Goal: Task Accomplishment & Management: Manage account settings

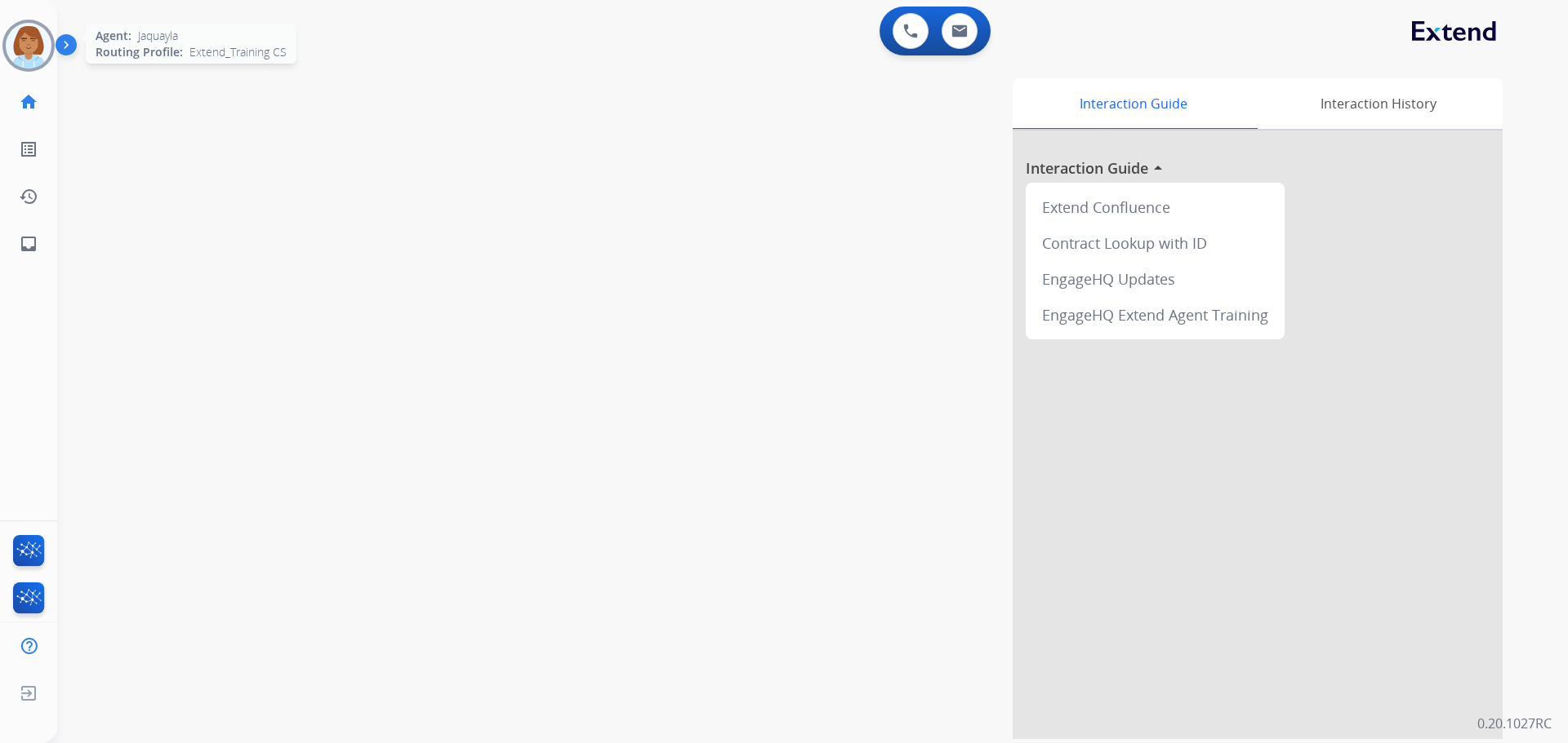
click at [41, 49] on img at bounding box center [29, 46] width 46 height 46
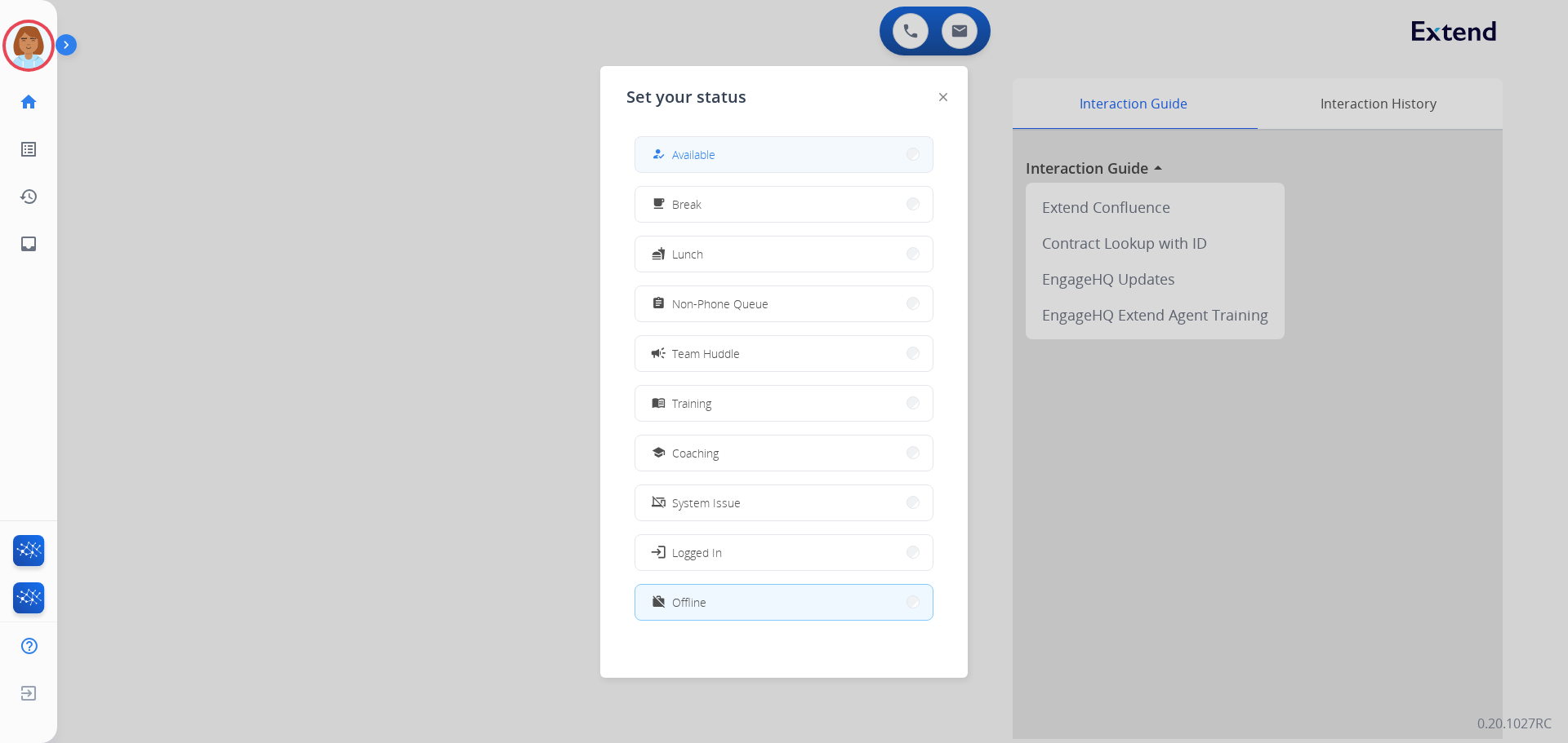
click at [719, 138] on button "how_to_reg Available" at bounding box center [784, 155] width 297 height 35
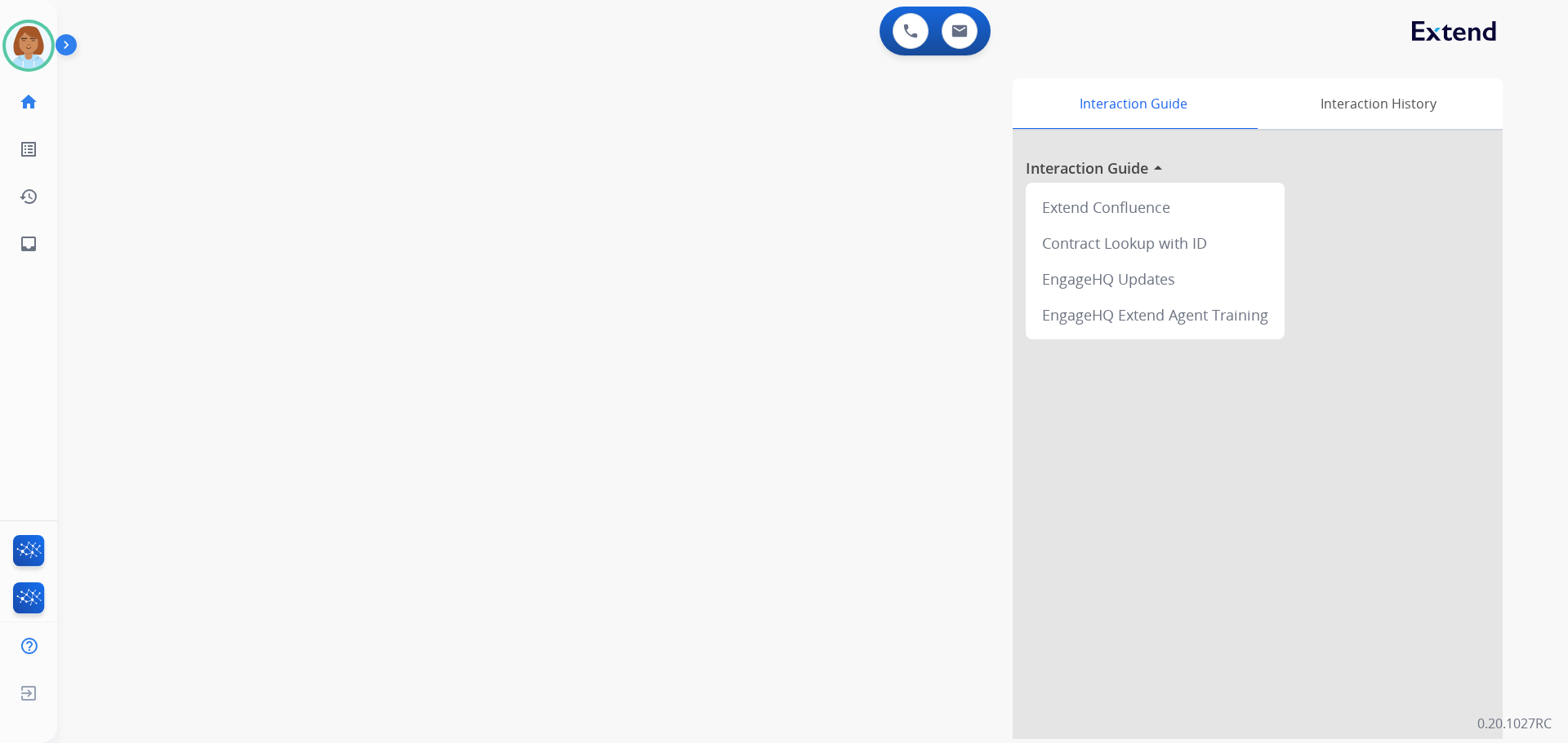
click at [719, 146] on div "Interaction Guide Interaction History Interaction Guide arrow_drop_up Extend Co…" at bounding box center [1021, 408] width 962 height 661
click at [47, 60] on div at bounding box center [29, 45] width 53 height 53
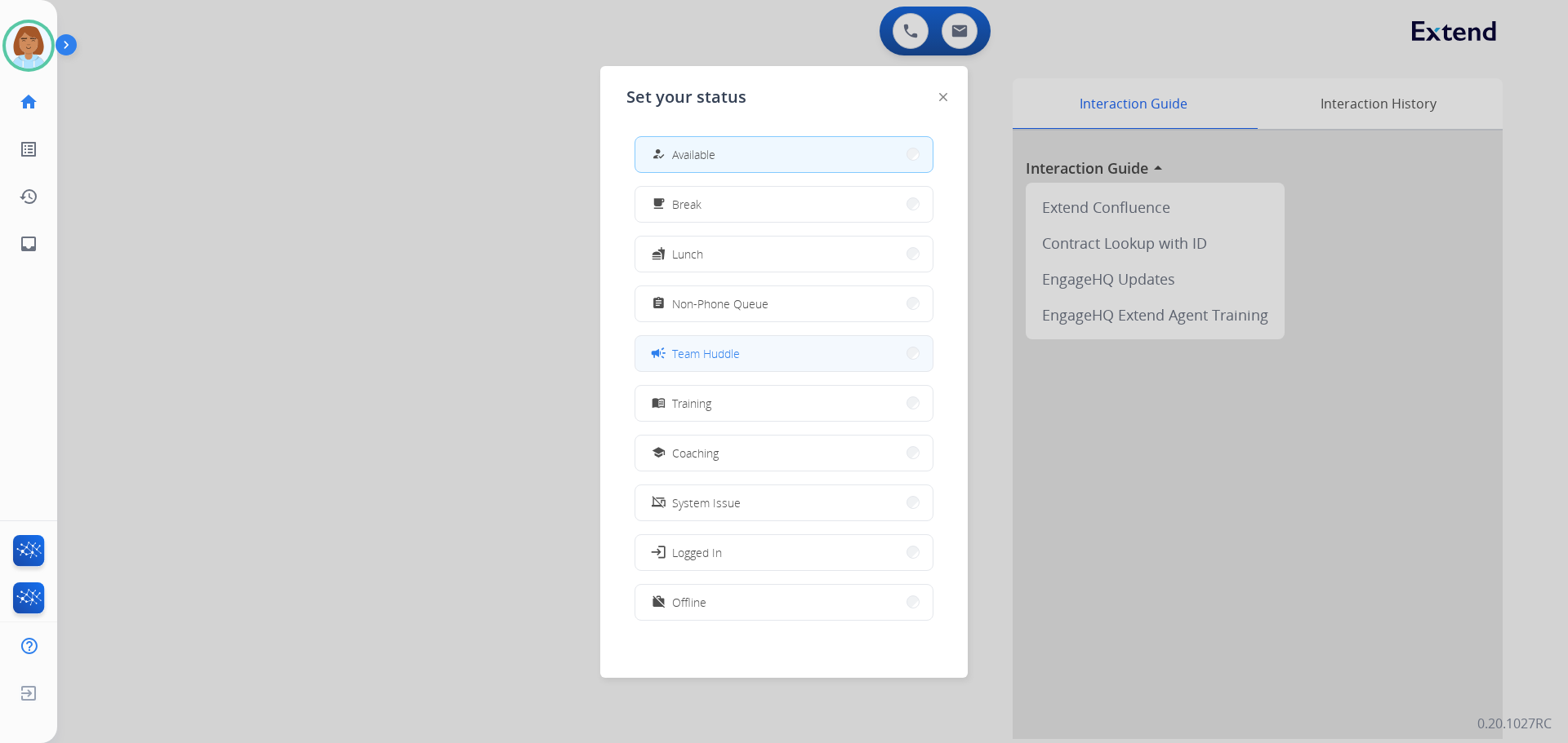
click at [737, 342] on button "campaign Team Huddle" at bounding box center [784, 354] width 297 height 35
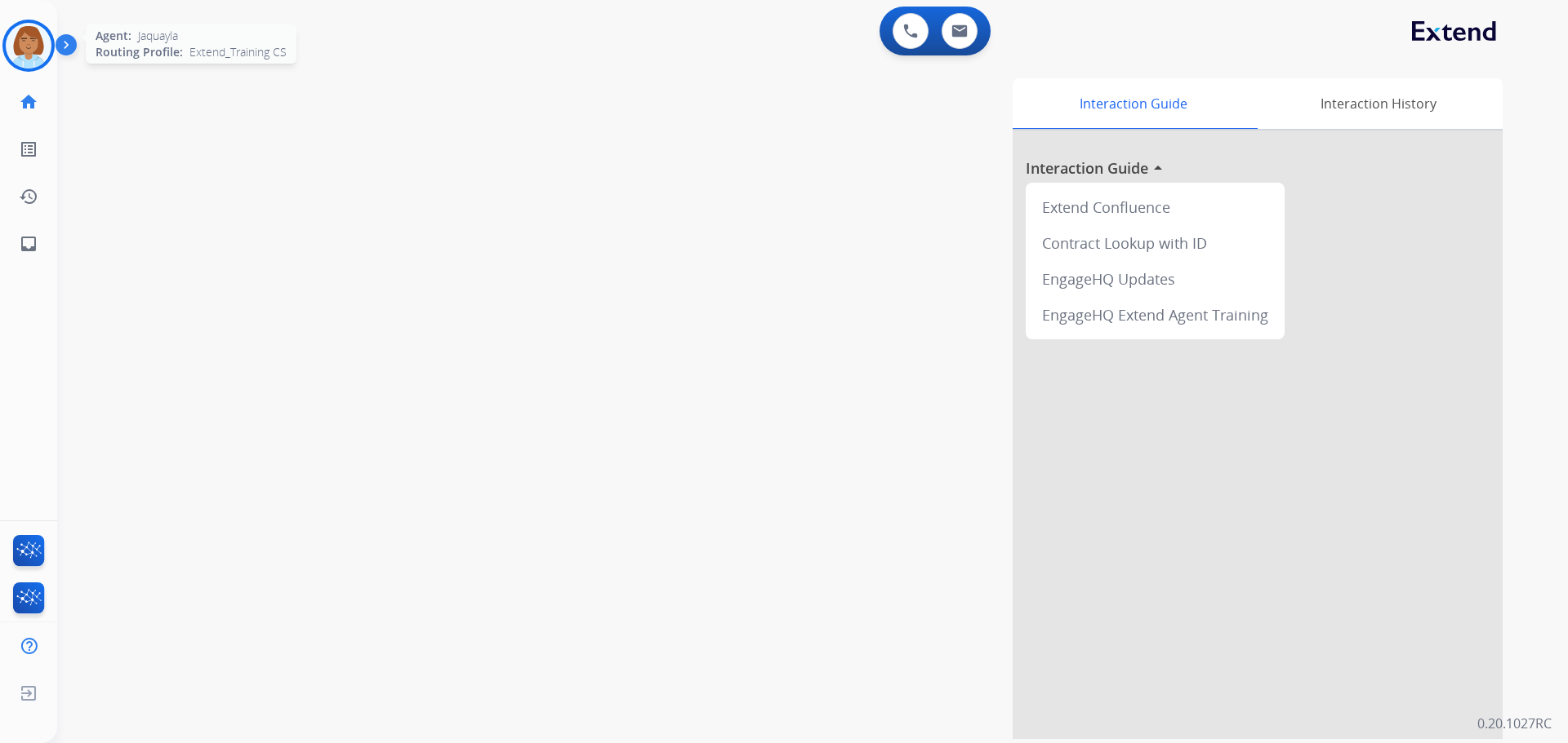
click at [48, 43] on img at bounding box center [29, 46] width 46 height 46
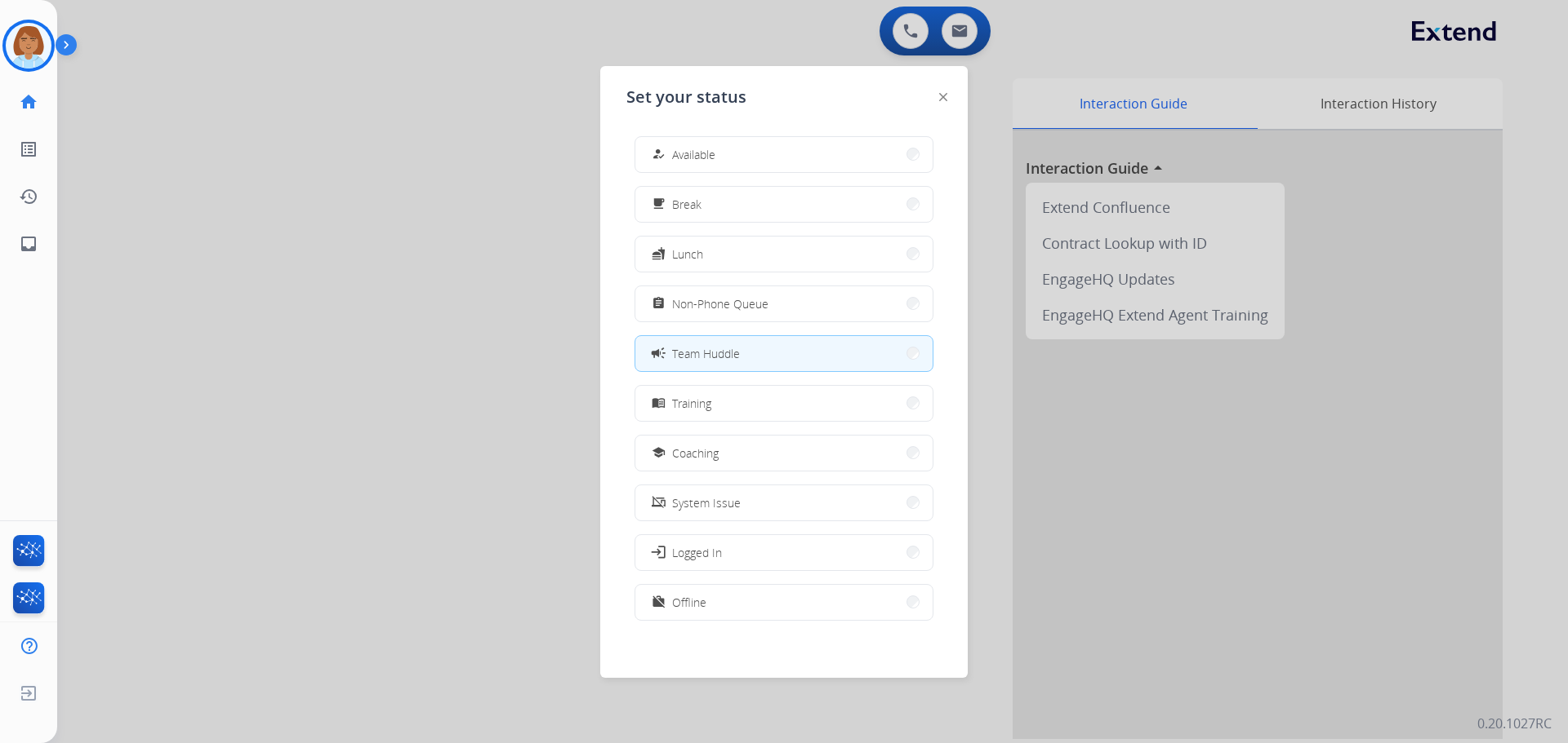
click at [311, 245] on div at bounding box center [784, 372] width 1568 height 743
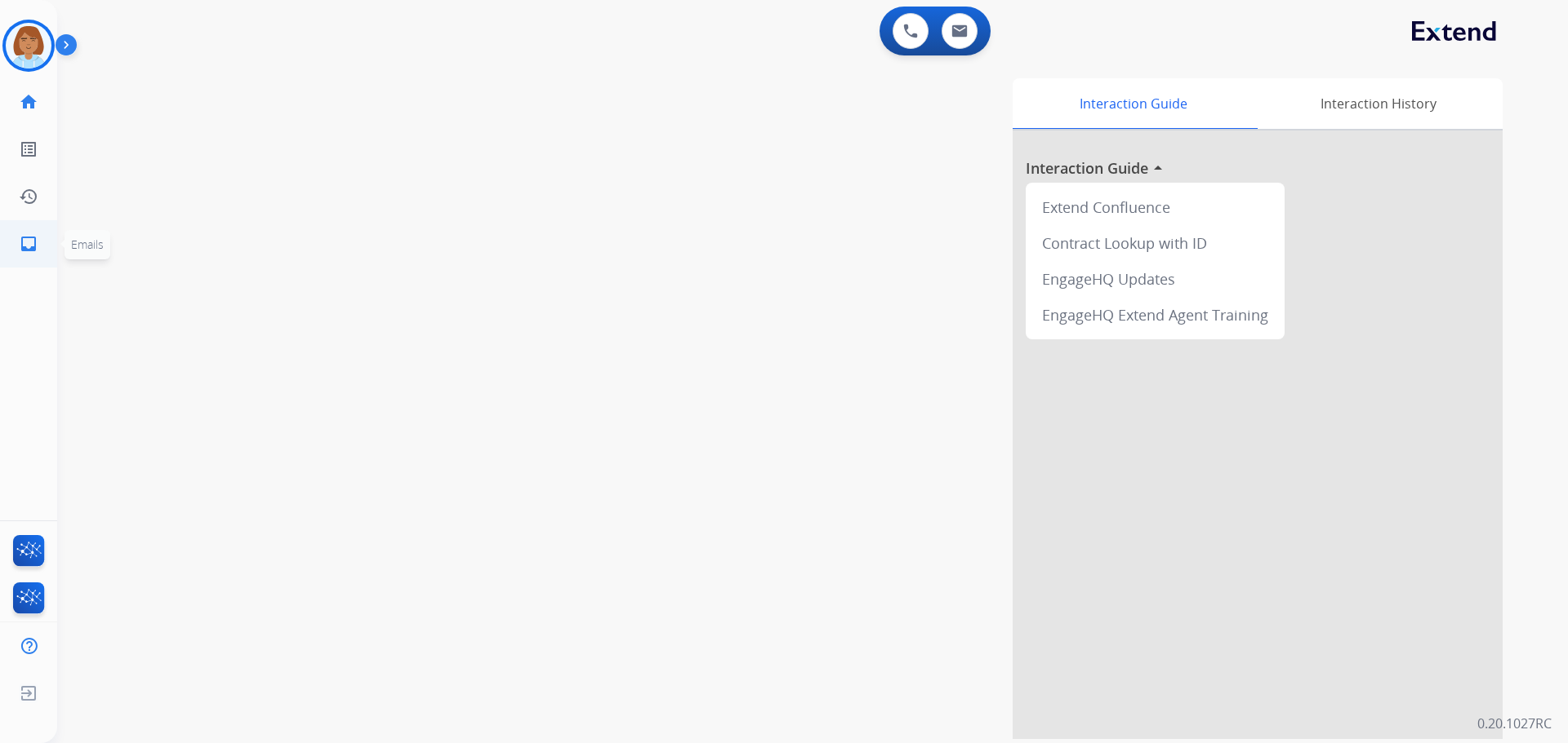
click at [52, 241] on ul "inbox Emails Emails" at bounding box center [29, 243] width 57 height 47
click at [41, 237] on link "inbox Emails" at bounding box center [29, 244] width 46 height 46
select select "**********"
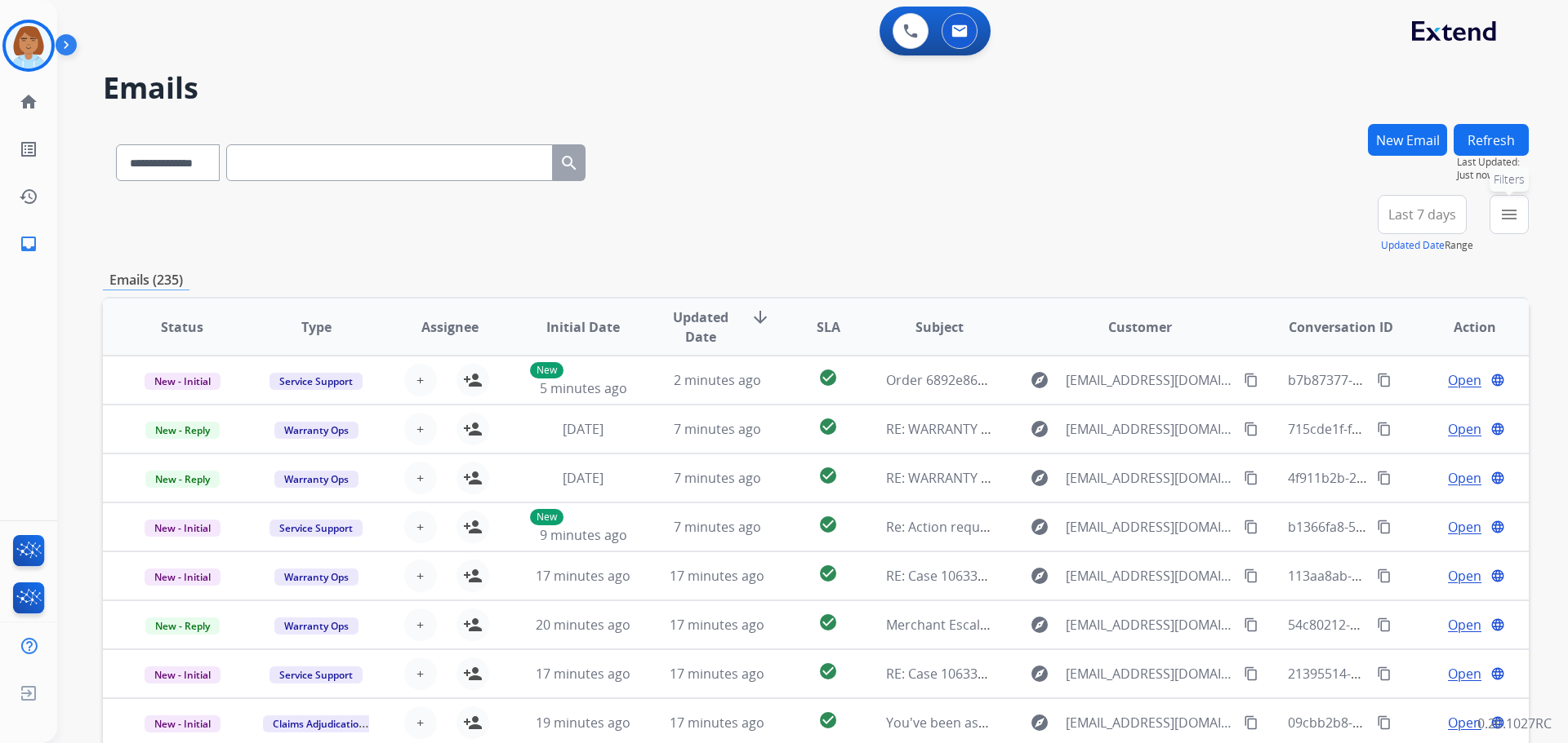
click at [1520, 218] on button "menu Filters" at bounding box center [1509, 215] width 39 height 39
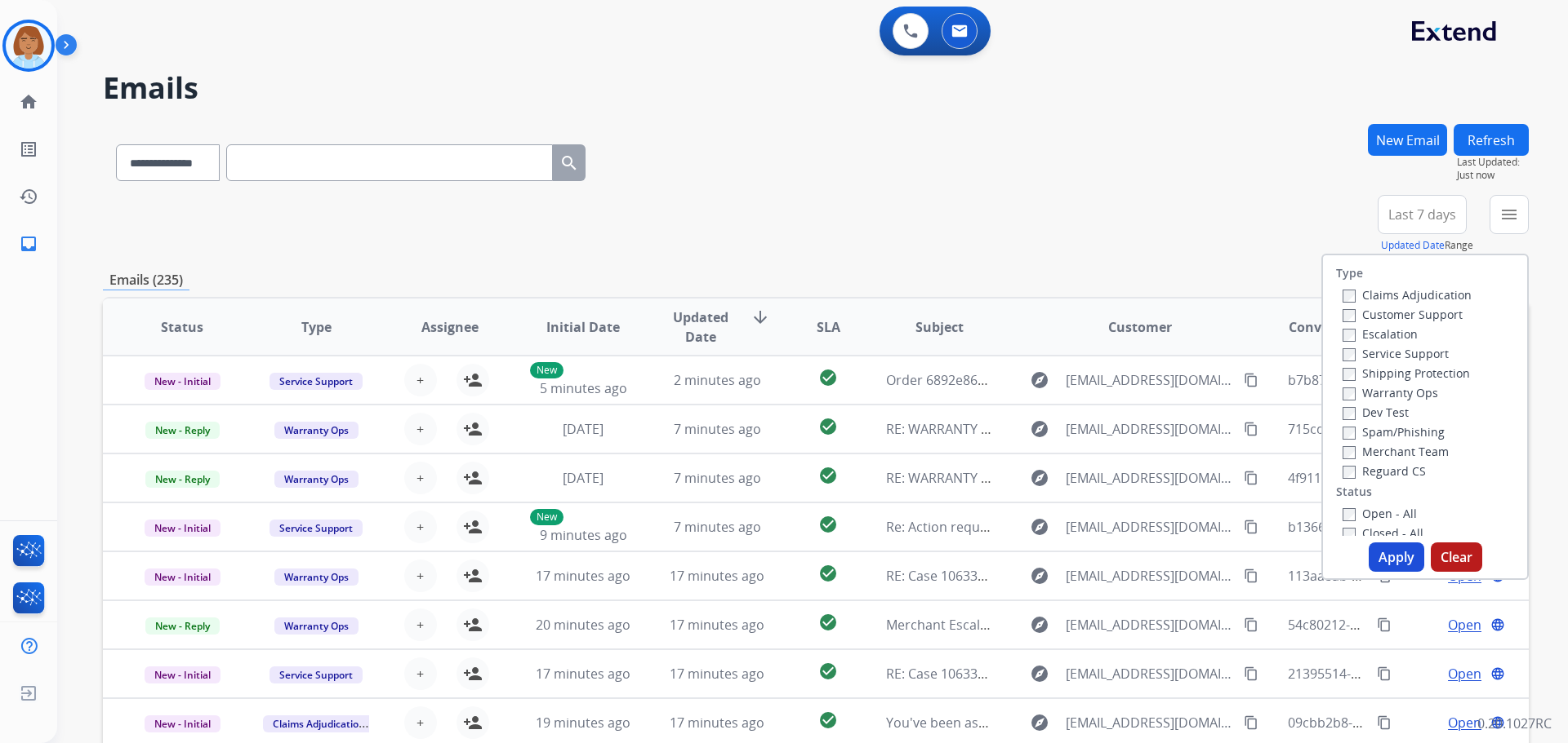
click at [1348, 313] on label "Customer Support" at bounding box center [1402, 314] width 120 height 16
click at [1382, 566] on button "Apply" at bounding box center [1396, 558] width 55 height 29
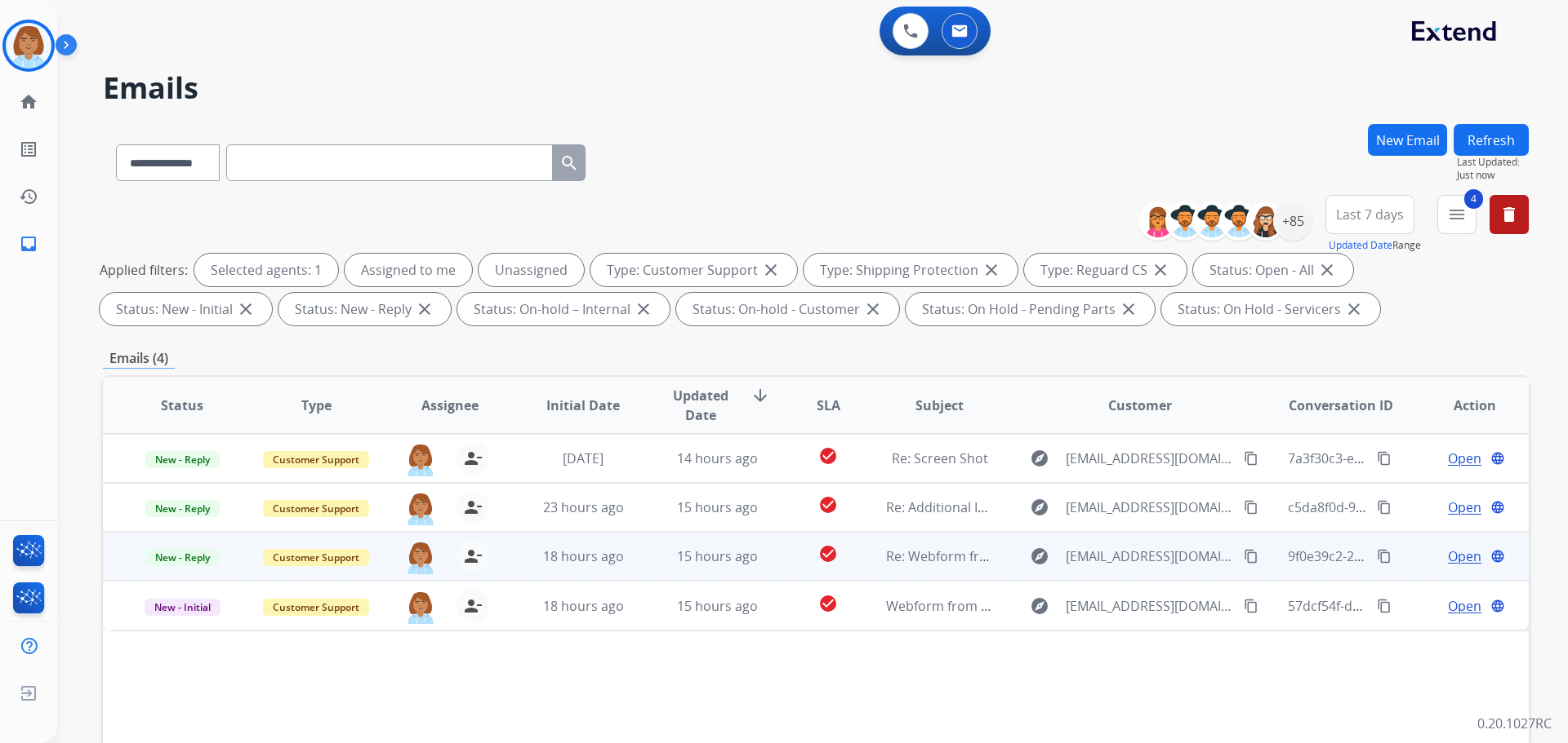
click at [655, 559] on td "15 hours ago" at bounding box center [704, 556] width 134 height 49
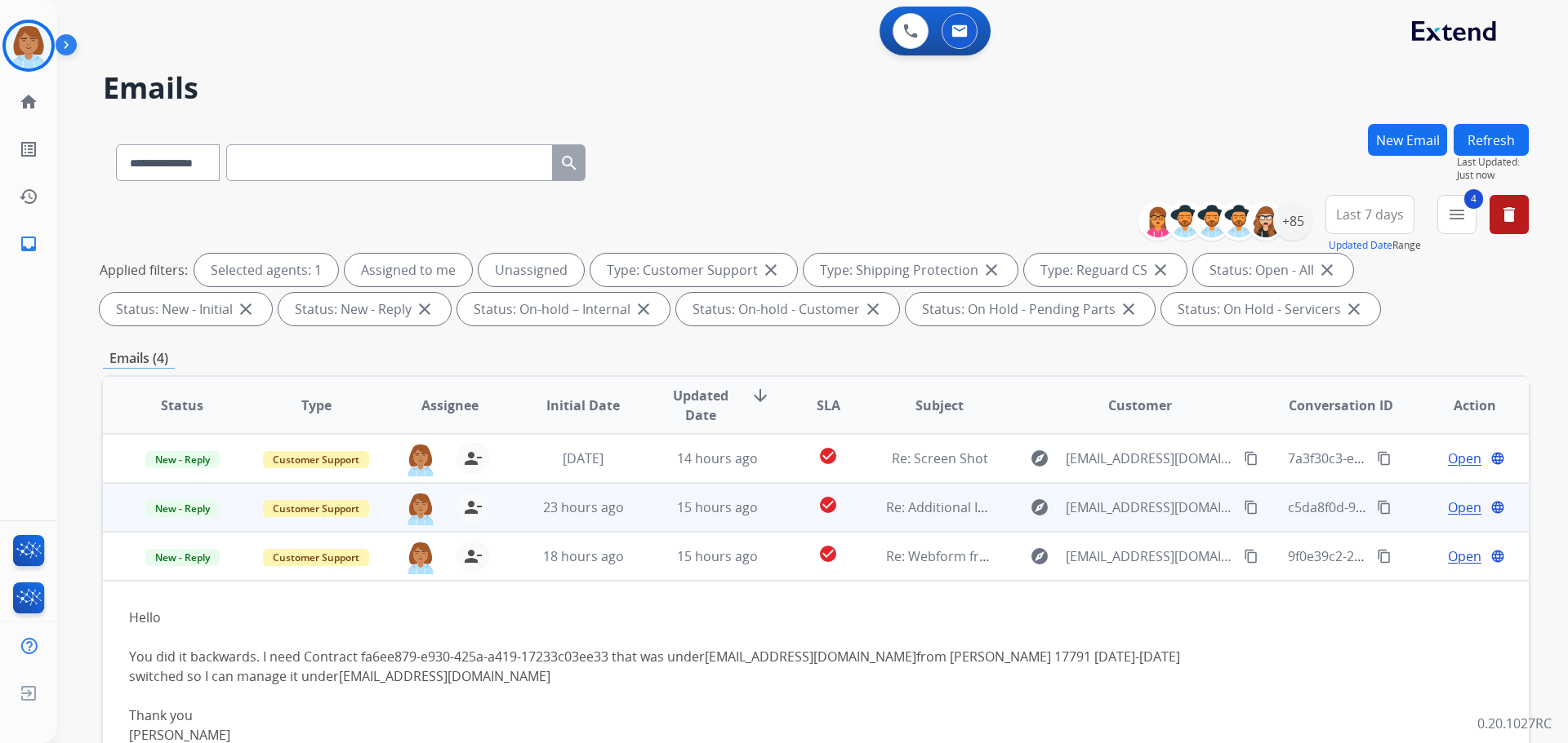
click at [637, 498] on td "15 hours ago" at bounding box center [704, 507] width 134 height 49
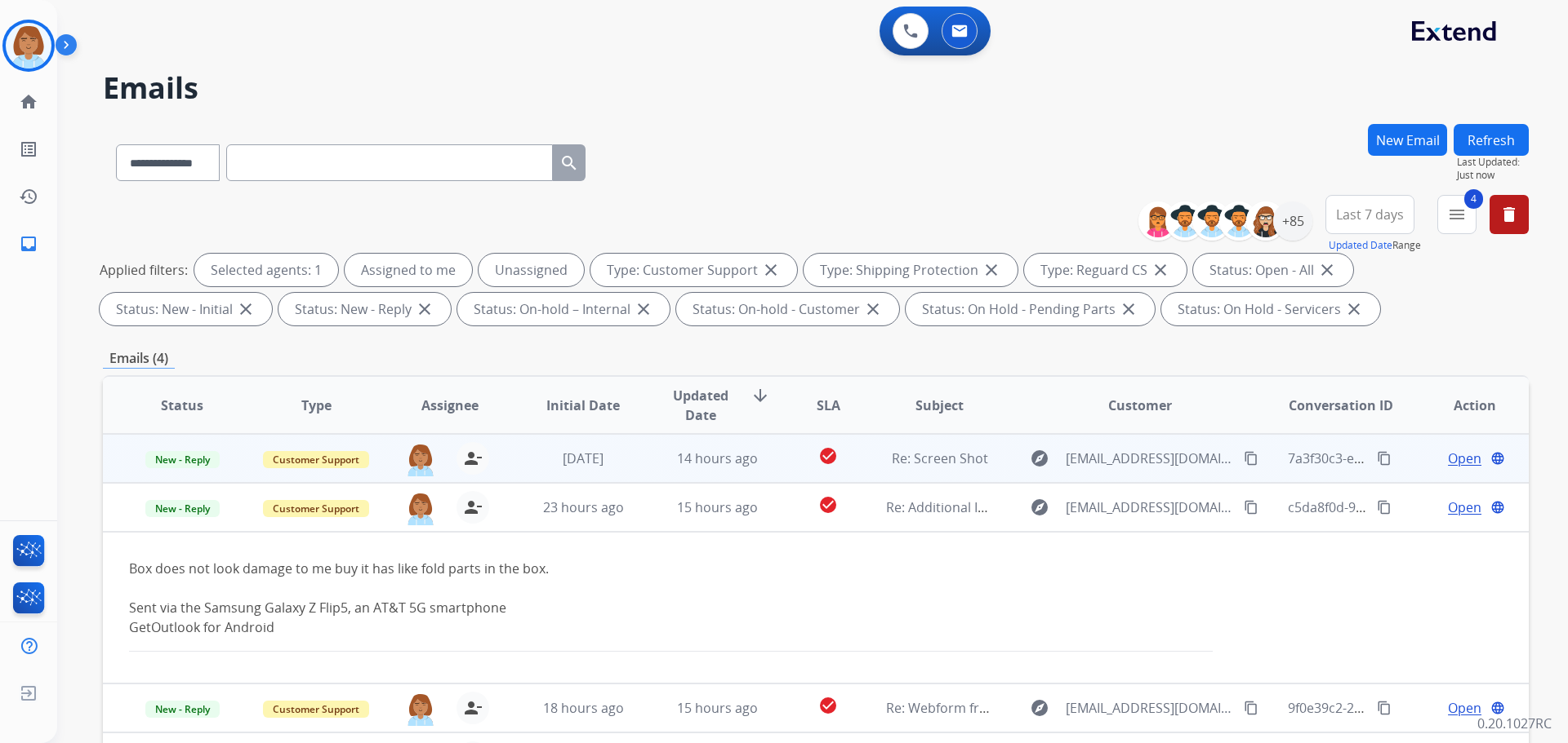
click at [639, 473] on td "14 hours ago" at bounding box center [704, 458] width 134 height 49
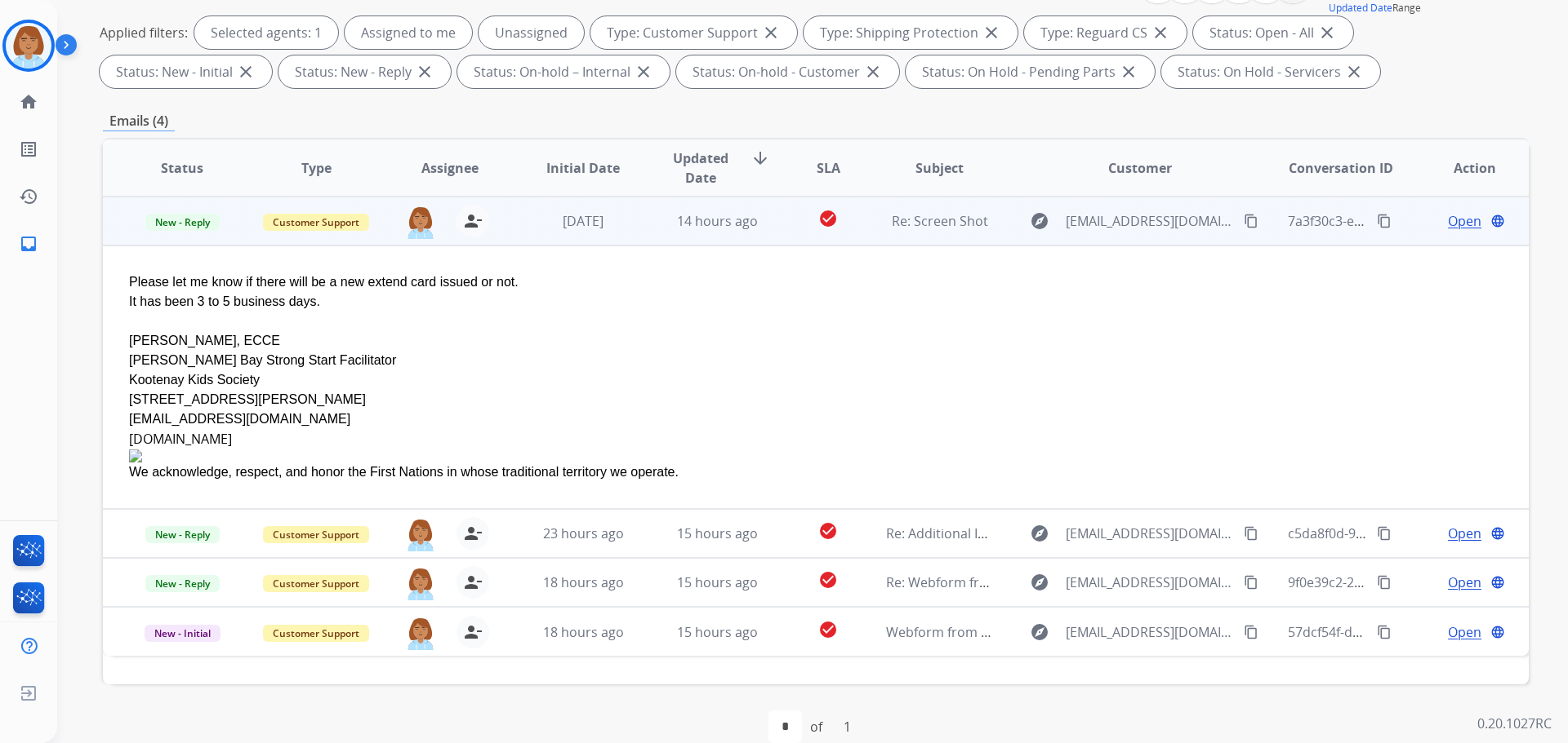
scroll to position [264, 0]
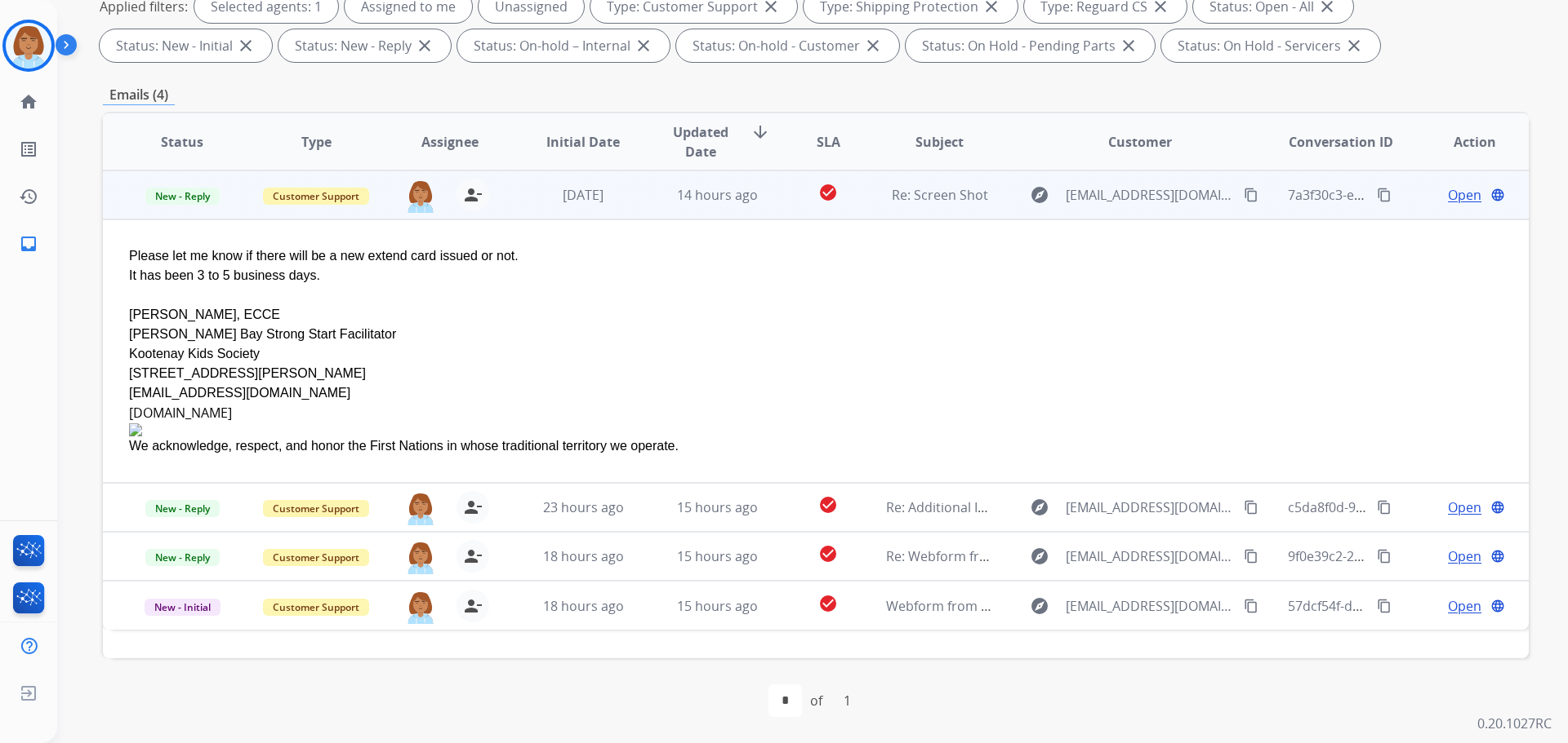
click at [774, 205] on td "check_circle" at bounding box center [815, 195] width 89 height 49
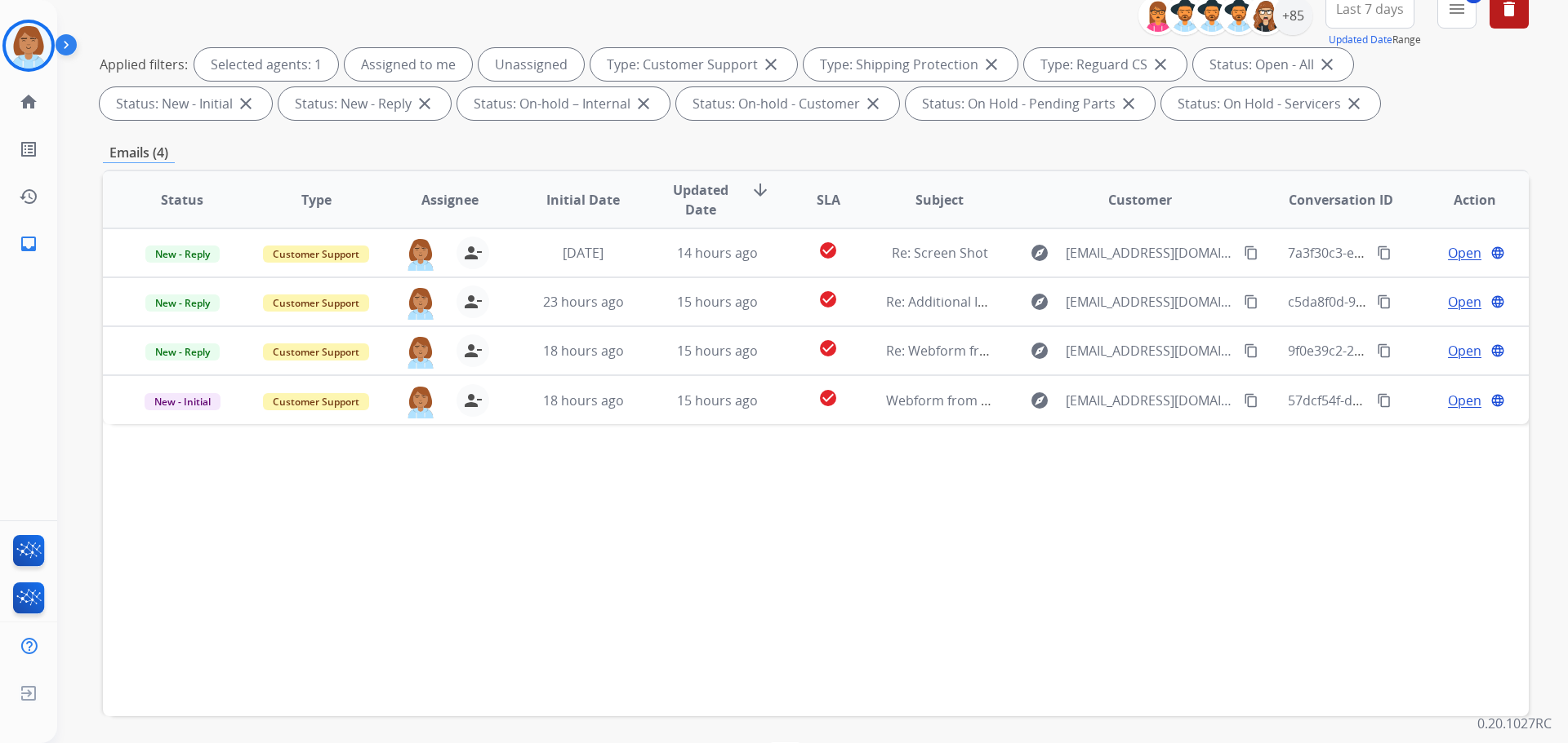
scroll to position [0, 0]
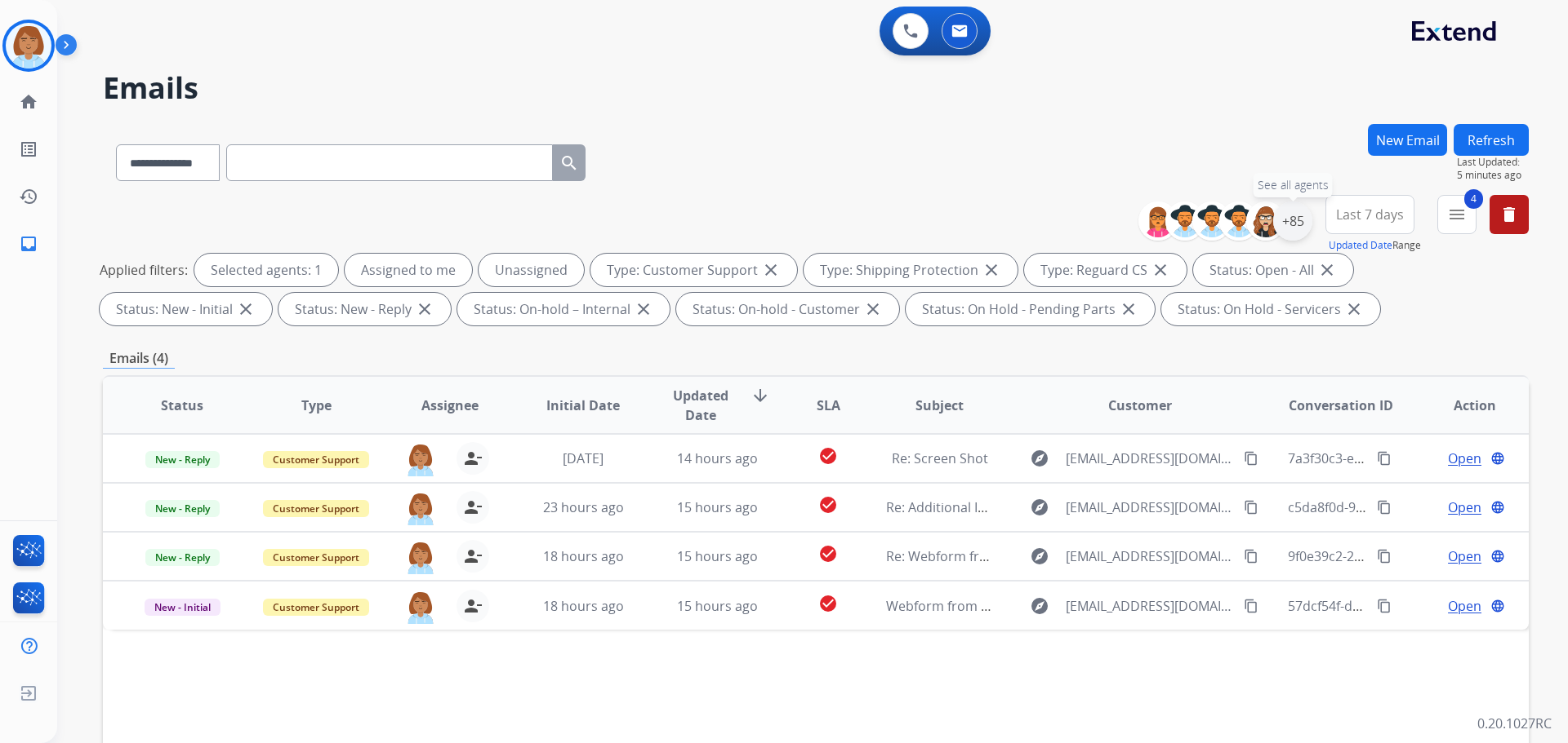
click at [1287, 232] on div "+85" at bounding box center [1292, 221] width 39 height 39
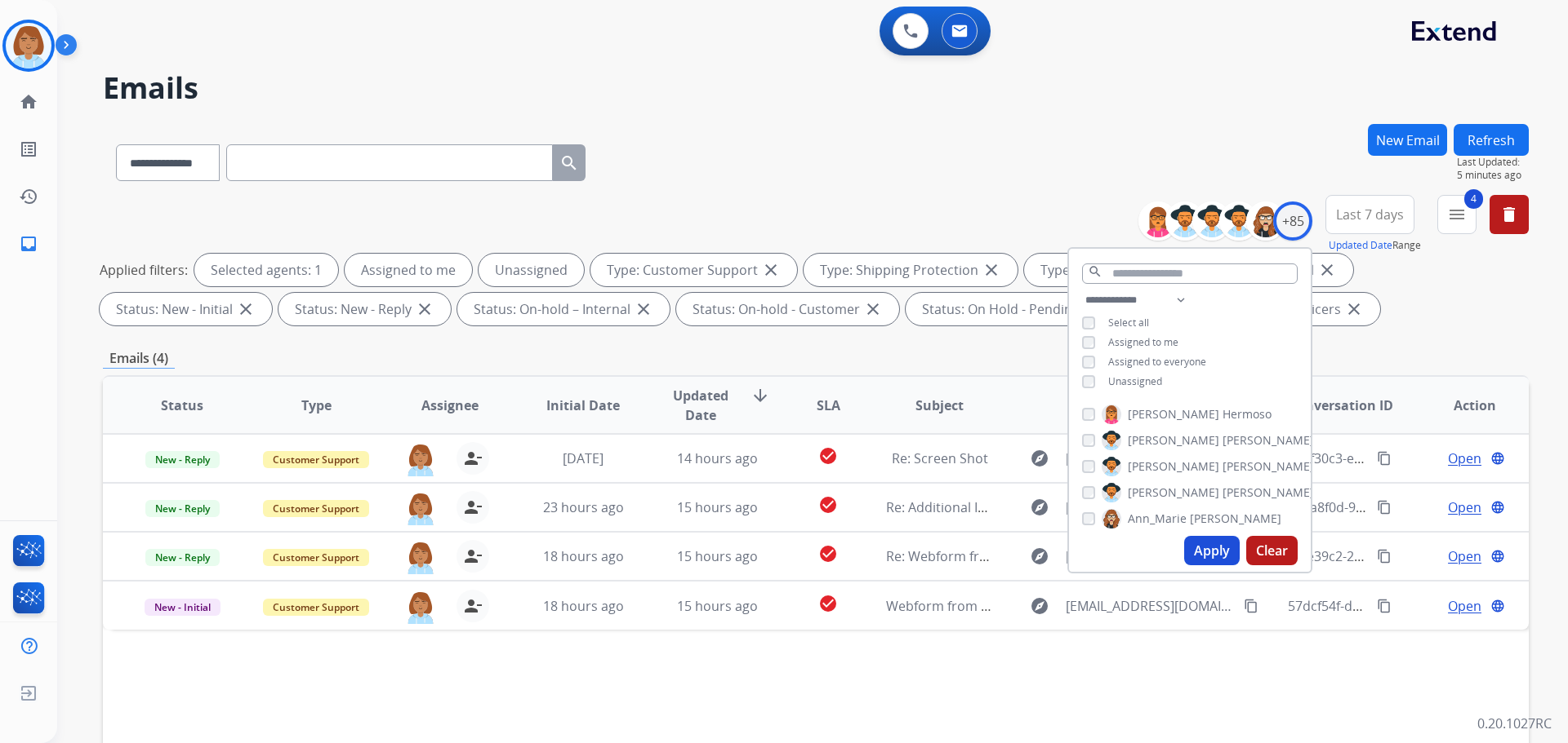
click at [1218, 556] on button "Apply" at bounding box center [1212, 551] width 55 height 29
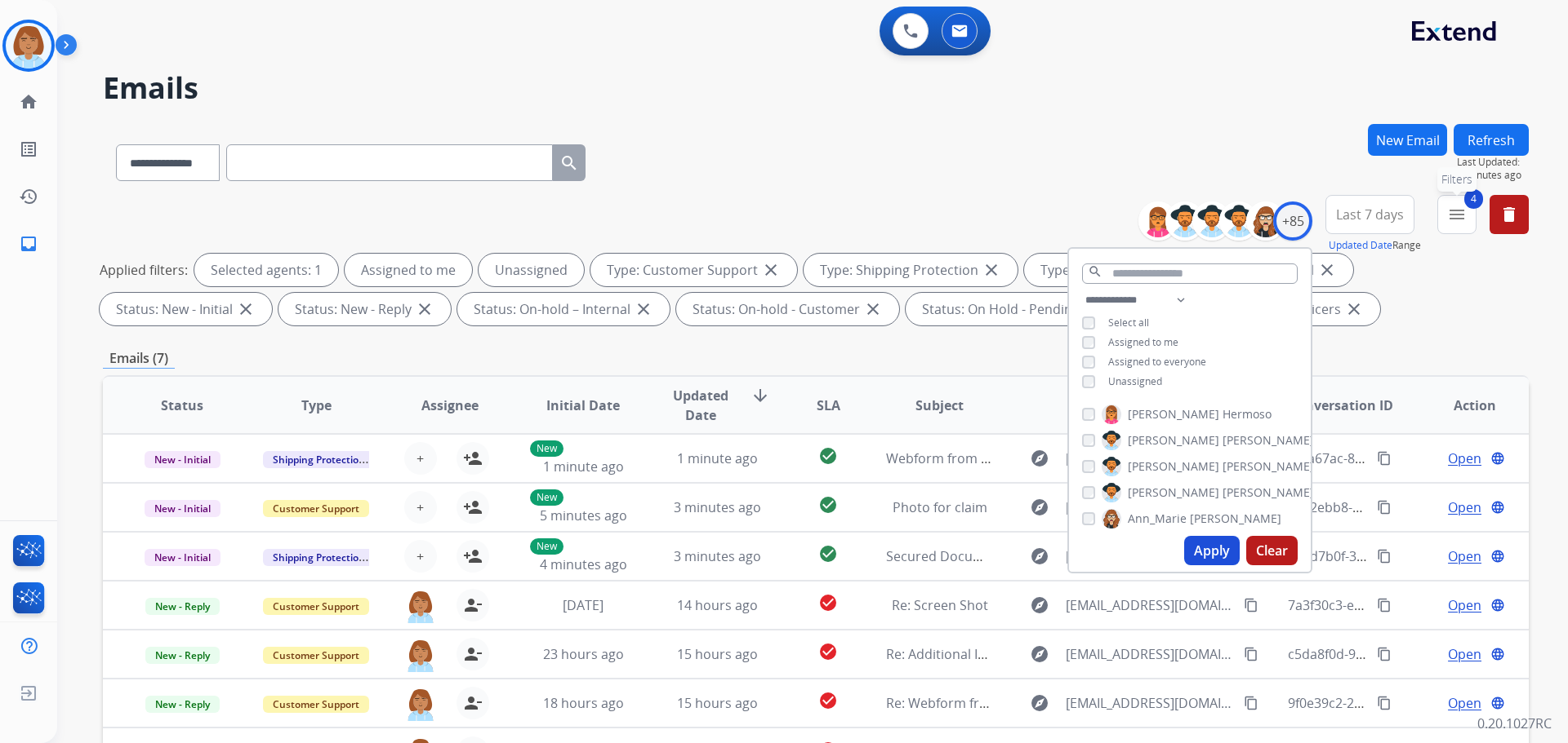
click at [1464, 230] on button "4 menu Filters" at bounding box center [1456, 215] width 39 height 39
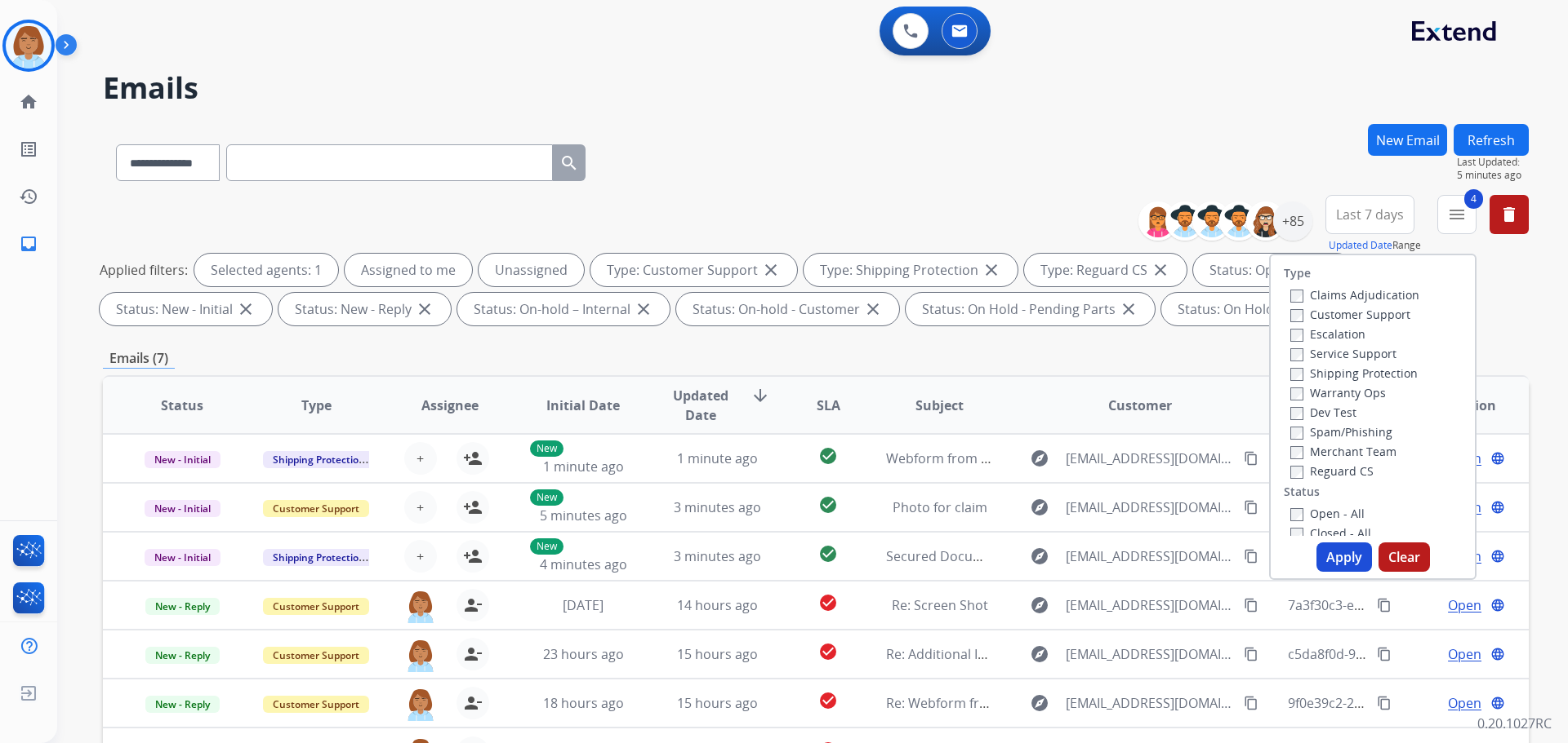
click at [1000, 190] on div "**********" at bounding box center [816, 159] width 1426 height 71
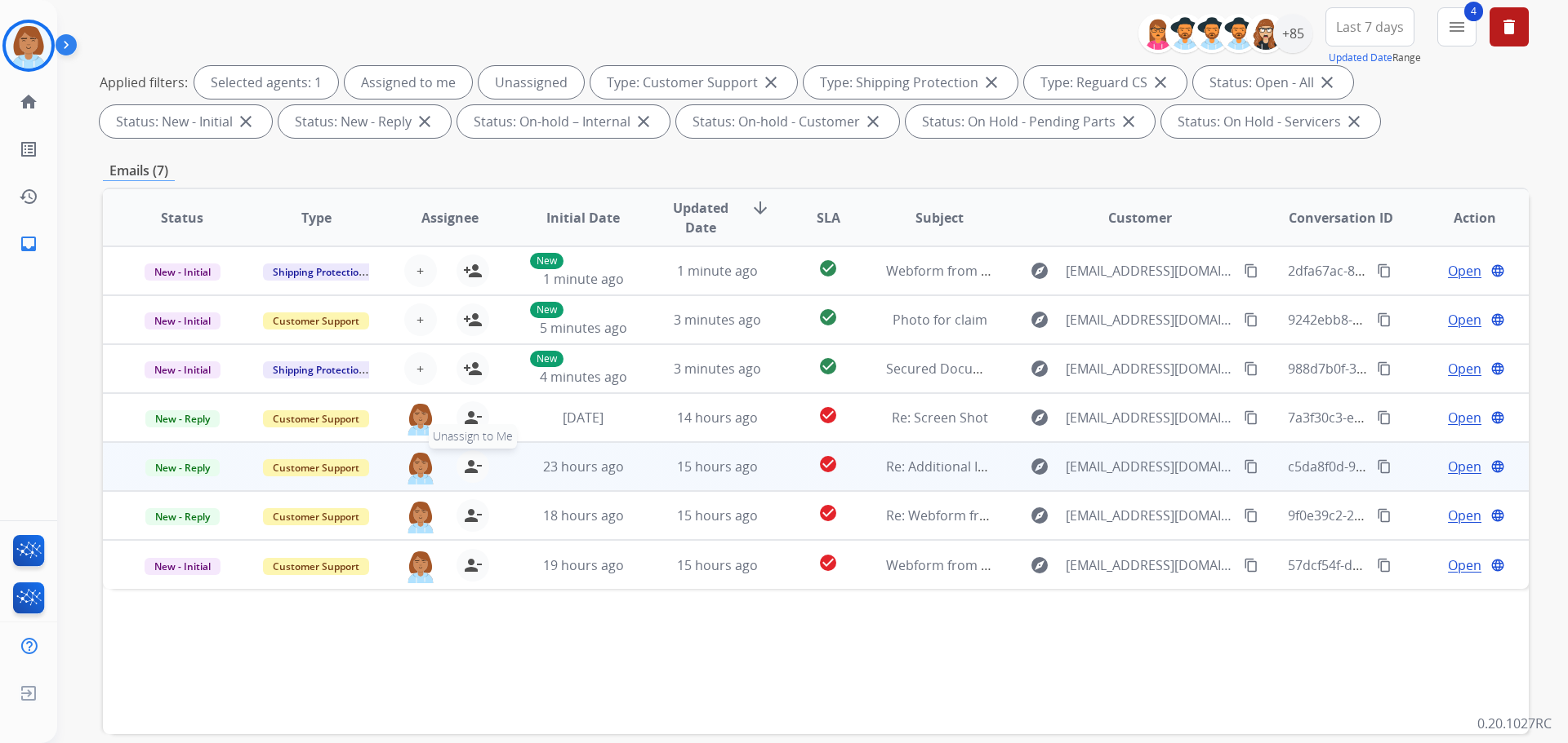
scroll to position [264, 0]
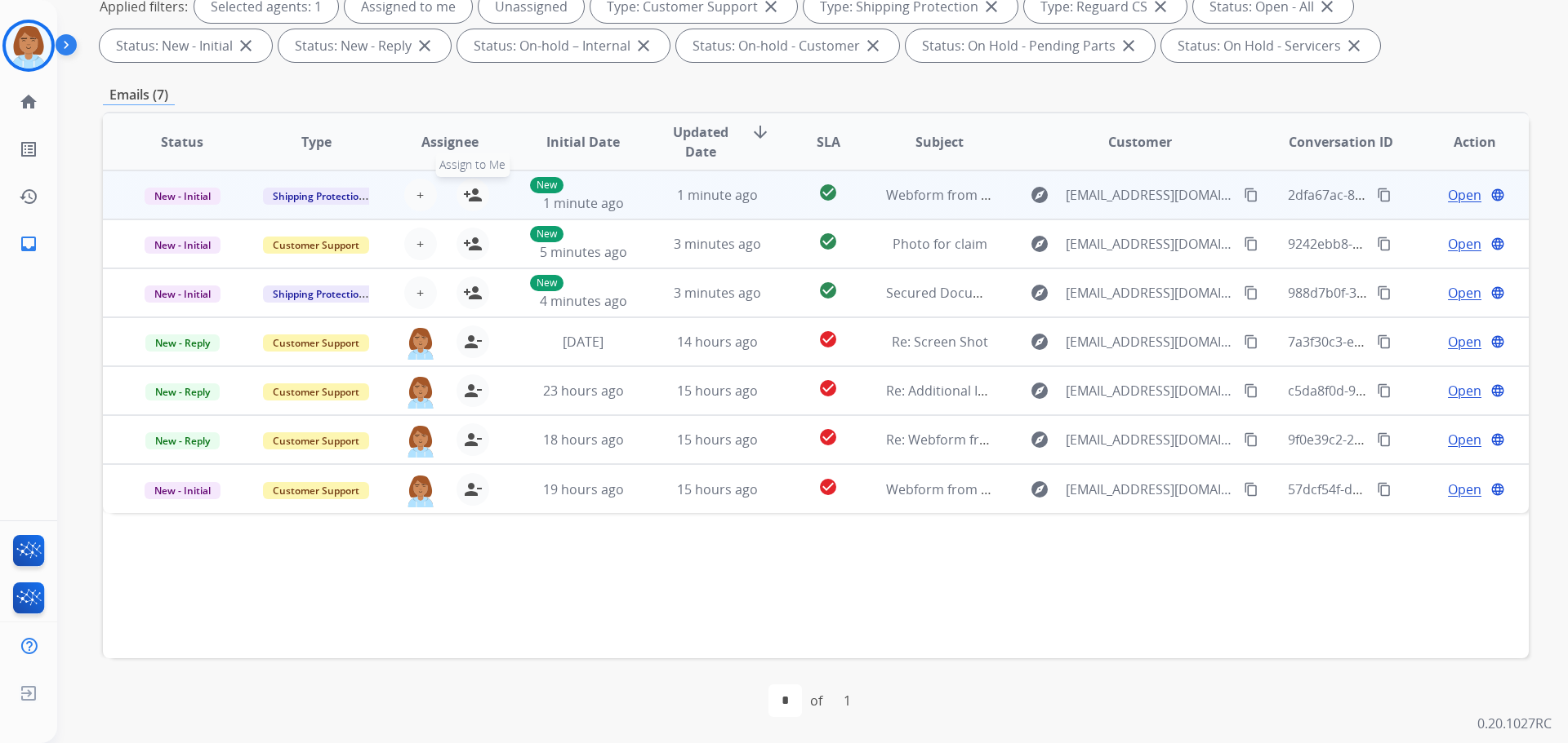
click at [466, 200] on mat-icon "person_add" at bounding box center [472, 195] width 19 height 19
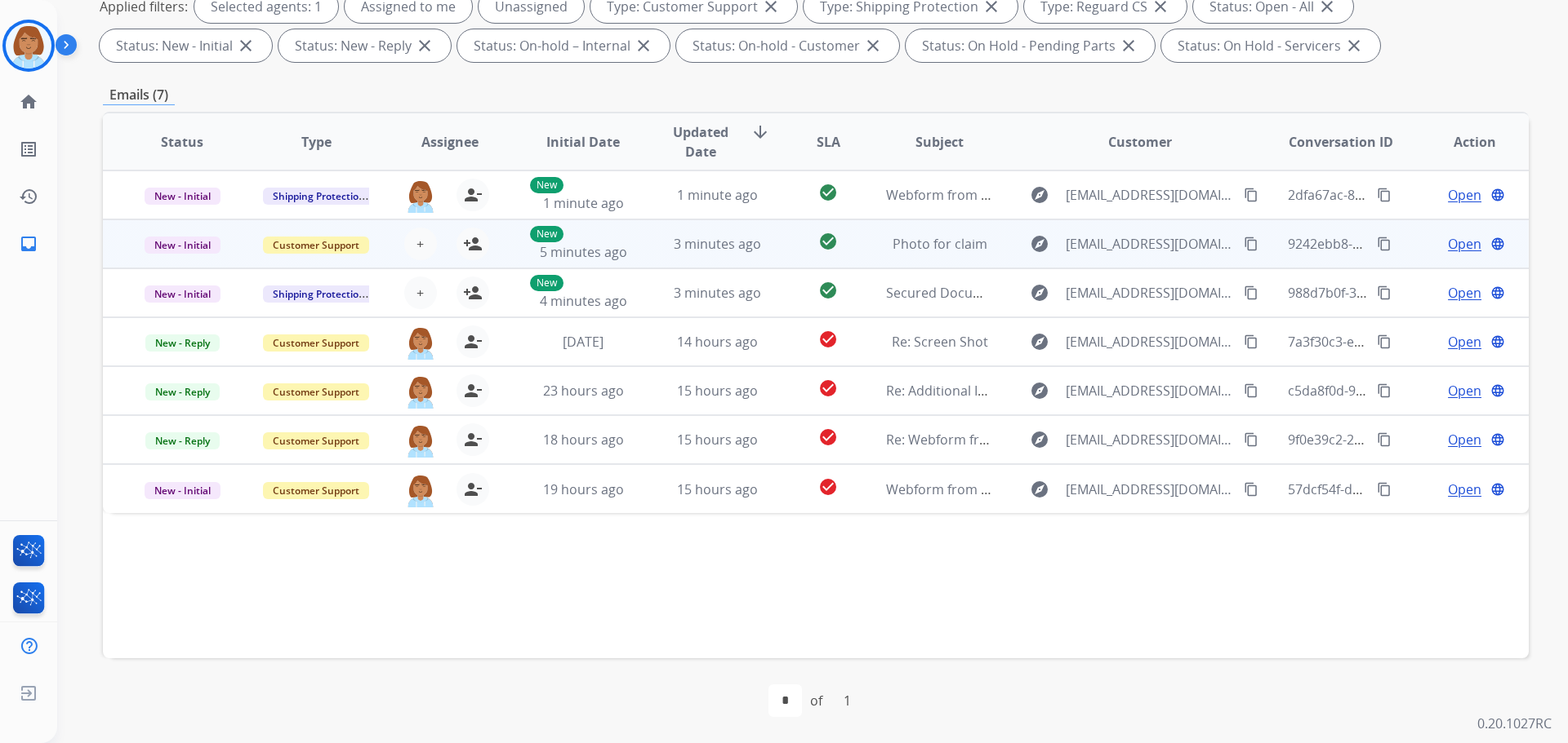
click at [475, 260] on div "+ Select agent person_add Assign to Me" at bounding box center [436, 243] width 104 height 32
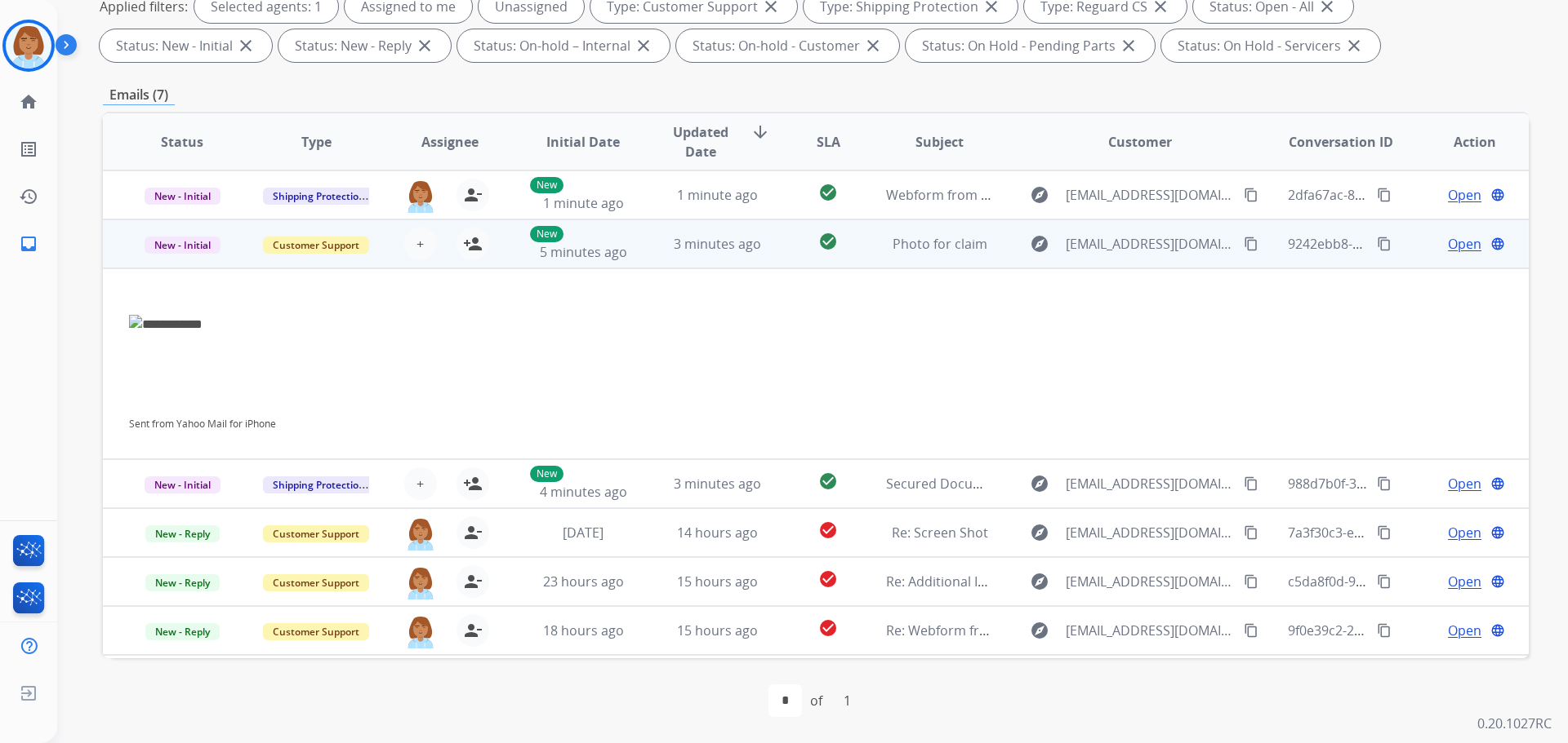
scroll to position [46, 0]
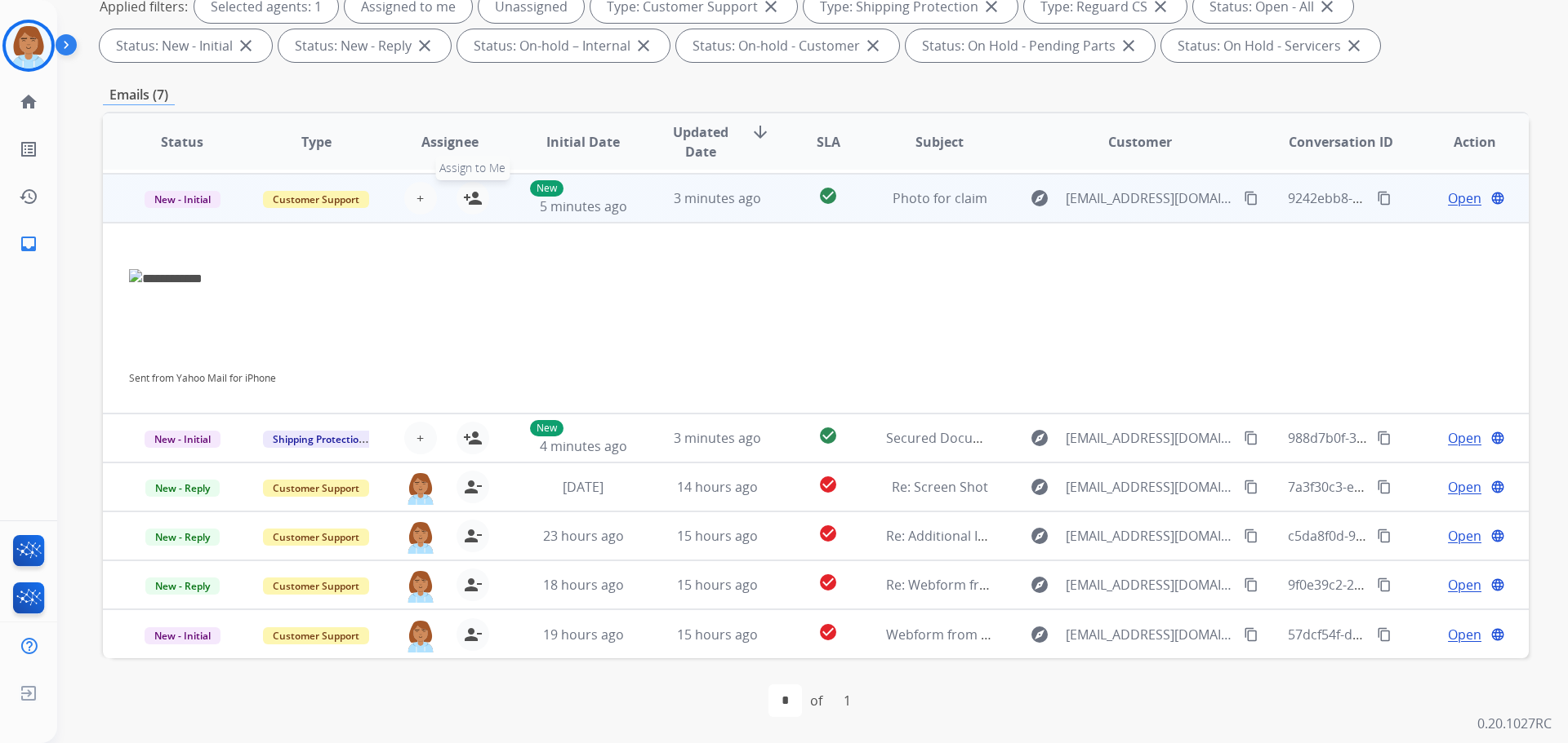
click at [463, 189] on mat-icon "person_add" at bounding box center [472, 197] width 19 height 19
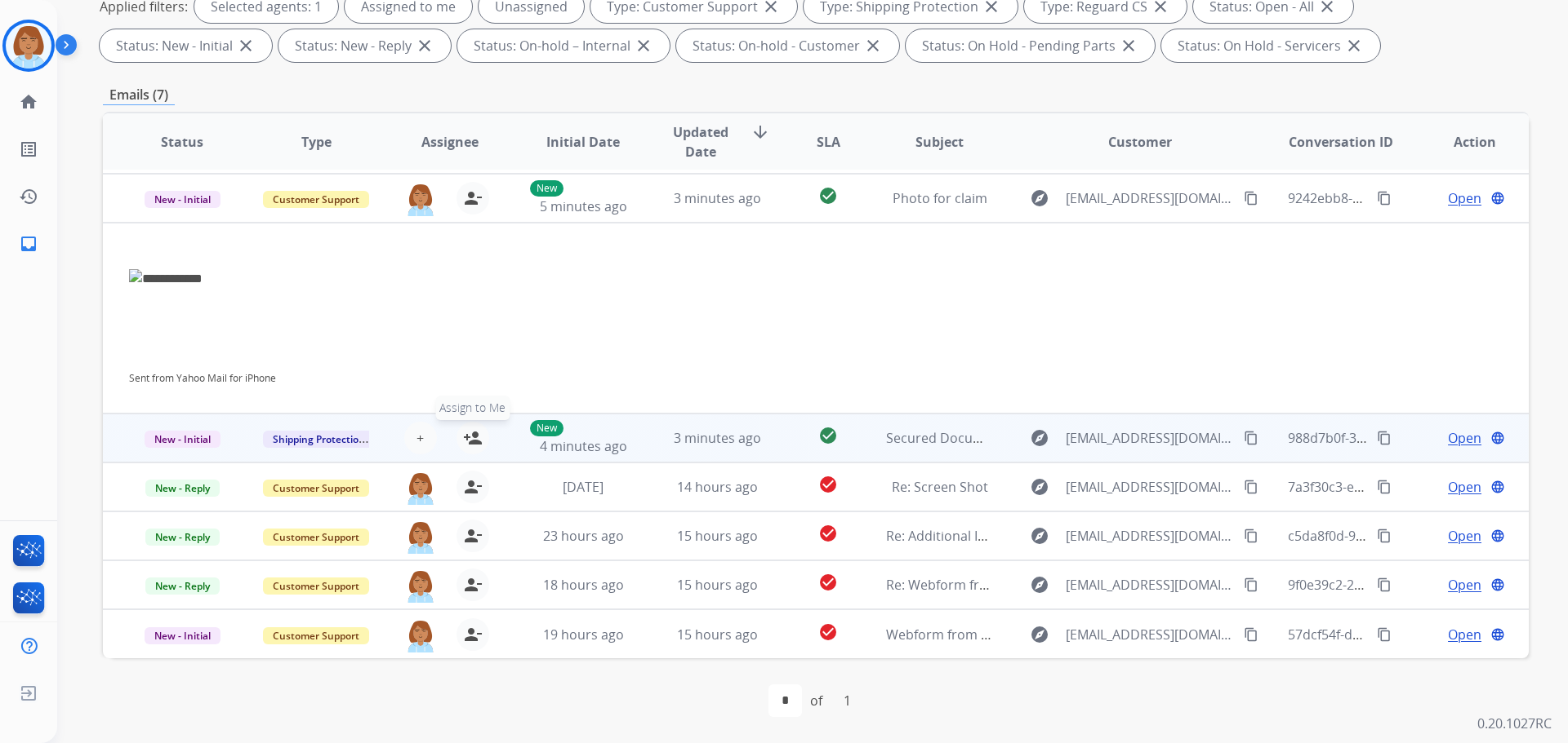
click at [472, 438] on mat-icon "person_add" at bounding box center [472, 438] width 19 height 19
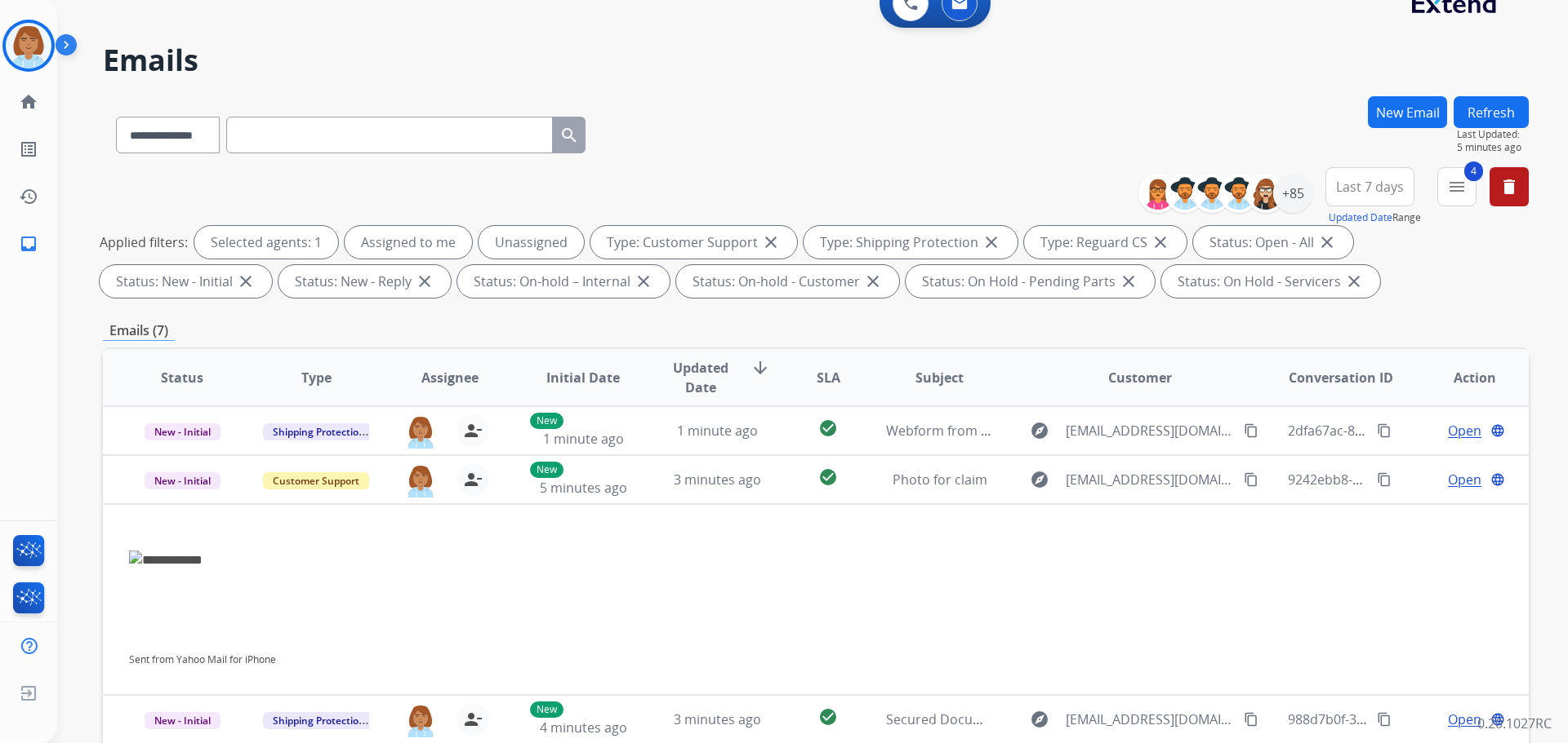
scroll to position [18, 0]
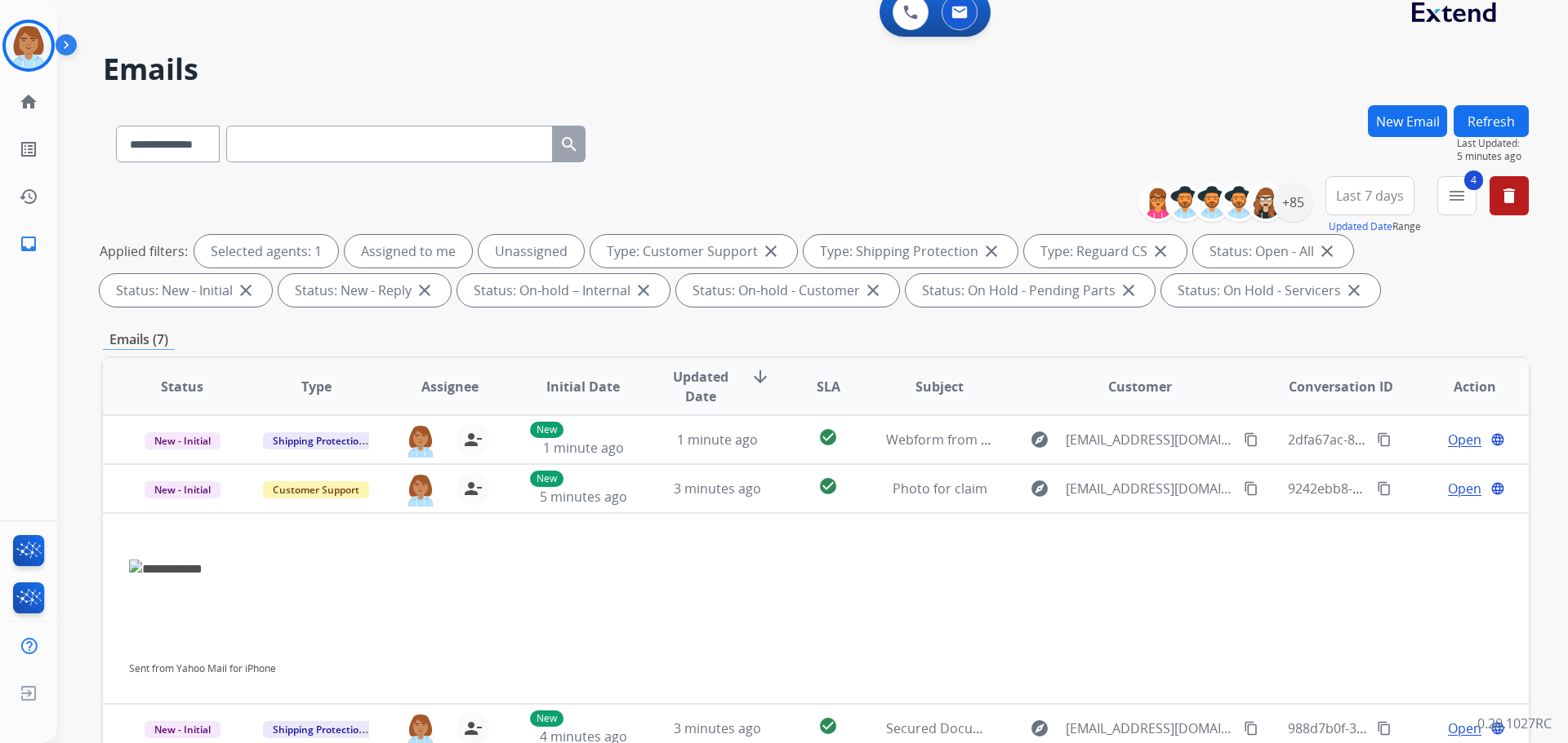
click at [1498, 124] on button "Refresh" at bounding box center [1491, 121] width 75 height 32
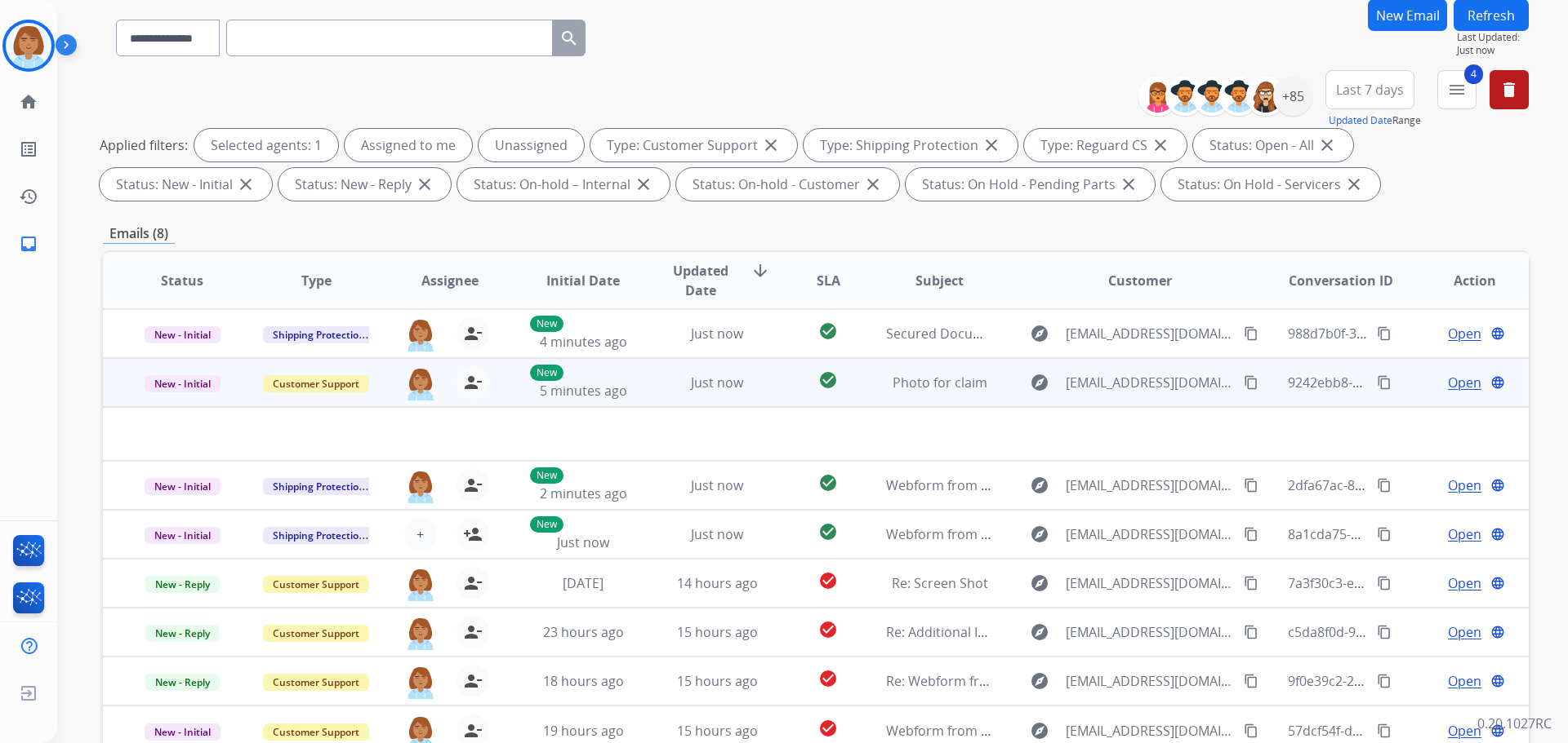
scroll to position [0, 0]
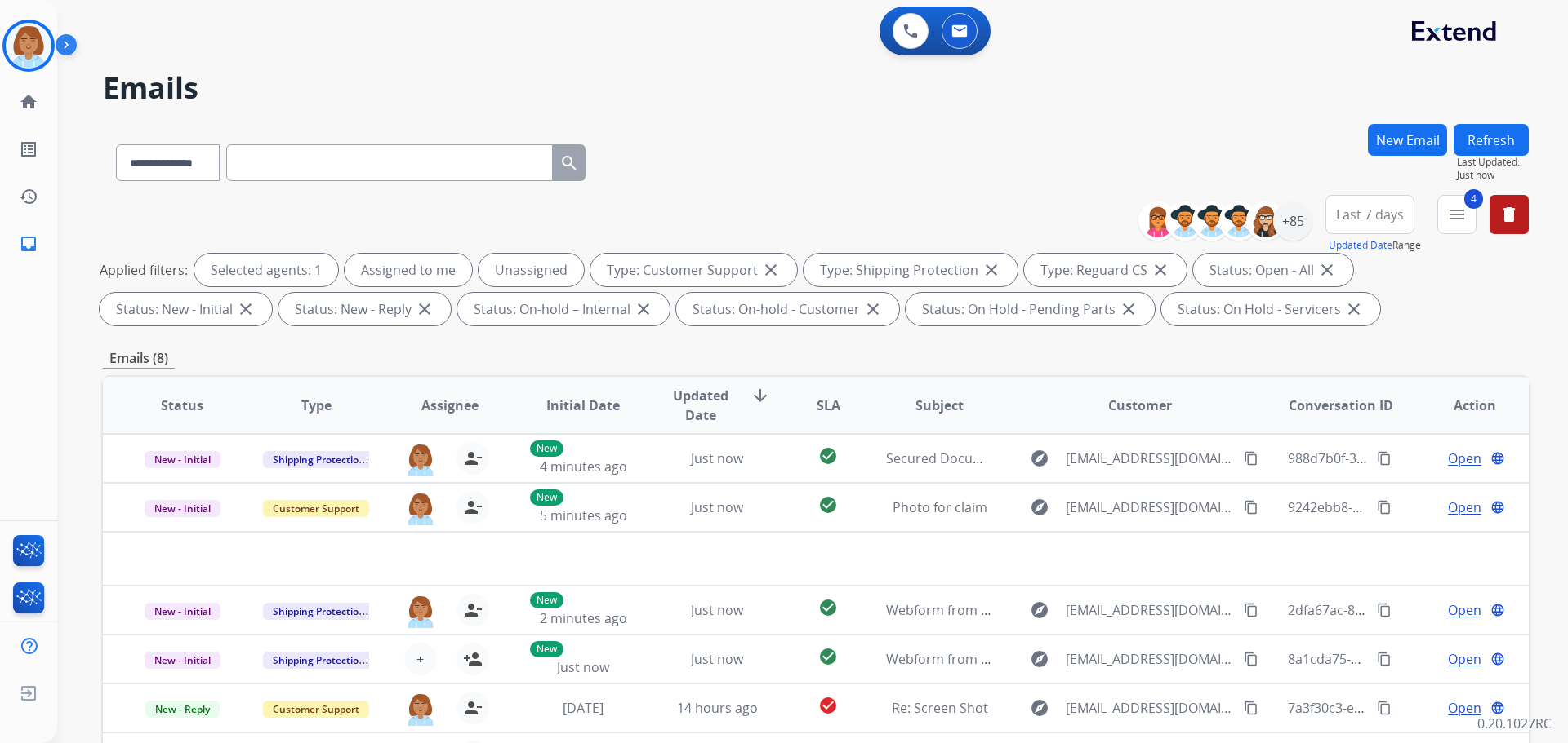
click at [1491, 134] on button "Refresh" at bounding box center [1491, 140] width 75 height 32
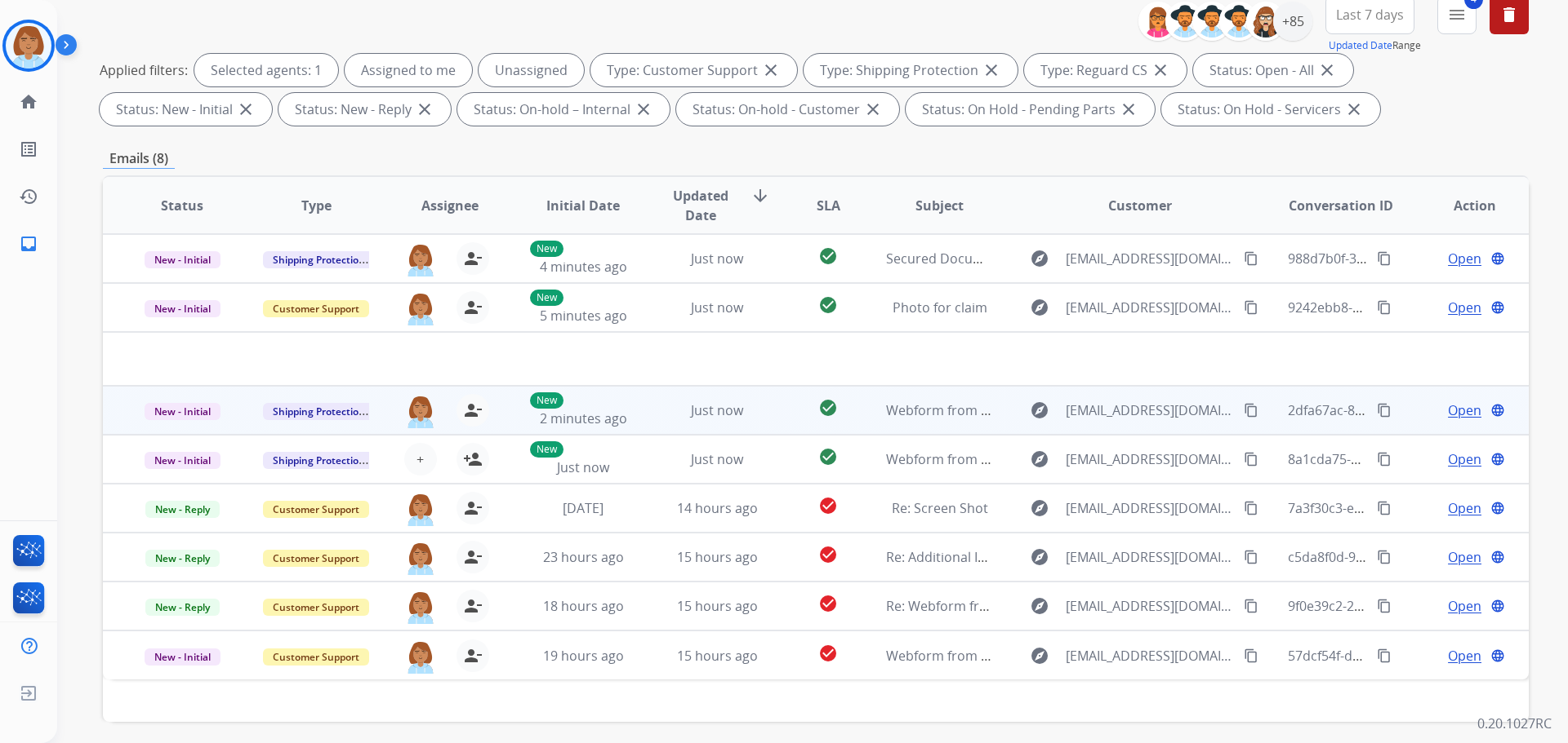
scroll to position [182, 0]
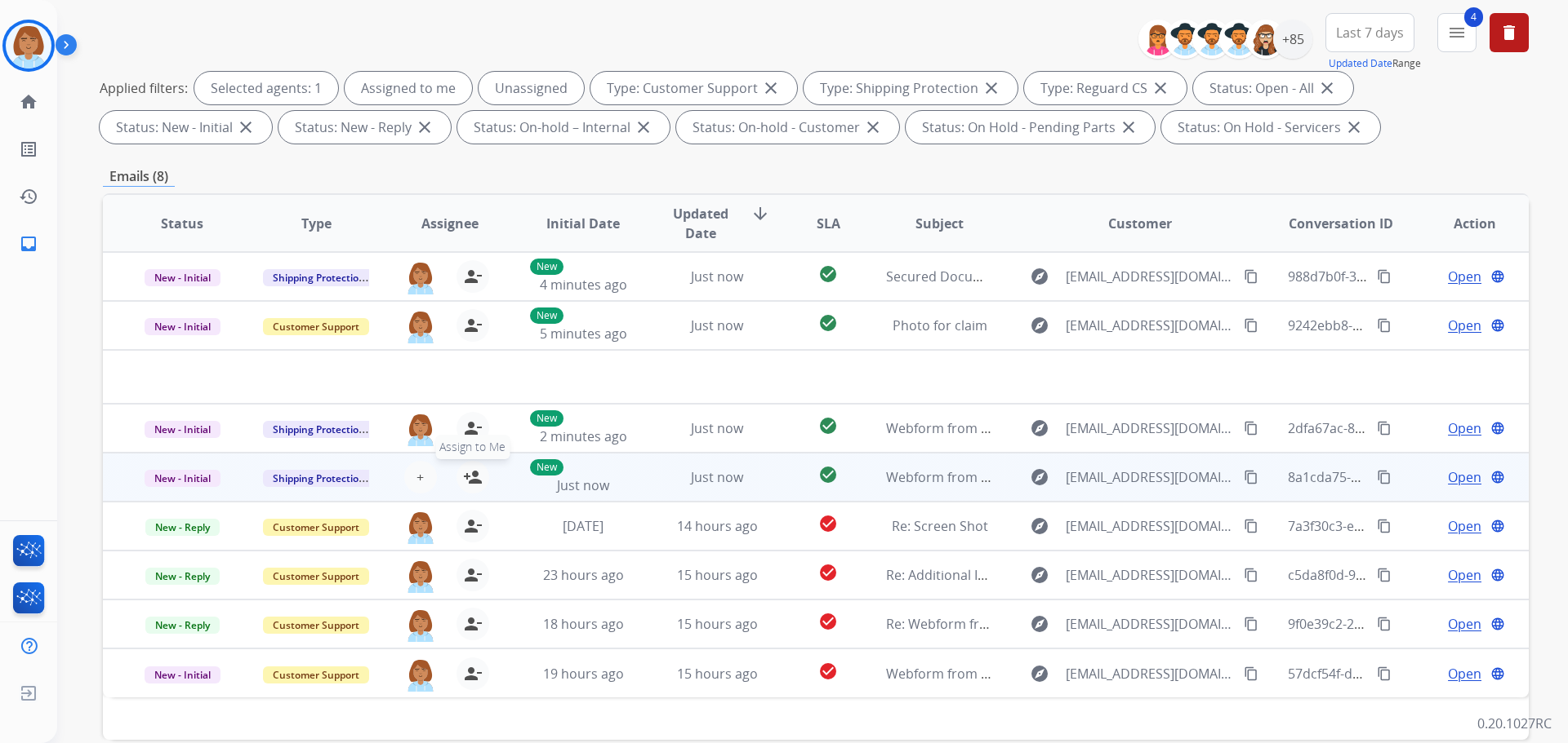
click at [469, 480] on mat-icon "person_add" at bounding box center [472, 477] width 19 height 19
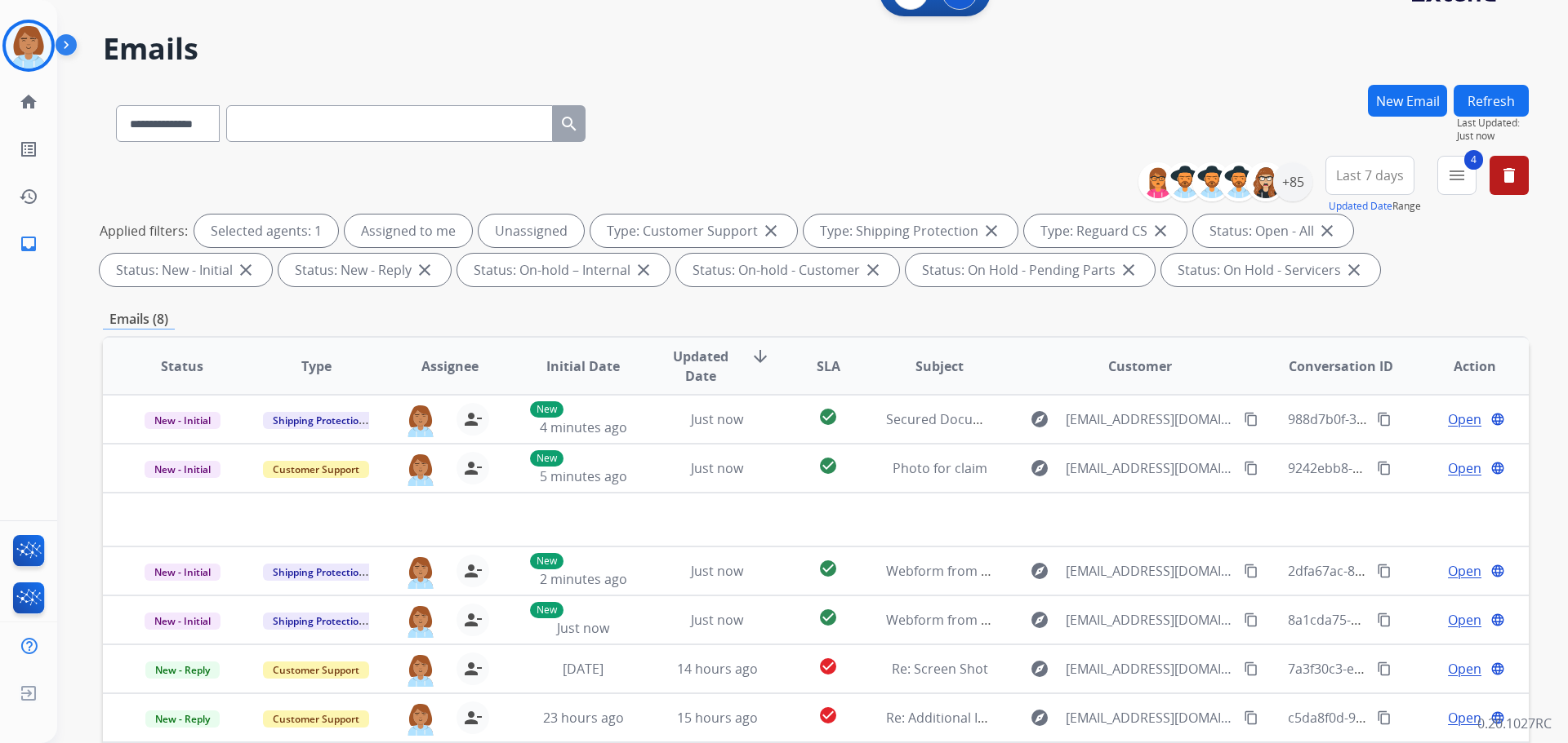
scroll to position [0, 0]
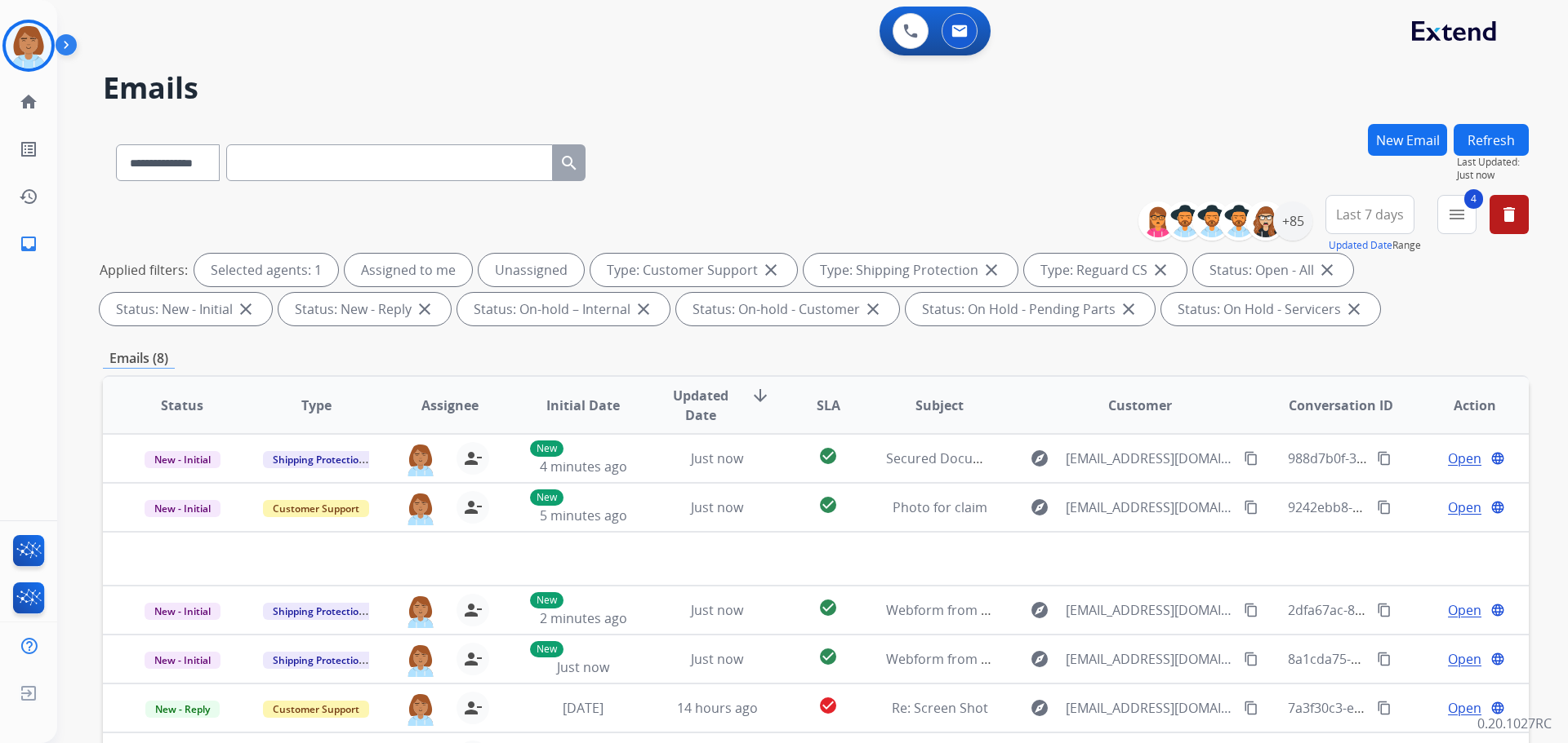
click at [1491, 140] on button "Refresh" at bounding box center [1491, 140] width 75 height 32
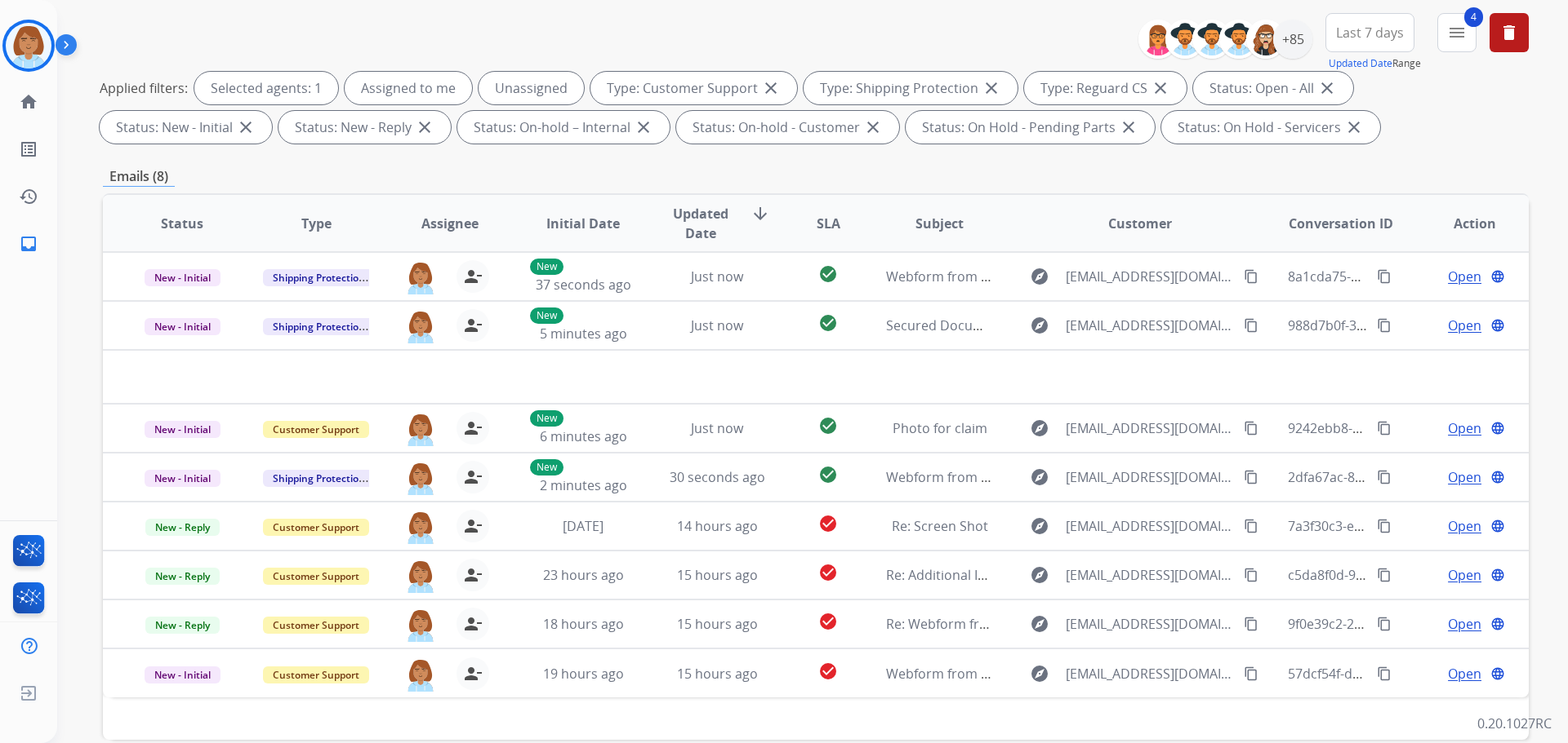
scroll to position [100, 0]
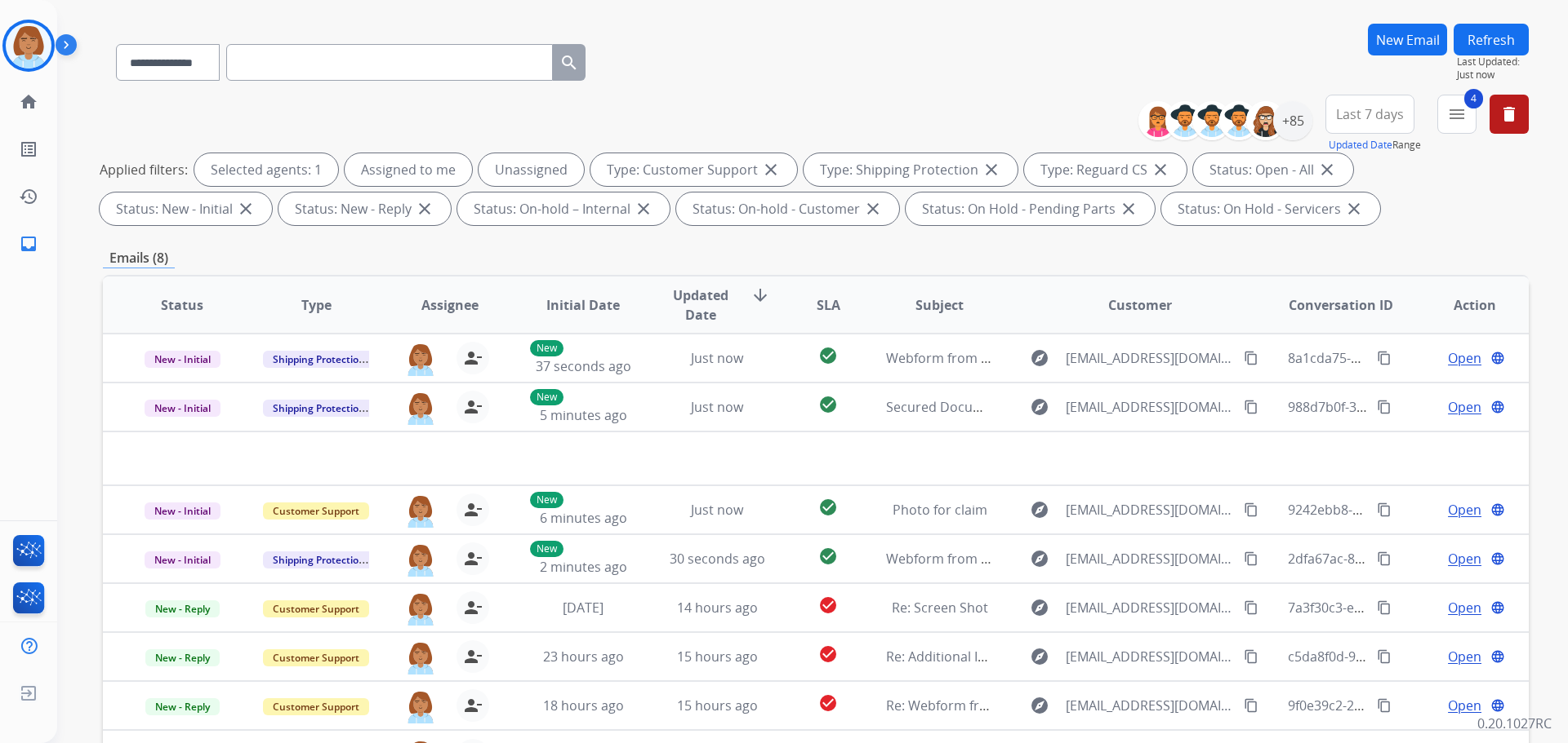
click at [1493, 41] on button "Refresh" at bounding box center [1491, 40] width 75 height 32
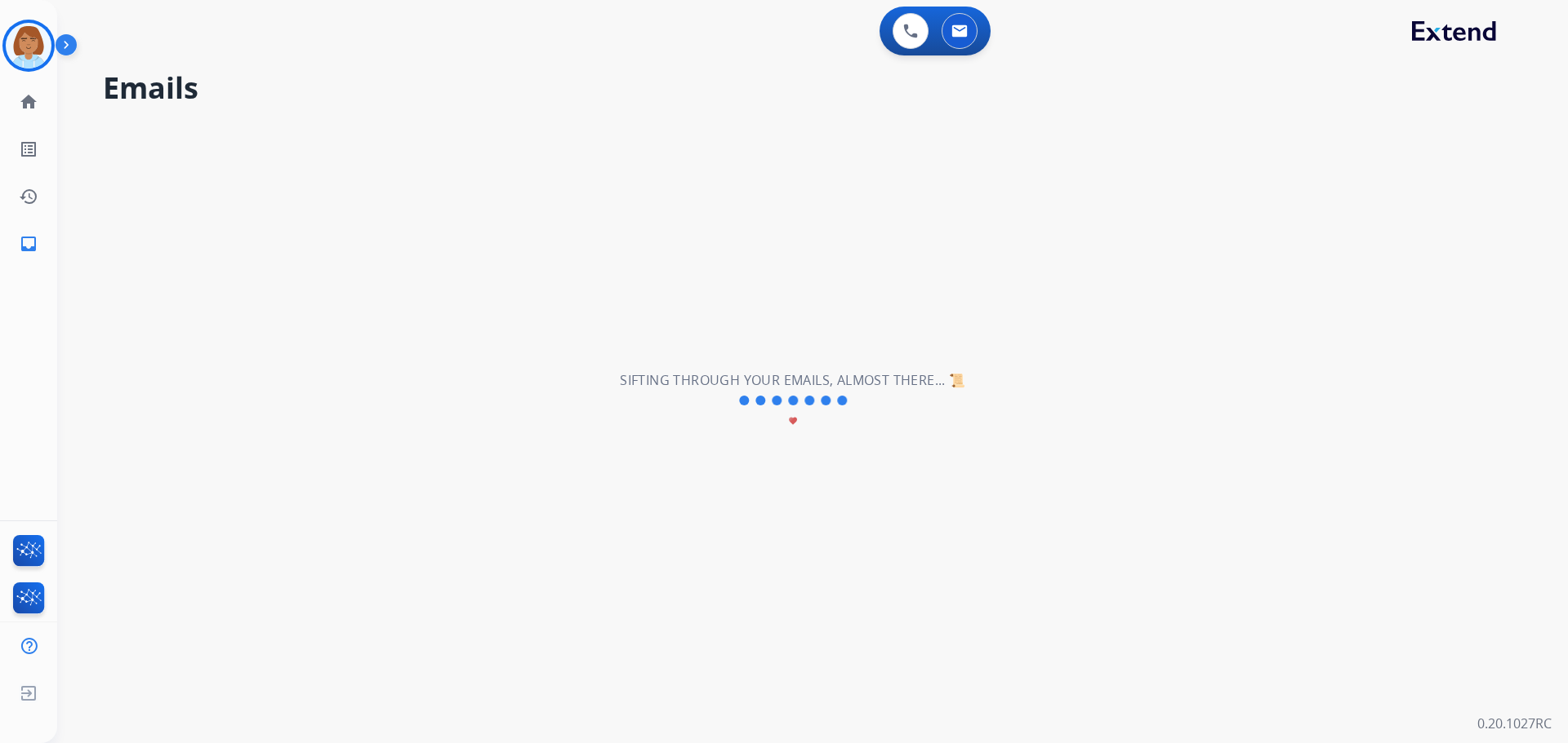
scroll to position [0, 0]
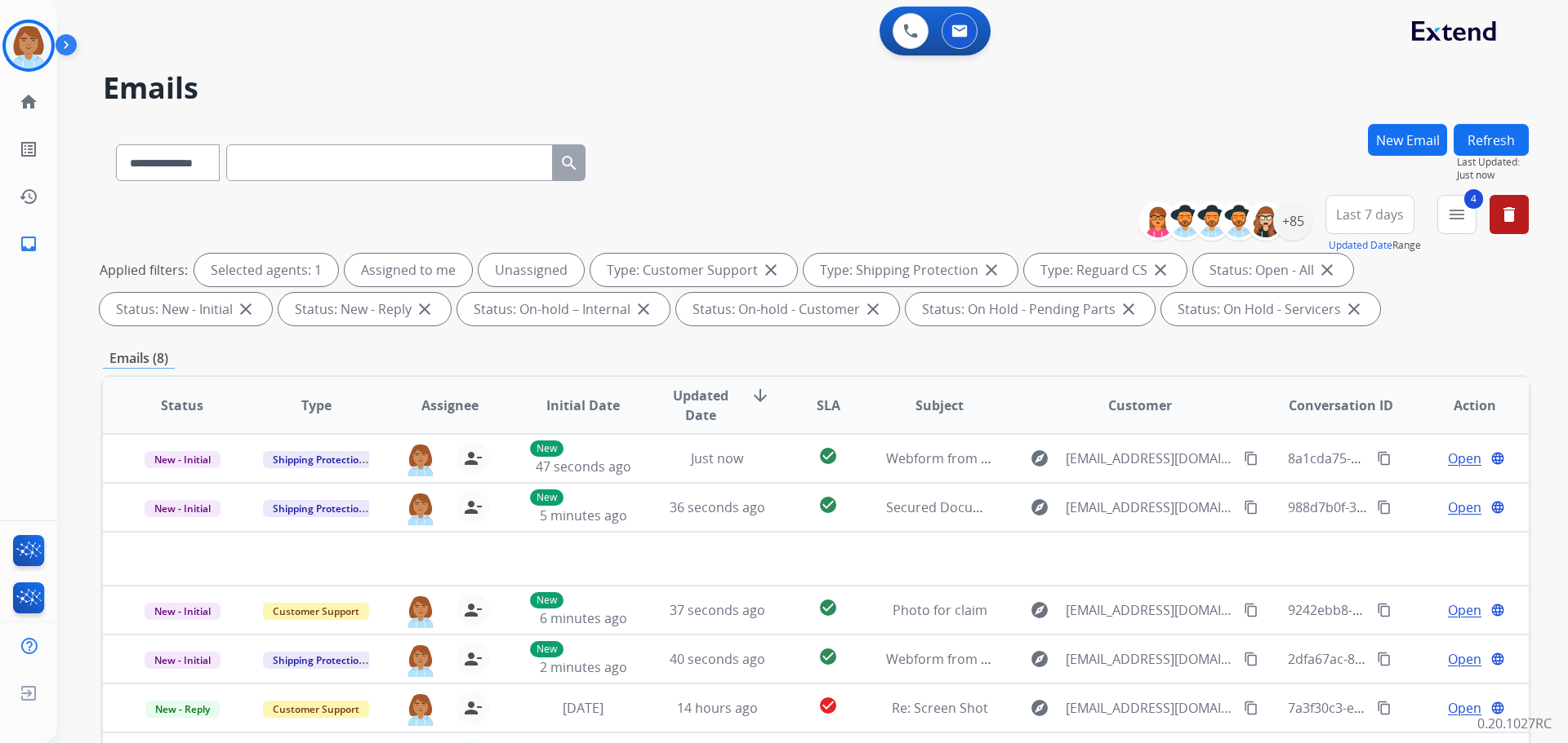
click at [1504, 137] on button "Refresh" at bounding box center [1491, 140] width 75 height 32
click at [1493, 124] on button "Refresh" at bounding box center [1491, 140] width 75 height 32
click at [1295, 232] on div "+85" at bounding box center [1292, 221] width 39 height 39
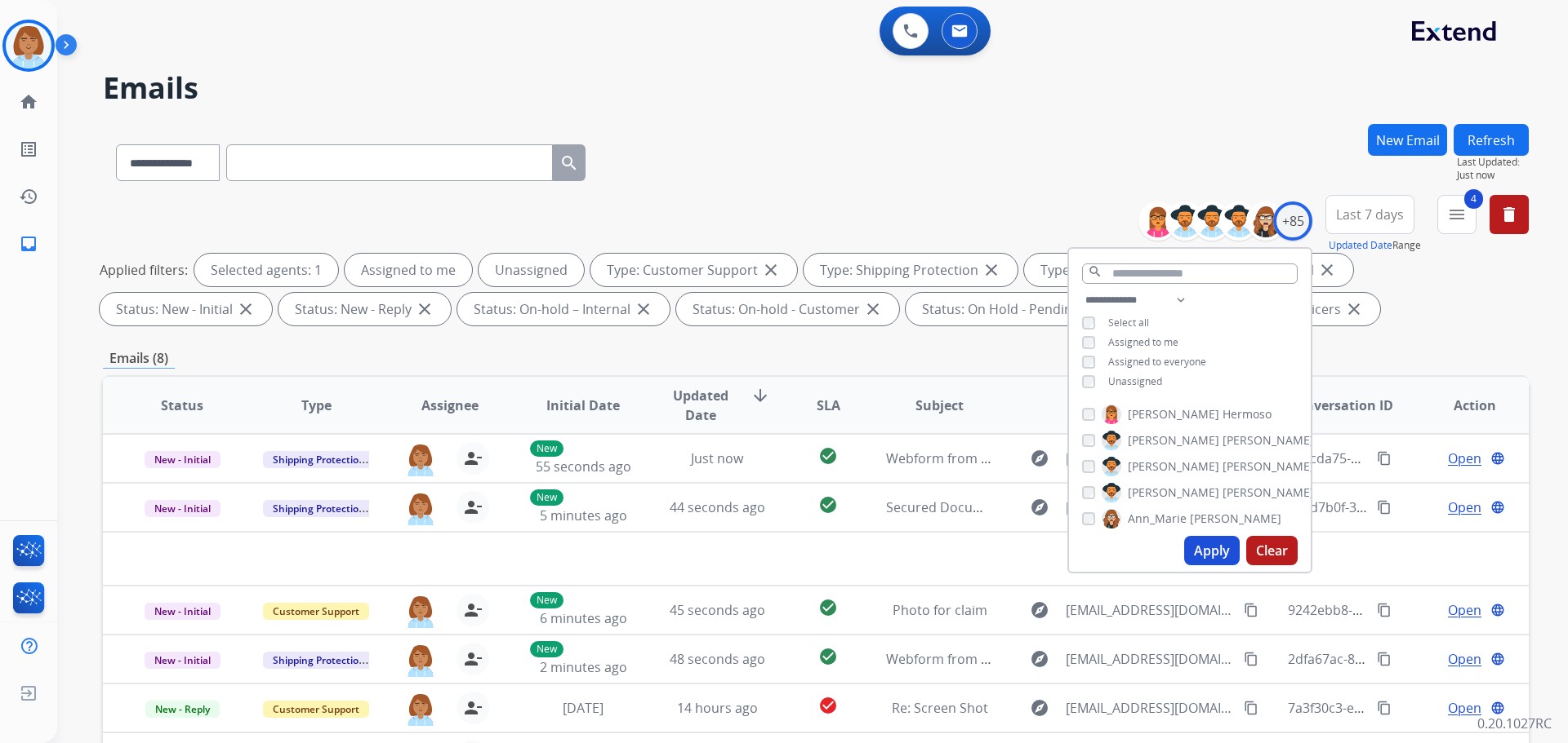
click at [1108, 381] on span "Unassigned" at bounding box center [1134, 381] width 53 height 14
click at [1213, 558] on button "Apply" at bounding box center [1212, 551] width 55 height 29
click at [1519, 140] on button "Refresh" at bounding box center [1491, 140] width 75 height 32
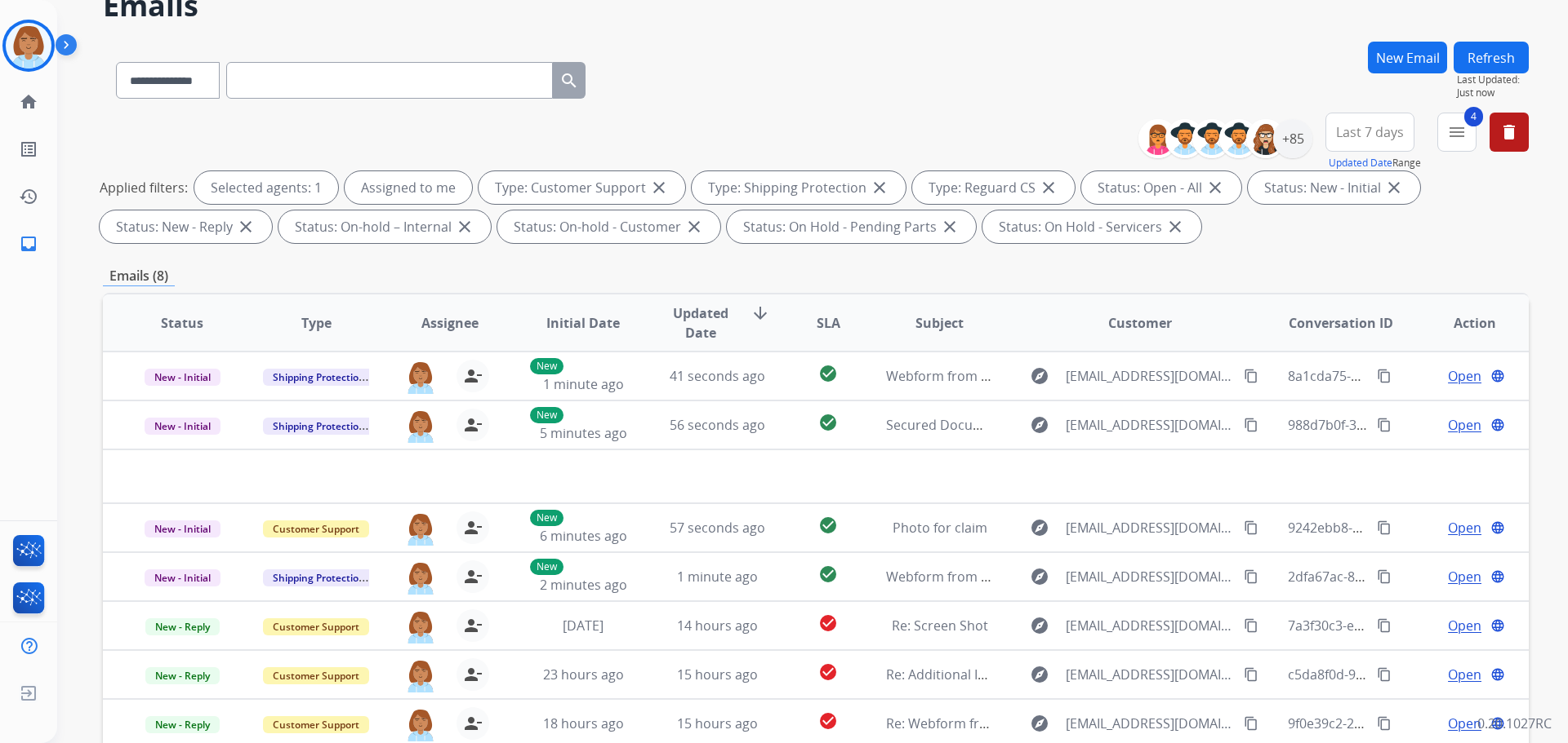
scroll to position [82, 0]
click at [1505, 58] on button "Refresh" at bounding box center [1491, 58] width 75 height 32
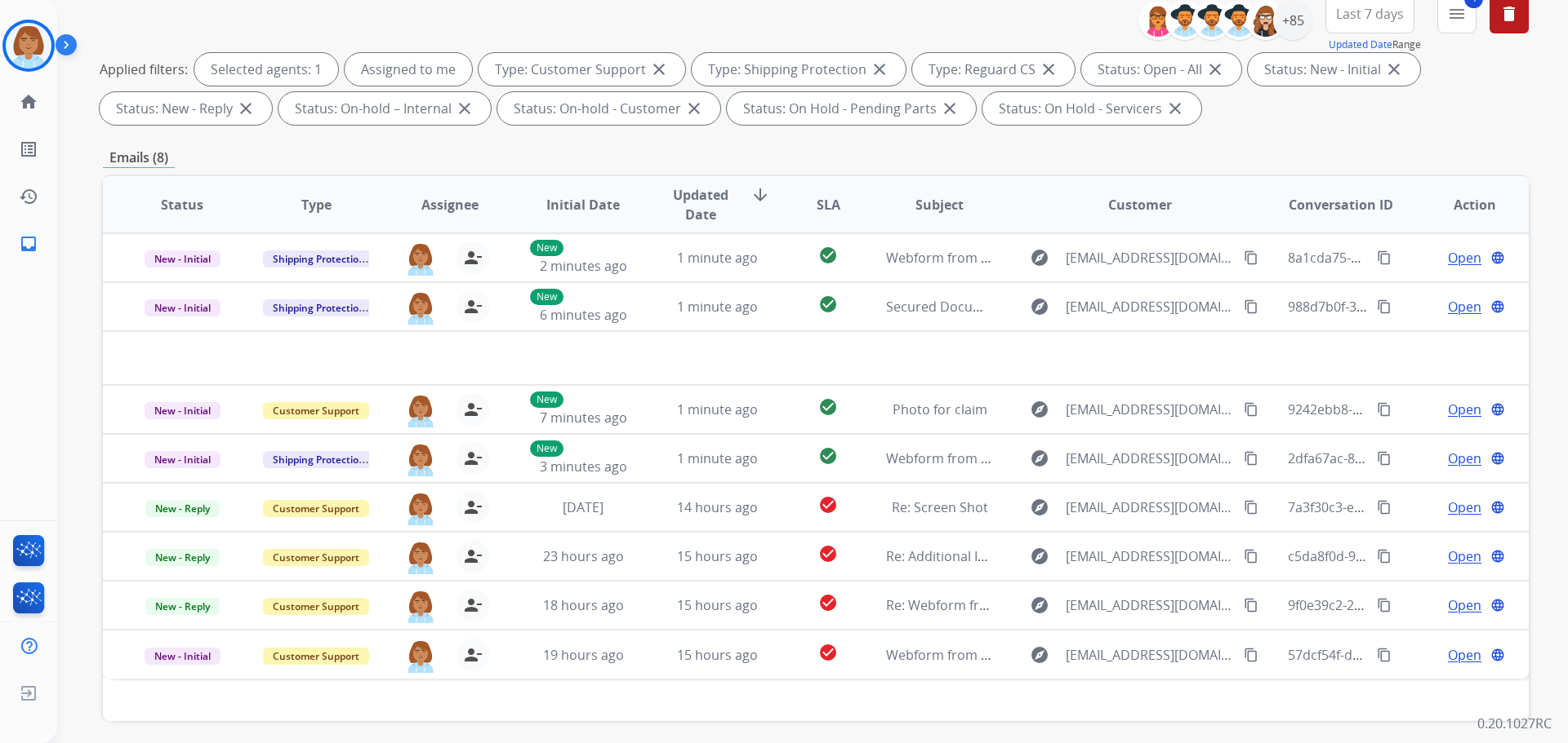
scroll to position [264, 0]
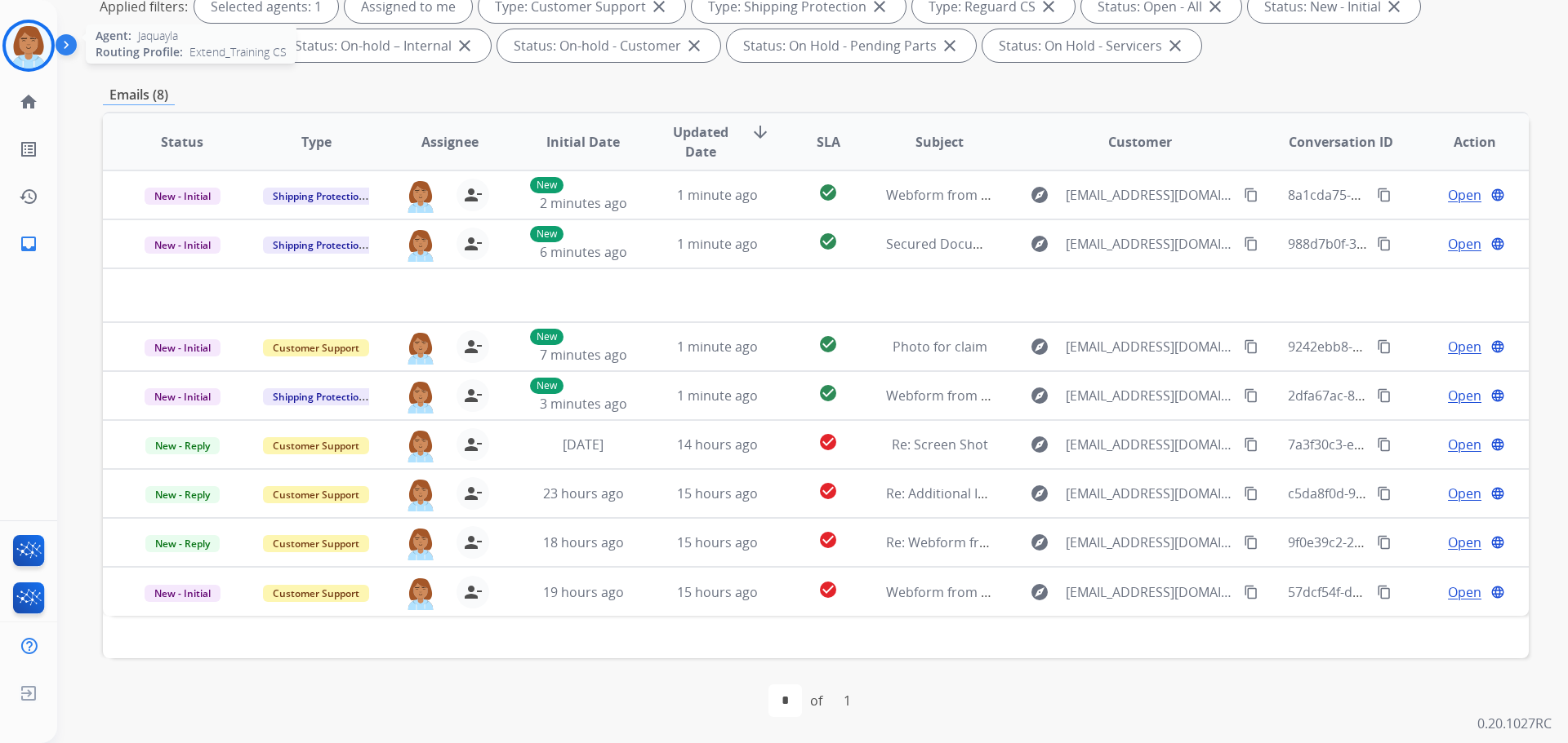
click at [27, 53] on img at bounding box center [29, 46] width 46 height 46
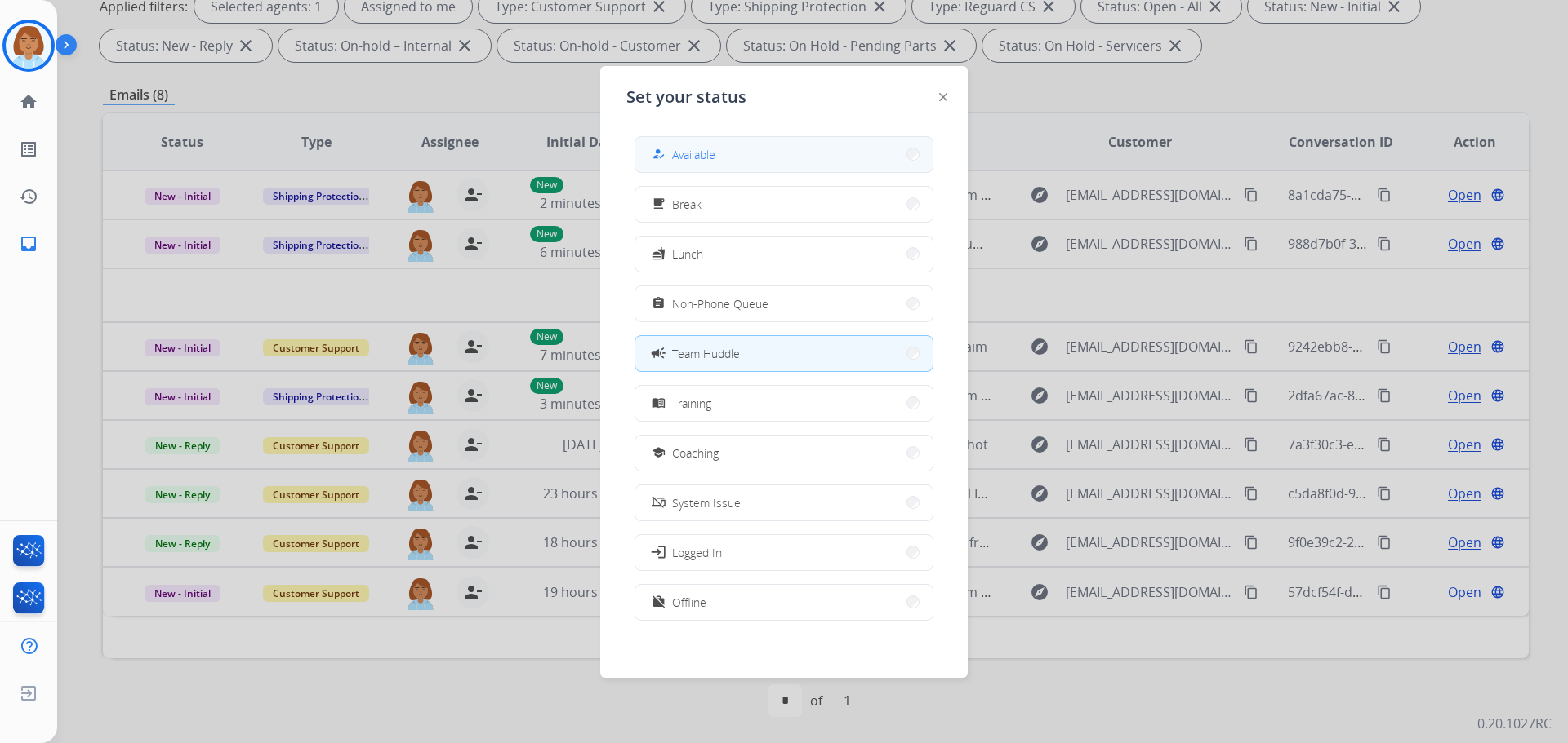
click at [778, 164] on button "how_to_reg Available" at bounding box center [784, 155] width 297 height 35
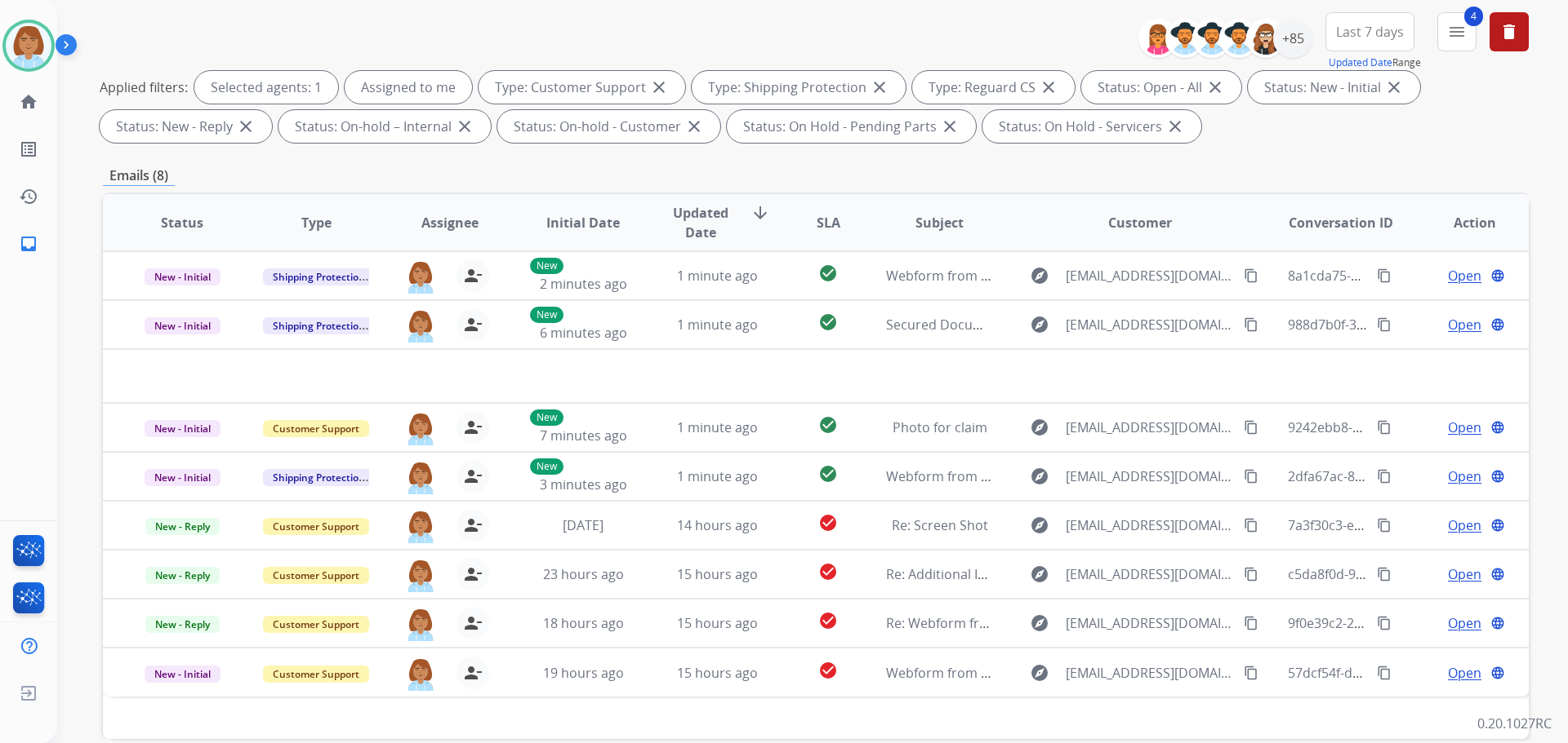
scroll to position [0, 0]
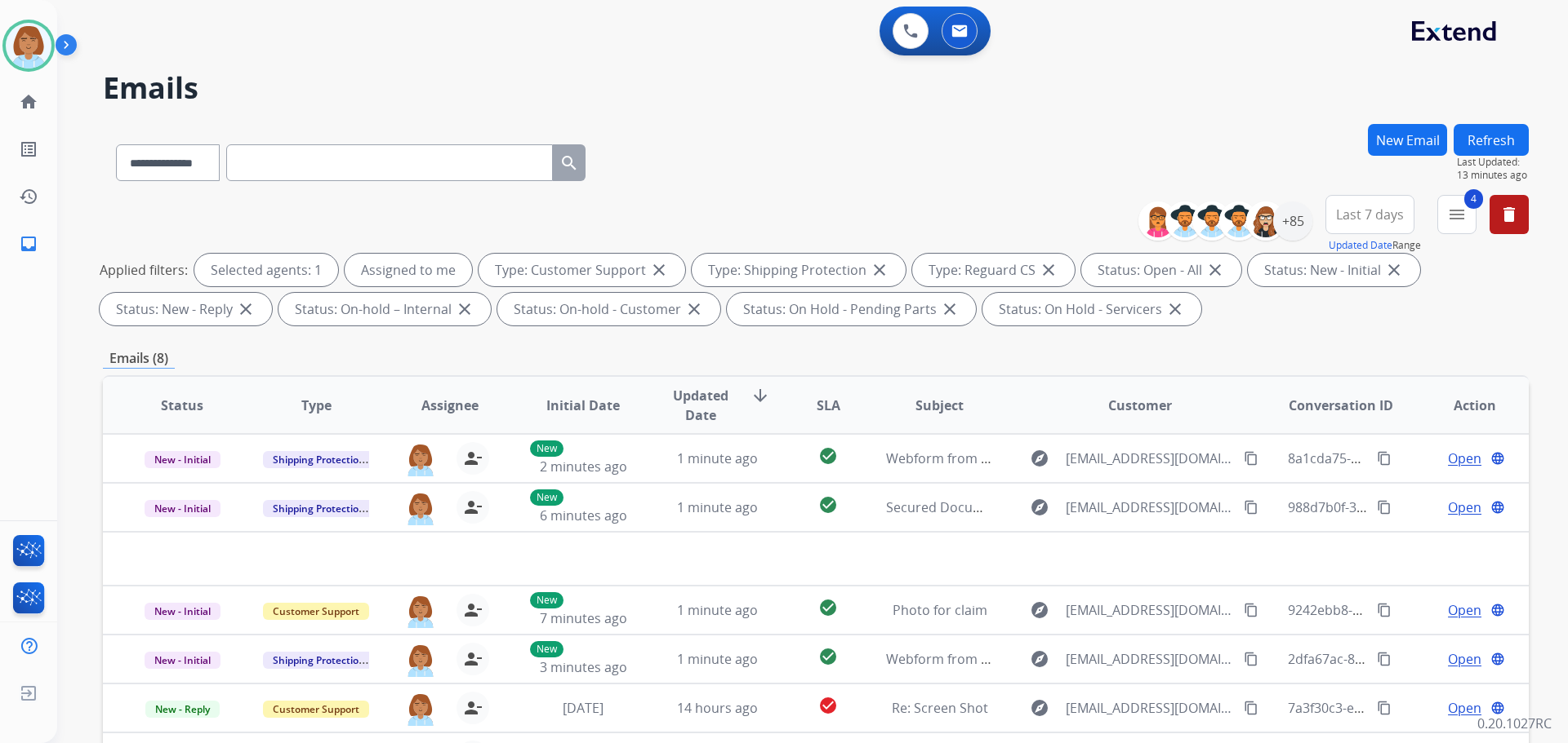
click at [1501, 140] on button "Refresh" at bounding box center [1491, 140] width 75 height 32
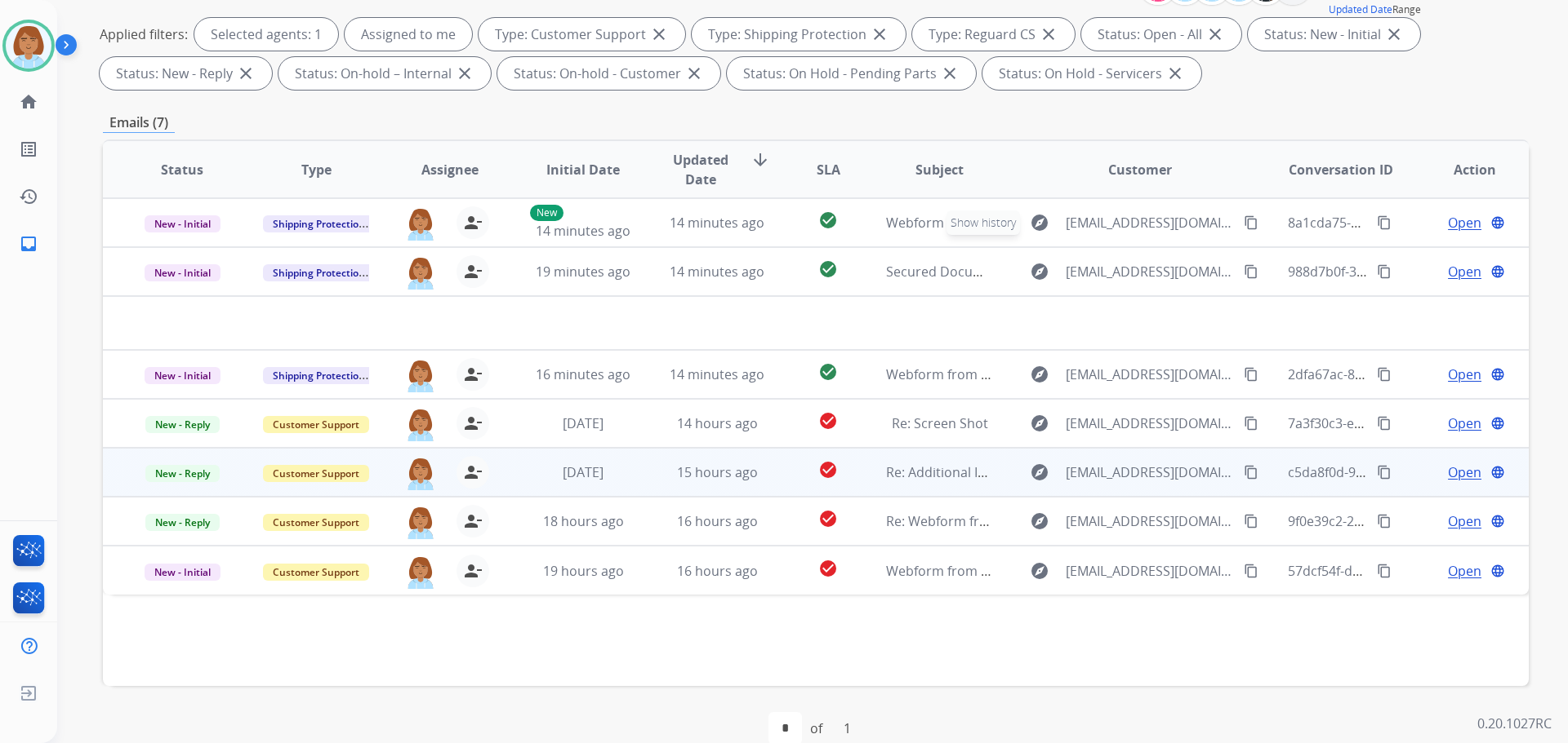
scroll to position [264, 0]
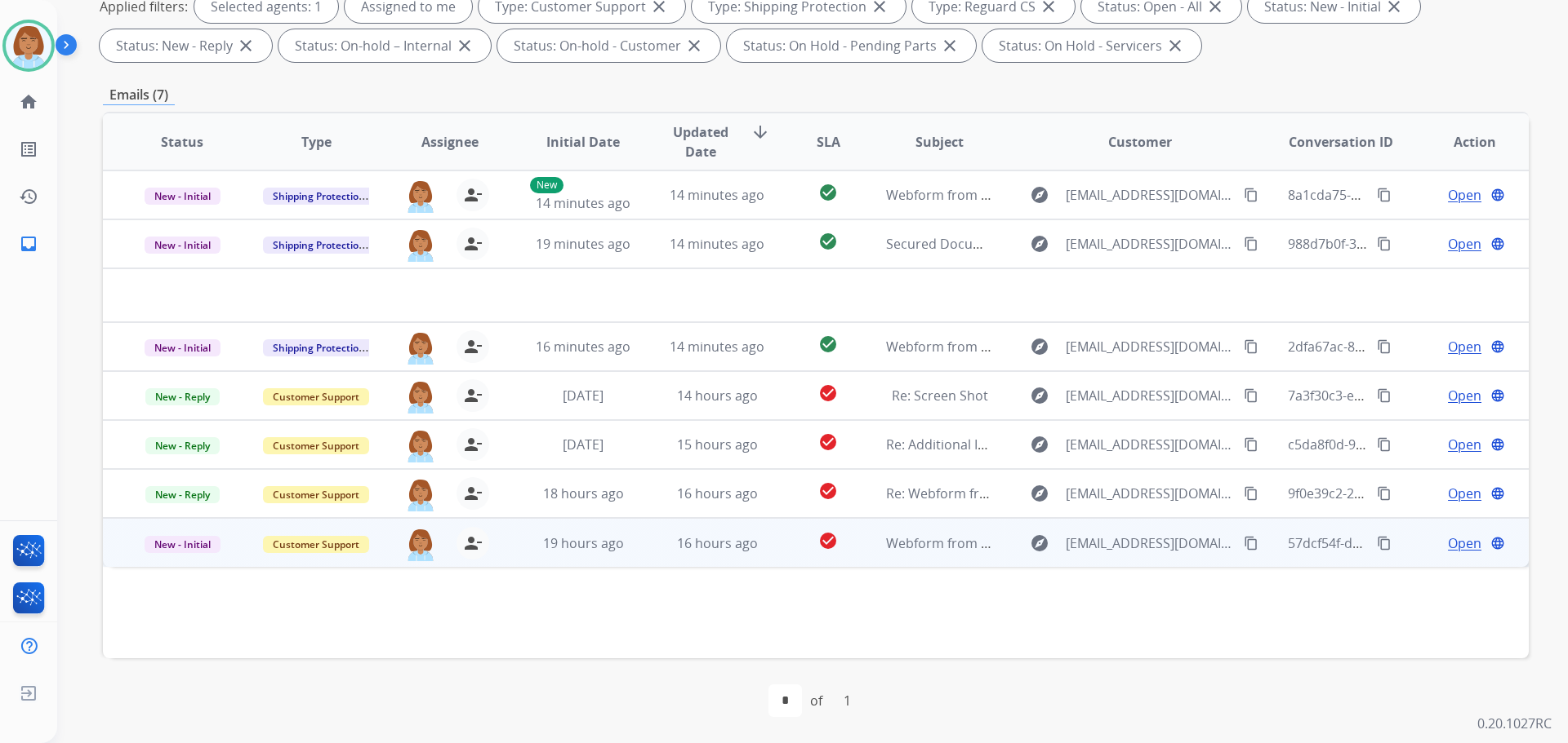
click at [779, 547] on td "check_circle" at bounding box center [815, 542] width 89 height 49
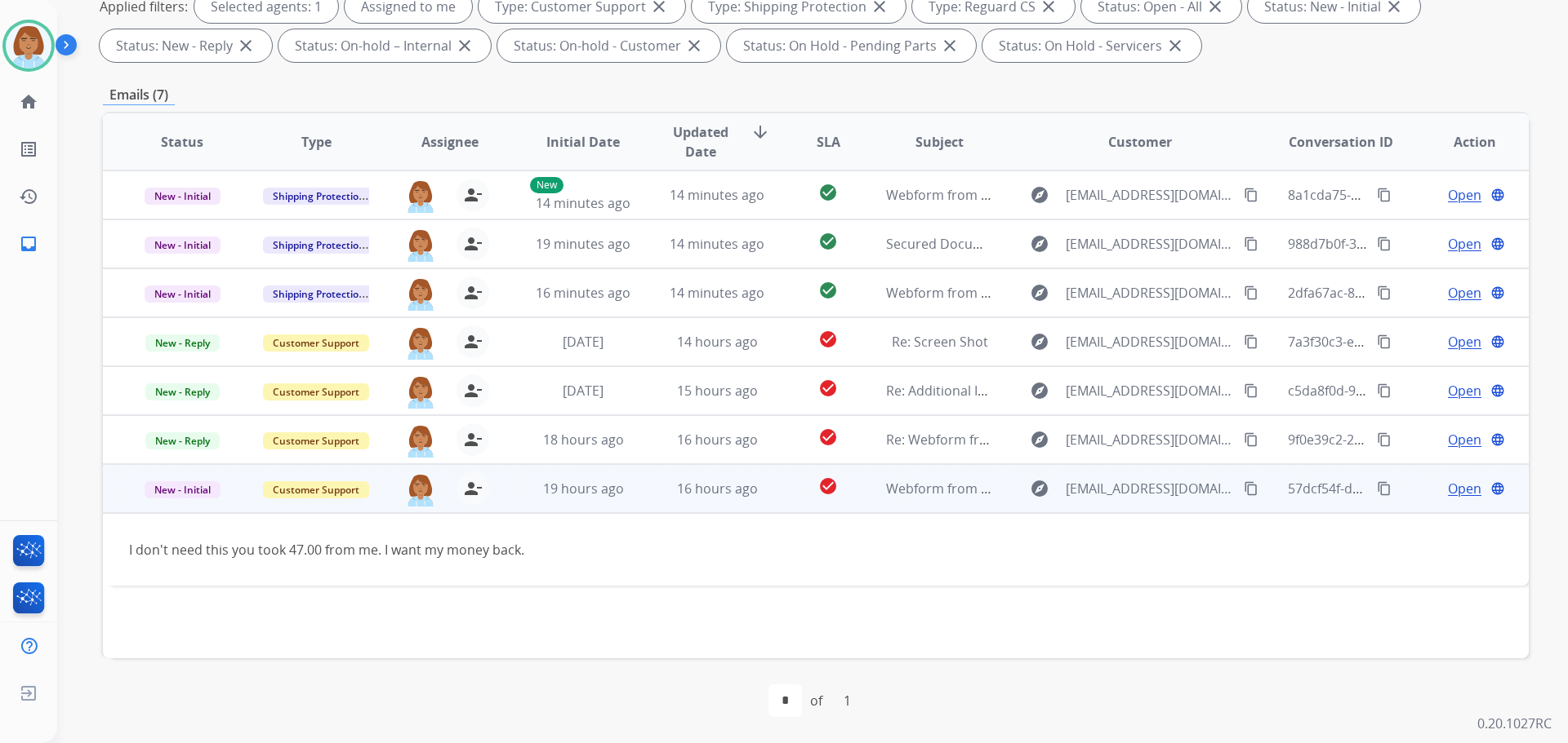
click at [1243, 494] on mat-icon "content_copy" at bounding box center [1251, 489] width 15 height 15
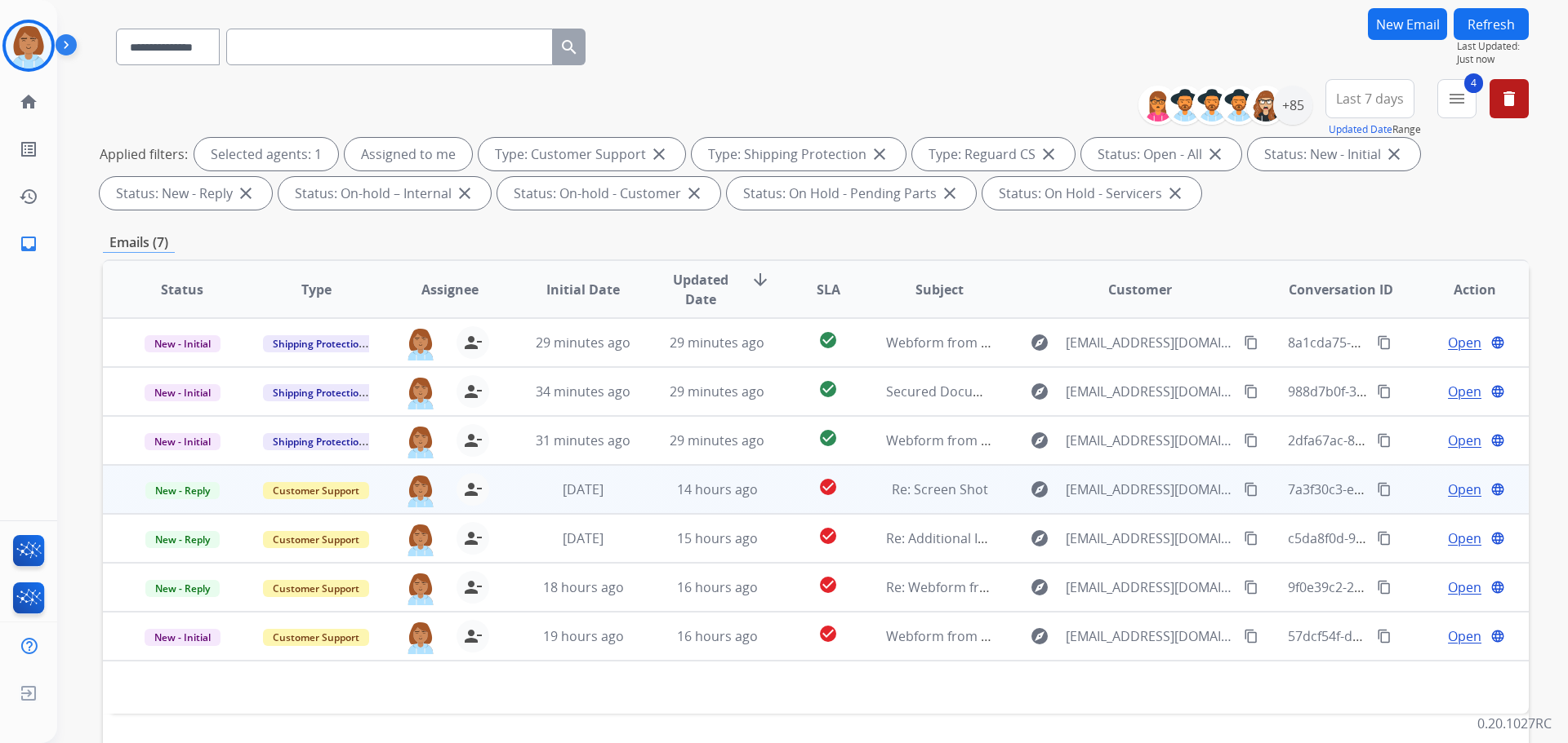
scroll to position [0, 0]
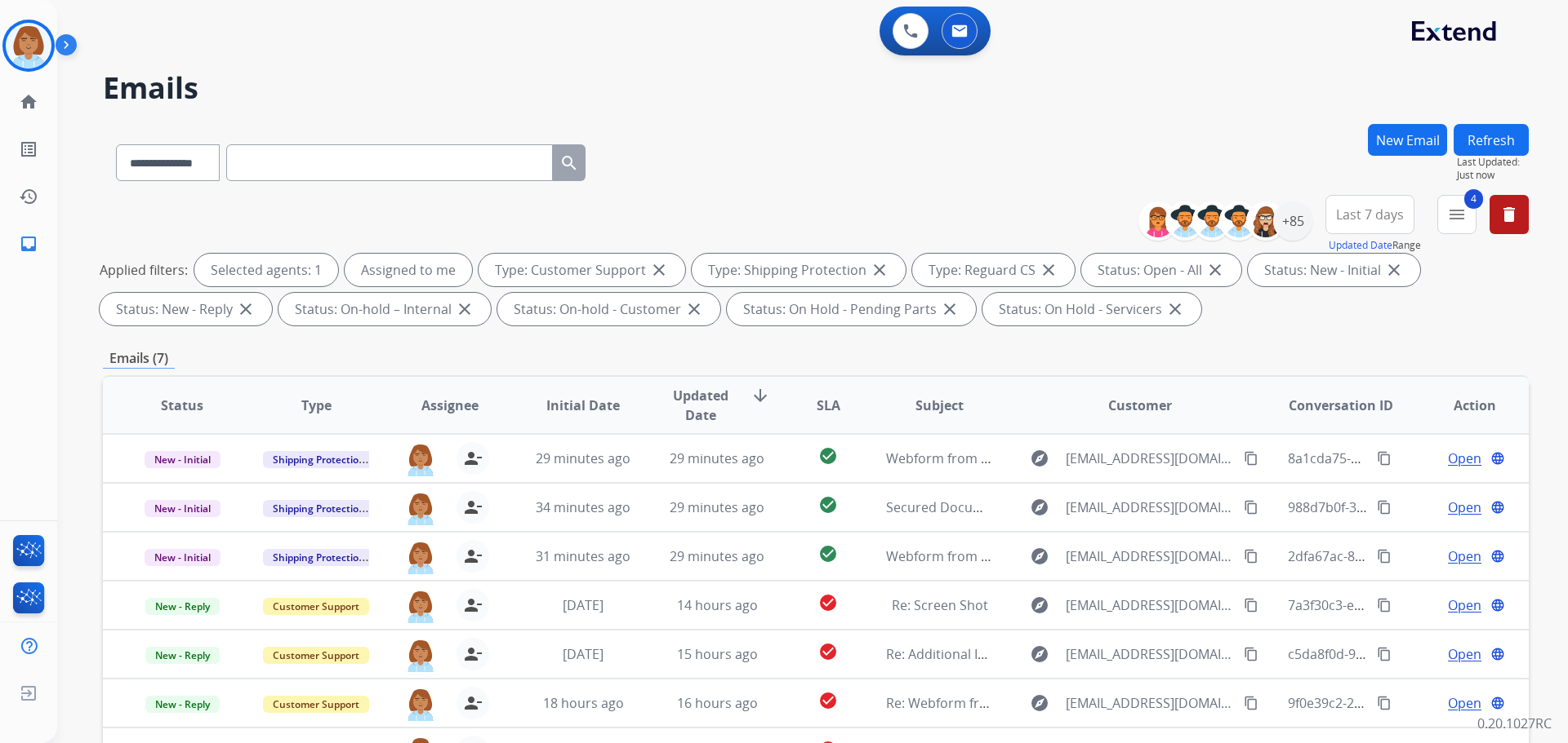
click at [1479, 136] on button "Refresh" at bounding box center [1491, 140] width 75 height 32
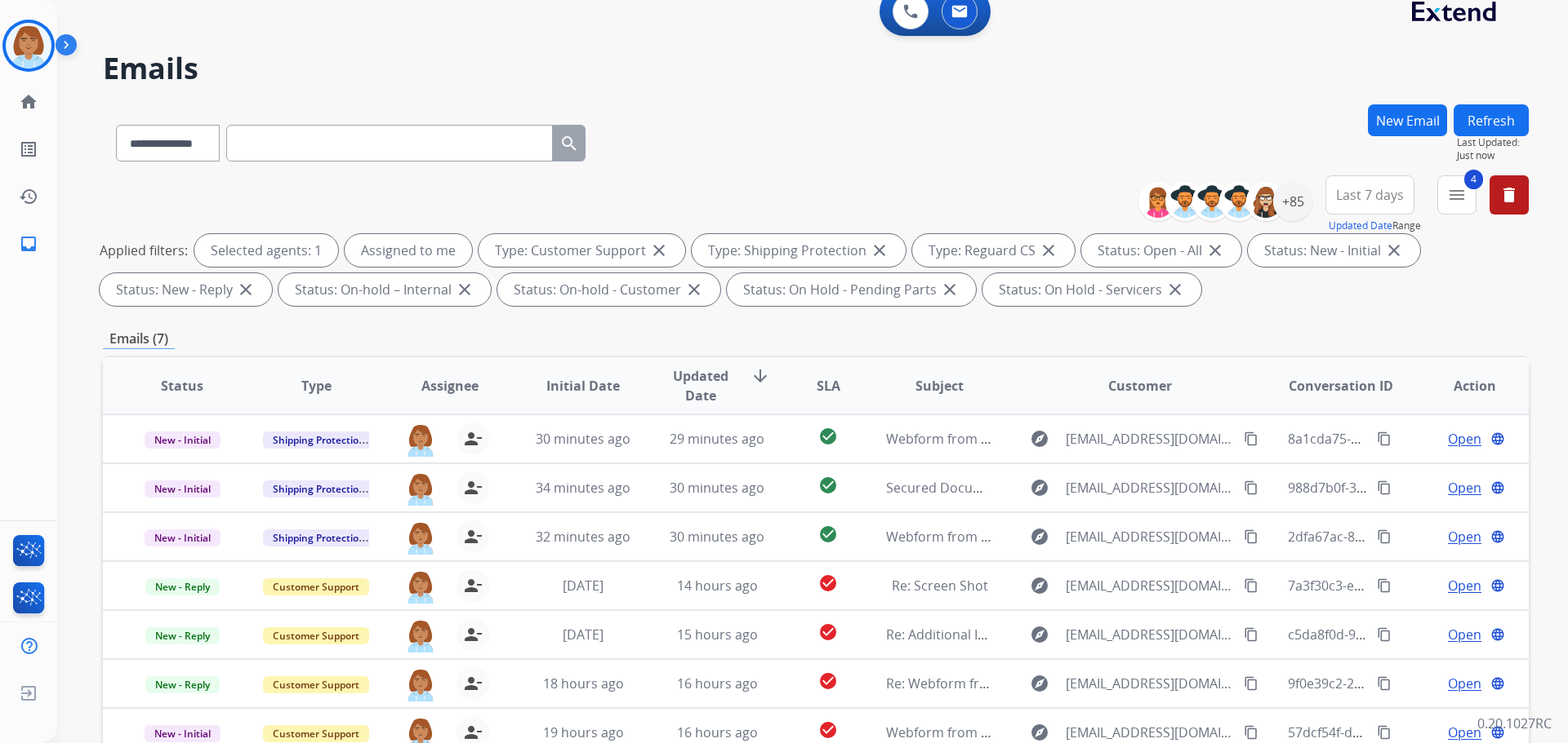
scroll to position [18, 0]
click at [1289, 197] on div "+85" at bounding box center [1292, 202] width 39 height 39
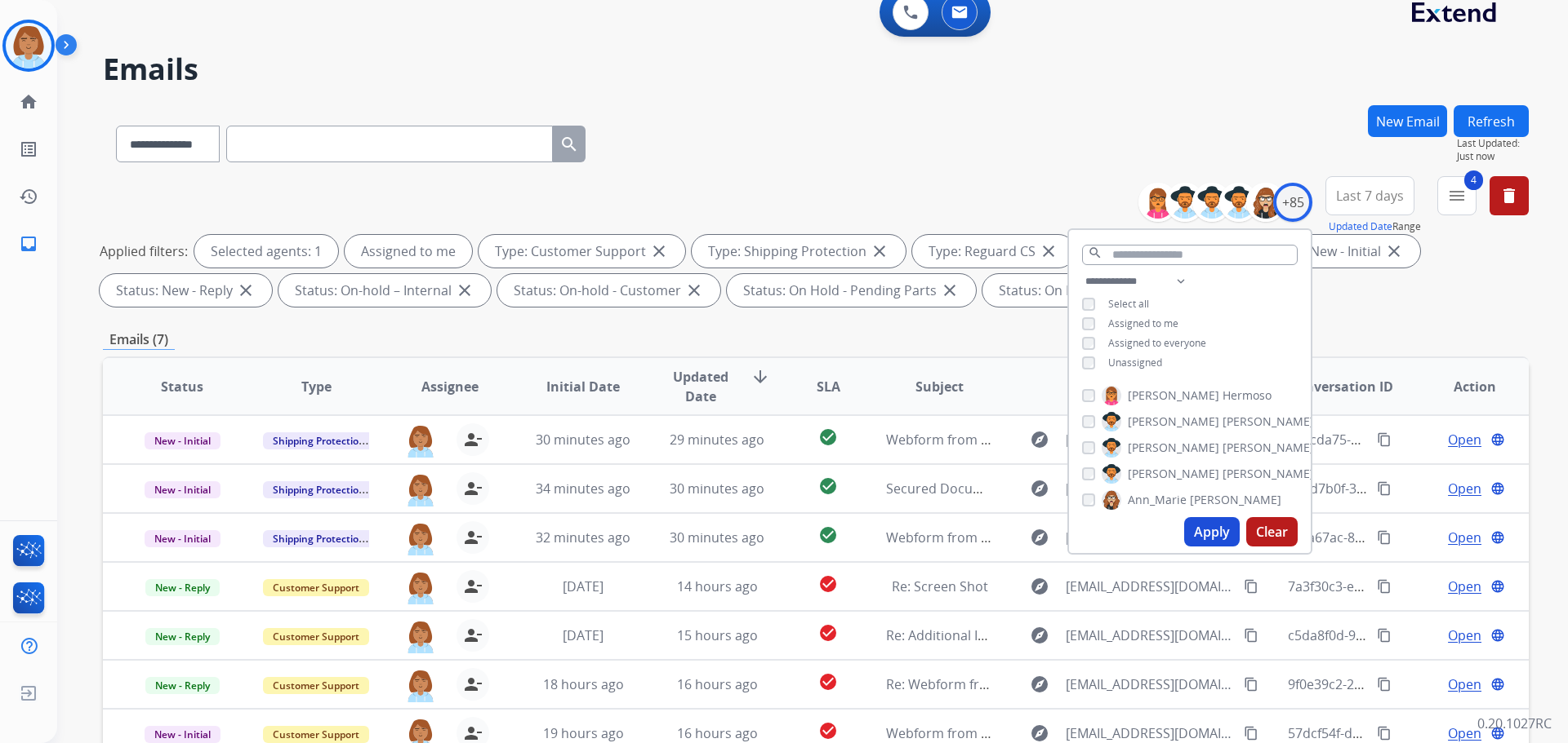
drag, startPoint x: 1343, startPoint y: 204, endPoint x: 1359, endPoint y: 193, distance: 19.4
click at [1353, 199] on span "Last 7 days" at bounding box center [1369, 195] width 67 height 6
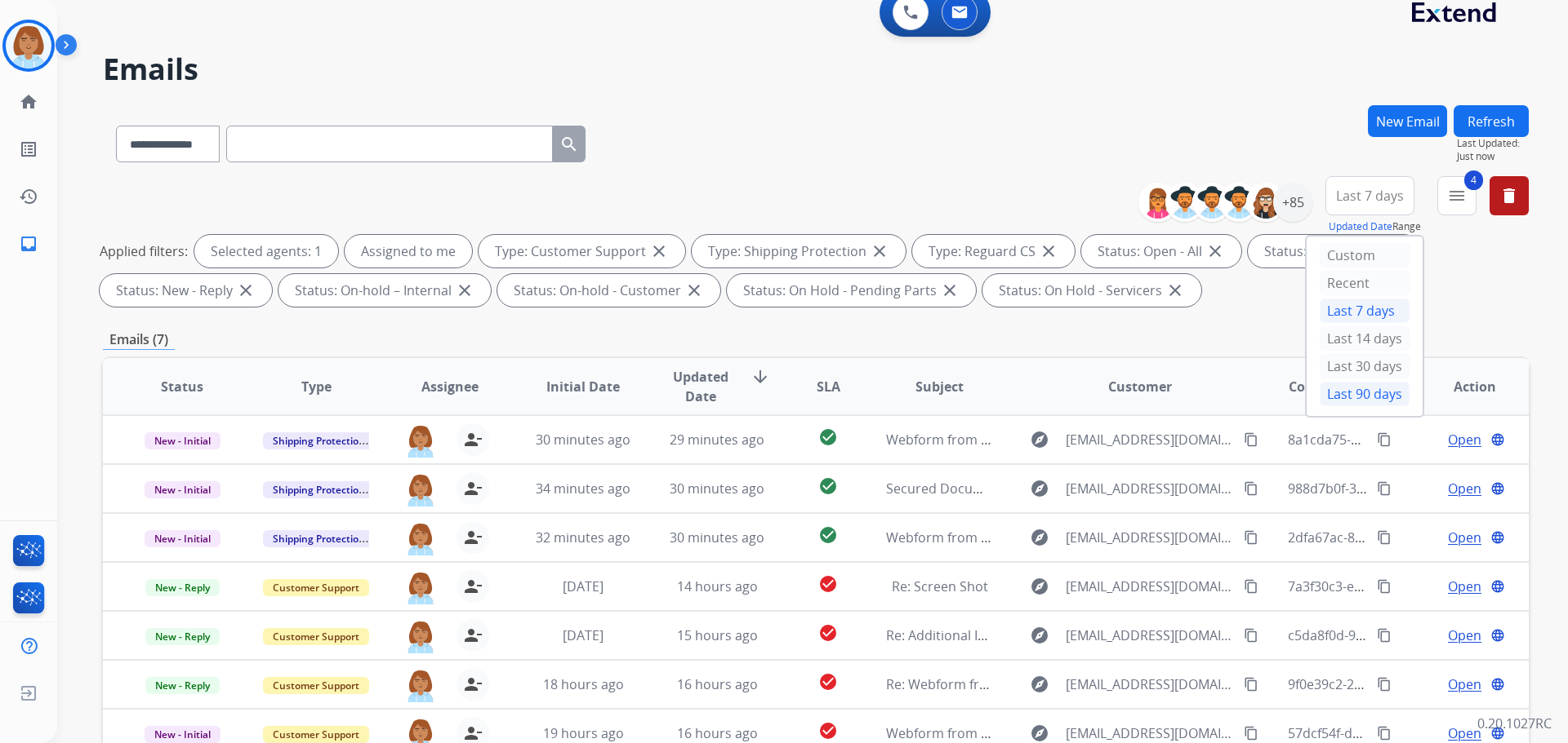
click at [1327, 383] on div "Last 90 days" at bounding box center [1364, 394] width 89 height 25
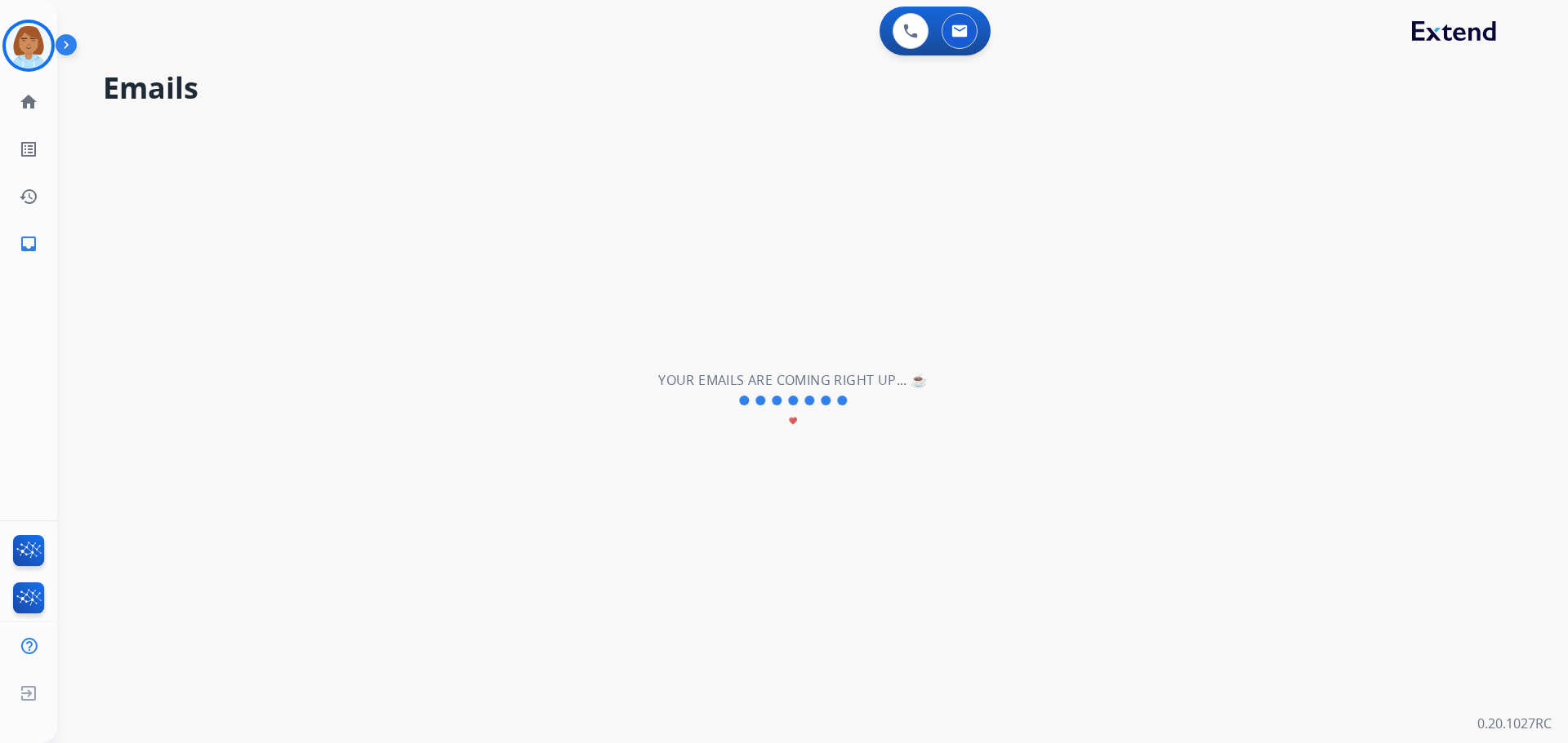
scroll to position [0, 0]
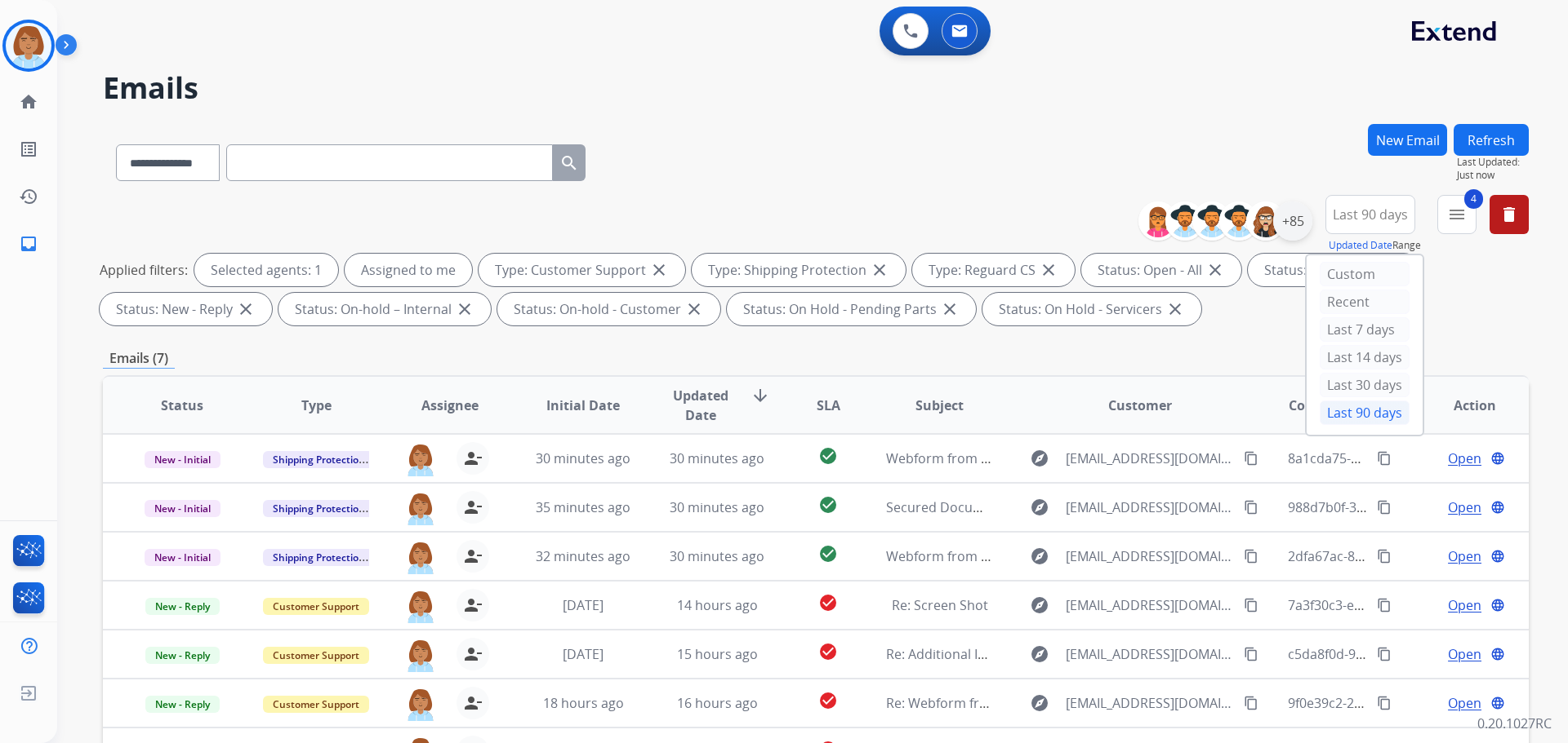
drag, startPoint x: 1313, startPoint y: 221, endPoint x: 1303, endPoint y: 225, distance: 10.8
click at [1303, 225] on div "**********" at bounding box center [1339, 225] width 378 height 59
click at [1302, 225] on div "+85" at bounding box center [1292, 221] width 39 height 39
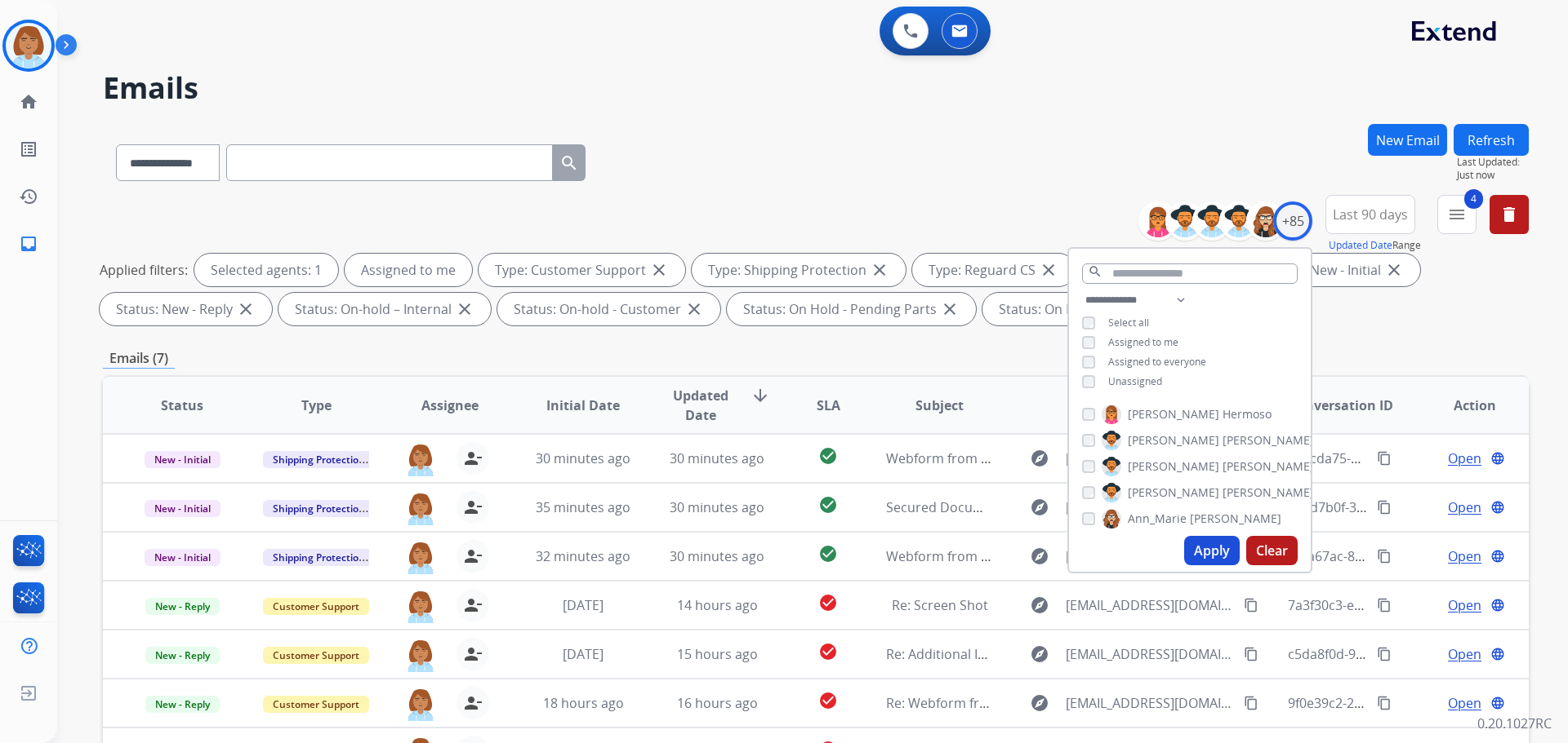
click at [1115, 383] on span "Unassigned" at bounding box center [1134, 381] width 53 height 14
click at [1214, 559] on button "Apply" at bounding box center [1212, 551] width 55 height 29
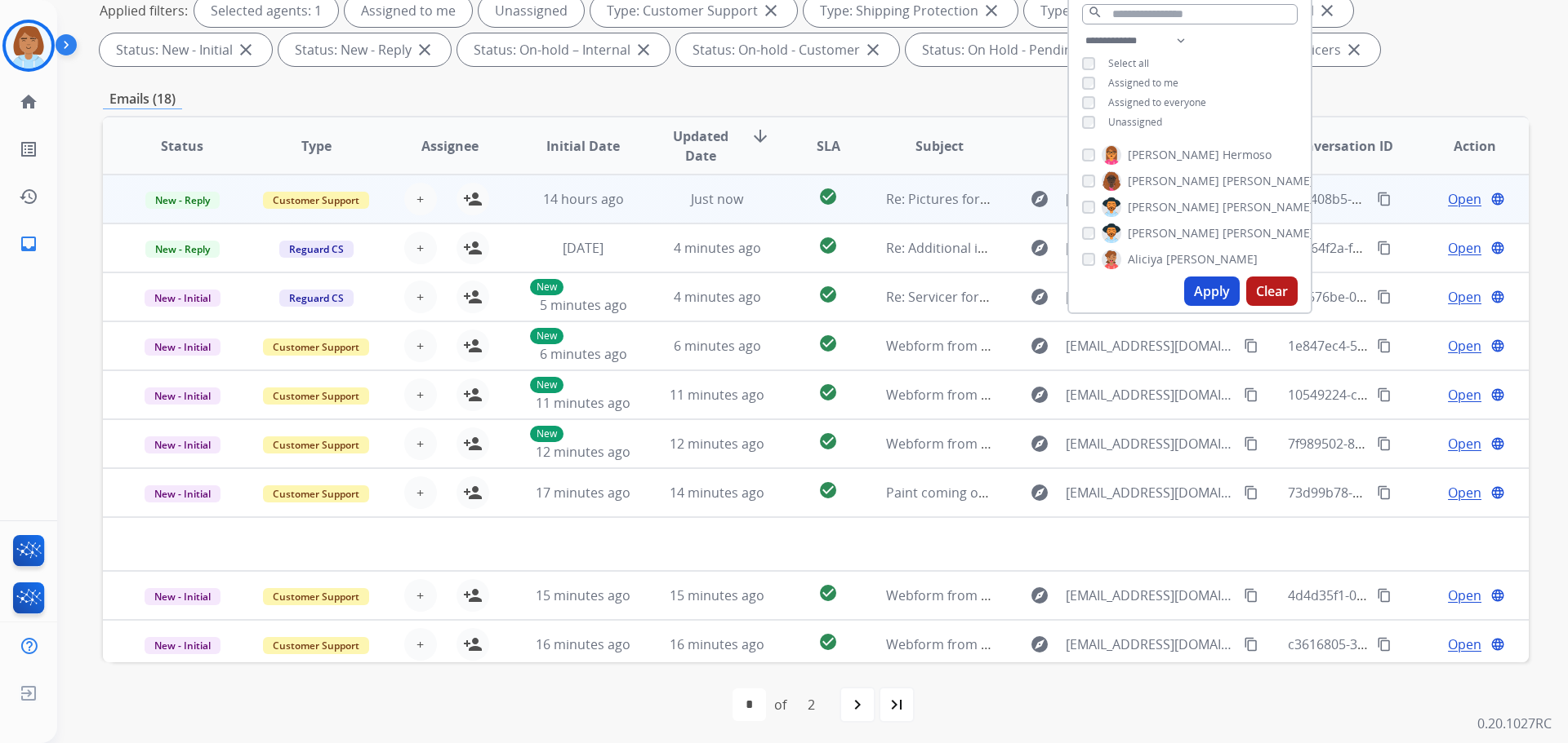
scroll to position [264, 0]
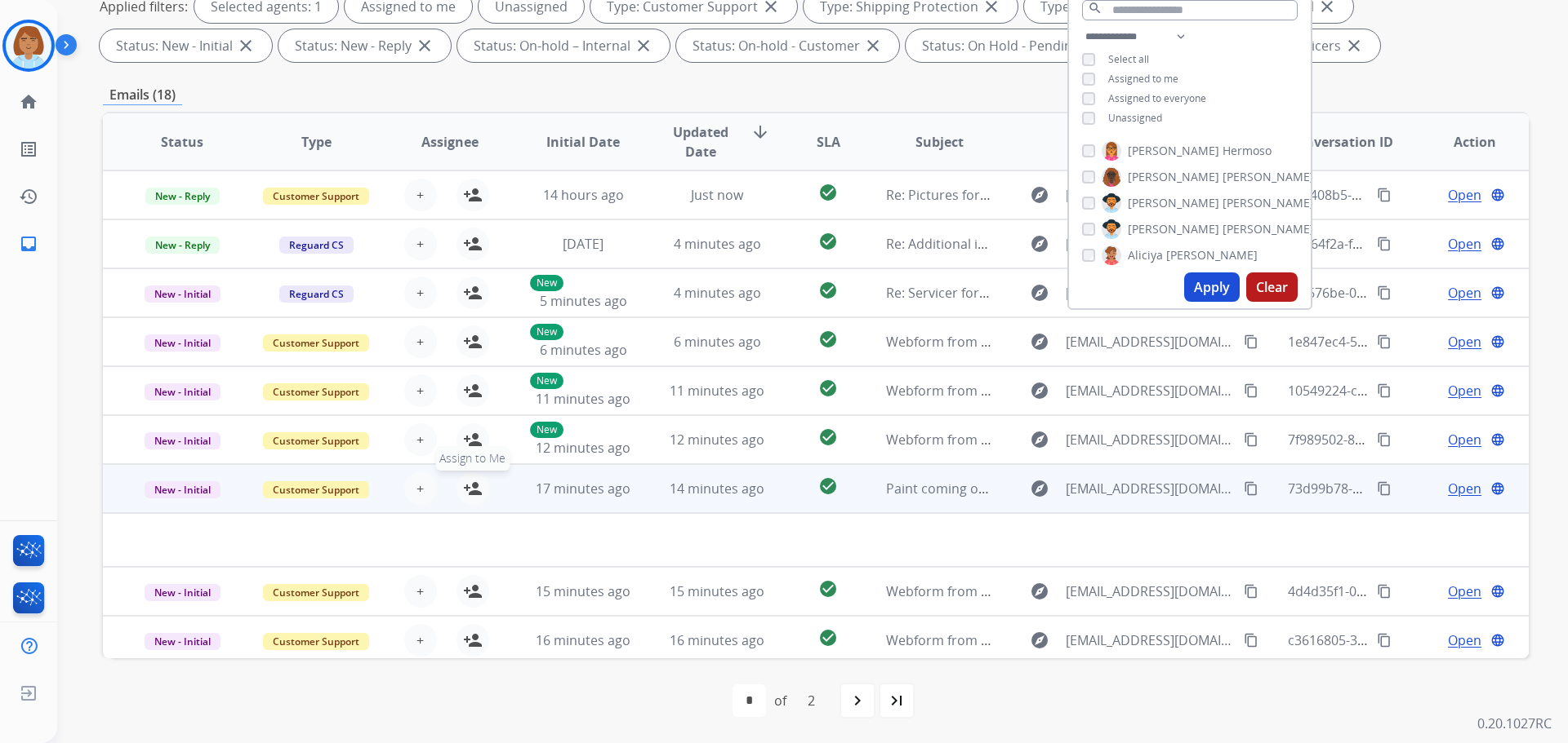
click at [463, 485] on mat-icon "person_add" at bounding box center [472, 489] width 19 height 19
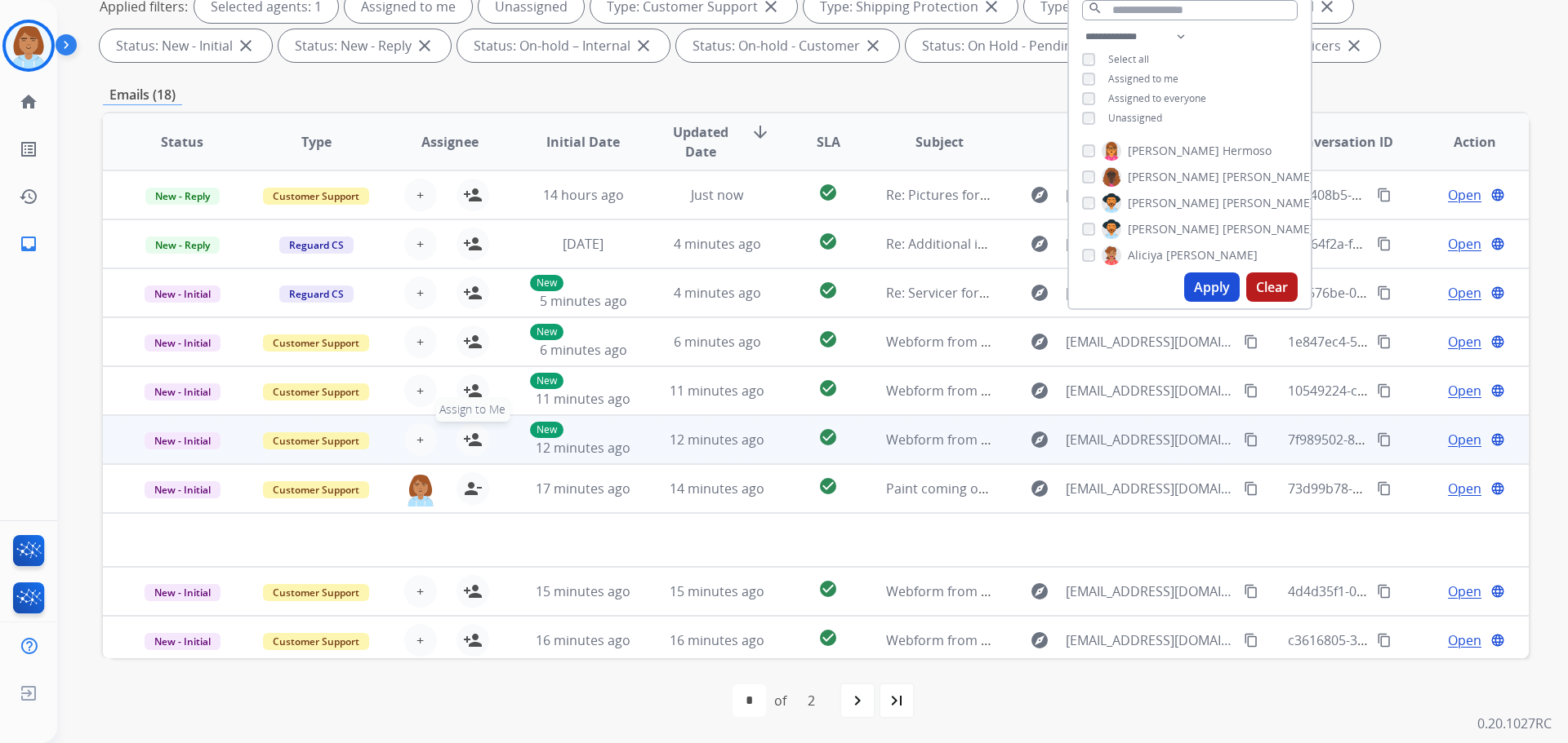
click at [473, 436] on mat-icon "person_add" at bounding box center [472, 440] width 19 height 19
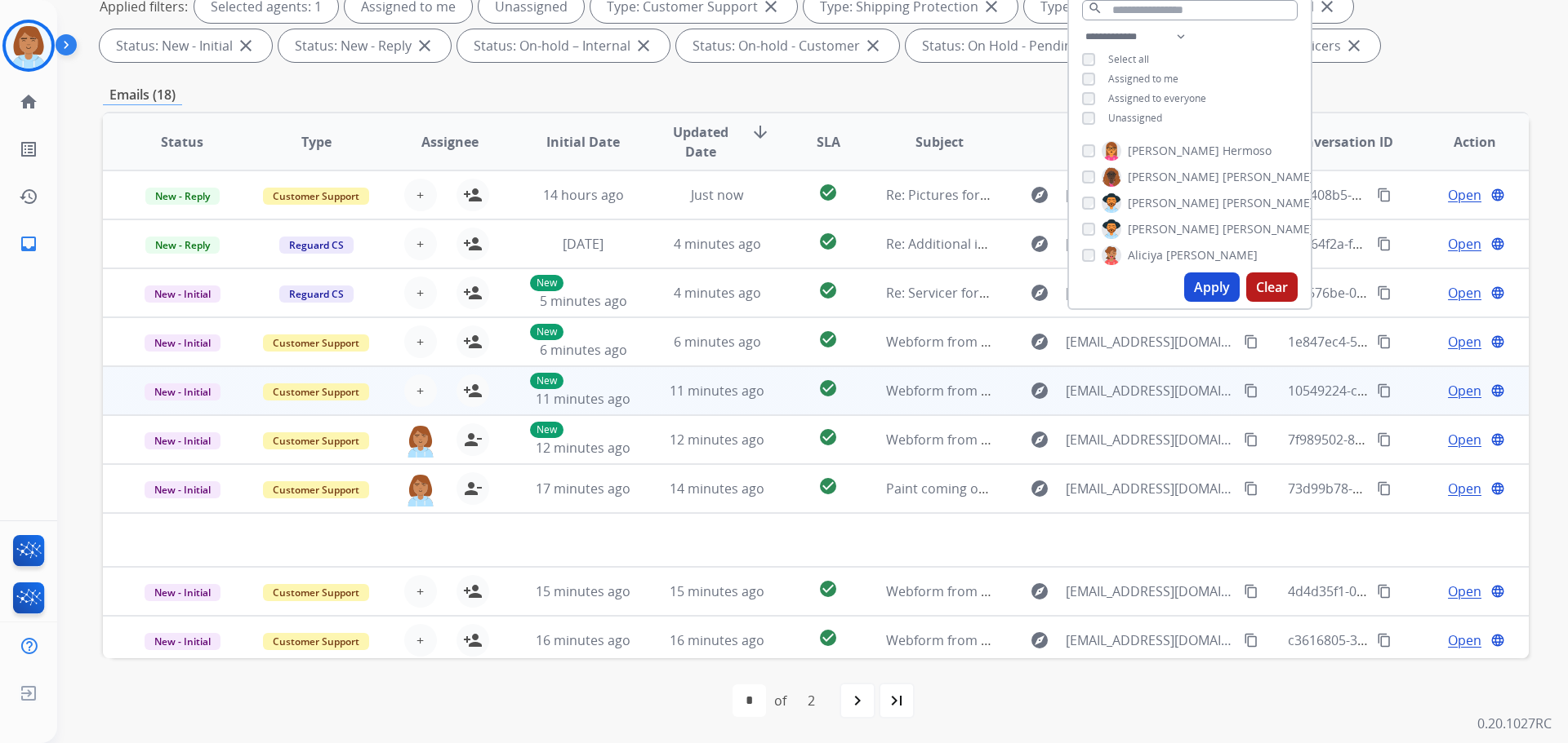
click at [452, 373] on div "+ Select agent person_add Assign to Me" at bounding box center [436, 391] width 133 height 46
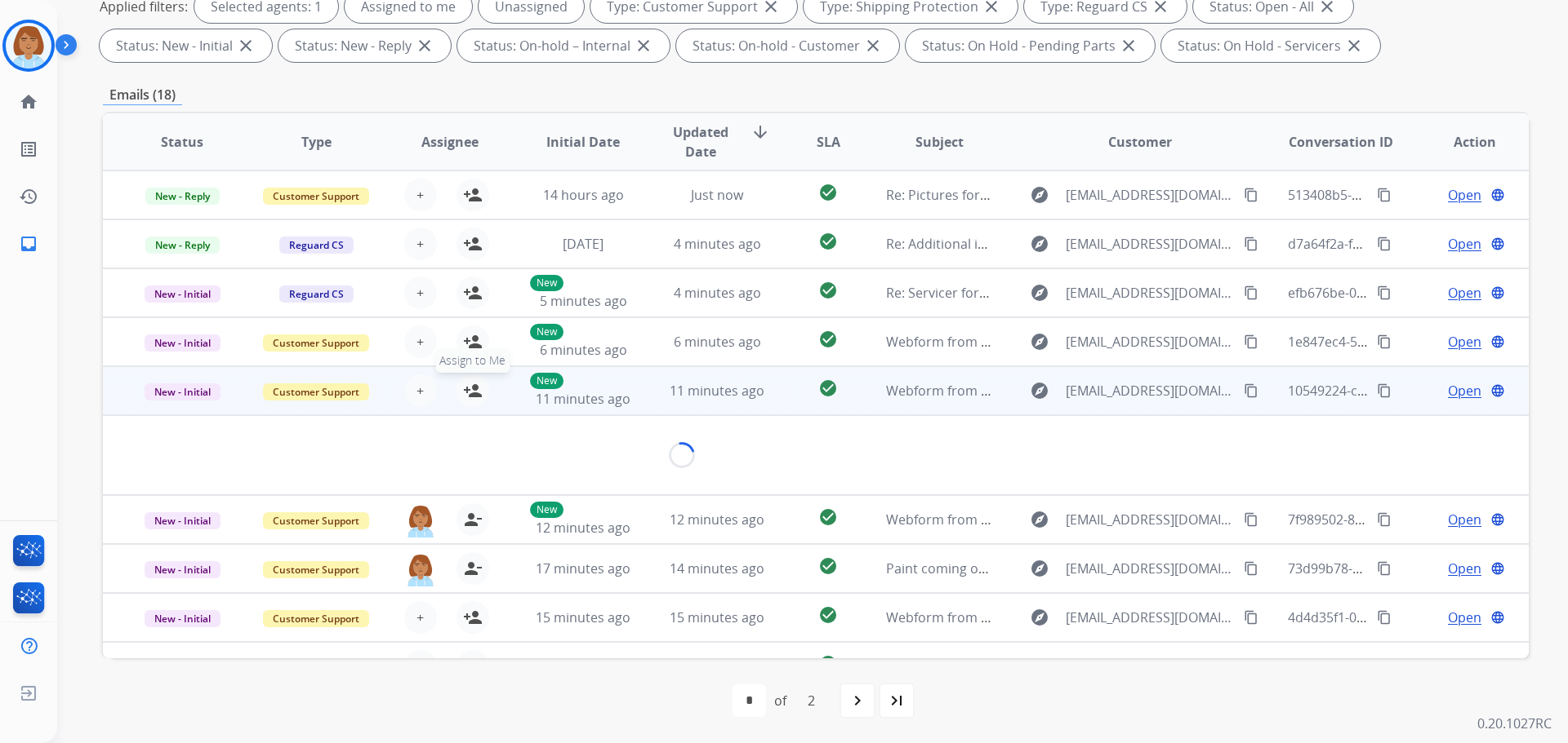
click at [457, 386] on button "person_add Assign to Me" at bounding box center [472, 390] width 32 height 32
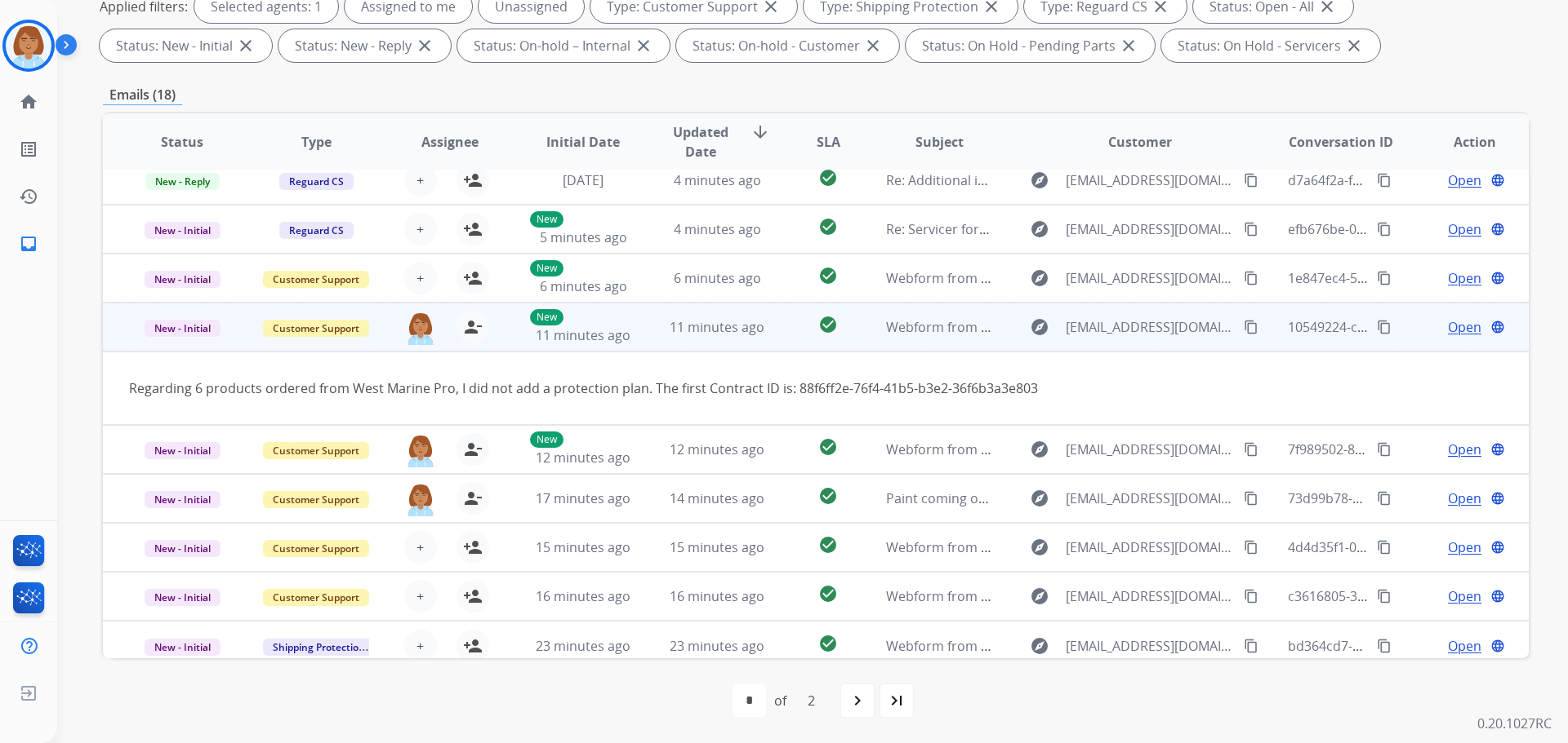
scroll to position [75, 0]
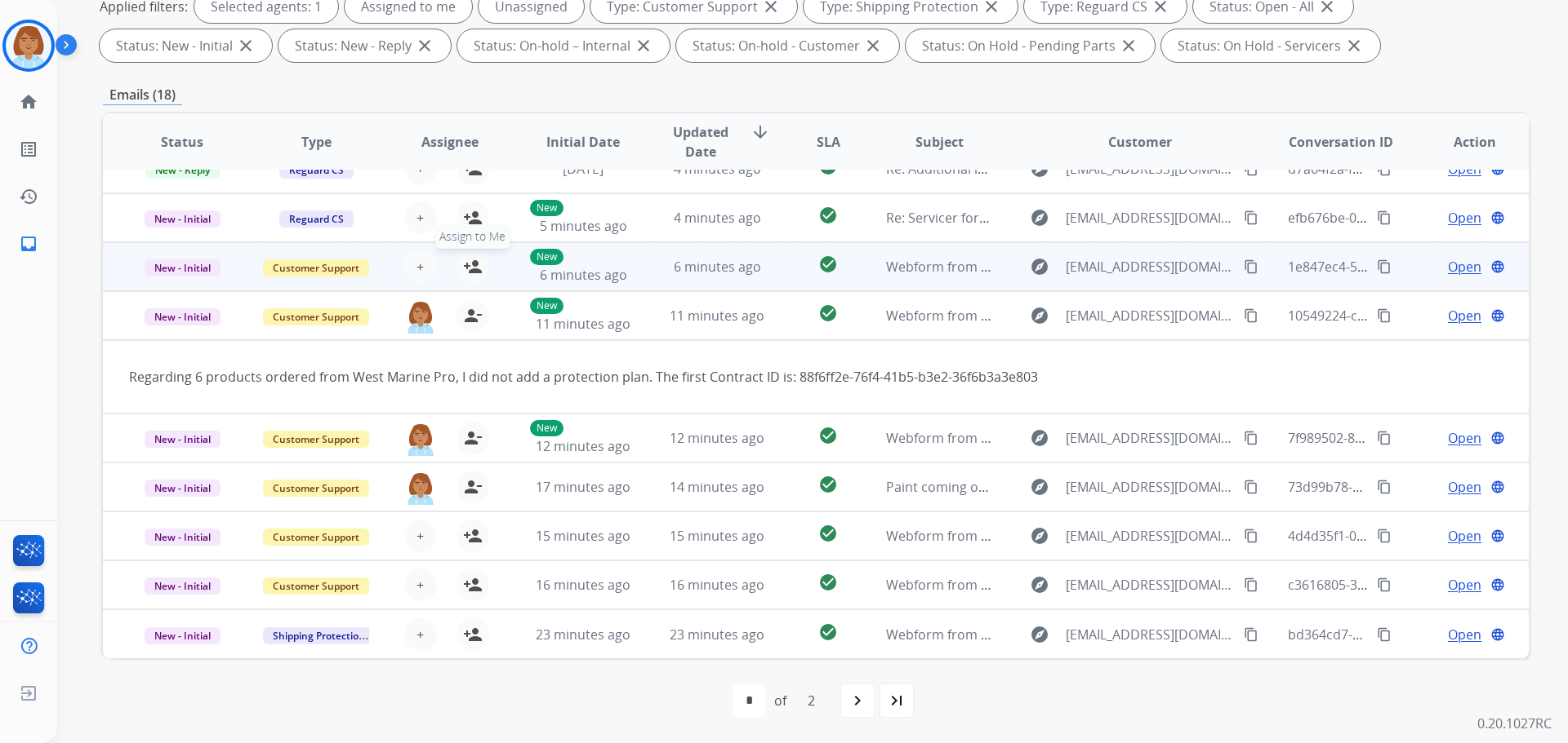
click at [465, 266] on mat-icon "person_add" at bounding box center [472, 266] width 19 height 19
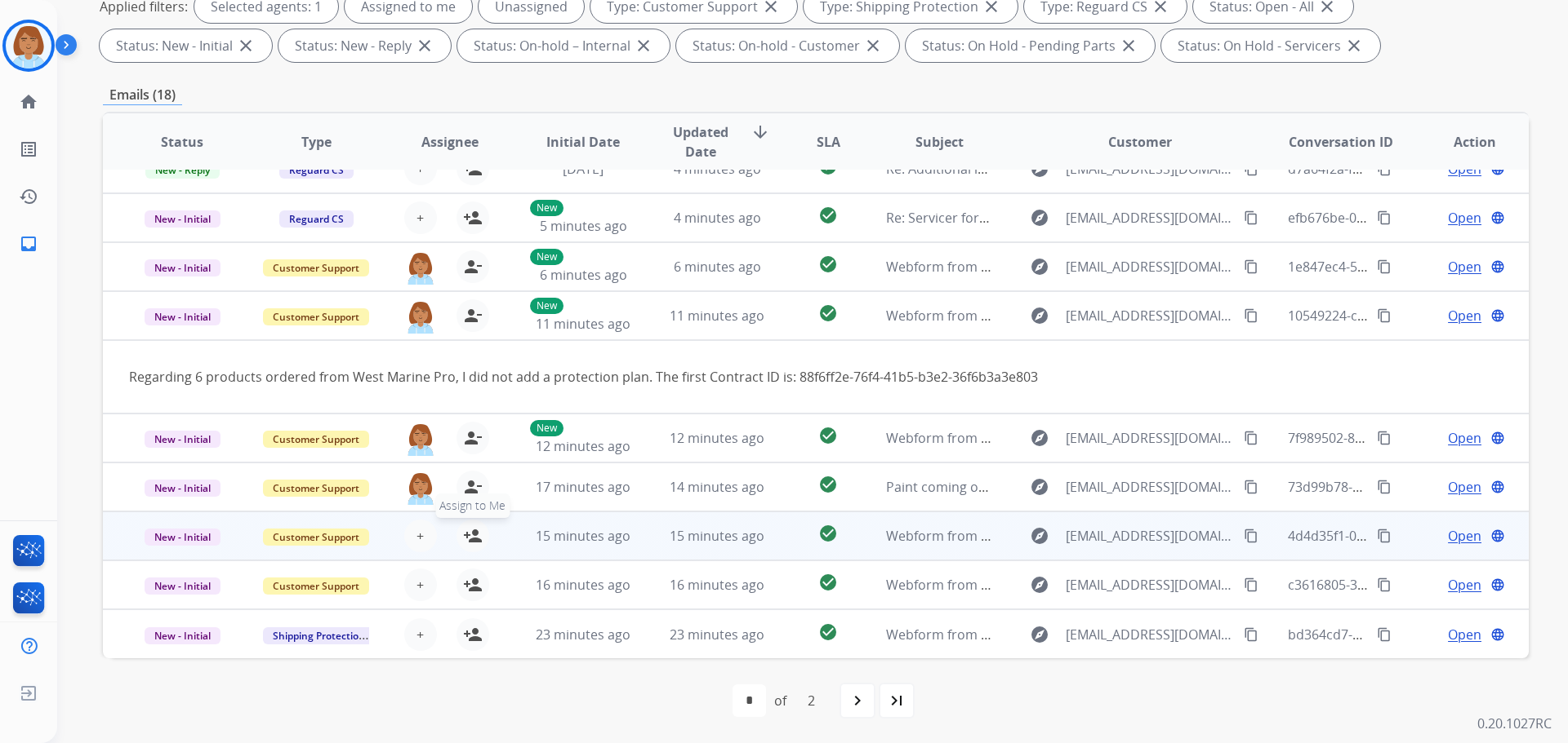
click at [481, 537] on button "person_add Assign to Me" at bounding box center [472, 536] width 32 height 32
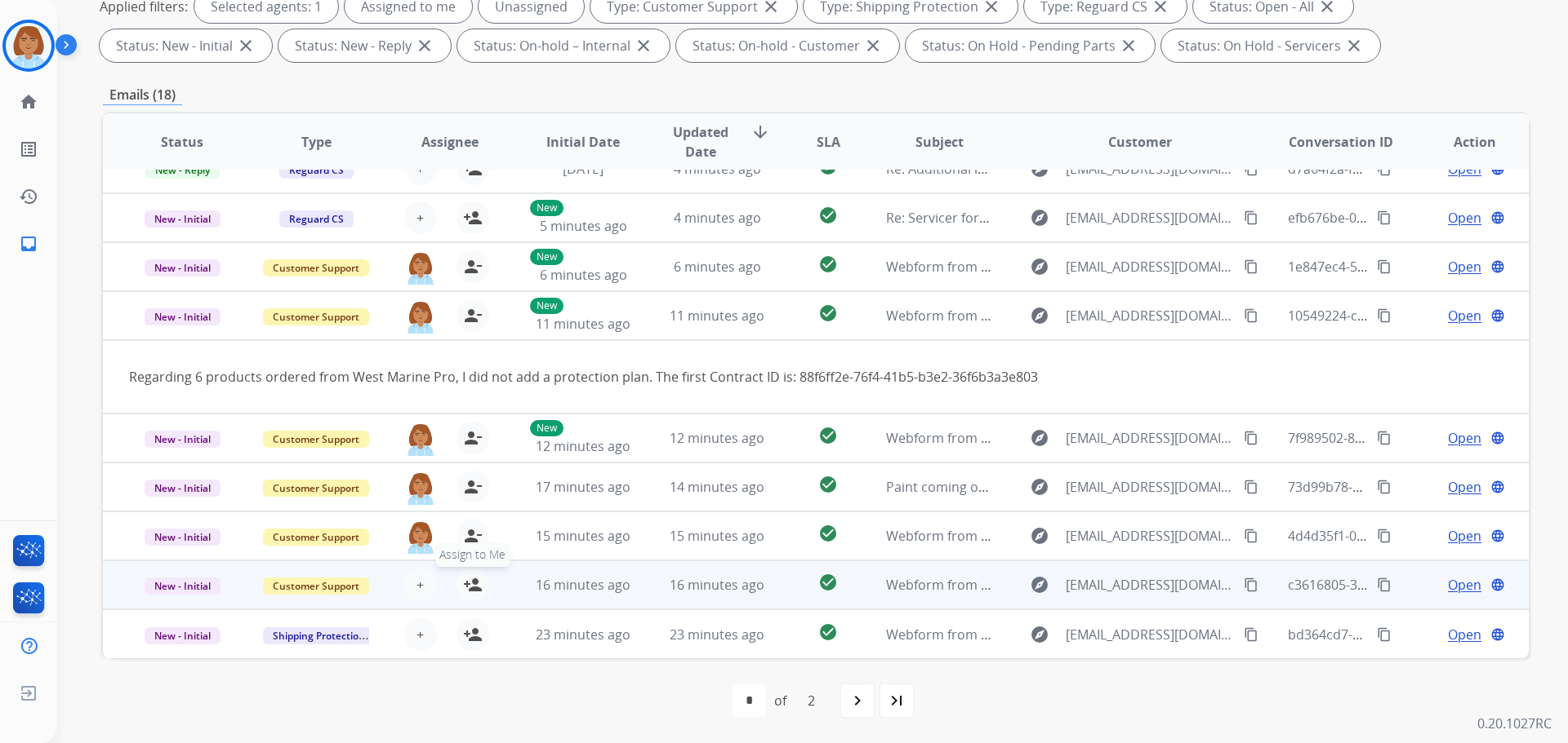
click at [463, 588] on mat-icon "person_add" at bounding box center [472, 584] width 19 height 19
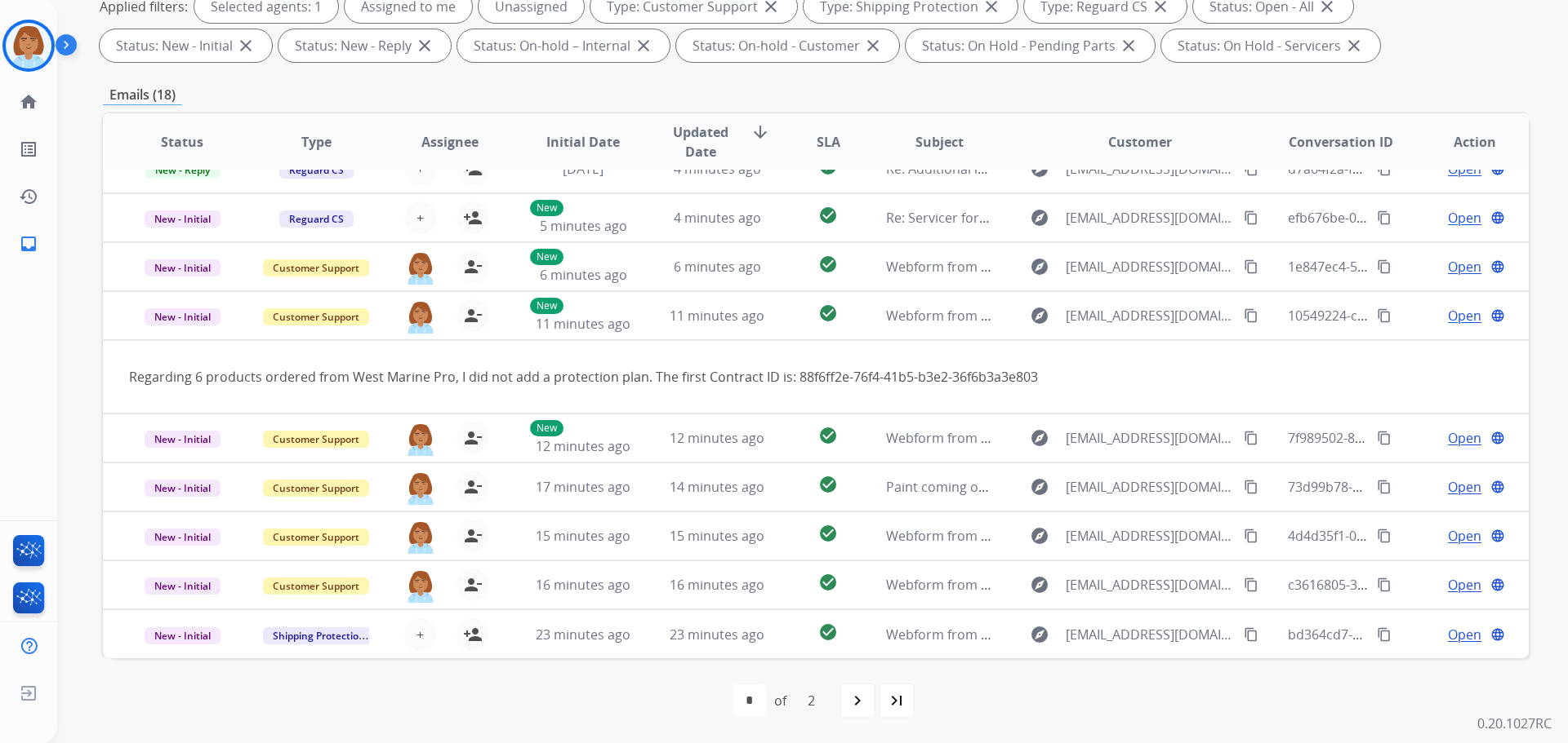
click at [832, 688] on div "first_page navigate_before * * of 2 navigate_next last_page" at bounding box center [816, 701] width 1426 height 32
click at [848, 695] on mat-icon "navigate_next" at bounding box center [857, 701] width 19 height 19
select select "*"
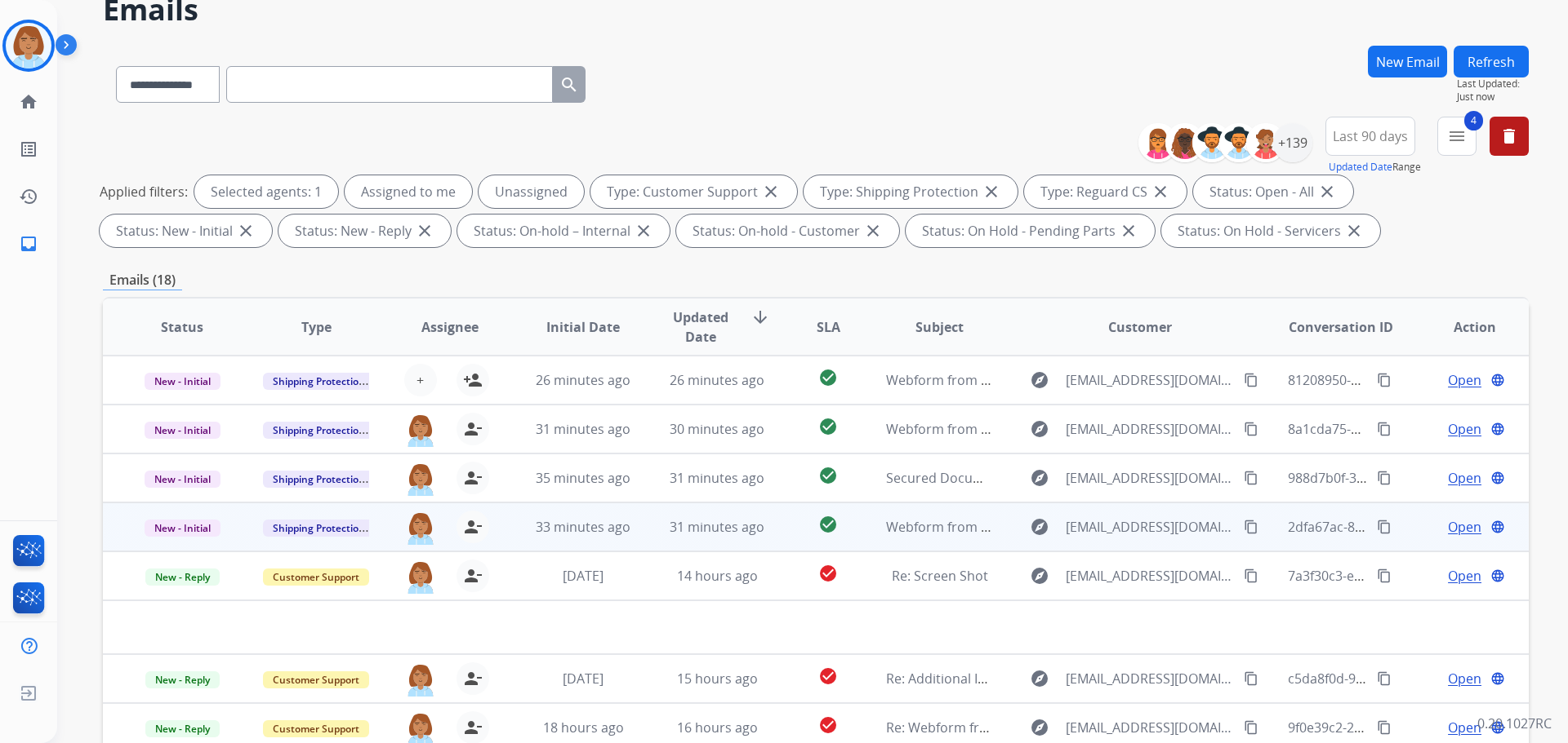
scroll to position [82, 0]
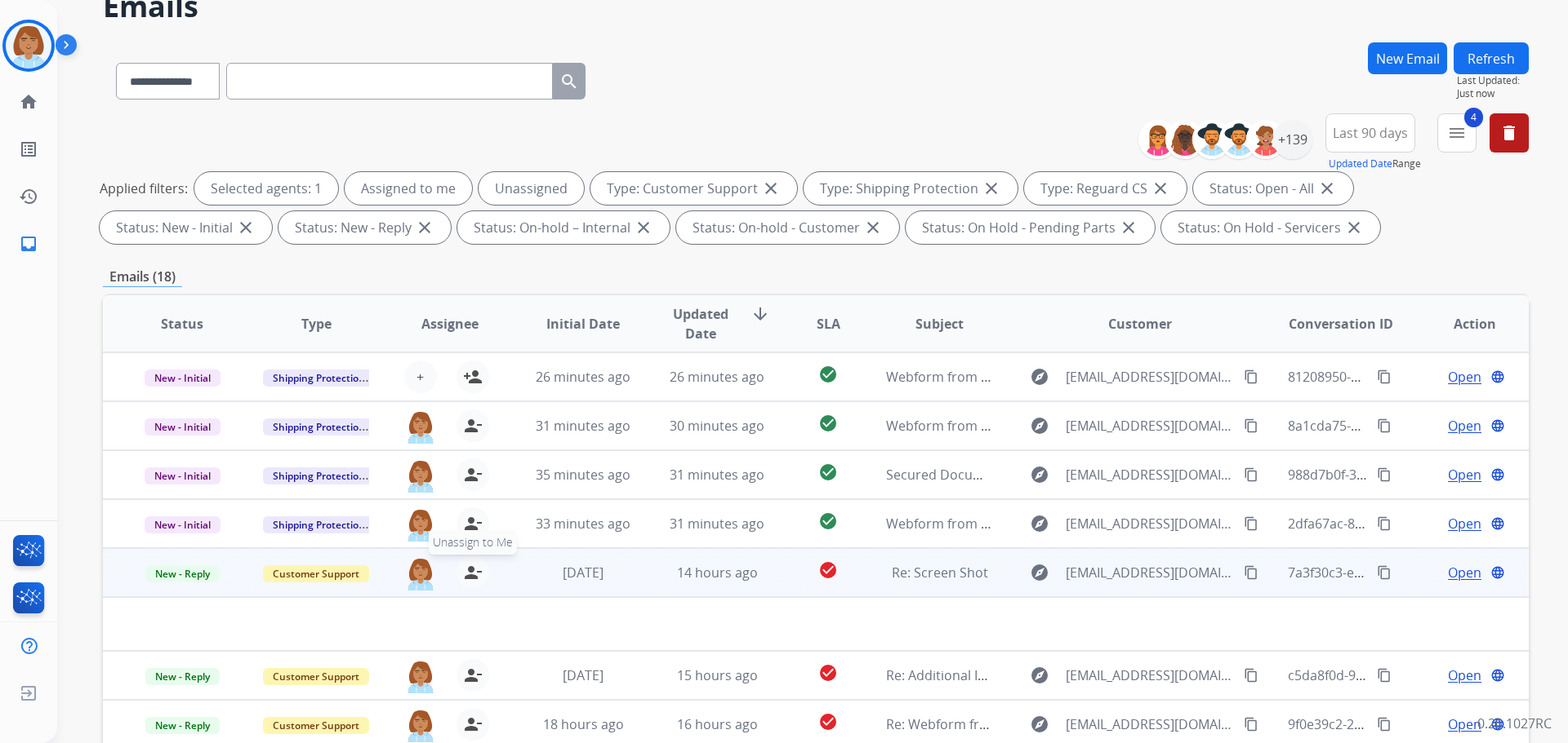
click at [464, 577] on mat-icon "person_remove" at bounding box center [472, 572] width 19 height 19
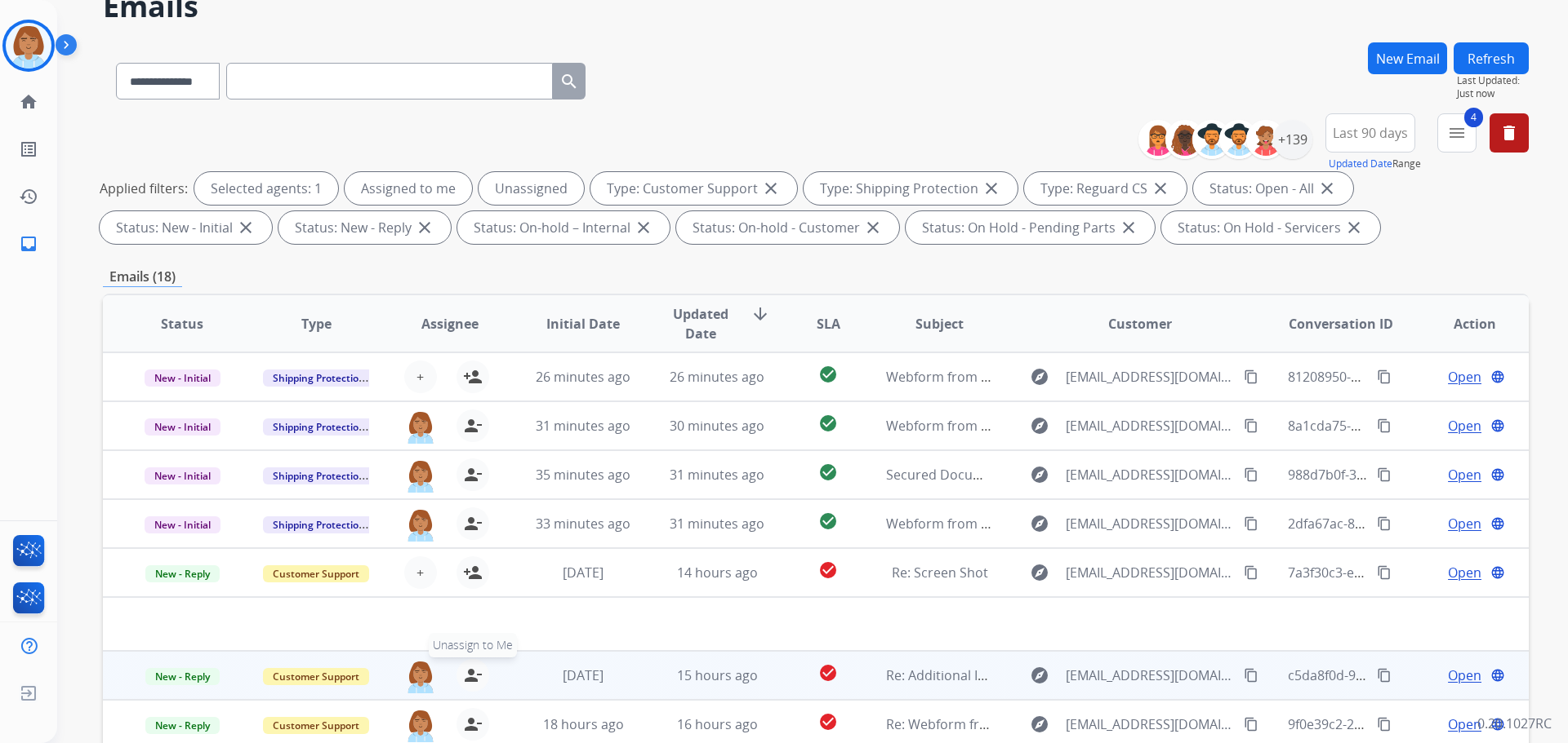
click at [465, 669] on mat-icon "person_remove" at bounding box center [472, 675] width 19 height 19
click at [469, 673] on mat-icon "person_add" at bounding box center [472, 675] width 19 height 19
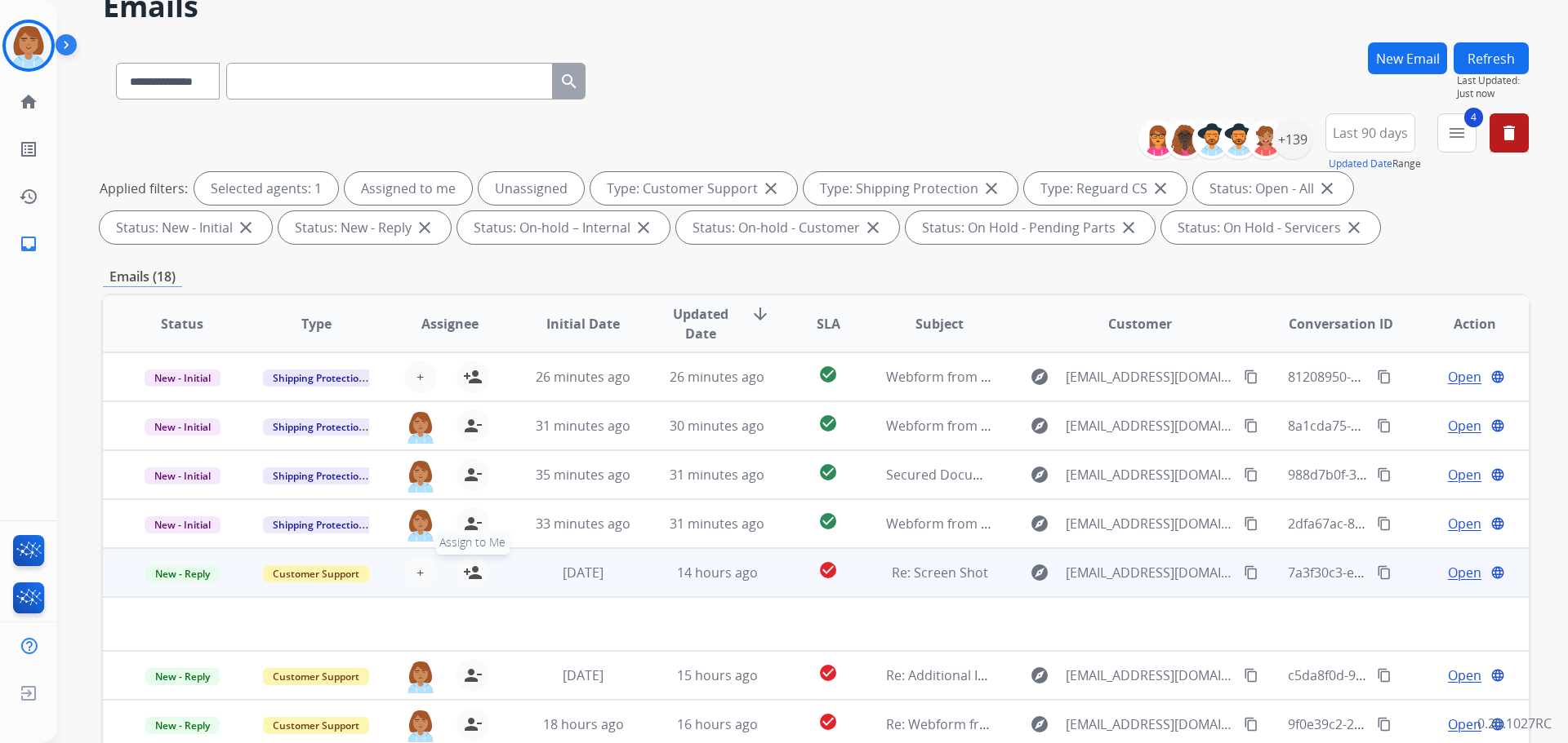
click at [473, 573] on mat-icon "person_add" at bounding box center [472, 572] width 19 height 19
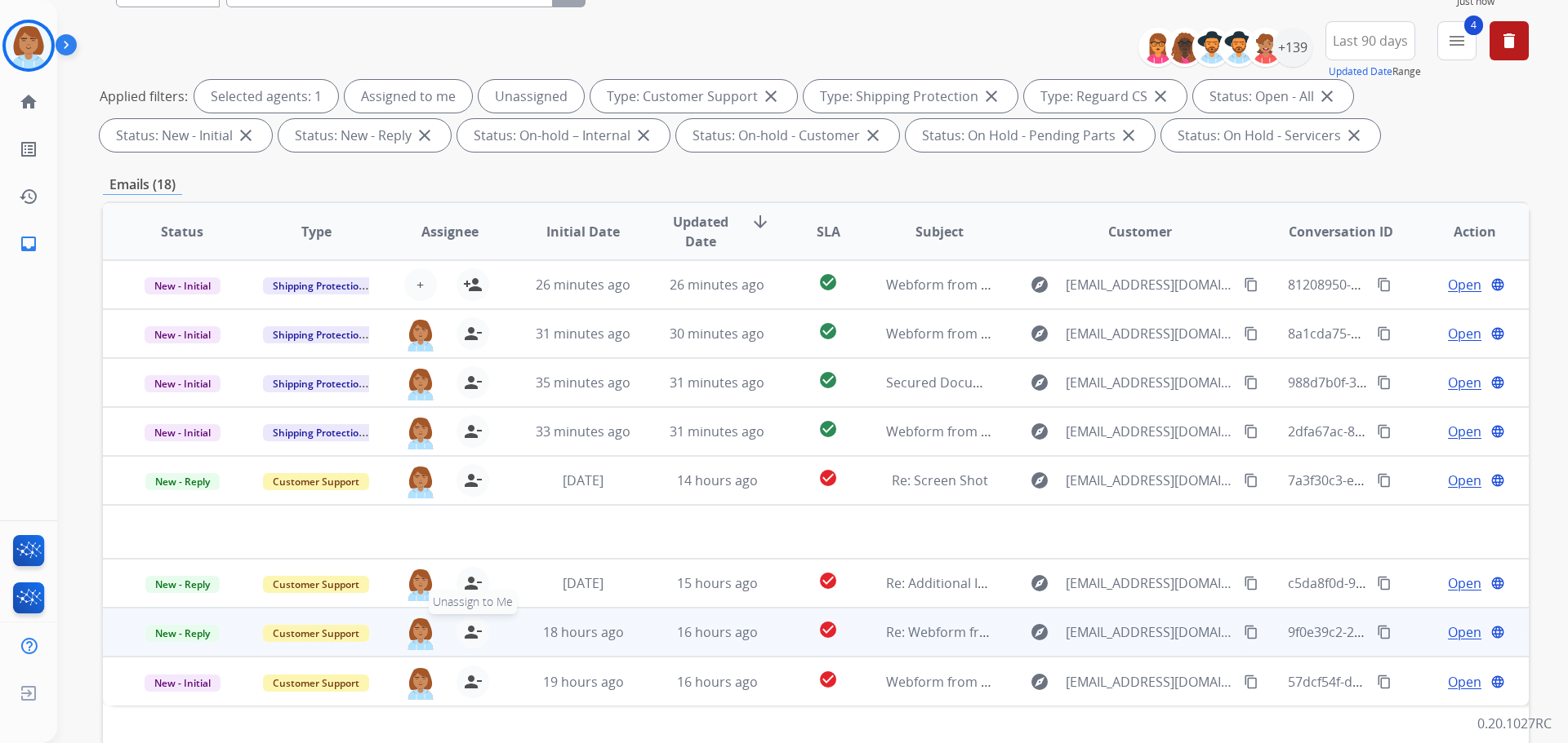
scroll to position [18, 0]
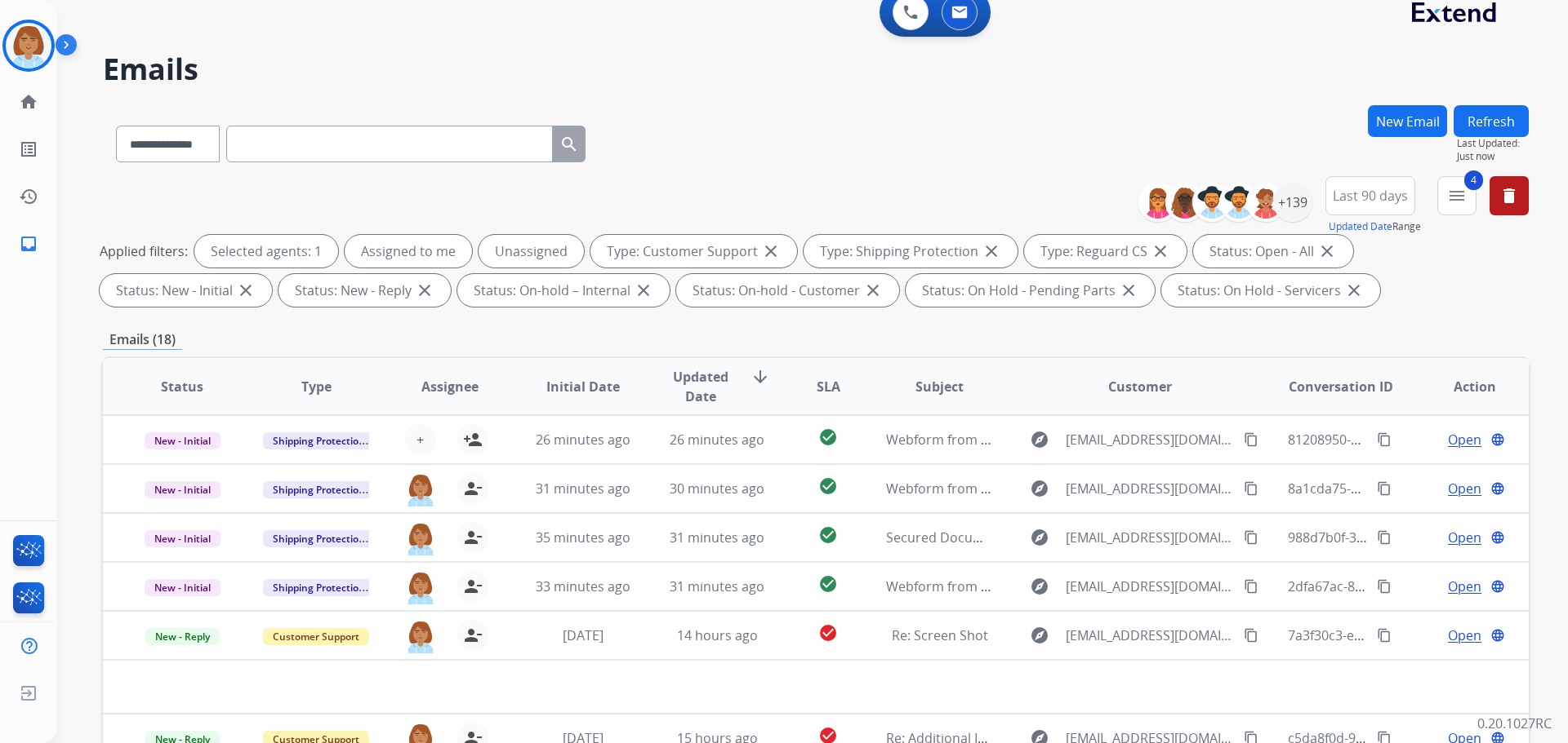
click at [1476, 129] on button "Refresh" at bounding box center [1491, 121] width 75 height 32
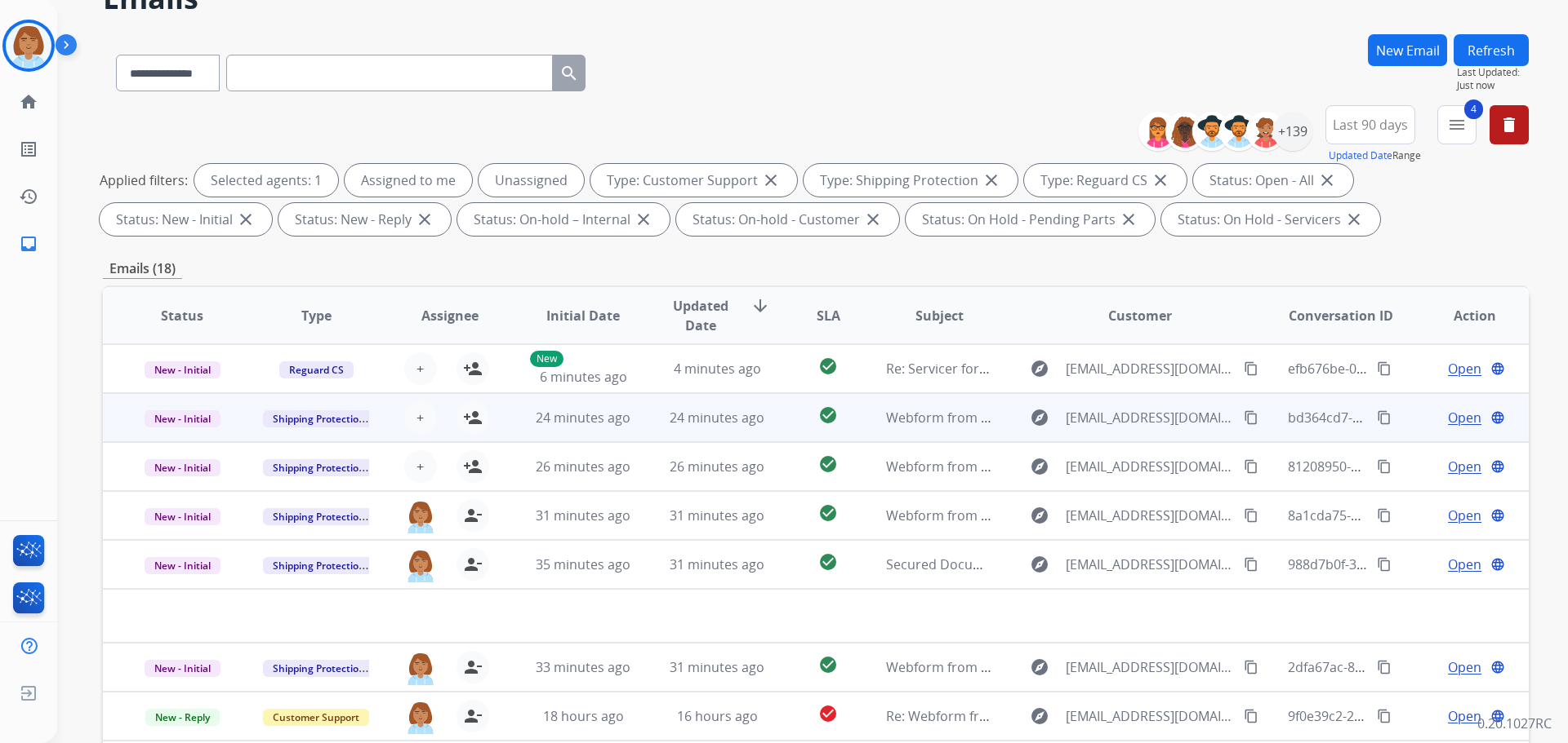
scroll to position [163, 0]
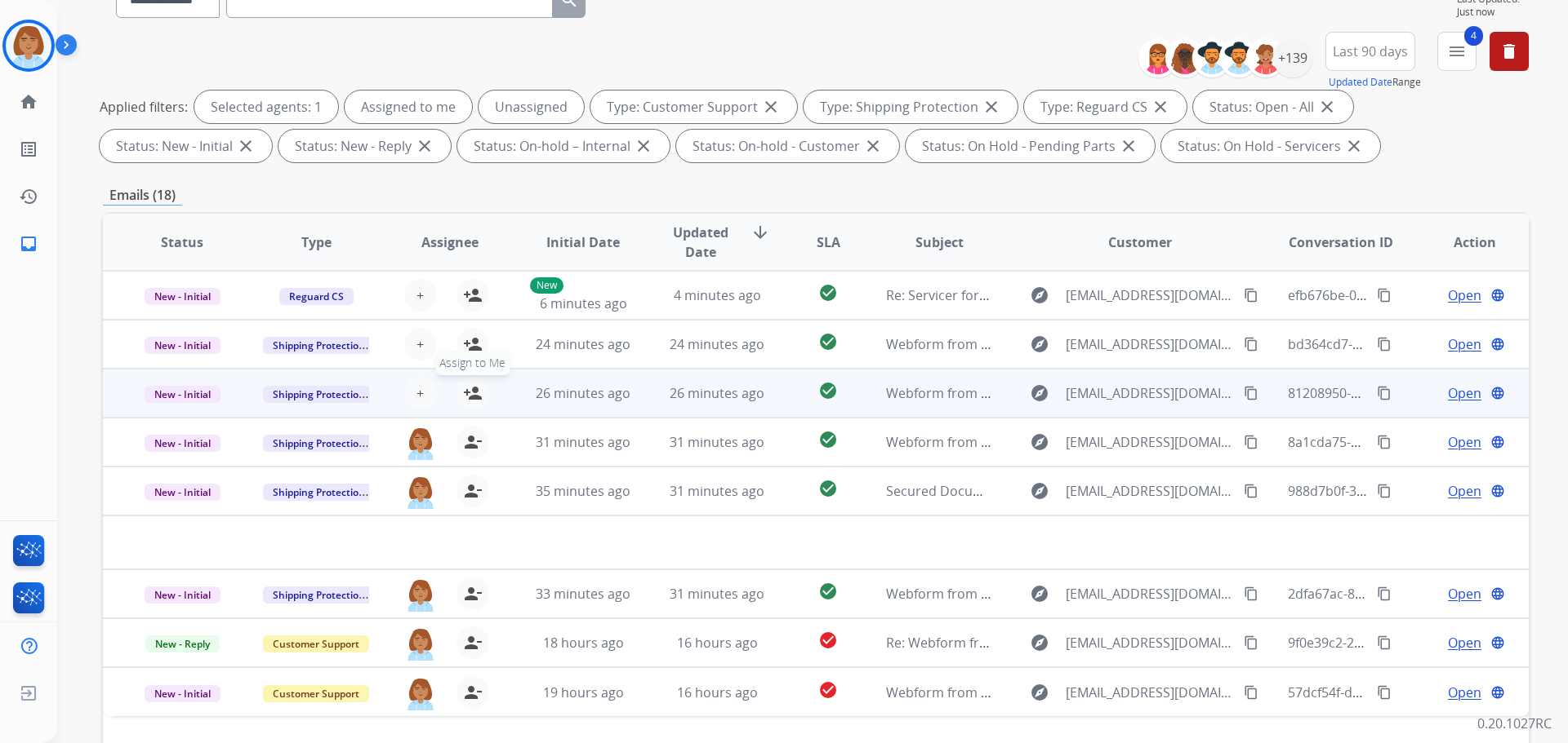
click at [469, 400] on mat-icon "person_add" at bounding box center [472, 393] width 19 height 19
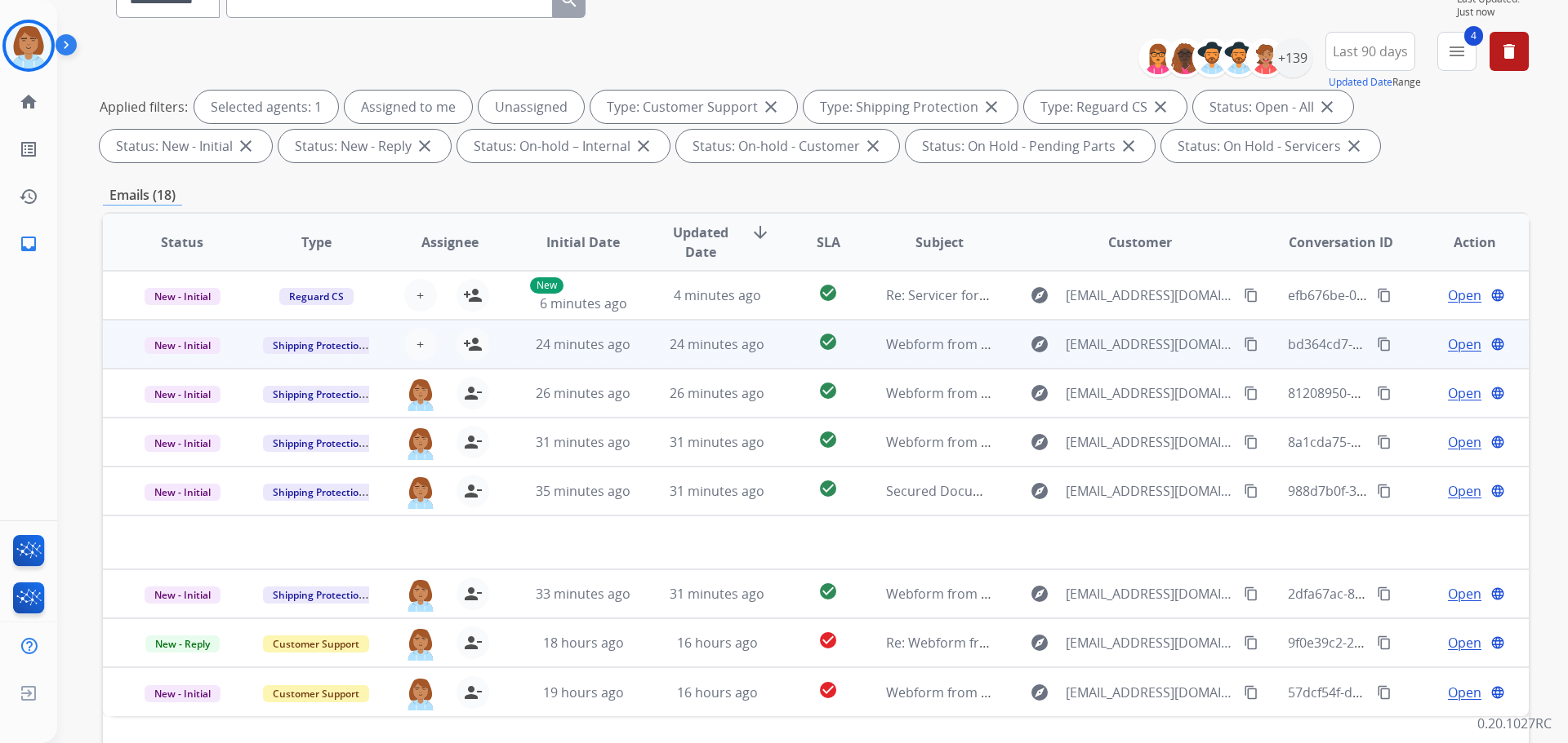
click at [486, 345] on div "+ Select agent person_add Assign to Me" at bounding box center [436, 345] width 133 height 46
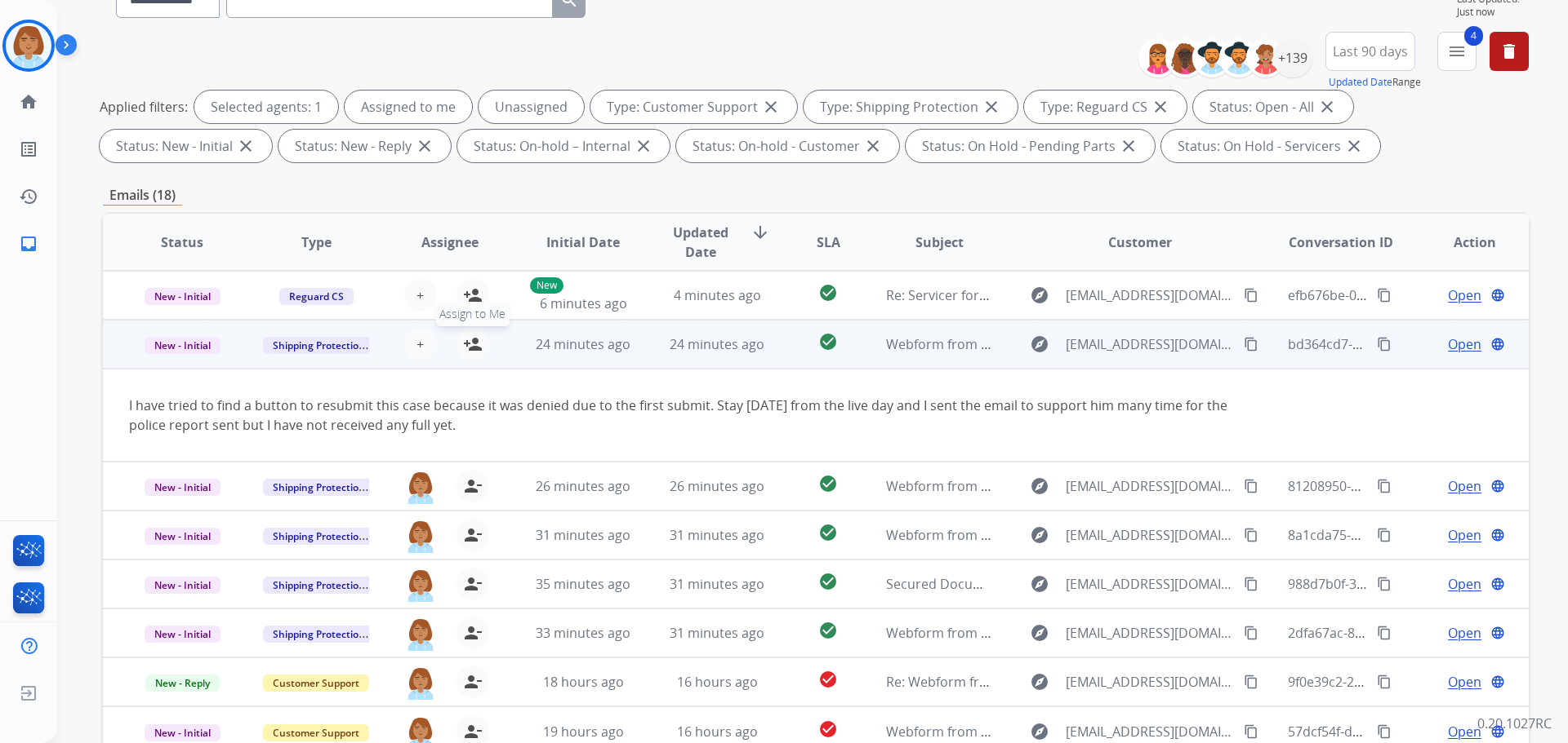
click at [479, 345] on mat-icon "person_add" at bounding box center [472, 344] width 19 height 19
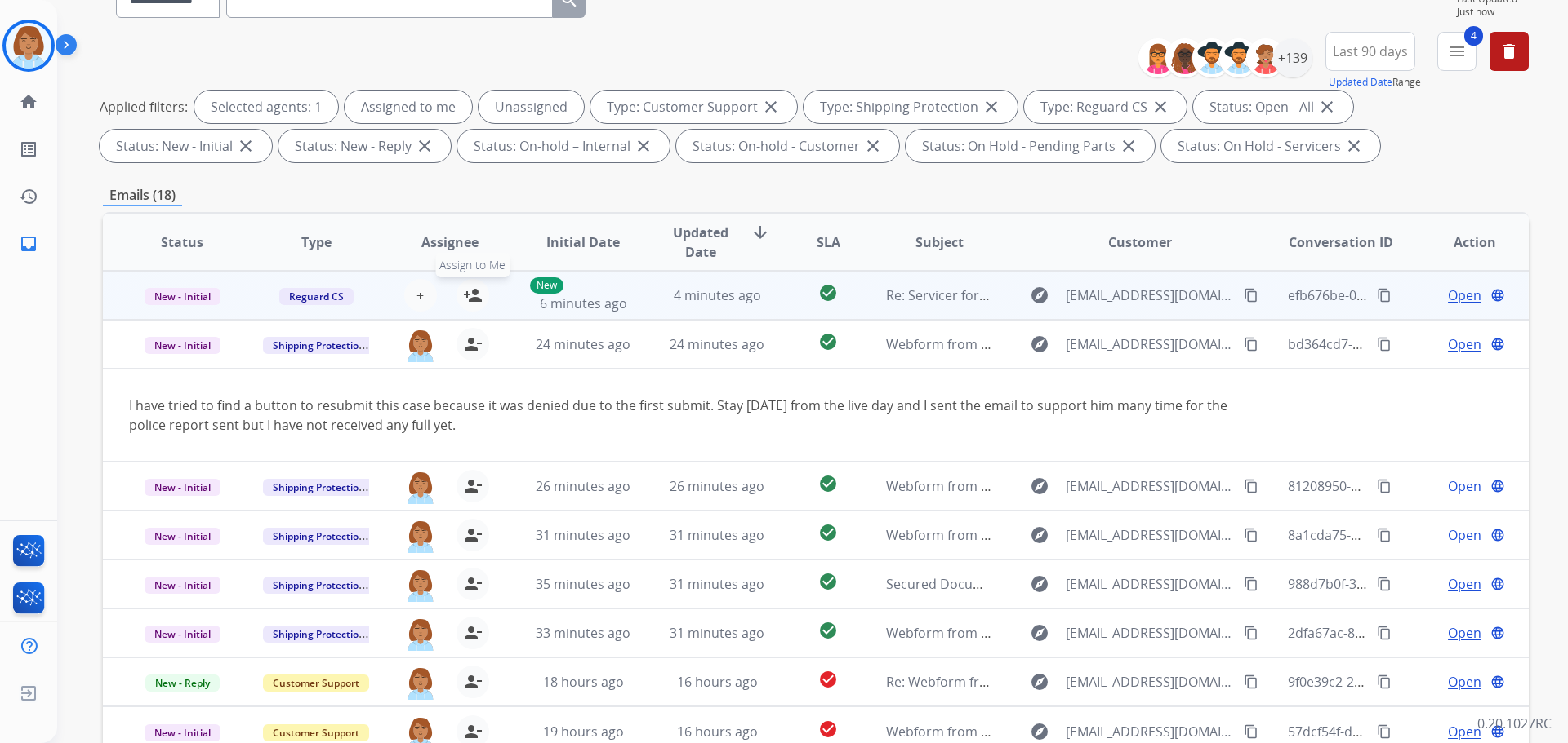
click at [481, 285] on div "+ Select agent person_add Assign to Me" at bounding box center [436, 295] width 104 height 32
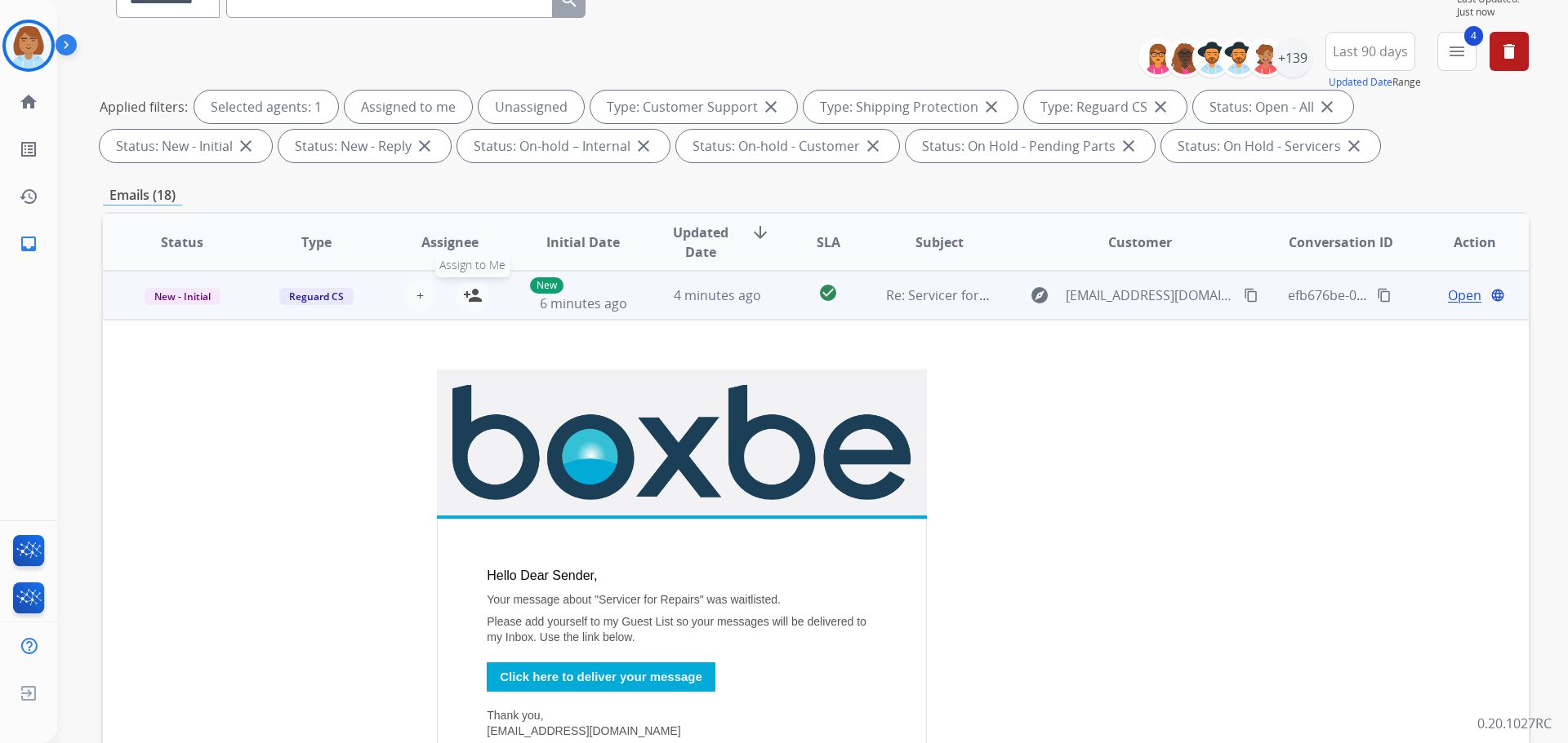
click at [464, 293] on mat-icon "person_add" at bounding box center [472, 295] width 19 height 19
click at [464, 293] on mat-icon "person_remove" at bounding box center [472, 295] width 19 height 19
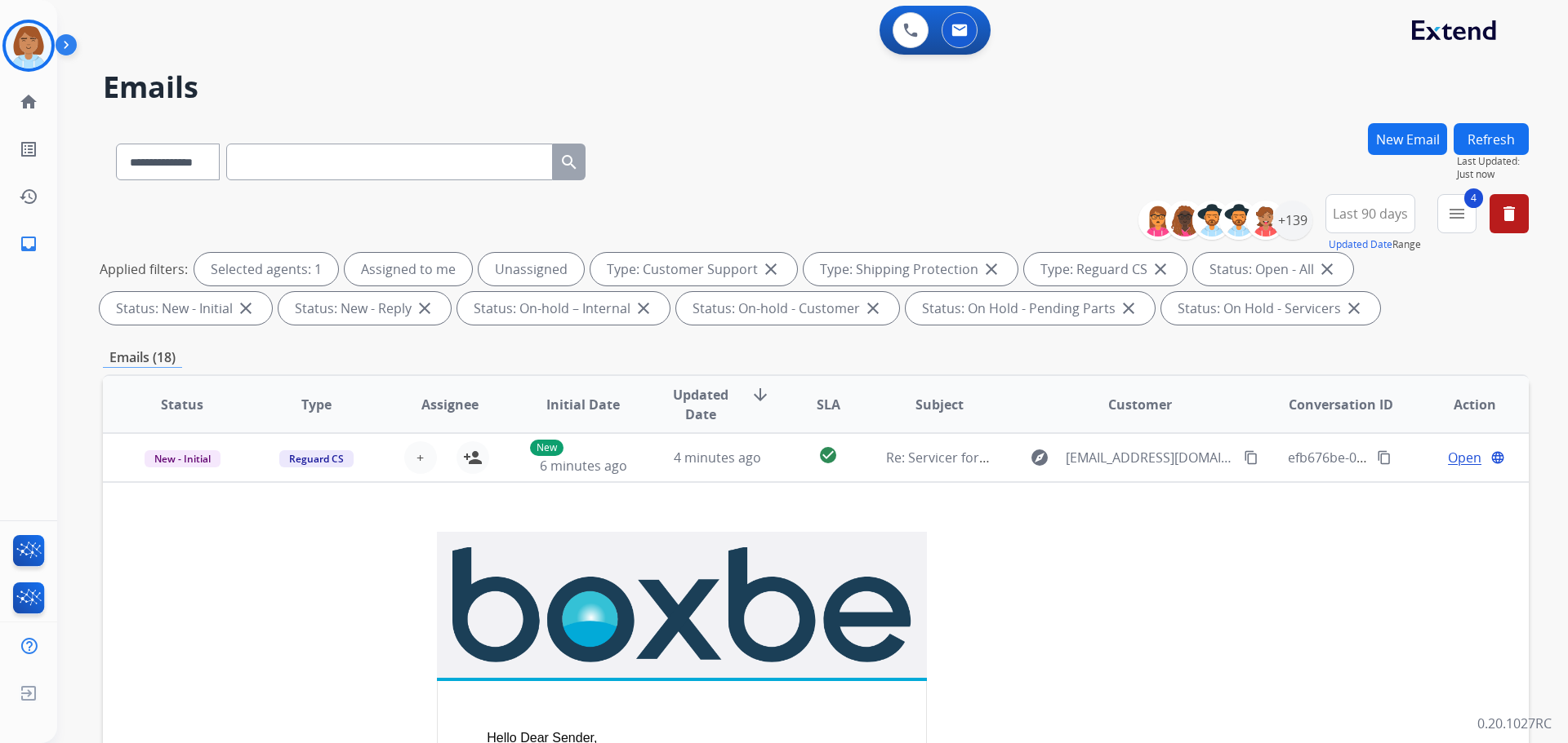
scroll to position [0, 0]
click at [1497, 156] on span "Last Updated:" at bounding box center [1492, 162] width 72 height 13
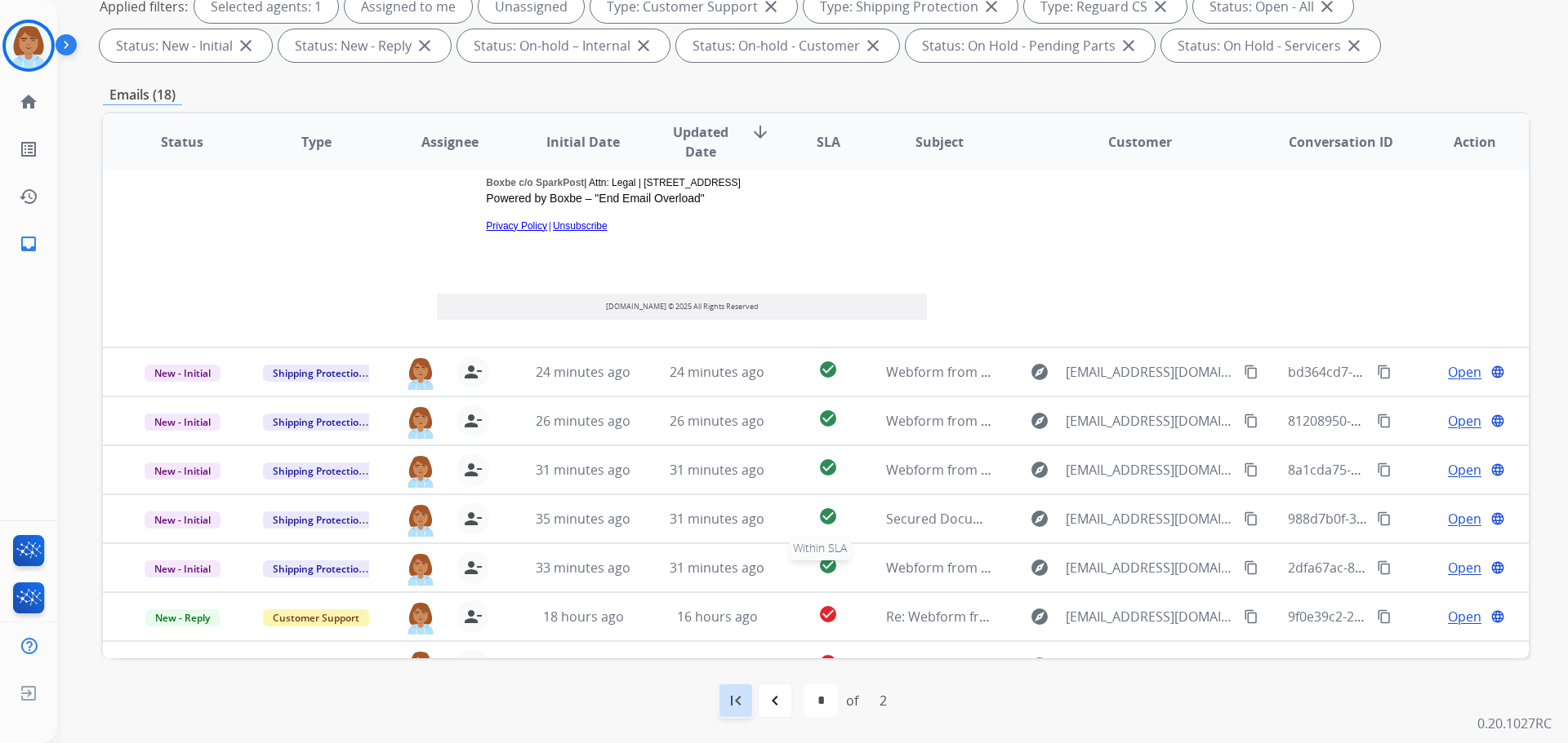
scroll to position [734, 0]
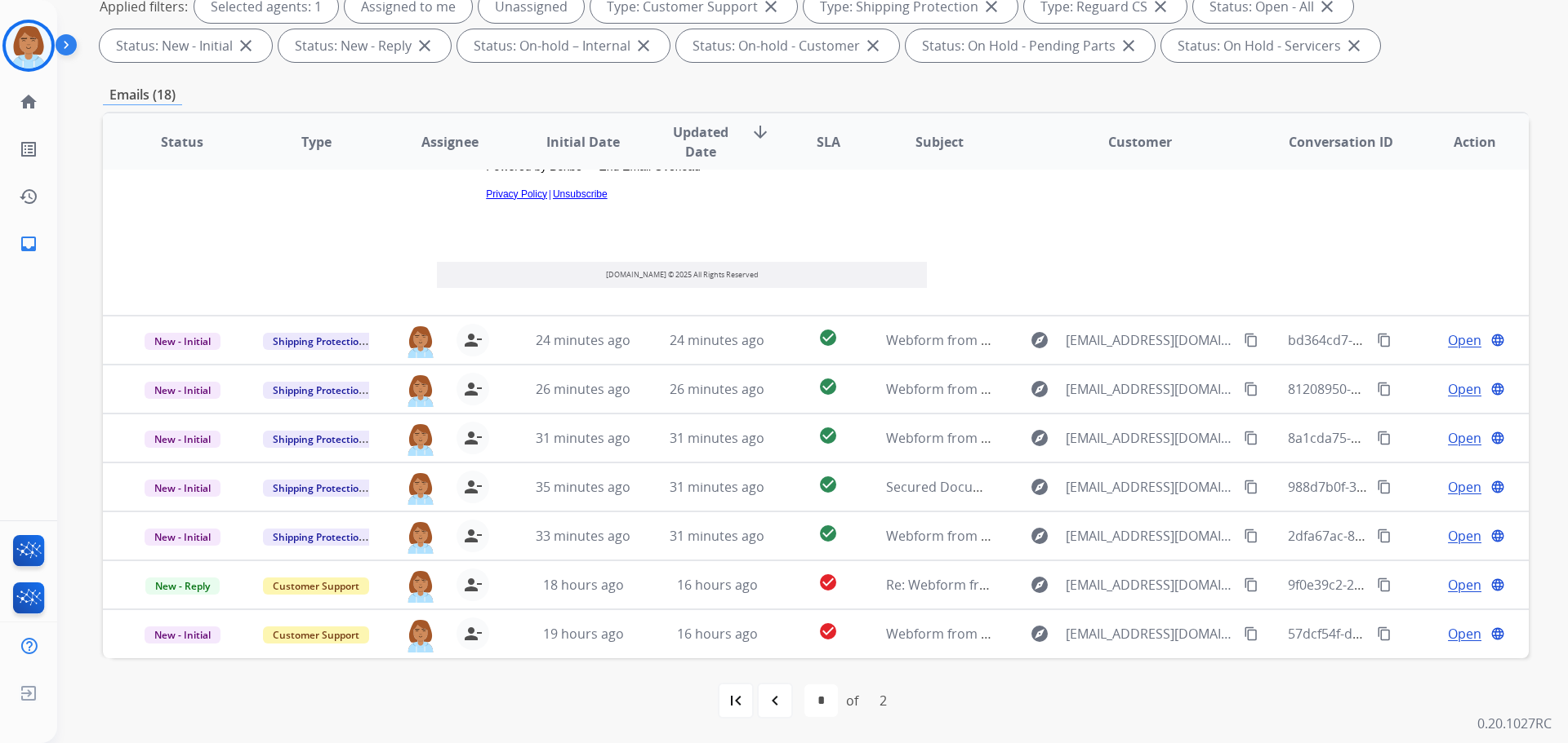
click at [723, 720] on div "first_page navigate_before * * of 2 navigate_next last_page" at bounding box center [816, 701] width 1426 height 85
click at [738, 707] on mat-icon "first_page" at bounding box center [735, 701] width 19 height 19
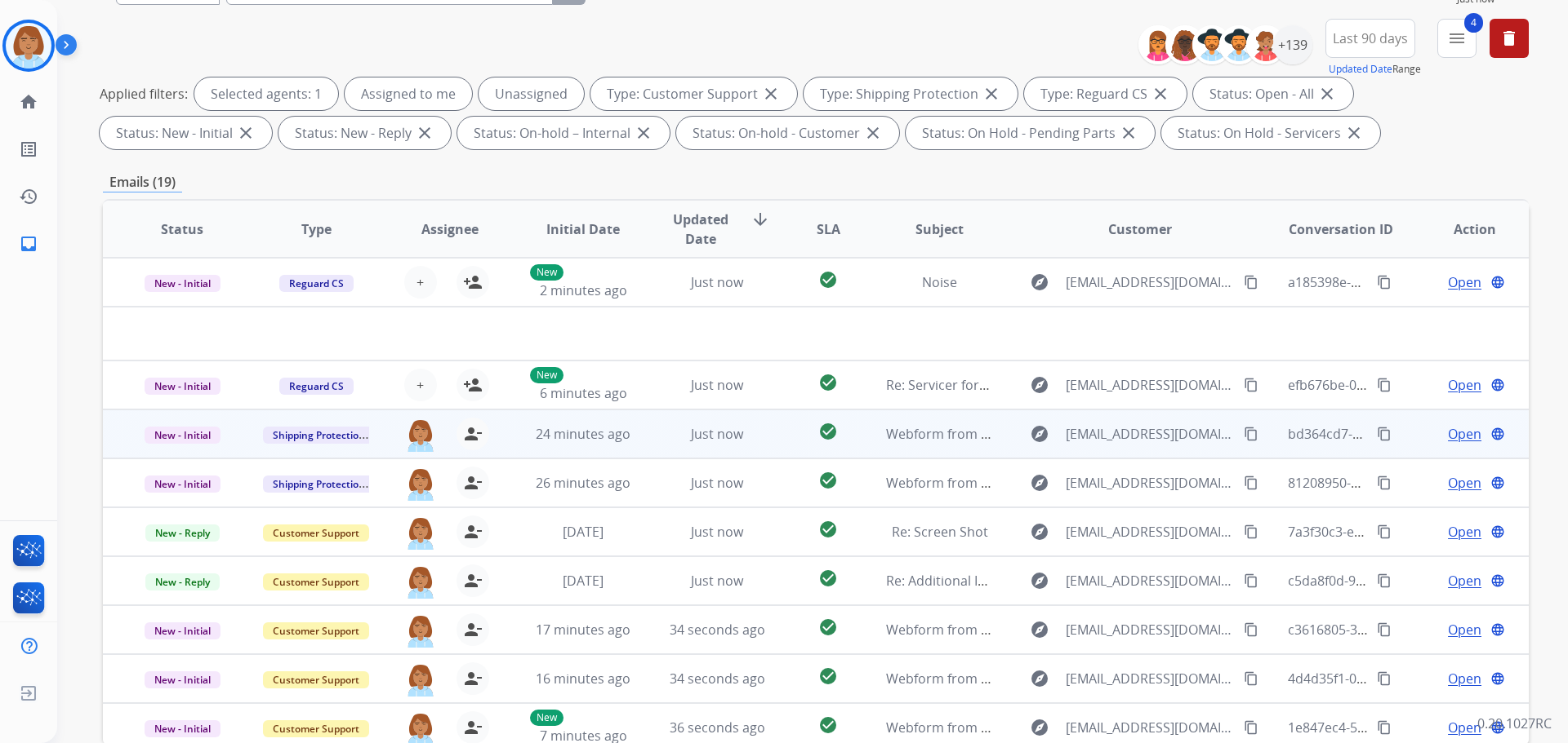
scroll to position [0, 0]
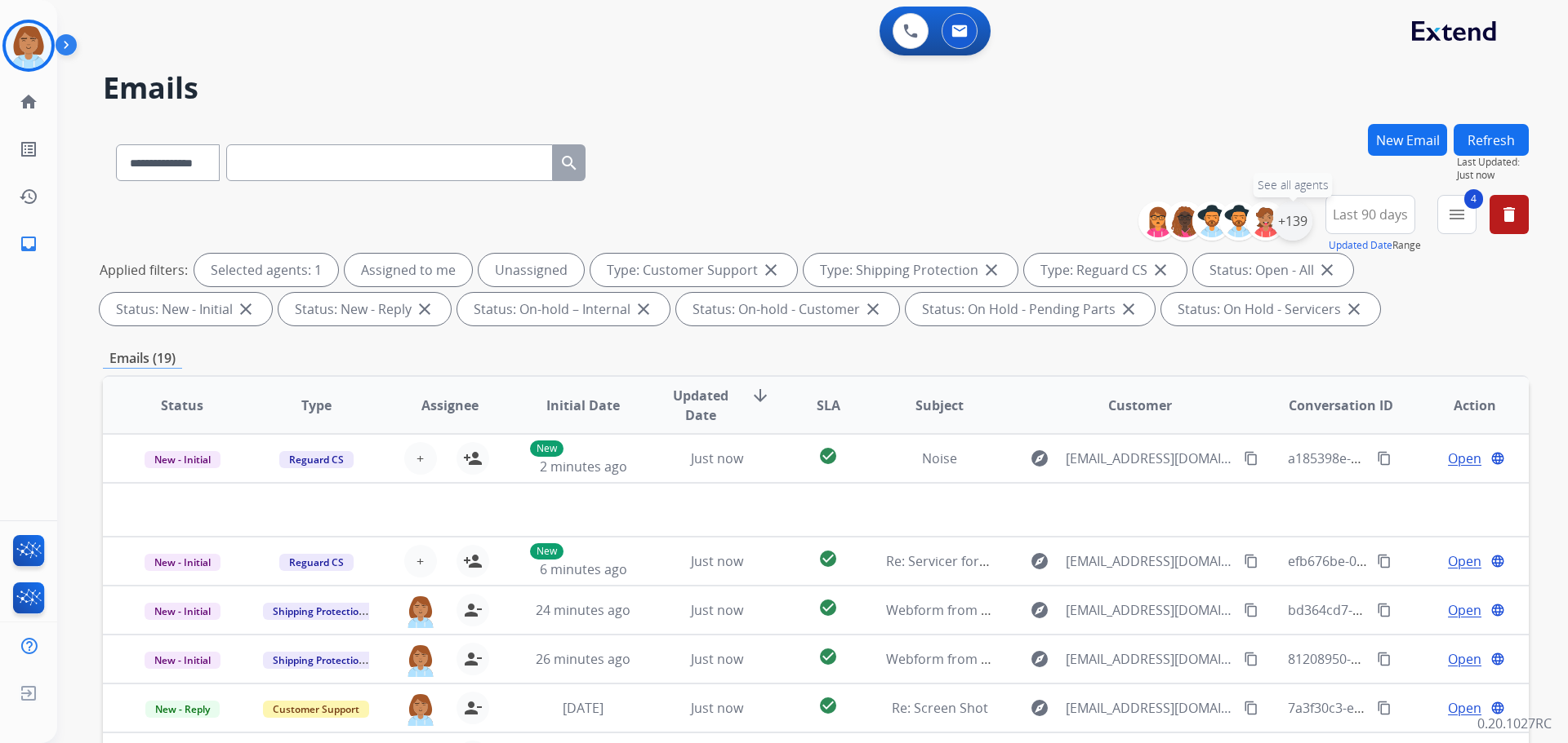
click at [1301, 231] on div "+139" at bounding box center [1292, 221] width 39 height 39
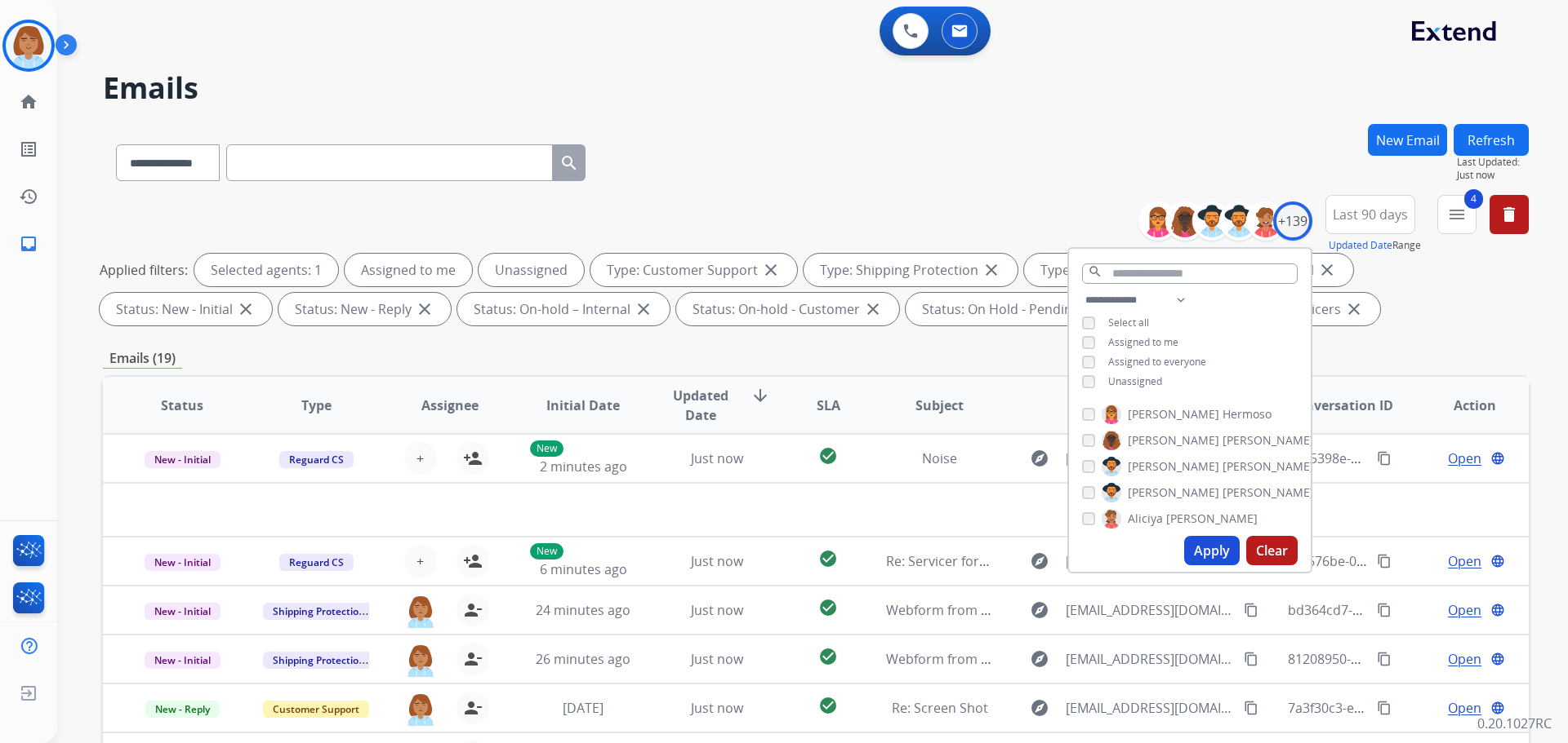
click at [1108, 382] on span "Unassigned" at bounding box center [1134, 381] width 53 height 14
click at [1406, 216] on button "Last 90 days" at bounding box center [1370, 215] width 89 height 39
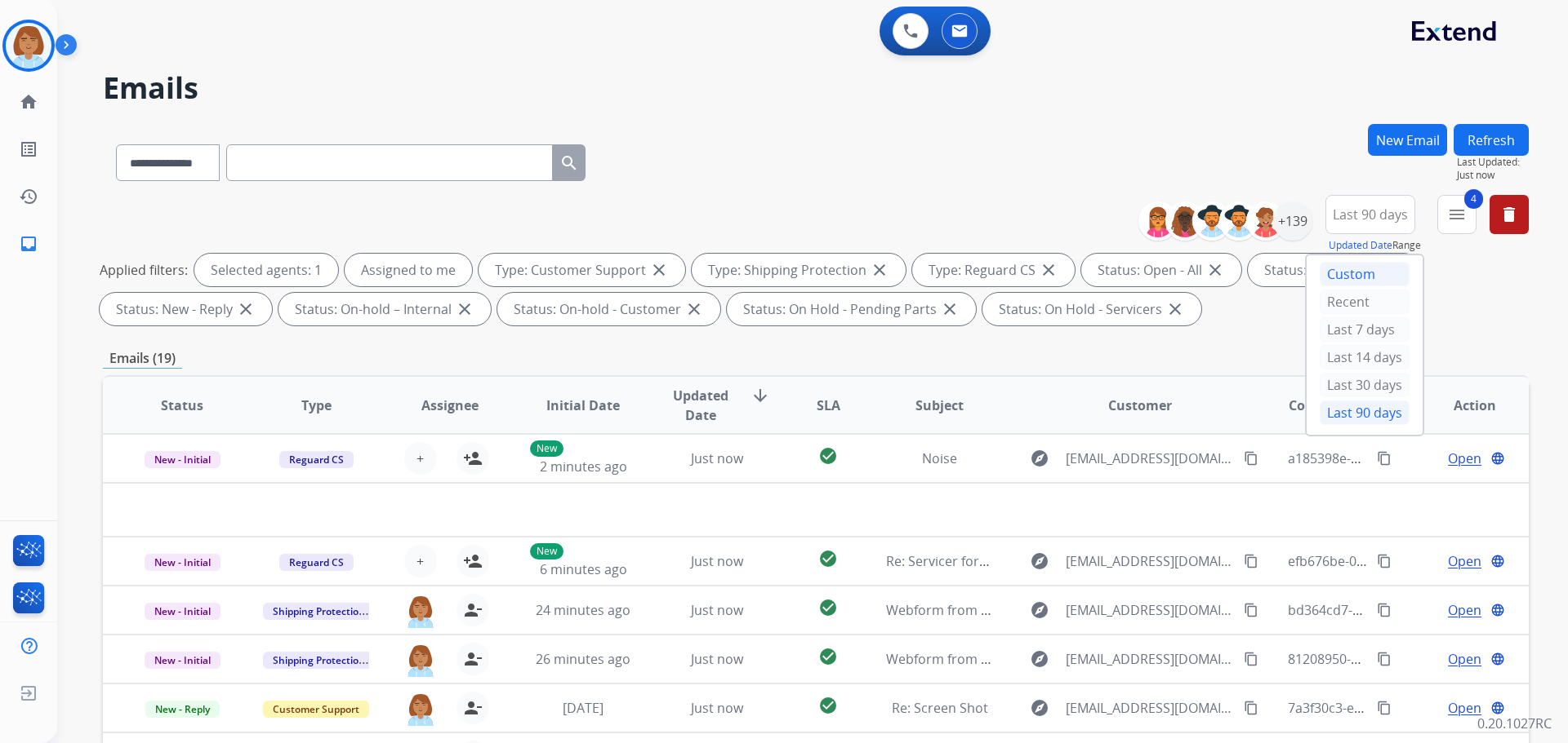
click at [1320, 265] on div "Custom" at bounding box center [1364, 274] width 89 height 25
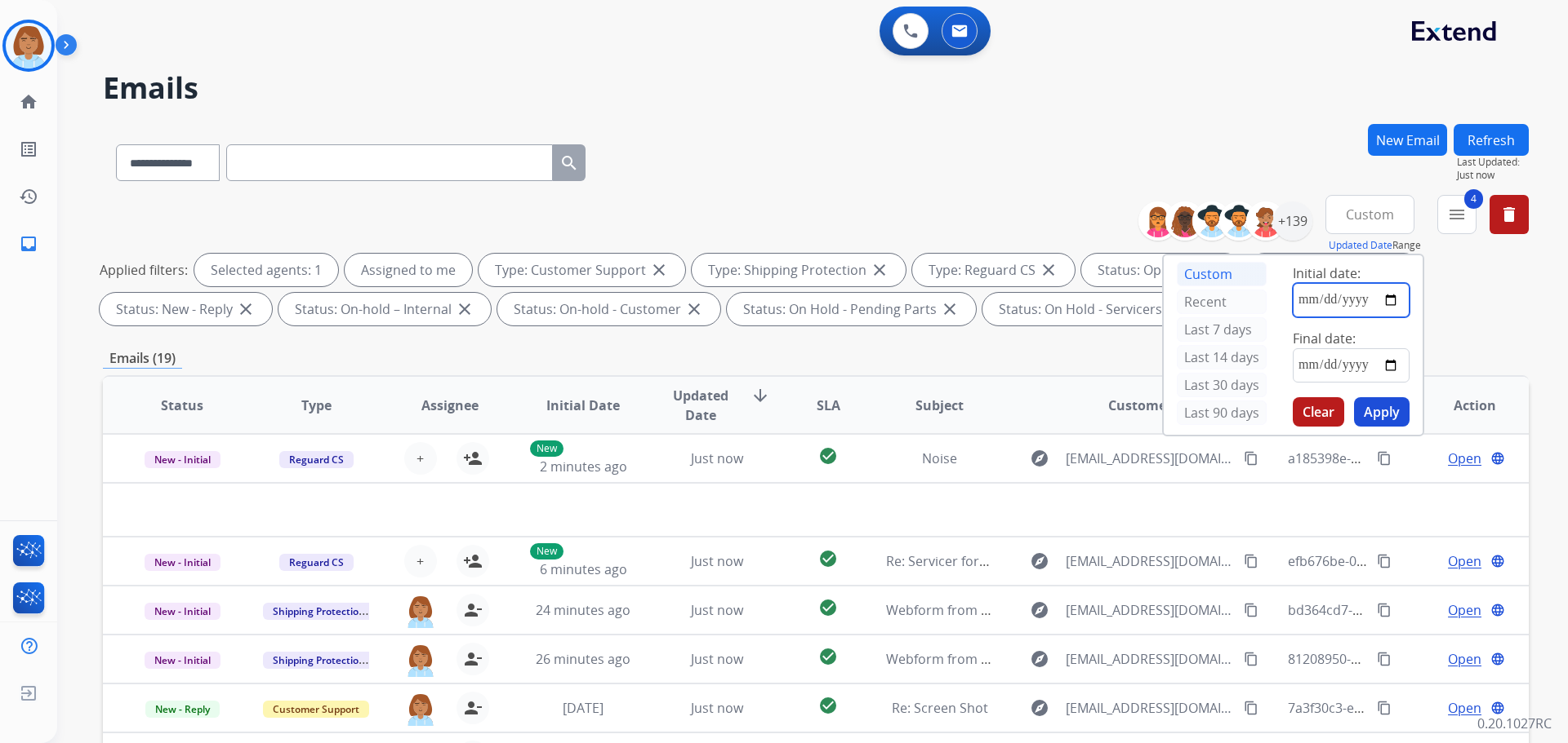
click at [1388, 296] on input "date" at bounding box center [1350, 300] width 117 height 34
type input "**********"
click at [1402, 372] on input "date" at bounding box center [1350, 365] width 117 height 34
click at [1394, 366] on input "date" at bounding box center [1350, 365] width 117 height 34
type input "**********"
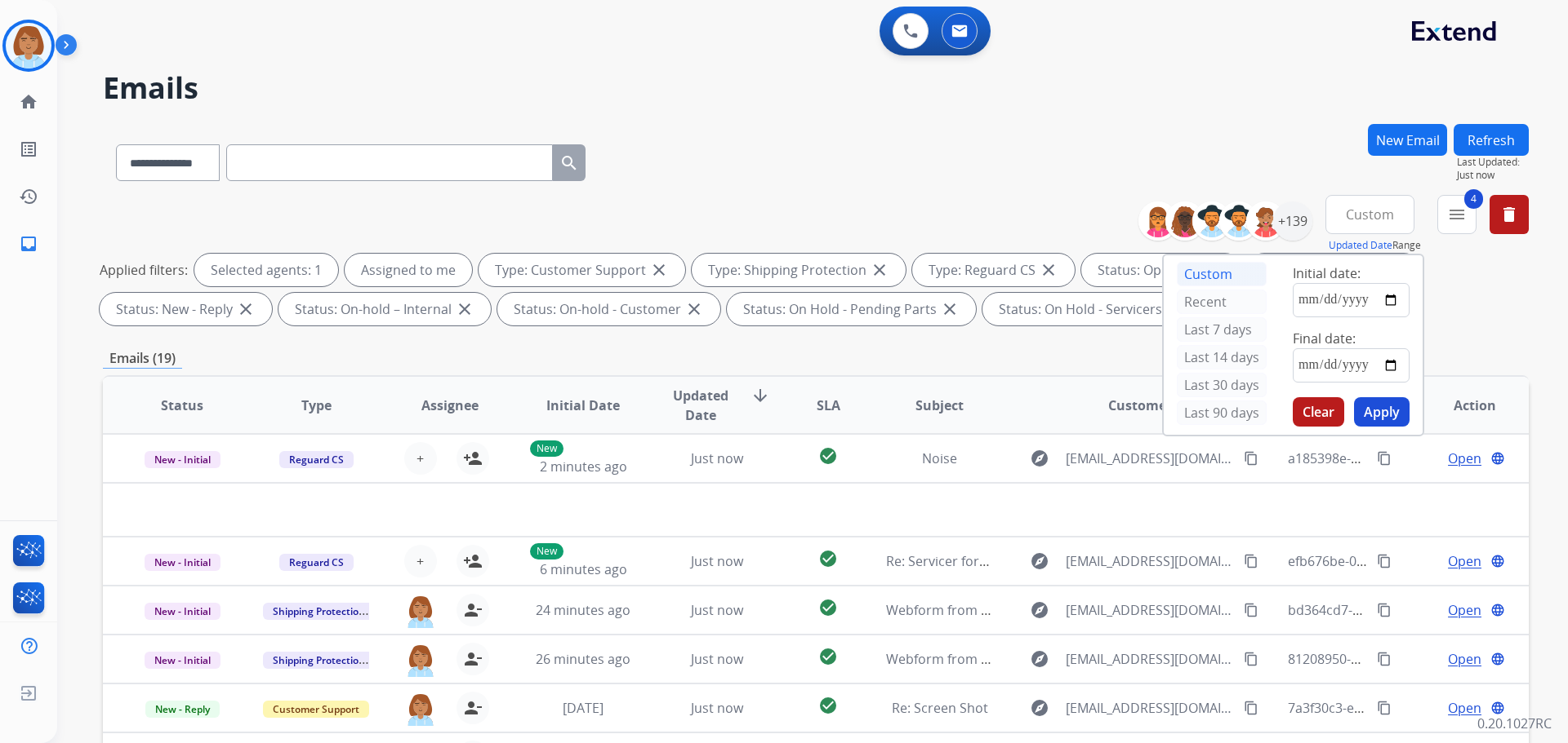
click at [1363, 410] on button "Apply" at bounding box center [1382, 412] width 55 height 29
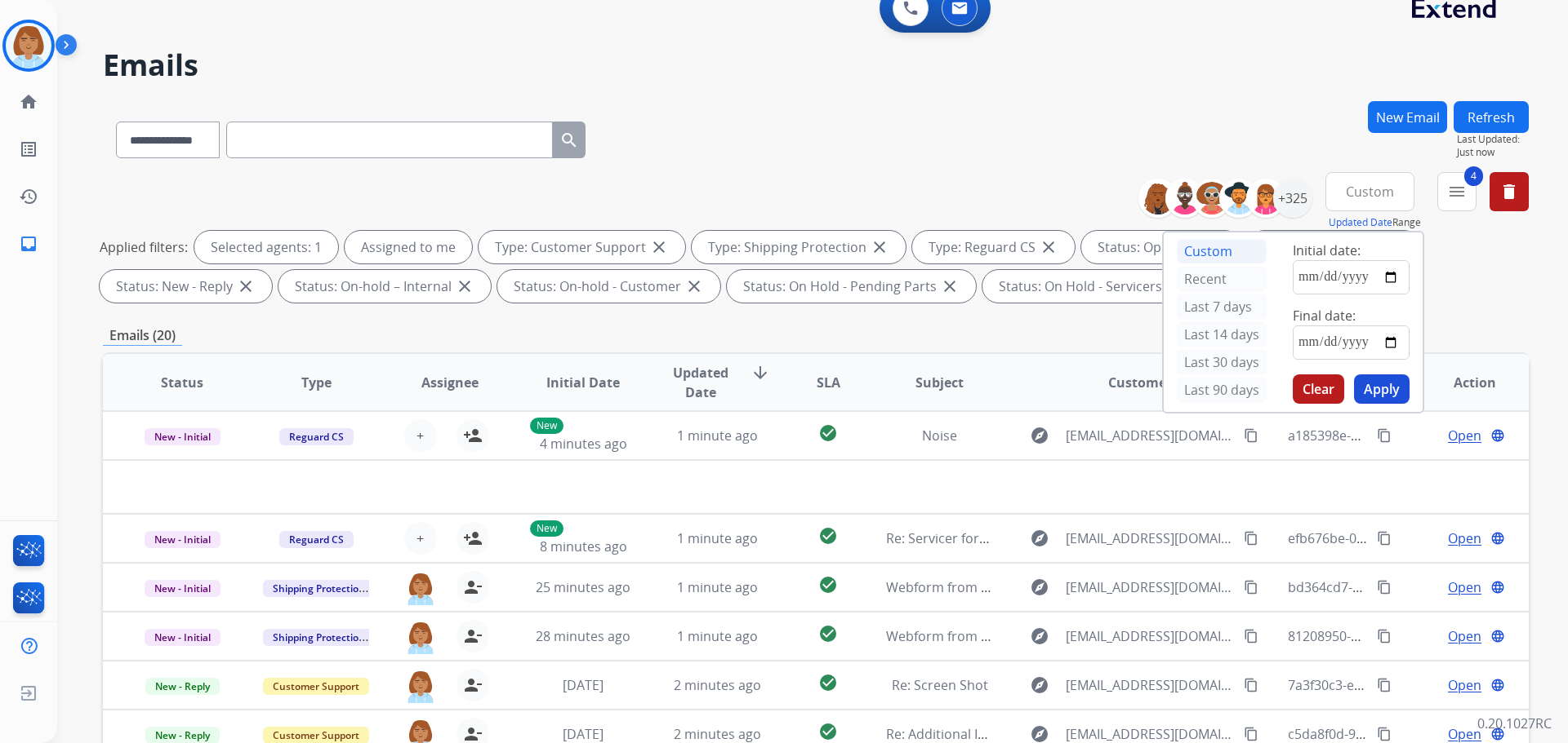
scroll to position [18, 0]
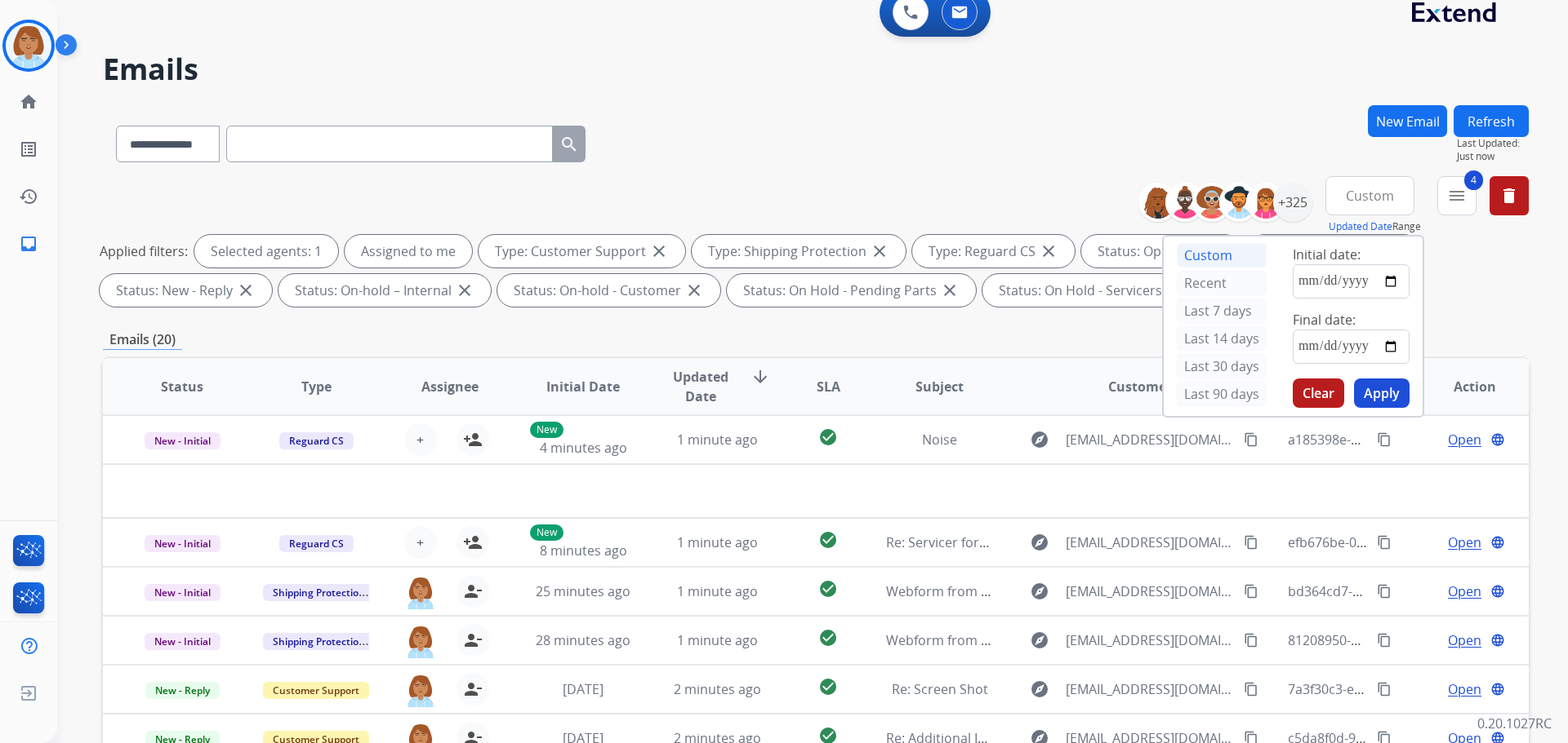
click at [1382, 391] on button "Apply" at bounding box center [1382, 394] width 55 height 29
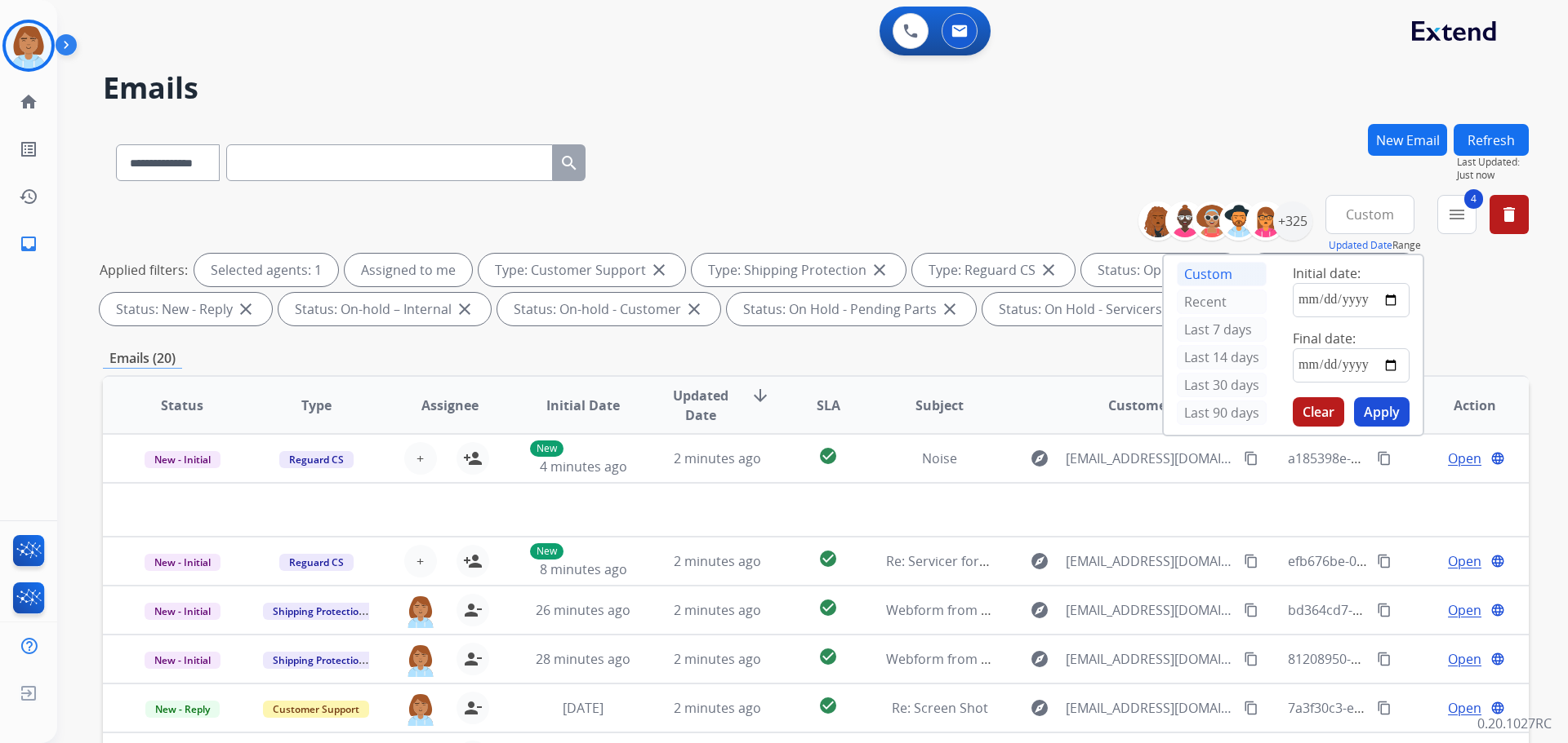
click at [1237, 111] on div "**********" at bounding box center [792, 430] width 1471 height 743
click at [1287, 218] on div "+325" at bounding box center [1292, 221] width 39 height 39
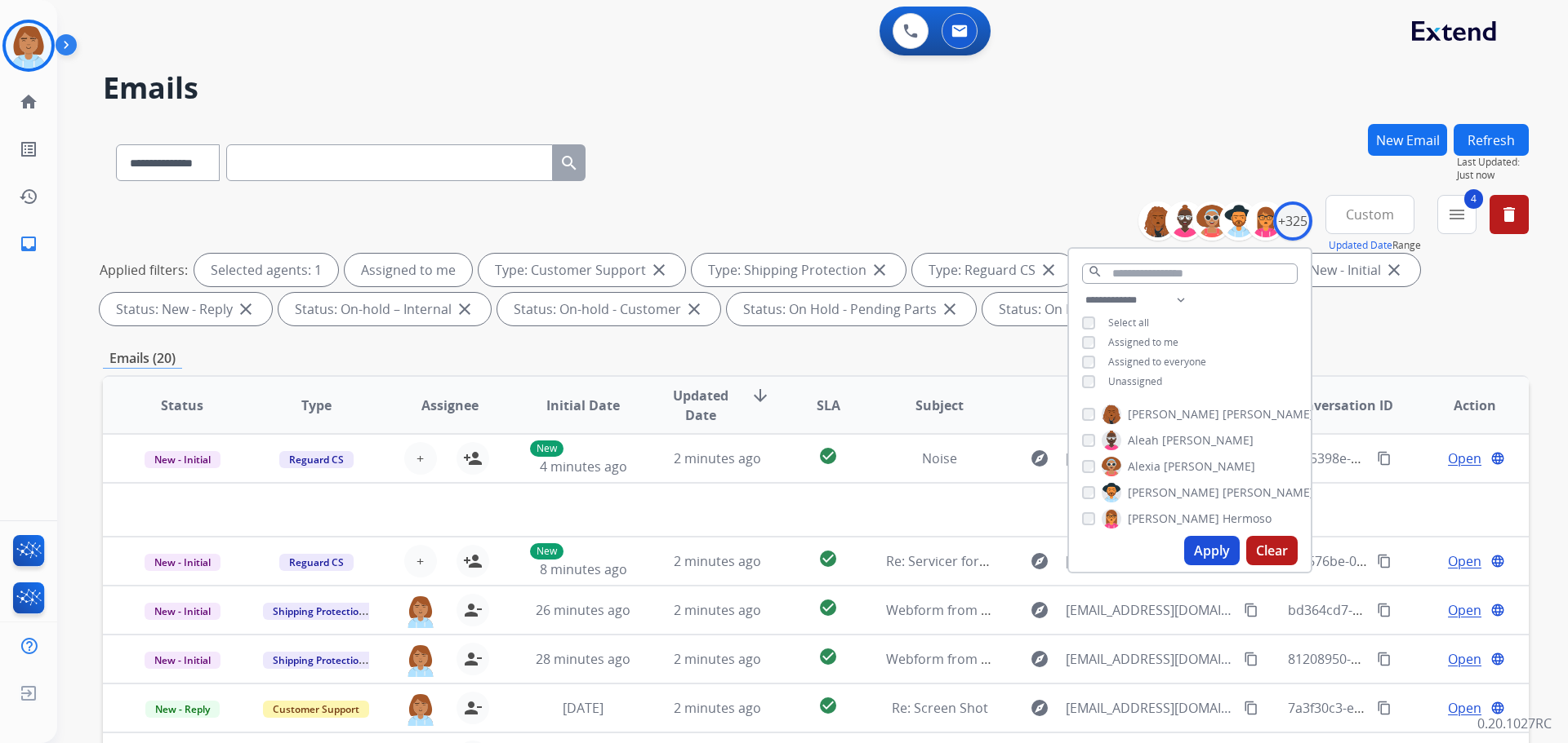
click at [1151, 378] on span "Unassigned" at bounding box center [1134, 381] width 53 height 14
click at [1220, 548] on button "Apply" at bounding box center [1212, 551] width 55 height 29
click at [1134, 377] on span "Unassigned" at bounding box center [1134, 381] width 53 height 14
click at [1206, 554] on button "Apply" at bounding box center [1212, 551] width 55 height 29
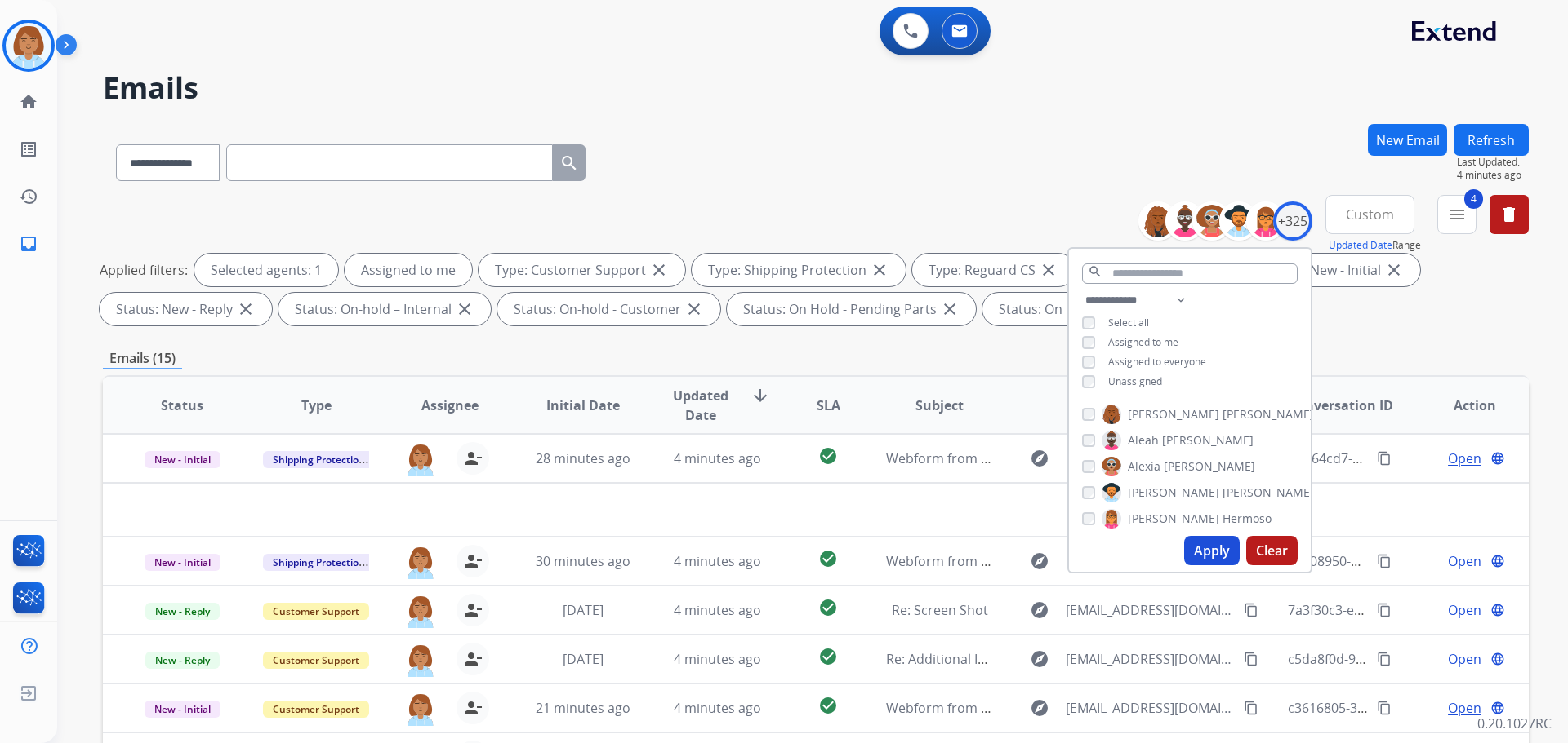
click at [890, 190] on div "**********" at bounding box center [816, 159] width 1426 height 71
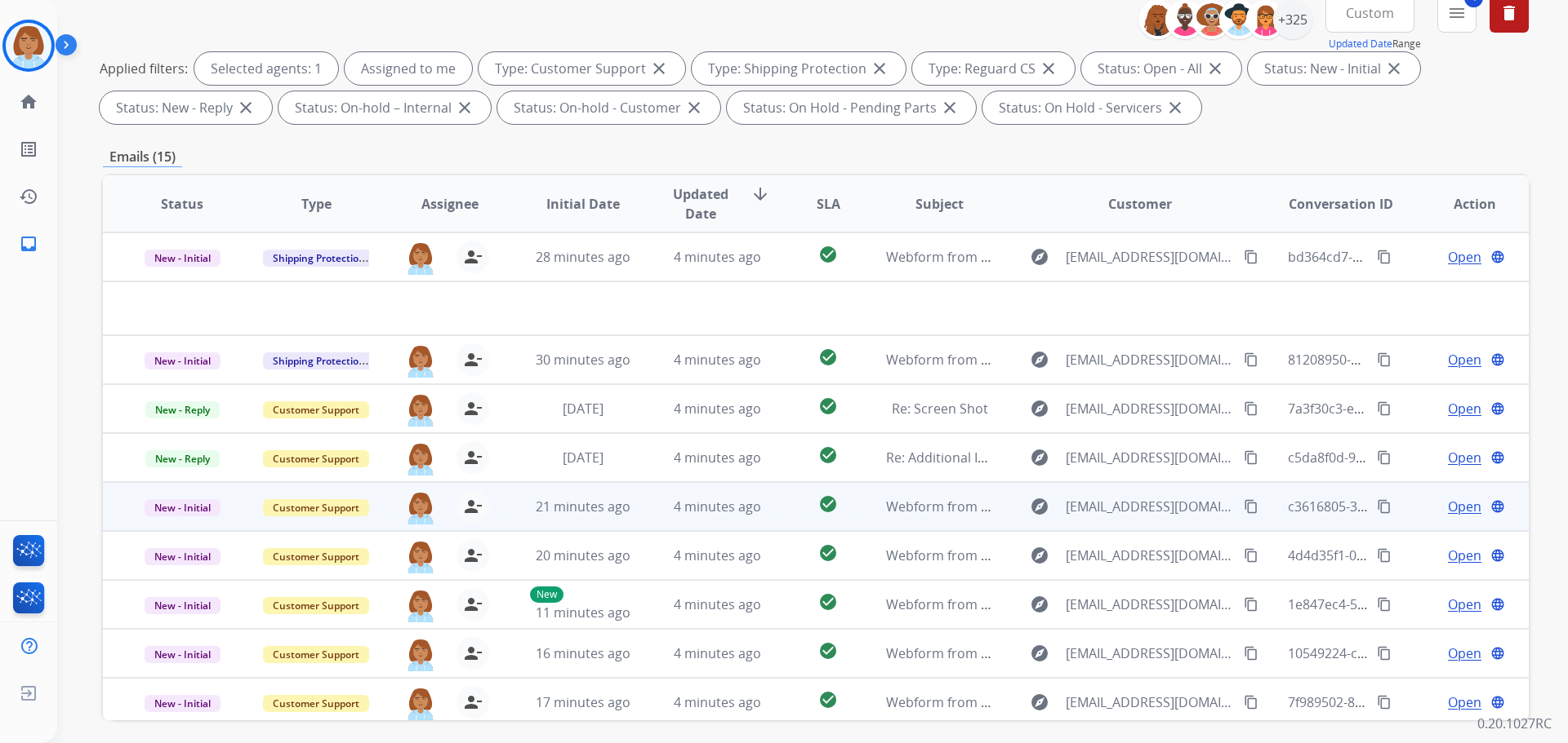
scroll to position [18, 0]
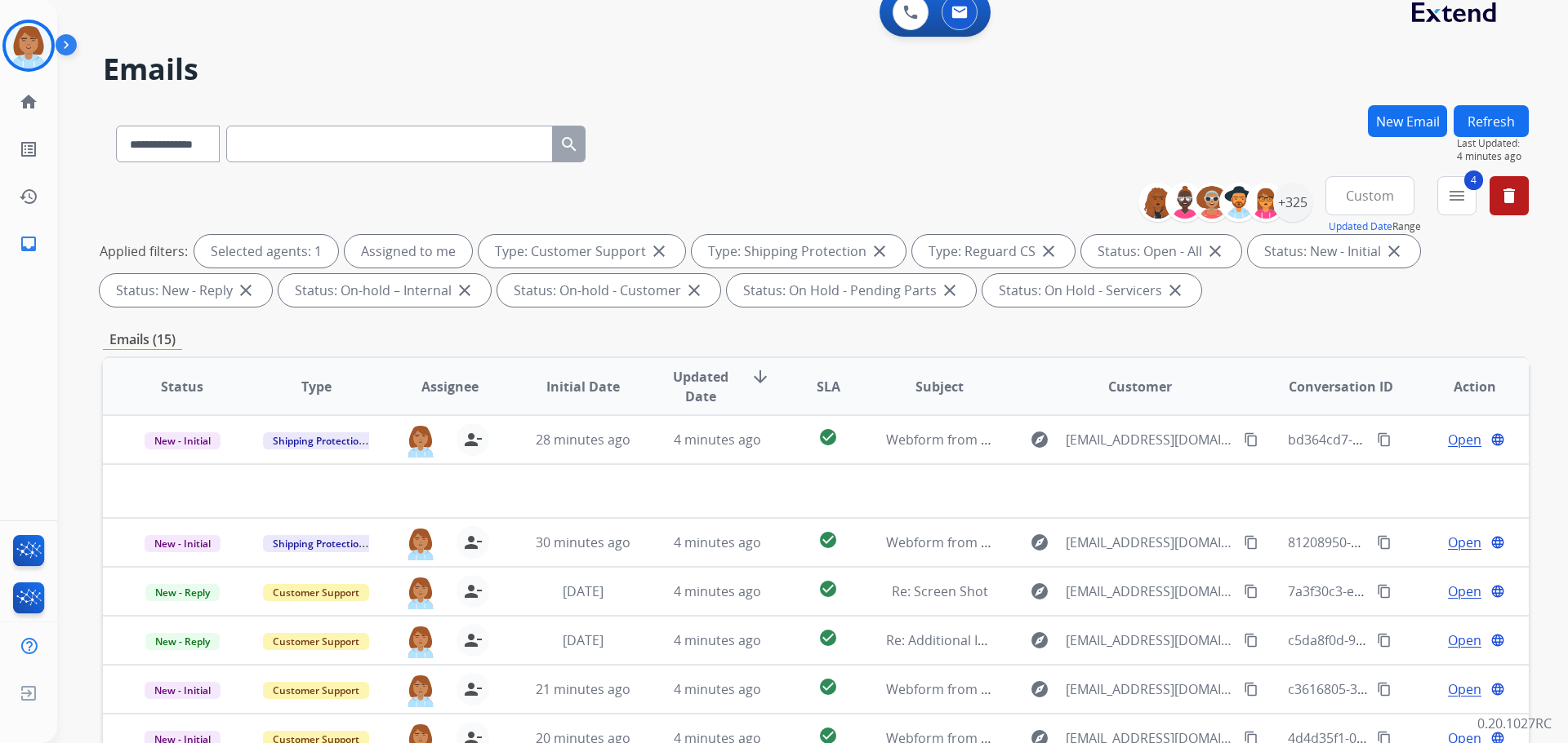
click at [1491, 129] on button "Refresh" at bounding box center [1491, 121] width 75 height 32
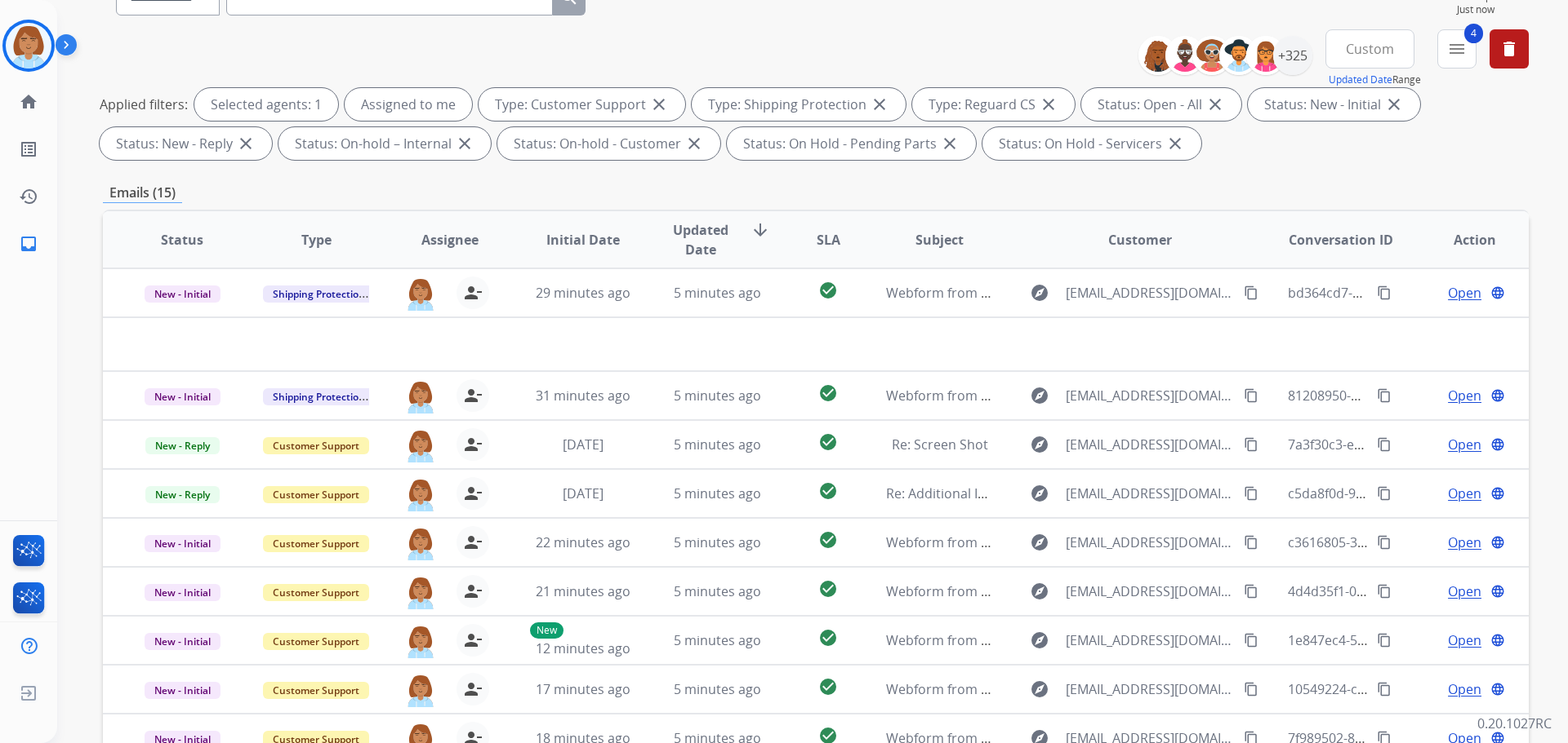
scroll to position [245, 0]
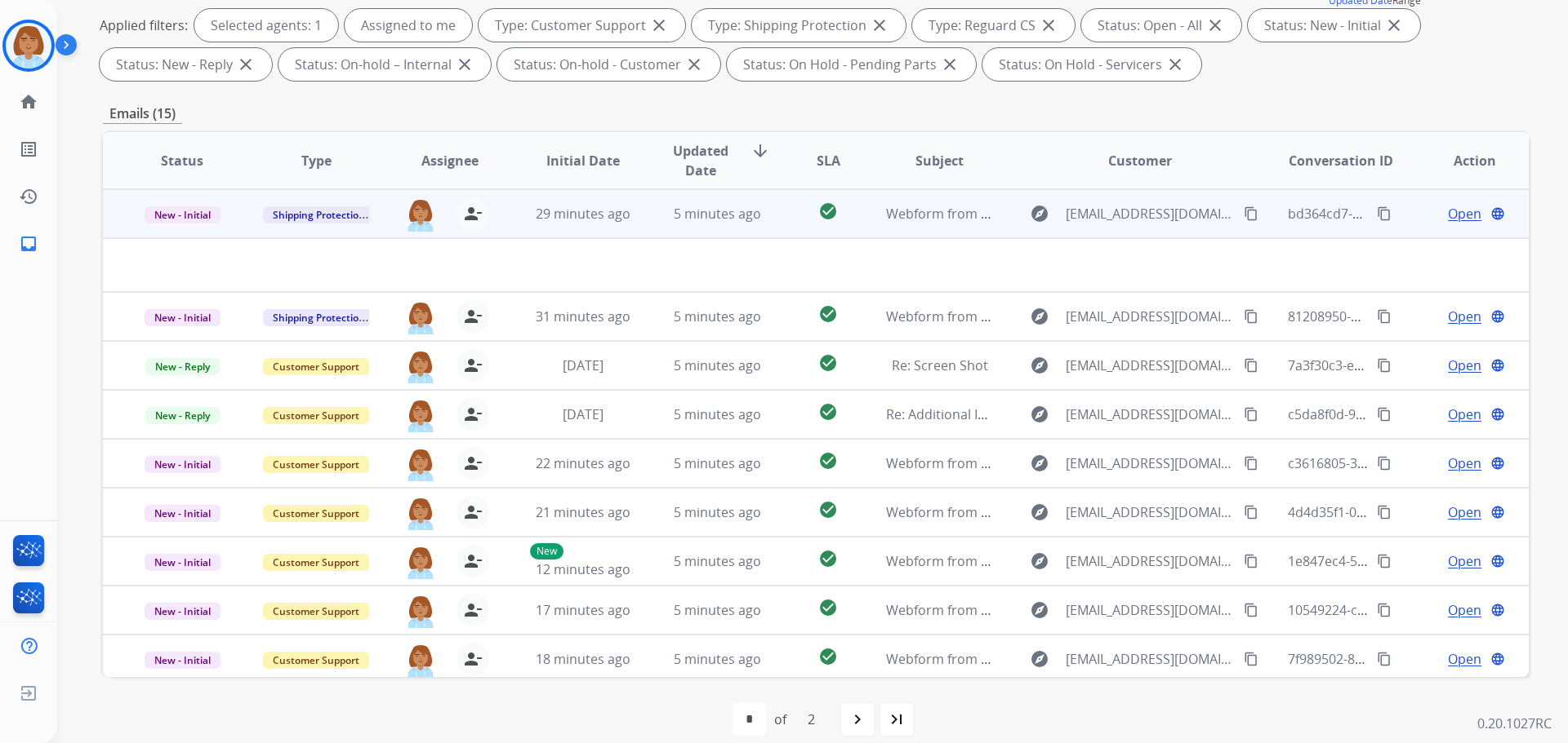
click at [771, 223] on td "check_circle" at bounding box center [815, 213] width 89 height 49
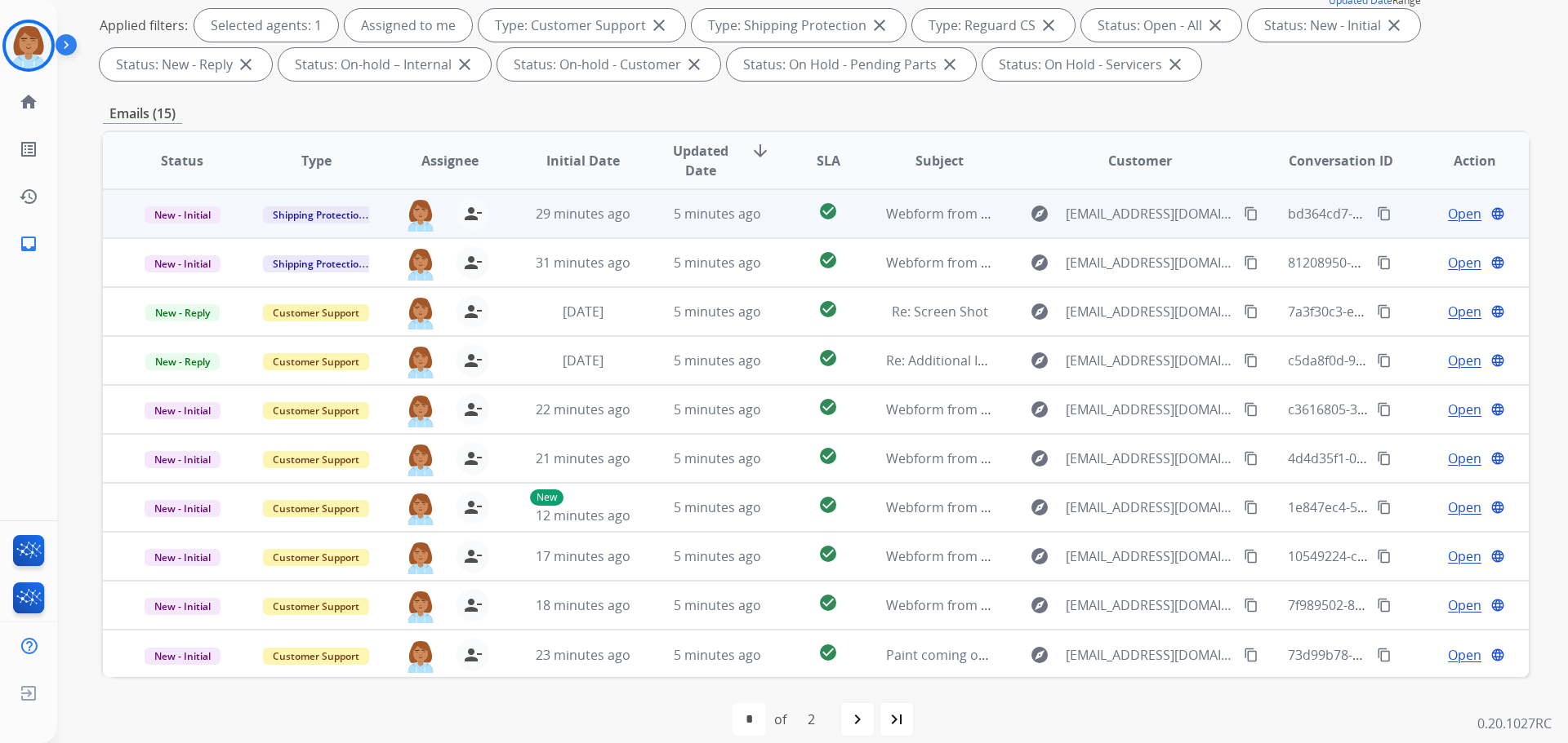
click at [771, 223] on td "check_circle" at bounding box center [815, 213] width 89 height 49
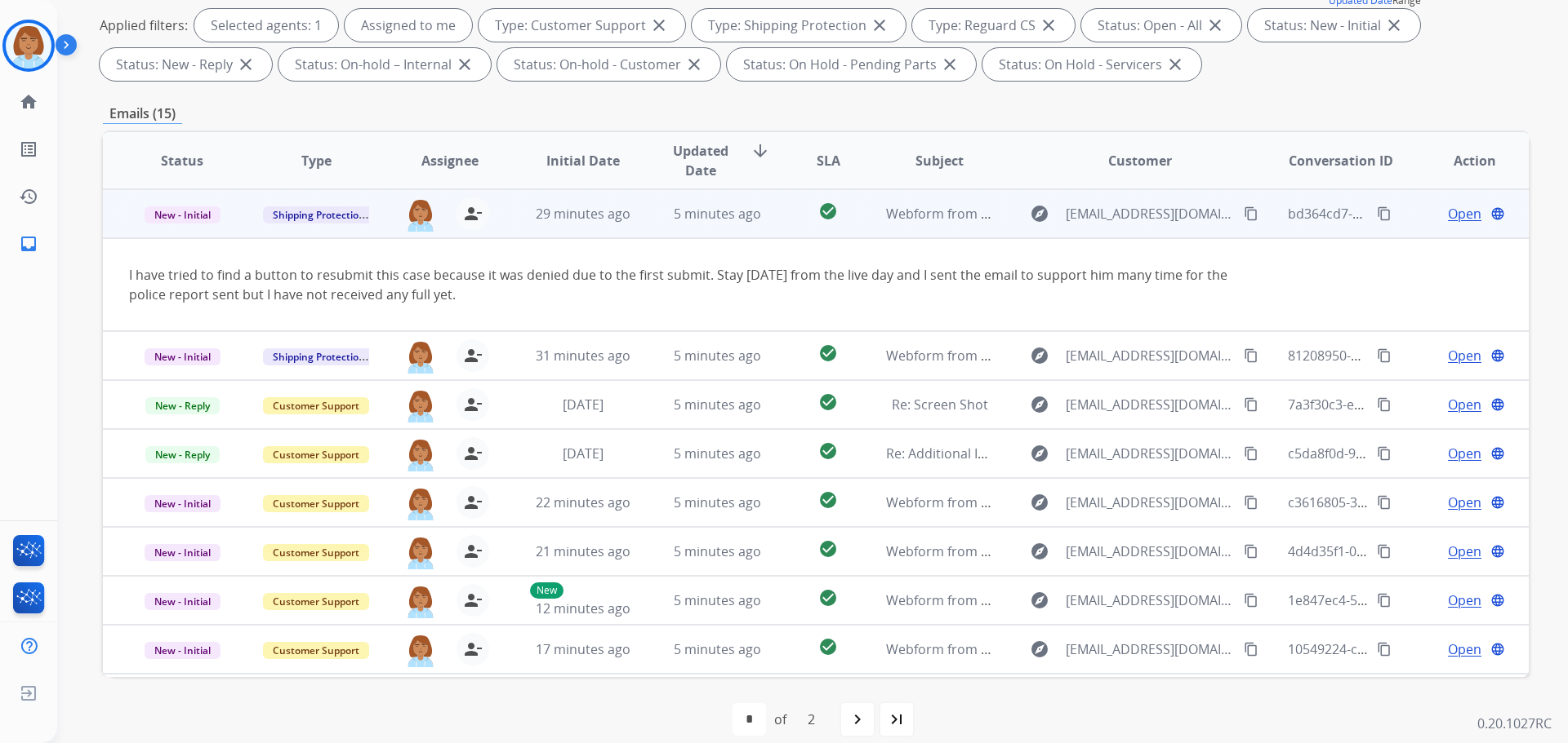
click at [1433, 224] on td "Open language" at bounding box center [1461, 213] width 134 height 49
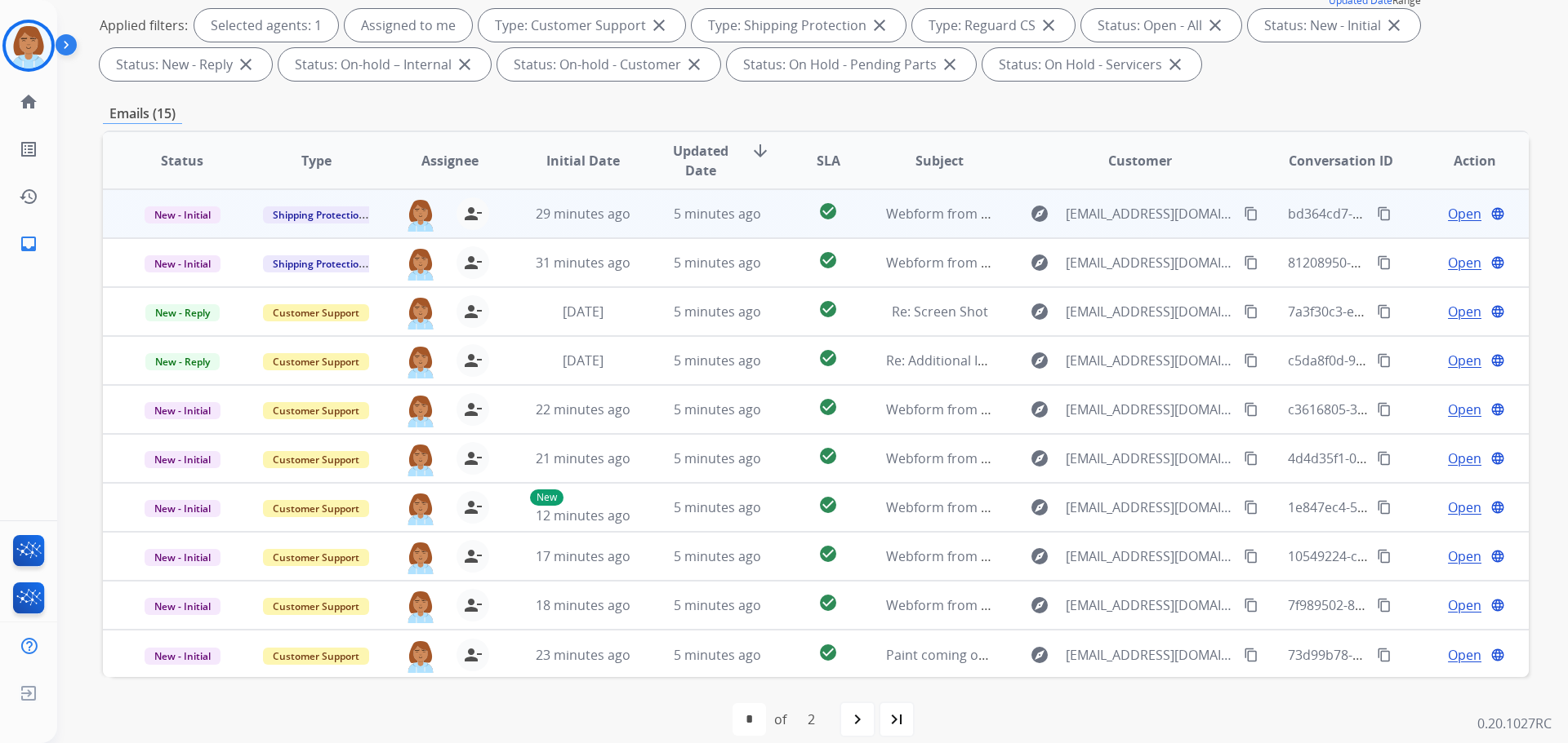
click at [1433, 224] on td "Open language" at bounding box center [1461, 213] width 134 height 49
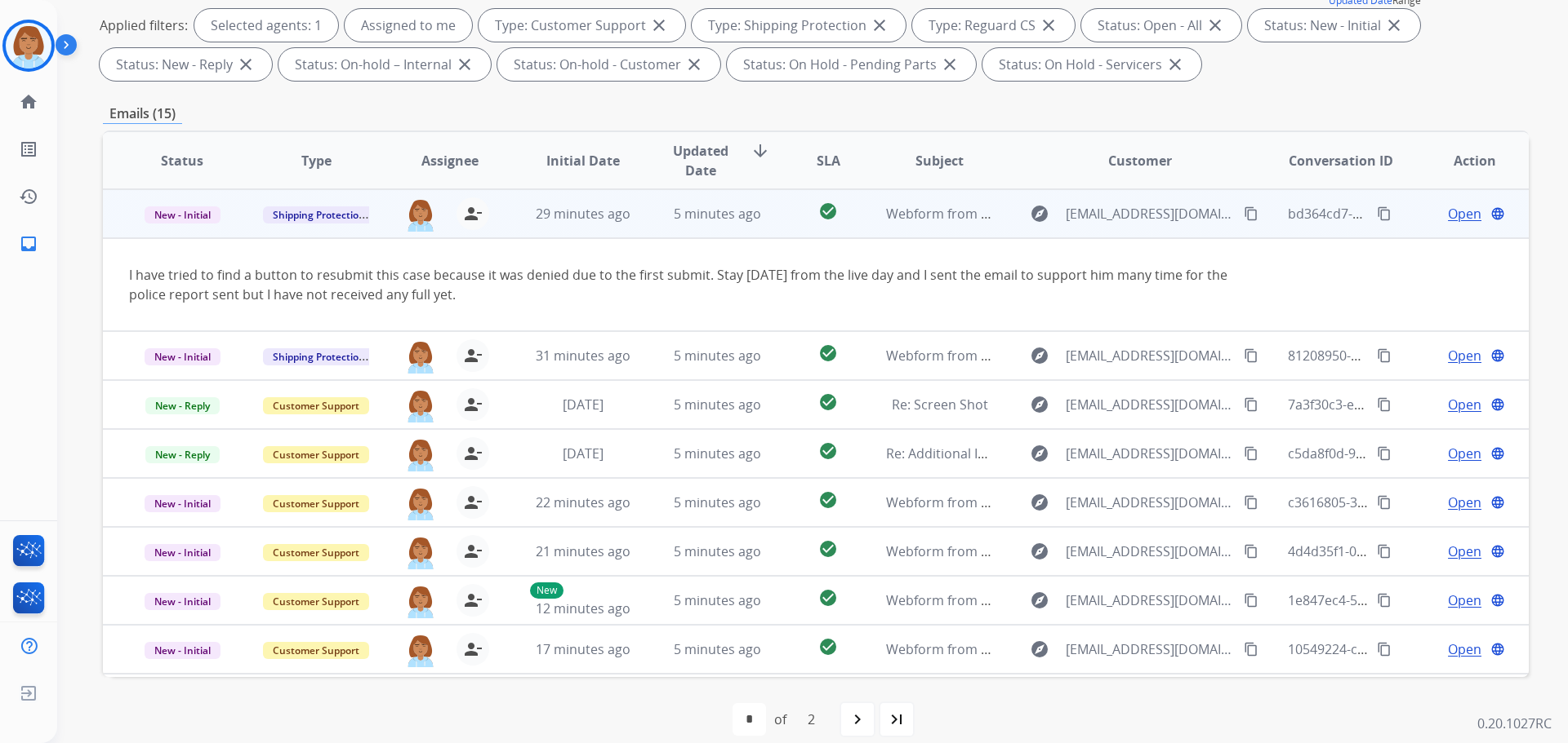
click at [1448, 222] on span "Open" at bounding box center [1465, 213] width 33 height 19
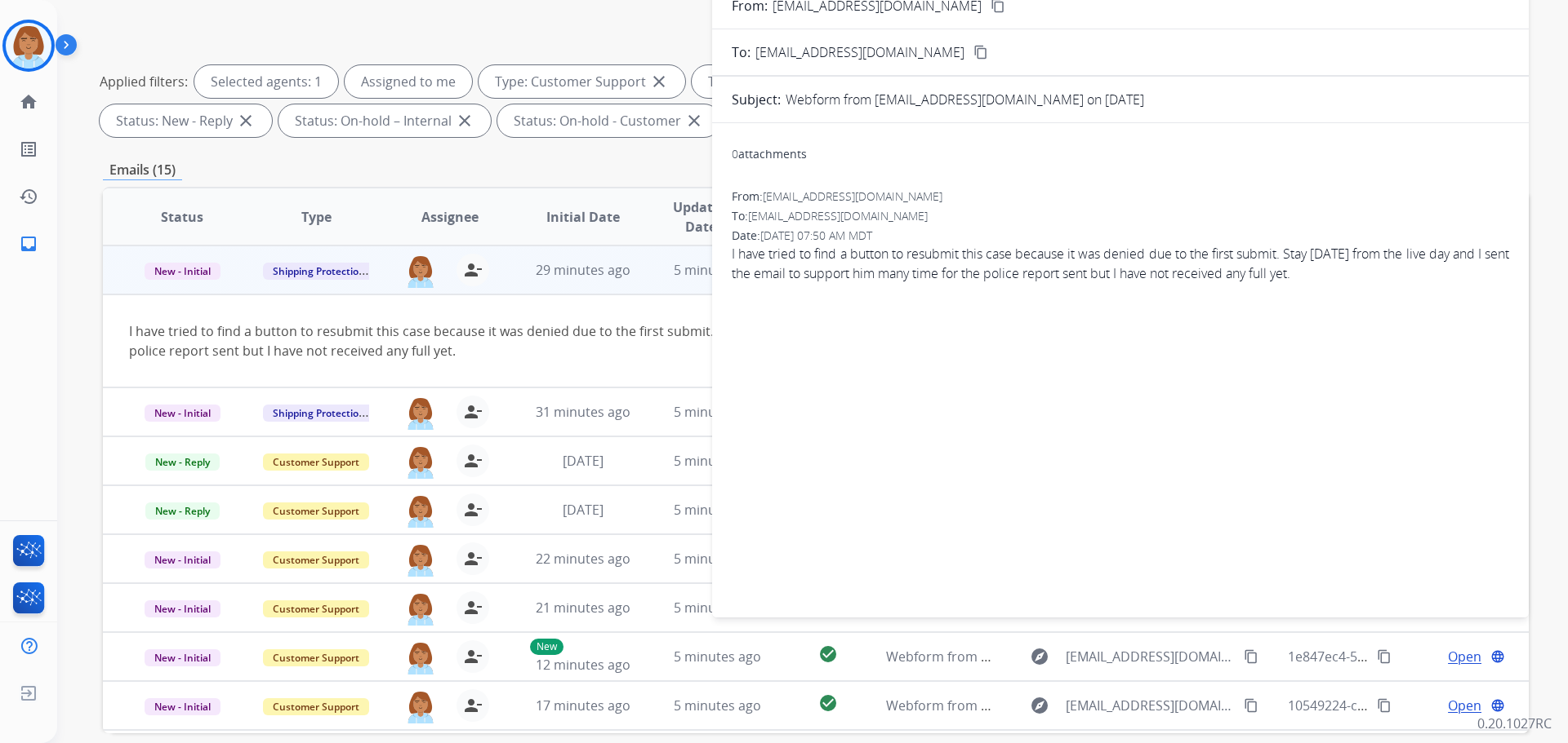
scroll to position [163, 0]
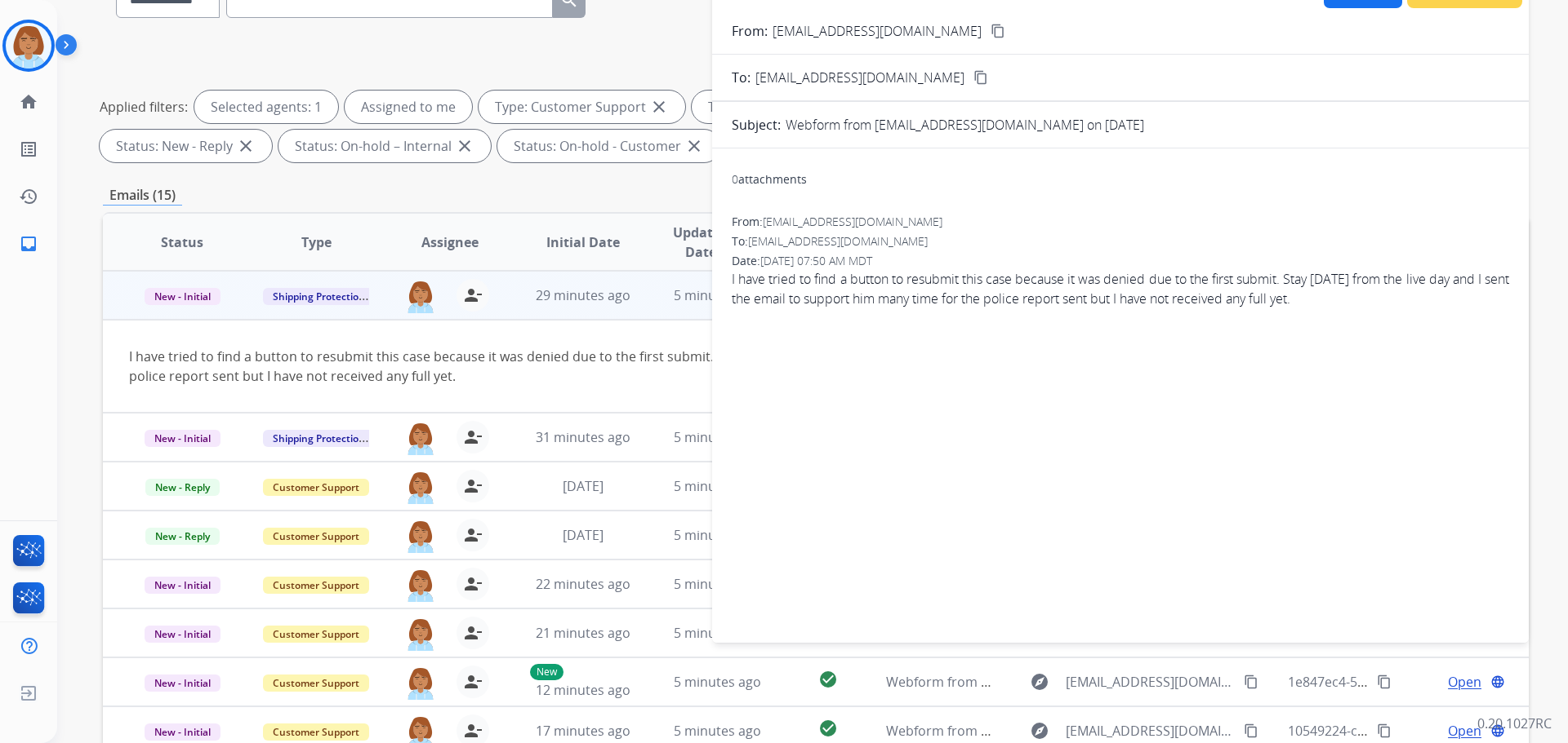
click at [991, 36] on mat-icon "content_copy" at bounding box center [998, 31] width 15 height 15
click at [48, 53] on img at bounding box center [29, 46] width 46 height 46
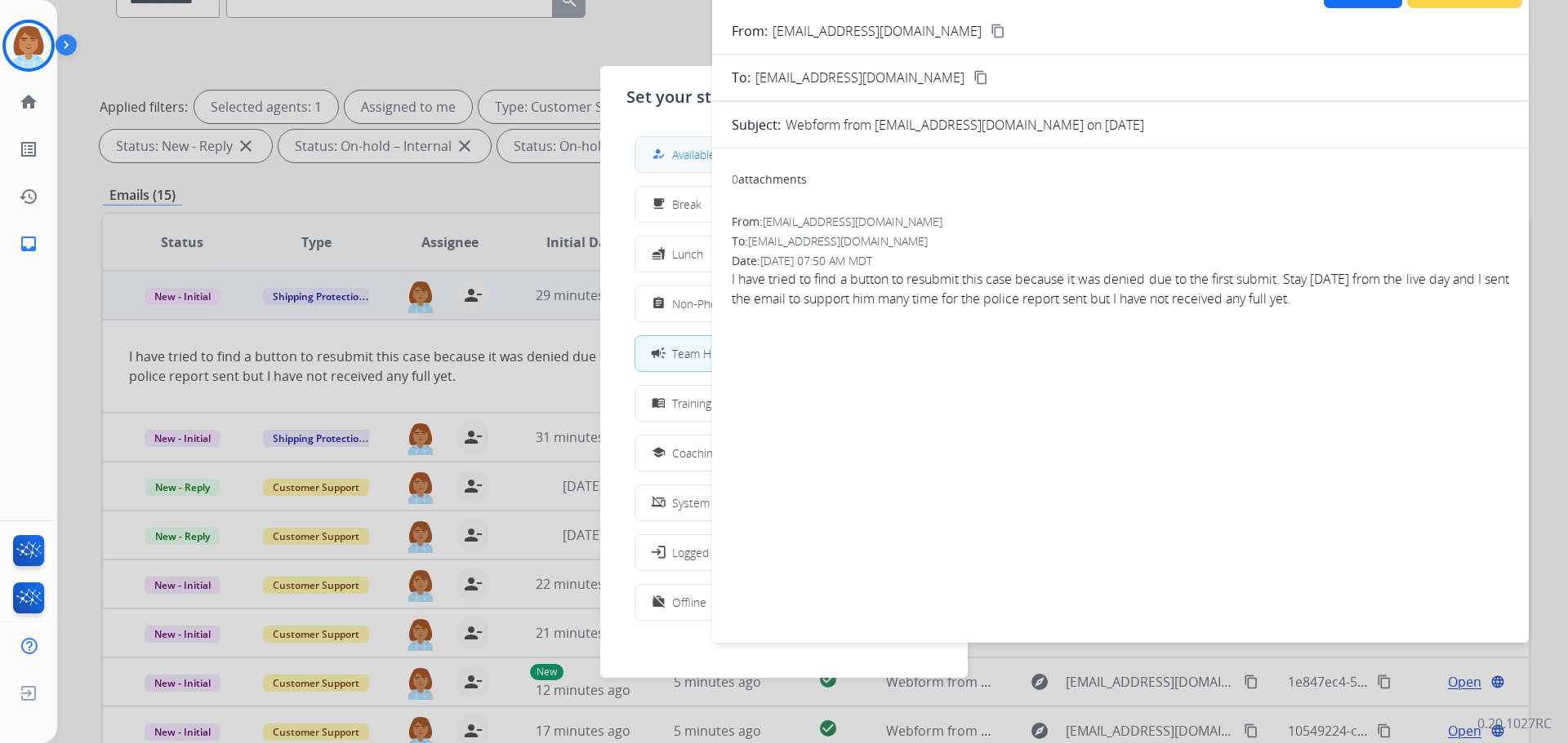
click at [701, 162] on span "Available" at bounding box center [694, 154] width 43 height 18
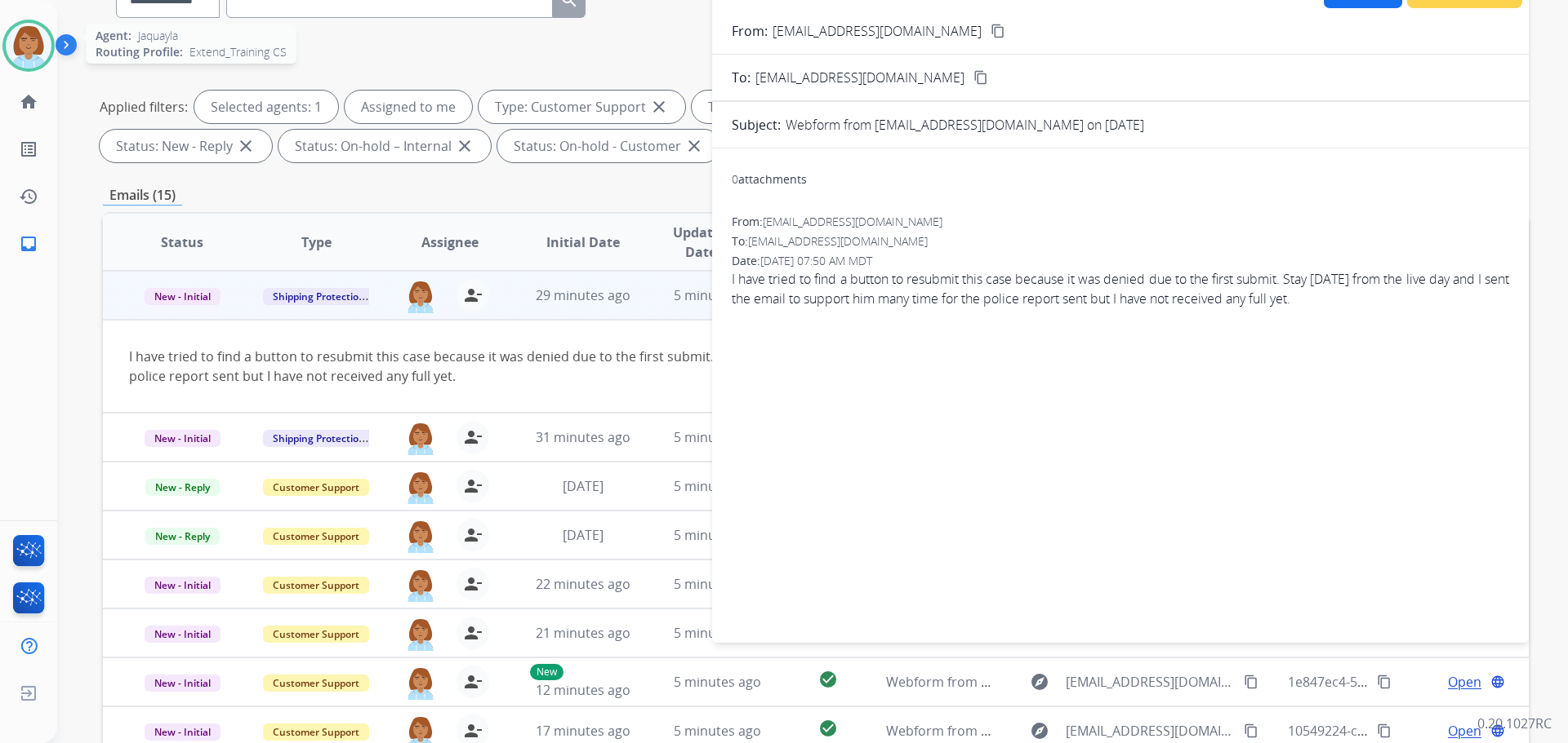
click at [42, 57] on img at bounding box center [29, 46] width 46 height 46
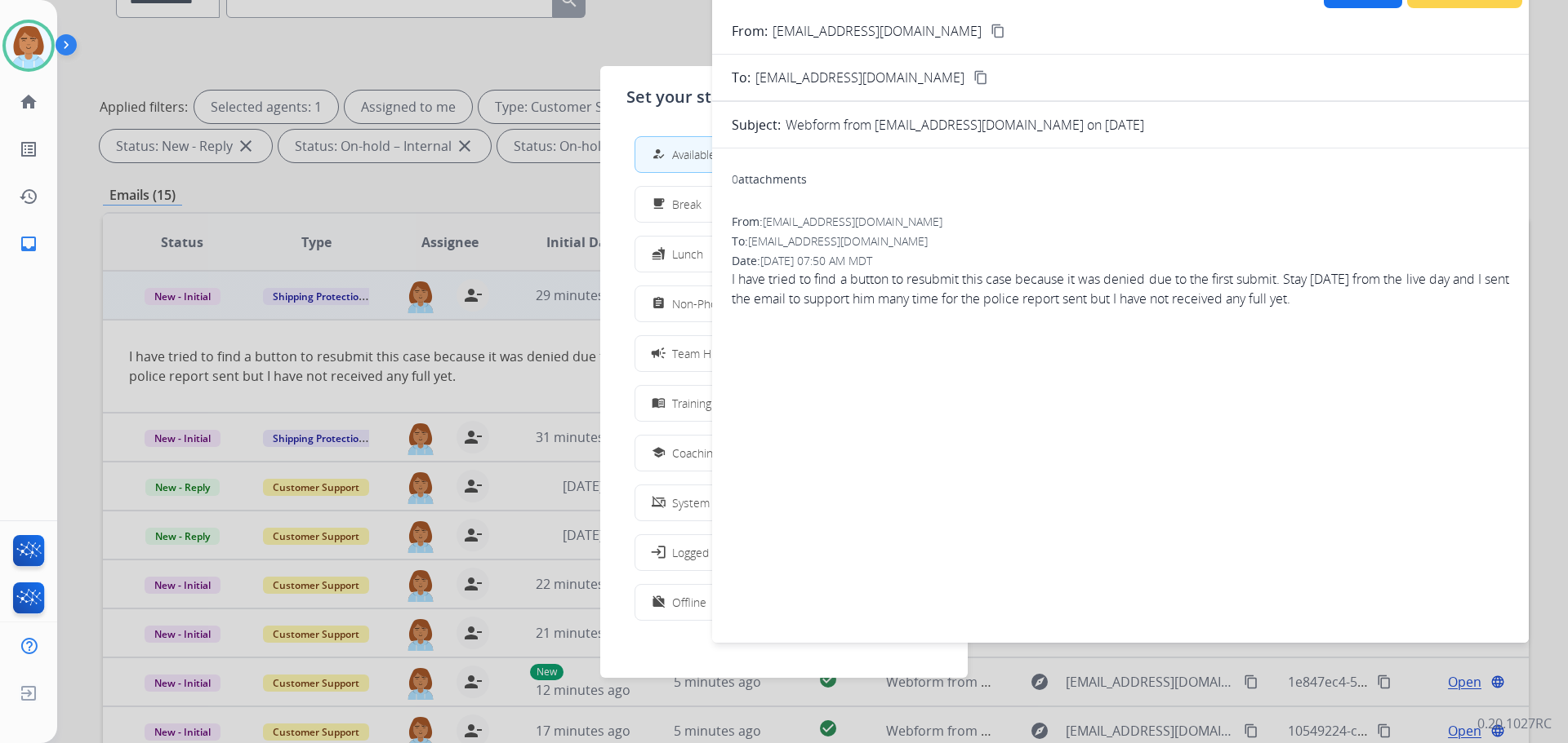
click at [657, 49] on div at bounding box center [784, 372] width 1568 height 743
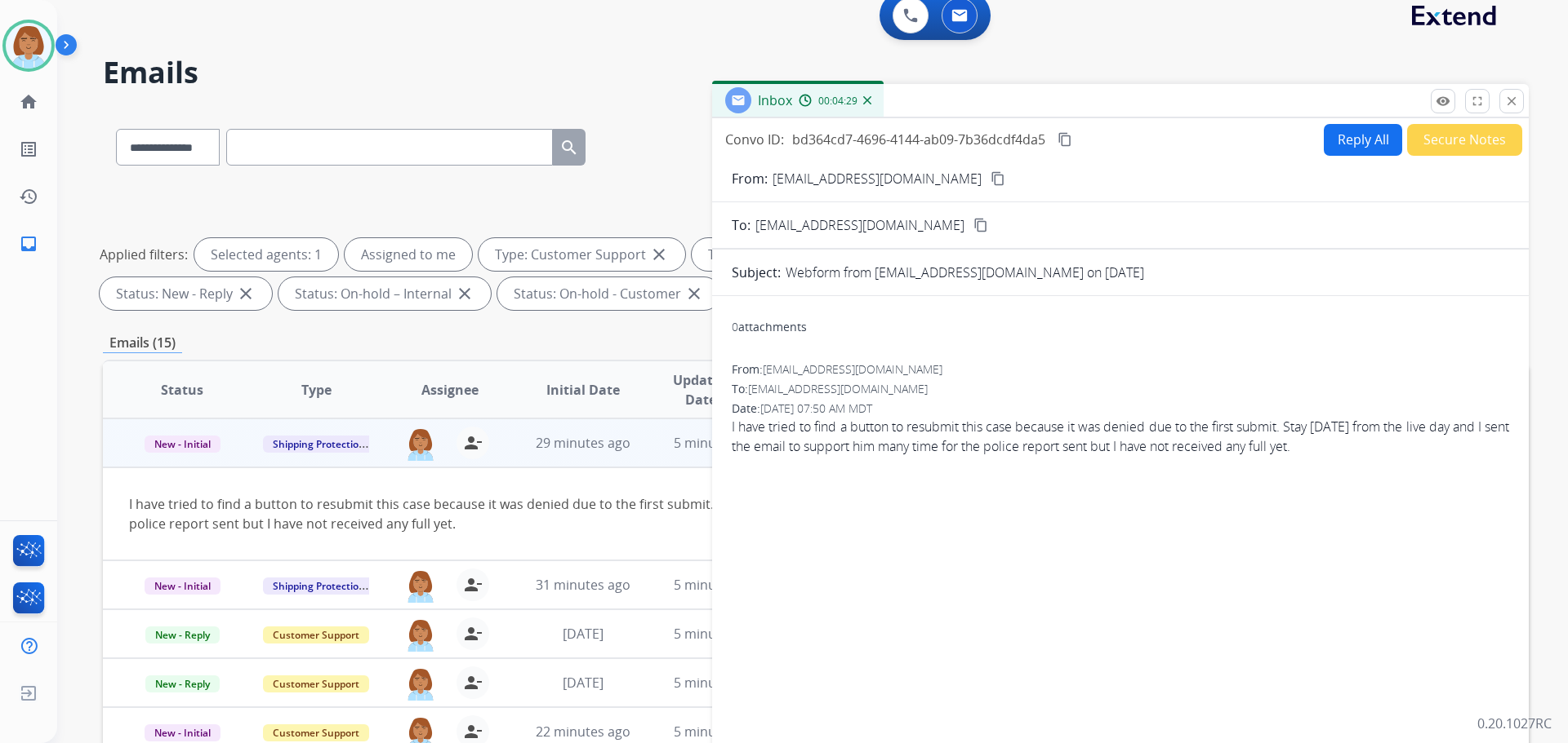
scroll to position [0, 0]
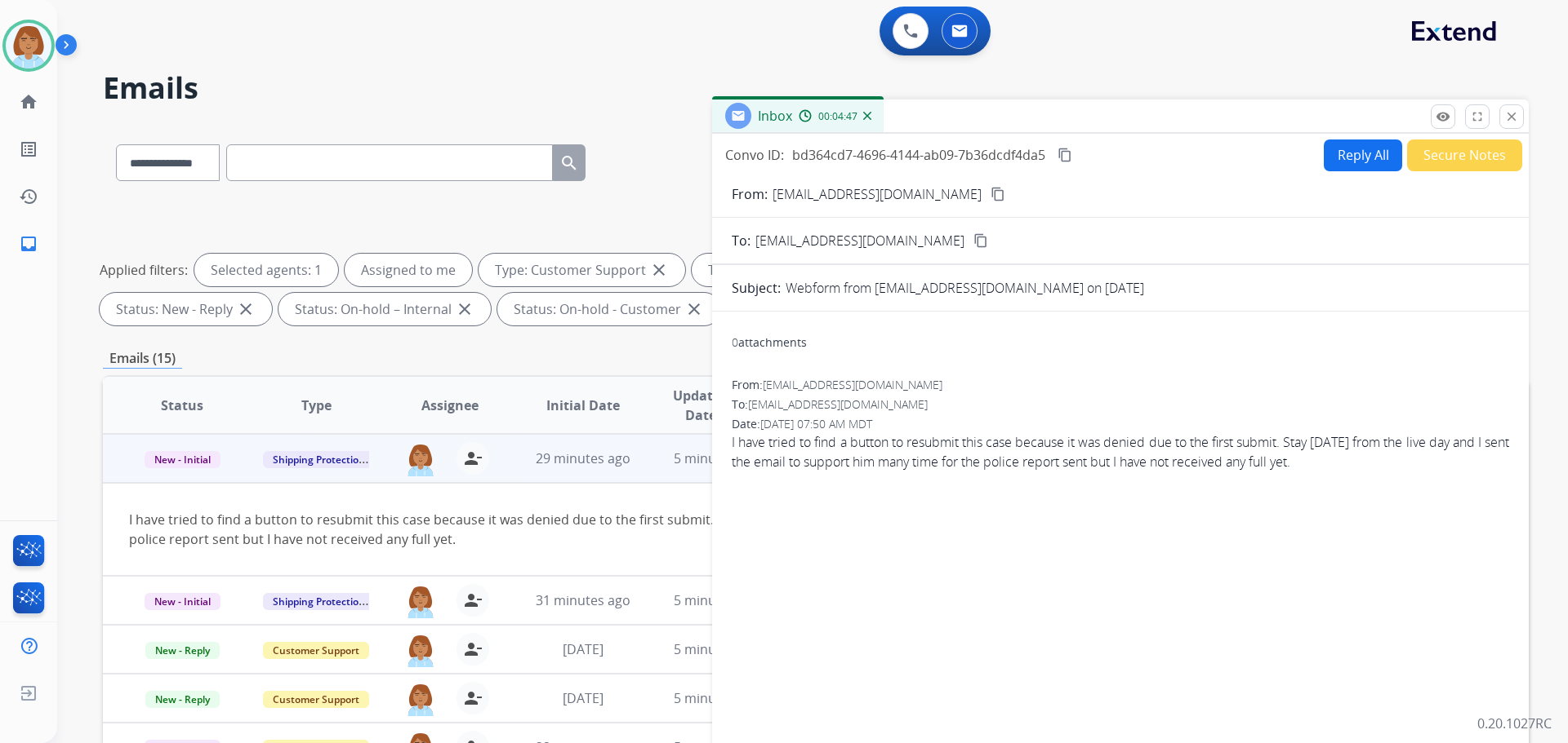
click at [1350, 155] on button "Reply All" at bounding box center [1362, 155] width 78 height 32
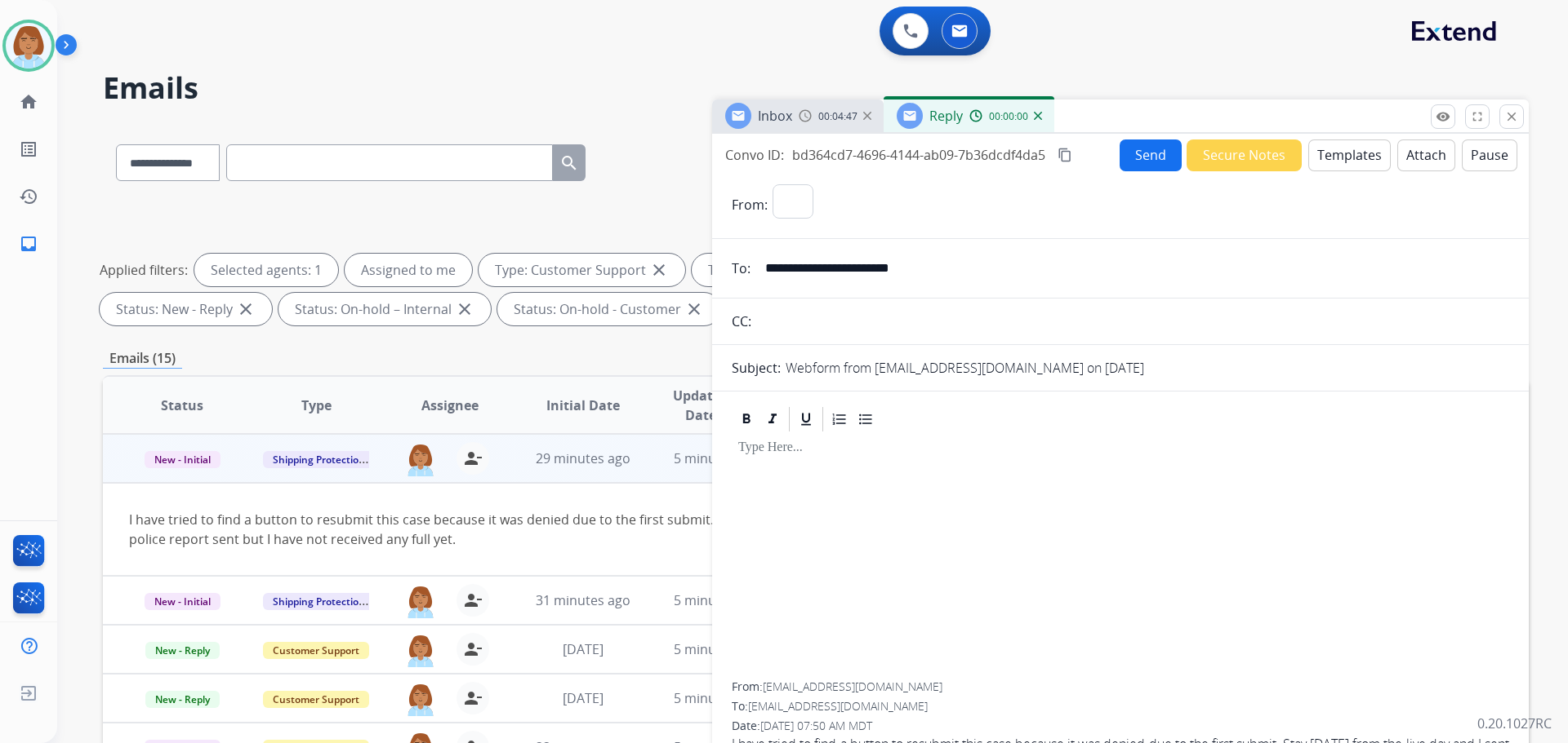
select select "**********"
click at [1324, 151] on button "Templates" at bounding box center [1348, 155] width 82 height 32
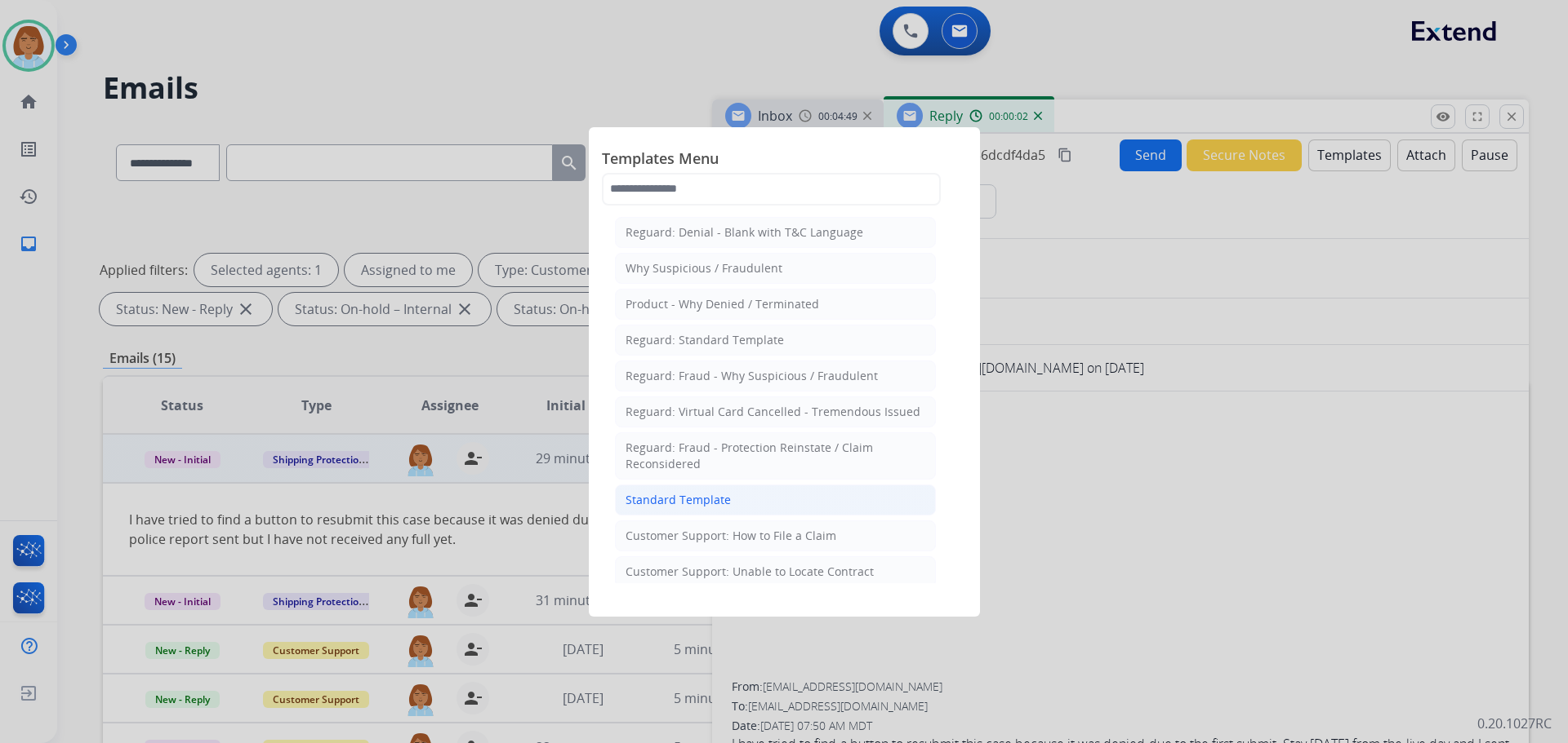
click at [715, 501] on div "Standard Template" at bounding box center [678, 501] width 105 height 17
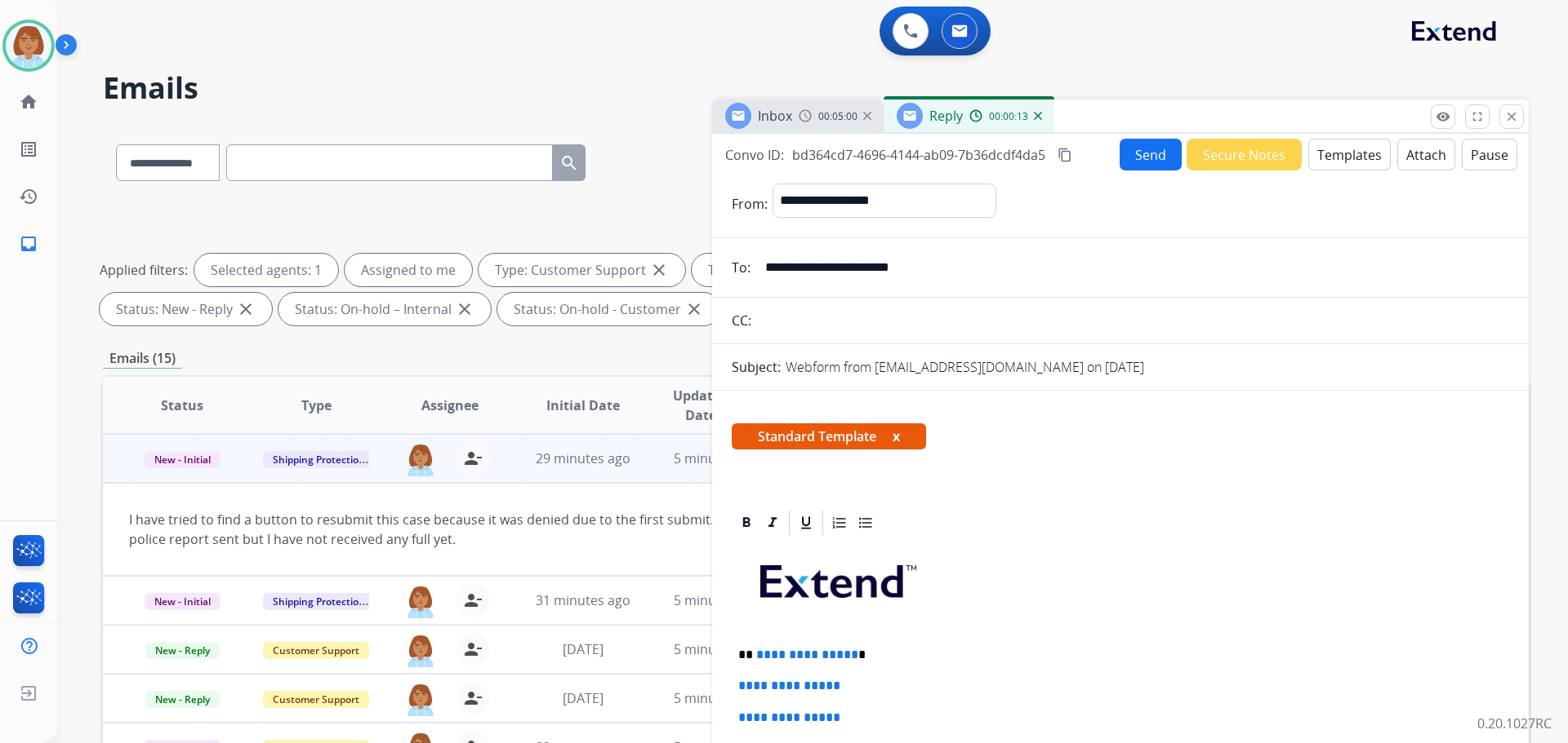
scroll to position [82, 0]
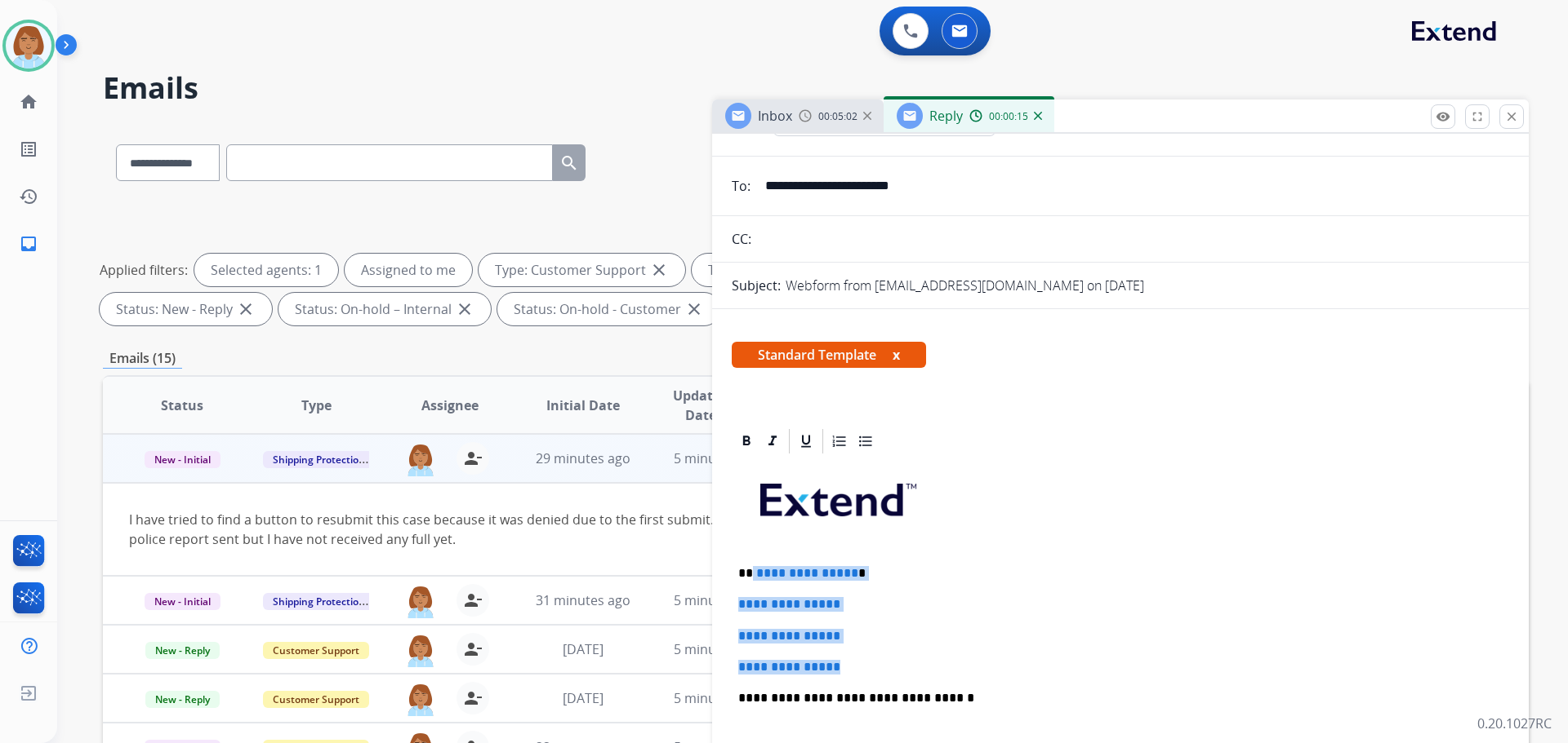
drag, startPoint x: 858, startPoint y: 671, endPoint x: 751, endPoint y: 575, distance: 143.8
click at [751, 575] on div "**********" at bounding box center [1120, 737] width 778 height 561
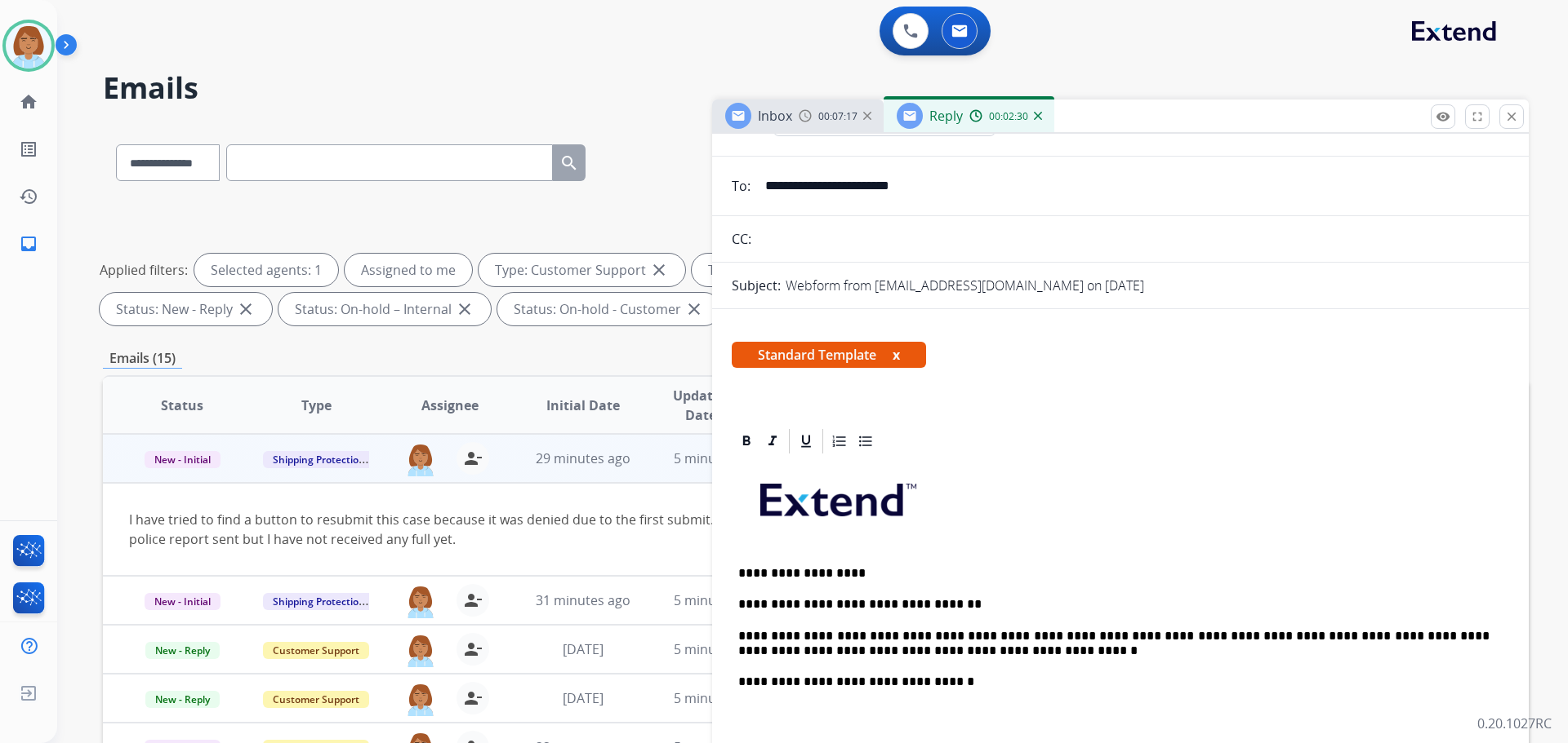
scroll to position [0, 0]
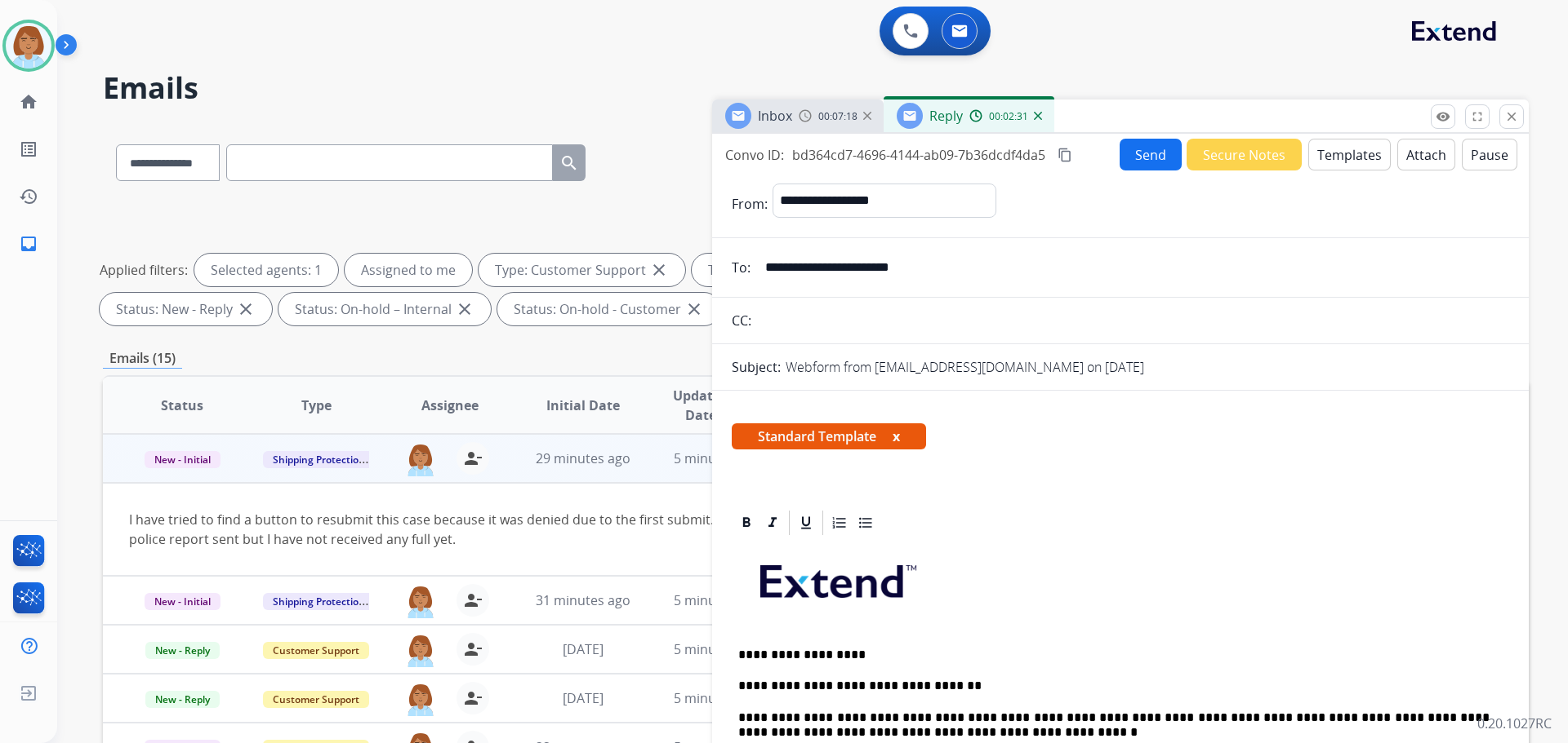
click at [1129, 160] on button "Send" at bounding box center [1150, 154] width 62 height 32
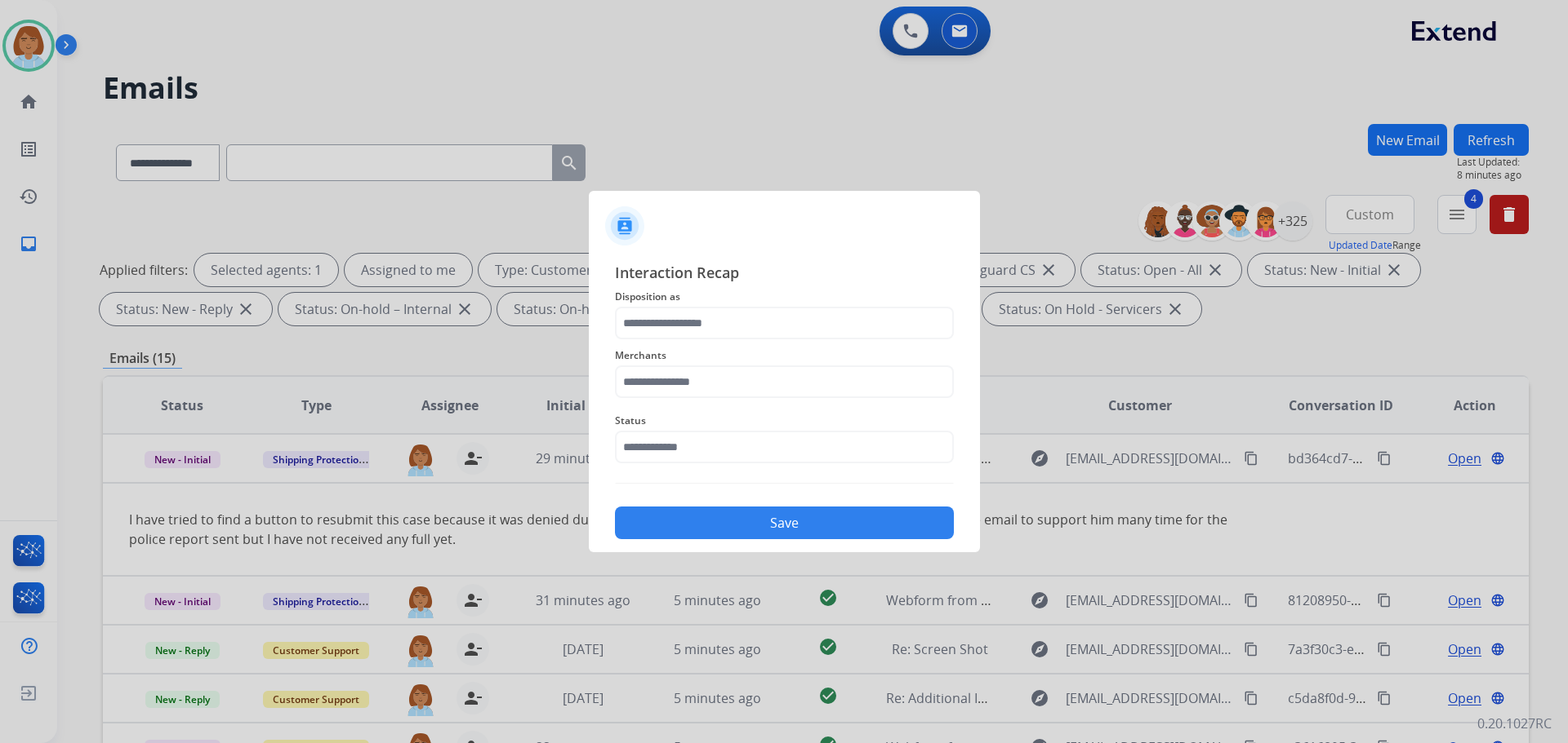
click at [795, 341] on div "Merchants" at bounding box center [784, 372] width 339 height 65
click at [807, 333] on input "text" at bounding box center [784, 323] width 339 height 32
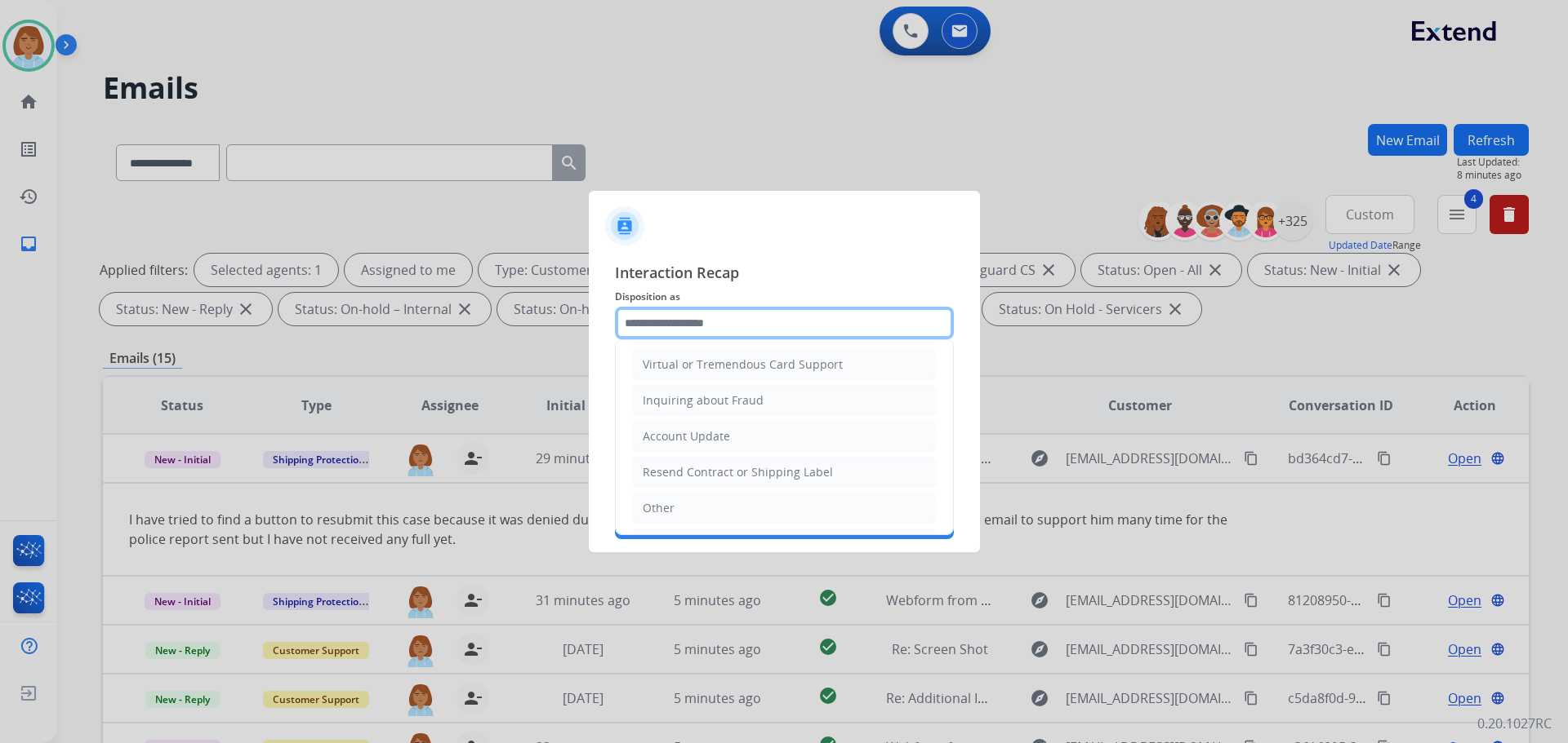
scroll to position [245, 0]
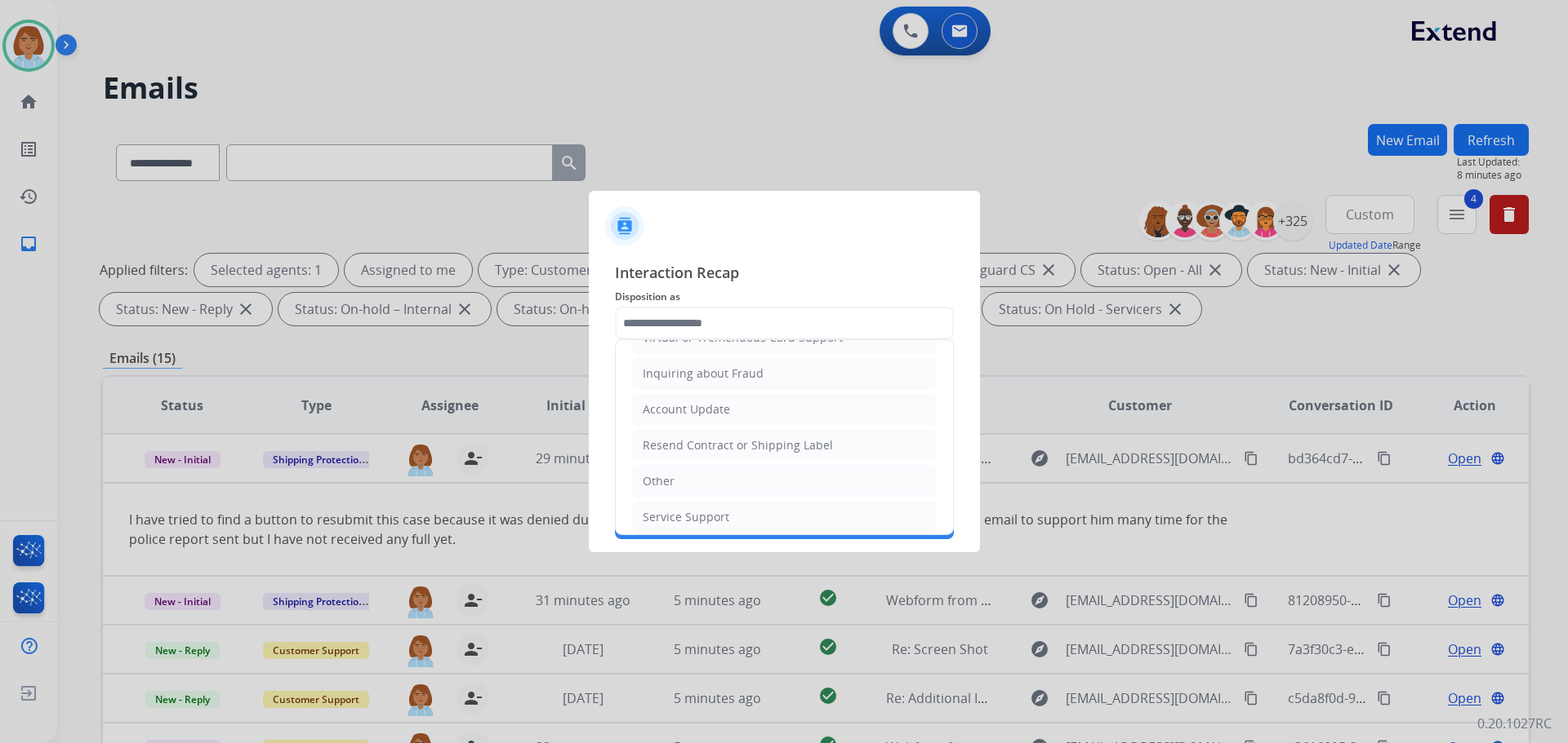
click at [722, 481] on li "Other" at bounding box center [784, 481] width 304 height 31
type input "*****"
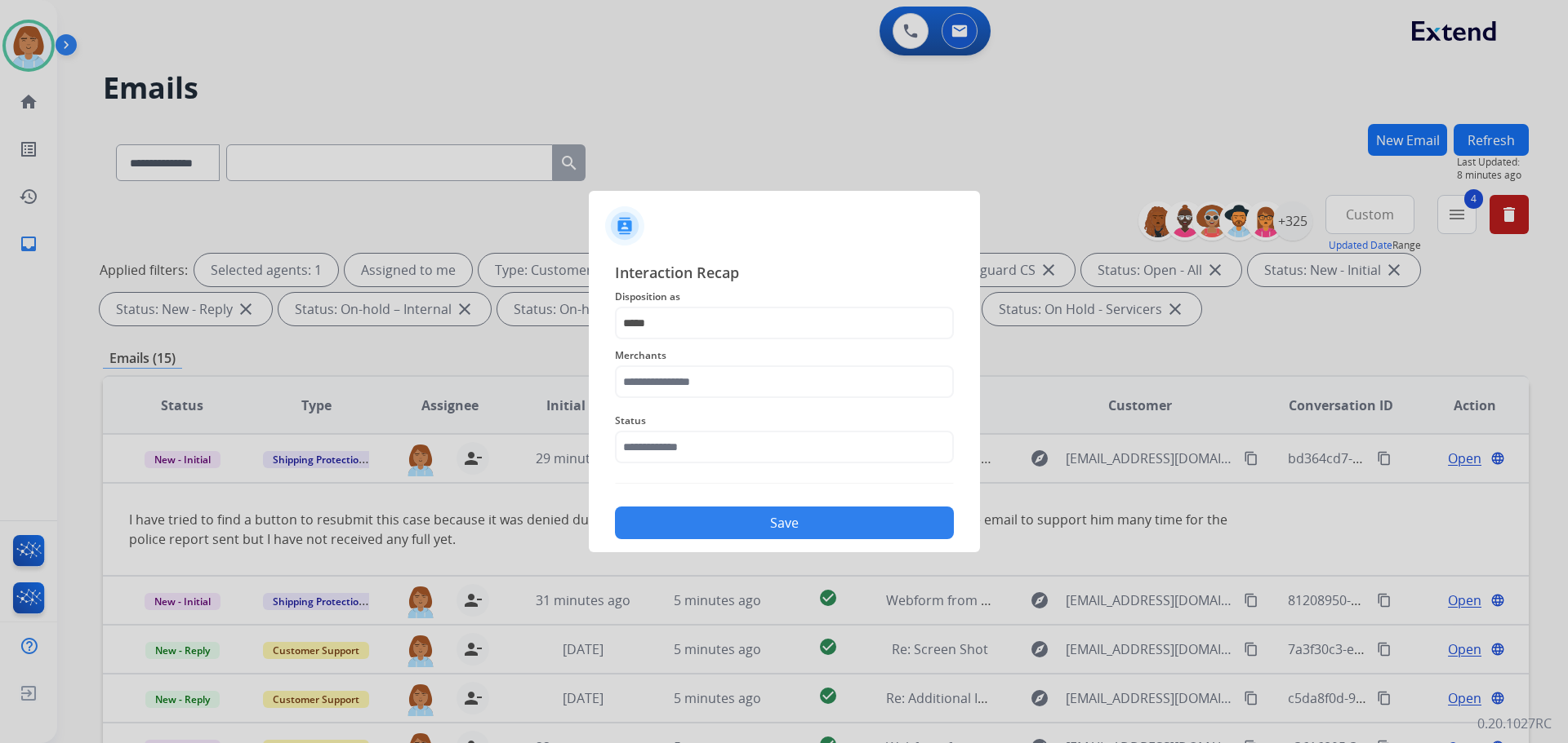
click at [717, 363] on span "Merchants" at bounding box center [784, 355] width 339 height 19
click at [708, 395] on input "text" at bounding box center [784, 382] width 339 height 32
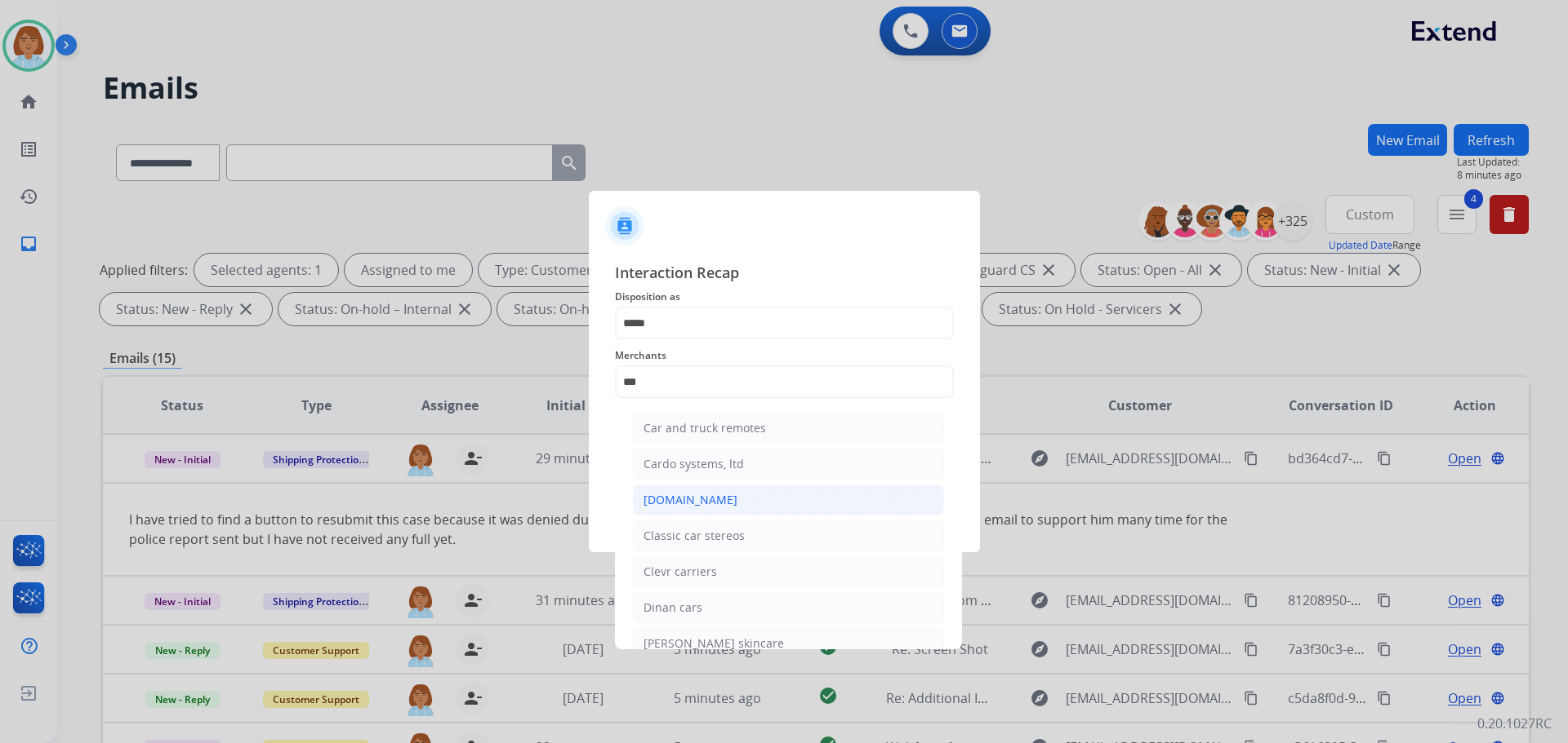
click at [713, 509] on li "[DOMAIN_NAME]" at bounding box center [788, 501] width 311 height 31
type input "**********"
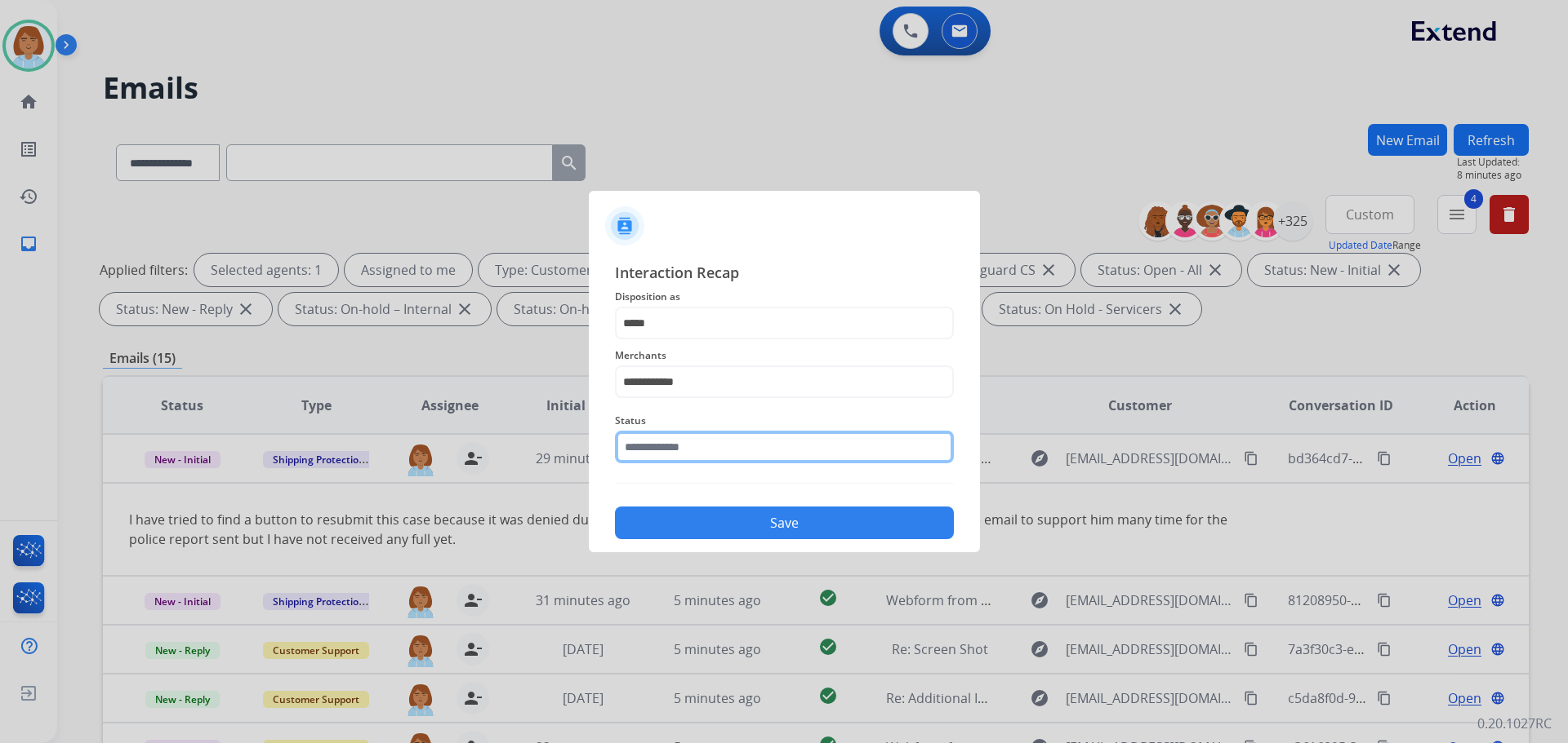
click at [738, 447] on input "text" at bounding box center [784, 446] width 339 height 32
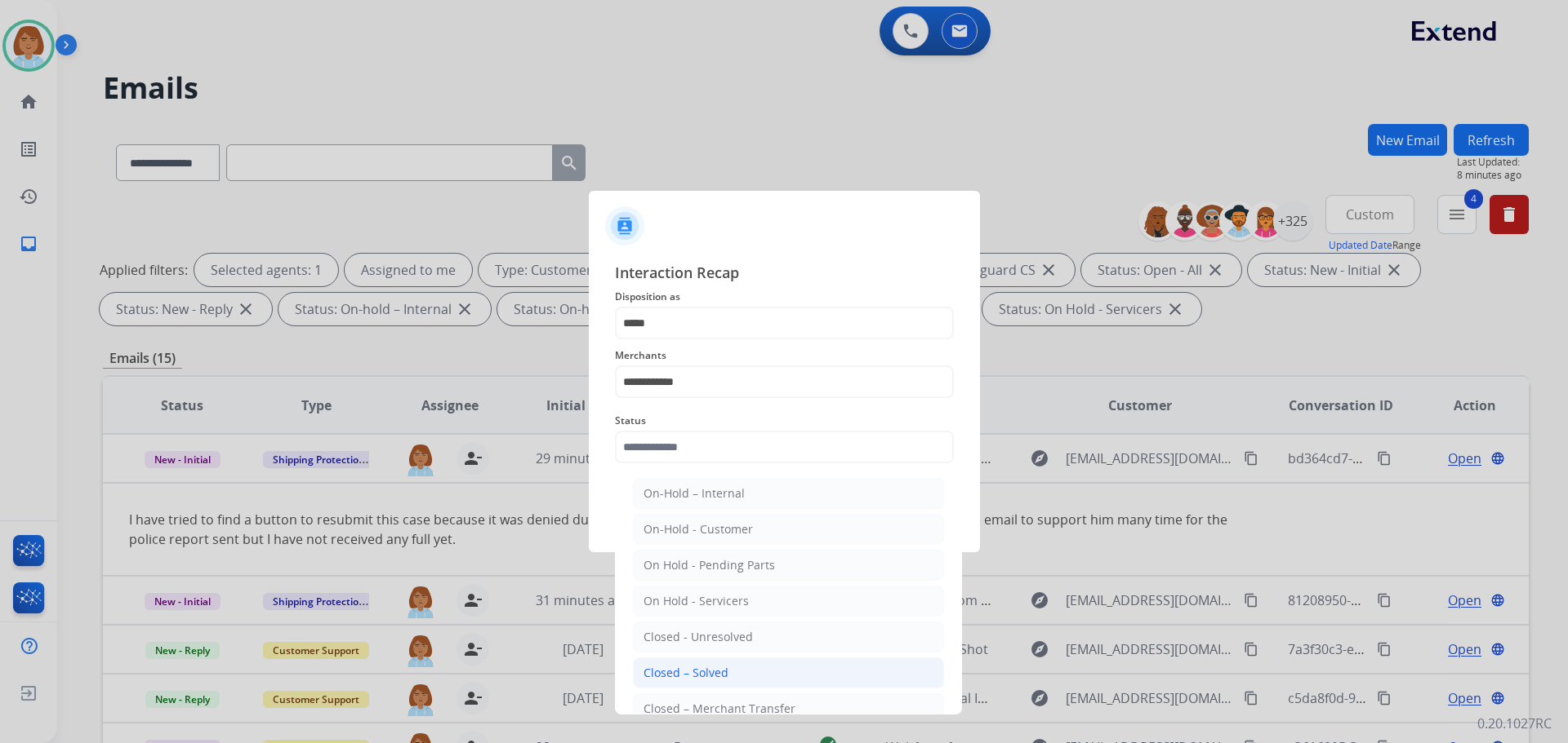
click at [684, 674] on div "Closed – Solved" at bounding box center [686, 673] width 85 height 17
type input "**********"
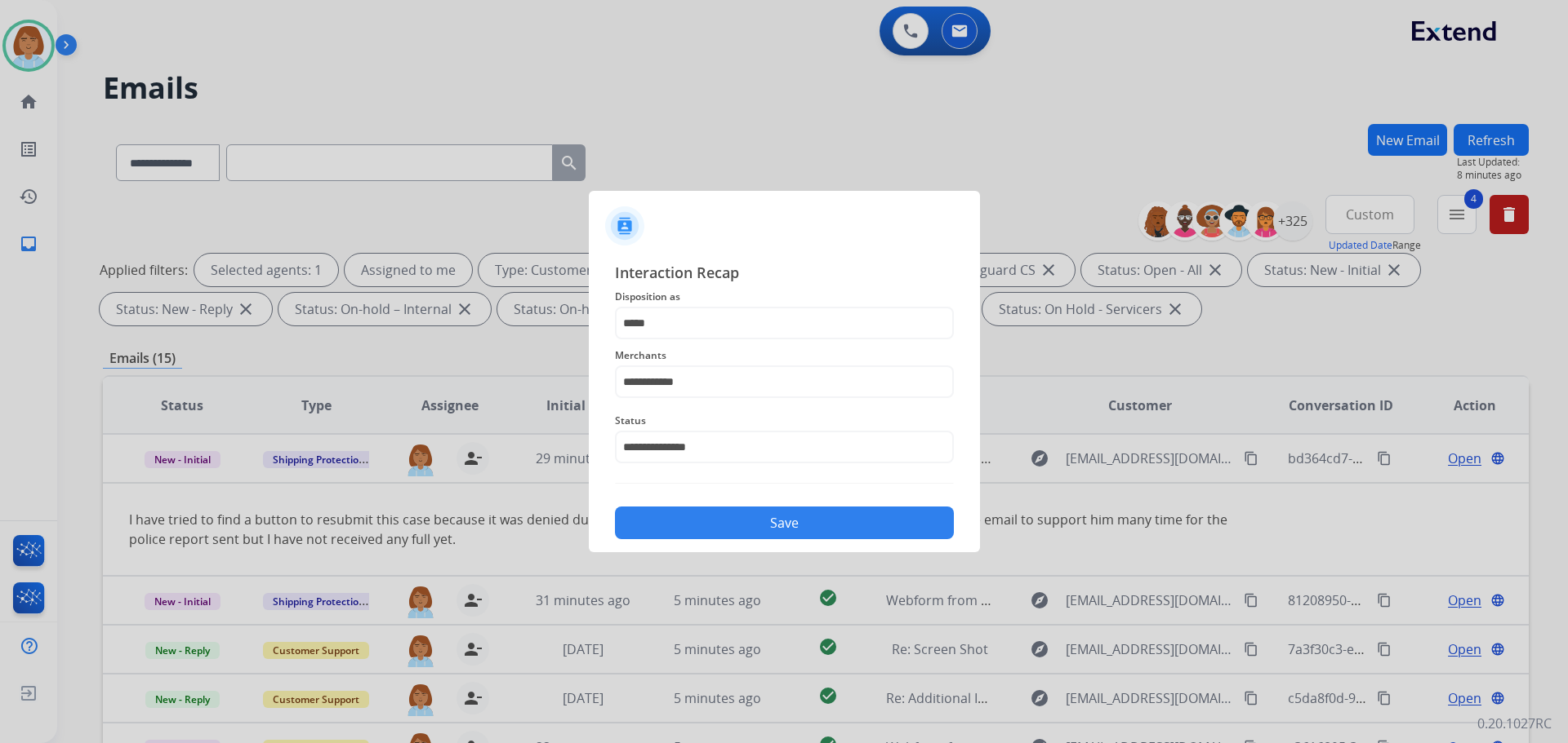
click at [789, 525] on button "Save" at bounding box center [784, 523] width 339 height 32
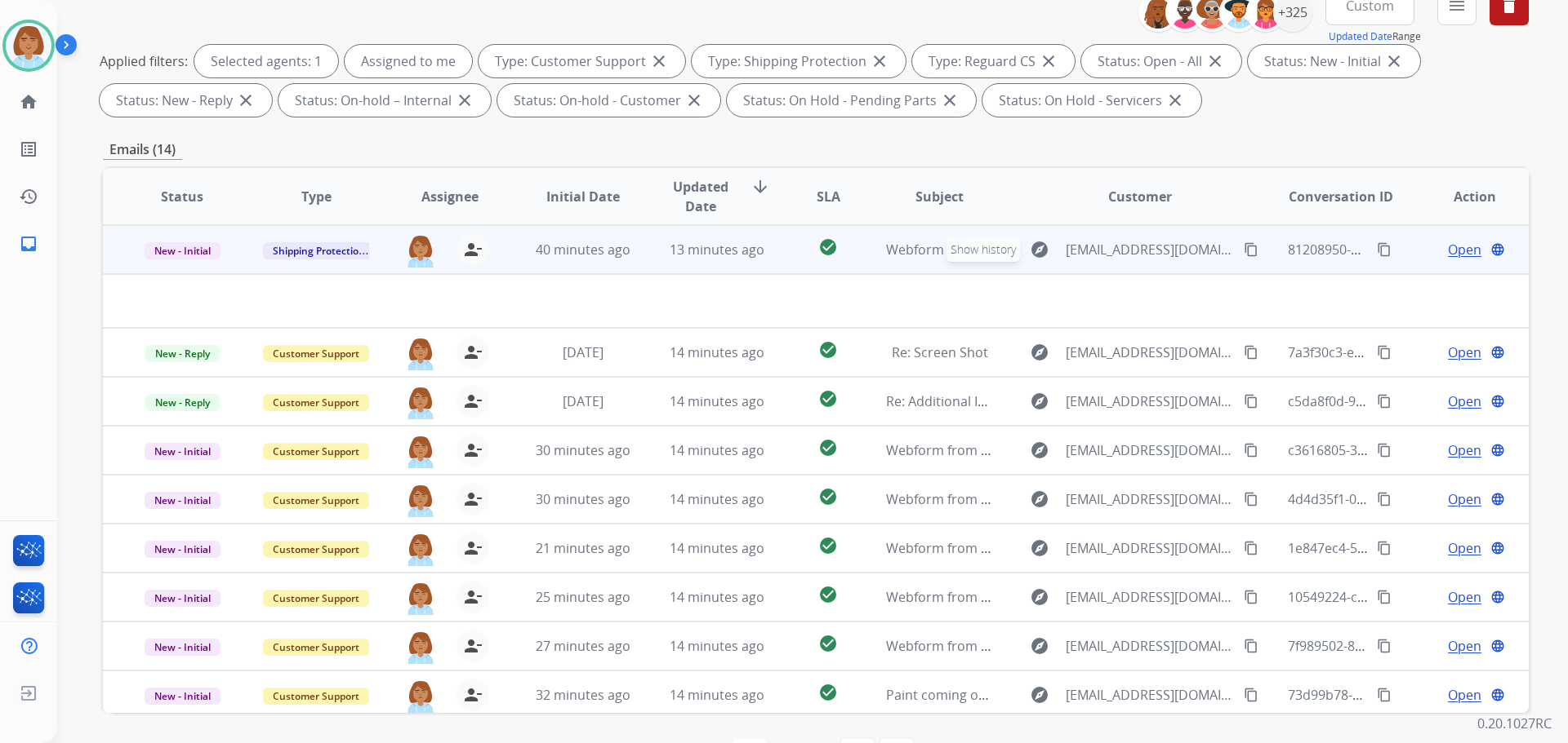
scroll to position [182, 0]
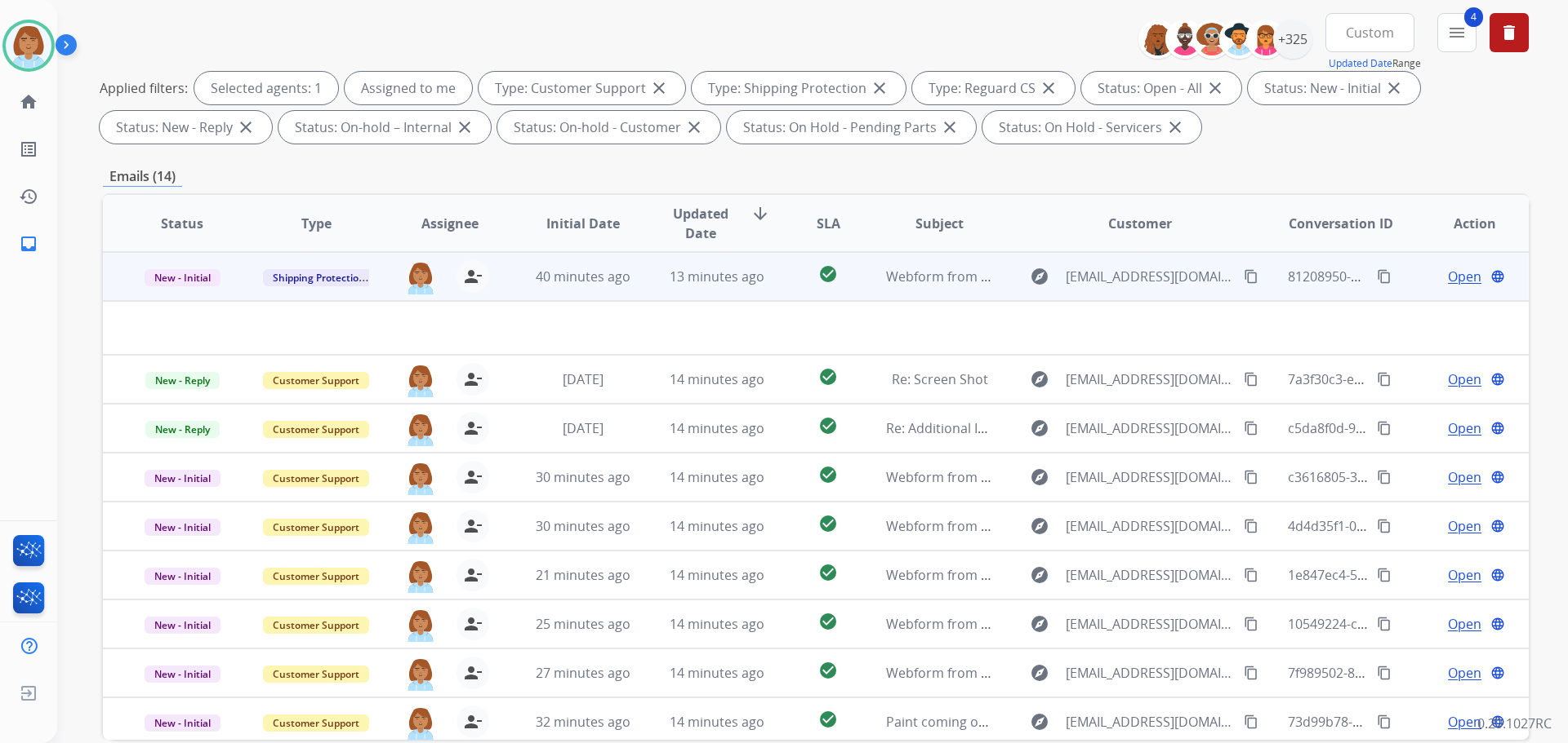
click at [993, 297] on td "explore Kellyvu03121996@gmail.com content_copy" at bounding box center [1126, 277] width 267 height 49
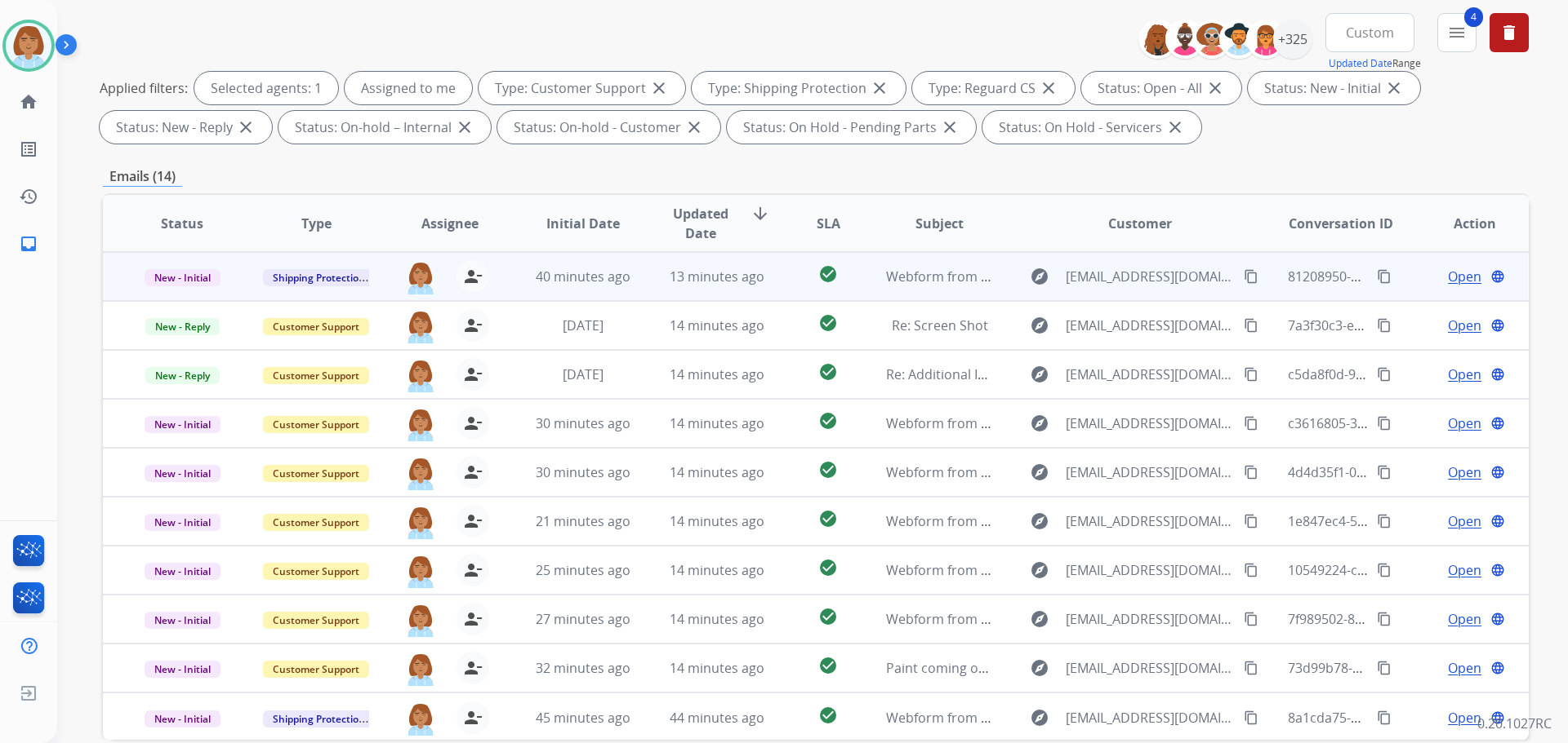
click at [999, 295] on td "explore Kellyvu03121996@gmail.com content_copy" at bounding box center [1126, 277] width 267 height 49
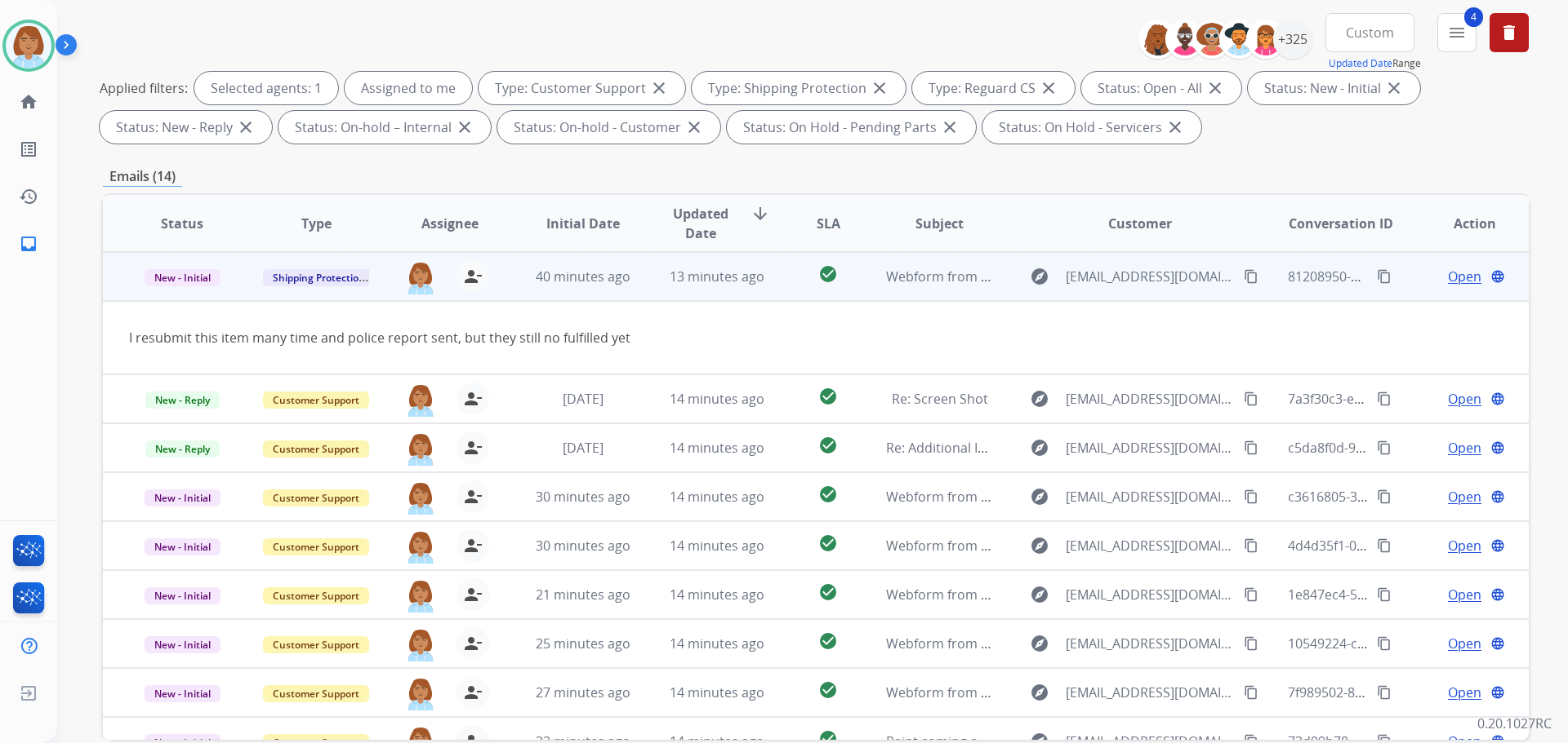
click at [1448, 276] on span "Open" at bounding box center [1465, 276] width 33 height 19
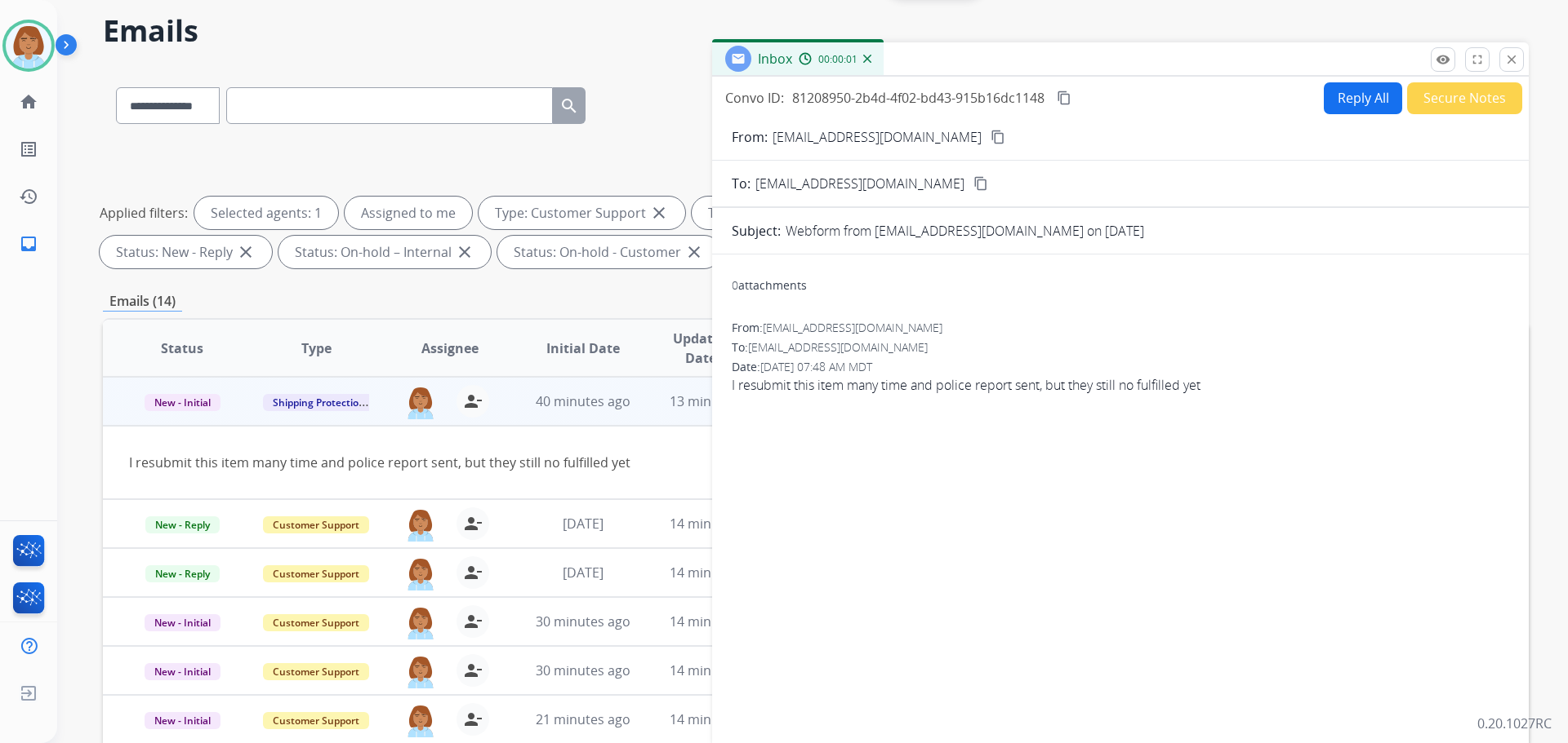
scroll to position [18, 0]
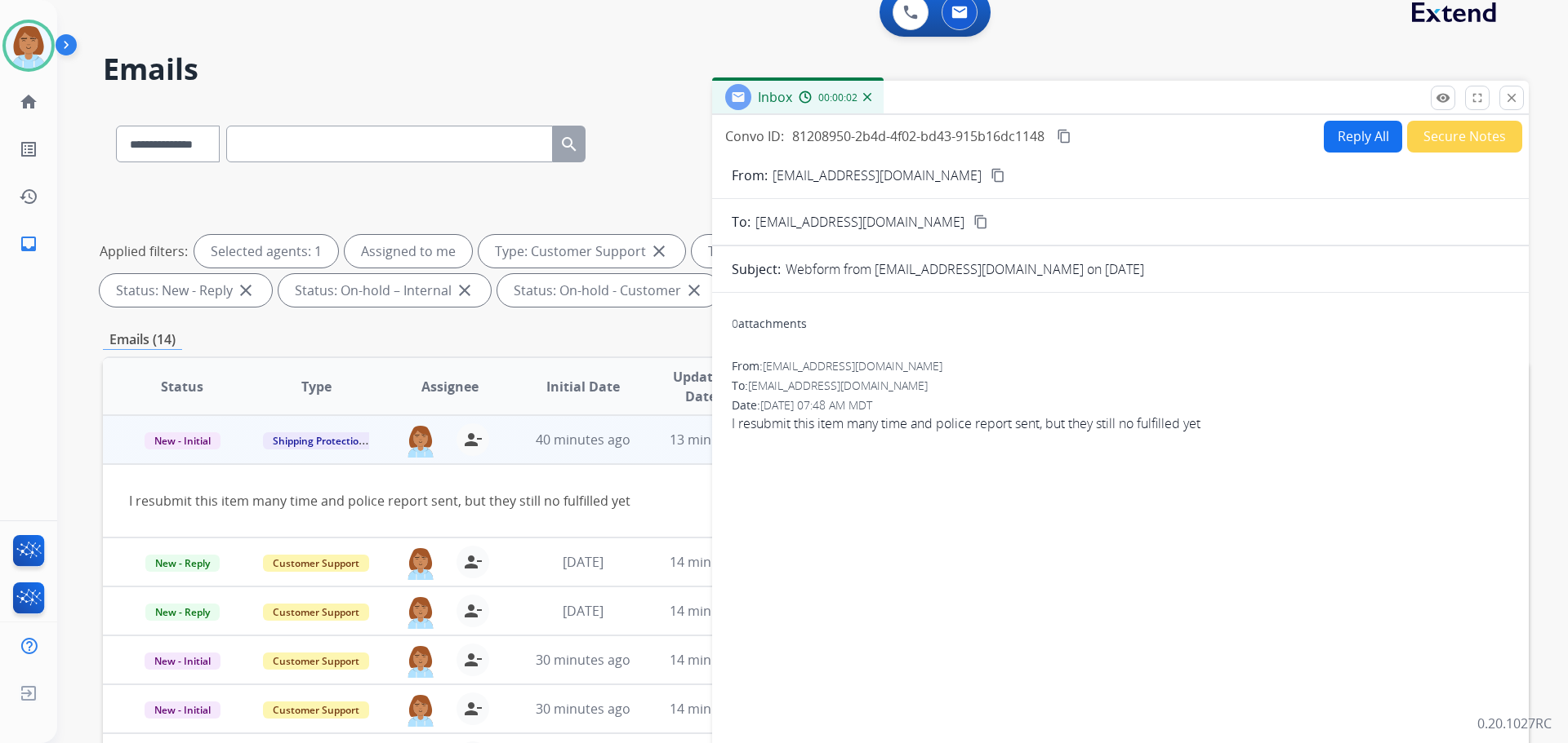
click at [1347, 128] on button "Reply All" at bounding box center [1362, 136] width 78 height 32
select select "**********"
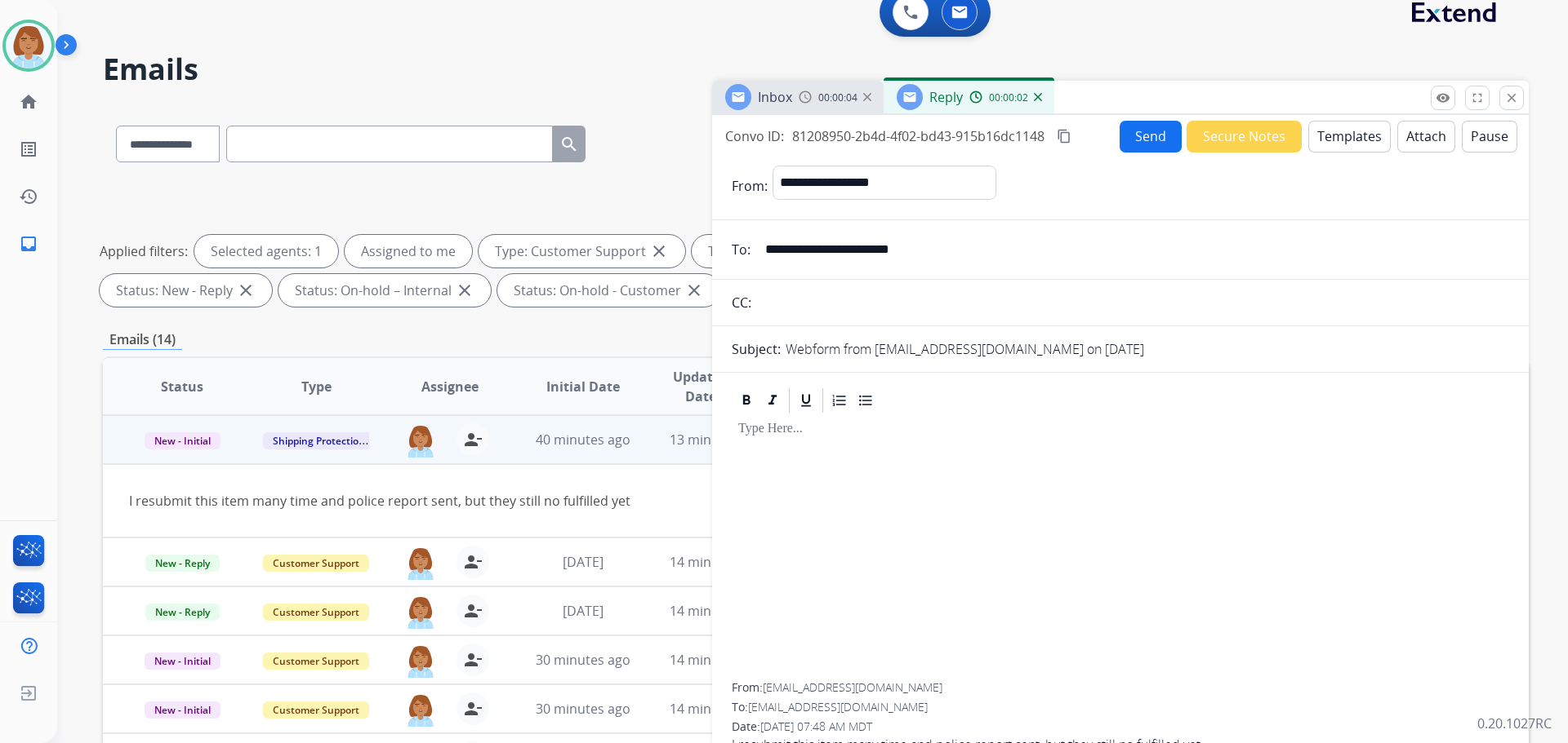
click at [879, 240] on input "**********" at bounding box center [1132, 249] width 754 height 32
click at [1346, 139] on button "Templates" at bounding box center [1348, 136] width 82 height 32
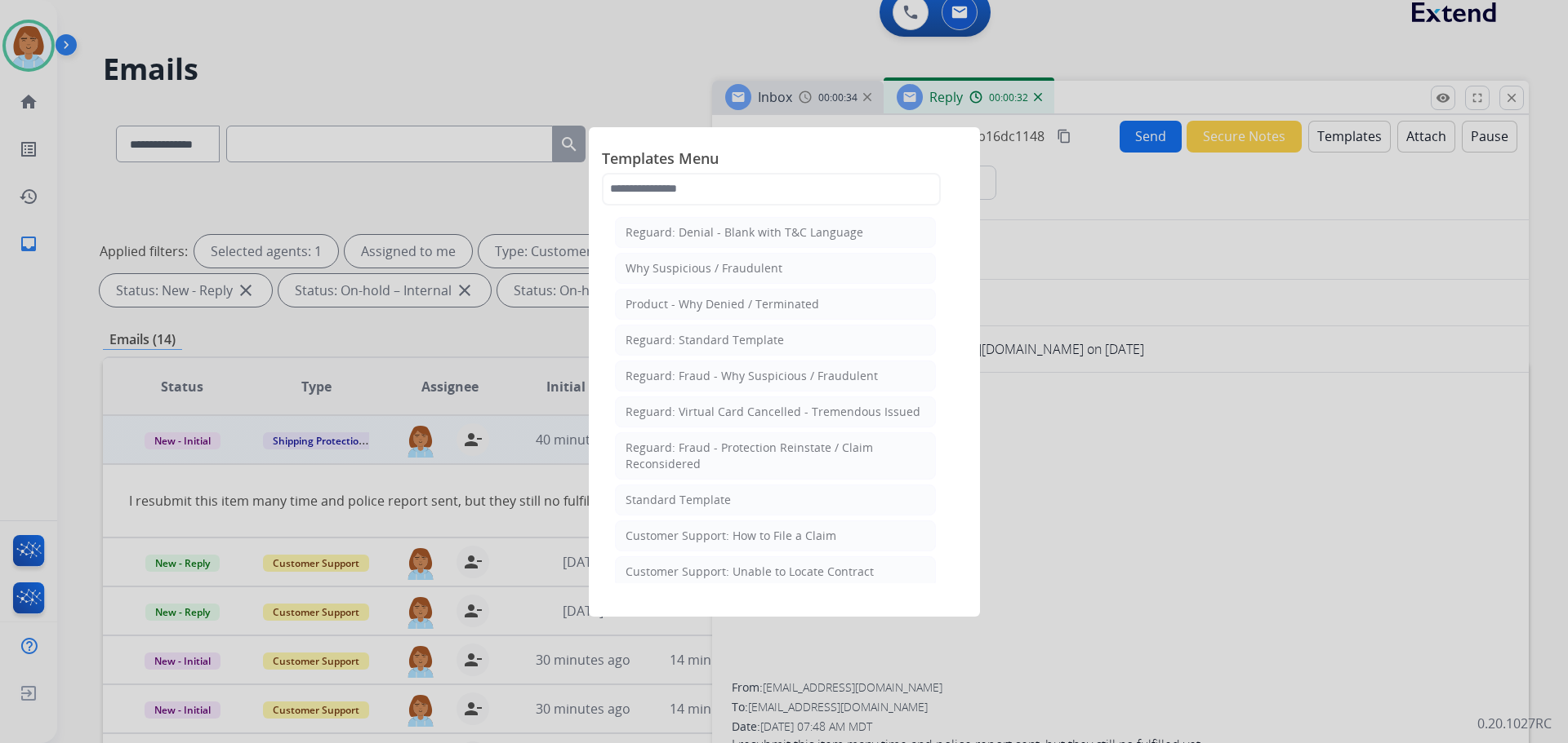
click at [0, 153] on div at bounding box center [784, 372] width 1568 height 743
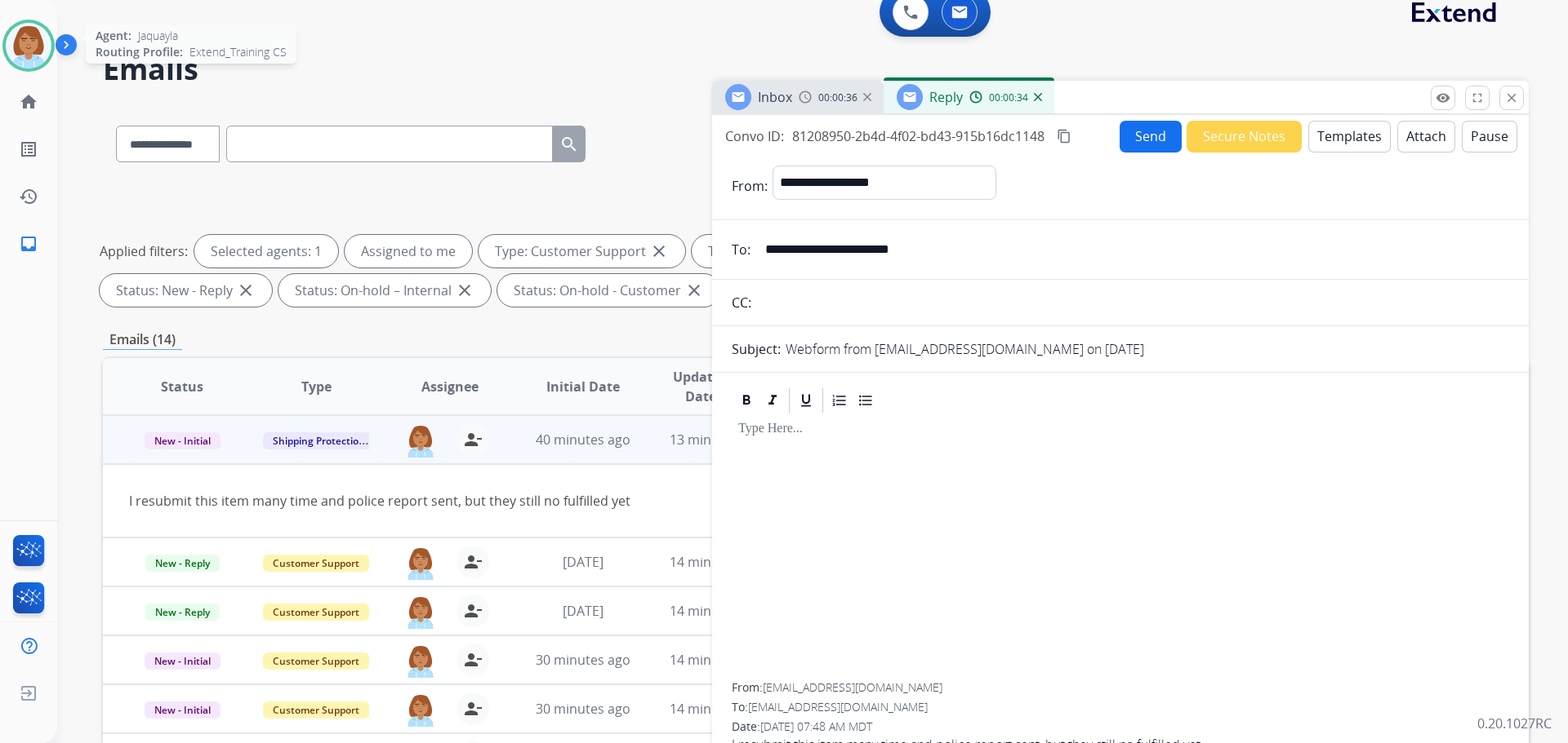
click at [32, 61] on img at bounding box center [29, 46] width 46 height 46
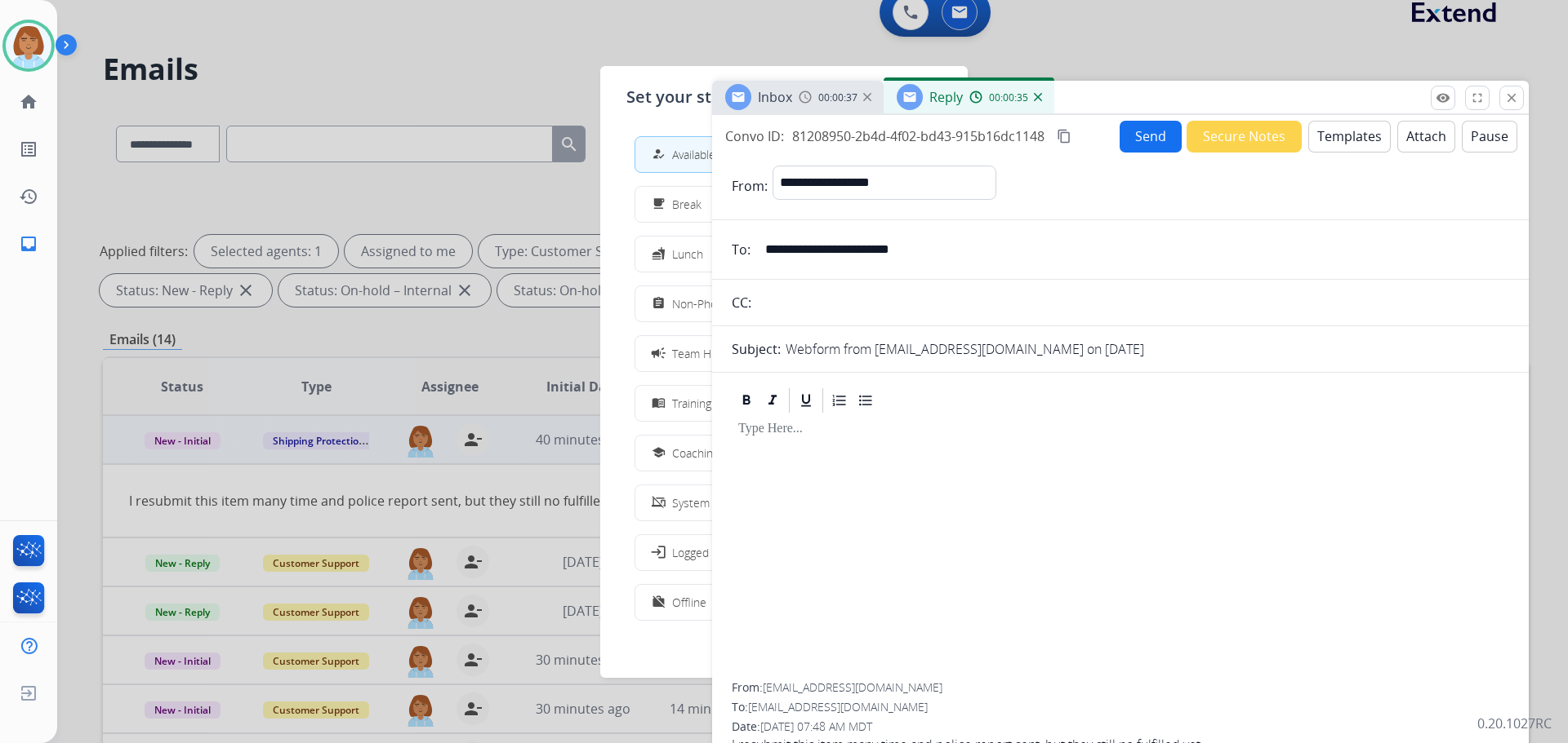
click at [386, 103] on div at bounding box center [784, 372] width 1568 height 743
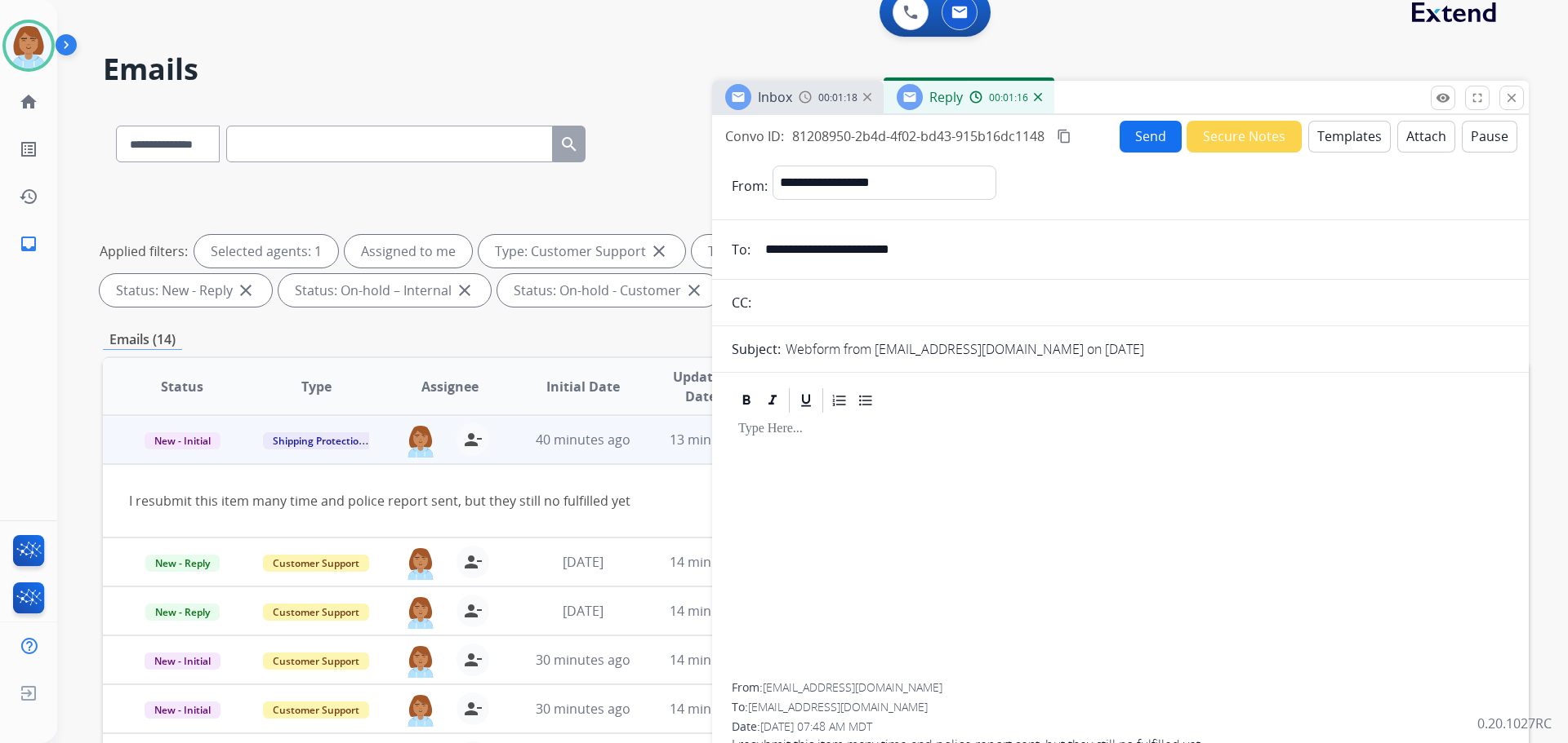
click at [1351, 147] on button "Templates" at bounding box center [1348, 136] width 82 height 32
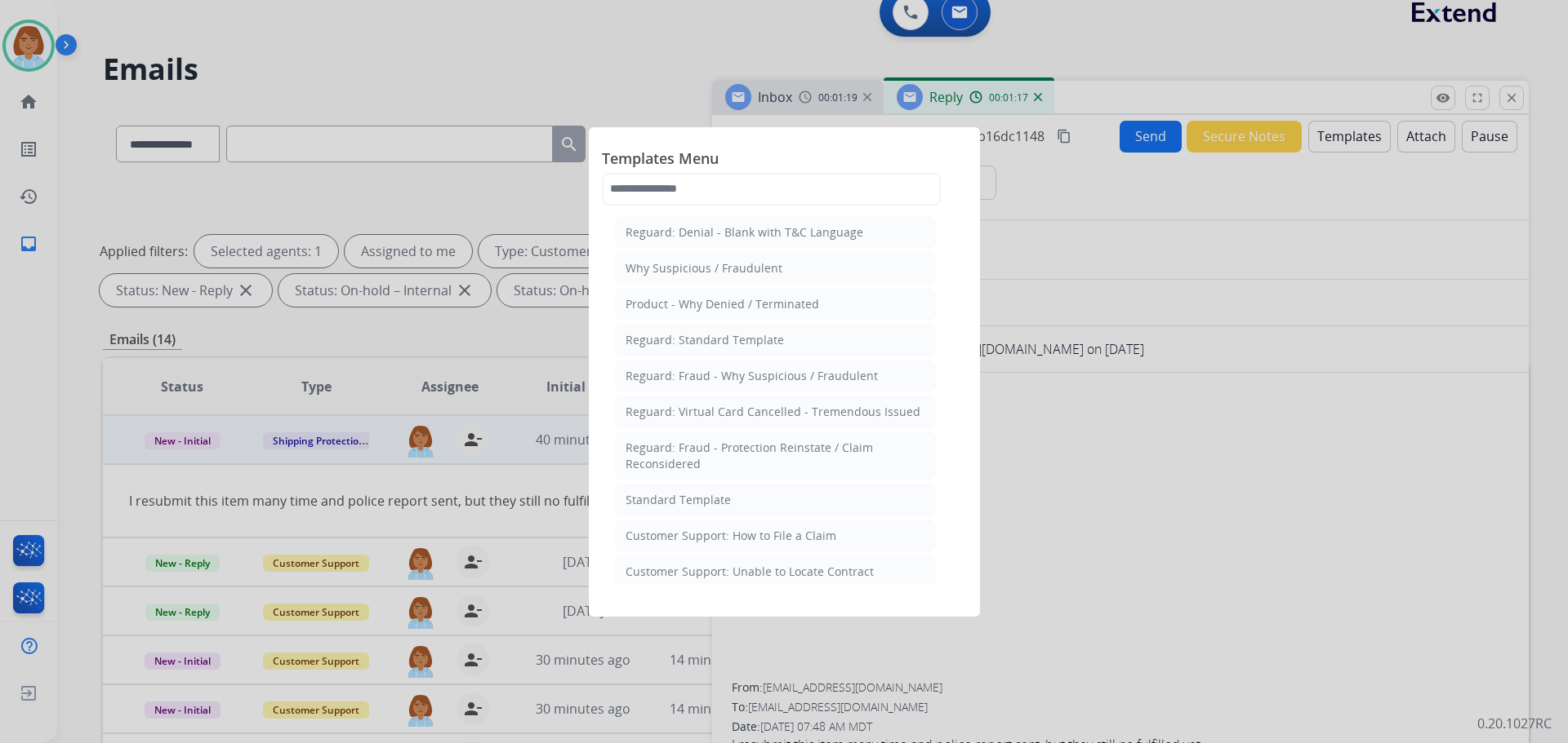
click at [713, 493] on div "Standard Template" at bounding box center [678, 501] width 105 height 17
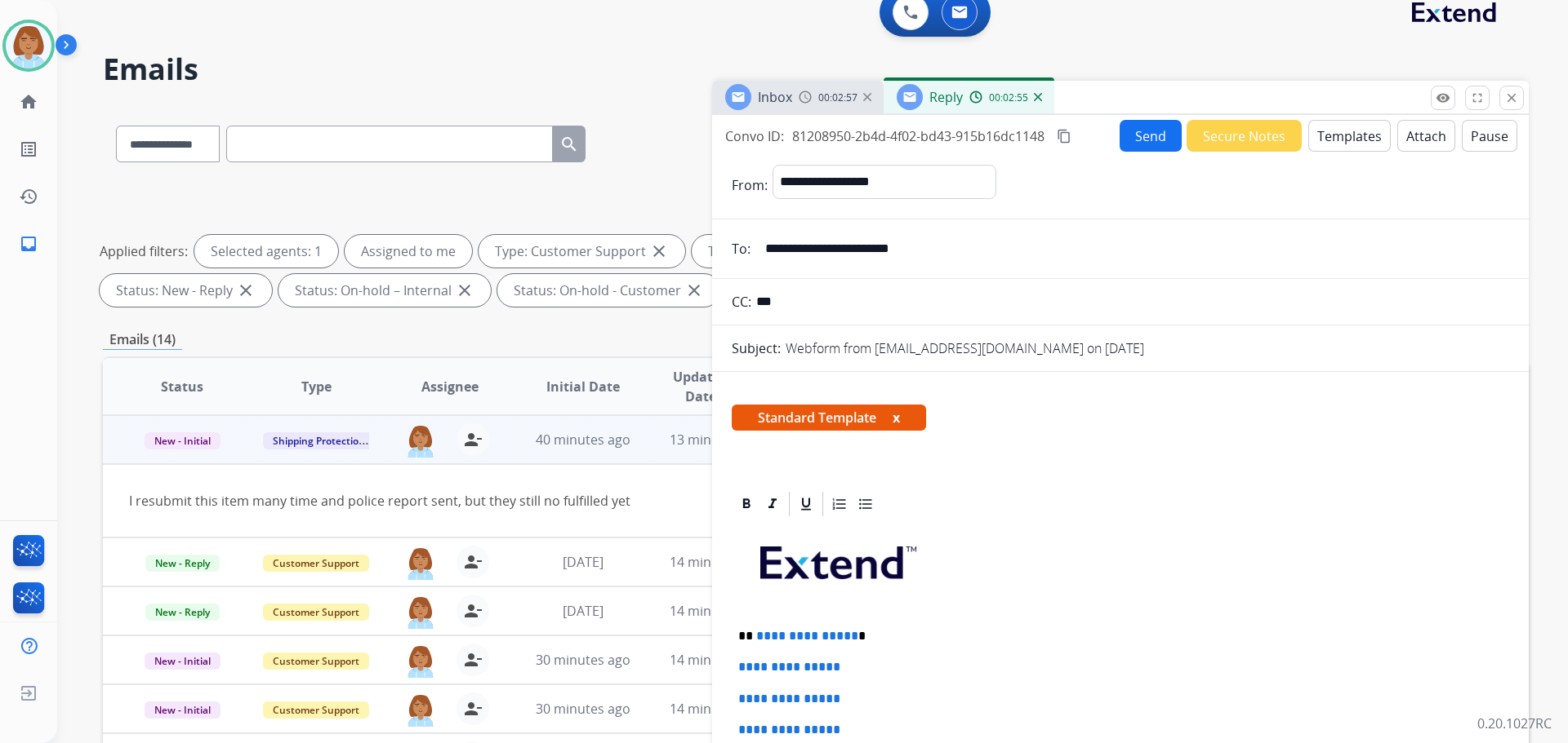
type input "***"
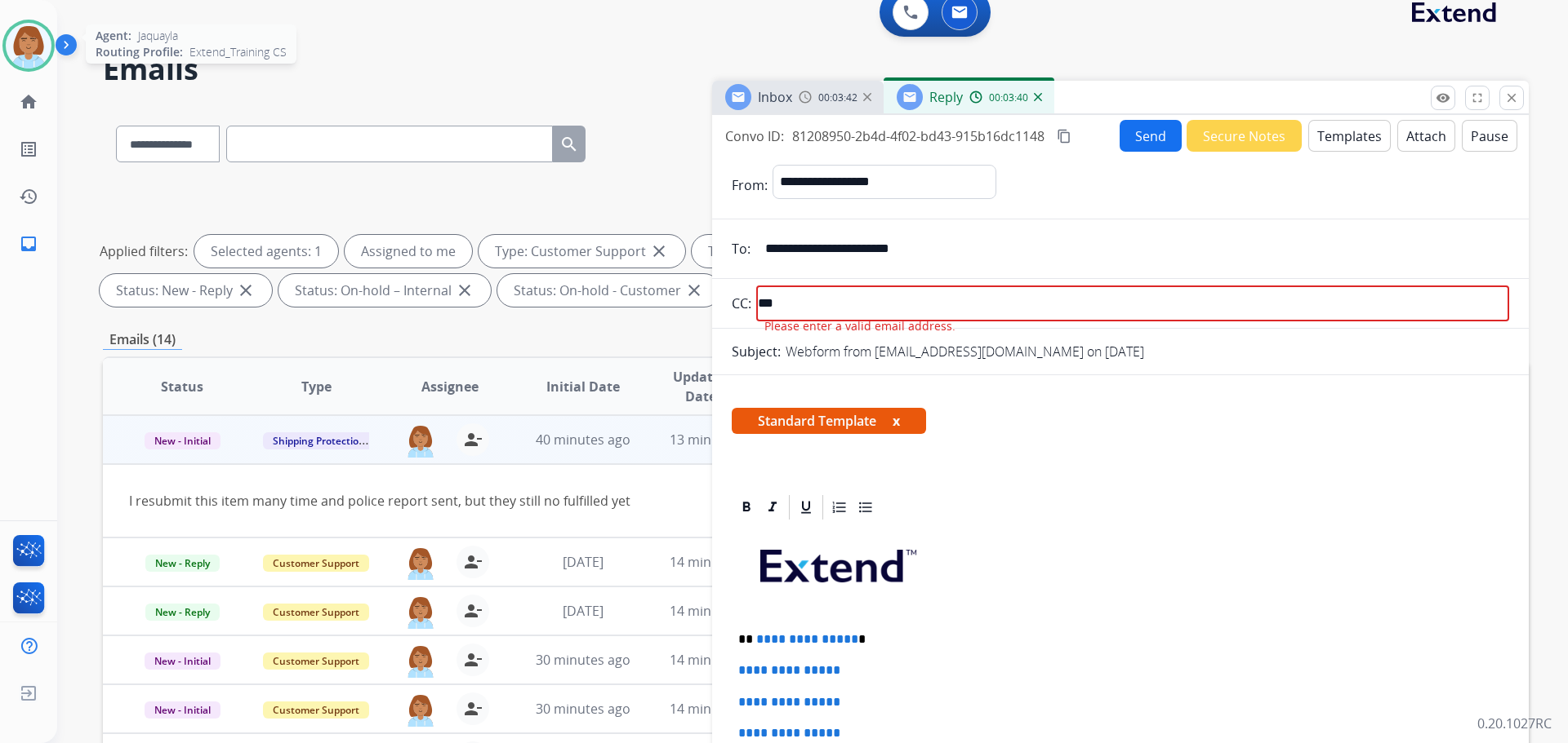
click at [40, 50] on img at bounding box center [29, 46] width 46 height 46
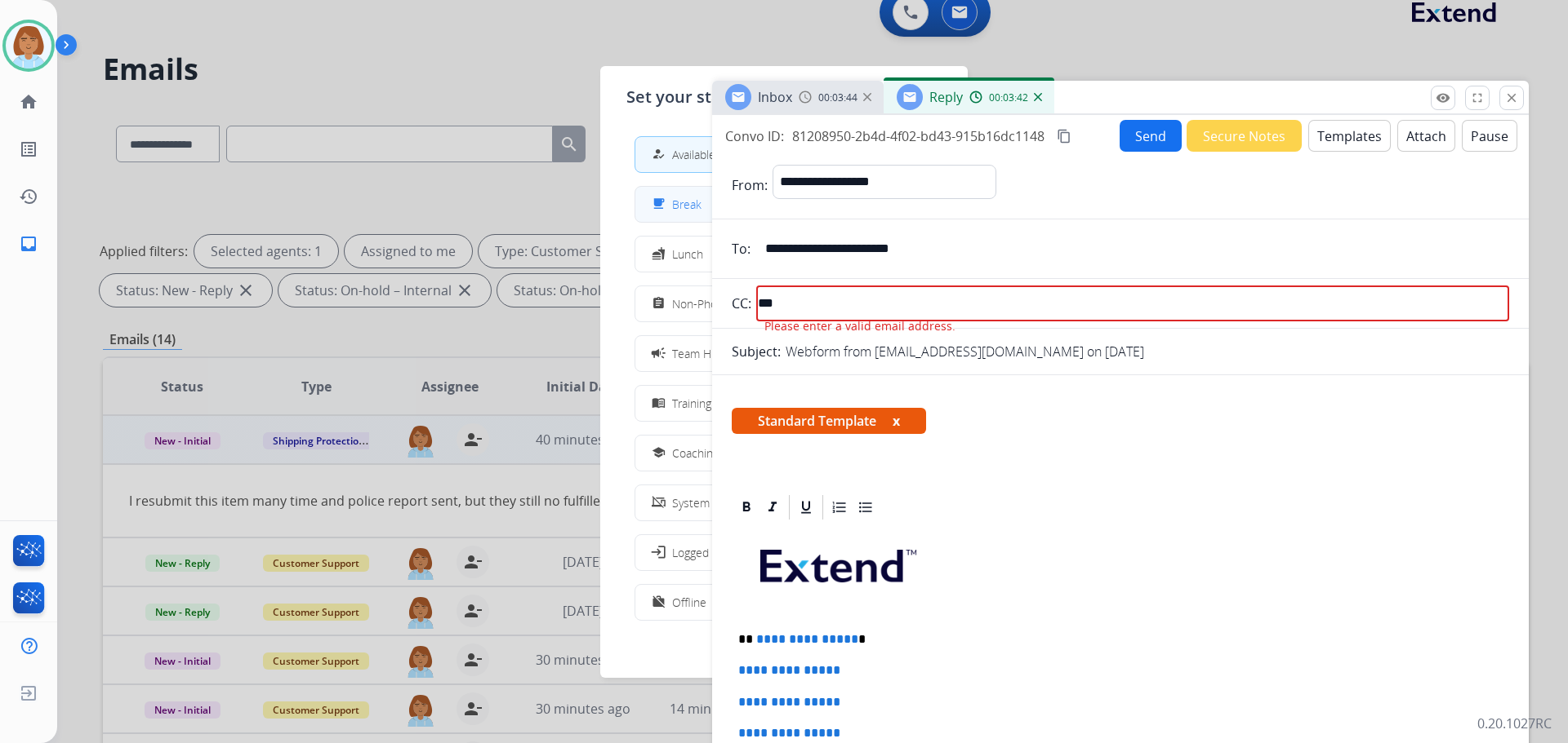
click at [694, 213] on div "free_breakfast Break" at bounding box center [675, 204] width 53 height 19
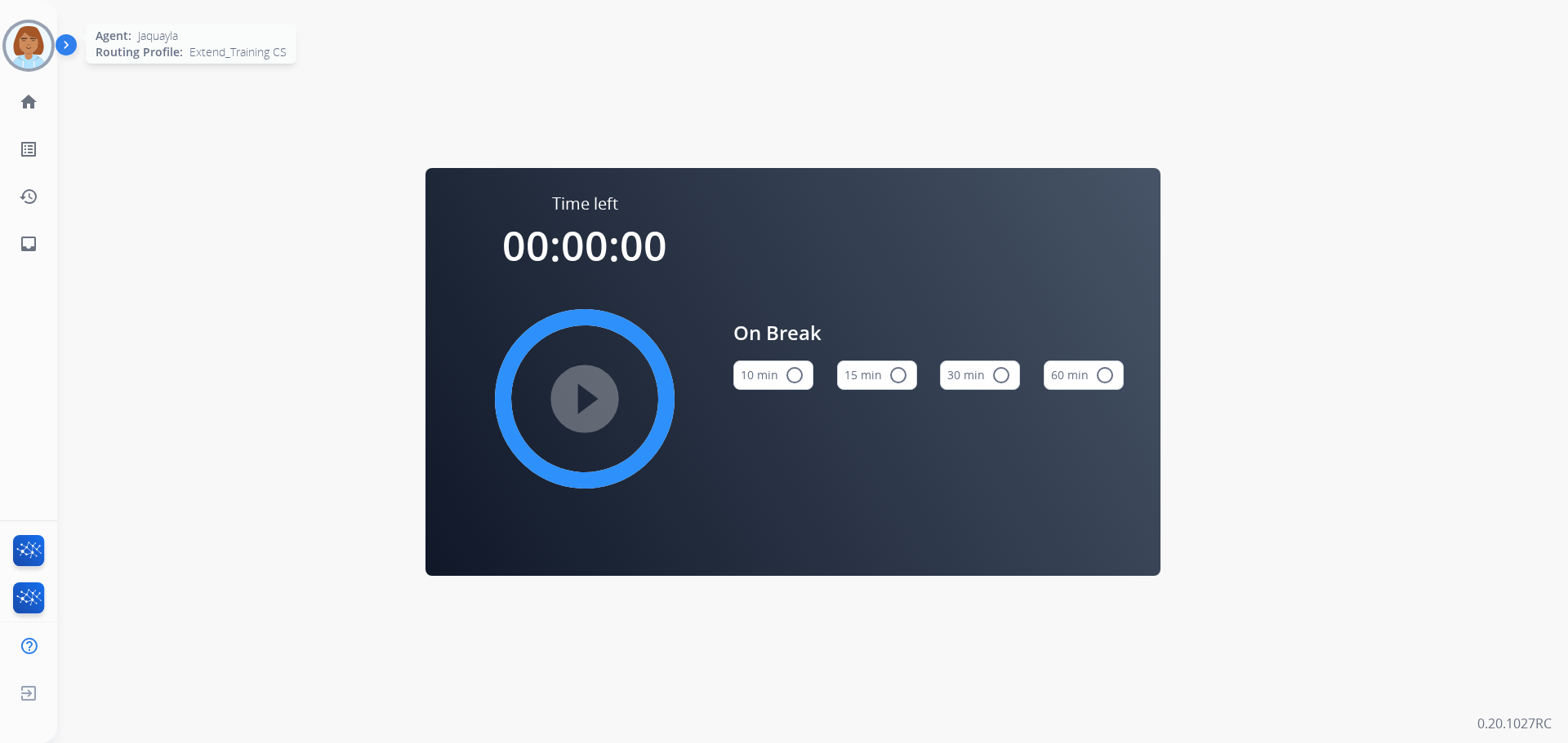
click at [31, 38] on img at bounding box center [29, 46] width 46 height 46
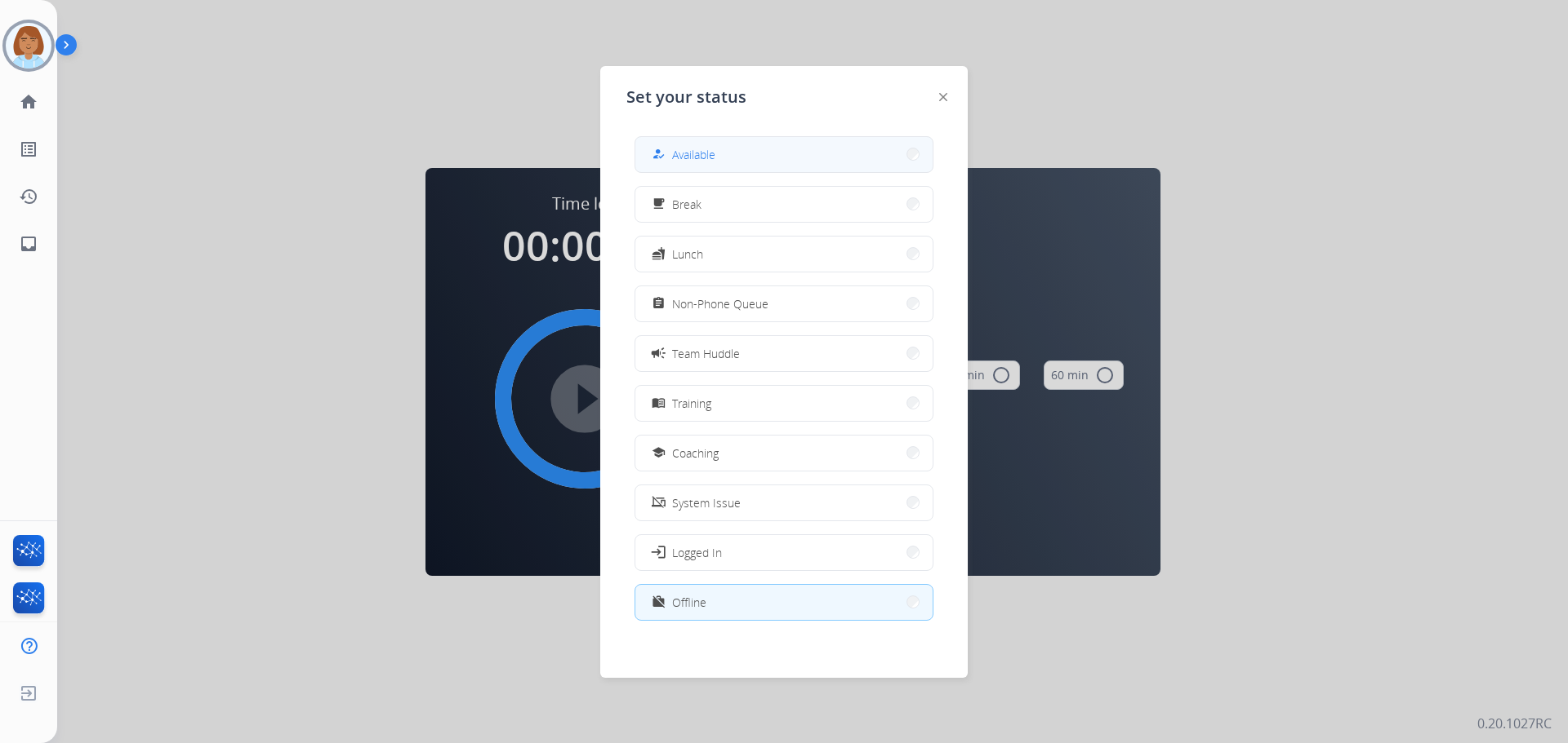
click at [827, 151] on button "how_to_reg Available" at bounding box center [784, 155] width 297 height 35
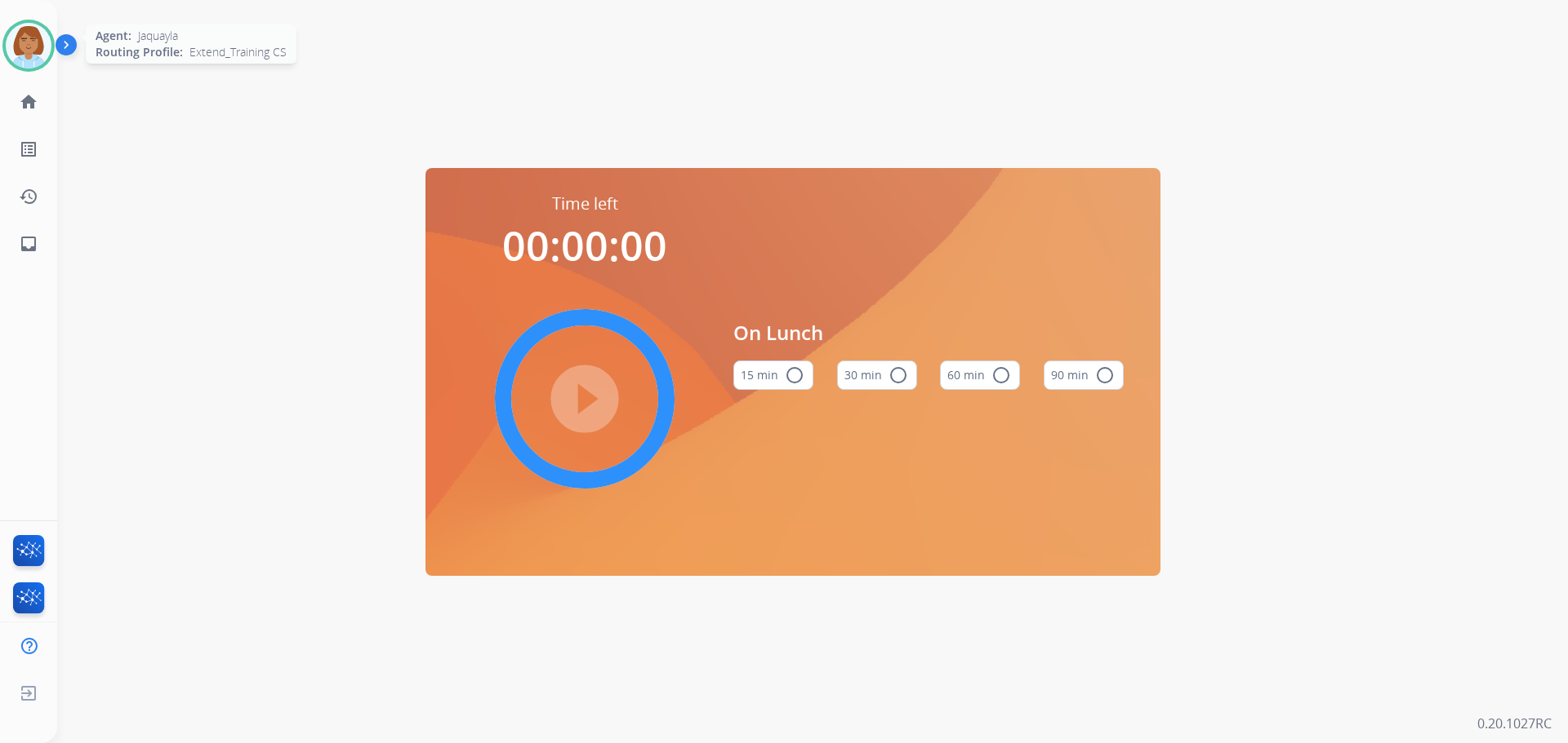
click at [37, 50] on img at bounding box center [29, 46] width 46 height 46
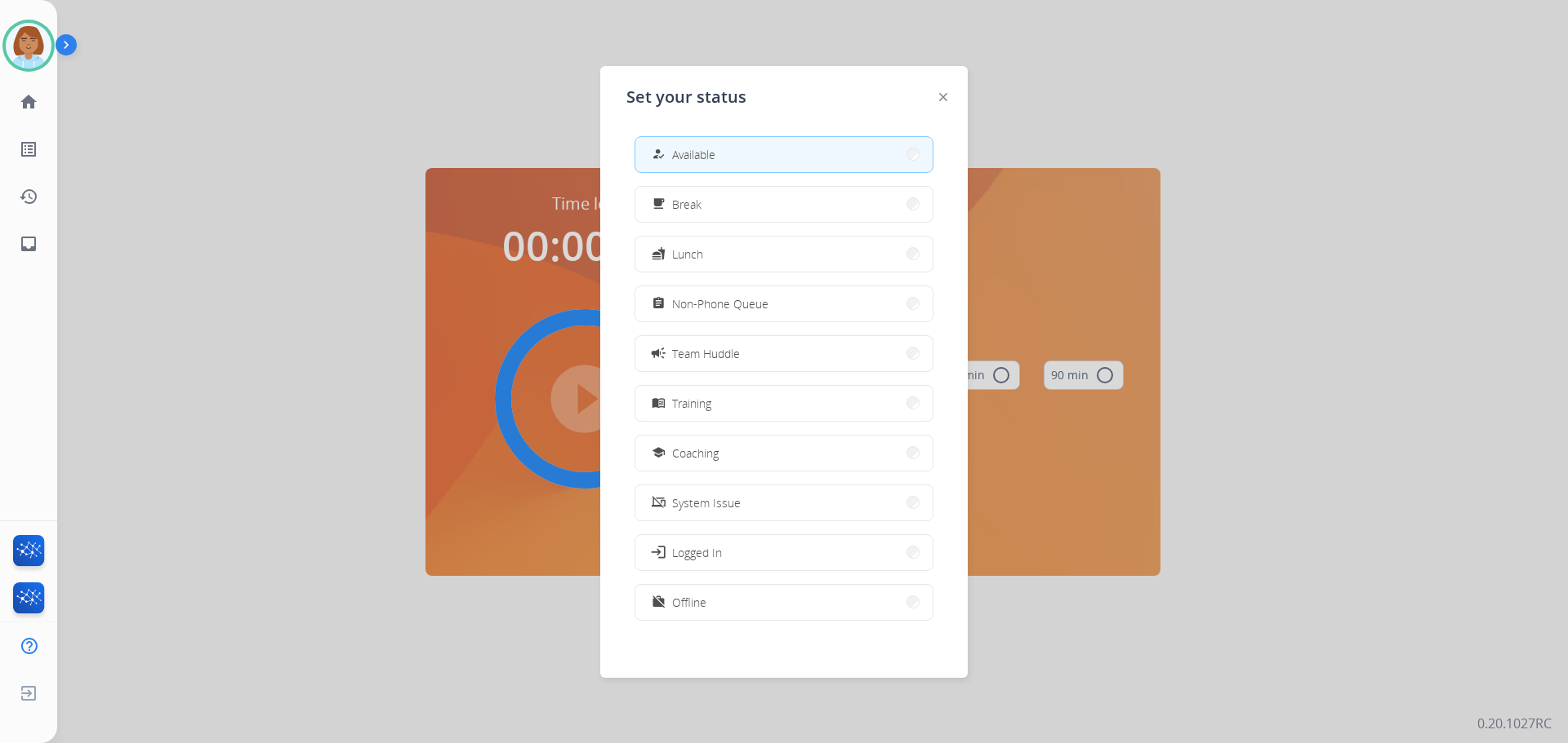
click at [674, 156] on div "how_to_reg Available" at bounding box center [682, 154] width 67 height 19
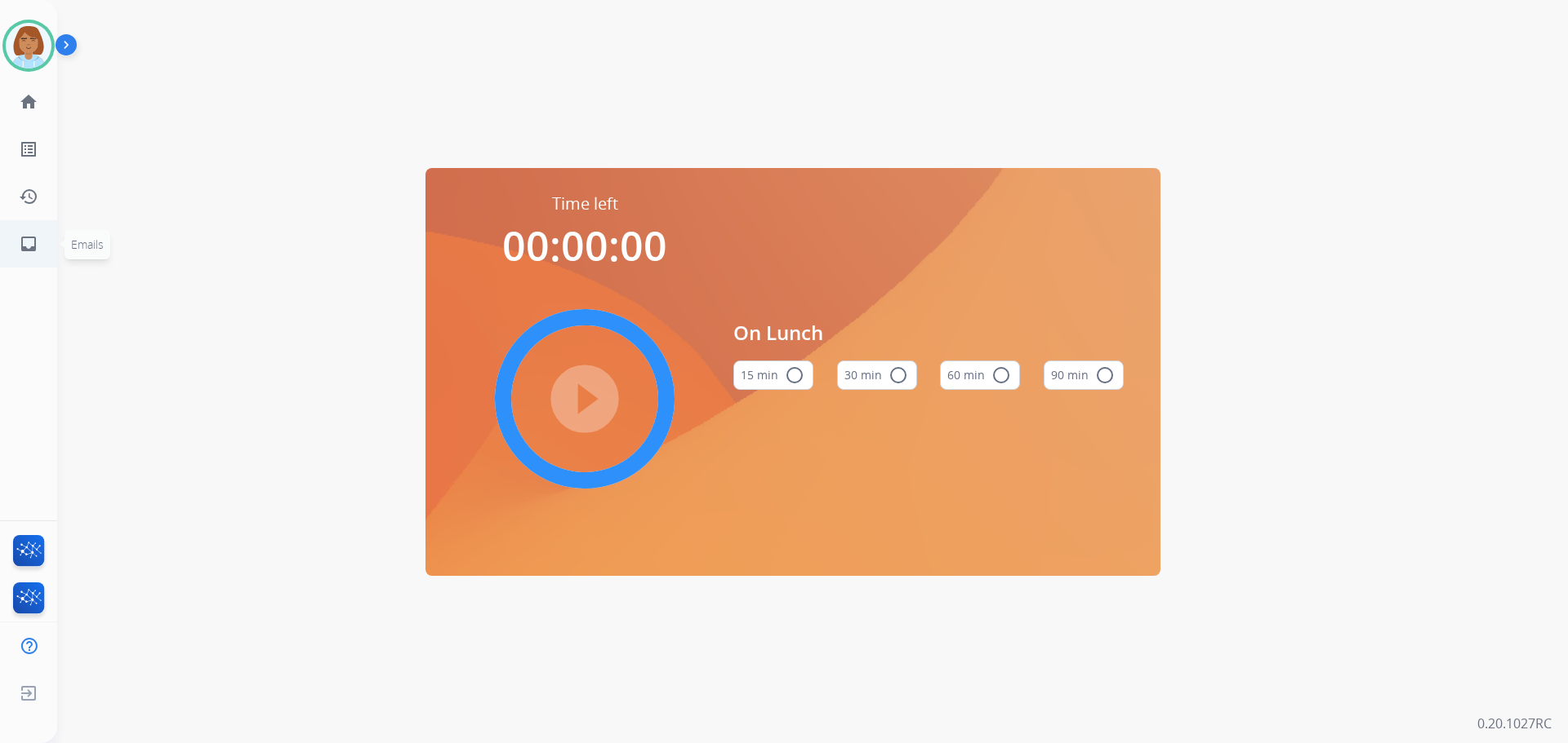
click at [65, 246] on span "Emails" at bounding box center [88, 245] width 46 height 29
click at [34, 242] on mat-icon "inbox" at bounding box center [28, 243] width 19 height 19
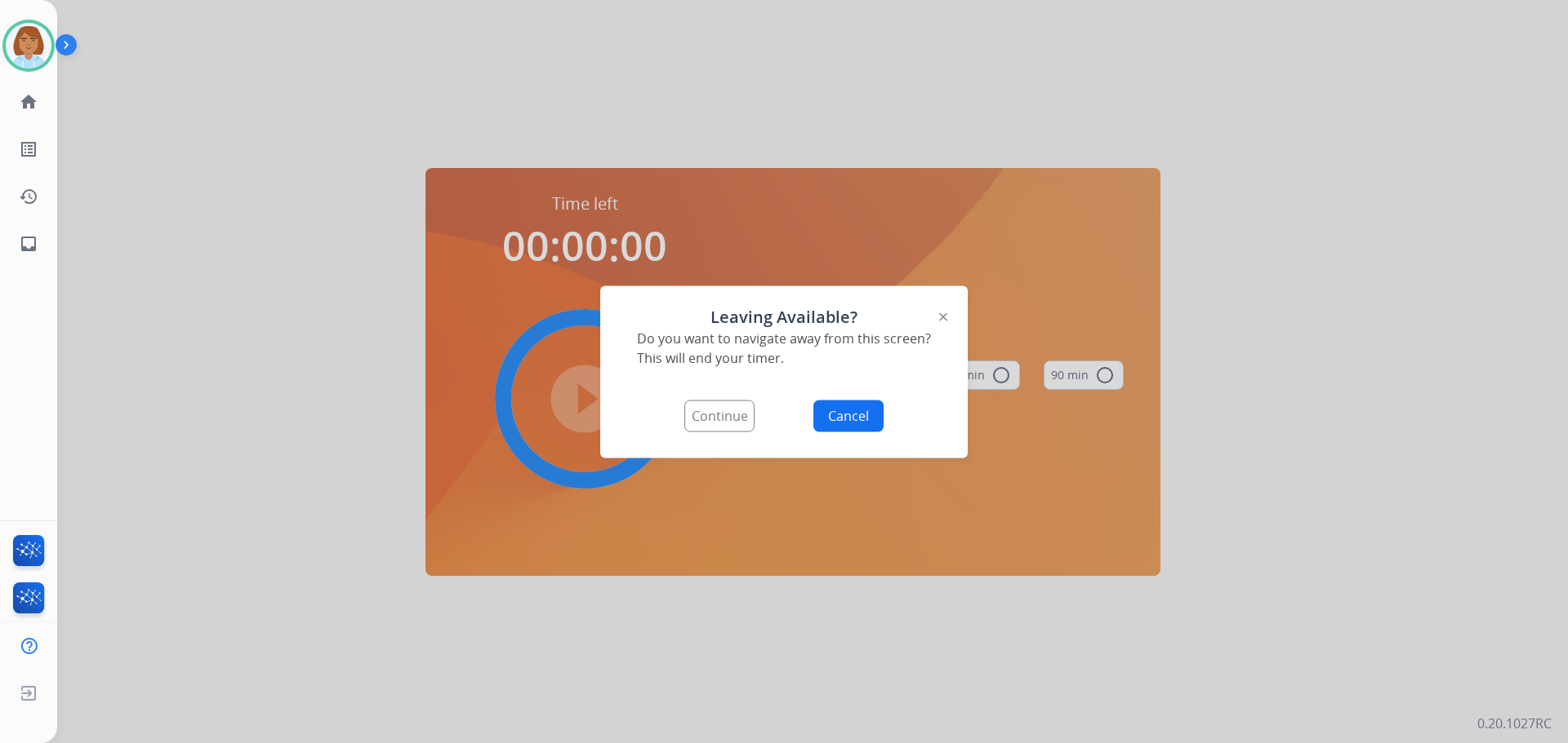
click at [694, 421] on button "Continue" at bounding box center [719, 416] width 70 height 32
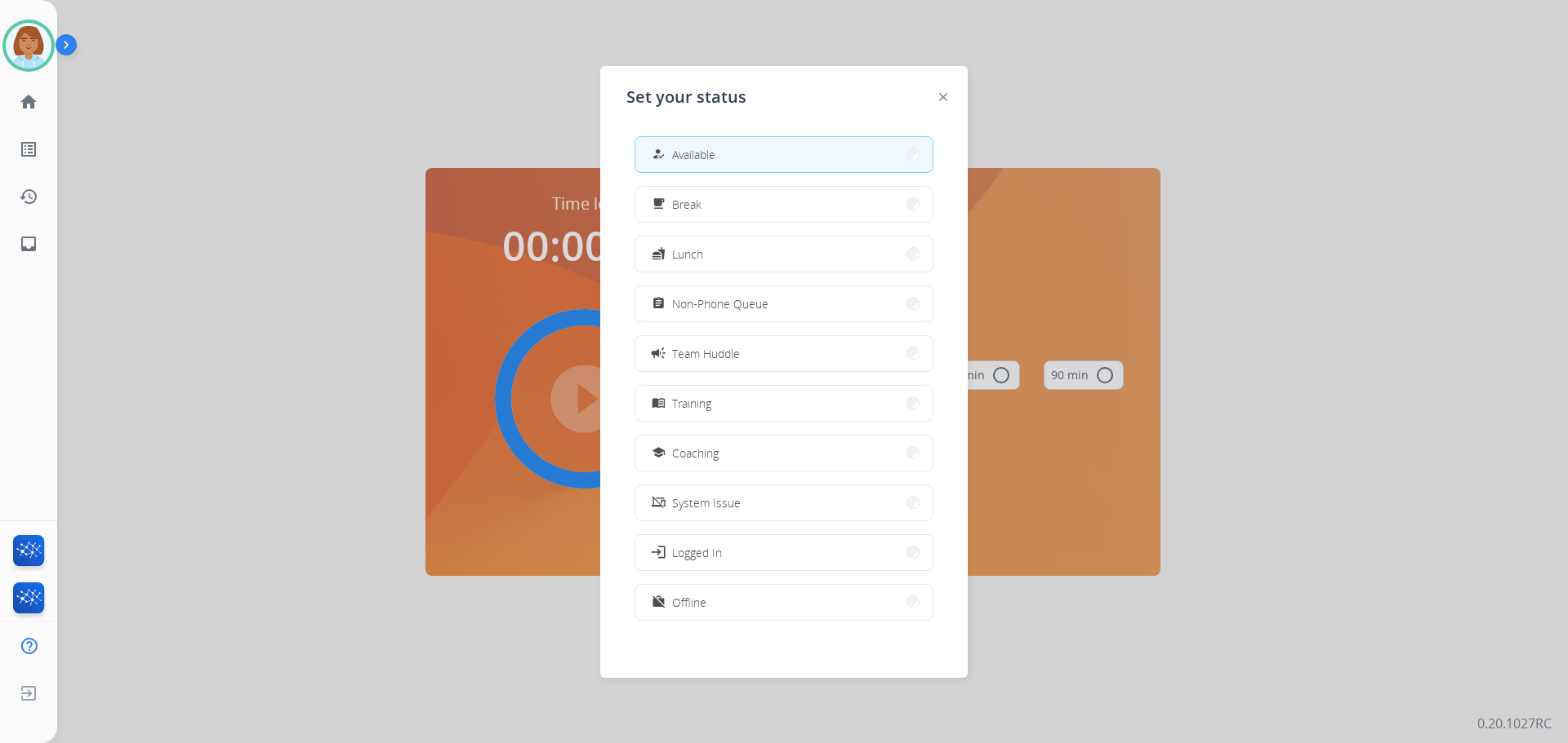
click at [833, 161] on button "how_to_reg Available" at bounding box center [784, 155] width 297 height 35
select select "**********"
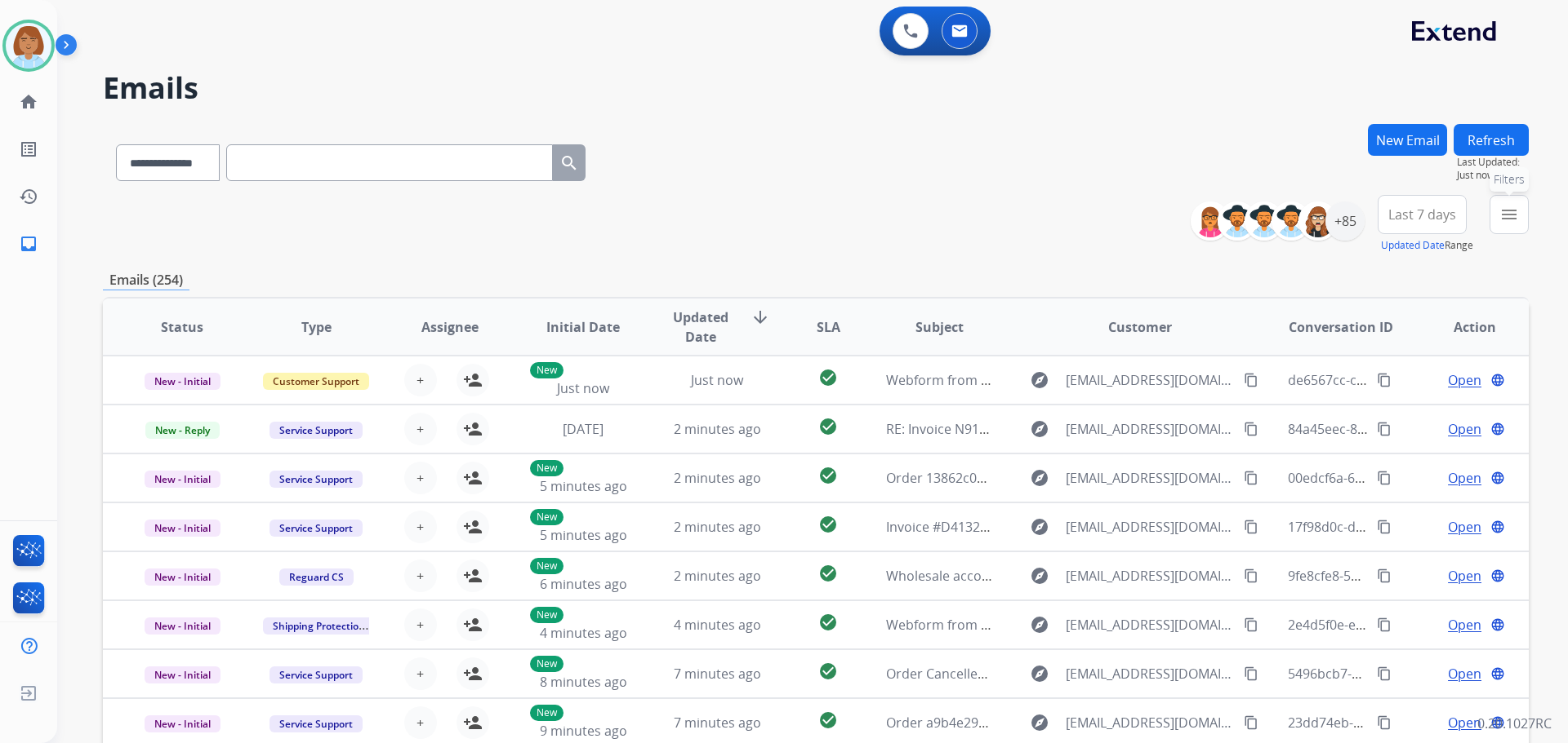
click at [1521, 224] on button "menu Filters" at bounding box center [1509, 215] width 39 height 39
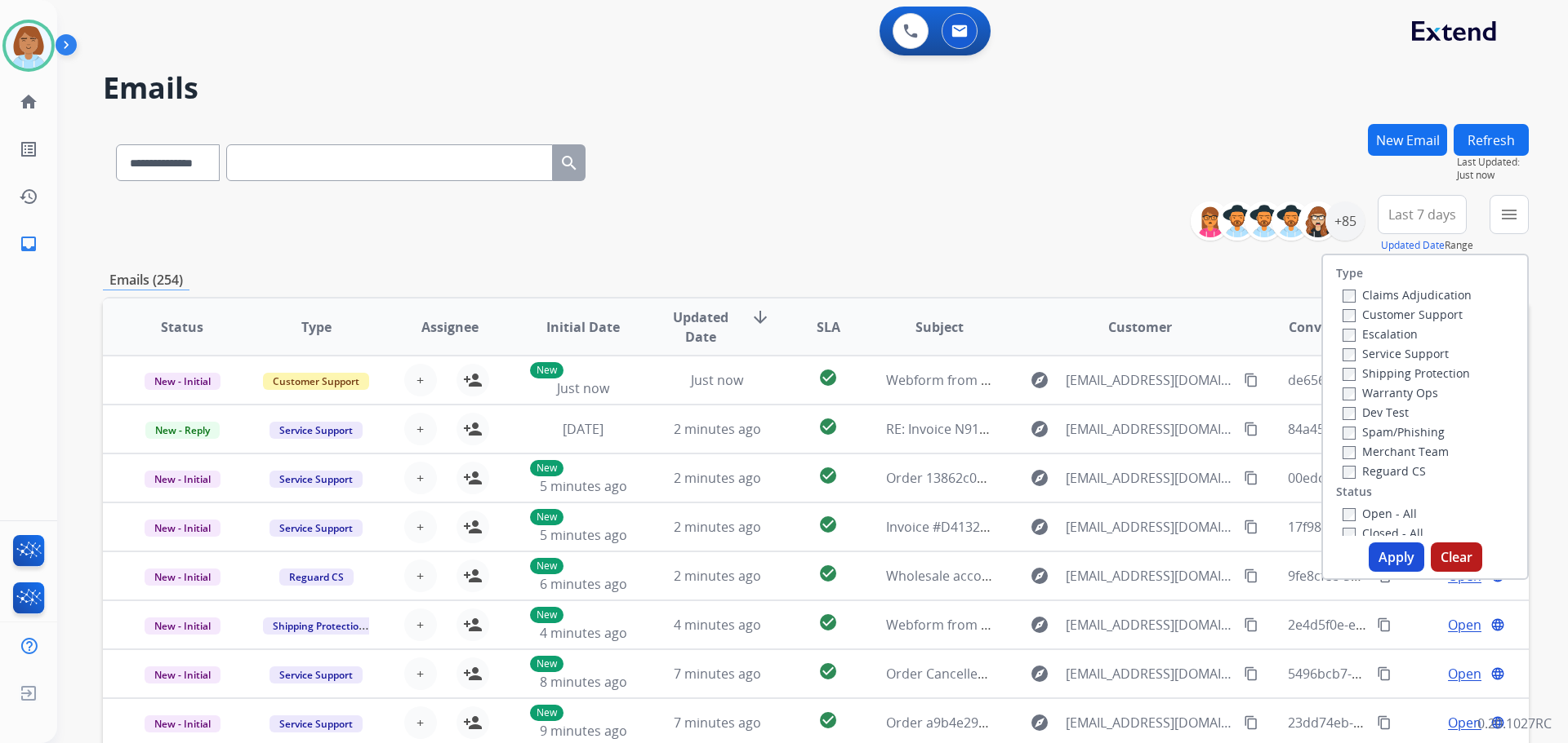
click at [1437, 309] on label "Customer Support" at bounding box center [1402, 314] width 120 height 16
click at [1410, 369] on label "Shipping Protection" at bounding box center [1406, 373] width 127 height 16
click at [1357, 470] on label "Reguard CS" at bounding box center [1384, 471] width 83 height 16
click at [1383, 564] on button "Apply" at bounding box center [1396, 558] width 55 height 29
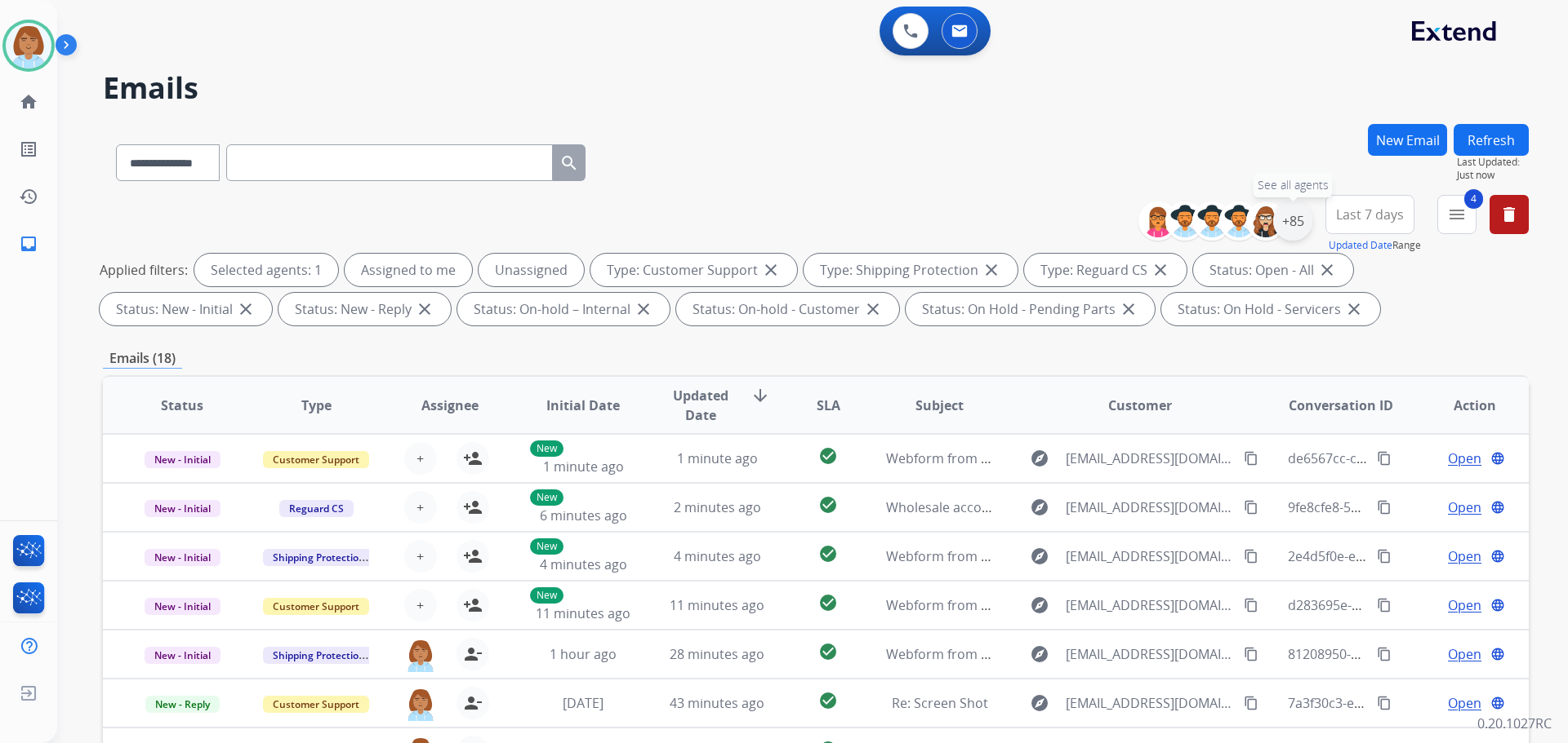
click at [1308, 221] on div "+85" at bounding box center [1292, 221] width 39 height 39
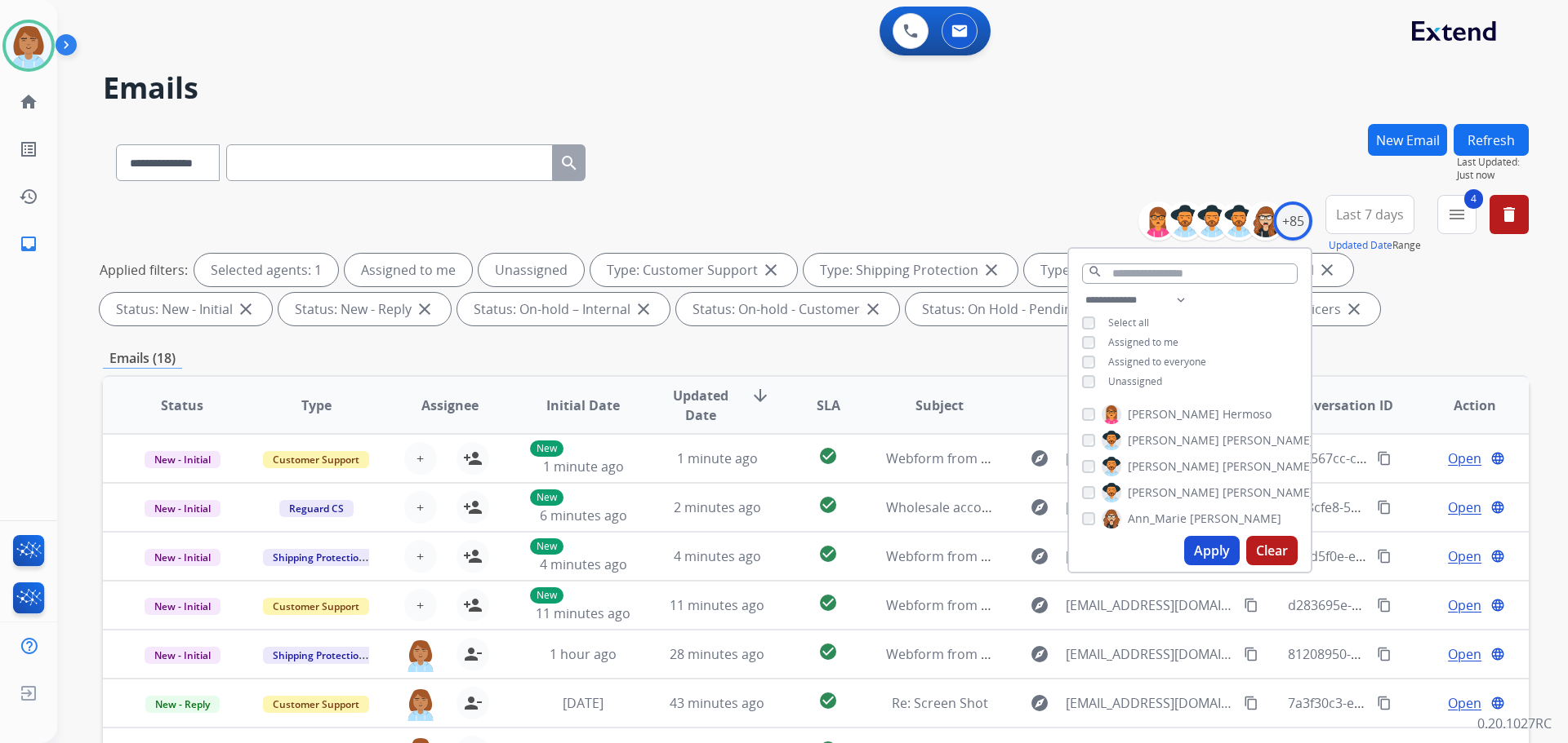
click at [1155, 386] on span "Unassigned" at bounding box center [1134, 381] width 53 height 14
click at [1202, 542] on button "Apply" at bounding box center [1212, 551] width 55 height 29
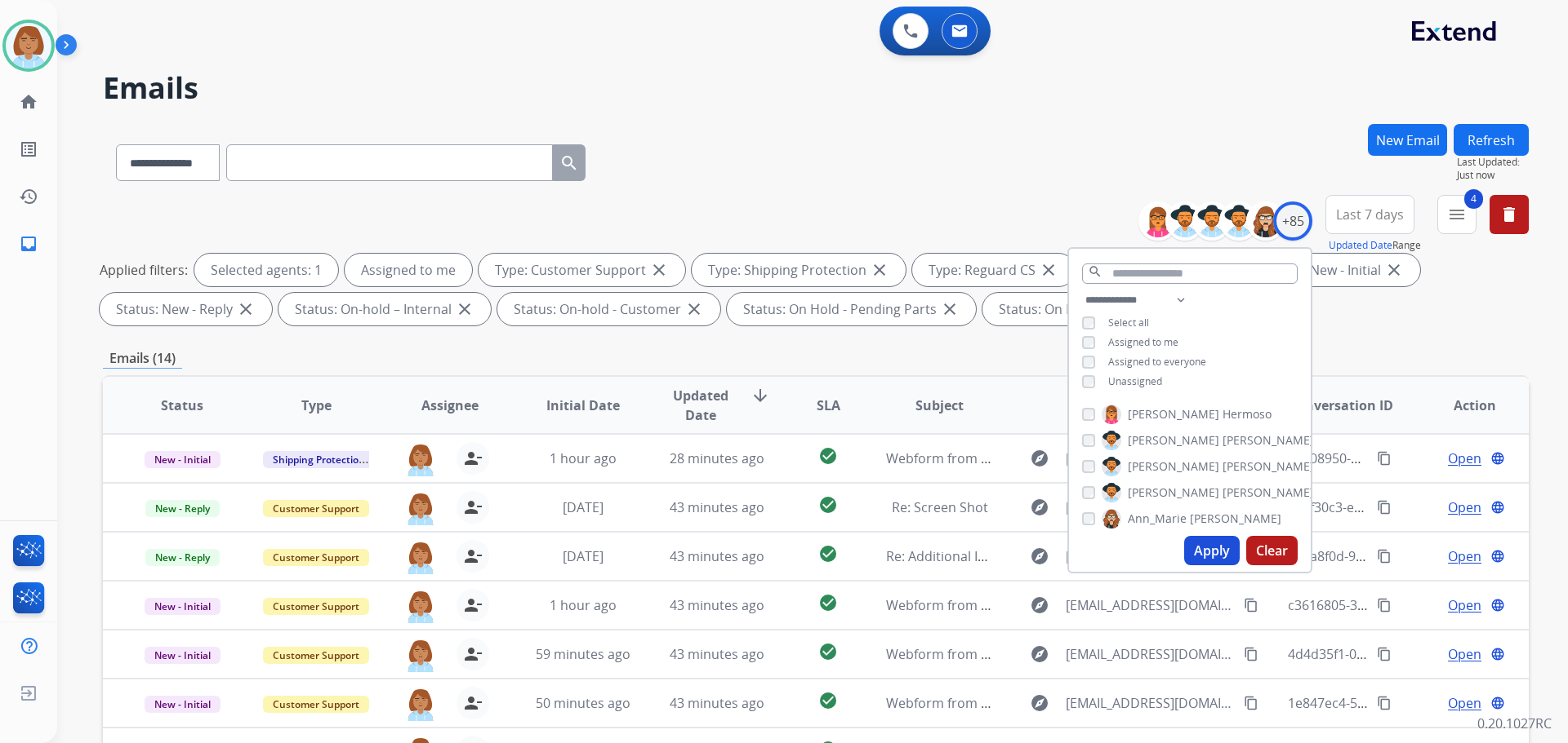
click at [979, 117] on div "**********" at bounding box center [792, 430] width 1471 height 743
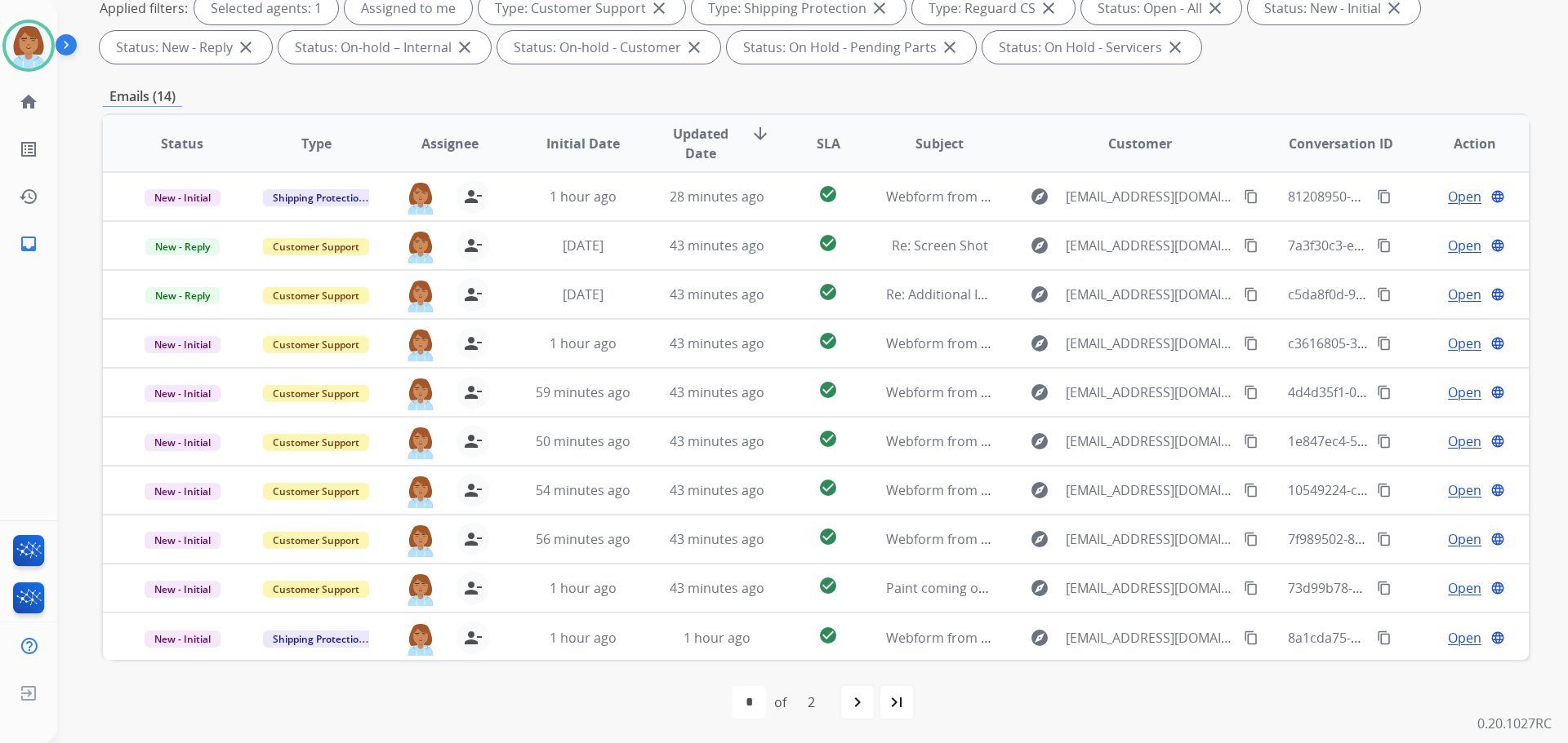
scroll to position [264, 0]
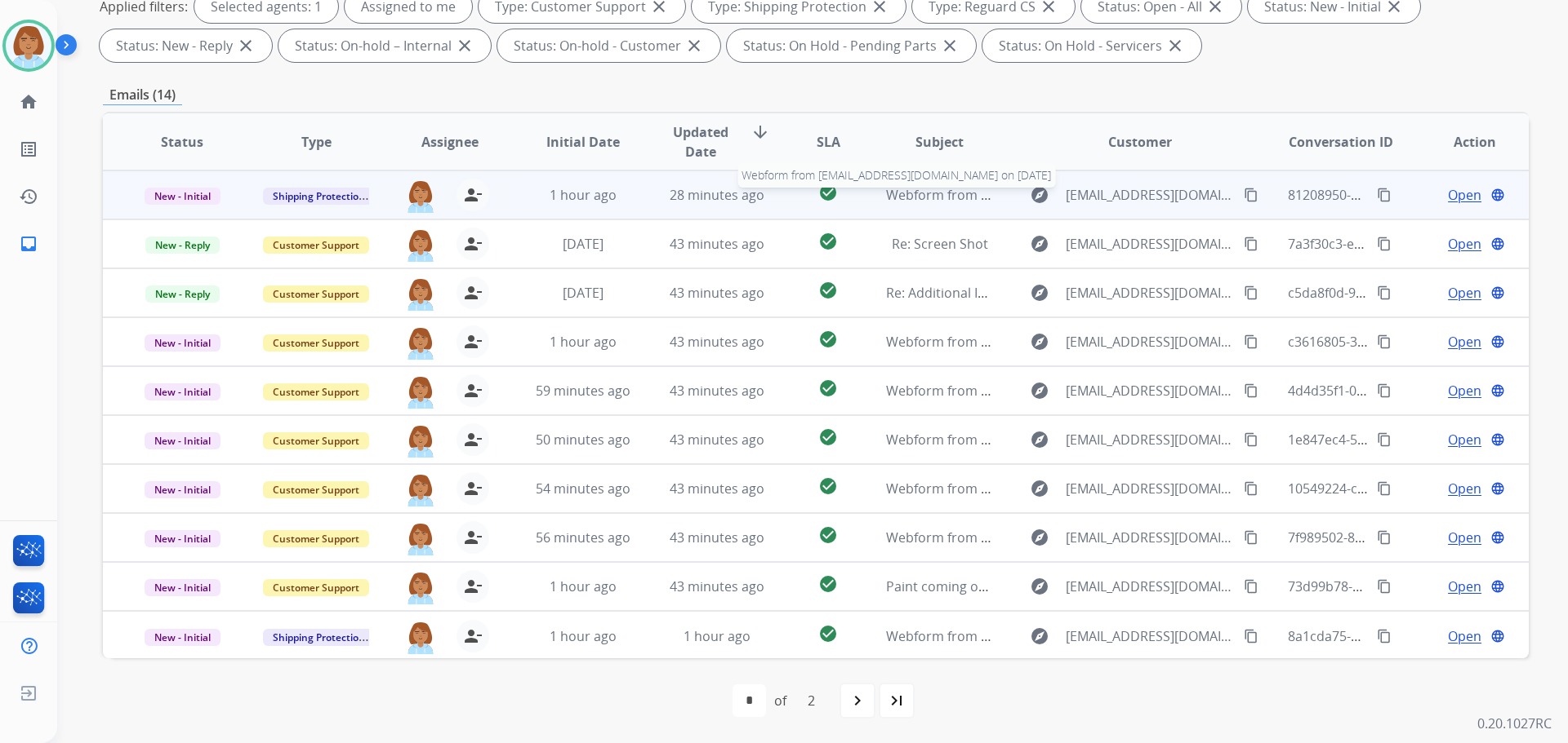
drag, startPoint x: 894, startPoint y: 197, endPoint x: 923, endPoint y: 188, distance: 30.4
click at [895, 197] on span "Webform from Kellyvu03121996@gmail.com on 08/21/2025" at bounding box center [1070, 195] width 370 height 18
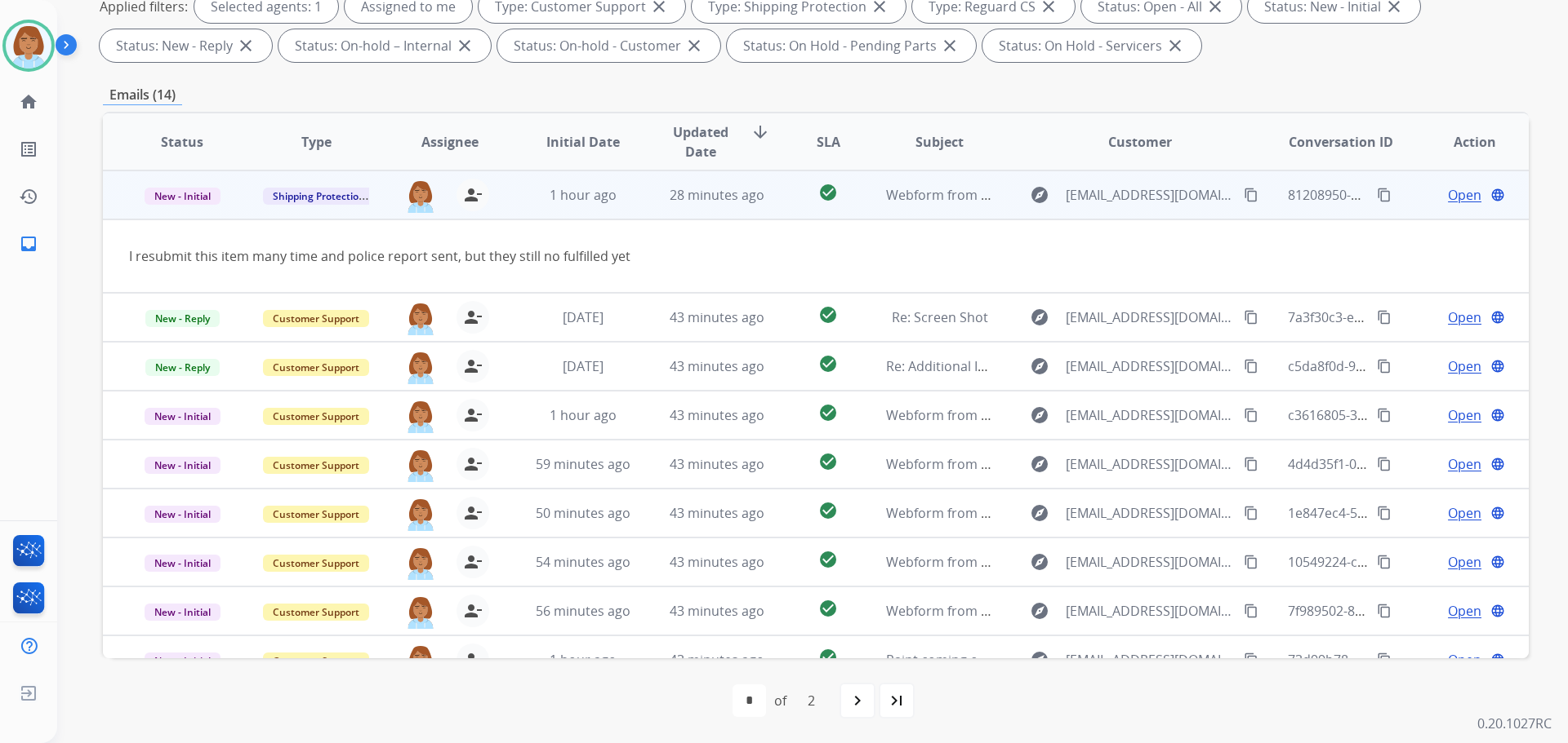
click at [1461, 194] on span "Open" at bounding box center [1465, 195] width 33 height 19
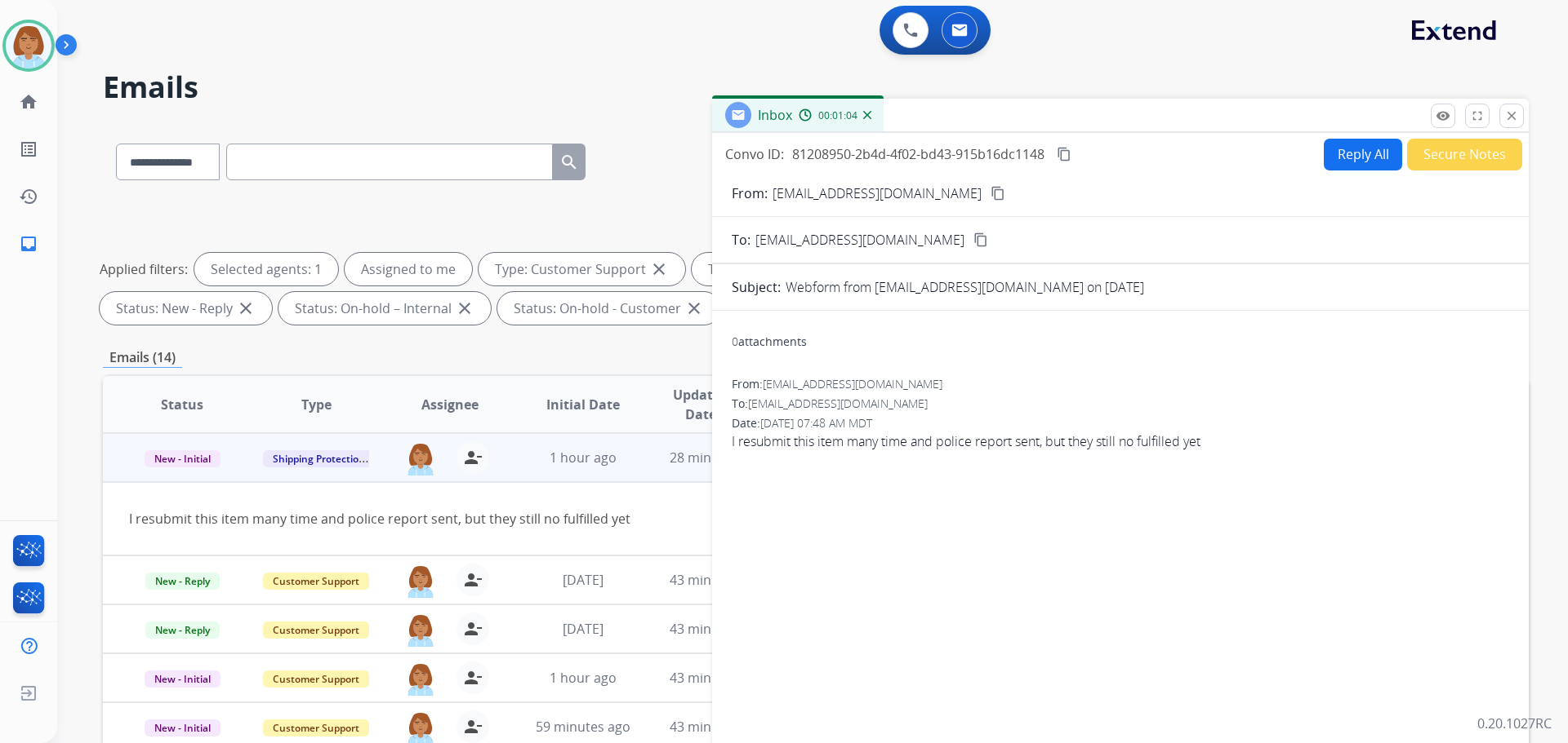
scroll to position [0, 0]
click at [1329, 166] on button "Reply All" at bounding box center [1362, 155] width 78 height 32
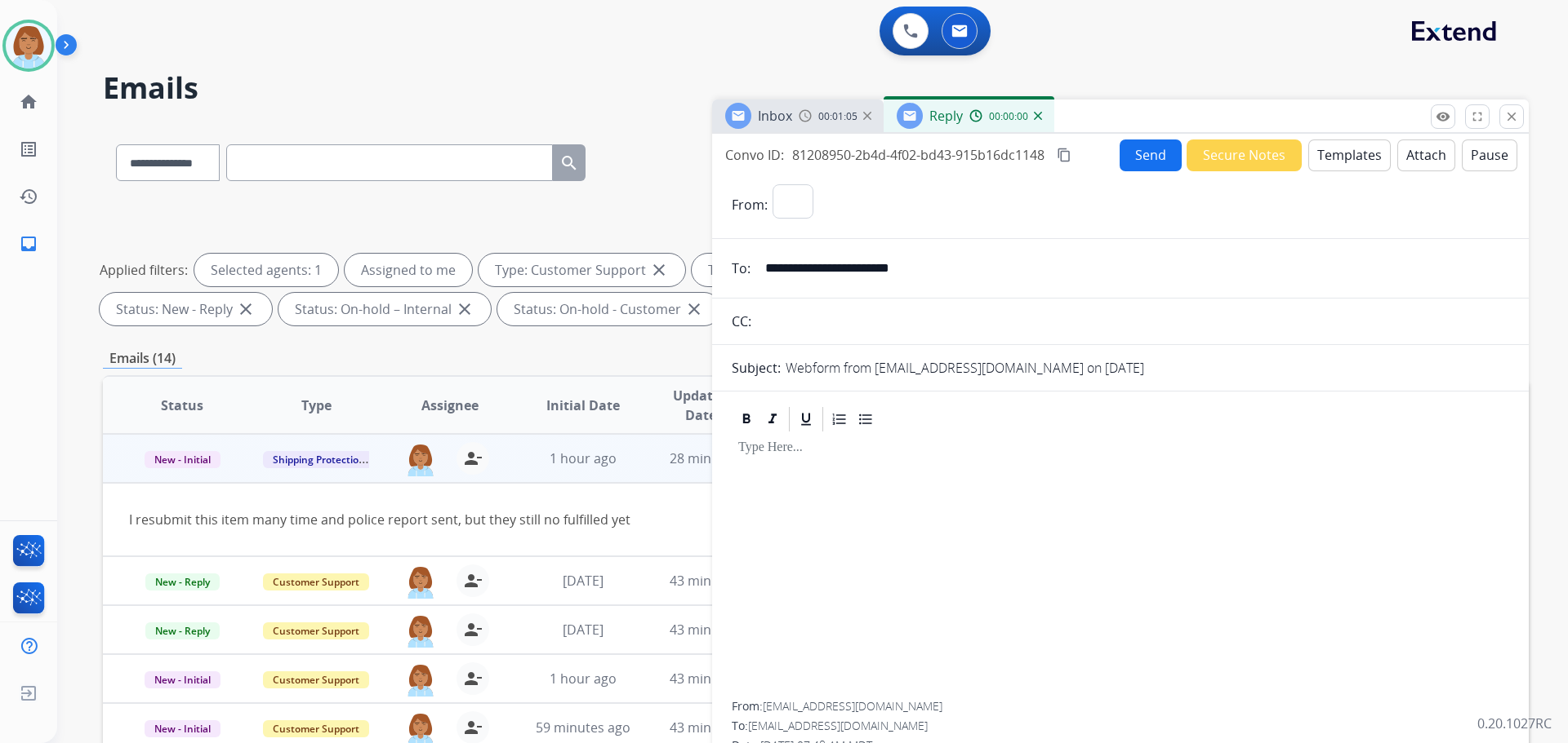
select select "**********"
click at [1322, 157] on button "Templates" at bounding box center [1348, 155] width 82 height 32
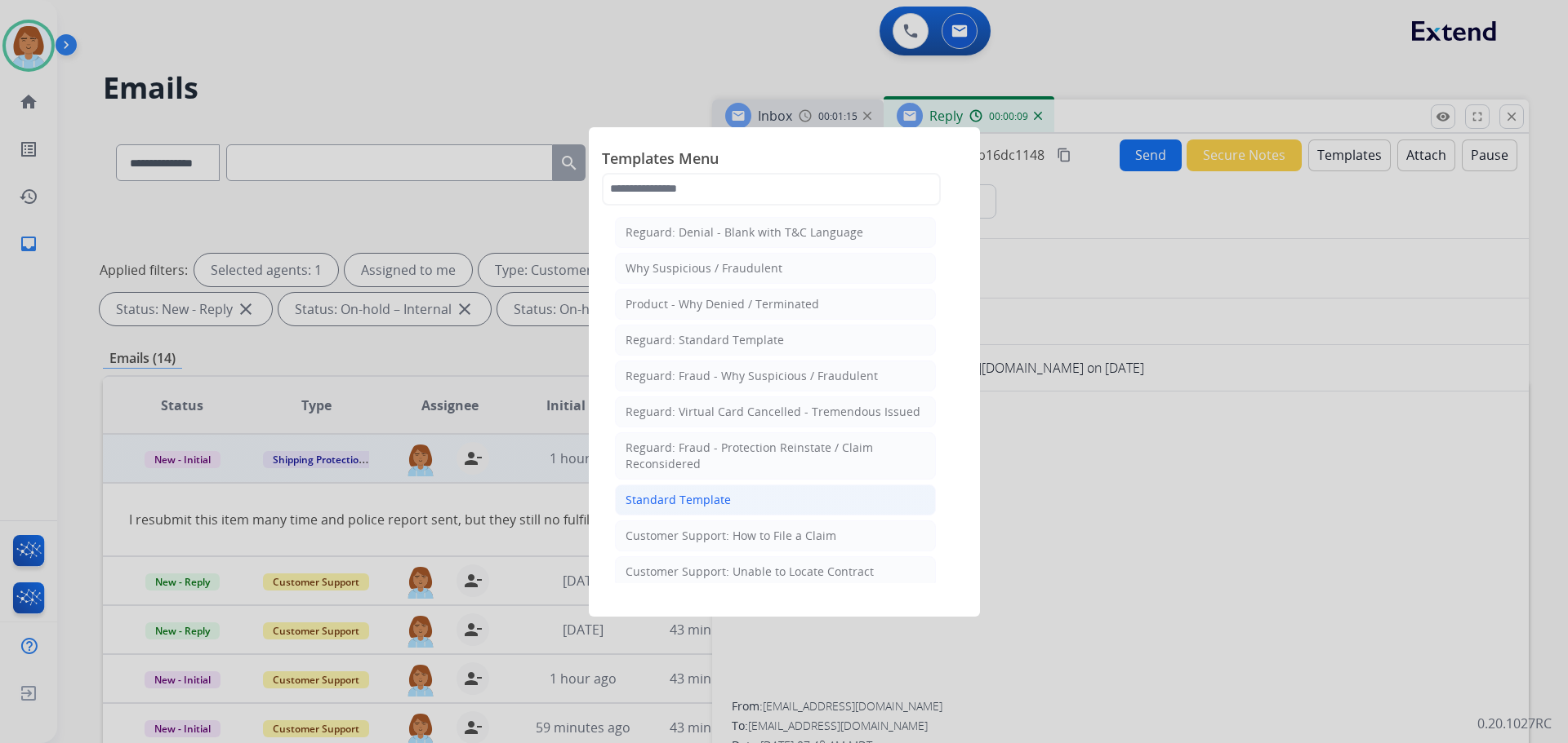
click at [760, 497] on li "Standard Template" at bounding box center [776, 501] width 321 height 31
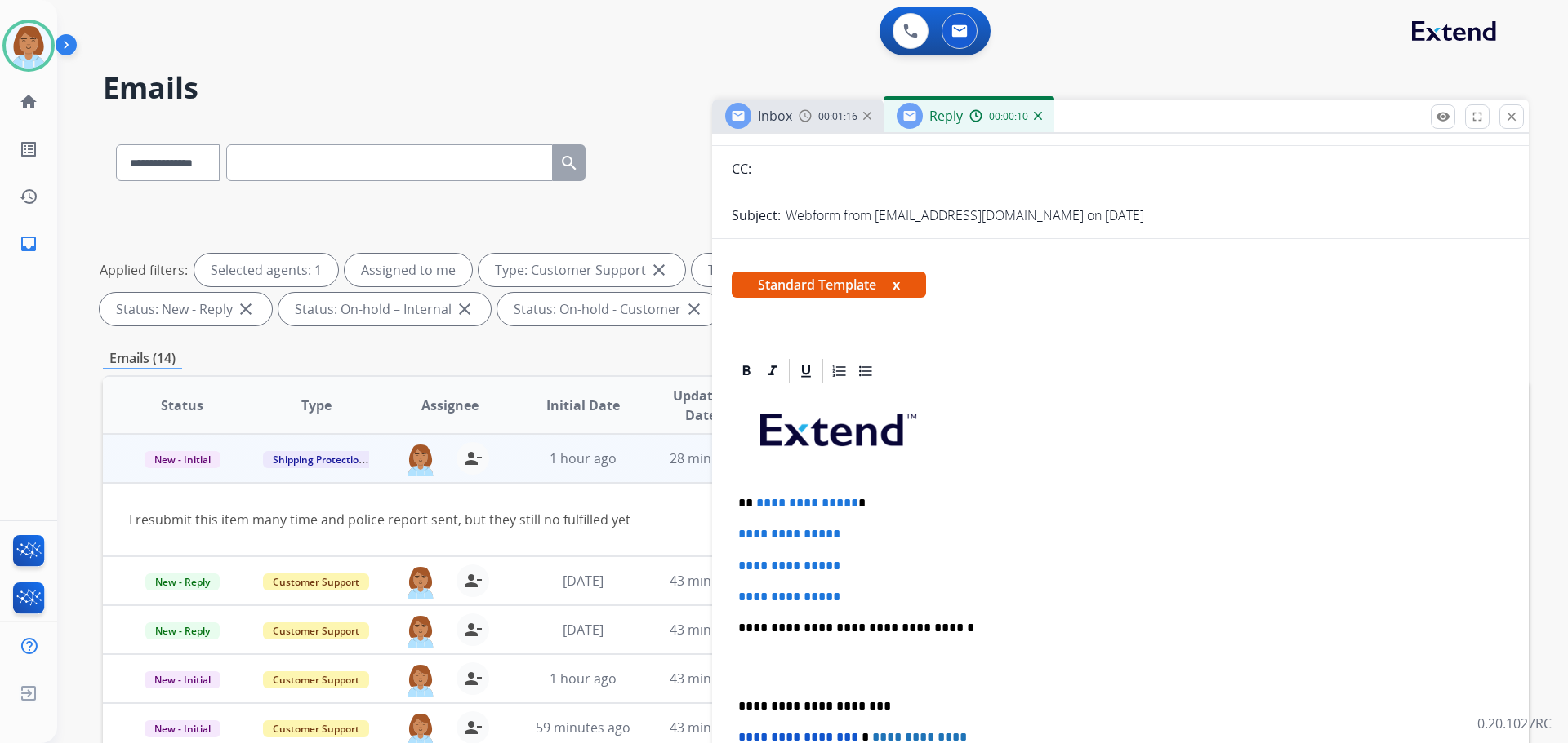
scroll to position [163, 0]
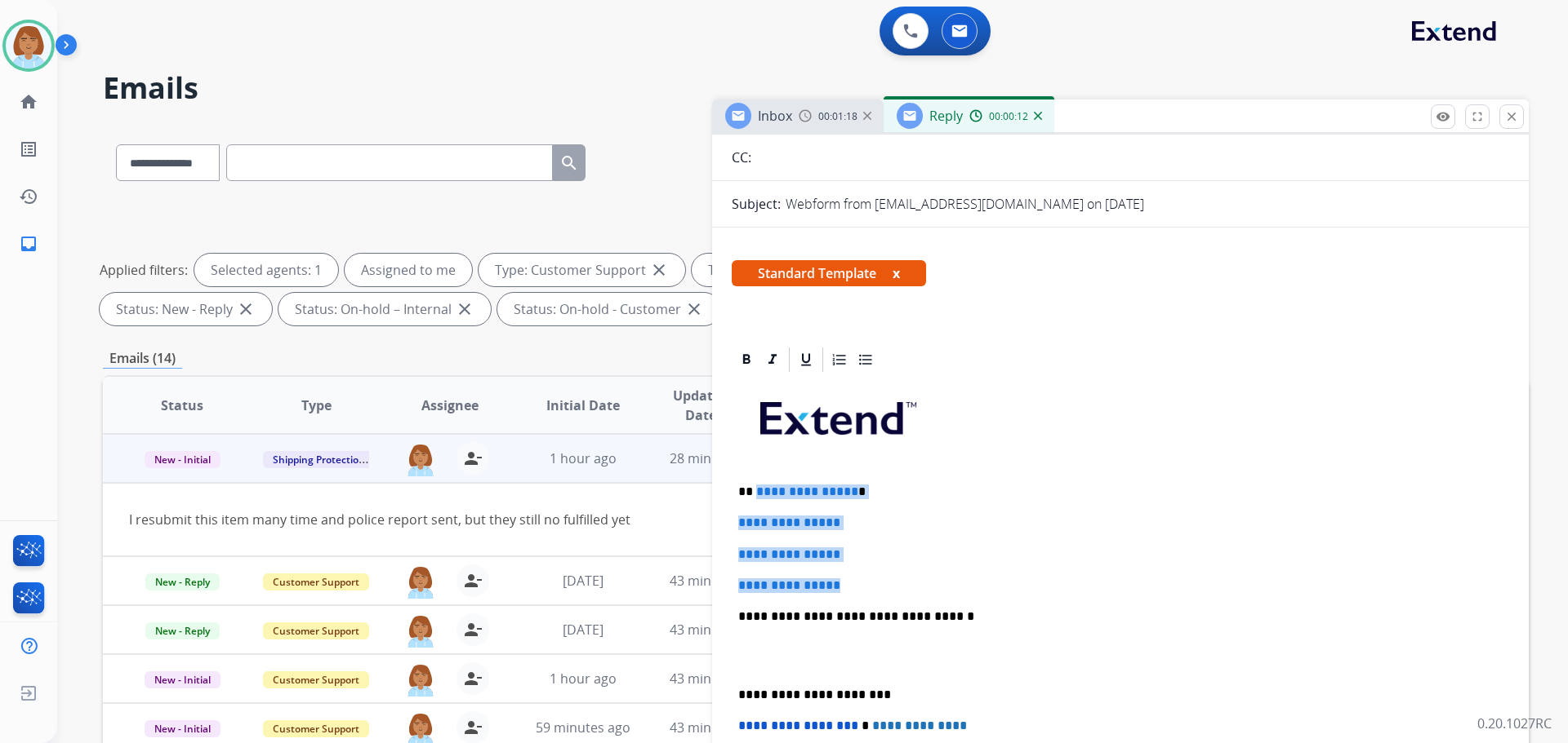
drag, startPoint x: 859, startPoint y: 593, endPoint x: 755, endPoint y: 494, distance: 143.6
click at [755, 494] on div "**********" at bounding box center [1120, 655] width 778 height 561
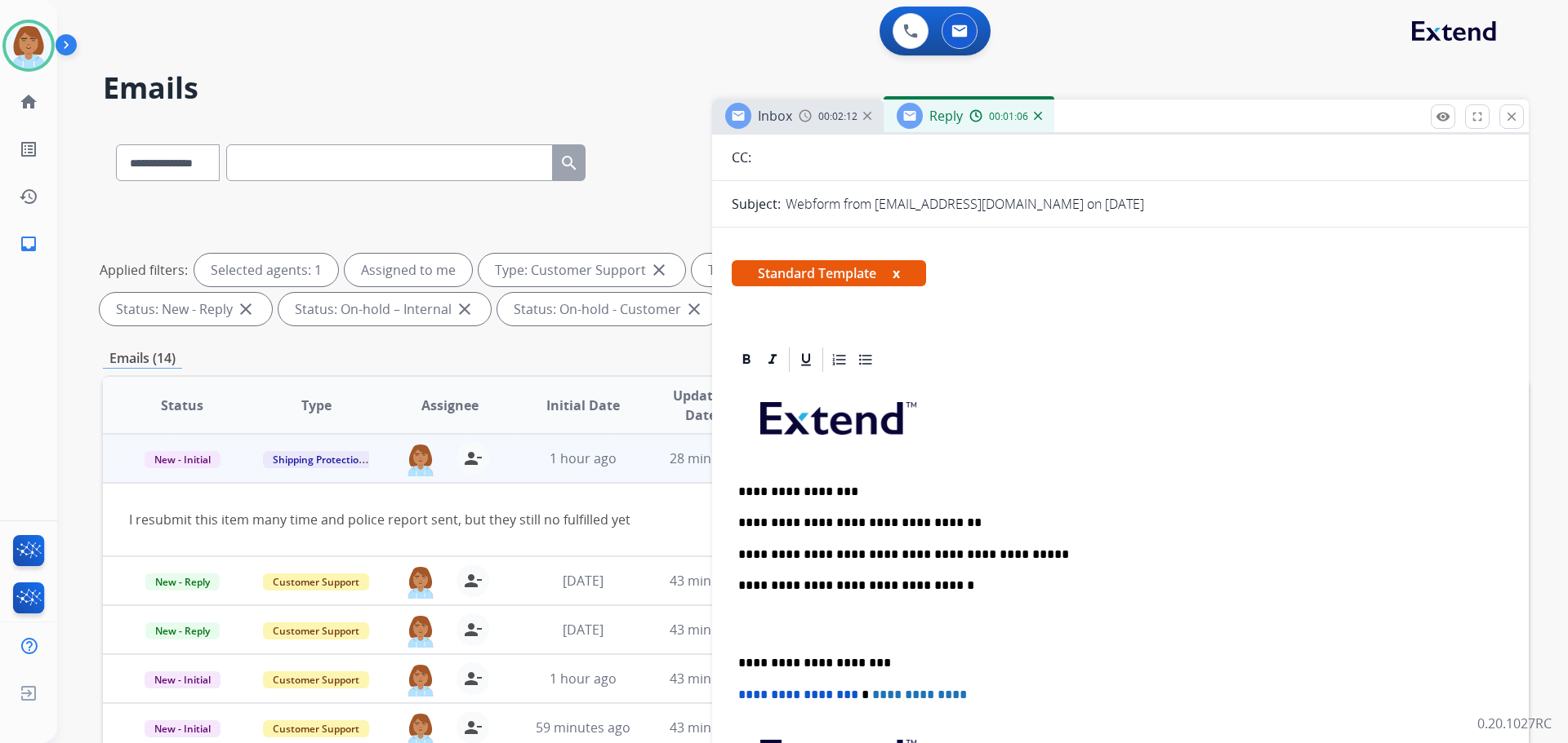
click at [1028, 560] on p "**********" at bounding box center [1113, 555] width 751 height 15
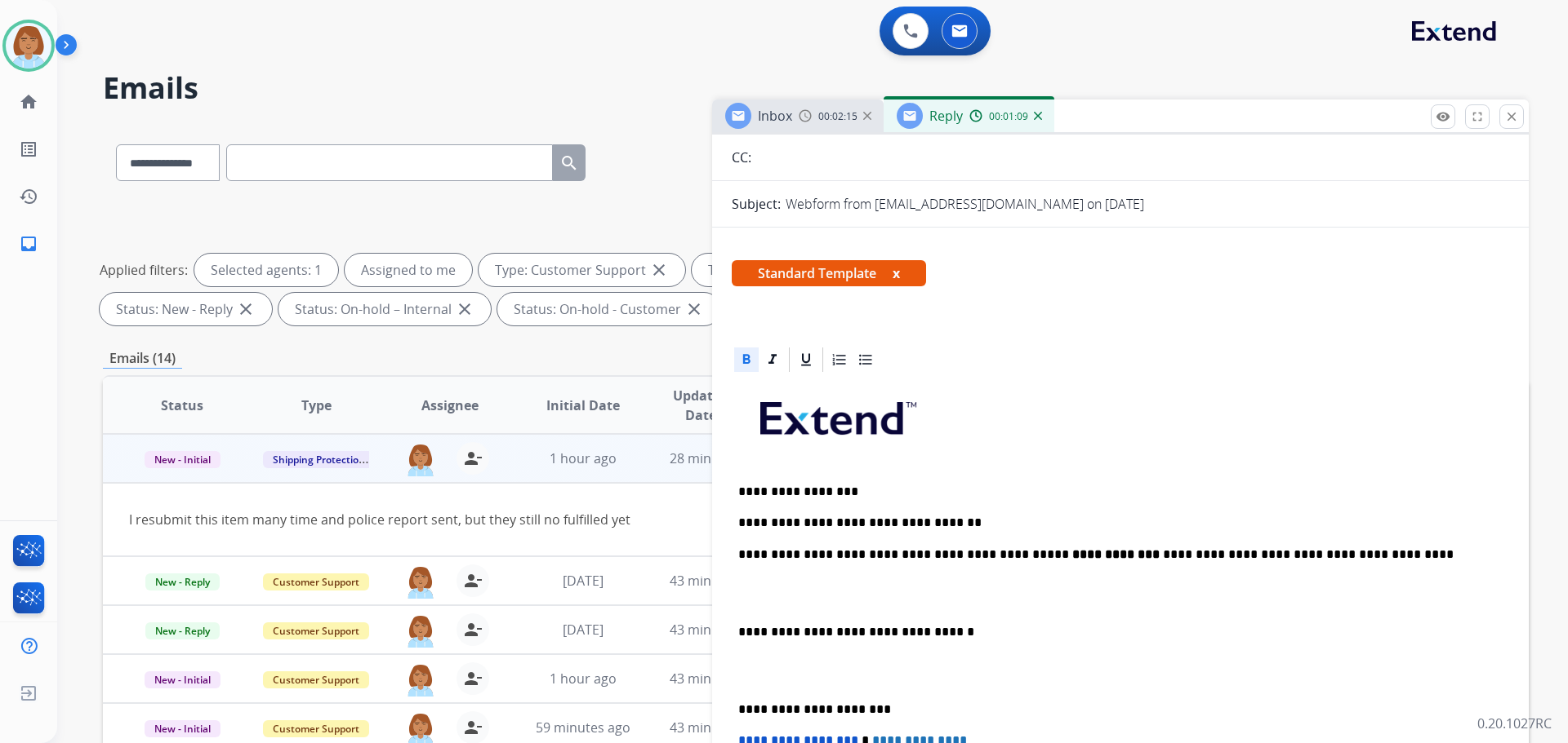
click at [1072, 553] on strong "**********" at bounding box center [1117, 554] width 90 height 12
click at [1004, 552] on p "**********" at bounding box center [1113, 555] width 751 height 15
click at [954, 555] on p "**********" at bounding box center [1113, 555] width 751 height 15
click at [961, 579] on p at bounding box center [1120, 594] width 765 height 30
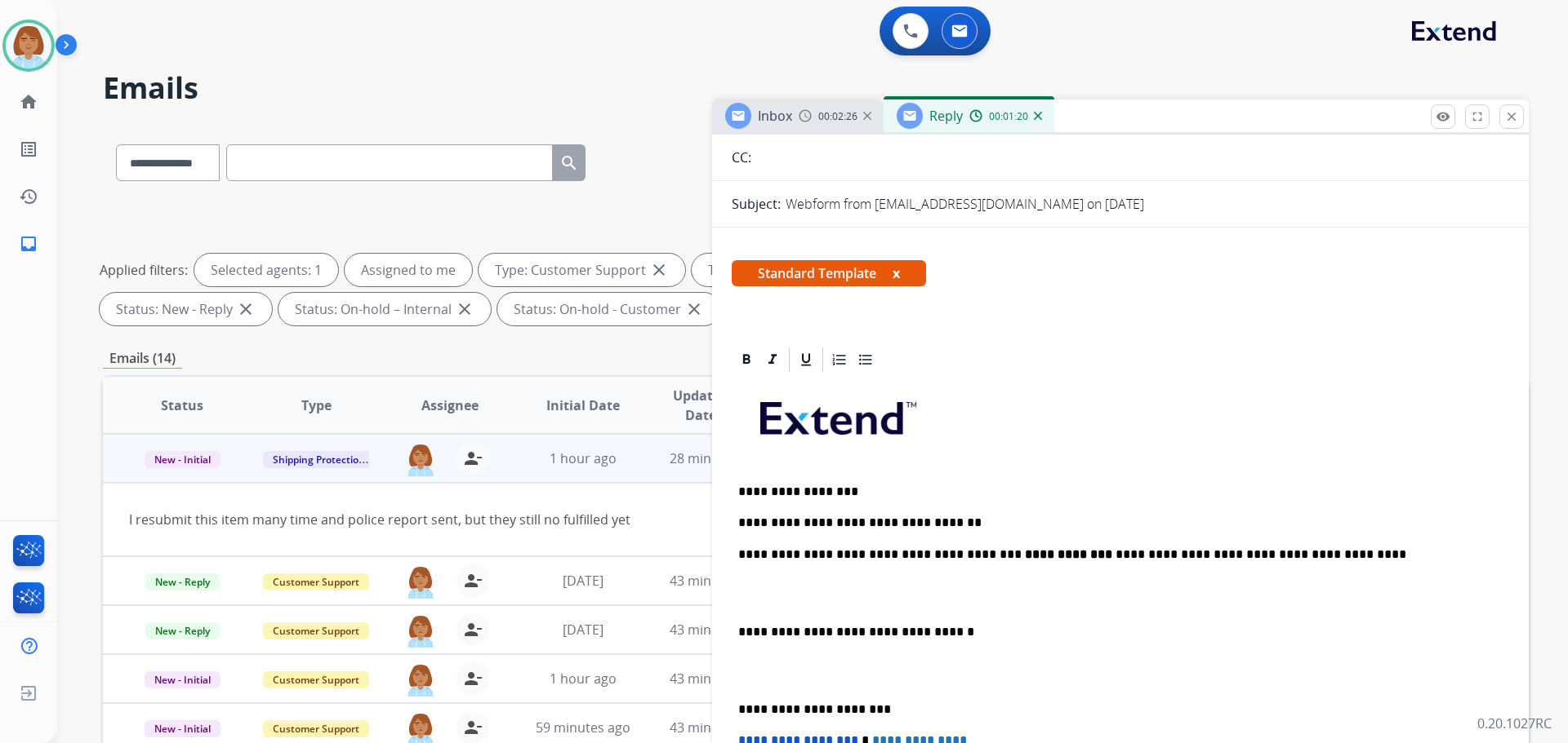
click at [1360, 574] on div "**********" at bounding box center [1120, 663] width 778 height 577
click at [1374, 558] on p "**********" at bounding box center [1113, 555] width 751 height 15
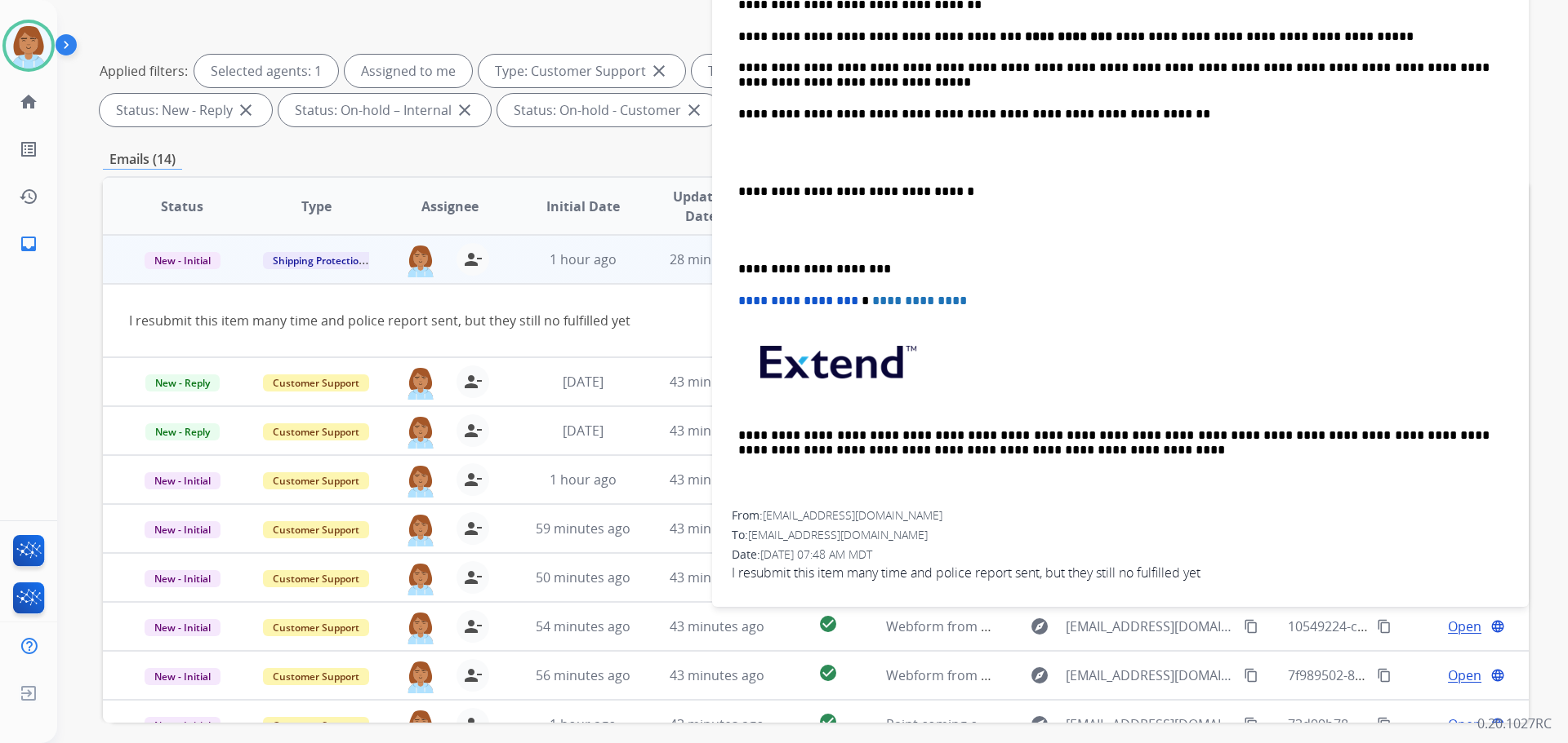
scroll to position [264, 0]
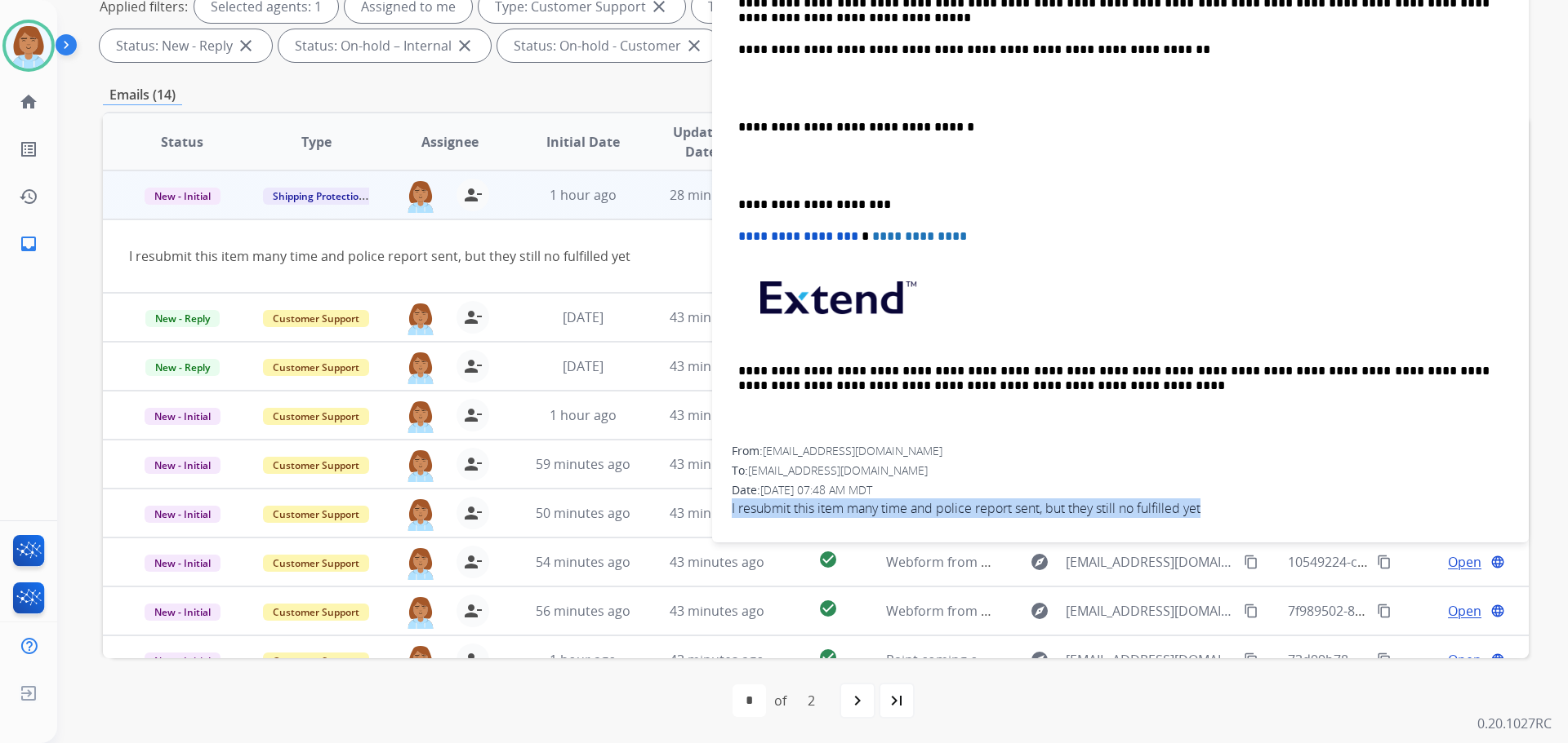
drag, startPoint x: 1215, startPoint y: 504, endPoint x: 730, endPoint y: 528, distance: 485.6
click at [730, 528] on div "**********" at bounding box center [1120, 147] width 816 height 769
copy span "I resubmit this item many time and police report sent, but they still no fulfil…"
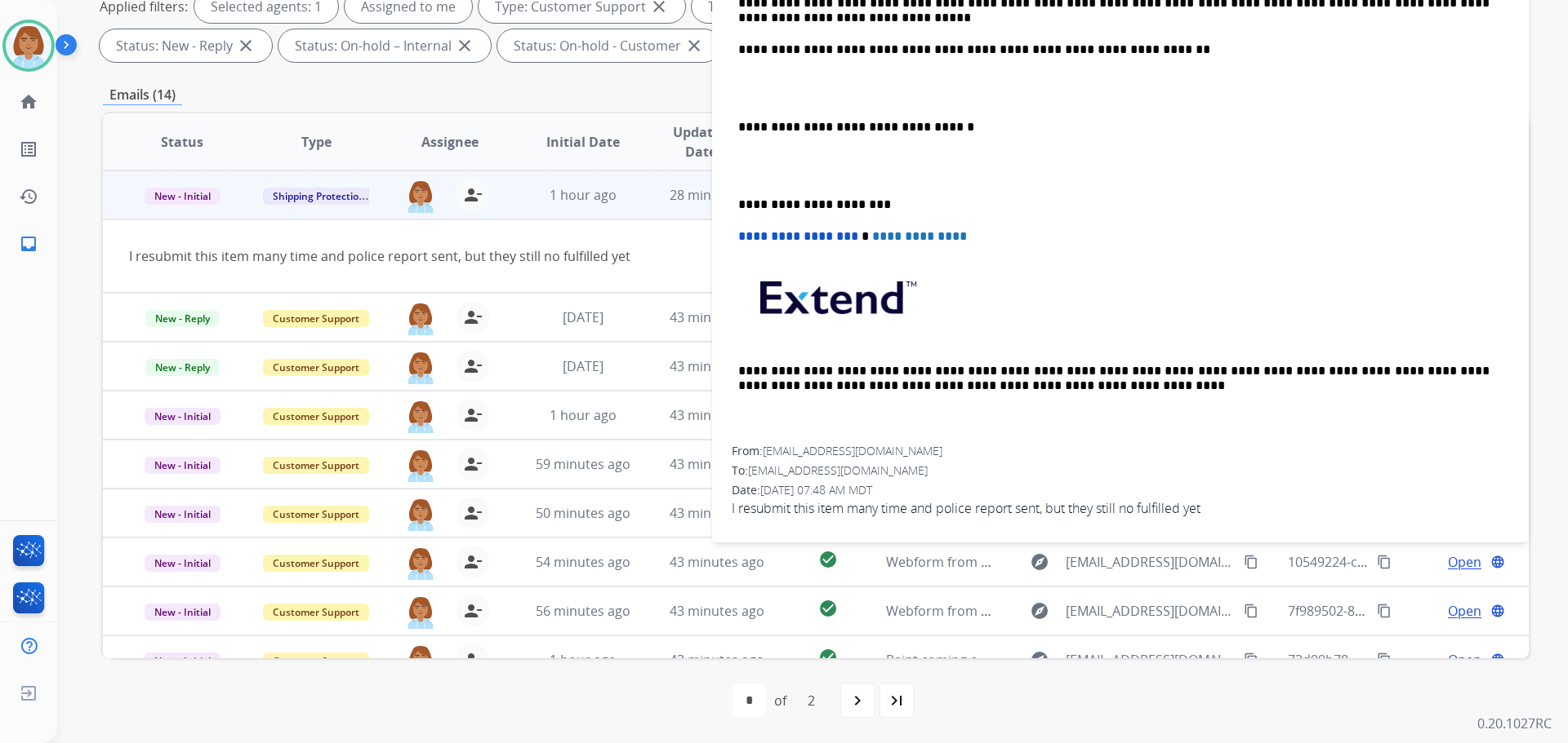
click at [1118, 397] on div "**********" at bounding box center [1120, 119] width 778 height 655
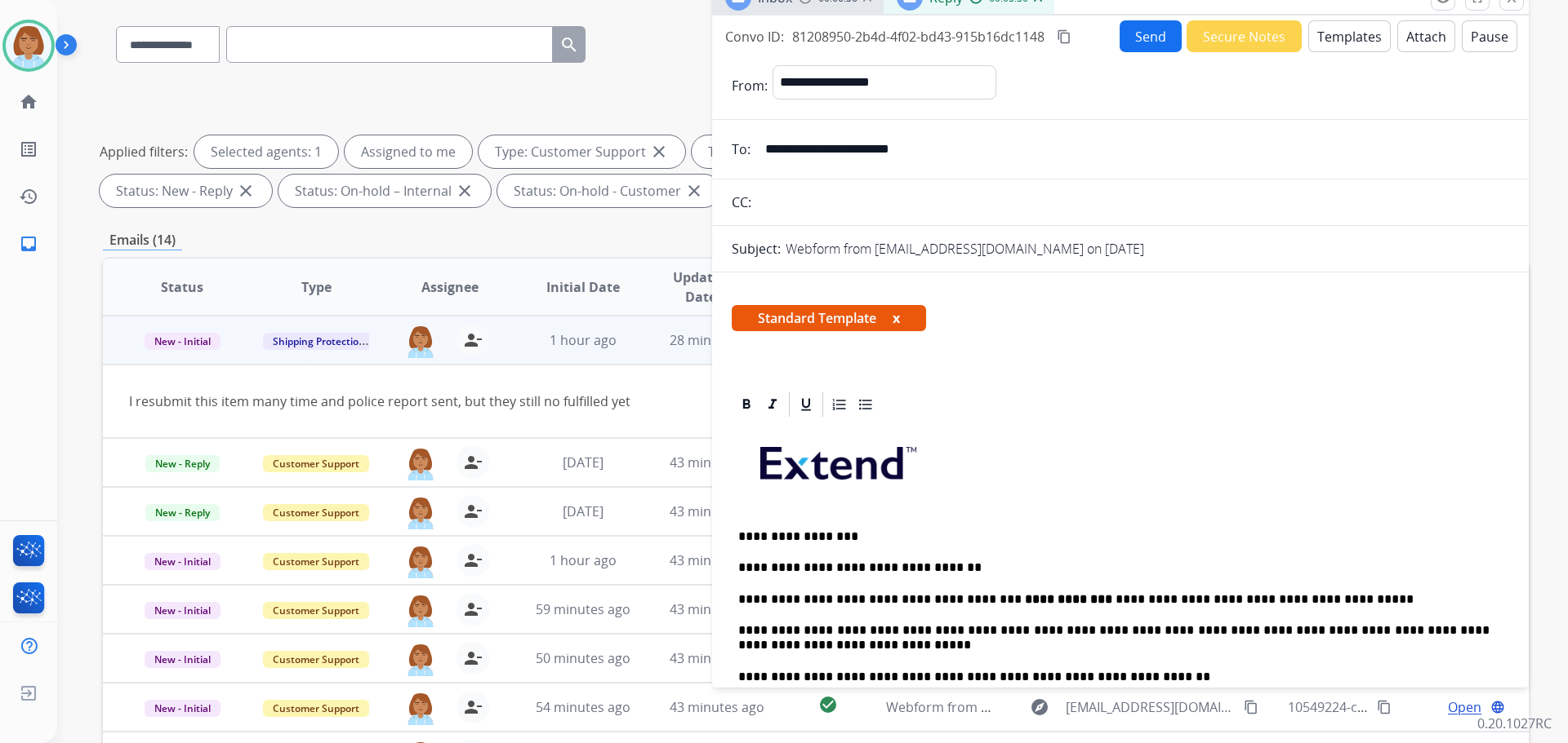
scroll to position [0, 0]
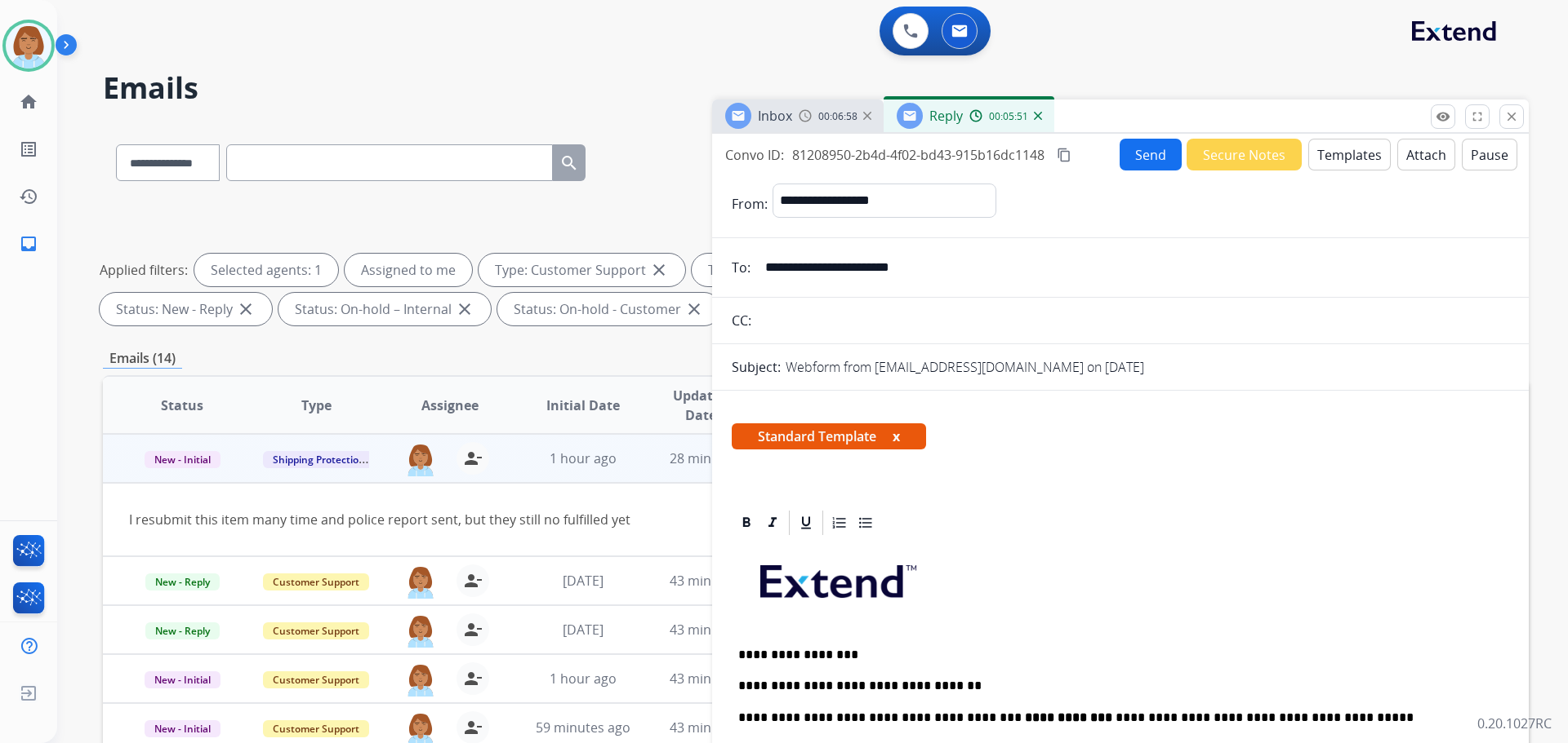
click at [1068, 155] on mat-icon "content_copy" at bounding box center [1063, 155] width 15 height 15
click at [1120, 164] on button "Send" at bounding box center [1150, 154] width 62 height 32
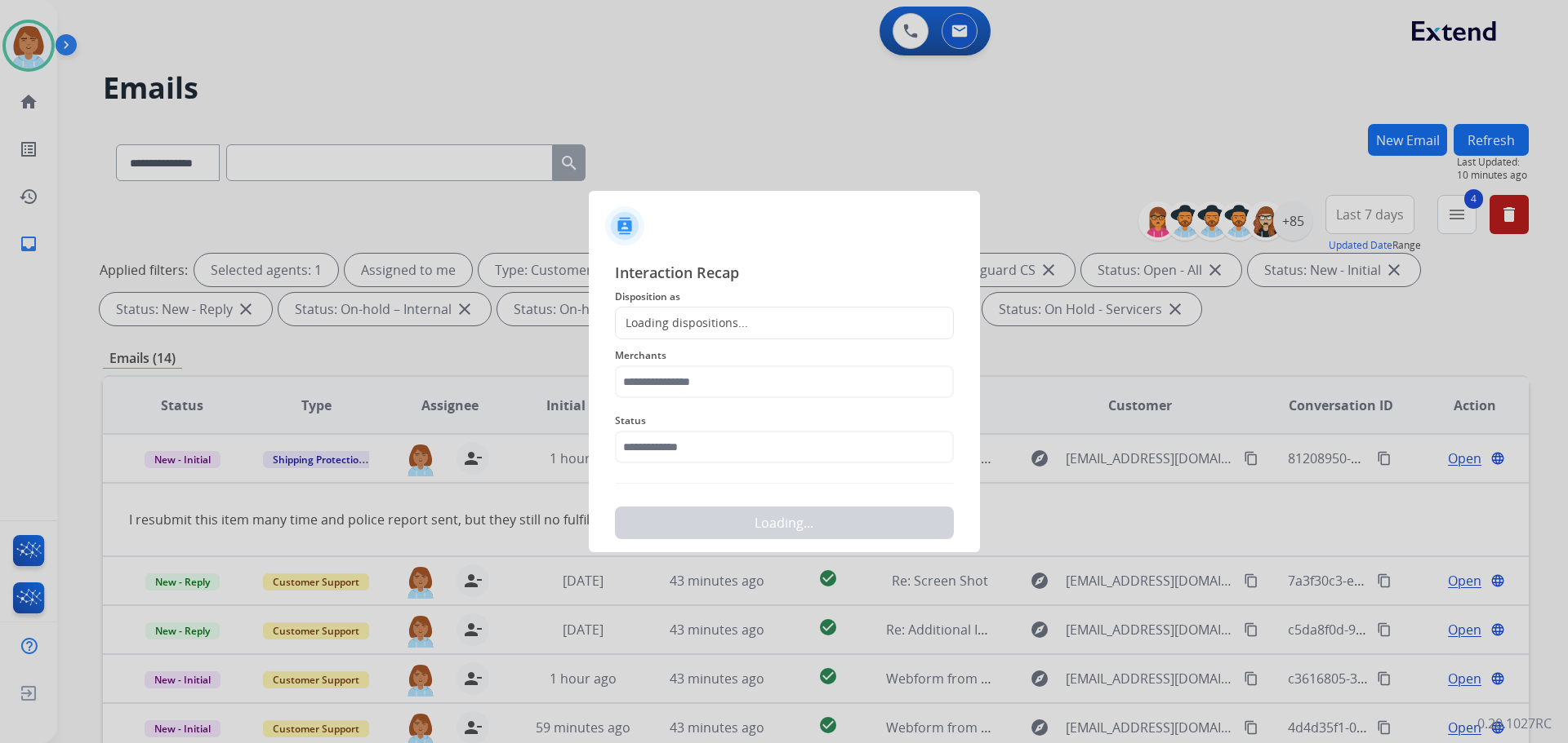
click at [839, 268] on span "Interaction Recap" at bounding box center [784, 274] width 339 height 26
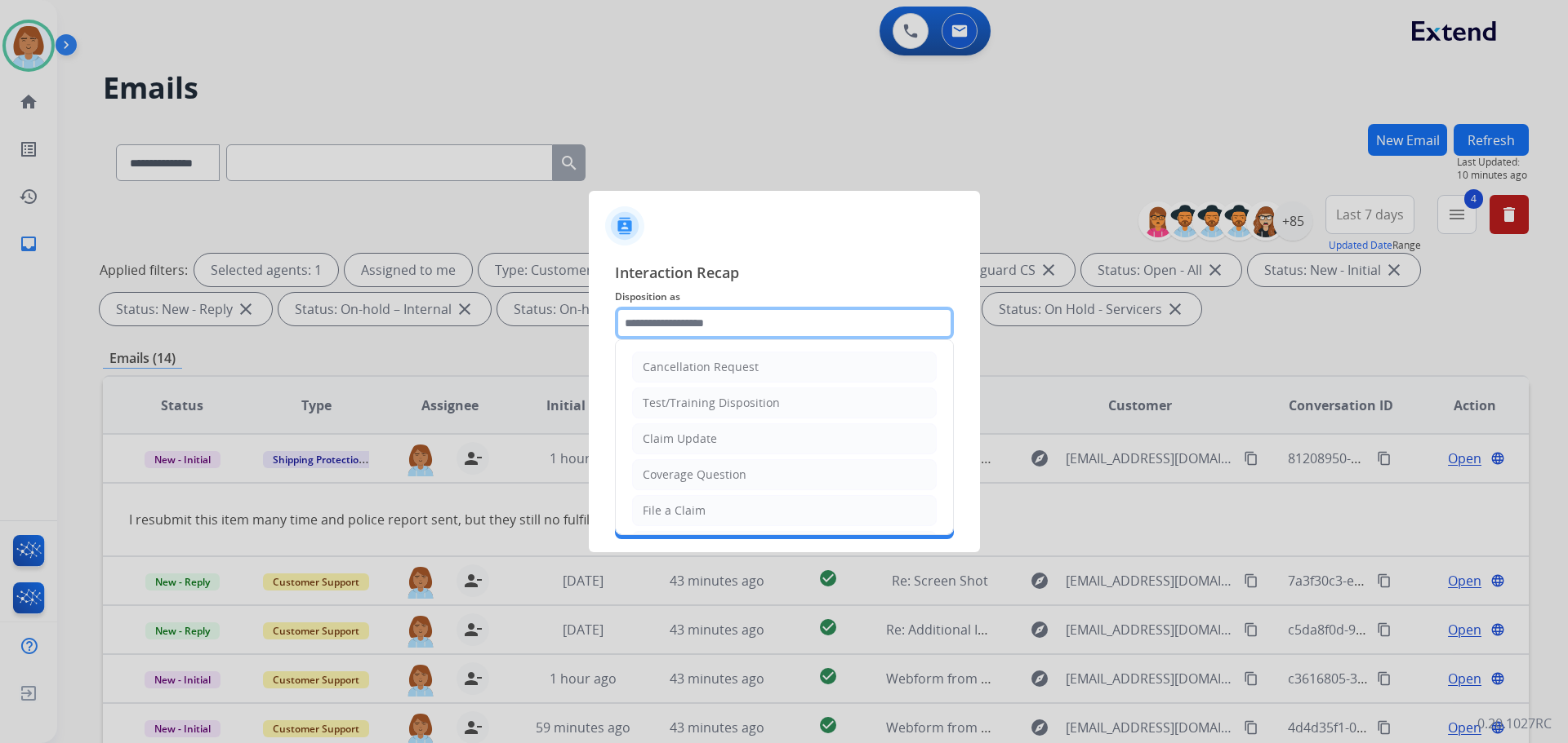
click at [831, 307] on input "text" at bounding box center [784, 323] width 339 height 32
click at [764, 440] on li "Claim Update" at bounding box center [784, 439] width 304 height 31
type input "**********"
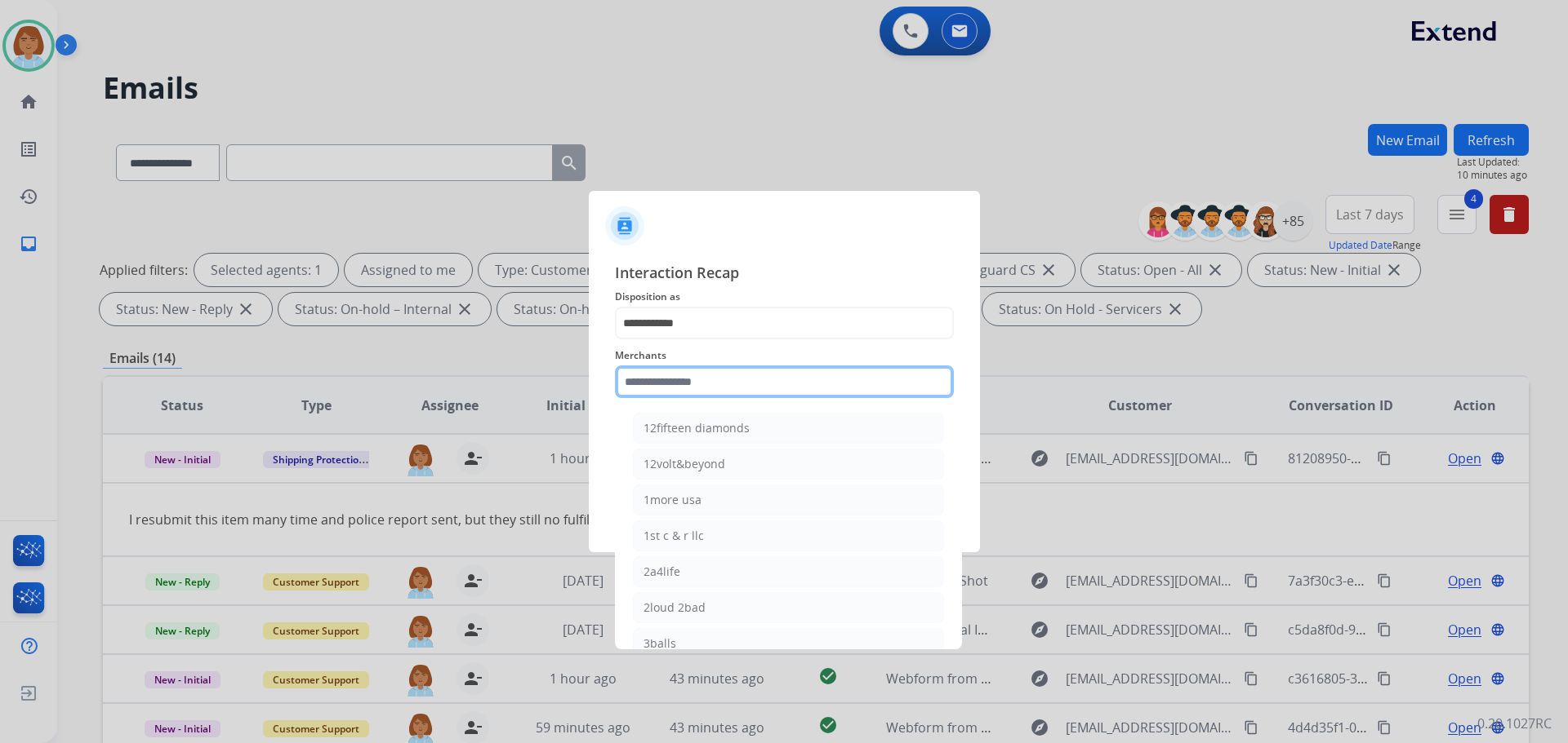
click at [754, 379] on input "text" at bounding box center [784, 382] width 339 height 32
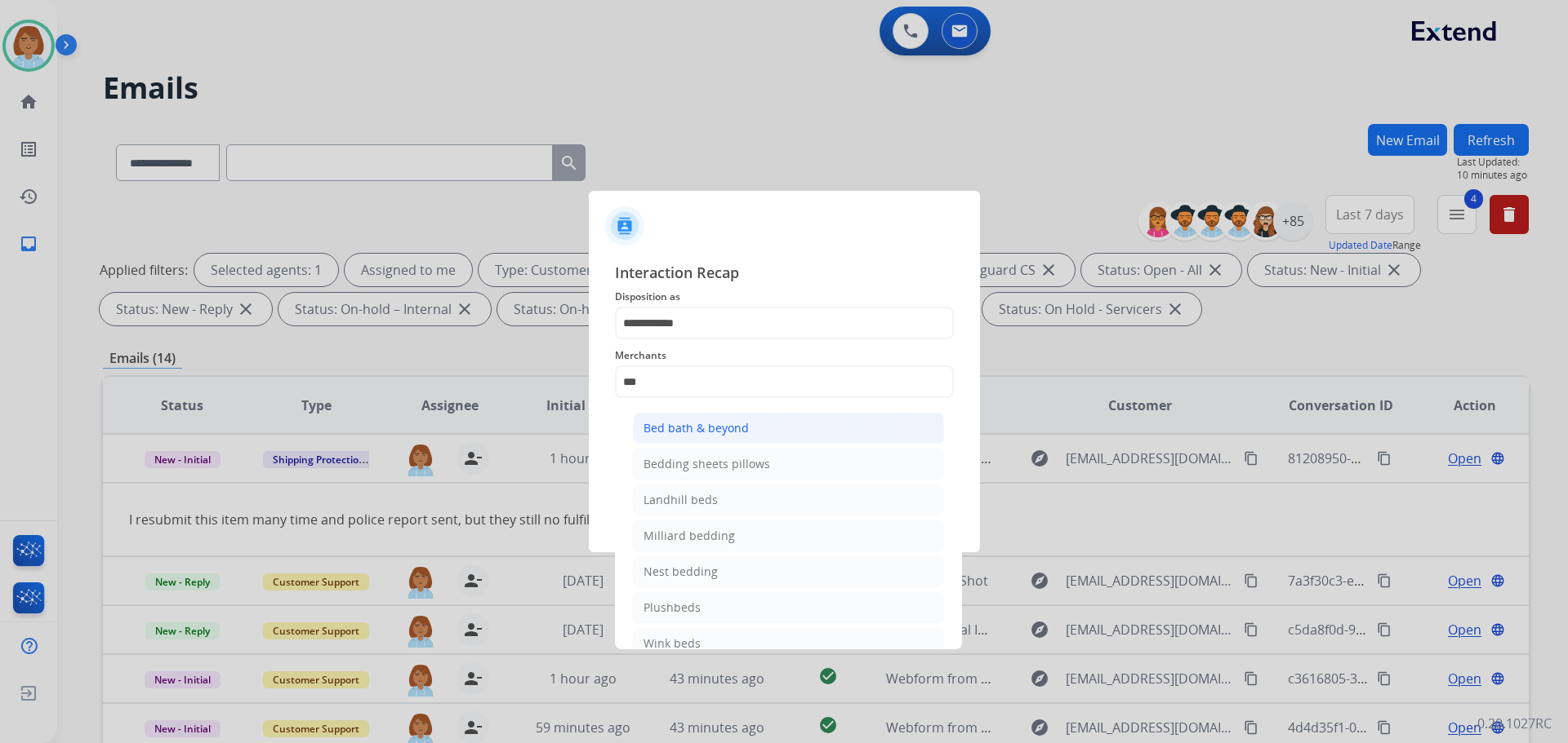
click at [714, 422] on div "Bed bath & beyond" at bounding box center [696, 429] width 105 height 17
type input "**********"
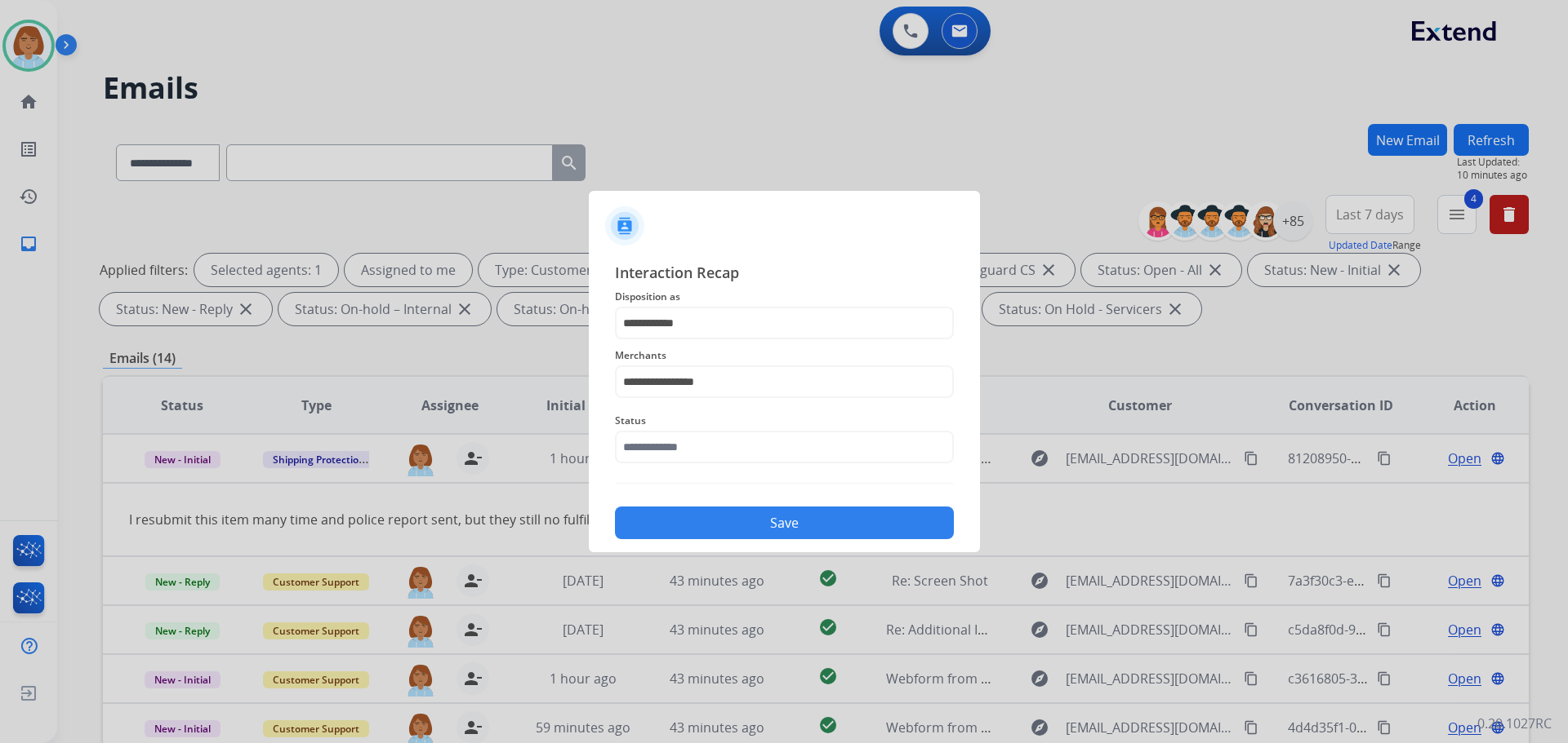
click at [709, 416] on span "Status" at bounding box center [784, 420] width 339 height 19
click at [706, 423] on span "Status" at bounding box center [784, 420] width 339 height 19
click at [696, 442] on input "text" at bounding box center [784, 446] width 339 height 32
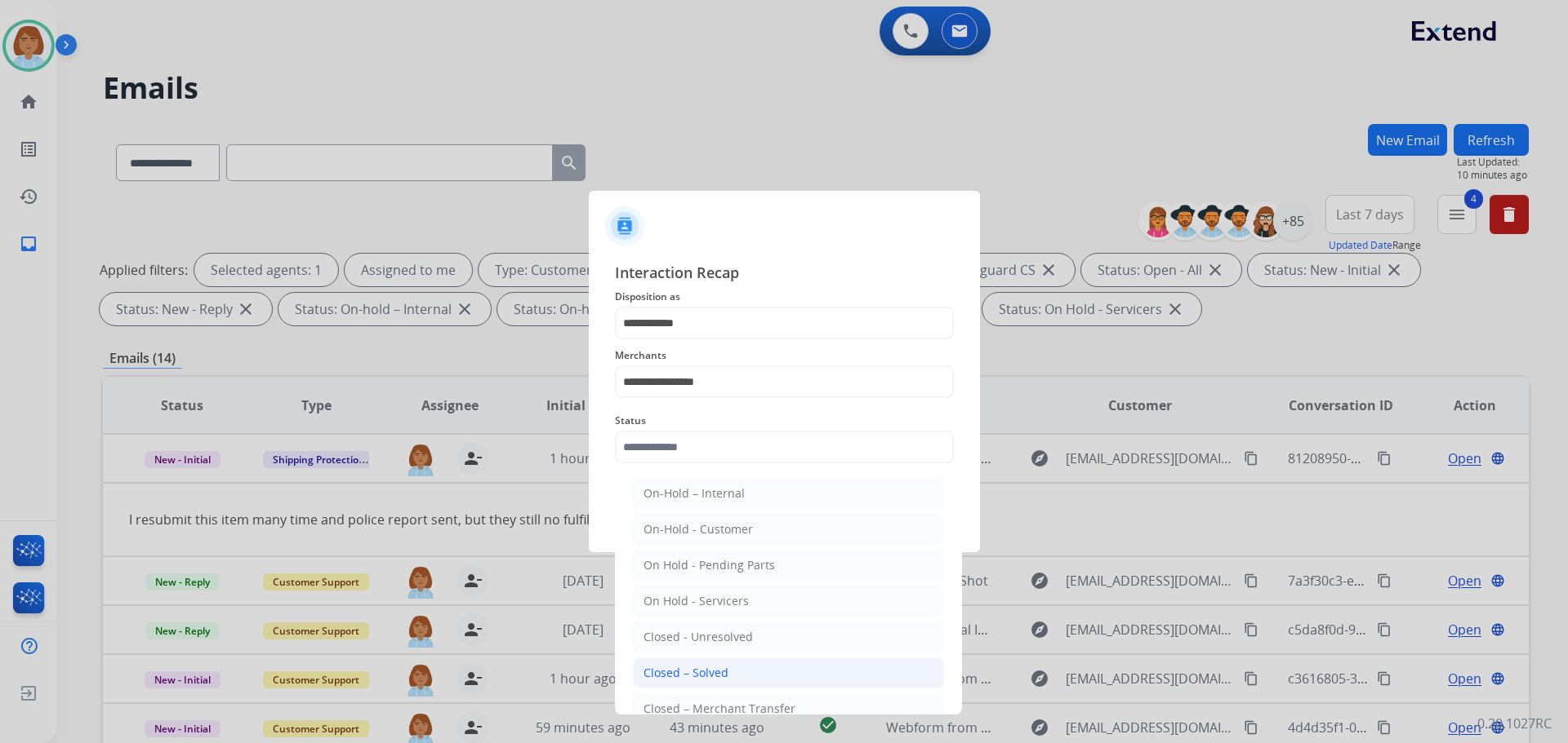
click at [664, 681] on div "Closed – Solved" at bounding box center [686, 673] width 85 height 17
type input "**********"
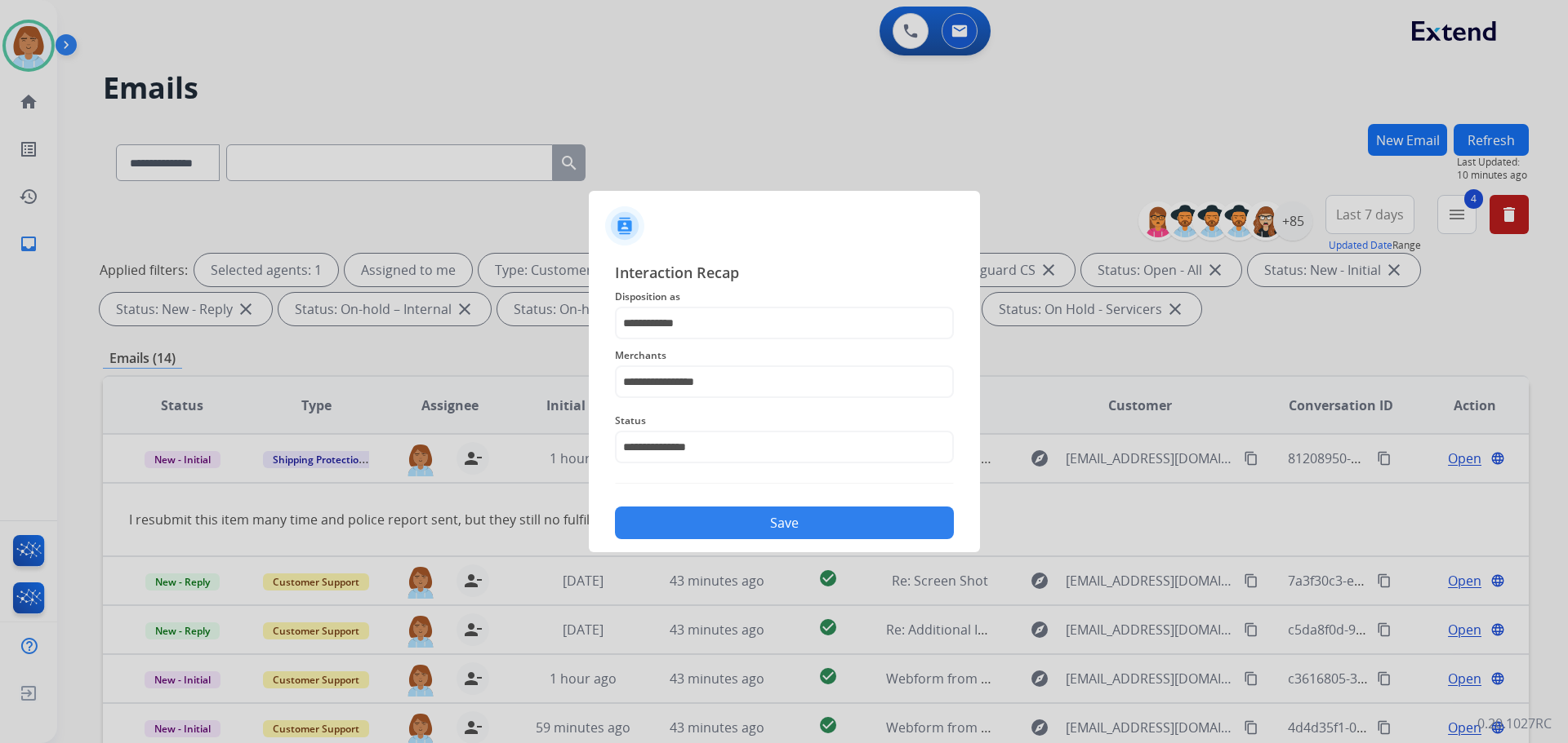
click at [756, 517] on button "Save" at bounding box center [784, 523] width 339 height 32
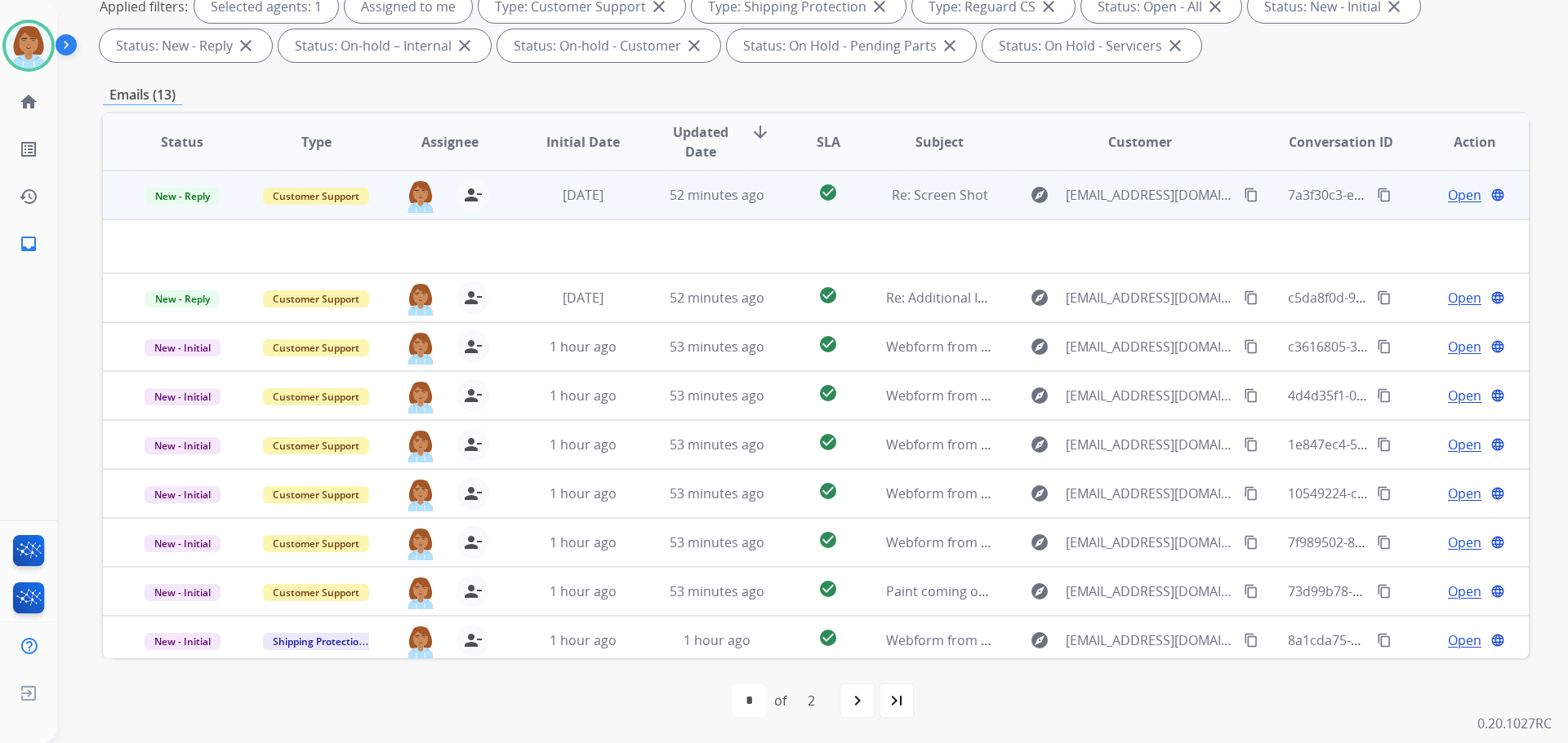
click at [793, 210] on td "check_circle" at bounding box center [815, 195] width 89 height 49
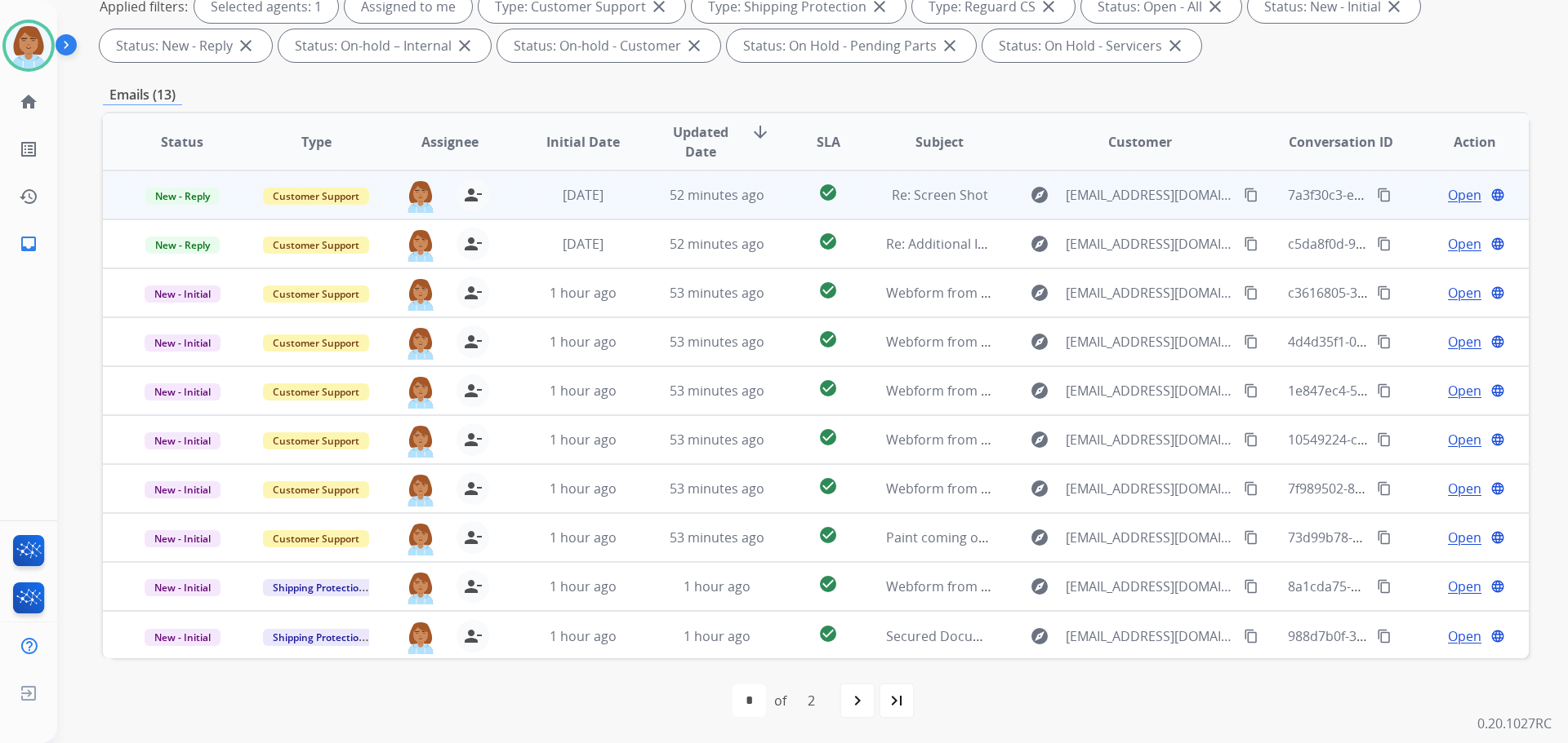
click at [793, 210] on td "check_circle" at bounding box center [815, 195] width 89 height 49
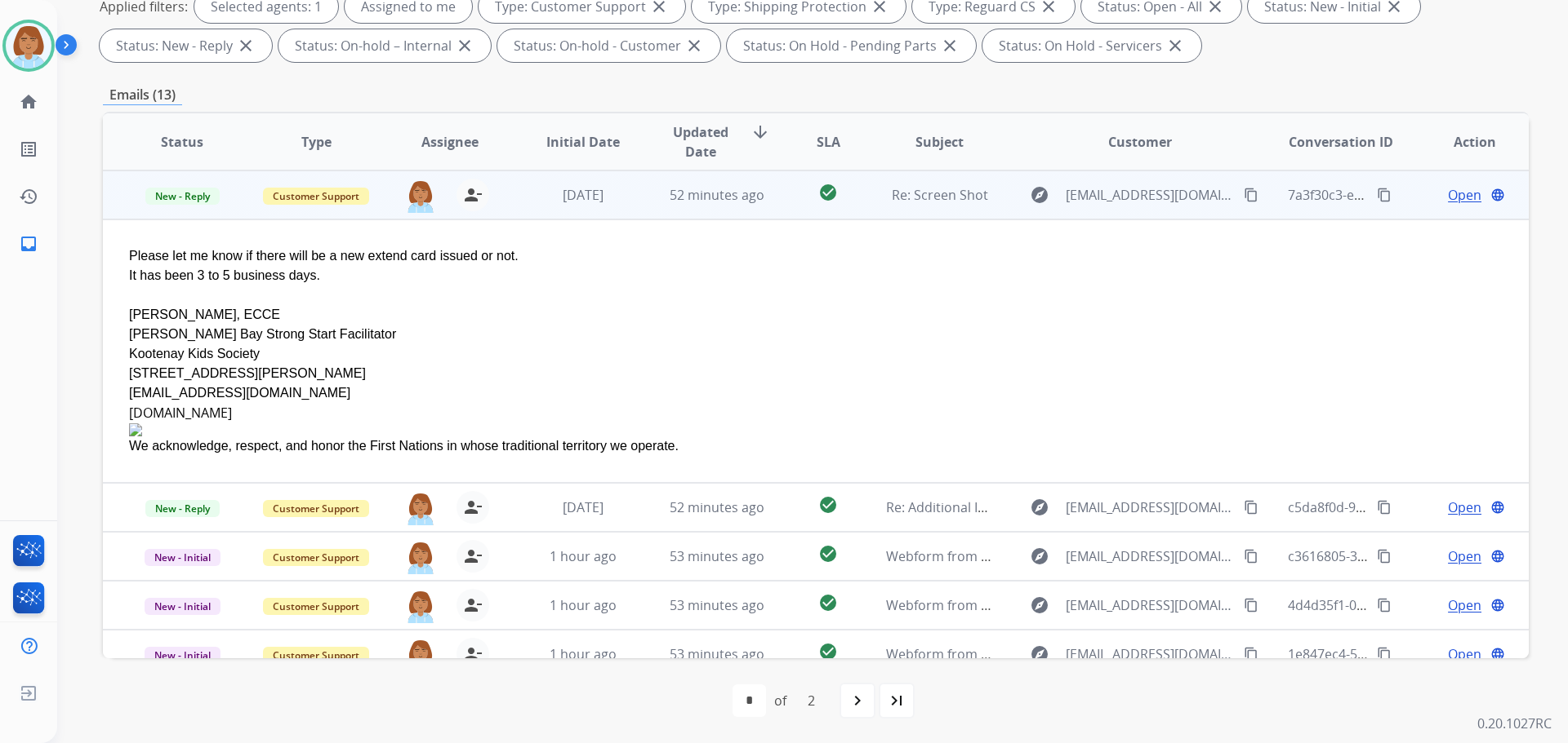
click at [1243, 198] on mat-icon "content_copy" at bounding box center [1251, 195] width 15 height 15
click at [1448, 197] on span "Open" at bounding box center [1465, 195] width 33 height 19
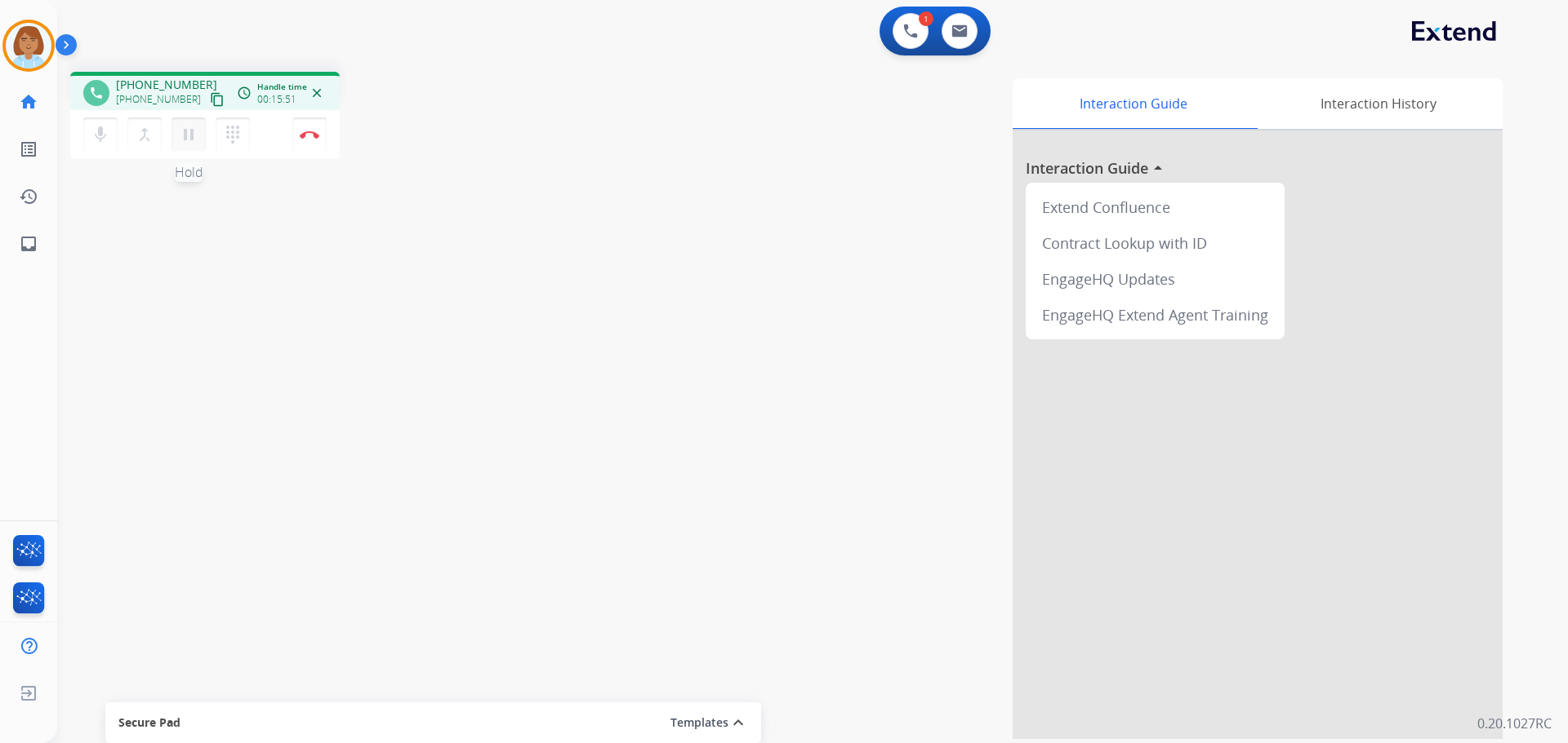
click at [188, 130] on mat-icon "pause" at bounding box center [188, 134] width 19 height 19
click at [244, 146] on button "dialpad Dialpad" at bounding box center [232, 134] width 34 height 34
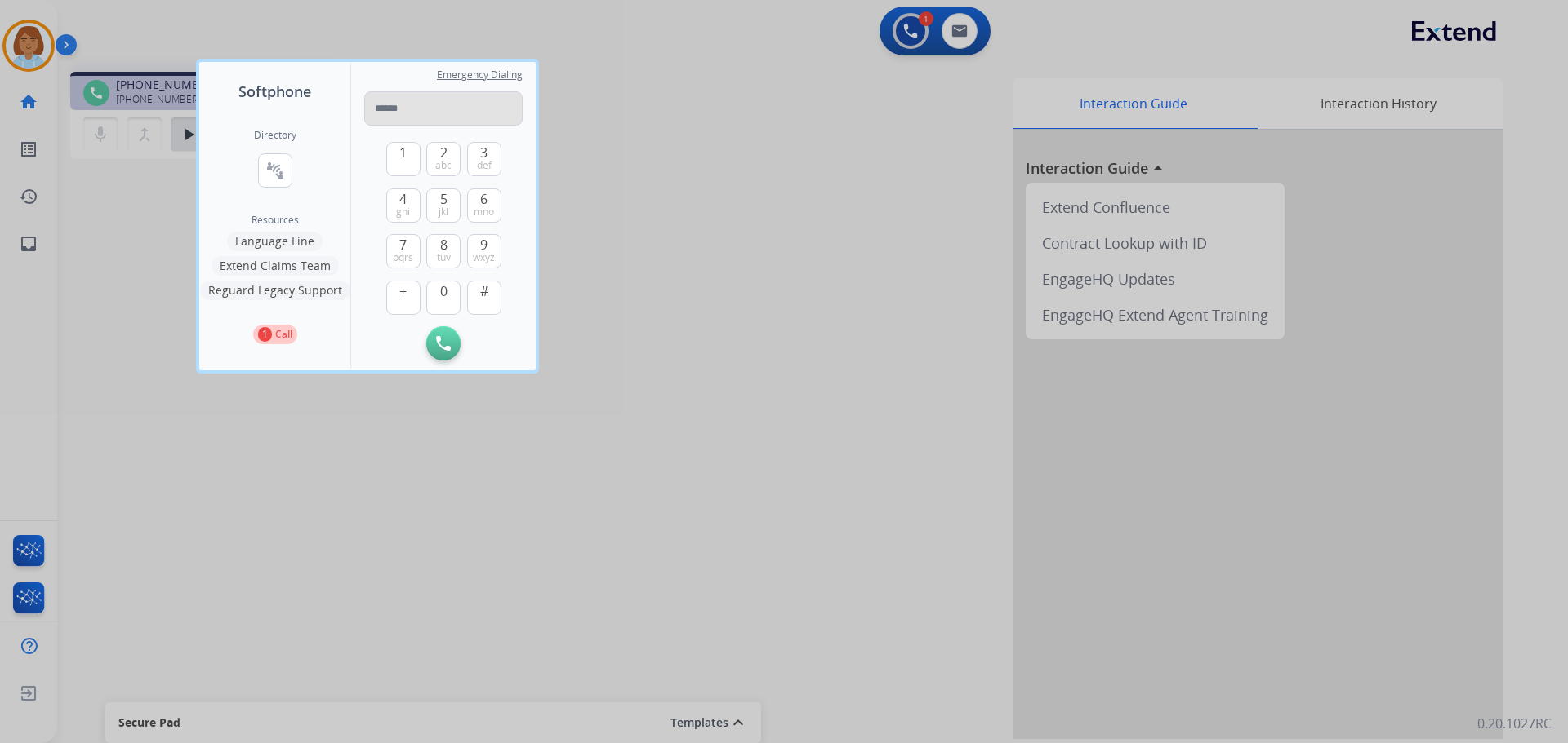
click at [481, 105] on input "tel" at bounding box center [444, 108] width 159 height 34
click at [430, 113] on input "**********" at bounding box center [444, 108] width 159 height 34
click at [410, 112] on input "**********" at bounding box center [444, 108] width 159 height 34
drag, startPoint x: 386, startPoint y: 116, endPoint x: 358, endPoint y: 118, distance: 28.1
click at [358, 118] on div "**********" at bounding box center [444, 216] width 184 height 309
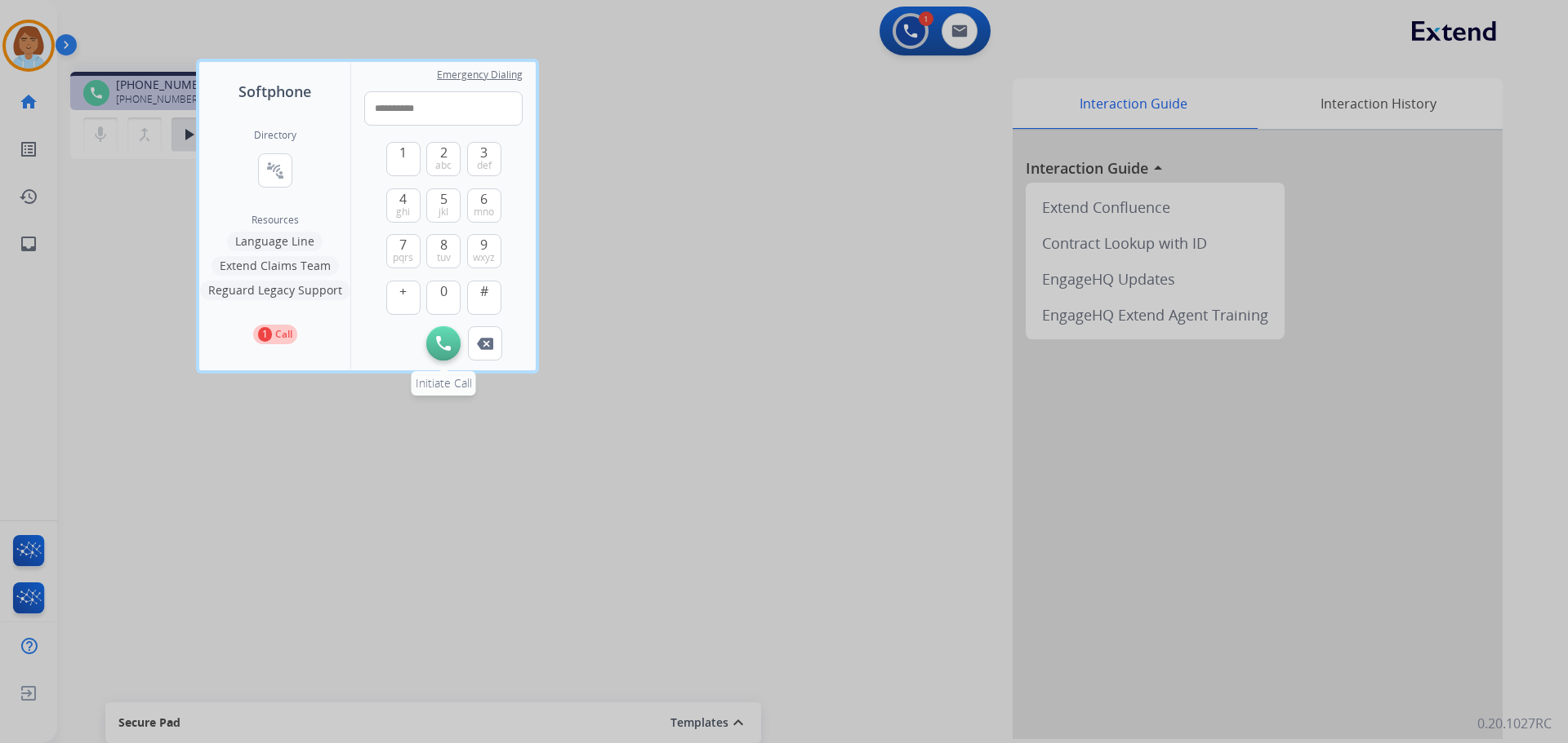
type input "**********"
click at [446, 332] on button "Initiate Call" at bounding box center [443, 343] width 34 height 34
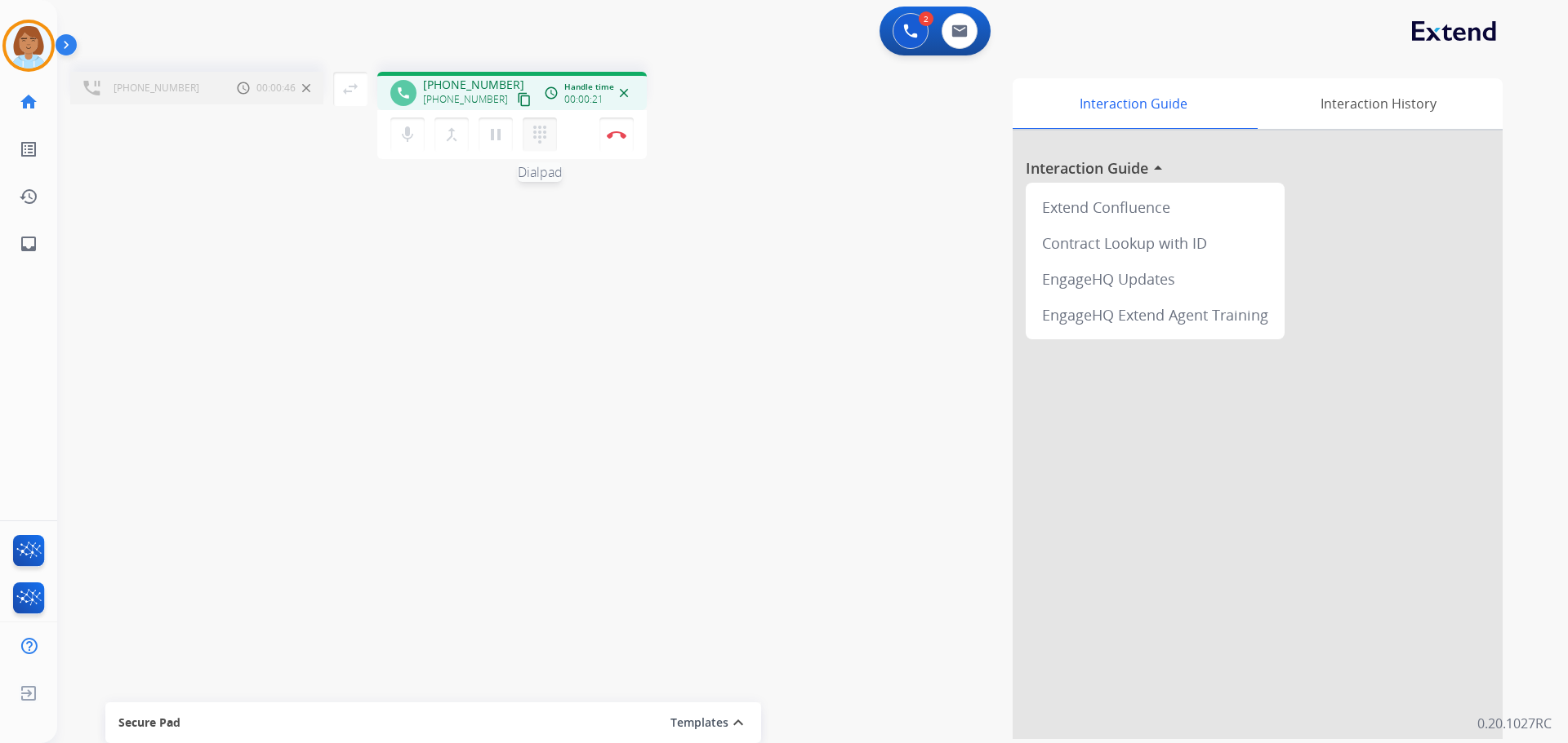
click at [538, 127] on mat-icon "dialpad" at bounding box center [540, 134] width 19 height 19
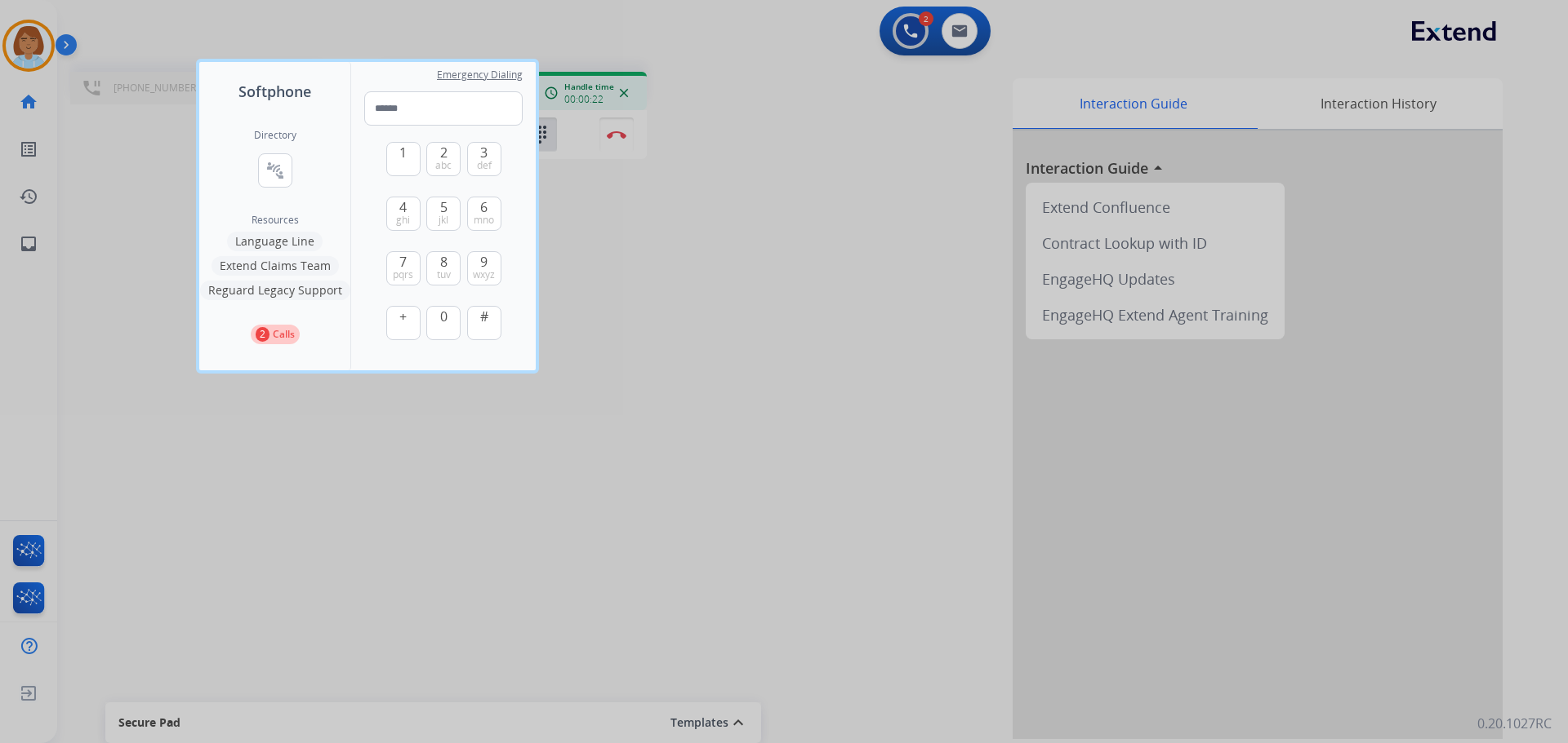
click at [421, 171] on div "1 2 abc 3 def 4 ghi 5 jkl 6 mno 7 pqrs 8 tuv 9 wxyz + 0 #" at bounding box center [444, 242] width 115 height 235
click at [410, 165] on button "1" at bounding box center [403, 159] width 34 height 34
click at [438, 254] on button "8 tuv" at bounding box center [443, 268] width 34 height 34
click at [415, 169] on button "1" at bounding box center [403, 159] width 34 height 34
click at [435, 310] on button "0" at bounding box center [443, 323] width 34 height 34
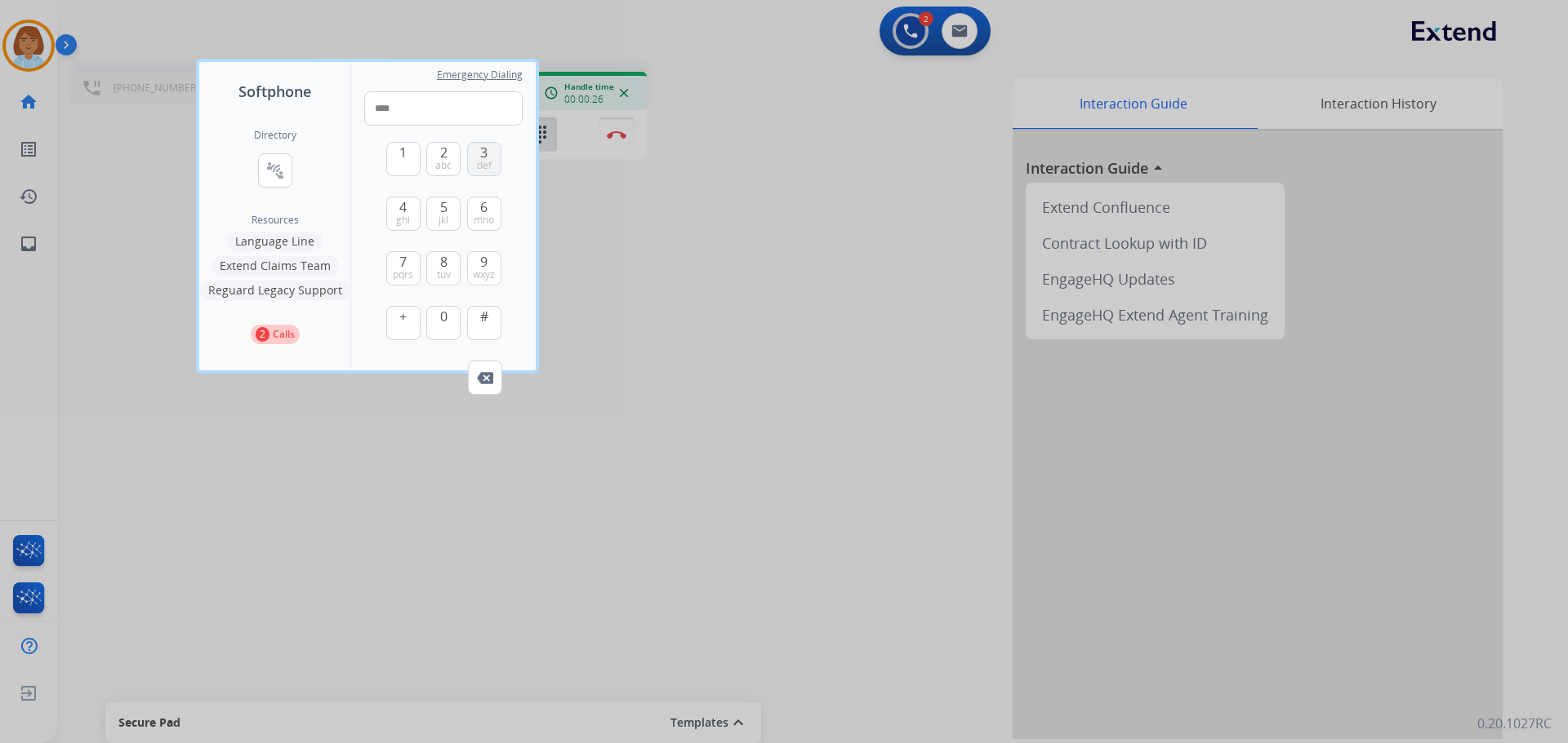
click at [476, 160] on button "3 def" at bounding box center [483, 159] width 34 height 34
type input "*****"
click at [786, 353] on div at bounding box center [784, 372] width 1568 height 743
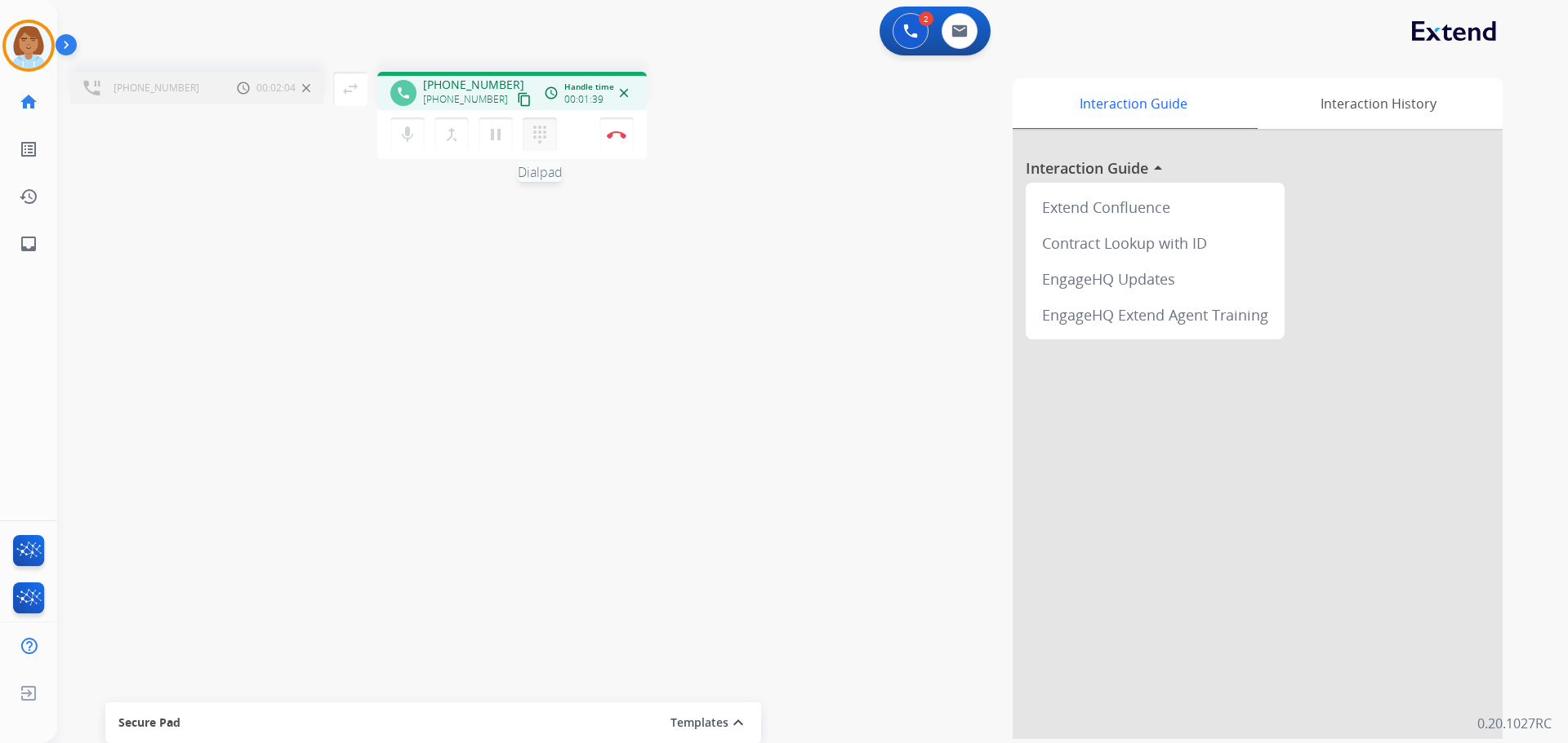
click at [536, 142] on mat-icon "dialpad" at bounding box center [540, 134] width 19 height 19
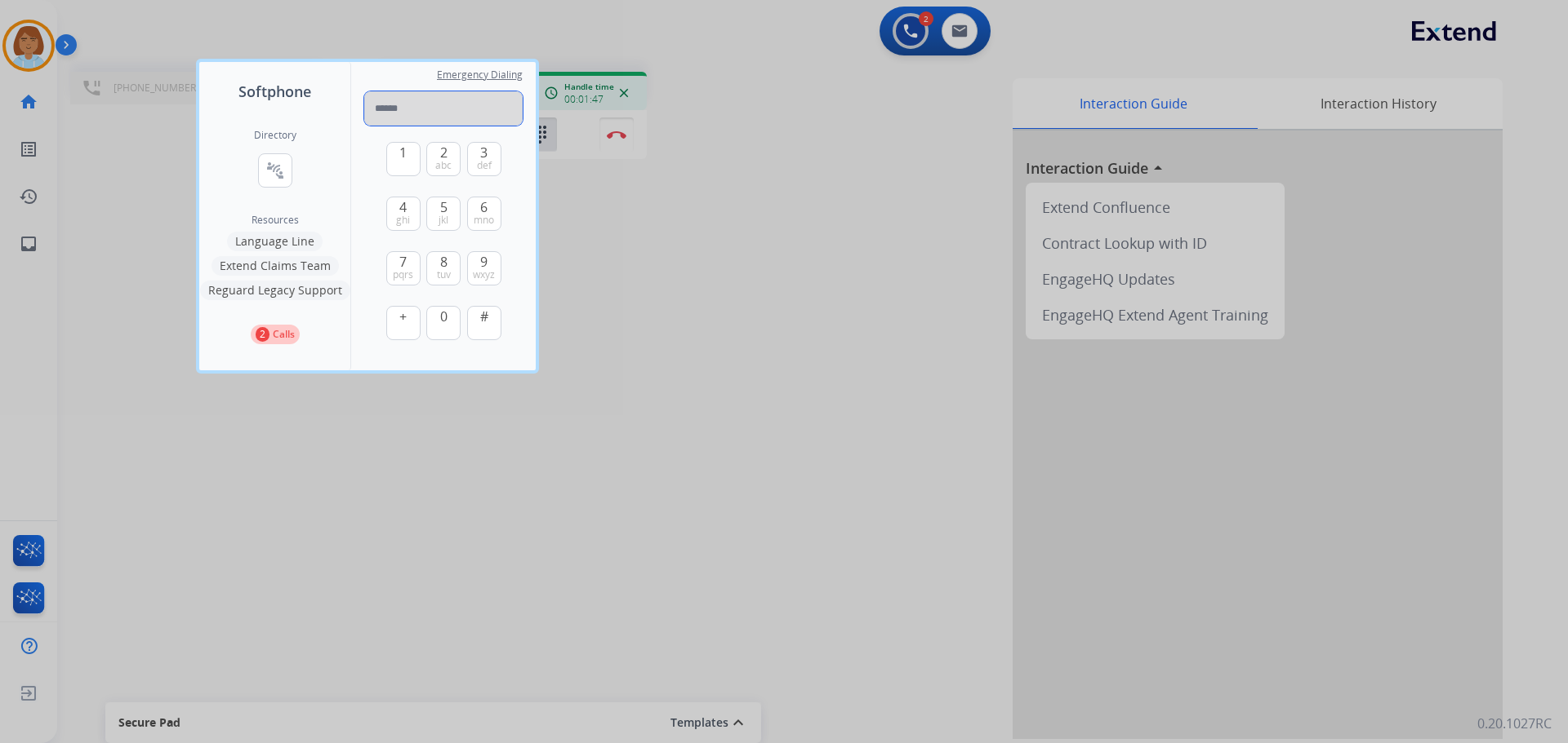
paste input "**********"
click at [487, 318] on span "#" at bounding box center [484, 316] width 8 height 19
type input "**********"
drag, startPoint x: 517, startPoint y: 115, endPoint x: 121, endPoint y: 88, distance: 396.9
click at [121, 88] on div "**********" at bounding box center [784, 372] width 1568 height 743
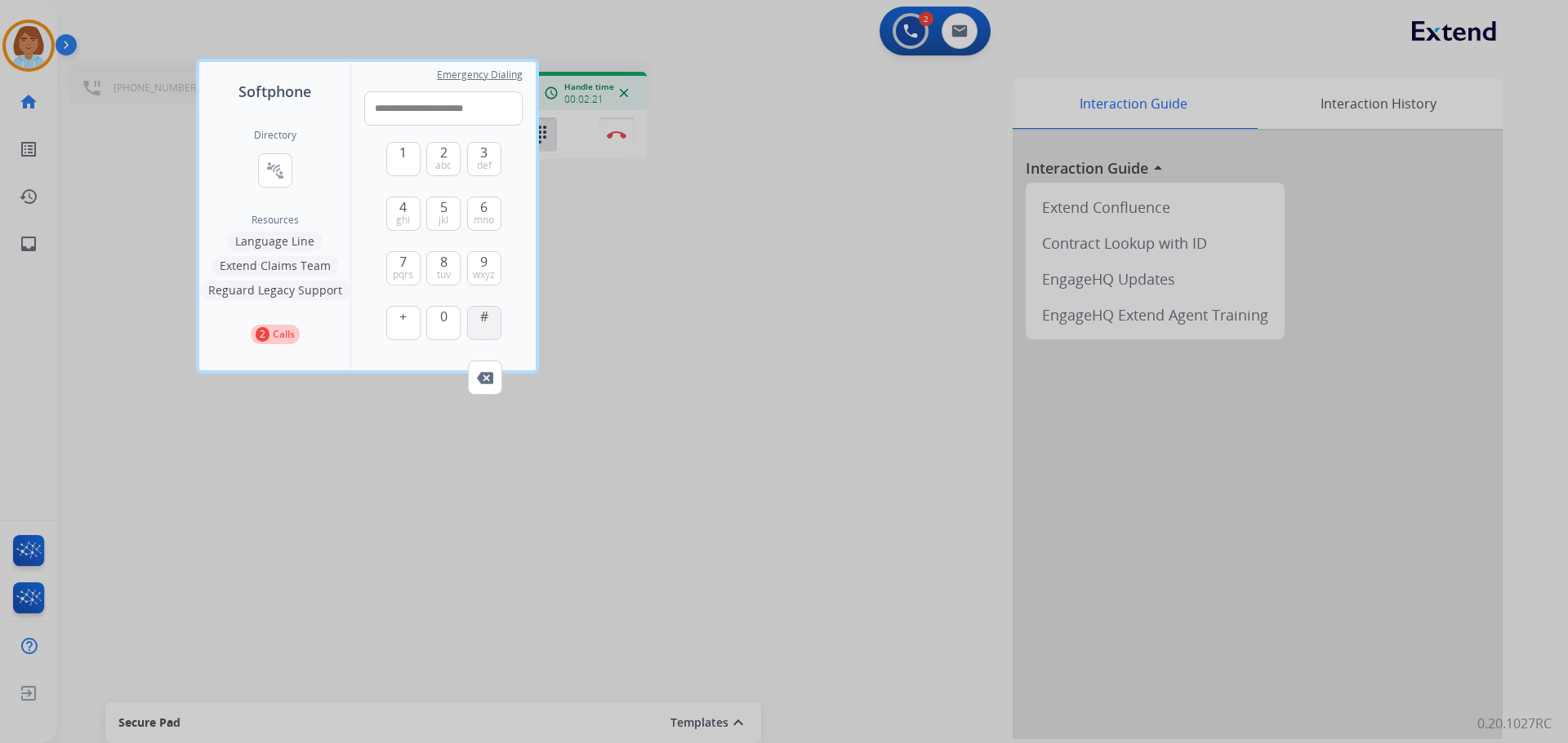
click at [487, 323] on span "#" at bounding box center [484, 316] width 8 height 19
type input "**********"
click at [72, 253] on div at bounding box center [784, 372] width 1568 height 743
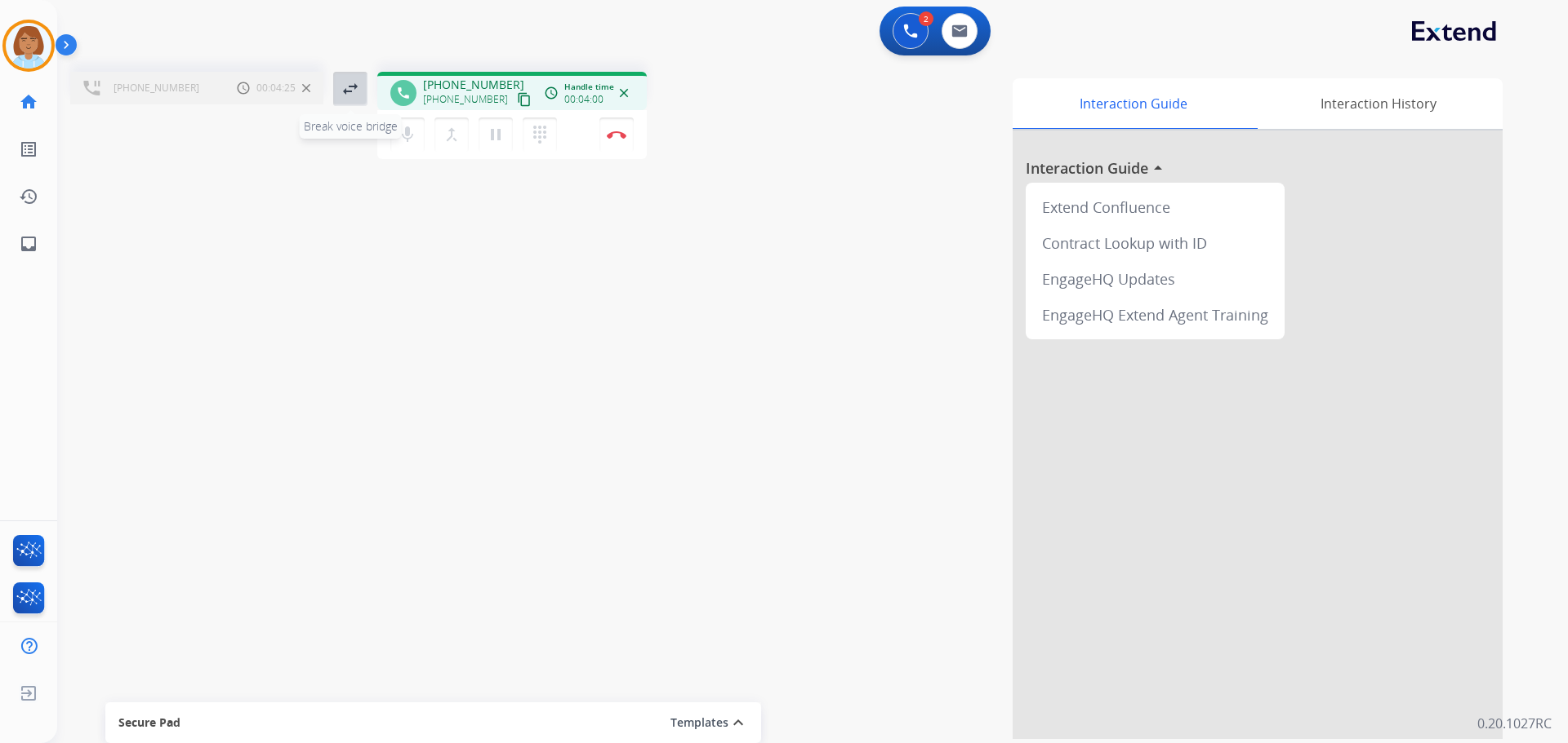
click at [355, 82] on mat-icon "swap_horiz" at bounding box center [350, 88] width 19 height 19
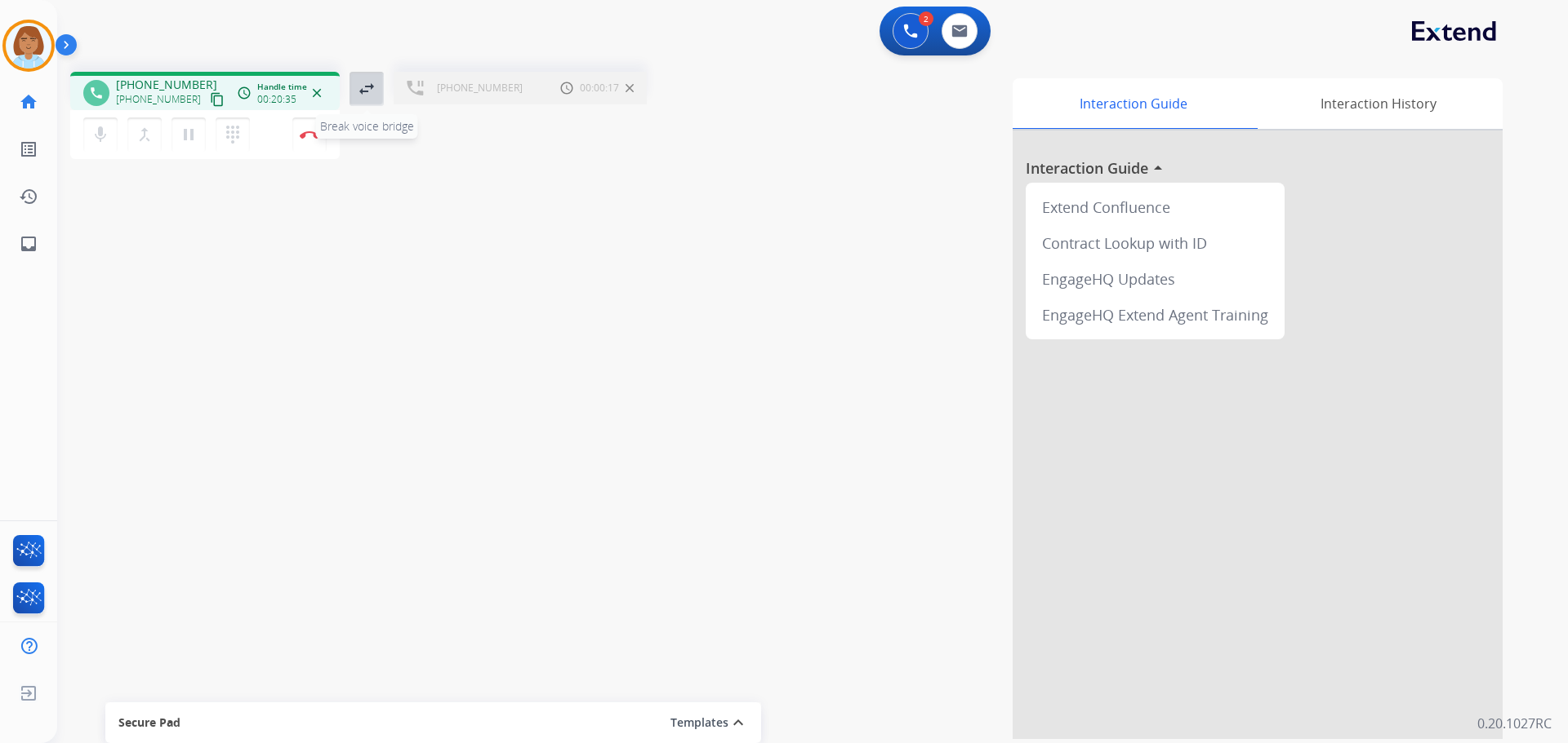
click at [360, 88] on mat-icon "swap_horiz" at bounding box center [366, 88] width 19 height 19
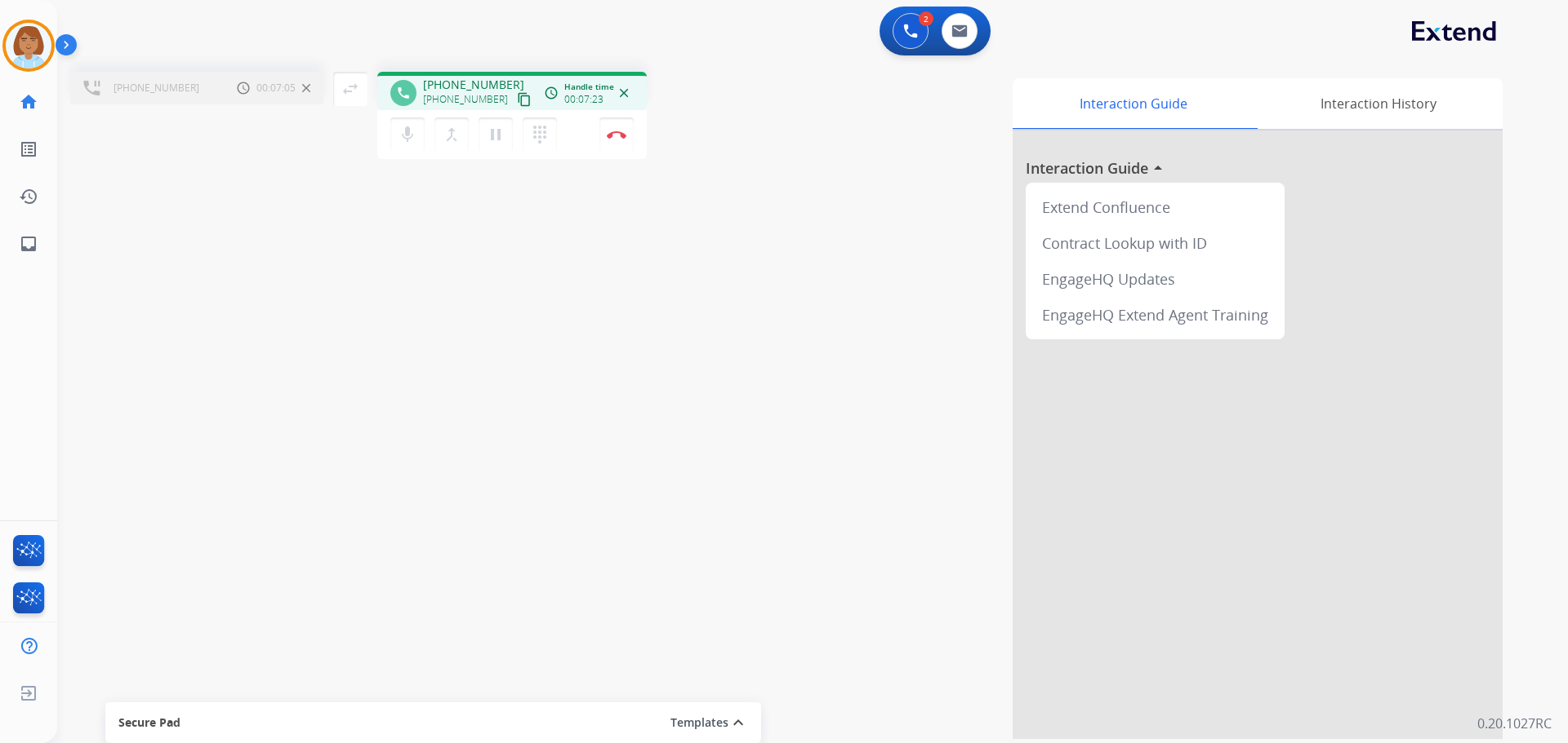
click at [194, 380] on div "+16187090821 Call metrics Hold 00:07:05 00:07:05 swap_horiz Break voice bridge …" at bounding box center [792, 399] width 1471 height 680
click at [617, 141] on button "Disconnect" at bounding box center [616, 134] width 34 height 34
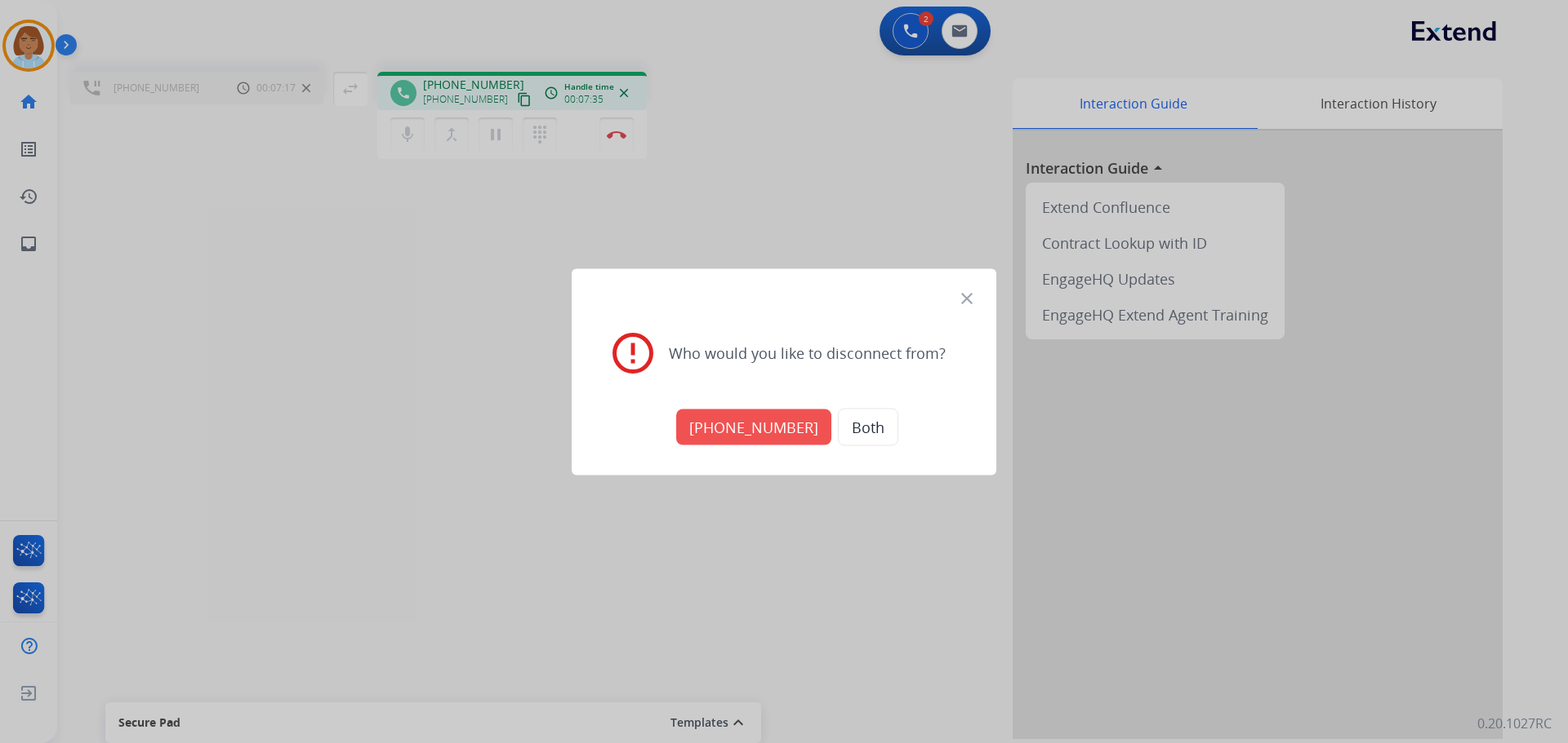
click at [761, 422] on button "+18002758777" at bounding box center [754, 427] width 155 height 36
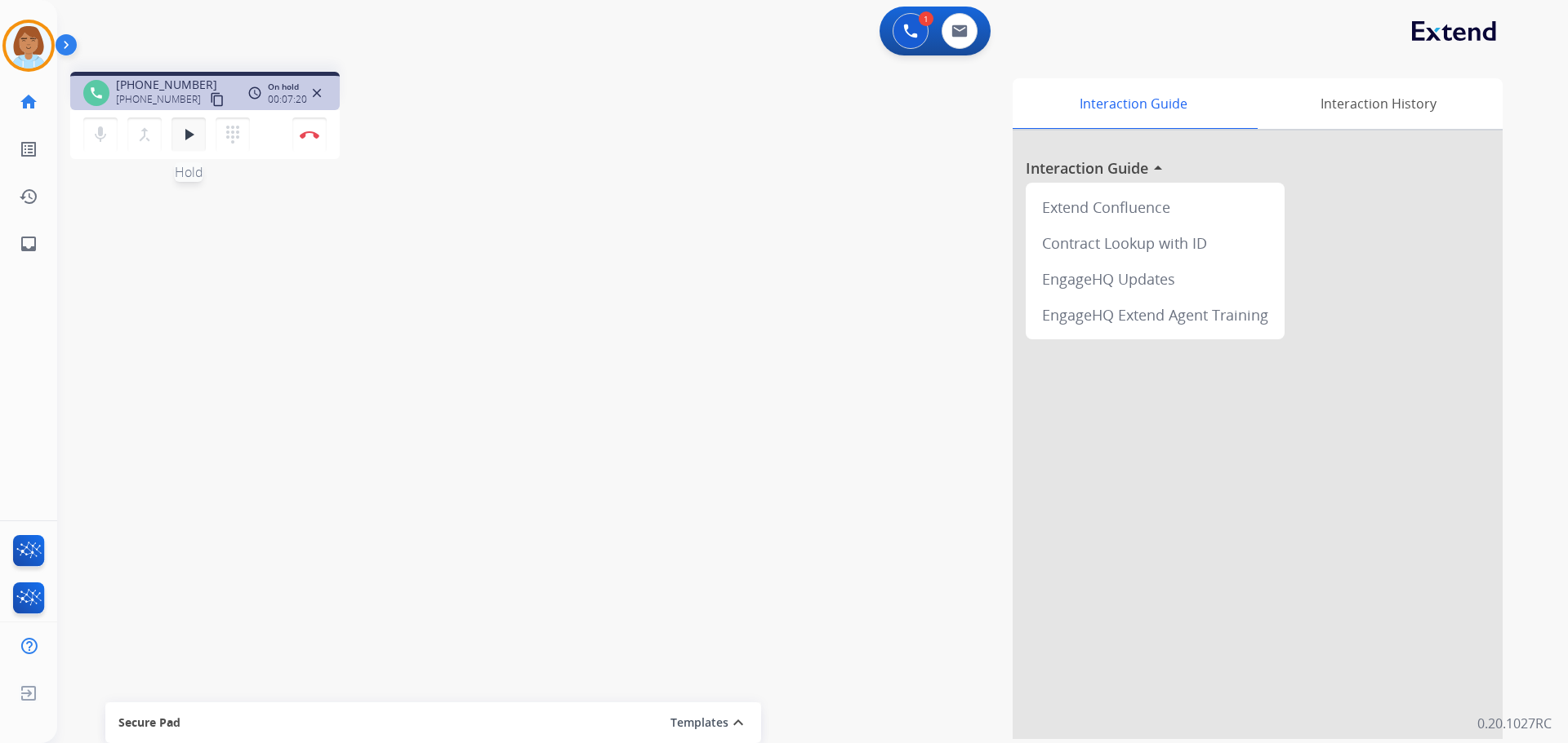
click at [188, 138] on mat-icon "play_arrow" at bounding box center [188, 134] width 19 height 19
click at [189, 136] on mat-icon "pause" at bounding box center [188, 134] width 19 height 19
click at [189, 136] on mat-icon "play_arrow" at bounding box center [188, 134] width 19 height 19
click at [180, 136] on mat-icon "pause" at bounding box center [188, 134] width 19 height 19
click at [197, 139] on mat-icon "play_arrow" at bounding box center [188, 134] width 19 height 19
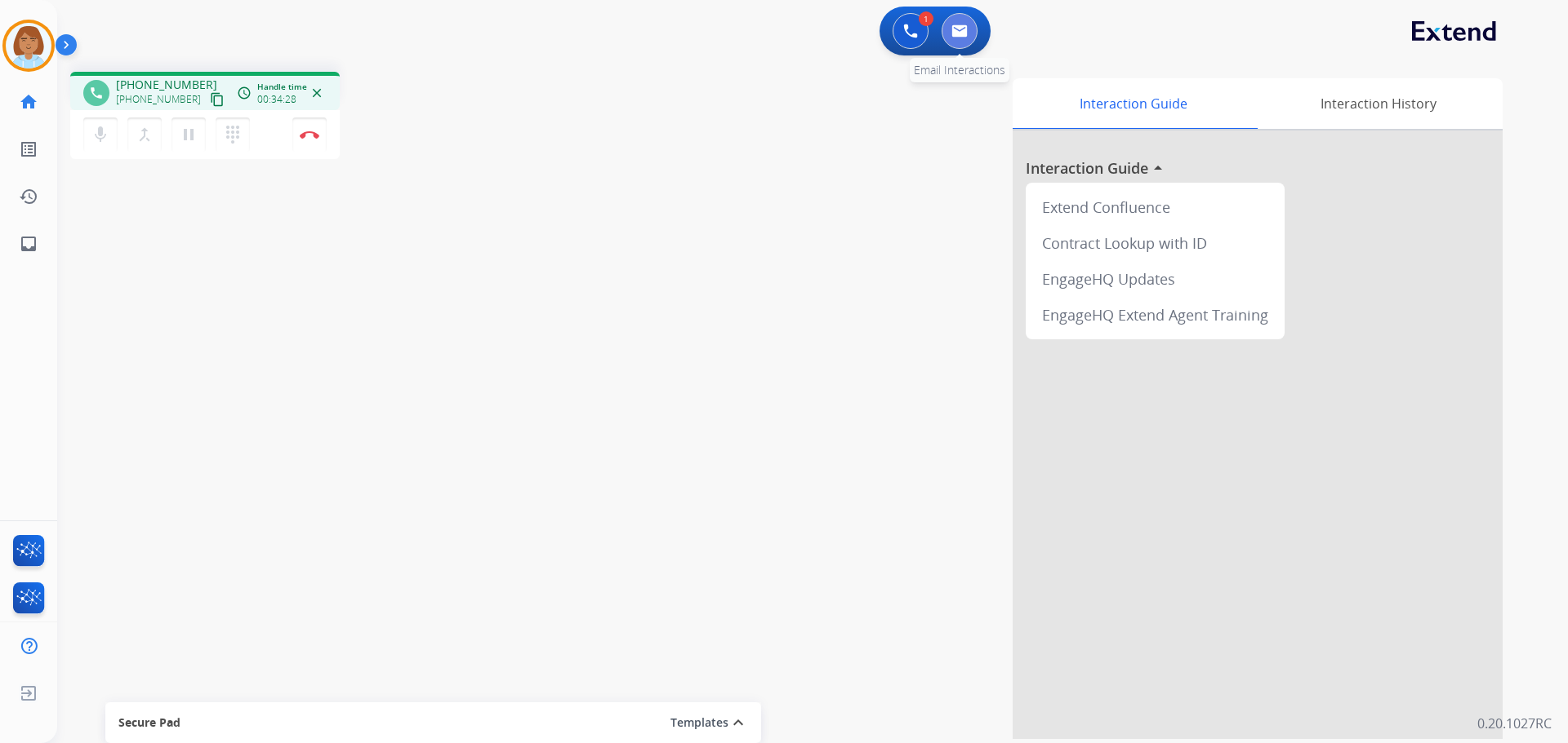
click at [963, 40] on button at bounding box center [959, 30] width 36 height 36
select select "**********"
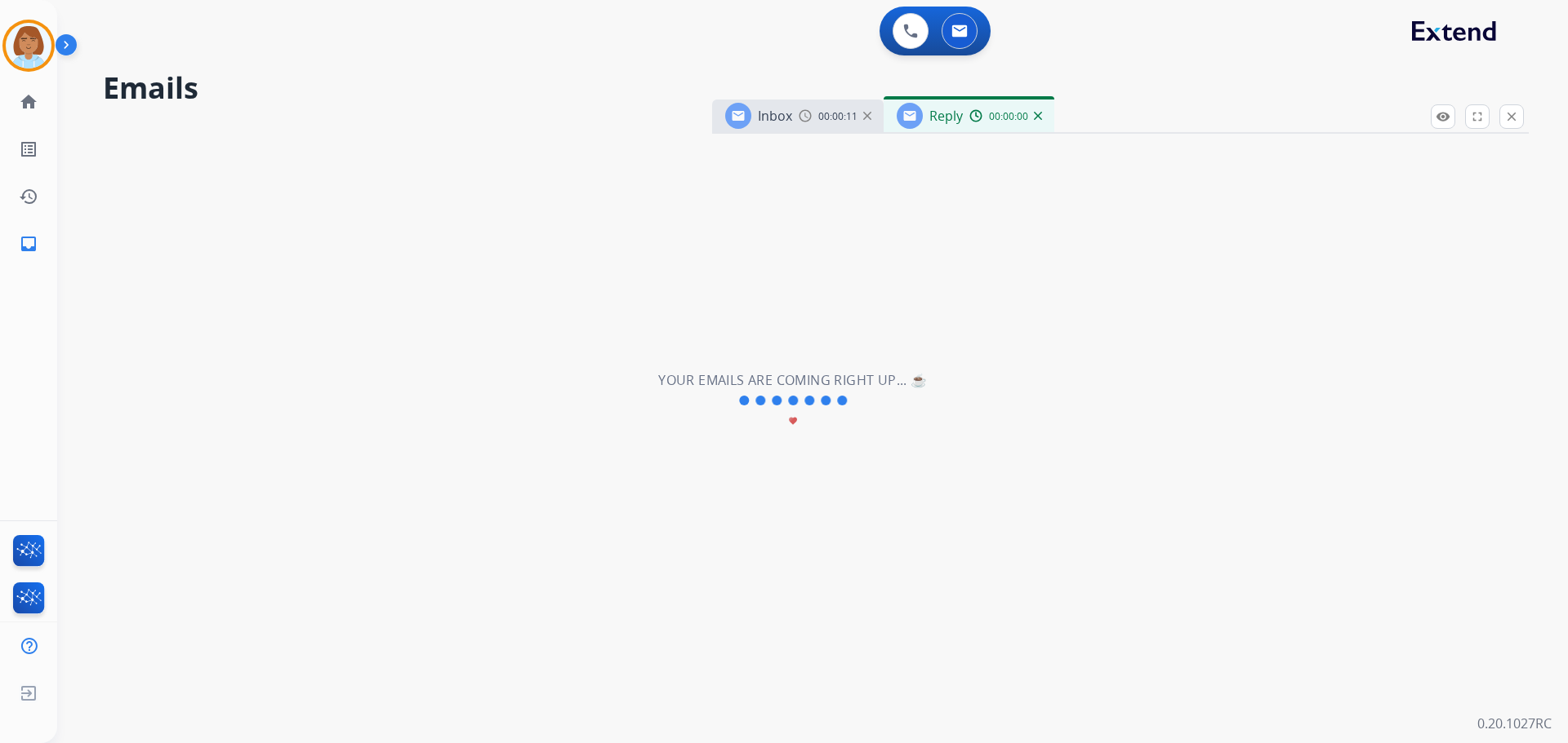
select select "**********"
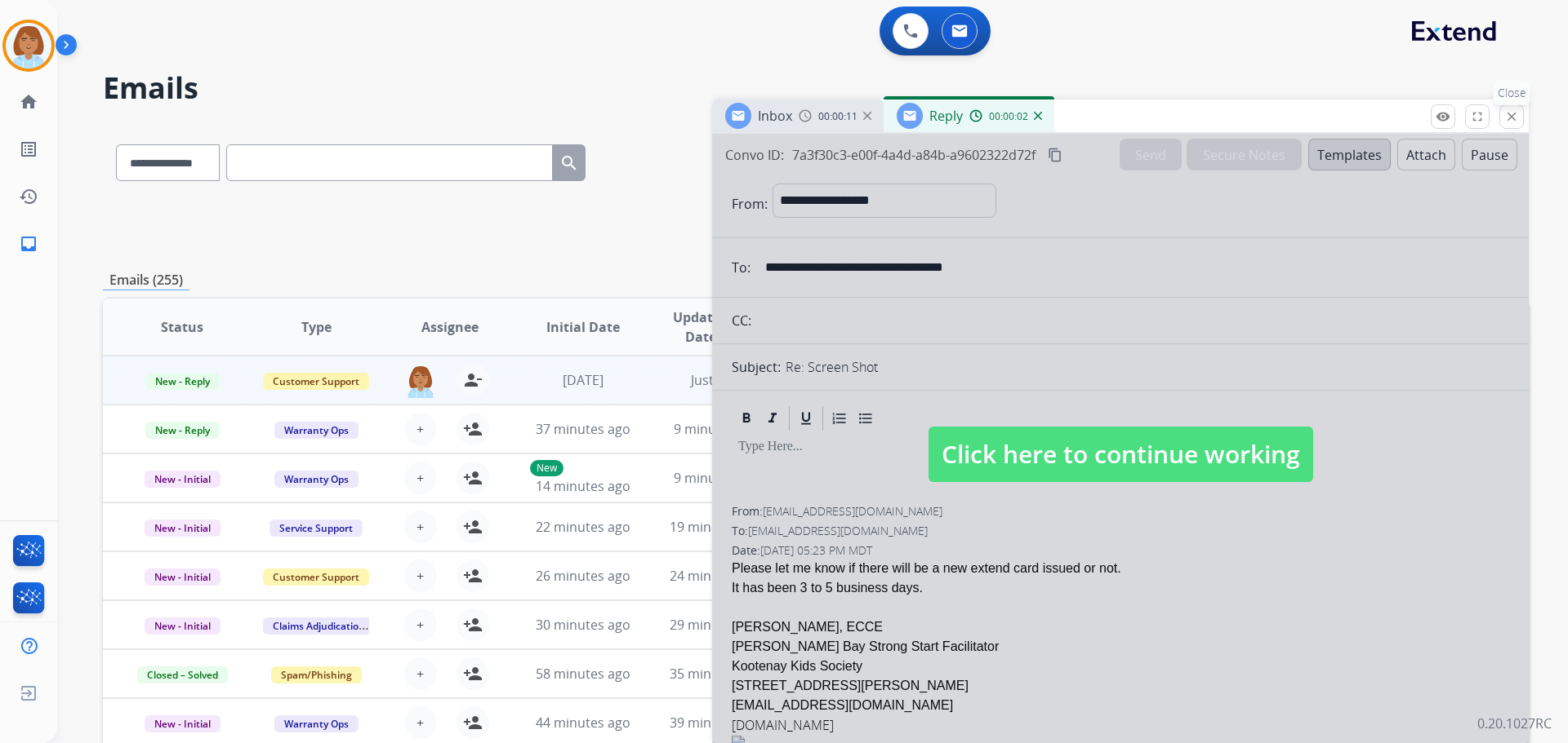
click at [1511, 118] on mat-icon "close" at bounding box center [1512, 117] width 15 height 15
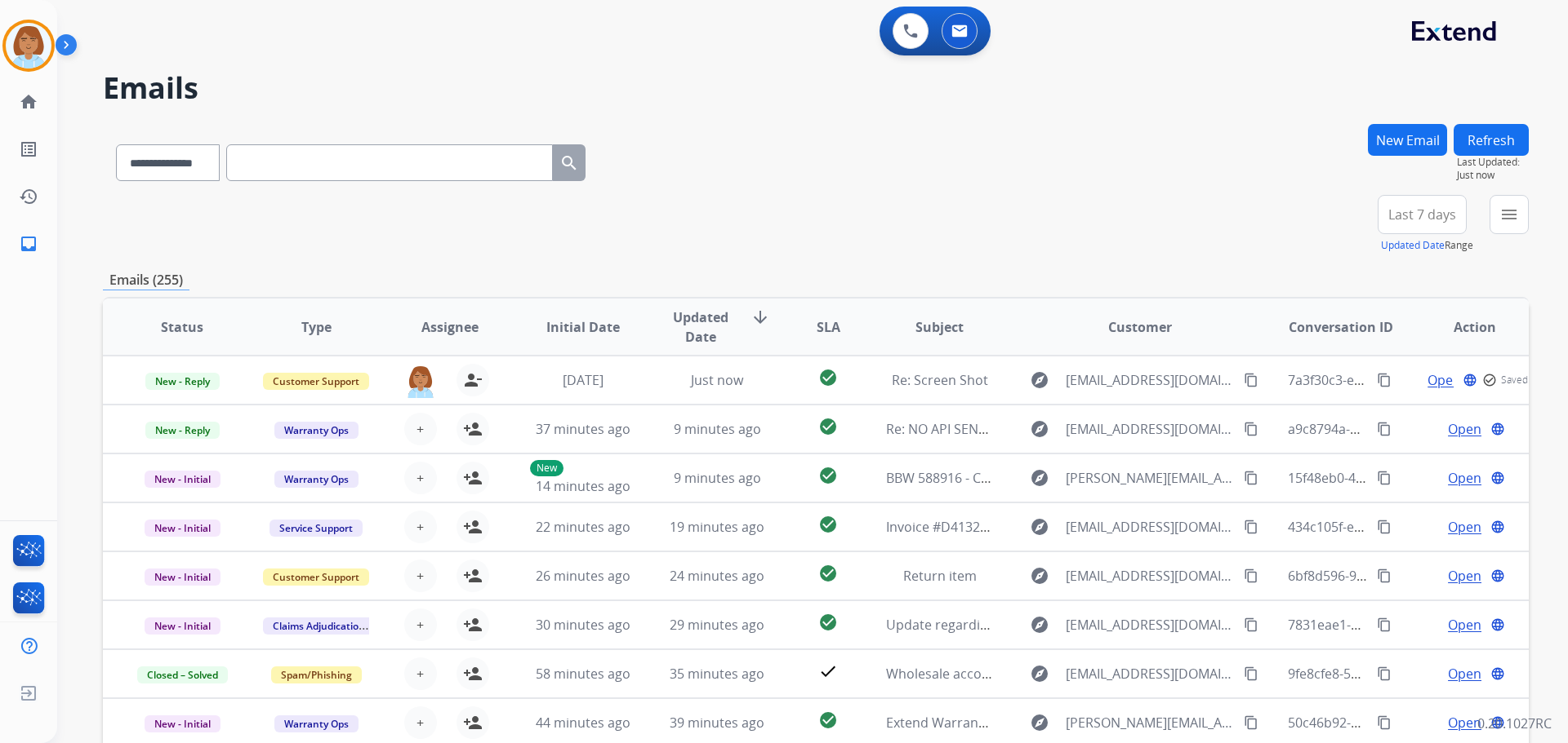
click at [1387, 145] on button "New Email" at bounding box center [1408, 140] width 79 height 32
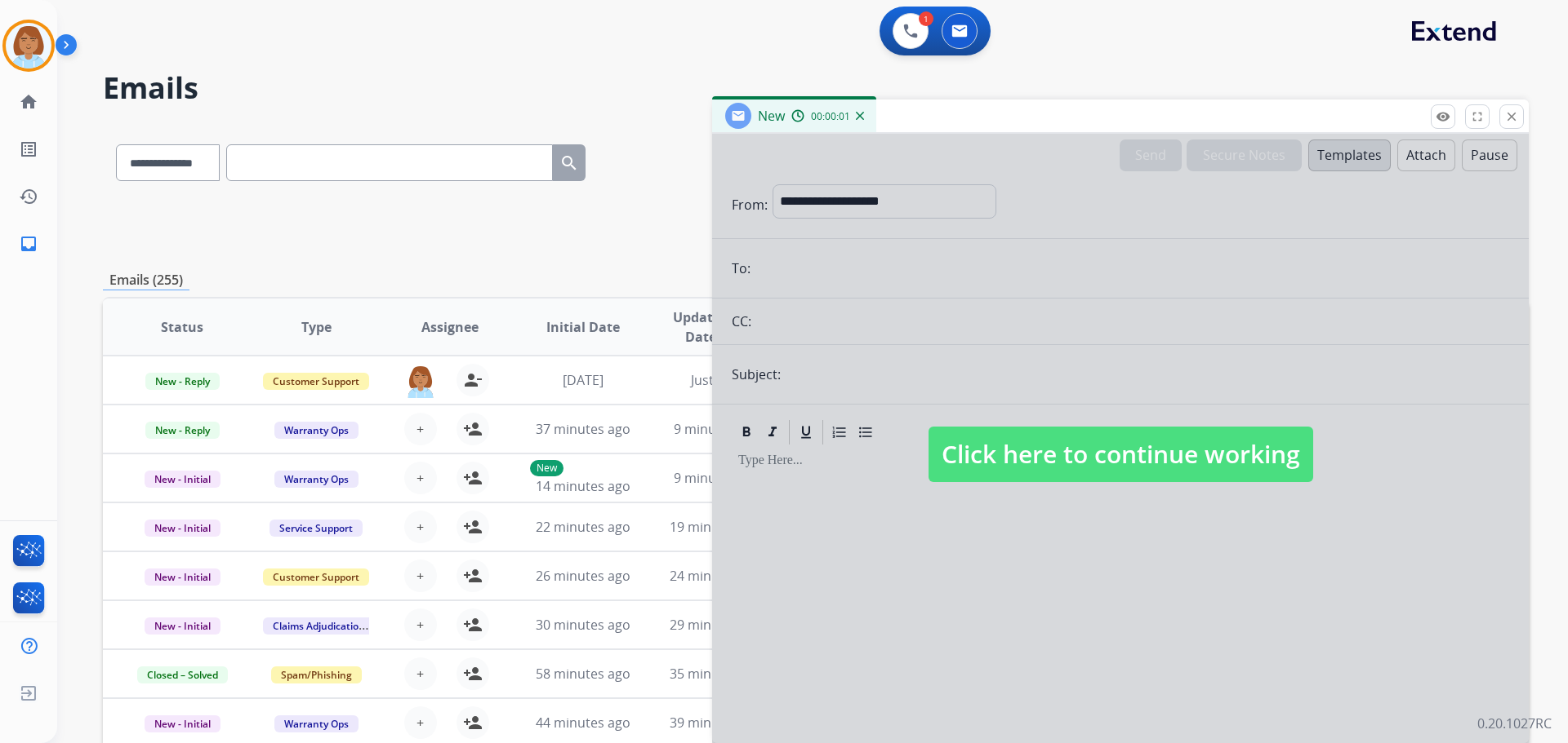
click at [1080, 436] on span "Click here to continue working" at bounding box center [1121, 454] width 385 height 55
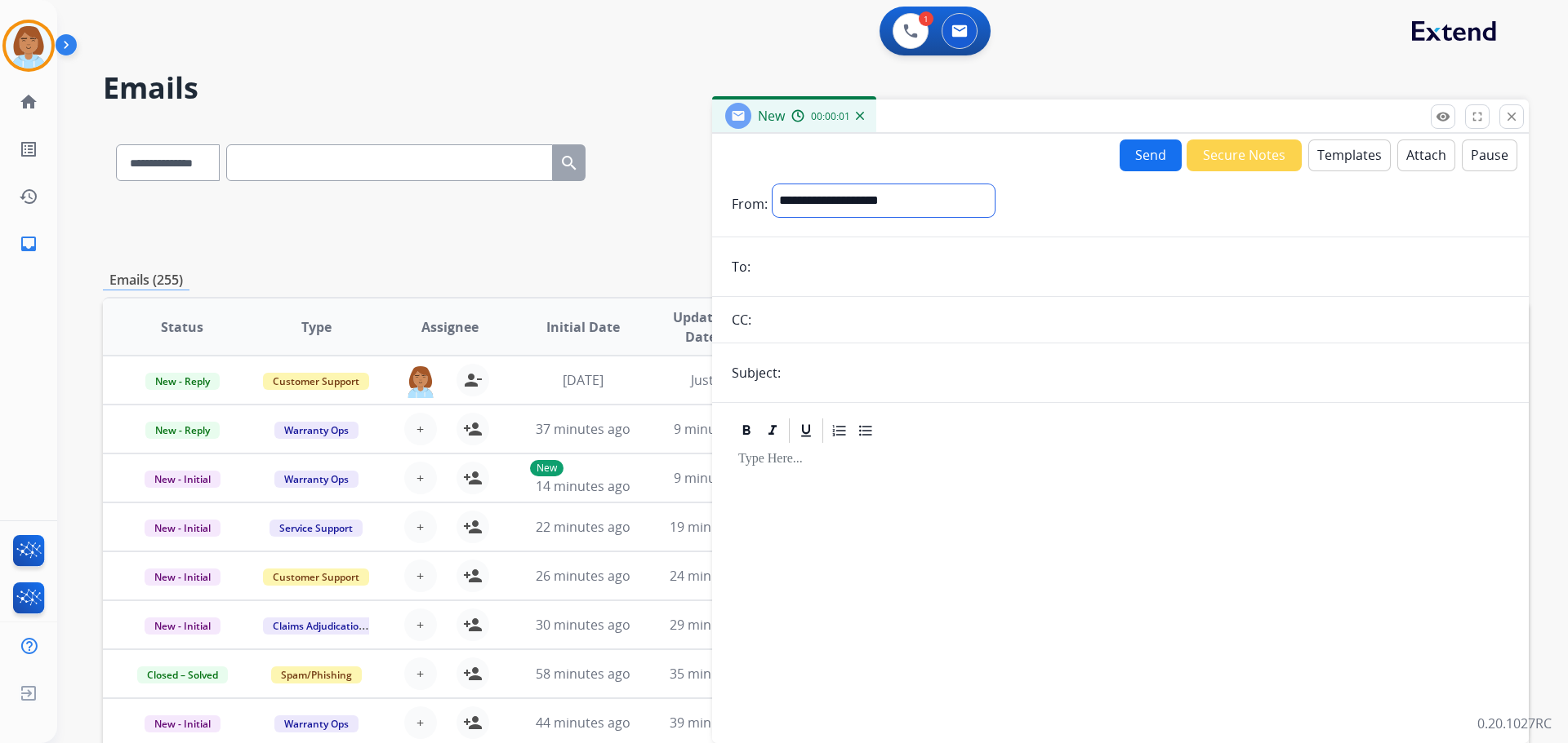
click at [886, 207] on select "**********" at bounding box center [883, 200] width 222 height 32
select select "**********"
click at [772, 184] on select "**********" at bounding box center [883, 200] width 222 height 32
click at [796, 271] on input "email" at bounding box center [1132, 268] width 754 height 32
paste input "**********"
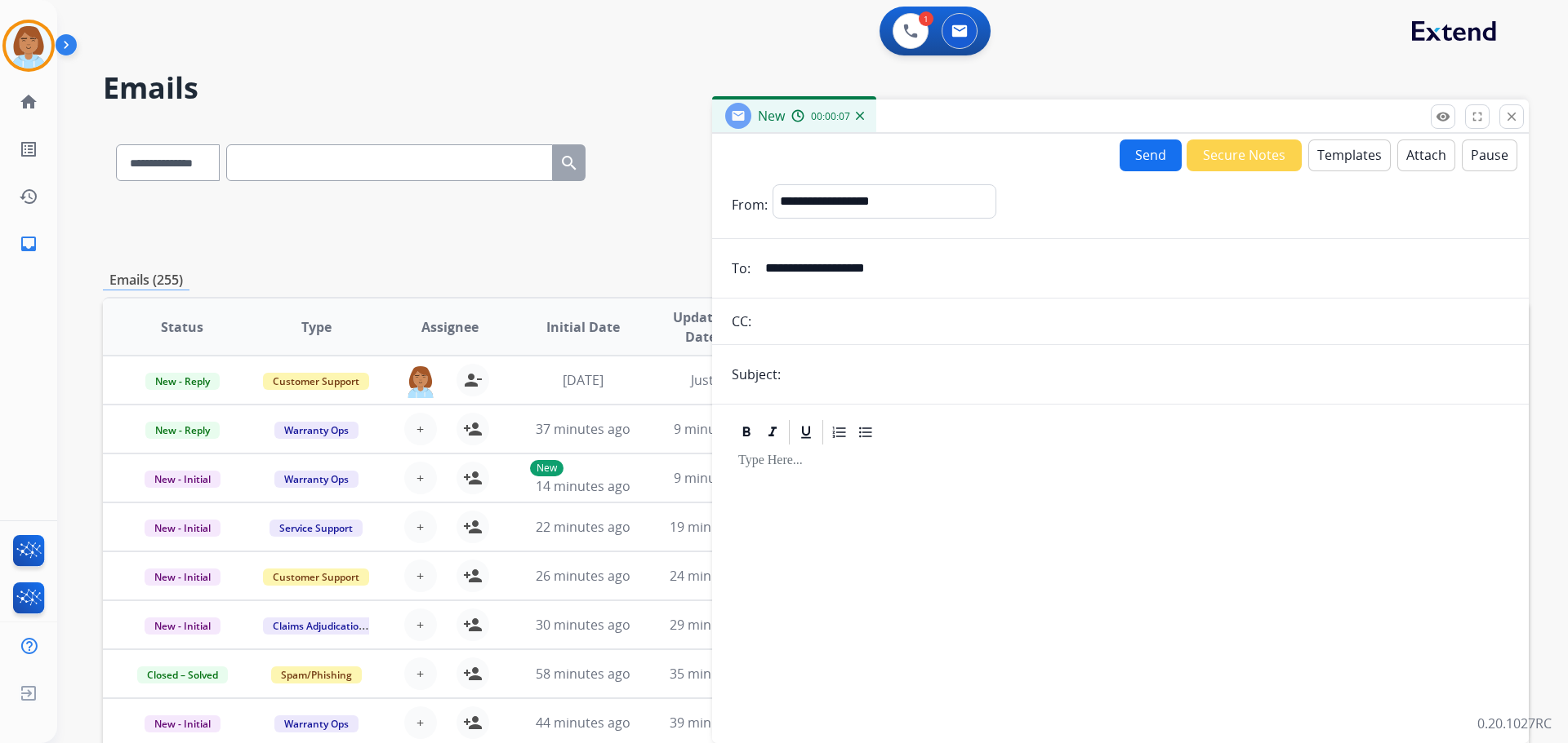
type input "**********"
click at [823, 336] on input "text" at bounding box center [1133, 321] width 753 height 32
click at [830, 380] on input "text" at bounding box center [1147, 374] width 723 height 32
type input "**********"
click at [1334, 153] on button "Templates" at bounding box center [1348, 155] width 82 height 32
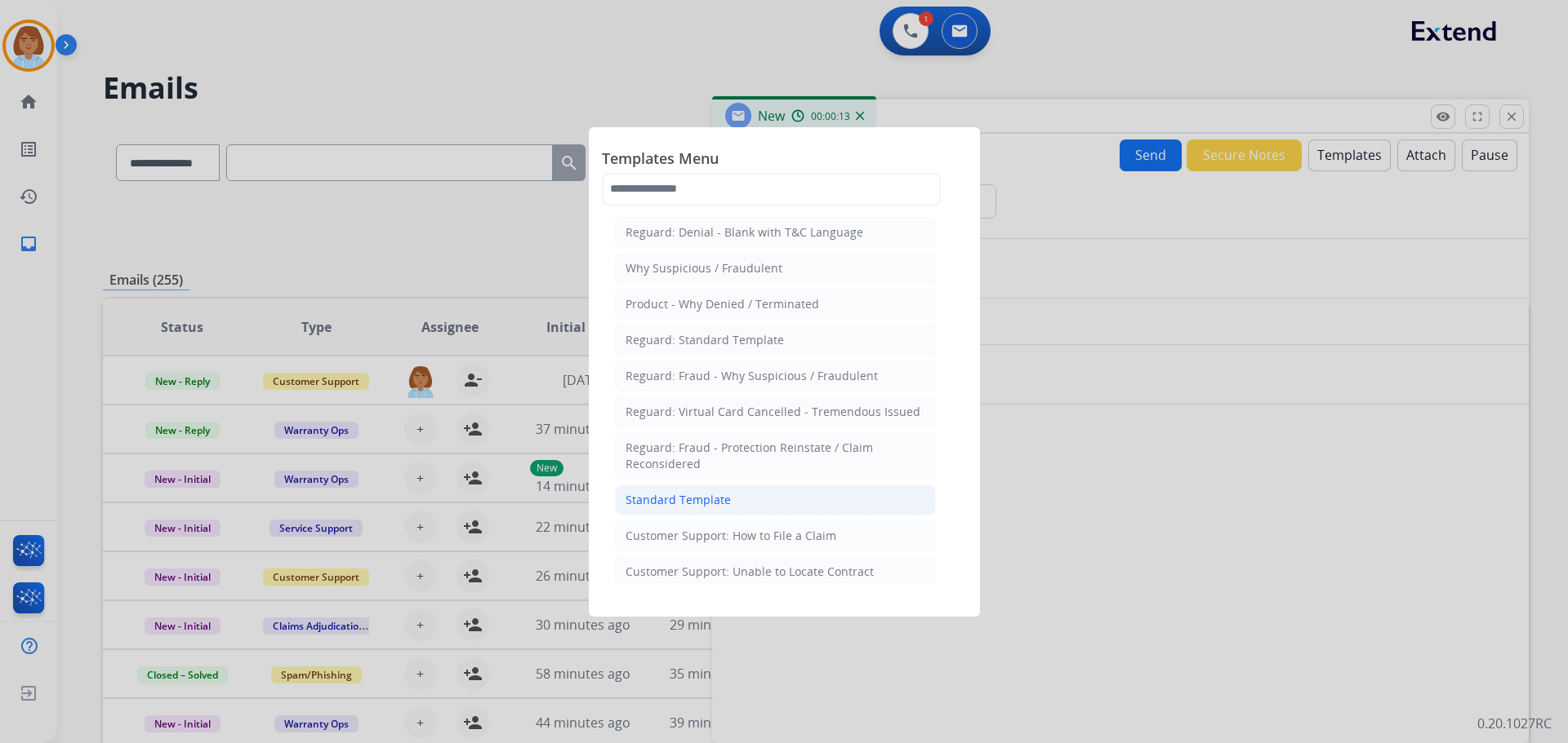
click at [711, 501] on div "Standard Template" at bounding box center [678, 501] width 105 height 17
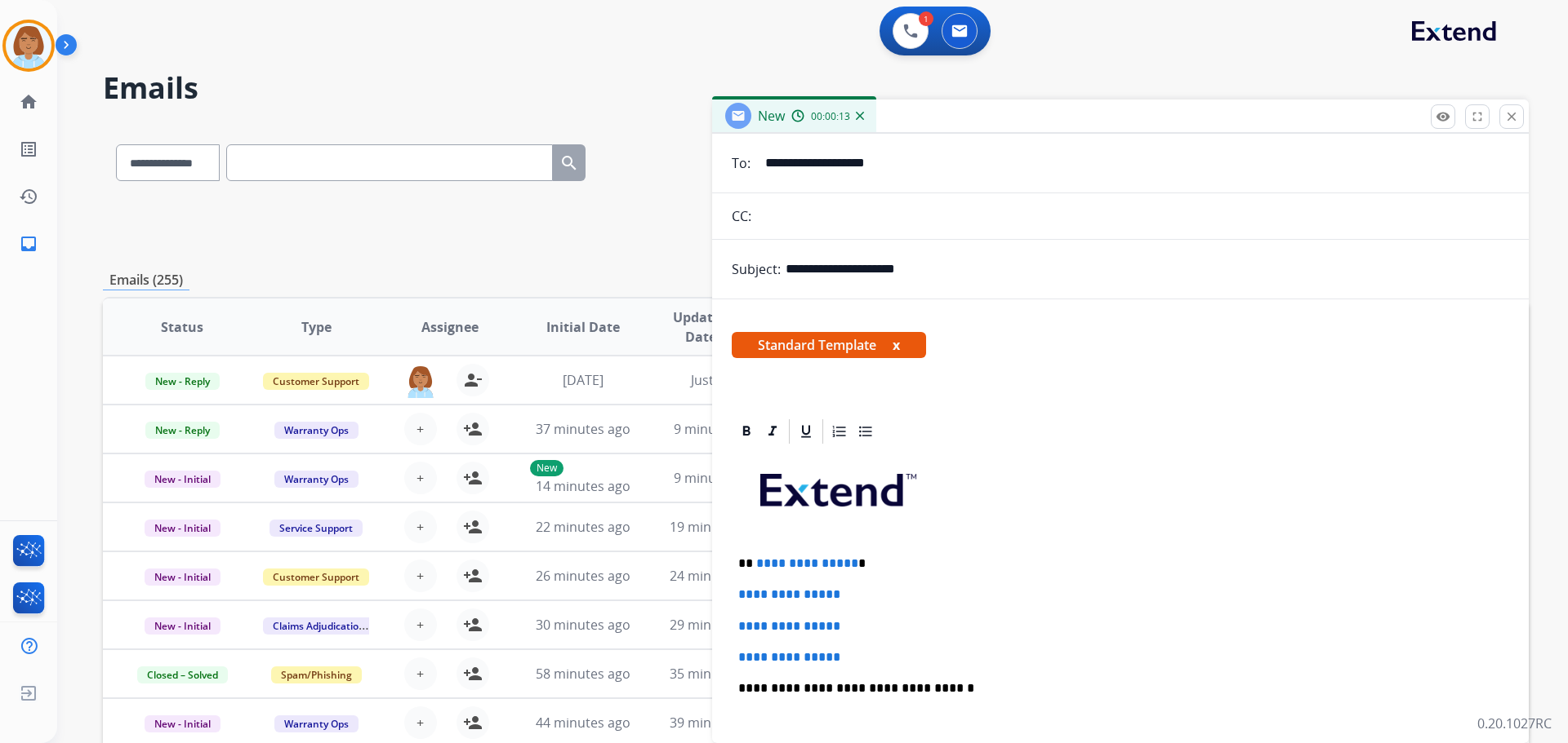
scroll to position [326, 0]
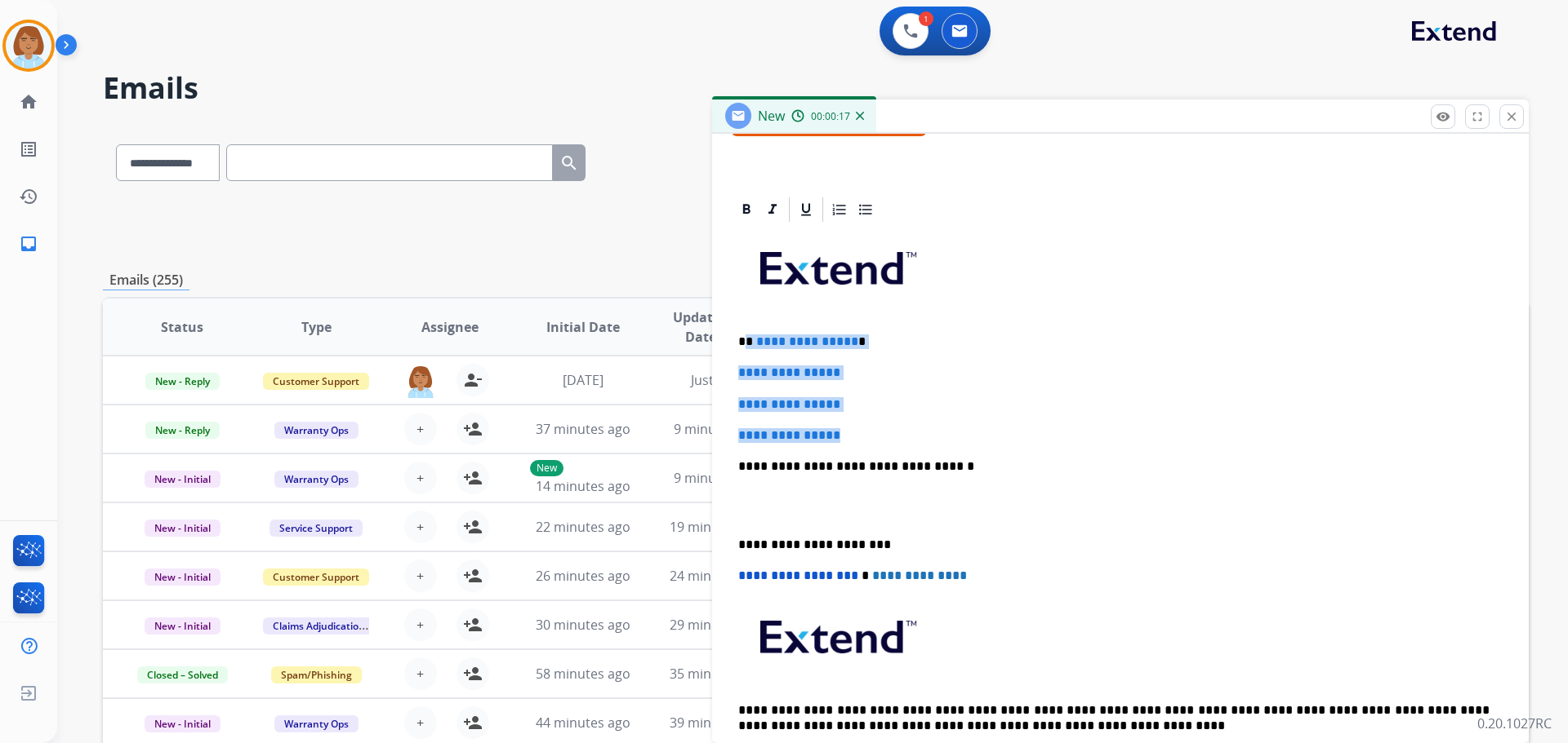
drag, startPoint x: 749, startPoint y: 345, endPoint x: 856, endPoint y: 416, distance: 128.4
click at [856, 416] on div "**********" at bounding box center [1120, 504] width 778 height 561
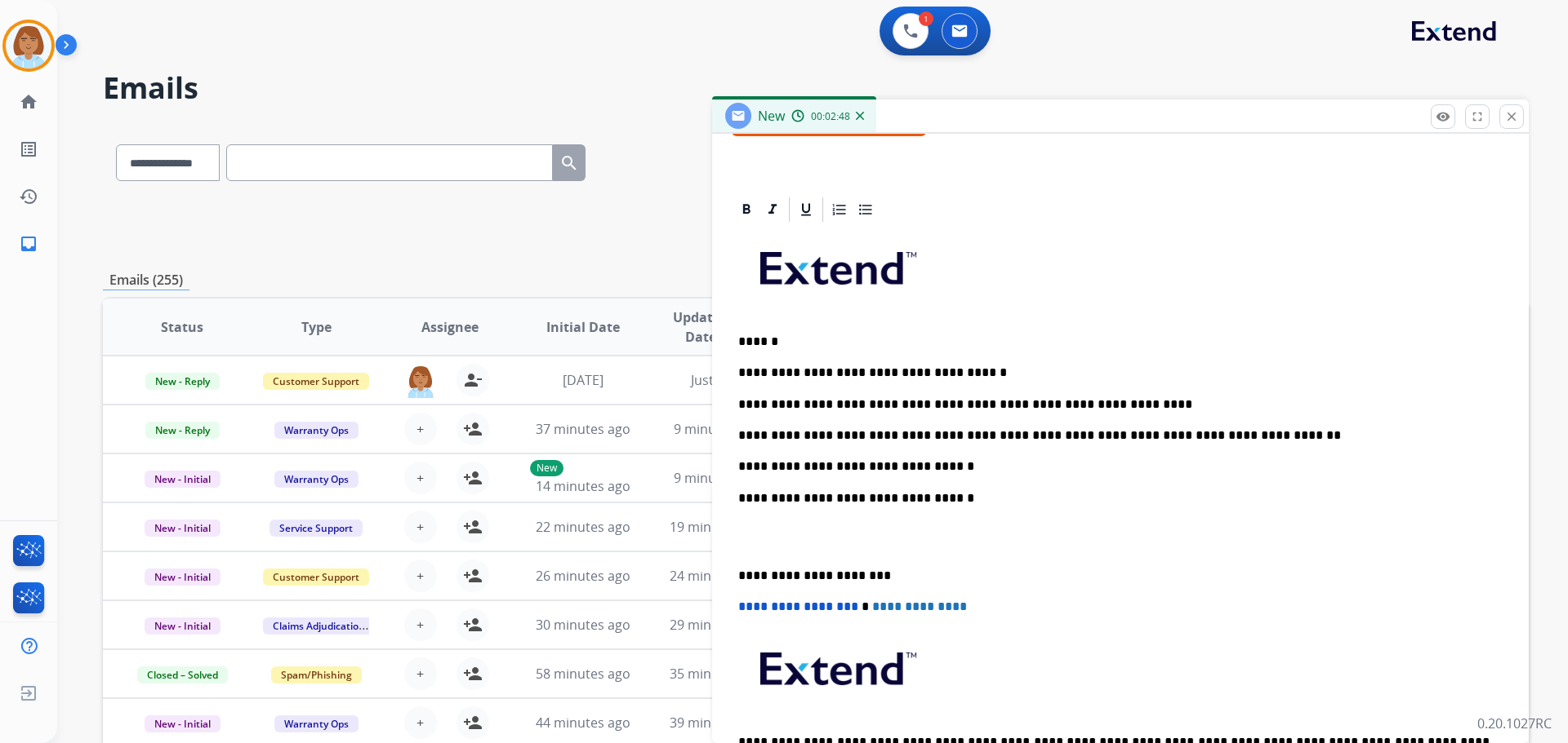
click at [738, 580] on p "**********" at bounding box center [1113, 576] width 751 height 15
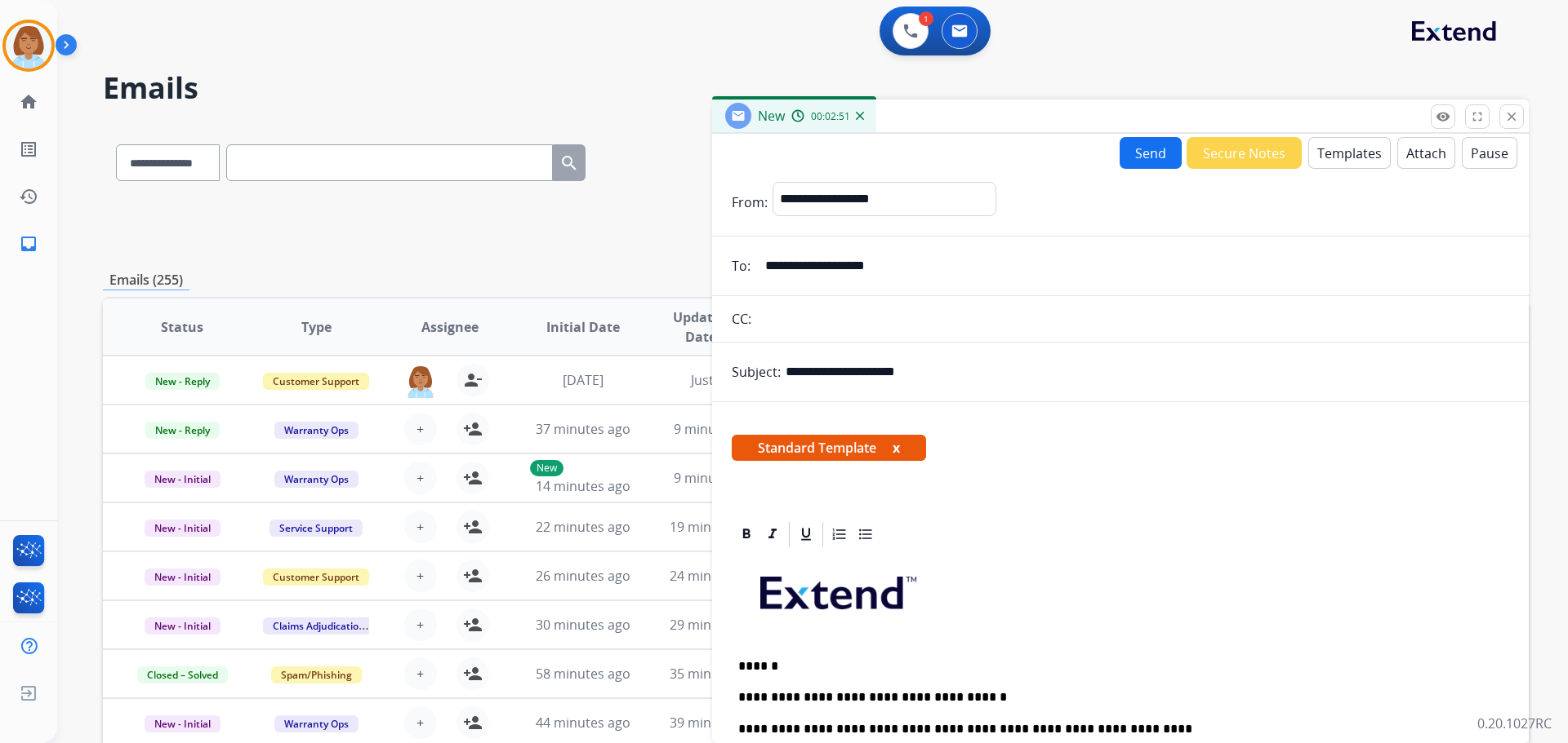
scroll to position [0, 0]
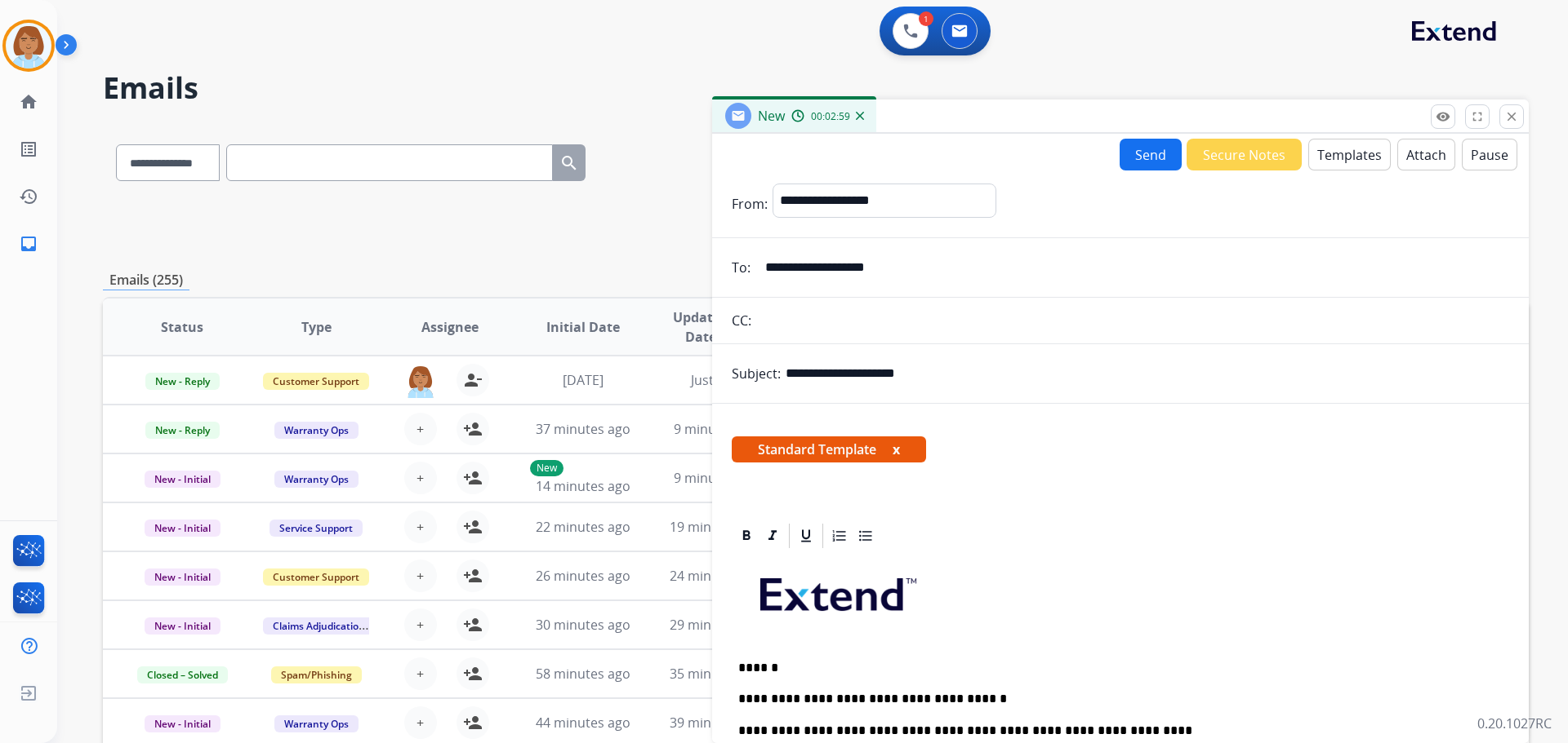
click at [1149, 170] on button "Send" at bounding box center [1150, 154] width 62 height 32
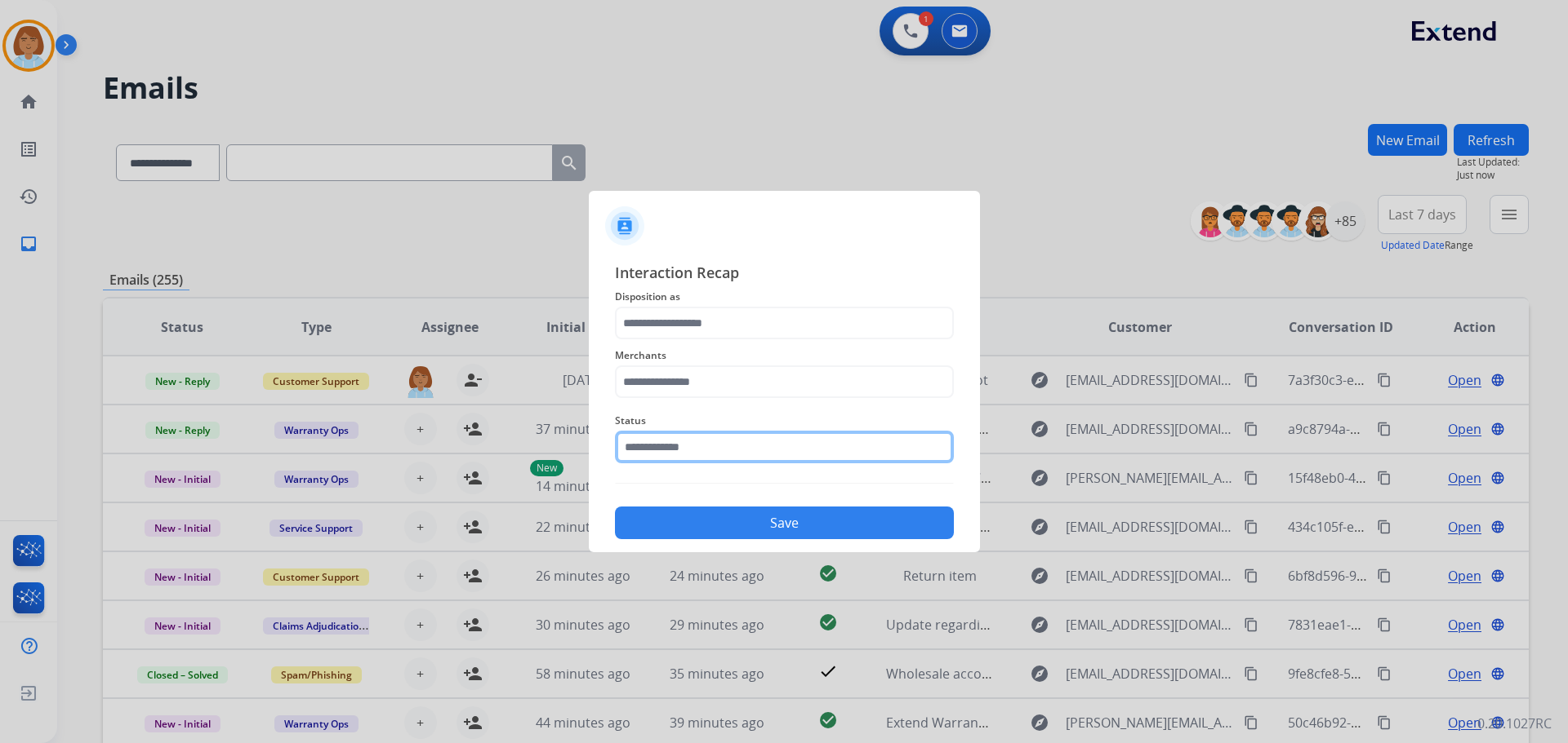
click at [779, 447] on input "text" at bounding box center [784, 446] width 339 height 32
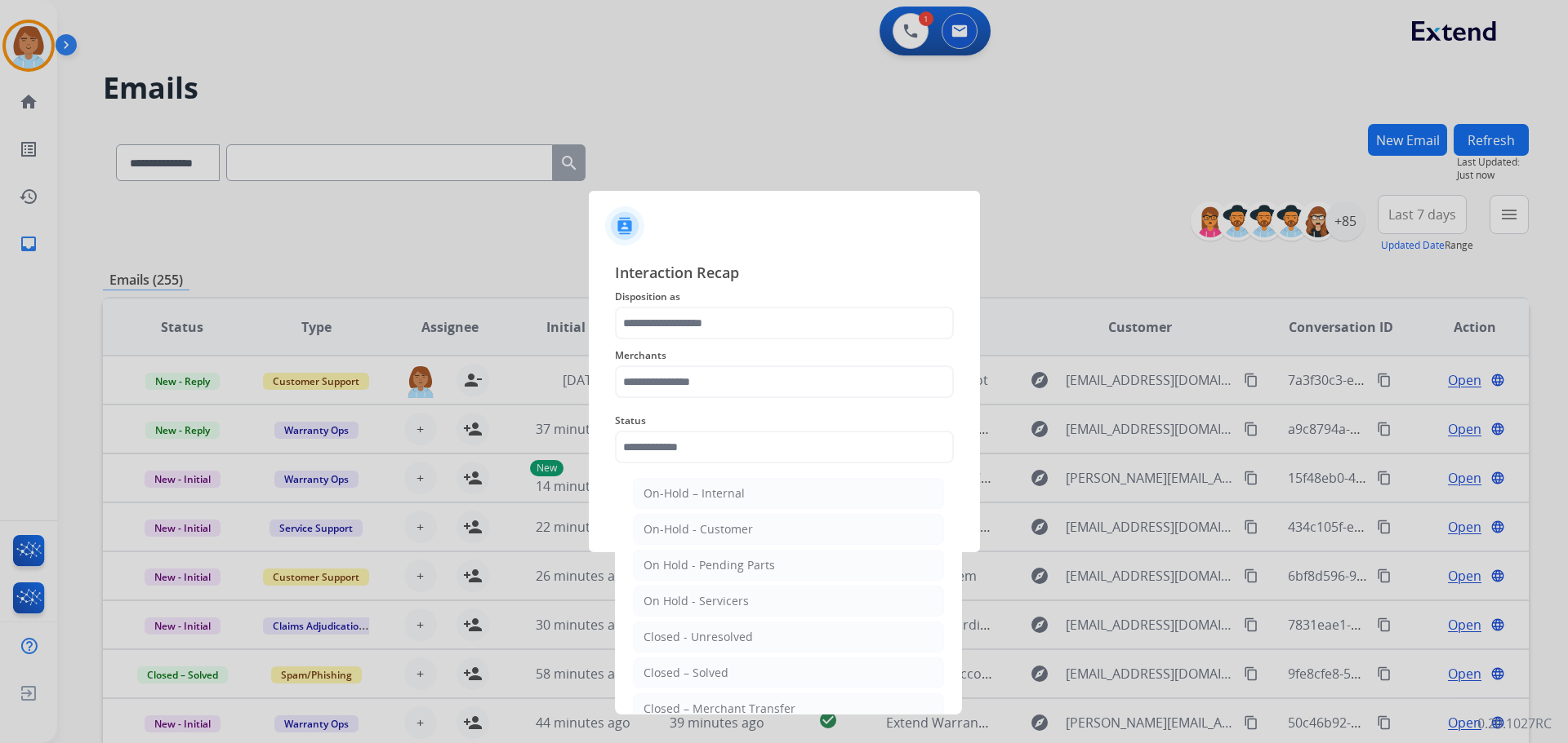
drag, startPoint x: 743, startPoint y: 677, endPoint x: 740, endPoint y: 657, distance: 20.2
click at [744, 677] on li "Closed – Solved" at bounding box center [788, 673] width 311 height 31
type input "**********"
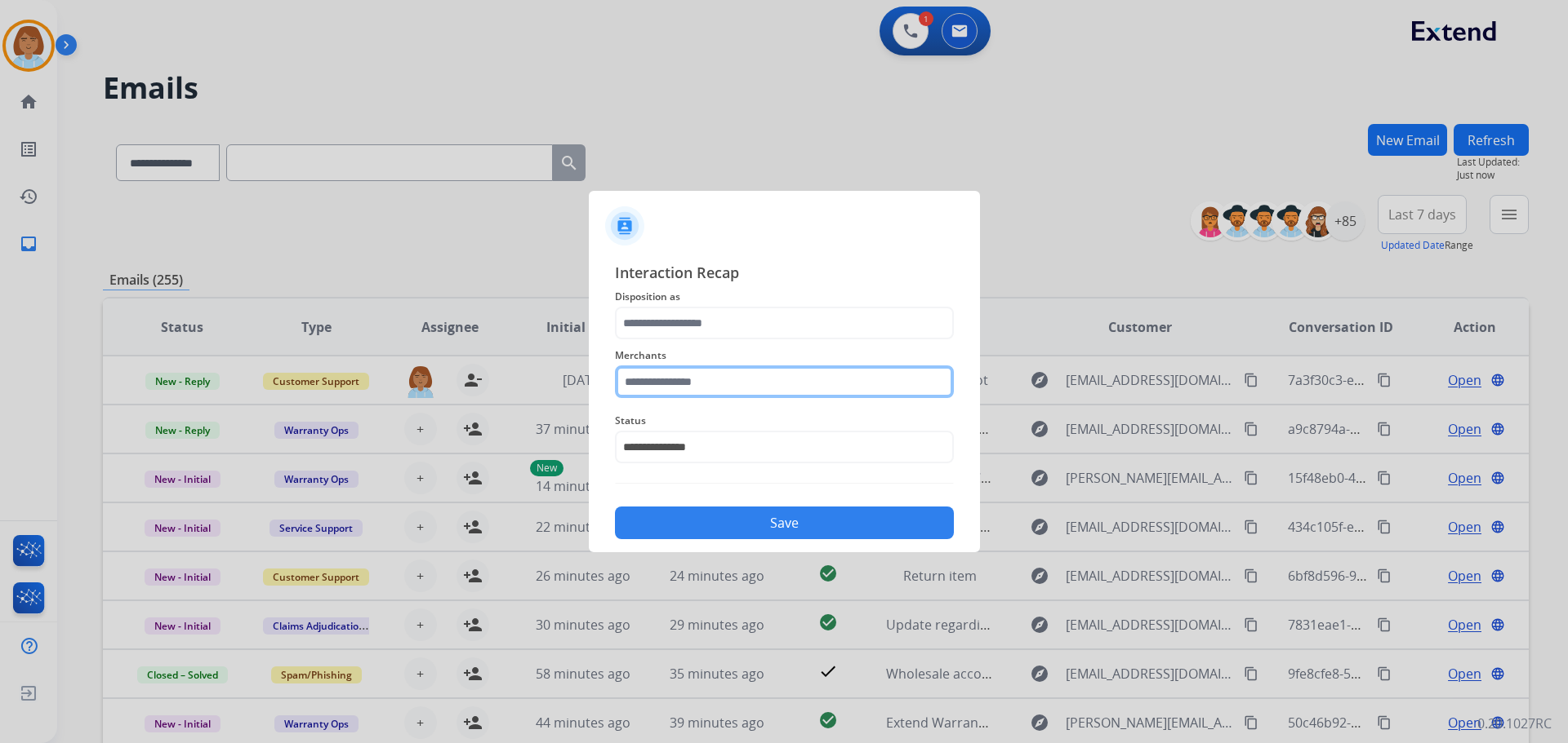
click at [698, 388] on input "text" at bounding box center [784, 382] width 339 height 32
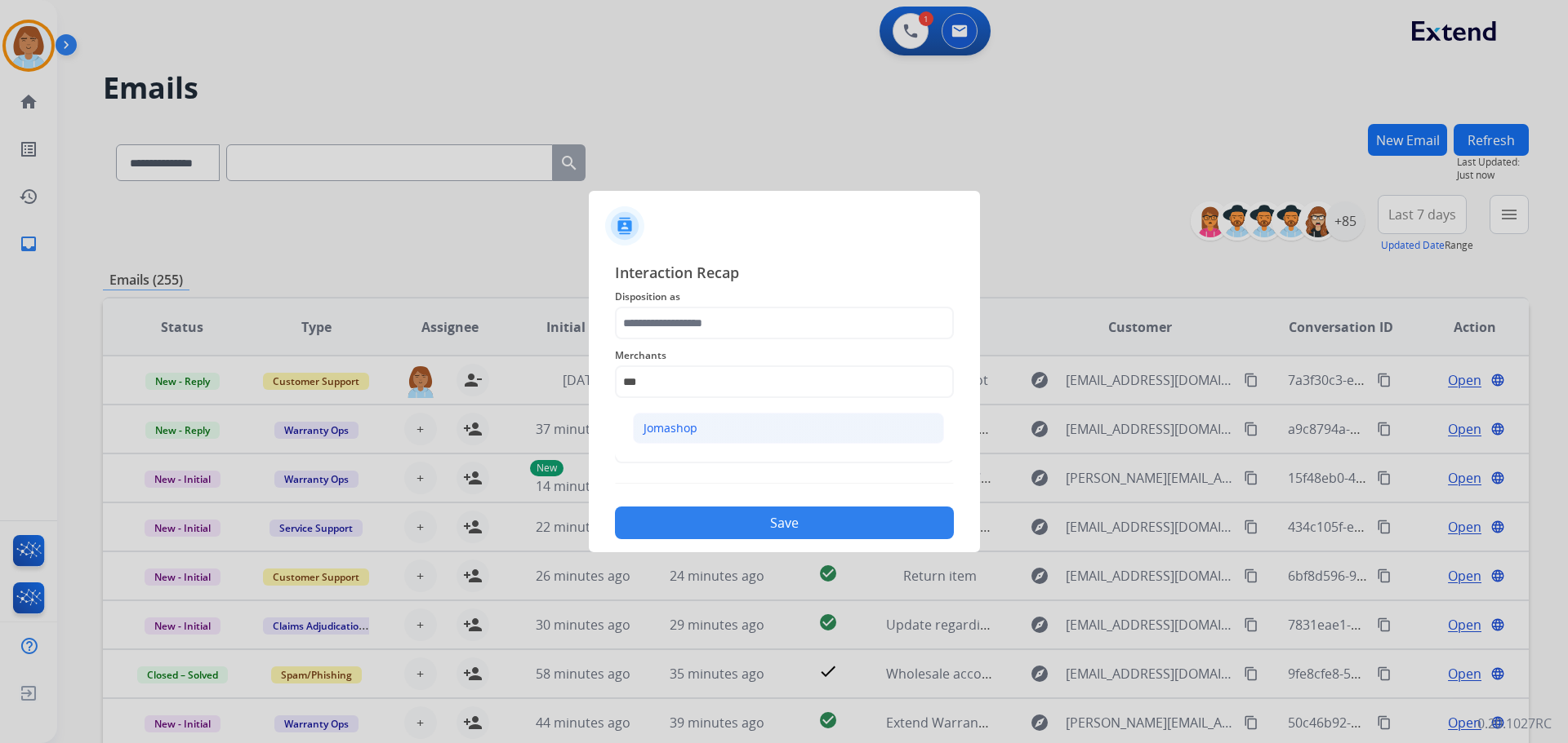
click at [685, 428] on div "Jomashop" at bounding box center [671, 429] width 53 height 17
type input "********"
click at [708, 305] on span "Disposition as" at bounding box center [784, 297] width 339 height 19
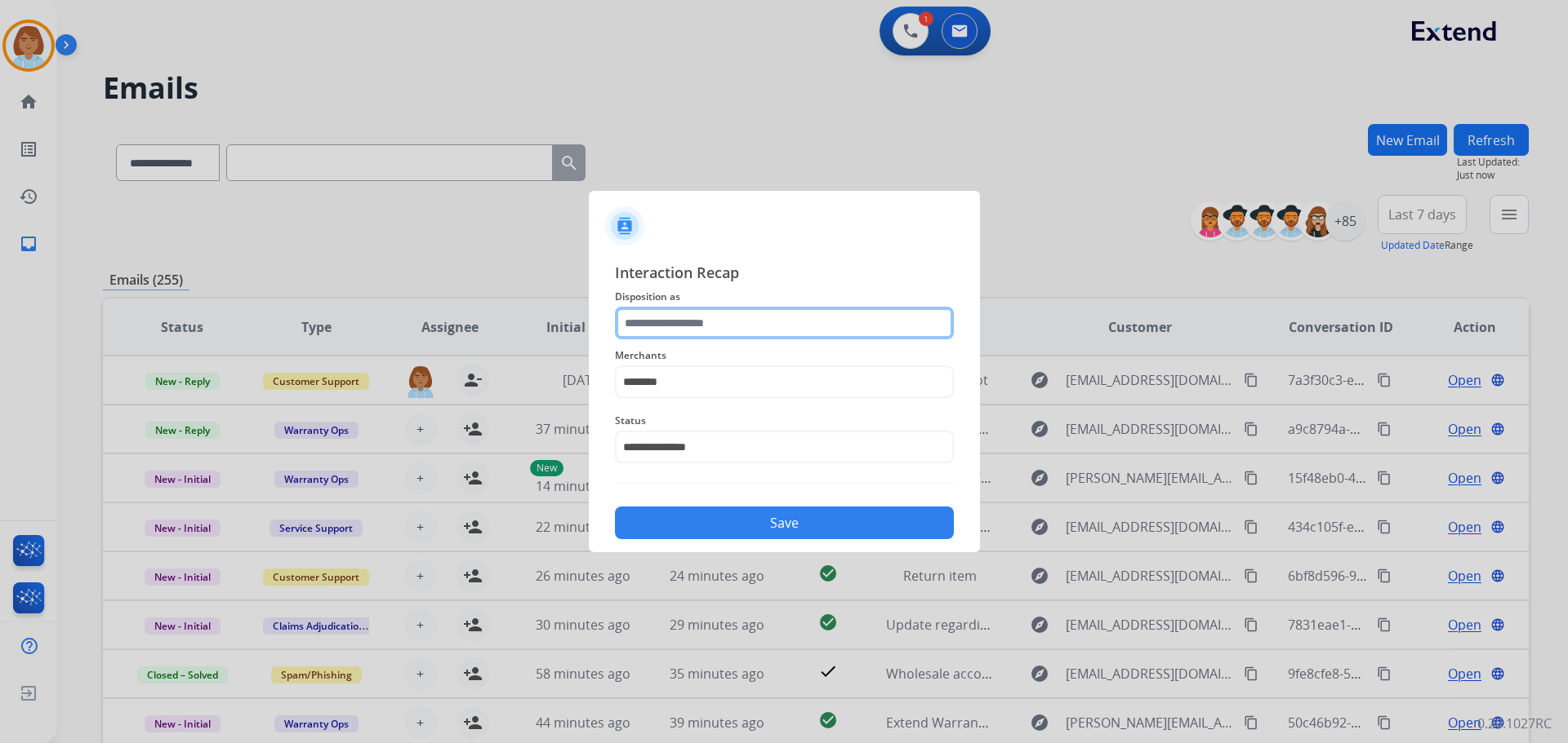
click at [707, 316] on input "text" at bounding box center [784, 323] width 339 height 32
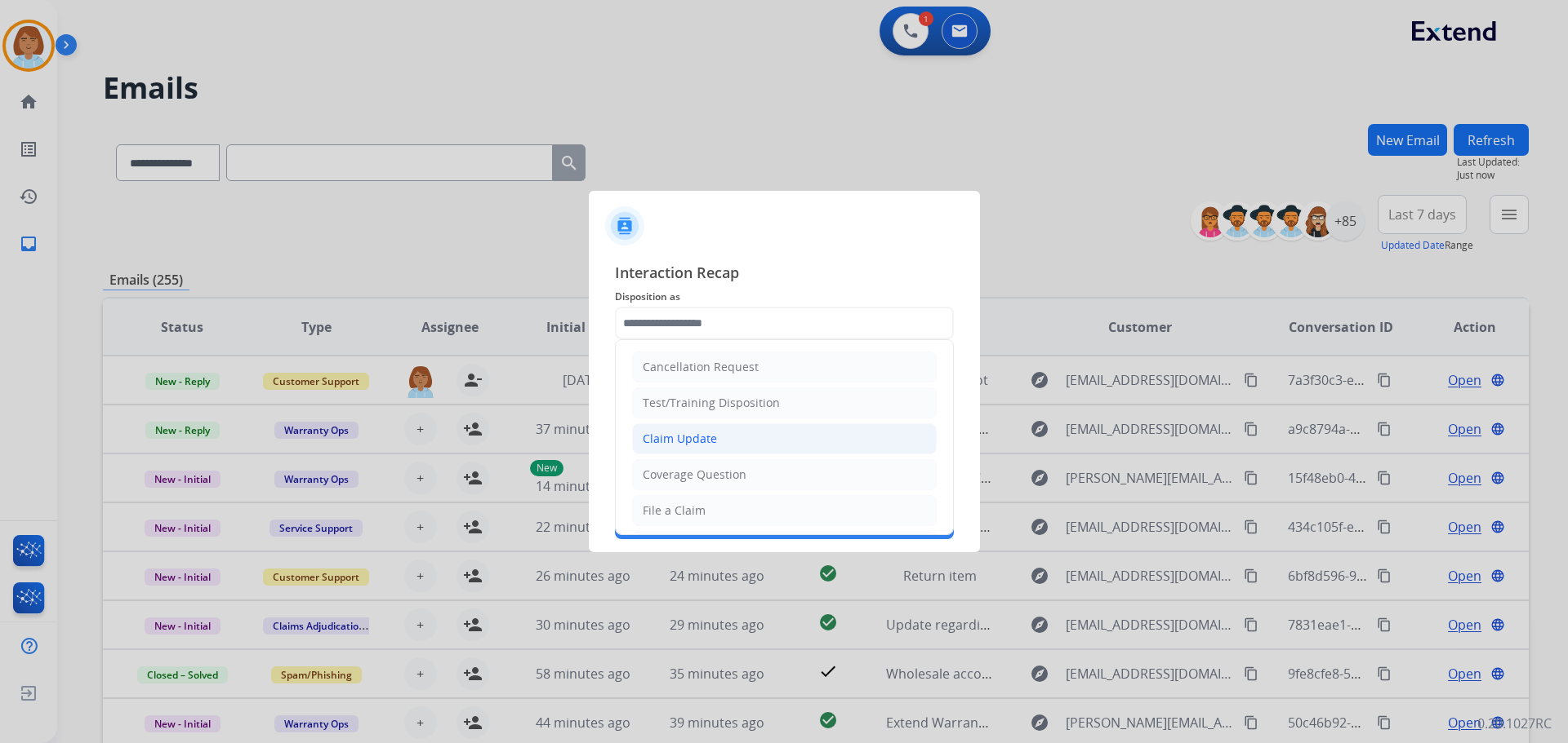
click at [698, 454] on li "Claim Update" at bounding box center [784, 439] width 304 height 31
type input "**********"
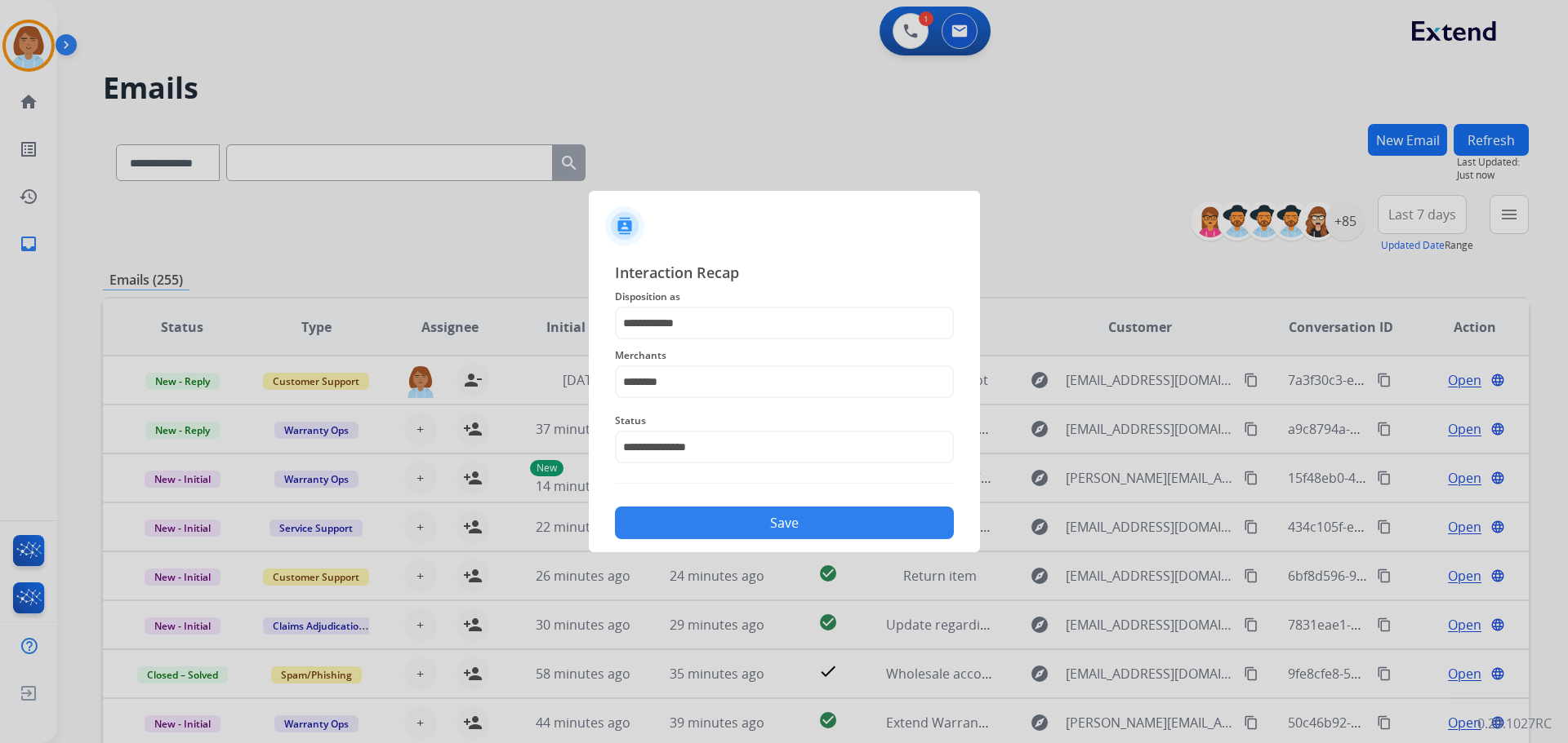
click at [737, 514] on button "Save" at bounding box center [784, 523] width 339 height 32
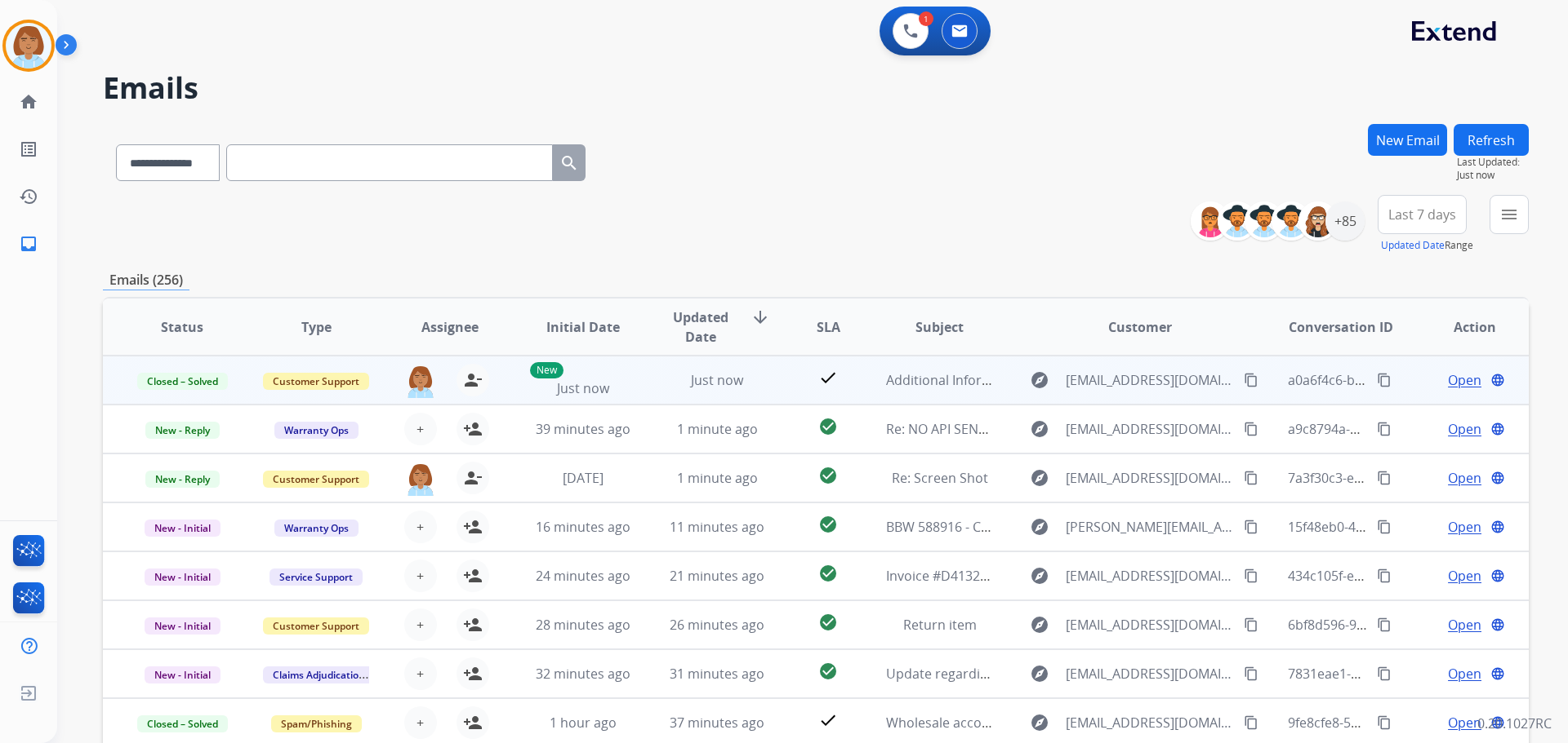
click at [1377, 381] on mat-icon "content_copy" at bounding box center [1384, 381] width 15 height 15
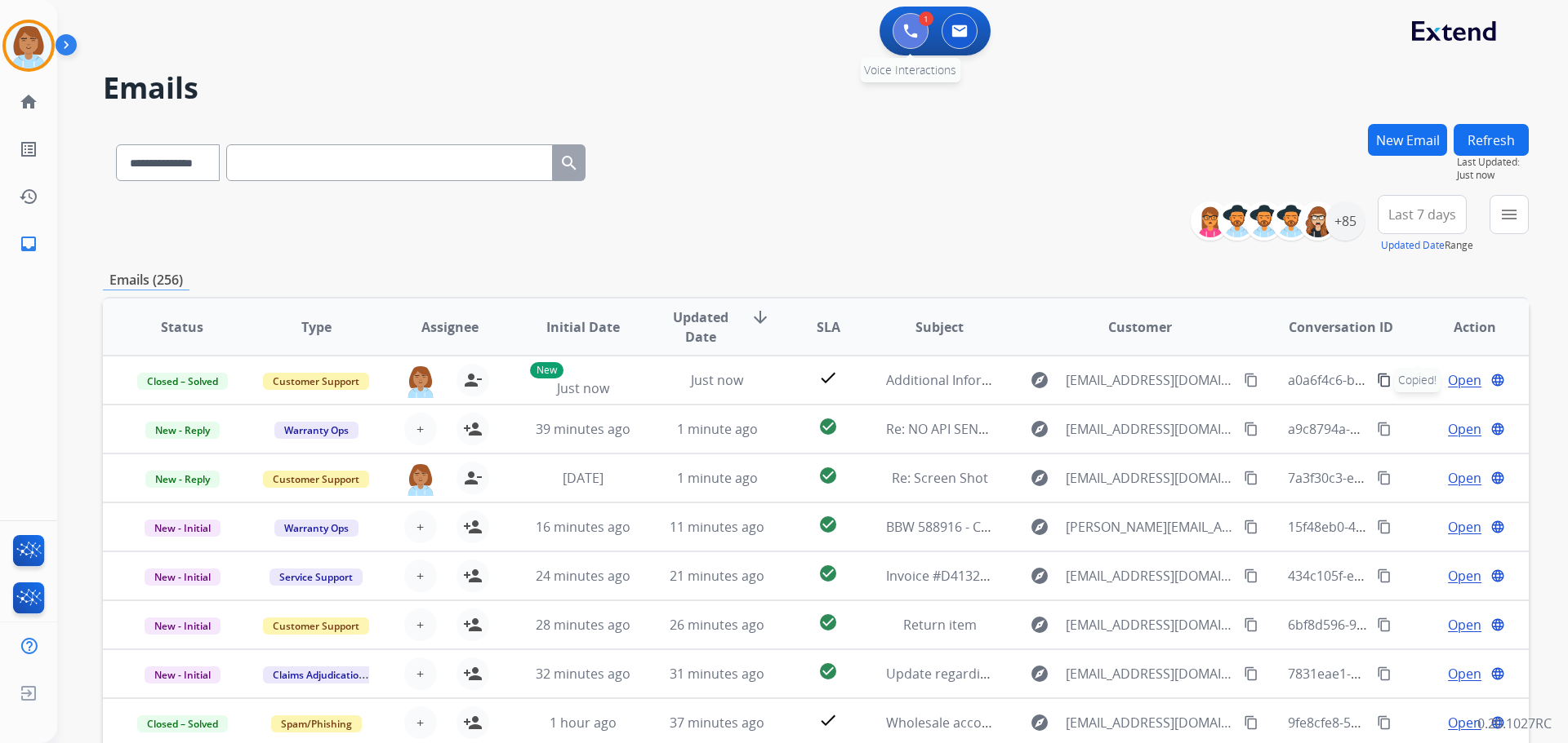
click at [921, 33] on button at bounding box center [910, 30] width 36 height 36
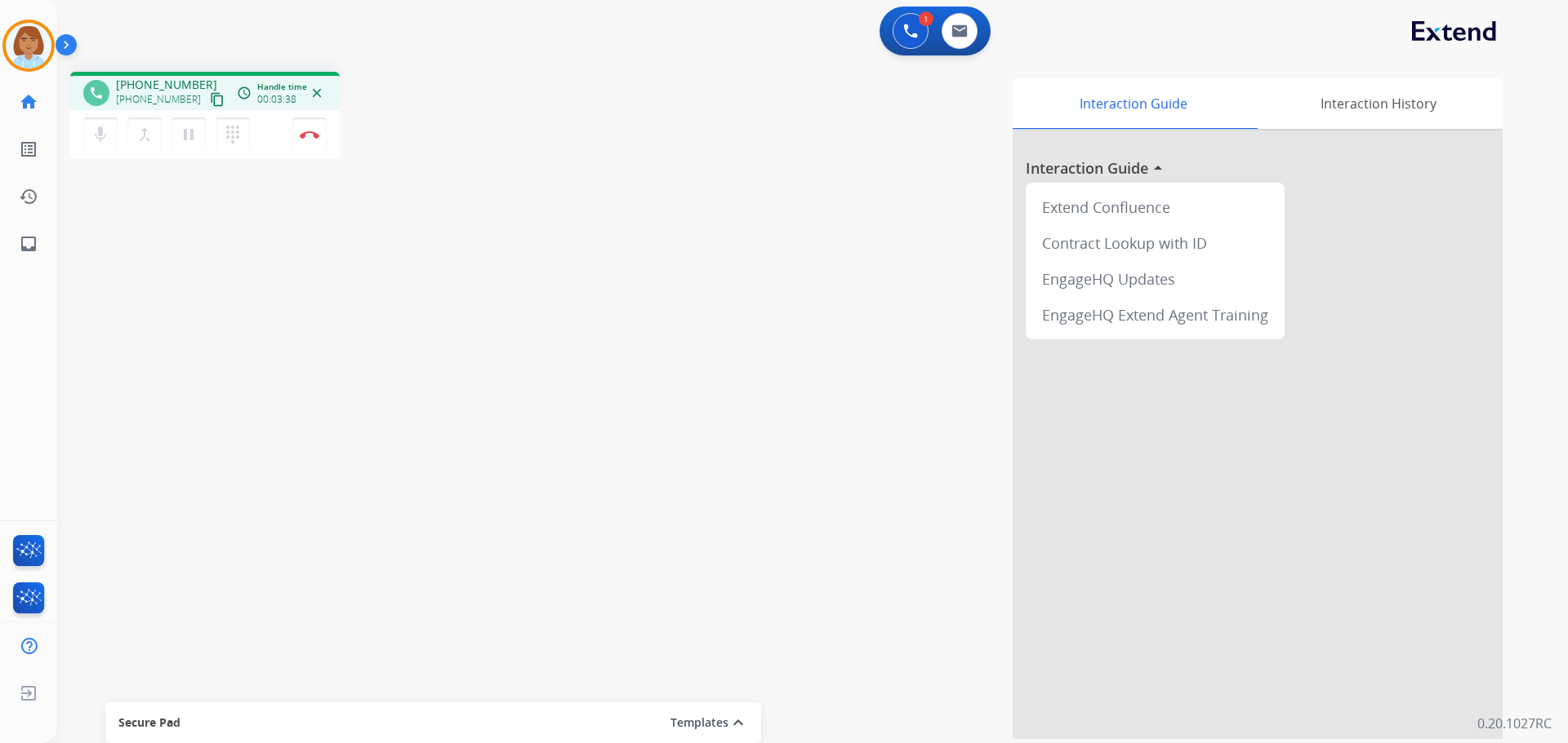
drag, startPoint x: 253, startPoint y: 310, endPoint x: 272, endPoint y: 316, distance: 19.9
click at [253, 310] on div "phone +16187090821 +16187090821 content_copy access_time Call metrics Queue 37:…" at bounding box center [792, 399] width 1471 height 680
click at [304, 138] on img at bounding box center [309, 135] width 19 height 8
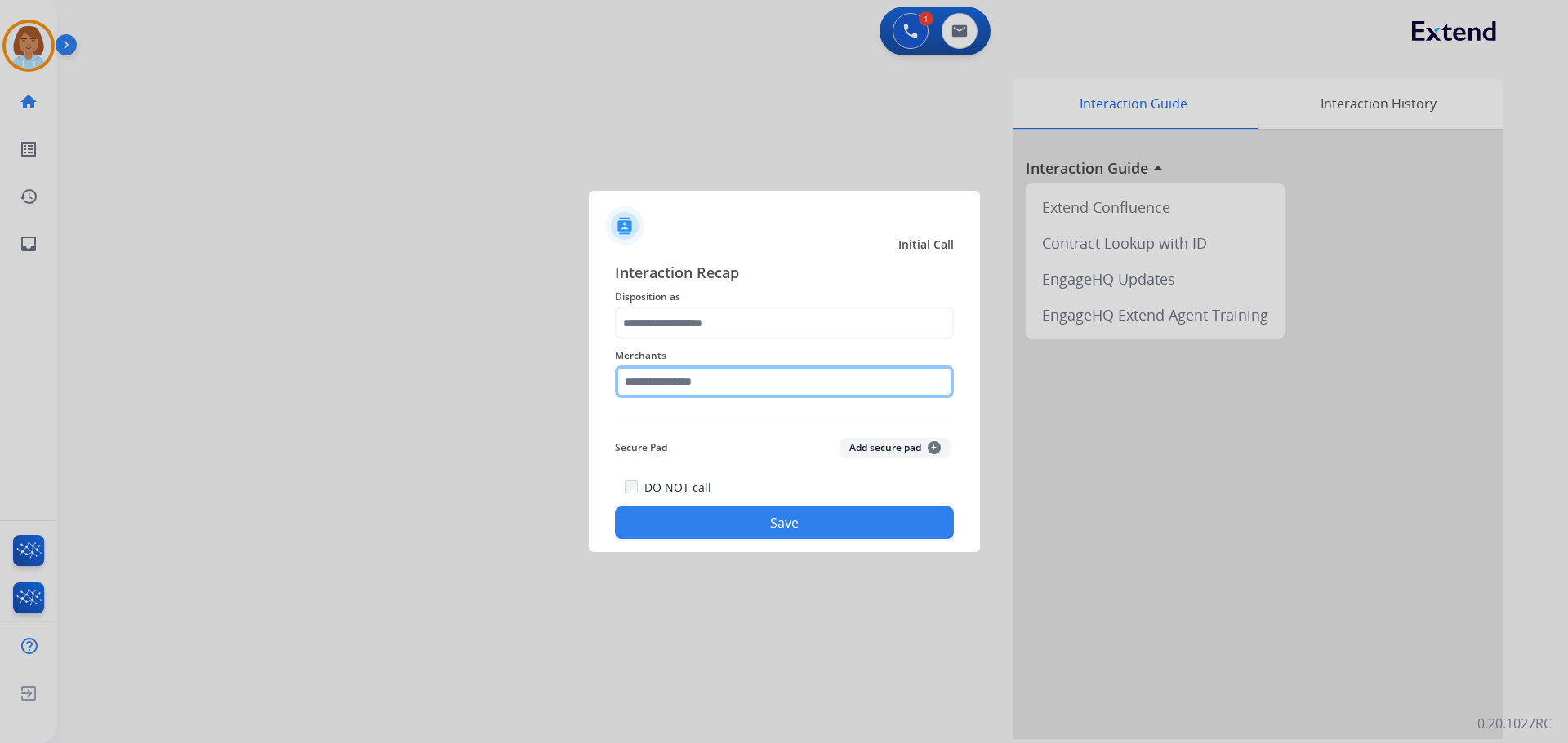
click at [645, 375] on input "text" at bounding box center [784, 382] width 339 height 32
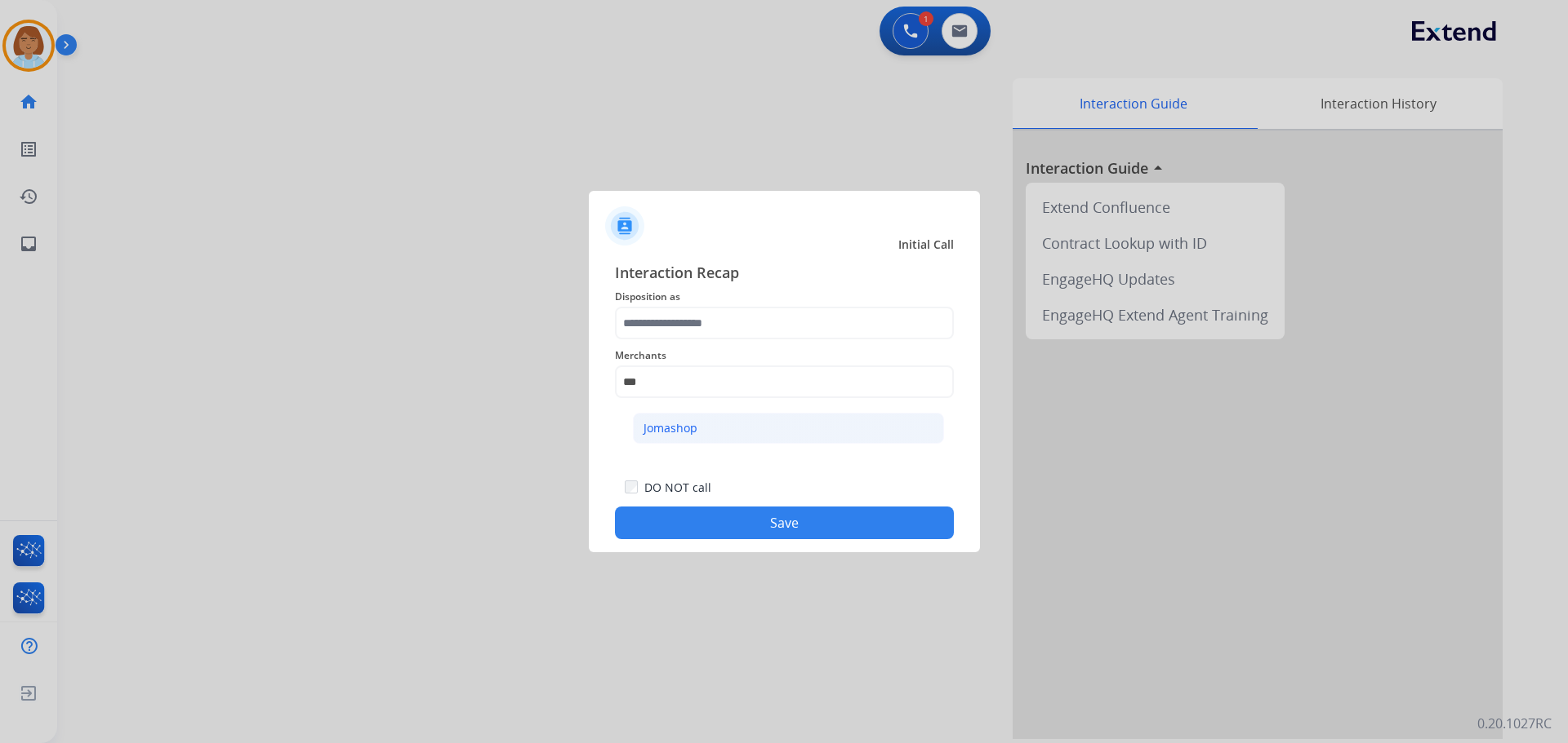
click at [661, 439] on li "Jomashop" at bounding box center [788, 429] width 311 height 31
type input "********"
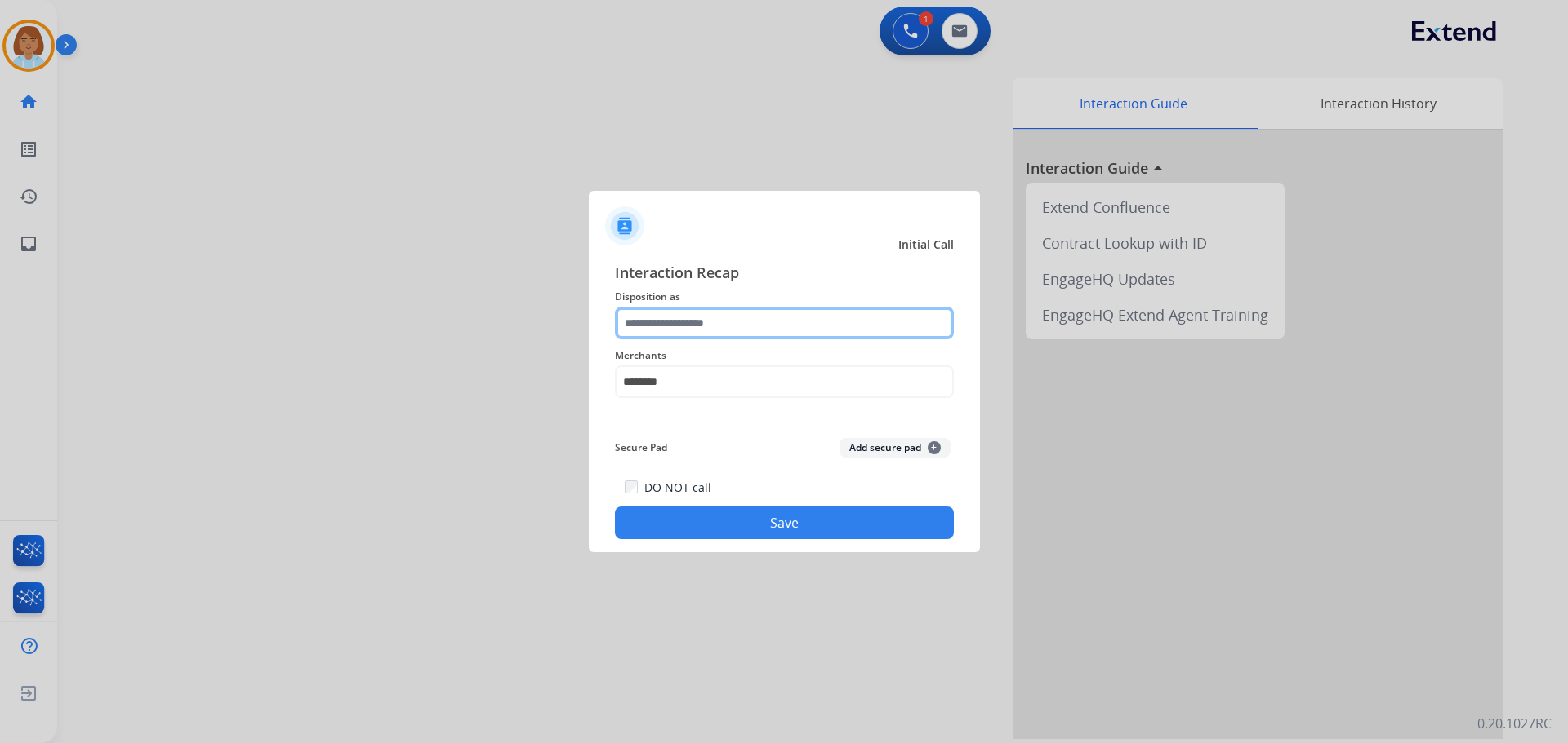
click at [723, 321] on input "text" at bounding box center [784, 323] width 339 height 32
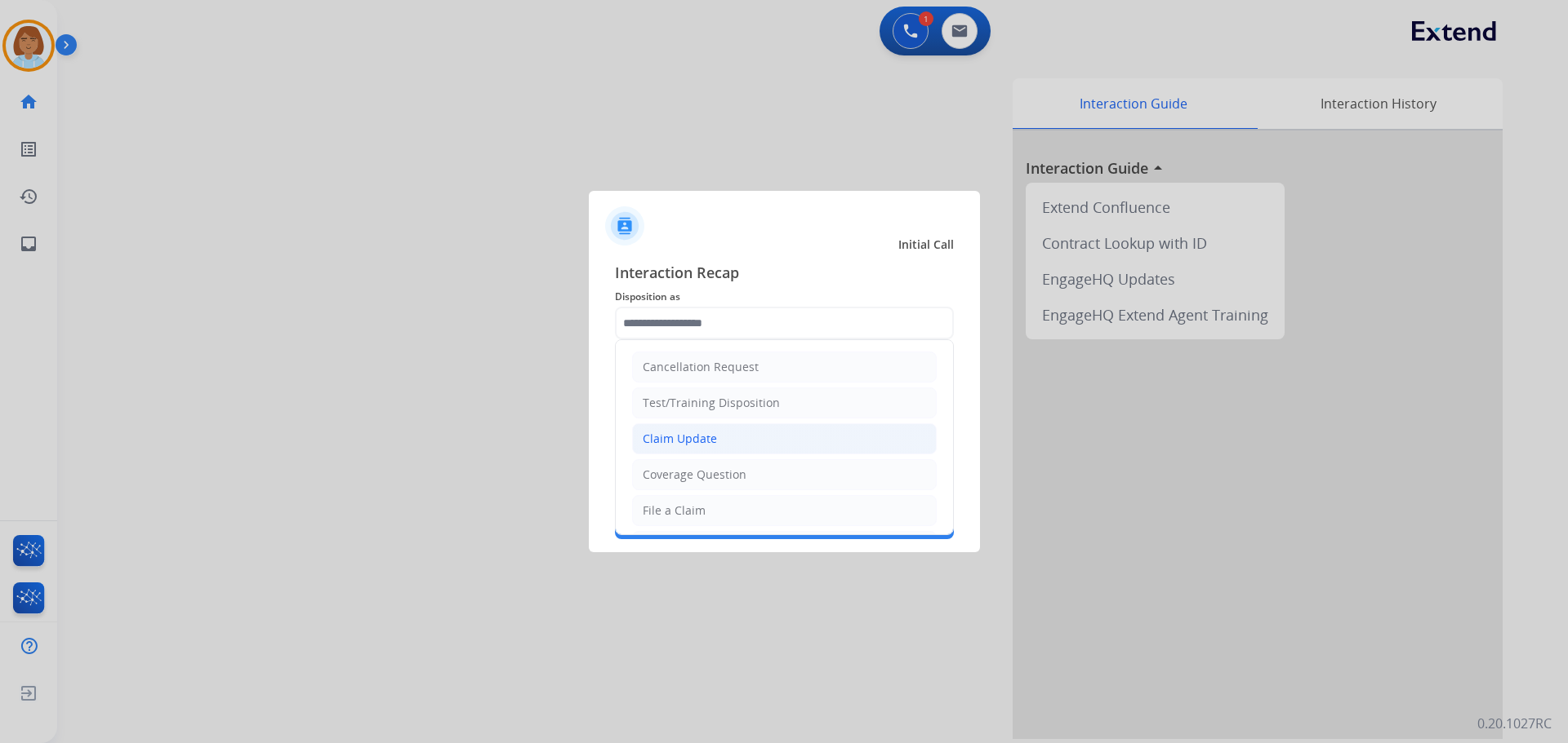
click at [700, 431] on div "Claim Update" at bounding box center [680, 439] width 75 height 17
type input "**********"
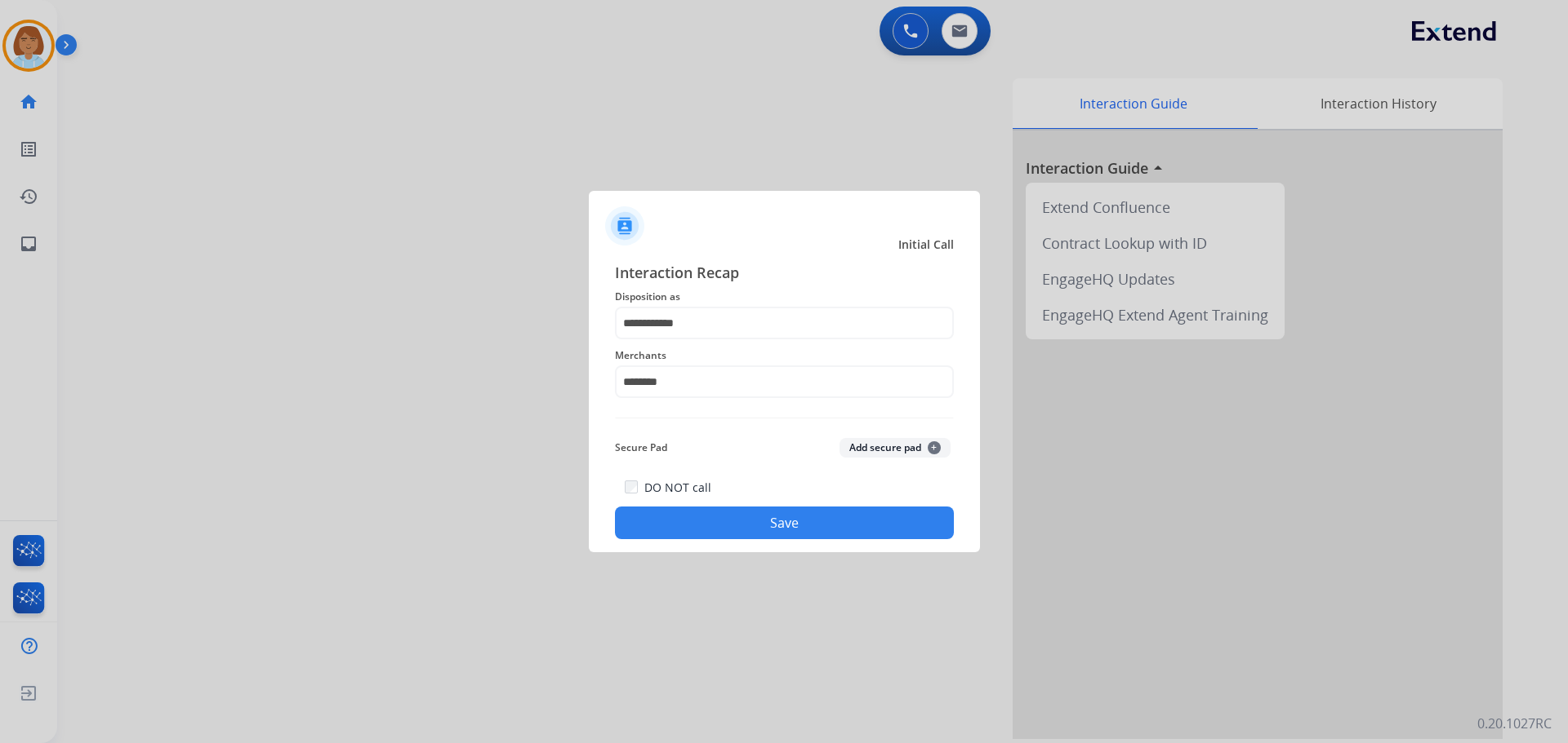
click at [719, 517] on button "Save" at bounding box center [784, 523] width 339 height 32
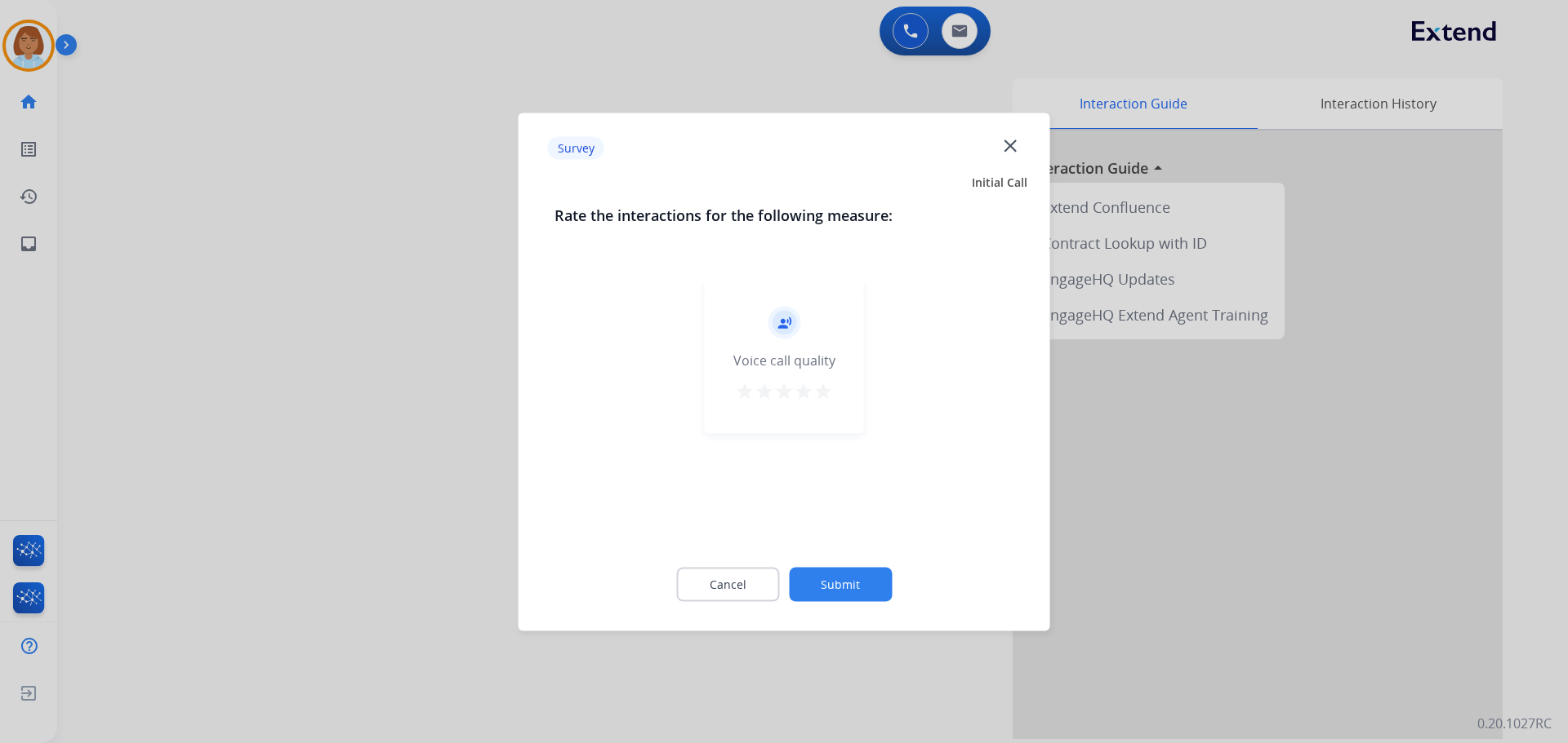
click at [822, 398] on mat-icon "star" at bounding box center [823, 390] width 19 height 19
click at [398, 365] on div at bounding box center [784, 372] width 1568 height 743
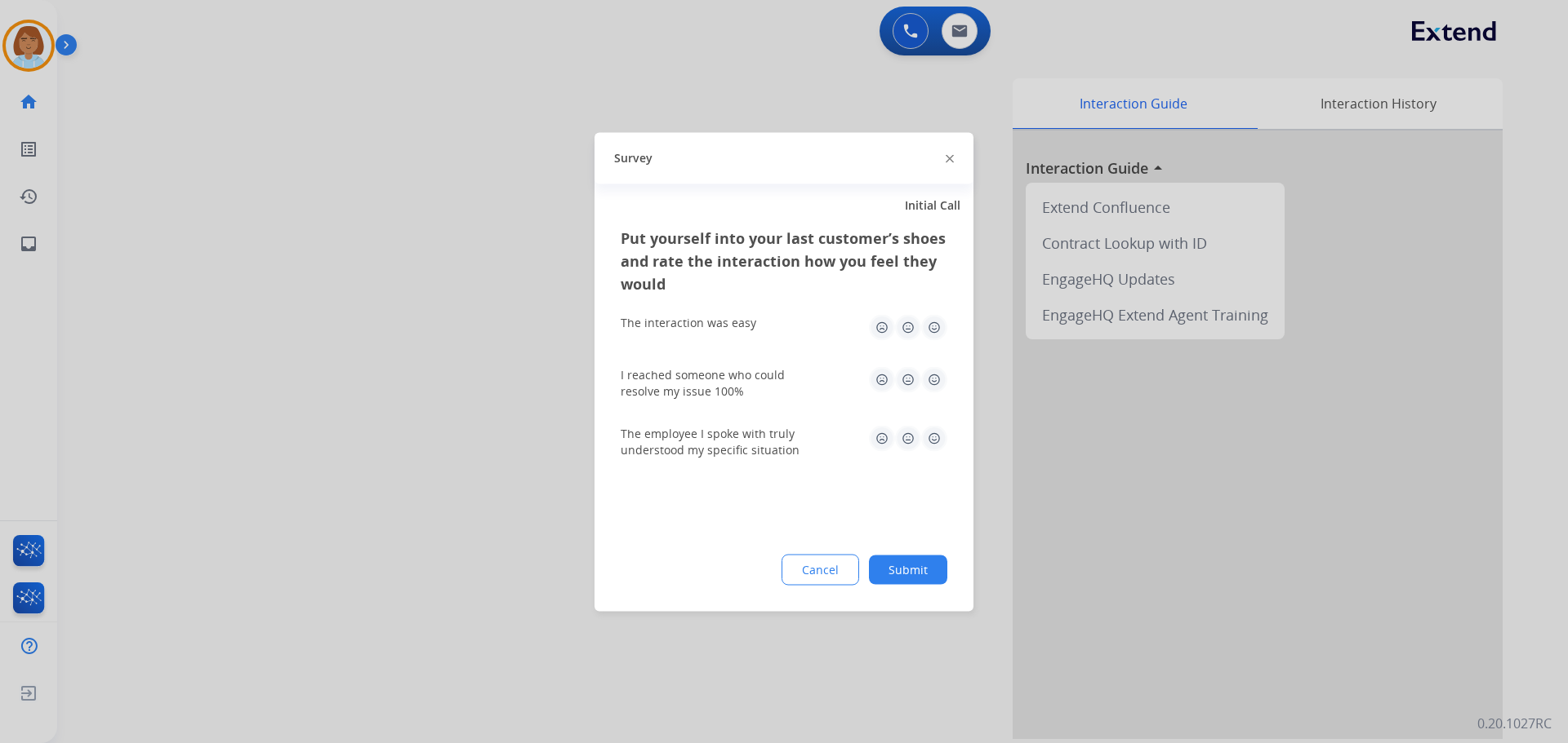
click at [398, 365] on div at bounding box center [784, 372] width 1568 height 743
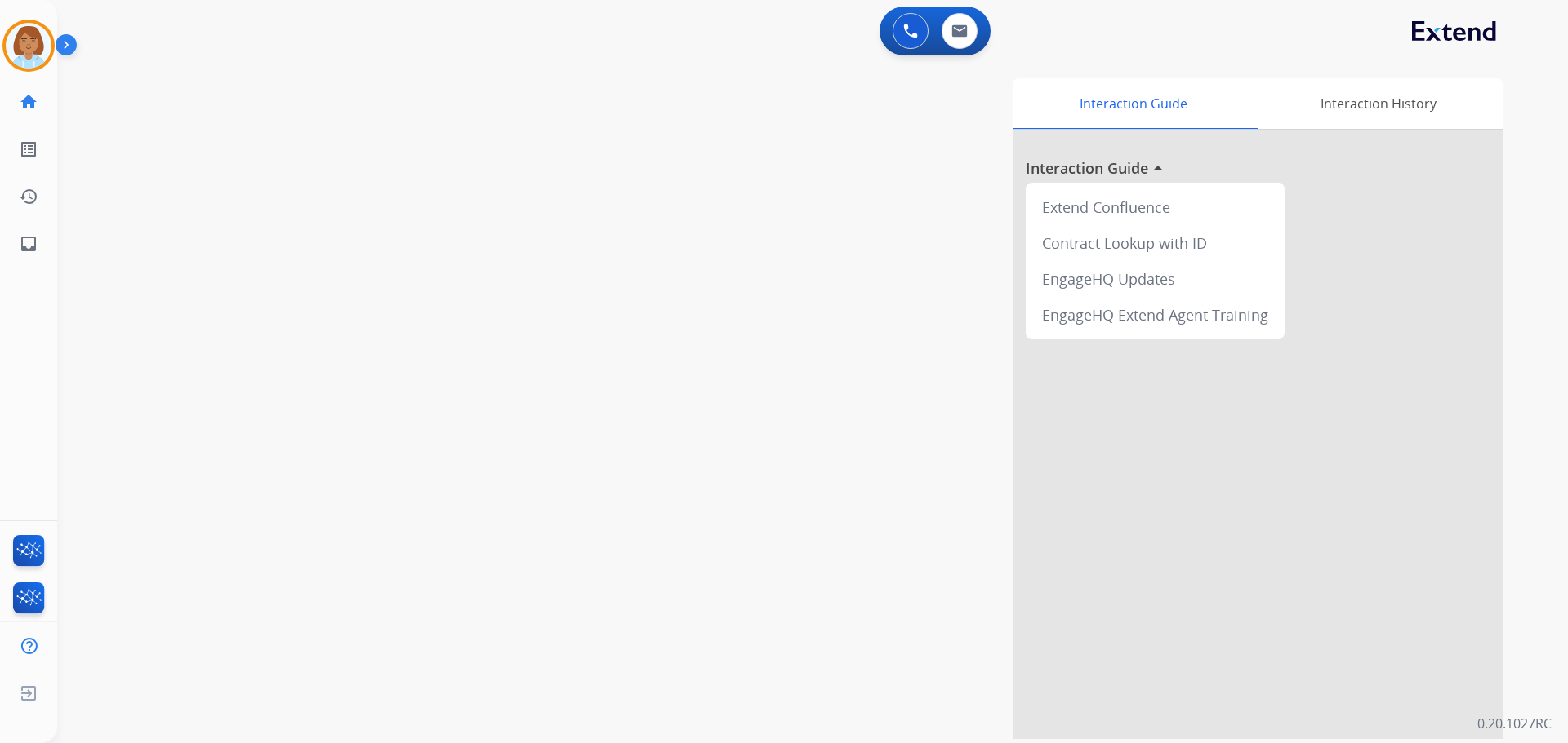
click at [333, 269] on div "swap_horiz Break voice bridge close_fullscreen Connect 3-Way Call merge_type Se…" at bounding box center [792, 399] width 1471 height 680
click at [9, 65] on div "Agent: Jaquayla Routing Profile: Extend_Training CS" at bounding box center [29, 45] width 53 height 53
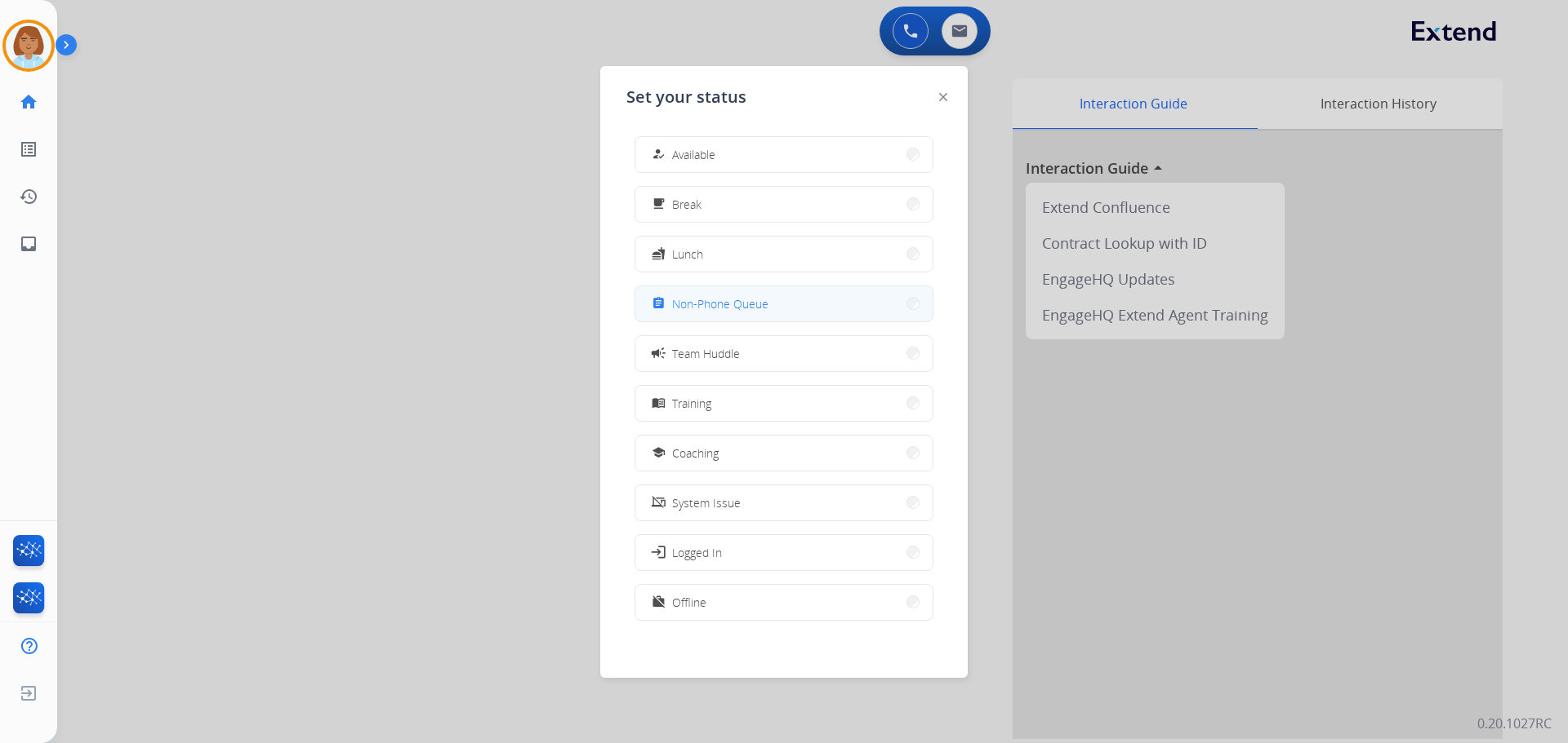
click at [778, 321] on div "assignment Non-Phone Queue" at bounding box center [784, 304] width 299 height 37
click at [747, 322] on div "assignment Non-Phone Queue" at bounding box center [784, 304] width 299 height 37
click at [777, 299] on button "assignment Non-Phone Queue" at bounding box center [784, 304] width 297 height 35
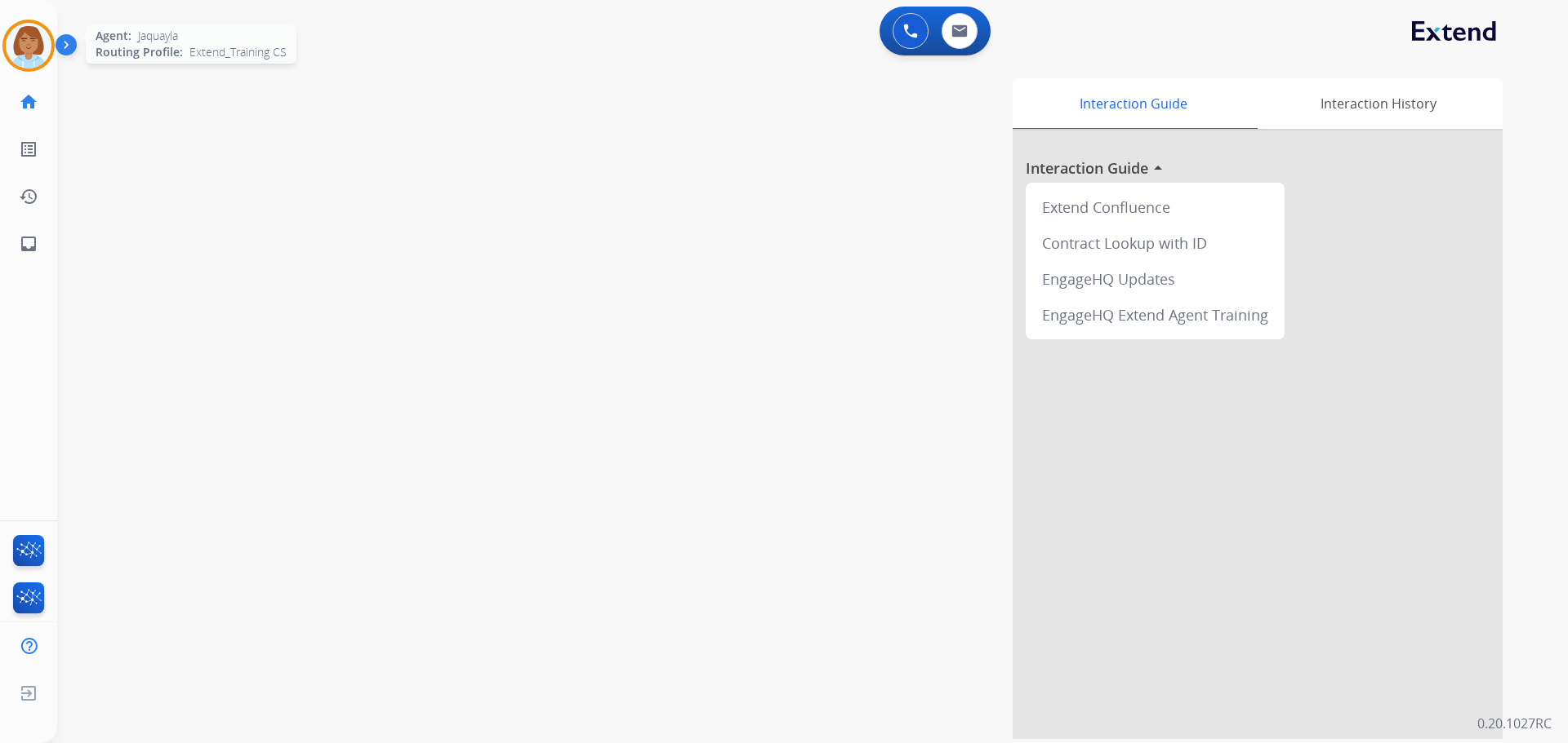
click at [26, 60] on img at bounding box center [29, 46] width 46 height 46
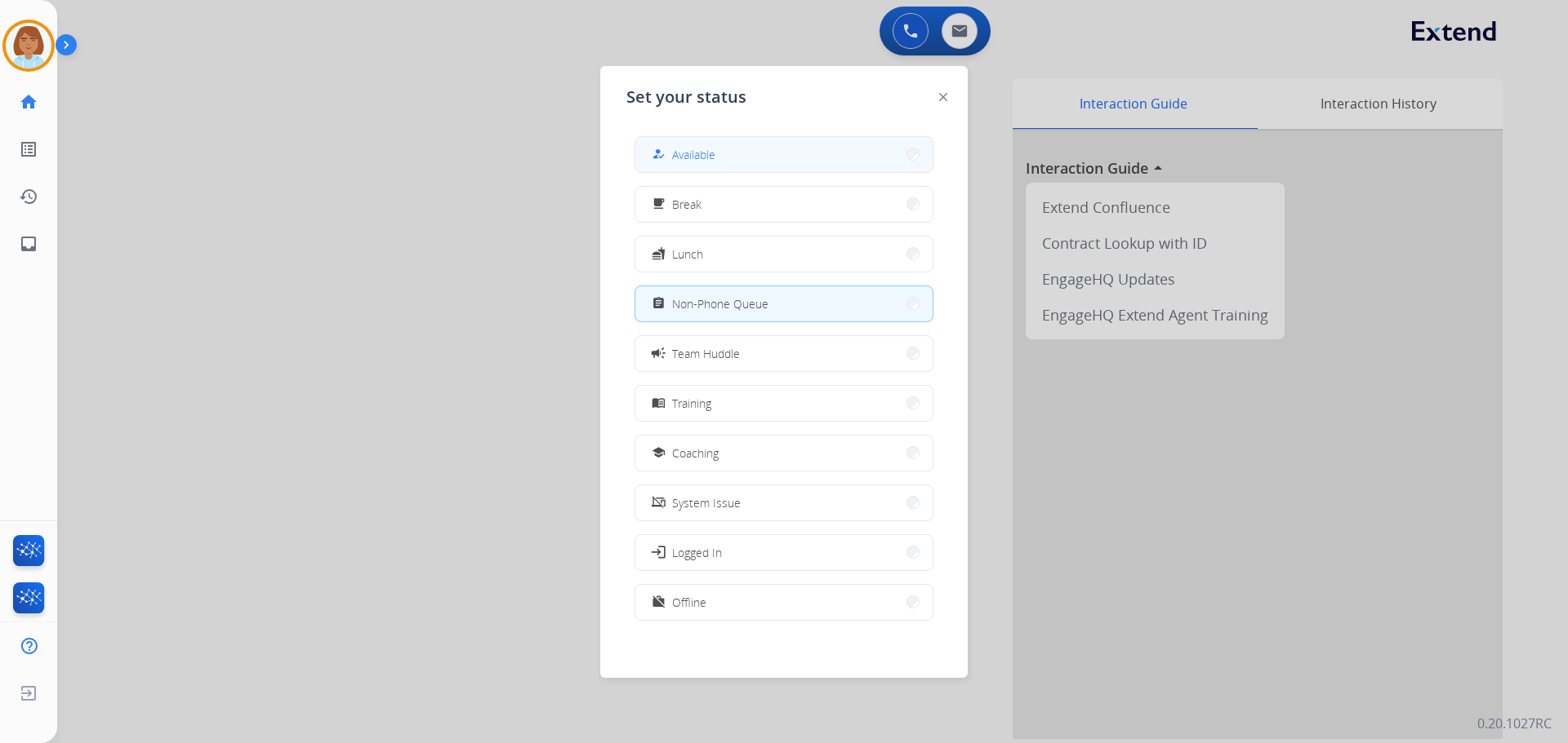
click at [638, 156] on div "how_to_reg Available" at bounding box center [784, 155] width 299 height 37
click at [655, 149] on div "how_to_reg" at bounding box center [660, 154] width 24 height 19
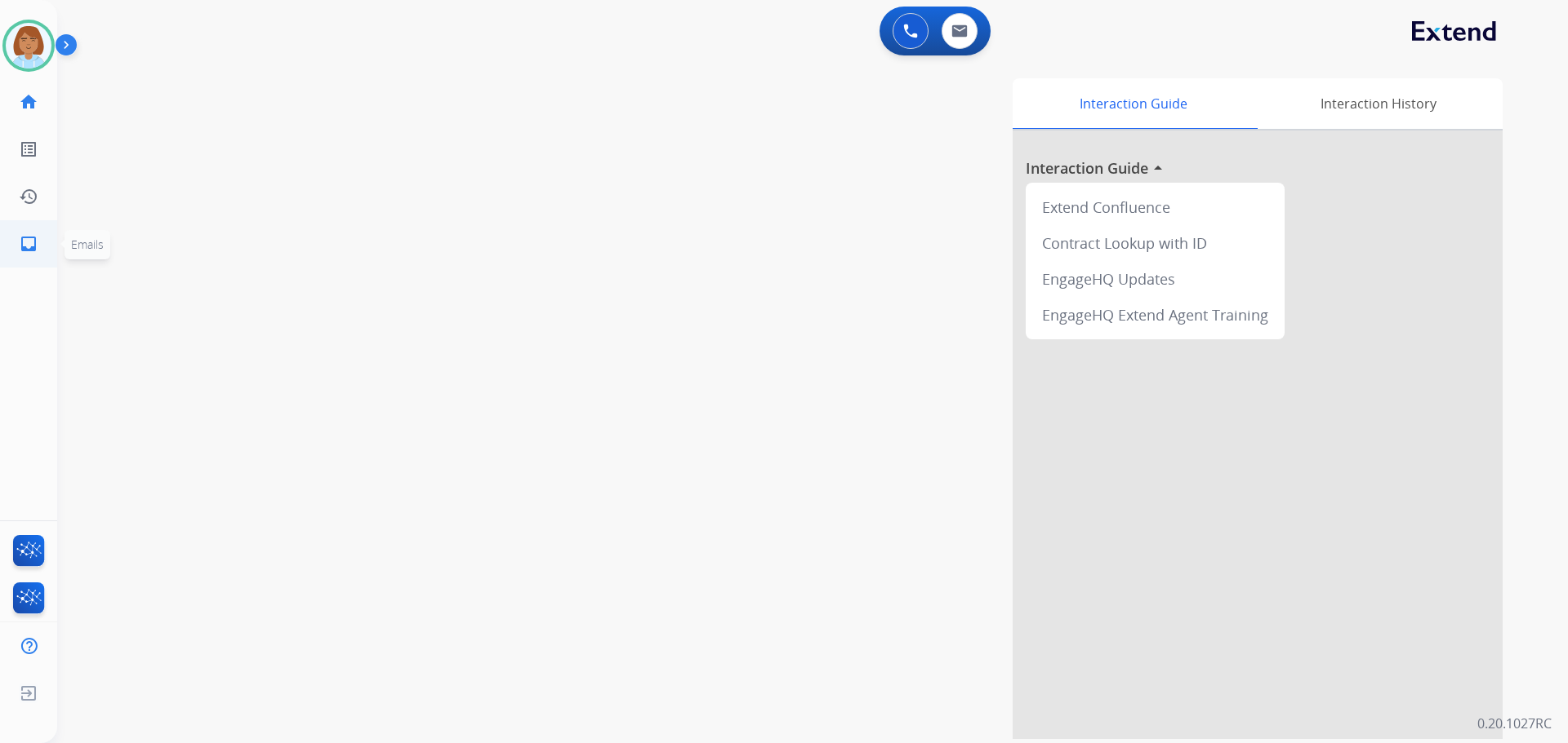
click at [47, 253] on link "inbox Emails" at bounding box center [29, 244] width 46 height 46
select select "**********"
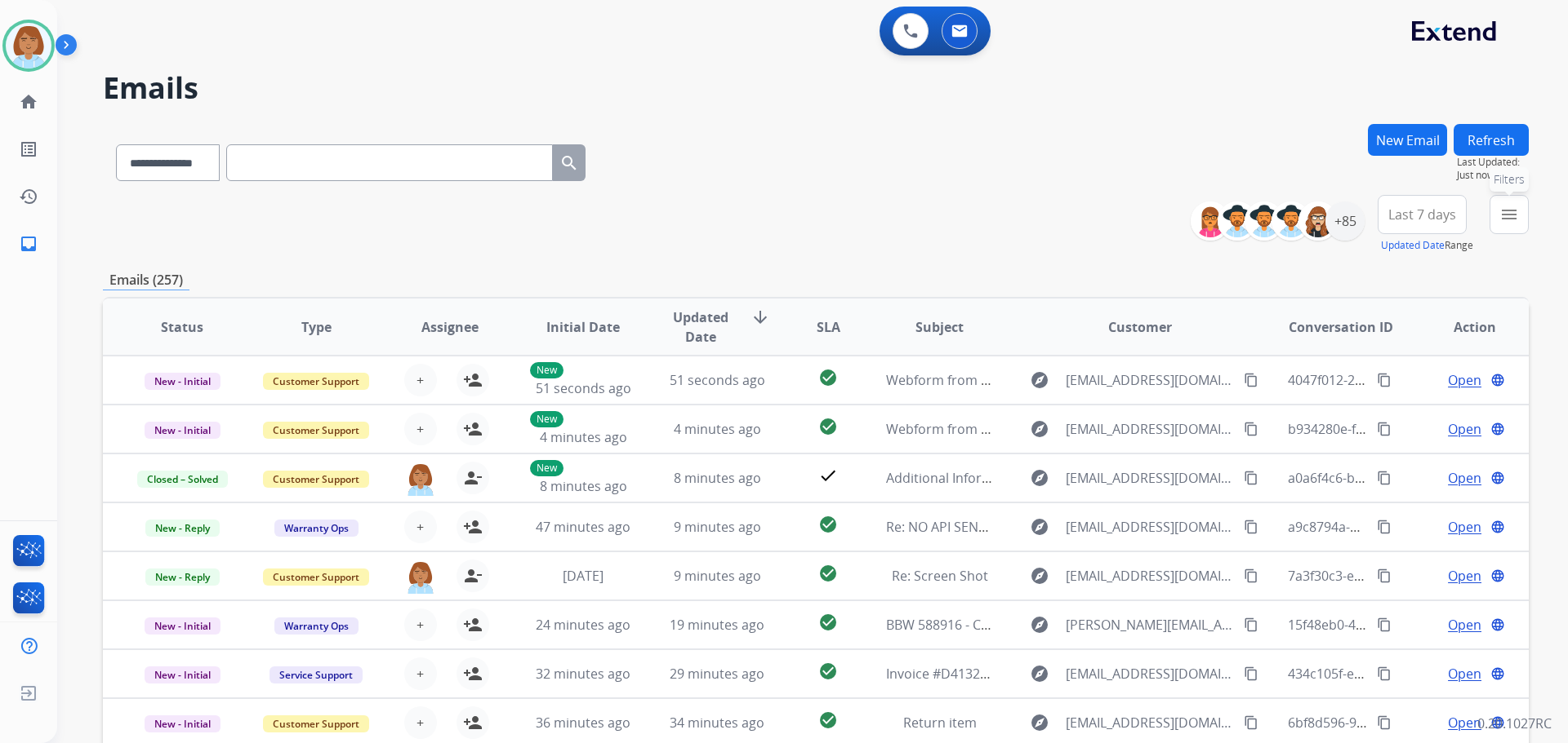
click at [1519, 221] on button "menu Filters" at bounding box center [1509, 215] width 39 height 39
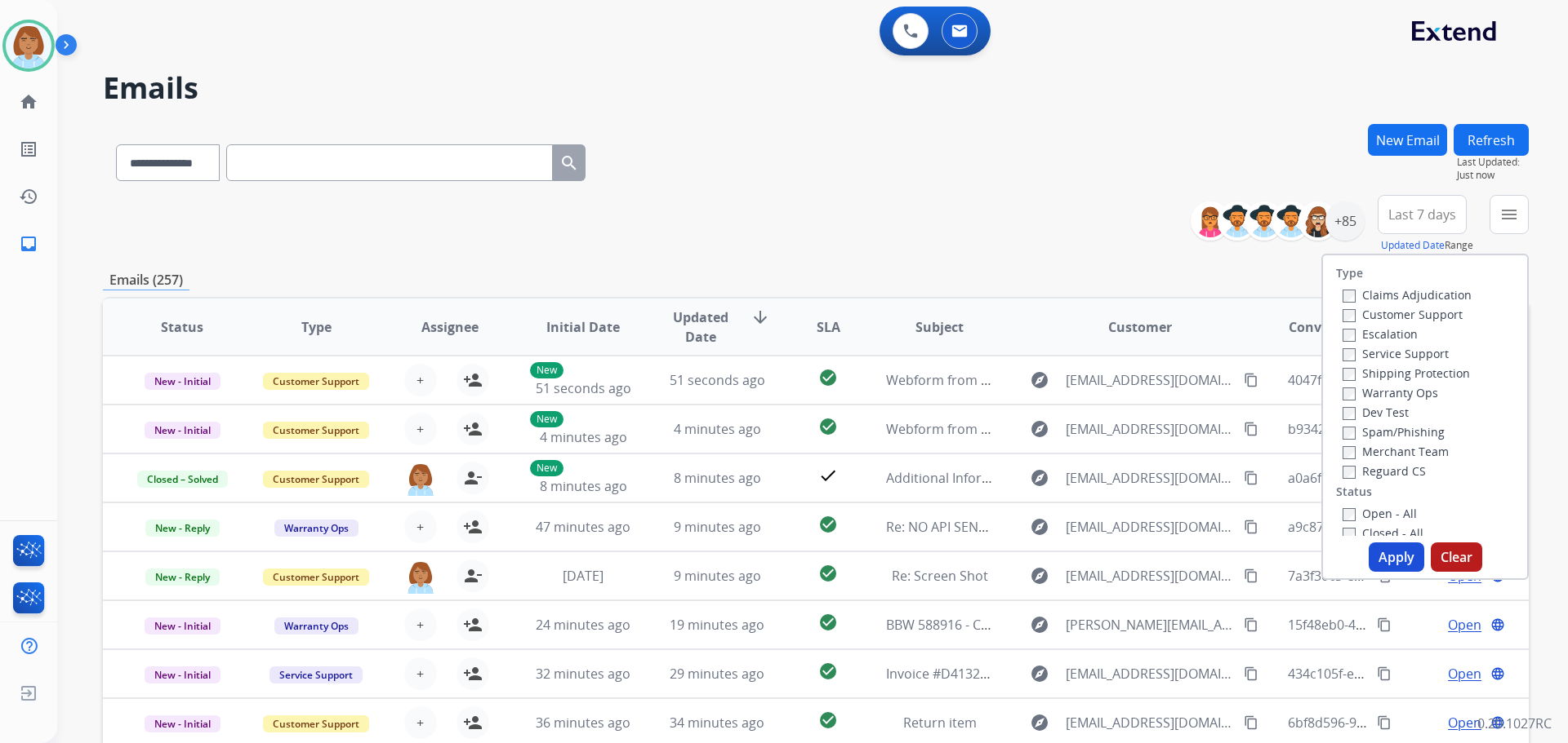
click at [1409, 306] on div "Customer Support" at bounding box center [1407, 313] width 129 height 19
click at [1391, 325] on div "Escalation" at bounding box center [1407, 333] width 129 height 19
click at [1396, 310] on label "Customer Support" at bounding box center [1402, 314] width 120 height 16
click at [1388, 372] on label "Shipping Protection" at bounding box center [1406, 373] width 127 height 16
click at [1368, 481] on div "Type Claims Adjudication Customer Support Escalation Service Support Shipping P…" at bounding box center [1424, 395] width 204 height 281
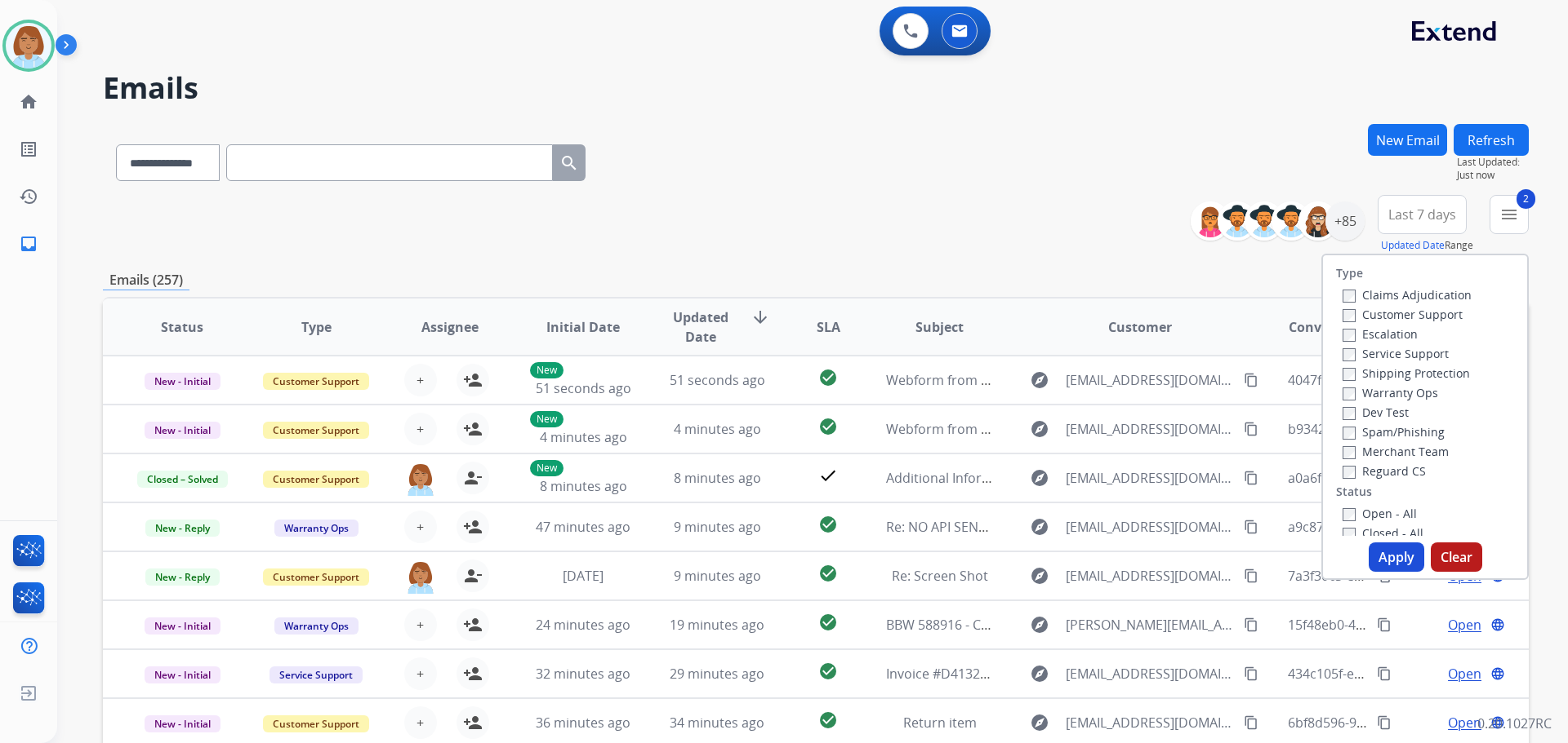
click at [1370, 478] on label "Reguard CS" at bounding box center [1384, 471] width 83 height 16
click at [1365, 509] on label "Open - All" at bounding box center [1379, 513] width 75 height 16
click at [1384, 559] on button "Apply" at bounding box center [1396, 558] width 55 height 29
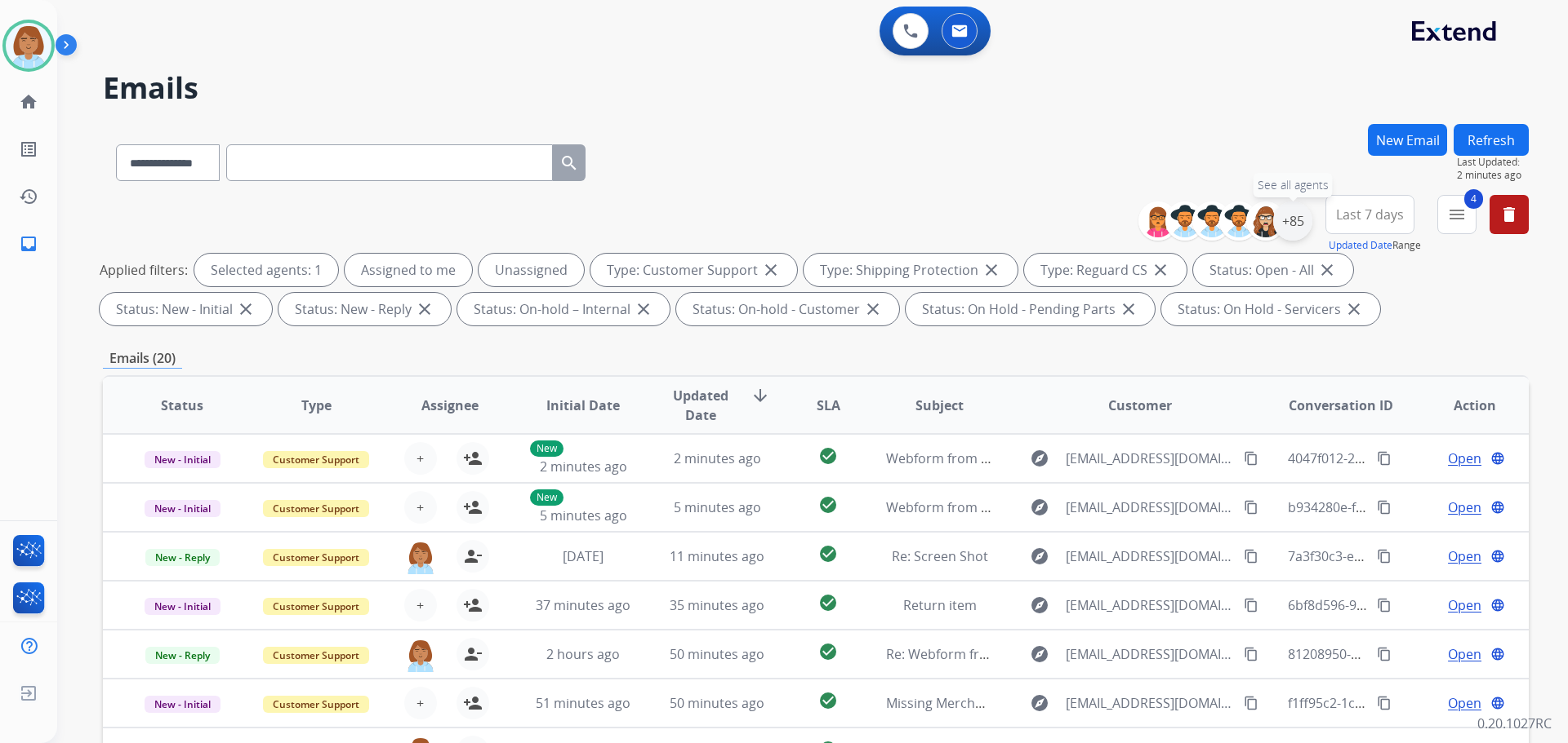
click at [1282, 230] on div "+85" at bounding box center [1292, 221] width 39 height 39
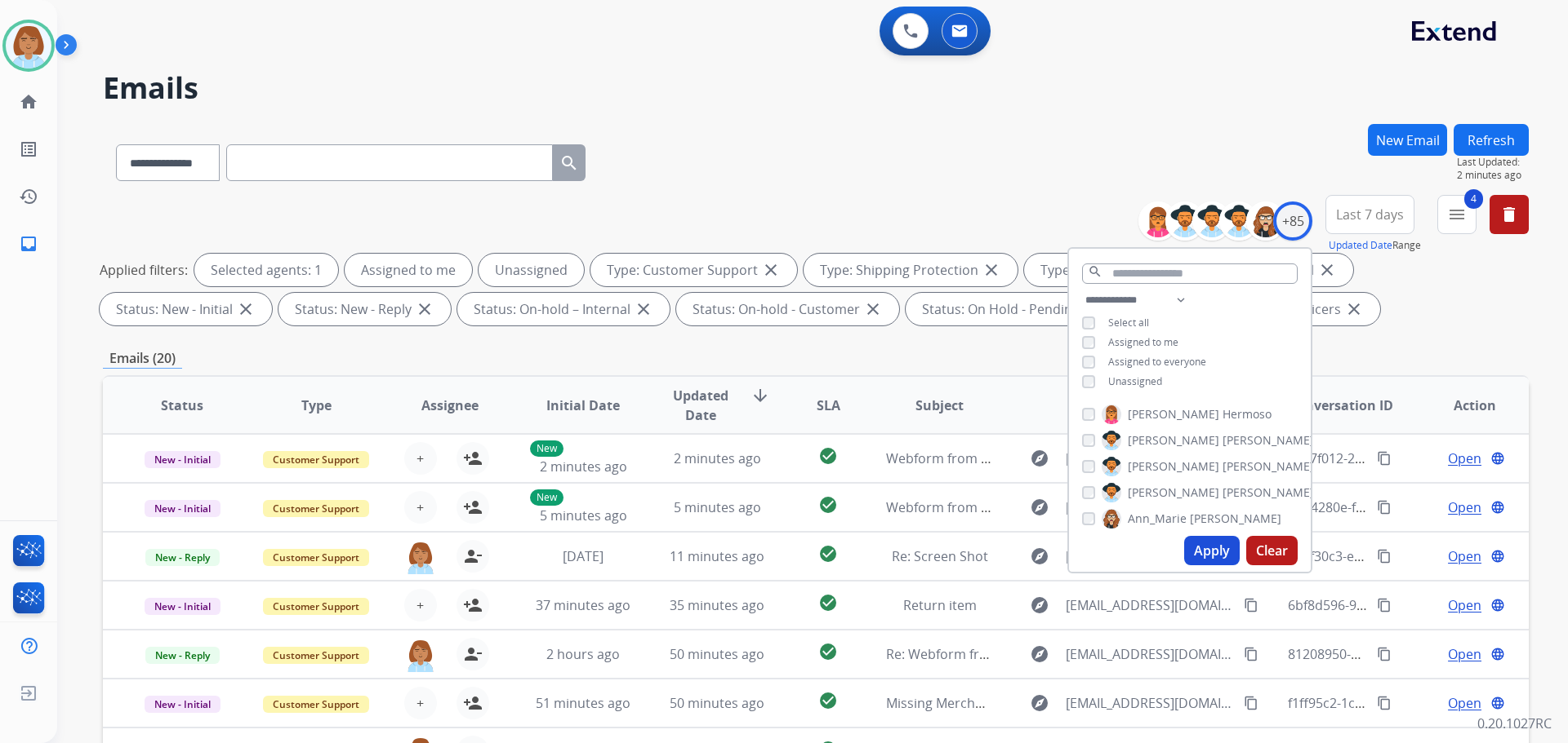
click at [1111, 381] on span "Unassigned" at bounding box center [1134, 381] width 53 height 14
click at [1206, 562] on button "Apply" at bounding box center [1212, 551] width 55 height 29
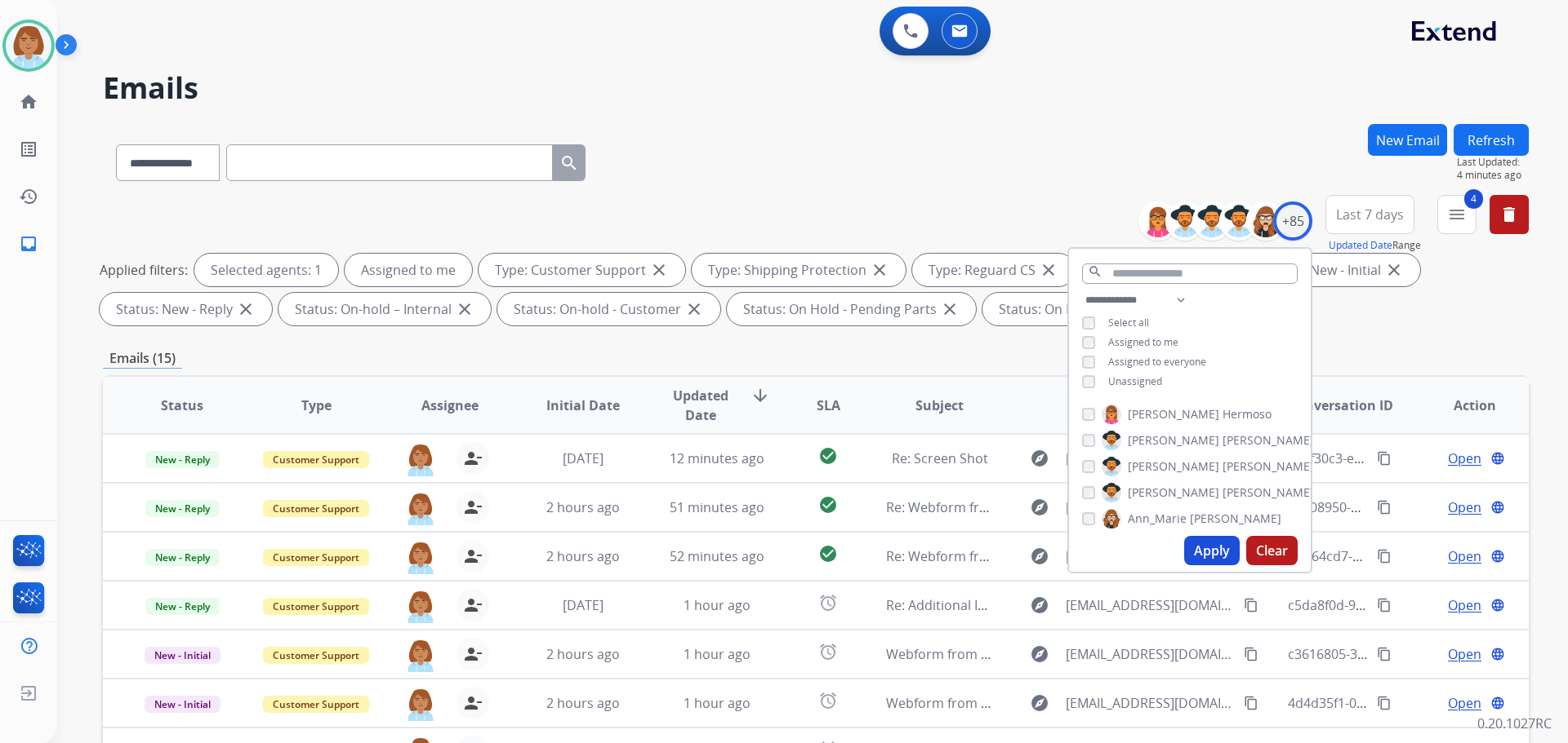
click at [1213, 558] on button "Apply" at bounding box center [1212, 551] width 55 height 29
click at [944, 200] on div "**********" at bounding box center [816, 264] width 1426 height 137
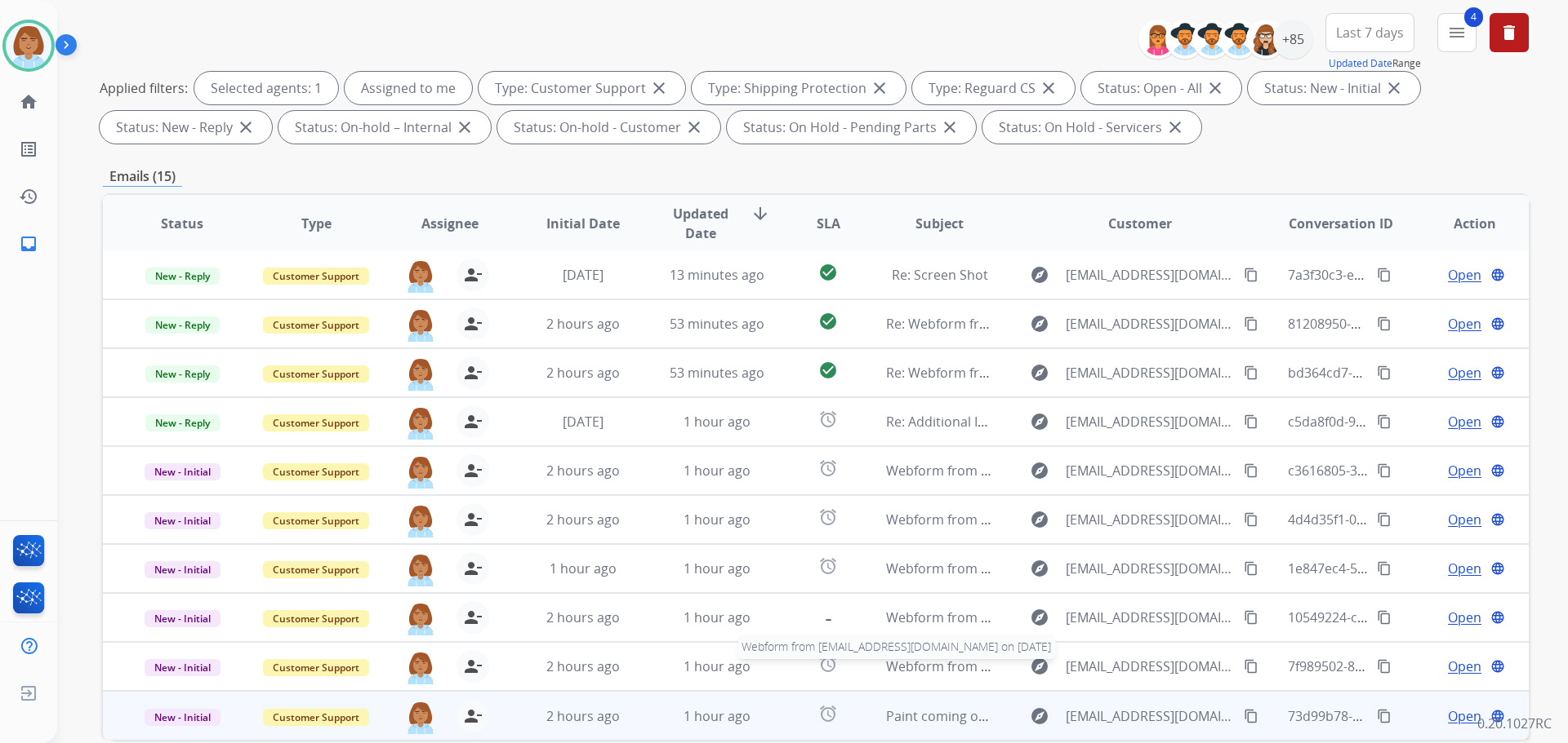
scroll to position [264, 0]
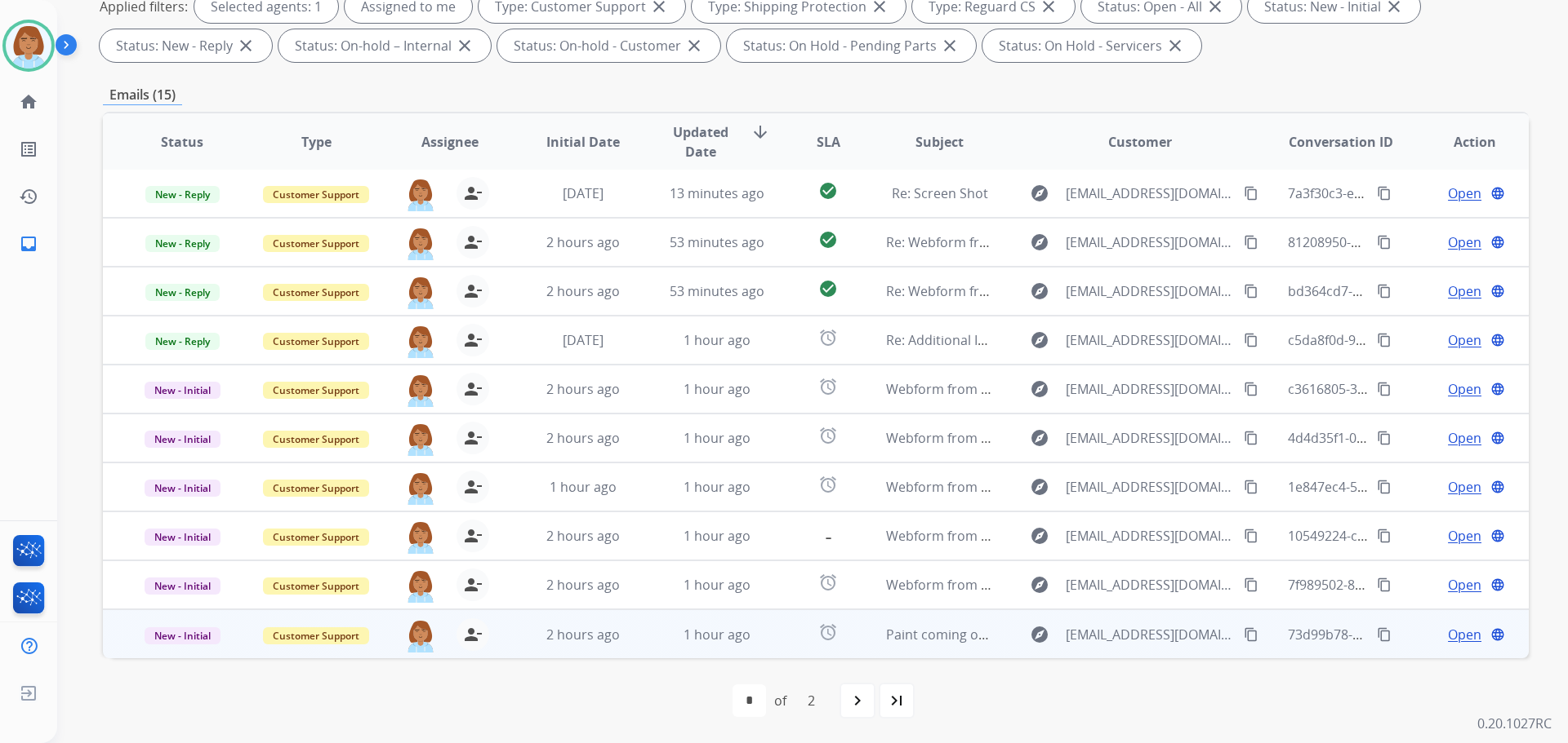
click at [870, 643] on td "Paint coming off button" at bounding box center [926, 633] width 134 height 49
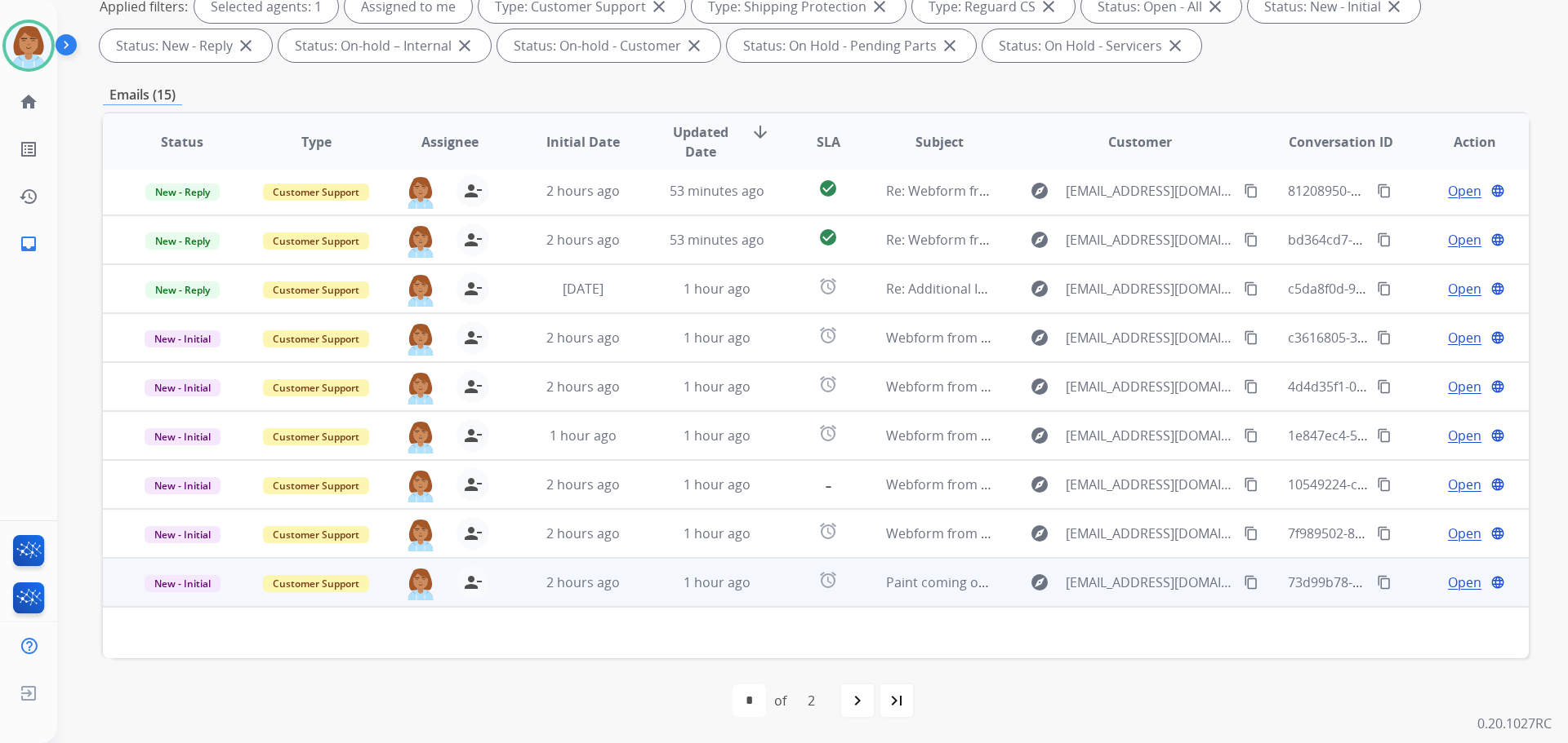
scroll to position [54, 0]
click at [860, 592] on td "Paint coming off button" at bounding box center [926, 581] width 134 height 49
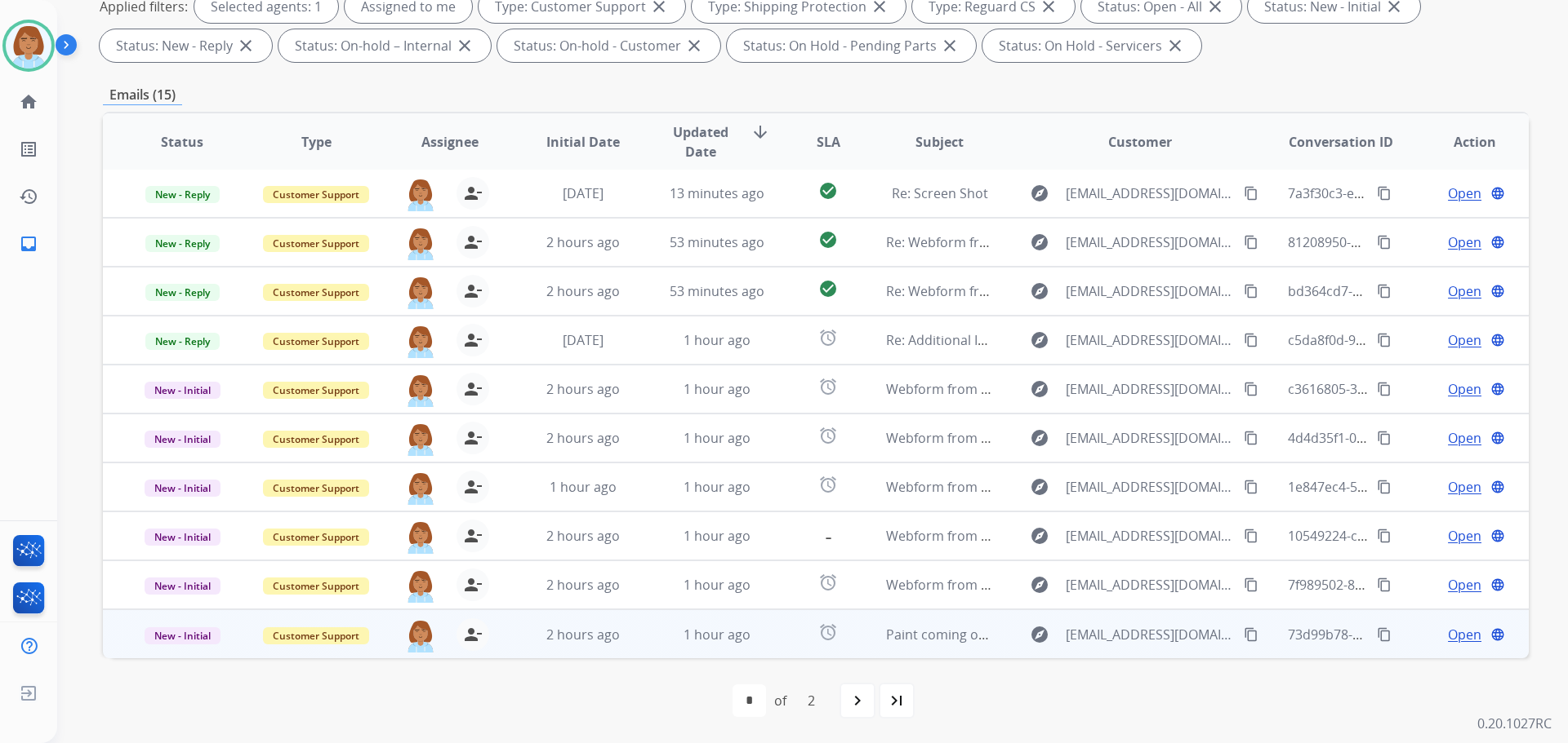
click at [860, 592] on td "Webform from julianpforgue7@gmail.com on 08/21/2025" at bounding box center [926, 584] width 134 height 49
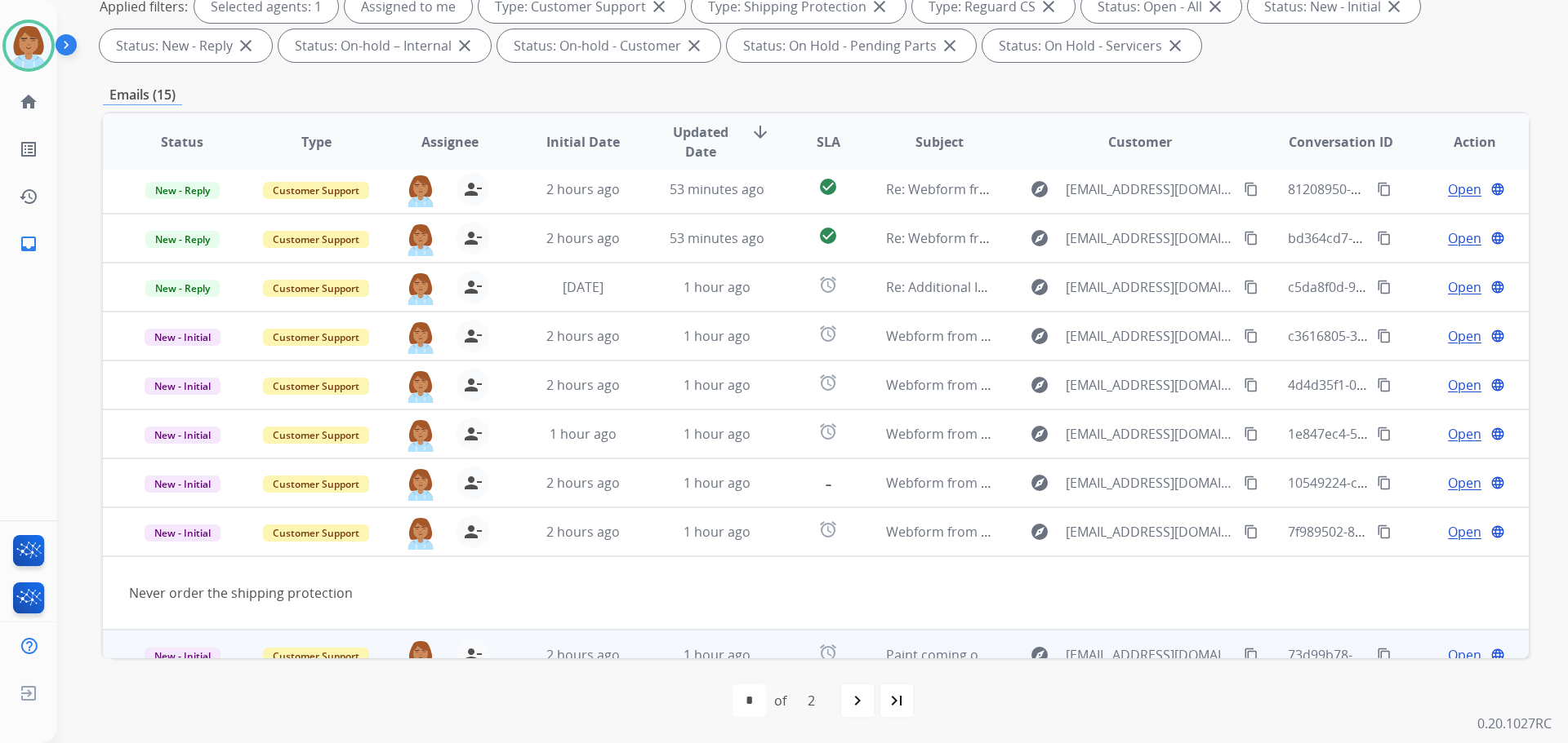
scroll to position [75, 0]
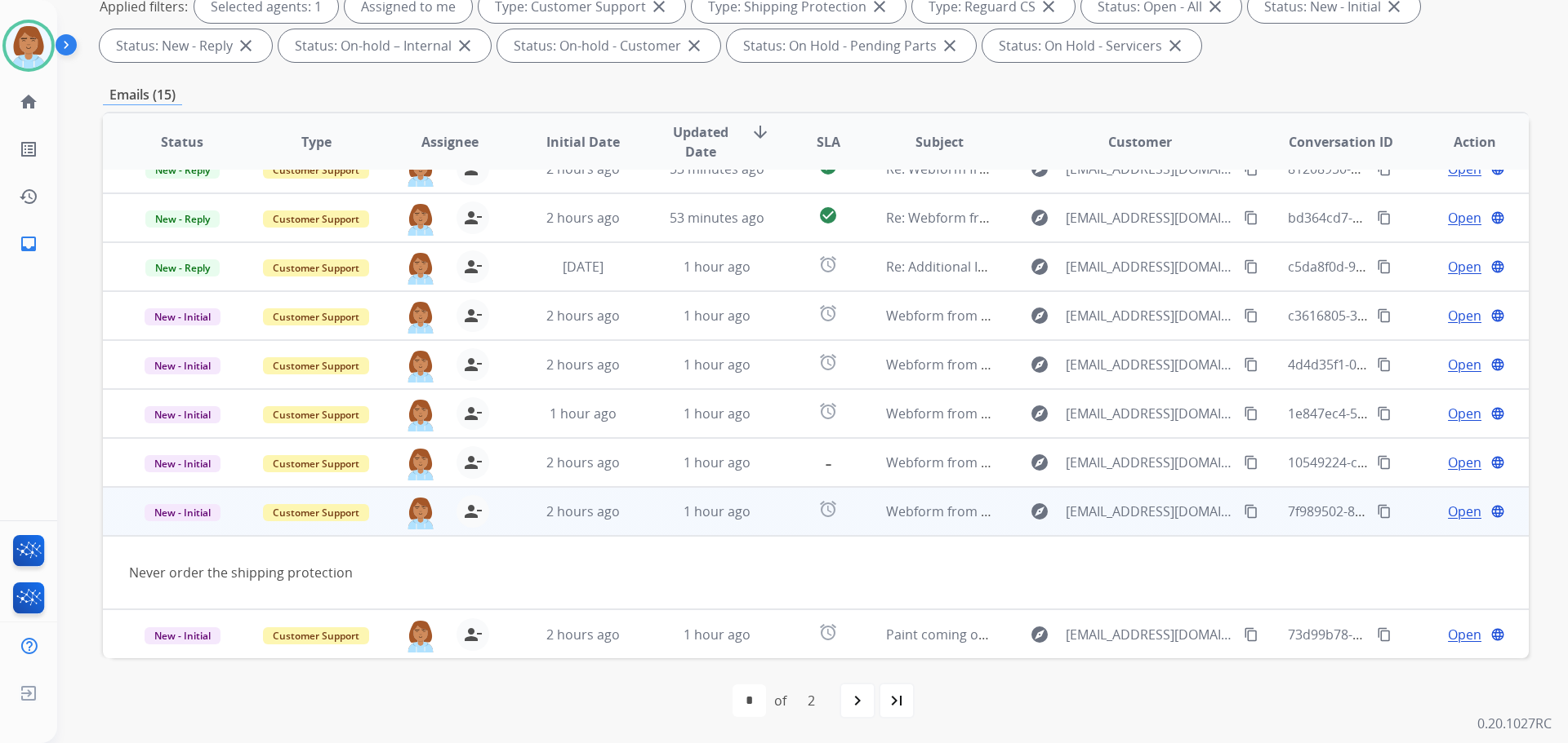
click at [860, 525] on td "Webform from julianpforgue7@gmail.com on 08/21/2025" at bounding box center [926, 511] width 134 height 49
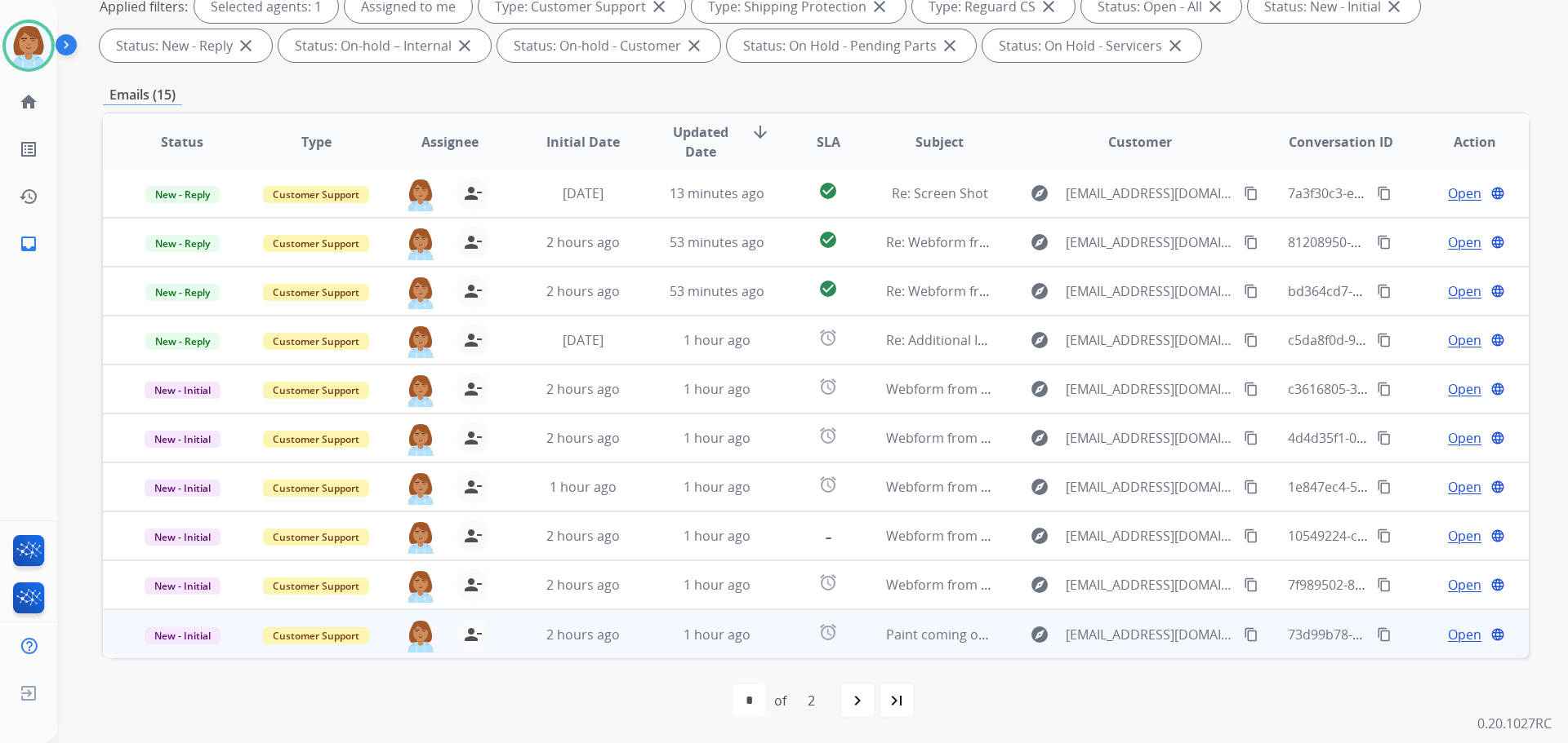
click at [860, 645] on td "Paint coming off button" at bounding box center [926, 633] width 134 height 49
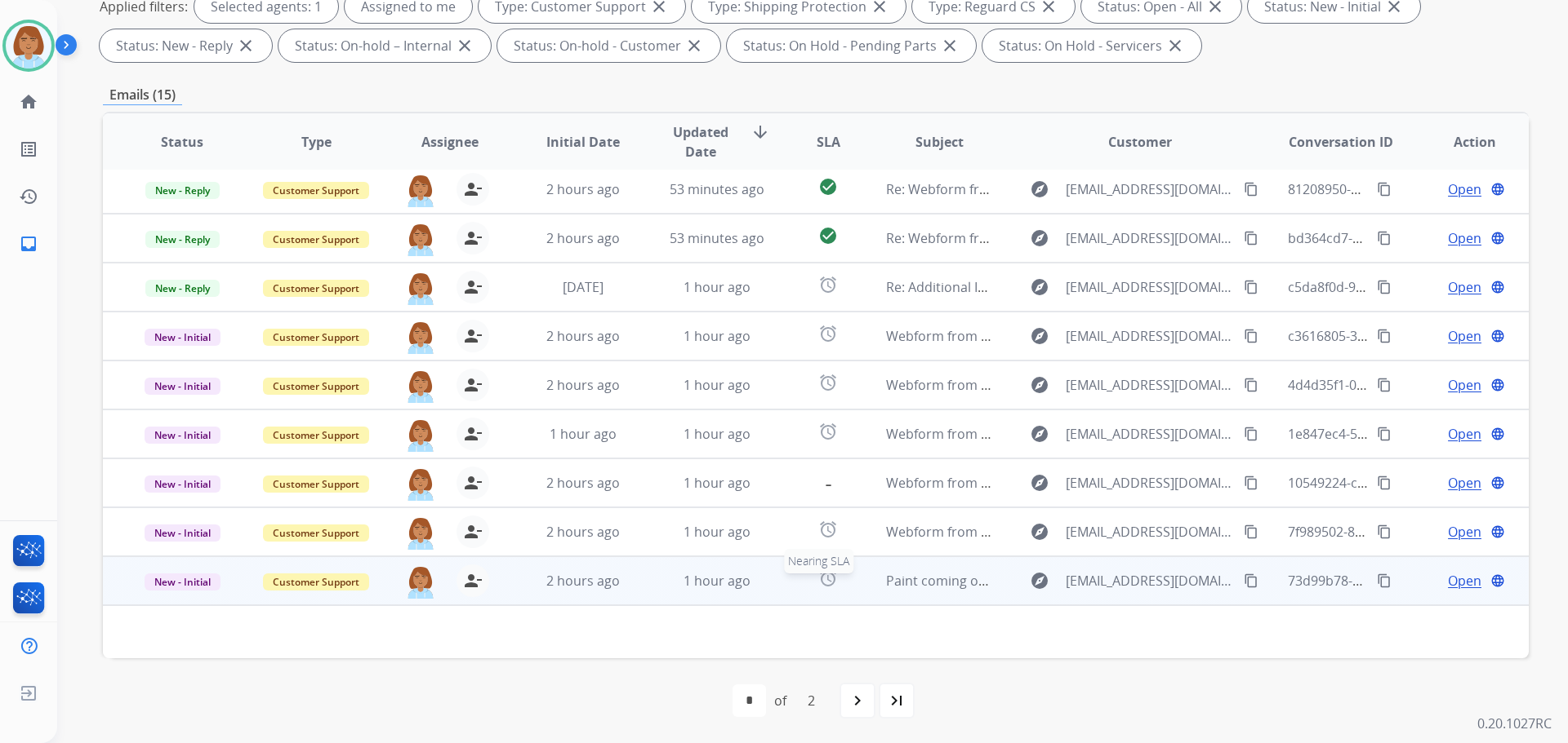
click at [848, 581] on div "alarm" at bounding box center [827, 581] width 62 height 25
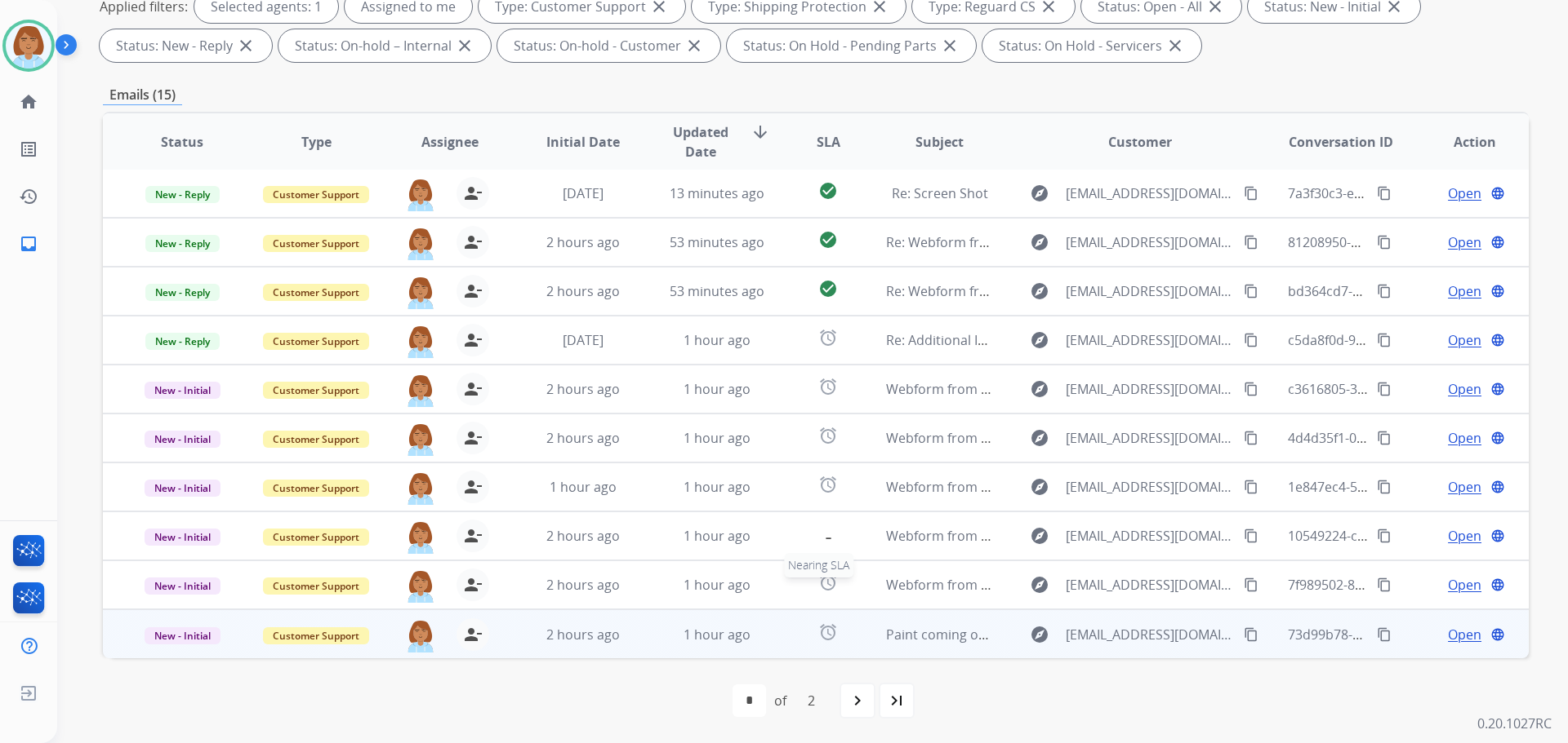
scroll to position [2, 0]
click at [646, 636] on td "1 hour ago" at bounding box center [704, 633] width 134 height 49
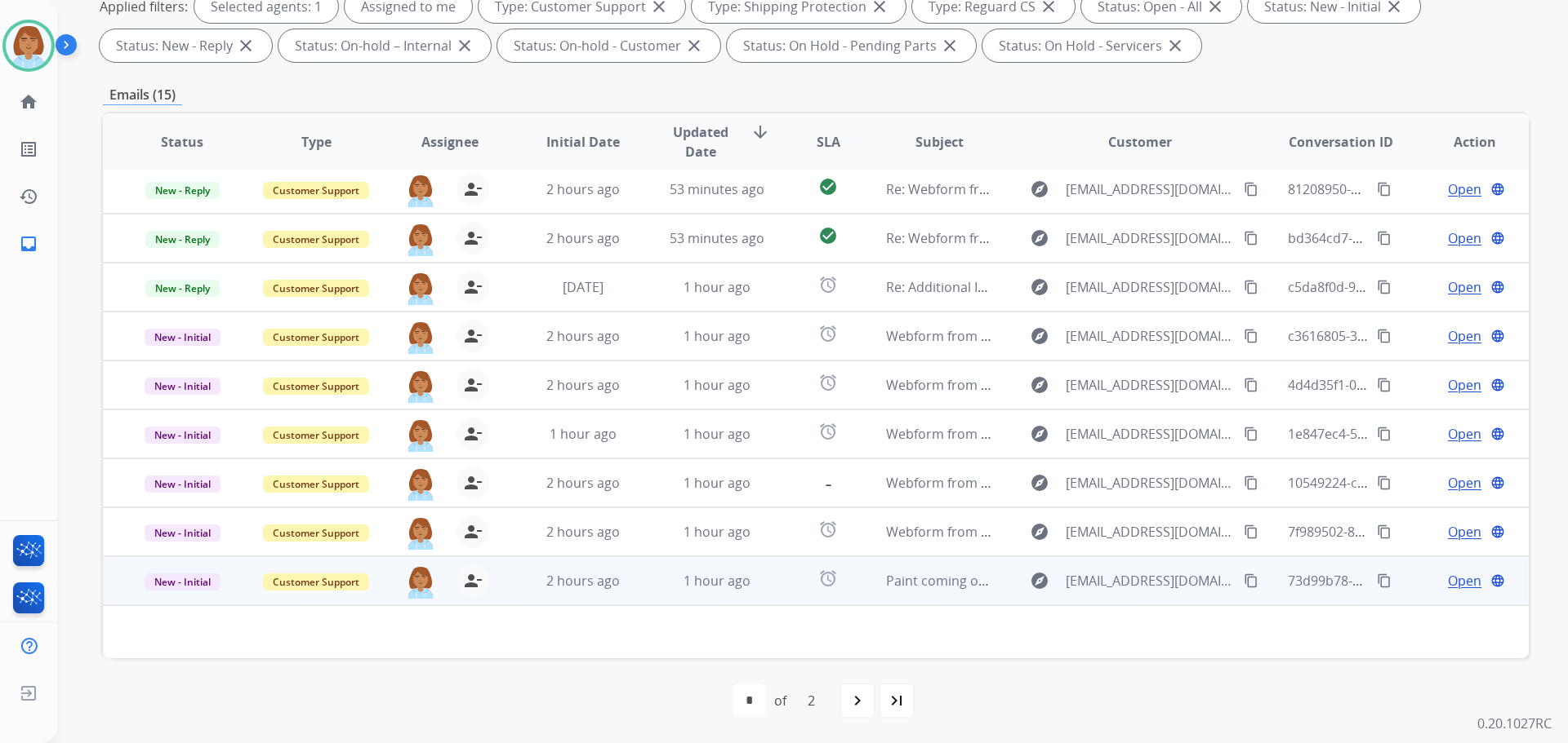
click at [1448, 573] on span "Open" at bounding box center [1465, 581] width 33 height 19
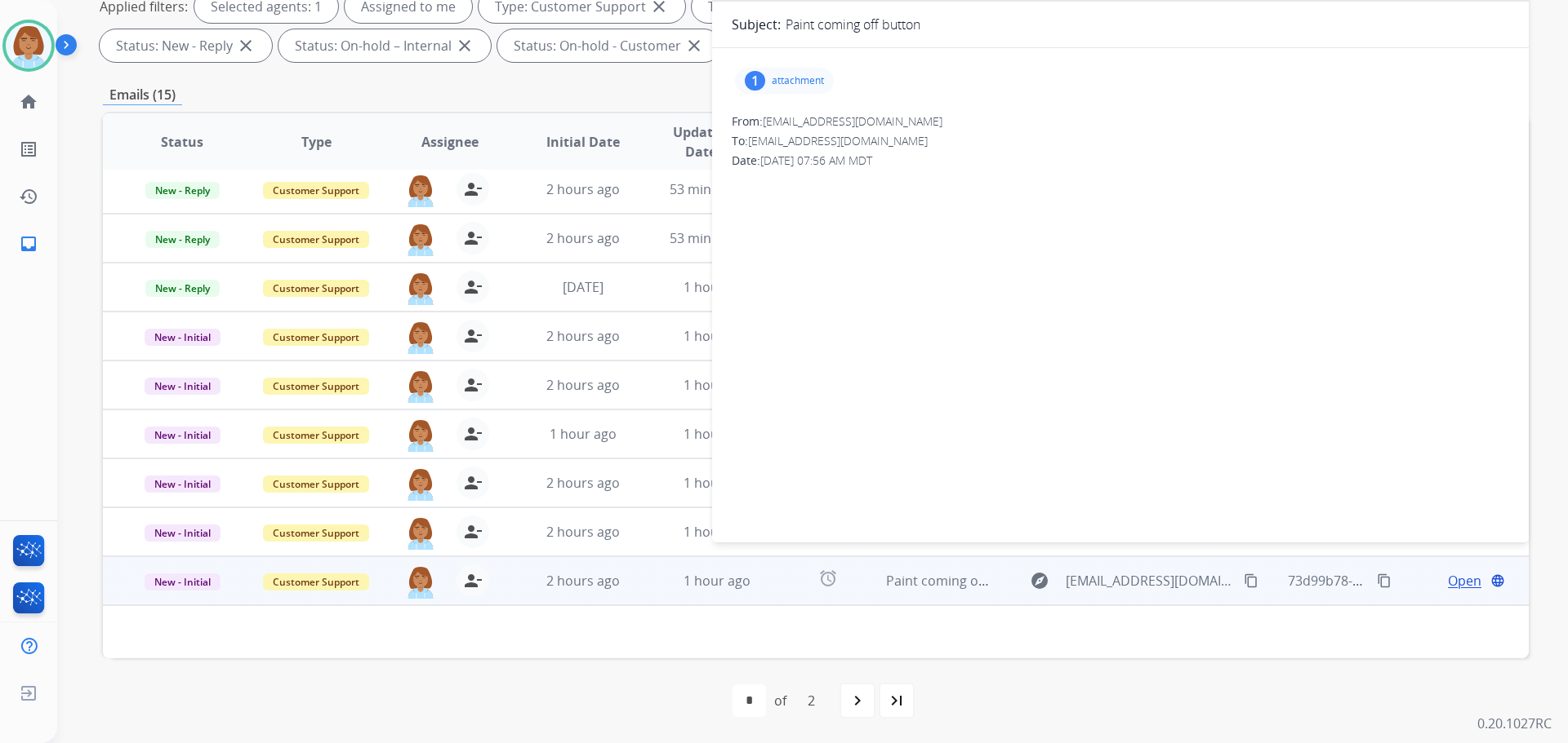
click at [809, 81] on p "attachment" at bounding box center [798, 81] width 53 height 13
click at [800, 138] on div at bounding box center [789, 123] width 82 height 57
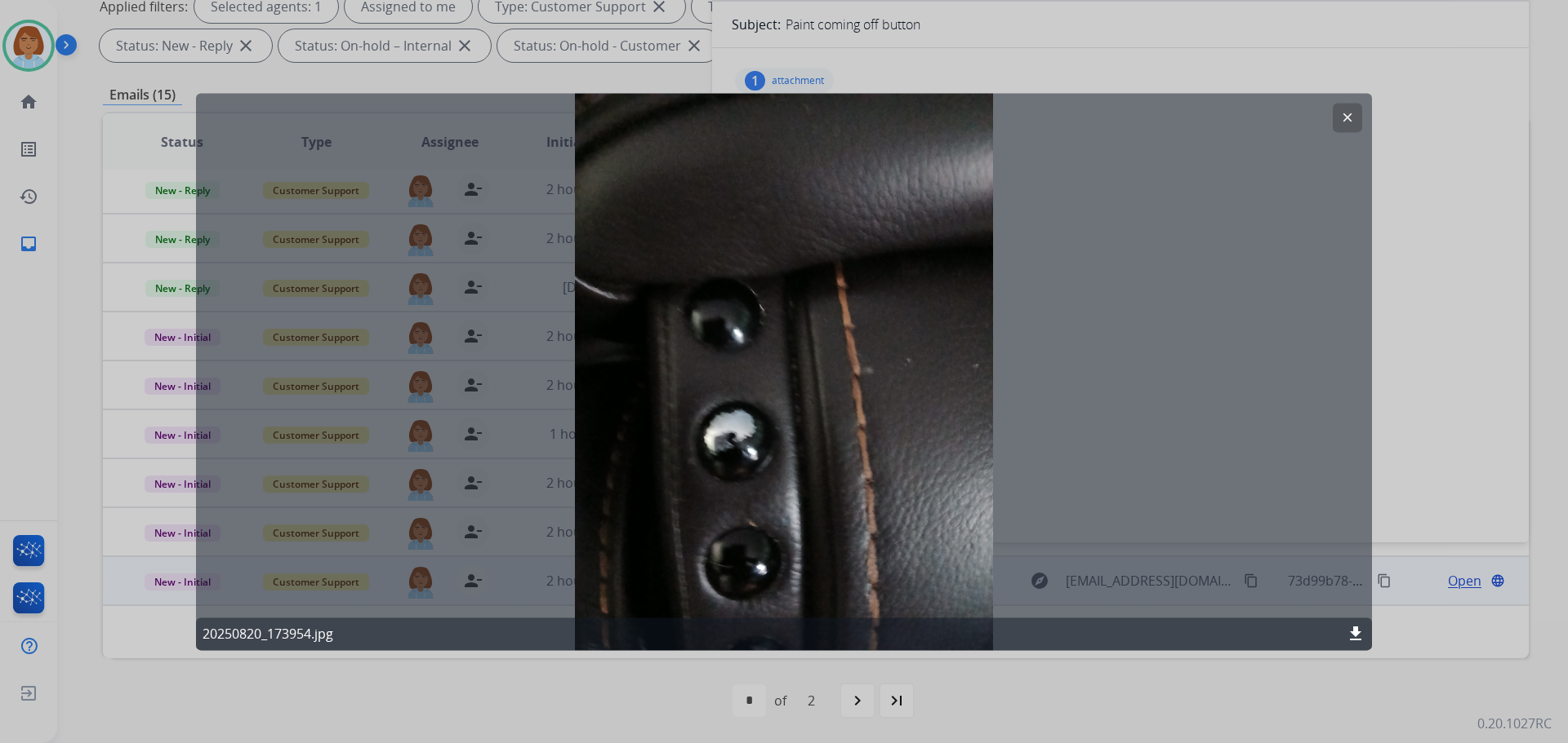
click at [903, 79] on div at bounding box center [784, 372] width 1568 height 743
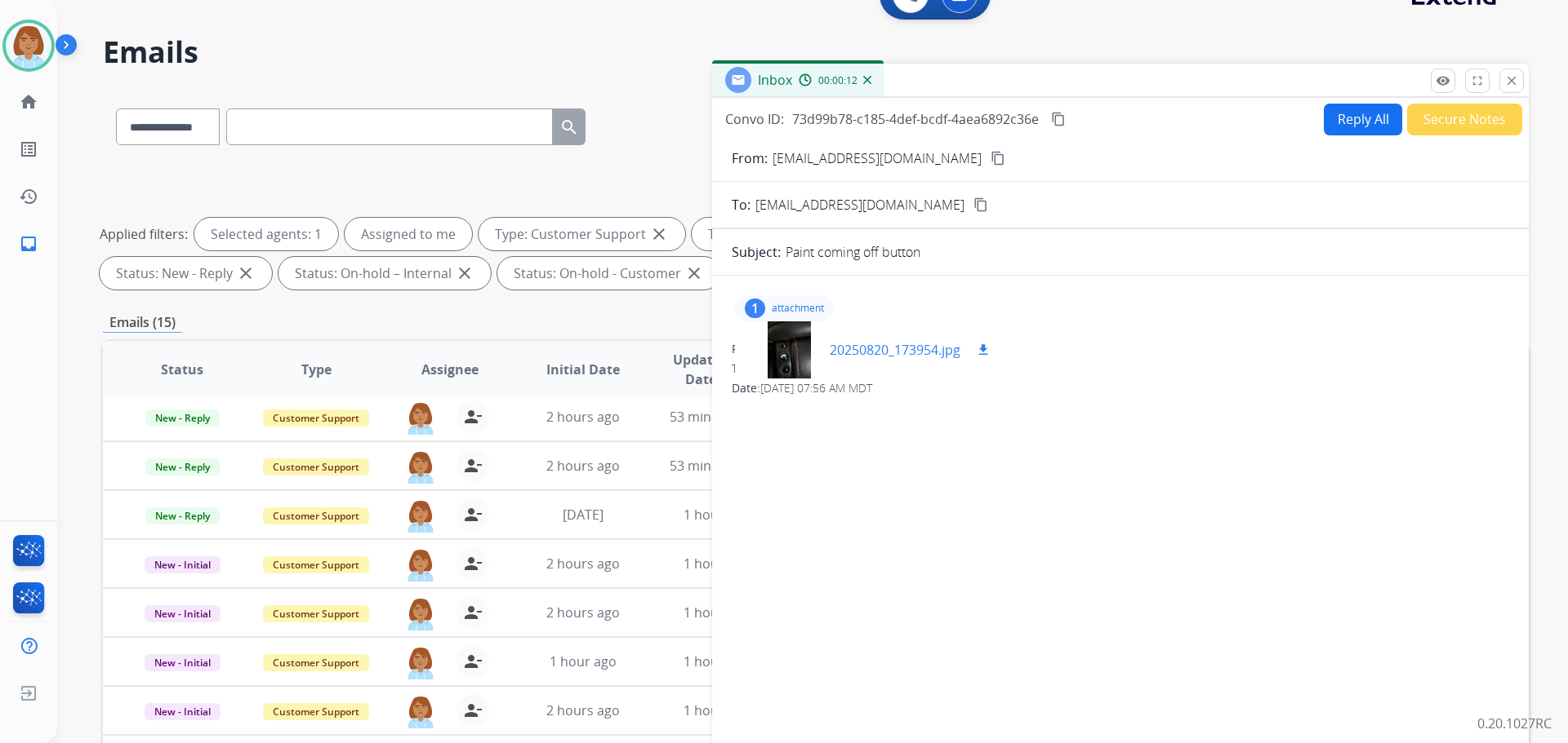
scroll to position [0, 0]
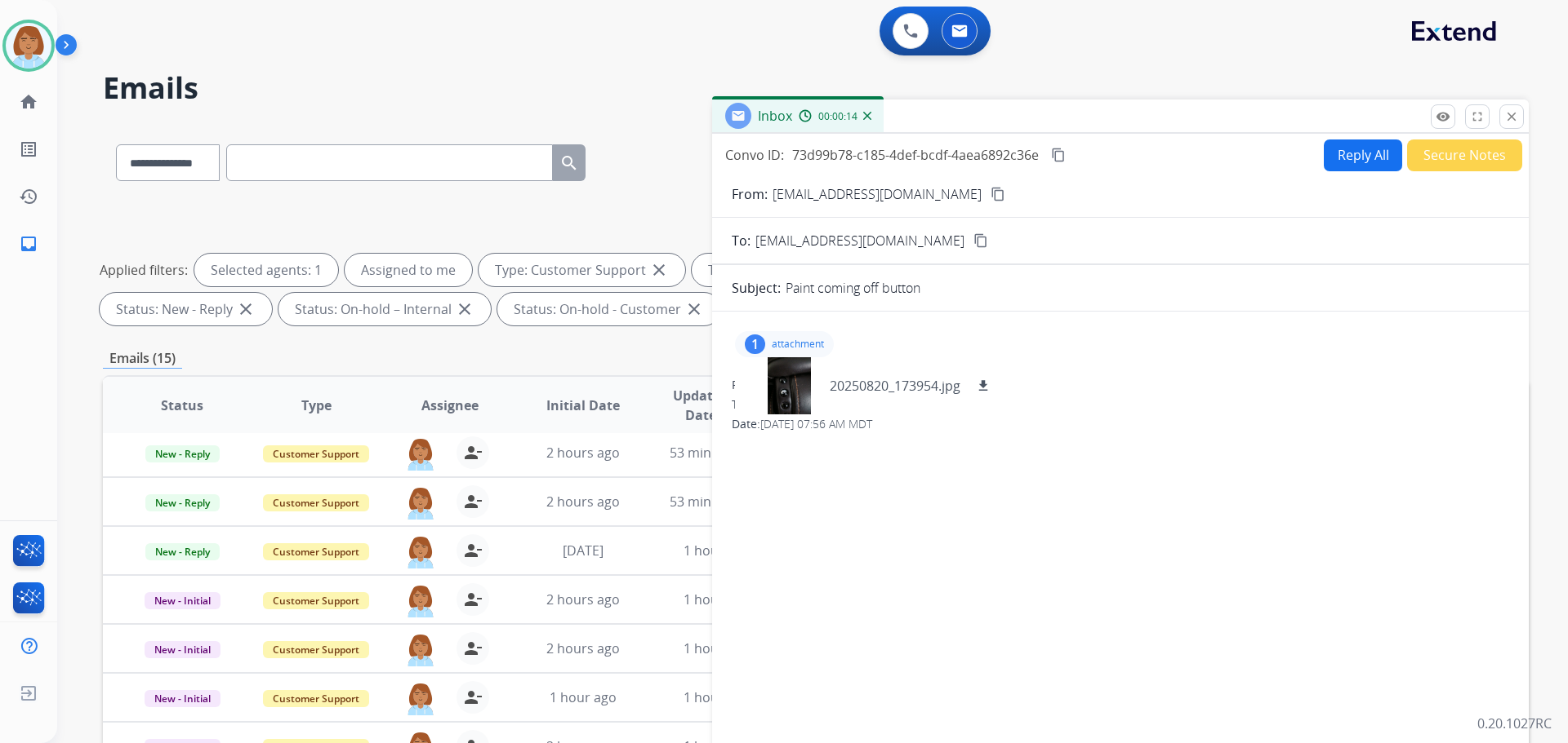
click at [991, 196] on mat-icon "content_copy" at bounding box center [998, 195] width 15 height 15
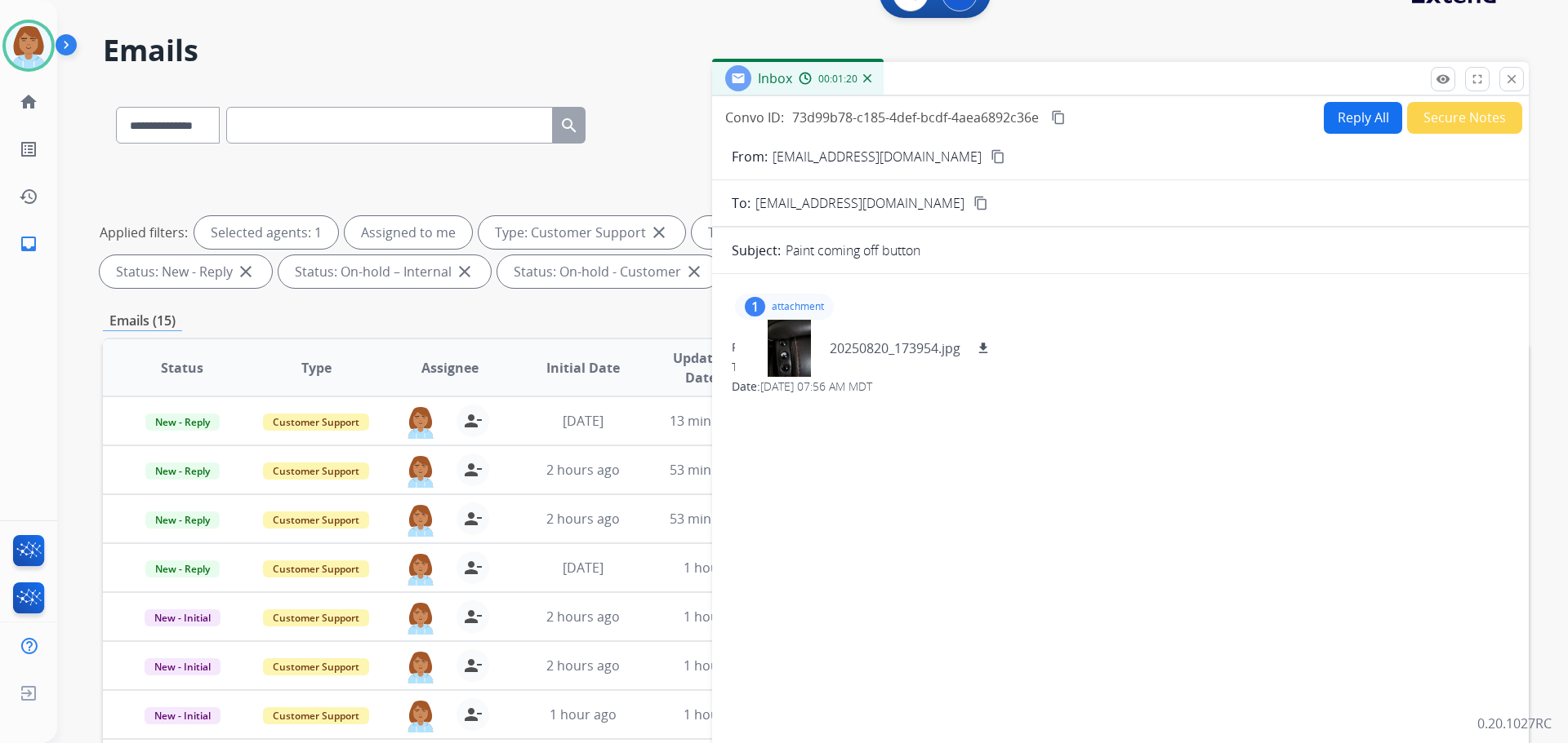
scroll to position [18, 0]
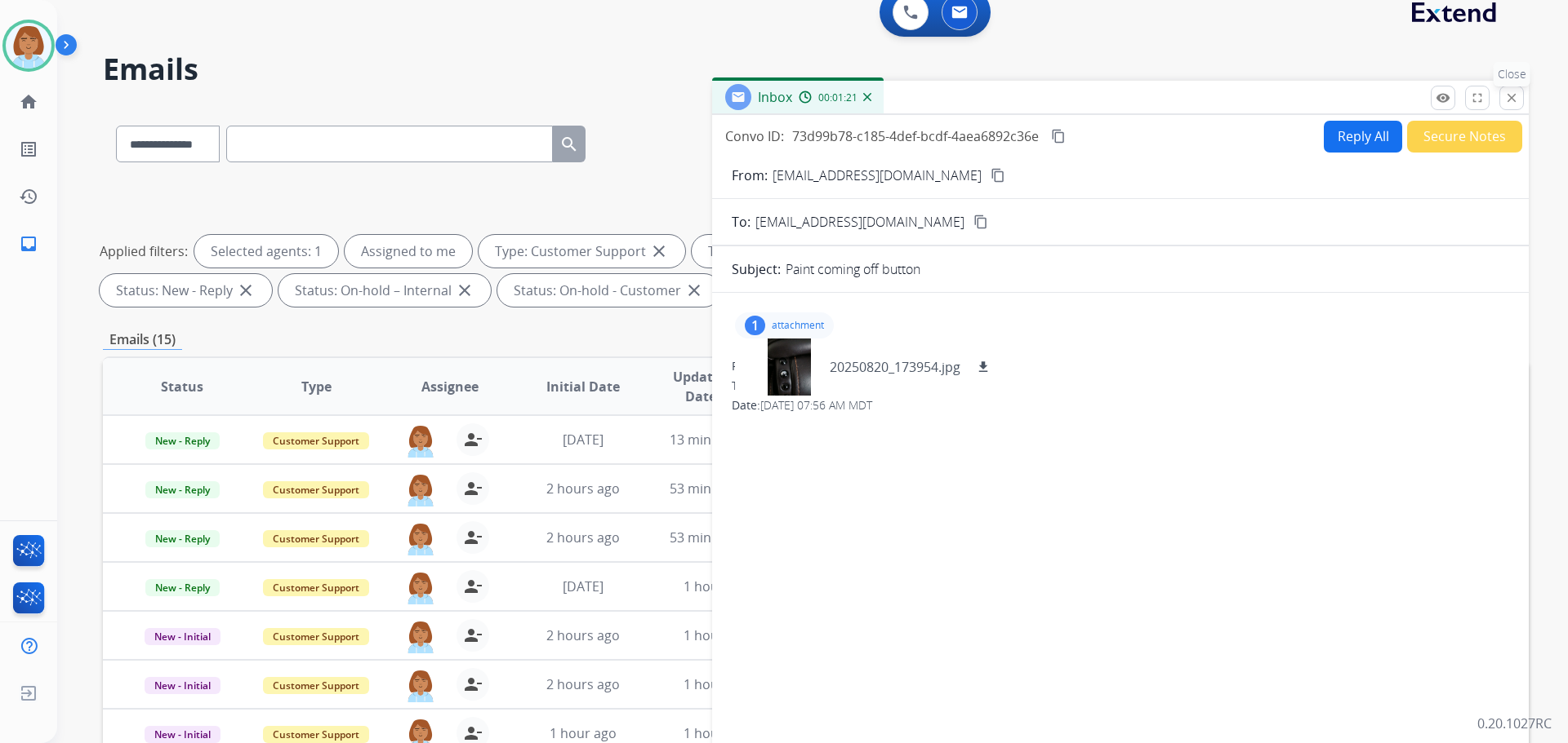
click at [1503, 104] on button "close Close" at bounding box center [1511, 98] width 25 height 25
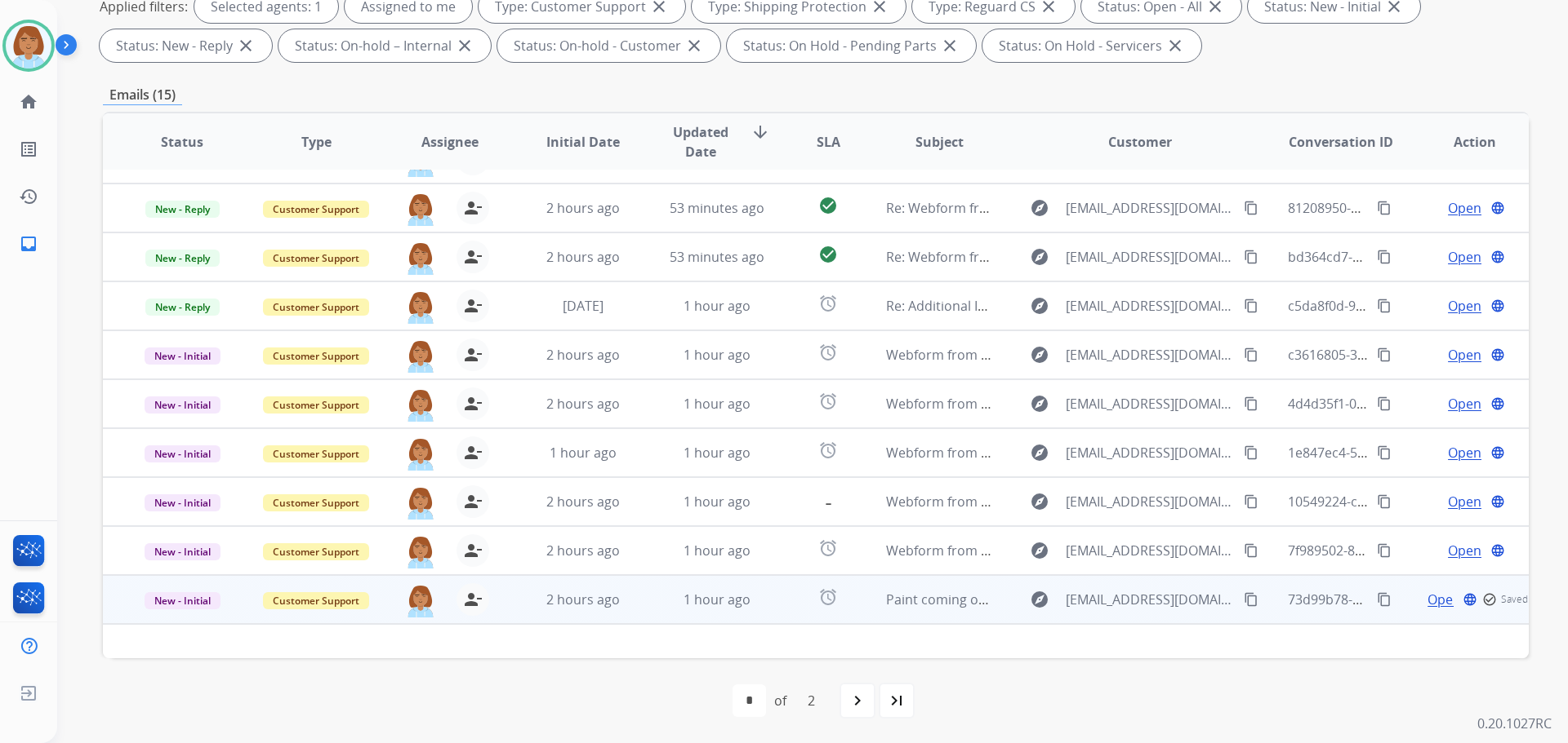
scroll to position [54, 0]
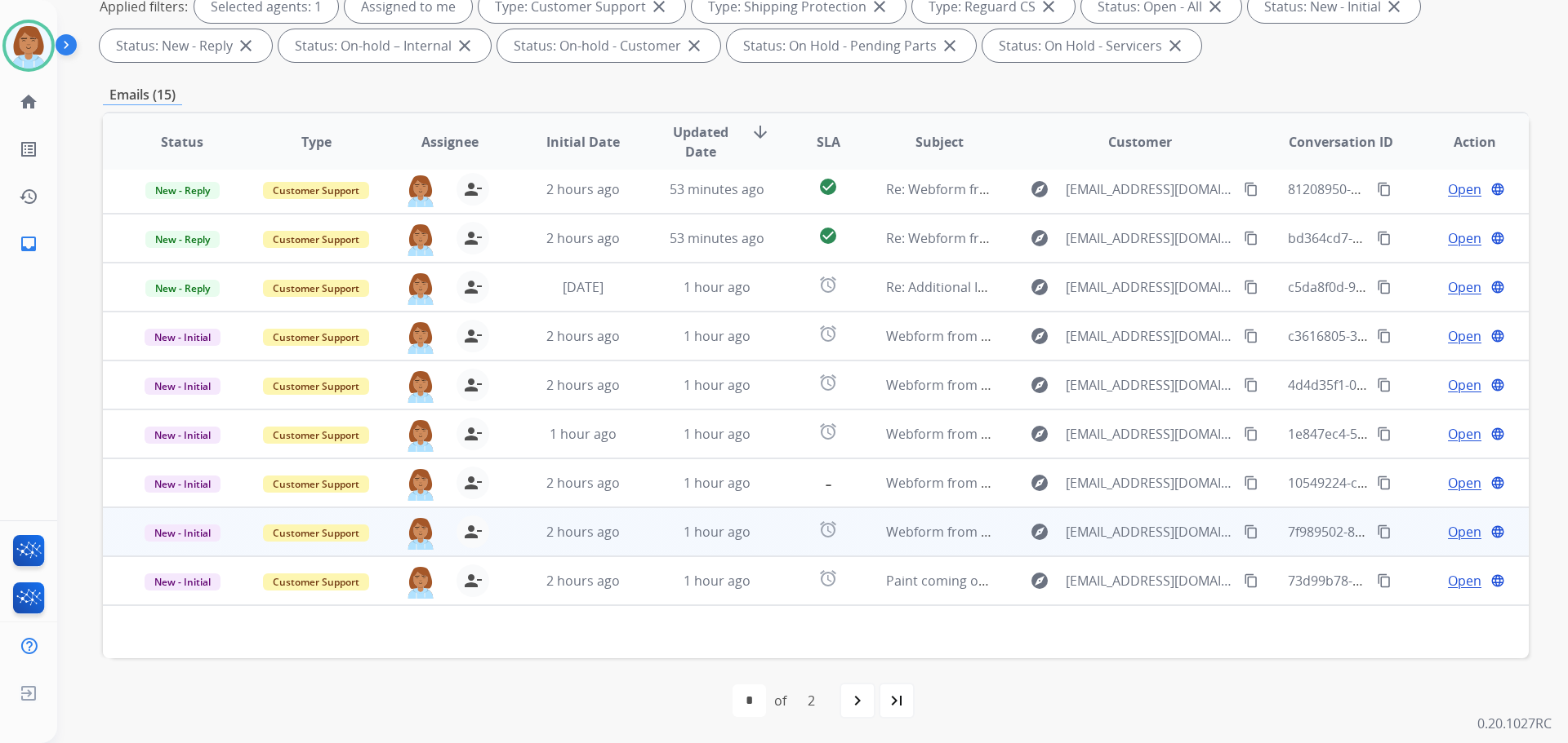
click at [544, 543] on td "2 hours ago" at bounding box center [570, 532] width 134 height 49
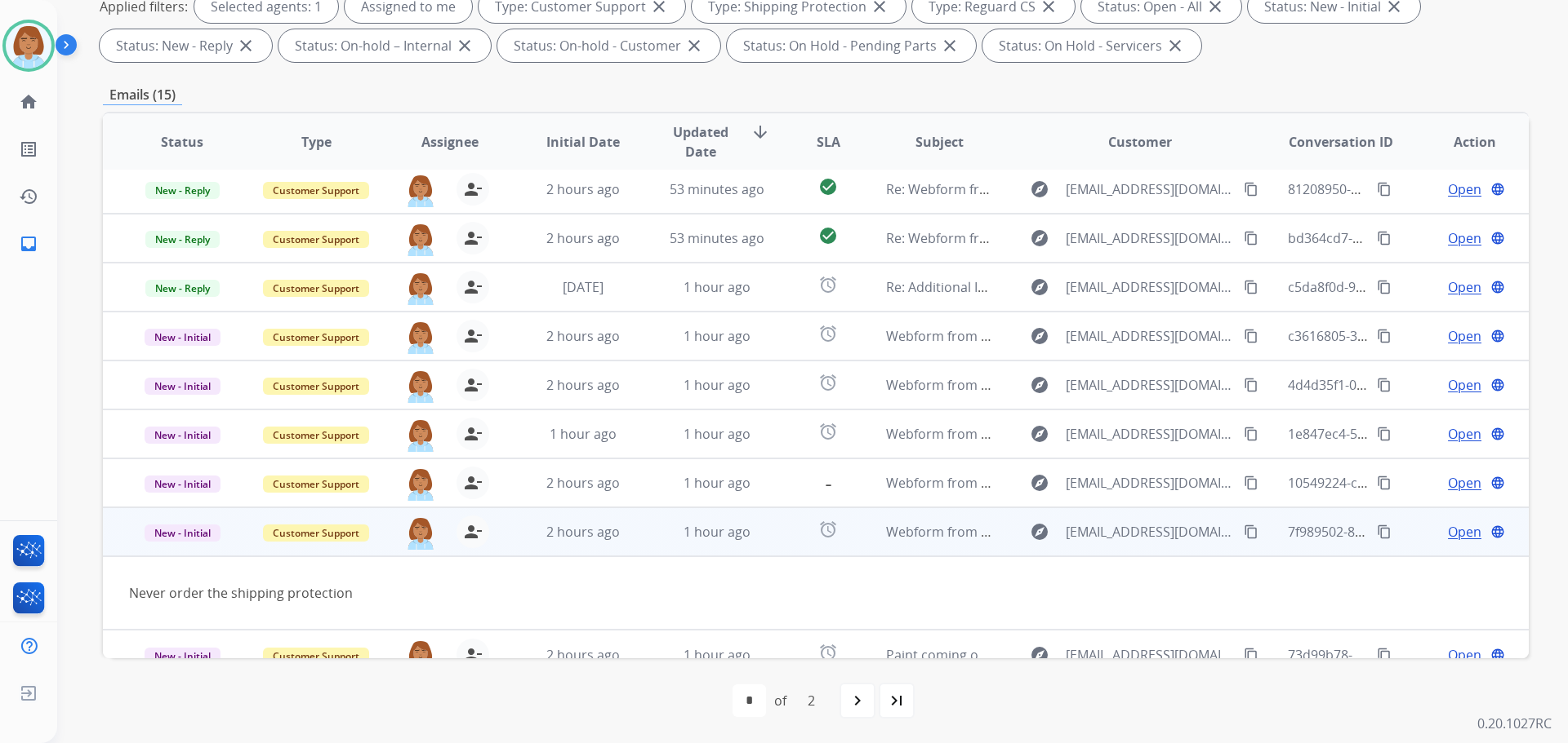
scroll to position [75, 0]
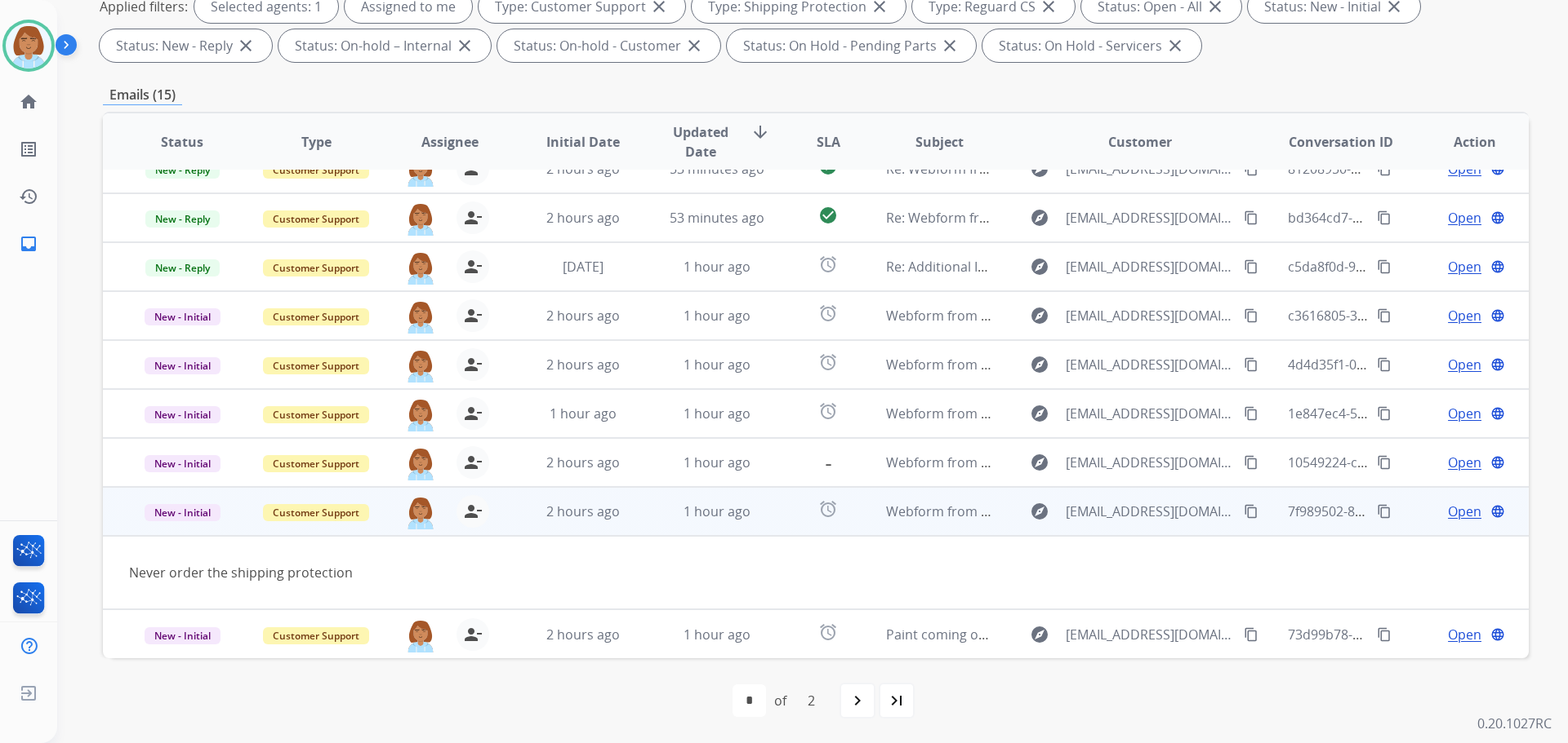
click at [1448, 516] on span "Open" at bounding box center [1465, 511] width 33 height 19
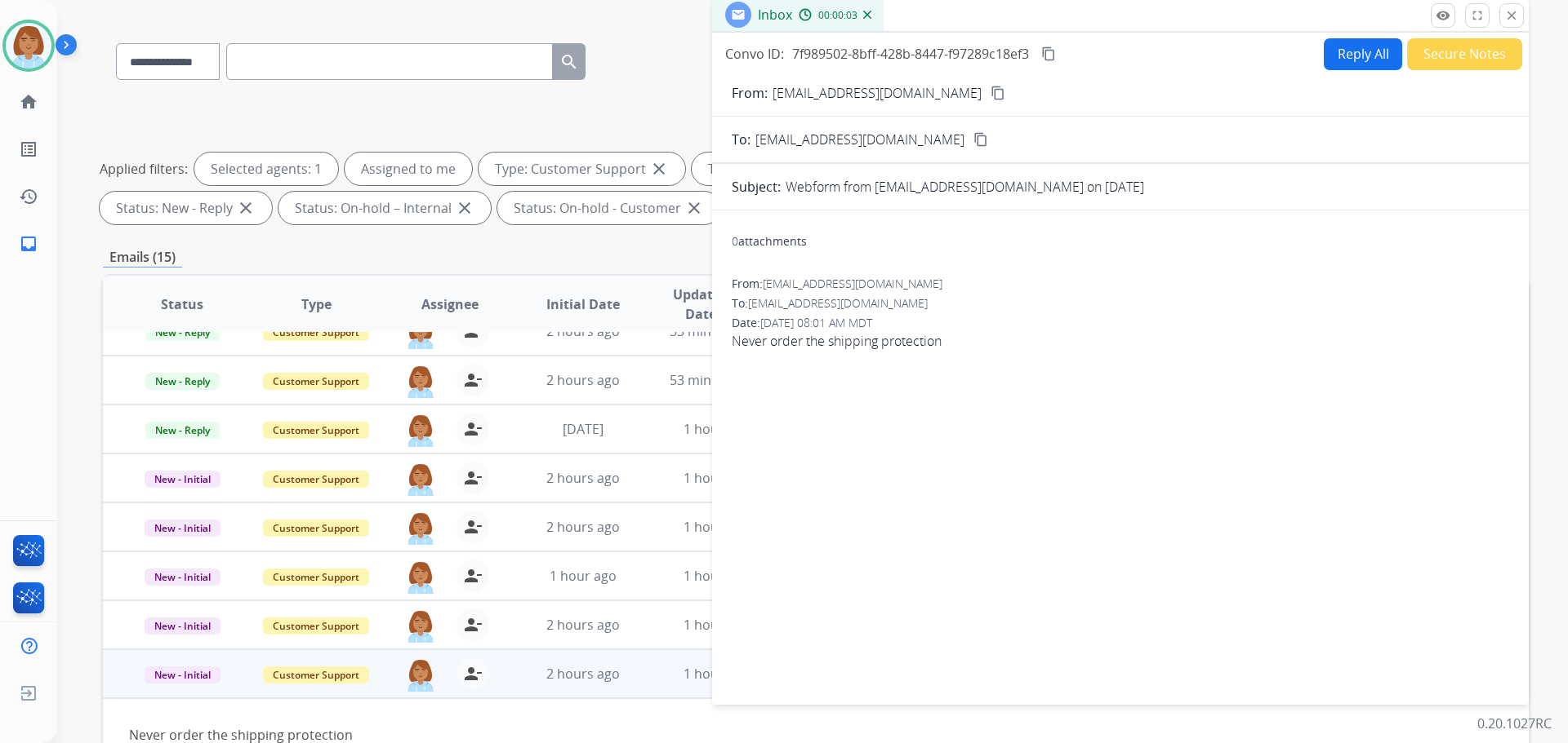
scroll to position [100, 0]
click at [1354, 67] on button "Reply All" at bounding box center [1362, 54] width 78 height 32
select select "**********"
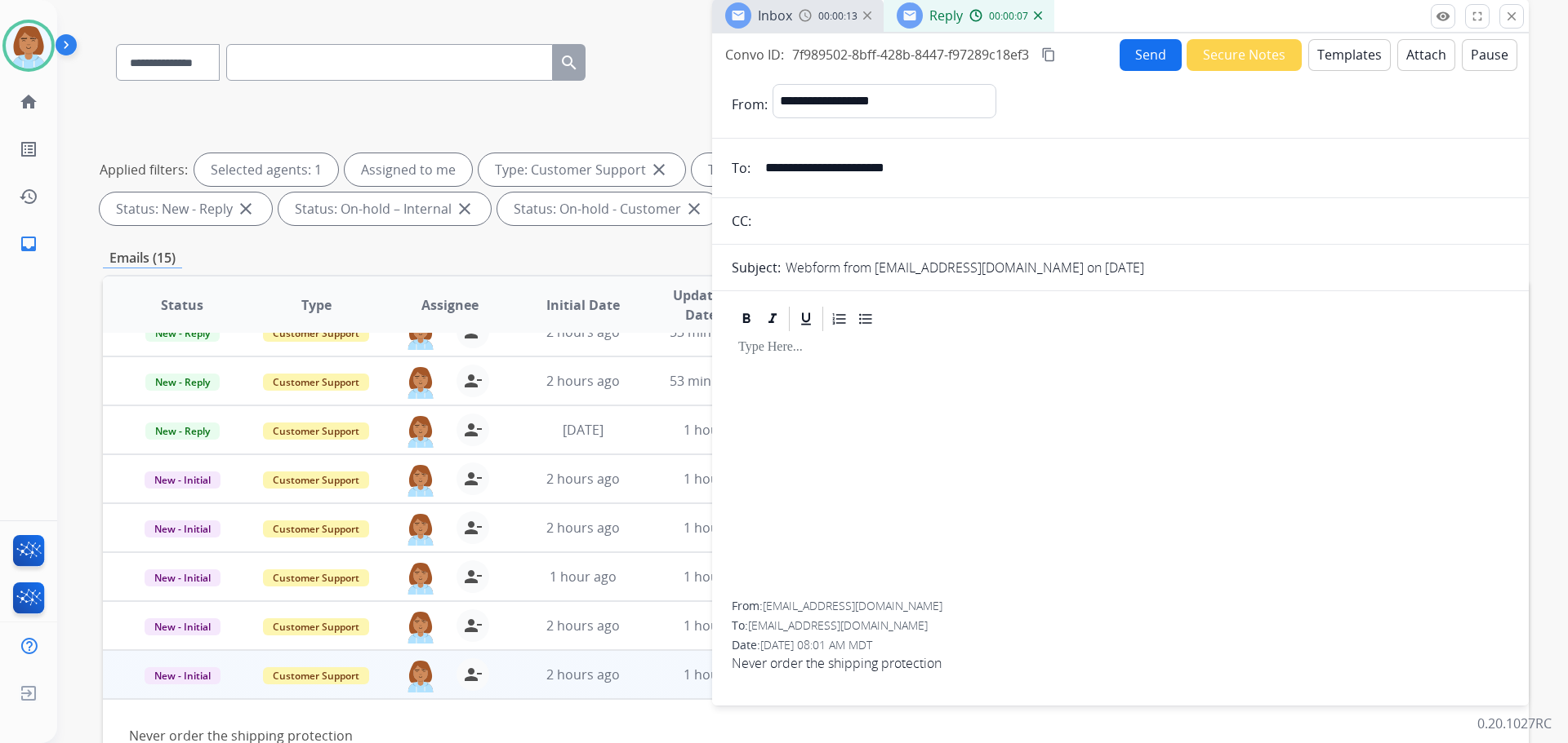
click at [1320, 63] on button "Templates" at bounding box center [1348, 54] width 82 height 32
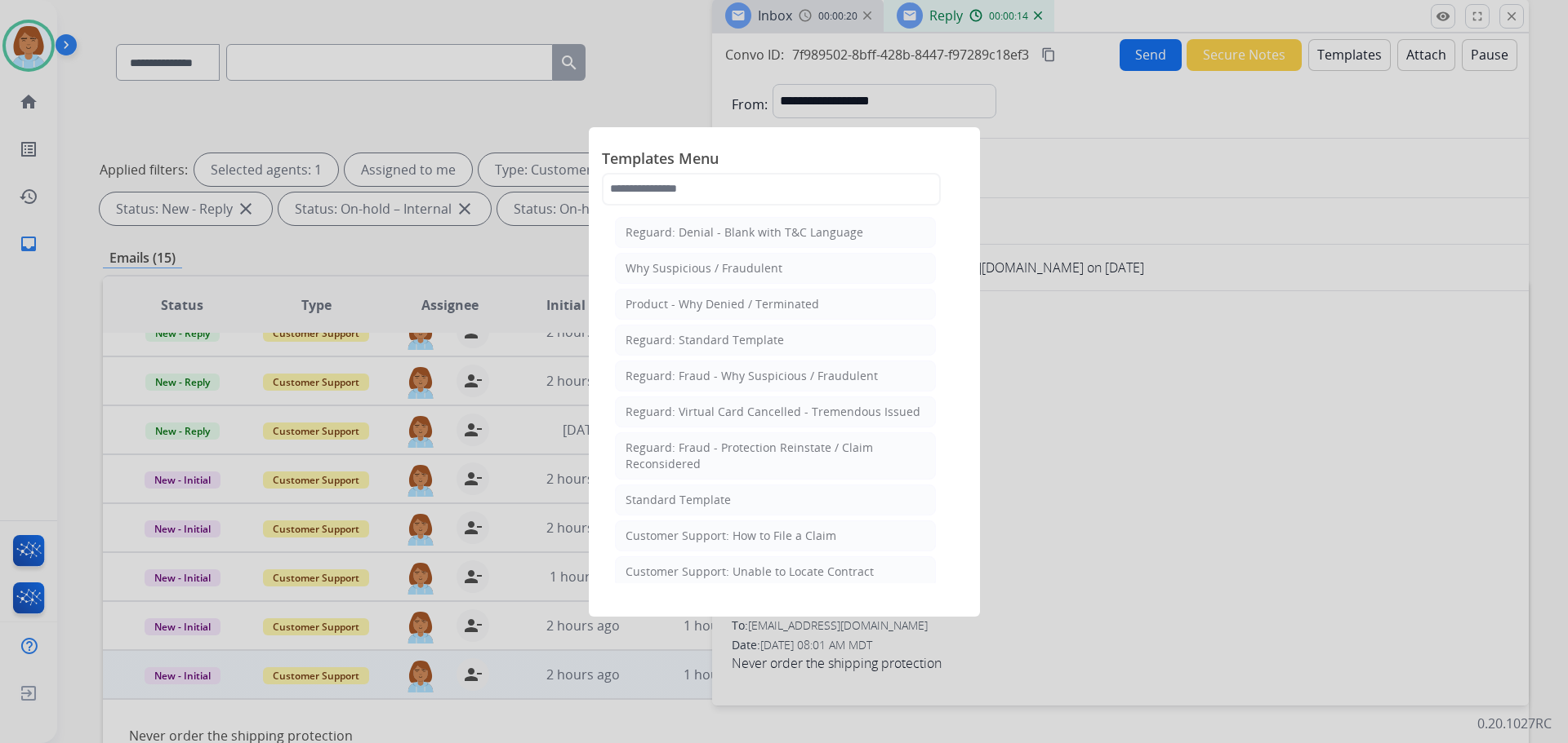
click at [1063, 494] on div at bounding box center [784, 372] width 1568 height 743
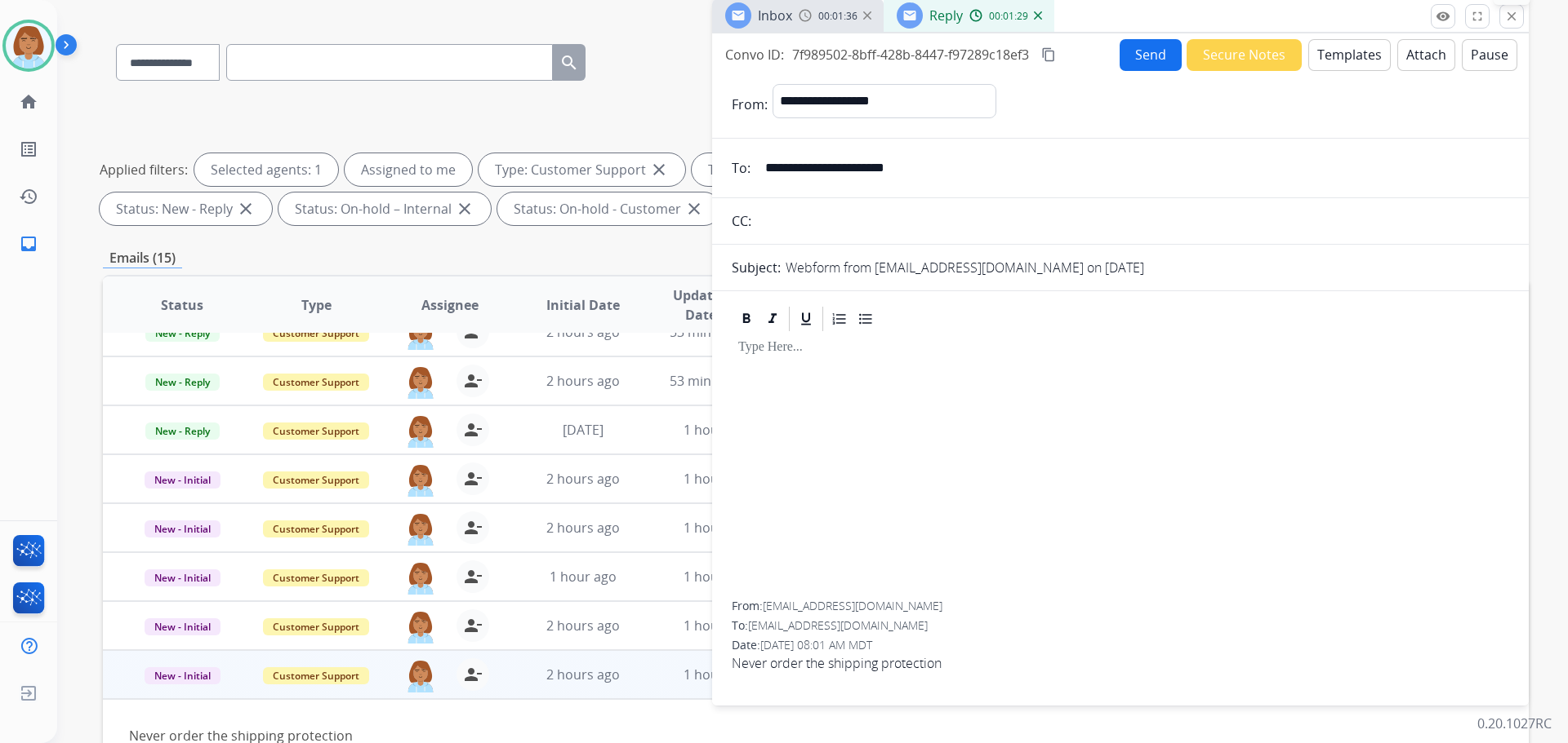
click at [1513, 18] on mat-icon "close" at bounding box center [1512, 17] width 15 height 15
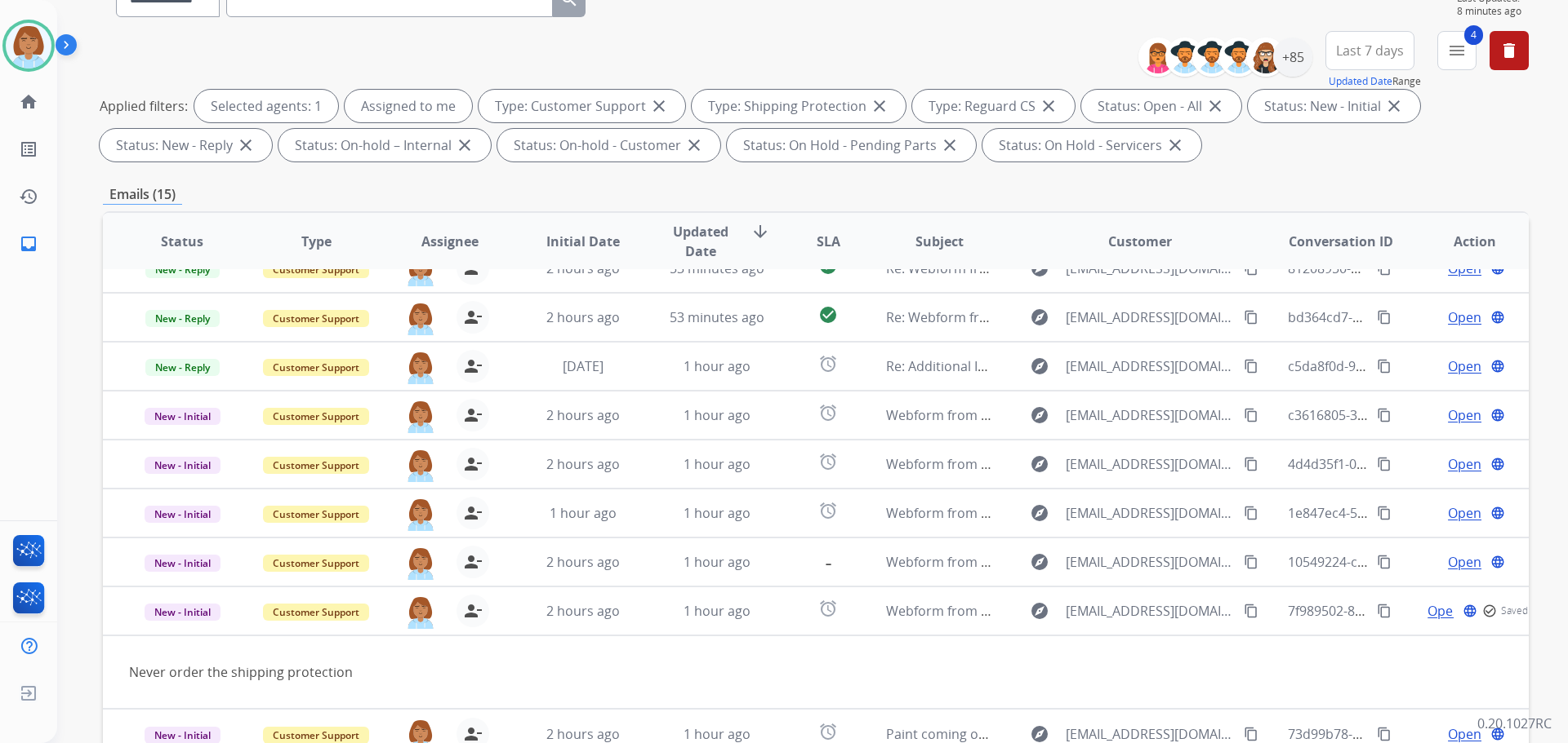
scroll to position [264, 0]
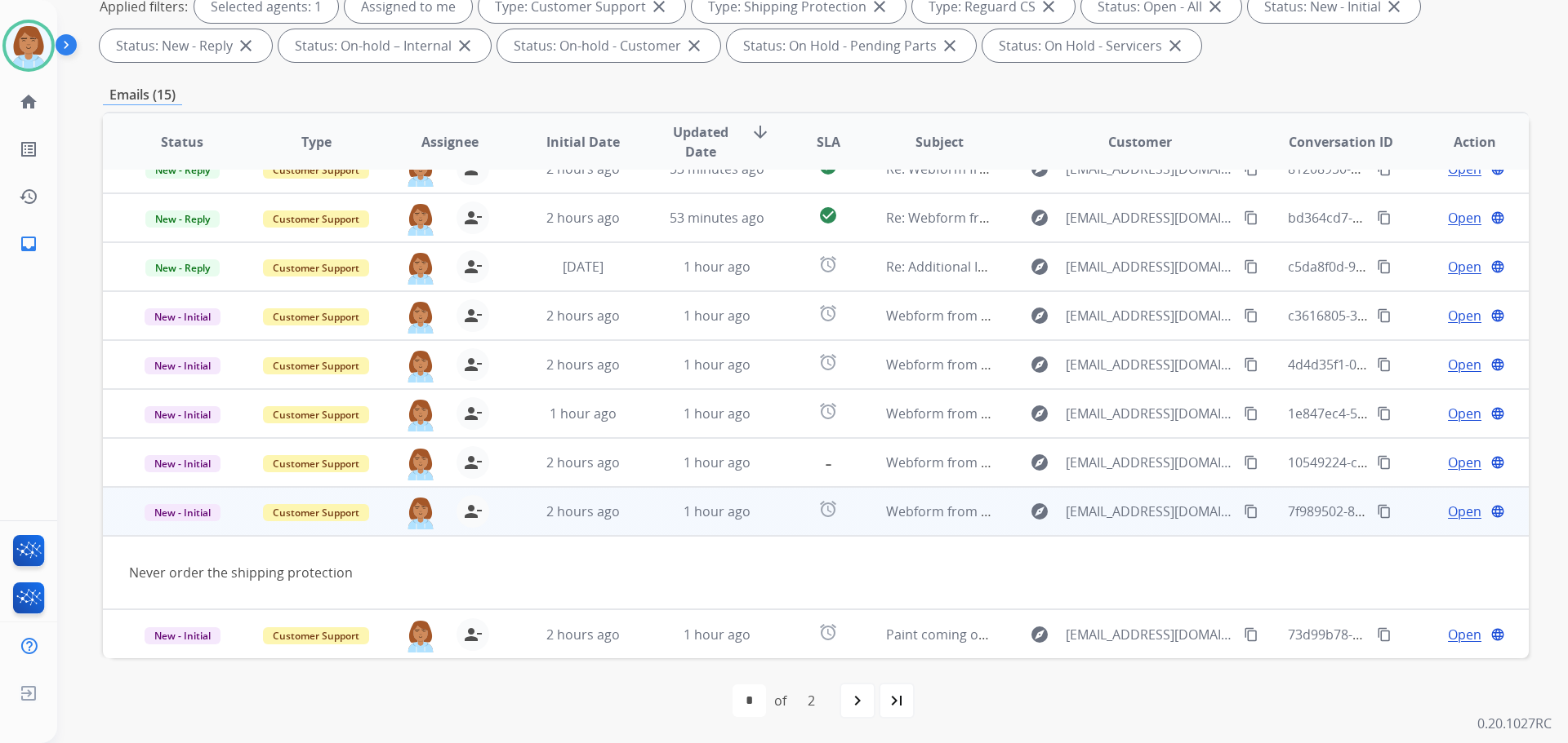
click at [771, 524] on td "alarm" at bounding box center [815, 511] width 89 height 49
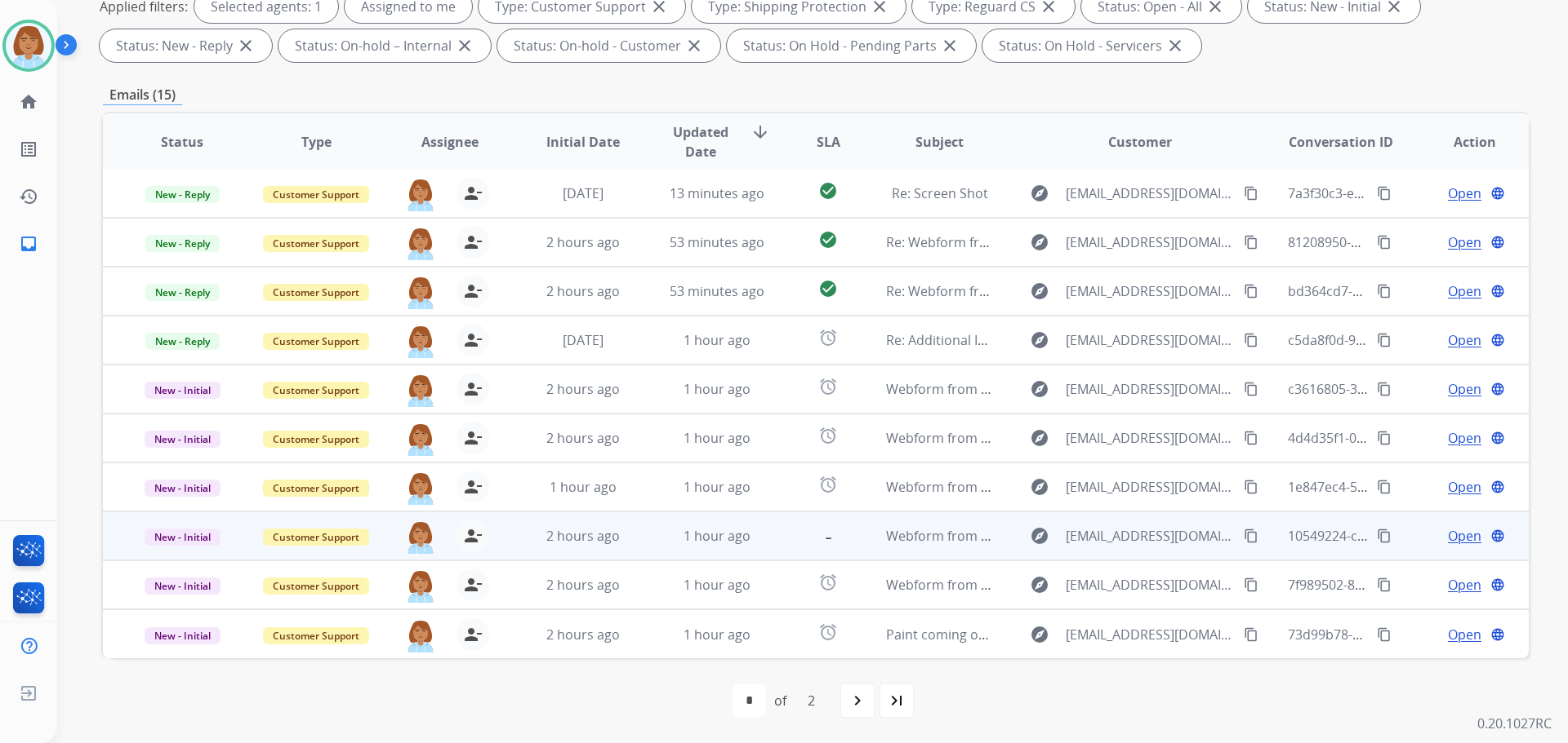
click at [771, 543] on td "-" at bounding box center [815, 536] width 89 height 49
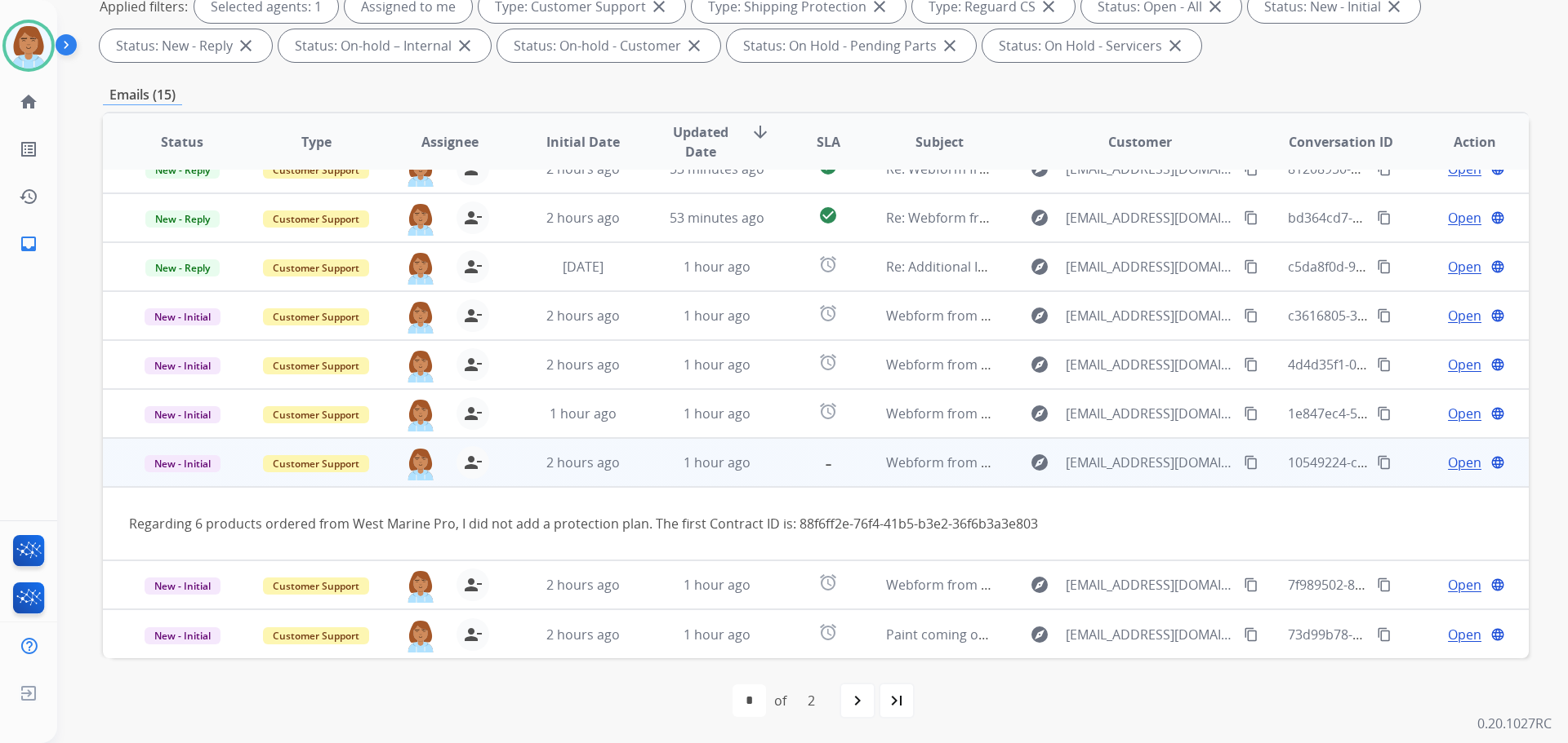
scroll to position [0, 0]
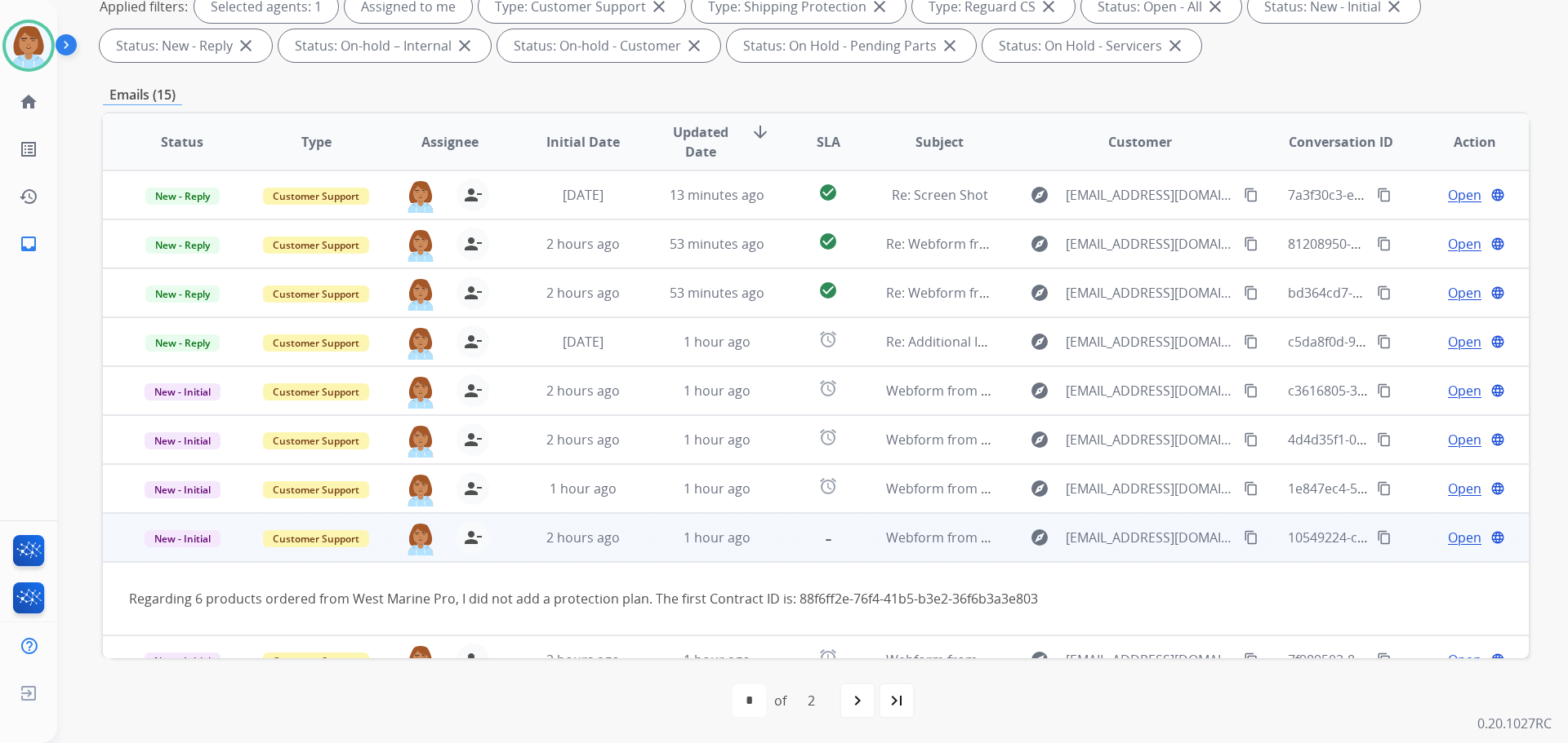
click at [1243, 533] on mat-icon "content_copy" at bounding box center [1251, 537] width 15 height 15
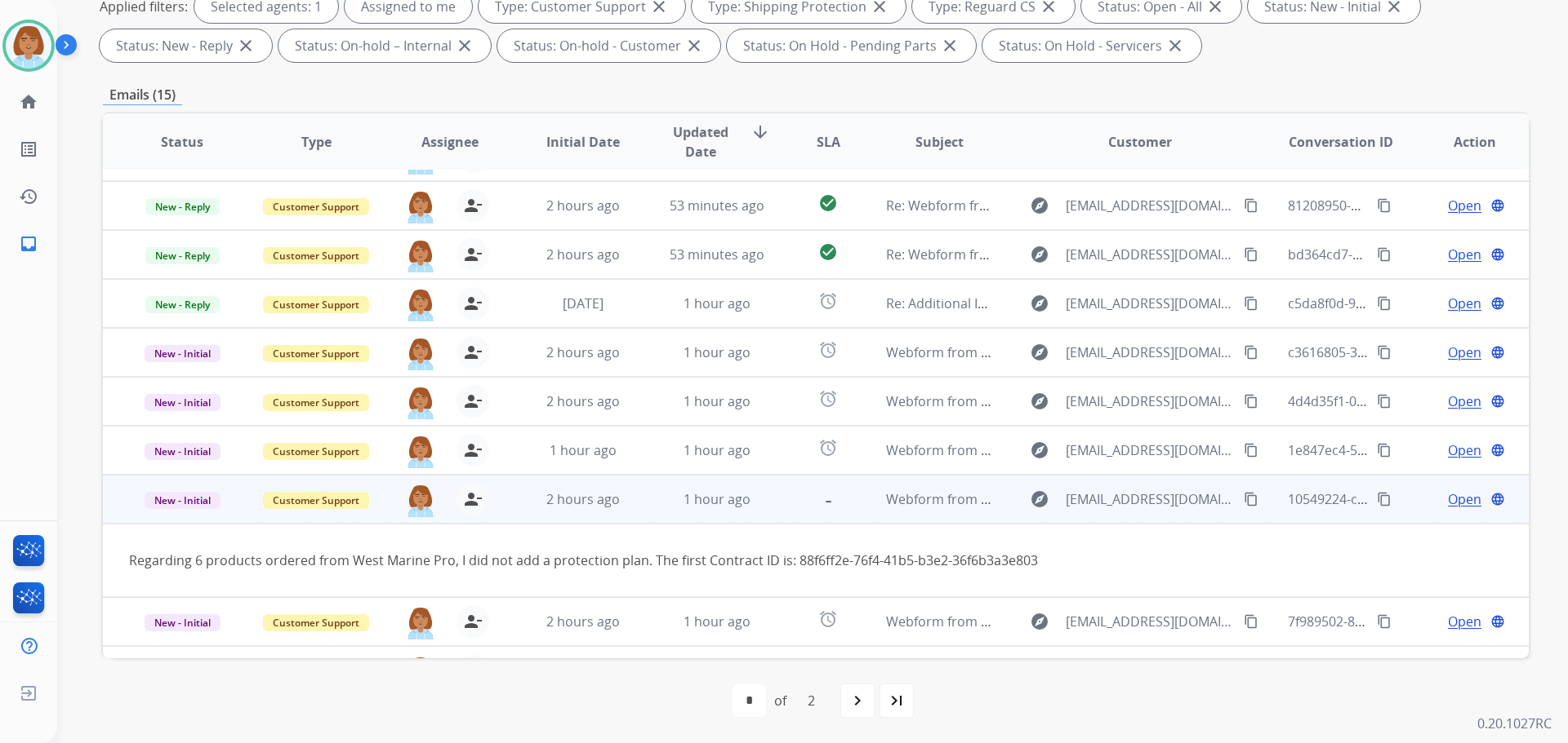
scroll to position [75, 0]
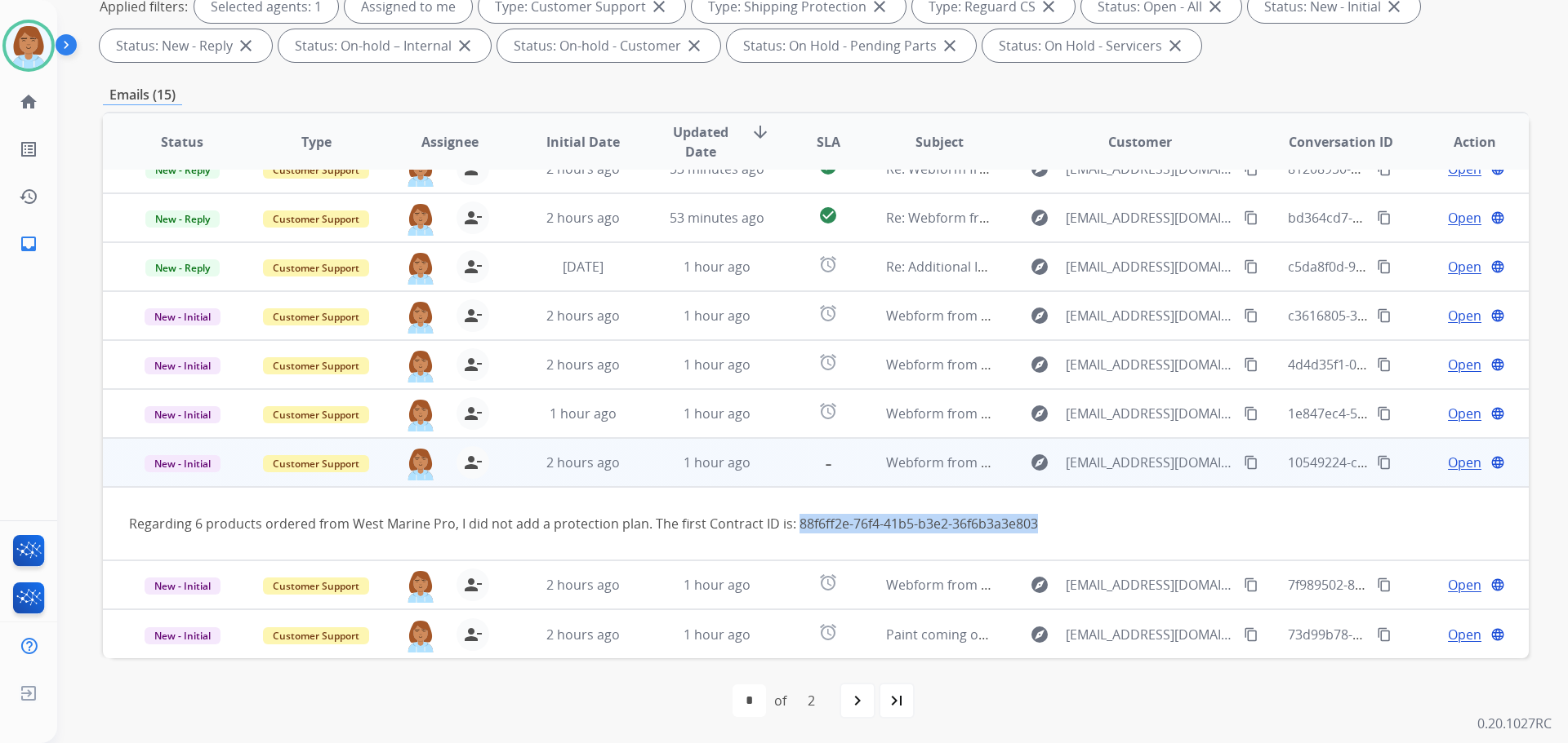
drag, startPoint x: 1038, startPoint y: 525, endPoint x: 793, endPoint y: 524, distance: 245.0
click at [793, 524] on div "Regarding 6 products ordered from West Marine Pro, I did not add a protection p…" at bounding box center [682, 524] width 1106 height 19
copy div "88f6ff2e-76f4-41b5-b3e2-36f6b3a3e803"
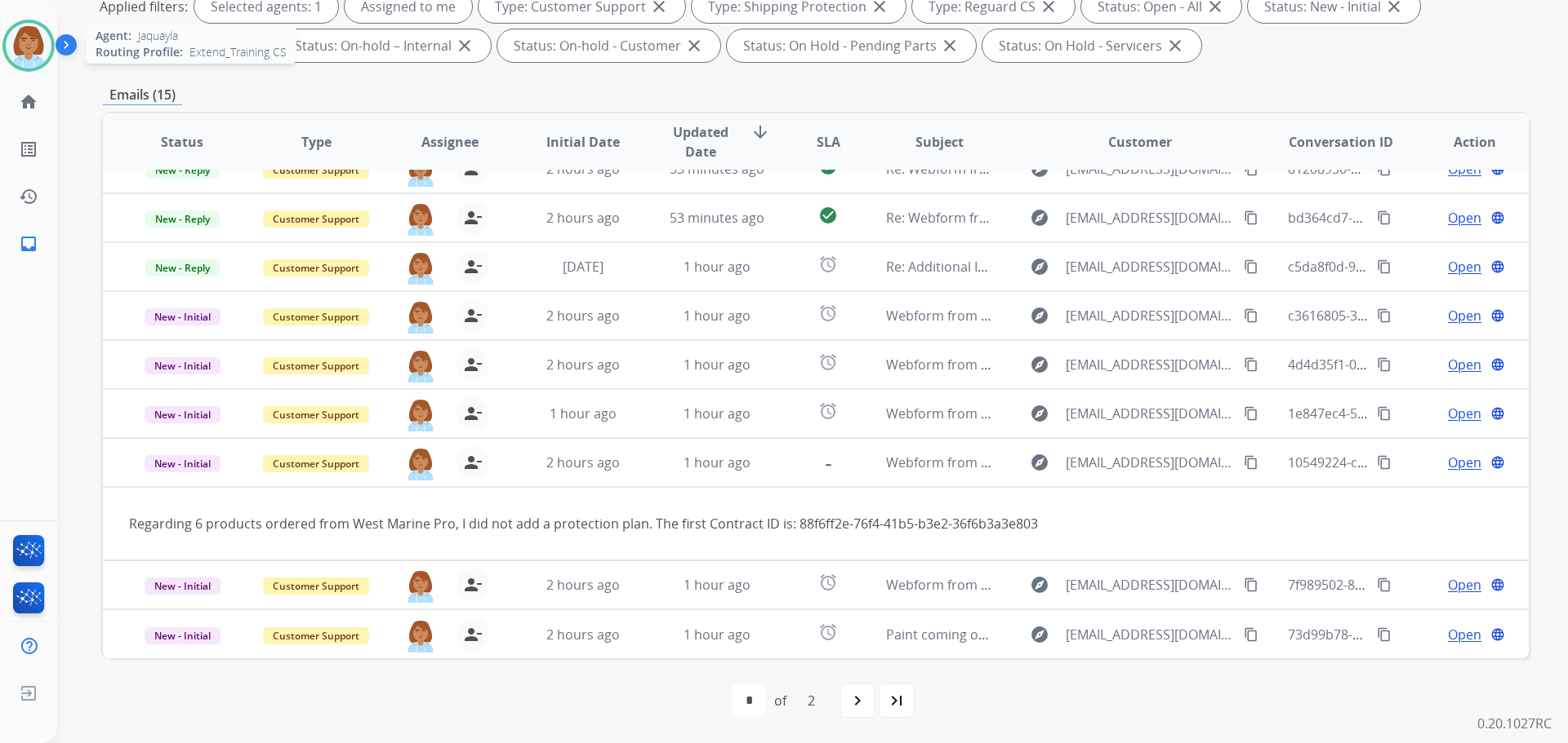
click at [6, 36] on div at bounding box center [29, 45] width 53 height 53
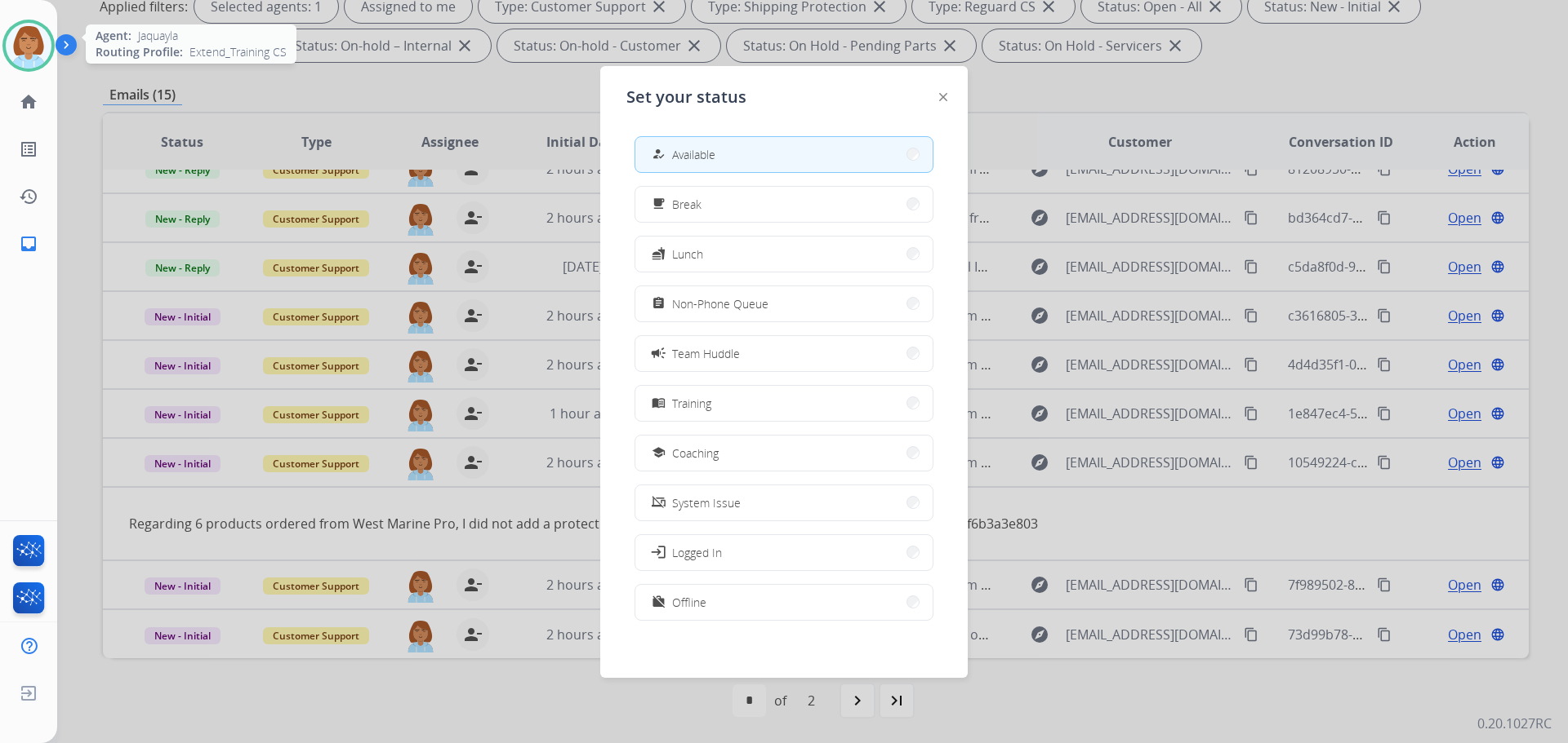
click at [18, 43] on img at bounding box center [29, 46] width 46 height 46
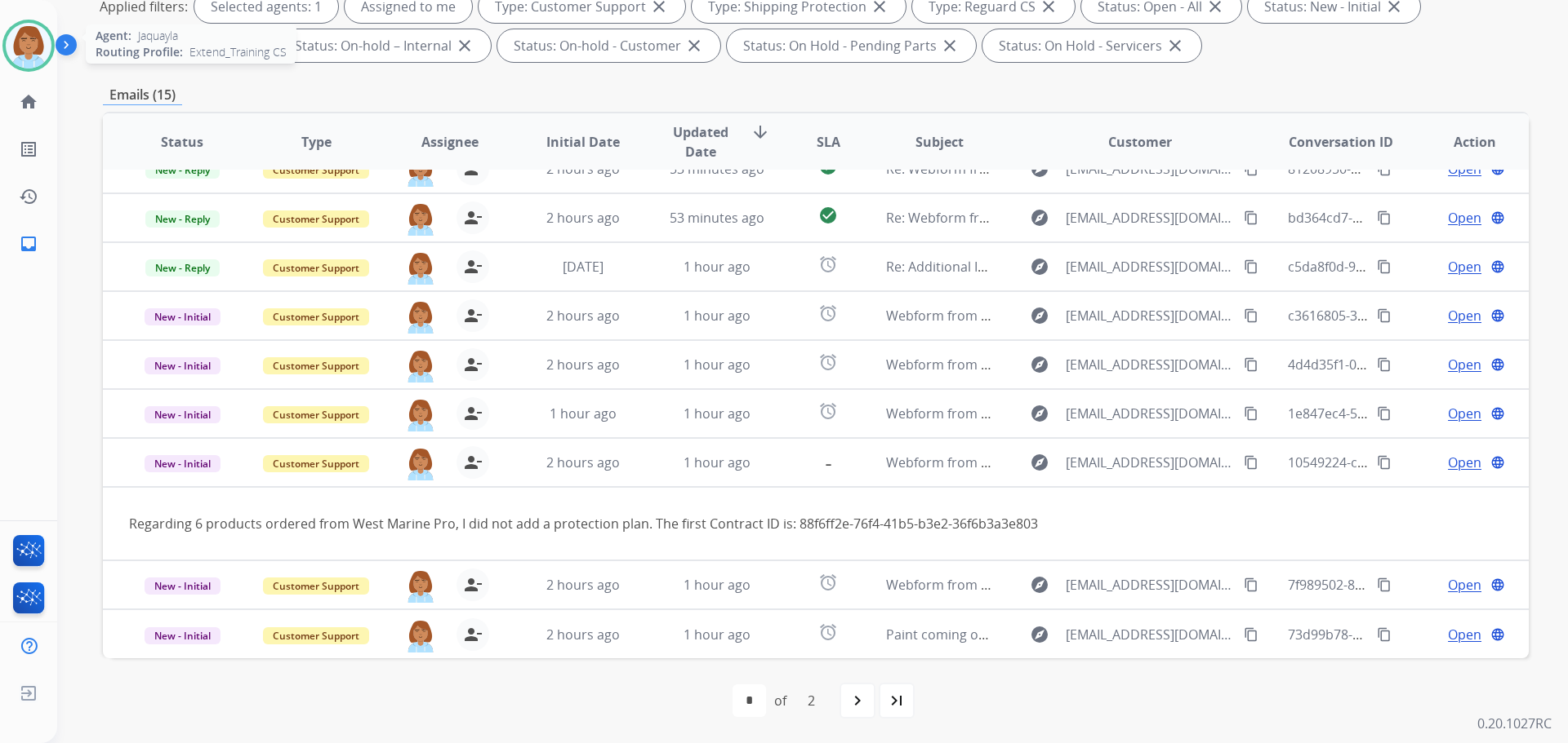
click at [26, 60] on img at bounding box center [29, 46] width 46 height 46
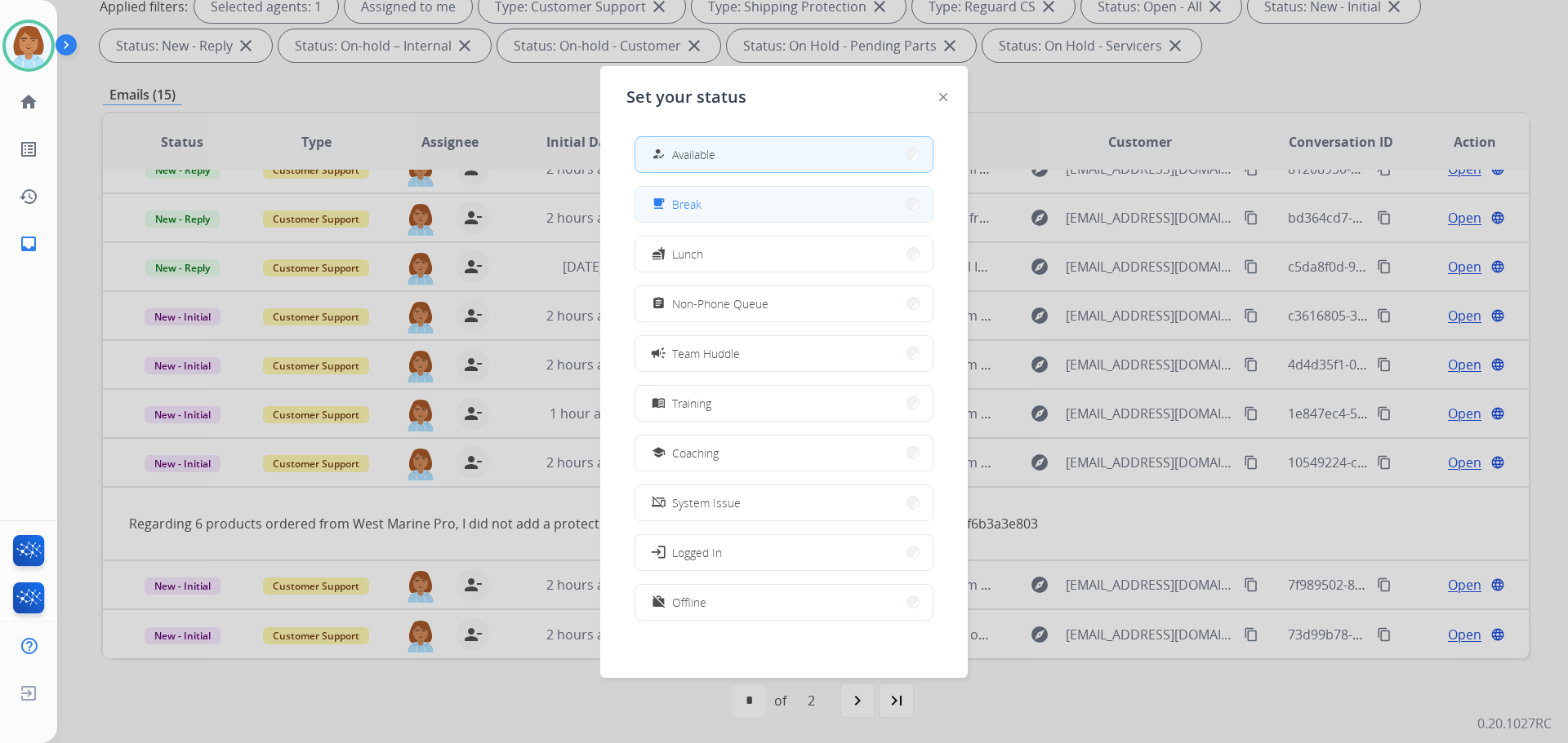
click at [821, 215] on button "free_breakfast Break" at bounding box center [784, 205] width 297 height 35
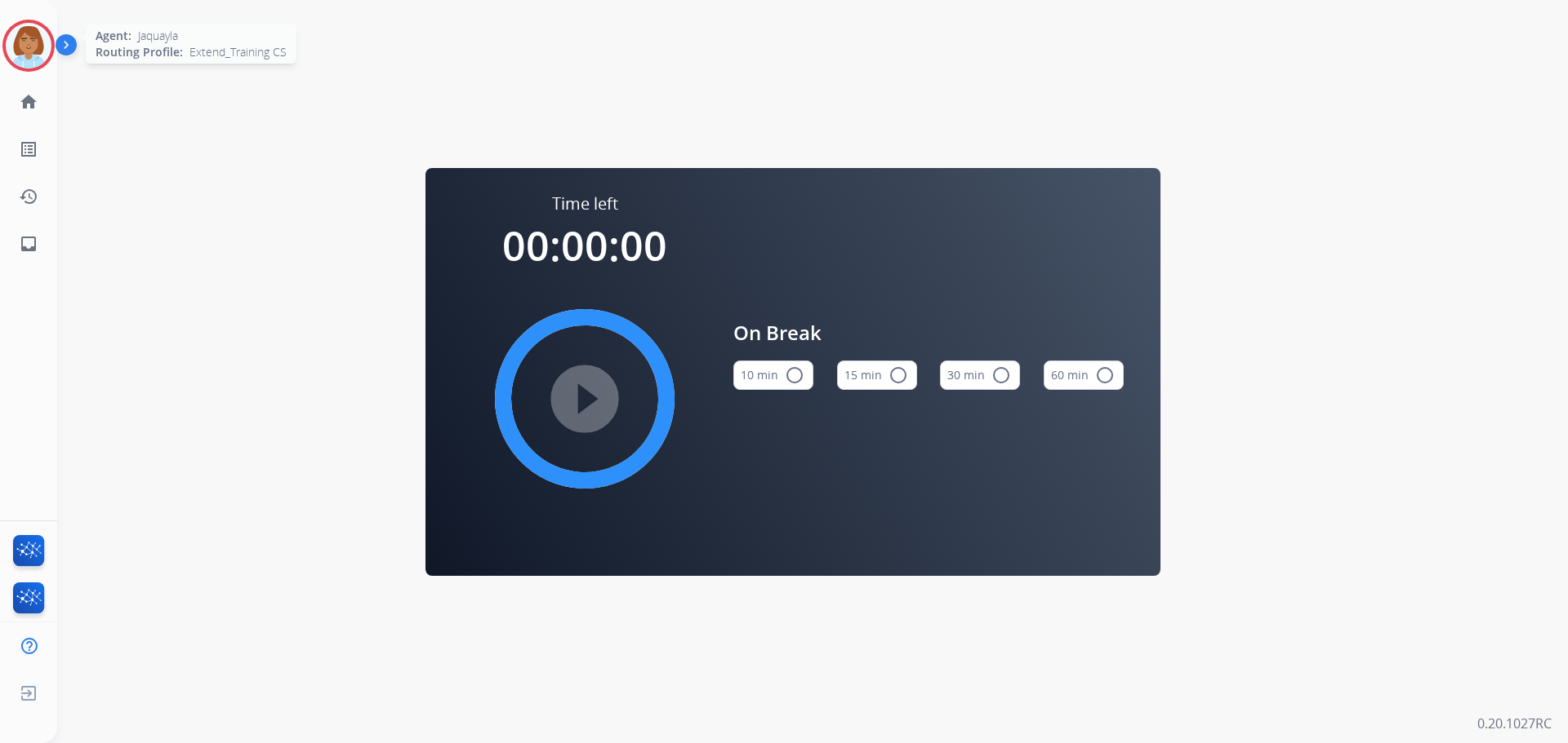
click at [13, 58] on img at bounding box center [29, 46] width 46 height 46
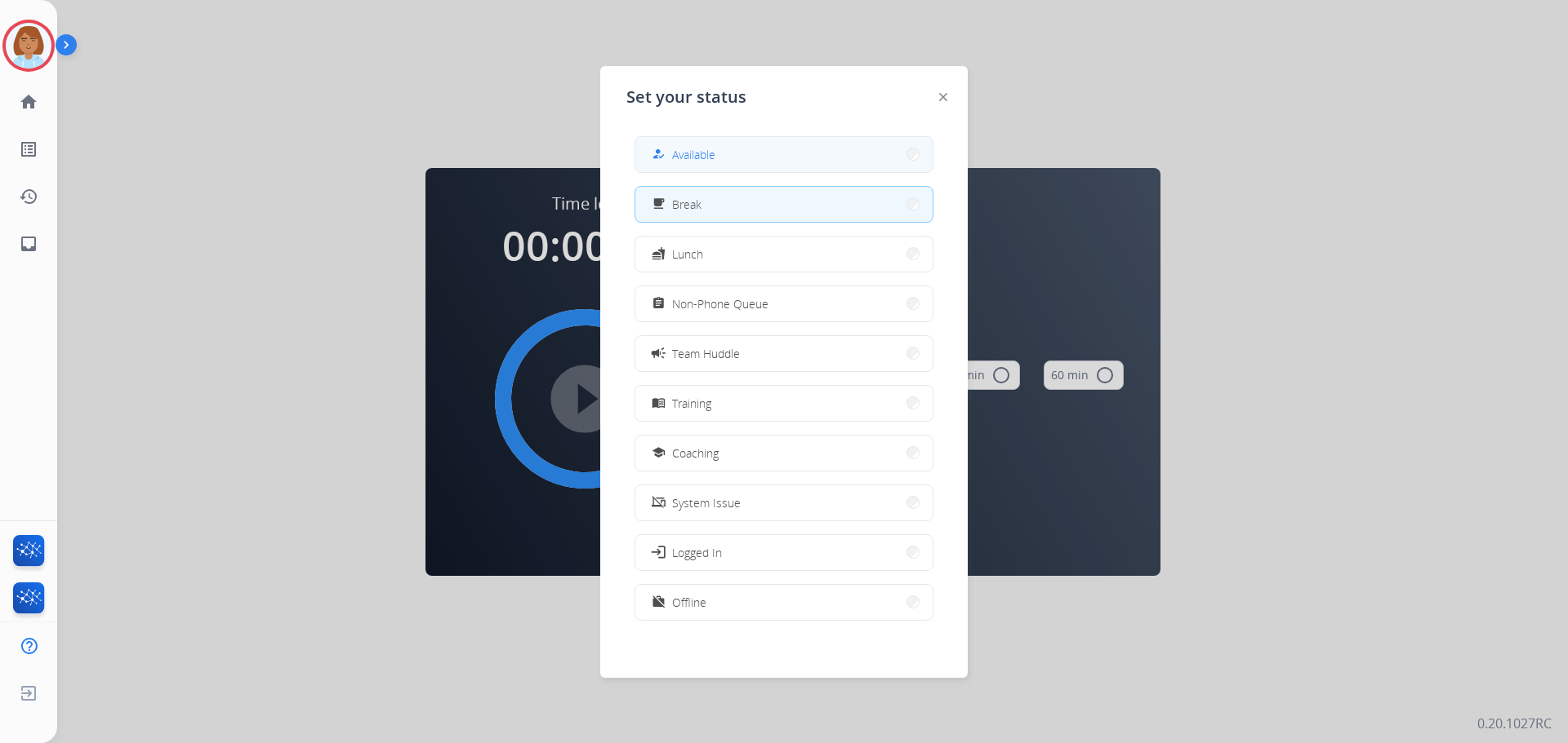
click at [826, 144] on button "how_to_reg Available" at bounding box center [784, 155] width 297 height 35
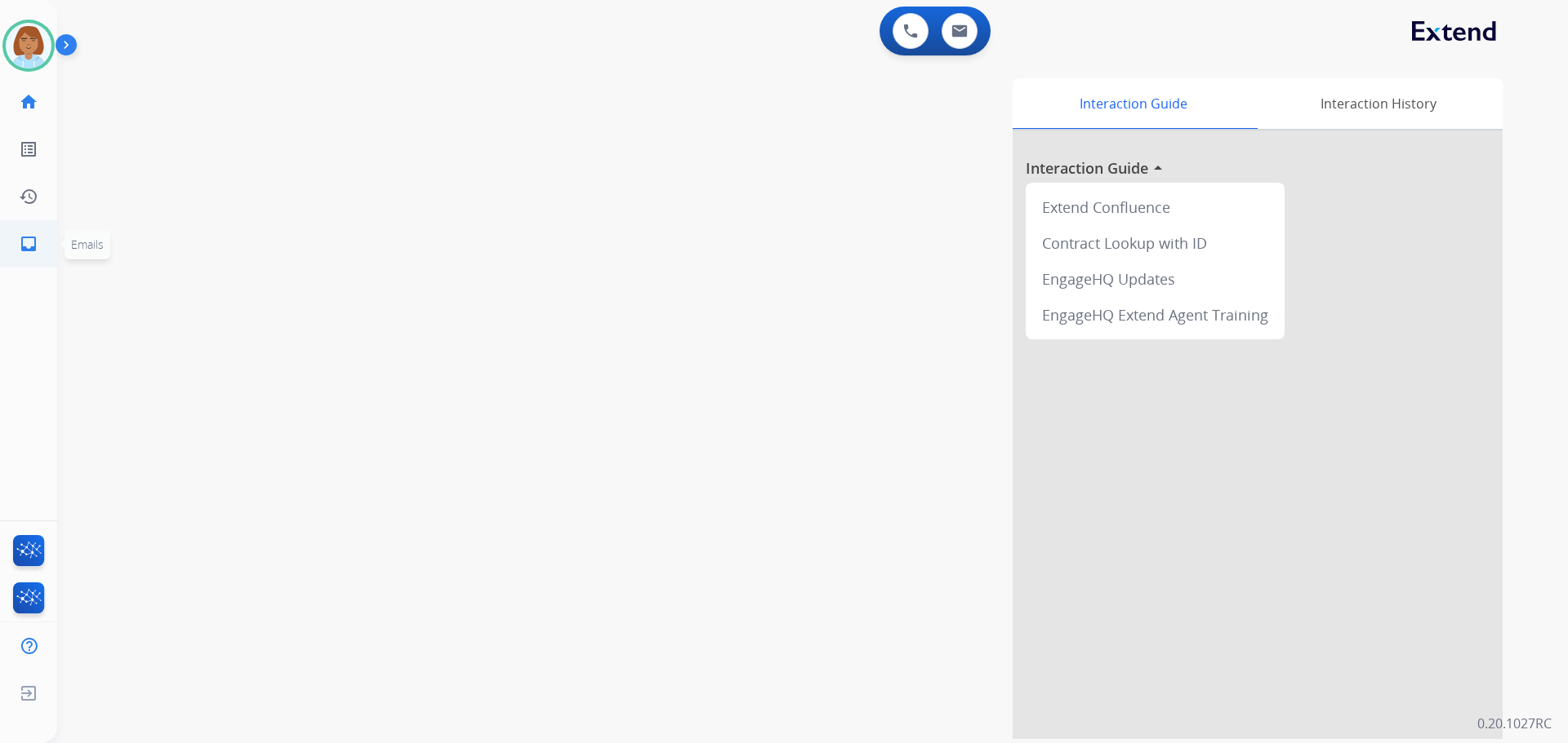
click at [54, 245] on ul "inbox Emails Emails" at bounding box center [29, 243] width 57 height 47
click at [27, 243] on mat-icon "inbox" at bounding box center [28, 243] width 19 height 19
select select "**********"
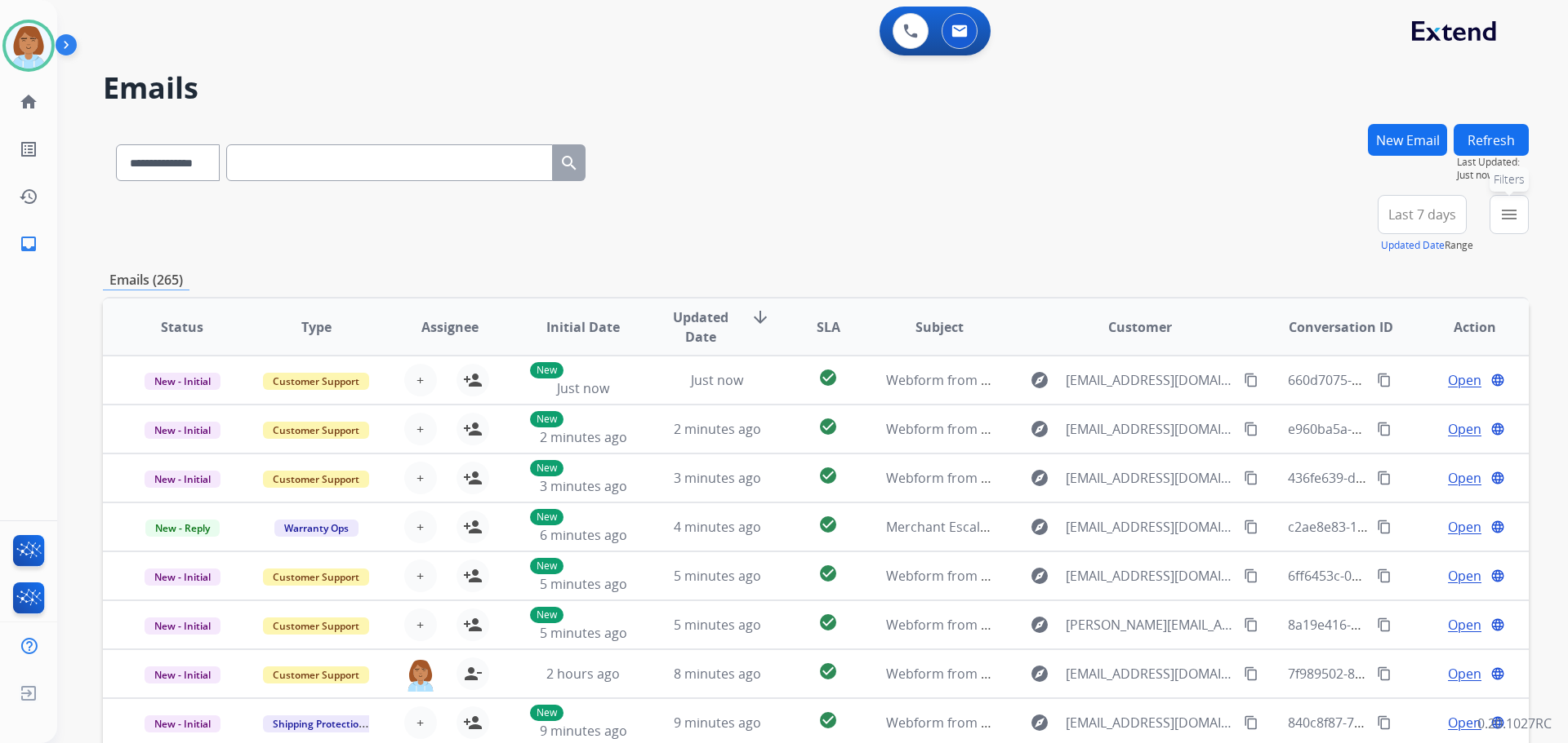
click at [1503, 218] on mat-icon "menu" at bounding box center [1508, 214] width 19 height 19
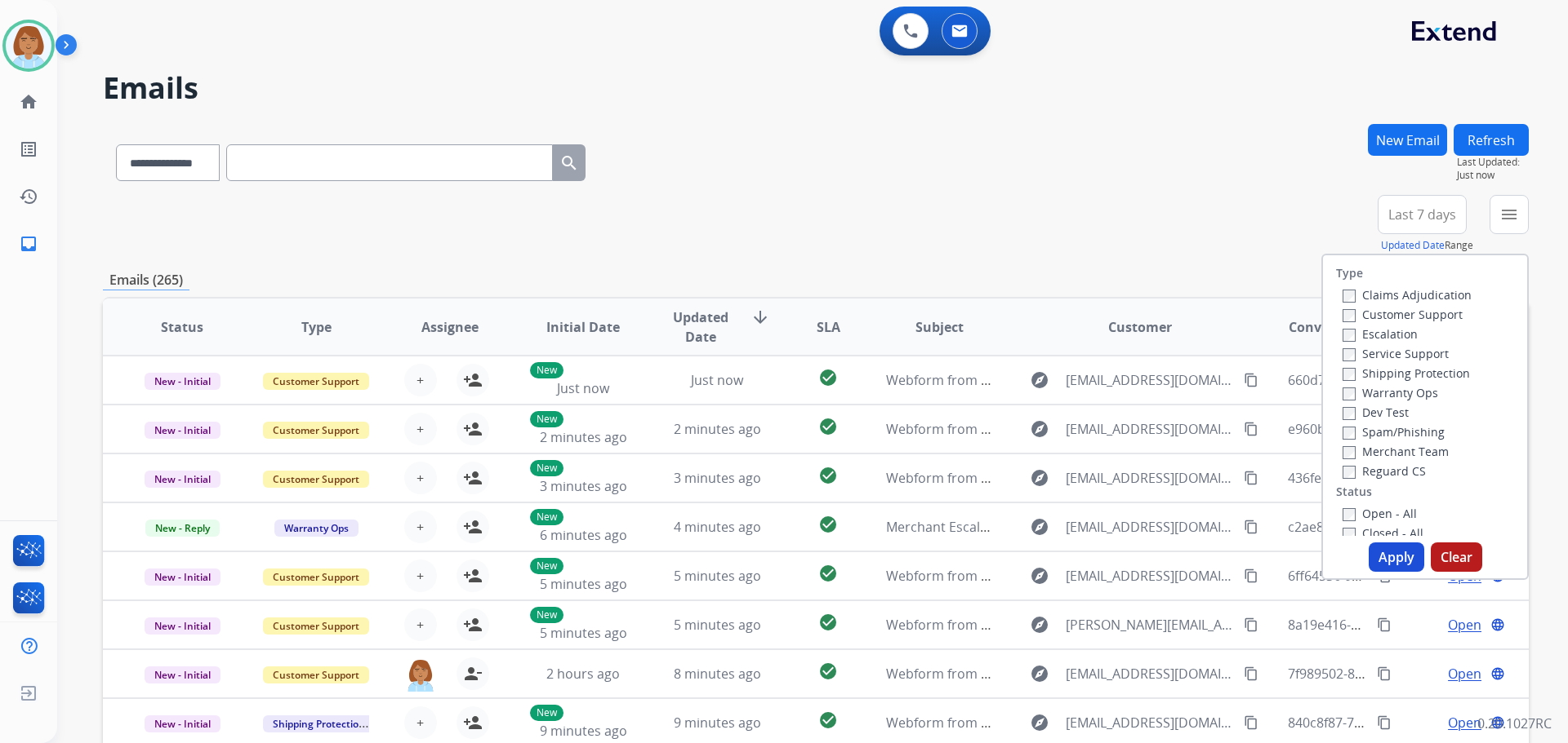
click at [1376, 308] on label "Customer Support" at bounding box center [1402, 314] width 120 height 16
click at [1359, 366] on label "Shipping Protection" at bounding box center [1406, 373] width 127 height 16
click at [1348, 508] on label "Open - All" at bounding box center [1379, 513] width 75 height 16
click at [1369, 552] on button "Apply" at bounding box center [1396, 558] width 55 height 29
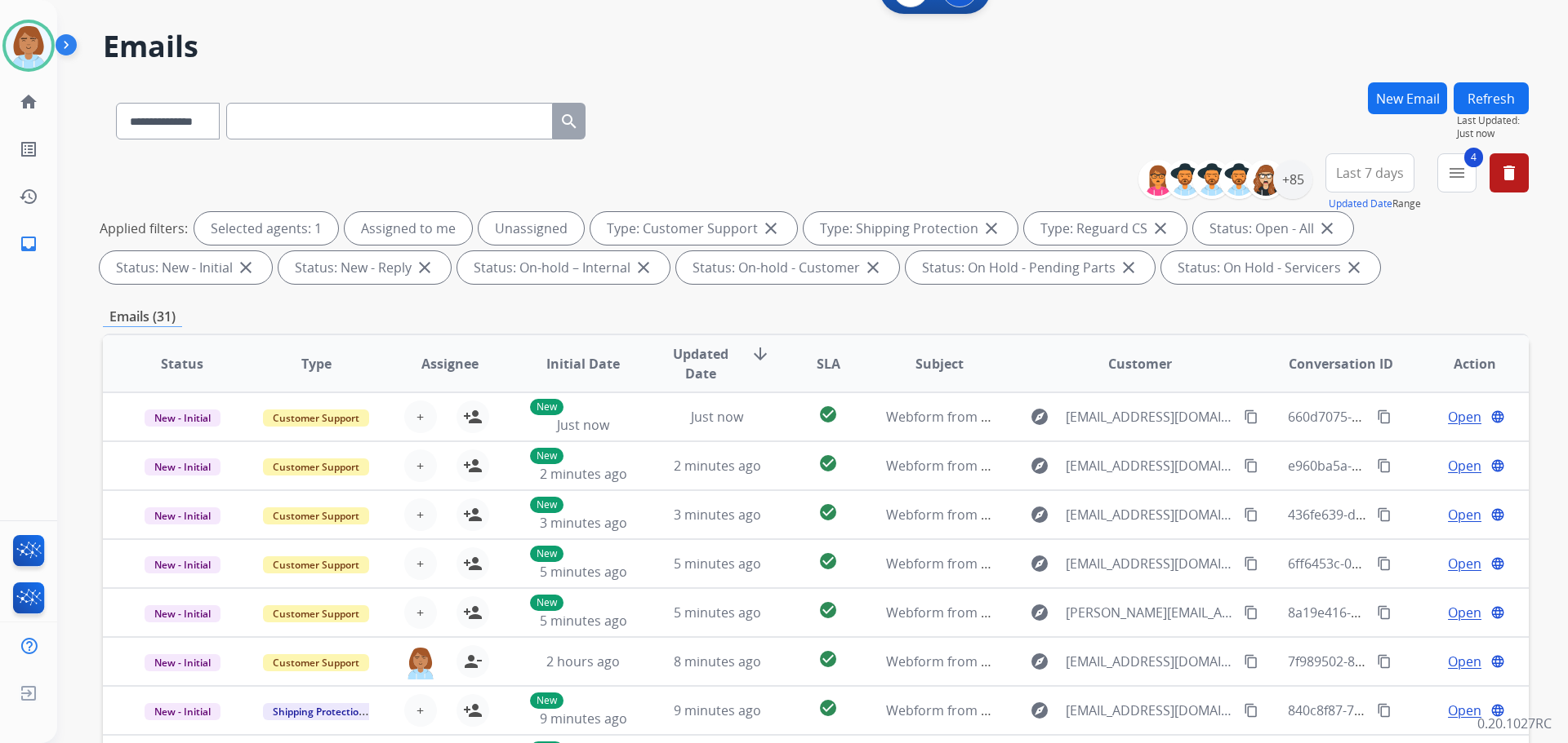
scroll to position [18, 0]
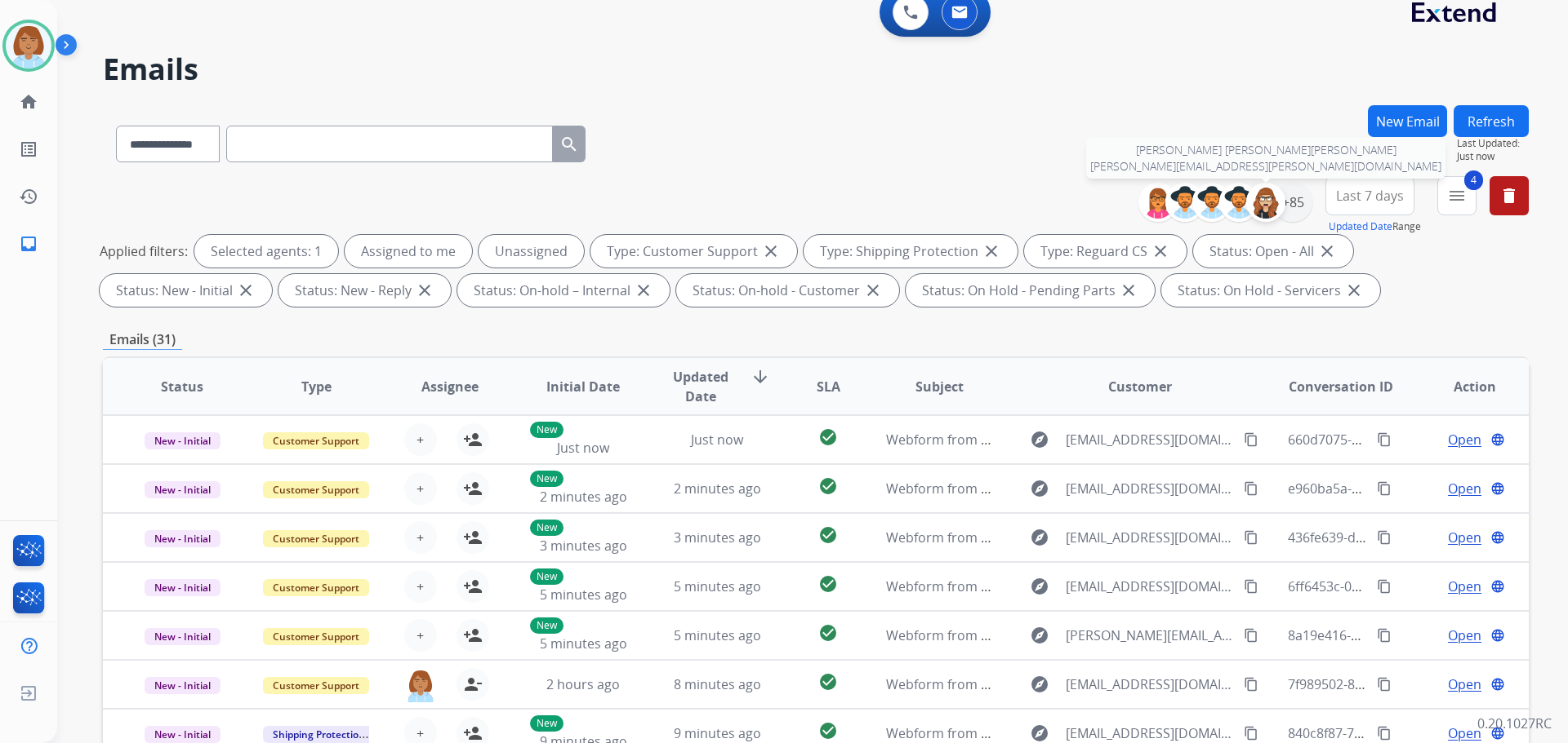
click at [1281, 210] on div at bounding box center [1265, 202] width 39 height 39
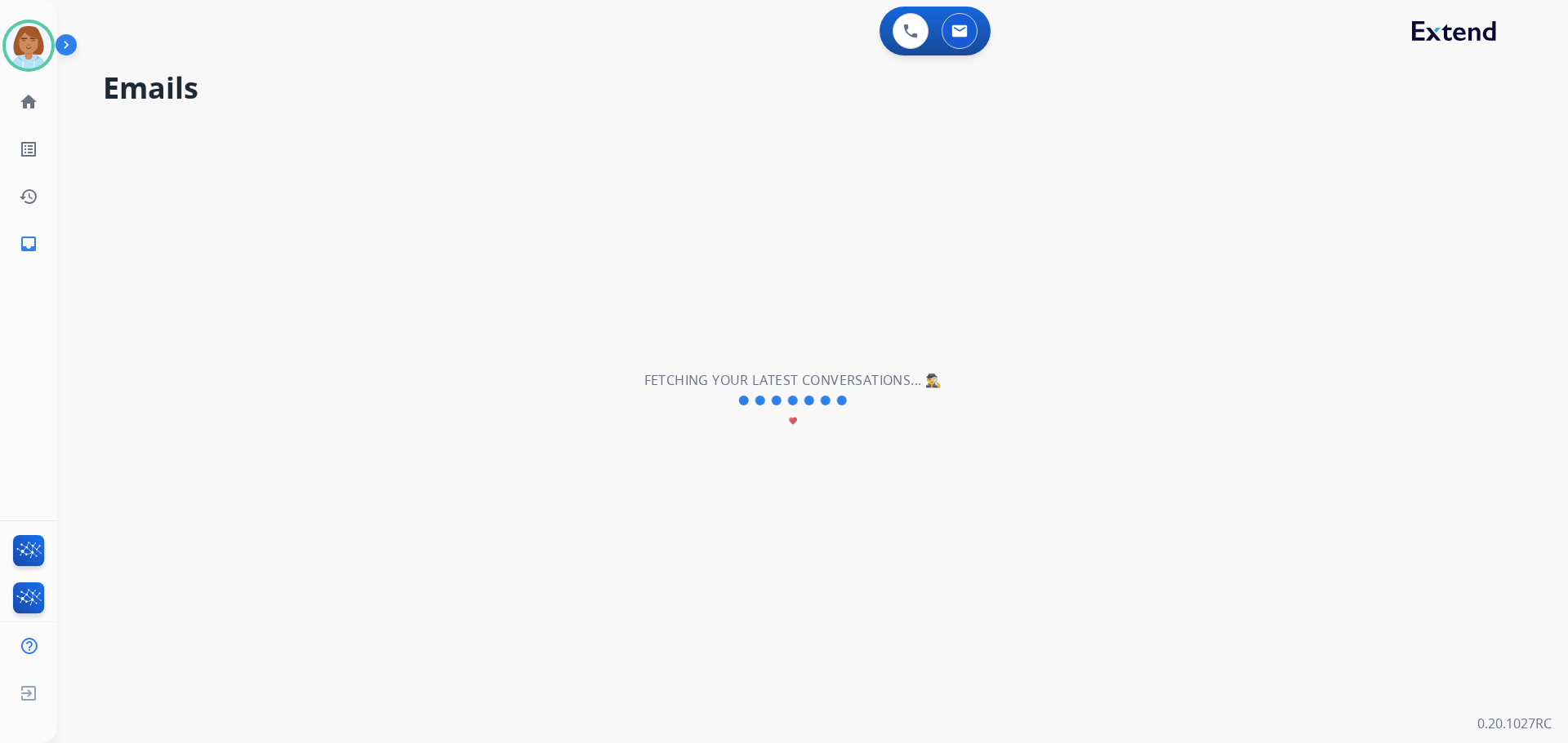
scroll to position [0, 0]
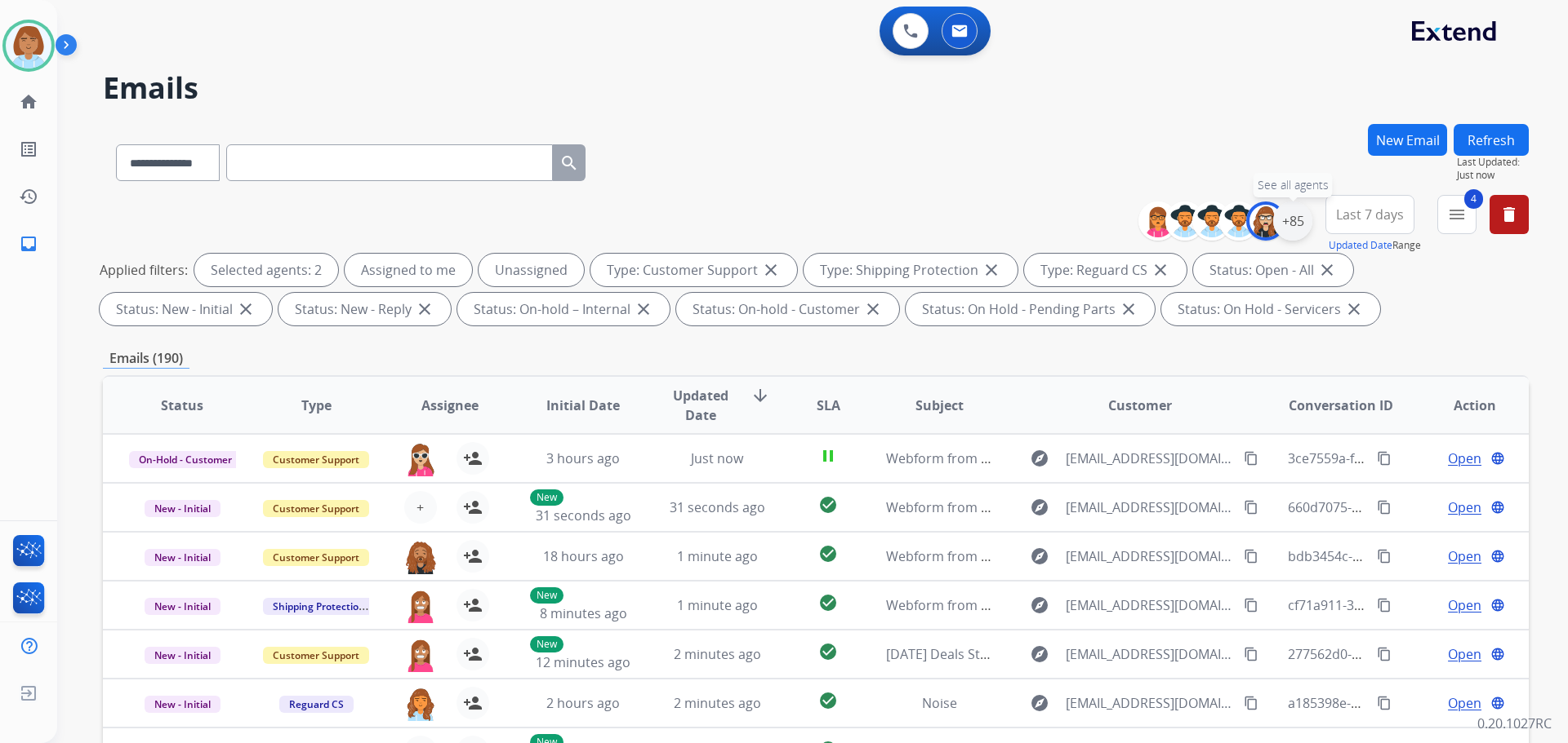
click at [1300, 237] on div "+85" at bounding box center [1292, 221] width 39 height 39
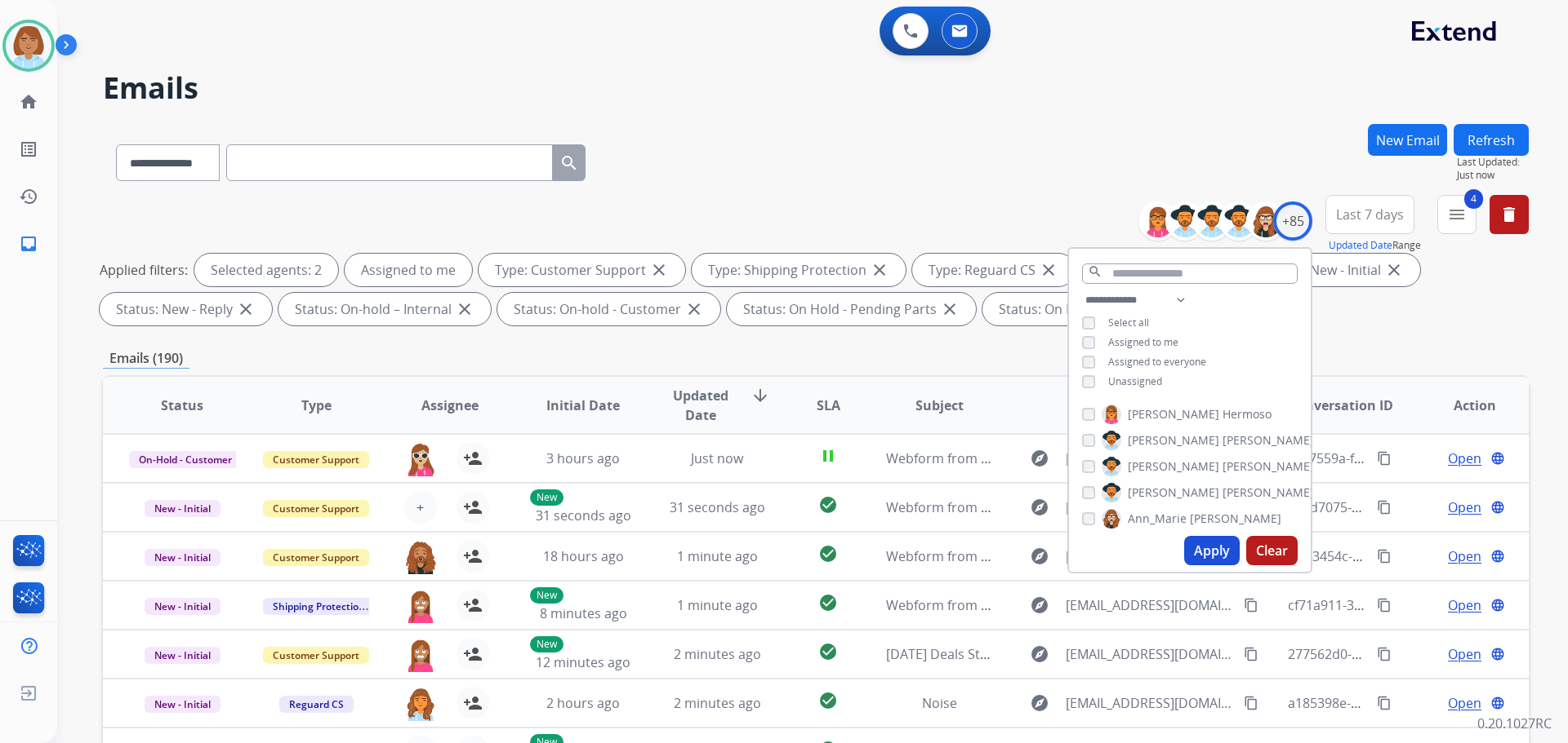
click at [1196, 548] on button "Apply" at bounding box center [1212, 551] width 55 height 29
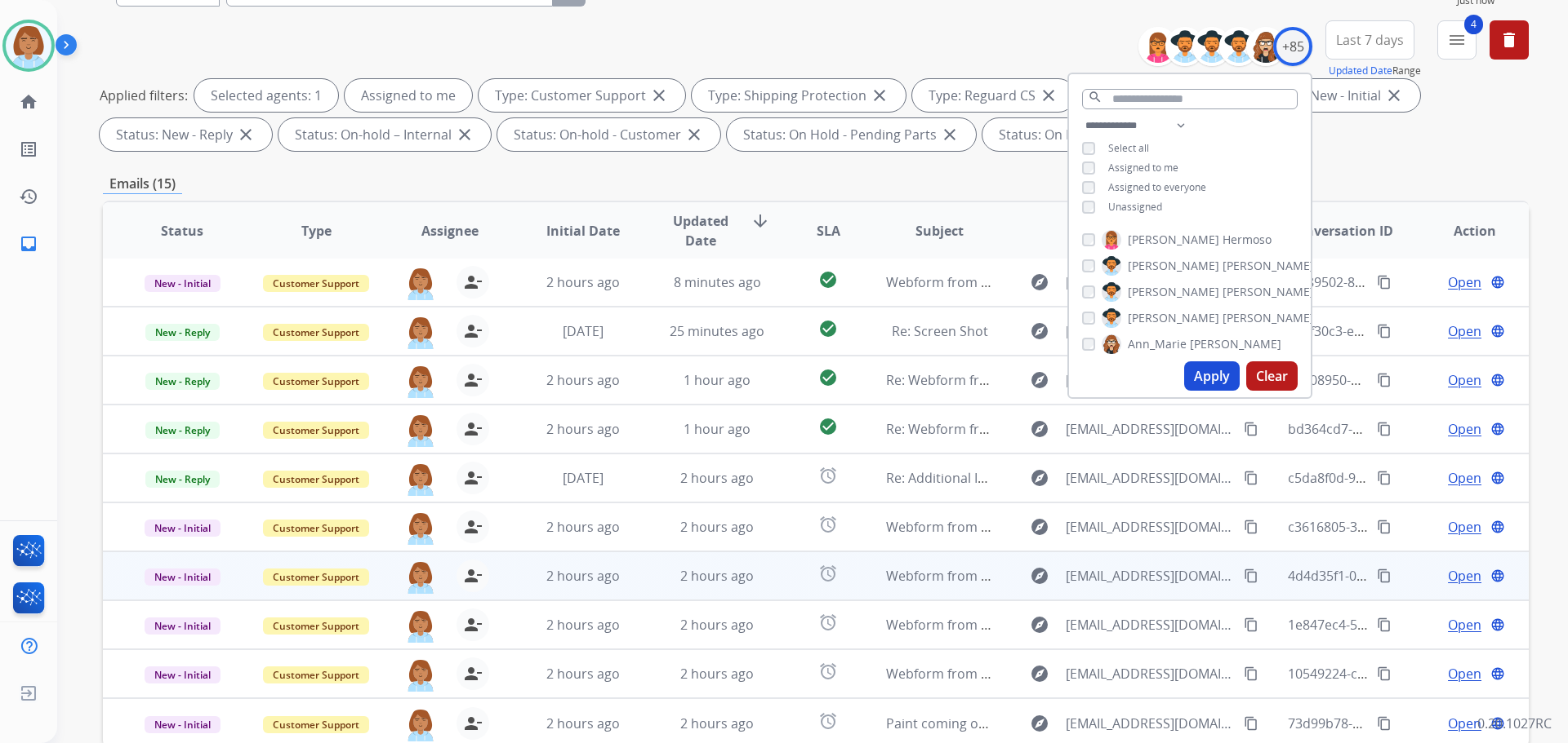
scroll to position [245, 0]
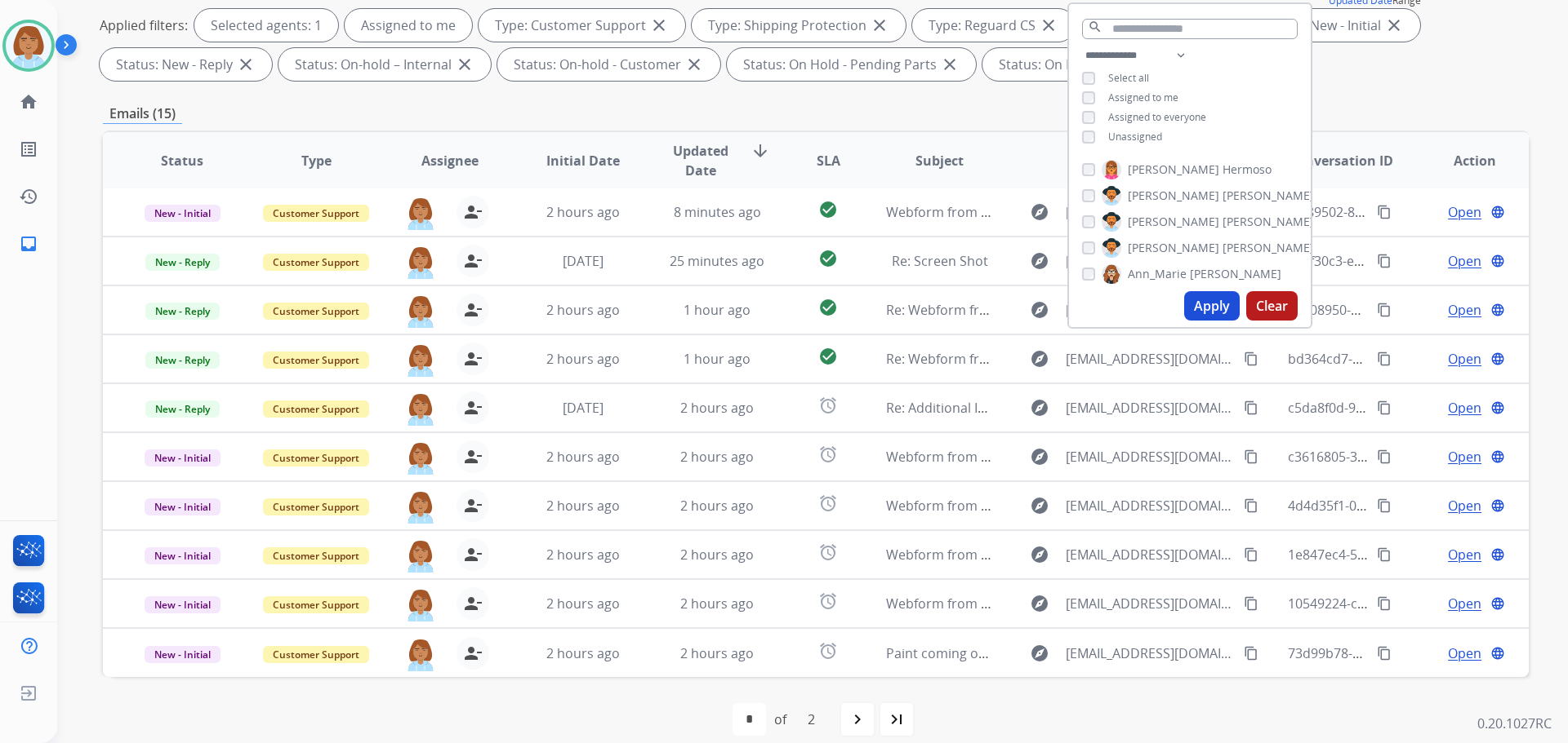
click at [987, 726] on div "first_page navigate_before * * of 2 navigate_next last_page" at bounding box center [816, 719] width 1426 height 32
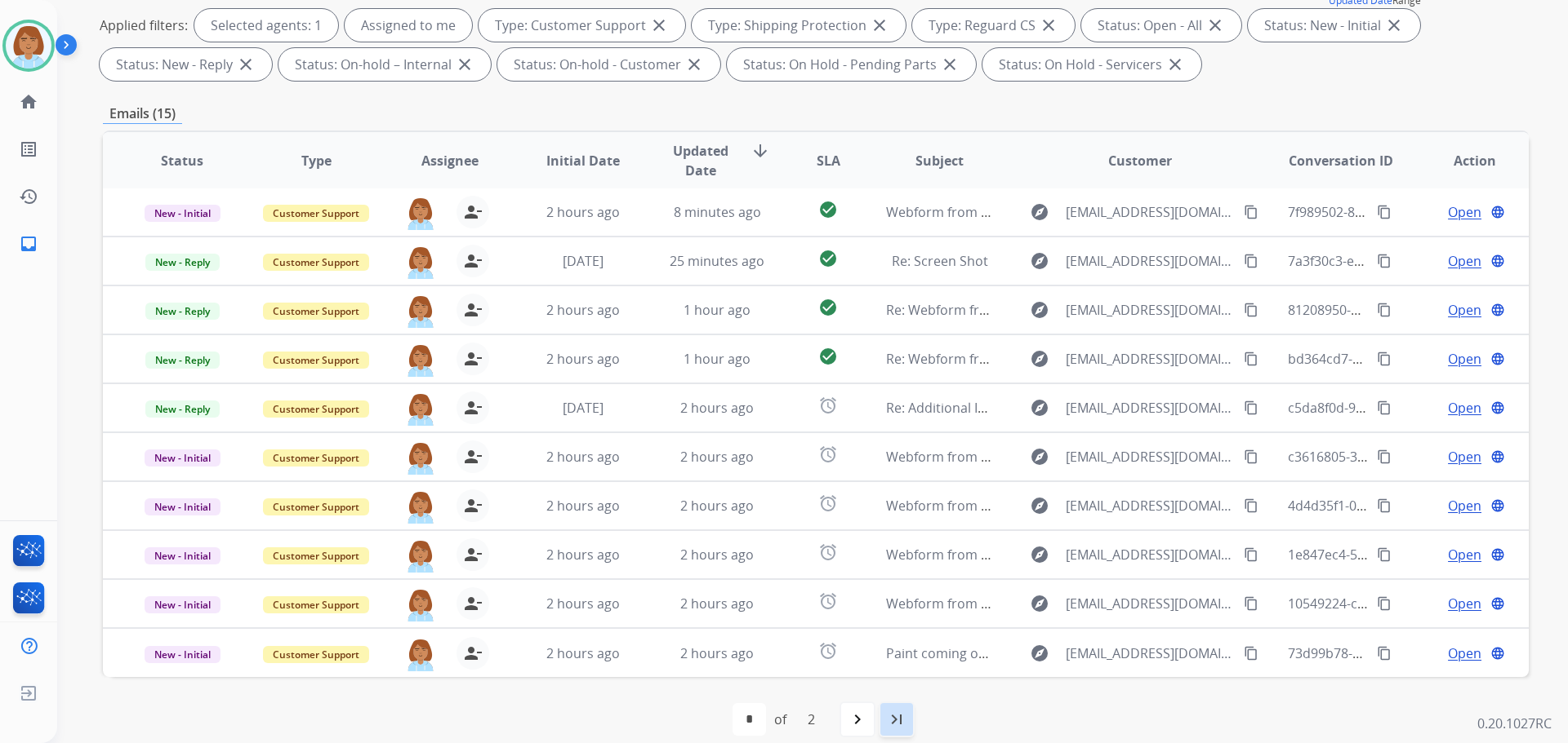
click at [890, 722] on mat-icon "last_page" at bounding box center [896, 719] width 19 height 19
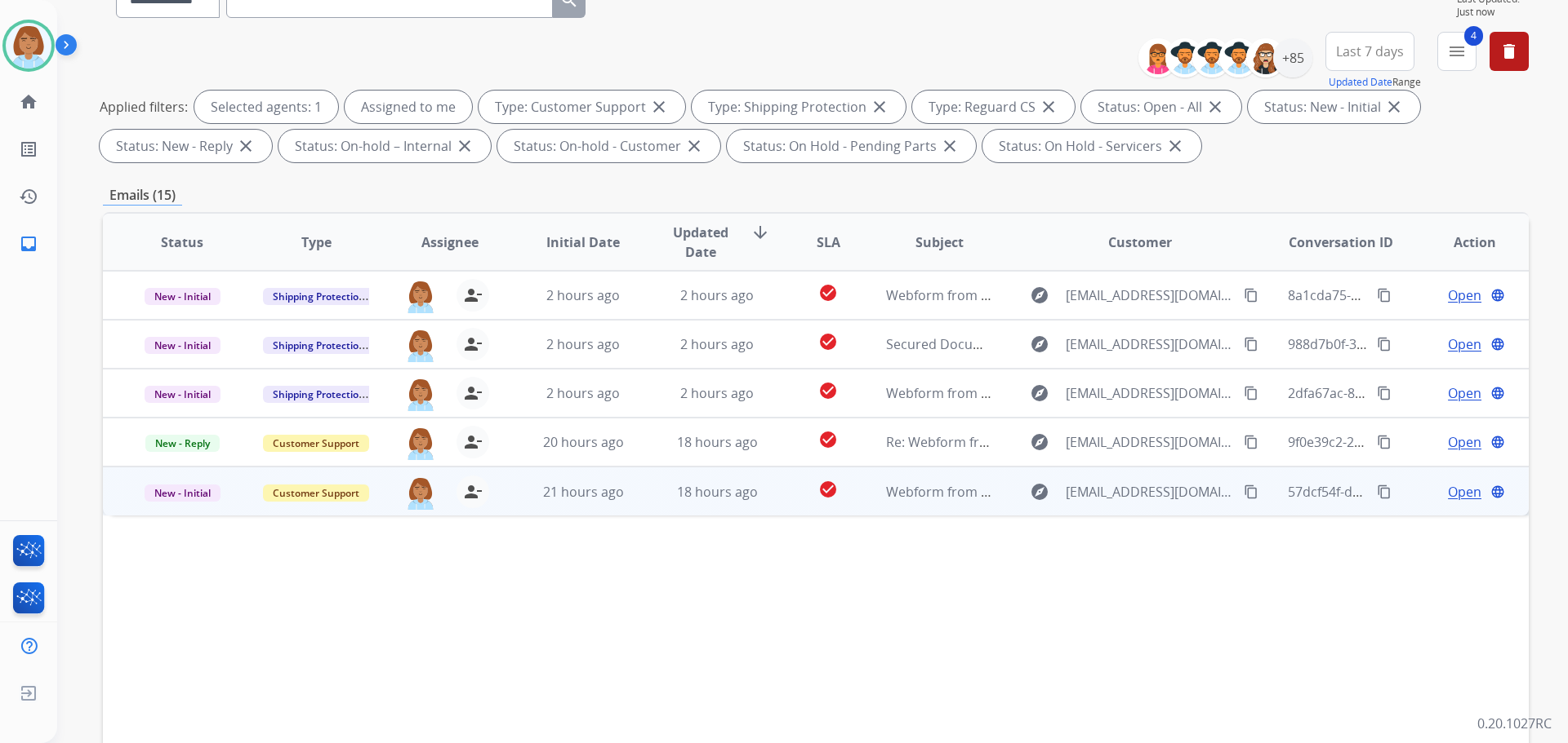
scroll to position [264, 0]
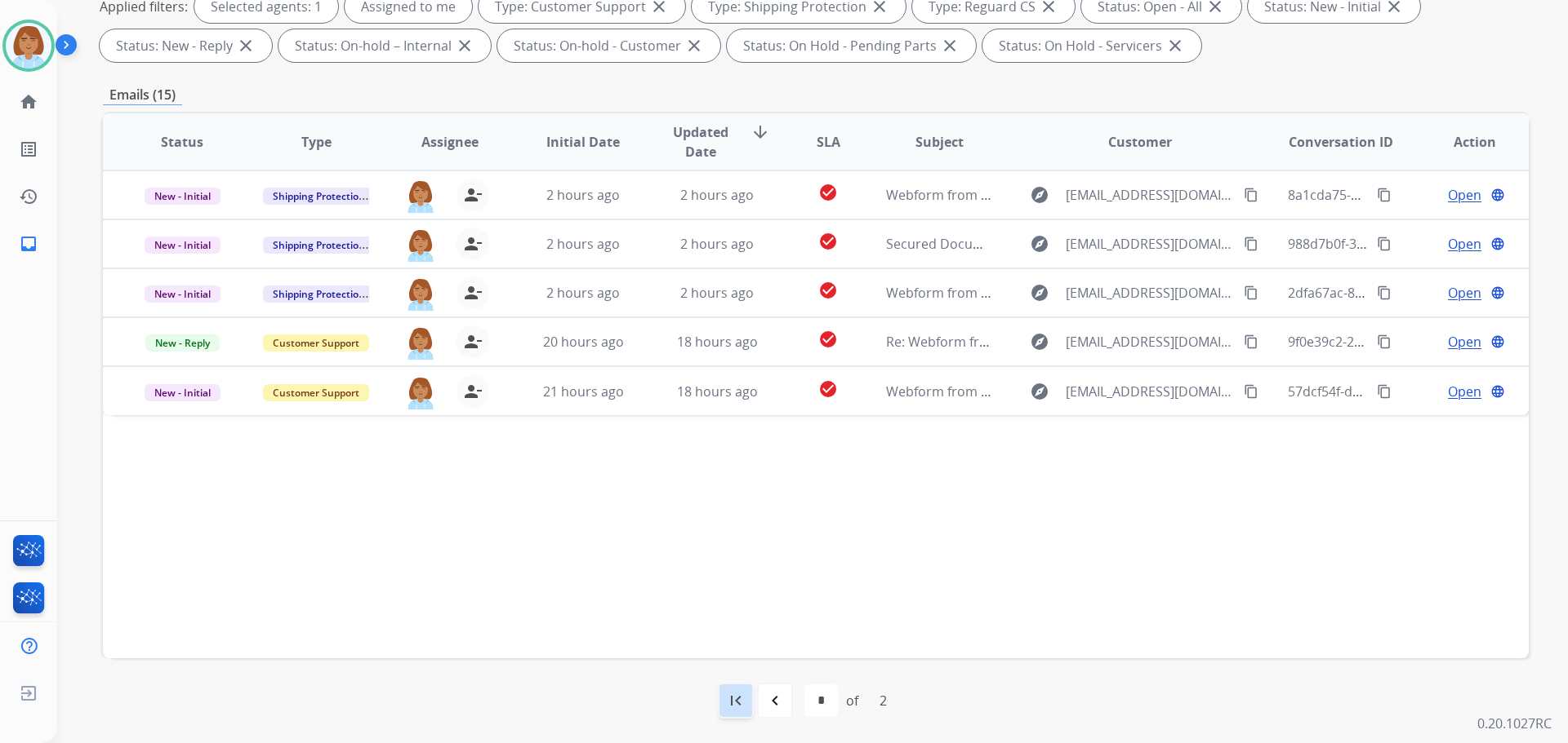
click at [722, 709] on div "first_page" at bounding box center [735, 701] width 36 height 36
select select "*"
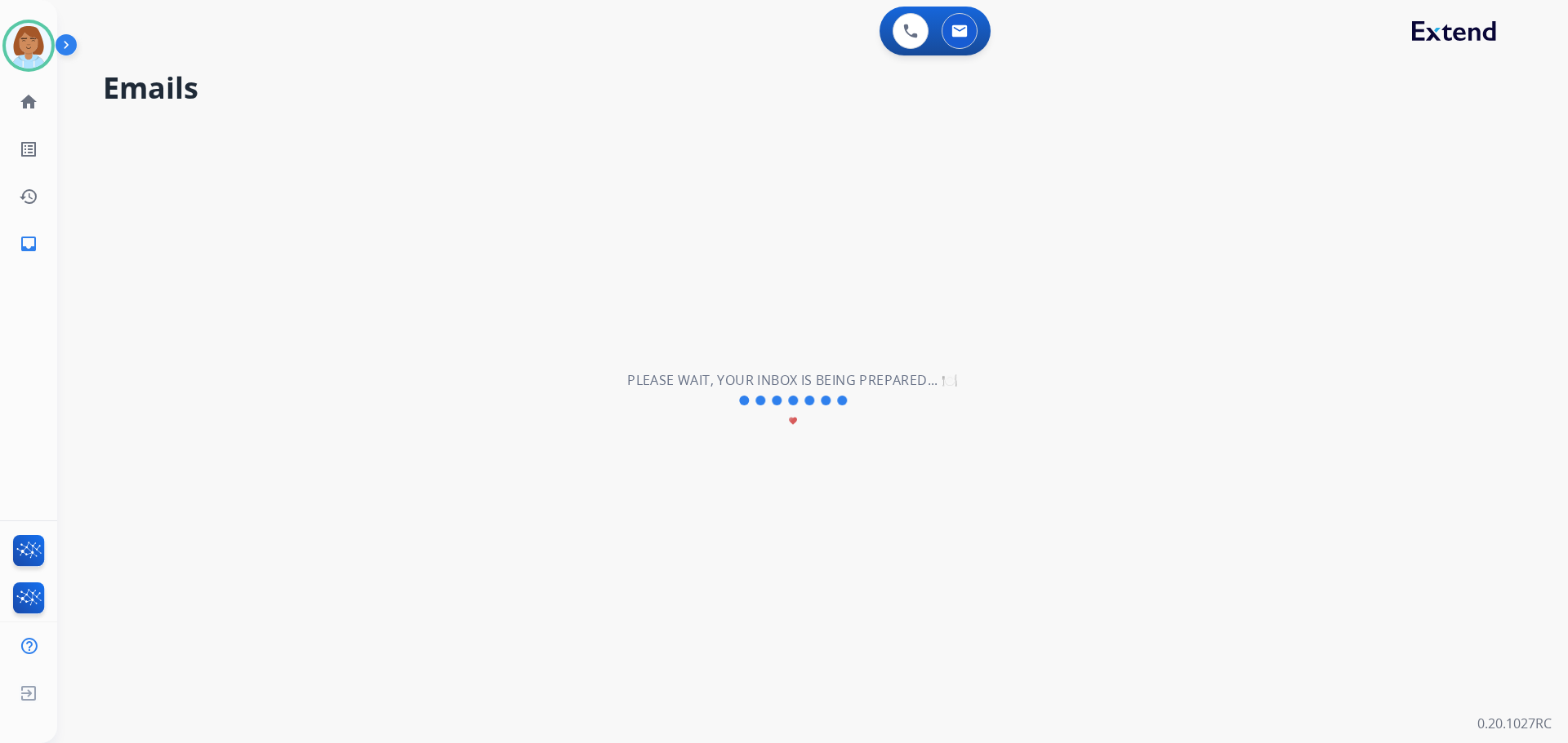
scroll to position [0, 0]
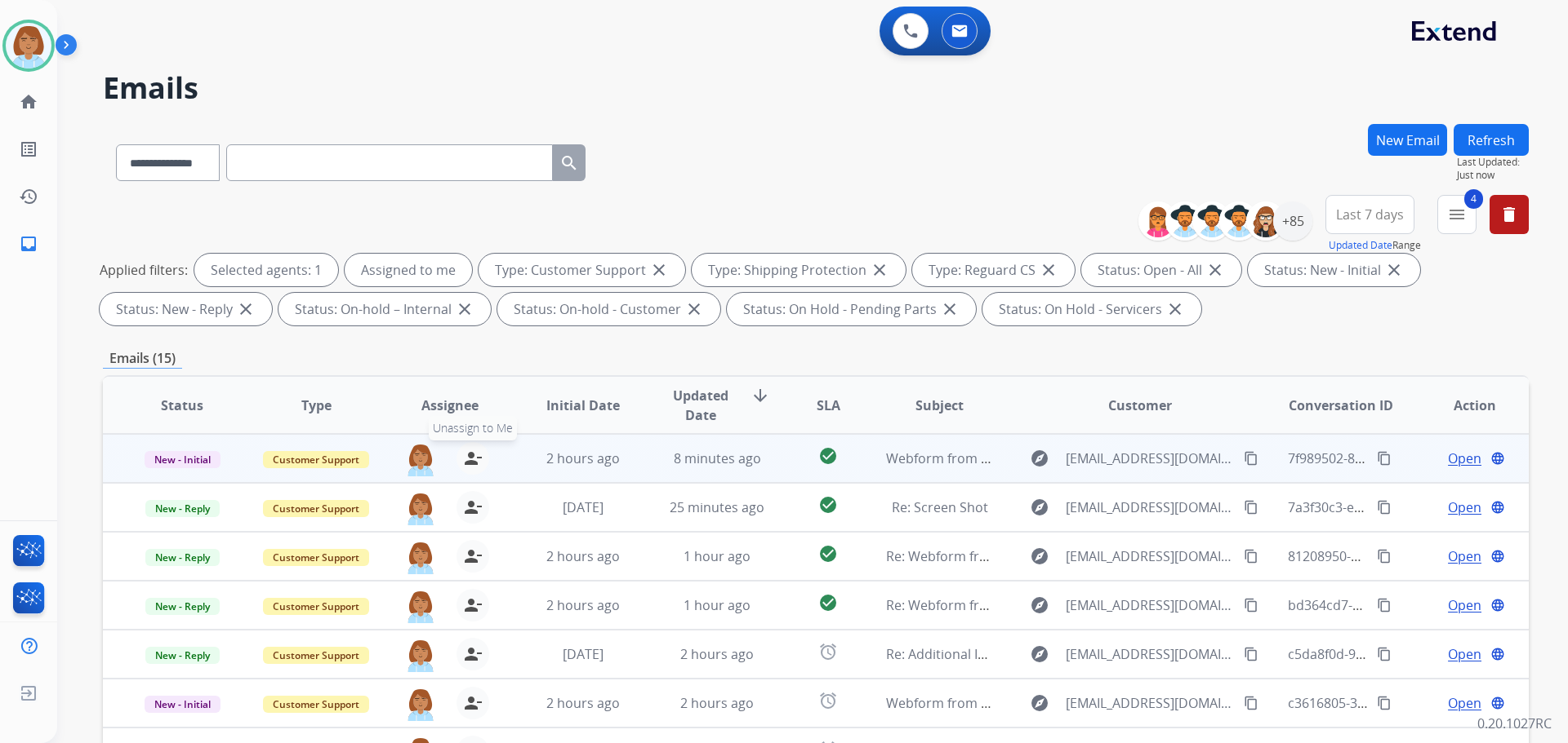
click at [473, 455] on mat-icon "person_remove" at bounding box center [472, 458] width 19 height 19
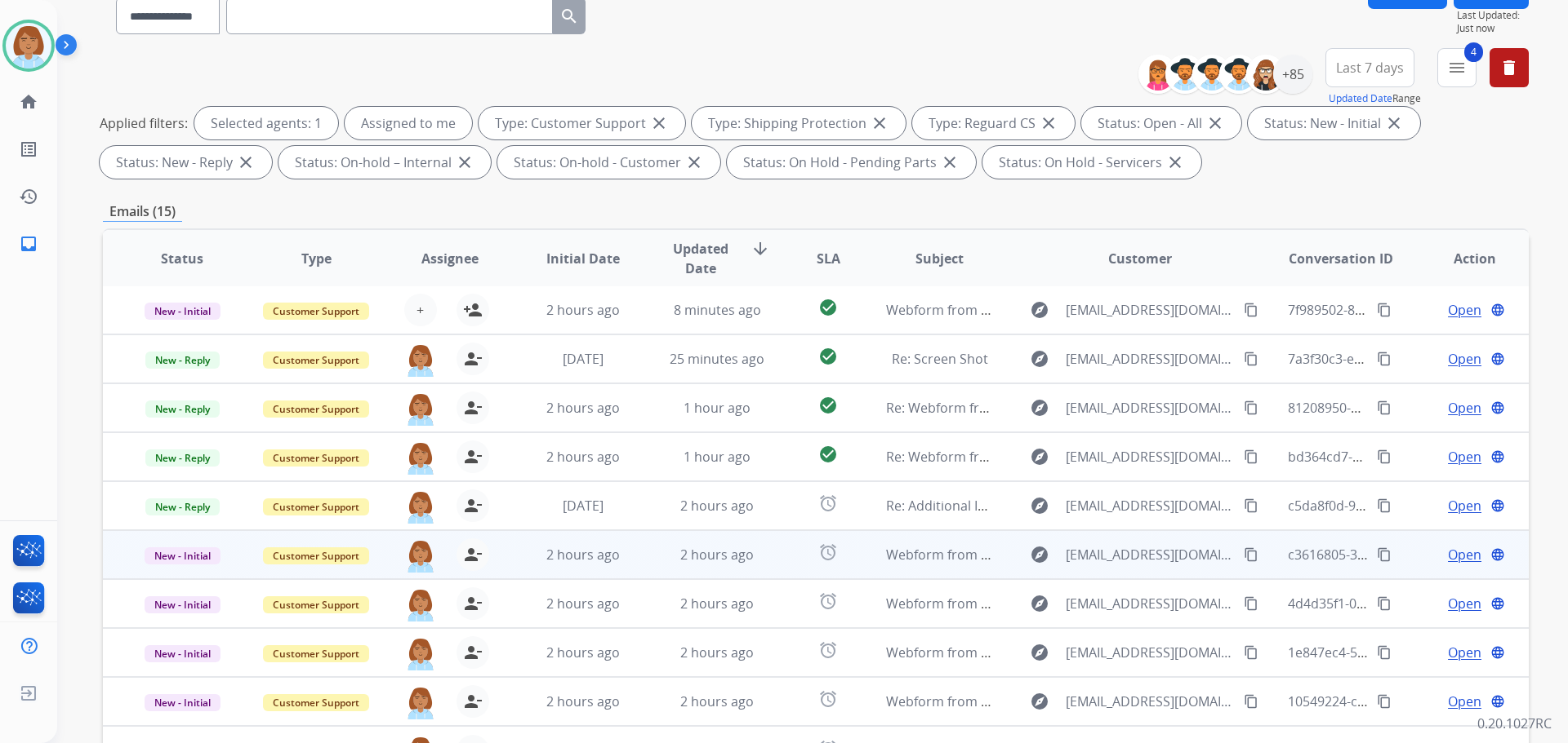
scroll to position [163, 0]
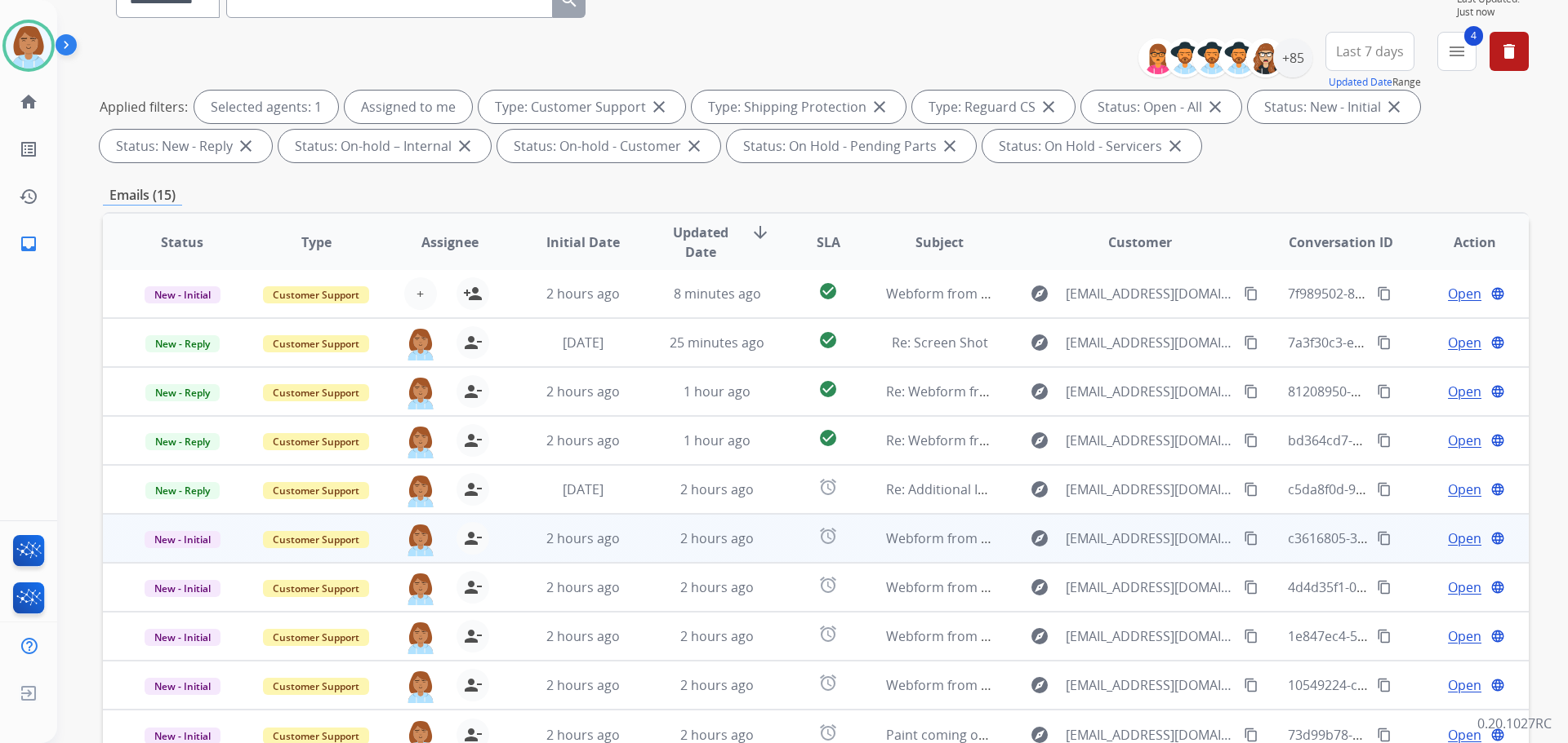
click at [466, 549] on button "person_remove [PERSON_NAME] to Me" at bounding box center [472, 538] width 32 height 32
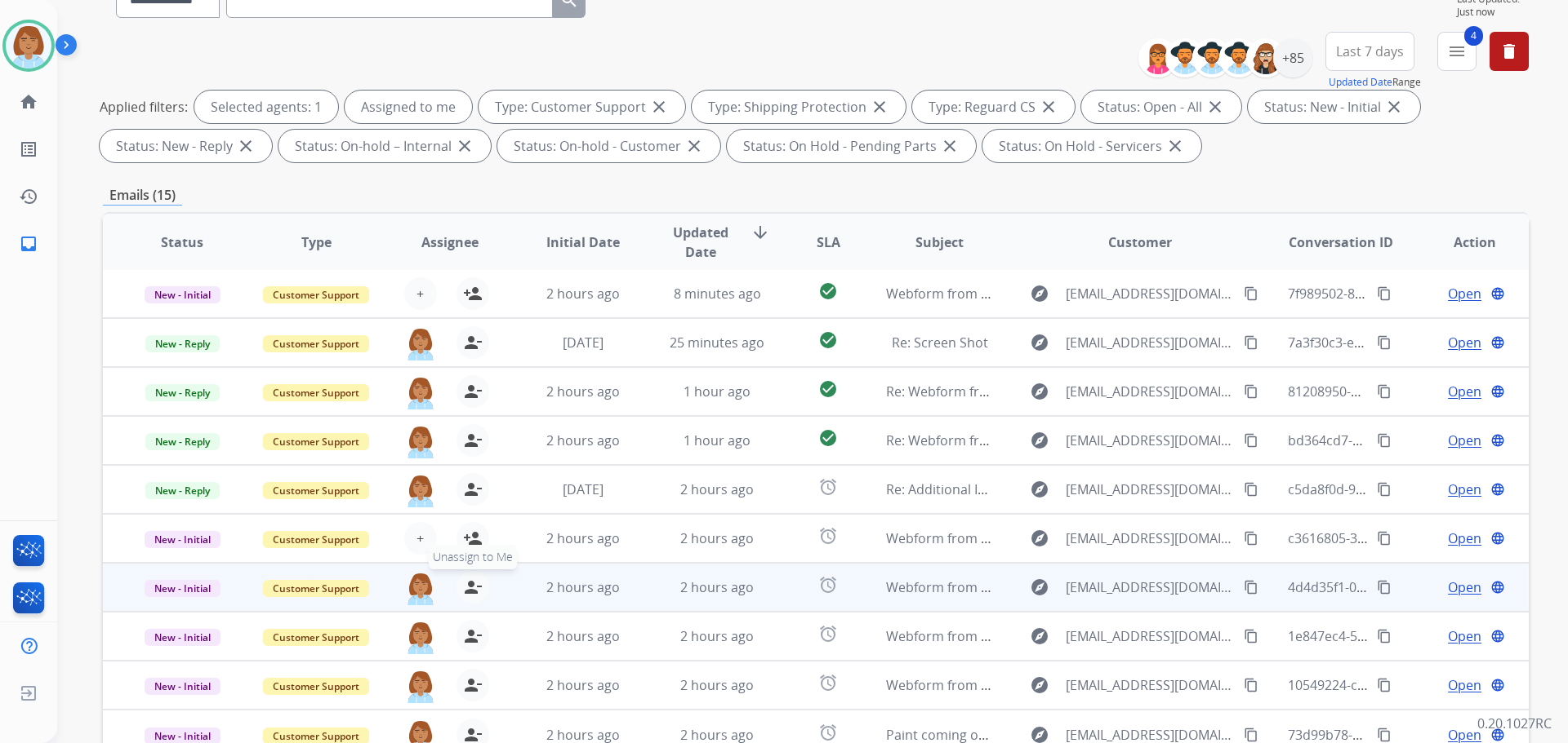
click at [463, 580] on mat-icon "person_remove" at bounding box center [472, 587] width 19 height 19
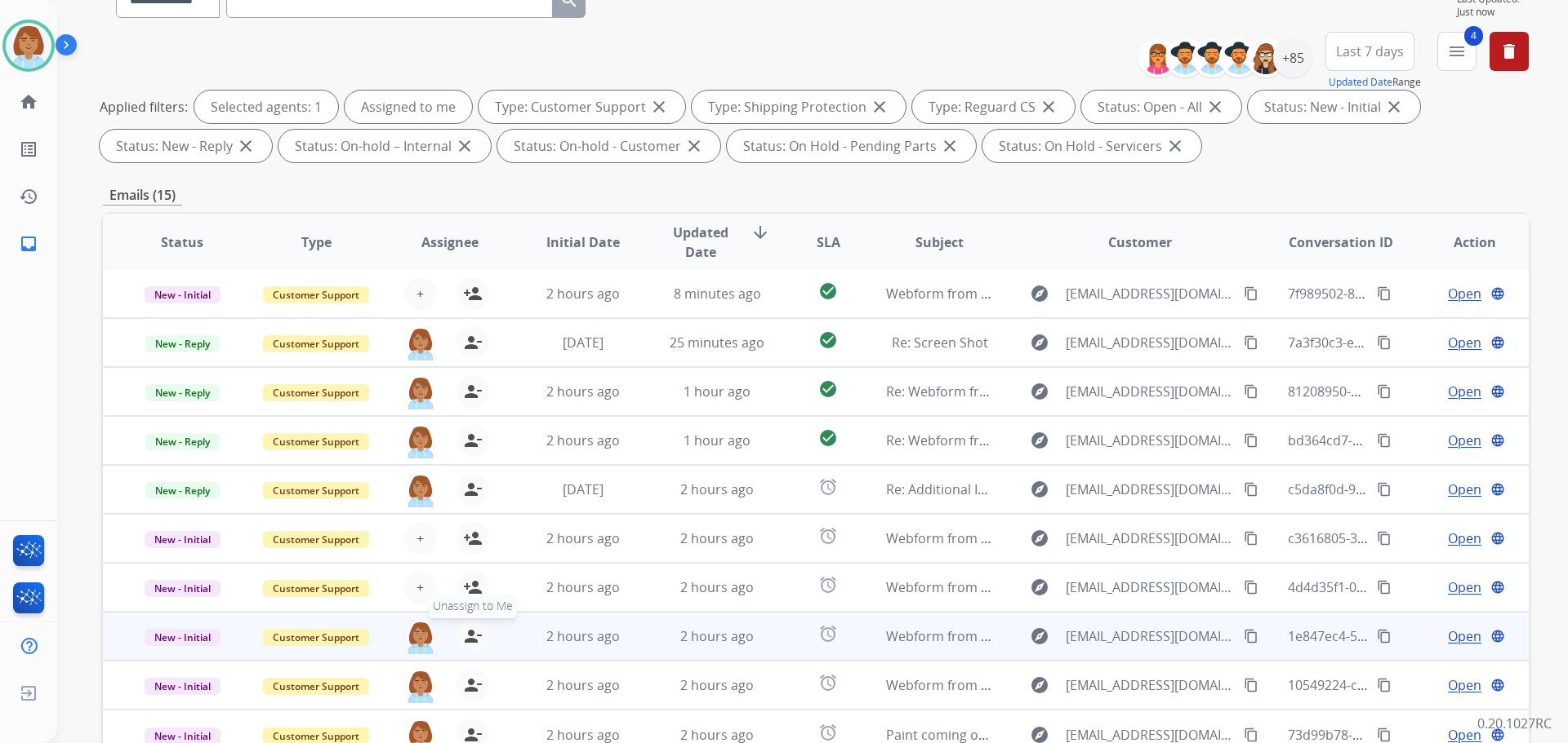
click at [463, 644] on mat-icon "person_remove" at bounding box center [472, 636] width 19 height 19
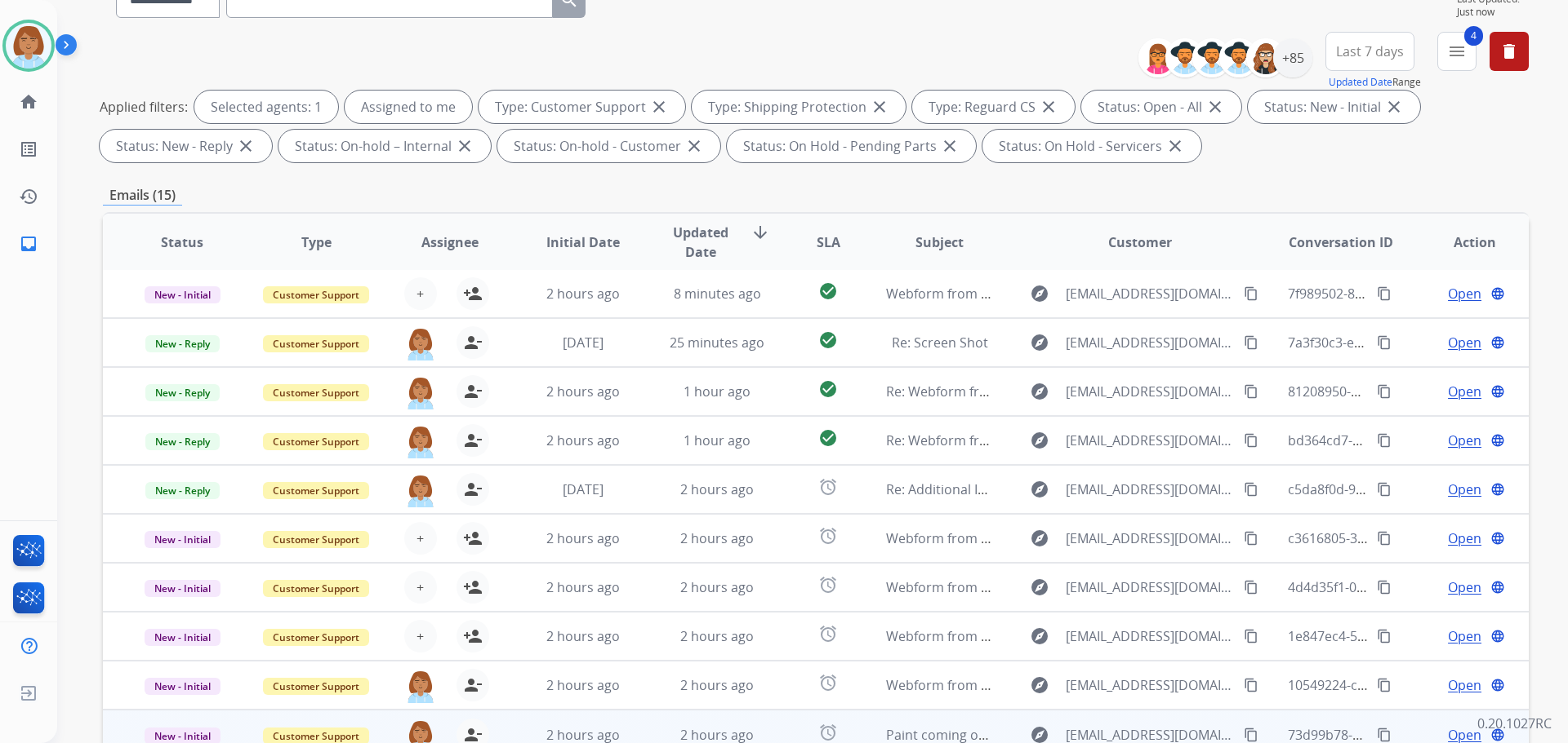
click at [477, 714] on div "jaquayla.thompson@eccogroupusa.com person_remove Unassign to Me" at bounding box center [436, 735] width 133 height 46
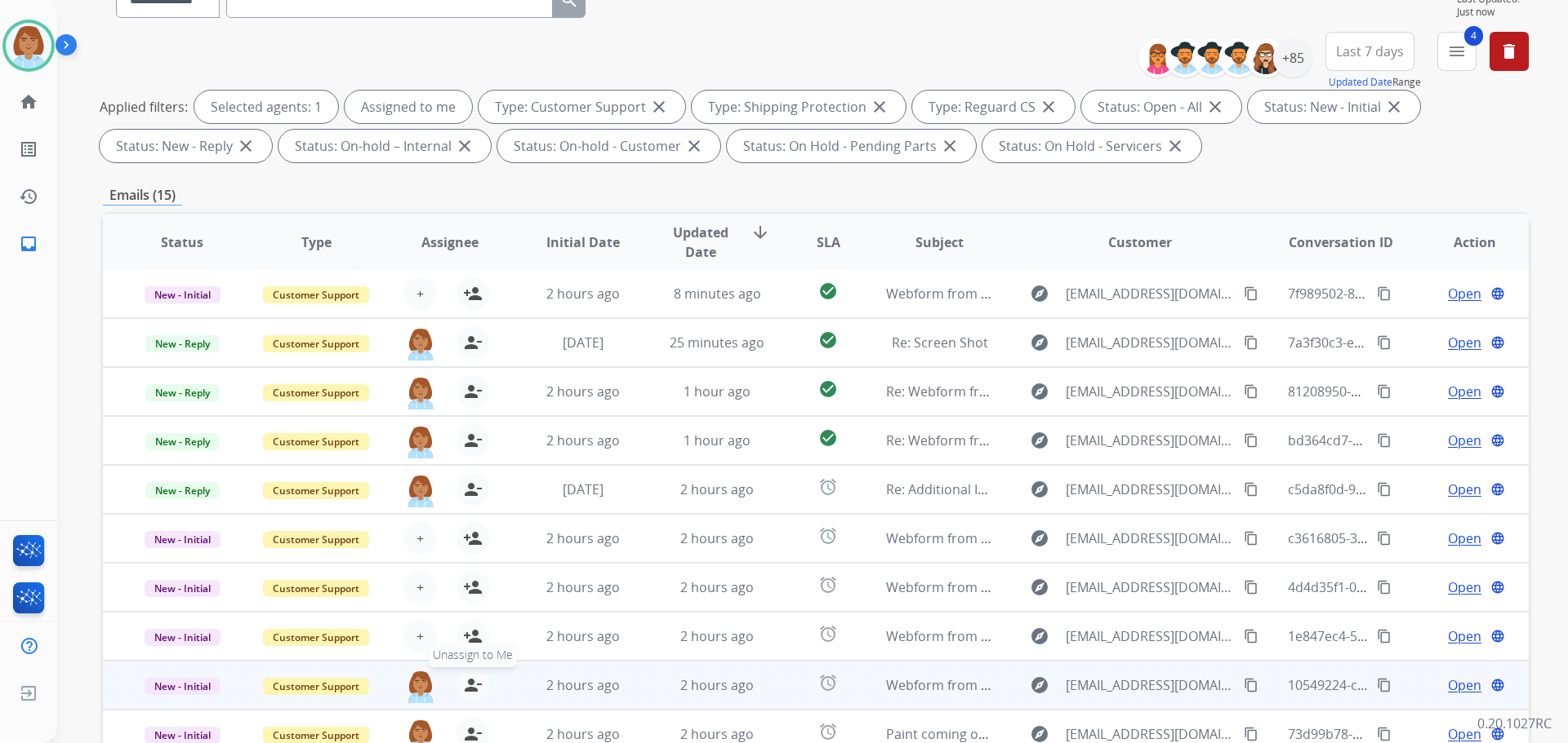
click at [481, 695] on table "Status Type Assignee Initial Date Updated Date arrow_downward SLA Subject Custo…" at bounding box center [816, 512] width 1426 height 600
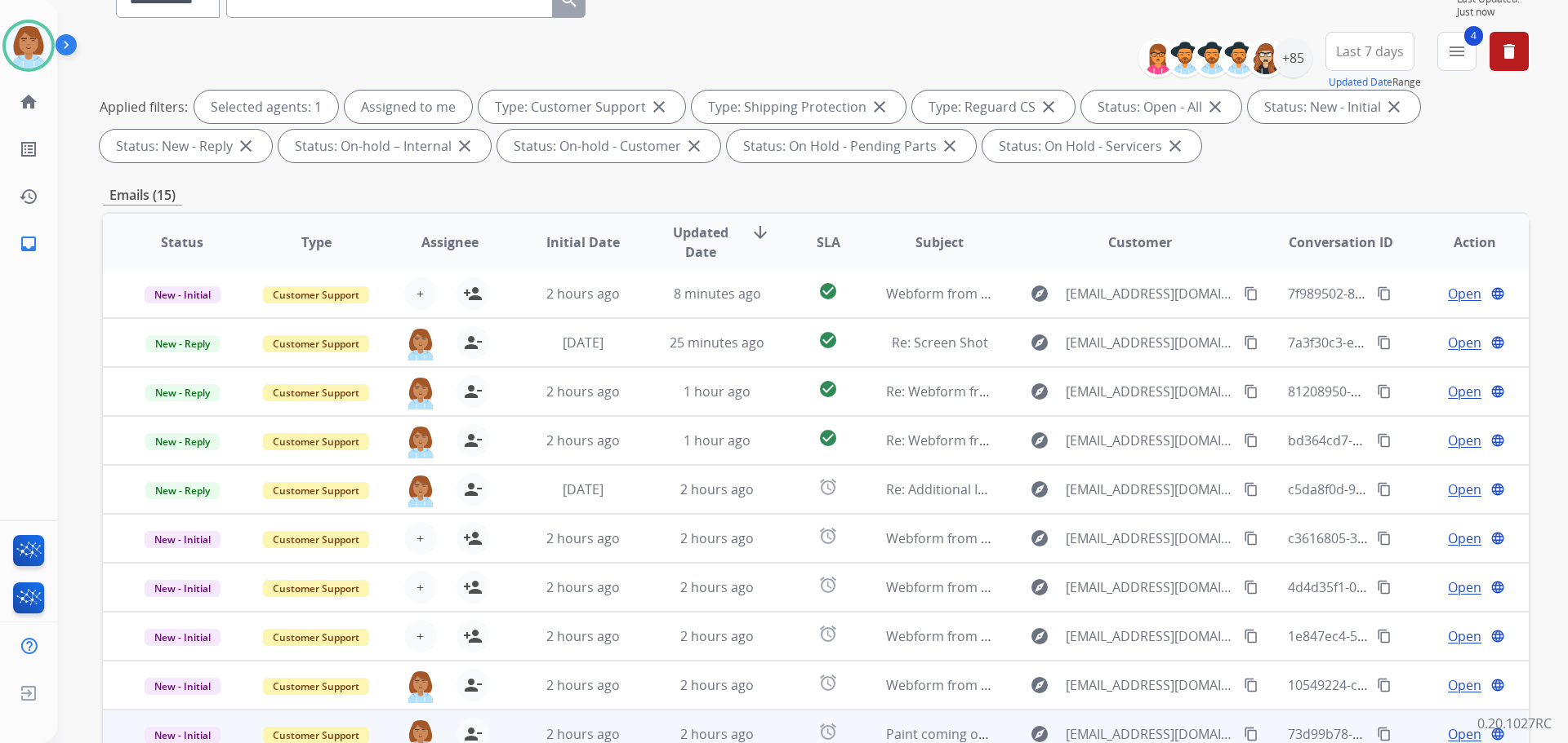
scroll to position [54, 0]
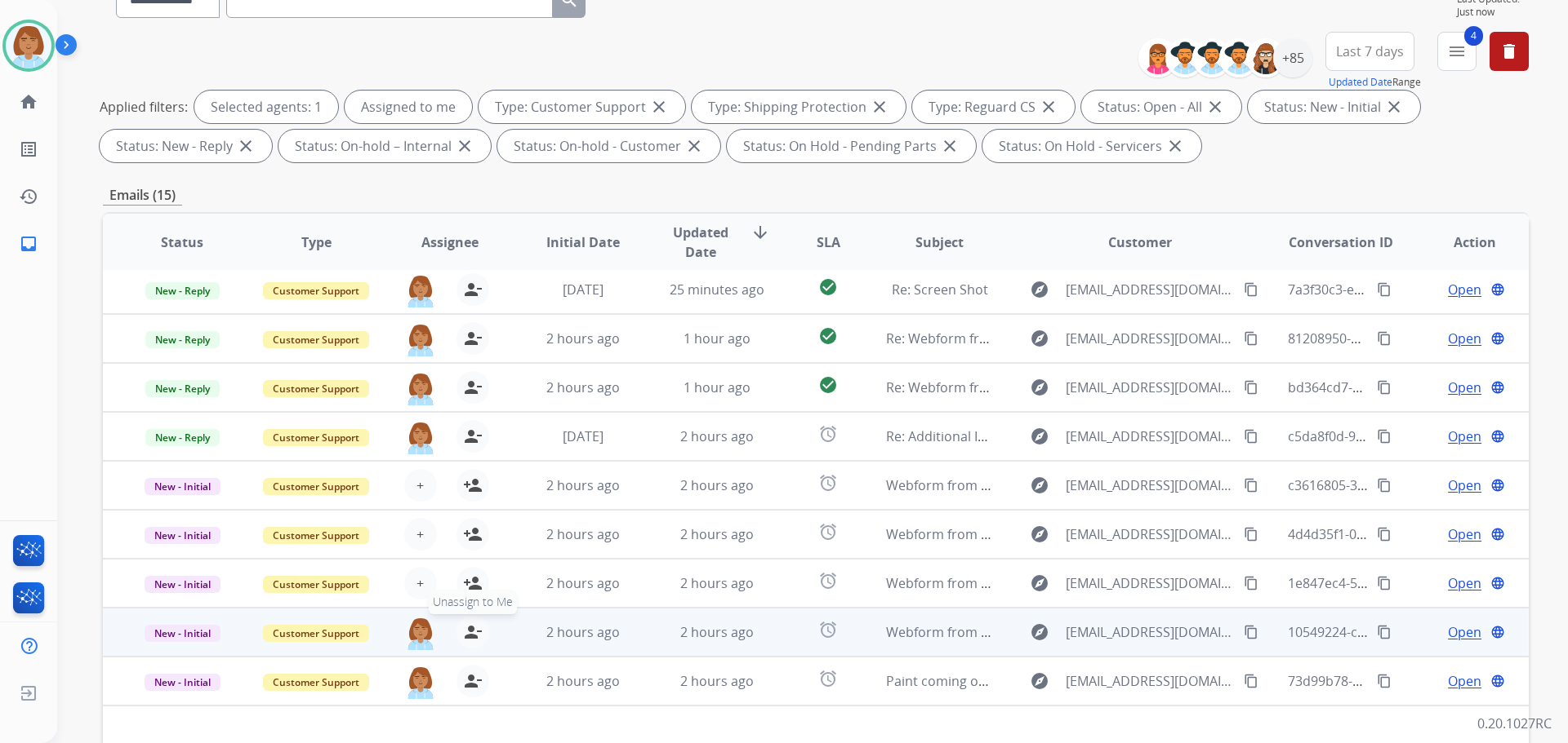
click at [466, 632] on mat-icon "person_remove" at bounding box center [472, 631] width 19 height 19
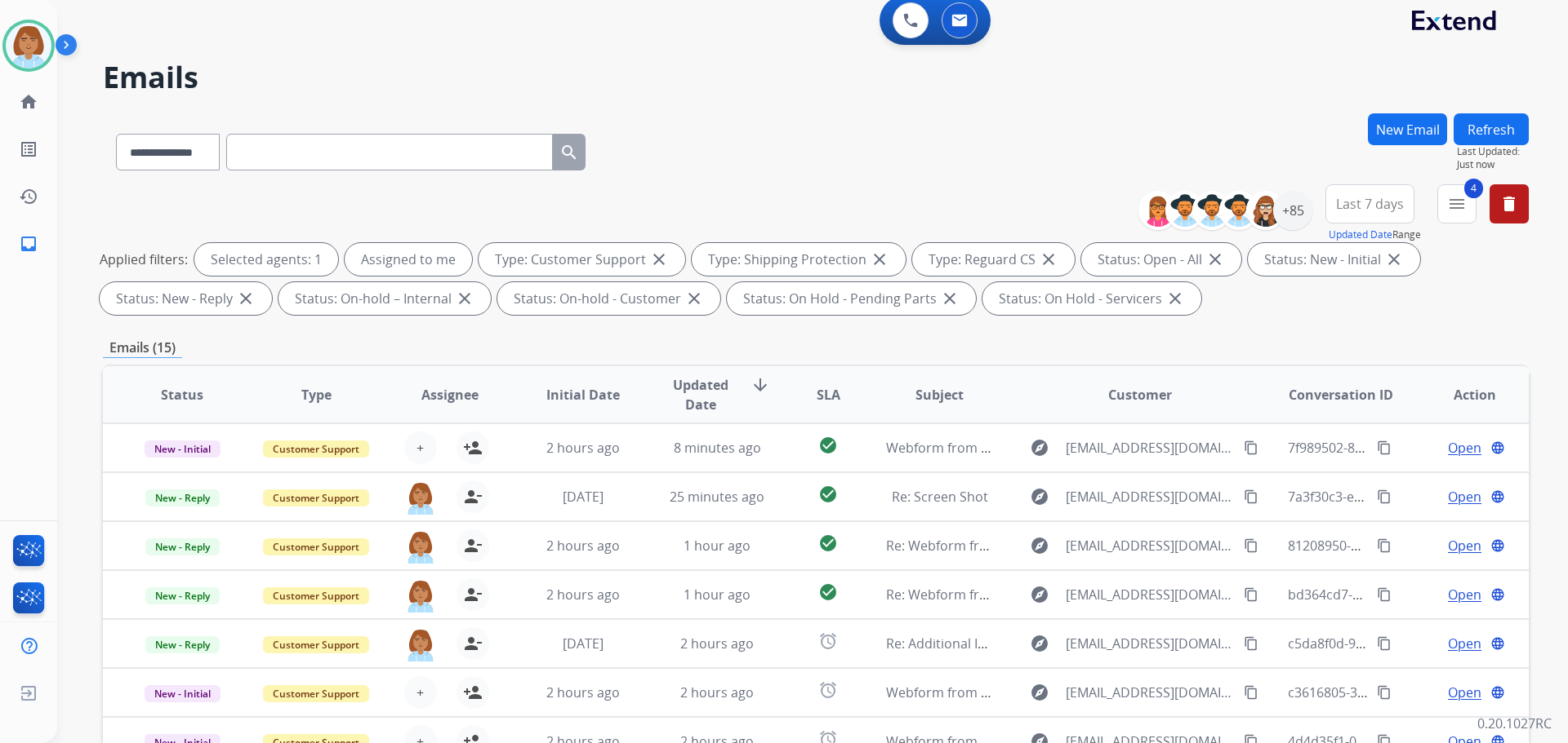
scroll to position [0, 0]
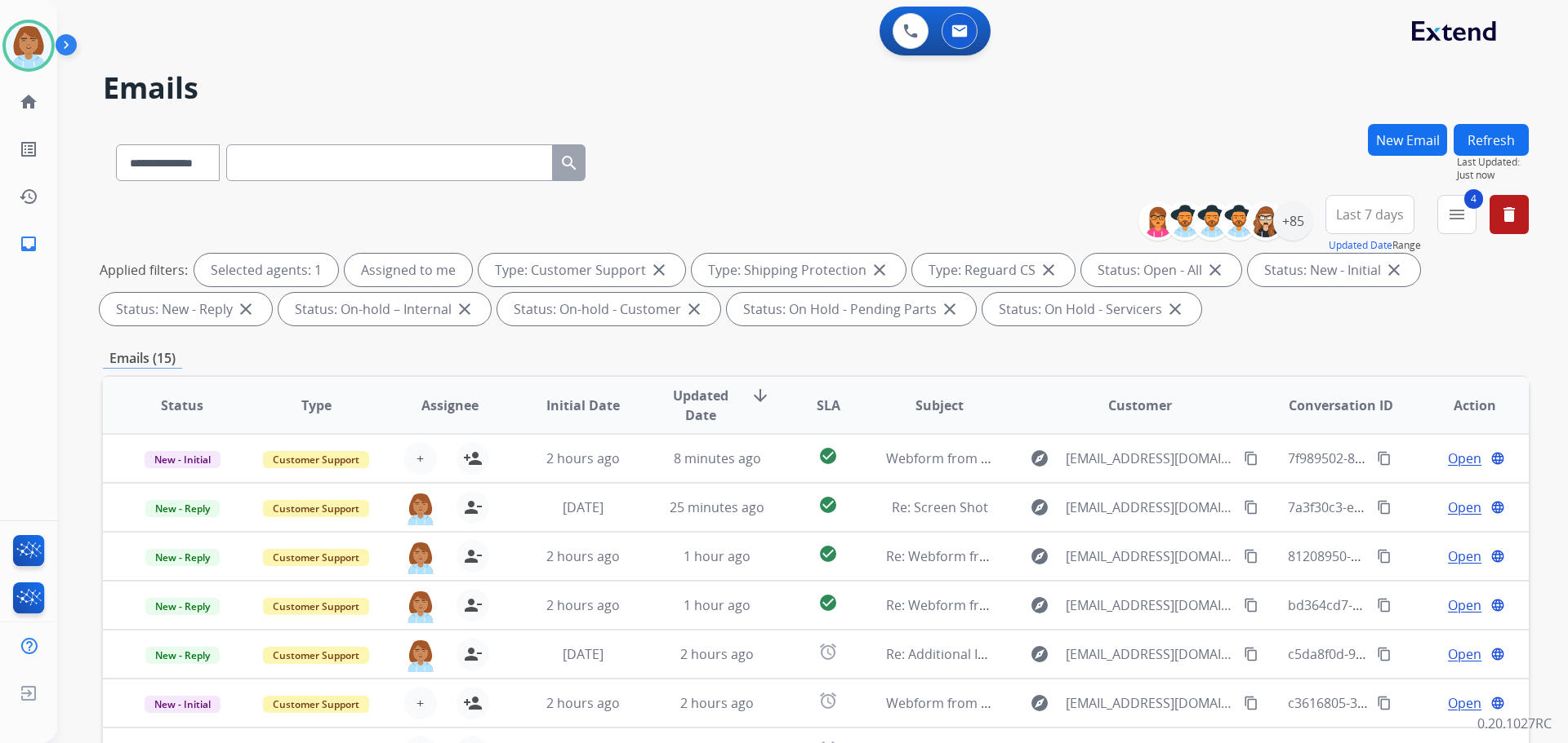
click at [1491, 146] on button "Refresh" at bounding box center [1491, 140] width 75 height 32
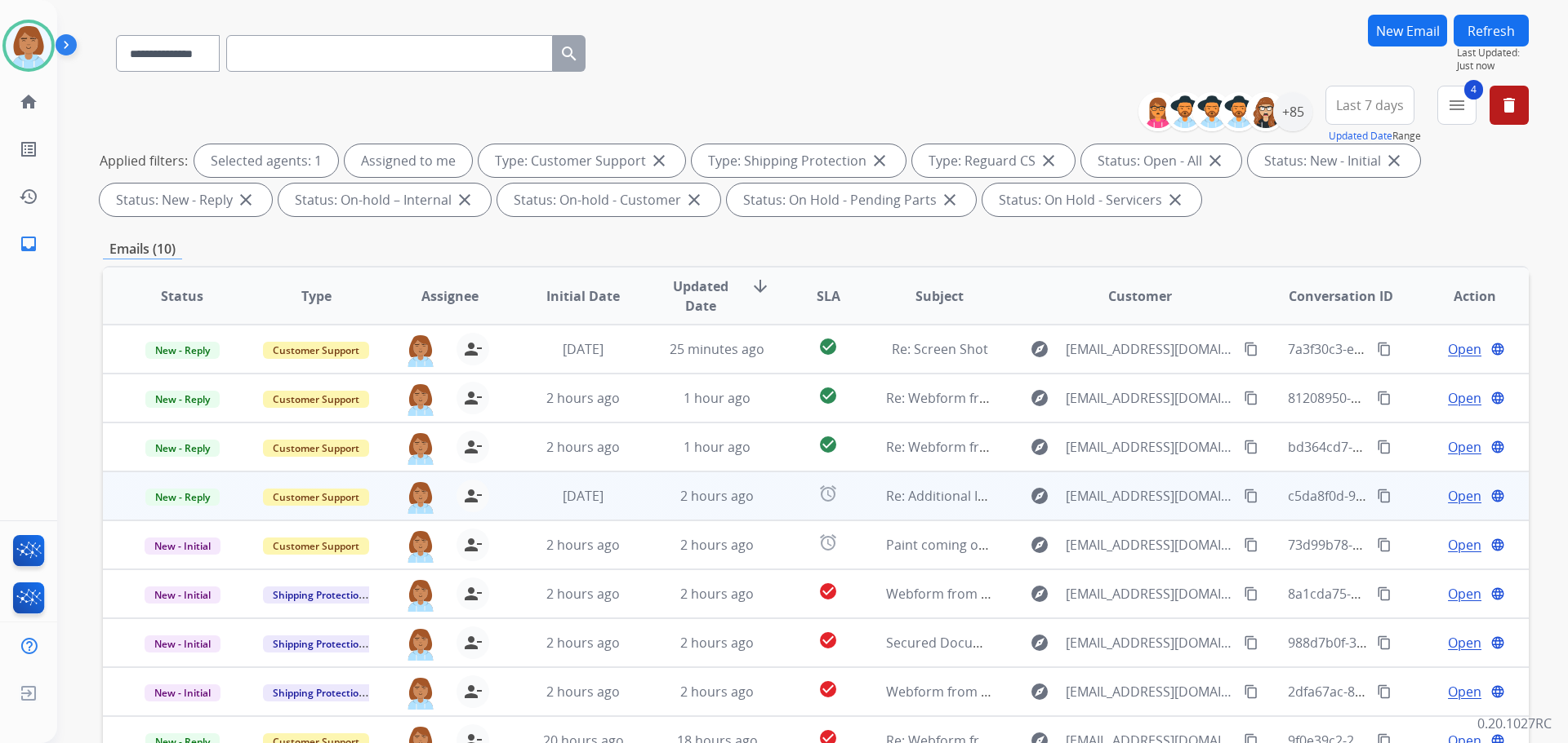
scroll to position [264, 0]
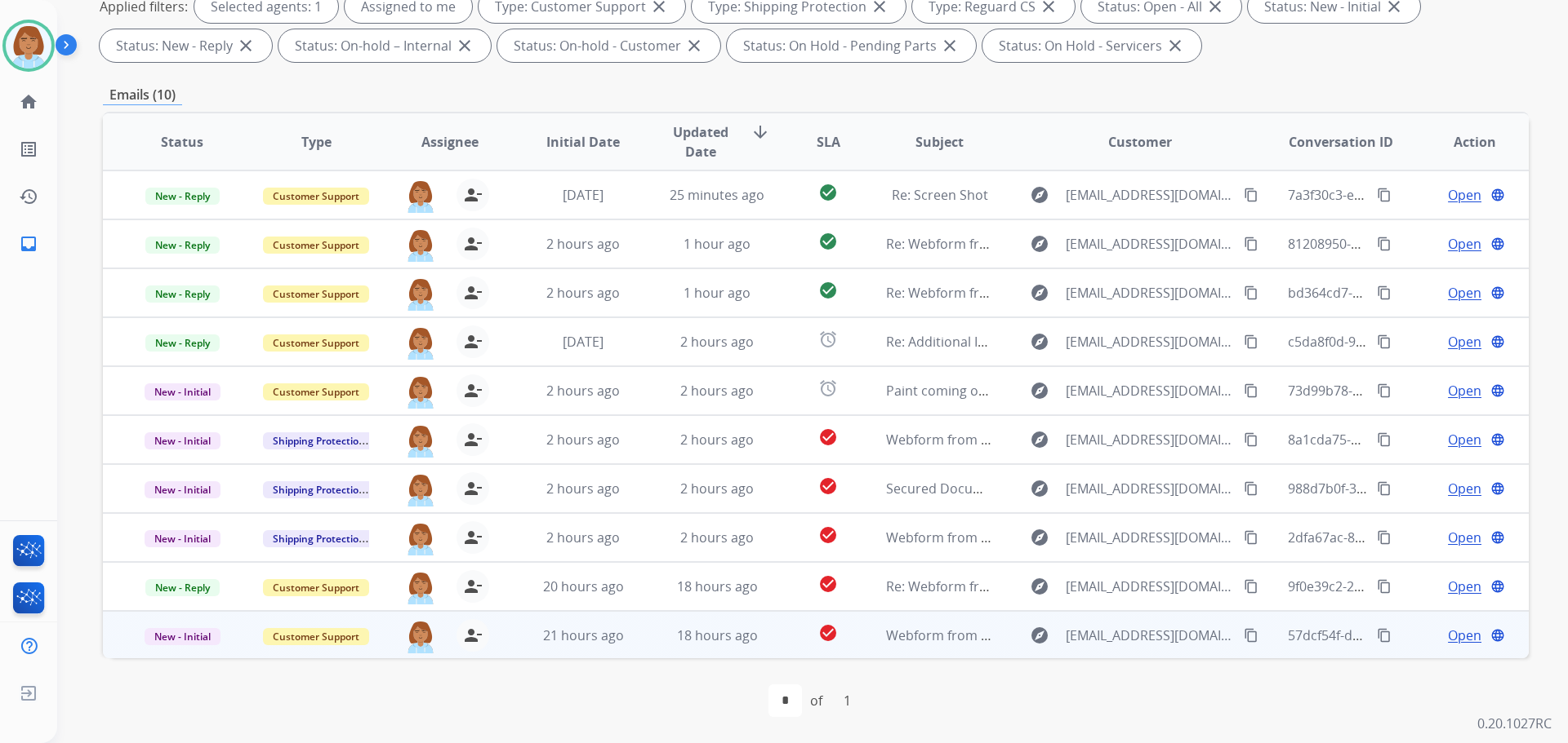
click at [460, 651] on div "person_remove [PERSON_NAME] to Me" at bounding box center [463, 635] width 53 height 32
click at [469, 633] on mat-icon "person_remove" at bounding box center [472, 636] width 19 height 19
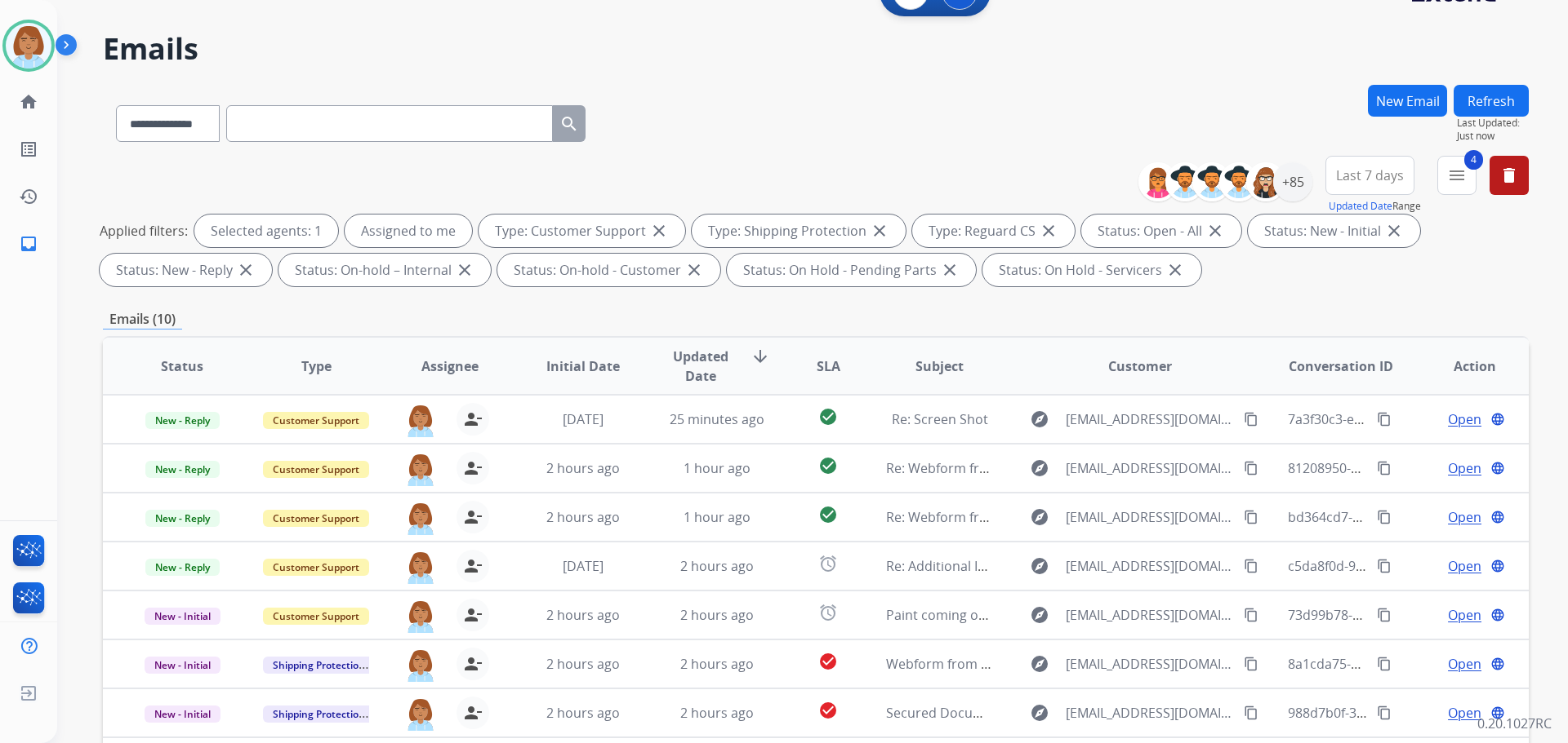
scroll to position [0, 0]
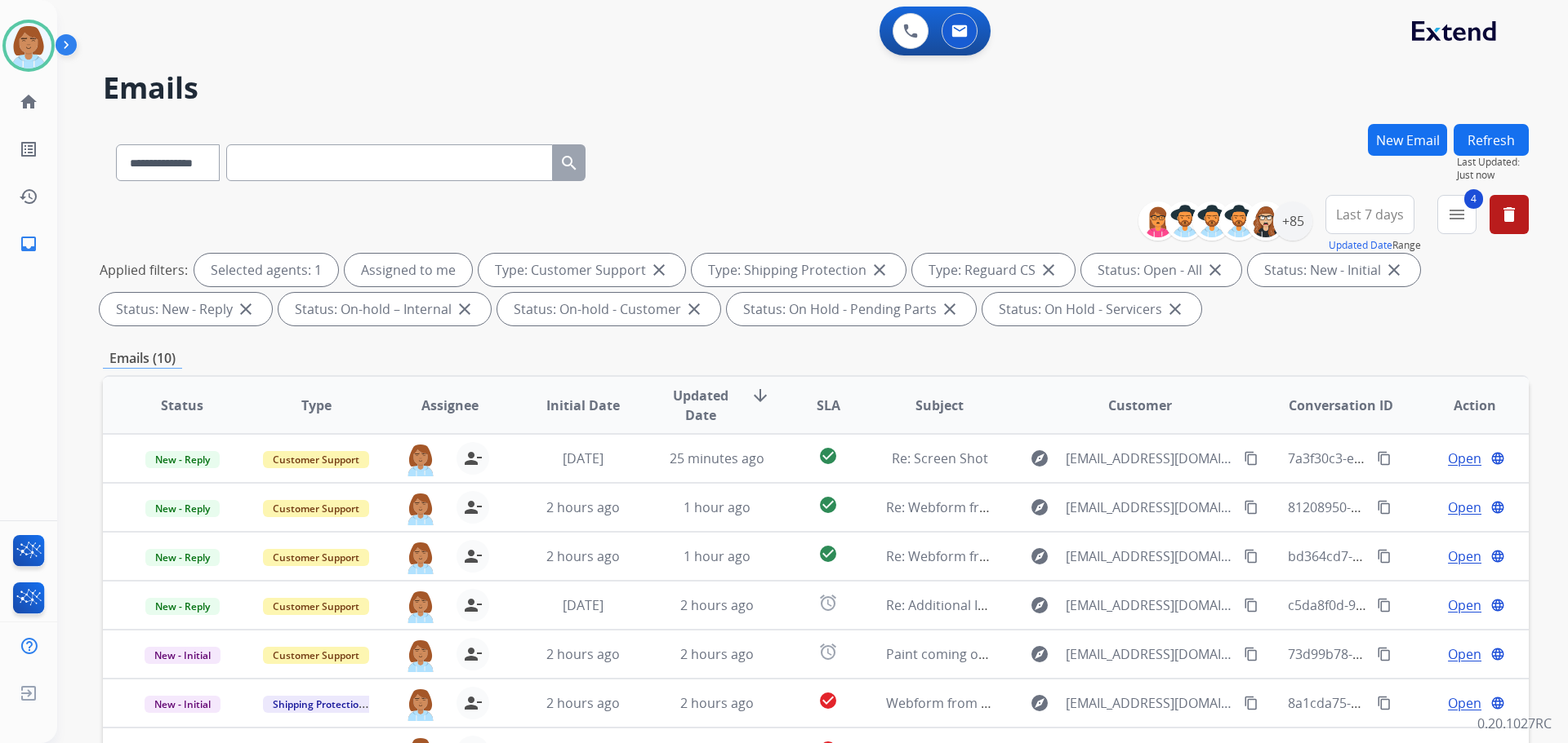
click at [1467, 147] on button "Refresh" at bounding box center [1491, 140] width 75 height 32
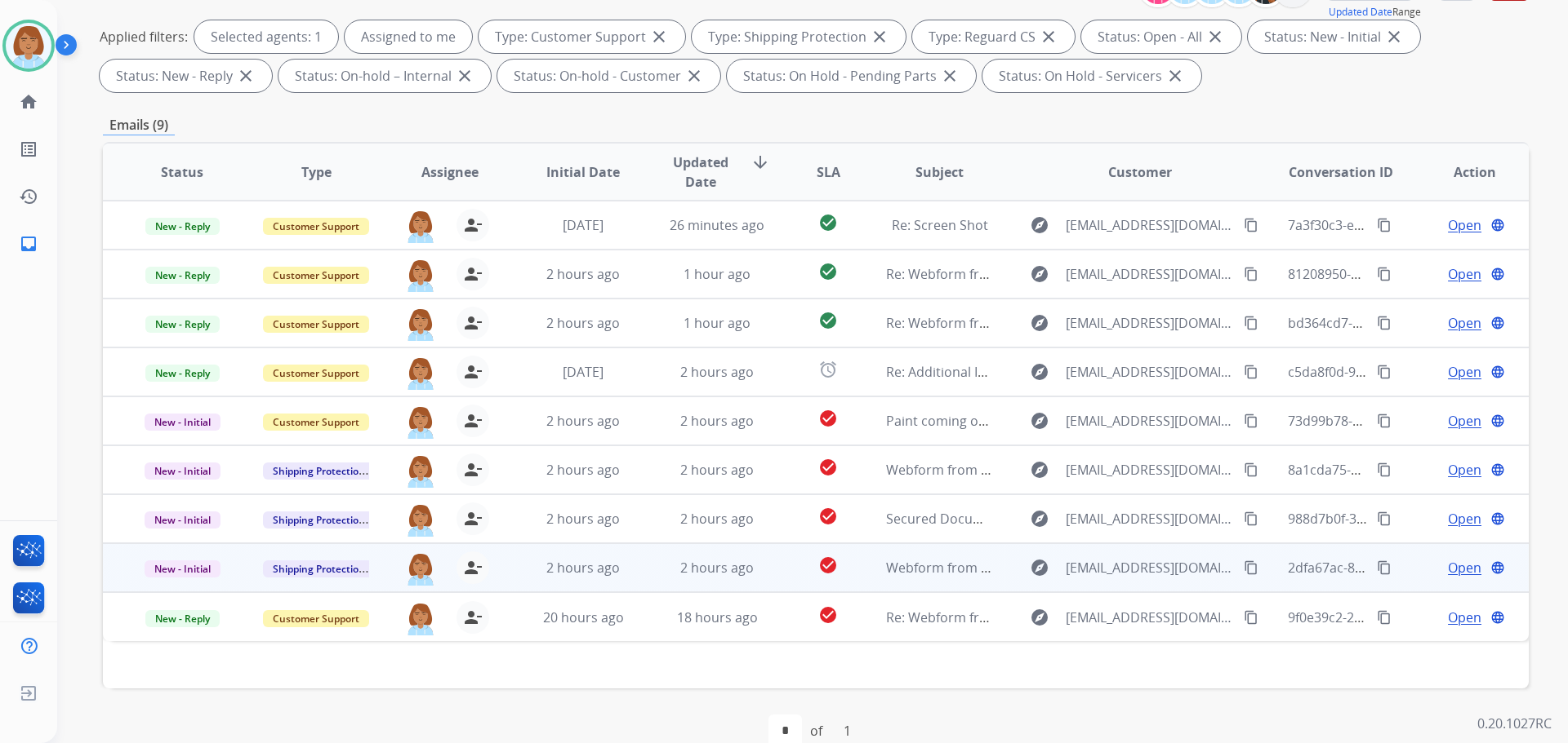
scroll to position [182, 0]
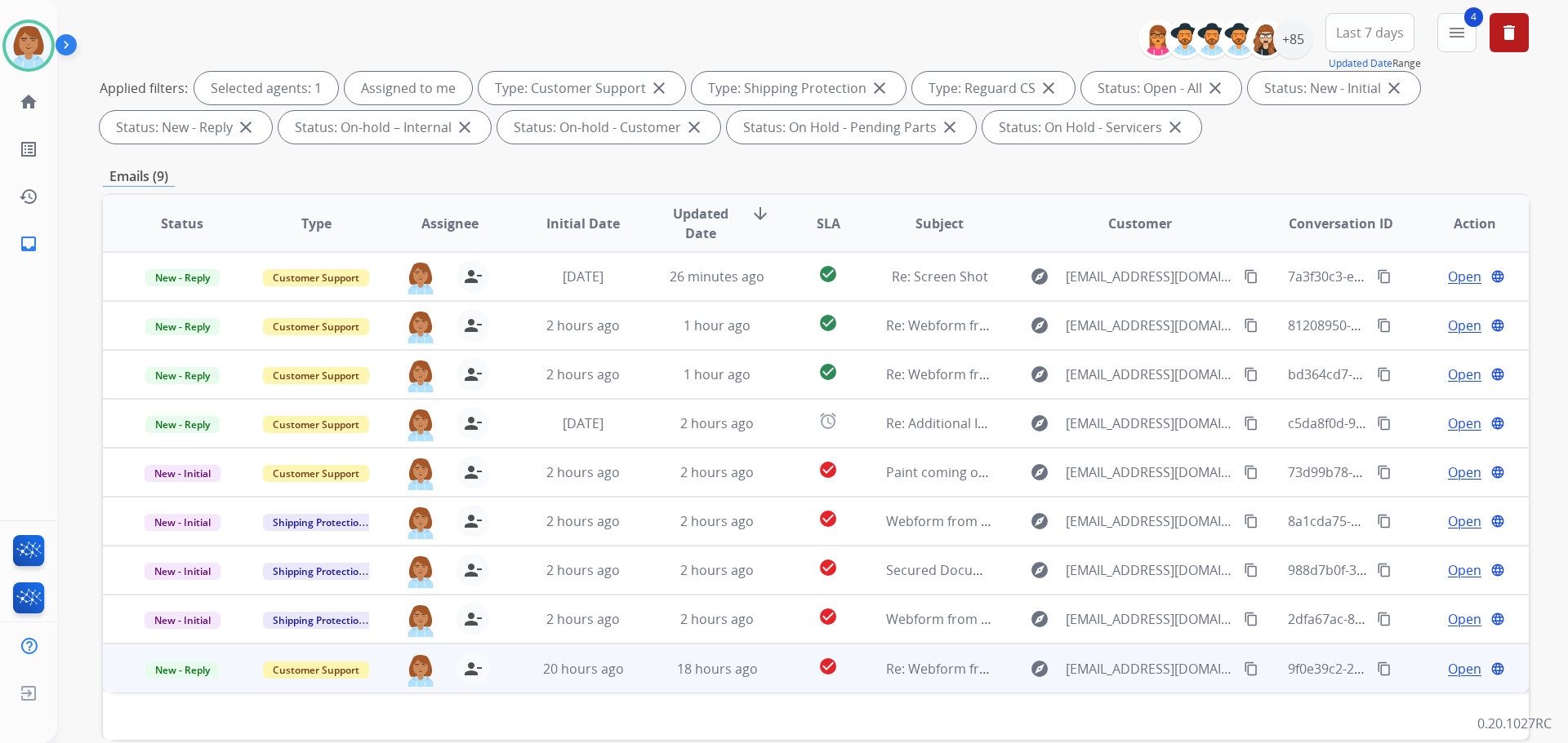
click at [860, 651] on td "Re: Webform from [EMAIL_ADDRESS][DOMAIN_NAME] on [DATE]" at bounding box center [926, 667] width 134 height 49
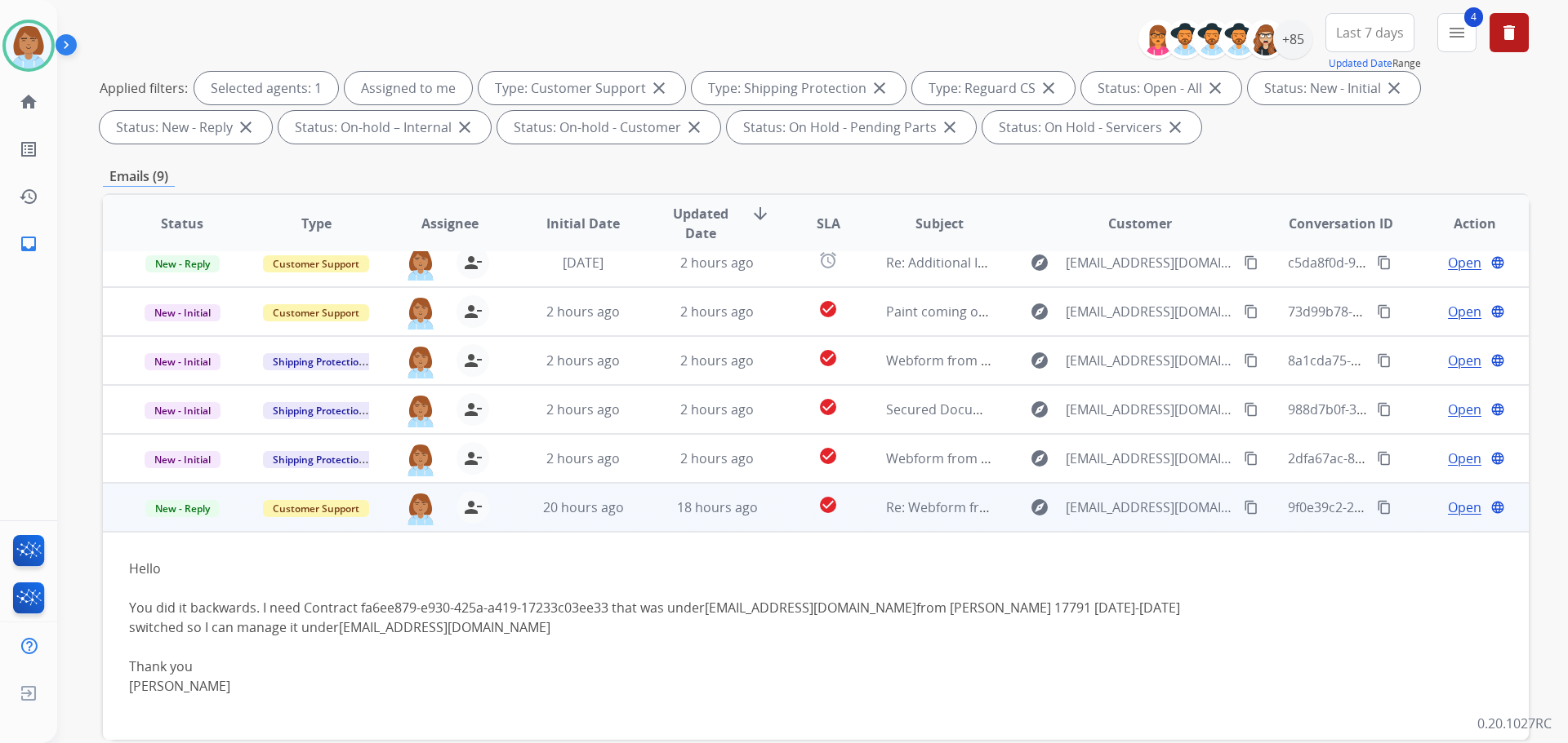
scroll to position [162, 0]
drag, startPoint x: 607, startPoint y: 607, endPoint x: 365, endPoint y: 597, distance: 242.2
click at [365, 597] on div "You did it backwards. I need Contract fa6ee879-e930-425a-a419-17233c03ee33 that…" at bounding box center [682, 616] width 1106 height 39
click at [369, 604] on div "You did it backwards. I need Contract fa6ee879-e930-425a-a419-17233c03ee33 that…" at bounding box center [682, 616] width 1106 height 39
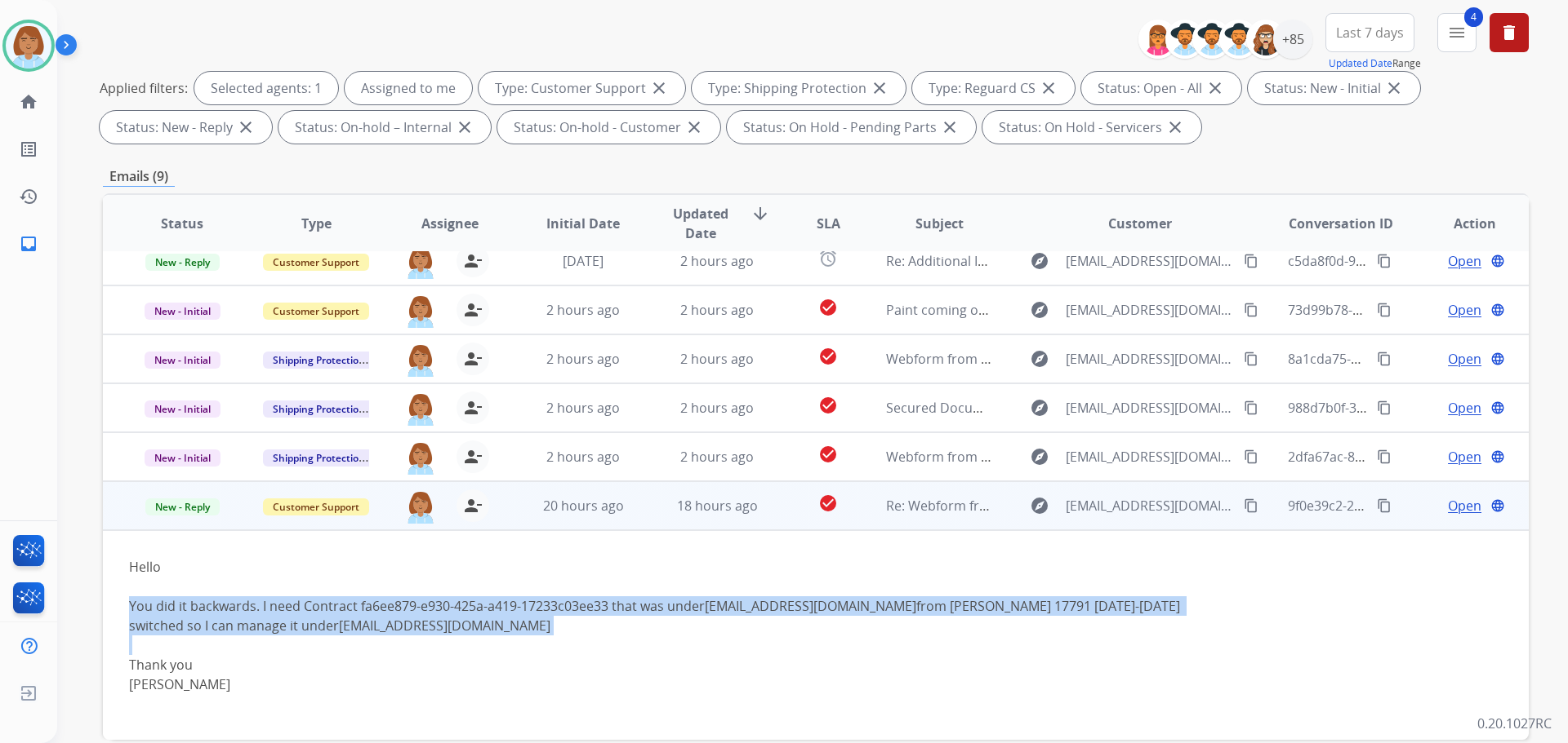
click at [369, 604] on div "You did it backwards. I need Contract fa6ee879-e930-425a-a419-17233c03ee33 that…" at bounding box center [682, 616] width 1106 height 39
click at [580, 655] on div at bounding box center [682, 645] width 1106 height 19
click at [606, 651] on div at bounding box center [682, 645] width 1106 height 19
click at [612, 612] on div "You did it backwards. I need Contract fa6ee879-e930-425a-a419-17233c03ee33 that…" at bounding box center [682, 616] width 1106 height 39
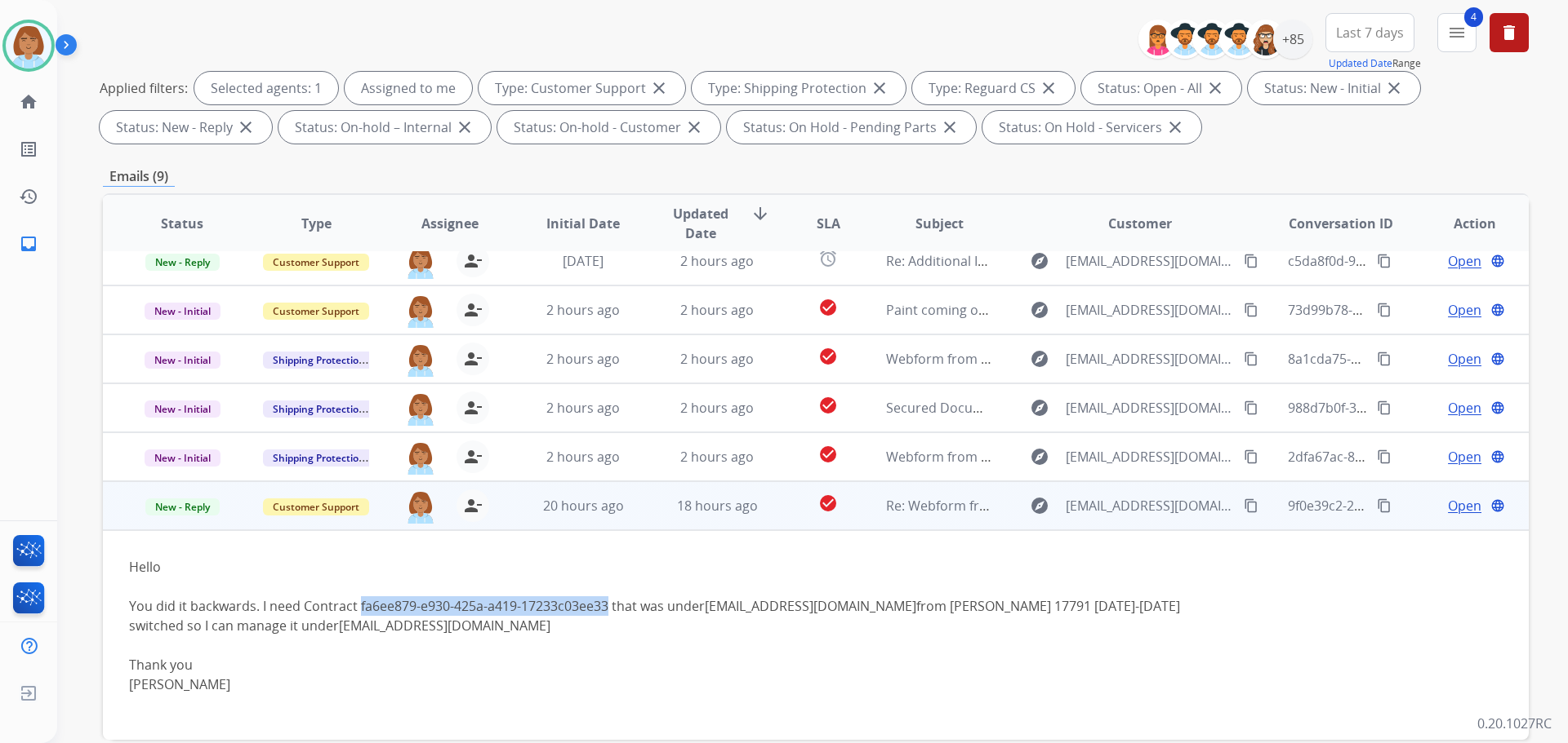
drag, startPoint x: 607, startPoint y: 608, endPoint x: 359, endPoint y: 607, distance: 248.0
click at [359, 607] on div "You did it backwards. I need Contract fa6ee879-e930-425a-a419-17233c03ee33 that…" at bounding box center [682, 616] width 1106 height 39
copy div "fa6ee879-e930-425a-a419-17233c03ee33"
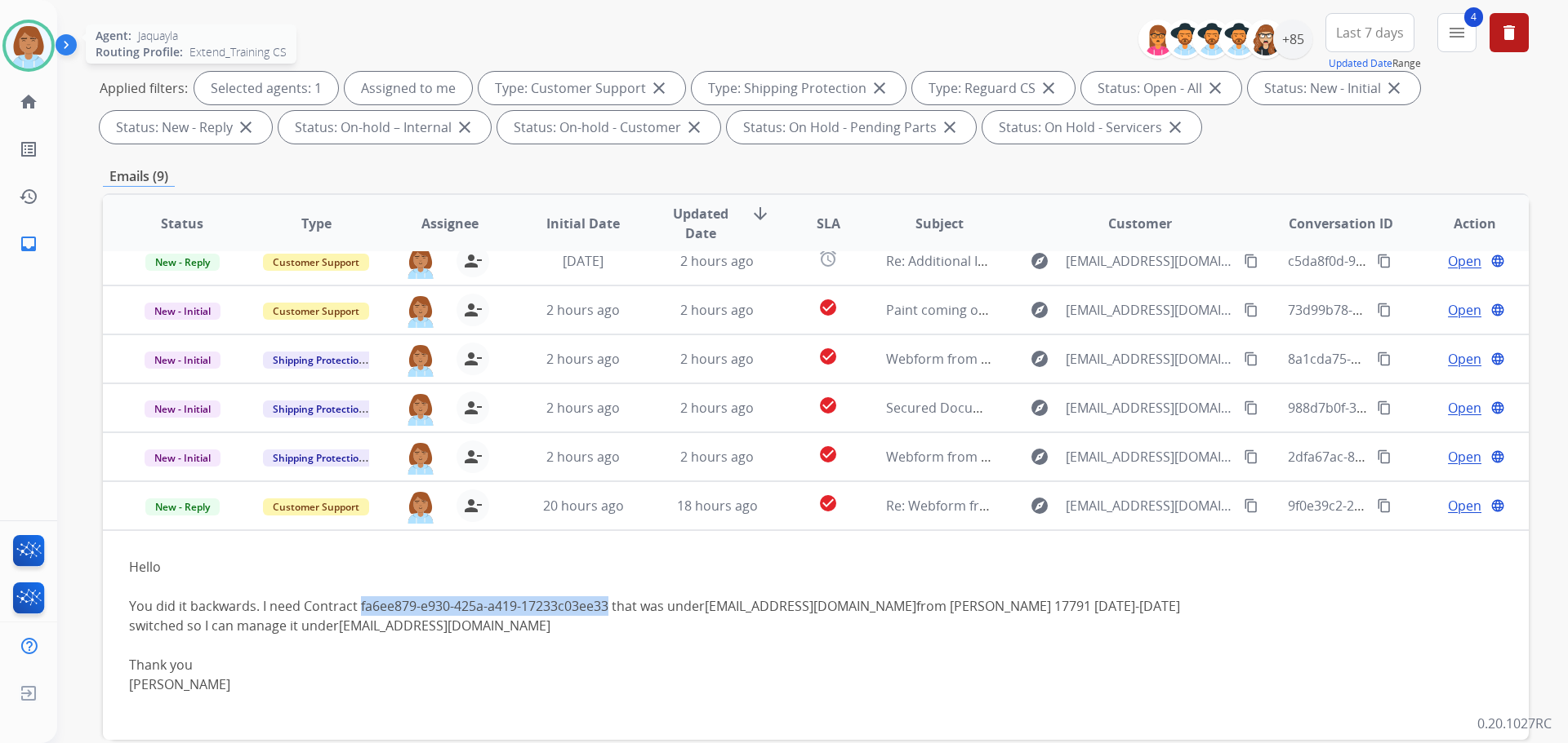
click at [17, 32] on img at bounding box center [29, 46] width 46 height 46
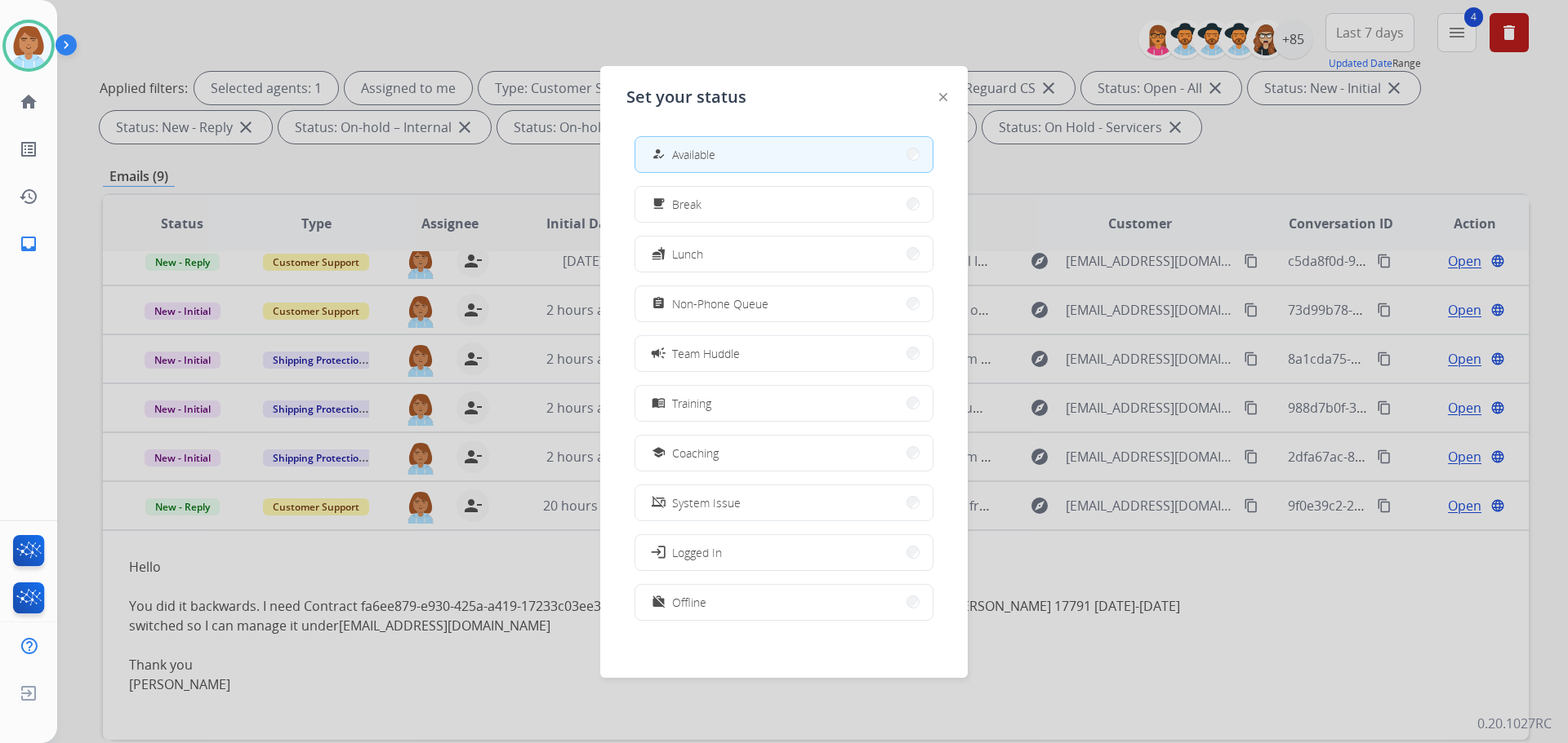
click at [1034, 64] on div at bounding box center [784, 372] width 1568 height 743
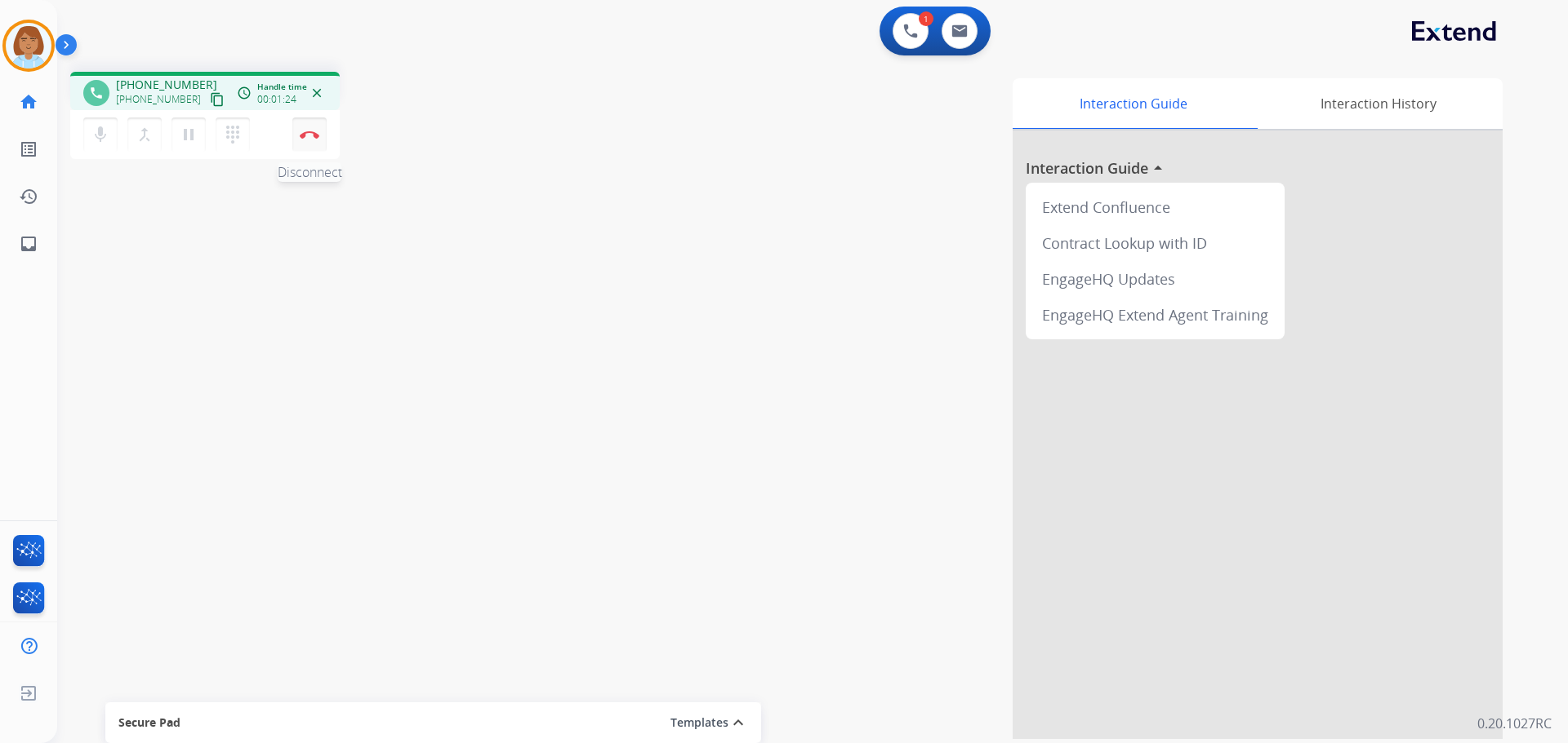
click at [310, 138] on img at bounding box center [309, 135] width 19 height 8
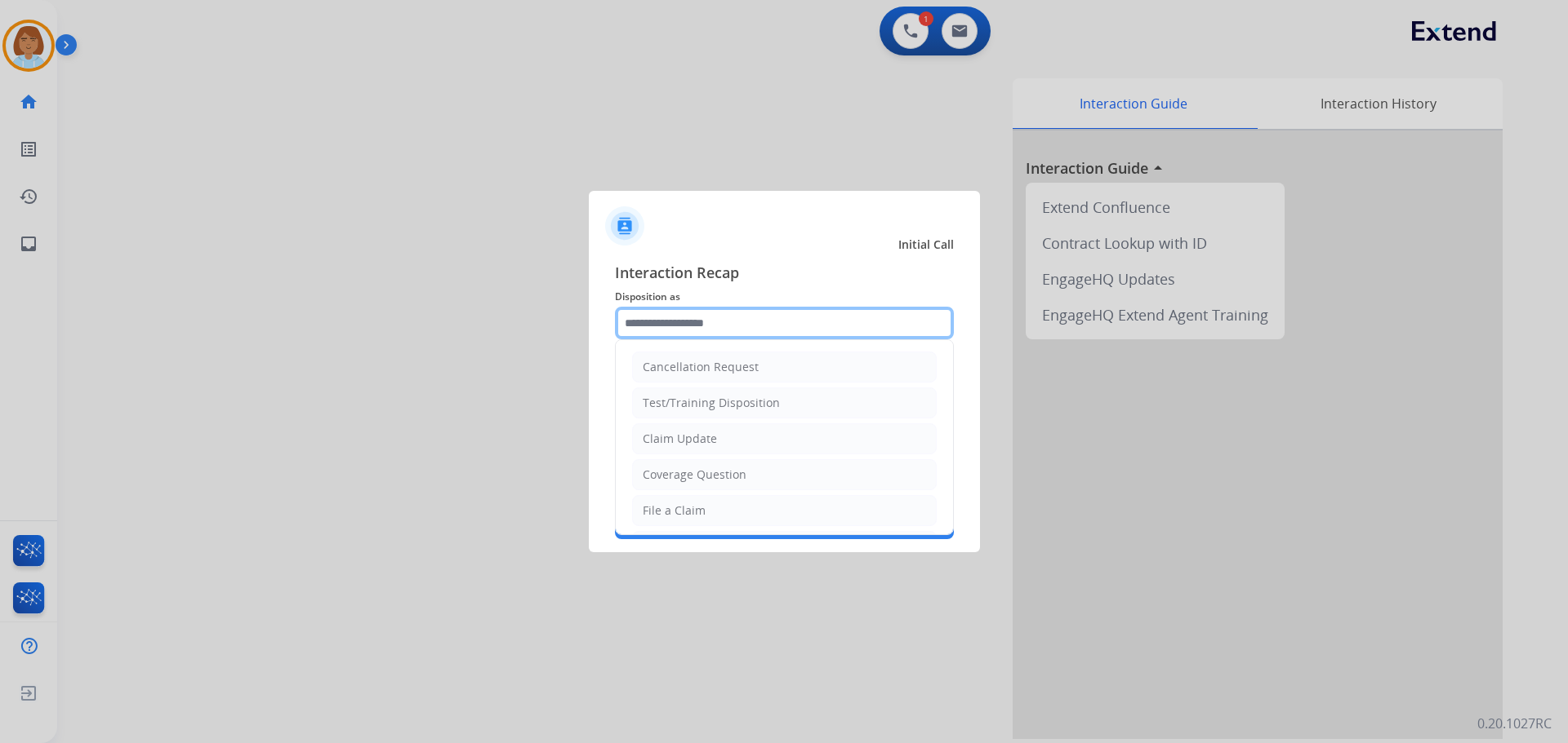
click at [796, 322] on input "text" at bounding box center [784, 323] width 339 height 32
click at [716, 509] on li "File a Claim" at bounding box center [784, 511] width 304 height 31
type input "**********"
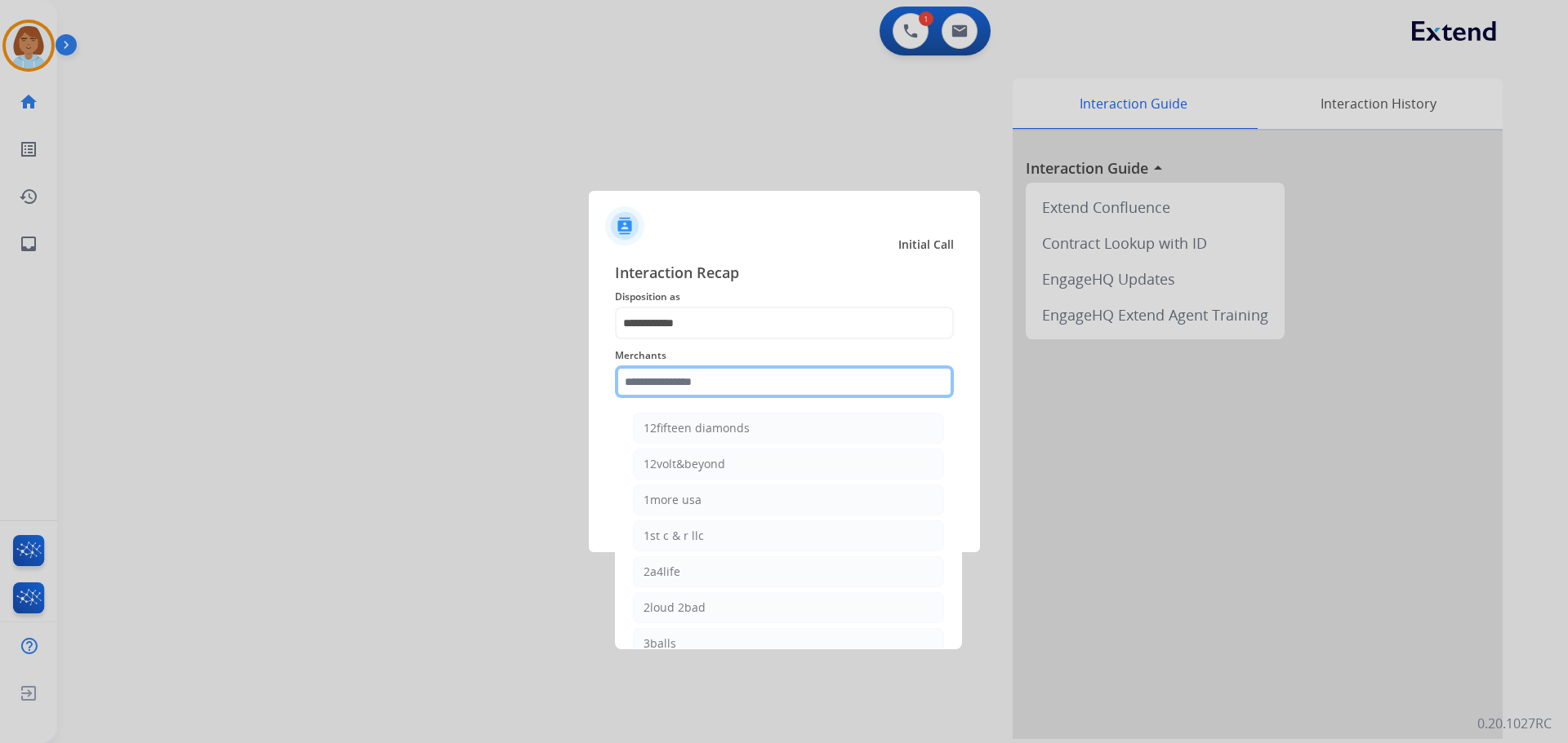
click at [720, 372] on input "text" at bounding box center [784, 382] width 339 height 32
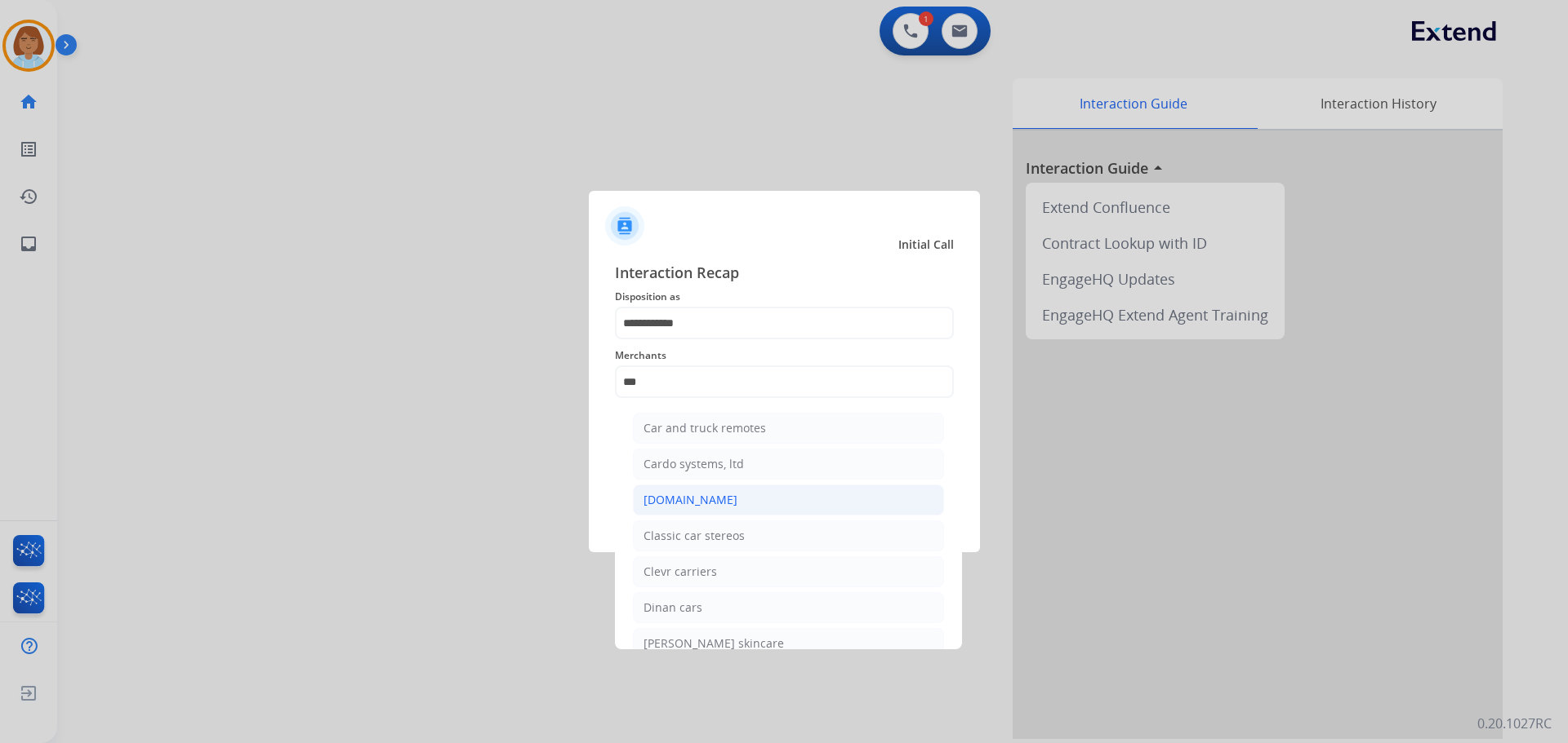
click at [723, 496] on li "[DOMAIN_NAME]" at bounding box center [788, 501] width 311 height 31
type input "**********"
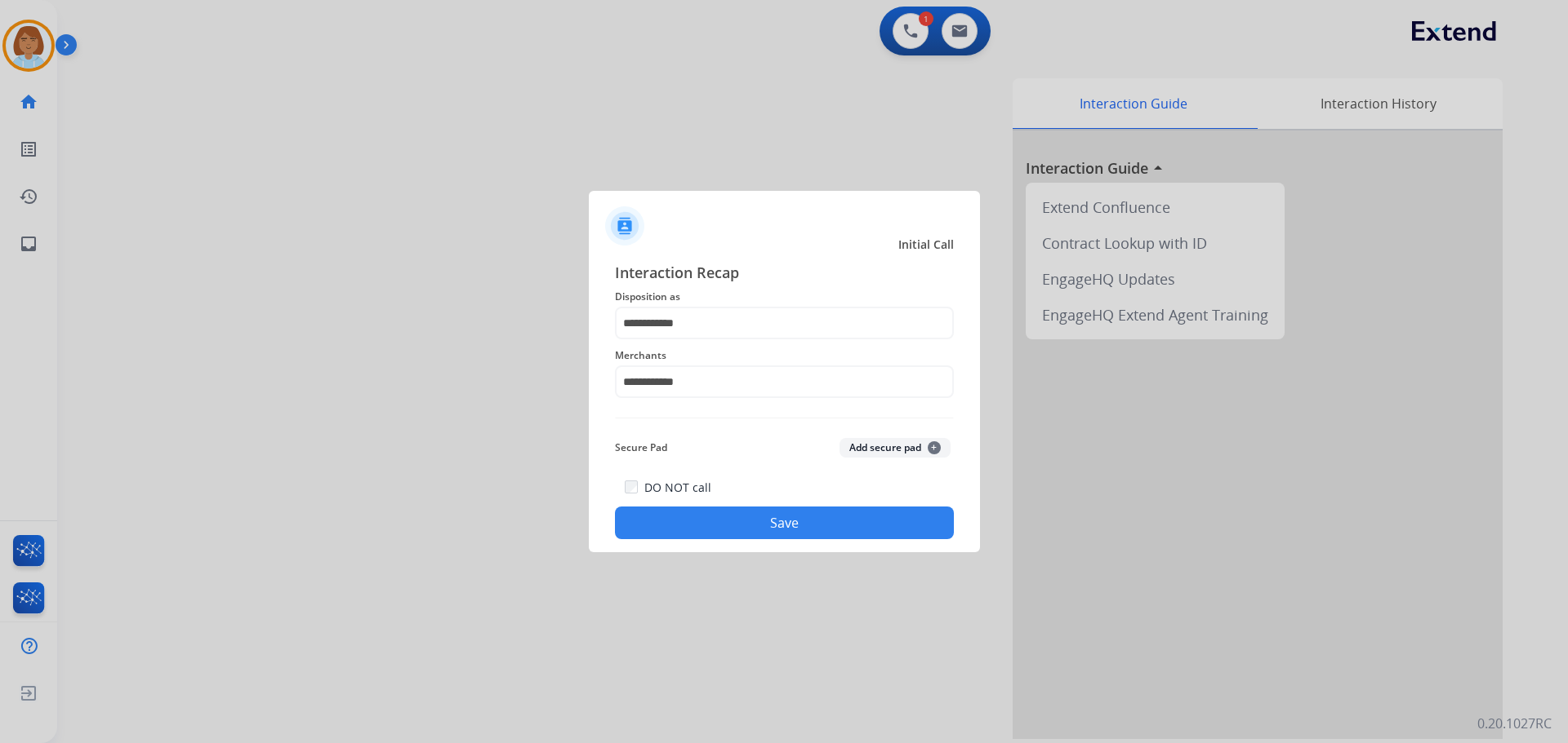
click at [720, 497] on div "DO NOT call Save" at bounding box center [784, 508] width 339 height 62
click at [732, 543] on div "**********" at bounding box center [784, 400] width 391 height 304
click at [760, 527] on button "Save" at bounding box center [784, 523] width 339 height 32
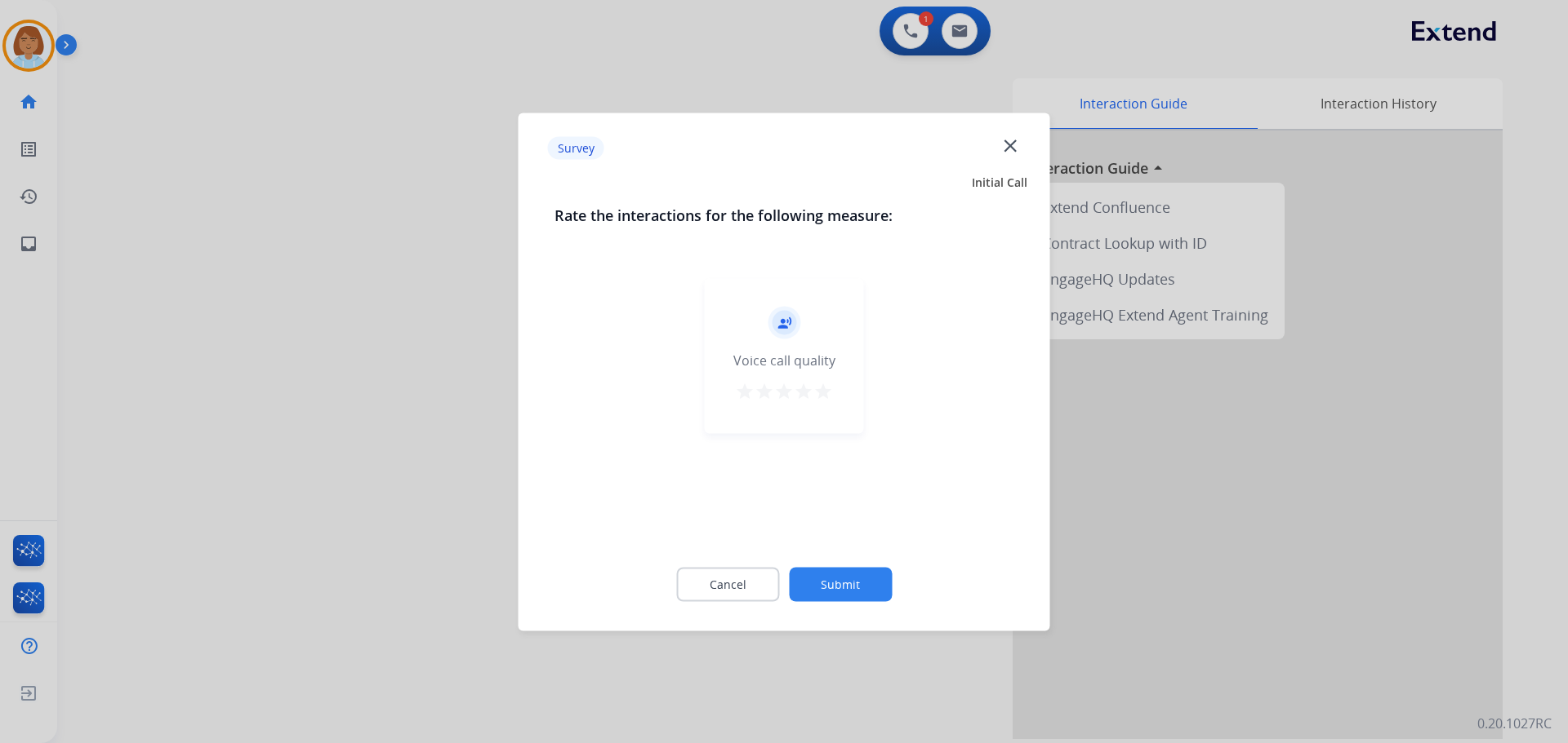
click at [862, 608] on div "Cancel Submit" at bounding box center [784, 584] width 459 height 74
click at [859, 589] on button "Submit" at bounding box center [840, 584] width 103 height 34
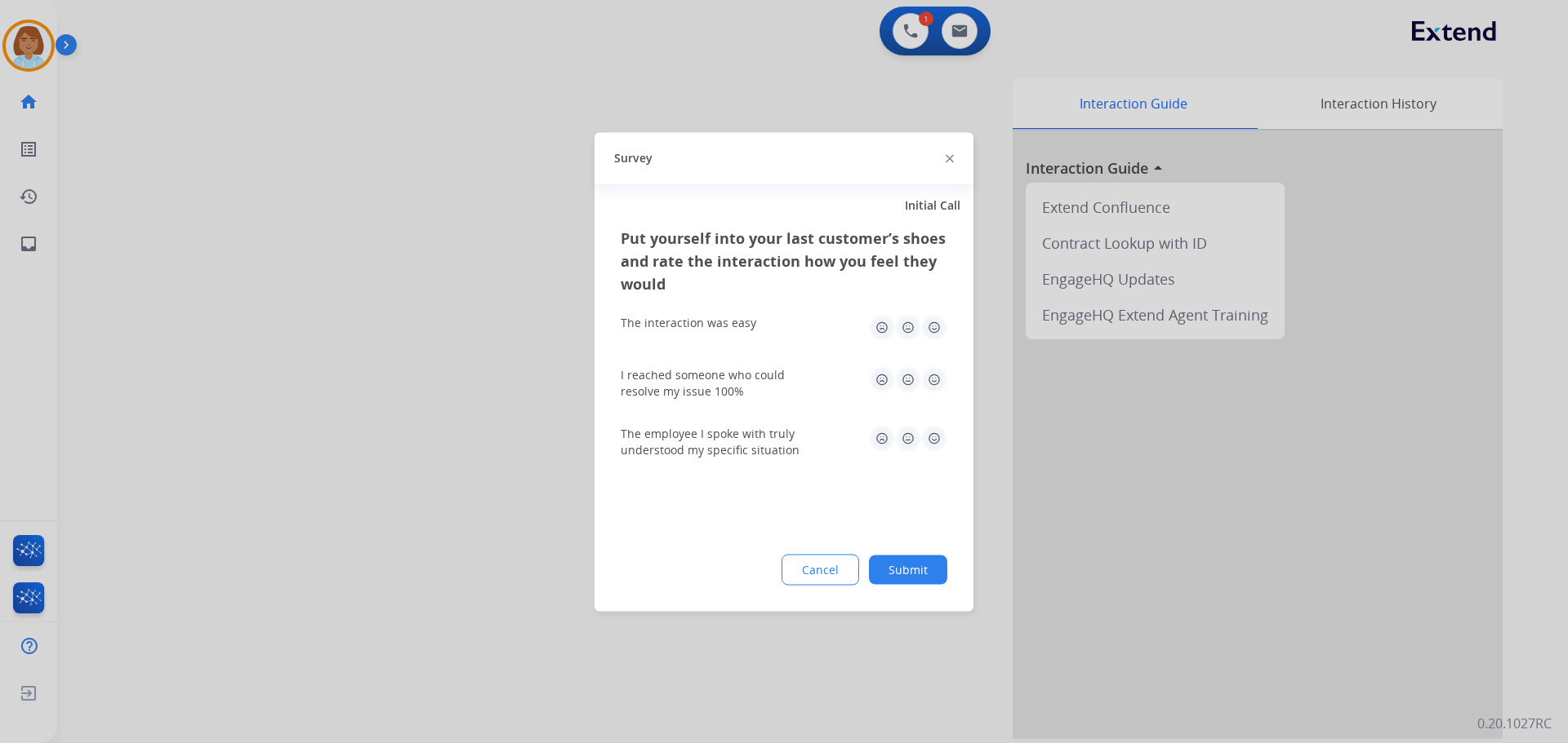
click at [919, 564] on button "Submit" at bounding box center [908, 570] width 78 height 29
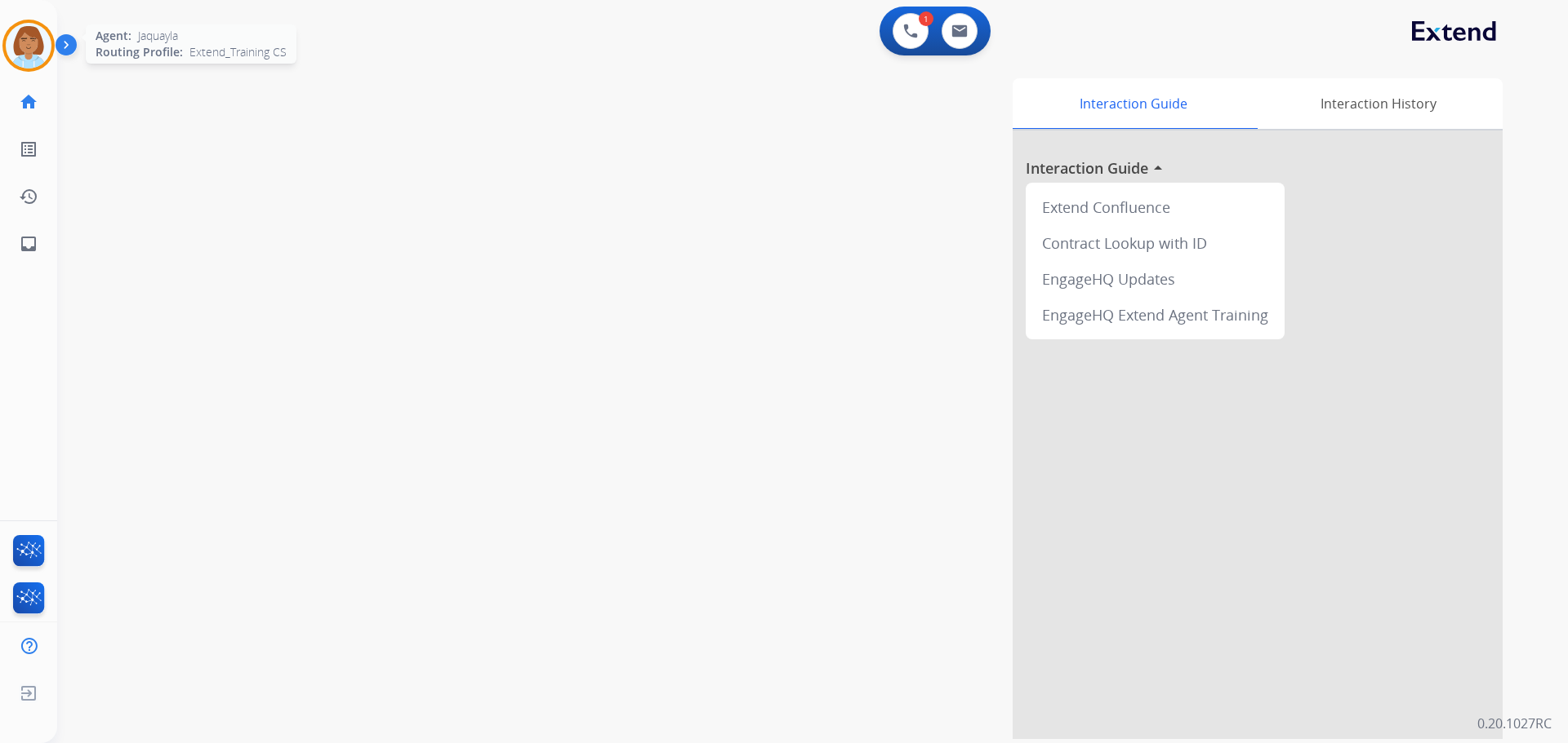
click at [24, 48] on img at bounding box center [29, 46] width 46 height 46
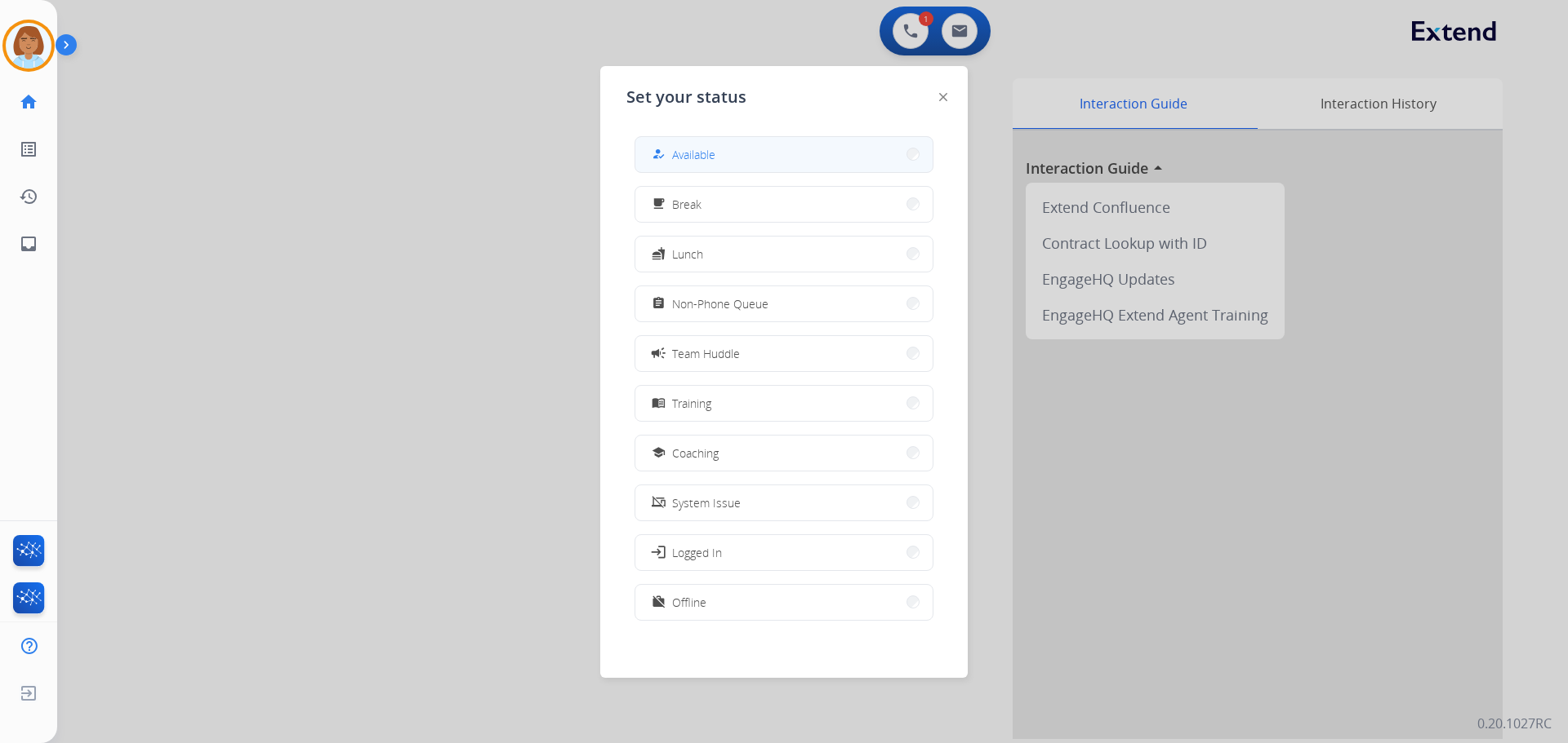
click at [828, 159] on button "how_to_reg Available" at bounding box center [784, 155] width 297 height 35
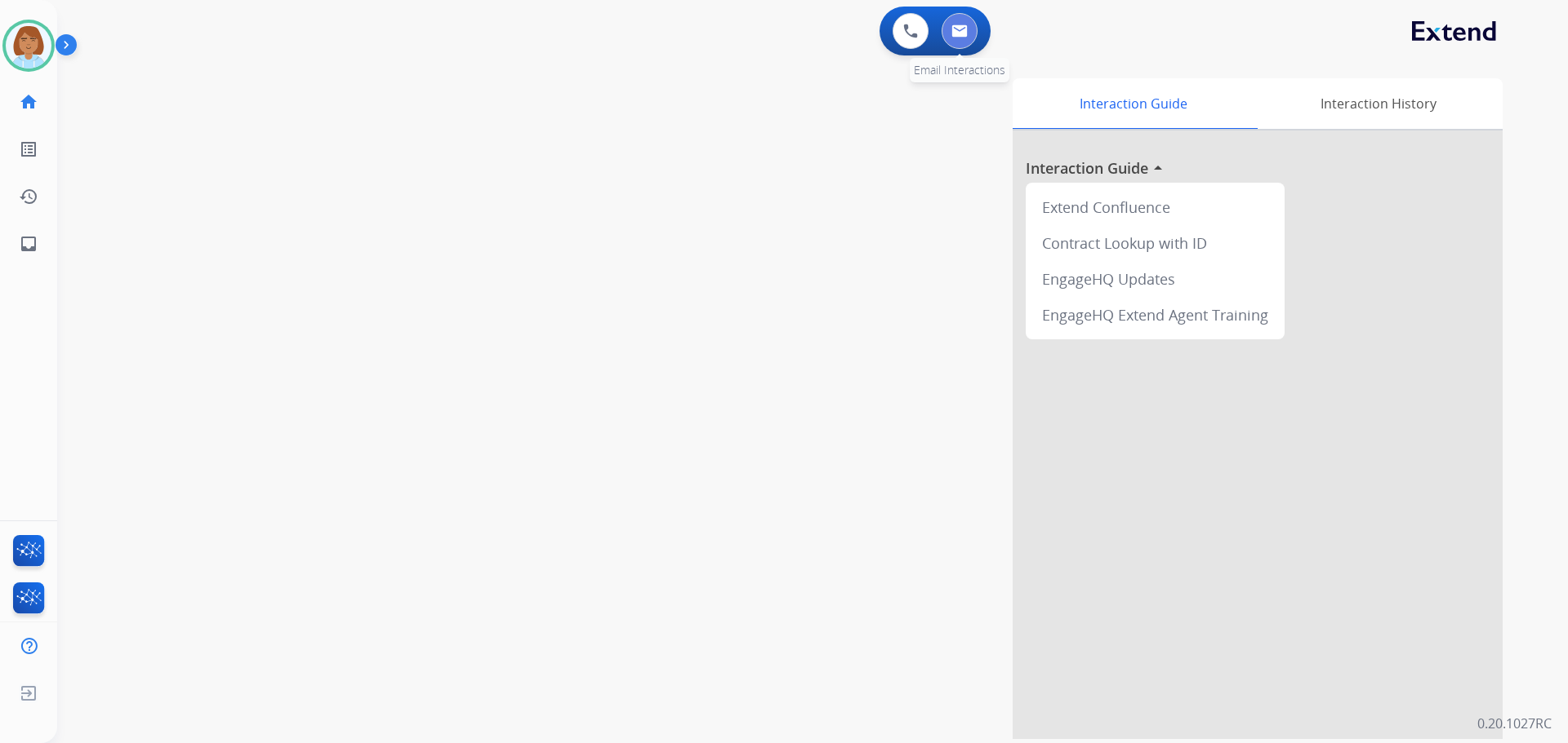
click at [960, 41] on button at bounding box center [959, 30] width 36 height 36
select select "**********"
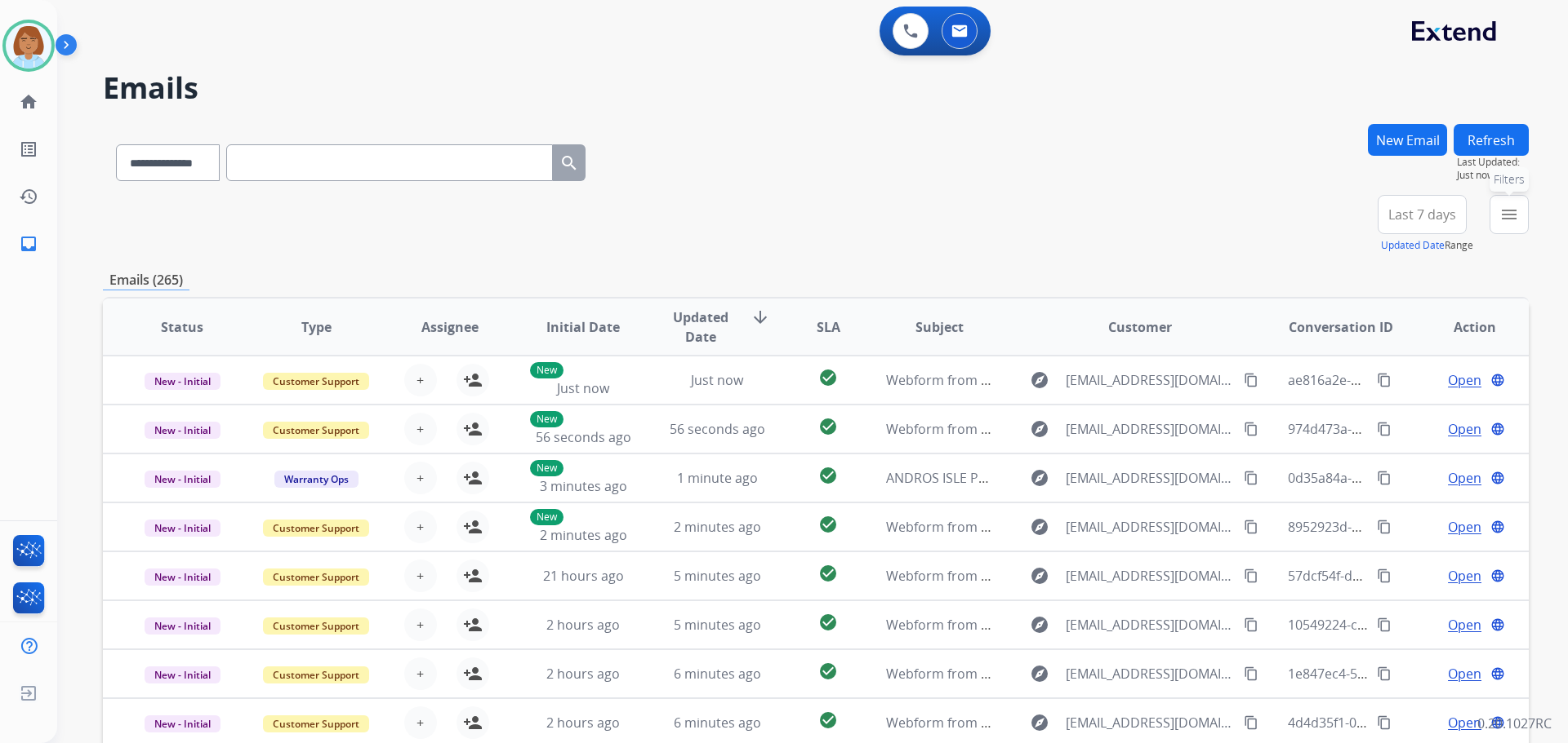
click at [1511, 229] on button "menu Filters" at bounding box center [1509, 215] width 39 height 39
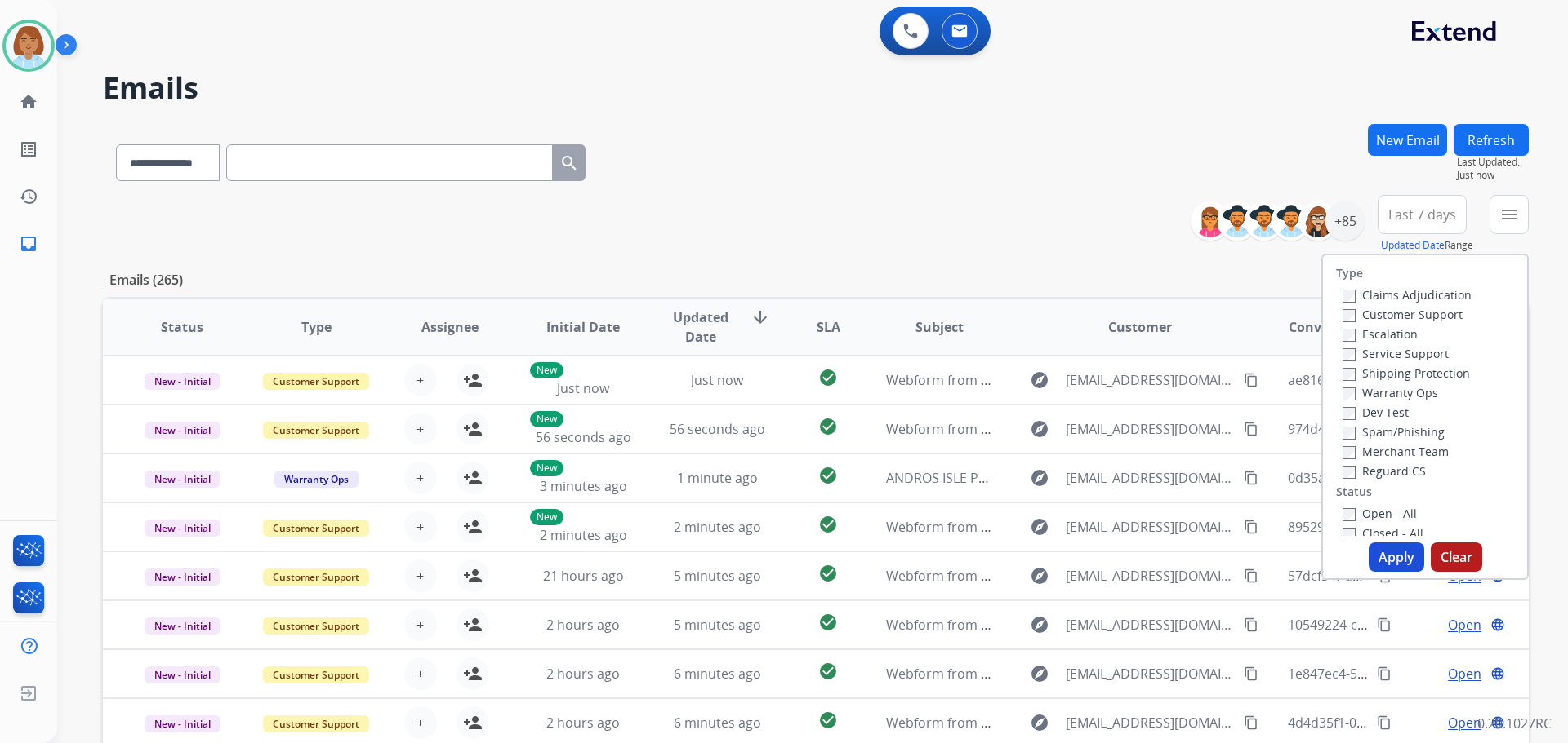
click at [1413, 314] on label "Customer Support" at bounding box center [1402, 314] width 120 height 16
drag, startPoint x: 1414, startPoint y: 372, endPoint x: 1408, endPoint y: 393, distance: 21.8
click at [1414, 372] on label "Shipping Protection" at bounding box center [1406, 373] width 127 height 16
click at [1393, 473] on label "Reguard CS" at bounding box center [1384, 471] width 83 height 16
click at [1397, 511] on label "Open - All" at bounding box center [1379, 513] width 75 height 16
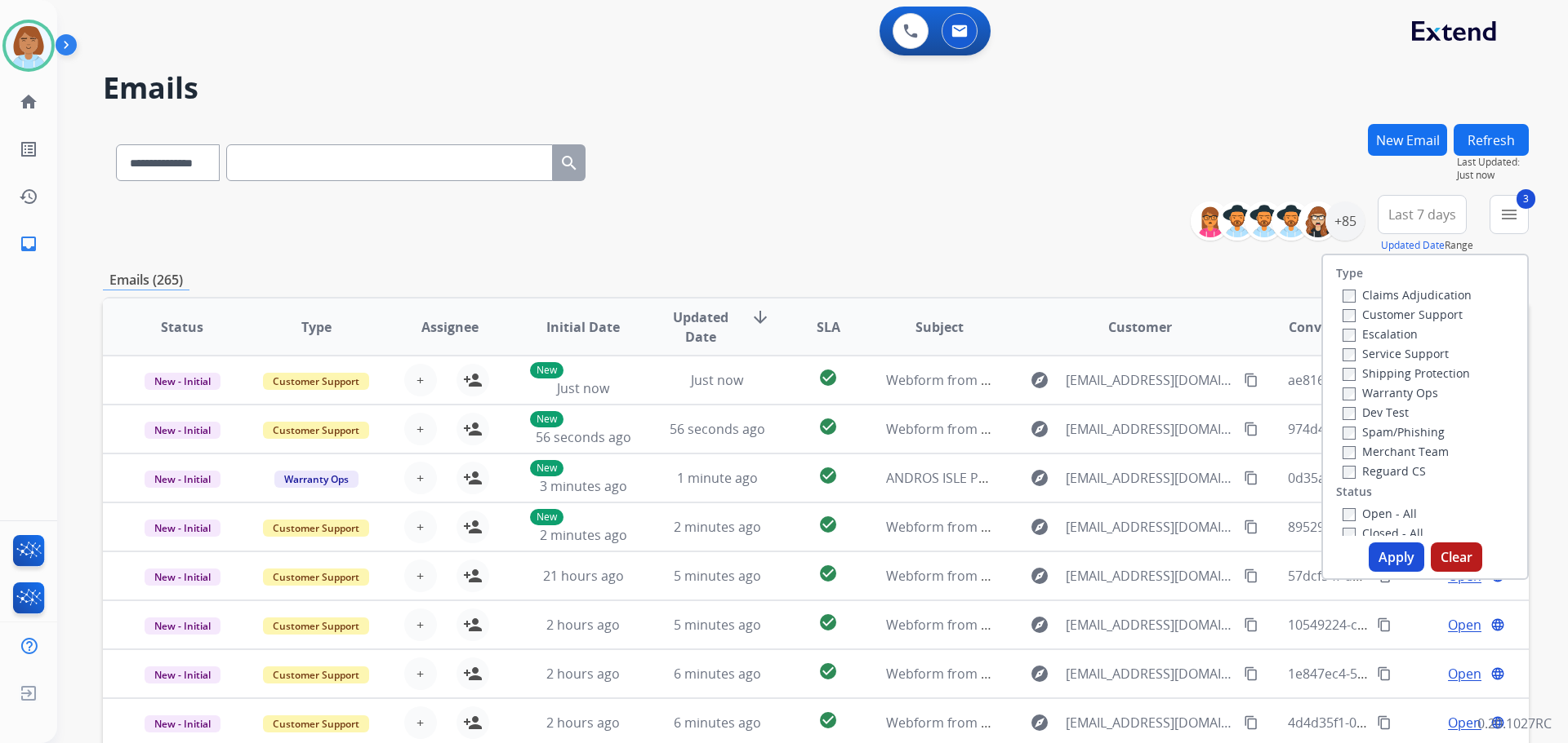
click at [1370, 525] on label "Closed - All" at bounding box center [1383, 533] width 81 height 16
click at [1367, 513] on label "Open - All" at bounding box center [1379, 509] width 75 height 16
click at [1371, 527] on label "Closed - All" at bounding box center [1383, 528] width 81 height 16
click at [1380, 548] on button "Apply" at bounding box center [1396, 558] width 55 height 29
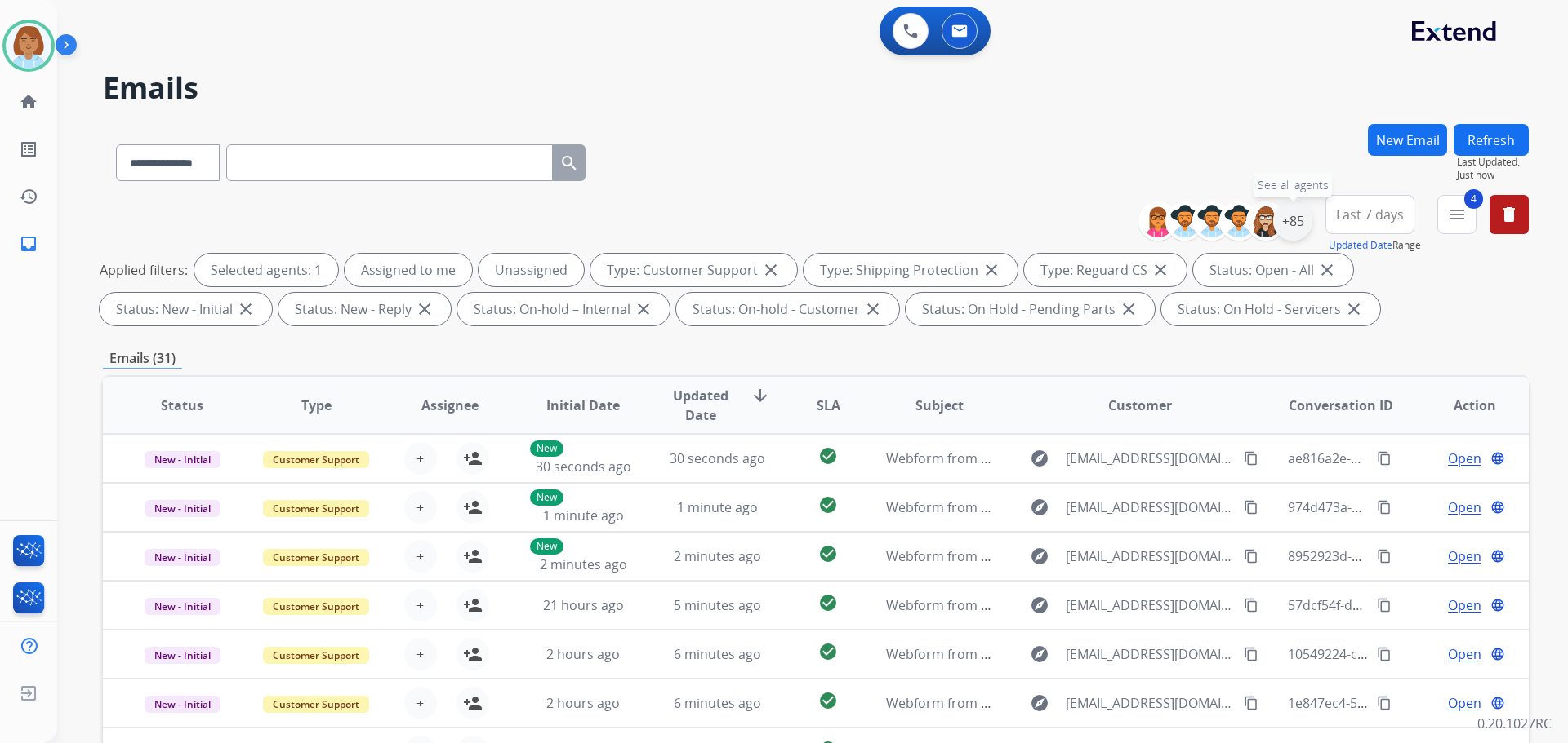
click at [1289, 237] on div "+85" at bounding box center [1292, 221] width 39 height 39
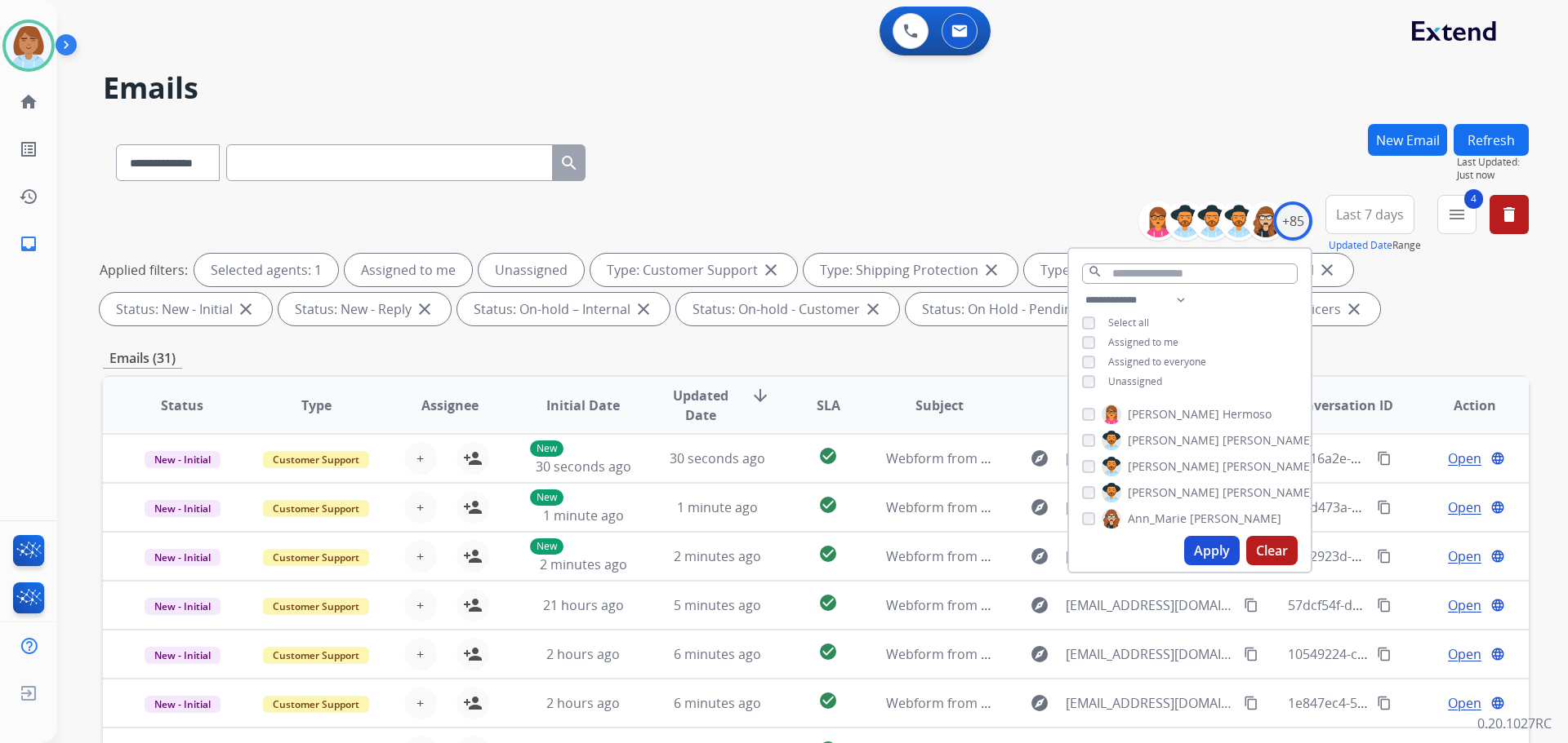
click at [1114, 383] on span "Unassigned" at bounding box center [1134, 381] width 53 height 14
click at [1207, 544] on button "Apply" at bounding box center [1212, 551] width 55 height 29
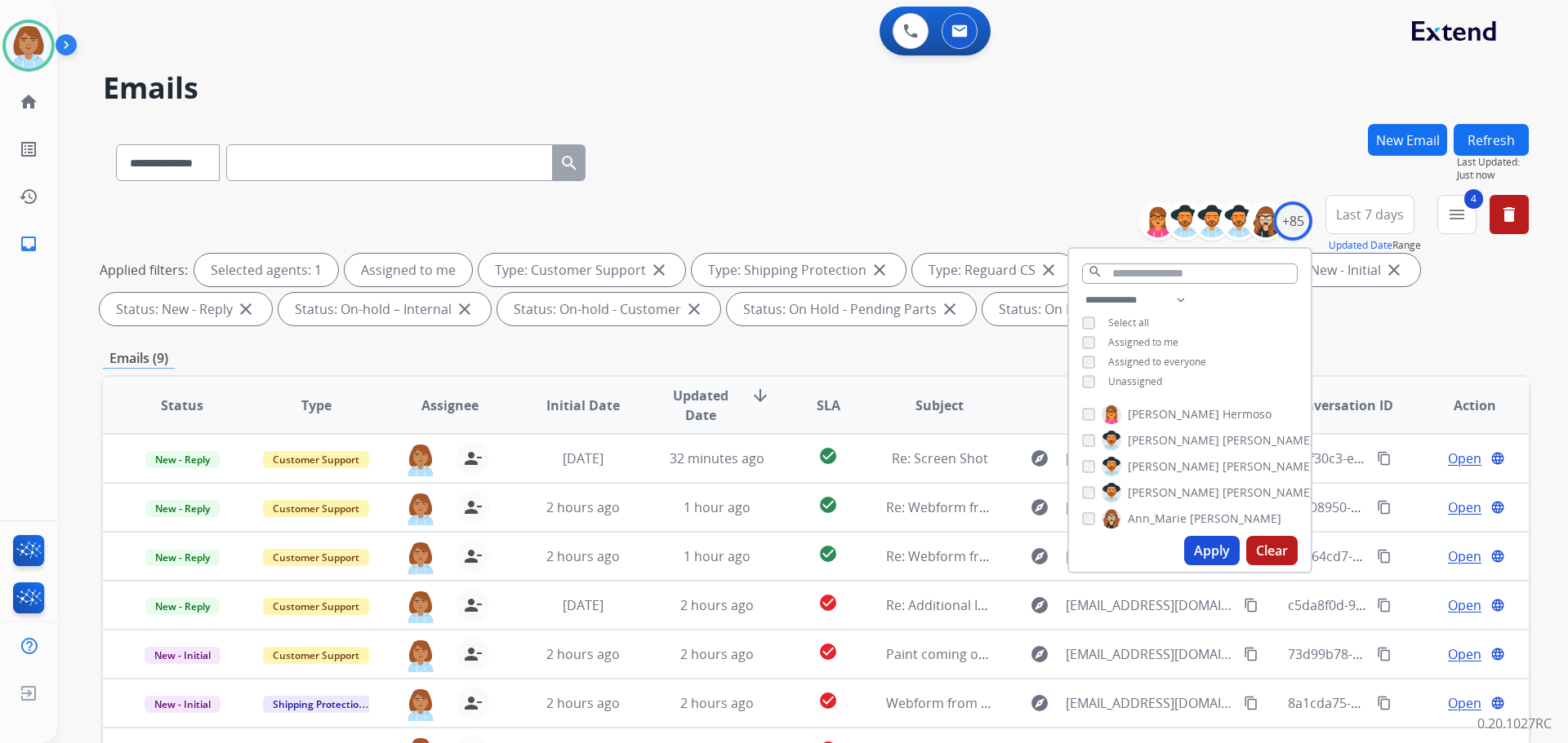
click at [980, 139] on div "**********" at bounding box center [816, 159] width 1426 height 71
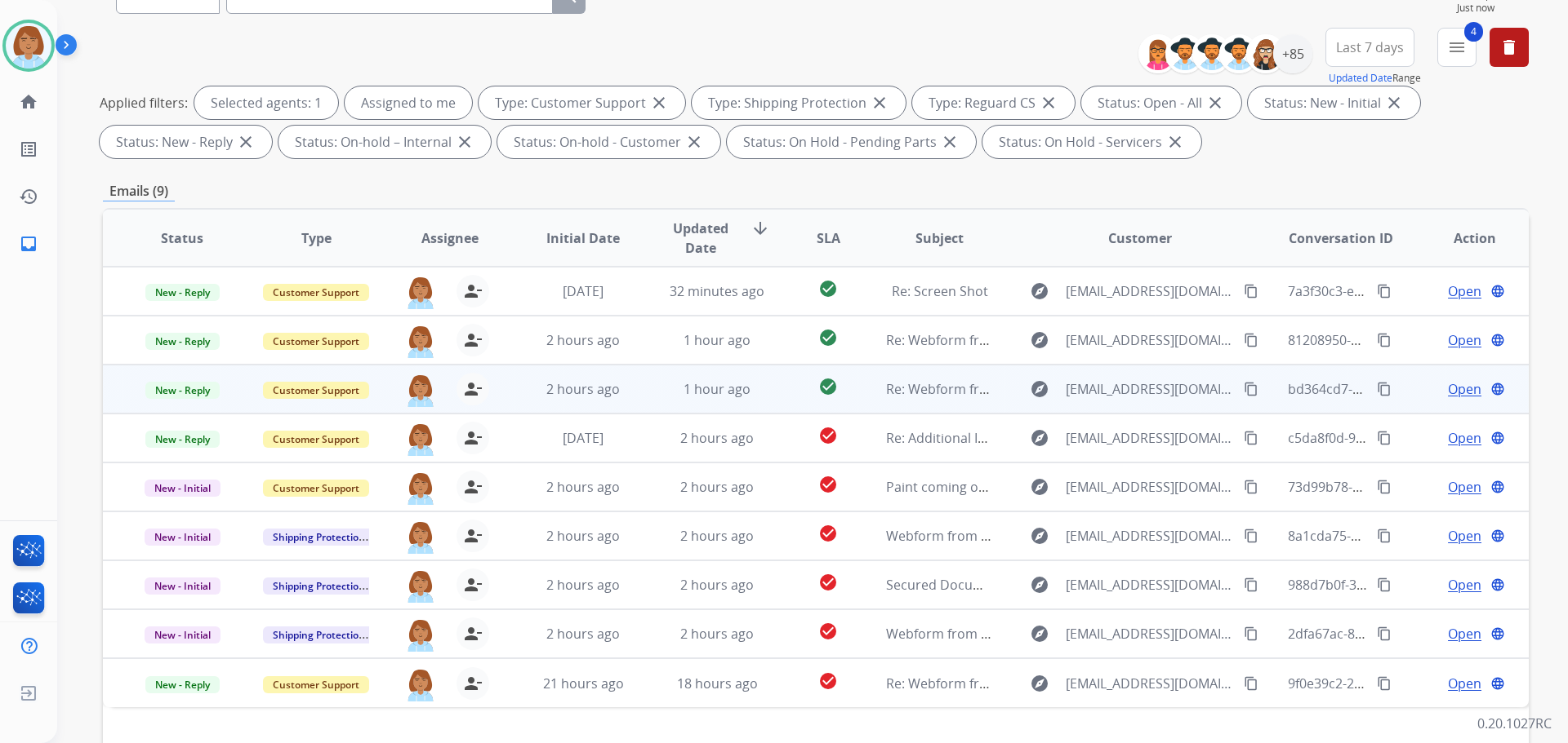
scroll to position [245, 0]
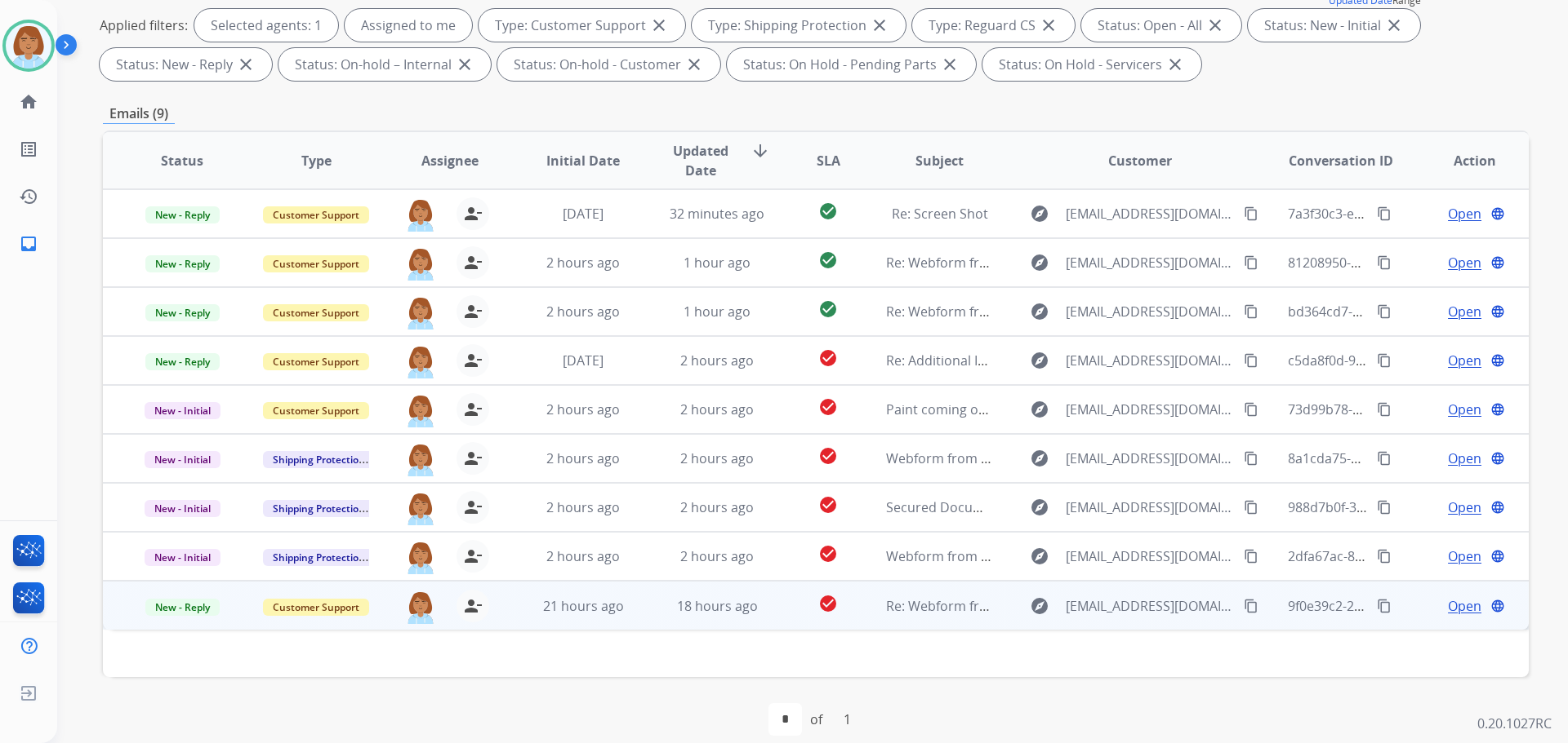
click at [669, 628] on td "18 hours ago" at bounding box center [704, 605] width 134 height 49
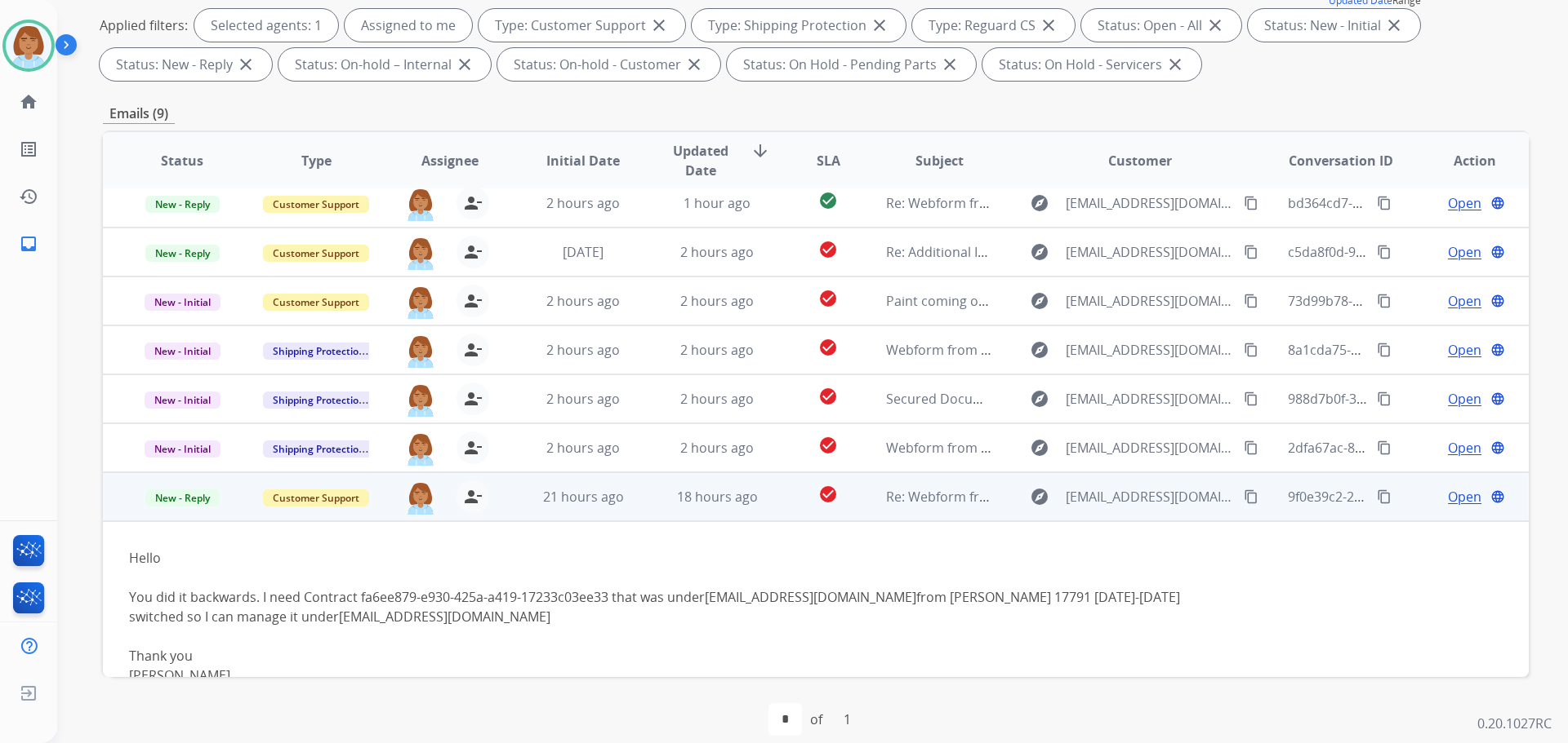
scroll to position [162, 0]
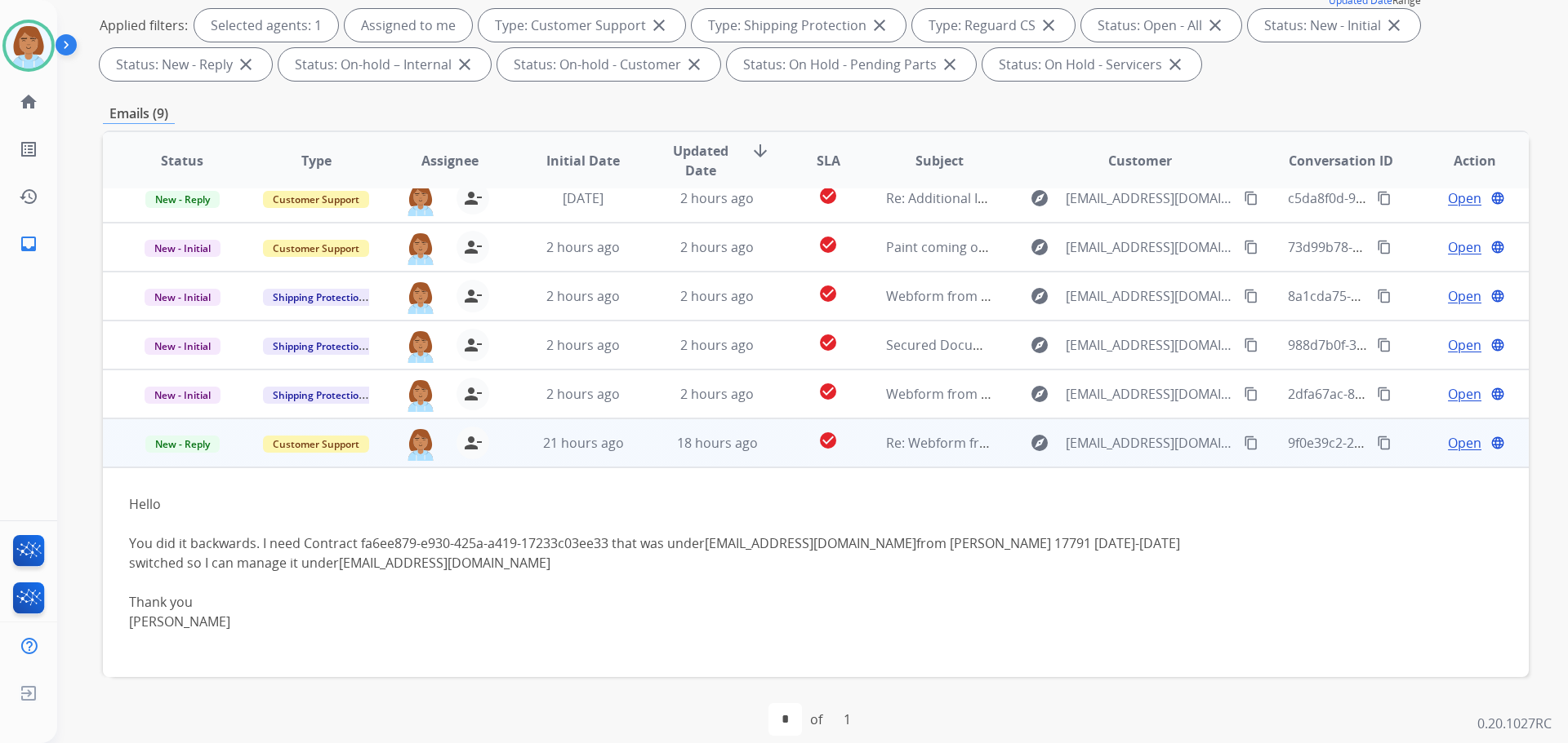
click at [1243, 440] on mat-icon "content_copy" at bounding box center [1251, 443] width 15 height 15
drag, startPoint x: 827, startPoint y: 543, endPoint x: 710, endPoint y: 550, distance: 117.2
click at [710, 550] on div "You did it backwards. I need Contract fa6ee879-e930-425a-a419-17233c03ee33 that…" at bounding box center [682, 553] width 1106 height 39
copy div "mfaust10@aol.com"
drag, startPoint x: 384, startPoint y: 564, endPoint x: 233, endPoint y: 569, distance: 151.1
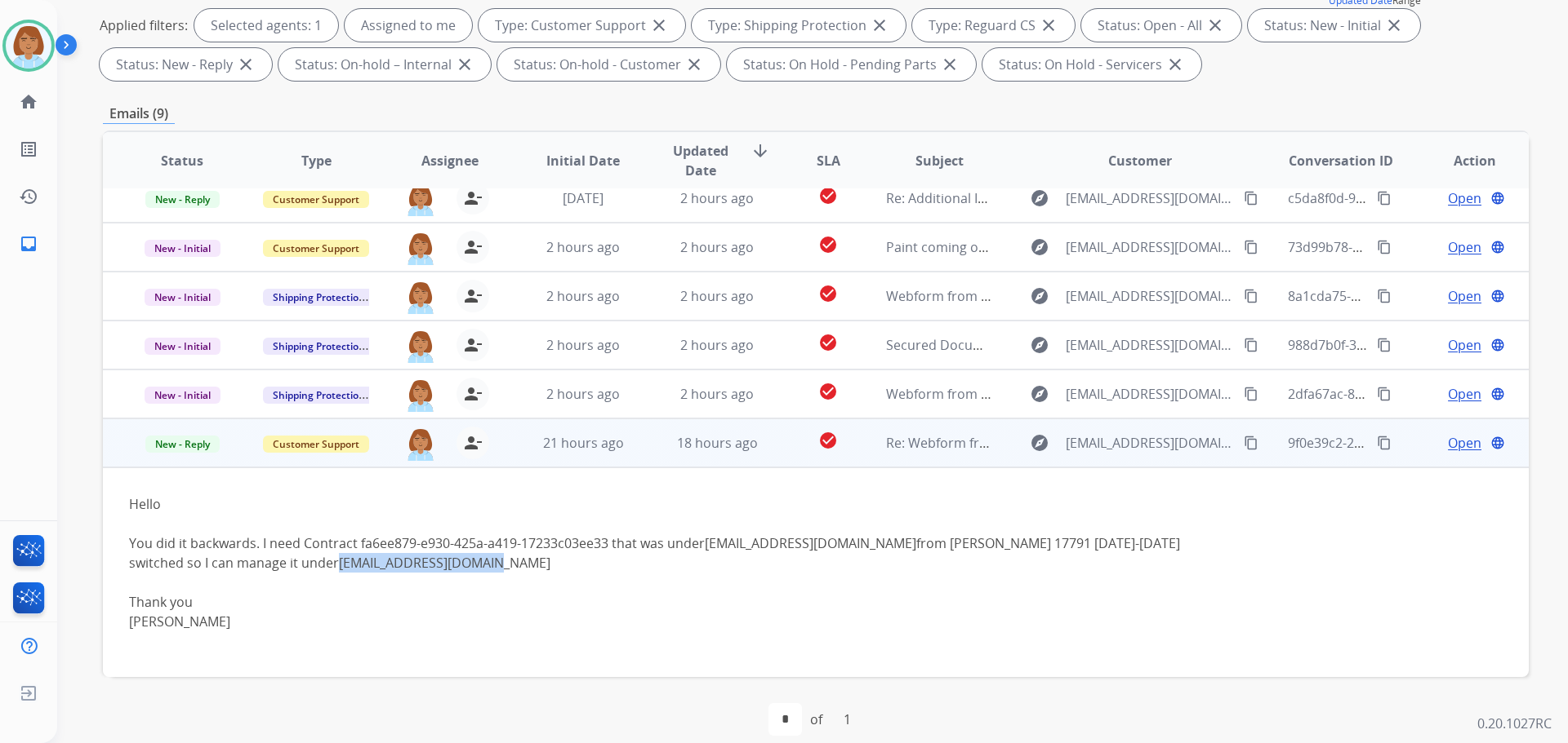
click at [233, 569] on div "You did it backwards. I need Contract fa6ee879-e930-425a-a419-17233c03ee33 that…" at bounding box center [682, 553] width 1106 height 39
copy link "[EMAIL_ADDRESS][DOMAIN_NAME]"
click at [774, 546] on link "mfaust10@aol.com" at bounding box center [810, 543] width 211 height 18
click at [772, 544] on link "mfaust10@aol.com" at bounding box center [810, 543] width 211 height 18
click at [823, 544] on link "mfaust10@aol.com" at bounding box center [810, 543] width 211 height 18
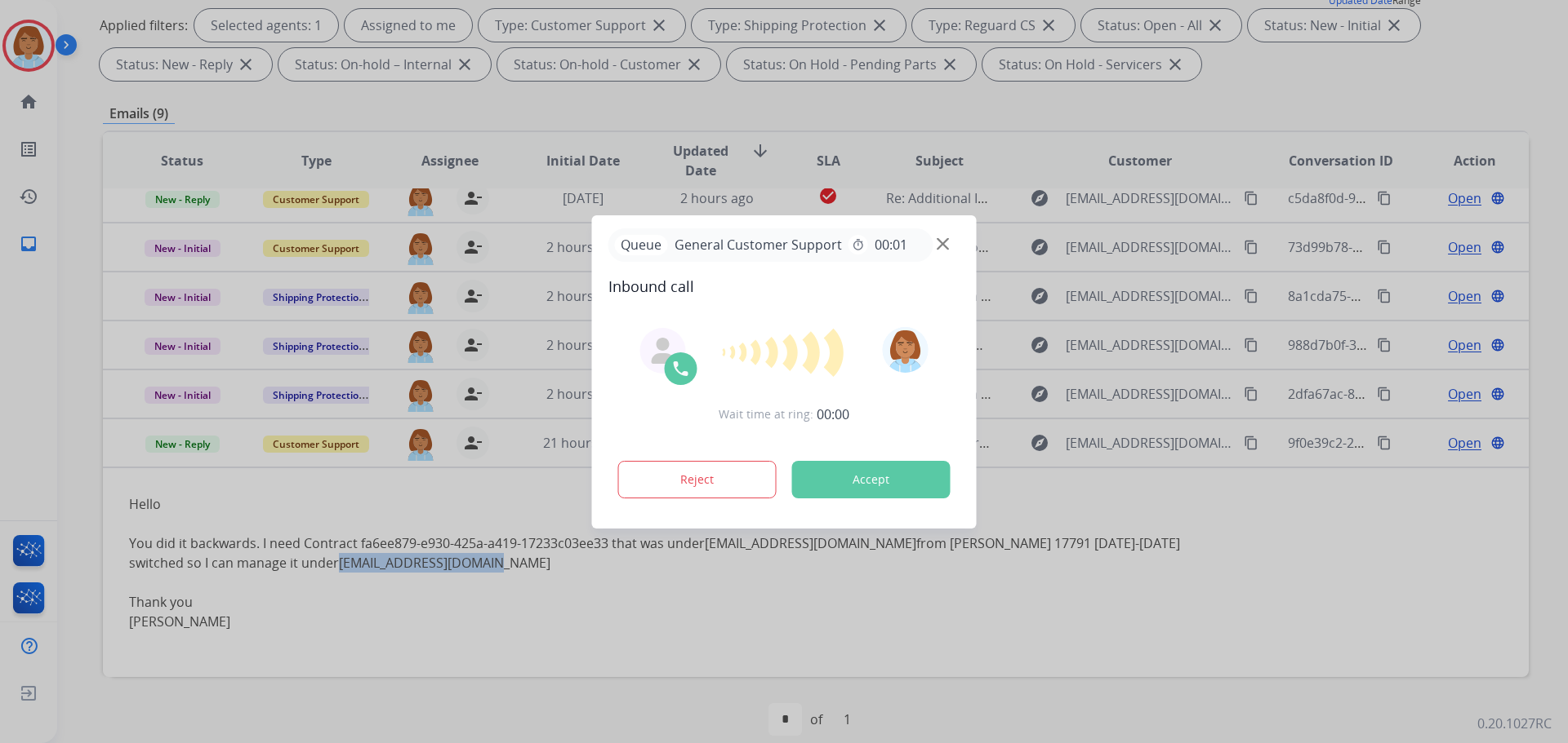
click at [766, 560] on div at bounding box center [784, 372] width 1568 height 743
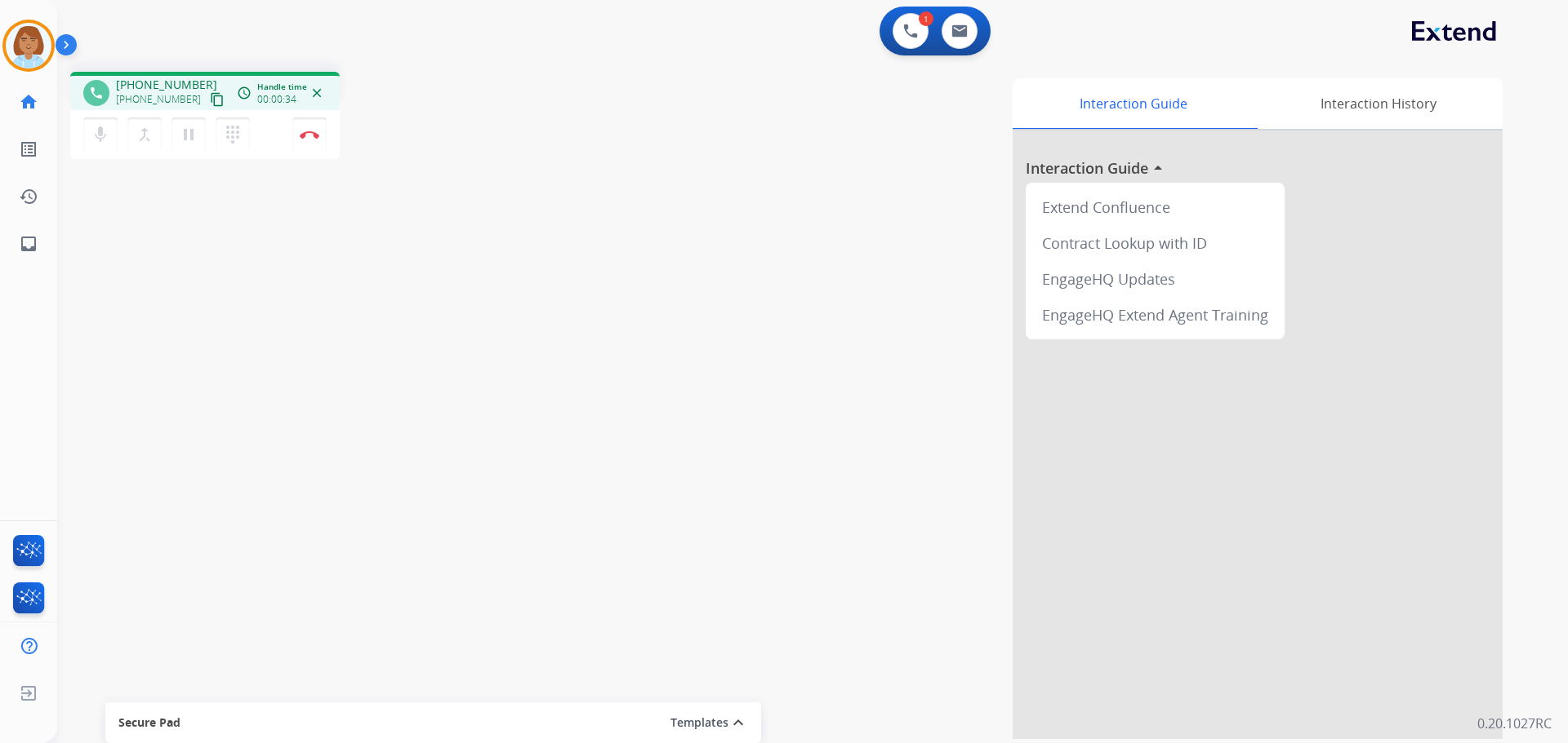
click at [746, 725] on mat-icon "expand_less" at bounding box center [738, 723] width 19 height 19
click at [742, 530] on mat-icon "expand_more" at bounding box center [738, 535] width 19 height 19
click at [210, 100] on mat-icon "content_copy" at bounding box center [218, 100] width 15 height 15
click at [324, 135] on button "Disconnect" at bounding box center [309, 134] width 34 height 34
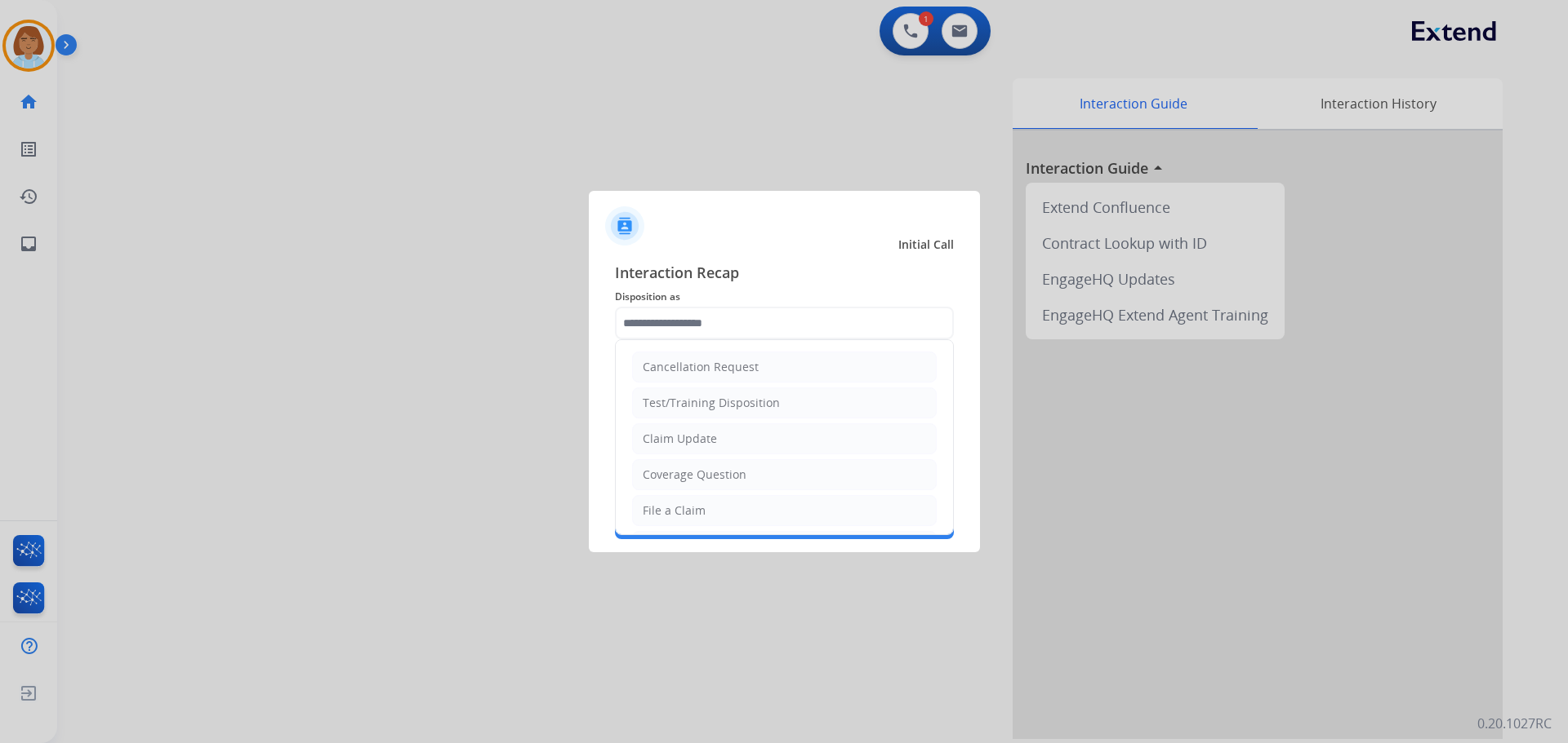
click at [743, 336] on input "text" at bounding box center [784, 323] width 339 height 32
click at [701, 473] on li "Other" at bounding box center [784, 472] width 304 height 31
type input "*****"
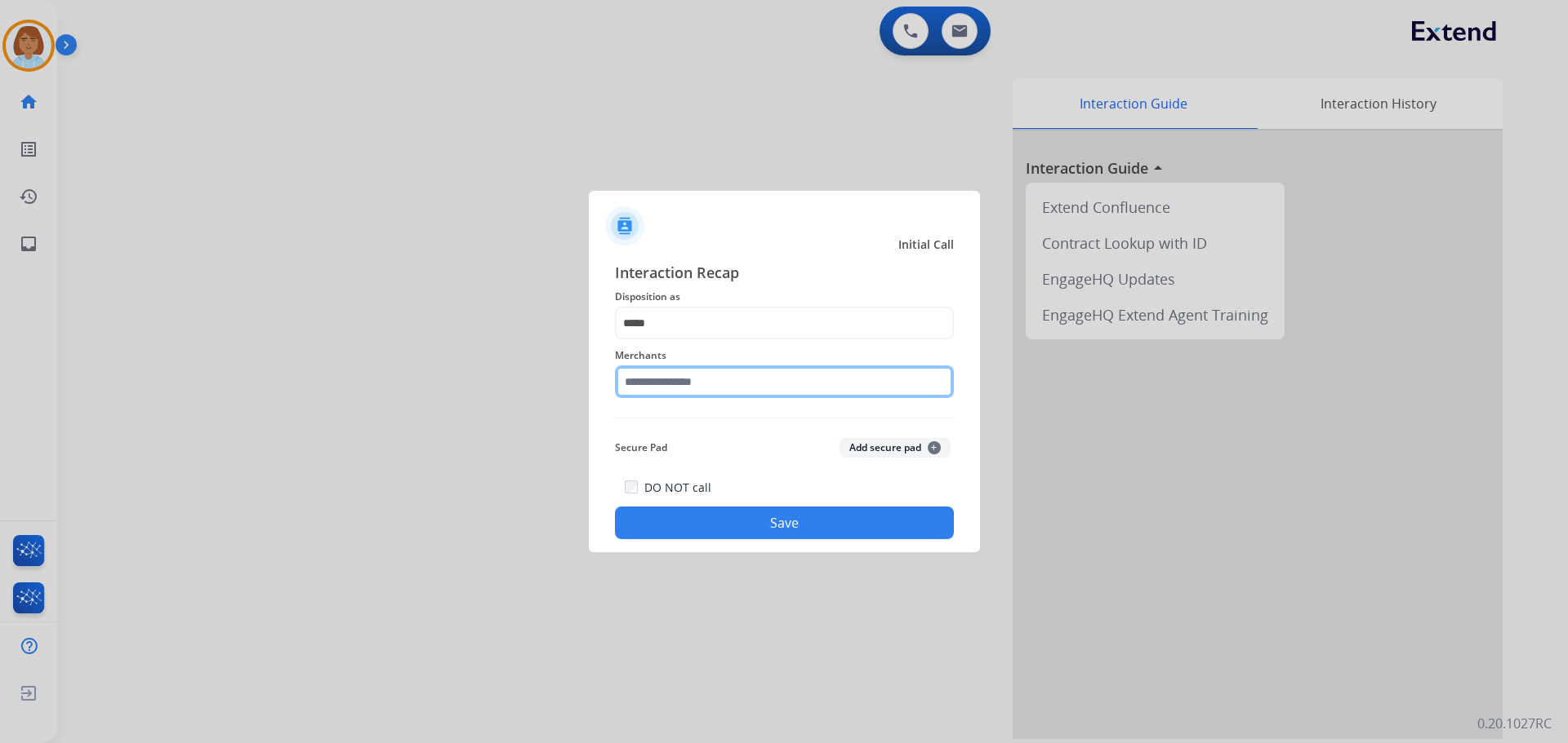
click at [699, 376] on input "text" at bounding box center [784, 382] width 339 height 32
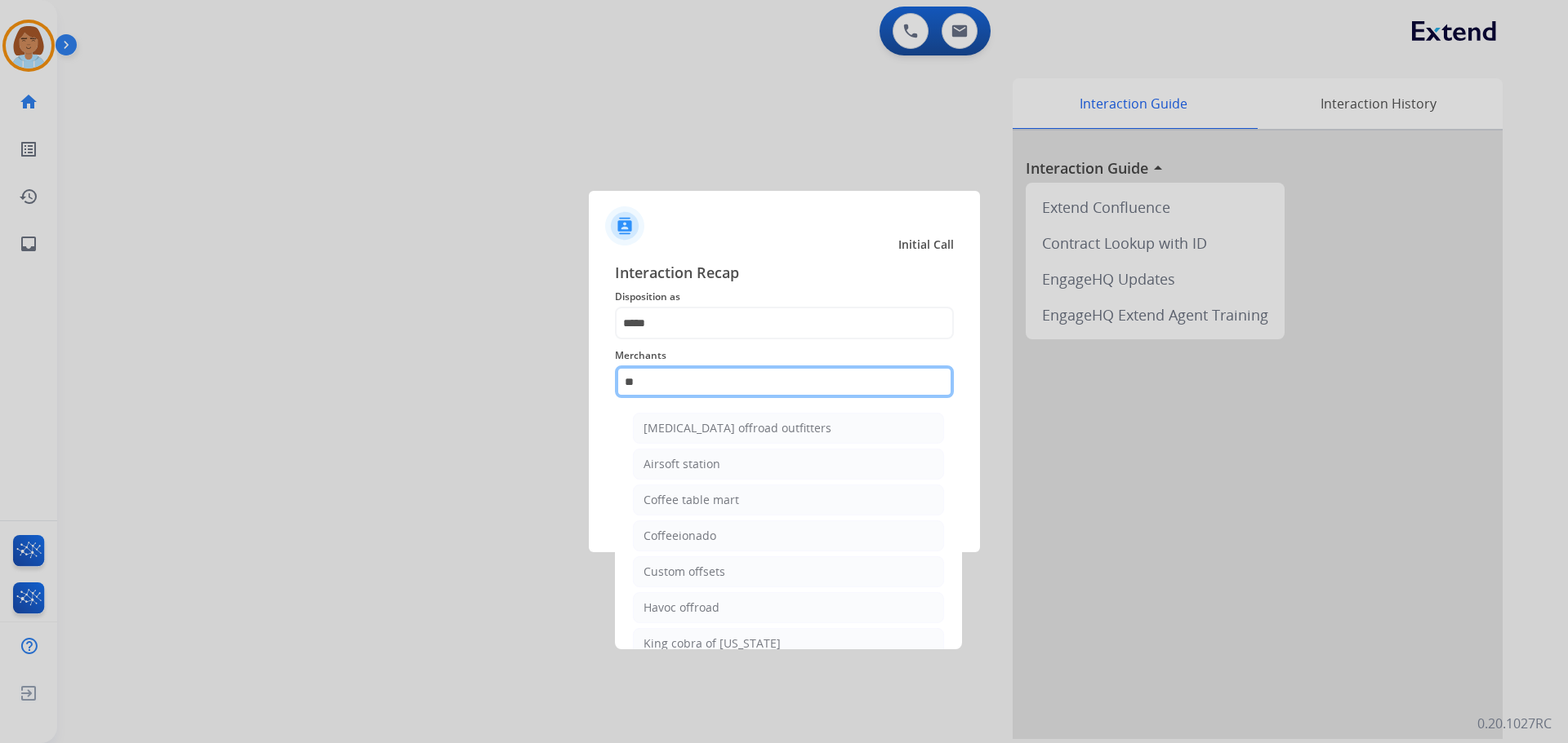
type input "*"
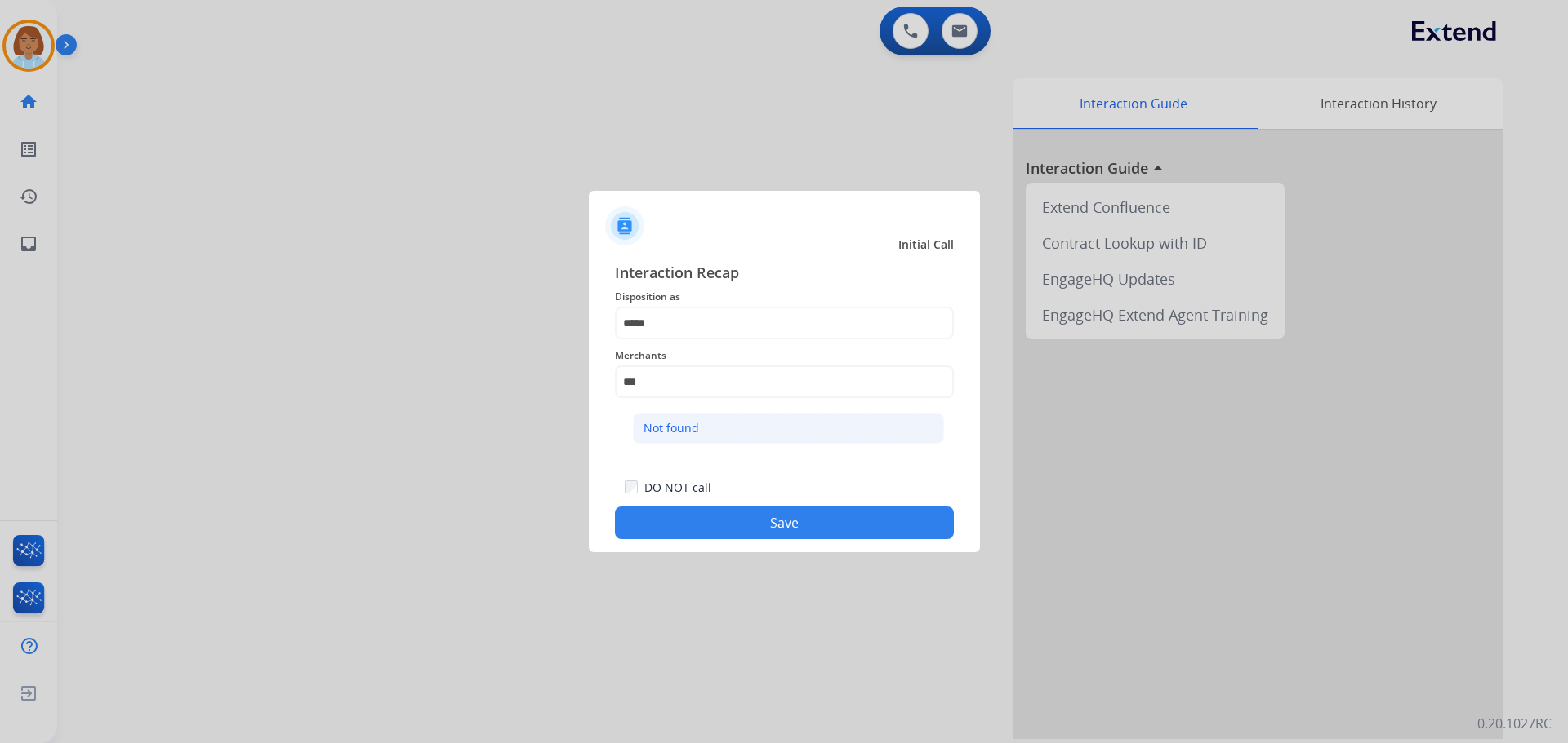
click at [662, 425] on div "Not found" at bounding box center [671, 429] width 55 height 17
type input "*********"
click at [817, 524] on button "Save" at bounding box center [784, 523] width 339 height 32
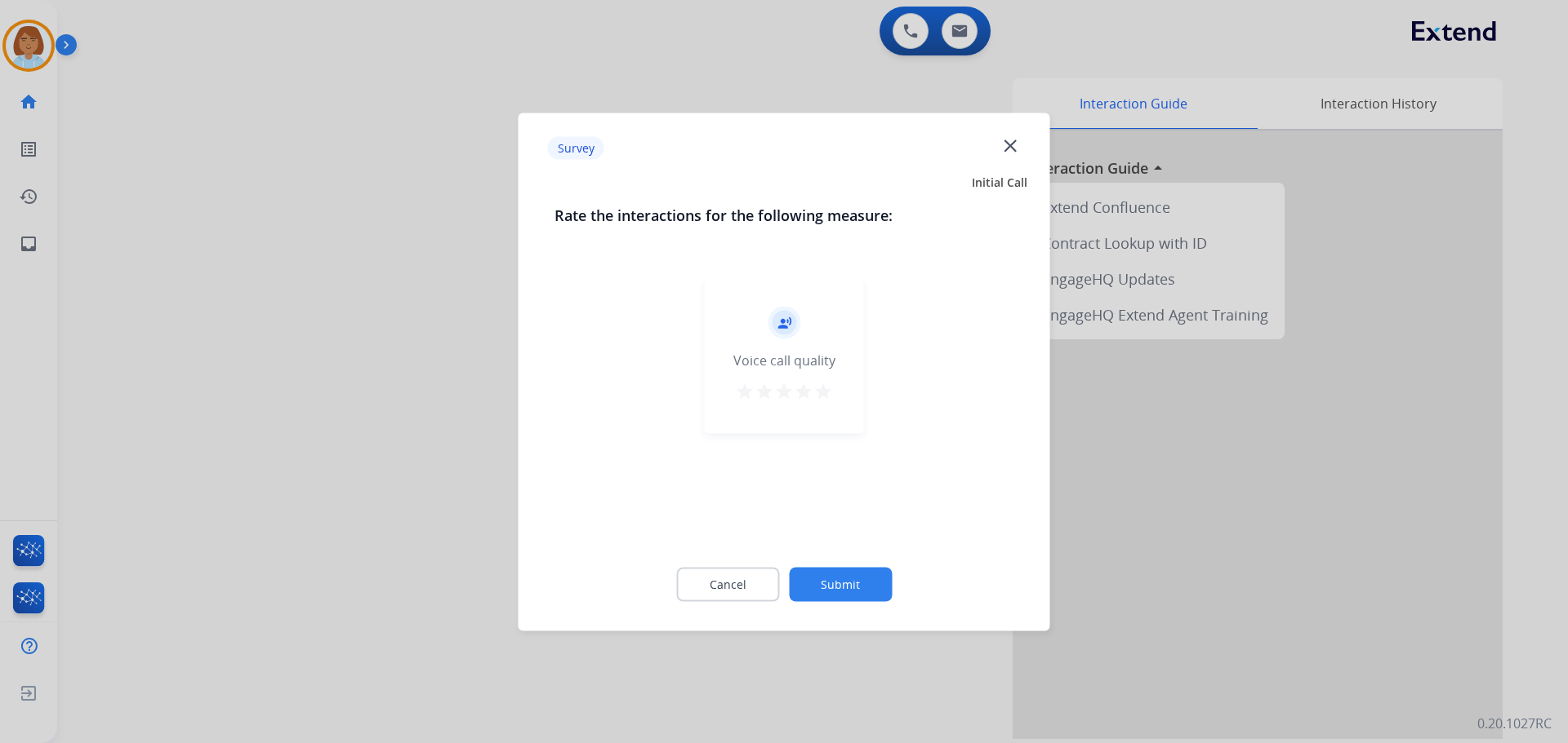
click at [865, 582] on button "Submit" at bounding box center [840, 584] width 103 height 34
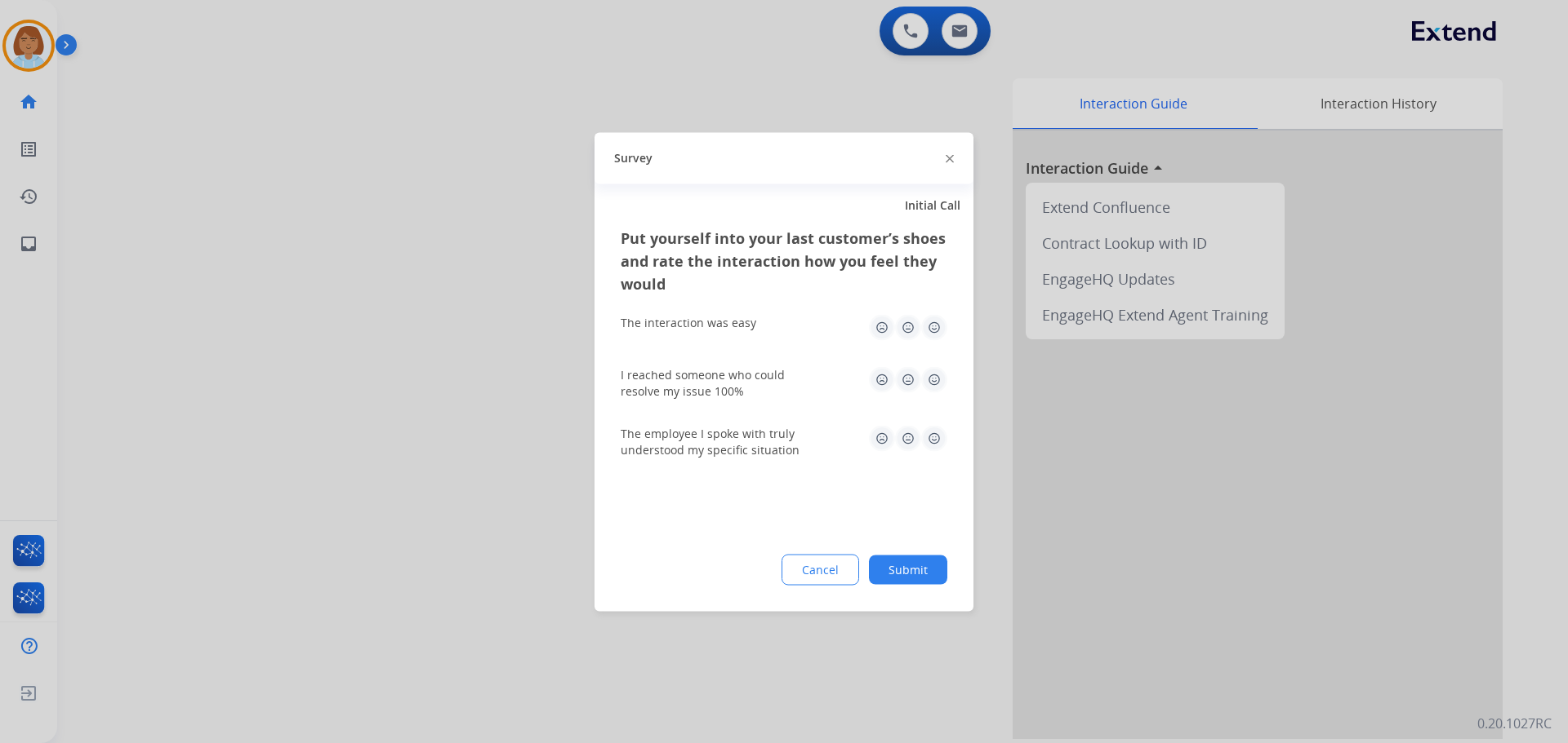
click at [901, 566] on button "Submit" at bounding box center [908, 570] width 78 height 29
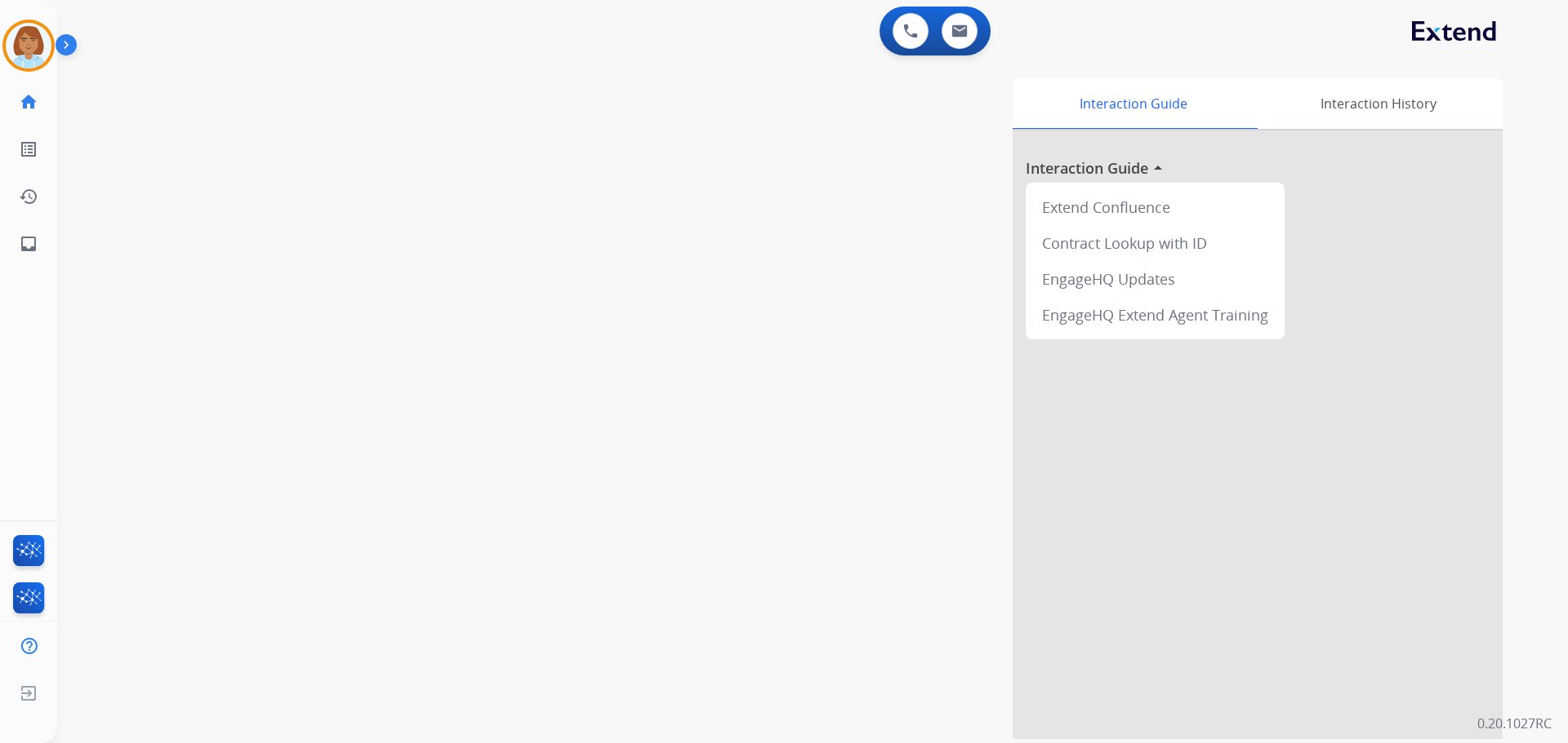
click at [41, 16] on div "Jaquayla AfterCallWork Edit Avatar Agent: Jaquayla Routing Profile: Extend_Trai…" at bounding box center [29, 134] width 57 height 267
click at [31, 61] on img at bounding box center [29, 46] width 46 height 46
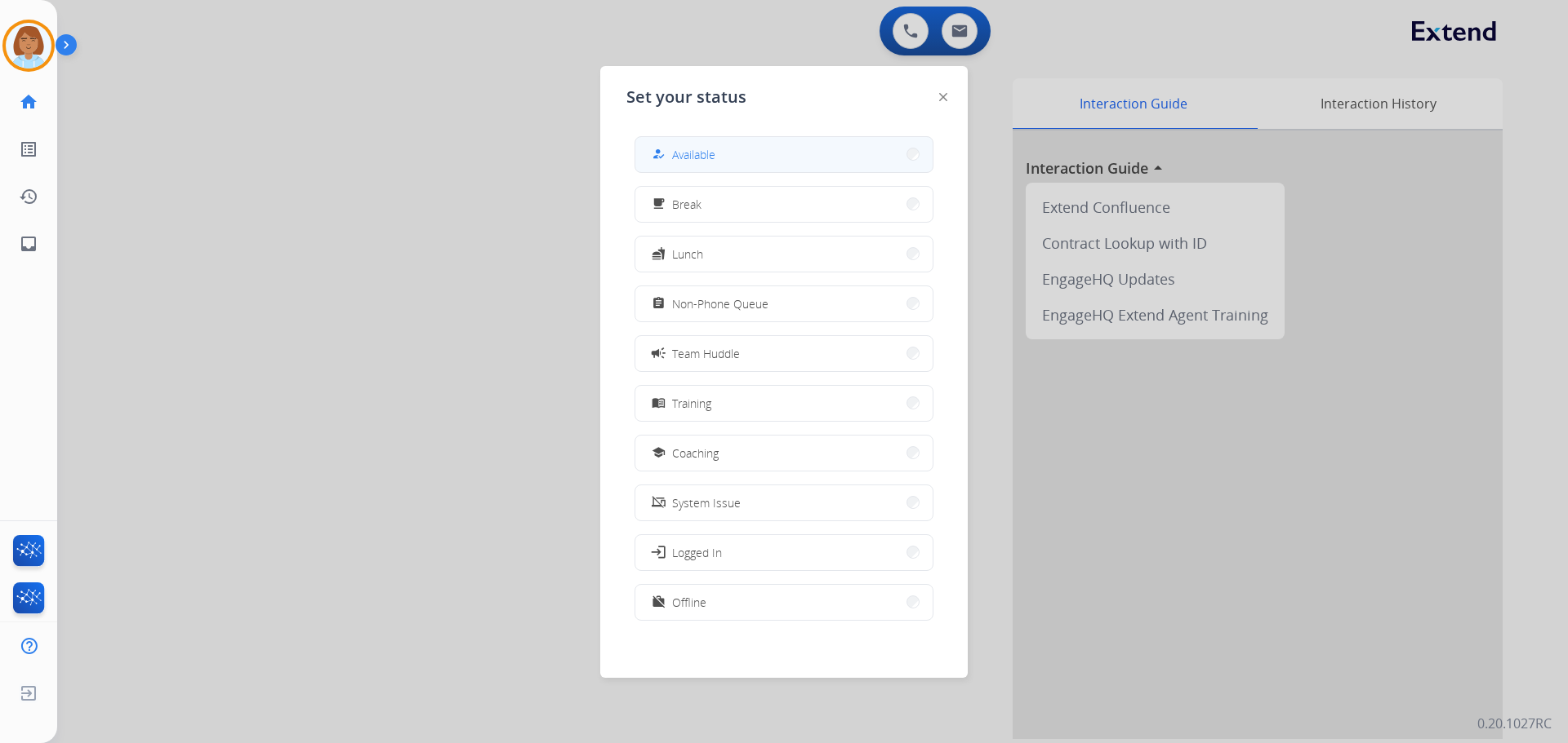
click at [772, 157] on button "how_to_reg Available" at bounding box center [784, 155] width 297 height 35
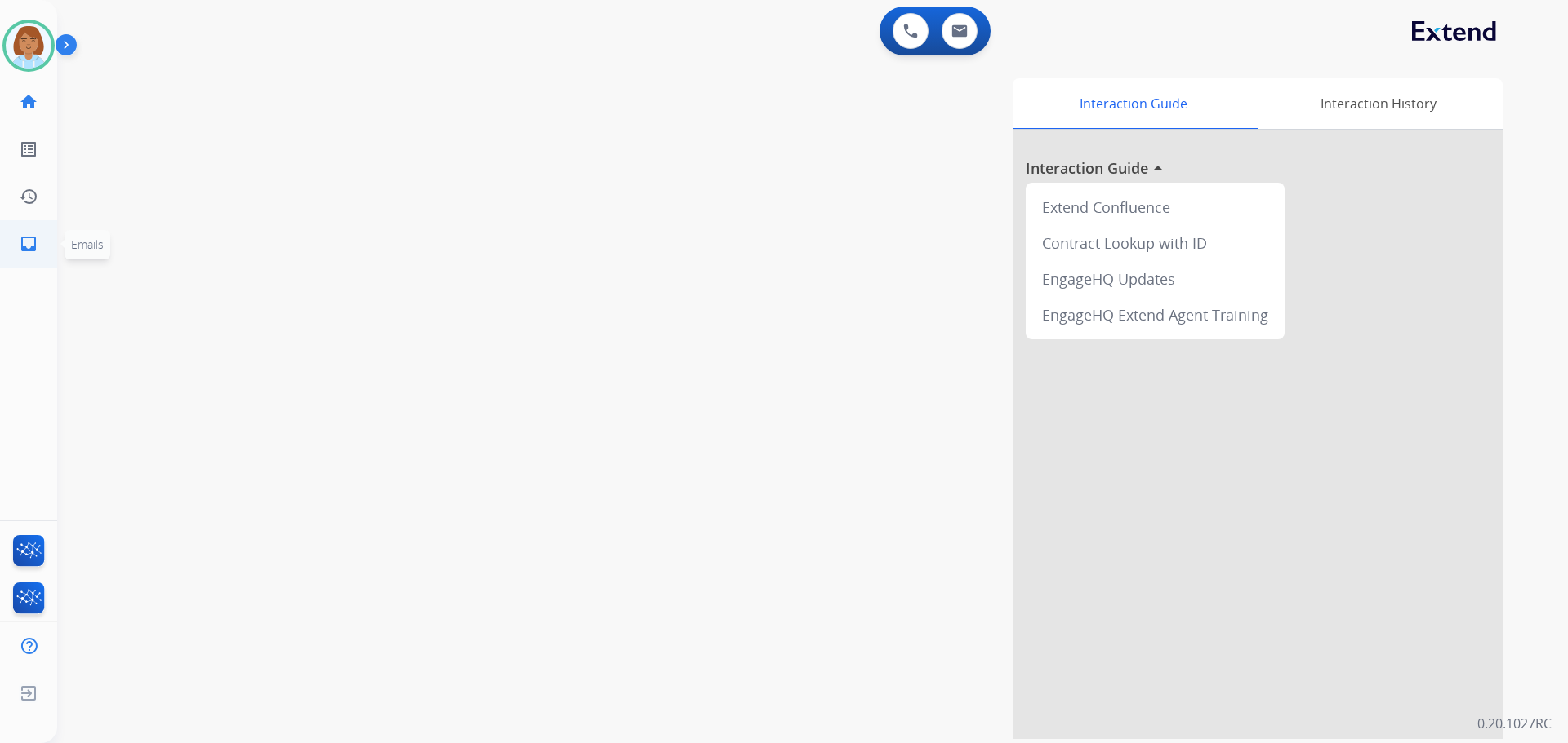
click at [32, 248] on mat-icon "inbox" at bounding box center [28, 243] width 19 height 19
select select "**********"
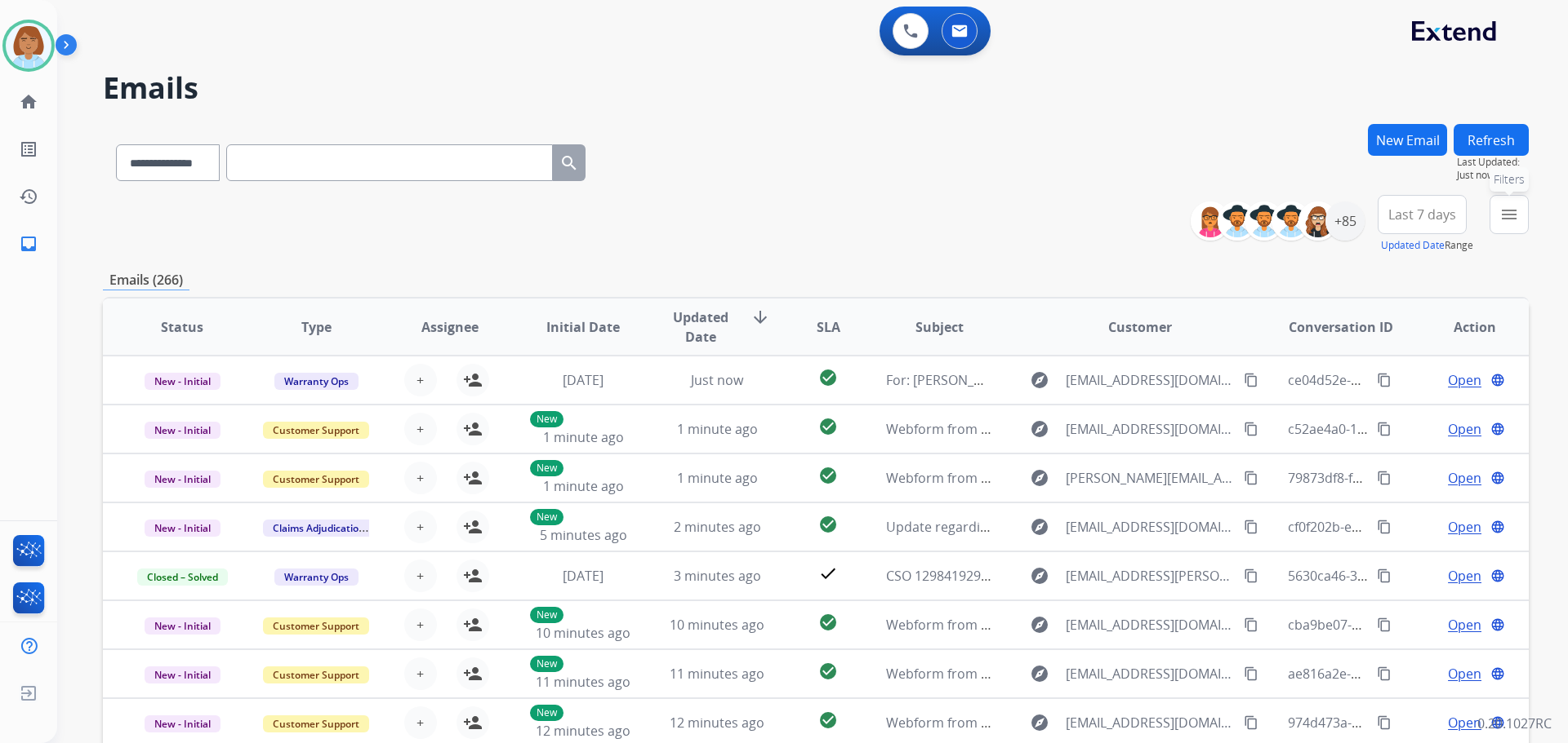
click at [1513, 230] on button "menu Filters" at bounding box center [1509, 215] width 39 height 39
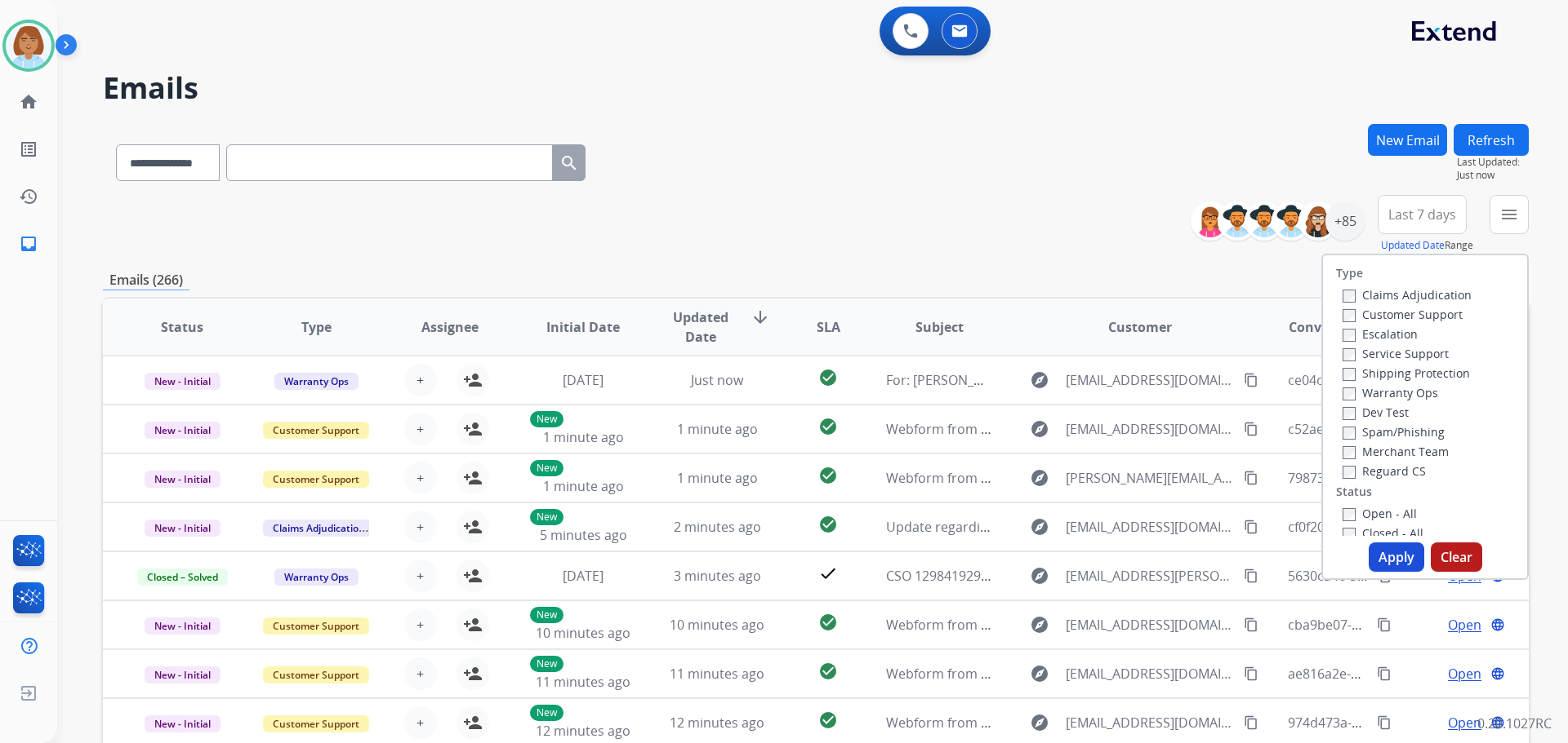
click at [1407, 324] on div "Customer Support" at bounding box center [1407, 313] width 129 height 19
click at [1403, 321] on label "Customer Support" at bounding box center [1402, 314] width 120 height 16
click at [1386, 372] on label "Shipping Protection" at bounding box center [1406, 373] width 127 height 16
drag, startPoint x: 1367, startPoint y: 469, endPoint x: 1357, endPoint y: 487, distance: 20.6
click at [1367, 471] on label "Reguard CS" at bounding box center [1384, 471] width 83 height 16
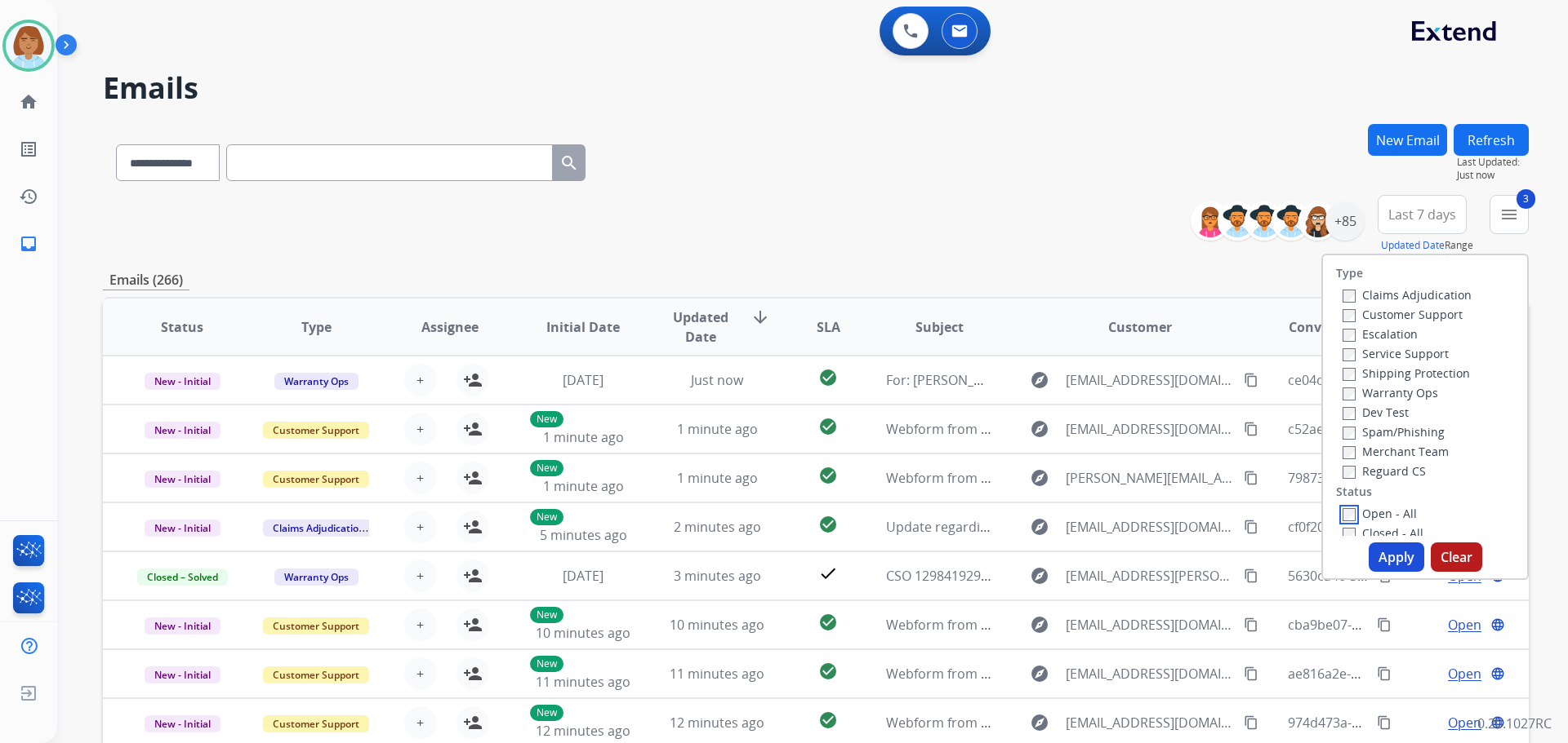
click at [1342, 523] on div "Open - All" at bounding box center [1428, 513] width 172 height 19
click at [1346, 518] on label "Open - All" at bounding box center [1379, 513] width 75 height 16
click at [1396, 560] on button "Apply" at bounding box center [1396, 558] width 55 height 29
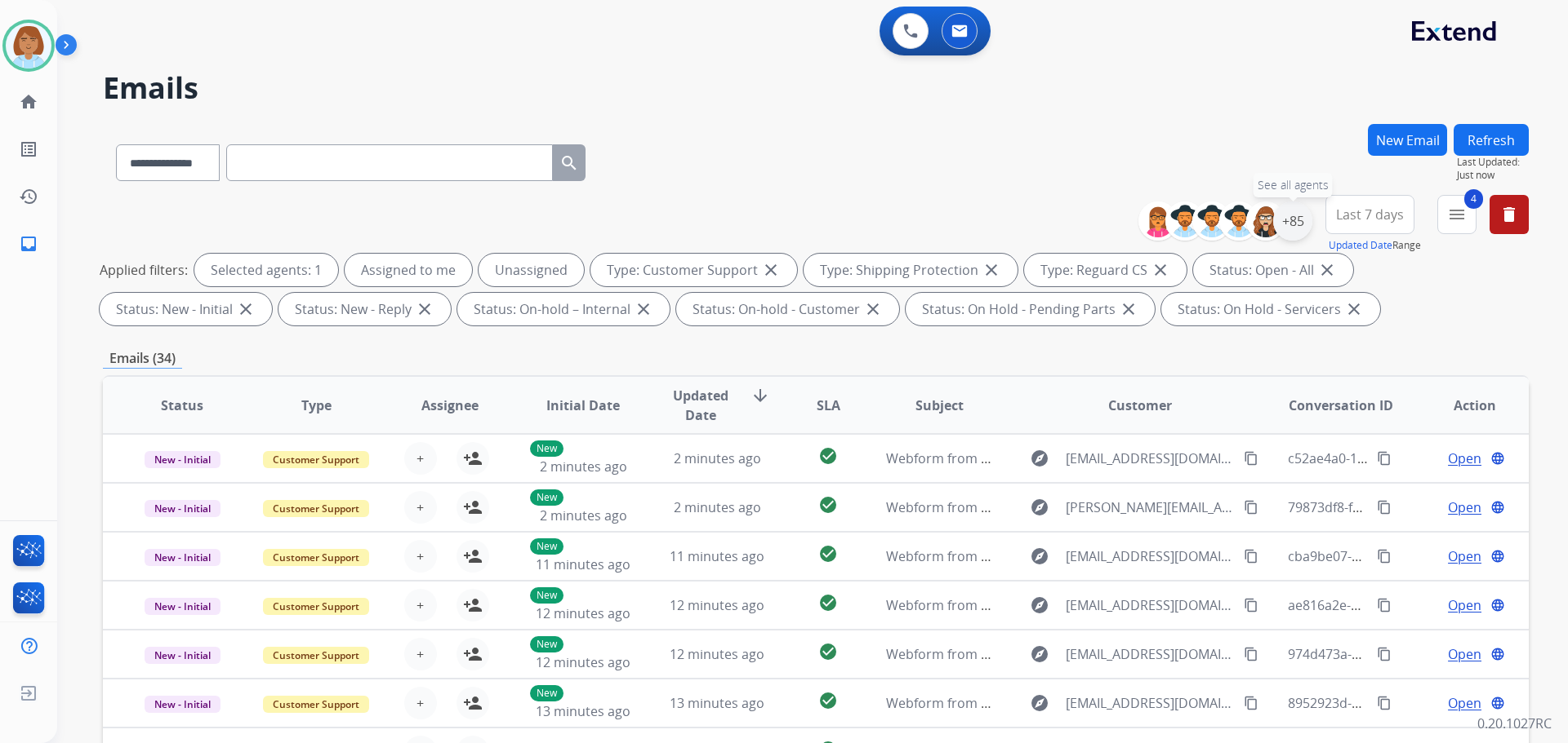
click at [1293, 234] on div "+85" at bounding box center [1292, 221] width 39 height 39
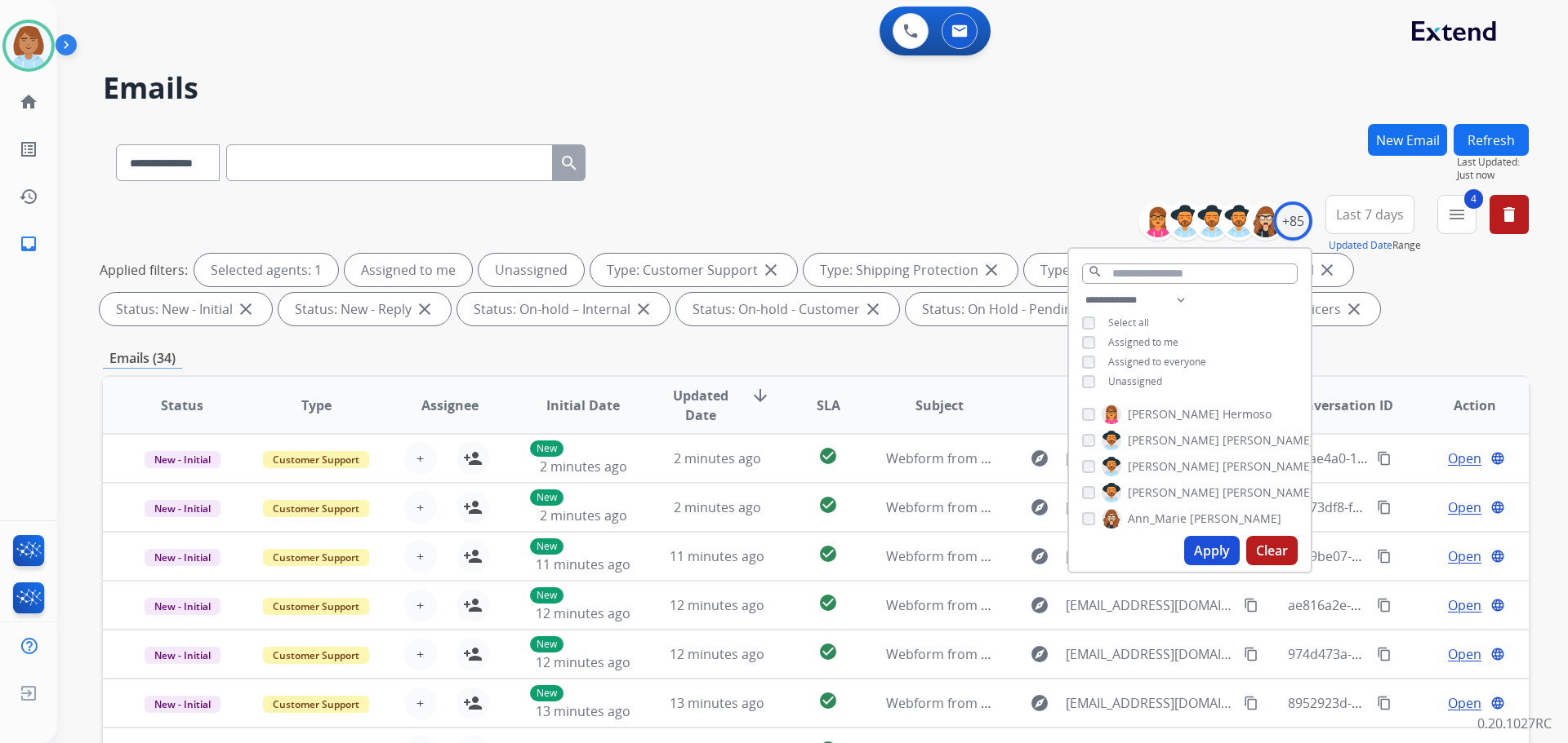
click at [1170, 380] on div "**********" at bounding box center [1190, 342] width 242 height 104
click at [1149, 376] on span "Unassigned" at bounding box center [1134, 381] width 53 height 14
click at [1199, 553] on button "Apply" at bounding box center [1212, 551] width 55 height 29
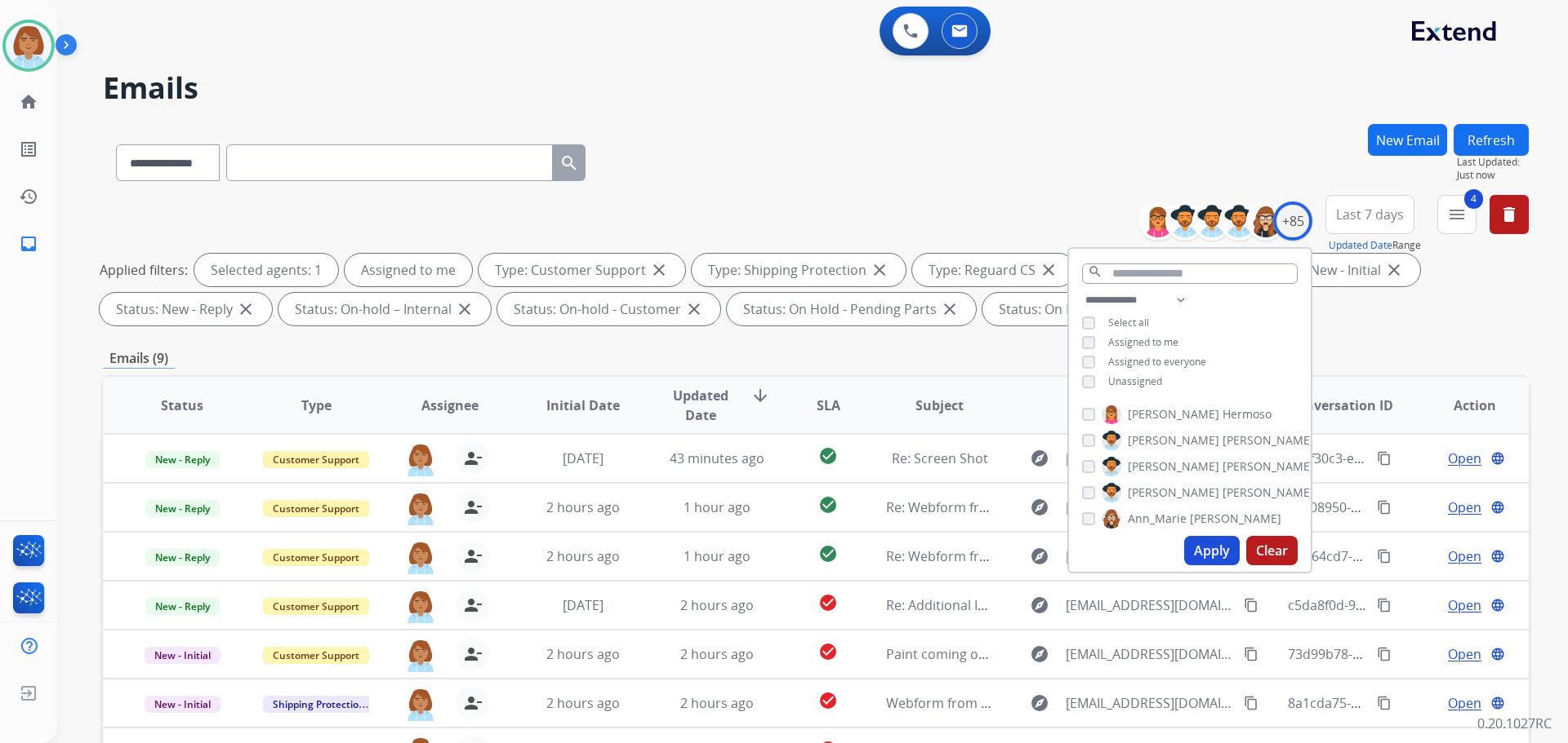
click at [852, 167] on div "**********" at bounding box center [816, 159] width 1426 height 71
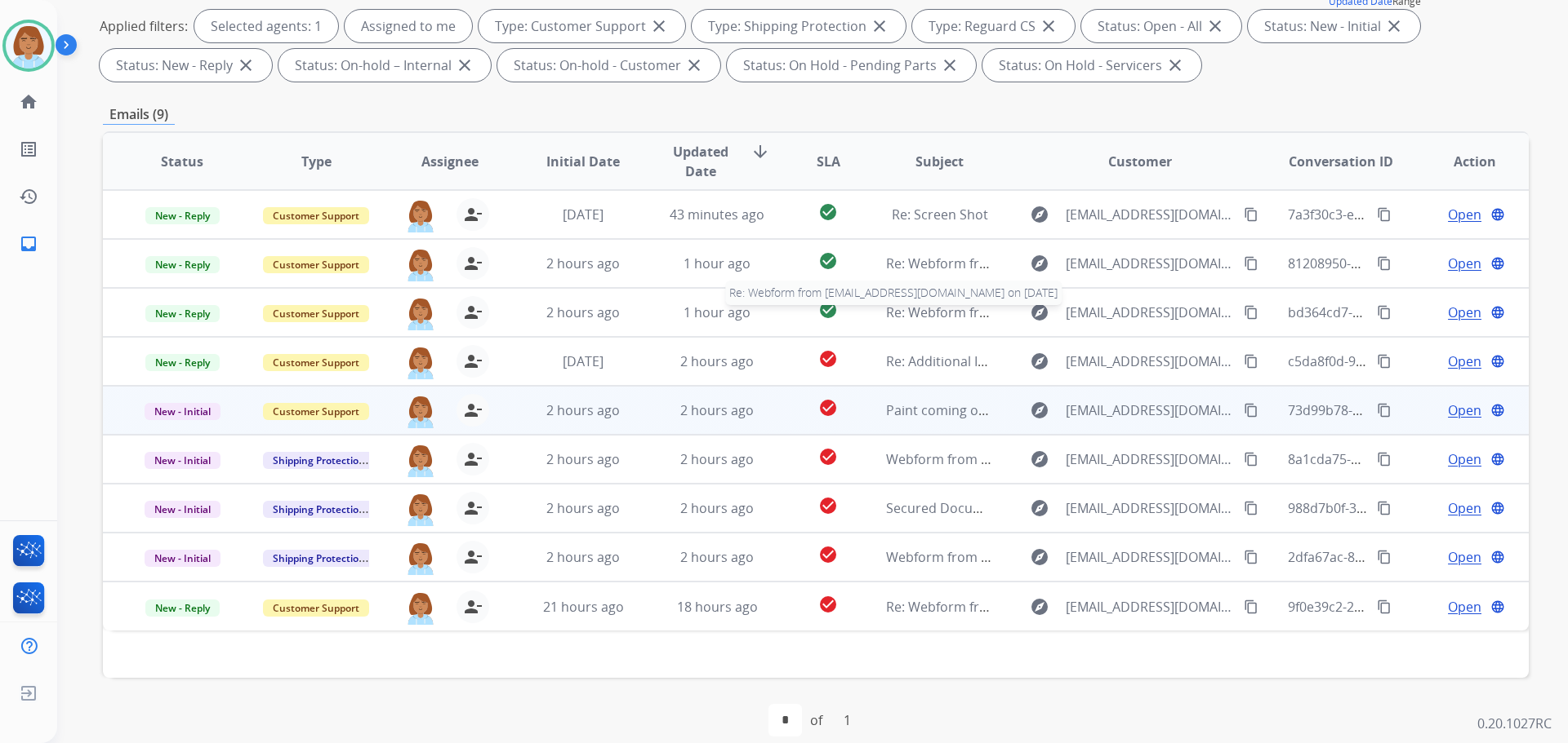
scroll to position [264, 0]
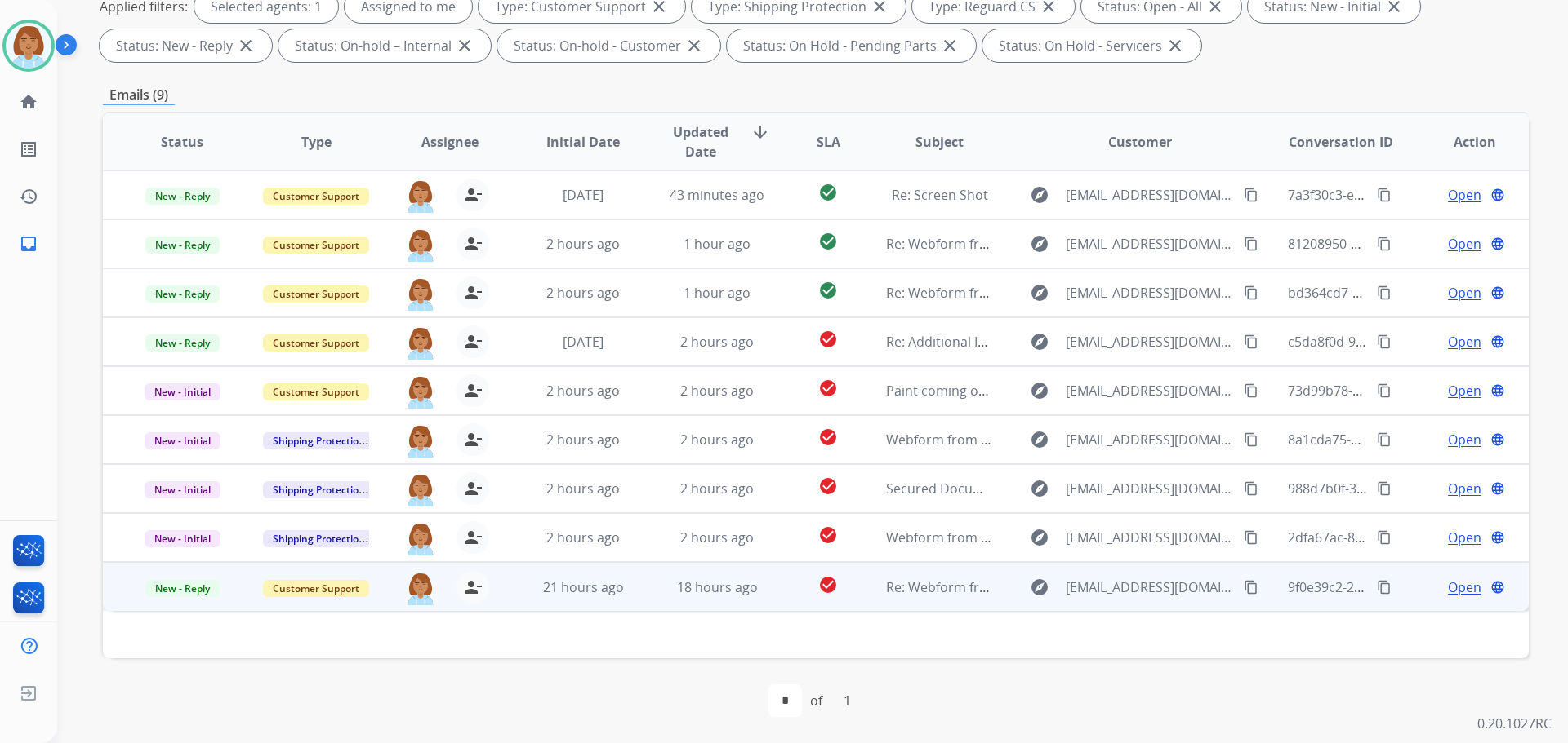
click at [786, 602] on td "check_circle" at bounding box center [815, 586] width 89 height 49
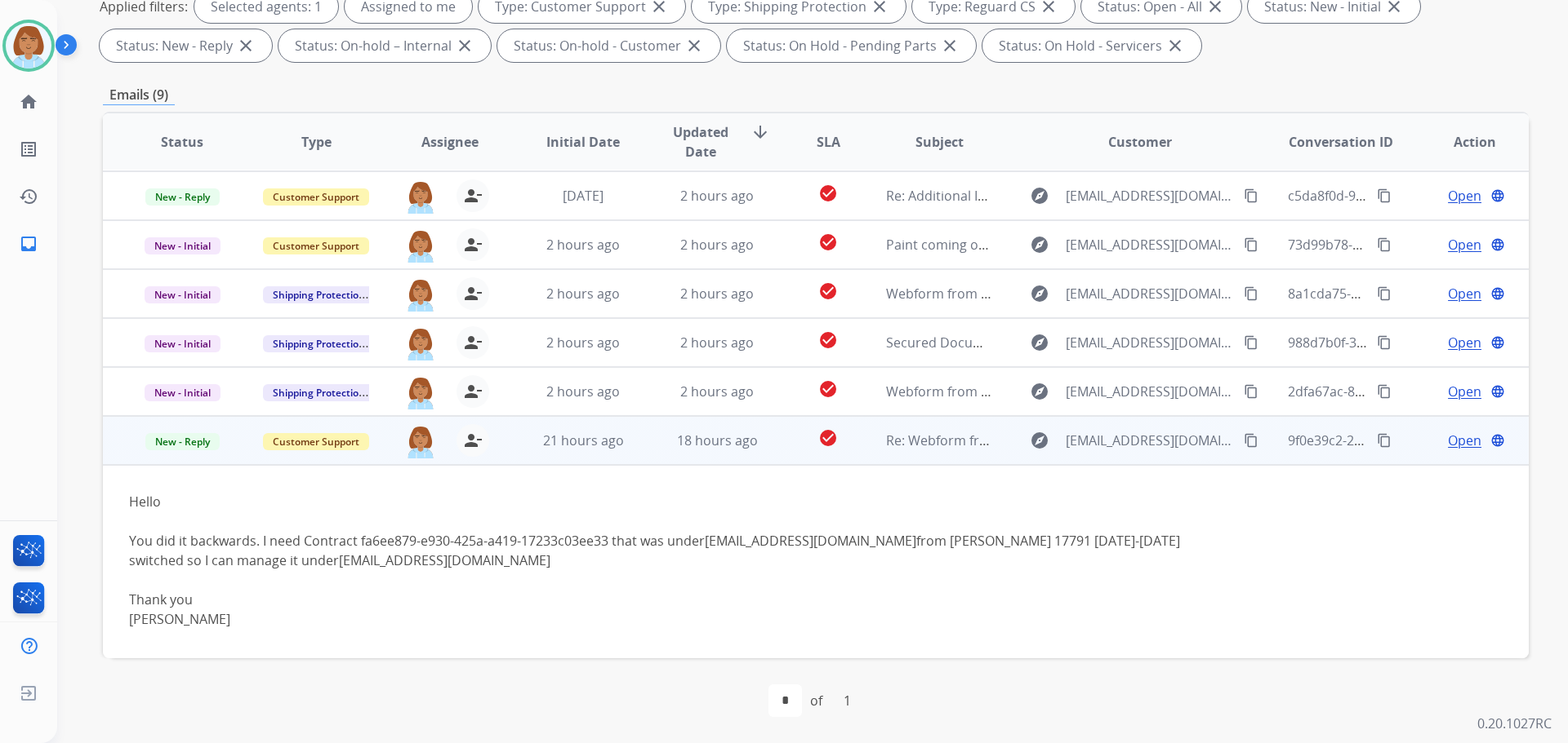
scroll to position [162, 0]
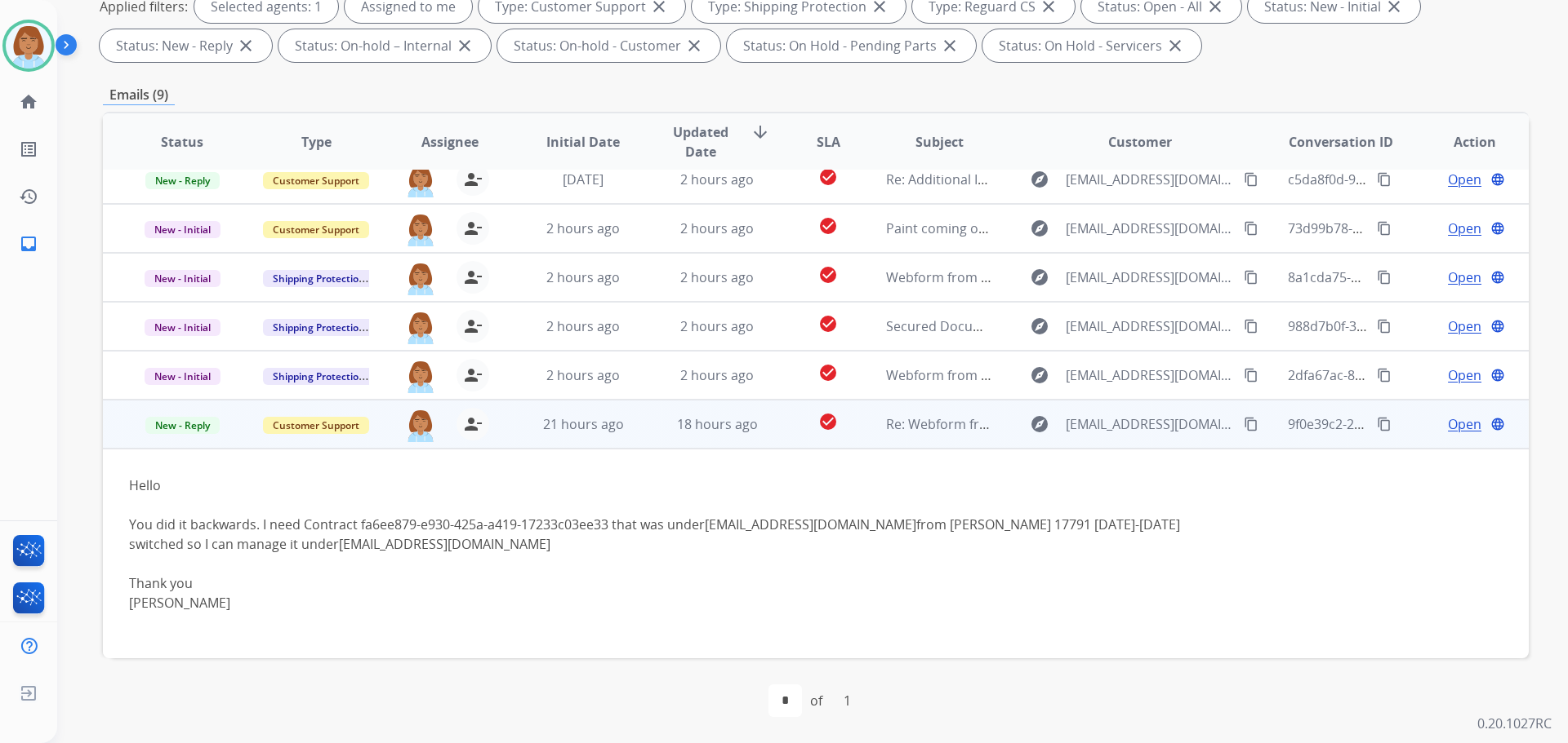
click at [588, 529] on div "You did it backwards. I need Contract fa6ee879-e930-425a-a419-17233c03ee33 that…" at bounding box center [682, 535] width 1106 height 39
click at [587, 529] on div "You did it backwards. I need Contract fa6ee879-e930-425a-a419-17233c03ee33 that…" at bounding box center [682, 535] width 1106 height 39
click at [478, 557] on div at bounding box center [682, 563] width 1106 height 19
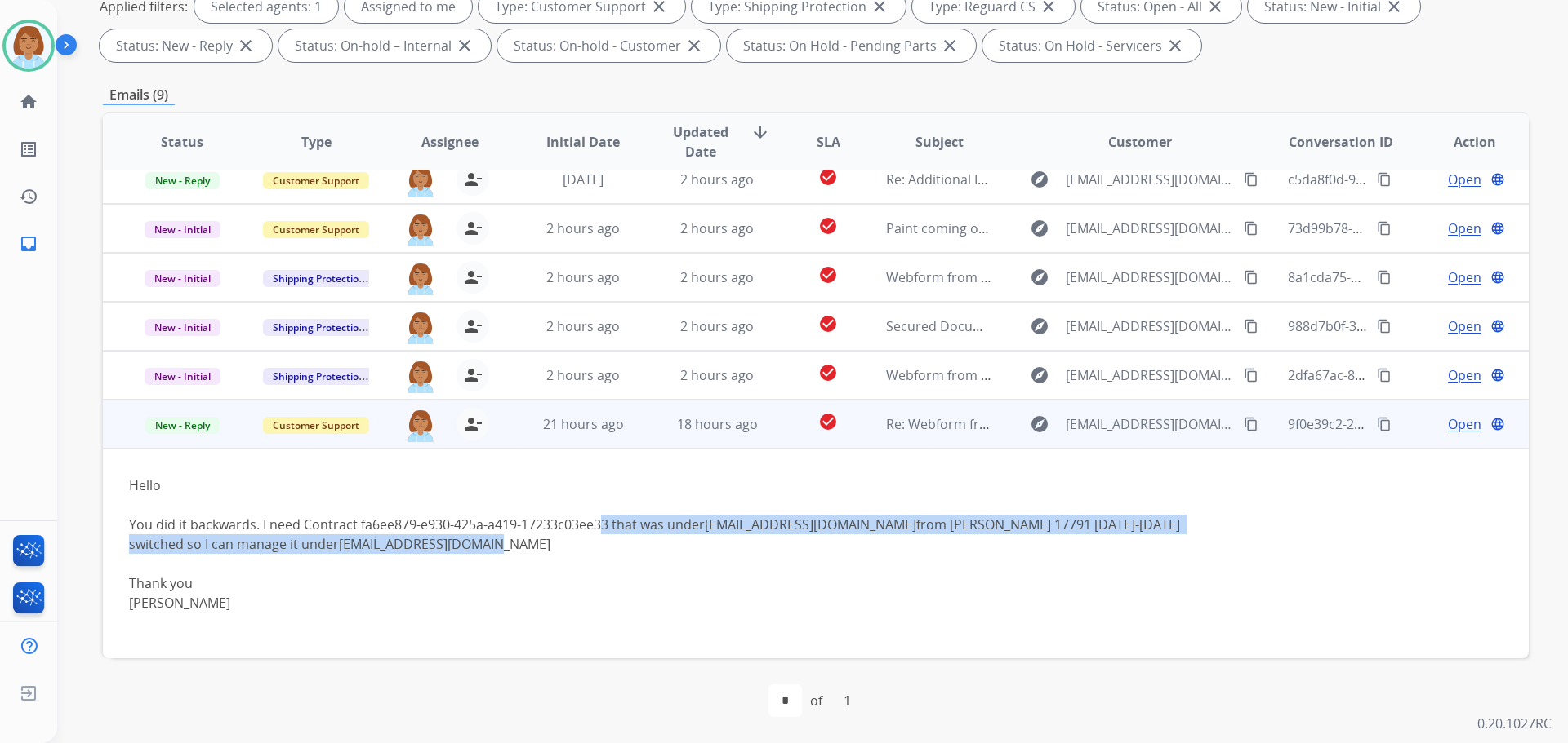
drag, startPoint x: 605, startPoint y: 526, endPoint x: 503, endPoint y: 537, distance: 102.6
click at [496, 537] on div "You did it backwards. I need Contract fa6ee879-e930-425a-a419-17233c03ee33 that…" at bounding box center [682, 535] width 1106 height 39
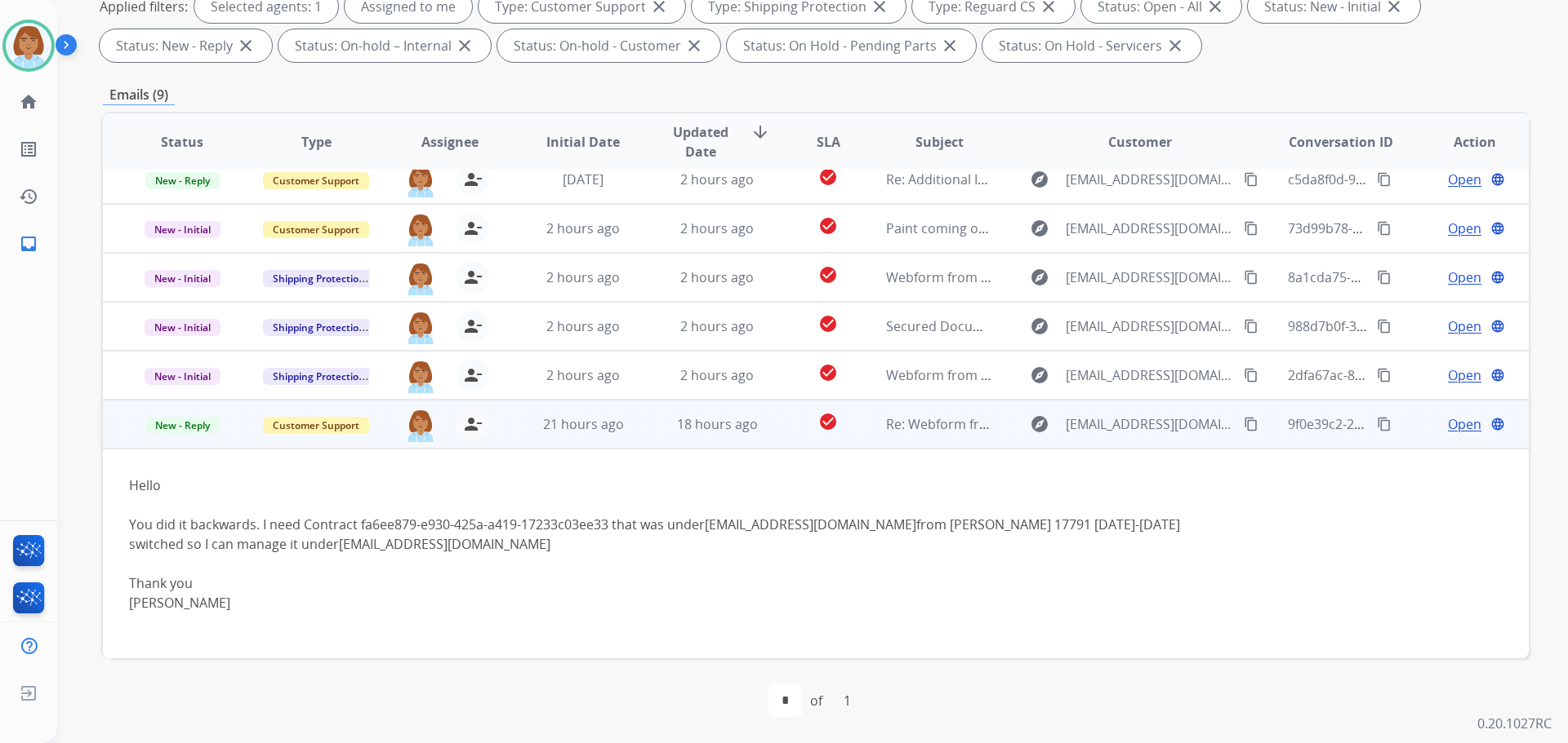
click at [573, 570] on div at bounding box center [682, 563] width 1106 height 19
drag, startPoint x: 609, startPoint y: 529, endPoint x: 360, endPoint y: 528, distance: 249.0
click at [360, 528] on div "You did it backwards. I need Contract fa6ee879-e930-425a-a419-17233c03ee33 that…" at bounding box center [682, 535] width 1106 height 39
copy div "fa6ee879-e930-425a-a419-17233c03ee33"
drag, startPoint x: 398, startPoint y: 548, endPoint x: 234, endPoint y: 545, distance: 164.0
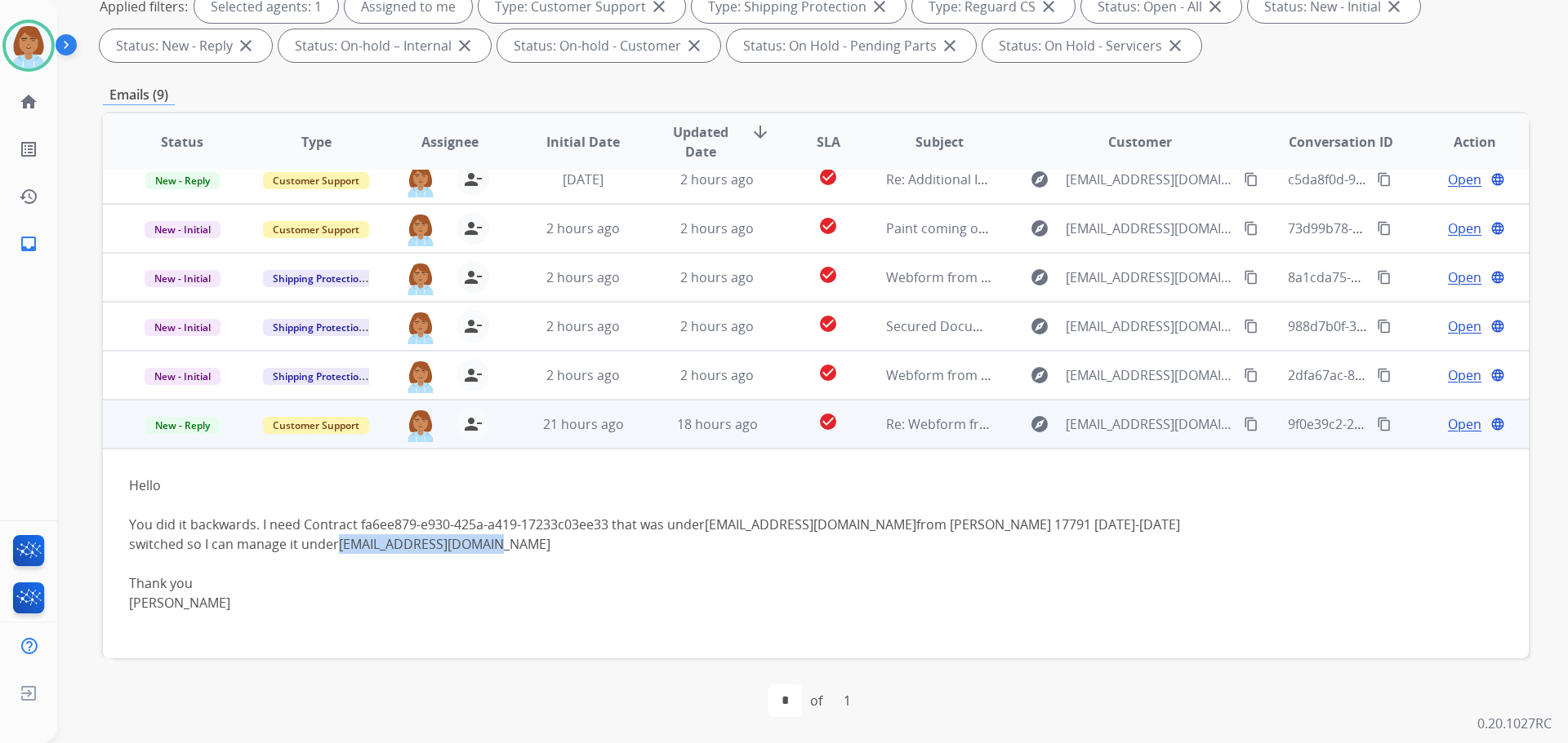
click at [234, 545] on div "You did it backwards. I need Contract fa6ee879-e930-425a-a419-17233c03ee33 that…" at bounding box center [682, 535] width 1106 height 39
copy link "[EMAIL_ADDRESS][DOMAIN_NAME]"
click at [1433, 430] on div "Open language" at bounding box center [1474, 424] width 107 height 19
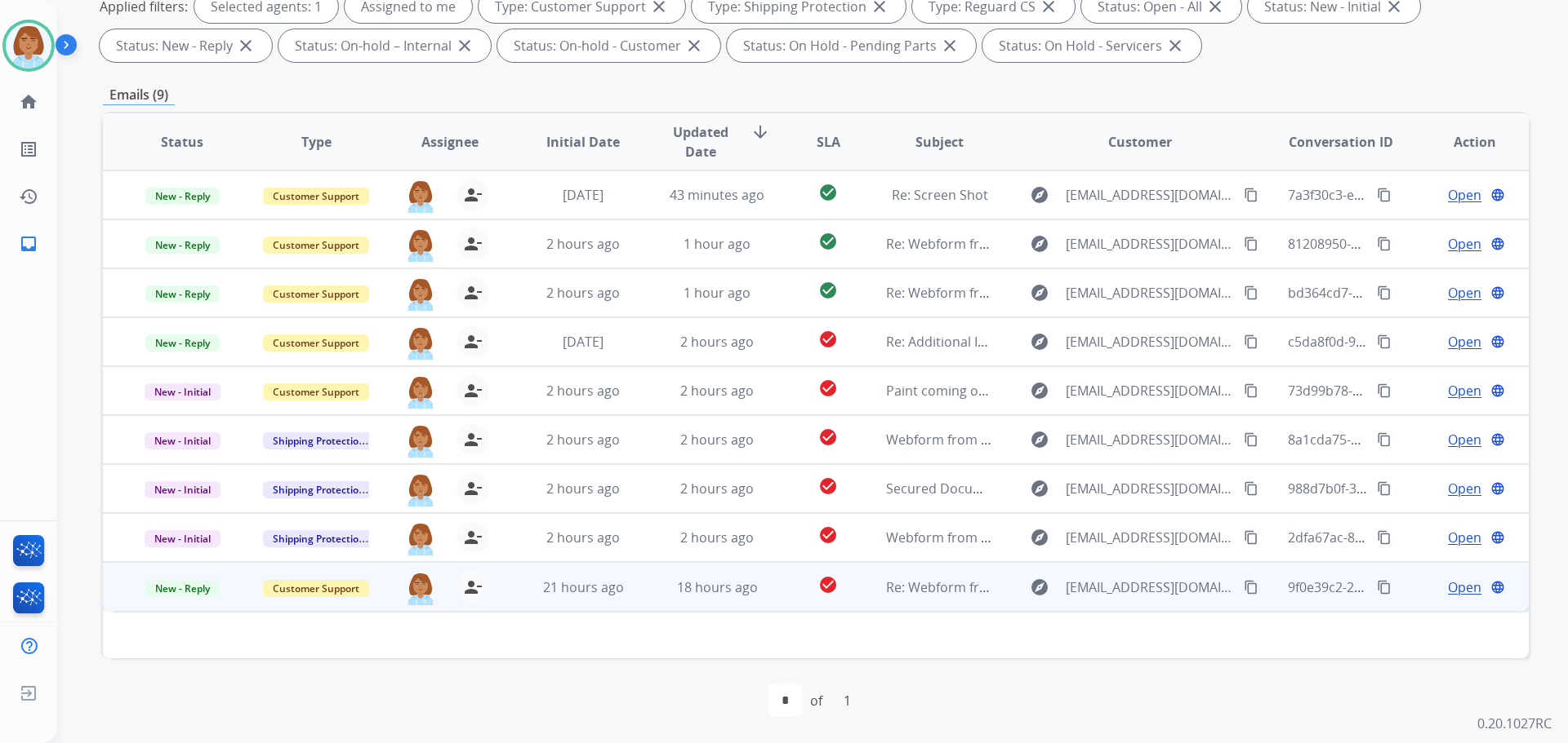
click at [1461, 590] on span "Open" at bounding box center [1465, 587] width 33 height 19
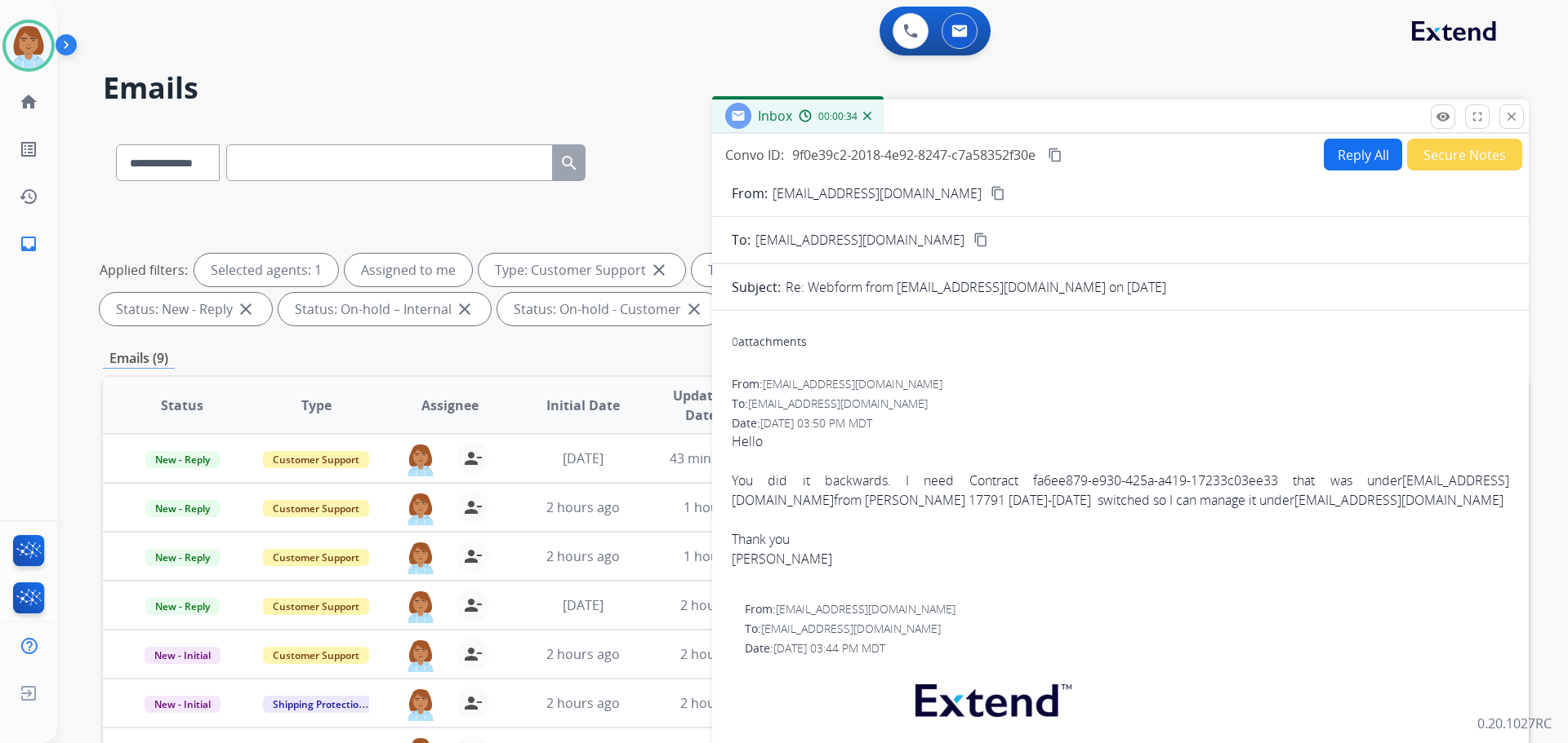
click at [1336, 145] on button "Reply All" at bounding box center [1362, 154] width 78 height 32
select select "**********"
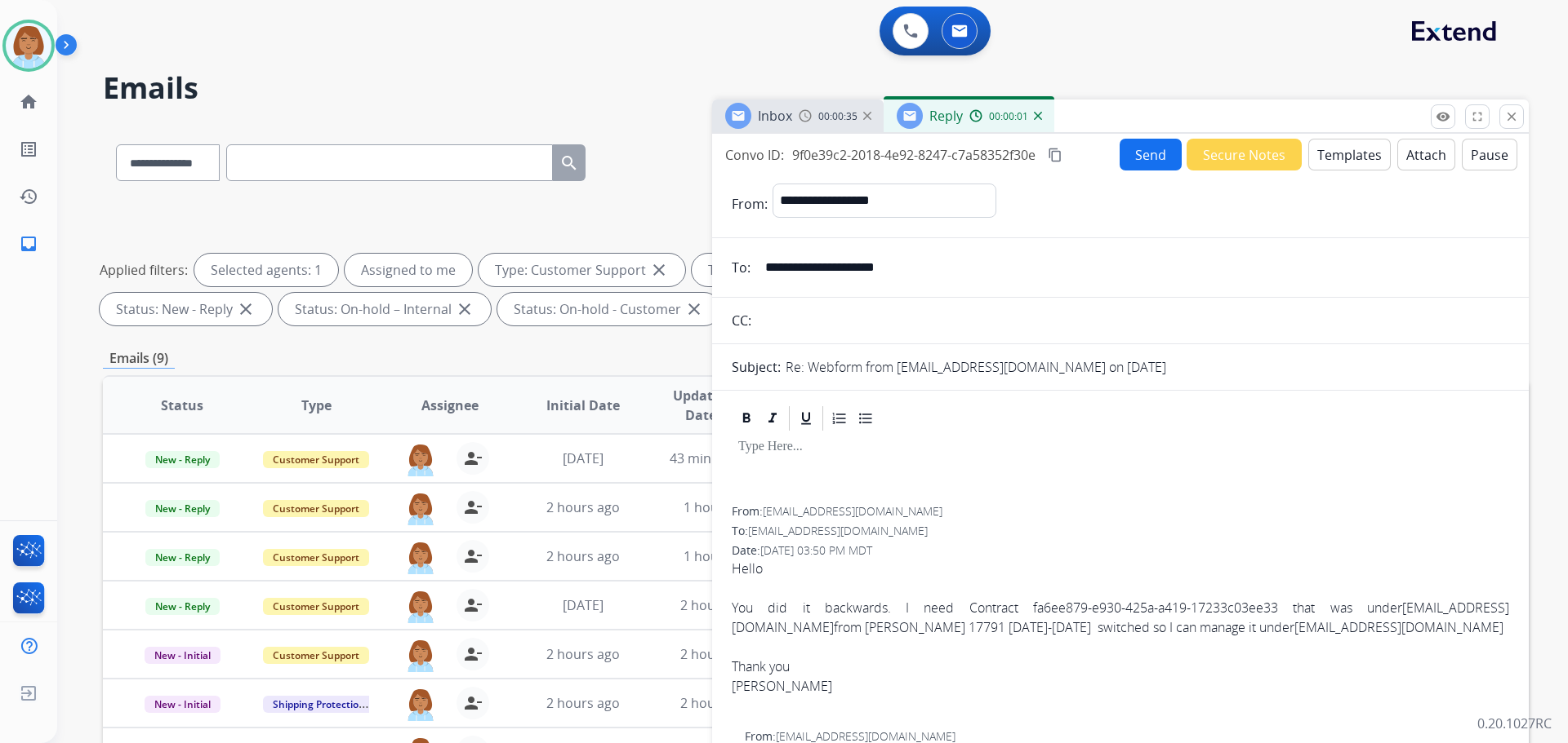
click at [1346, 166] on button "Templates" at bounding box center [1348, 154] width 82 height 32
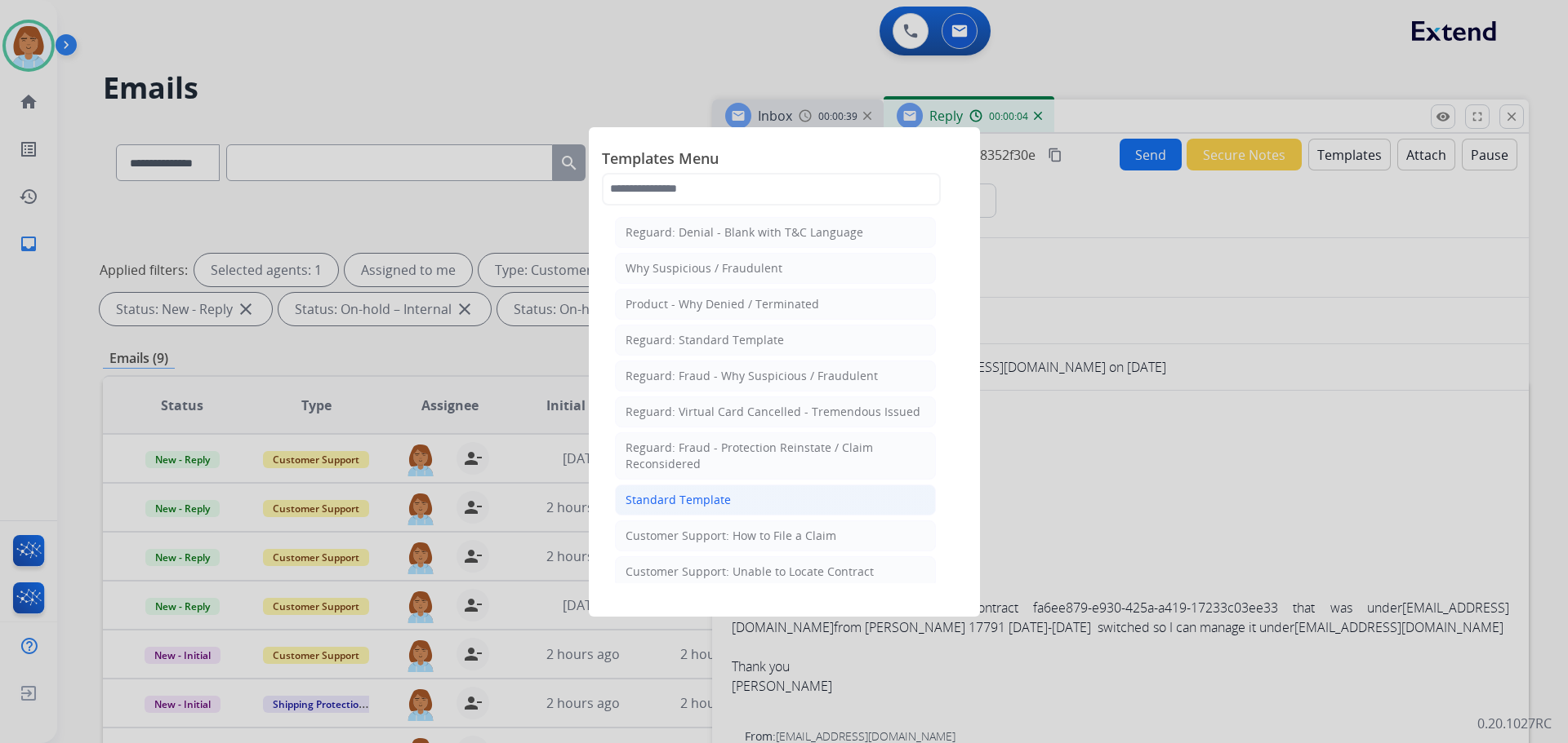
click at [740, 494] on li "Standard Template" at bounding box center [776, 501] width 321 height 31
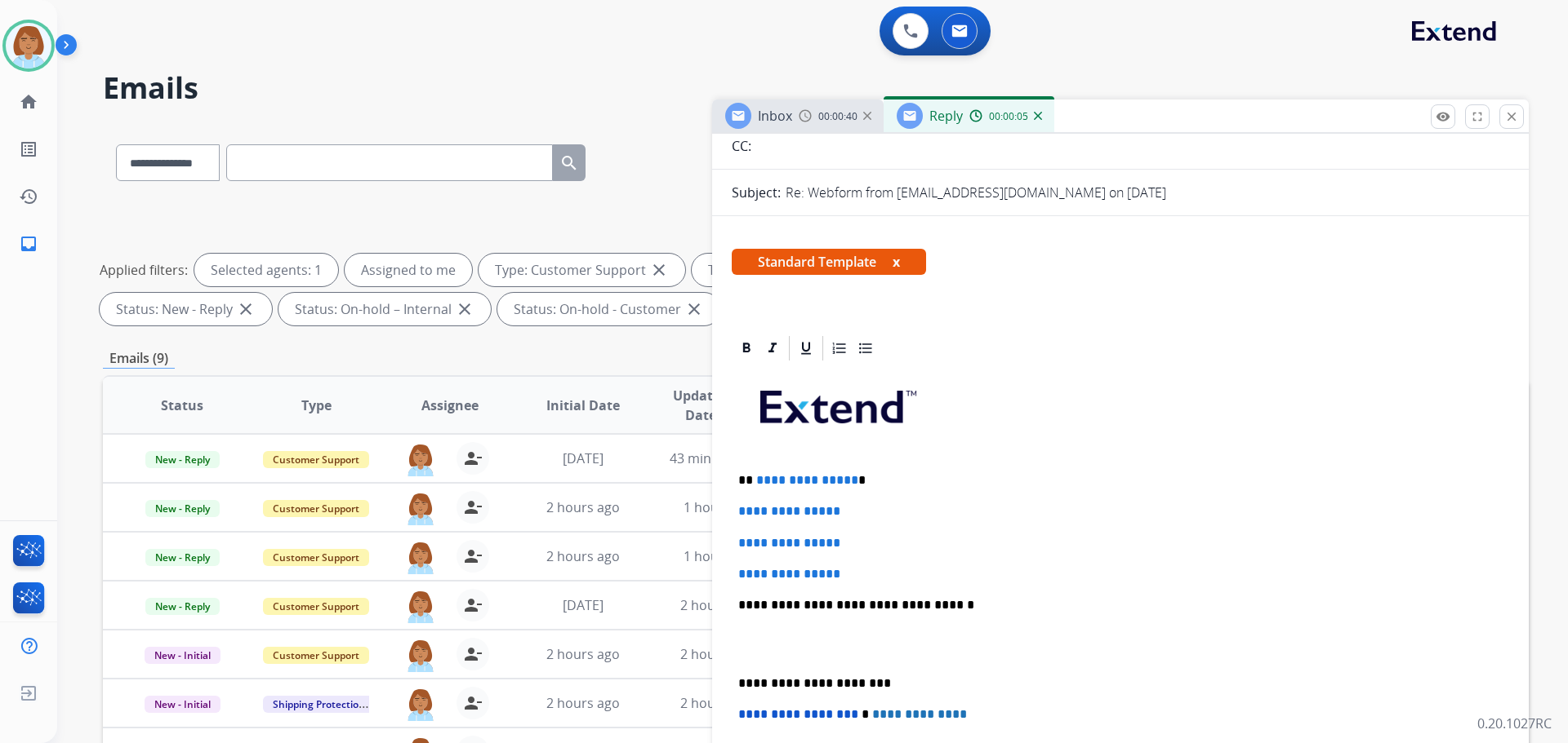
scroll to position [245, 0]
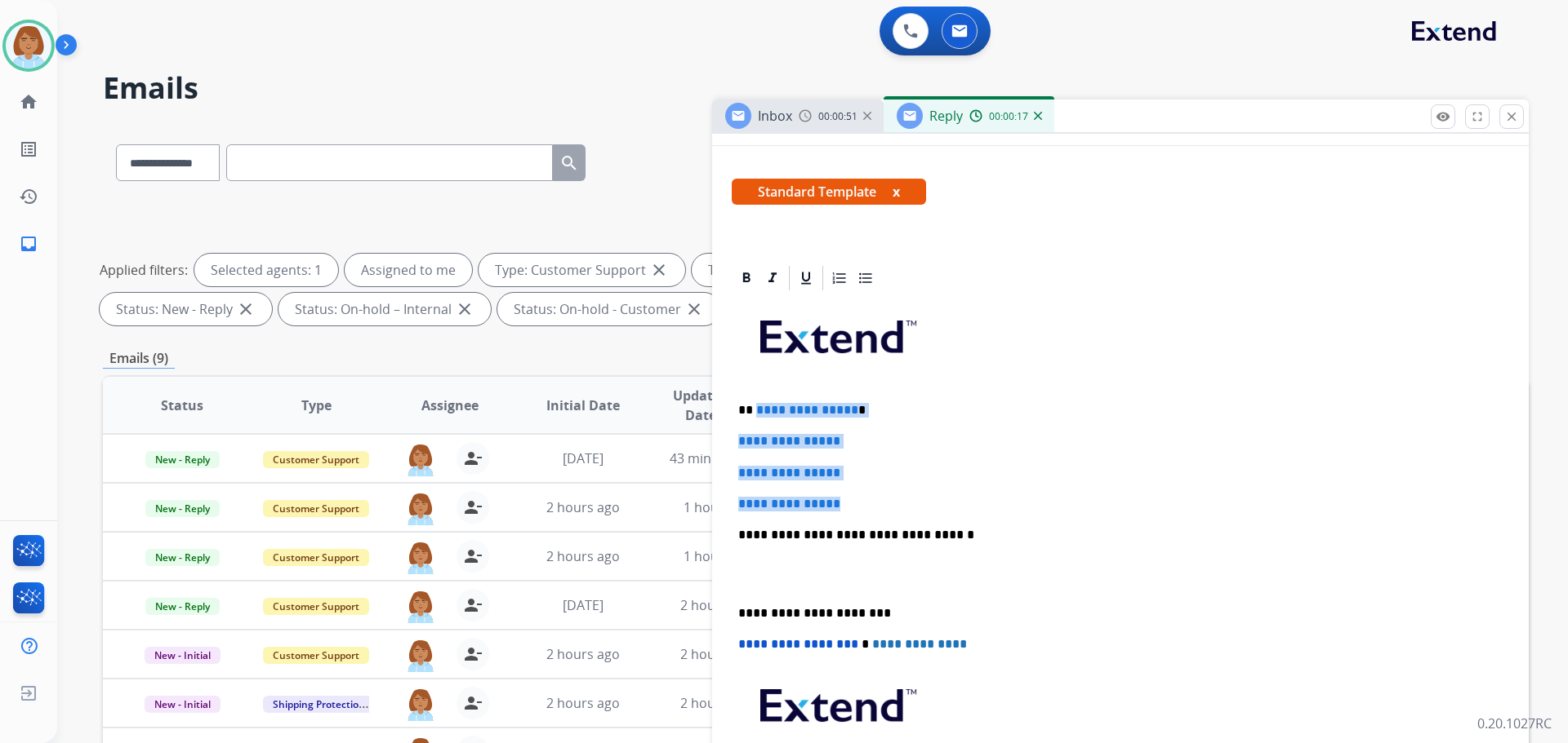
drag, startPoint x: 868, startPoint y: 503, endPoint x: 756, endPoint y: 403, distance: 150.1
click at [756, 403] on div "**********" at bounding box center [1120, 573] width 778 height 561
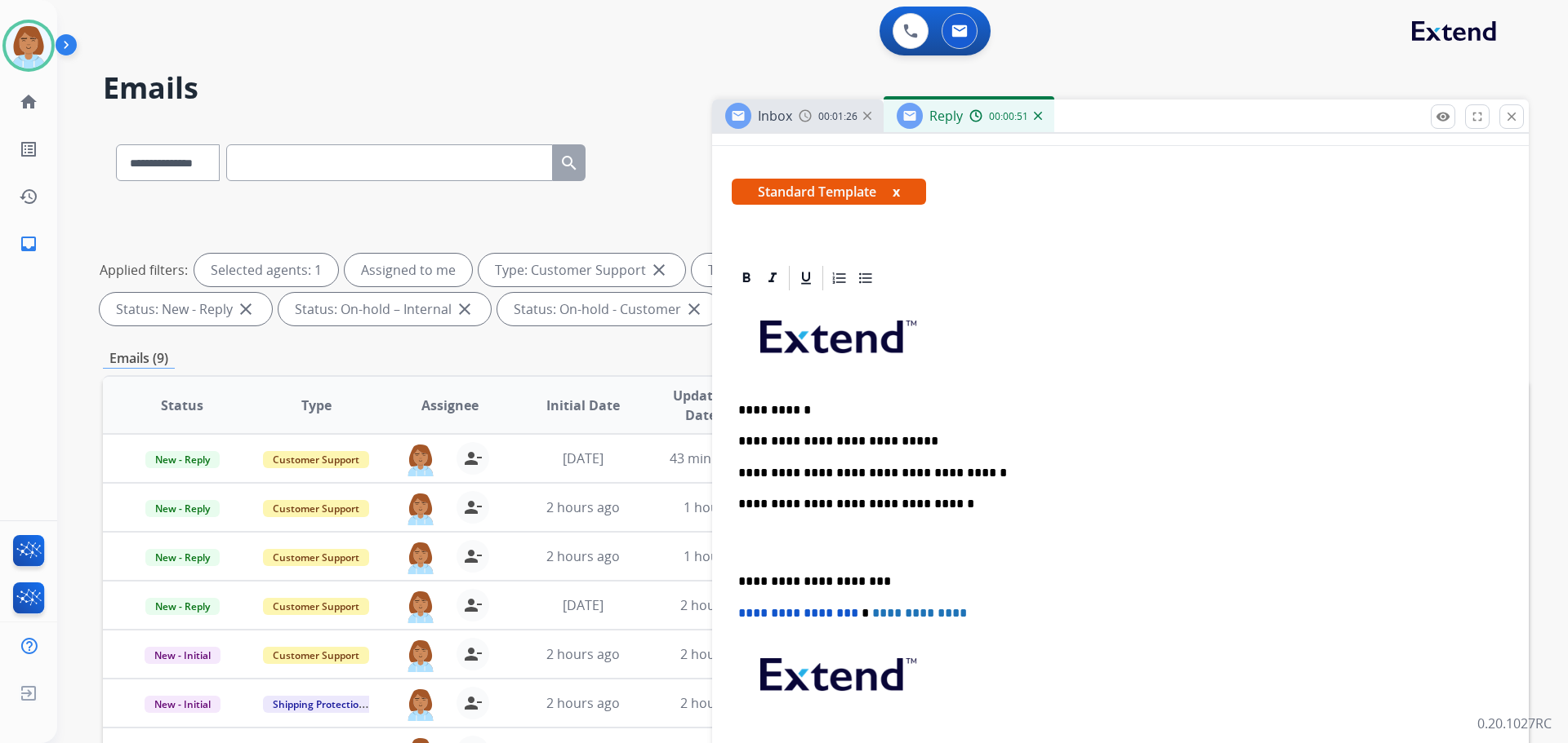
click at [756, 403] on p "**********" at bounding box center [1113, 410] width 751 height 15
click at [984, 480] on p "**********" at bounding box center [1113, 473] width 751 height 15
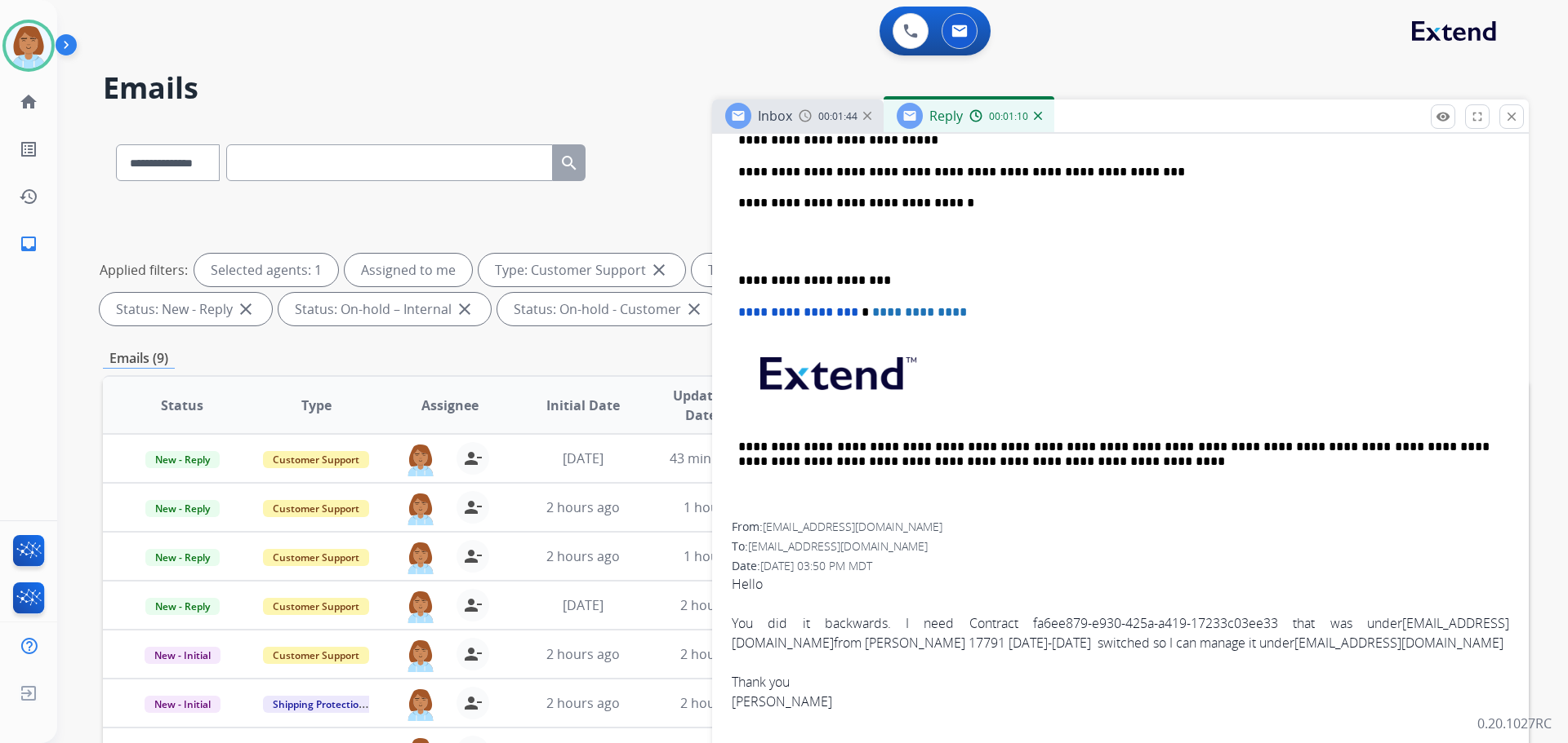
scroll to position [572, 0]
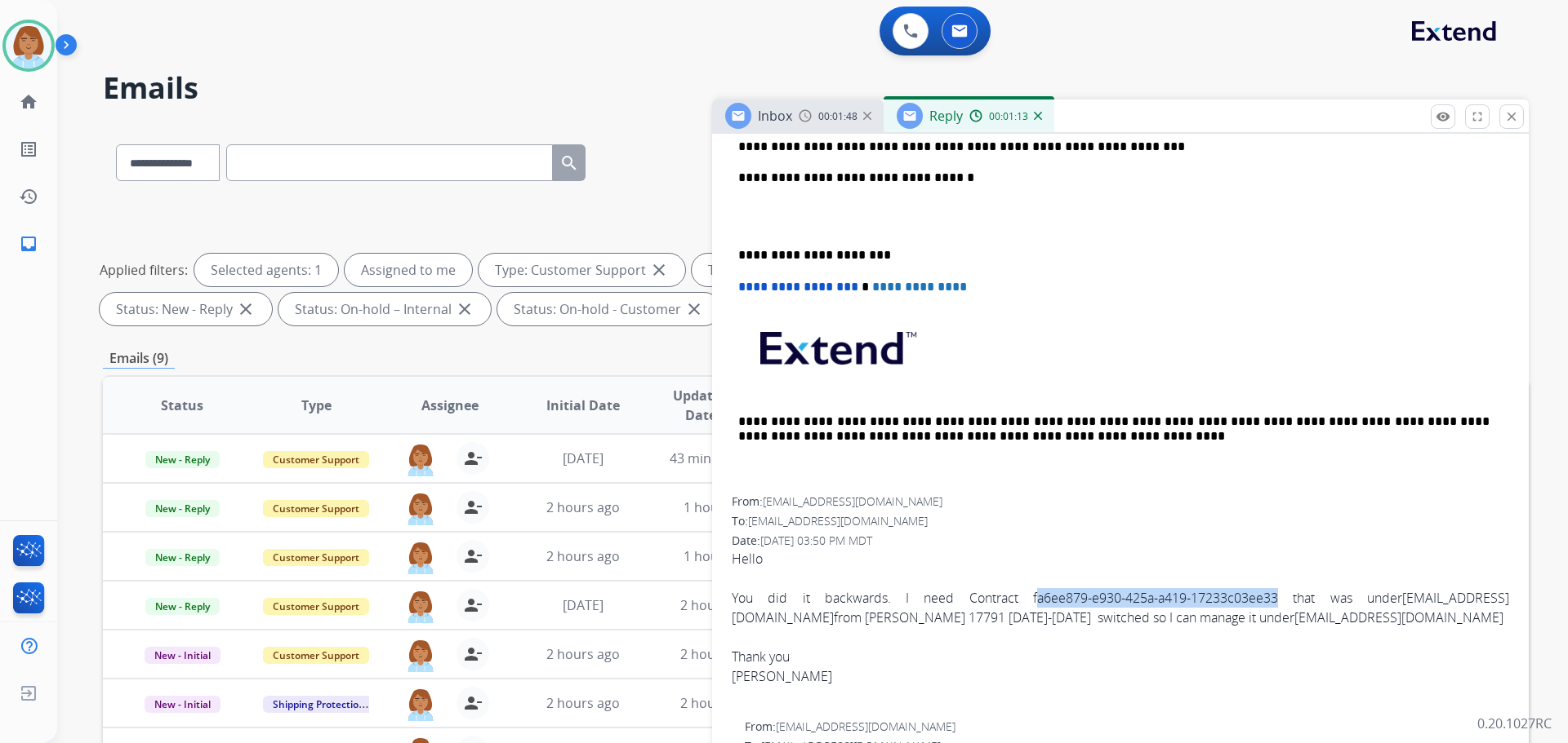
drag, startPoint x: 1212, startPoint y: 596, endPoint x: 967, endPoint y: 599, distance: 245.0
click at [967, 599] on div "You did it backwards. I need Contract fa6ee879-e930-425a-a419-17233c03ee33 that…" at bounding box center [1120, 607] width 778 height 39
click at [968, 597] on div "You did it backwards. I need Contract fa6ee879-e930-425a-a419-17233c03ee33 that…" at bounding box center [1120, 607] width 778 height 39
click at [970, 596] on div "You did it backwards. I need Contract fa6ee879-e930-425a-a419-17233c03ee33 that…" at bounding box center [1120, 607] width 778 height 39
click at [968, 596] on div "You did it backwards. I need Contract fa6ee879-e930-425a-a419-17233c03ee33 that…" at bounding box center [1120, 607] width 778 height 39
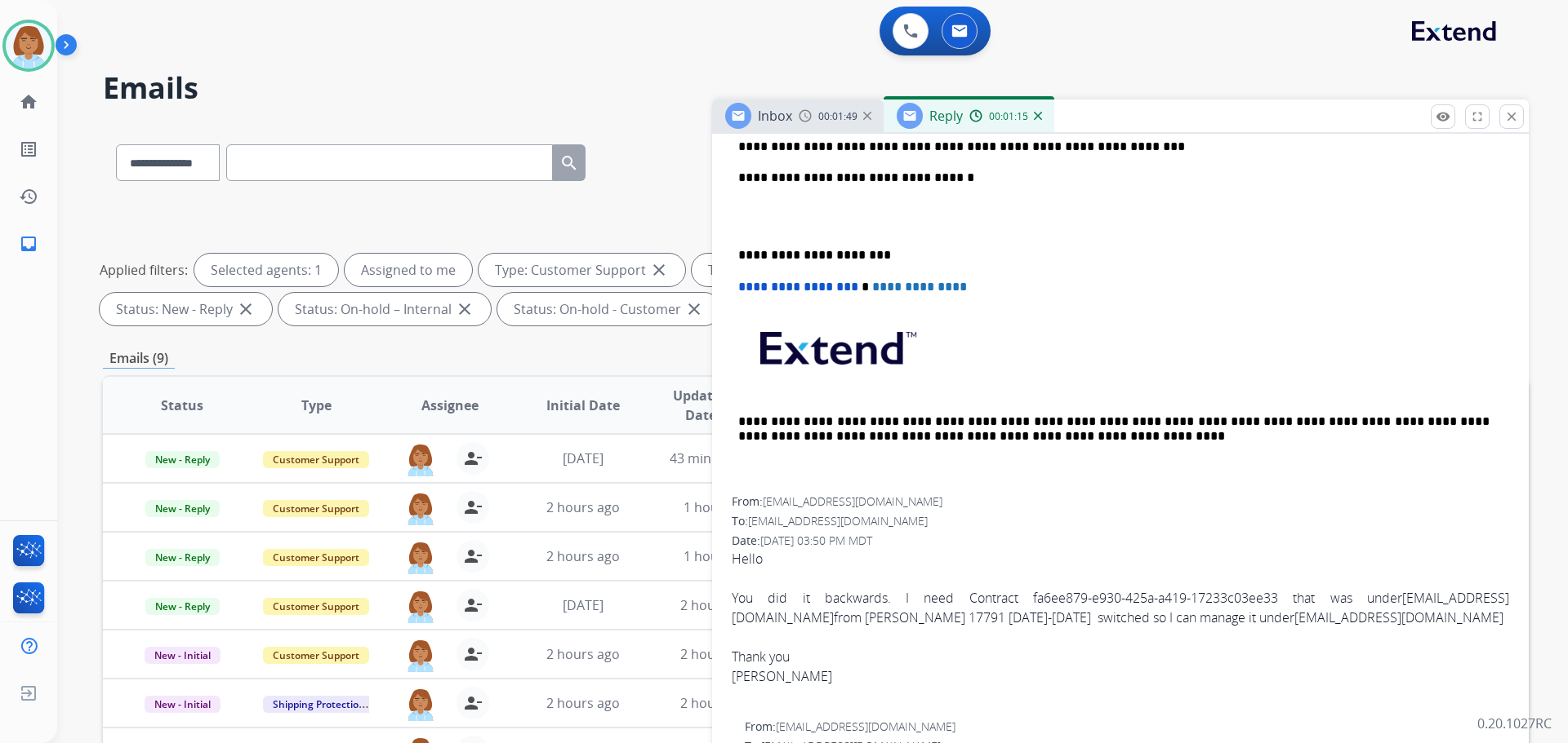
click at [1199, 596] on div "You did it backwards. I need Contract fa6ee879-e930-425a-a419-17233c03ee33 that…" at bounding box center [1120, 607] width 778 height 39
drag, startPoint x: 1212, startPoint y: 598, endPoint x: 966, endPoint y: 598, distance: 246.0
click at [966, 598] on div "You did it backwards. I need Contract fa6ee879-e930-425a-a419-17233c03ee33 that…" at bounding box center [1120, 607] width 778 height 39
copy div "fa6ee879-e930-425a-a419-17233c03ee33"
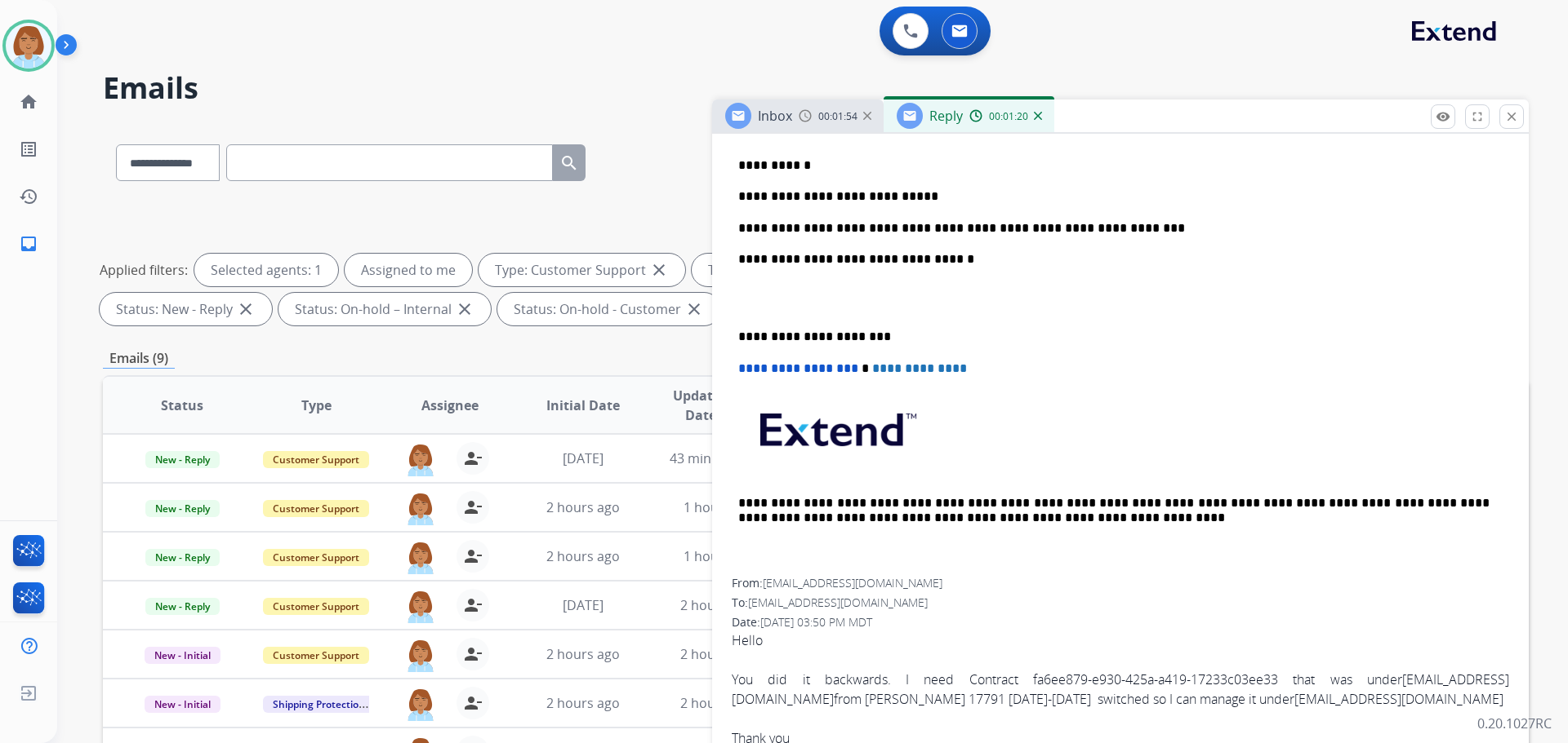
click at [1132, 230] on p "**********" at bounding box center [1113, 229] width 751 height 15
click at [1089, 230] on p "**********" at bounding box center [1113, 229] width 751 height 15
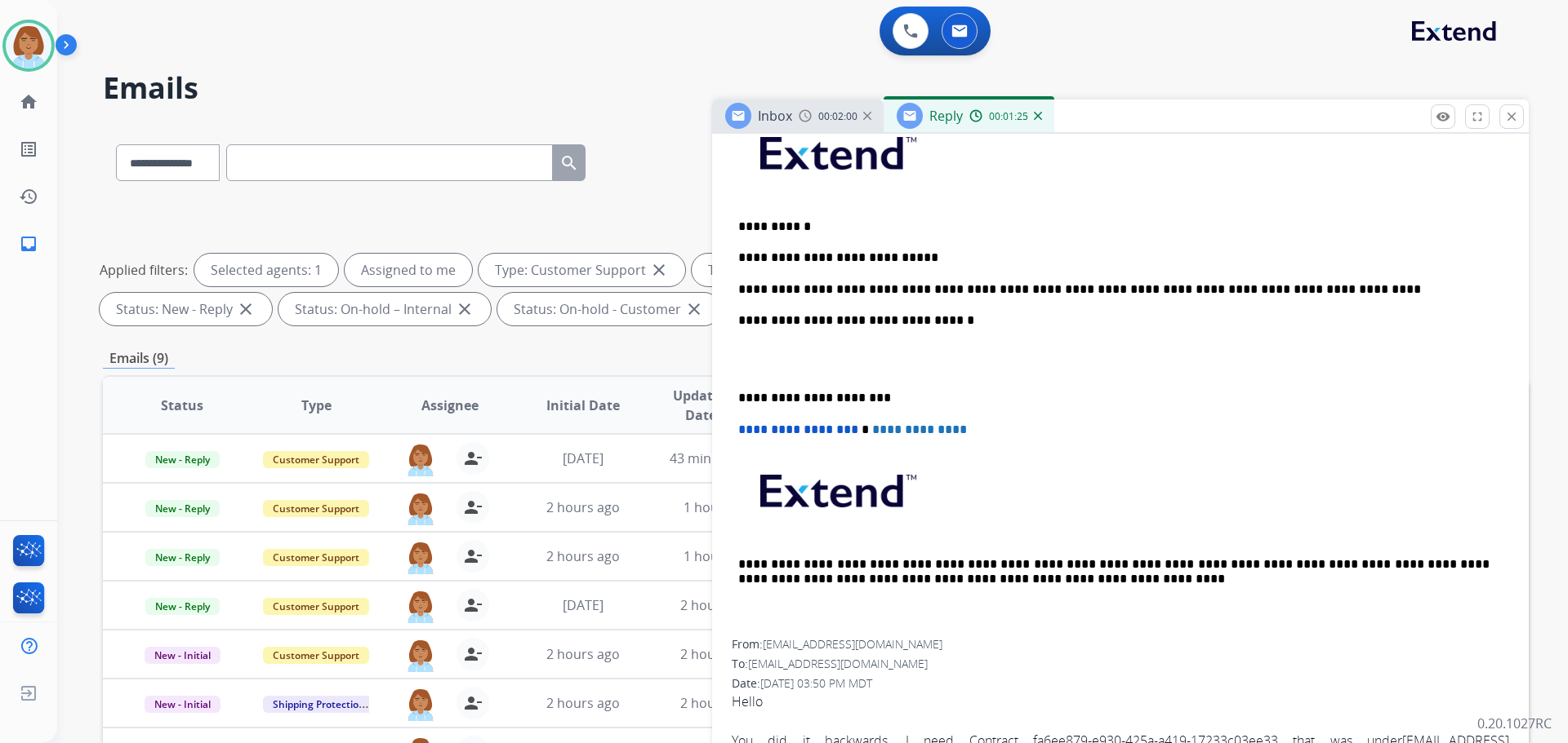
scroll to position [245, 0]
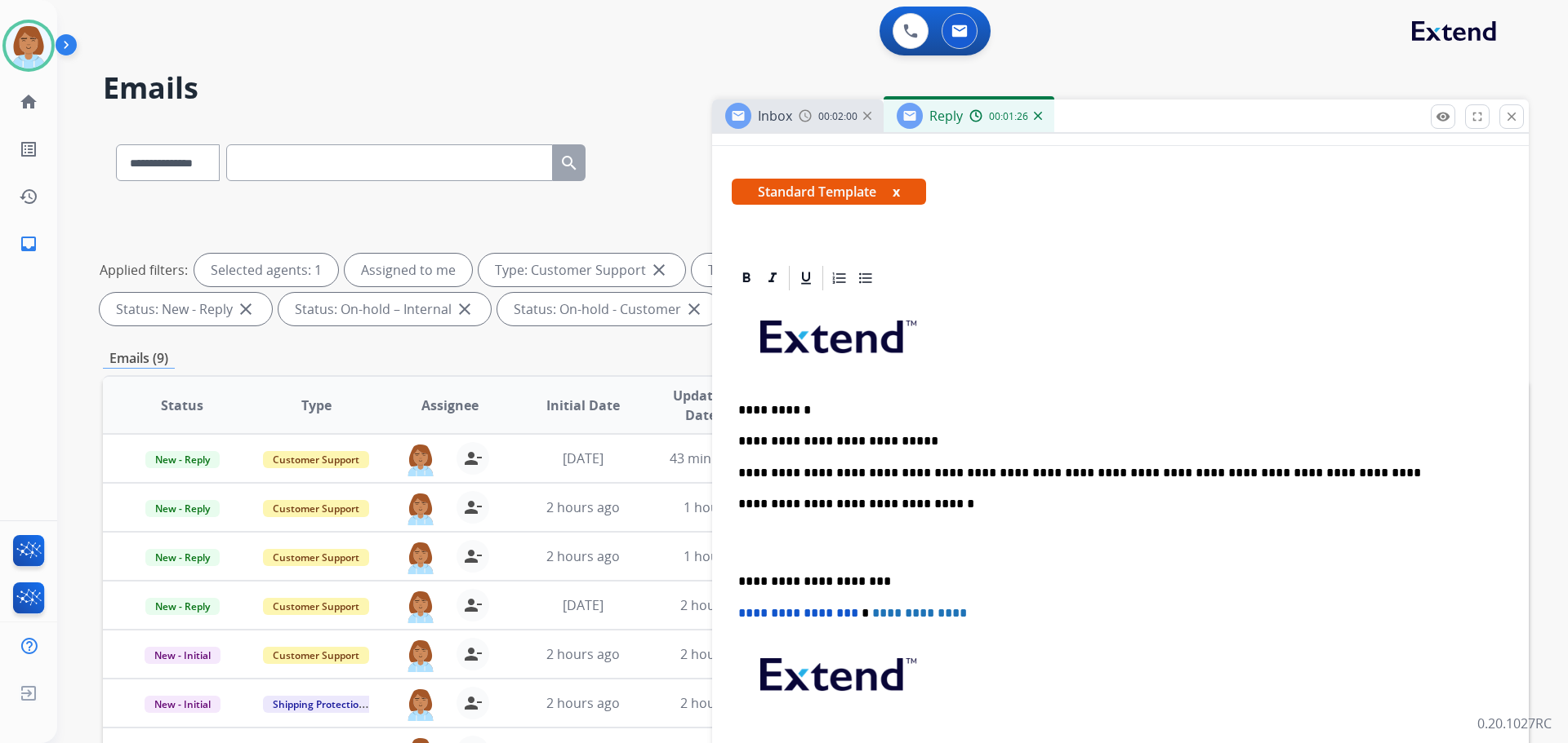
click at [1333, 473] on p "**********" at bounding box center [1113, 473] width 751 height 15
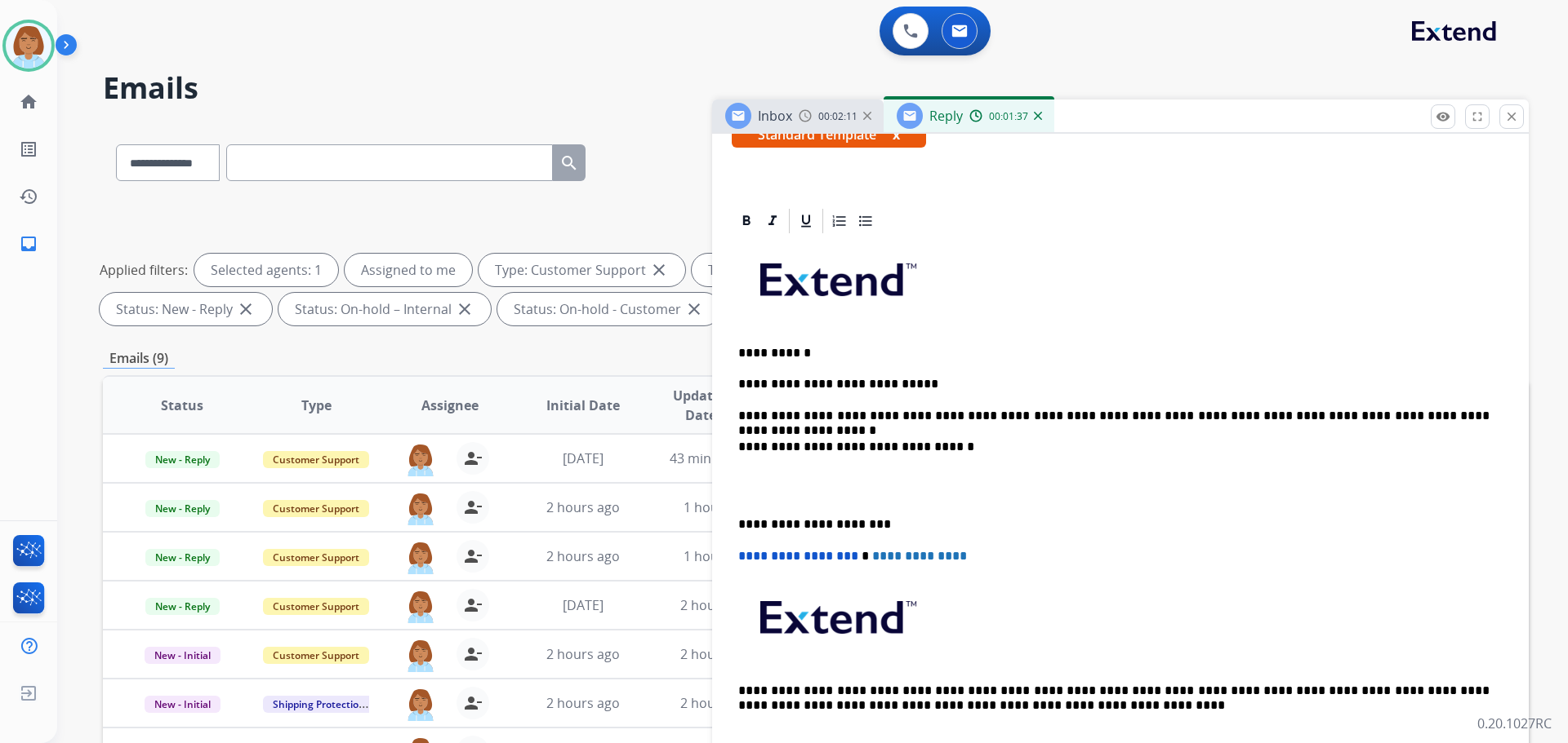
scroll to position [735, 0]
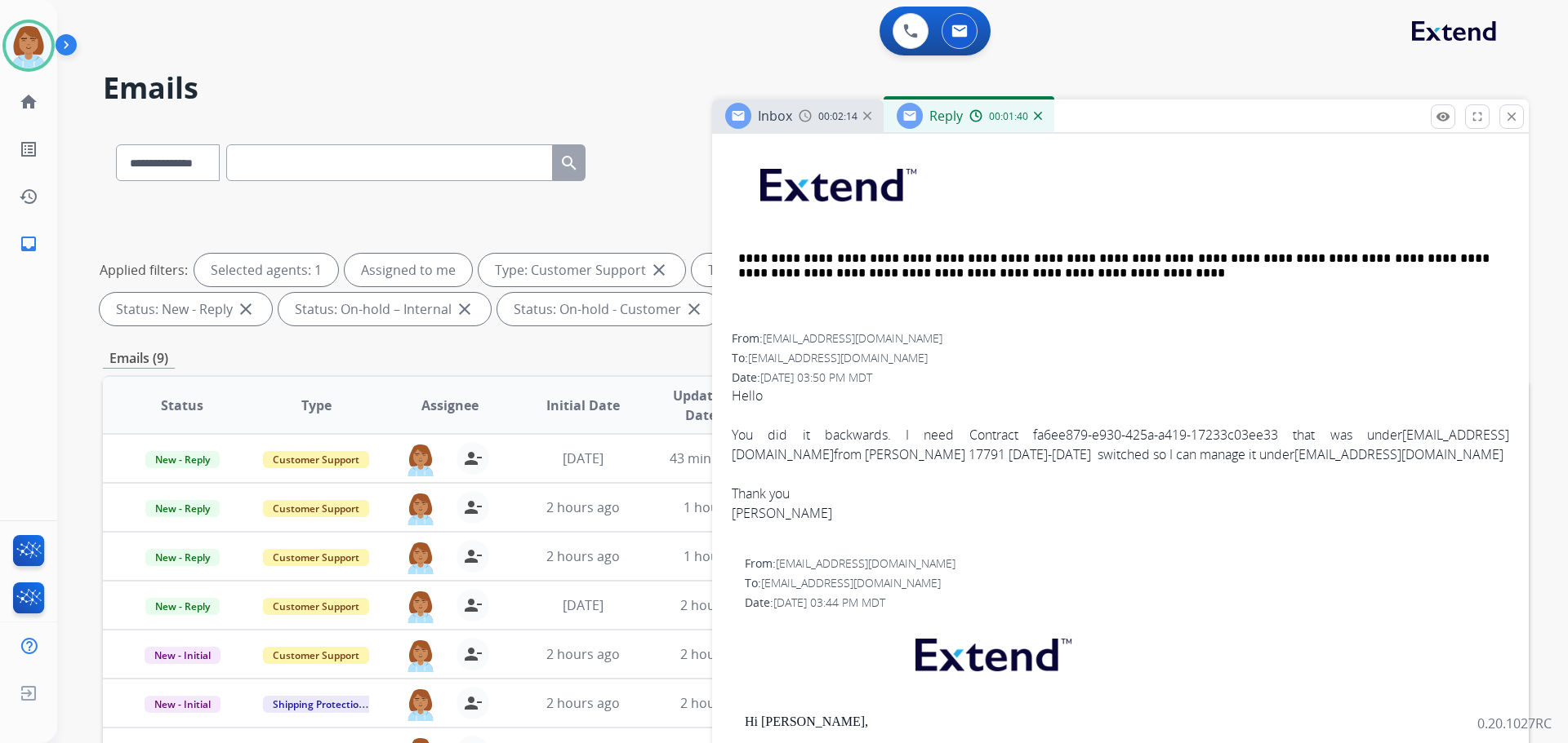
drag, startPoint x: 1277, startPoint y: 455, endPoint x: 1129, endPoint y: 456, distance: 148.0
click at [1129, 456] on div "You did it backwards. I need Contract fa6ee879-e930-425a-a419-17233c03ee33 that…" at bounding box center [1120, 444] width 778 height 39
copy div "[EMAIL_ADDRESS][DOMAIN_NAME]"
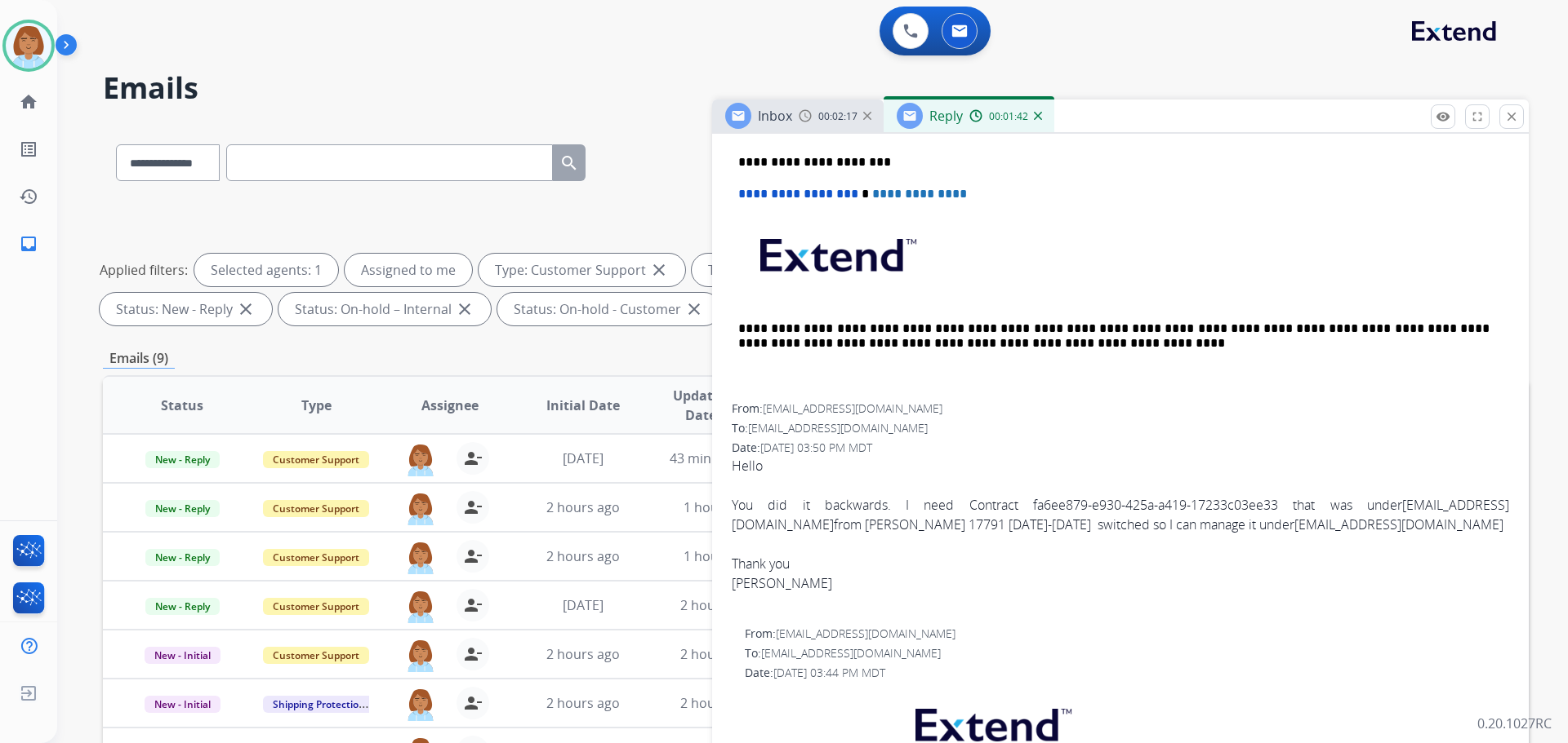
scroll to position [245, 0]
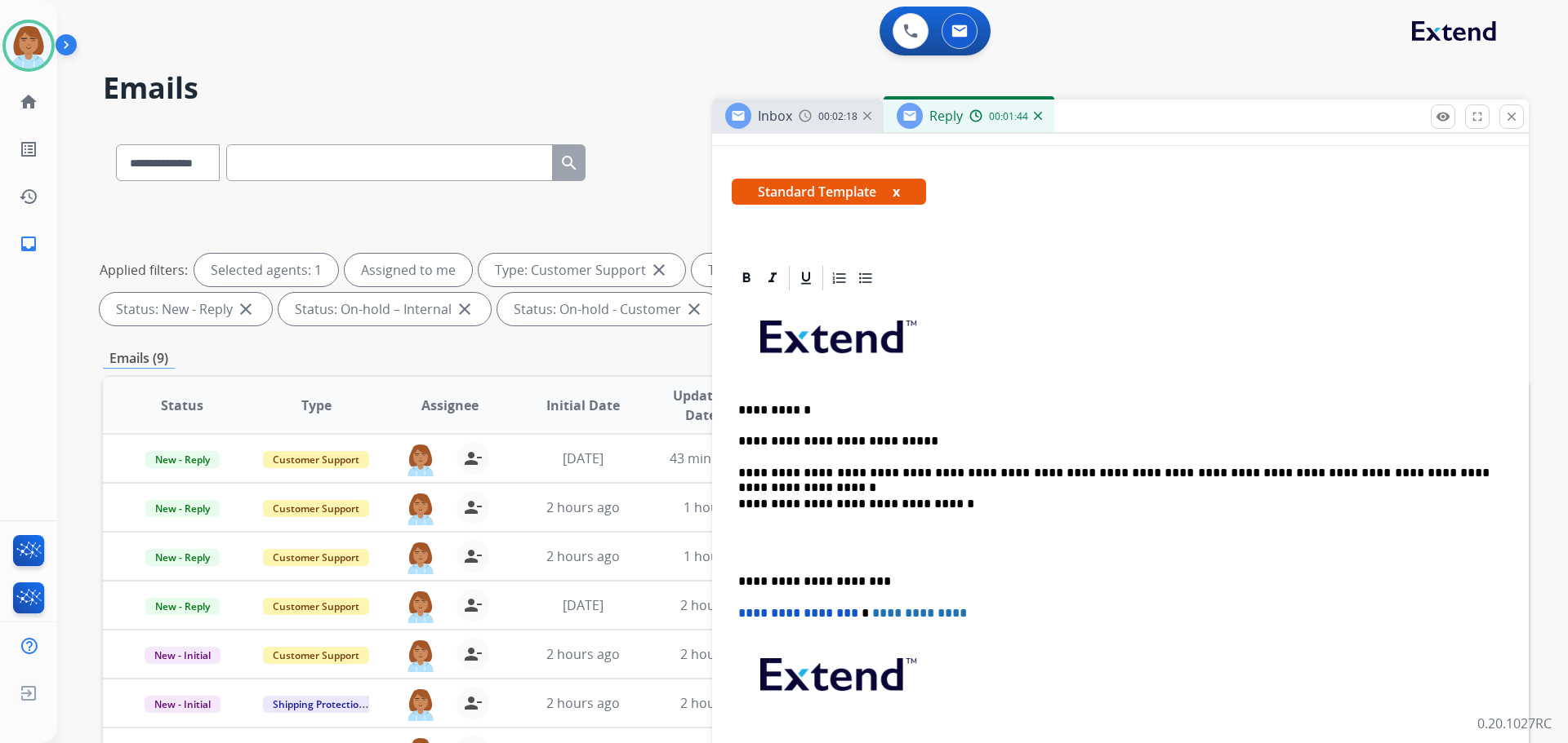
click at [1484, 467] on p "**********" at bounding box center [1113, 473] width 751 height 15
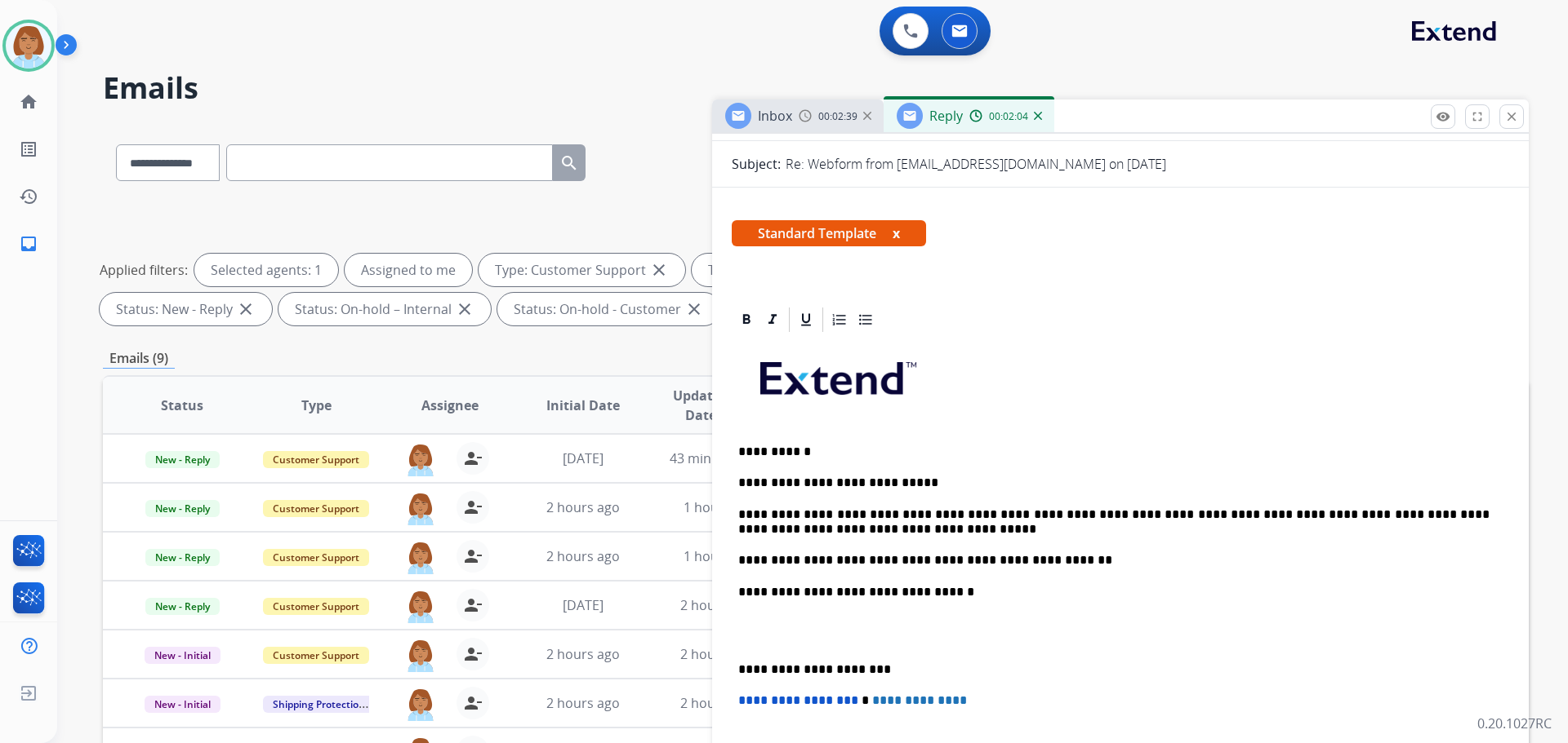
scroll to position [0, 0]
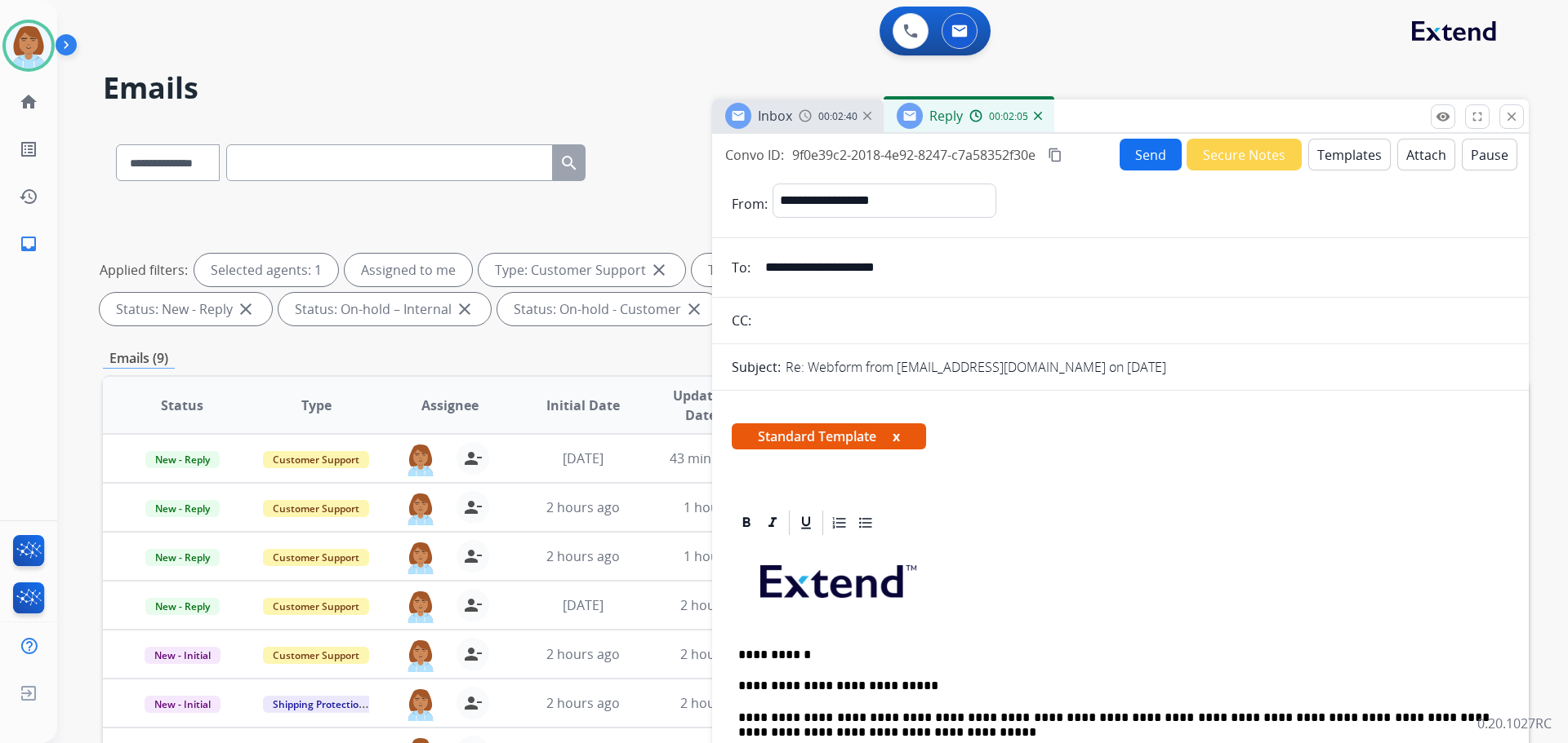
click at [1063, 153] on mat-icon "content_copy" at bounding box center [1055, 155] width 15 height 15
click at [1134, 161] on button "Send" at bounding box center [1150, 154] width 62 height 32
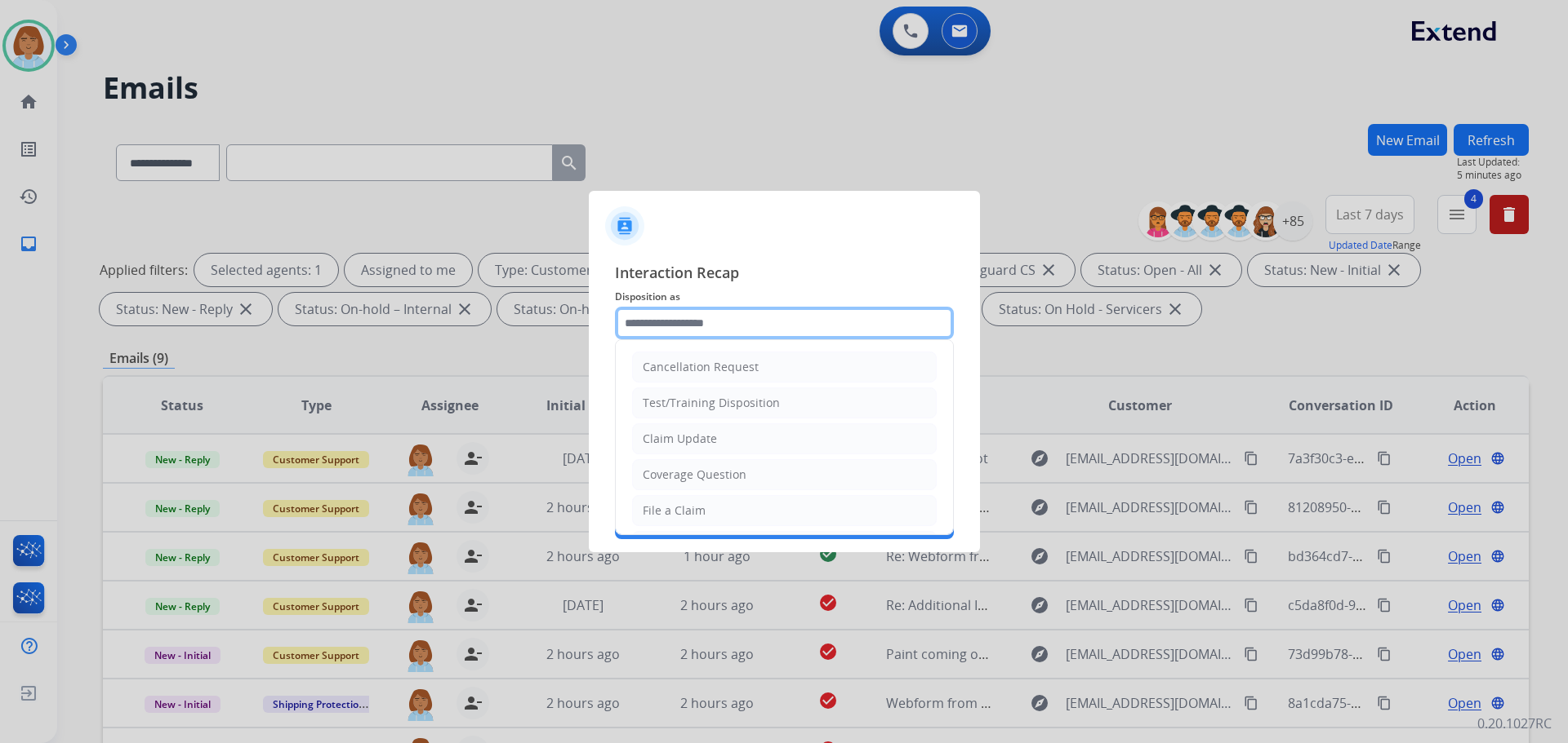
click at [705, 329] on input "text" at bounding box center [784, 323] width 339 height 32
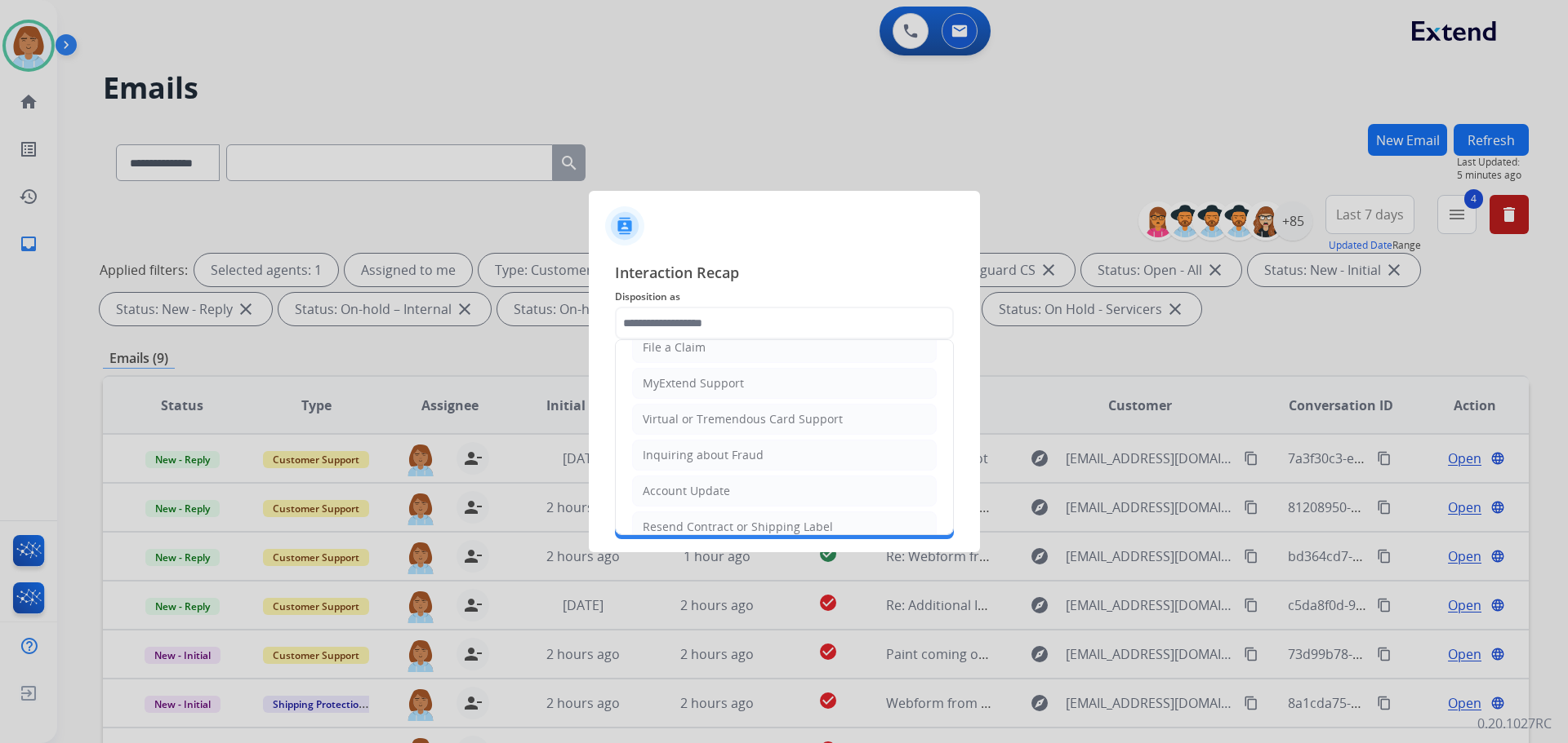
click at [741, 485] on li "Account Update" at bounding box center [784, 491] width 304 height 31
type input "**********"
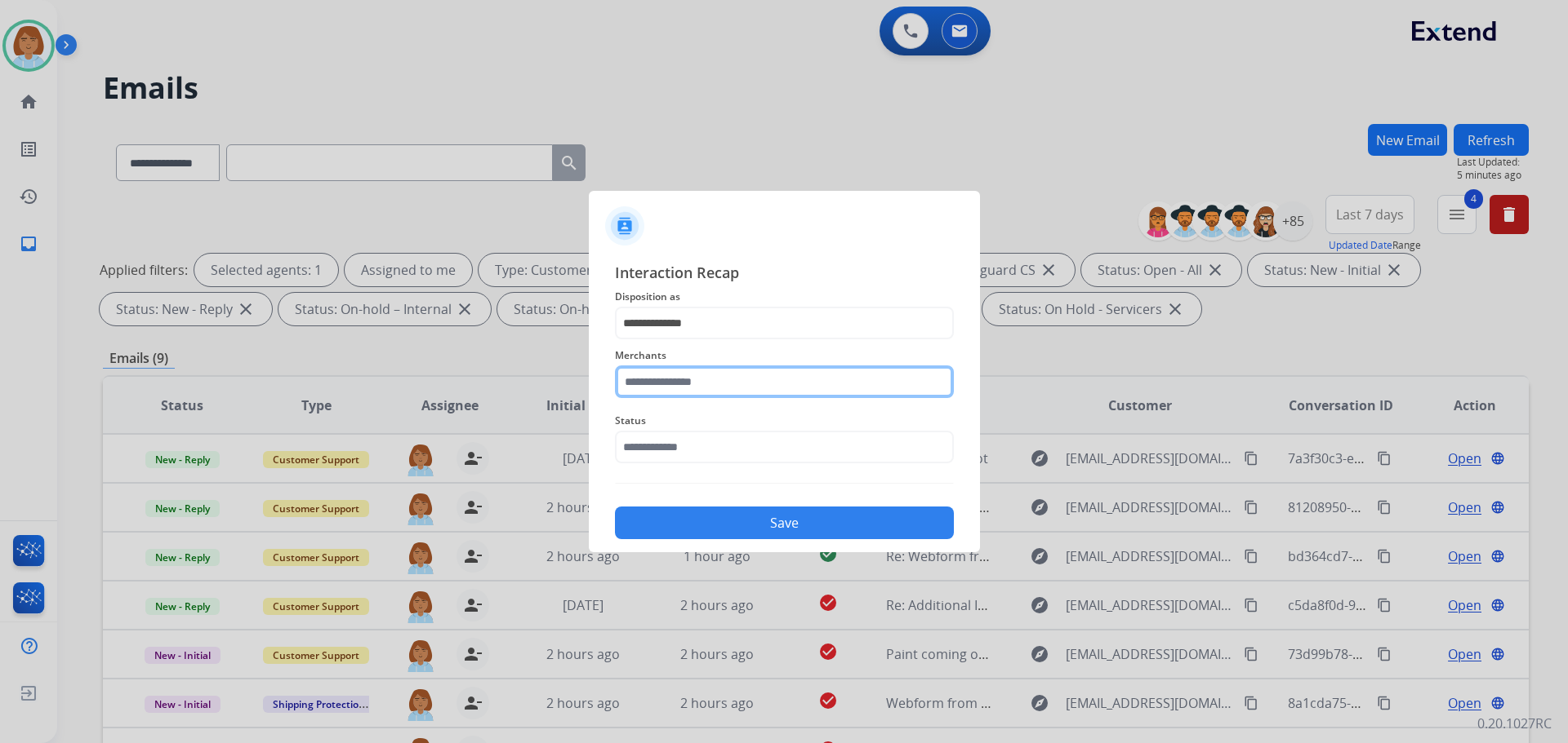
click at [732, 382] on input "text" at bounding box center [784, 382] width 339 height 32
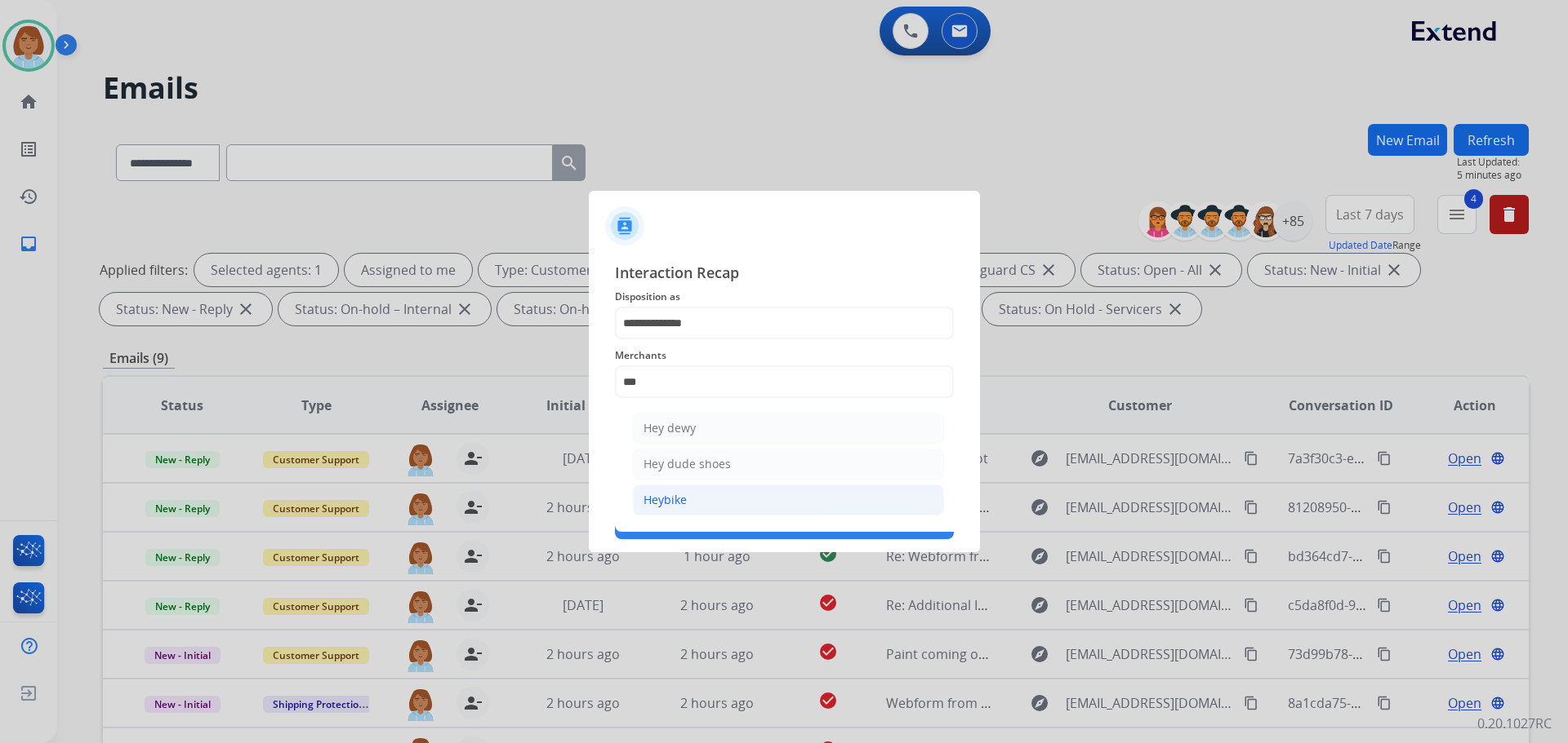
click at [694, 505] on li "Heybike" at bounding box center [788, 501] width 311 height 31
type input "*******"
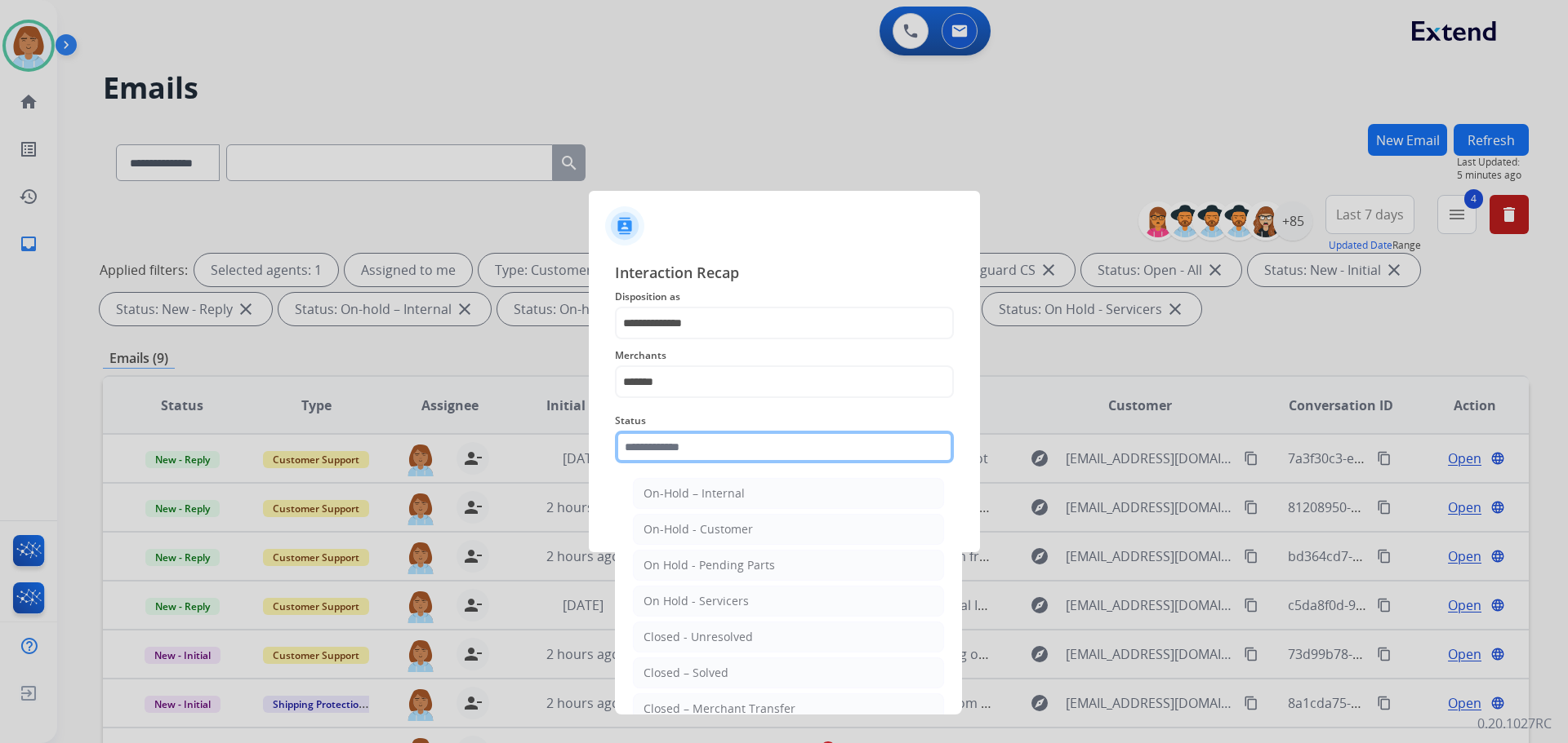
click at [703, 448] on input "text" at bounding box center [784, 446] width 339 height 32
click at [686, 672] on div "Closed – Solved" at bounding box center [686, 673] width 85 height 17
type input "**********"
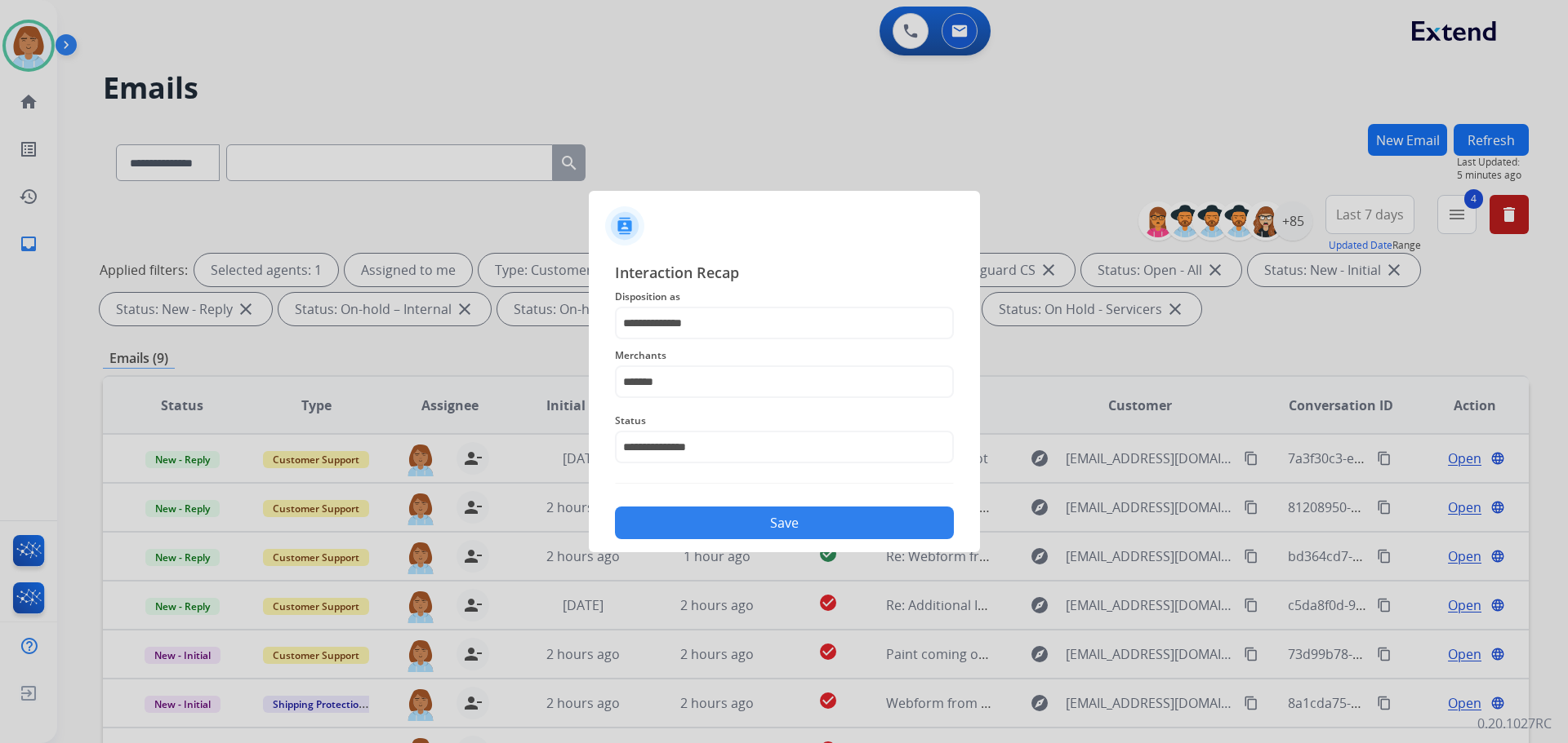
click at [801, 521] on button "Save" at bounding box center [784, 523] width 339 height 32
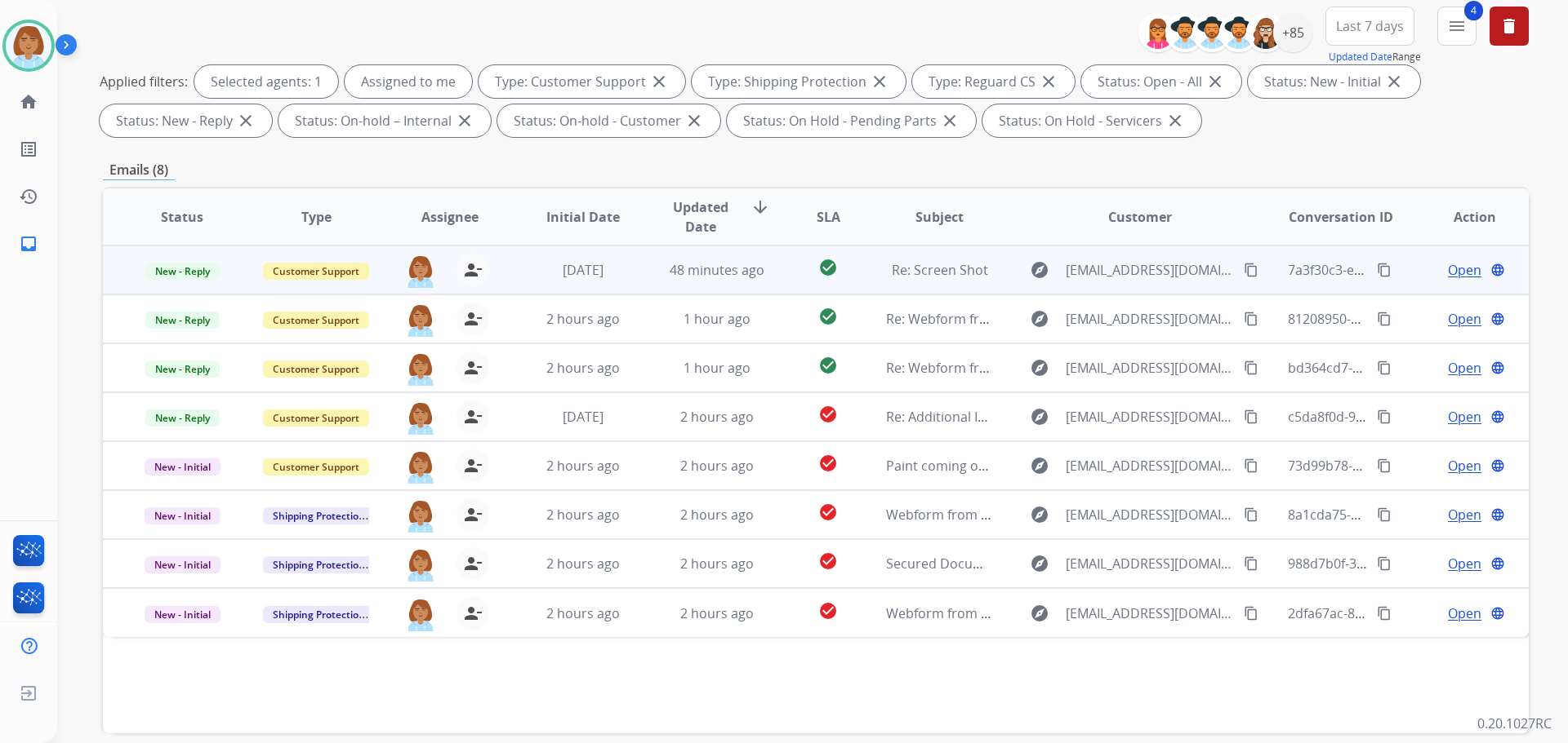
scroll to position [0, 0]
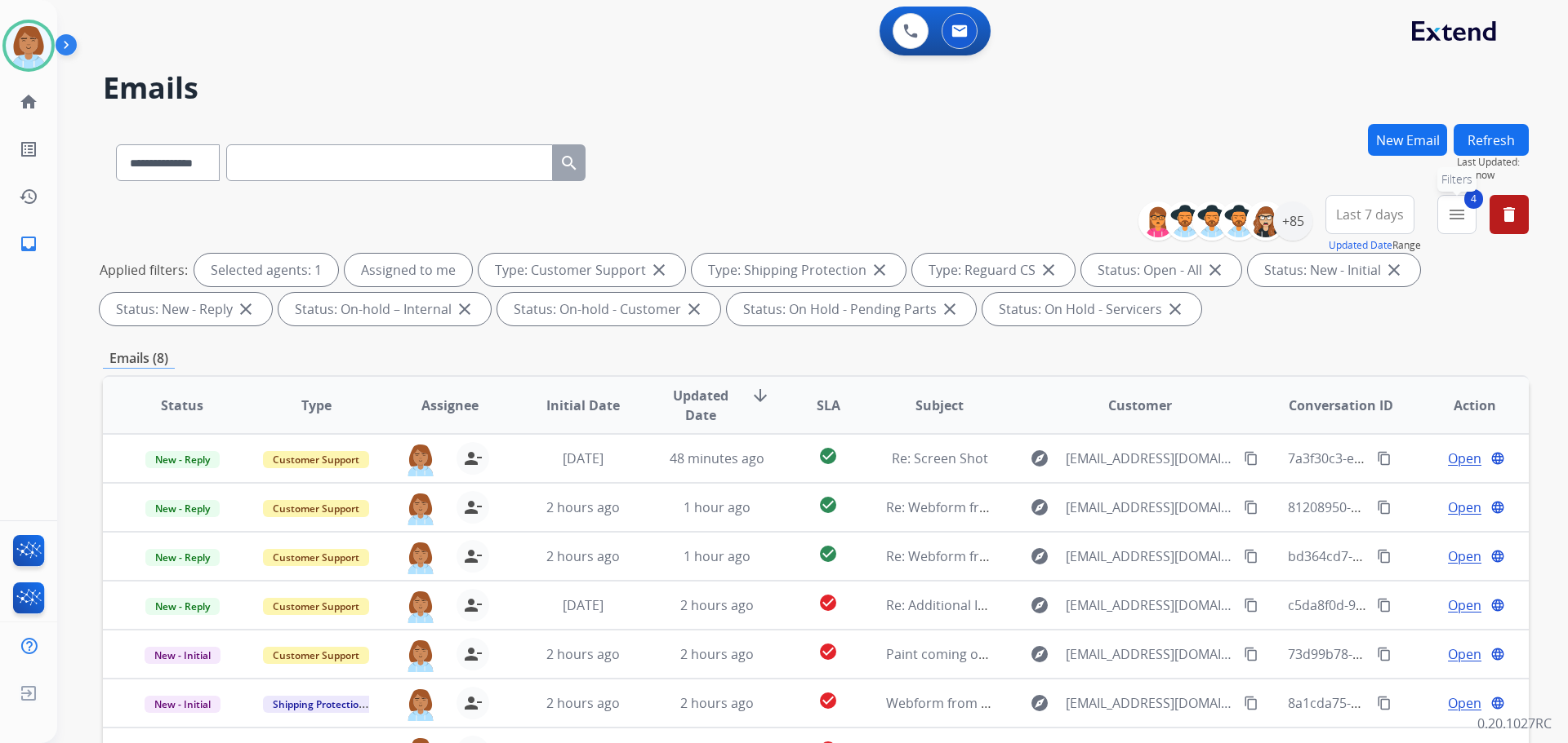
click at [1460, 217] on mat-icon "menu" at bounding box center [1456, 214] width 19 height 19
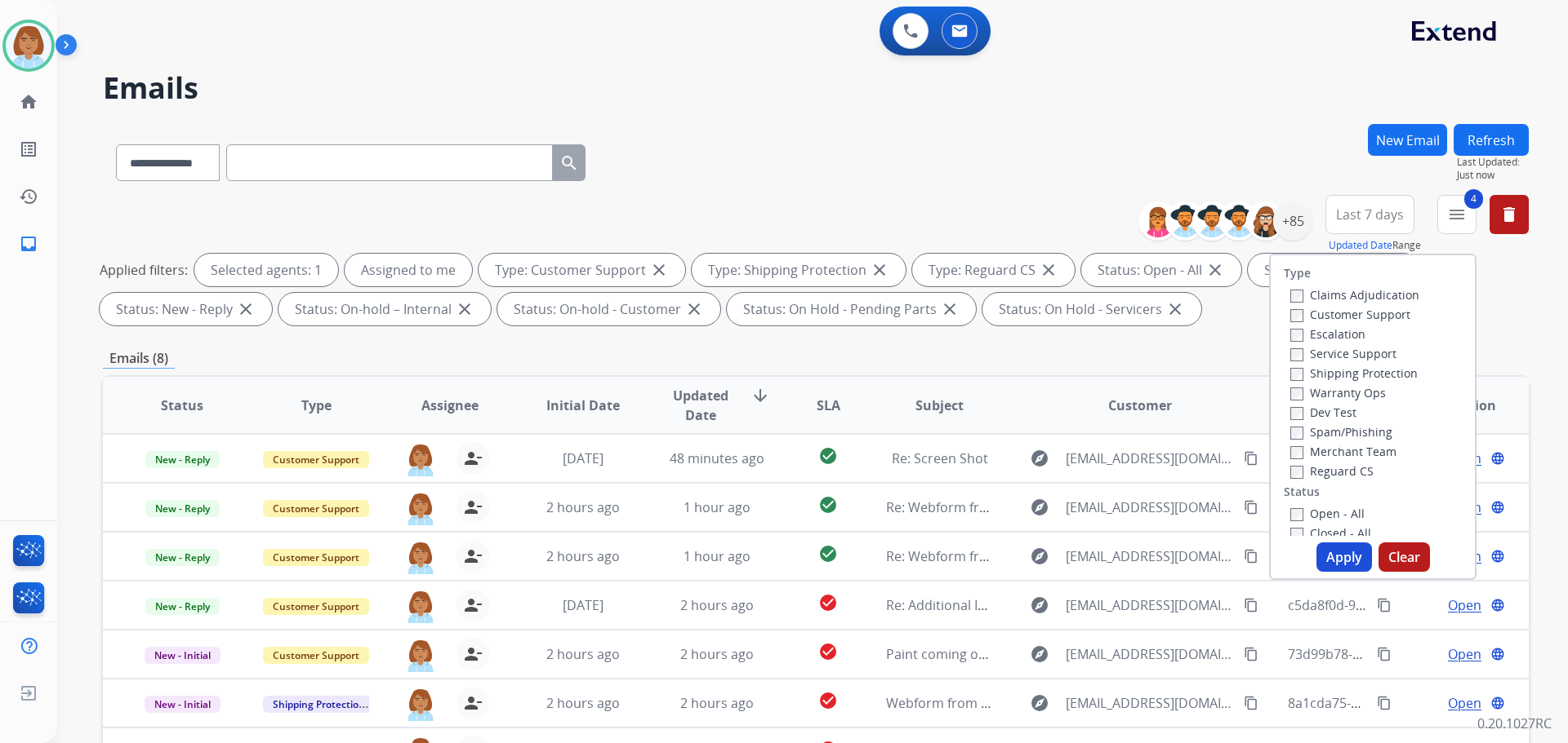
click at [1296, 525] on label "Closed - All" at bounding box center [1331, 533] width 81 height 16
click at [1336, 554] on button "Apply" at bounding box center [1344, 558] width 55 height 29
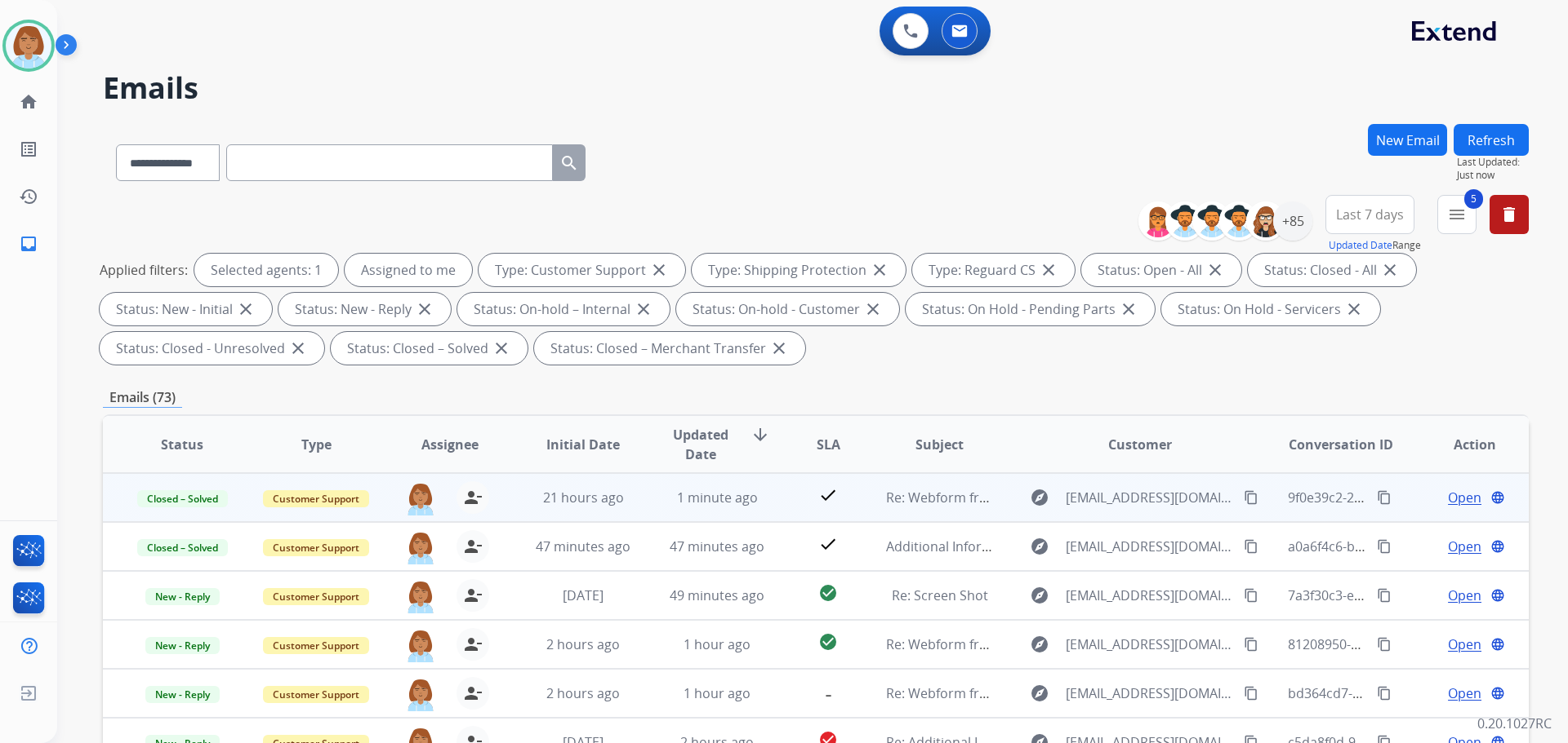
click at [771, 490] on td "check" at bounding box center [815, 497] width 89 height 49
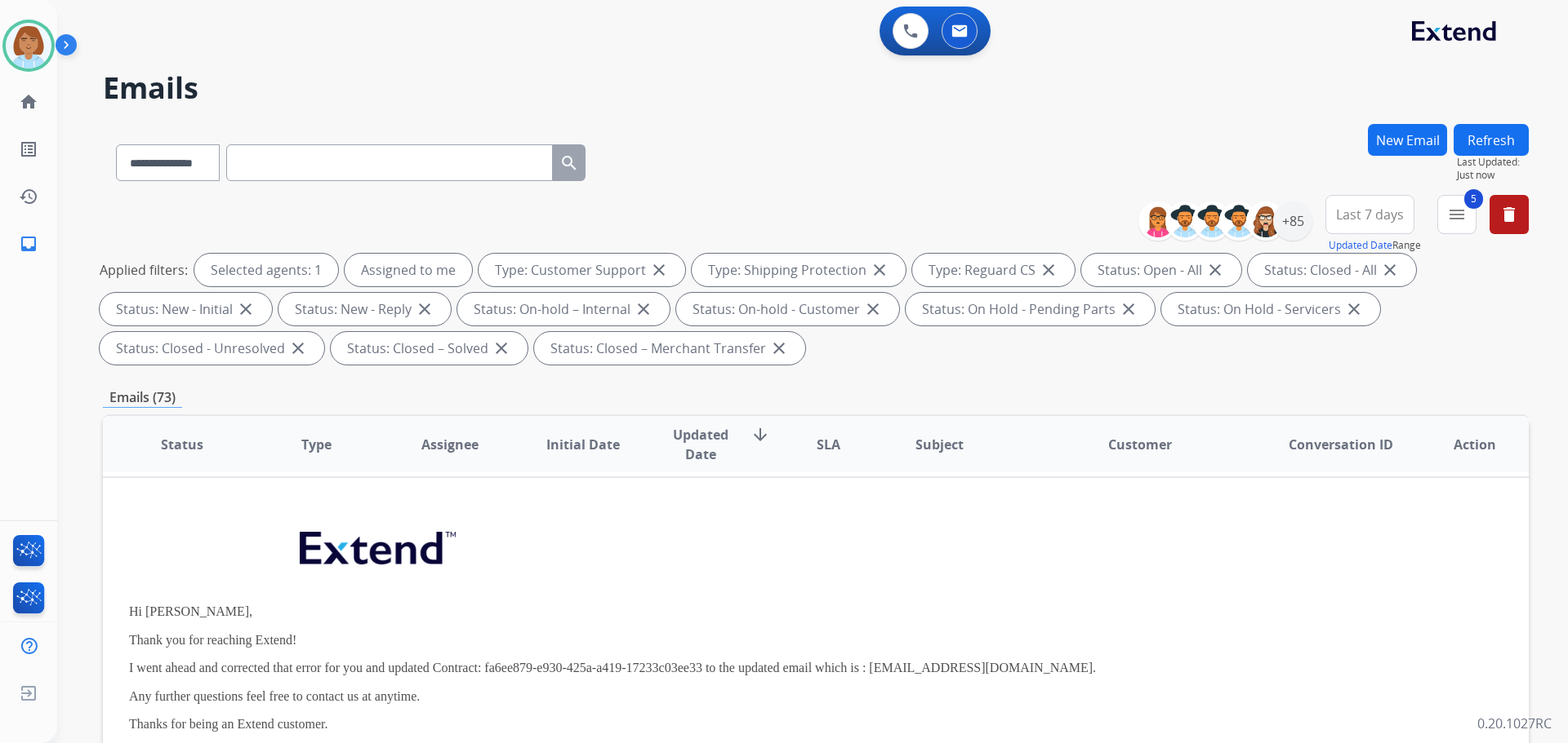
scroll to position [0, 0]
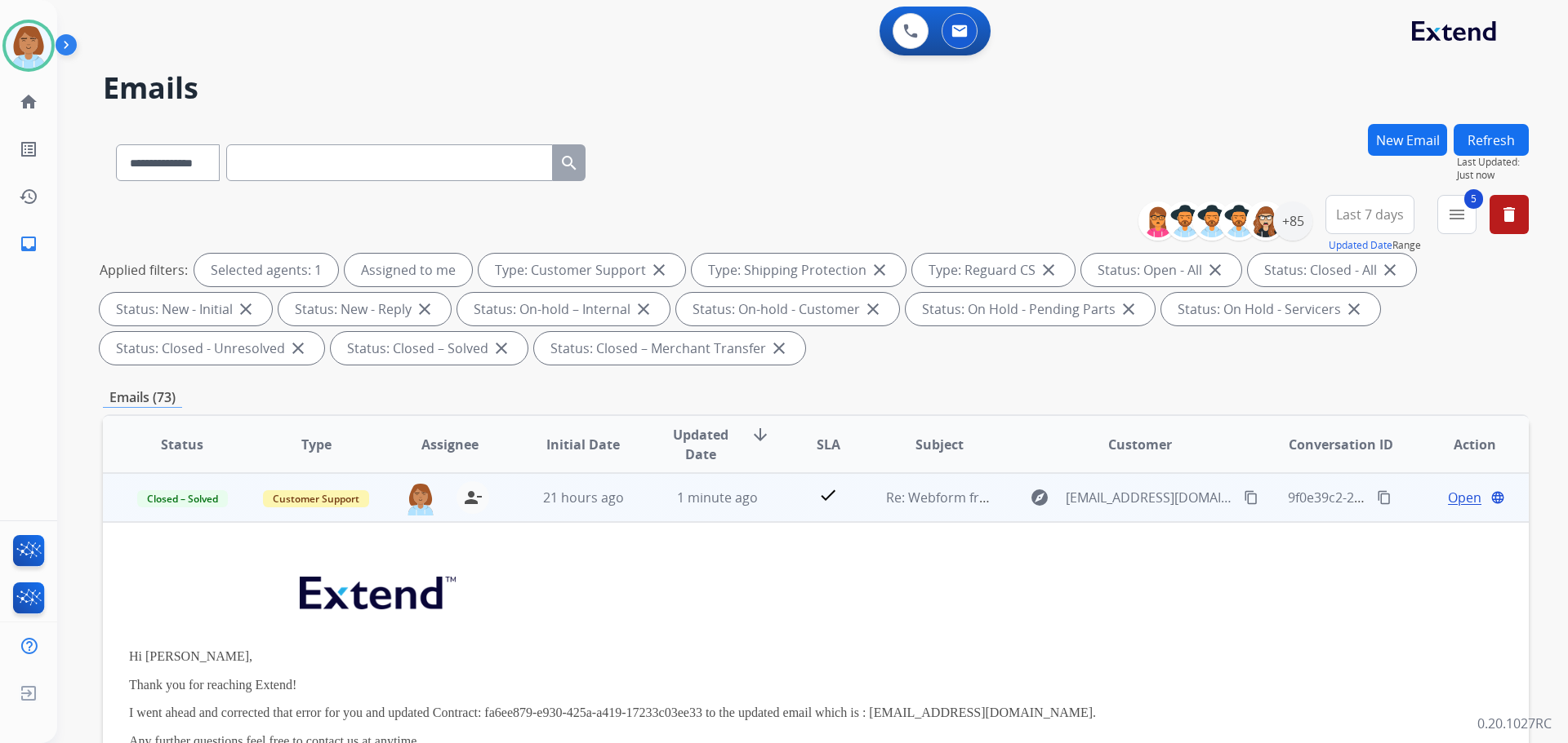
click at [1448, 501] on span "Open" at bounding box center [1465, 497] width 33 height 19
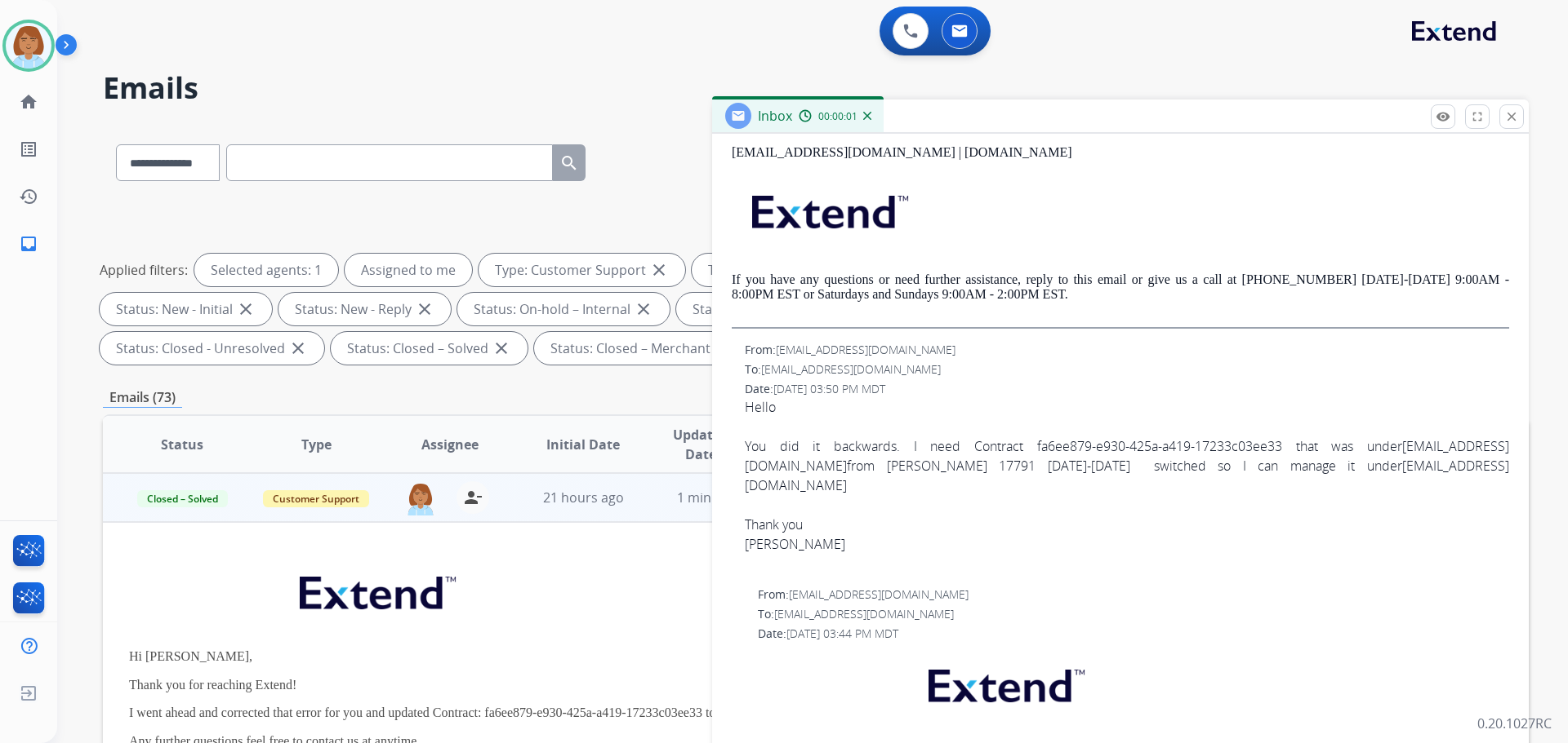
scroll to position [816, 0]
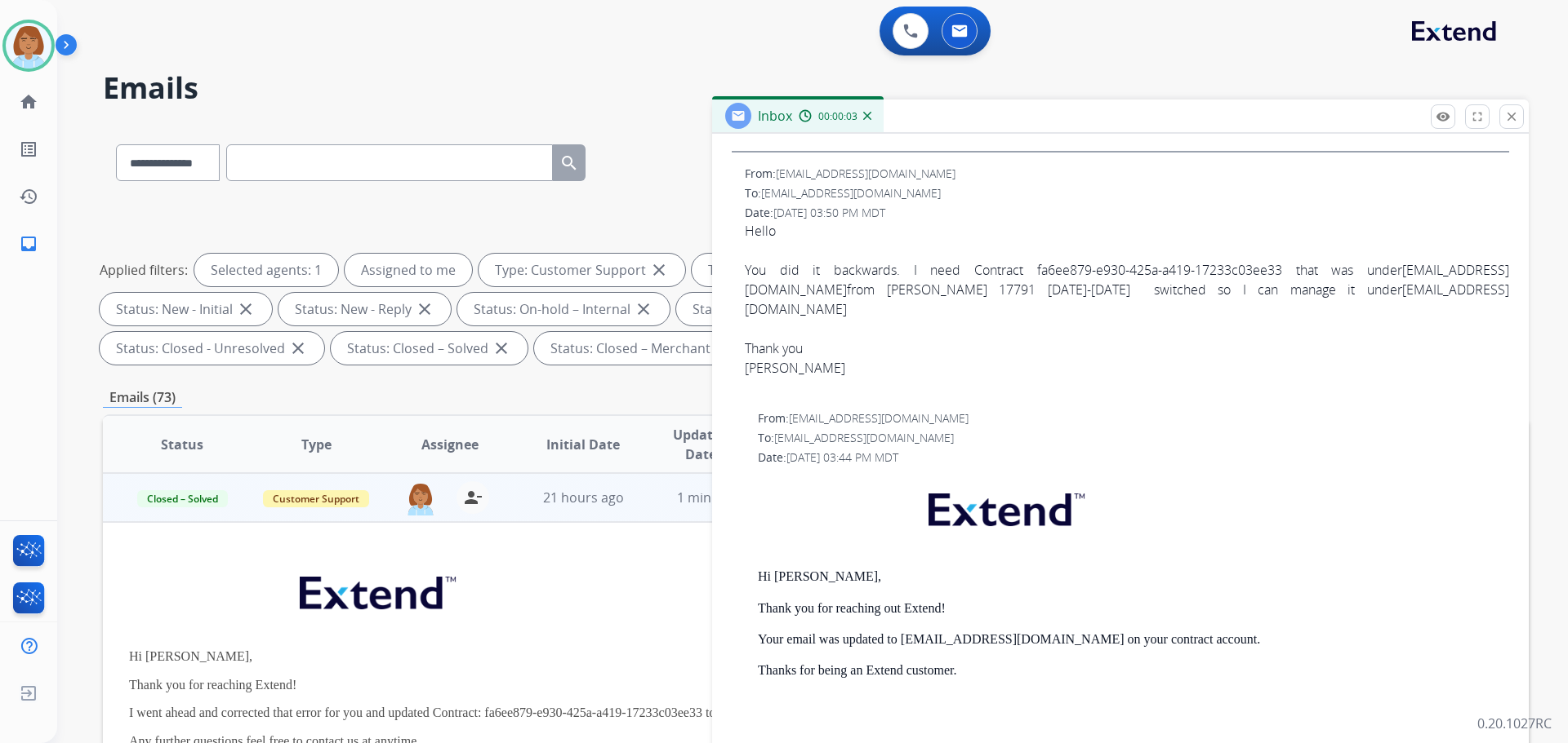
click at [1360, 269] on link "mfaust10@aol.com" at bounding box center [1126, 279] width 765 height 38
drag, startPoint x: 1429, startPoint y: 271, endPoint x: 1321, endPoint y: 279, distance: 108.3
click at [1321, 279] on div "You did it backwards. I need Contract fa6ee879-e930-425a-a419-17233c03ee33 that…" at bounding box center [1126, 289] width 765 height 59
copy link "mfaust10@aol.com"
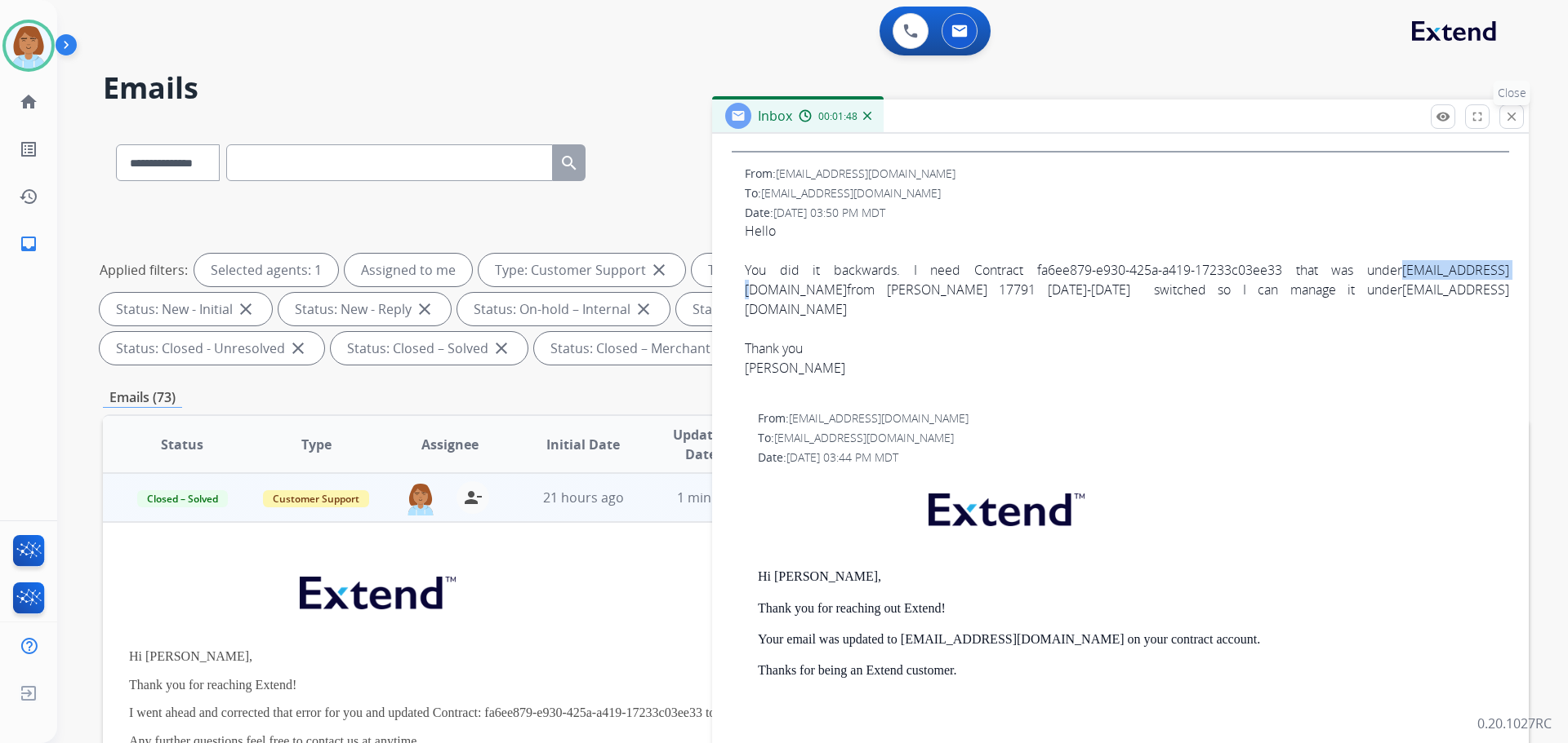
click at [1515, 117] on mat-icon "close" at bounding box center [1512, 117] width 15 height 15
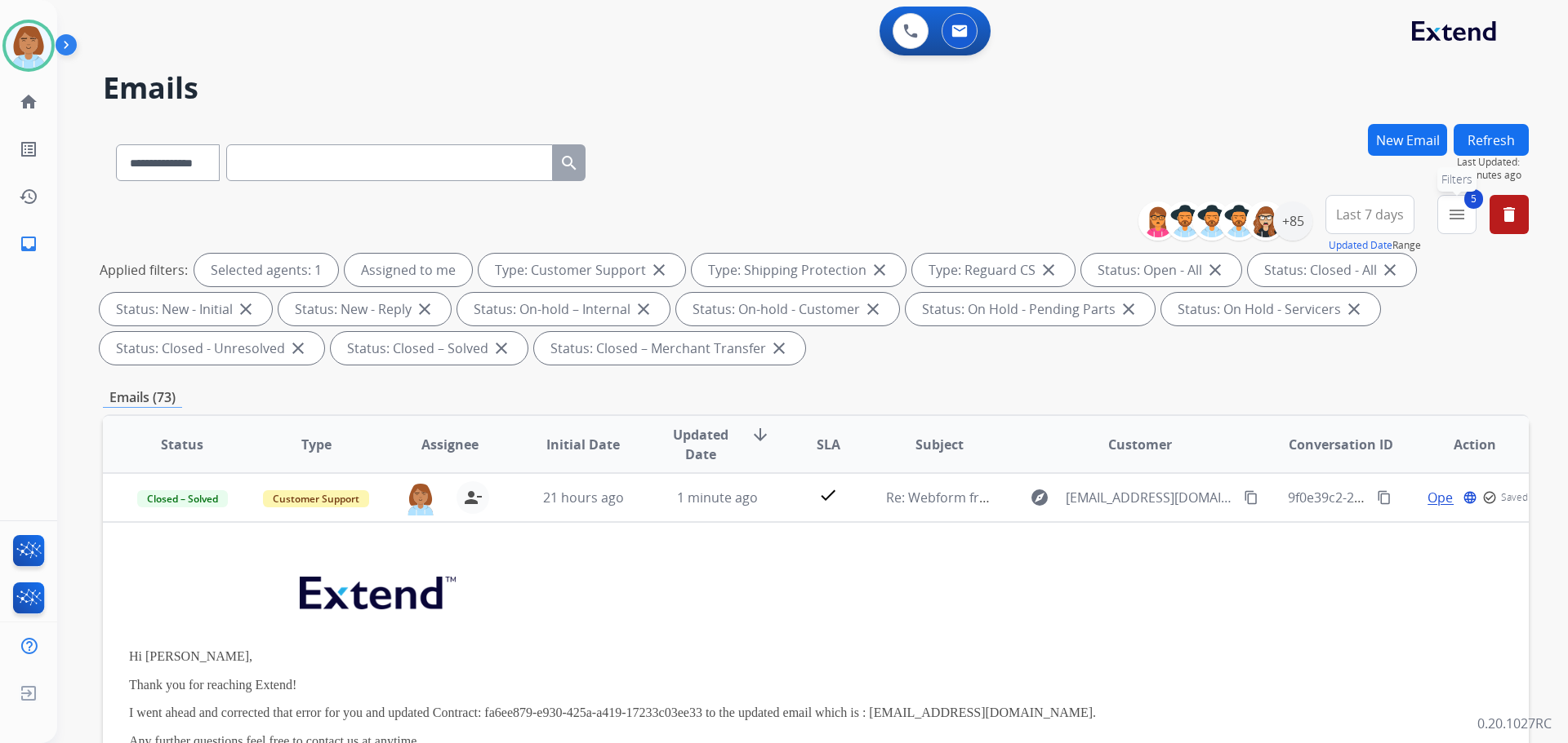
click at [1458, 220] on mat-icon "menu" at bounding box center [1456, 214] width 19 height 19
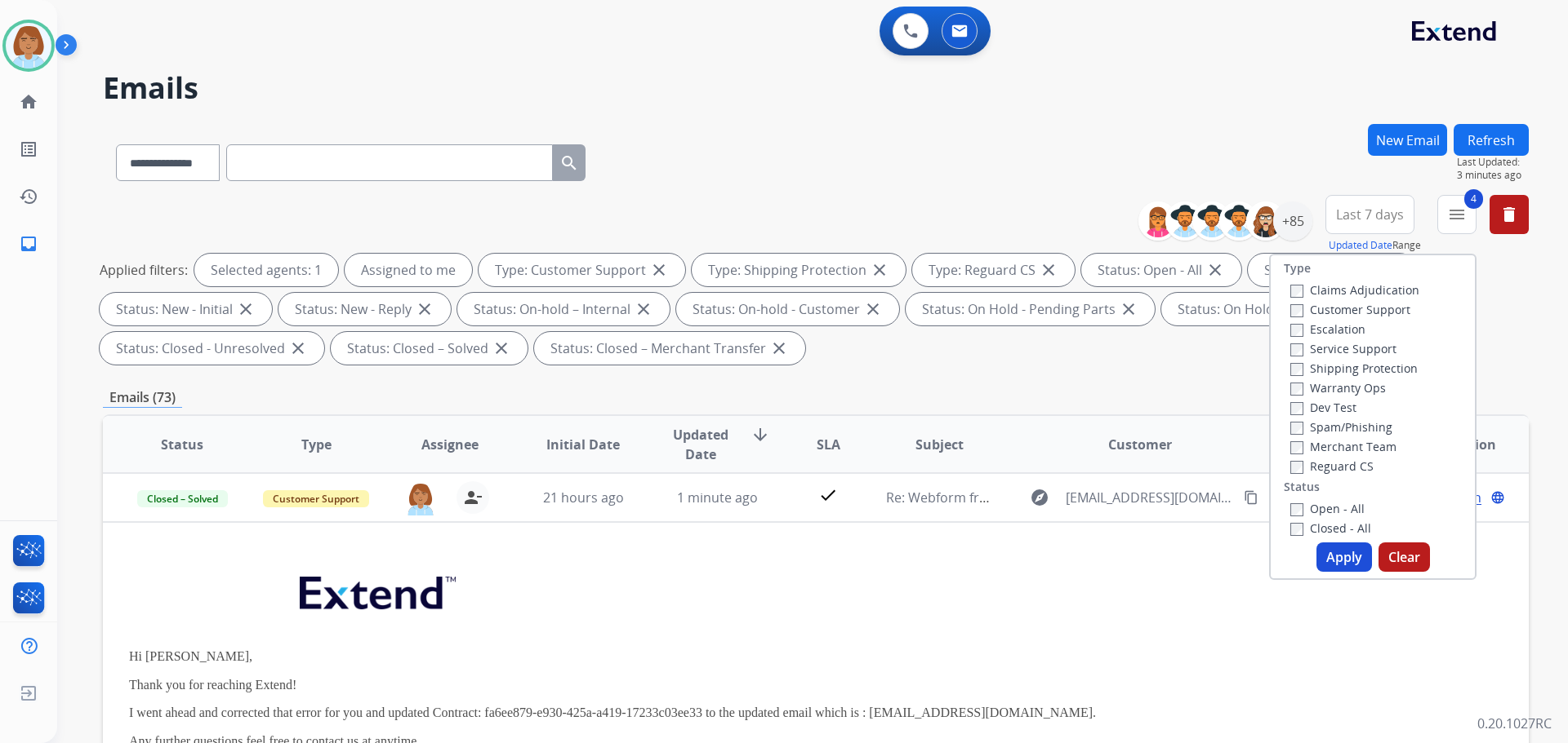
click at [1329, 559] on button "Apply" at bounding box center [1344, 558] width 55 height 29
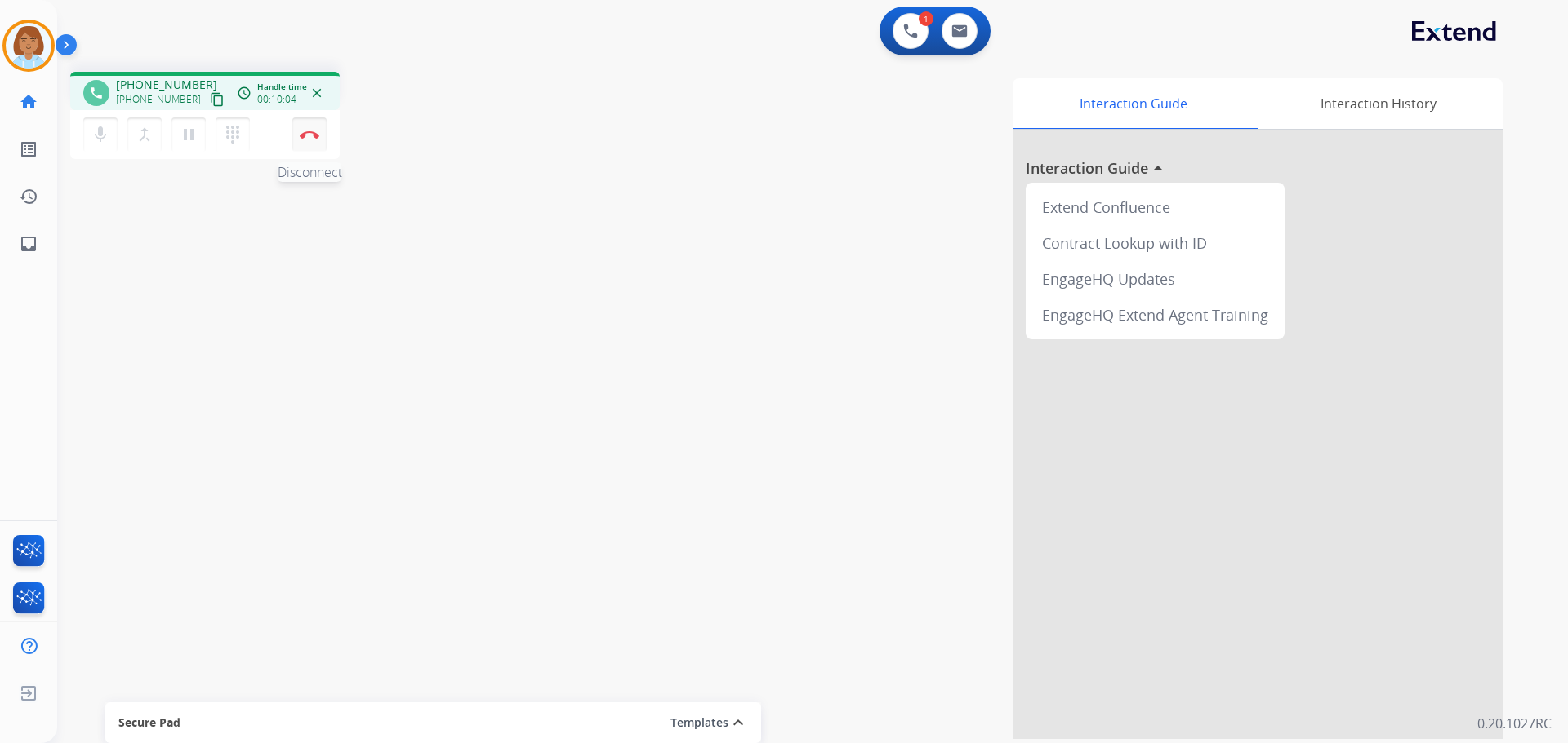
click at [316, 139] on button "Disconnect" at bounding box center [309, 134] width 34 height 34
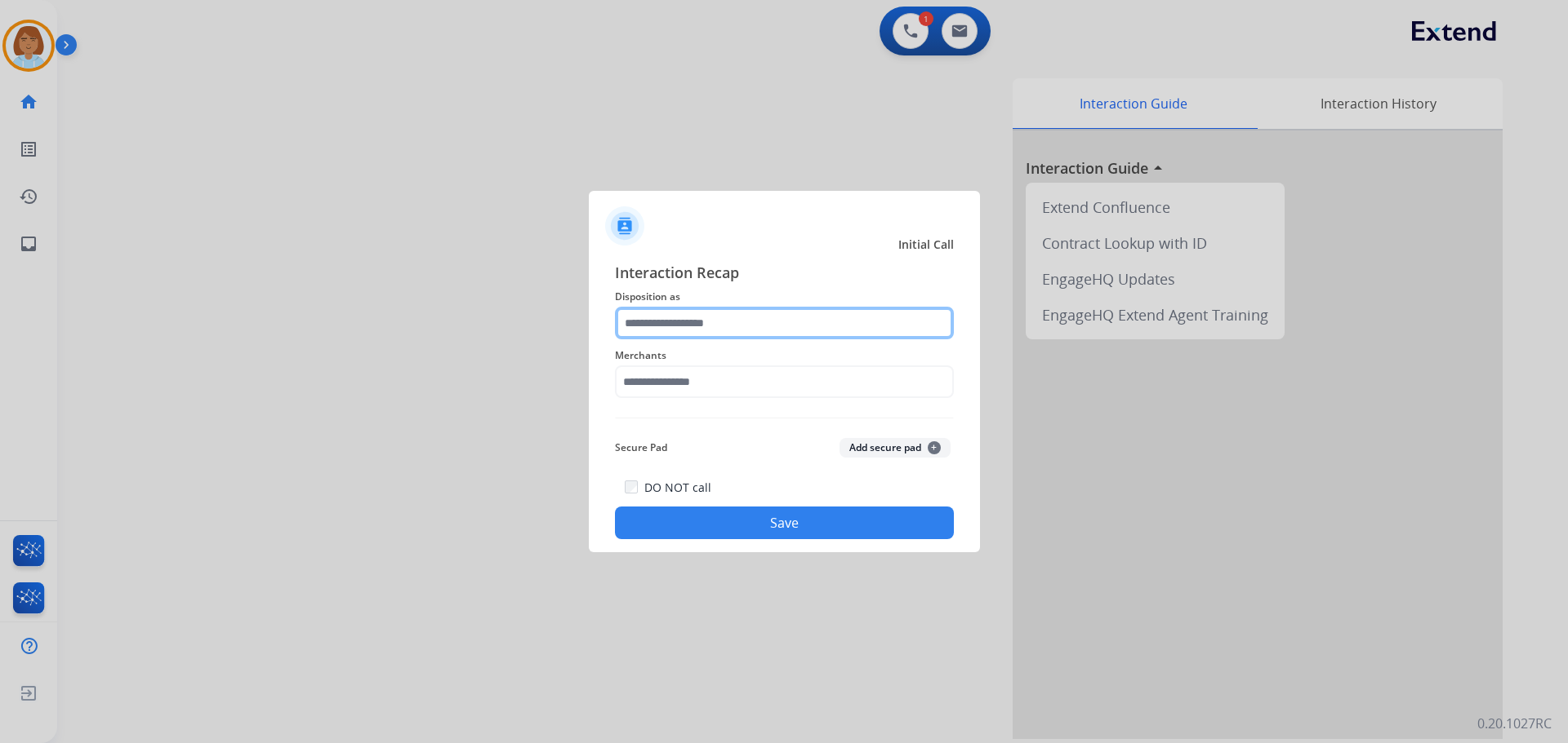
drag, startPoint x: 712, startPoint y: 331, endPoint x: 734, endPoint y: 309, distance: 31.1
click at [714, 331] on input "text" at bounding box center [784, 323] width 339 height 32
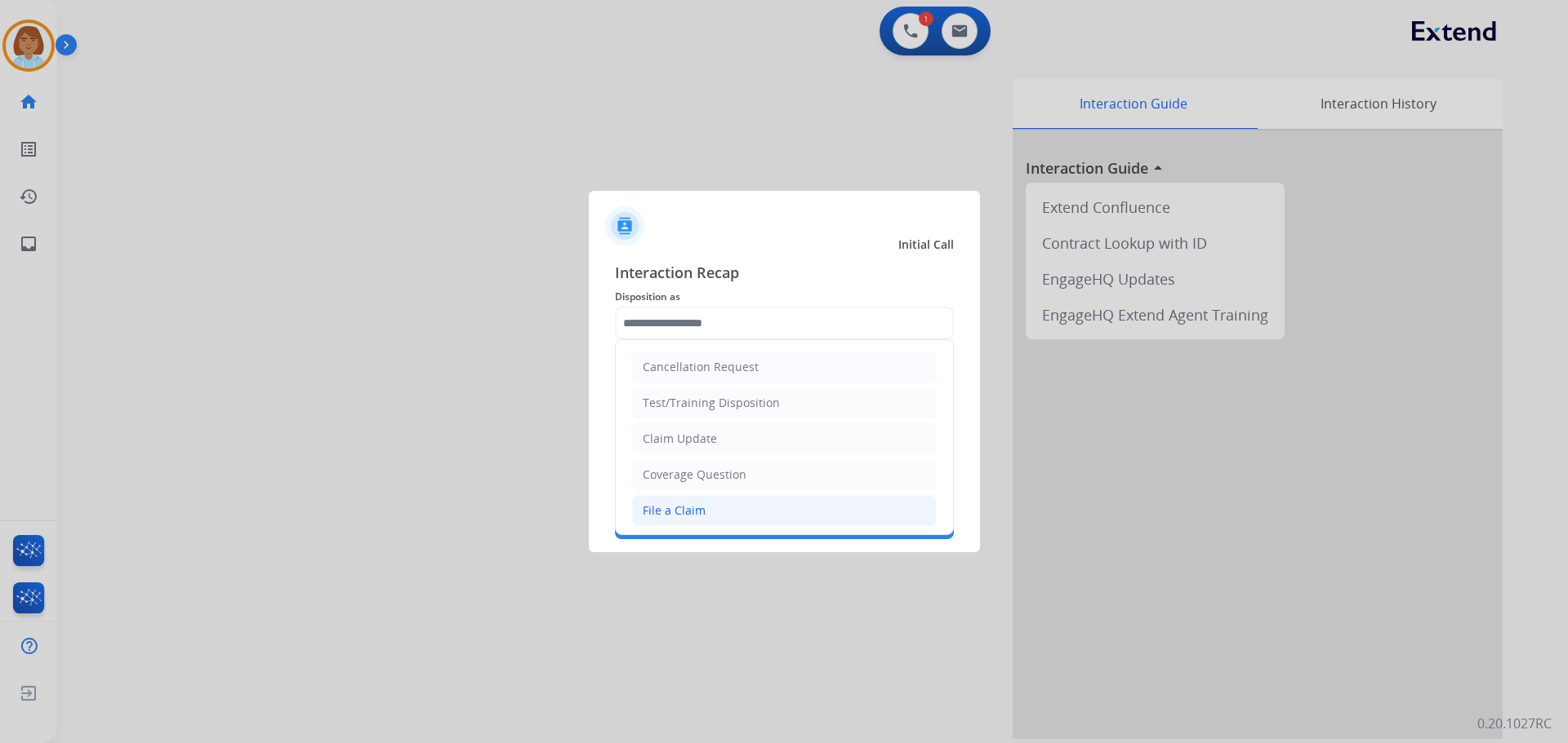
click at [651, 501] on li "File a Claim" at bounding box center [784, 511] width 304 height 31
type input "**********"
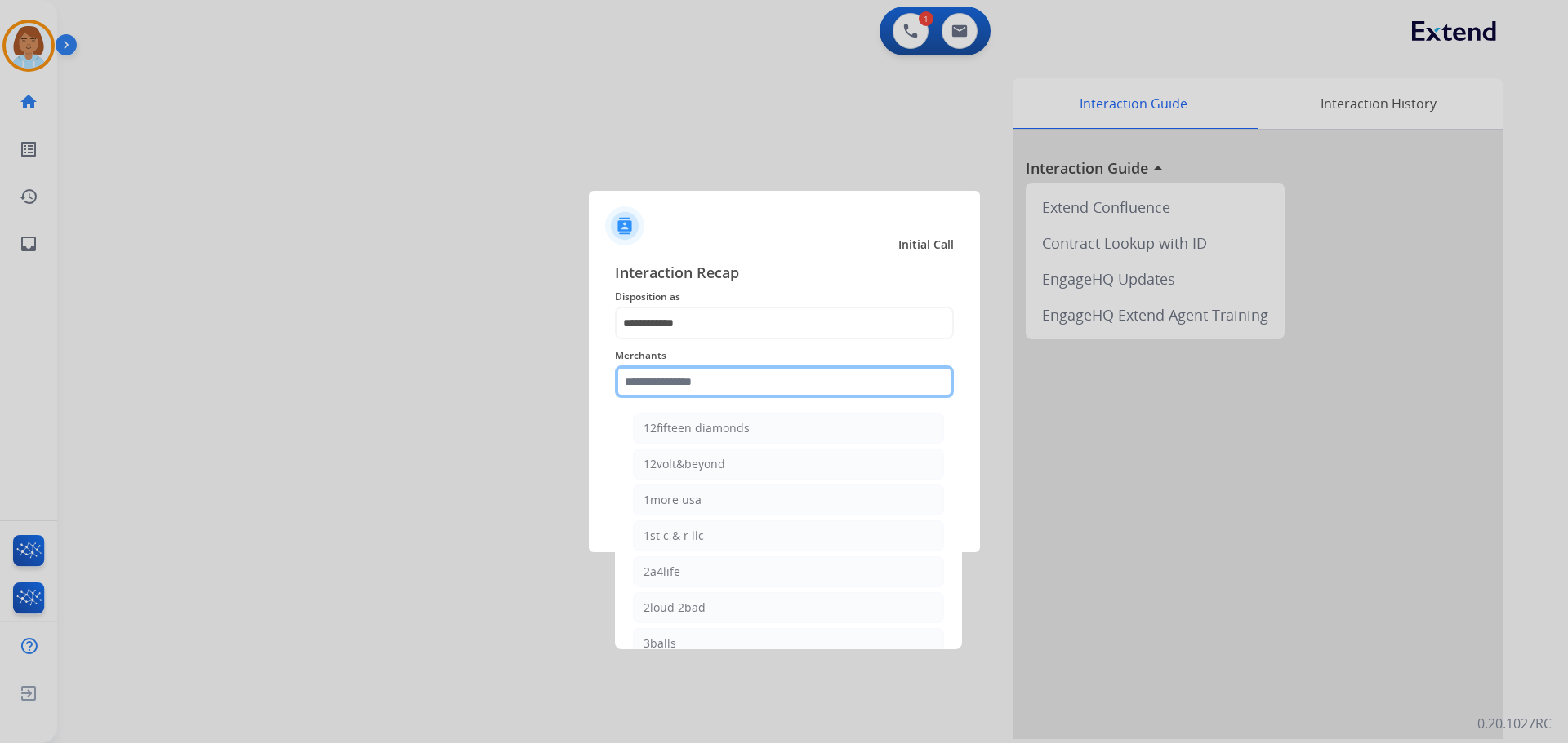
click at [707, 379] on input "text" at bounding box center [784, 382] width 339 height 32
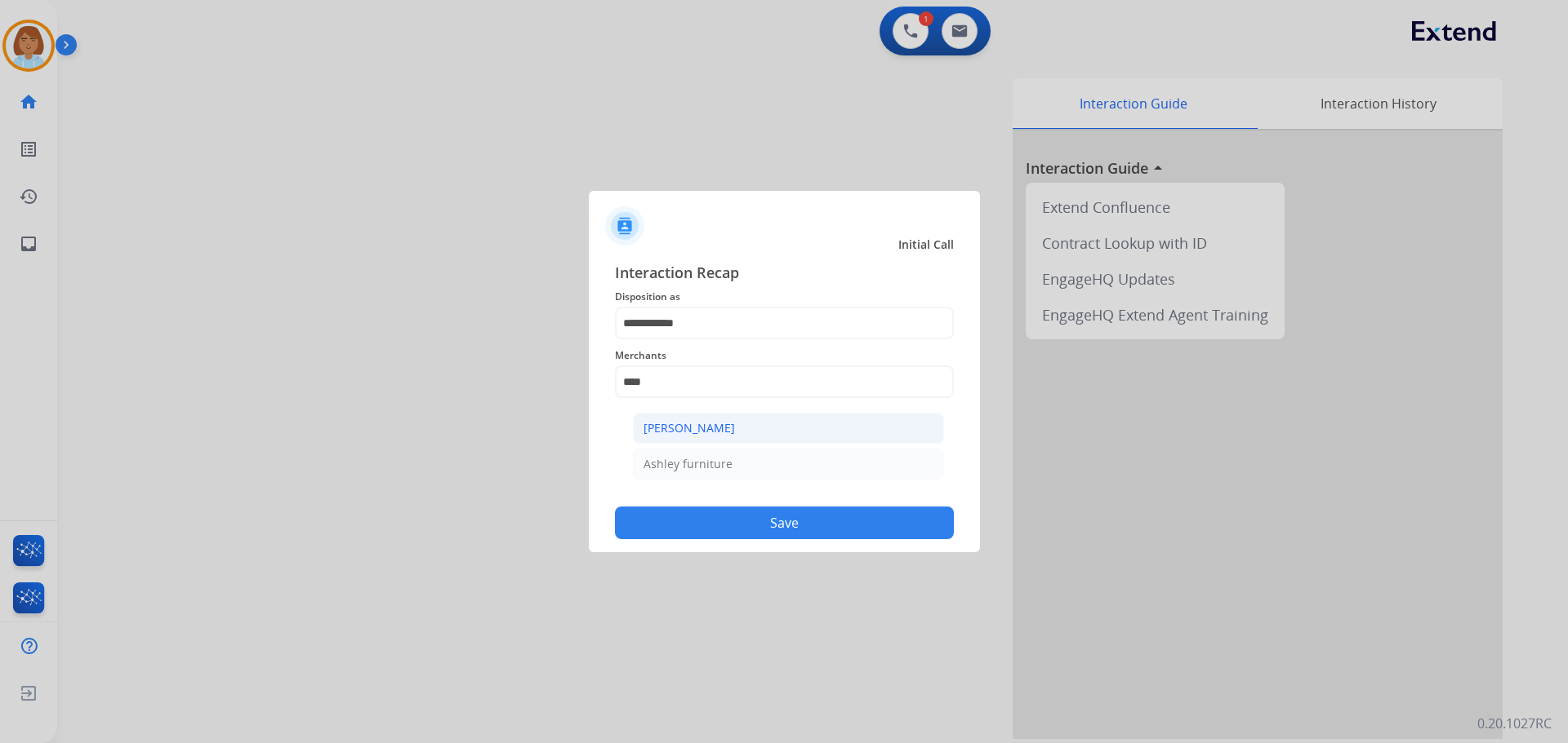
click at [667, 426] on div "[PERSON_NAME]" at bounding box center [689, 429] width 91 height 17
type input "**********"
click at [768, 518] on button "Save" at bounding box center [784, 523] width 339 height 32
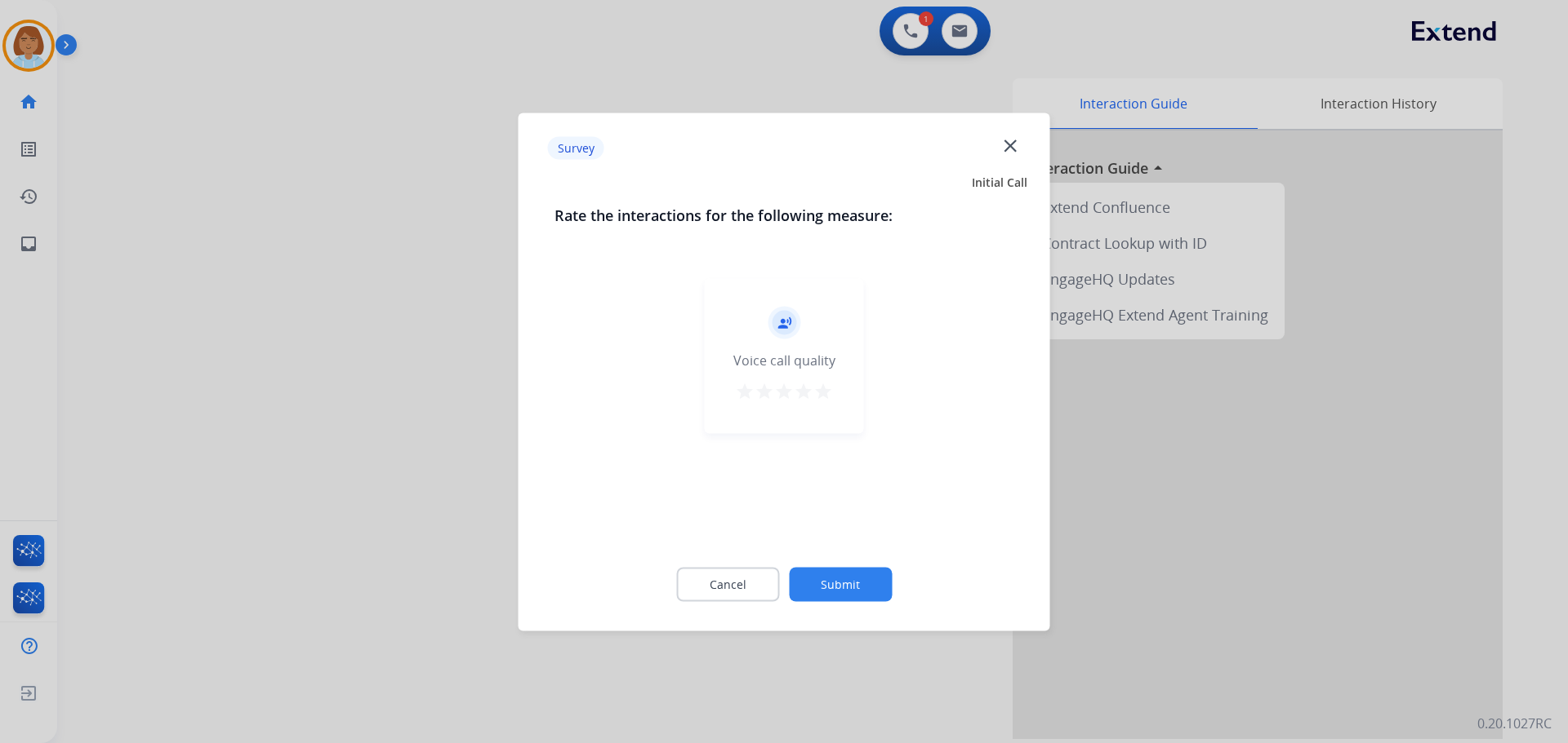
click at [866, 596] on button "Submit" at bounding box center [840, 584] width 103 height 34
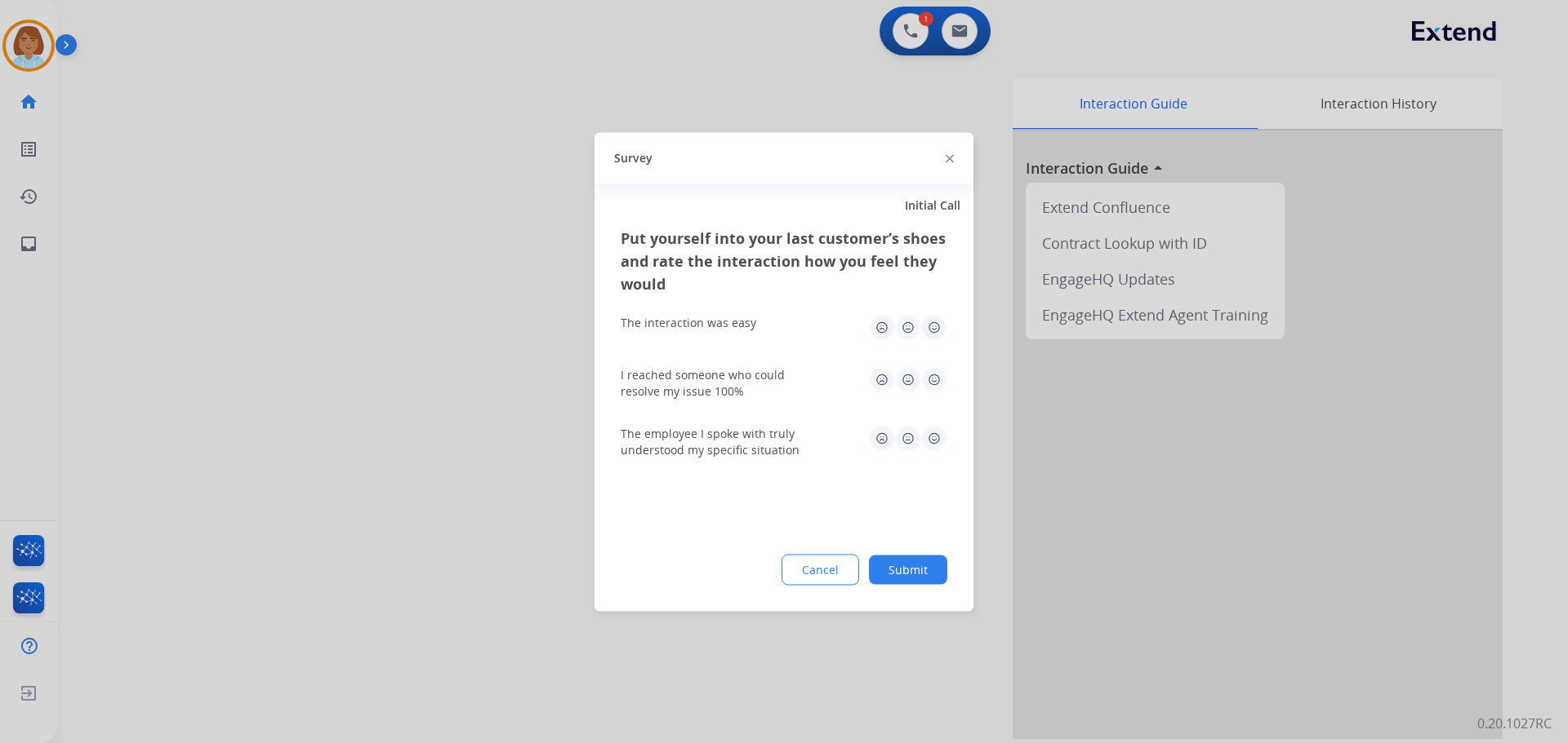
click at [932, 577] on button "Submit" at bounding box center [908, 570] width 78 height 29
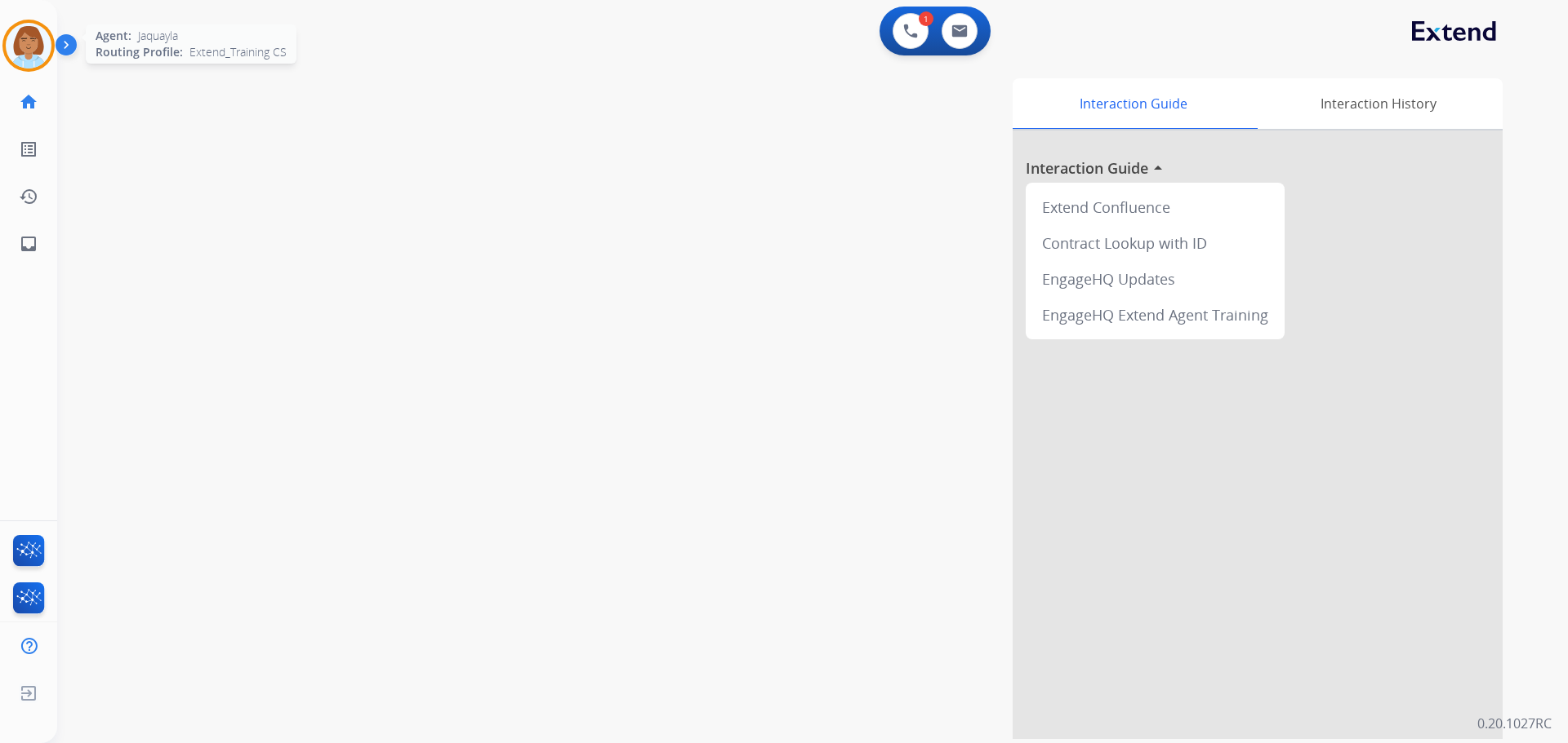
click at [18, 41] on img at bounding box center [29, 46] width 46 height 46
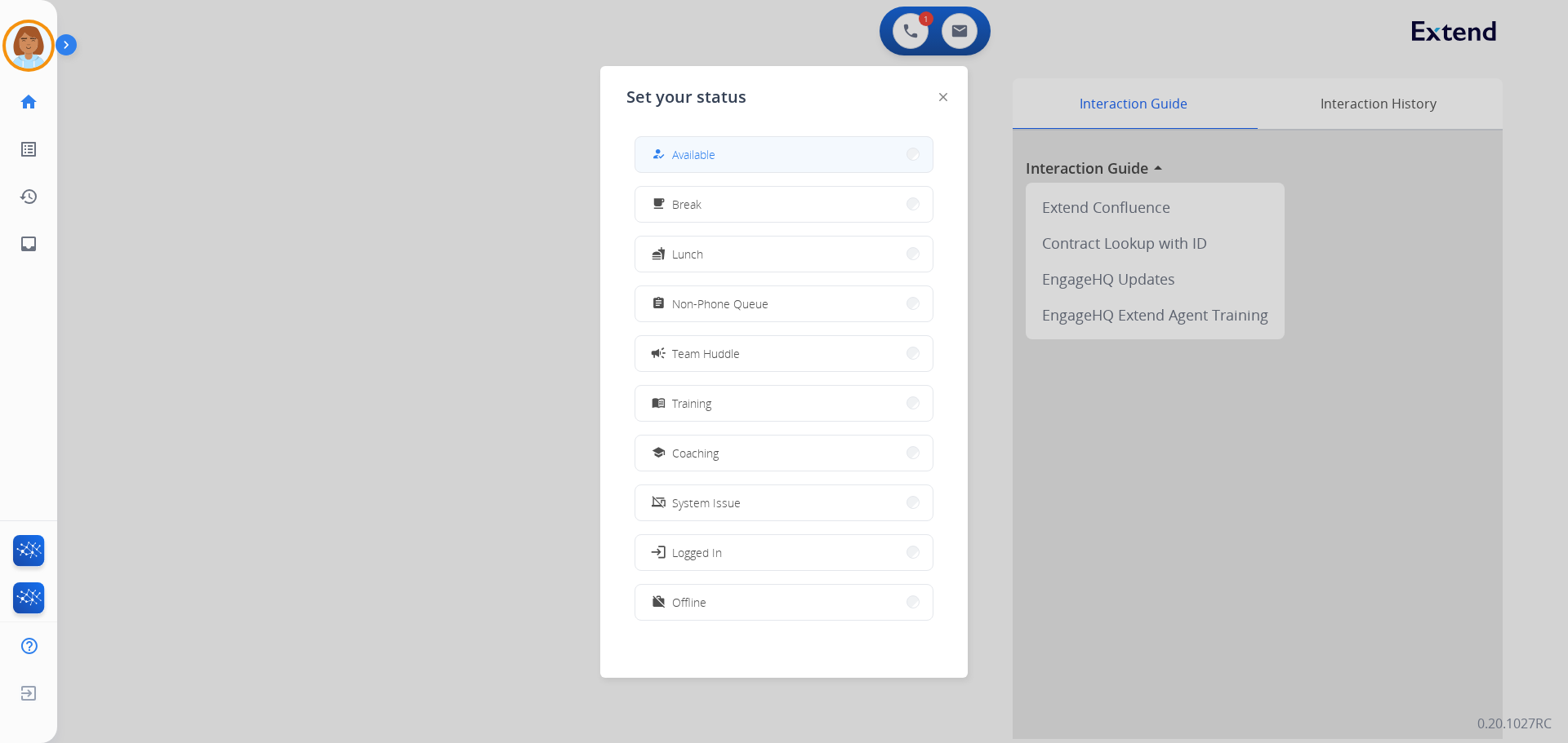
click at [838, 153] on button "how_to_reg Available" at bounding box center [784, 155] width 297 height 35
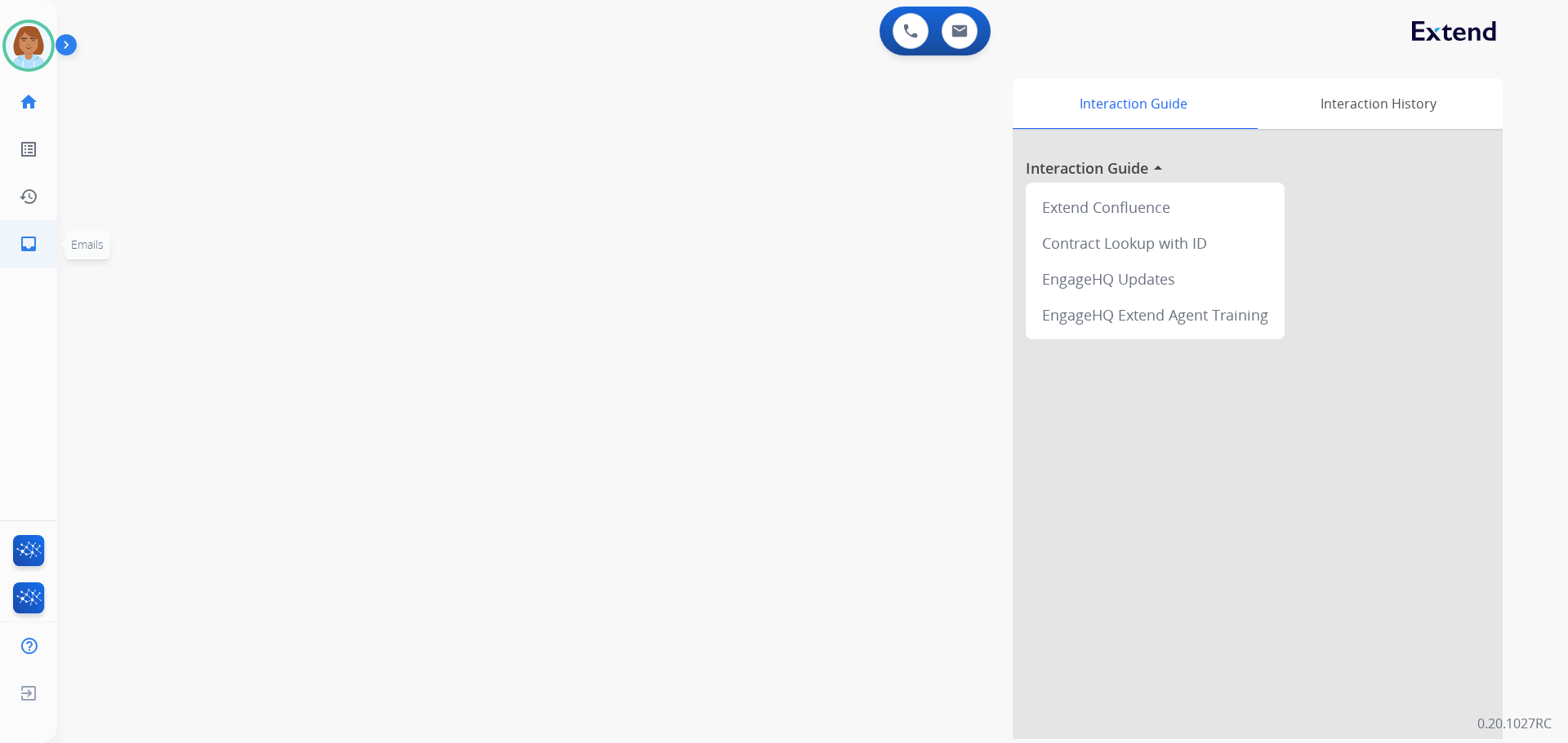
click at [22, 247] on mat-icon "inbox" at bounding box center [28, 243] width 19 height 19
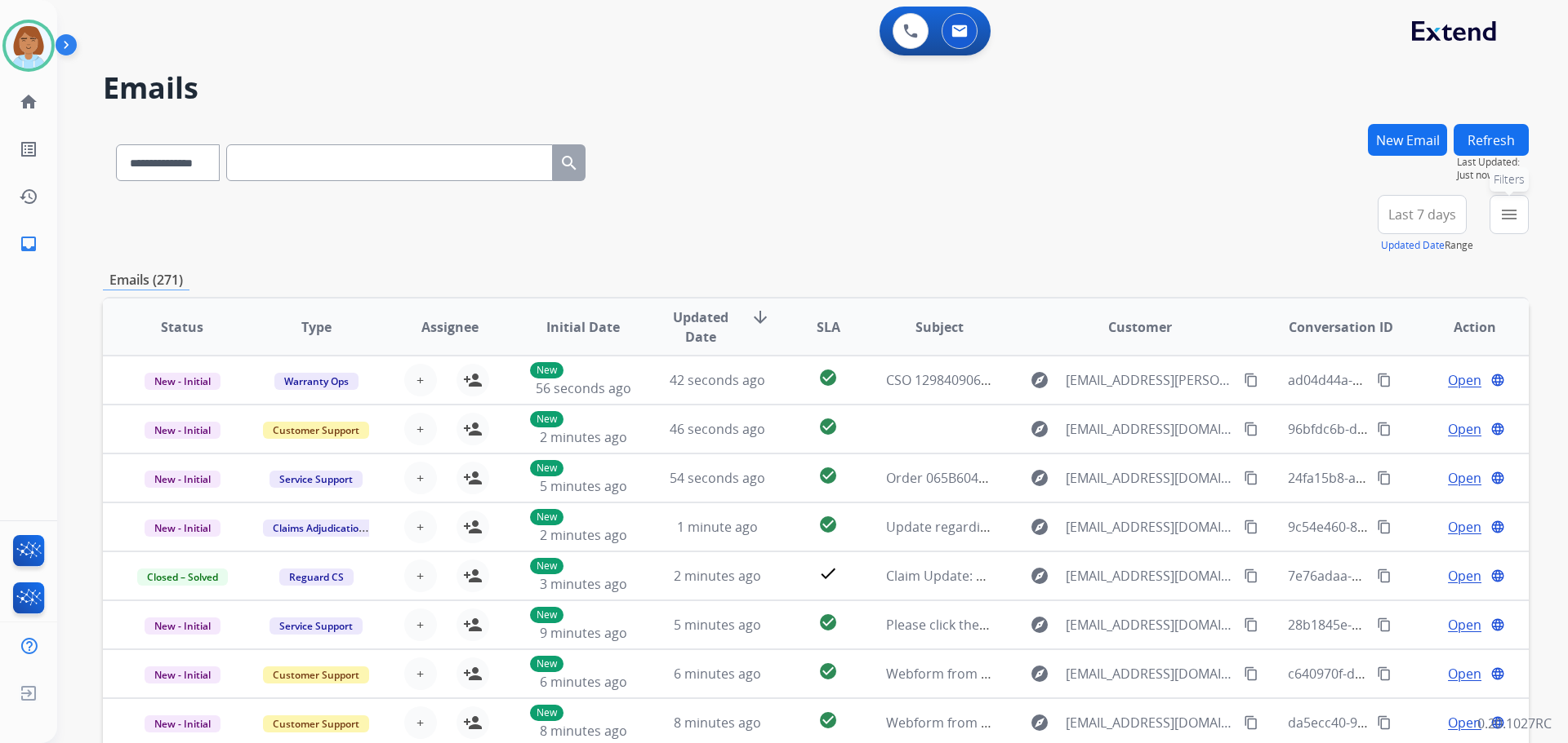
click at [1516, 220] on mat-icon "menu" at bounding box center [1508, 214] width 19 height 19
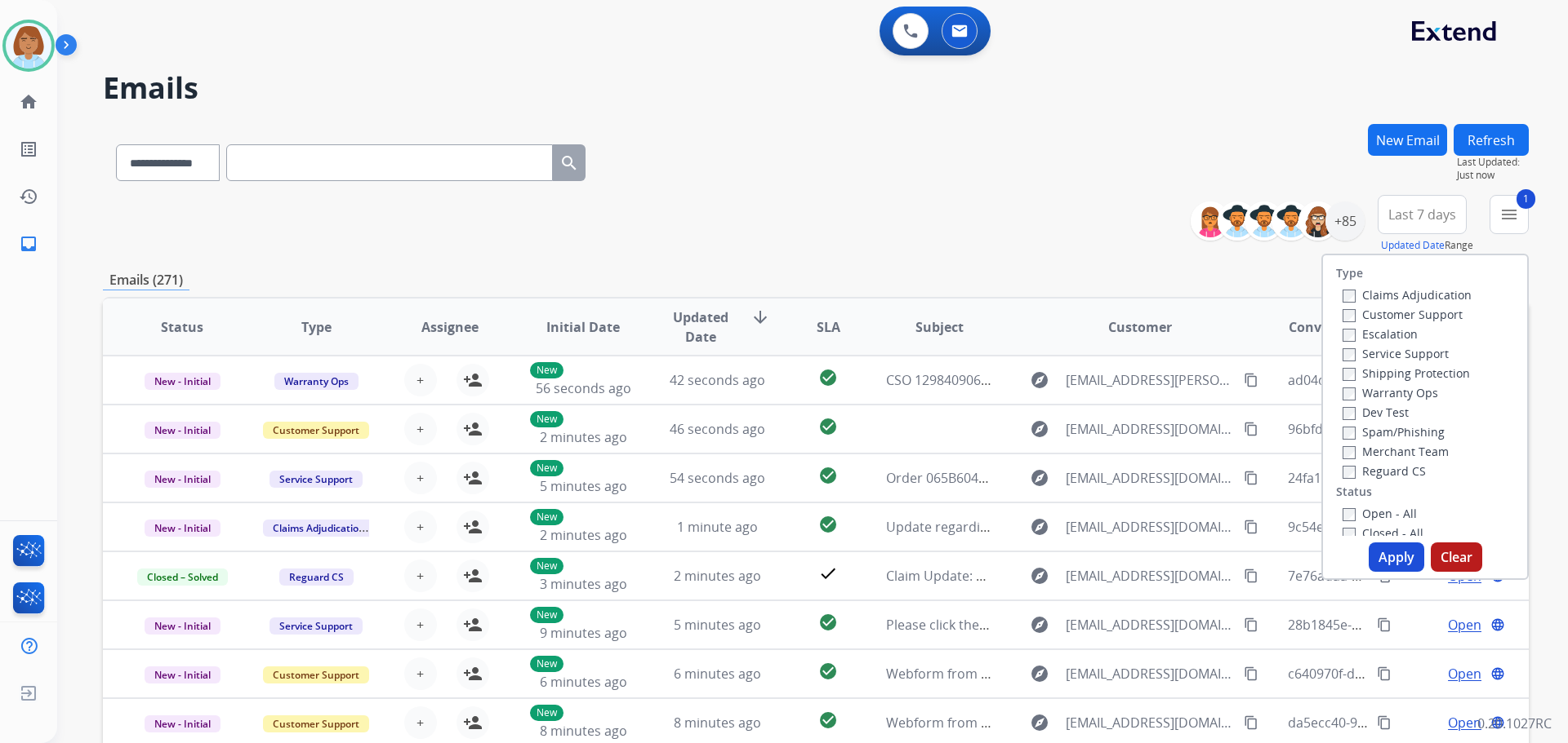
click at [1347, 378] on label "Shipping Protection" at bounding box center [1406, 373] width 127 height 16
click at [1382, 560] on button "Apply" at bounding box center [1396, 558] width 55 height 29
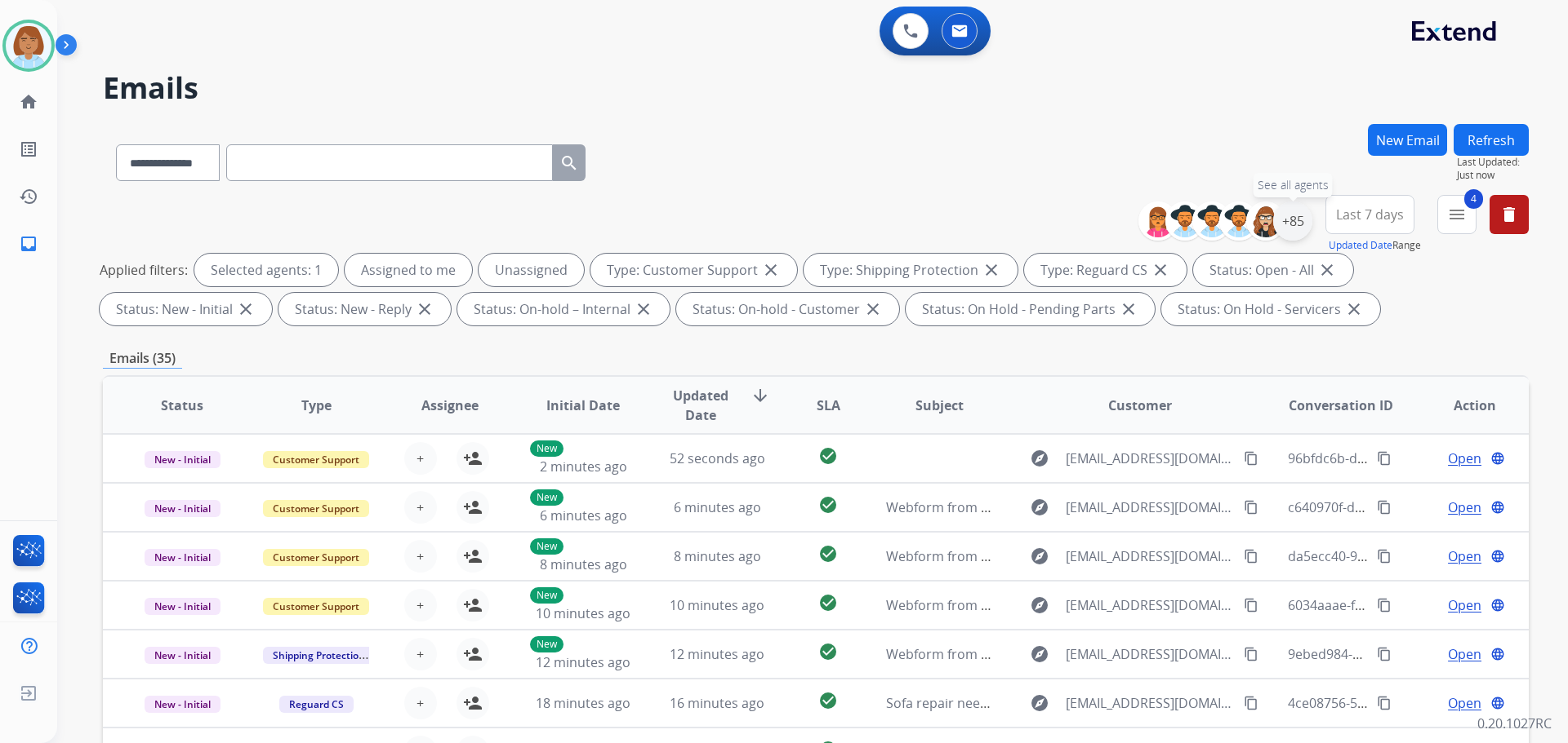
click at [1296, 222] on div "+85" at bounding box center [1292, 221] width 39 height 39
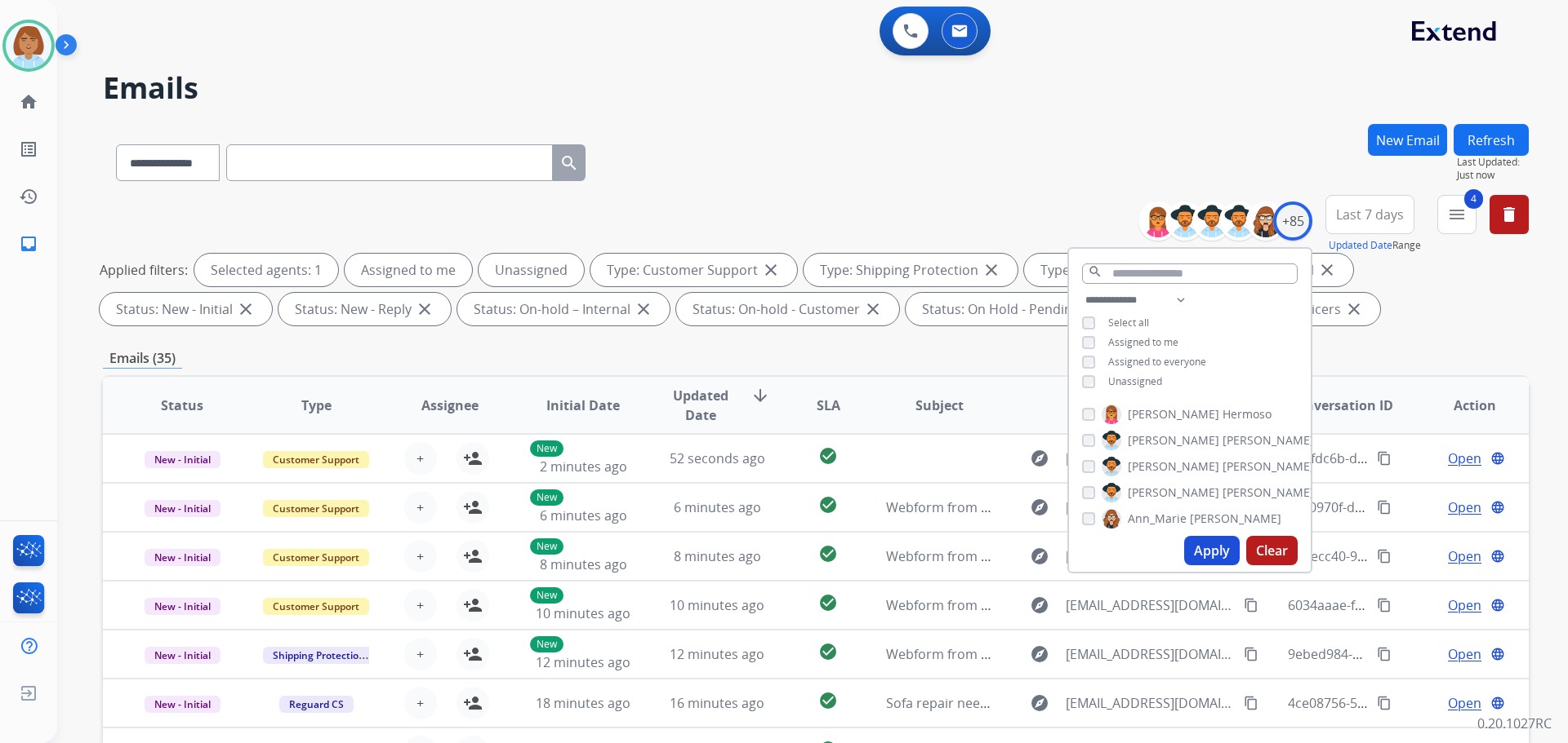
click at [1138, 381] on span "Unassigned" at bounding box center [1134, 381] width 53 height 14
click at [1216, 552] on button "Apply" at bounding box center [1212, 551] width 55 height 29
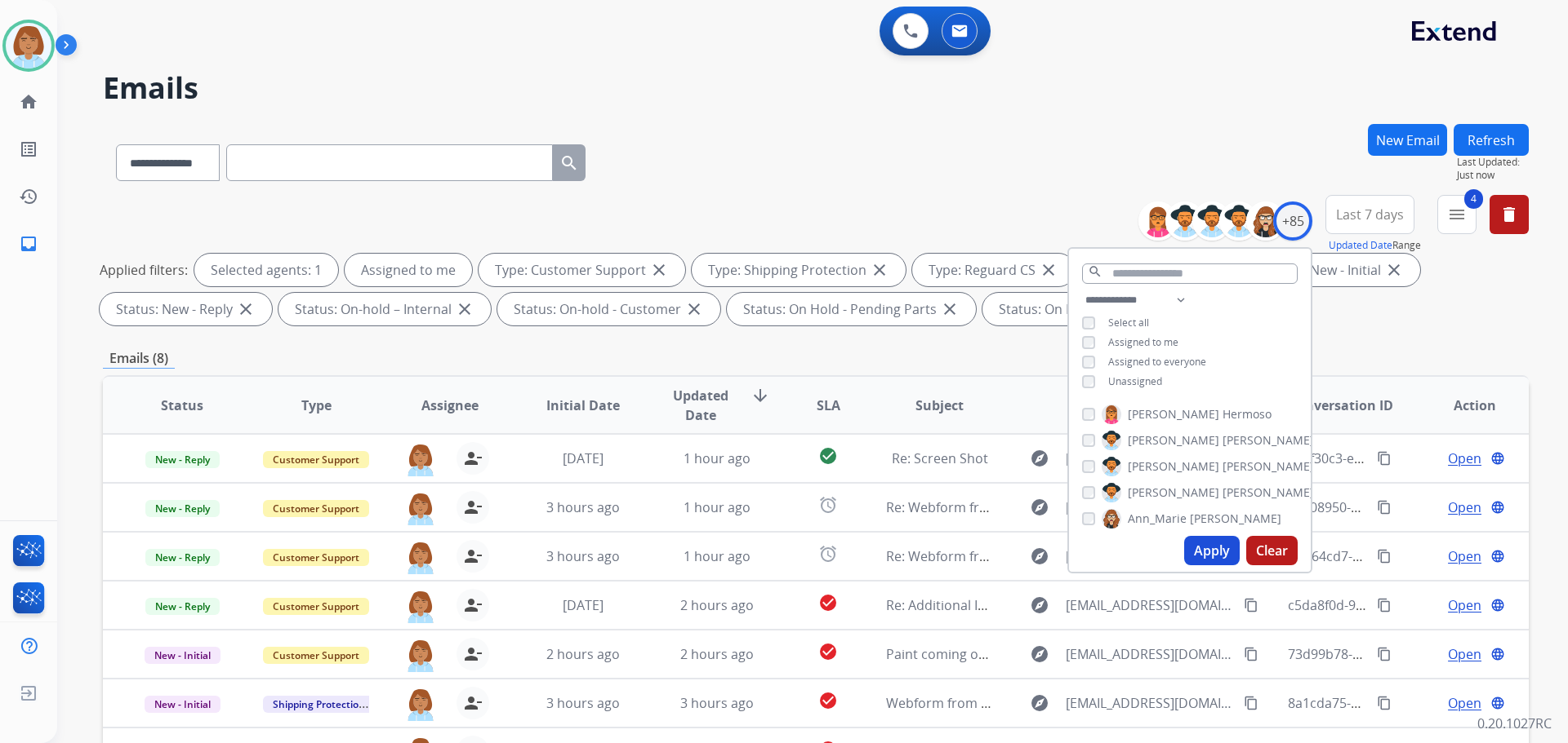
click at [943, 160] on div "**********" at bounding box center [816, 159] width 1426 height 71
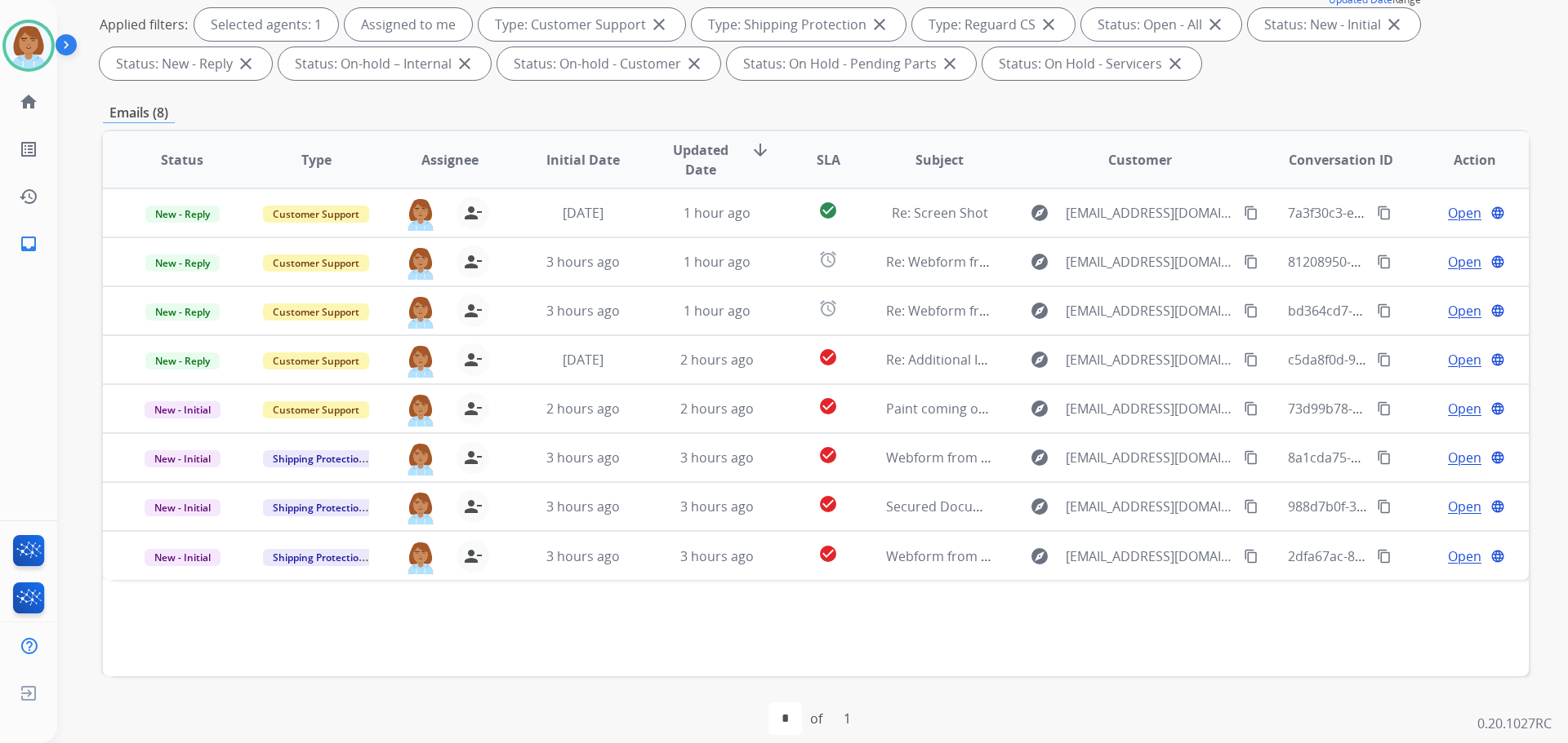
scroll to position [264, 0]
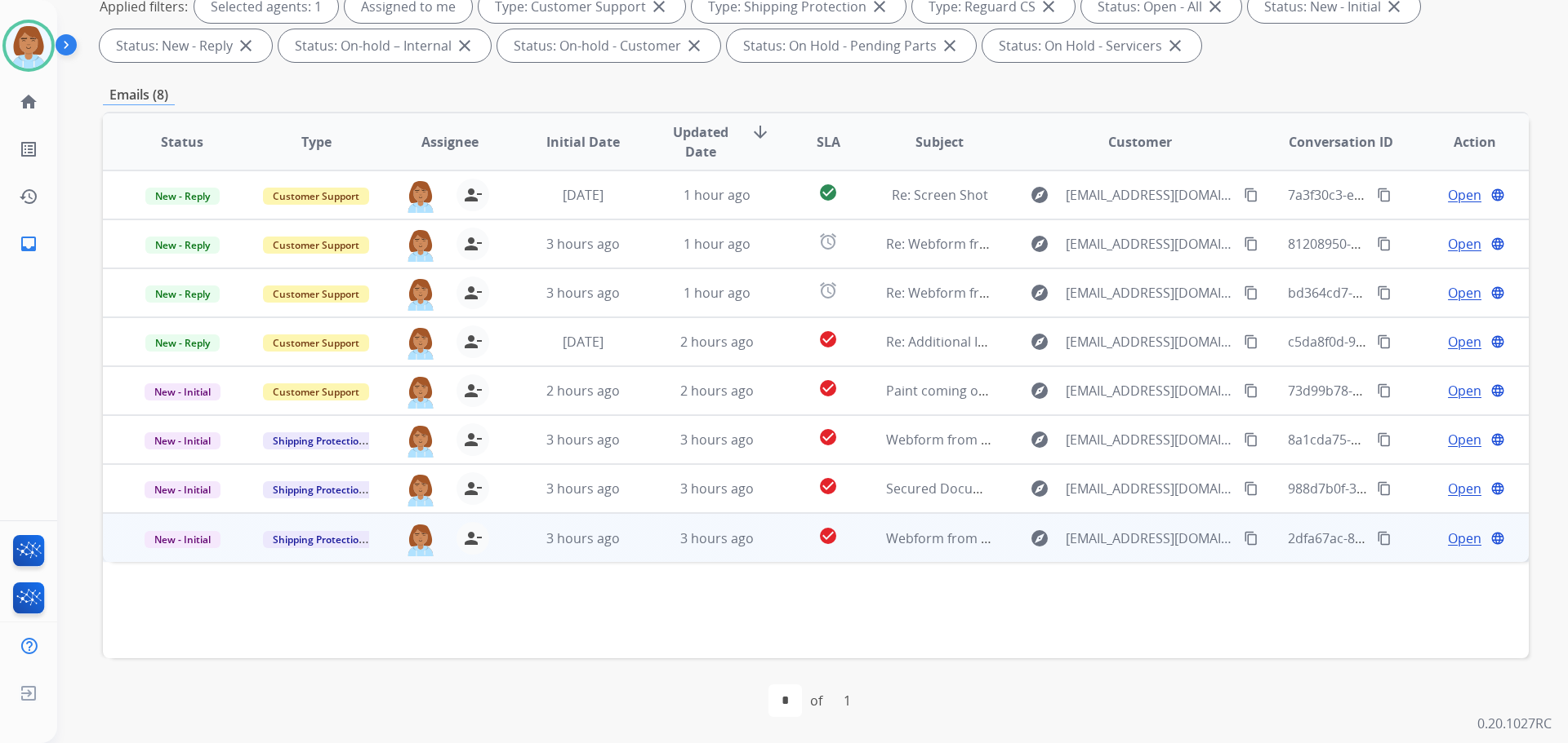
click at [772, 543] on td "check_circle" at bounding box center [815, 537] width 89 height 49
click at [1449, 542] on span "Open" at bounding box center [1465, 537] width 33 height 19
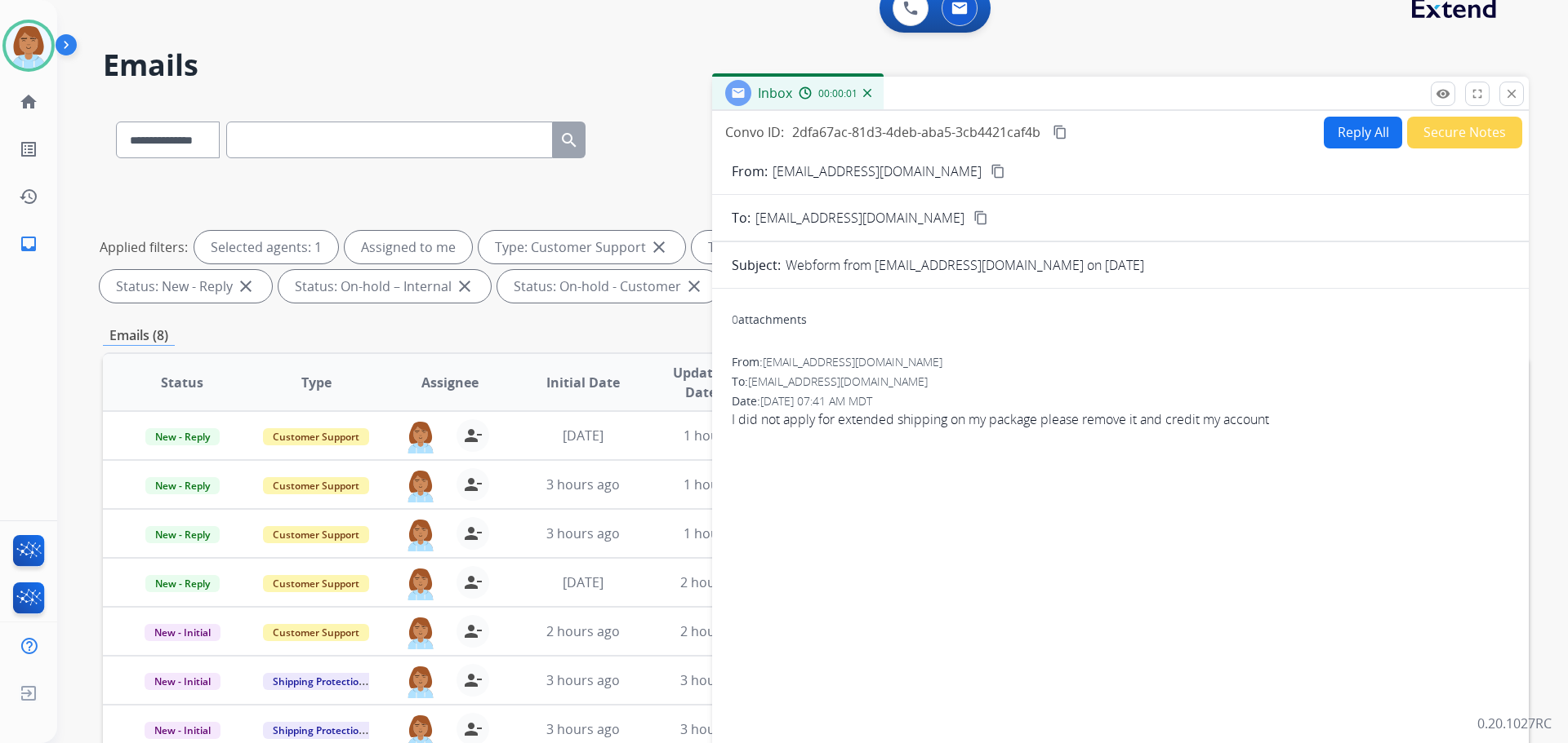
scroll to position [18, 0]
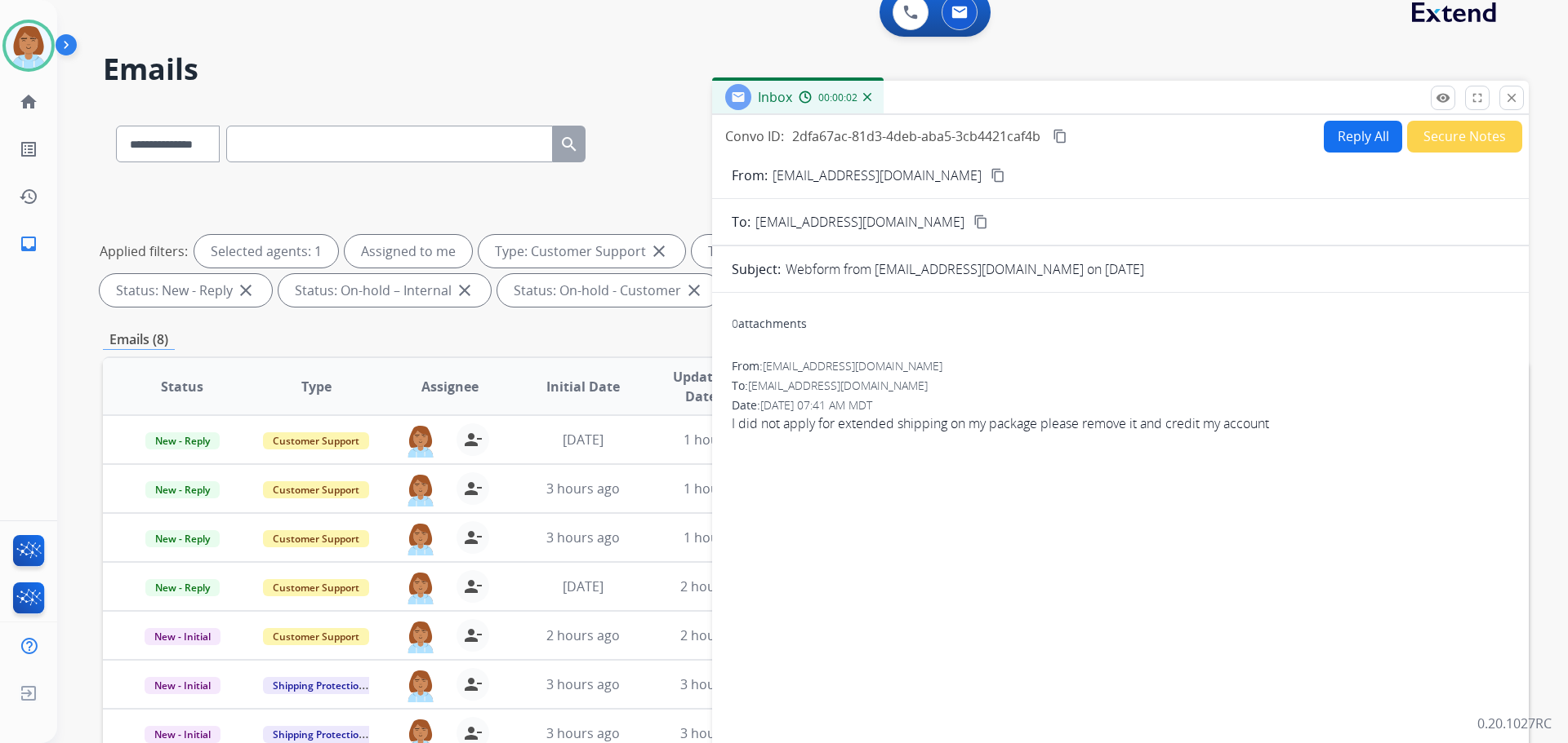
click at [991, 172] on mat-icon "content_copy" at bounding box center [998, 175] width 15 height 15
click at [1338, 152] on button "Reply All" at bounding box center [1362, 136] width 78 height 32
select select "**********"
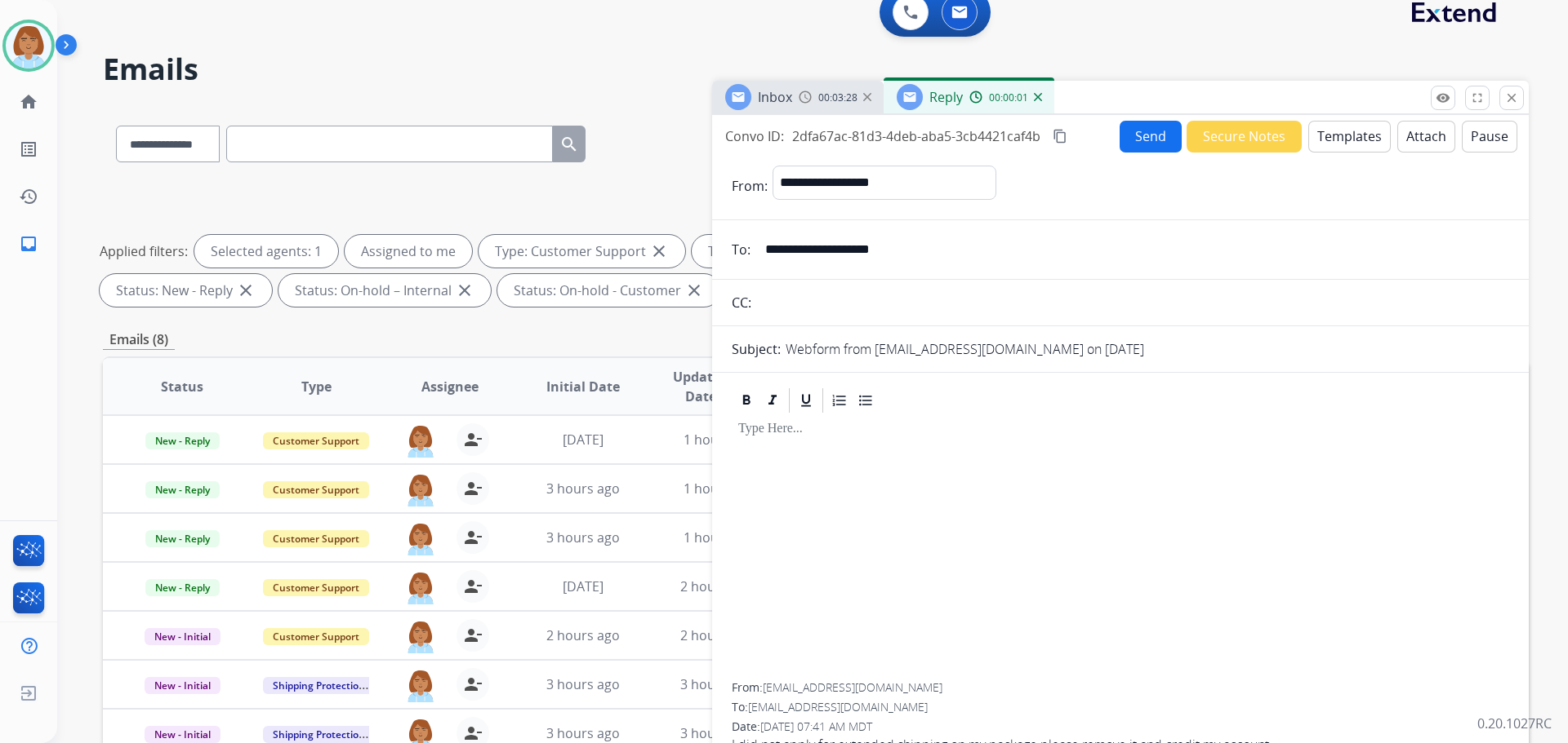
click at [1320, 133] on button "Templates" at bounding box center [1348, 136] width 82 height 32
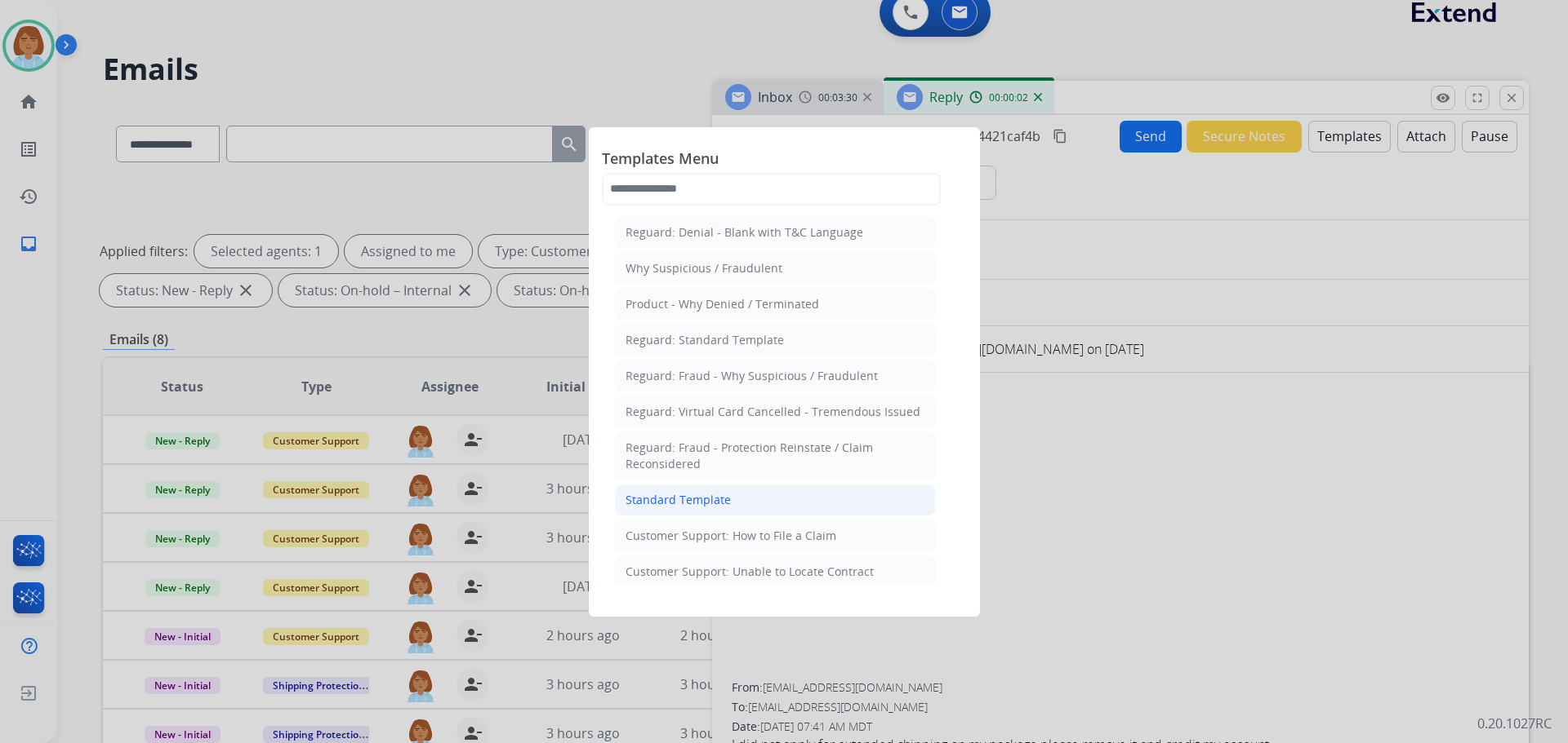
click at [693, 498] on div "Standard Template" at bounding box center [678, 501] width 105 height 17
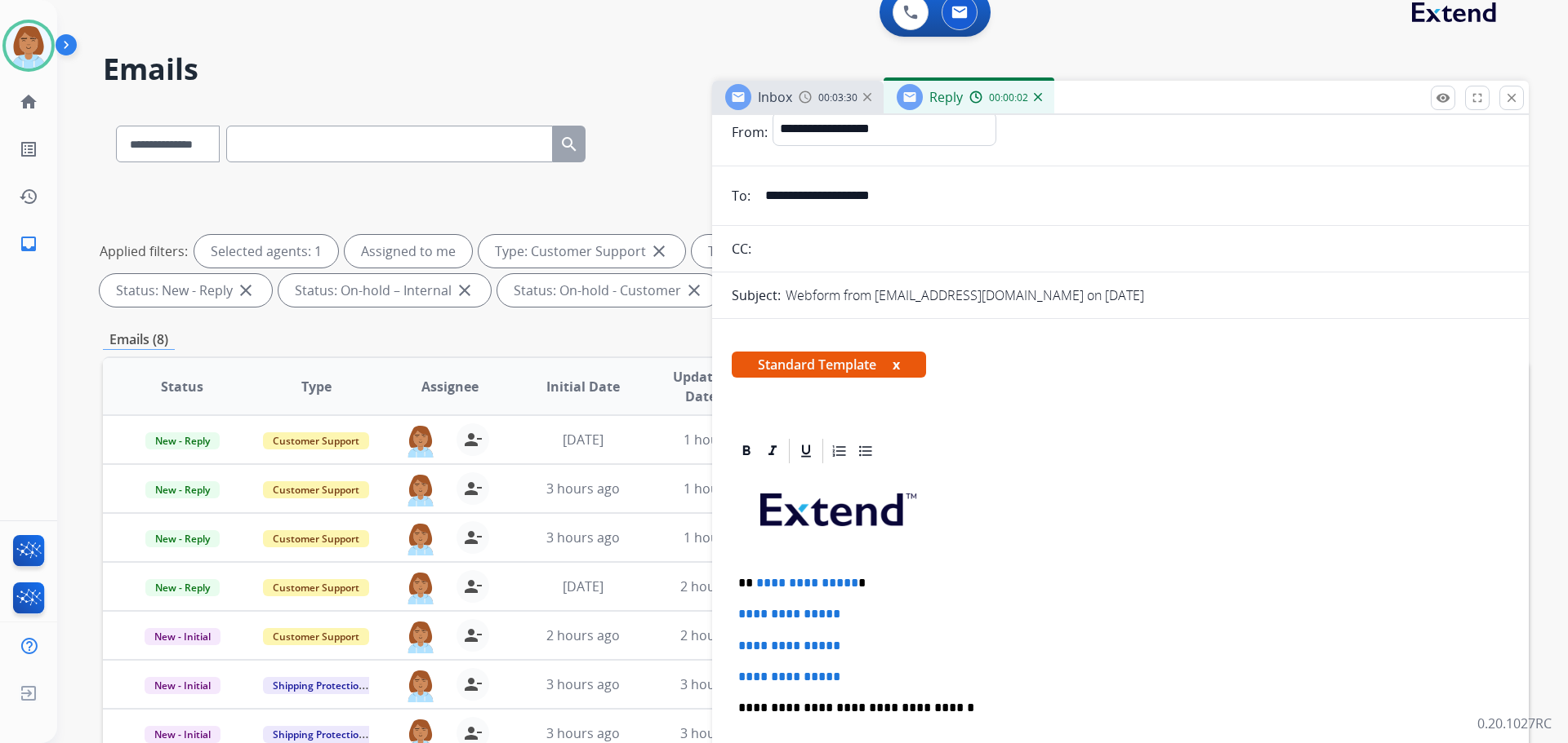
scroll to position [82, 0]
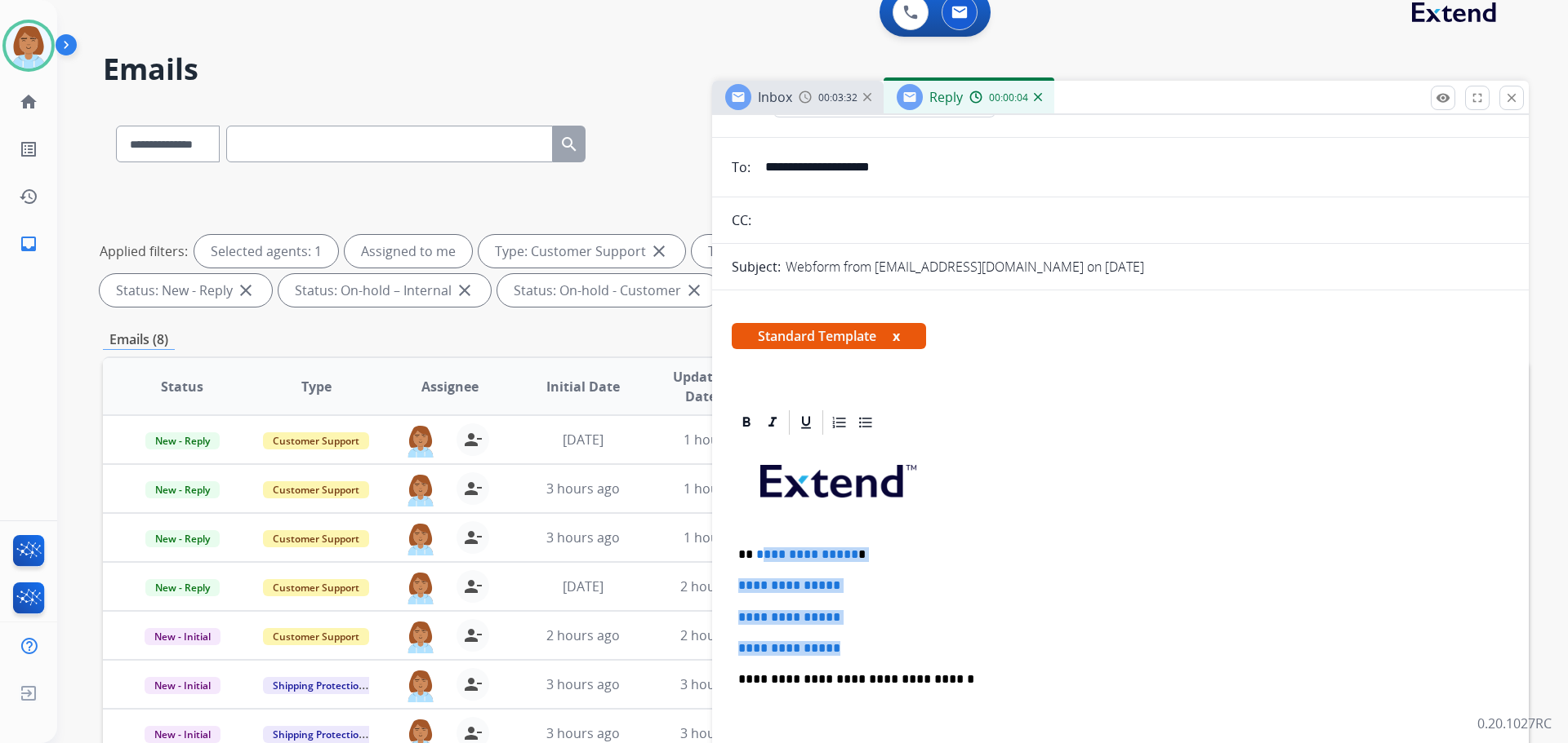
drag, startPoint x: 855, startPoint y: 645, endPoint x: 757, endPoint y: 551, distance: 135.8
click at [757, 551] on div "**********" at bounding box center [1120, 717] width 778 height 561
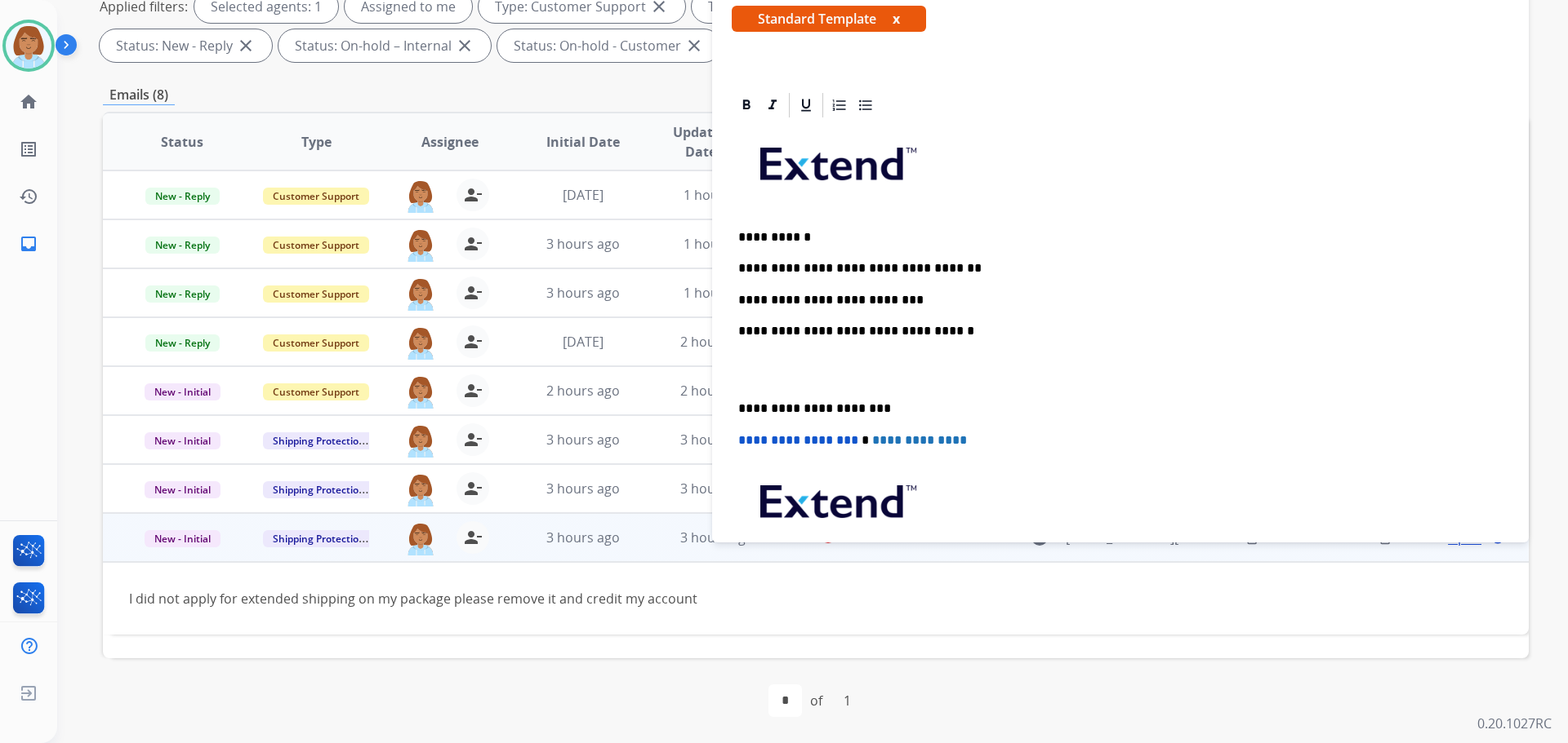
scroll to position [113, 0]
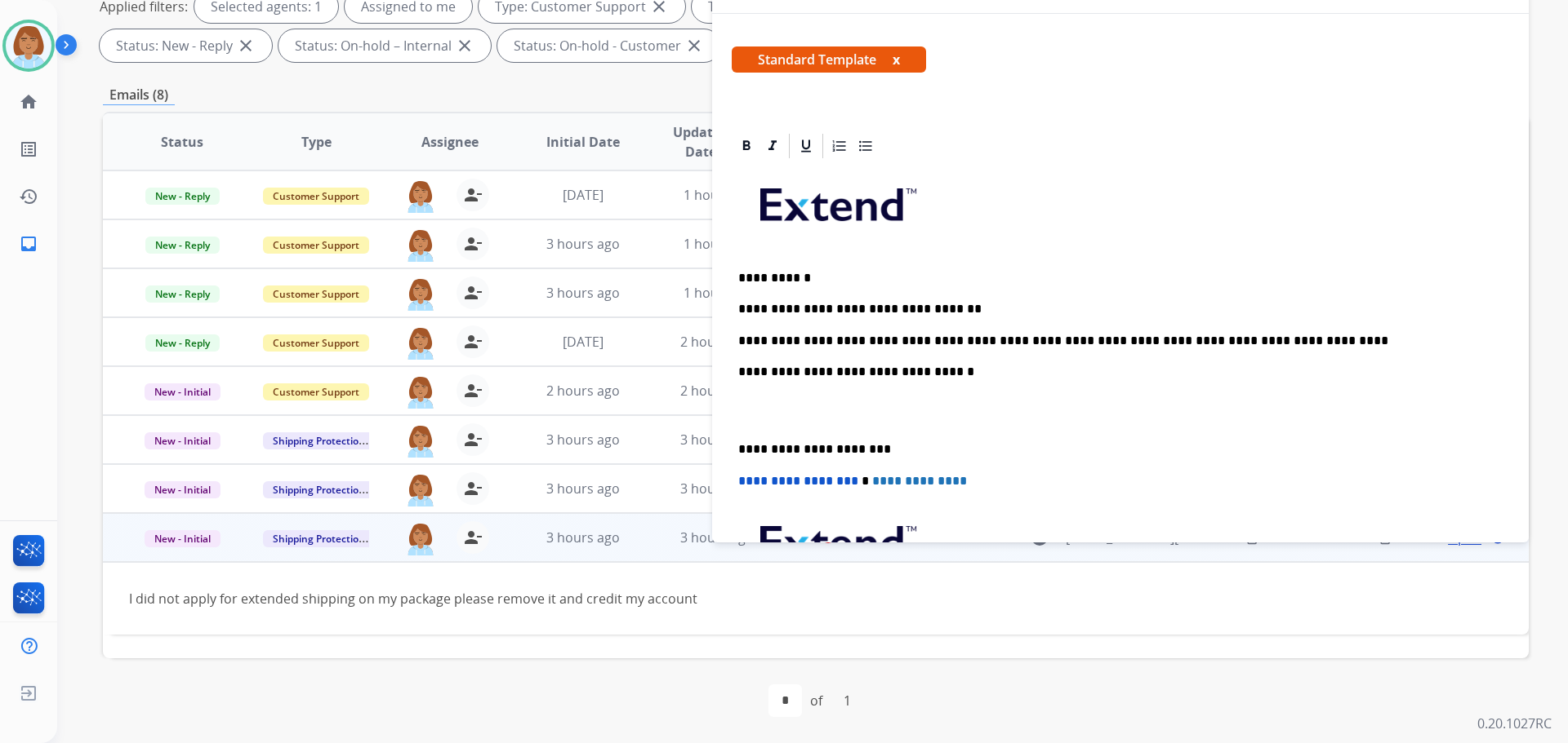
click at [1017, 341] on p "**********" at bounding box center [1113, 341] width 751 height 15
click at [1296, 336] on p "**********" at bounding box center [1113, 341] width 751 height 15
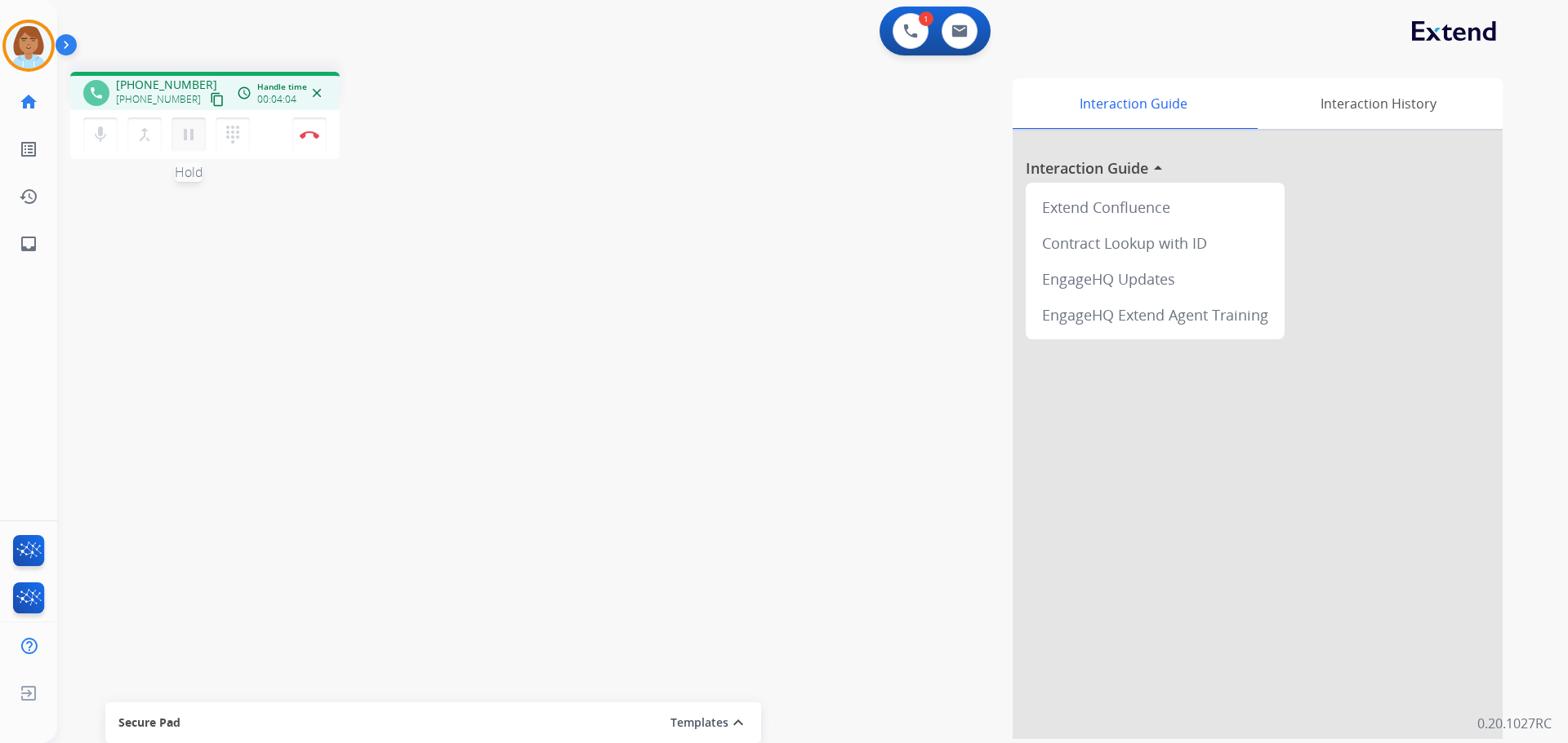
click at [187, 143] on mat-icon "pause" at bounding box center [188, 134] width 19 height 19
click at [102, 133] on mat-icon "mic" at bounding box center [100, 134] width 19 height 19
click at [174, 140] on button "play_arrow Hold" at bounding box center [188, 134] width 34 height 34
click at [90, 132] on mat-icon "mic" at bounding box center [100, 134] width 19 height 19
click at [92, 132] on mat-icon "mic_off" at bounding box center [100, 134] width 19 height 19
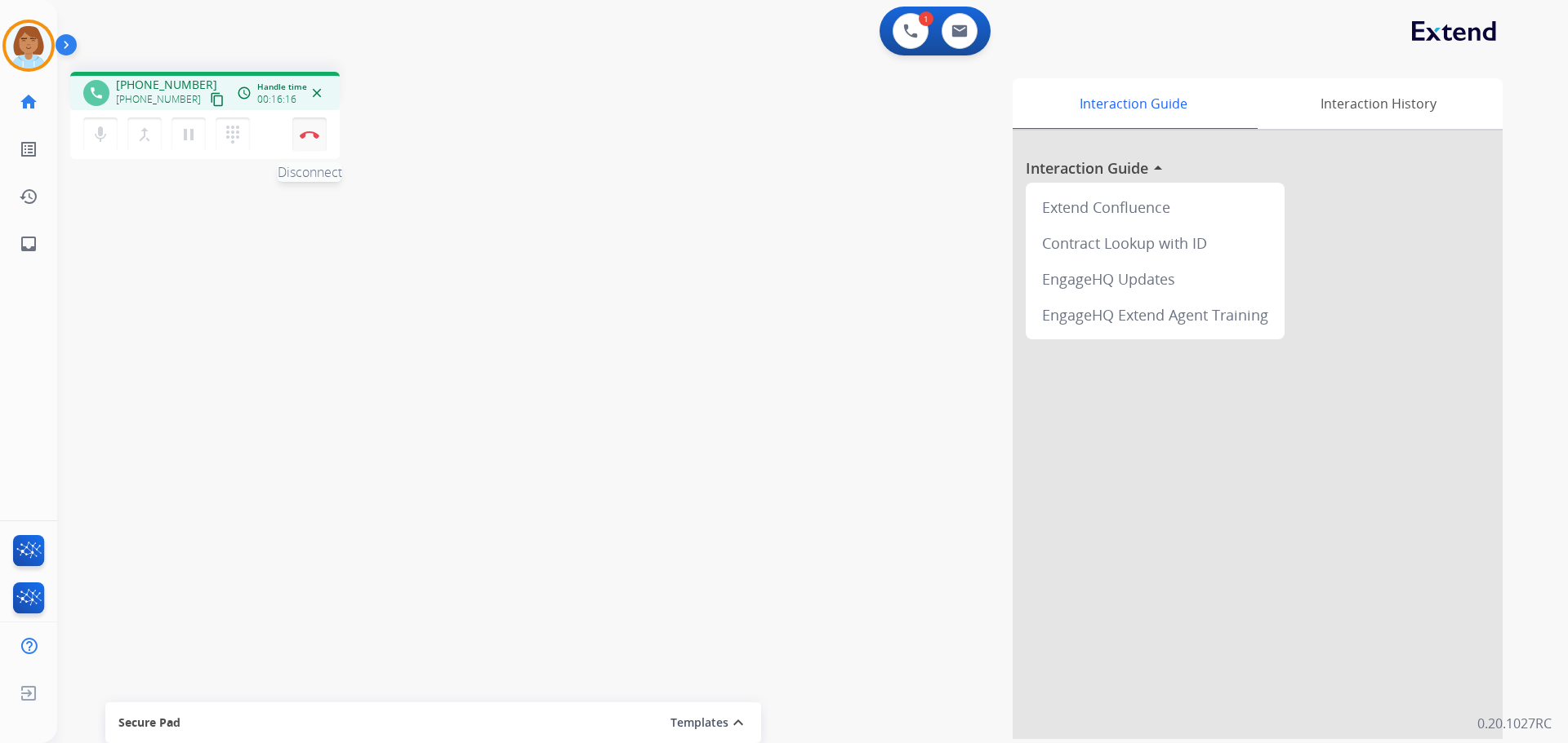
click at [302, 132] on img at bounding box center [309, 135] width 19 height 8
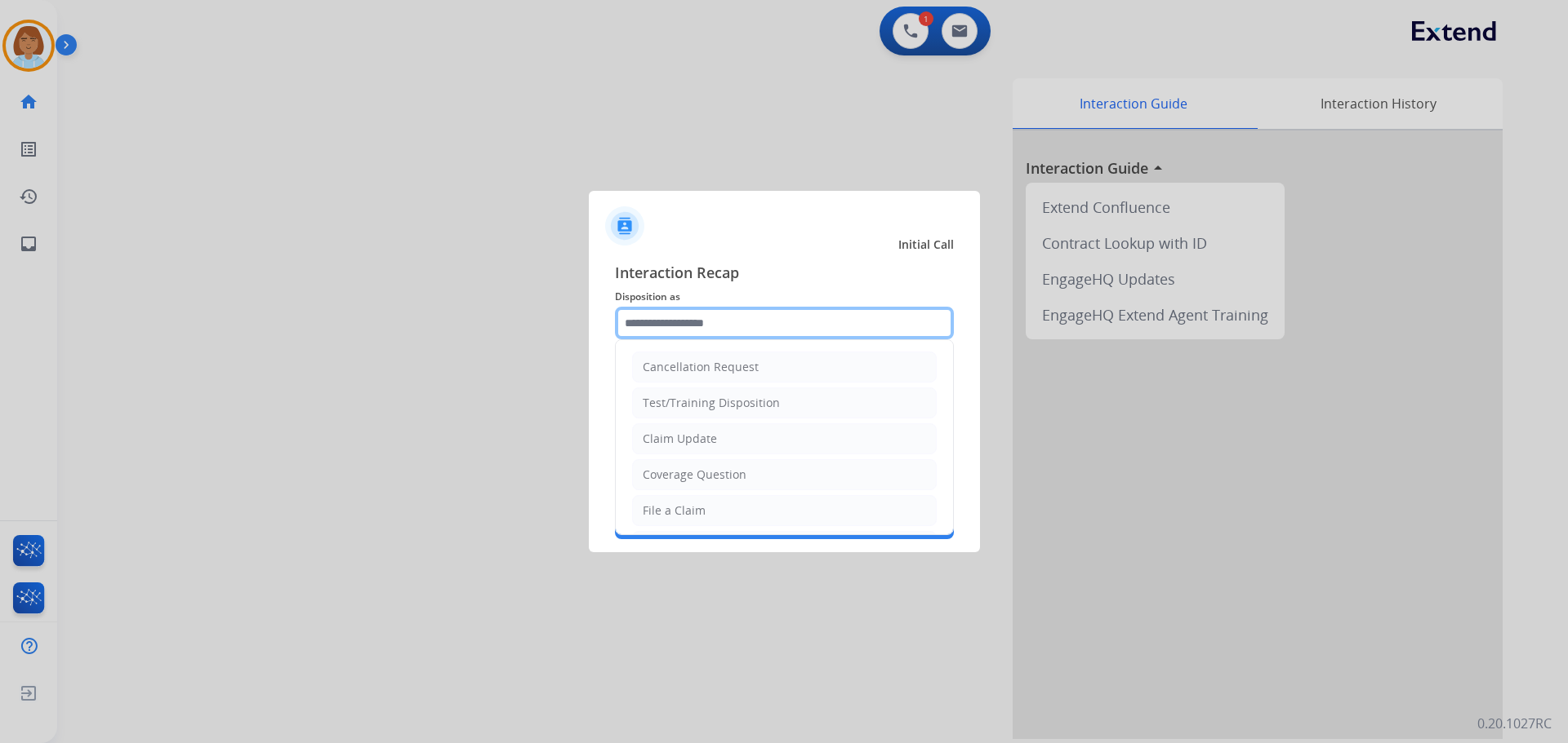
click at [698, 336] on input "text" at bounding box center [784, 323] width 339 height 32
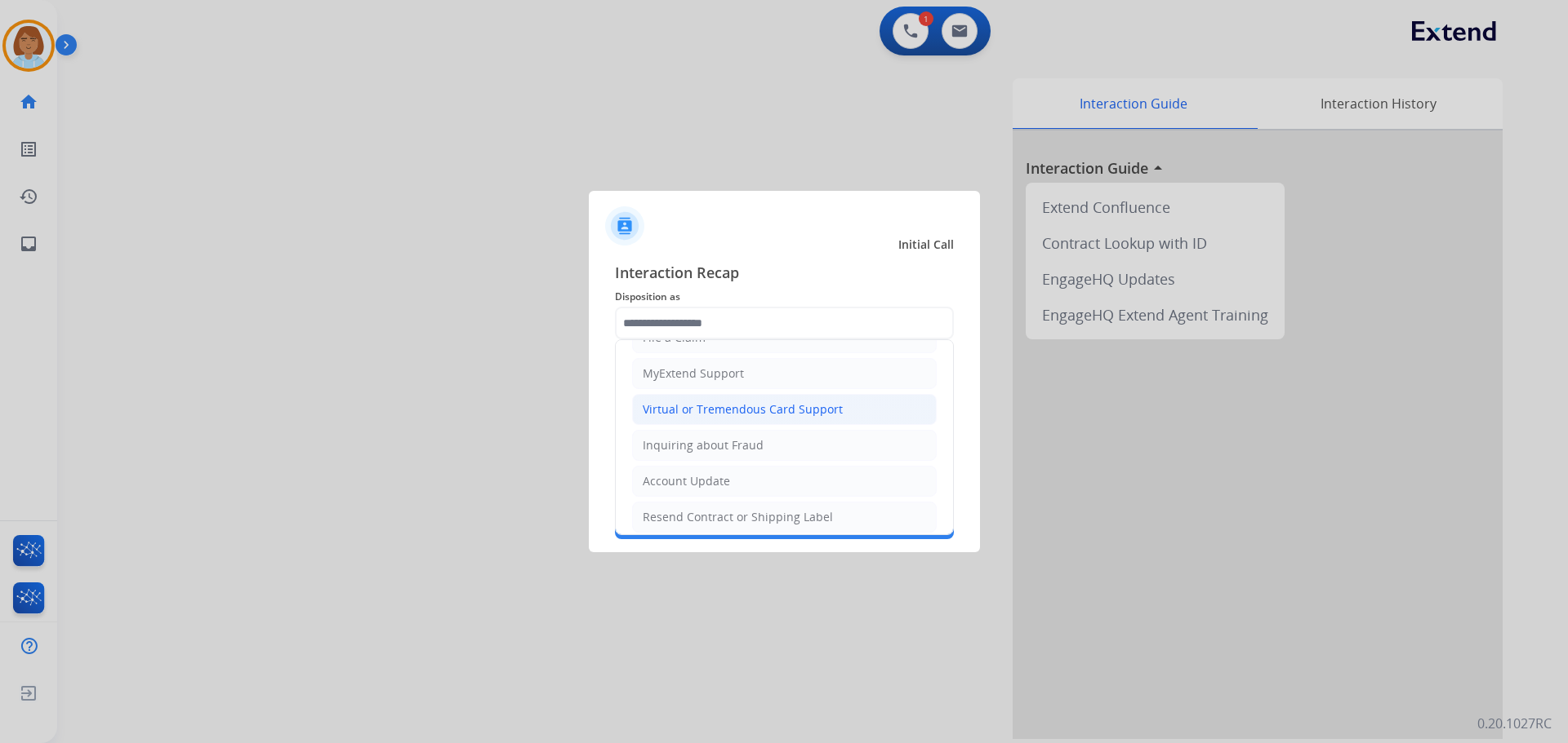
click at [716, 397] on li "Virtual or Tremendous Card Support" at bounding box center [784, 410] width 304 height 31
type input "**********"
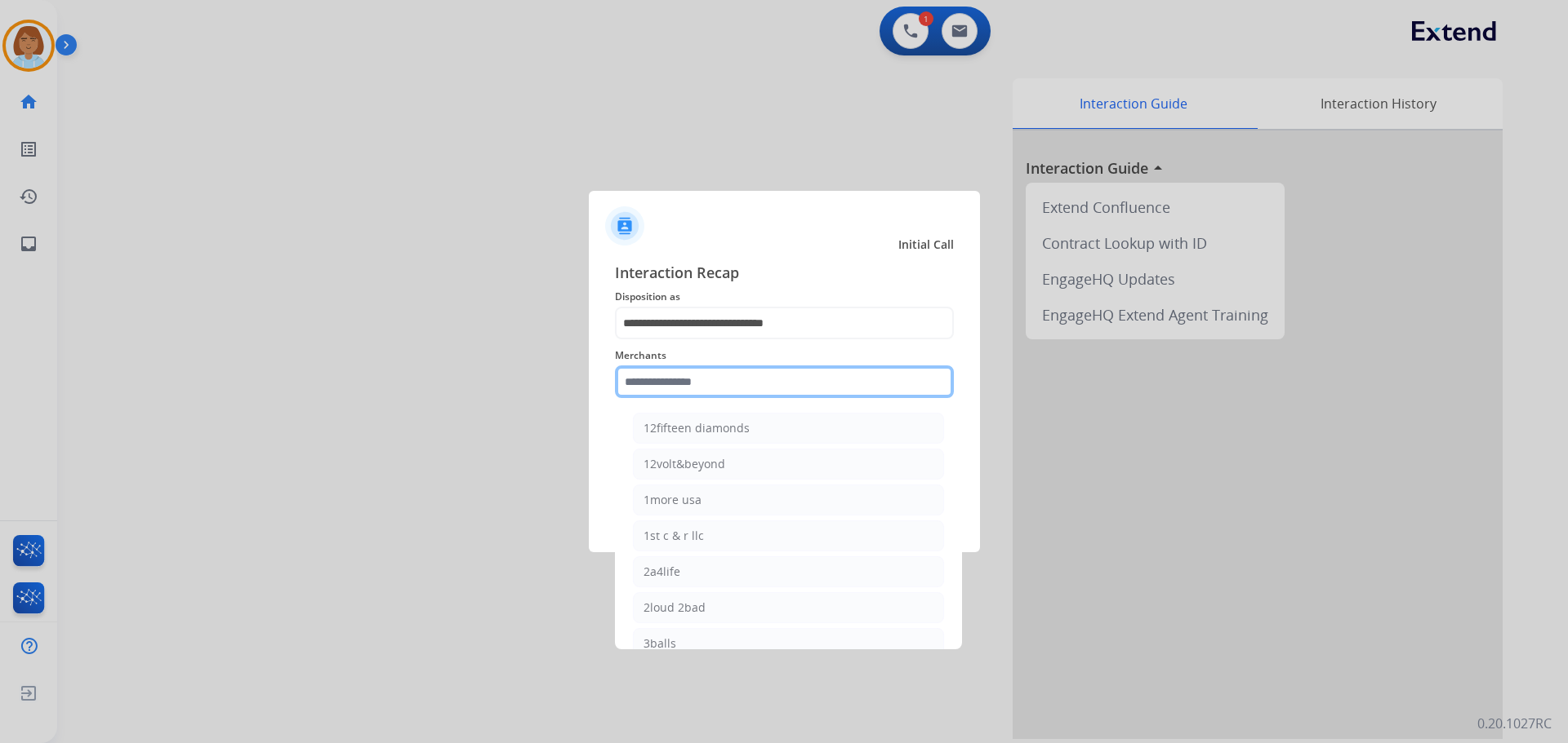
click at [716, 397] on input "text" at bounding box center [784, 382] width 339 height 32
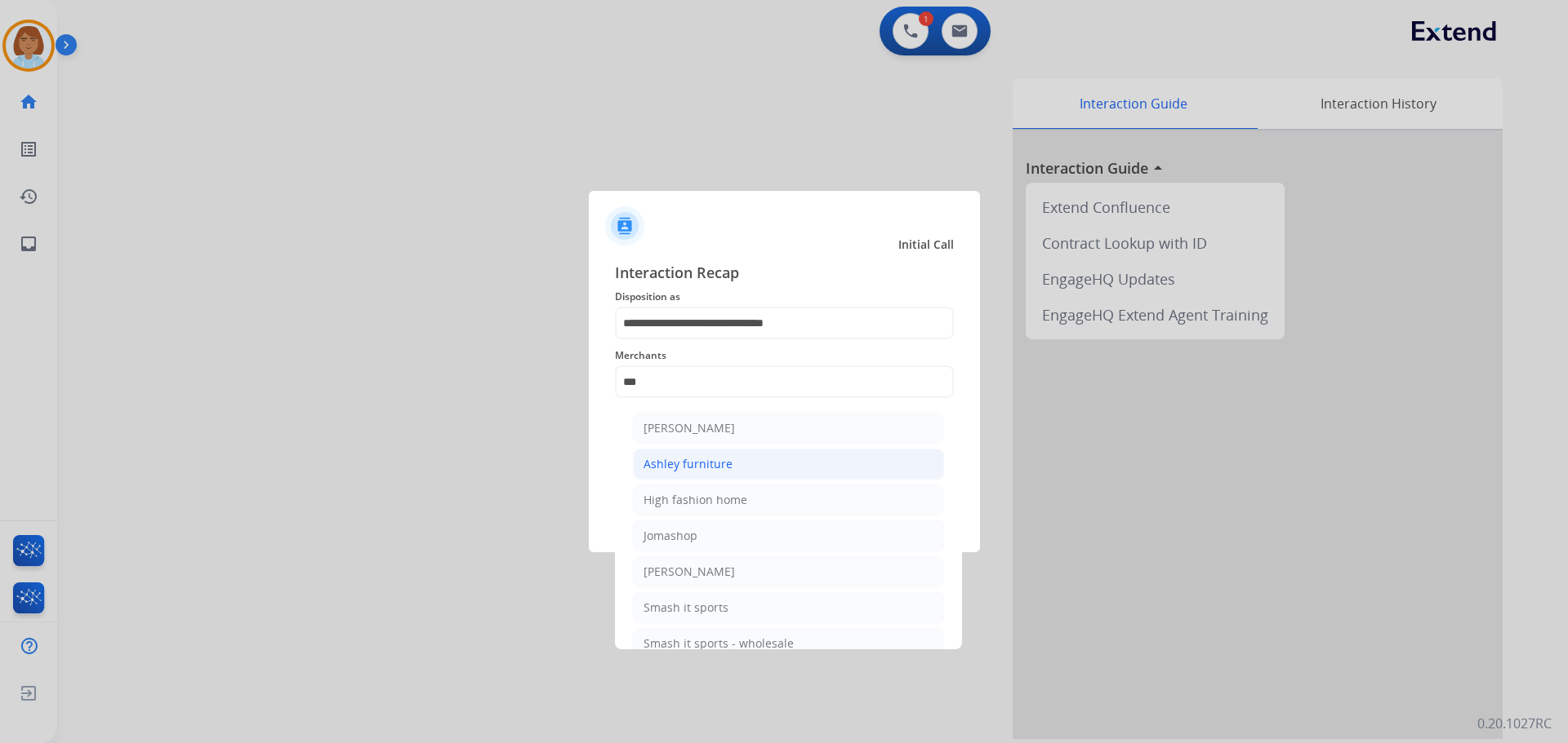
click at [715, 460] on div "Ashley furniture" at bounding box center [688, 465] width 89 height 17
type input "**********"
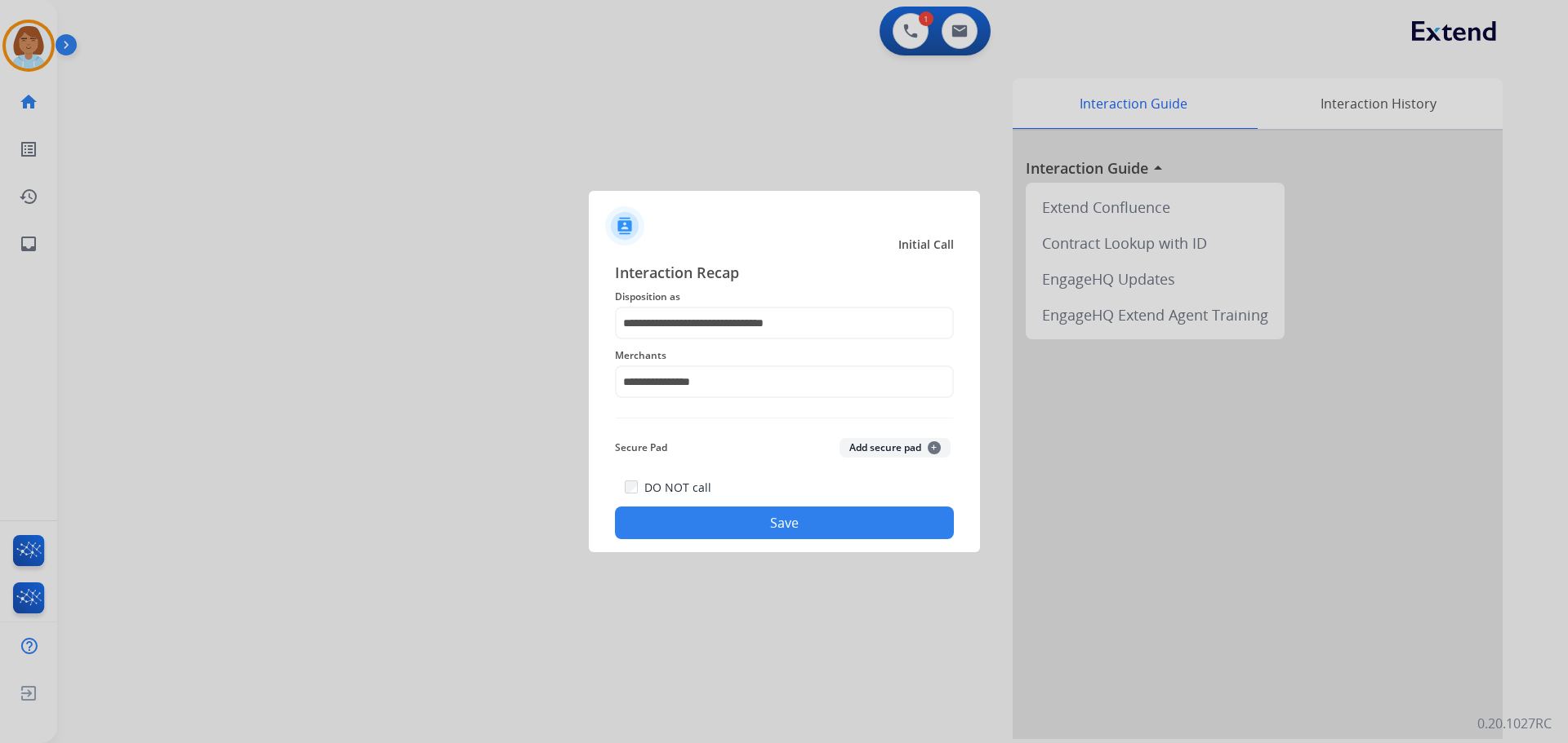
click at [784, 512] on button "Save" at bounding box center [784, 523] width 339 height 32
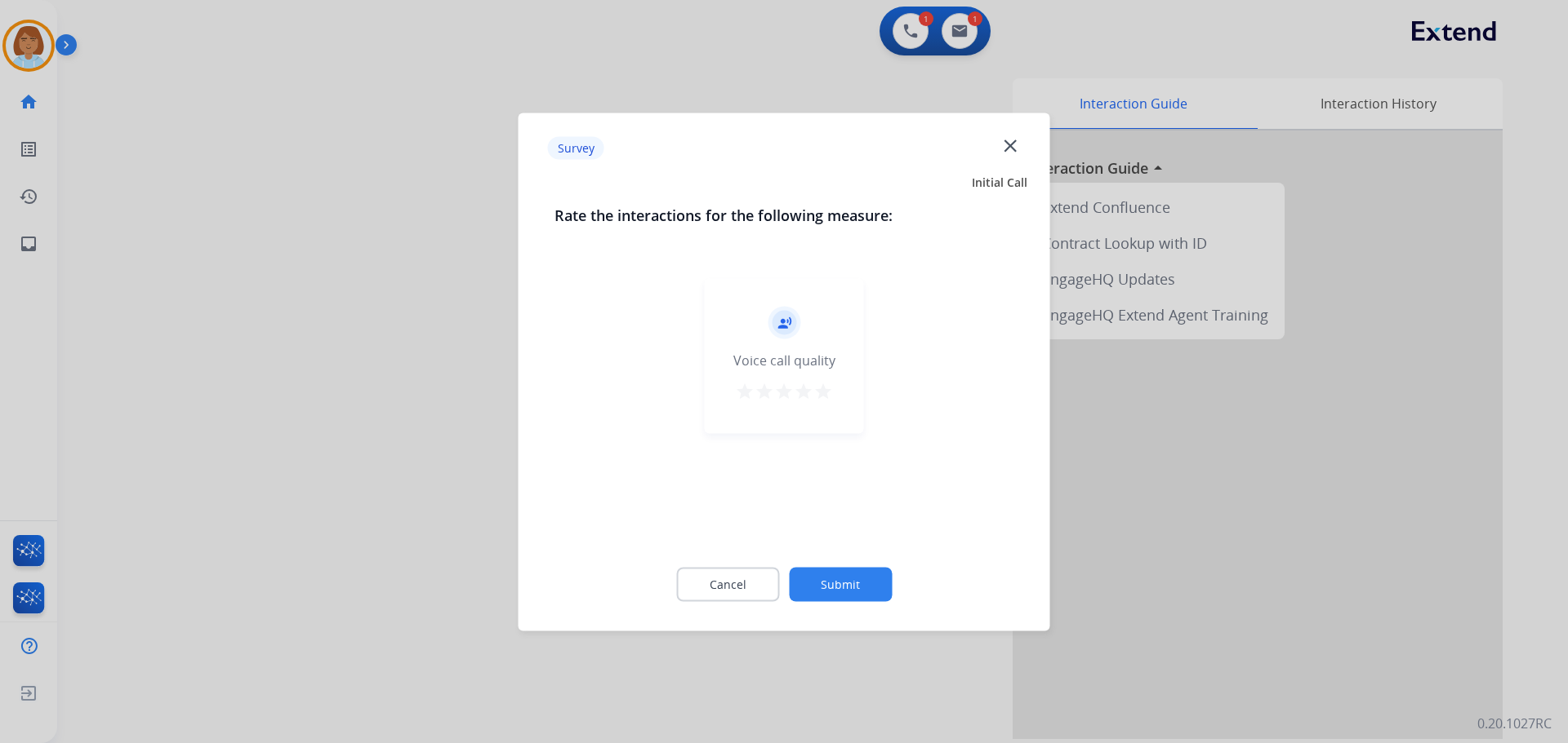
click at [832, 582] on button "Submit" at bounding box center [840, 584] width 103 height 34
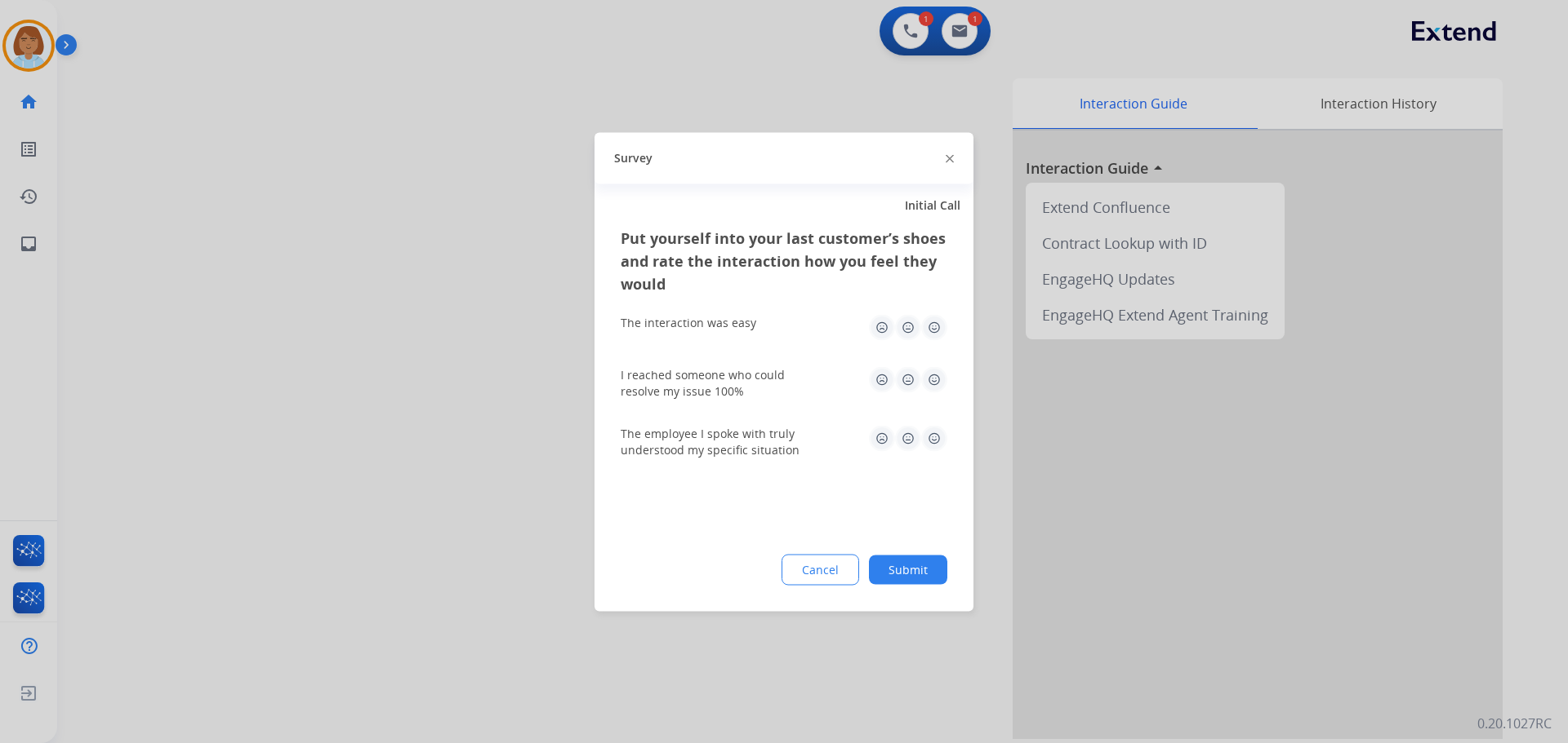
click at [922, 562] on button "Submit" at bounding box center [908, 570] width 78 height 29
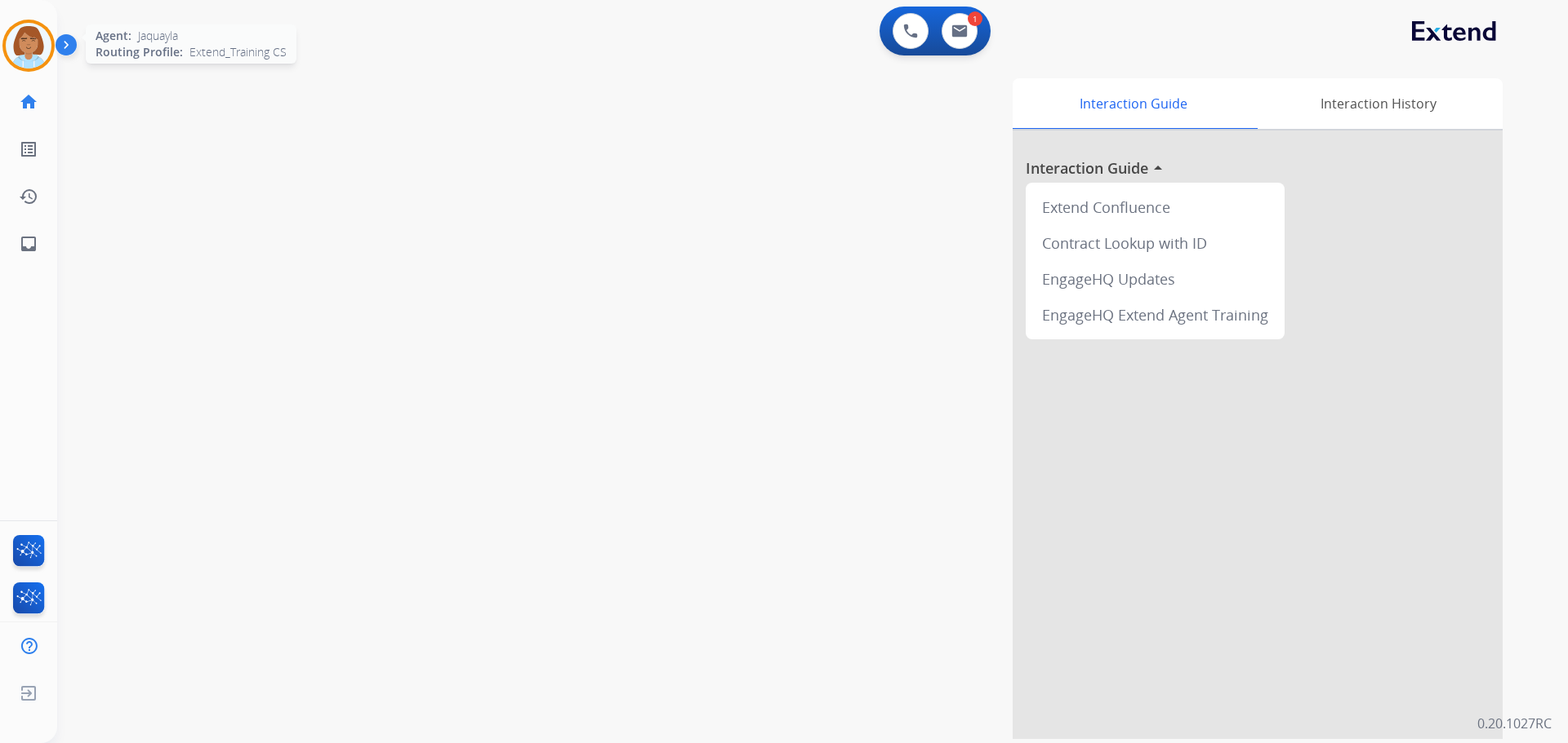
click at [33, 33] on img at bounding box center [29, 46] width 46 height 46
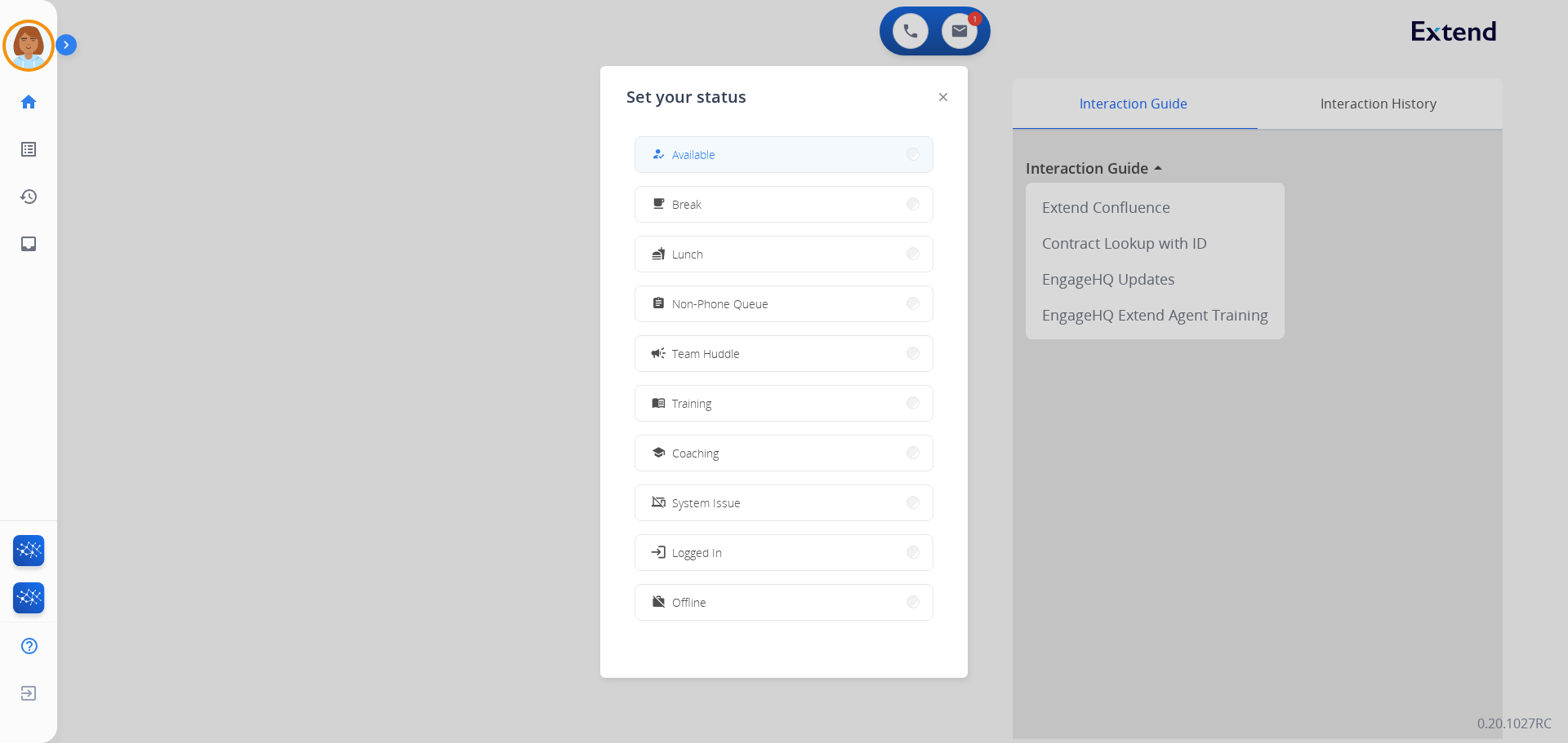
click at [839, 160] on button "how_to_reg Available" at bounding box center [784, 155] width 297 height 35
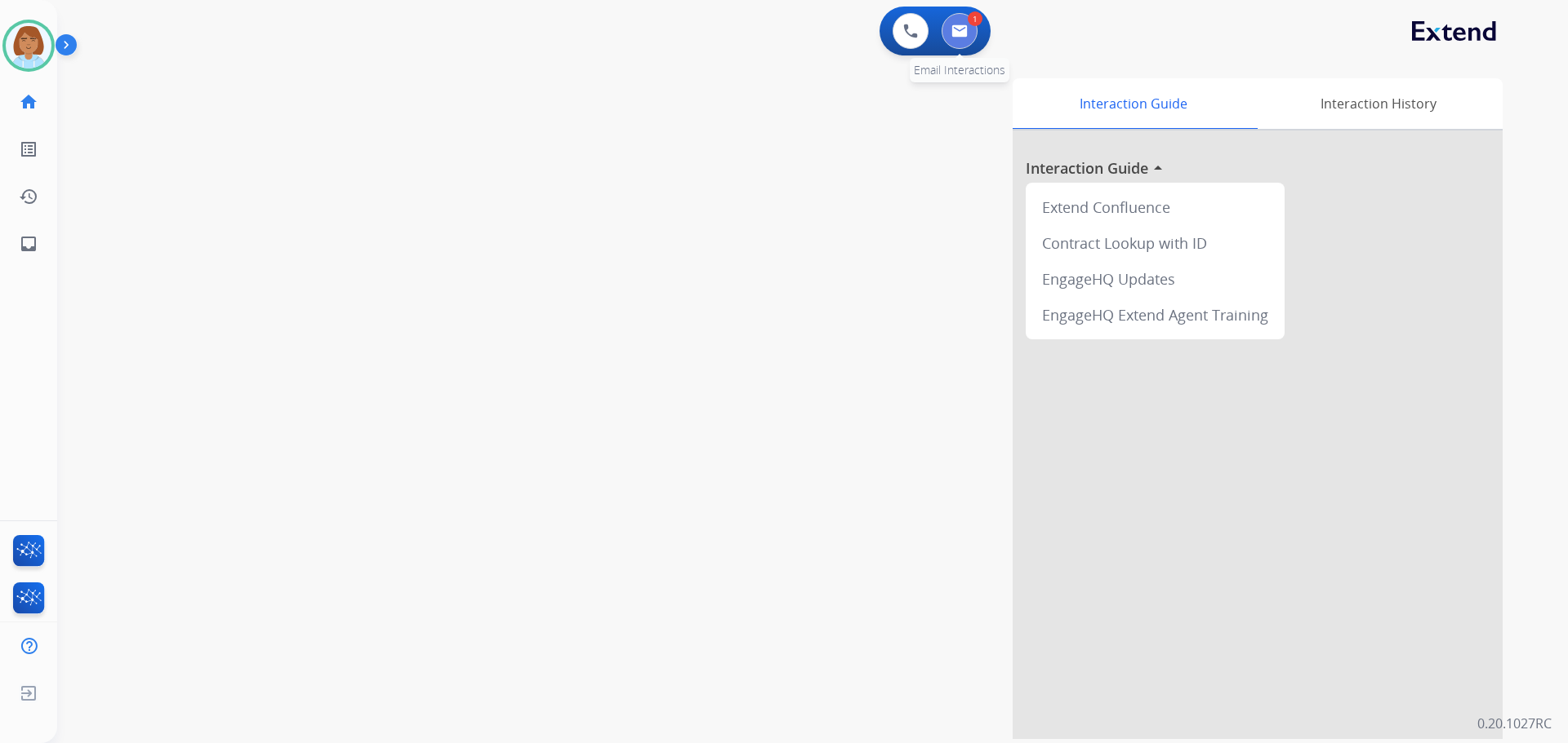
click at [971, 26] on button at bounding box center [959, 30] width 36 height 36
select select "**********"
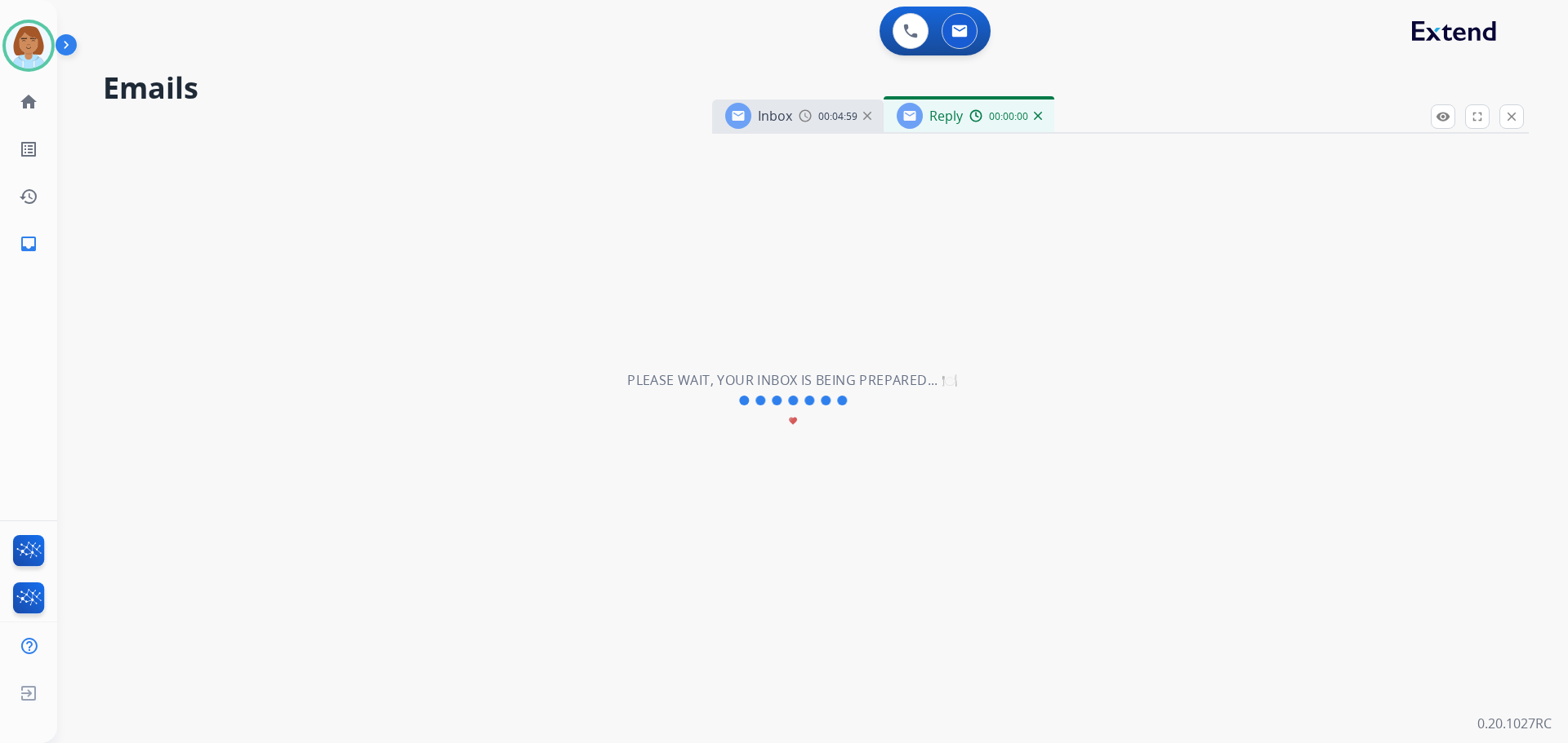
select select "**********"
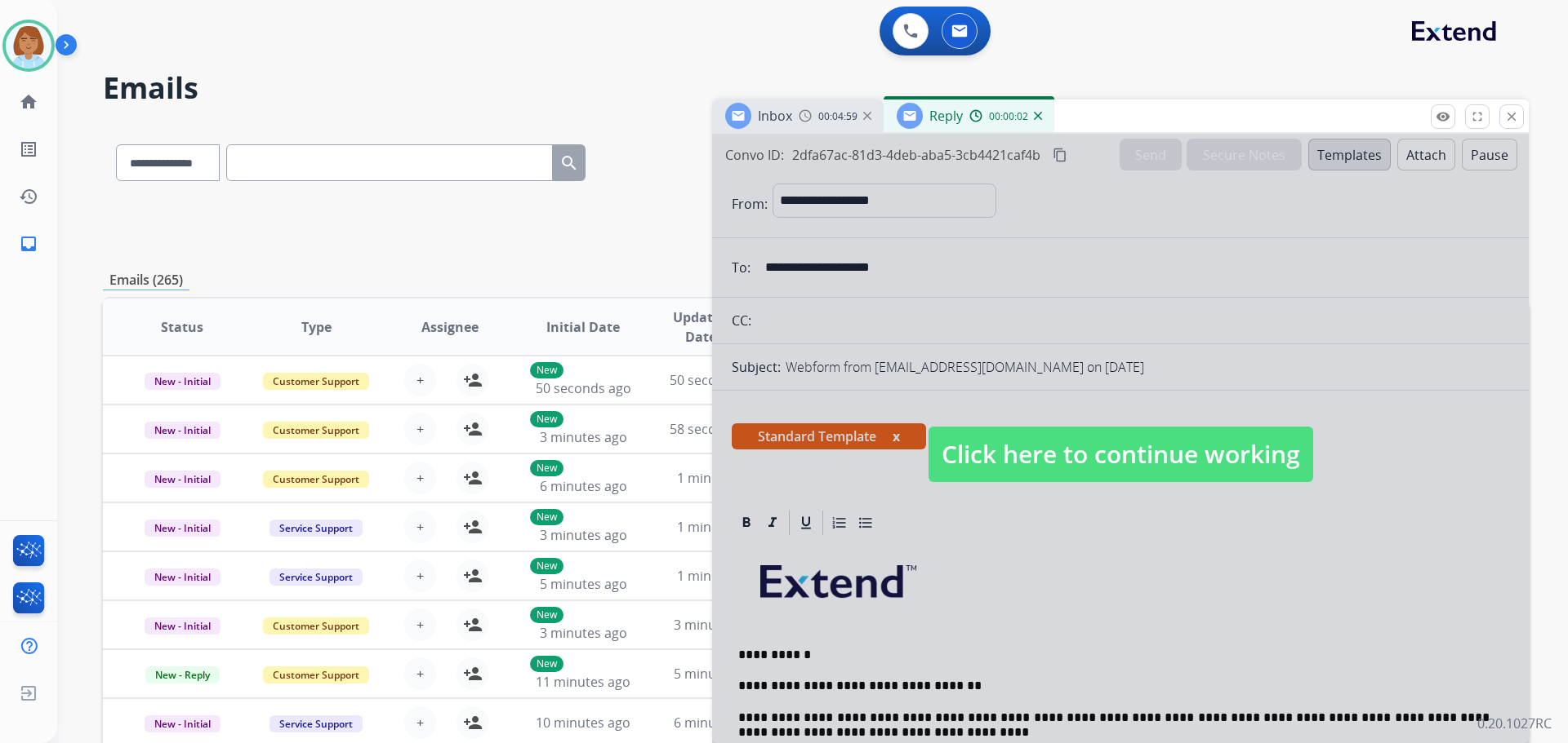
click at [985, 464] on span "Click here to continue working" at bounding box center [1121, 454] width 385 height 55
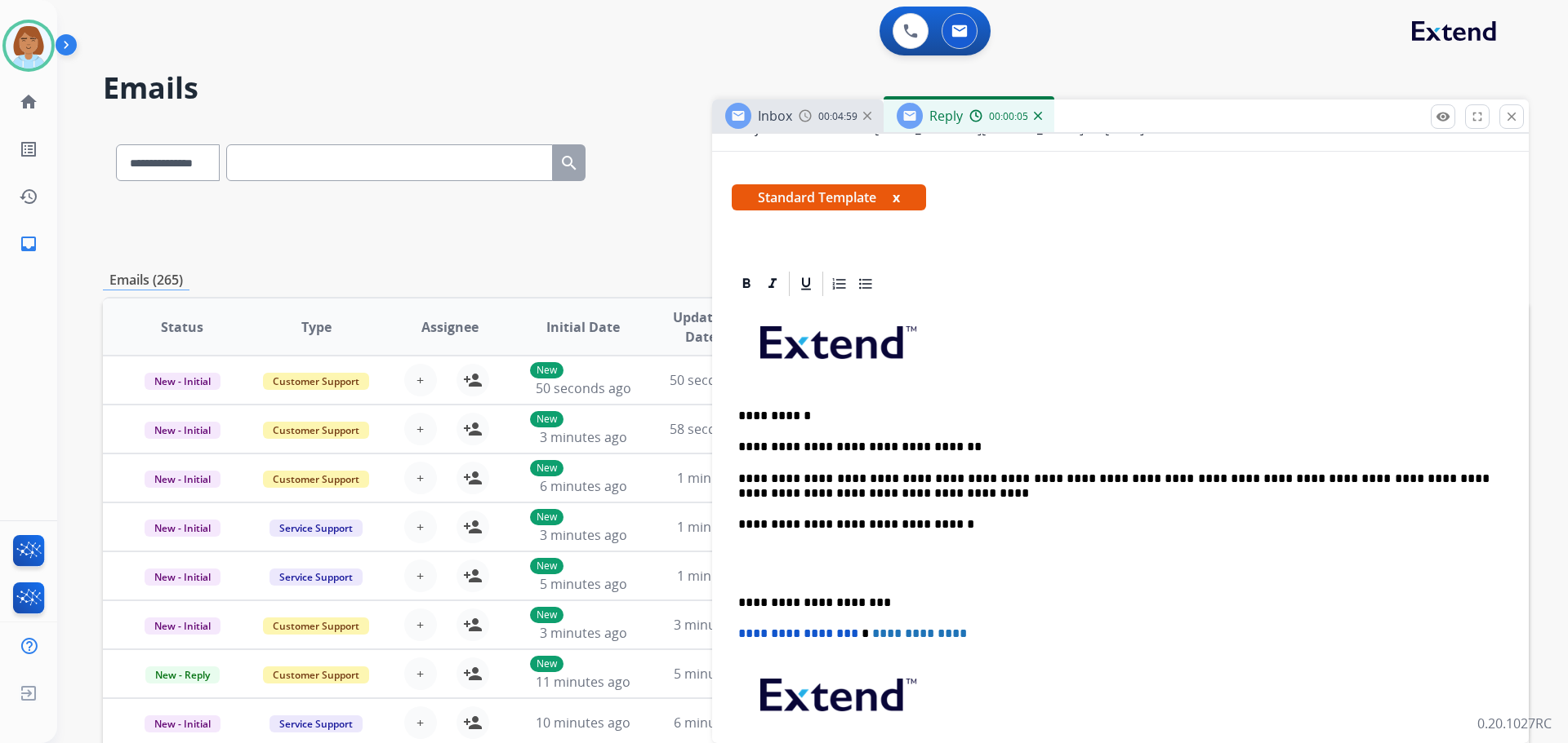
scroll to position [245, 0]
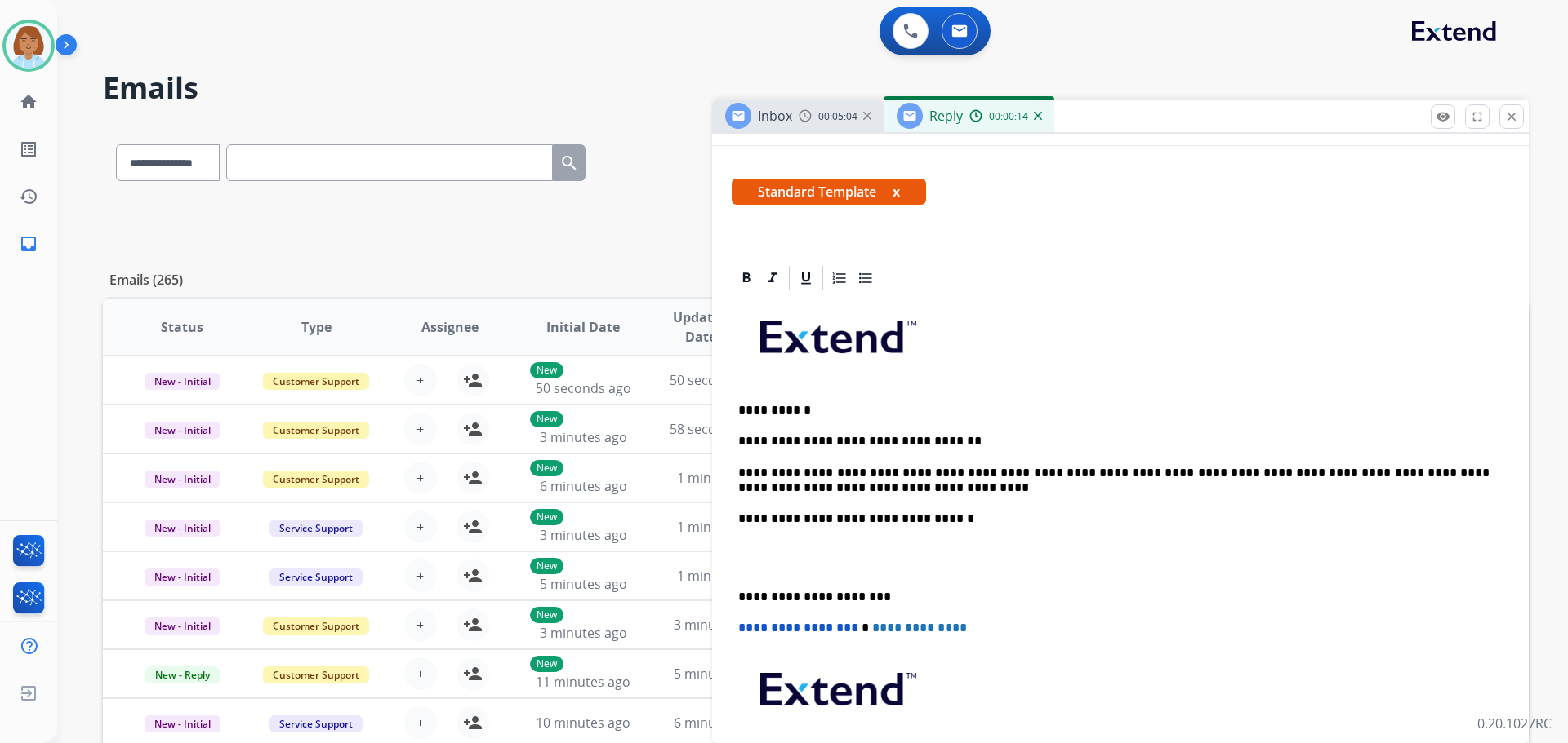
click at [849, 497] on div "**********" at bounding box center [1120, 565] width 778 height 545
click at [846, 495] on div "**********" at bounding box center [1120, 565] width 778 height 545
click at [870, 489] on p "**********" at bounding box center [1113, 480] width 751 height 30
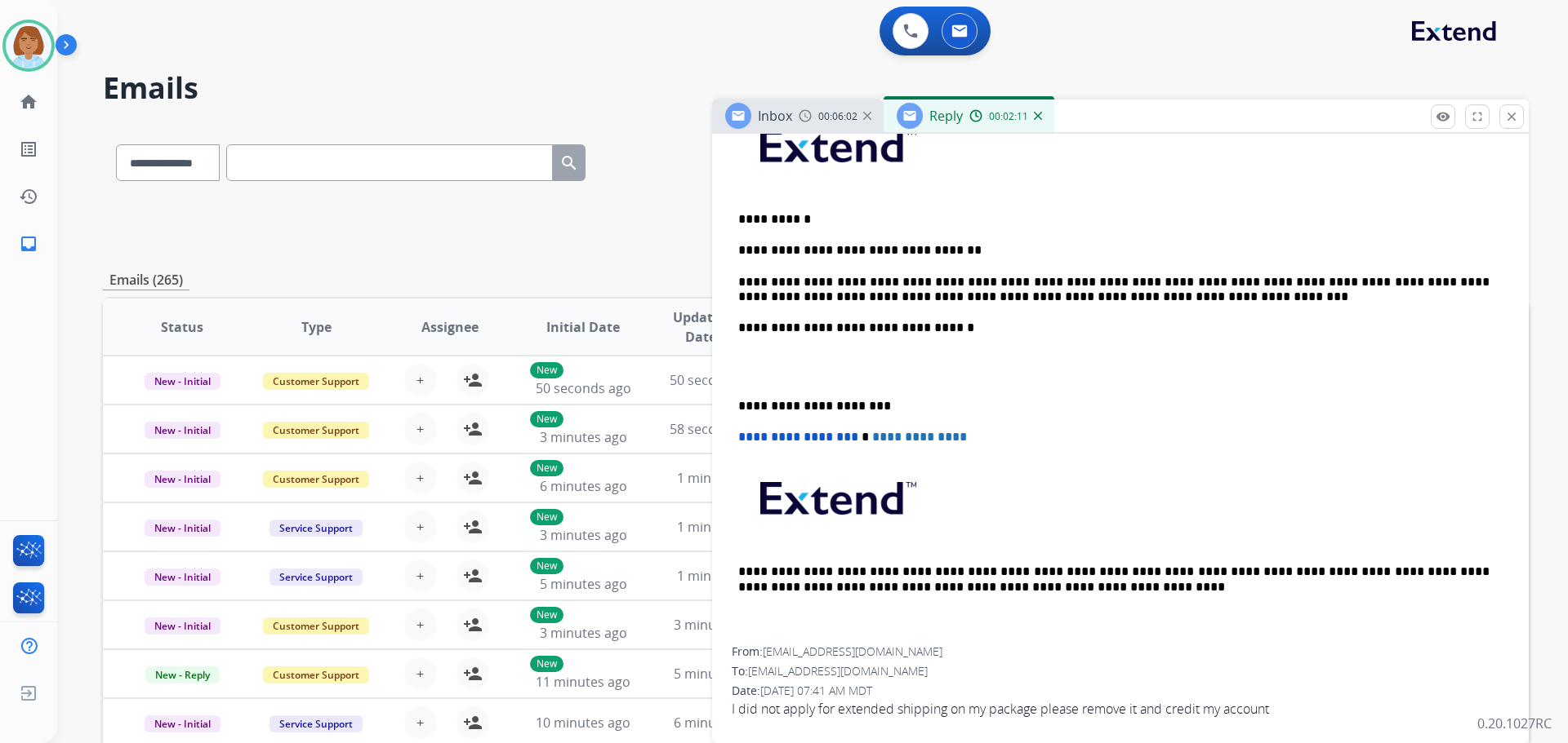
scroll to position [82, 0]
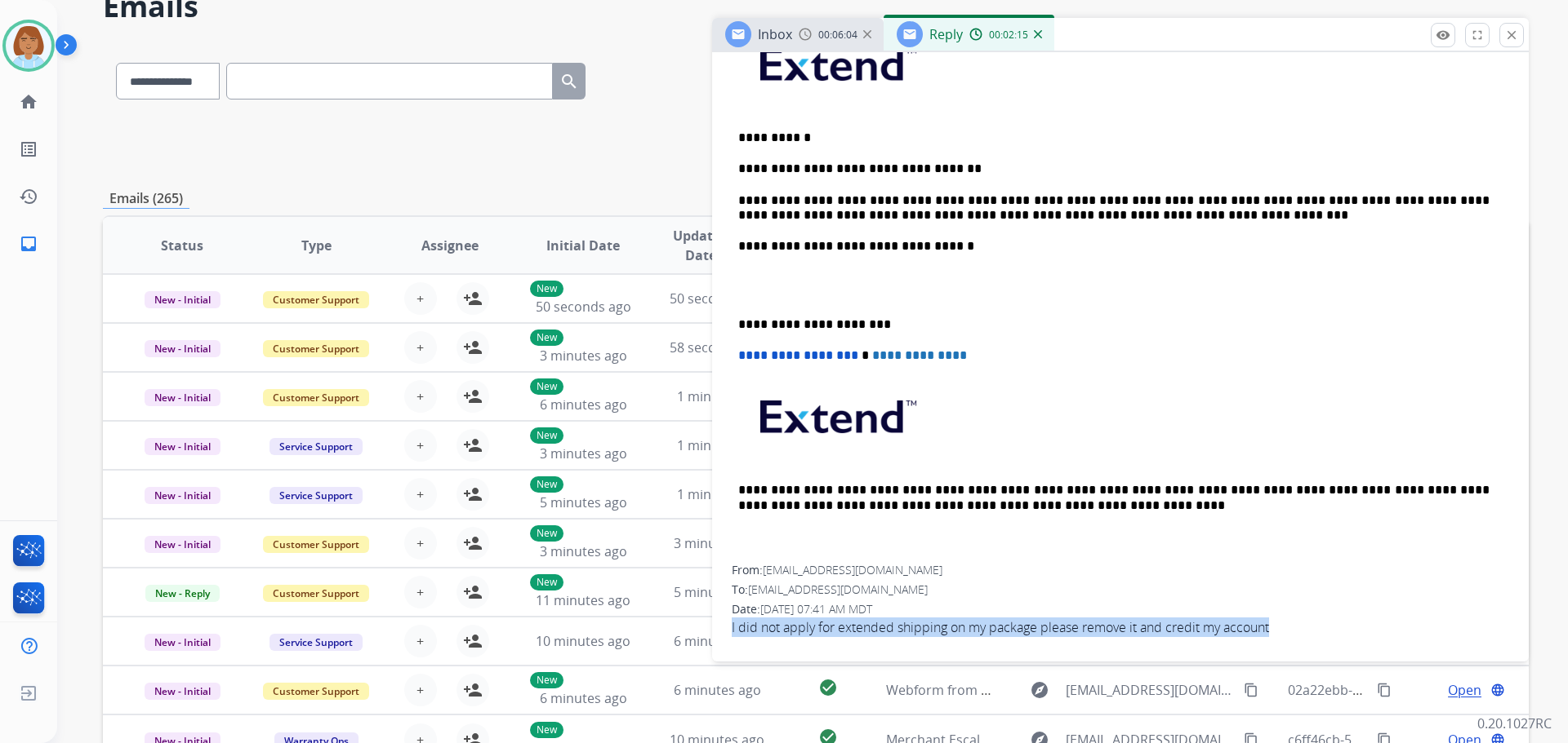
drag, startPoint x: 1291, startPoint y: 625, endPoint x: 730, endPoint y: 643, distance: 561.3
click at [730, 643] on div "**********" at bounding box center [1120, 320] width 816 height 659
copy span "I did not apply for extended shipping on my package please remove it and credit…"
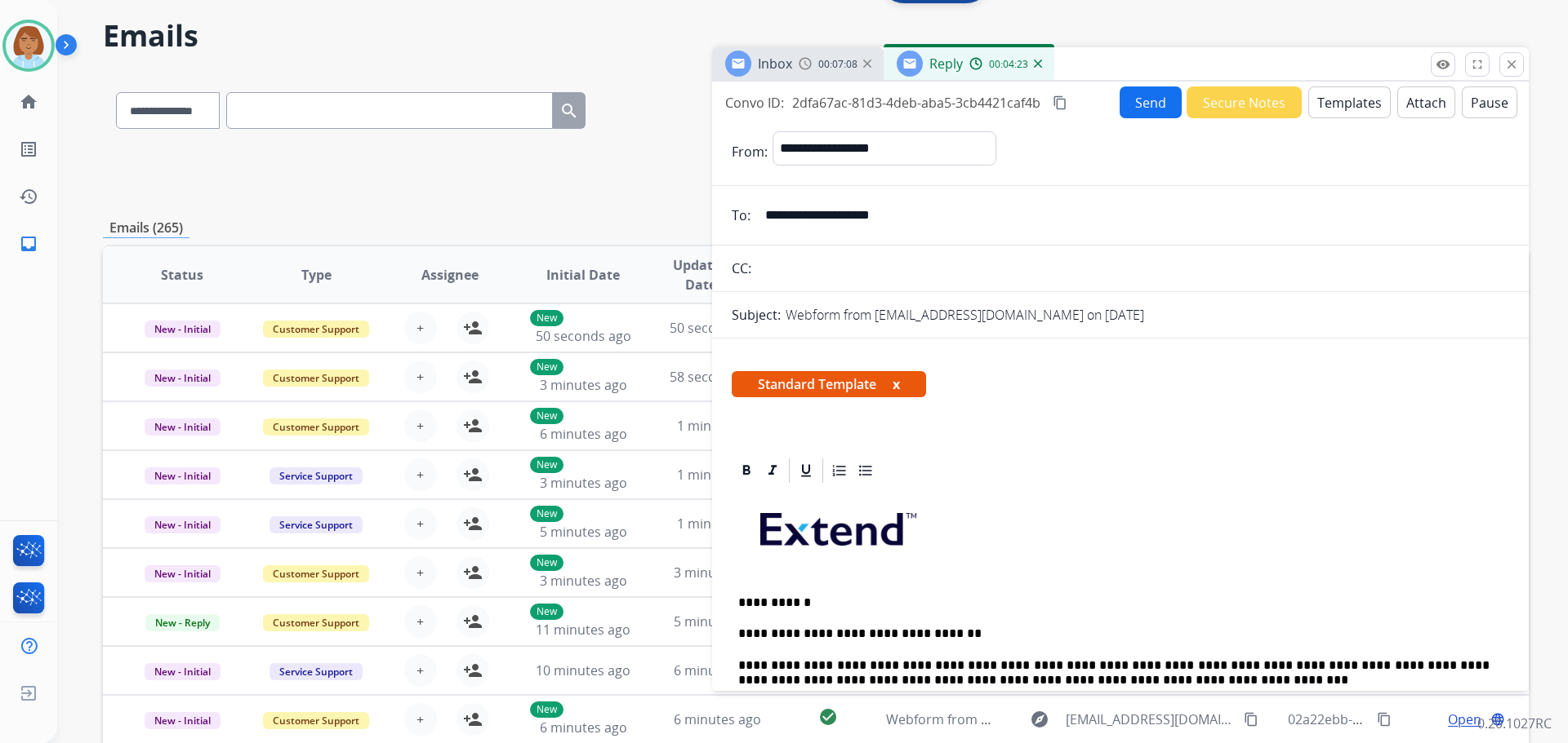
scroll to position [0, 0]
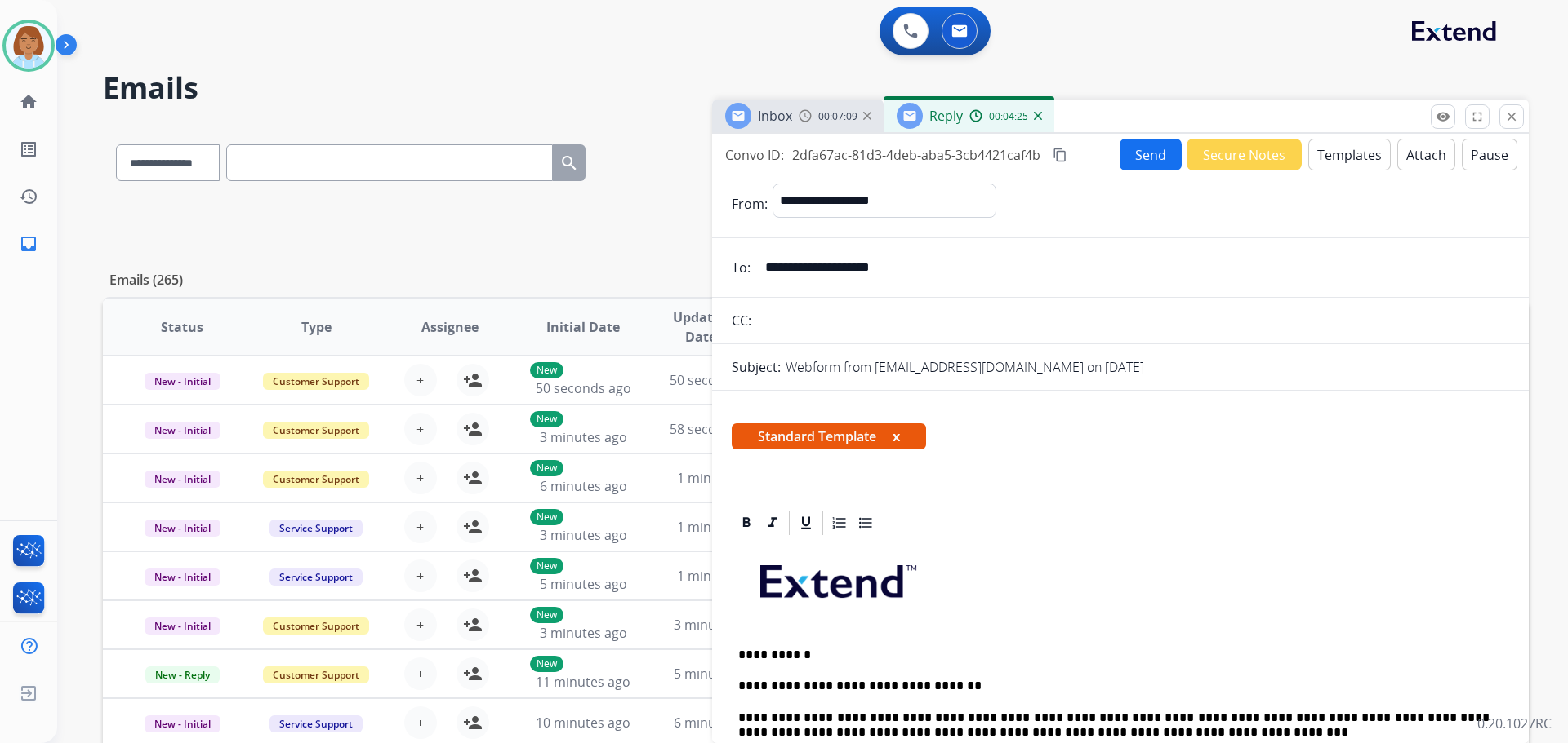
click at [1058, 156] on mat-icon "content_copy" at bounding box center [1060, 155] width 15 height 15
click at [1136, 144] on button "Send" at bounding box center [1150, 154] width 62 height 32
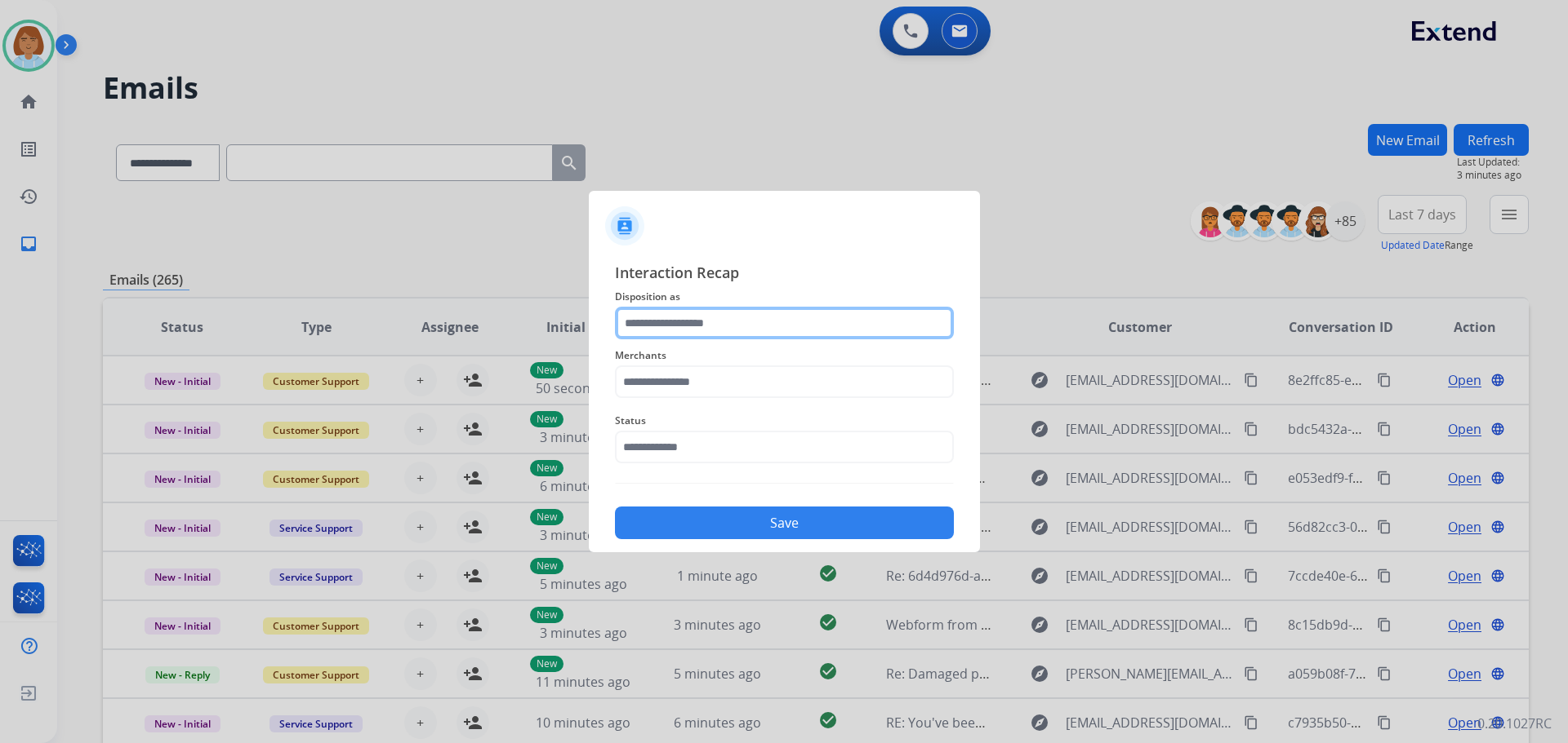
click at [756, 319] on input "text" at bounding box center [784, 323] width 339 height 32
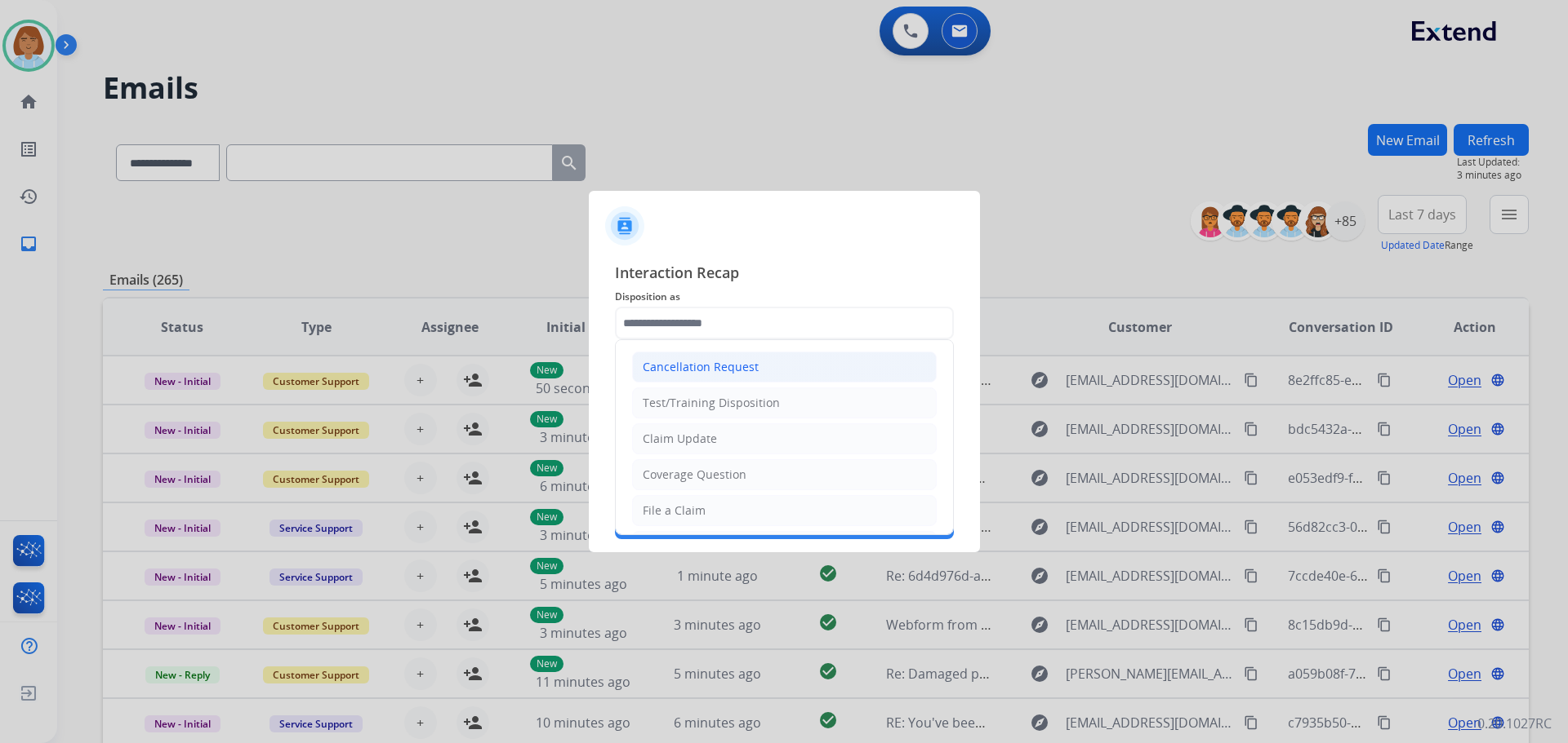
click at [752, 362] on div "Cancellation Request" at bounding box center [701, 368] width 116 height 17
type input "**********"
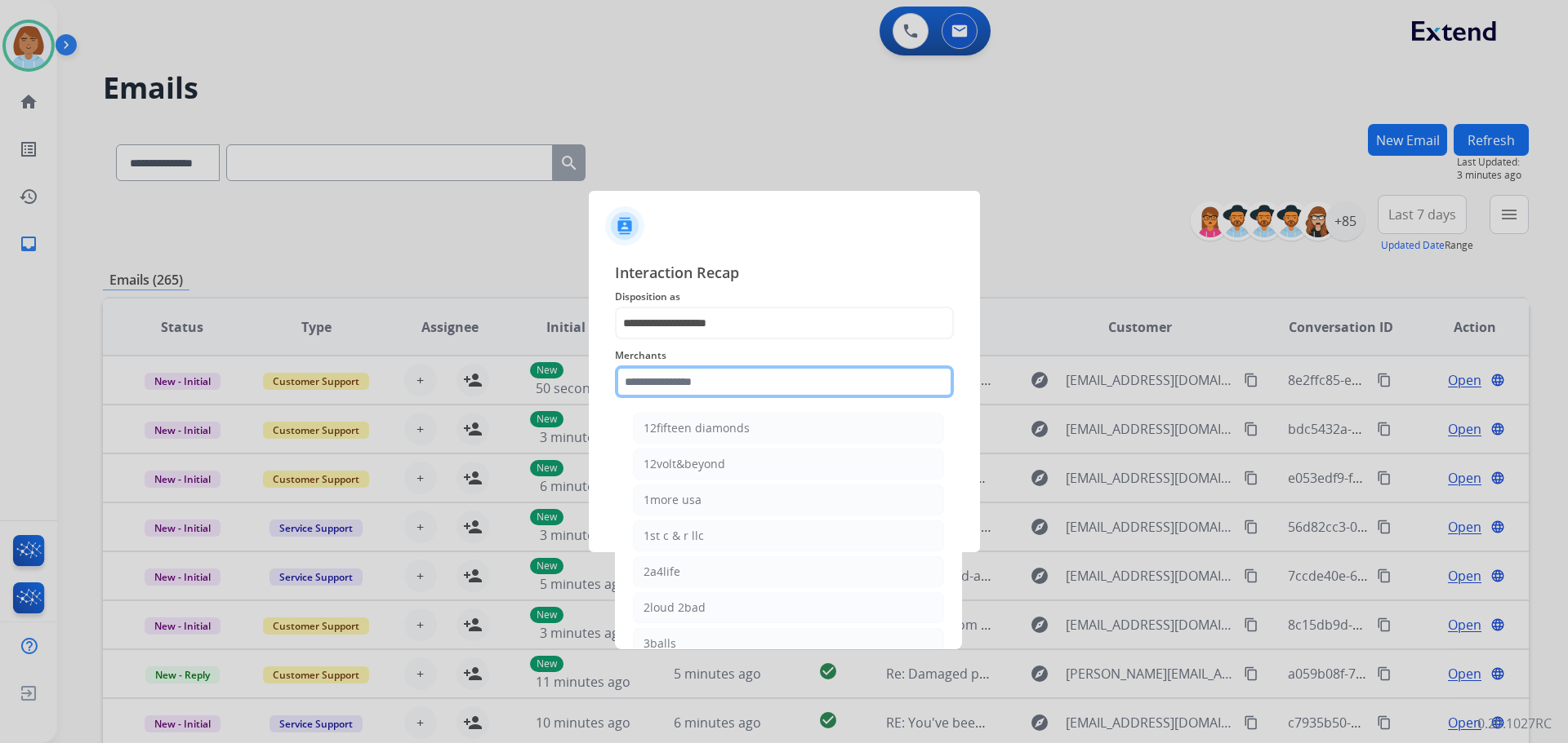
click at [712, 384] on input "text" at bounding box center [784, 382] width 339 height 32
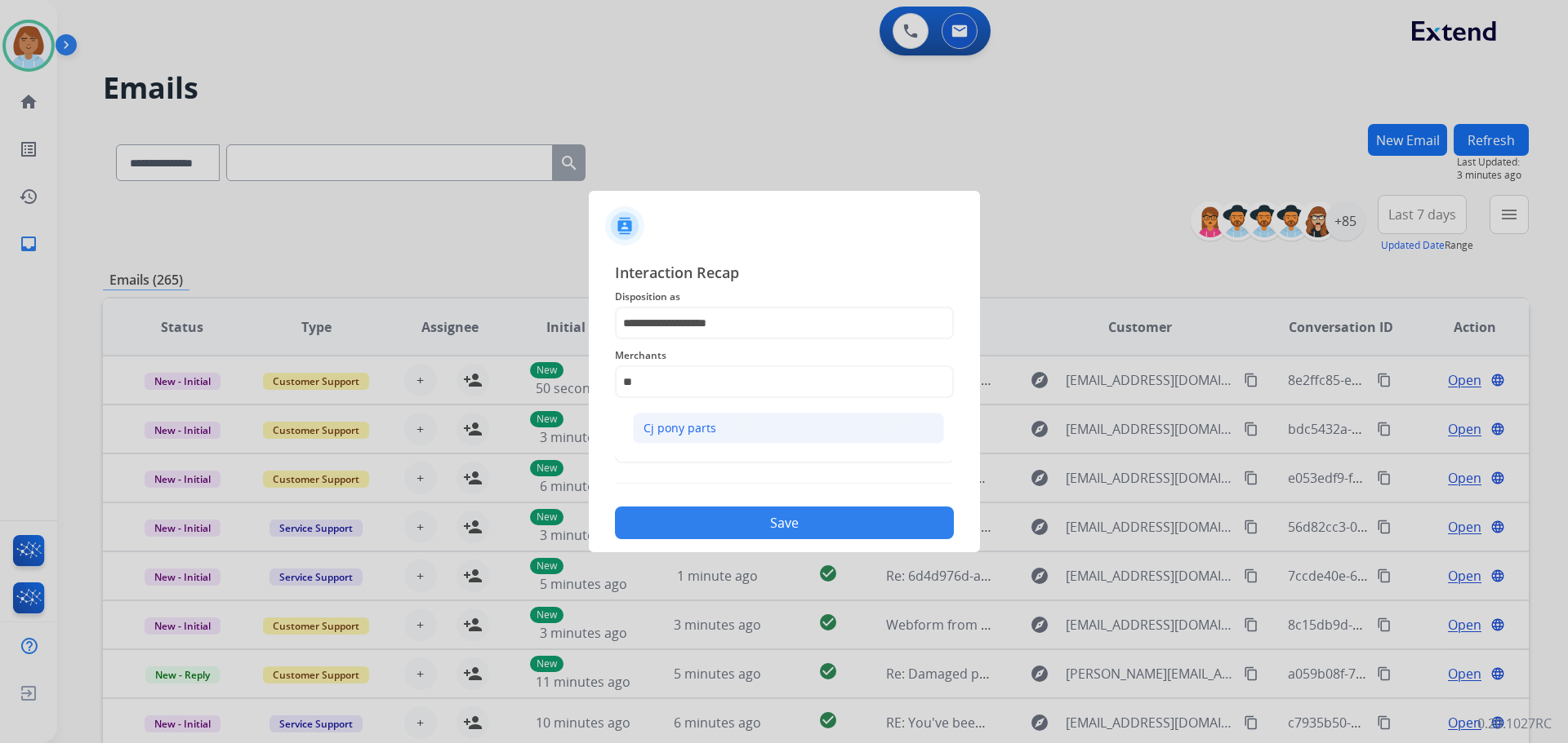
click at [682, 414] on li "Cj pony parts" at bounding box center [788, 429] width 311 height 31
type input "**********"
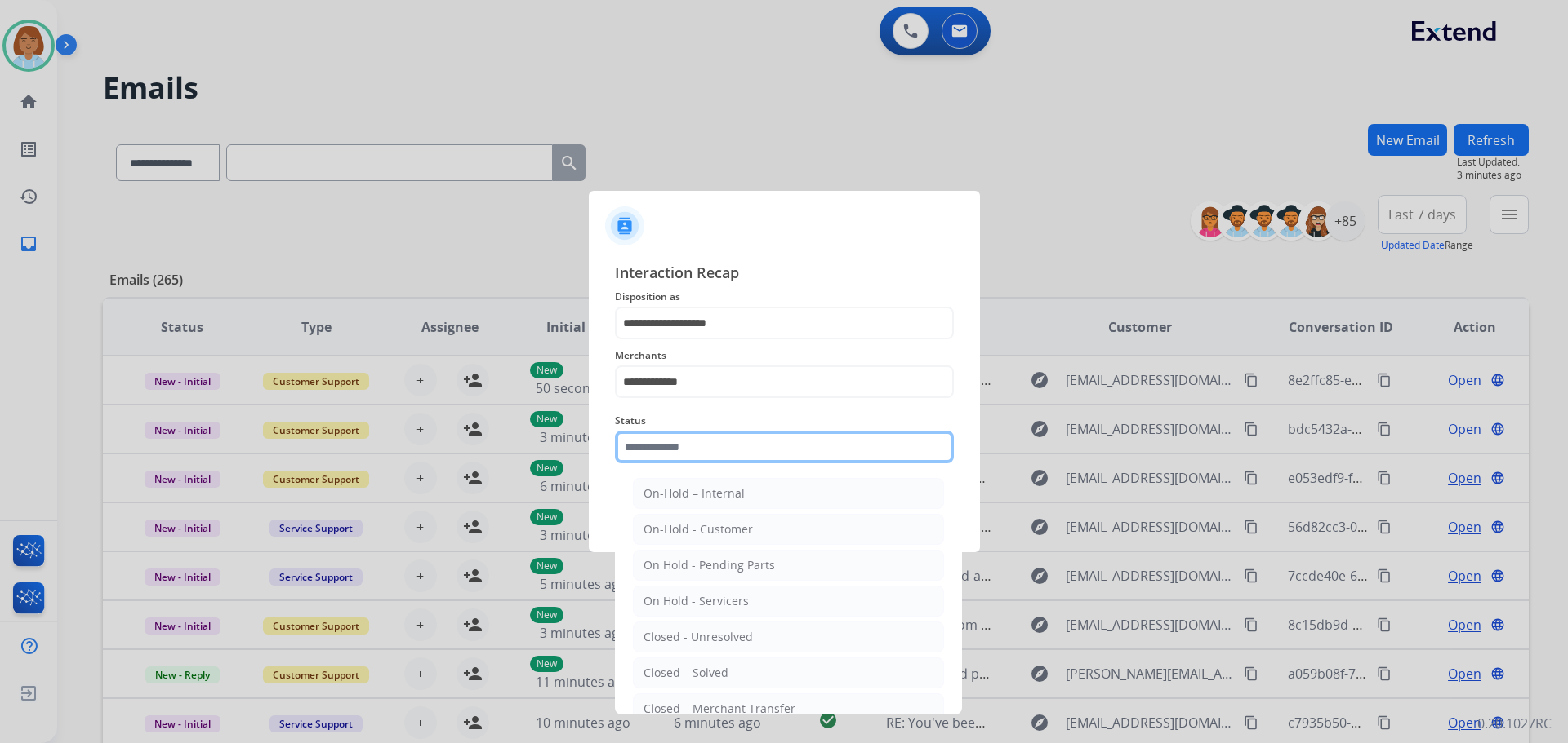
click at [742, 446] on input "text" at bounding box center [784, 446] width 339 height 32
click at [701, 675] on div "Closed – Solved" at bounding box center [686, 673] width 85 height 17
type input "**********"
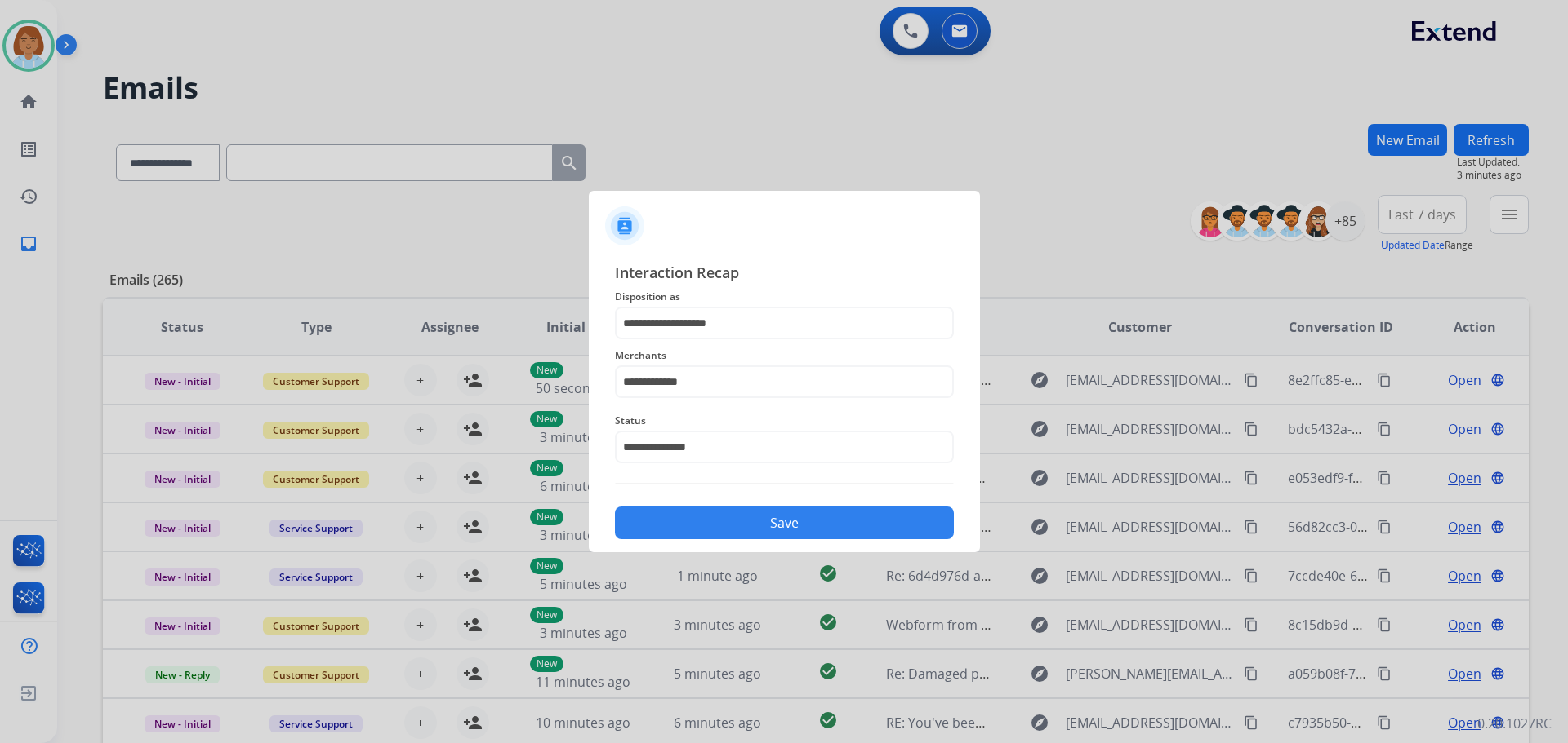
click at [798, 506] on div "Save" at bounding box center [784, 518] width 339 height 42
click at [826, 516] on button "Save" at bounding box center [784, 523] width 339 height 32
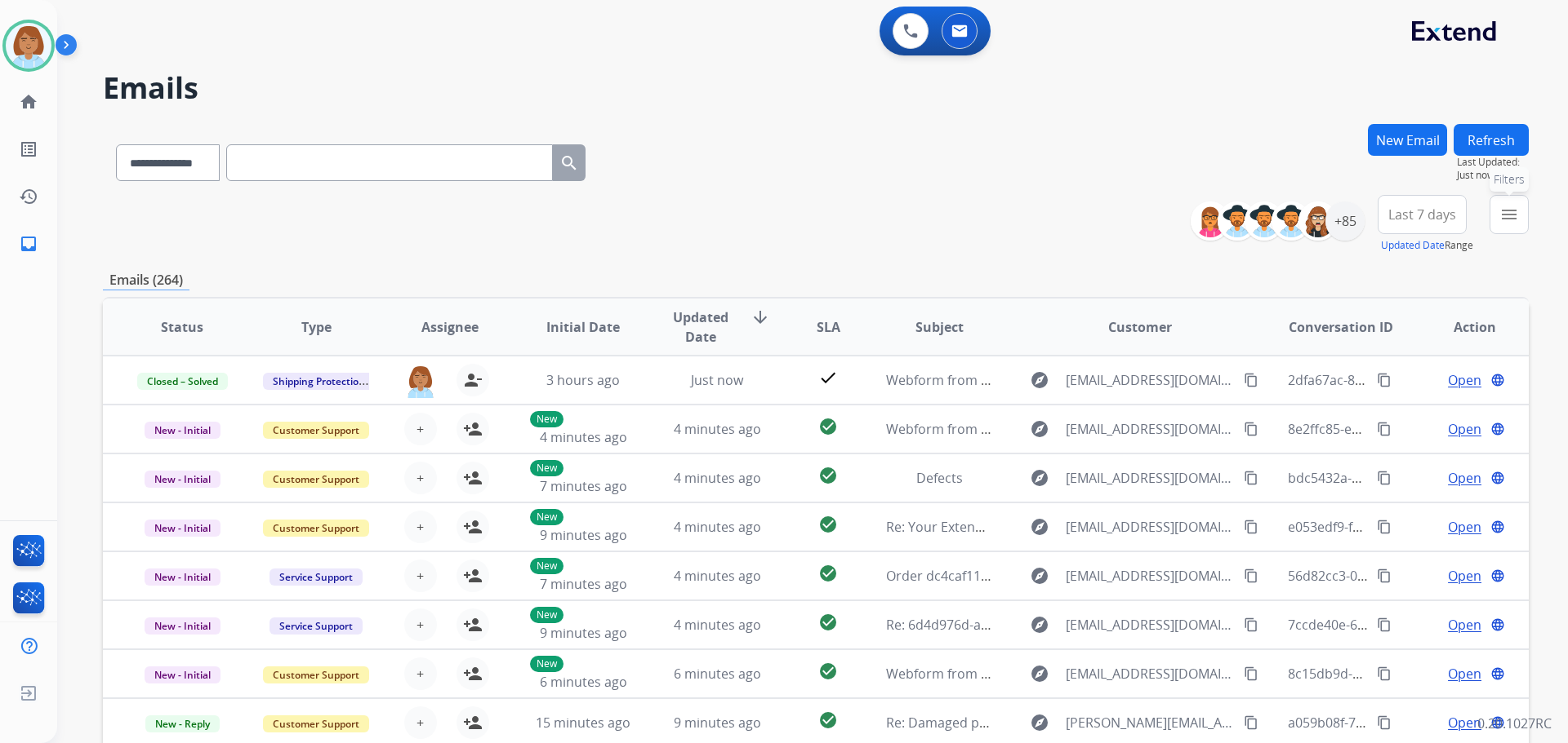
click at [1519, 220] on button "menu Filters" at bounding box center [1509, 215] width 39 height 39
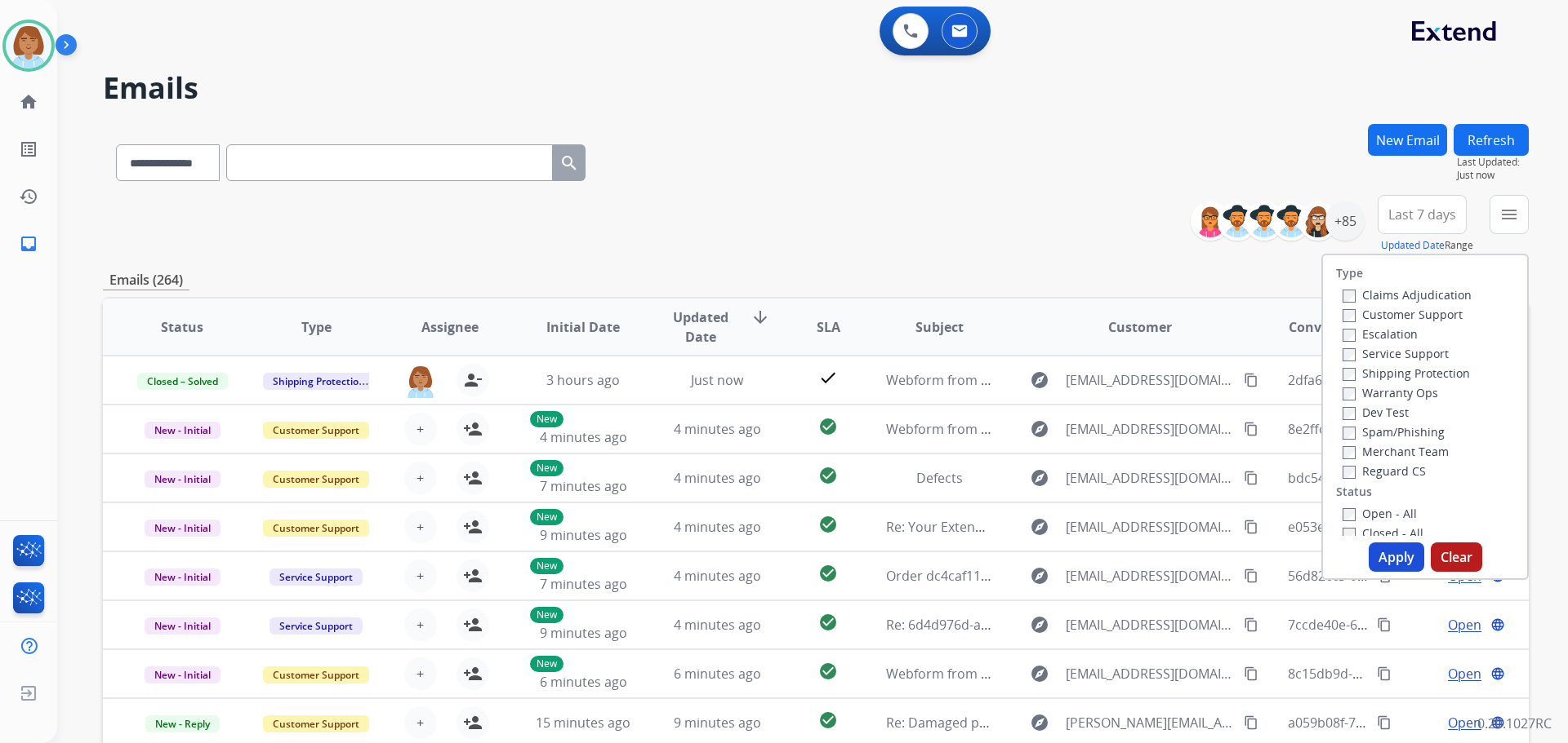
click at [1381, 313] on label "Customer Support" at bounding box center [1402, 314] width 120 height 16
click at [1378, 366] on label "Shipping Protection" at bounding box center [1406, 373] width 127 height 16
click at [1362, 466] on label "Reguard CS" at bounding box center [1384, 471] width 83 height 16
click at [1349, 517] on label "Open - All" at bounding box center [1379, 513] width 75 height 16
click at [1398, 560] on button "Apply" at bounding box center [1396, 558] width 55 height 29
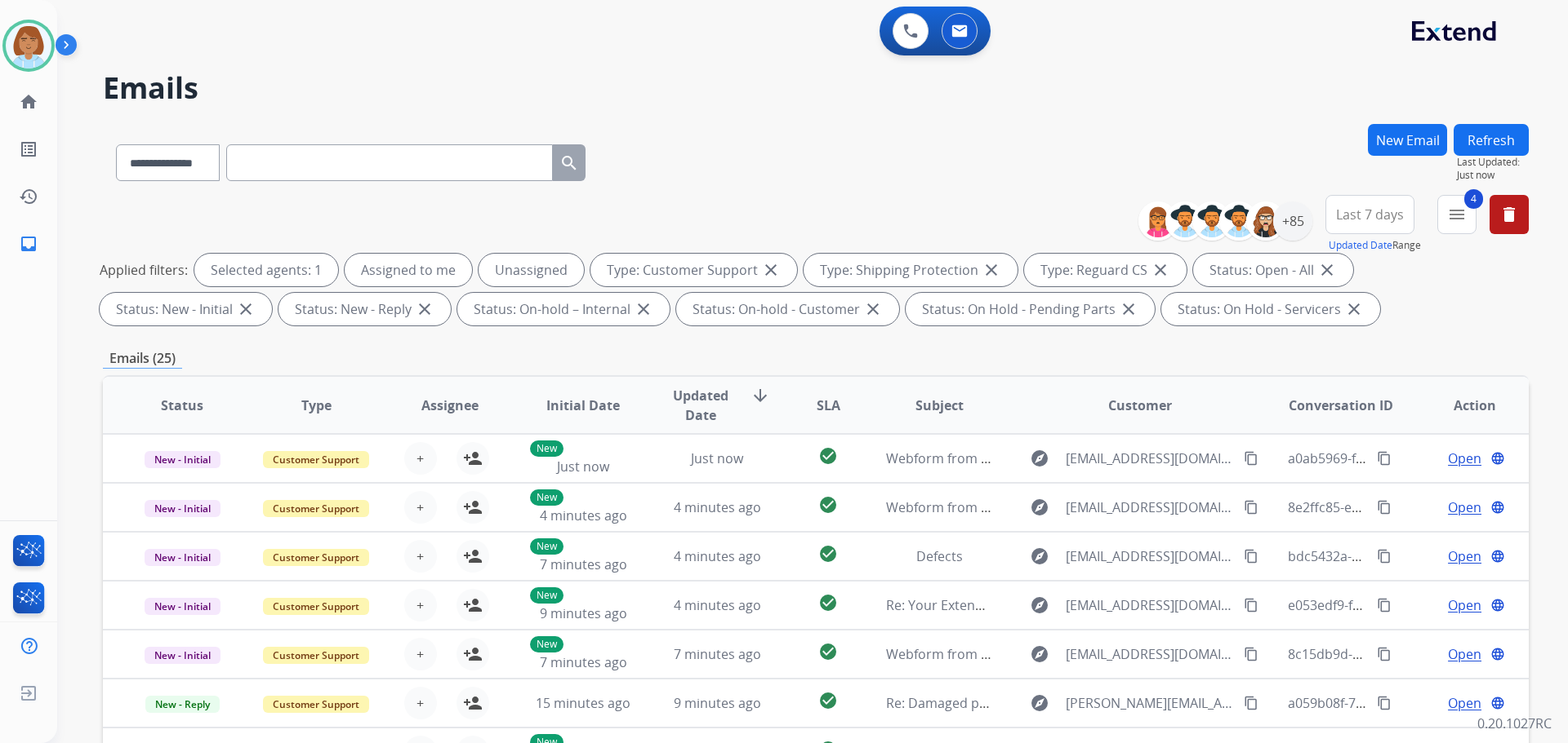
click at [1294, 241] on div "**********" at bounding box center [1230, 221] width 161 height 53
click at [1294, 232] on div "+85" at bounding box center [1292, 221] width 39 height 39
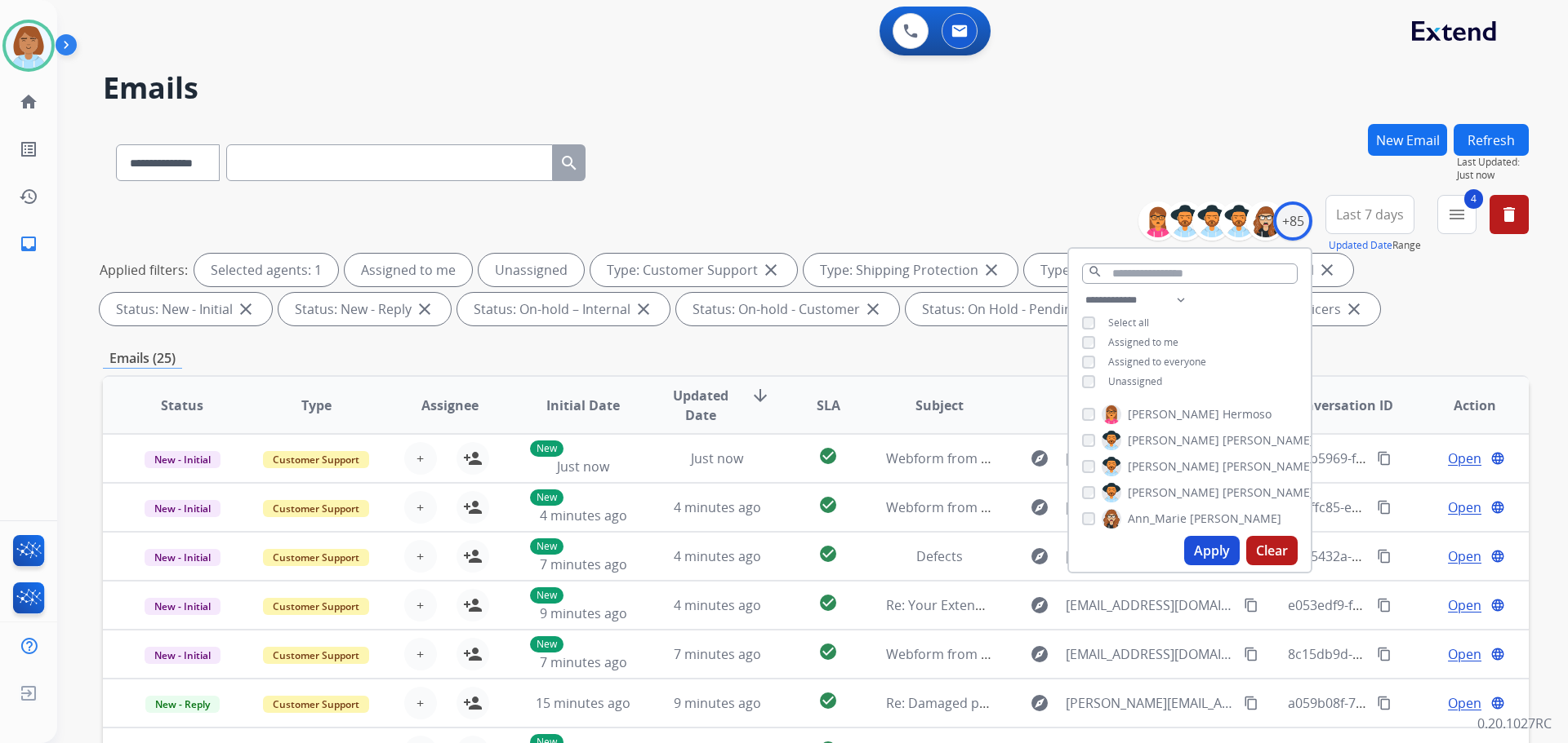
click at [1121, 383] on span "Unassigned" at bounding box center [1134, 381] width 53 height 14
click at [1222, 554] on button "Apply" at bounding box center [1212, 551] width 55 height 29
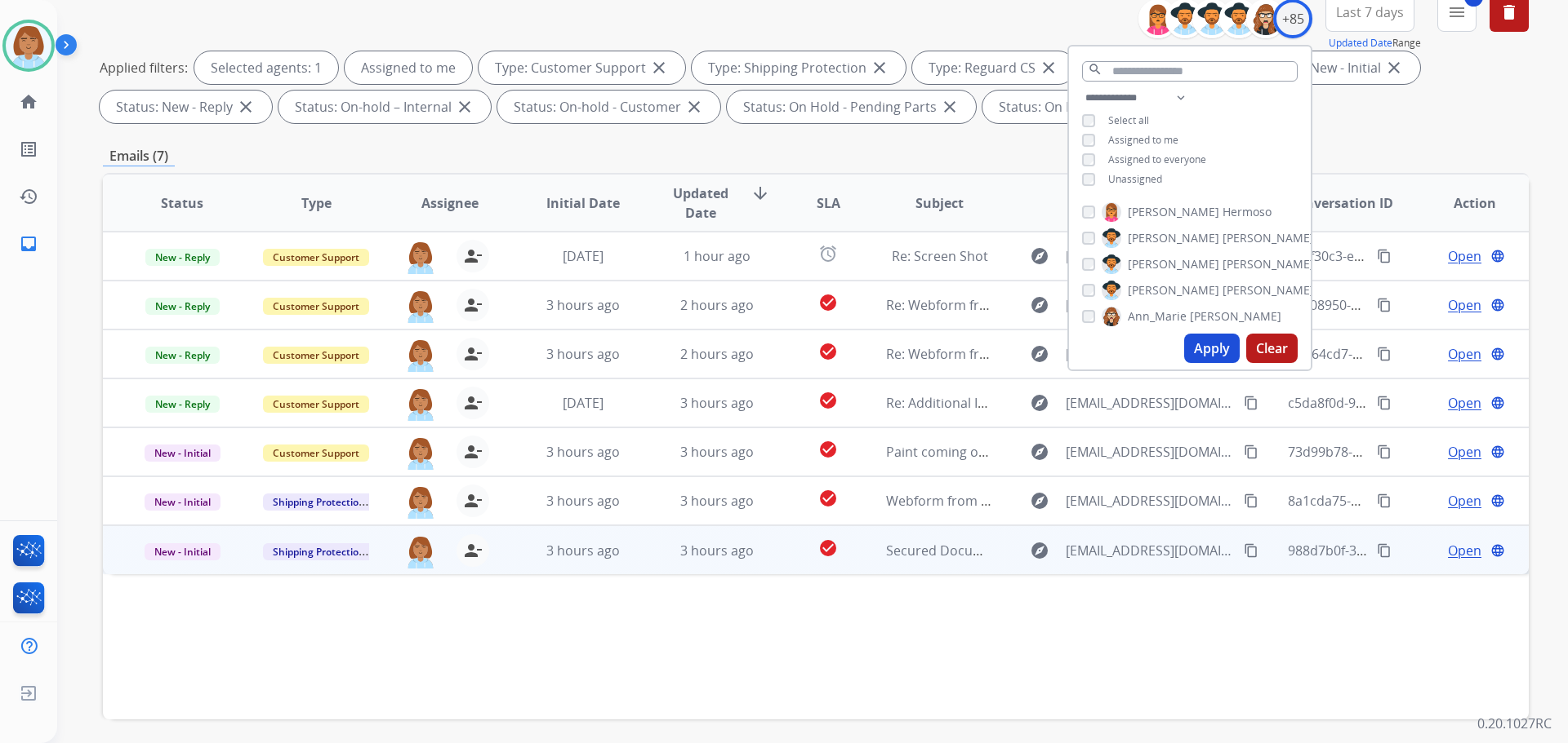
scroll to position [264, 0]
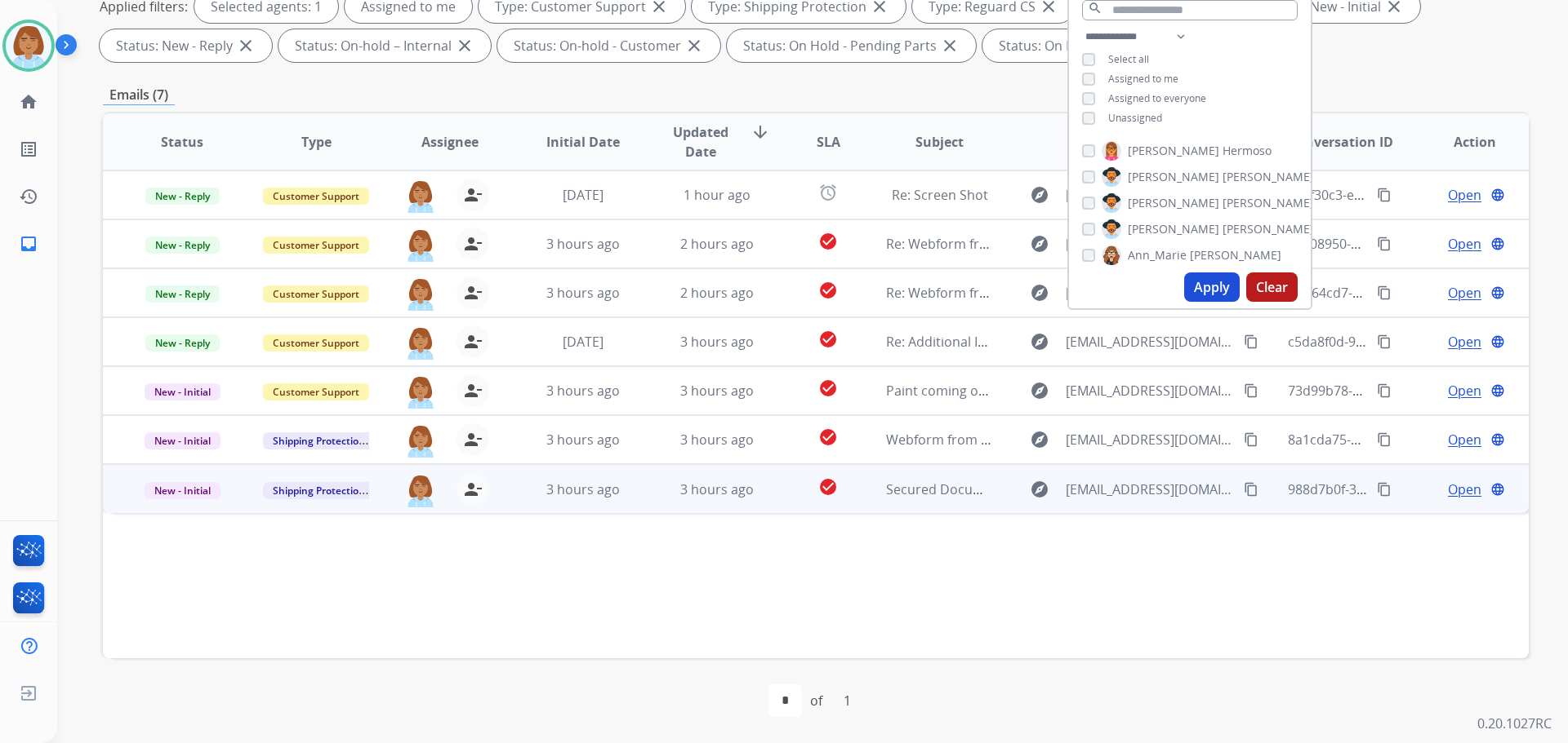
click at [661, 507] on td "3 hours ago" at bounding box center [704, 489] width 134 height 49
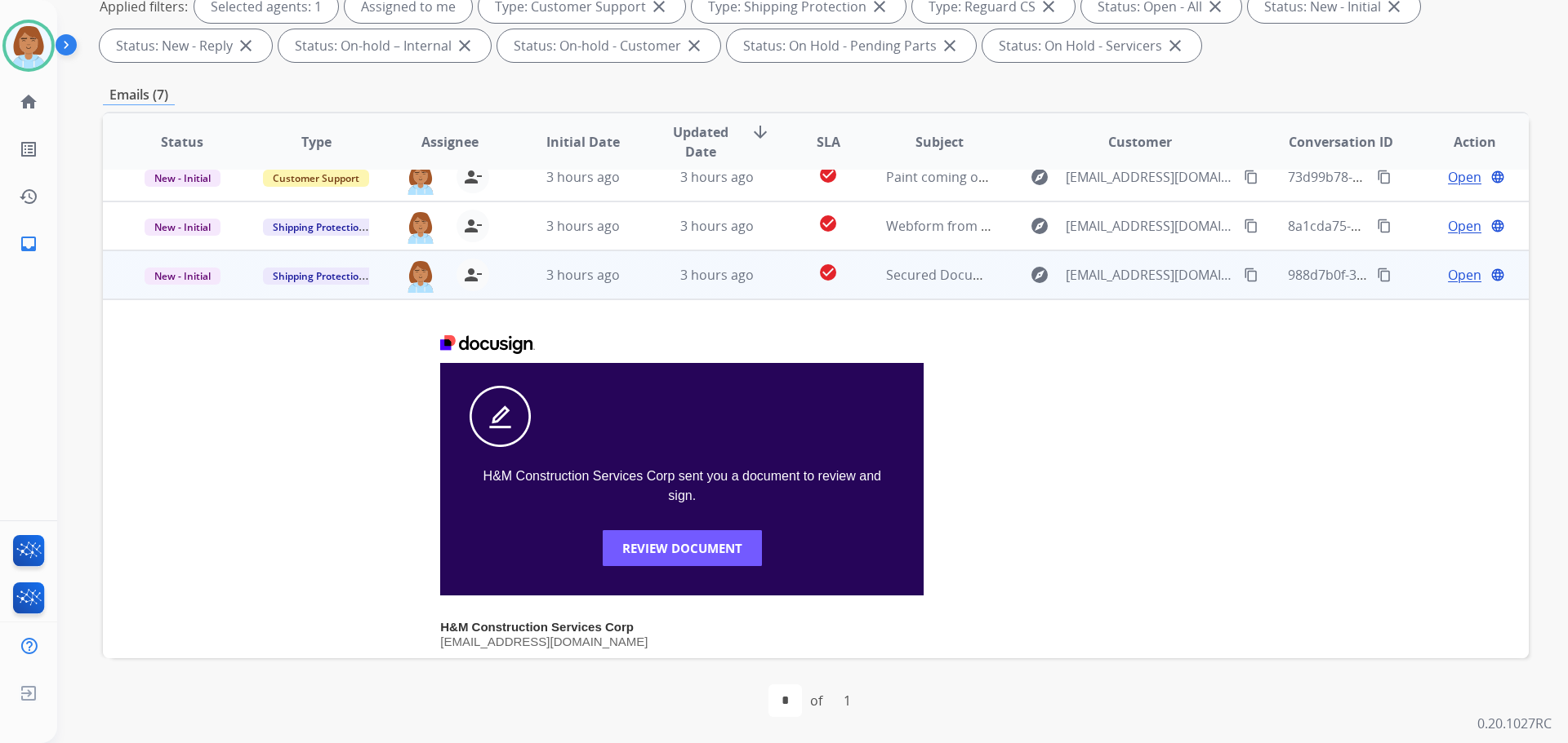
scroll to position [212, 0]
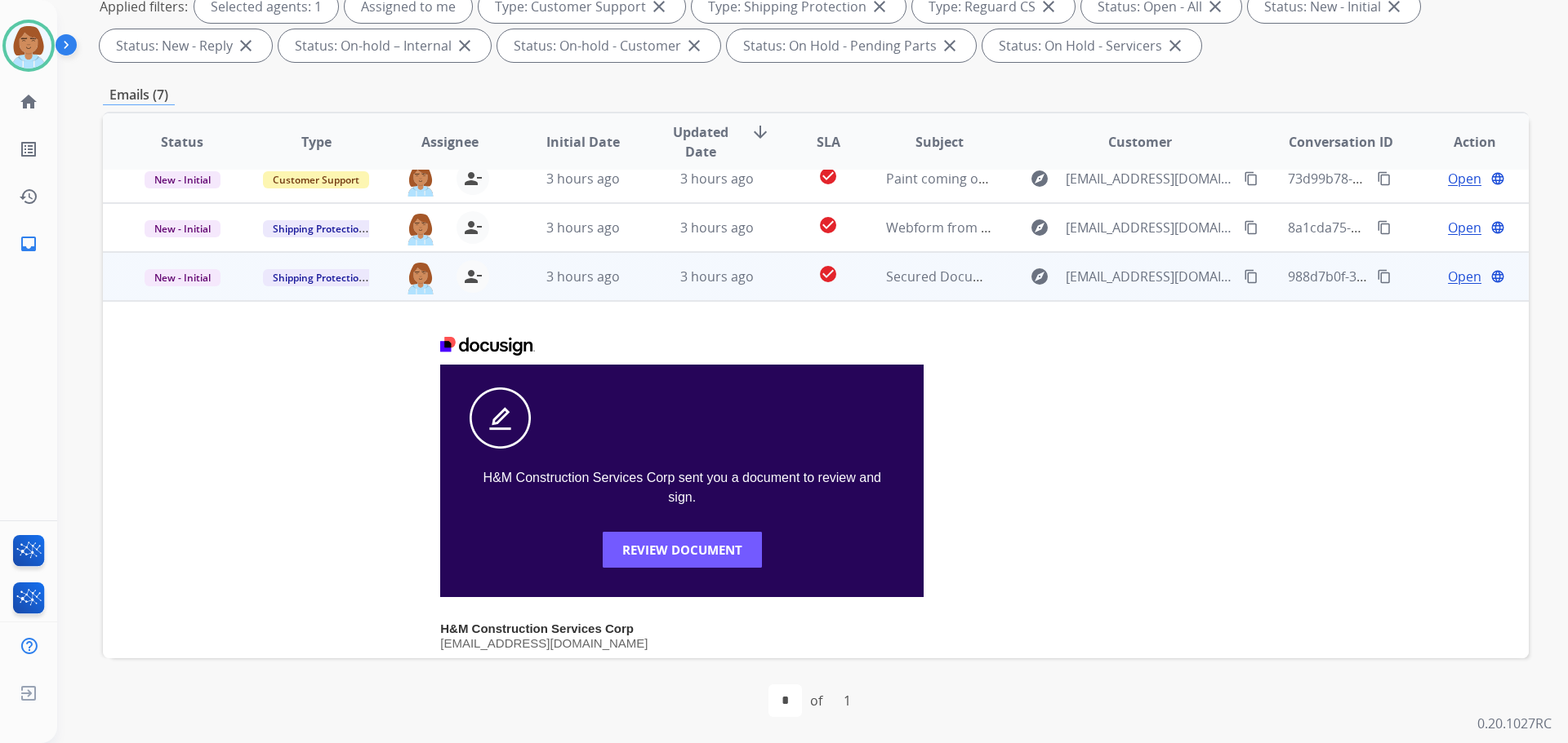
click at [1243, 282] on mat-icon "content_copy" at bounding box center [1251, 277] width 15 height 15
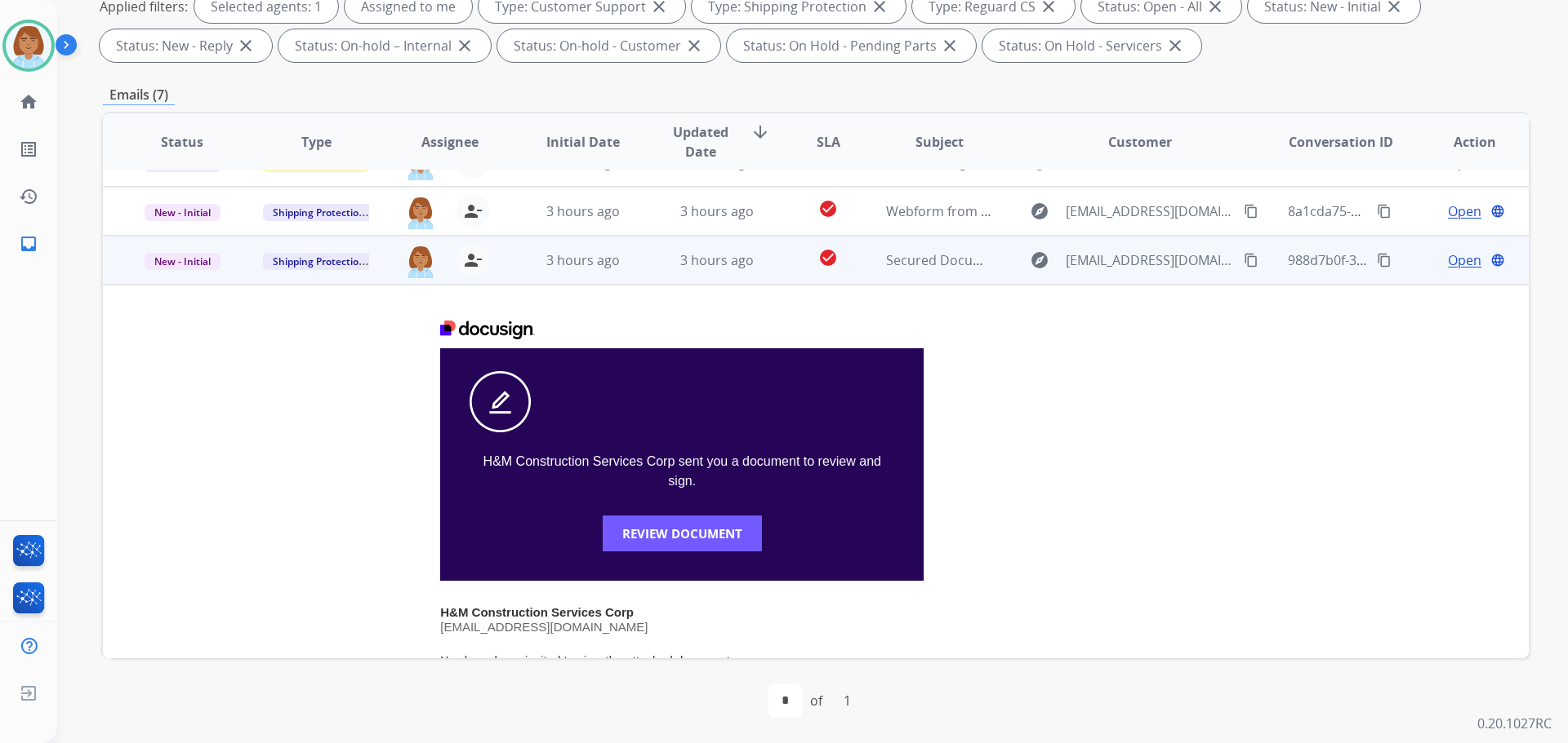
scroll to position [190, 0]
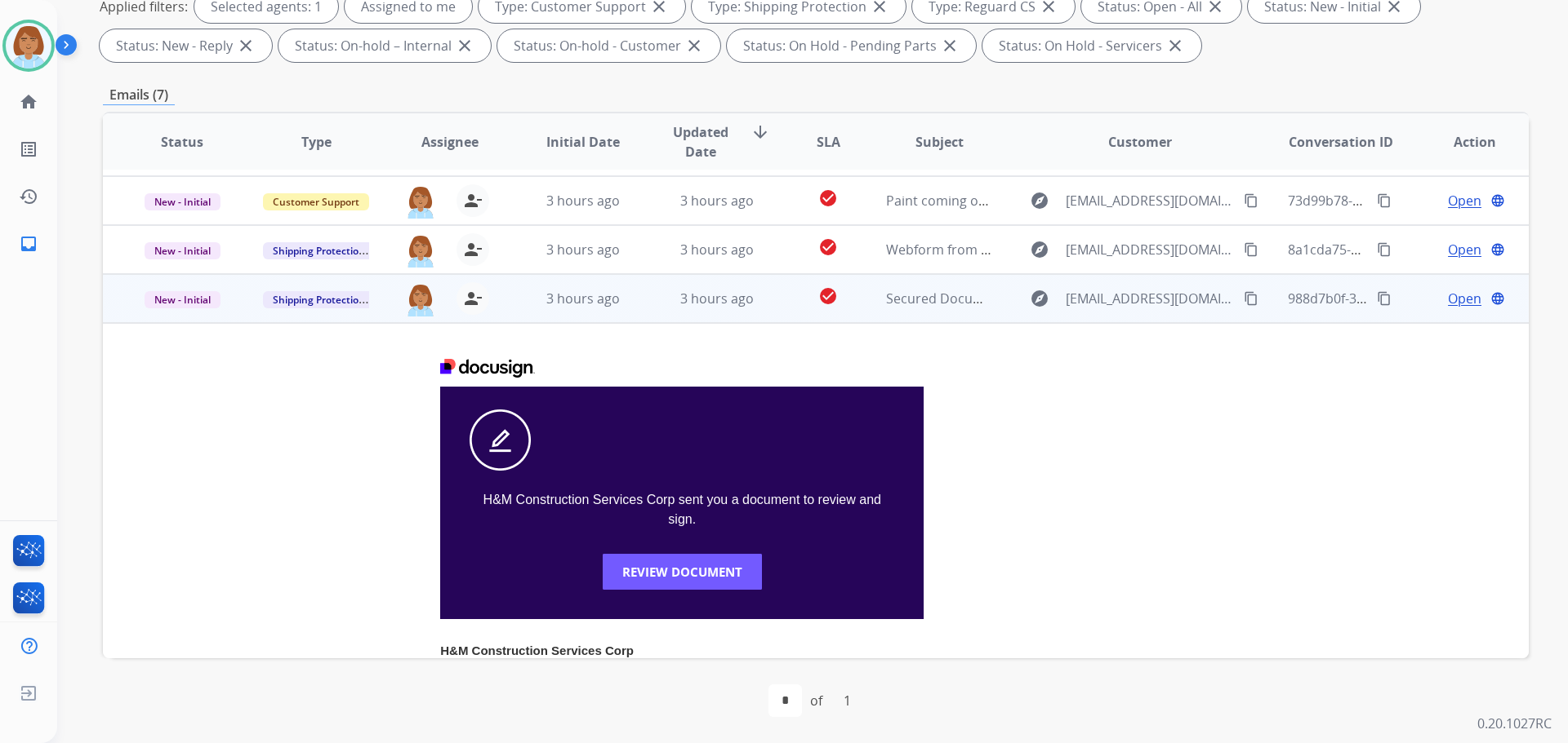
click at [1448, 299] on span "Open" at bounding box center [1465, 298] width 33 height 19
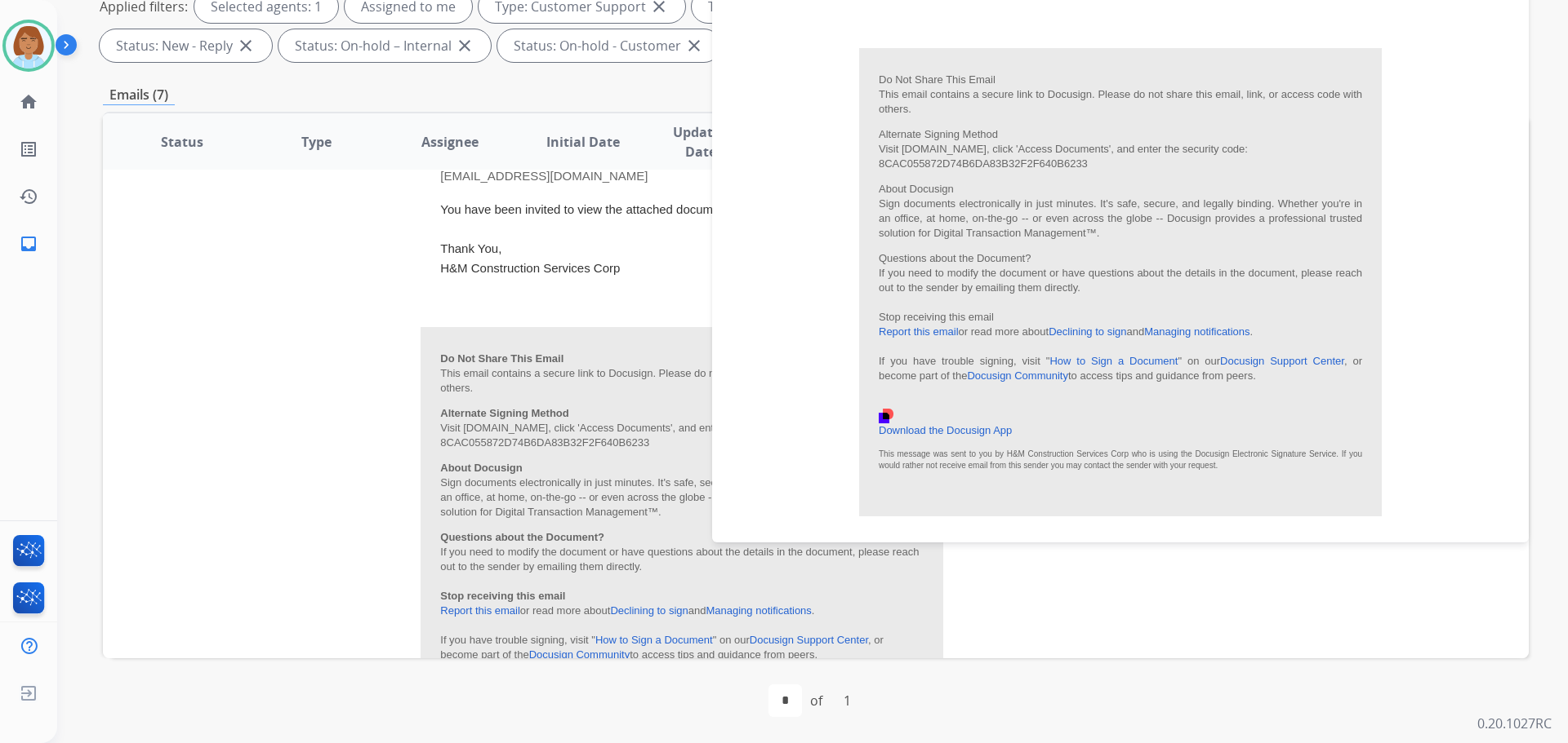
scroll to position [0, 0]
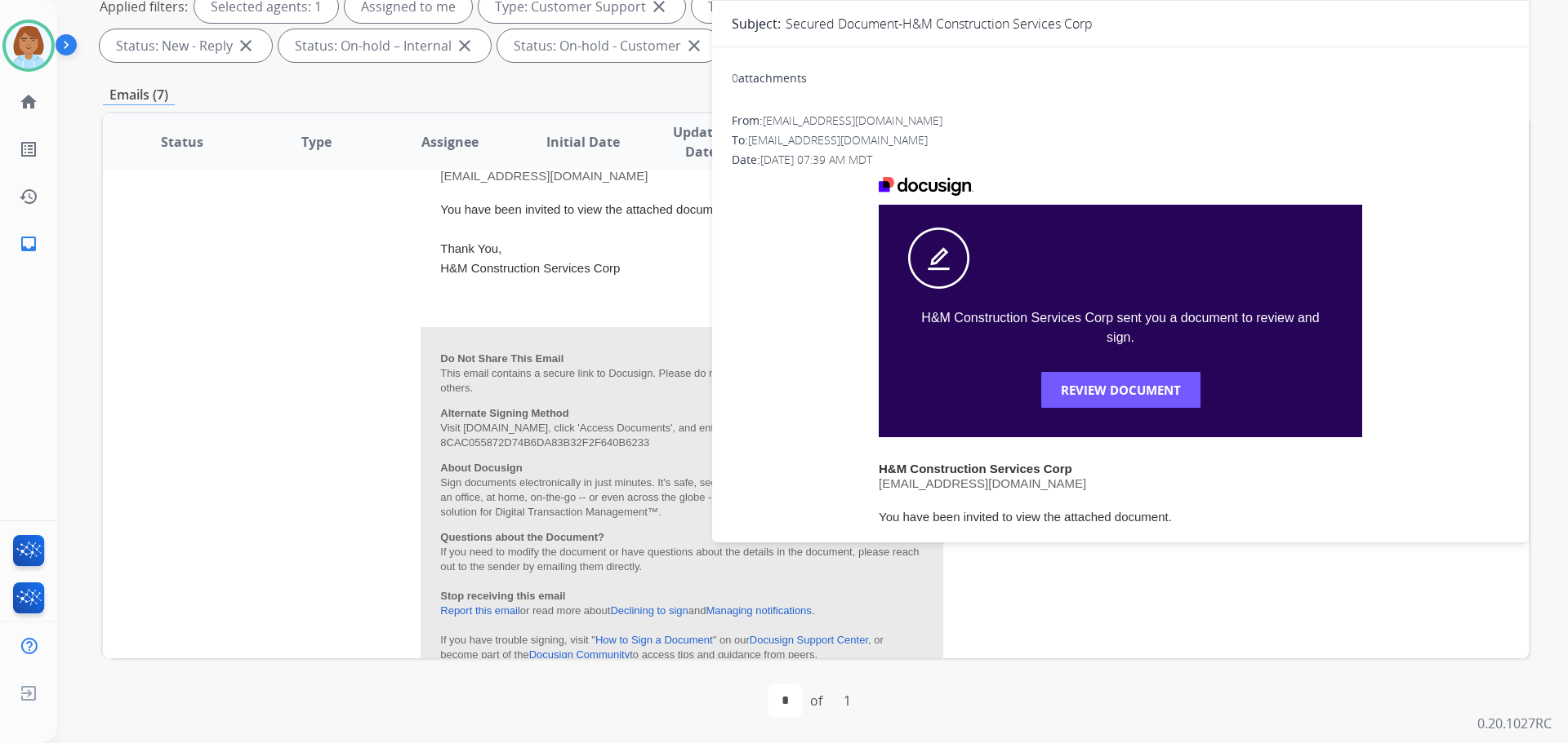
click at [1257, 590] on table "Status Type Assignee Initial Date Updated Date arrow_downward SLA Subject Custo…" at bounding box center [816, 128] width 1426 height 1388
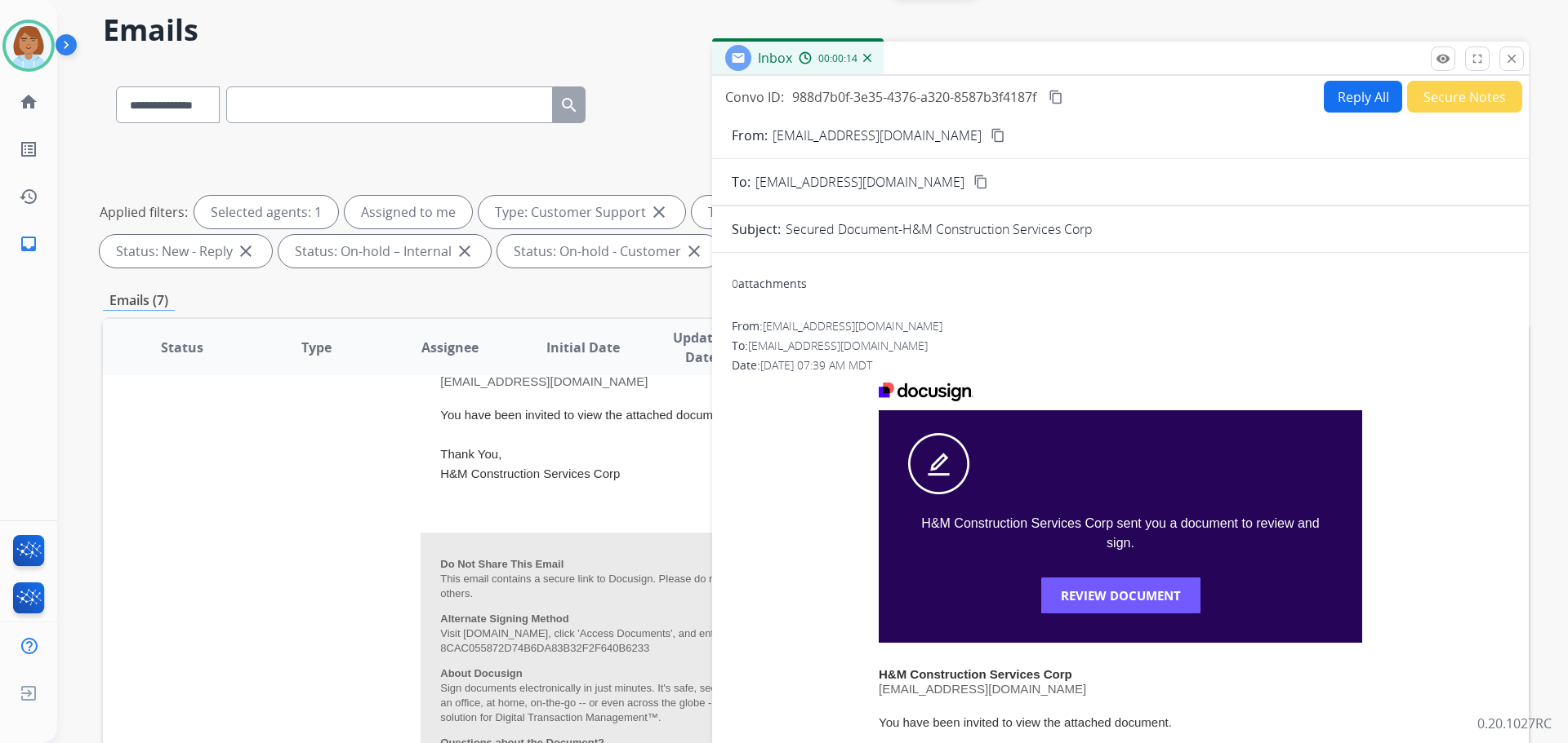
scroll to position [18, 0]
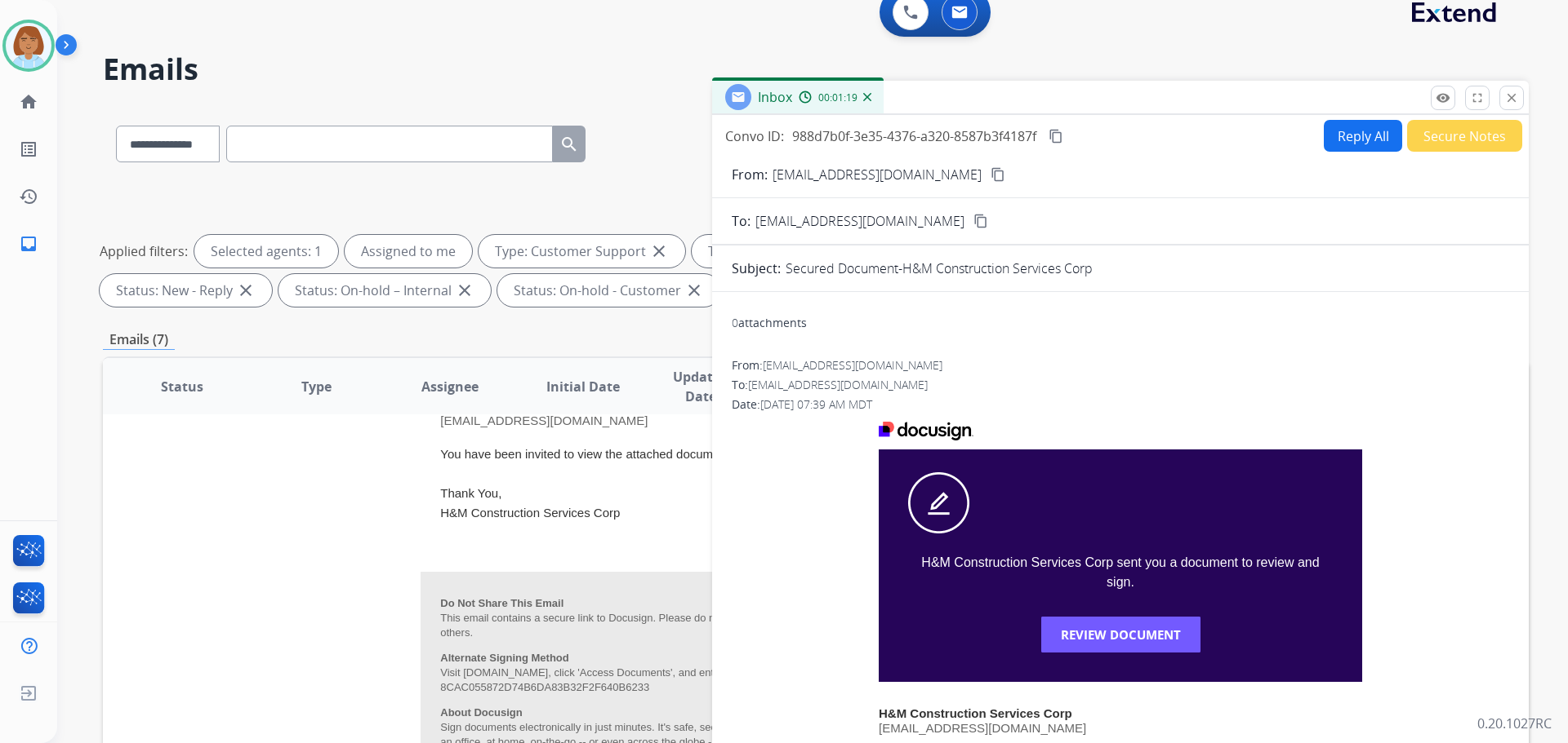
click at [1530, 94] on div "**********" at bounding box center [813, 372] width 1511 height 743
click at [1514, 103] on mat-icon "close" at bounding box center [1512, 98] width 15 height 15
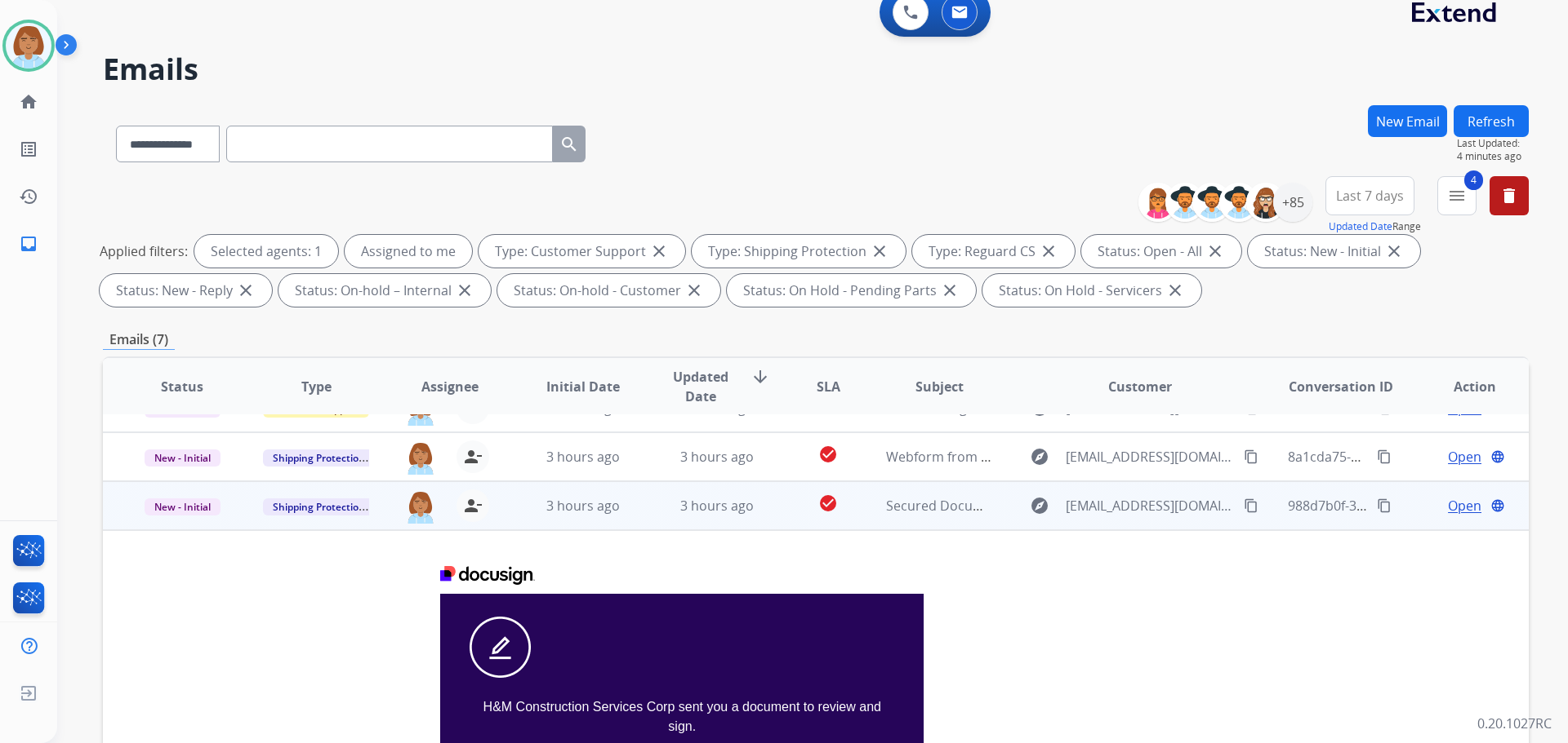
scroll to position [245, 0]
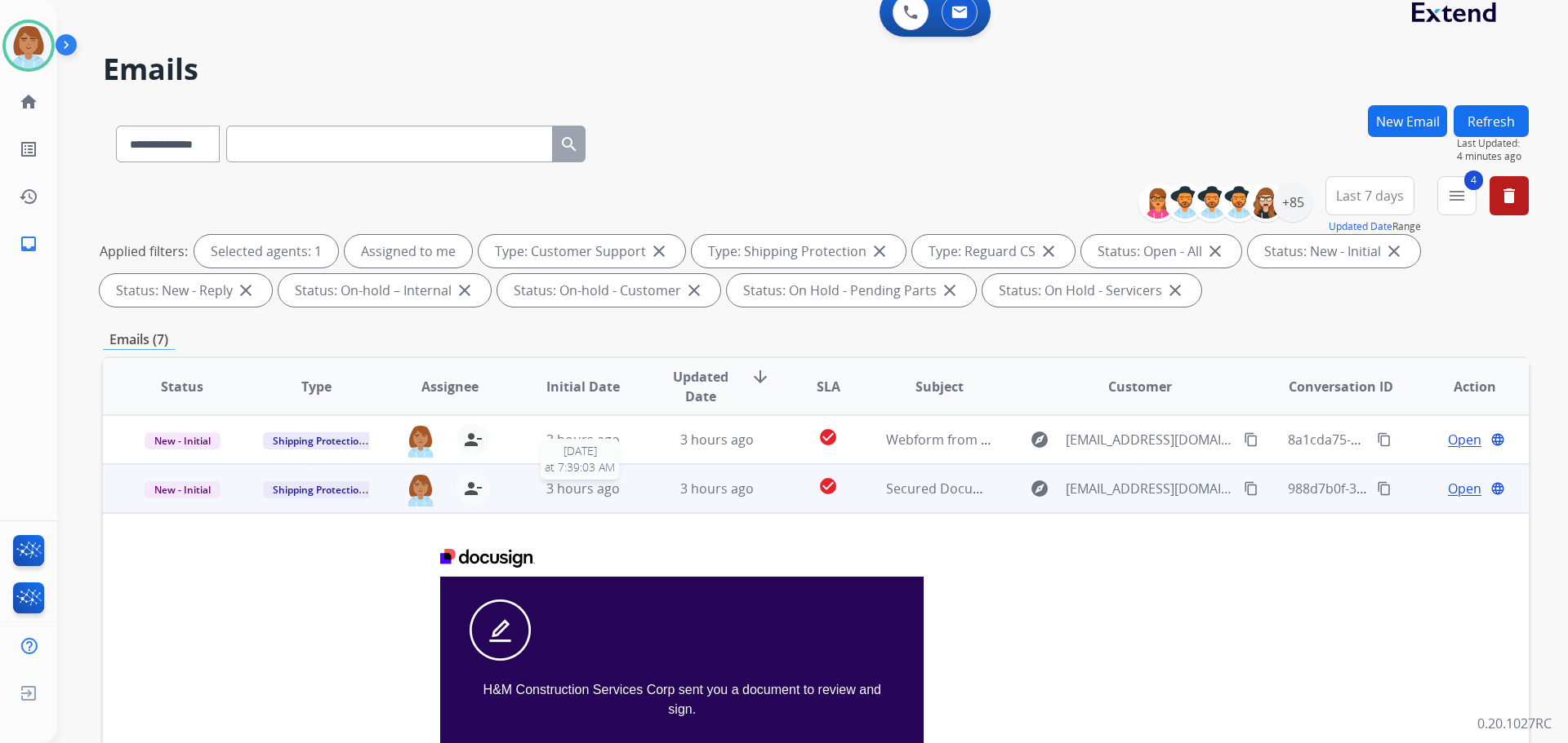
click at [626, 498] on div "3 hours ago" at bounding box center [584, 489] width 107 height 19
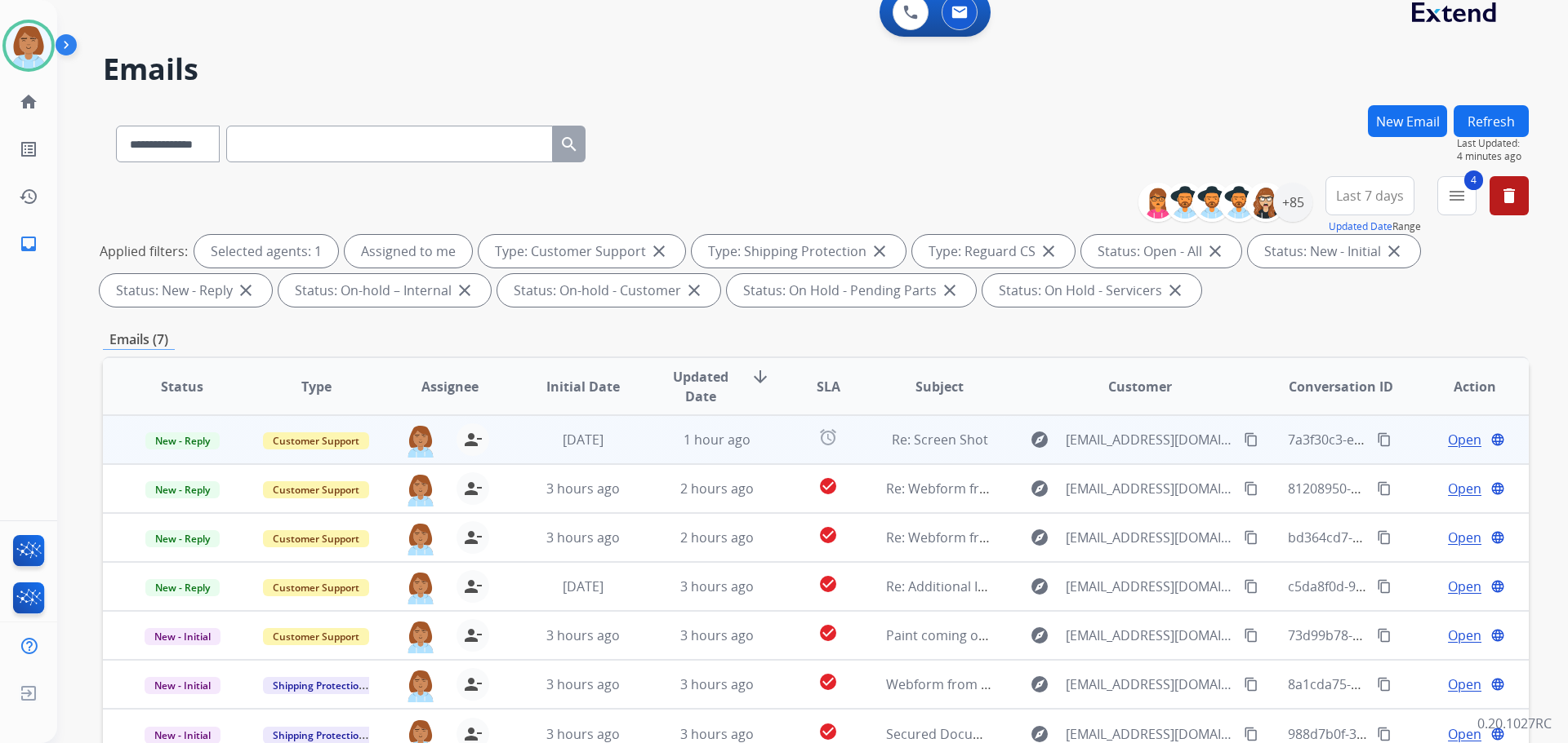
drag, startPoint x: 633, startPoint y: 454, endPoint x: 624, endPoint y: 450, distance: 9.8
click at [624, 450] on tr "New - Reply Customer Support jaquayla.thompson@eccogroupusa.com person_remove U…" at bounding box center [816, 440] width 1426 height 49
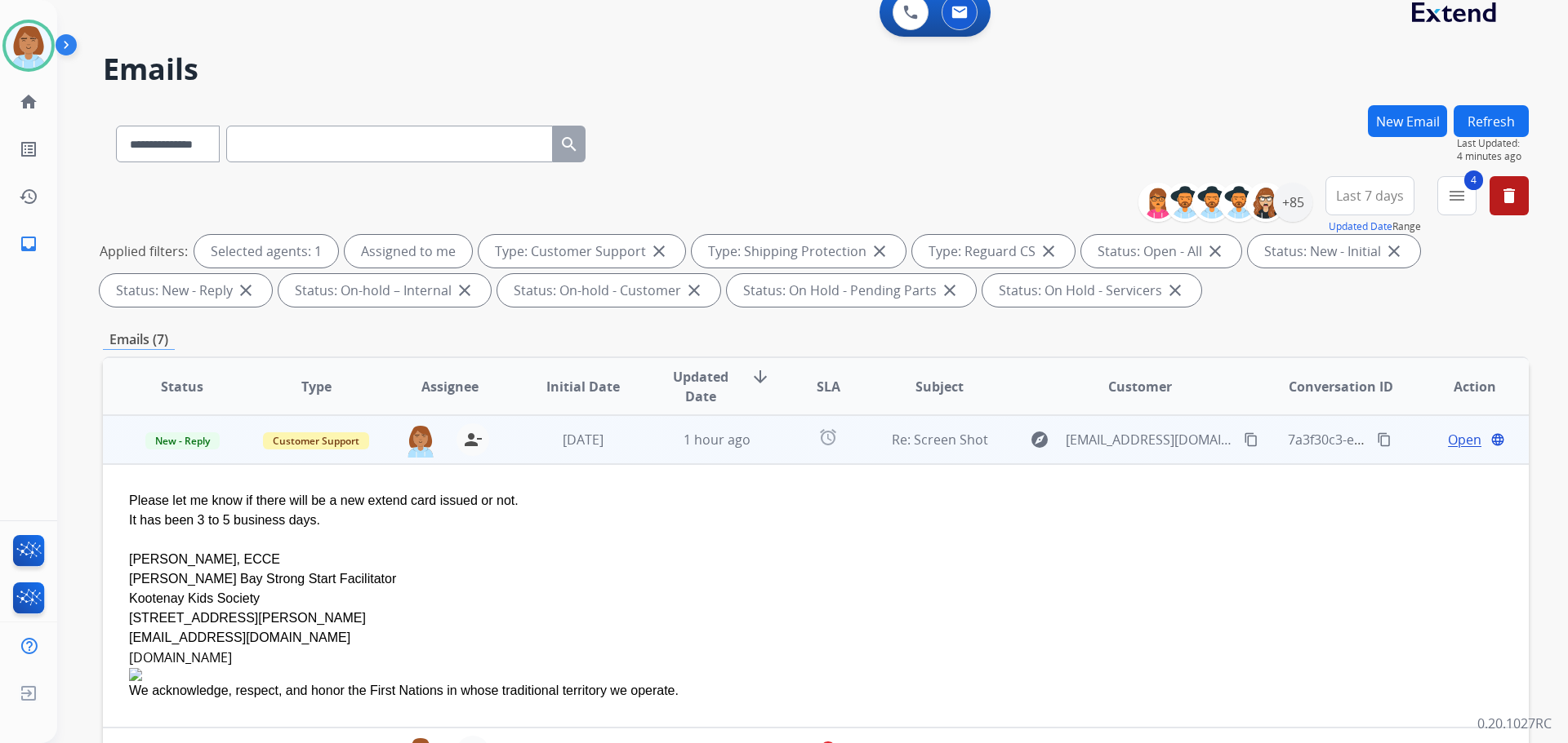
click at [656, 442] on td "1 hour ago" at bounding box center [704, 440] width 134 height 49
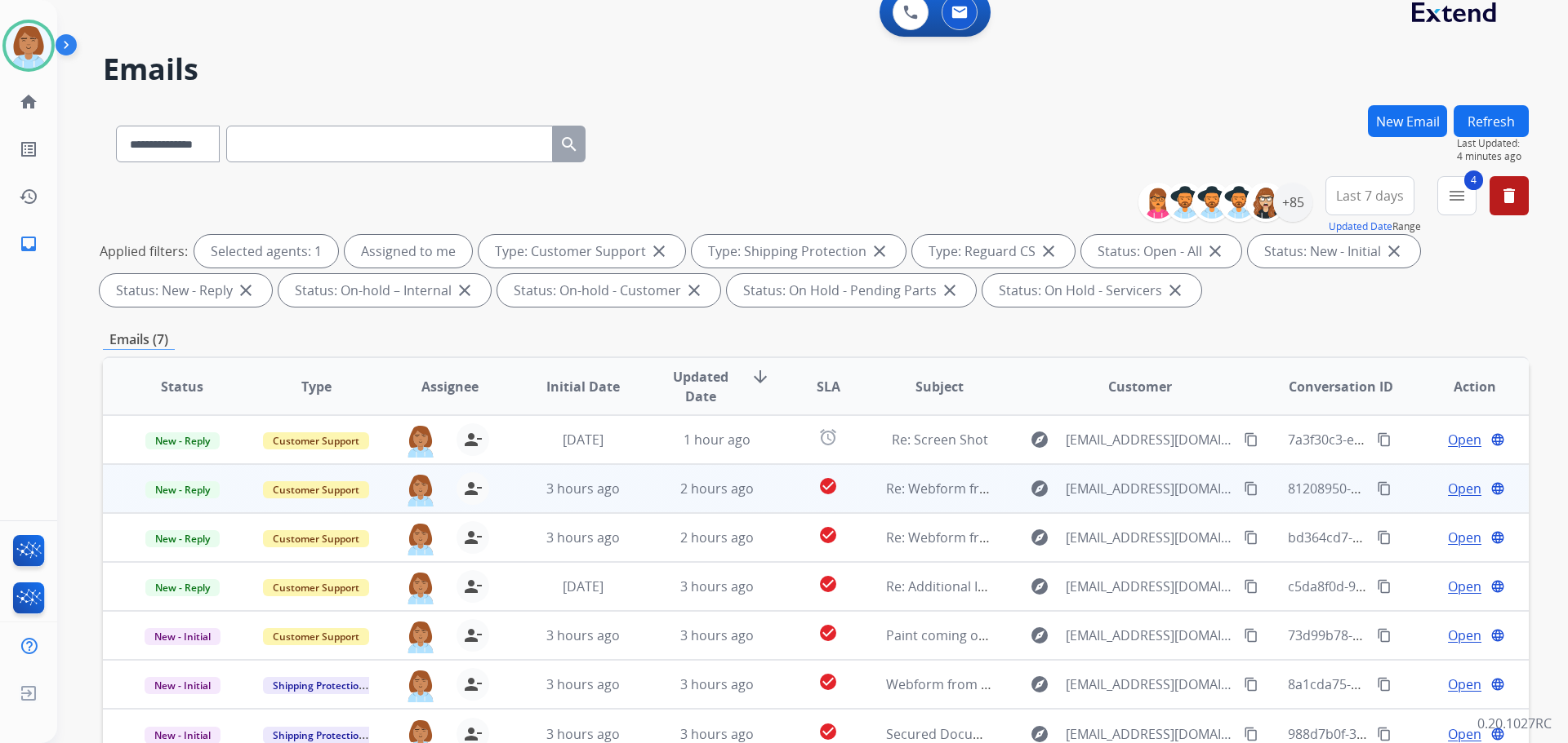
click at [658, 469] on td "2 hours ago" at bounding box center [704, 489] width 134 height 49
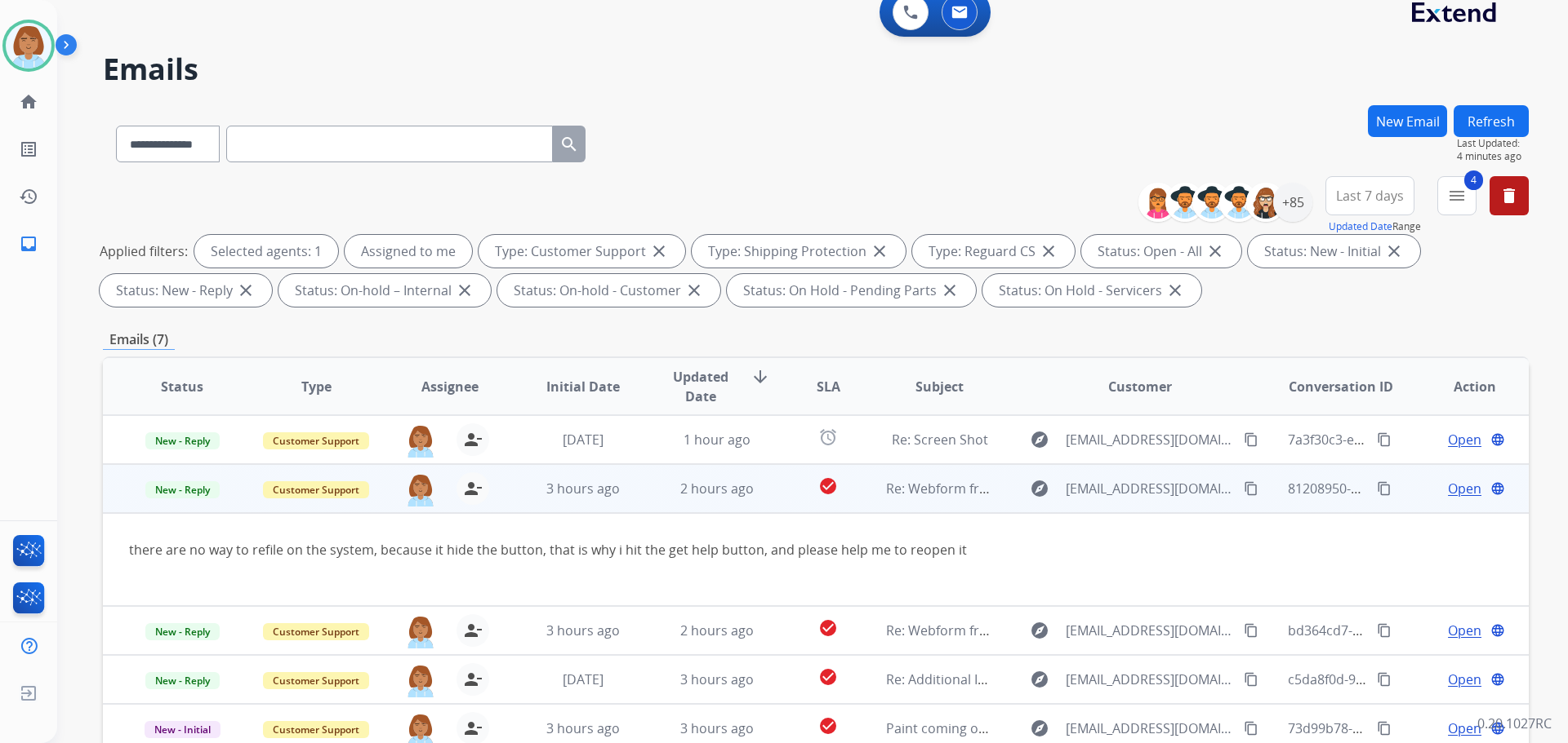
click at [1448, 492] on span "Open" at bounding box center [1465, 489] width 33 height 19
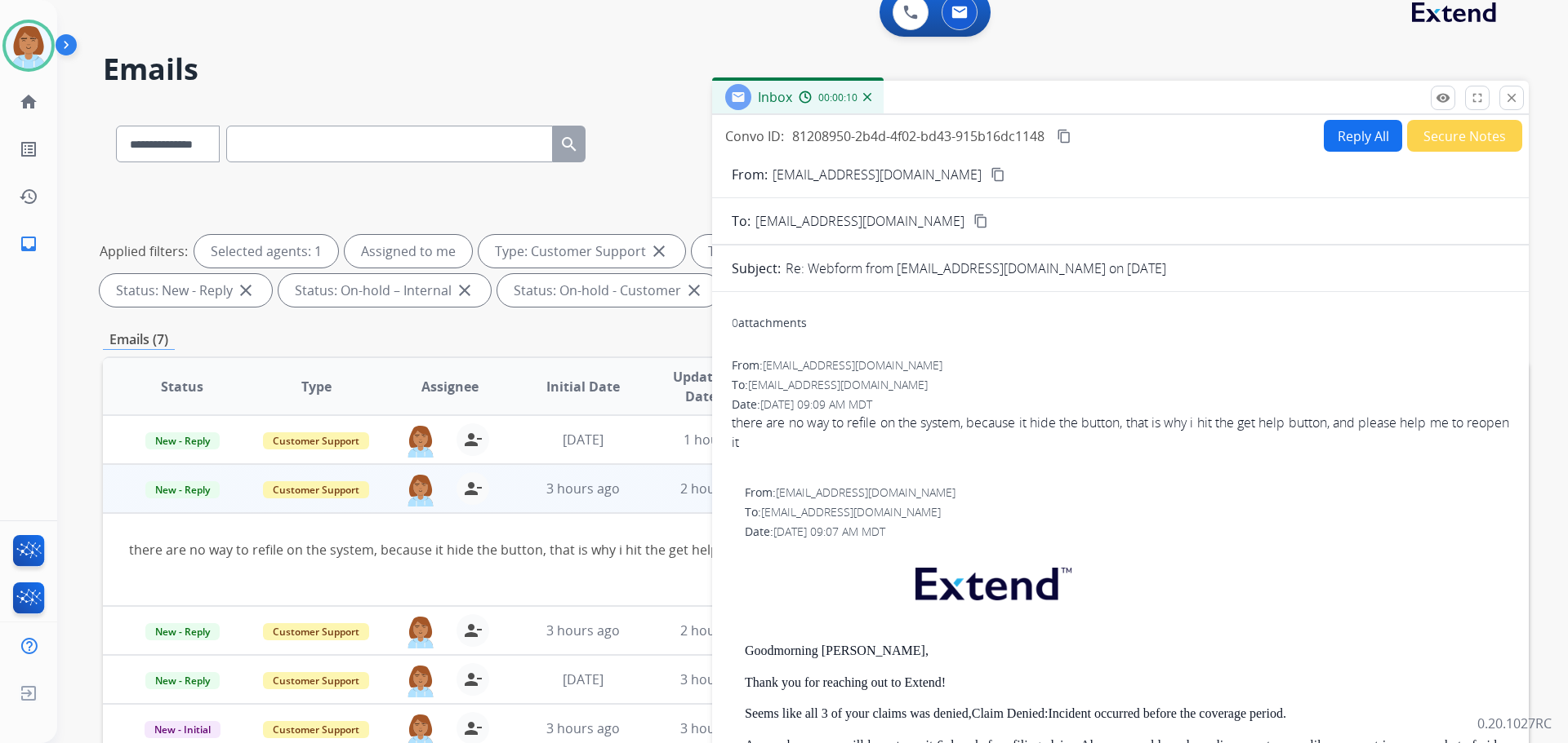
click at [991, 177] on mat-icon "content_copy" at bounding box center [998, 174] width 15 height 15
click at [42, 53] on img at bounding box center [29, 46] width 46 height 46
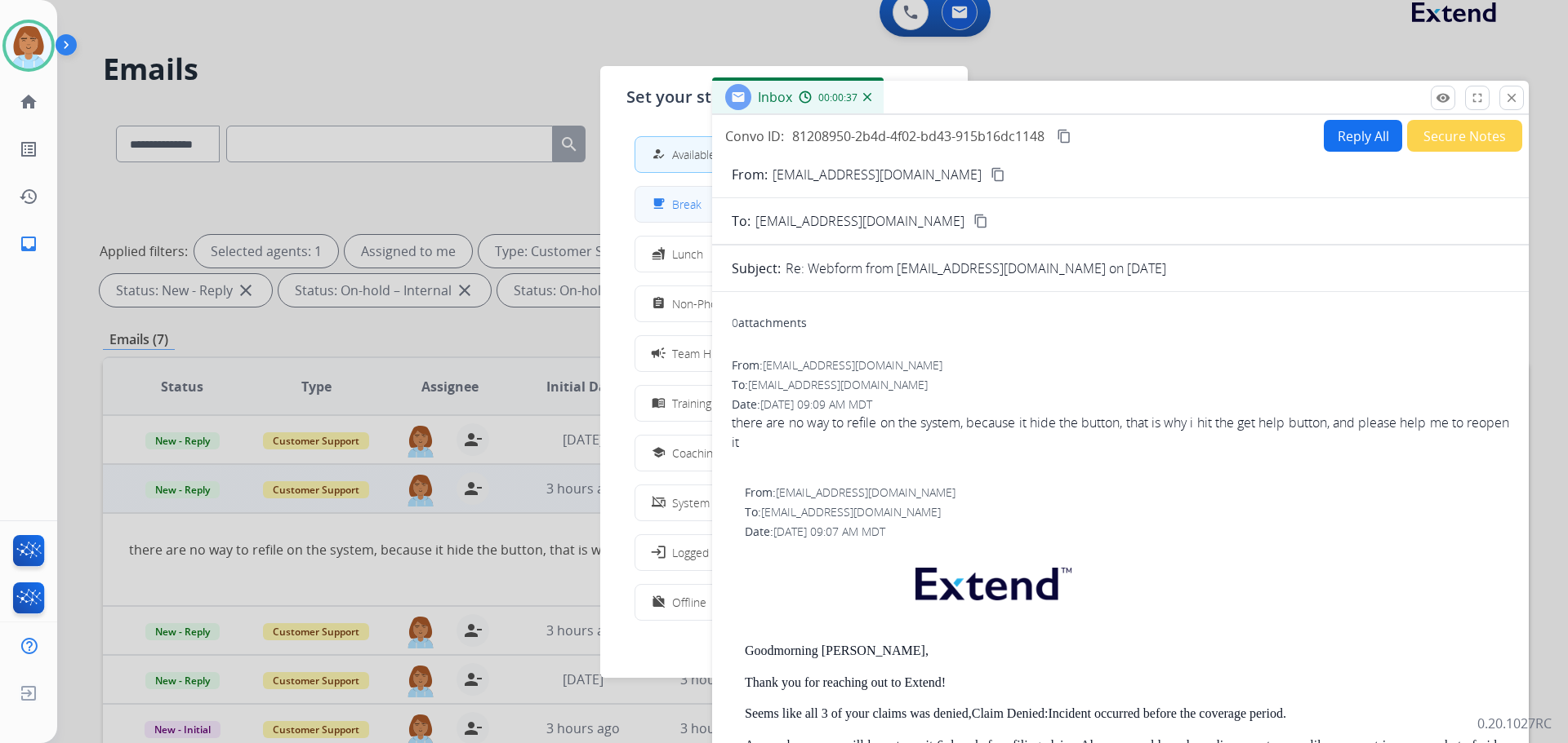
click at [664, 195] on div "free_breakfast" at bounding box center [660, 204] width 24 height 19
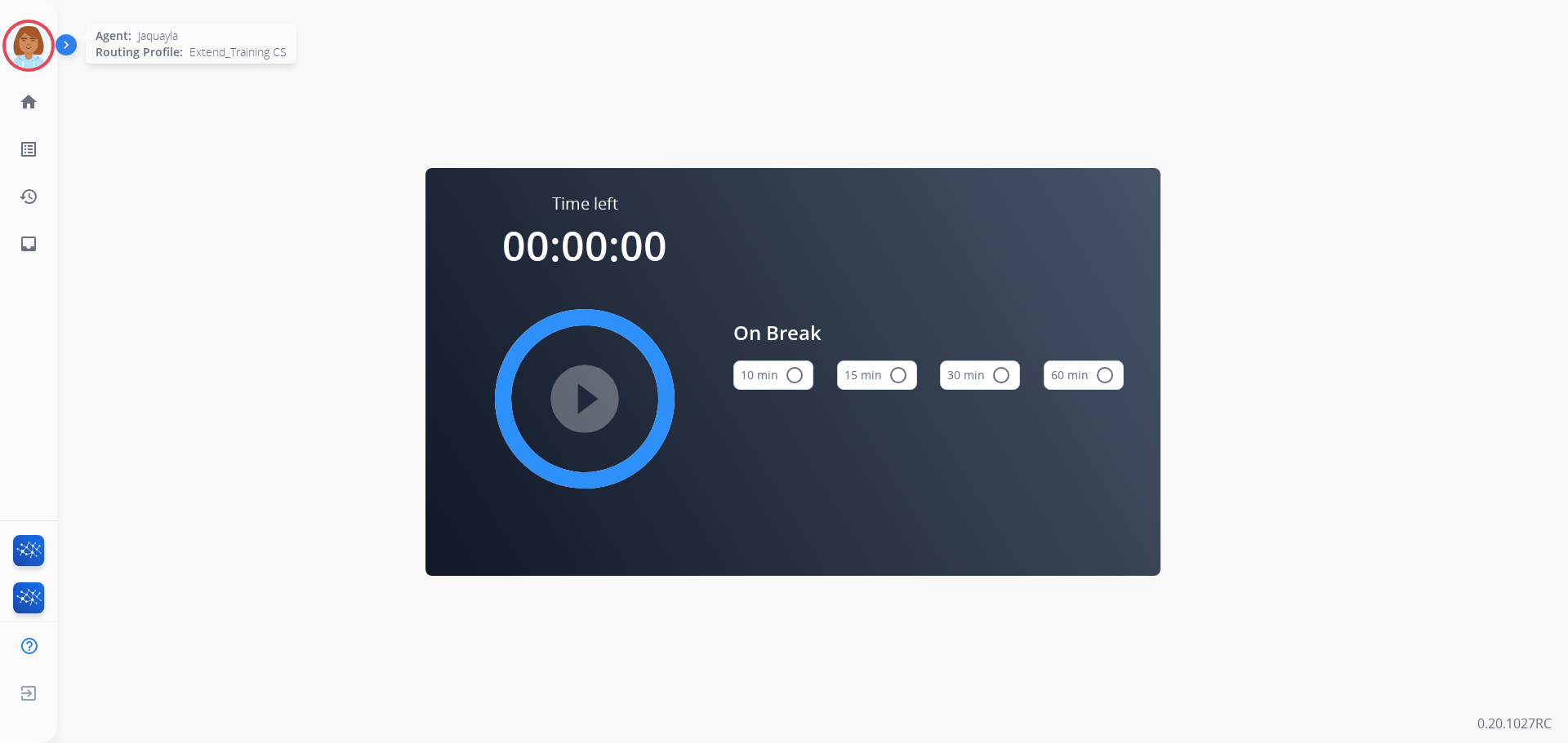
click at [20, 50] on img at bounding box center [29, 46] width 46 height 46
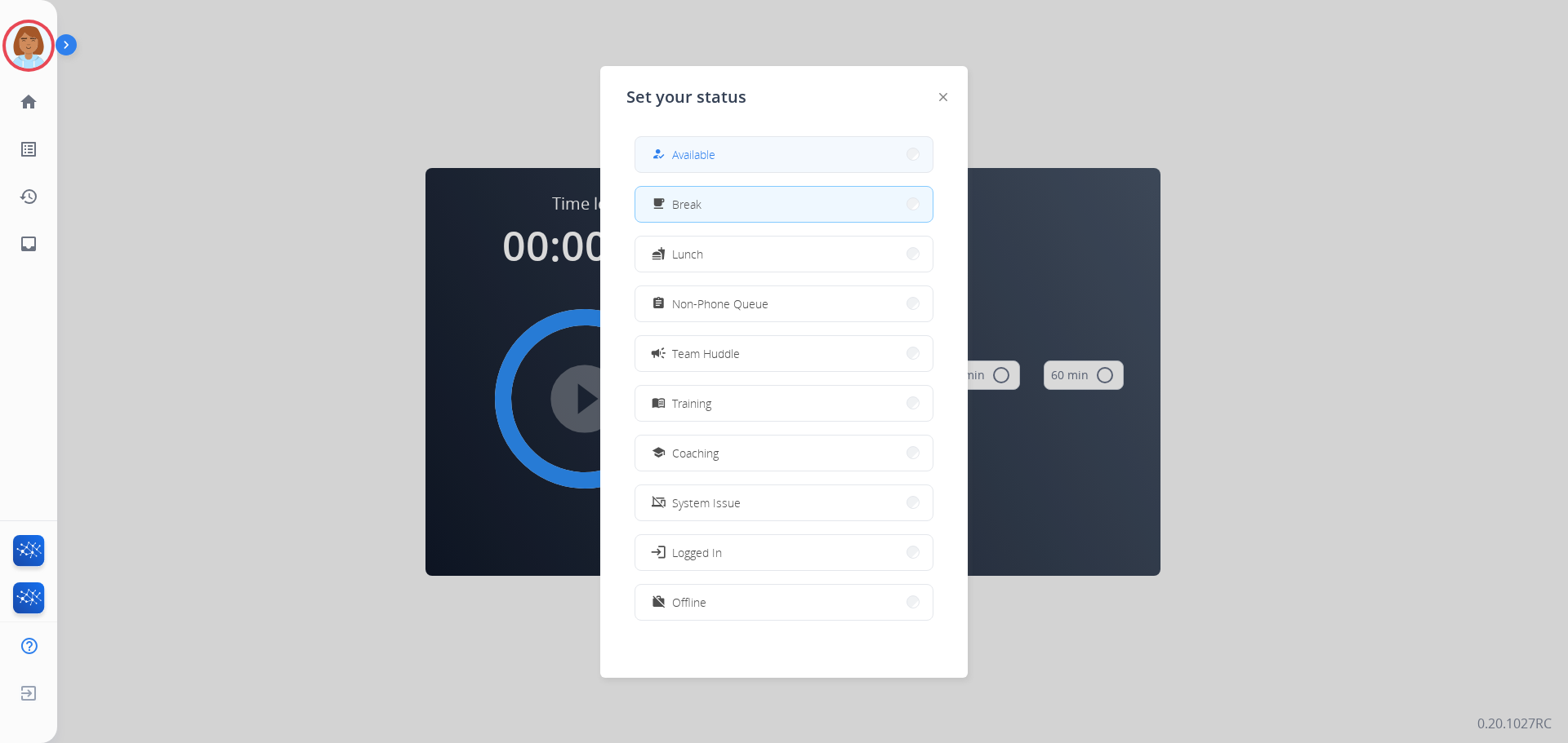
click at [753, 163] on button "how_to_reg Available" at bounding box center [784, 155] width 297 height 35
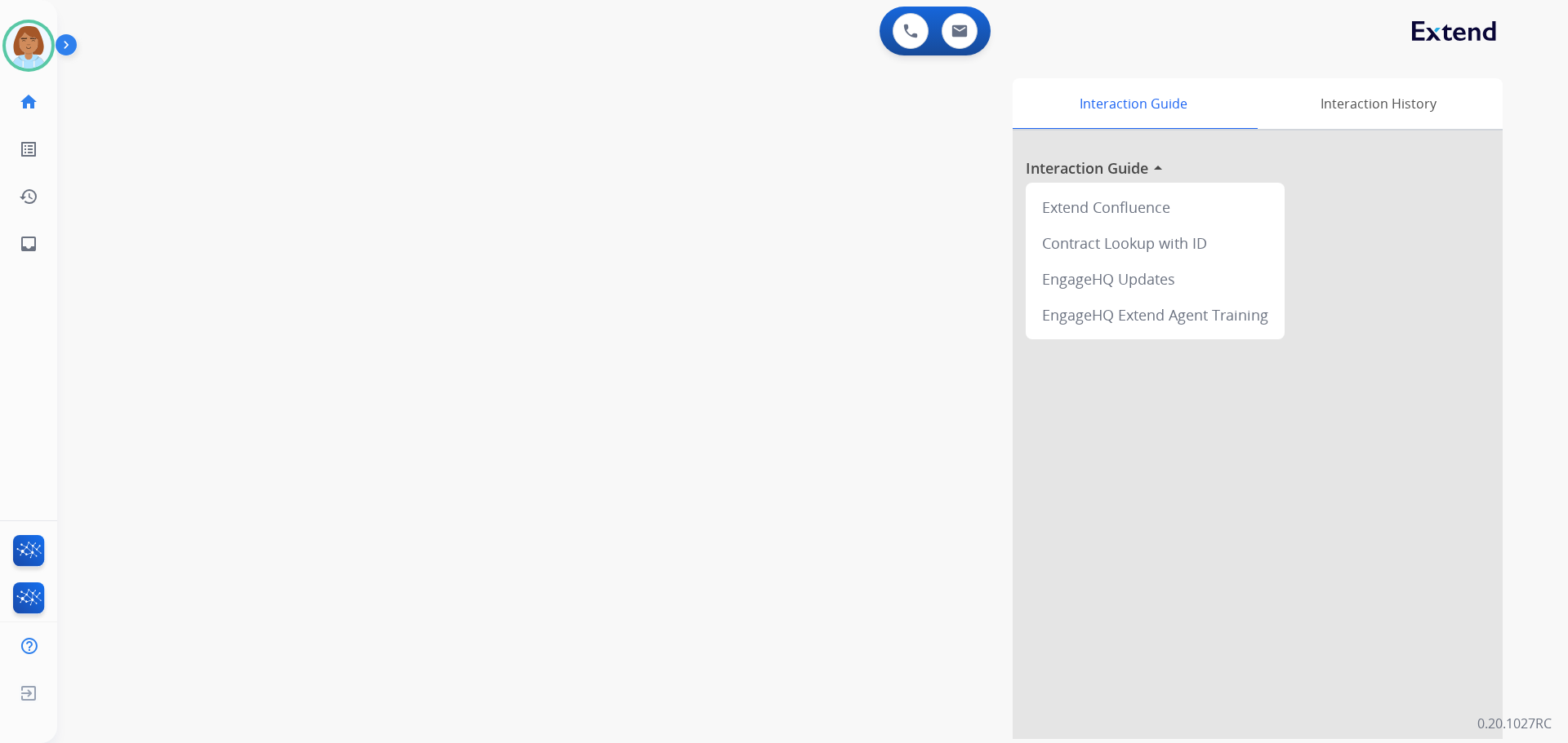
click at [977, 61] on div "swap_horiz Break voice bridge close_fullscreen Connect 3-Way Call merge_type Se…" at bounding box center [792, 399] width 1471 height 680
click at [971, 37] on button at bounding box center [959, 30] width 36 height 36
select select "**********"
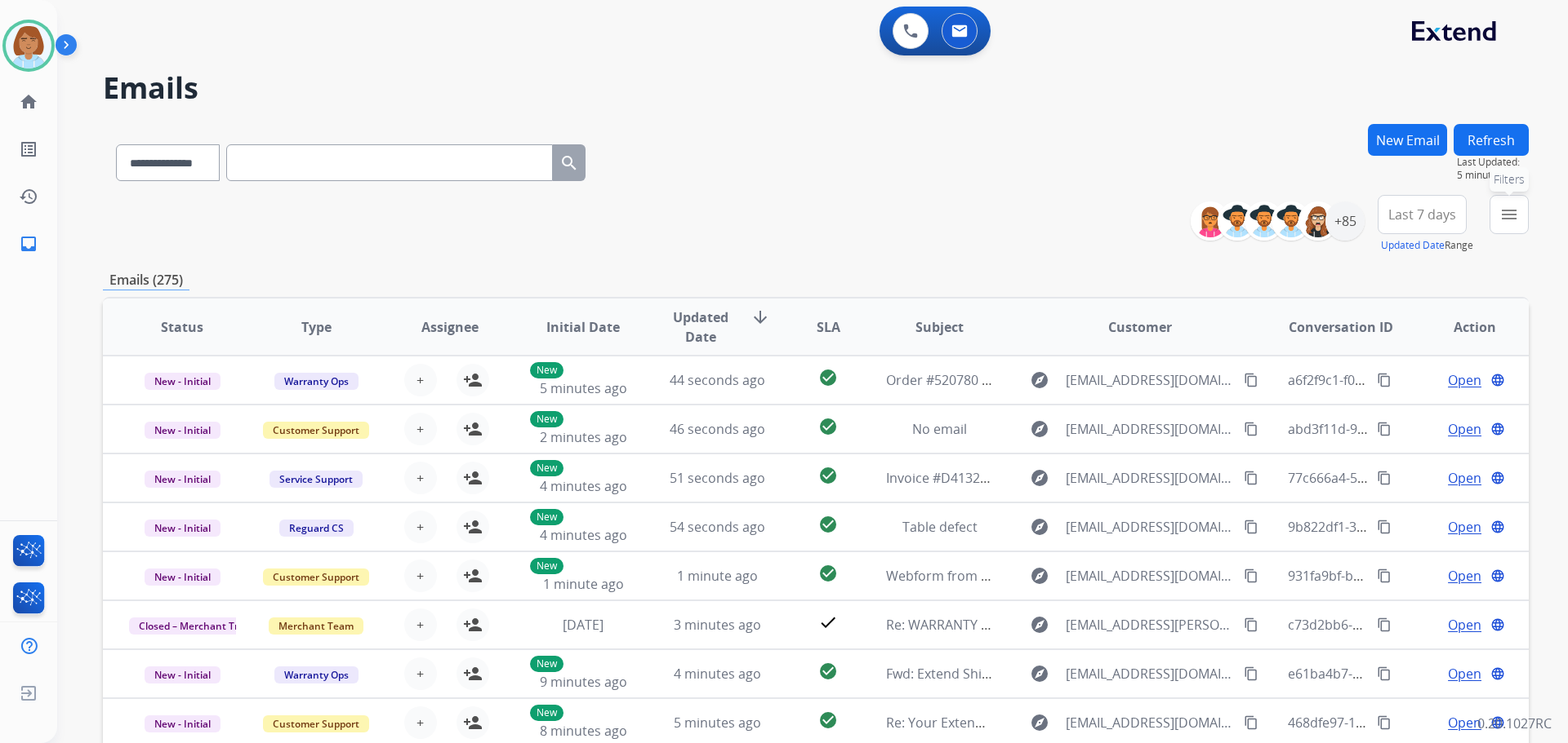
click at [1512, 225] on button "menu Filters" at bounding box center [1509, 215] width 39 height 39
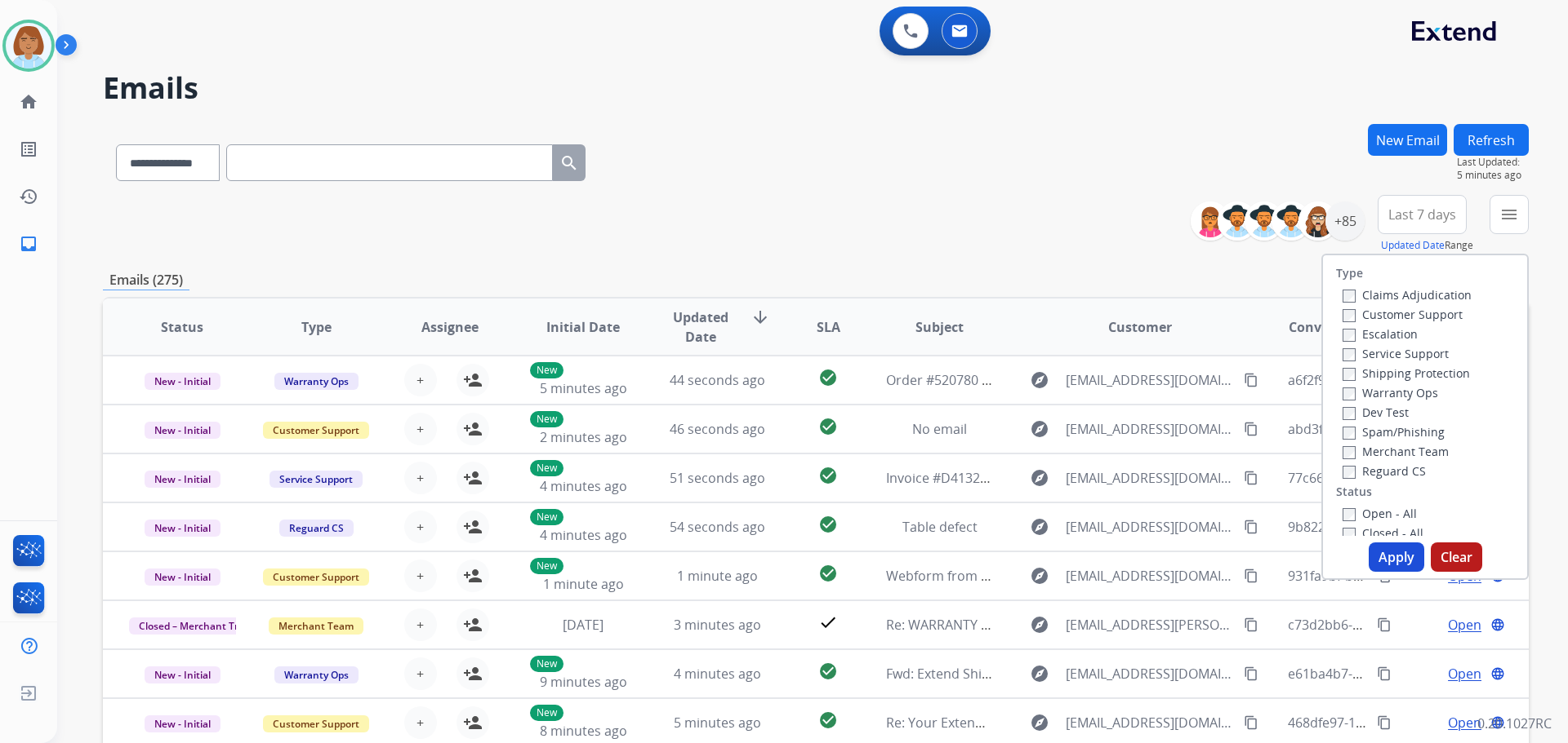
click at [1362, 314] on label "Customer Support" at bounding box center [1402, 314] width 120 height 16
click at [1369, 373] on label "Shipping Protection" at bounding box center [1406, 373] width 127 height 16
click at [1336, 466] on div "Claims Adjudication Customer Support Escalation Service Support Shipping Protec…" at bounding box center [1403, 383] width 136 height 195
click at [1342, 525] on label "Closed - All" at bounding box center [1383, 533] width 81 height 16
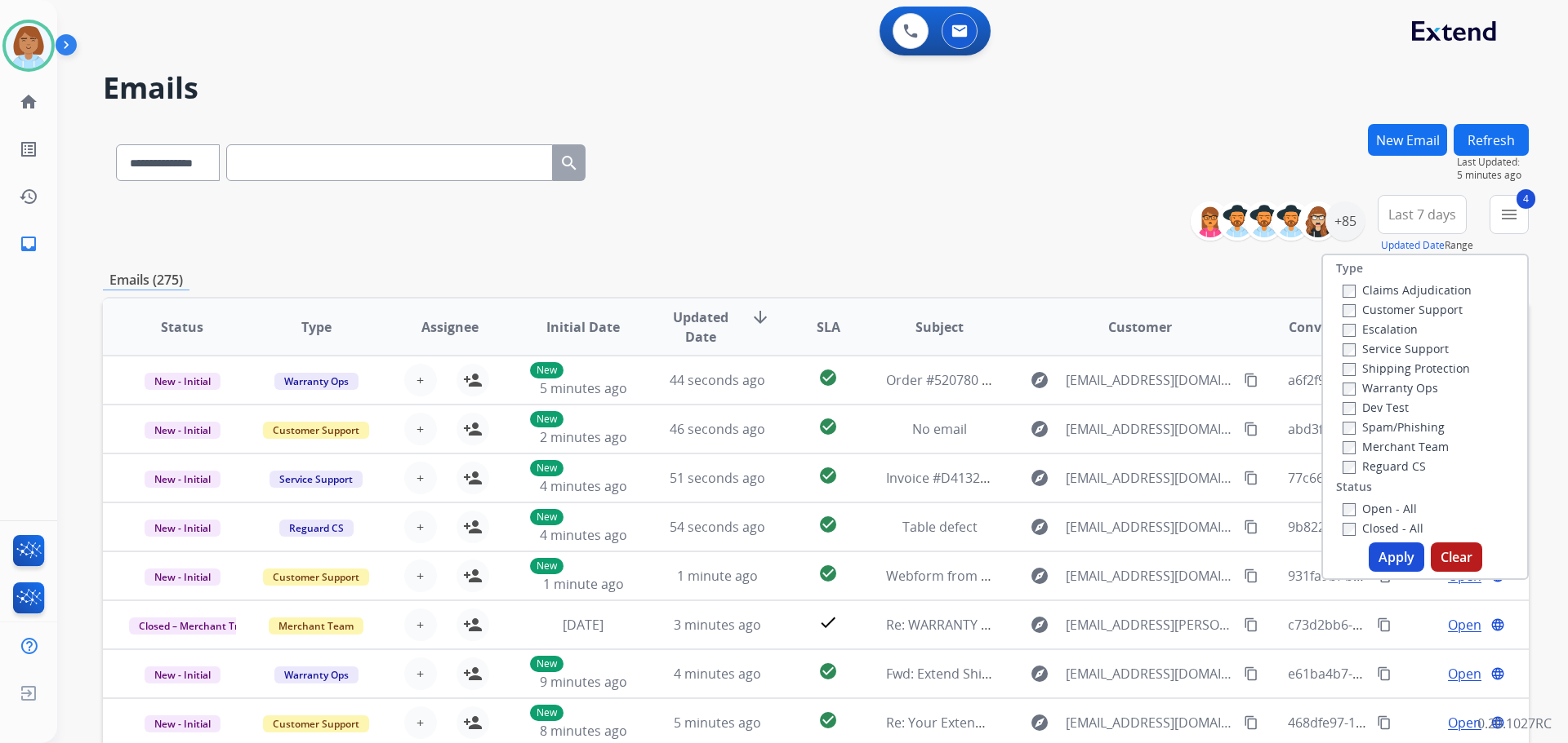
click at [1350, 530] on label "Closed - All" at bounding box center [1383, 528] width 81 height 16
click at [1384, 557] on button "Apply" at bounding box center [1396, 558] width 55 height 29
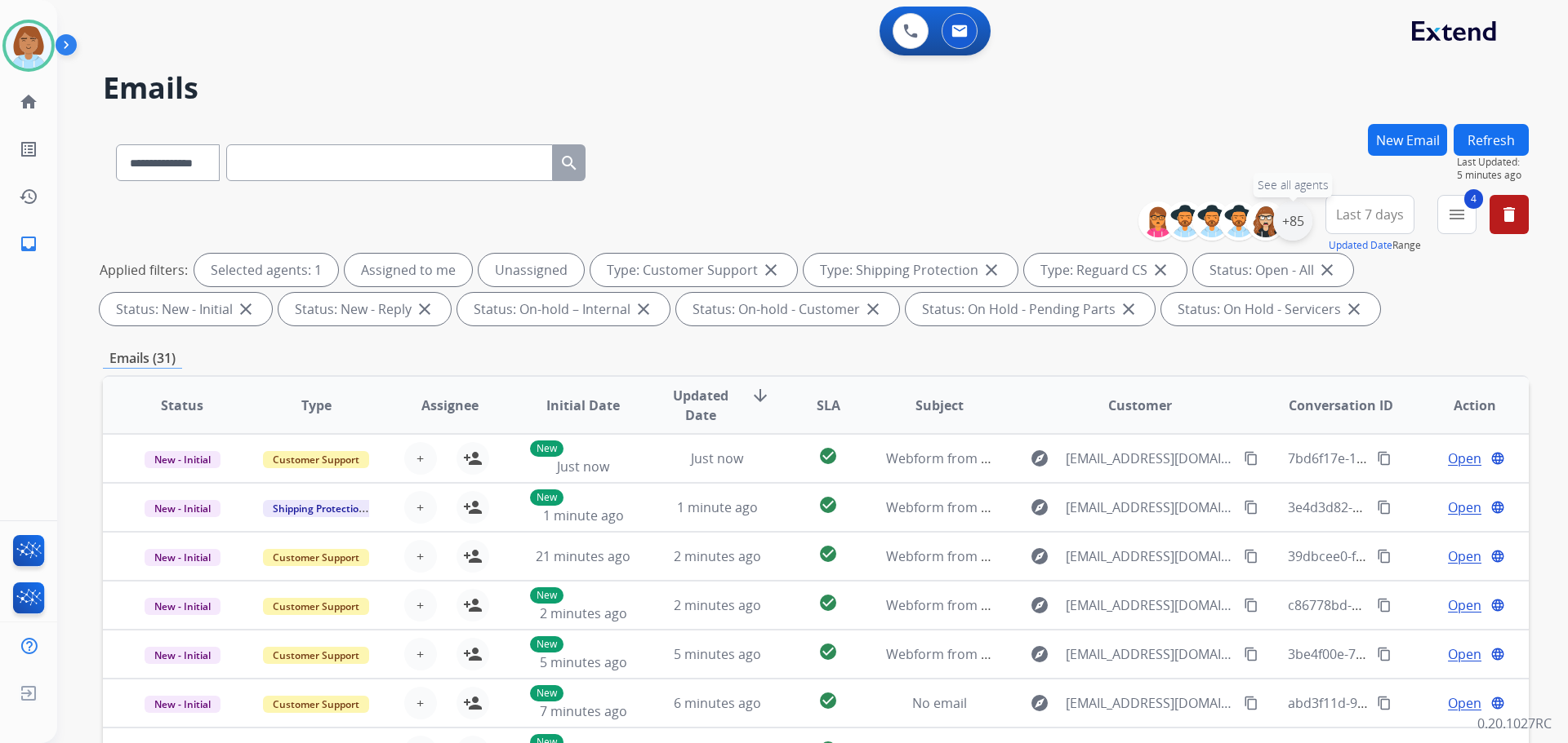
click at [1289, 227] on div "+85" at bounding box center [1292, 221] width 39 height 39
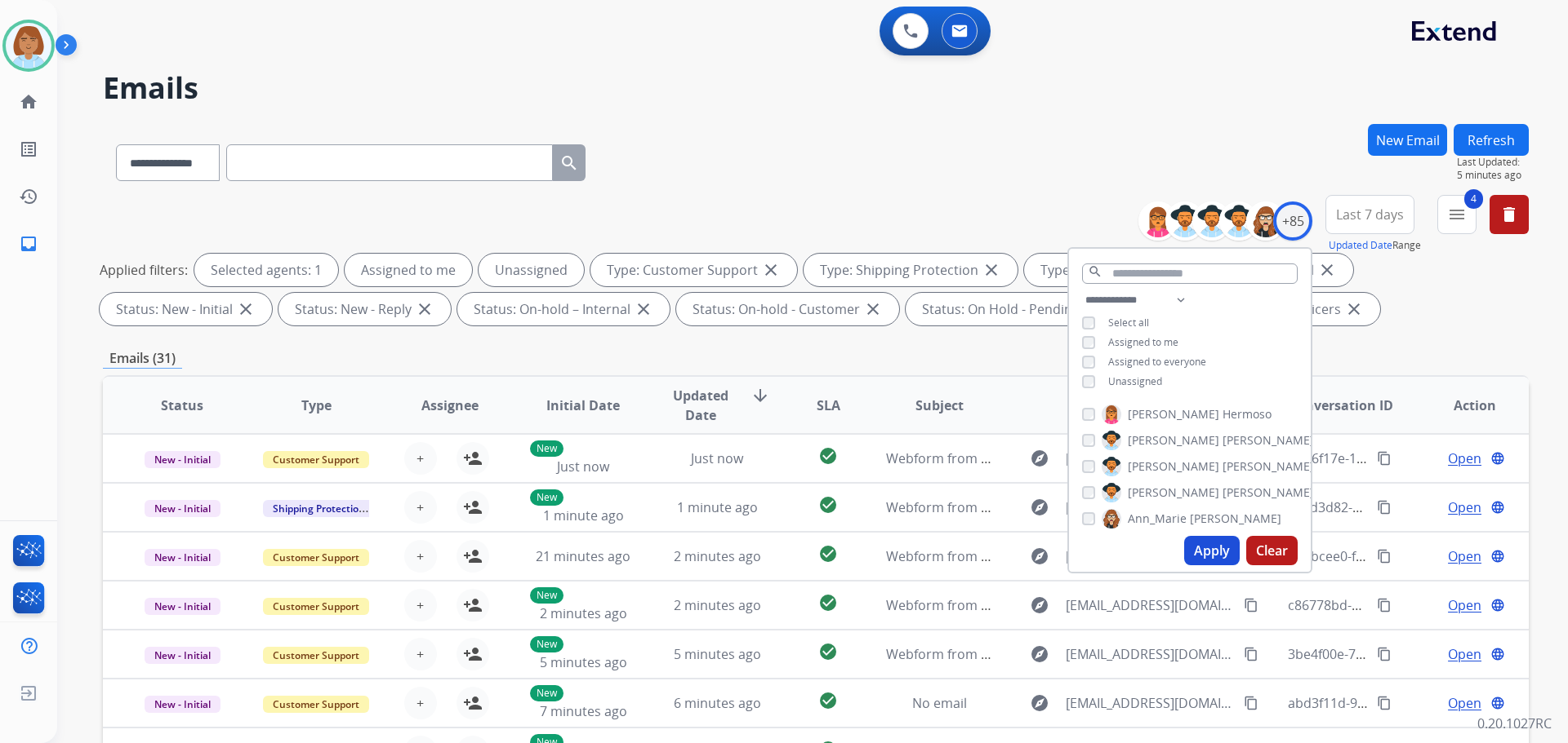
click at [1146, 379] on span "Unassigned" at bounding box center [1134, 381] width 53 height 14
drag, startPoint x: 1207, startPoint y: 545, endPoint x: 1223, endPoint y: 533, distance: 20.0
click at [1207, 546] on button "Apply" at bounding box center [1212, 551] width 55 height 29
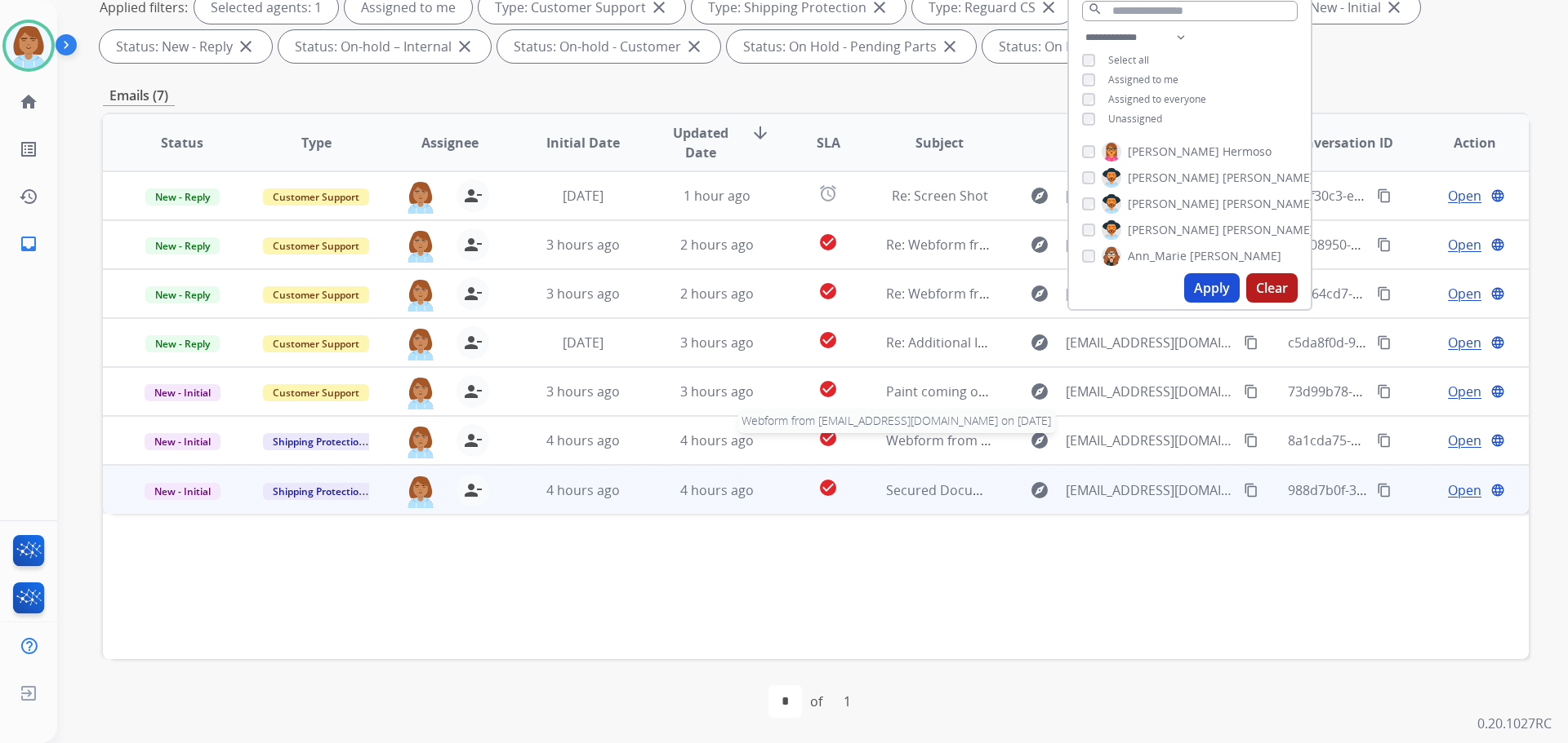
scroll to position [264, 0]
click at [644, 500] on td "4 hours ago" at bounding box center [704, 489] width 134 height 49
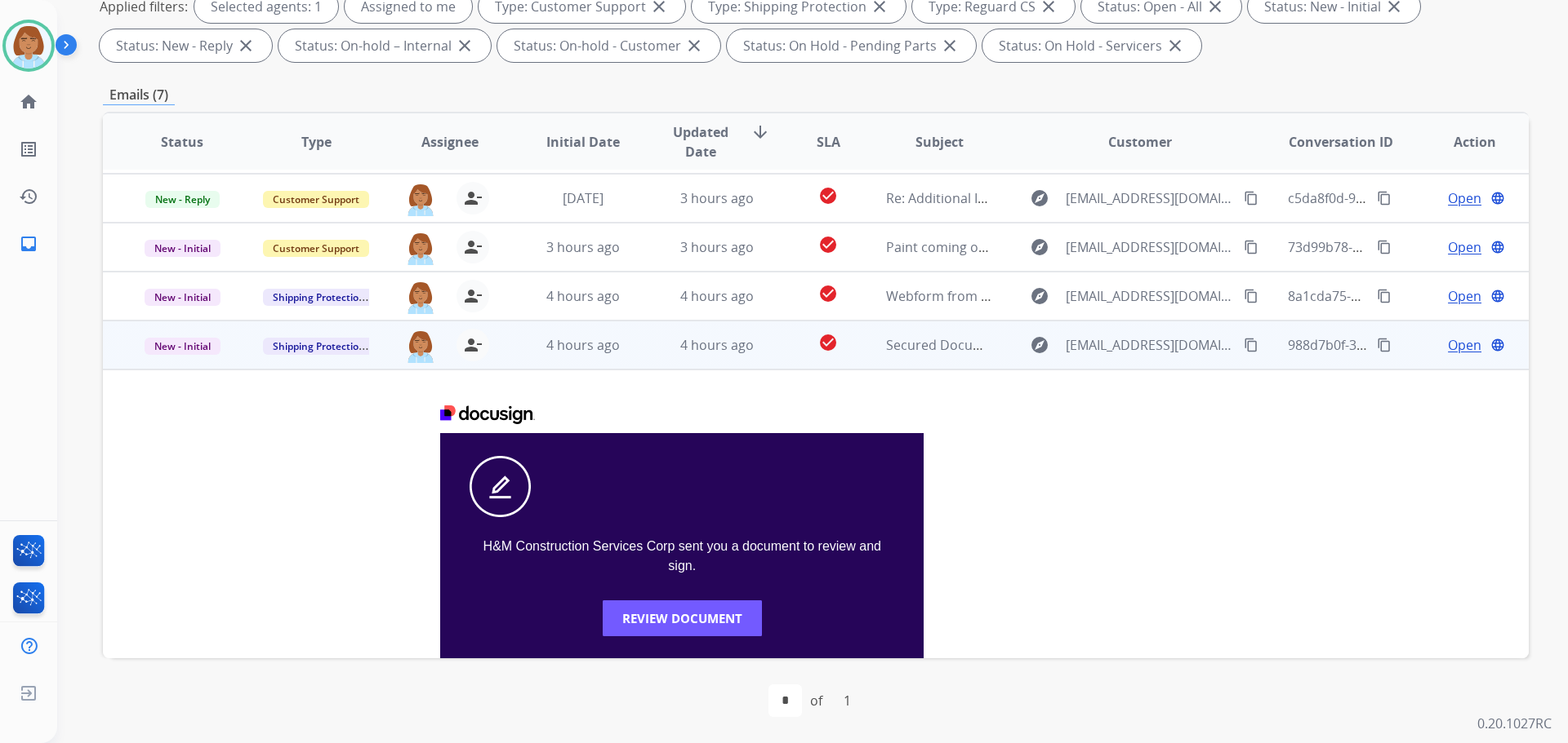
scroll to position [131, 0]
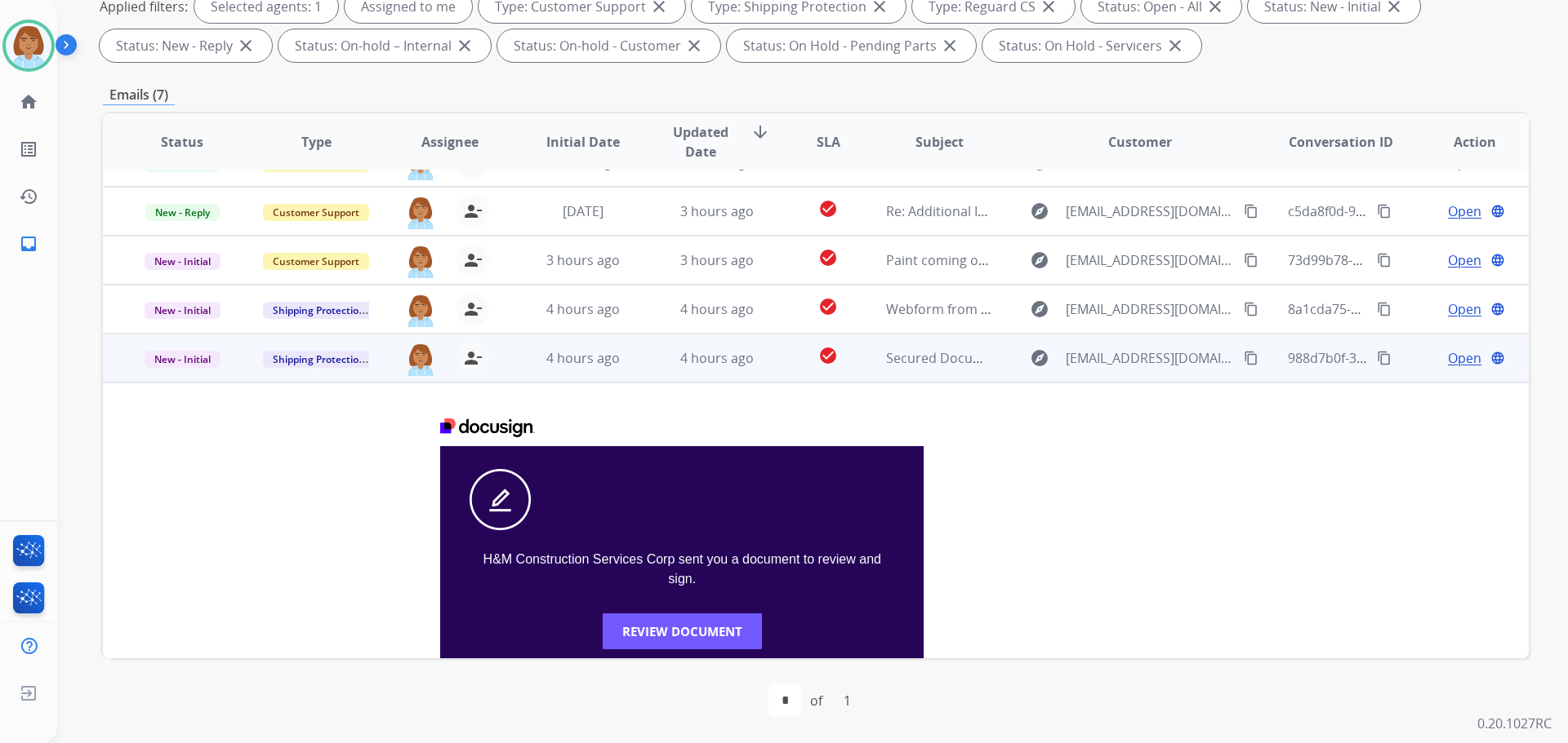
click at [779, 369] on td "check_circle" at bounding box center [815, 358] width 89 height 49
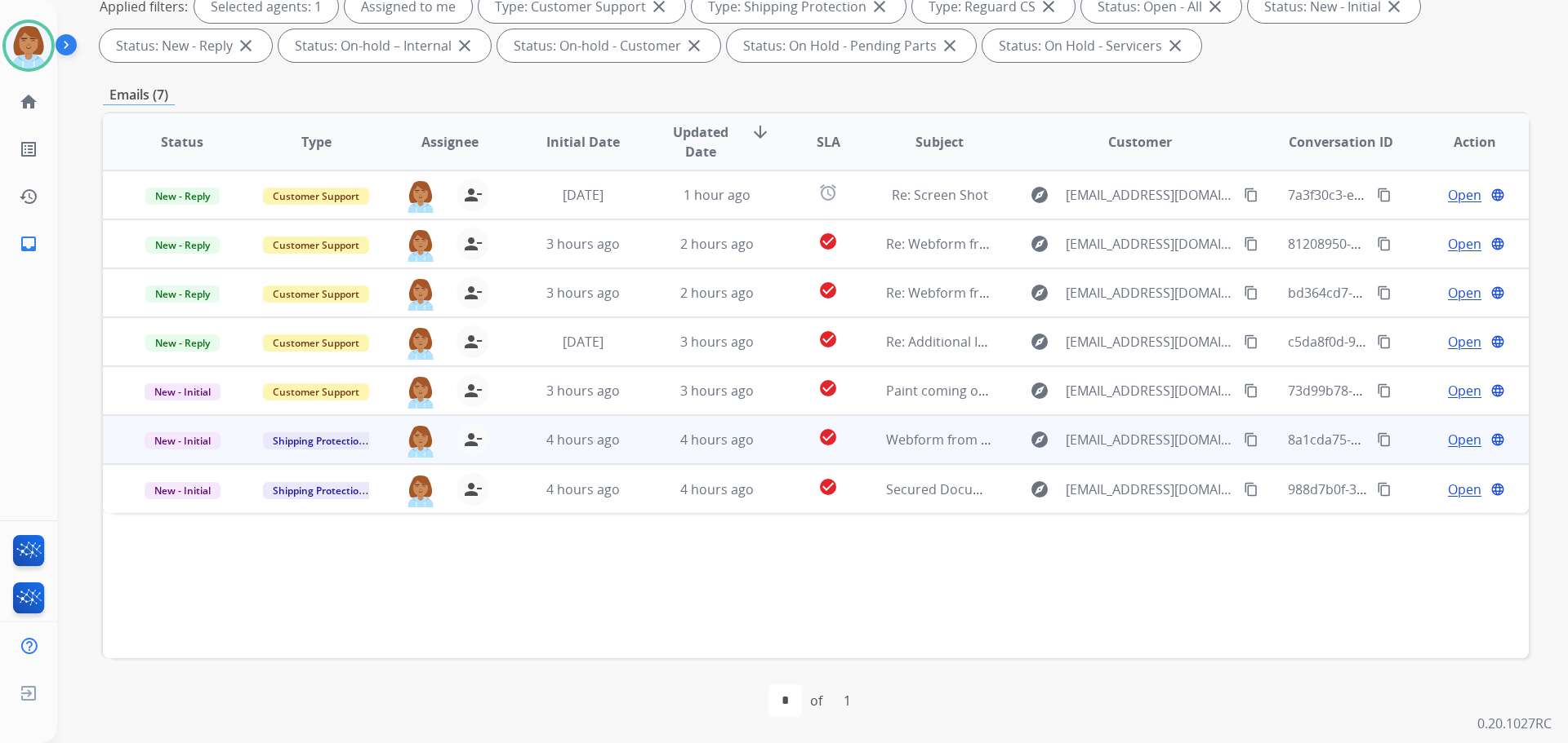
click at [789, 447] on td "check_circle" at bounding box center [815, 440] width 89 height 49
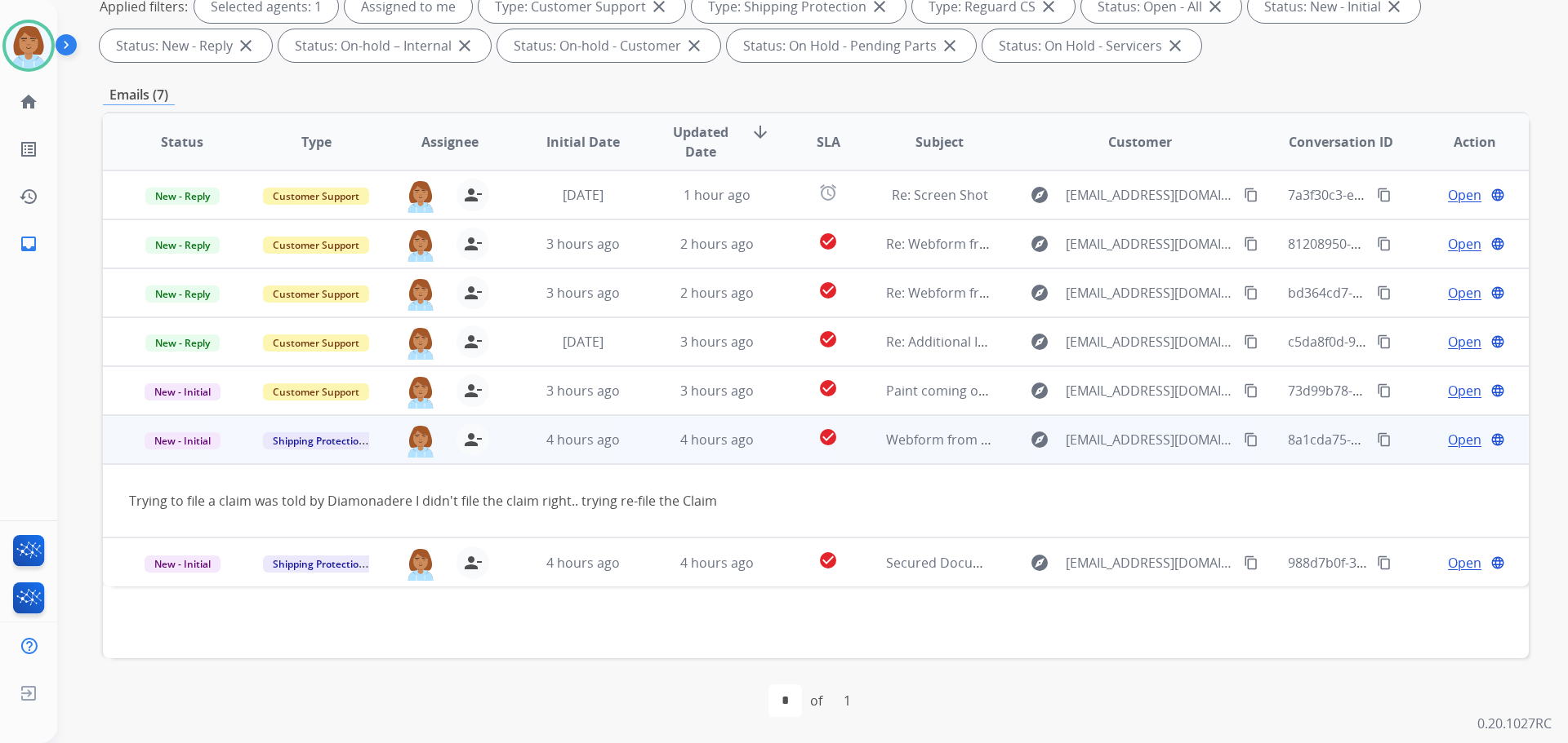
click at [1243, 439] on mat-icon "content_copy" at bounding box center [1251, 440] width 15 height 15
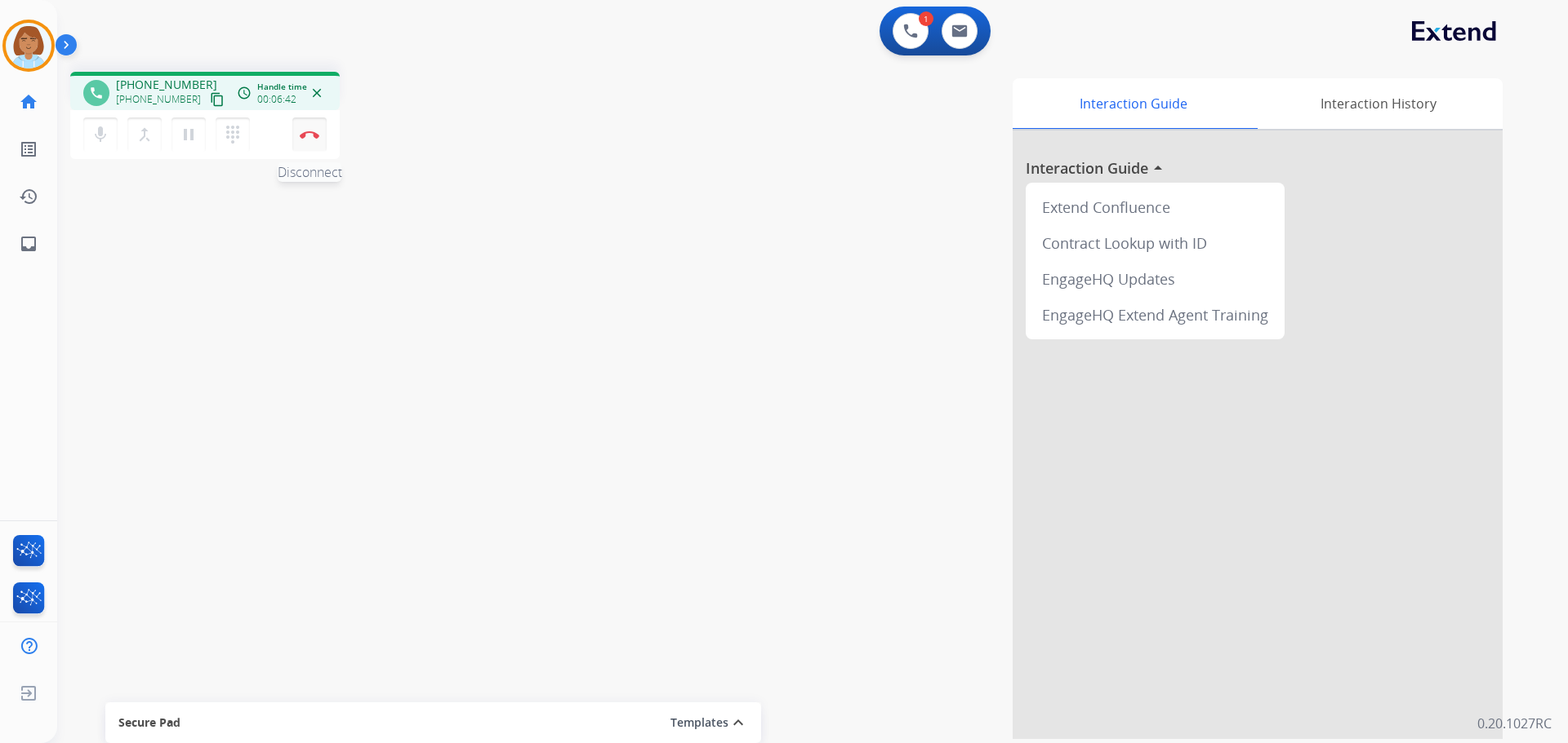
click at [319, 132] on button "Disconnect" at bounding box center [309, 134] width 34 height 34
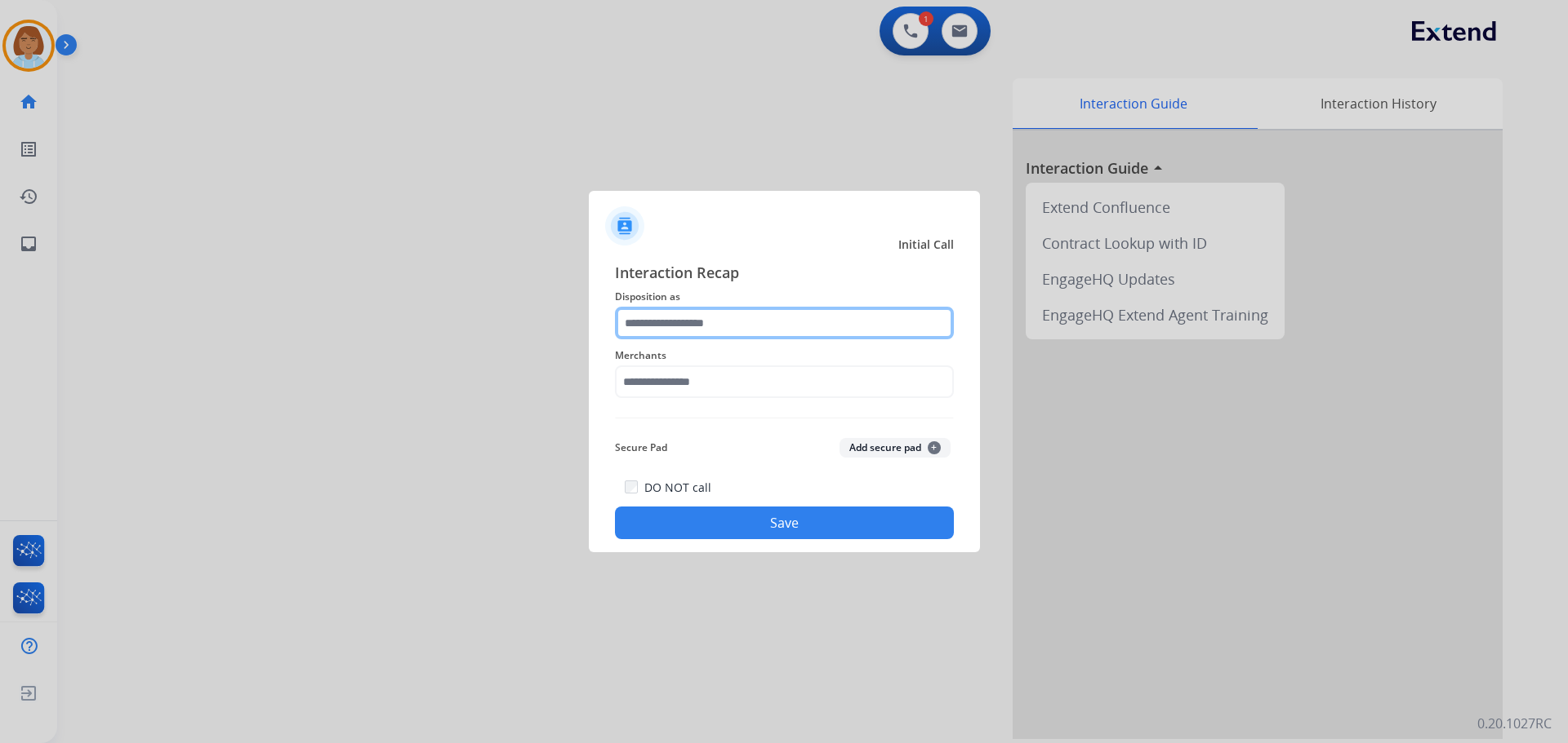
click at [736, 313] on input "text" at bounding box center [784, 323] width 339 height 32
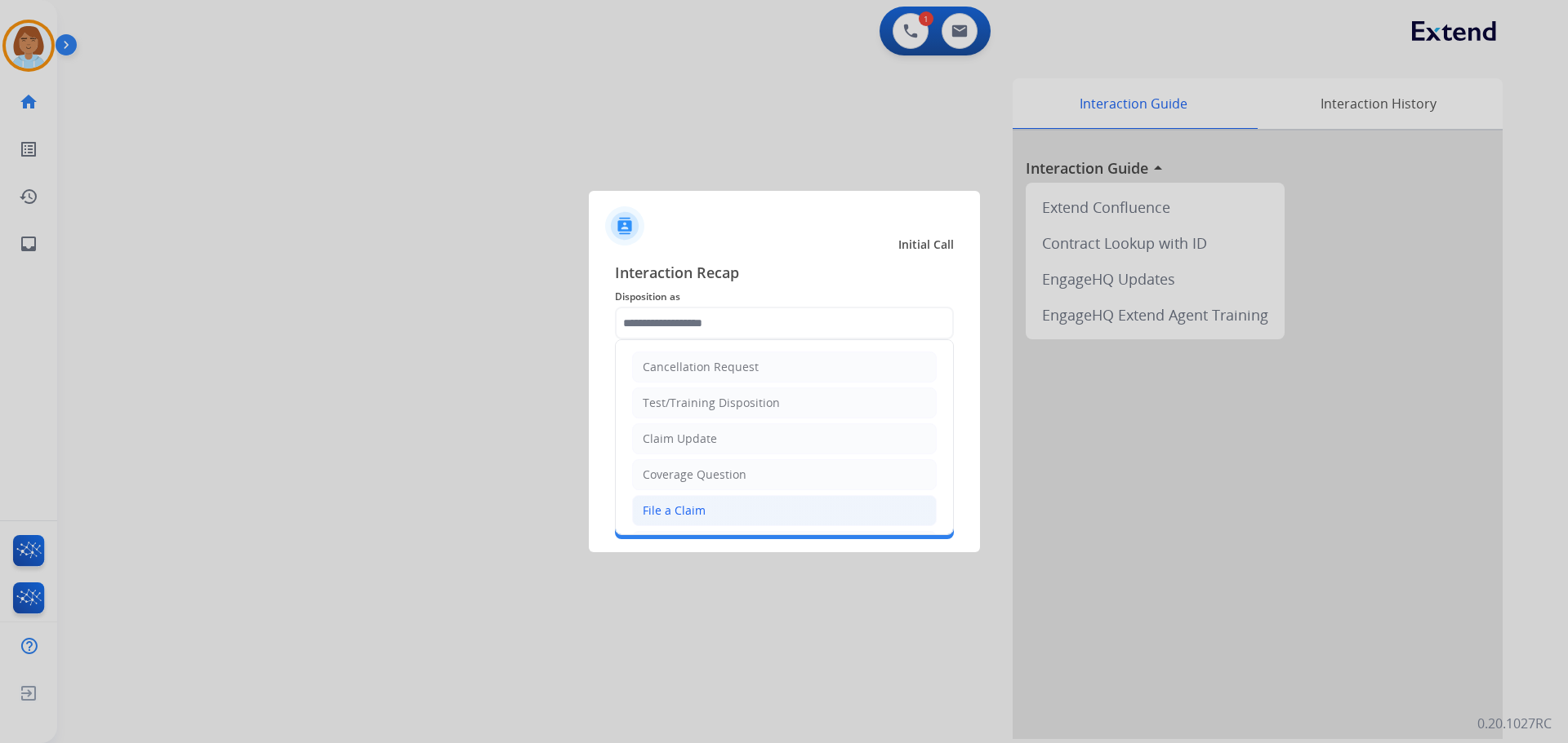
click at [707, 501] on li "File a Claim" at bounding box center [784, 511] width 304 height 31
type input "**********"
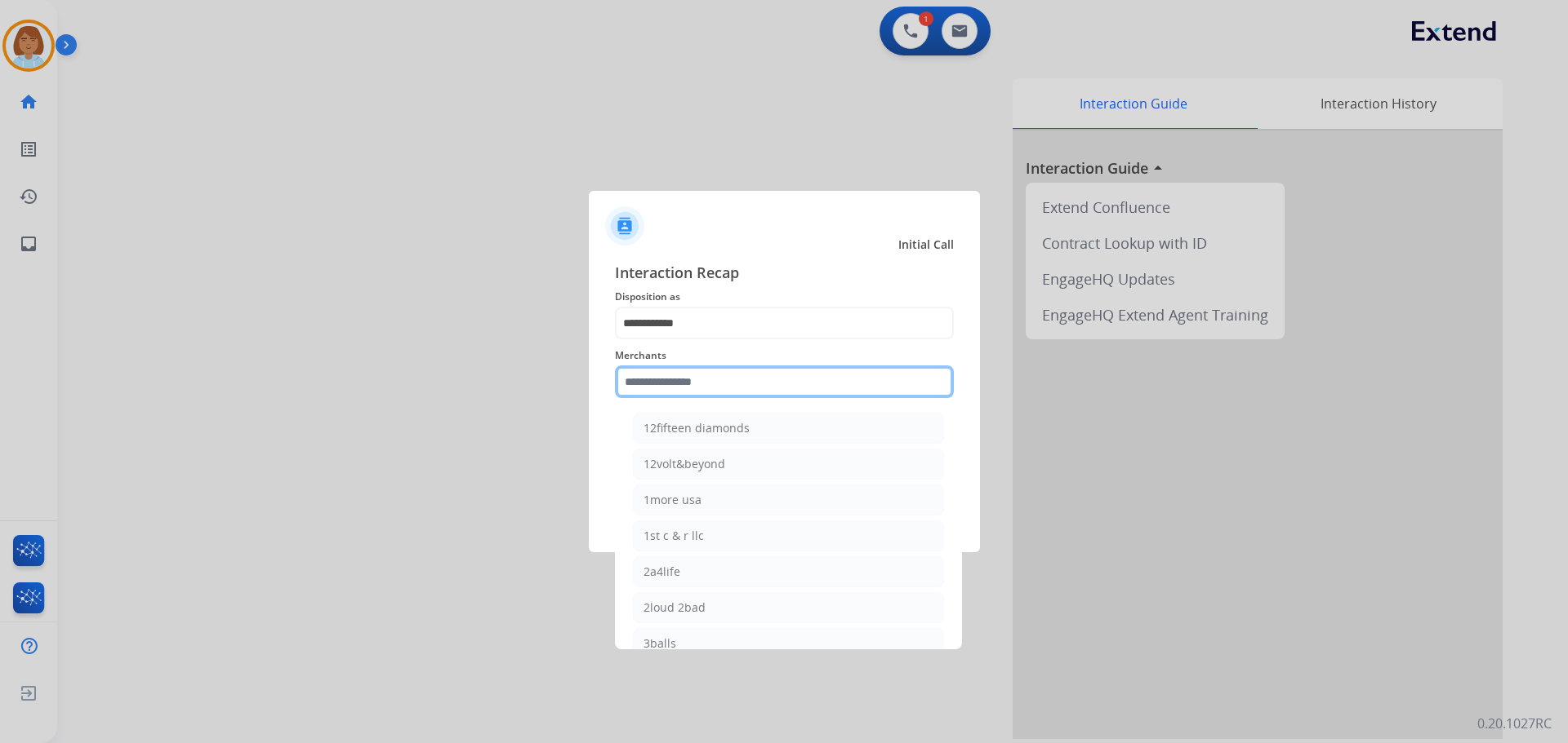
click at [723, 384] on input "text" at bounding box center [784, 382] width 339 height 32
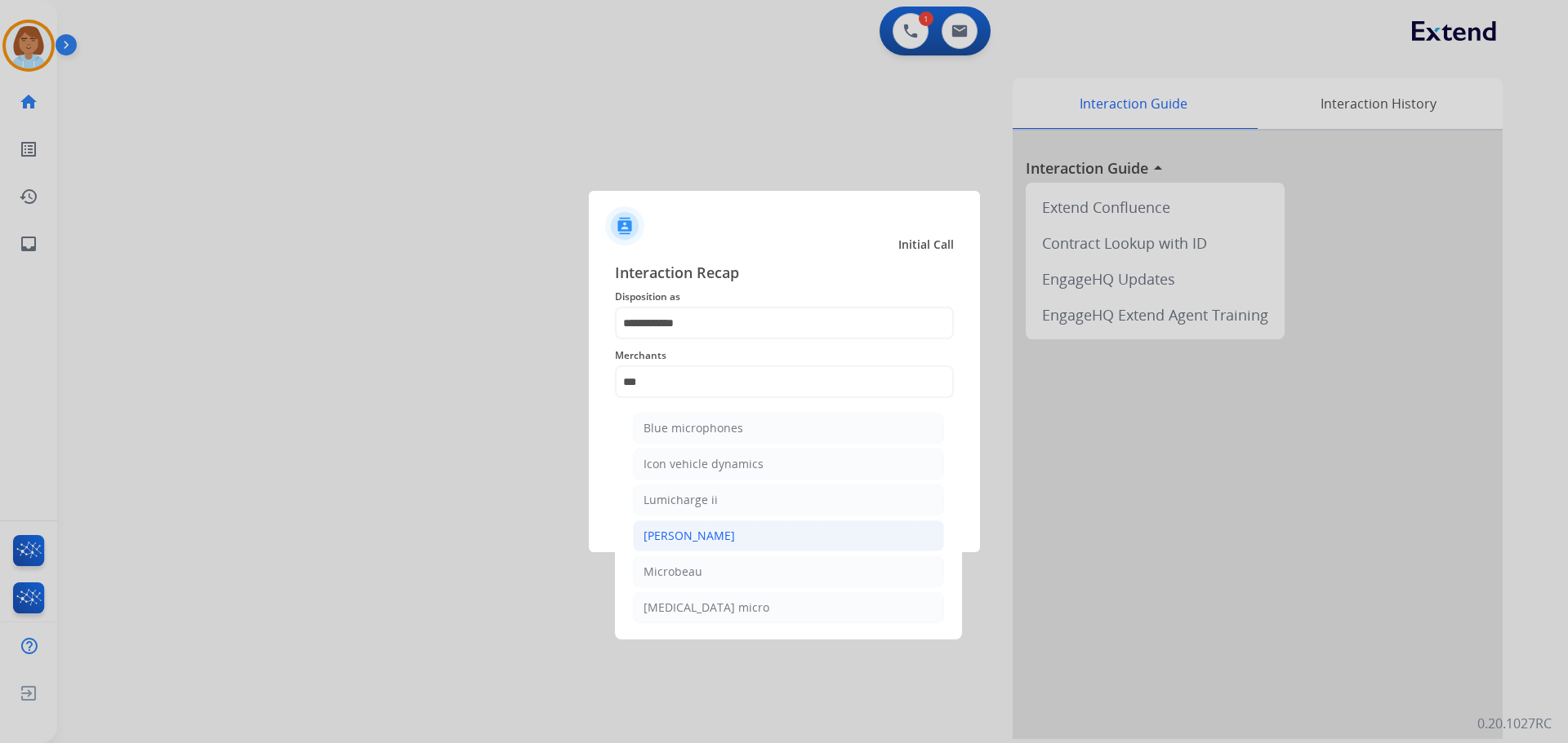
click at [715, 532] on li "[PERSON_NAME]" at bounding box center [788, 537] width 311 height 31
type input "********"
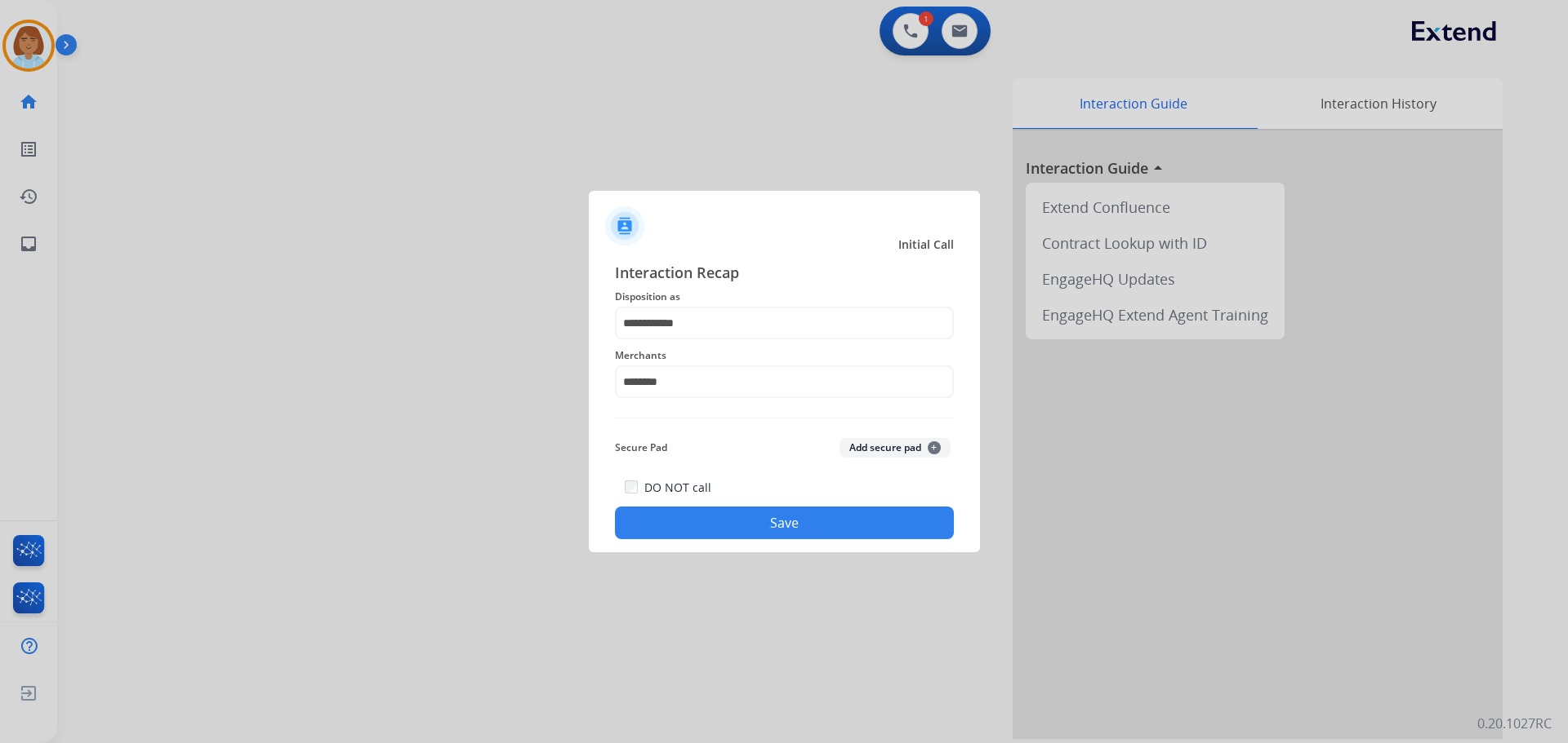
click at [790, 513] on button "Save" at bounding box center [784, 523] width 339 height 32
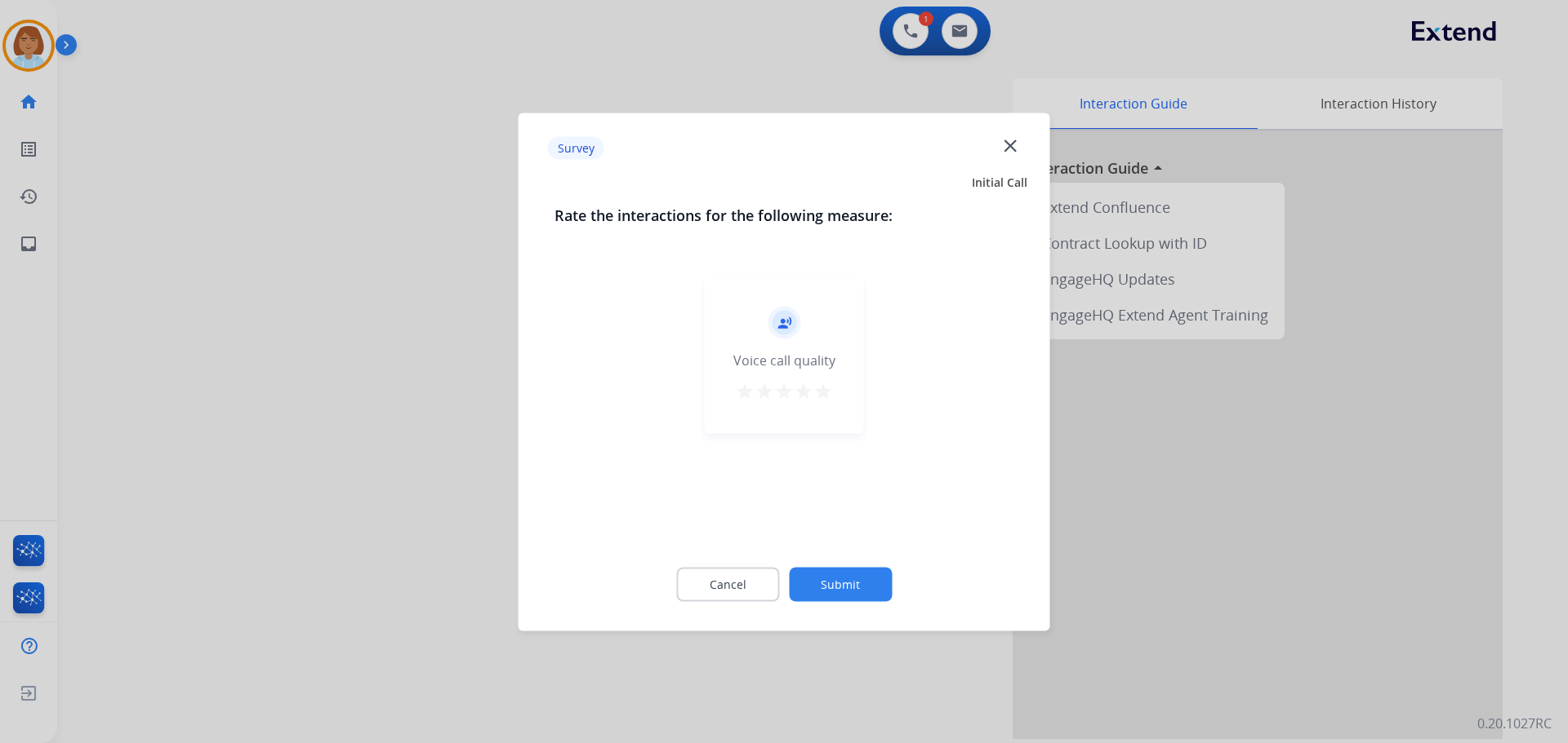
click at [872, 589] on button "Submit" at bounding box center [840, 584] width 103 height 34
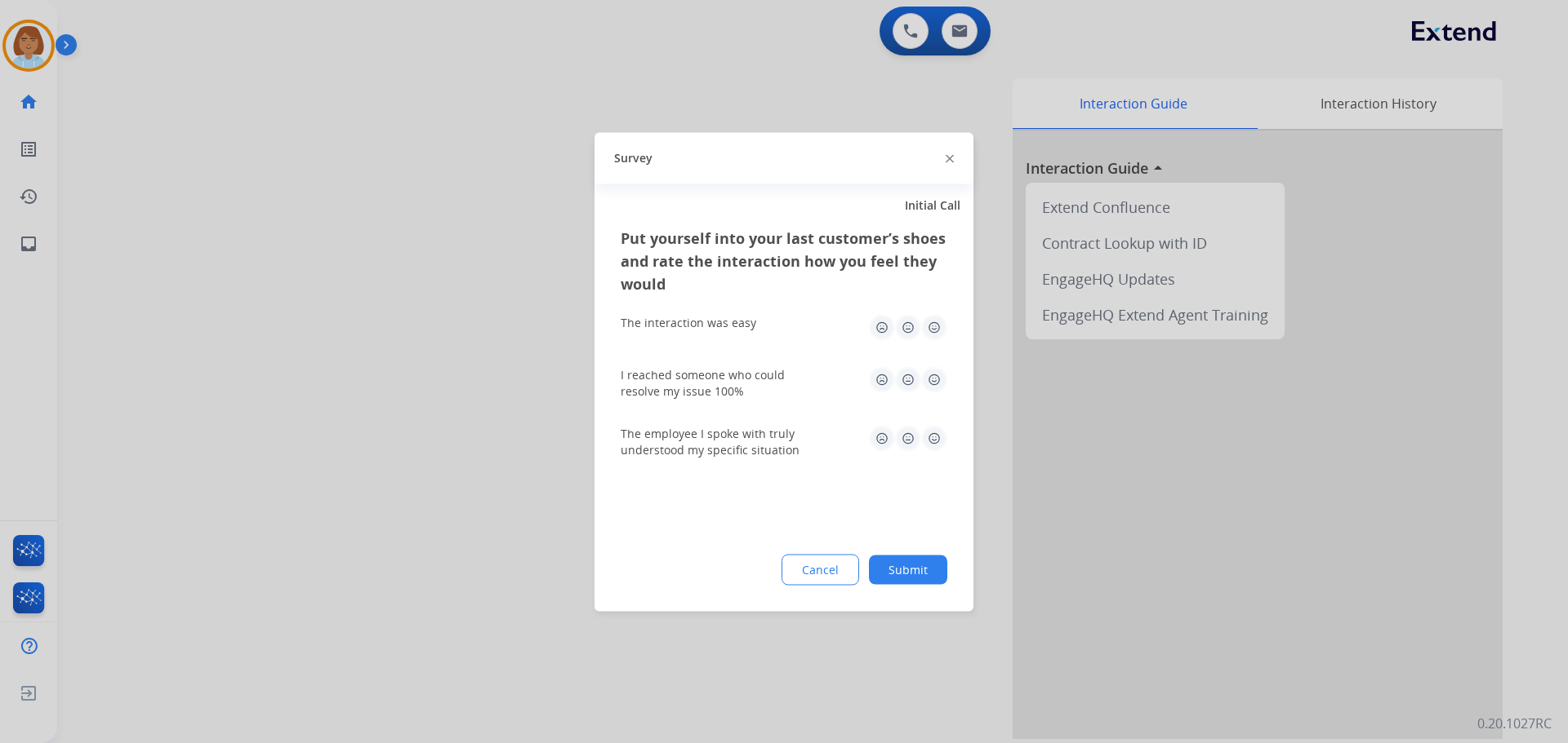
click at [889, 562] on button "Submit" at bounding box center [908, 570] width 78 height 29
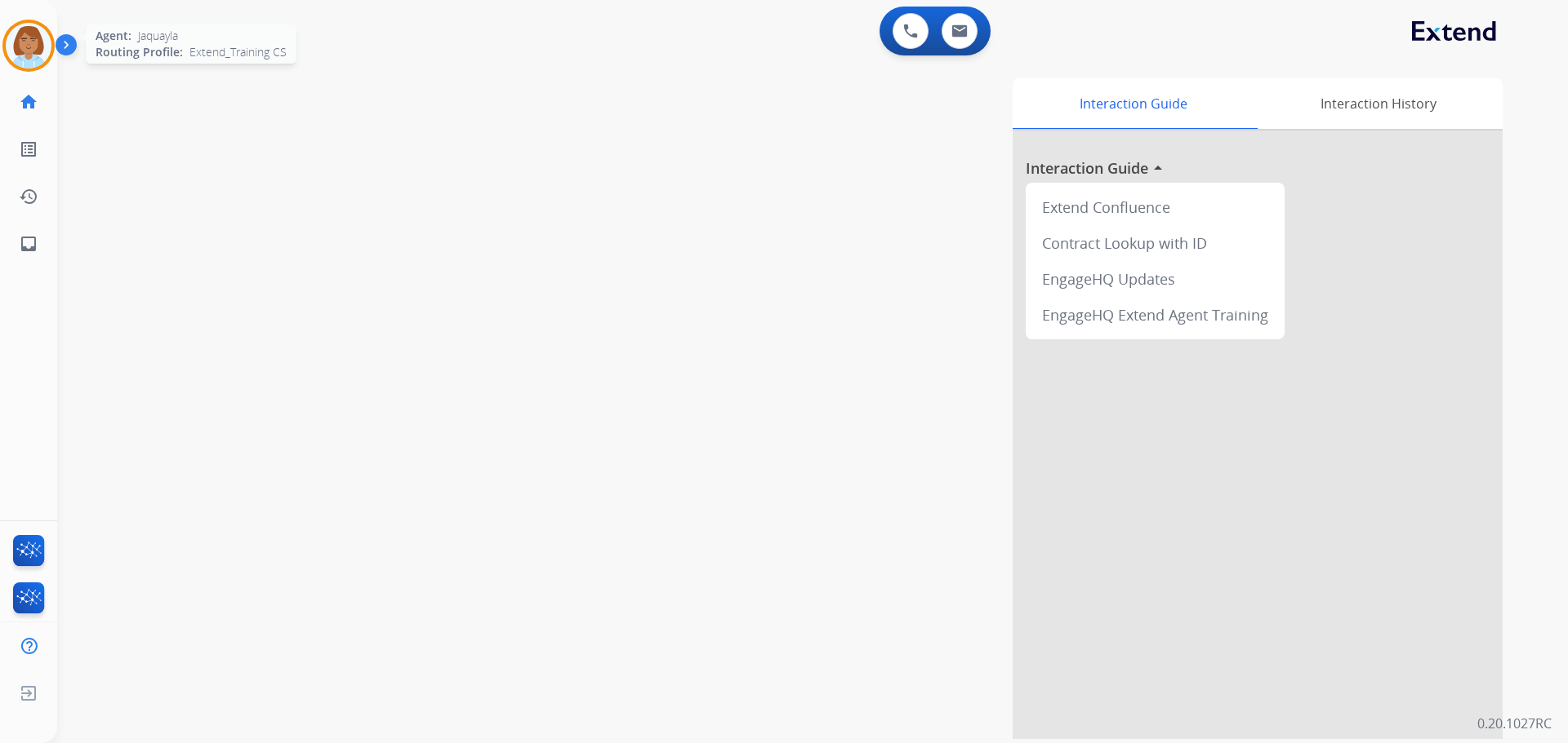
click at [18, 32] on img at bounding box center [29, 46] width 46 height 46
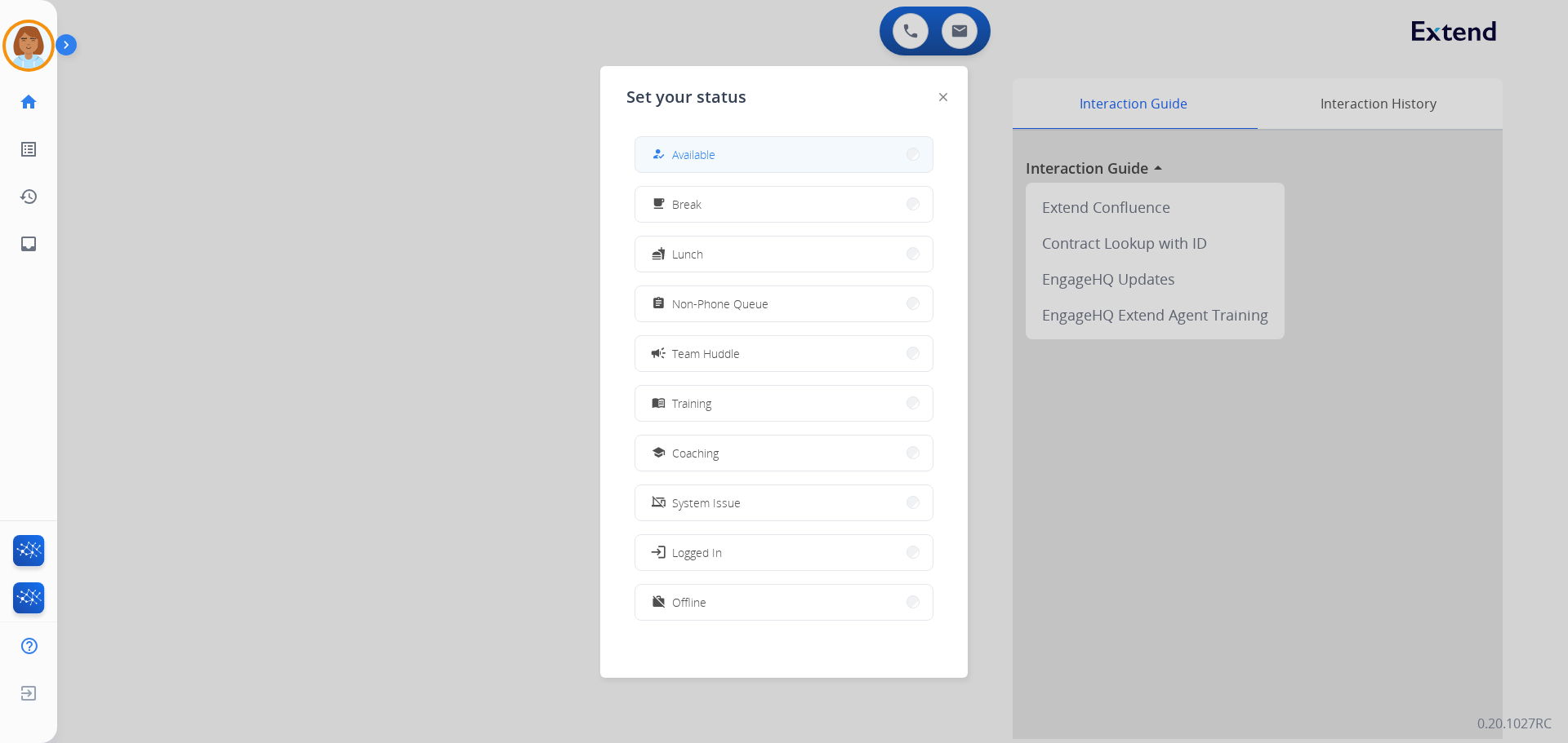
click at [777, 142] on button "how_to_reg Available" at bounding box center [784, 155] width 297 height 35
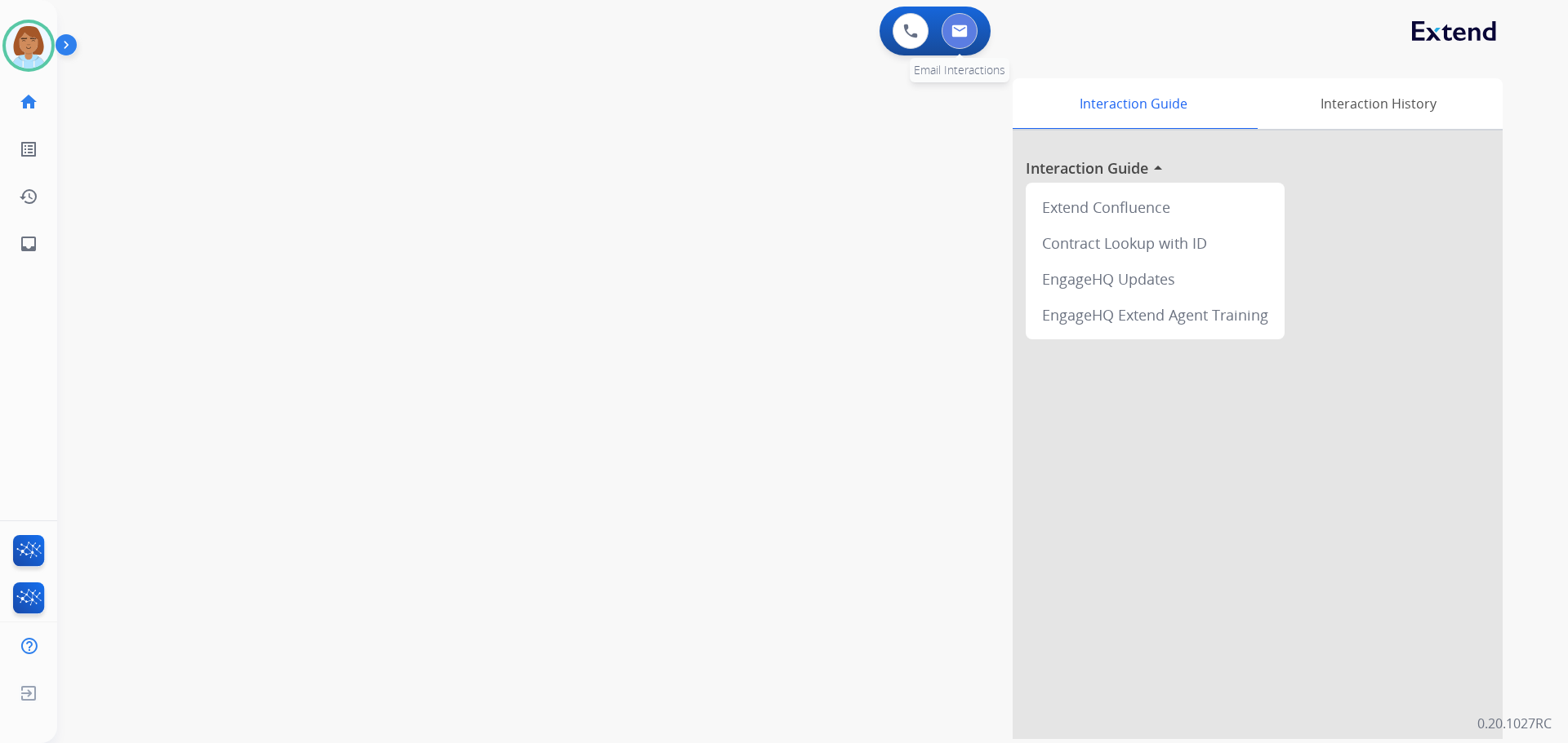
click at [956, 41] on button at bounding box center [959, 30] width 36 height 36
select select "**********"
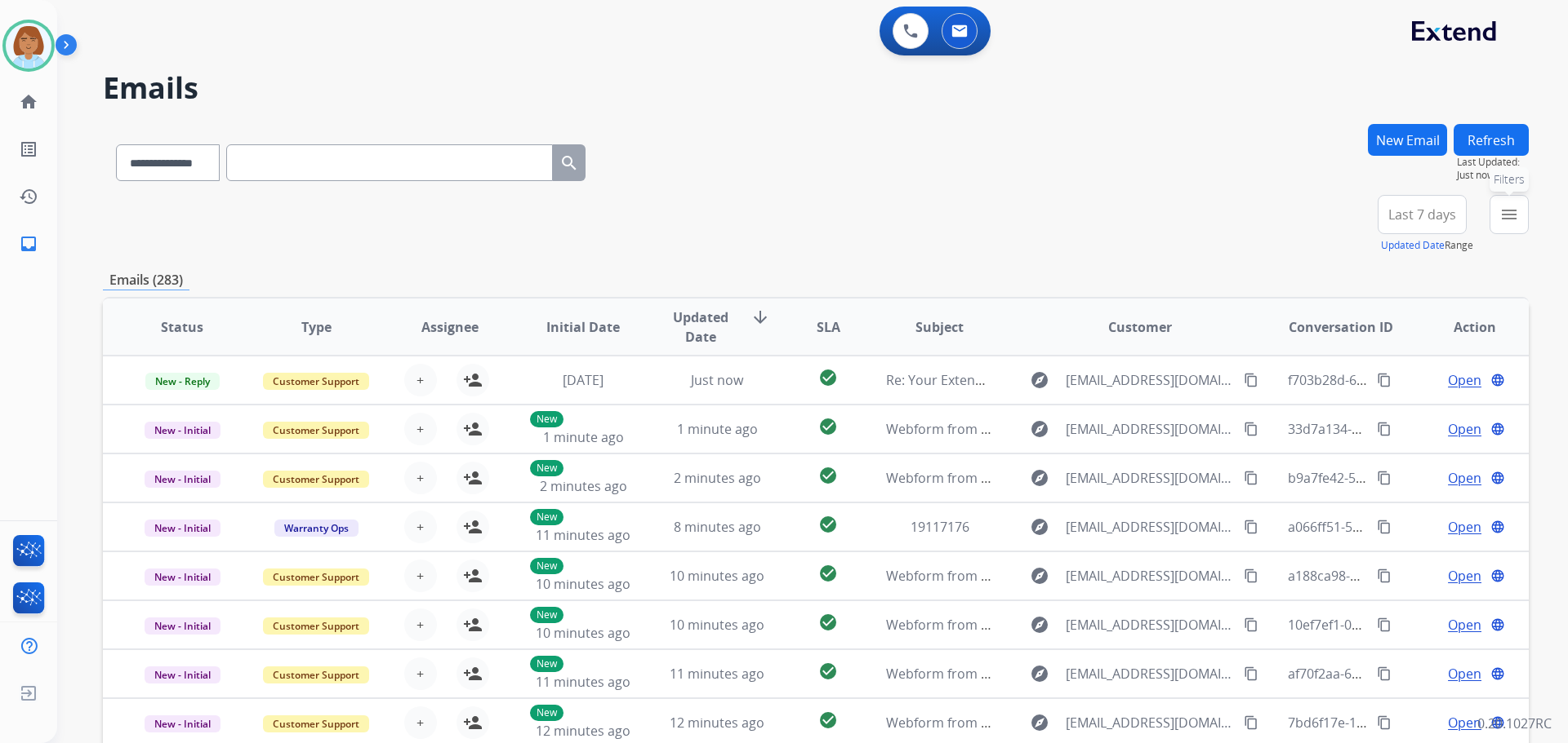
click at [1507, 215] on mat-icon "menu" at bounding box center [1508, 214] width 19 height 19
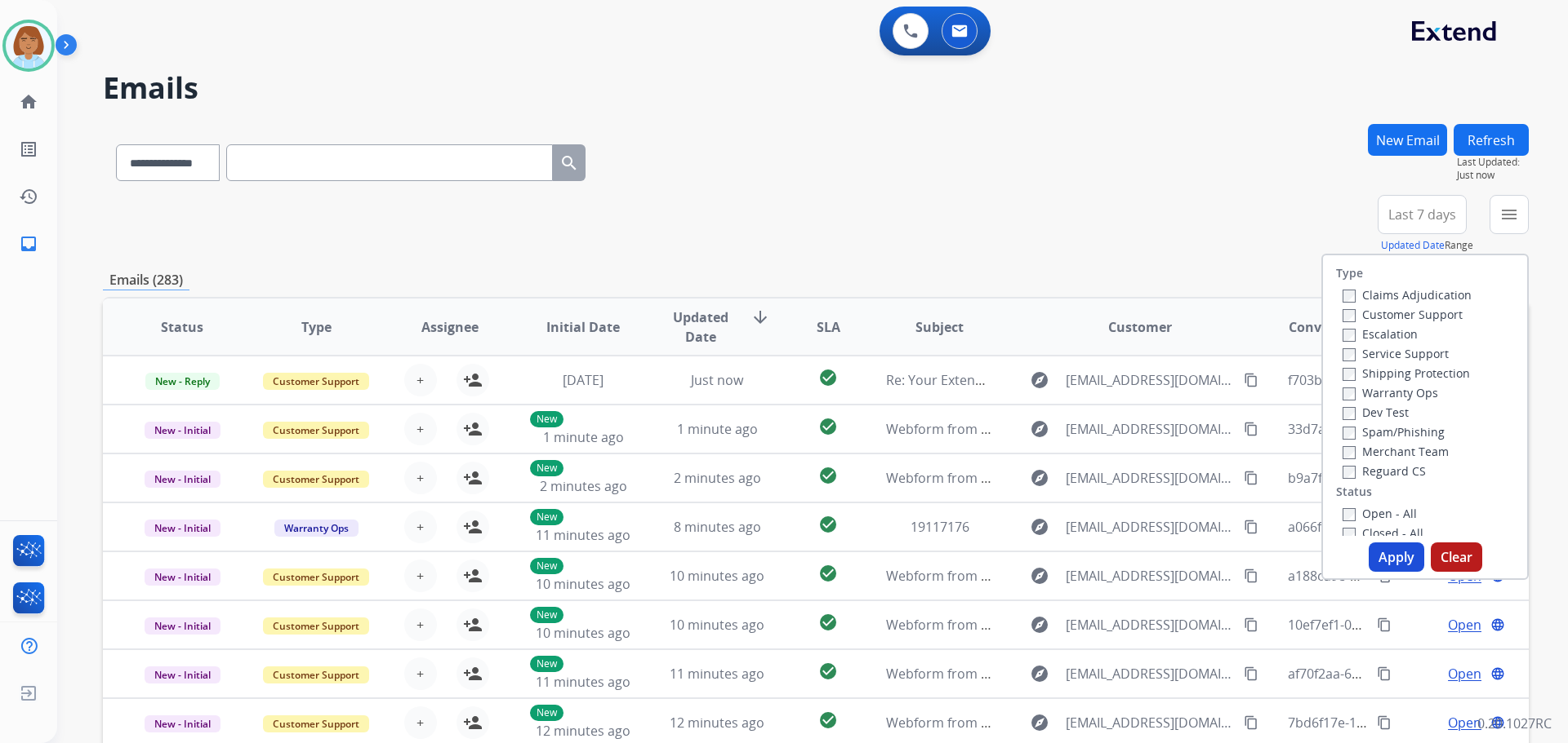
click at [1396, 316] on label "Customer Support" at bounding box center [1402, 314] width 120 height 16
click at [1383, 376] on label "Shipping Protection" at bounding box center [1406, 373] width 127 height 16
click at [1384, 468] on label "Reguard CS" at bounding box center [1384, 471] width 83 height 16
click at [1371, 507] on label "Open - All" at bounding box center [1379, 513] width 75 height 16
click at [1385, 559] on button "Apply" at bounding box center [1396, 558] width 55 height 29
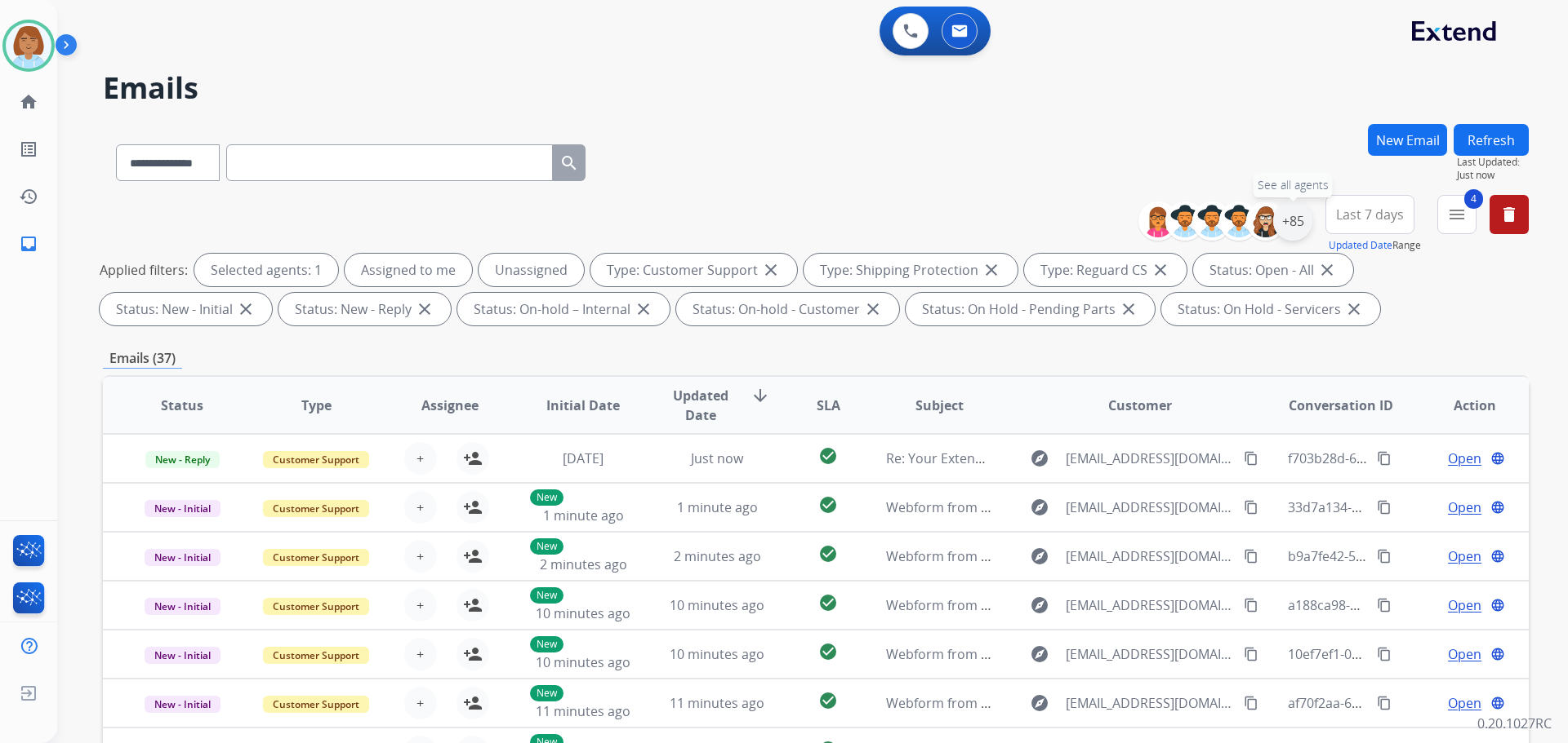
click at [1301, 225] on div "+85" at bounding box center [1292, 221] width 39 height 39
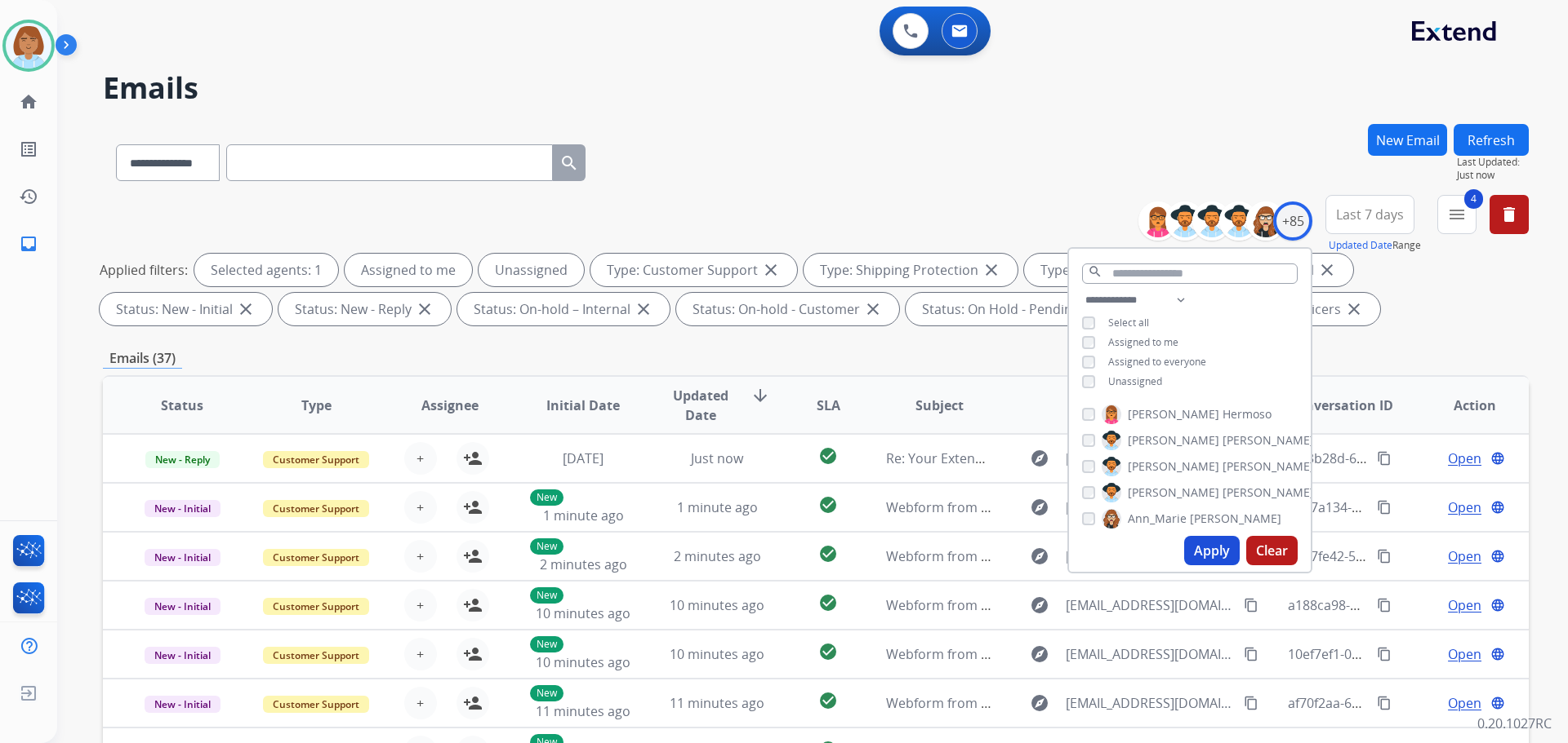
click at [1119, 383] on span "Unassigned" at bounding box center [1134, 381] width 53 height 14
click at [1204, 556] on button "Apply" at bounding box center [1212, 551] width 55 height 29
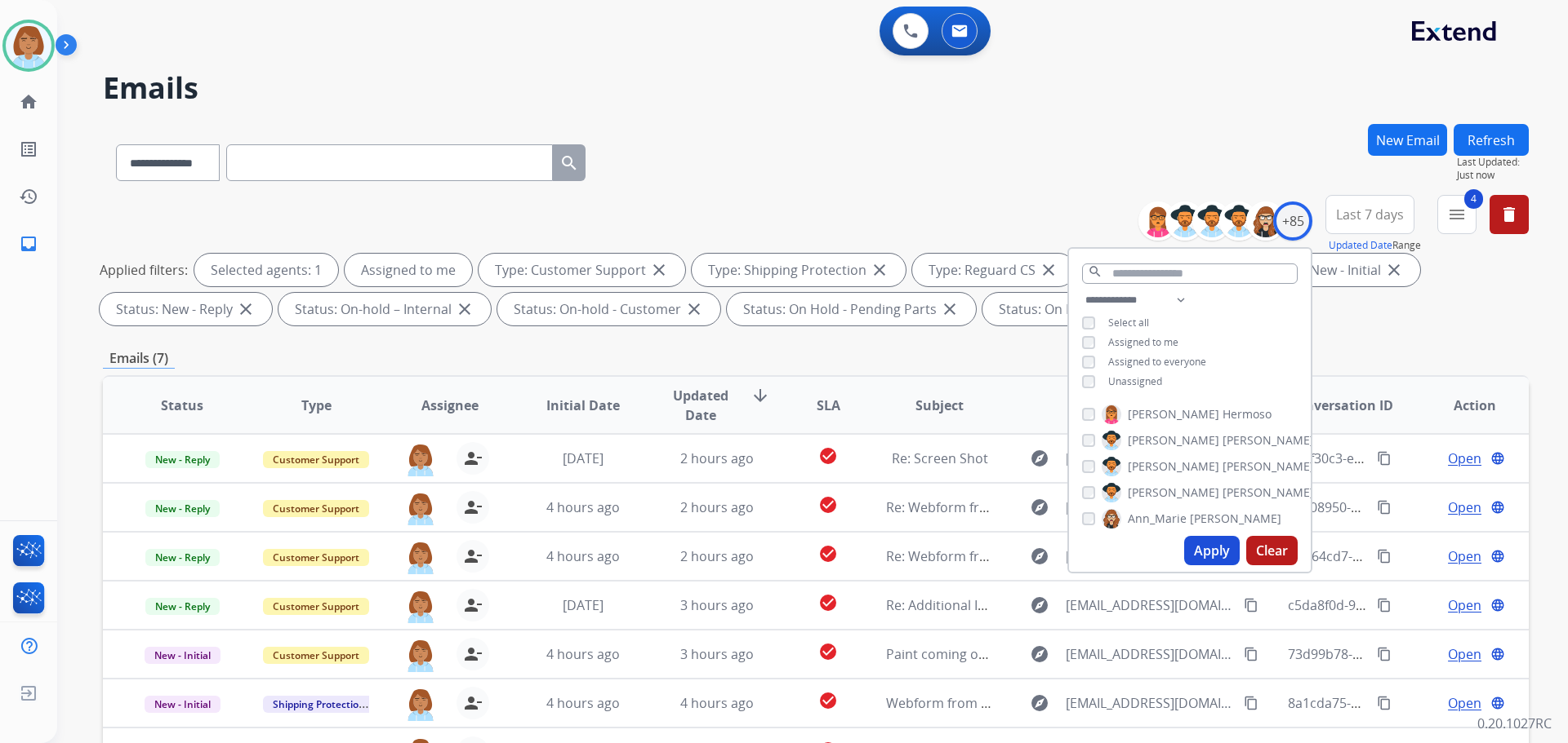
click at [1011, 173] on div "**********" at bounding box center [816, 159] width 1426 height 71
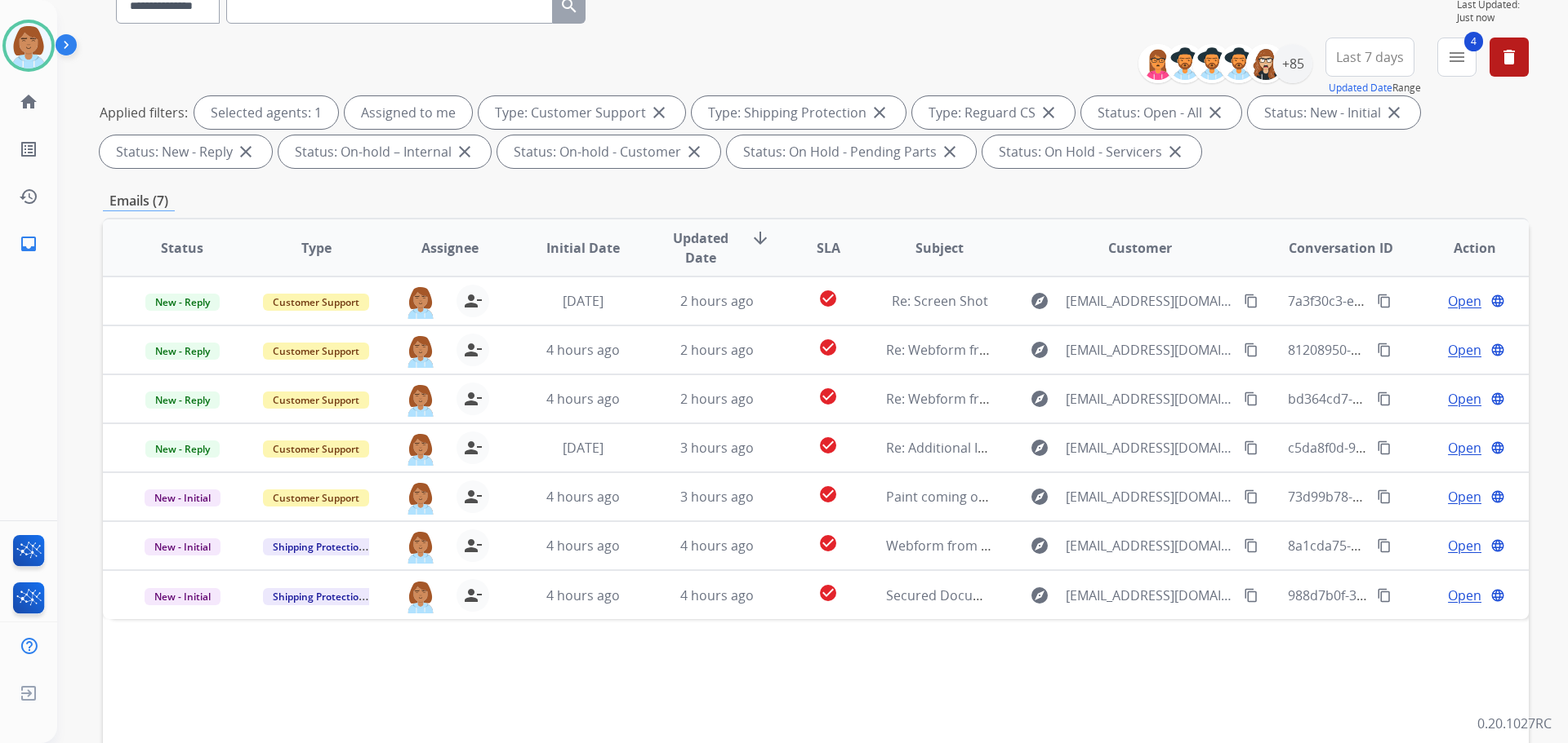
scroll to position [163, 0]
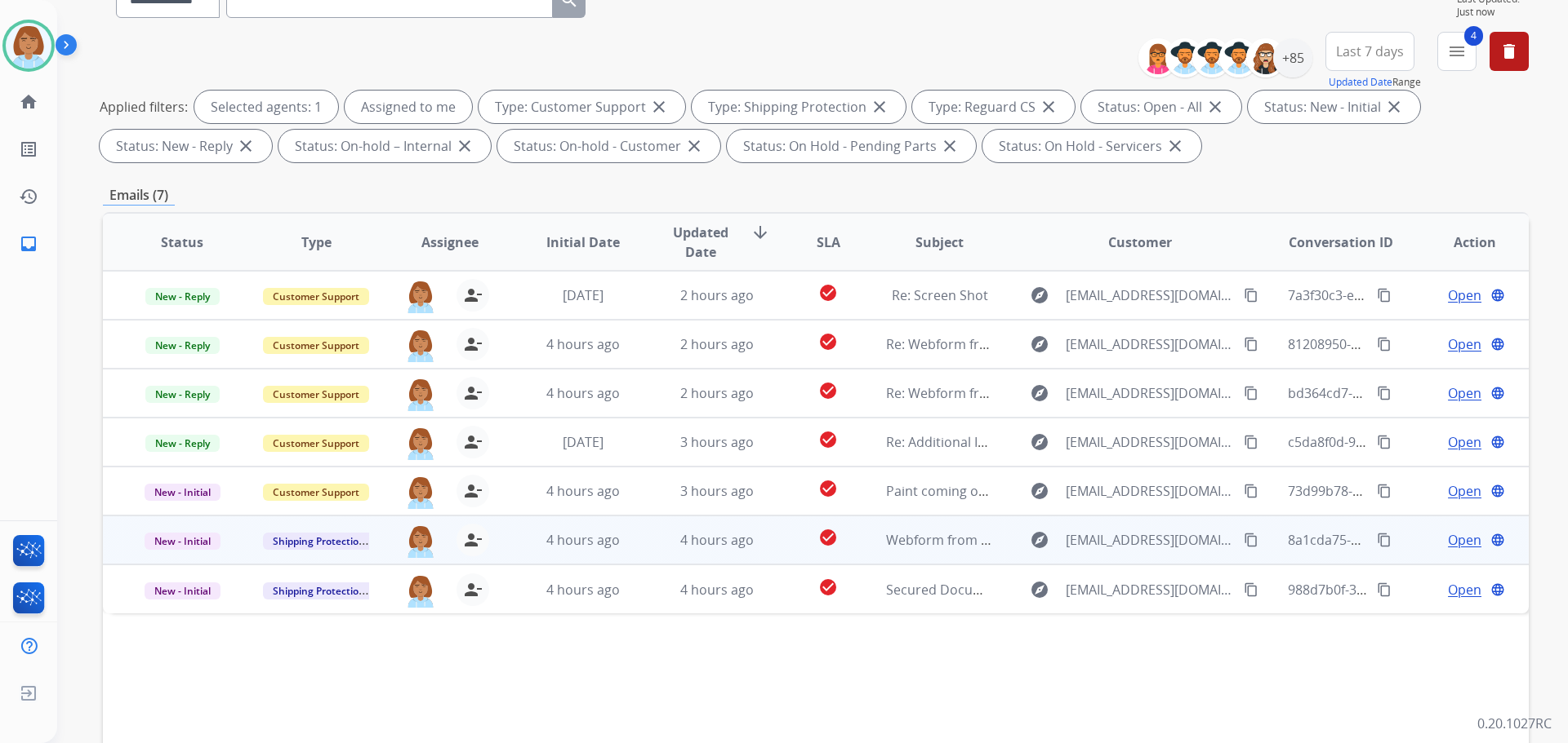
click at [994, 541] on td "explore bicyt2004@yahoo.com content_copy" at bounding box center [1126, 539] width 267 height 49
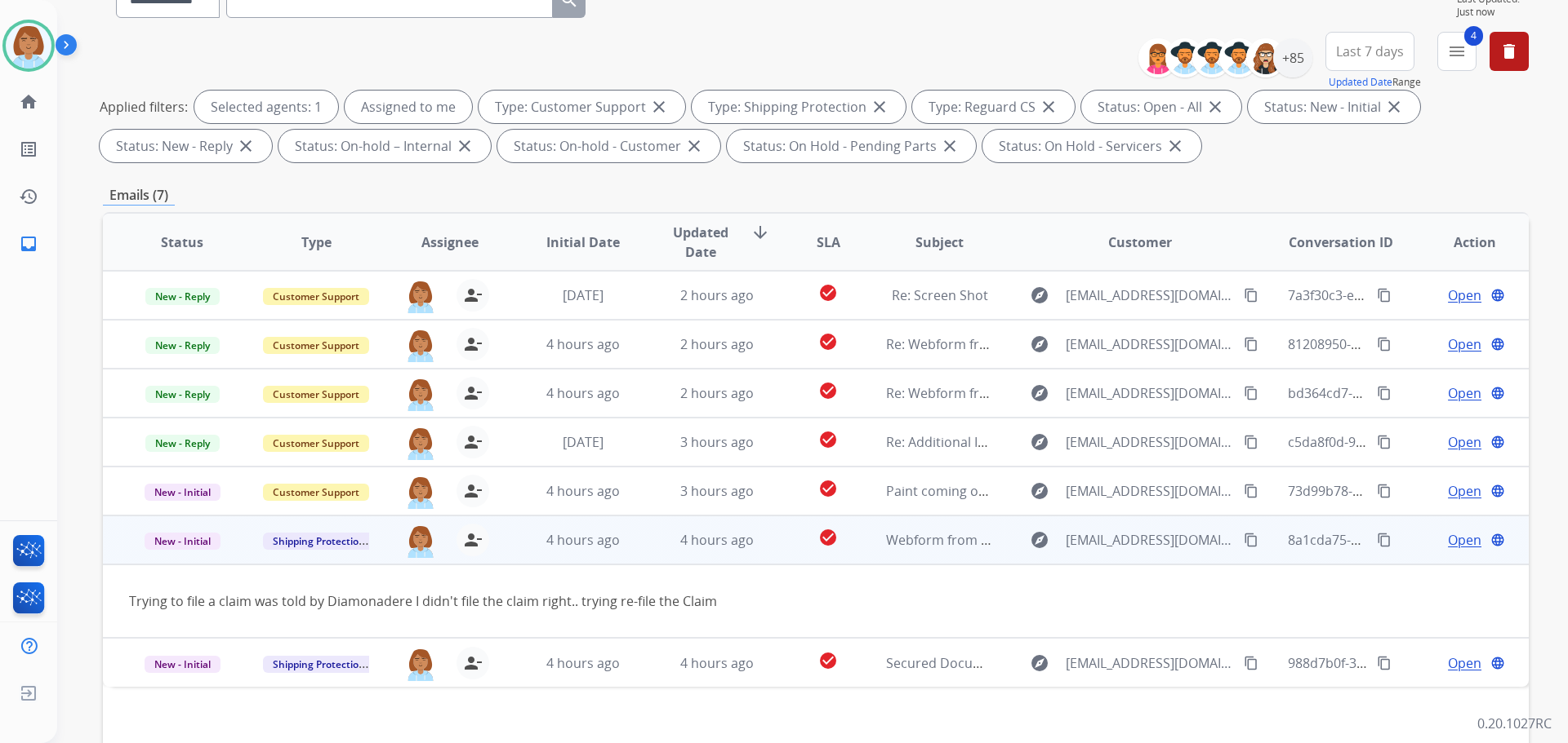
click at [1449, 540] on span "Open" at bounding box center [1465, 539] width 33 height 19
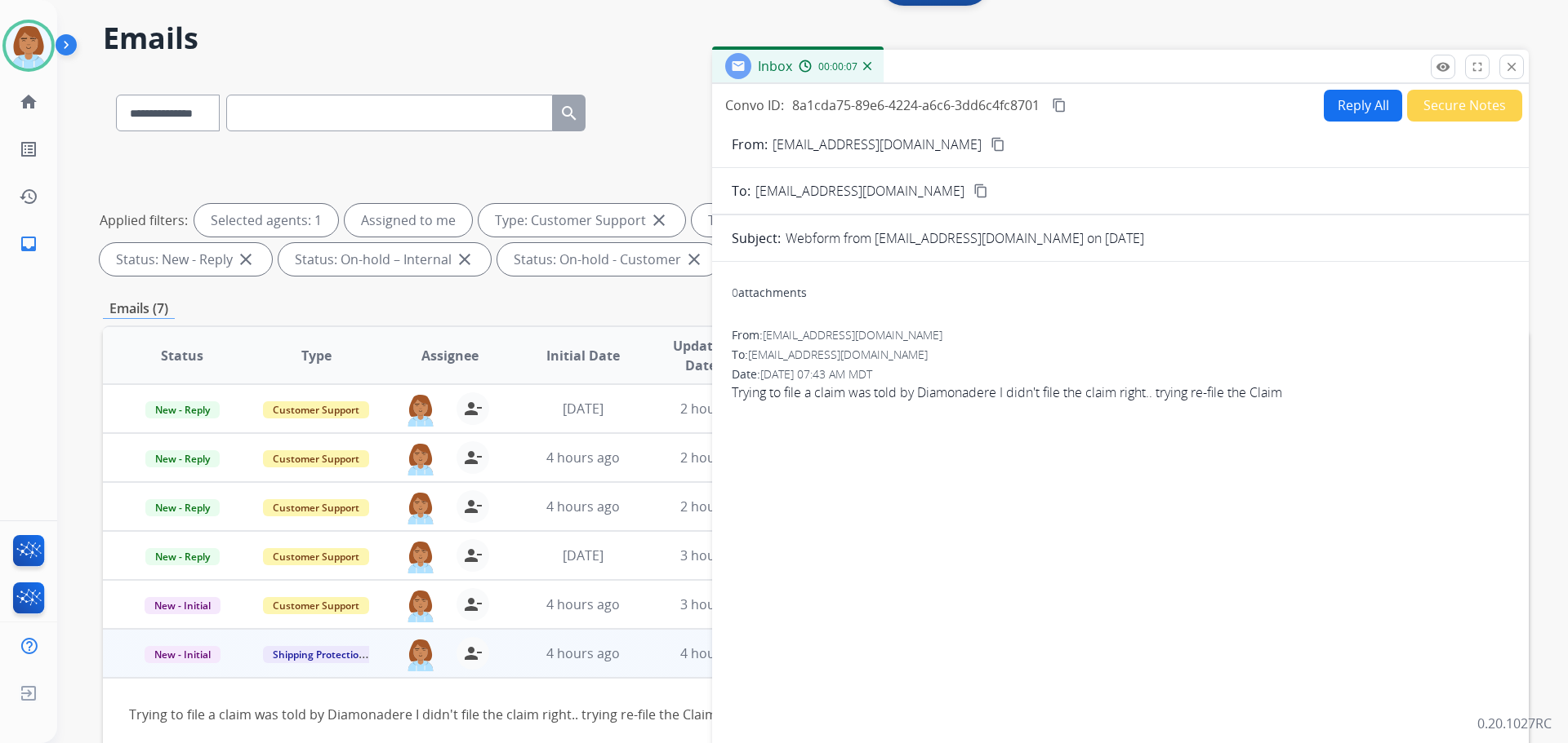
scroll to position [0, 0]
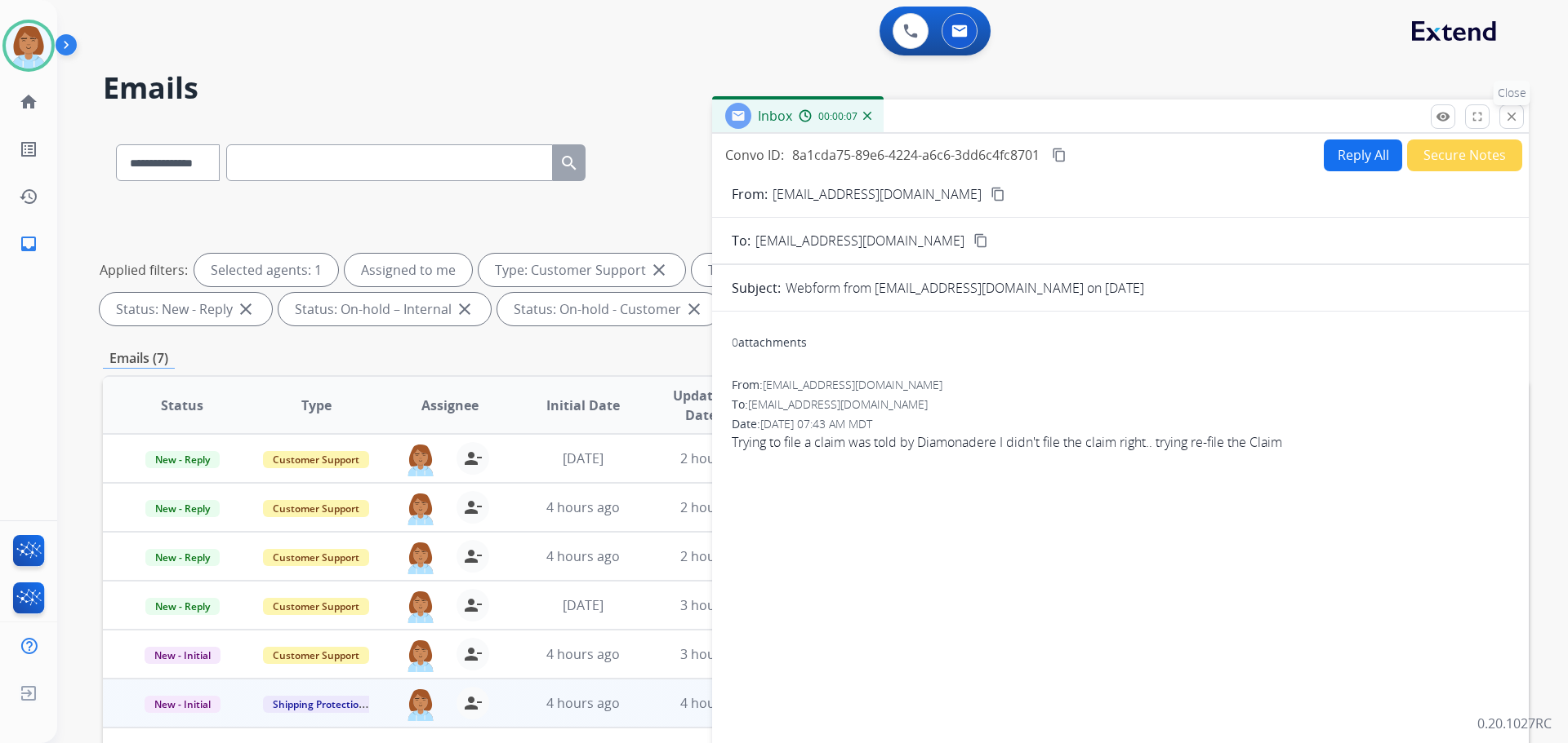
click at [1508, 122] on mat-icon "close" at bounding box center [1512, 117] width 15 height 15
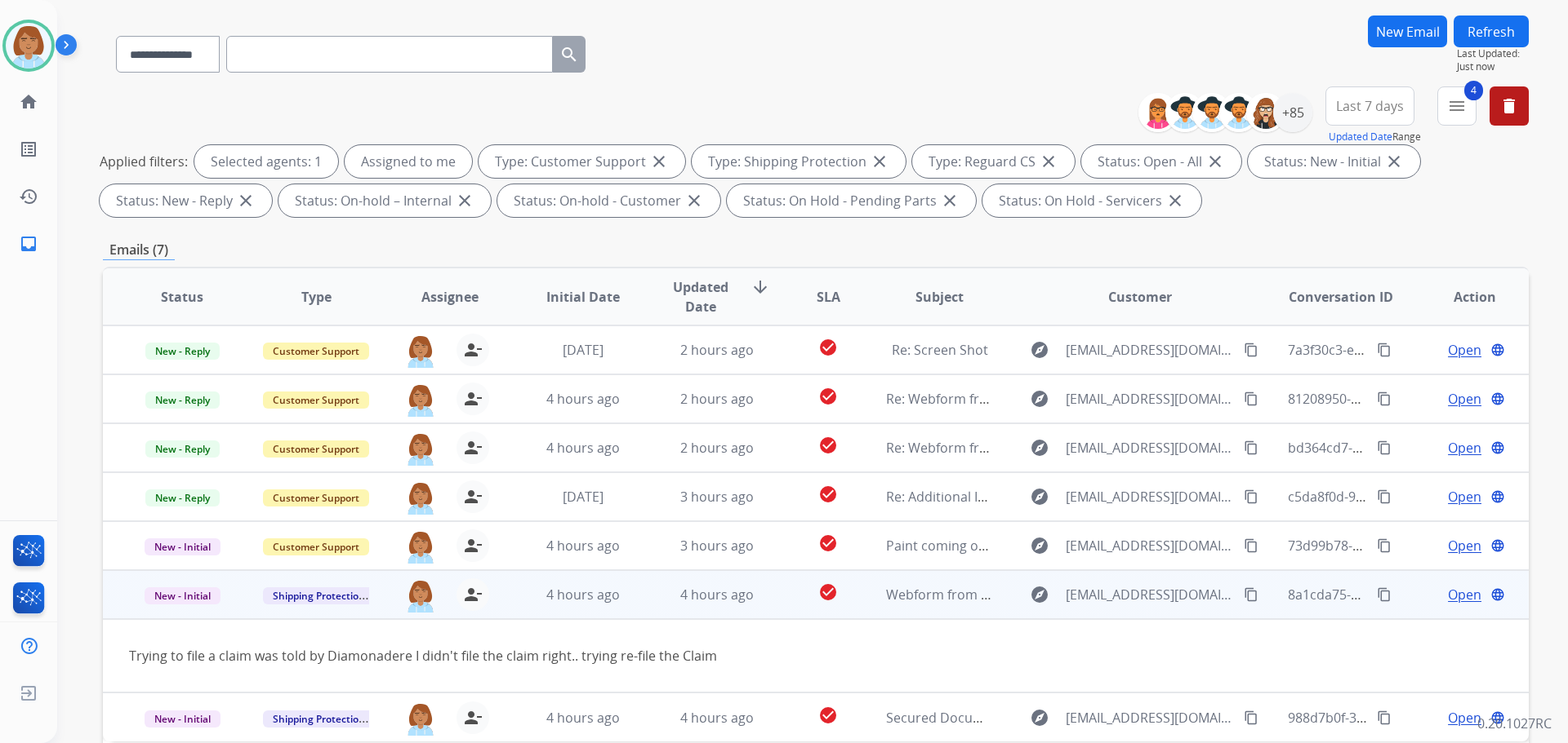
scroll to position [163, 0]
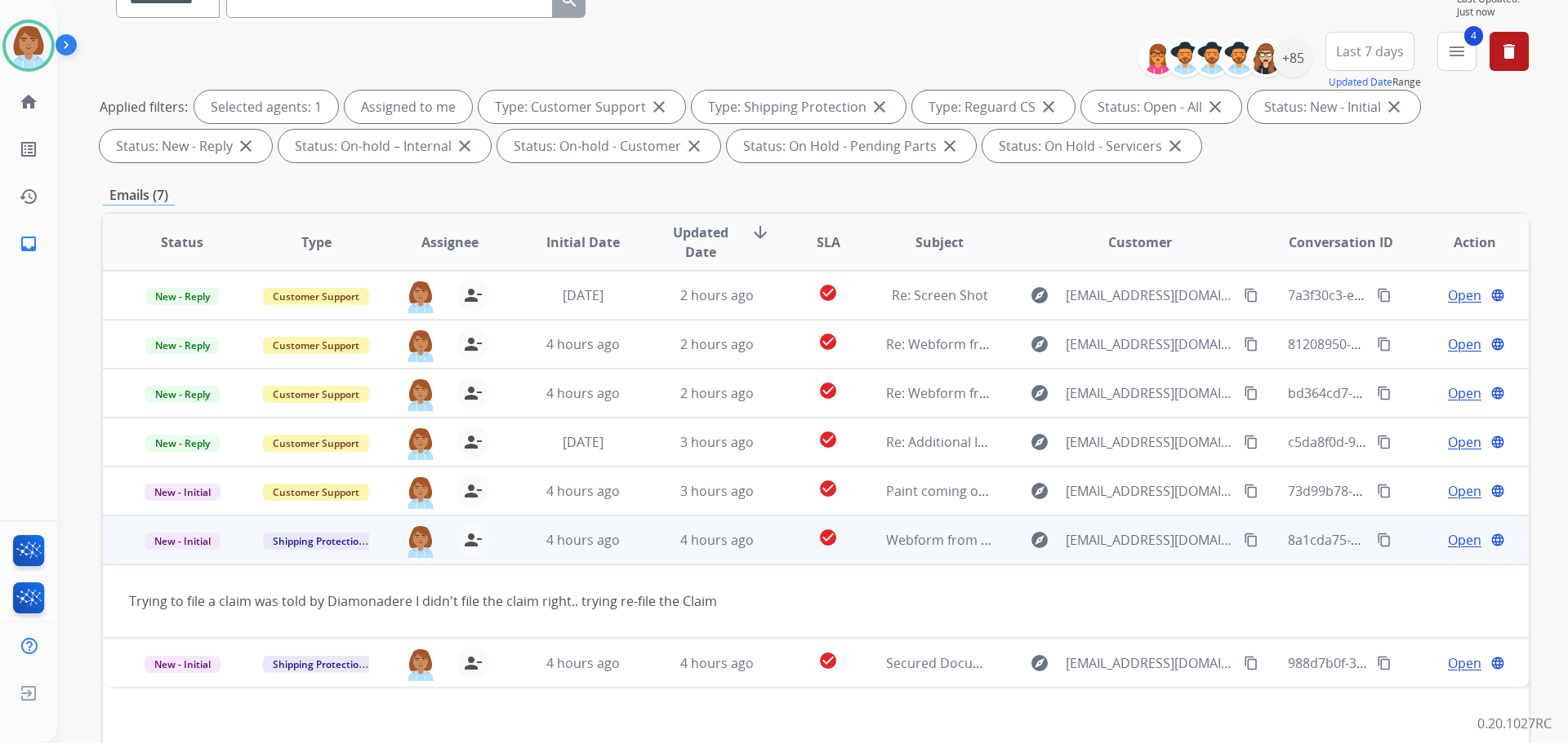
click at [1462, 536] on span "Open" at bounding box center [1465, 539] width 33 height 19
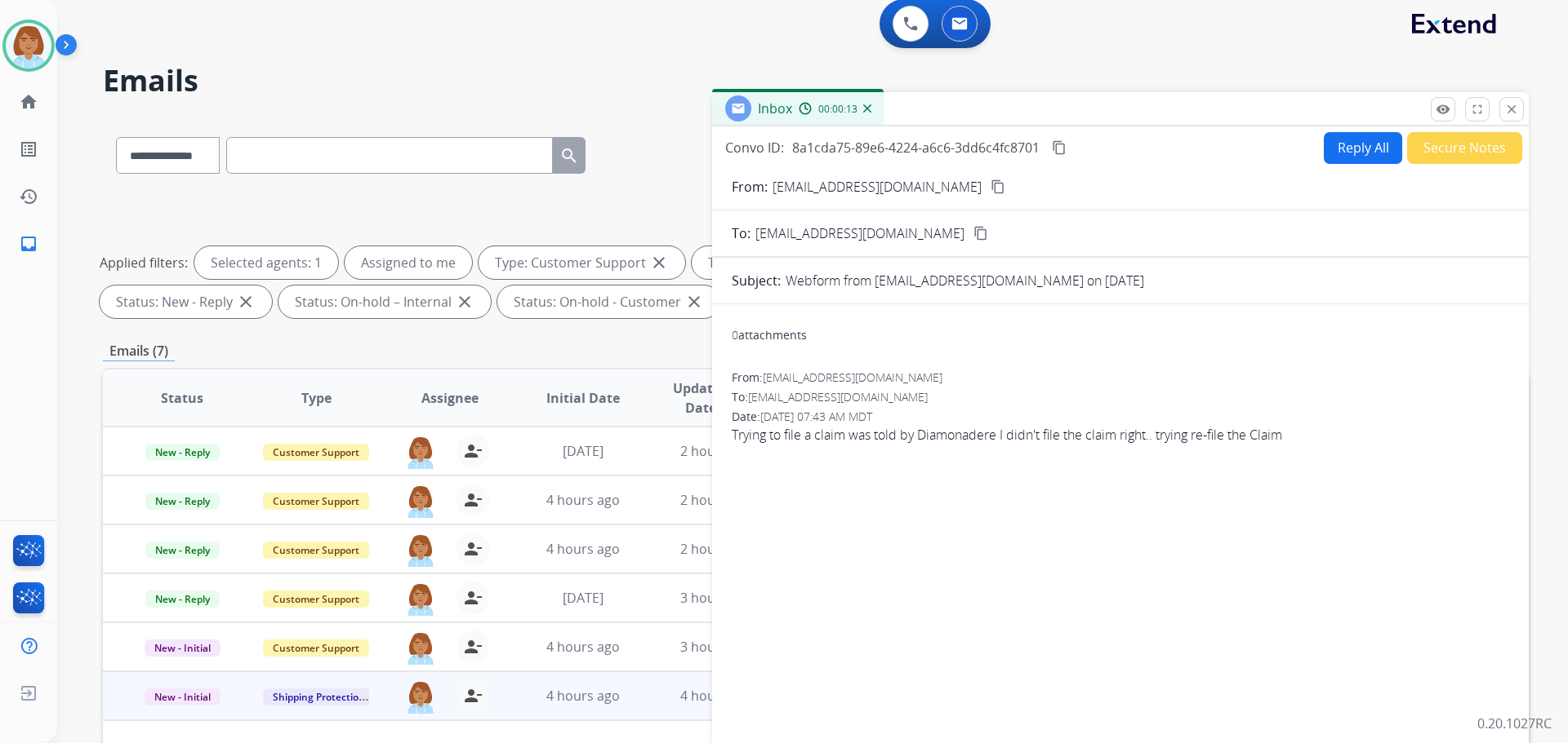
scroll to position [0, 0]
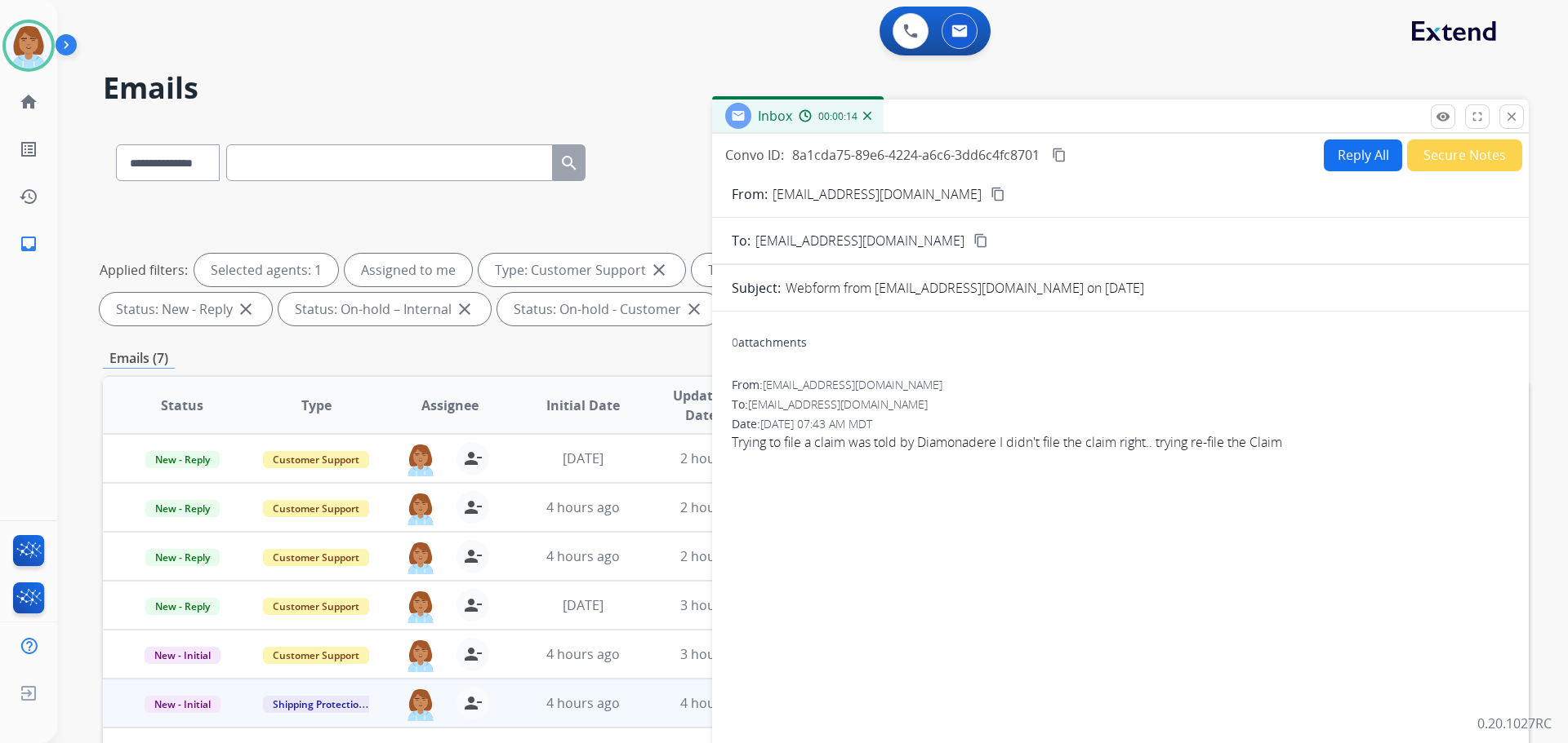
click at [1358, 149] on button "Reply All" at bounding box center [1362, 155] width 78 height 32
select select "**********"
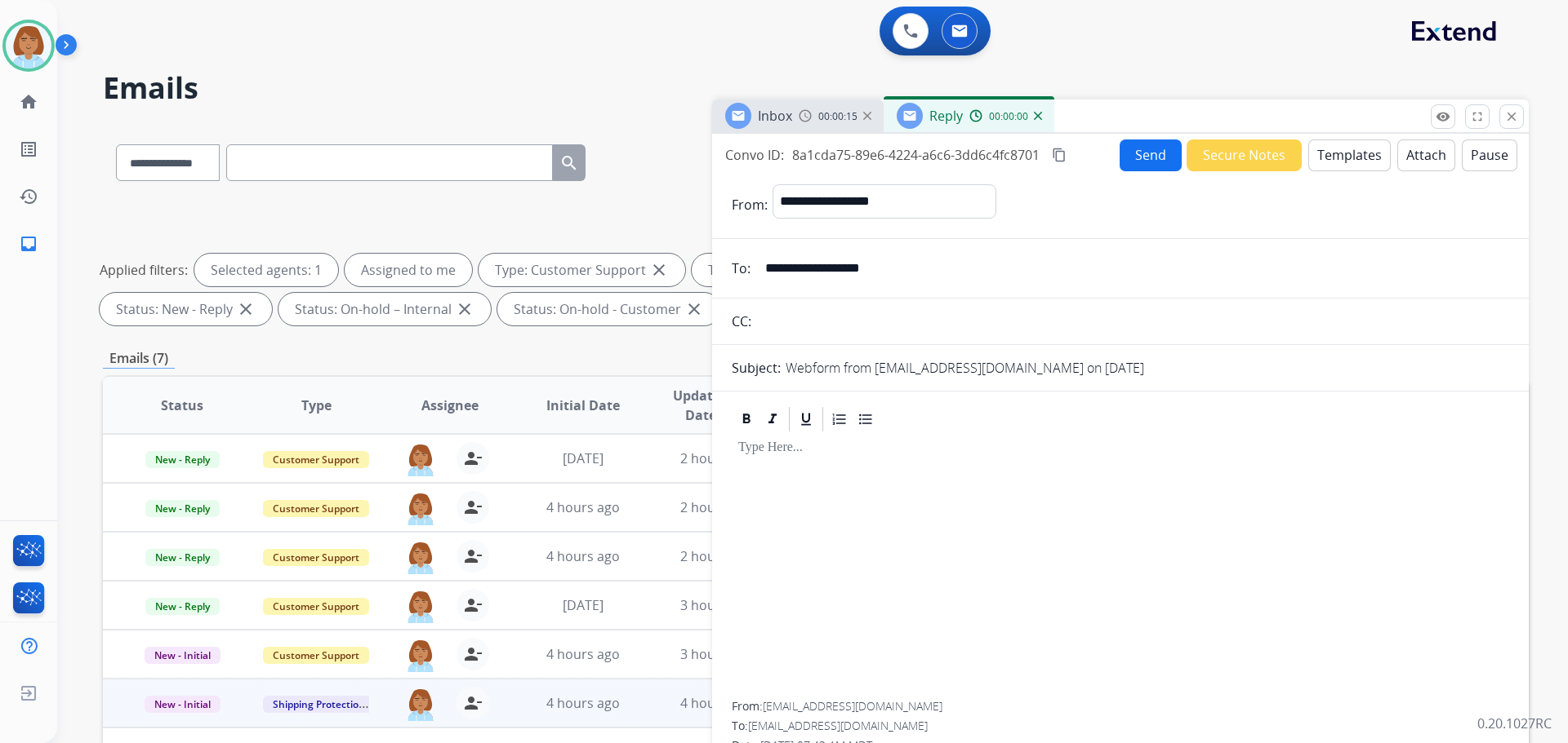
click at [1336, 167] on button "Templates" at bounding box center [1348, 155] width 82 height 32
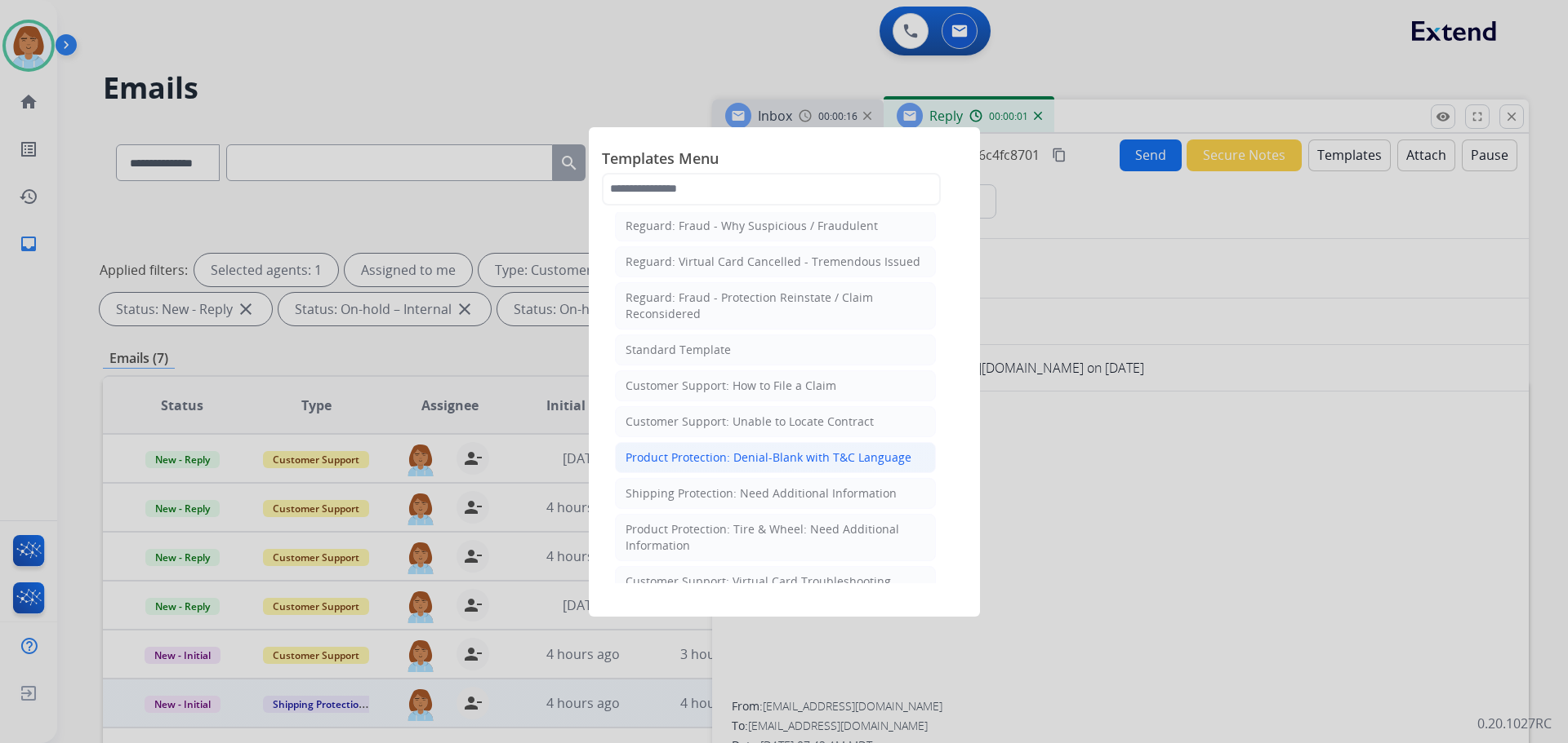
scroll to position [163, 0]
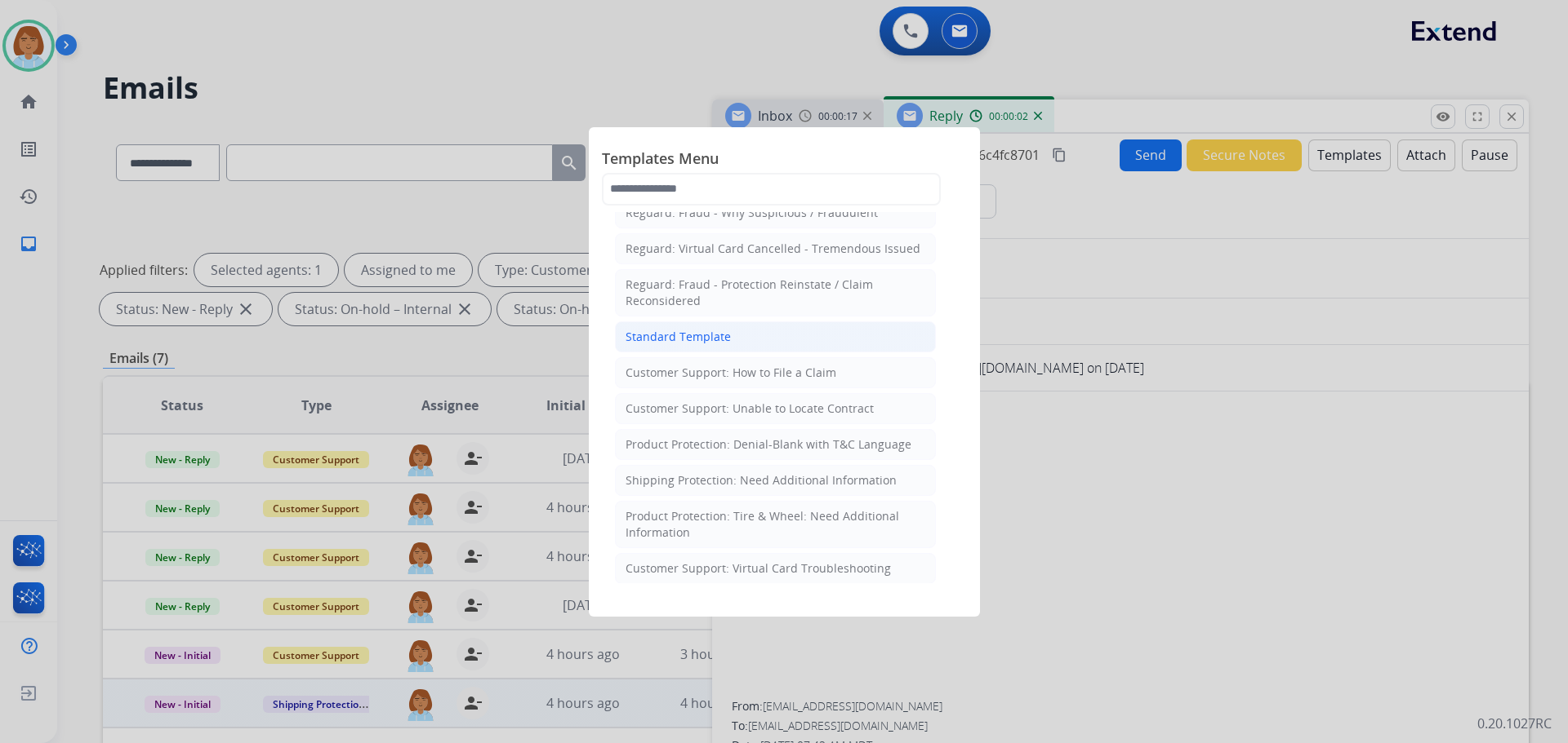
click at [695, 332] on div "Standard Template" at bounding box center [678, 337] width 105 height 17
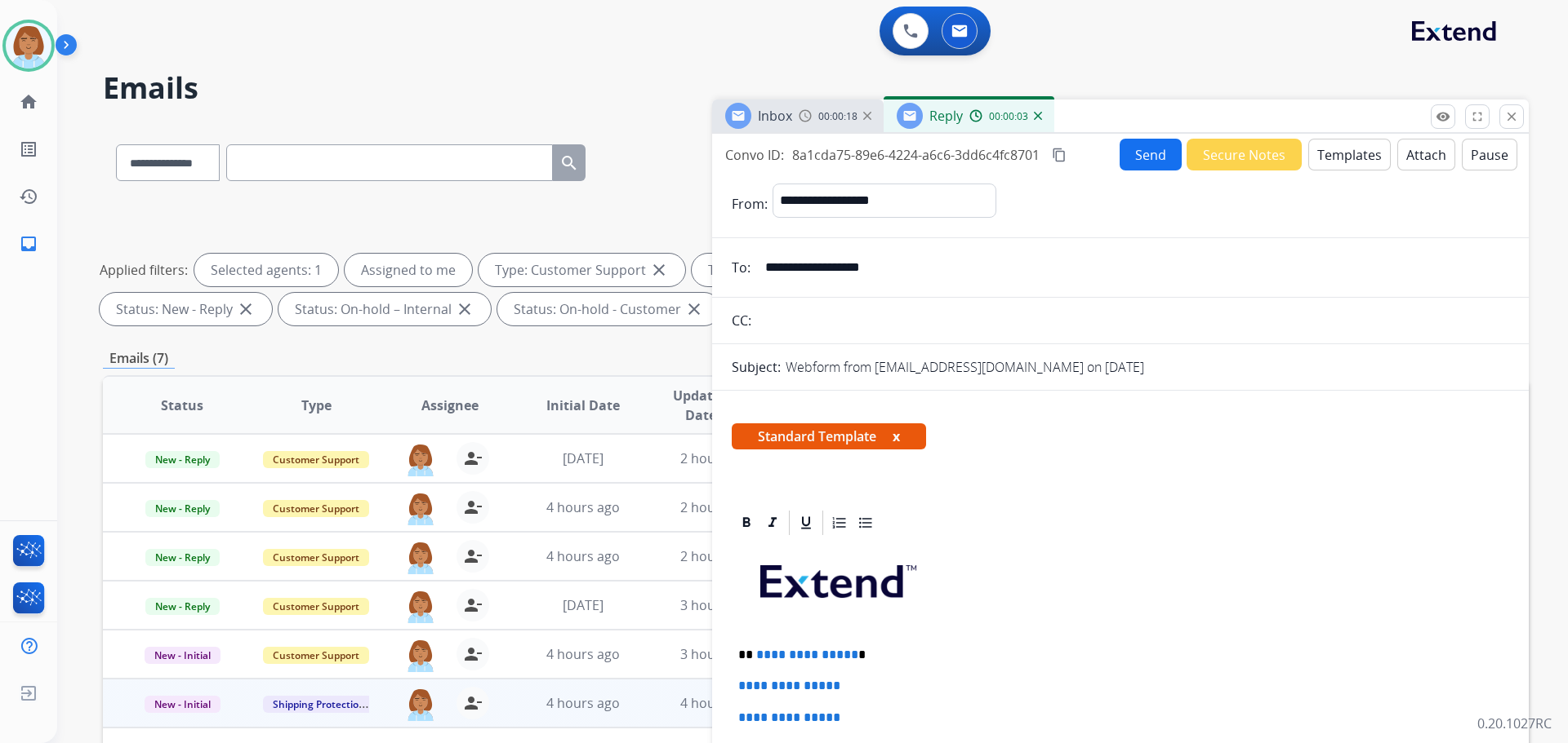
scroll to position [82, 0]
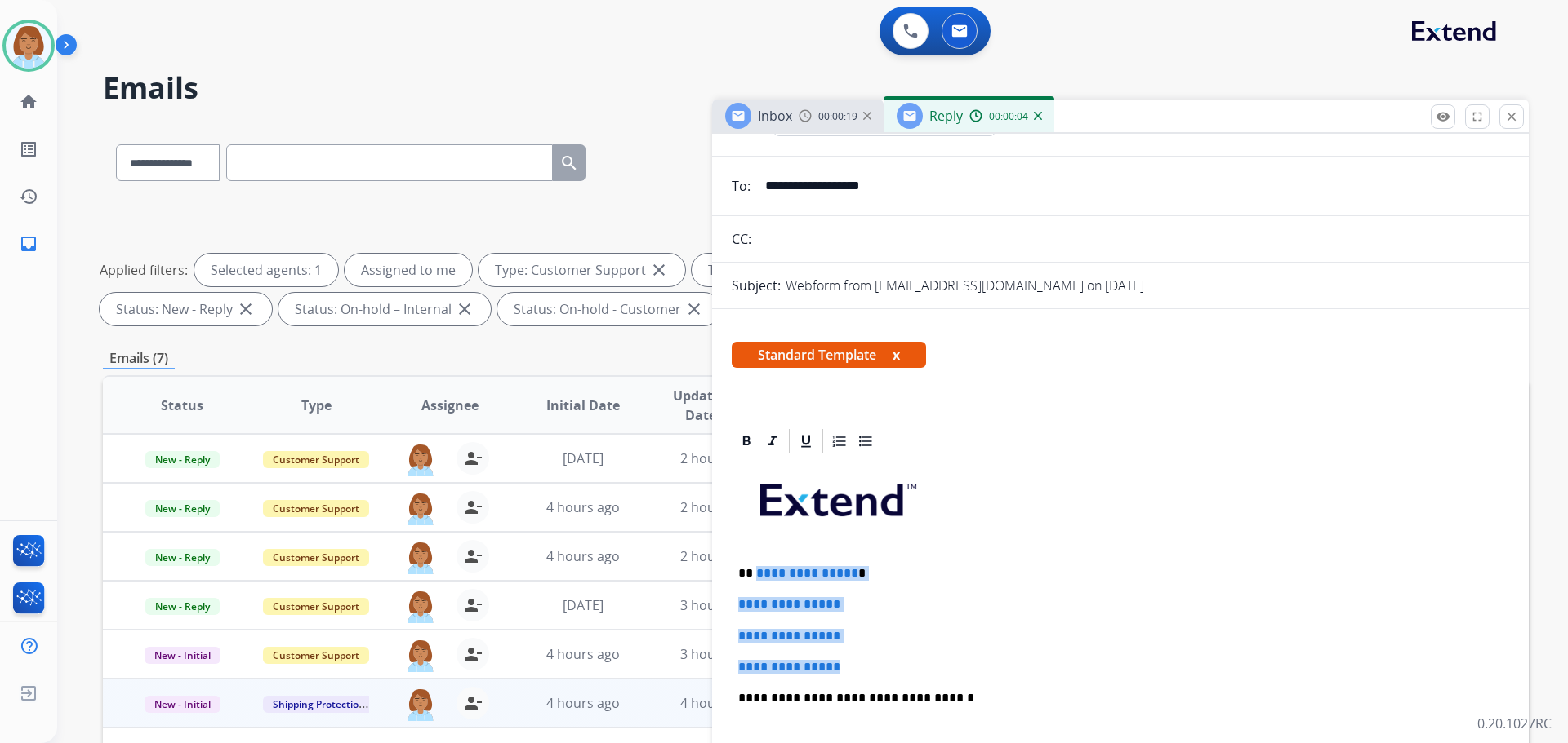
drag, startPoint x: 866, startPoint y: 672, endPoint x: 755, endPoint y: 560, distance: 157.7
click at [755, 560] on div "**********" at bounding box center [1120, 737] width 778 height 561
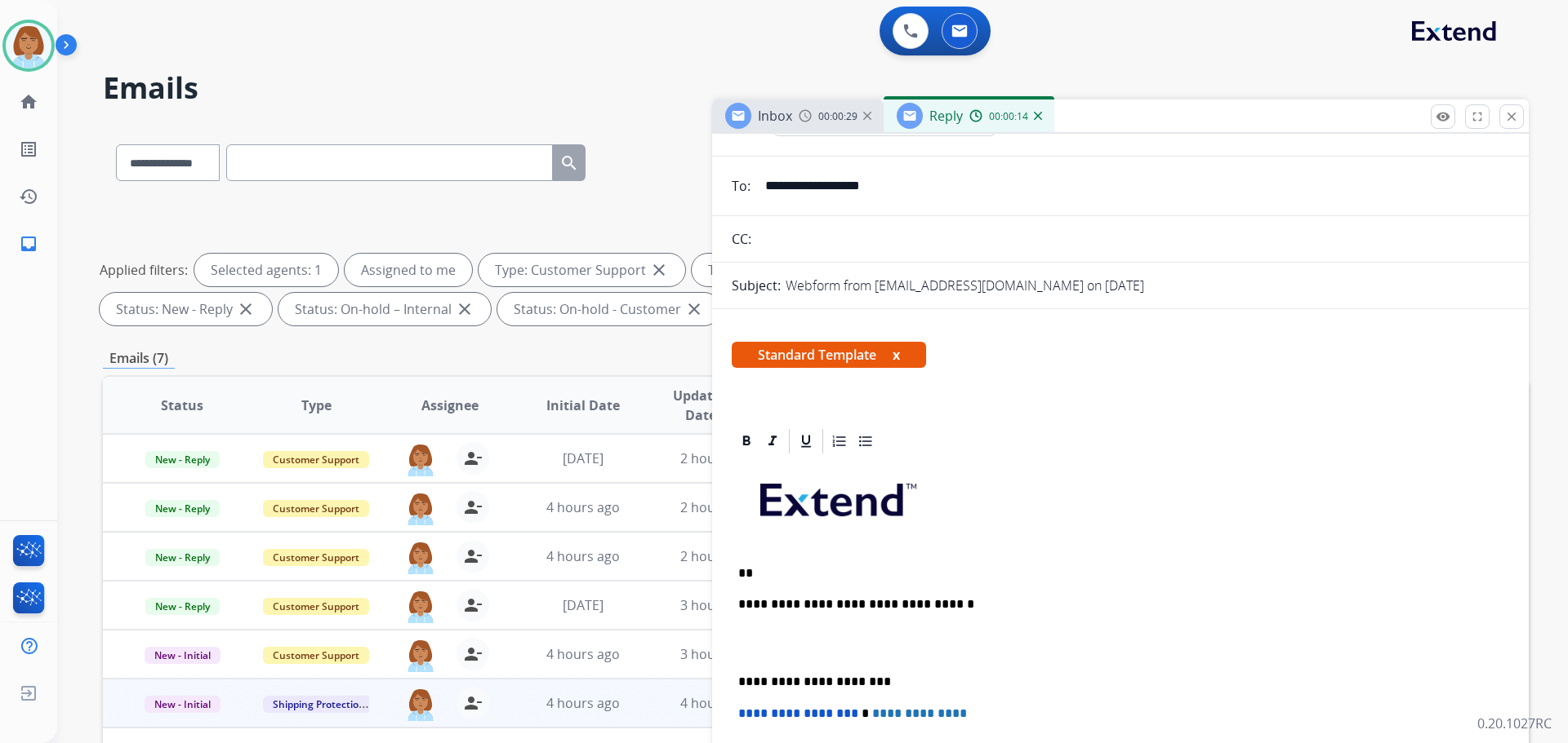
drag, startPoint x: 785, startPoint y: 584, endPoint x: 765, endPoint y: 572, distance: 23.3
click at [765, 572] on p "**" at bounding box center [1113, 573] width 751 height 15
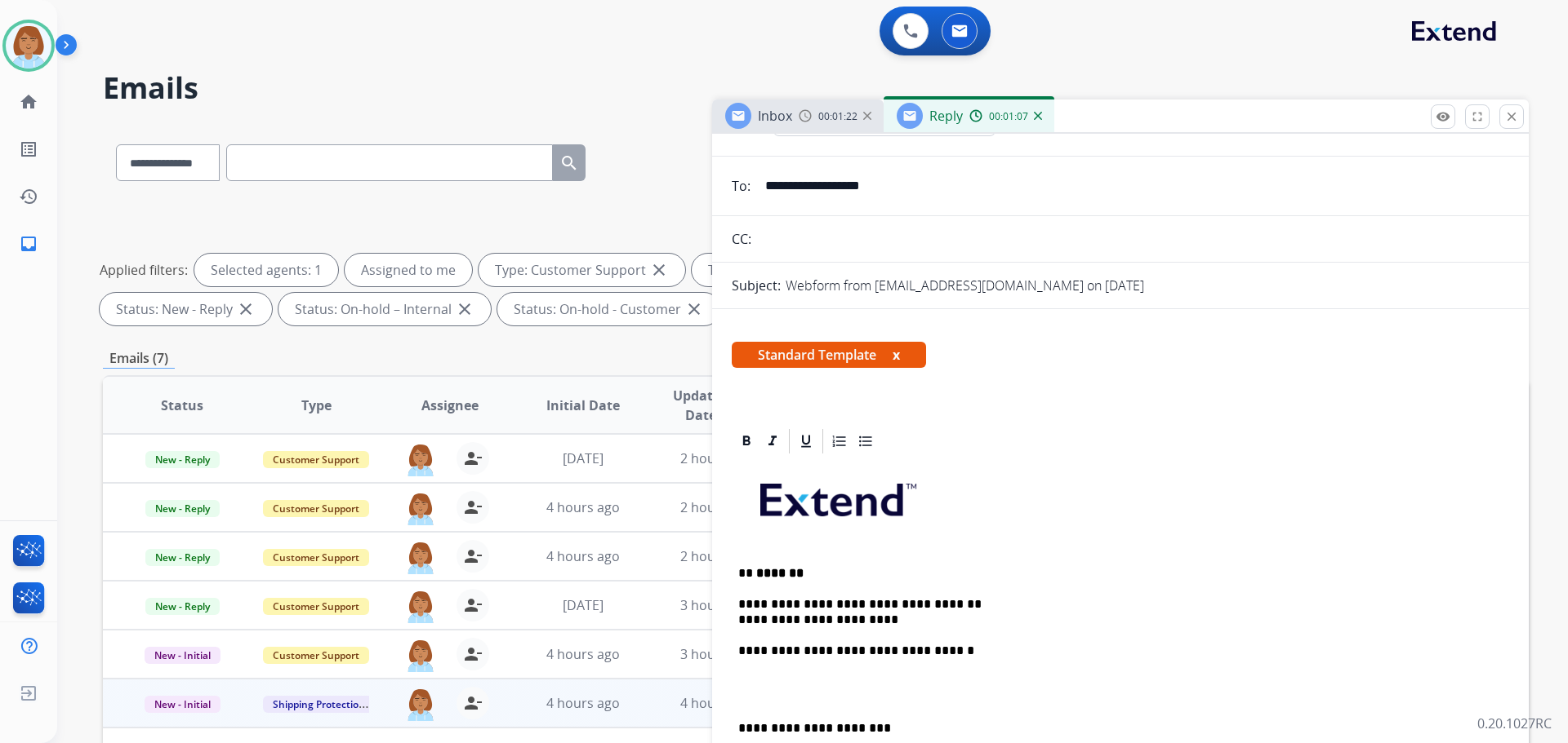
click at [977, 608] on p "**********" at bounding box center [1113, 612] width 751 height 30
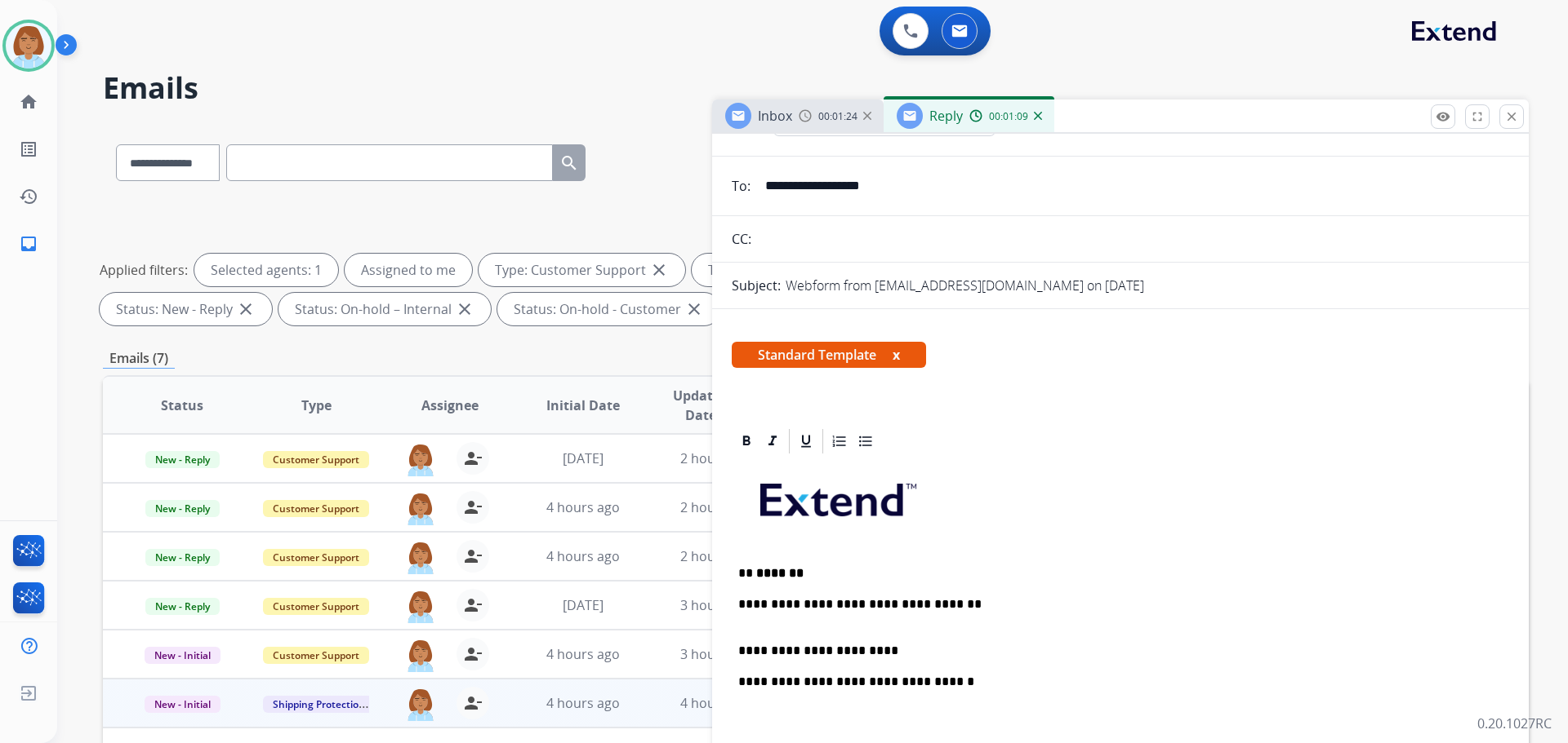
click at [927, 646] on p "**********" at bounding box center [1113, 644] width 751 height 30
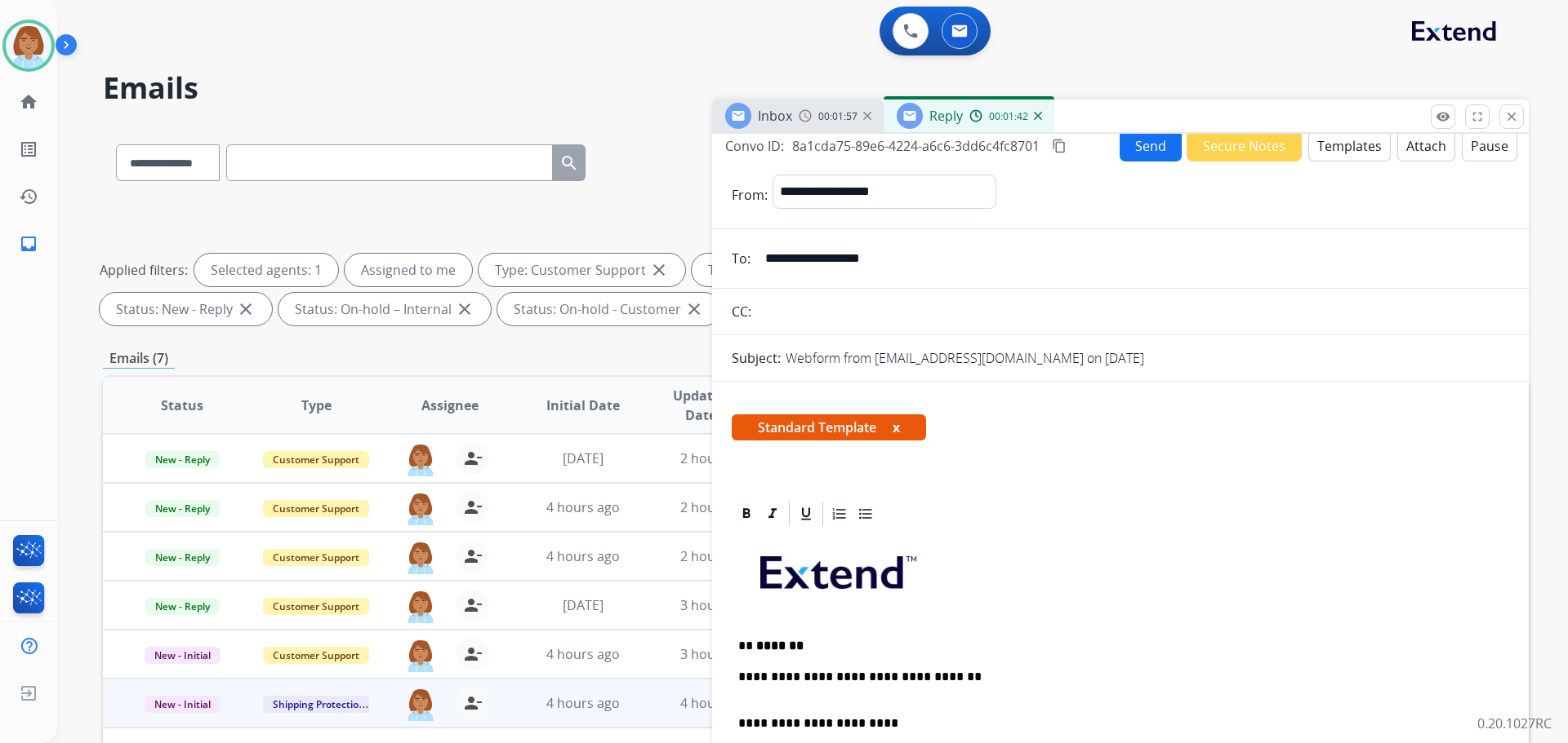
scroll to position [0, 0]
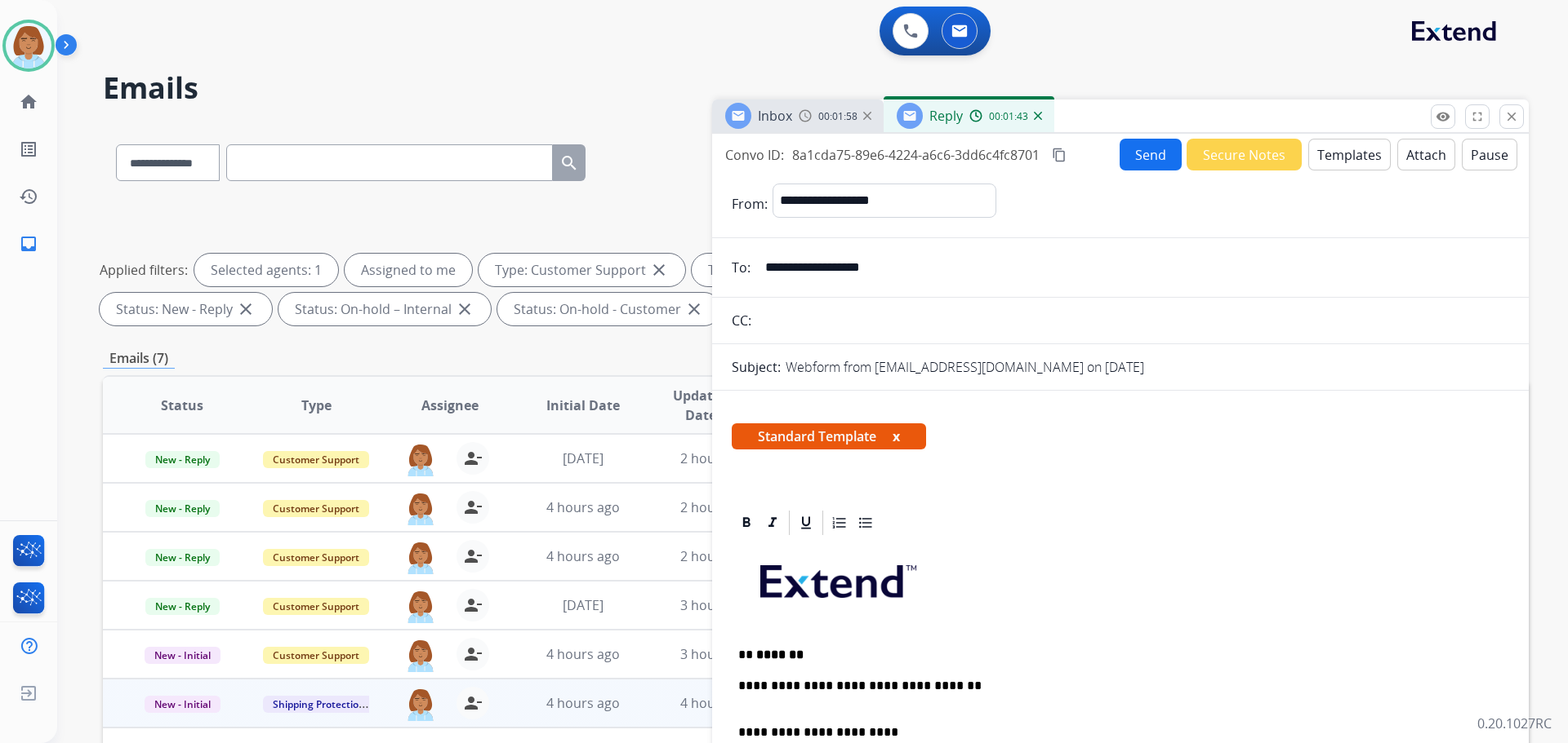
click at [1330, 176] on form "**********" at bounding box center [1120, 691] width 816 height 1042
click at [1334, 169] on button "Templates" at bounding box center [1348, 154] width 82 height 32
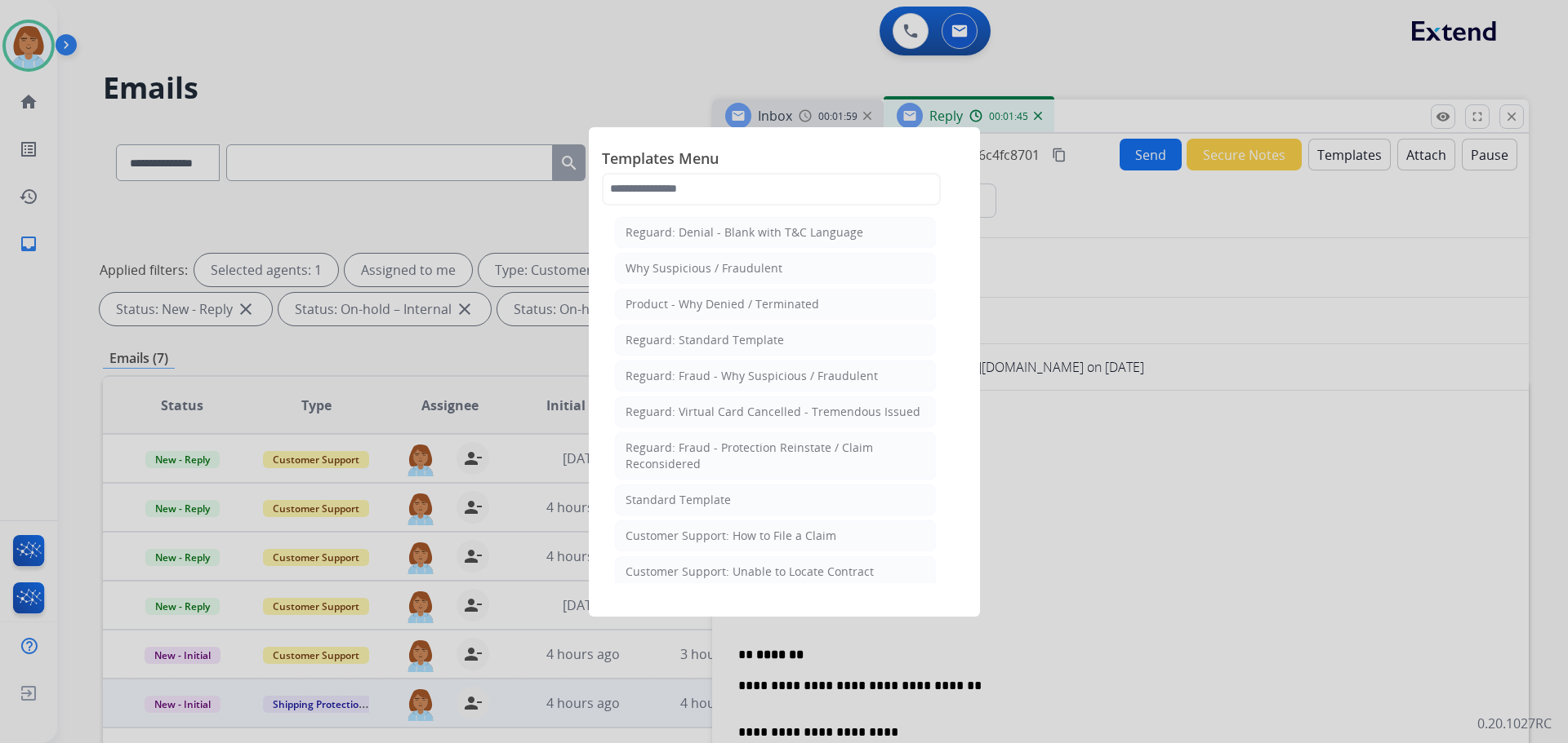
click at [1206, 360] on div at bounding box center [784, 372] width 1568 height 743
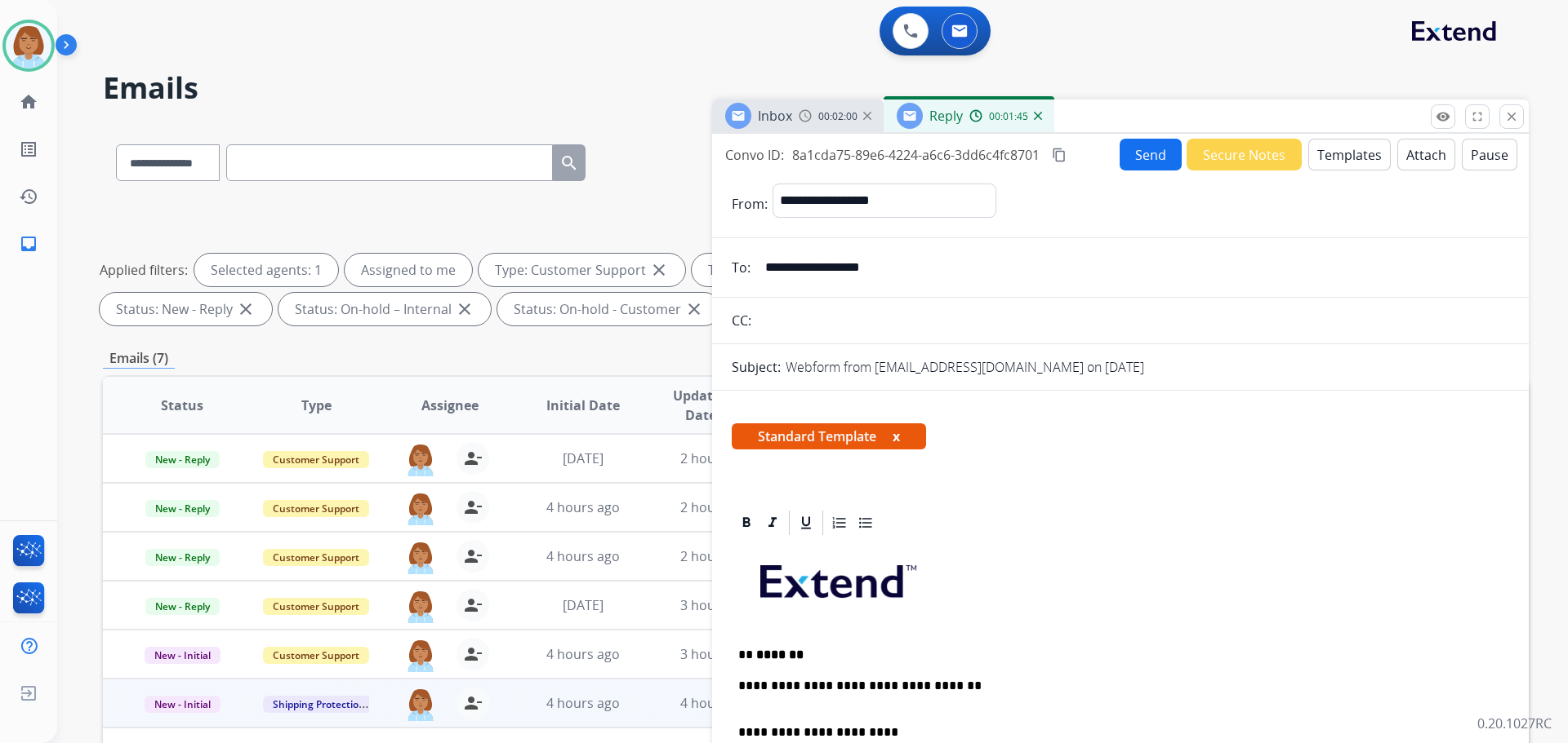
click at [1431, 161] on button "Attach" at bounding box center [1426, 154] width 58 height 32
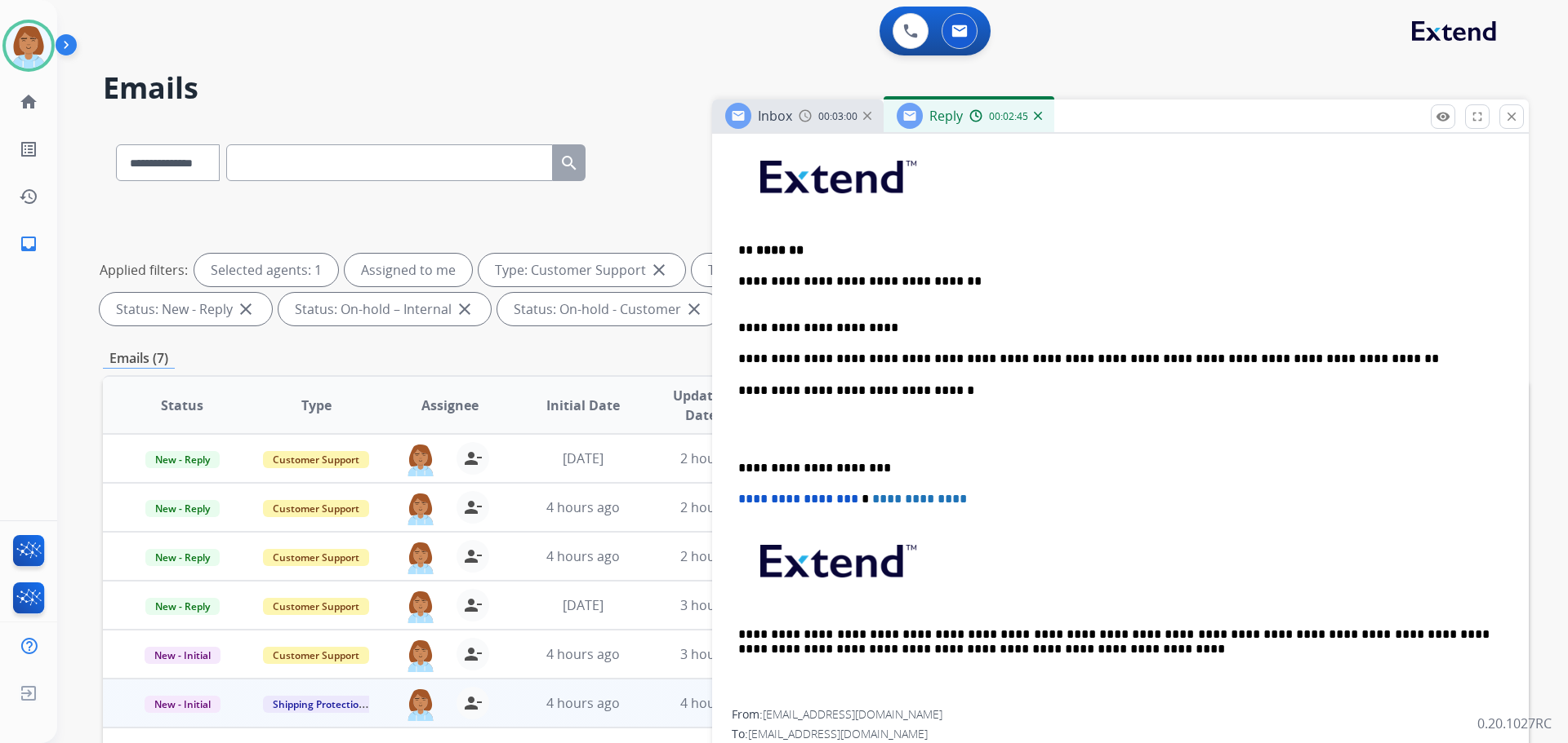
scroll to position [264, 0]
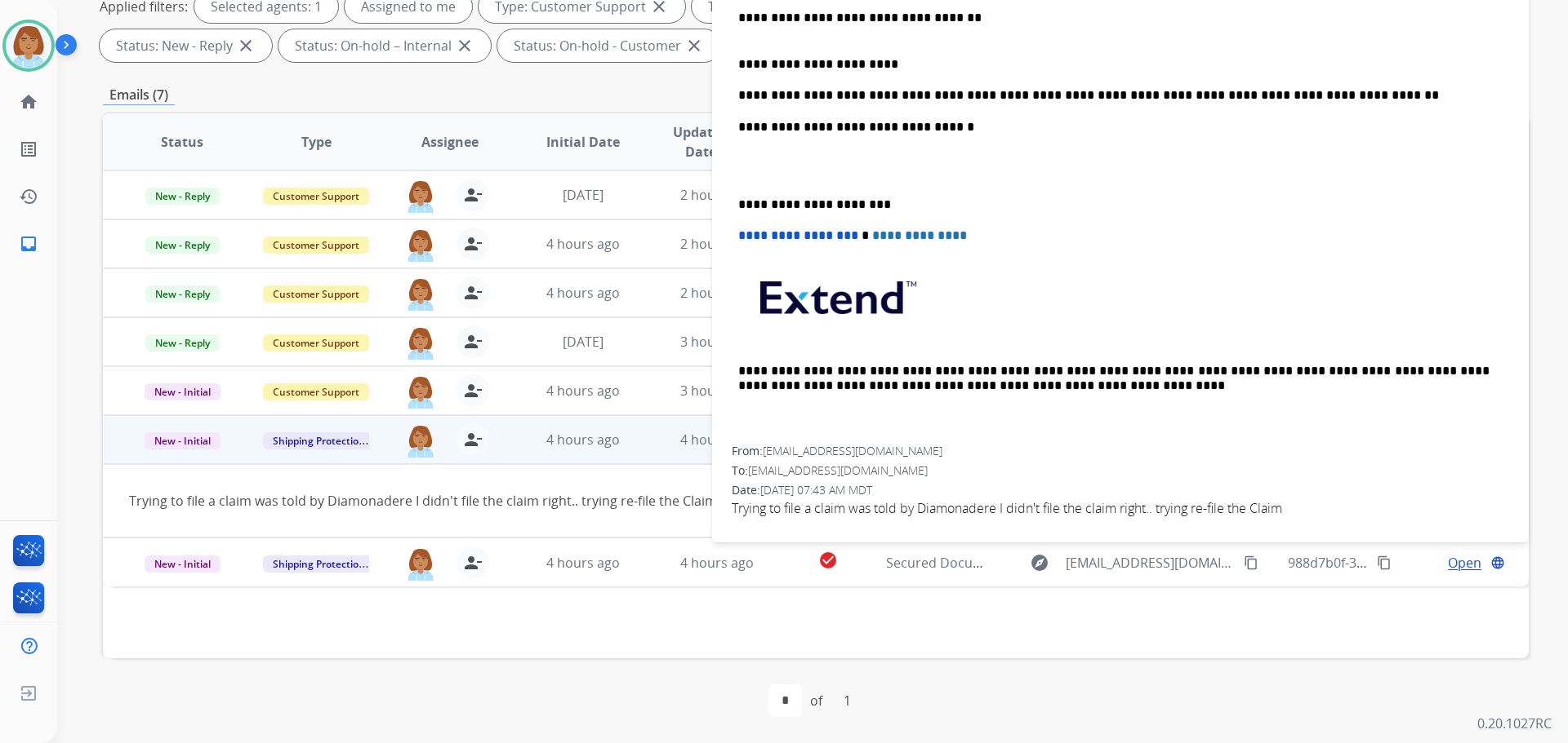
click at [940, 511] on span "Trying to file a claim was told by Diamonadere I didn't file the claim right.. …" at bounding box center [1120, 508] width 778 height 19
click at [939, 510] on span "Trying to file a claim was told by Diamonadere I didn't file the claim right.. …" at bounding box center [1120, 508] width 778 height 19
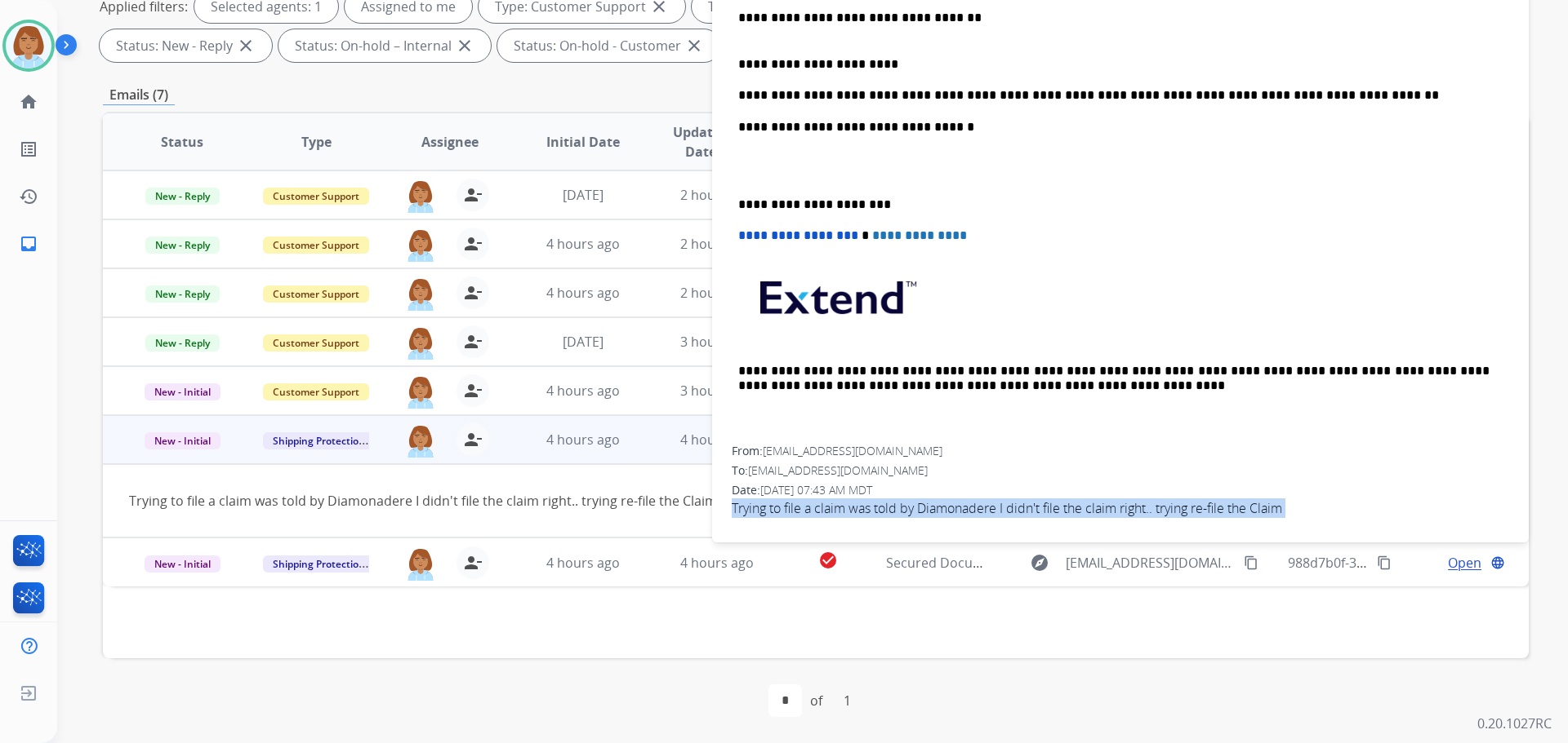
click at [939, 510] on span "Trying to file a claim was told by Diamonadere I didn't file the claim right.. …" at bounding box center [1120, 508] width 778 height 19
copy app-emails-table "Trying to file a claim was told by Diamonadere I didn't file the claim right.. …"
click at [27, 30] on img at bounding box center [29, 46] width 46 height 46
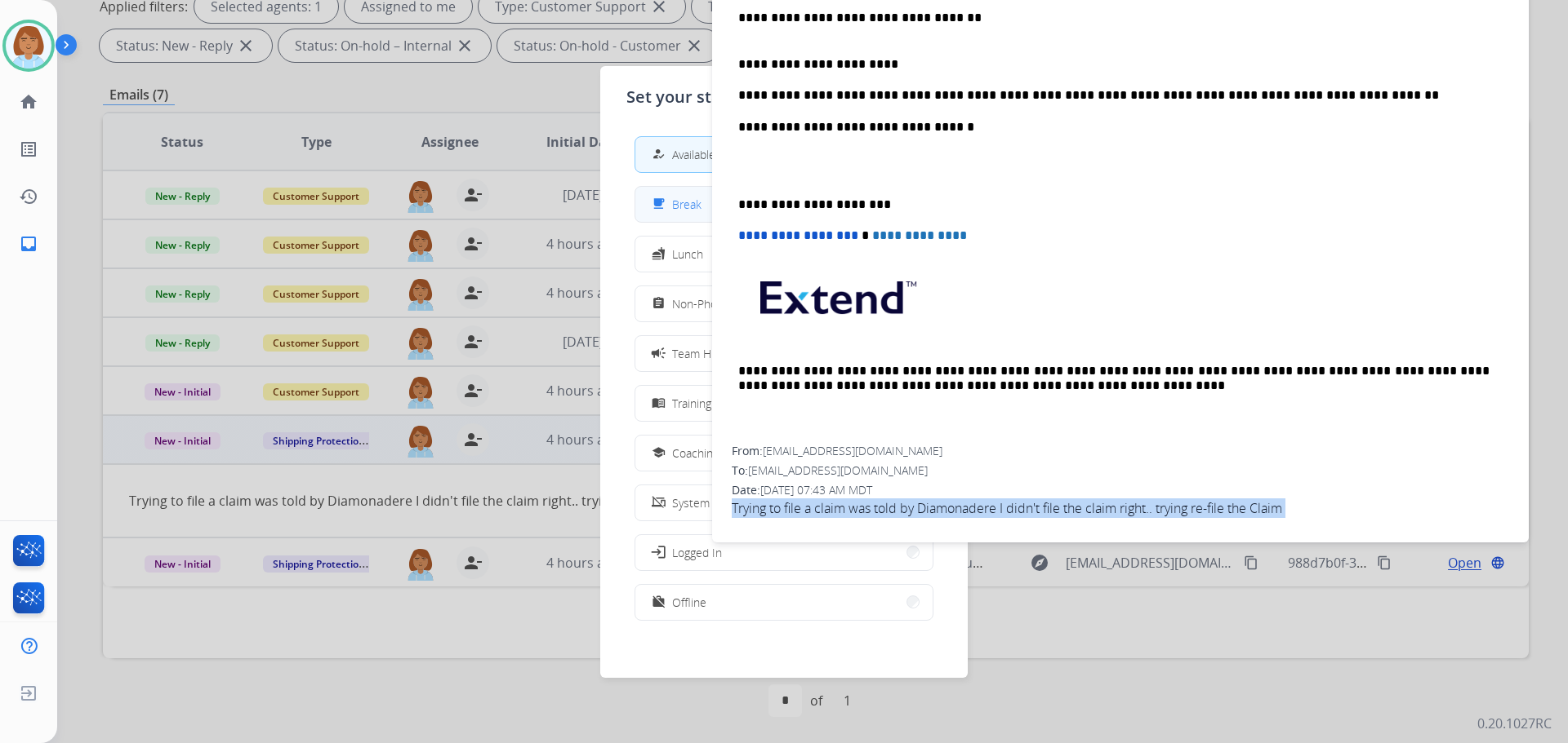
click at [664, 218] on button "free_breakfast Break" at bounding box center [784, 205] width 297 height 35
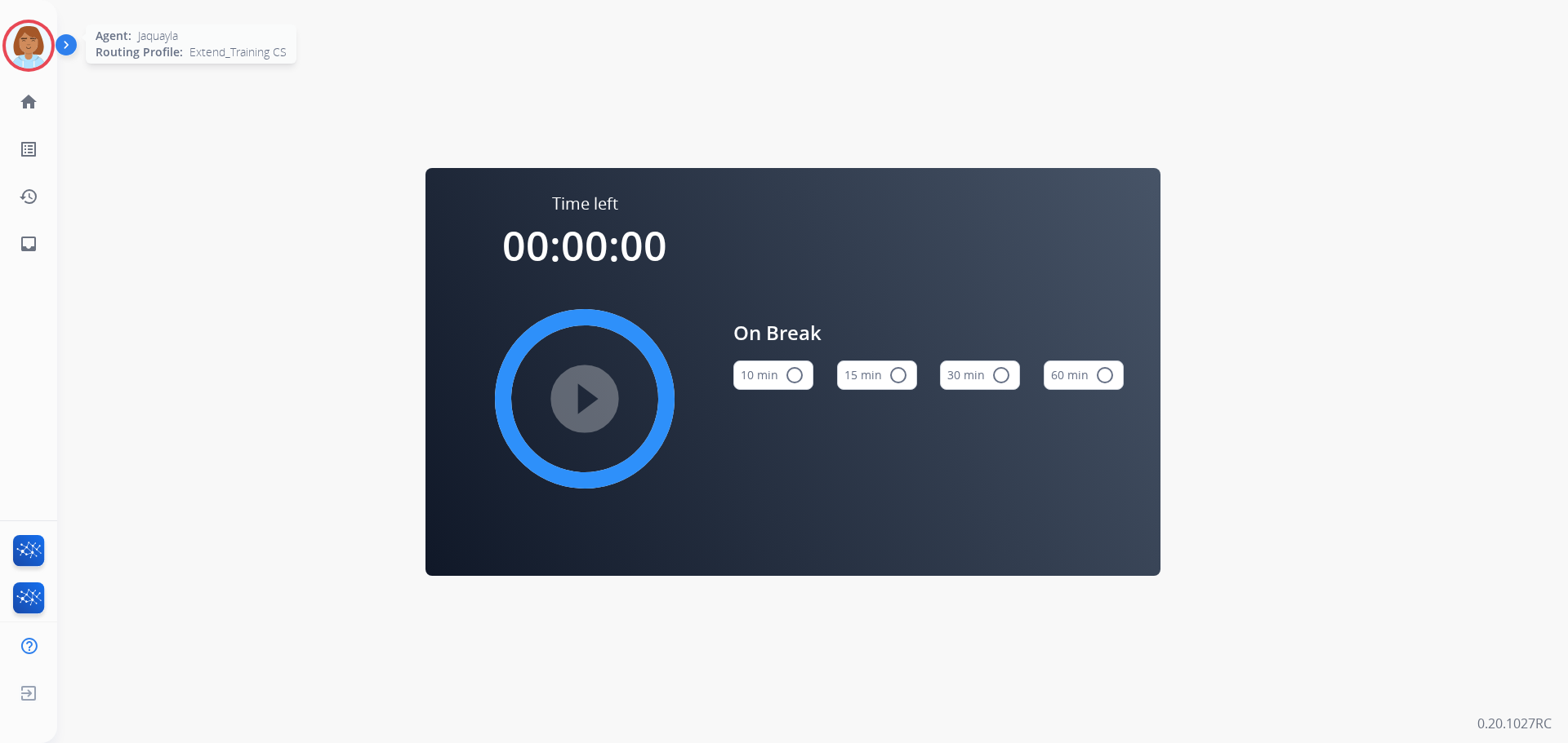
click at [37, 38] on img at bounding box center [29, 46] width 46 height 46
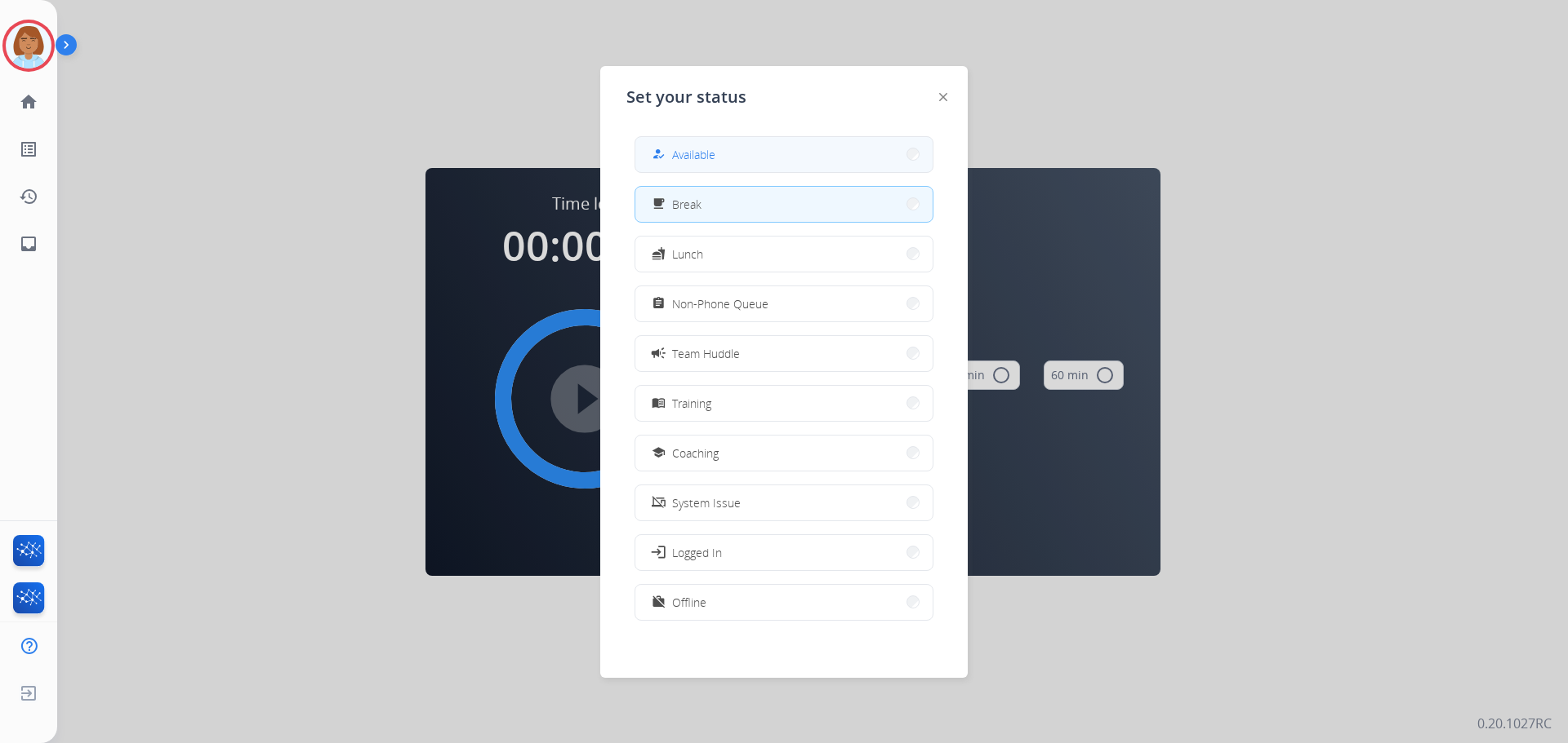
click at [694, 165] on button "how_to_reg Available" at bounding box center [784, 155] width 297 height 35
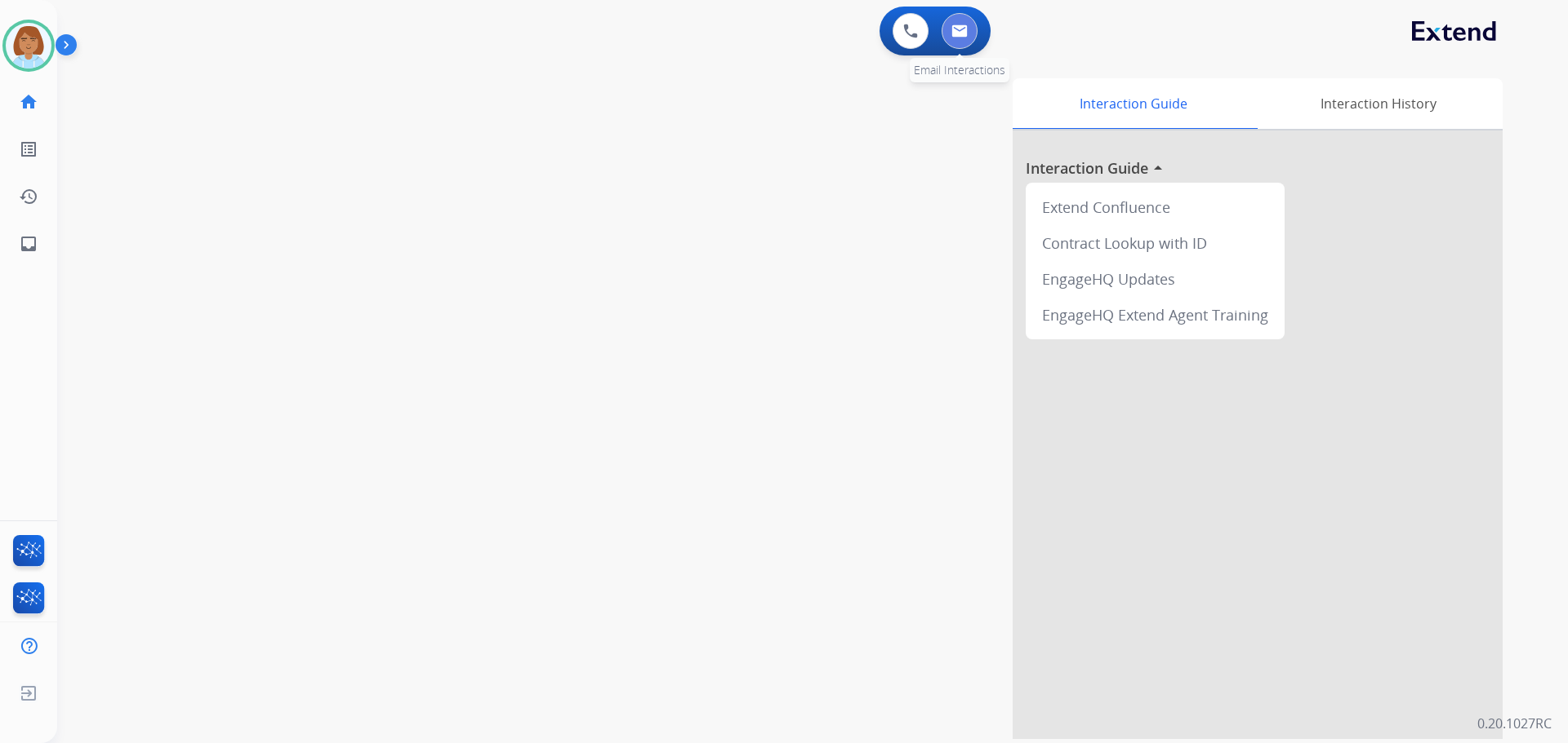
click at [959, 32] on img at bounding box center [959, 31] width 17 height 13
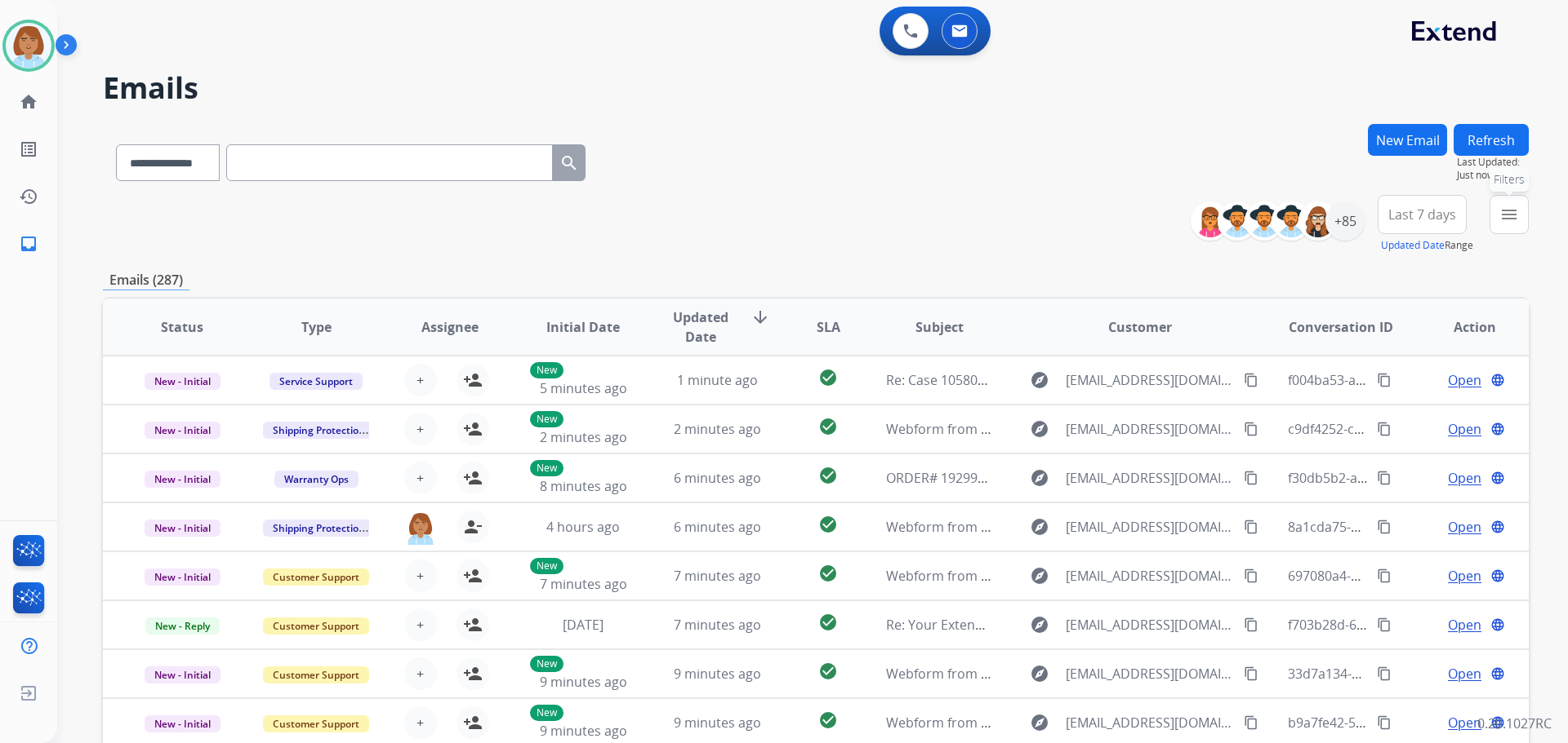
click at [1494, 203] on button "menu Filters" at bounding box center [1509, 215] width 39 height 39
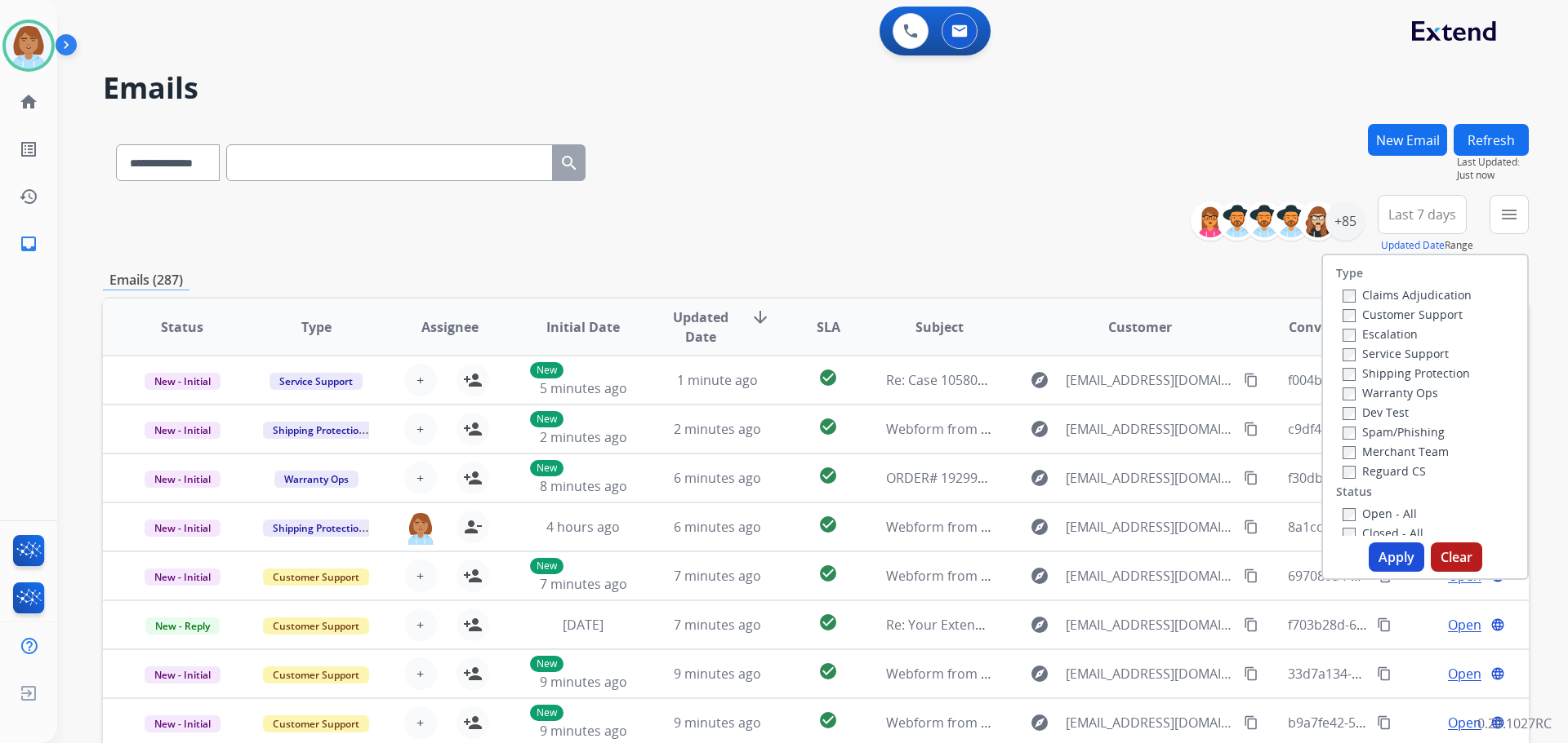
click at [1382, 317] on label "Customer Support" at bounding box center [1402, 314] width 120 height 16
click at [1366, 373] on label "Shipping Protection" at bounding box center [1406, 373] width 127 height 16
click at [1354, 466] on label "Reguard CS" at bounding box center [1384, 471] width 83 height 16
click at [1369, 550] on button "Apply" at bounding box center [1396, 558] width 55 height 29
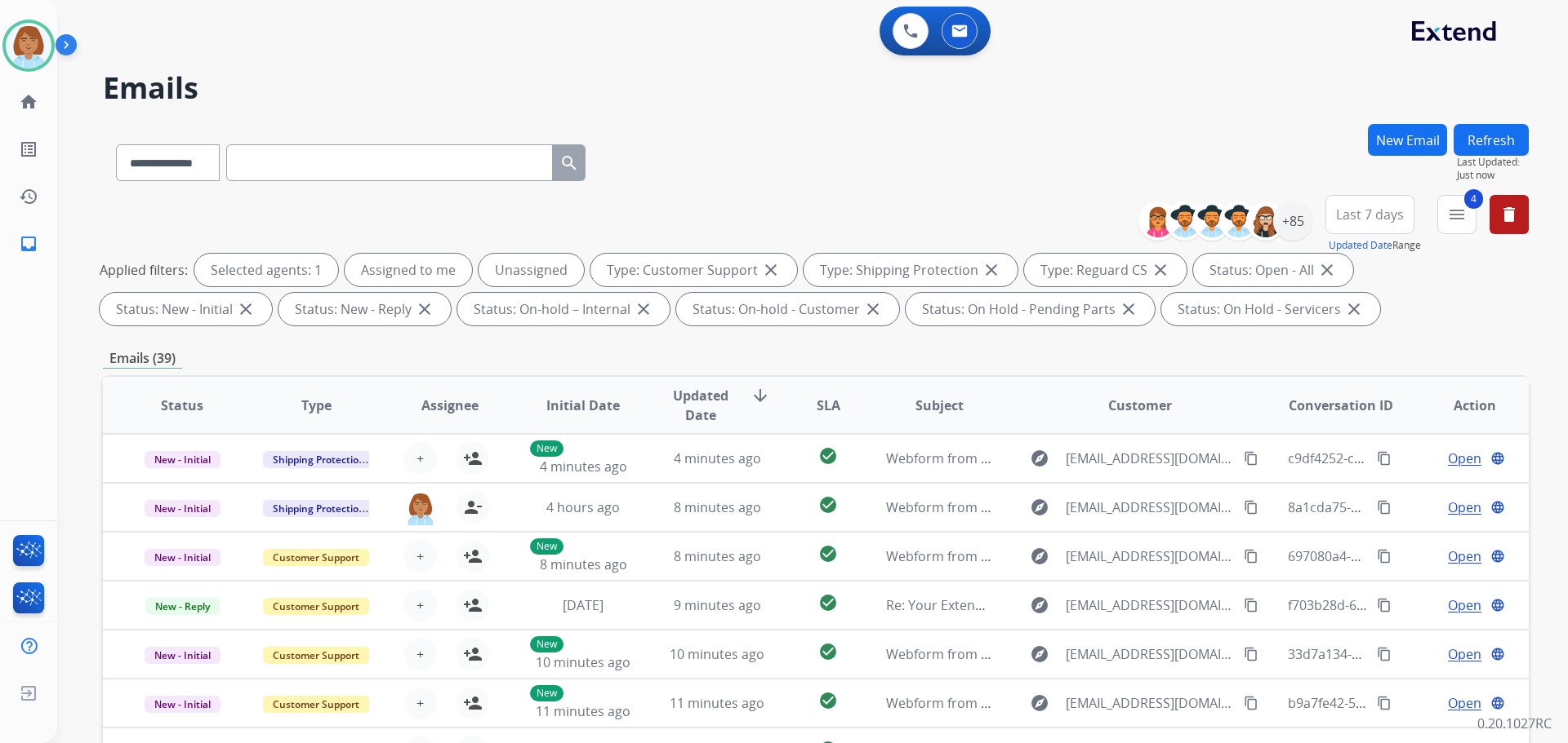
click at [1312, 227] on div "**********" at bounding box center [1339, 225] width 378 height 59
click at [1300, 227] on div "+85" at bounding box center [1292, 221] width 39 height 39
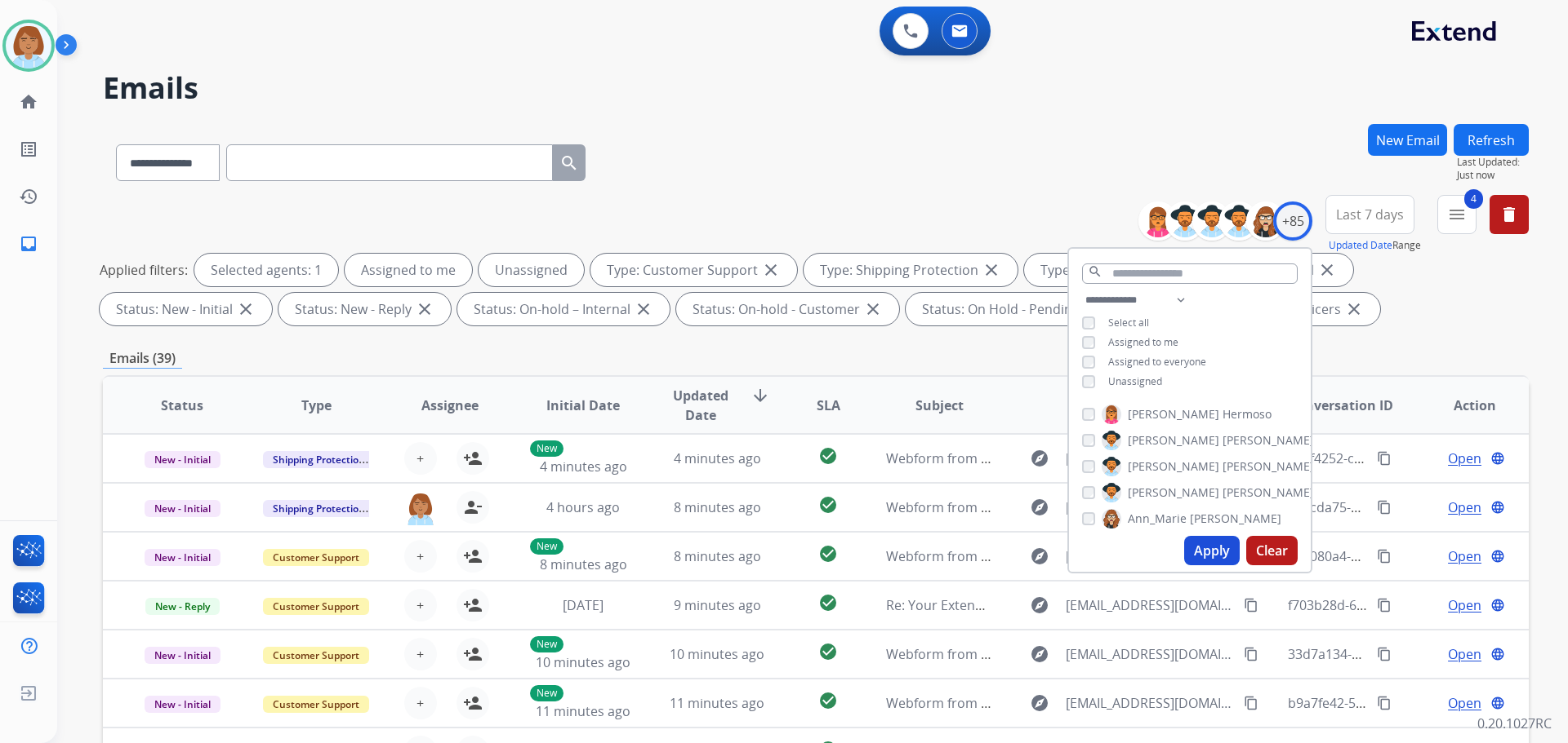
click at [1133, 374] on span "Unassigned" at bounding box center [1134, 381] width 53 height 14
click at [1202, 556] on button "Apply" at bounding box center [1212, 551] width 55 height 29
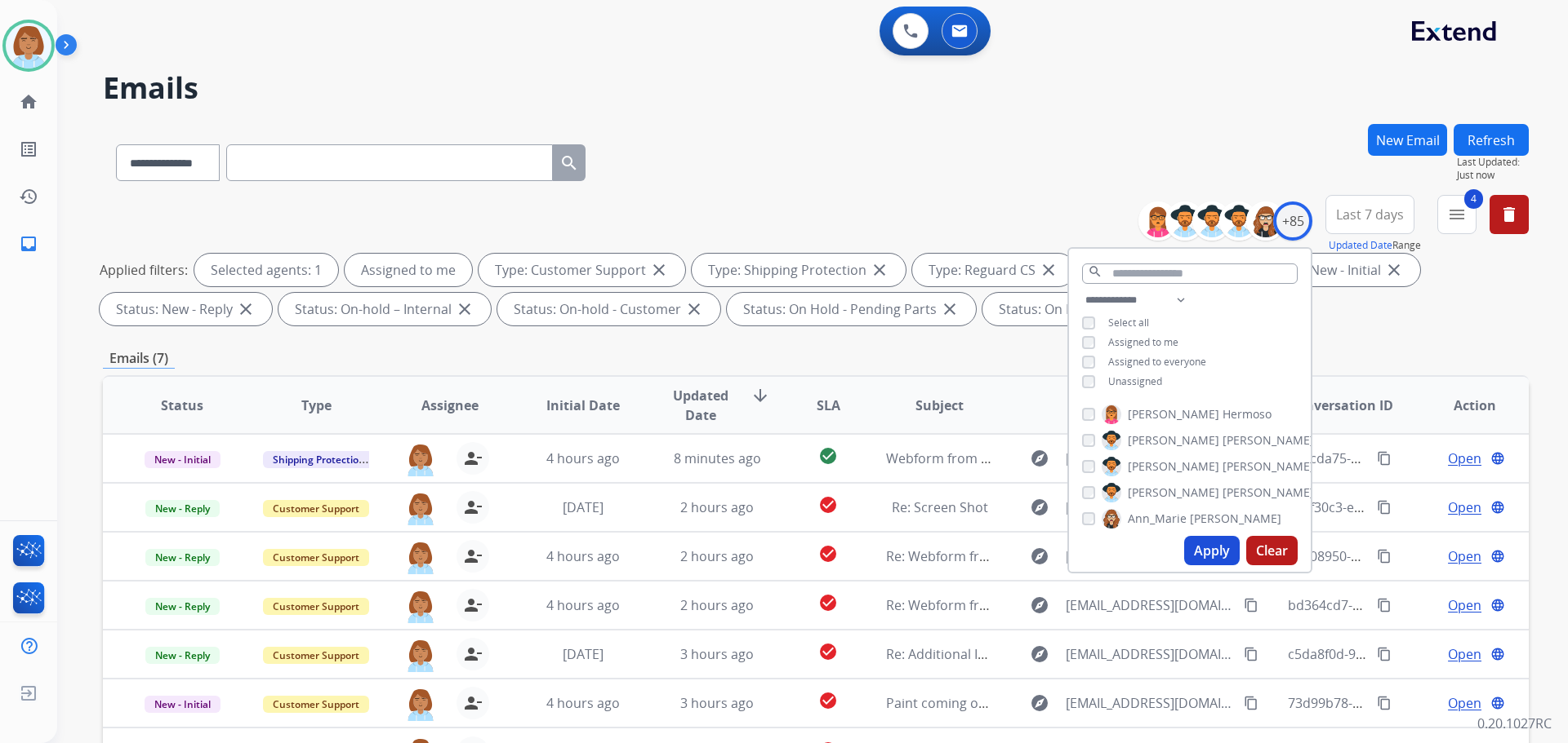
click at [869, 147] on div "**********" at bounding box center [816, 159] width 1426 height 71
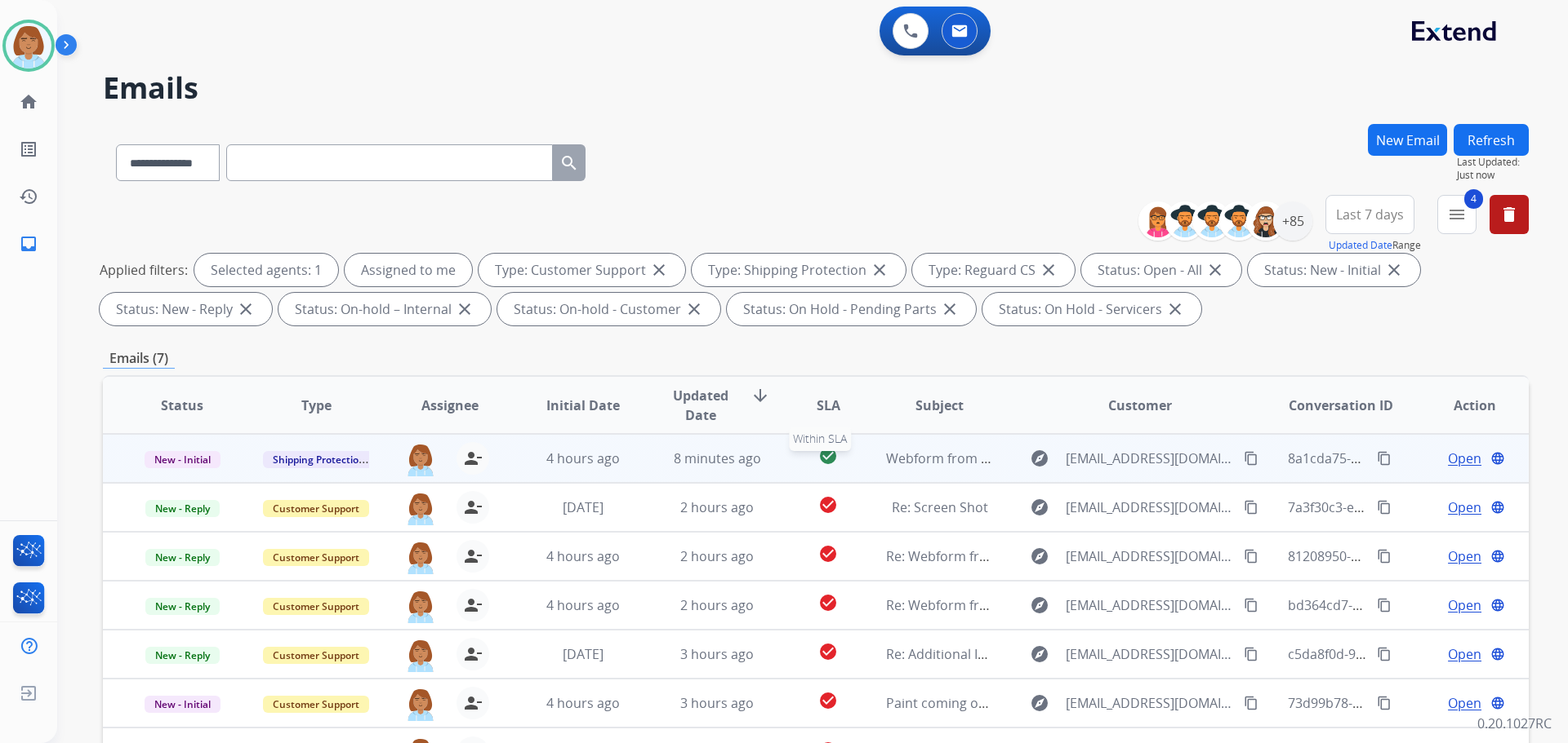
click at [797, 464] on div "check_circle" at bounding box center [827, 458] width 62 height 25
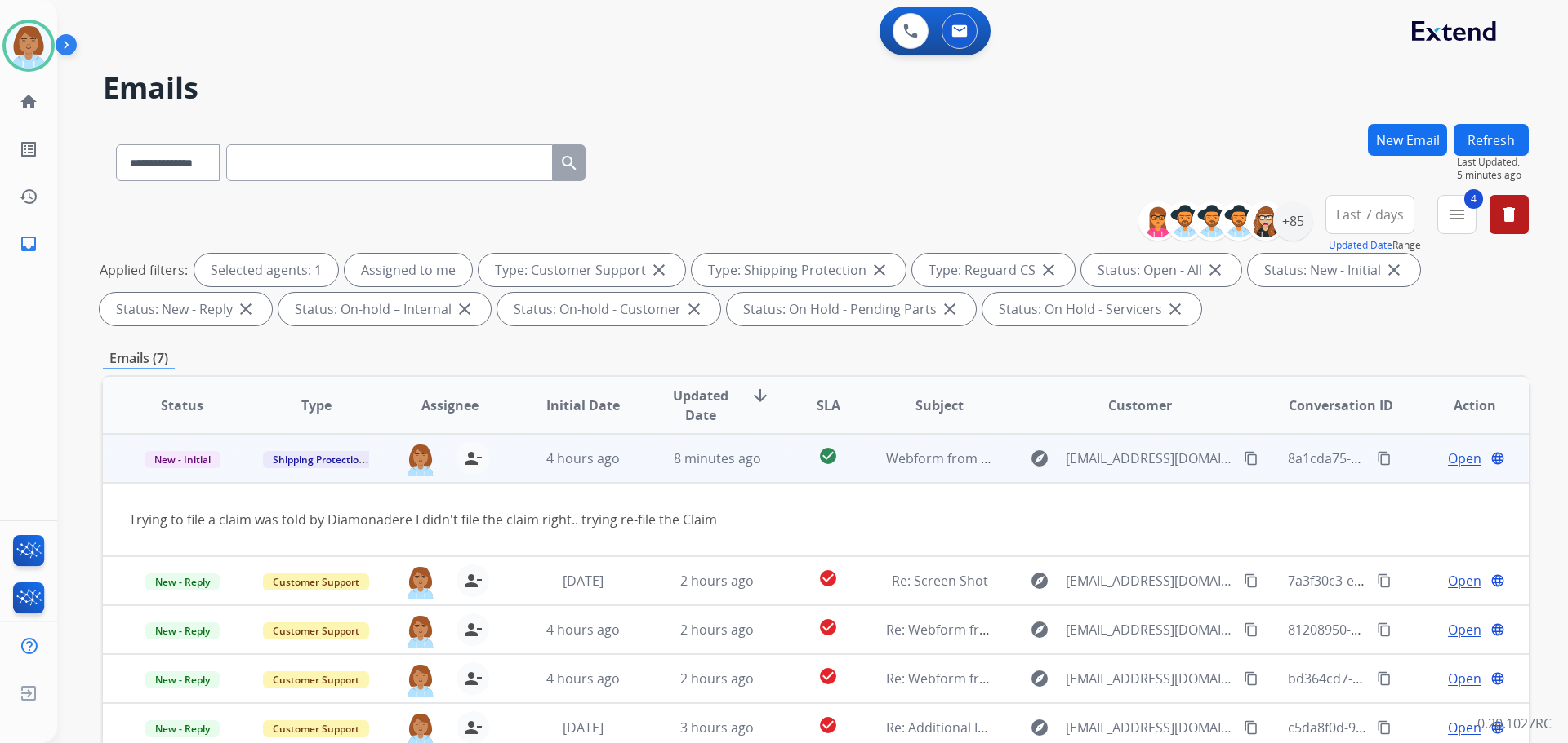
click at [1455, 459] on span "Open" at bounding box center [1465, 458] width 33 height 19
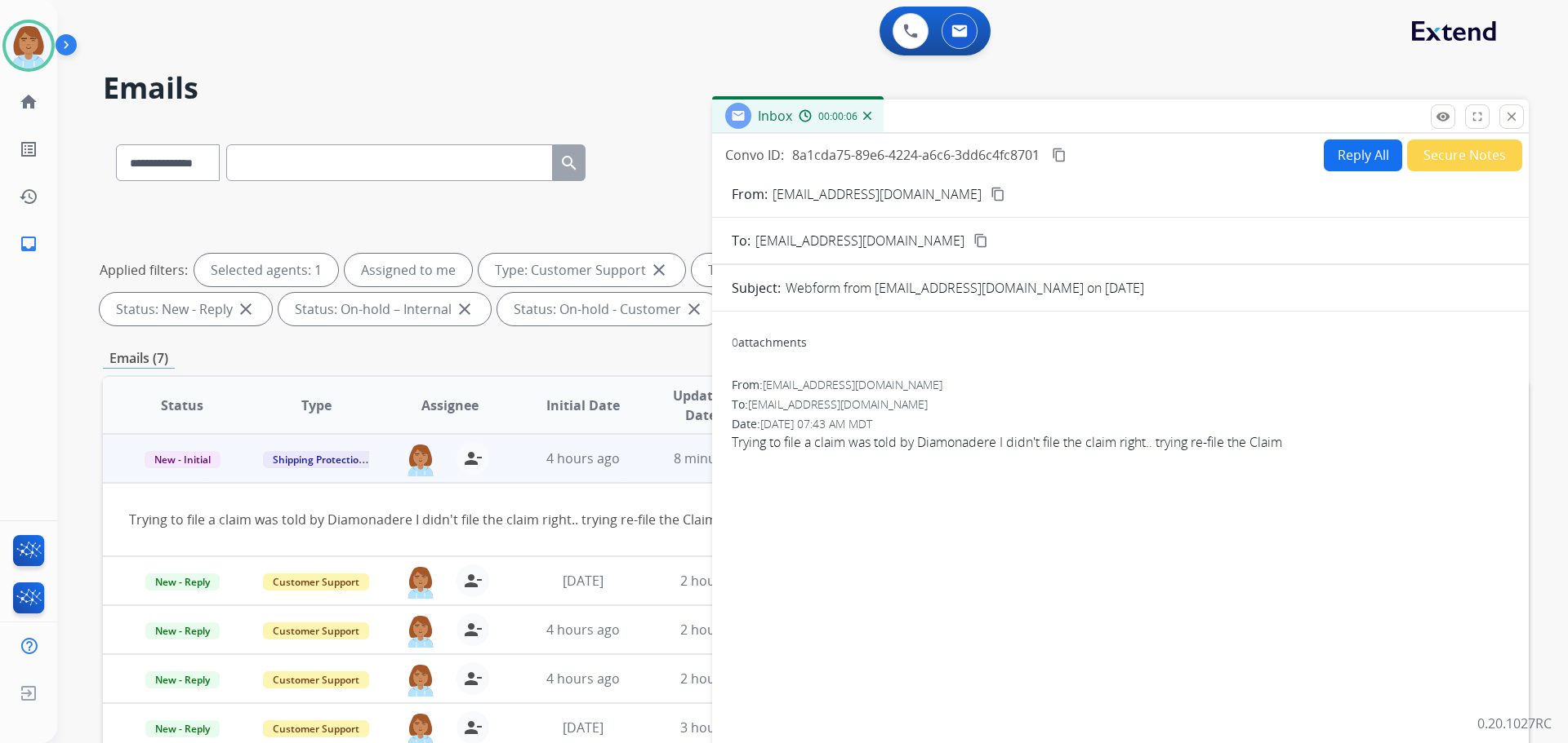
click at [991, 194] on mat-icon "content_copy" at bounding box center [998, 195] width 15 height 15
drag, startPoint x: 255, startPoint y: 168, endPoint x: 220, endPoint y: 171, distance: 35.1
click at [218, 171] on select "**********" at bounding box center [167, 163] width 102 height 37
select select "**********"
click at [116, 145] on select "**********" at bounding box center [167, 163] width 102 height 37
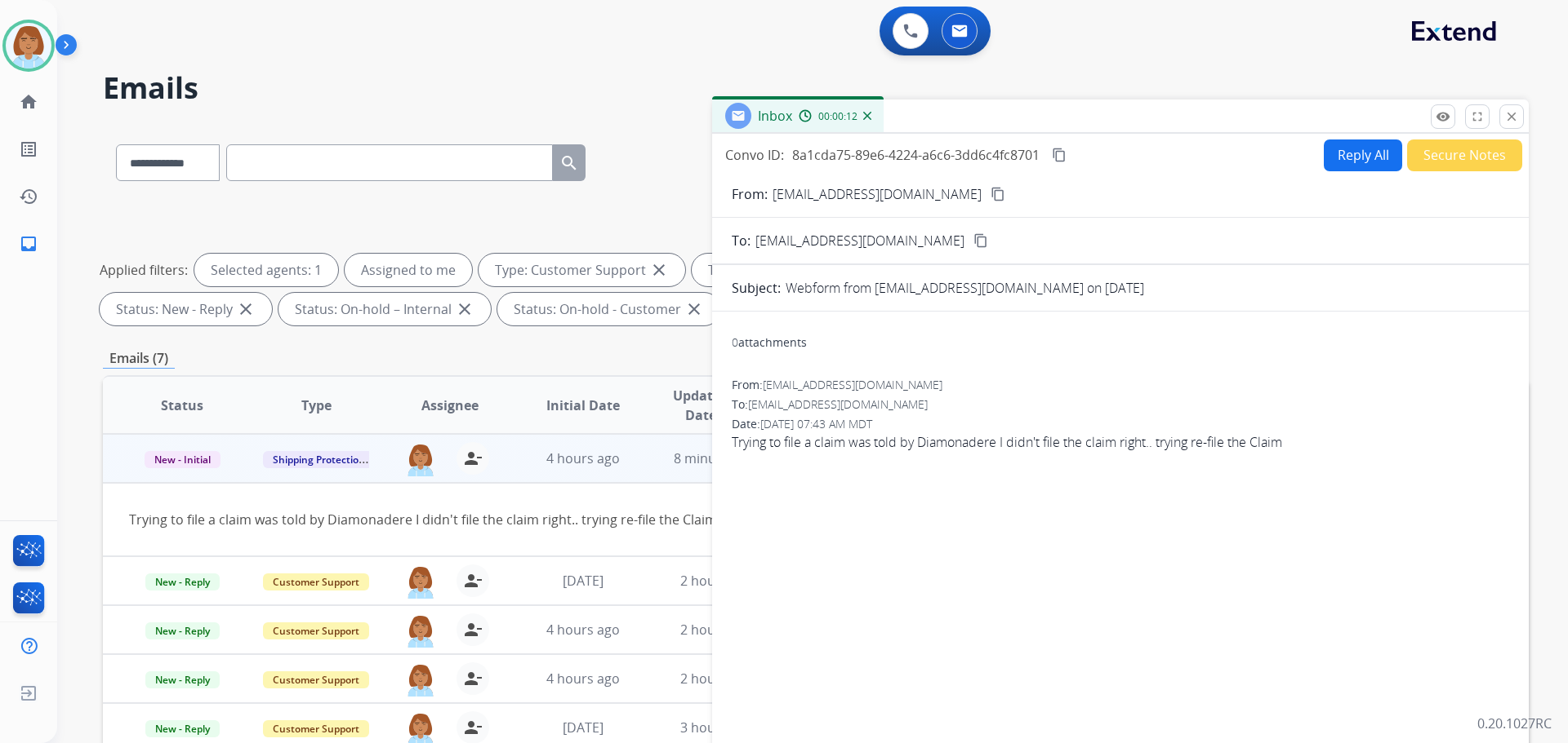
paste input "**********"
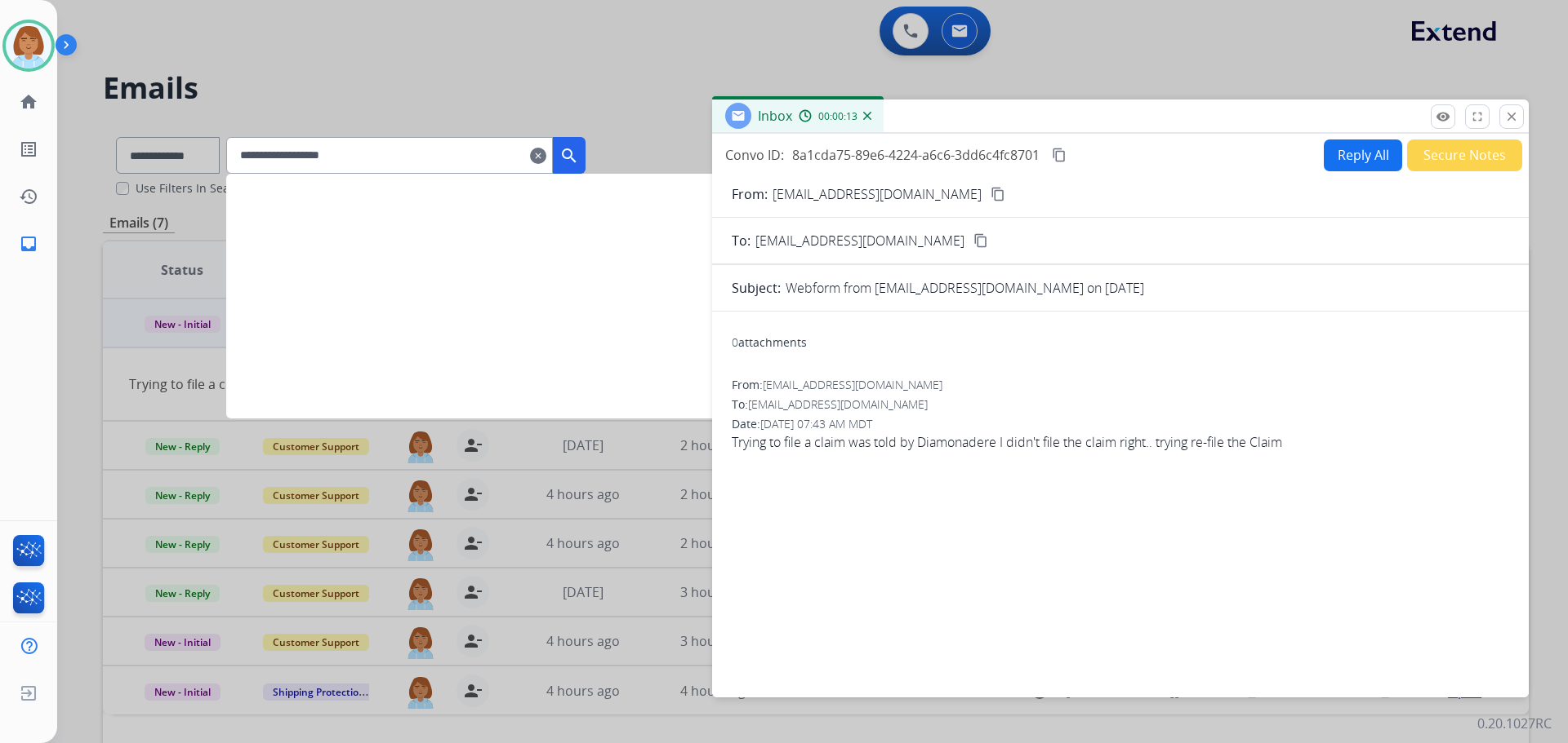
type input "**********"
click at [586, 169] on button "search" at bounding box center [568, 156] width 32 height 37
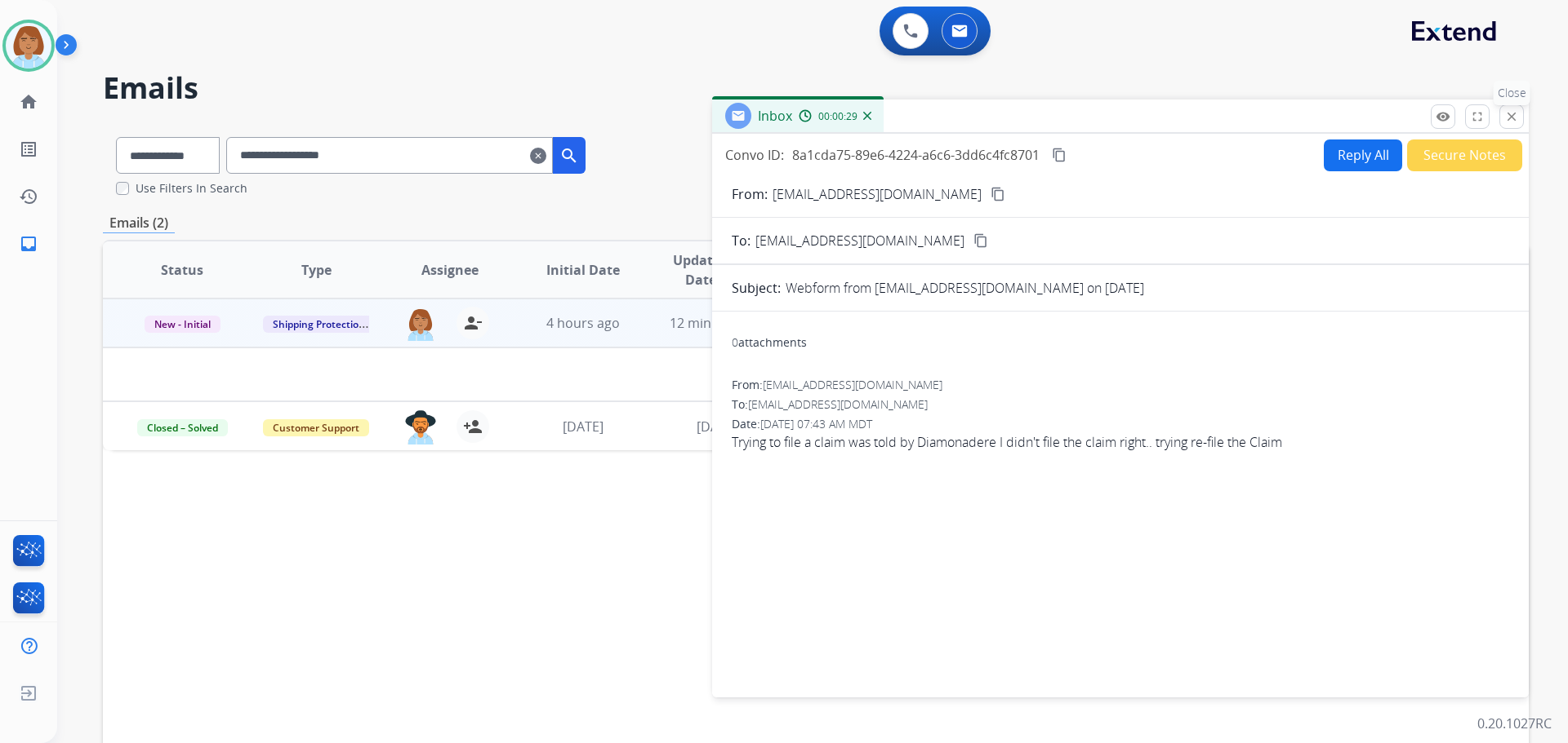
click at [1506, 125] on button "close Close" at bounding box center [1511, 116] width 25 height 25
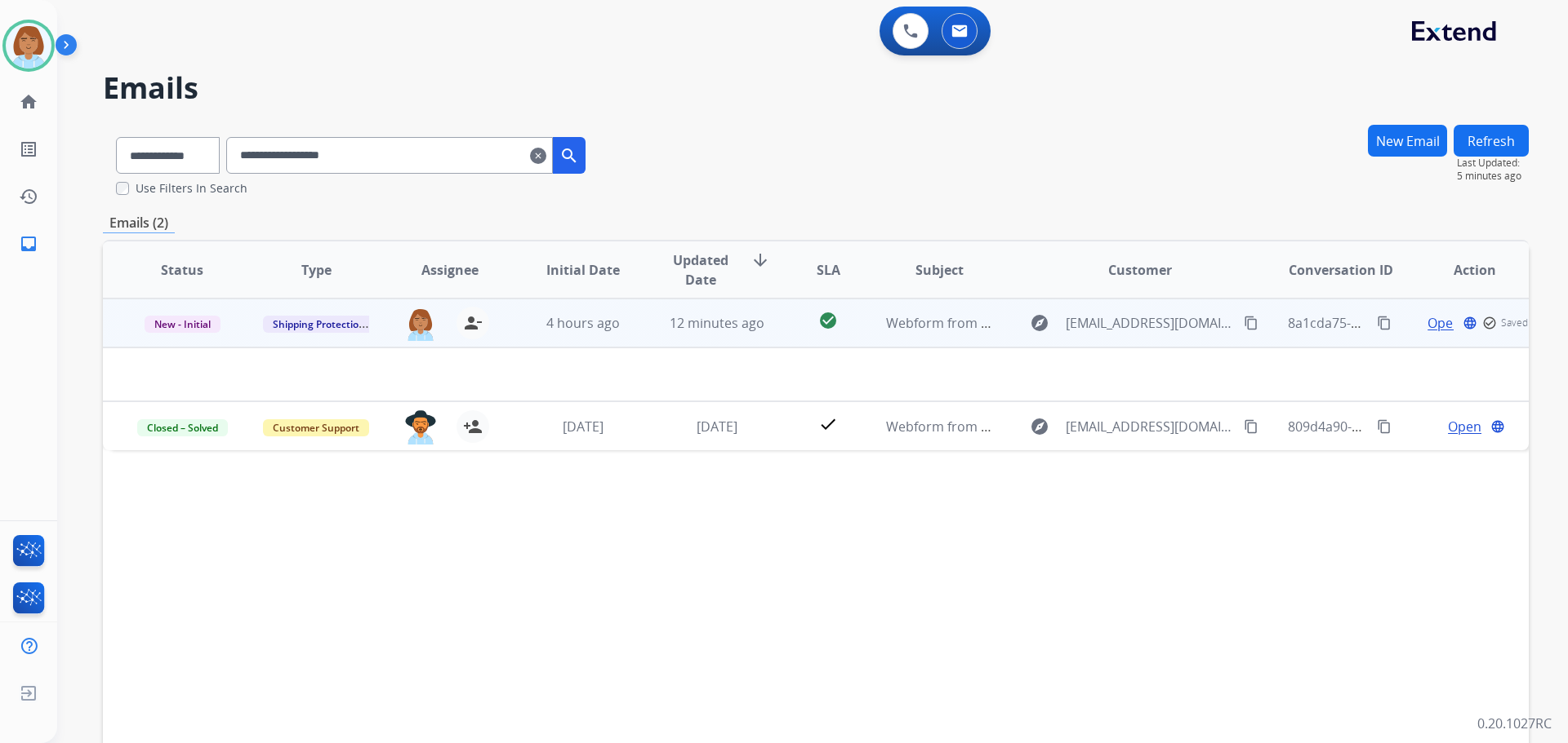
click at [771, 333] on td "check_circle" at bounding box center [815, 323] width 89 height 49
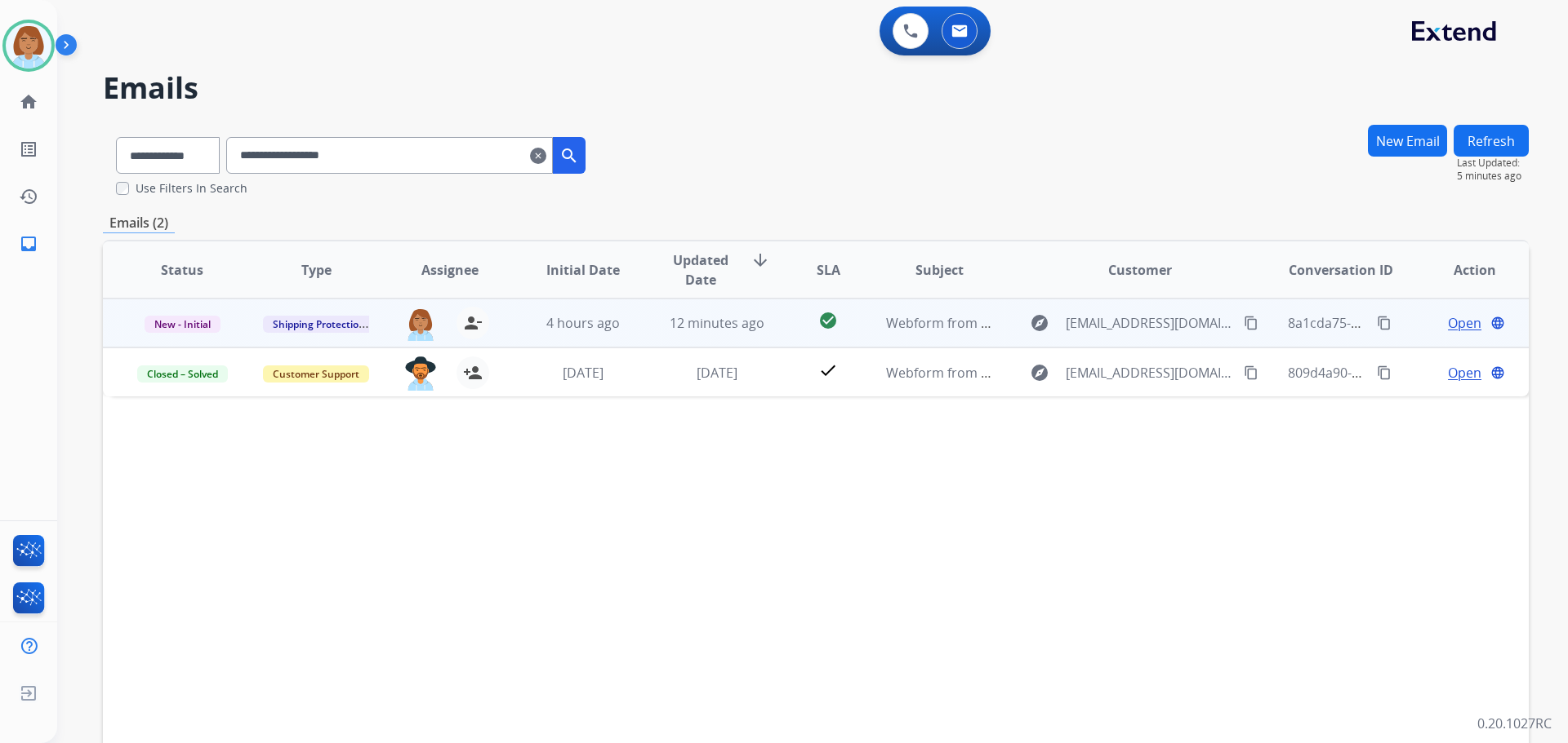
click at [771, 333] on td "check_circle" at bounding box center [815, 323] width 89 height 49
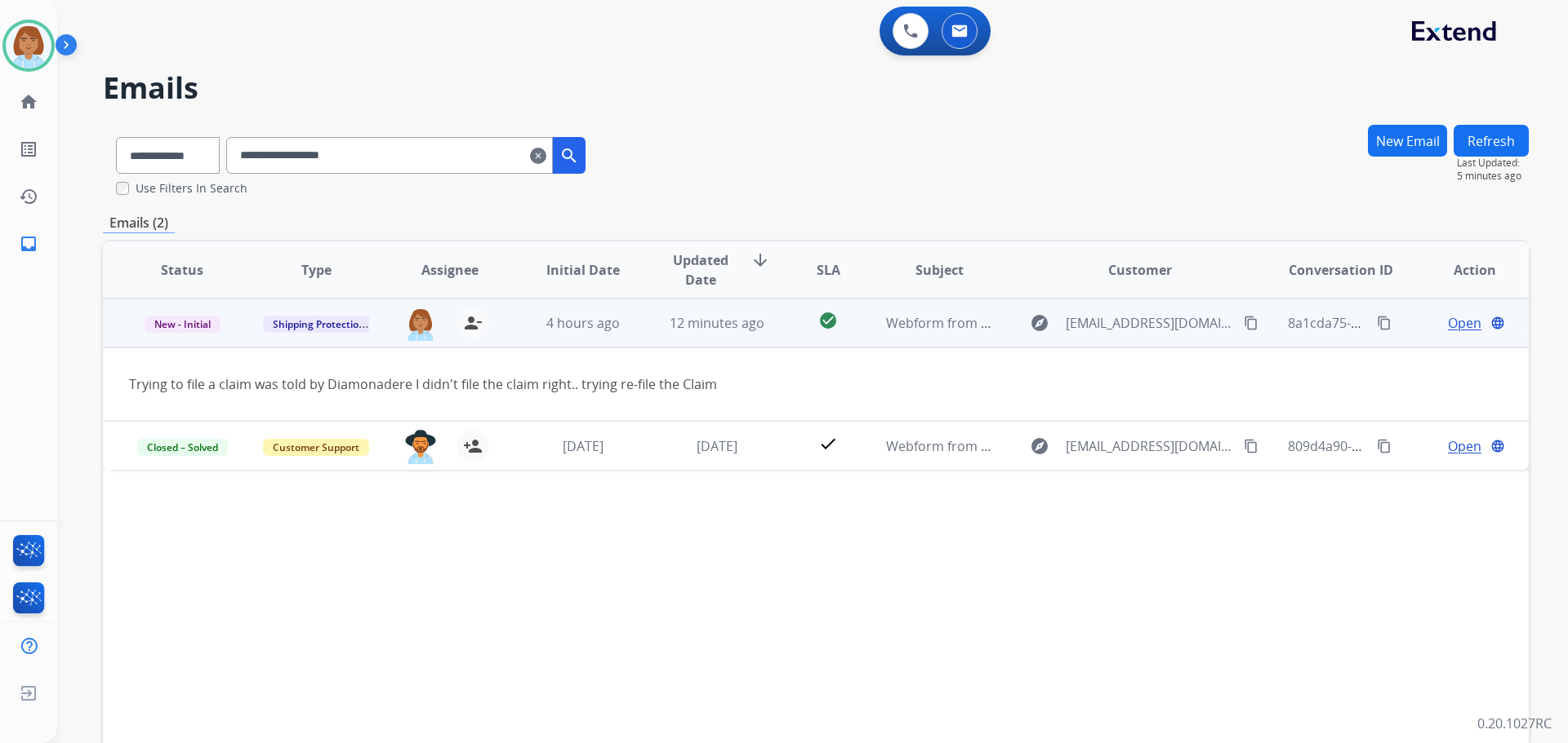
click at [1427, 320] on div "Open language" at bounding box center [1474, 323] width 107 height 19
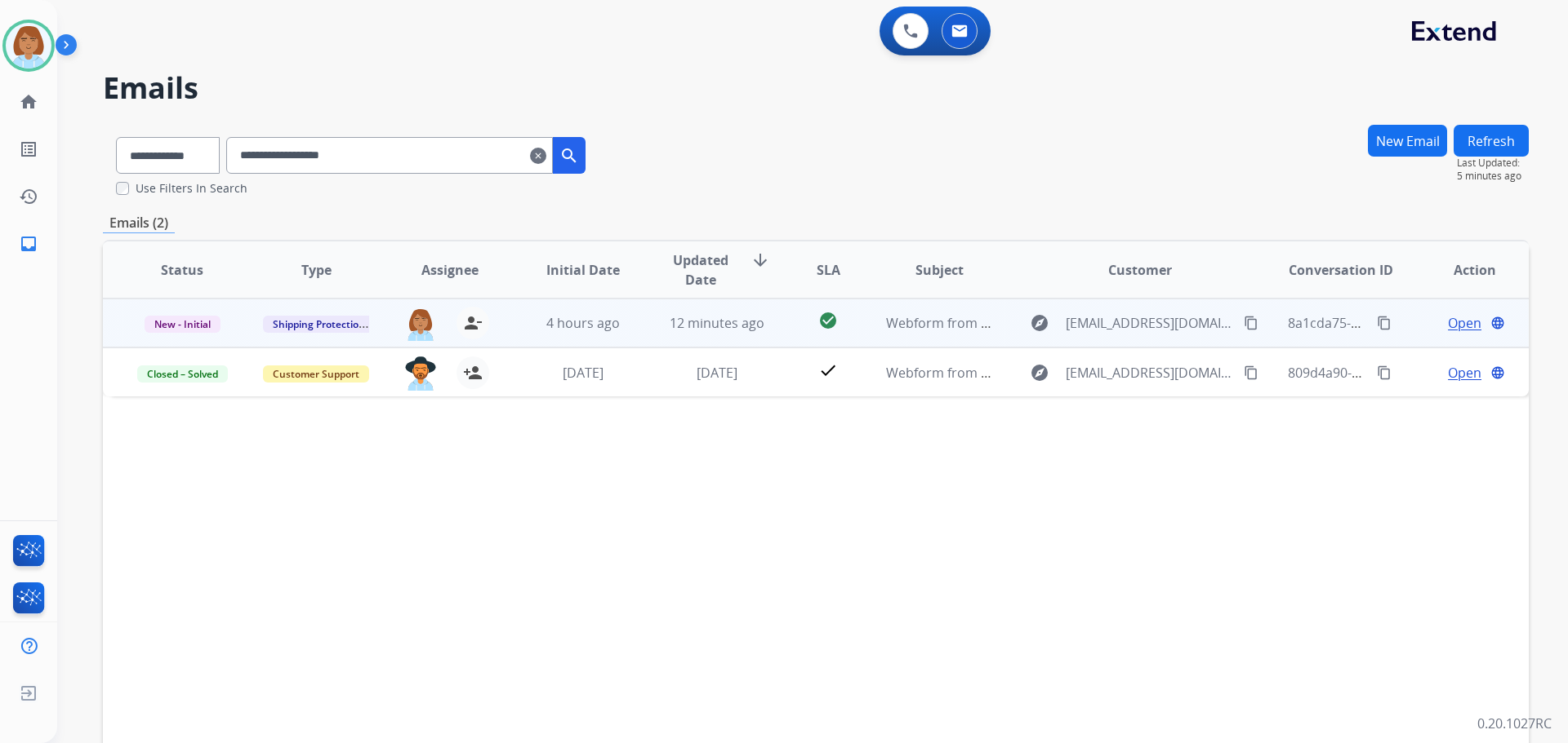
click at [1450, 324] on span "Open" at bounding box center [1465, 323] width 33 height 19
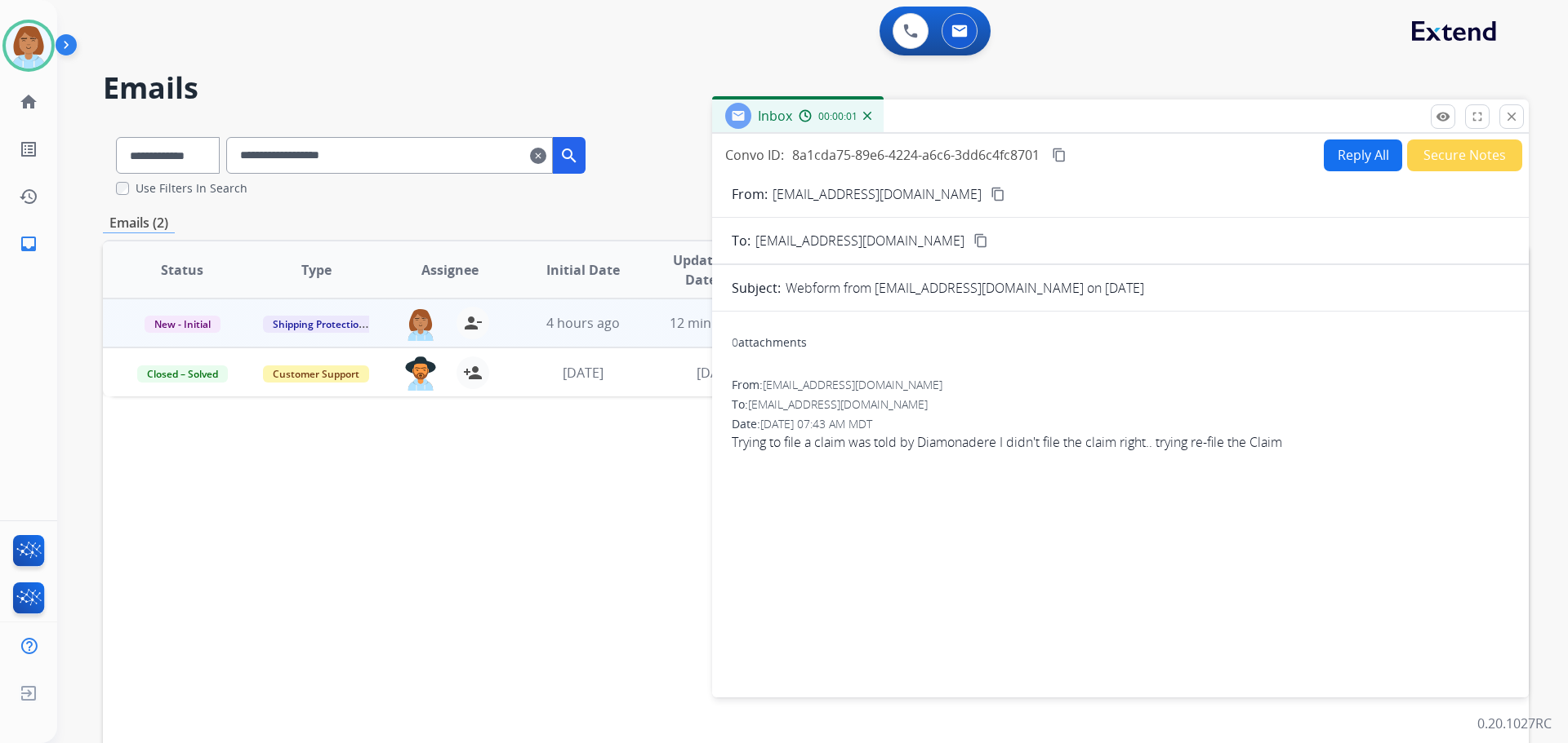
click at [1062, 159] on mat-icon "content_copy" at bounding box center [1059, 155] width 15 height 15
click at [218, 160] on select "**********" at bounding box center [167, 156] width 102 height 37
click at [540, 156] on input "**********" at bounding box center [389, 156] width 327 height 37
click at [546, 155] on mat-icon "clear" at bounding box center [539, 155] width 17 height 19
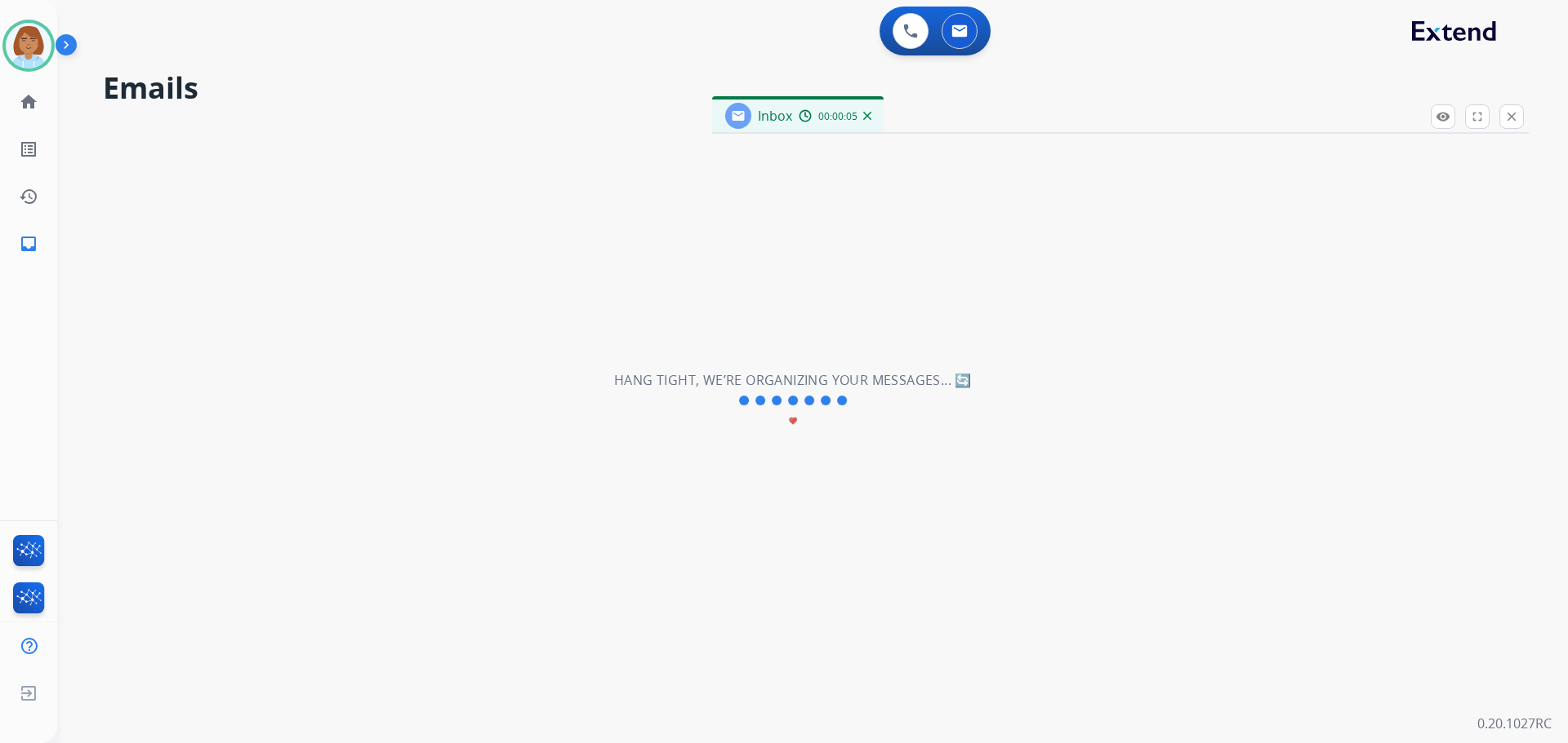
select select "**********"
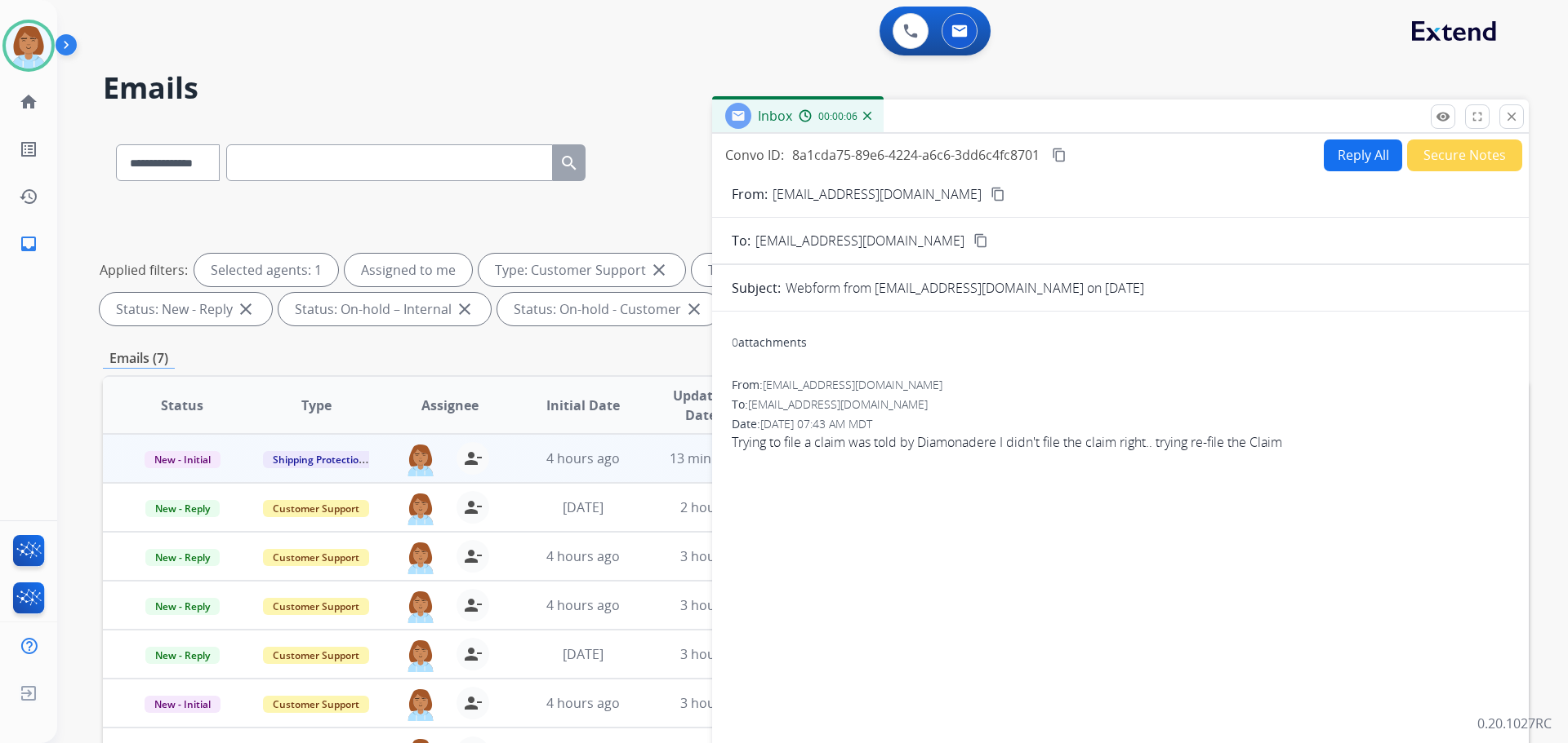
drag, startPoint x: 485, startPoint y: 158, endPoint x: 512, endPoint y: 103, distance: 61.3
click at [517, 102] on h2 "Emails" at bounding box center [816, 88] width 1426 height 32
paste input "**********"
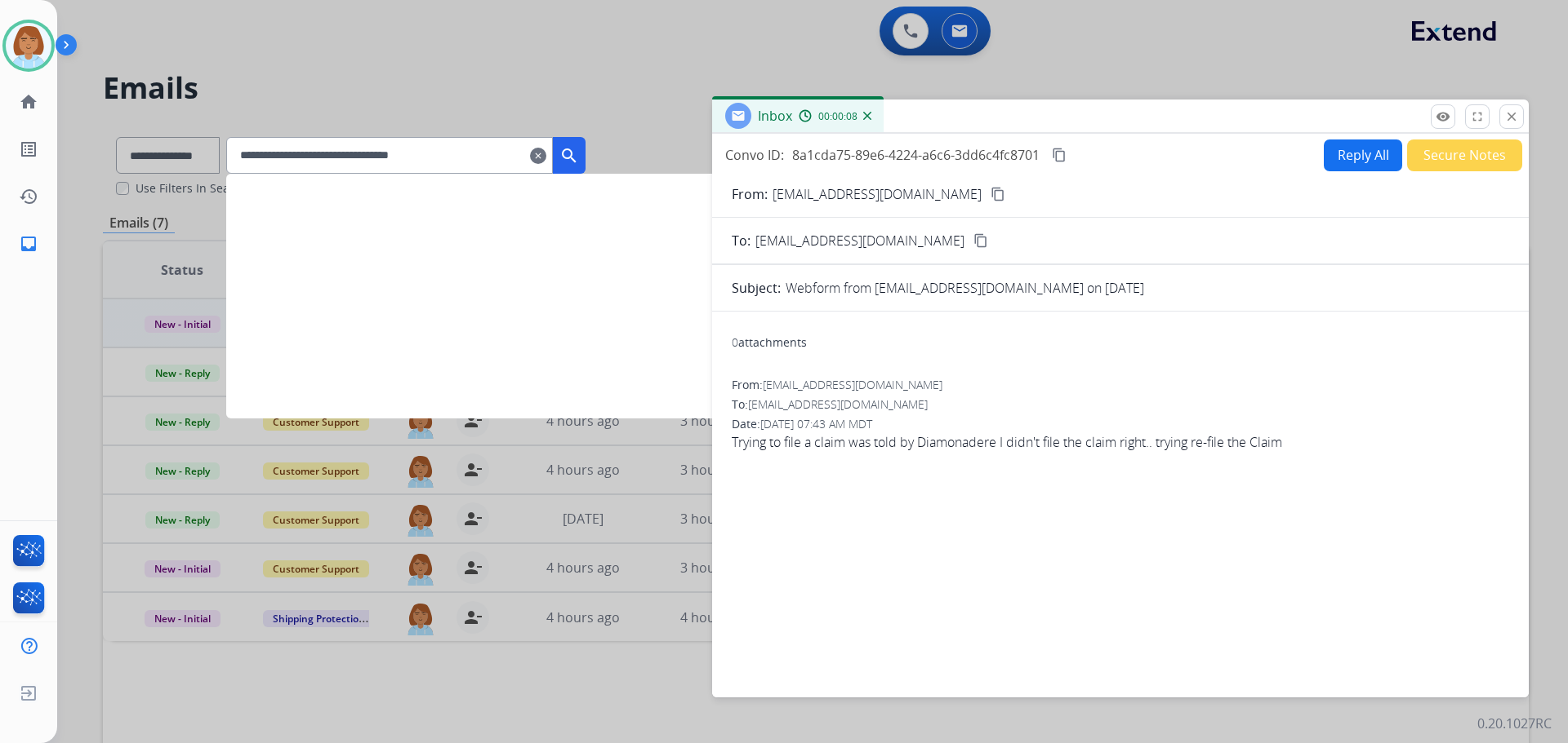
type input "**********"
click at [586, 139] on button "search" at bounding box center [568, 156] width 32 height 37
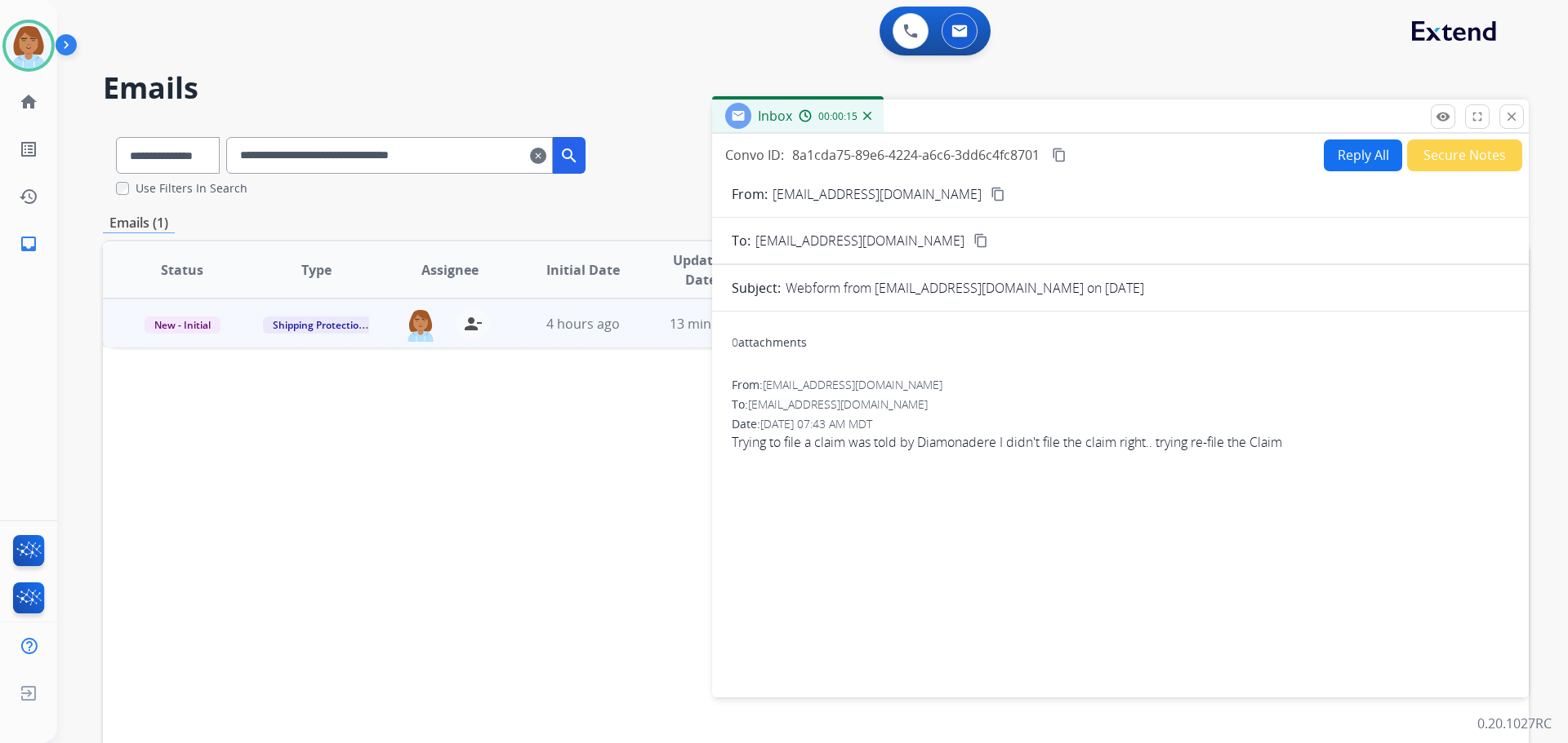
click at [1324, 159] on button "Reply All" at bounding box center [1362, 155] width 78 height 32
select select "**********"
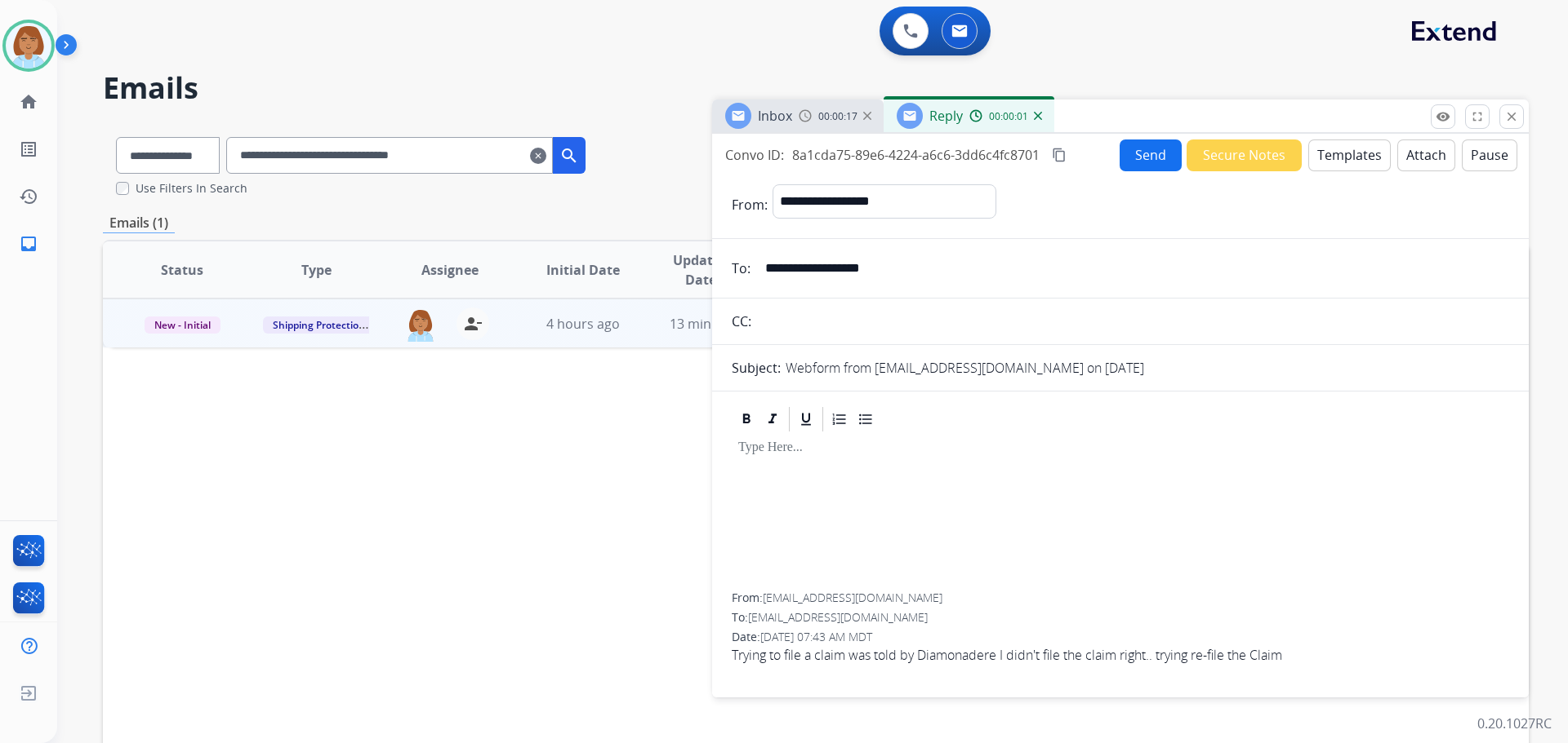
click at [1356, 157] on button "Templates" at bounding box center [1348, 155] width 82 height 32
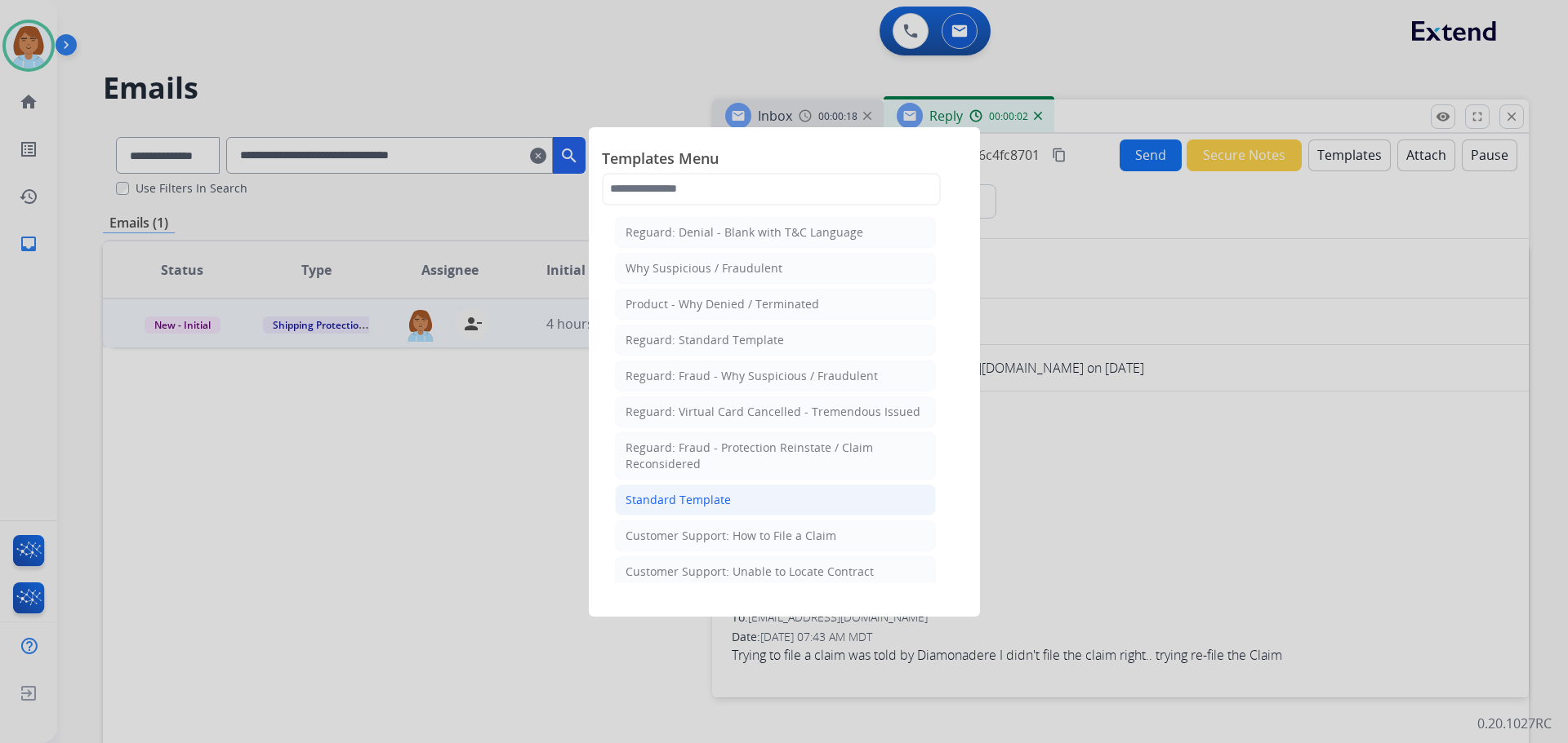
click at [807, 498] on li "Standard Template" at bounding box center [776, 501] width 321 height 31
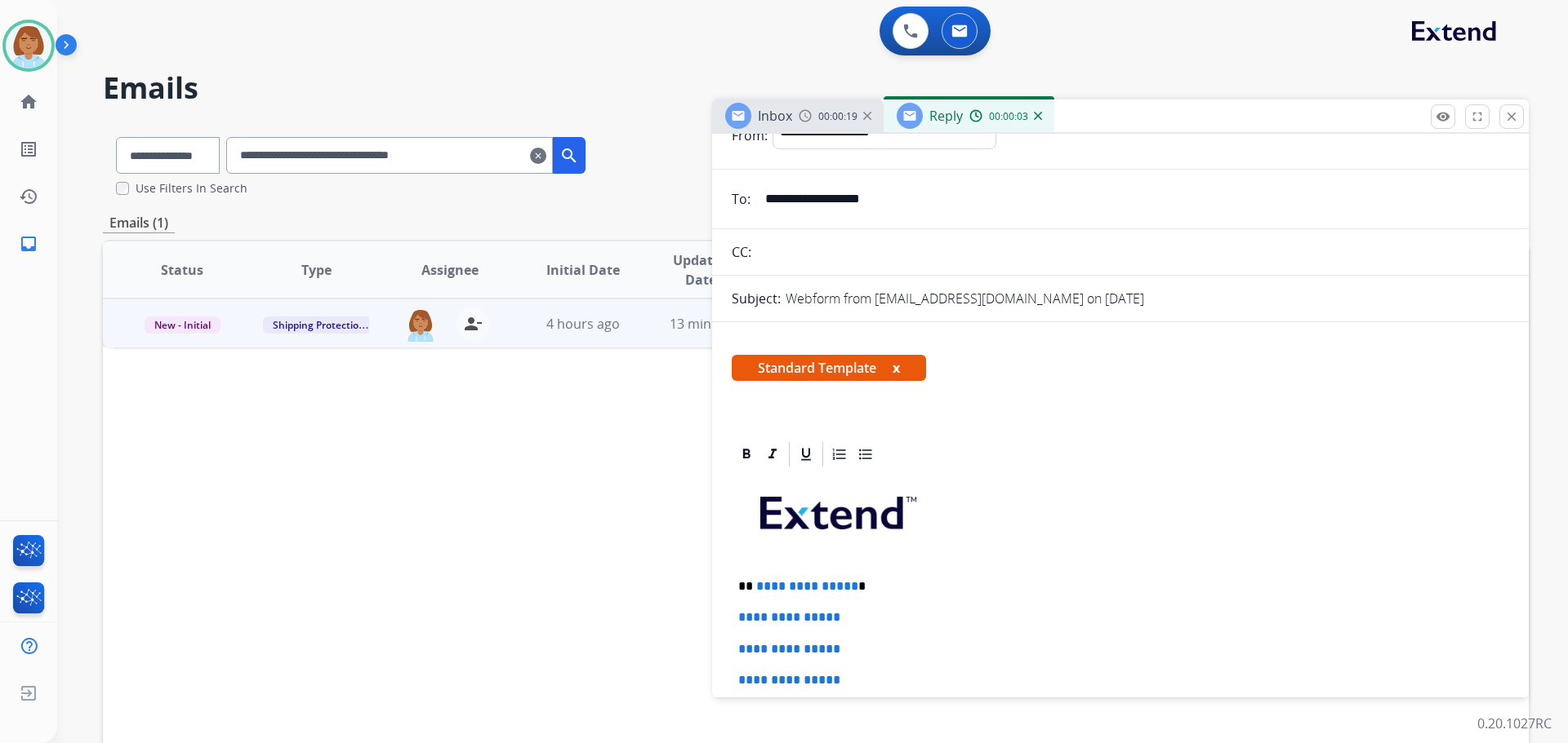
scroll to position [163, 0]
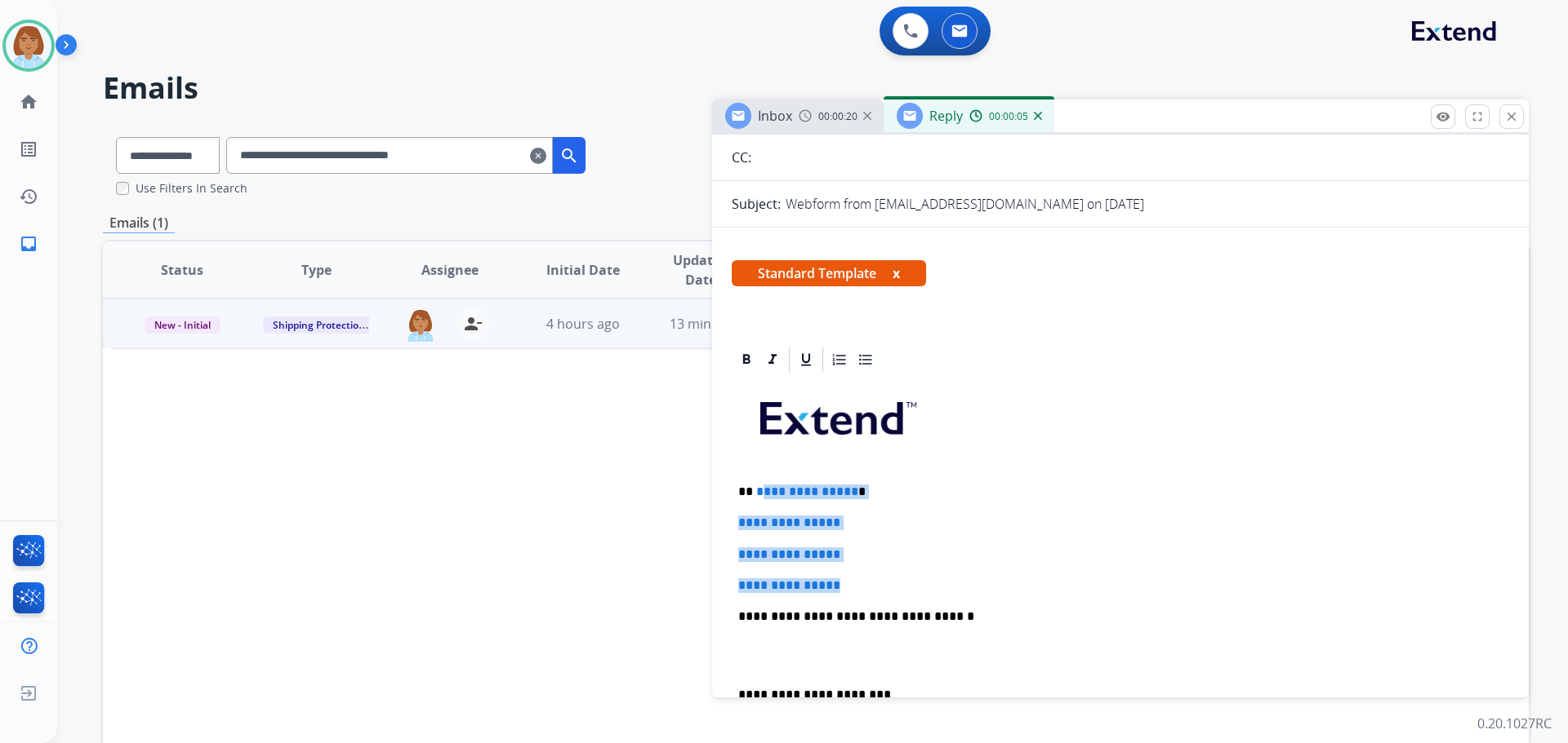
drag, startPoint x: 862, startPoint y: 586, endPoint x: 758, endPoint y: 487, distance: 143.6
click at [758, 487] on div "**********" at bounding box center [1120, 655] width 778 height 561
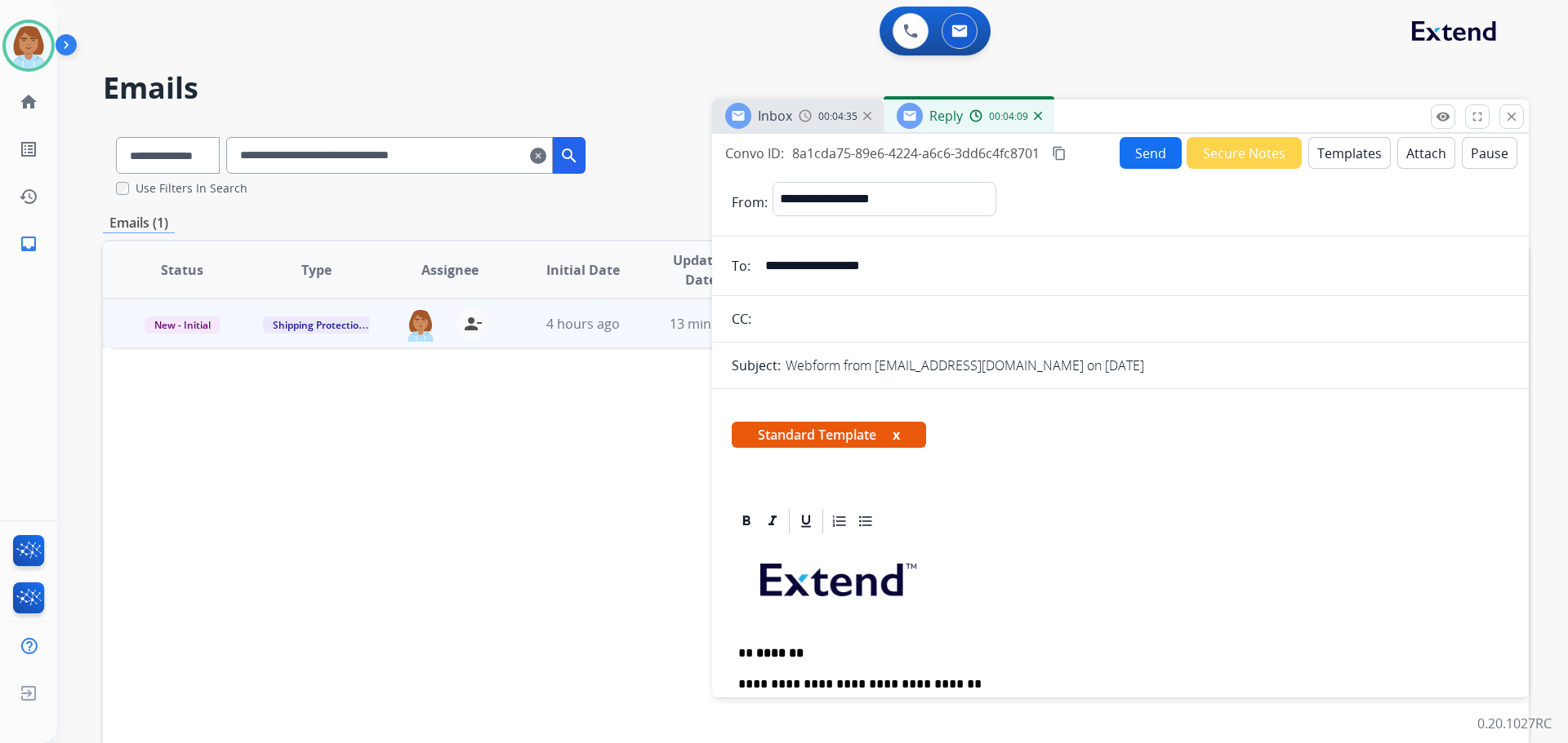
scroll to position [0, 0]
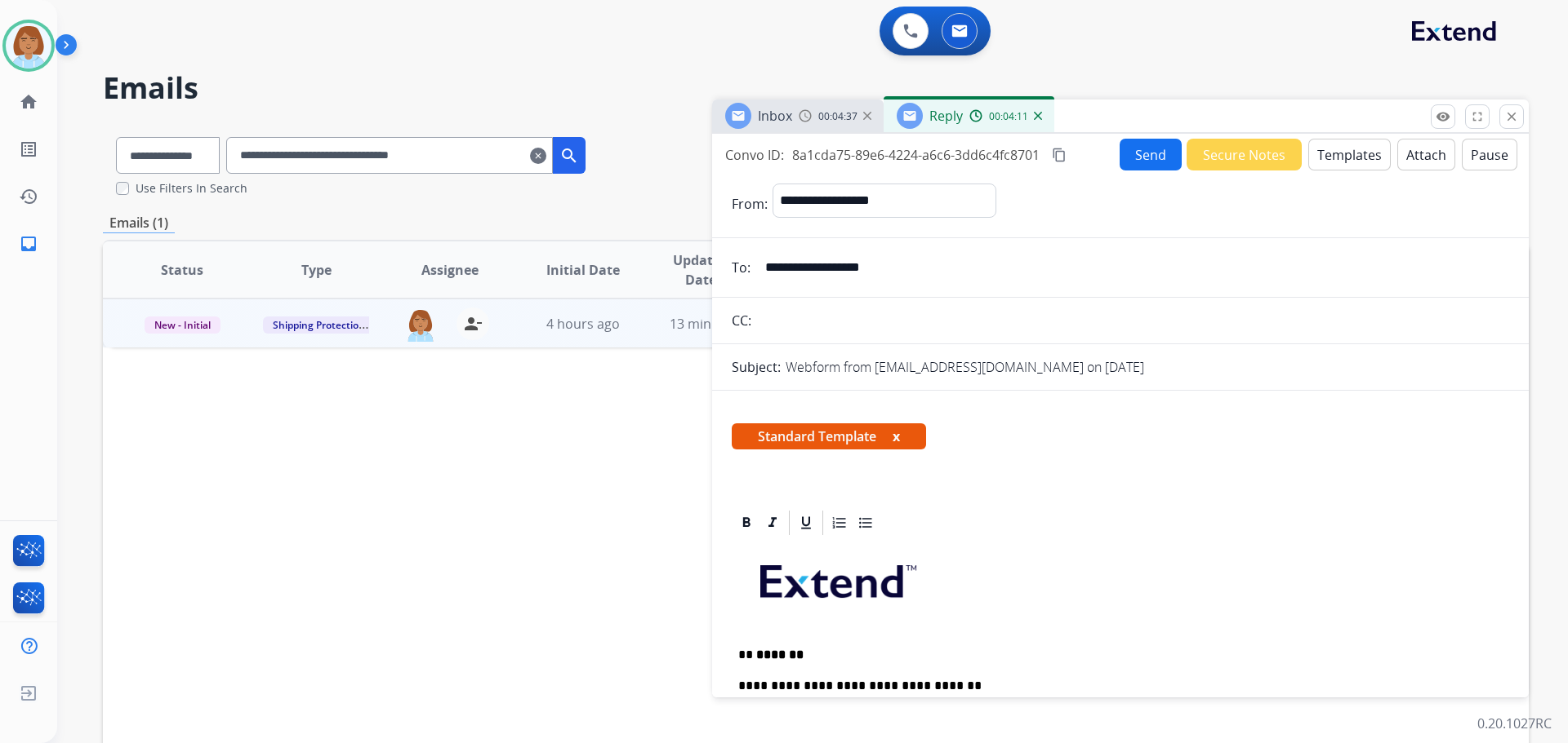
click at [1408, 159] on button "Attach" at bounding box center [1426, 154] width 58 height 32
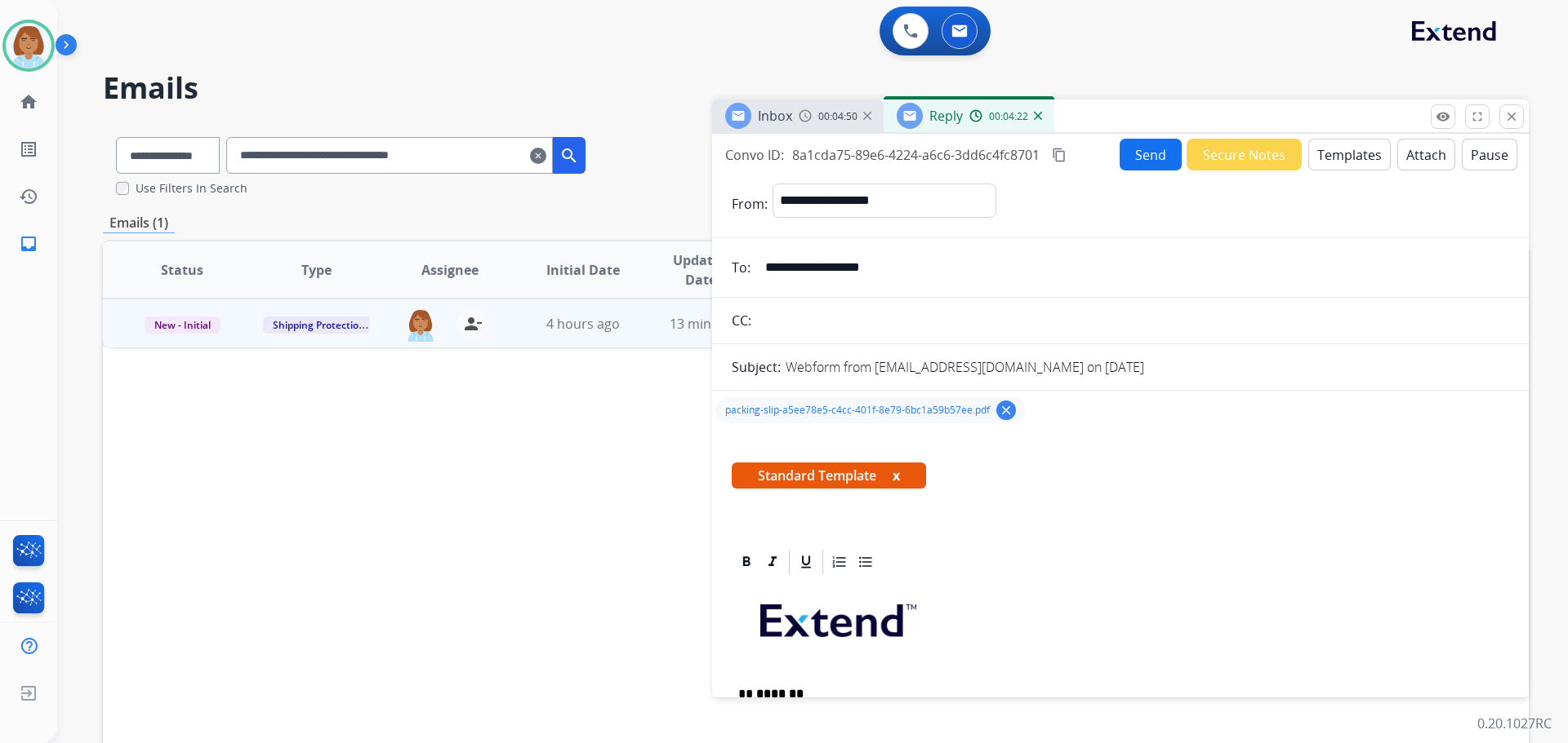
click at [1063, 157] on mat-icon "content_copy" at bounding box center [1059, 155] width 15 height 15
click at [1142, 155] on button "Send" at bounding box center [1150, 154] width 62 height 32
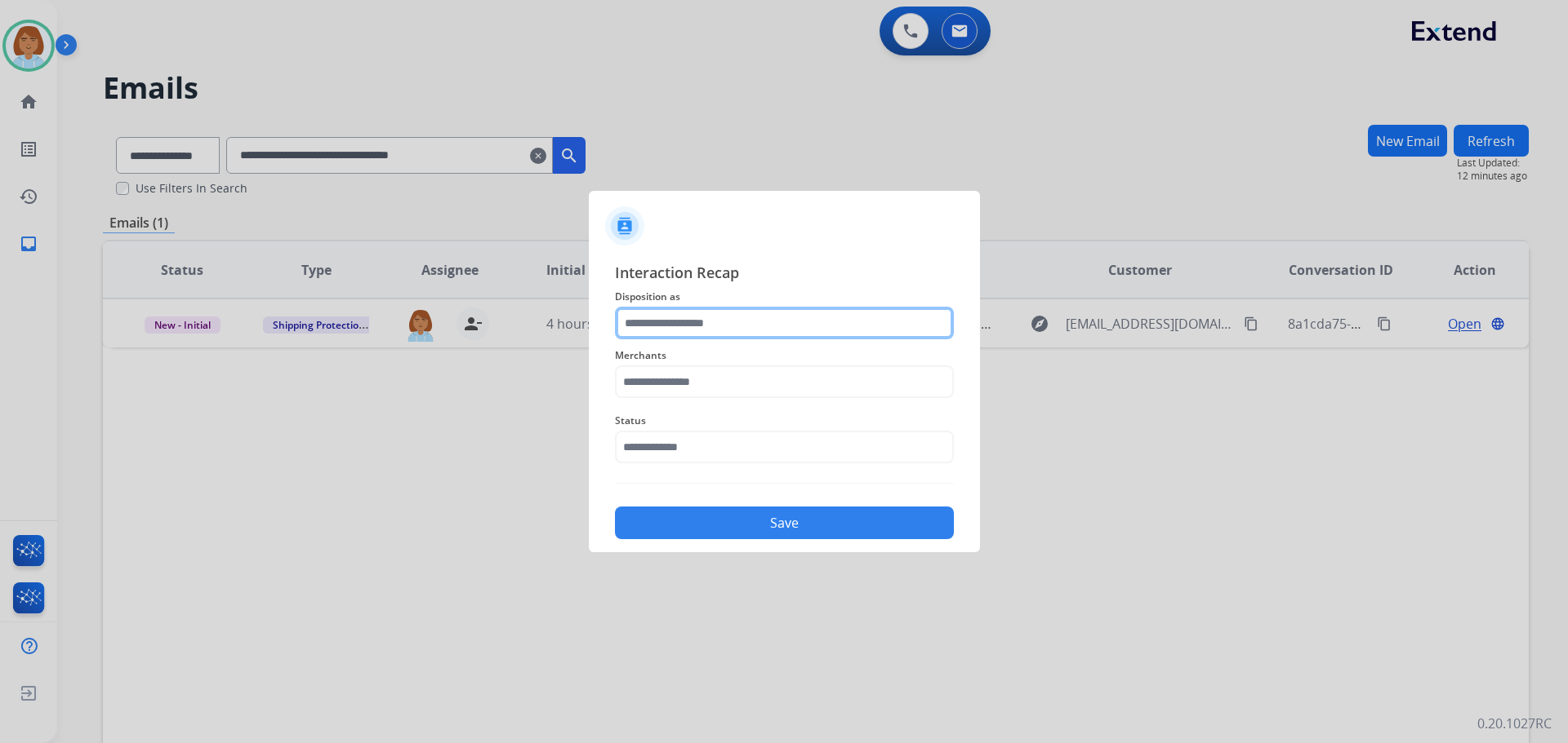
click at [718, 321] on input "text" at bounding box center [784, 323] width 339 height 32
drag, startPoint x: 743, startPoint y: 430, endPoint x: 698, endPoint y: 309, distance: 129.1
click at [698, 309] on input "text" at bounding box center [784, 323] width 339 height 32
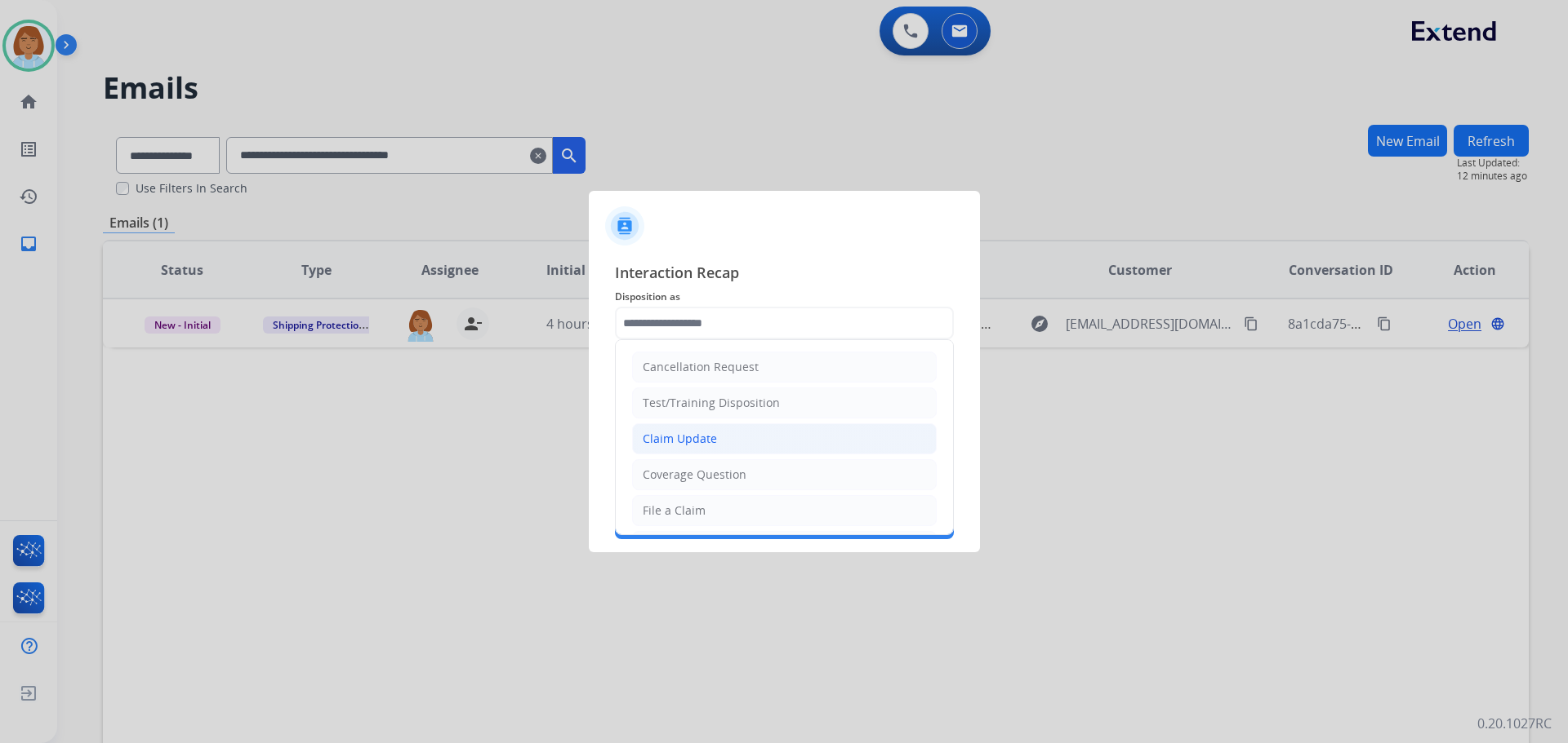
click at [673, 430] on li "Claim Update" at bounding box center [784, 439] width 304 height 31
type input "**********"
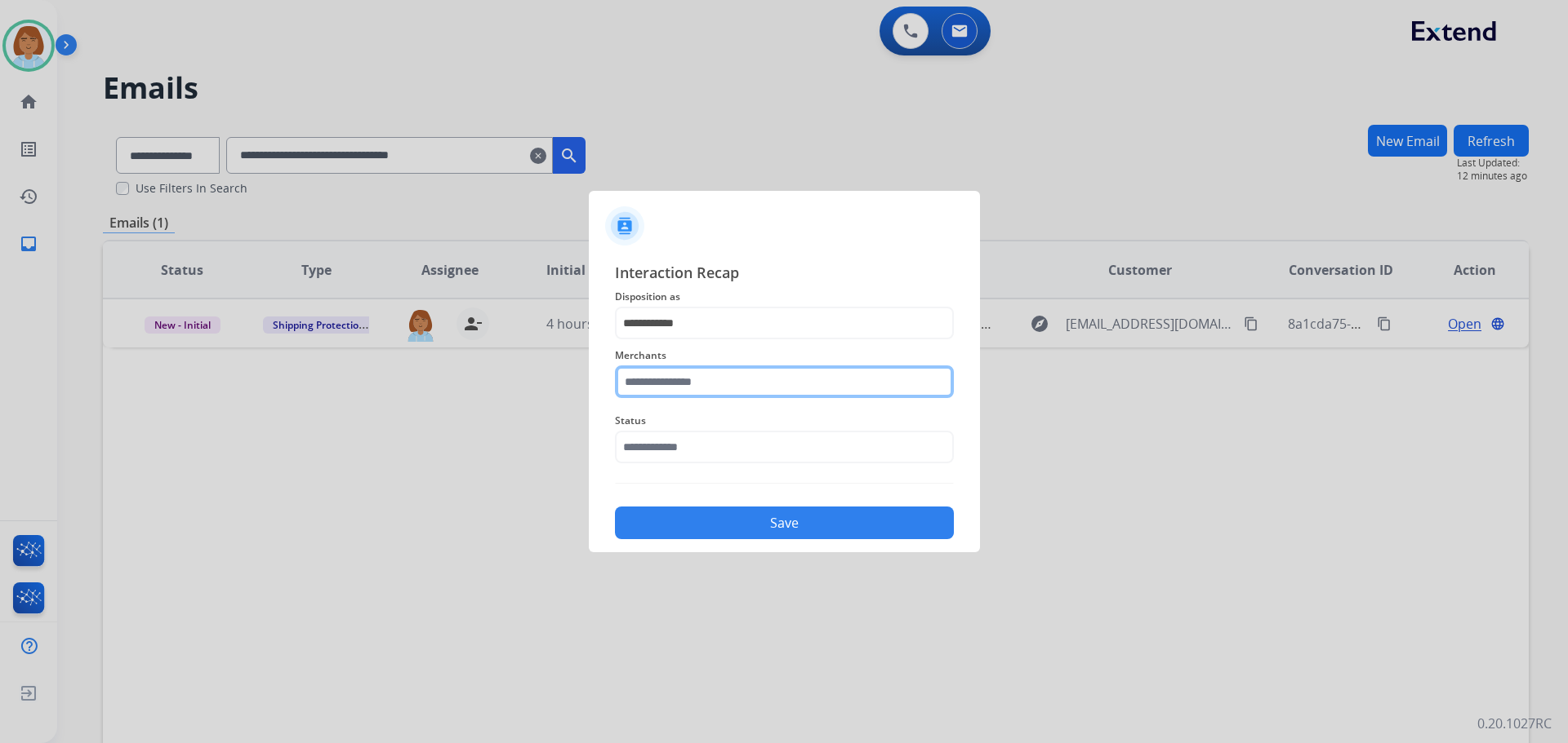
click at [678, 387] on input "text" at bounding box center [784, 382] width 339 height 32
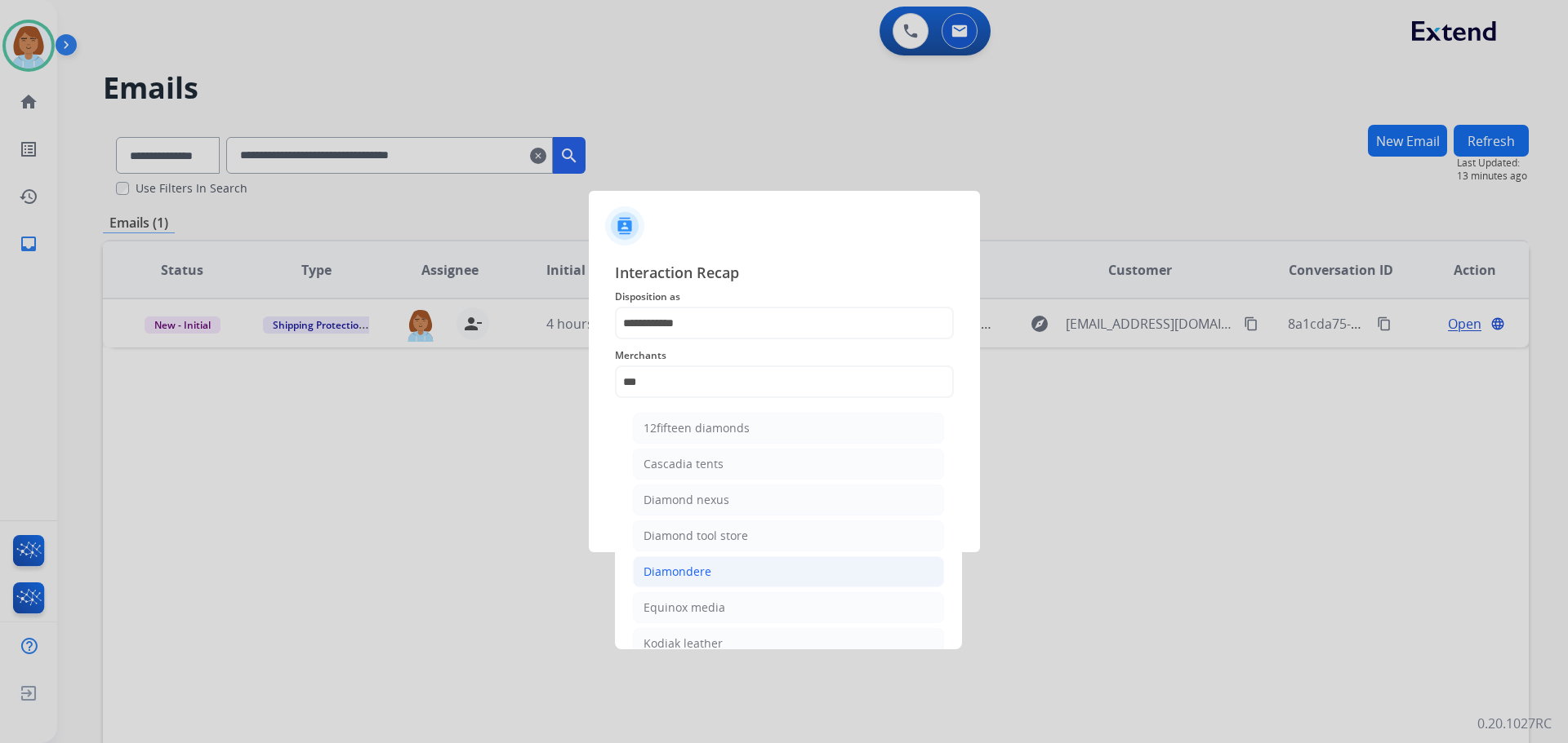
click at [681, 569] on div "Diamondere" at bounding box center [677, 572] width 67 height 17
type input "**********"
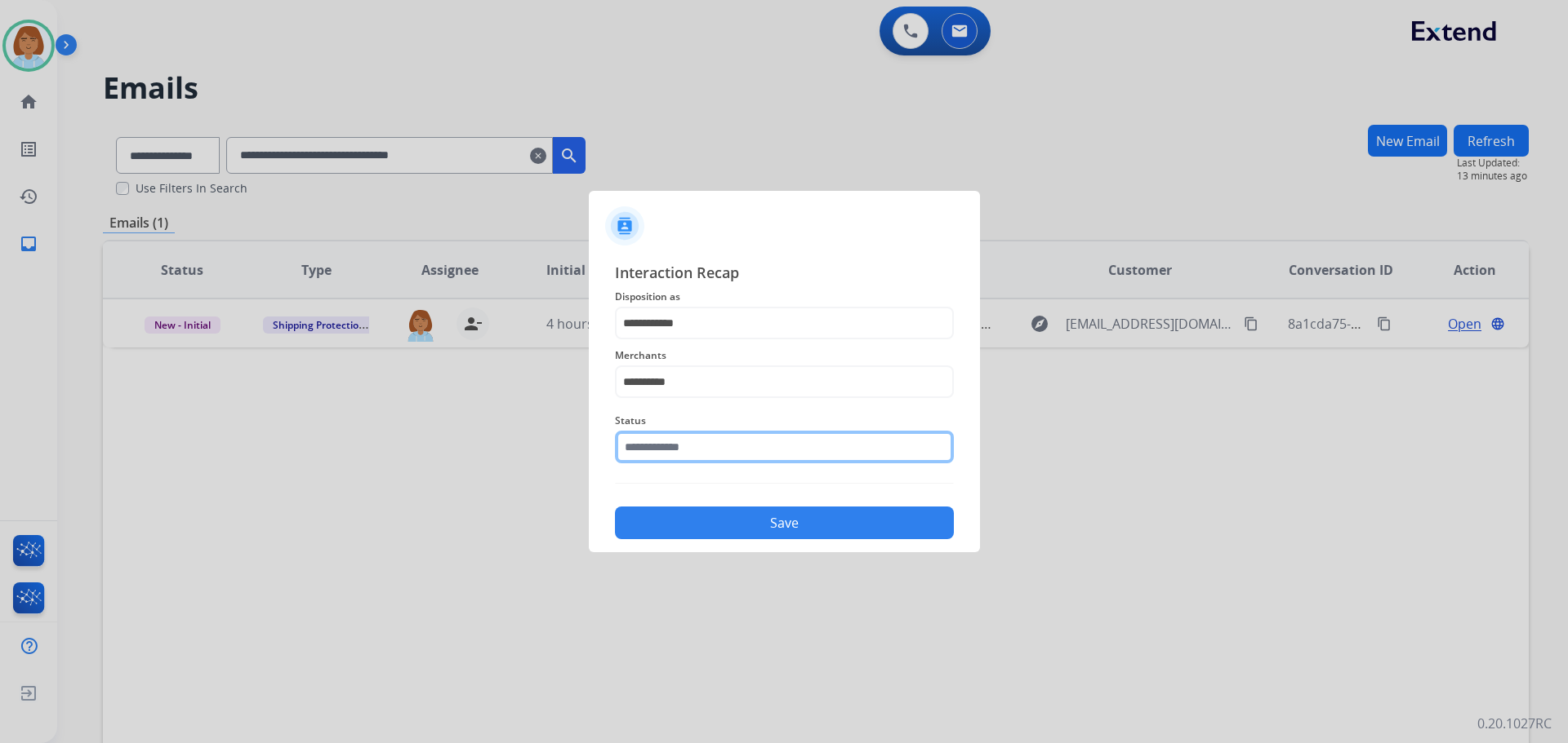
click at [735, 459] on input "text" at bounding box center [784, 446] width 339 height 32
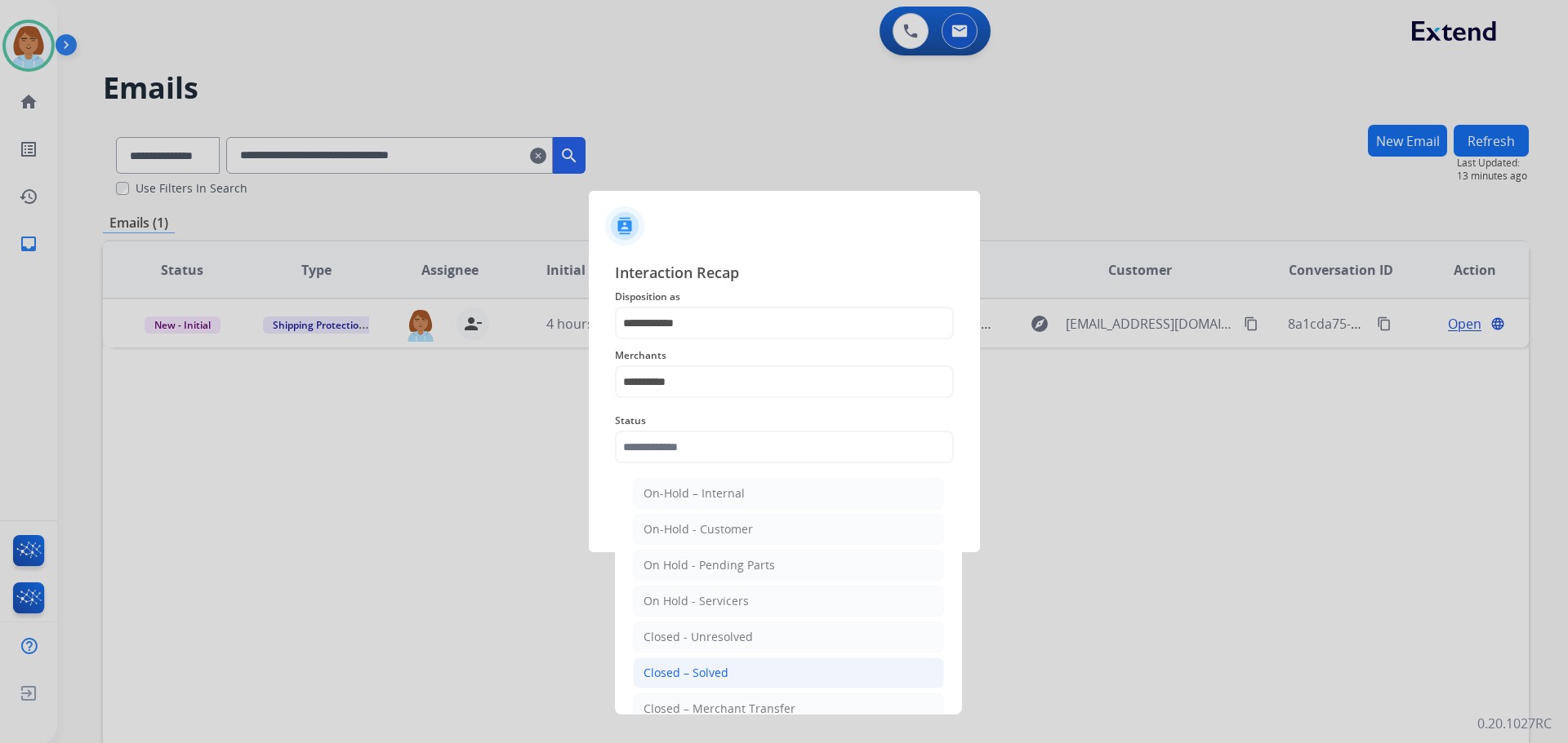
drag, startPoint x: 704, startPoint y: 671, endPoint x: 697, endPoint y: 660, distance: 13.0
click at [703, 672] on div "Closed – Solved" at bounding box center [686, 673] width 85 height 17
type input "**********"
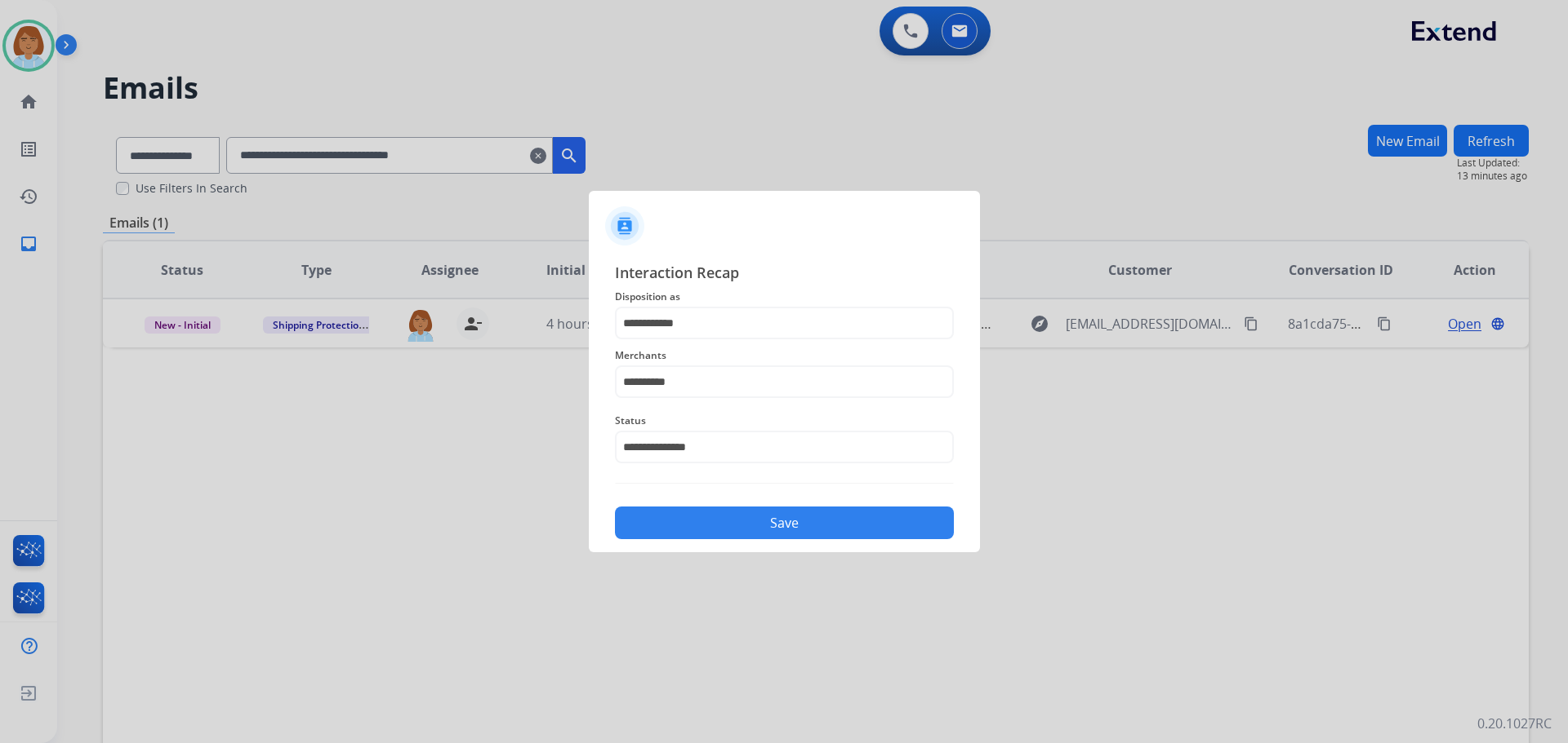
click at [778, 532] on button "Save" at bounding box center [784, 523] width 339 height 32
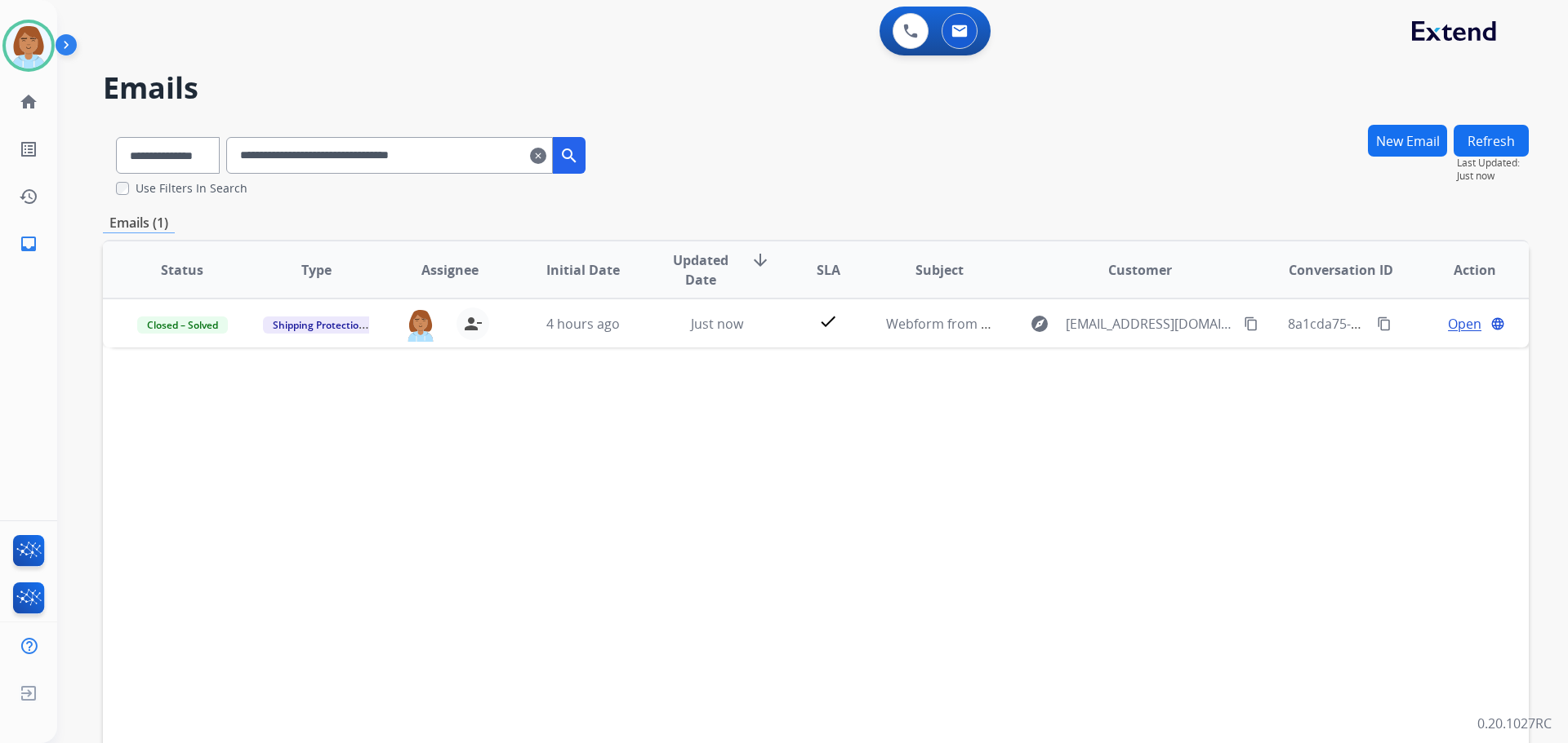
click at [546, 153] on mat-icon "clear" at bounding box center [539, 155] width 17 height 19
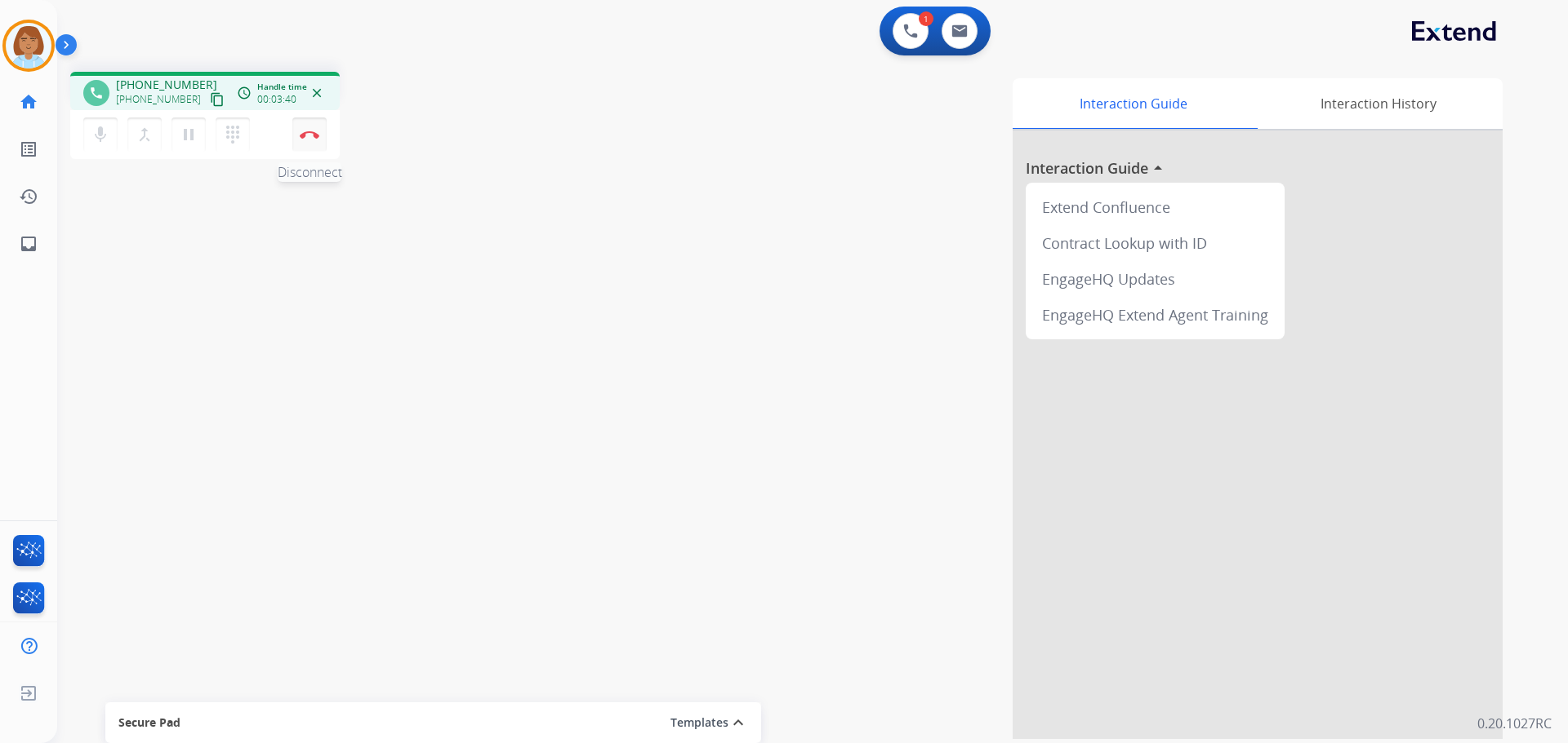
click at [322, 132] on button "Disconnect" at bounding box center [309, 134] width 34 height 34
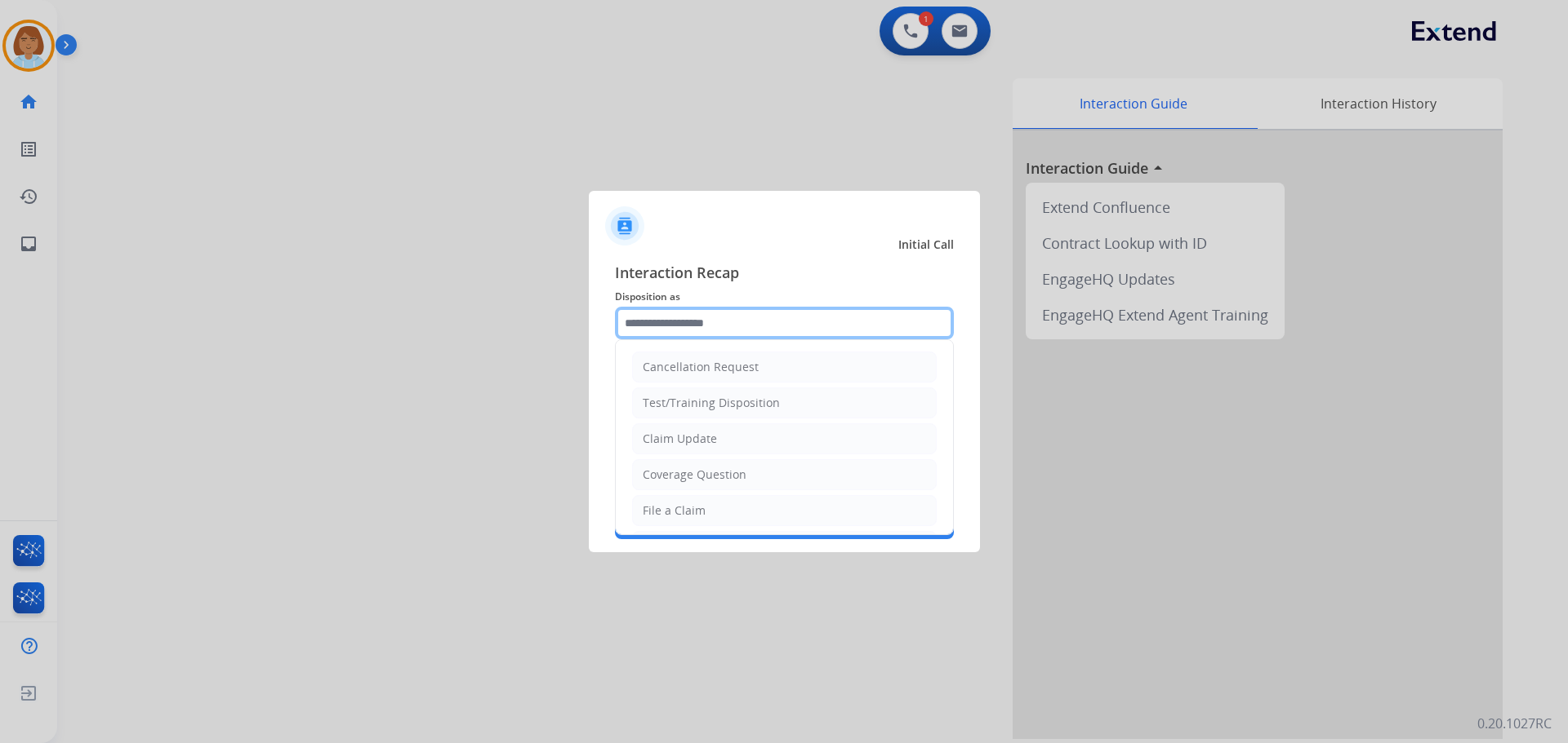
click at [779, 332] on input "text" at bounding box center [784, 323] width 339 height 32
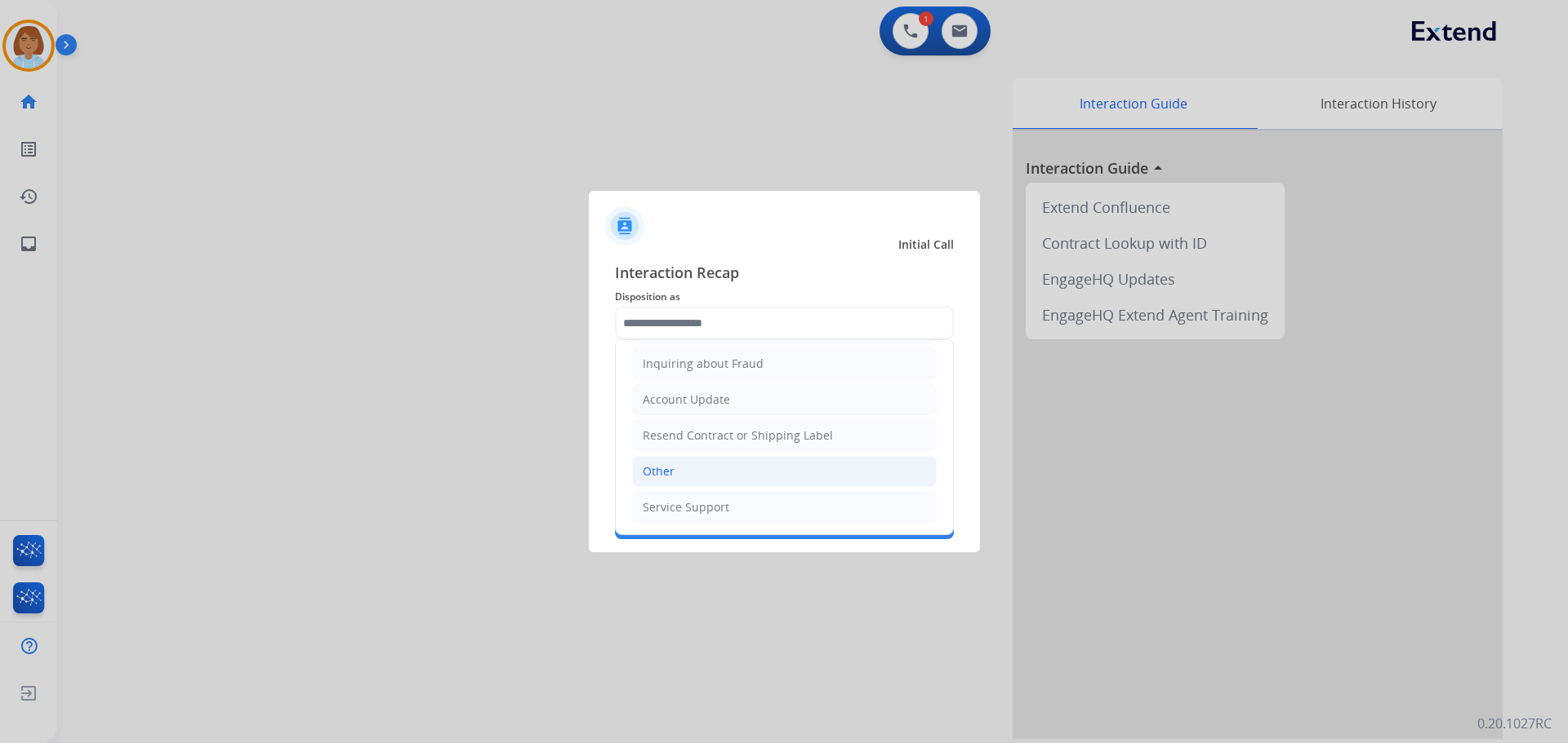
click at [713, 469] on li "Other" at bounding box center [784, 472] width 304 height 31
type input "*****"
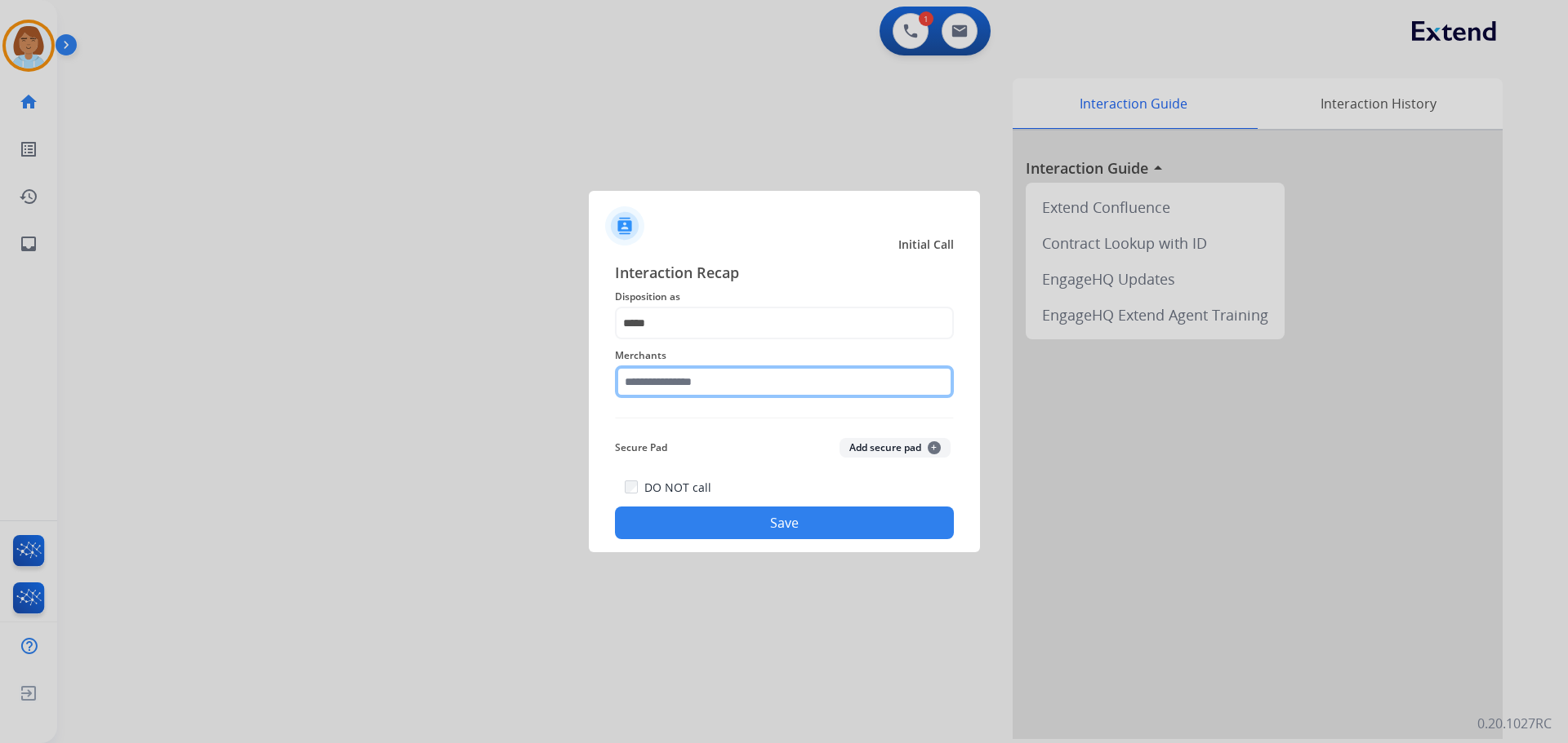
click at [731, 393] on input "text" at bounding box center [784, 382] width 339 height 32
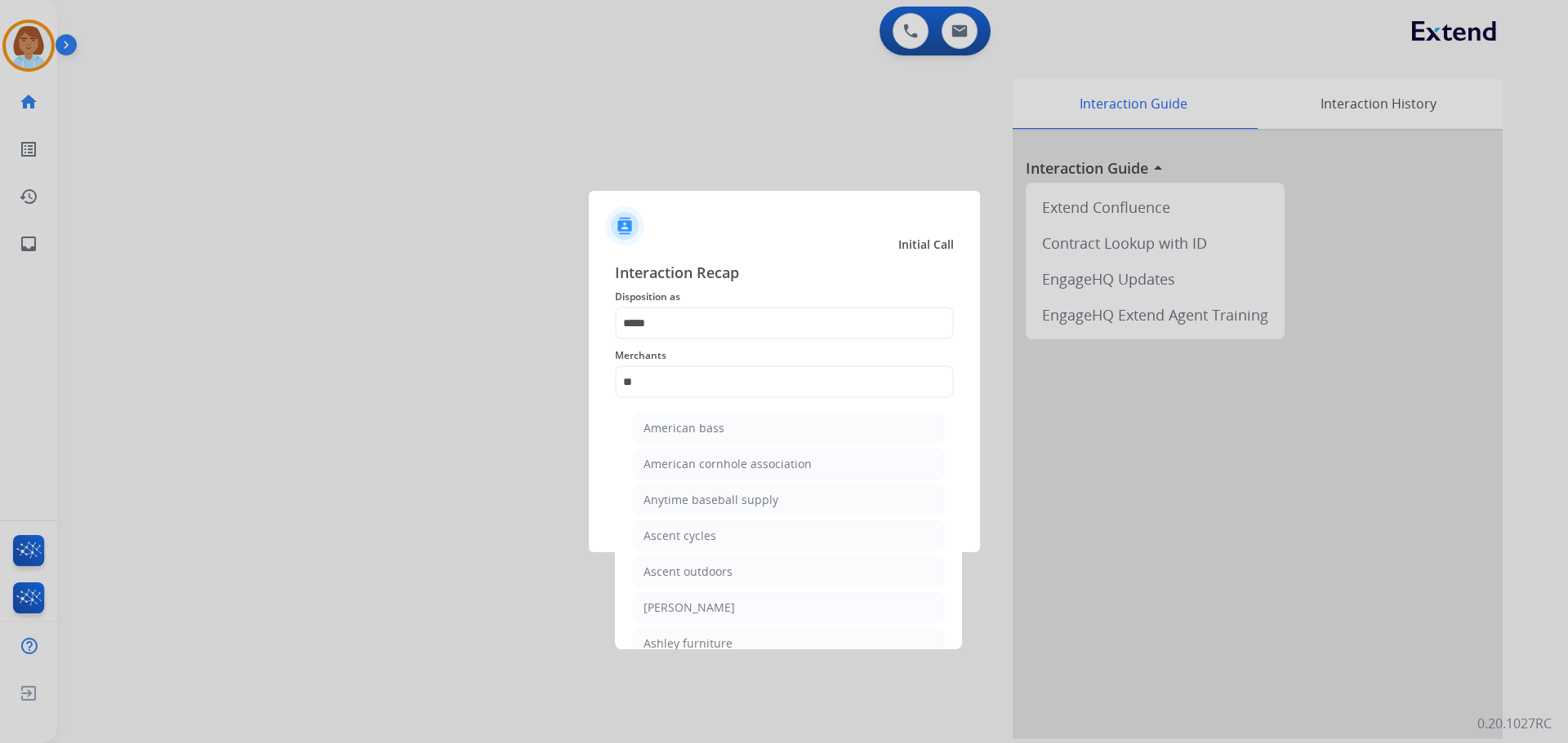
drag, startPoint x: 699, startPoint y: 631, endPoint x: 721, endPoint y: 610, distance: 30.4
click at [698, 631] on li "Ashley furniture" at bounding box center [788, 644] width 311 height 31
type input "**********"
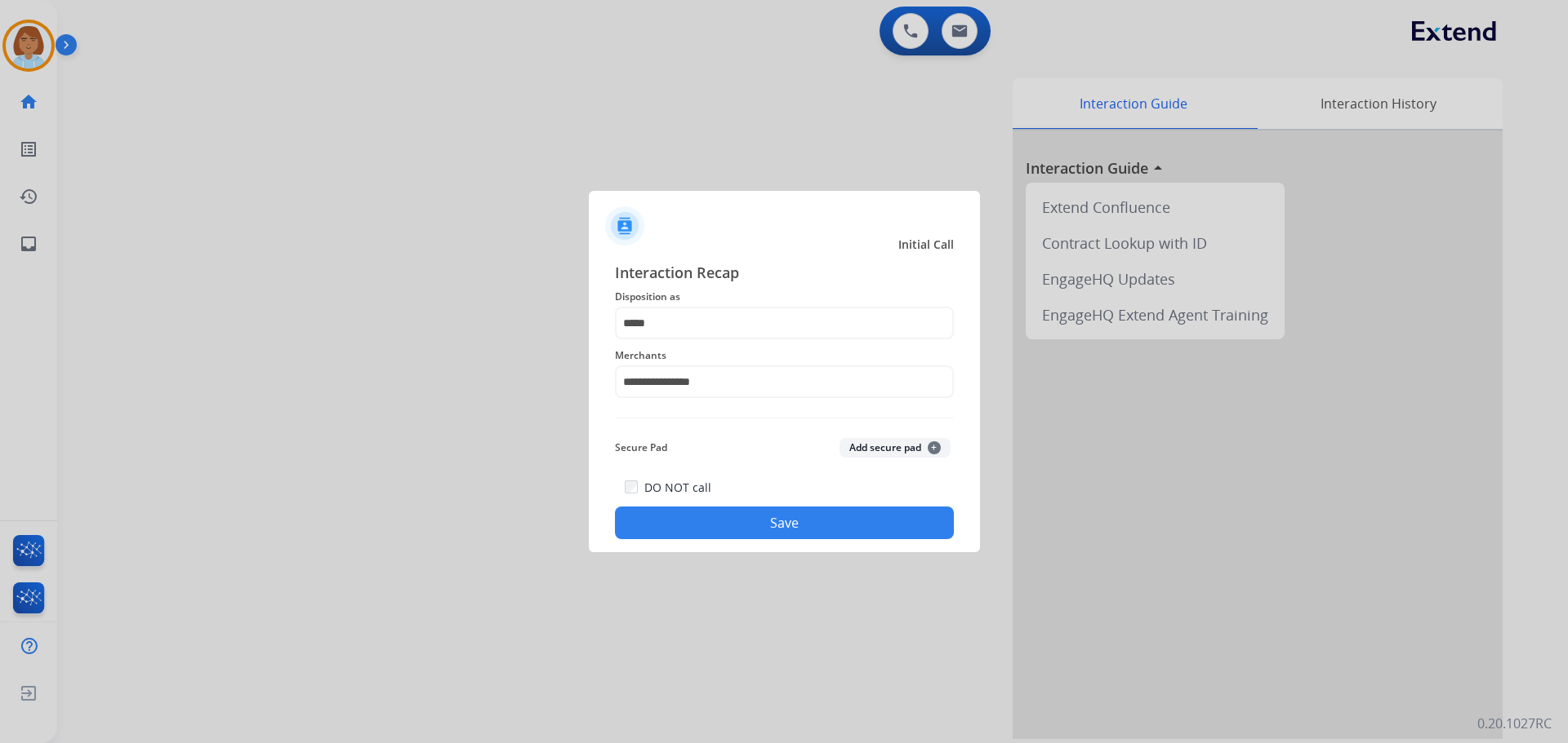
click at [843, 524] on button "Save" at bounding box center [784, 523] width 339 height 32
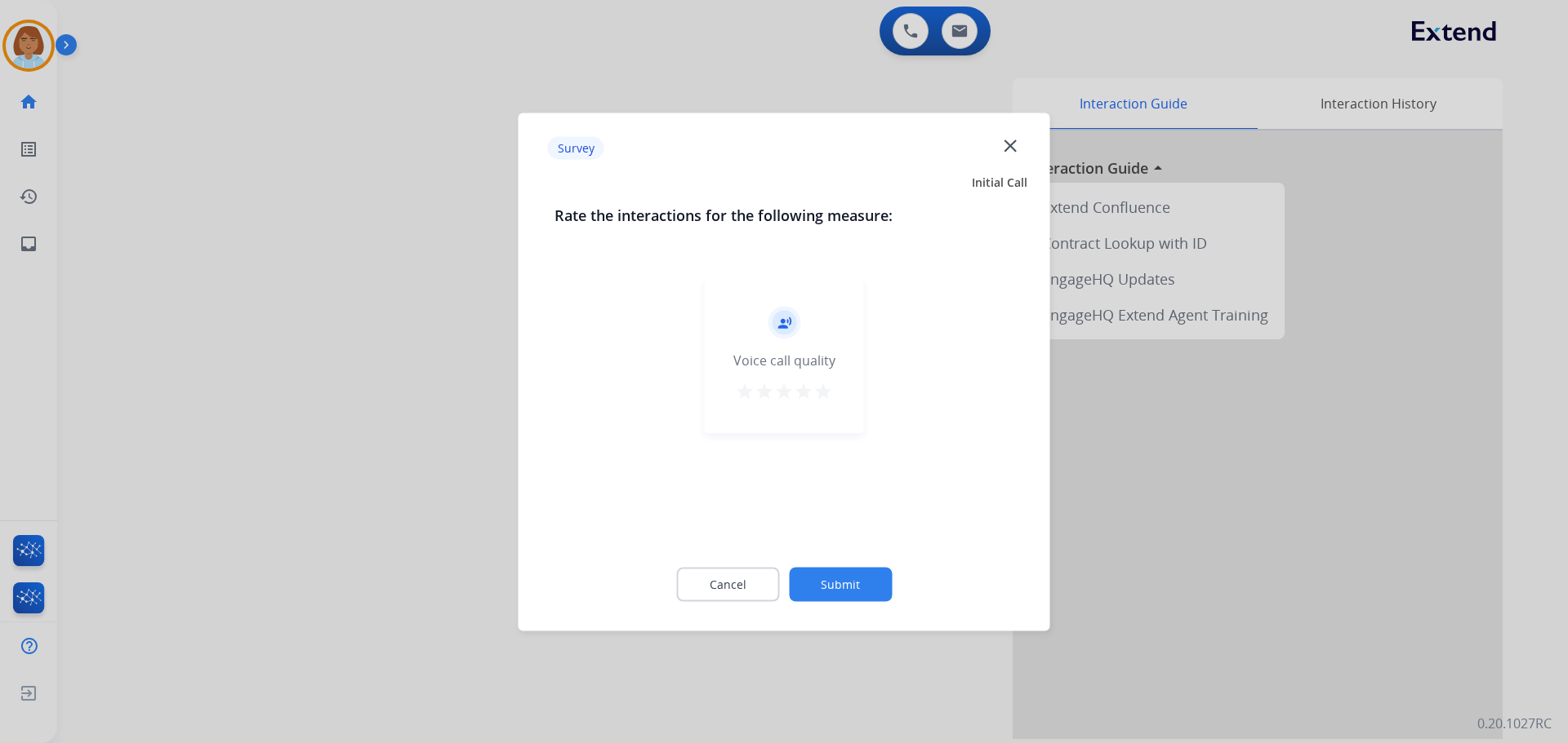
click at [830, 589] on button "Submit" at bounding box center [840, 584] width 103 height 34
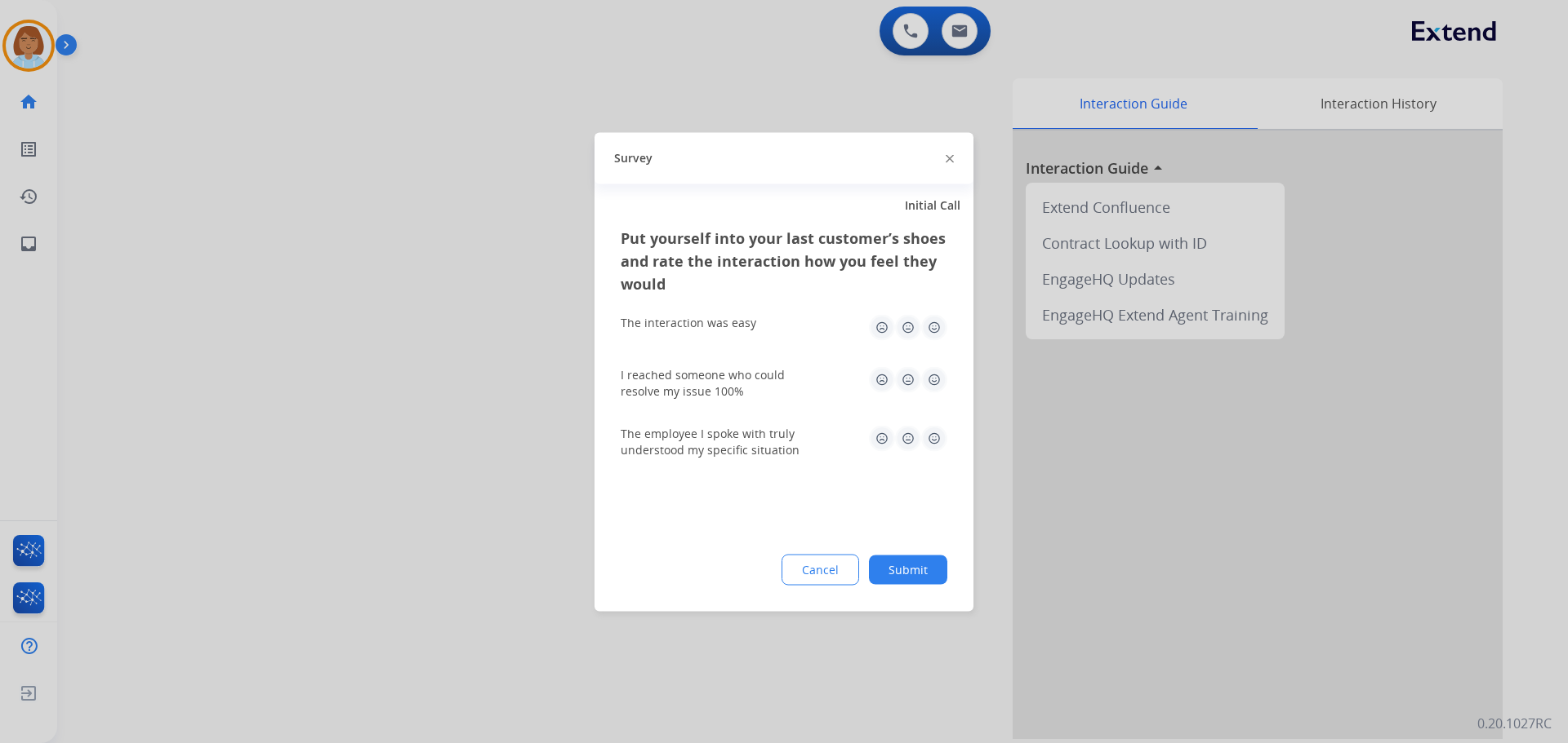
click at [931, 560] on button "Submit" at bounding box center [908, 570] width 78 height 29
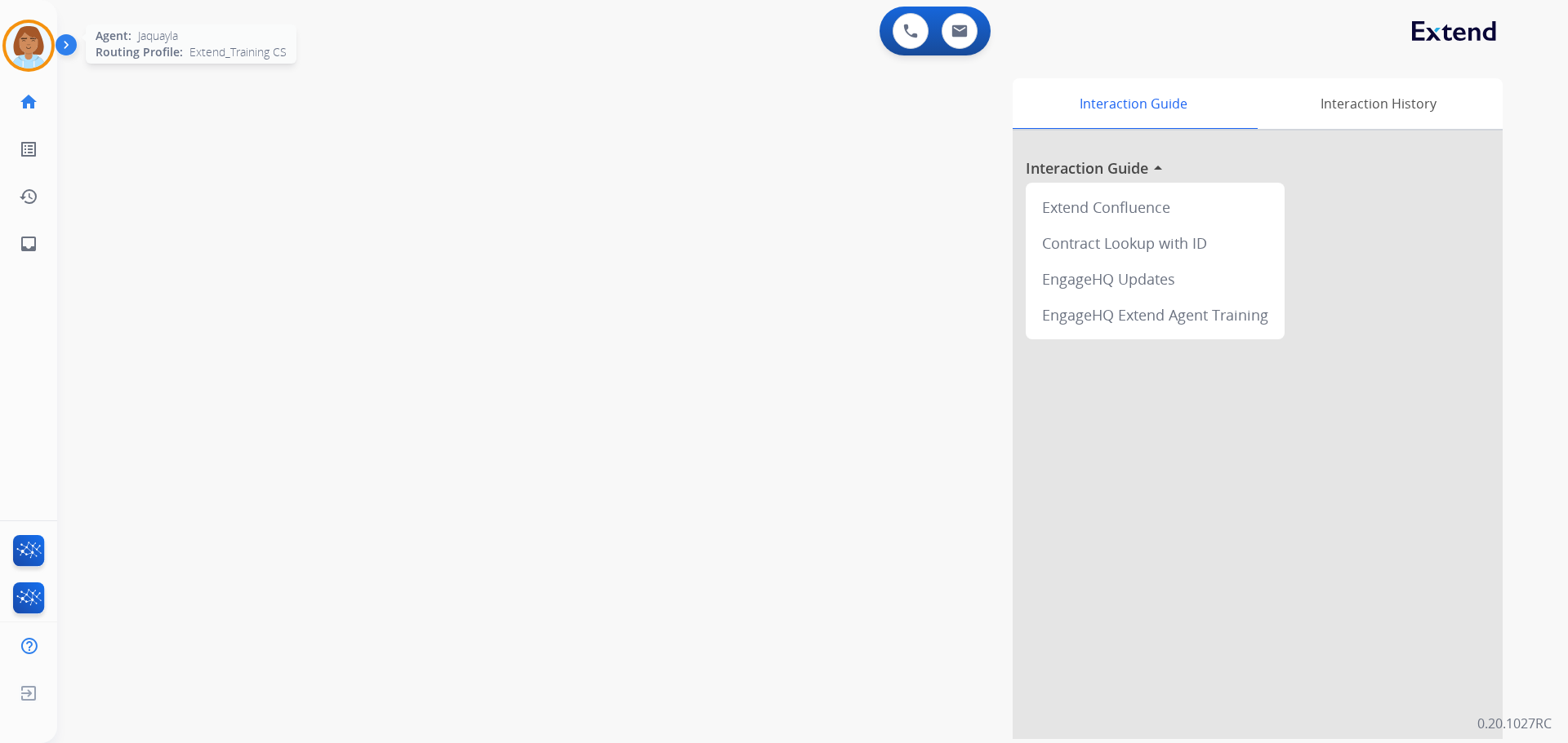
click at [15, 46] on img at bounding box center [29, 46] width 46 height 46
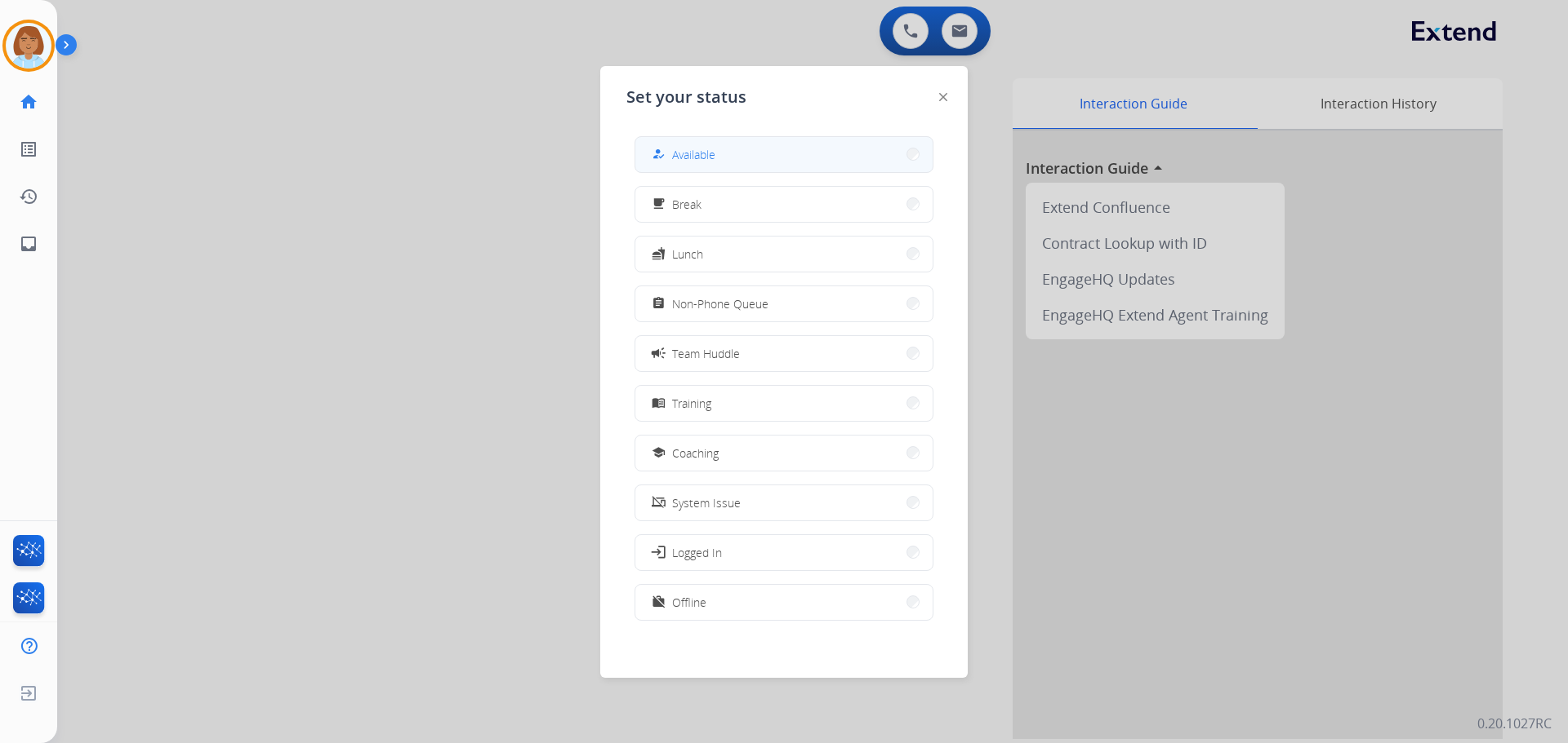
click at [762, 153] on button "how_to_reg Available" at bounding box center [784, 155] width 297 height 35
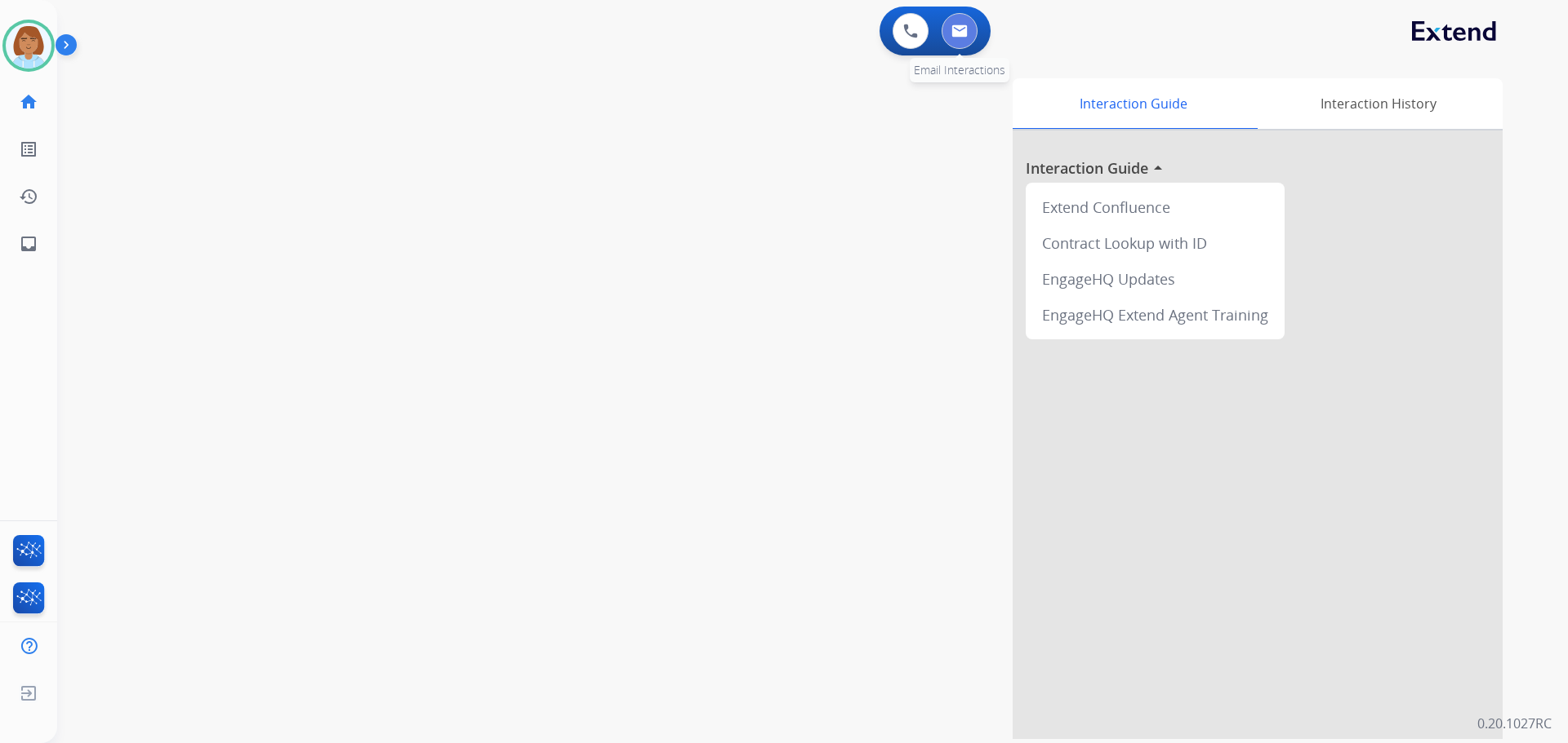
click at [967, 32] on img at bounding box center [959, 31] width 17 height 13
select select "**********"
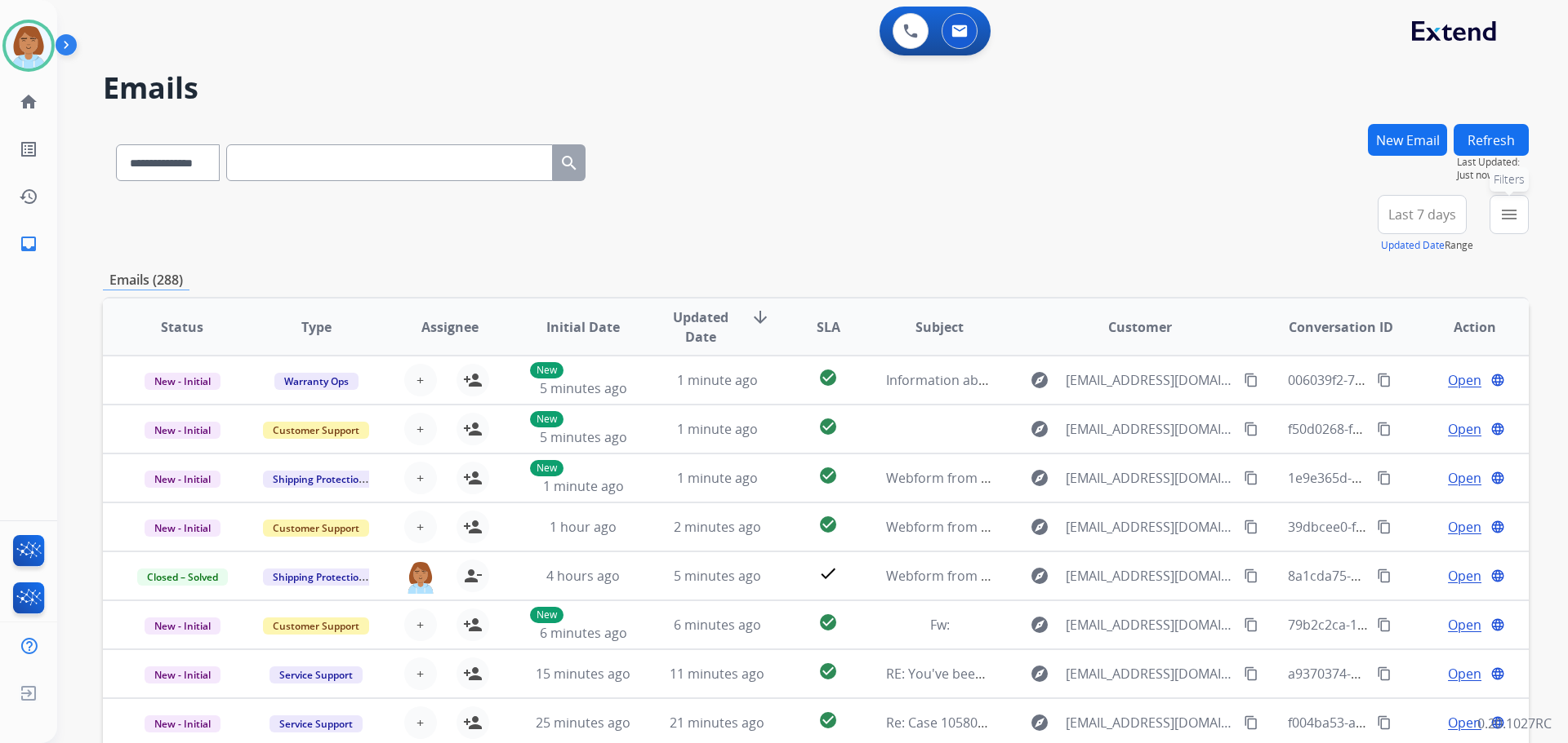
click at [1512, 218] on mat-icon "menu" at bounding box center [1508, 214] width 19 height 19
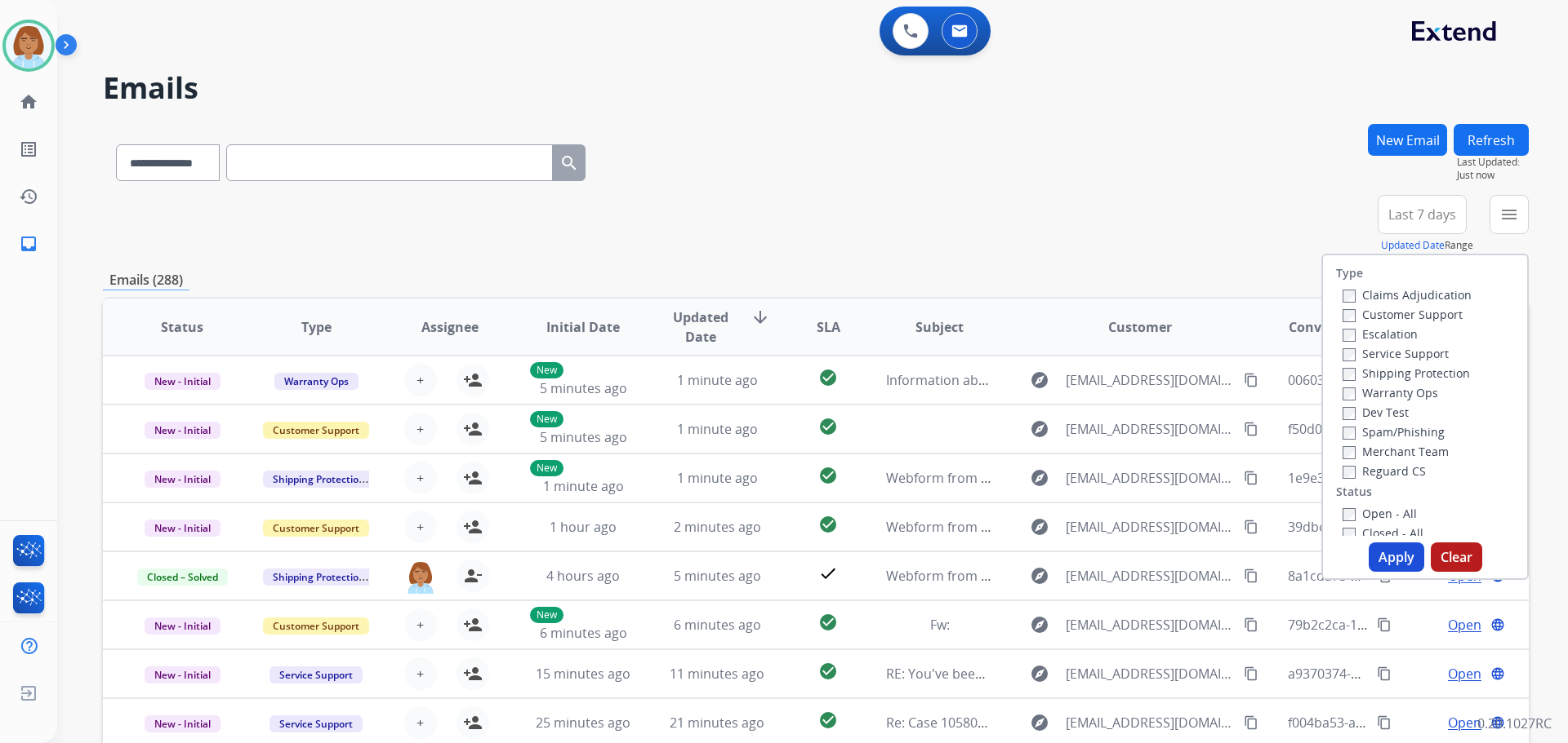
click at [1402, 311] on label "Customer Support" at bounding box center [1402, 314] width 120 height 16
click at [1385, 376] on label "Shipping Protection" at bounding box center [1406, 373] width 127 height 16
click at [1381, 476] on label "Reguard CS" at bounding box center [1384, 471] width 83 height 16
click at [1369, 559] on button "Apply" at bounding box center [1396, 558] width 55 height 29
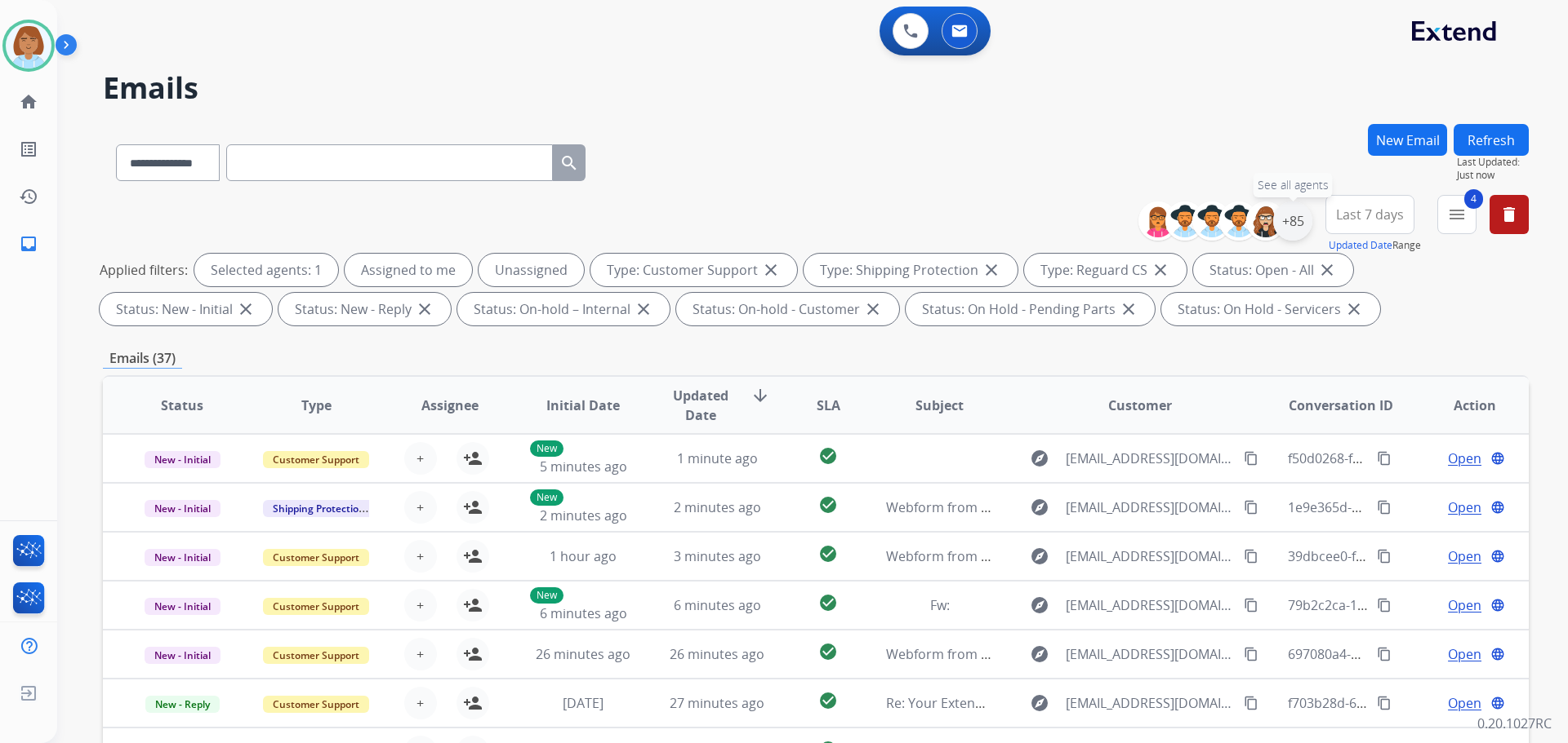
click at [1284, 216] on div "+85" at bounding box center [1292, 221] width 39 height 39
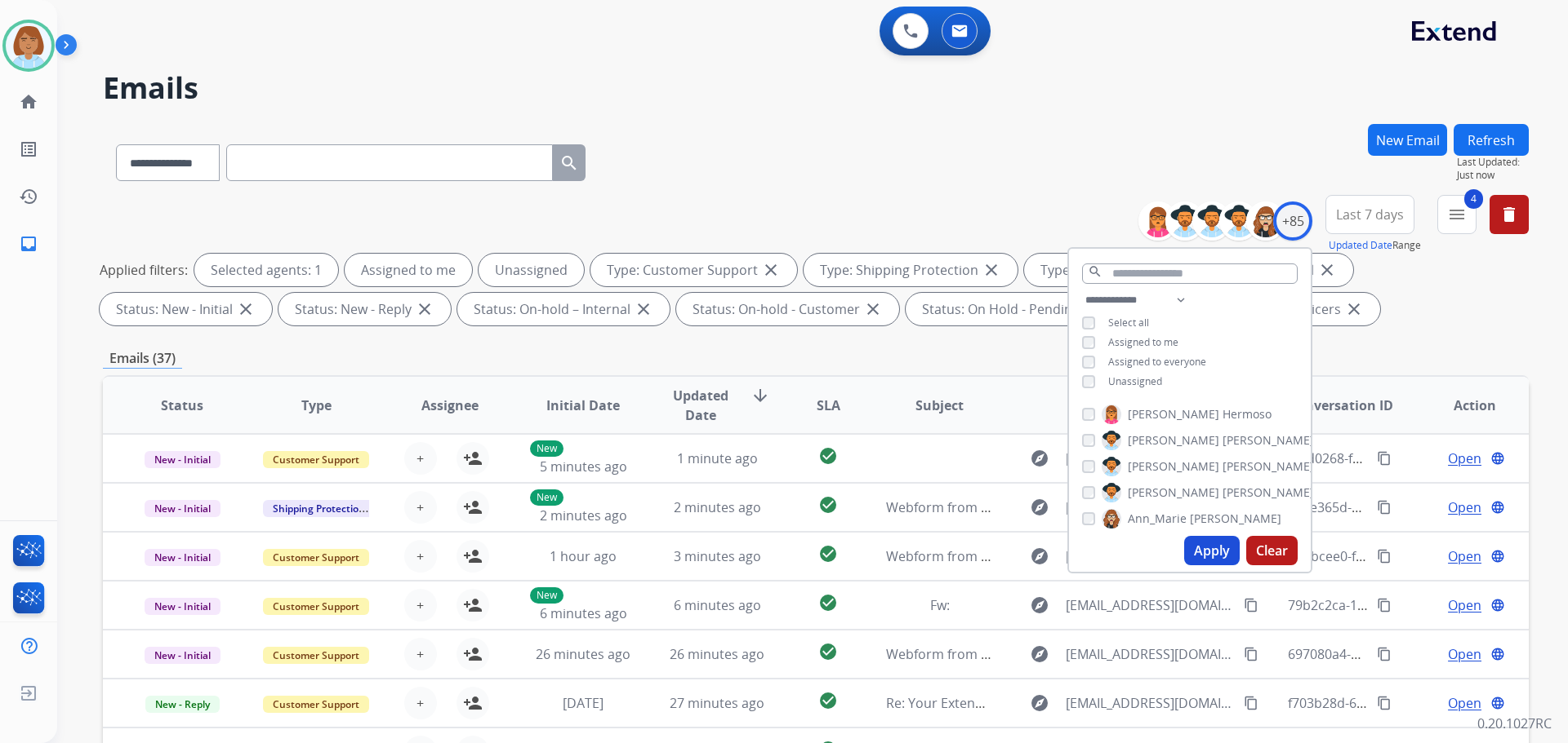
click at [1123, 387] on div "**********" at bounding box center [1190, 342] width 242 height 104
click at [1128, 375] on span "Unassigned" at bounding box center [1134, 381] width 53 height 14
click at [1203, 537] on button "Apply" at bounding box center [1212, 551] width 55 height 29
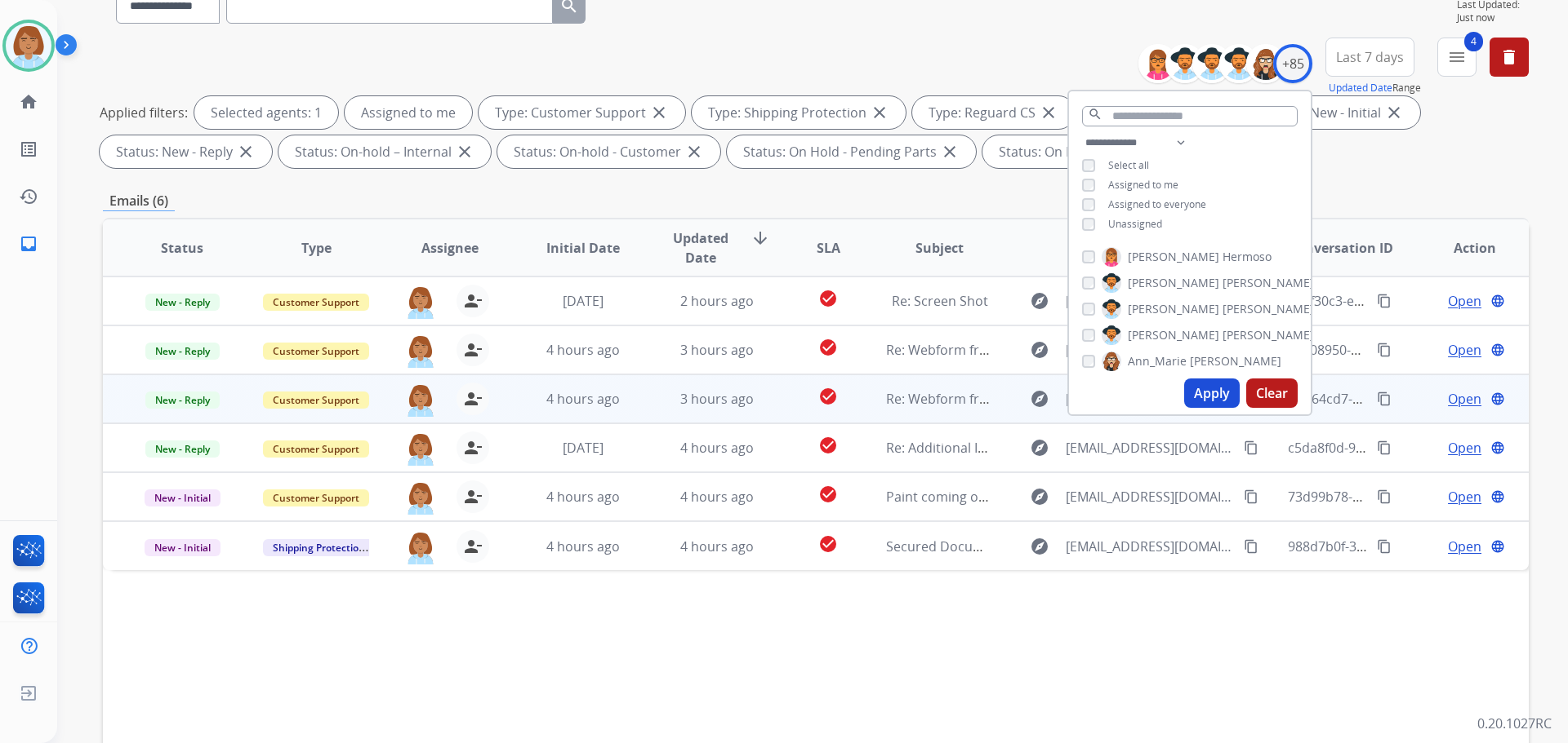
scroll to position [264, 0]
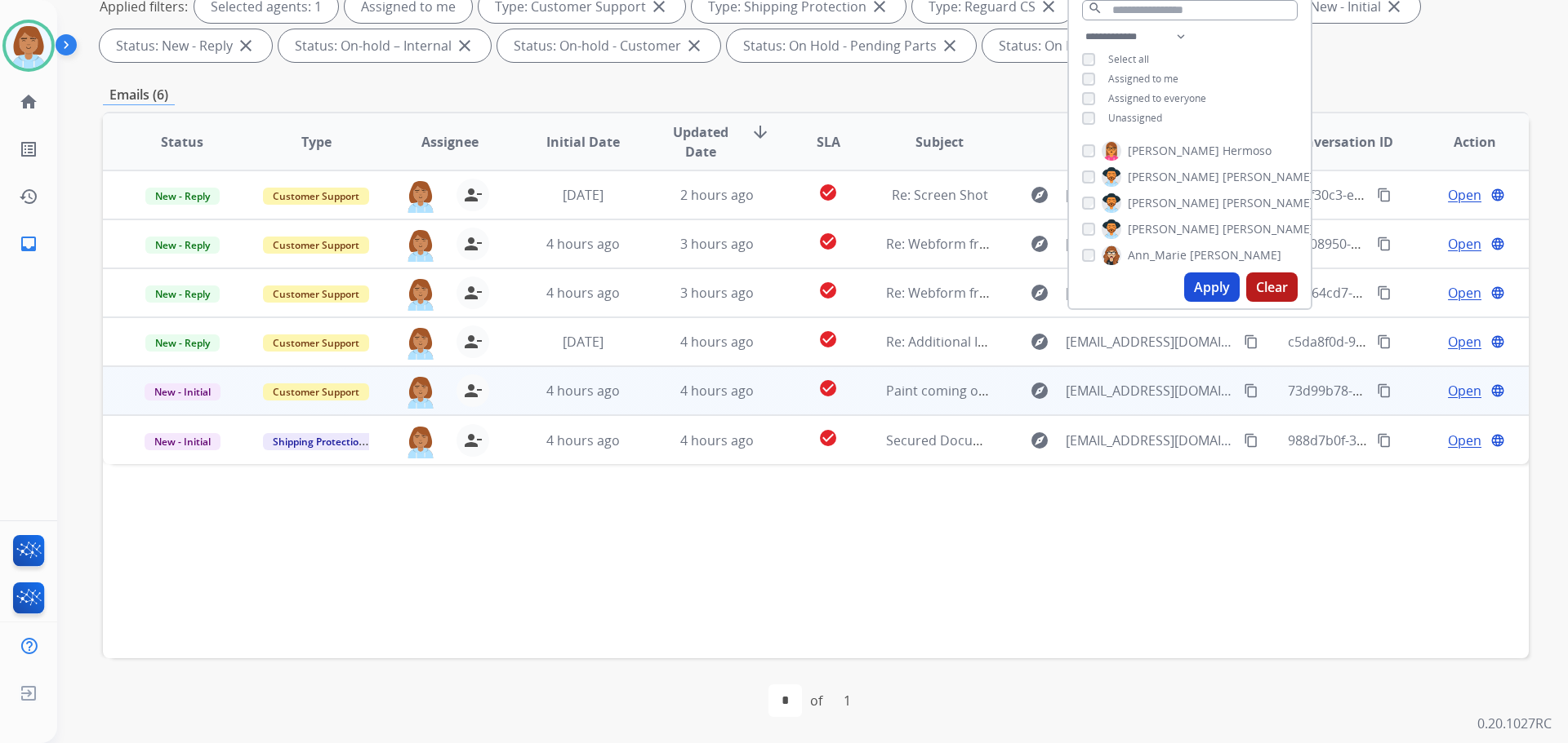
click at [790, 394] on td "check_circle" at bounding box center [815, 390] width 89 height 49
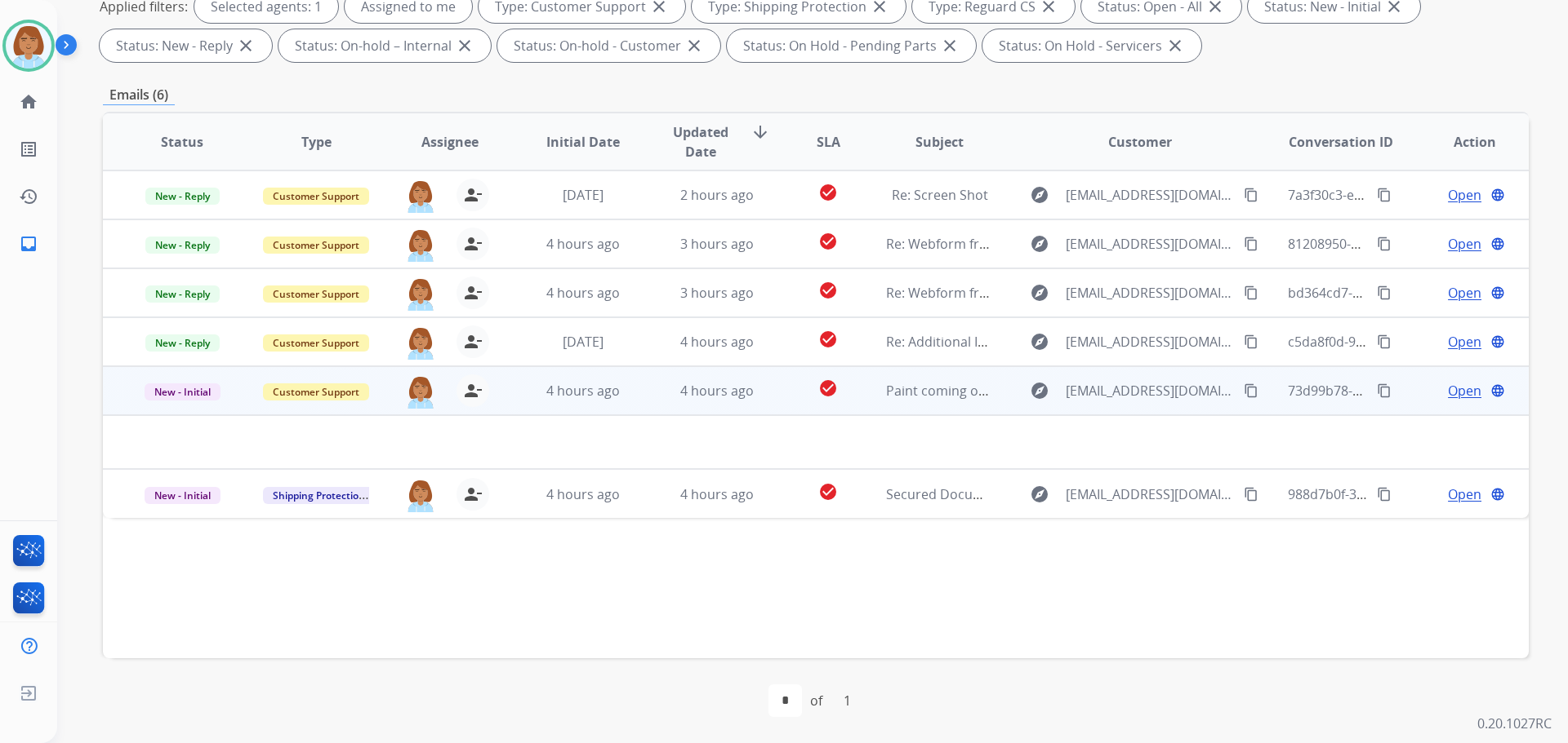
click at [774, 387] on td "check_circle" at bounding box center [815, 390] width 89 height 49
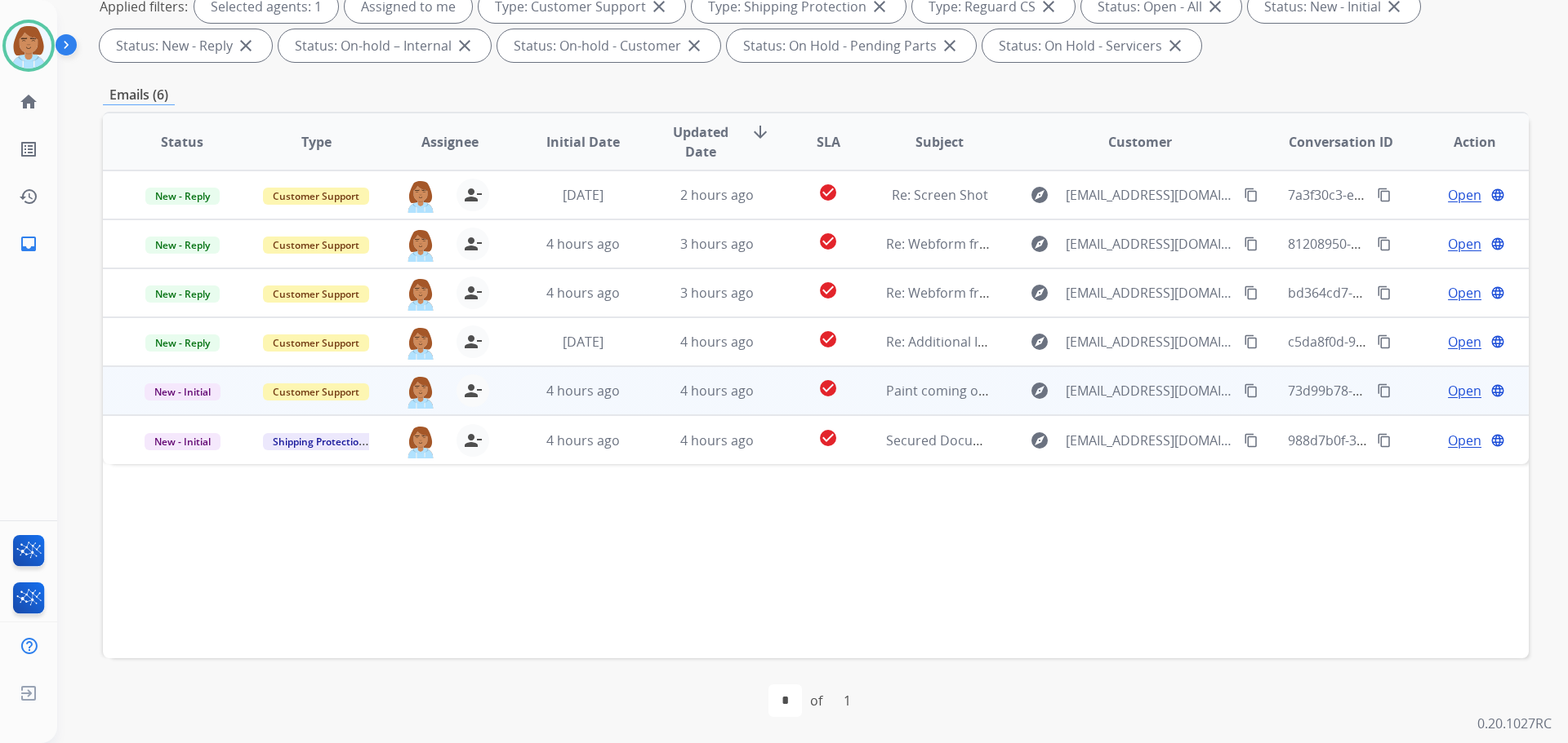
click at [774, 387] on td "check_circle" at bounding box center [815, 390] width 89 height 49
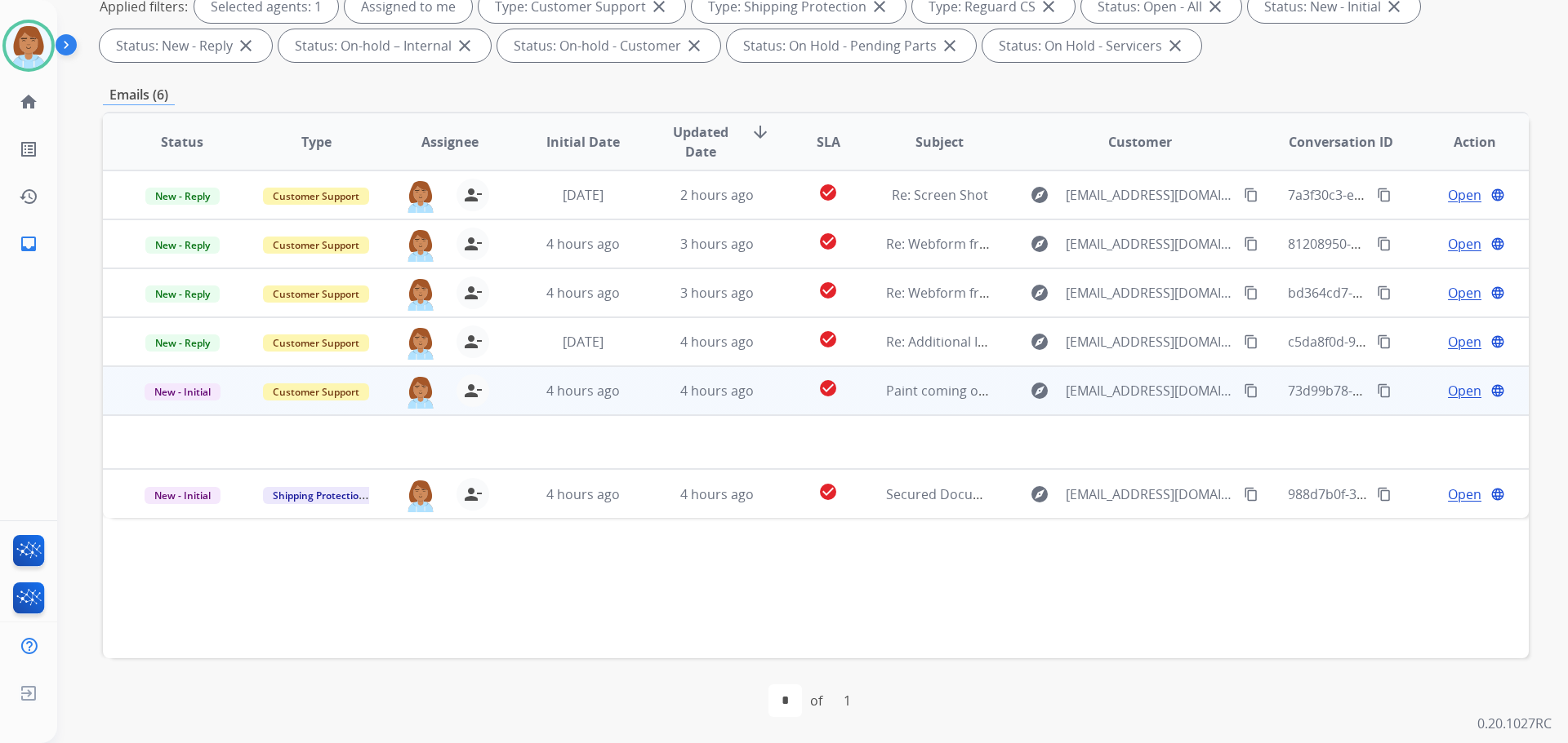
click at [1455, 390] on span "Open" at bounding box center [1465, 390] width 33 height 19
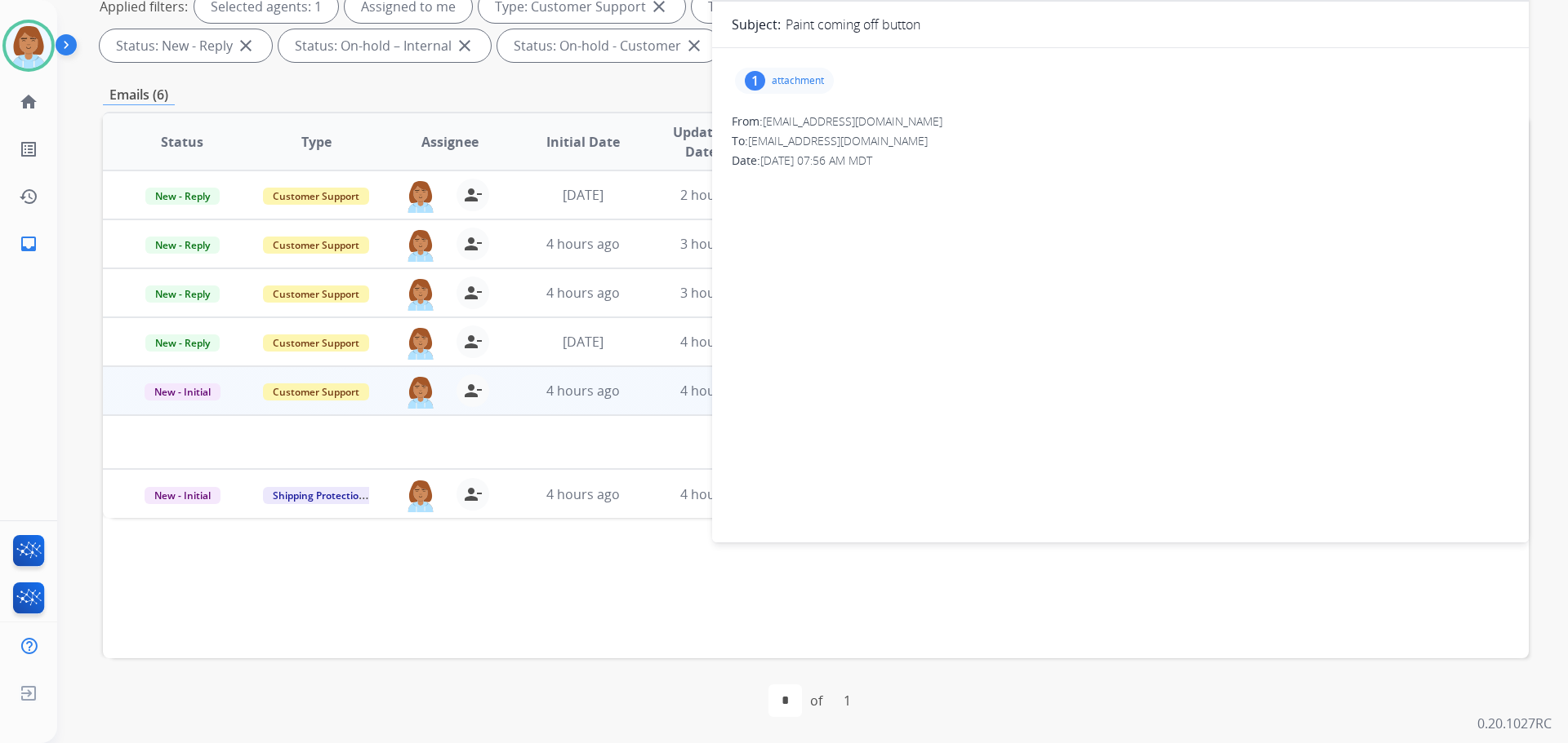
click at [785, 66] on div "1 attachment" at bounding box center [1120, 80] width 778 height 39
click at [790, 83] on p "attachment" at bounding box center [798, 81] width 53 height 13
click at [784, 114] on div at bounding box center [789, 123] width 82 height 57
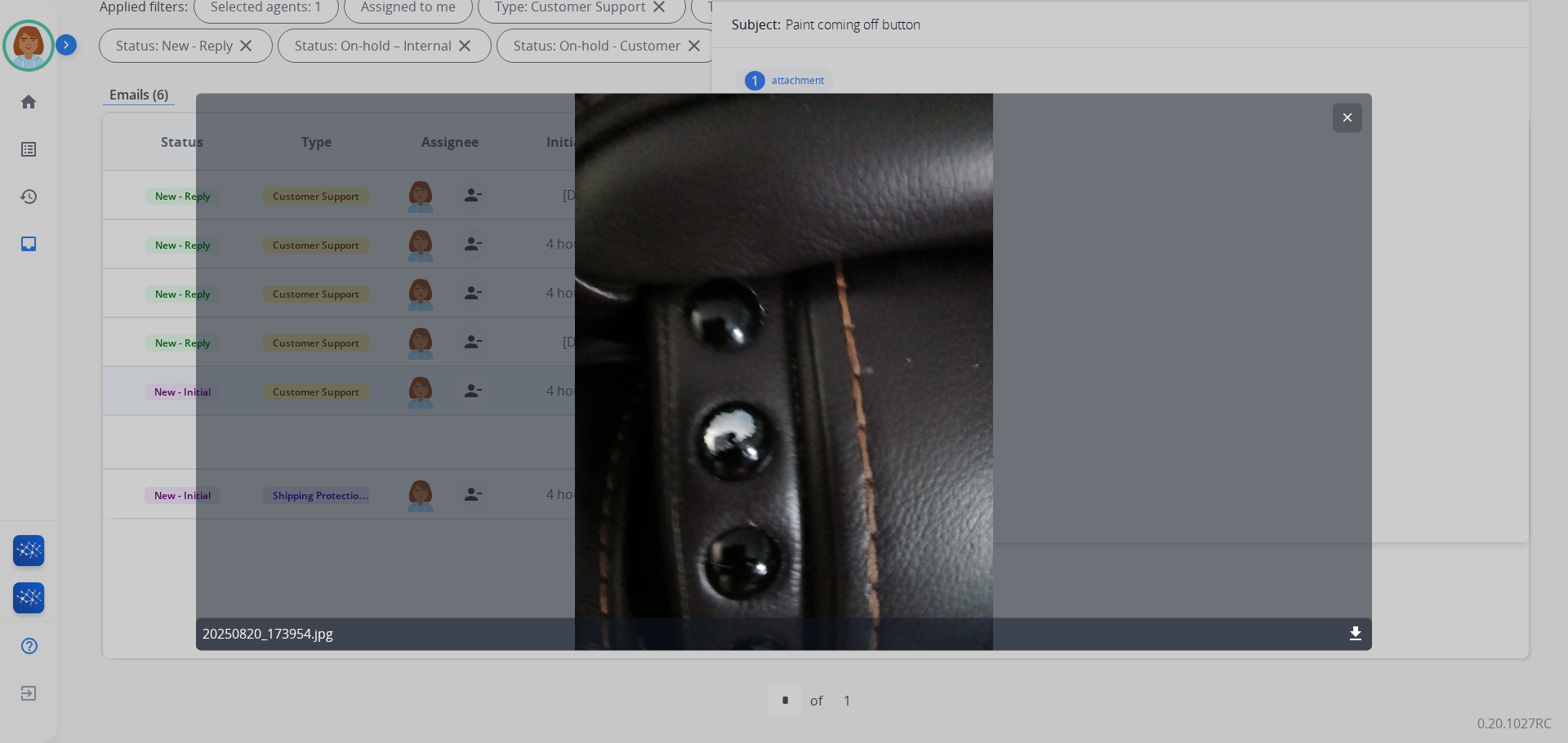
click at [1360, 121] on button "clear" at bounding box center [1348, 118] width 30 height 29
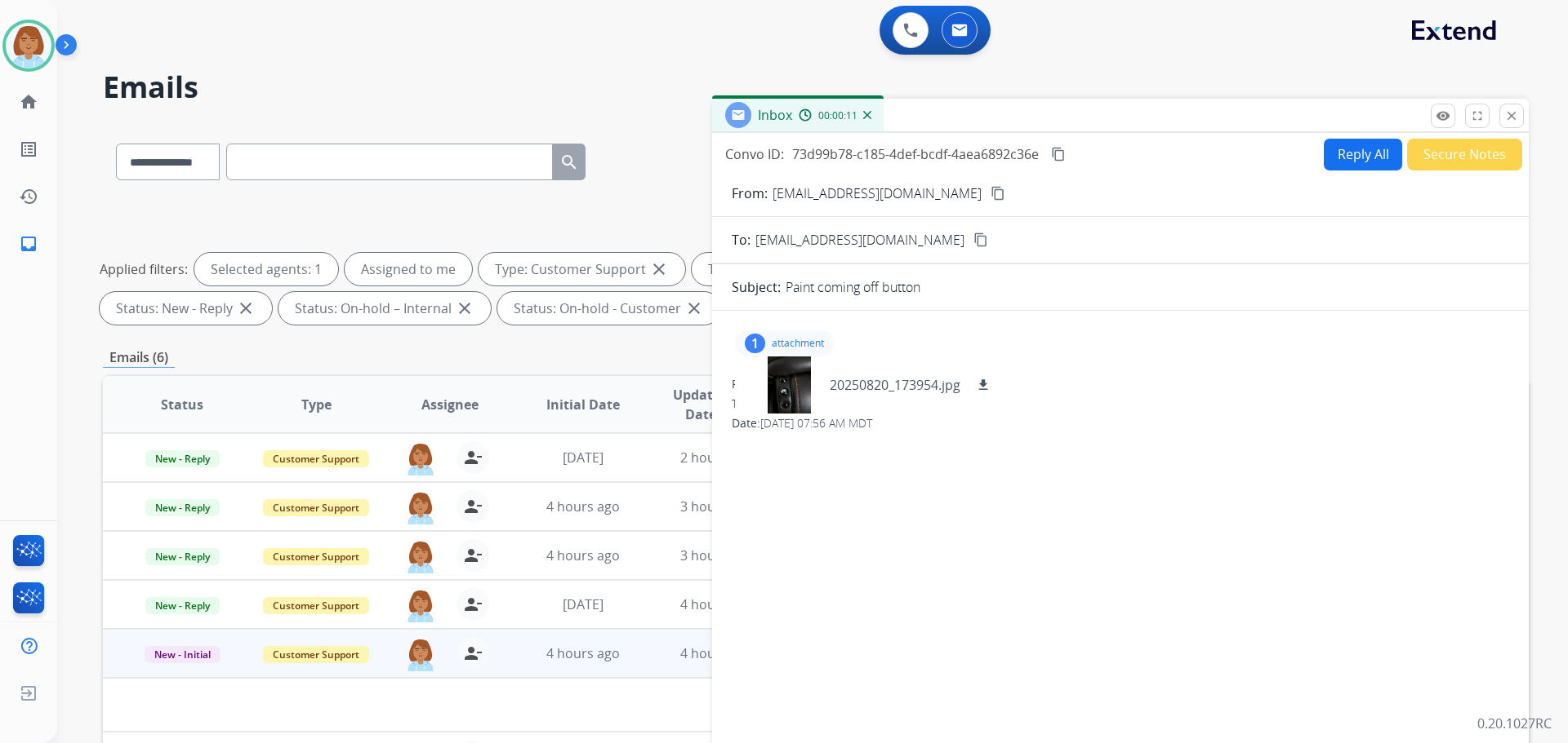
scroll to position [0, 0]
click at [1499, 115] on button "close Close" at bounding box center [1511, 116] width 25 height 25
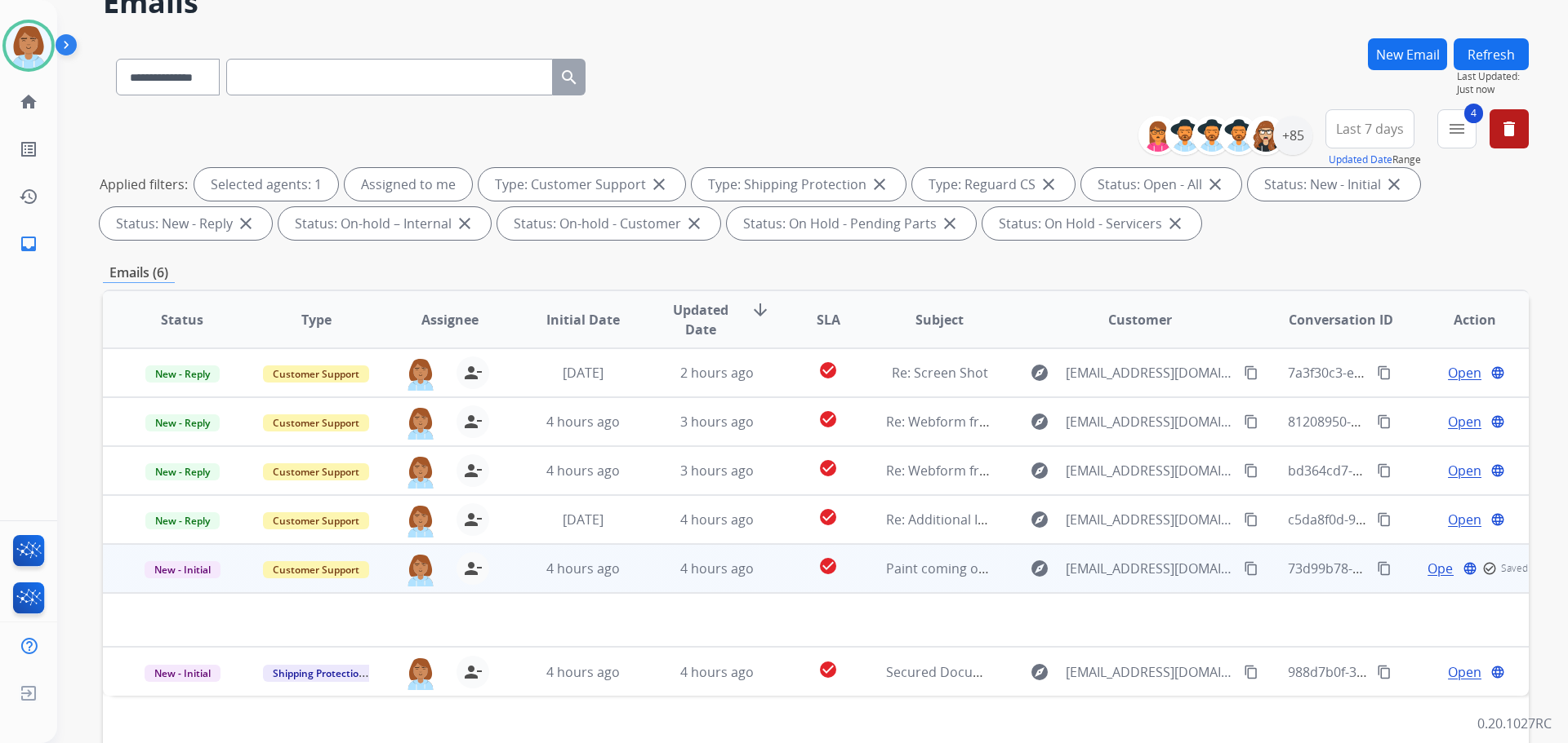
scroll to position [245, 0]
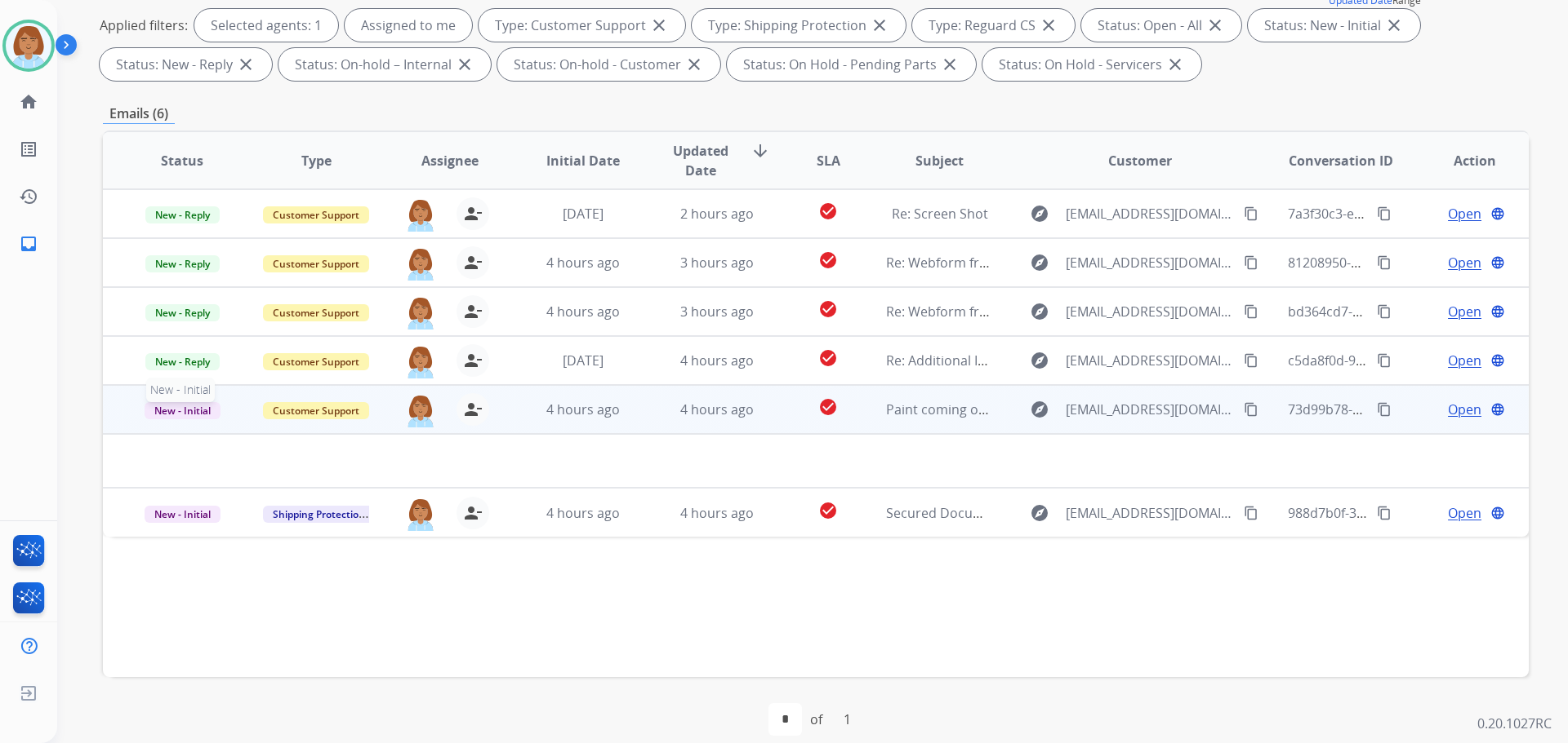
click at [216, 412] on span "New - Initial" at bounding box center [183, 410] width 76 height 18
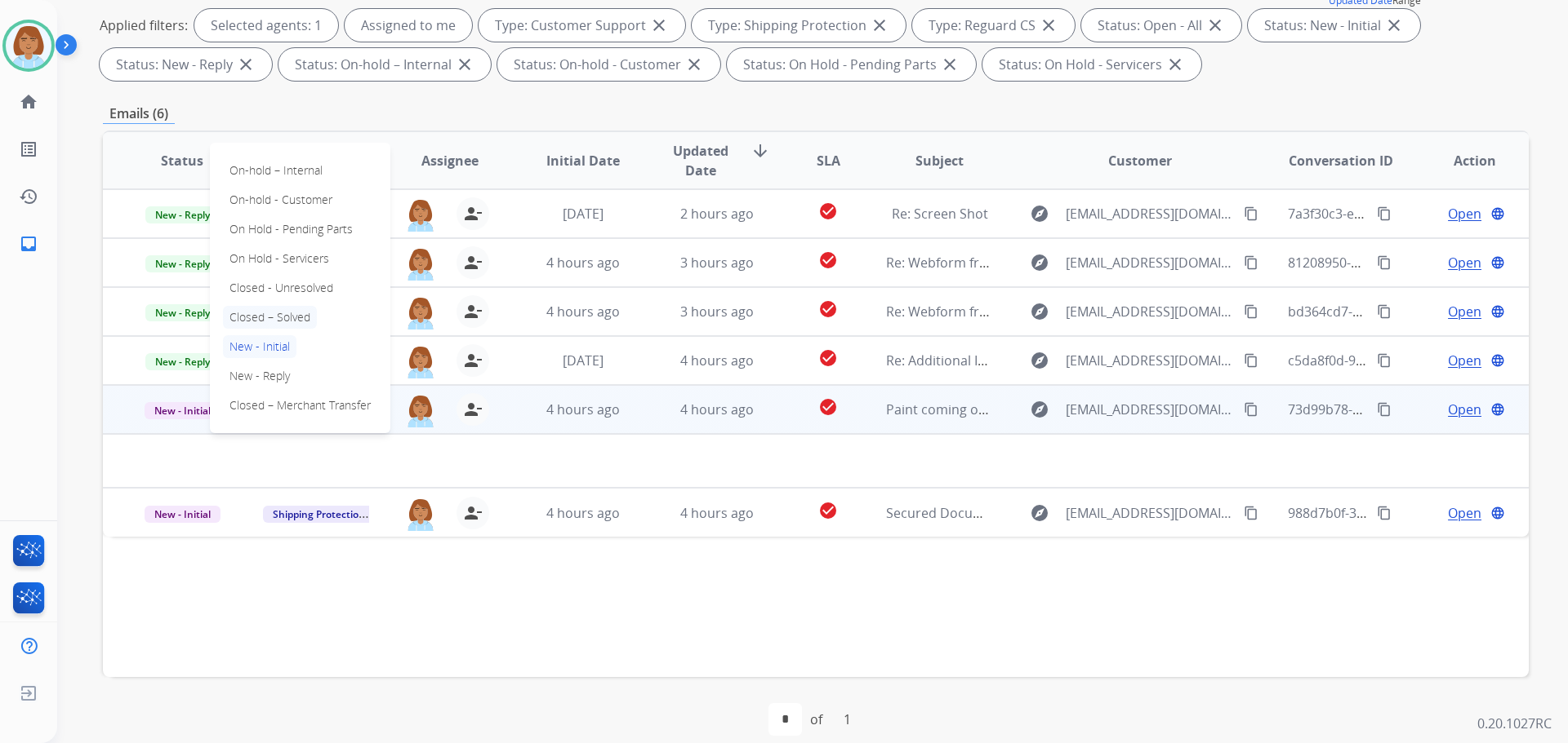
click at [305, 322] on p "Closed – Solved" at bounding box center [270, 317] width 94 height 23
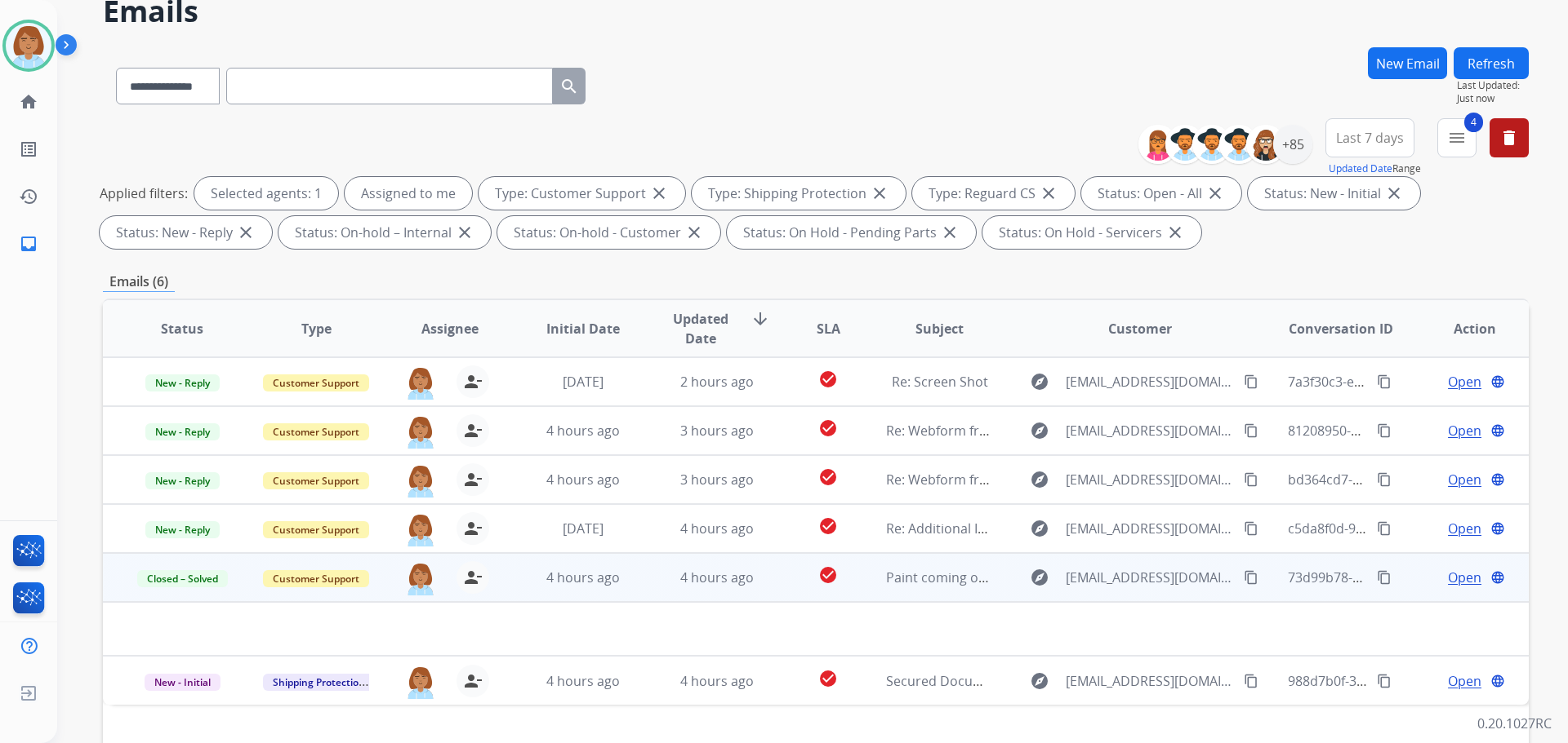
scroll to position [0, 0]
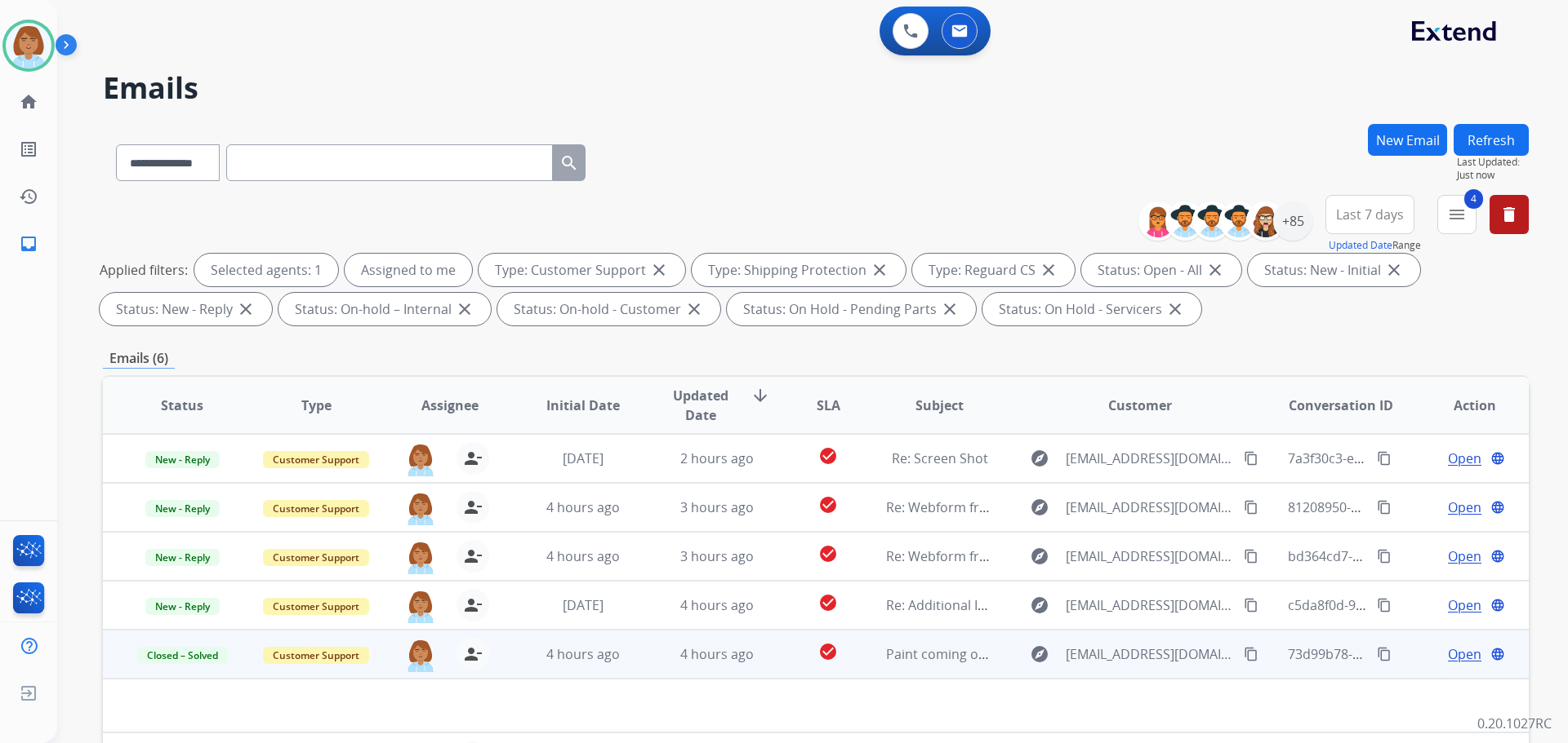
click at [1494, 147] on button "Refresh" at bounding box center [1491, 140] width 75 height 32
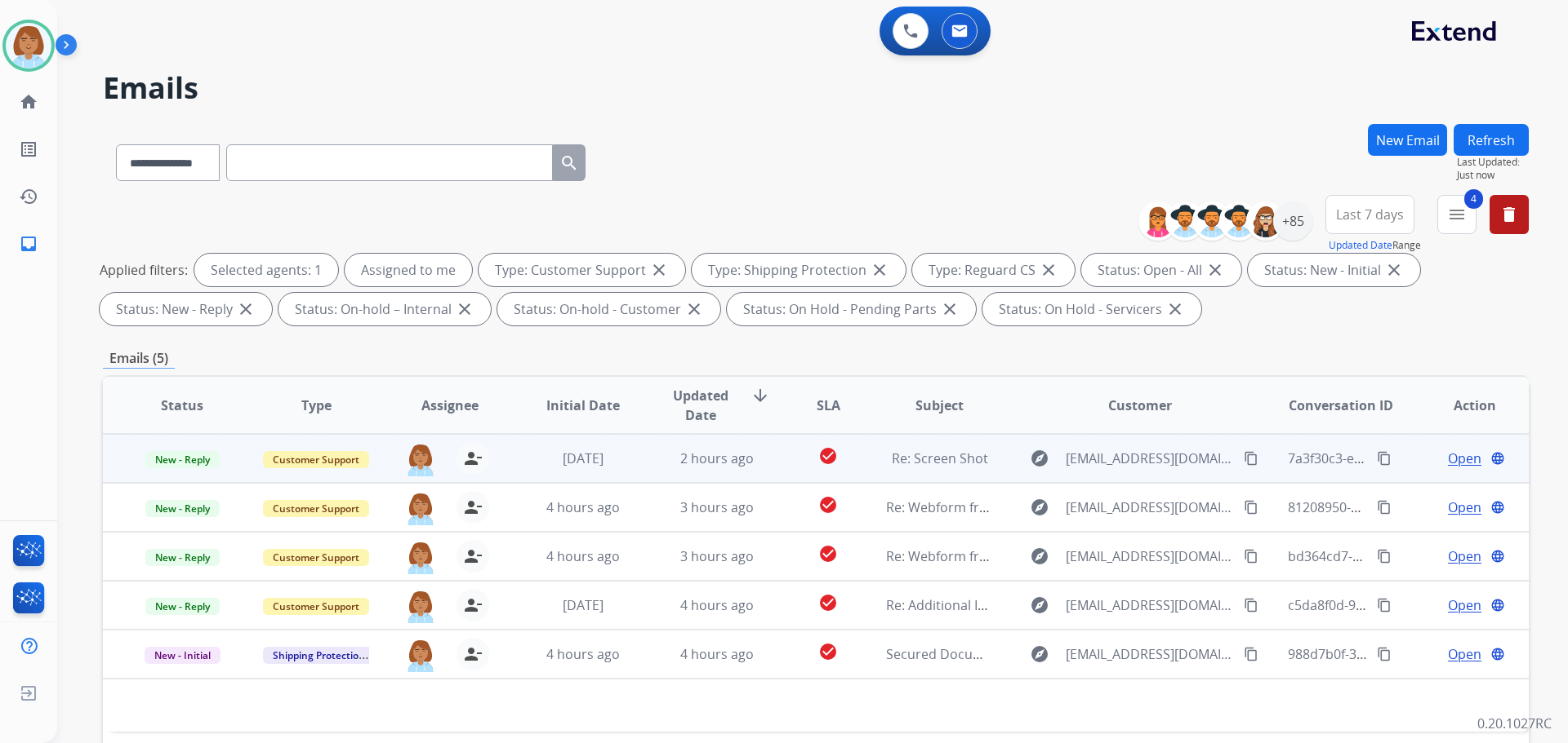
click at [509, 473] on td "[DATE]" at bounding box center [570, 458] width 134 height 49
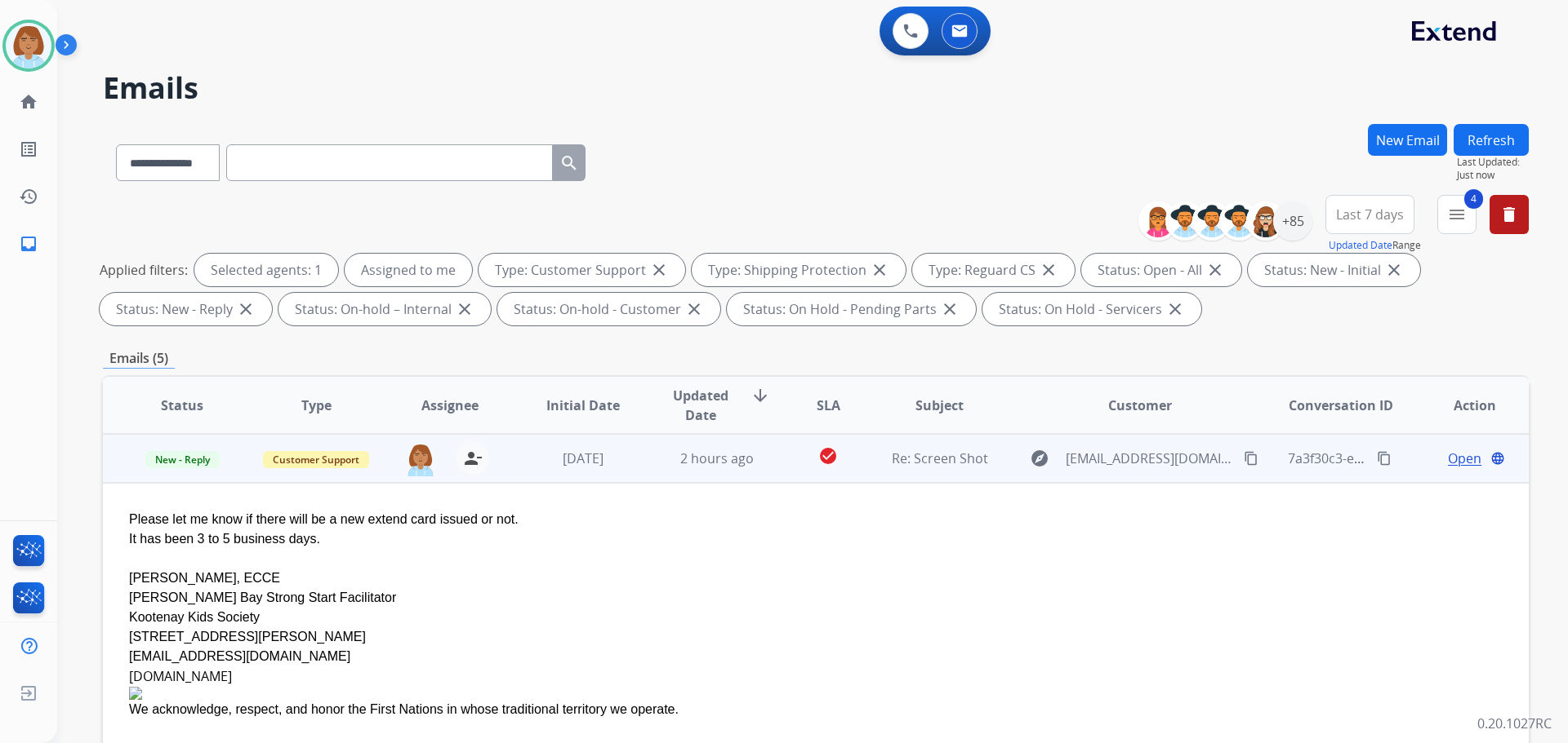
click at [1243, 459] on mat-icon "content_copy" at bounding box center [1251, 459] width 15 height 15
click at [1430, 463] on div "Open language" at bounding box center [1474, 458] width 107 height 19
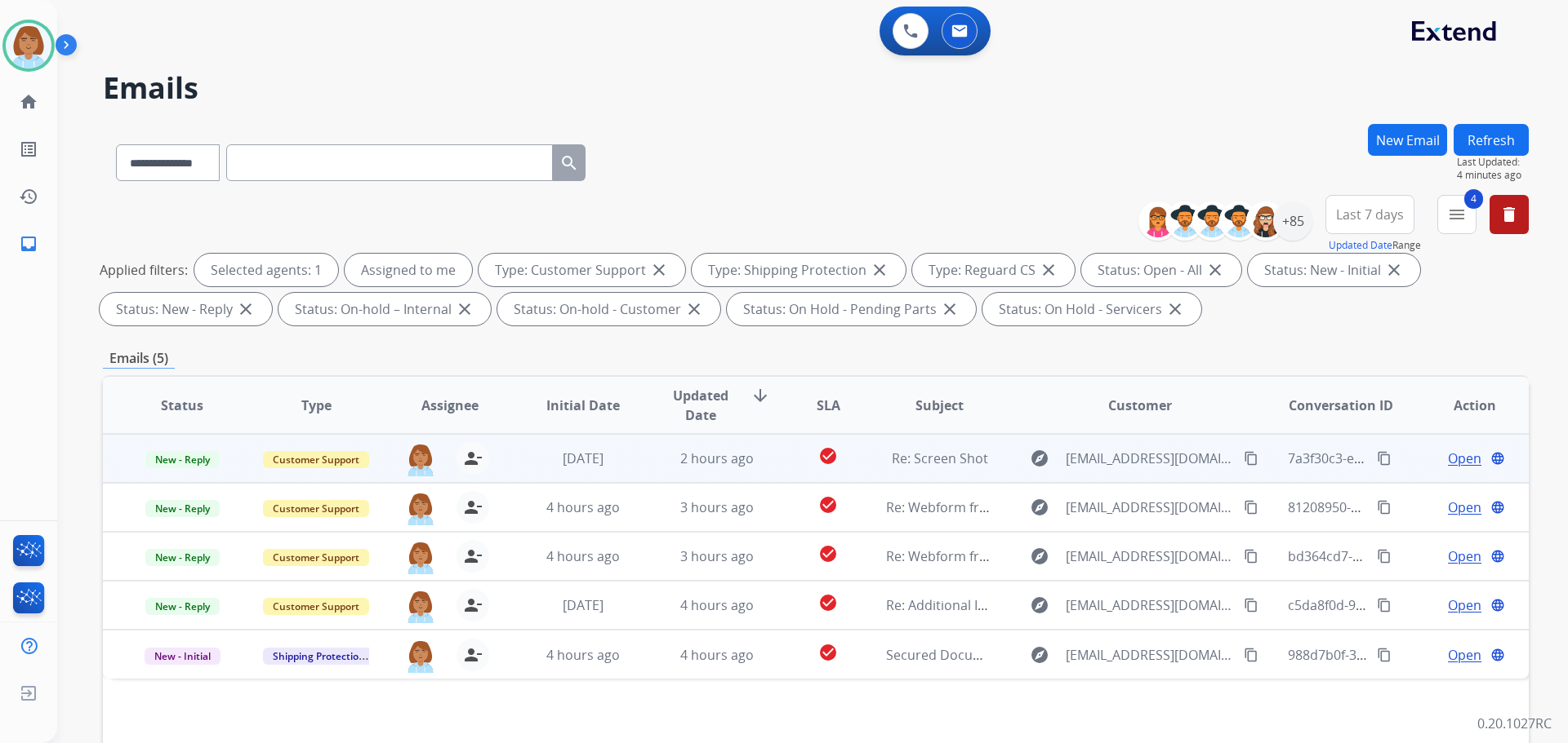
click at [1448, 466] on span "Open" at bounding box center [1465, 458] width 33 height 19
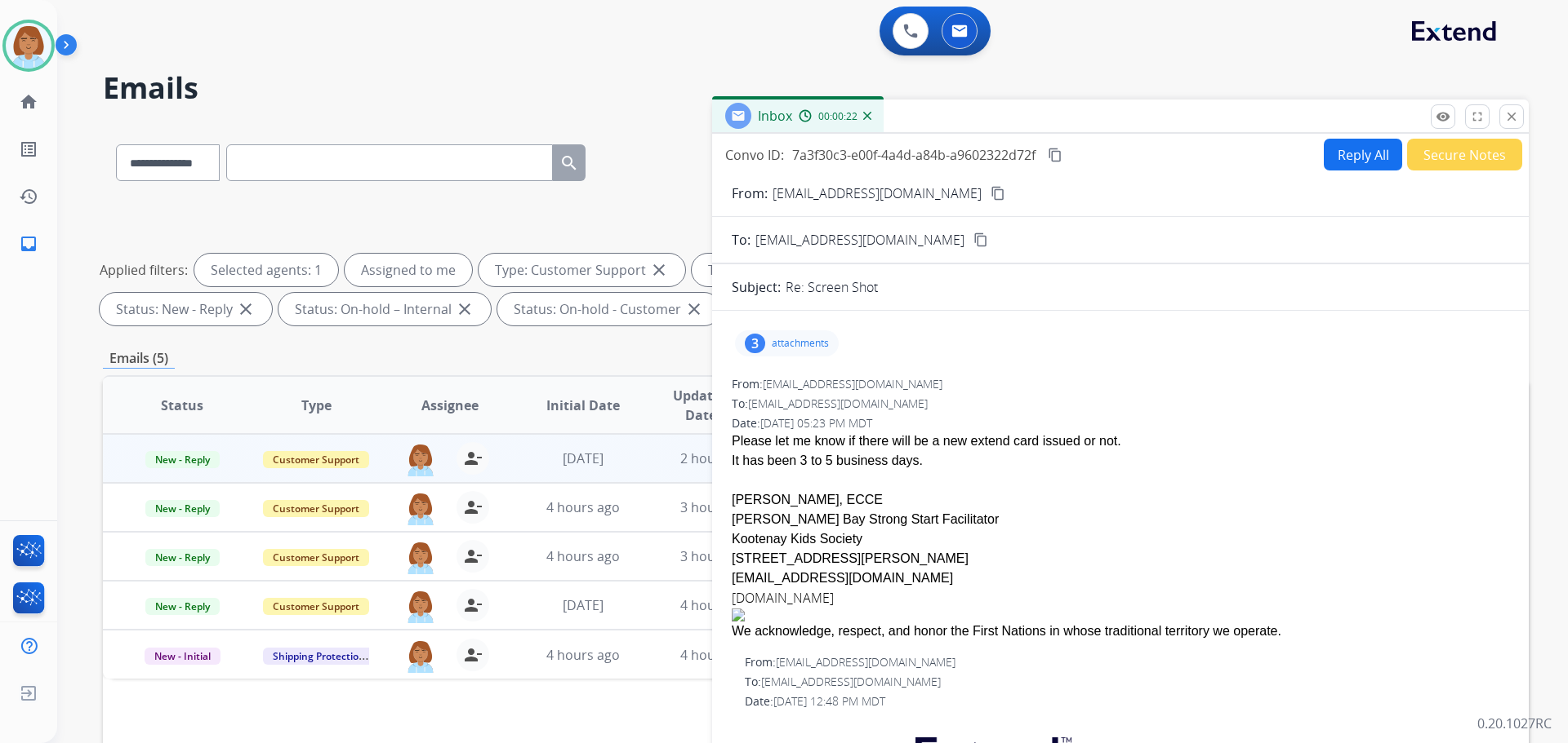
click at [1468, 151] on button "Secure Notes" at bounding box center [1464, 154] width 115 height 32
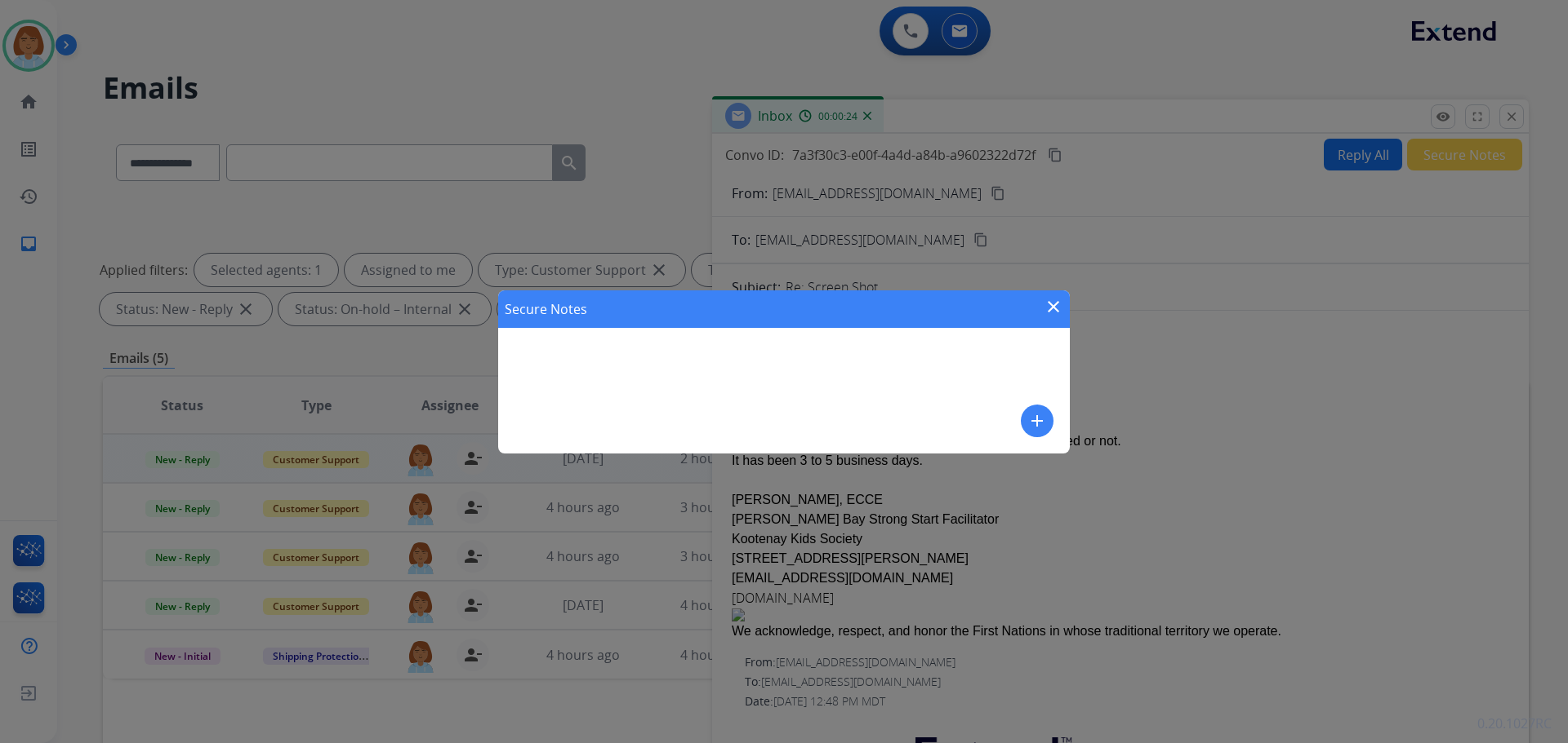
click at [1041, 302] on div "Secure Notes close" at bounding box center [784, 309] width 572 height 38
click at [1056, 309] on mat-icon "close" at bounding box center [1052, 306] width 19 height 19
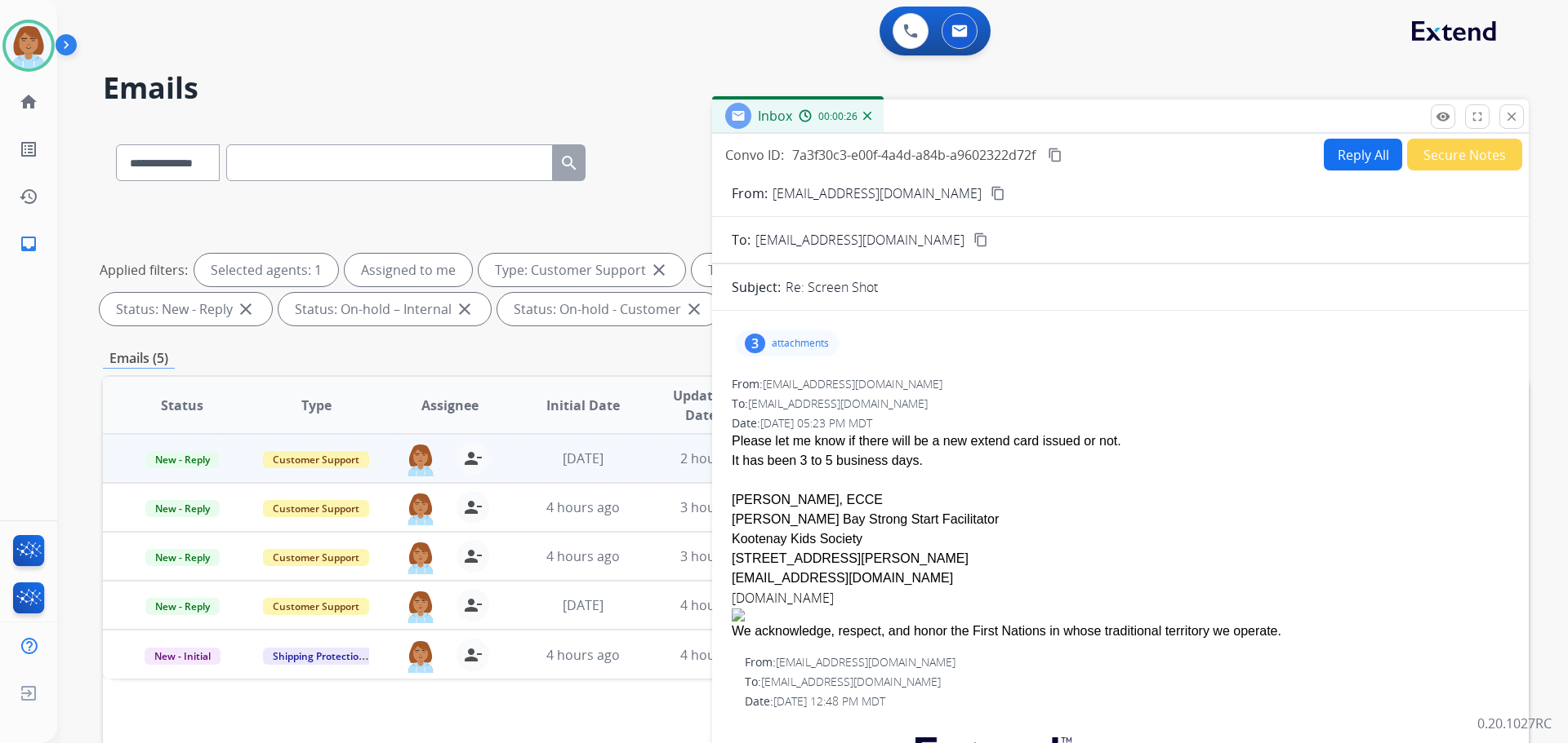
click at [1356, 141] on button "Reply All" at bounding box center [1362, 154] width 78 height 32
select select "**********"
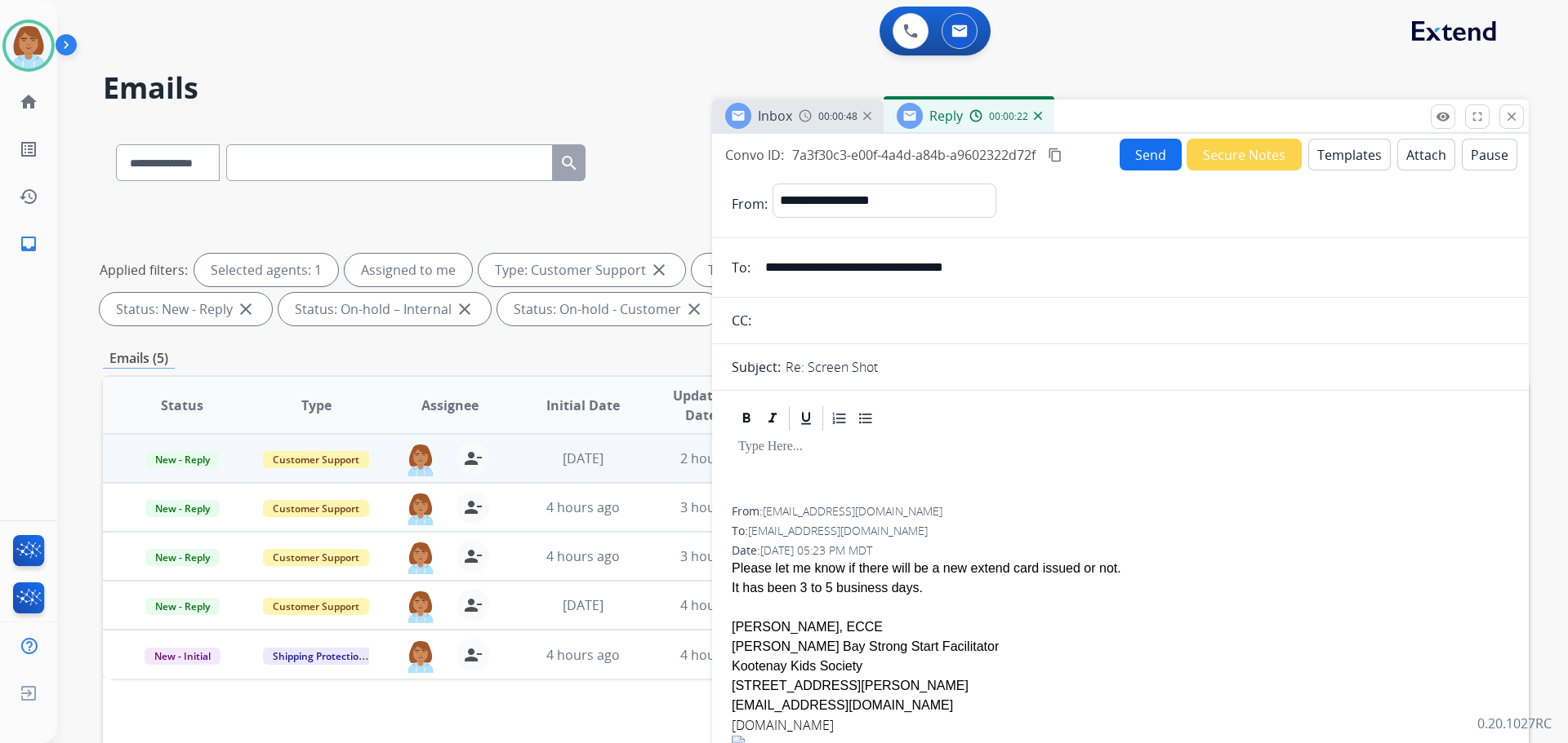
click at [1345, 168] on button "Templates" at bounding box center [1348, 154] width 82 height 32
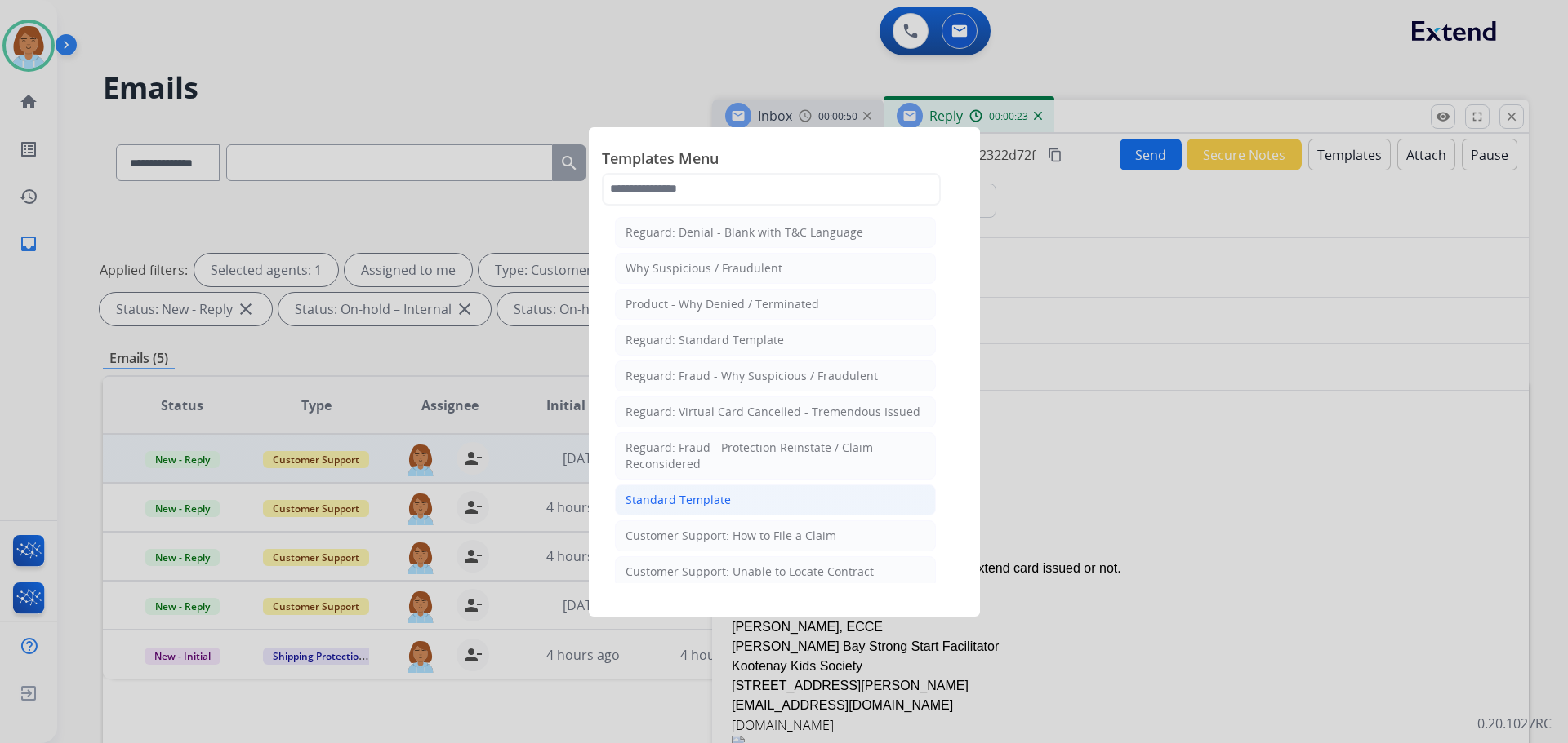
click at [757, 510] on li "Standard Template" at bounding box center [776, 501] width 321 height 31
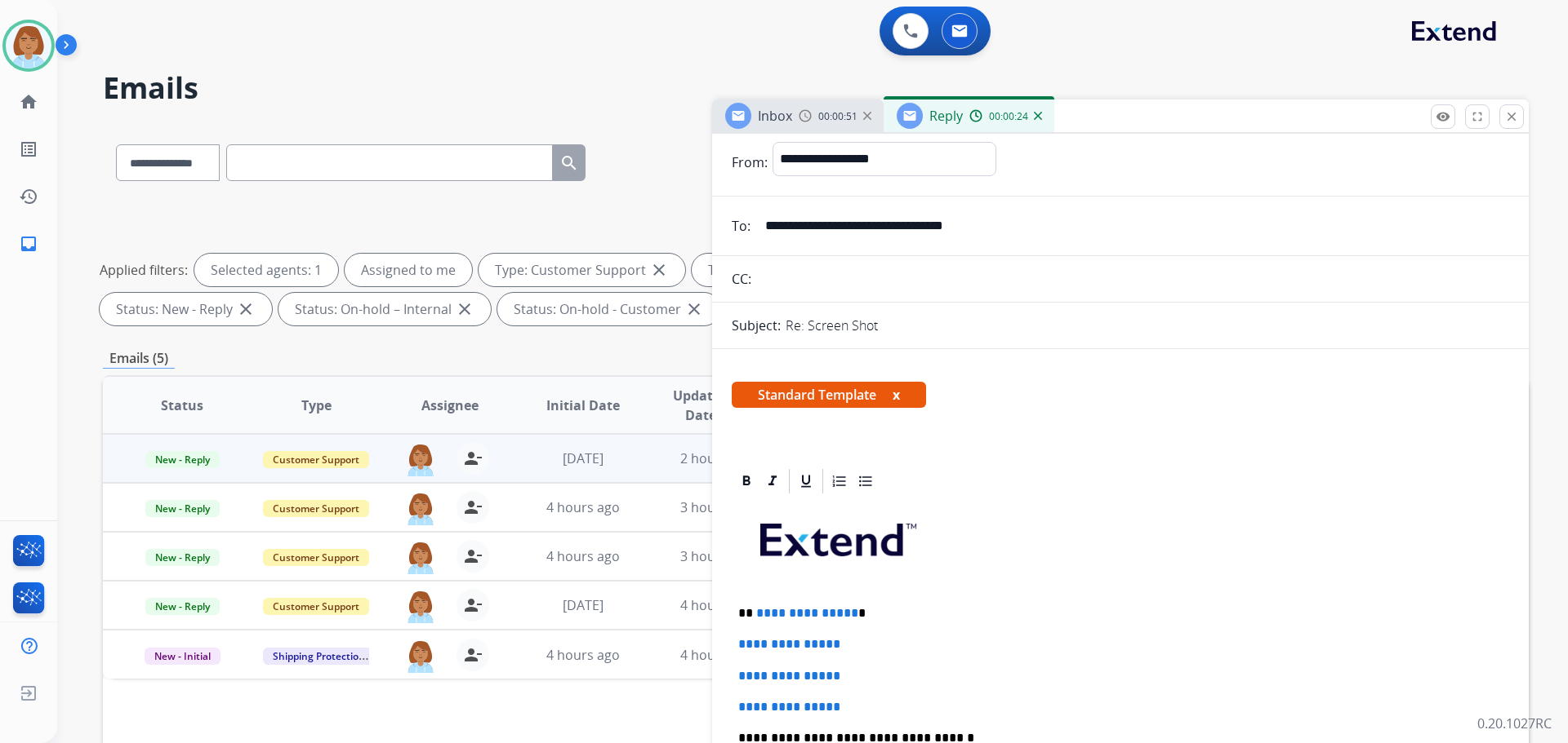
scroll to position [163, 0]
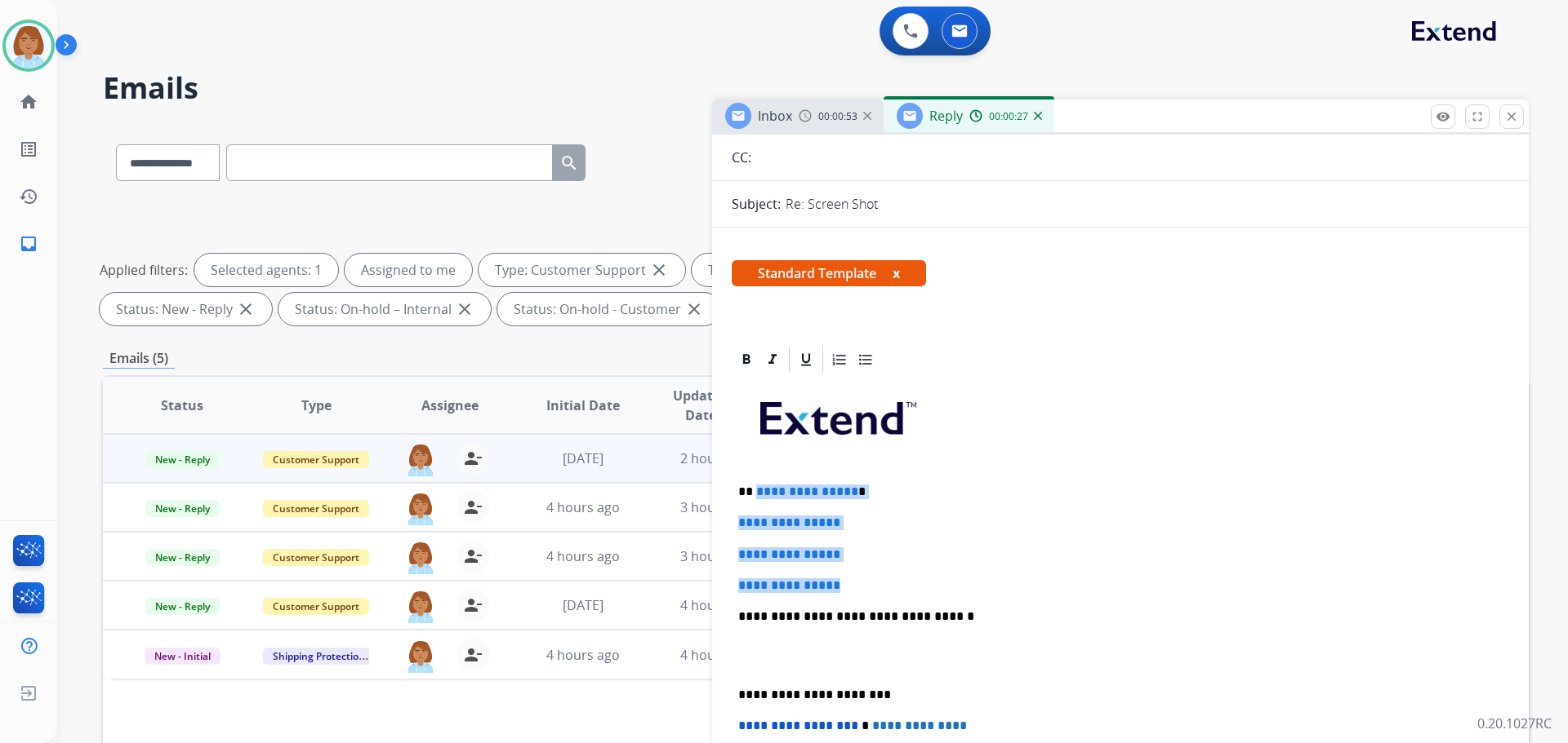
drag, startPoint x: 850, startPoint y: 587, endPoint x: 754, endPoint y: 490, distance: 136.5
click at [754, 490] on div "**********" at bounding box center [1120, 655] width 778 height 561
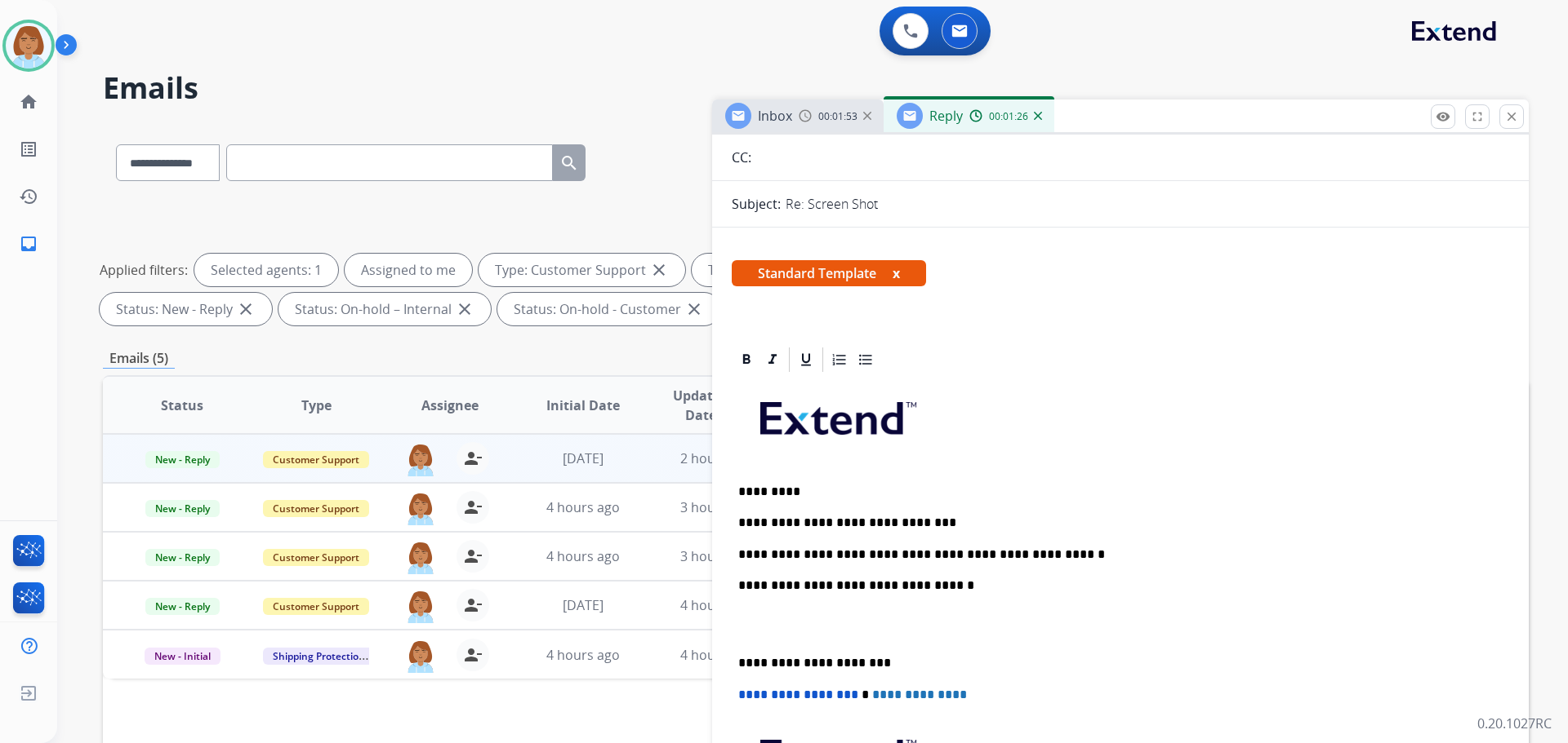
drag, startPoint x: 891, startPoint y: 556, endPoint x: 905, endPoint y: 562, distance: 15.2
click at [891, 556] on p "**********" at bounding box center [1113, 555] width 751 height 15
click at [1025, 549] on p "**********" at bounding box center [1113, 555] width 751 height 15
click at [1172, 545] on div "**********" at bounding box center [1120, 639] width 778 height 530
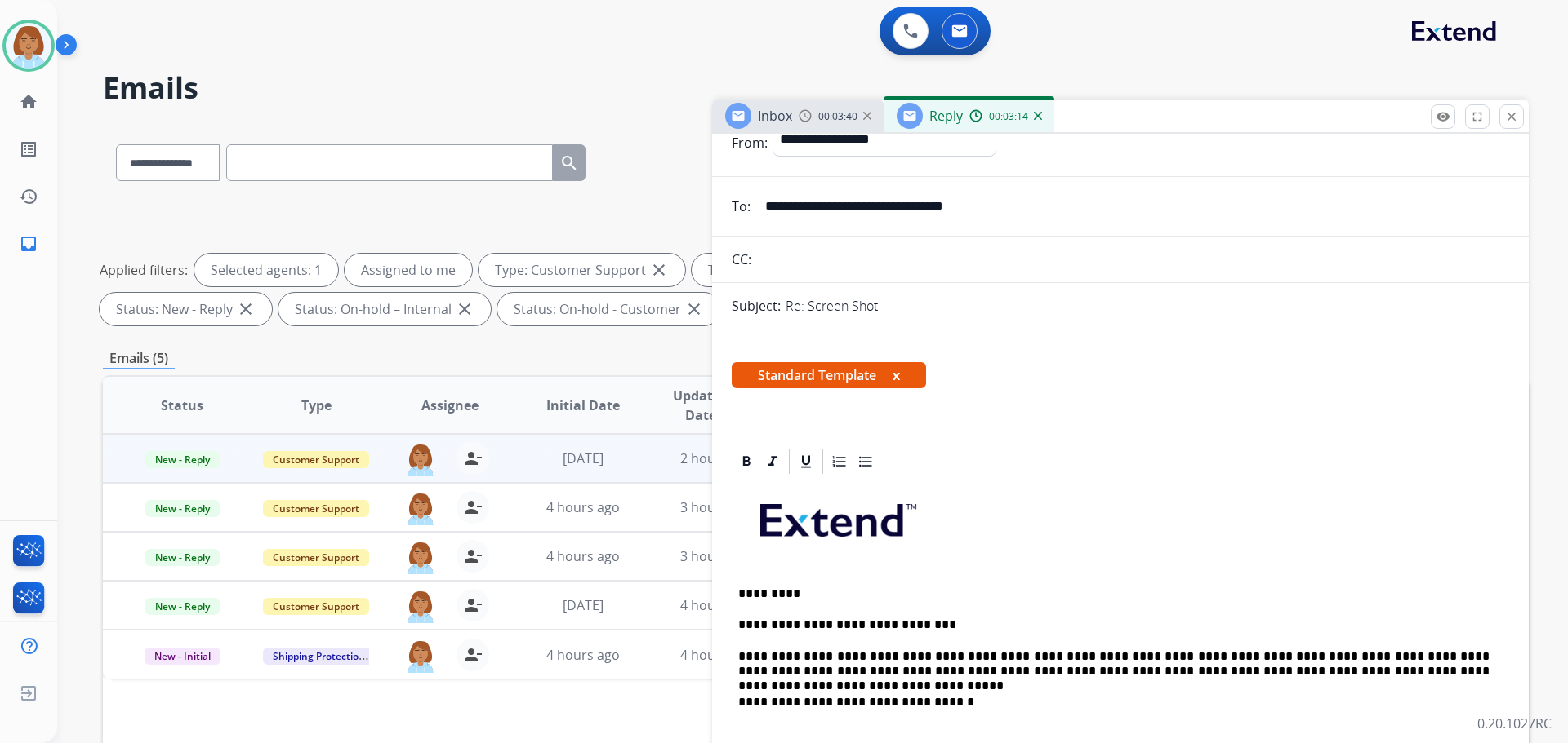
scroll to position [0, 0]
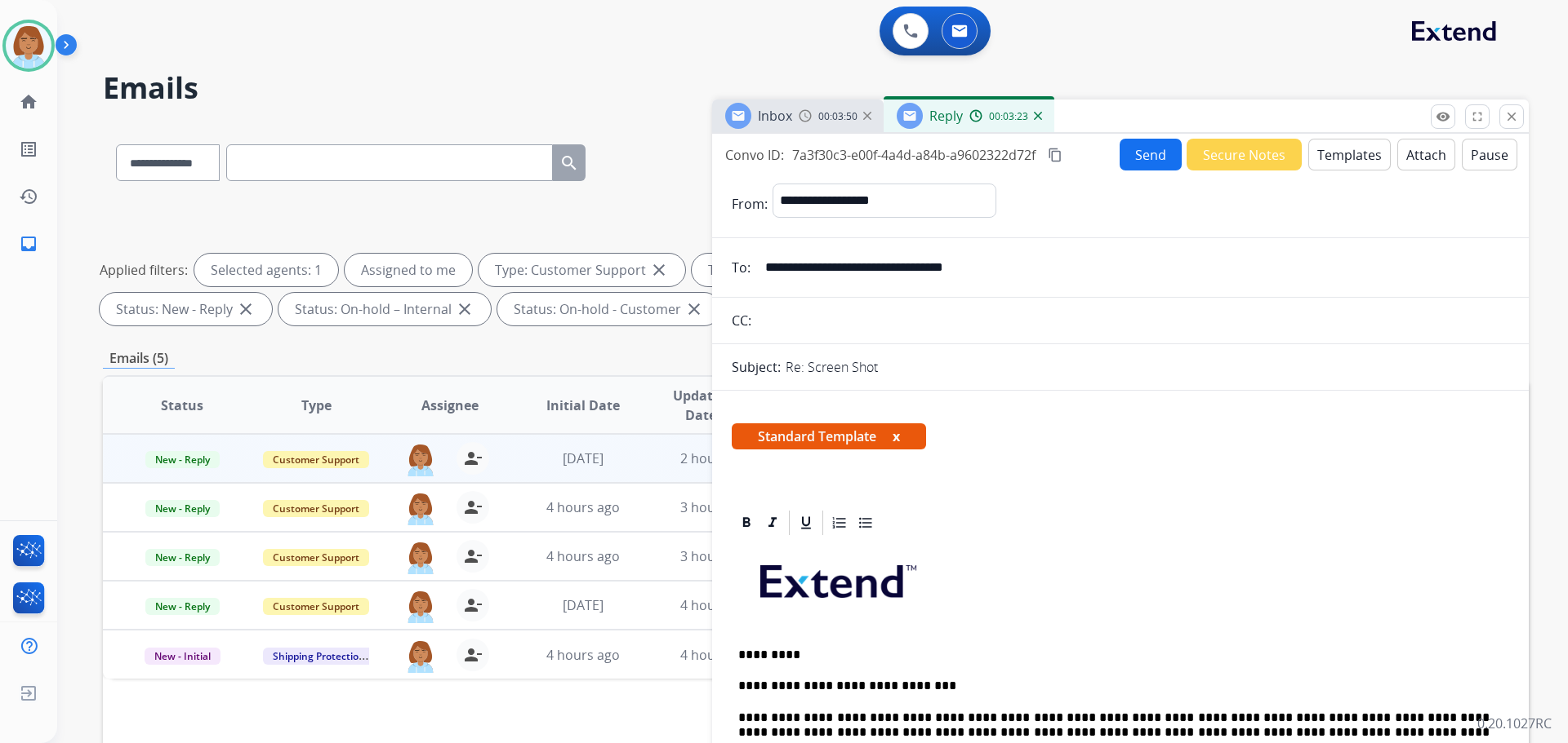
click at [1125, 162] on button "Send" at bounding box center [1150, 154] width 62 height 32
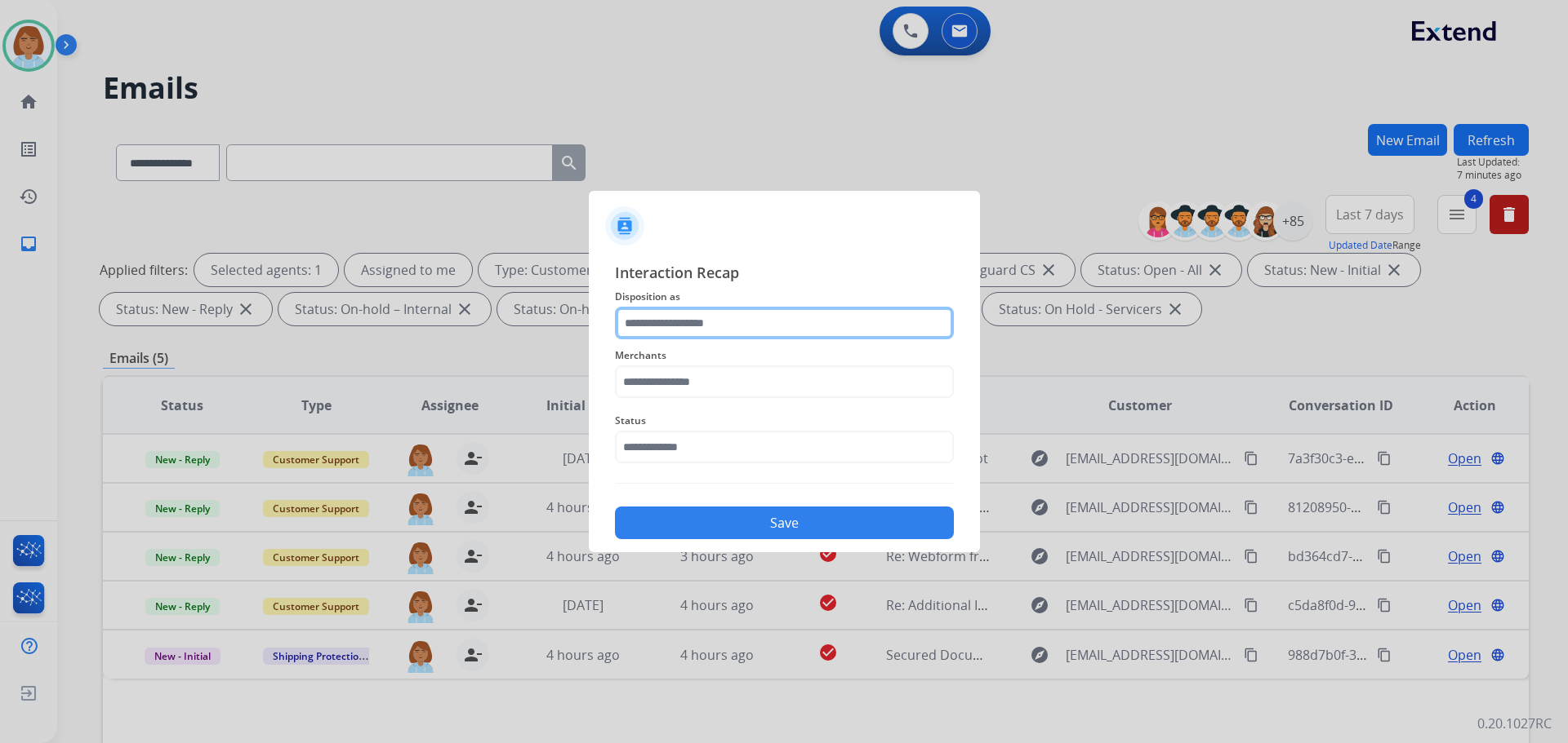
click at [729, 325] on input "text" at bounding box center [784, 323] width 339 height 32
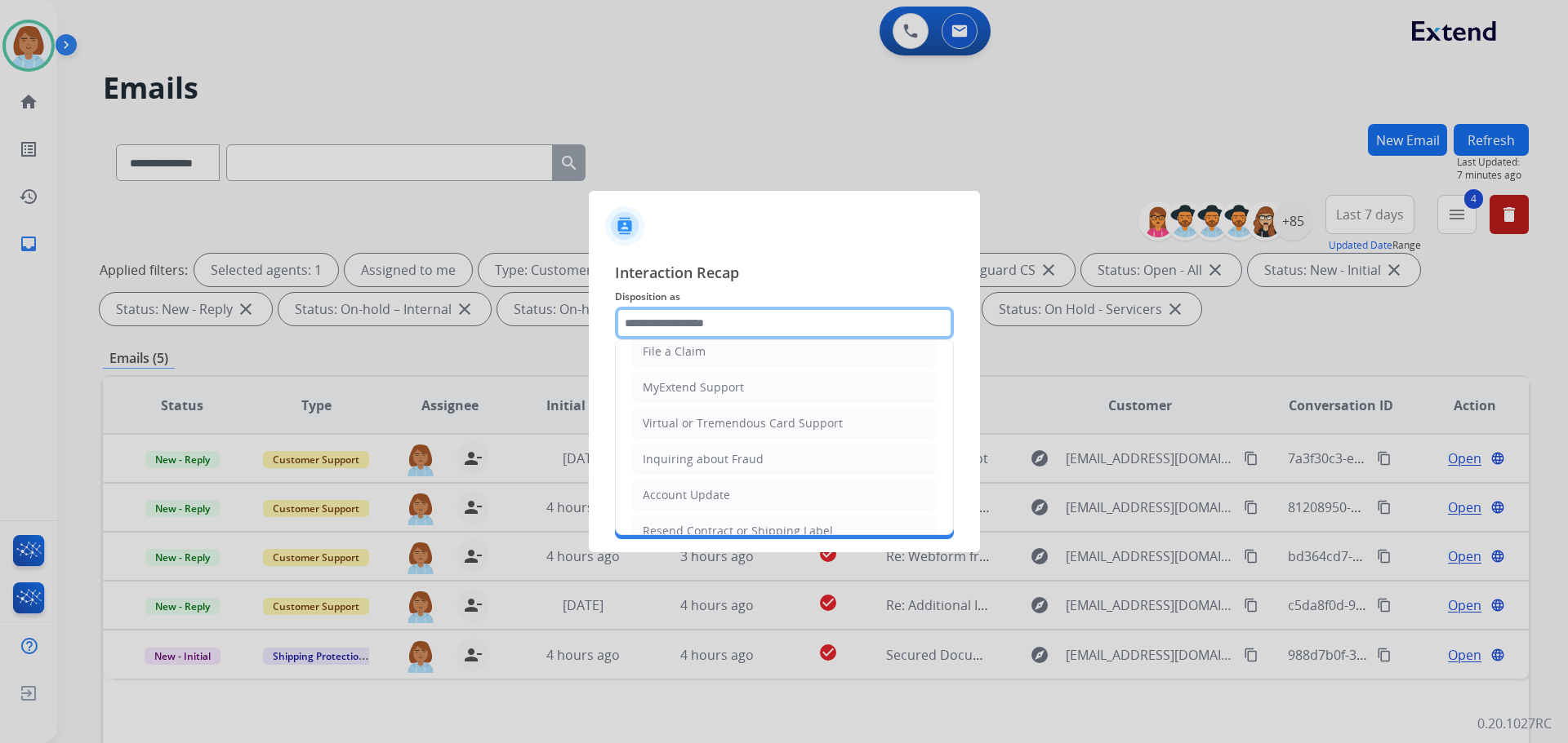
scroll to position [163, 0]
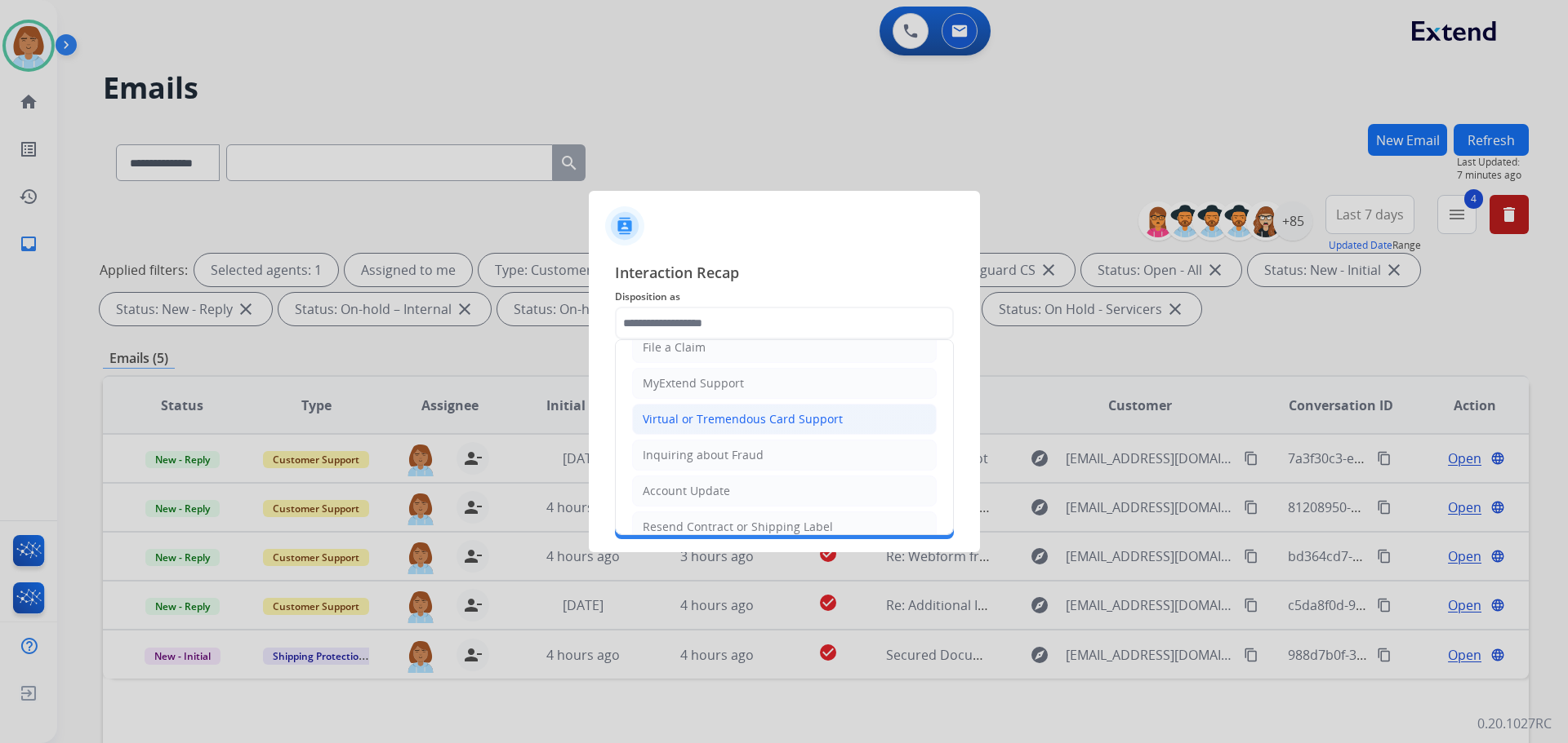
click at [726, 423] on div "Virtual or Tremendous Card Support" at bounding box center [742, 419] width 200 height 17
type input "**********"
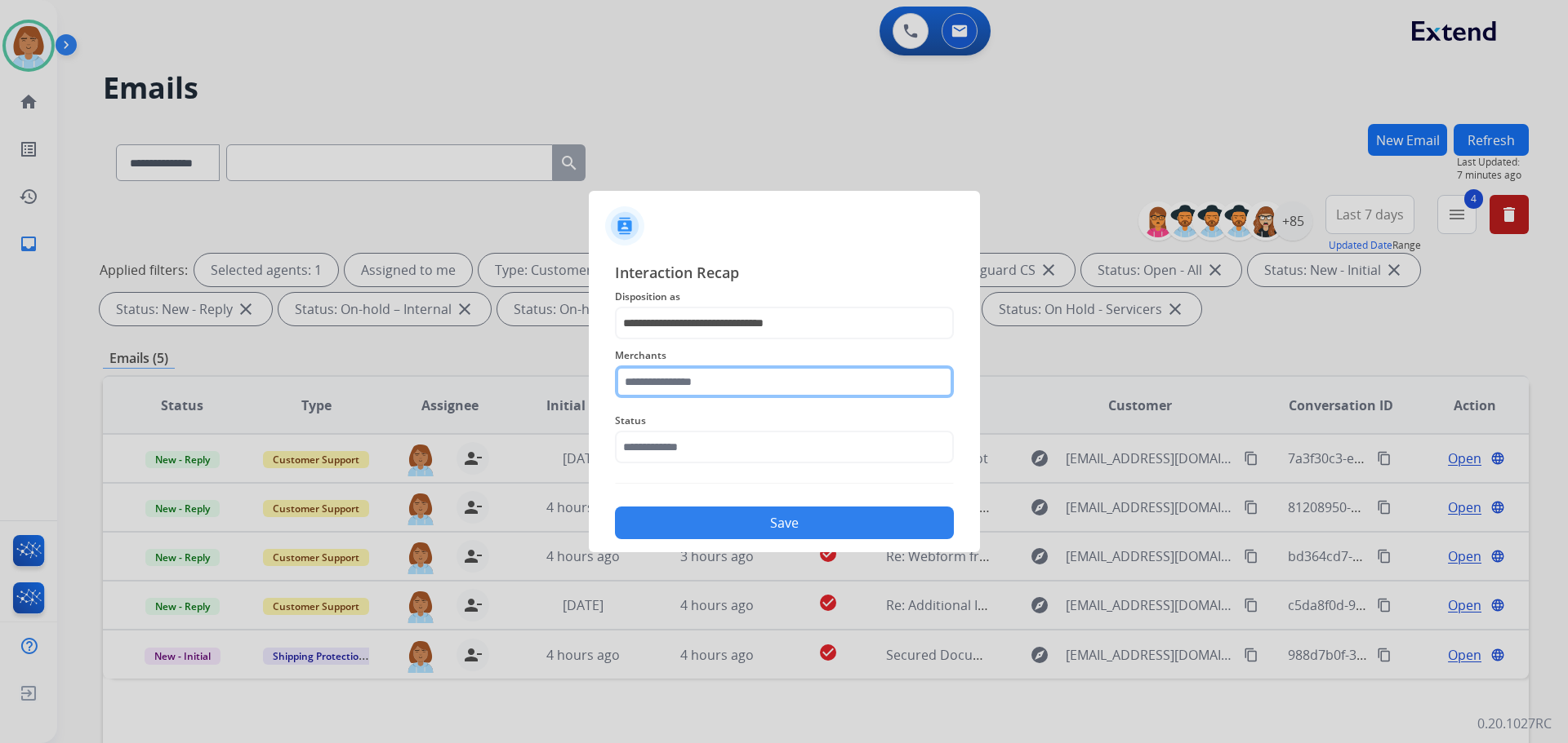
click at [720, 370] on input "text" at bounding box center [784, 382] width 339 height 32
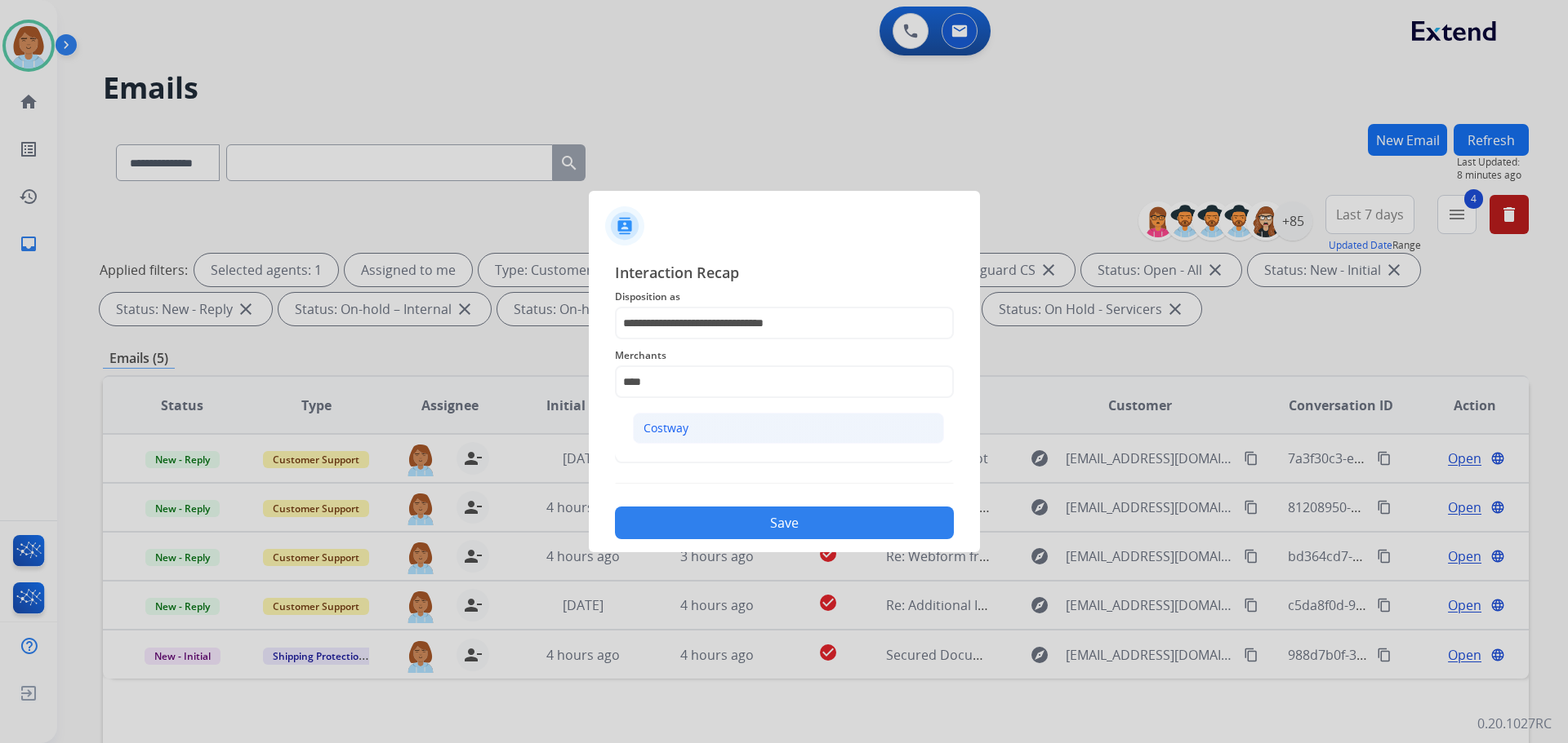
click at [669, 442] on li "Costway" at bounding box center [788, 429] width 311 height 31
type input "*******"
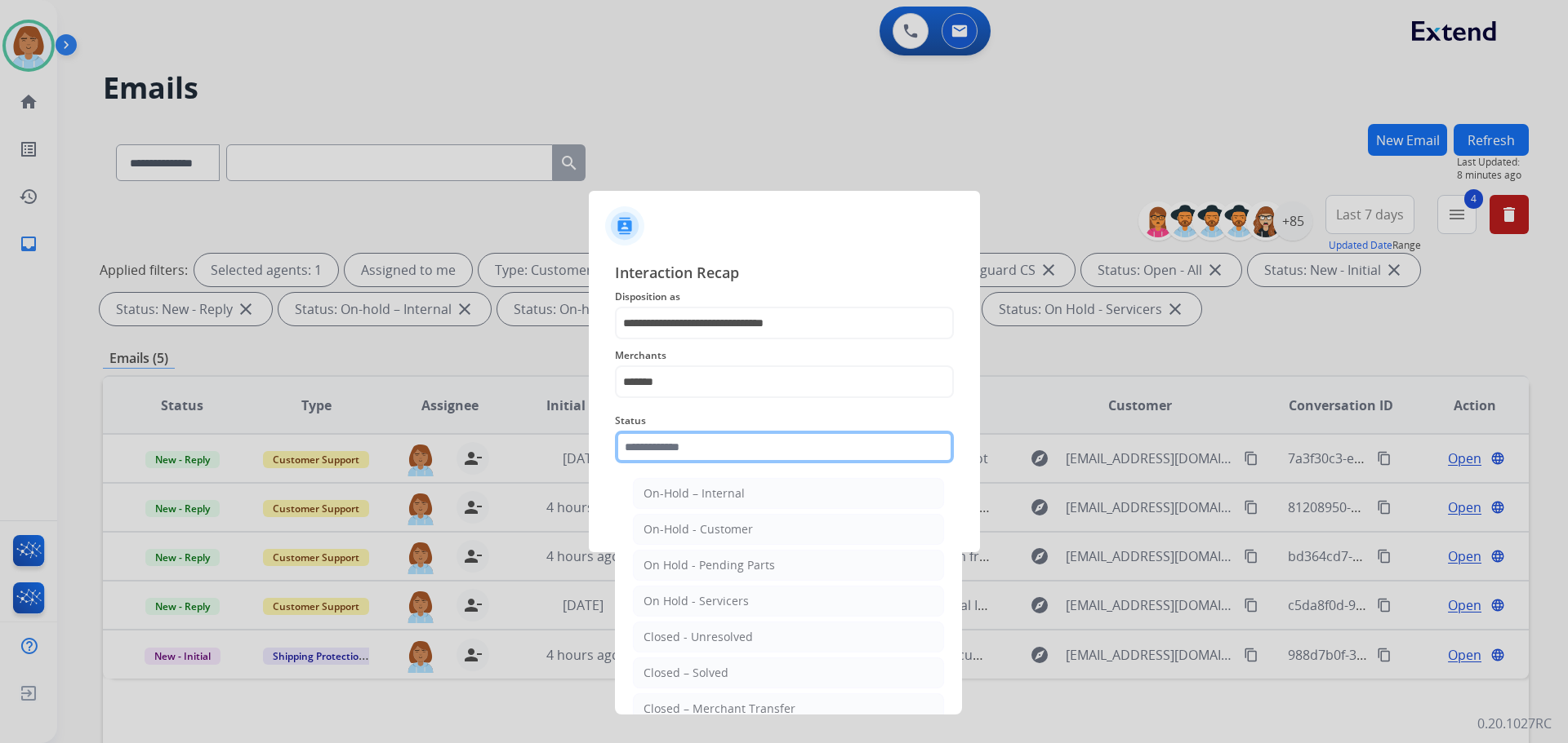
click at [669, 442] on input "text" at bounding box center [784, 446] width 339 height 32
click at [757, 671] on li "Closed – Solved" at bounding box center [788, 673] width 311 height 31
type input "**********"
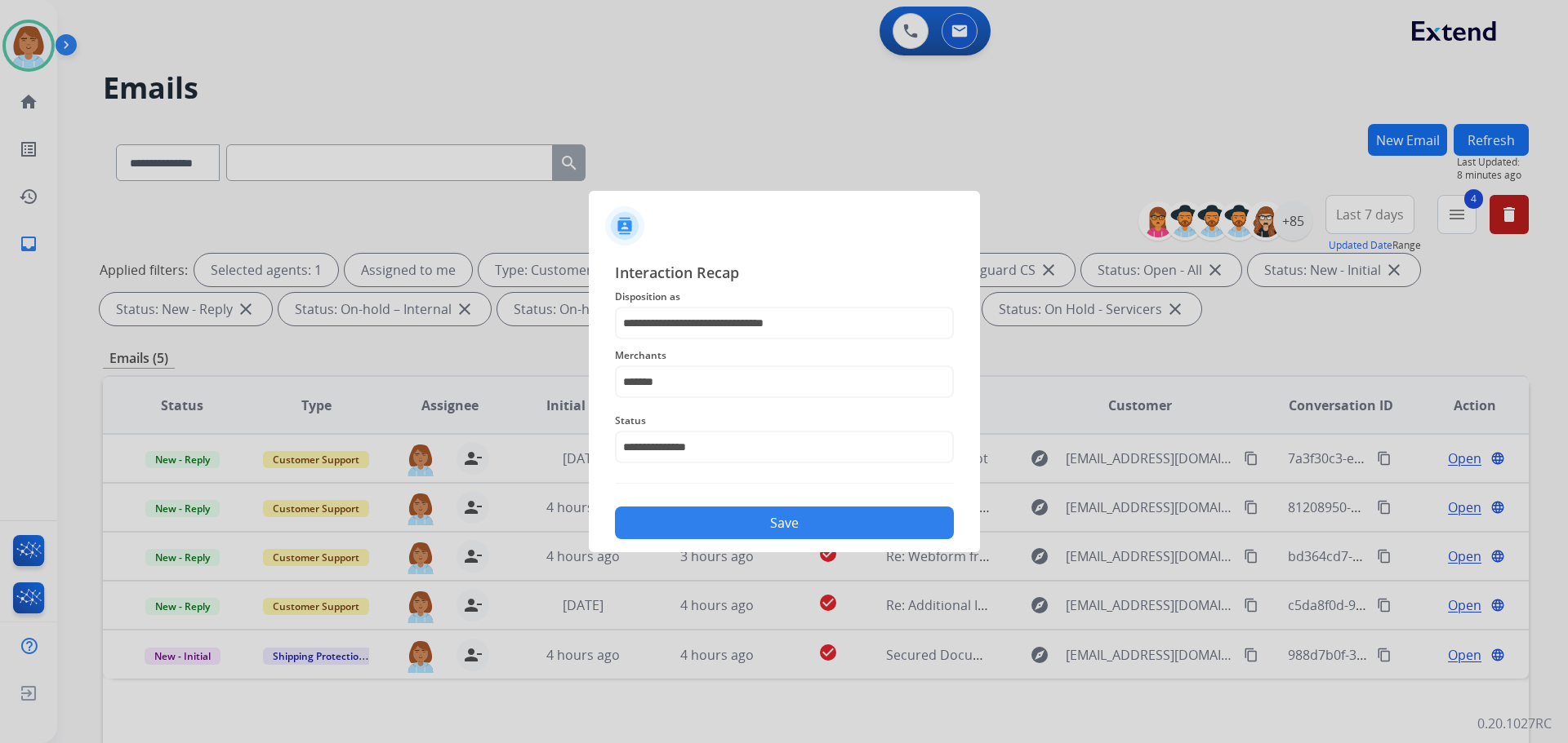
click at [826, 529] on button "Save" at bounding box center [784, 523] width 339 height 32
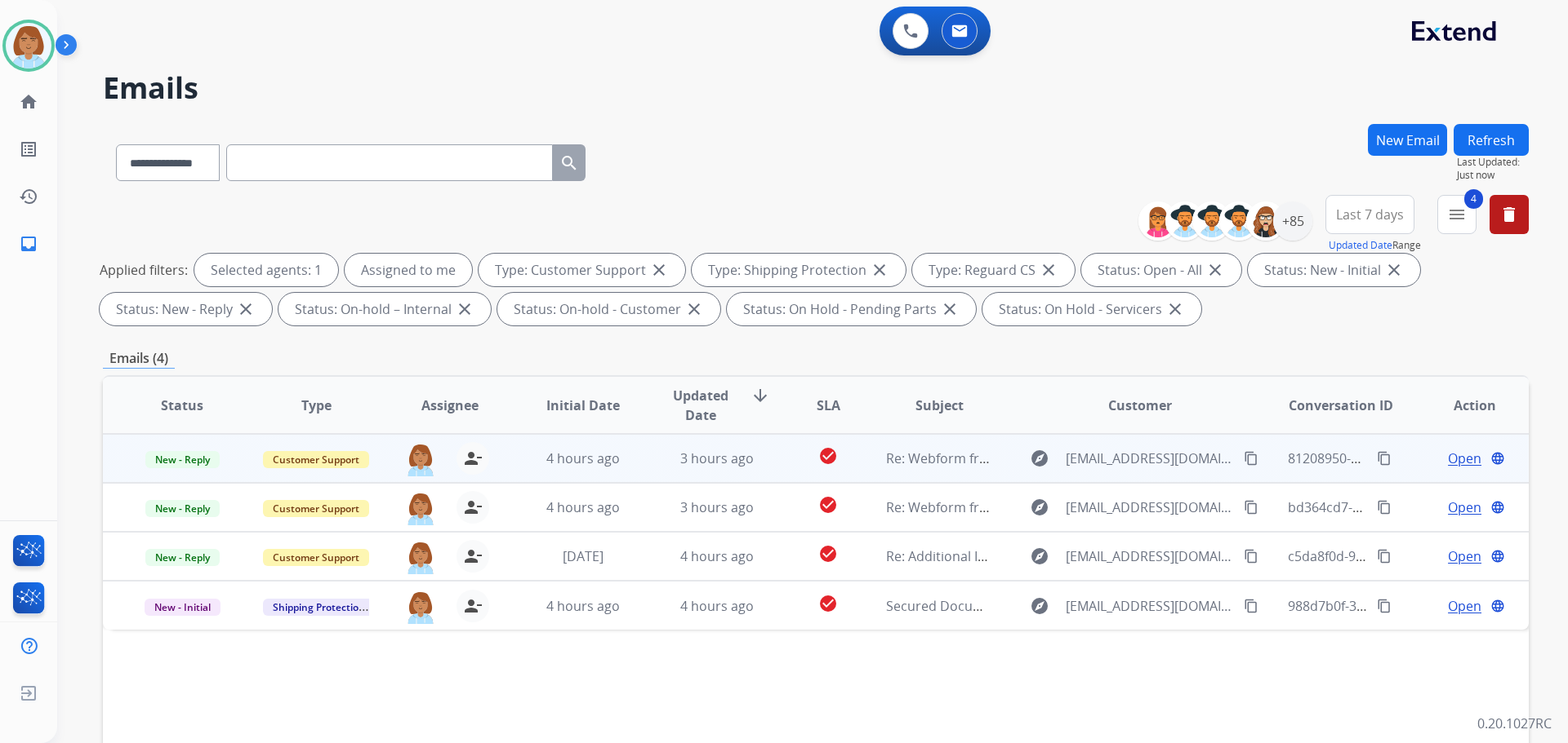
click at [784, 459] on td "check_circle" at bounding box center [815, 458] width 89 height 49
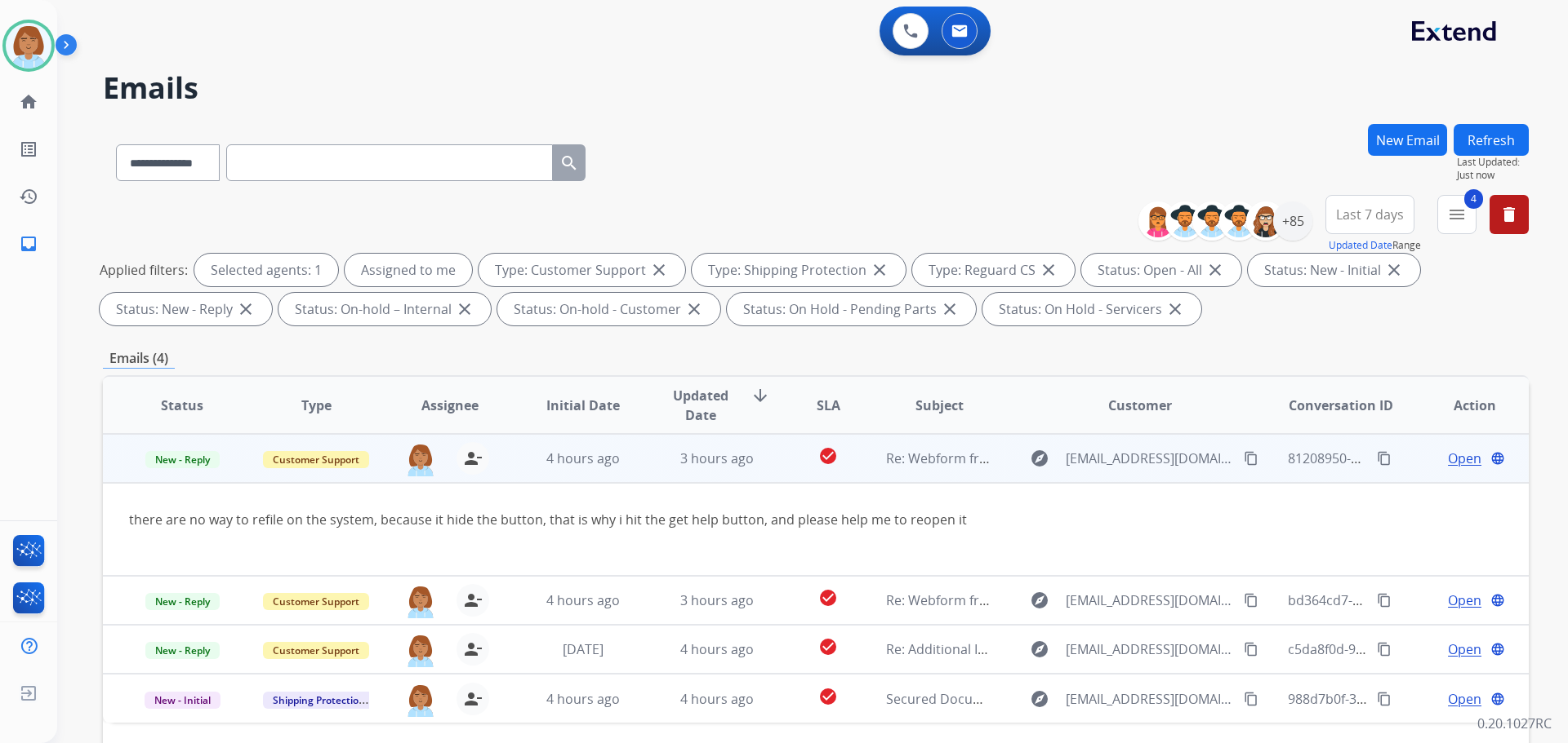
click at [773, 452] on td "check_circle" at bounding box center [815, 458] width 89 height 49
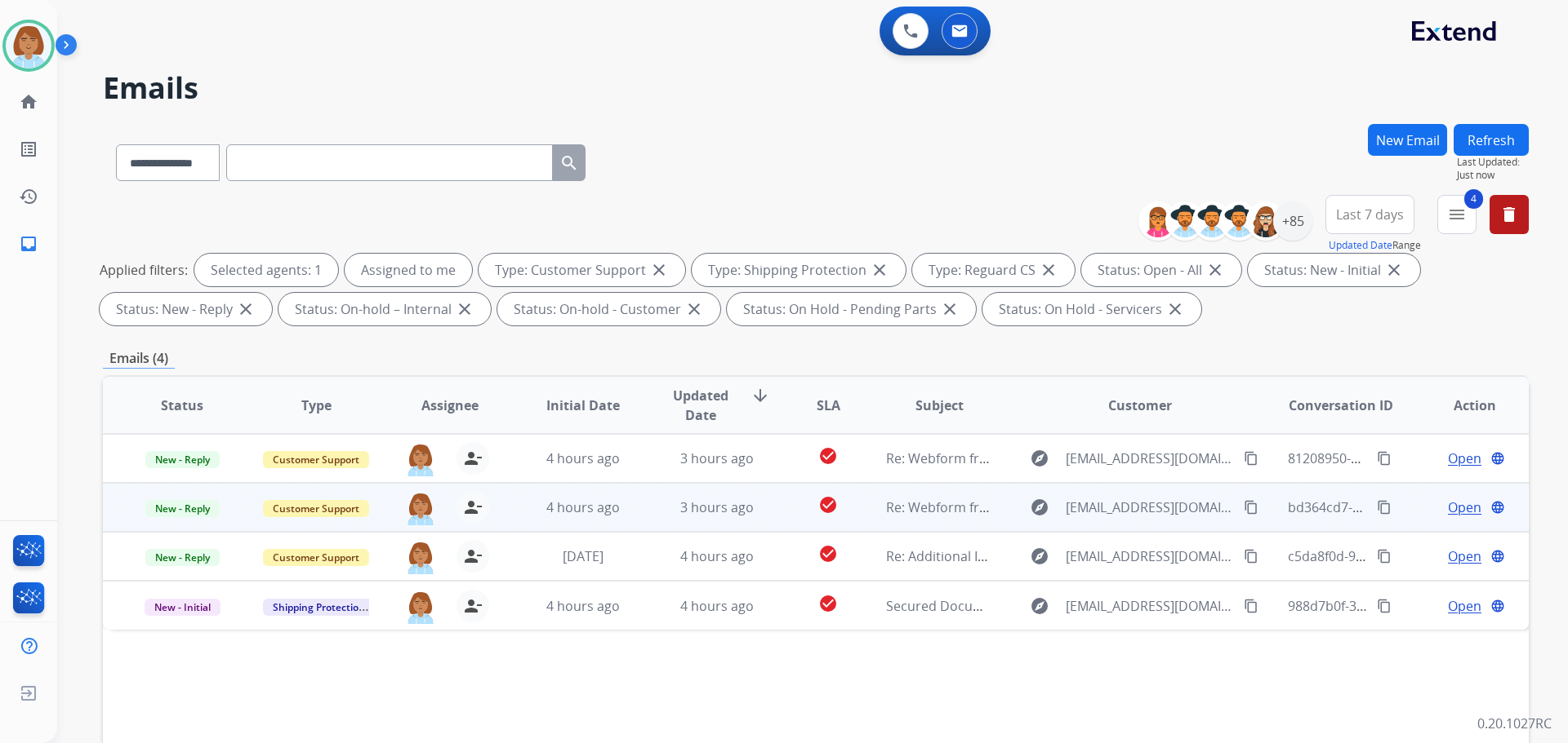
click at [797, 499] on div "check_circle" at bounding box center [827, 507] width 62 height 25
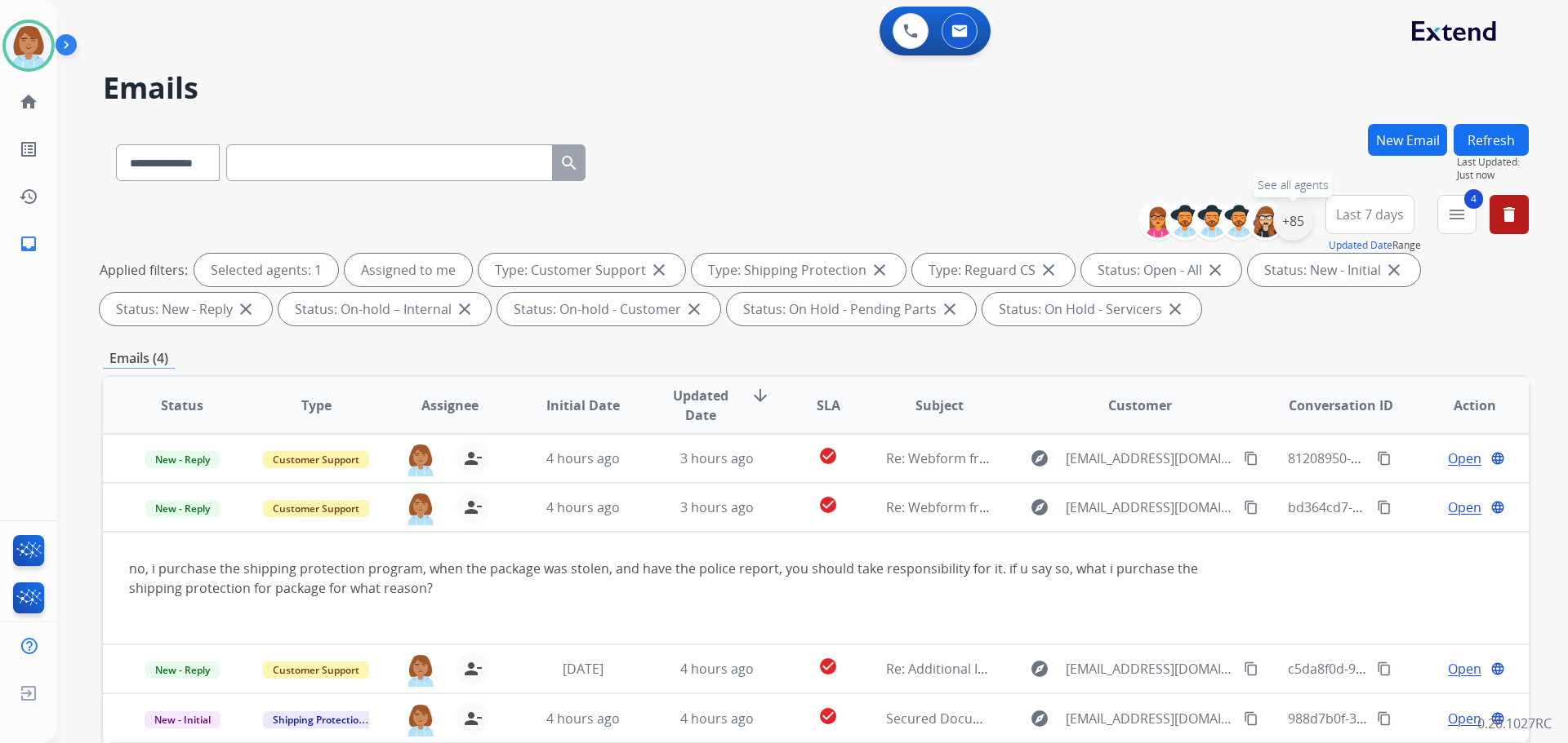
click at [1291, 224] on div "+85" at bounding box center [1292, 221] width 39 height 39
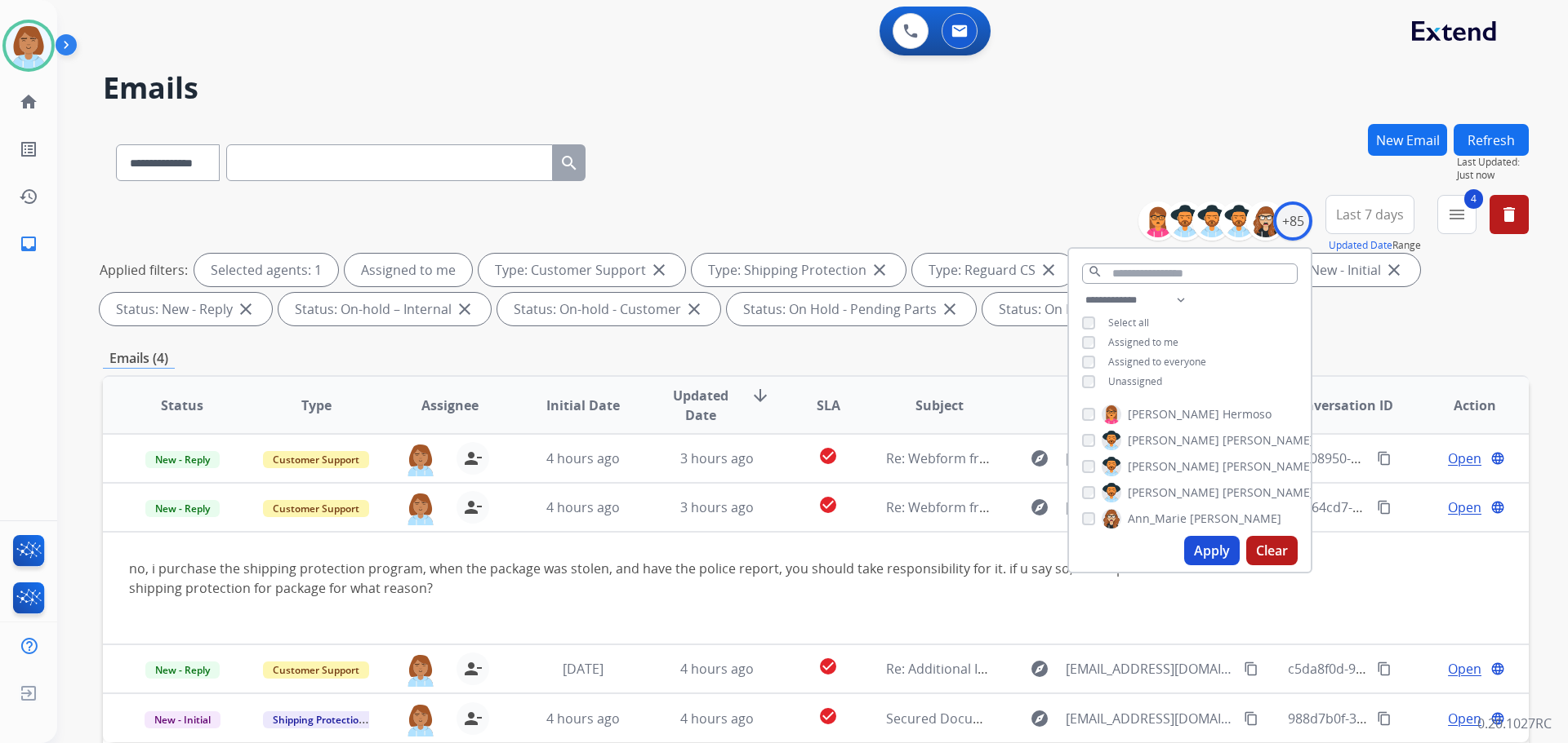
click at [1134, 381] on span "Unassigned" at bounding box center [1134, 381] width 53 height 14
click at [1219, 551] on button "Apply" at bounding box center [1212, 551] width 55 height 29
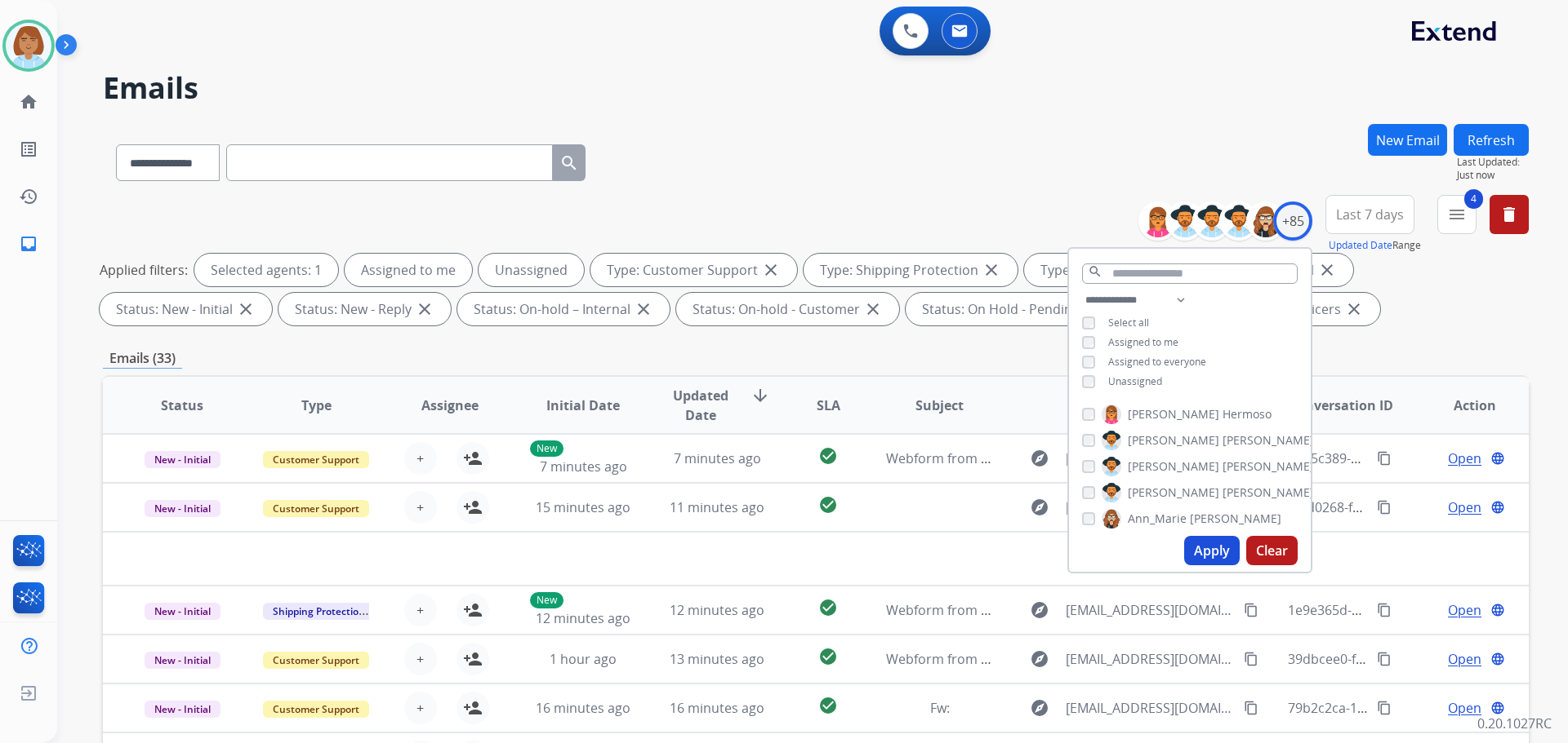
click at [1210, 551] on button "Apply" at bounding box center [1212, 551] width 55 height 29
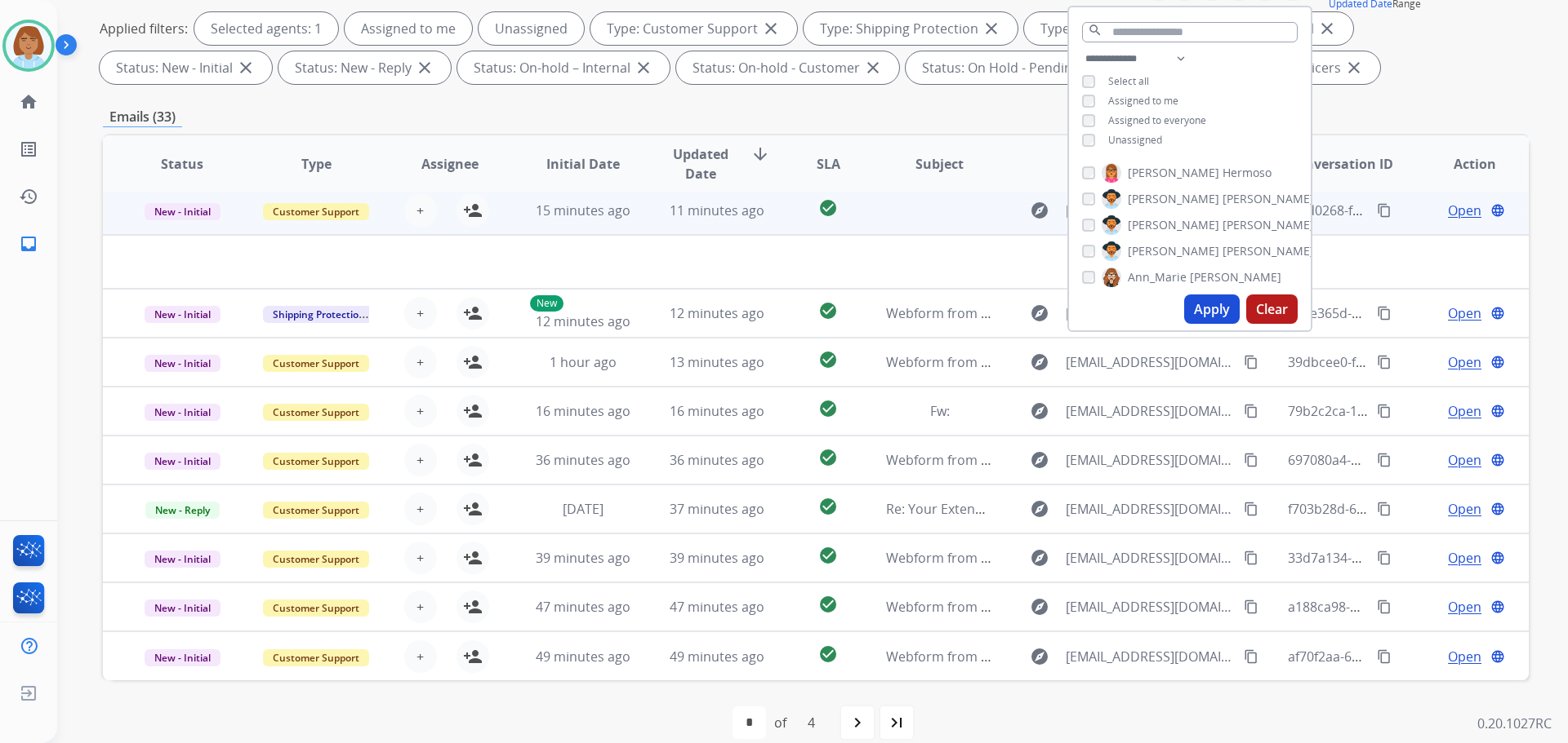
scroll to position [245, 0]
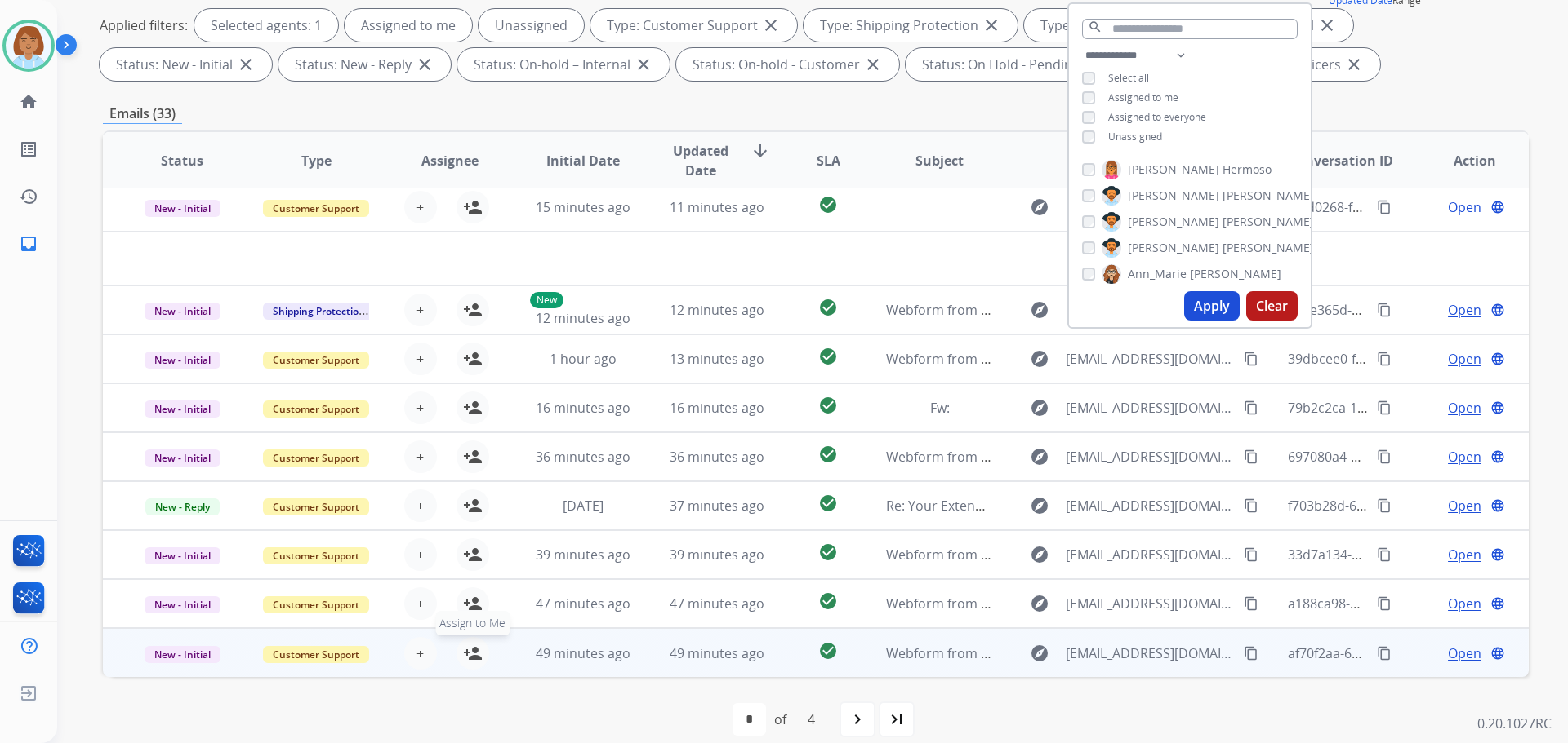
click at [457, 656] on button "person_add Assign to Me" at bounding box center [472, 653] width 32 height 32
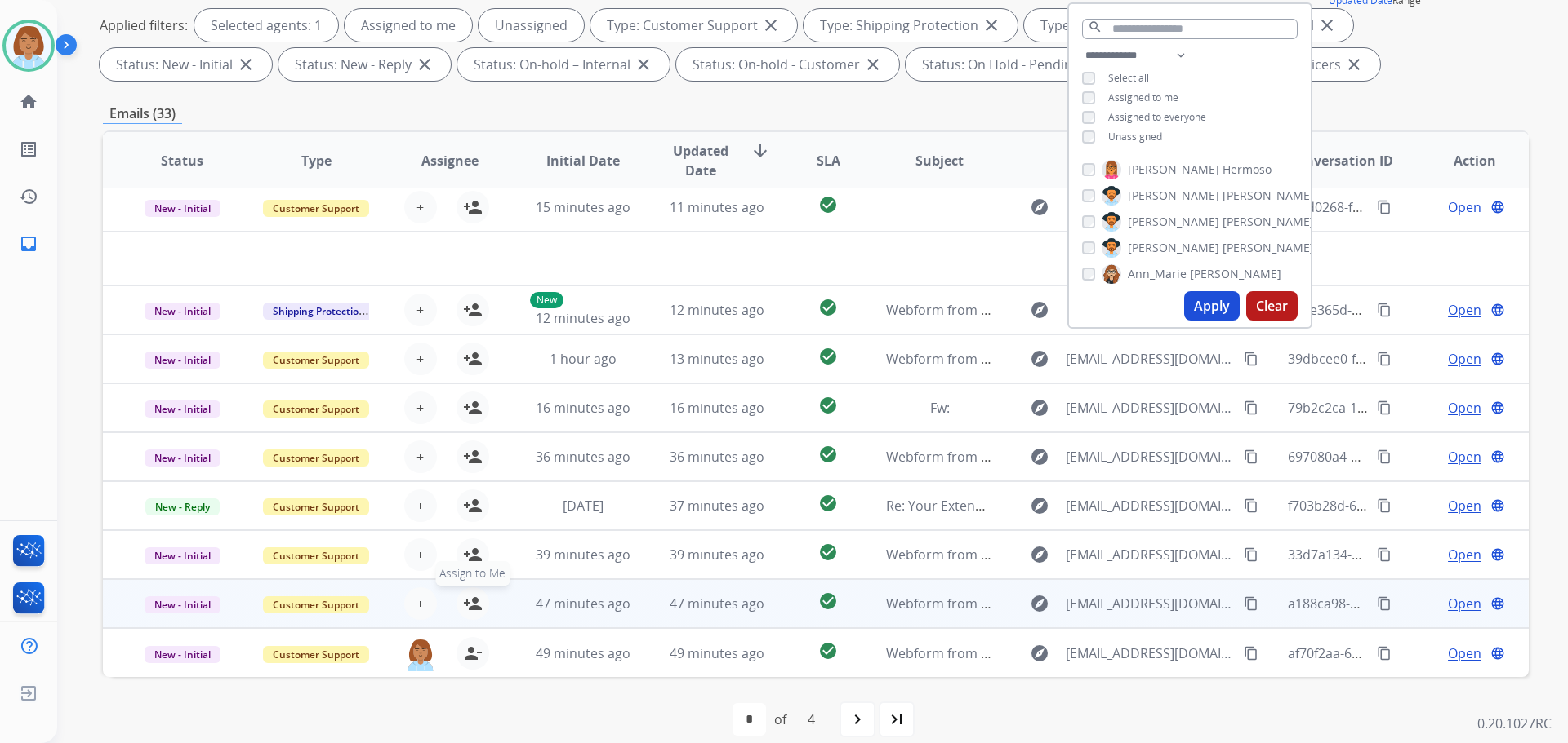
click at [476, 603] on mat-icon "person_add" at bounding box center [472, 603] width 19 height 19
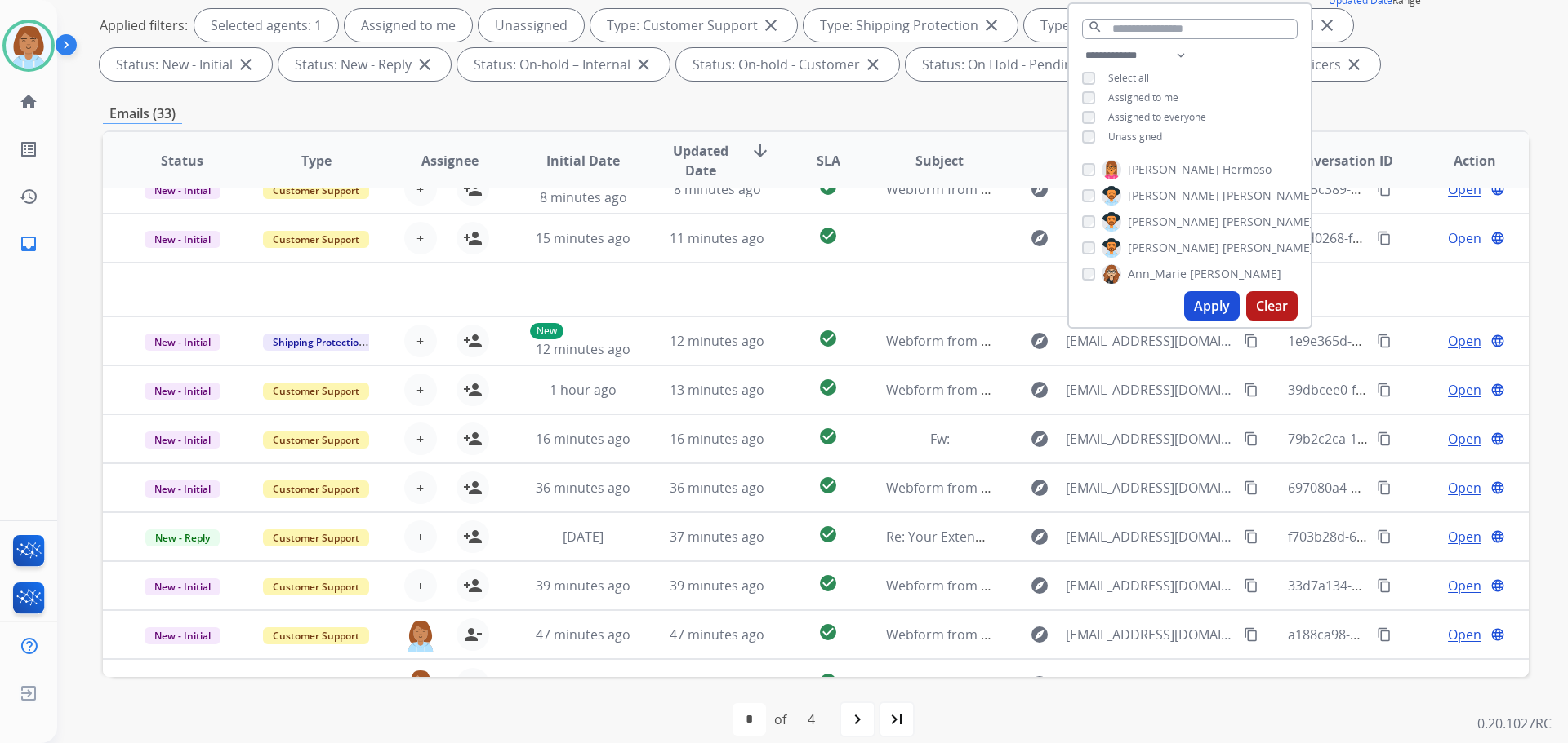
scroll to position [0, 0]
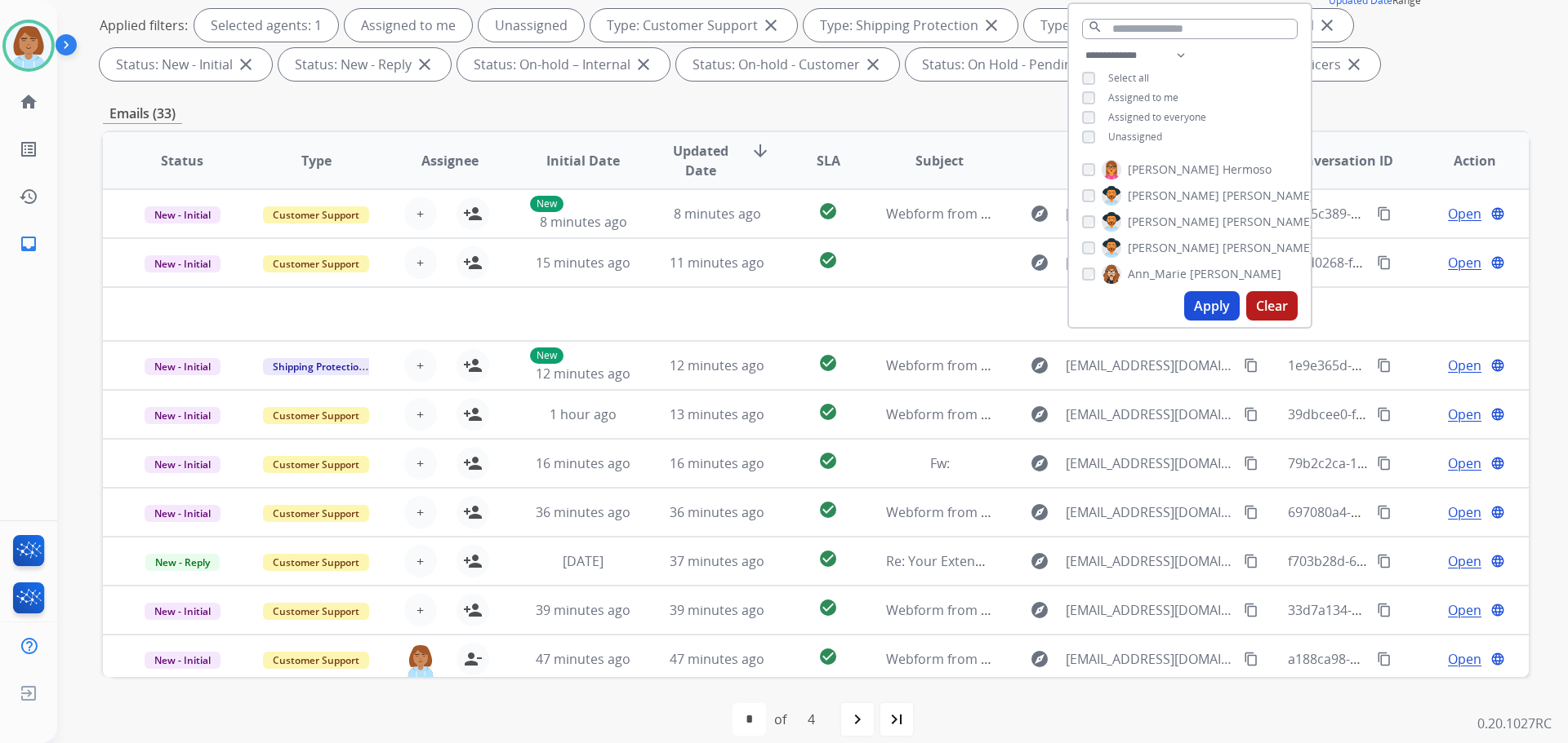
click at [1122, 130] on span "Unassigned" at bounding box center [1134, 136] width 53 height 14
click at [1192, 296] on button "Apply" at bounding box center [1212, 306] width 55 height 29
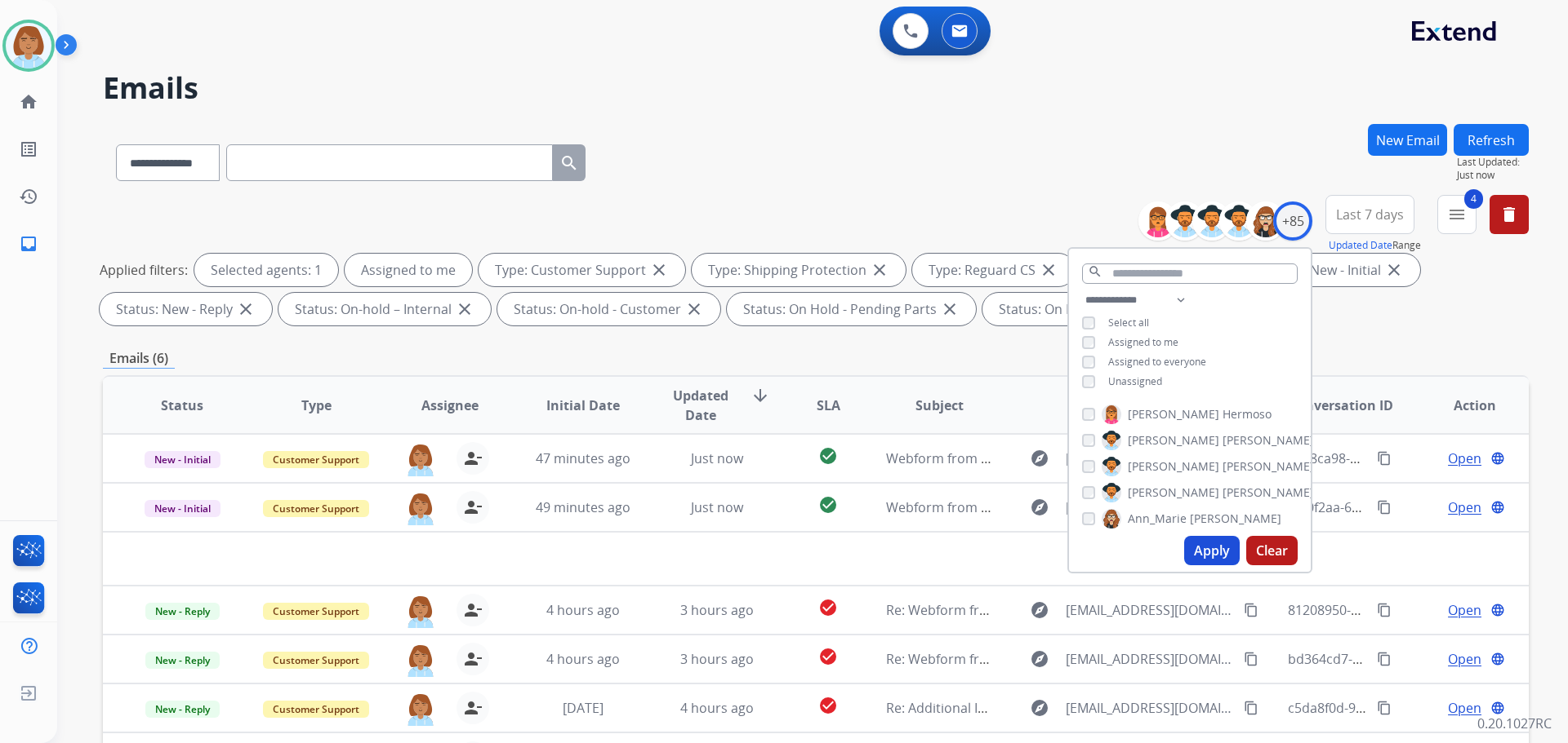
click at [1165, 89] on h2 "Emails" at bounding box center [816, 88] width 1426 height 32
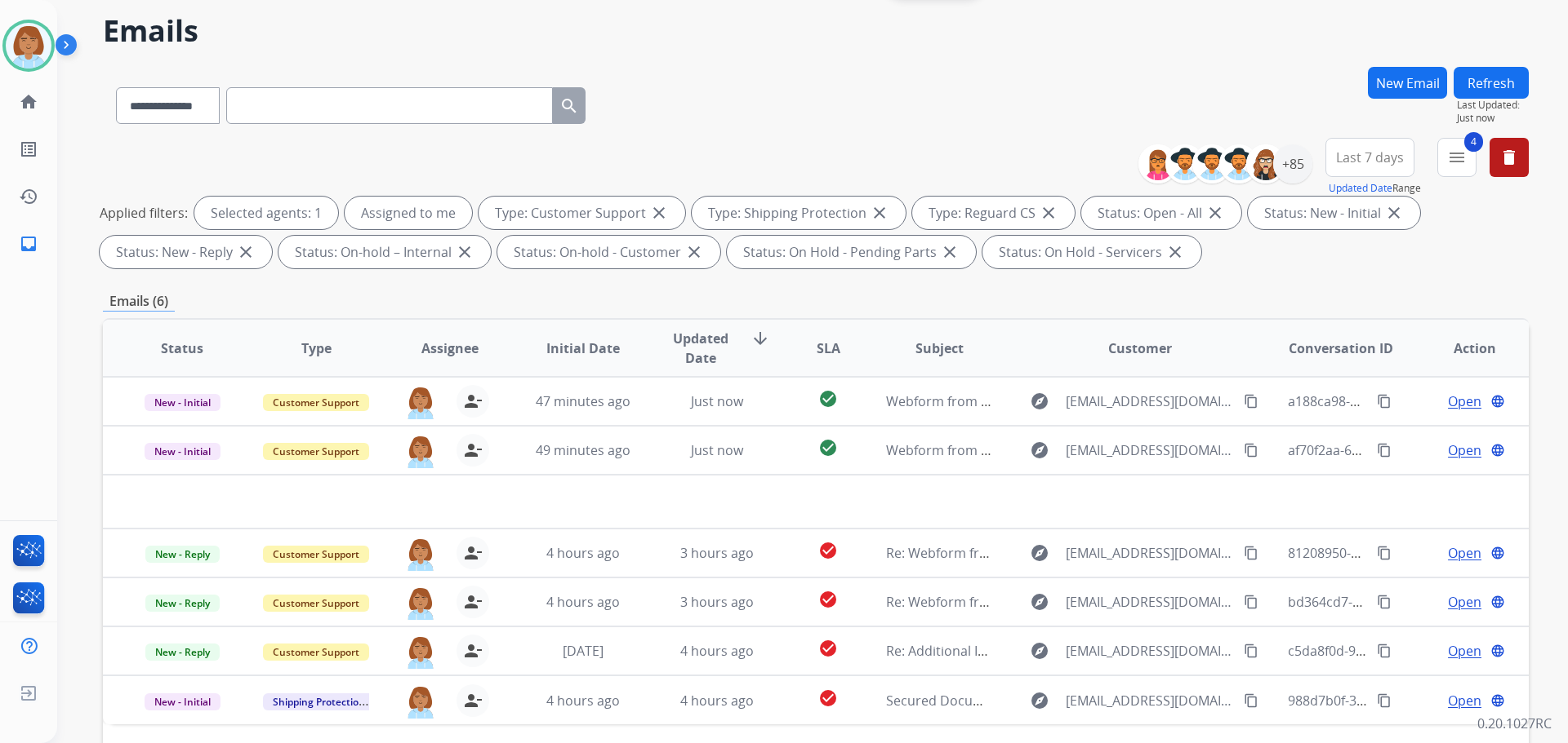
scroll to position [163, 0]
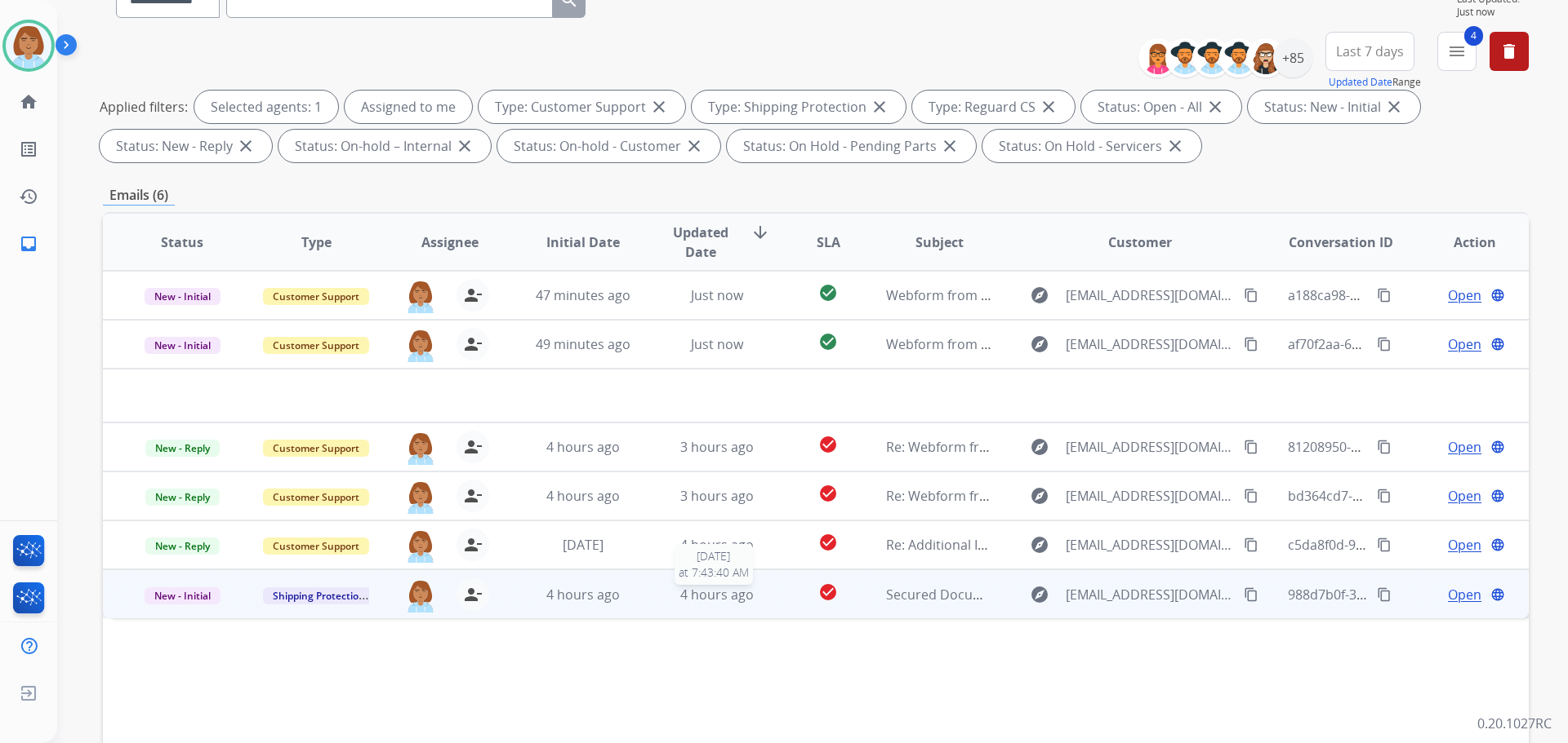
click at [764, 602] on div "4 hours ago" at bounding box center [718, 595] width 107 height 19
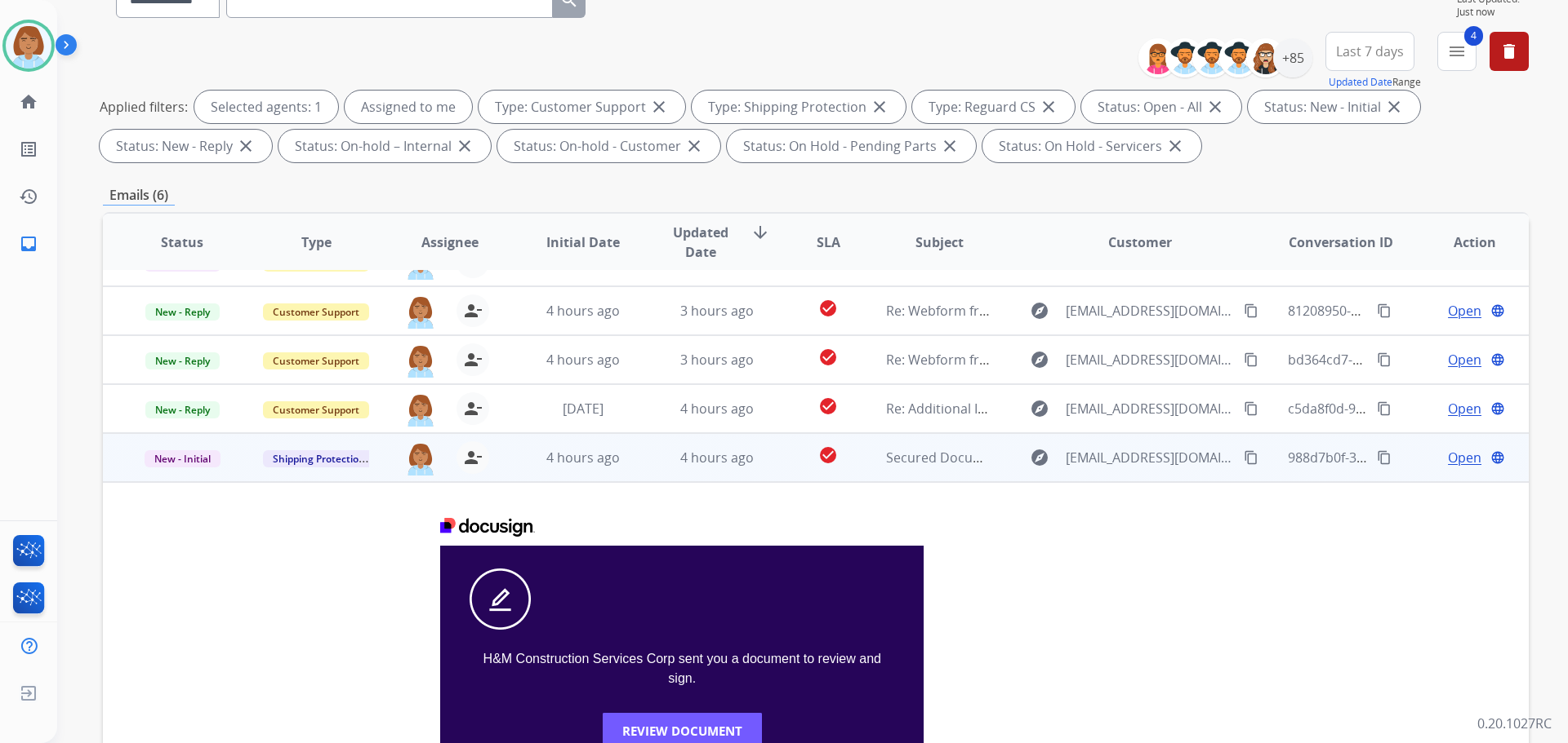
scroll to position [82, 0]
click at [419, 460] on img at bounding box center [420, 459] width 32 height 34
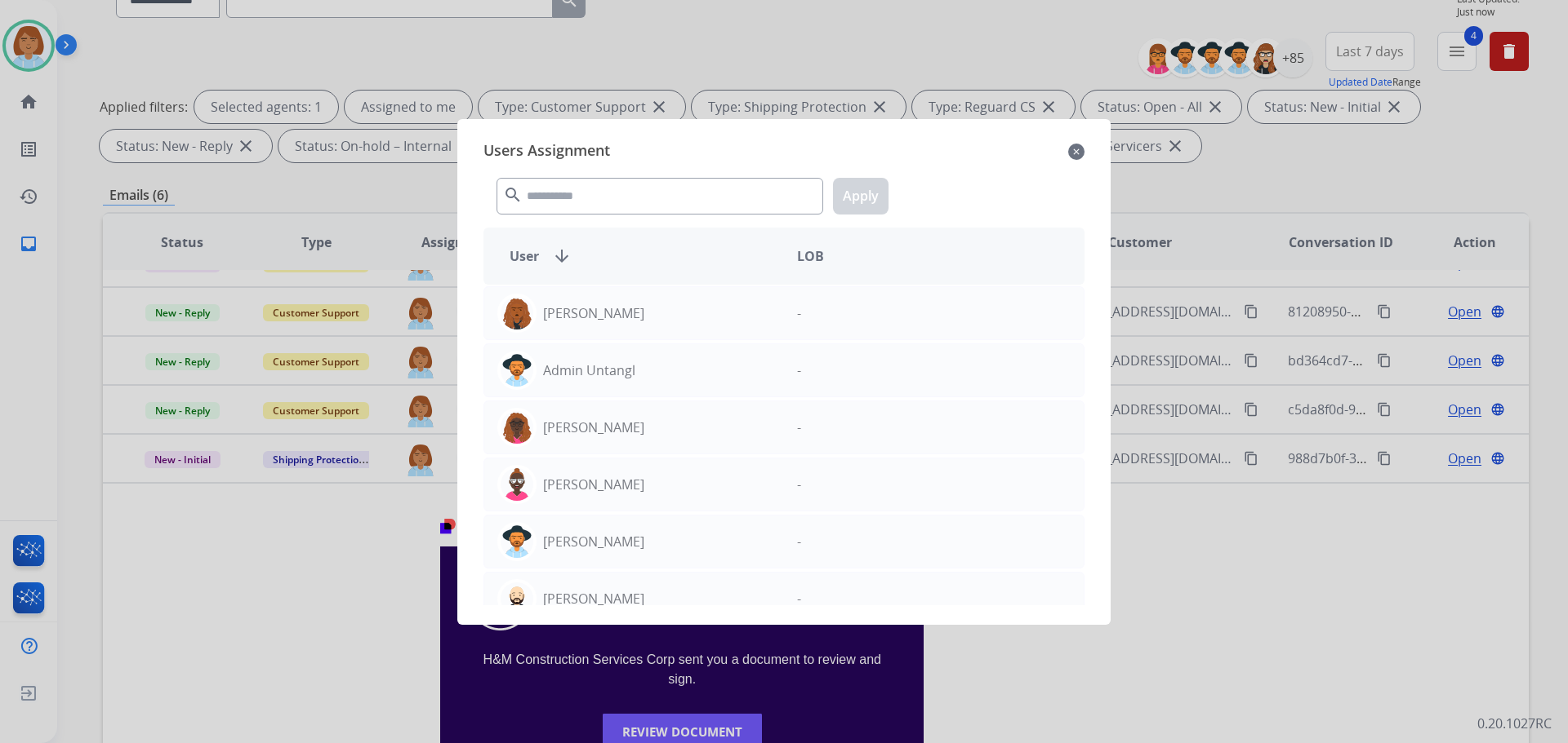
click at [187, 600] on div at bounding box center [784, 372] width 1568 height 743
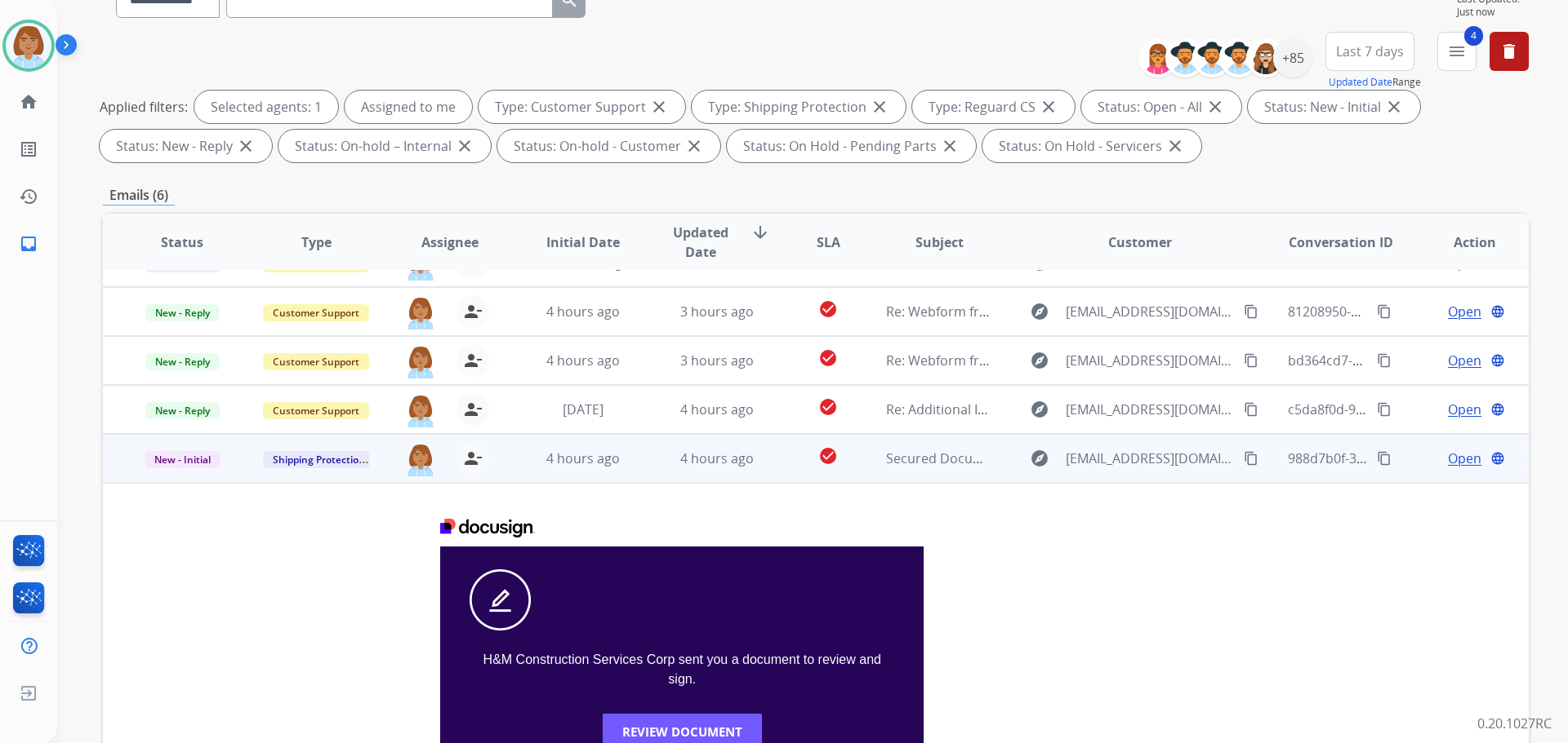
click at [201, 472] on td "New - Initial" at bounding box center [170, 458] width 134 height 49
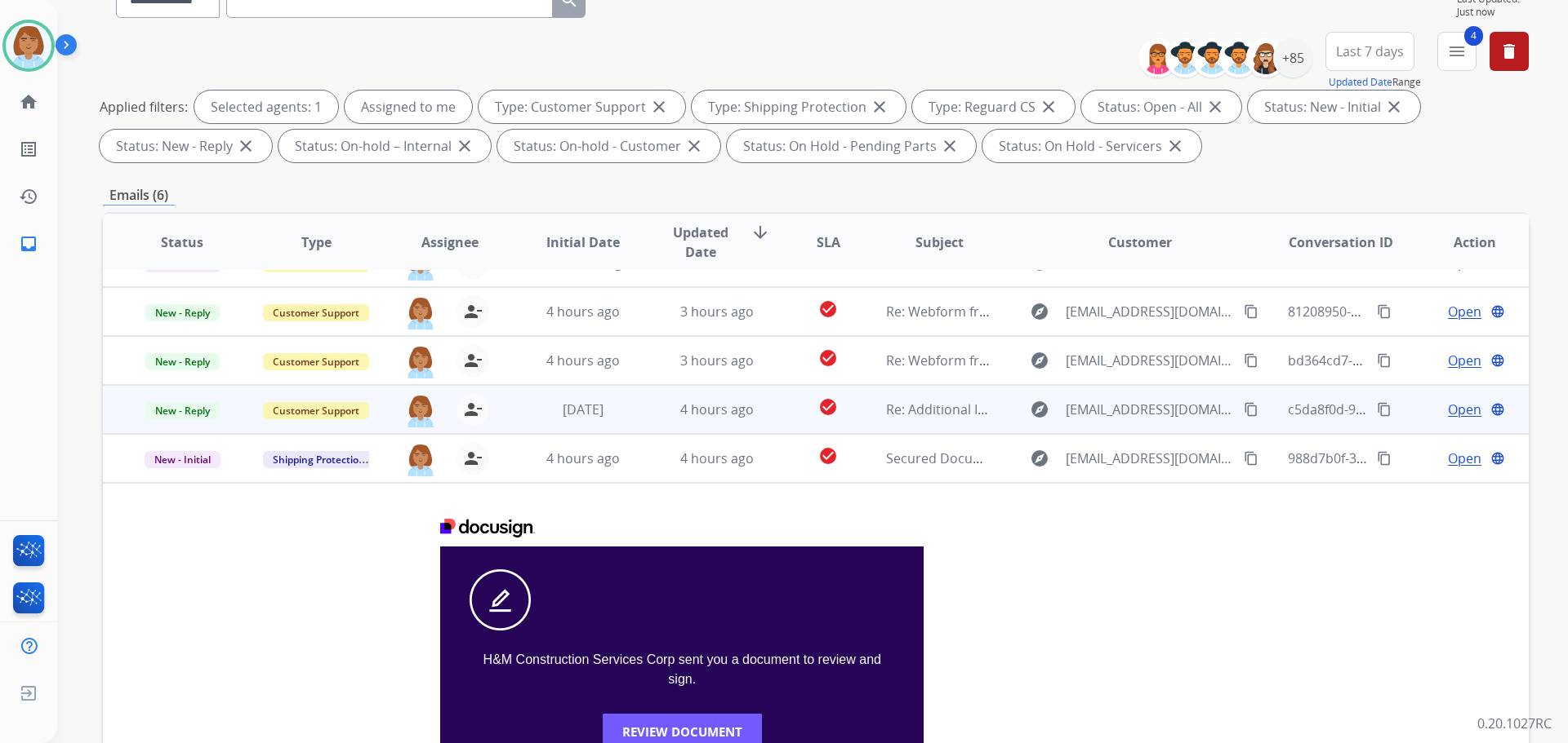
scroll to position [0, 0]
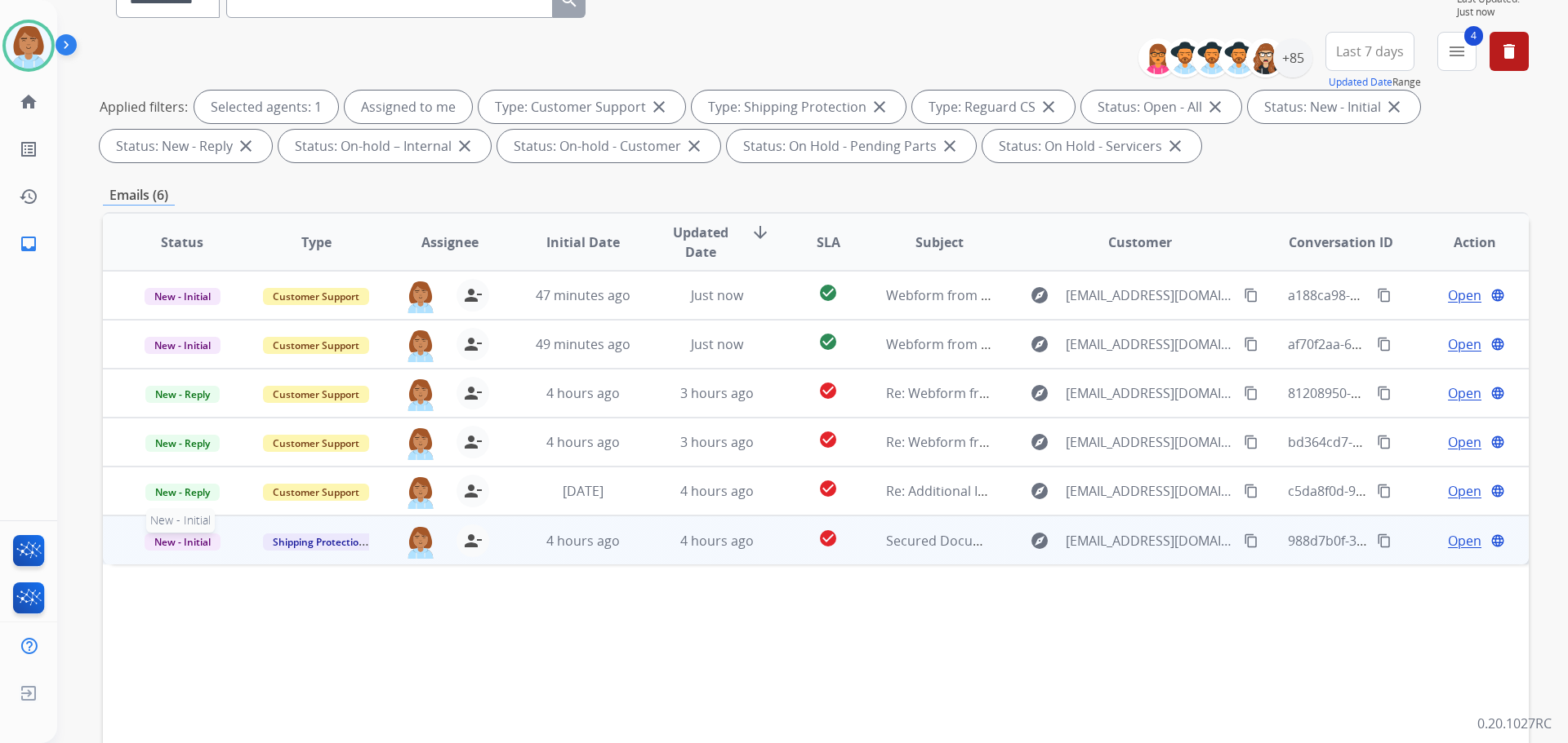
click at [192, 548] on span "New - Initial" at bounding box center [183, 542] width 76 height 18
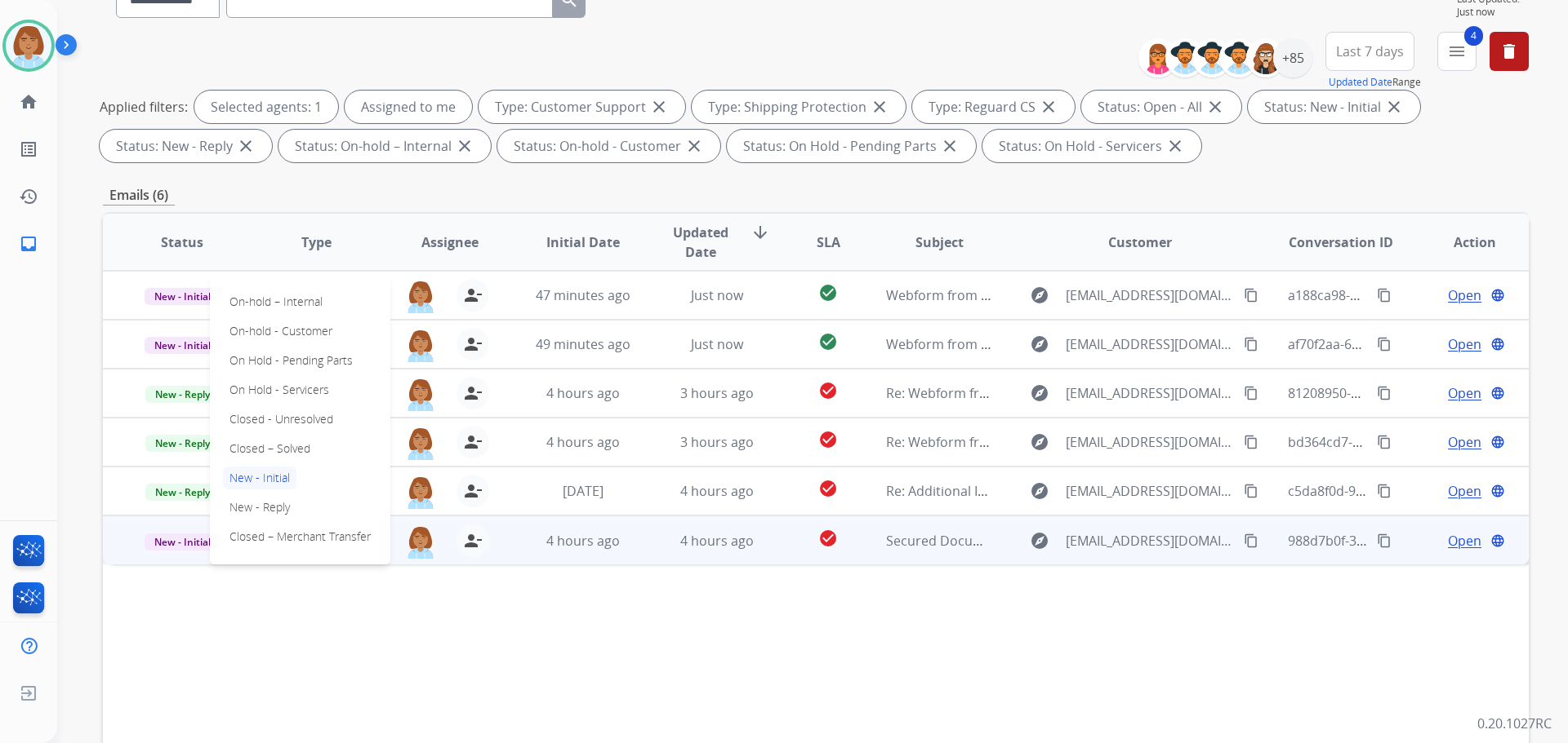
click at [270, 586] on div "Status Type Assignee Initial Date Updated Date arrow_downward SLA Subject Custo…" at bounding box center [816, 485] width 1426 height 547
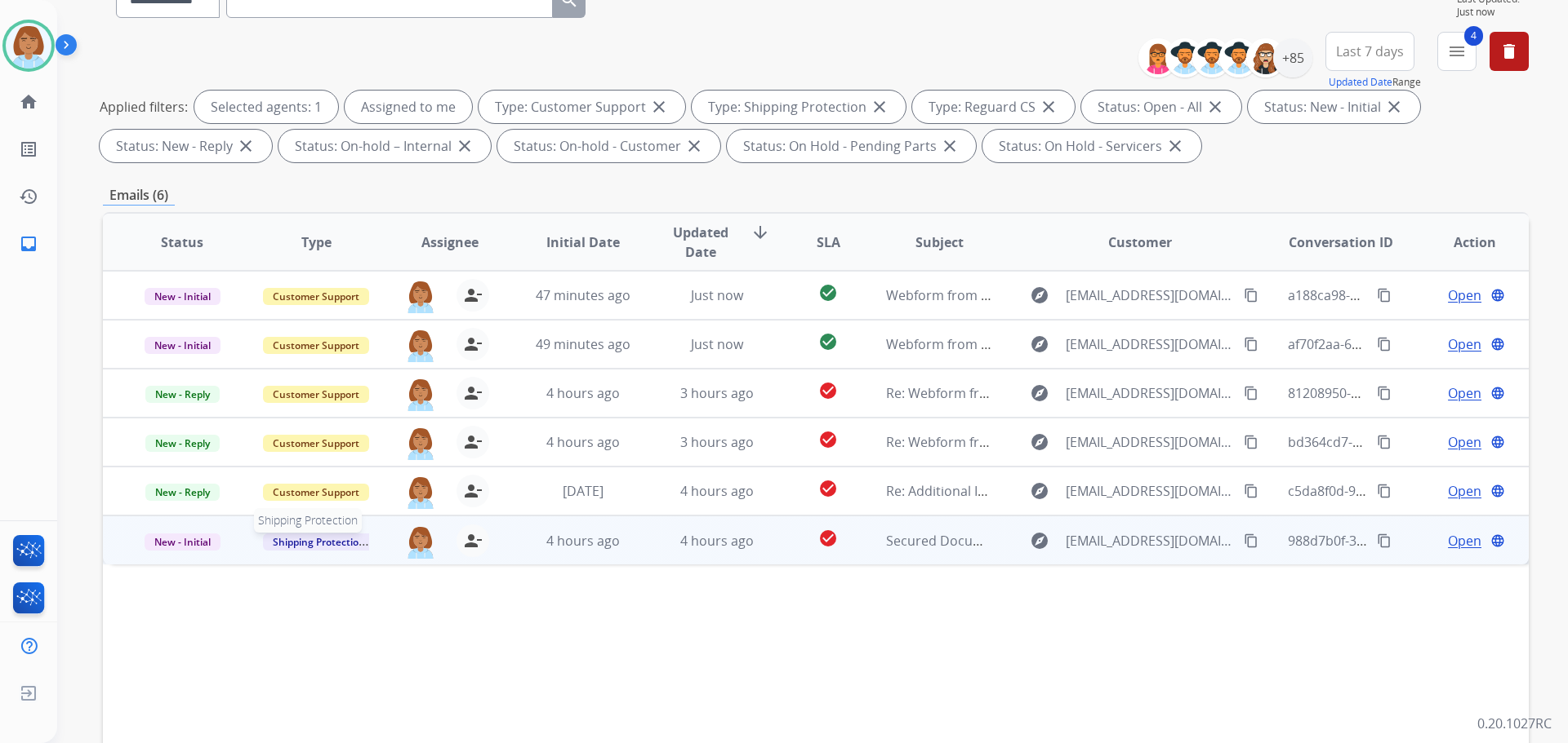
click at [291, 539] on span "Shipping Protection" at bounding box center [318, 542] width 112 height 18
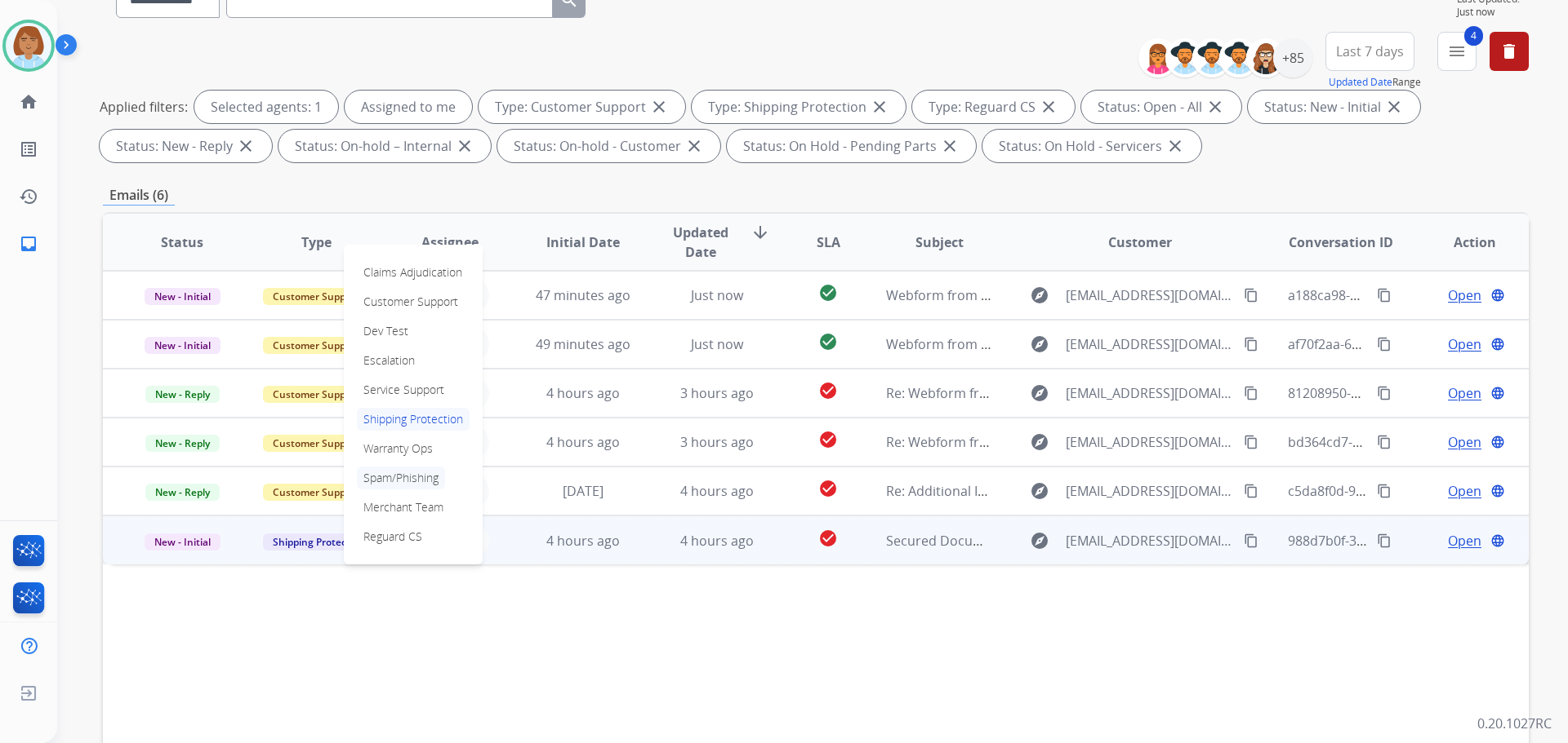
click at [363, 474] on p "Spam/Phishing" at bounding box center [401, 478] width 89 height 23
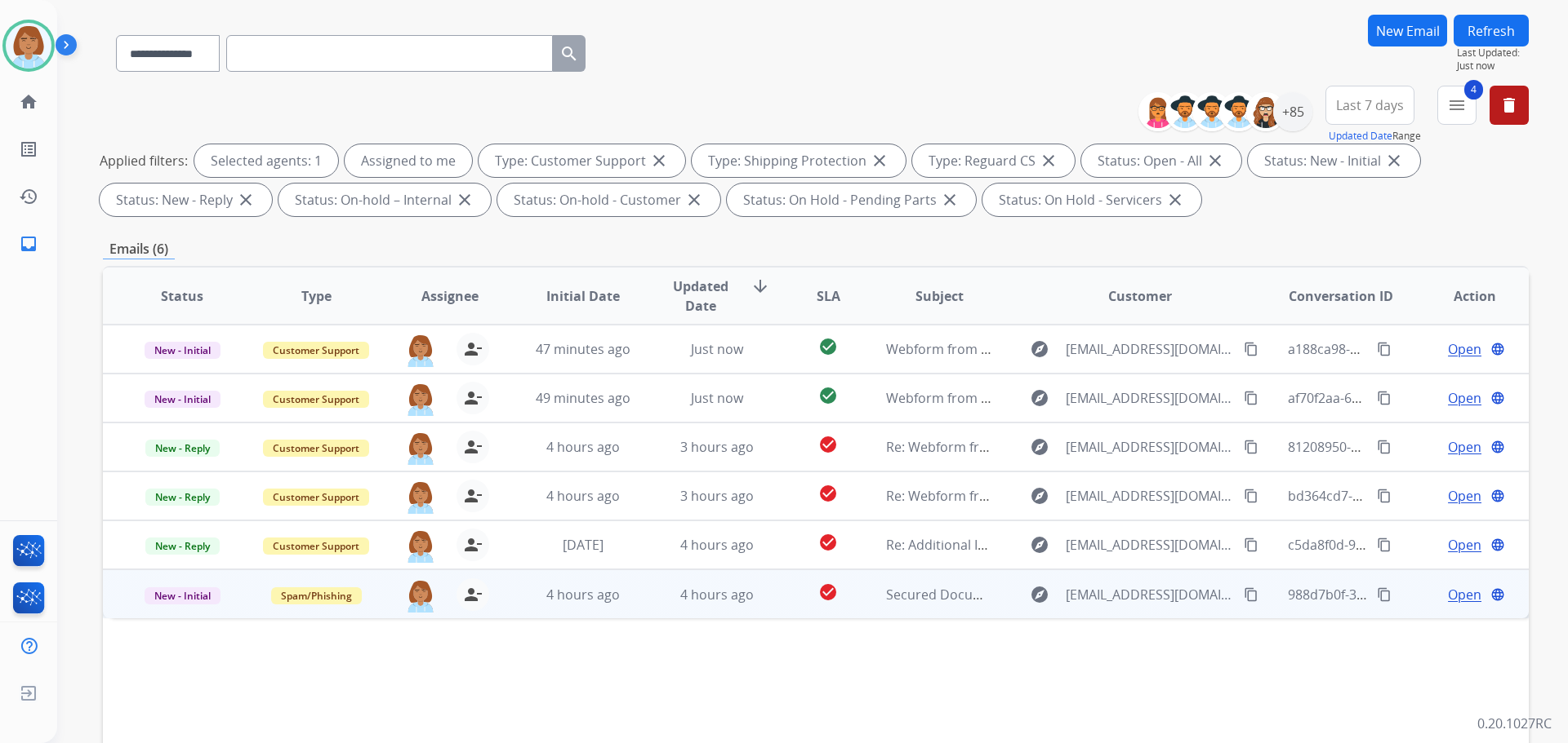
scroll to position [82, 0]
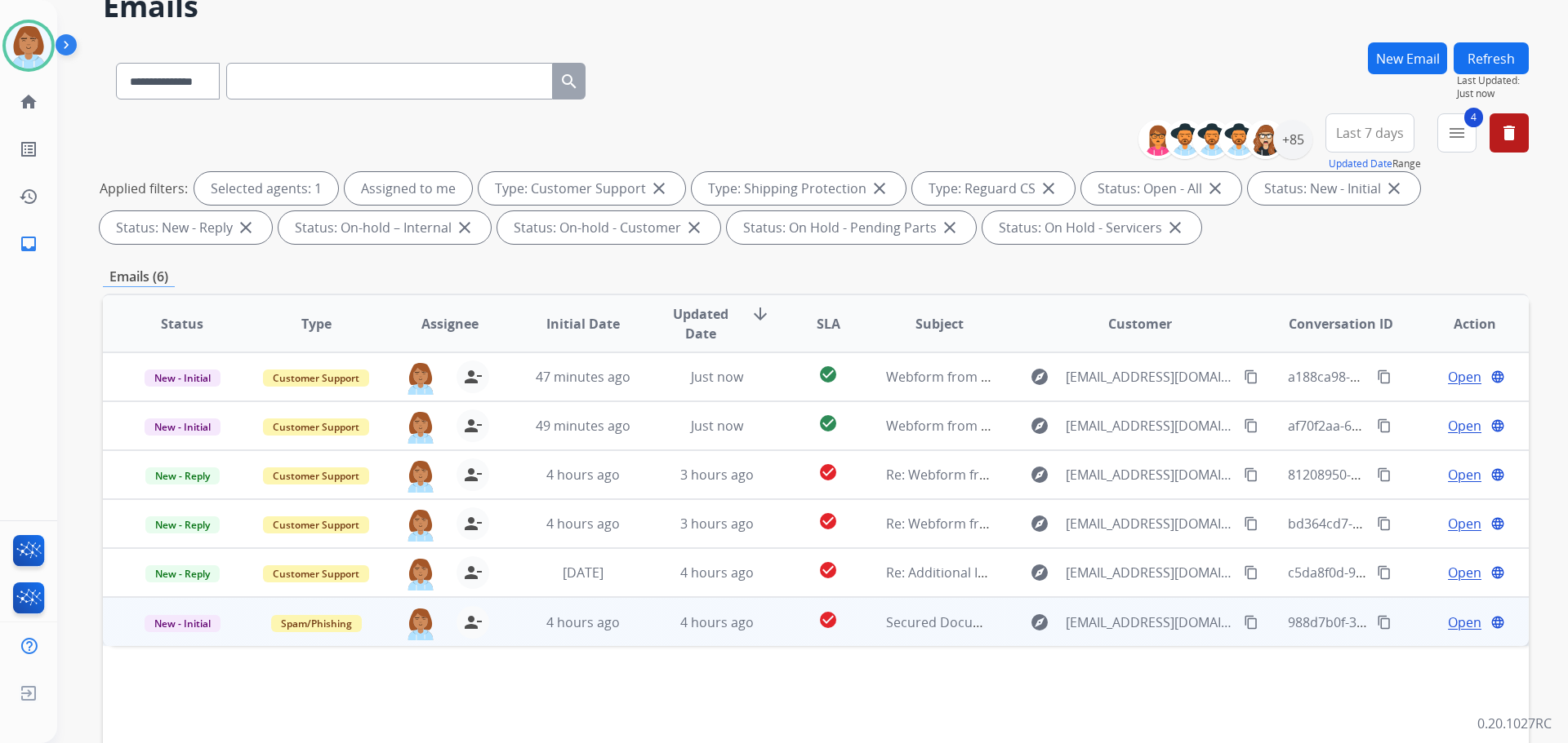
click at [1526, 55] on button "Refresh" at bounding box center [1491, 58] width 75 height 32
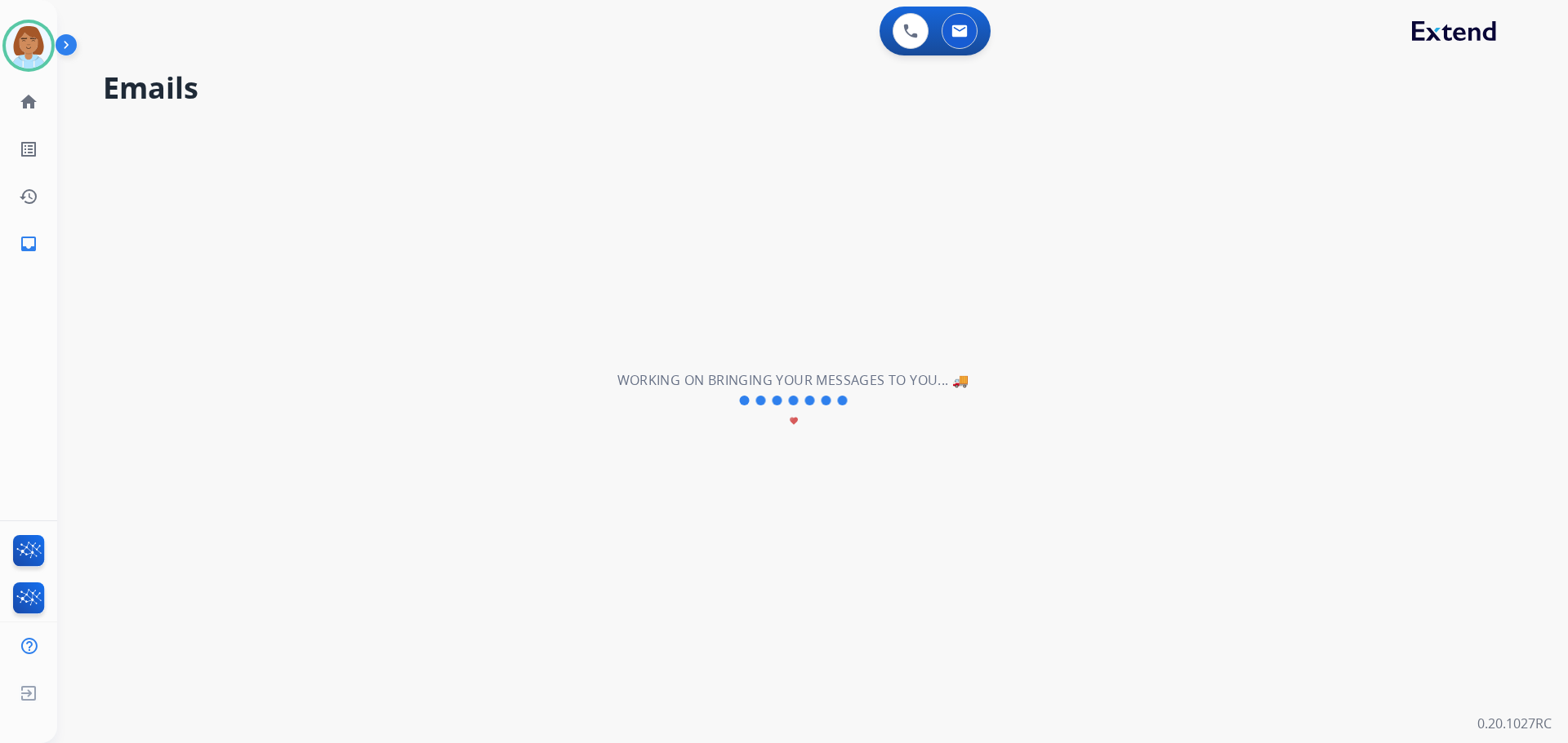
scroll to position [0, 0]
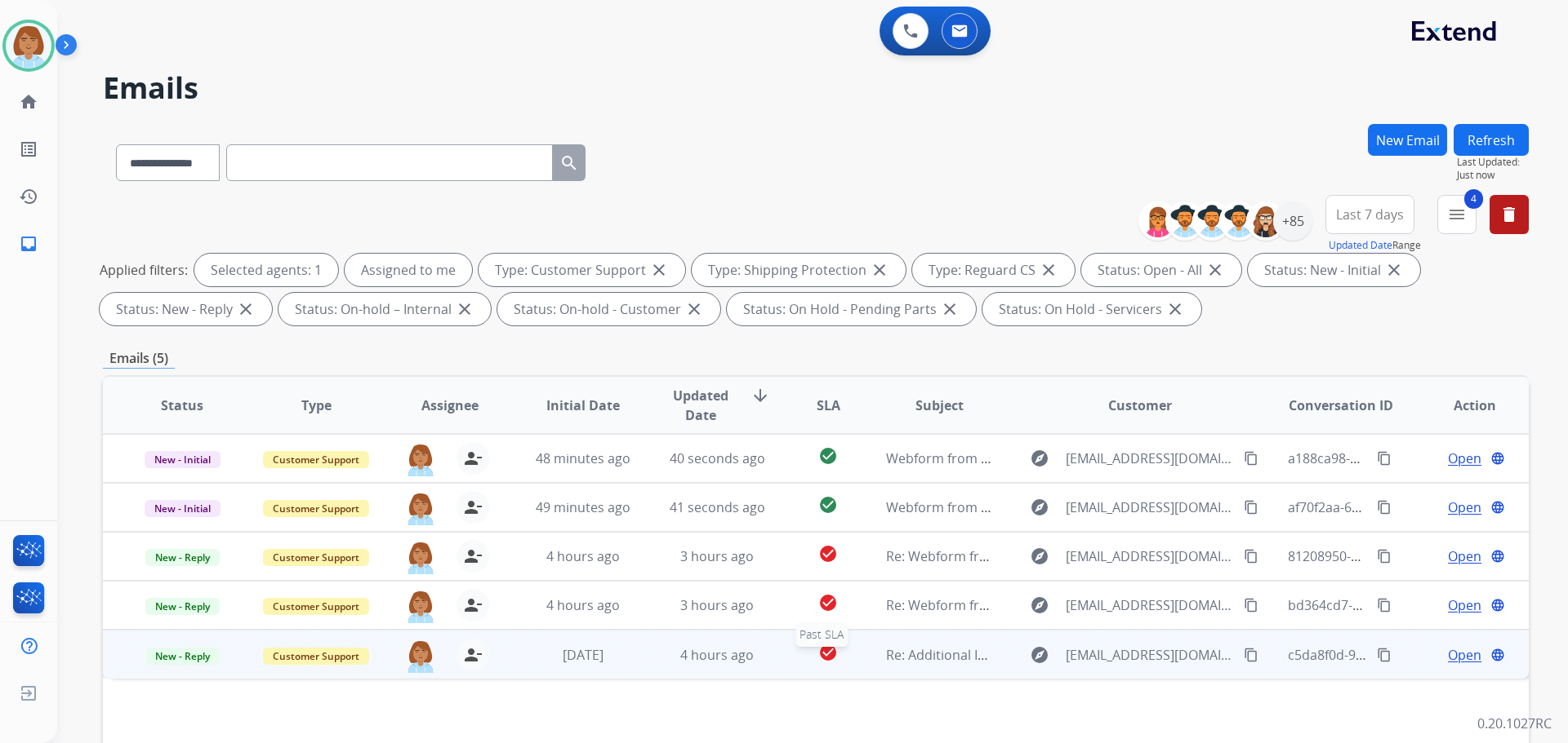
click at [797, 656] on div "check_circle" at bounding box center [827, 655] width 62 height 25
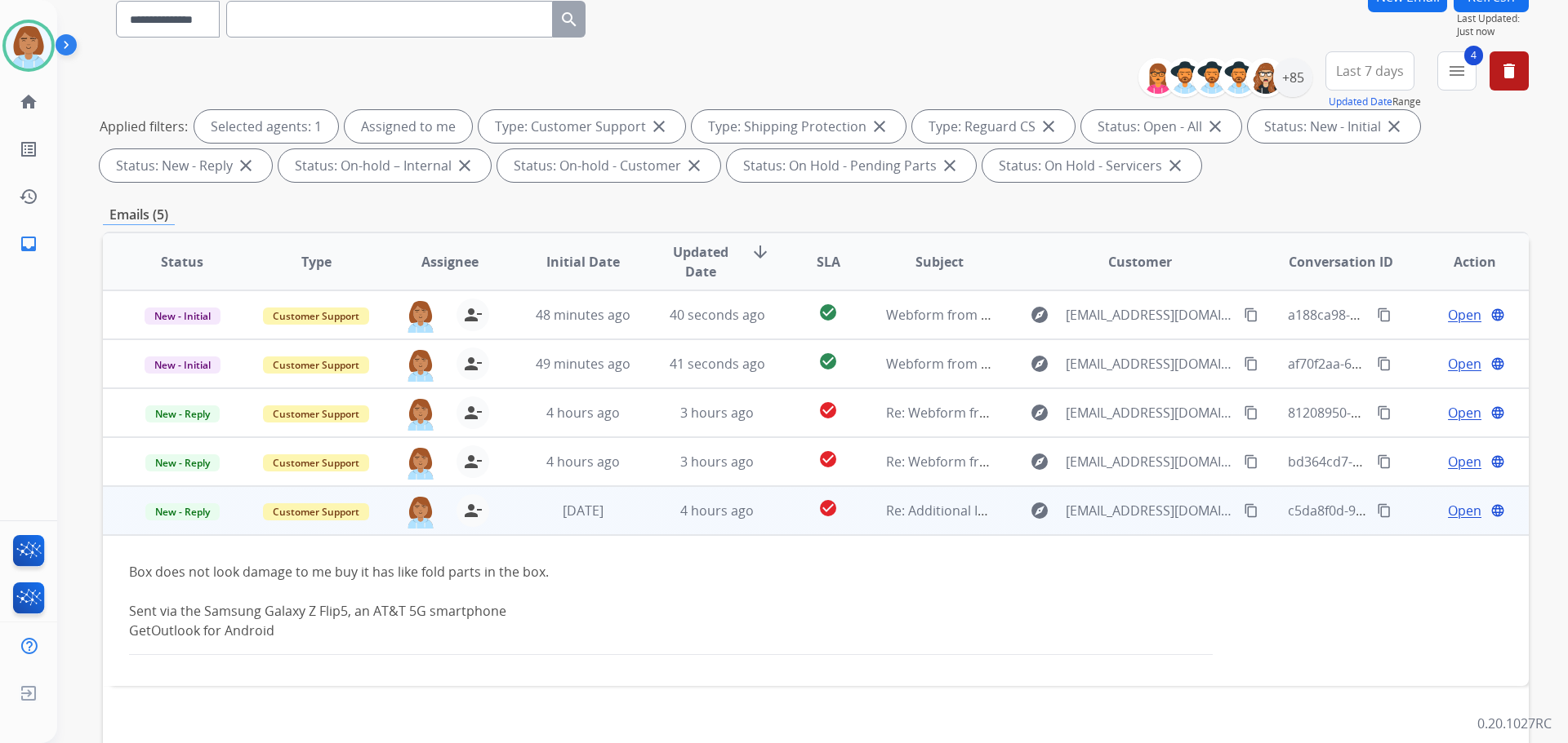
scroll to position [245, 0]
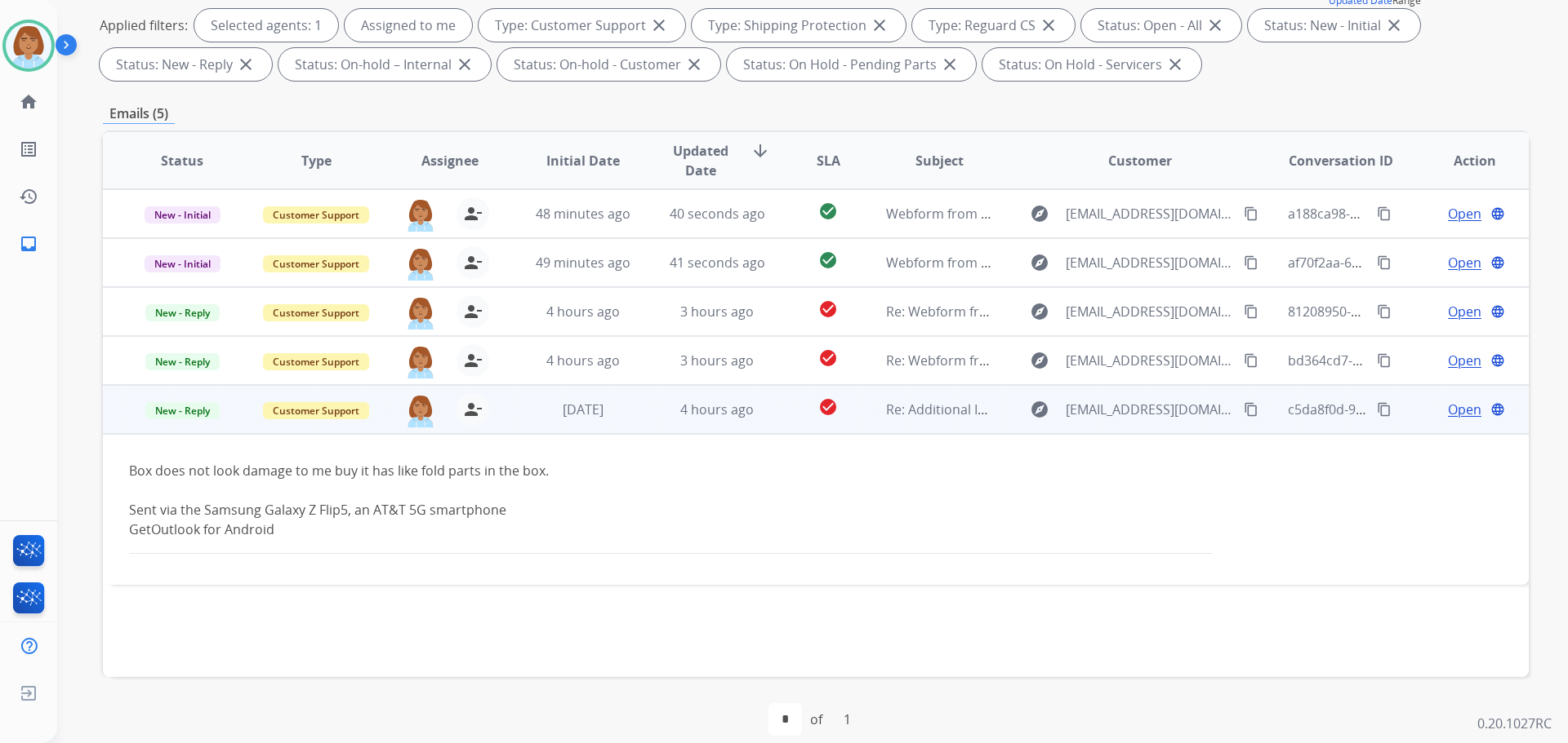
click at [1453, 416] on span "Open" at bounding box center [1465, 409] width 33 height 19
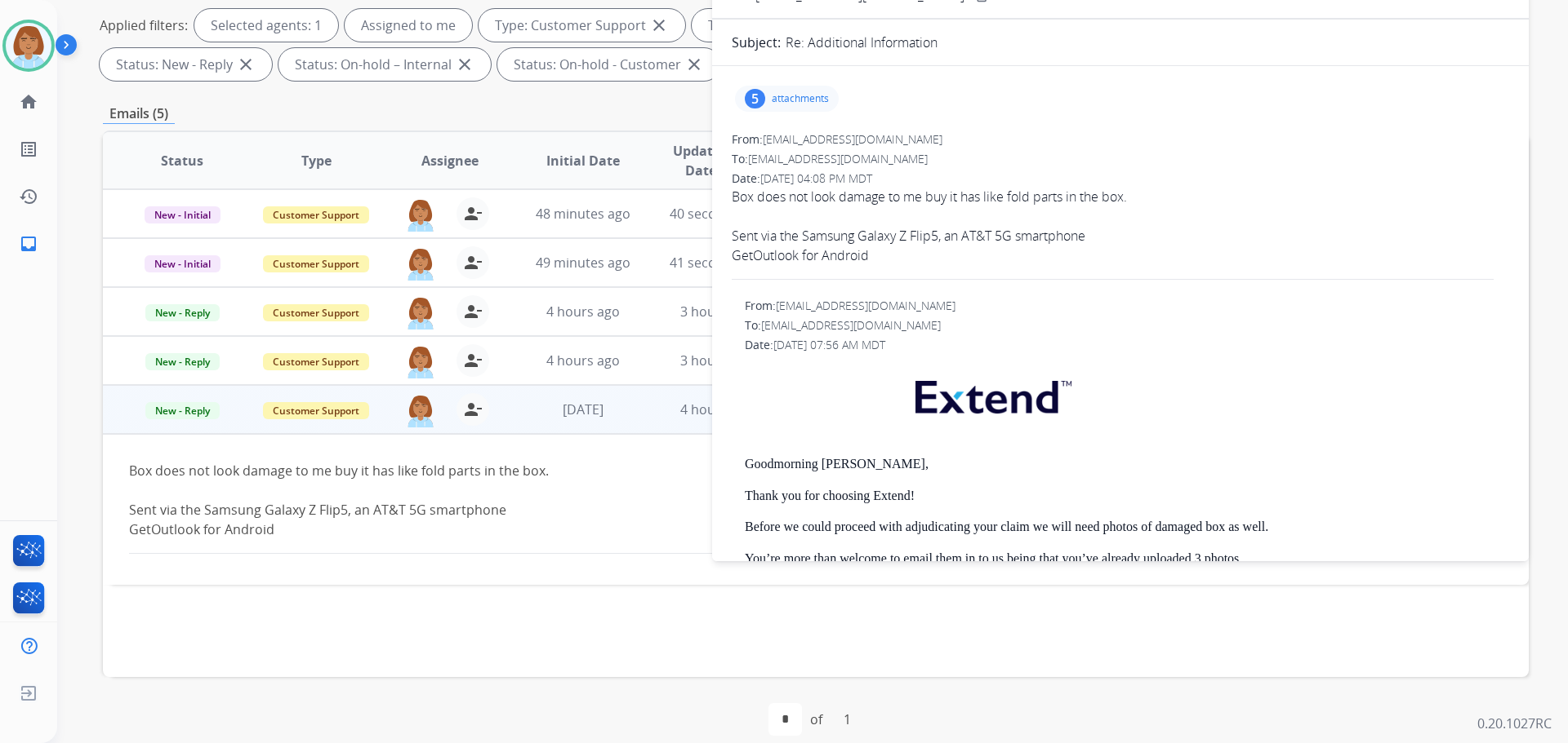
click at [822, 91] on div "5 attachments" at bounding box center [787, 99] width 103 height 26
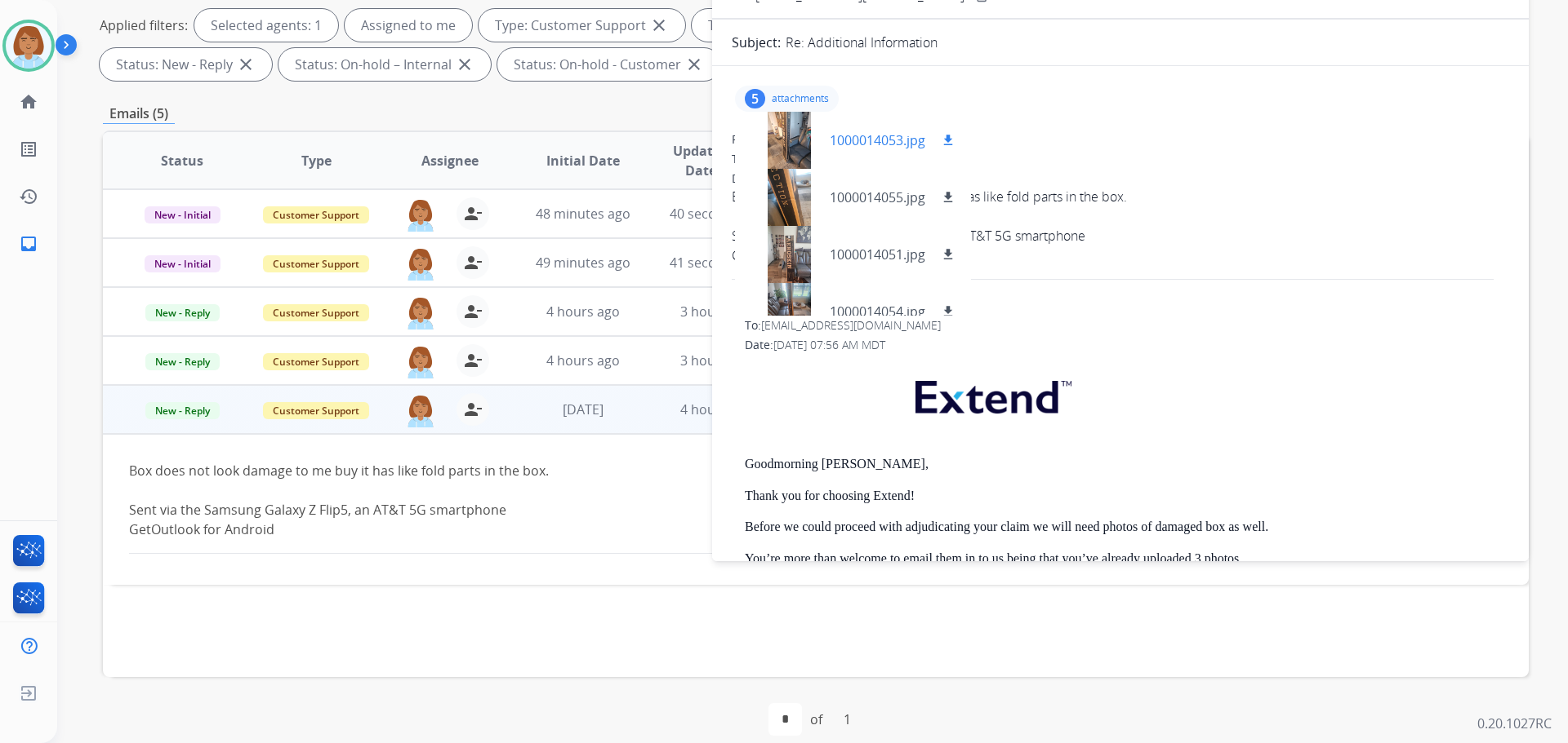
click at [780, 150] on div at bounding box center [789, 140] width 82 height 57
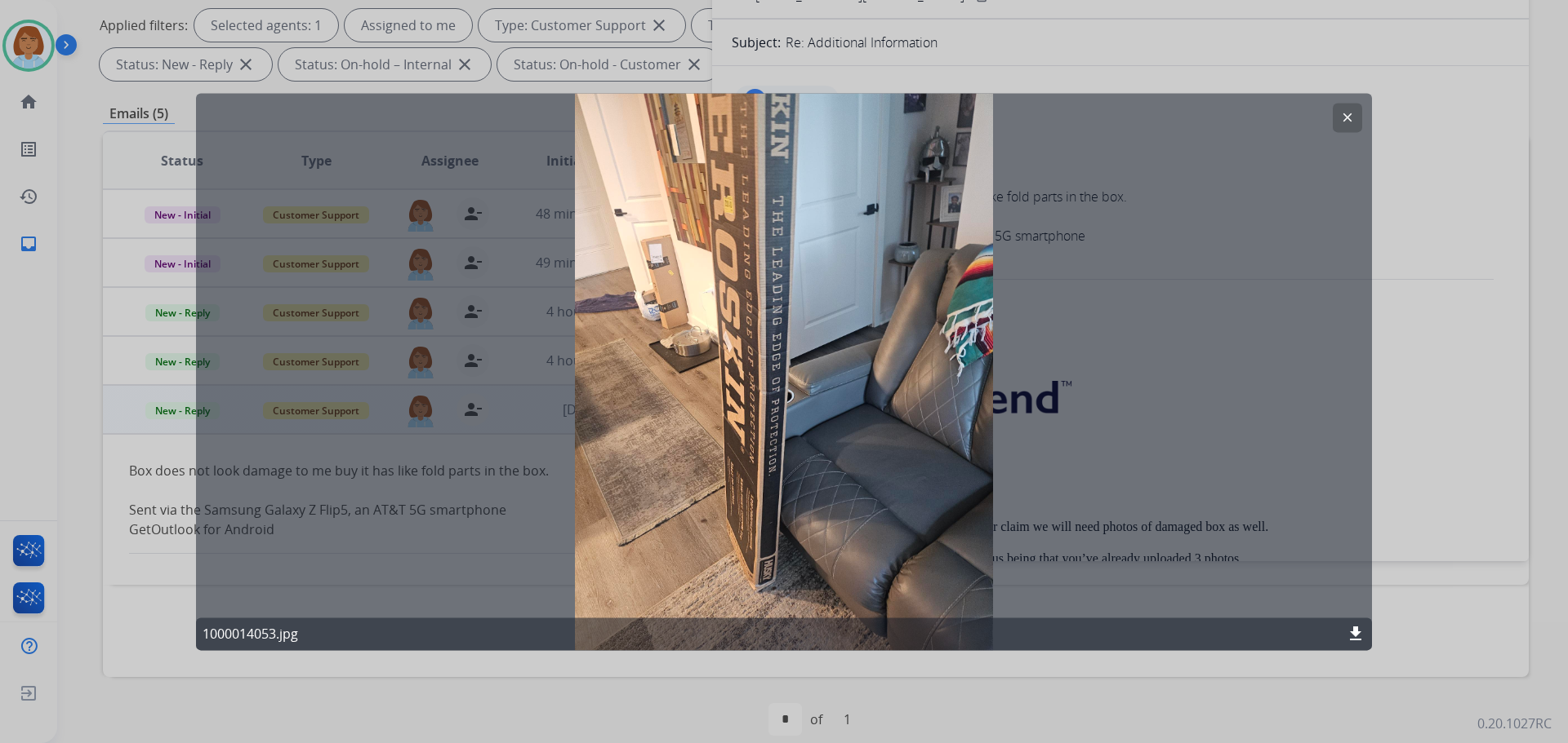
click at [1419, 265] on div at bounding box center [784, 372] width 1568 height 743
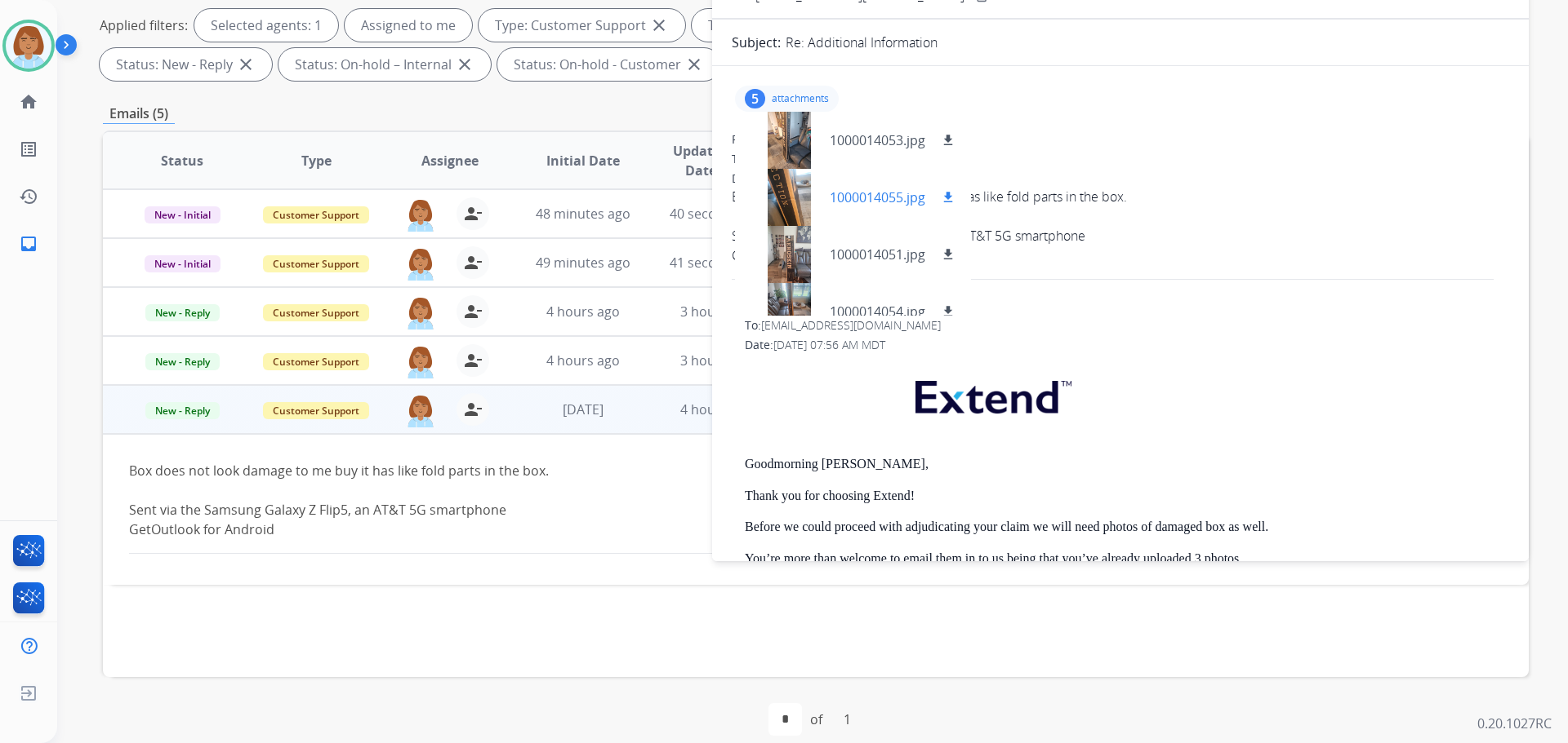
click at [786, 197] on div at bounding box center [789, 197] width 82 height 57
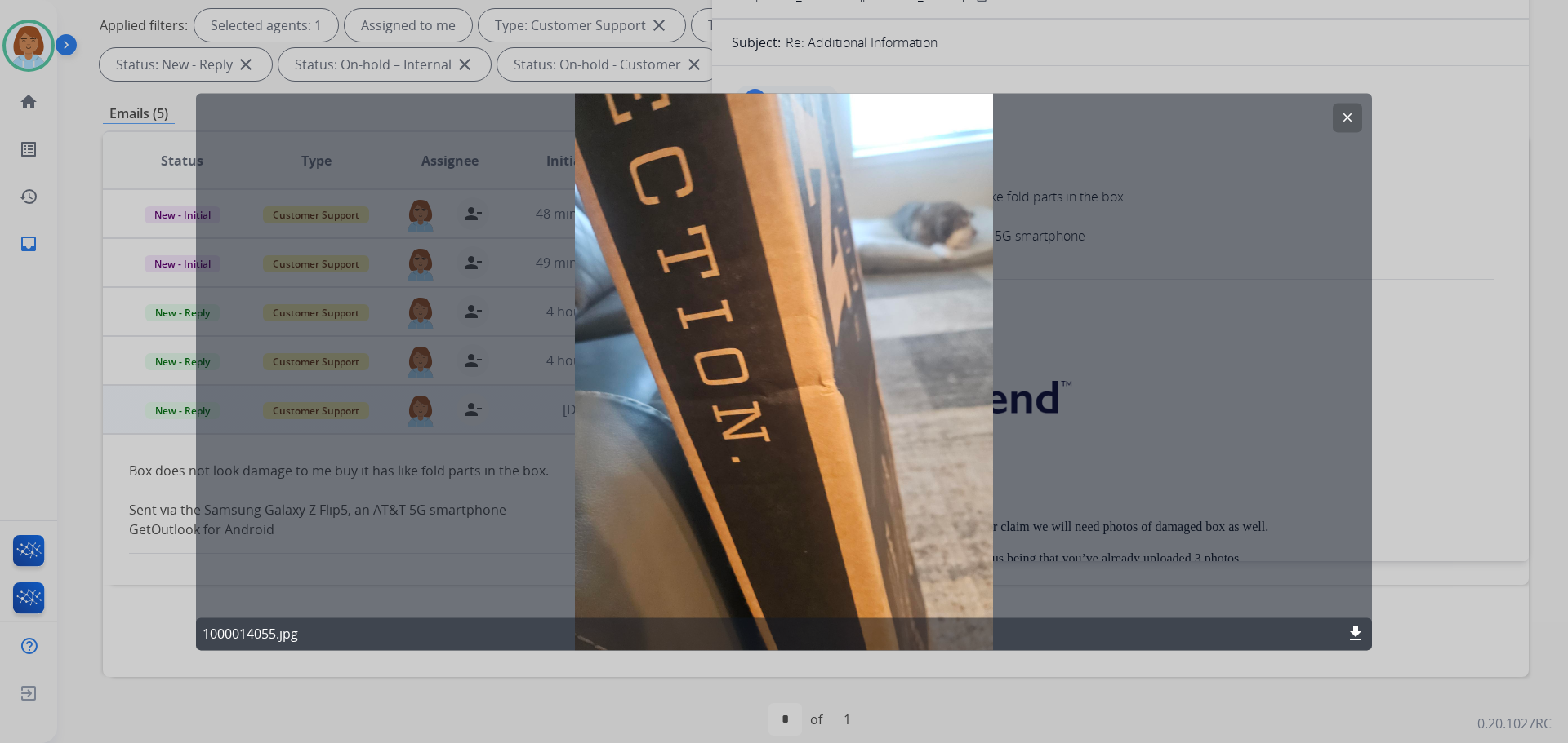
click at [1458, 242] on div at bounding box center [784, 372] width 1568 height 743
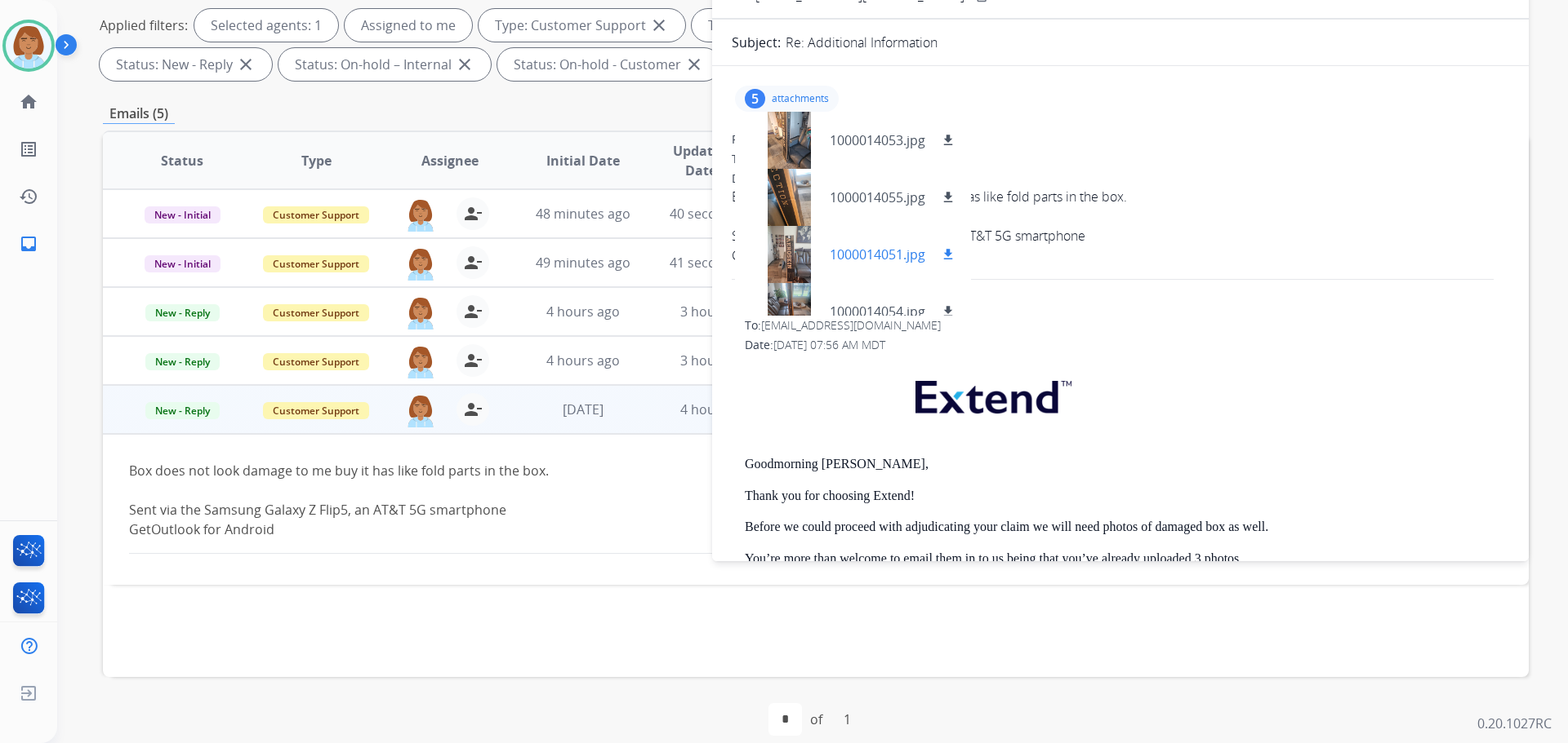
click at [774, 242] on div at bounding box center [789, 254] width 82 height 57
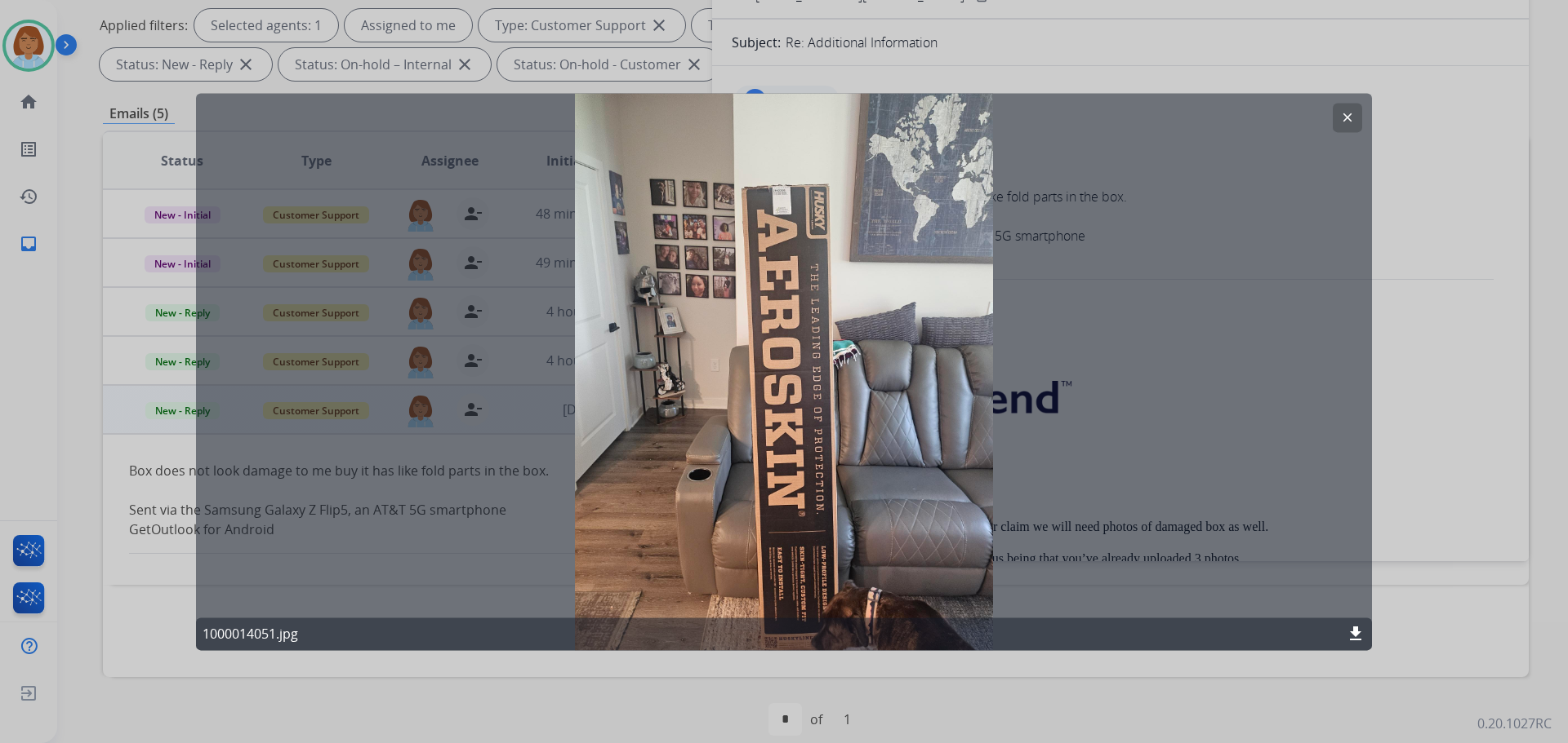
click at [1412, 242] on div at bounding box center [784, 372] width 1568 height 743
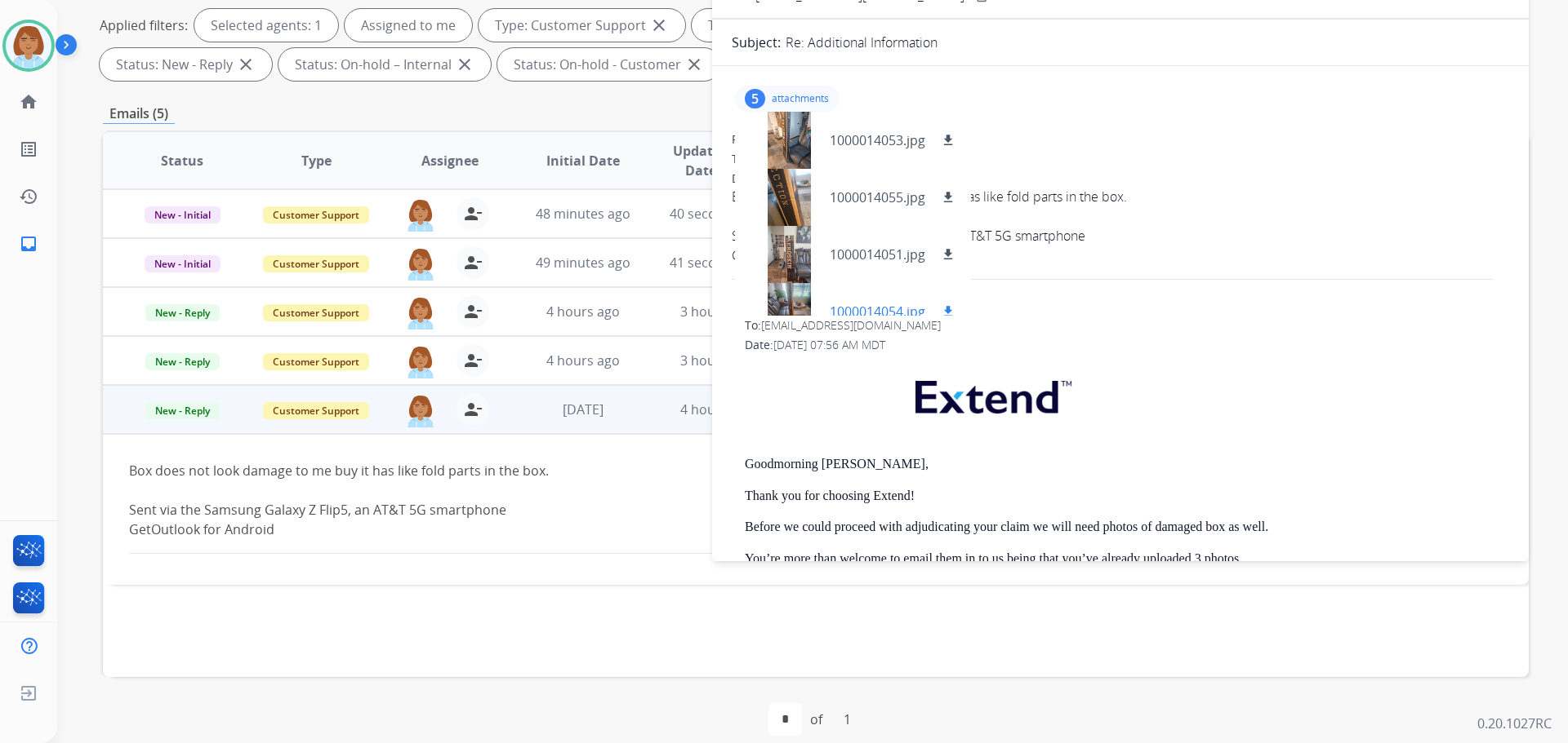
scroll to position [82, 0]
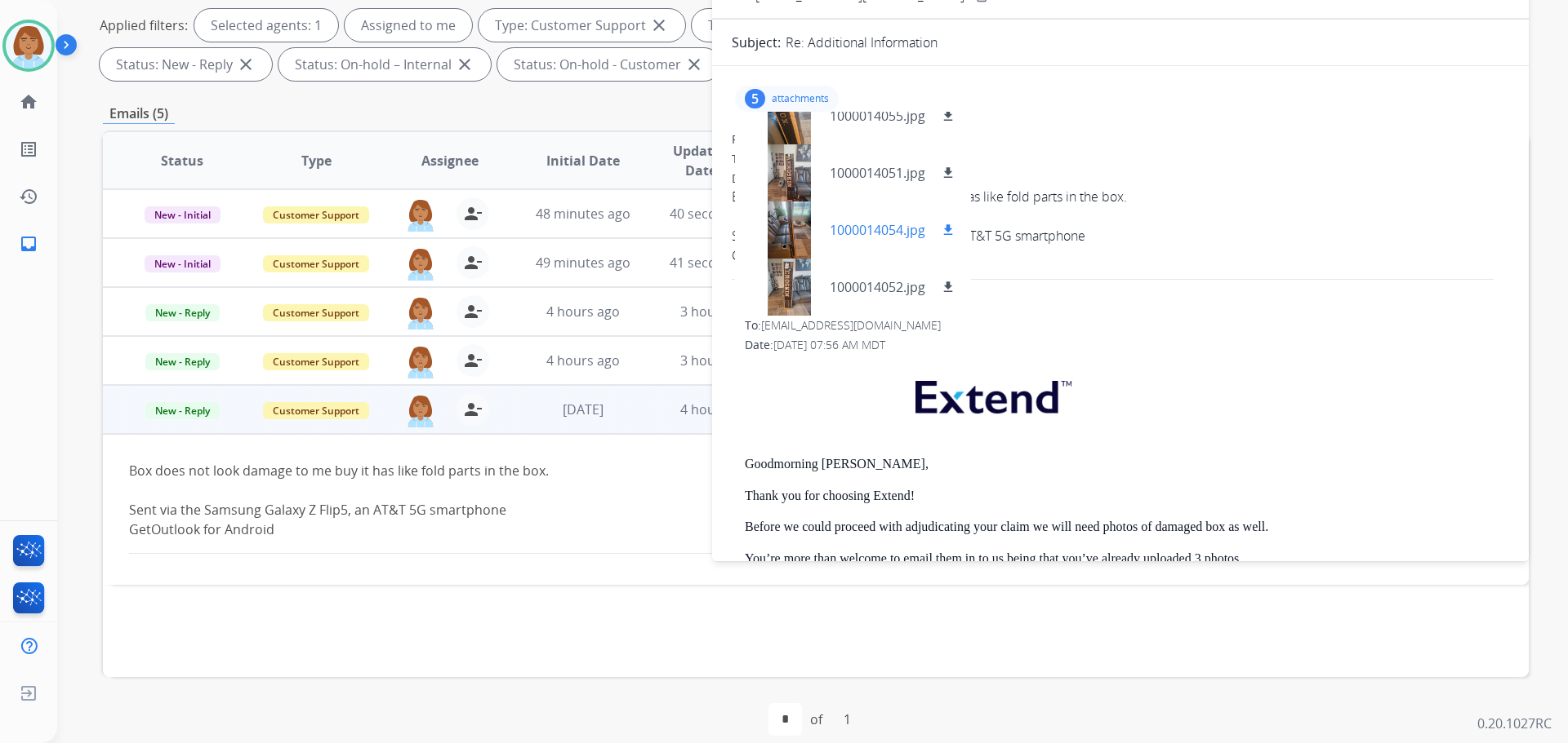
click at [780, 238] on div at bounding box center [789, 230] width 82 height 57
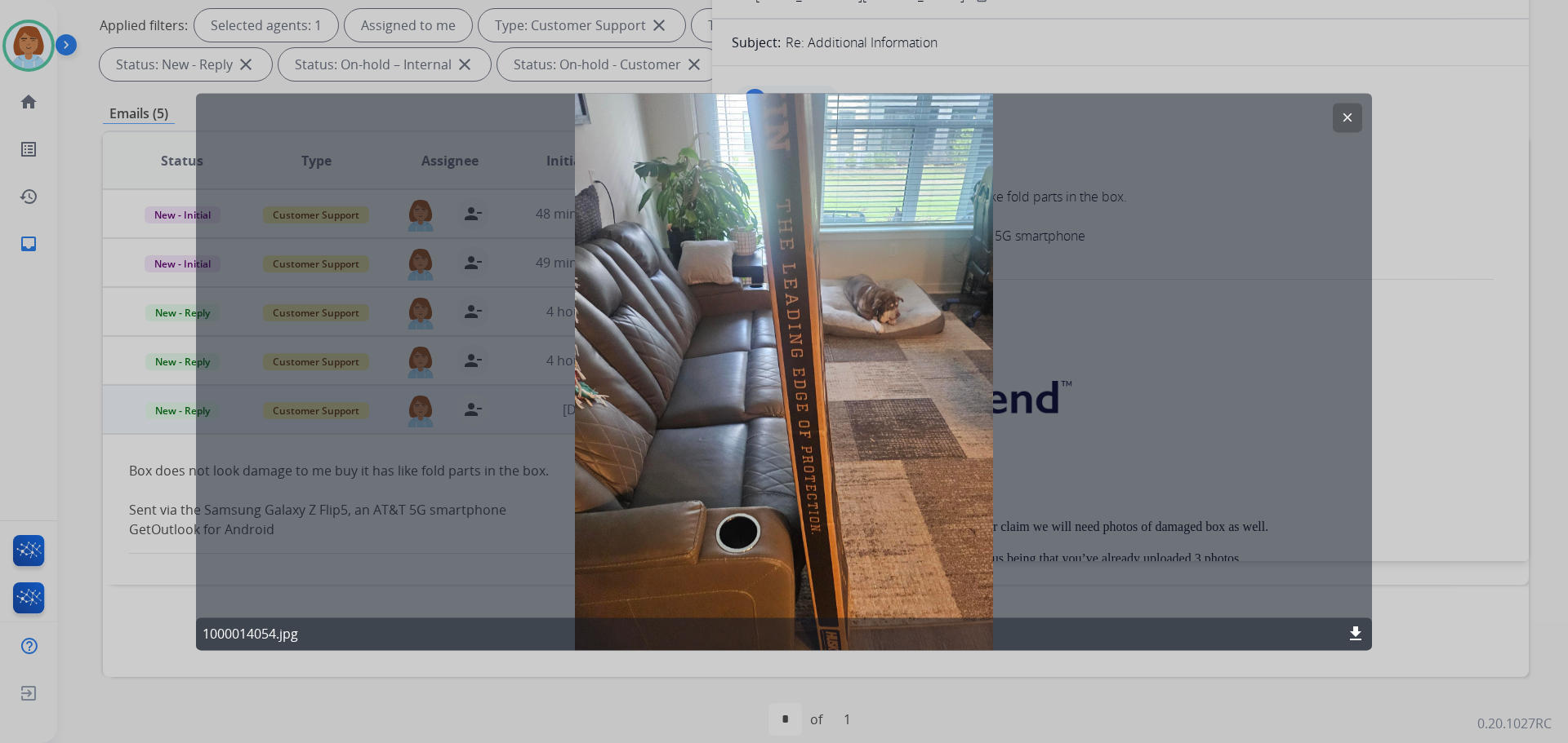
click at [1420, 309] on div at bounding box center [784, 372] width 1568 height 743
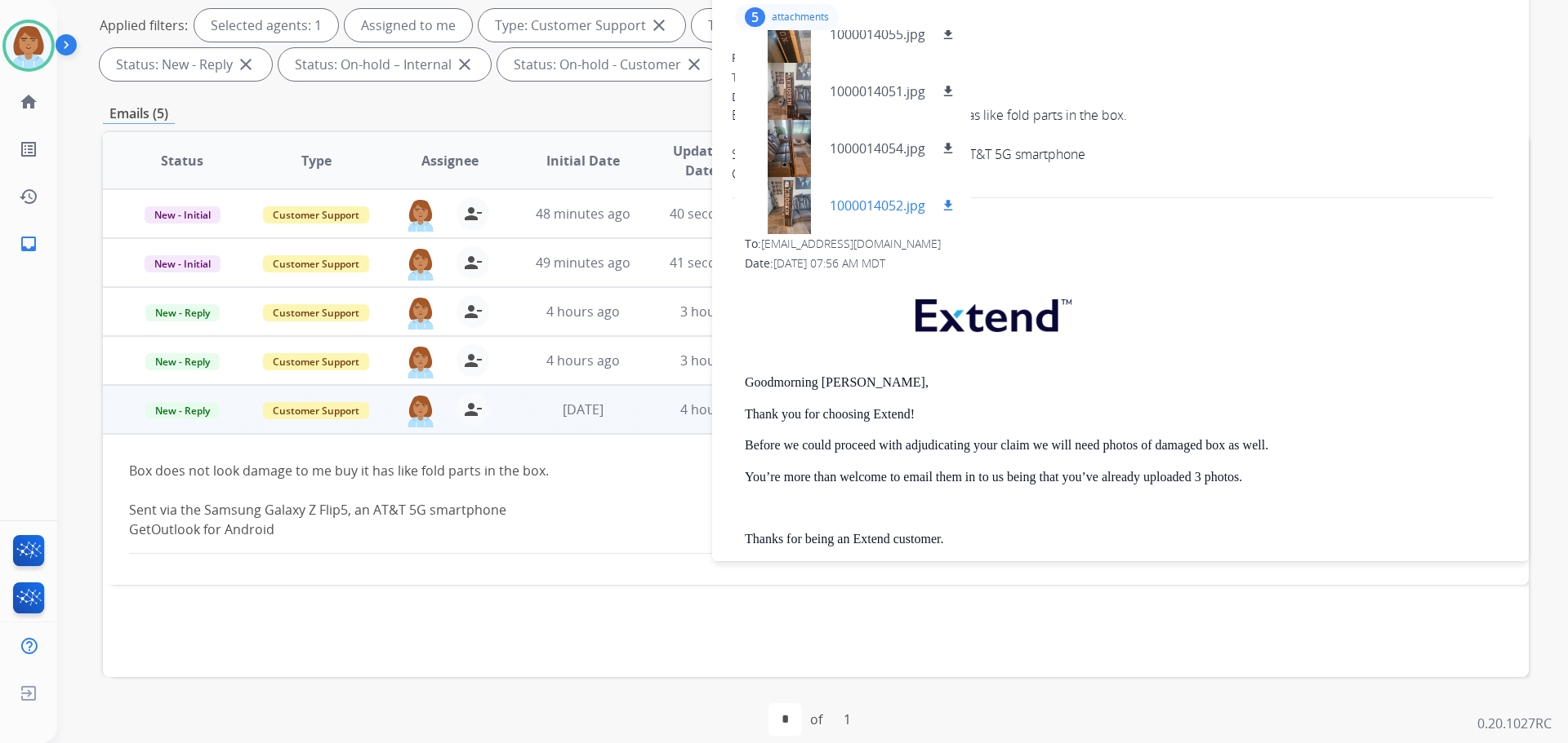
click at [787, 195] on div at bounding box center [789, 206] width 82 height 57
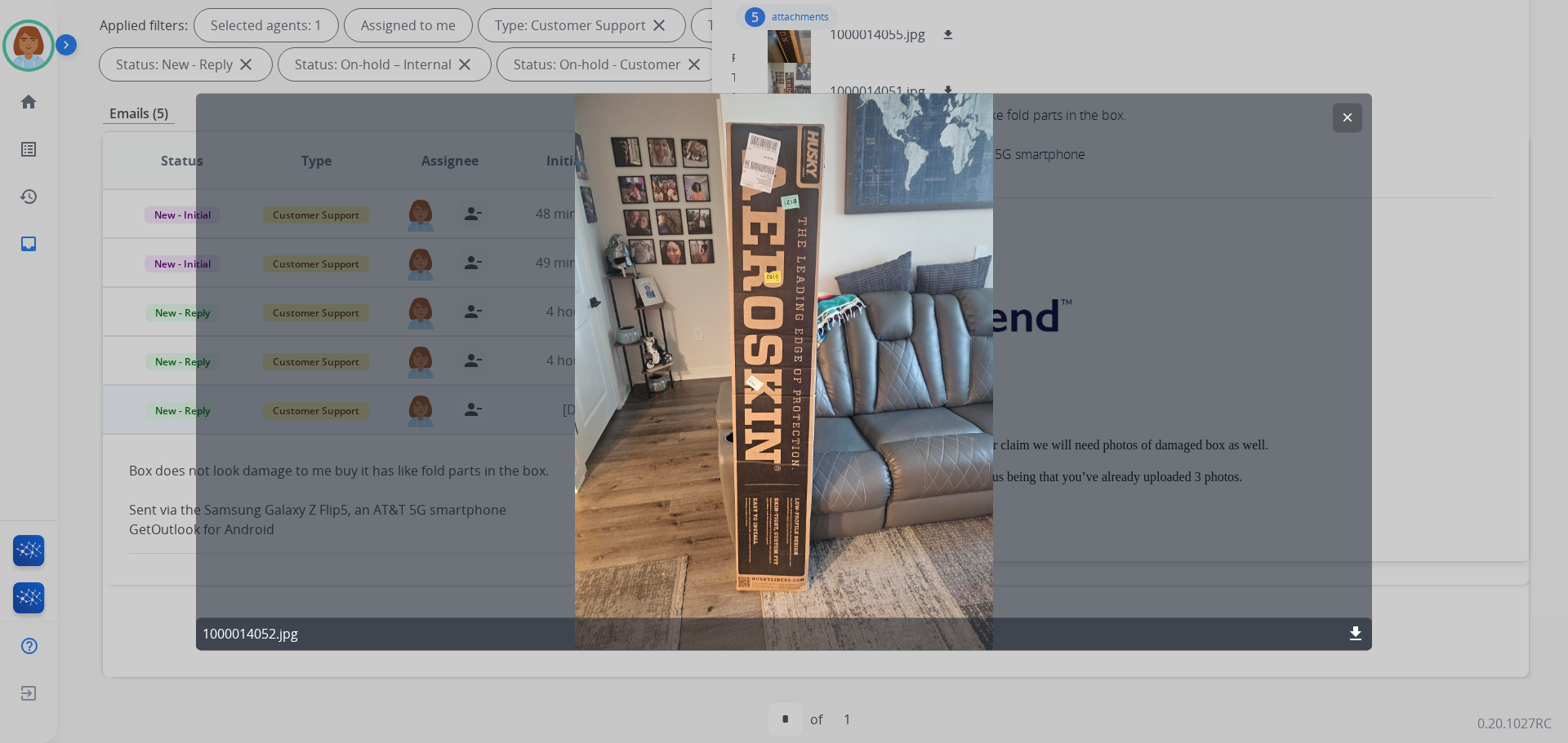
click at [1416, 430] on div at bounding box center [784, 372] width 1568 height 743
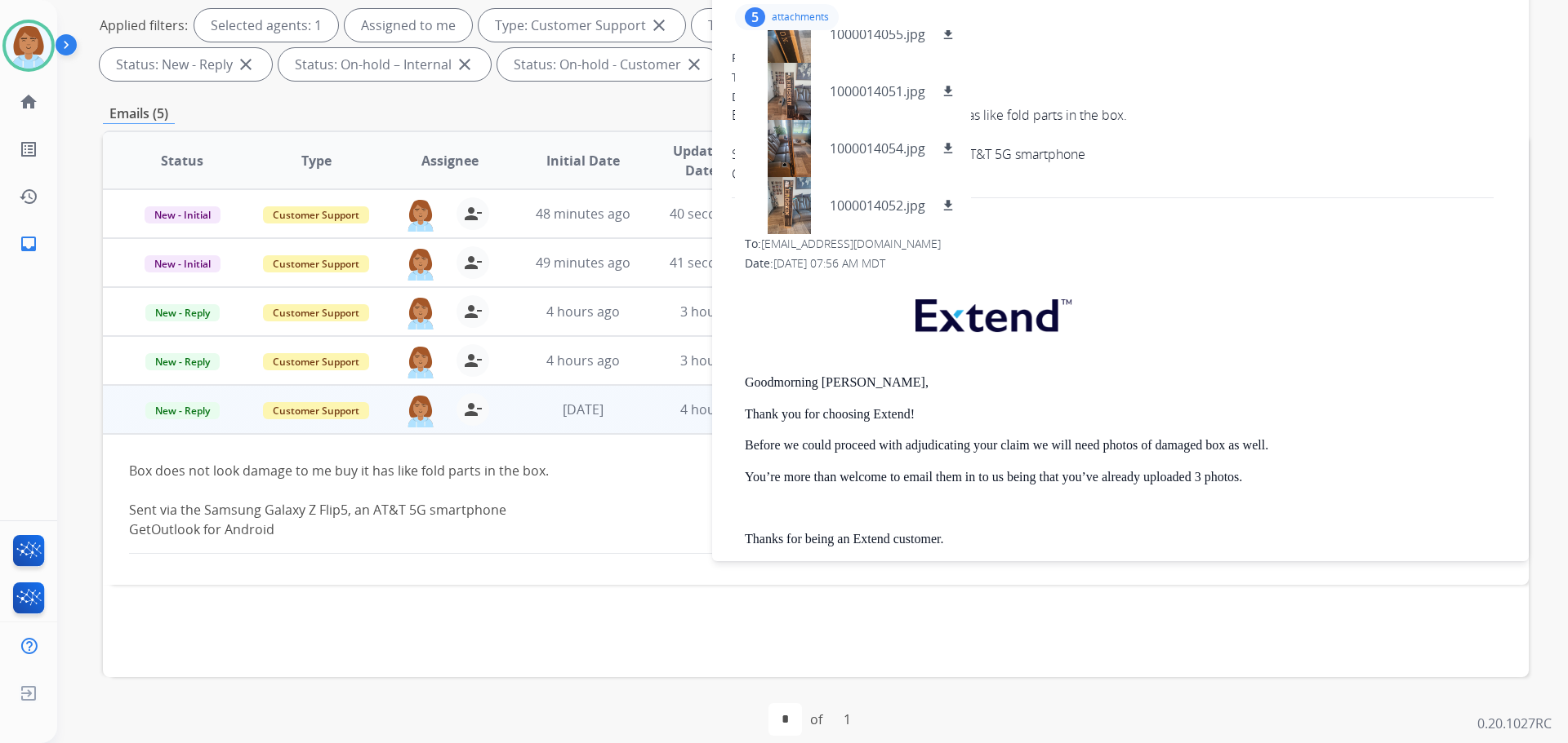
scroll to position [0, 0]
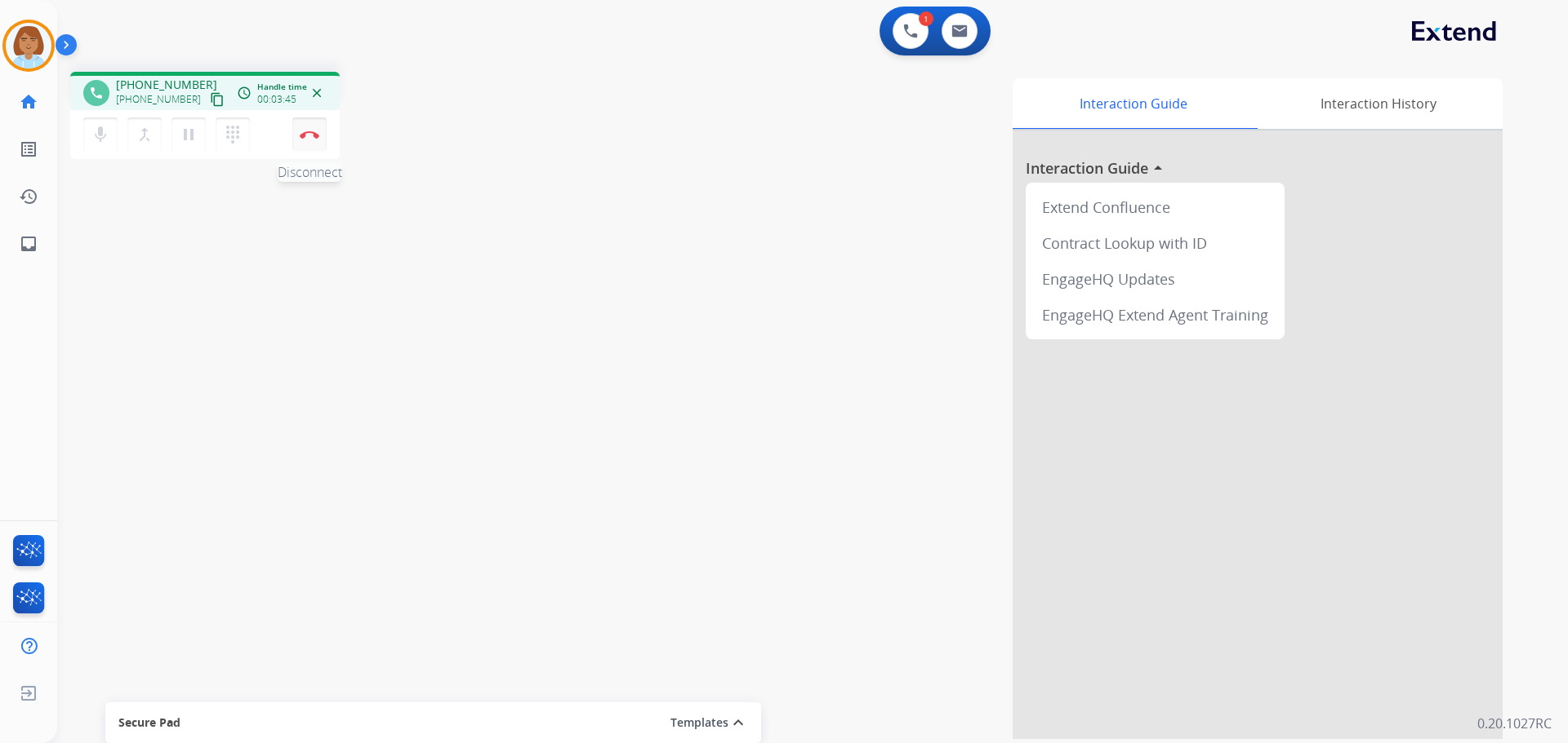
click at [319, 146] on button "Disconnect" at bounding box center [309, 134] width 34 height 34
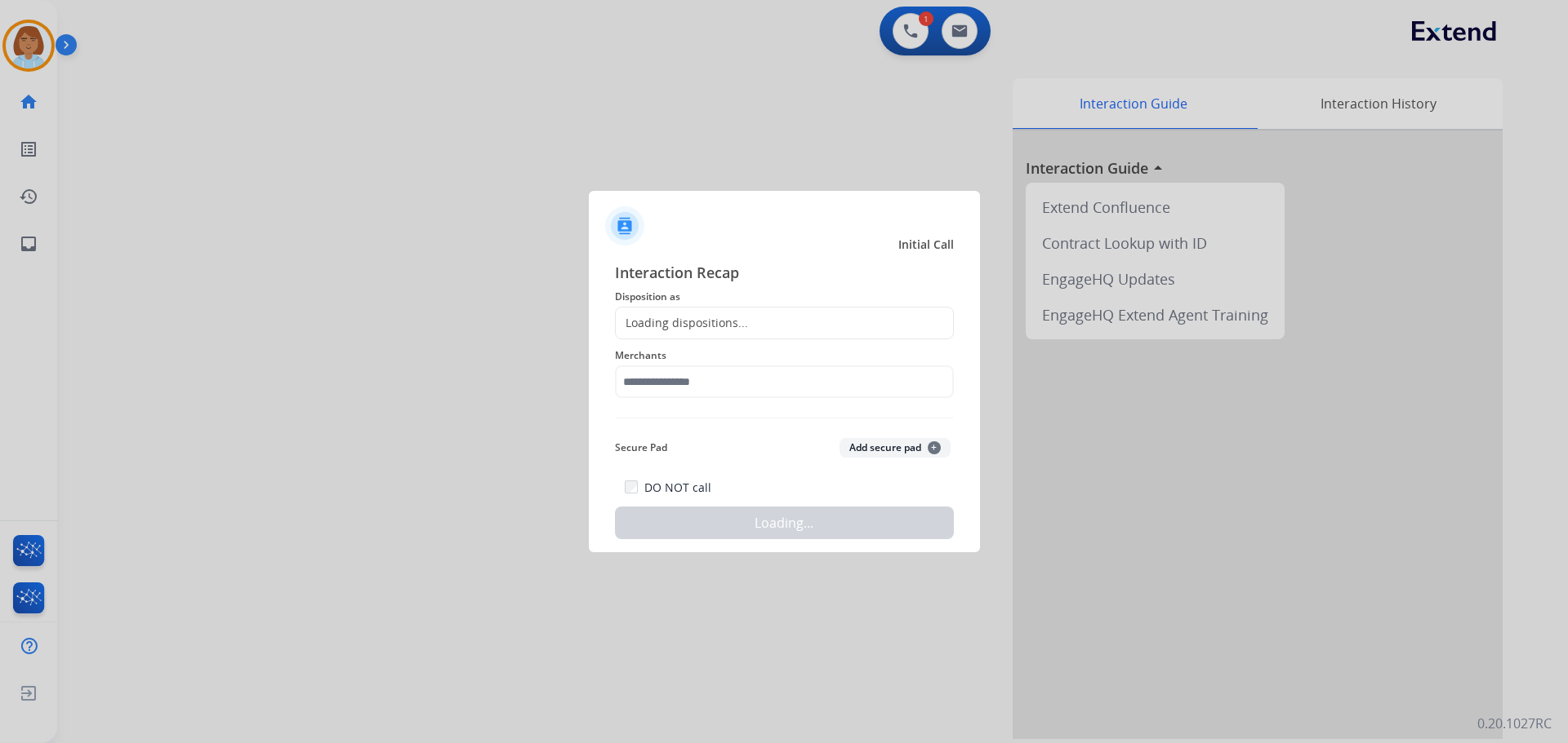
click at [802, 316] on div "Loading dispositions..." at bounding box center [784, 323] width 339 height 32
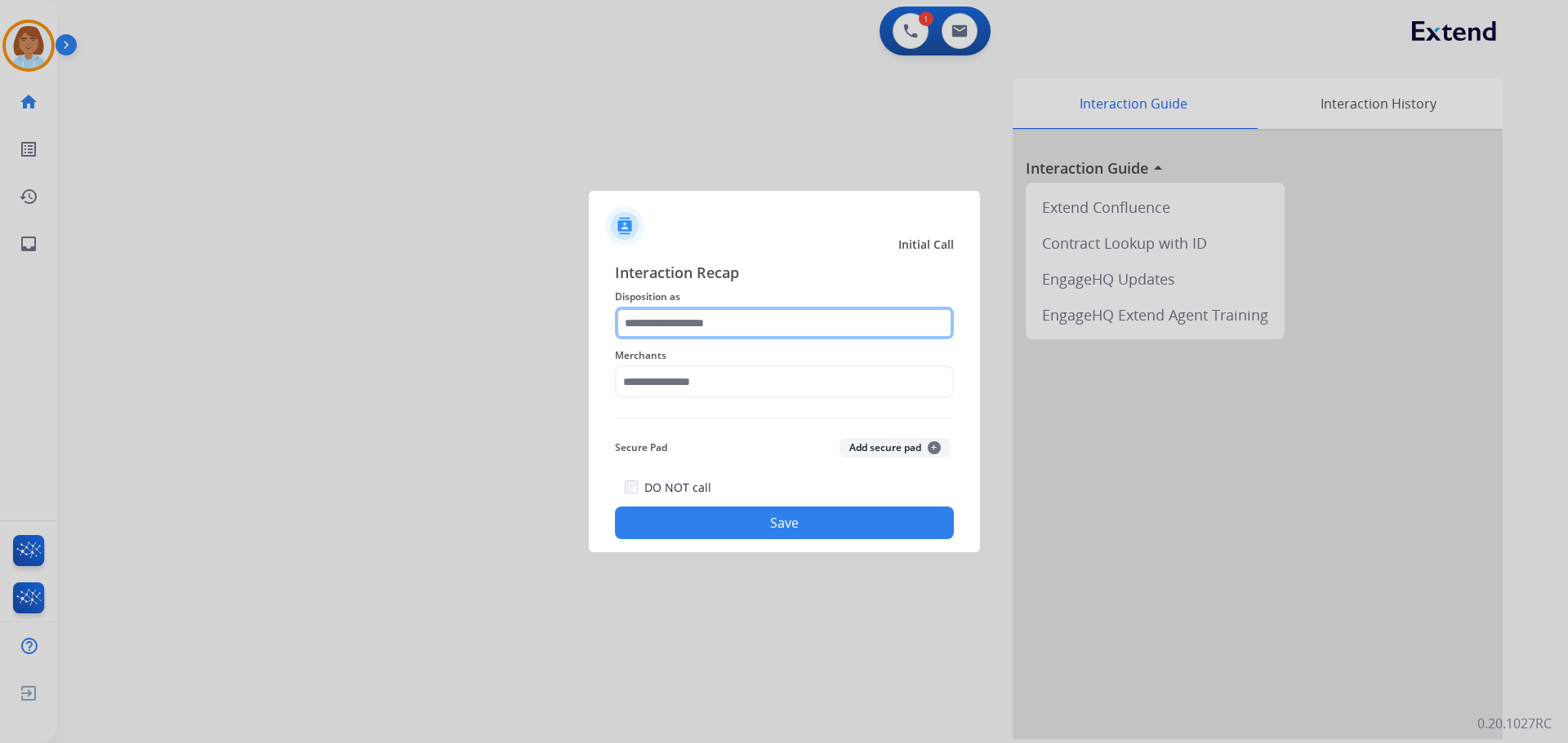
click at [783, 319] on input "text" at bounding box center [784, 323] width 339 height 32
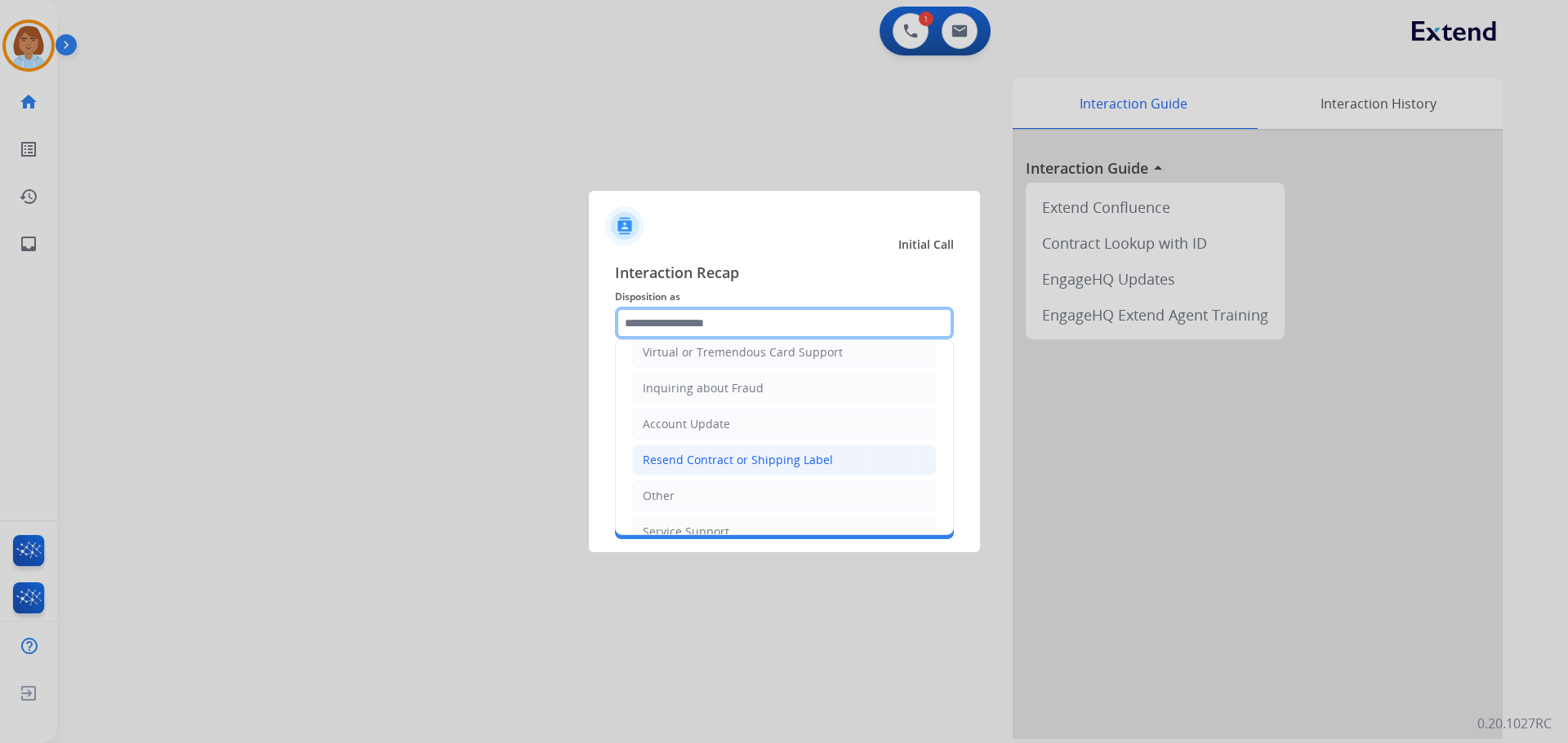
scroll to position [254, 0]
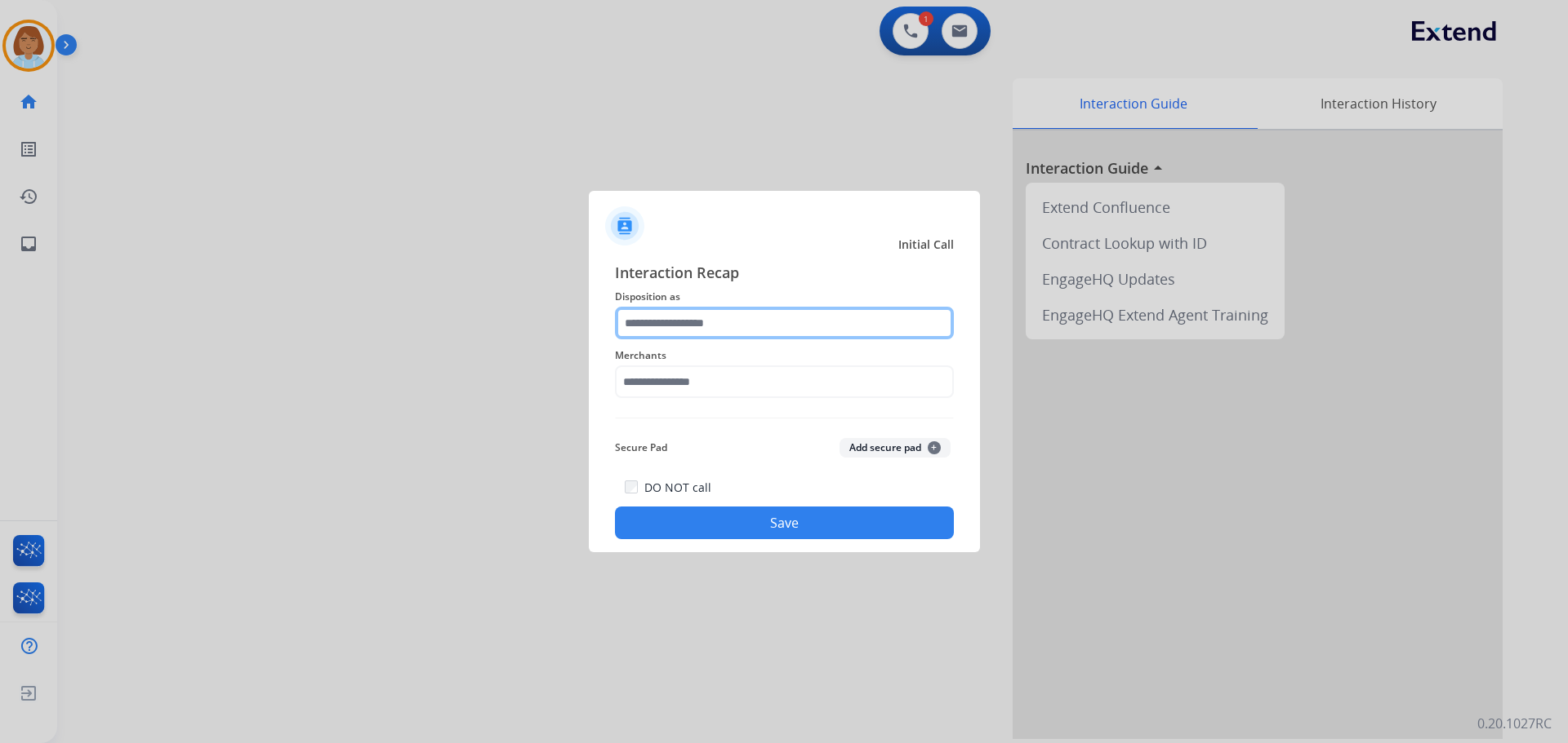
click at [695, 309] on input "text" at bounding box center [784, 323] width 339 height 32
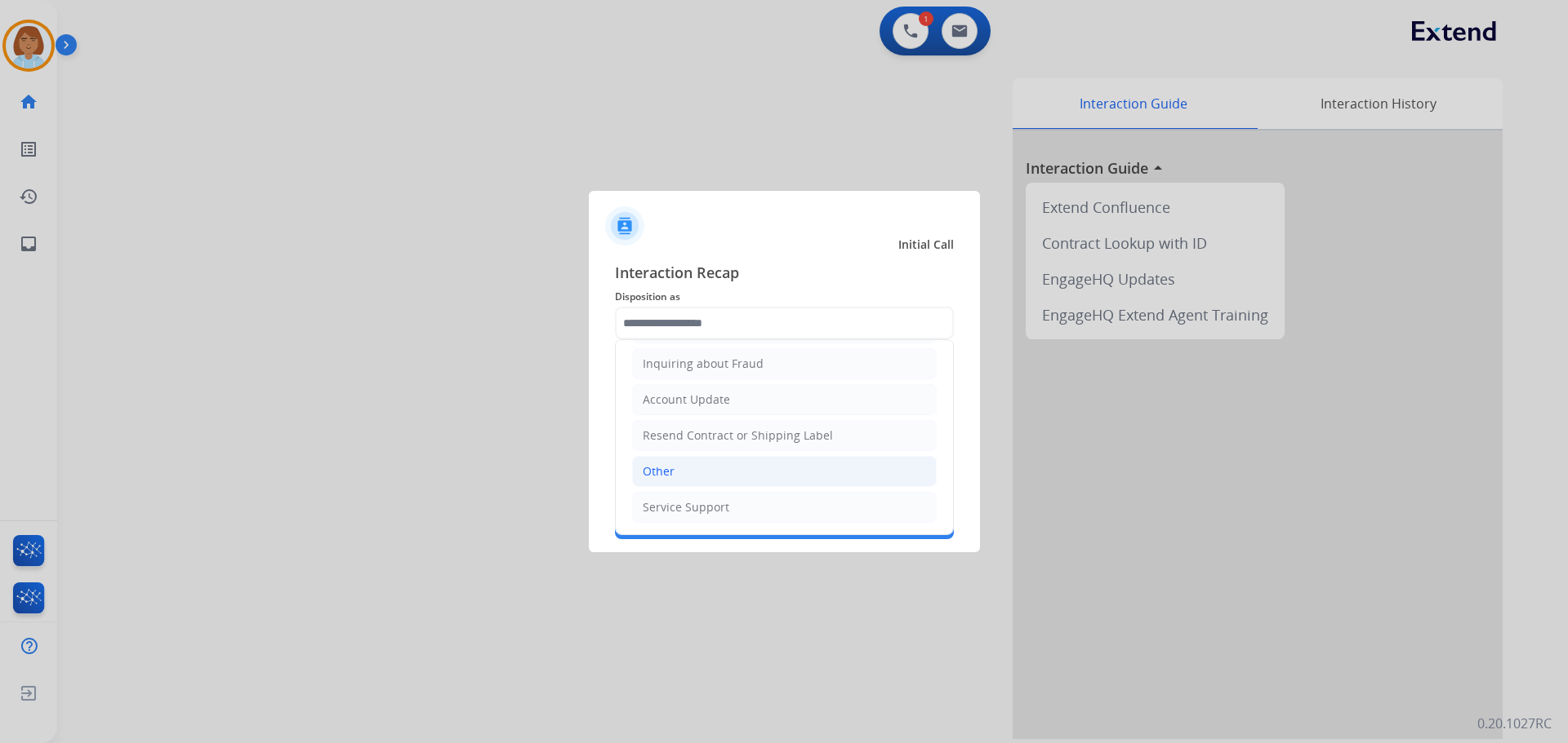
click at [715, 471] on li "Other" at bounding box center [784, 472] width 304 height 31
type input "*****"
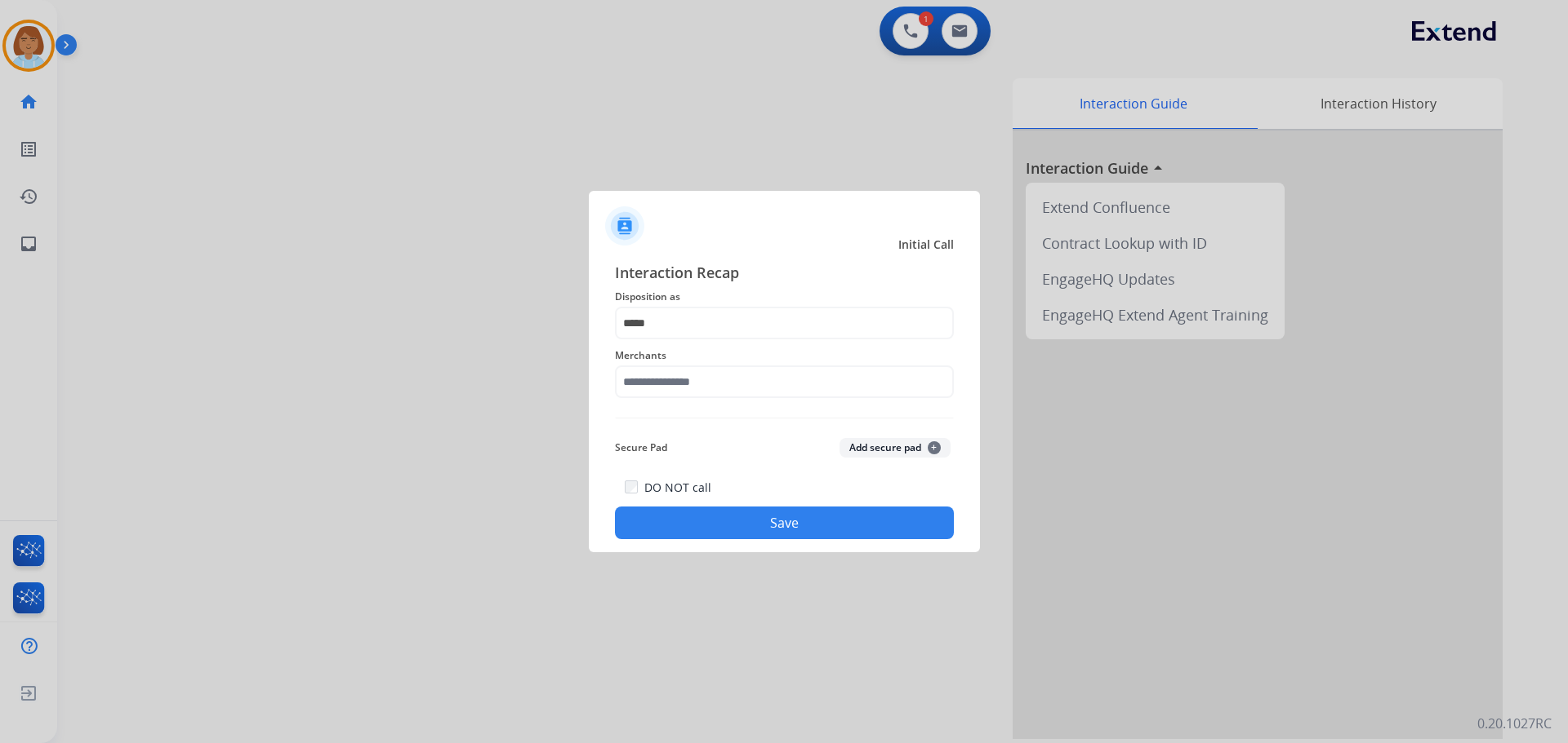
click at [715, 364] on span "Merchants" at bounding box center [784, 355] width 339 height 19
click at [696, 373] on input "text" at bounding box center [784, 382] width 339 height 32
click at [719, 466] on div "Ashley furniture" at bounding box center [688, 465] width 89 height 17
type input "**********"
click at [764, 525] on button "Save" at bounding box center [784, 523] width 339 height 32
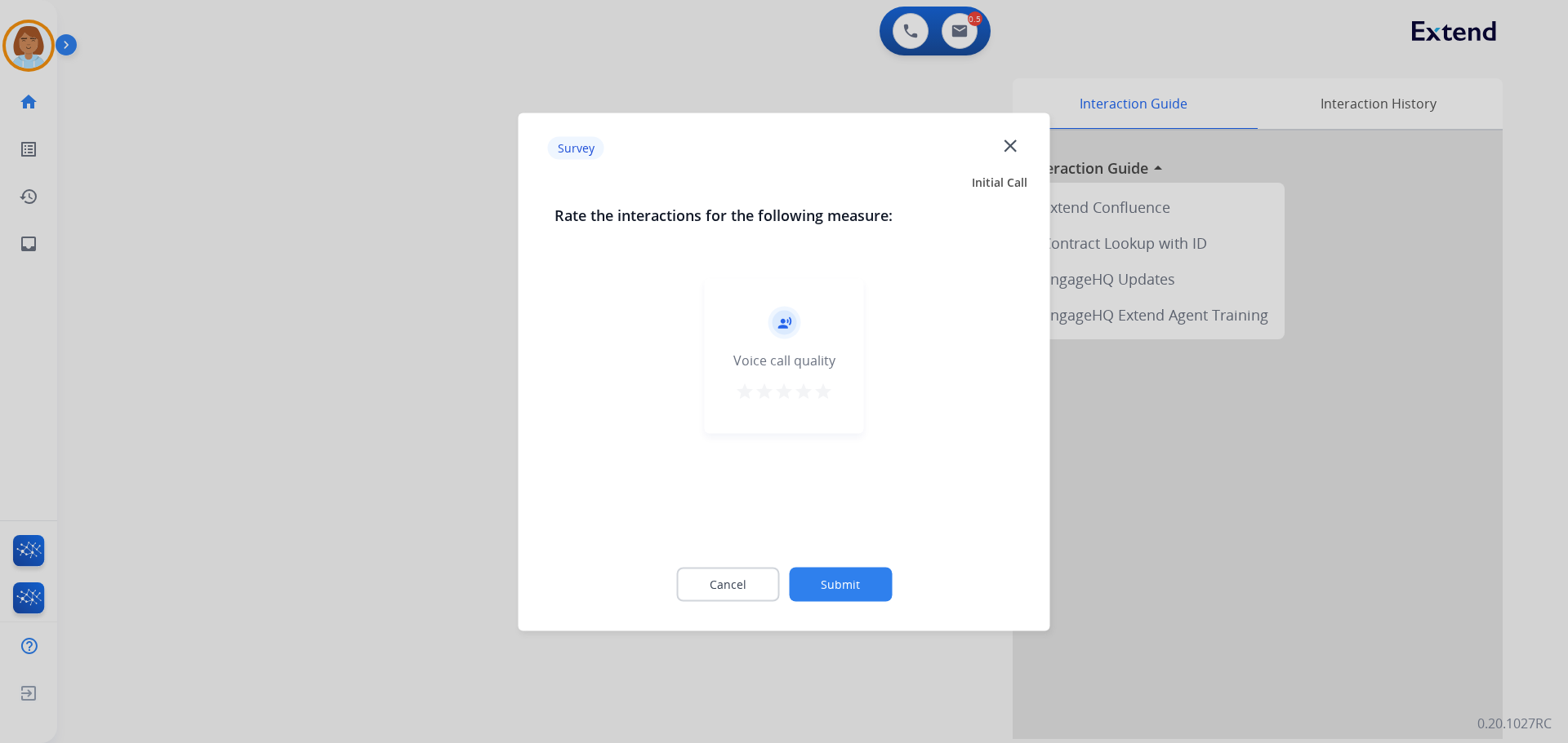
click at [883, 582] on button "Submit" at bounding box center [840, 584] width 103 height 34
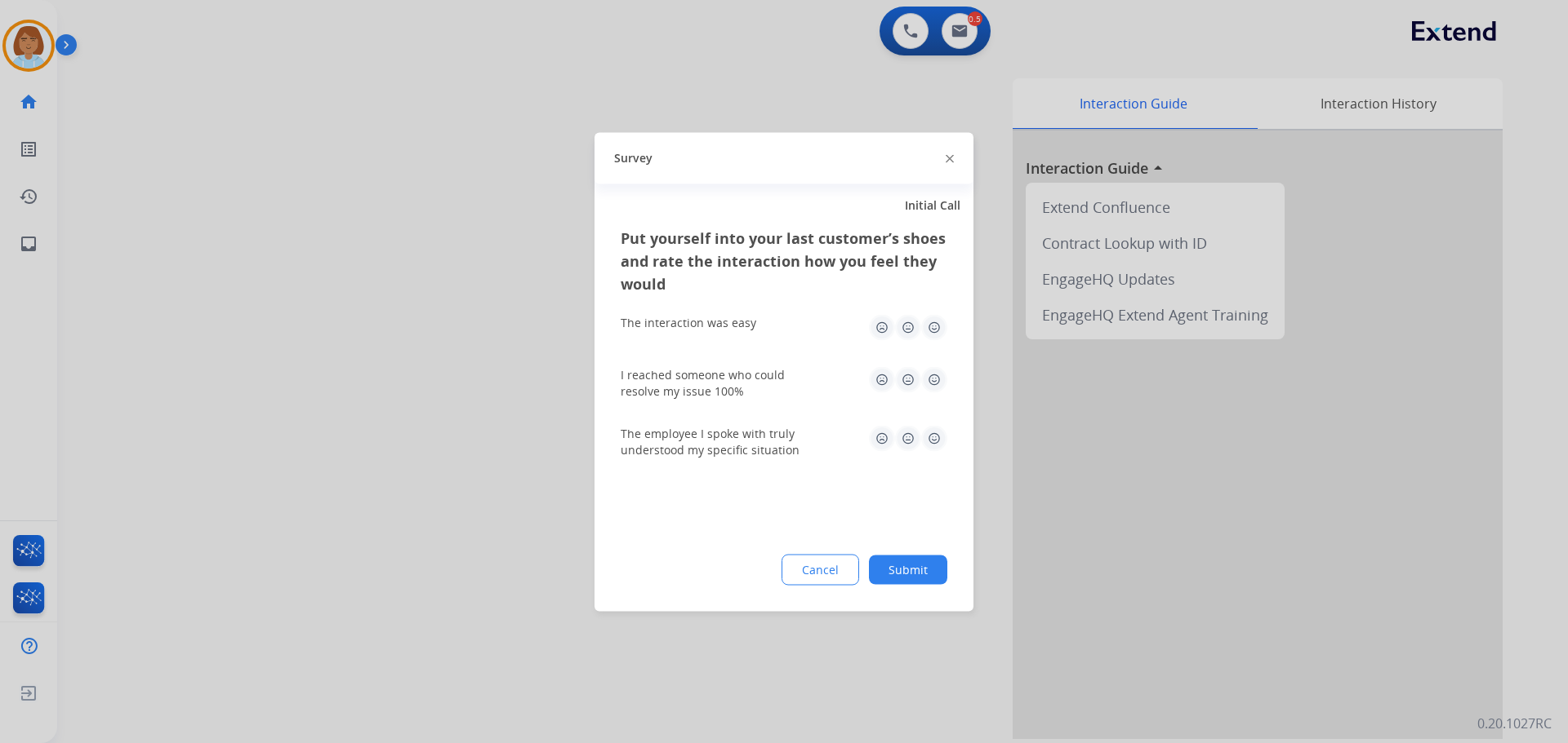
click at [931, 582] on button "Submit" at bounding box center [908, 570] width 78 height 29
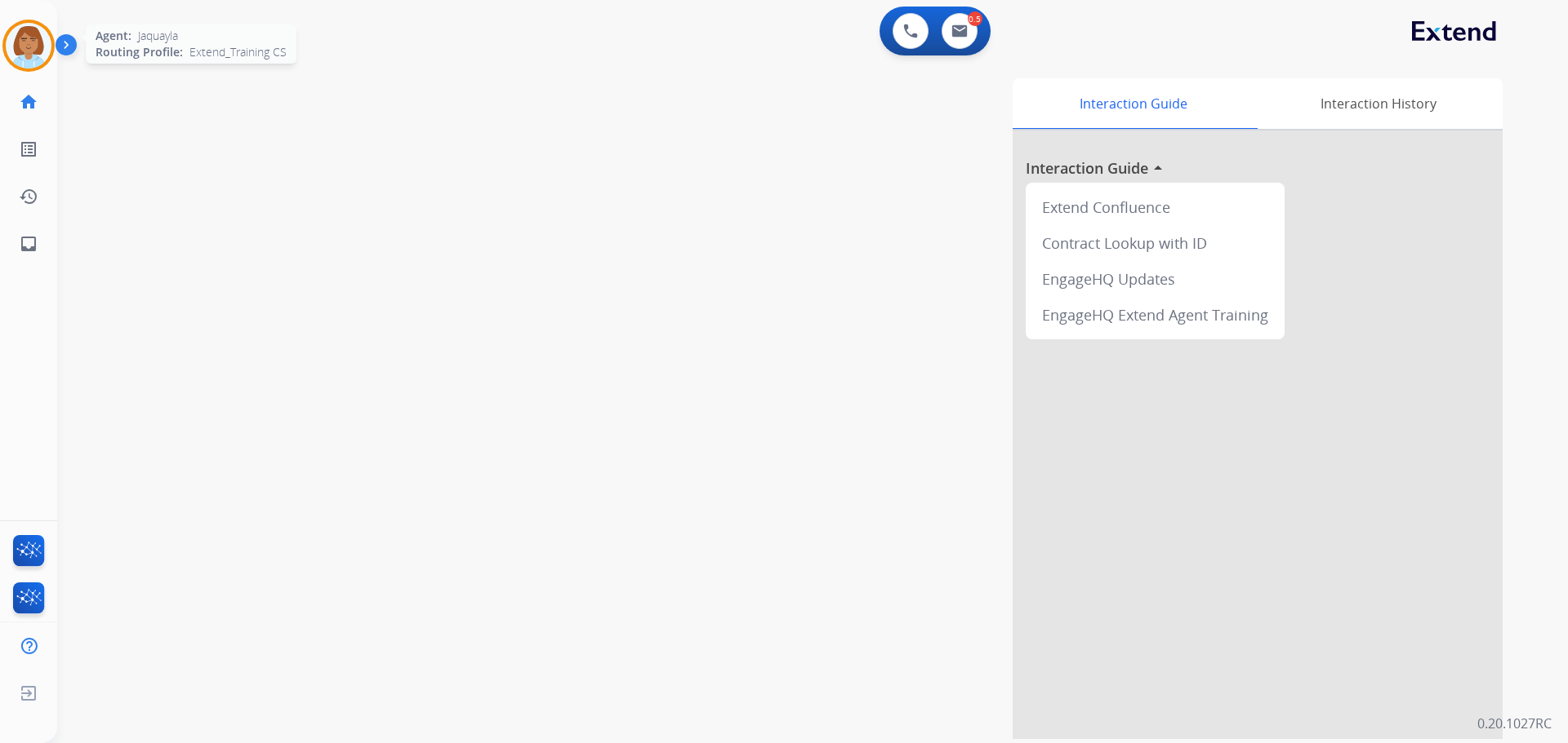
click at [42, 50] on img at bounding box center [29, 46] width 46 height 46
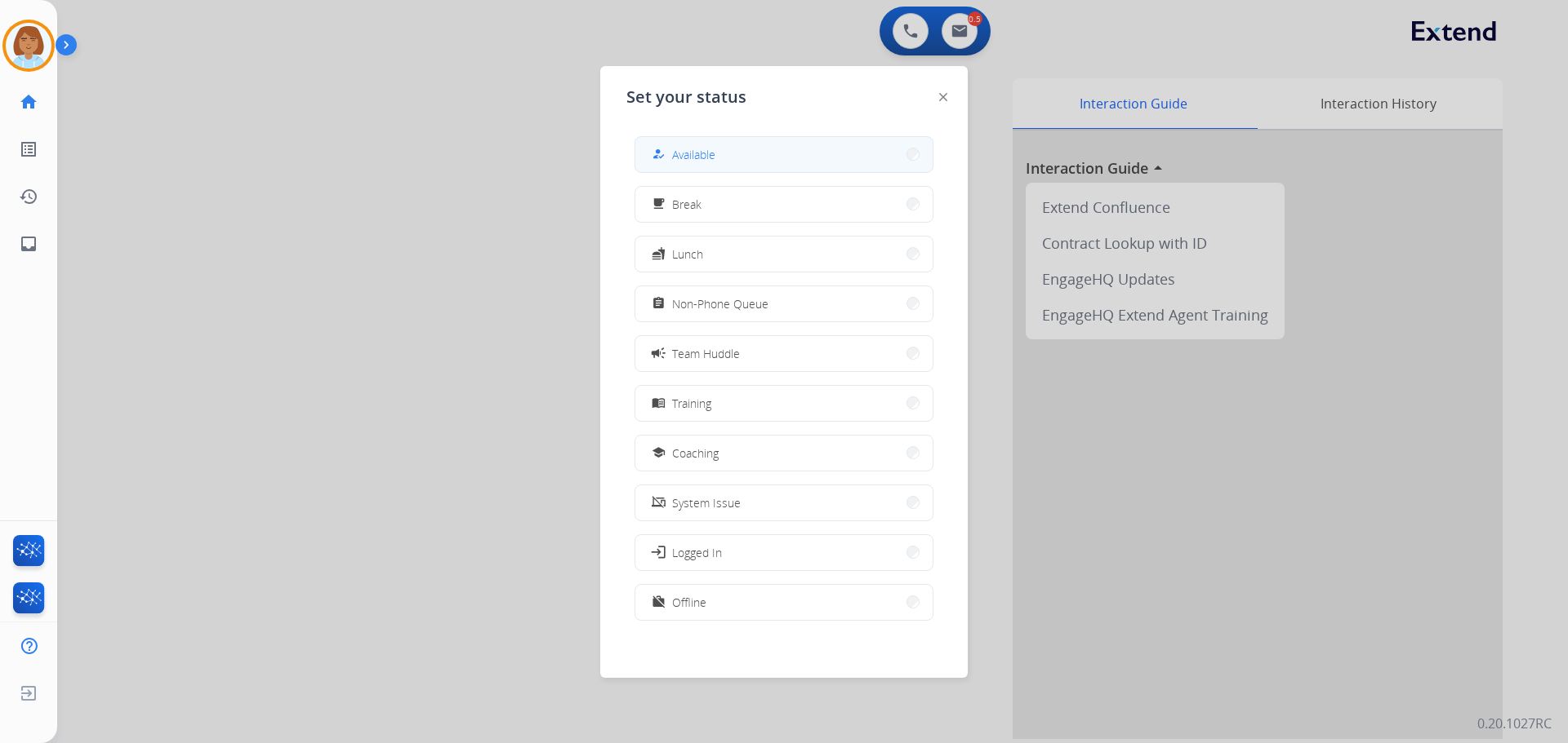
click at [670, 153] on div "how_to_reg" at bounding box center [660, 154] width 24 height 19
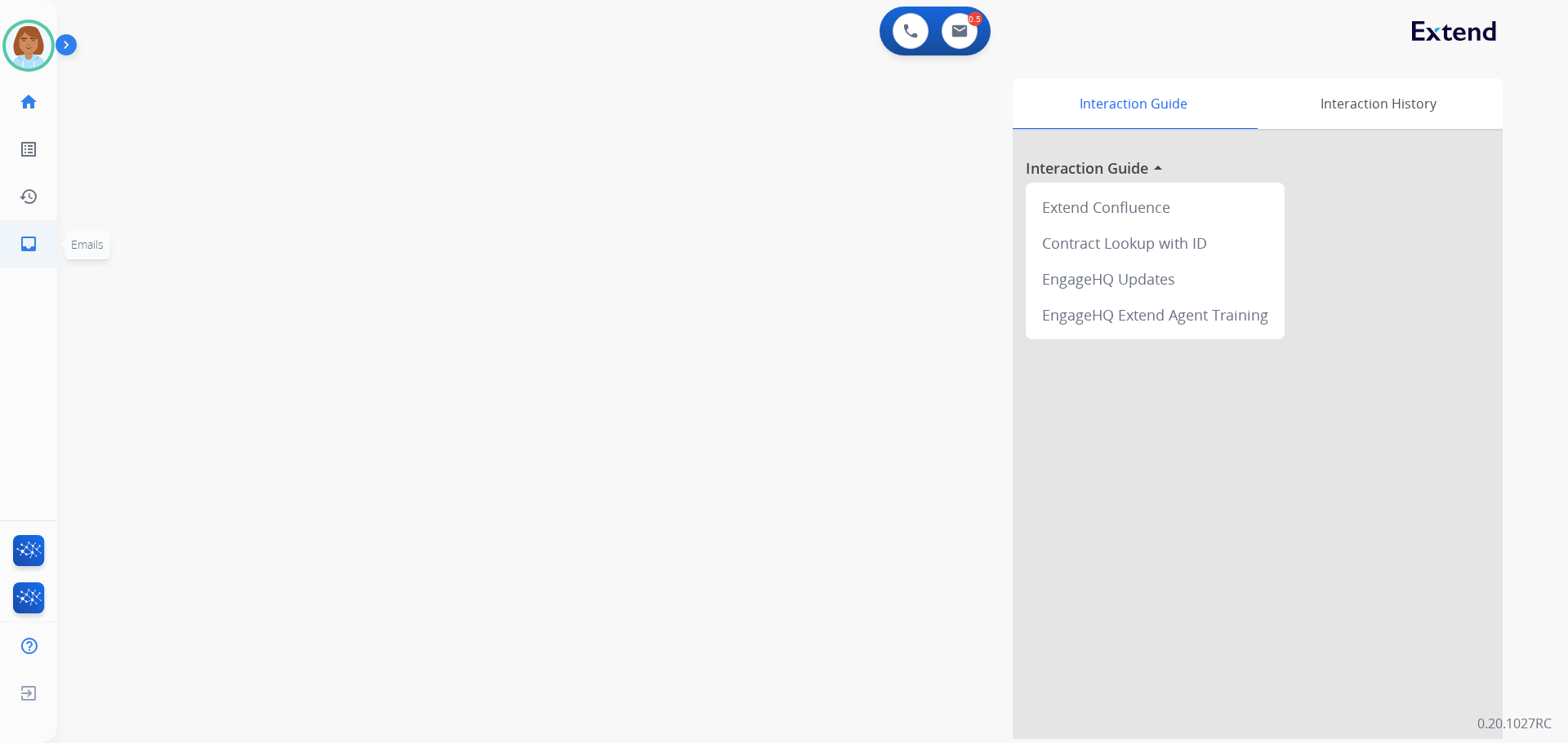
click at [32, 247] on mat-icon "inbox" at bounding box center [28, 243] width 19 height 19
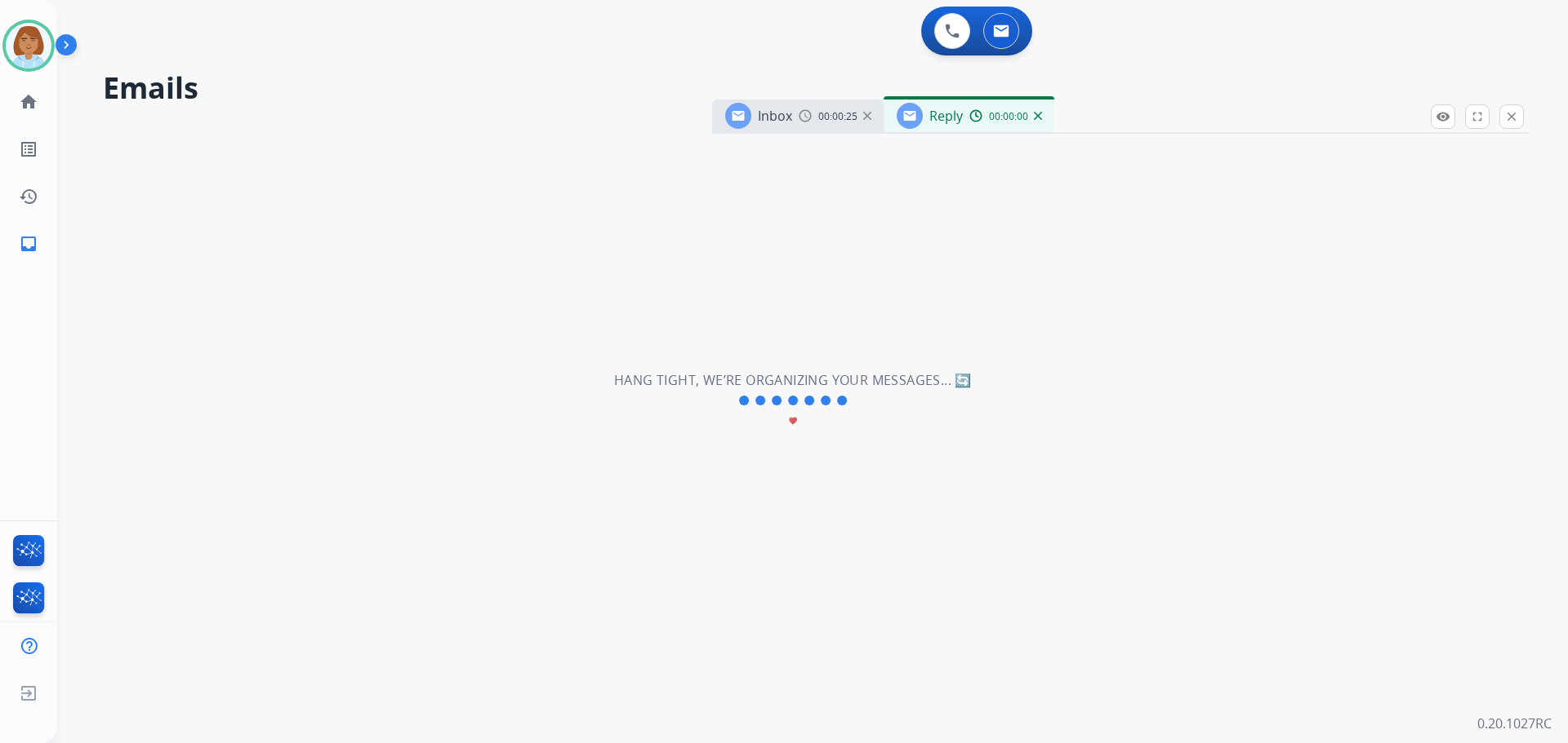
select select "**********"
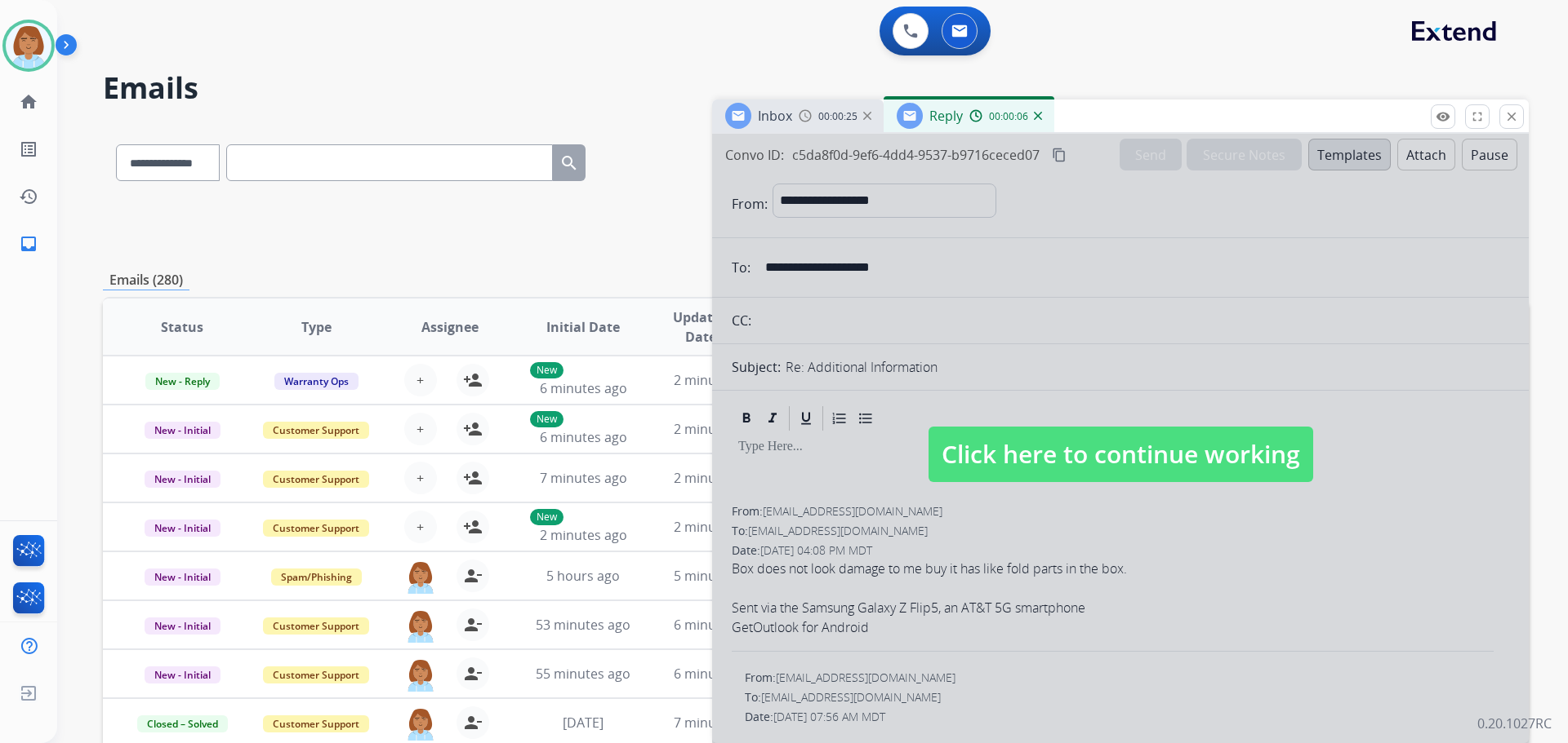
click at [1192, 469] on span "Click here to continue working" at bounding box center [1121, 454] width 385 height 55
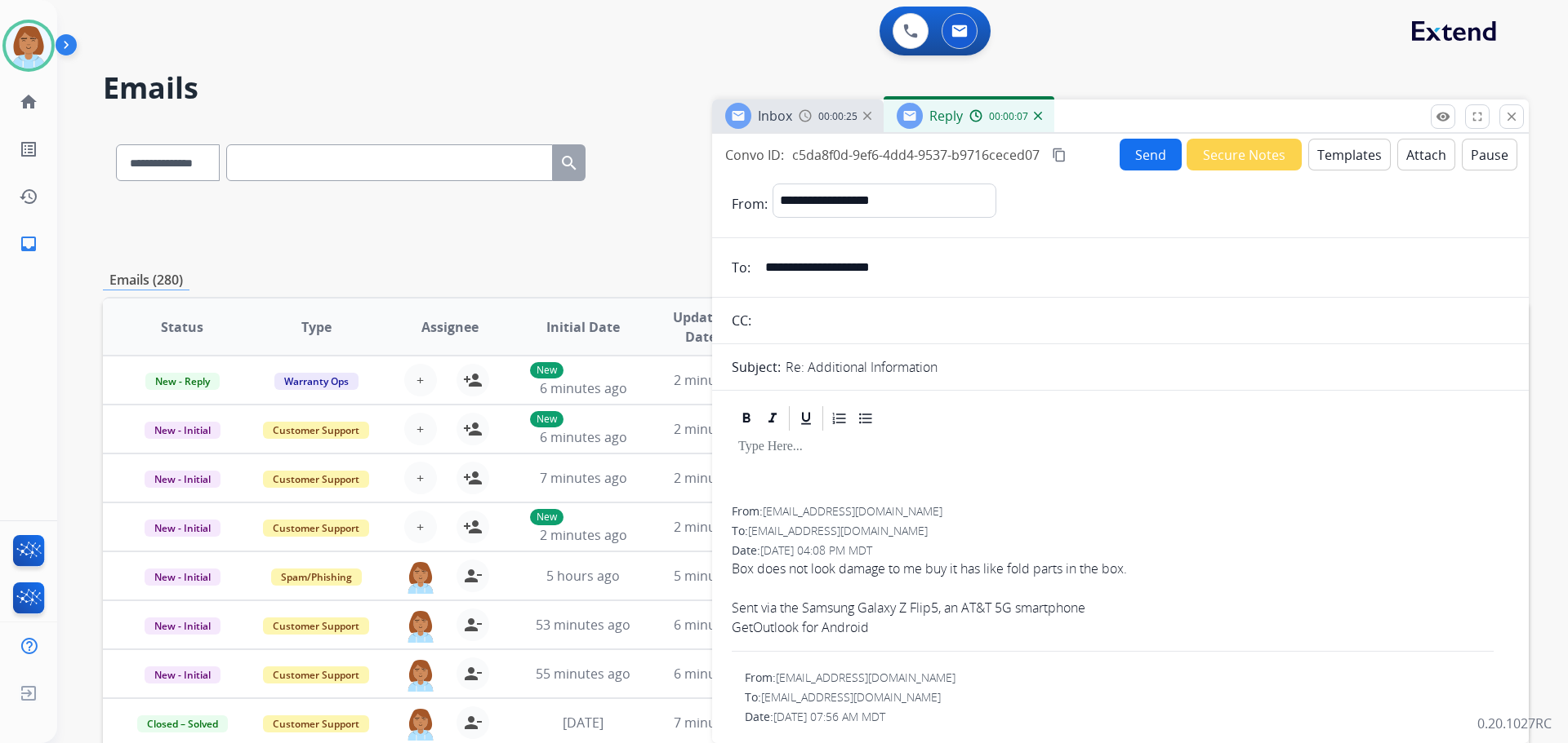
select select
click at [652, 228] on div "**********" at bounding box center [816, 225] width 1426 height 59
click at [1511, 124] on mat-icon "close" at bounding box center [1512, 117] width 15 height 15
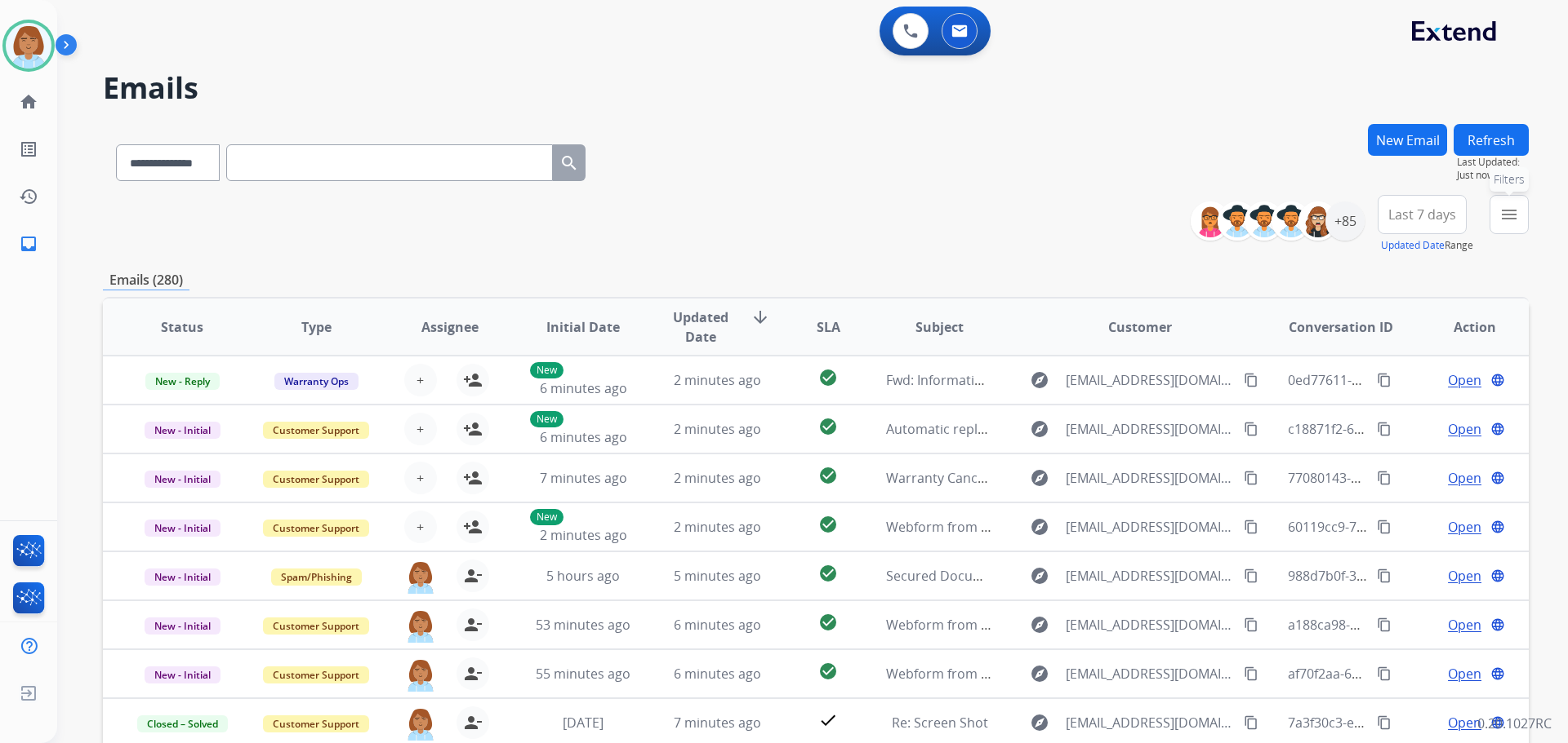
click at [1500, 213] on mat-icon "menu" at bounding box center [1508, 214] width 19 height 19
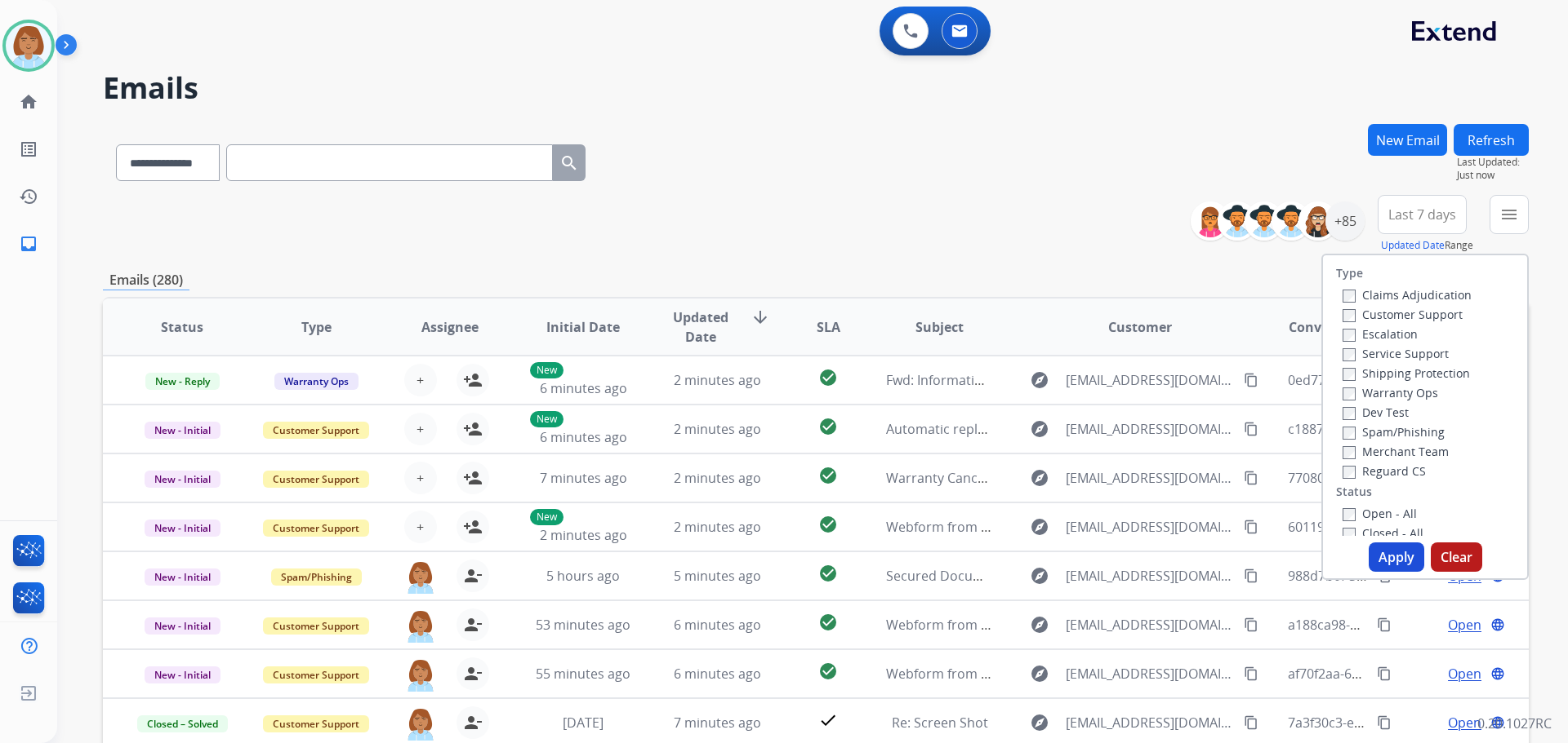
click at [1355, 308] on label "Customer Support" at bounding box center [1402, 314] width 120 height 16
click at [1358, 370] on label "Shipping Protection" at bounding box center [1406, 373] width 127 height 16
click at [1348, 467] on label "Reguard CS" at bounding box center [1384, 471] width 83 height 16
click at [1355, 513] on label "Open - All" at bounding box center [1379, 513] width 75 height 16
click at [1384, 558] on button "Apply" at bounding box center [1396, 558] width 55 height 29
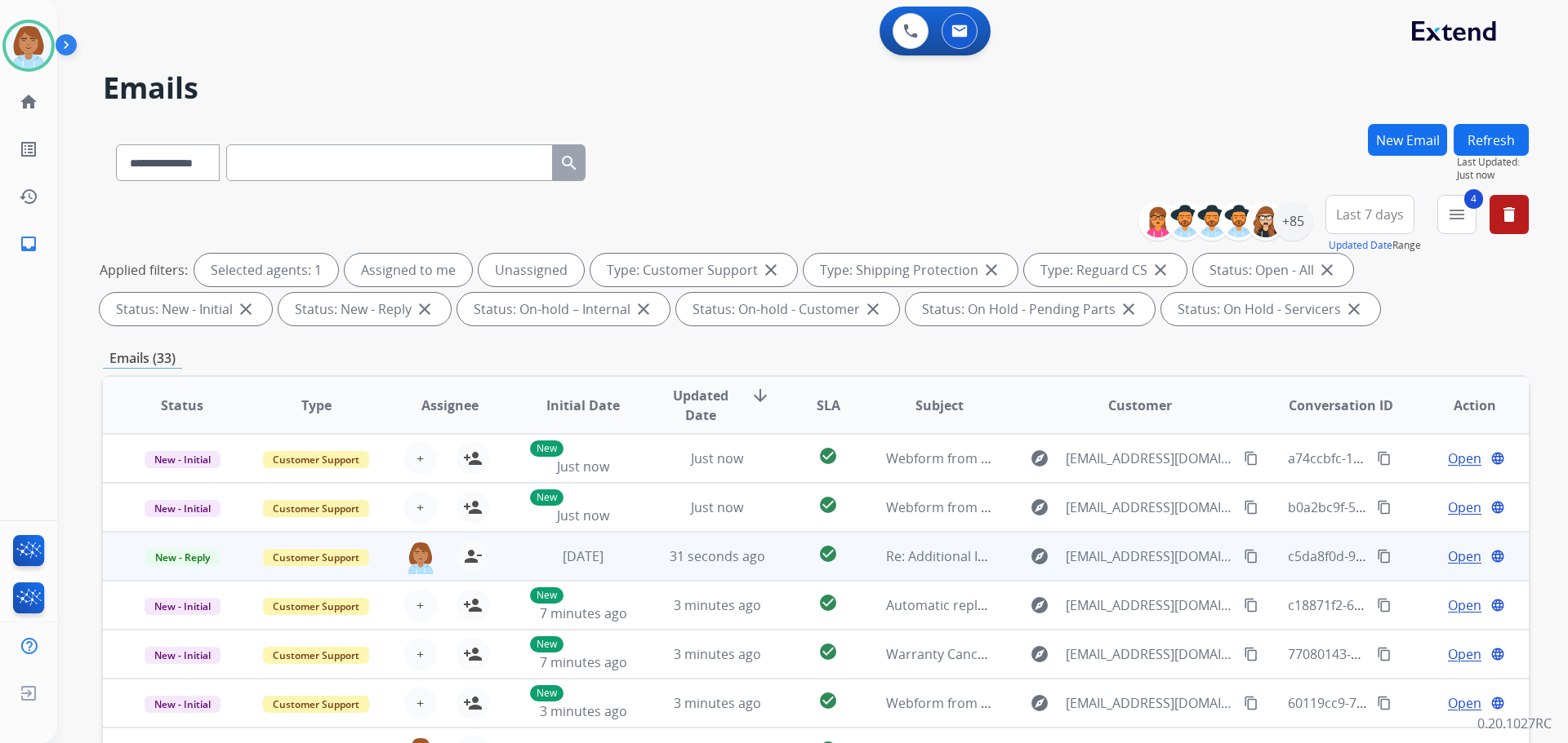
click at [1448, 555] on span "Open" at bounding box center [1465, 556] width 33 height 19
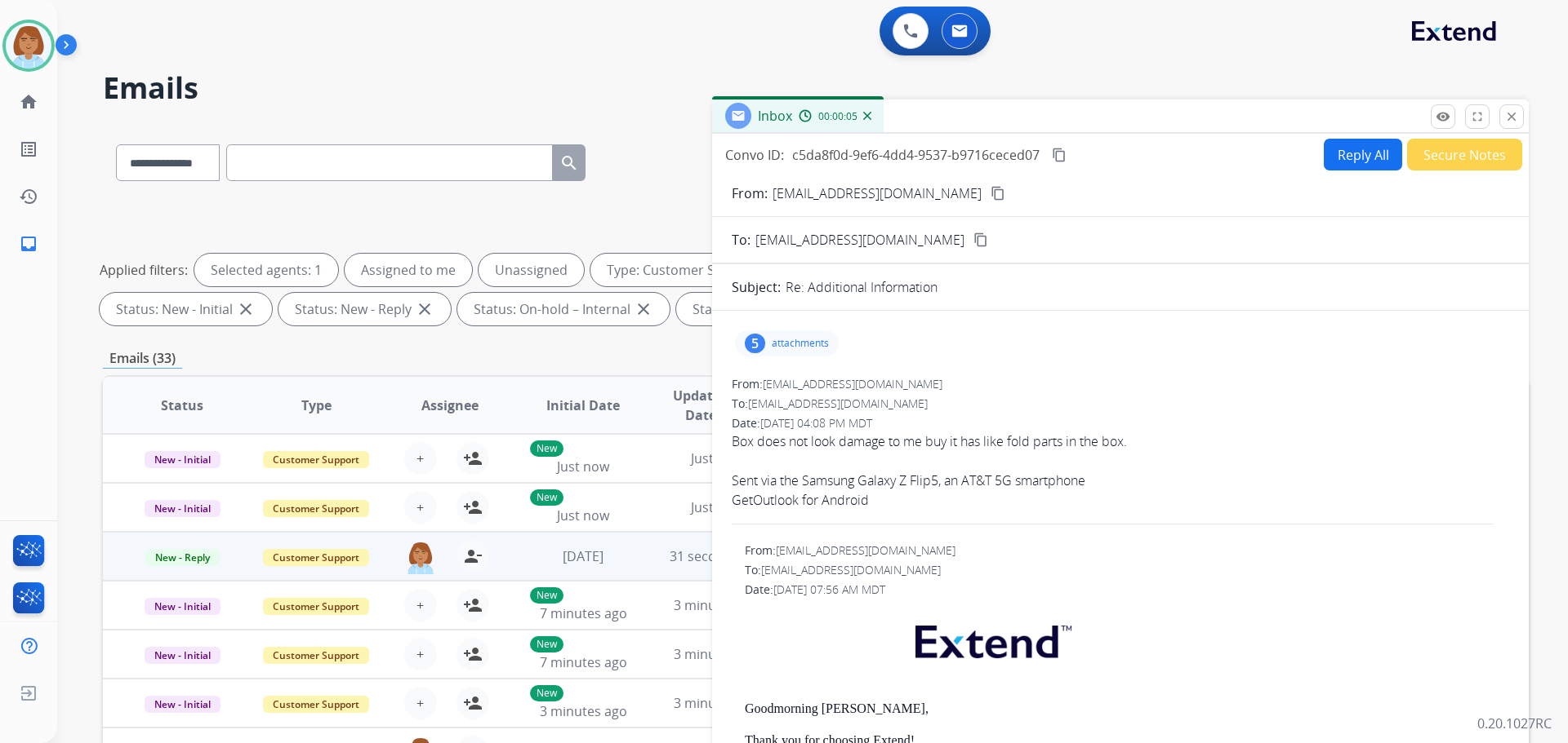
click at [790, 351] on div "5 attachments" at bounding box center [787, 344] width 103 height 26
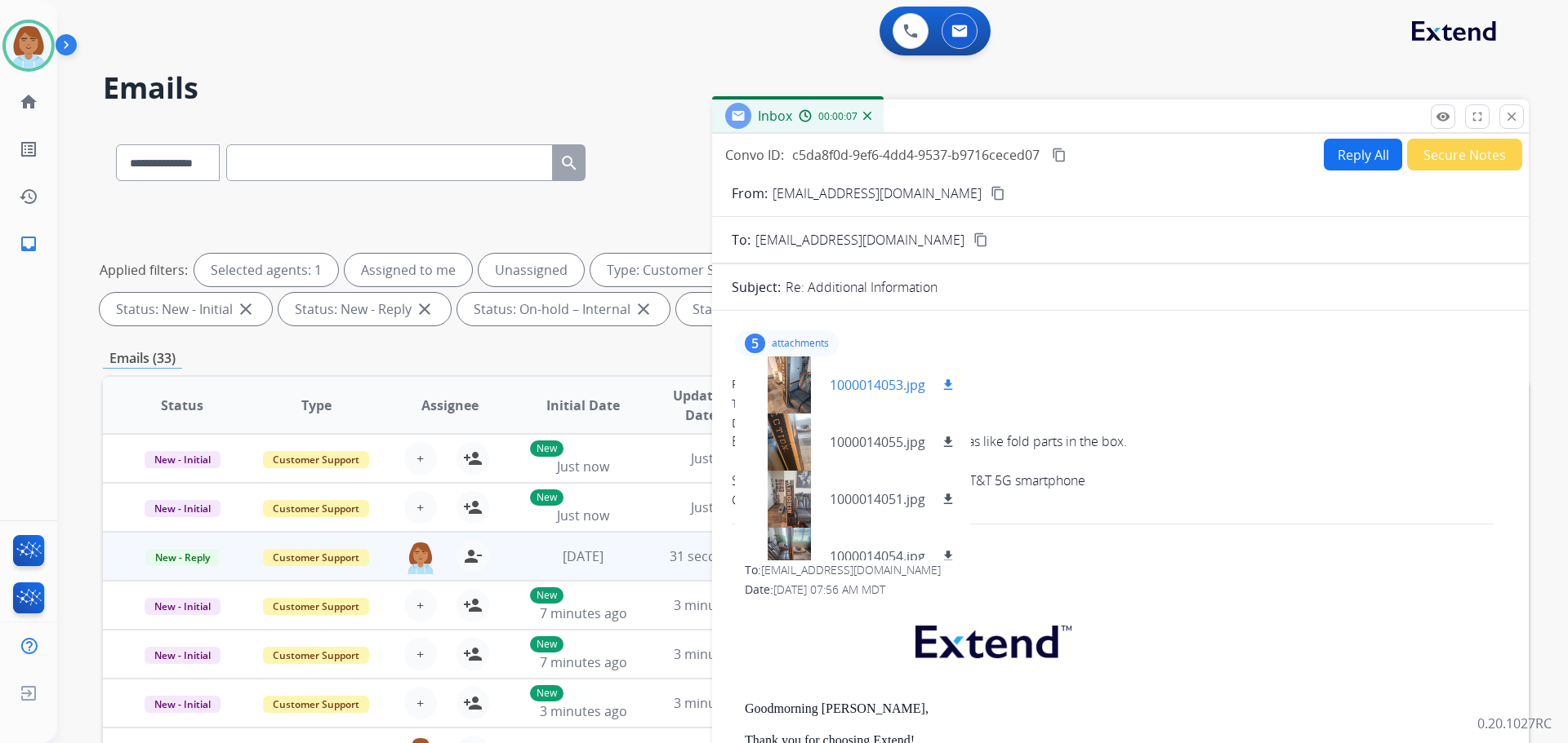
click at [956, 384] on mat-icon "download" at bounding box center [948, 385] width 15 height 15
drag, startPoint x: 949, startPoint y: 437, endPoint x: 954, endPoint y: 464, distance: 27.5
click at [949, 437] on mat-icon "download" at bounding box center [948, 442] width 15 height 15
click at [947, 501] on mat-icon "download" at bounding box center [948, 500] width 15 height 15
click at [947, 557] on mat-icon "download" at bounding box center [948, 557] width 15 height 15
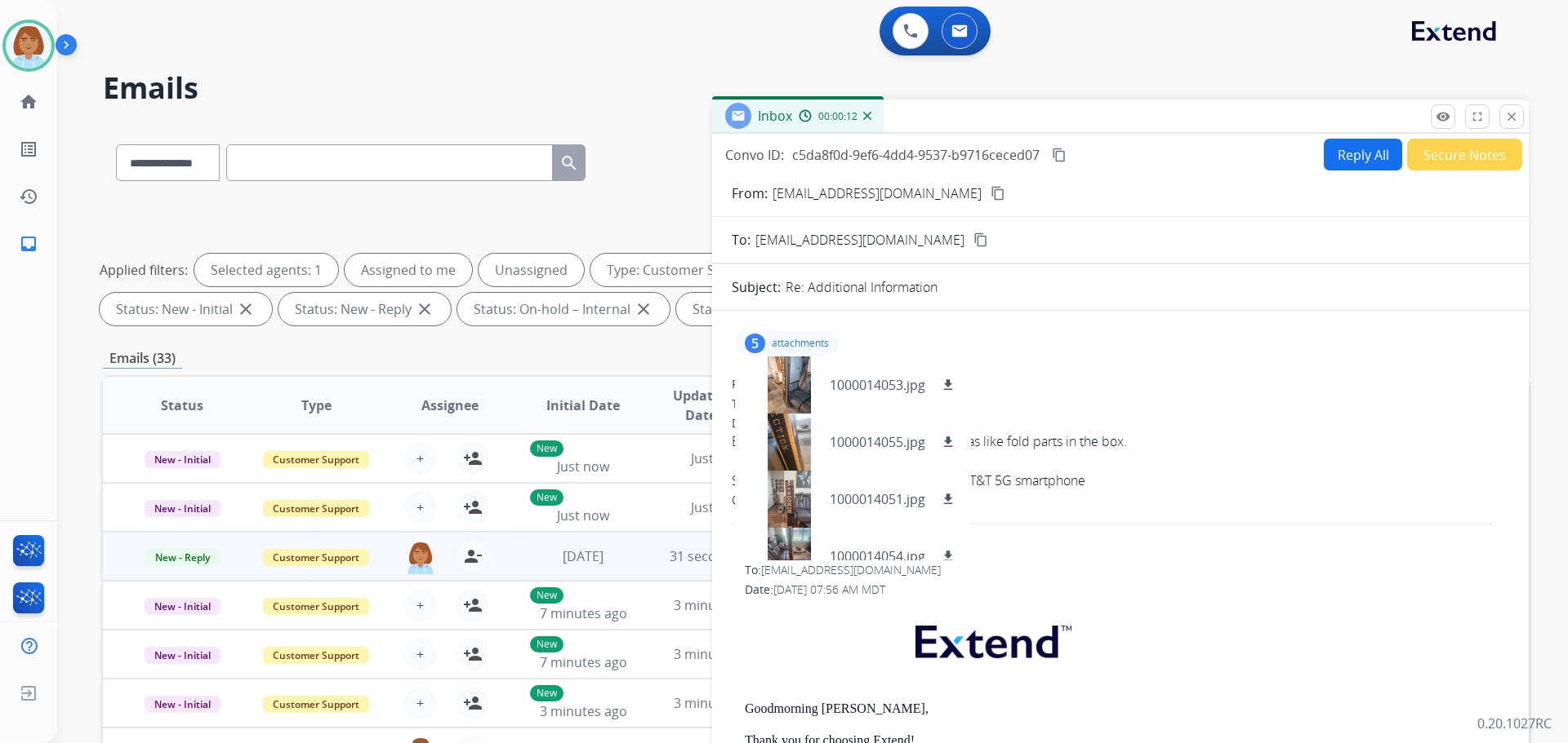
click at [991, 190] on mat-icon "content_copy" at bounding box center [998, 194] width 15 height 15
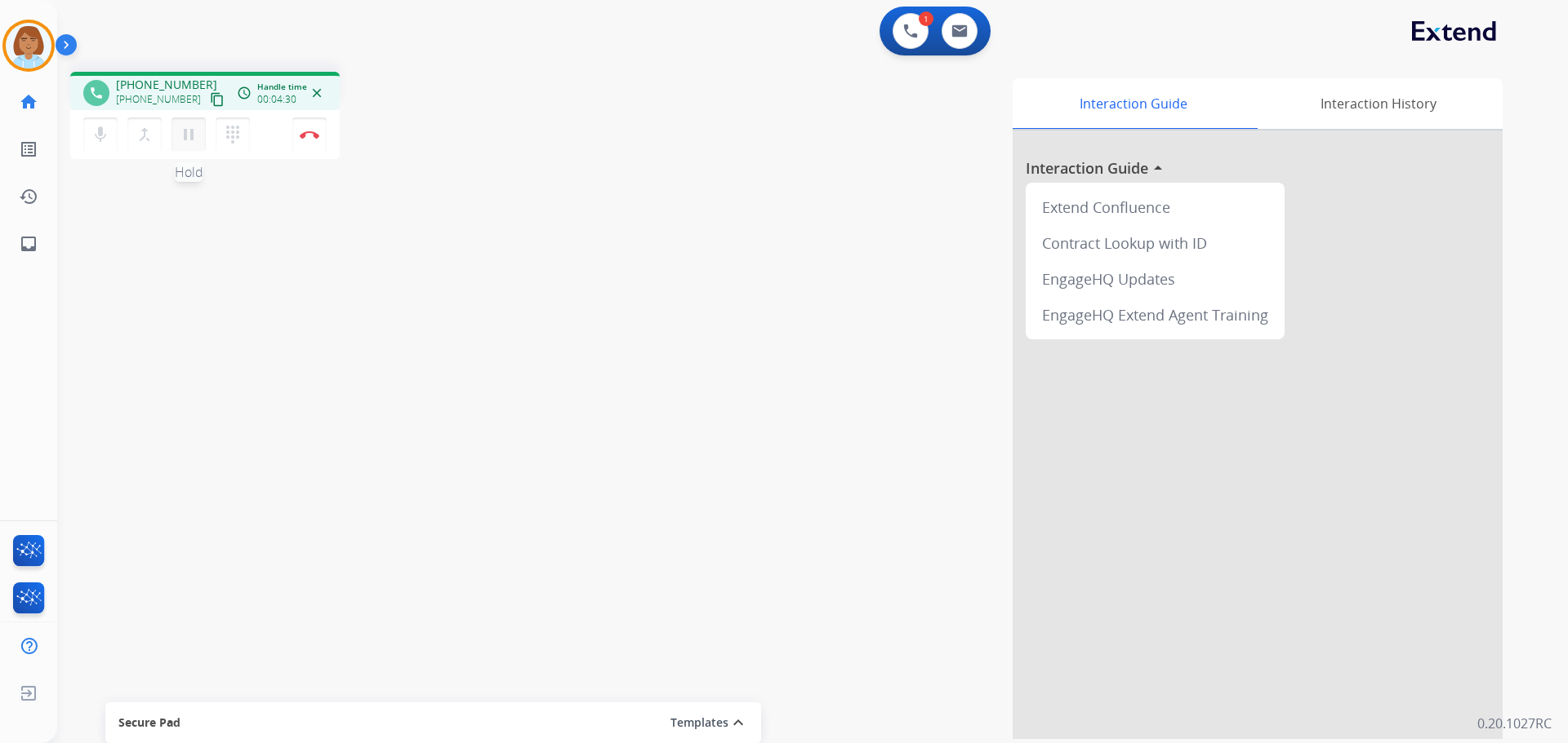
click at [190, 144] on mat-icon "pause" at bounding box center [188, 134] width 19 height 19
click at [96, 143] on mat-icon "mic" at bounding box center [100, 134] width 19 height 19
click at [189, 133] on mat-icon "play_arrow" at bounding box center [188, 134] width 19 height 19
click at [107, 136] on mat-icon "mic_off" at bounding box center [100, 134] width 19 height 19
click at [317, 138] on button "Disconnect" at bounding box center [309, 134] width 34 height 34
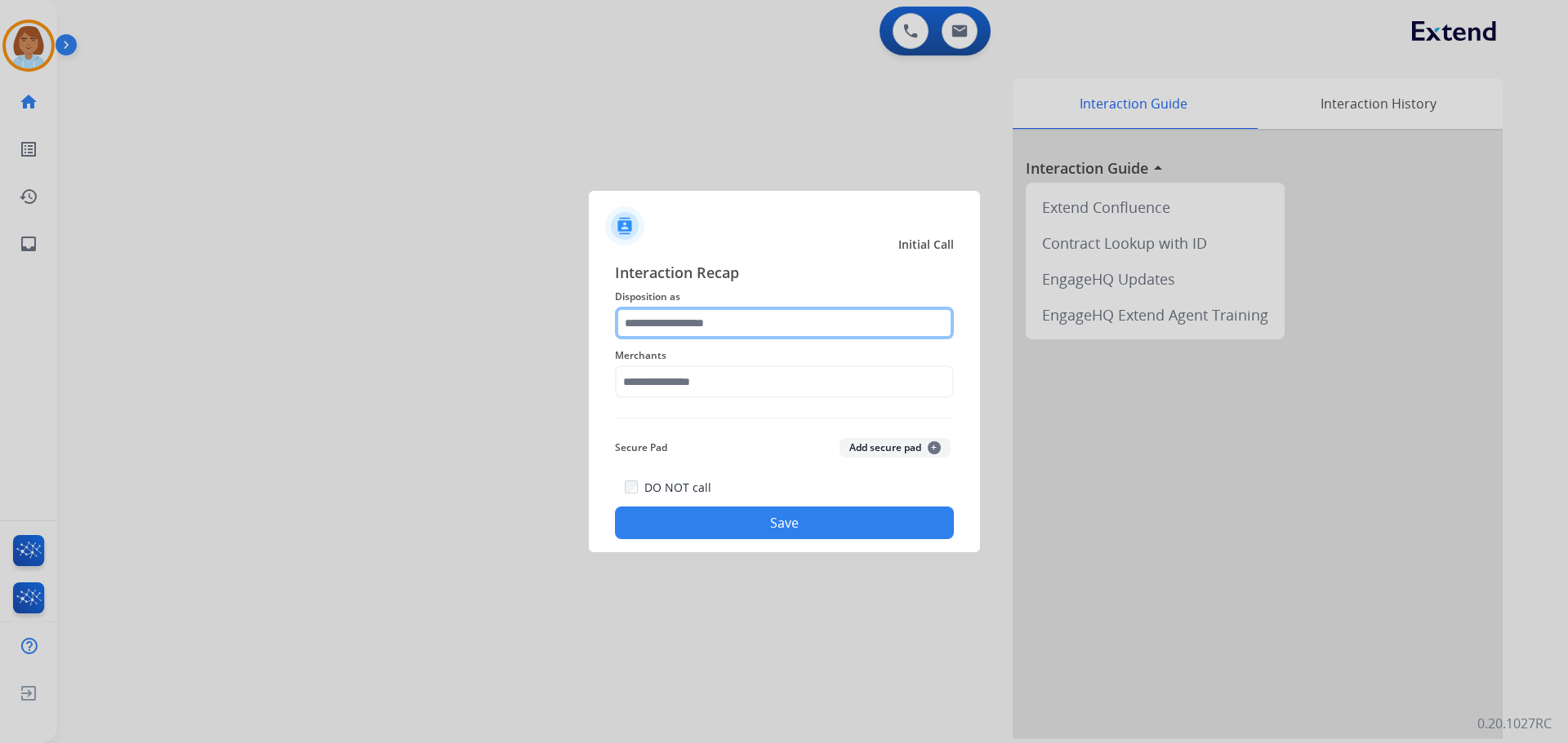
click at [709, 336] on input "text" at bounding box center [784, 323] width 339 height 32
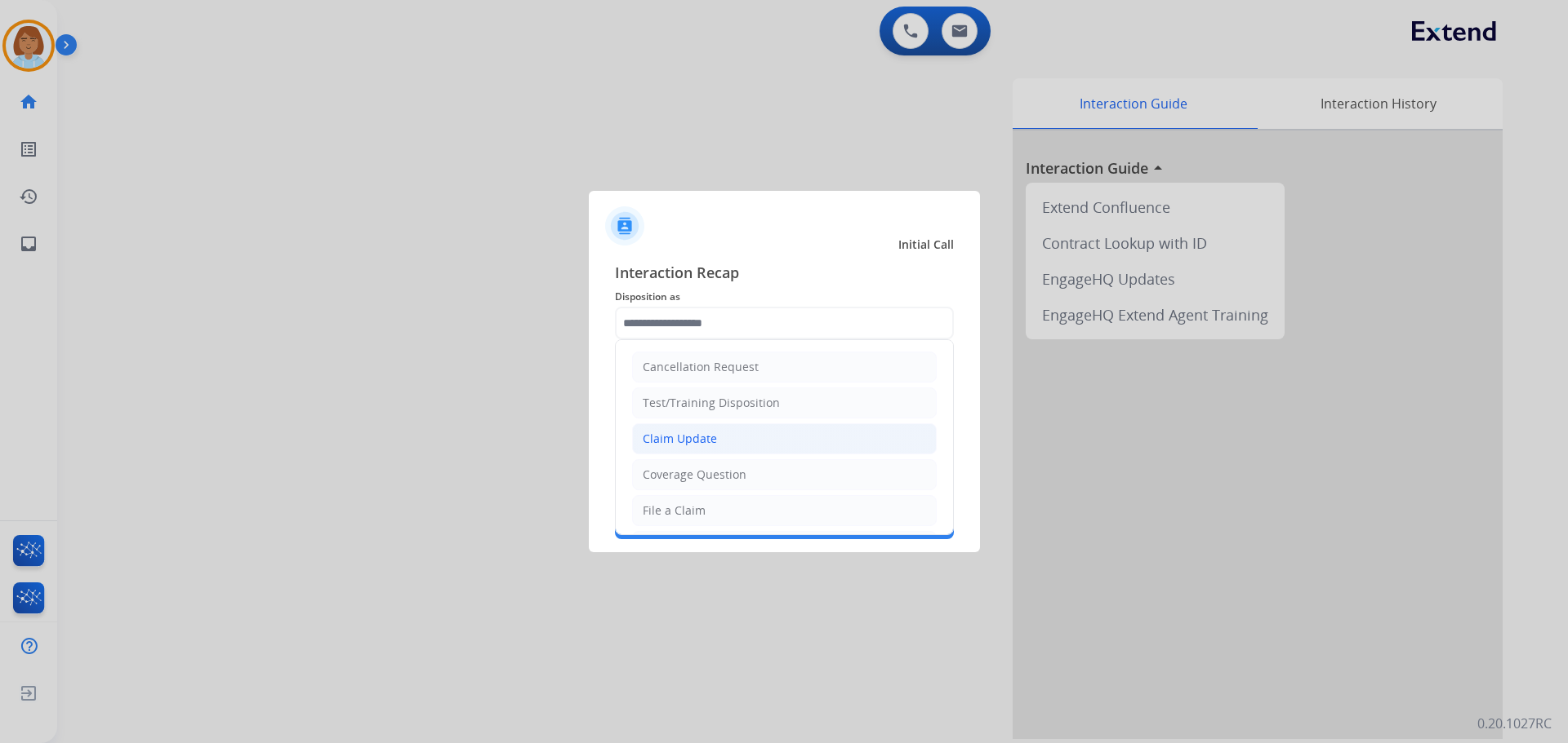
click at [717, 440] on li "Claim Update" at bounding box center [784, 439] width 304 height 31
type input "**********"
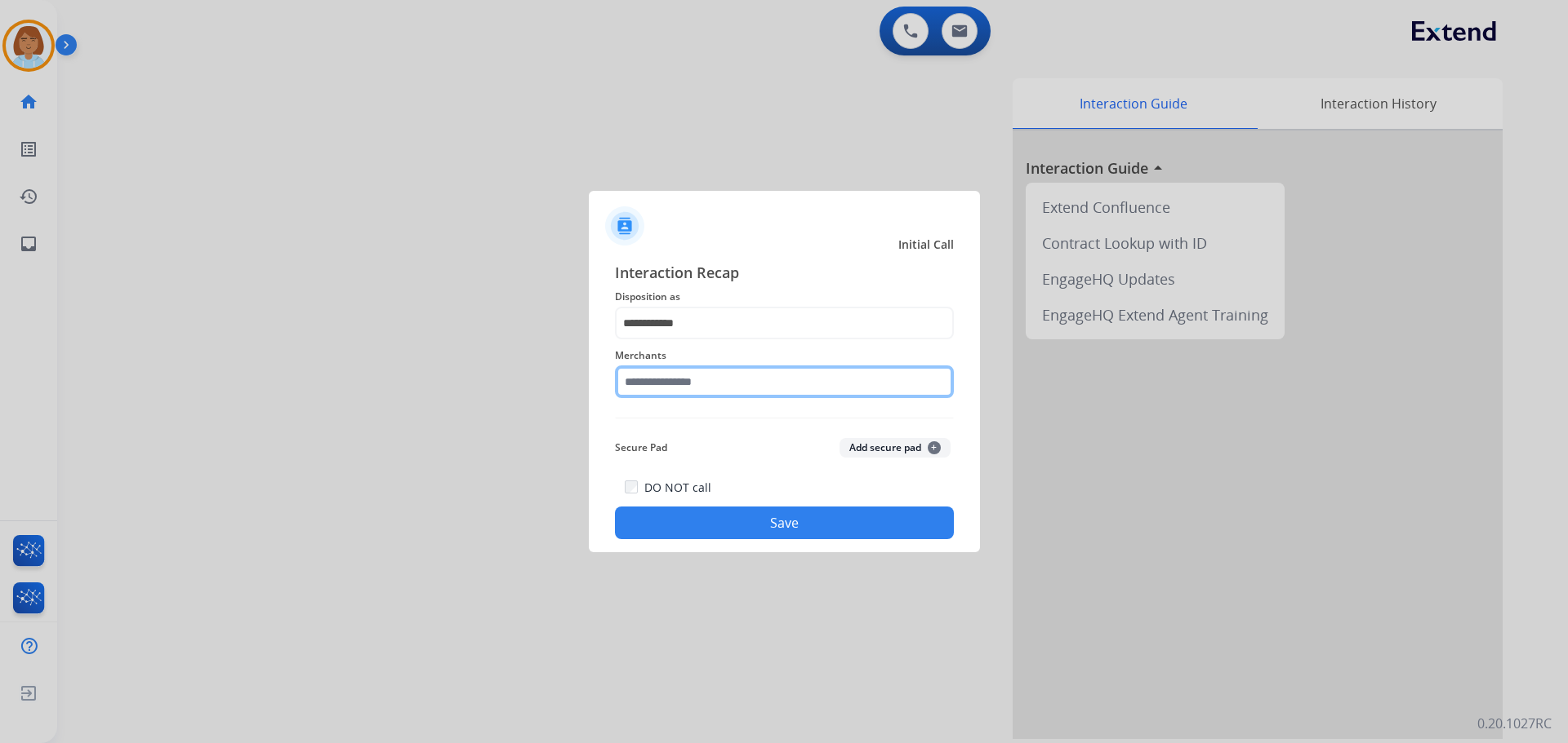
click at [733, 372] on input "text" at bounding box center [784, 382] width 339 height 32
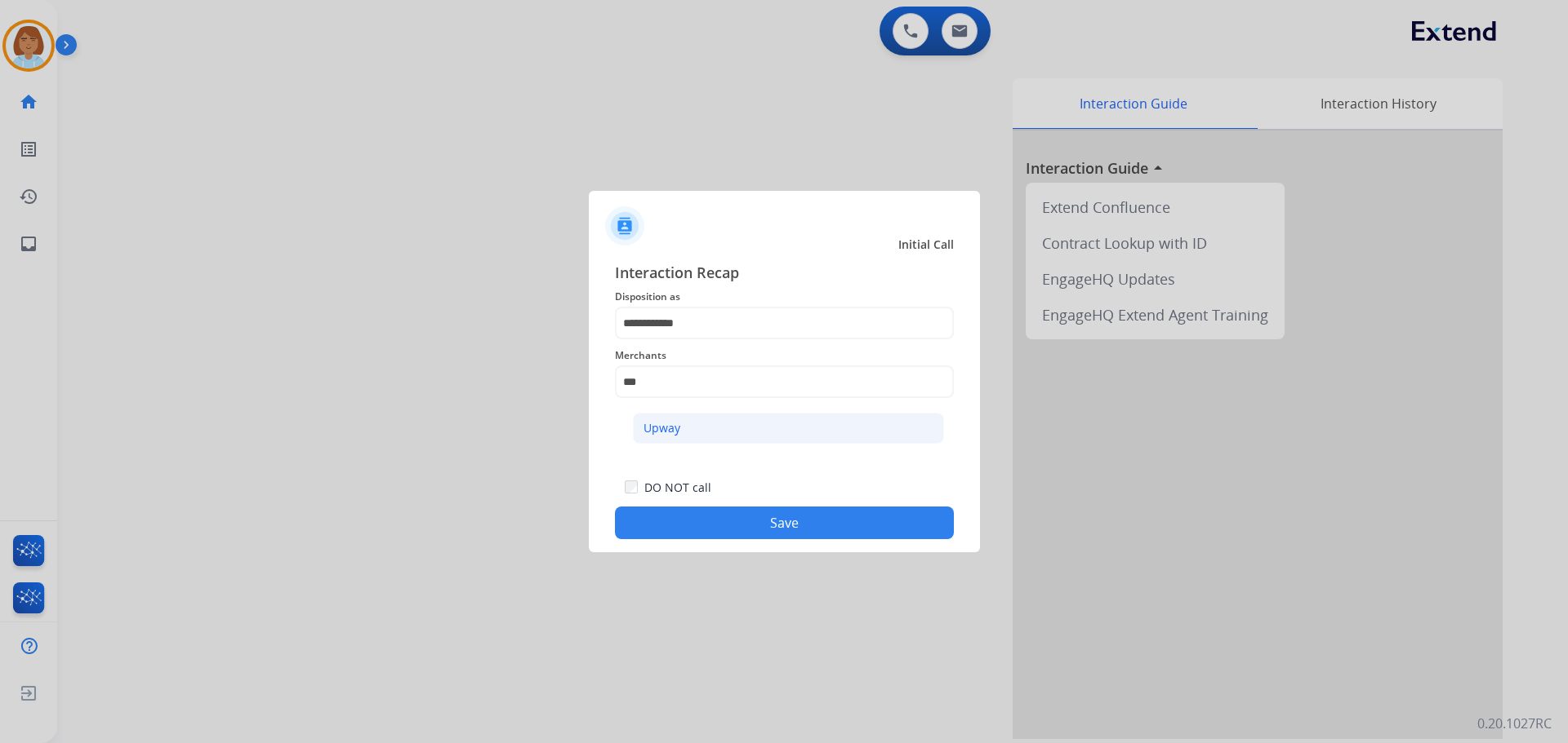
click at [666, 438] on li "Upway" at bounding box center [788, 429] width 311 height 31
type input "*****"
click at [766, 507] on div "DO NOT call Save" at bounding box center [784, 508] width 339 height 62
click at [856, 528] on button "Save" at bounding box center [784, 523] width 339 height 32
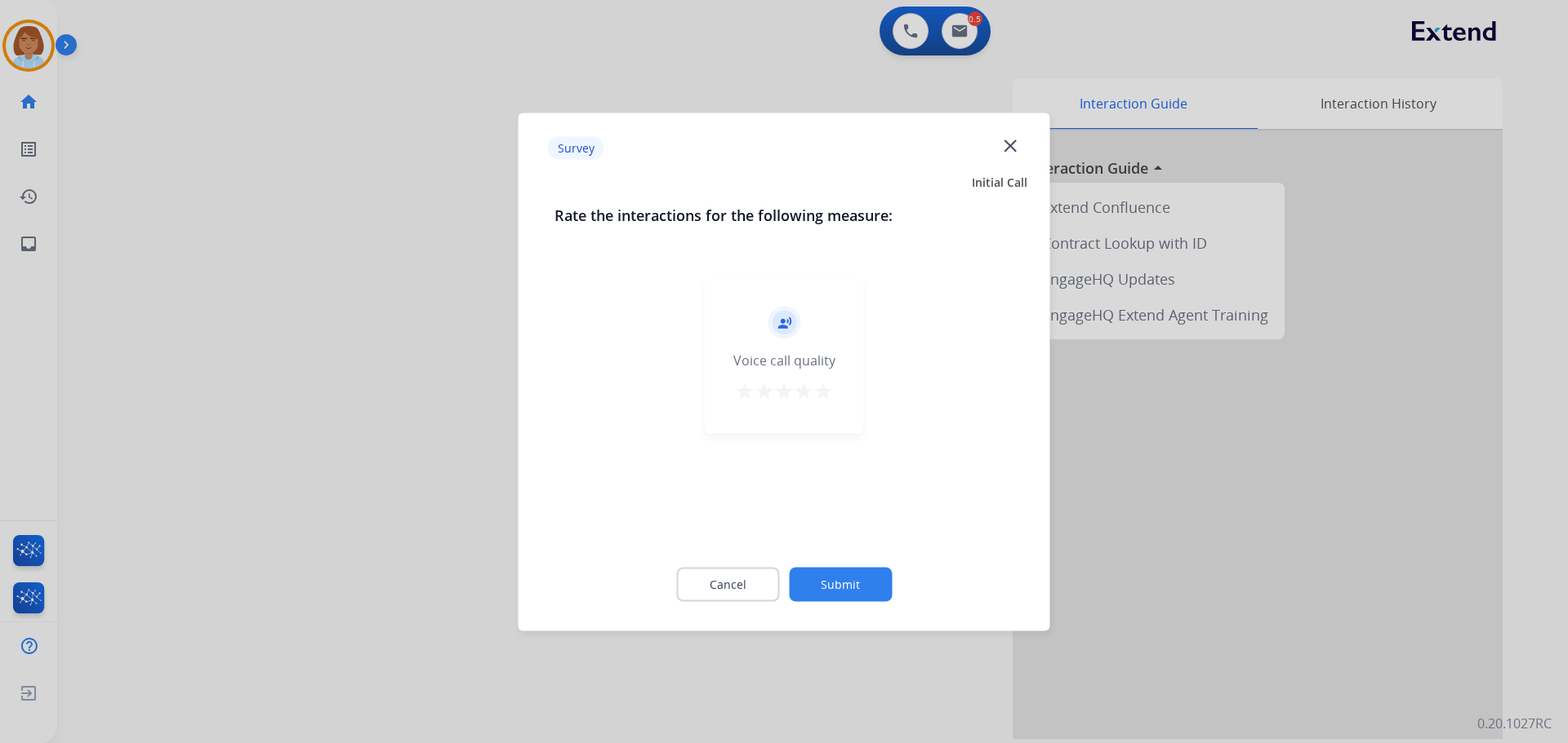
click at [878, 568] on button "Submit" at bounding box center [840, 584] width 103 height 34
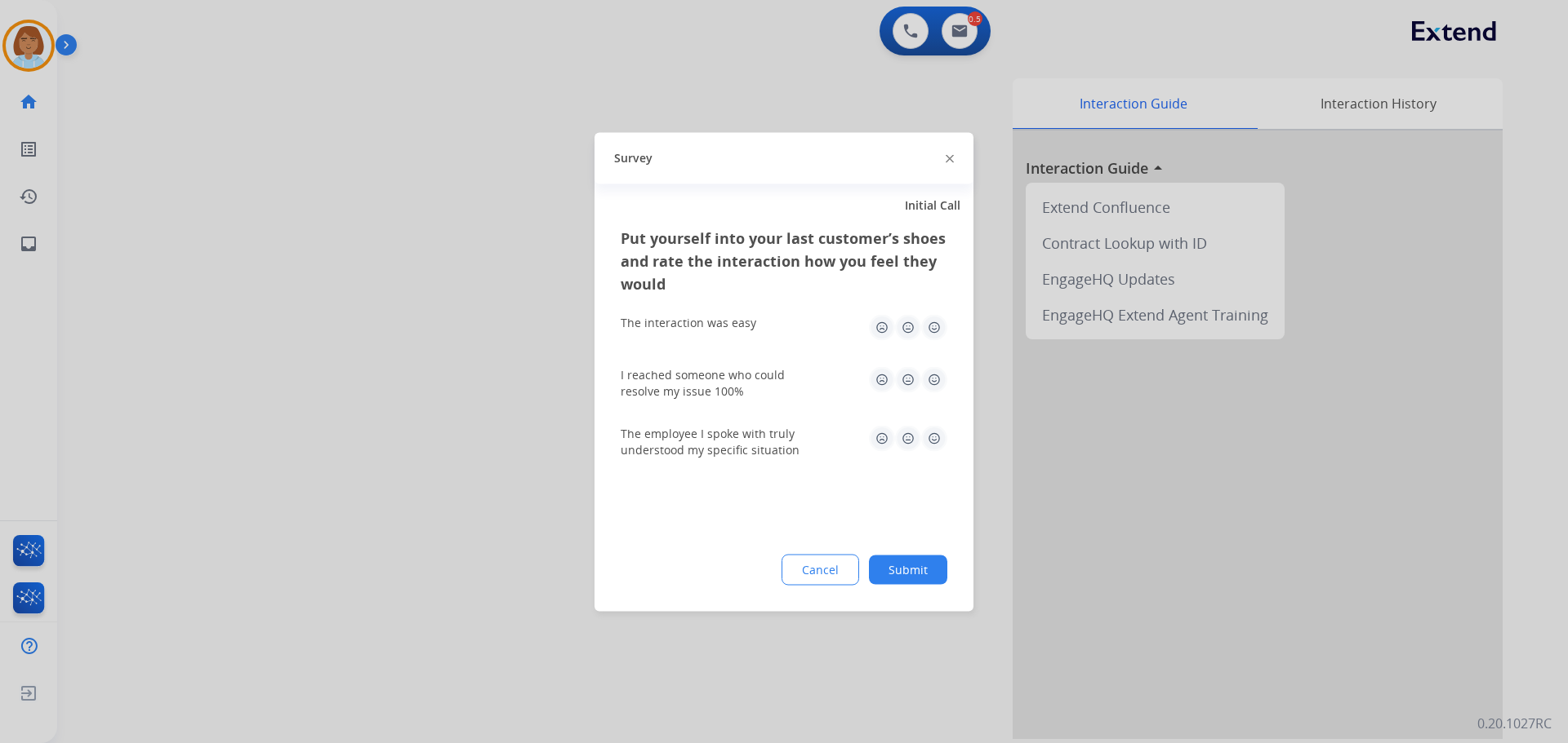
click at [931, 580] on button "Submit" at bounding box center [908, 570] width 78 height 29
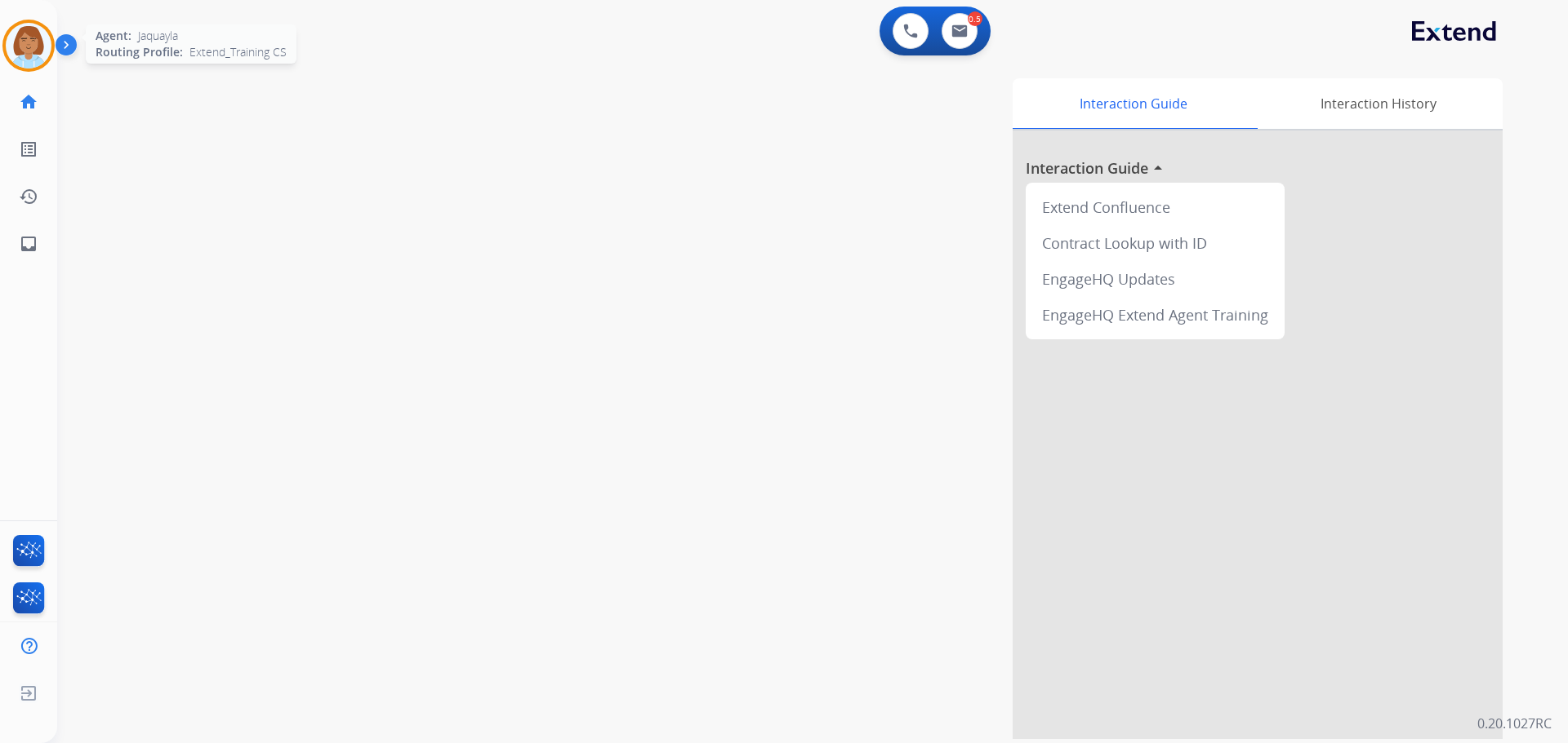
click at [24, 46] on img at bounding box center [29, 46] width 46 height 46
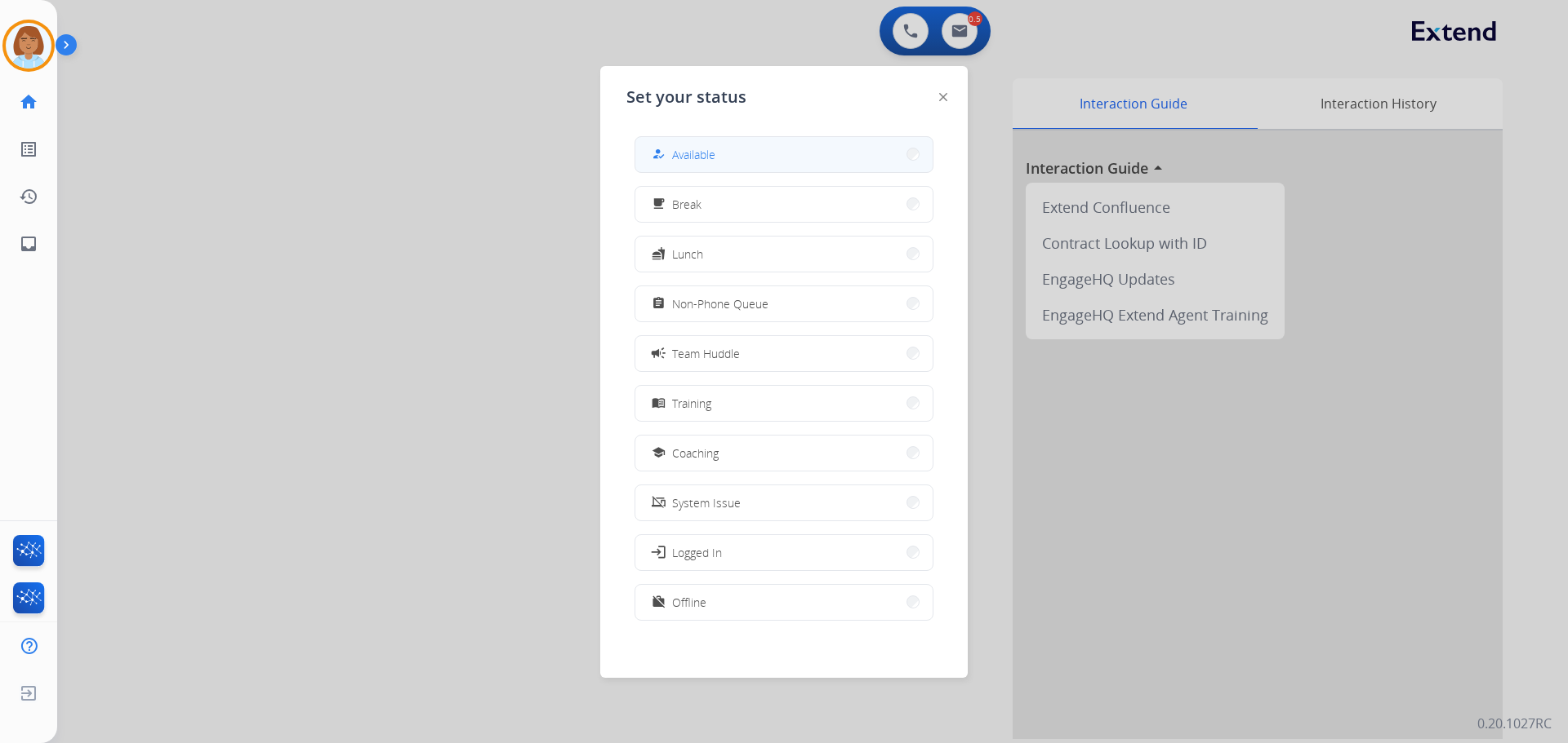
click at [735, 152] on button "how_to_reg Available" at bounding box center [784, 155] width 297 height 35
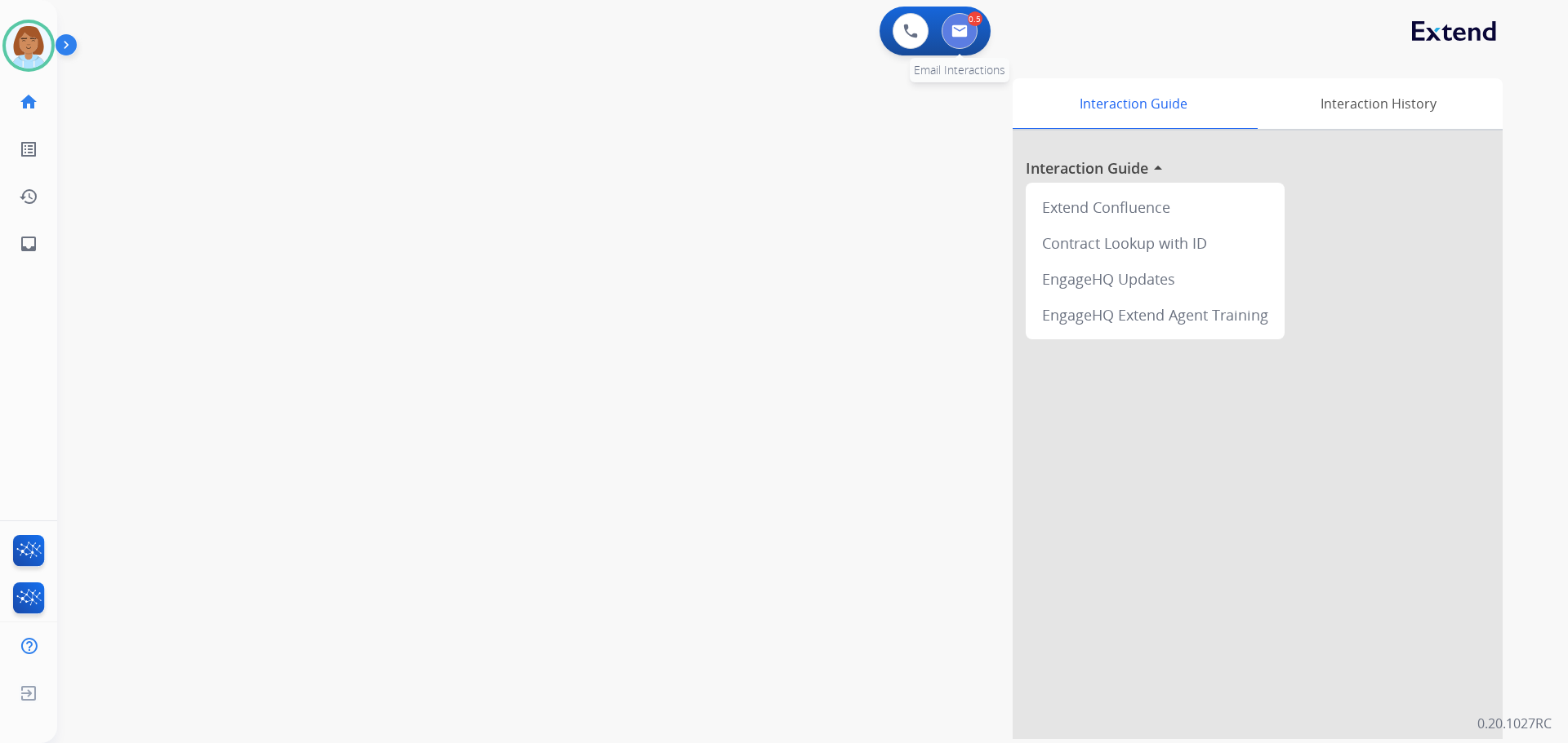
click at [956, 28] on img at bounding box center [959, 31] width 17 height 13
select select "**********"
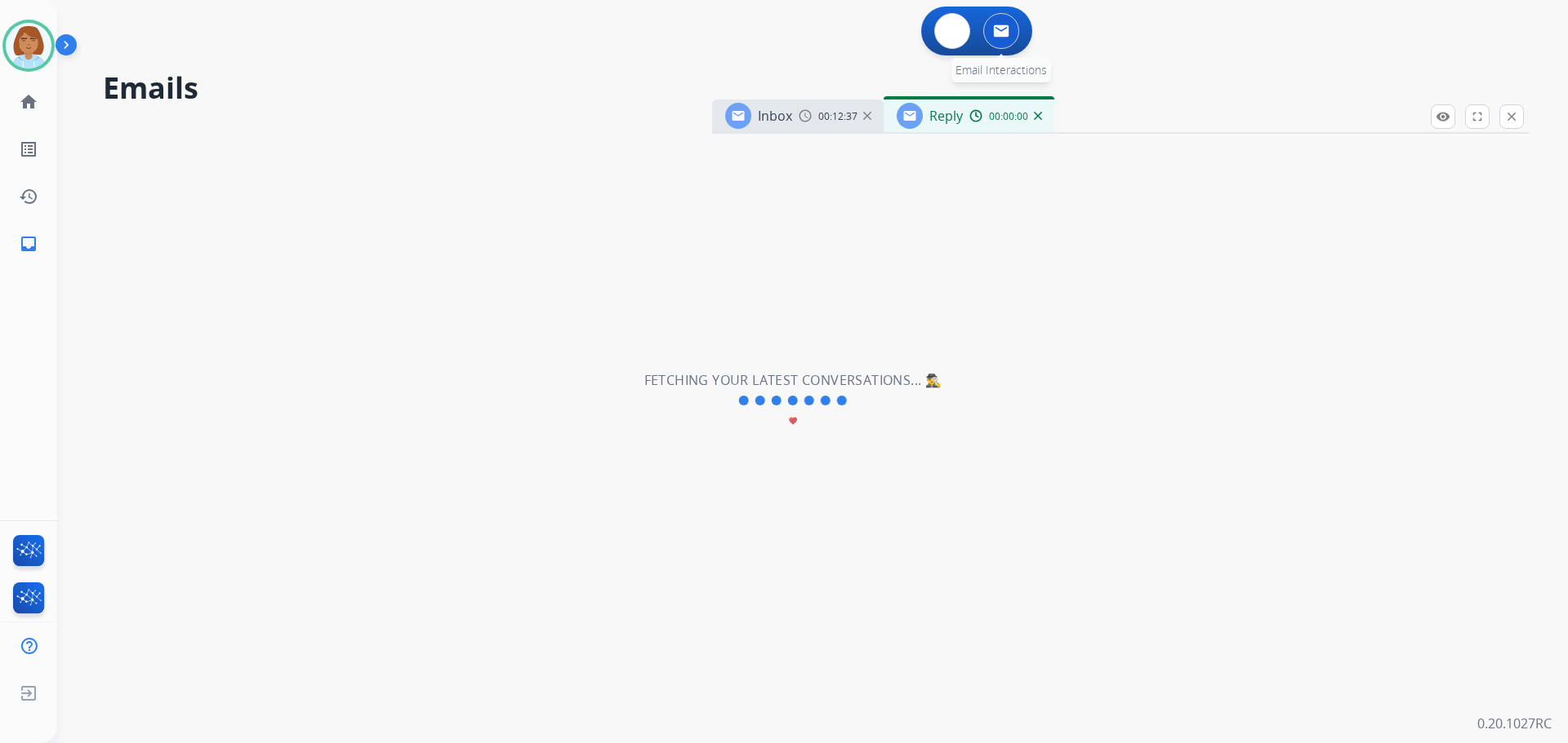
select select "**********"
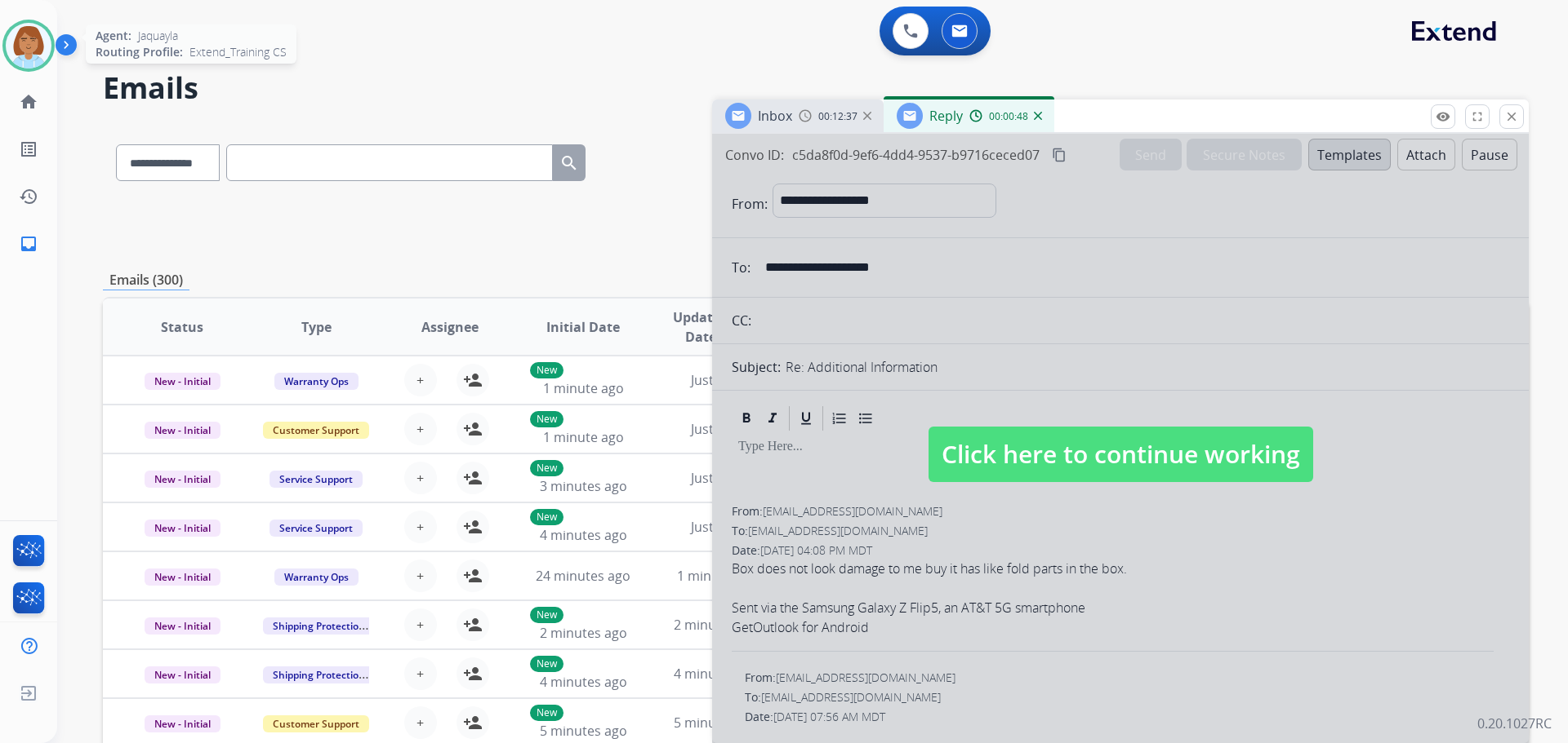
click at [3, 61] on div "Jaquayla Available Edit Avatar Agent: Jaquayla Routing Profile: Extend_Training…" at bounding box center [29, 45] width 57 height 53
click at [32, 56] on img at bounding box center [29, 46] width 46 height 46
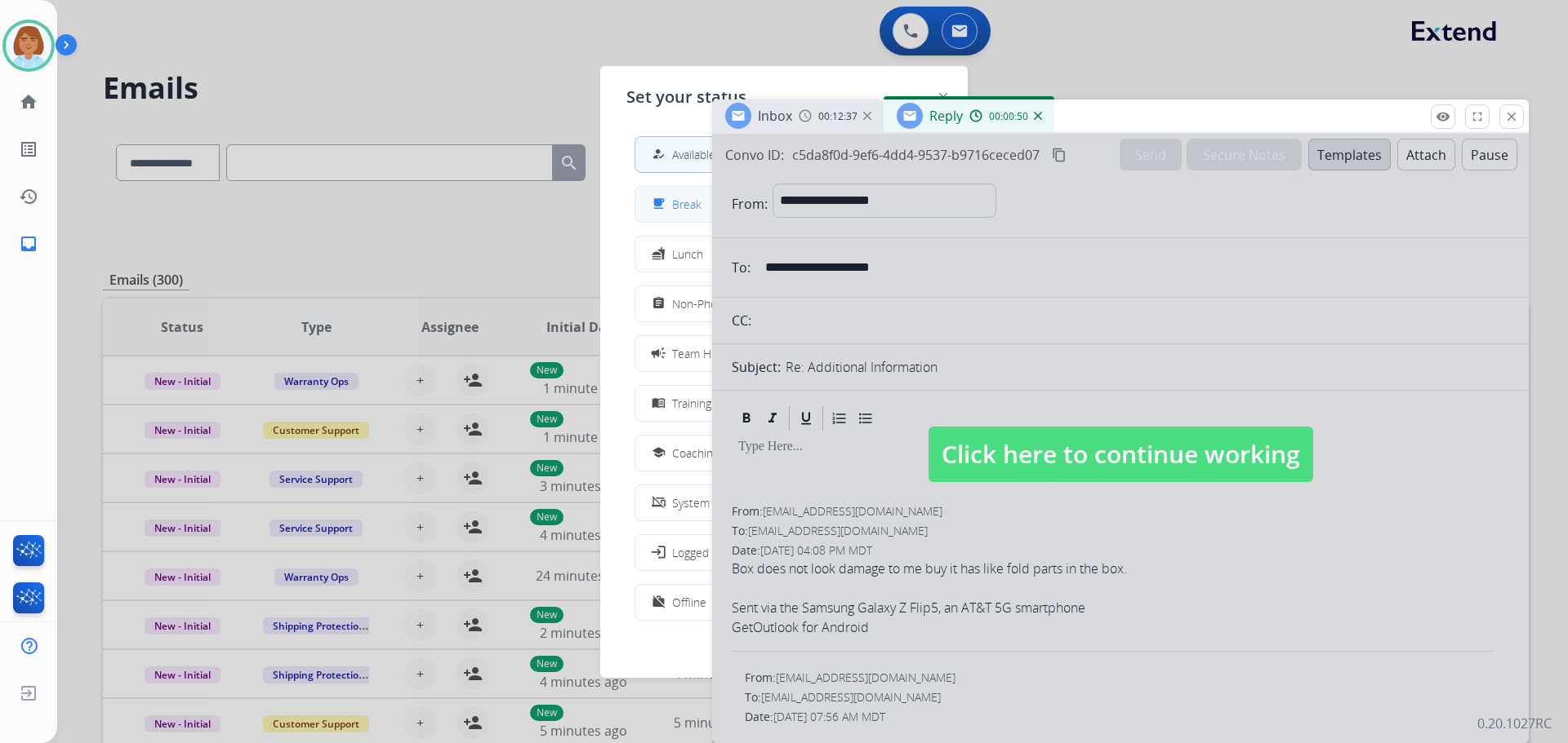
click at [671, 214] on button "free_breakfast Break" at bounding box center [784, 205] width 297 height 35
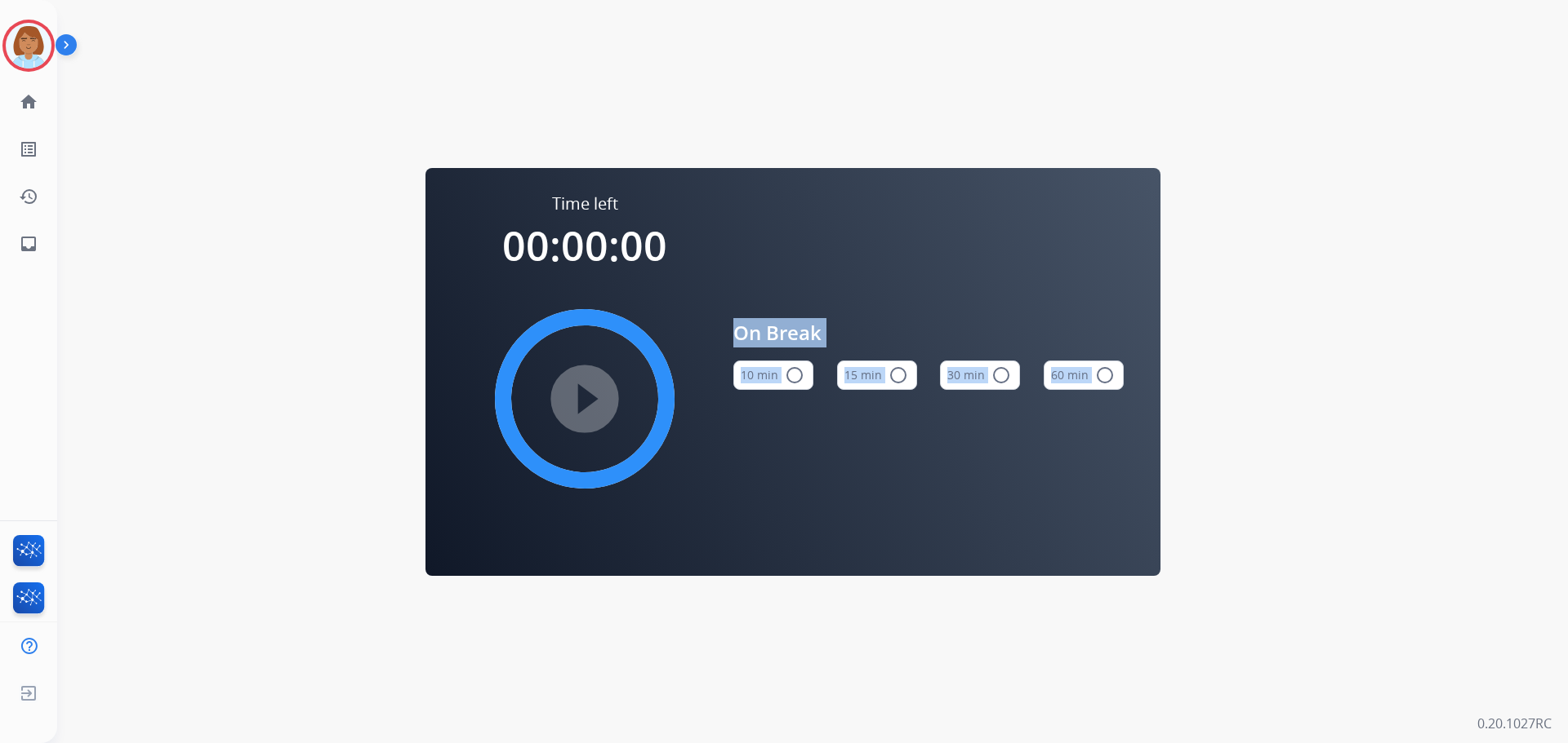
click at [1567, 527] on html "Jaquayla Break Edit Avatar Agent: Jaquayla Routing Profile: Extend_Training CS …" at bounding box center [784, 372] width 1568 height 743
click at [11, 44] on img at bounding box center [29, 46] width 46 height 46
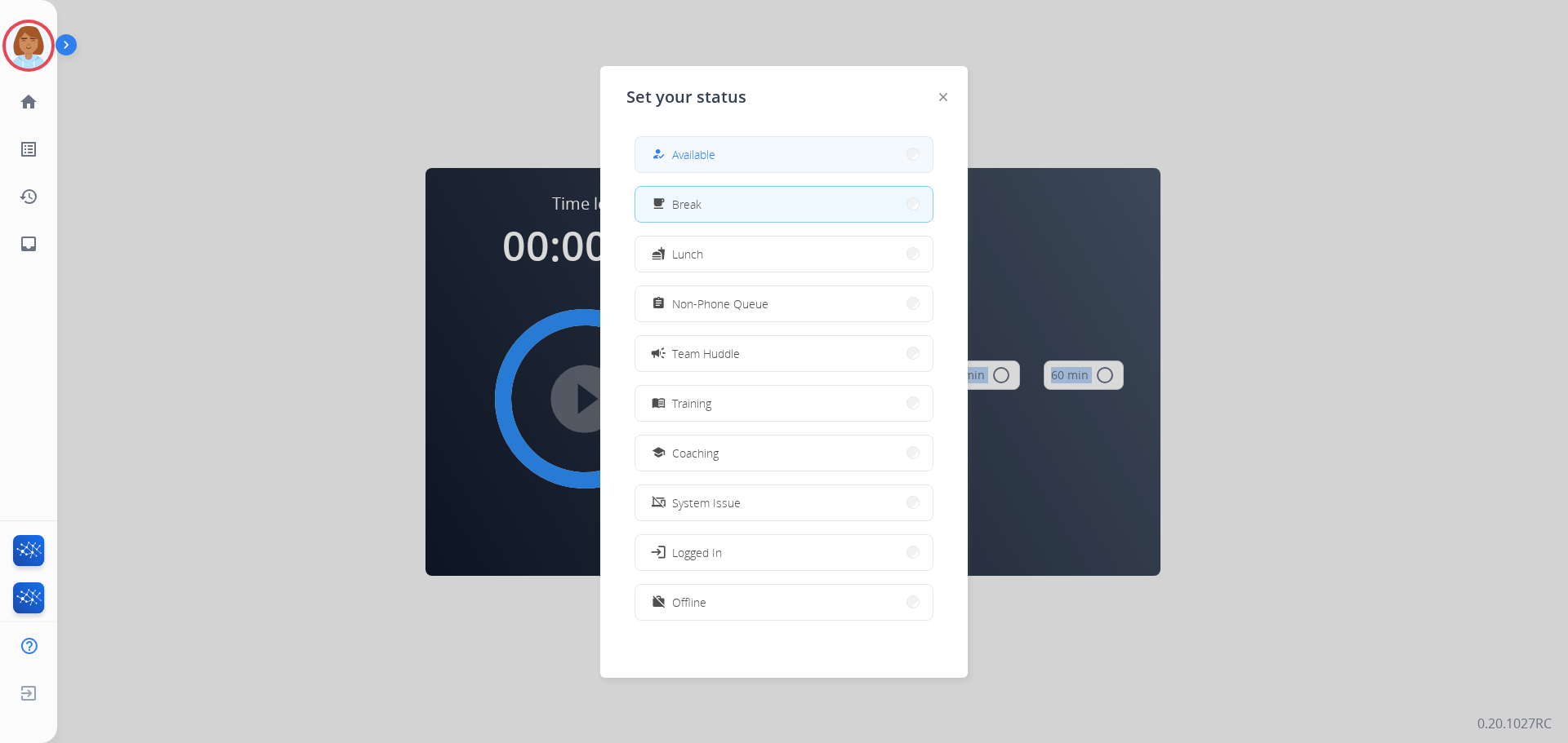
click at [834, 154] on button "how_to_reg Available" at bounding box center [784, 155] width 297 height 35
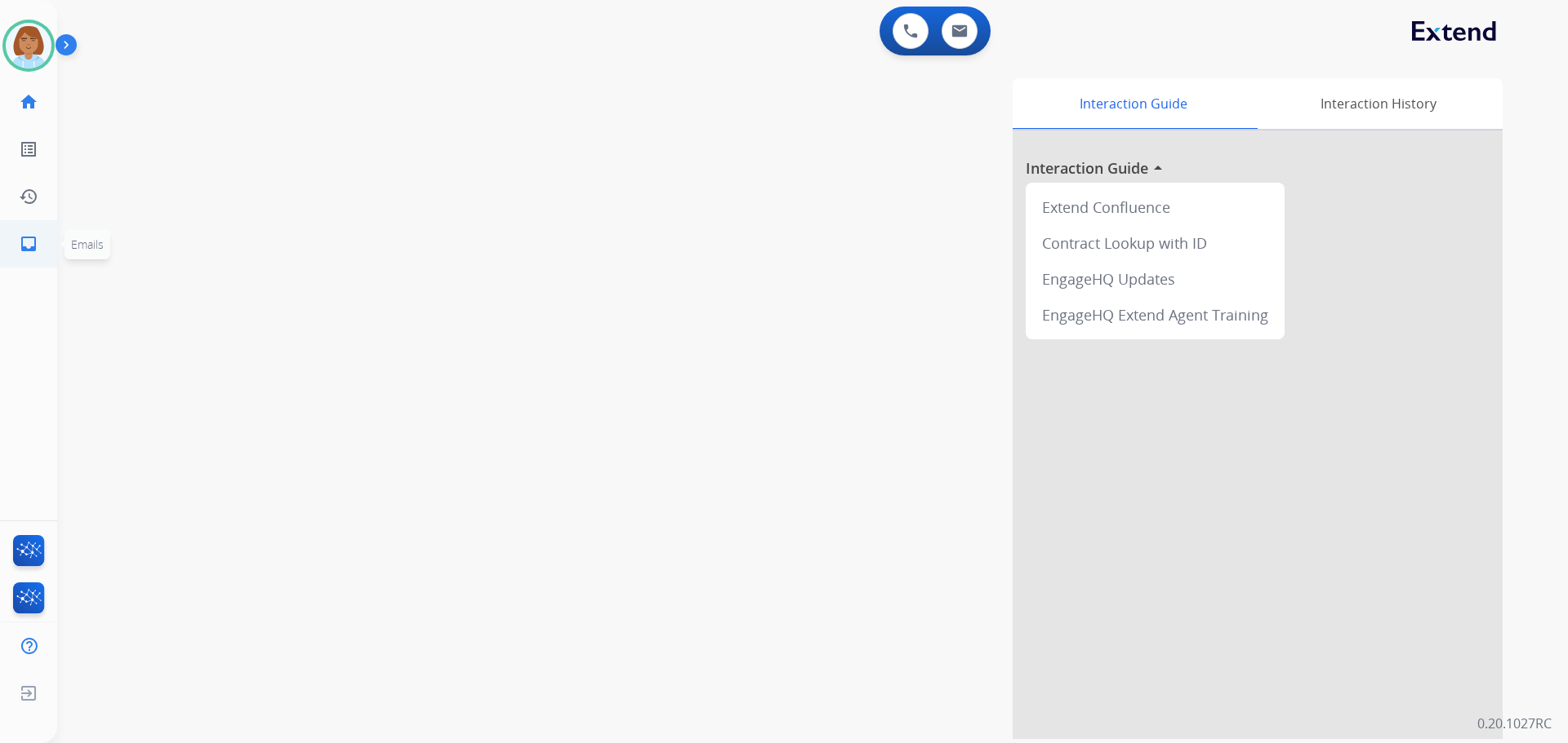
click at [18, 226] on link "inbox Emails" at bounding box center [29, 244] width 46 height 46
select select "**********"
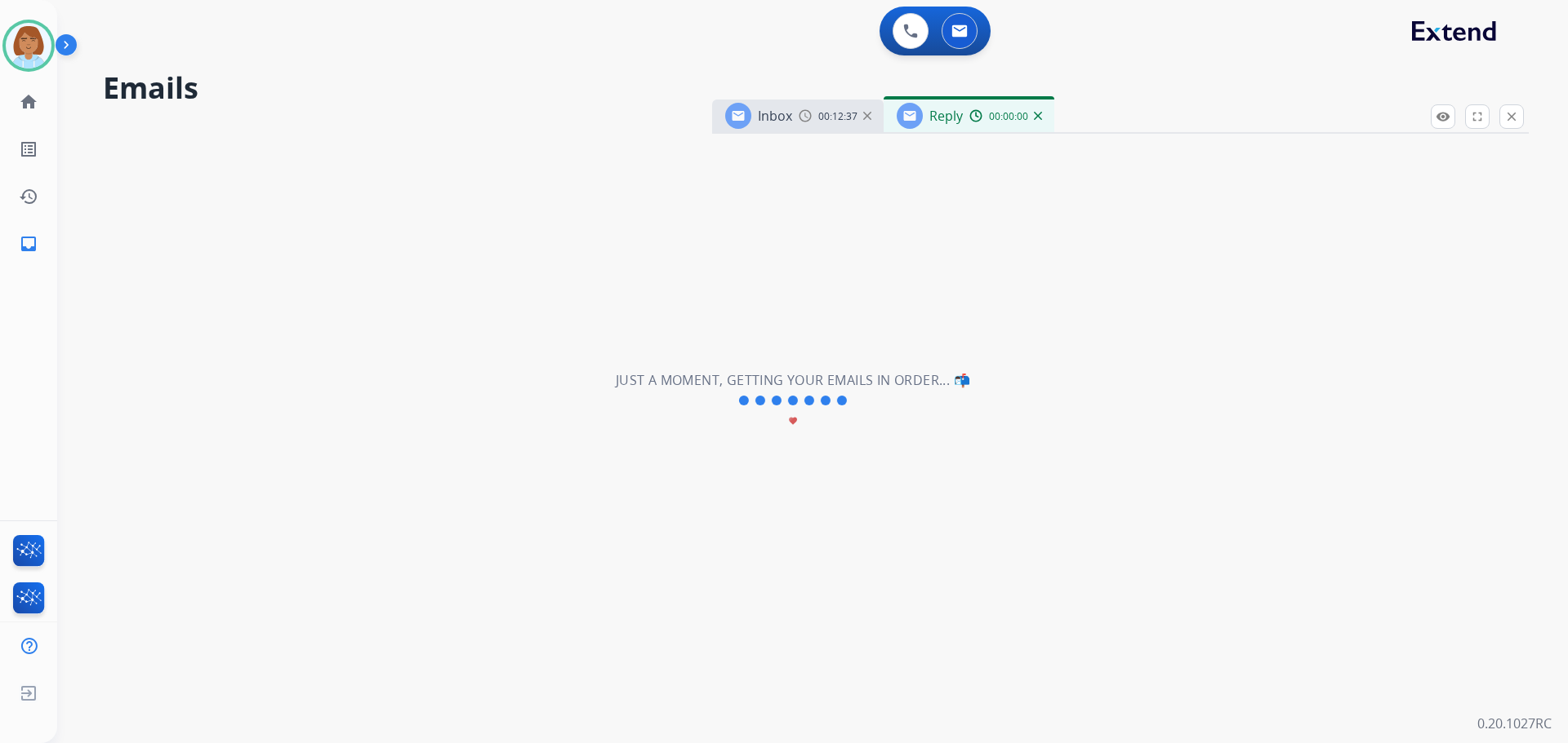
select select "**********"
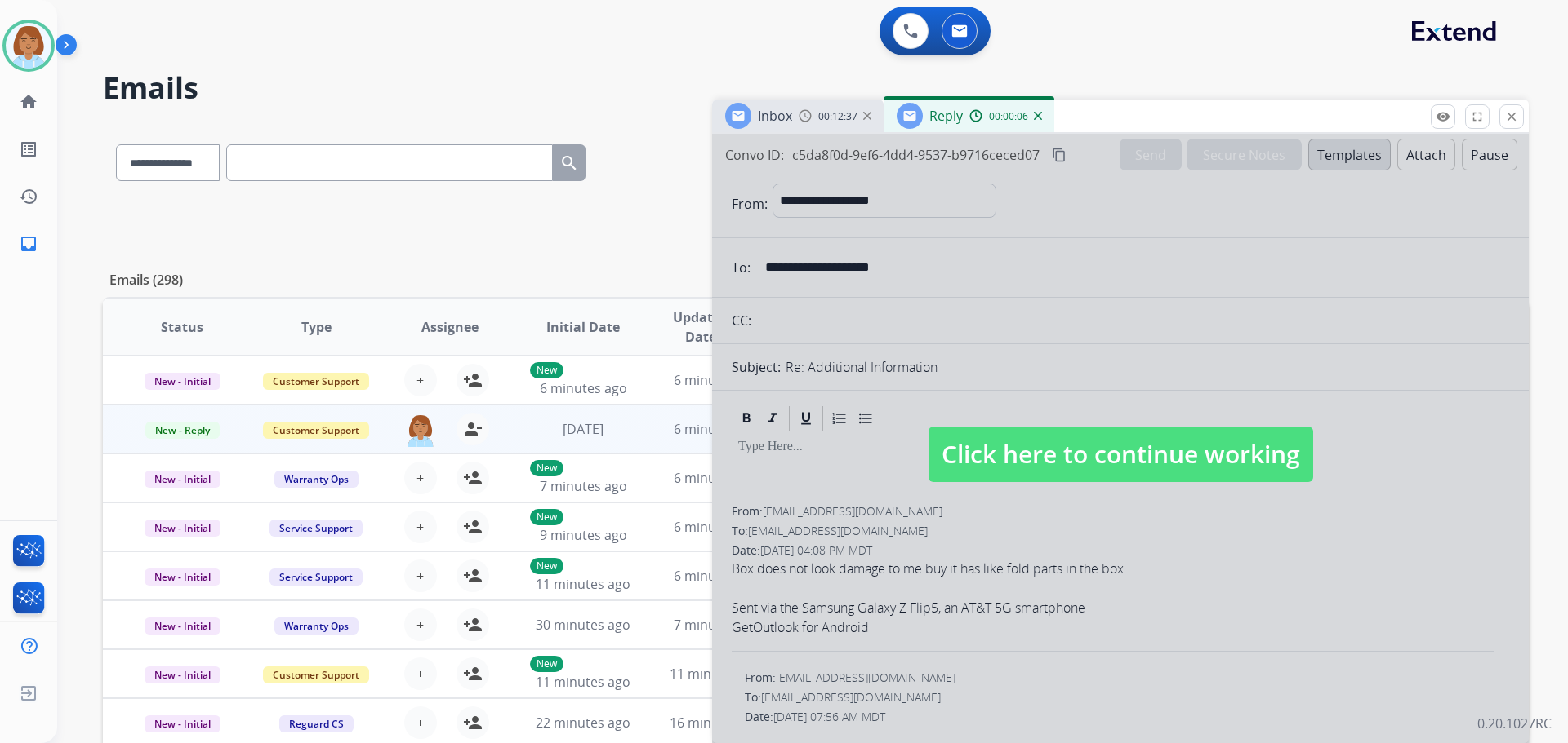
click at [1144, 444] on span "Click here to continue working" at bounding box center [1121, 454] width 385 height 55
select select
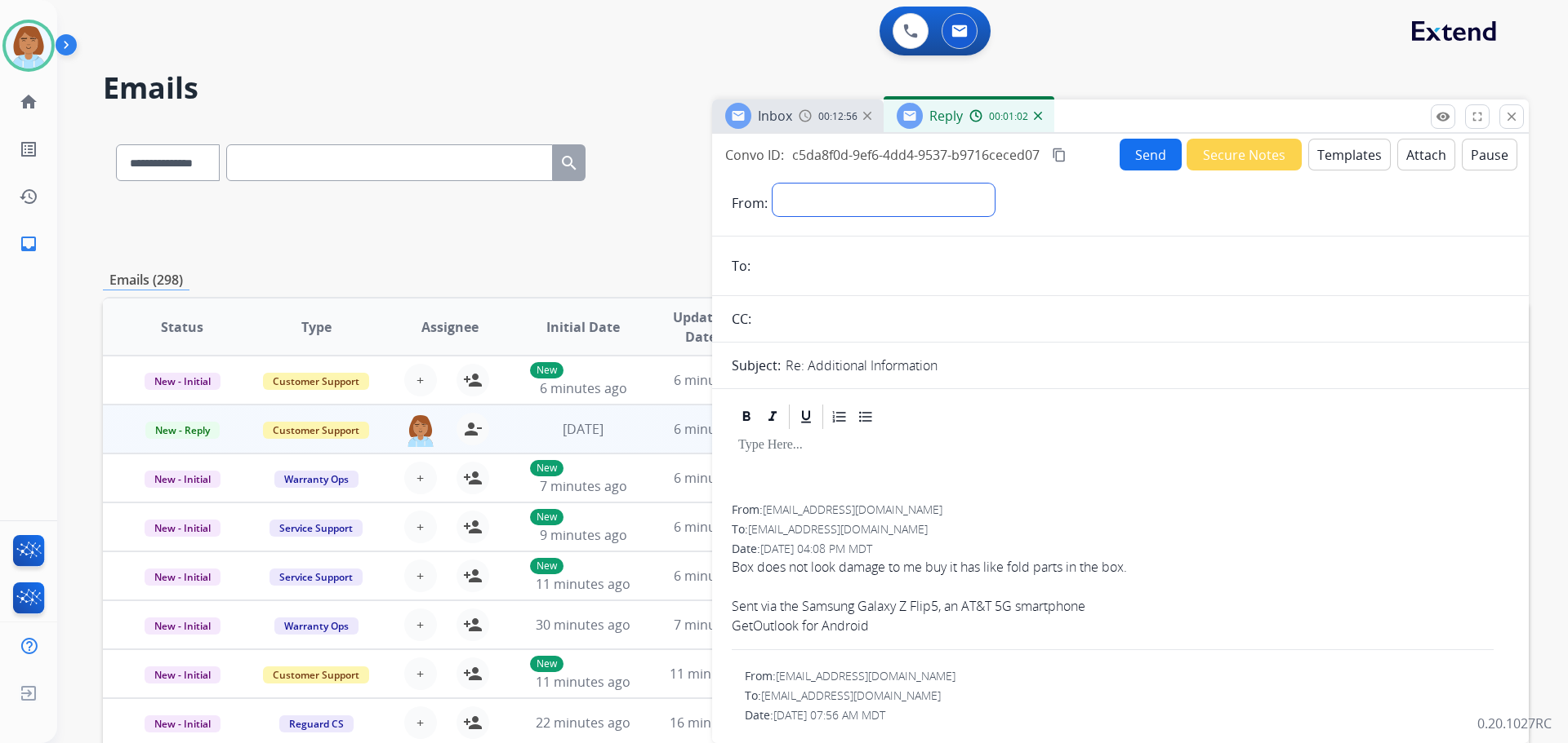
click at [824, 210] on select "**********" at bounding box center [883, 199] width 222 height 32
select select "**********"
click at [772, 183] on select "**********" at bounding box center [883, 199] width 222 height 32
click at [813, 514] on span "[EMAIL_ADDRESS][DOMAIN_NAME]" at bounding box center [852, 511] width 180 height 16
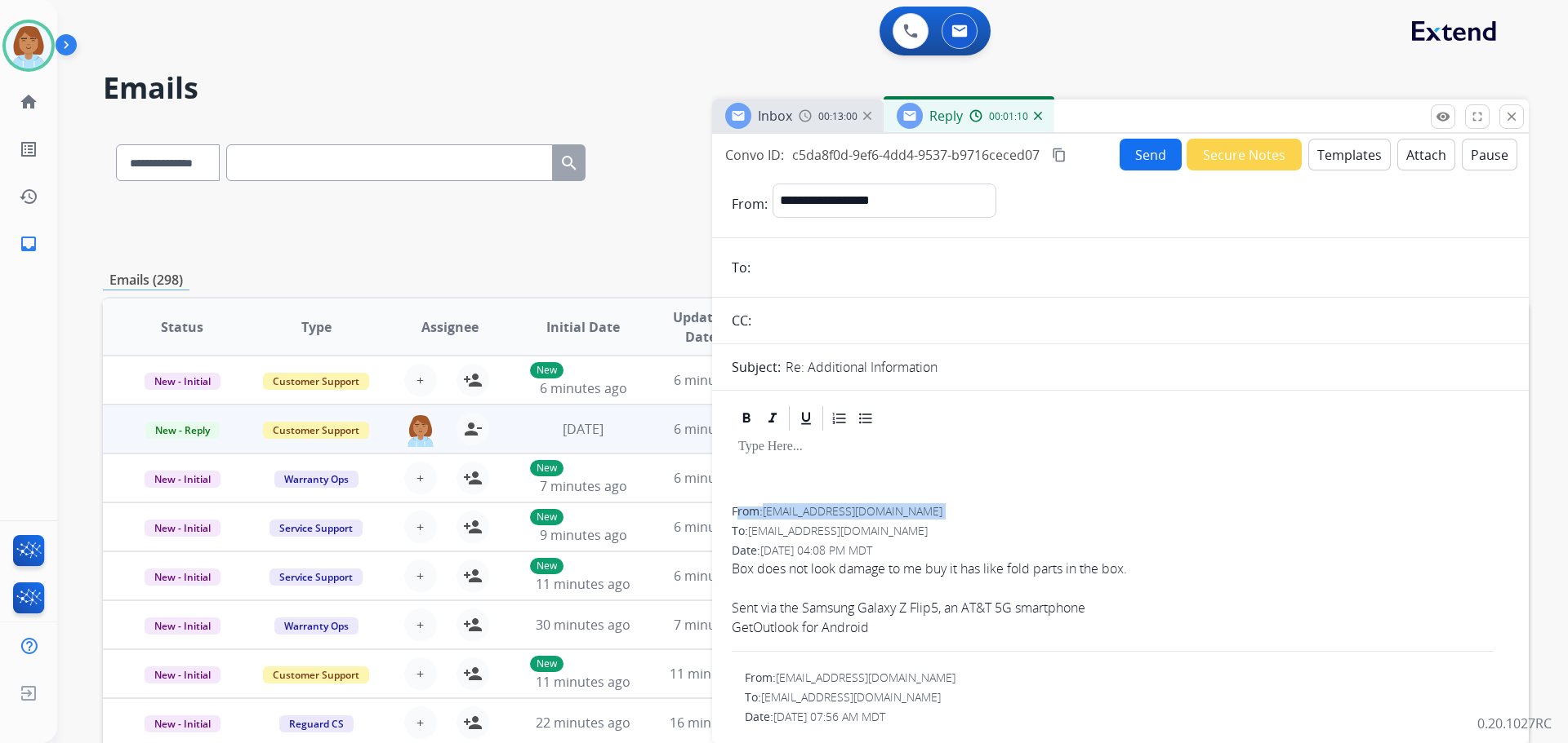
click at [813, 514] on span "[EMAIL_ADDRESS][DOMAIN_NAME]" at bounding box center [852, 511] width 180 height 16
click at [943, 502] on div at bounding box center [1120, 470] width 778 height 74
drag, startPoint x: 909, startPoint y: 512, endPoint x: 767, endPoint y: 514, distance: 142.0
click at [767, 514] on div "From: blankrama@hotmail.com" at bounding box center [1120, 512] width 778 height 17
copy span "[EMAIL_ADDRESS][DOMAIN_NAME]"
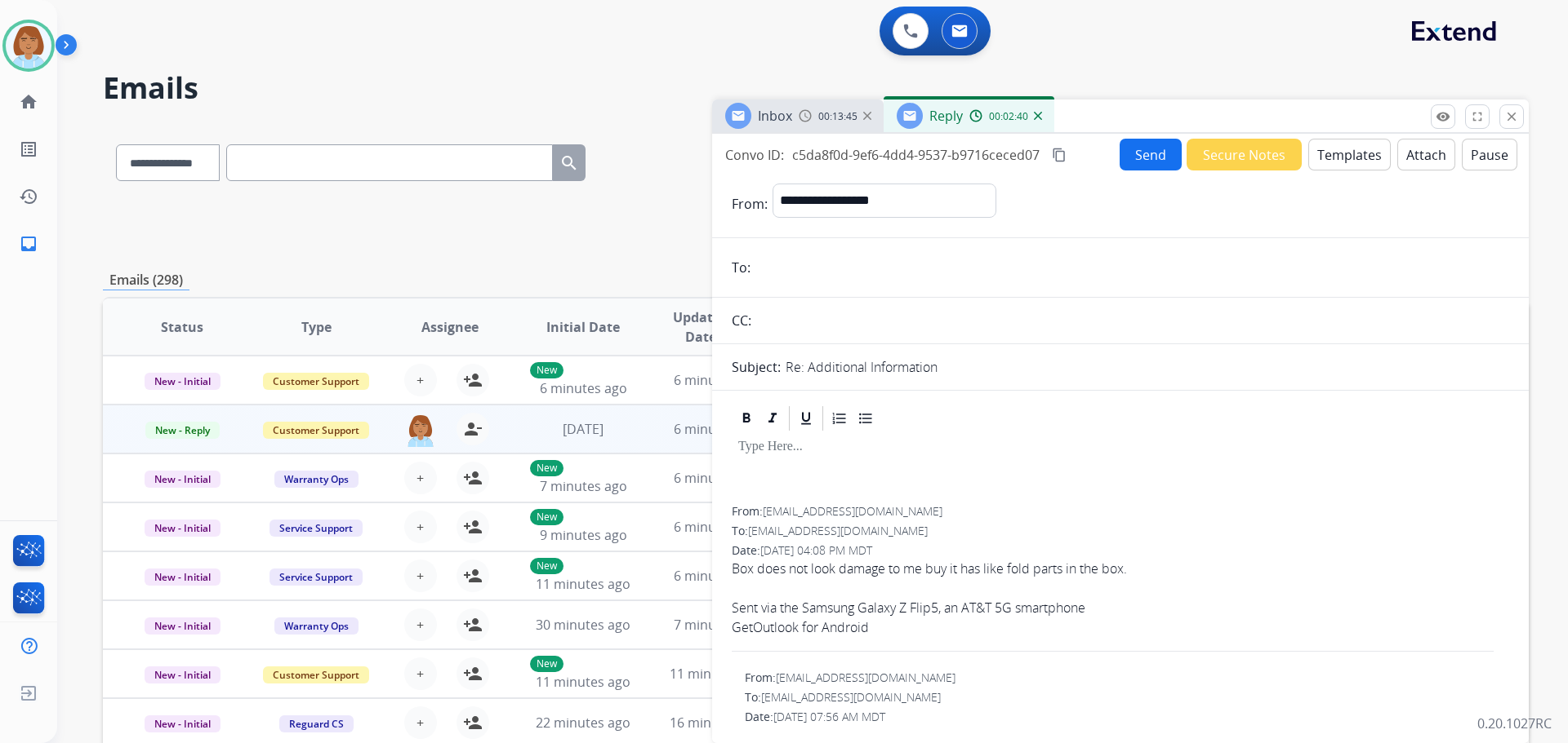
paste input "**********"
type input "**********"
click at [1317, 121] on div "Inbox 00:13:48 Reply 00:02:46" at bounding box center [1120, 116] width 816 height 34
click at [1330, 134] on div "**********" at bounding box center [1120, 435] width 816 height 603
click at [1330, 154] on button "Templates" at bounding box center [1348, 154] width 82 height 32
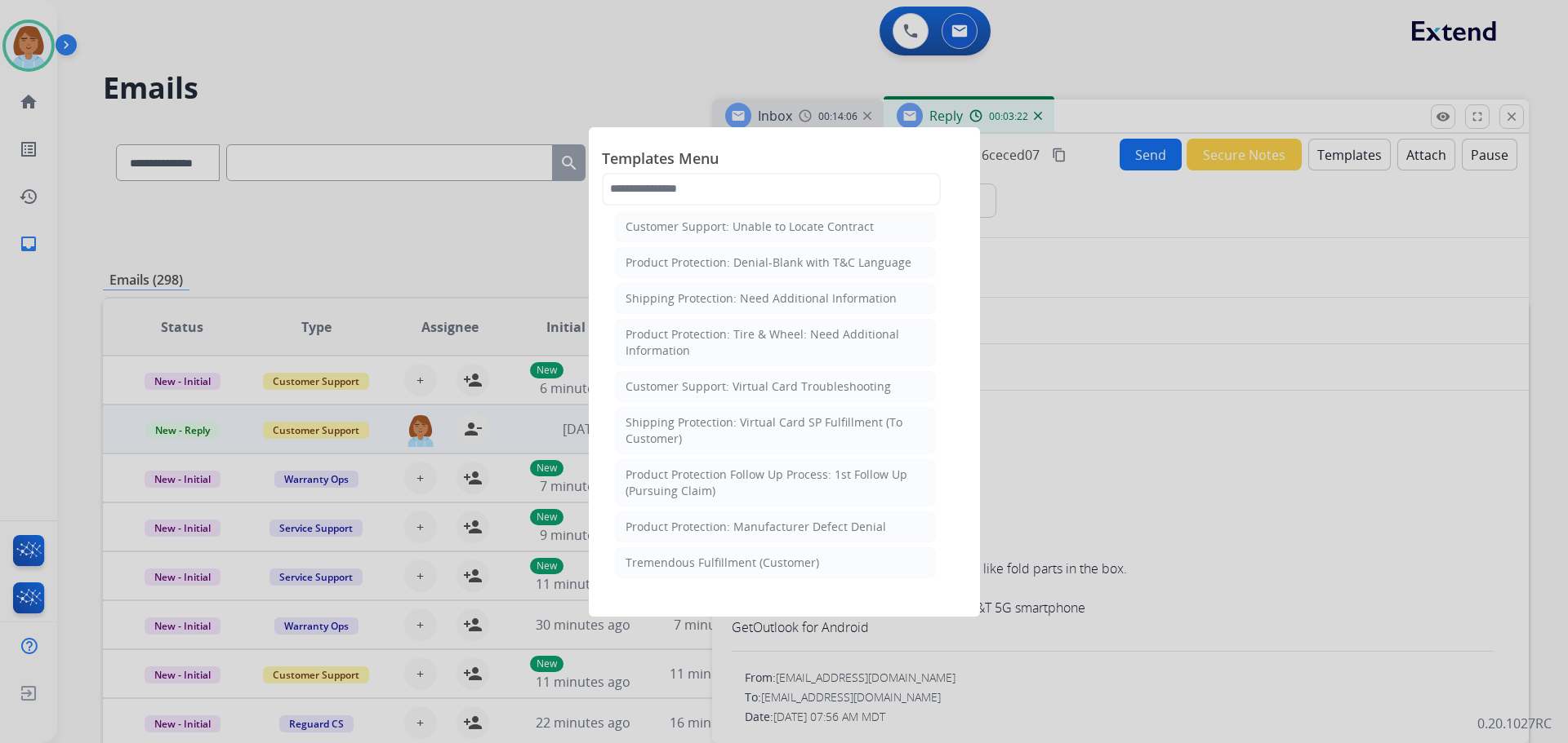
scroll to position [163, 0]
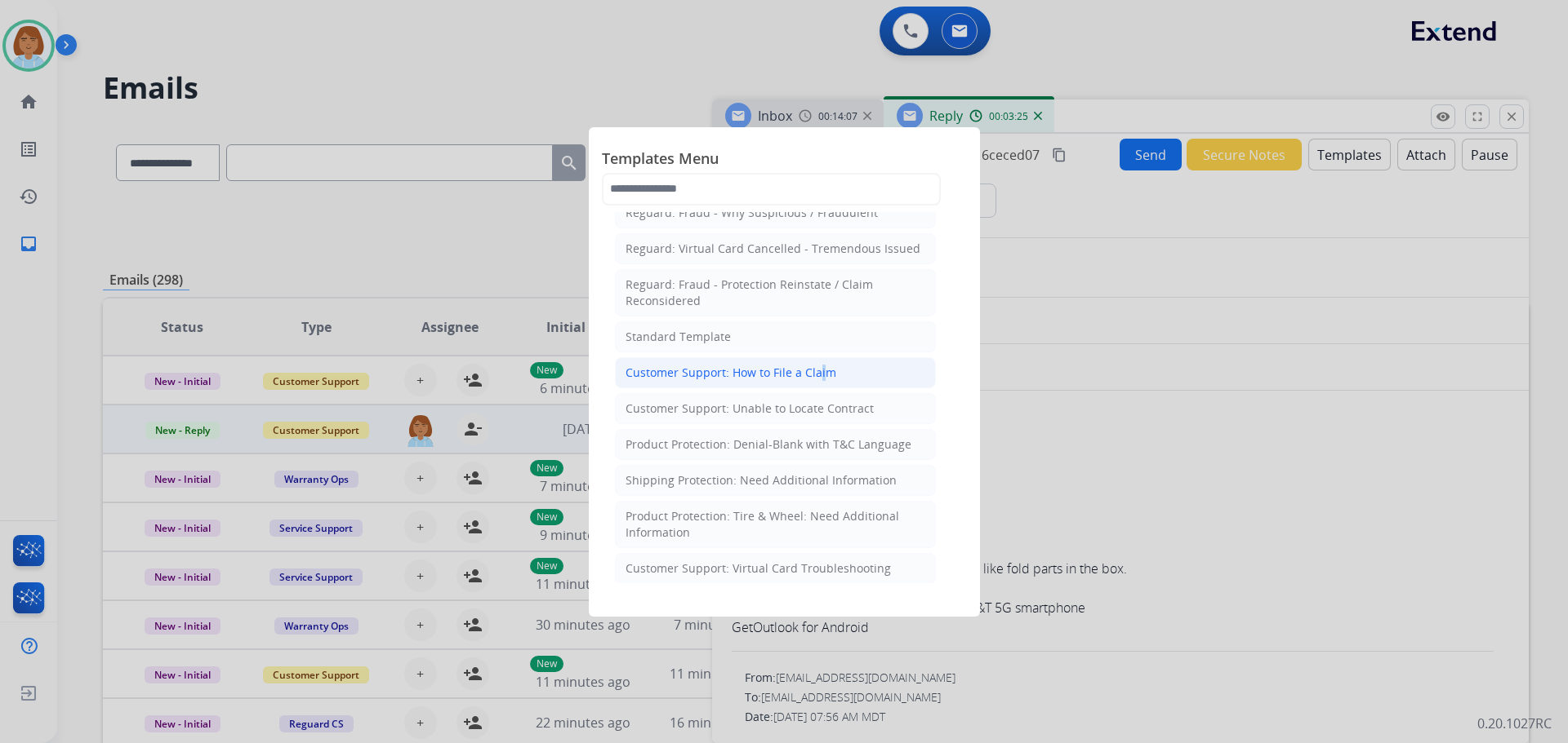
click at [814, 375] on div "Customer Support: How to File a Claim" at bounding box center [731, 373] width 210 height 17
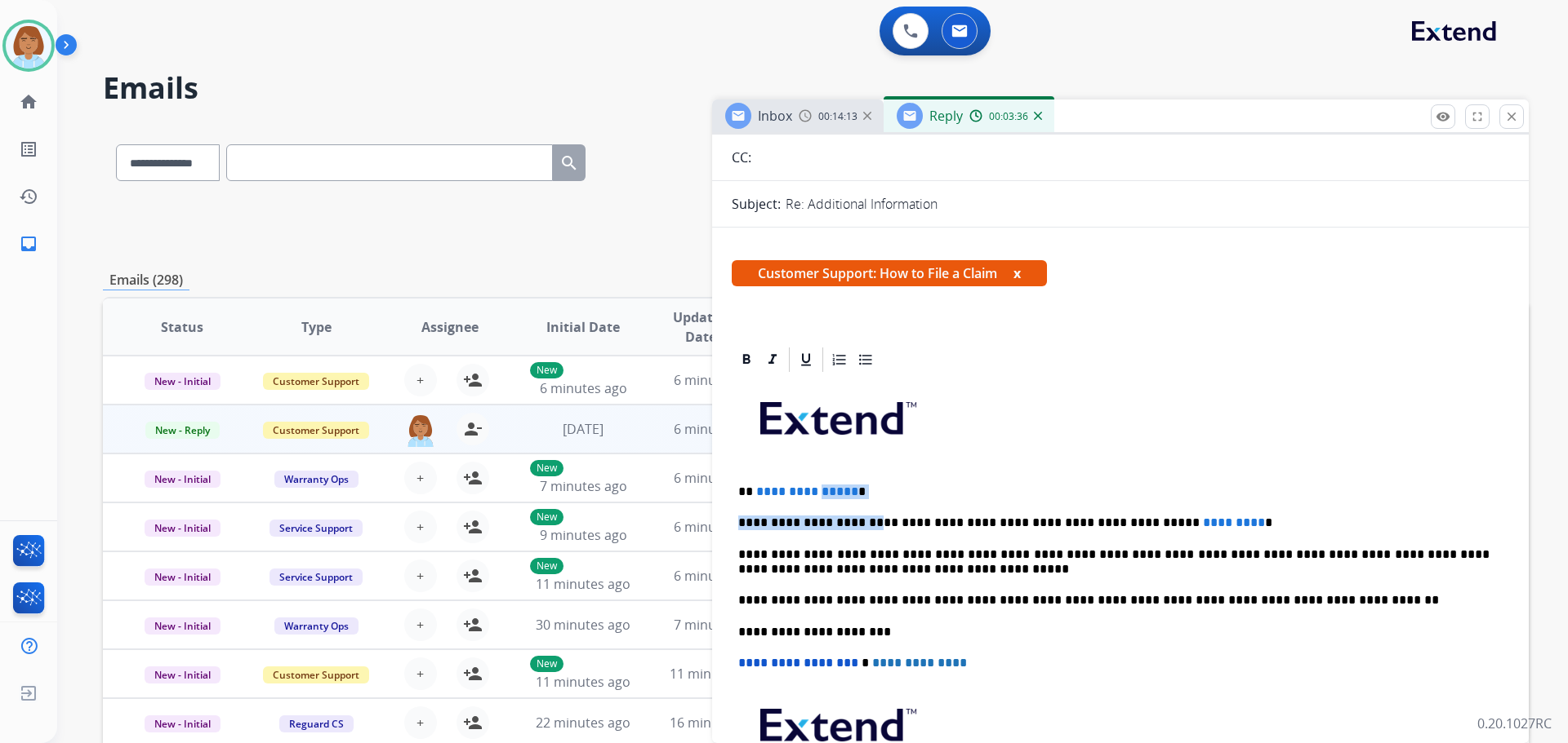
drag, startPoint x: 858, startPoint y: 500, endPoint x: 826, endPoint y: 486, distance: 34.9
click at [813, 489] on div "**********" at bounding box center [1120, 623] width 778 height 499
click at [911, 499] on p "**********" at bounding box center [1113, 492] width 751 height 15
drag, startPoint x: 855, startPoint y: 483, endPoint x: 747, endPoint y: 482, distance: 108.0
click at [778, 479] on div "**********" at bounding box center [1120, 623] width 778 height 499
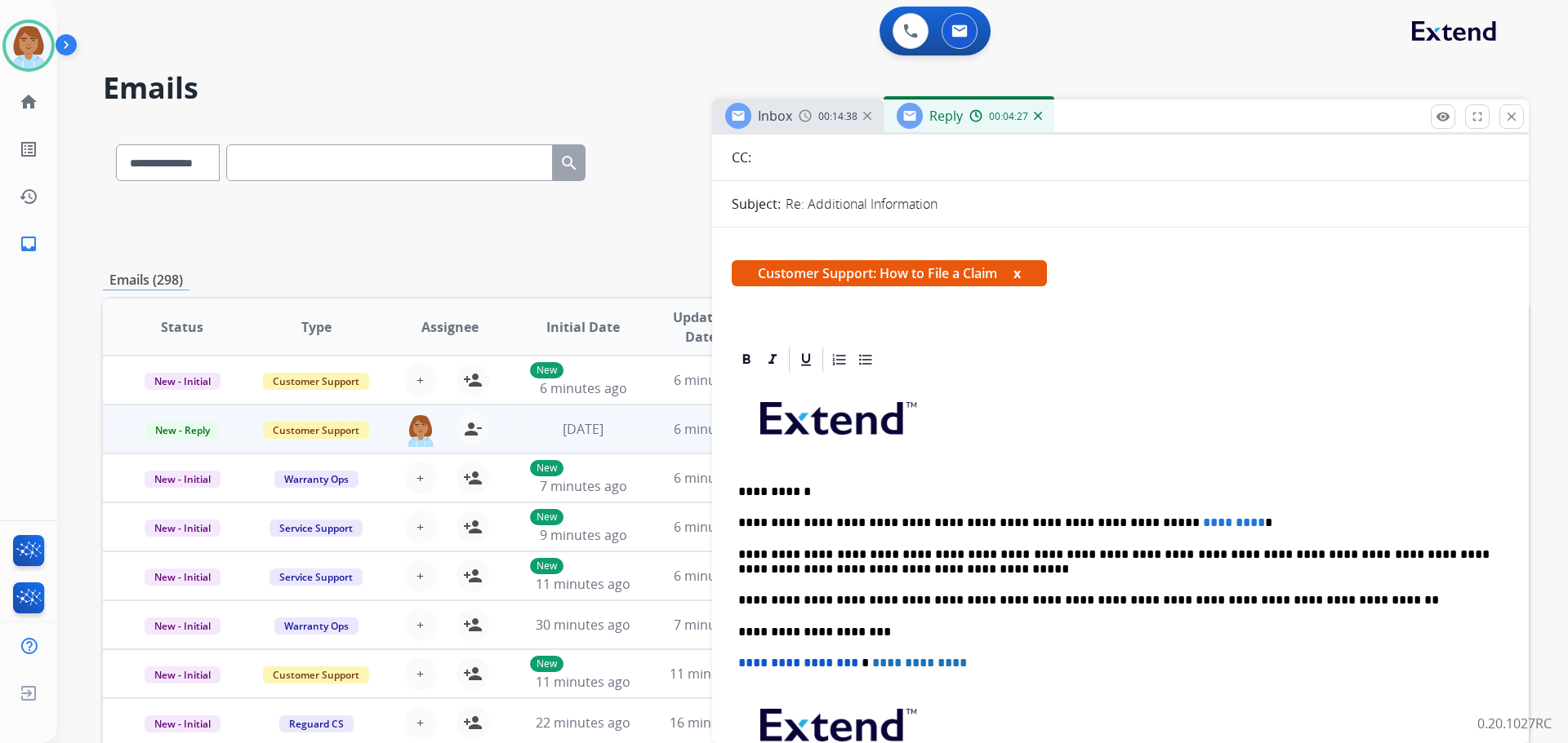
scroll to position [0, 0]
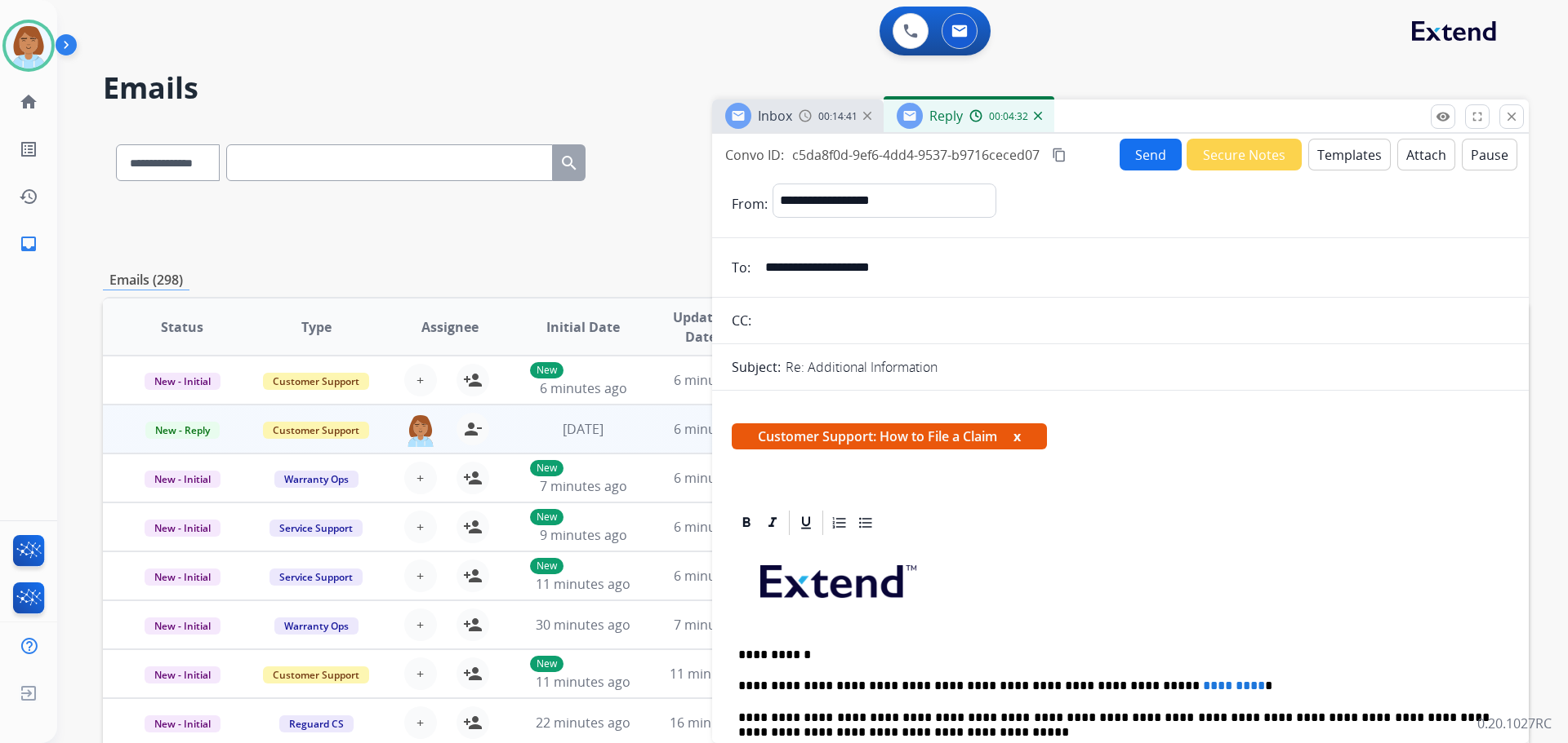
click at [1363, 155] on button "Templates" at bounding box center [1348, 154] width 82 height 32
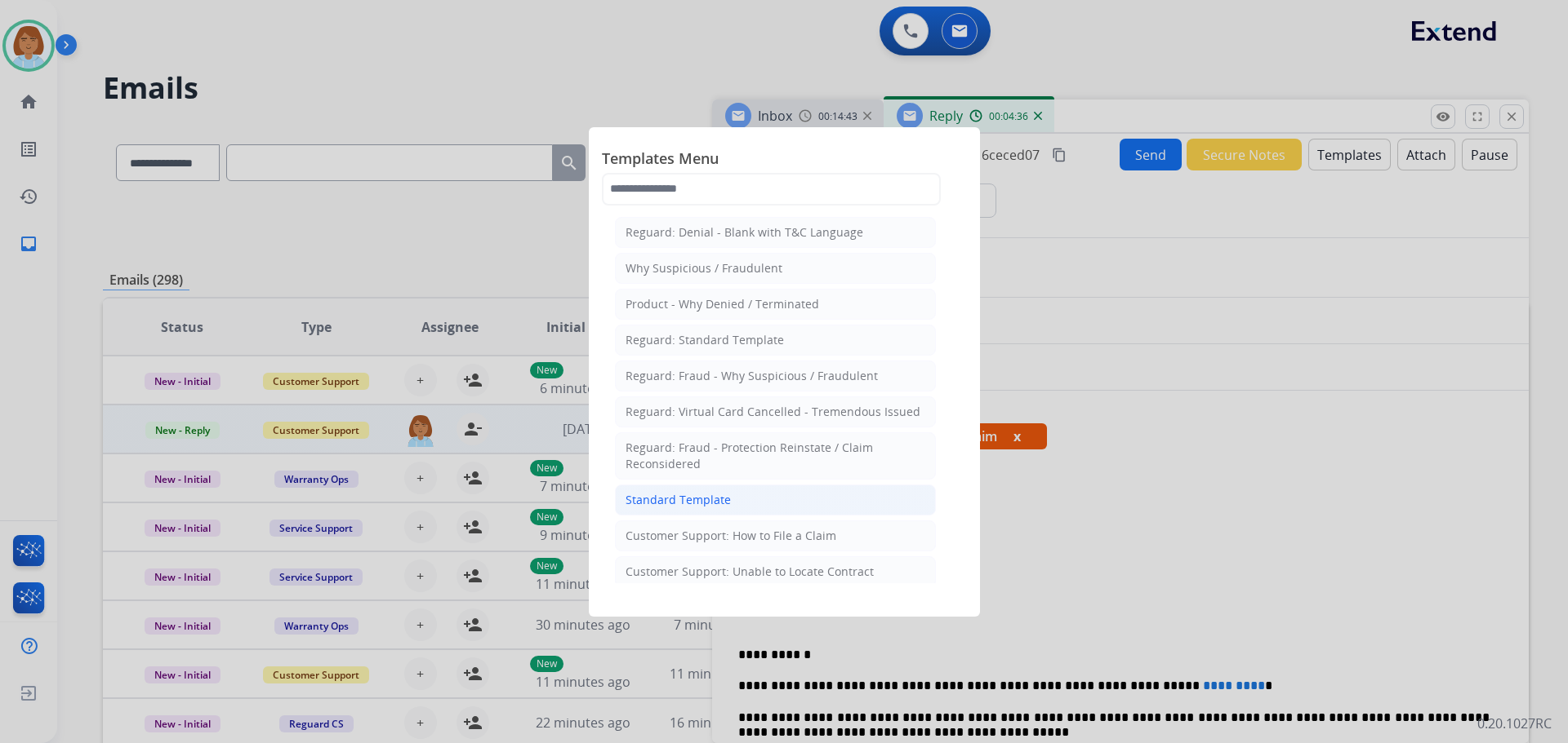
click at [719, 504] on div "Standard Template" at bounding box center [678, 501] width 105 height 17
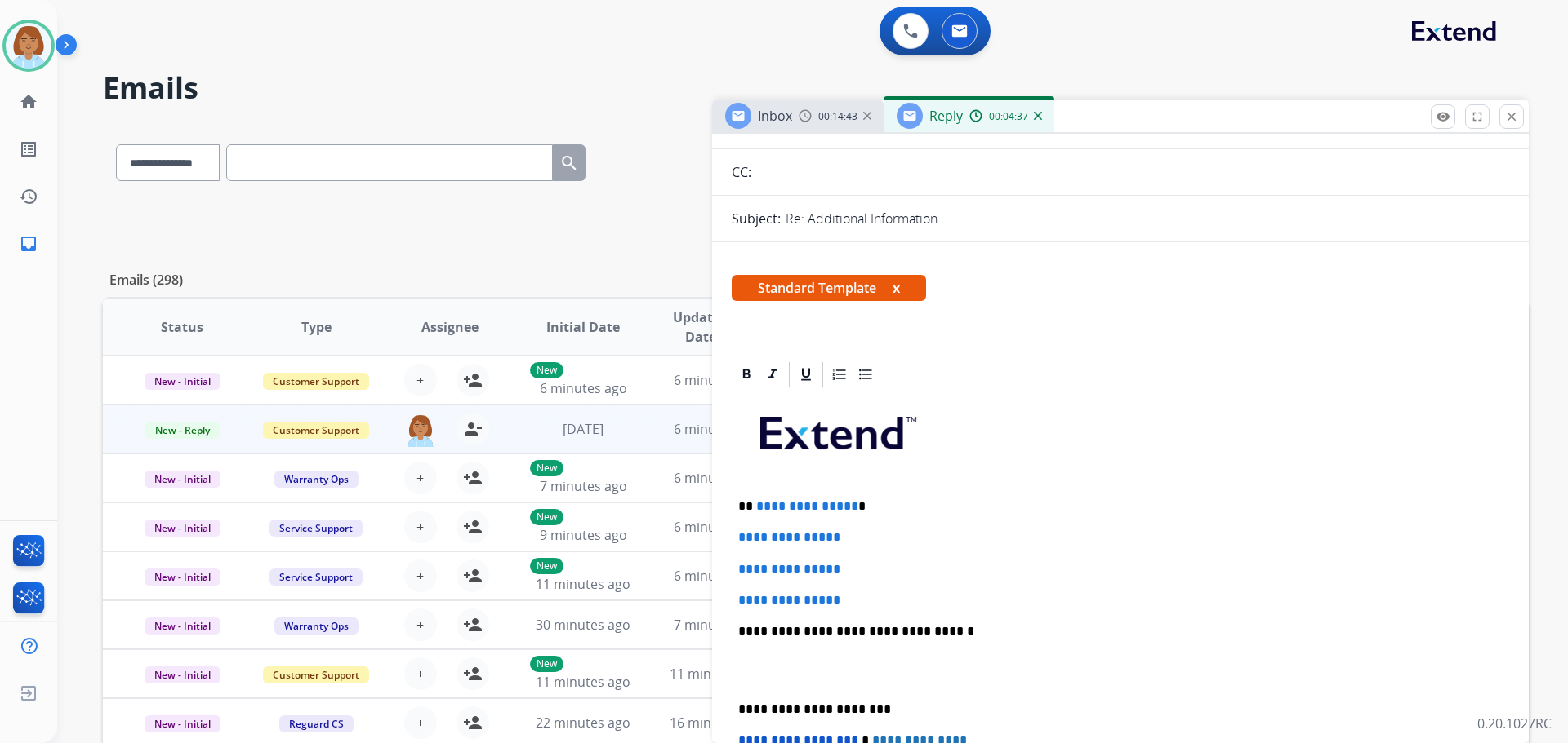
scroll to position [163, 0]
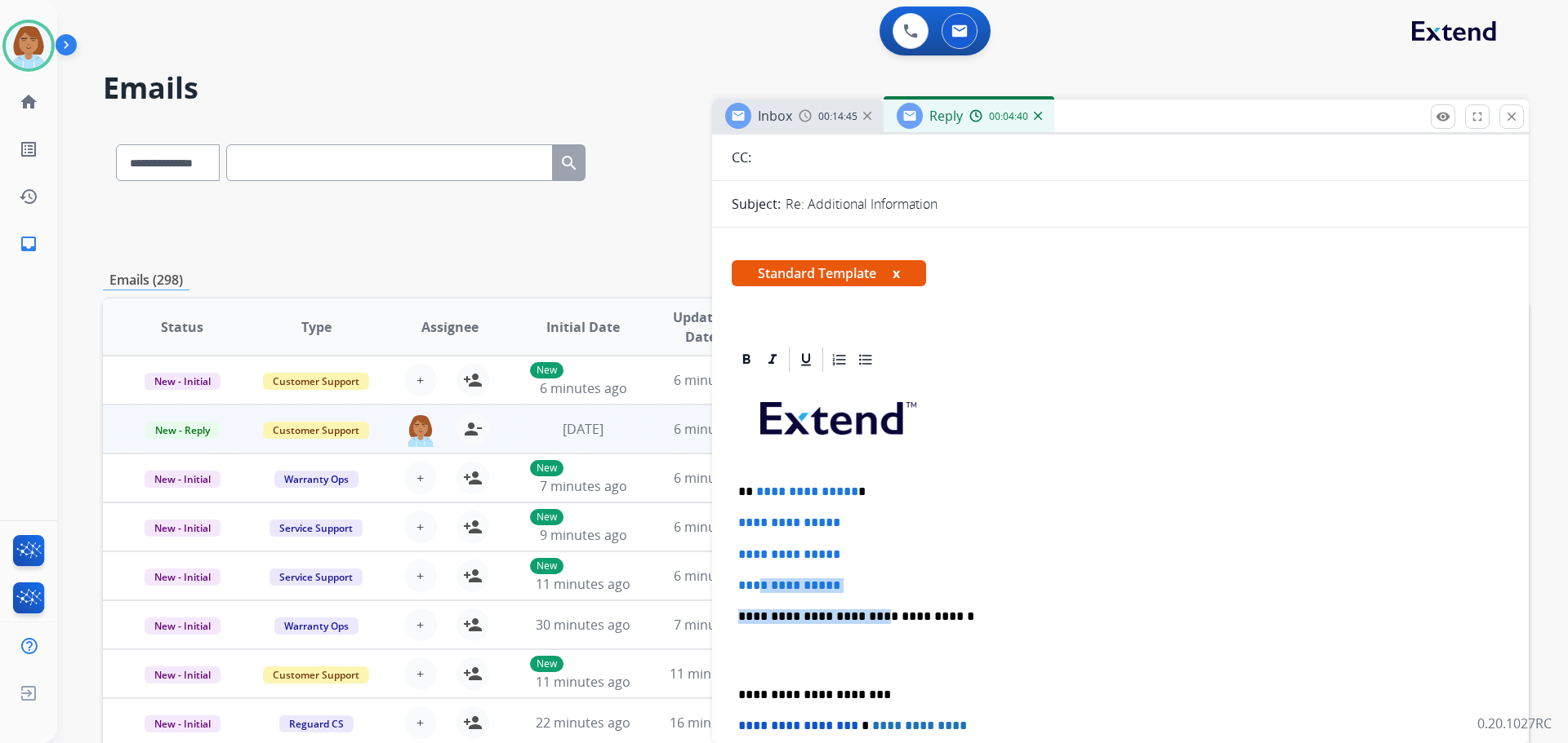
drag, startPoint x: 867, startPoint y: 594, endPoint x: 792, endPoint y: 579, distance: 76.5
click at [765, 585] on div "**********" at bounding box center [1120, 655] width 778 height 561
click at [969, 580] on p "**********" at bounding box center [1113, 586] width 751 height 15
drag, startPoint x: 888, startPoint y: 574, endPoint x: 766, endPoint y: 496, distance: 144.8
click at [766, 496] on div "**********" at bounding box center [1120, 655] width 778 height 561
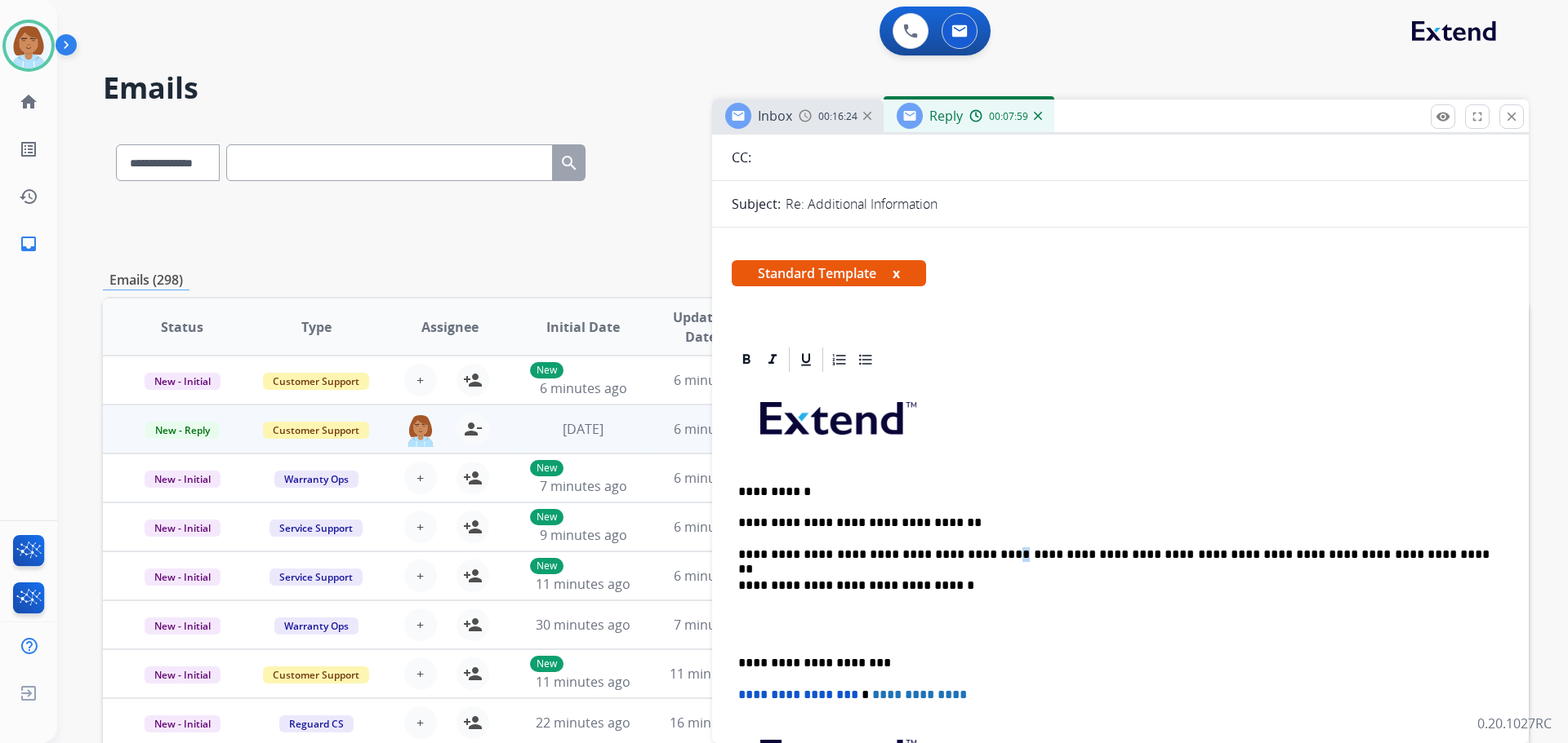
click at [968, 552] on p "**********" at bounding box center [1113, 555] width 751 height 15
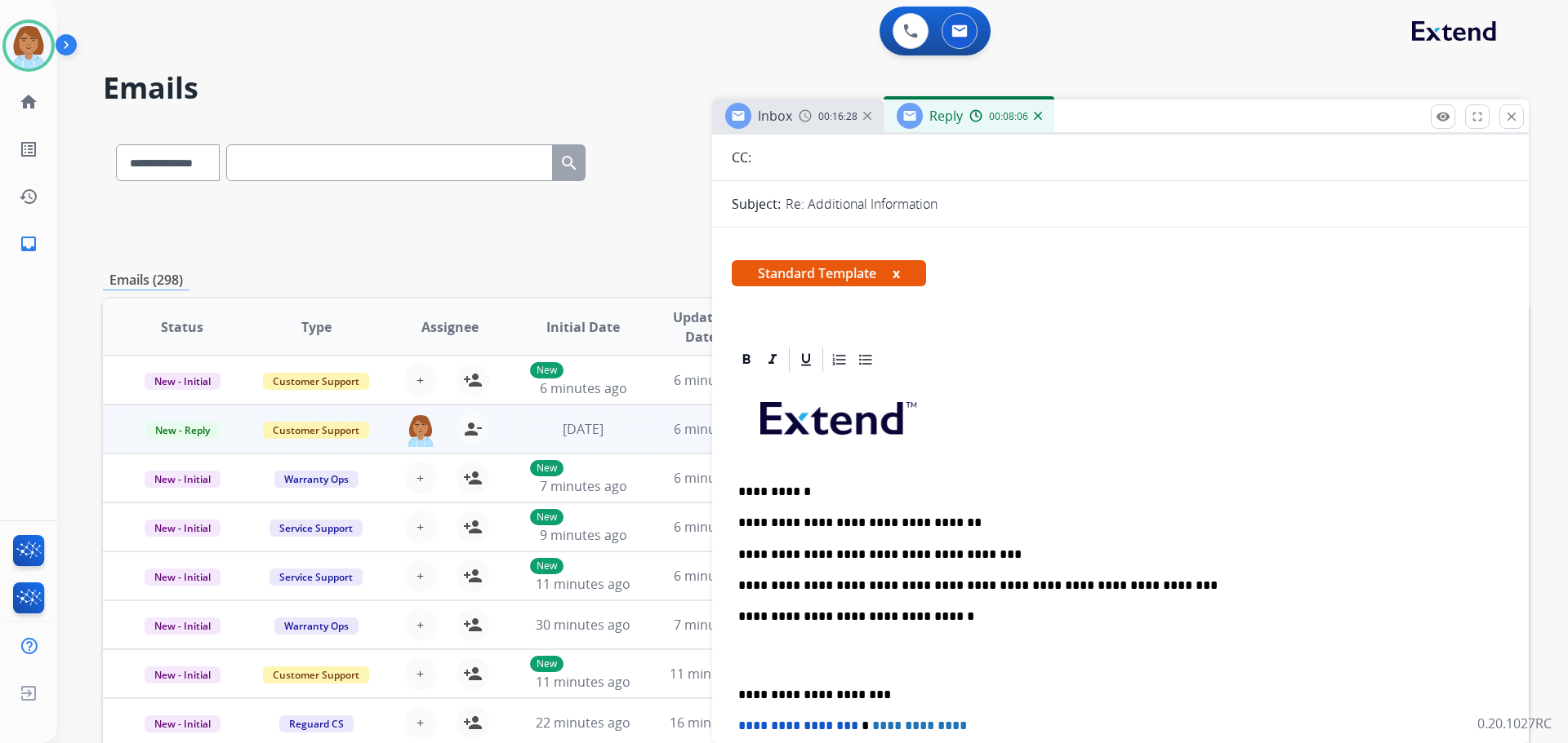
click at [1294, 583] on p "**********" at bounding box center [1113, 586] width 751 height 15
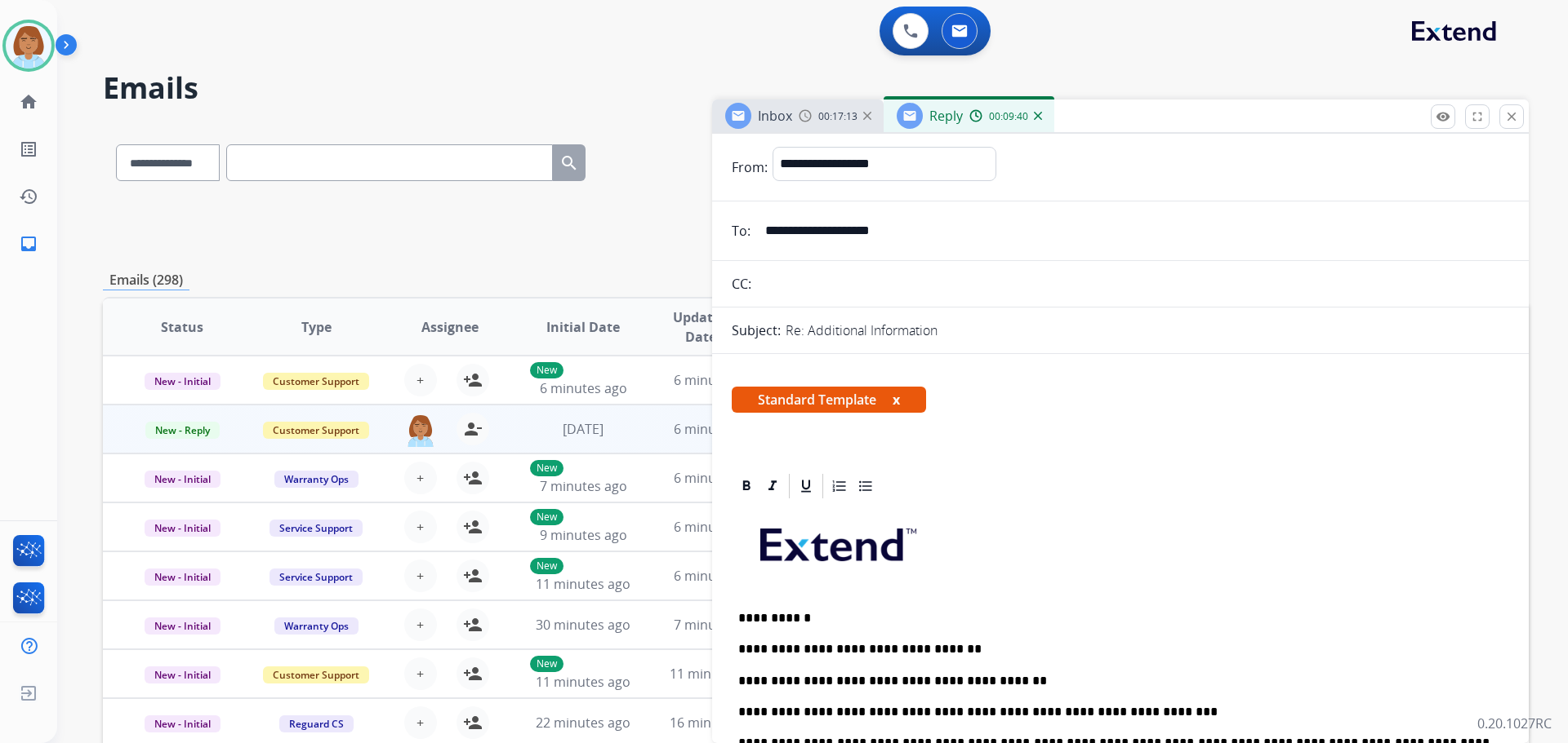
scroll to position [0, 0]
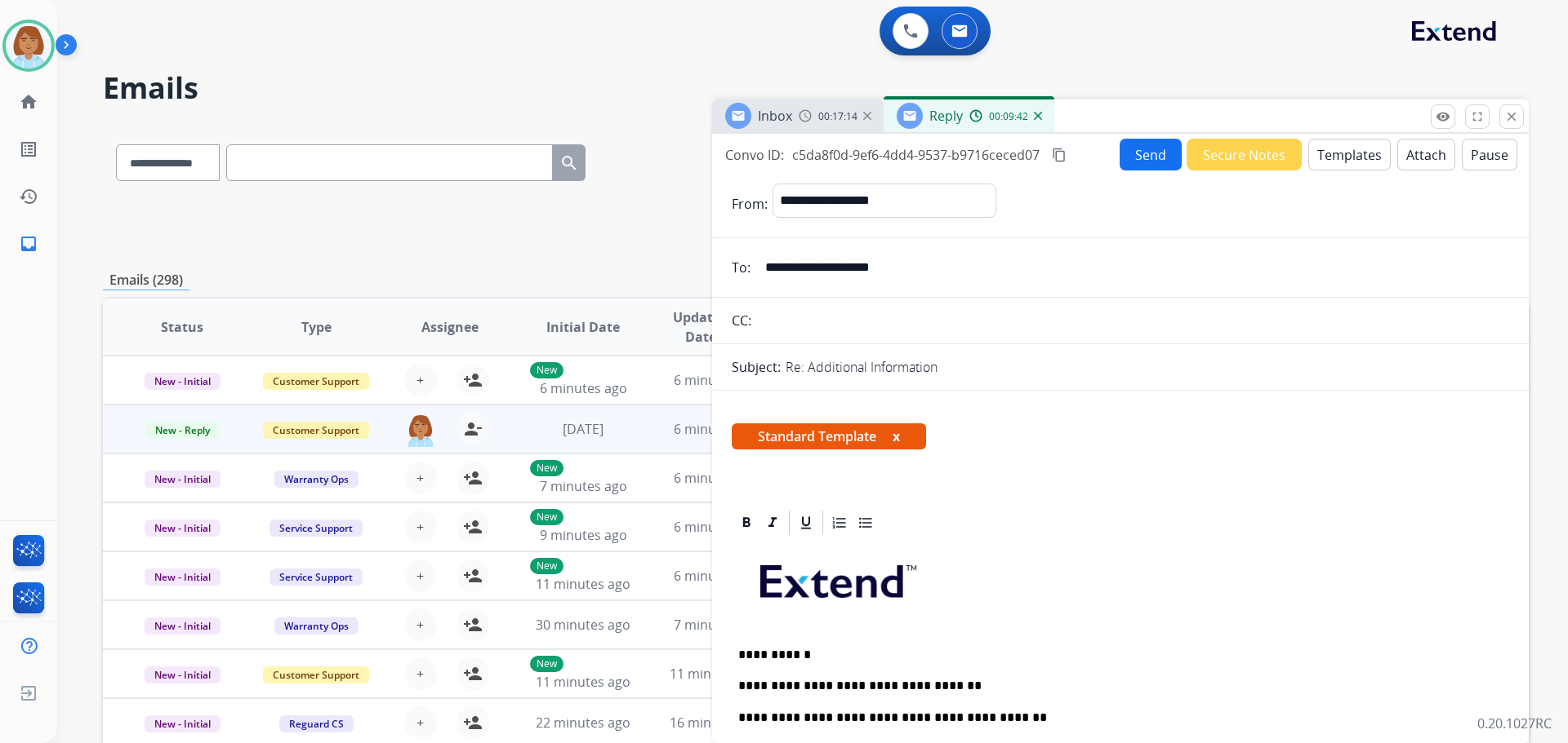
click at [1062, 160] on mat-icon "content_copy" at bounding box center [1059, 155] width 15 height 15
click at [1129, 157] on button "Send" at bounding box center [1150, 154] width 62 height 32
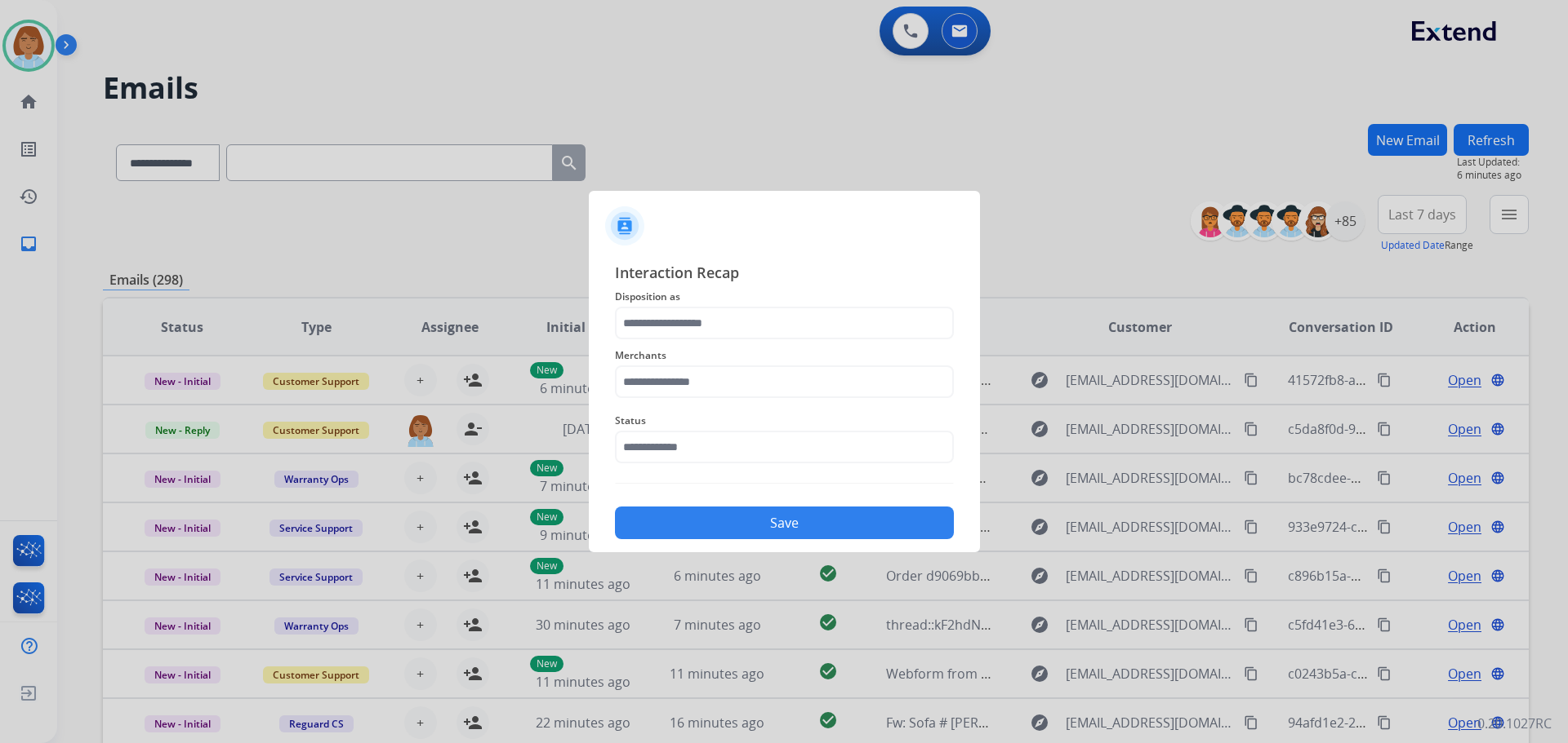
click at [654, 342] on div "Merchants" at bounding box center [784, 372] width 339 height 65
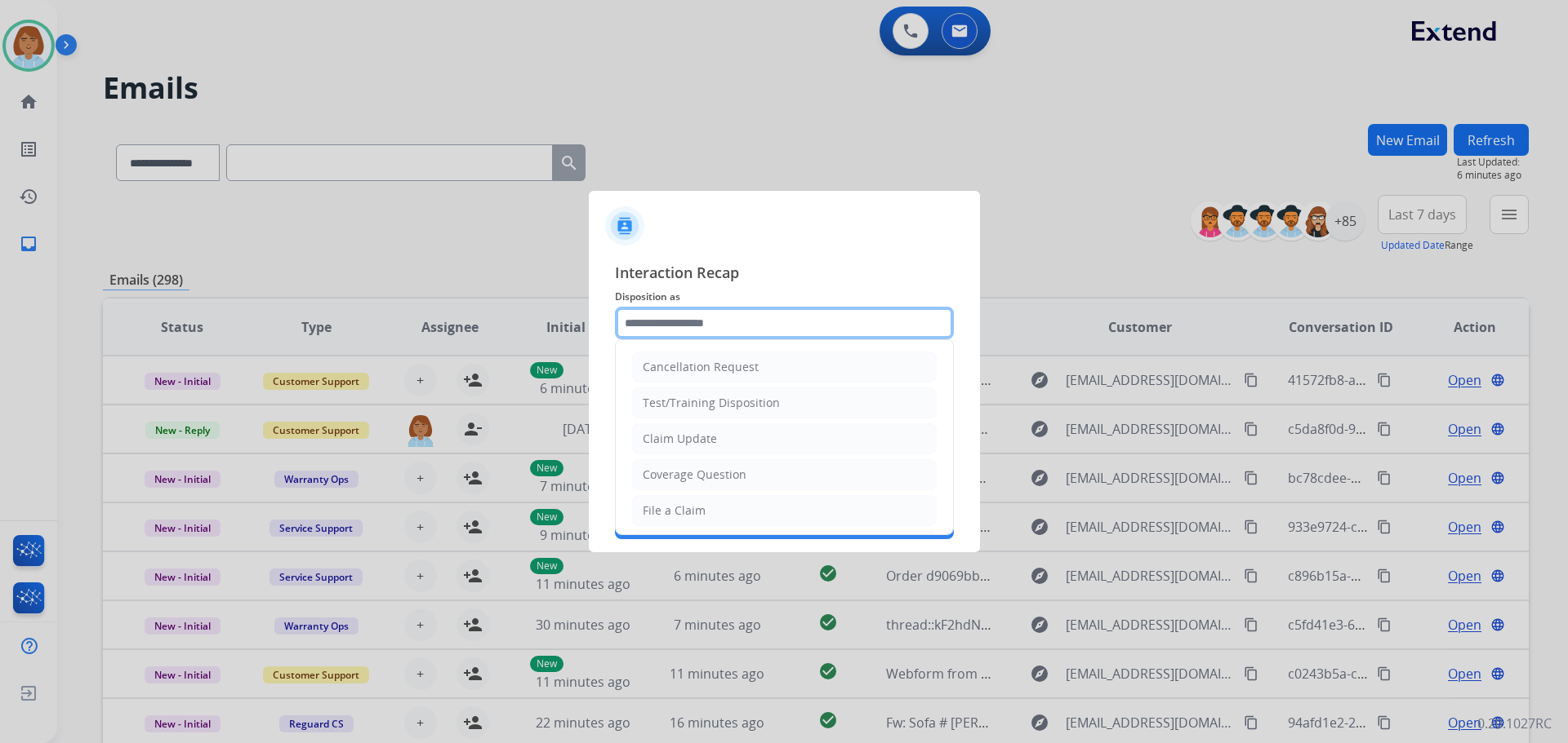
click at [668, 333] on input "text" at bounding box center [784, 323] width 339 height 32
click at [747, 439] on li "Claim Update" at bounding box center [784, 439] width 304 height 31
type input "**********"
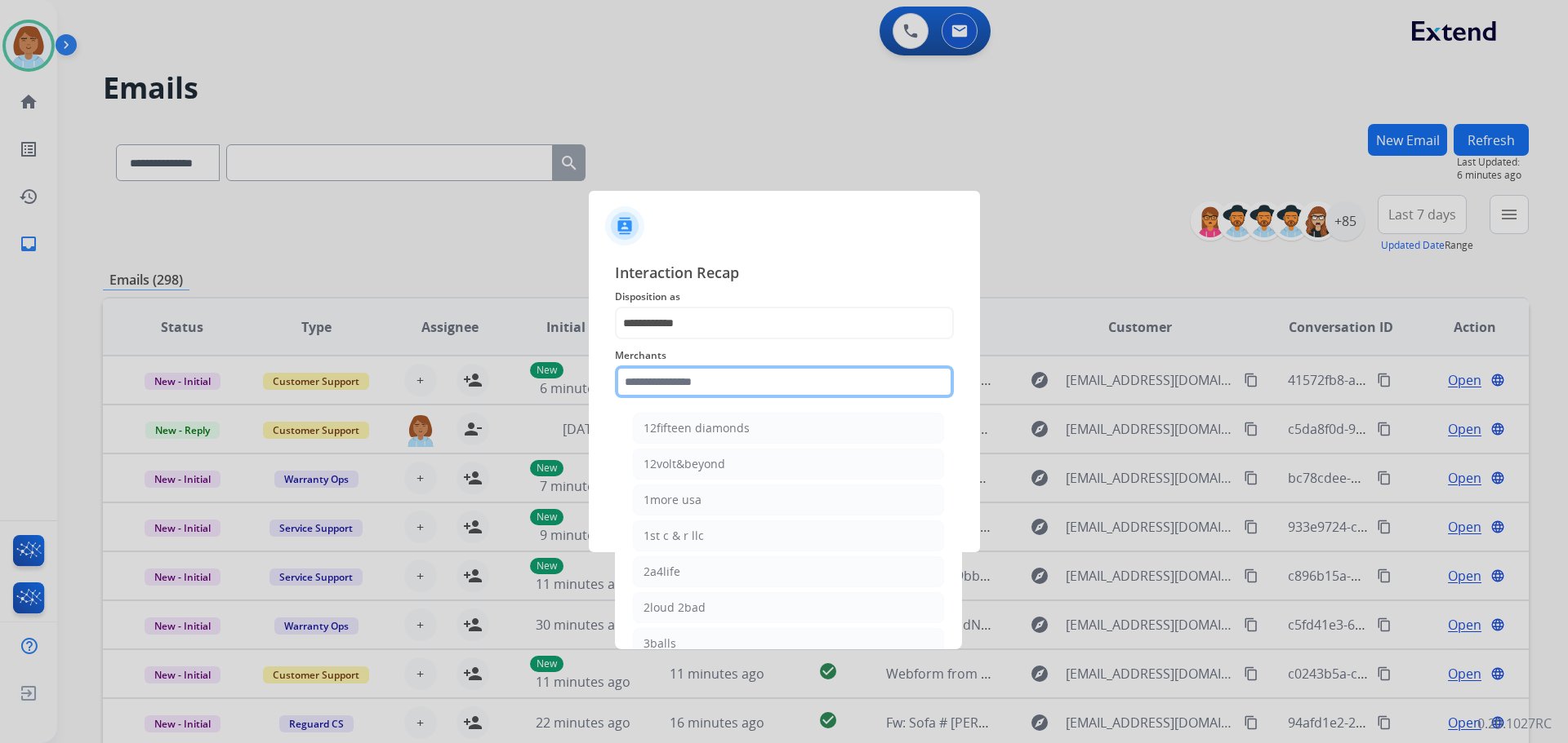
click at [716, 373] on input "text" at bounding box center [784, 382] width 339 height 32
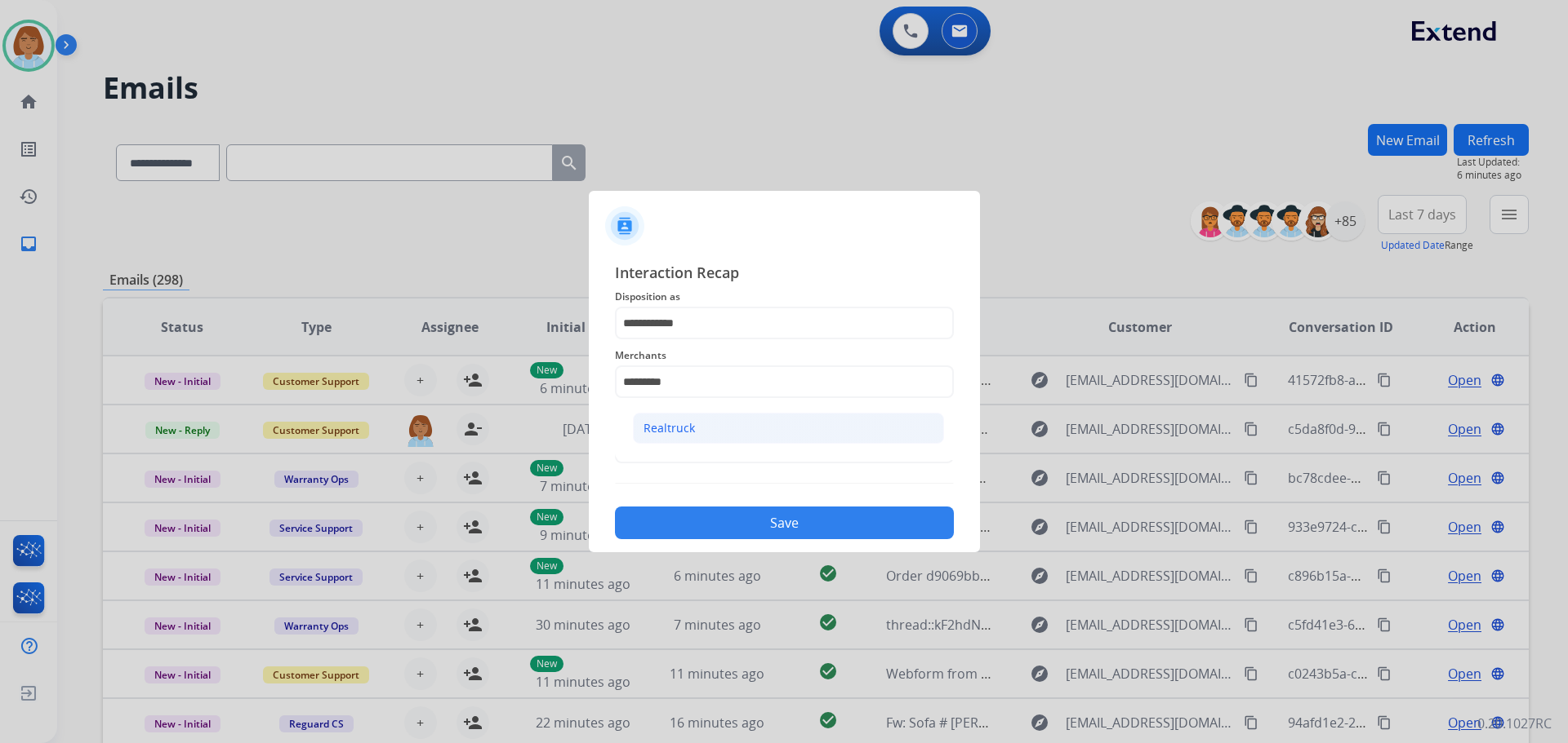
click at [729, 432] on li "Realtruck" at bounding box center [788, 429] width 311 height 31
type input "*********"
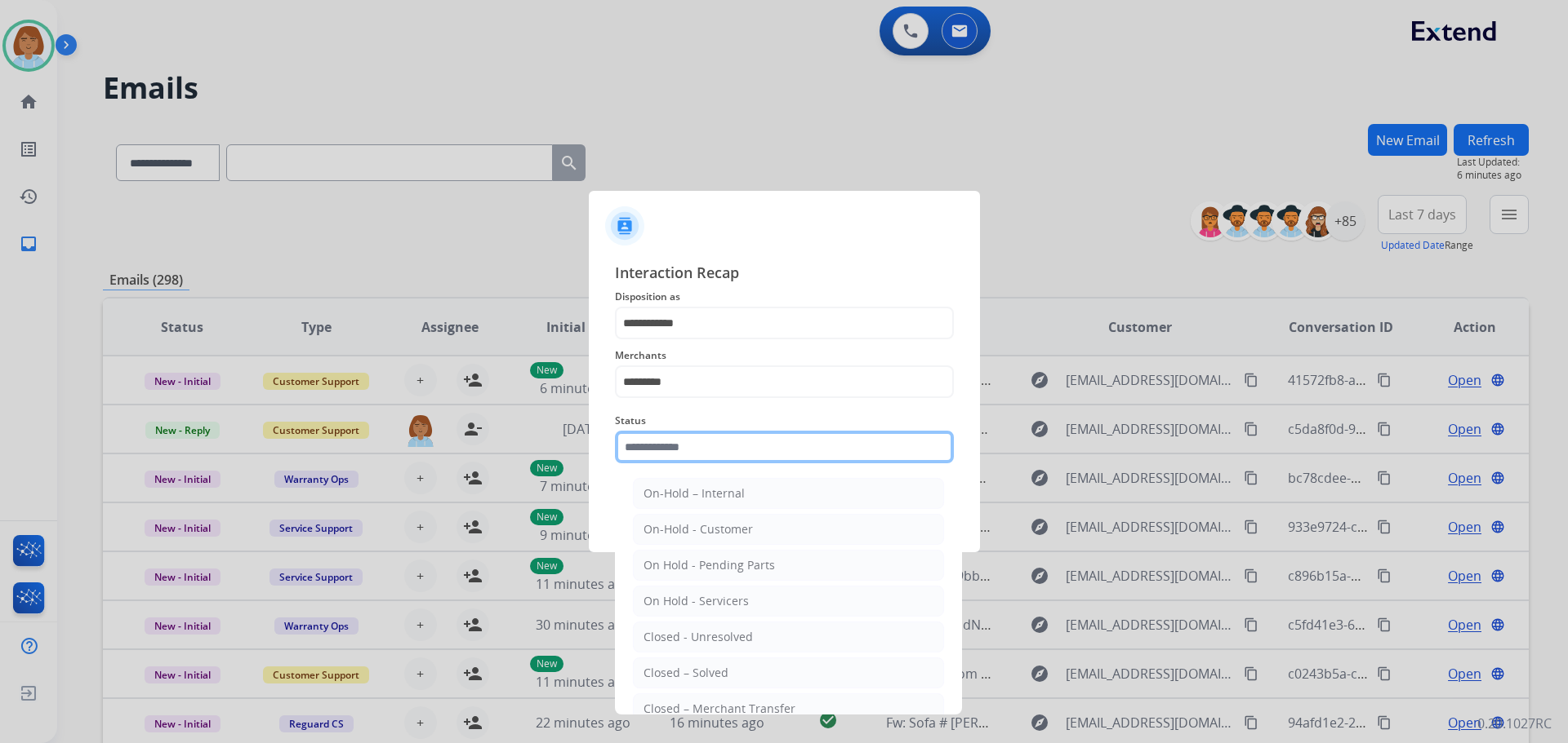
click at [738, 448] on input "text" at bounding box center [784, 446] width 339 height 32
click at [713, 679] on div "Closed – Solved" at bounding box center [686, 673] width 85 height 17
type input "**********"
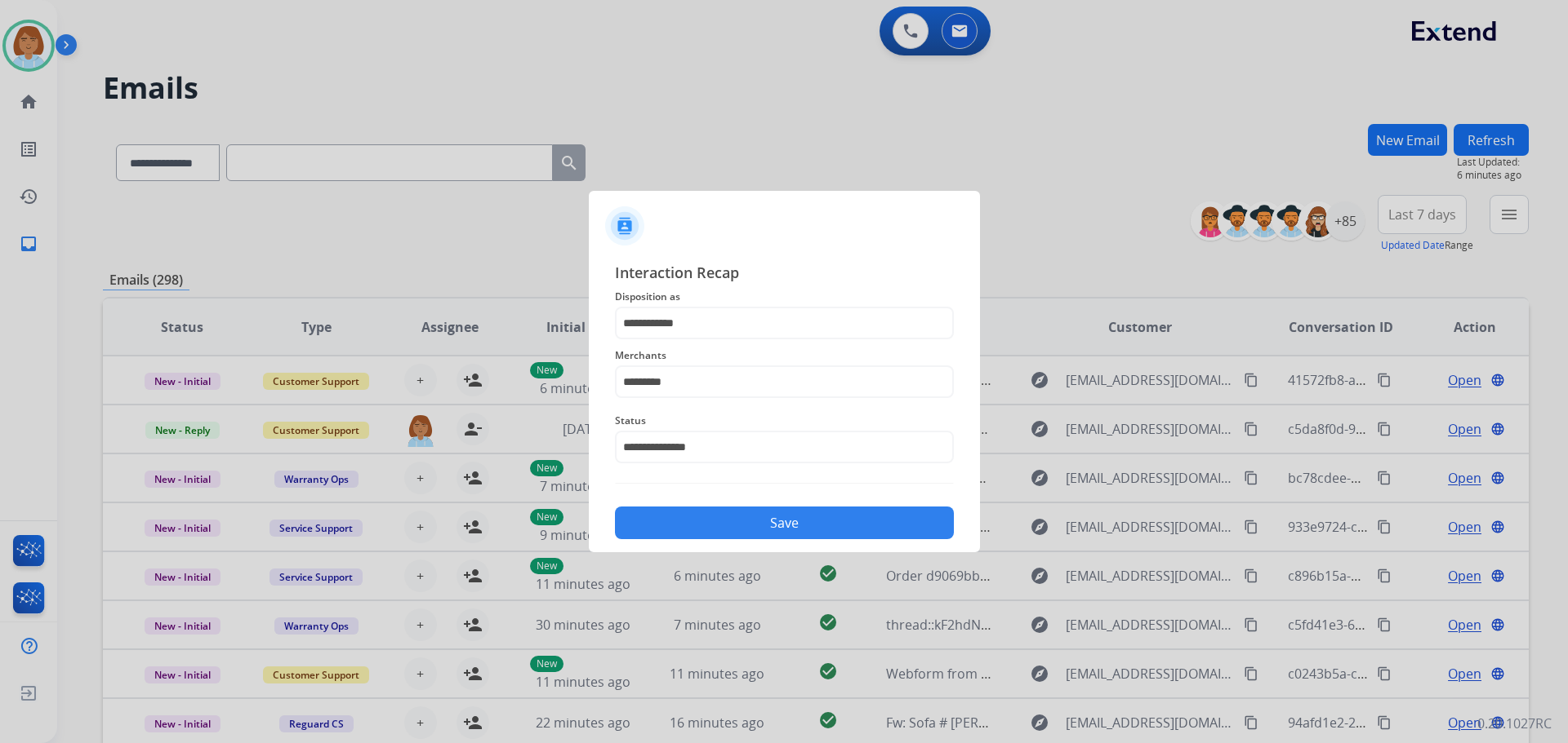
click at [697, 510] on button "Save" at bounding box center [784, 523] width 339 height 32
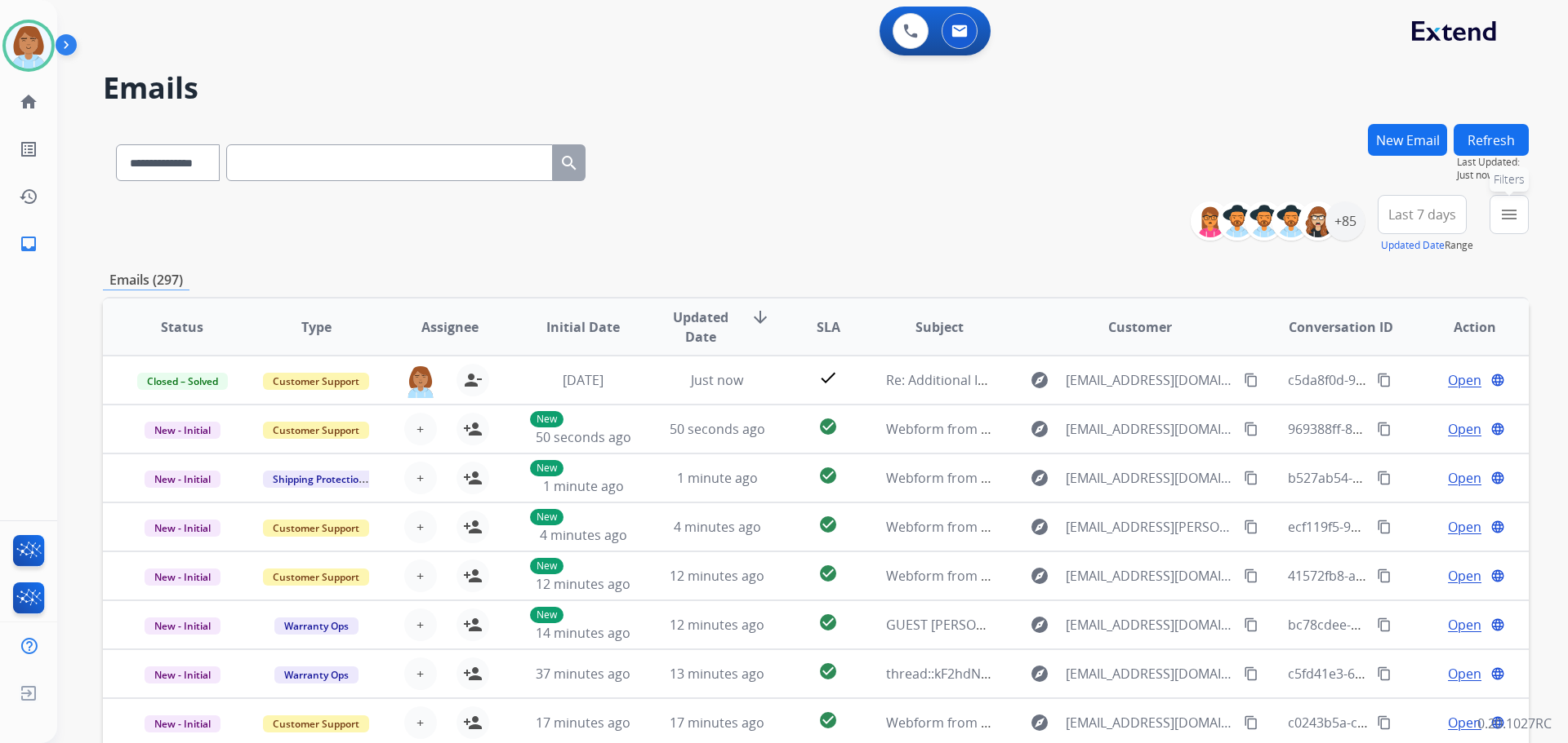
click at [1499, 195] on div "menu Filters Type Claims Adjudication Customer Support Escalation Service Suppo…" at bounding box center [1509, 225] width 39 height 59
click at [1511, 222] on mat-icon "menu" at bounding box center [1508, 214] width 19 height 19
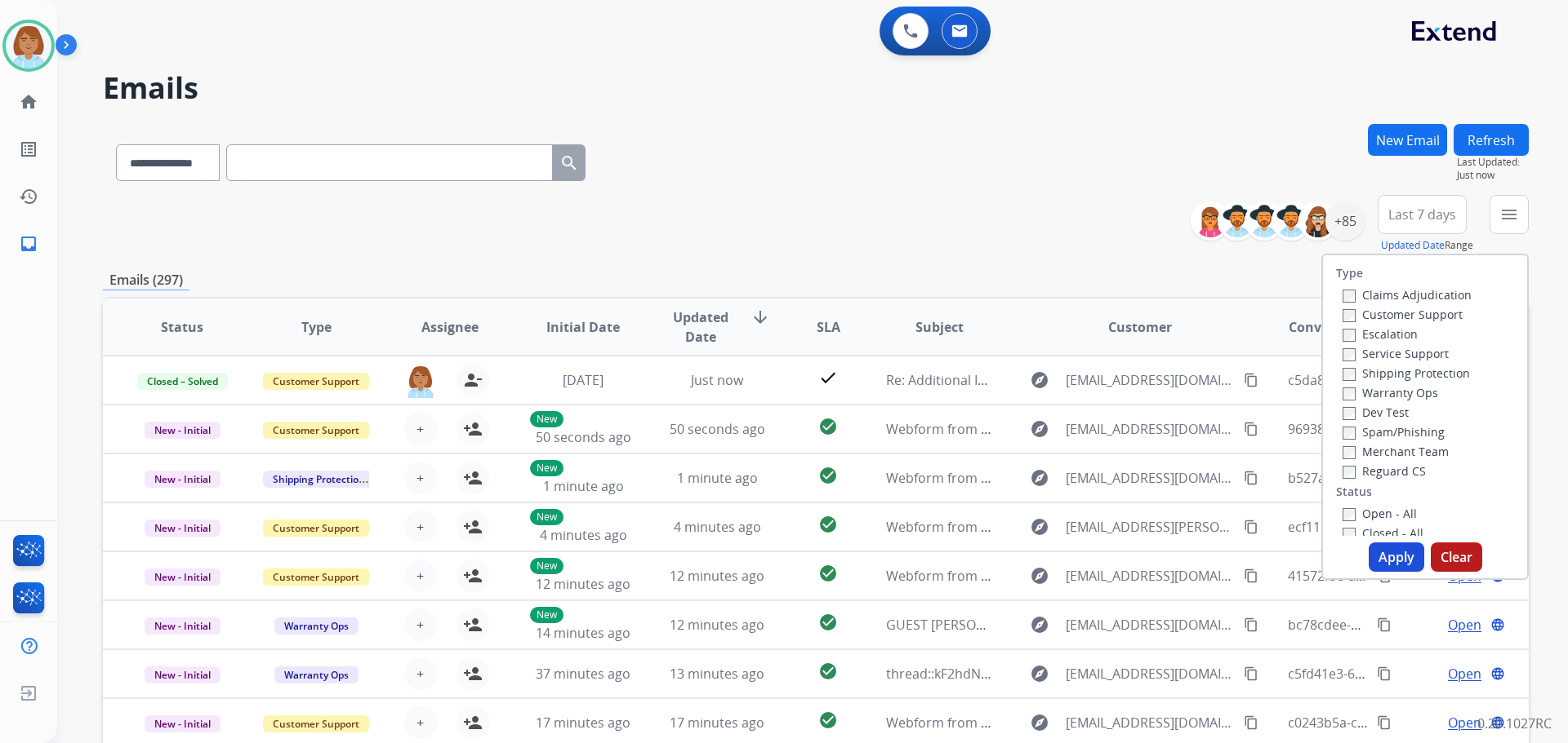
click at [1372, 310] on label "Customer Support" at bounding box center [1402, 314] width 120 height 16
click at [1383, 375] on label "Shipping Protection" at bounding box center [1406, 373] width 127 height 16
click at [1357, 478] on label "Reguard CS" at bounding box center [1384, 471] width 83 height 16
click at [1348, 514] on label "Open - All" at bounding box center [1379, 513] width 75 height 16
click at [1367, 541] on div "Type Claims Adjudication Customer Support Escalation Service Support Shipping P…" at bounding box center [1424, 417] width 208 height 326
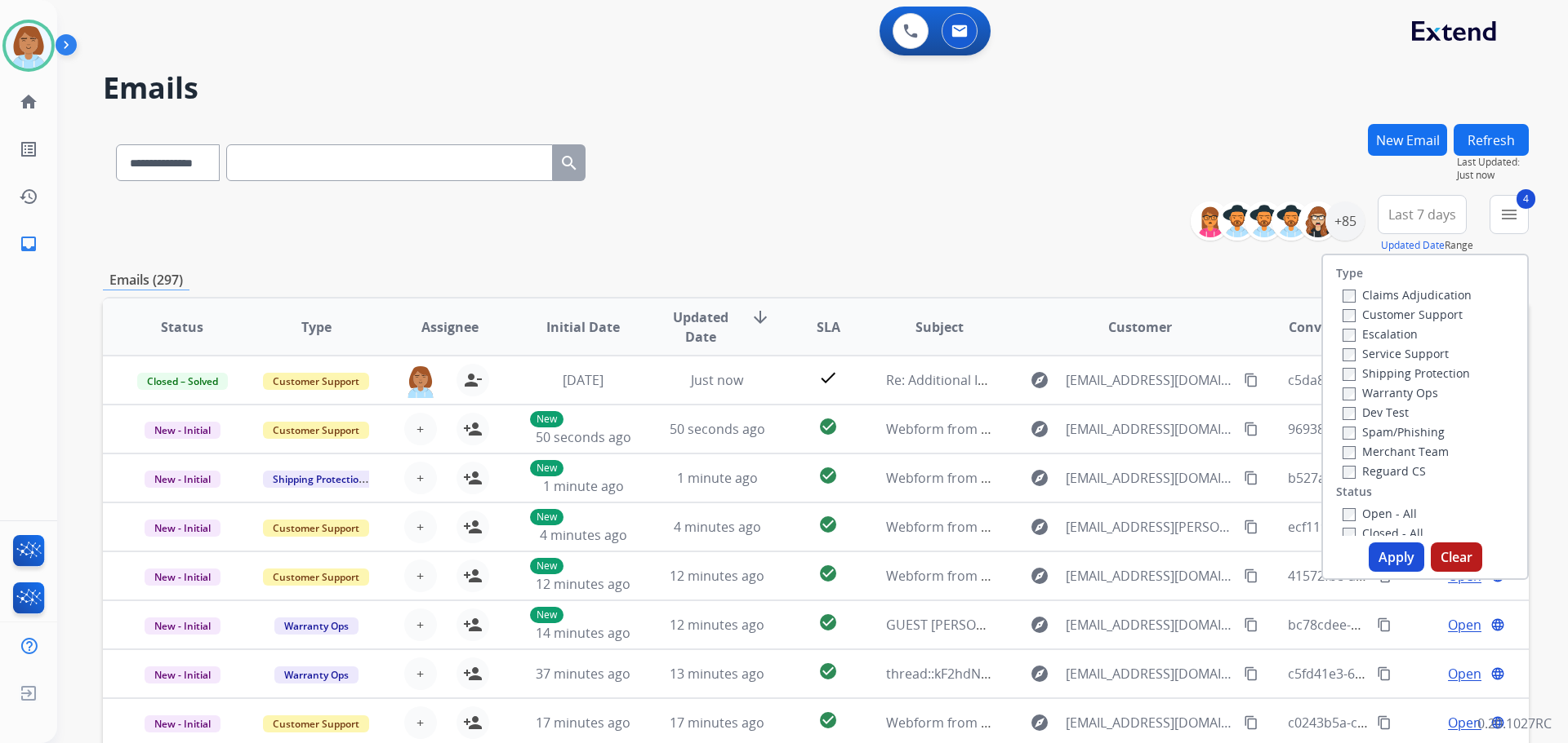
click at [1374, 556] on button "Apply" at bounding box center [1396, 558] width 55 height 29
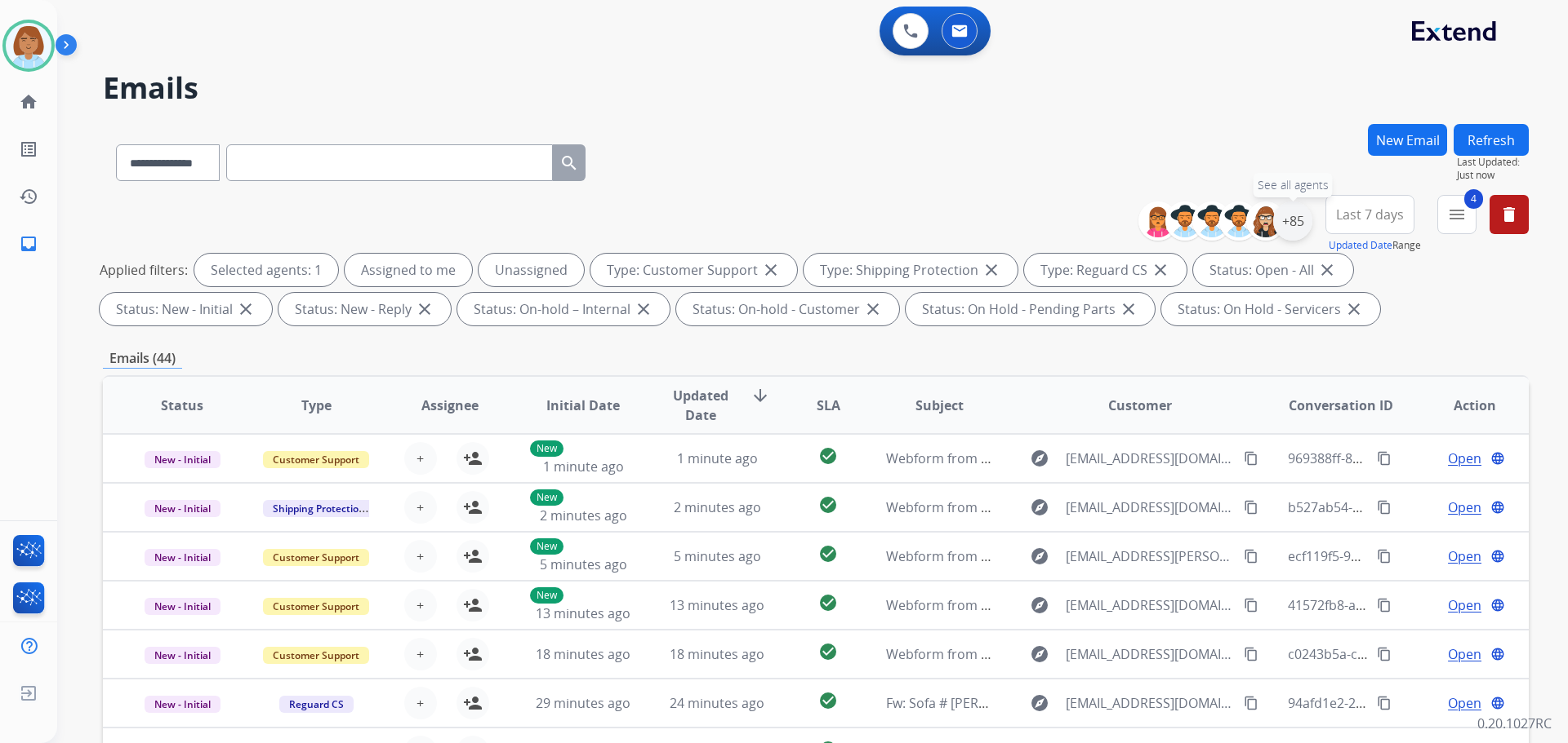
drag, startPoint x: 1298, startPoint y: 216, endPoint x: 1286, endPoint y: 220, distance: 12.6
click at [1296, 217] on div "+85" at bounding box center [1292, 221] width 39 height 39
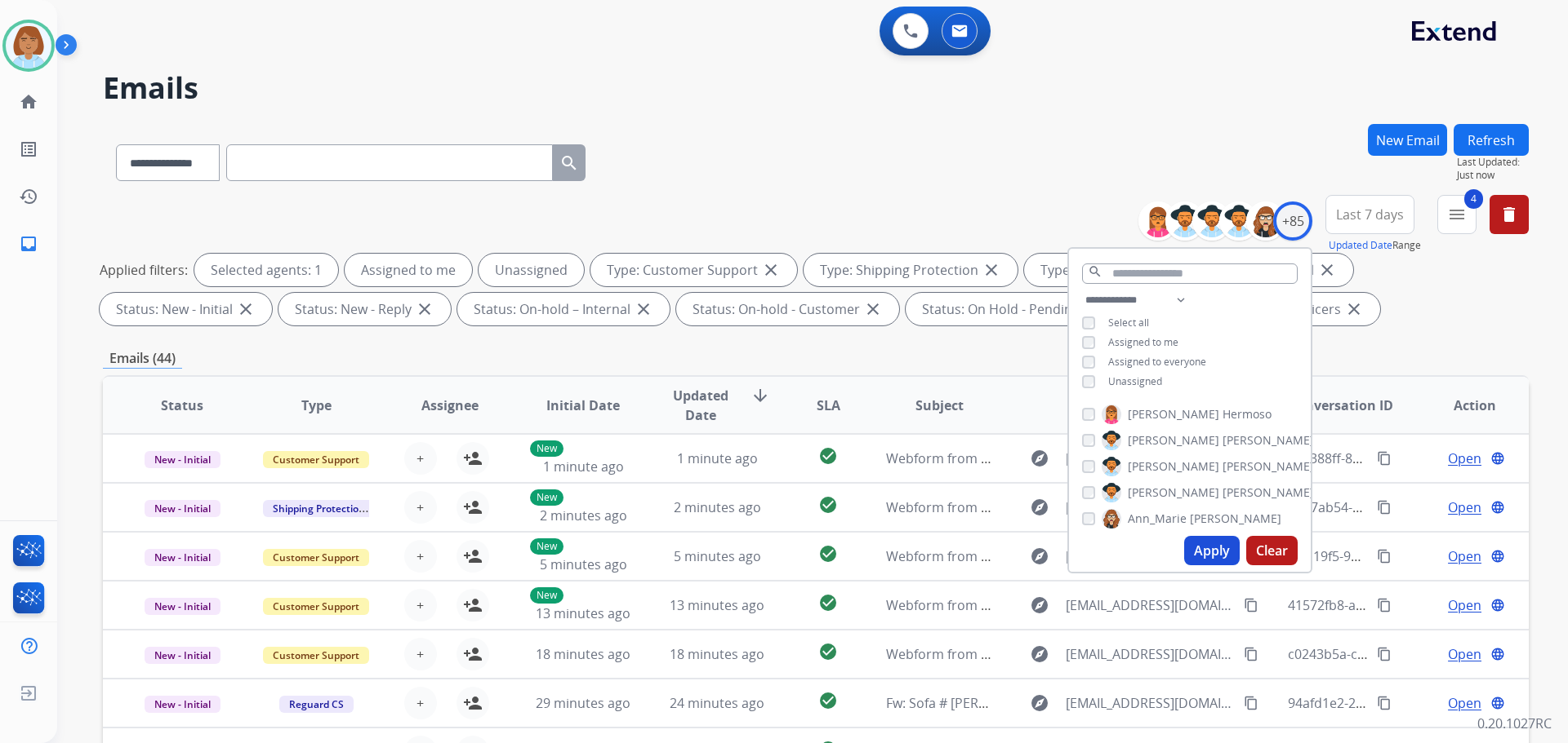
click at [1136, 379] on span "Unassigned" at bounding box center [1134, 381] width 53 height 14
click at [1211, 544] on button "Apply" at bounding box center [1212, 551] width 55 height 29
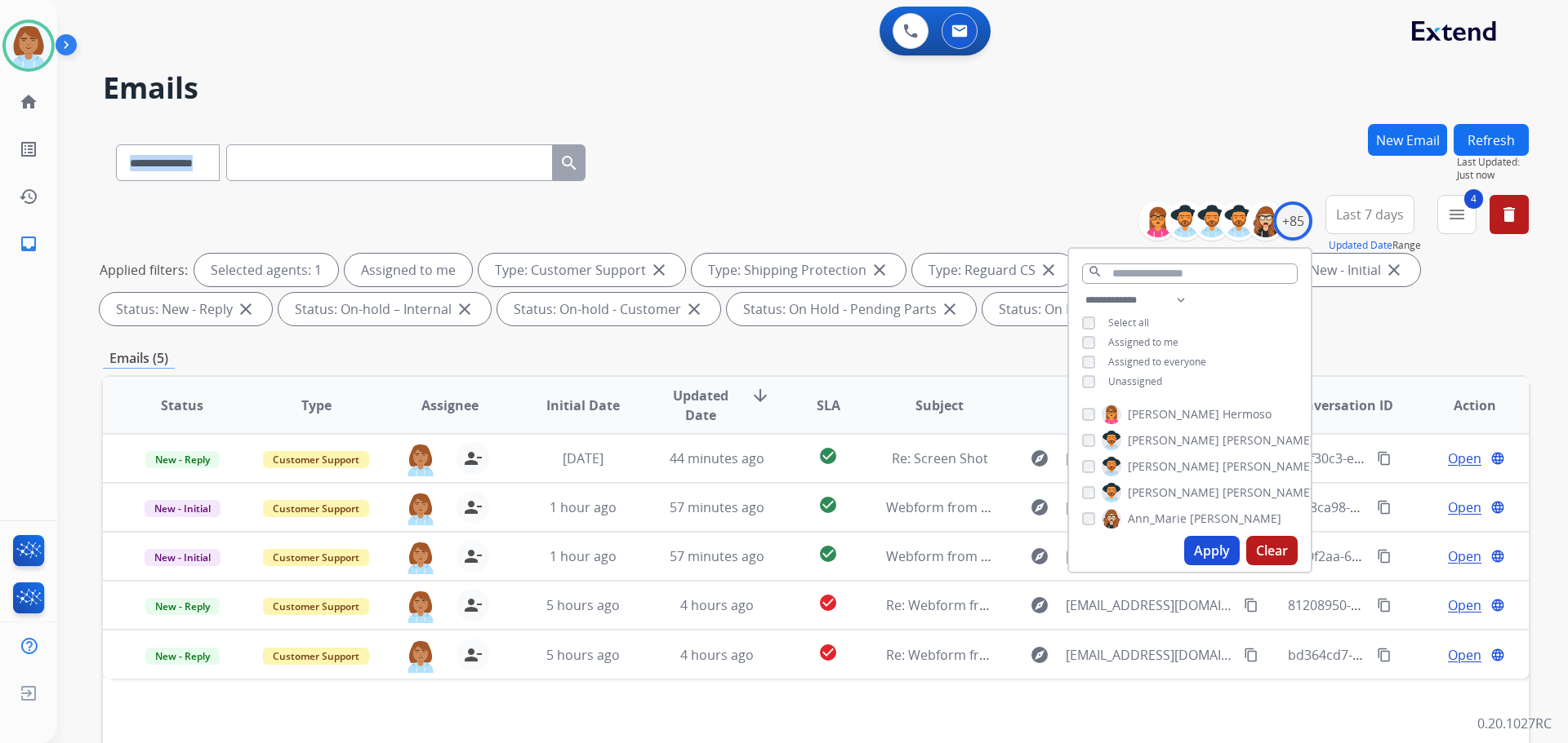
drag, startPoint x: 1211, startPoint y: 544, endPoint x: 1078, endPoint y: 70, distance: 492.3
click at [1077, 76] on div "**********" at bounding box center [792, 430] width 1471 height 743
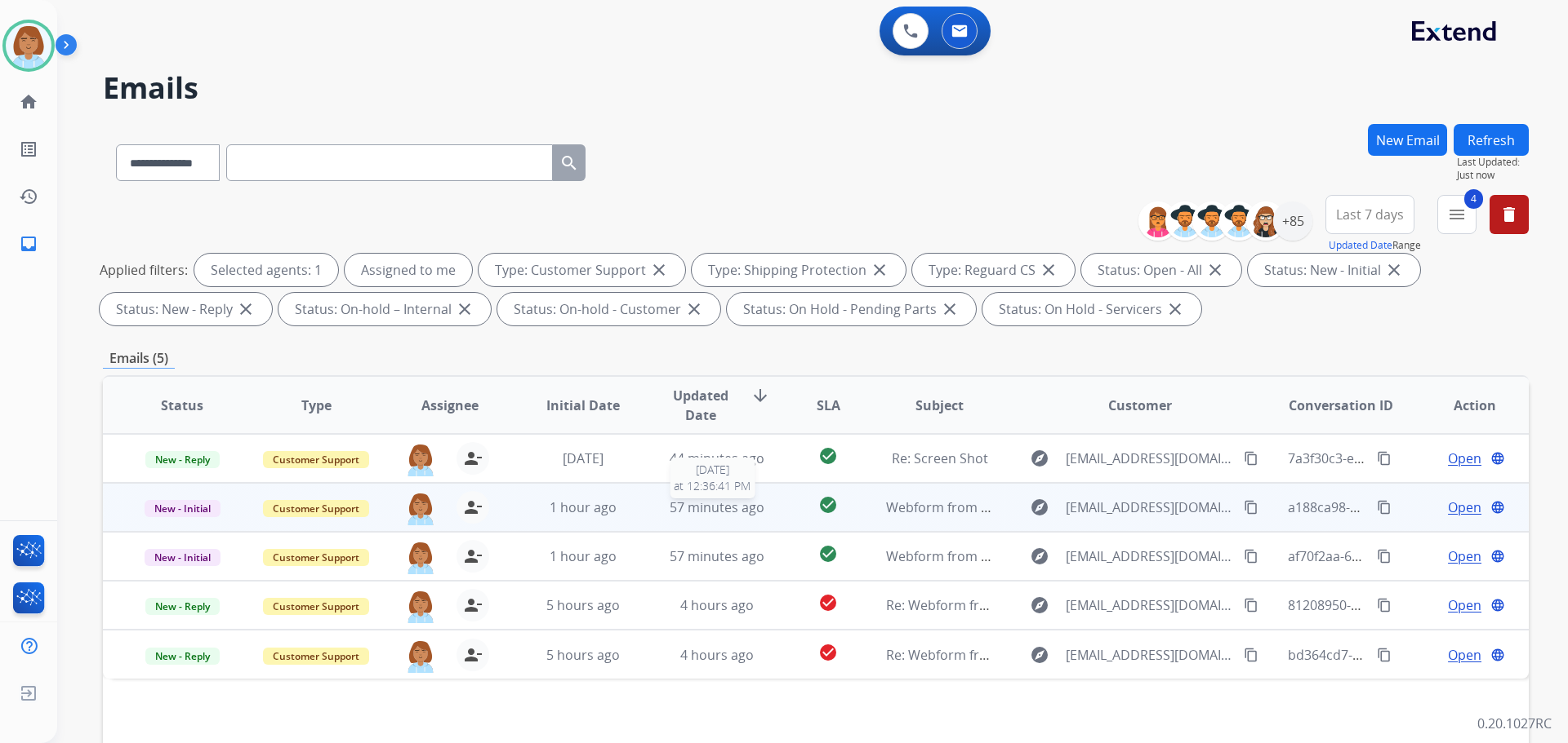
click at [707, 515] on span "57 minutes ago" at bounding box center [717, 507] width 95 height 18
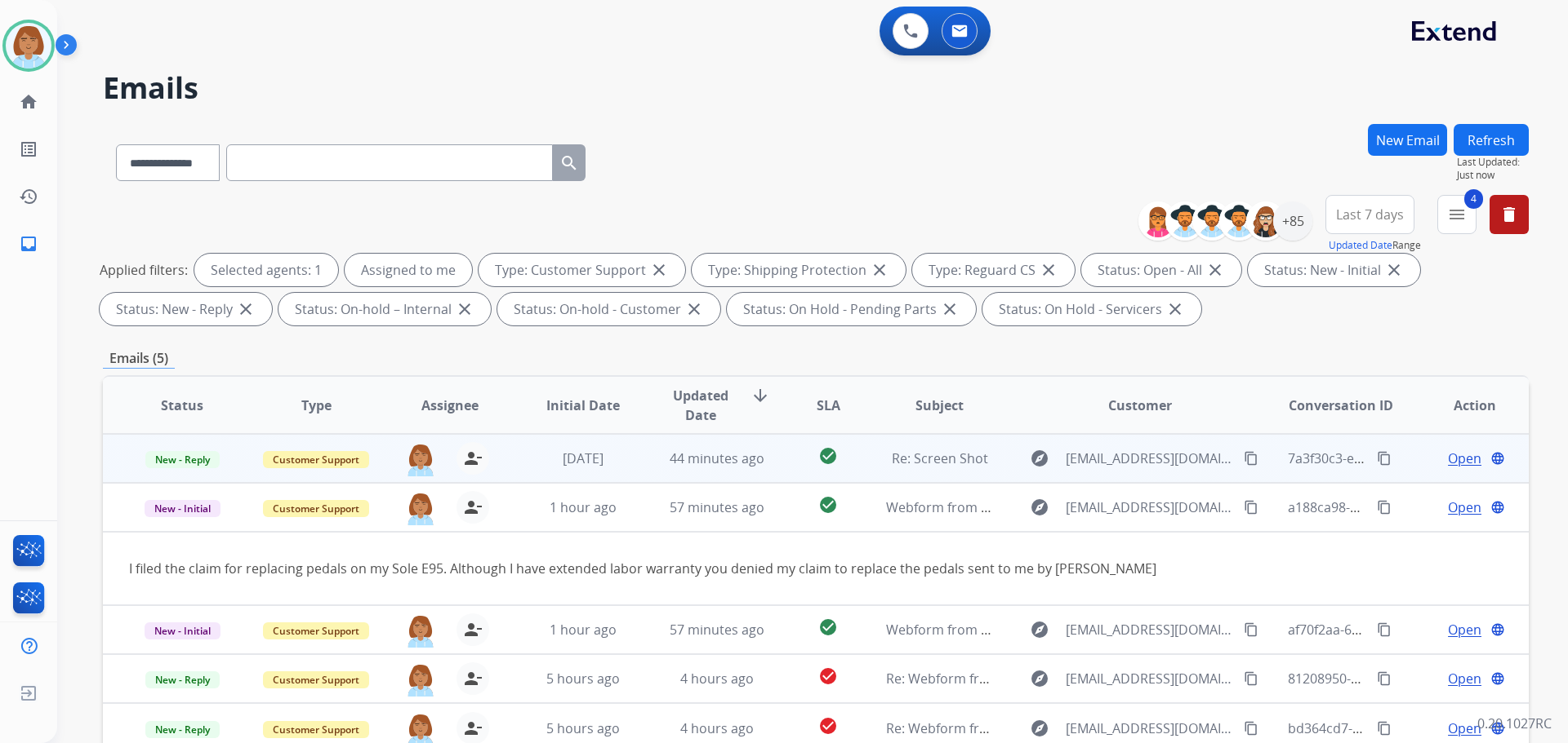
click at [777, 454] on td "check_circle" at bounding box center [815, 458] width 89 height 49
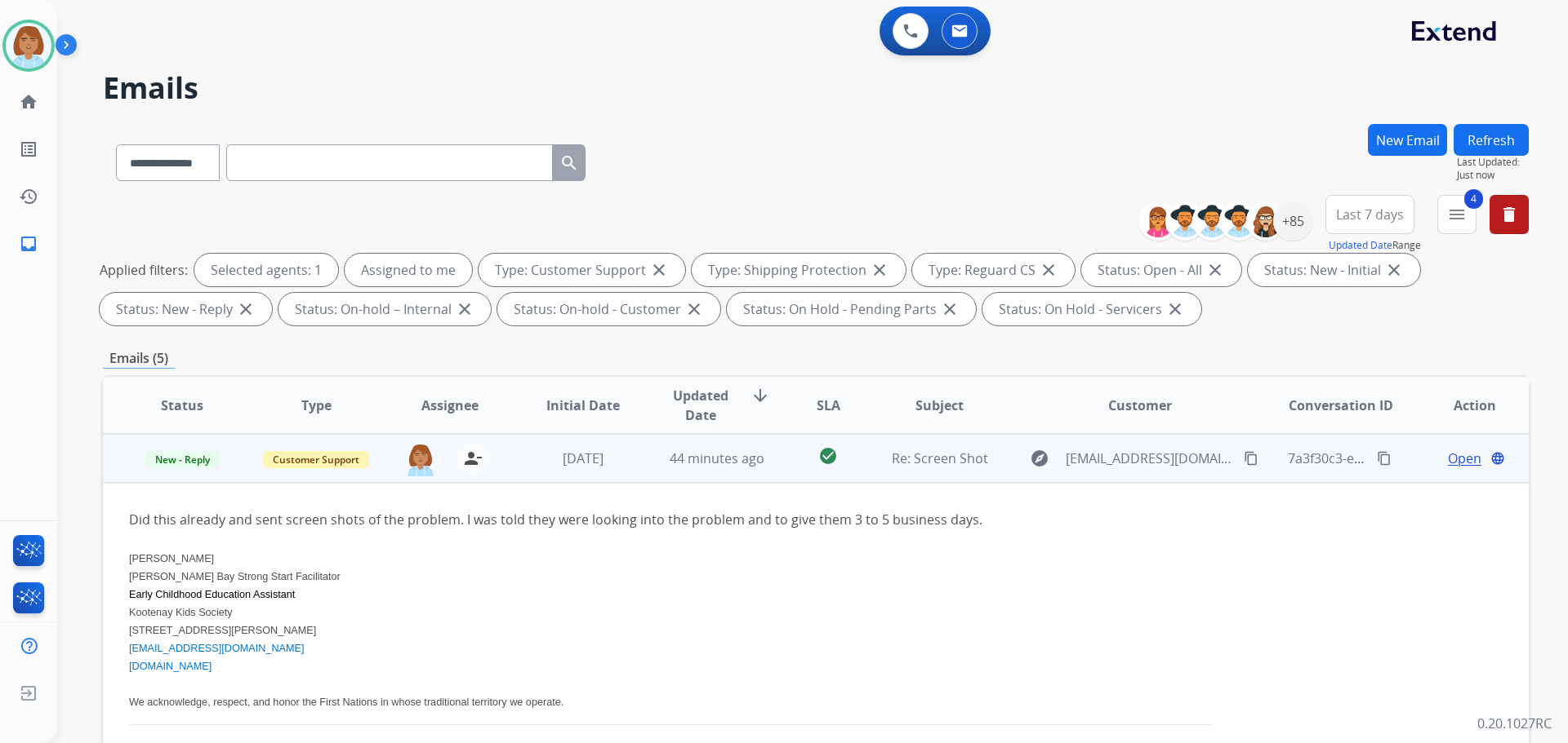
click at [860, 471] on td "Re: Screen Shot" at bounding box center [926, 458] width 134 height 49
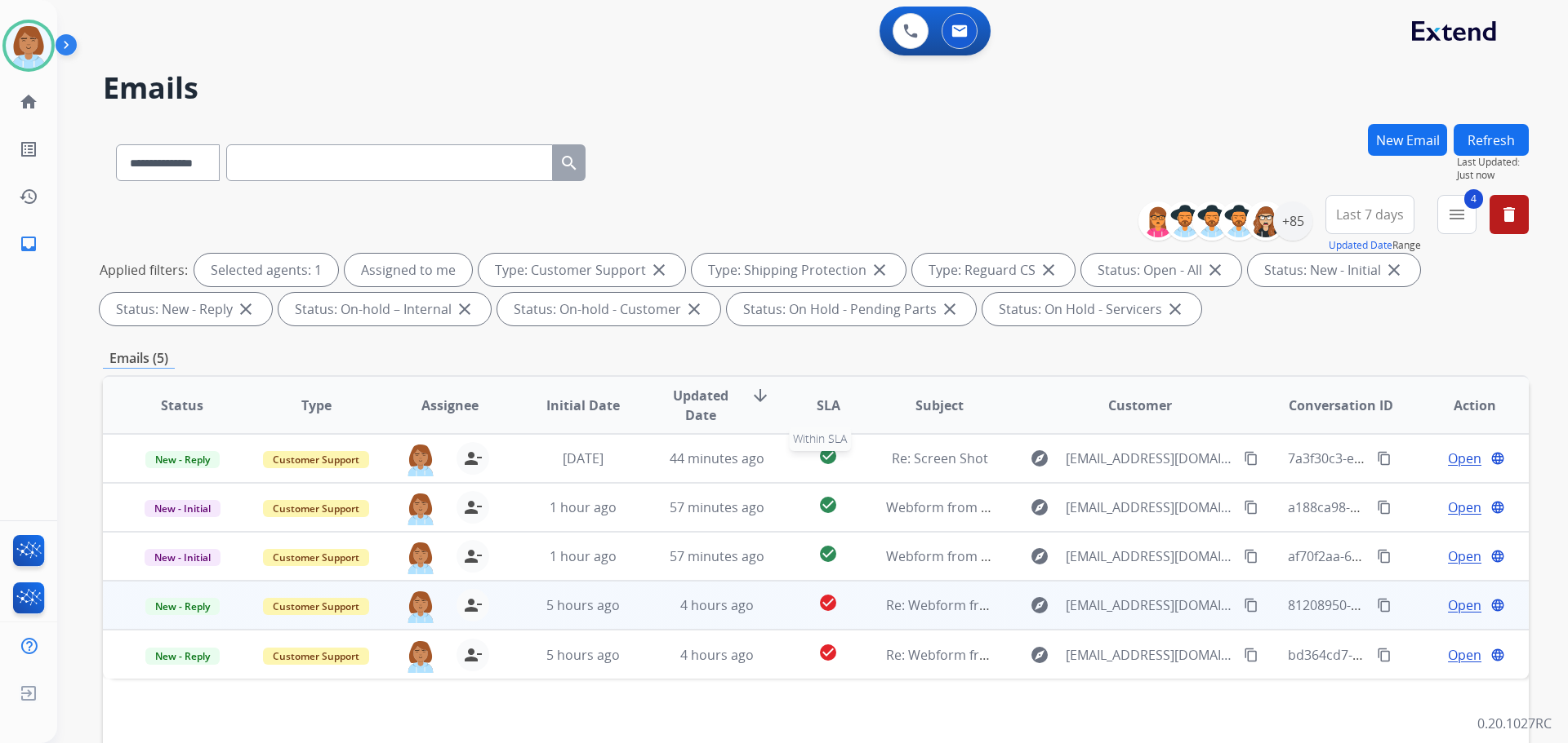
scroll to position [163, 0]
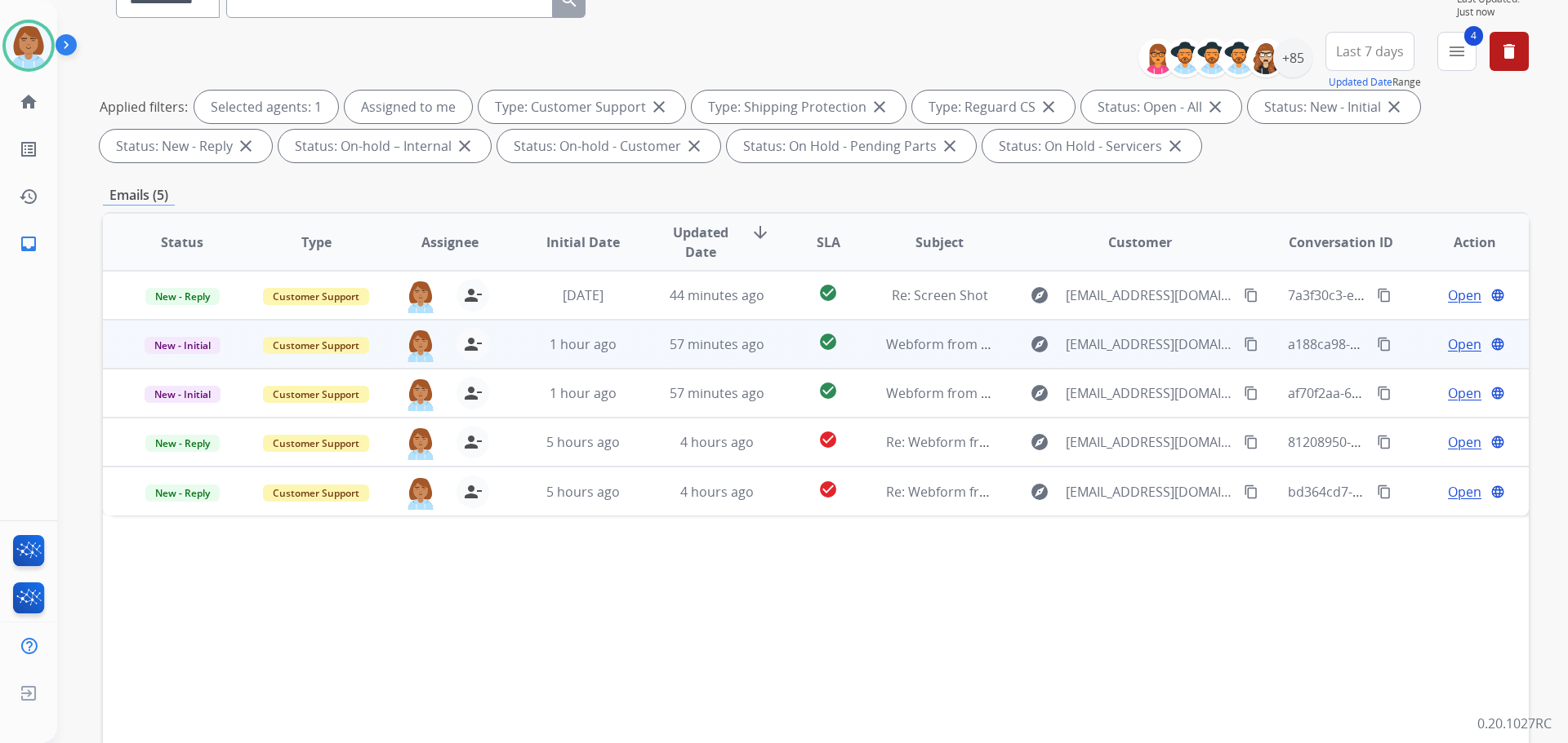
click at [871, 357] on td "Webform from [EMAIL_ADDRESS][DOMAIN_NAME] on [DATE]" at bounding box center [926, 344] width 134 height 49
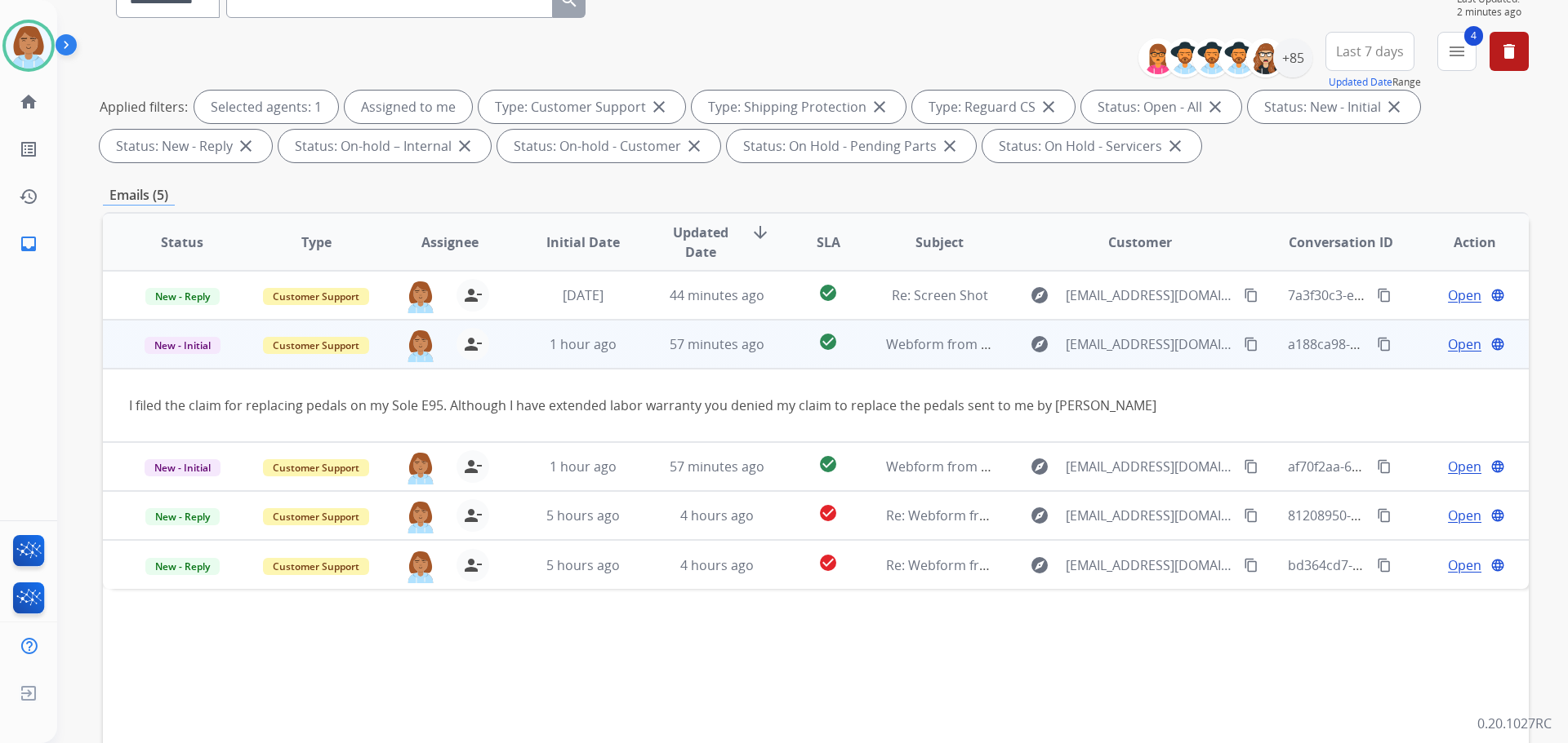
click at [871, 357] on td "Webform from [EMAIL_ADDRESS][DOMAIN_NAME] on [DATE]" at bounding box center [926, 344] width 134 height 49
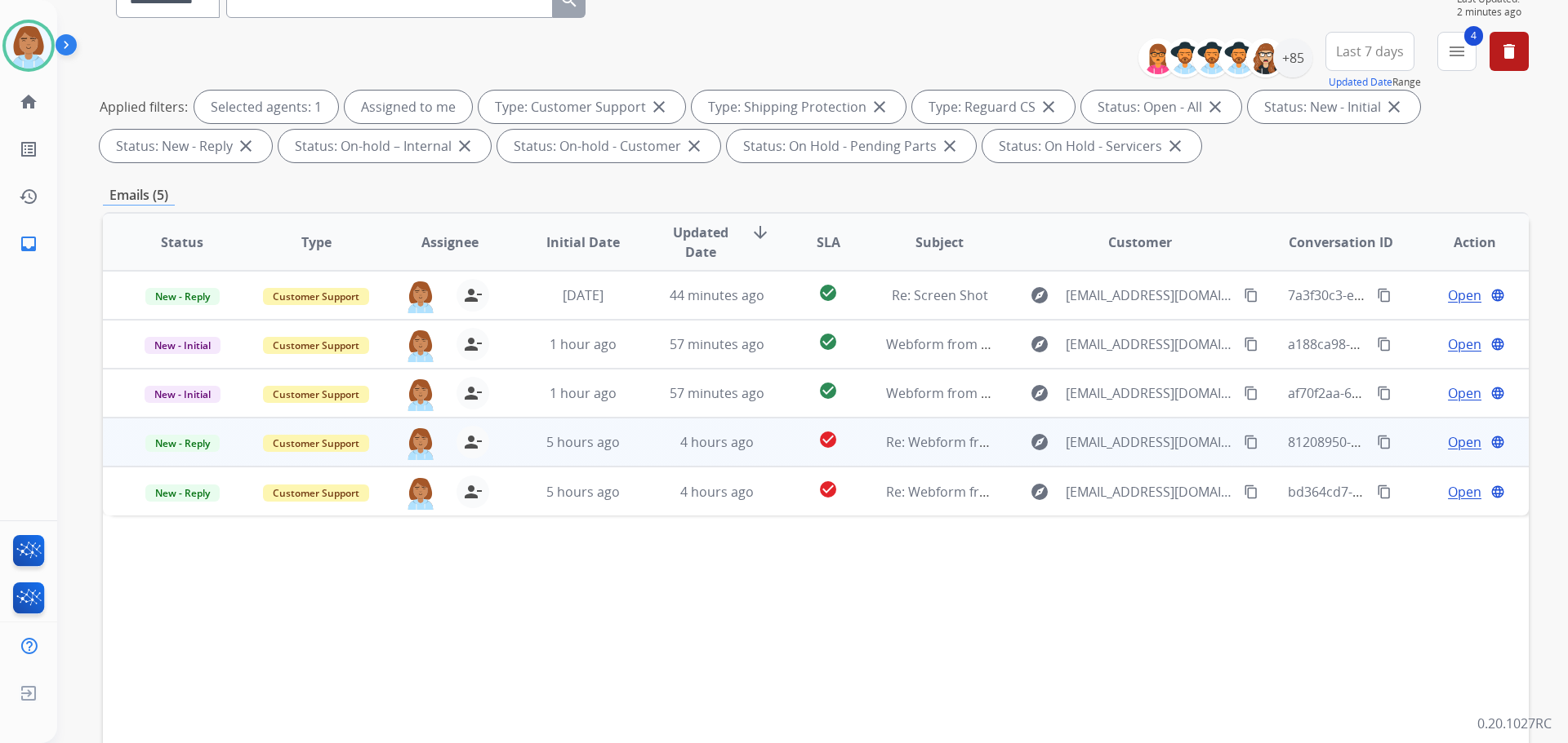
click at [860, 457] on td "Re: Webform from [EMAIL_ADDRESS][DOMAIN_NAME] on [DATE]" at bounding box center [926, 442] width 134 height 49
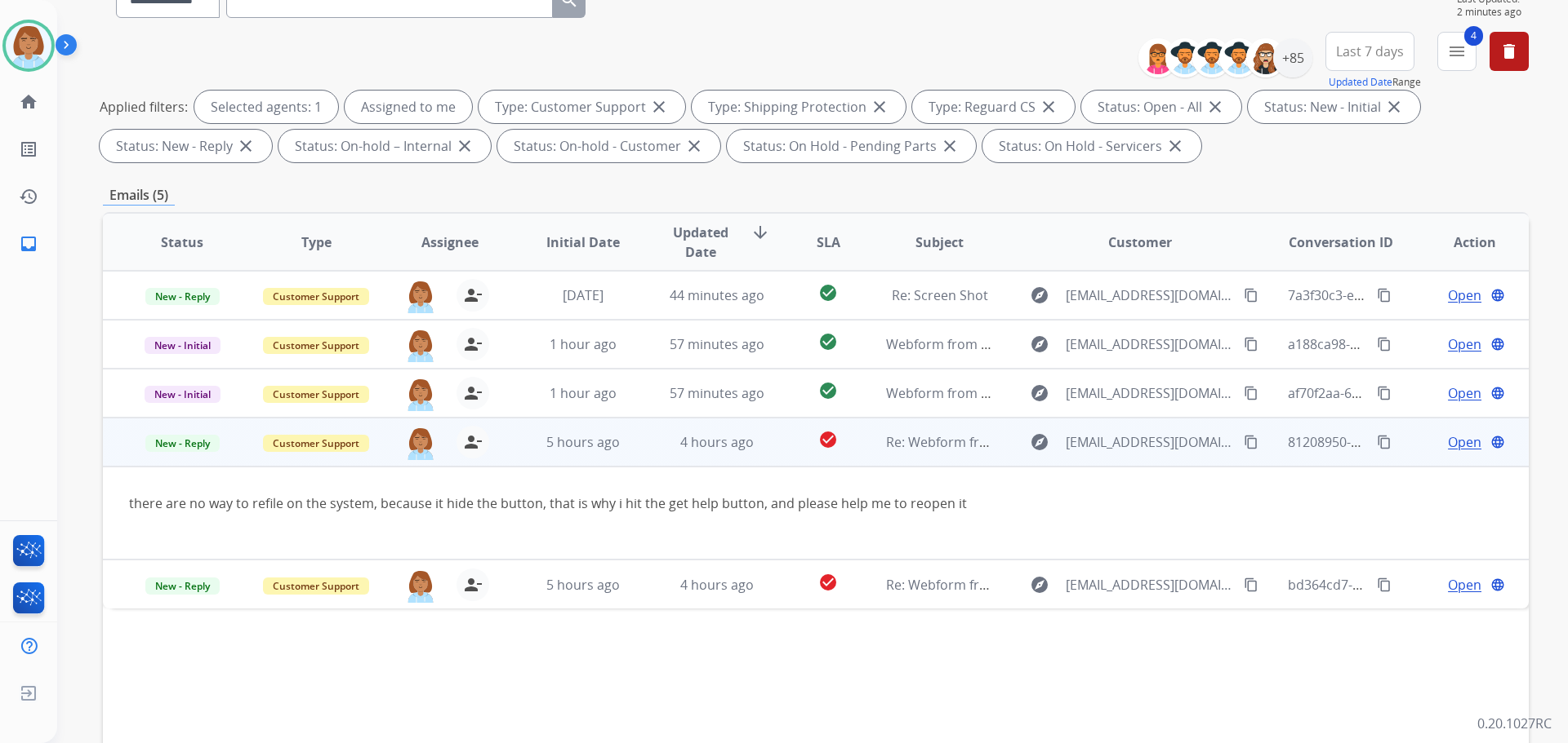
click at [1243, 444] on mat-icon "content_copy" at bounding box center [1251, 442] width 15 height 15
click at [1243, 445] on mat-icon "content_copy" at bounding box center [1251, 442] width 15 height 15
click at [1448, 445] on span "Open" at bounding box center [1465, 442] width 33 height 19
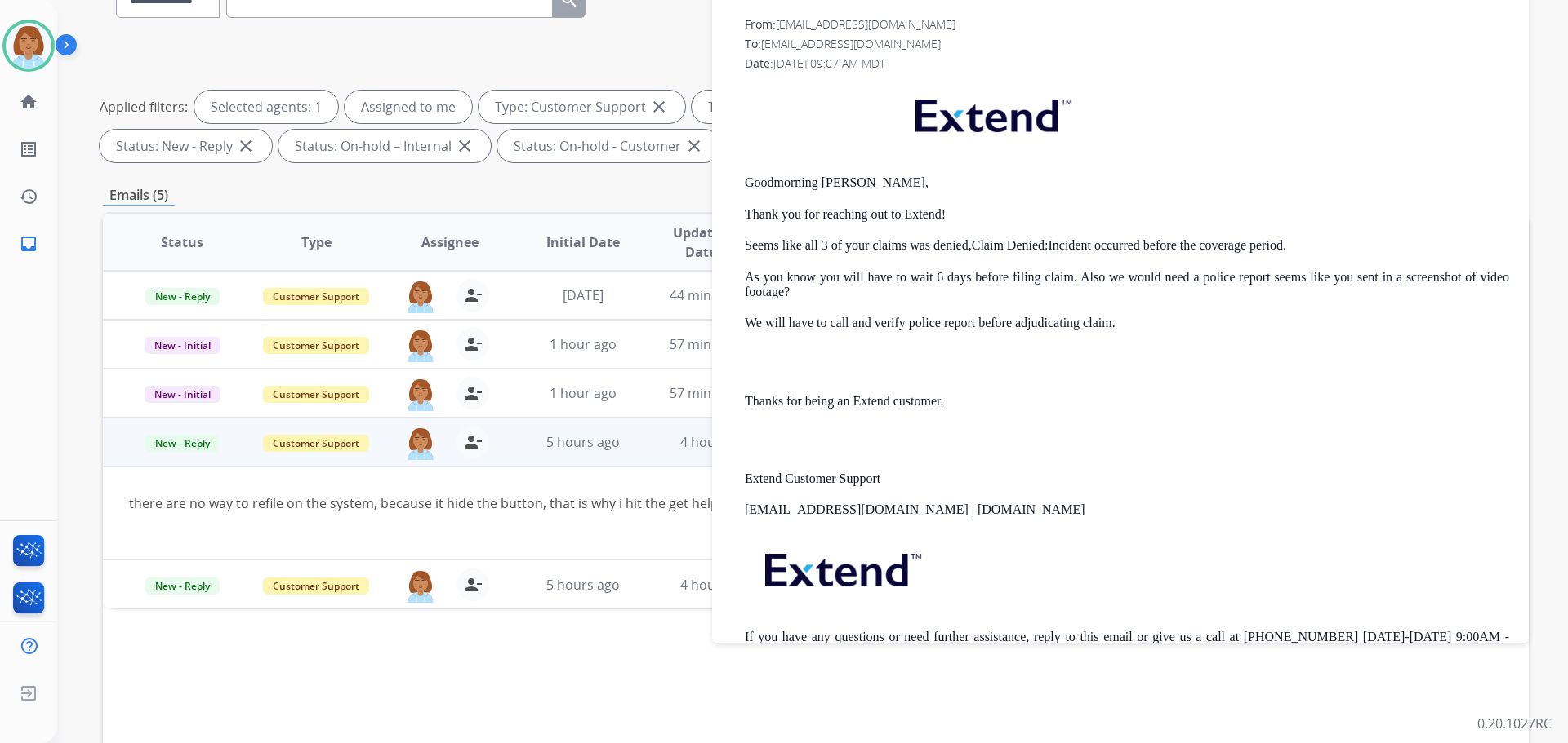
scroll to position [326, 0]
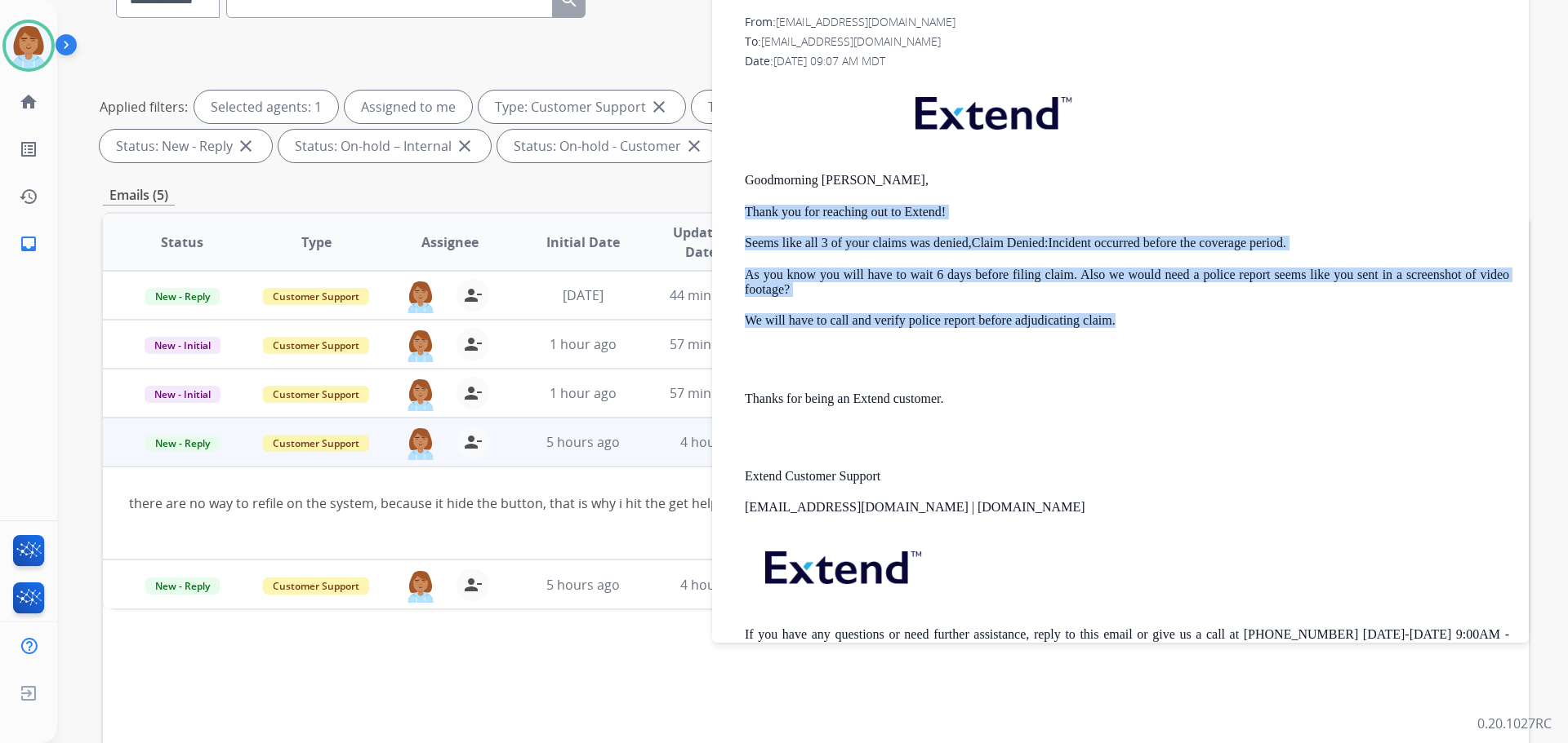
drag, startPoint x: 1122, startPoint y: 325, endPoint x: 741, endPoint y: 203, distance: 400.1
click at [741, 203] on div "From: support@extend.com To: Kellyvu03121996@gmail.com Date: 08/21/2025 - 09:07…" at bounding box center [1120, 348] width 778 height 670
copy div "Thank you for reaching out to Extend! Seems like all 3 of your claims was denie…"
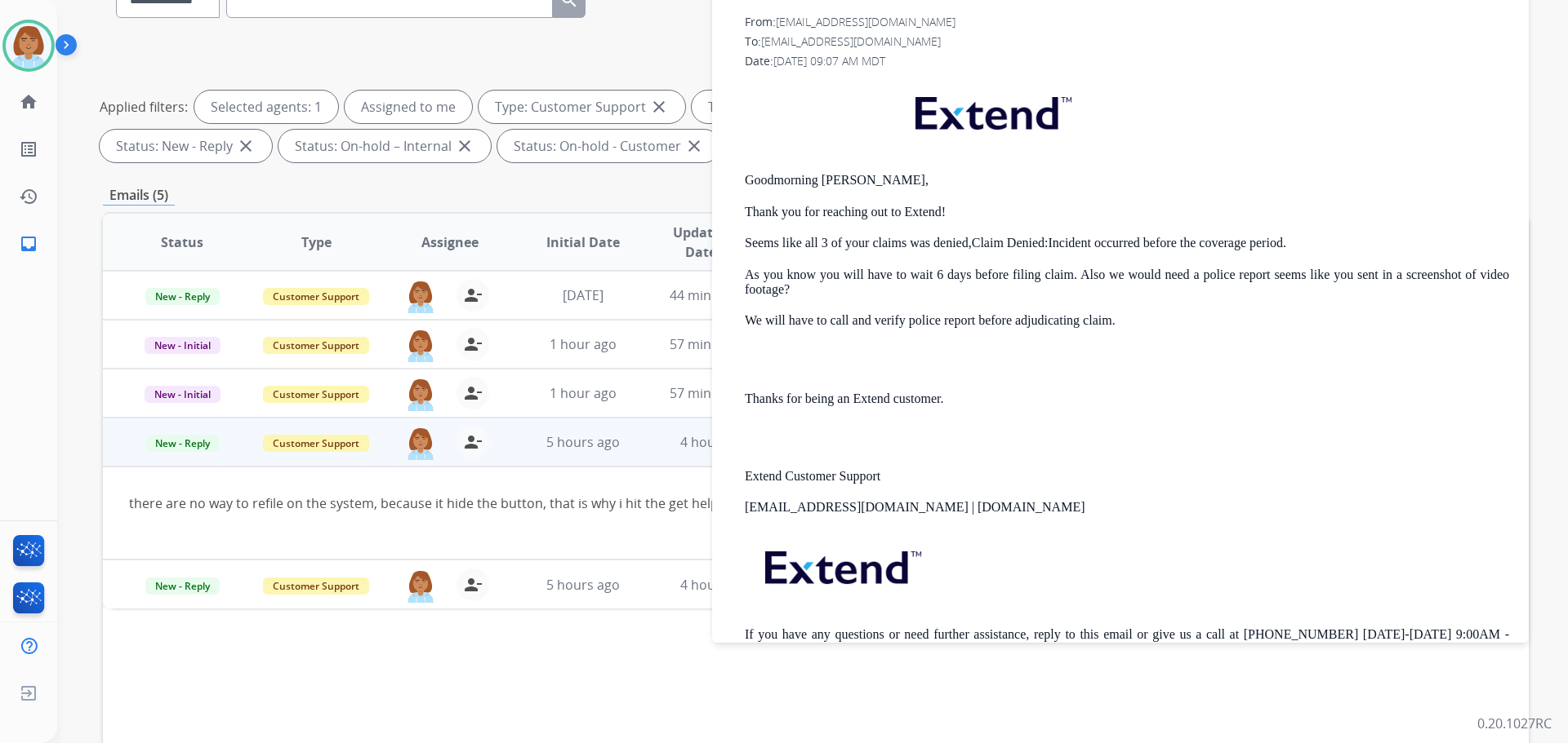
drag, startPoint x: 929, startPoint y: 167, endPoint x: 913, endPoint y: 222, distance: 57.3
click at [929, 161] on div "Goodmorning Kelly, Thank you for reaching out to Extend! Seems like all 3 of yo…" at bounding box center [1126, 381] width 765 height 607
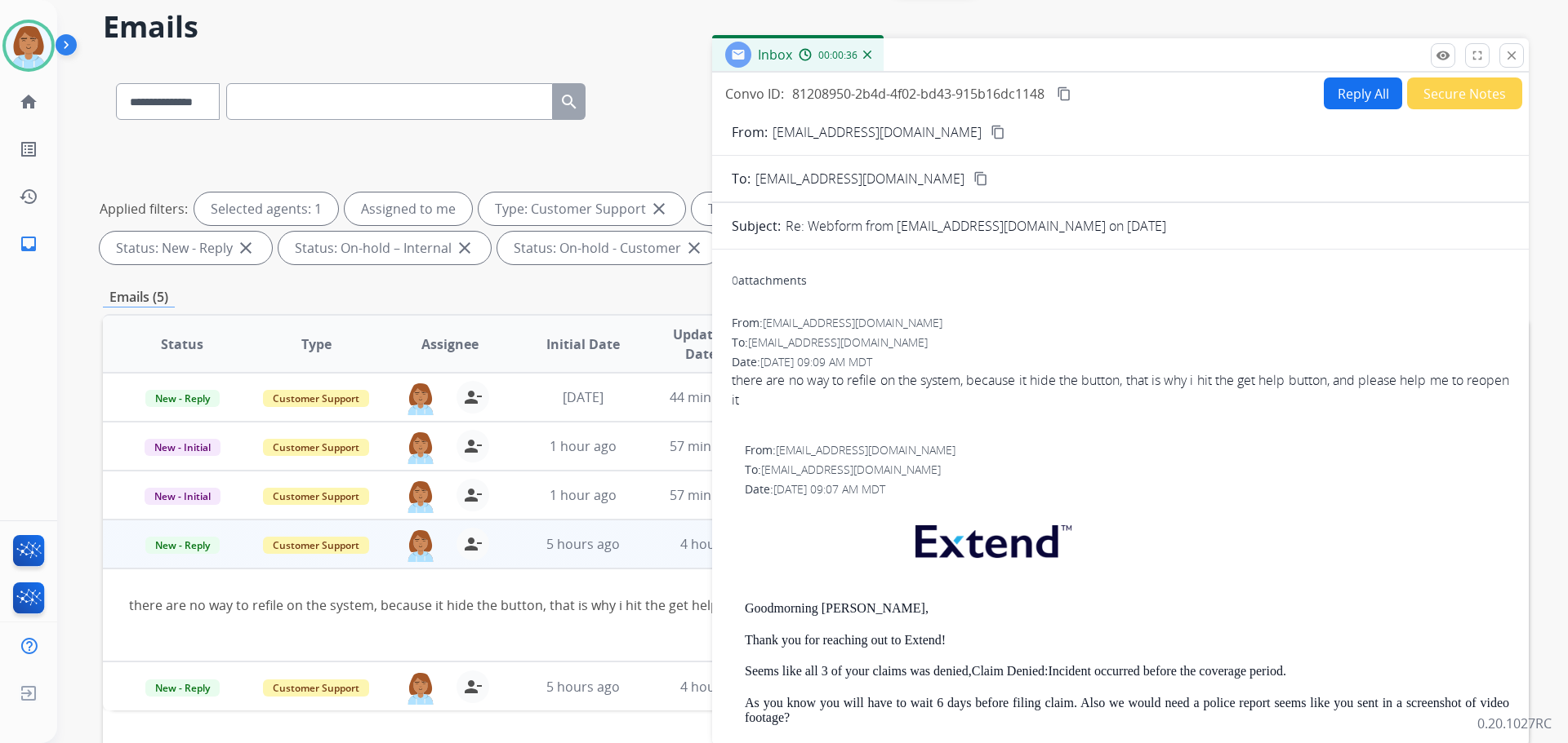
scroll to position [0, 0]
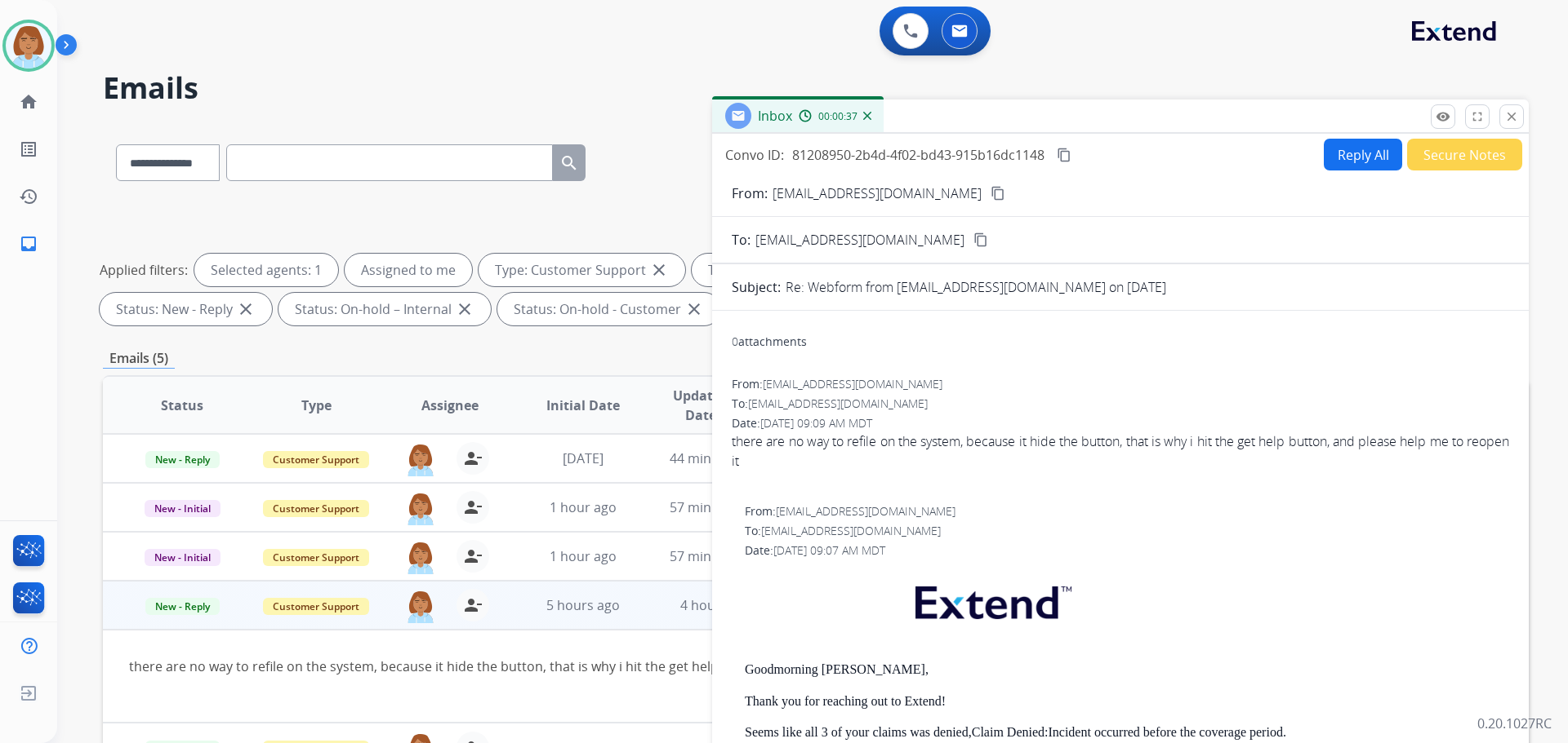
click at [1320, 174] on form "From: kellyvu03121996@gmail.com content_copy To: support@extend.com content_cop…" at bounding box center [1120, 729] width 816 height 1117
click at [1327, 161] on button "Reply All" at bounding box center [1362, 154] width 78 height 32
select select "**********"
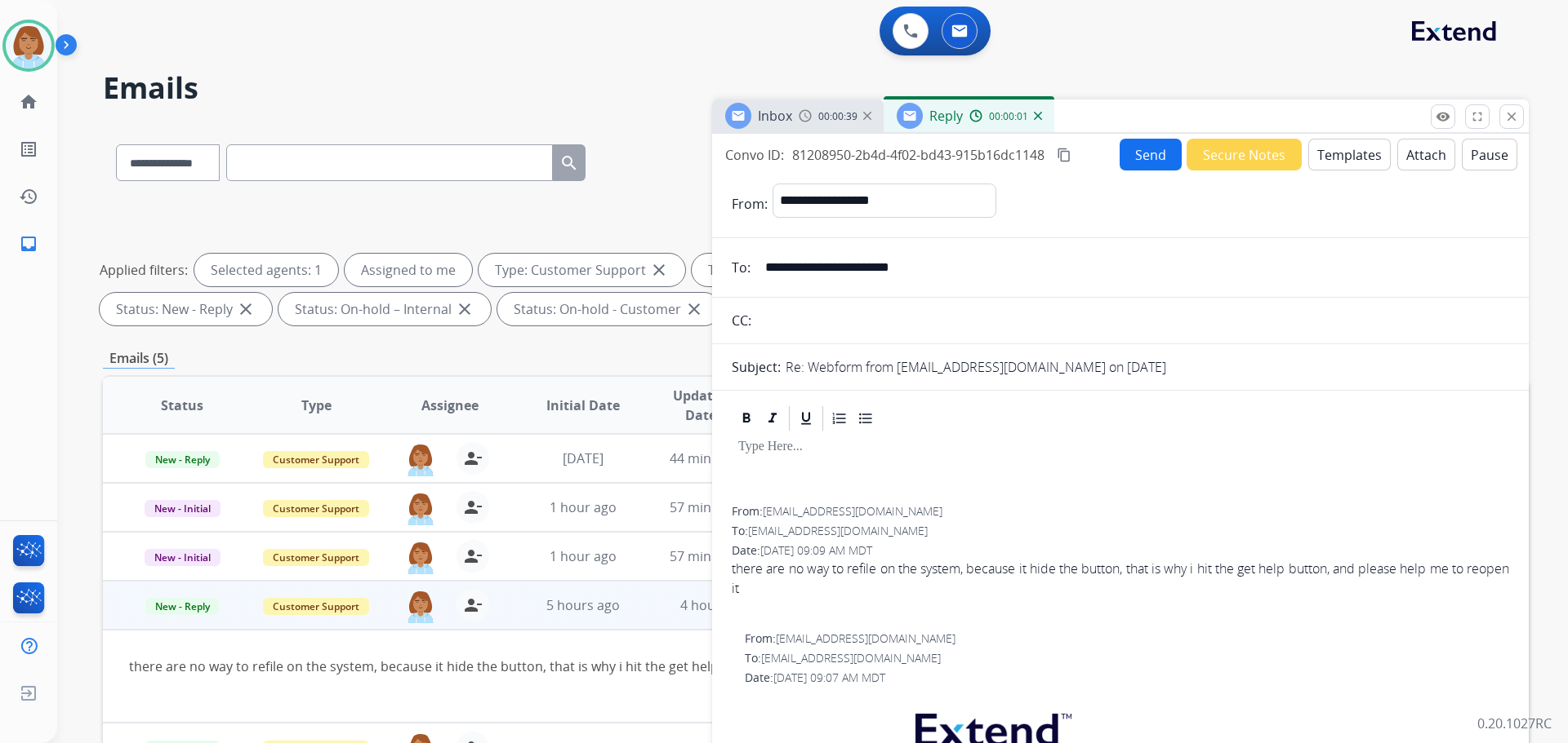
click at [1352, 146] on button "Templates" at bounding box center [1348, 154] width 82 height 32
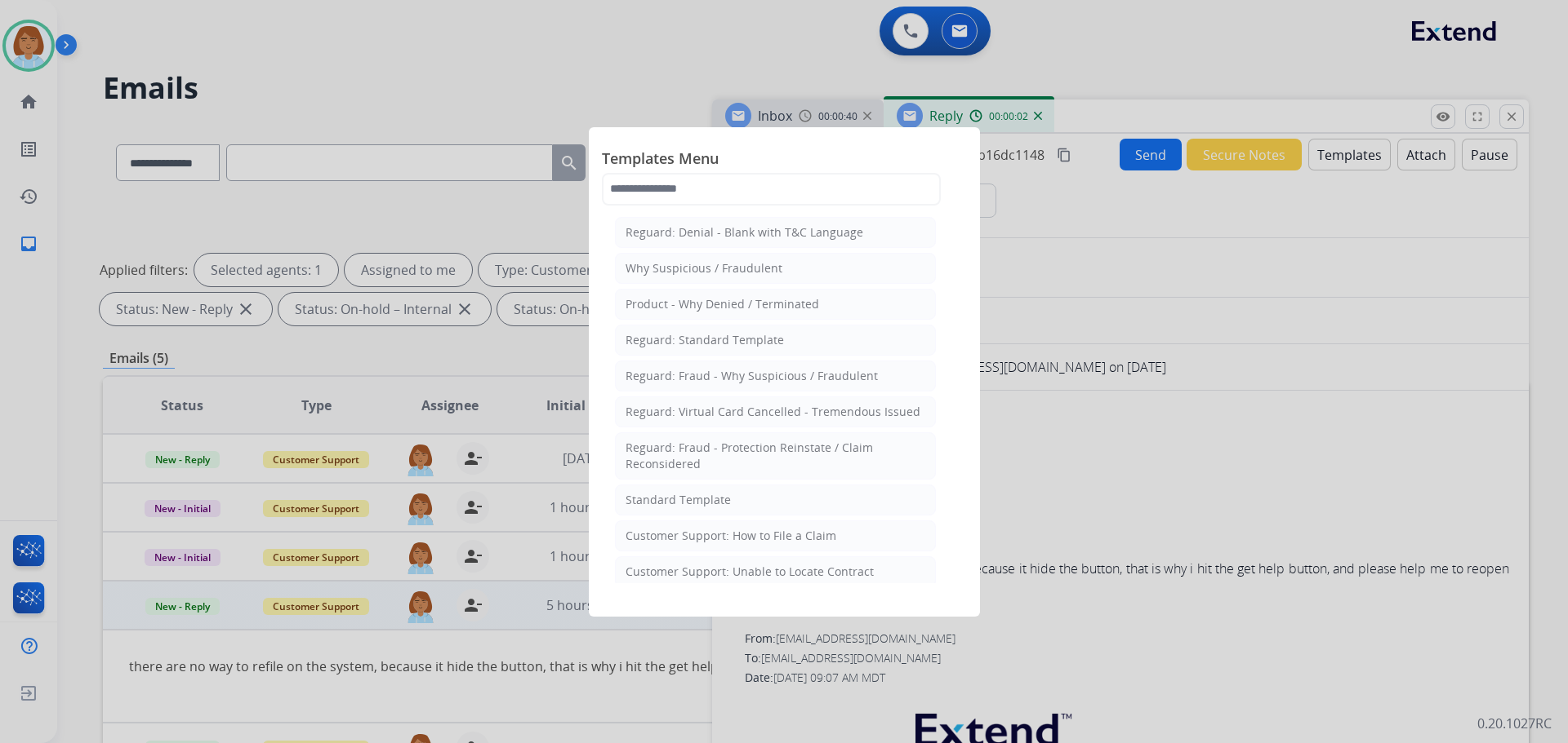
click at [873, 4] on div at bounding box center [784, 372] width 1568 height 743
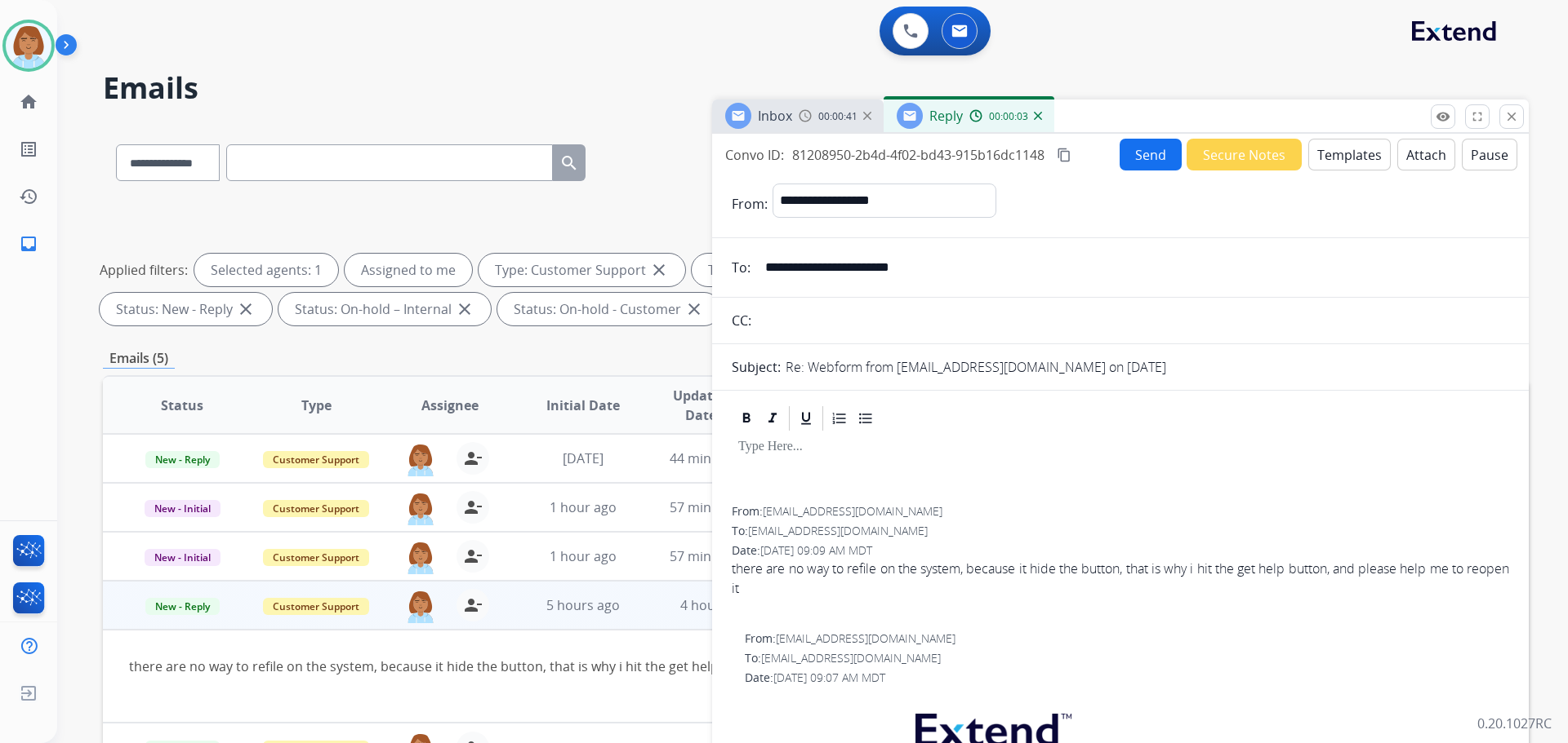
click at [856, 0] on html "**********" at bounding box center [784, 372] width 1568 height 743
drag, startPoint x: 856, startPoint y: -25, endPoint x: 1342, endPoint y: 169, distance: 523.3
click at [1342, 169] on button "Templates" at bounding box center [1348, 154] width 82 height 32
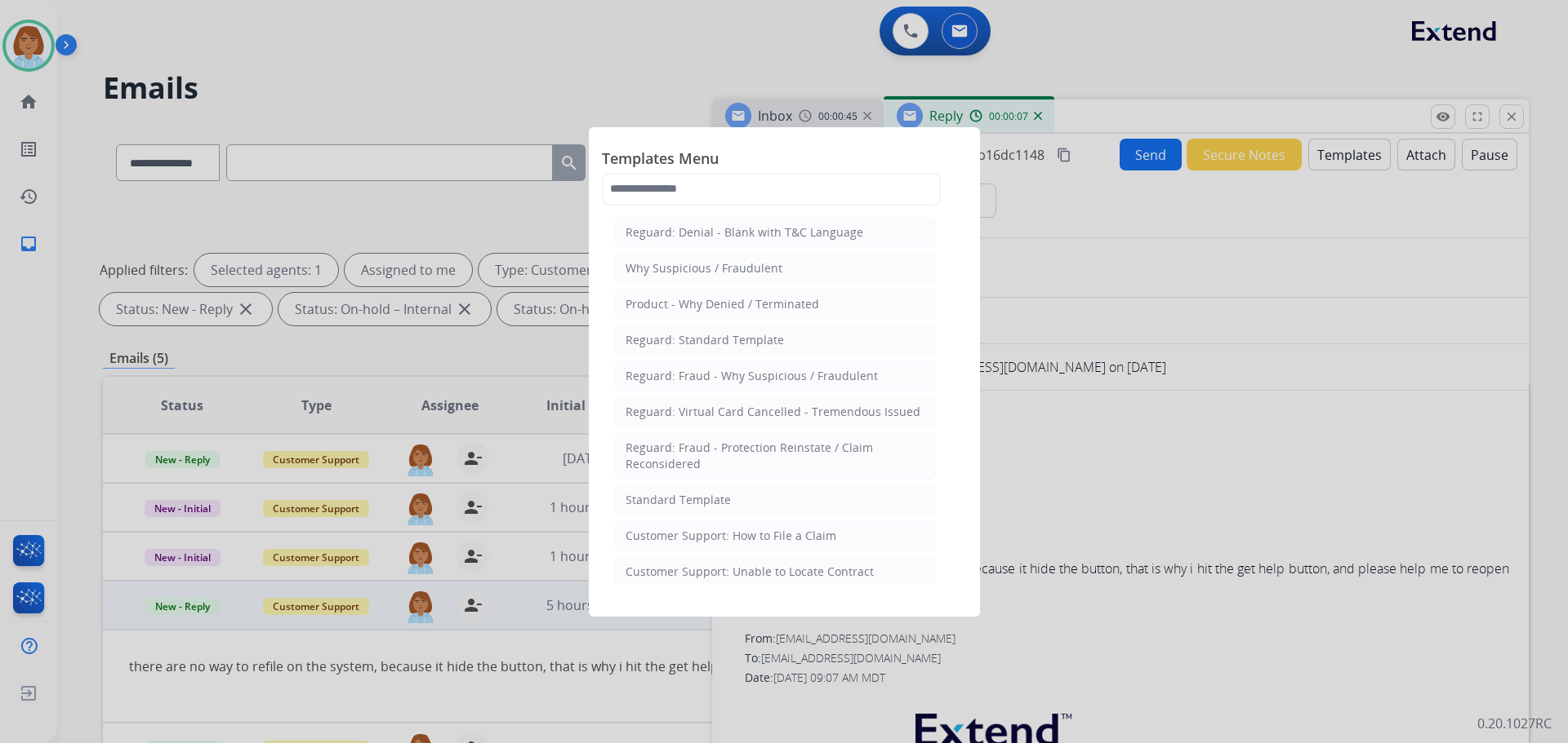
click at [722, 514] on li "Standard Template" at bounding box center [776, 501] width 321 height 31
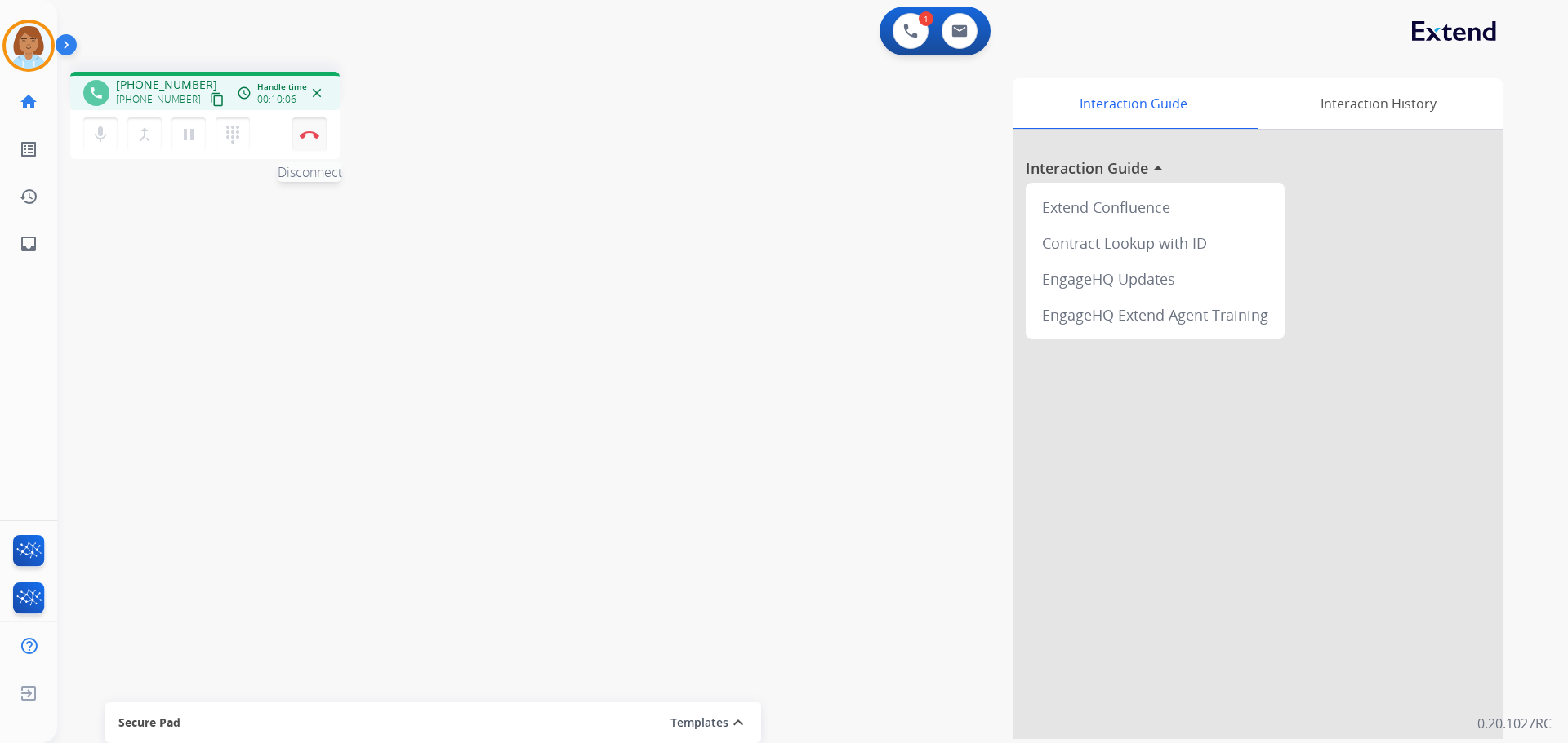
click at [317, 141] on button "Disconnect" at bounding box center [309, 134] width 34 height 34
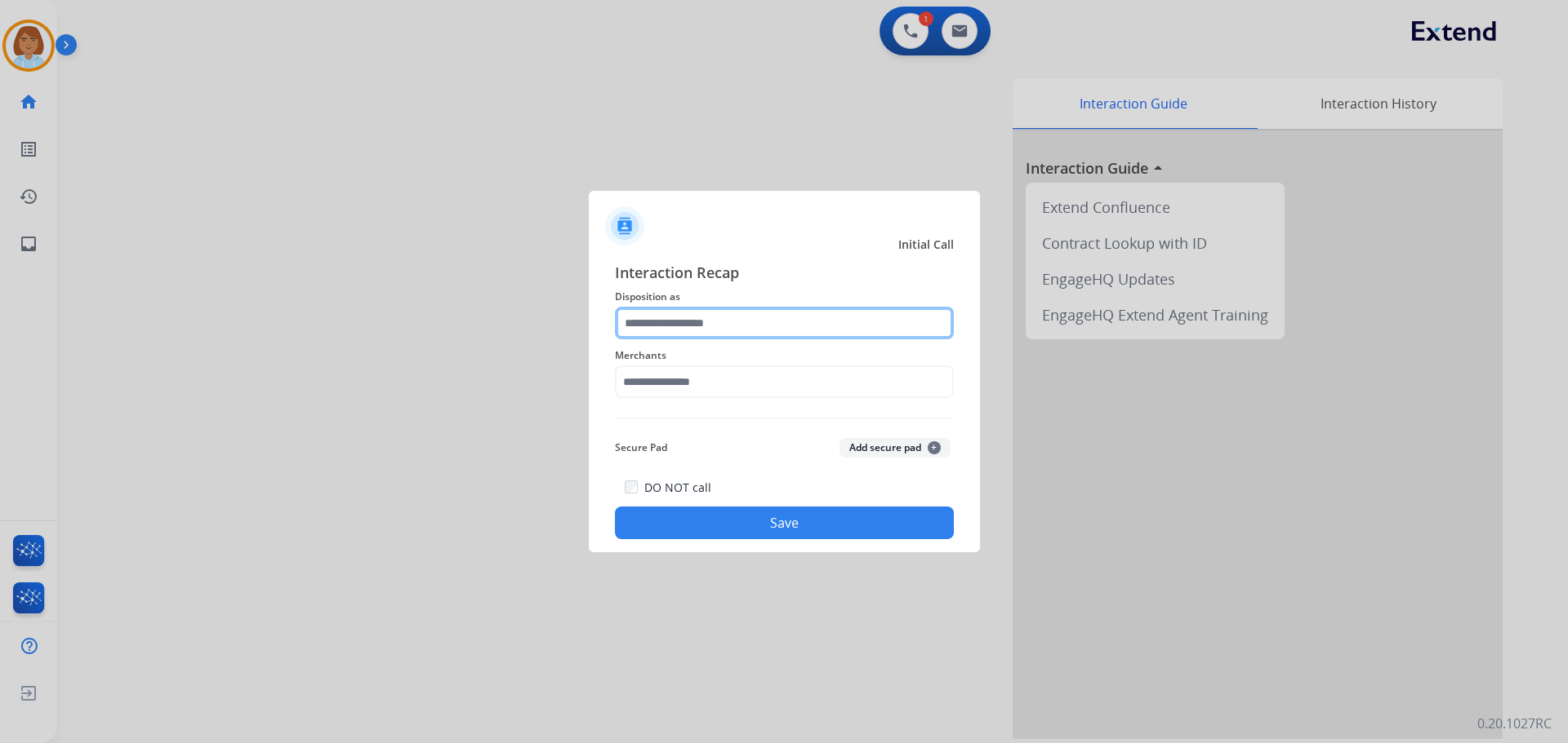
click at [736, 329] on input "text" at bounding box center [784, 323] width 339 height 32
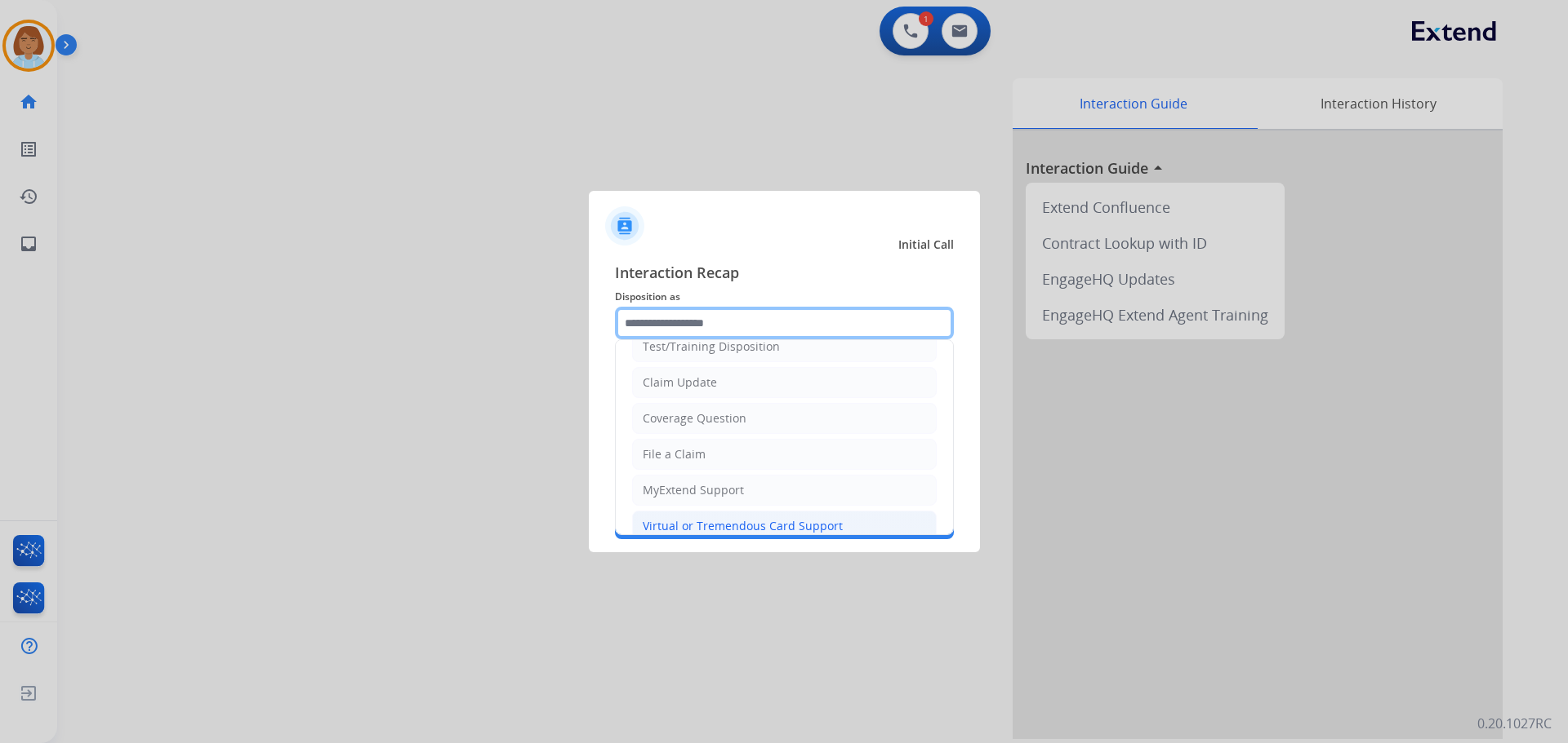
scroll to position [82, 0]
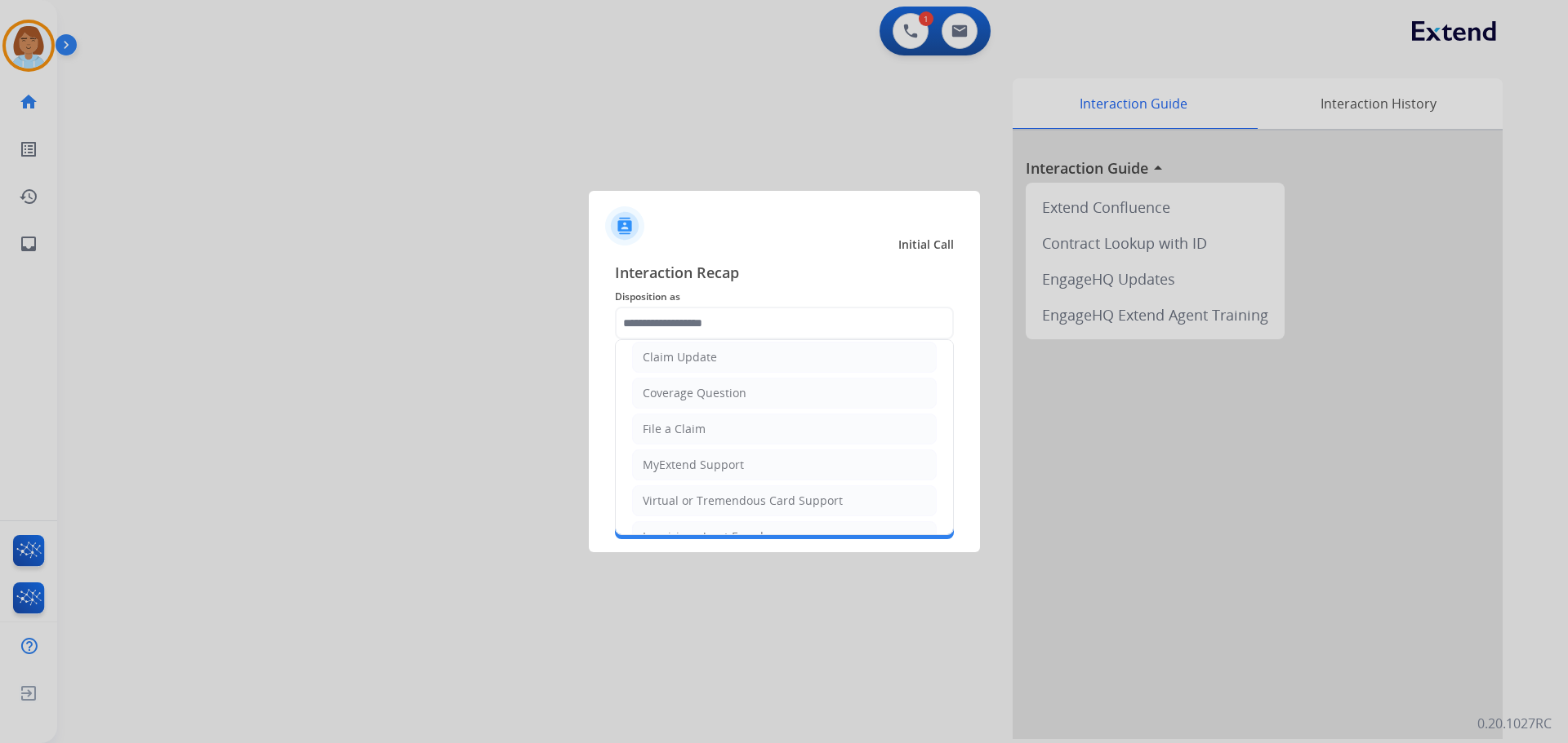
click at [712, 431] on li "File a Claim" at bounding box center [784, 430] width 304 height 31
type input "**********"
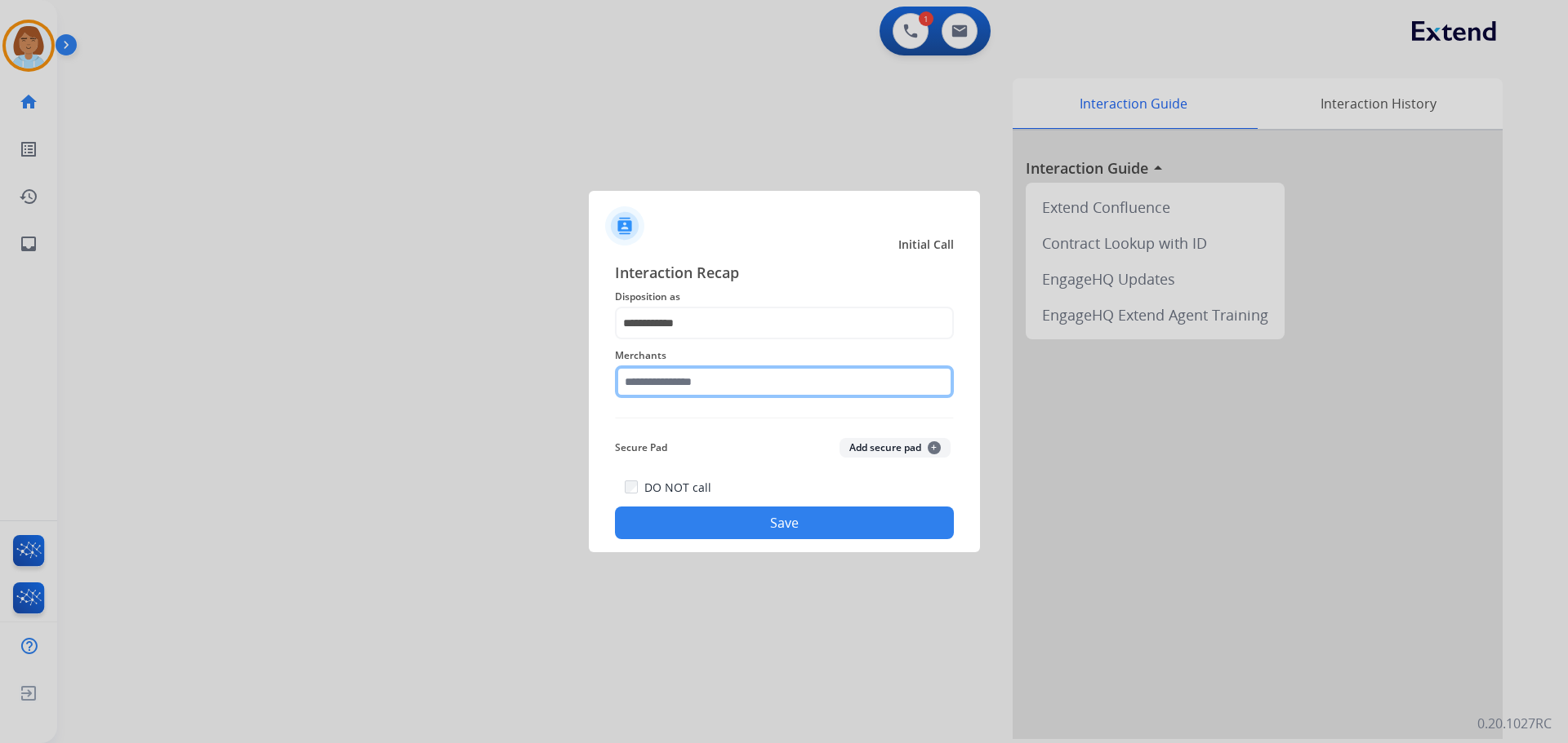
click at [707, 381] on input "text" at bounding box center [784, 382] width 339 height 32
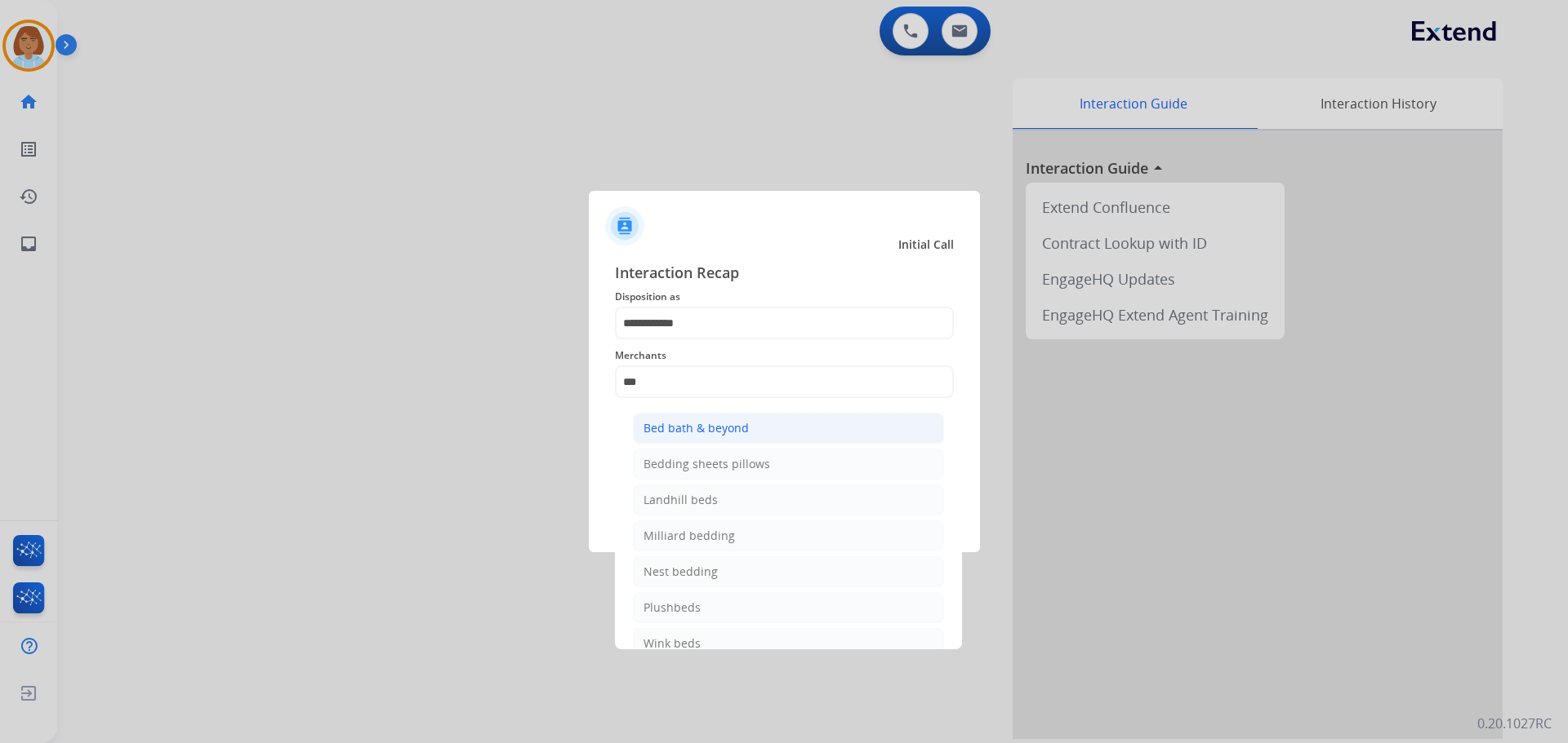
click at [710, 432] on div "Bed bath & beyond" at bounding box center [696, 429] width 105 height 17
type input "**********"
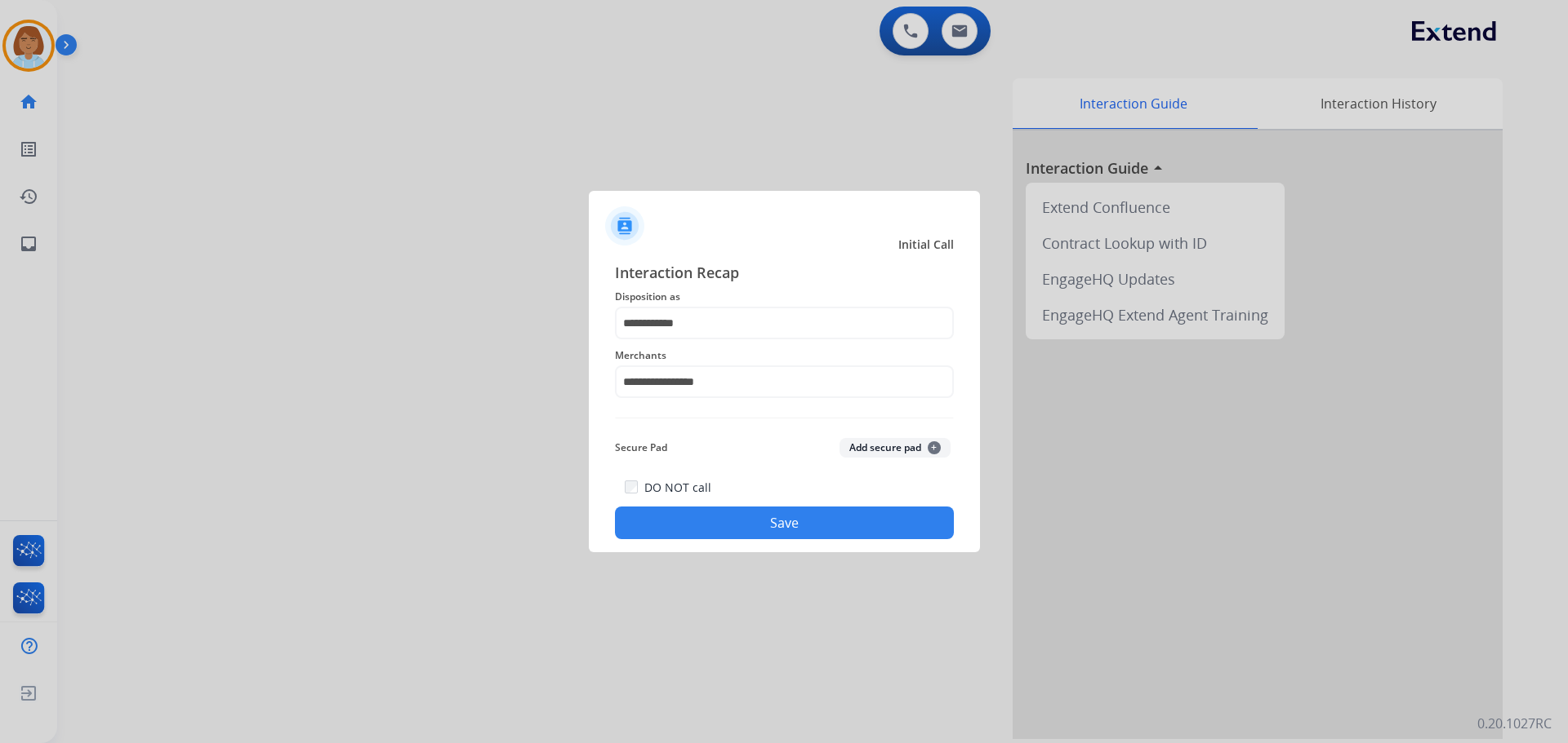
click at [749, 525] on button "Save" at bounding box center [784, 523] width 339 height 32
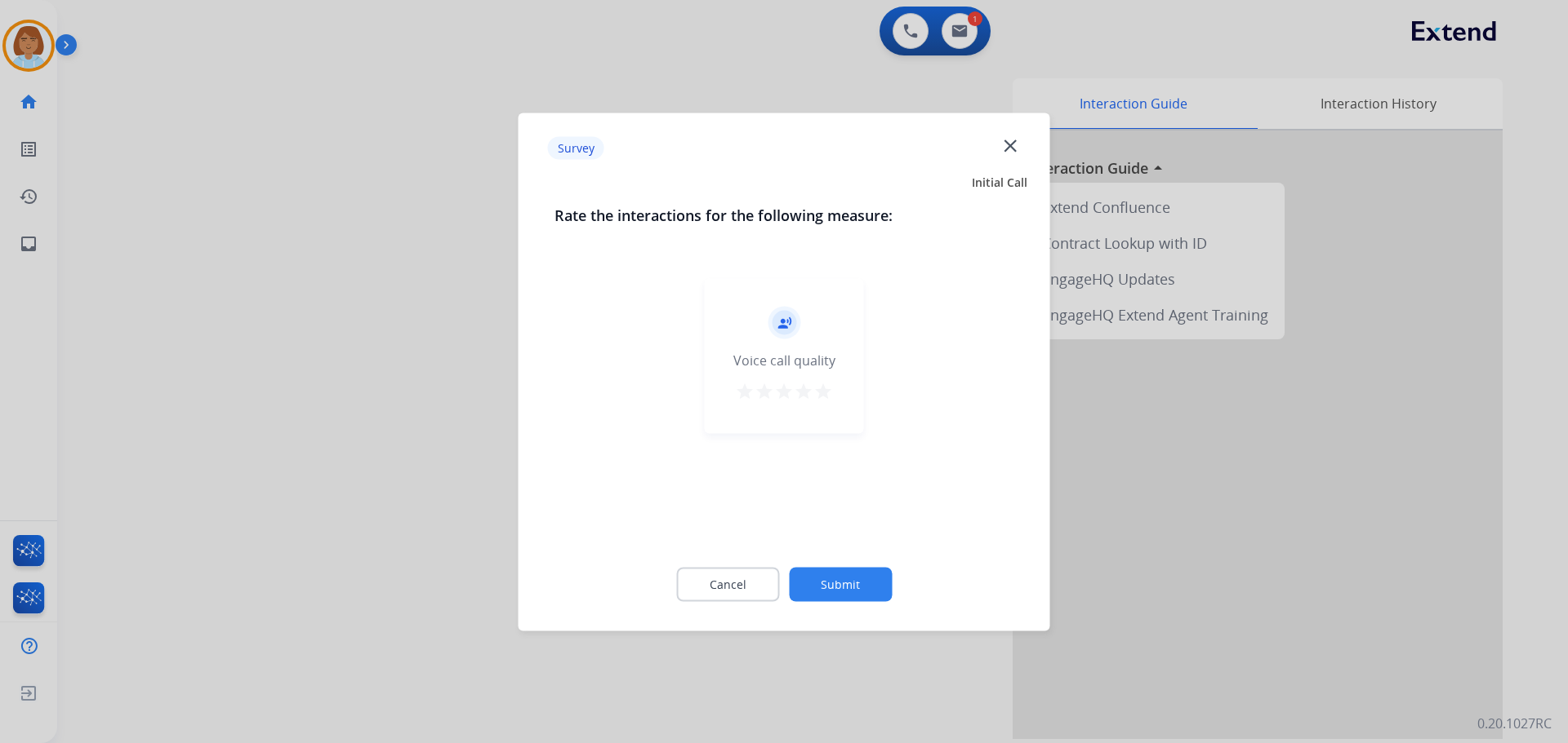
click at [865, 573] on button "Submit" at bounding box center [840, 584] width 103 height 34
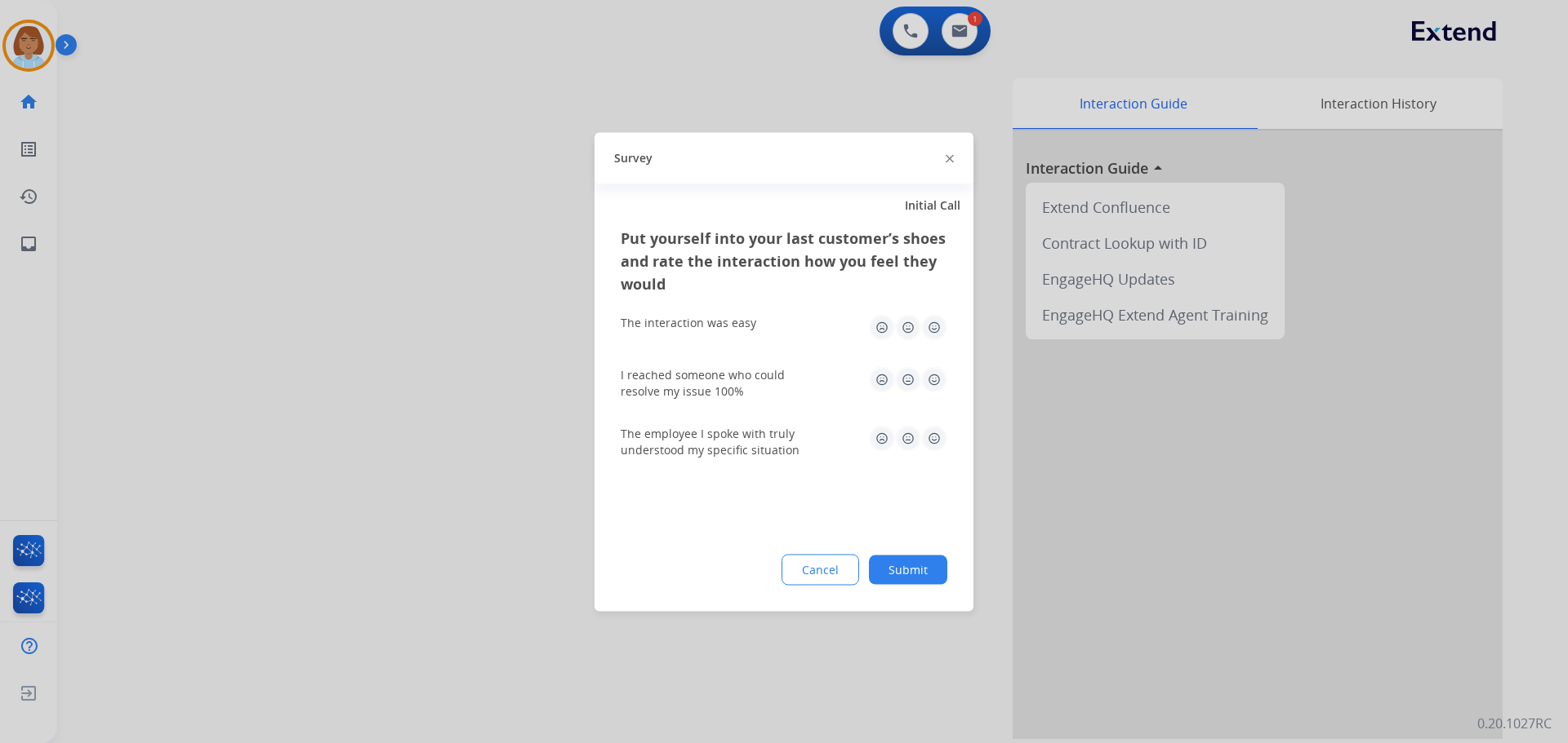
click at [879, 568] on button "Submit" at bounding box center [908, 570] width 78 height 29
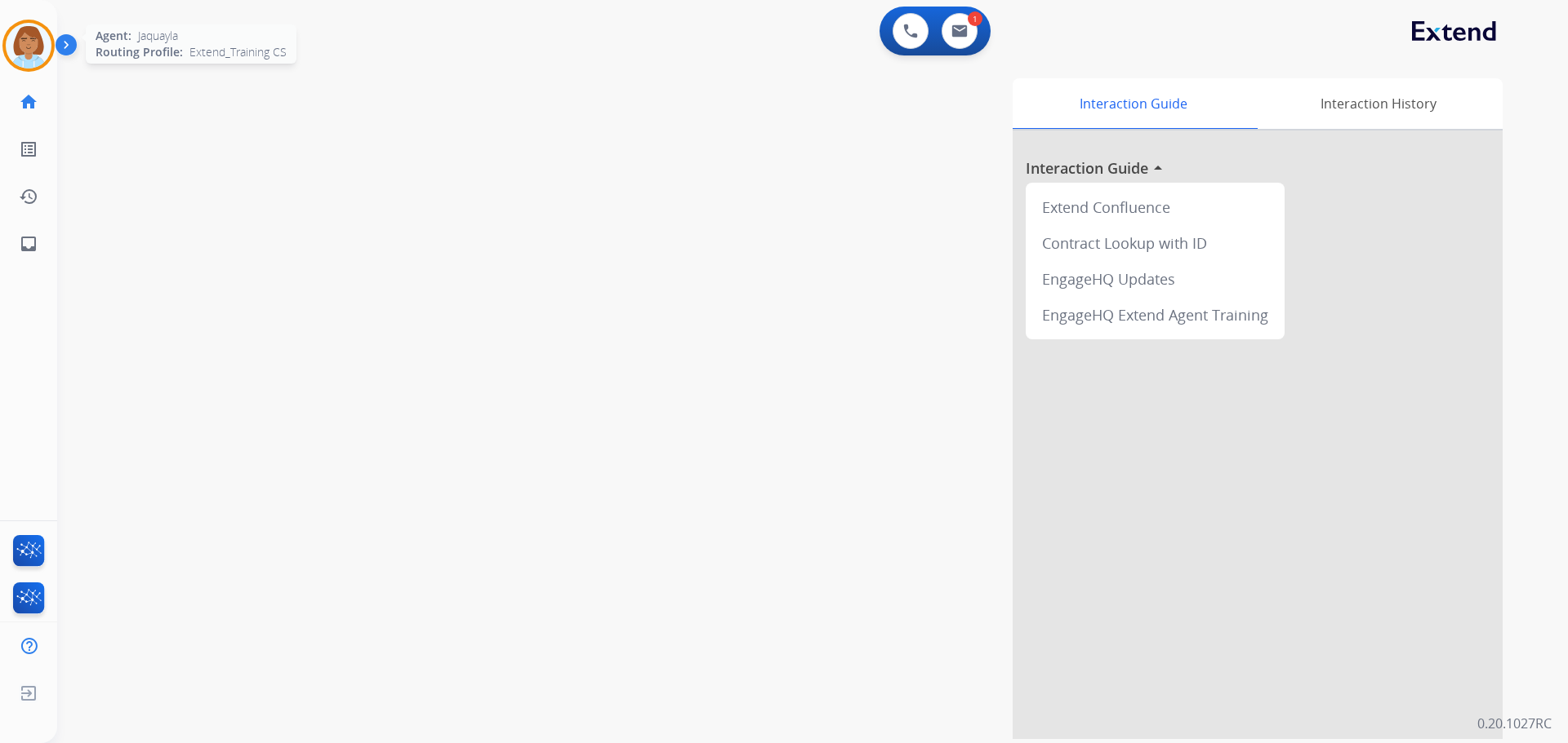
click at [19, 65] on img at bounding box center [29, 46] width 46 height 46
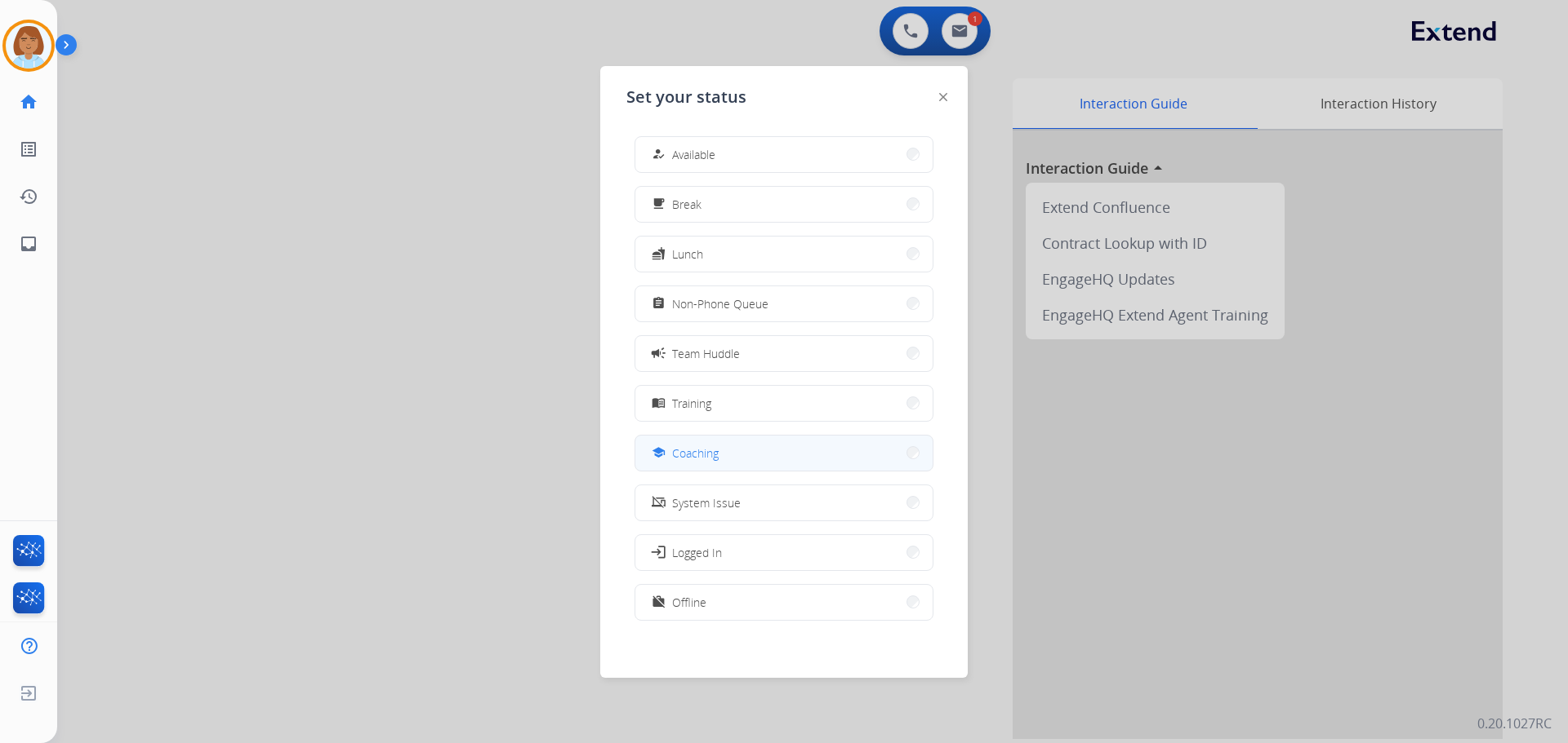
click at [738, 460] on button "school Coaching" at bounding box center [784, 454] width 297 height 35
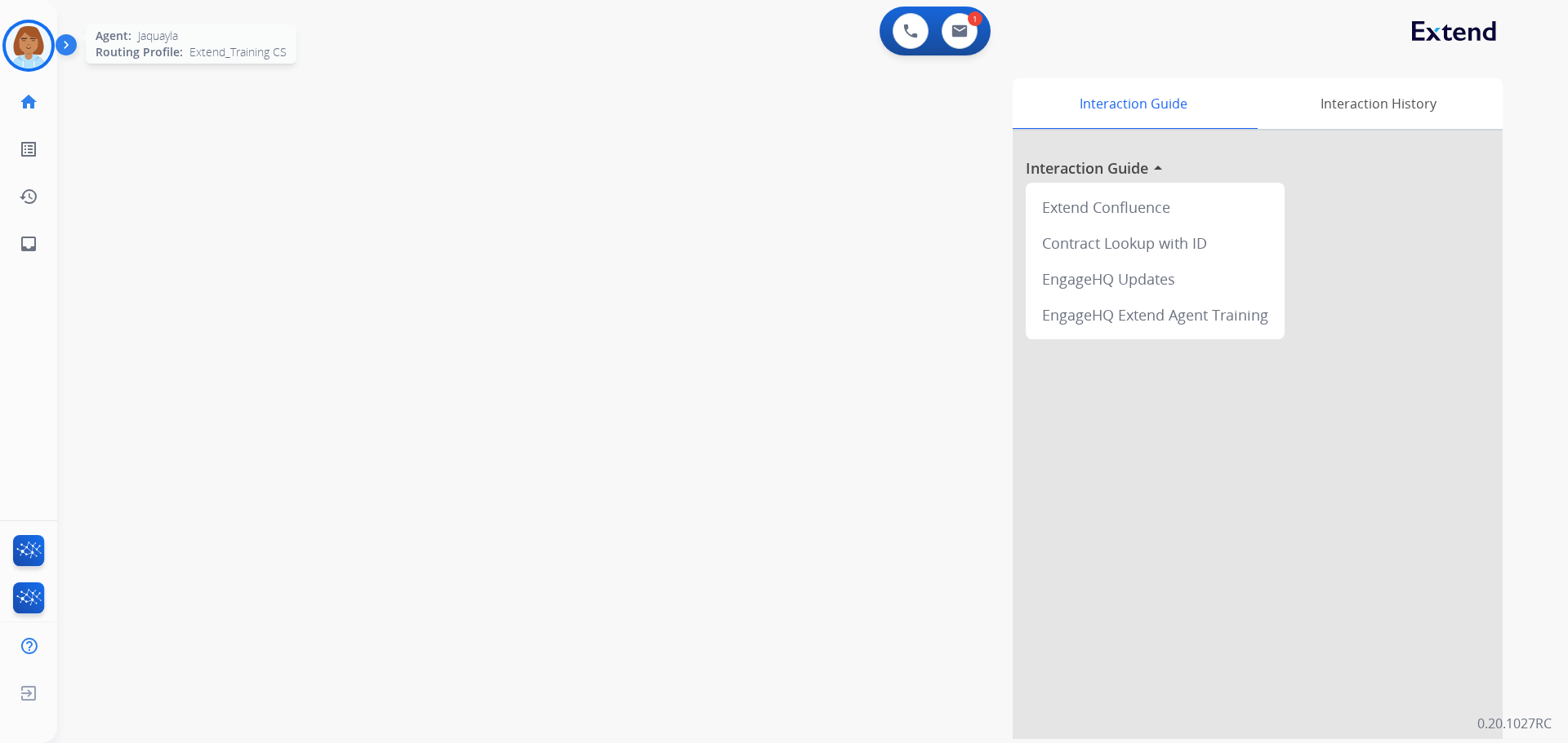
click at [29, 44] on img at bounding box center [29, 46] width 46 height 46
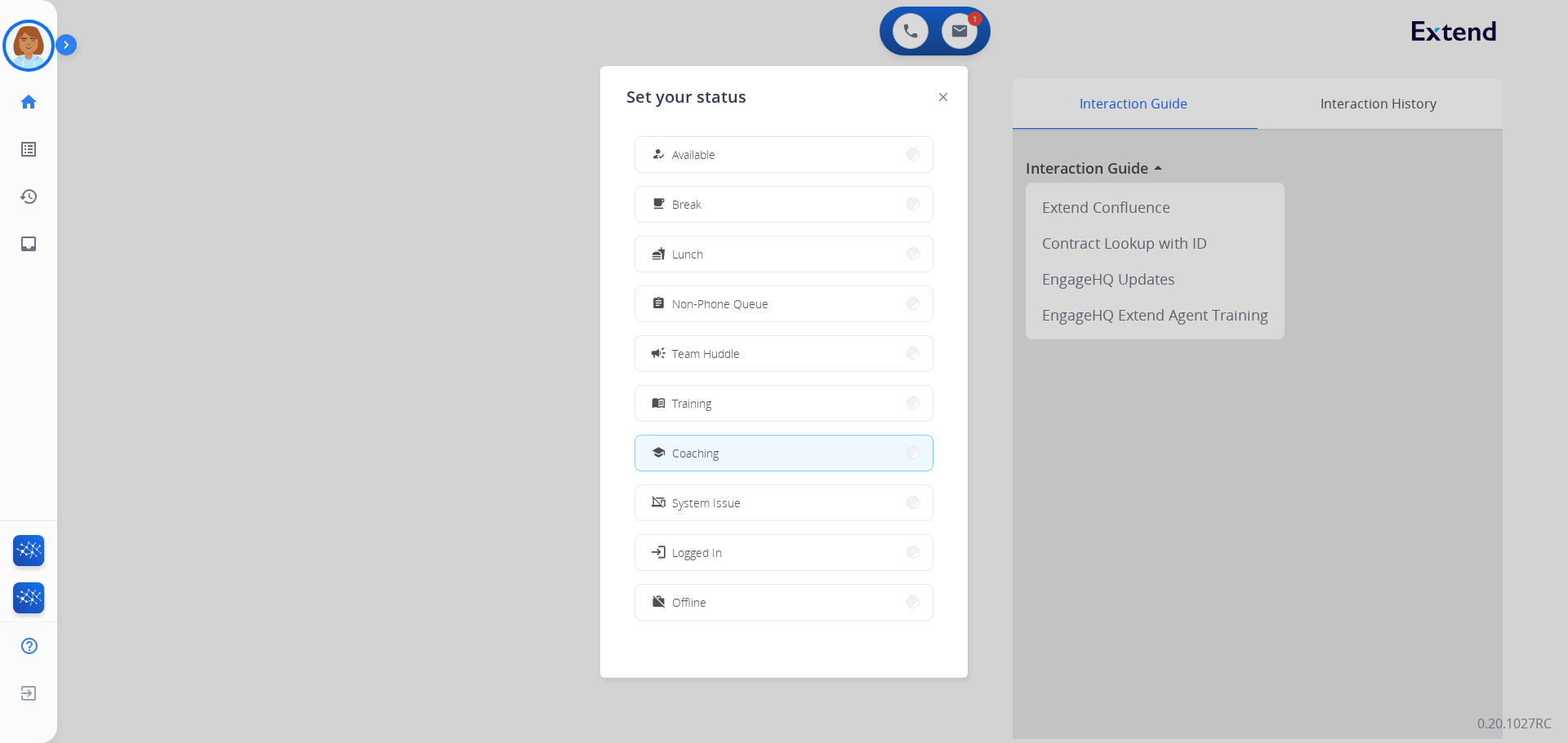
click at [420, 167] on div at bounding box center [784, 372] width 1568 height 743
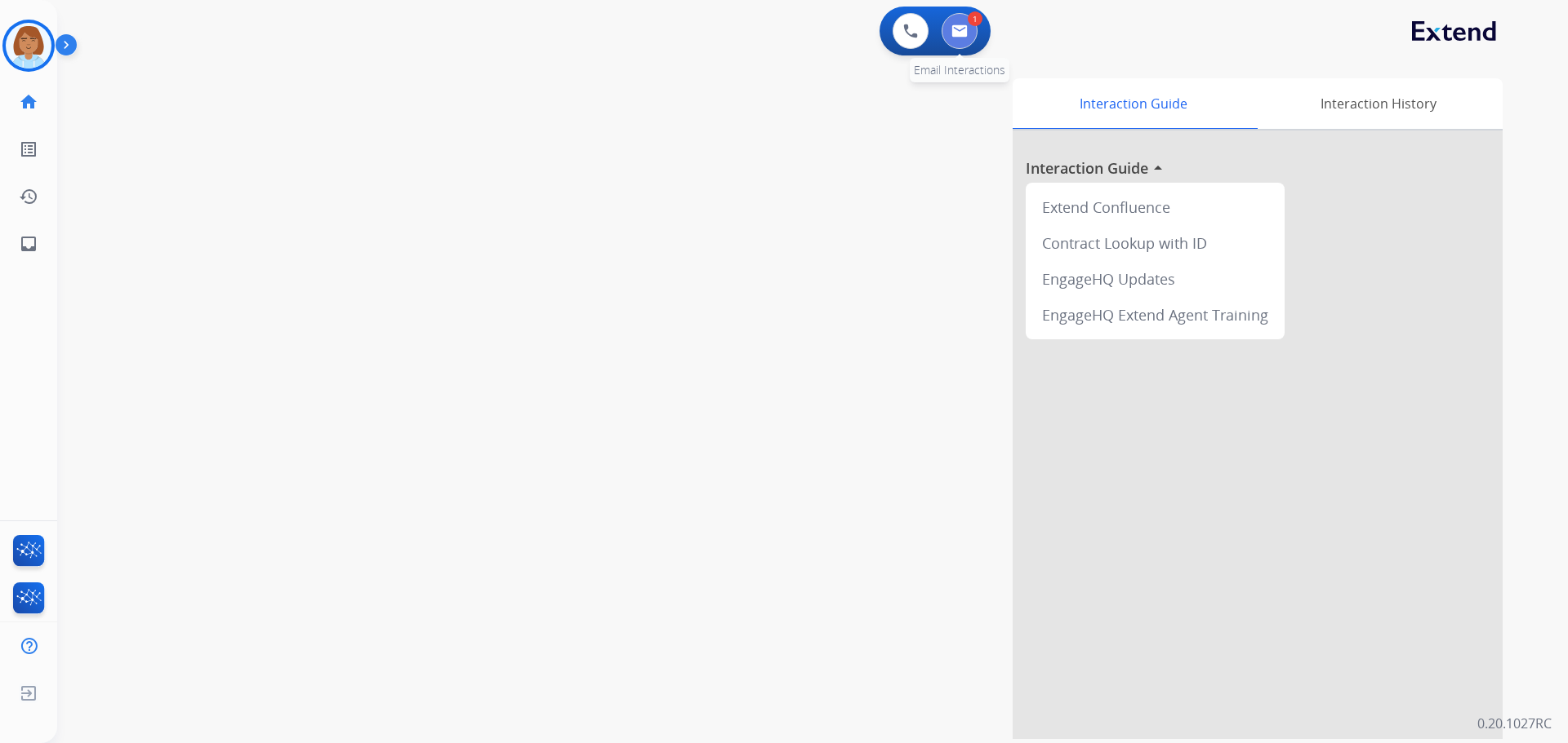
click at [943, 36] on button at bounding box center [959, 30] width 36 height 36
select select "**********"
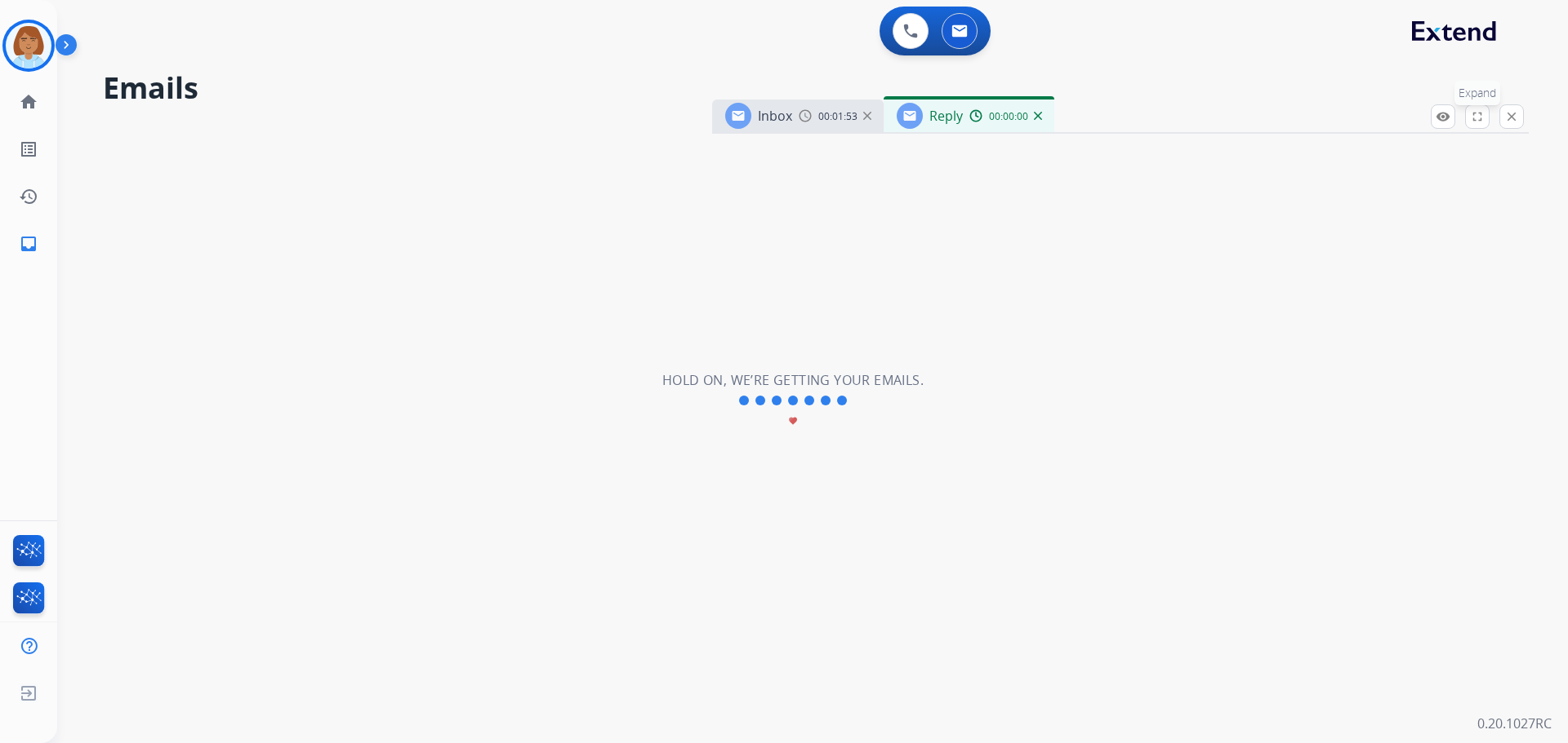
select select "**********"
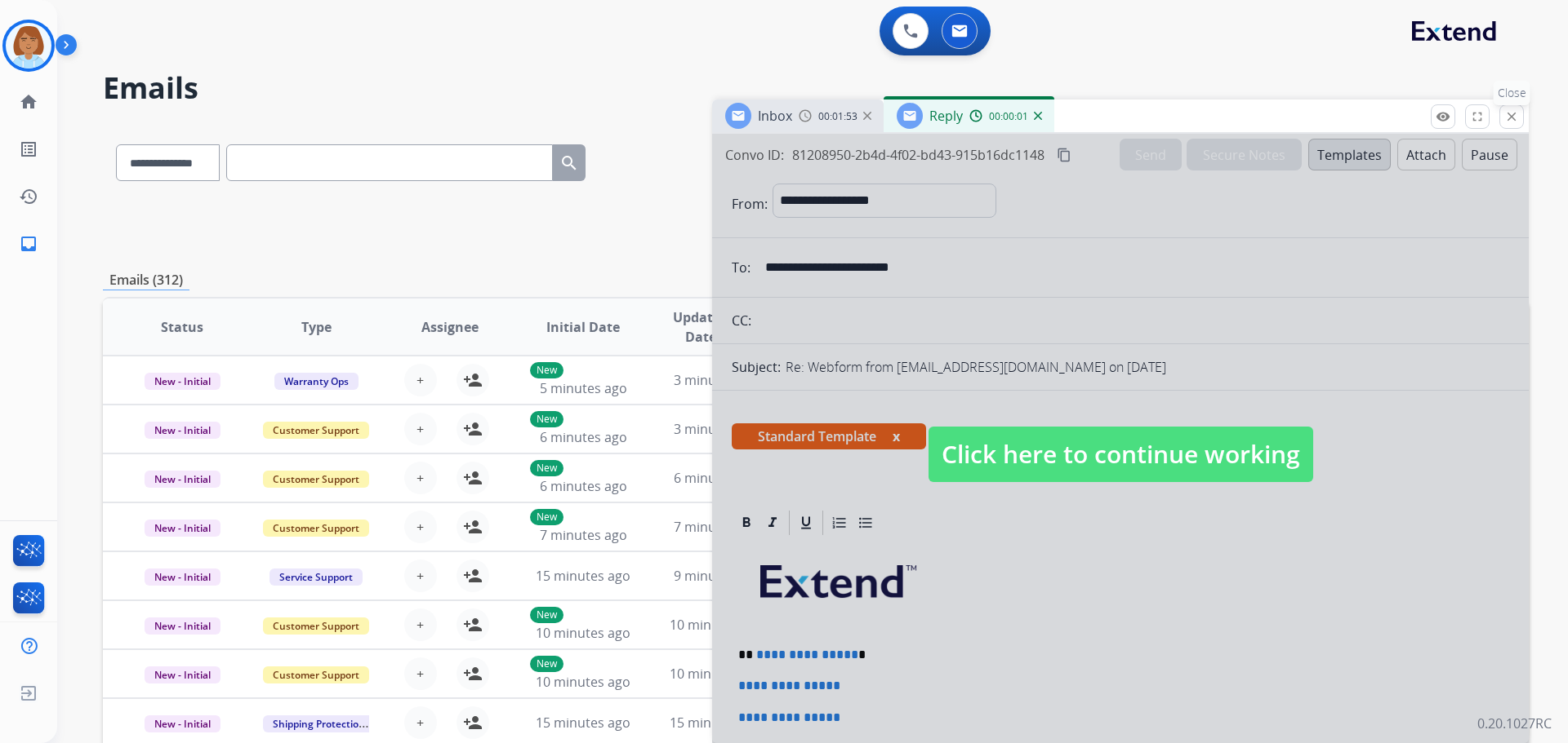
click at [1514, 117] on mat-icon "close" at bounding box center [1512, 117] width 15 height 15
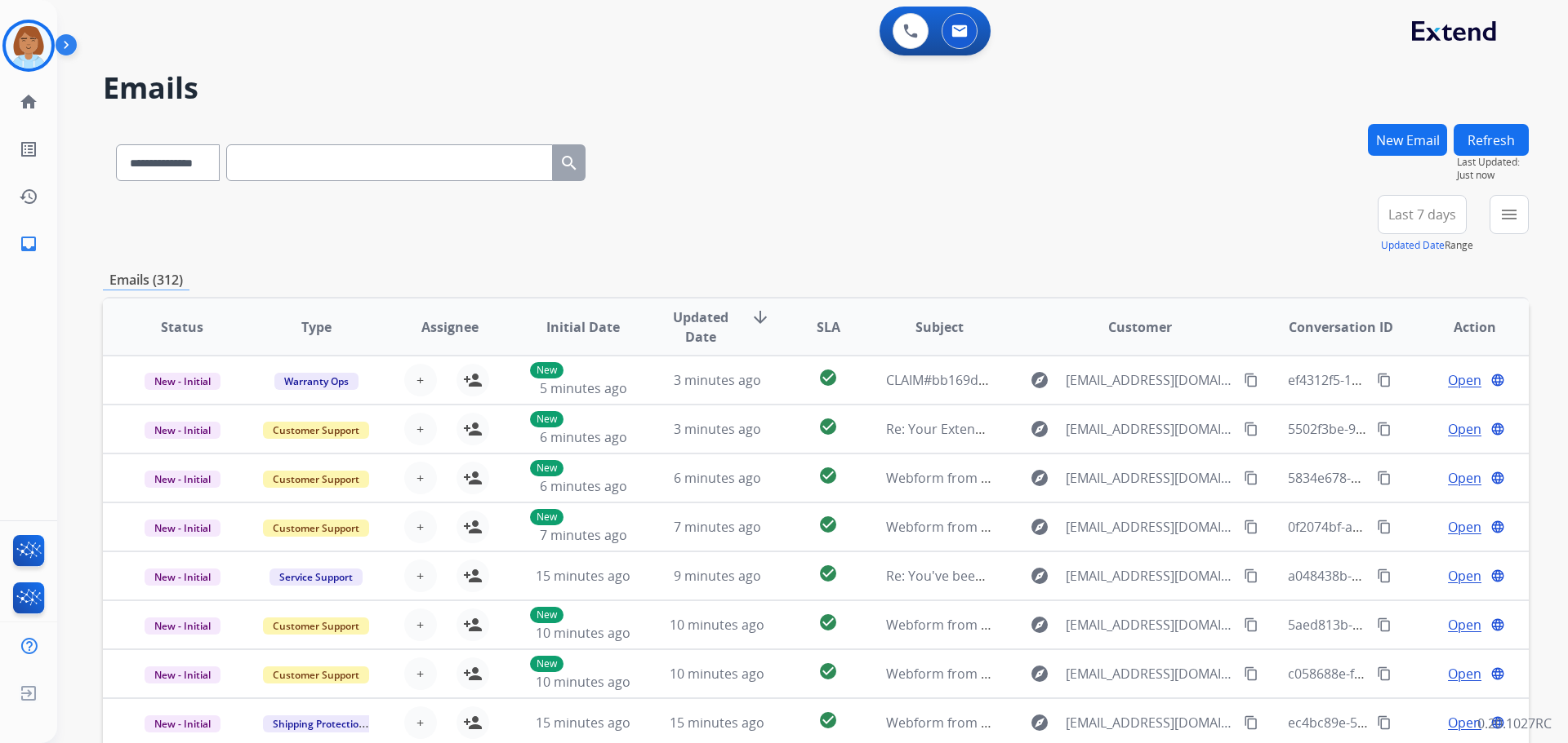
click at [1407, 143] on button "New Email" at bounding box center [1408, 140] width 79 height 32
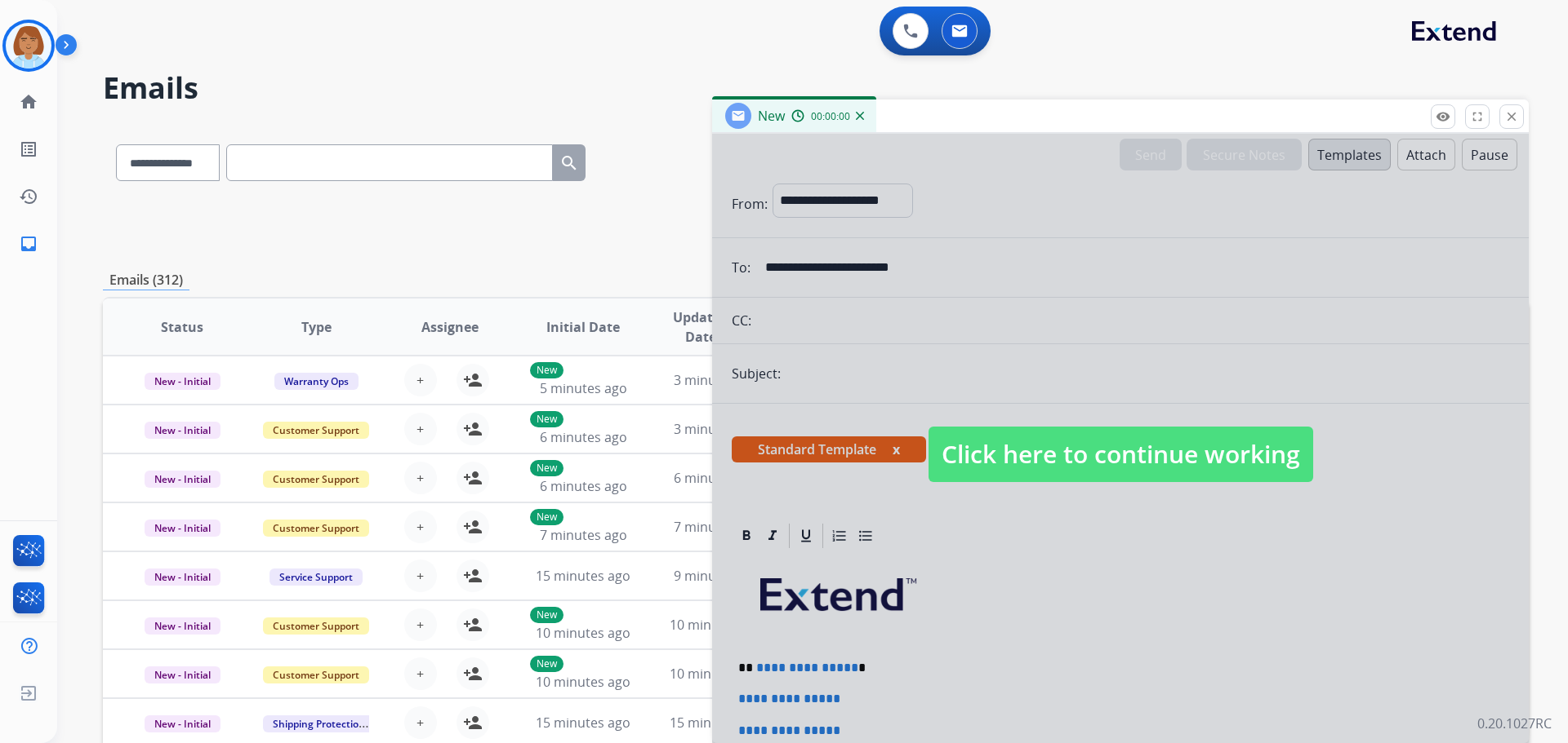
select select "**********"
click at [1081, 443] on span "Click here to continue working" at bounding box center [1121, 454] width 385 height 55
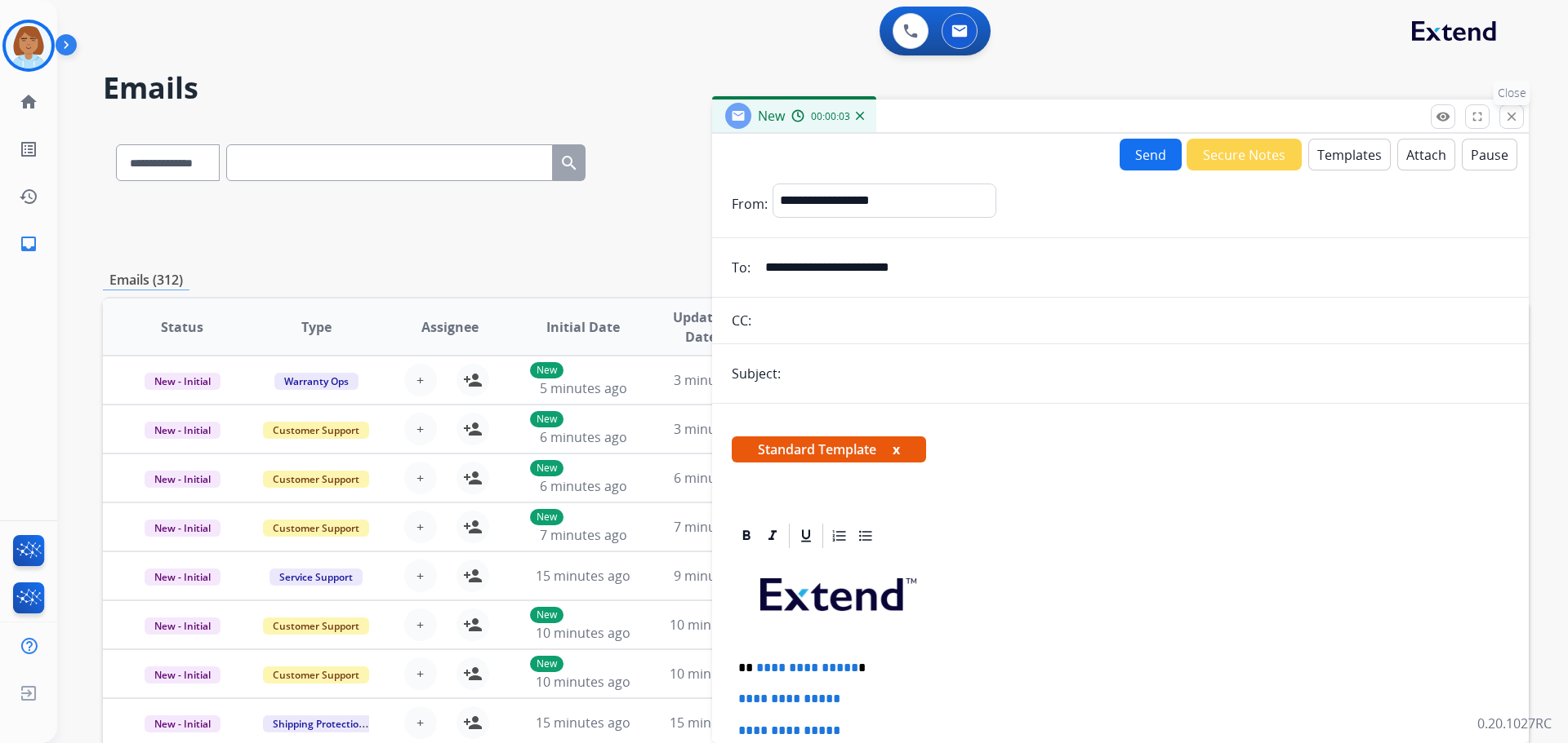
click at [1519, 108] on button "close Close" at bounding box center [1511, 116] width 25 height 25
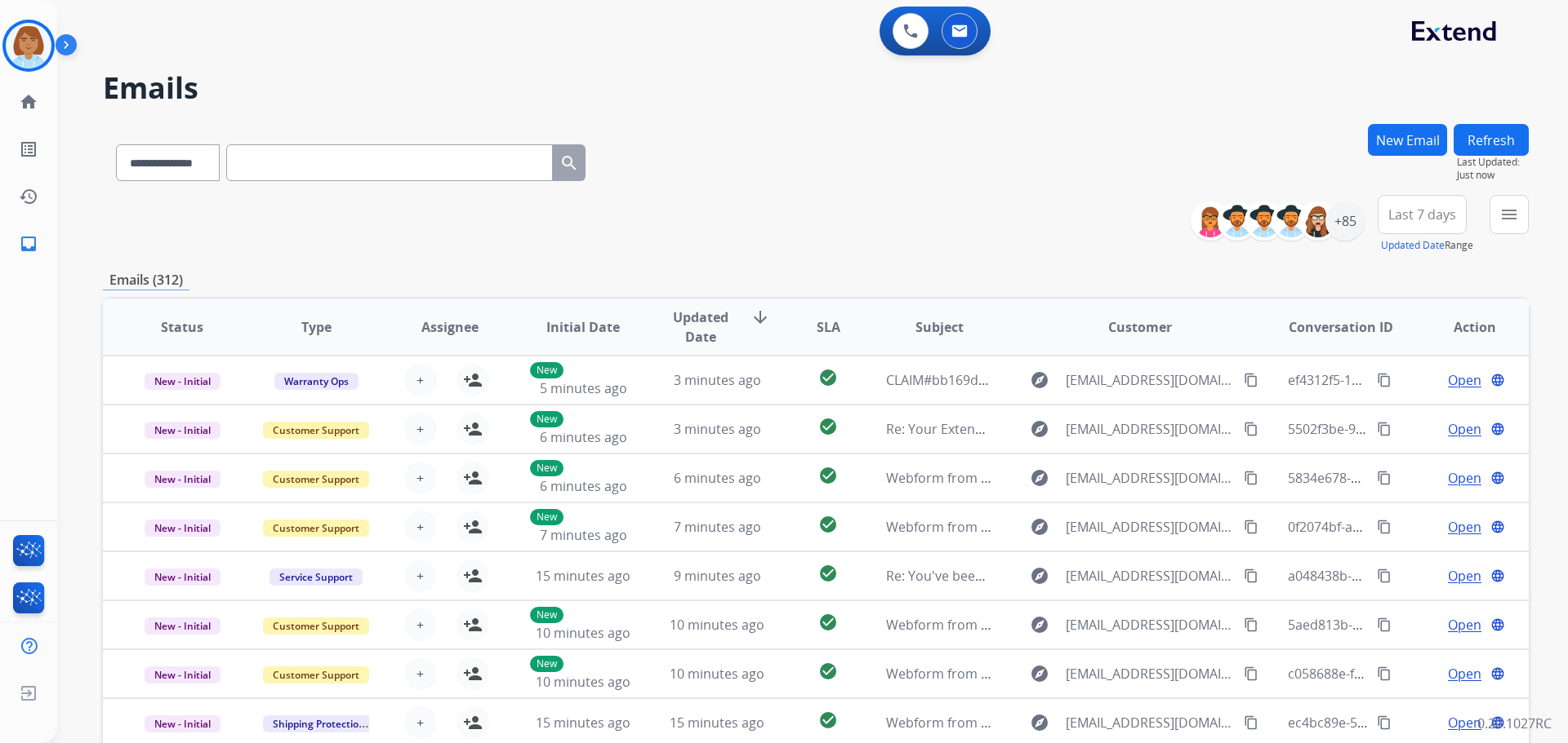
click at [1423, 140] on button "New Email" at bounding box center [1408, 140] width 79 height 32
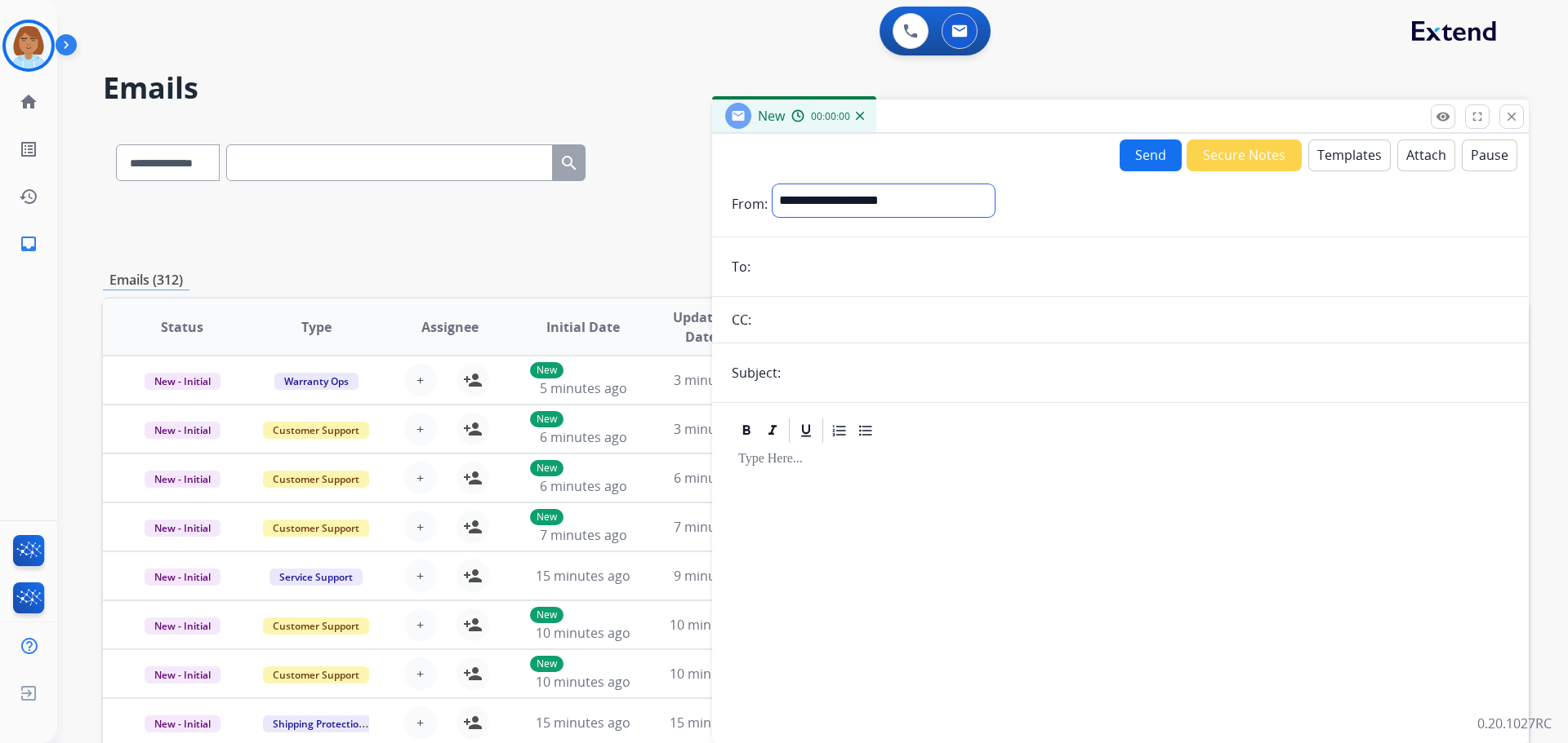
click at [958, 205] on select "**********" at bounding box center [883, 200] width 222 height 32
select select "**********"
click at [772, 184] on select "**********" at bounding box center [883, 200] width 222 height 32
click at [800, 276] on input "email" at bounding box center [1132, 268] width 754 height 32
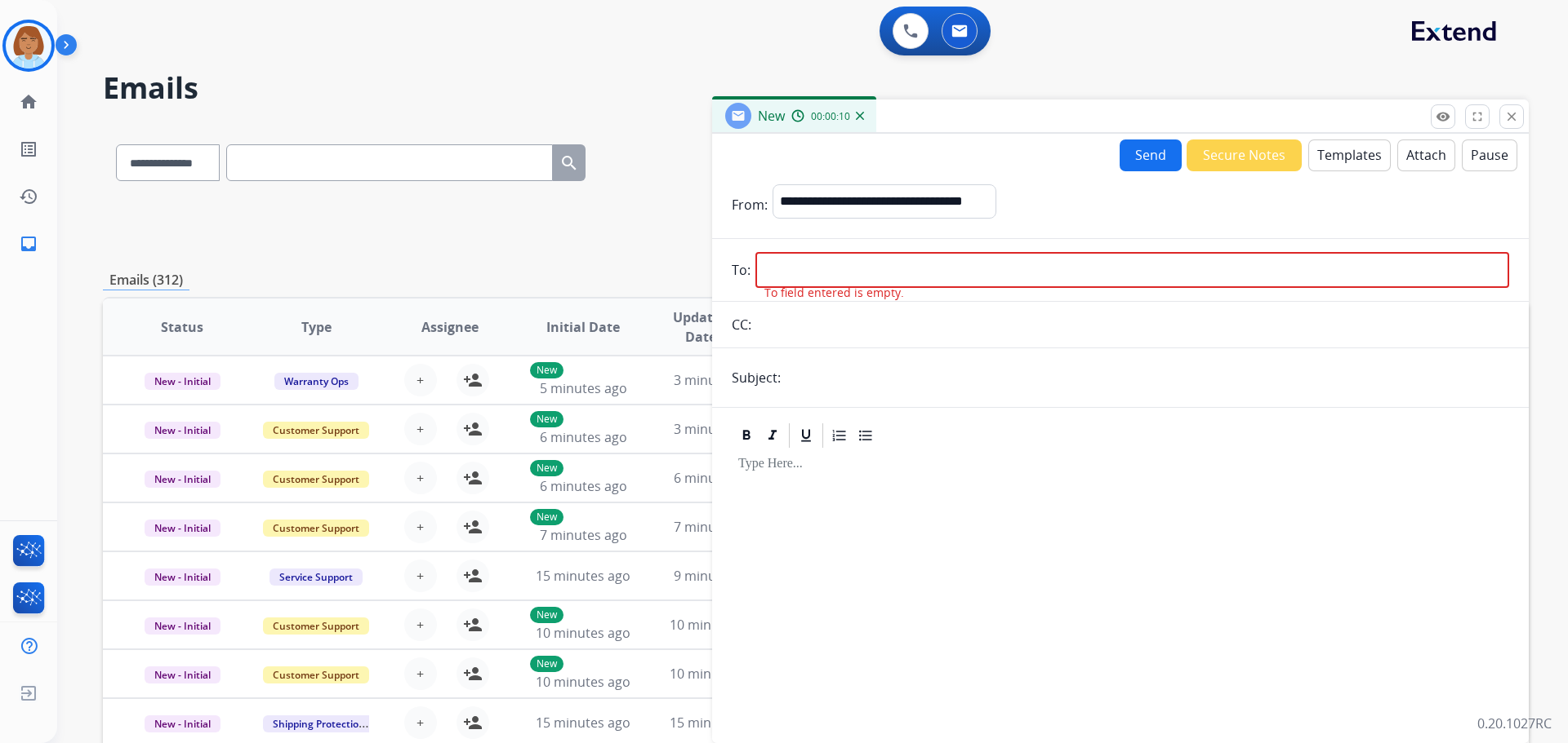
paste input "**********"
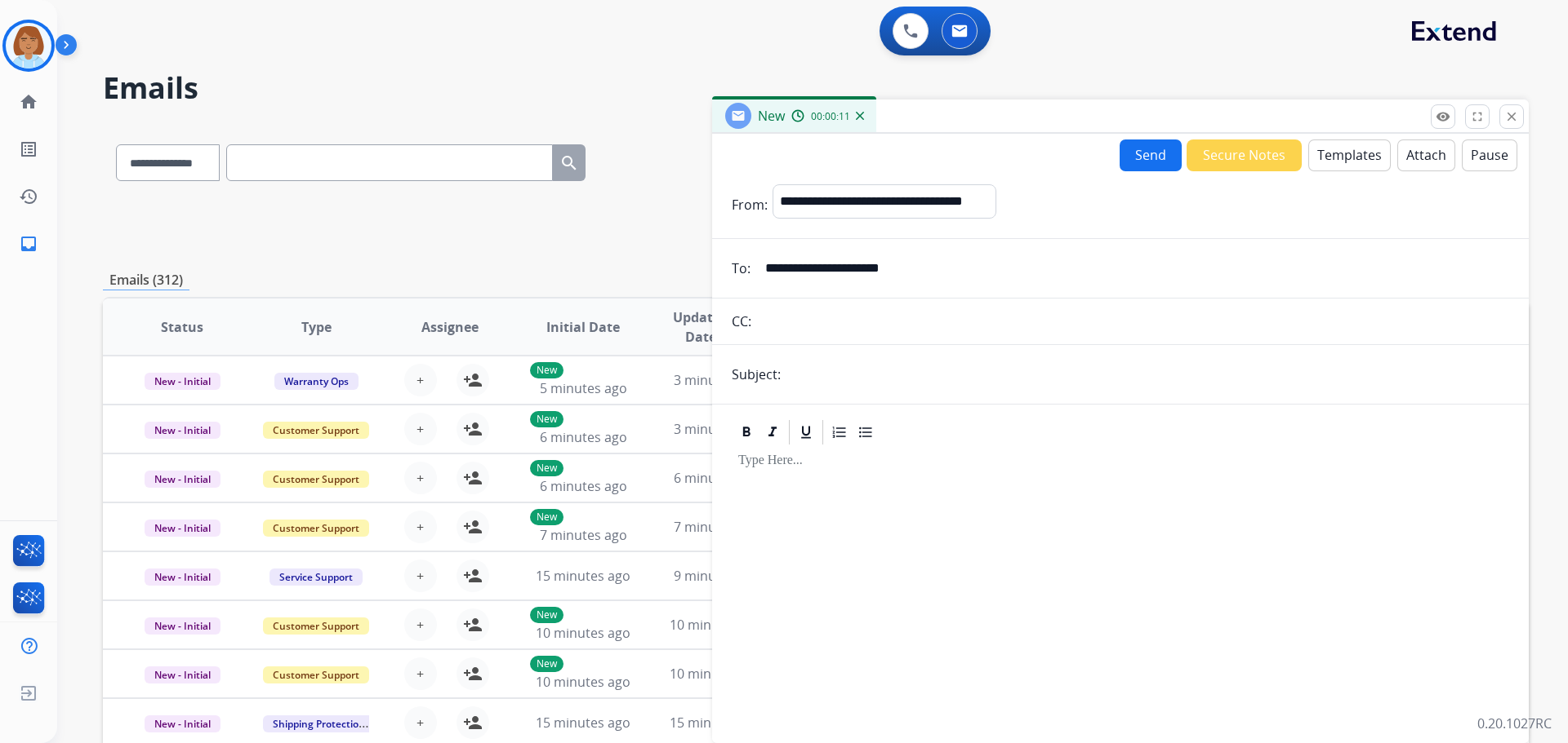
type input "**********"
click at [814, 391] on form "**********" at bounding box center [1120, 454] width 816 height 565
click at [844, 372] on input "text" at bounding box center [1147, 374] width 723 height 32
type input "**********"
click at [907, 515] on div at bounding box center [1120, 587] width 778 height 280
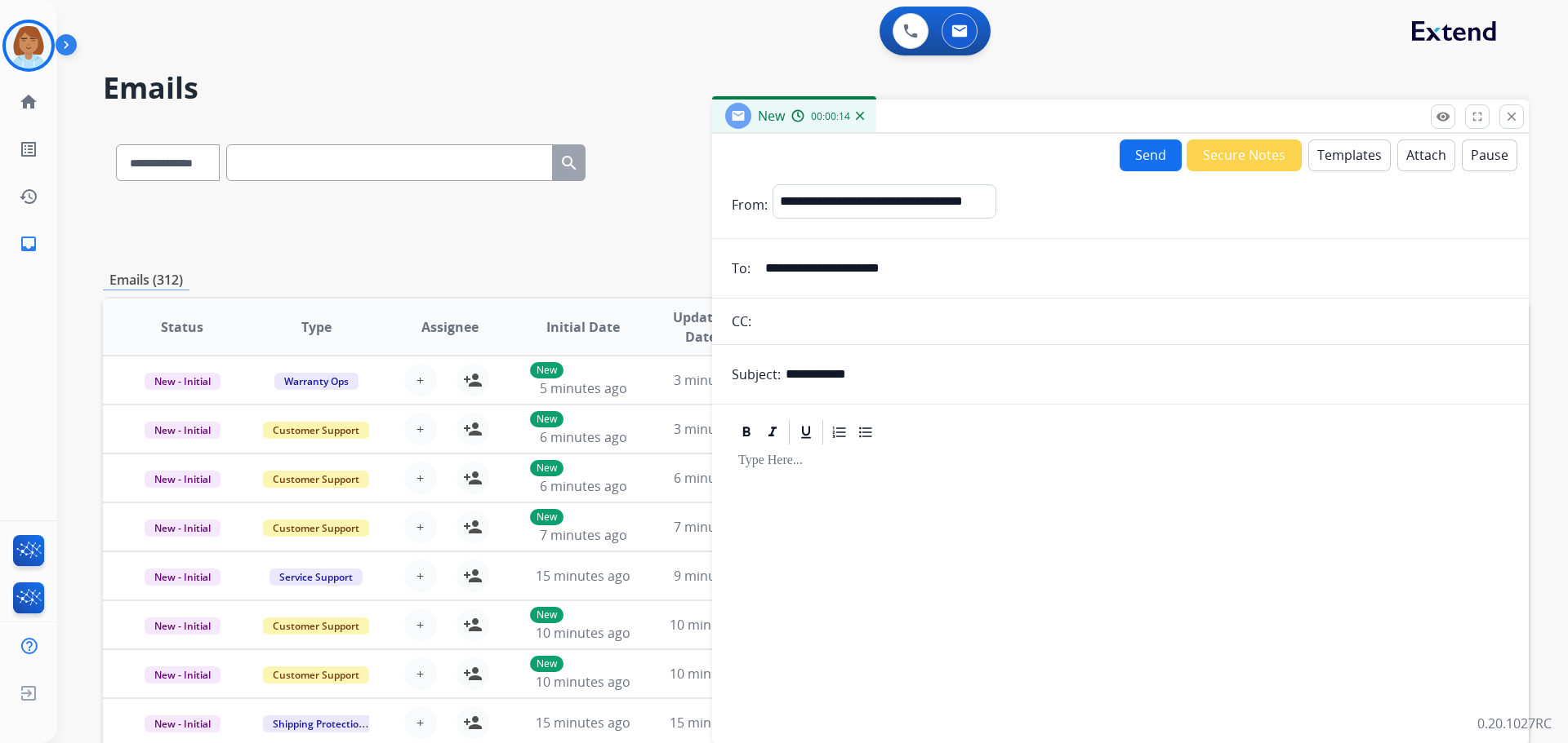
click at [1341, 149] on button "Templates" at bounding box center [1348, 155] width 82 height 32
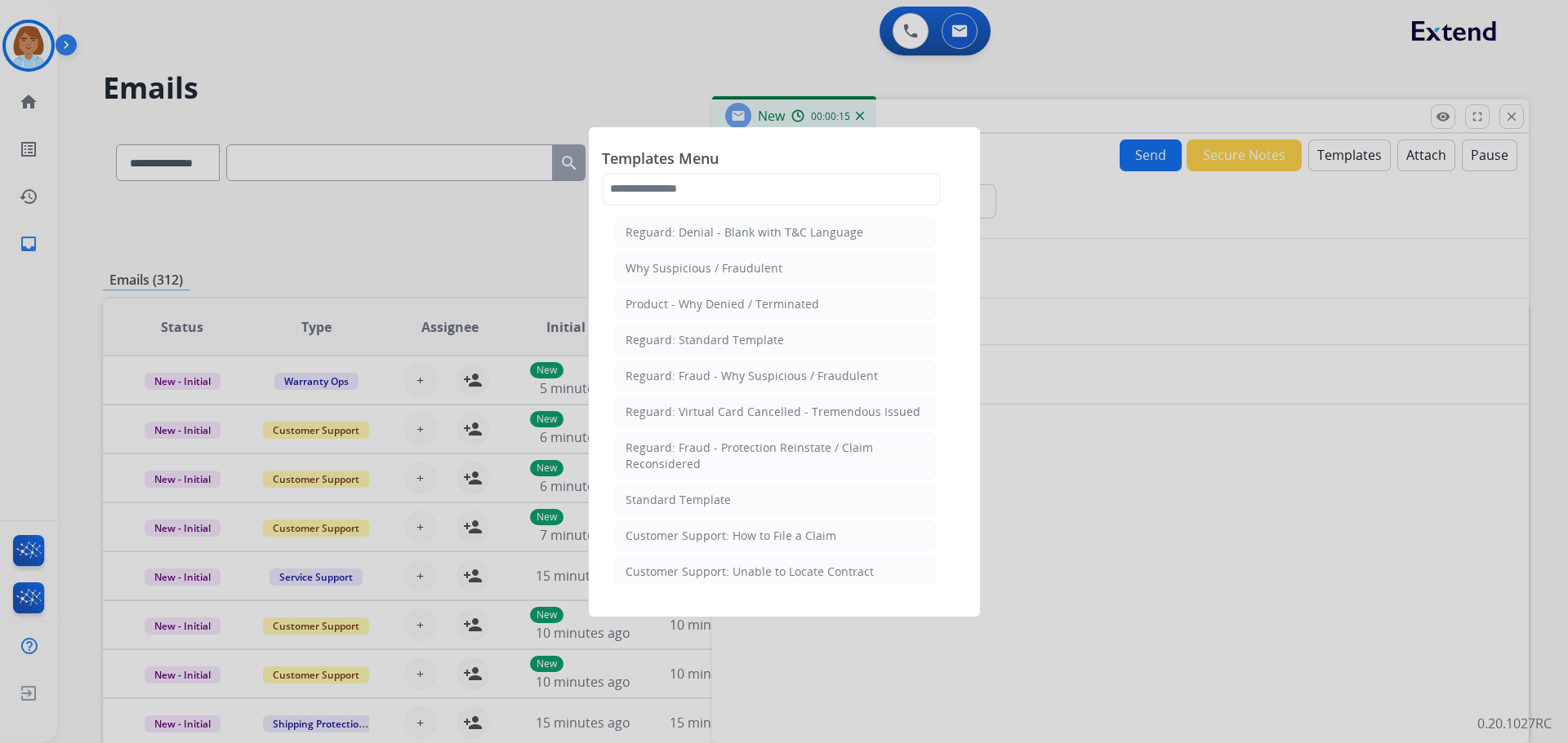
drag, startPoint x: 1341, startPoint y: 149, endPoint x: 1326, endPoint y: 154, distance: 15.8
click at [1326, 154] on div at bounding box center [784, 372] width 1568 height 743
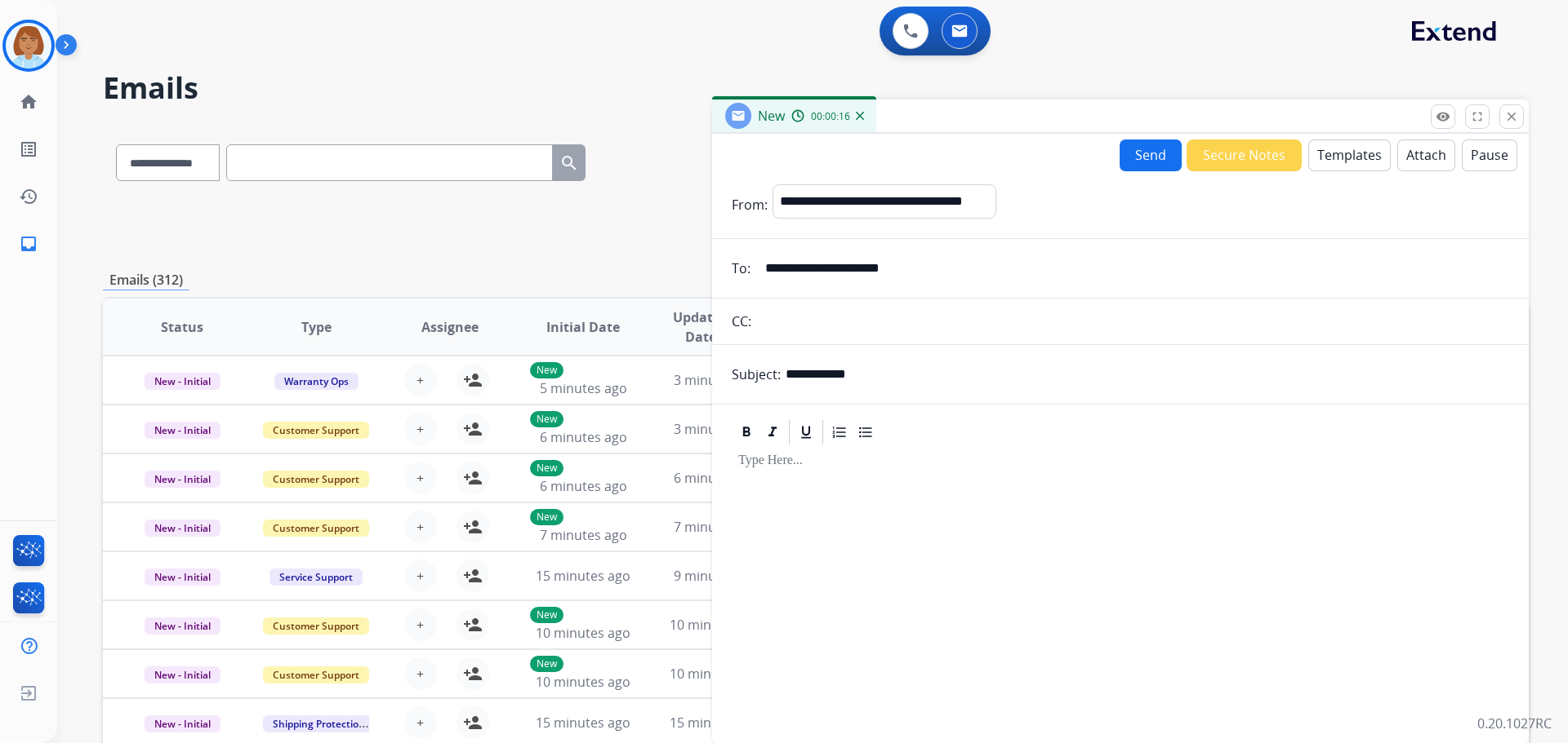
click at [1348, 154] on button "Templates" at bounding box center [1348, 155] width 82 height 32
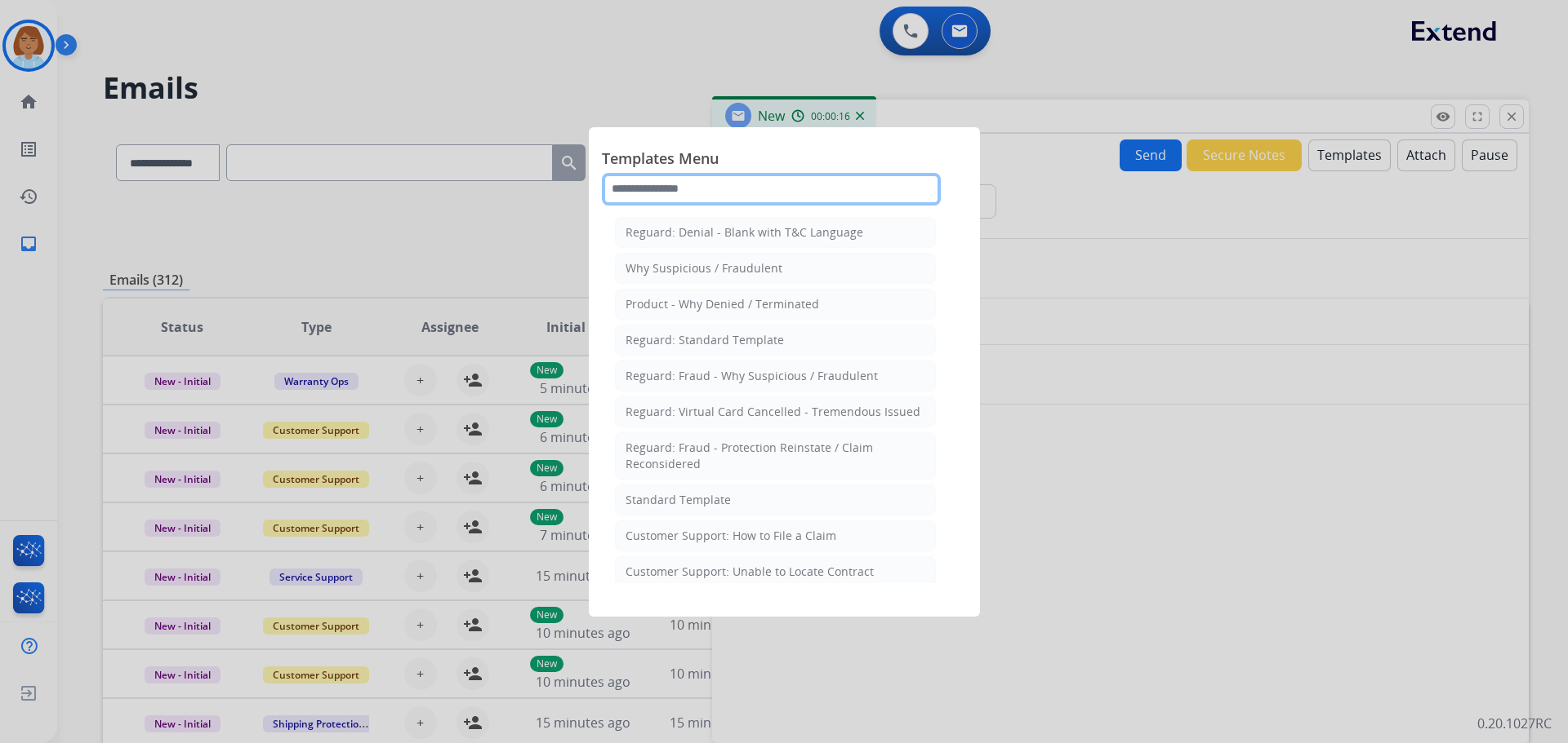
click at [871, 199] on input "text" at bounding box center [770, 189] width 339 height 32
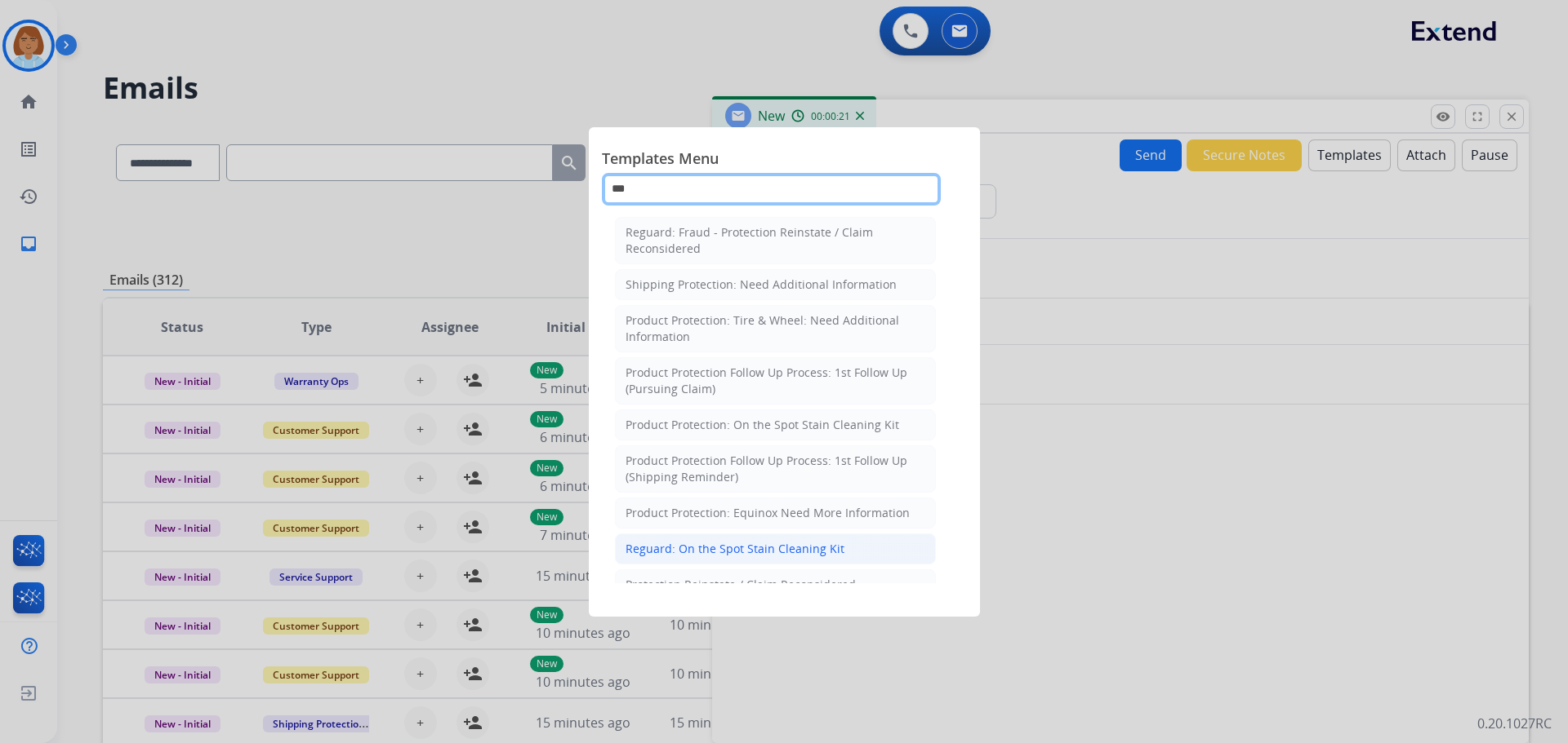
type input "**"
click at [766, 550] on div "Reguard: On the Spot Stain Cleaning Kit" at bounding box center [734, 549] width 219 height 17
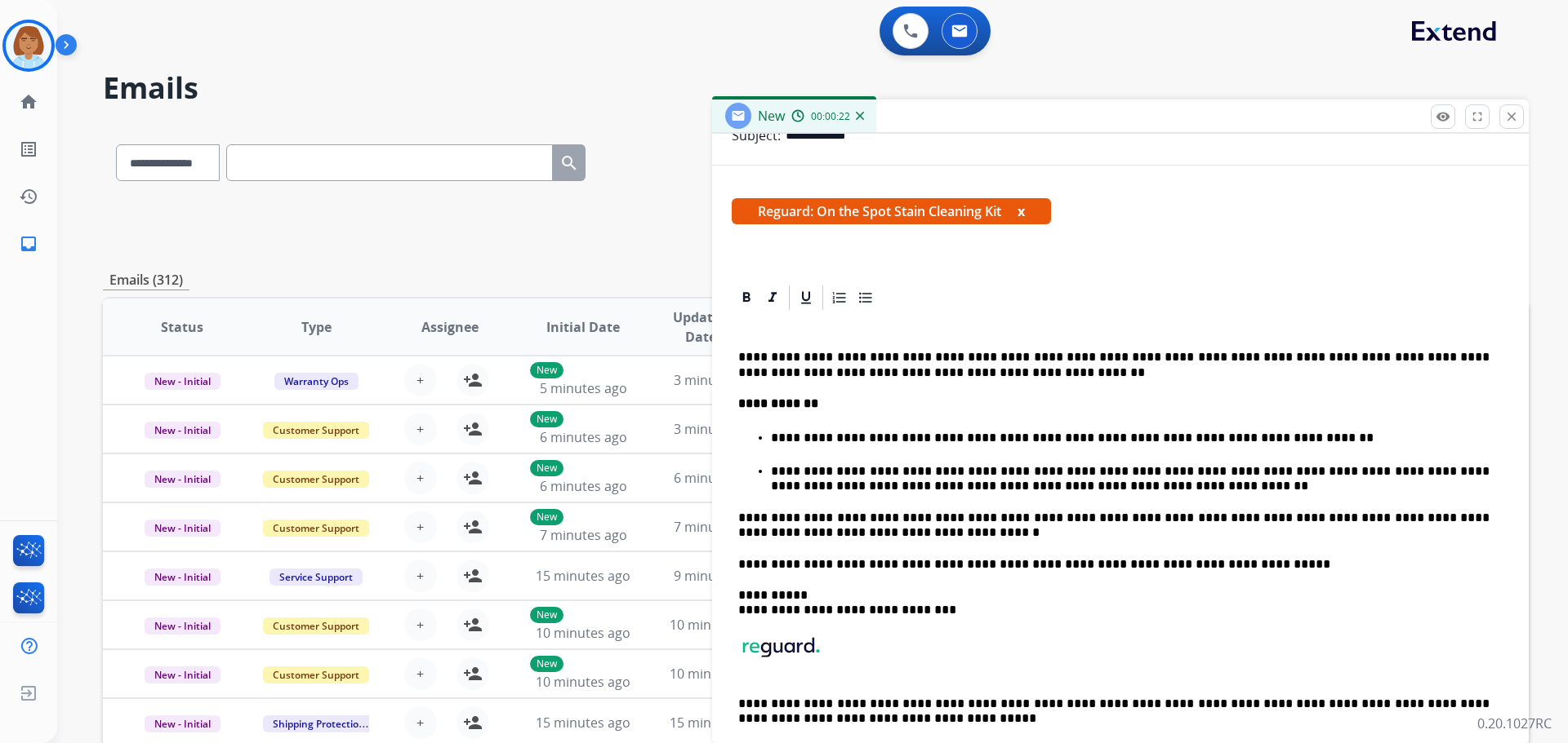
scroll to position [245, 0]
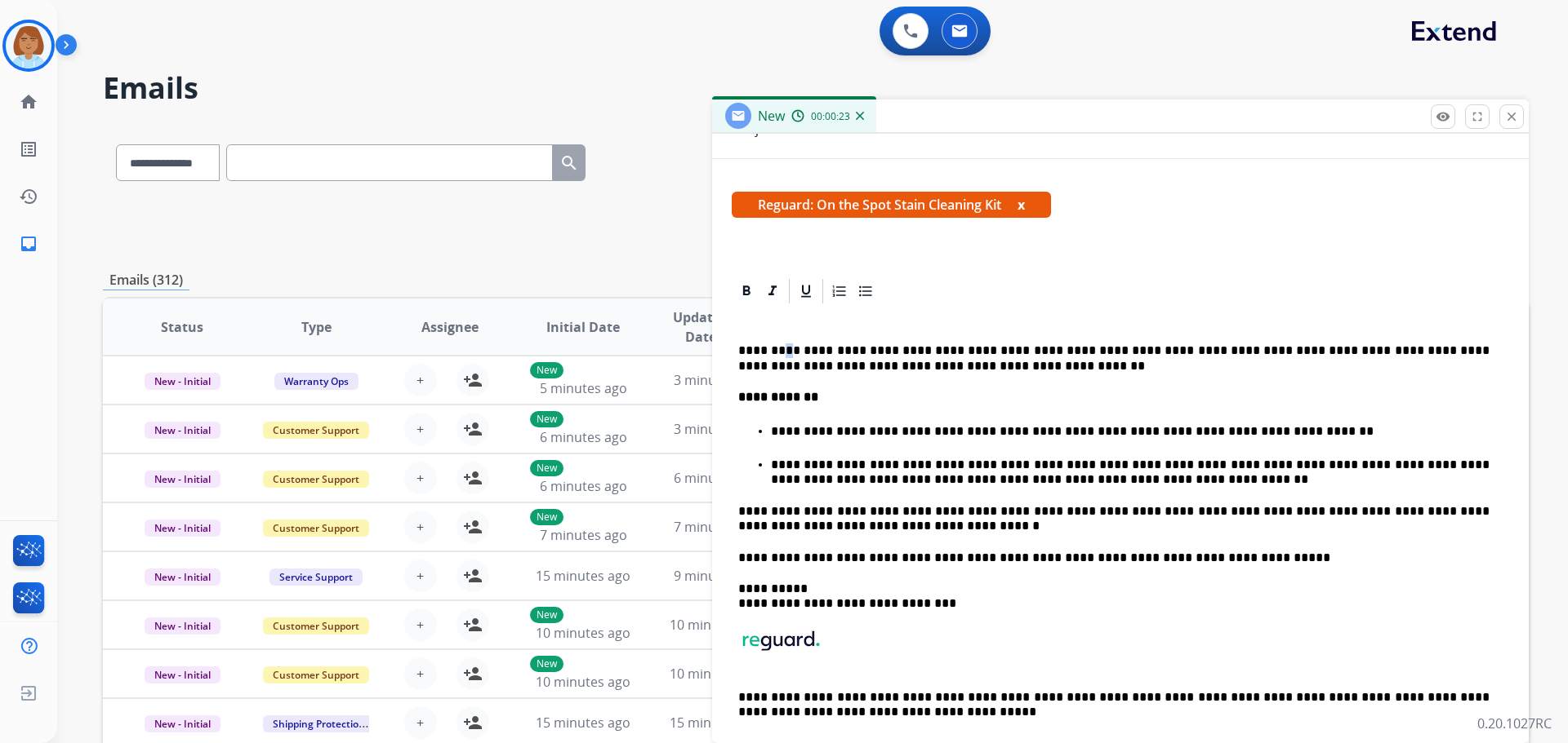
click at [779, 333] on div "**********" at bounding box center [1120, 539] width 778 height 466
click at [766, 327] on p at bounding box center [1113, 320] width 751 height 15
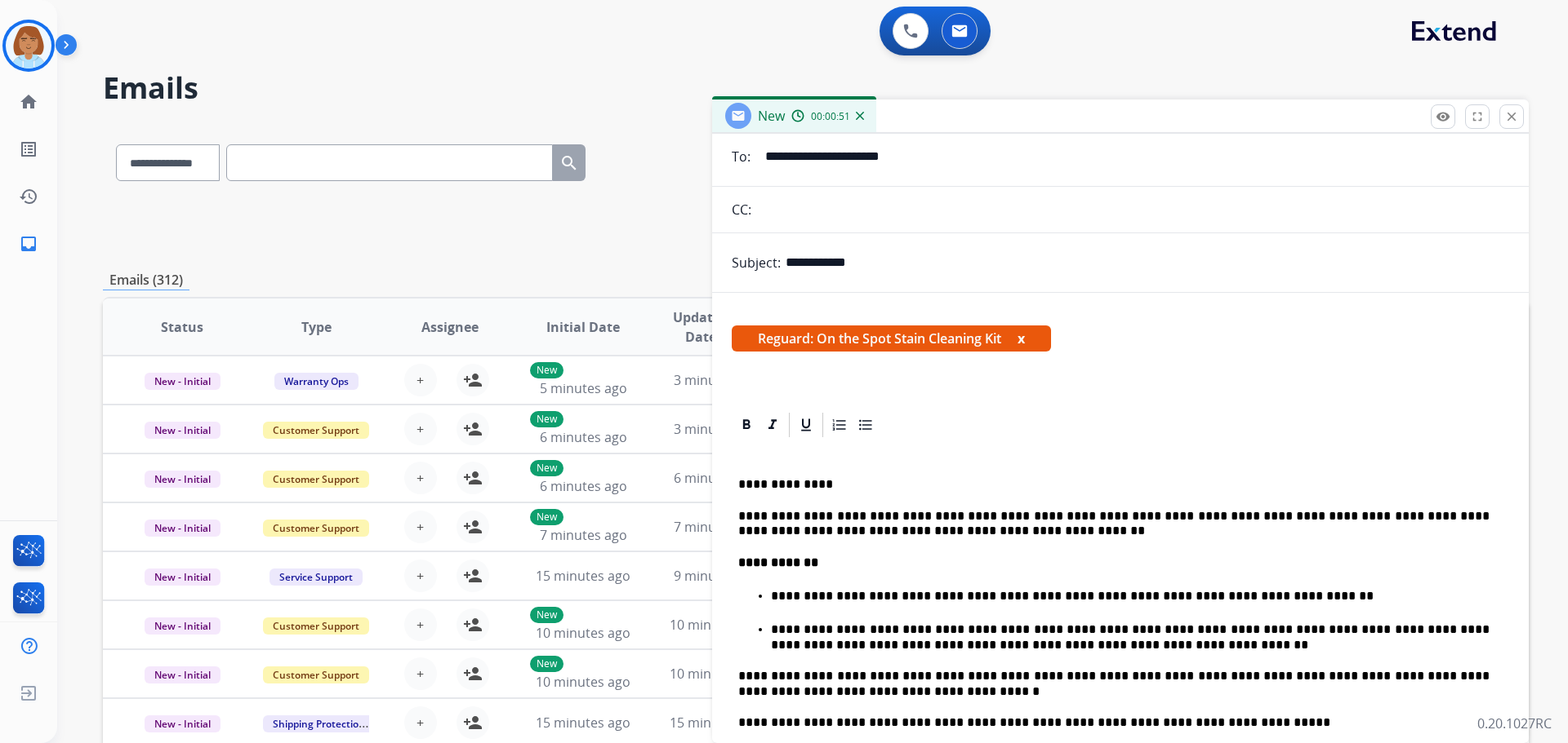
scroll to position [0, 0]
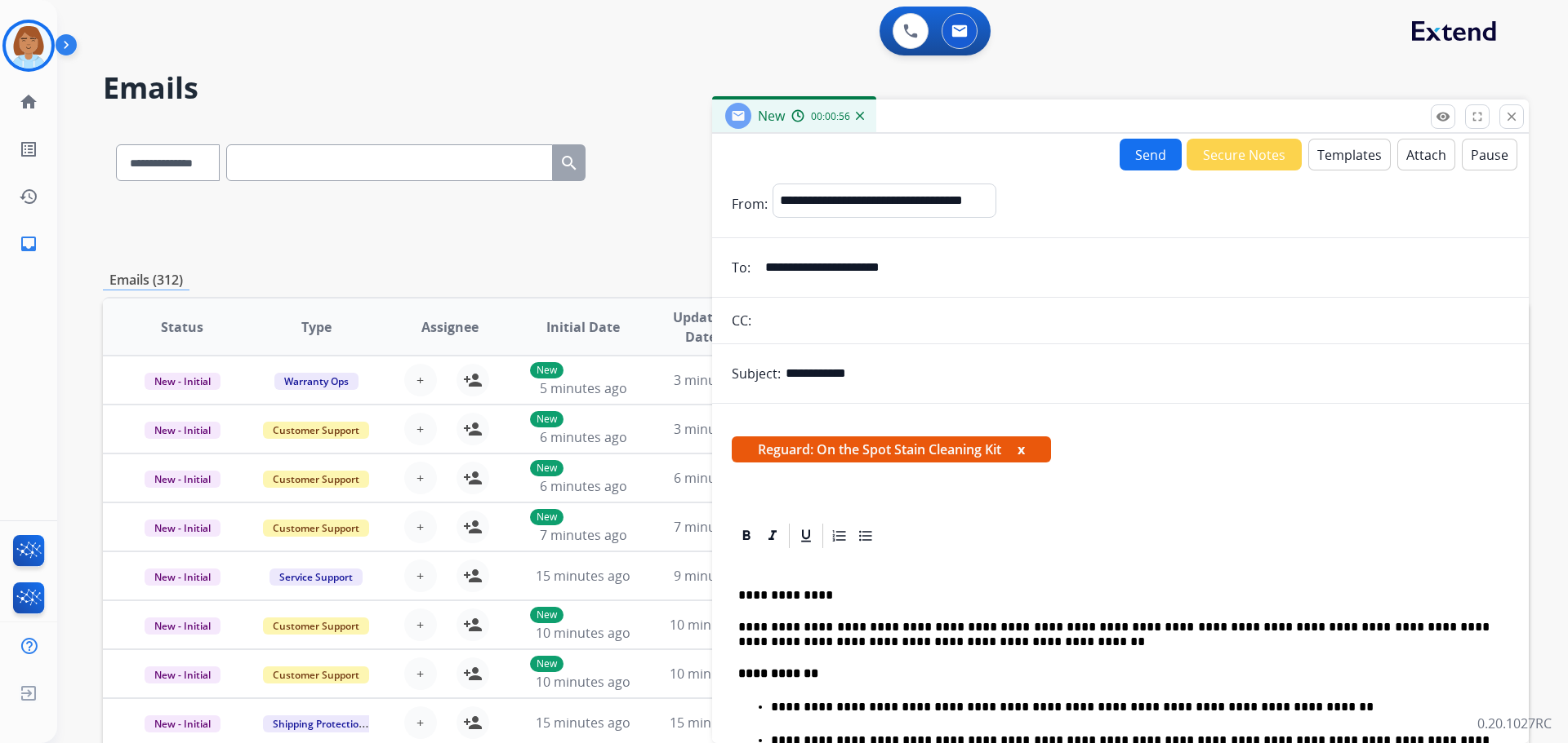
click at [1129, 150] on button "Send" at bounding box center [1150, 154] width 62 height 32
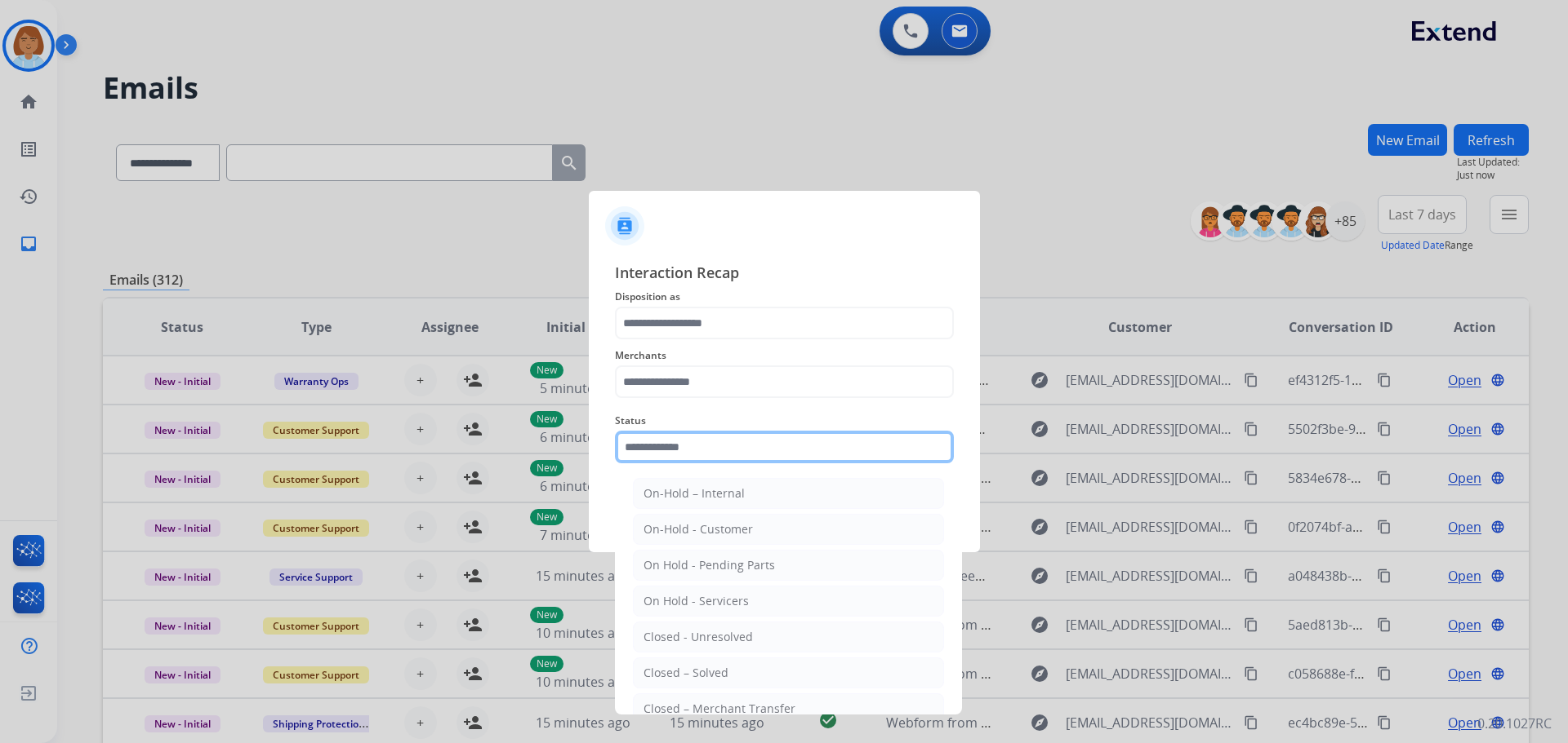
click at [757, 448] on input "text" at bounding box center [784, 446] width 339 height 32
click at [777, 667] on li "Closed – Solved" at bounding box center [788, 673] width 311 height 31
type input "**********"
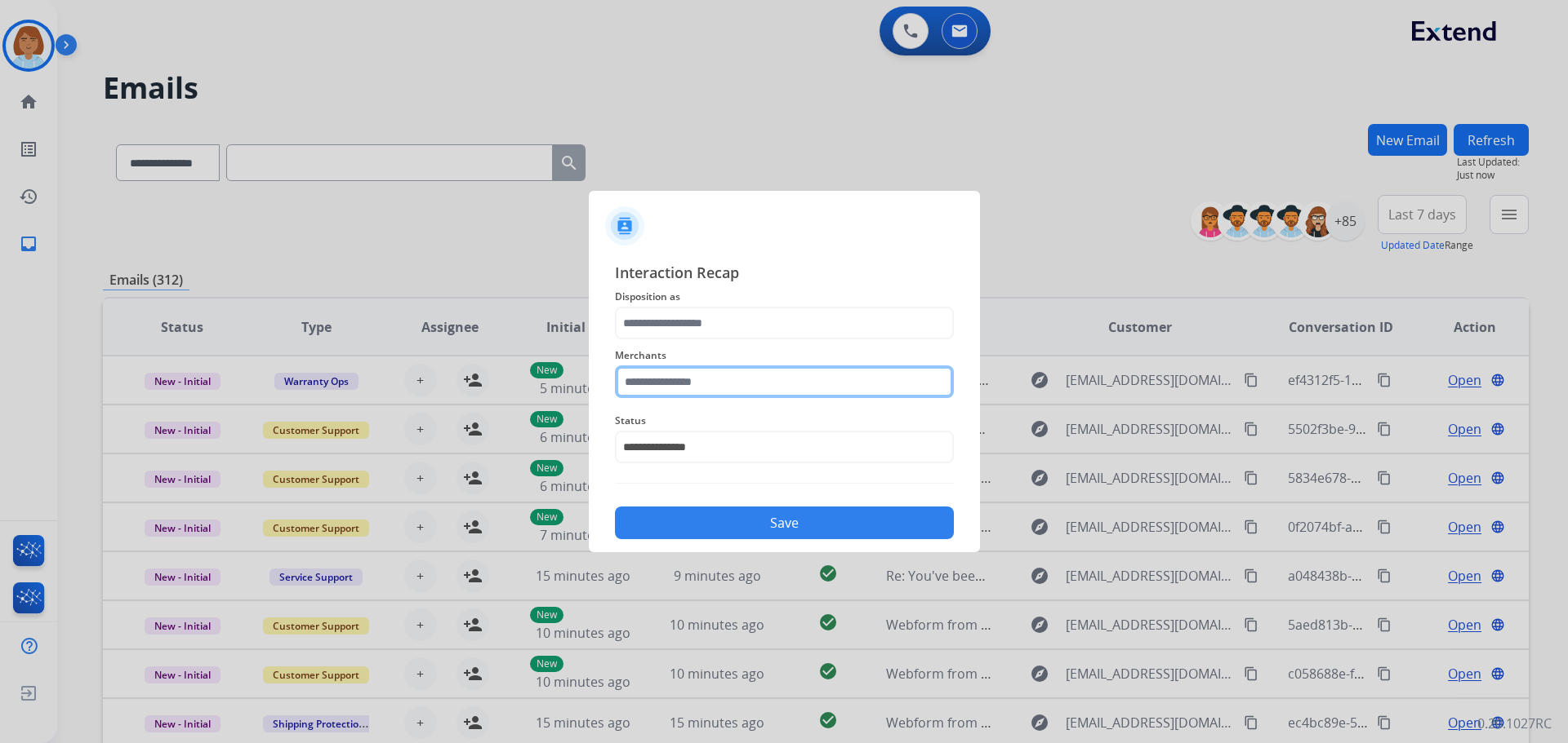
click at [706, 374] on input "text" at bounding box center [784, 382] width 339 height 32
click at [769, 441] on li "[PERSON_NAME]" at bounding box center [788, 429] width 311 height 31
type input "**********"
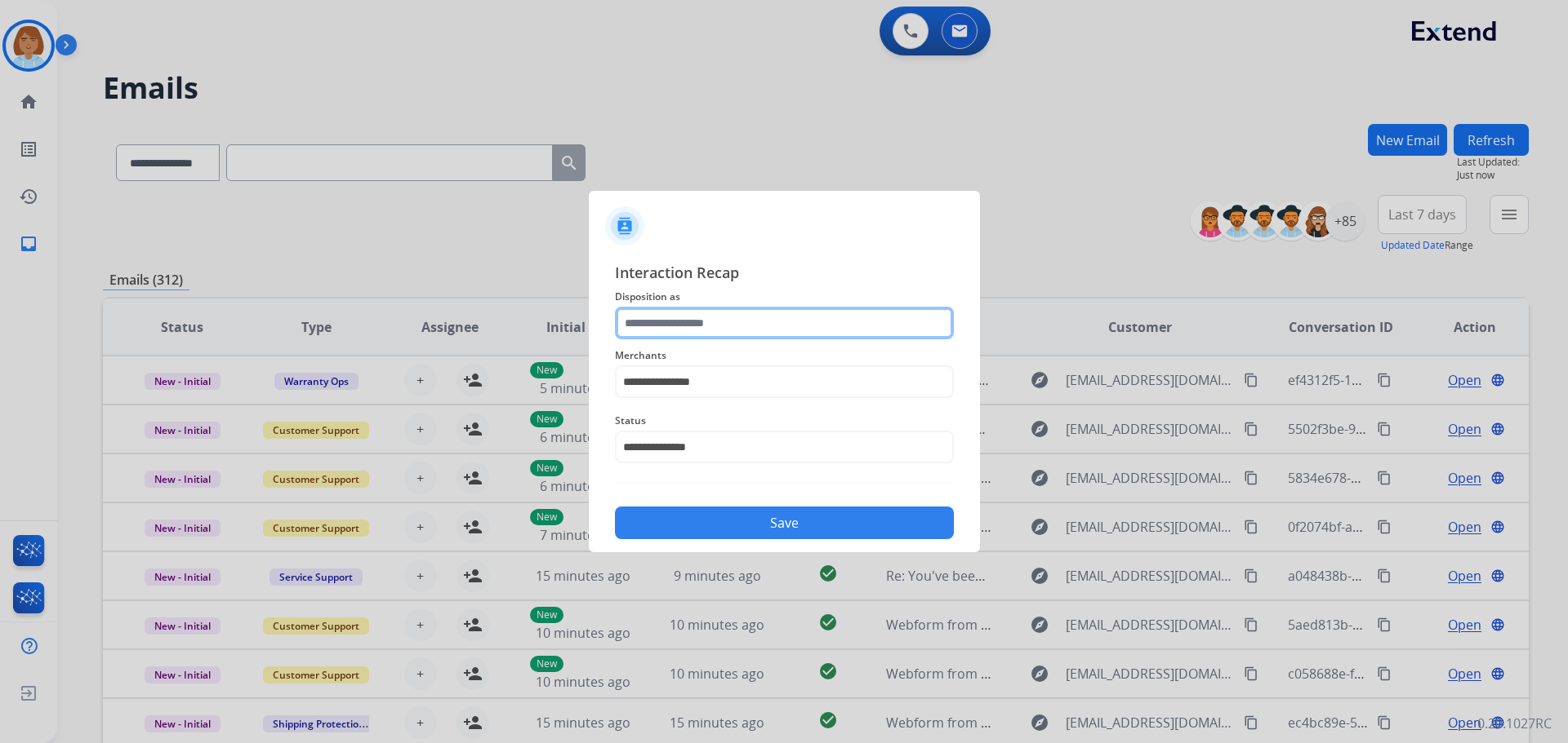
click at [715, 324] on input "text" at bounding box center [784, 323] width 339 height 32
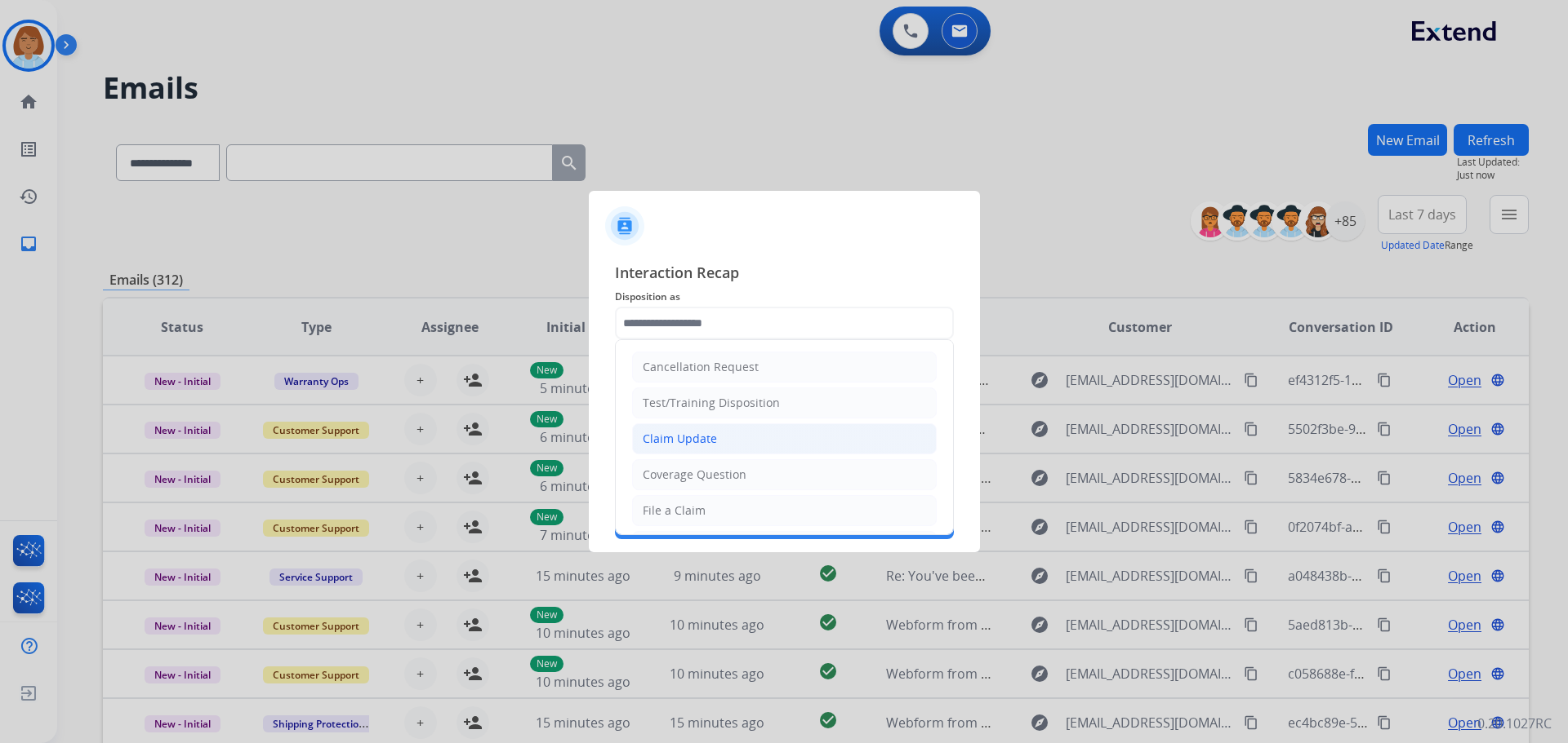
click at [715, 449] on li "Claim Update" at bounding box center [784, 439] width 304 height 31
type input "**********"
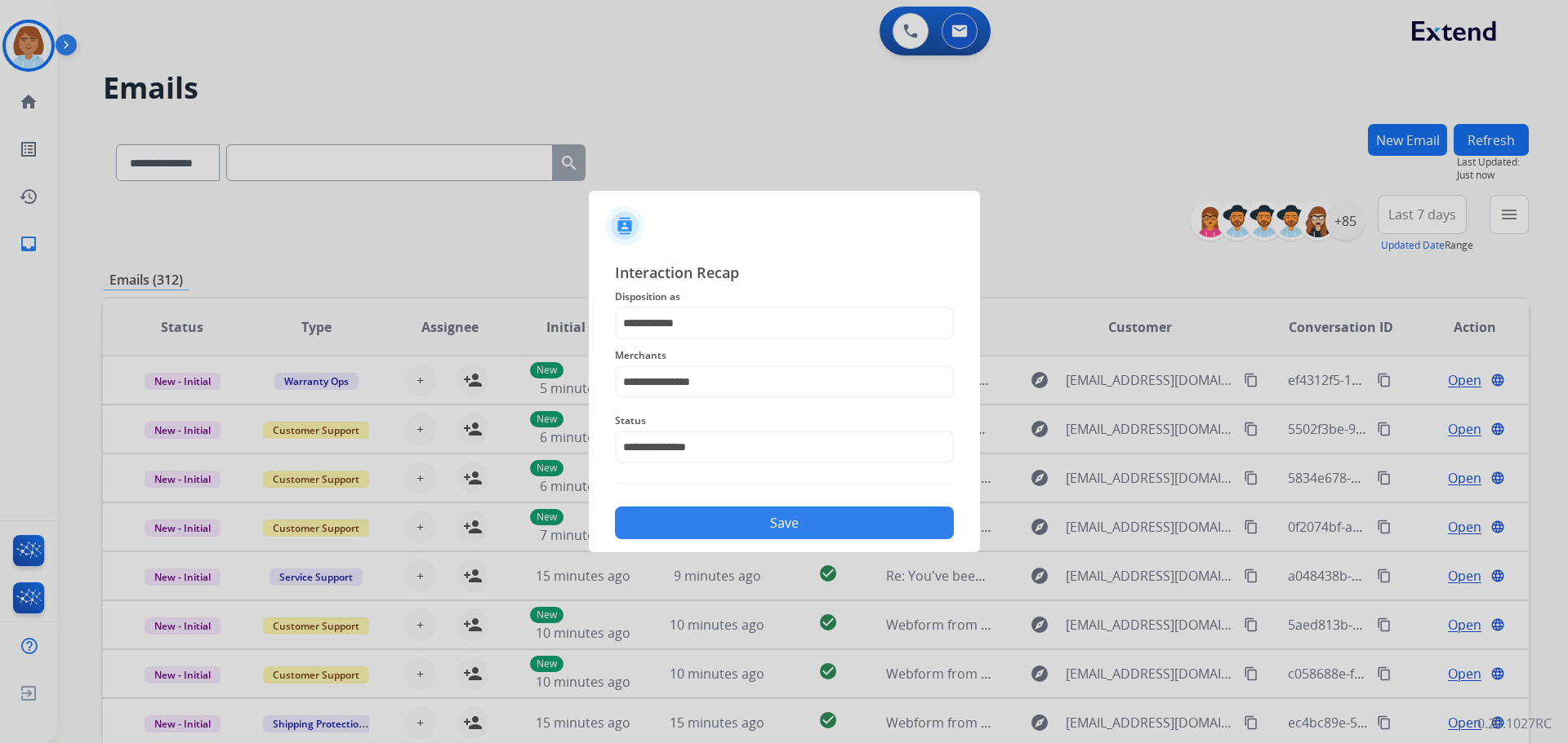
click at [735, 532] on button "Save" at bounding box center [784, 523] width 339 height 32
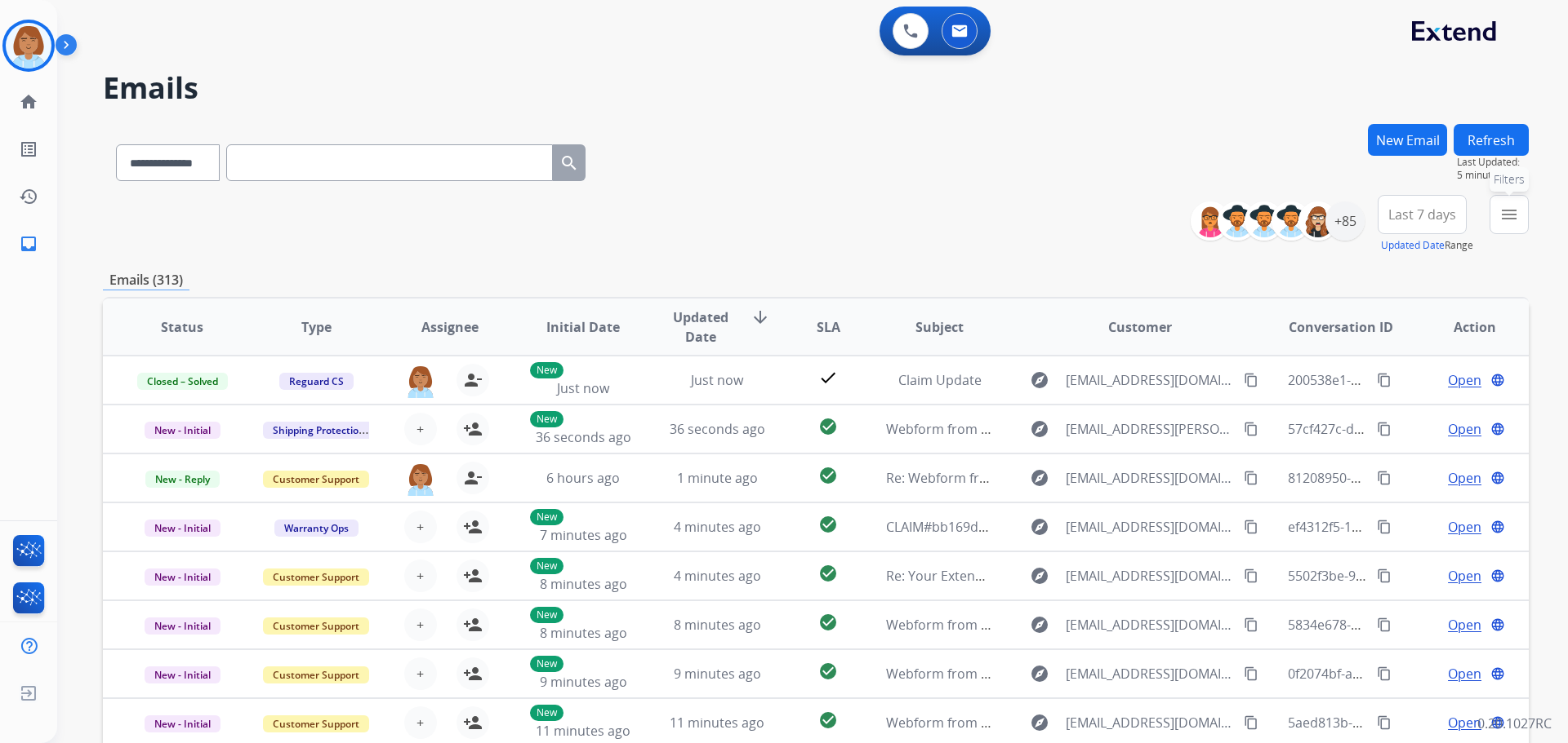
click at [1498, 216] on button "menu Filters" at bounding box center [1509, 215] width 39 height 39
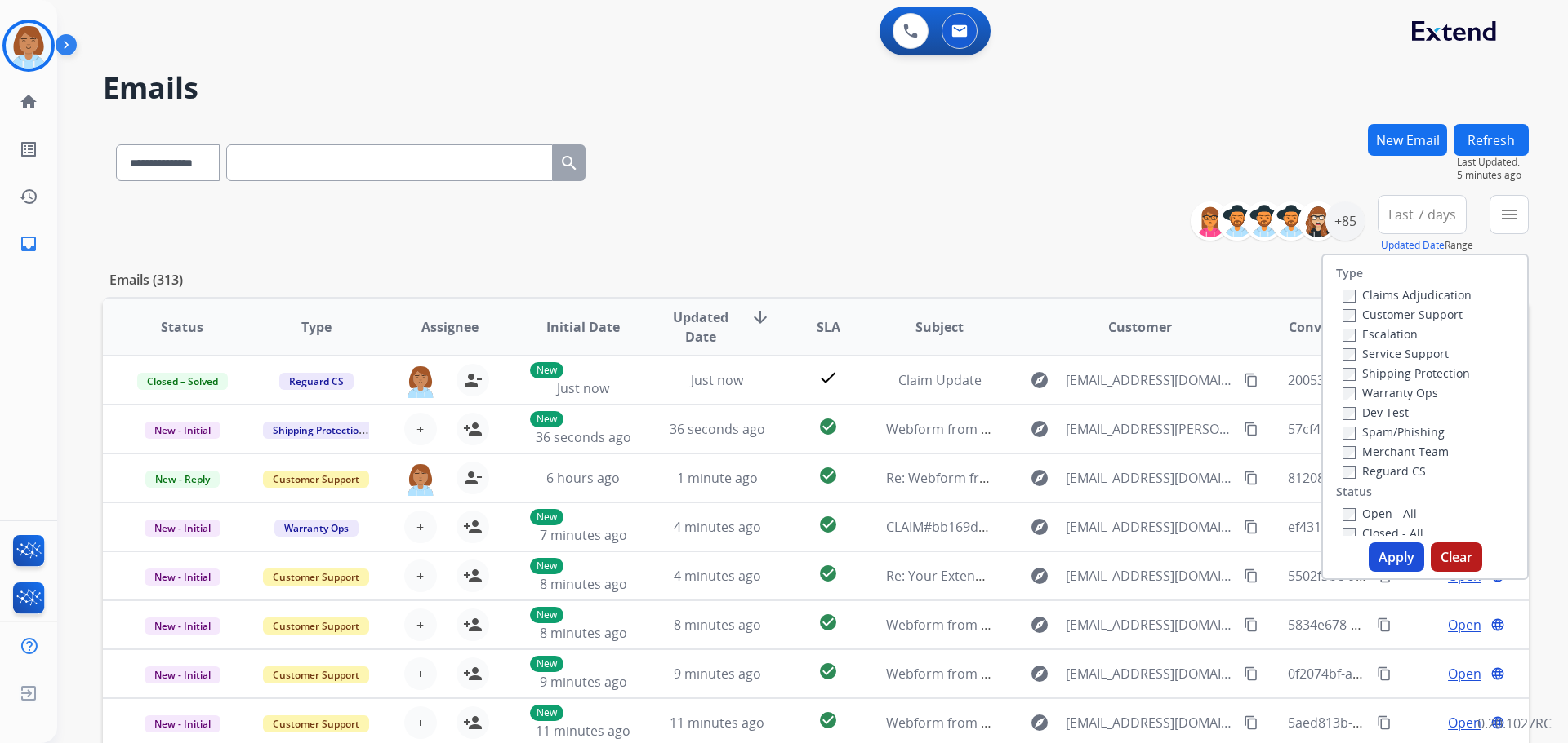
click at [1360, 310] on label "Customer Support" at bounding box center [1402, 314] width 120 height 16
click at [1360, 367] on label "Shipping Protection" at bounding box center [1406, 373] width 127 height 16
drag, startPoint x: 1365, startPoint y: 471, endPoint x: 1359, endPoint y: 486, distance: 16.2
click at [1363, 473] on label "Reguard CS" at bounding box center [1384, 471] width 83 height 16
click at [1356, 512] on label "Open - All" at bounding box center [1379, 513] width 75 height 16
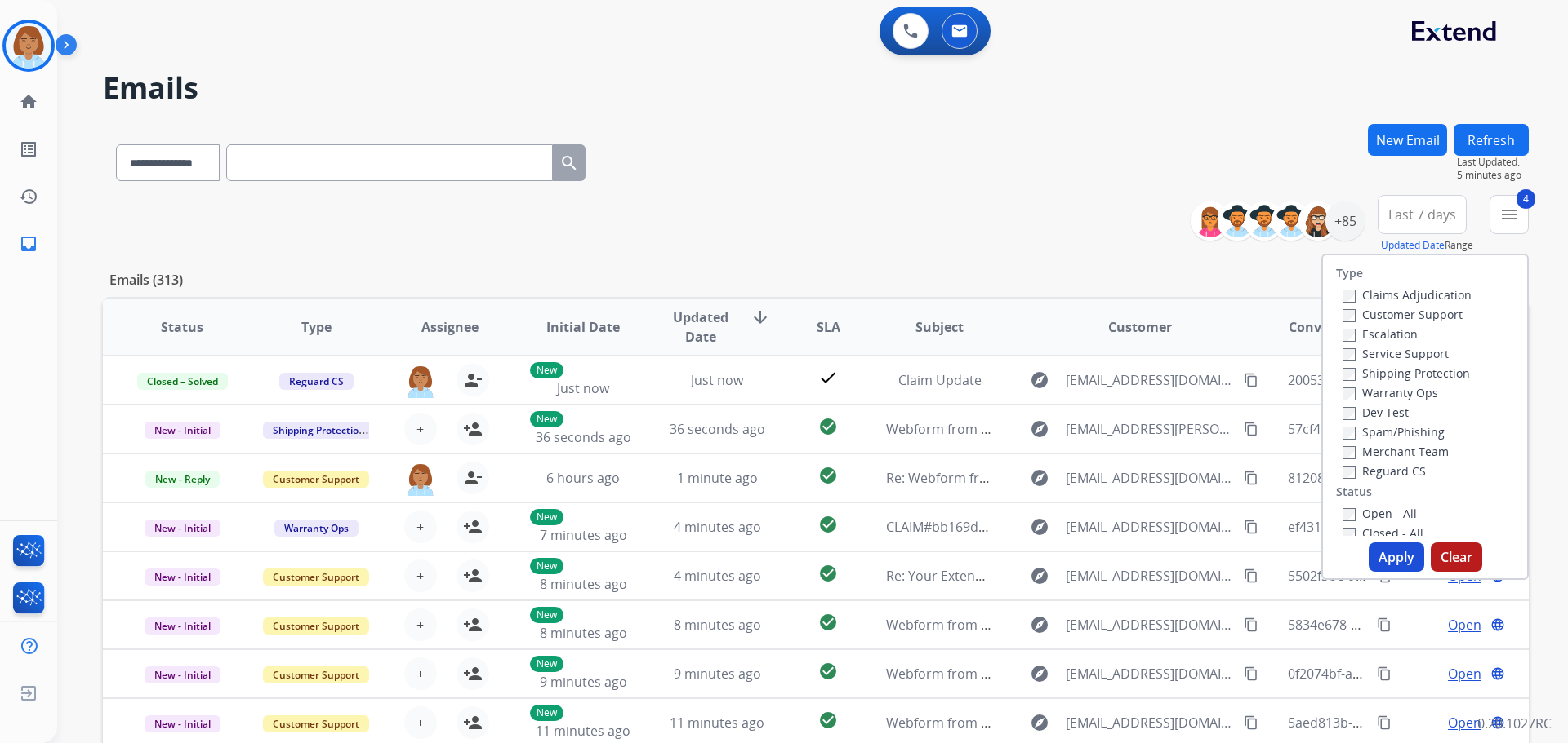
click at [1402, 560] on button "Apply" at bounding box center [1396, 558] width 55 height 29
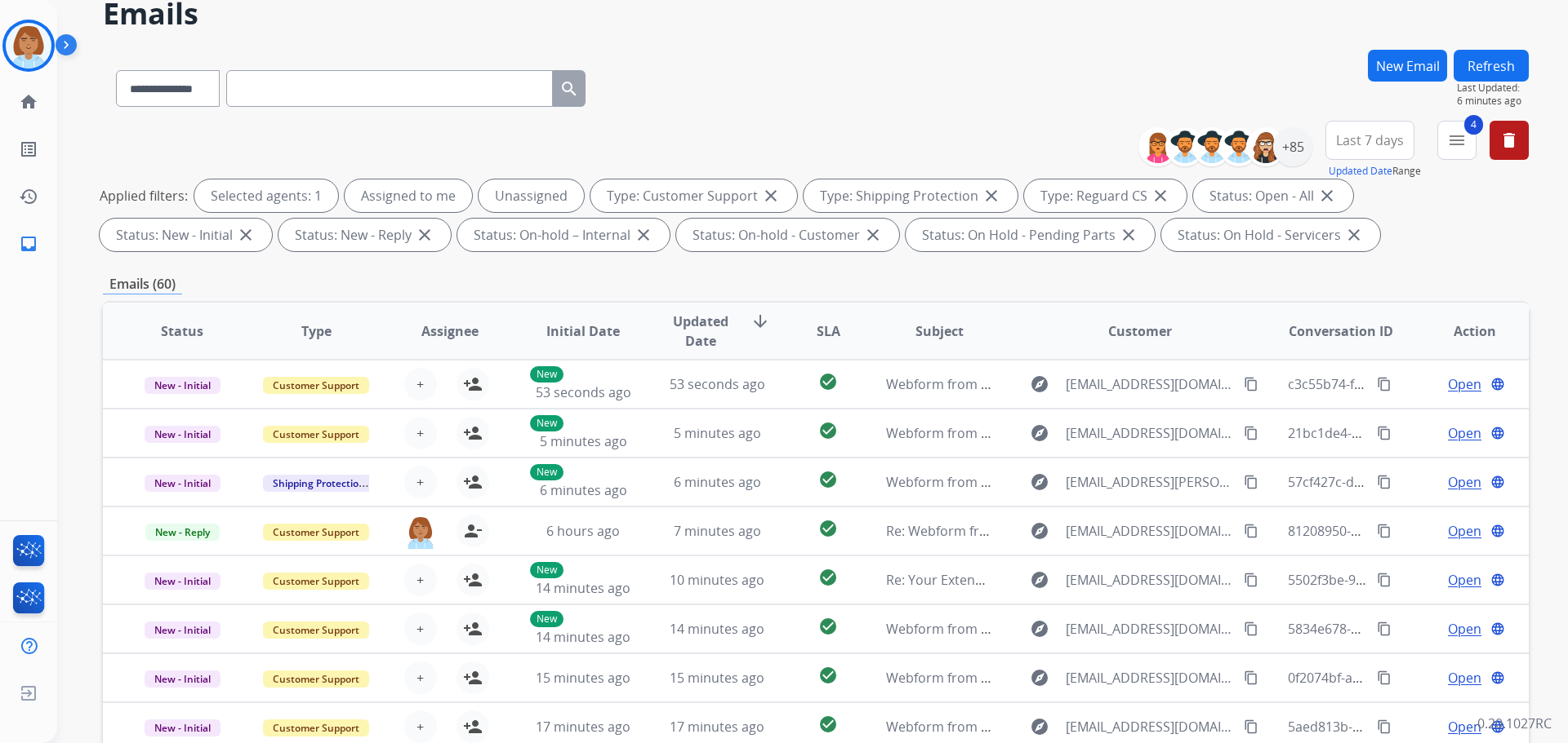
scroll to position [163, 0]
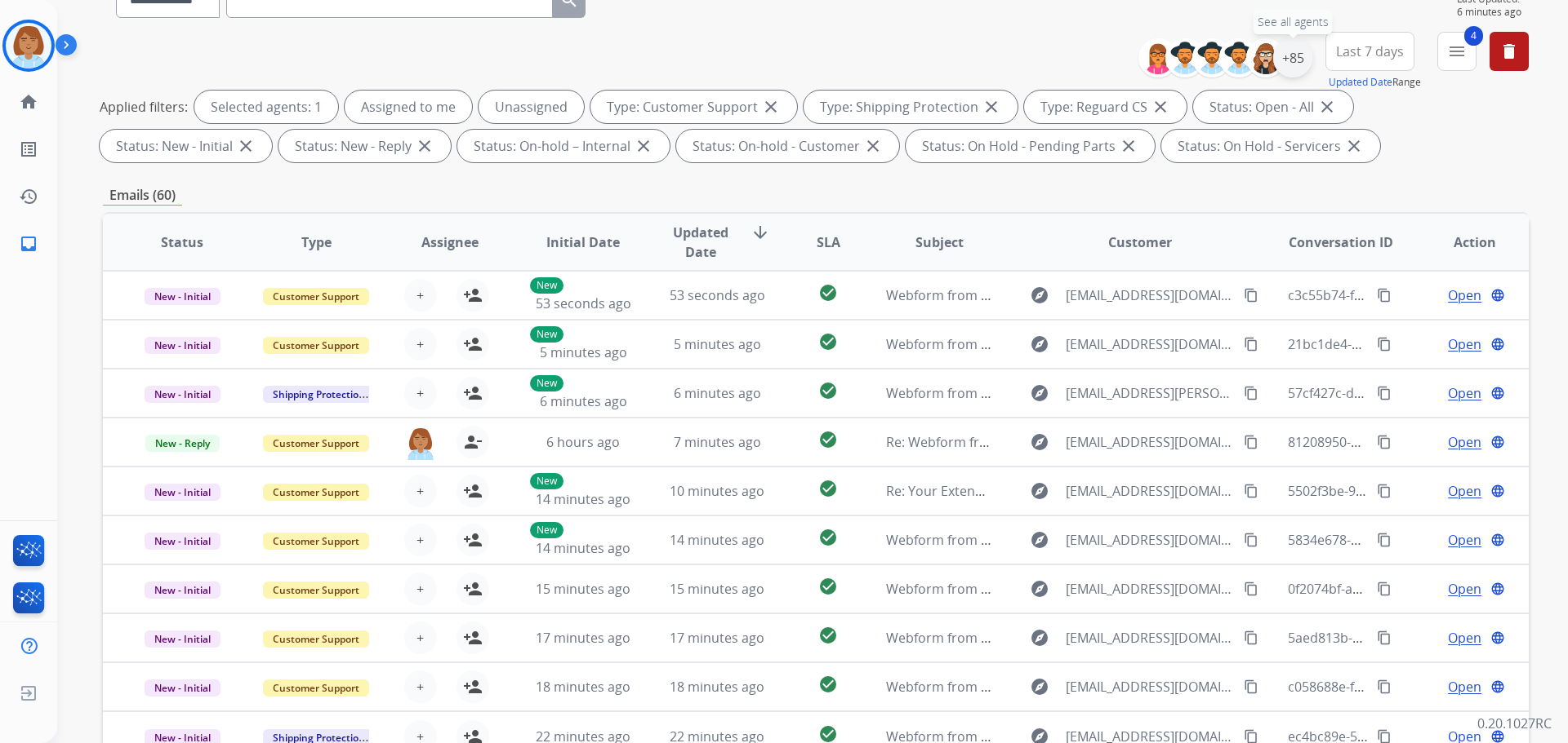
click at [1277, 53] on div "+85" at bounding box center [1292, 58] width 39 height 39
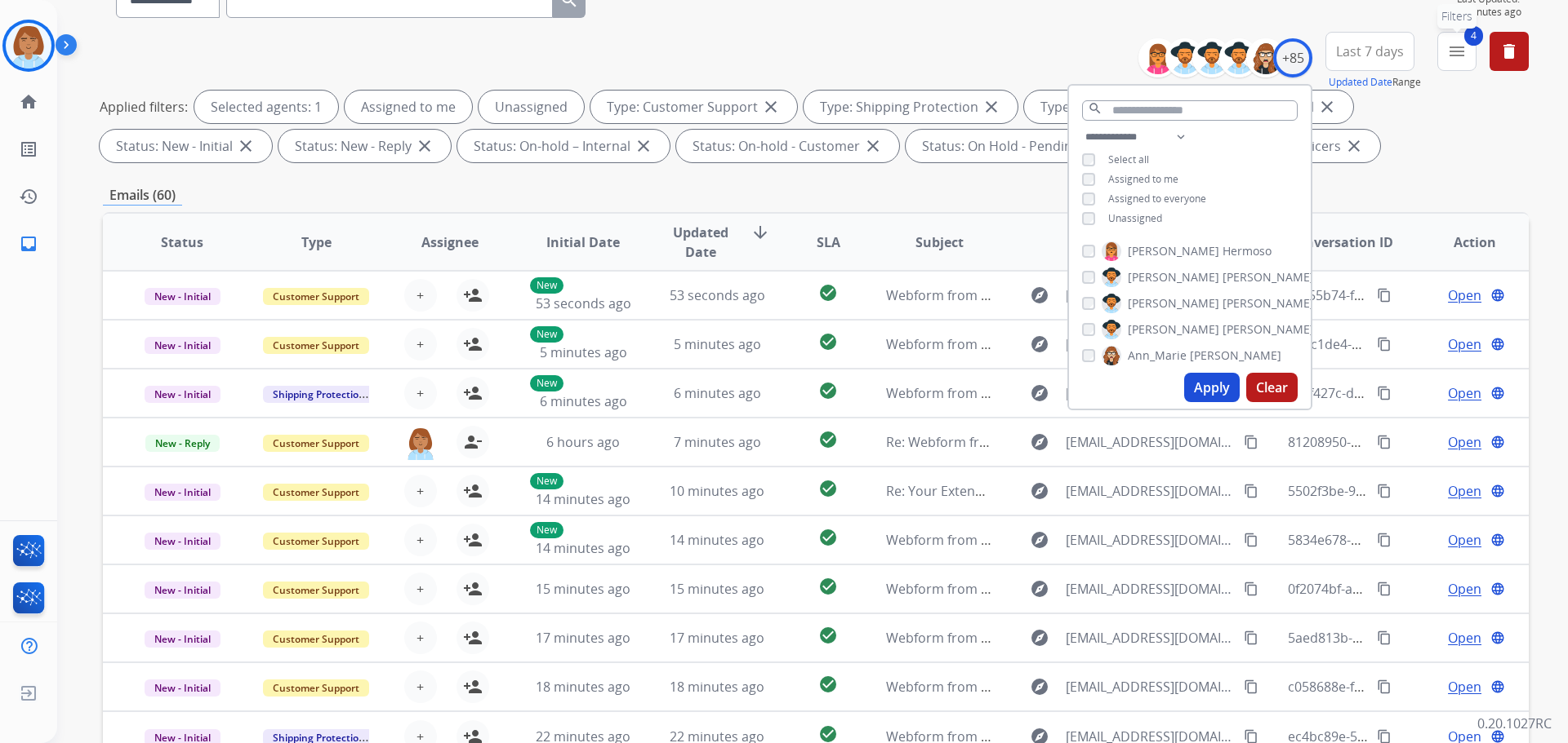
click at [1464, 62] on button "4 menu Filters" at bounding box center [1456, 52] width 39 height 39
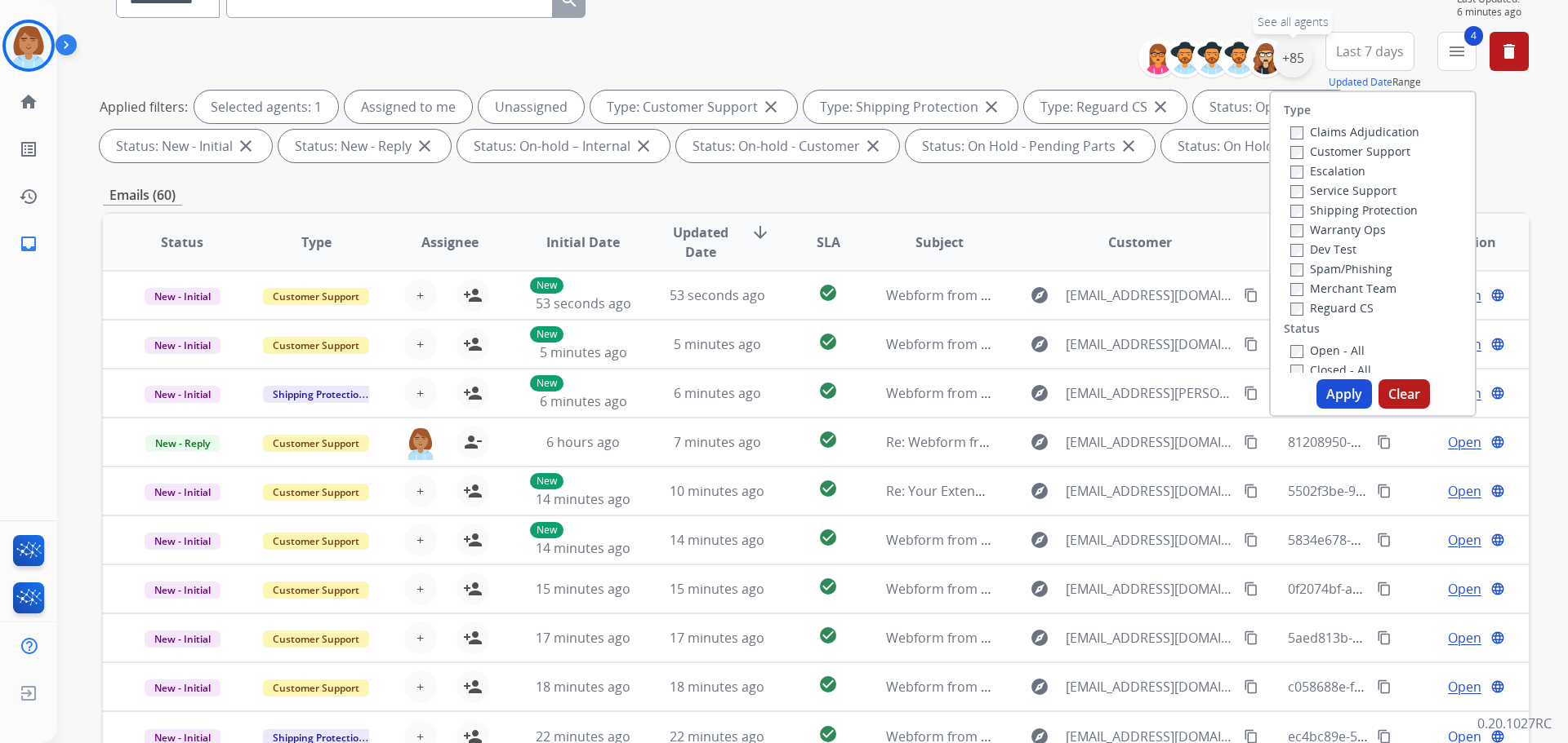
click at [1286, 65] on div "+85" at bounding box center [1292, 58] width 39 height 39
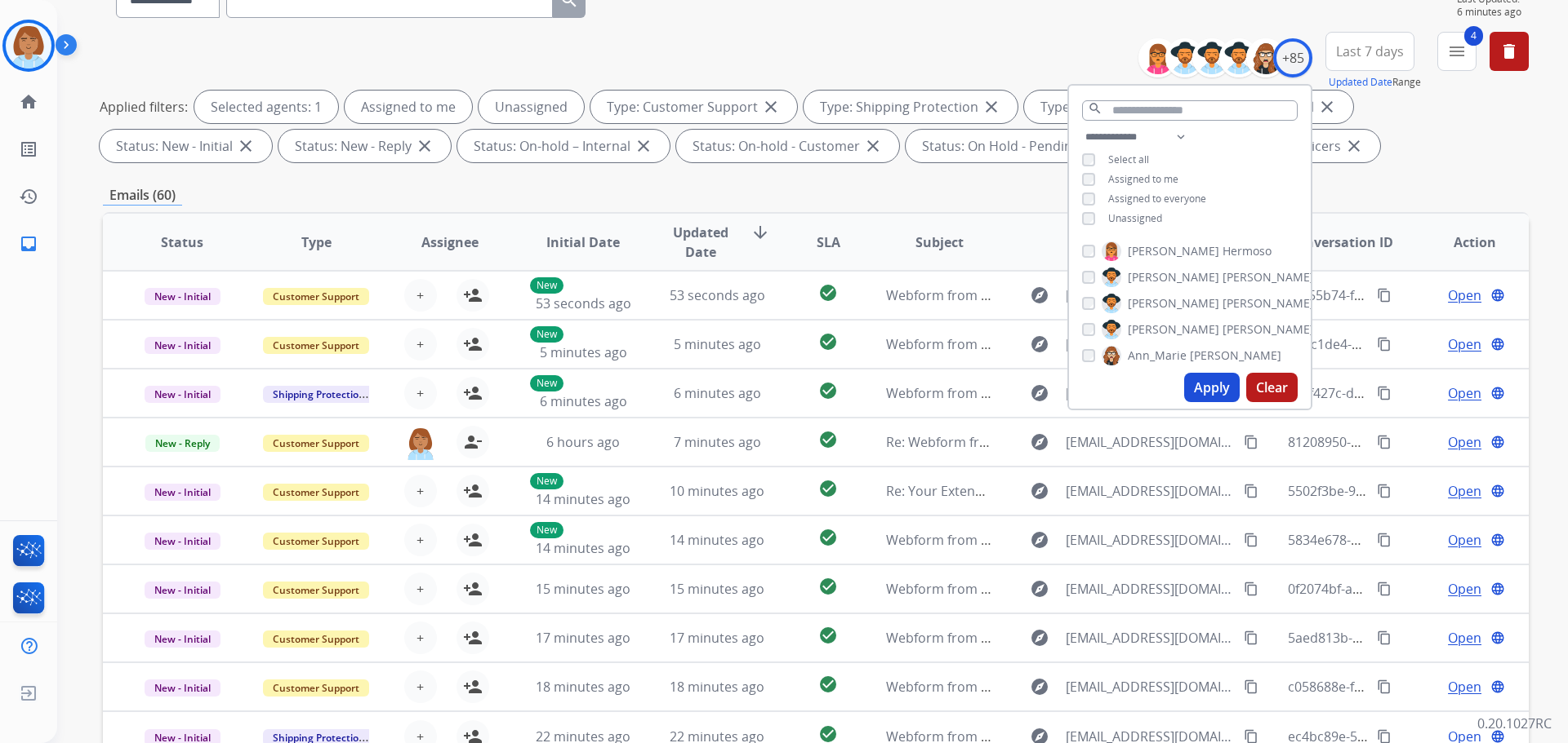
click at [1141, 211] on span "Unassigned" at bounding box center [1134, 218] width 53 height 14
click at [1220, 394] on button "Apply" at bounding box center [1212, 388] width 55 height 29
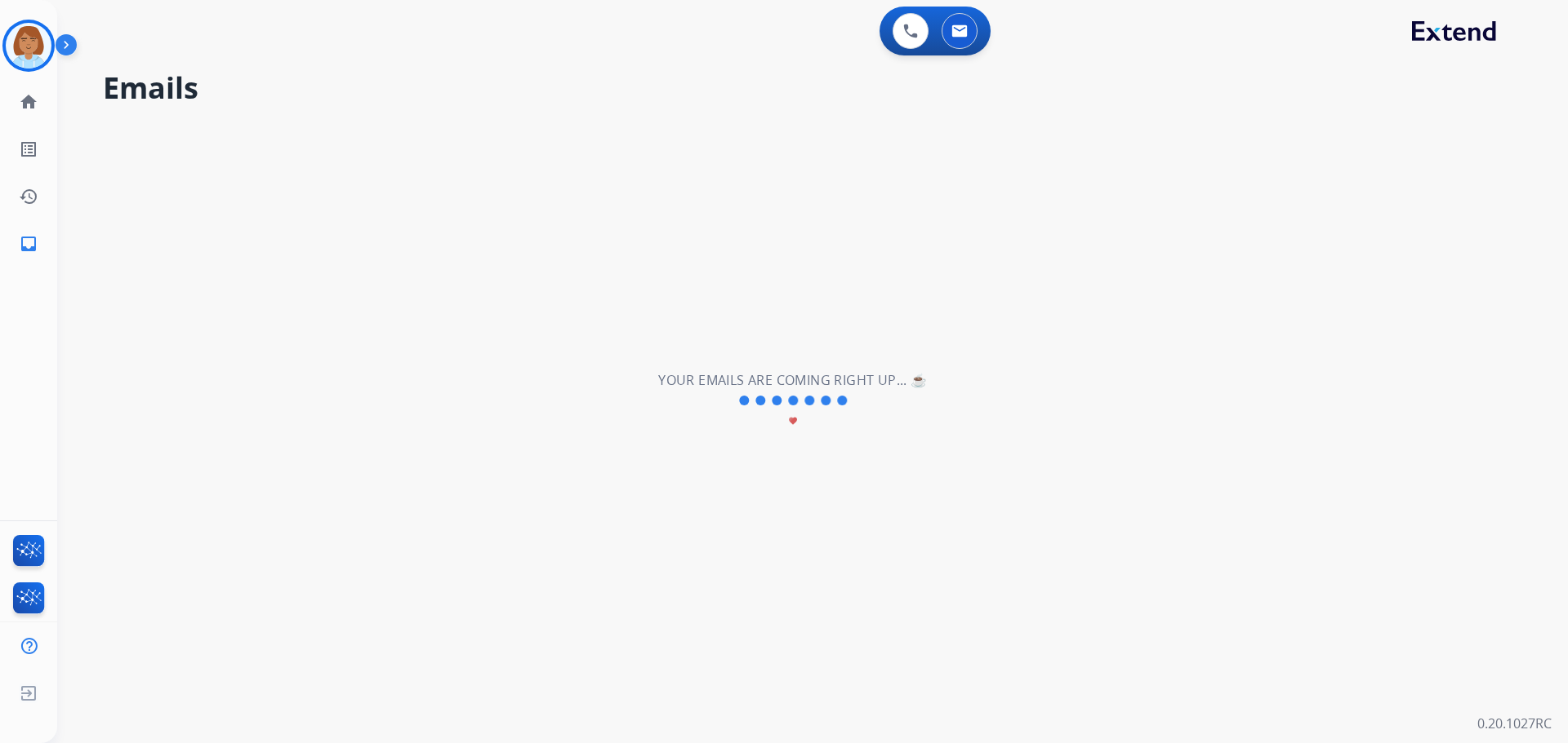
scroll to position [0, 0]
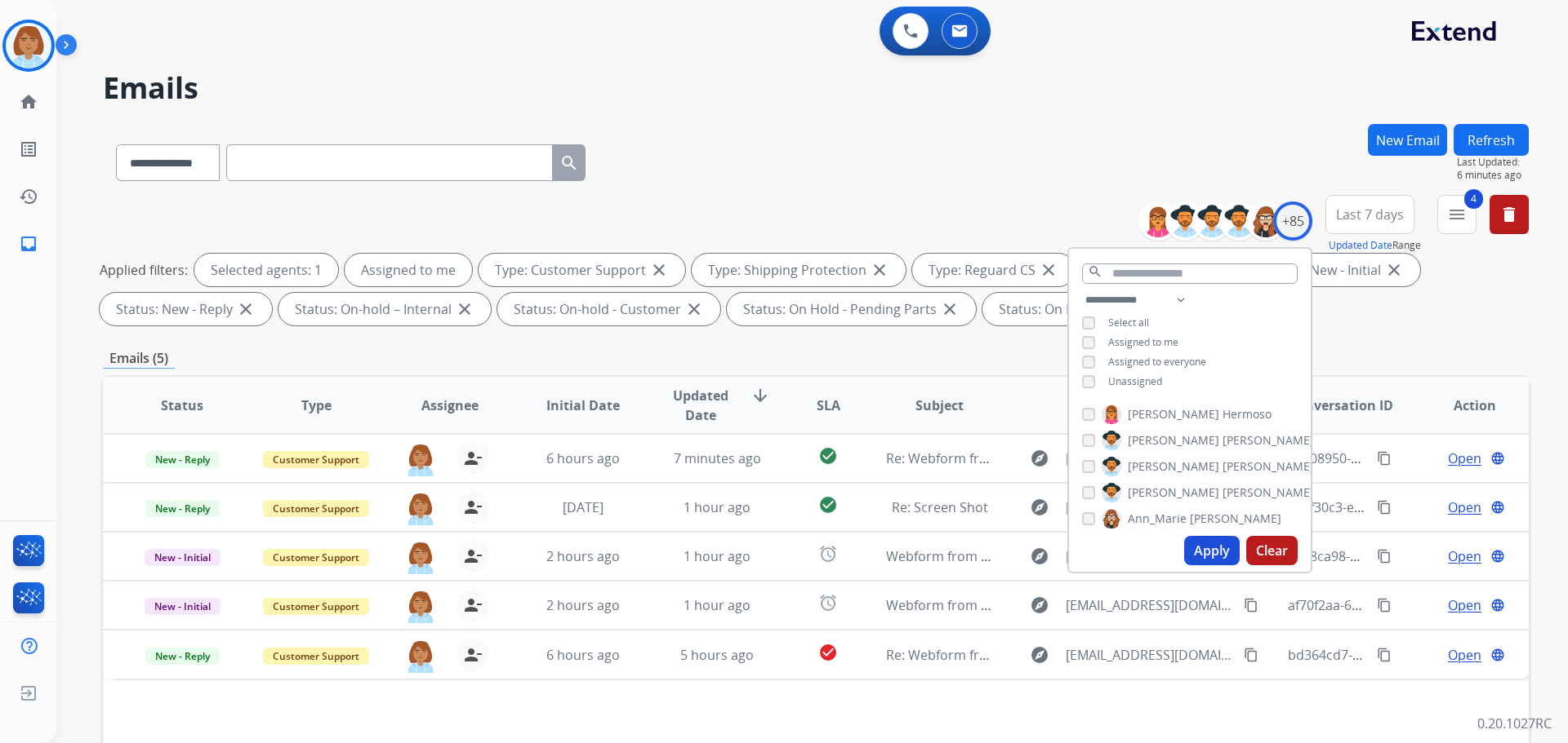
click at [1075, 180] on div "**********" at bounding box center [816, 159] width 1426 height 71
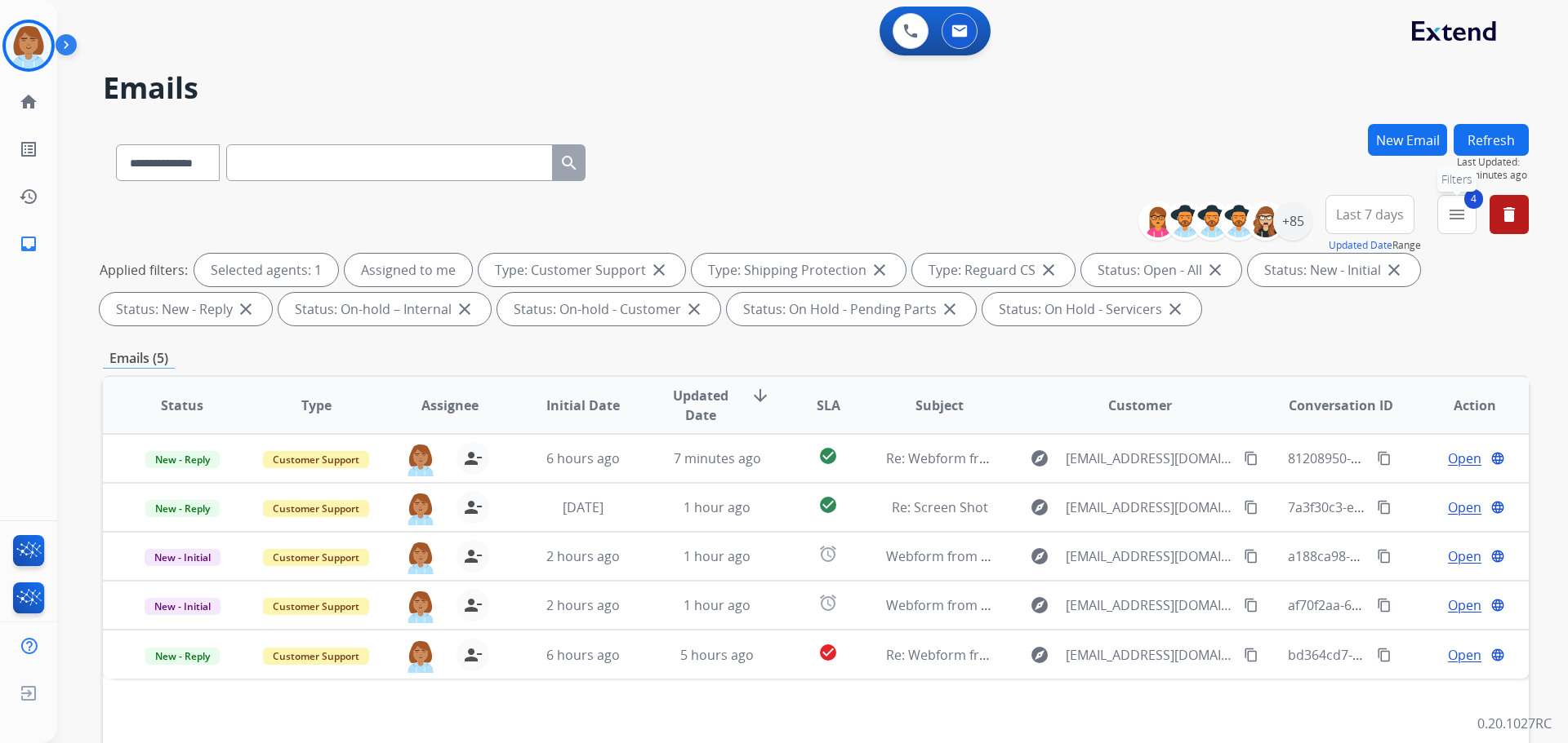
click at [1451, 228] on button "4 menu Filters" at bounding box center [1456, 215] width 39 height 39
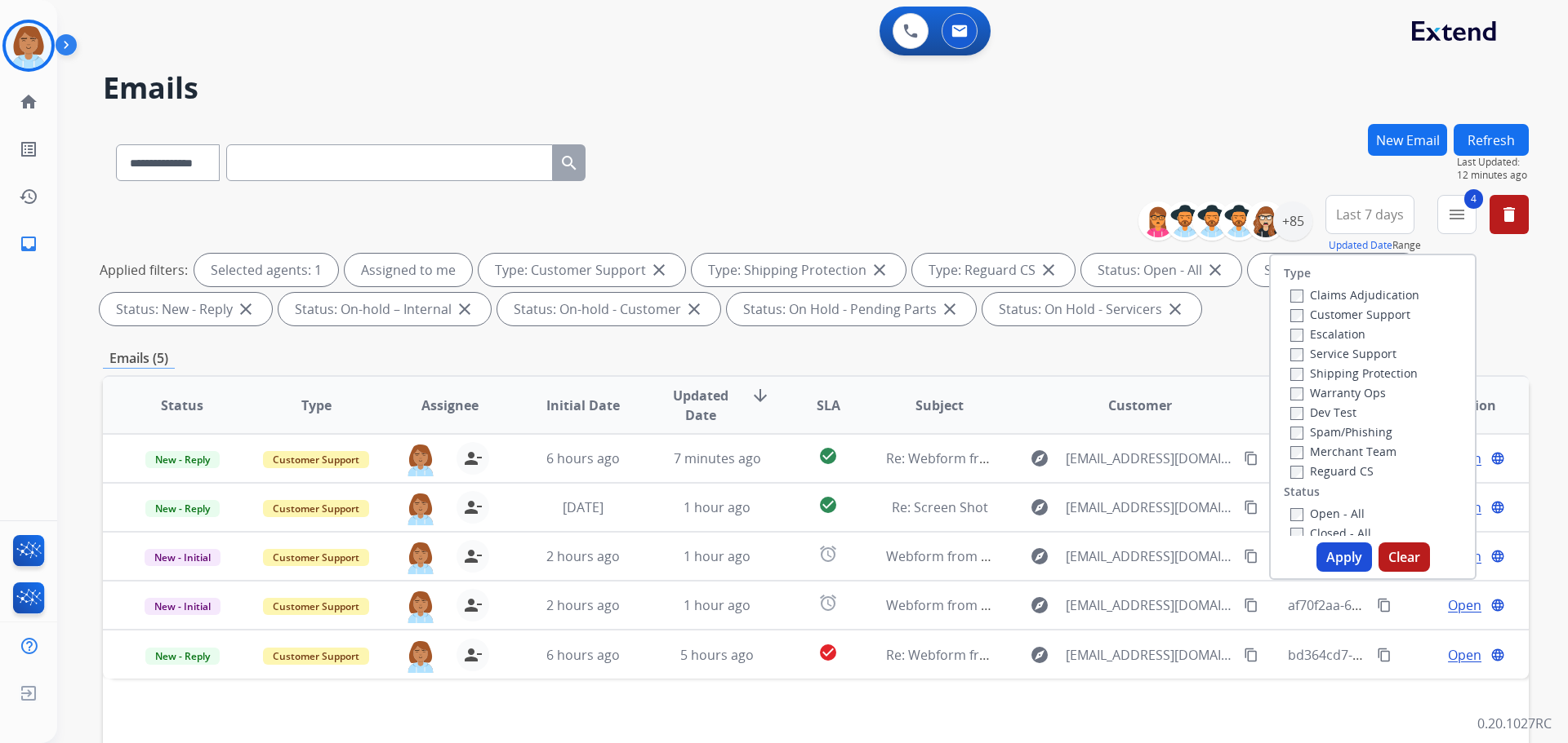
click at [1300, 528] on label "Closed - All" at bounding box center [1331, 533] width 81 height 16
click at [1329, 551] on button "Apply" at bounding box center [1344, 558] width 55 height 29
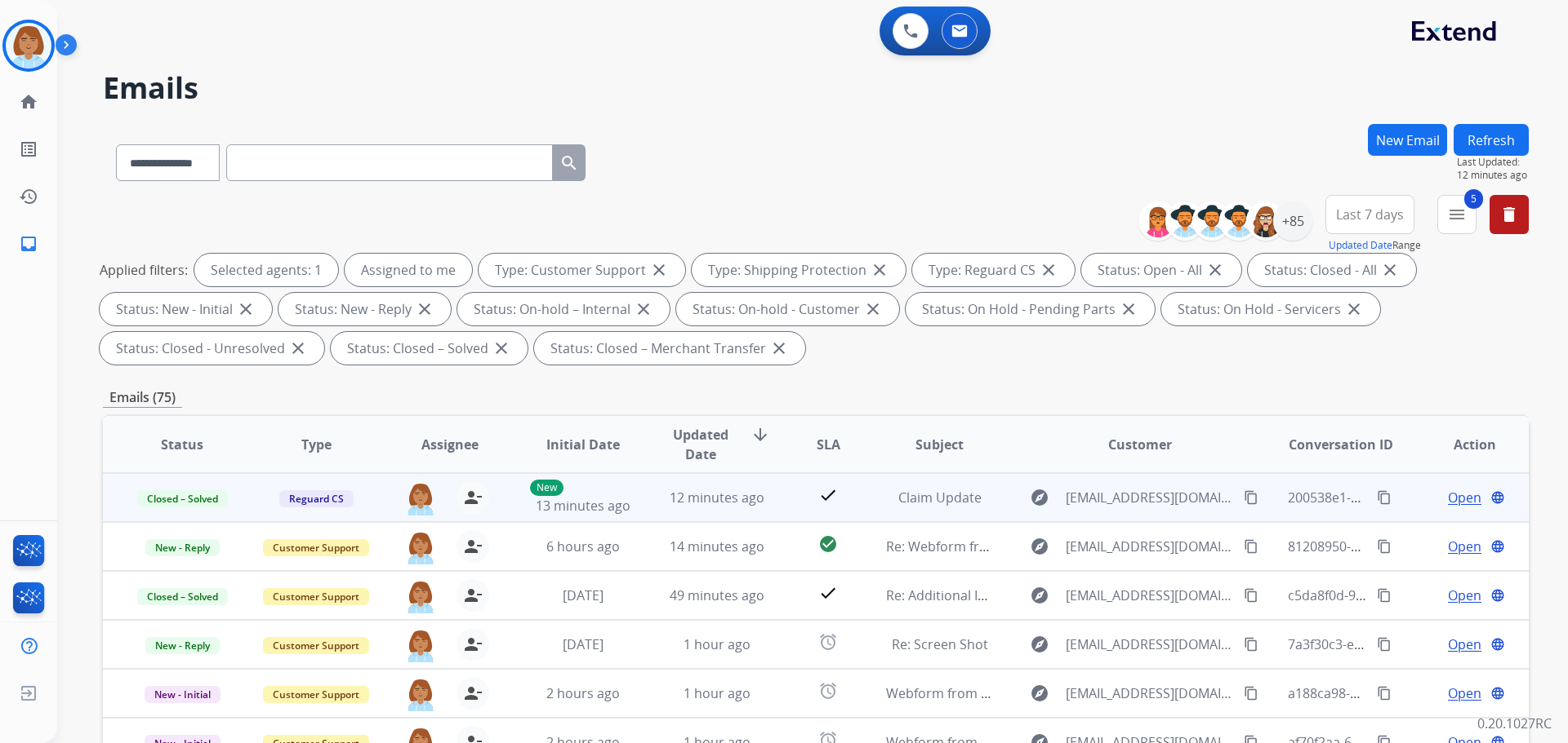
click at [1377, 500] on mat-icon "content_copy" at bounding box center [1384, 498] width 15 height 15
click at [1460, 496] on span "Open" at bounding box center [1465, 497] width 33 height 19
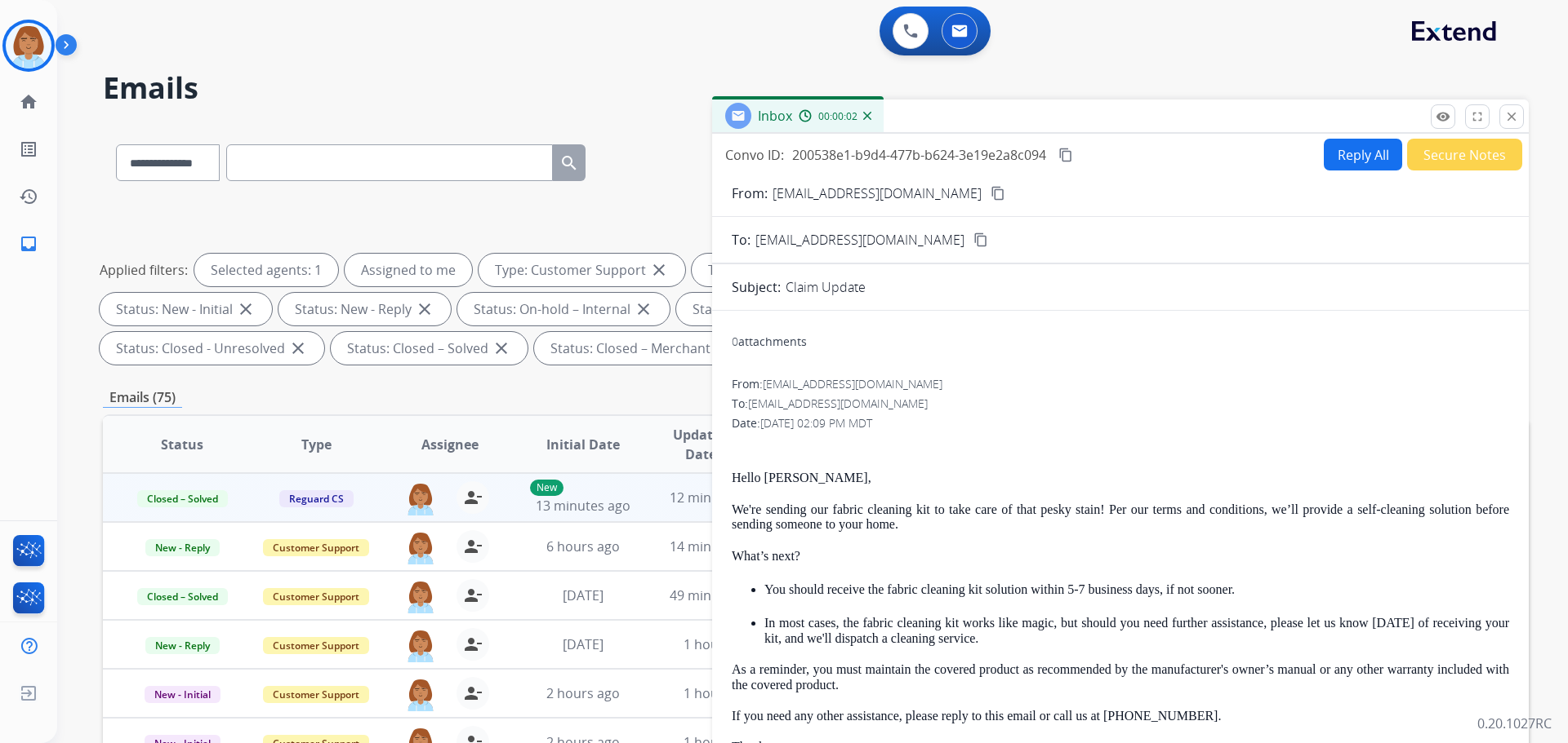
click at [1325, 159] on button "Reply All" at bounding box center [1362, 154] width 78 height 32
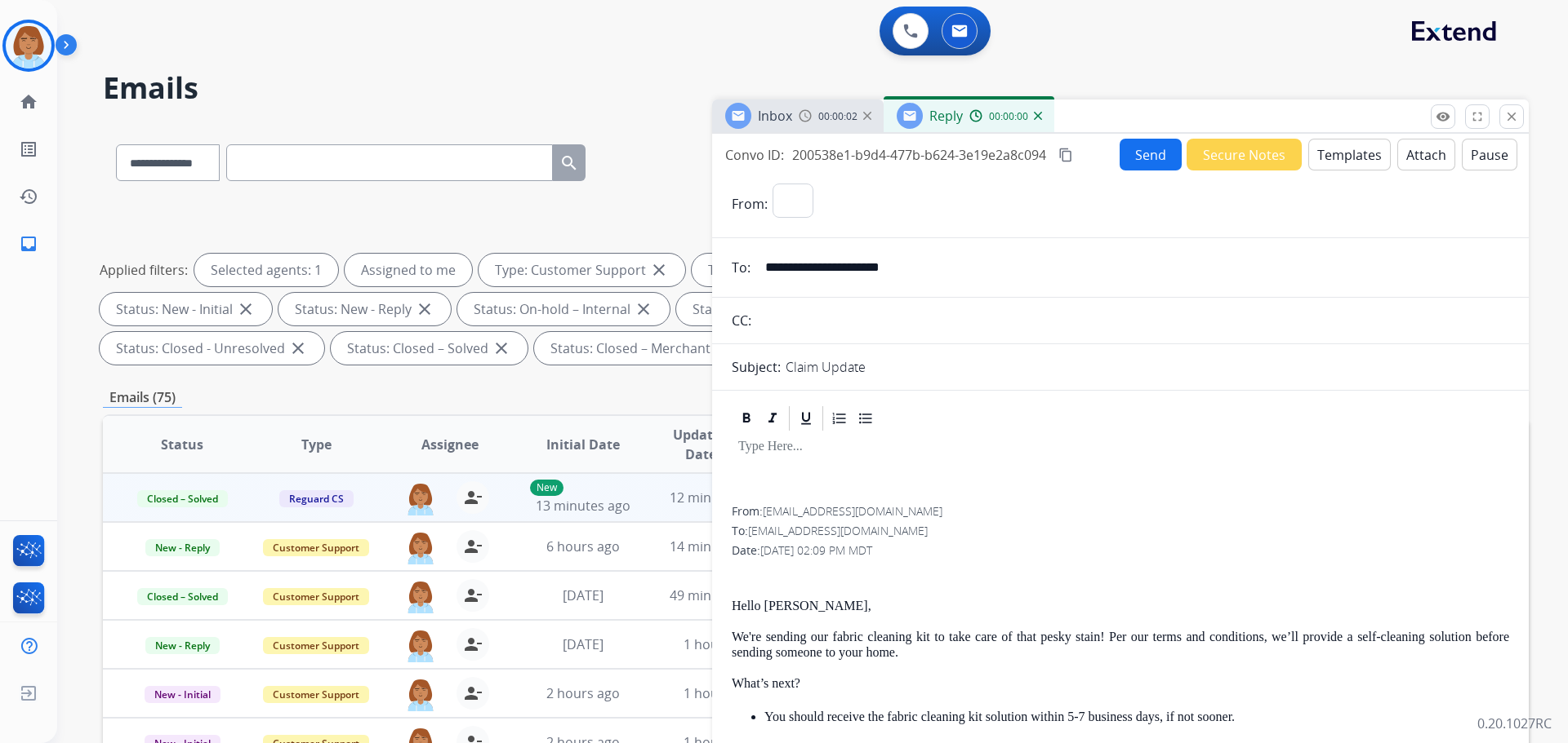
select select "**********"
click at [1348, 139] on button "Templates" at bounding box center [1348, 154] width 82 height 32
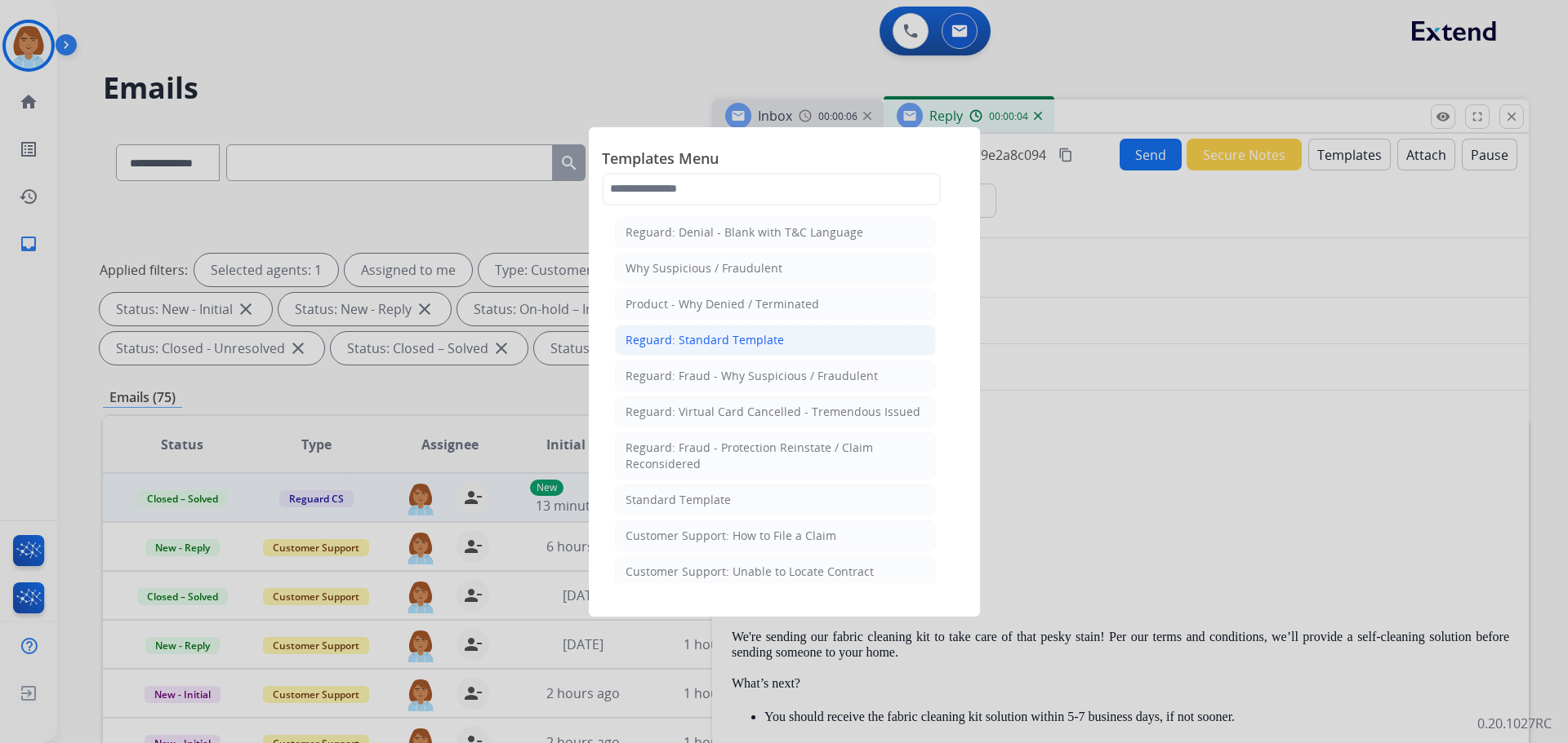
click at [754, 335] on div "Reguard: Standard Template" at bounding box center [705, 340] width 159 height 17
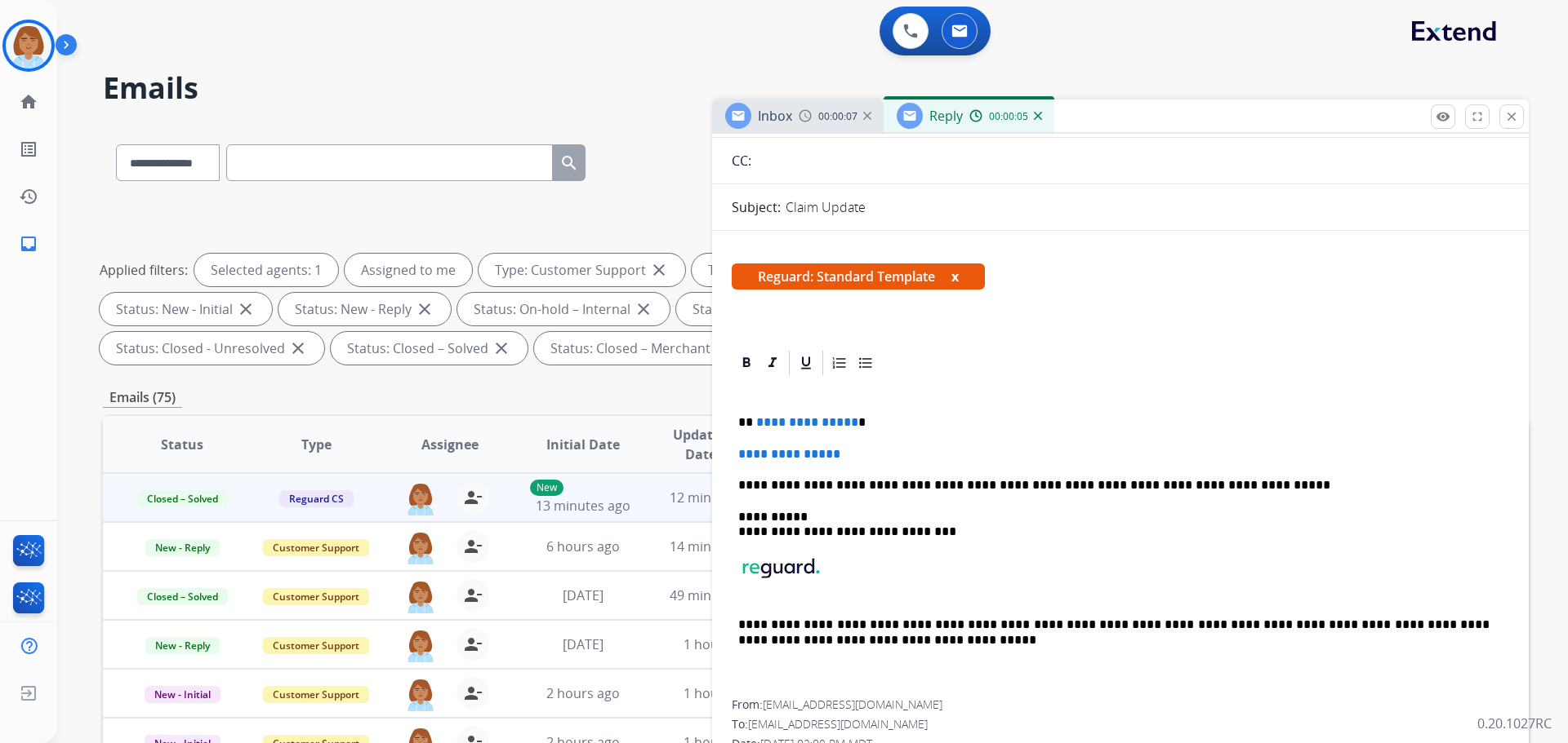
scroll to position [163, 0]
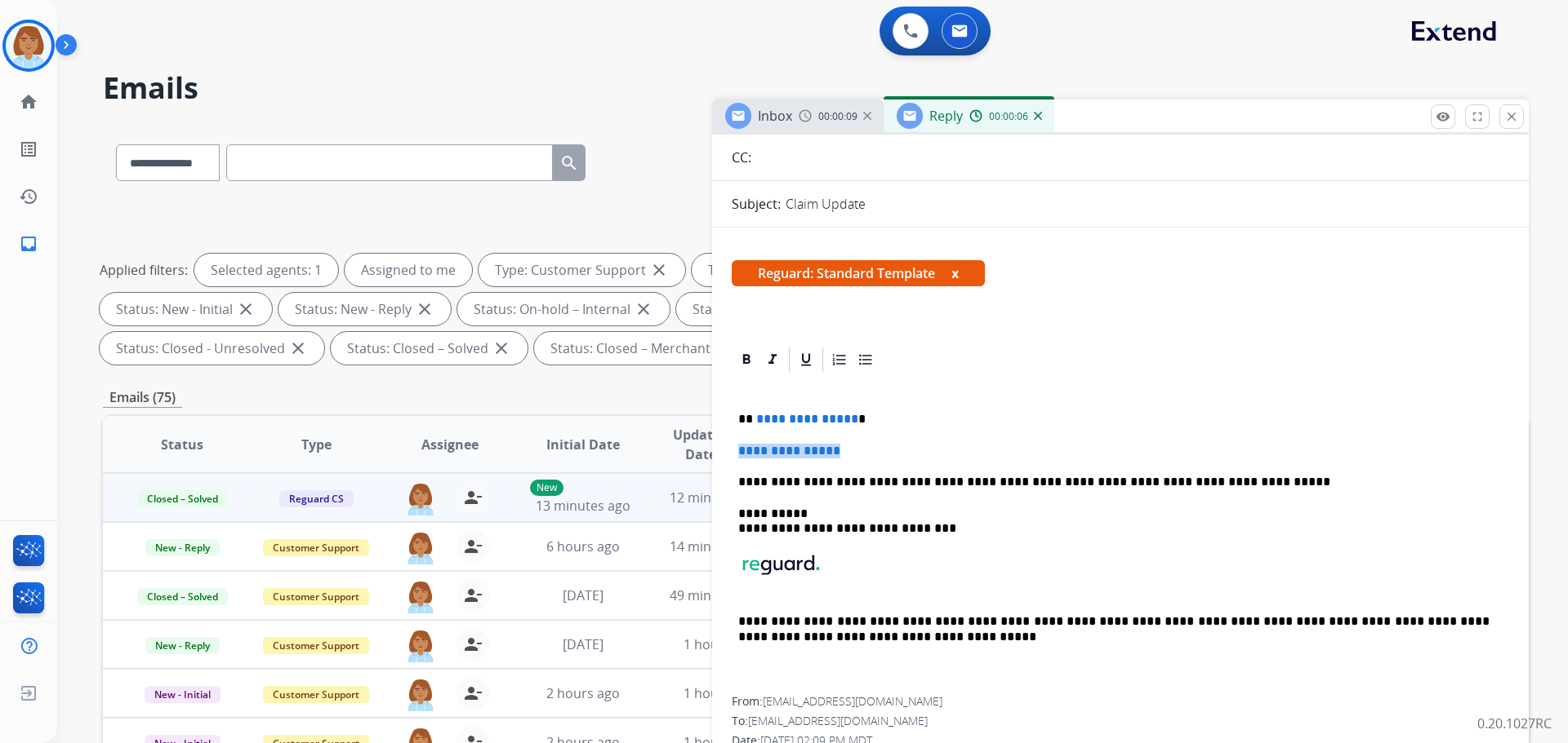
drag, startPoint x: 872, startPoint y: 448, endPoint x: 736, endPoint y: 436, distance: 136.5
click at [736, 436] on div "**********" at bounding box center [1120, 536] width 778 height 323
drag, startPoint x: 831, startPoint y: 421, endPoint x: 748, endPoint y: 419, distance: 83.0
click at [748, 419] on p "**********" at bounding box center [1113, 419] width 751 height 15
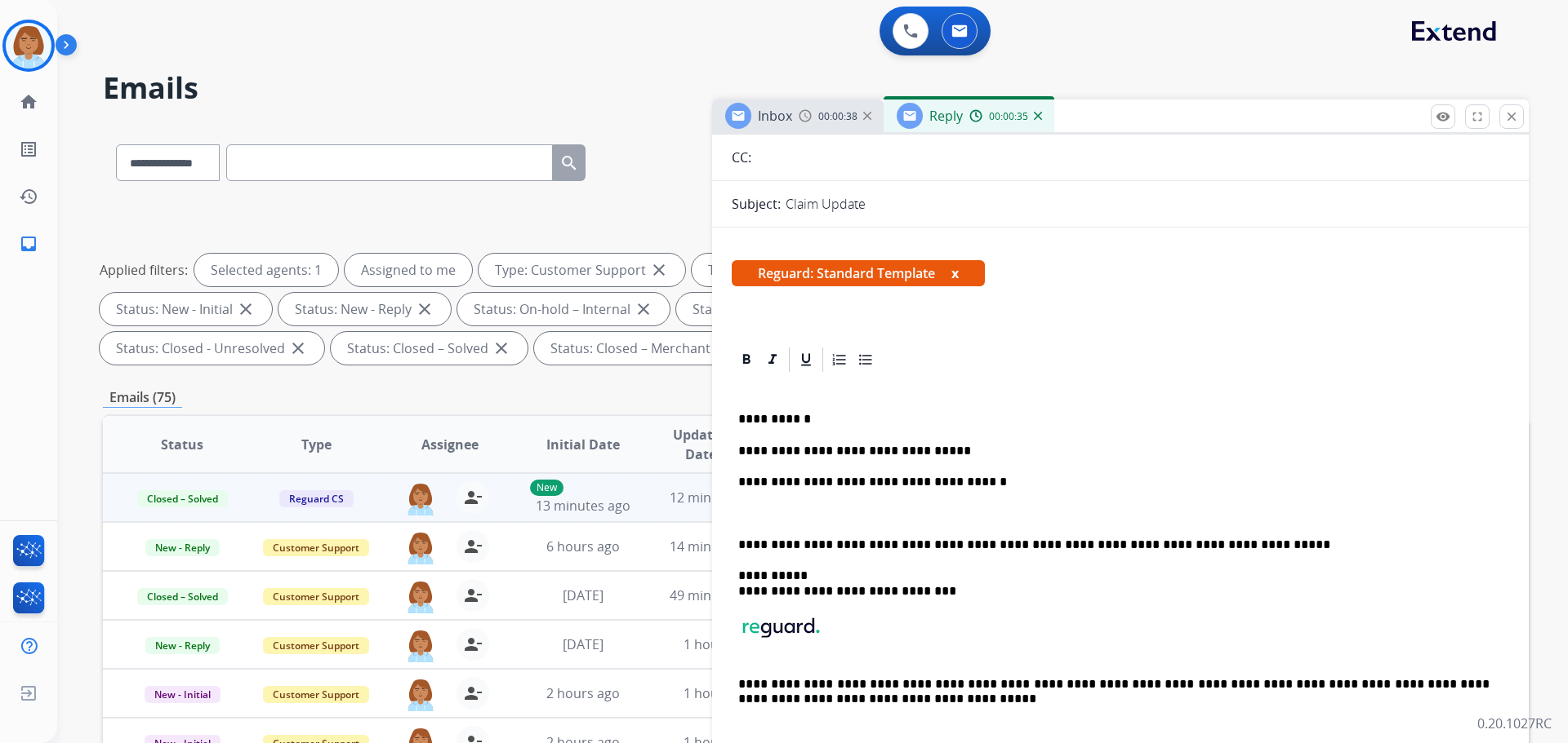
click at [1039, 482] on p "**********" at bounding box center [1113, 482] width 751 height 15
click at [1110, 480] on p "**********" at bounding box center [1113, 482] width 751 height 15
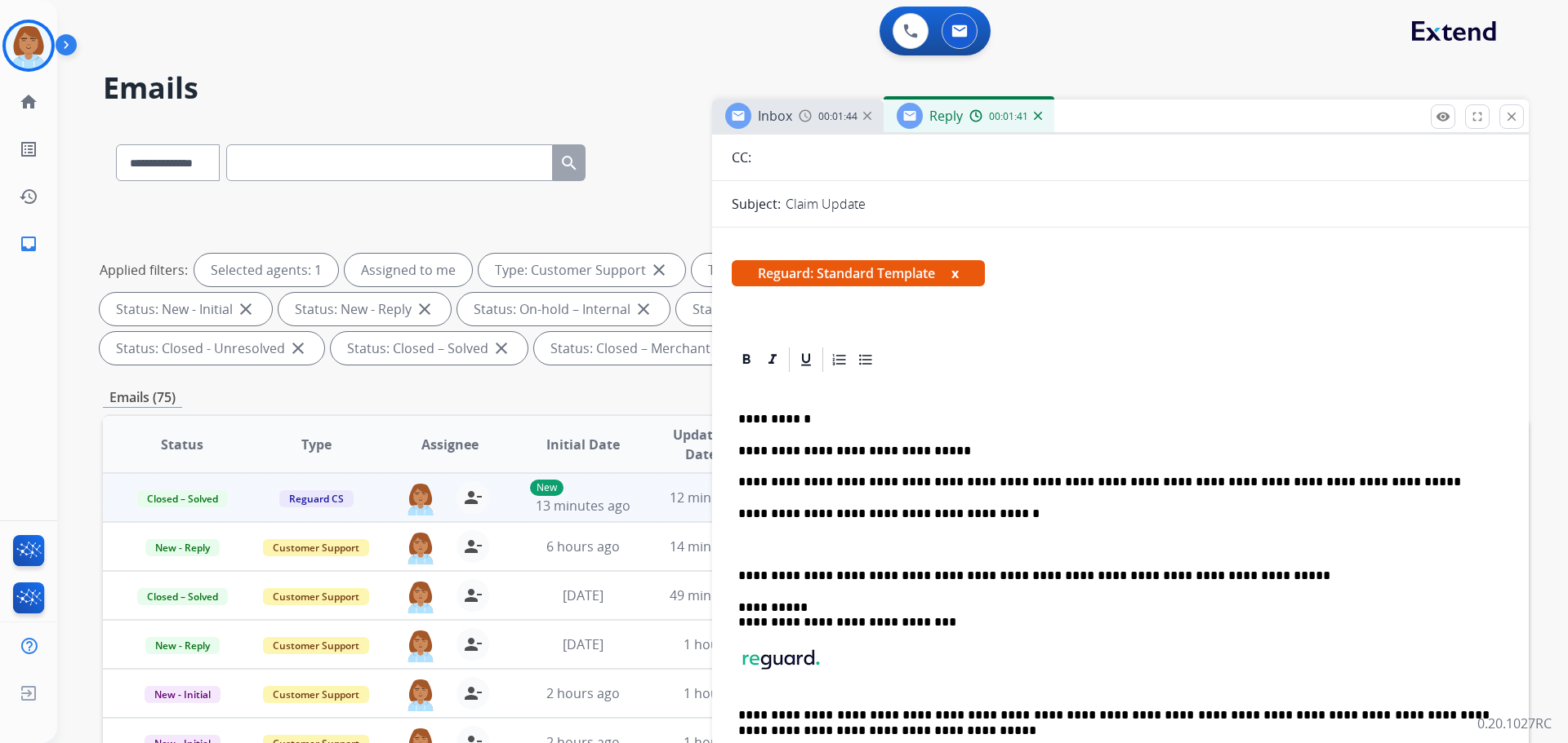
click at [1030, 515] on p "**********" at bounding box center [1113, 514] width 751 height 15
click at [1074, 519] on p "**********" at bounding box center [1113, 514] width 751 height 15
click at [880, 449] on p "**********" at bounding box center [1113, 452] width 751 height 15
click at [975, 477] on p "**********" at bounding box center [1113, 482] width 751 height 15
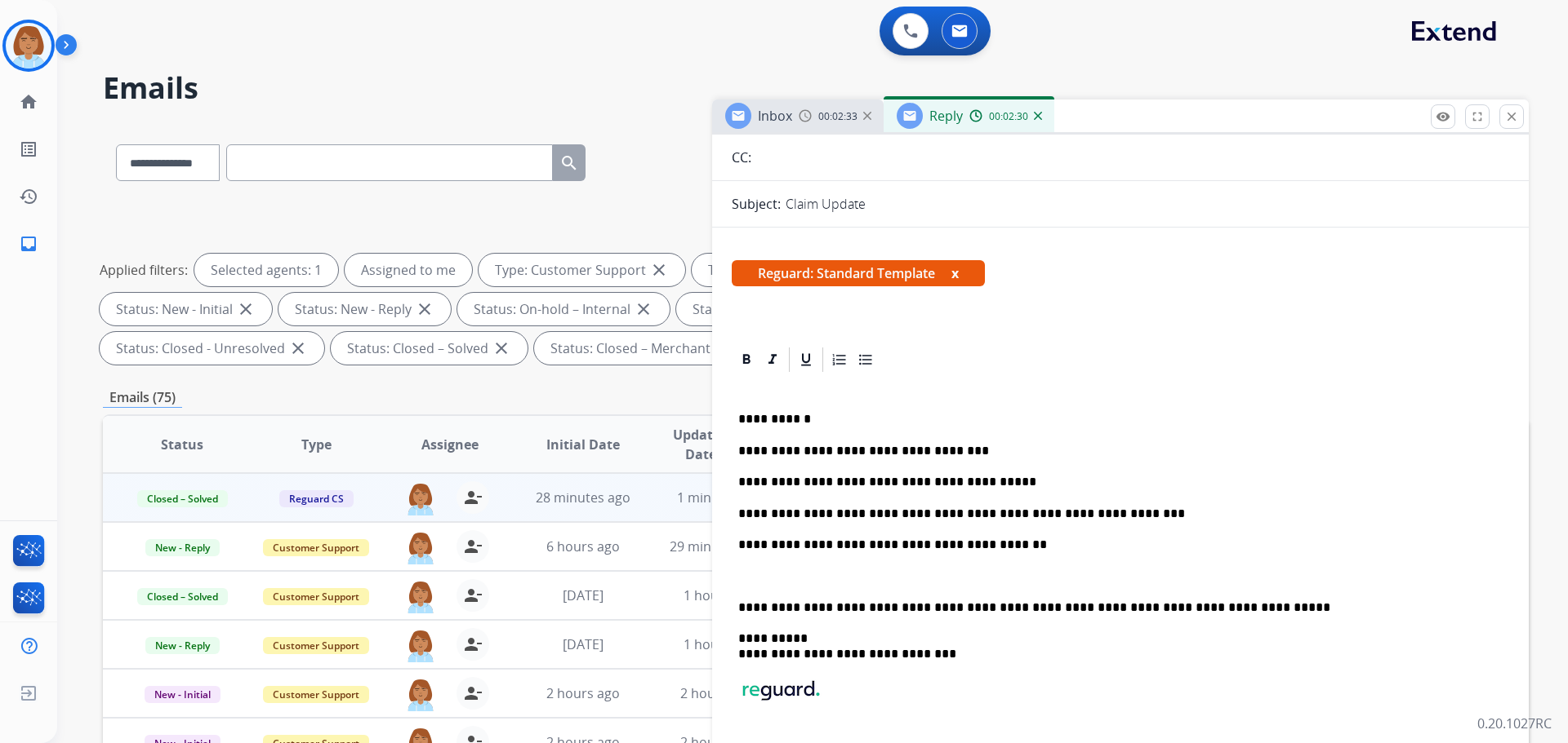
click at [737, 607] on div "**********" at bounding box center [1120, 598] width 778 height 448
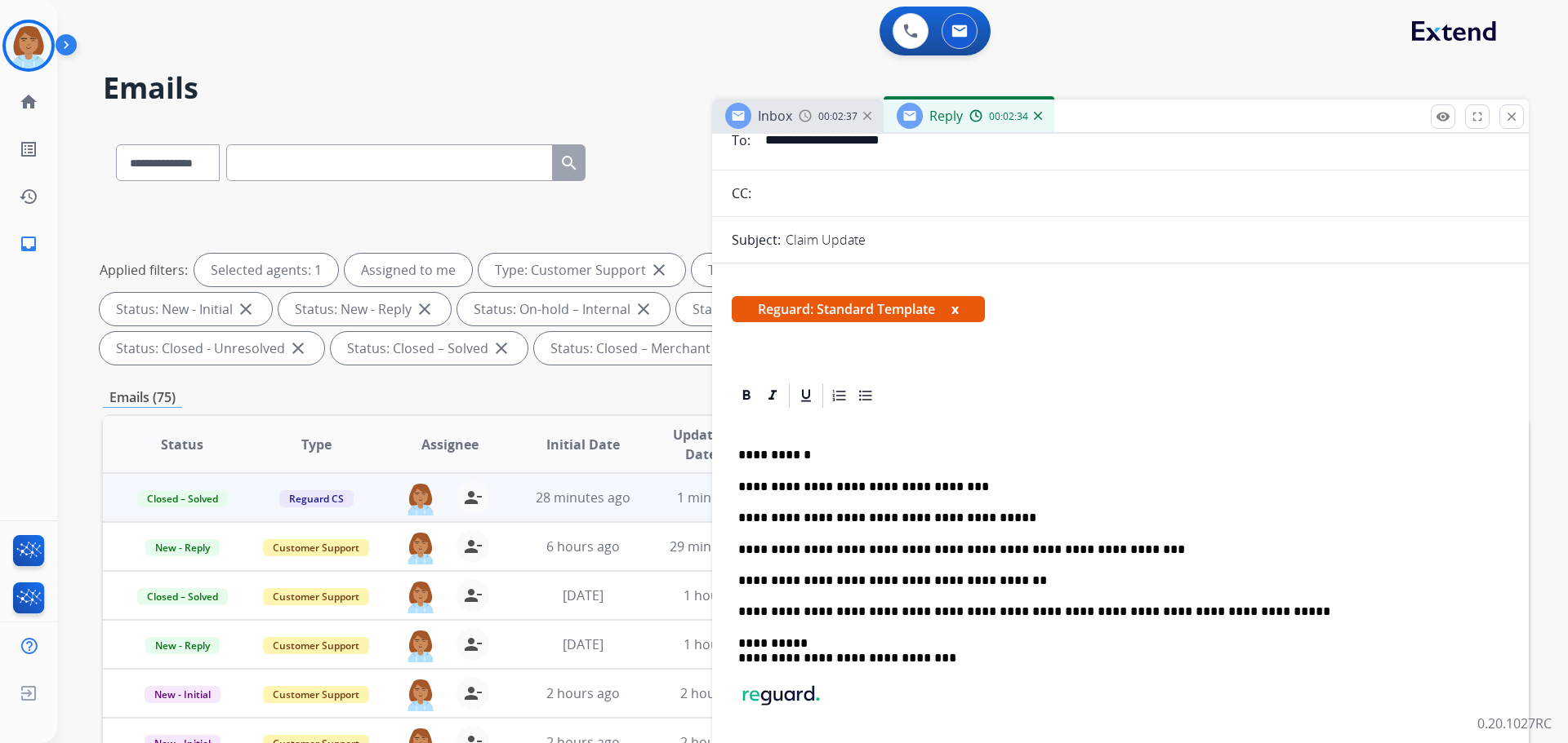
scroll to position [0, 0]
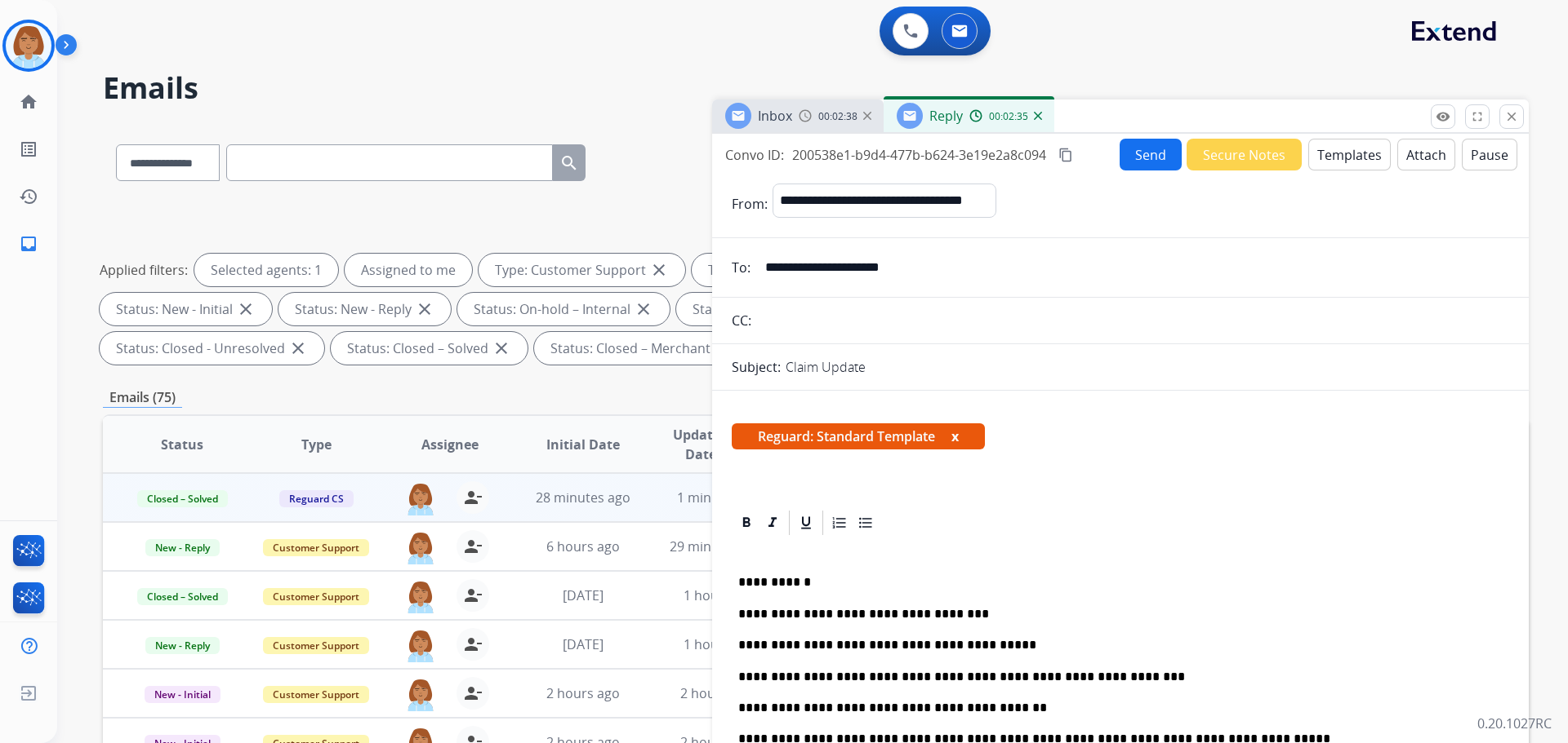
click at [1062, 152] on mat-icon "content_copy" at bounding box center [1065, 155] width 15 height 15
click at [1146, 154] on button "Send" at bounding box center [1150, 154] width 62 height 32
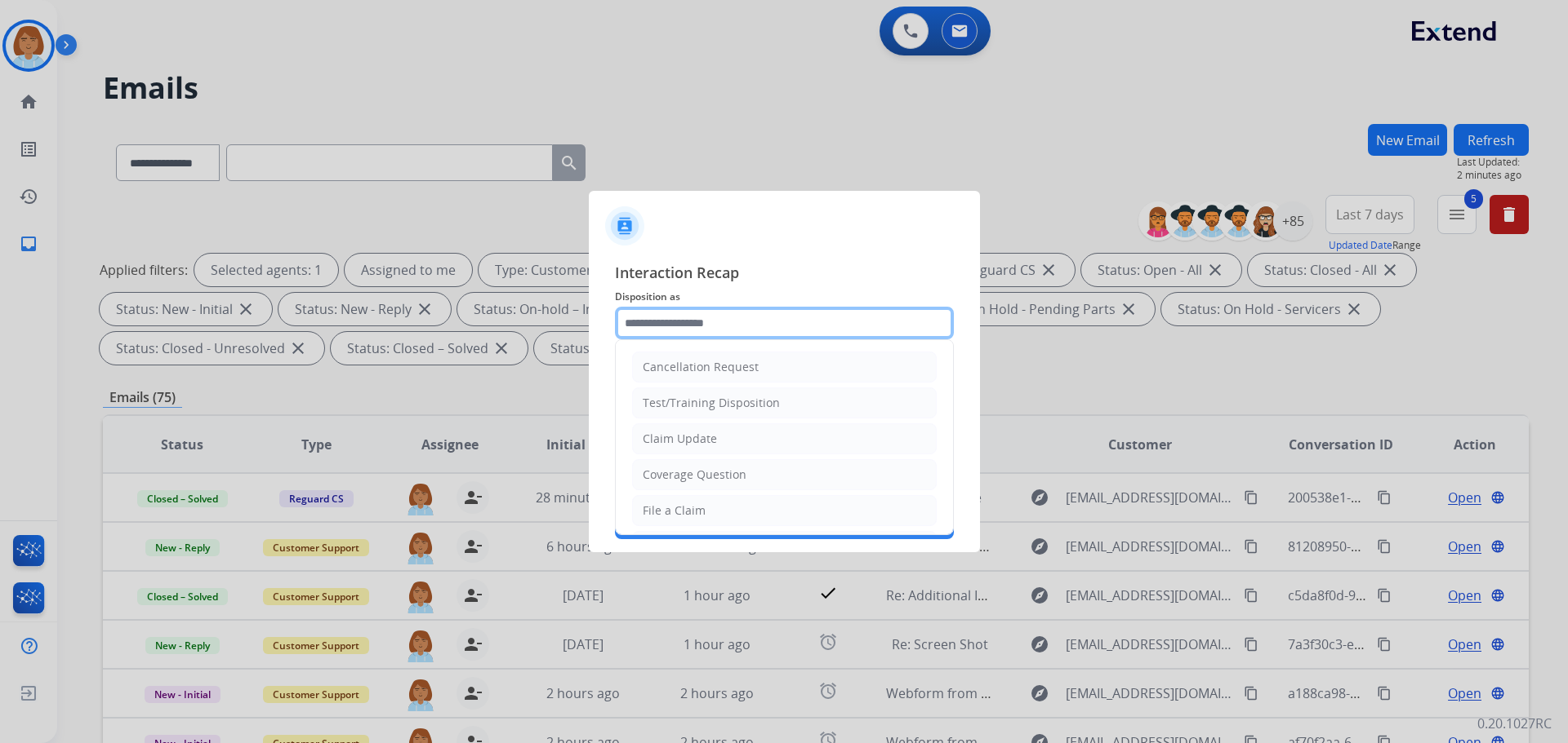
click at [710, 321] on input "text" at bounding box center [784, 323] width 339 height 32
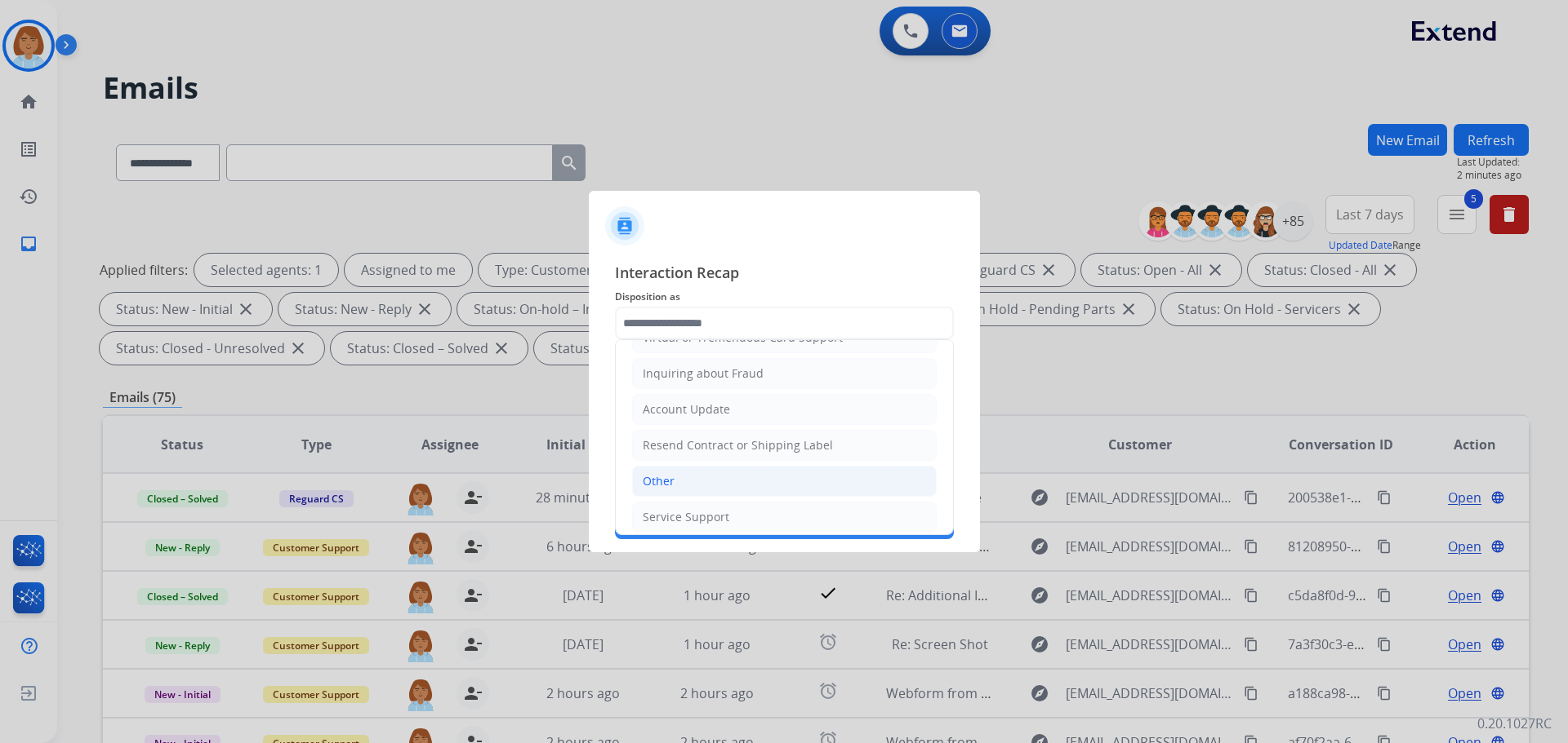
click at [715, 476] on li "Other" at bounding box center [784, 481] width 304 height 31
type input "*****"
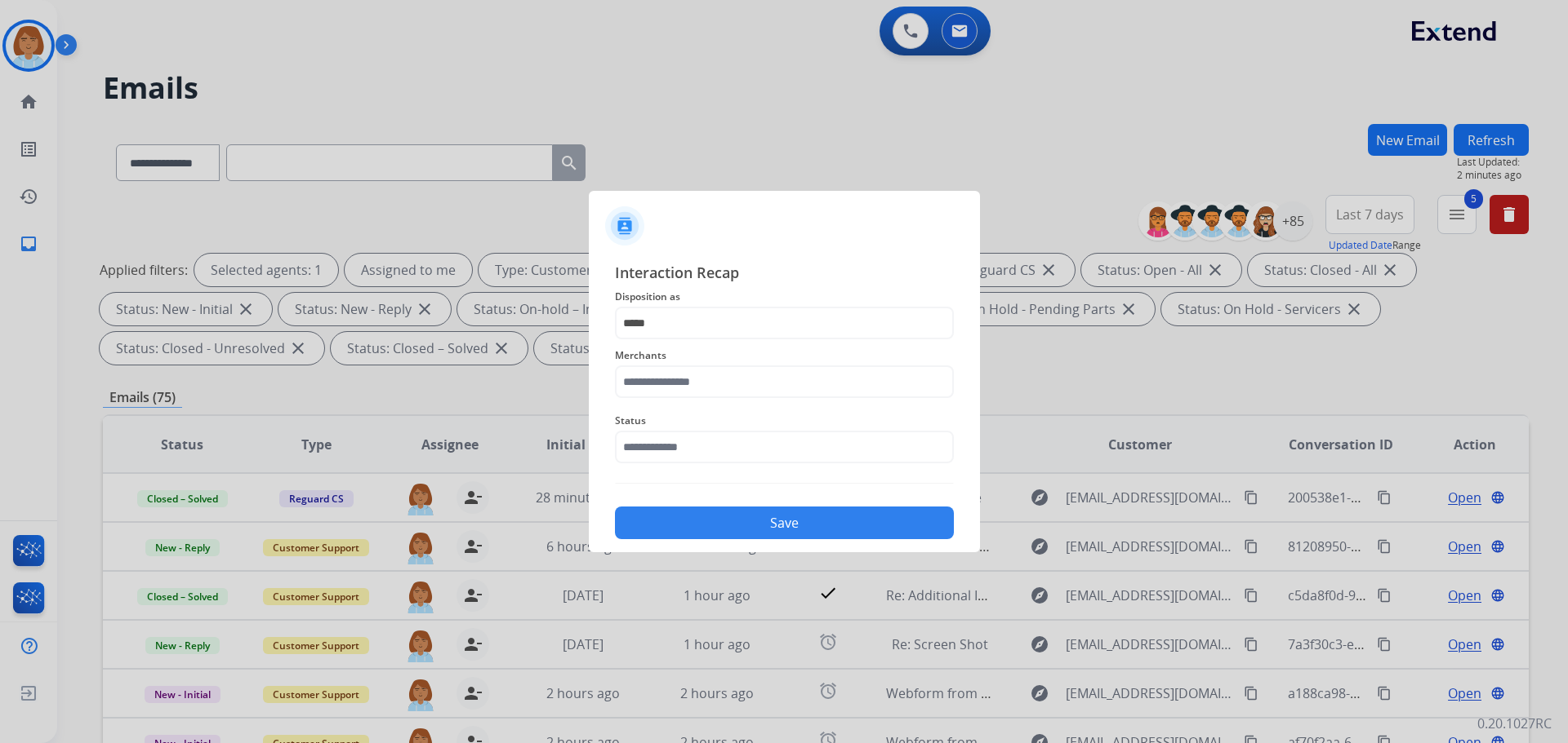
drag, startPoint x: 729, startPoint y: 360, endPoint x: 726, endPoint y: 328, distance: 32.1
click at [728, 348] on span "Merchants" at bounding box center [784, 355] width 339 height 19
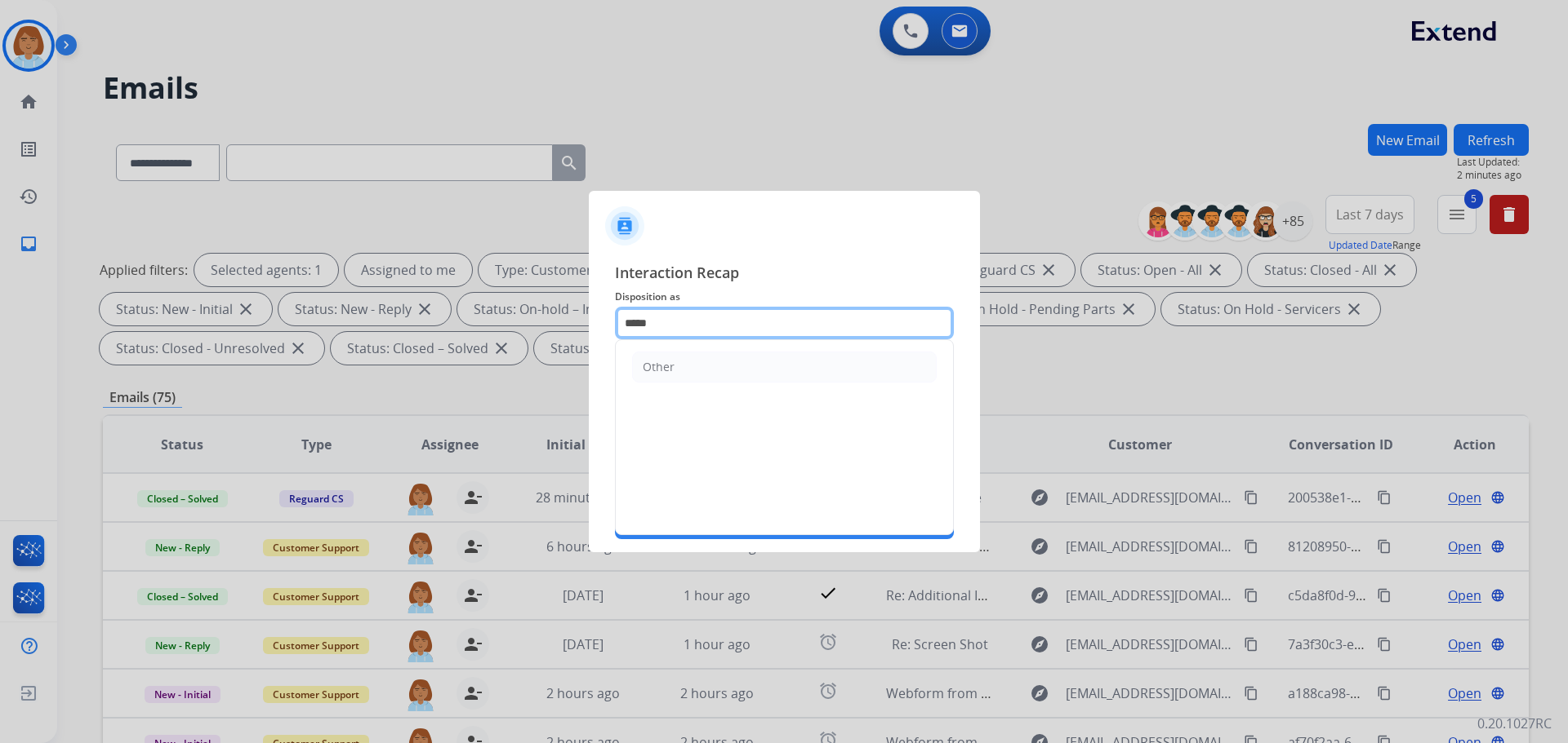
drag, startPoint x: 726, startPoint y: 328, endPoint x: 441, endPoint y: 319, distance: 285.1
click at [0, 319] on app-contact-recap-modal "Interaction Recap Disposition as ***** Other Merchants Status Save" at bounding box center [0, 372] width 0 height 743
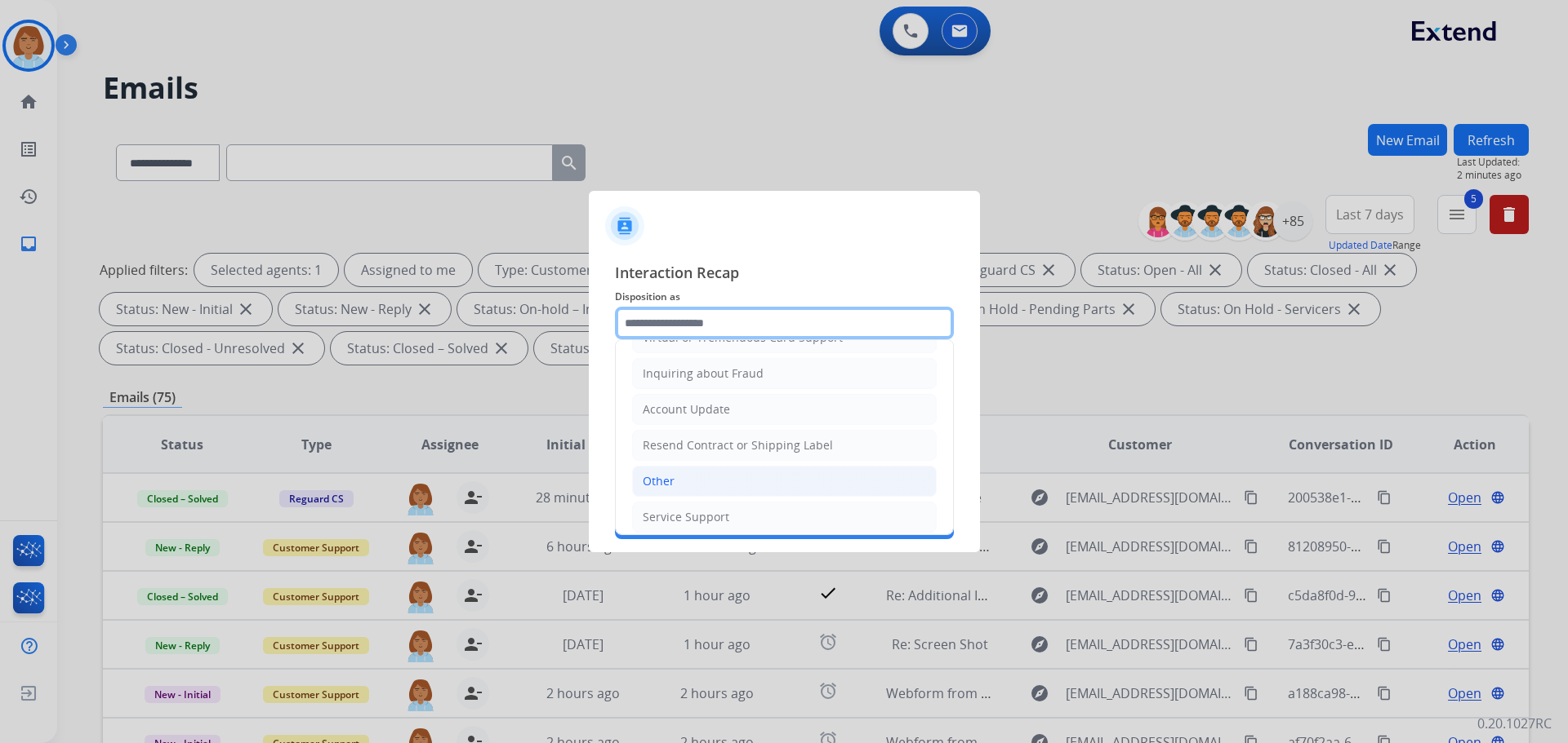
scroll to position [254, 0]
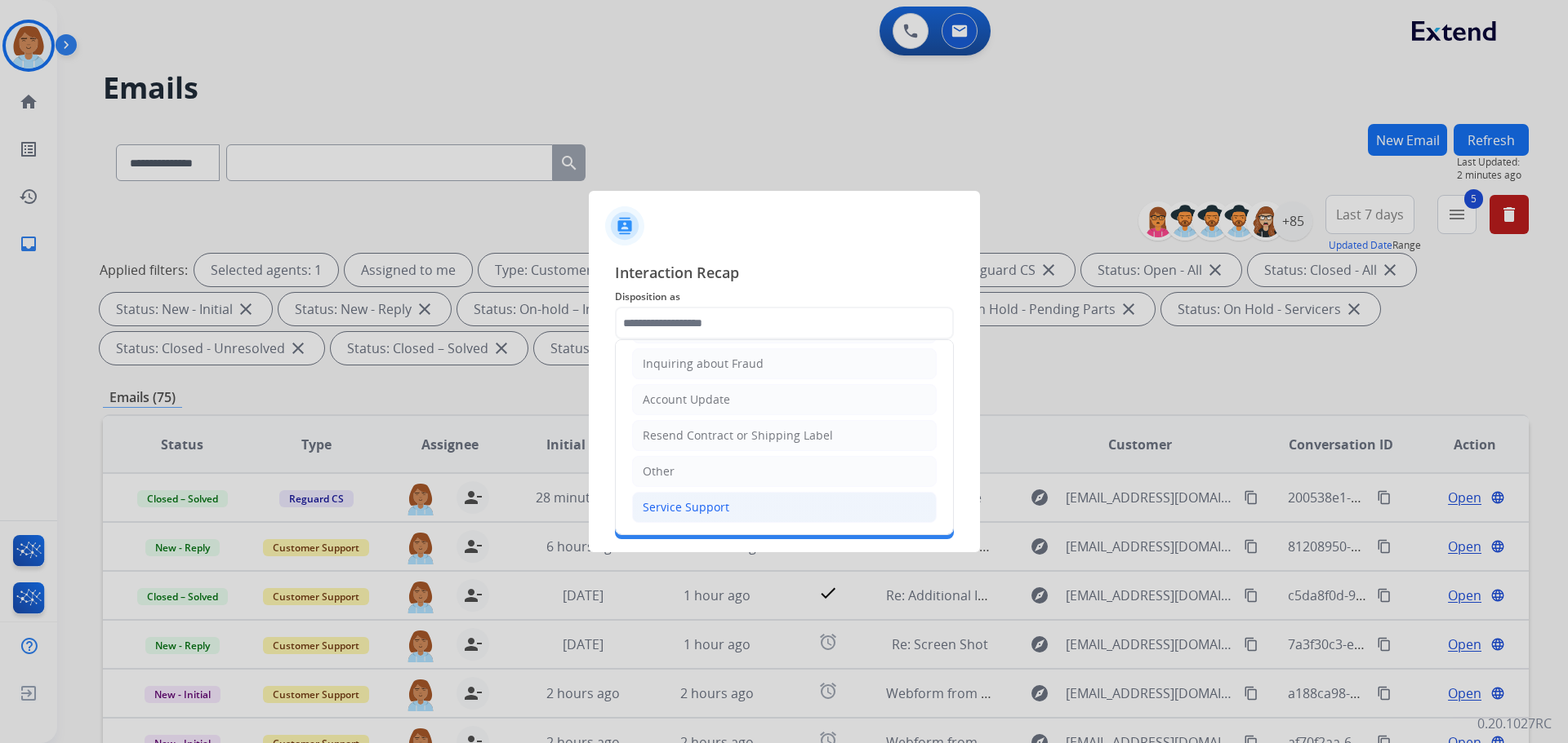
click at [775, 505] on li "Service Support" at bounding box center [784, 508] width 304 height 31
type input "**********"
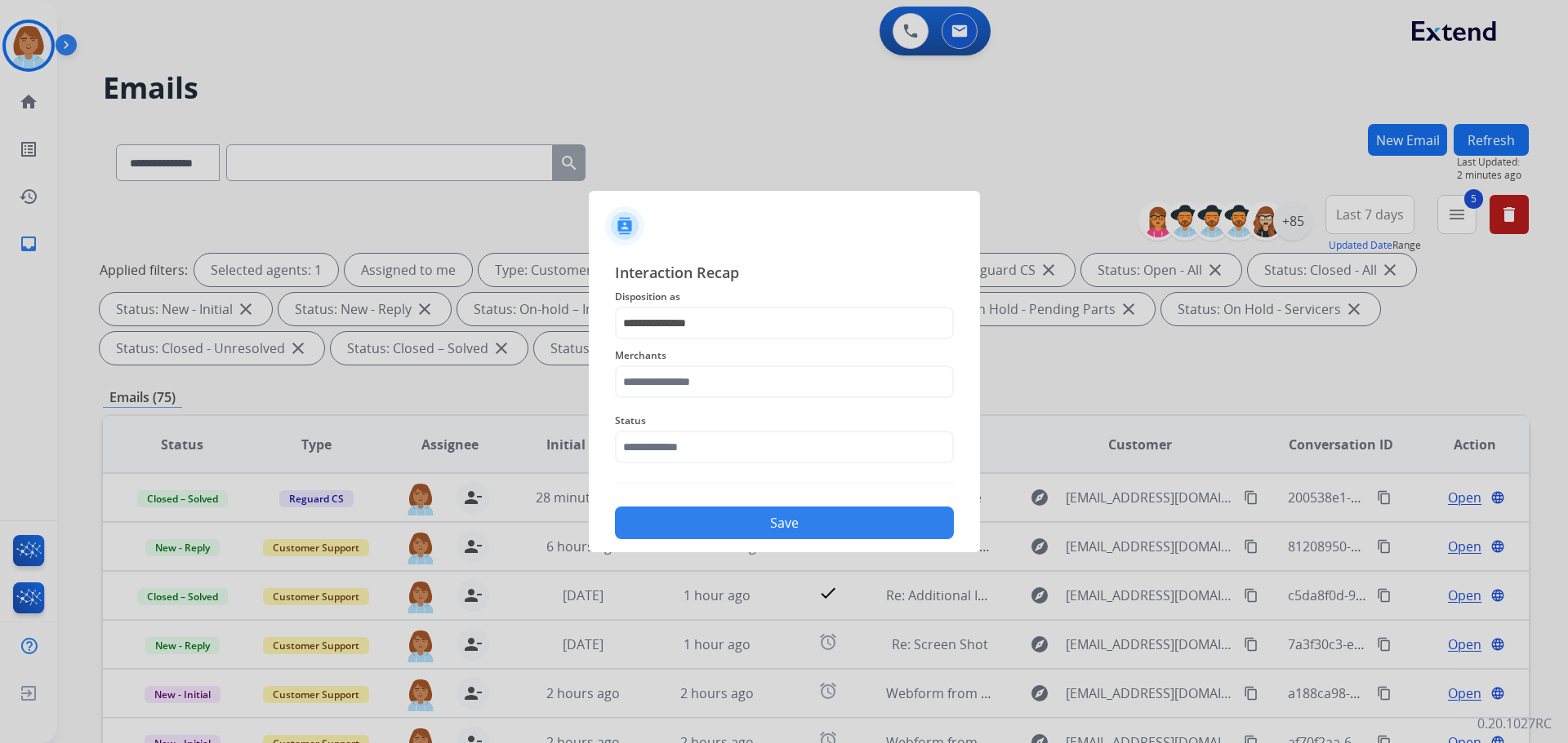
click at [707, 407] on div "Status" at bounding box center [784, 437] width 339 height 65
click at [715, 387] on input "text" at bounding box center [784, 382] width 339 height 32
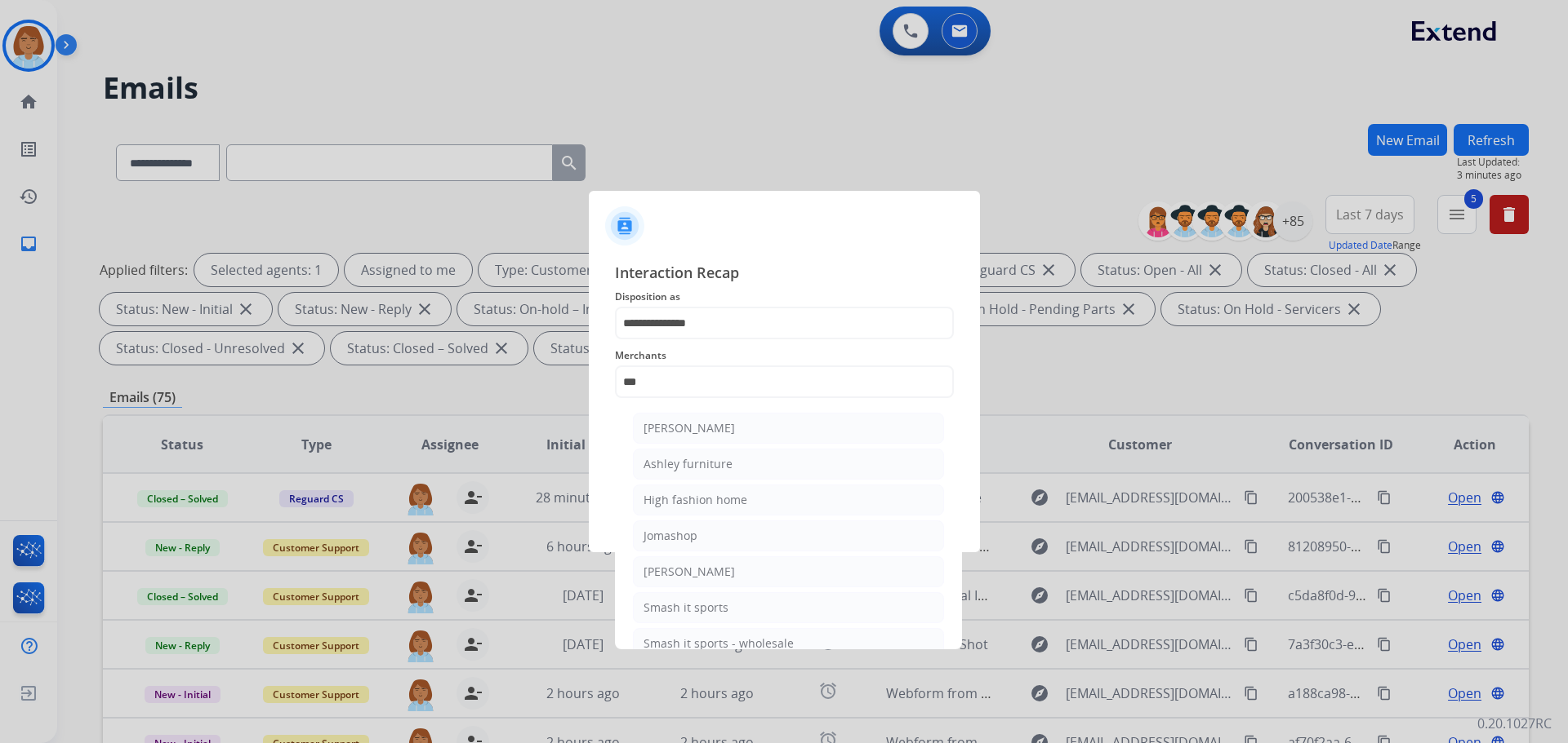
click at [702, 409] on ul "[PERSON_NAME] [PERSON_NAME] furniture High fashion home Jomashop [PERSON_NAME] …" at bounding box center [789, 540] width 321 height 271
click at [702, 428] on div "[PERSON_NAME]" at bounding box center [689, 429] width 91 height 17
type input "**********"
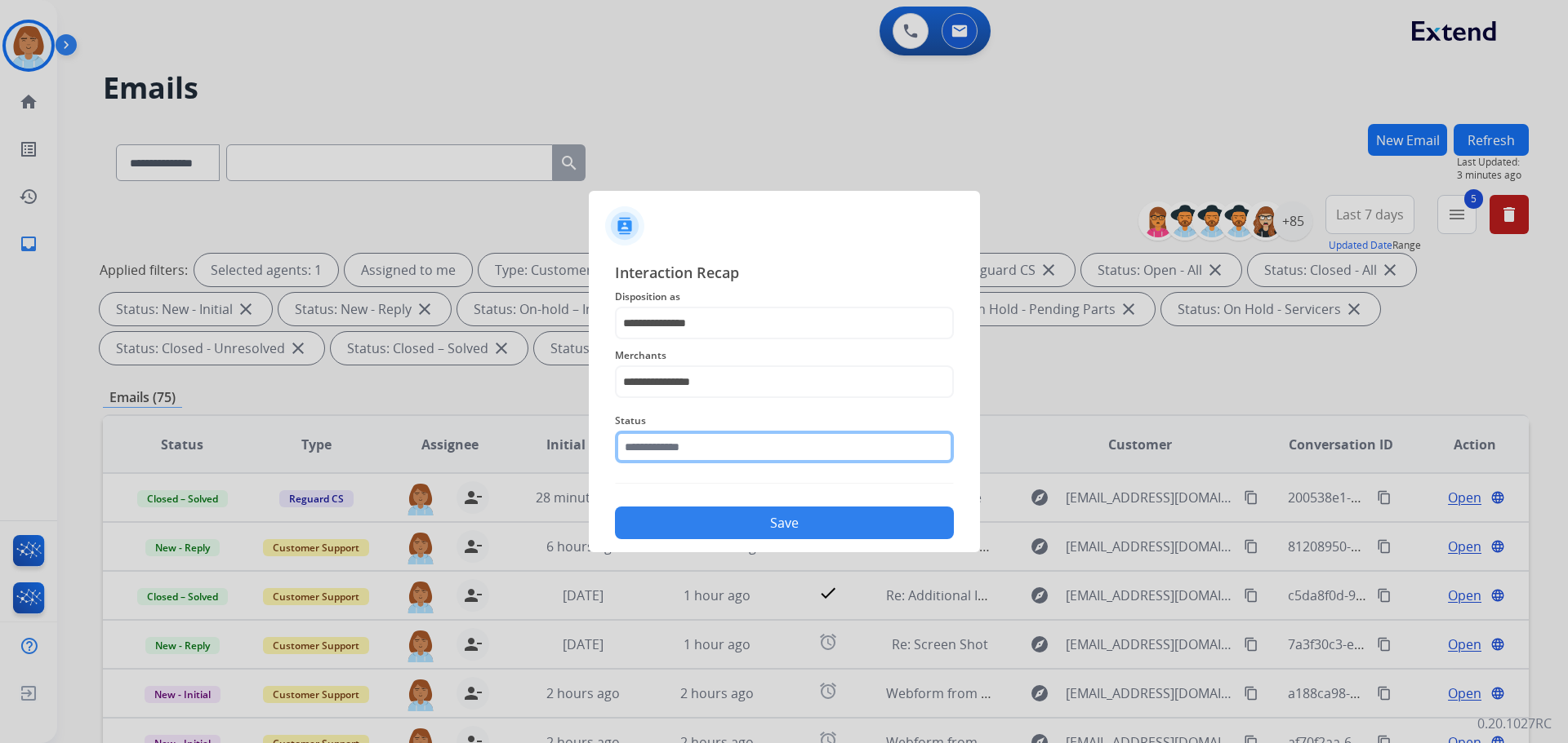
click at [719, 447] on input "text" at bounding box center [784, 446] width 339 height 32
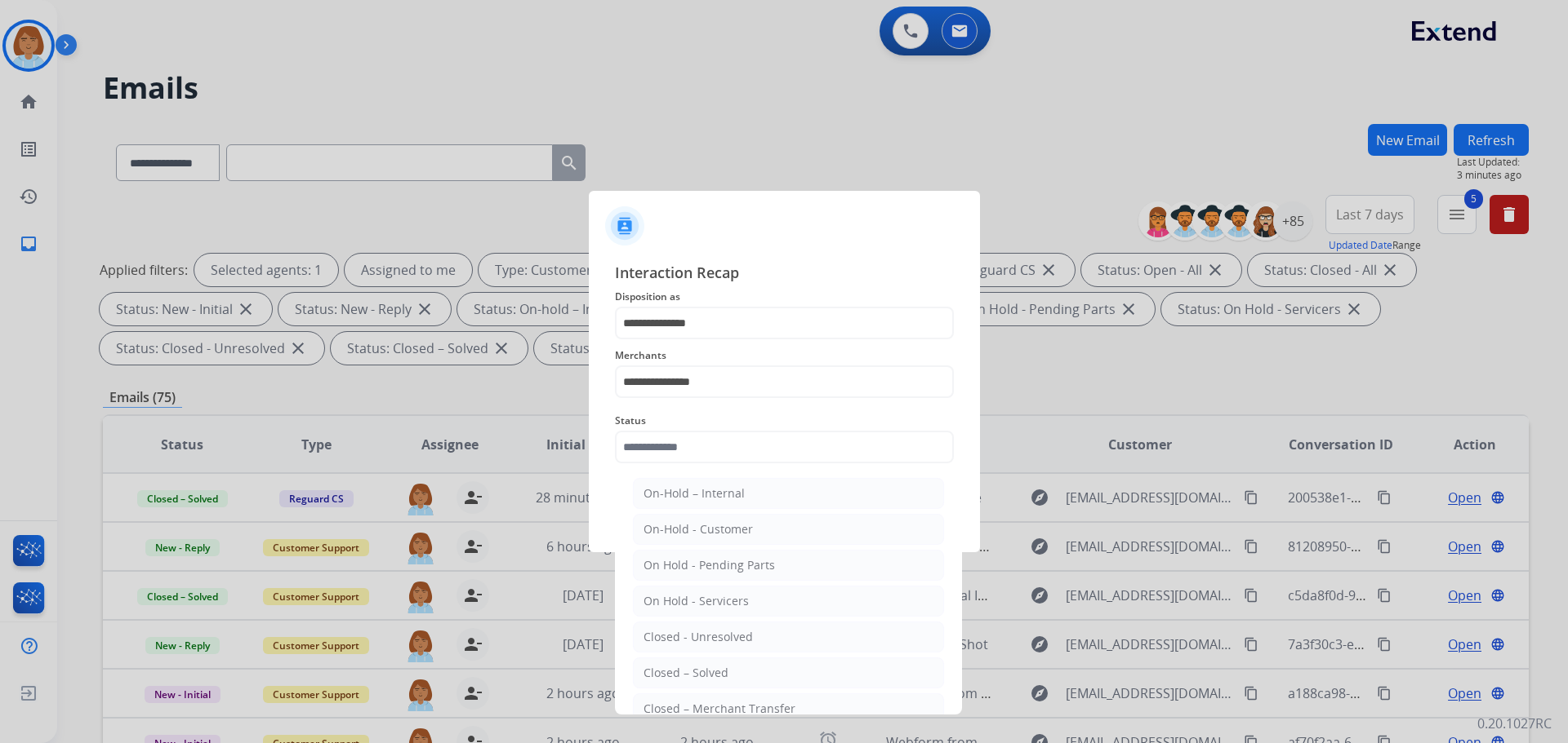
click at [701, 690] on ul "On-Hold – Internal On-Hold - Customer On Hold - Pending Parts On Hold - Service…" at bounding box center [789, 642] width 321 height 343
click at [701, 676] on div "Closed – Solved" at bounding box center [686, 673] width 85 height 17
type input "**********"
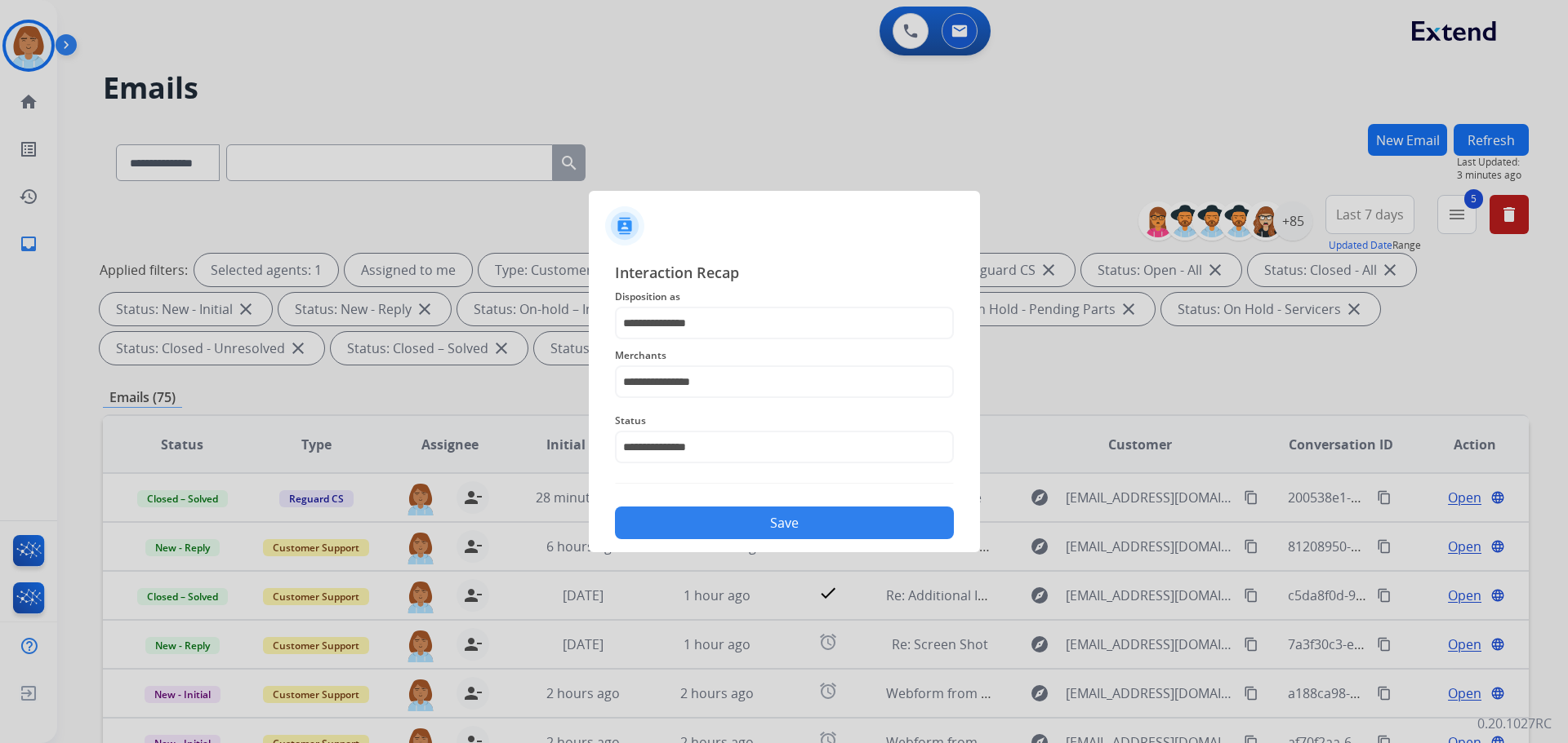
click at [769, 537] on button "Save" at bounding box center [784, 523] width 339 height 32
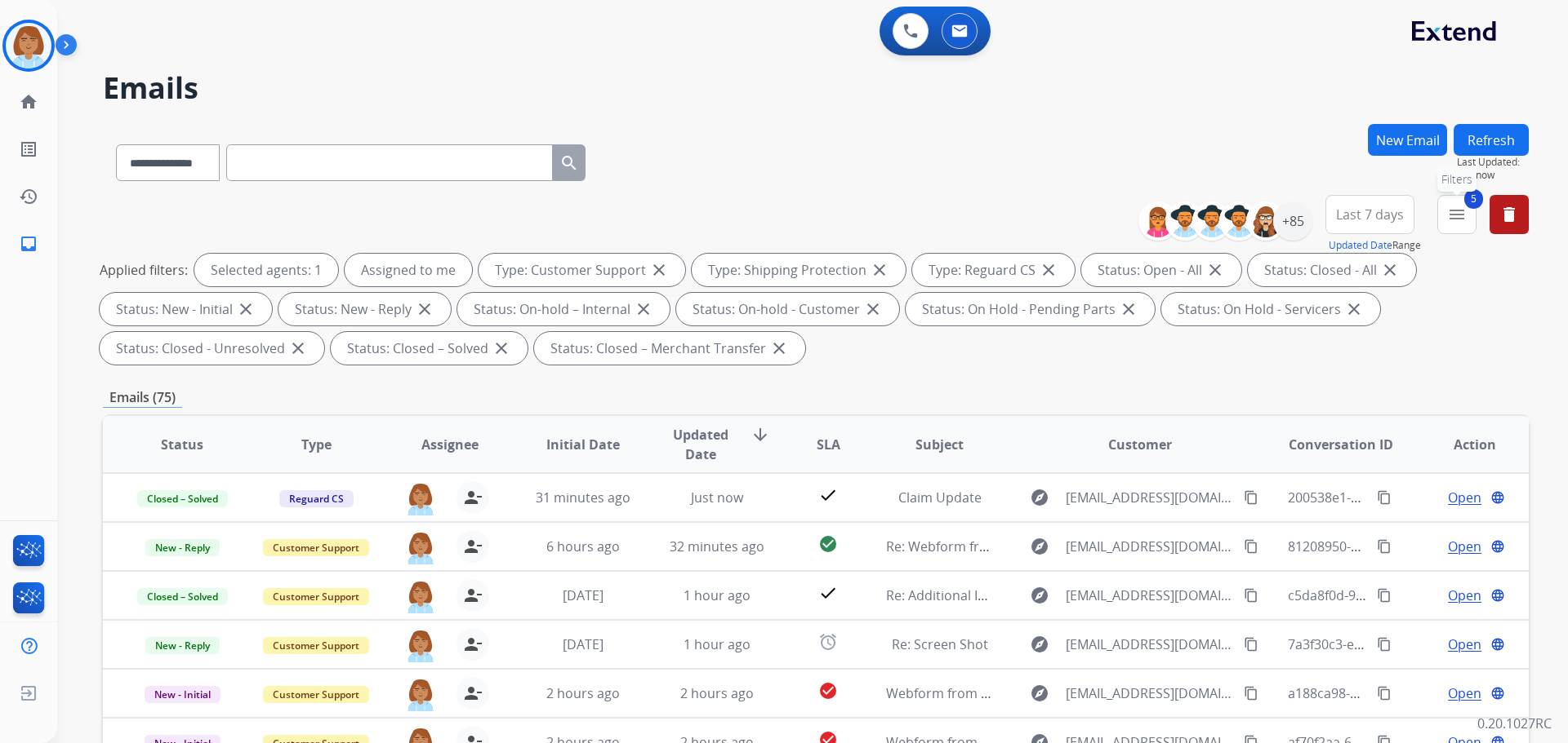
click at [1458, 216] on mat-icon "menu" at bounding box center [1456, 214] width 19 height 19
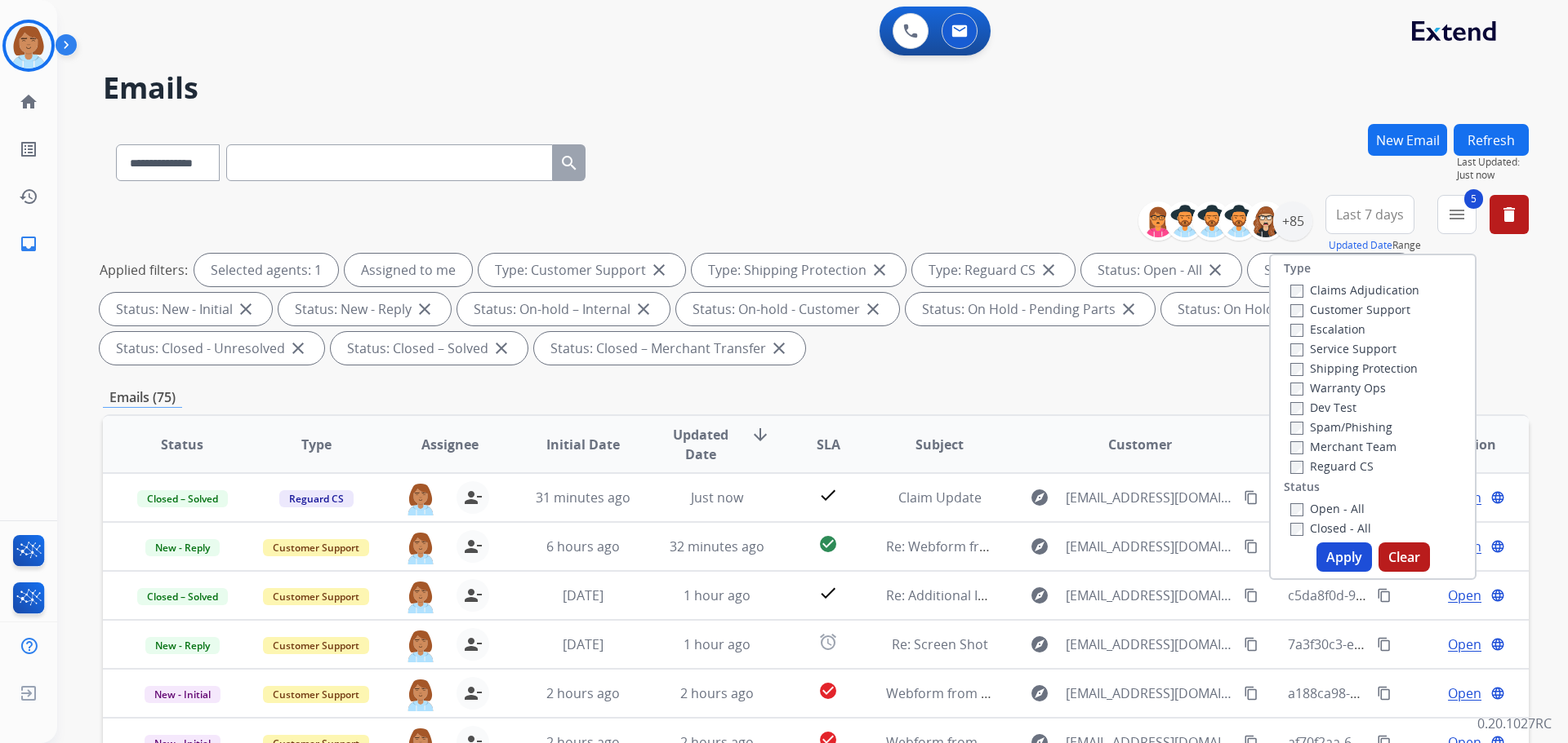
click at [1294, 522] on label "Closed - All" at bounding box center [1331, 528] width 81 height 16
click at [1347, 555] on button "Apply" at bounding box center [1344, 558] width 55 height 29
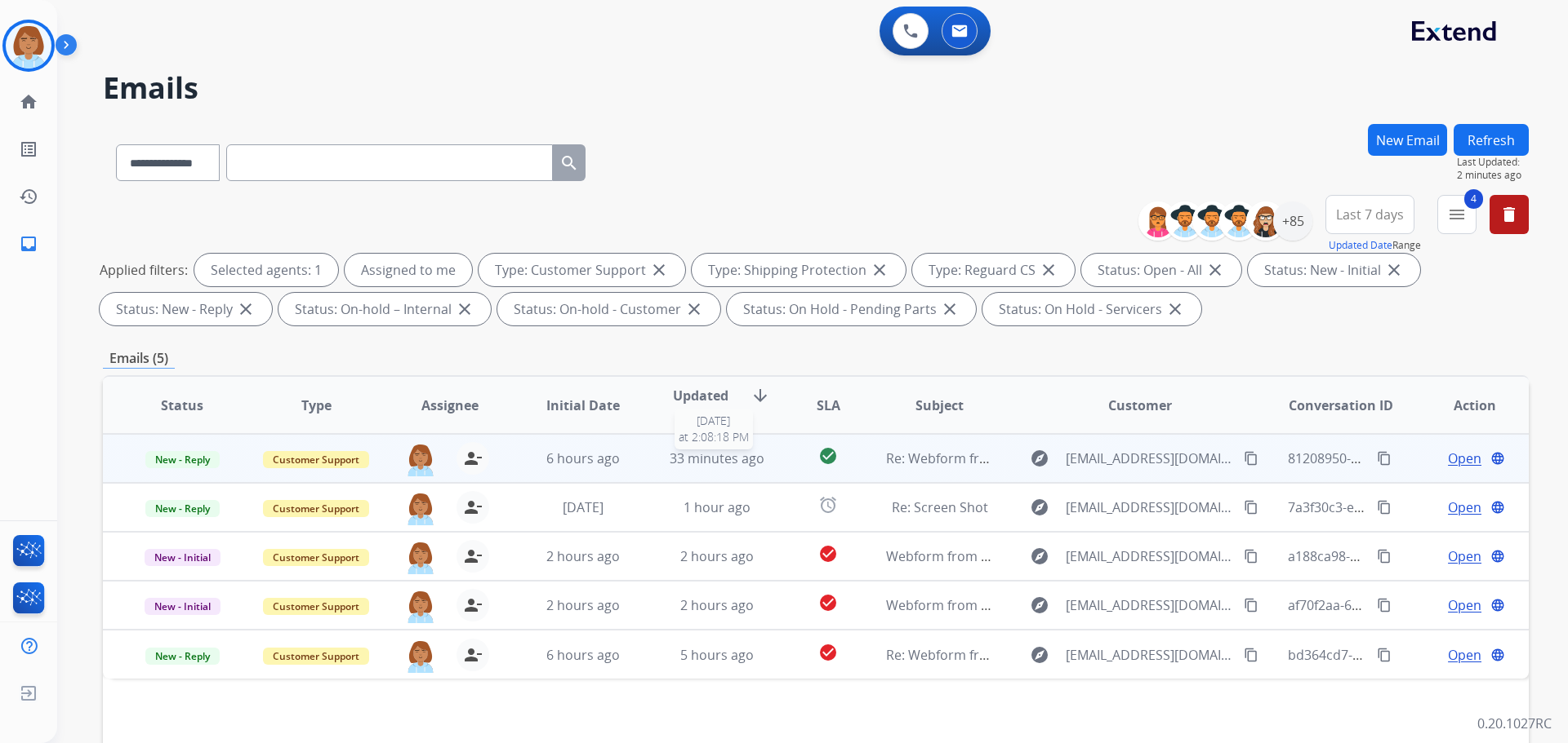
click at [761, 466] on div "33 minutes ago" at bounding box center [718, 458] width 107 height 19
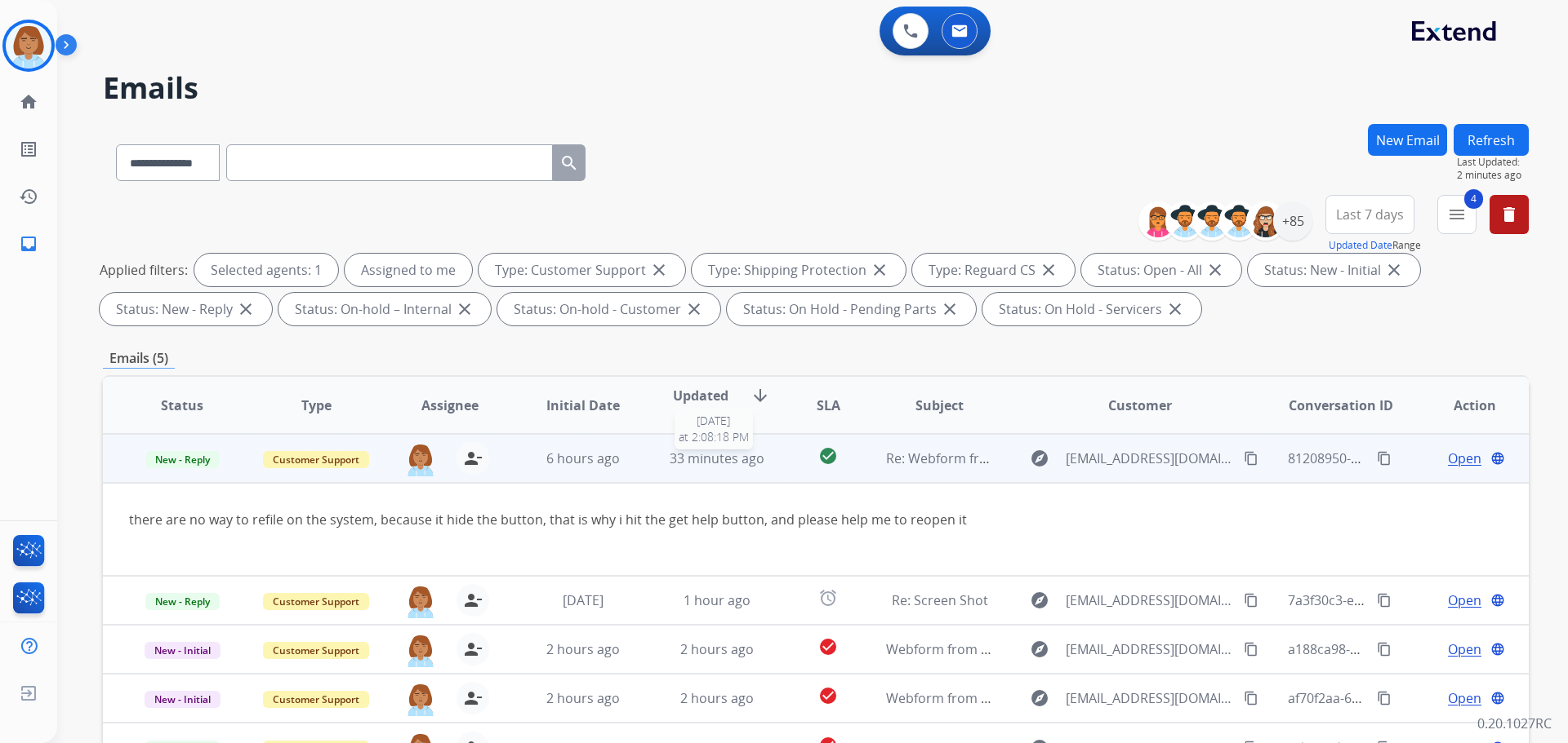
click at [761, 466] on div "33 minutes ago" at bounding box center [718, 458] width 107 height 19
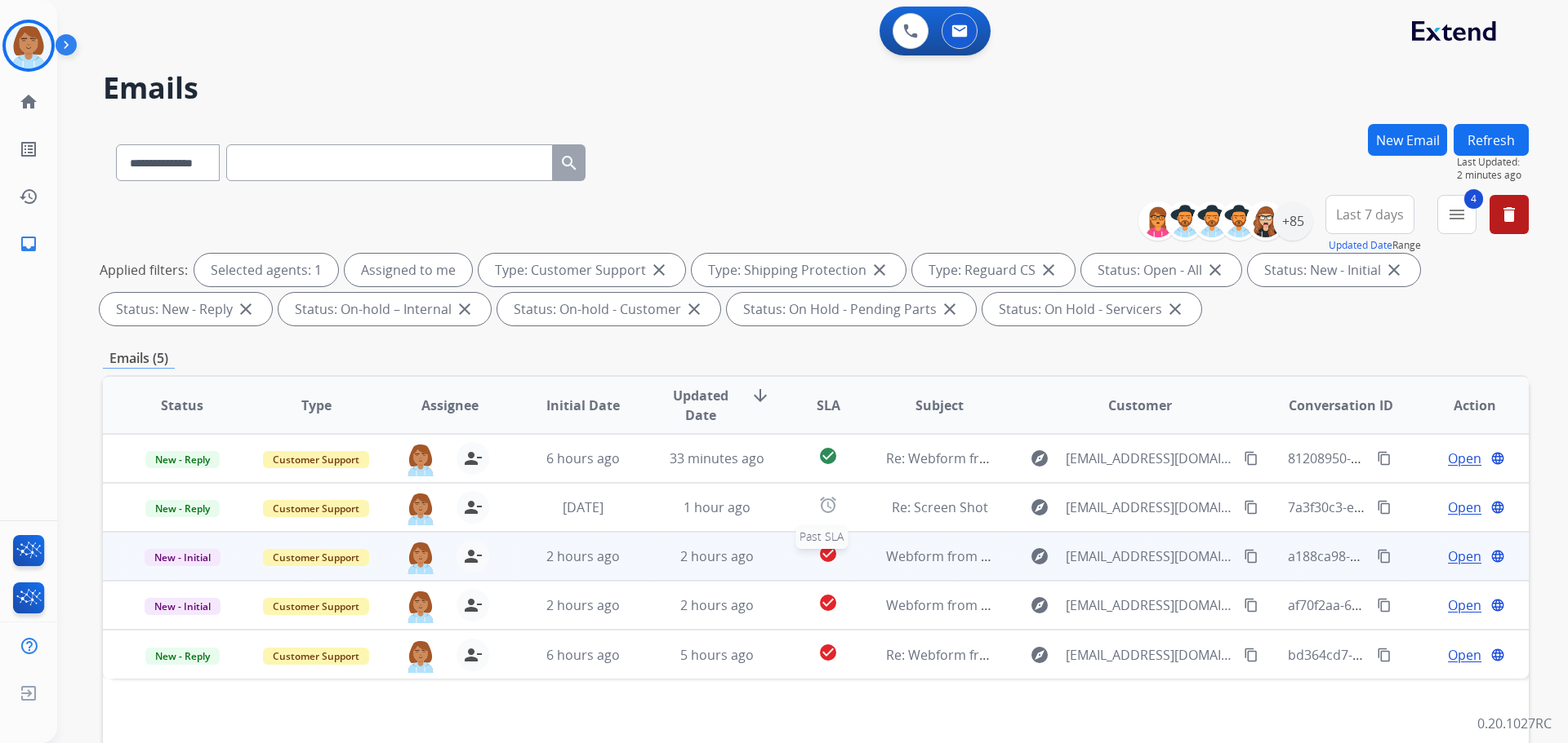
click at [797, 557] on div "check_circle" at bounding box center [827, 556] width 62 height 25
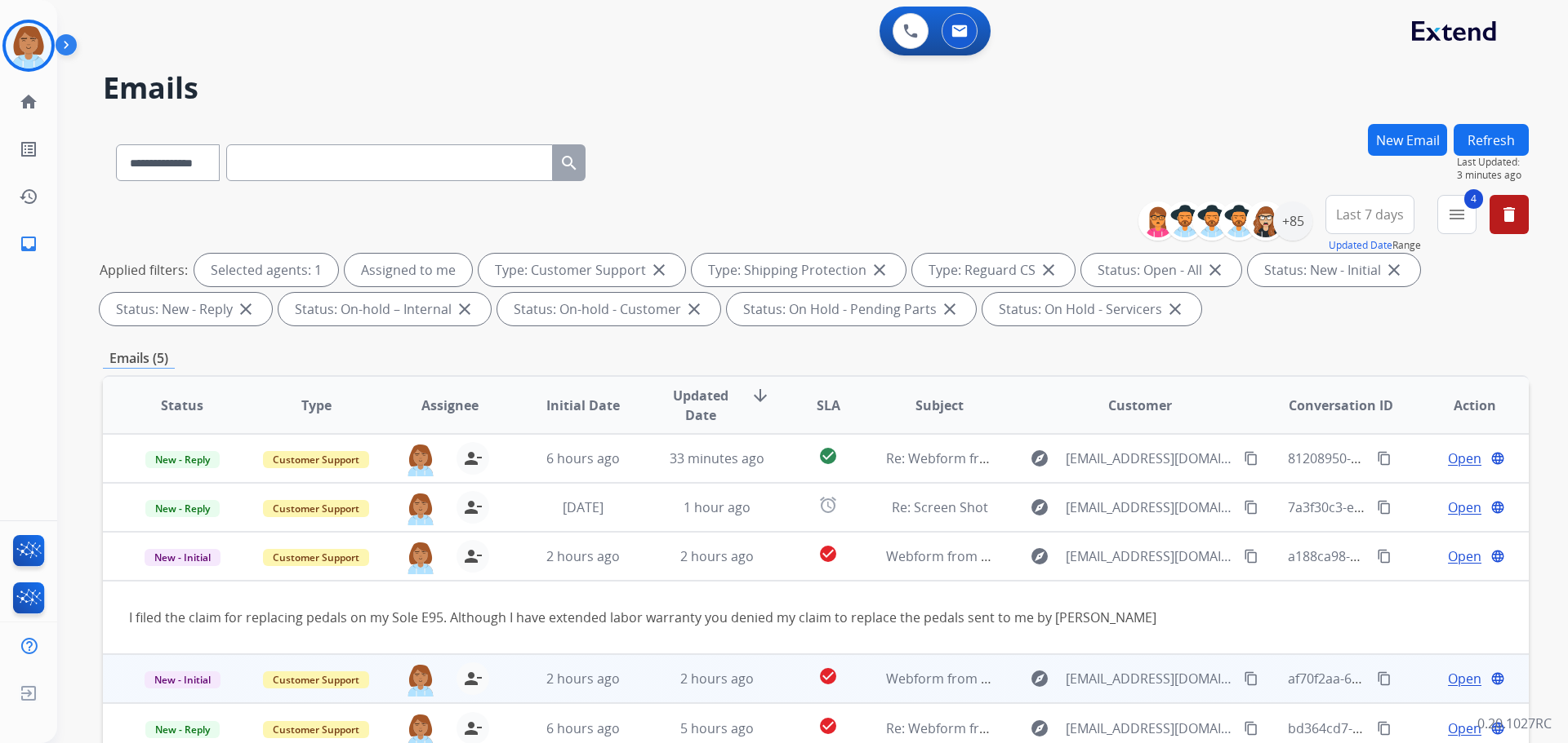
scroll to position [163, 0]
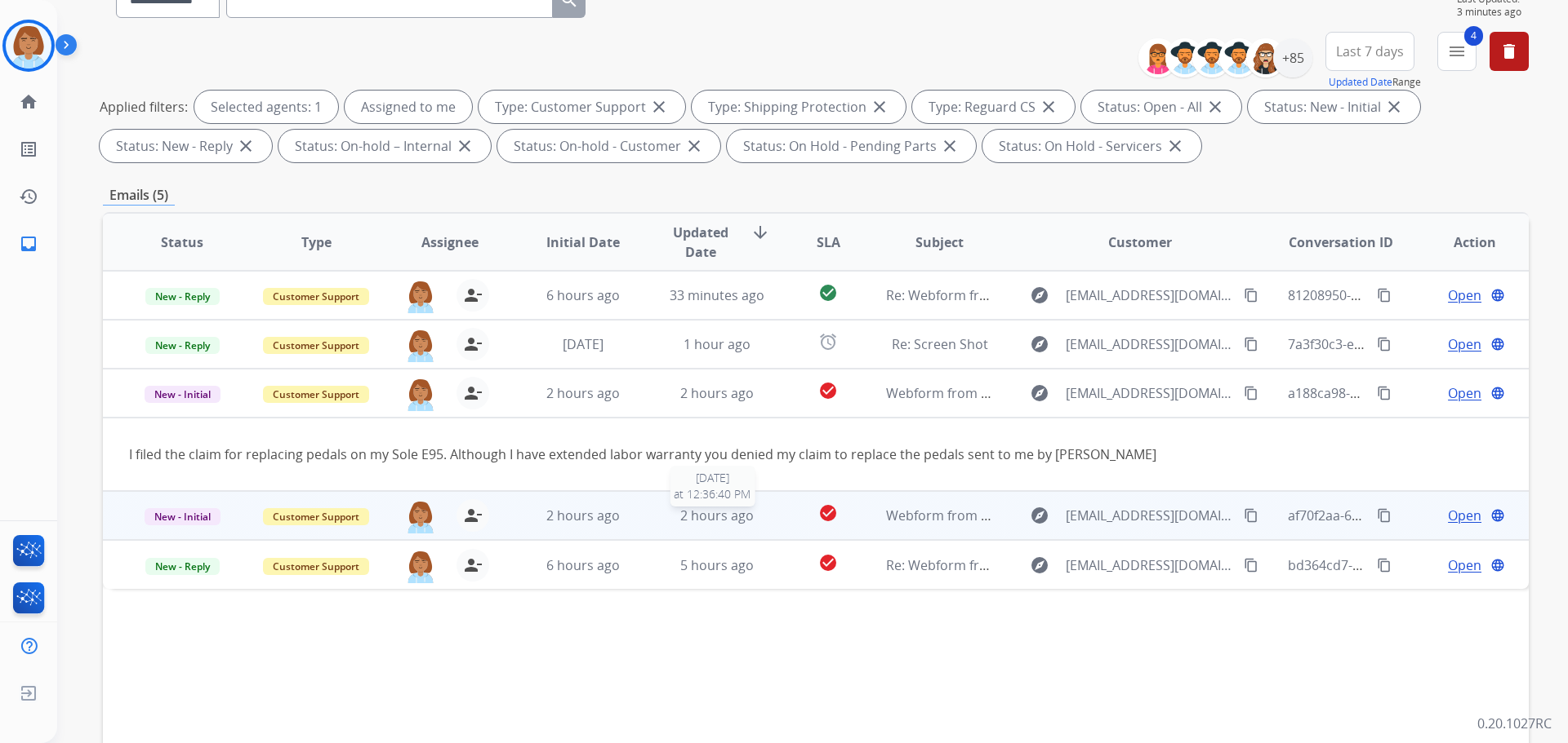
click at [757, 521] on div "2 hours ago" at bounding box center [718, 515] width 107 height 19
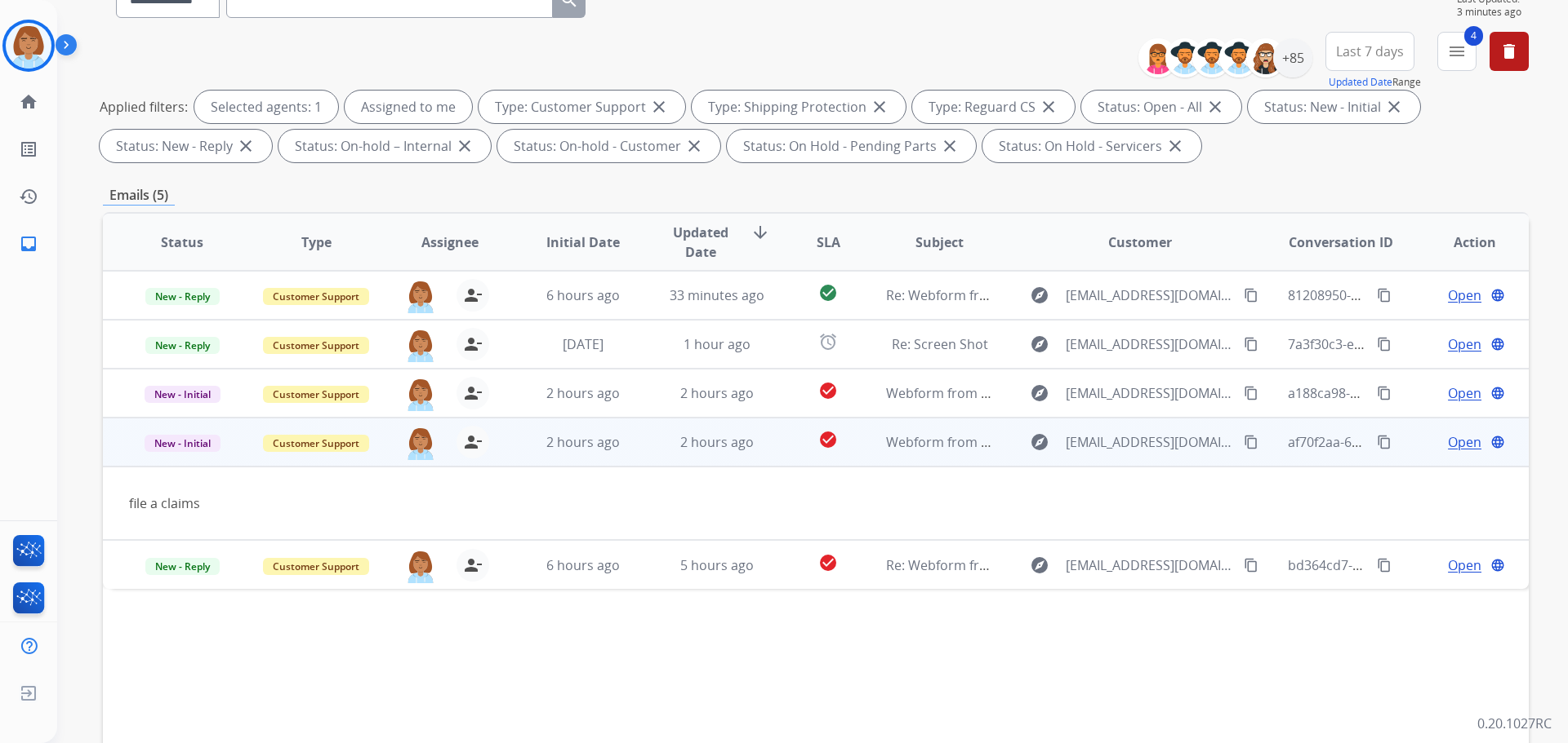
click at [1243, 444] on mat-icon "content_copy" at bounding box center [1251, 442] width 15 height 15
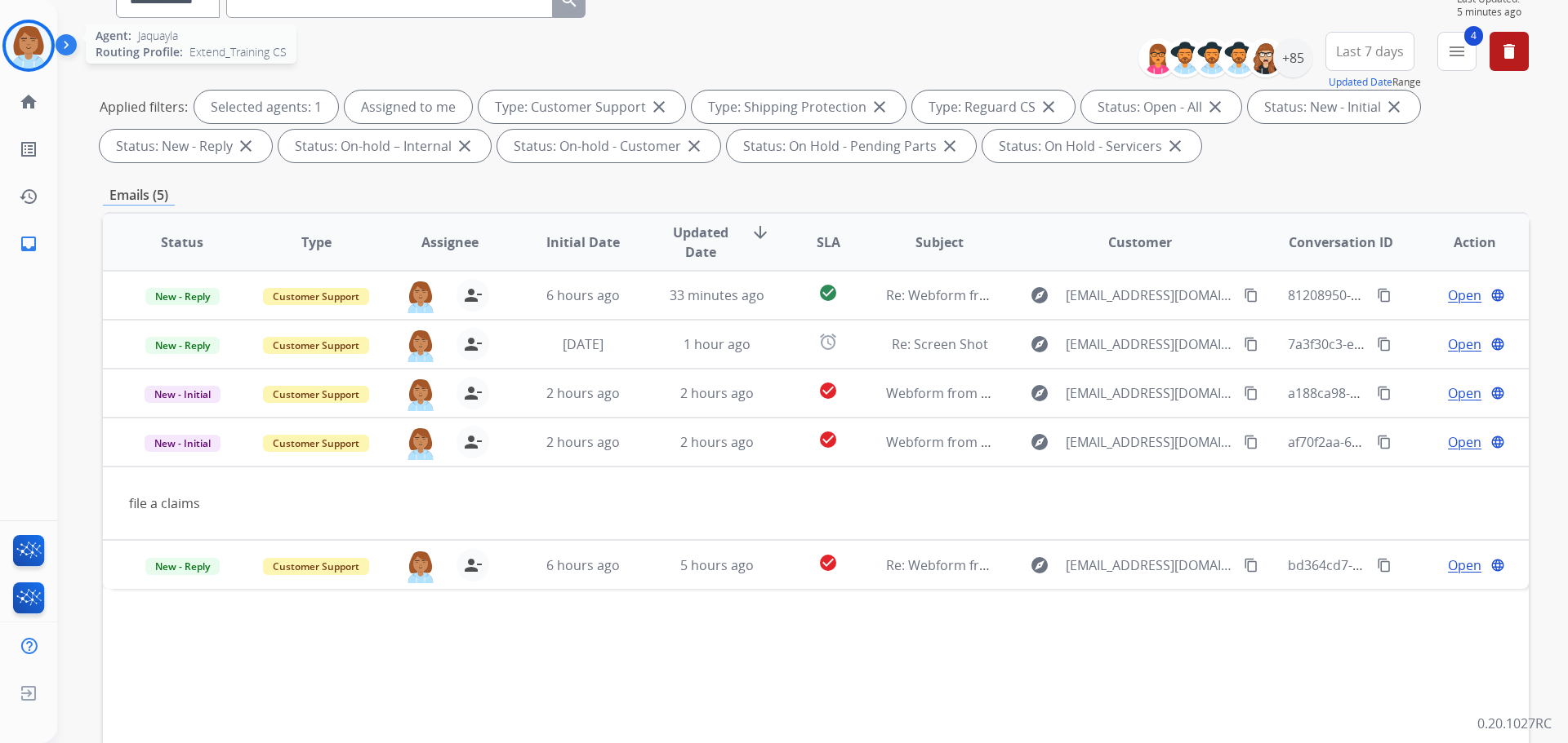
click at [35, 56] on img at bounding box center [29, 46] width 46 height 46
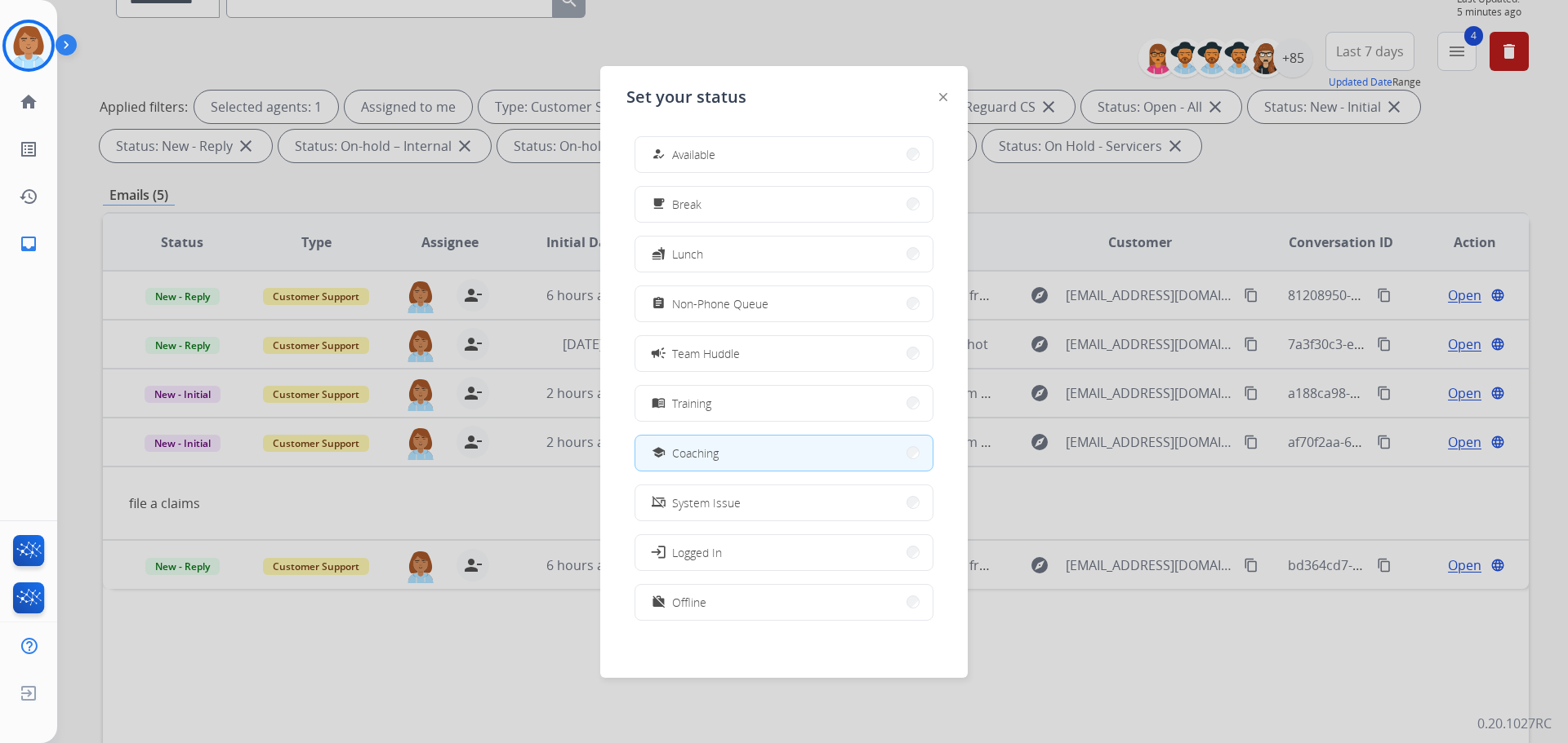
click at [764, 143] on button "how_to_reg Available" at bounding box center [784, 155] width 297 height 35
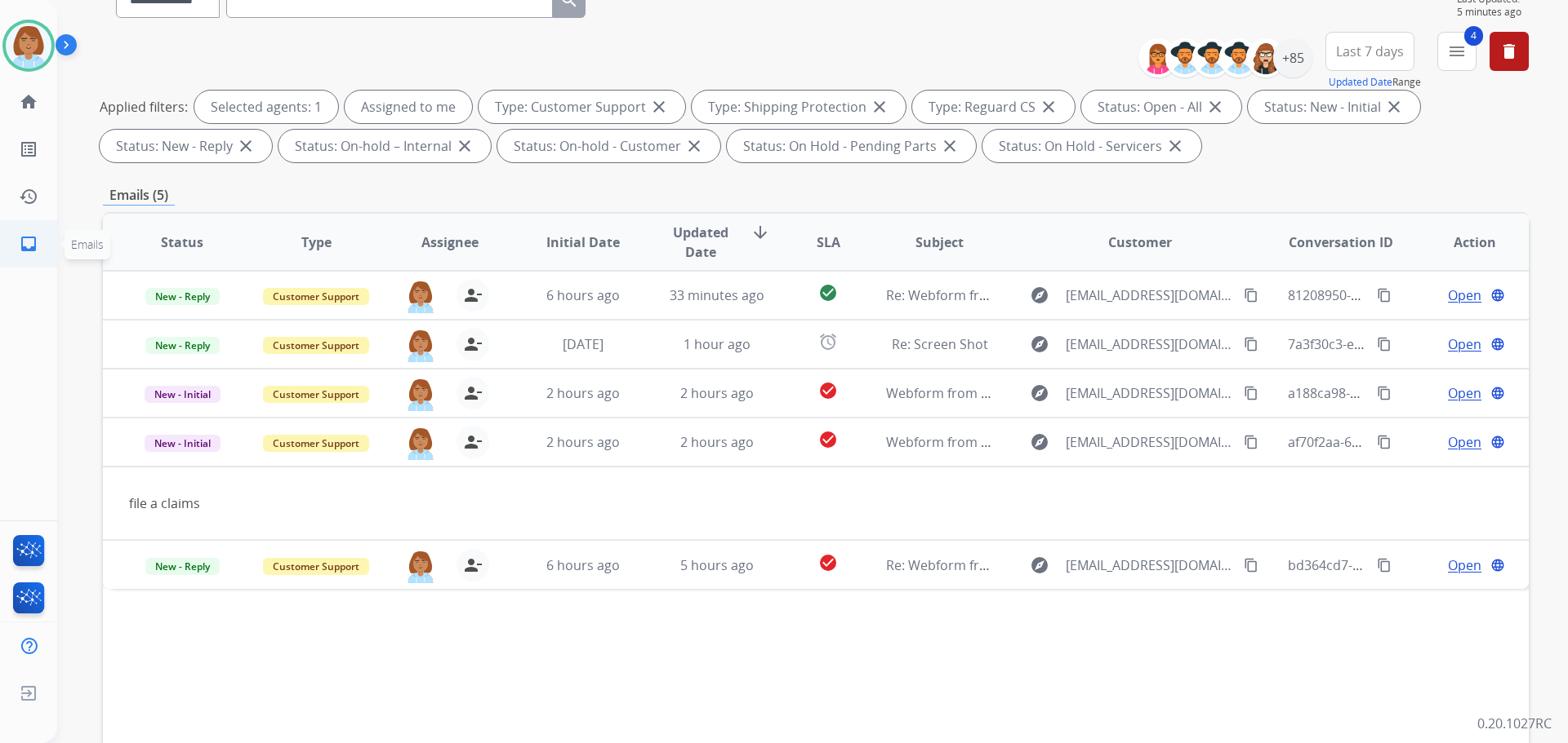
click at [33, 241] on mat-icon "inbox" at bounding box center [28, 243] width 19 height 19
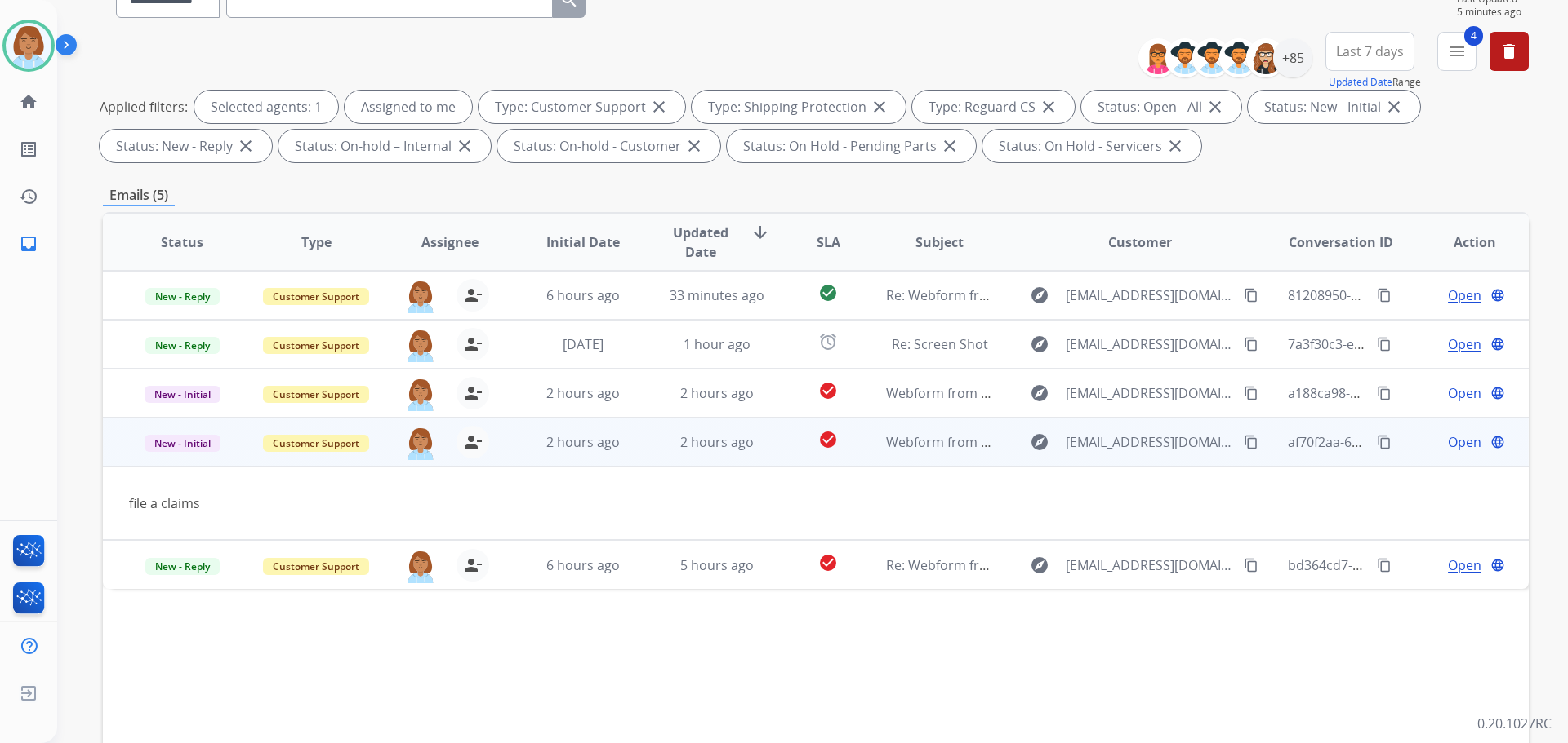
click at [1452, 442] on span "Open" at bounding box center [1465, 442] width 33 height 19
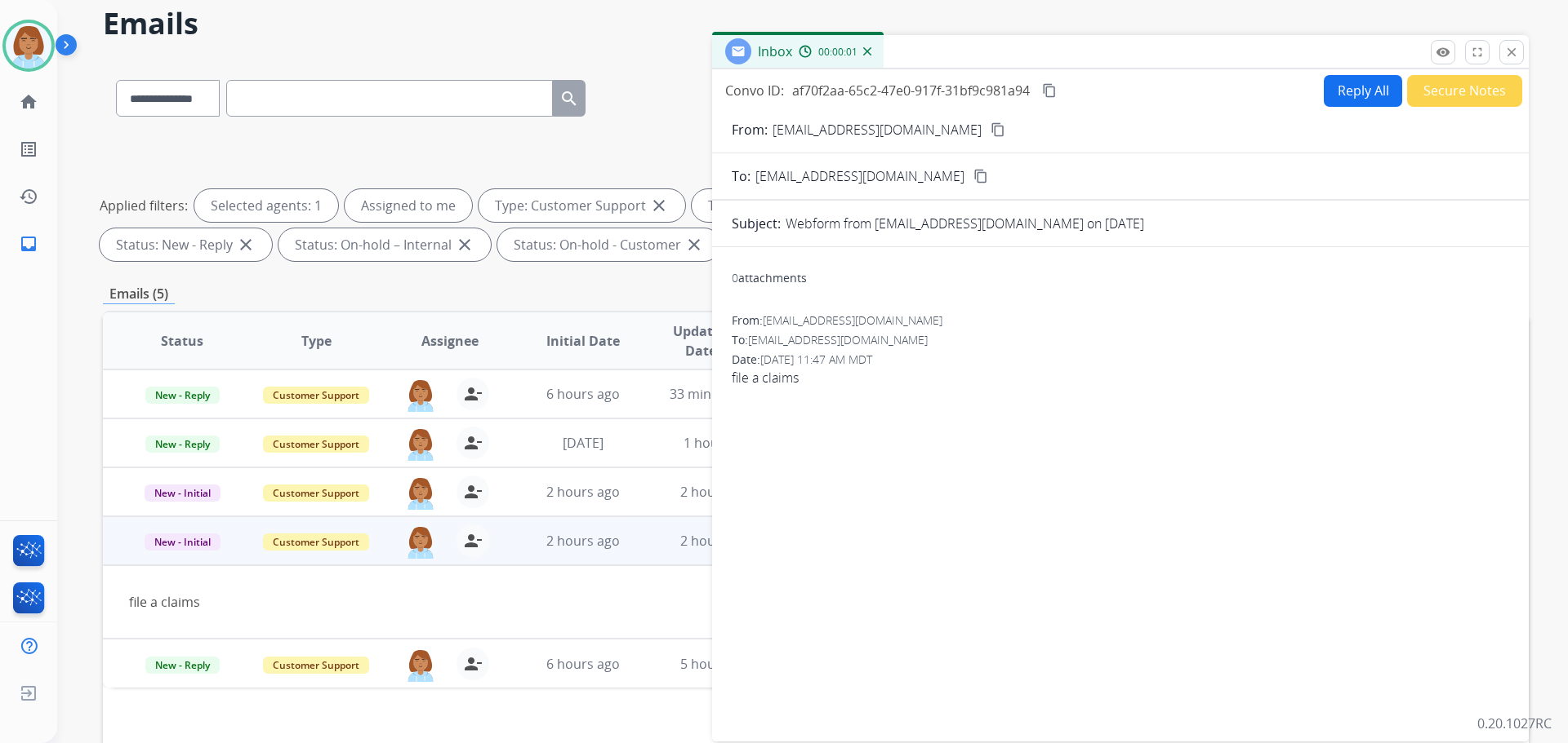
scroll to position [0, 0]
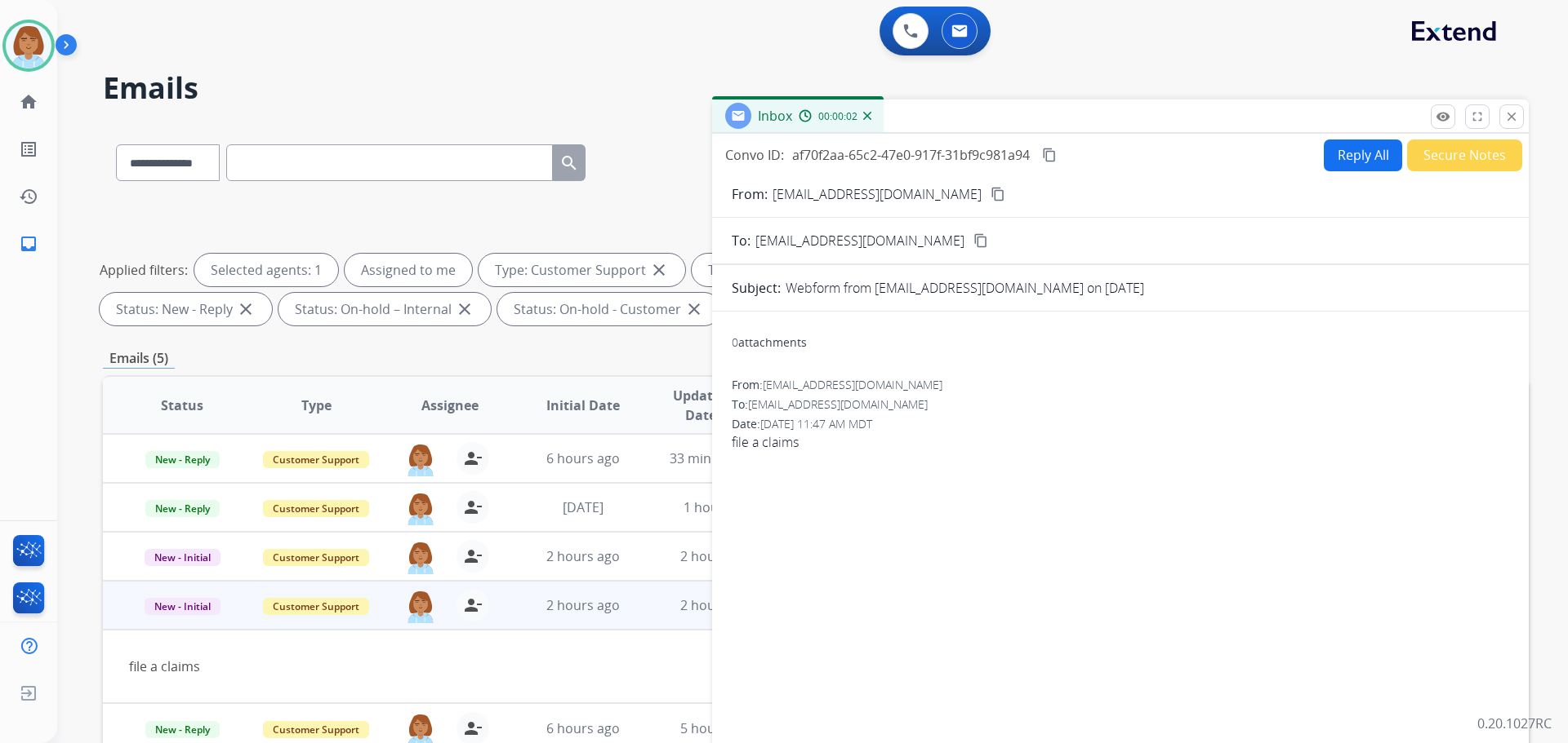
click at [1327, 166] on button "Reply All" at bounding box center [1362, 155] width 78 height 32
select select "**********"
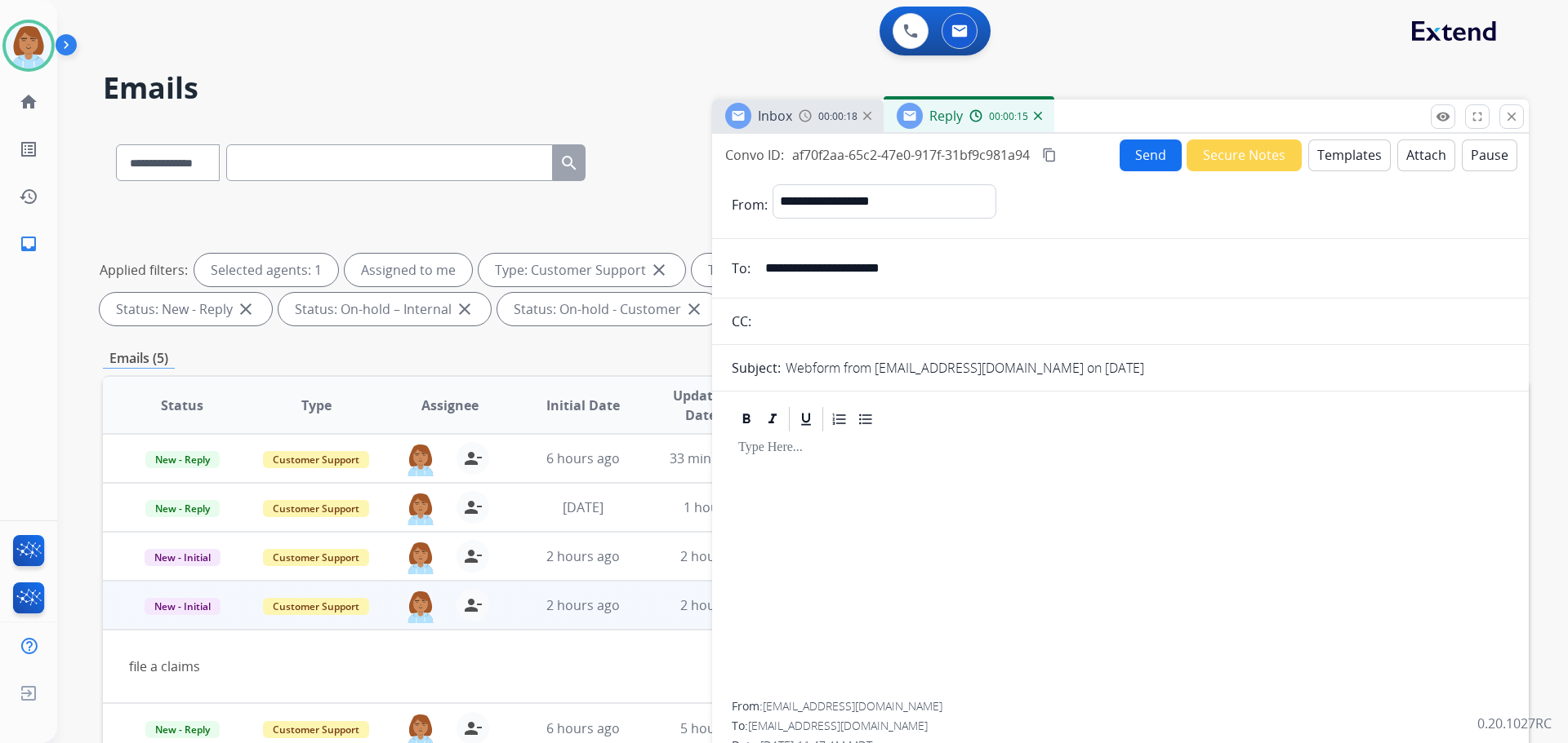
click at [1313, 146] on button "Templates" at bounding box center [1348, 155] width 82 height 32
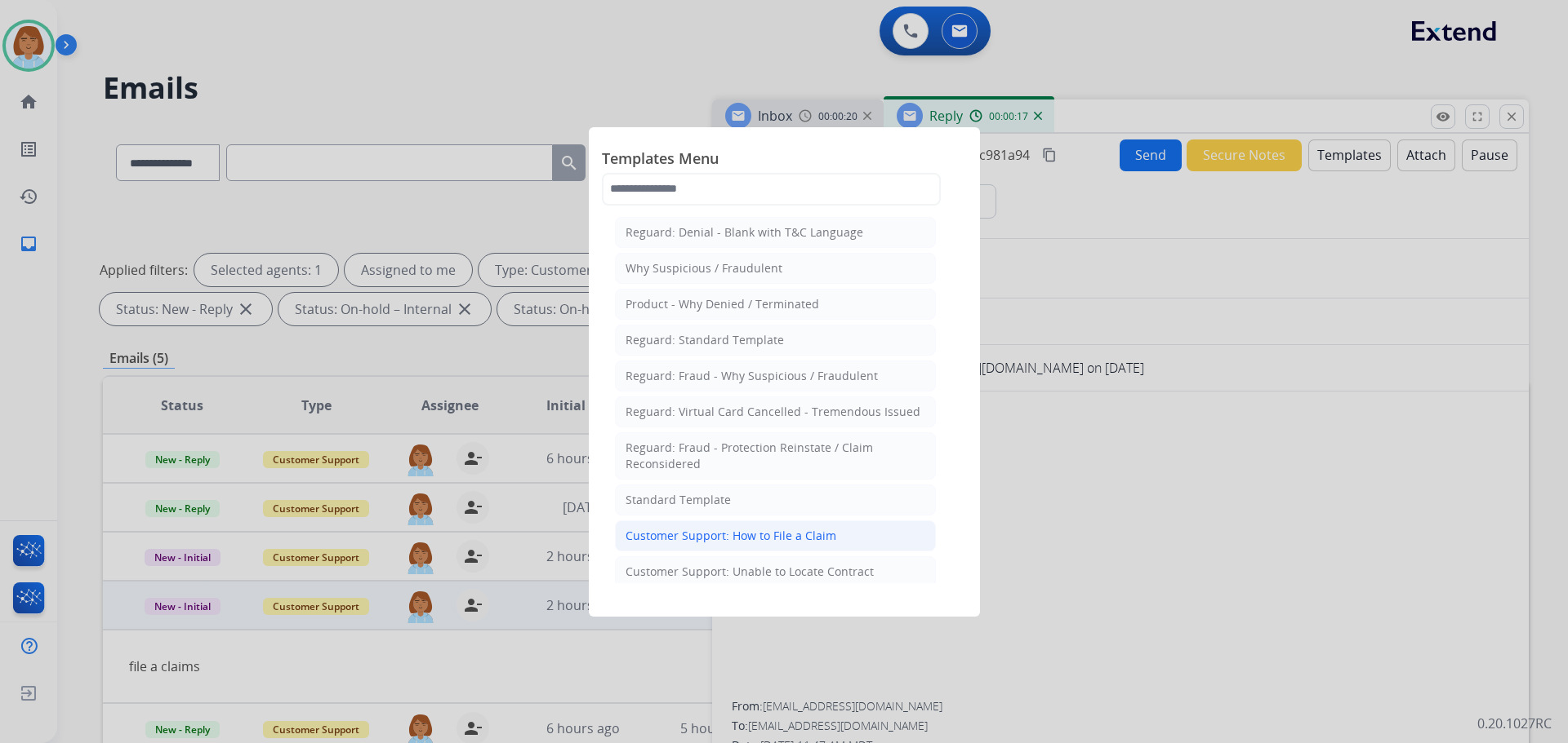
click at [760, 537] on div "Customer Support: How to File a Claim" at bounding box center [731, 537] width 210 height 17
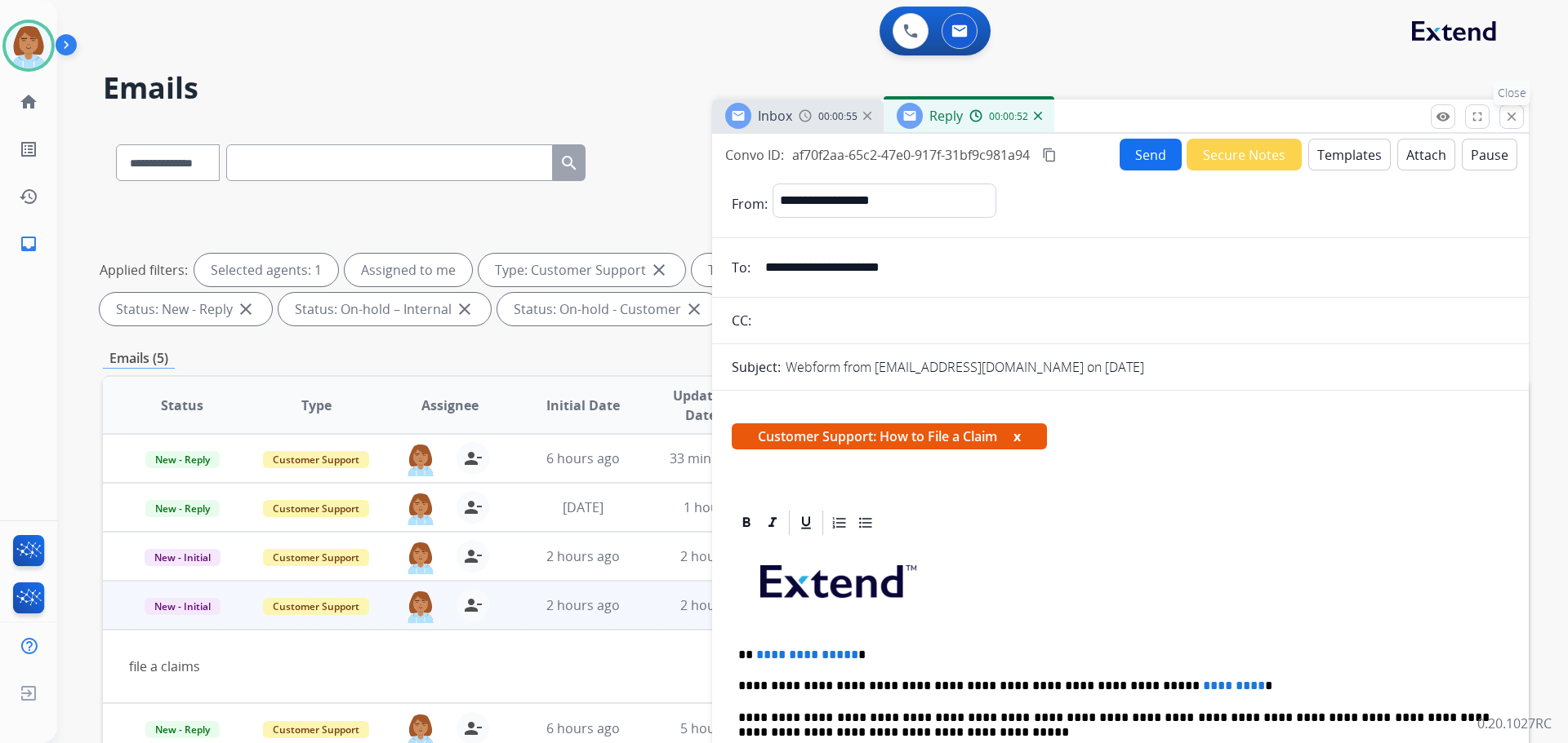
click at [1501, 121] on button "close Close" at bounding box center [1511, 116] width 25 height 25
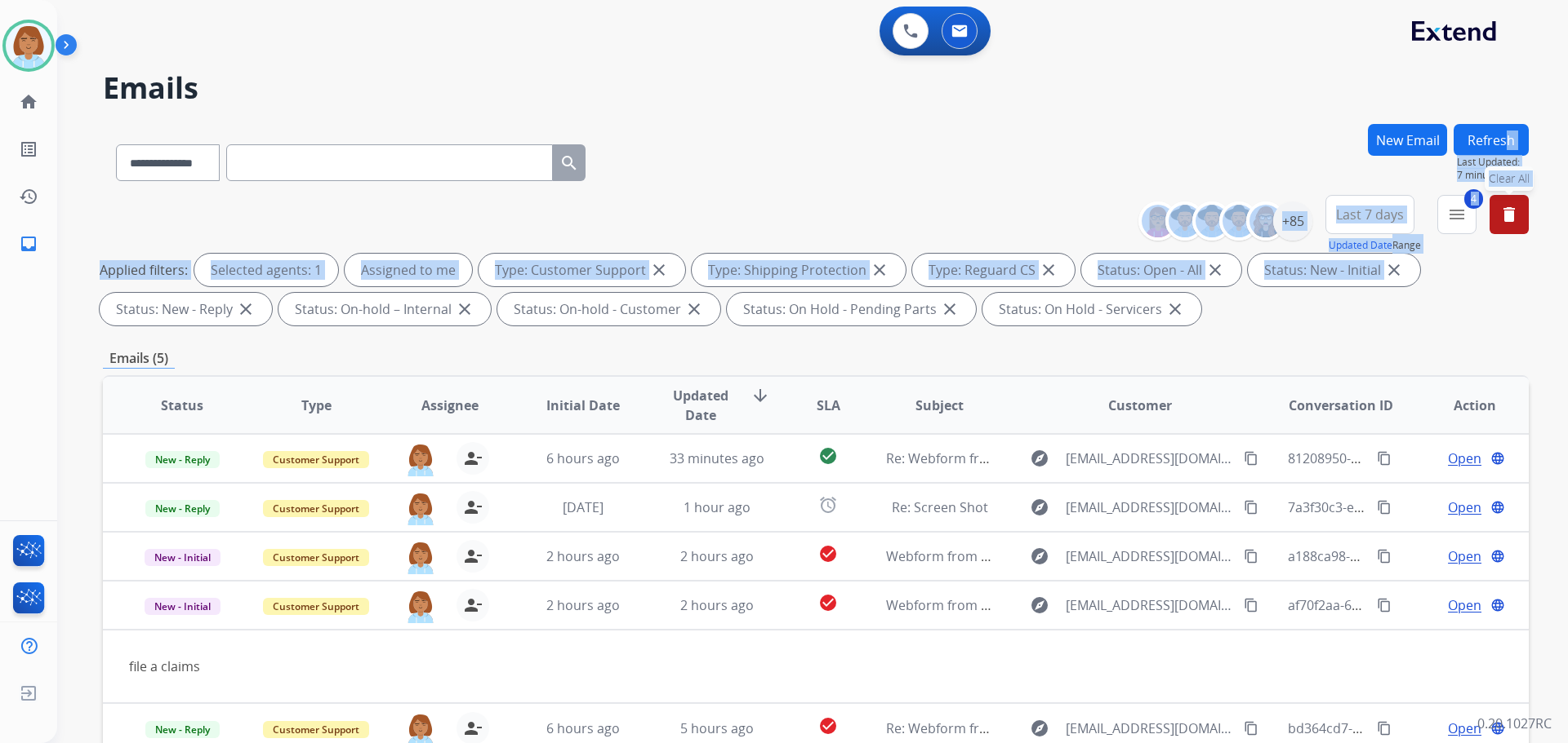
drag, startPoint x: 1524, startPoint y: 208, endPoint x: 1348, endPoint y: 130, distance: 192.5
click at [1481, 260] on div "**********" at bounding box center [792, 430] width 1471 height 743
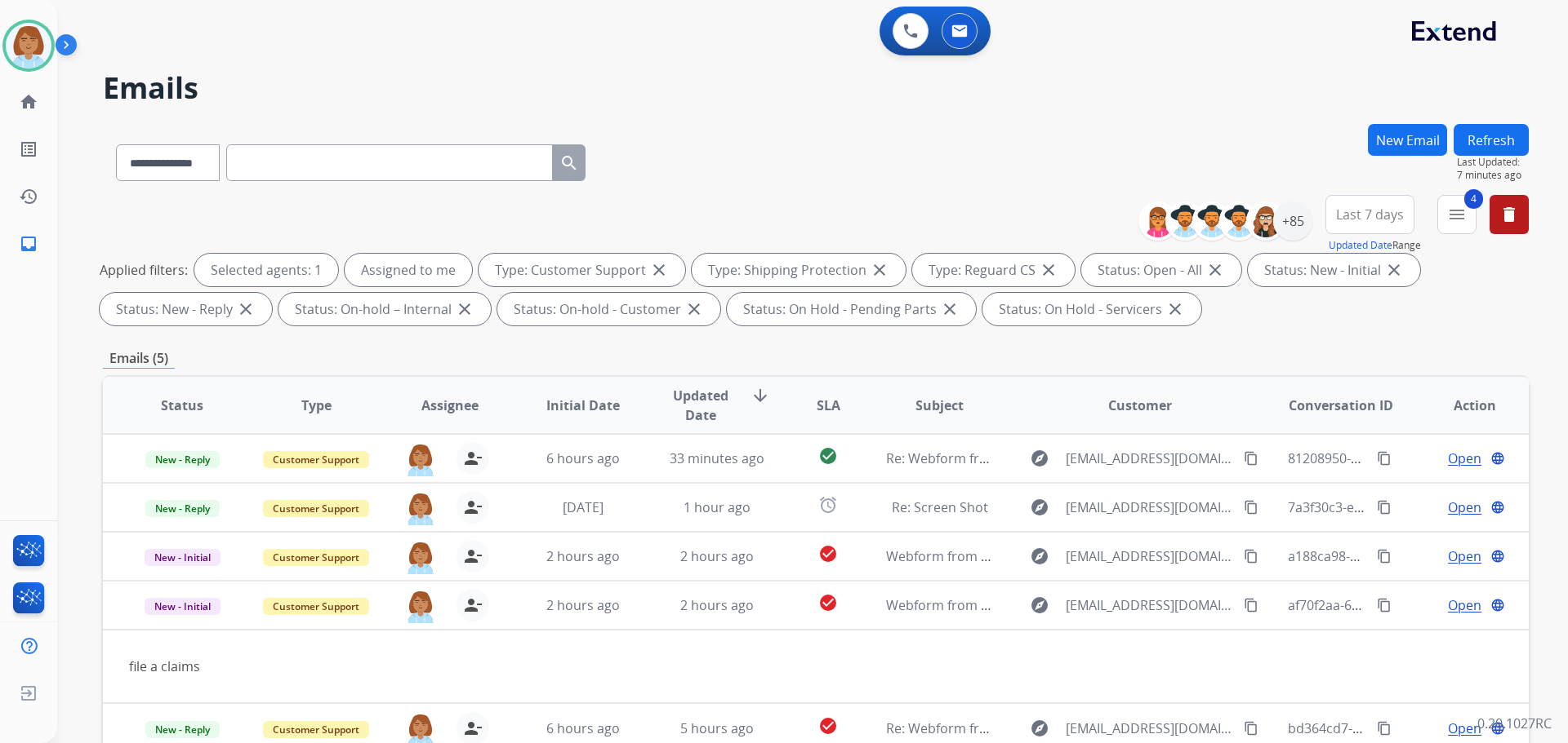
click at [1062, 123] on div "**********" at bounding box center [792, 430] width 1471 height 743
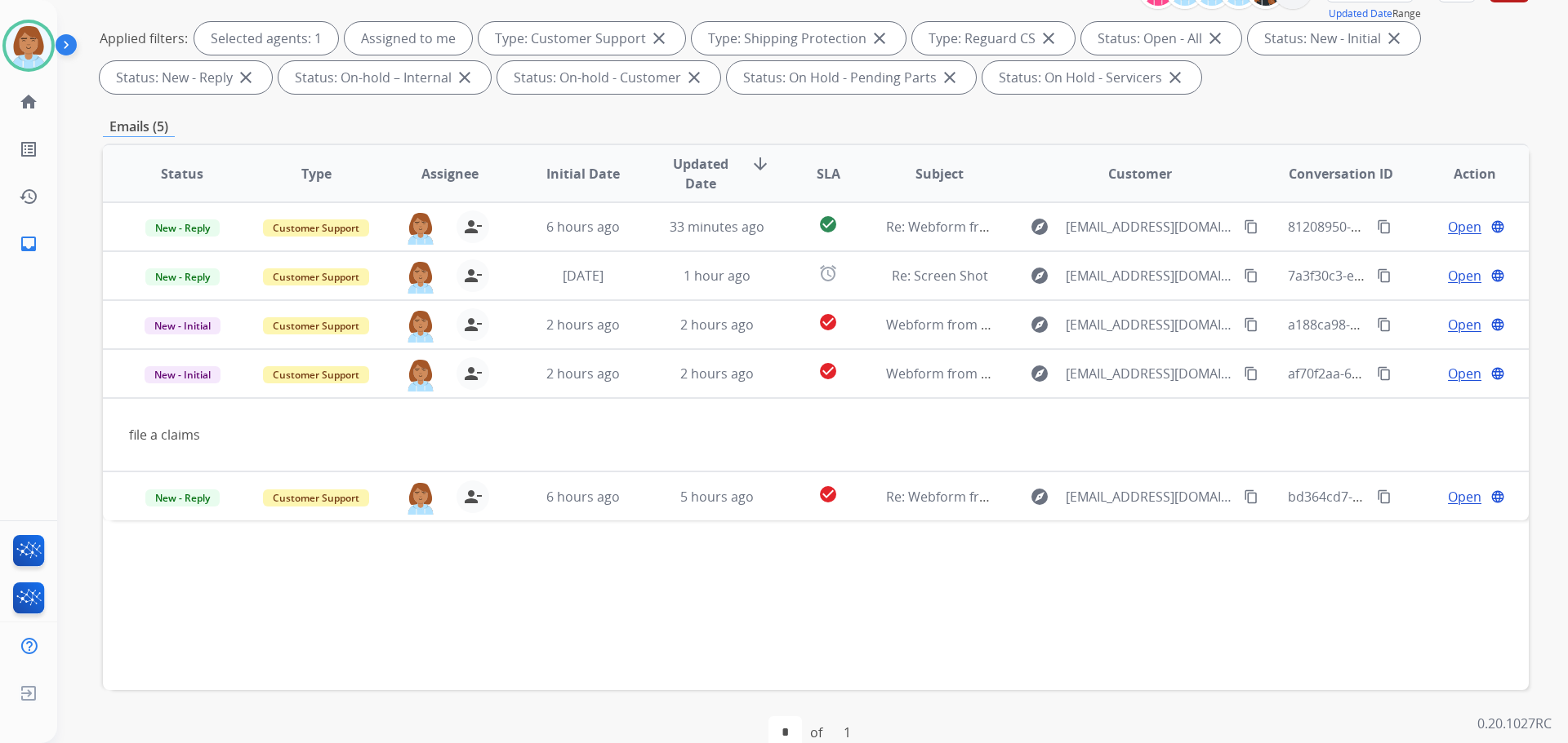
scroll to position [264, 0]
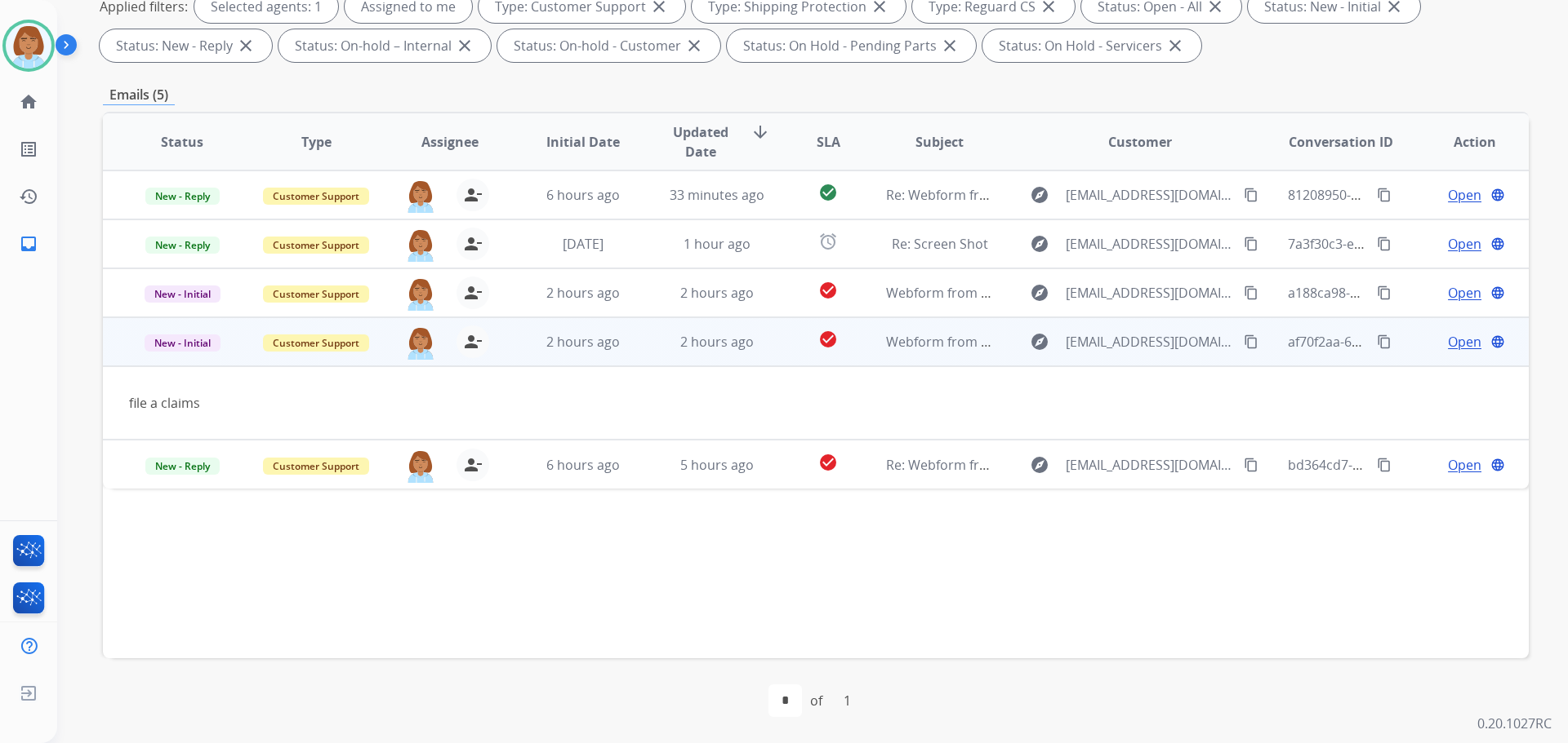
click at [1448, 342] on span "Open" at bounding box center [1465, 341] width 33 height 19
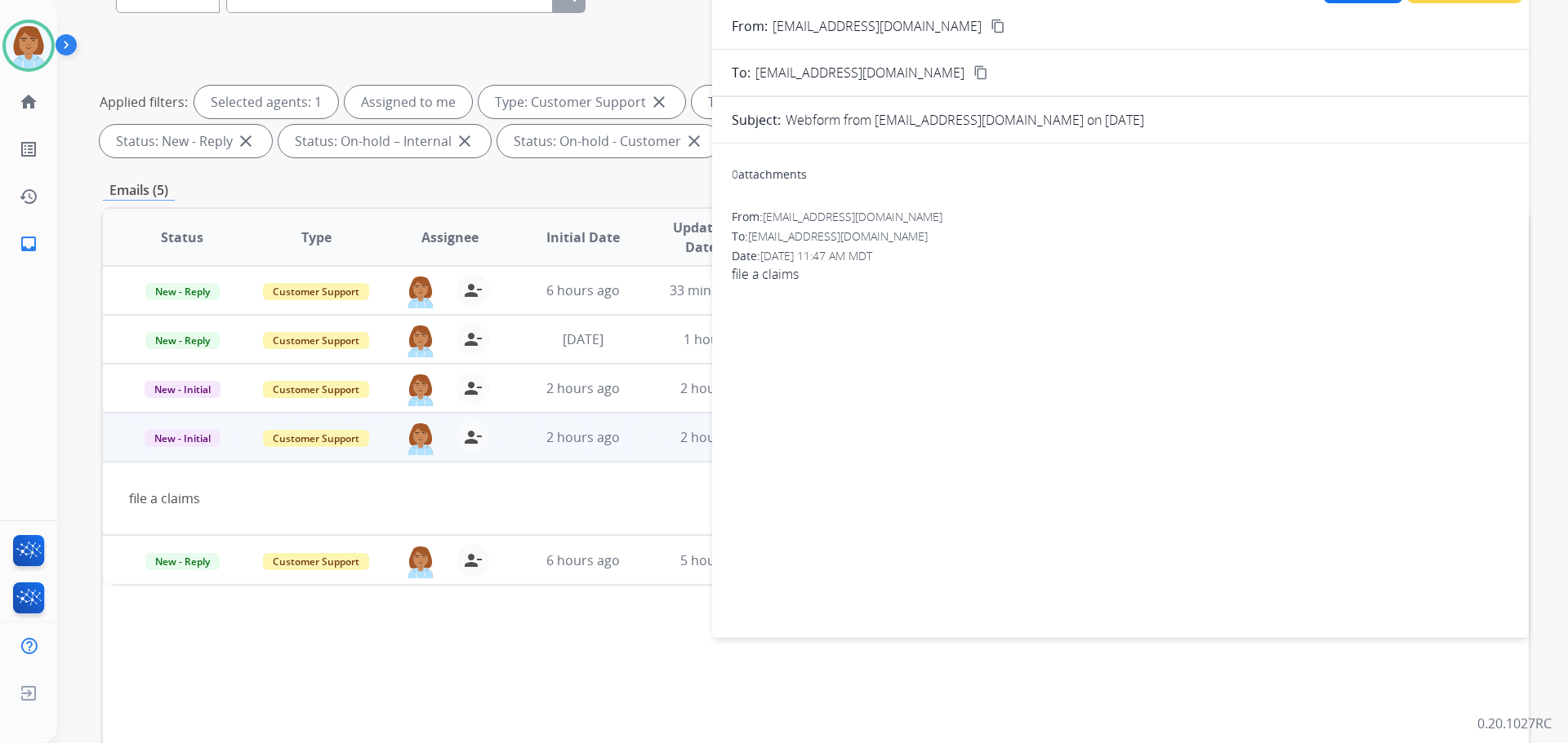
scroll to position [18, 0]
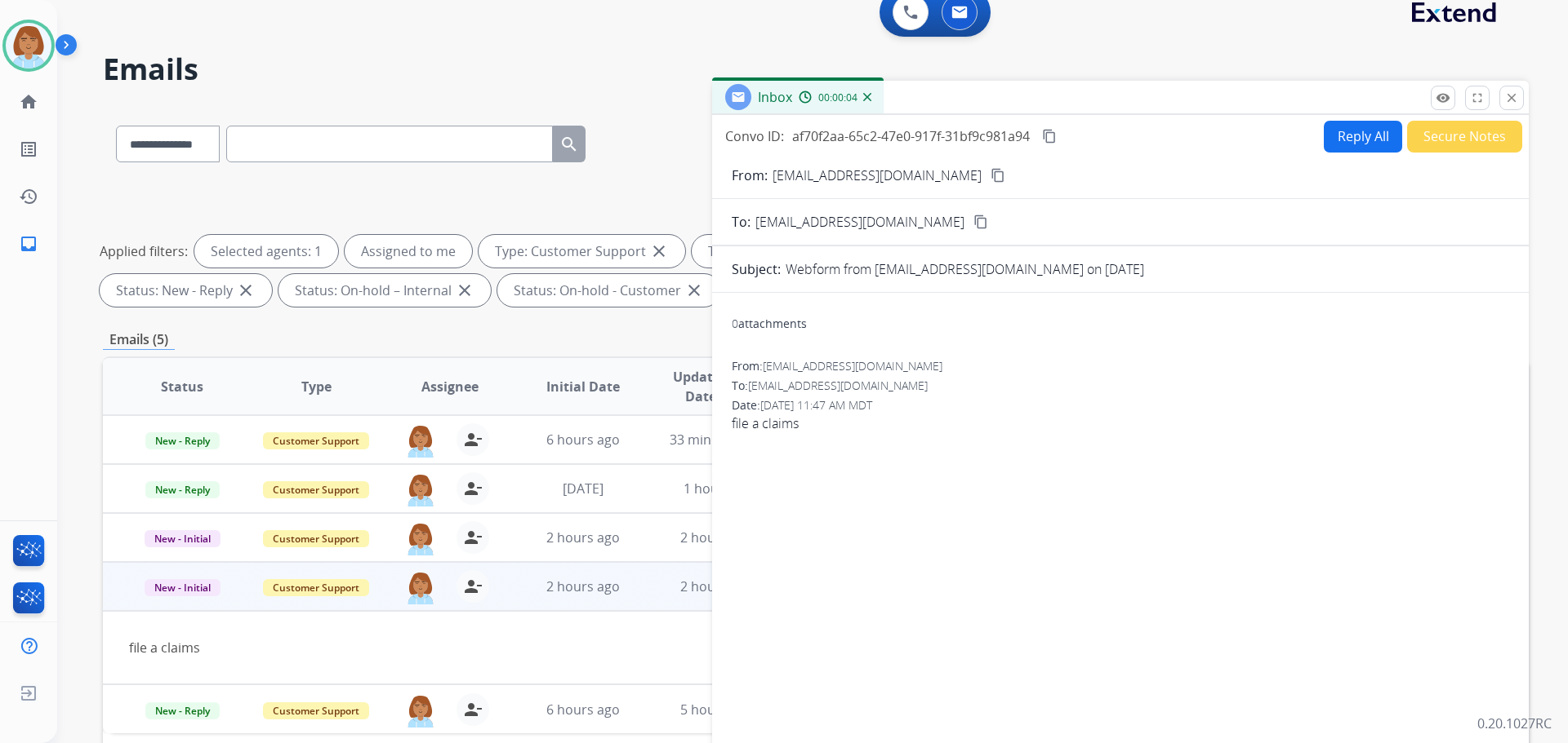
click at [1366, 138] on button "Reply All" at bounding box center [1362, 136] width 78 height 32
select select "**********"
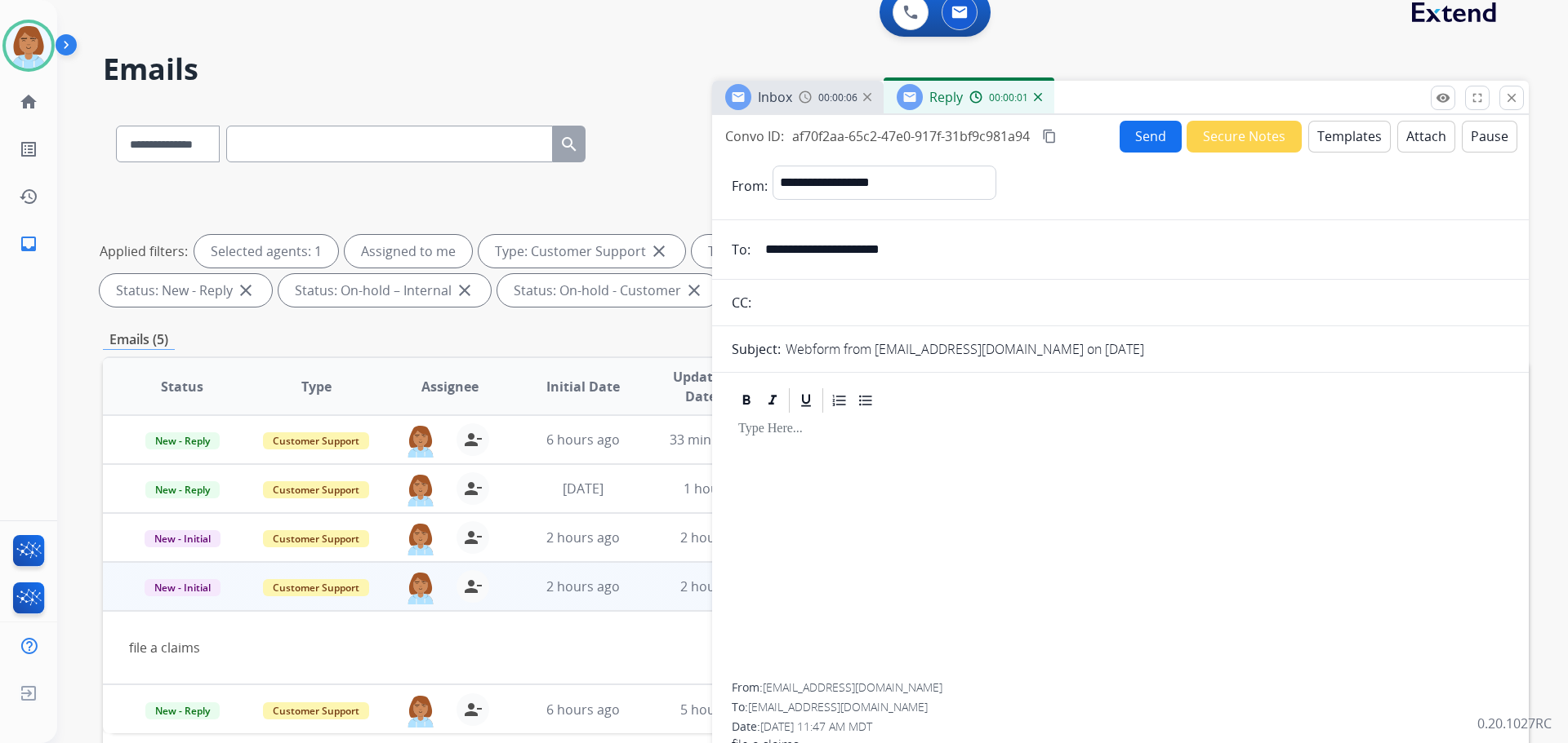
click at [1344, 139] on button "Templates" at bounding box center [1348, 136] width 82 height 32
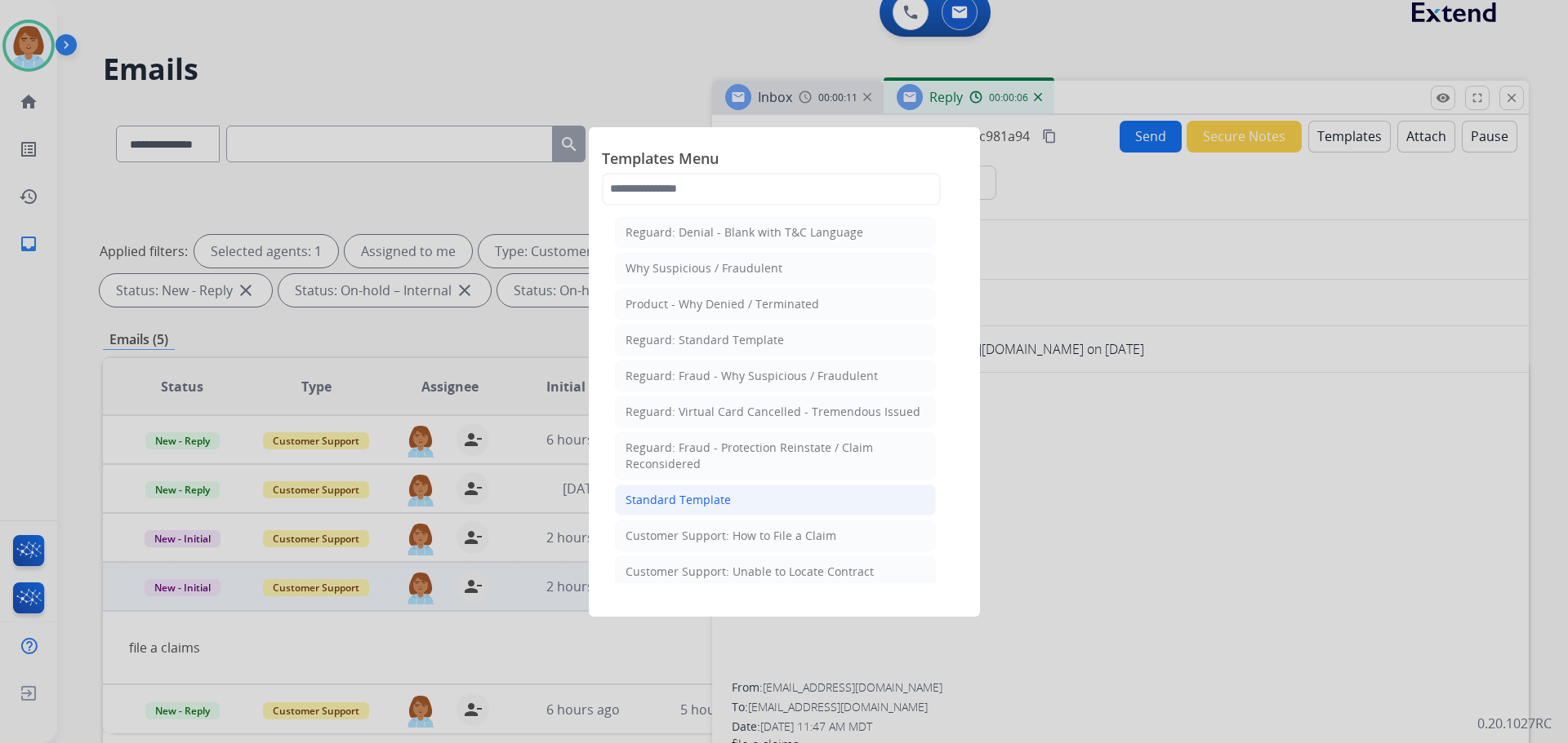
click at [754, 490] on li "Standard Template" at bounding box center [776, 501] width 321 height 31
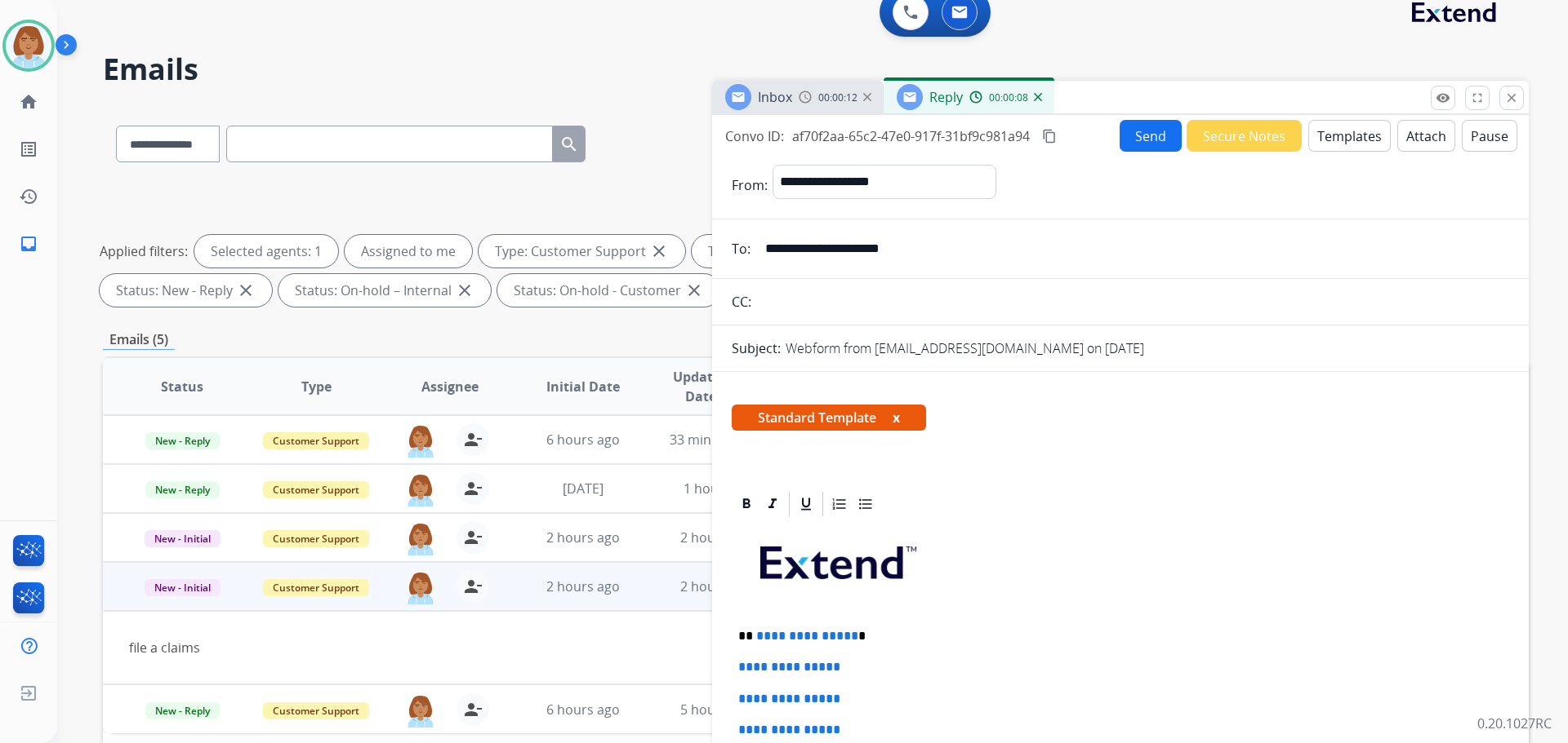
click at [1372, 136] on button "Templates" at bounding box center [1348, 136] width 82 height 32
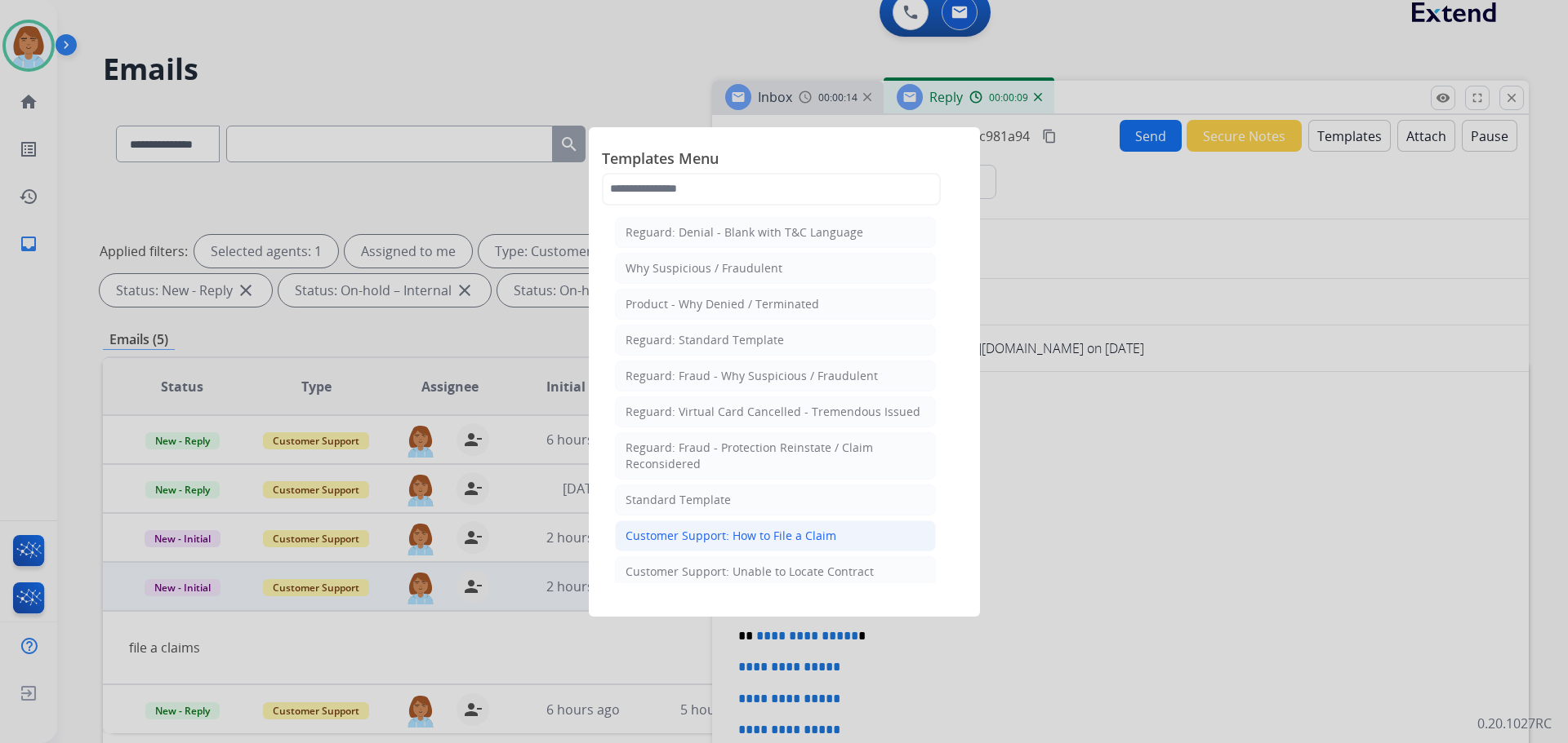
click at [758, 533] on div "Customer Support: How to File a Claim" at bounding box center [731, 537] width 210 height 17
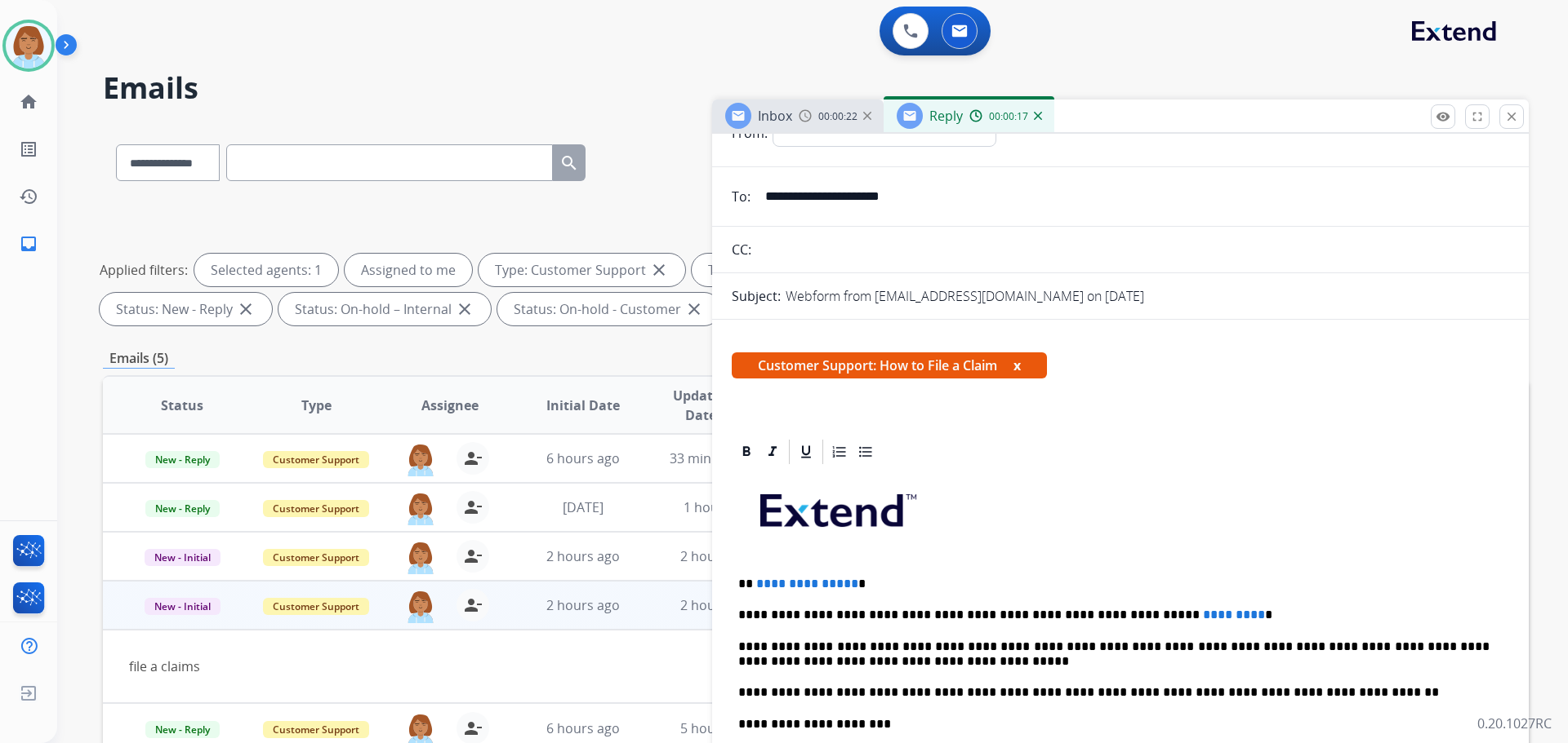
scroll to position [82, 0]
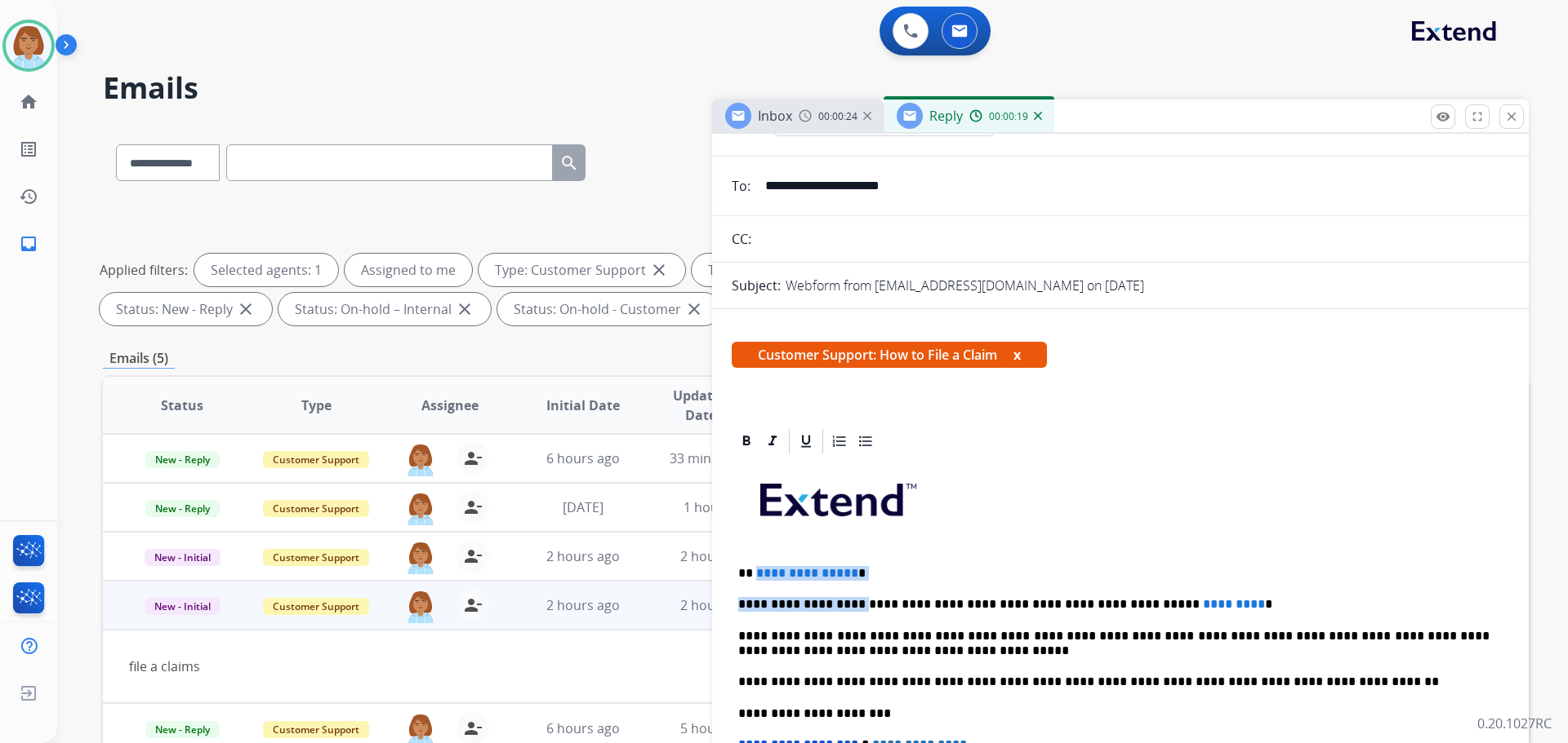
drag, startPoint x: 840, startPoint y: 583, endPoint x: 754, endPoint y: 570, distance: 87.0
click at [754, 570] on div "**********" at bounding box center [1120, 705] width 778 height 499
click at [911, 559] on div "**********" at bounding box center [1120, 705] width 778 height 499
click at [894, 574] on p "**********" at bounding box center [1113, 573] width 751 height 15
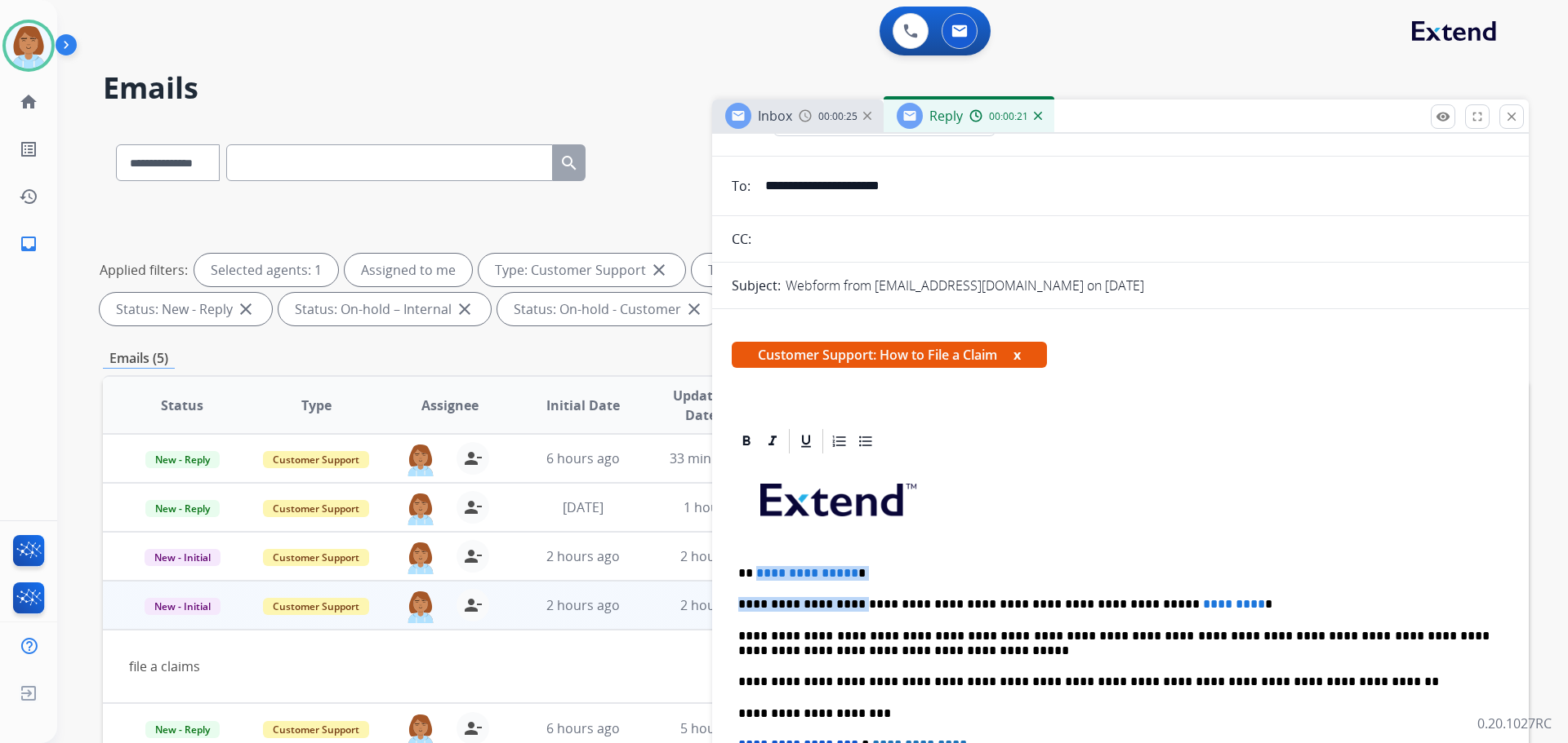
click at [896, 566] on p "**********" at bounding box center [1113, 573] width 751 height 15
click at [1050, 515] on p at bounding box center [1120, 506] width 765 height 88
drag, startPoint x: 1087, startPoint y: 515, endPoint x: 1113, endPoint y: 491, distance: 35.4
click at [1090, 513] on p at bounding box center [1120, 506] width 765 height 88
drag, startPoint x: 893, startPoint y: 578, endPoint x: 758, endPoint y: 580, distance: 135.0
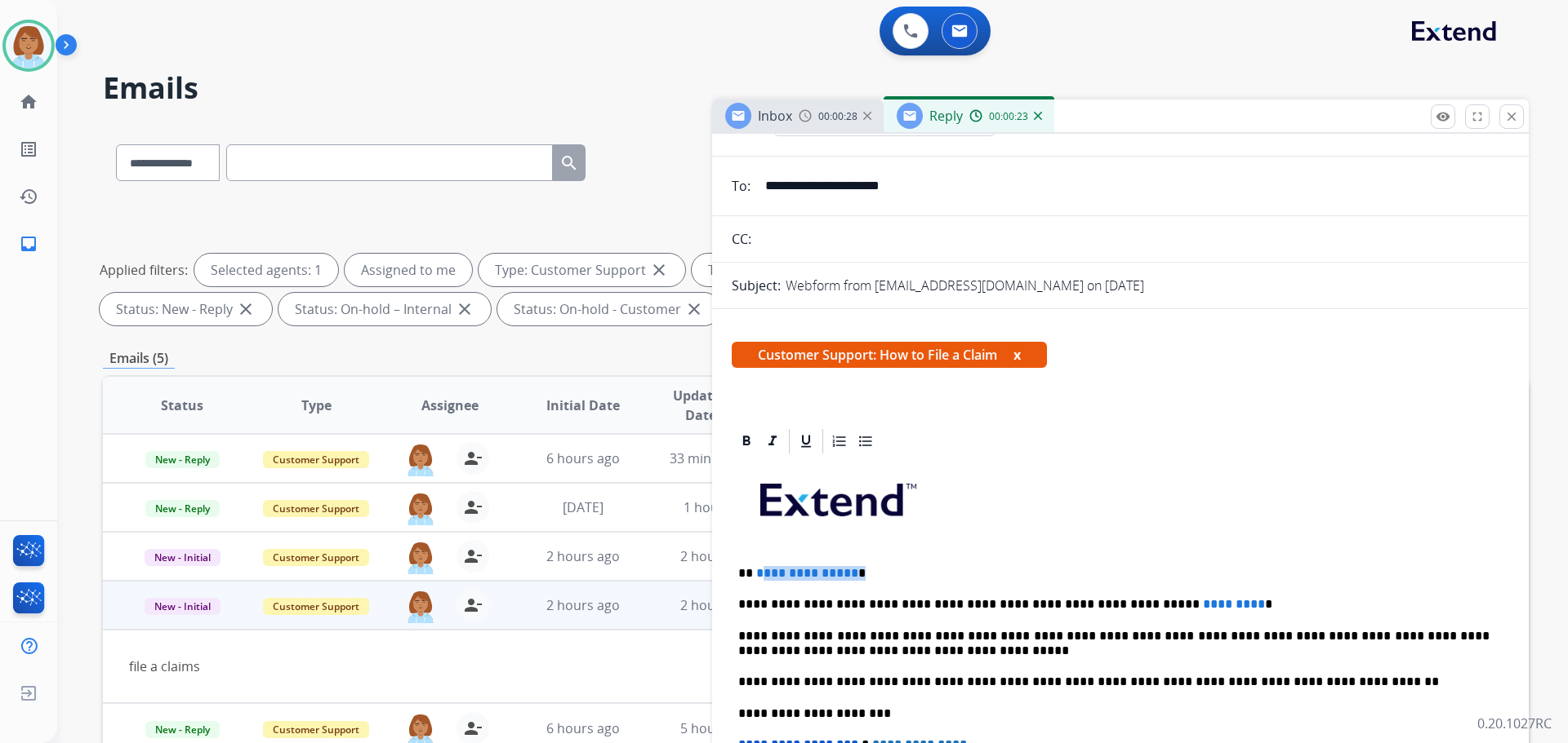
click at [758, 580] on p "**********" at bounding box center [1113, 573] width 751 height 15
drag, startPoint x: 1232, startPoint y: 596, endPoint x: 1111, endPoint y: 603, distance: 121.2
click at [1111, 603] on div "**********" at bounding box center [1120, 705] width 778 height 499
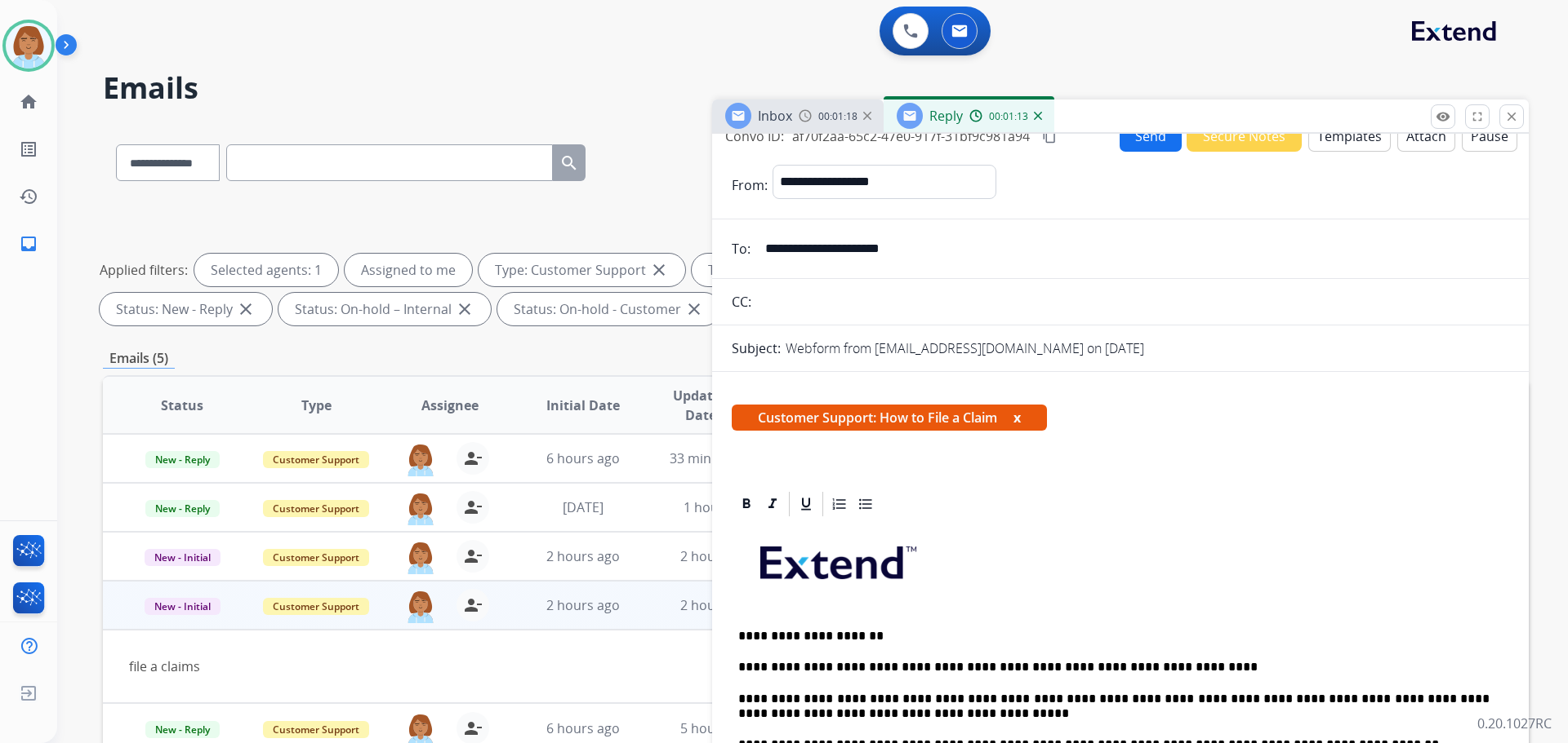
scroll to position [0, 0]
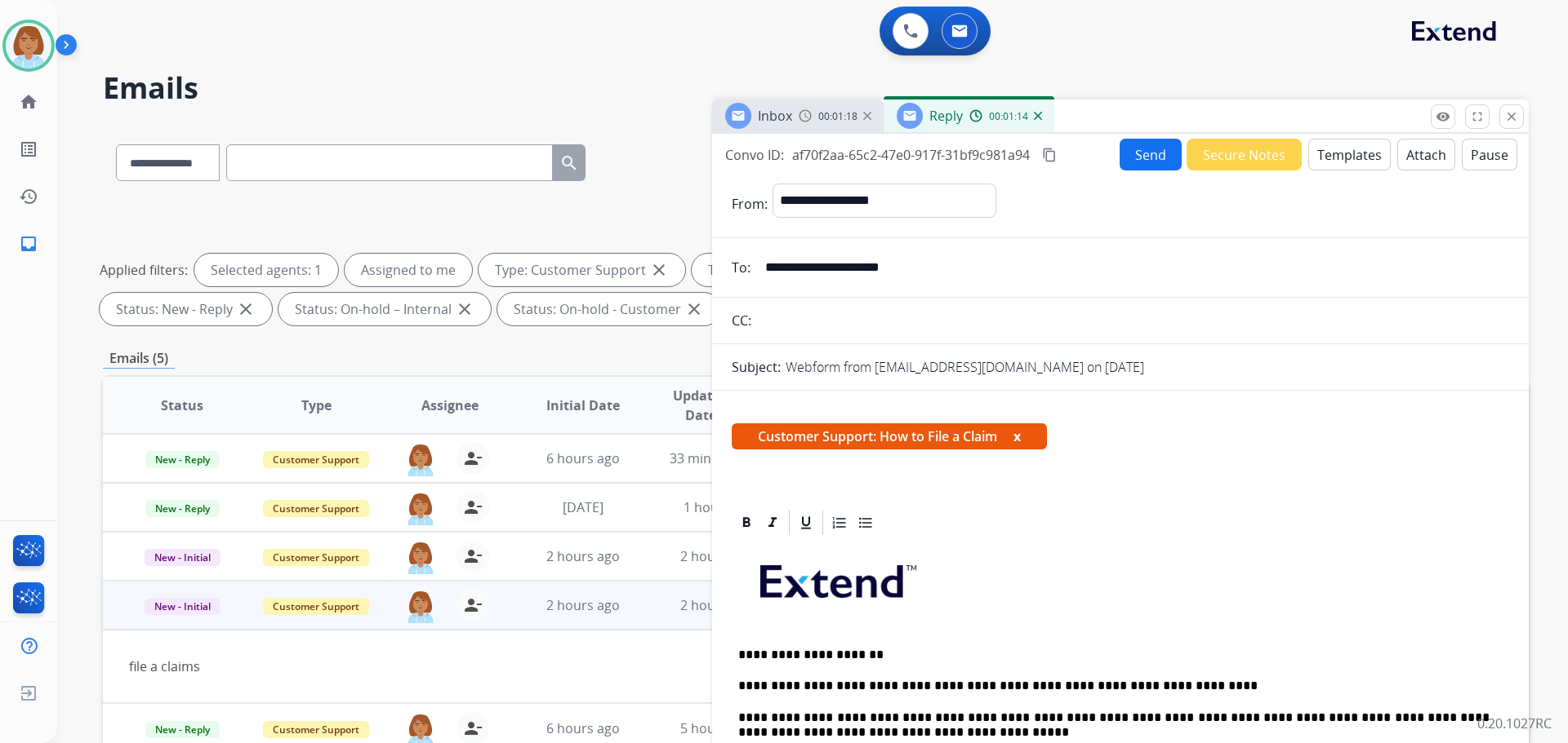
click at [1134, 161] on button "Send" at bounding box center [1150, 154] width 62 height 32
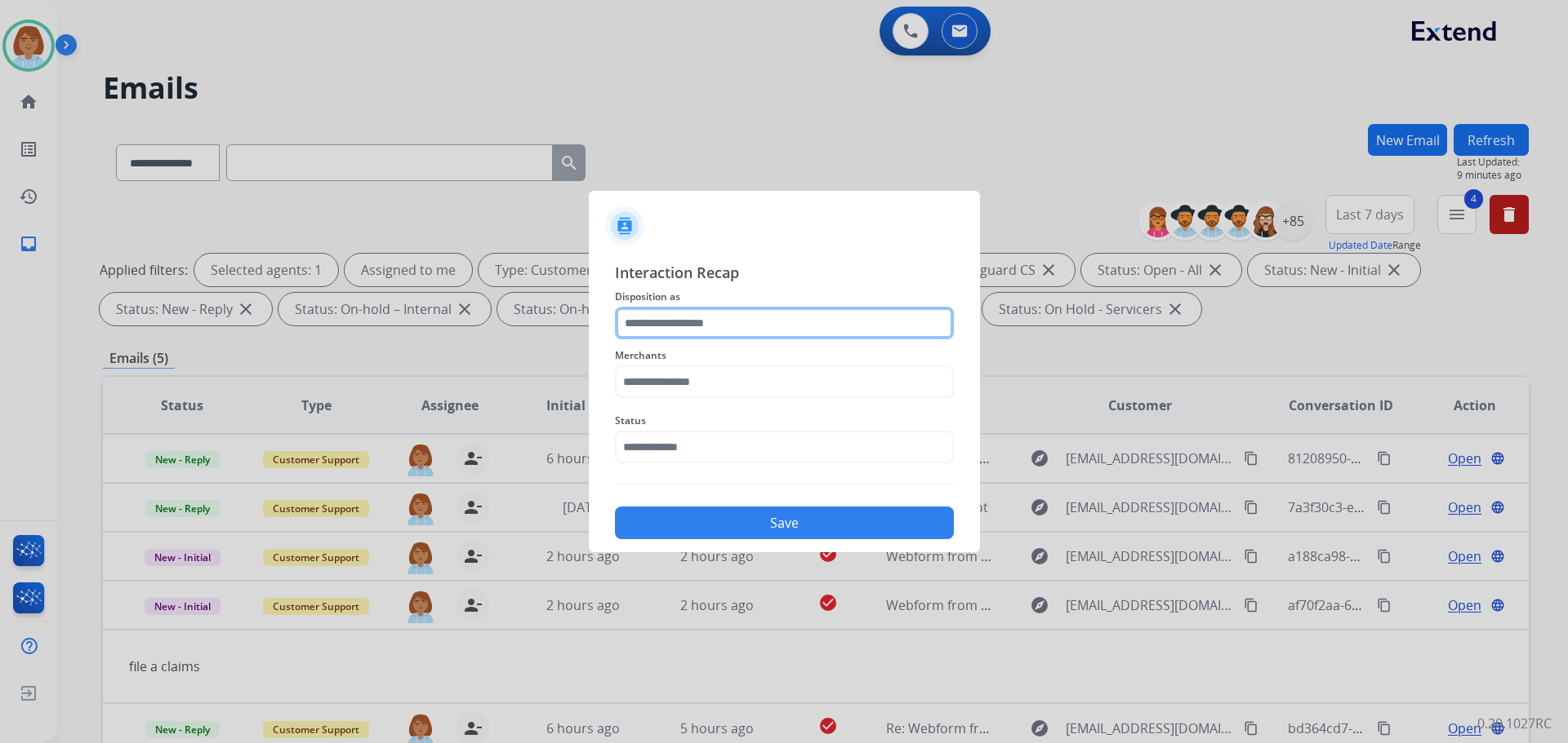
click at [714, 335] on input "text" at bounding box center [784, 323] width 339 height 32
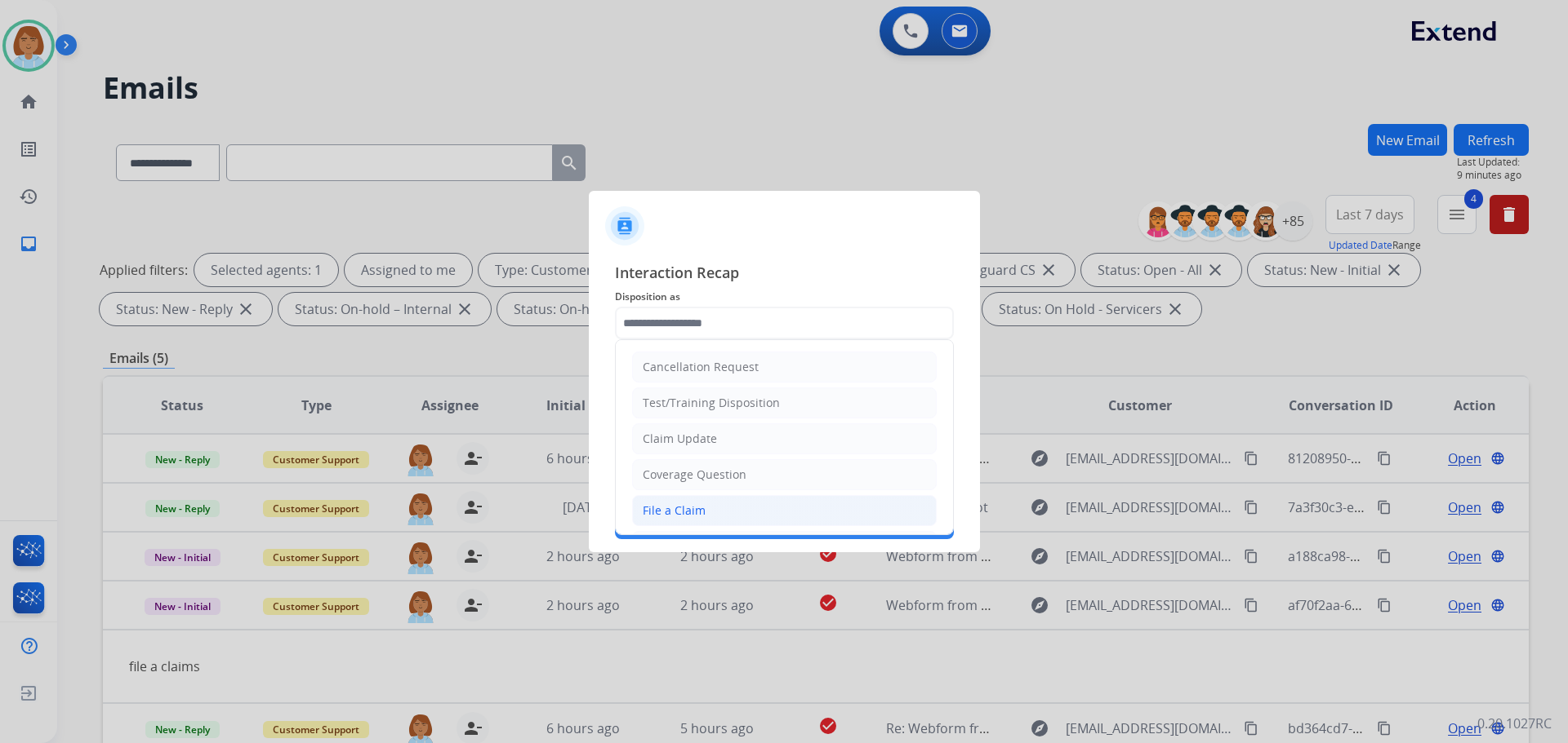
click at [707, 512] on li "File a Claim" at bounding box center [784, 511] width 304 height 31
type input "**********"
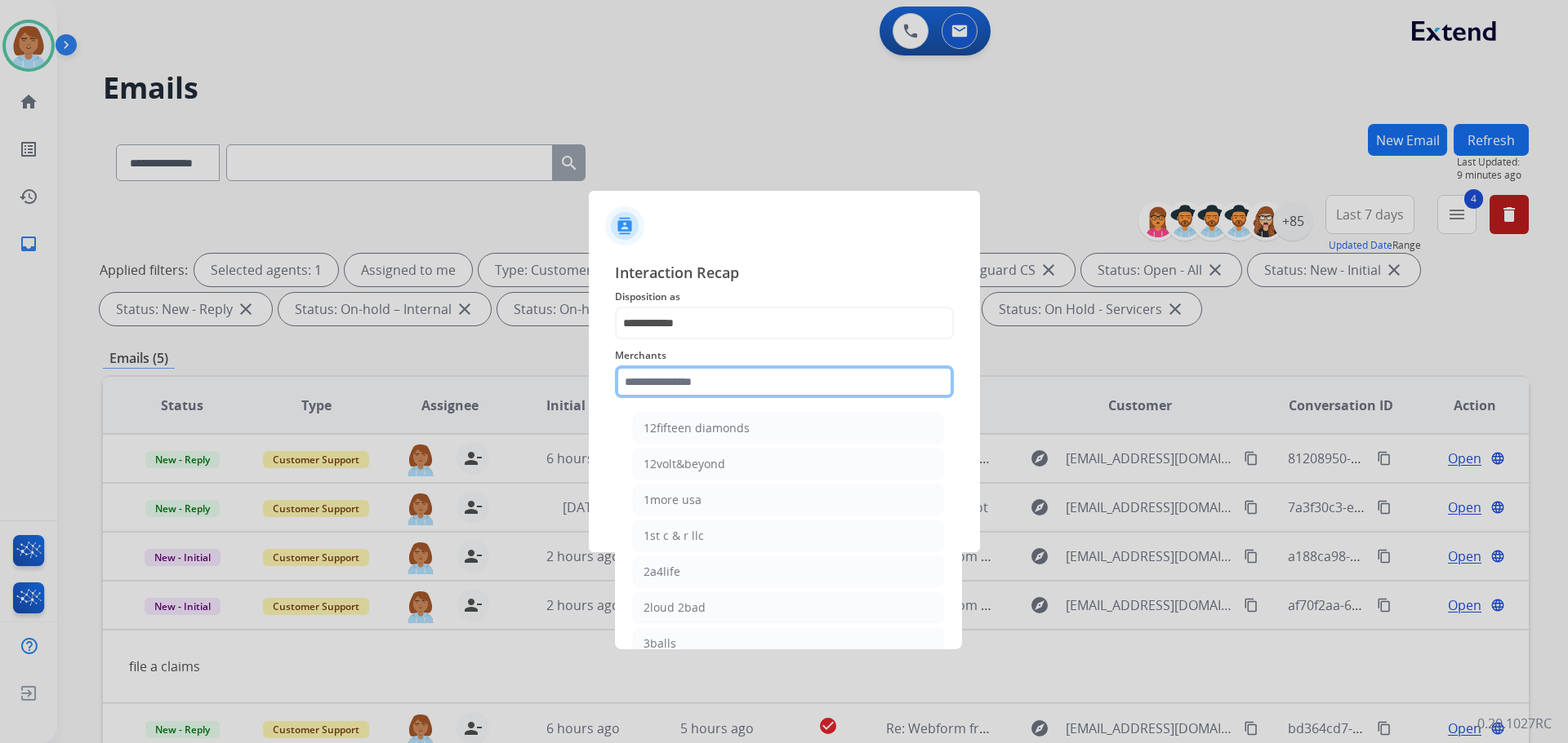
click at [706, 385] on input "text" at bounding box center [784, 382] width 339 height 32
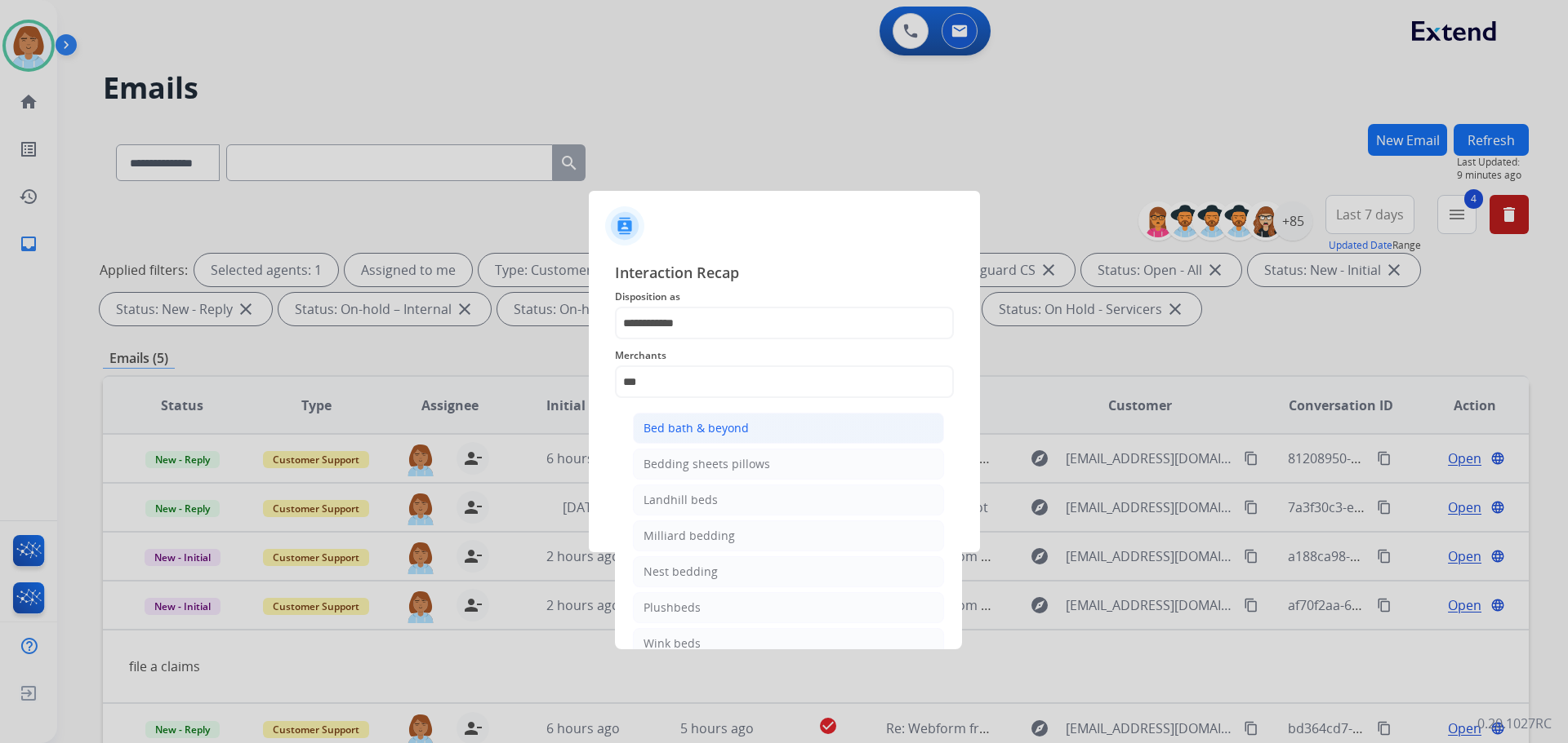
click at [701, 435] on div "Bed bath & beyond" at bounding box center [696, 429] width 105 height 17
type input "**********"
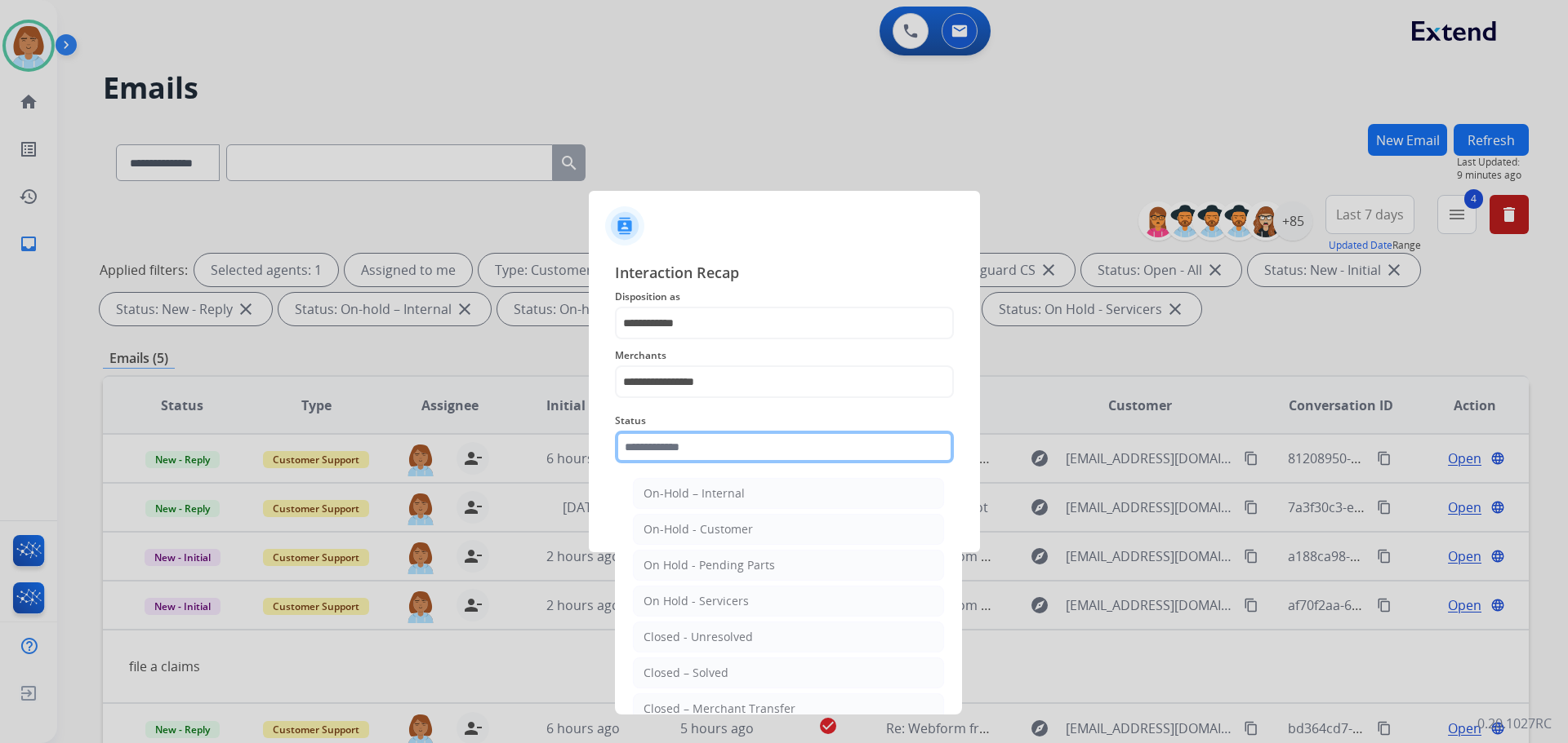
click at [711, 464] on input "text" at bounding box center [784, 446] width 339 height 32
click at [718, 676] on div "Closed – Solved" at bounding box center [686, 673] width 85 height 17
type input "**********"
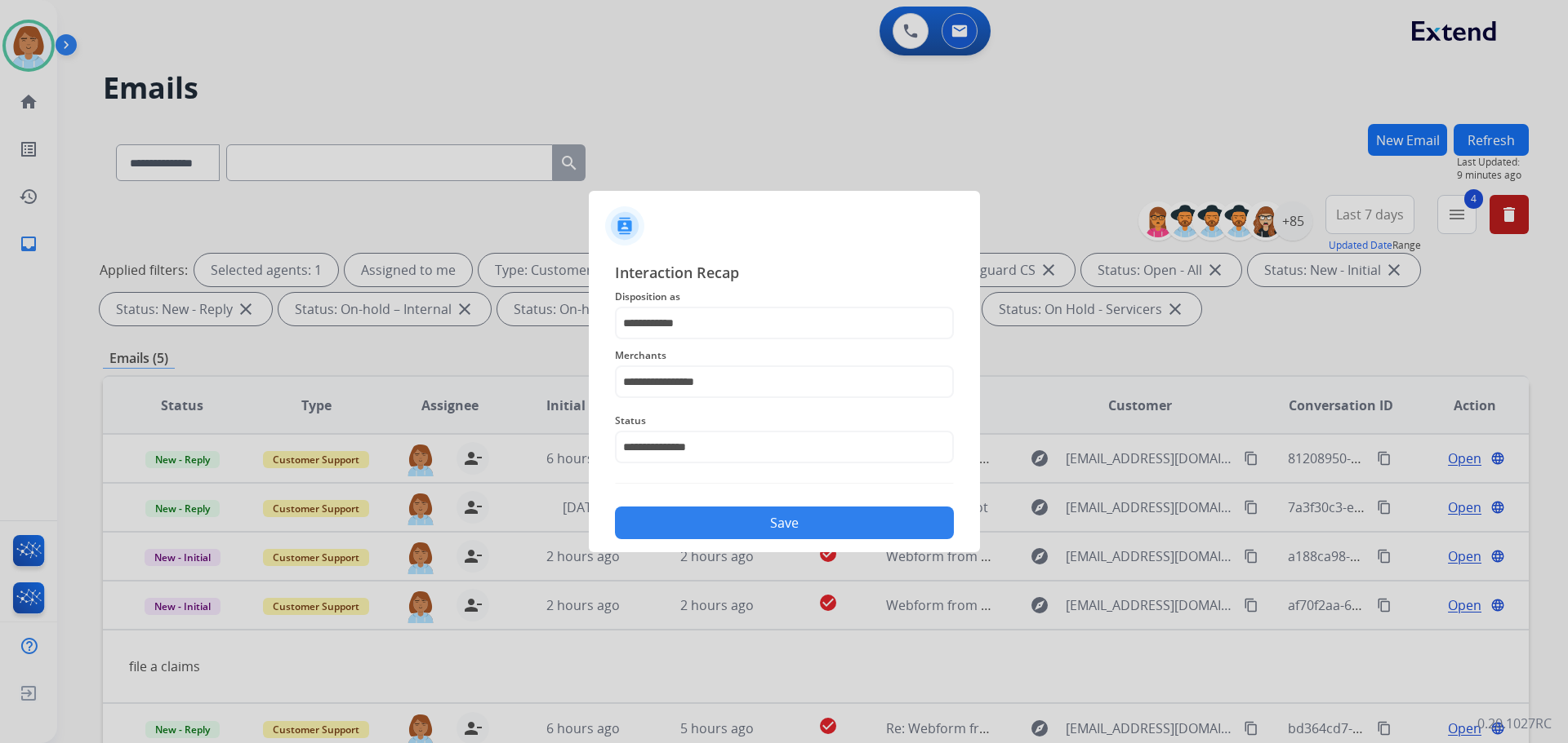
click at [802, 521] on button "Save" at bounding box center [784, 523] width 339 height 32
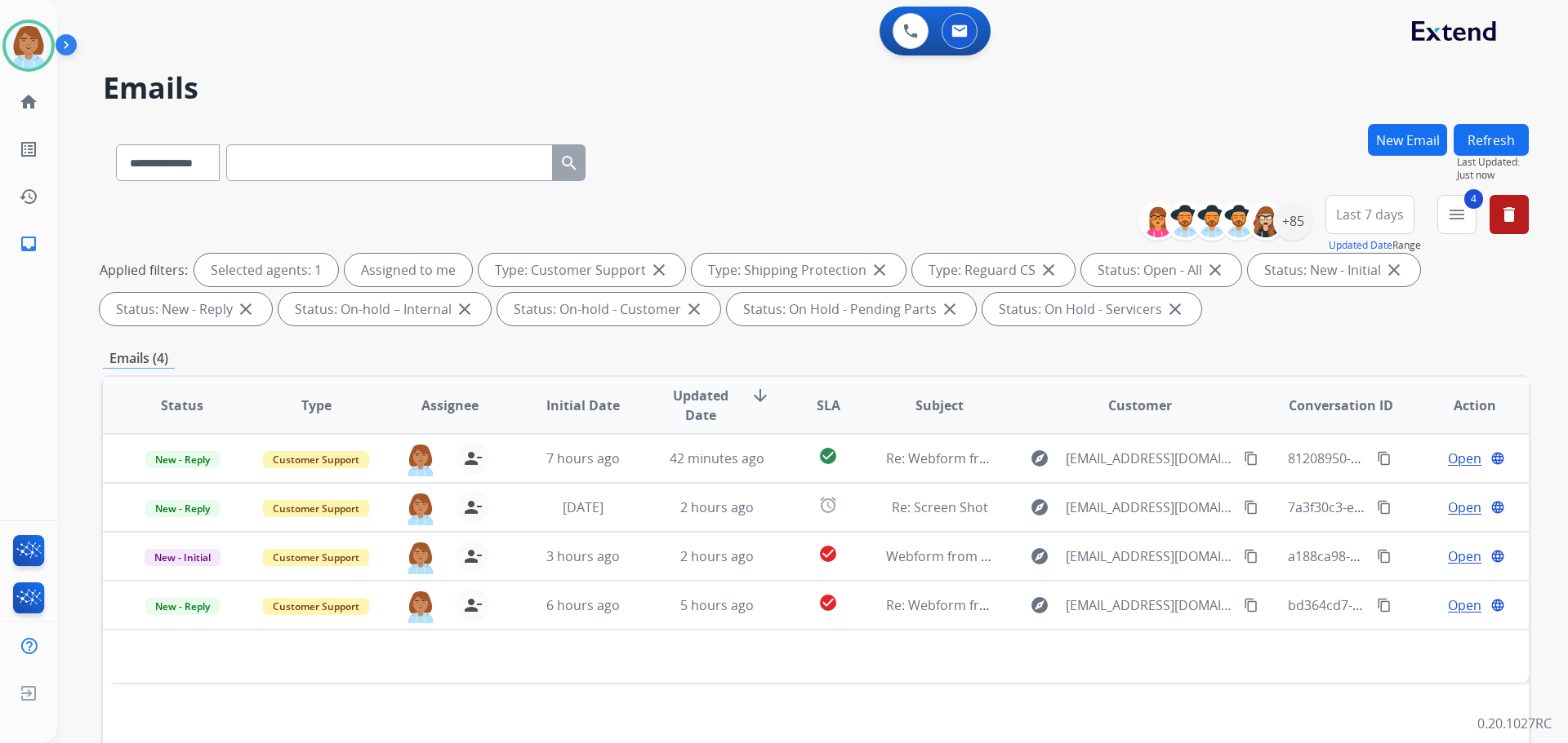
click at [1491, 140] on button "Refresh" at bounding box center [1491, 140] width 75 height 32
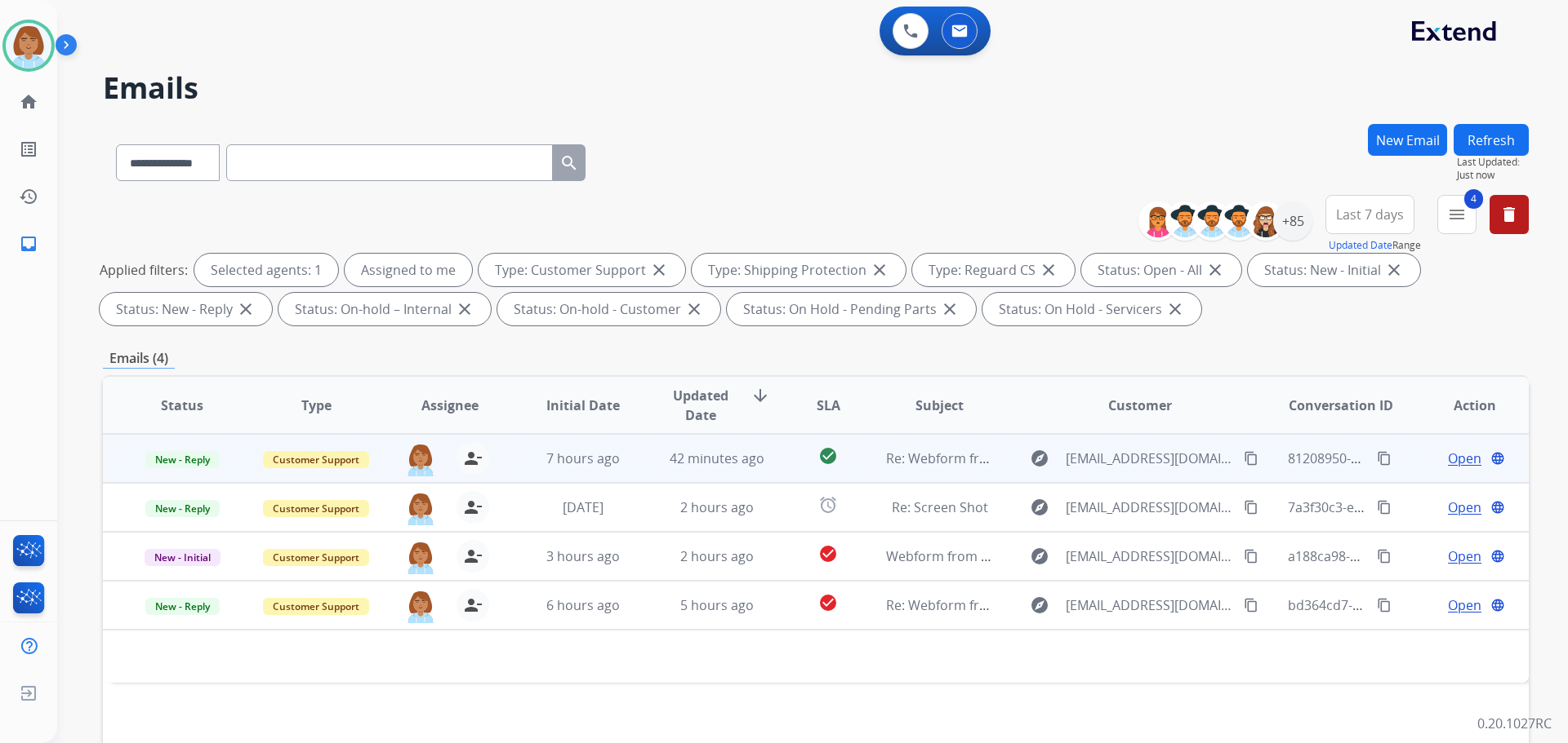
click at [529, 469] on td "7 hours ago" at bounding box center [570, 458] width 134 height 49
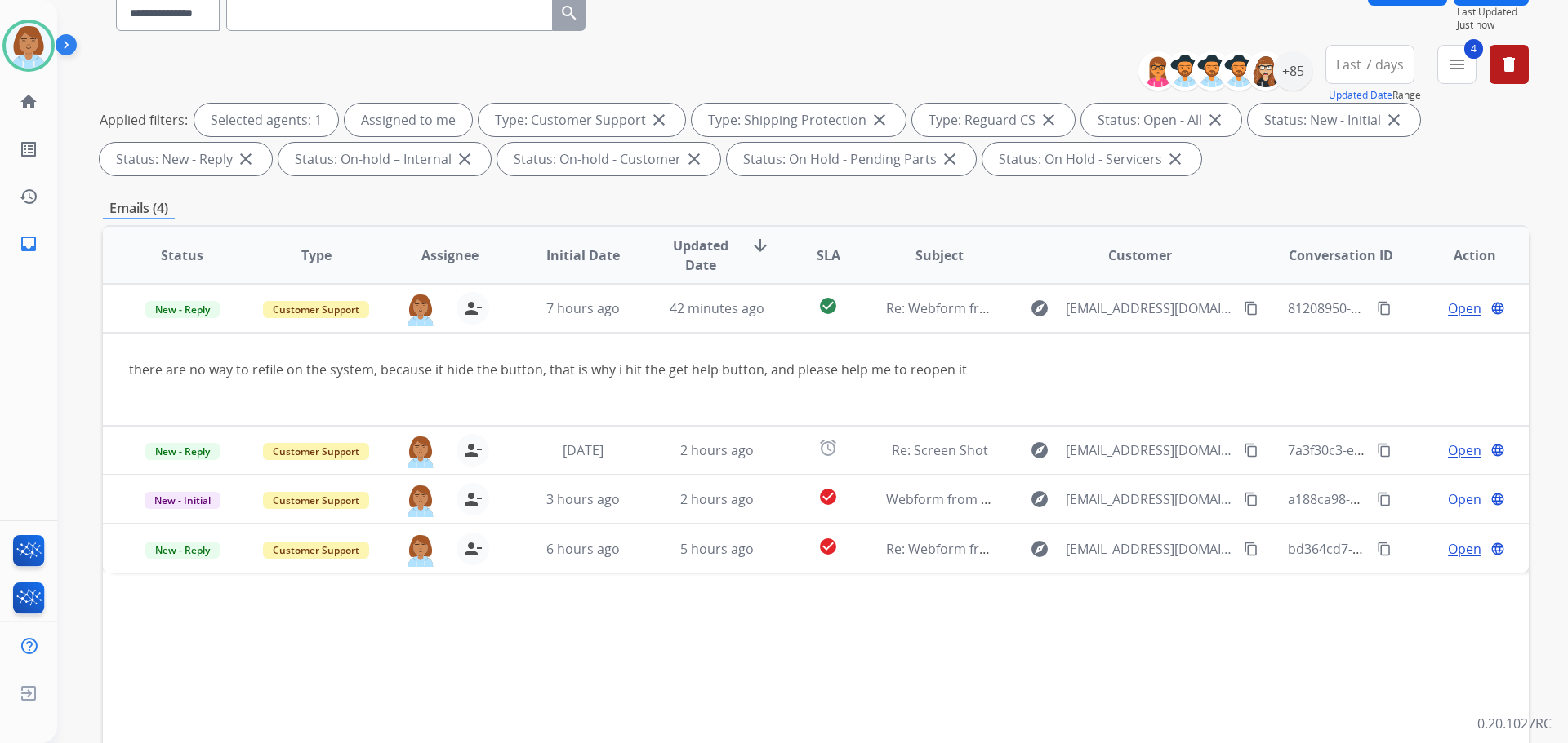
scroll to position [264, 0]
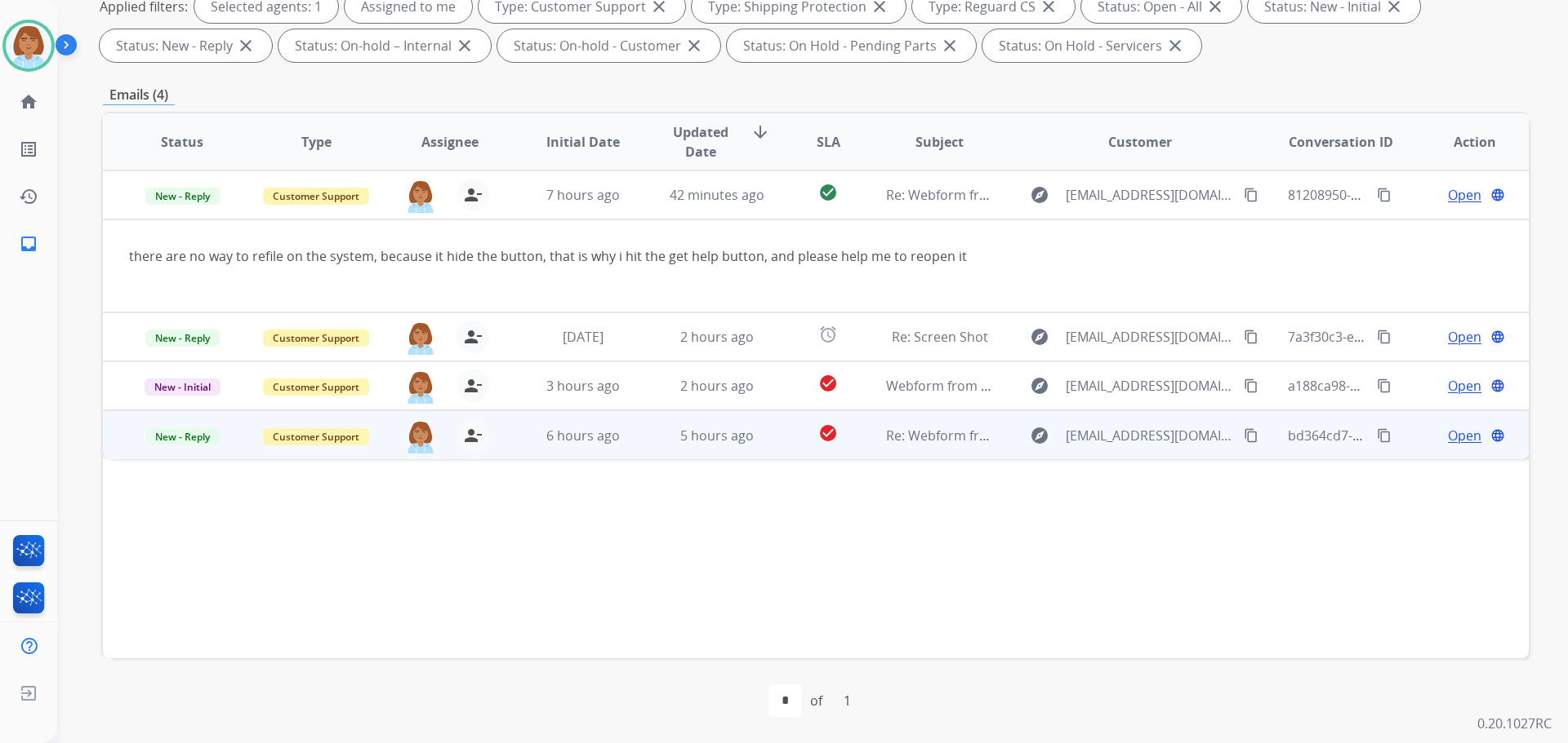
click at [640, 457] on td "5 hours ago" at bounding box center [704, 434] width 134 height 49
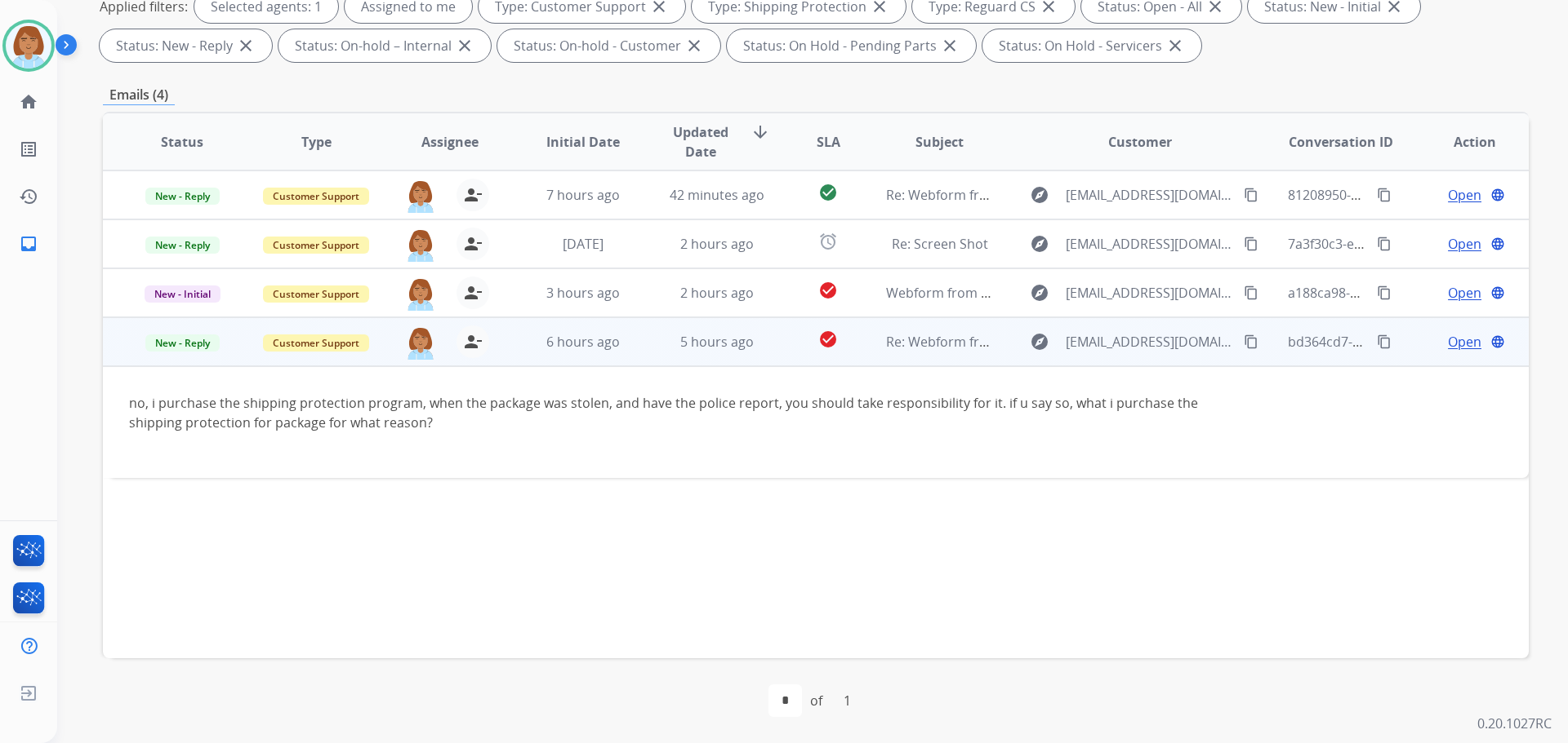
click at [1454, 341] on span "Open" at bounding box center [1465, 341] width 33 height 19
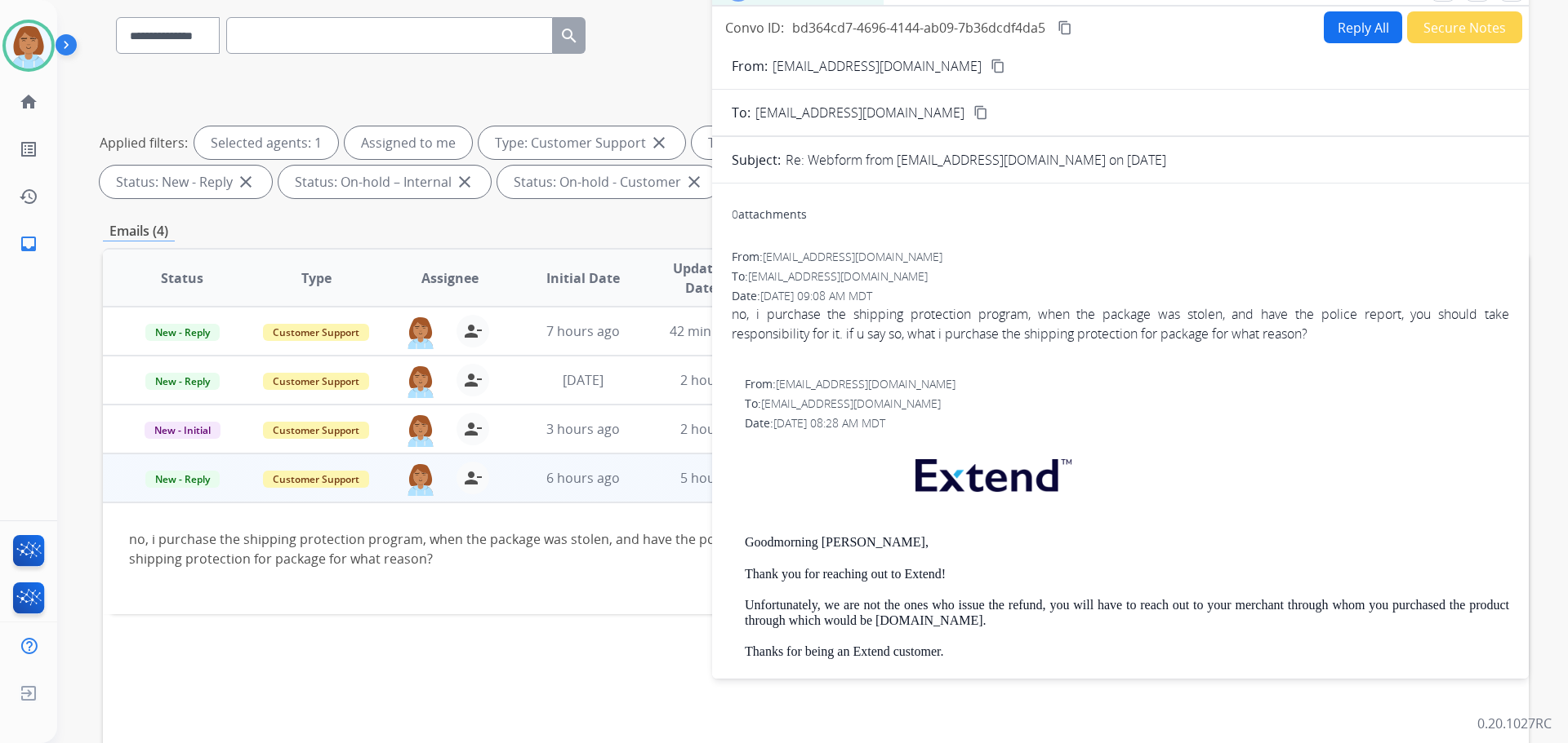
scroll to position [0, 0]
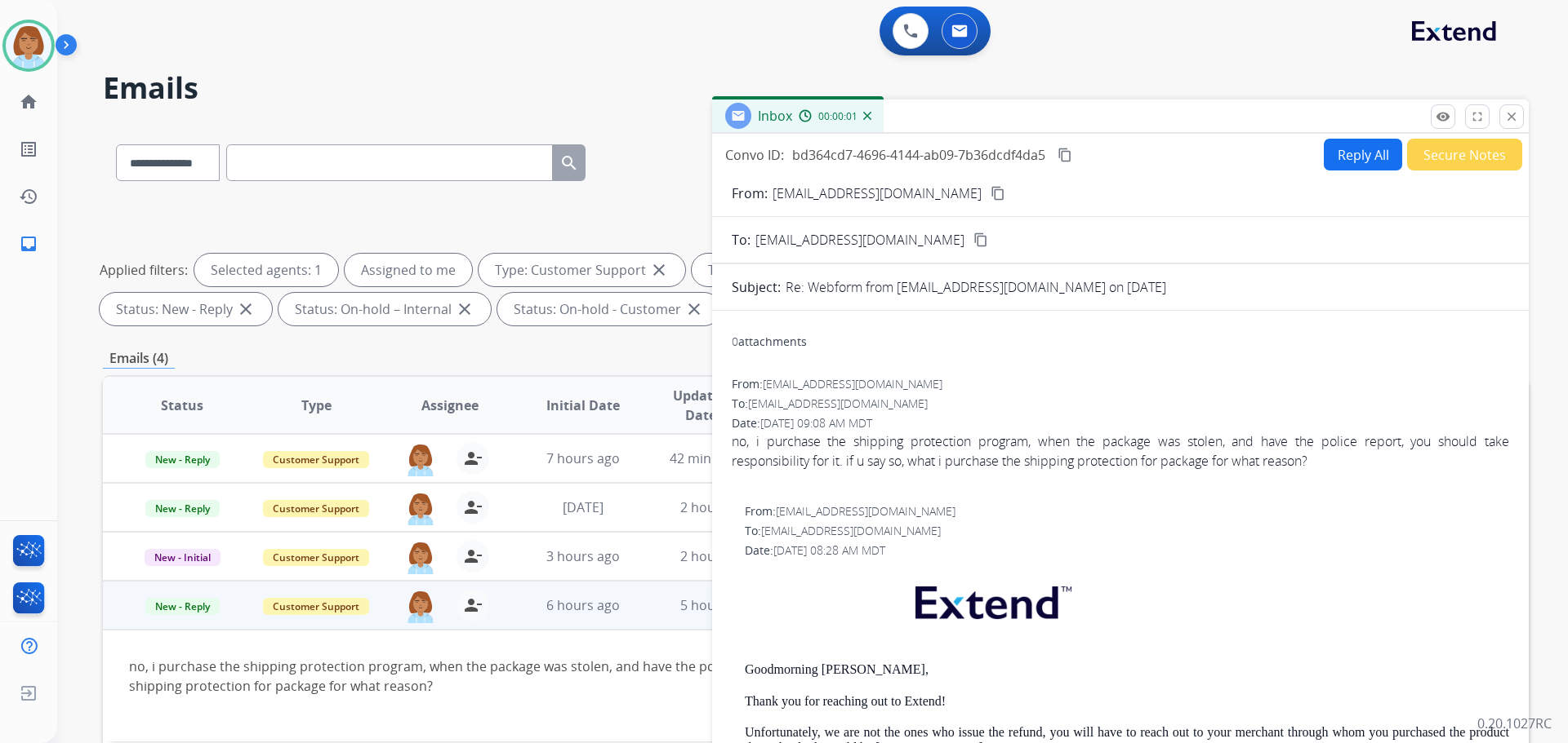
click at [1360, 161] on button "Reply All" at bounding box center [1362, 154] width 78 height 32
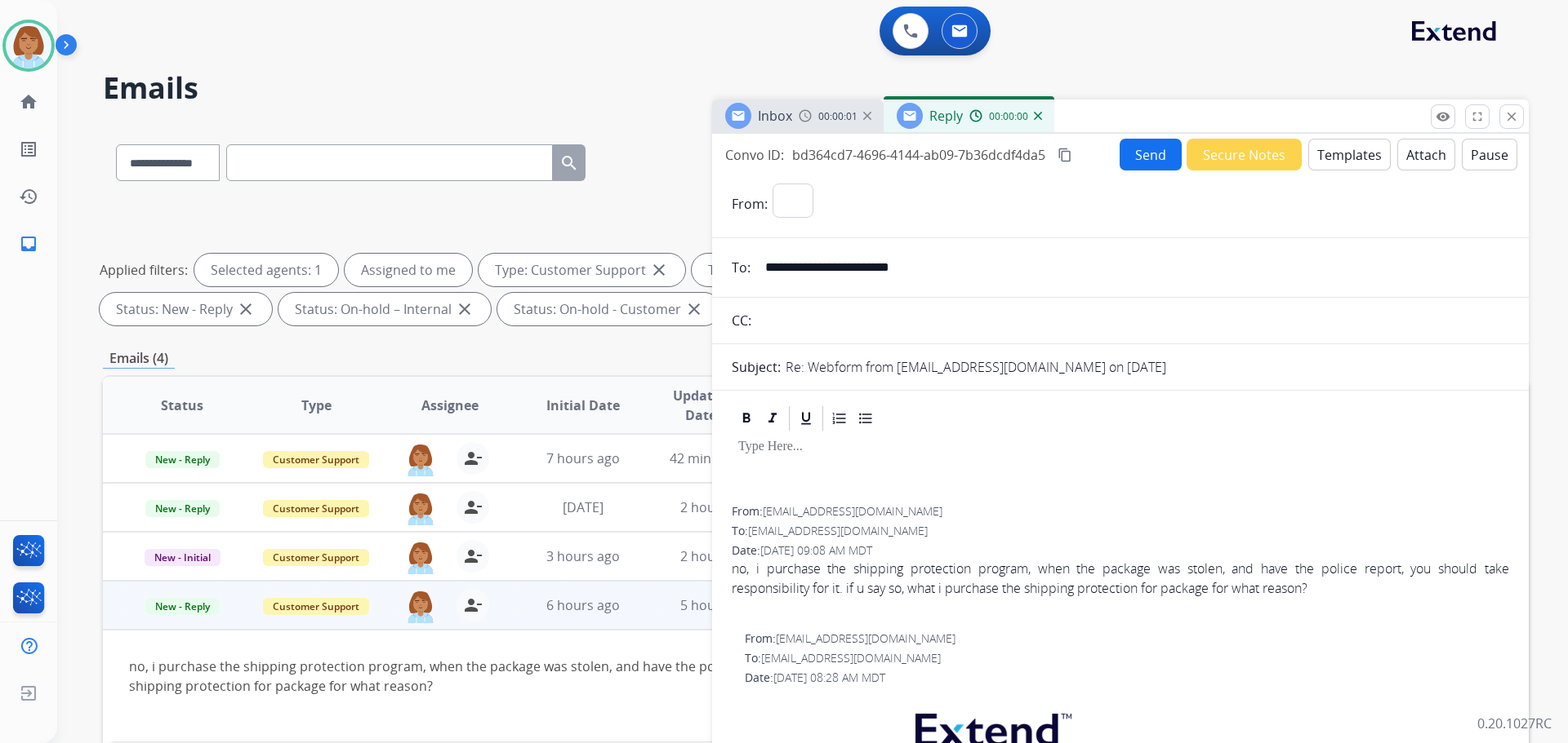
select select "**********"
click at [1350, 167] on button "Templates" at bounding box center [1348, 154] width 82 height 32
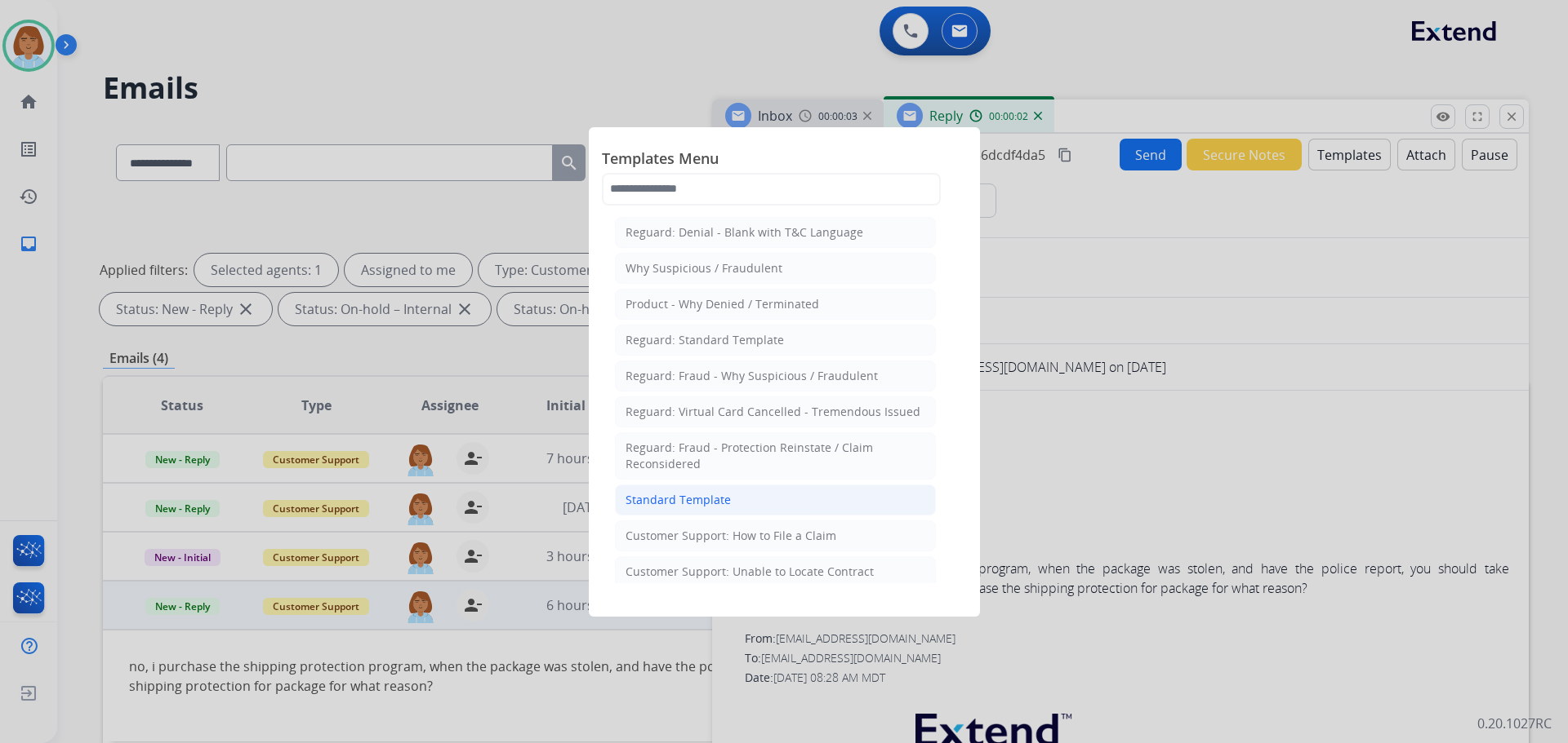
click at [768, 503] on li "Standard Template" at bounding box center [776, 501] width 321 height 31
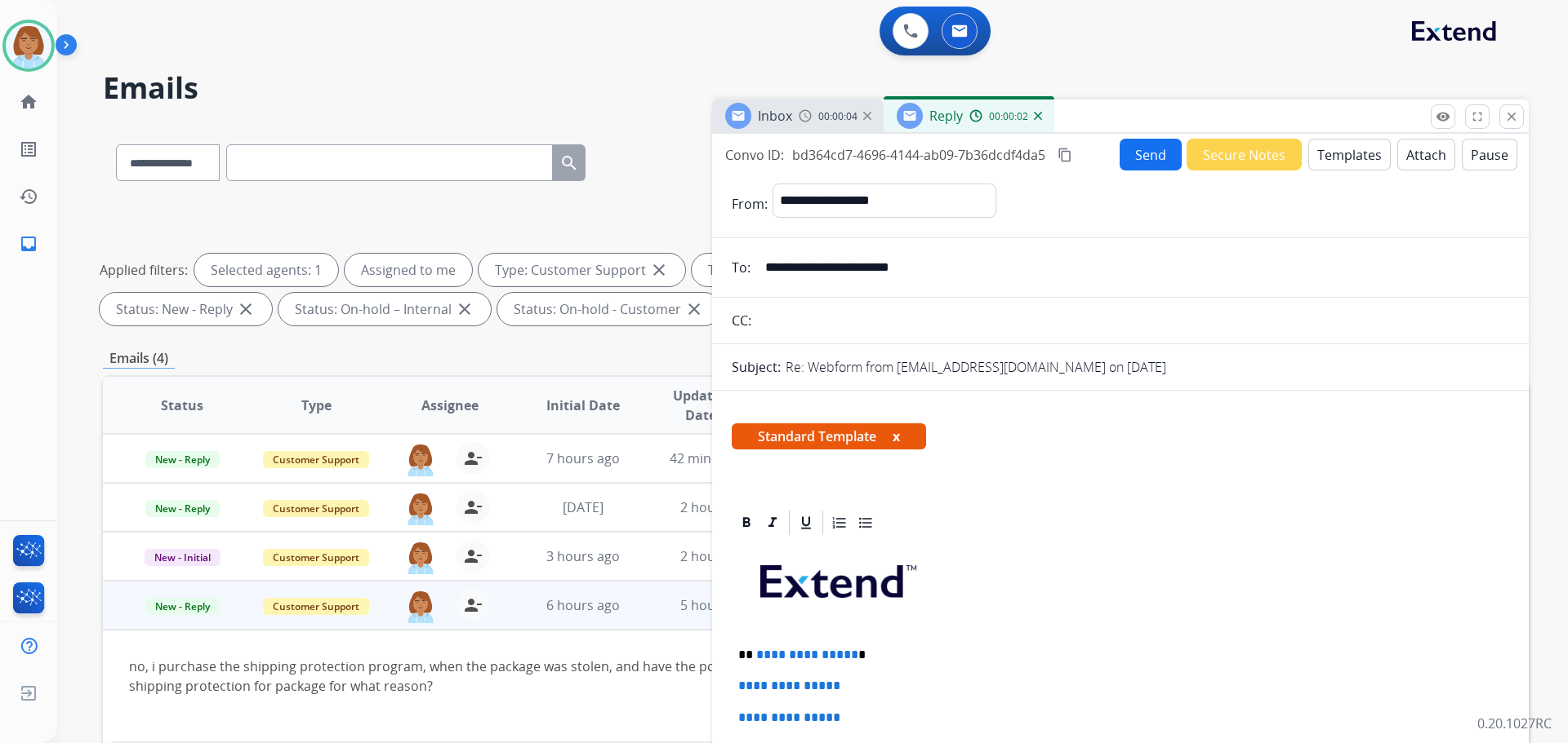
scroll to position [82, 0]
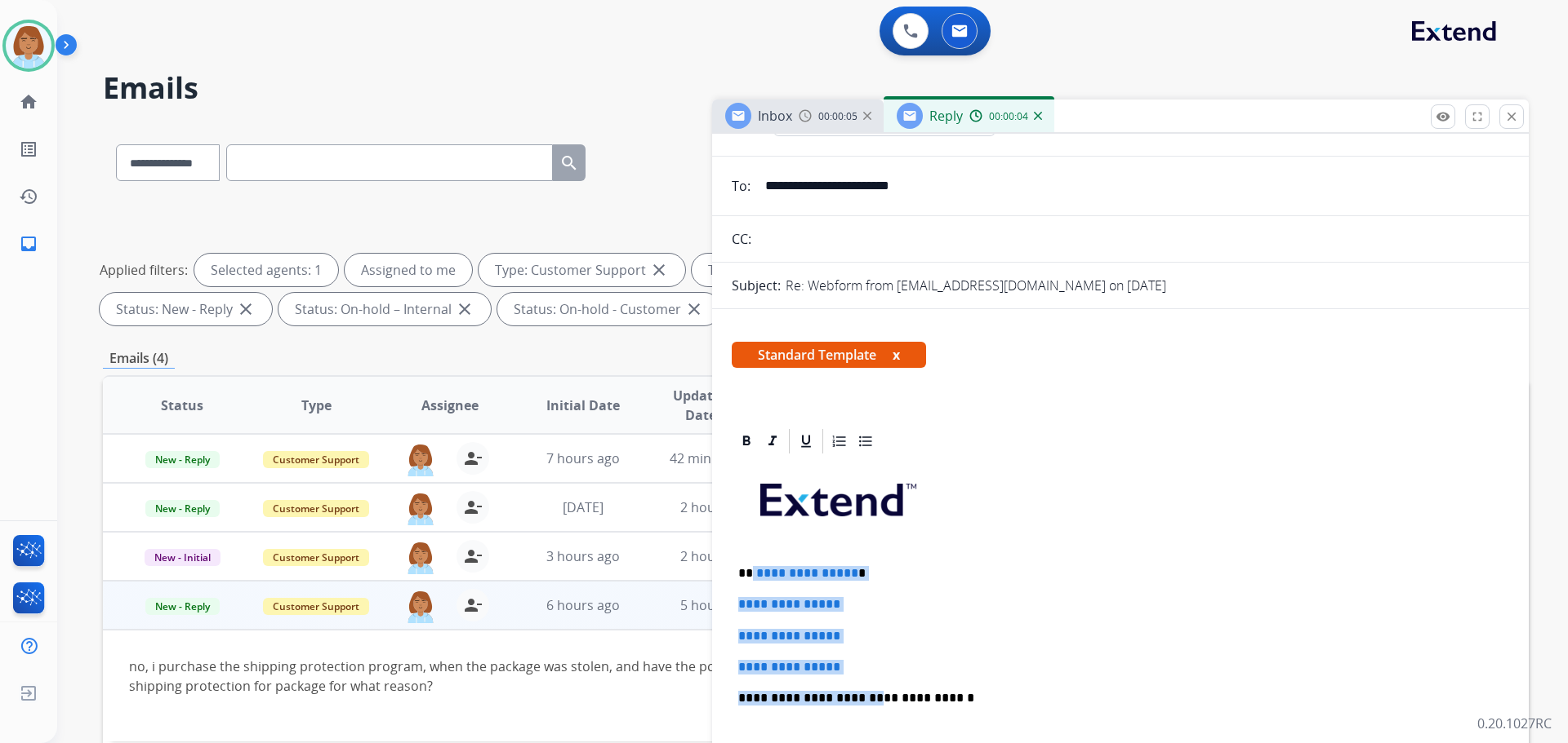
drag, startPoint x: 858, startPoint y: 675, endPoint x: 754, endPoint y: 595, distance: 131.2
click at [754, 583] on div "**********" at bounding box center [1120, 737] width 778 height 561
drag, startPoint x: 836, startPoint y: 649, endPoint x: 849, endPoint y: 650, distance: 13.0
click at [835, 649] on div "**********" at bounding box center [1120, 737] width 778 height 561
click at [881, 662] on p "**********" at bounding box center [1120, 667] width 765 height 15
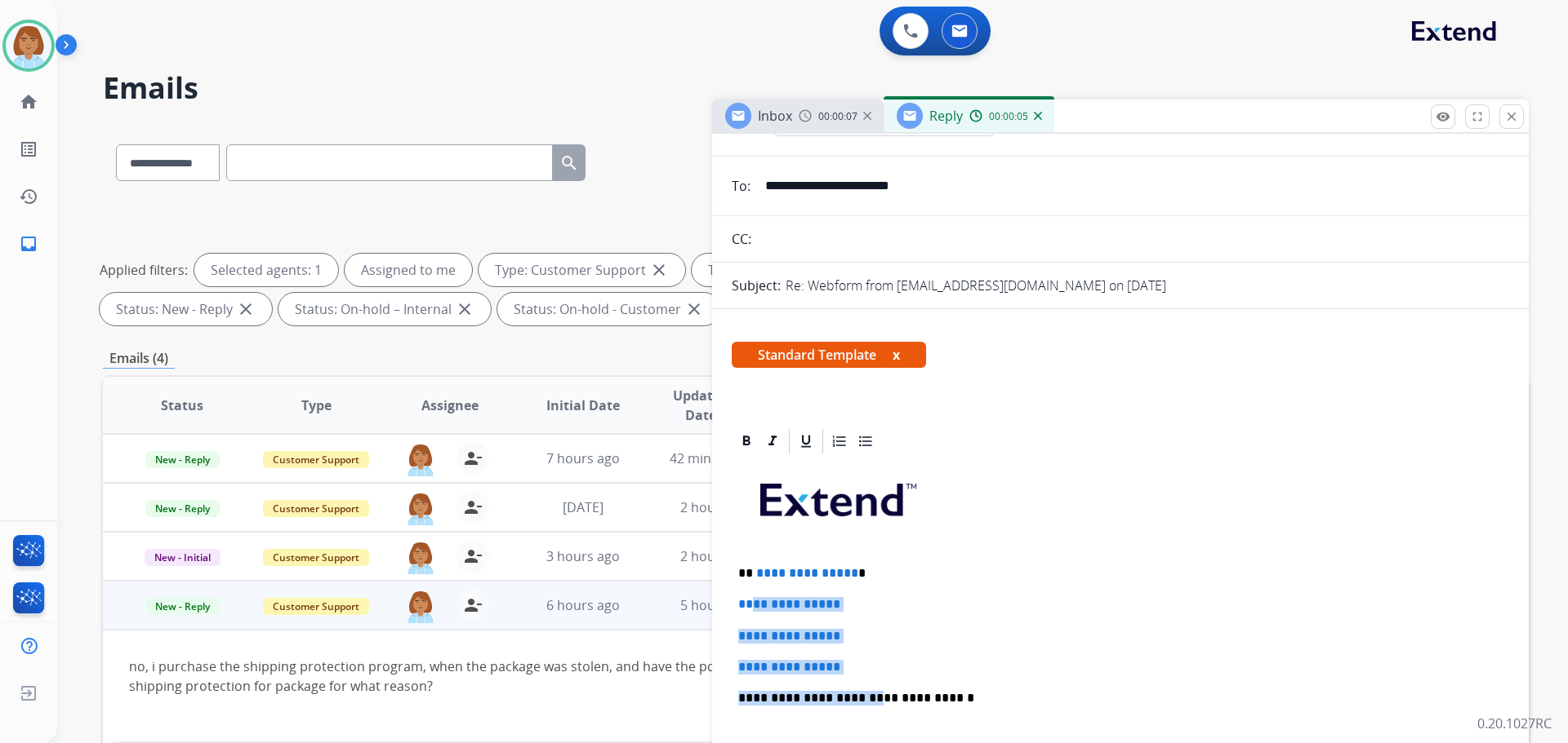
click at [879, 666] on p "**********" at bounding box center [1120, 667] width 765 height 15
drag, startPoint x: 875, startPoint y: 672, endPoint x: 744, endPoint y: 570, distance: 166.0
click at [744, 570] on div "**********" at bounding box center [1120, 737] width 778 height 561
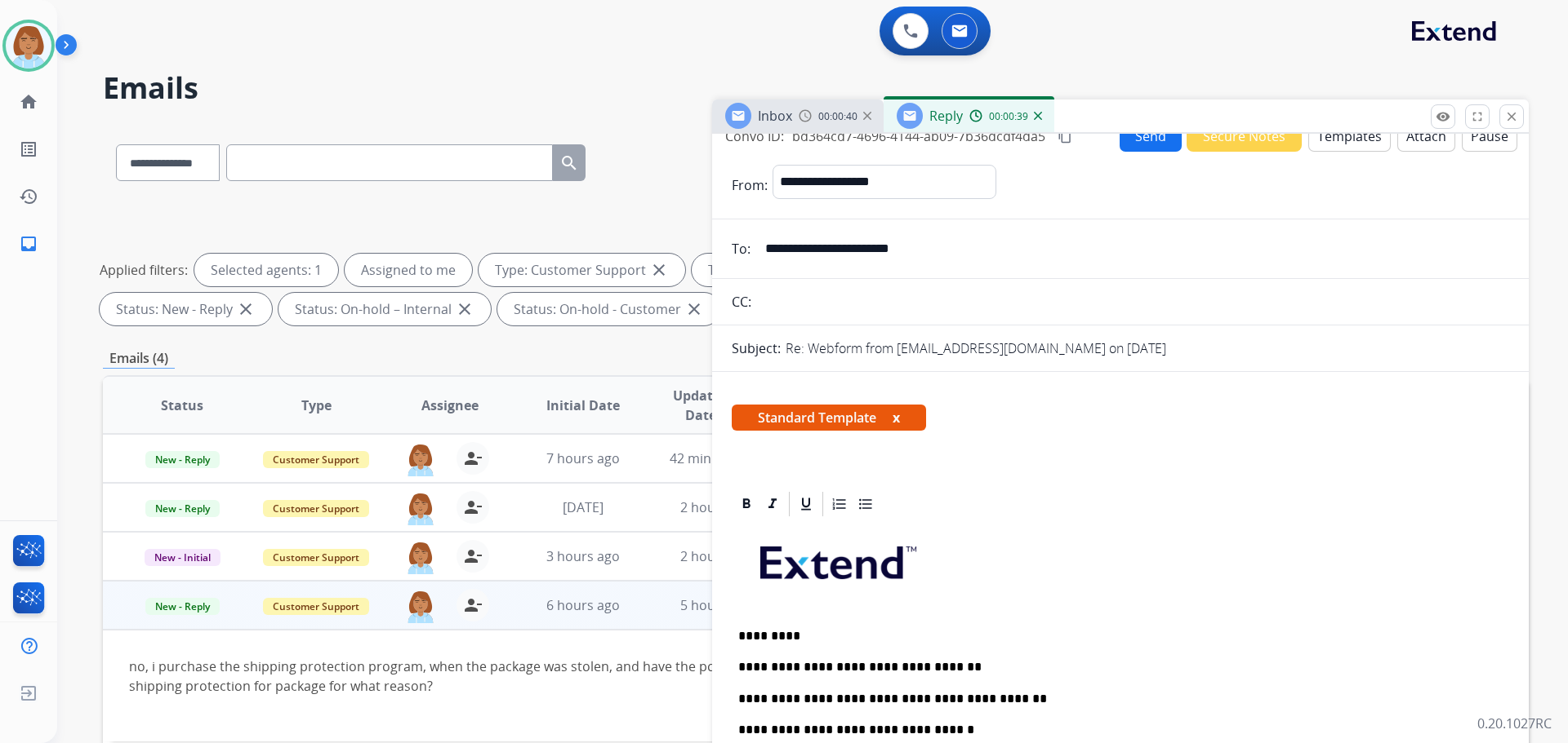
scroll to position [0, 0]
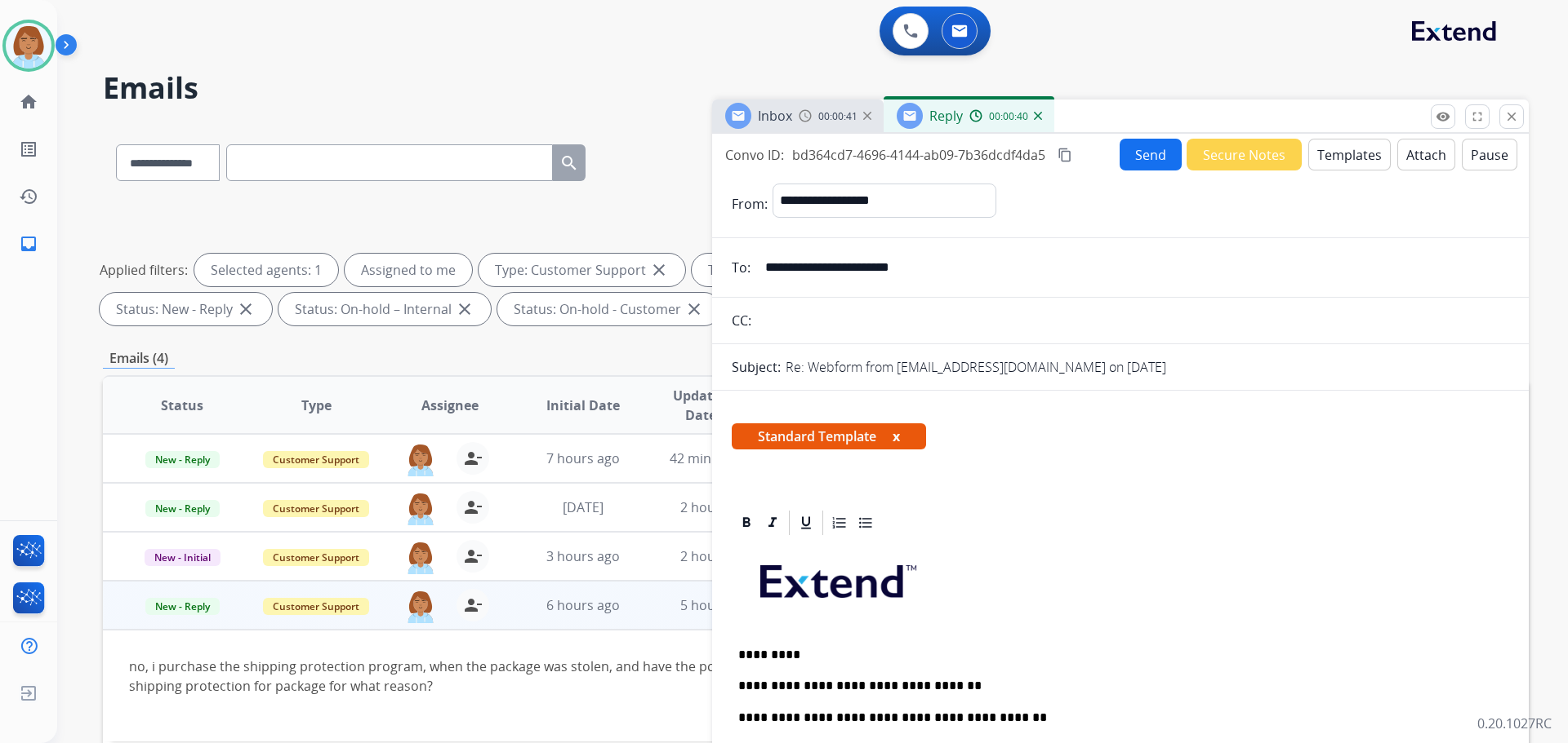
click at [1147, 156] on button "Send" at bounding box center [1150, 154] width 62 height 32
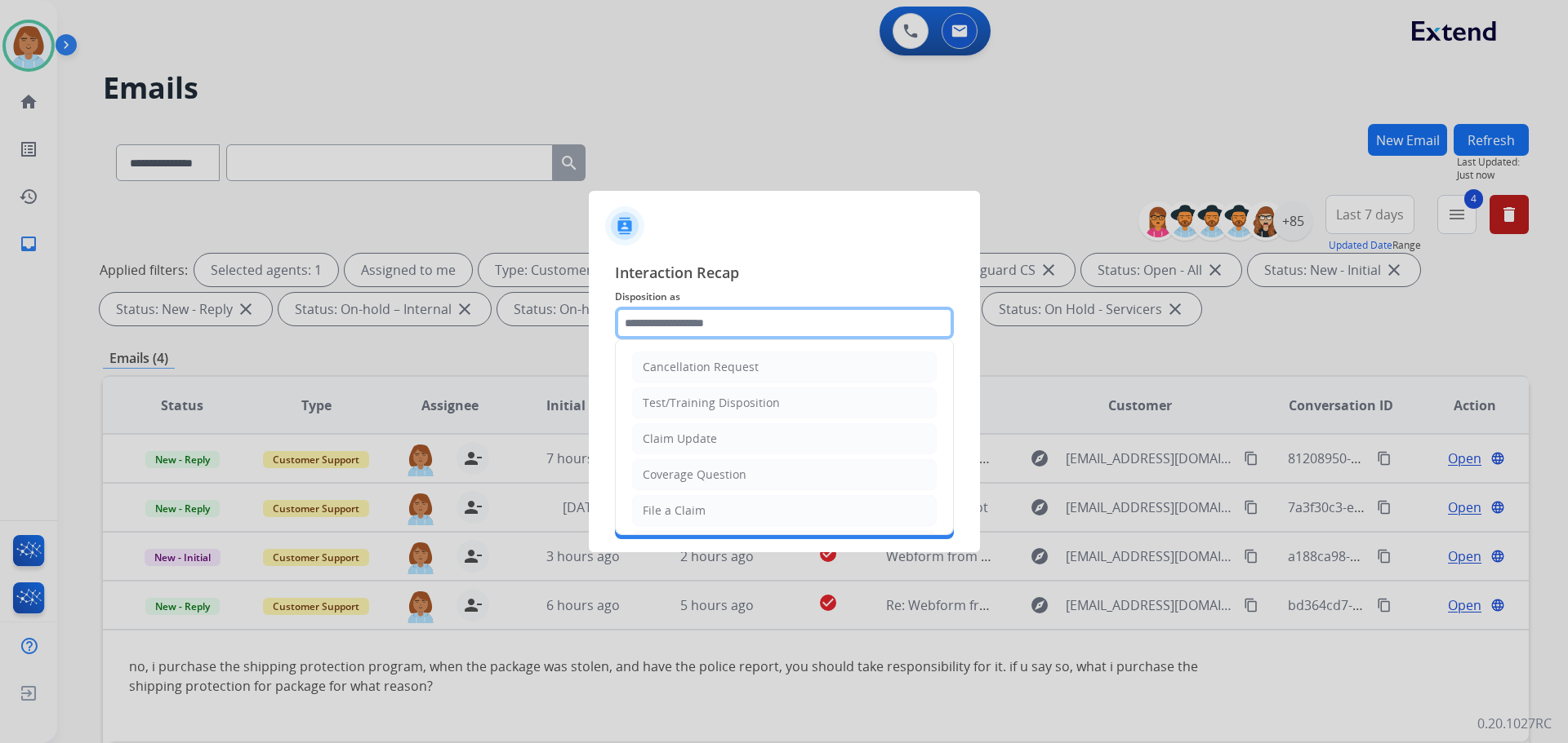
click at [718, 323] on input "text" at bounding box center [784, 323] width 339 height 32
click at [736, 443] on li "Claim Update" at bounding box center [784, 439] width 304 height 31
type input "**********"
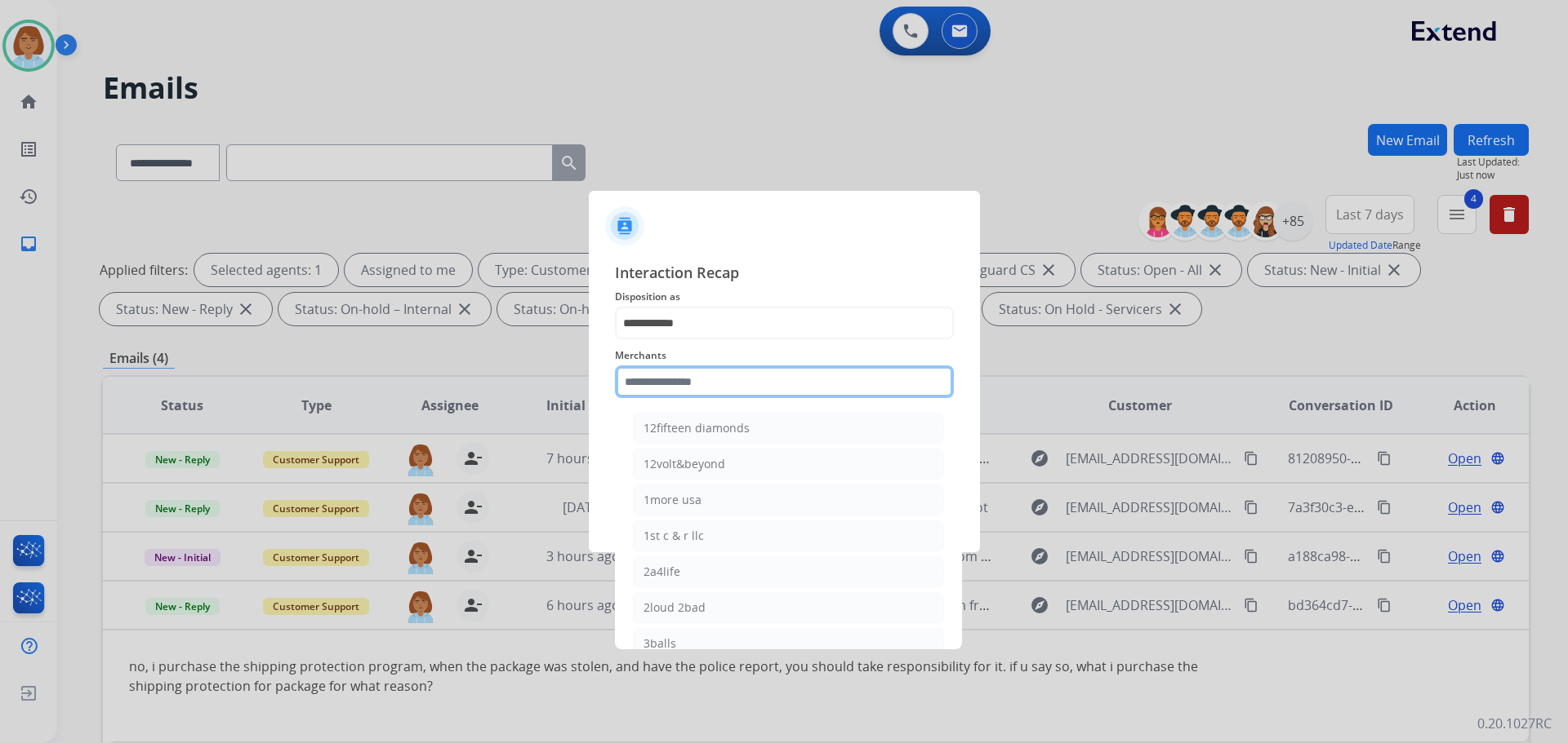
click at [721, 384] on input "text" at bounding box center [784, 382] width 339 height 32
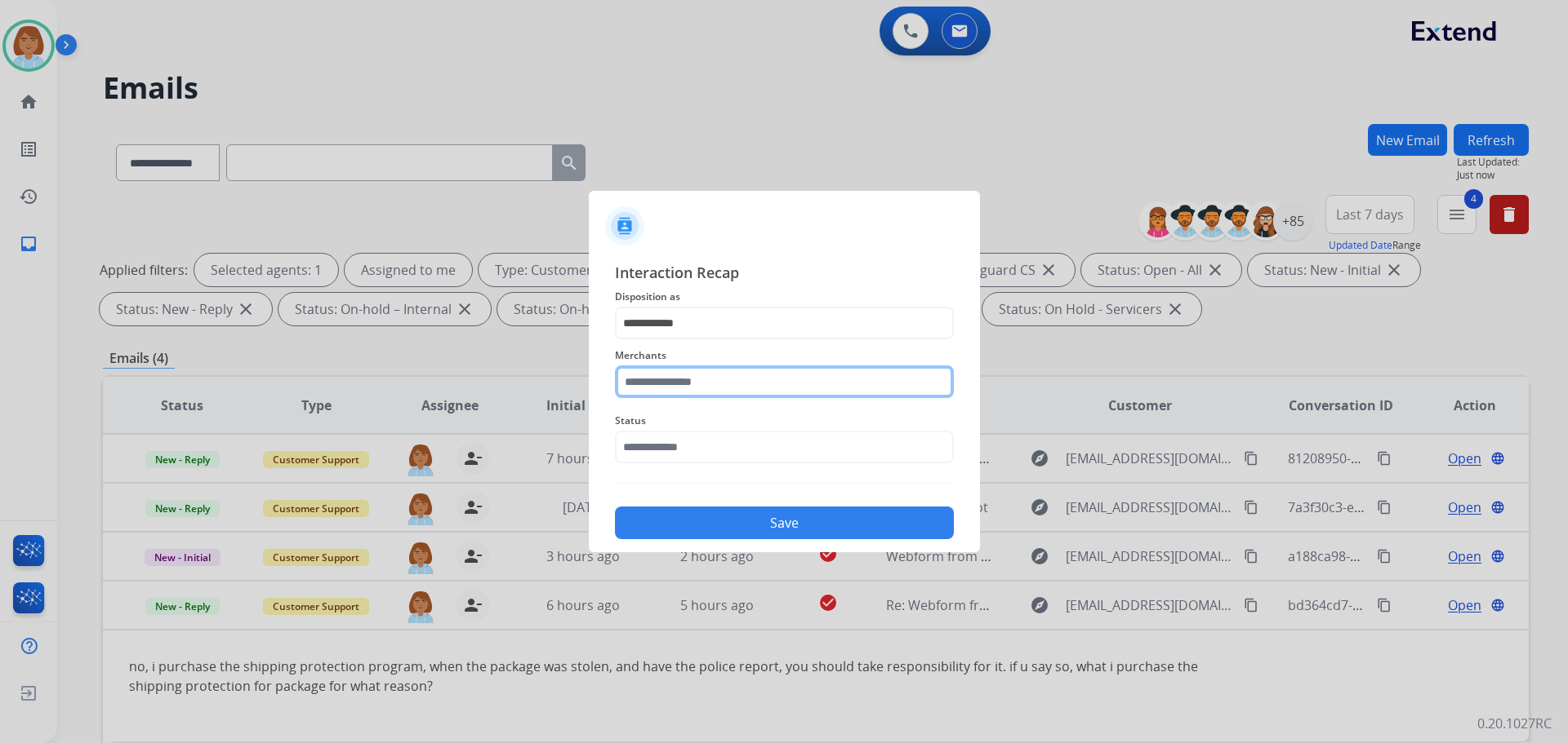
click at [696, 373] on input "text" at bounding box center [784, 382] width 339 height 32
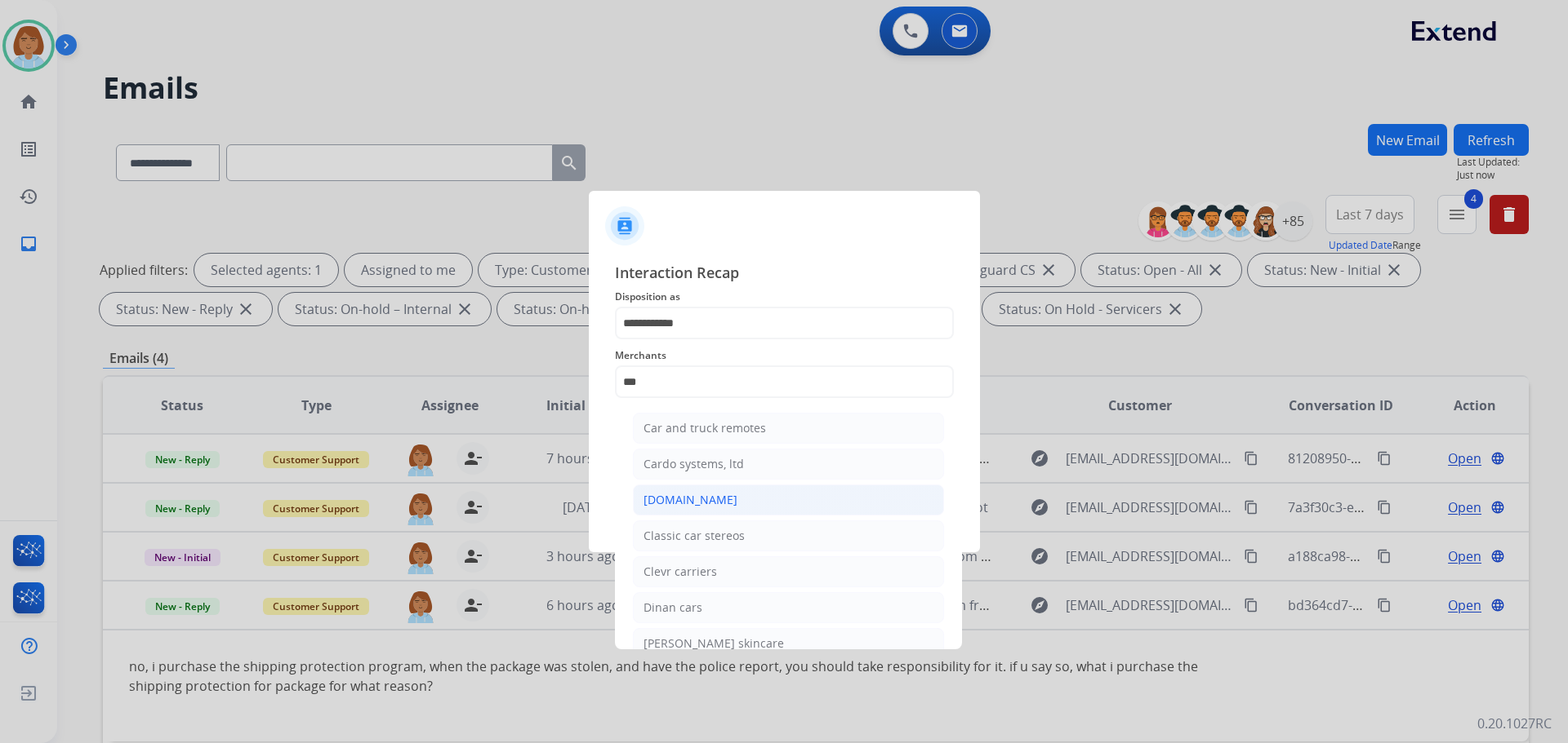
click at [719, 503] on li "[DOMAIN_NAME]" at bounding box center [788, 501] width 311 height 31
type input "**********"
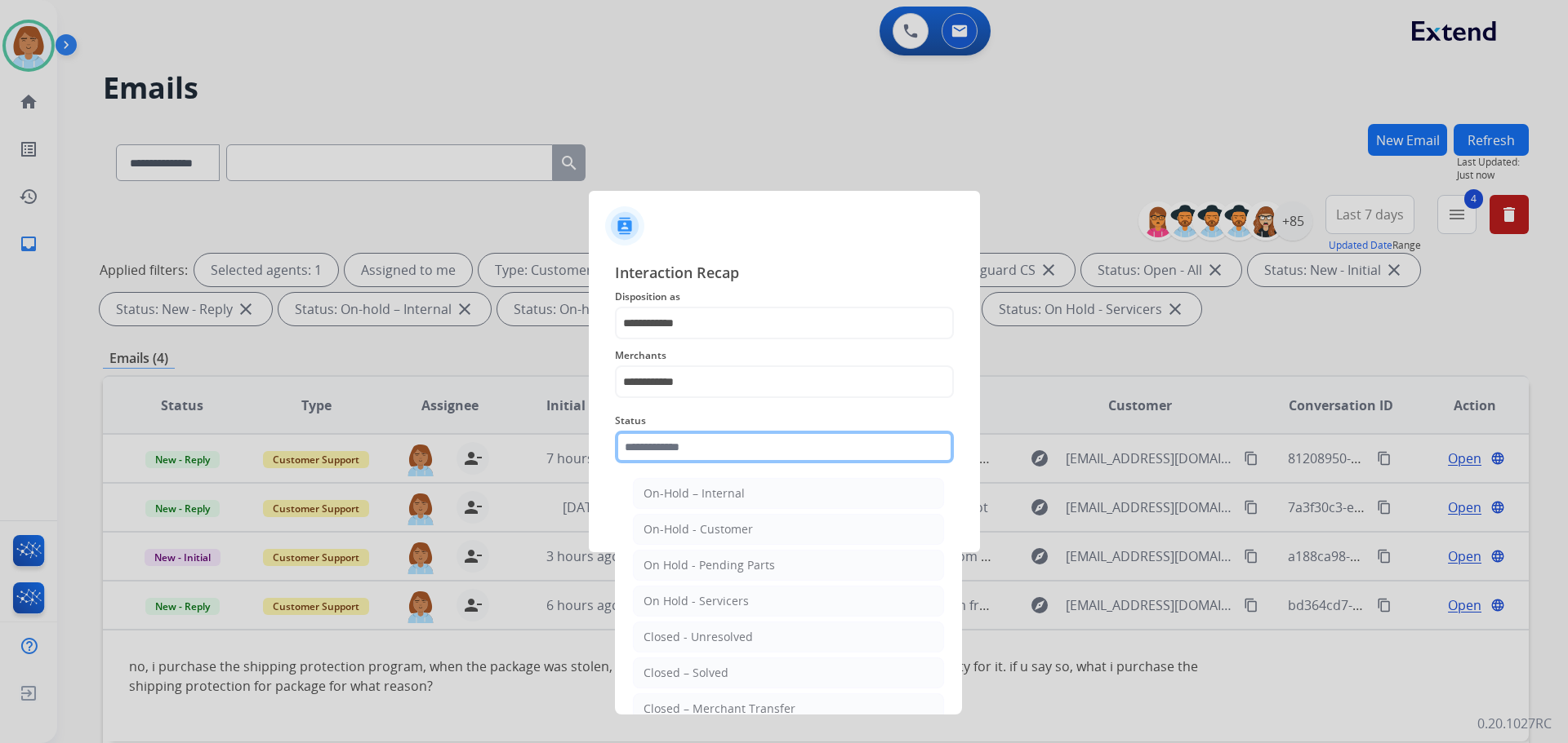
click at [735, 449] on input "text" at bounding box center [784, 446] width 339 height 32
click at [737, 676] on li "Closed – Solved" at bounding box center [788, 673] width 311 height 31
type input "**********"
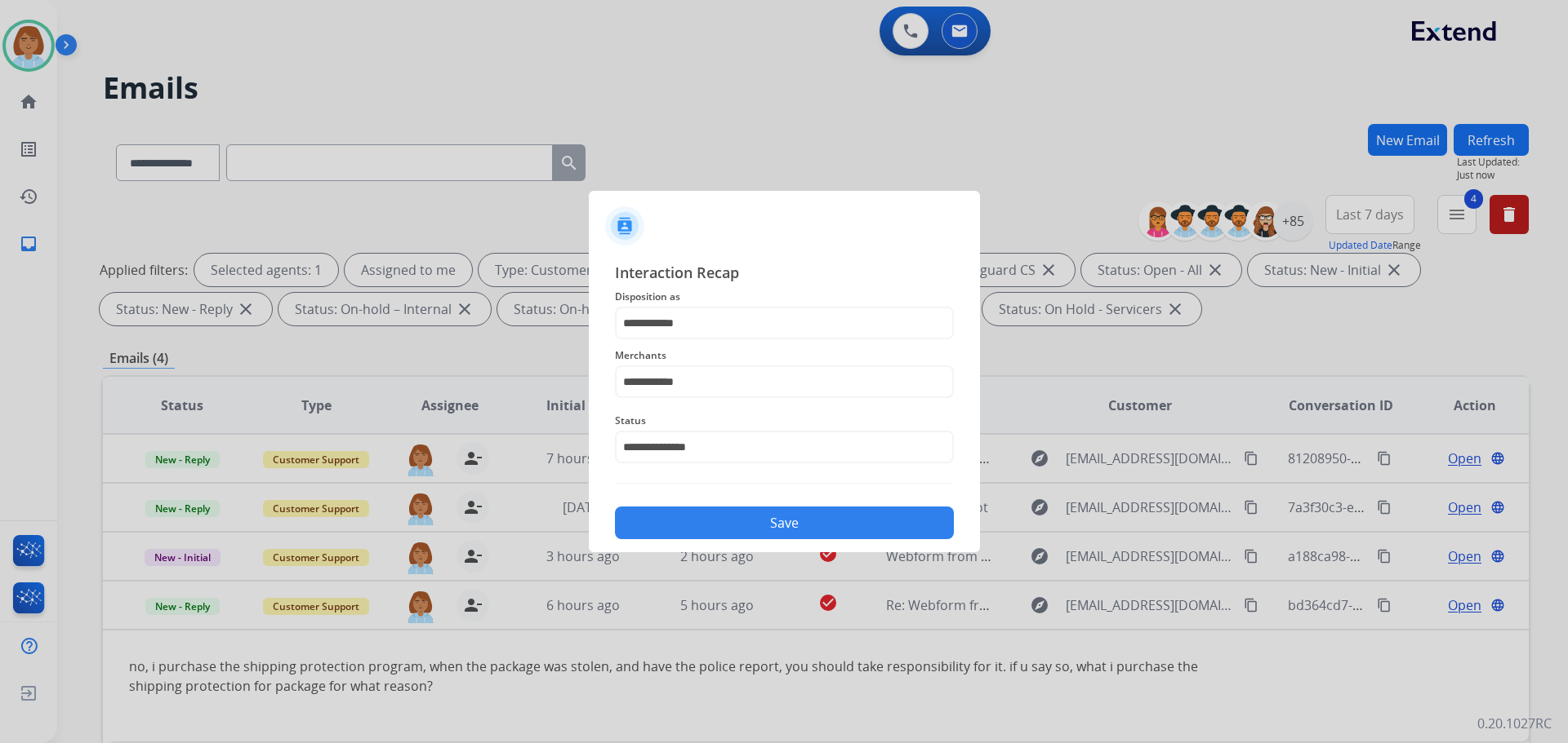
click at [836, 526] on button "Save" at bounding box center [784, 523] width 339 height 32
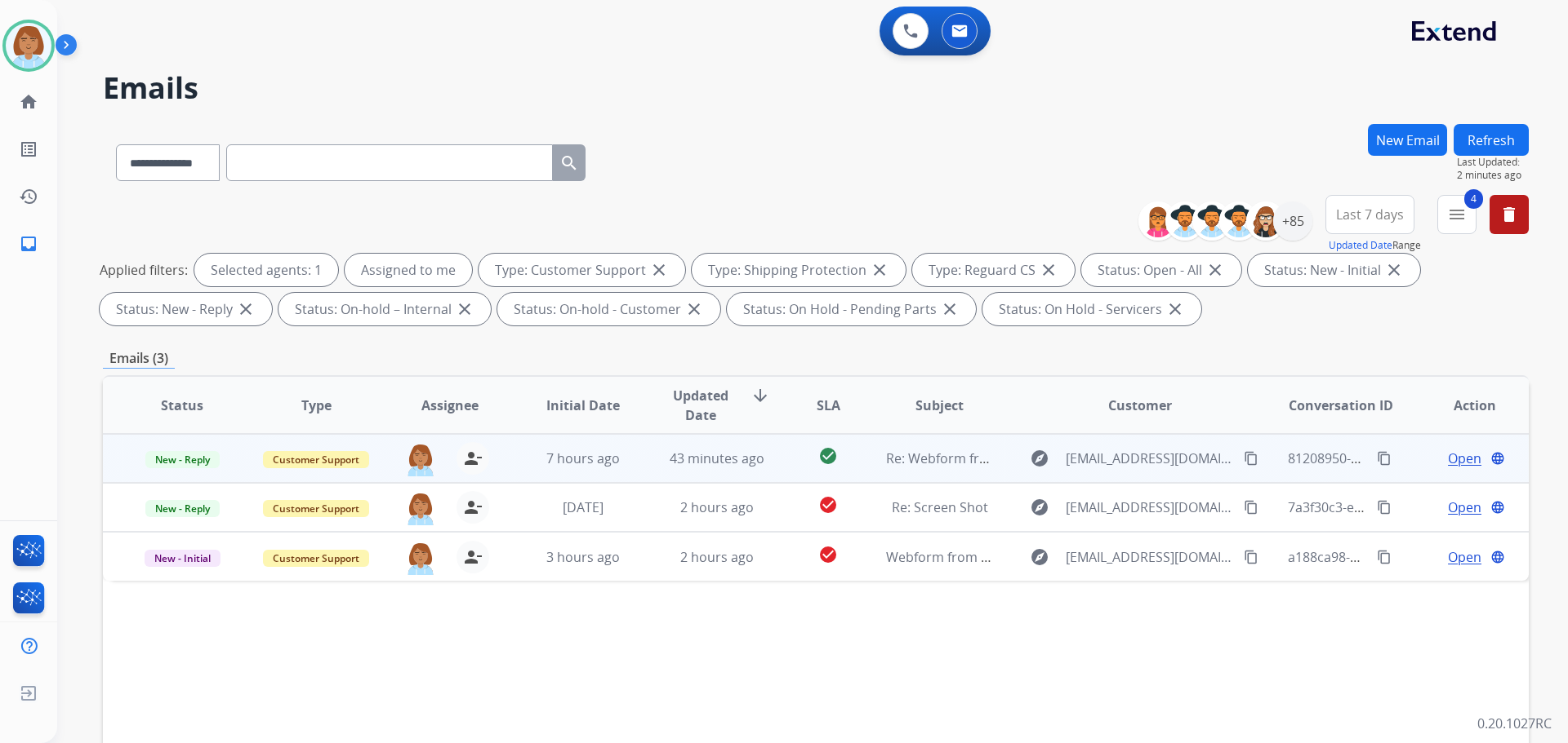
click at [780, 455] on td "check_circle" at bounding box center [815, 458] width 89 height 49
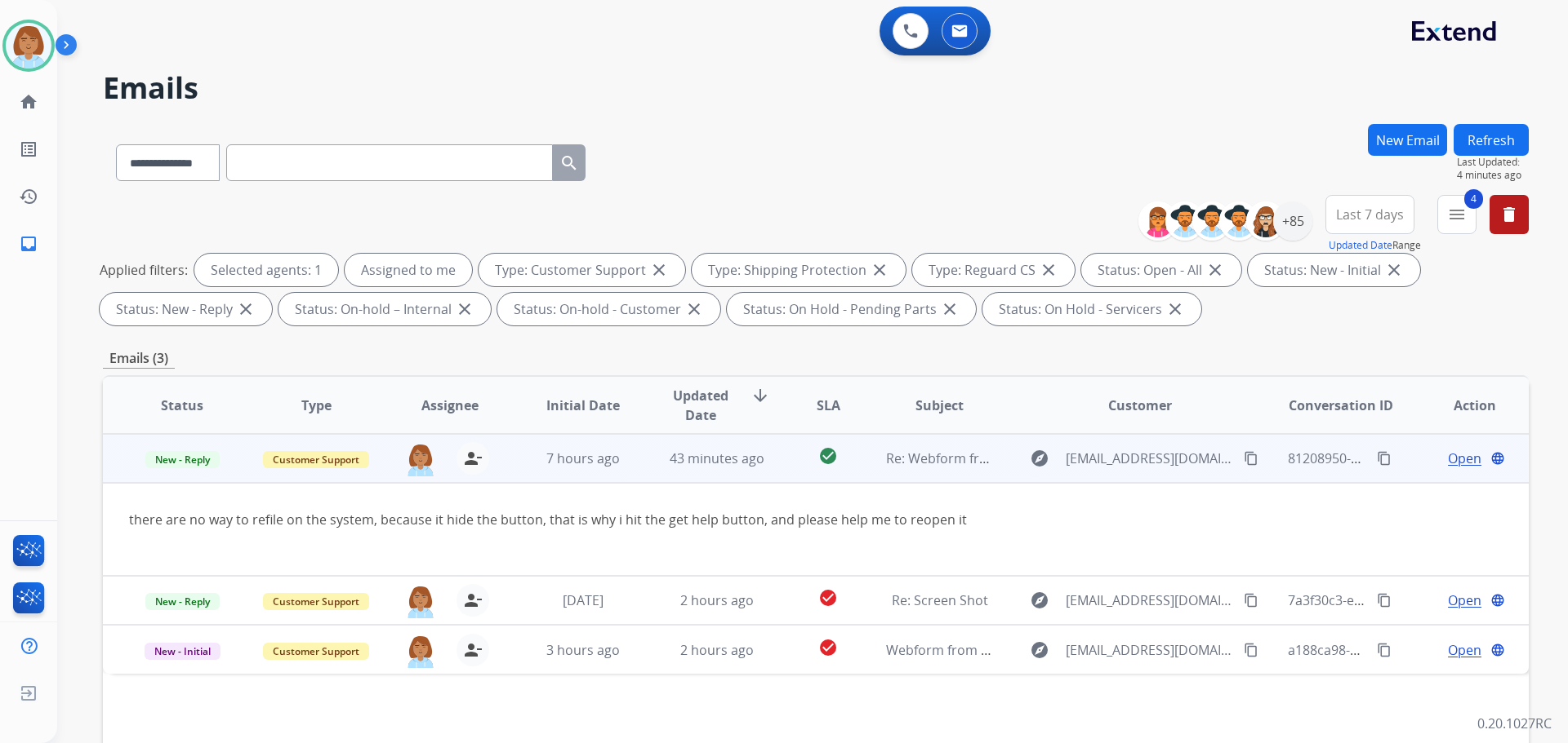
click at [1243, 459] on mat-icon "content_copy" at bounding box center [1251, 459] width 15 height 15
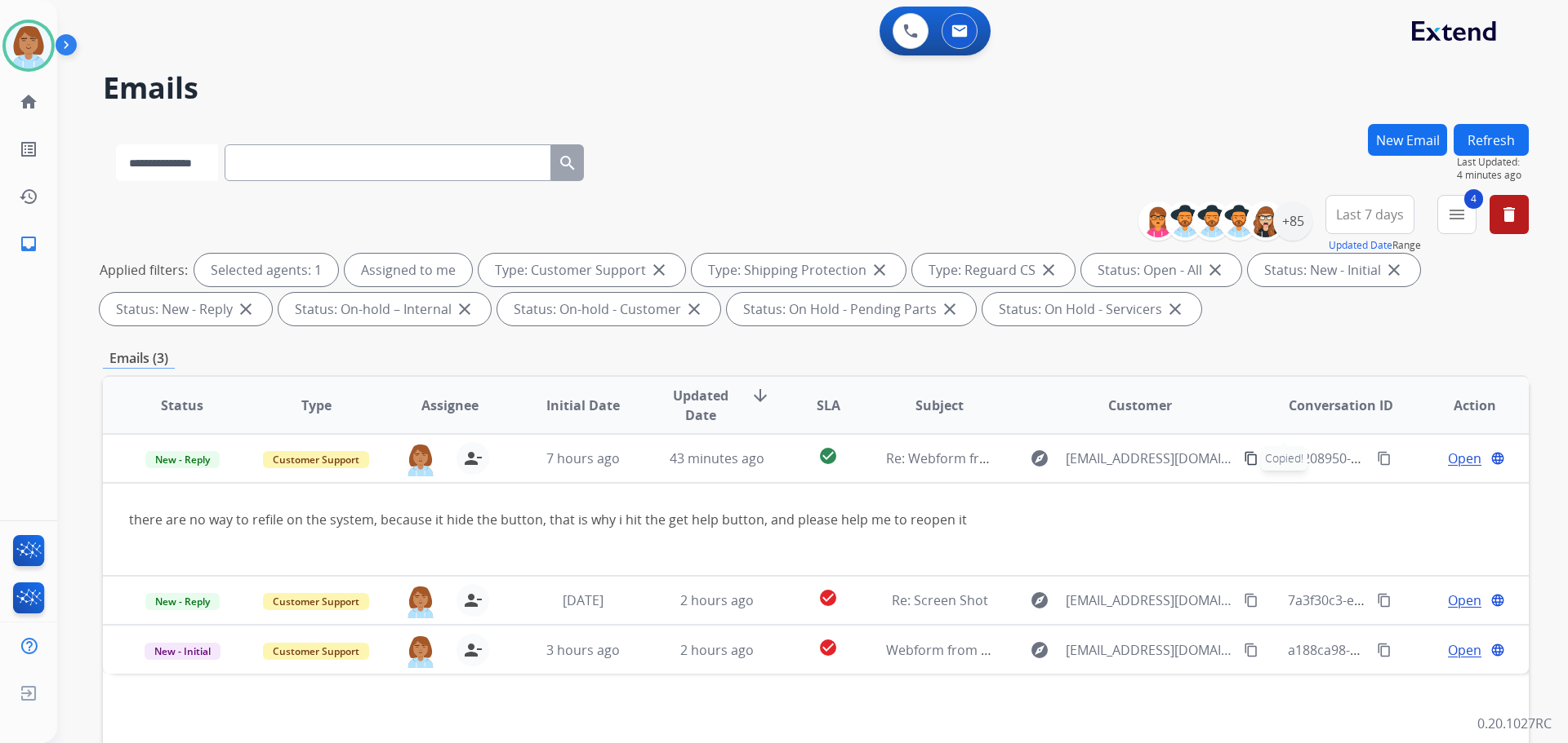
drag, startPoint x: 419, startPoint y: 158, endPoint x: 161, endPoint y: 147, distance: 258.2
click at [161, 147] on select "**********" at bounding box center [167, 163] width 102 height 37
select select "**********"
click at [116, 145] on select "**********" at bounding box center [167, 163] width 102 height 37
paste input "**********"
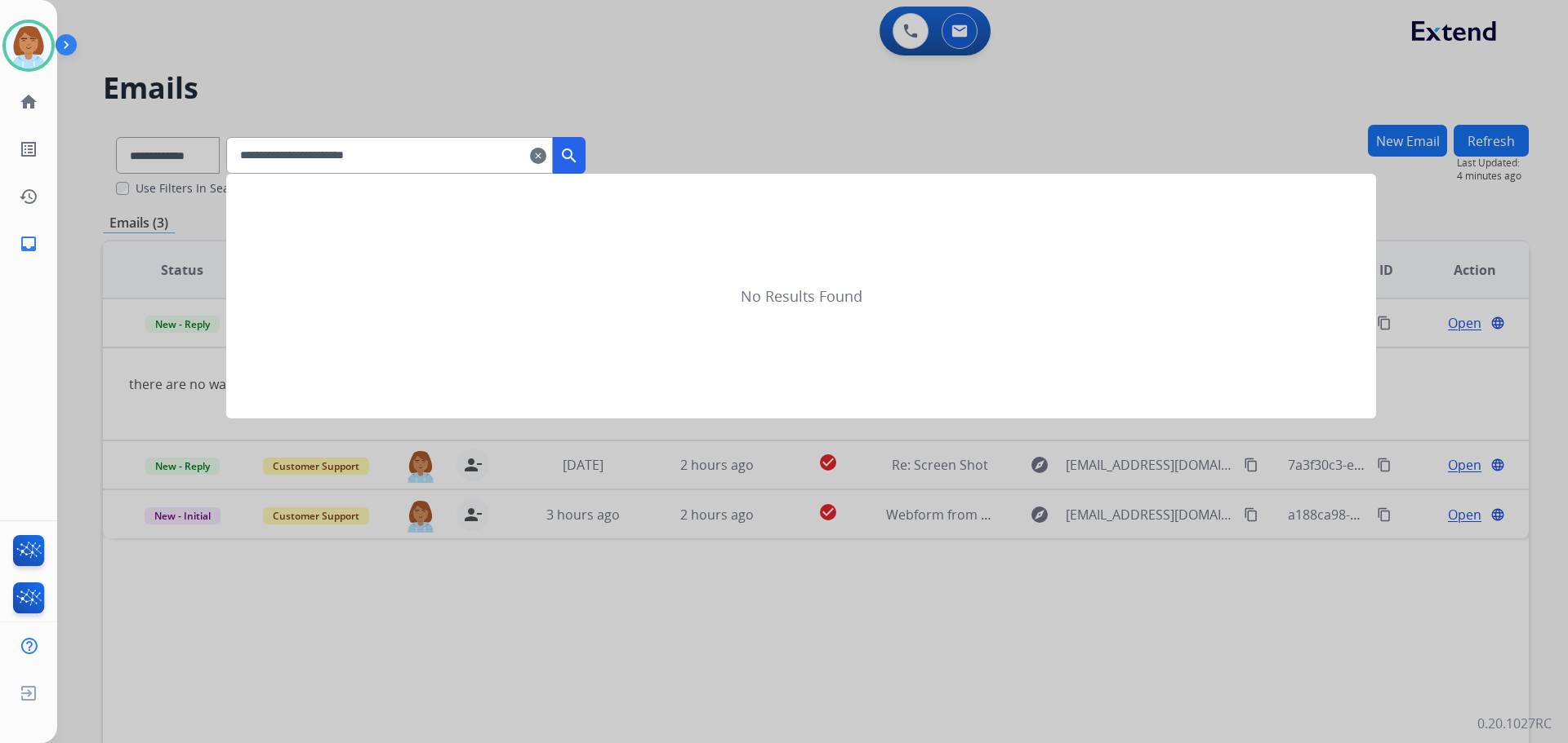
type input "**********"
click at [579, 153] on mat-icon "search" at bounding box center [568, 155] width 19 height 19
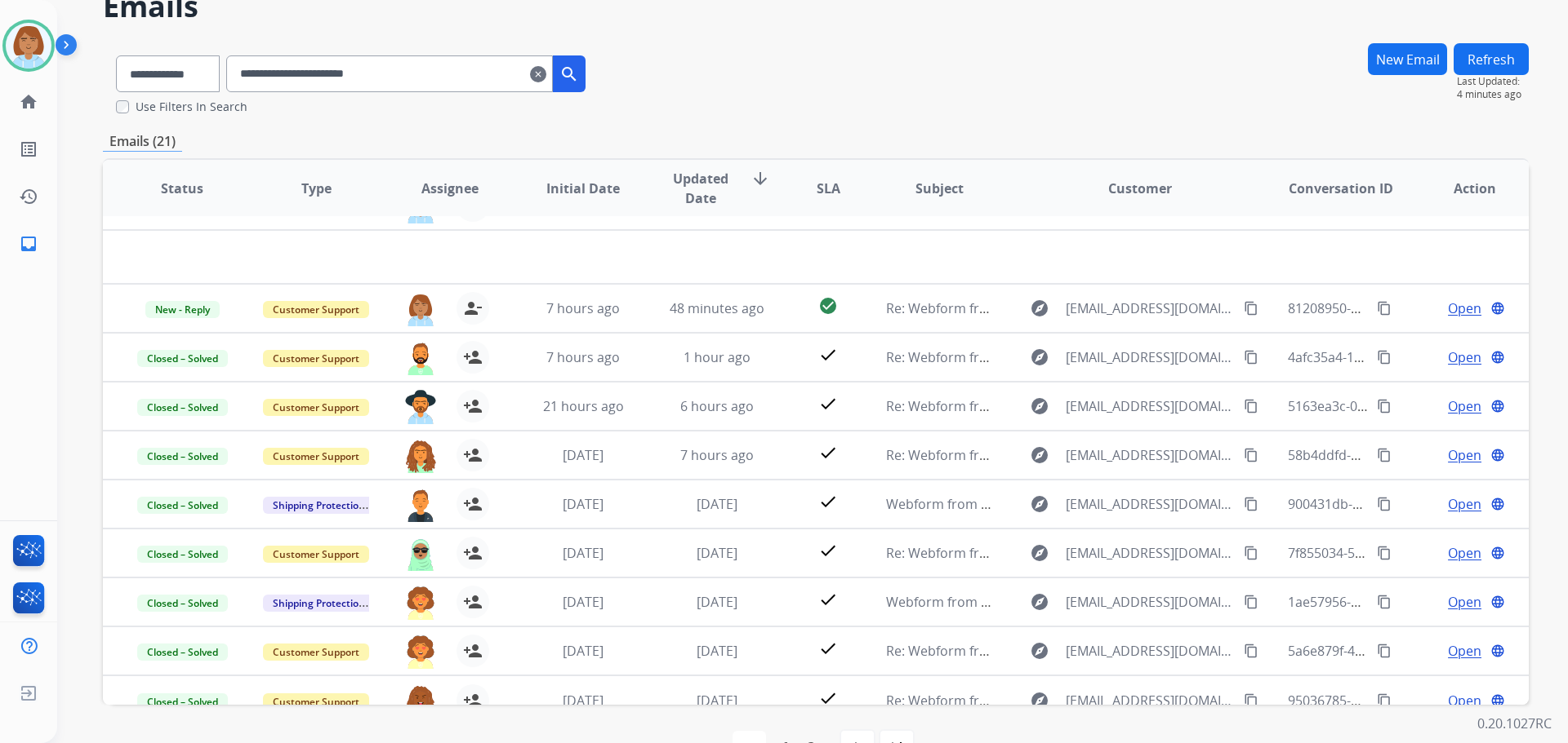
scroll to position [55, 0]
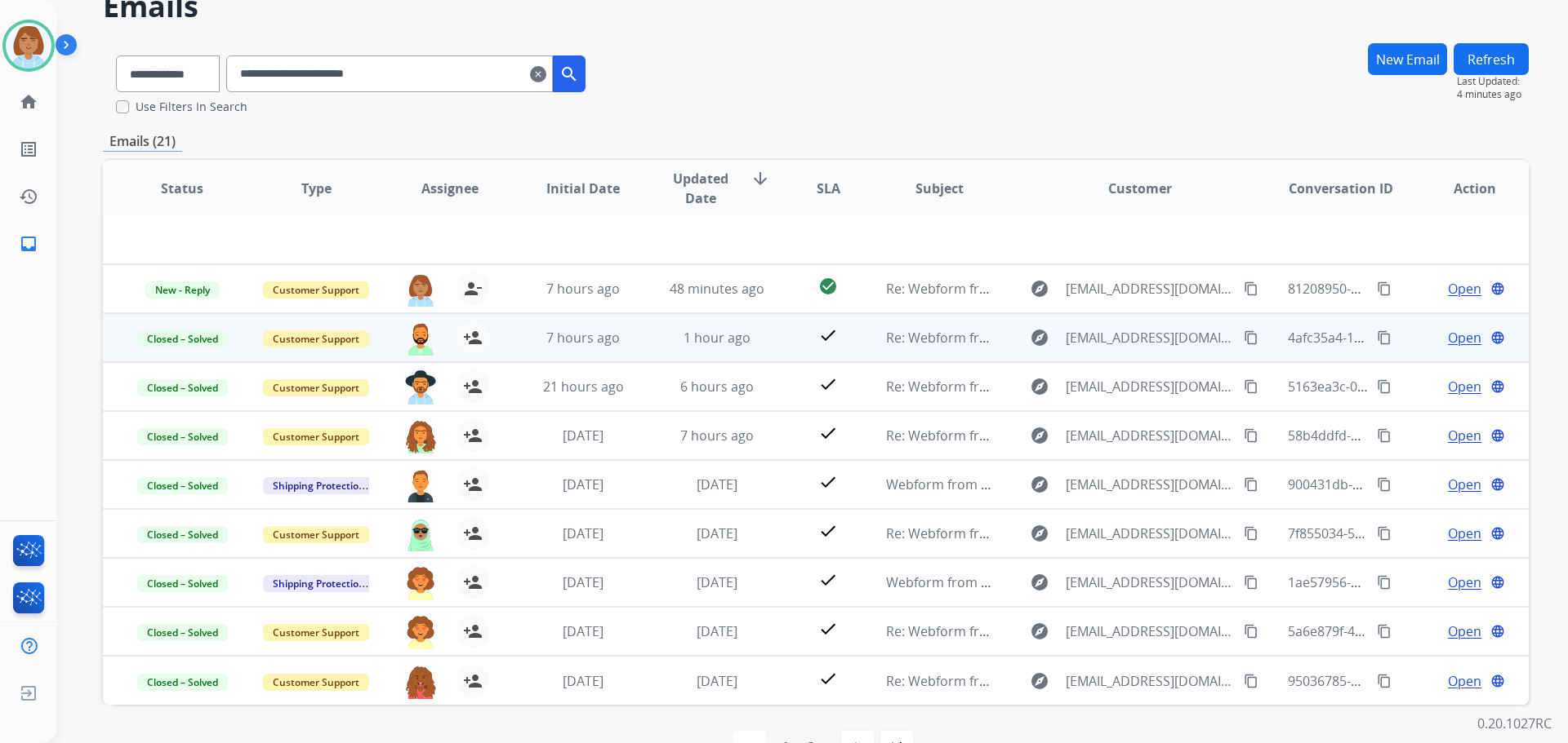
click at [777, 324] on td "check" at bounding box center [815, 337] width 89 height 49
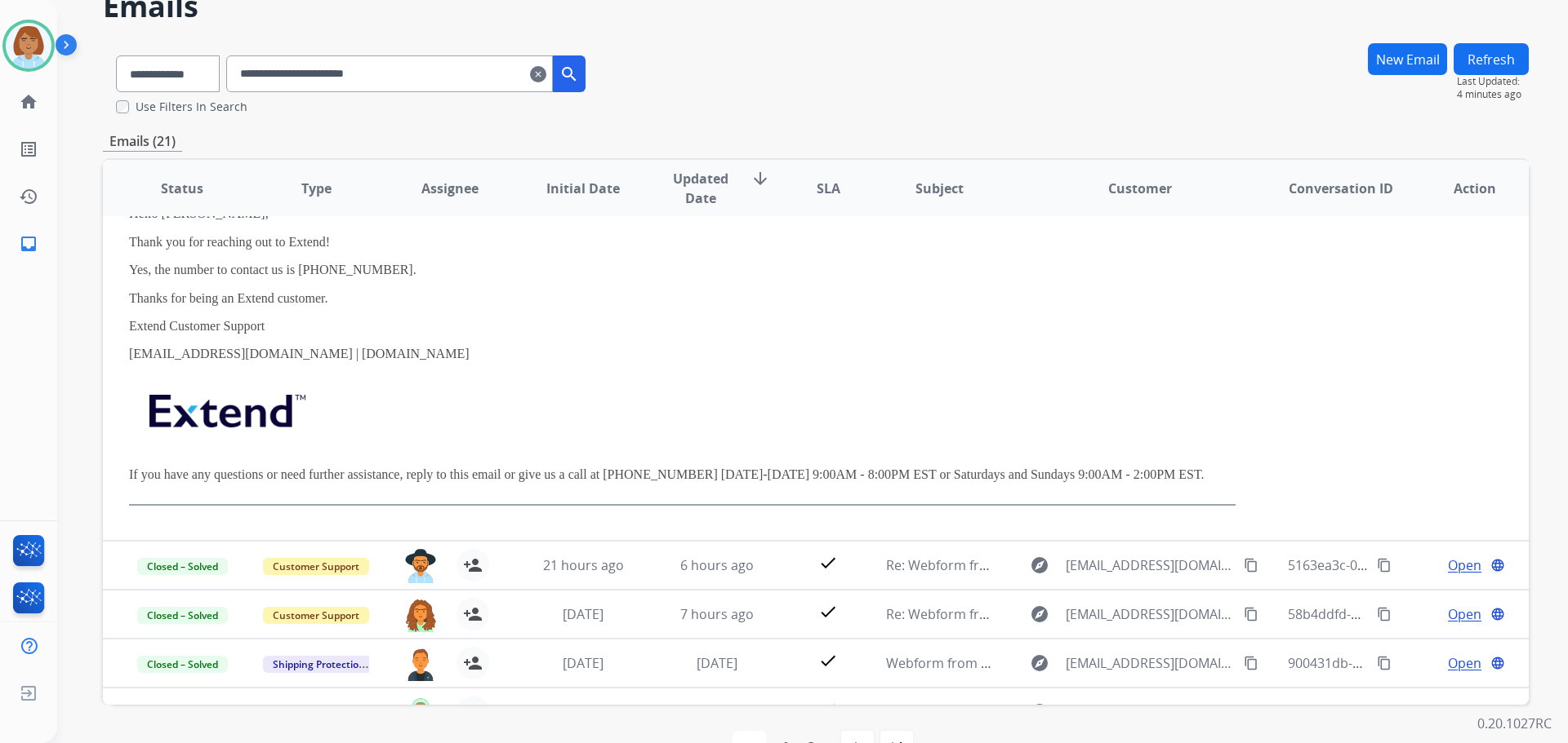
scroll to position [343, 0]
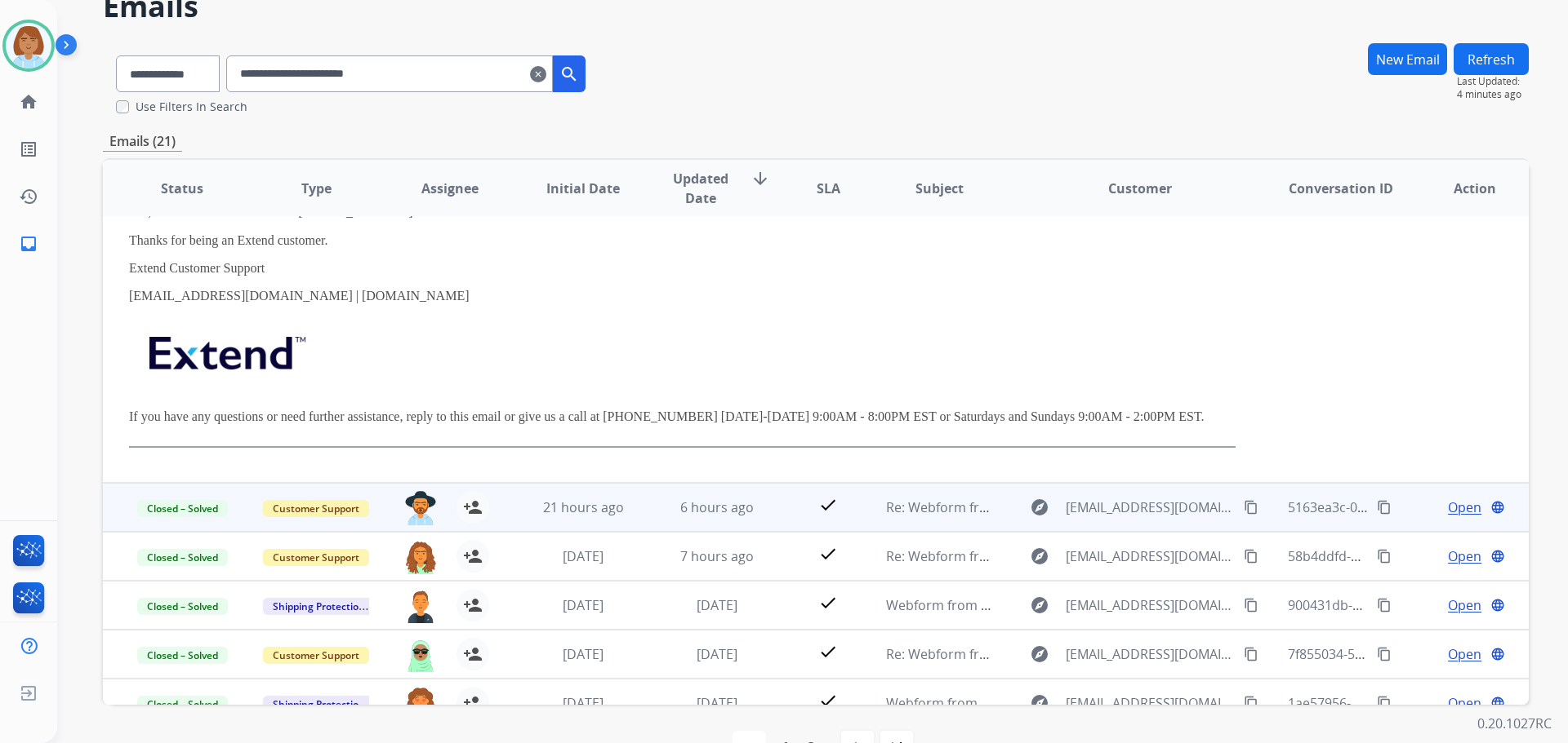
click at [655, 501] on td "6 hours ago" at bounding box center [704, 507] width 134 height 49
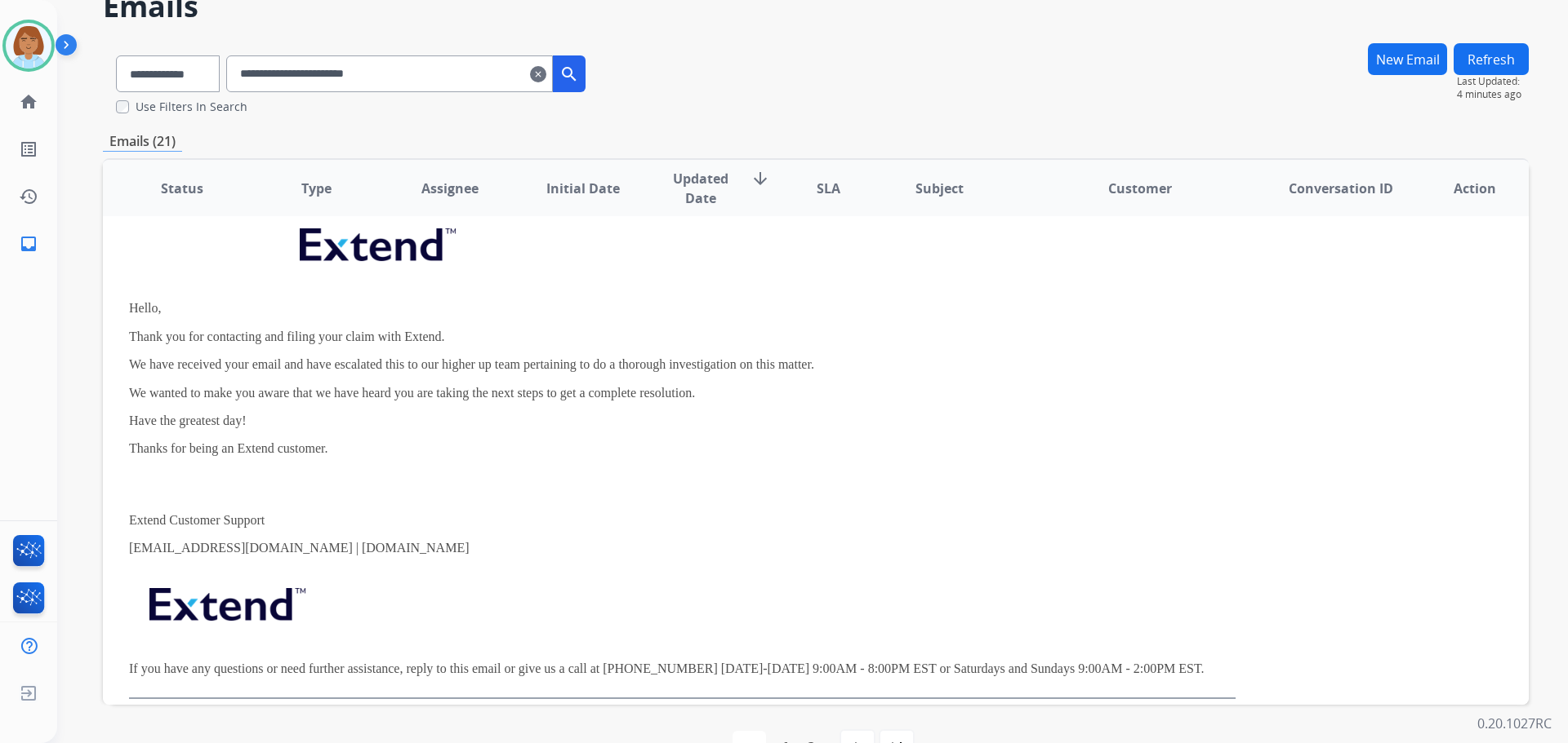
scroll to position [147, 0]
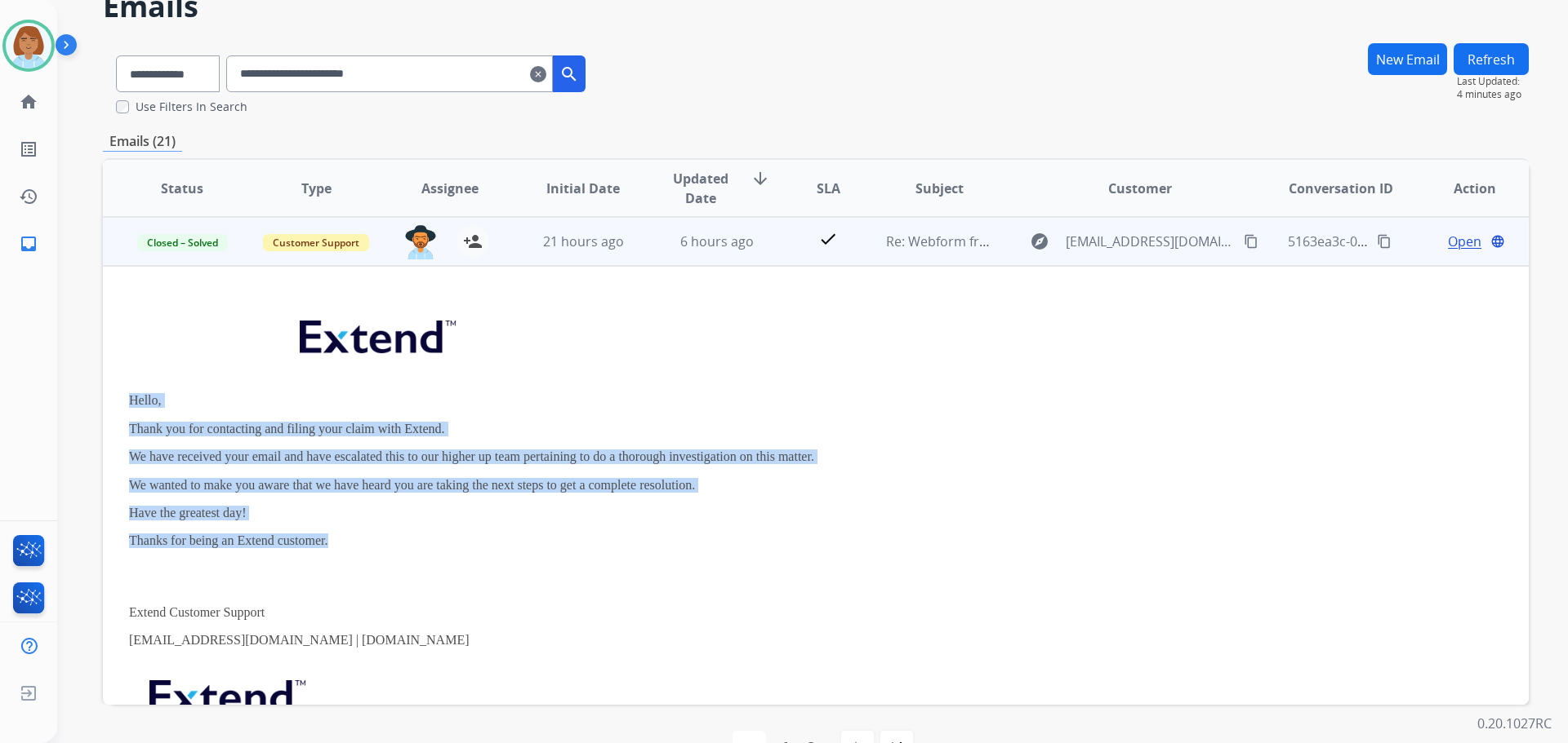
drag, startPoint x: 328, startPoint y: 540, endPoint x: 240, endPoint y: 396, distance: 168.8
click at [132, 385] on div "Hello, Thank you for contacting and filing your claim with Extend. We have rece…" at bounding box center [682, 547] width 1106 height 490
copy div "Hello, Thank you for contacting and filing your claim with Extend. We have rece…"
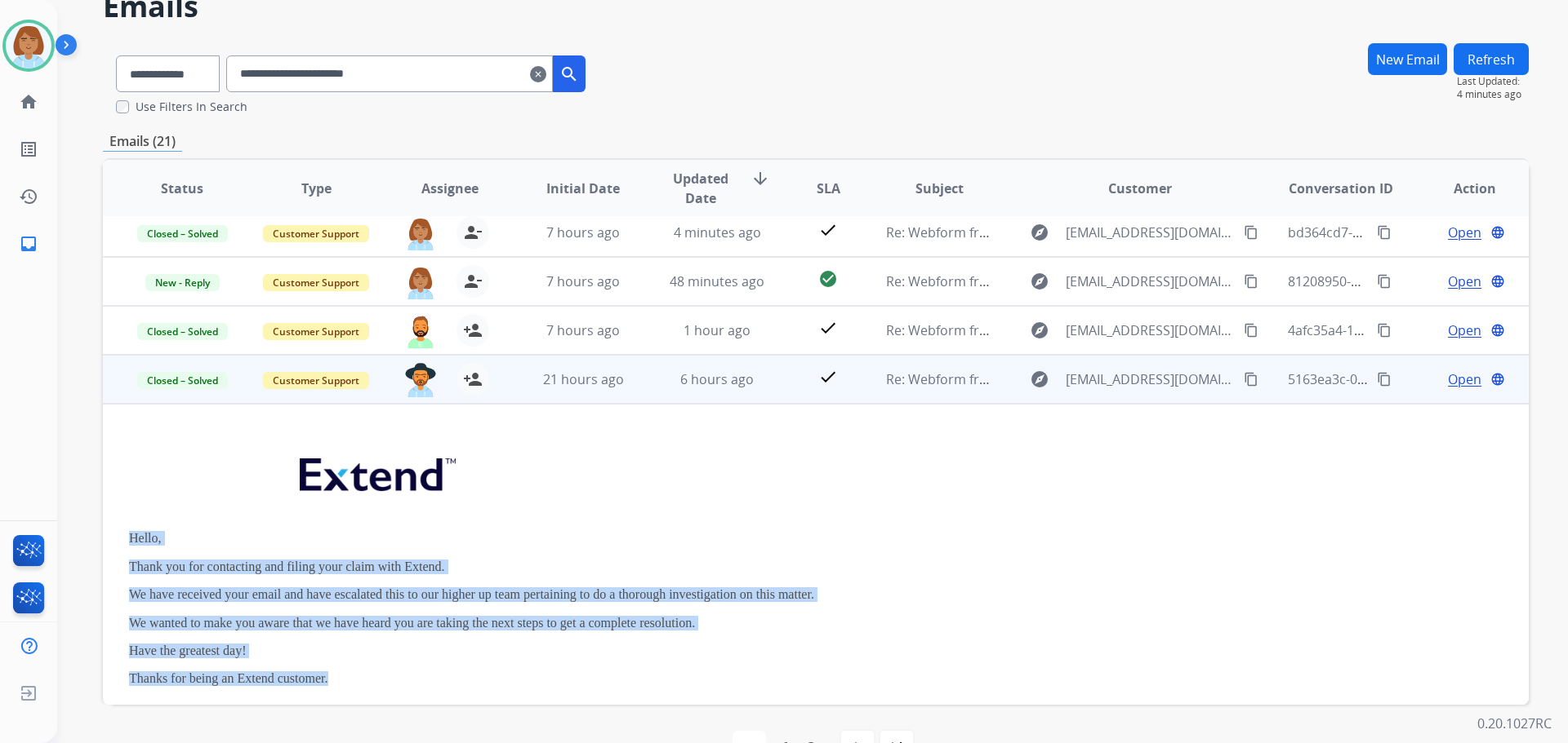
scroll to position [0, 0]
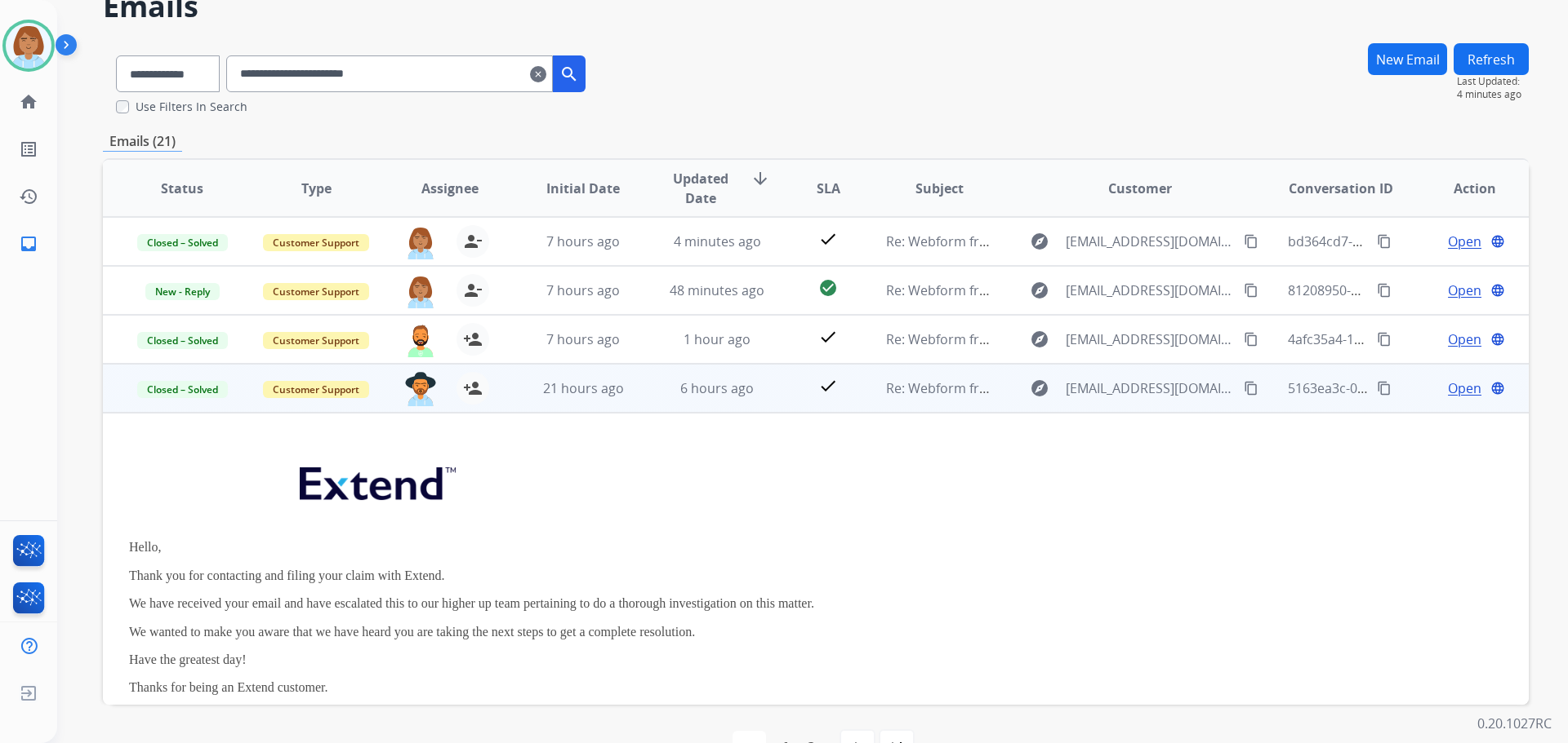
click at [775, 378] on td "check" at bounding box center [815, 388] width 89 height 49
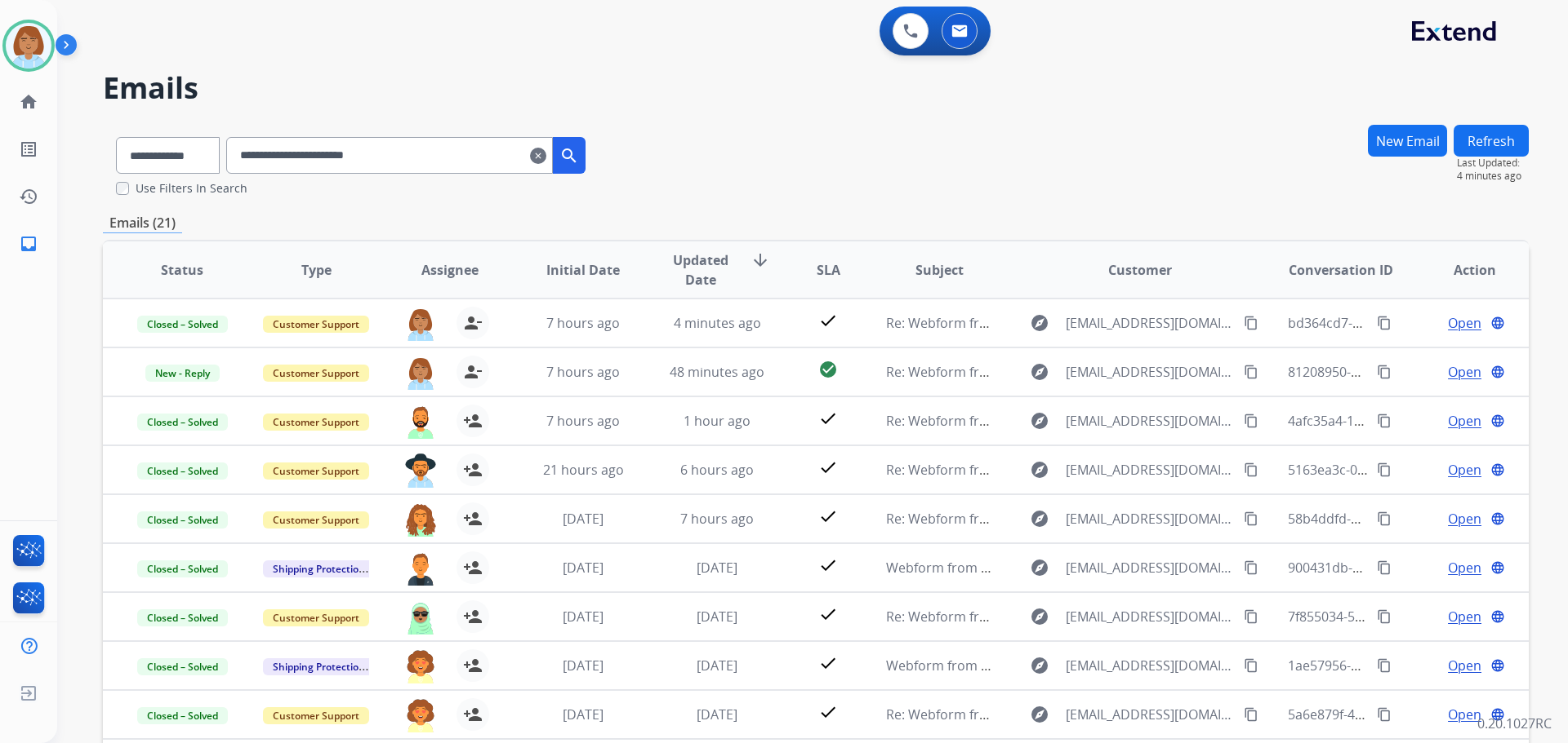
click at [546, 149] on mat-icon "clear" at bounding box center [539, 155] width 17 height 19
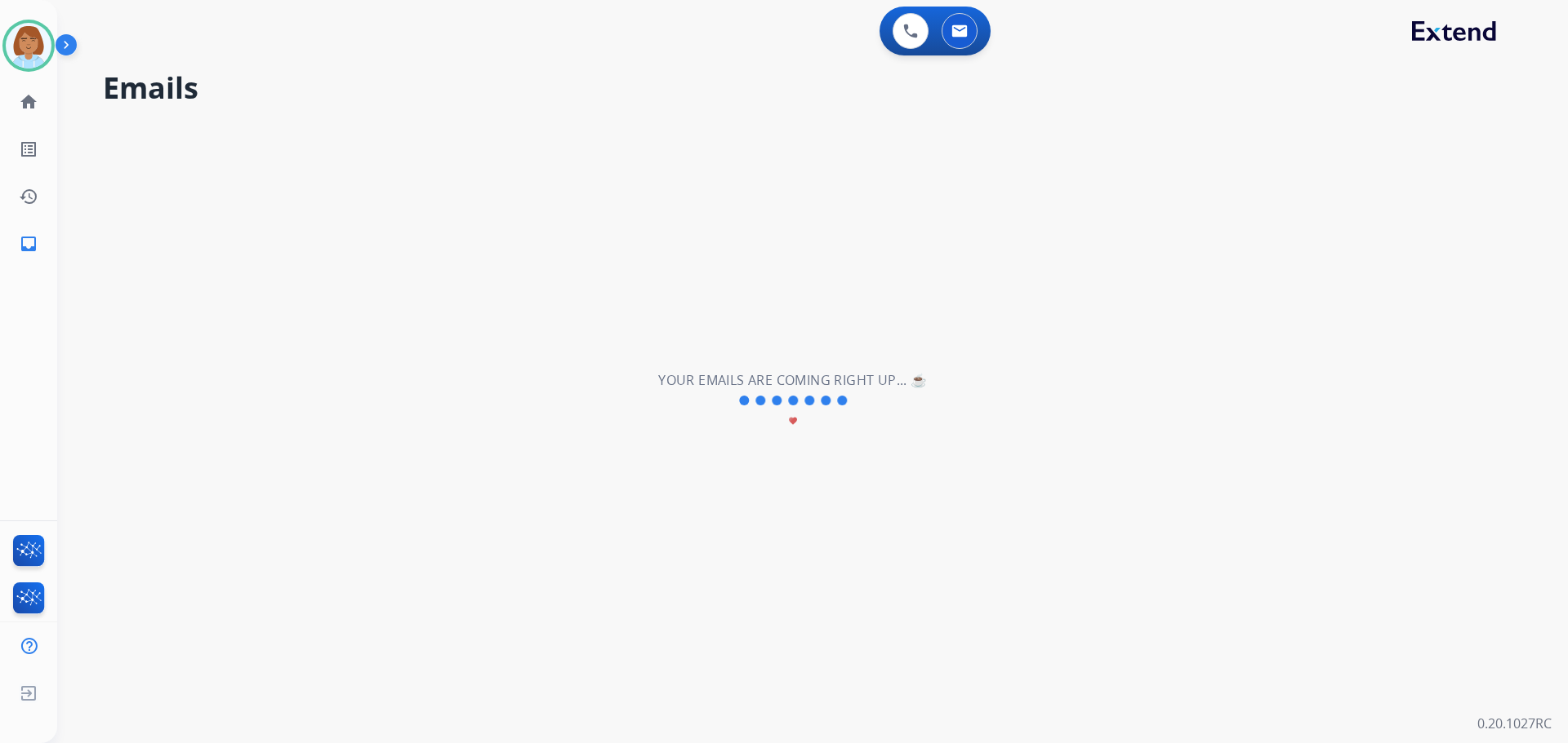
select select "**********"
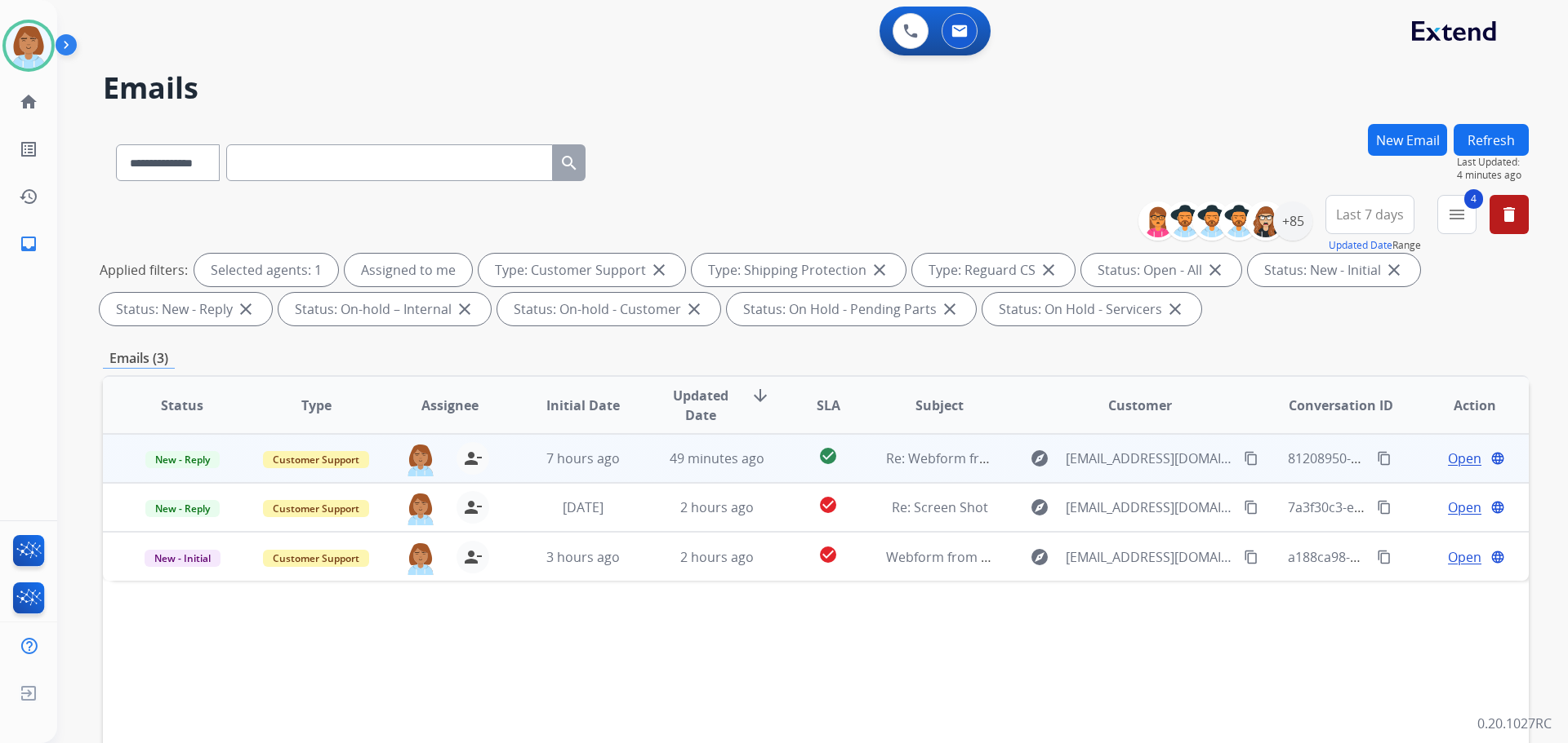
click at [771, 459] on td "check_circle" at bounding box center [815, 458] width 89 height 49
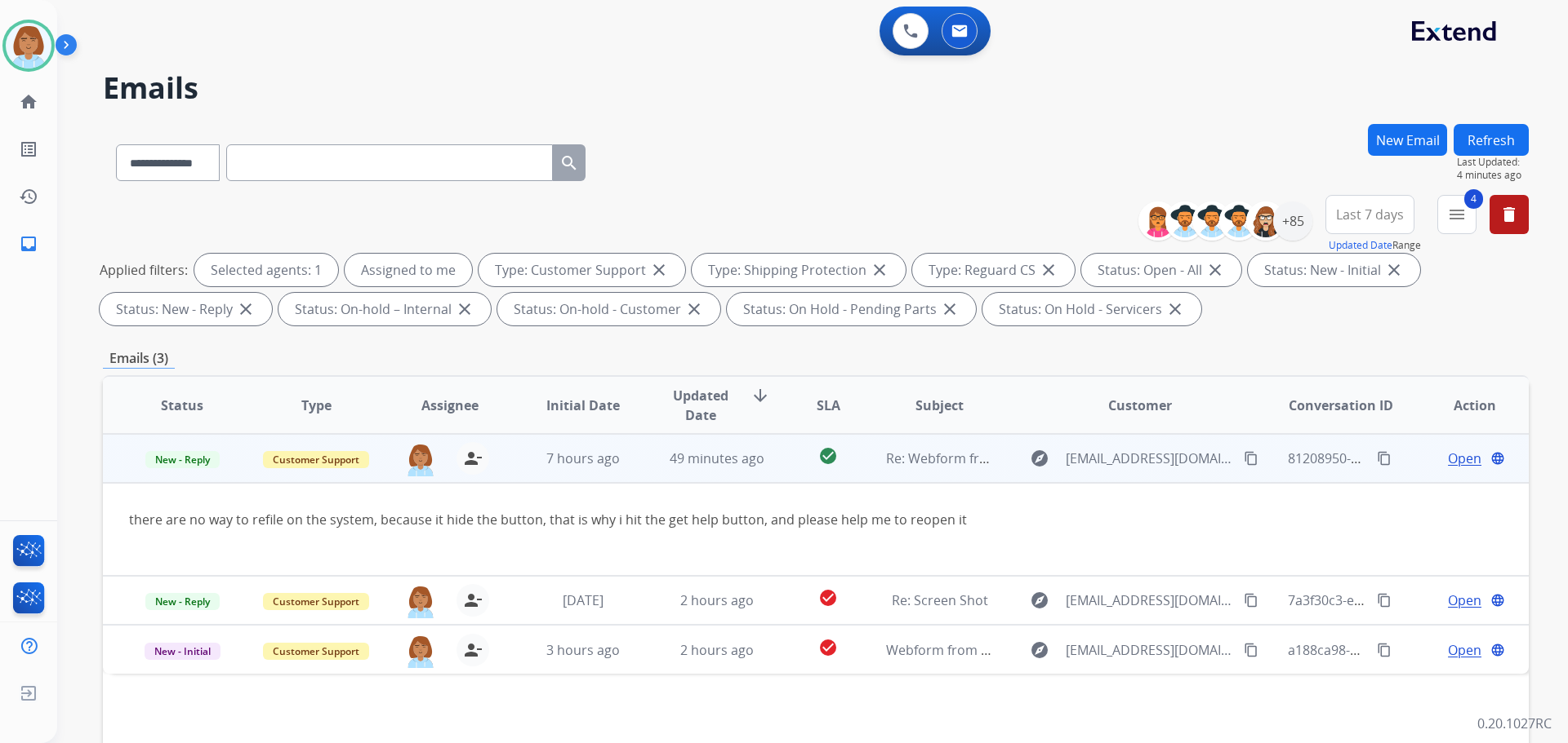
click at [1448, 455] on span "Open" at bounding box center [1465, 458] width 33 height 19
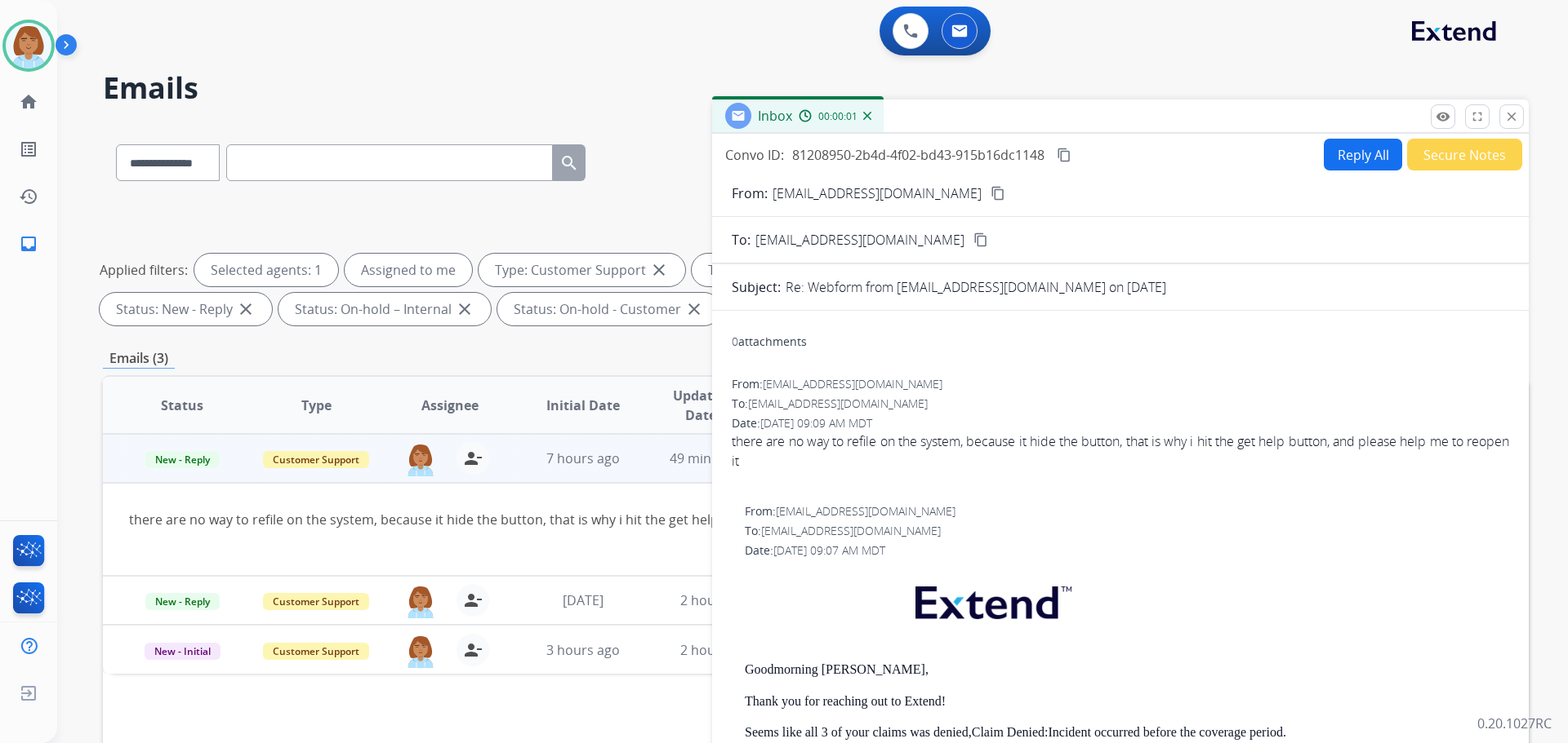
click at [1353, 153] on button "Reply All" at bounding box center [1362, 154] width 78 height 32
select select "**********"
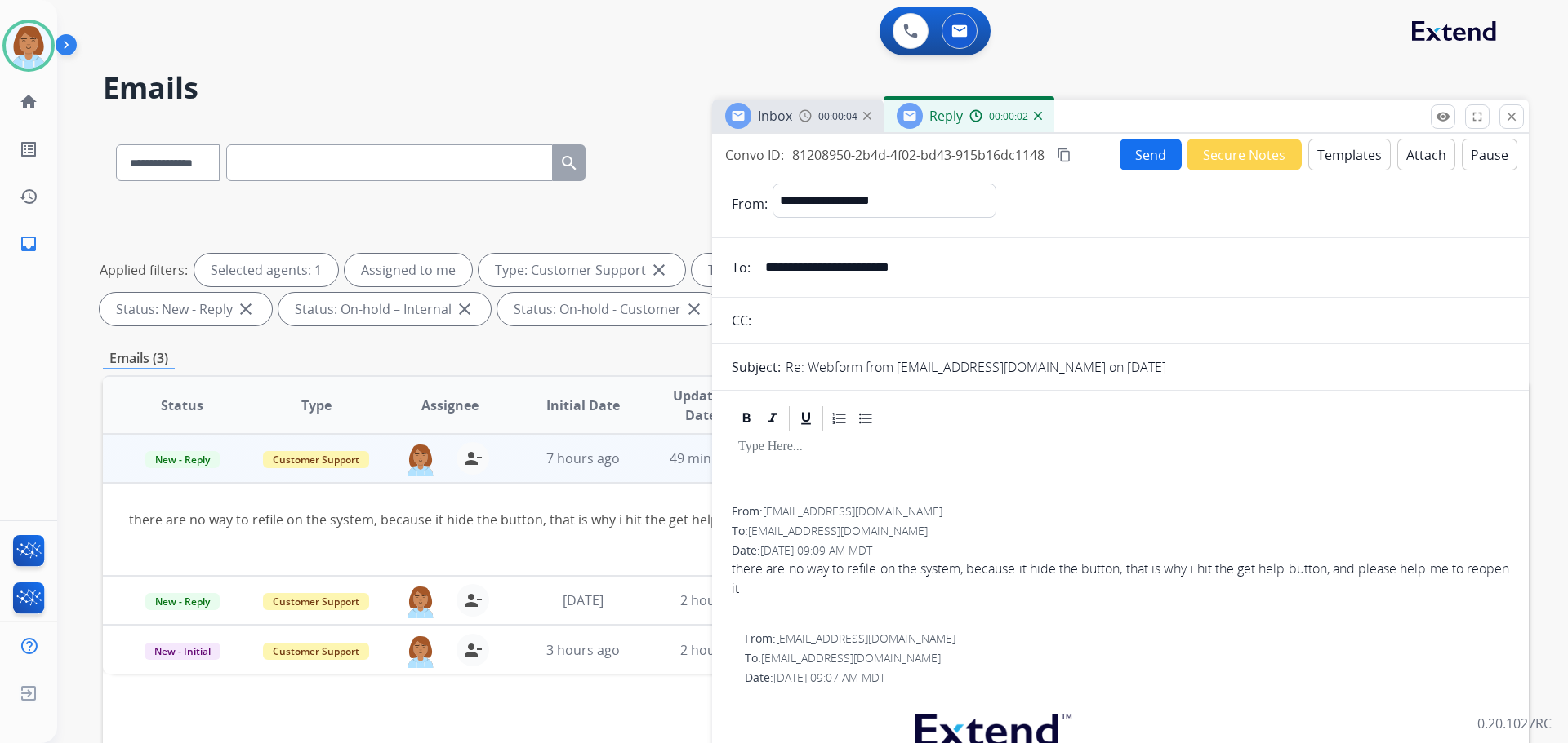
click at [1362, 153] on button "Templates" at bounding box center [1348, 154] width 82 height 32
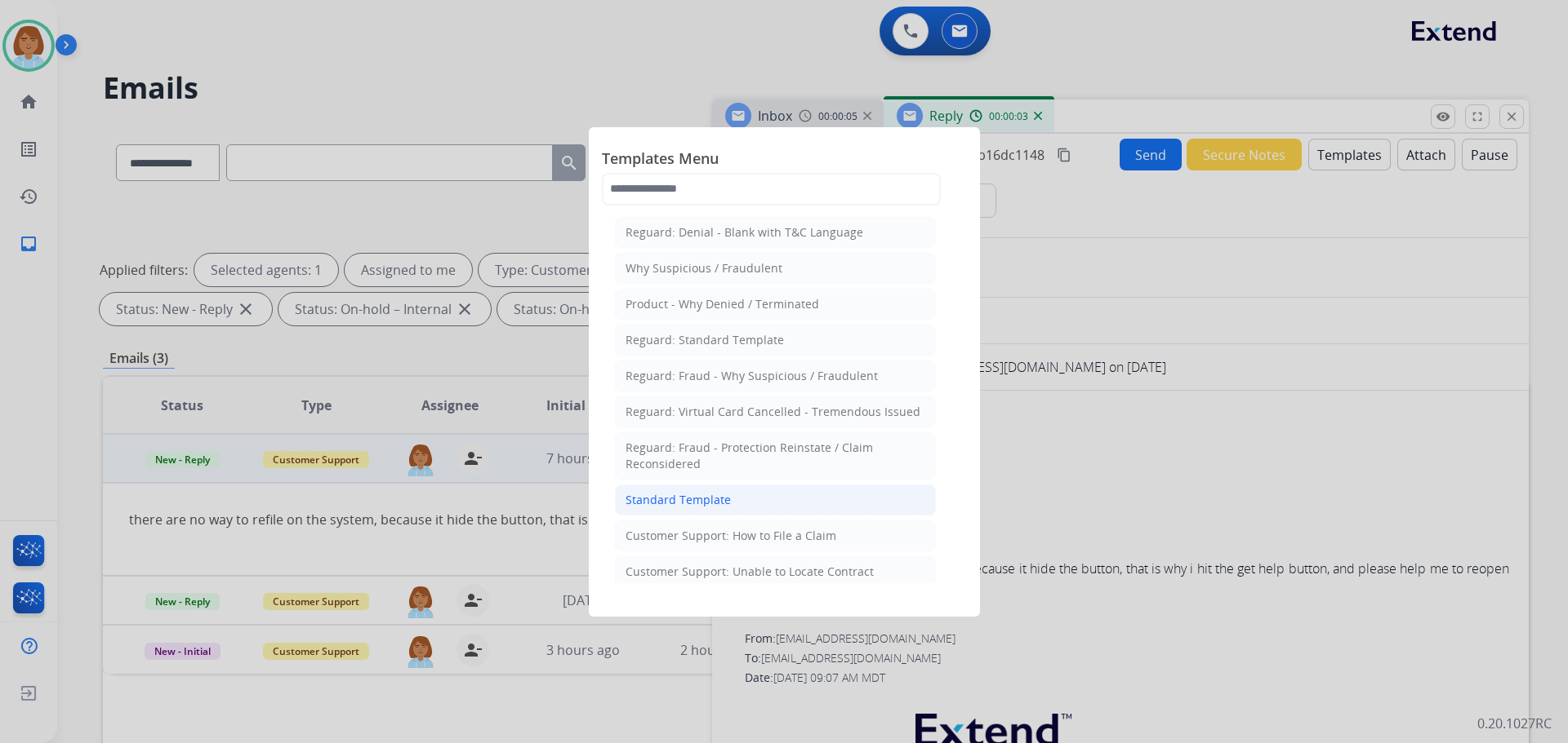
click at [721, 501] on div "Standard Template" at bounding box center [678, 501] width 105 height 17
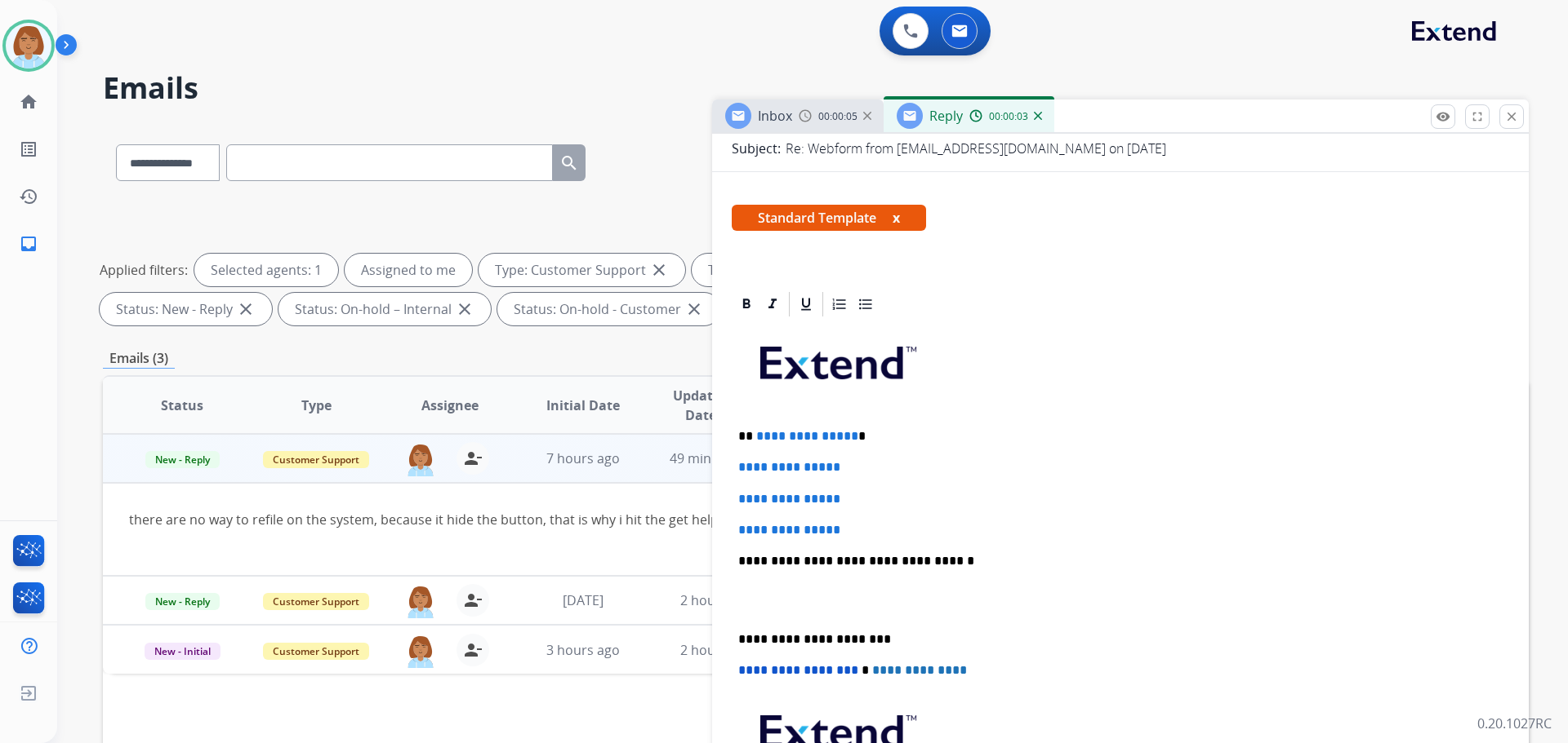
scroll to position [245, 0]
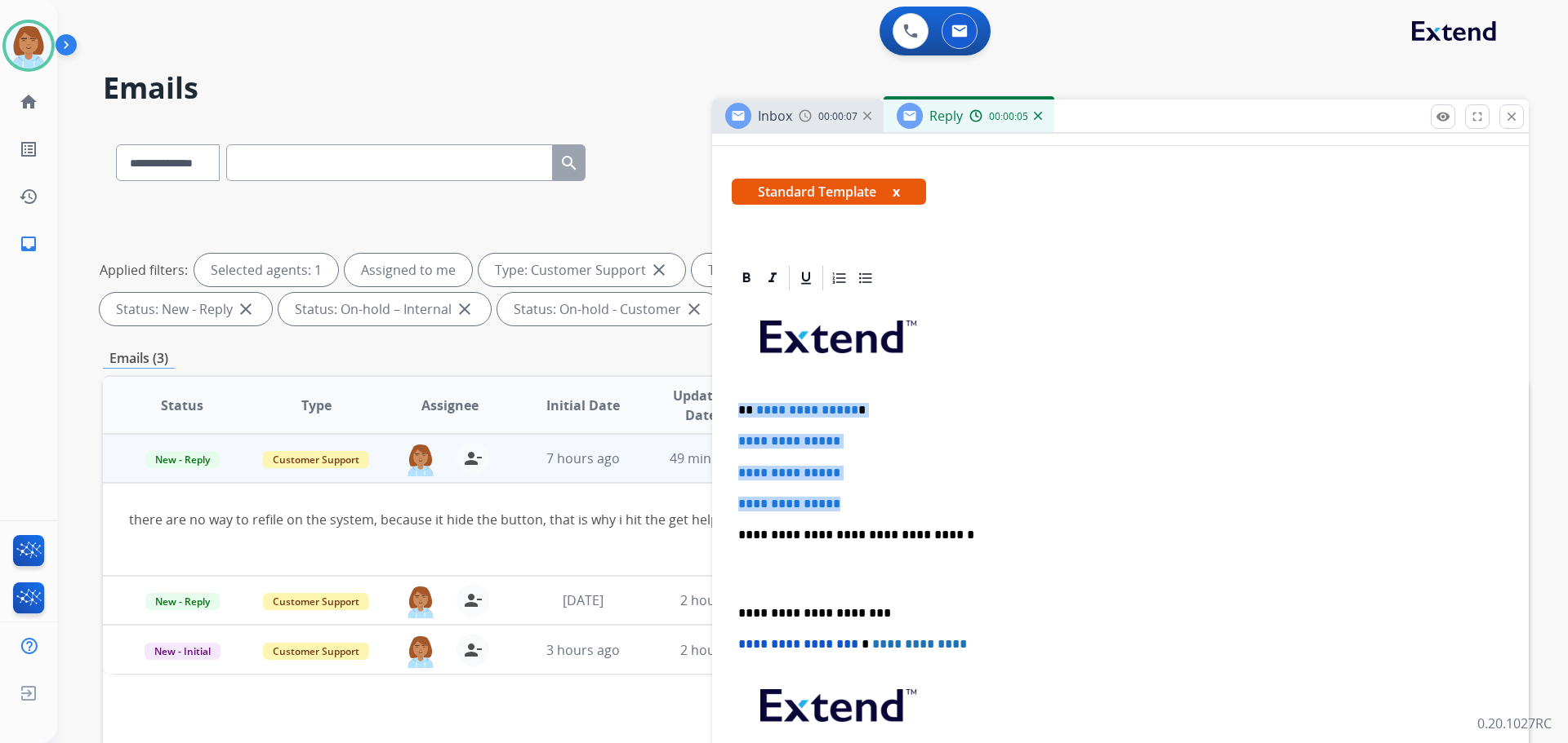
drag, startPoint x: 852, startPoint y: 501, endPoint x: 801, endPoint y: 417, distance: 98.3
click at [735, 404] on div "**********" at bounding box center [1120, 573] width 778 height 561
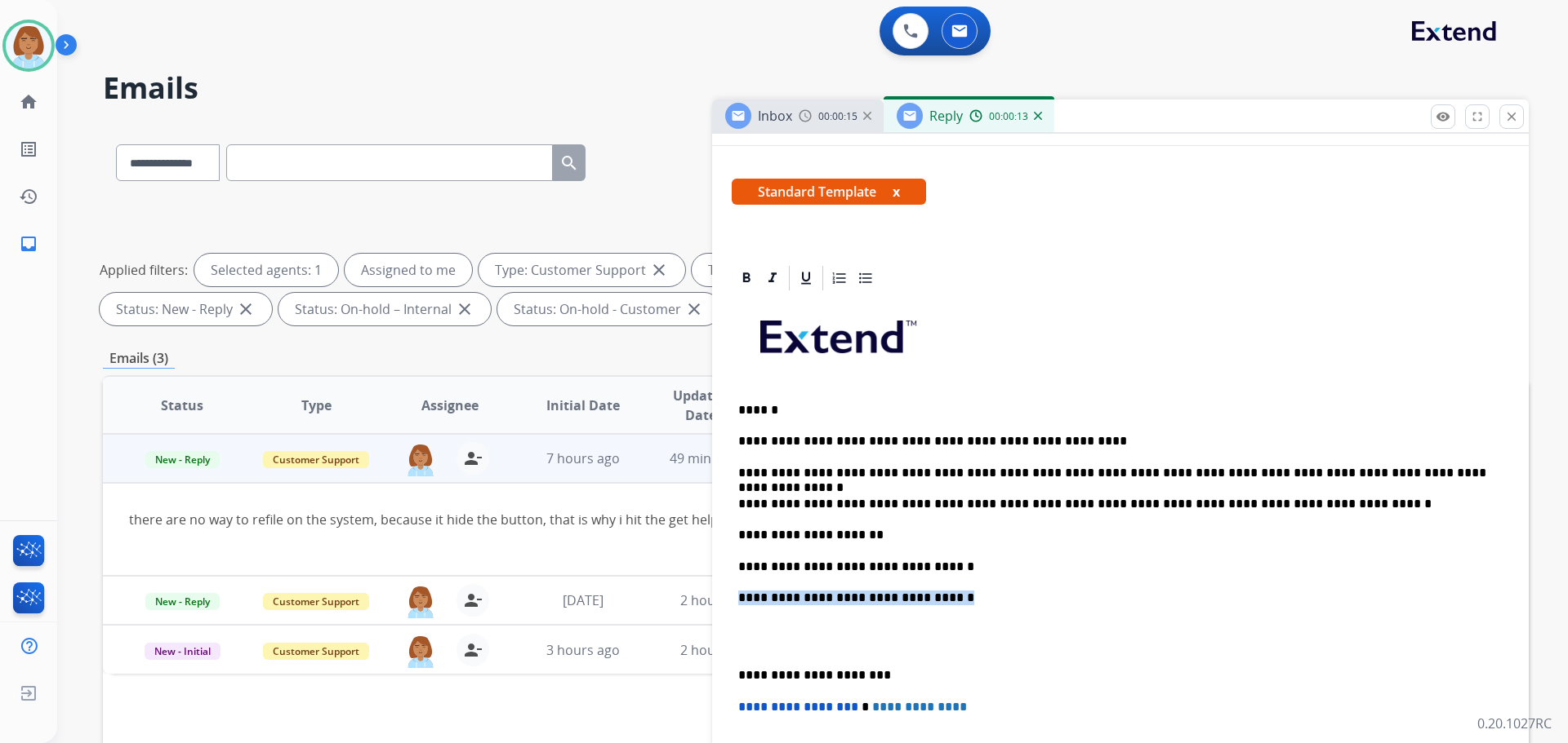
drag, startPoint x: 979, startPoint y: 601, endPoint x: 735, endPoint y: 581, distance: 244.8
click at [732, 582] on div "**********" at bounding box center [1120, 605] width 778 height 624
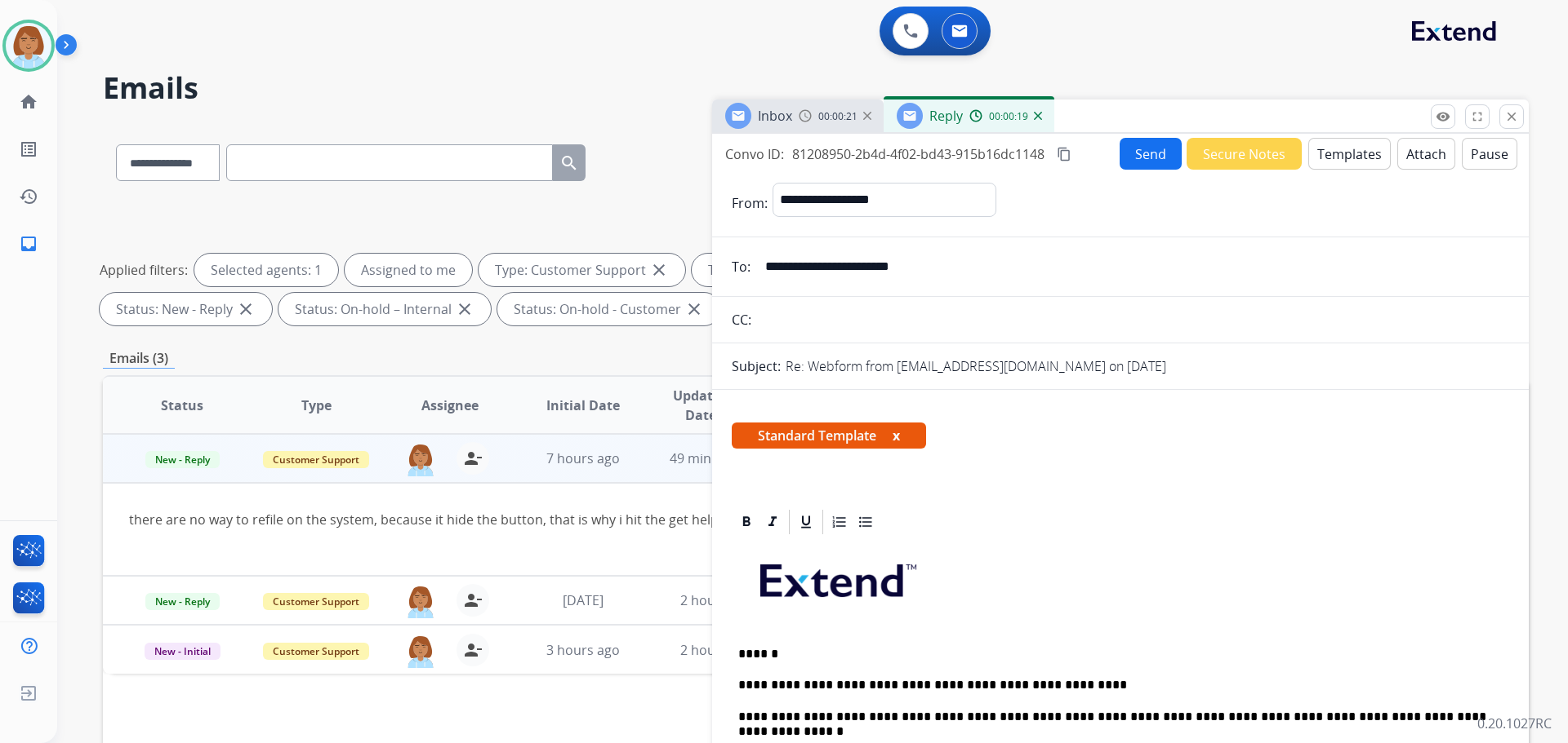
scroll to position [0, 0]
click at [900, 266] on input "**********" at bounding box center [1132, 267] width 754 height 32
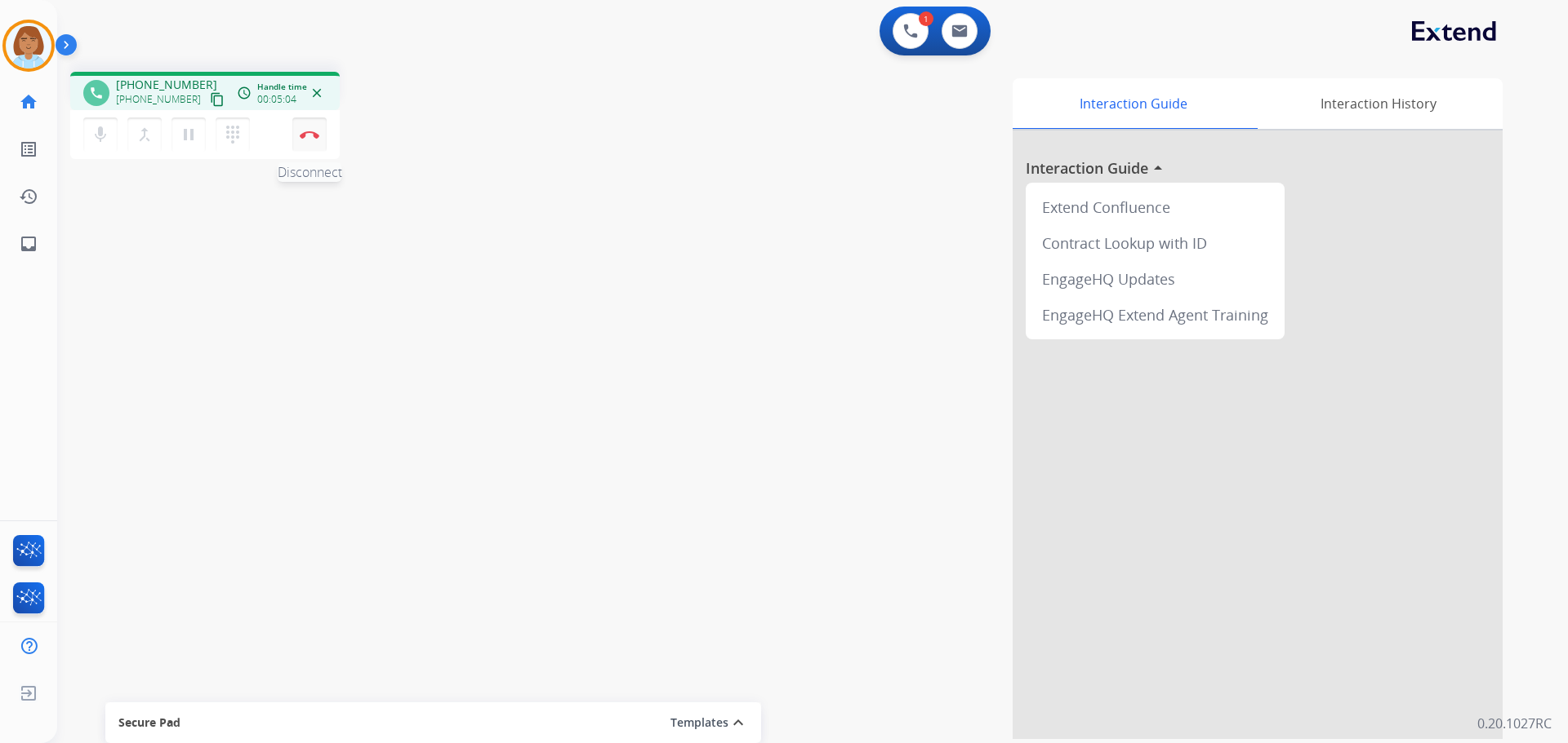
click at [313, 145] on button "Disconnect" at bounding box center [309, 134] width 34 height 34
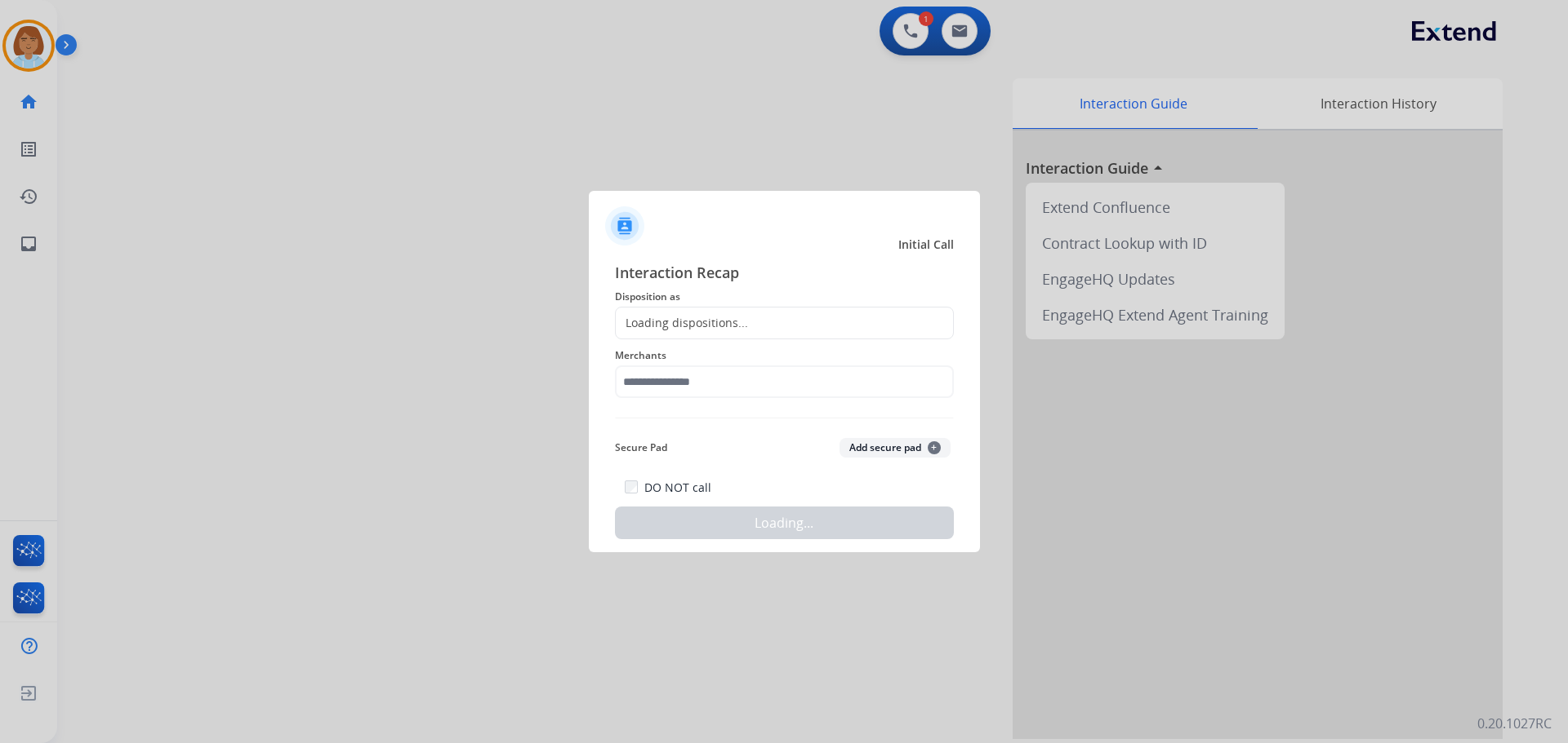
click at [793, 314] on div "Loading dispositions..." at bounding box center [784, 323] width 339 height 32
click at [790, 324] on div "Loading dispositions..." at bounding box center [784, 323] width 339 height 32
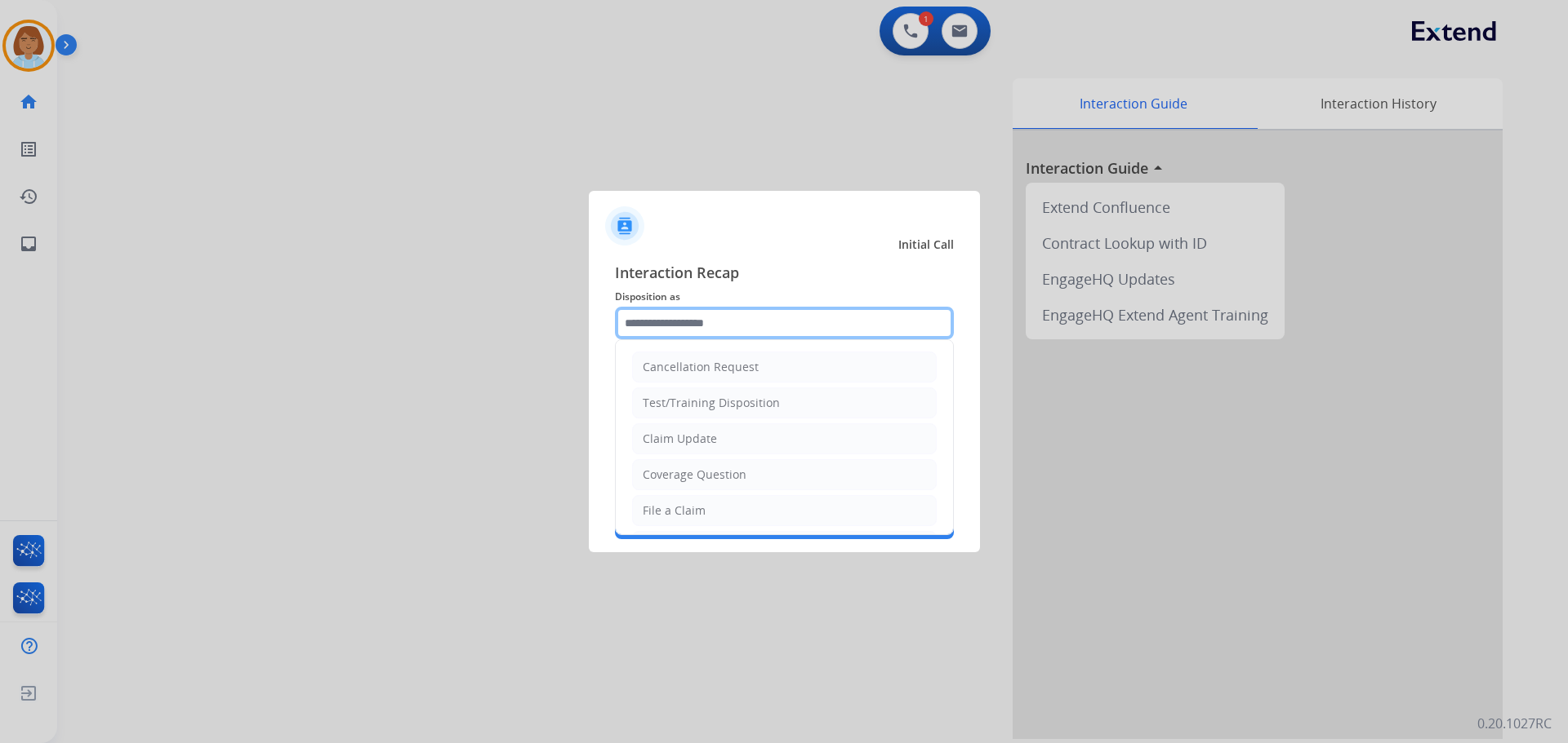
click at [735, 332] on input "text" at bounding box center [784, 323] width 339 height 32
click at [722, 518] on li "File a Claim" at bounding box center [784, 511] width 304 height 31
type input "**********"
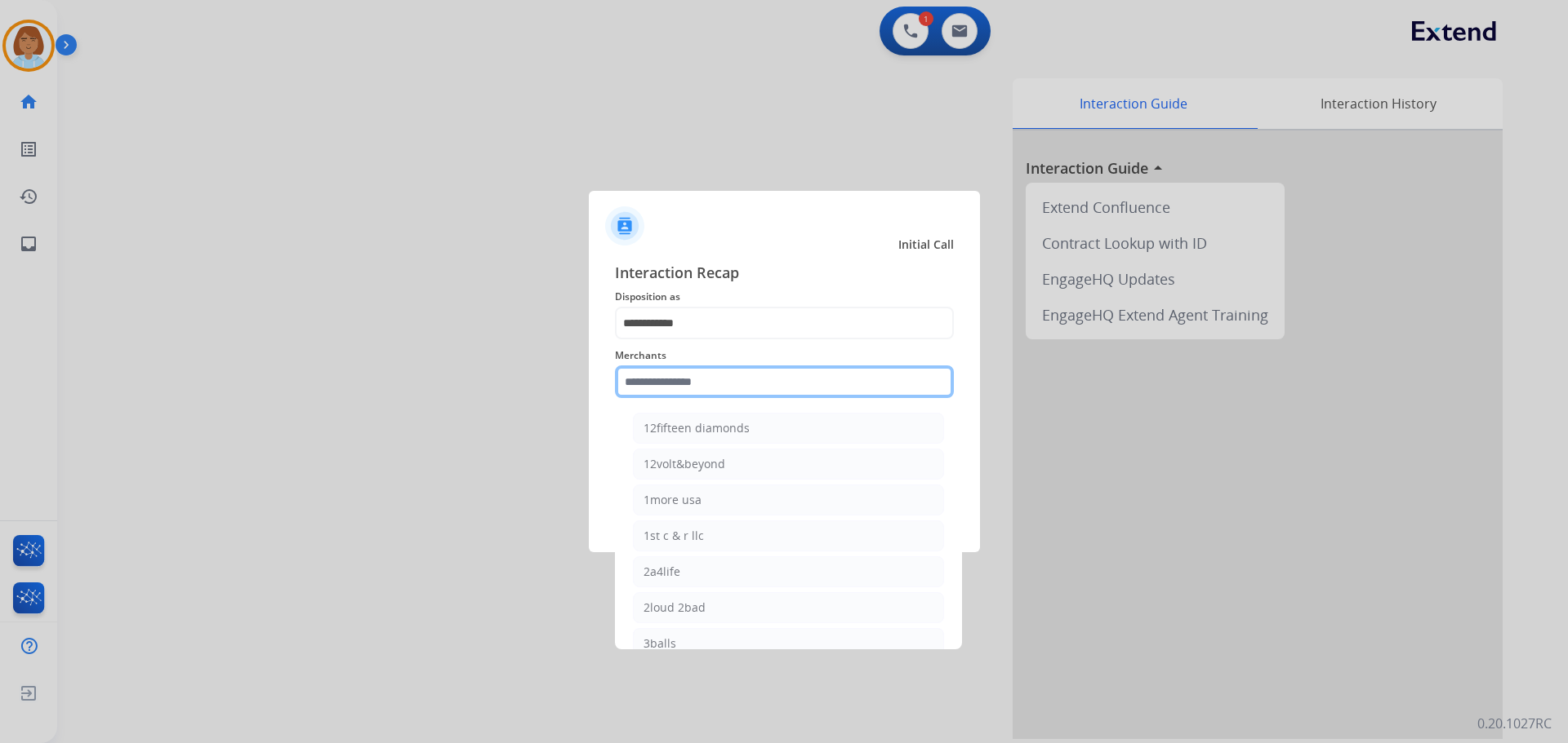
click at [725, 395] on input "text" at bounding box center [784, 382] width 339 height 32
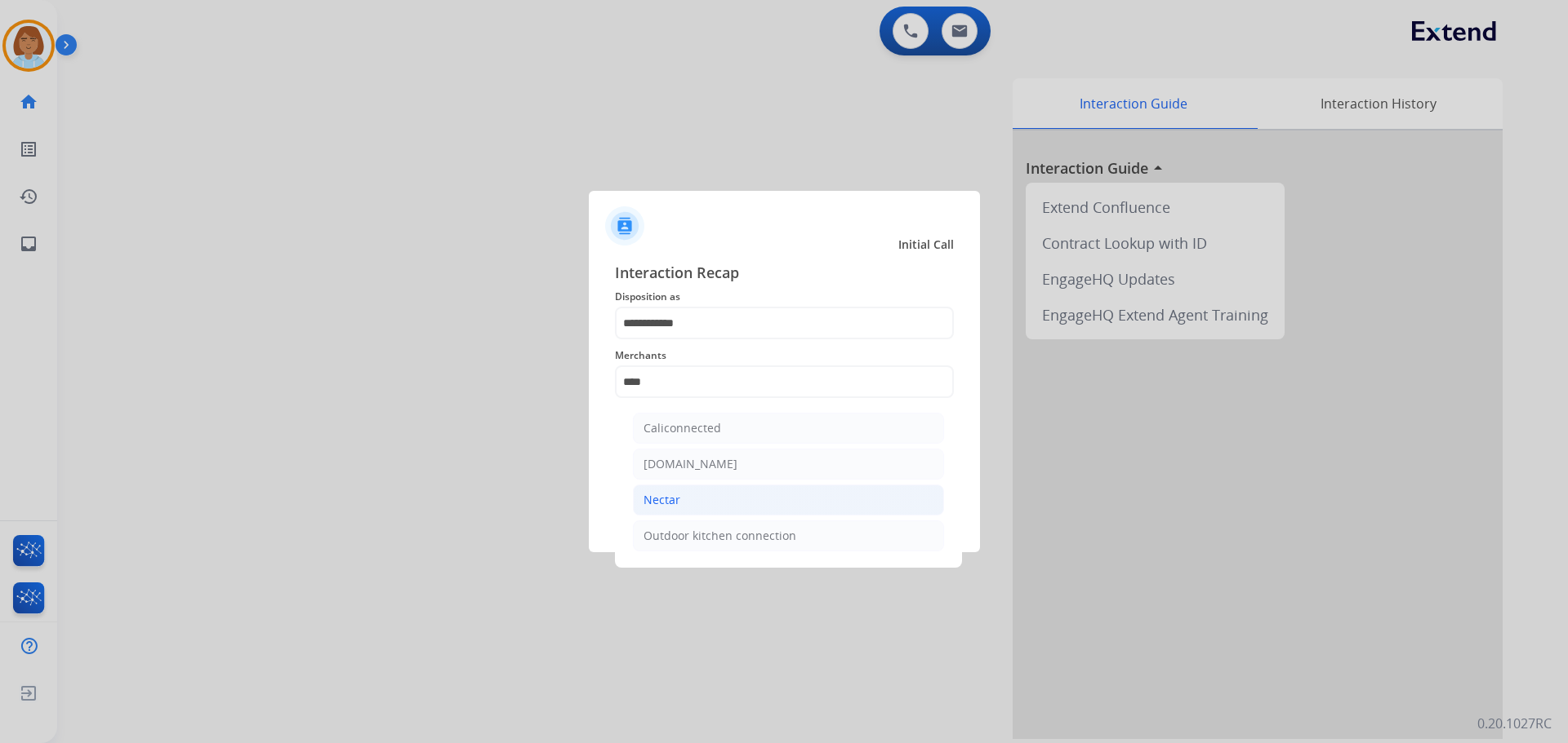
click at [701, 507] on li "Nectar" at bounding box center [788, 501] width 311 height 31
type input "******"
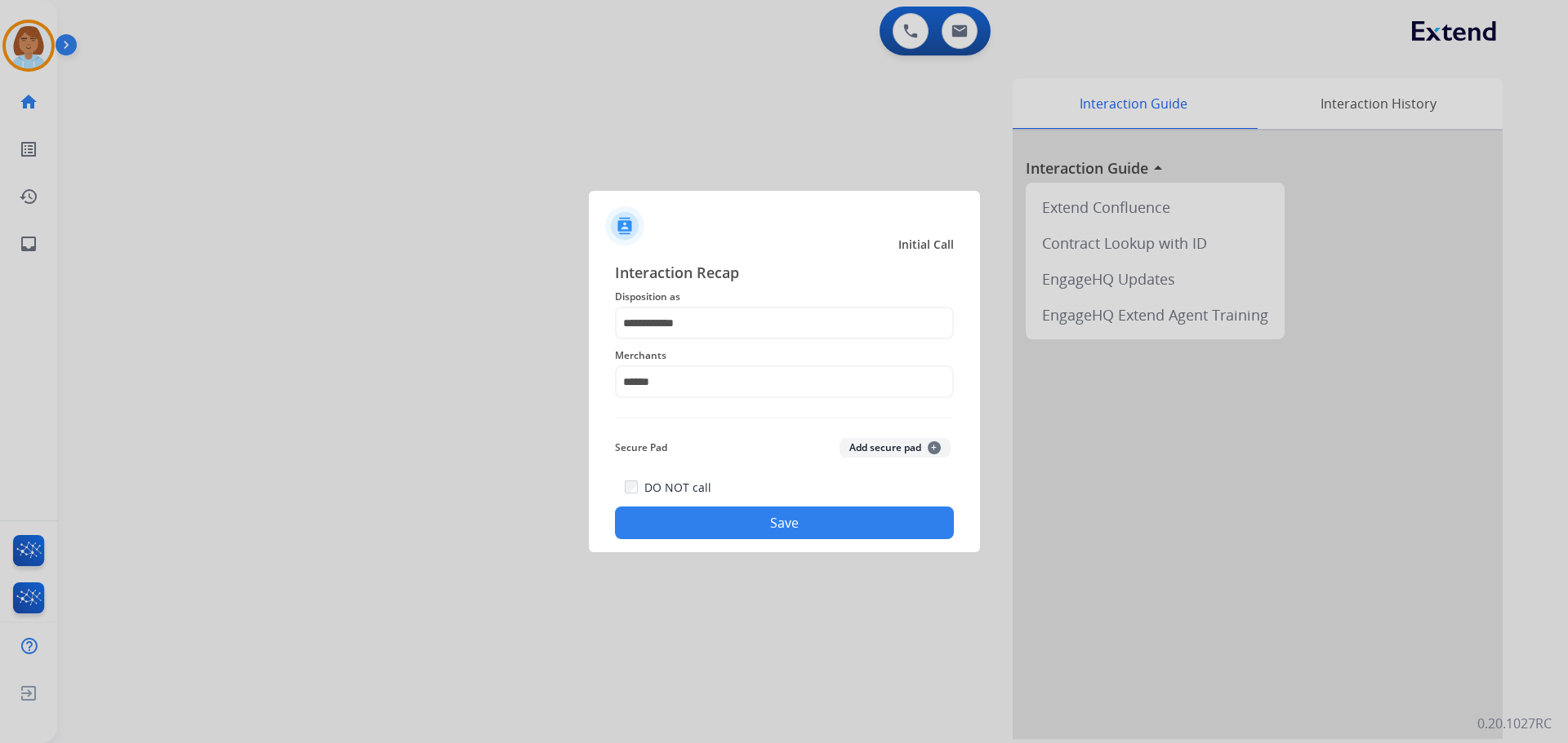
click at [755, 513] on button "Save" at bounding box center [784, 523] width 339 height 32
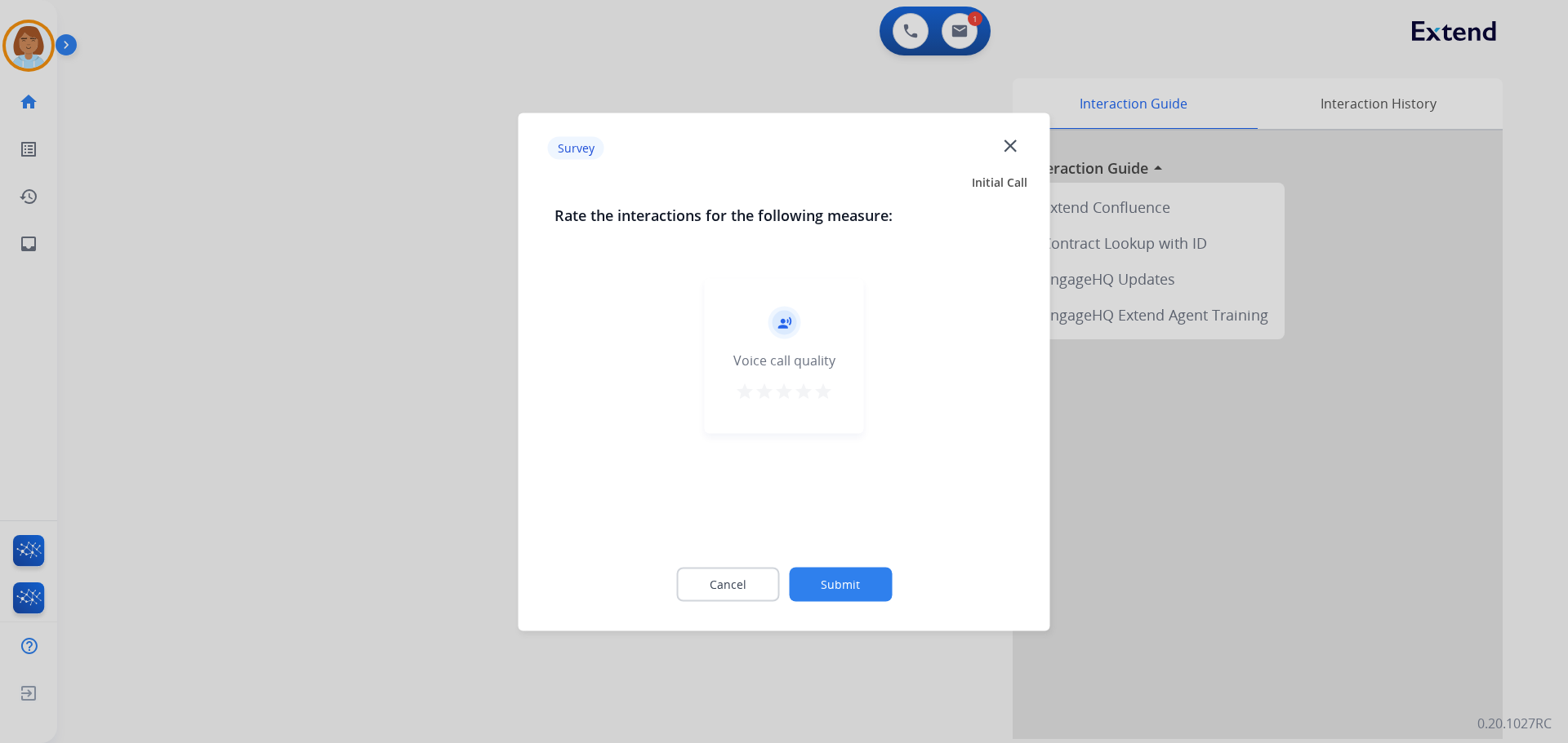
click at [850, 601] on button "Submit" at bounding box center [840, 584] width 103 height 34
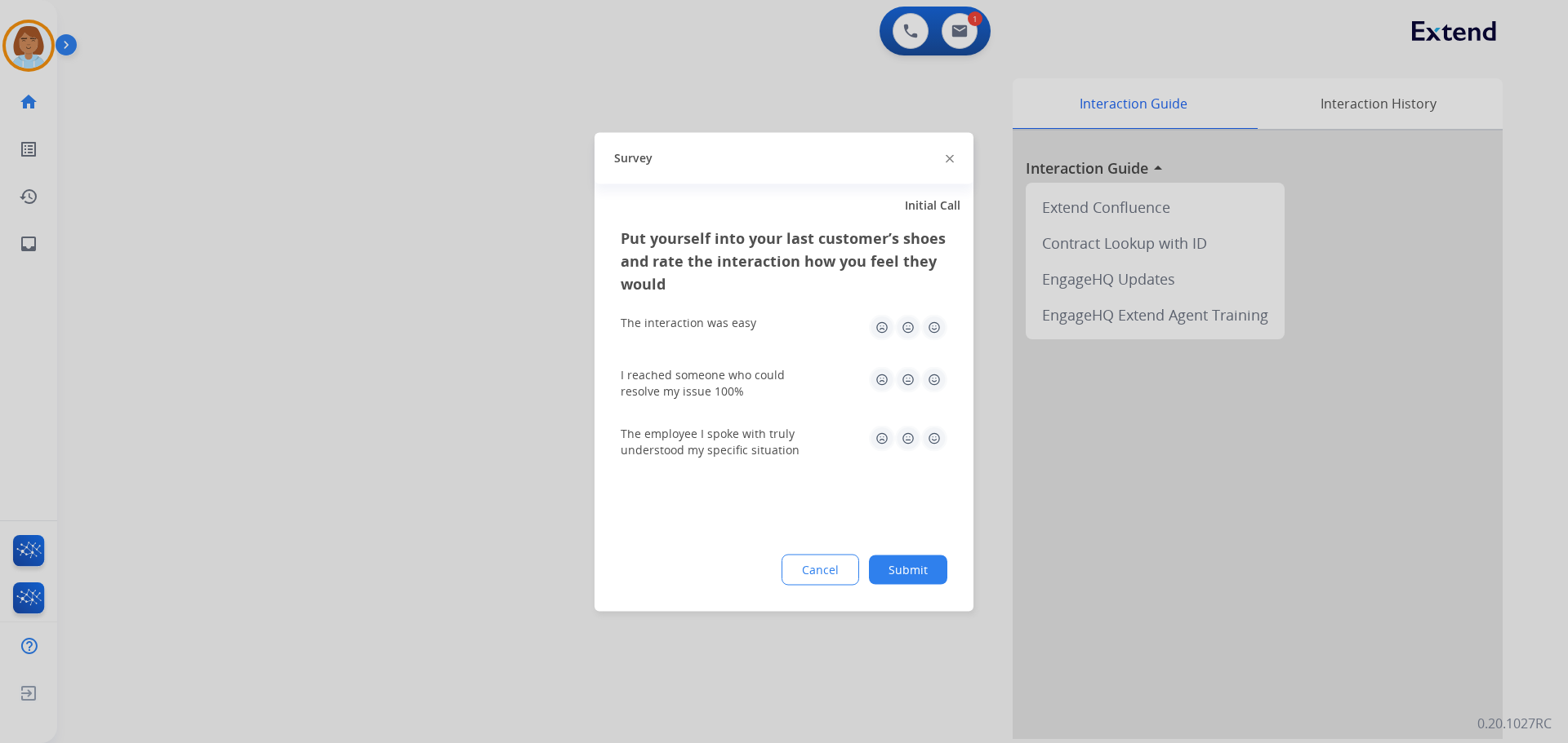
click at [916, 581] on button "Submit" at bounding box center [908, 570] width 78 height 29
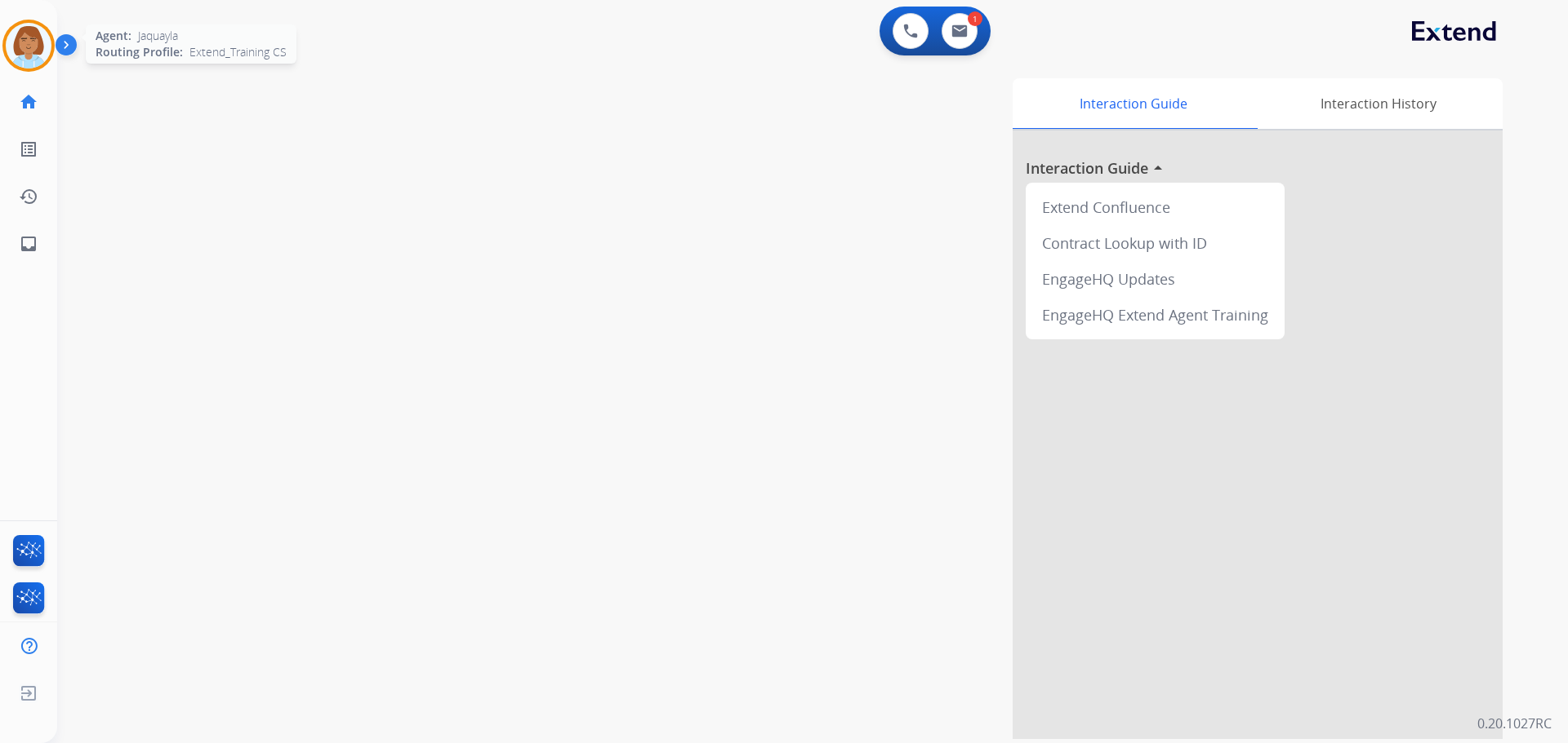
click at [27, 58] on img at bounding box center [29, 46] width 46 height 46
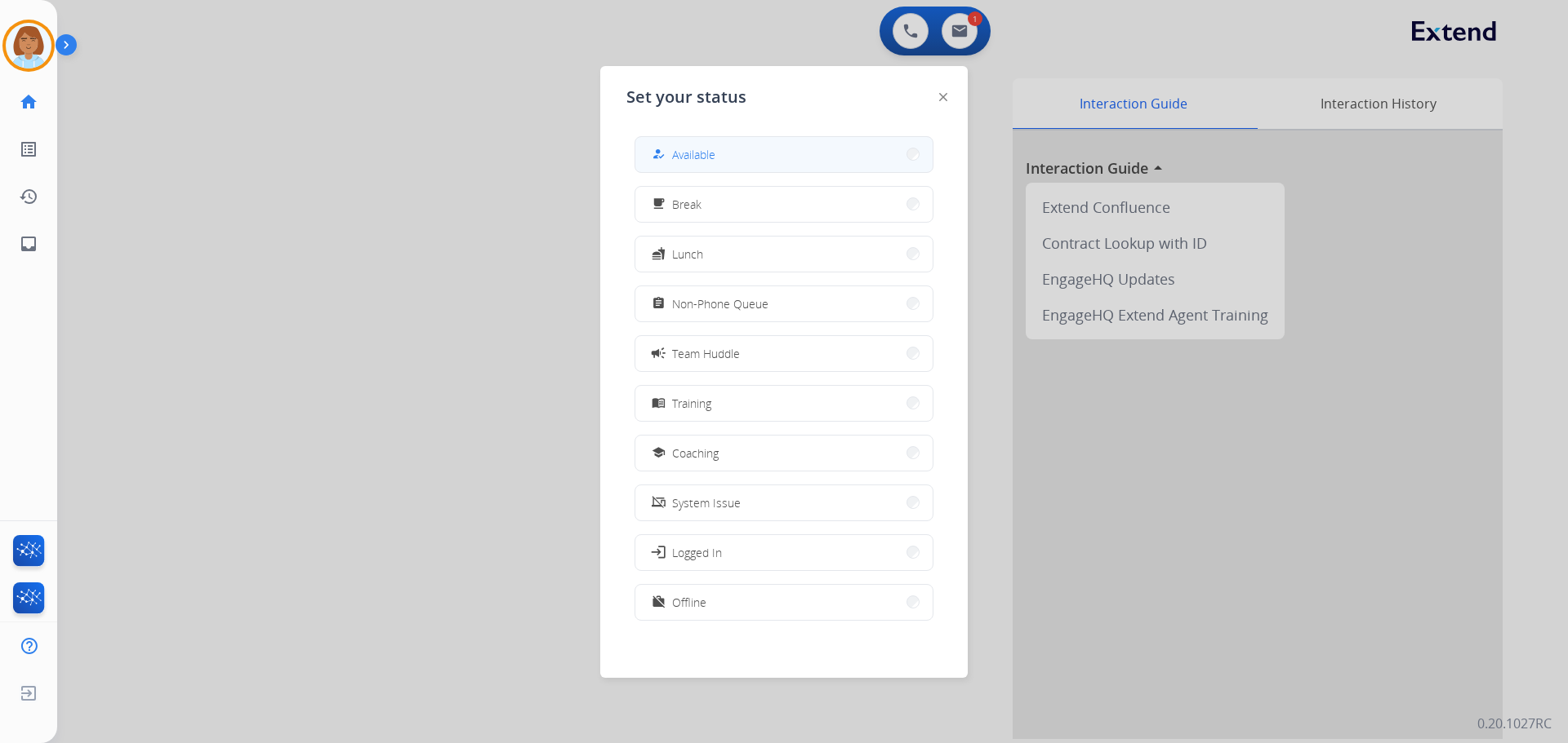
click at [830, 162] on button "how_to_reg Available" at bounding box center [784, 155] width 297 height 35
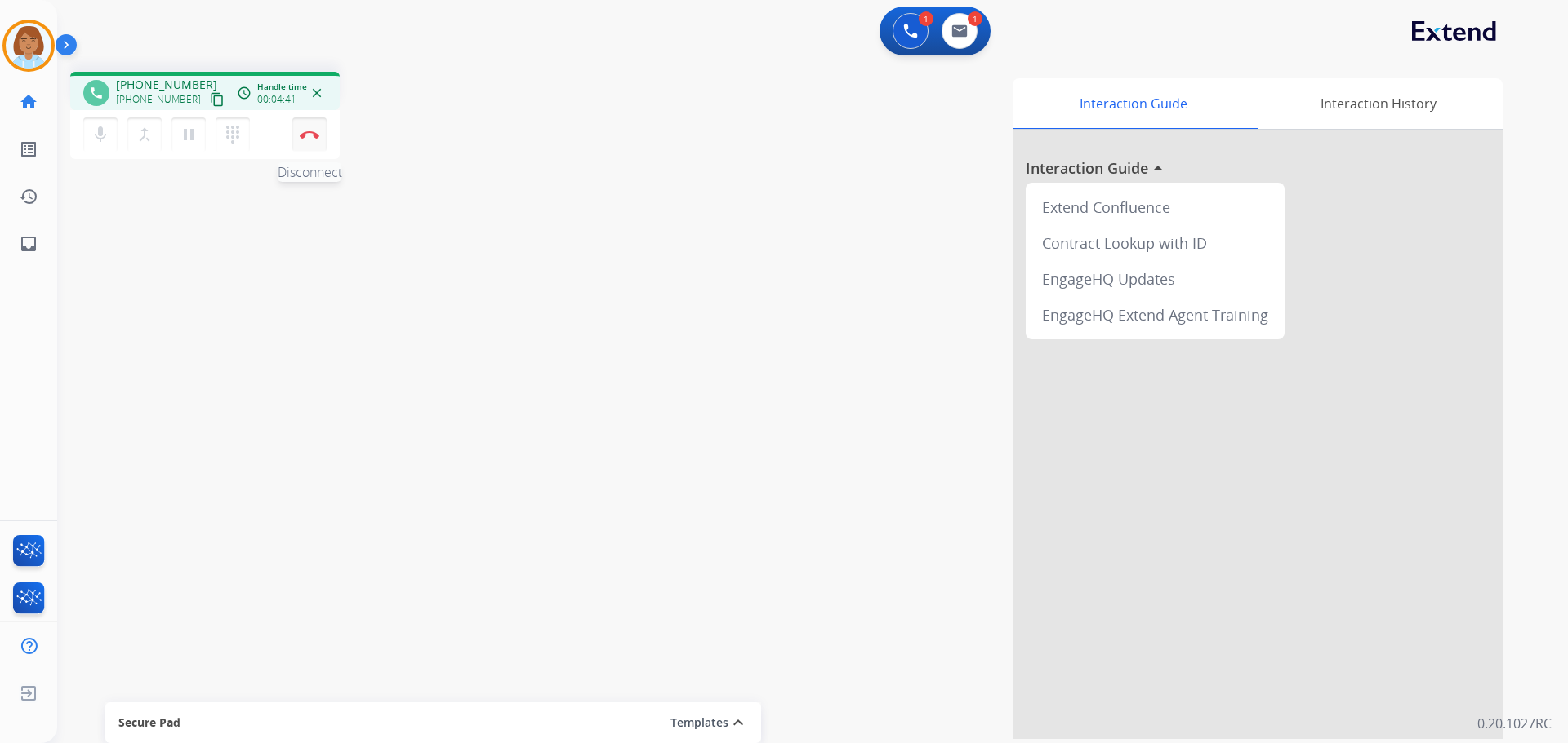
click at [324, 141] on button "Disconnect" at bounding box center [309, 134] width 34 height 34
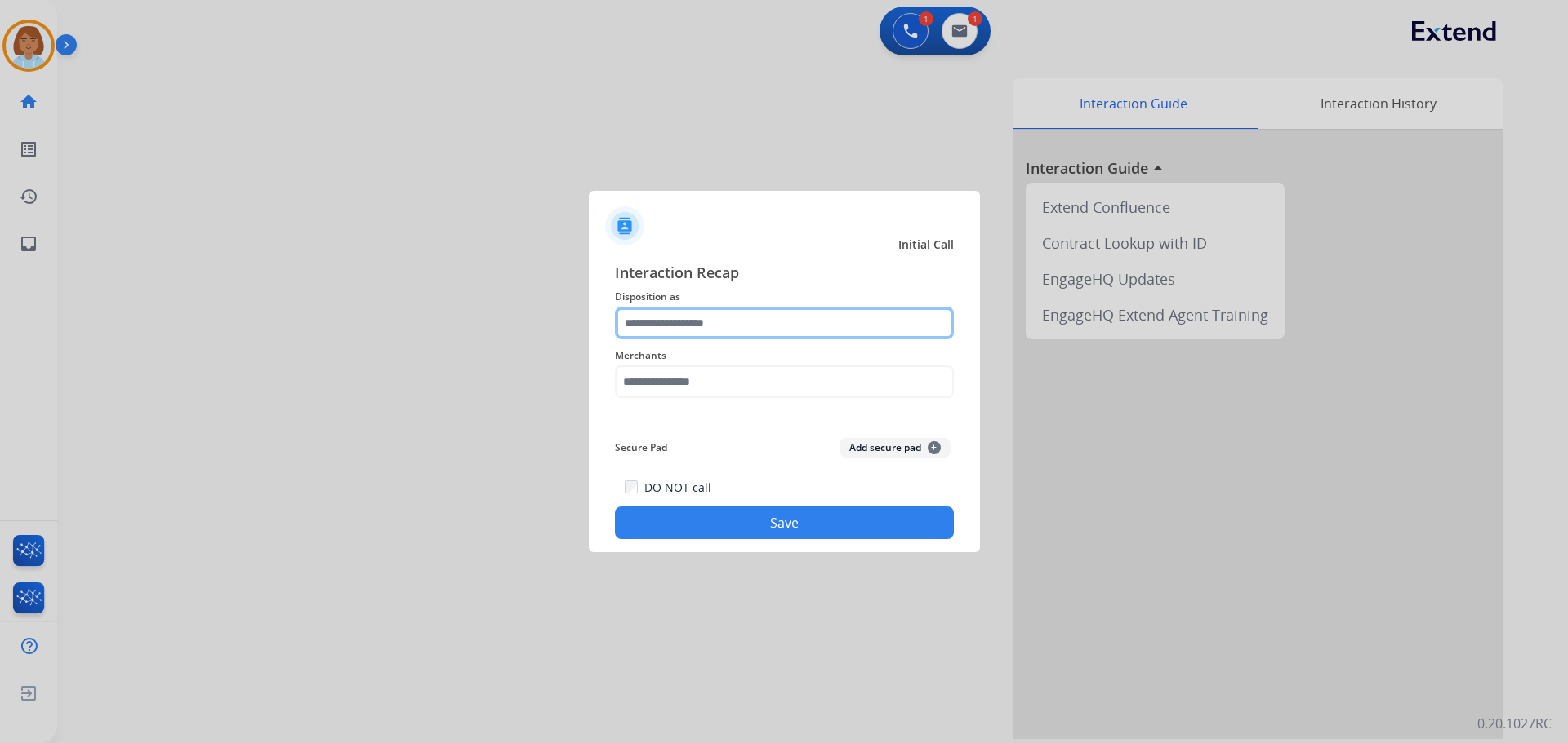
click at [741, 337] on input "text" at bounding box center [784, 323] width 339 height 32
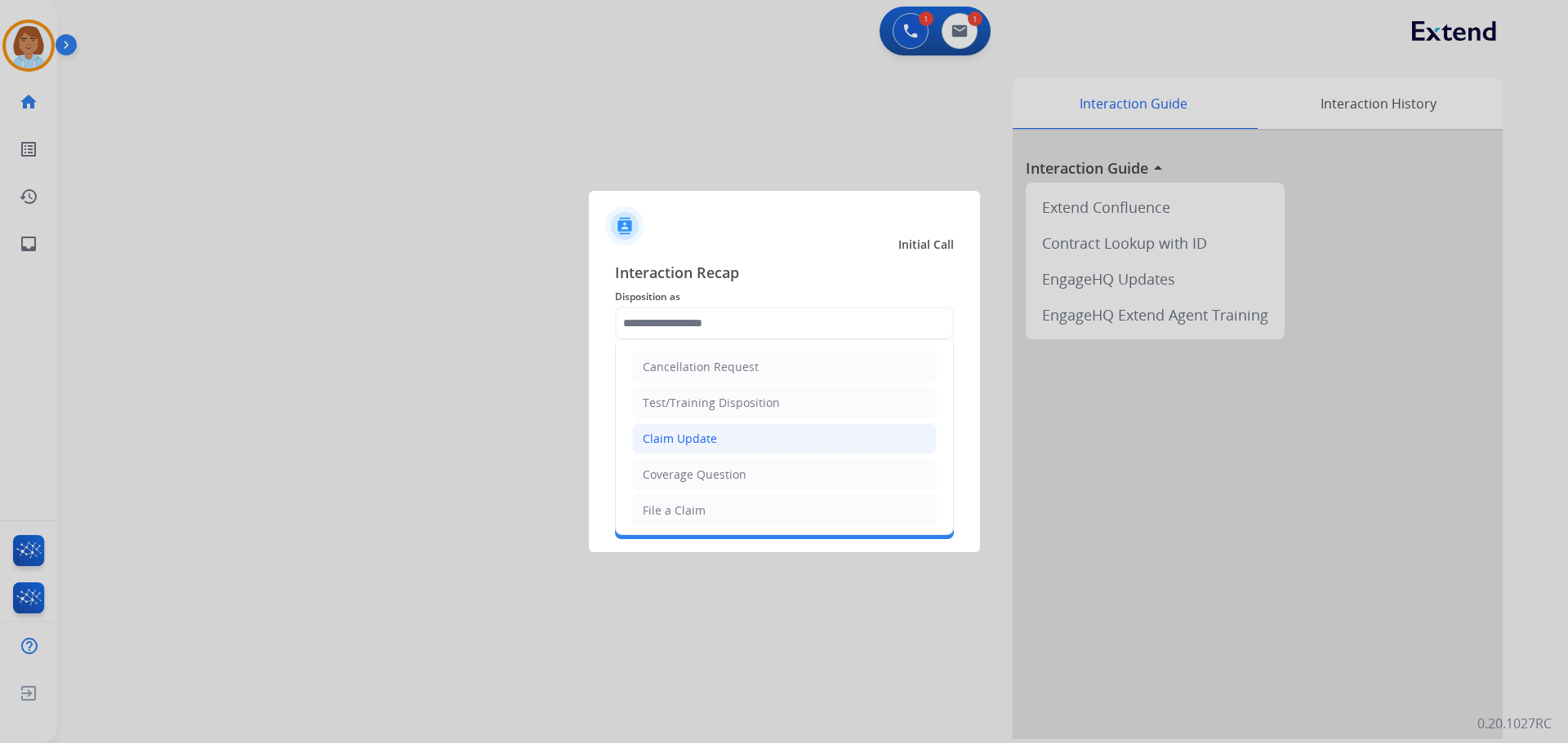
click at [681, 445] on div "Claim Update" at bounding box center [680, 439] width 75 height 17
type input "**********"
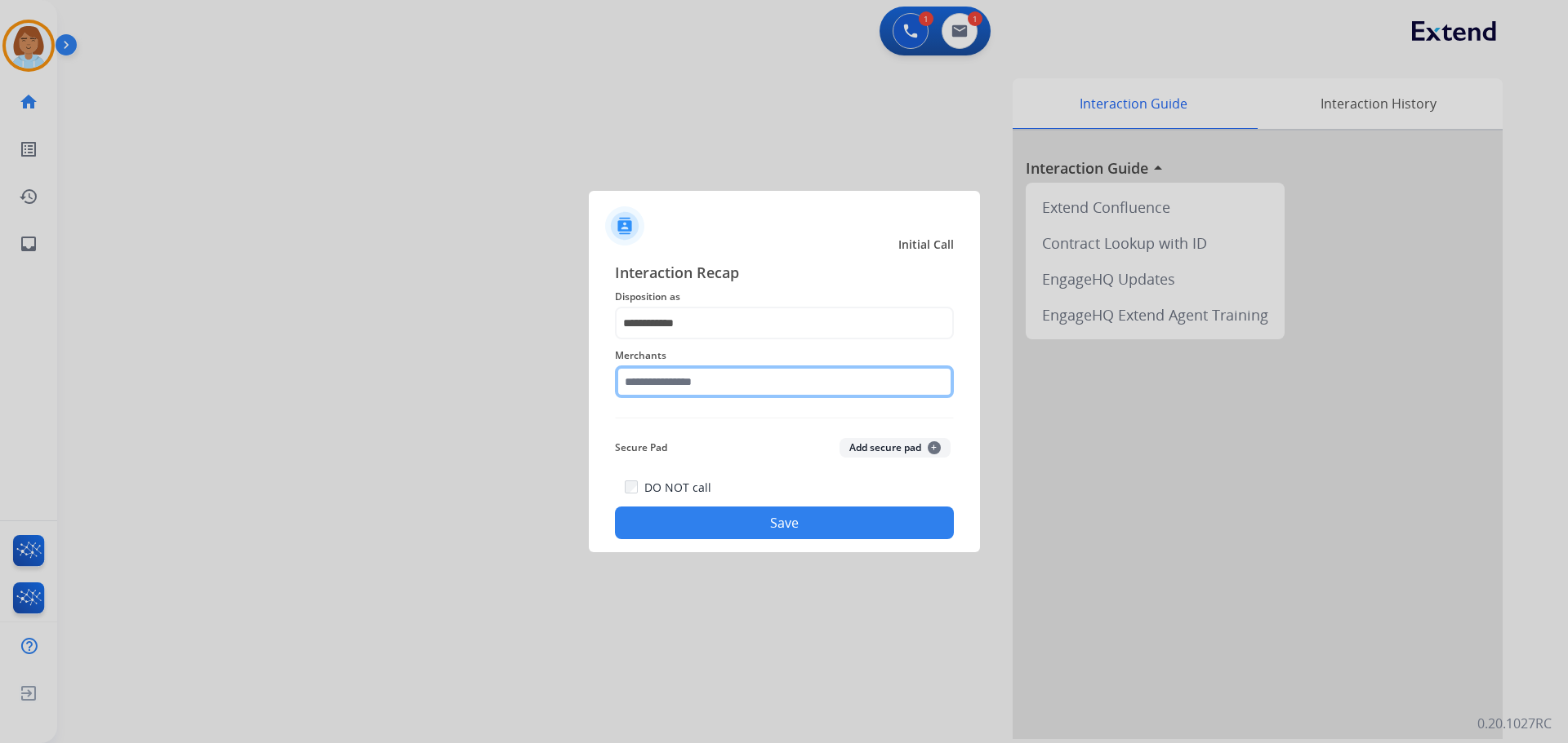
click at [698, 395] on input "text" at bounding box center [784, 382] width 339 height 32
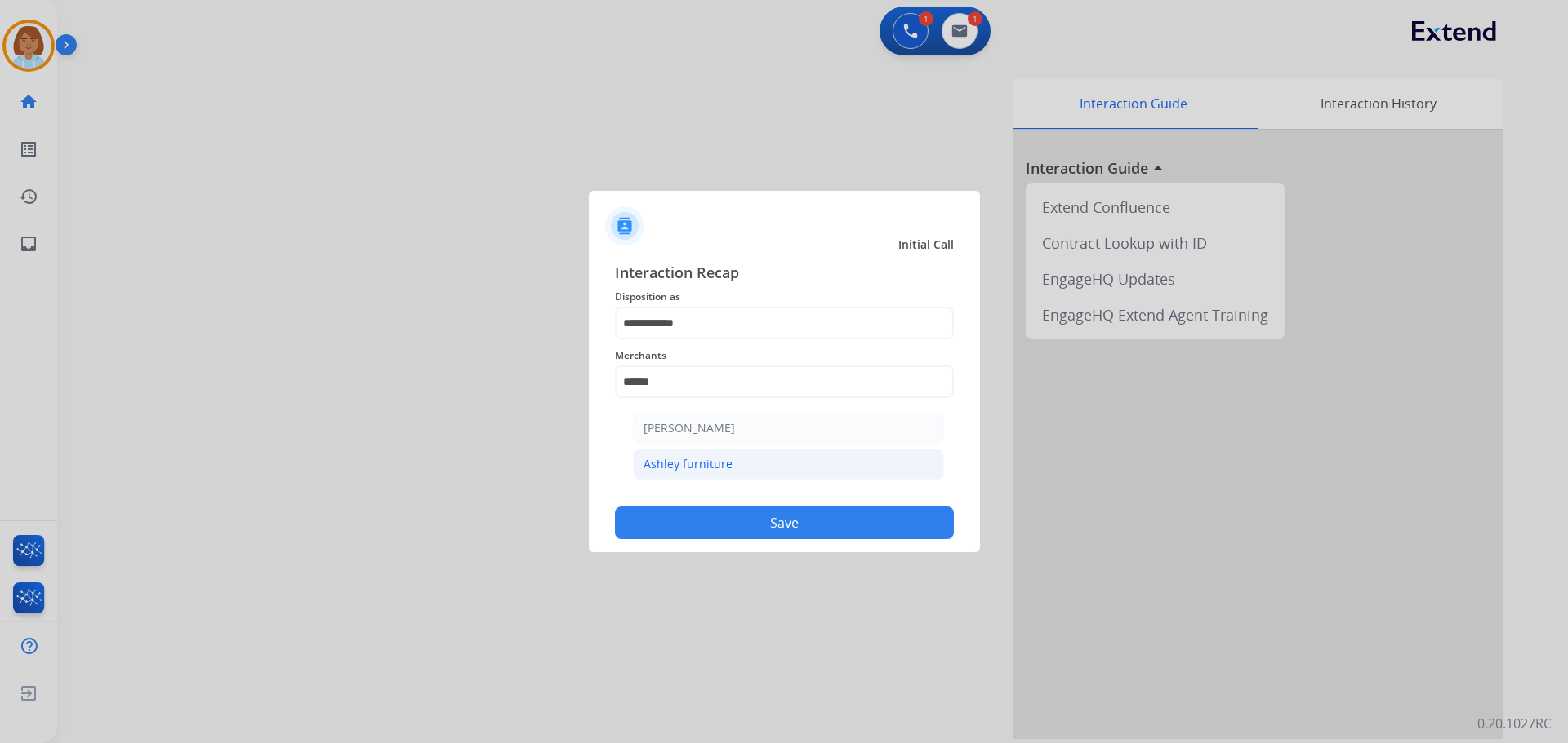
click at [739, 452] on li "Ashley furniture" at bounding box center [788, 465] width 311 height 31
type input "**********"
drag, startPoint x: 771, startPoint y: 529, endPoint x: 790, endPoint y: 548, distance: 26.9
click at [776, 546] on div "**********" at bounding box center [784, 400] width 391 height 304
click at [866, 507] on div "DO NOT call Save" at bounding box center [784, 508] width 339 height 62
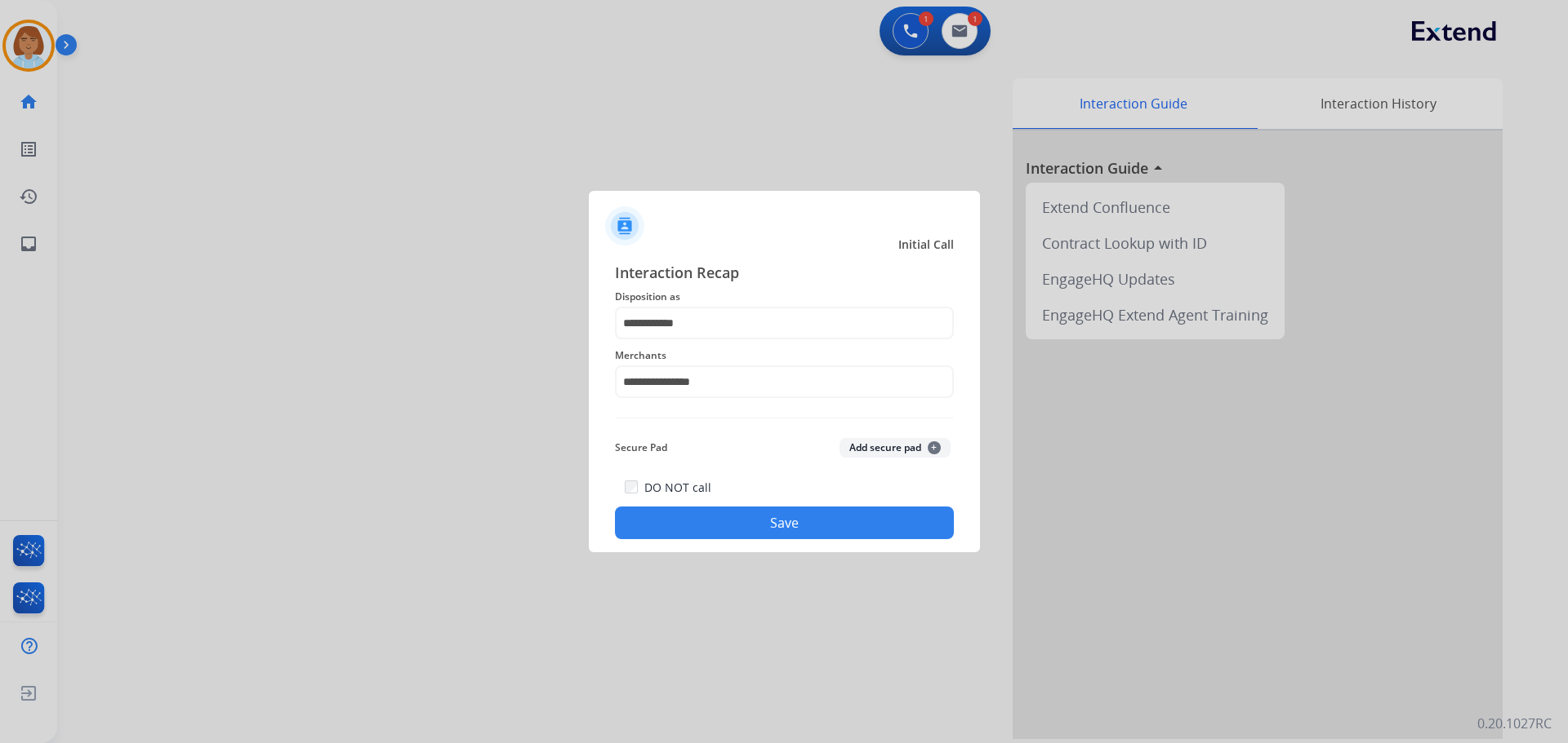
click at [889, 523] on button "Save" at bounding box center [784, 523] width 339 height 32
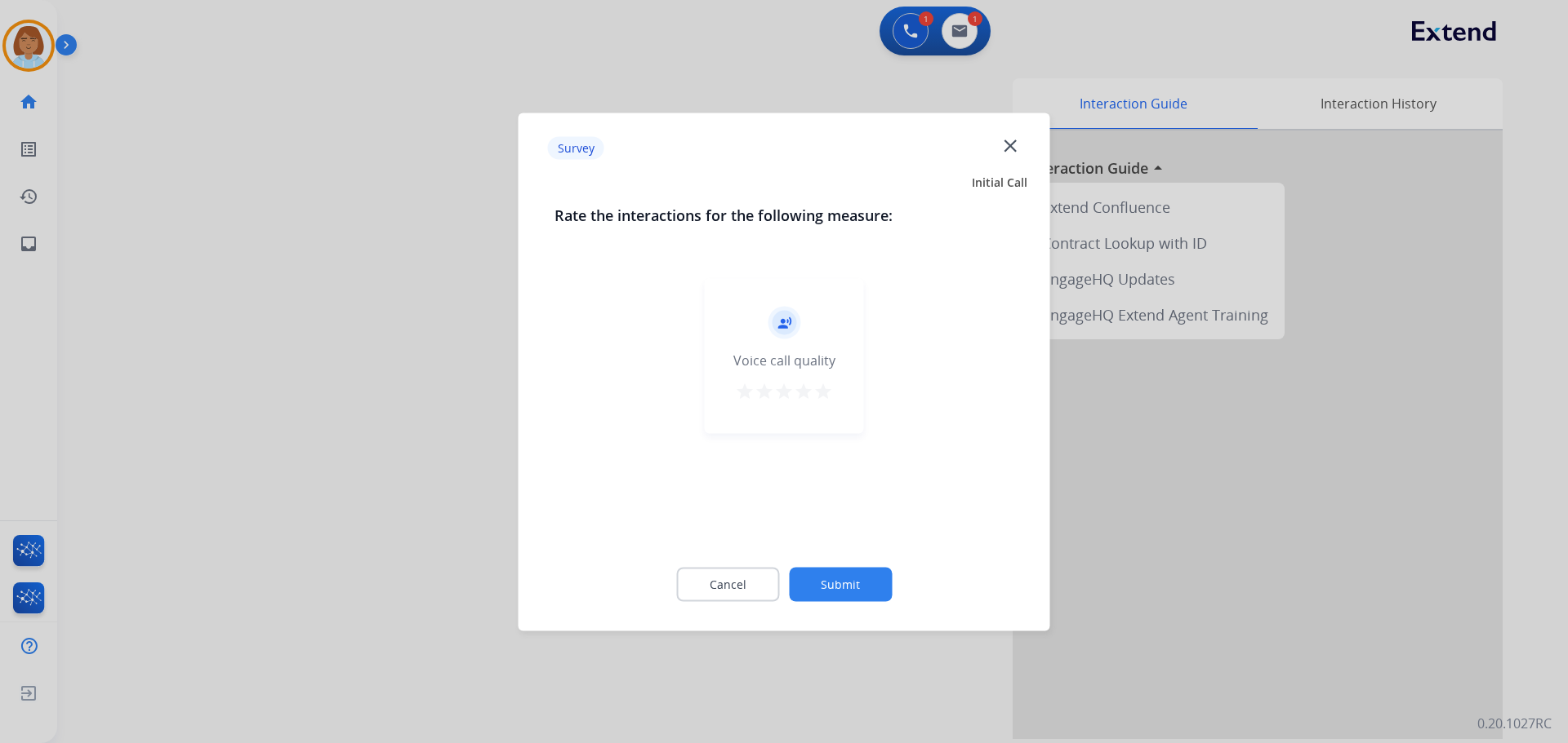
click at [851, 571] on button "Submit" at bounding box center [840, 584] width 103 height 34
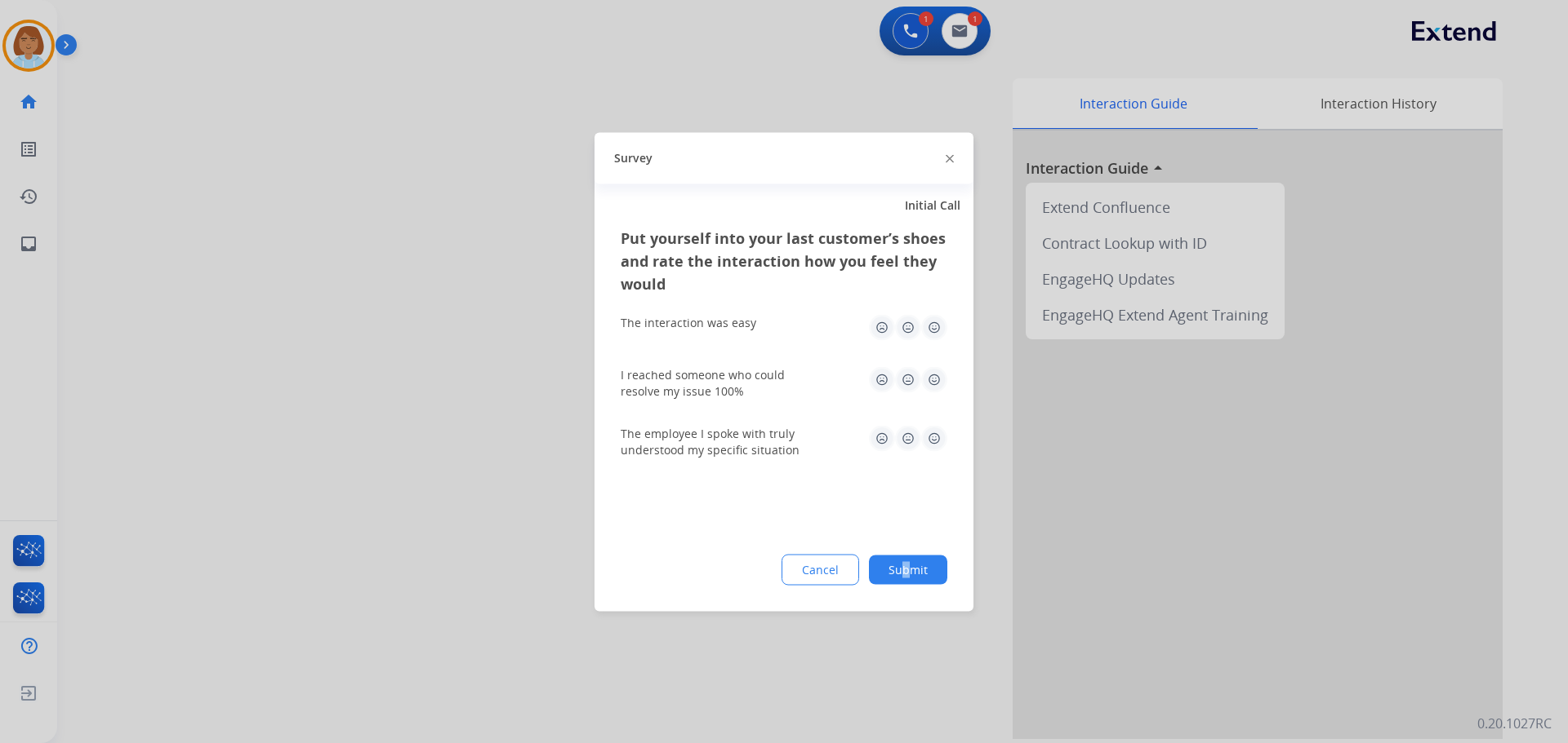
click at [905, 547] on div "Put yourself into your last customer’s shoes and rate the interaction how you f…" at bounding box center [783, 419] width 379 height 385
drag, startPoint x: 917, startPoint y: 561, endPoint x: 916, endPoint y: 549, distance: 12.0
click at [912, 558] on button "Submit" at bounding box center [908, 570] width 78 height 29
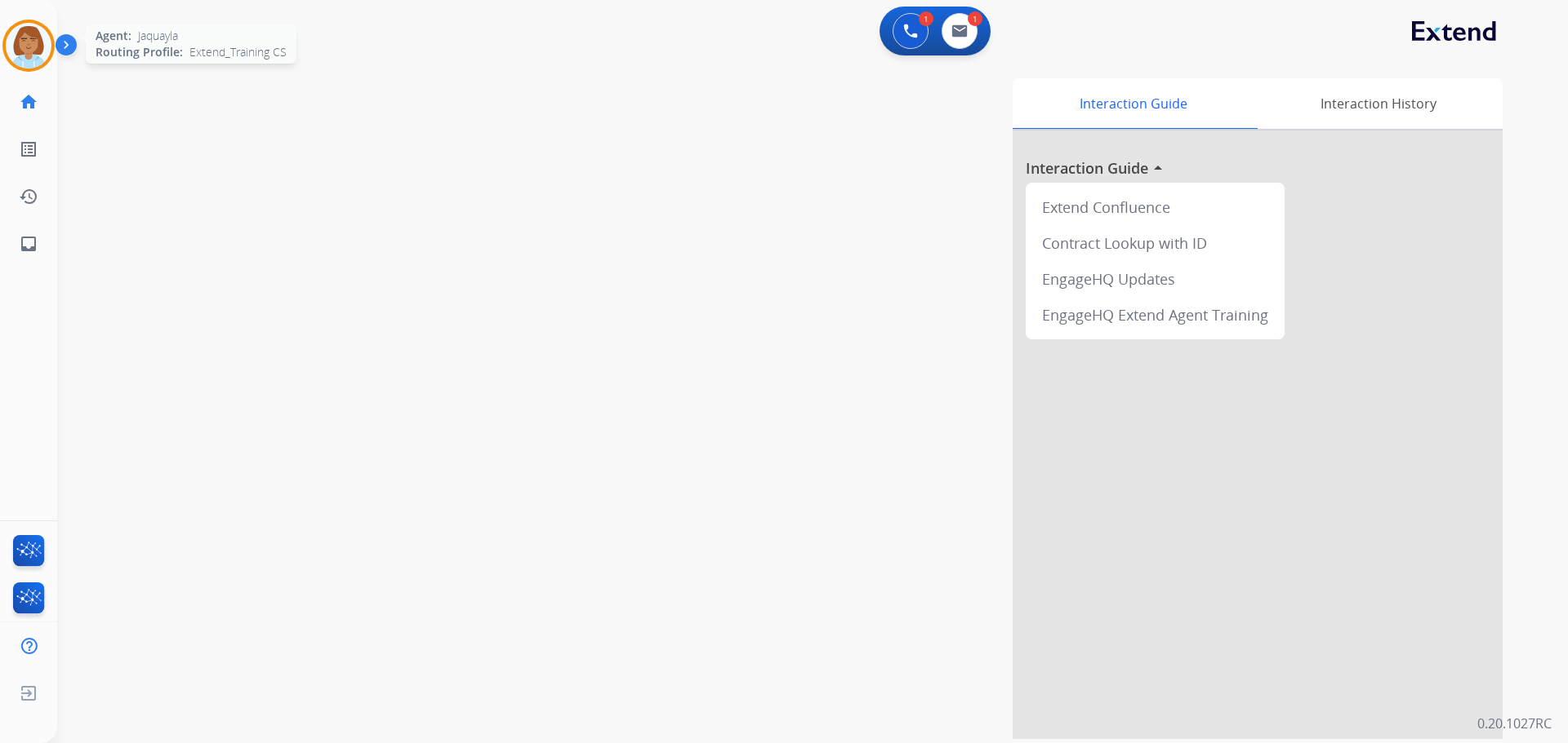
click at [17, 35] on img at bounding box center [29, 46] width 46 height 46
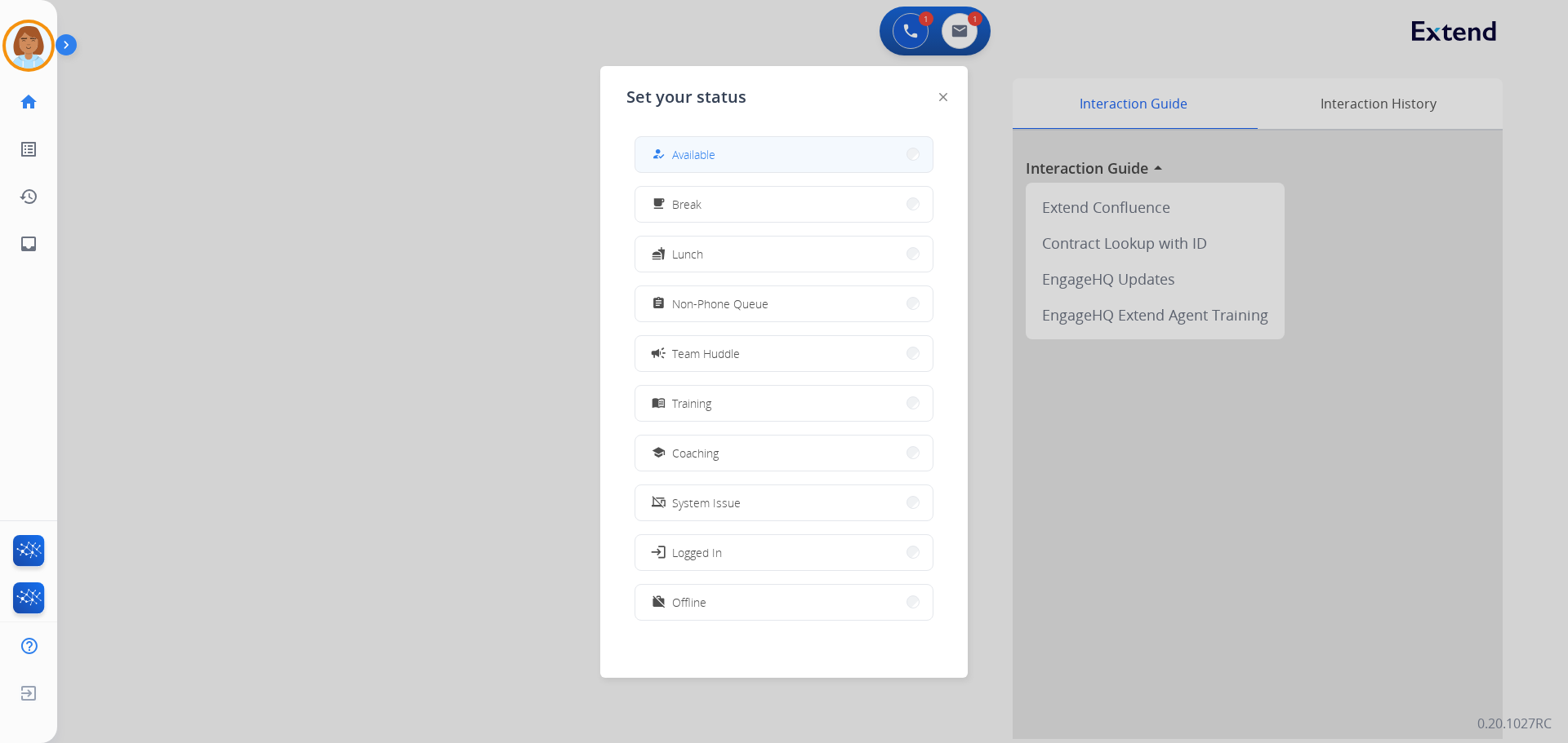
click at [756, 146] on button "how_to_reg Available" at bounding box center [784, 155] width 297 height 35
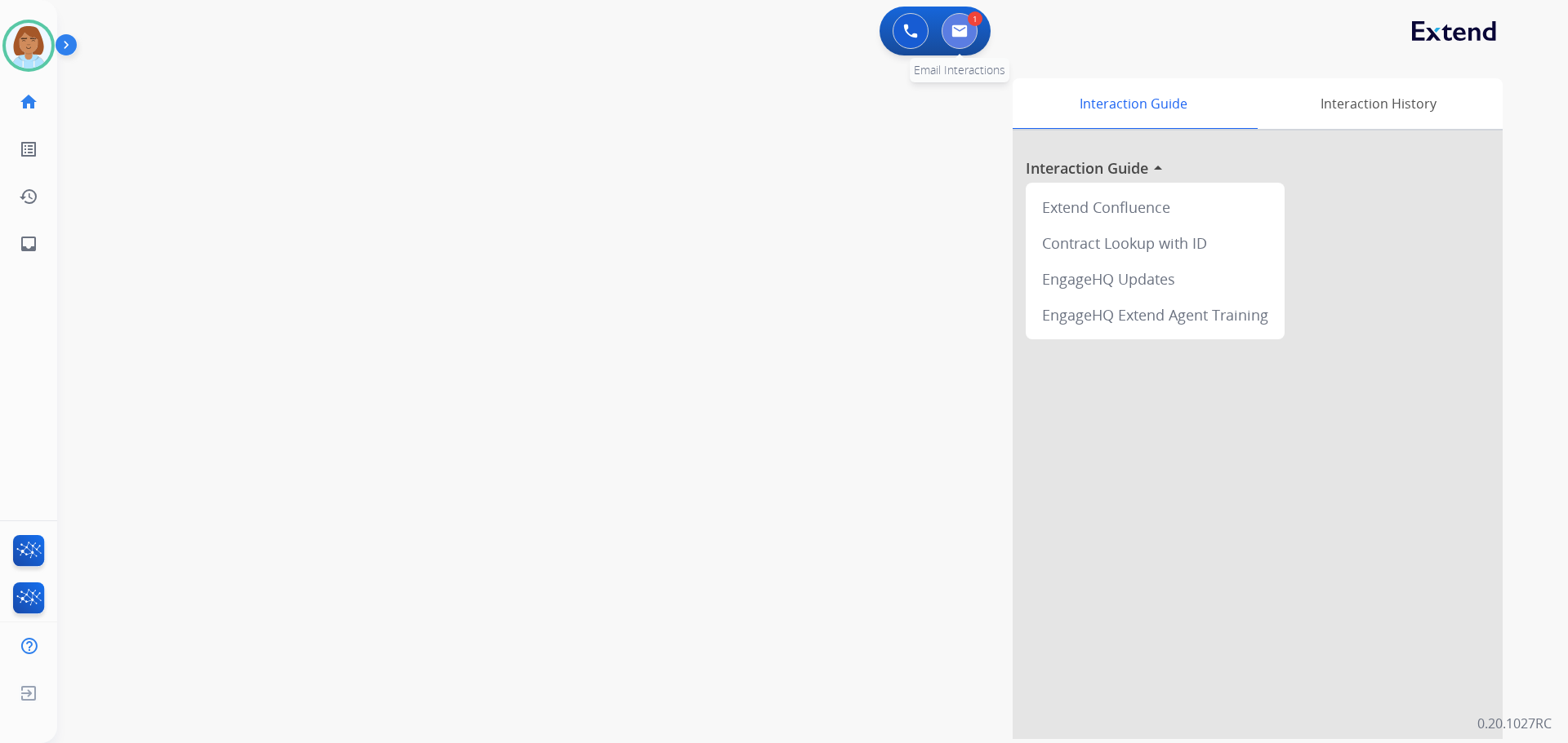
click at [960, 34] on img at bounding box center [959, 31] width 17 height 13
select select "**********"
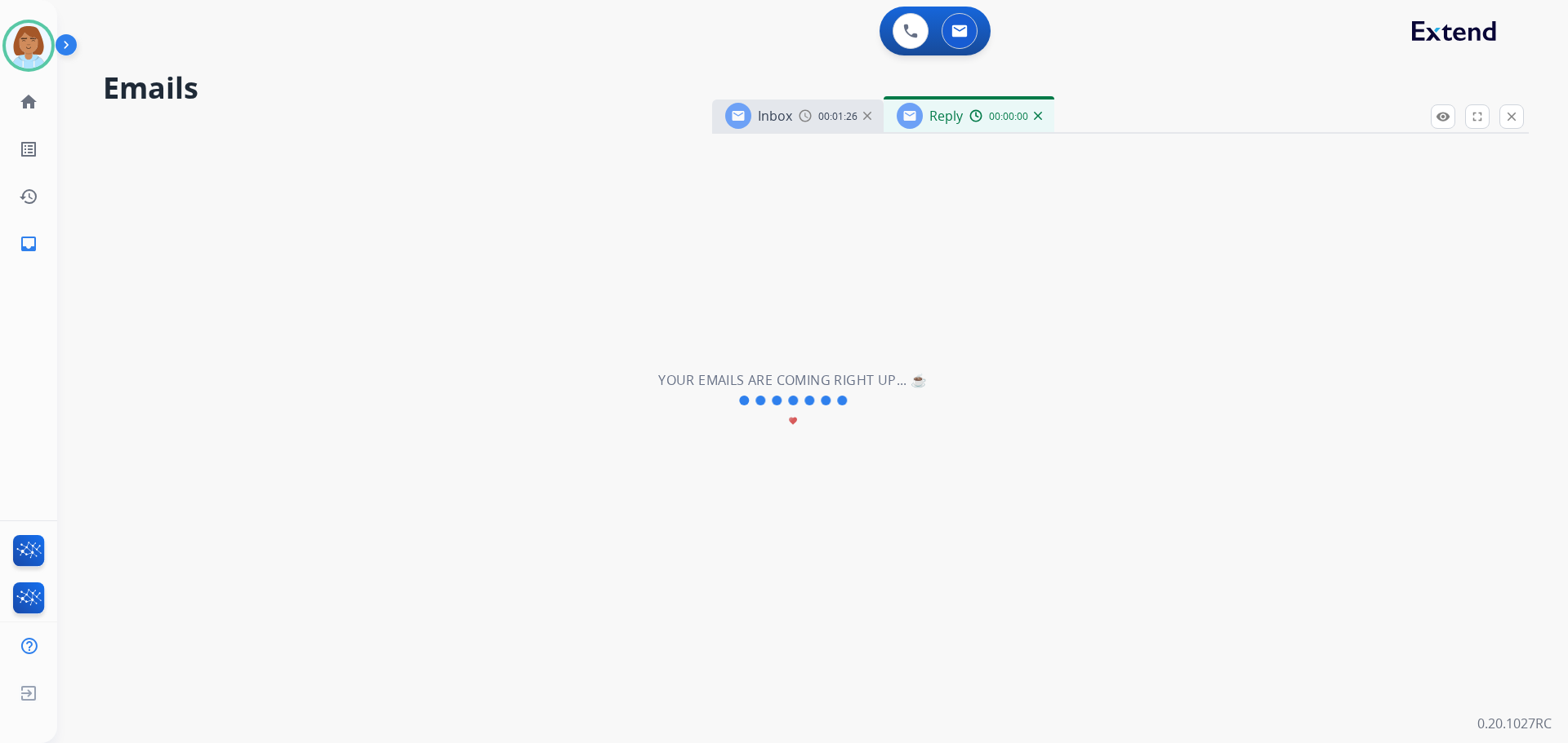
select select "**********"
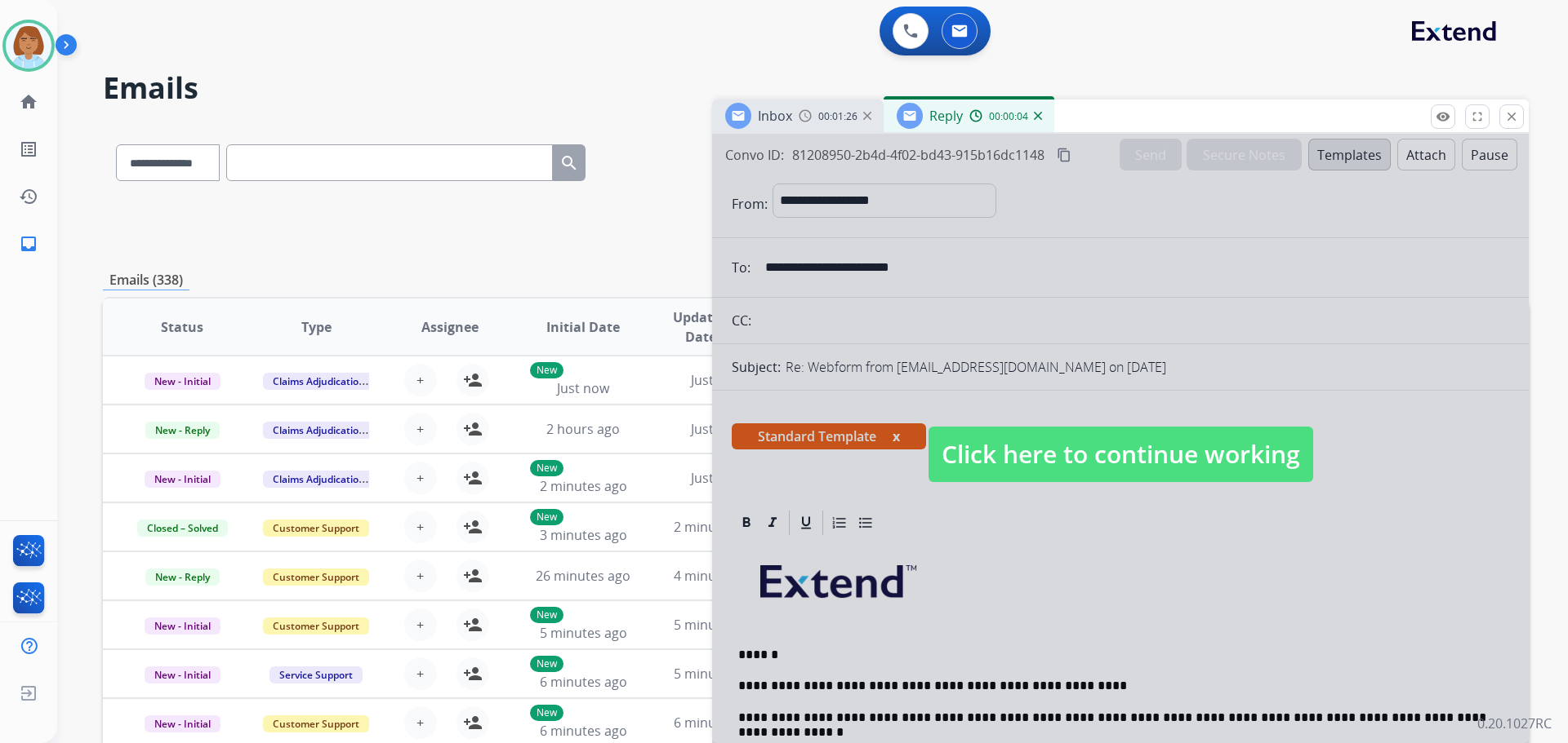
click at [1043, 475] on span "Click here to continue working" at bounding box center [1121, 454] width 385 height 55
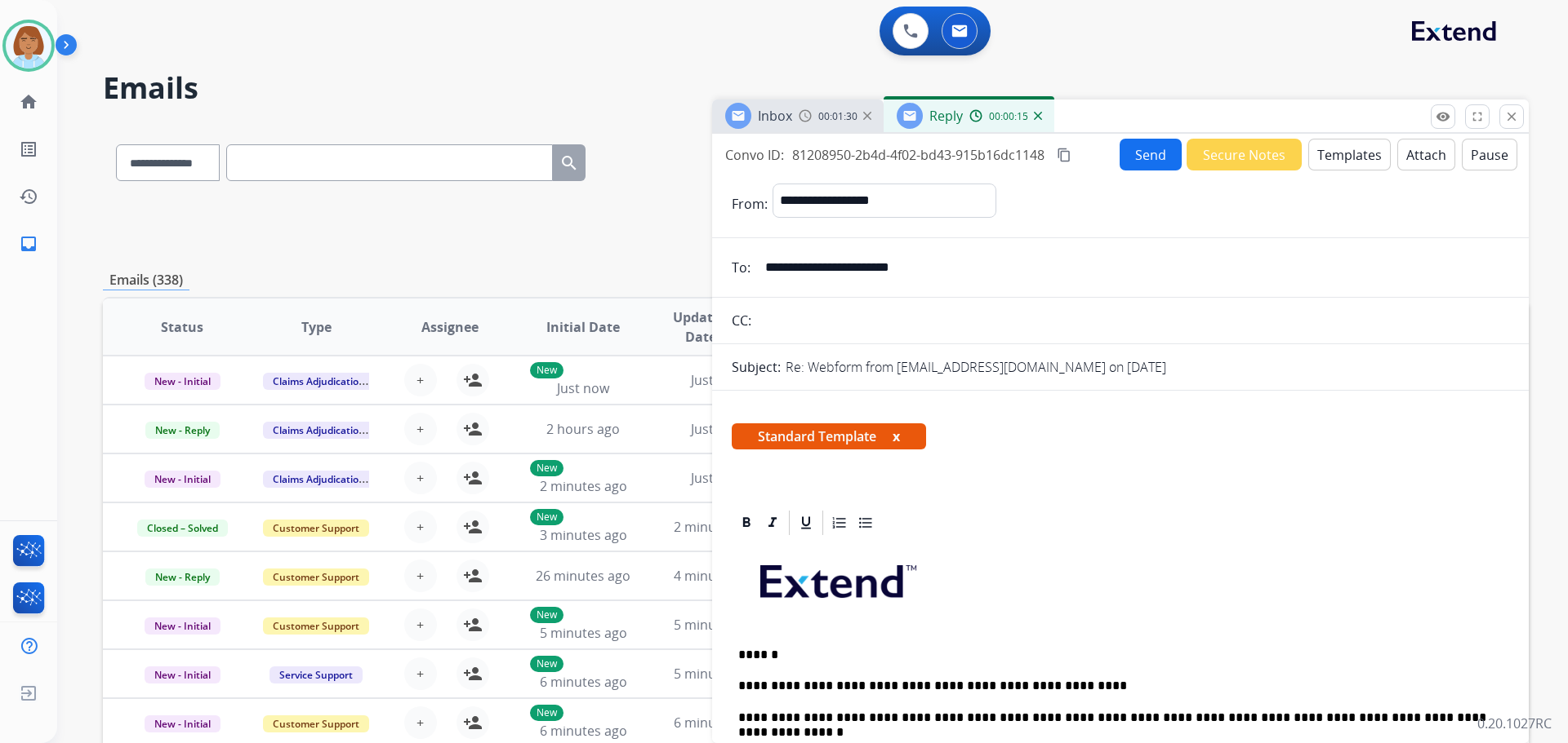
click at [1159, 145] on button "Send" at bounding box center [1150, 154] width 62 height 32
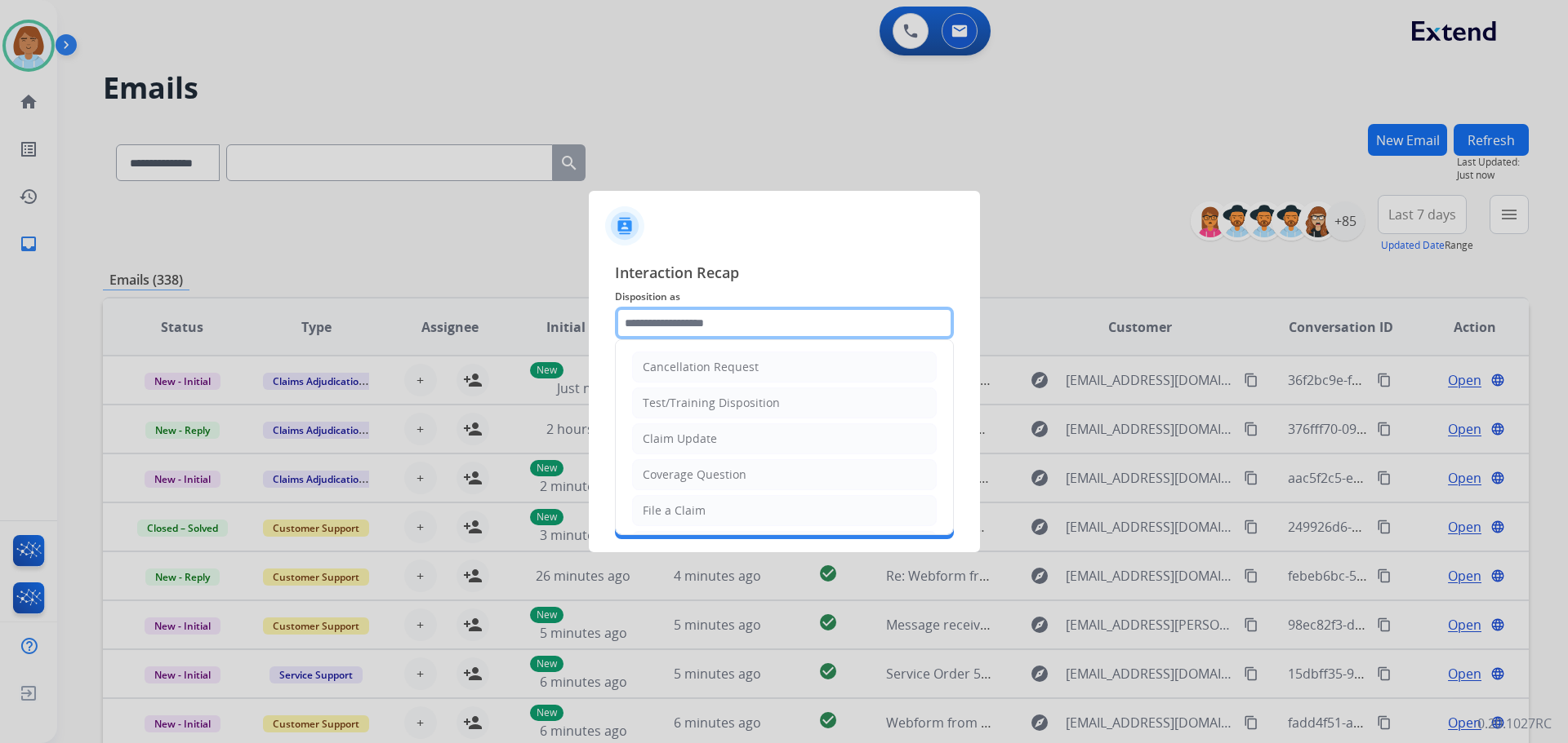
click at [766, 315] on input "text" at bounding box center [784, 323] width 339 height 32
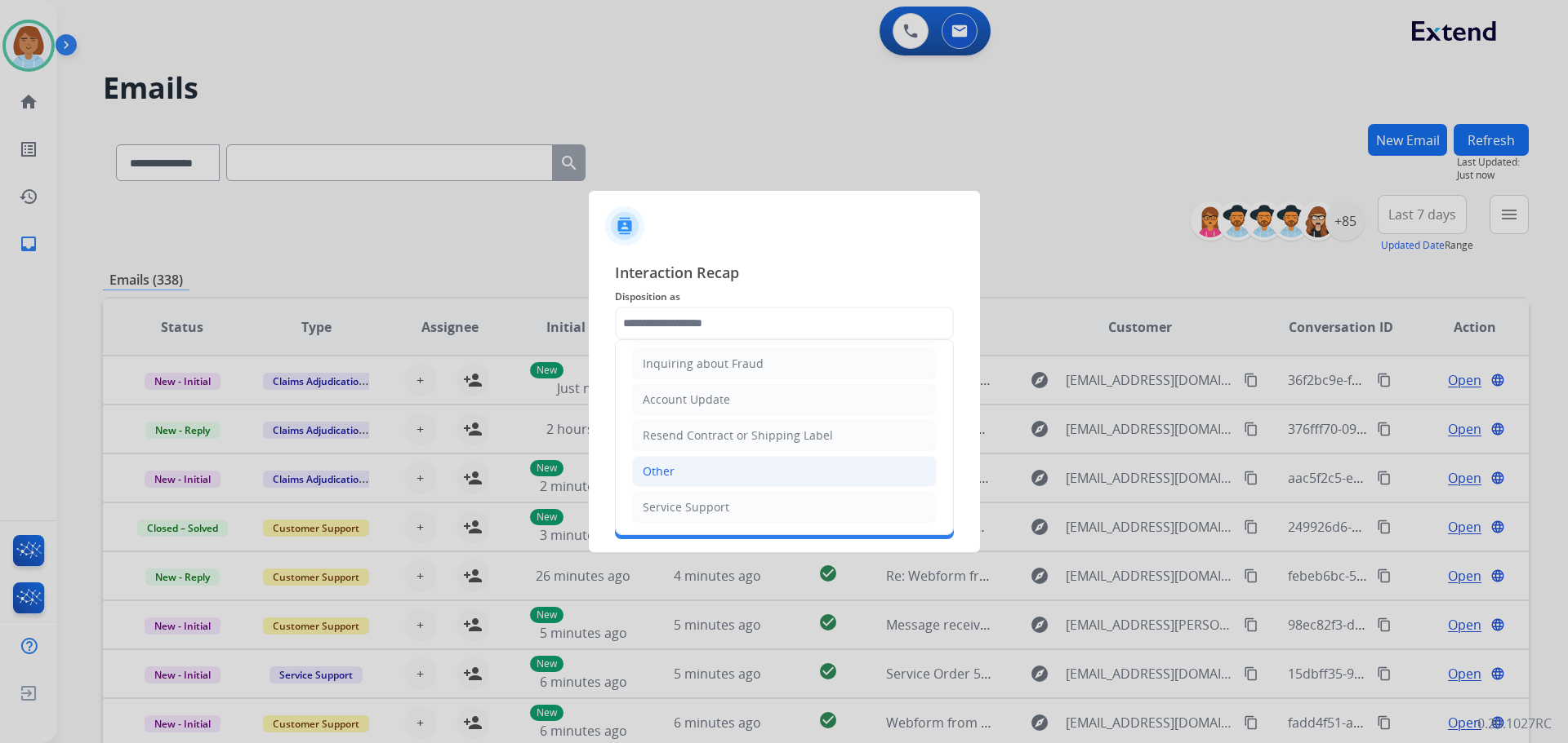
click at [742, 480] on li "Other" at bounding box center [784, 472] width 304 height 31
type input "*****"
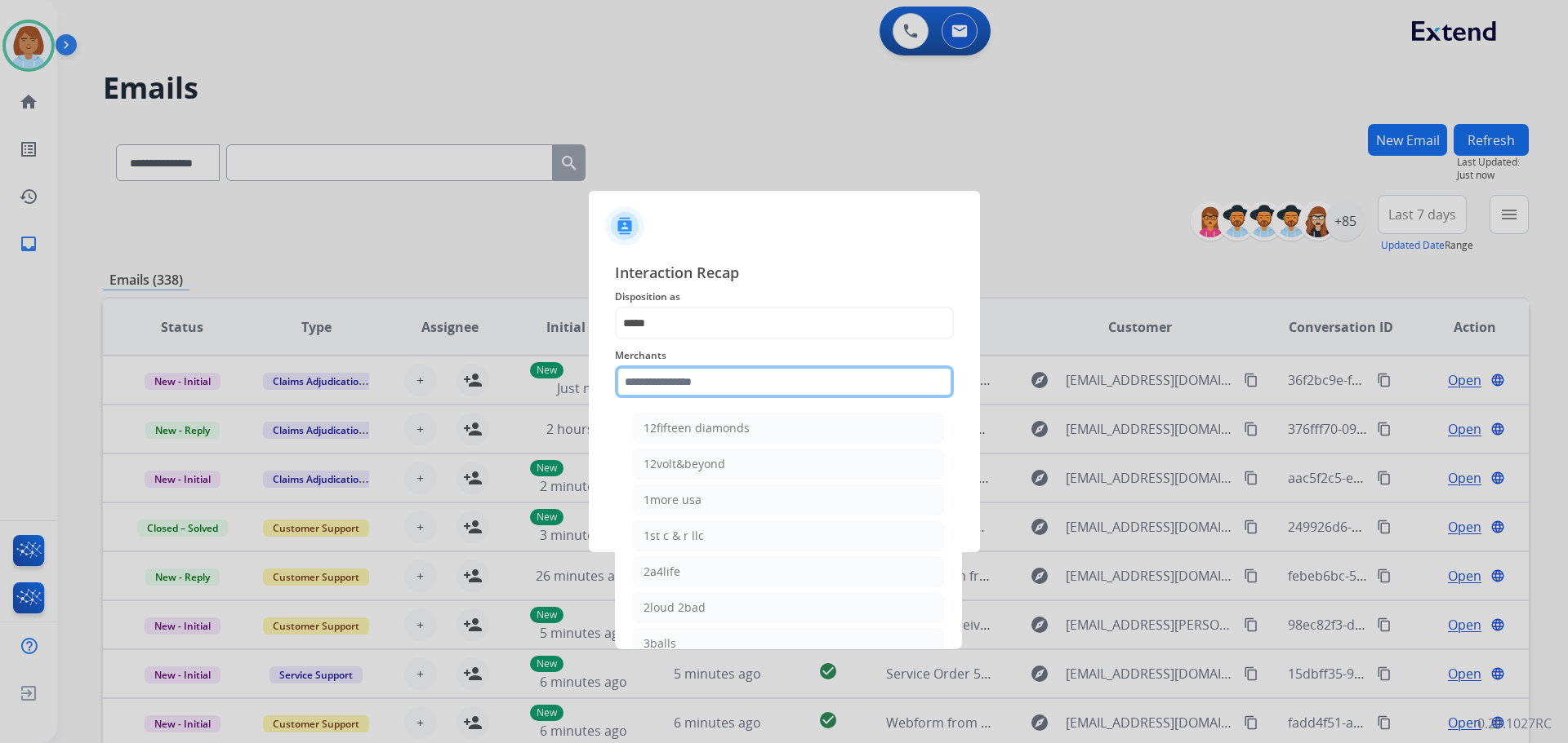
click at [671, 376] on input "text" at bounding box center [784, 382] width 339 height 32
click at [729, 639] on li "Realtruck" at bounding box center [788, 644] width 311 height 31
type input "*********"
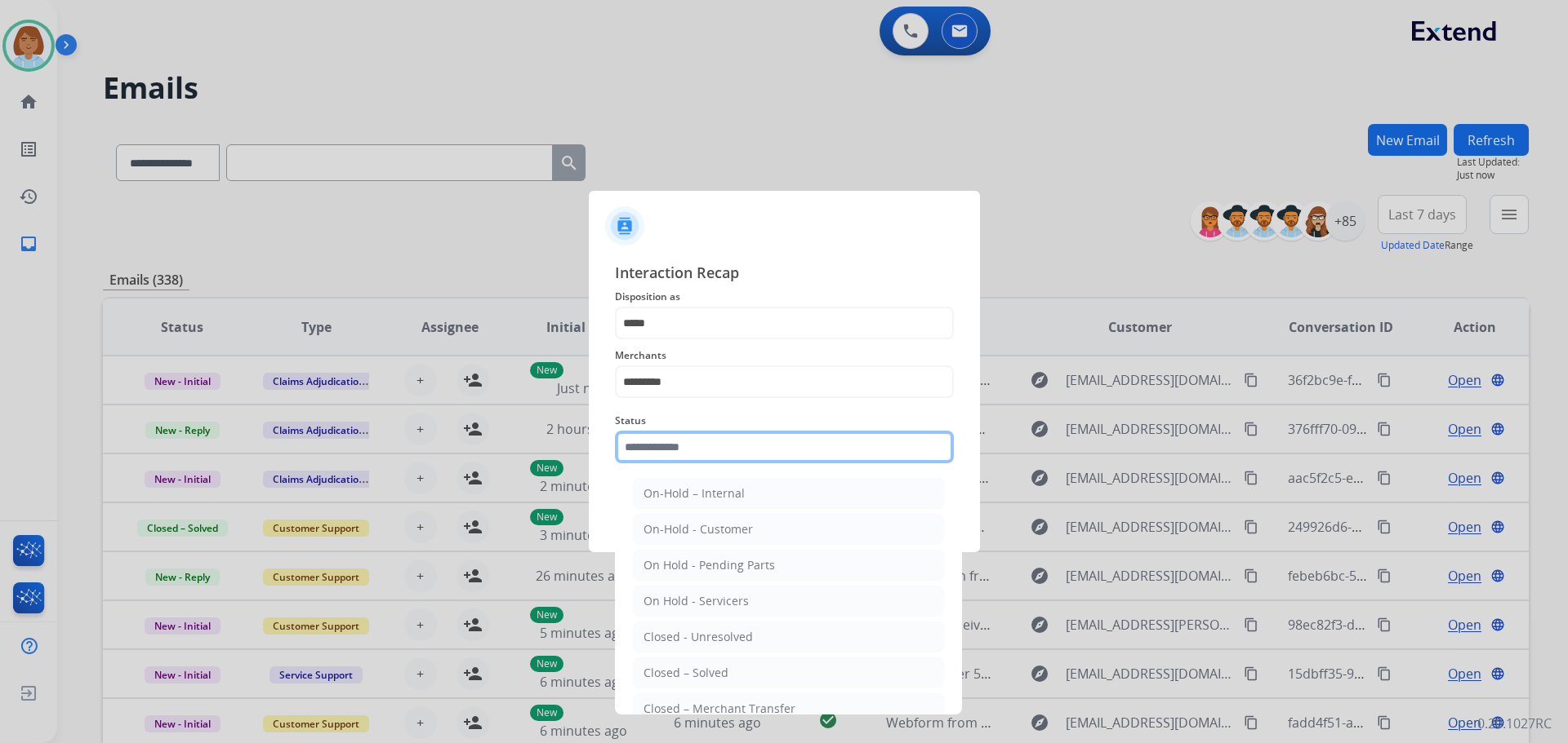
click at [744, 436] on input "text" at bounding box center [784, 446] width 339 height 32
click at [694, 679] on div "Closed – Solved" at bounding box center [686, 673] width 85 height 17
type input "**********"
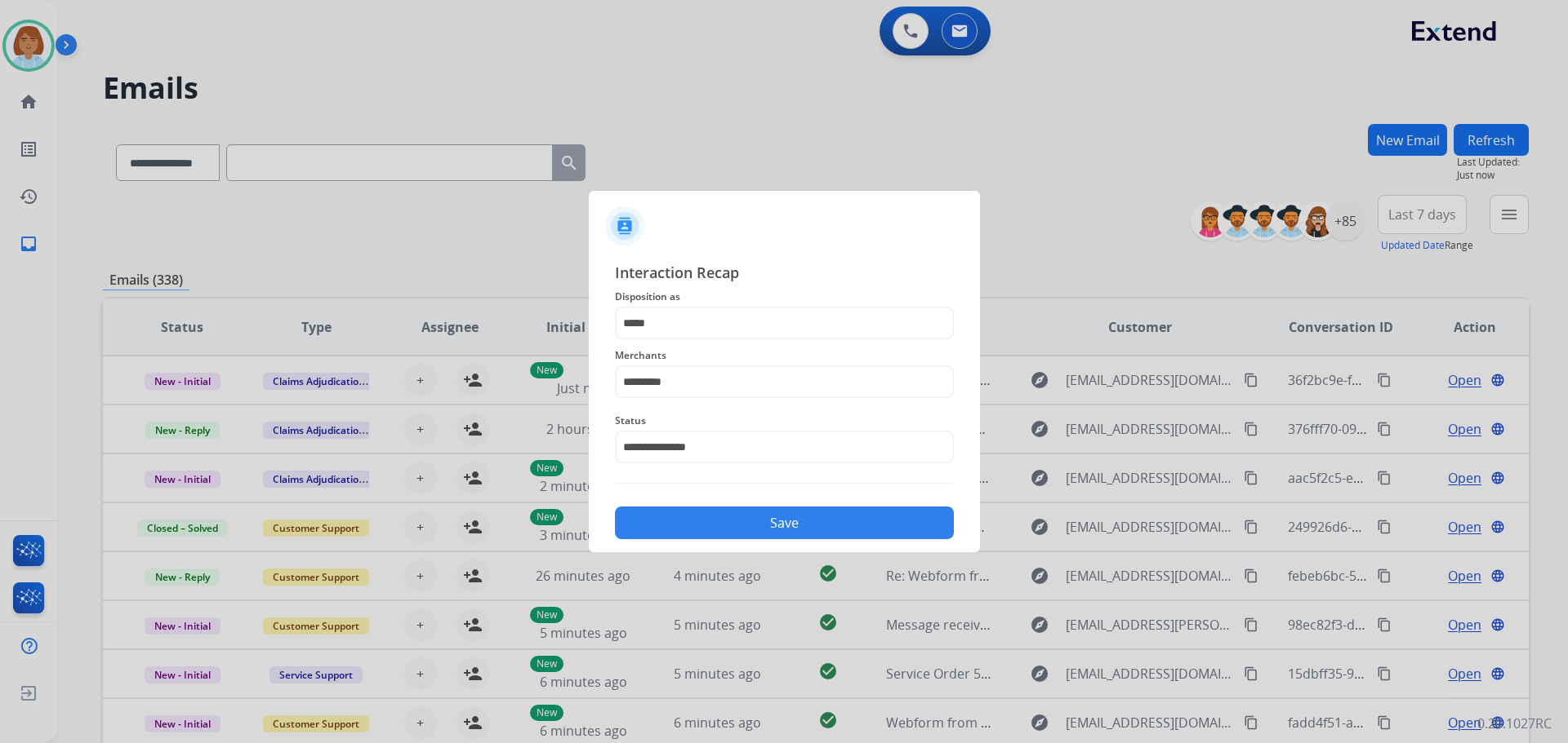
click at [778, 528] on button "Save" at bounding box center [784, 523] width 339 height 32
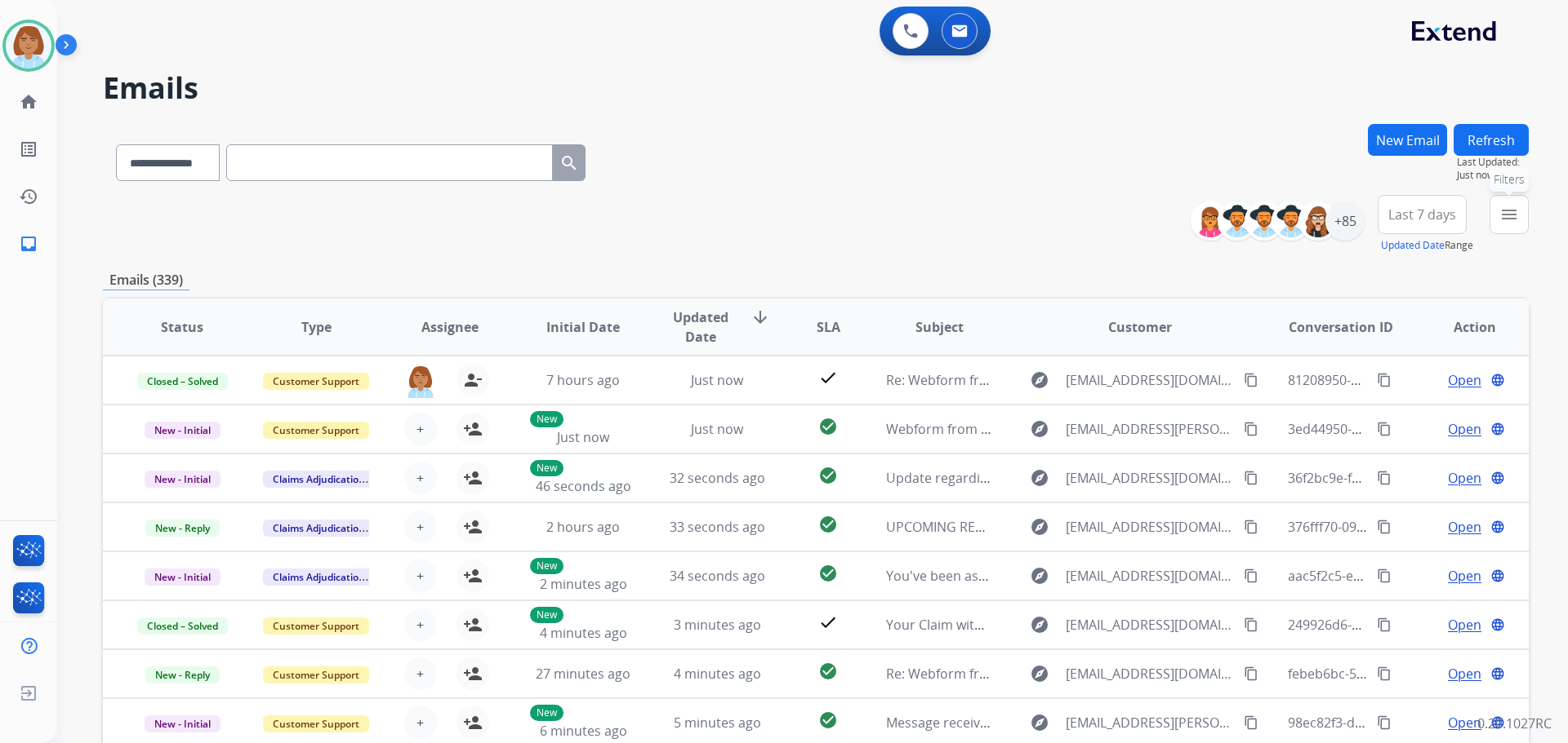
click at [1497, 229] on button "menu Filters" at bounding box center [1509, 215] width 39 height 39
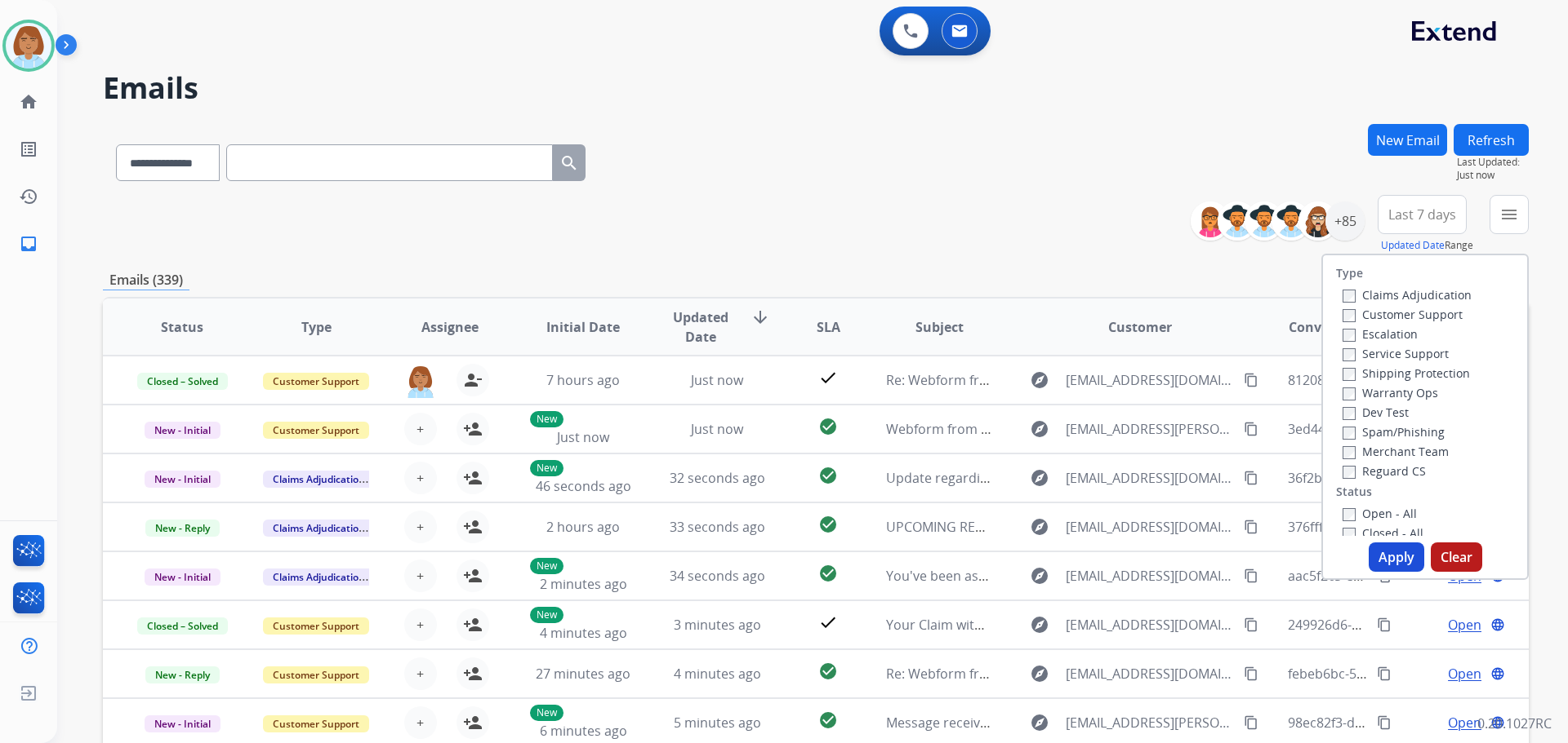
click at [1403, 320] on label "Customer Support" at bounding box center [1402, 314] width 120 height 16
click at [1405, 374] on label "Shipping Protection" at bounding box center [1406, 373] width 127 height 16
click at [1349, 472] on label "Reguard CS" at bounding box center [1384, 471] width 83 height 16
click at [1348, 520] on label "Open - All" at bounding box center [1379, 513] width 75 height 16
click at [1373, 550] on button "Apply" at bounding box center [1396, 558] width 55 height 29
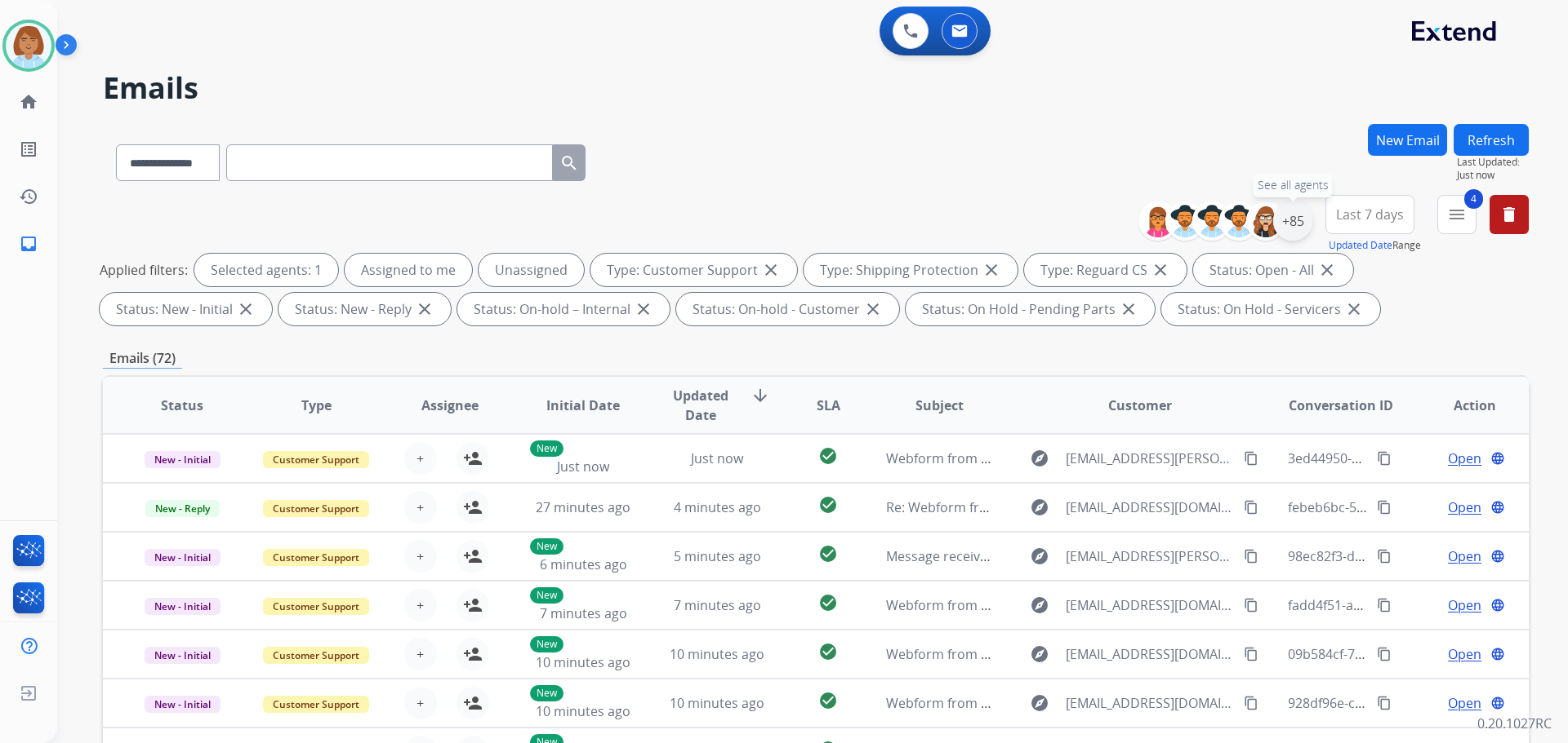
drag, startPoint x: 1299, startPoint y: 224, endPoint x: 1295, endPoint y: 238, distance: 14.6
click at [1299, 224] on div "+85" at bounding box center [1292, 221] width 39 height 39
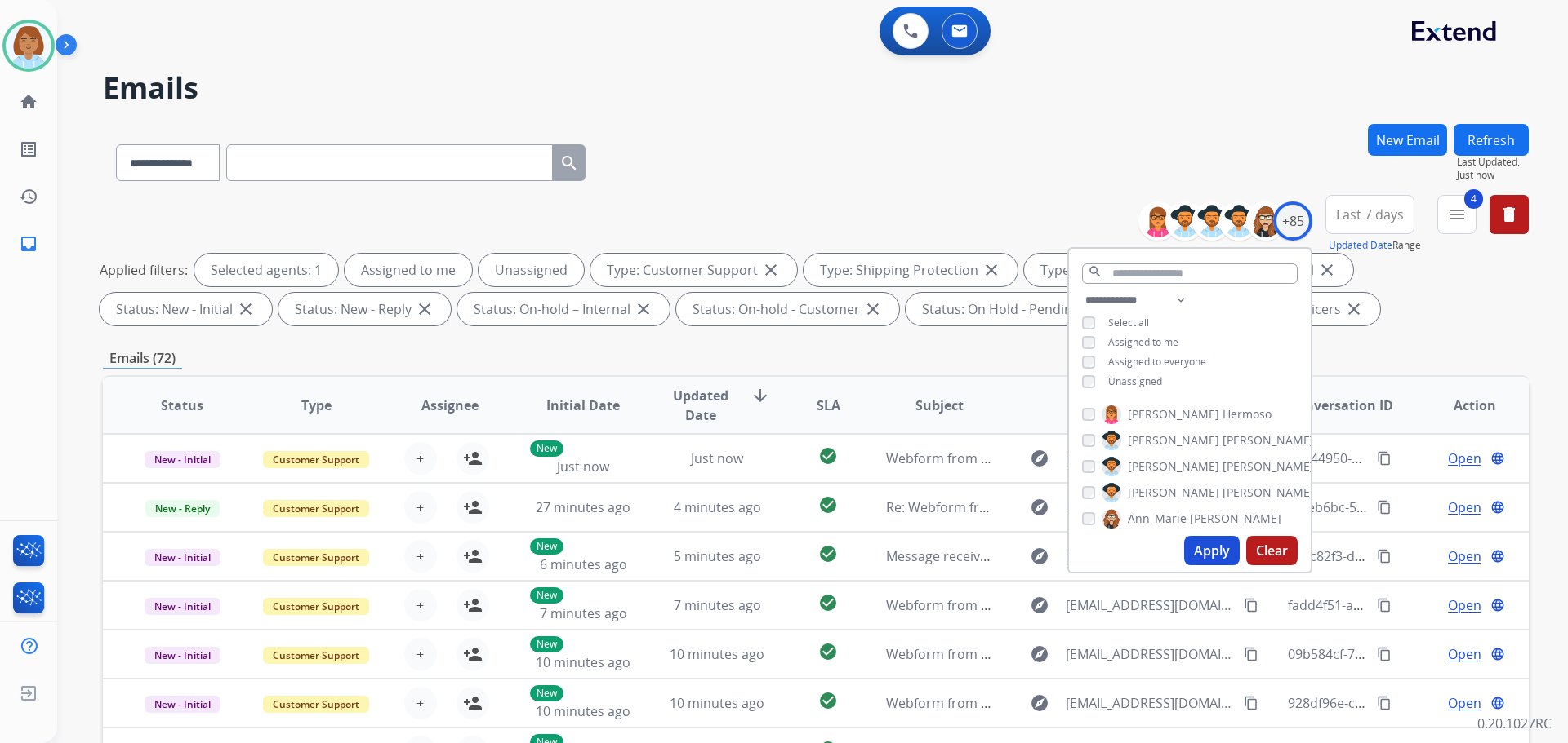
click at [1163, 374] on div "**********" at bounding box center [1190, 342] width 242 height 104
click at [1151, 376] on span "Unassigned" at bounding box center [1134, 381] width 53 height 14
click at [1207, 538] on button "Apply" at bounding box center [1212, 551] width 55 height 29
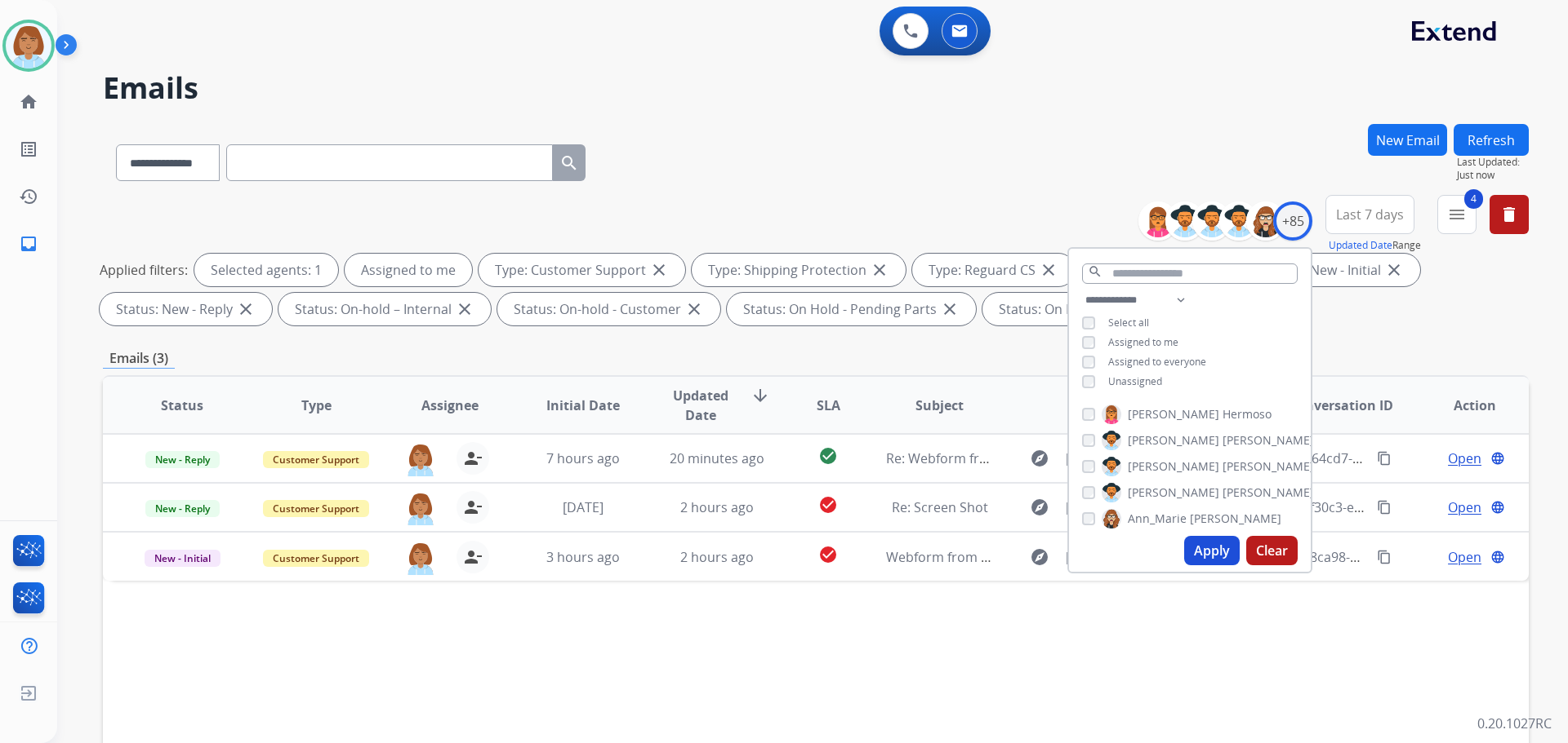
click at [1505, 333] on div "**********" at bounding box center [816, 566] width 1426 height 883
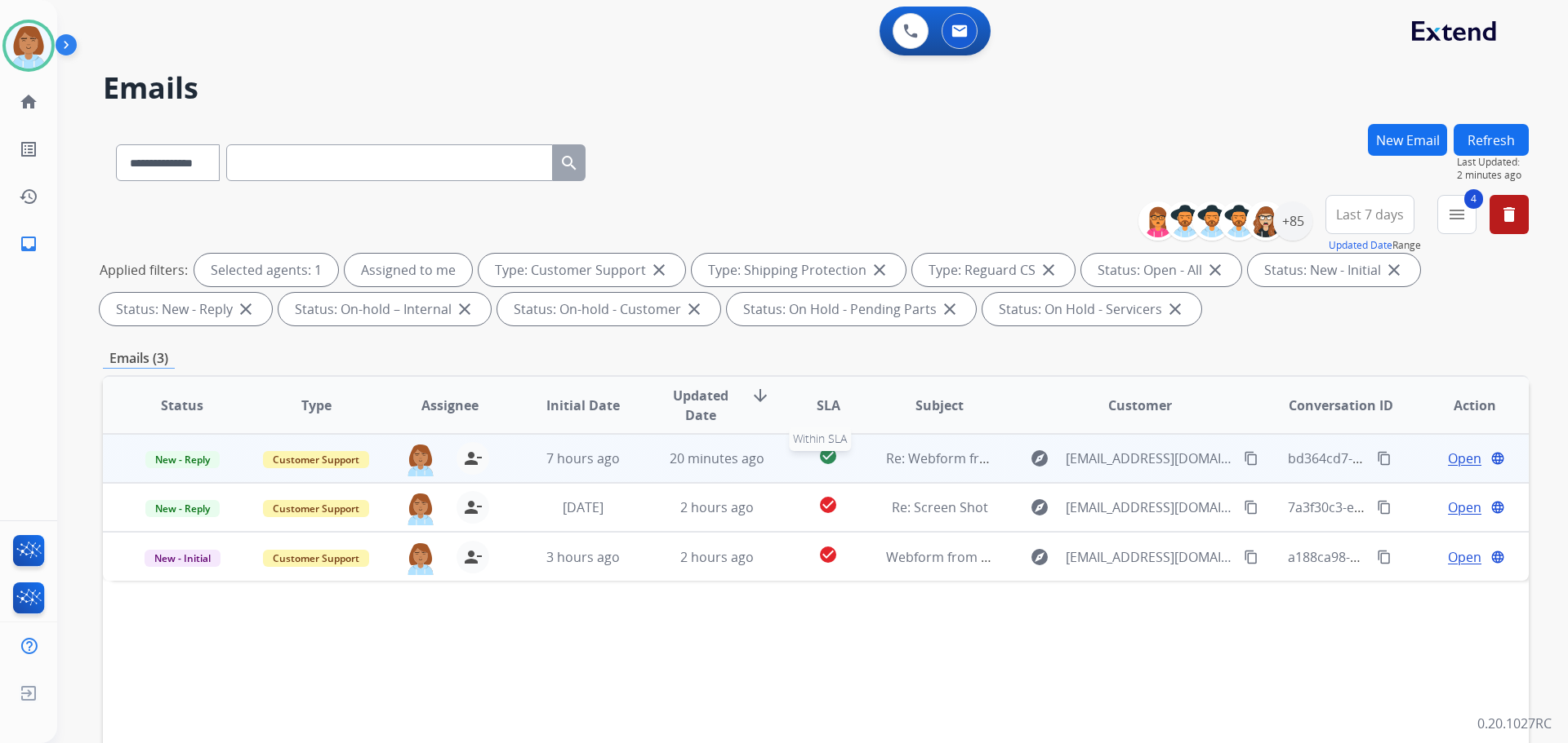
click at [801, 460] on div "check_circle" at bounding box center [827, 458] width 62 height 25
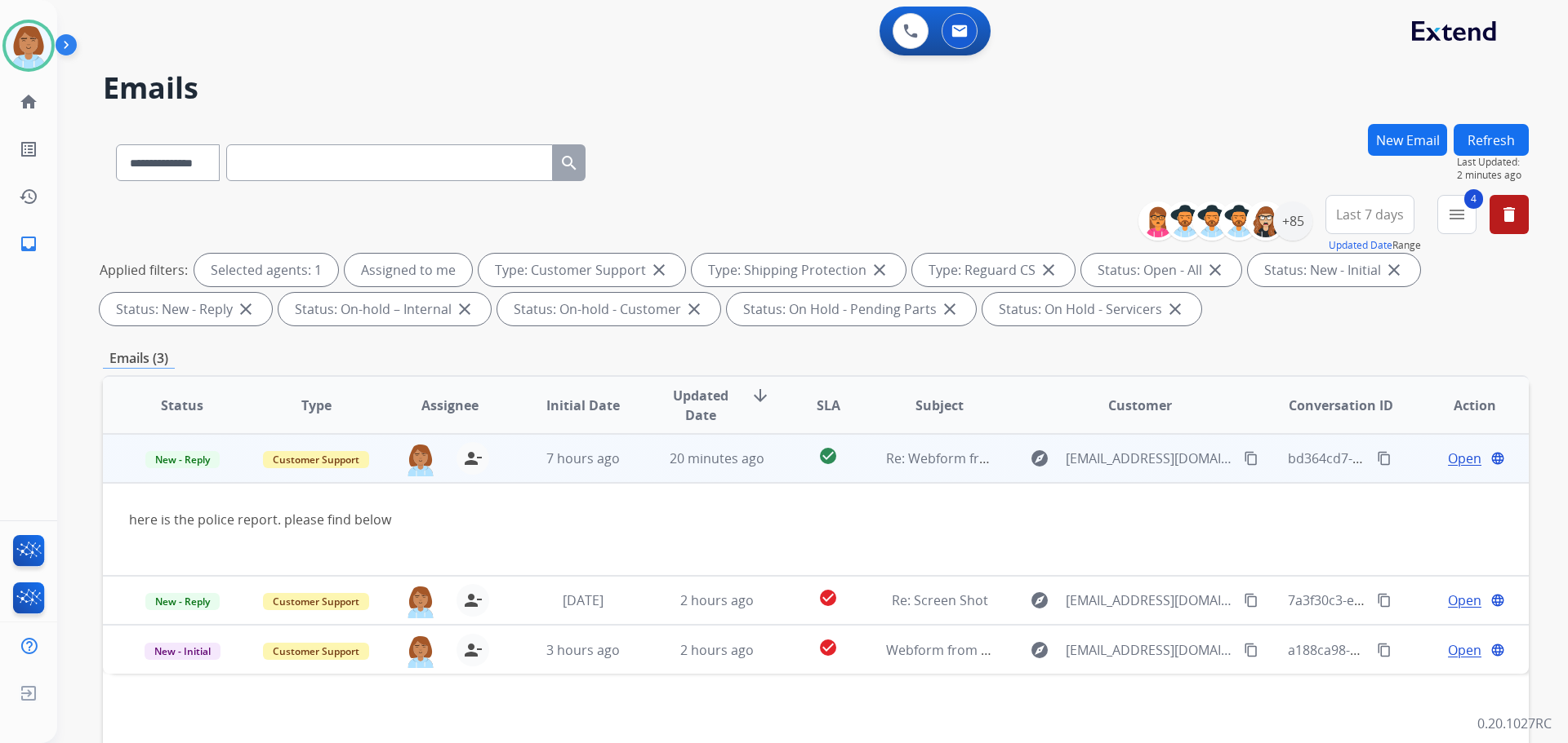
click at [793, 471] on td "check_circle" at bounding box center [815, 458] width 89 height 49
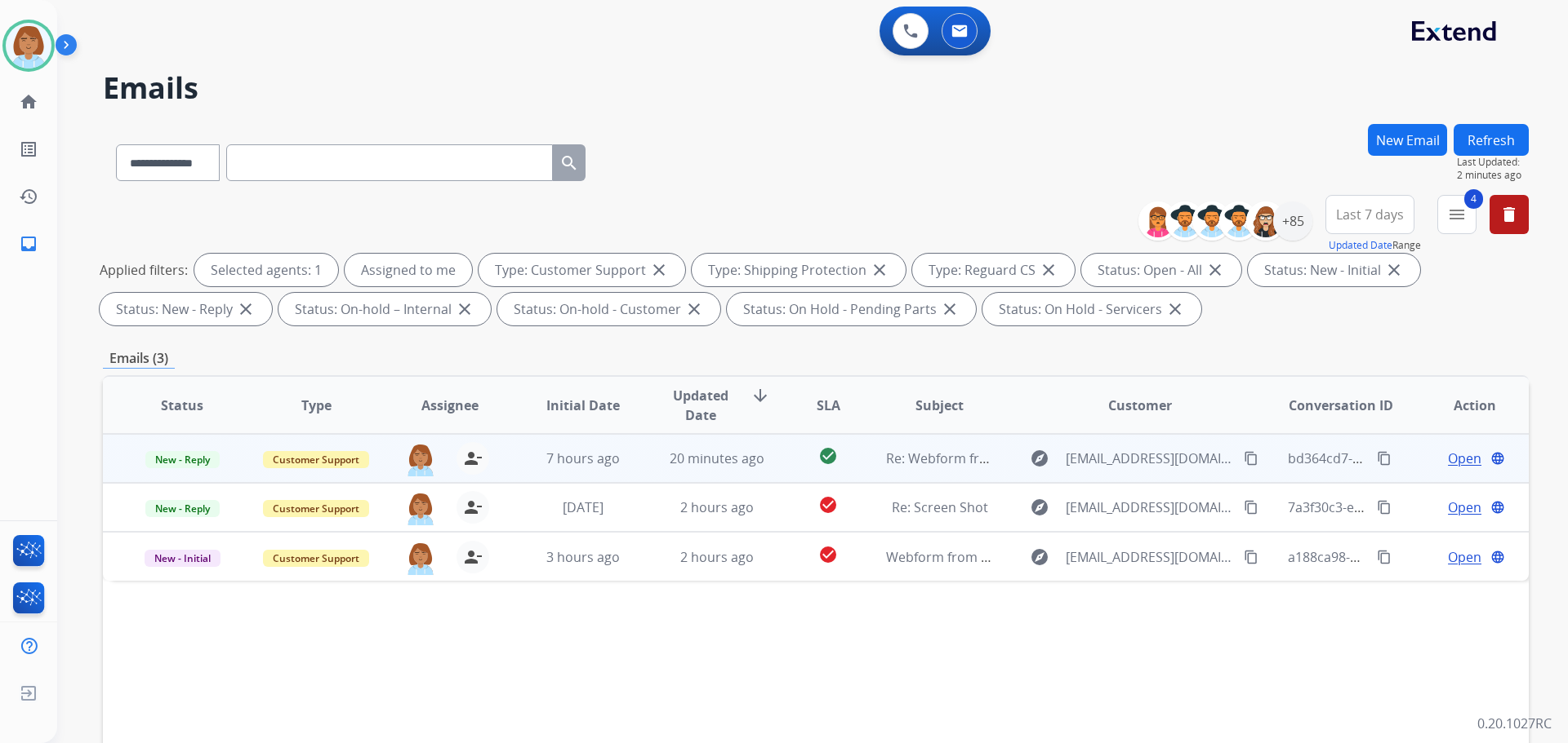
click at [1448, 459] on span "Open" at bounding box center [1465, 458] width 33 height 19
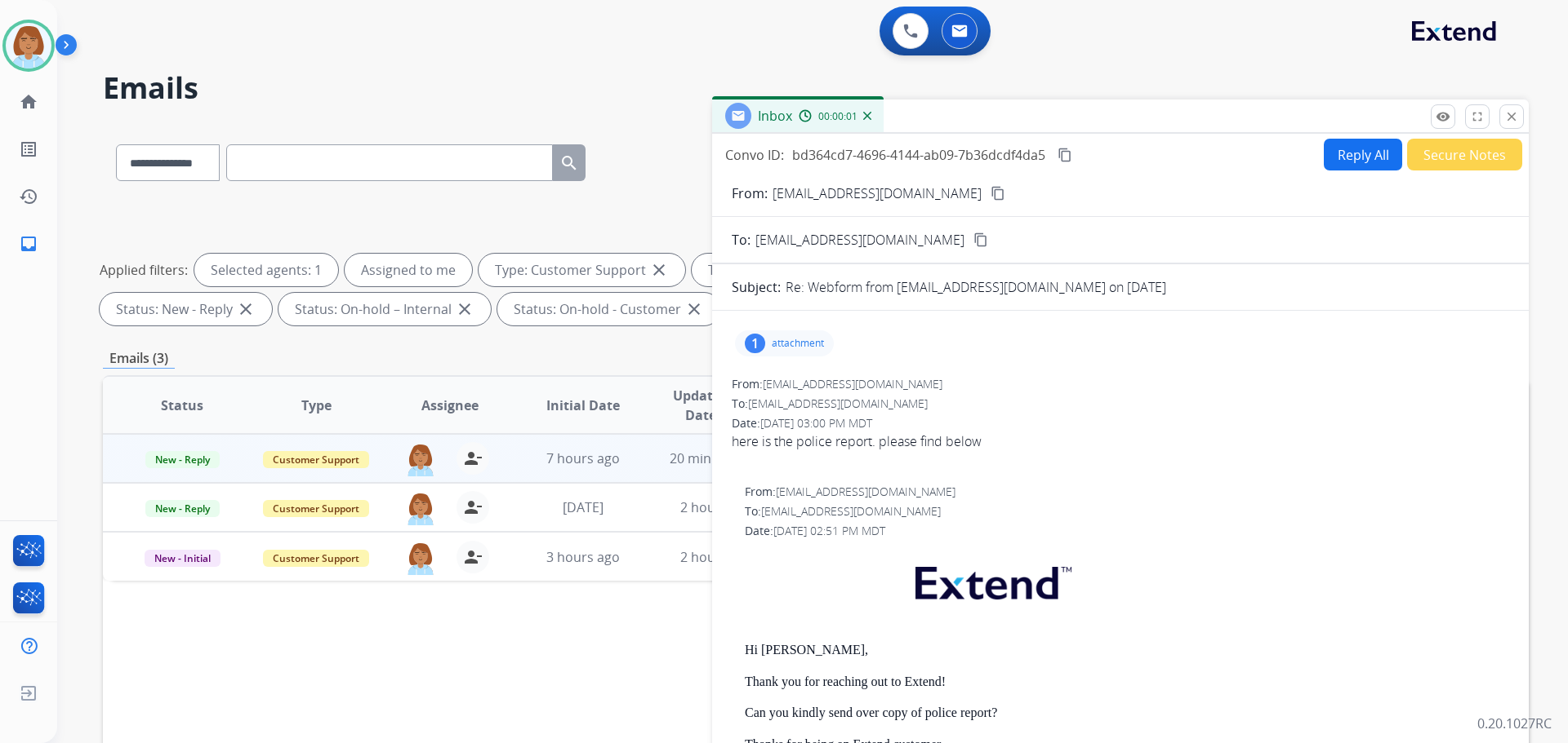
click at [814, 348] on p "attachment" at bounding box center [798, 344] width 53 height 13
click at [784, 381] on p "report-105450425-0 (1).pdf" at bounding box center [830, 384] width 164 height 19
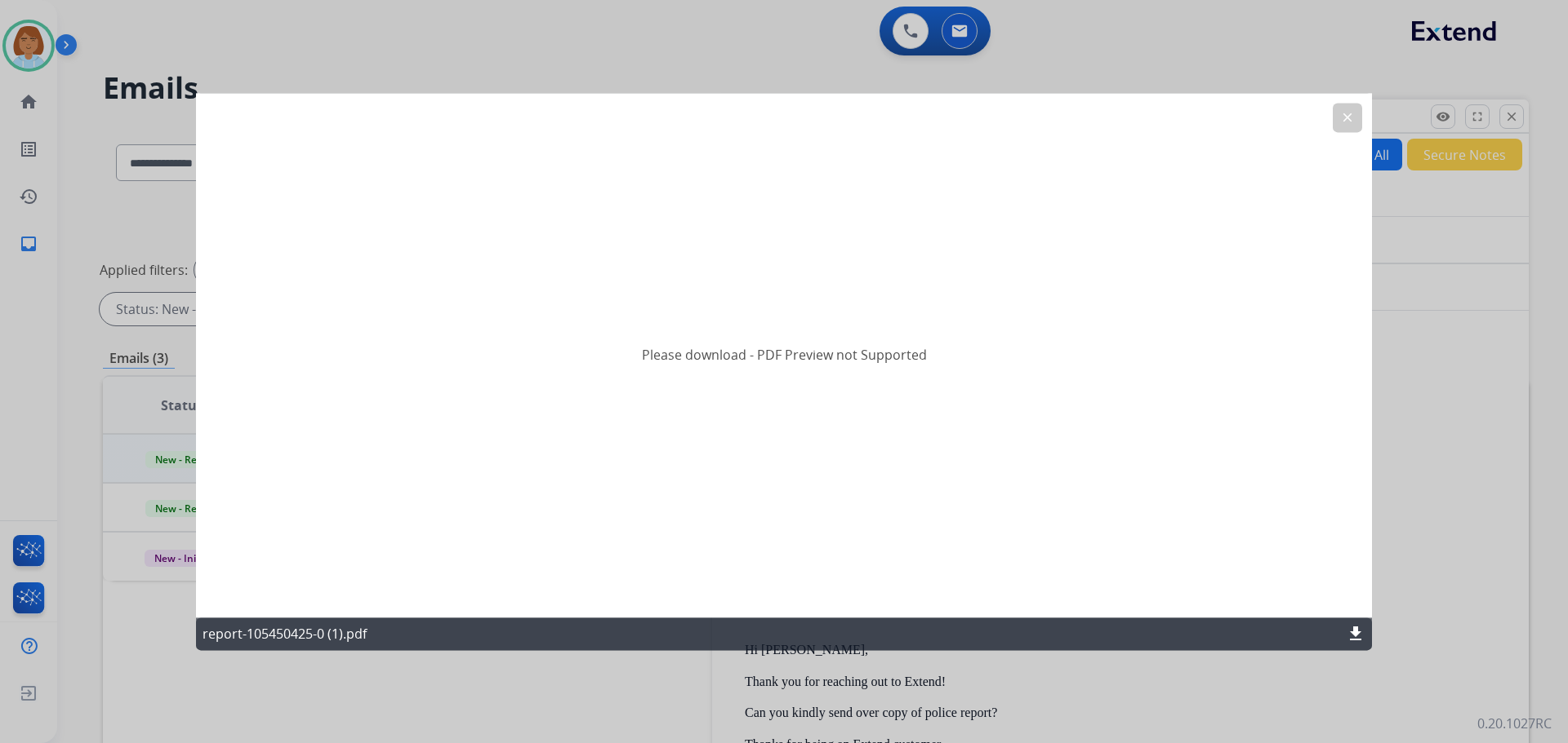
click at [779, 360] on h2 "Please download - PDF Preview not Supported" at bounding box center [784, 355] width 285 height 19
drag, startPoint x: 779, startPoint y: 360, endPoint x: 717, endPoint y: 372, distance: 63.2
click at [770, 365] on h2 "Please download - PDF Preview not Supported" at bounding box center [784, 355] width 285 height 19
click at [926, 326] on div "Please download - PDF Preview not Supported" at bounding box center [783, 355] width 1176 height 525
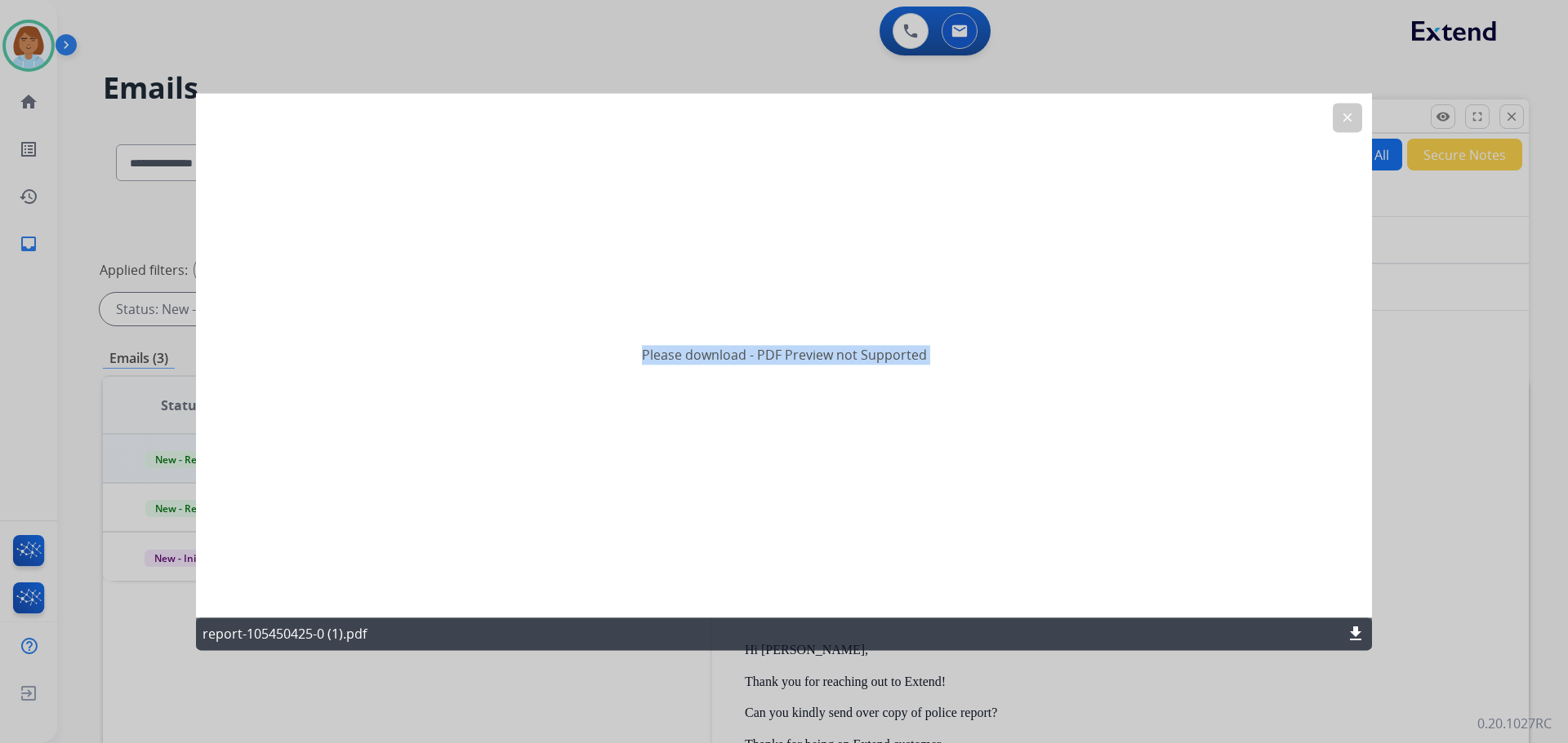
click at [1034, 305] on div "Please download - PDF Preview not Supported" at bounding box center [783, 355] width 1176 height 525
click at [1450, 323] on div at bounding box center [784, 372] width 1568 height 743
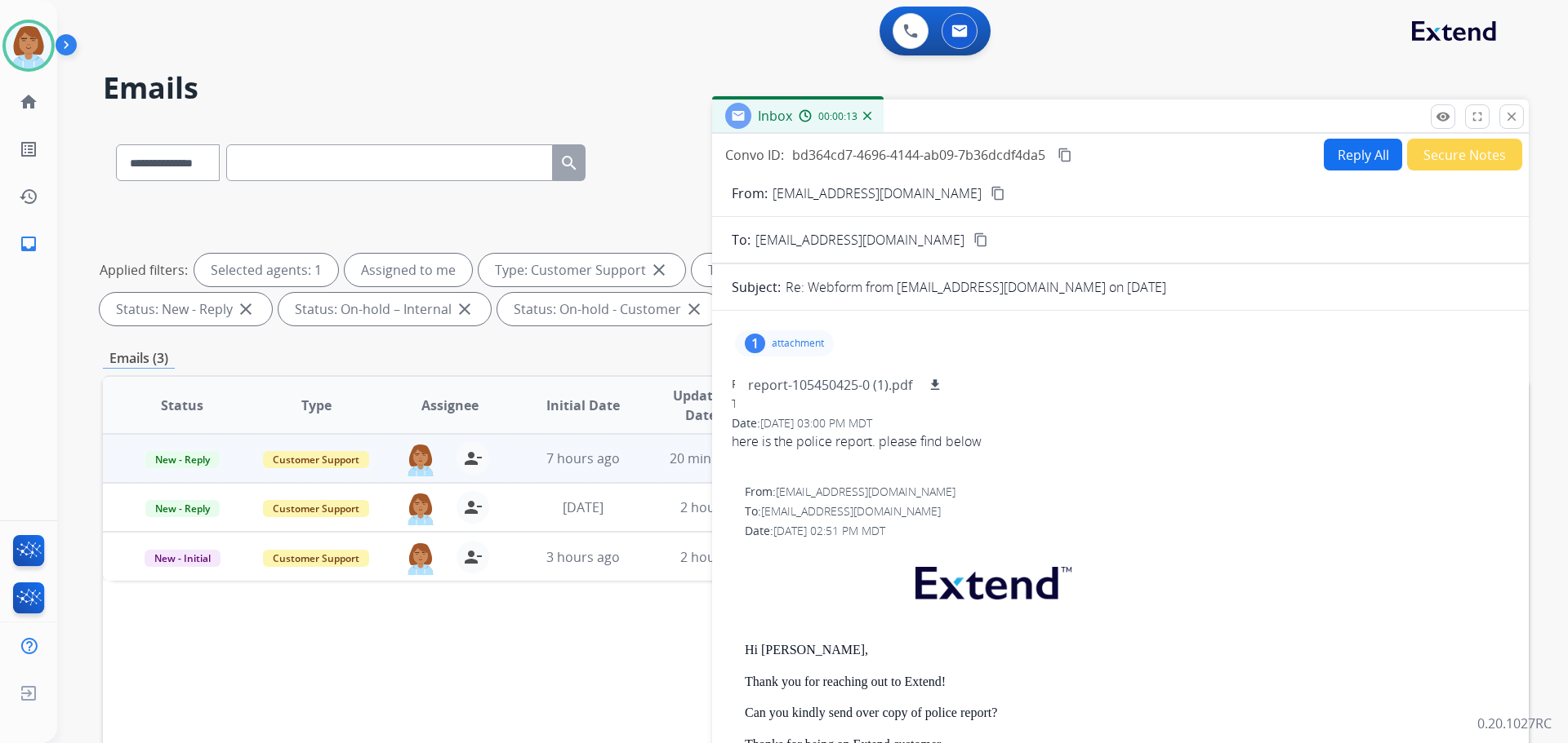
click at [1370, 165] on button "Reply All" at bounding box center [1362, 154] width 78 height 32
select select "**********"
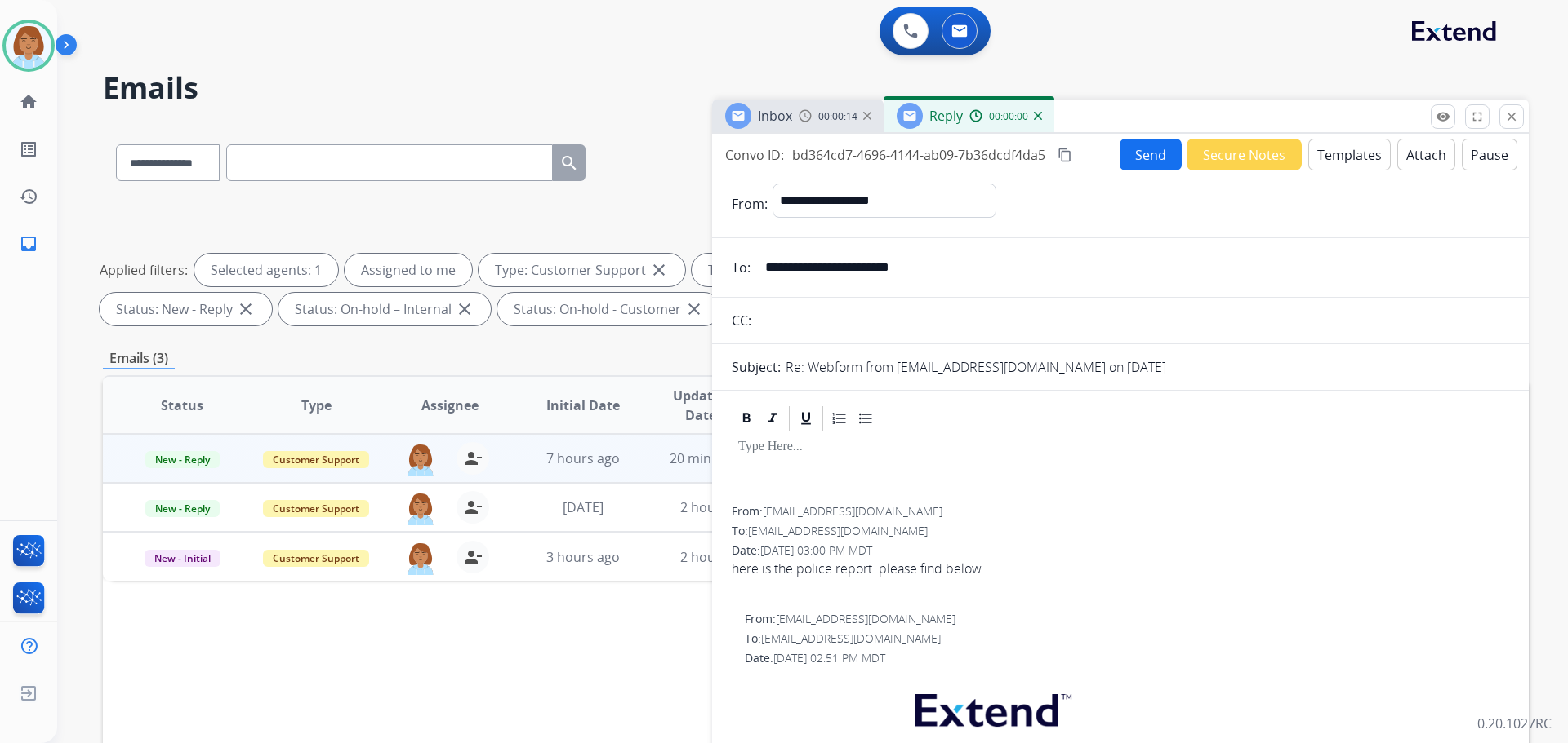
click at [1327, 158] on button "Templates" at bounding box center [1348, 154] width 82 height 32
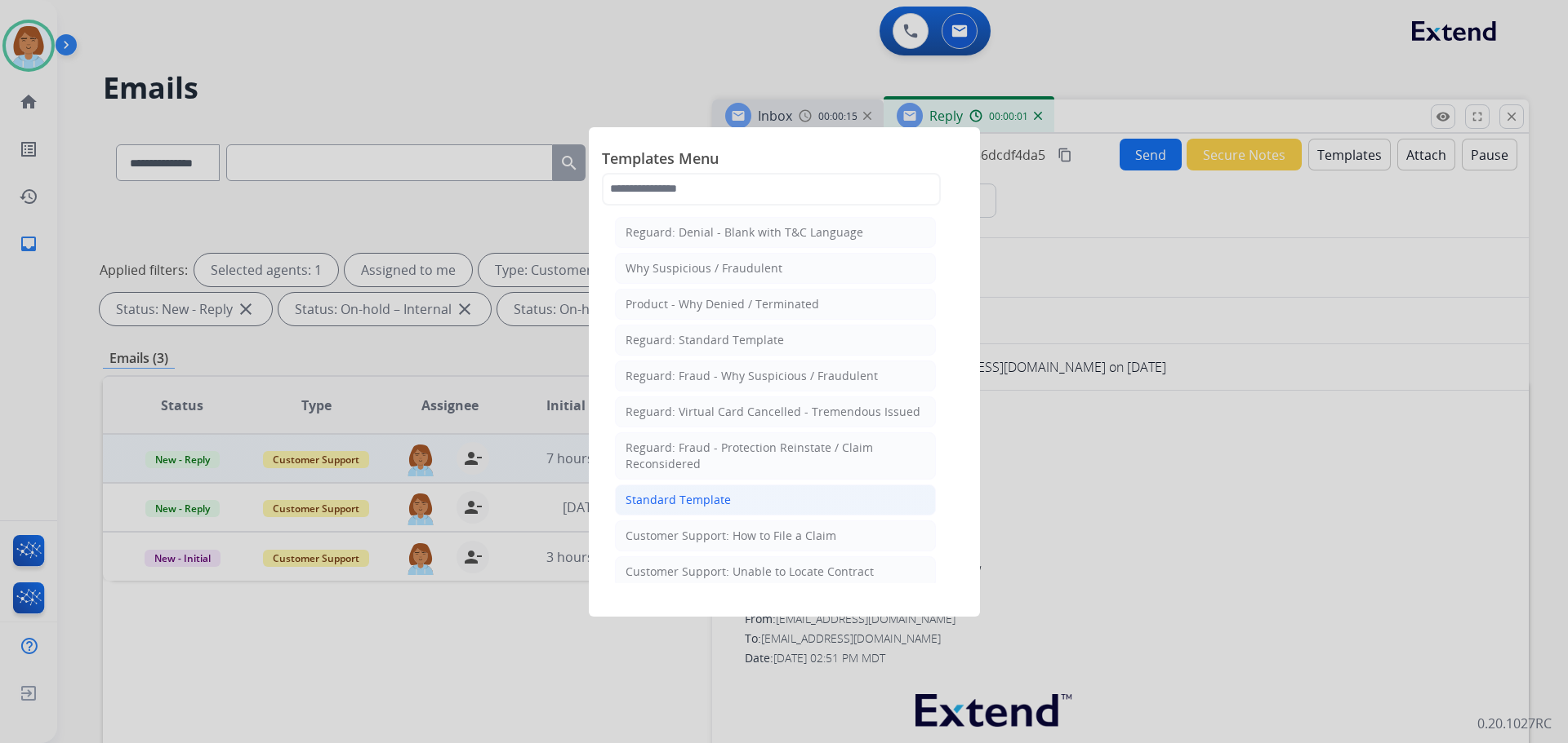
click at [766, 498] on li "Standard Template" at bounding box center [776, 501] width 321 height 31
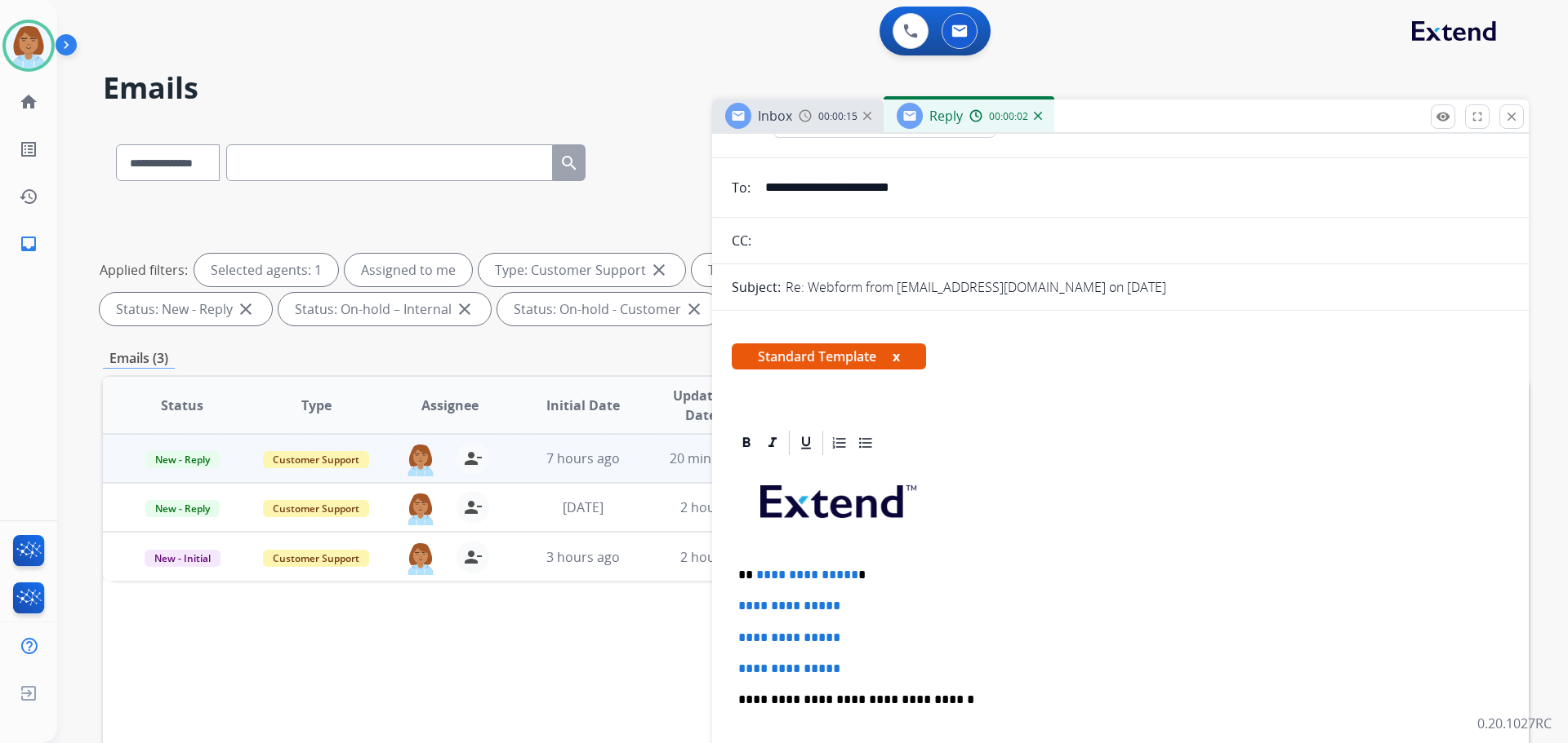
scroll to position [163, 0]
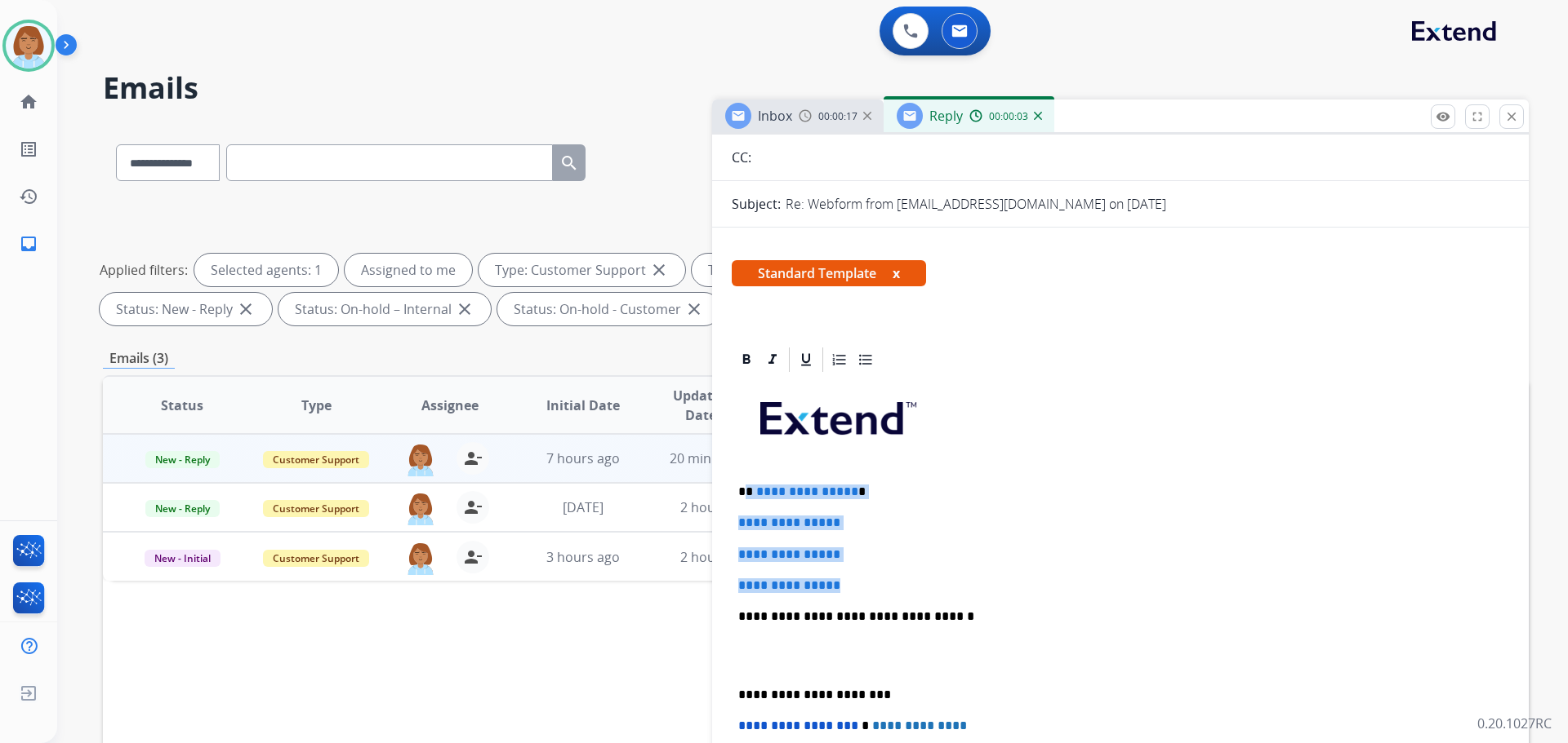
drag, startPoint x: 864, startPoint y: 585, endPoint x: 810, endPoint y: 489, distance: 110.1
click at [746, 481] on div "**********" at bounding box center [1120, 655] width 778 height 561
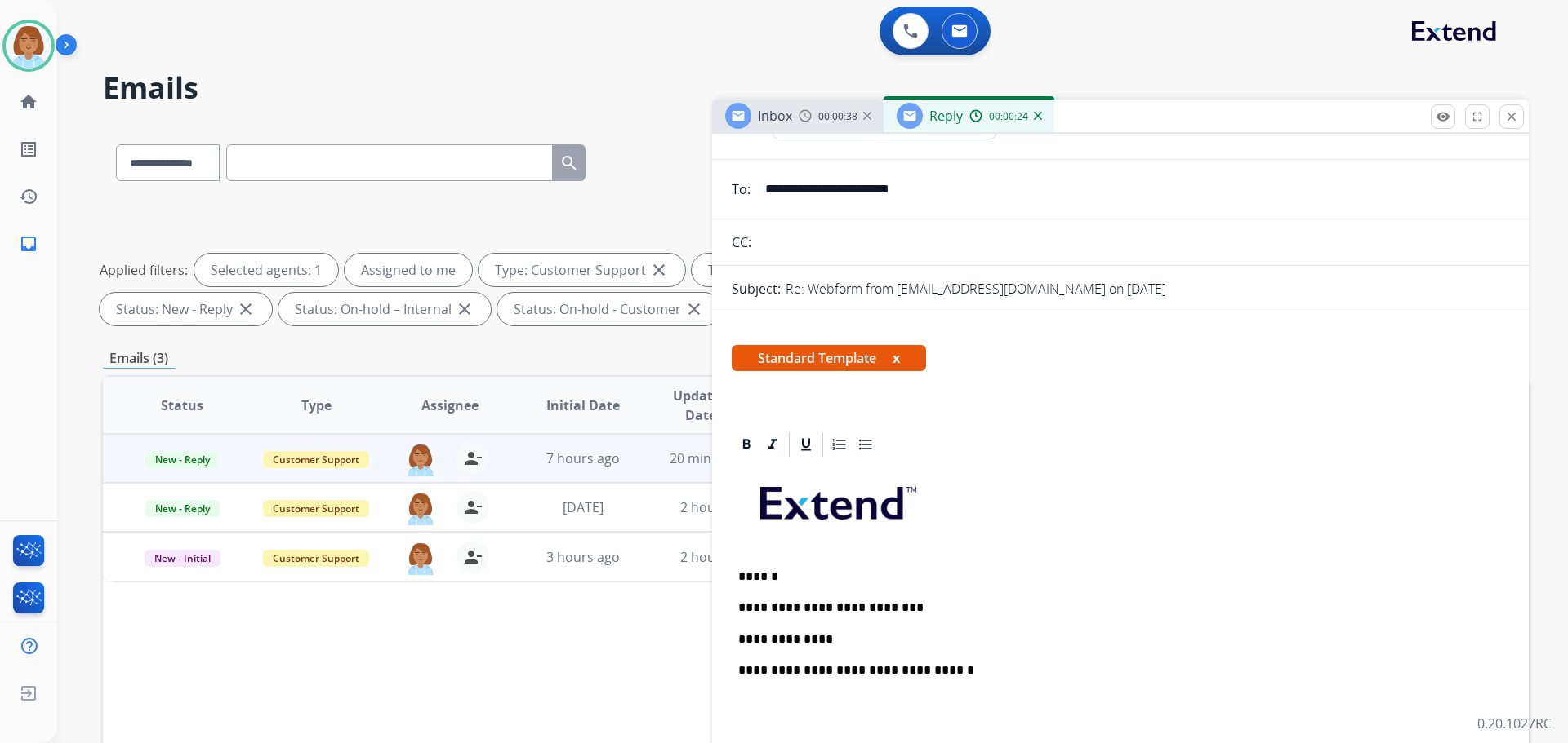
scroll to position [0, 0]
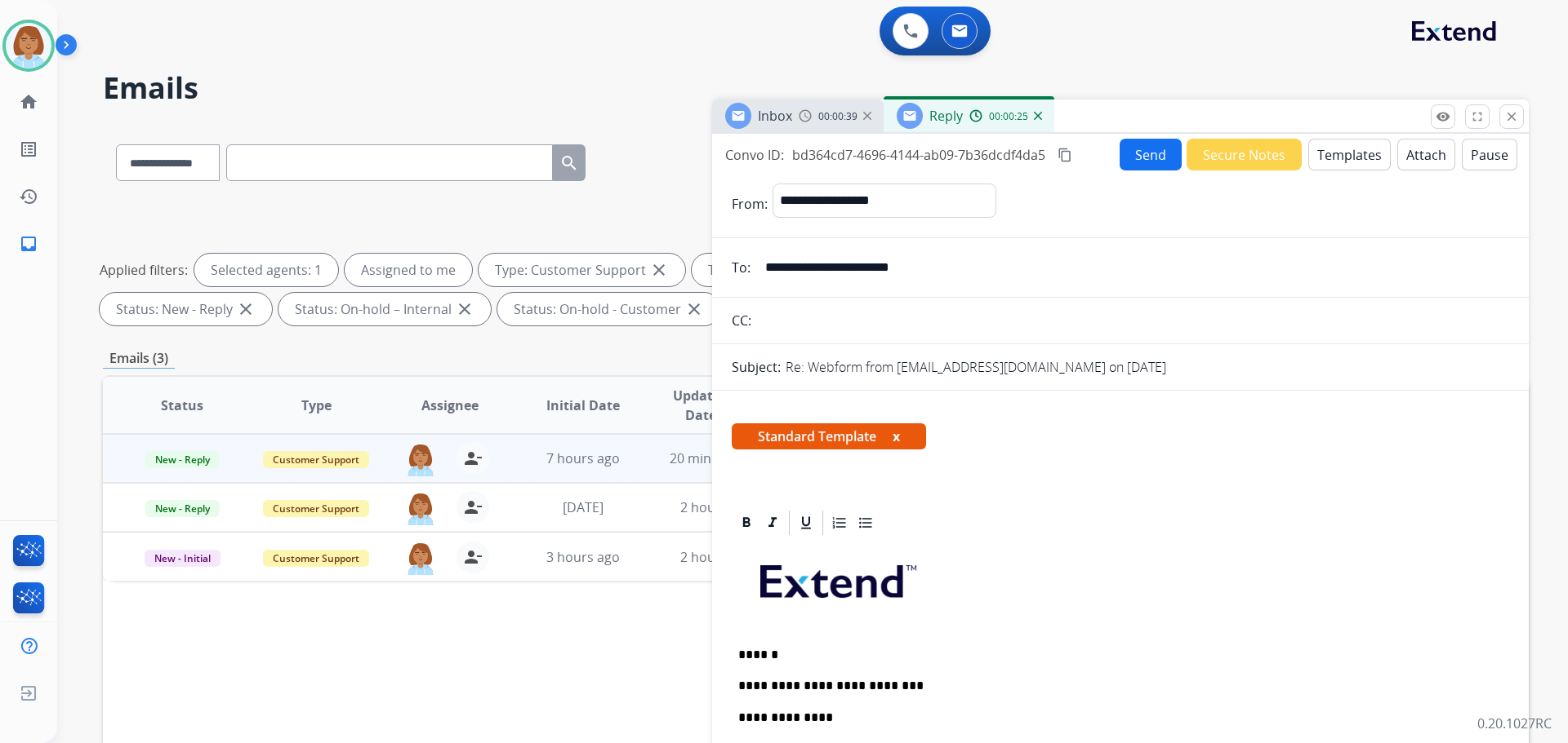
click at [1416, 157] on button "Attach" at bounding box center [1426, 154] width 58 height 32
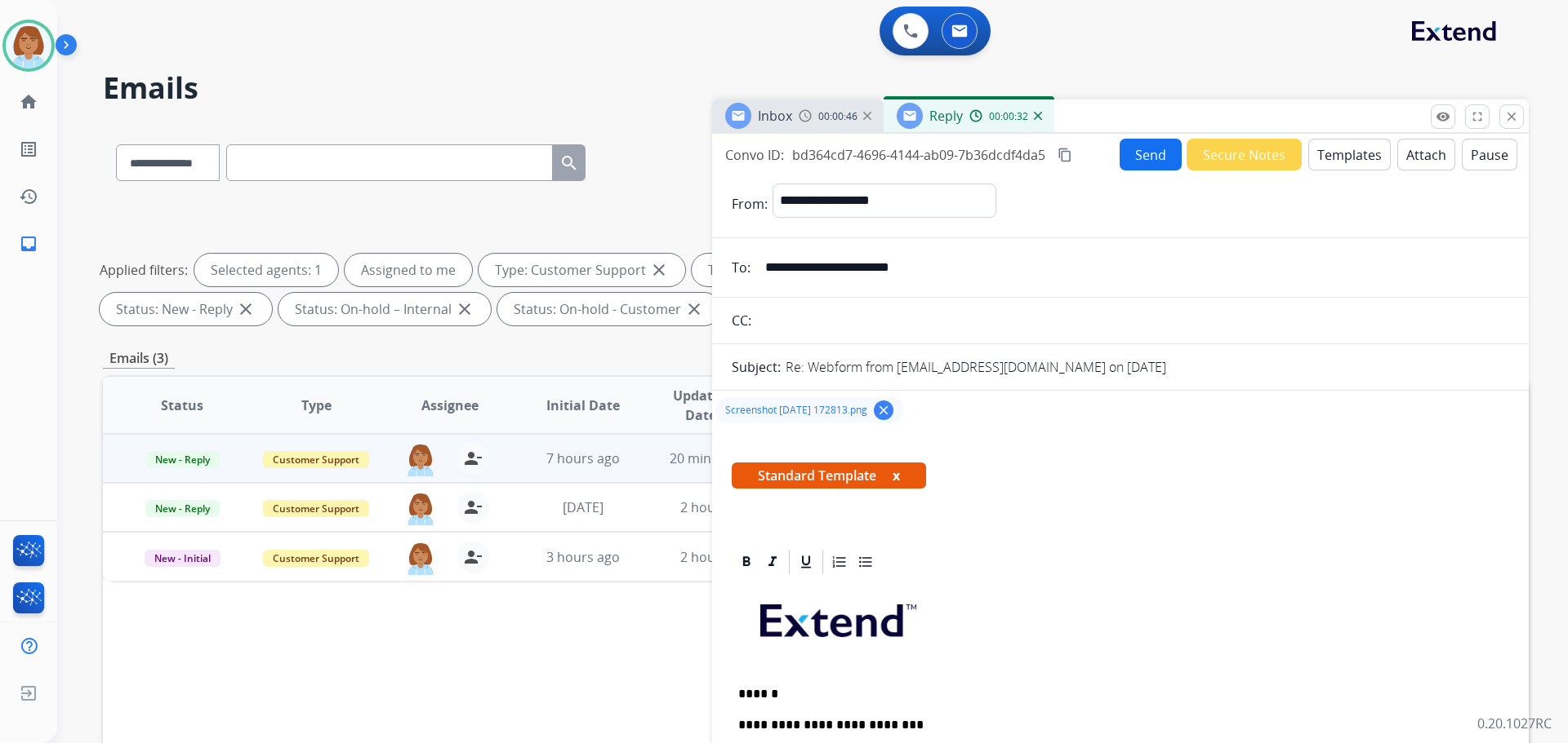
click at [1156, 155] on button "Send" at bounding box center [1150, 154] width 62 height 32
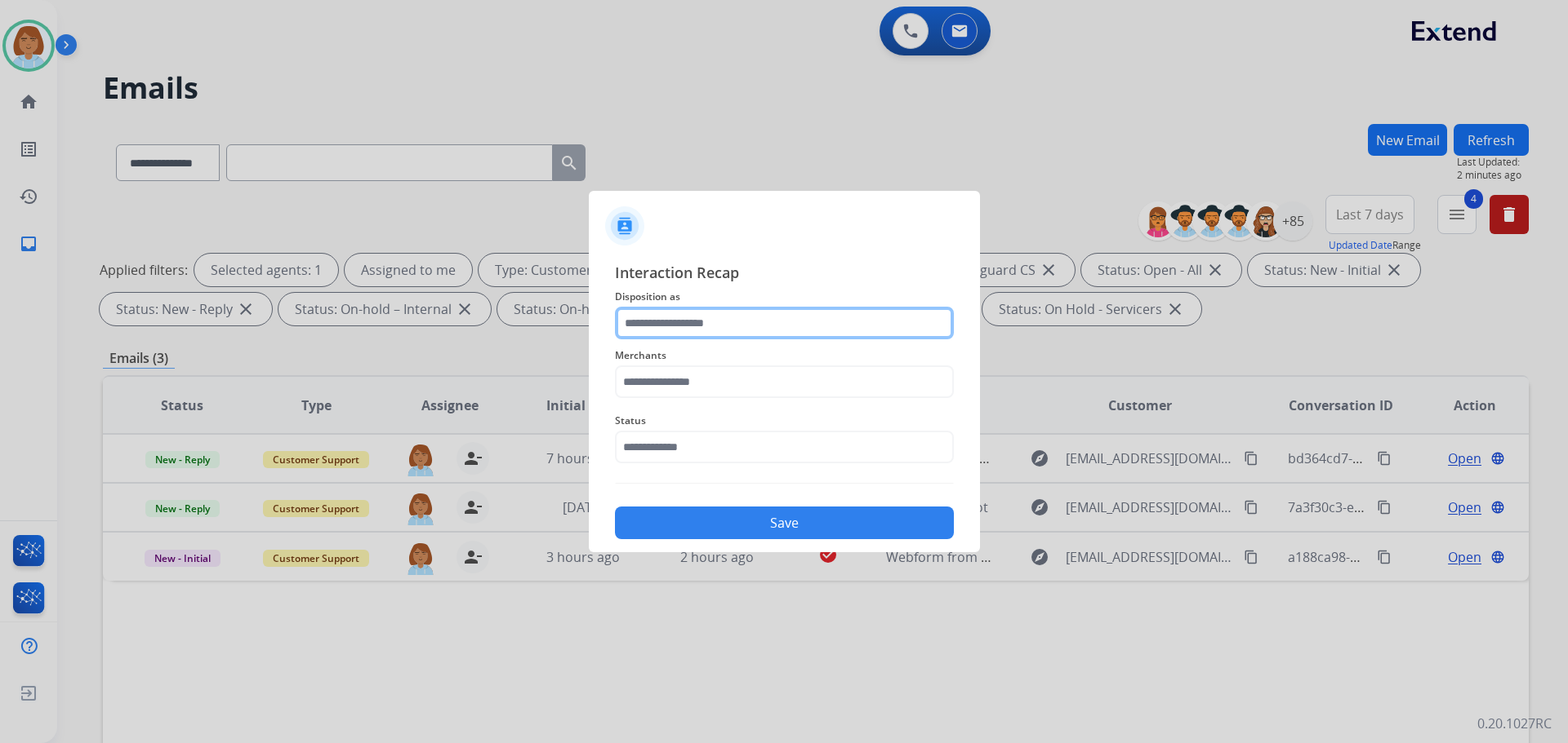
click at [704, 339] on div at bounding box center [784, 323] width 339 height 32
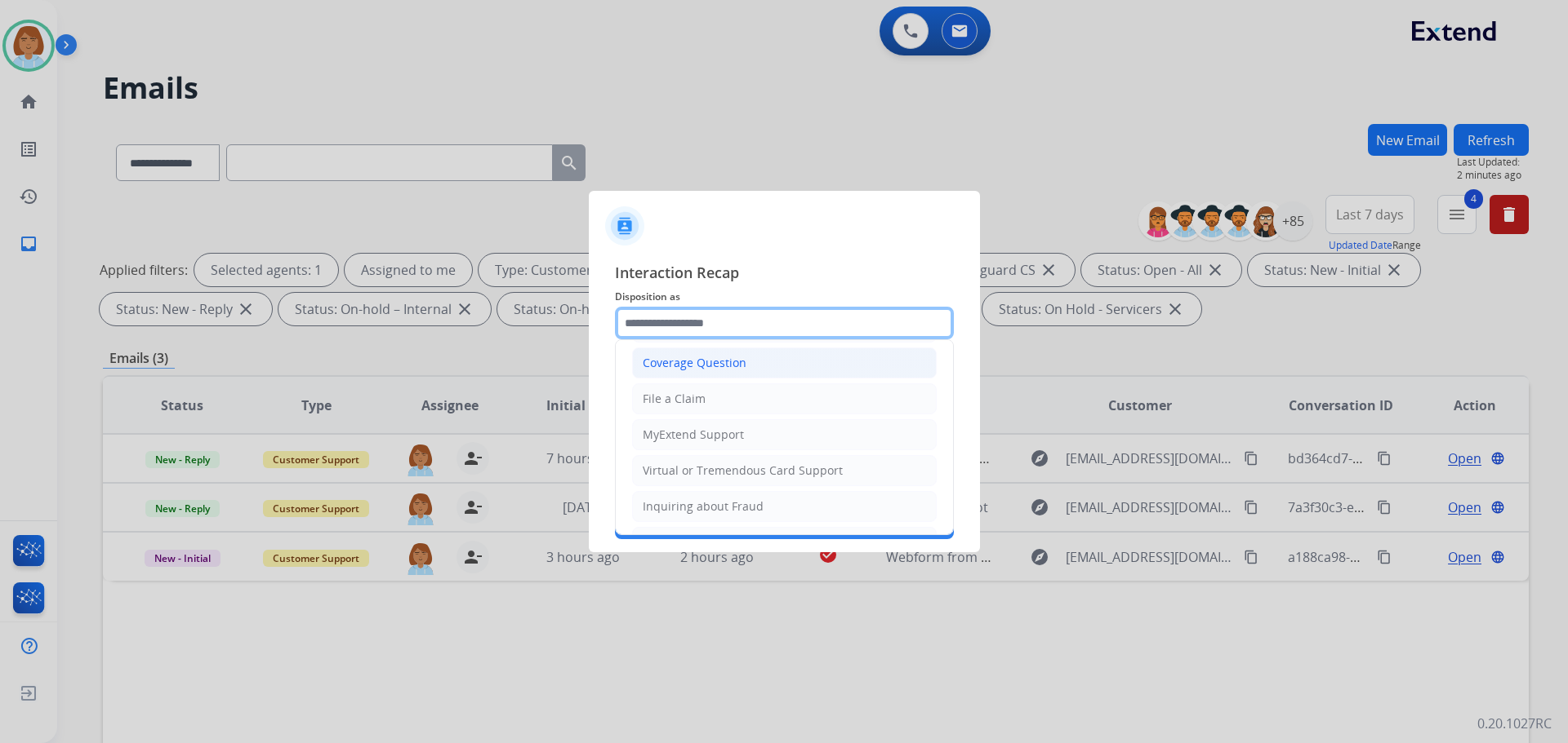
scroll to position [245, 0]
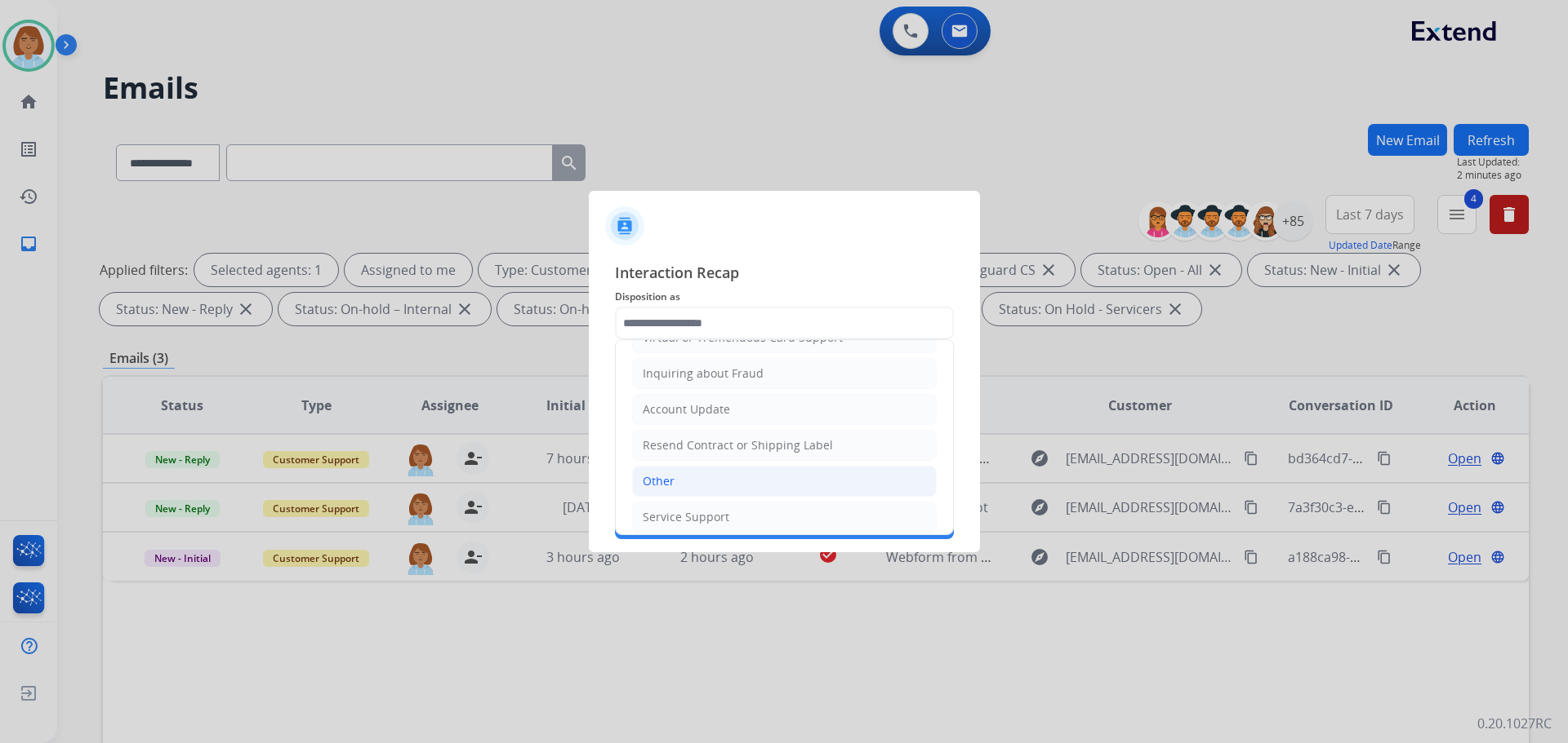
click at [699, 473] on li "Other" at bounding box center [784, 481] width 304 height 31
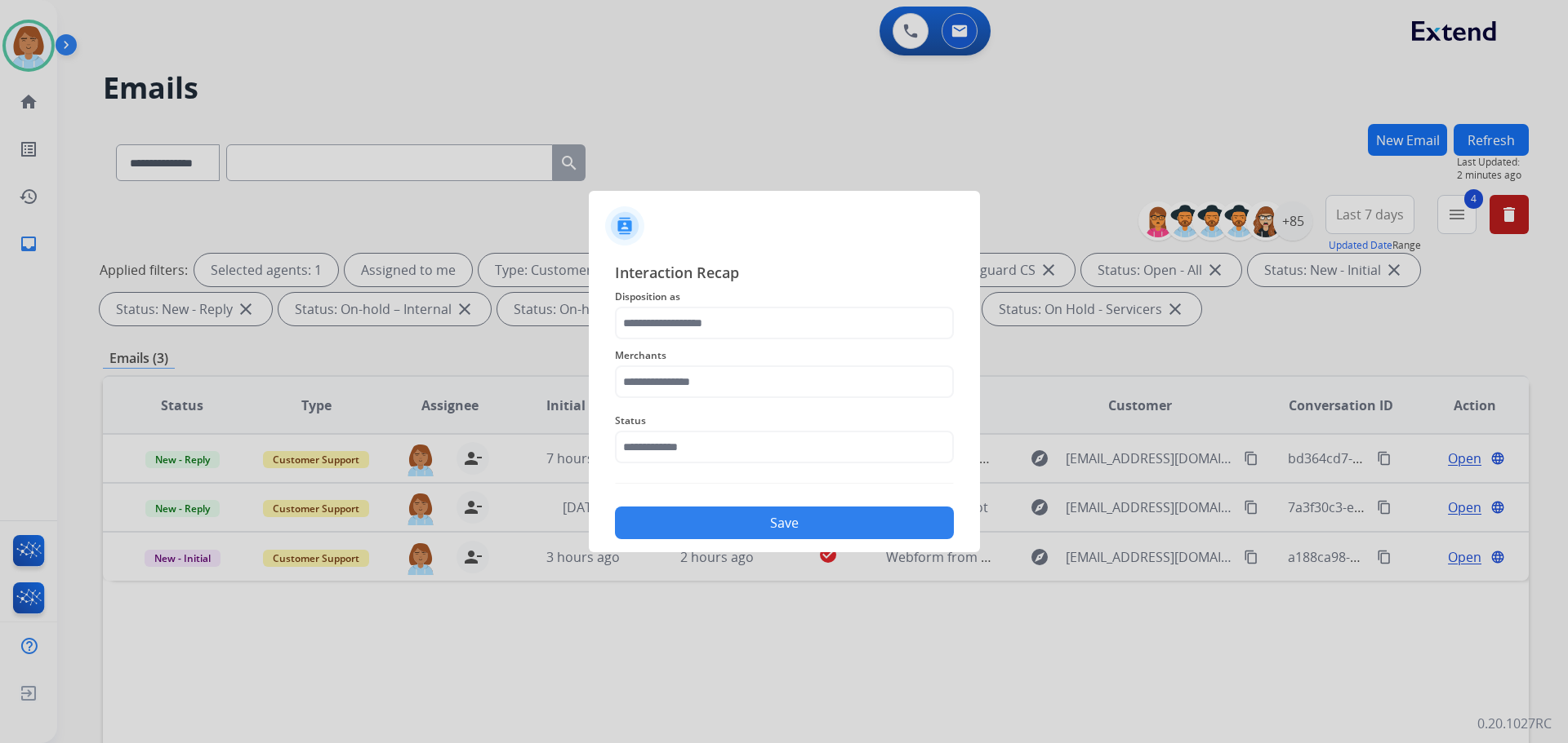
type input "*****"
click at [750, 377] on input "text" at bounding box center [784, 382] width 339 height 32
click at [658, 467] on div "Realtruck" at bounding box center [670, 465] width 52 height 17
type input "*********"
click at [683, 452] on input "text" at bounding box center [784, 446] width 339 height 32
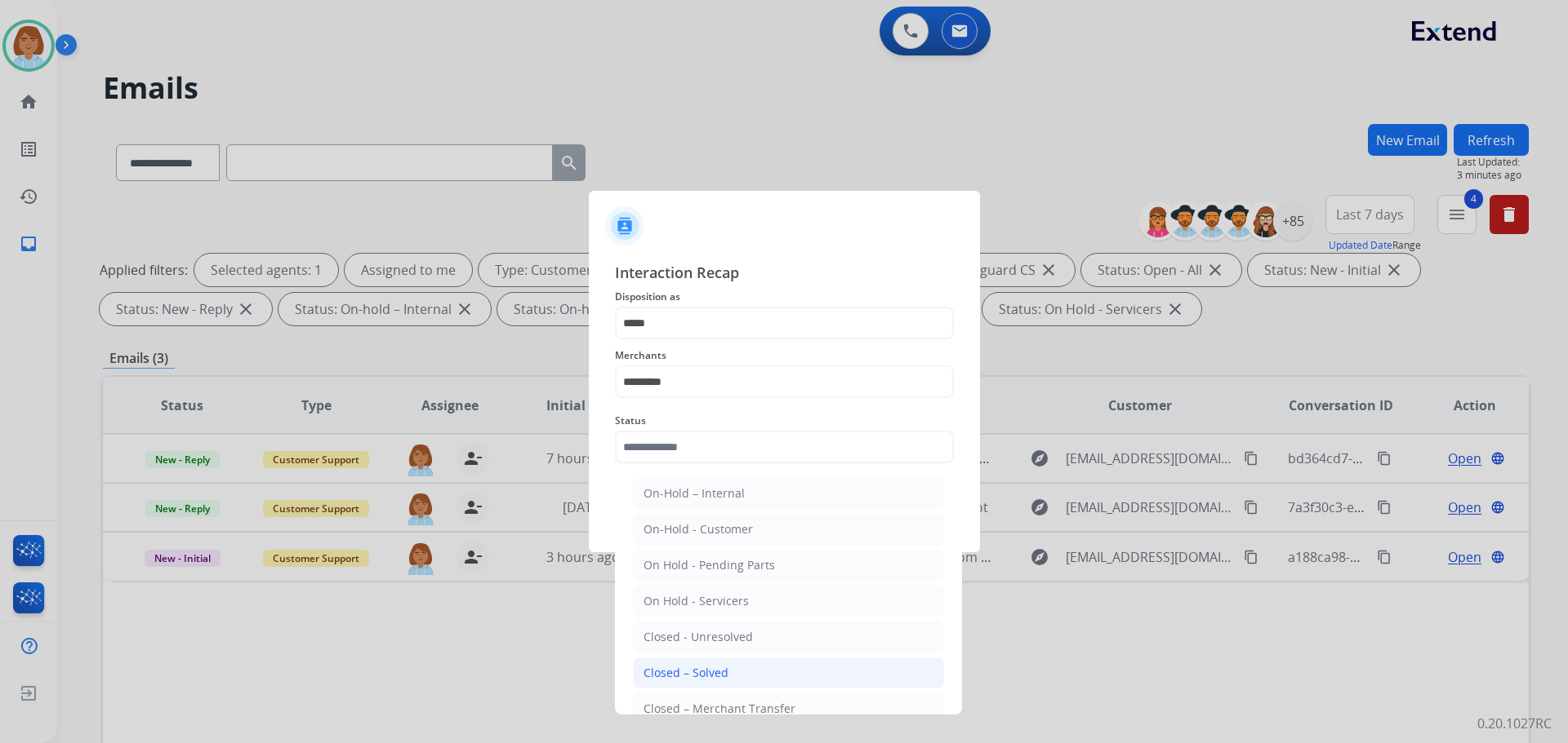
click at [713, 683] on li "Closed – Solved" at bounding box center [788, 673] width 311 height 31
type input "**********"
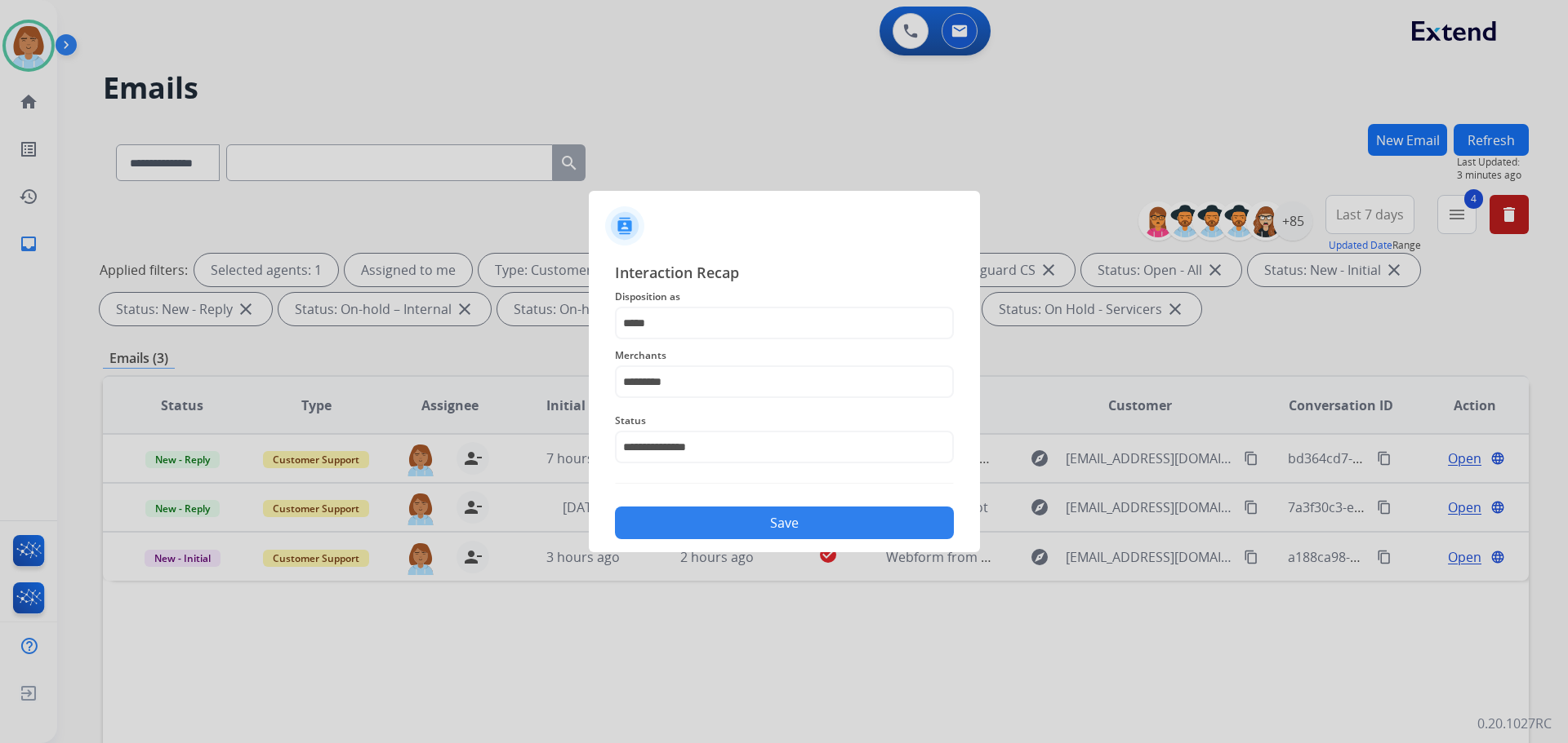
click at [801, 520] on button "Save" at bounding box center [784, 523] width 339 height 32
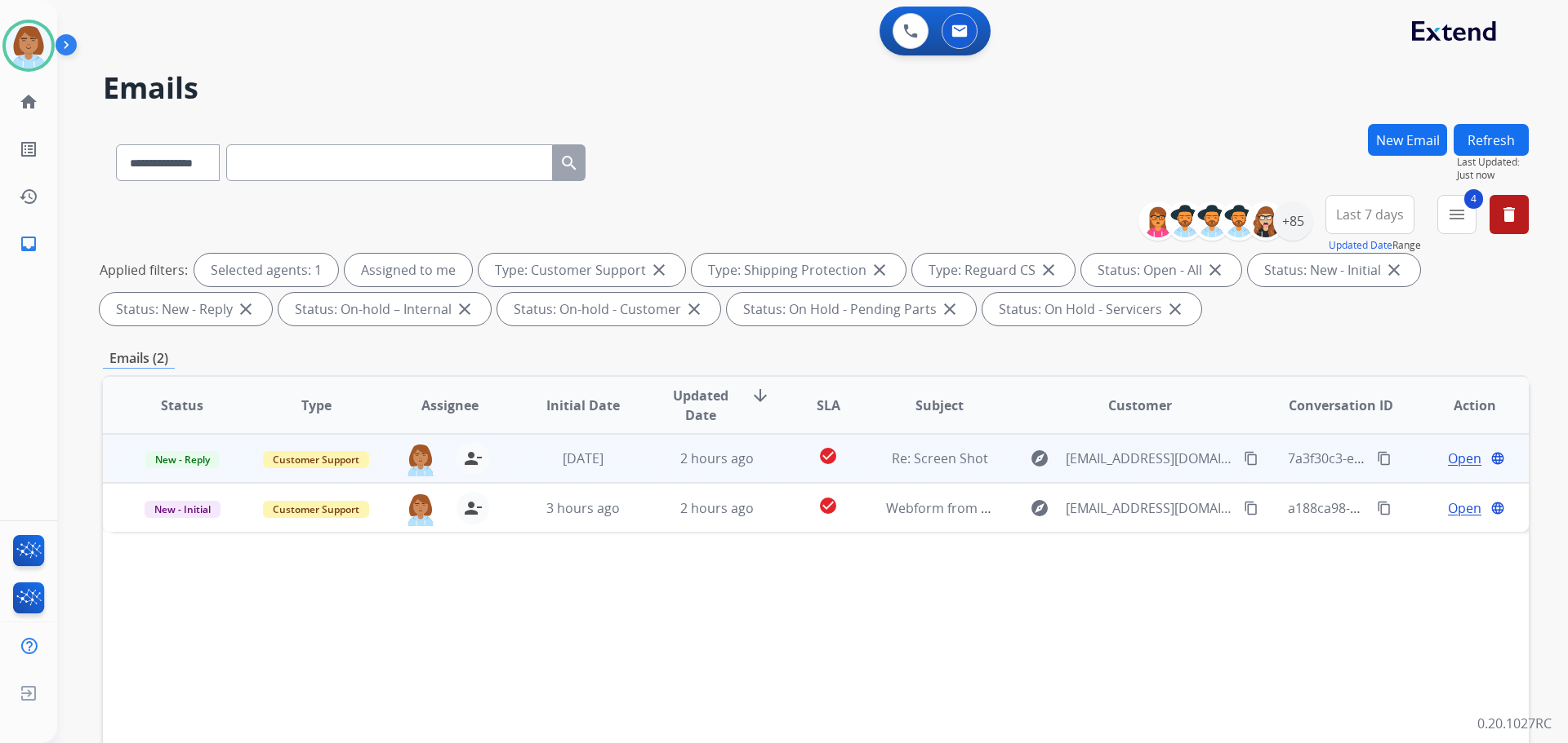
click at [778, 472] on td "check_circle" at bounding box center [815, 458] width 89 height 49
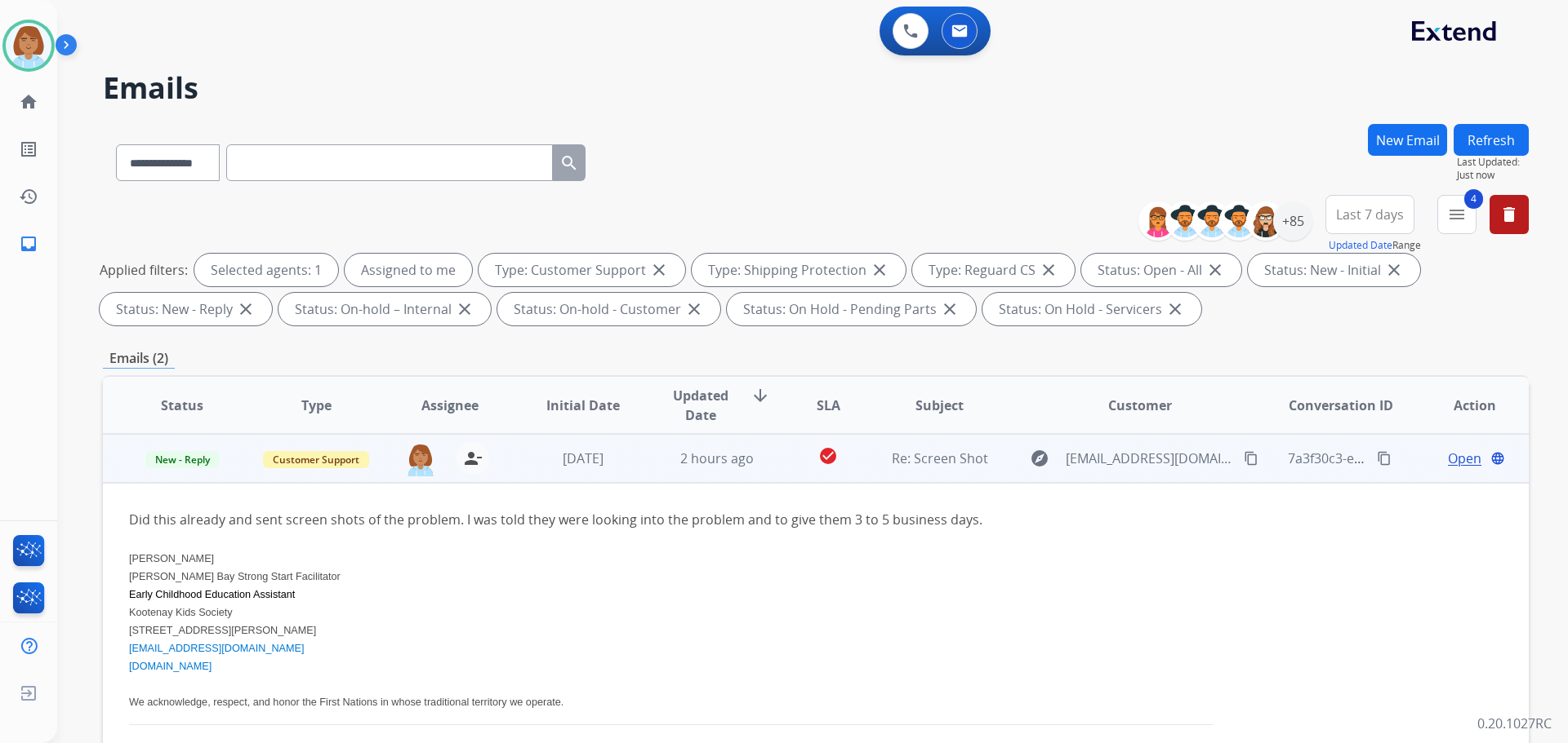
drag, startPoint x: 752, startPoint y: 360, endPoint x: 410, endPoint y: 623, distance: 431.4
click at [410, 623] on p "Kootenay Kids Society [STREET_ADDRESS][PERSON_NAME] [EMAIL_ADDRESS][DOMAIN_NAME…" at bounding box center [682, 656] width 1106 height 108
click at [637, 466] on td "2 hours ago" at bounding box center [704, 458] width 134 height 49
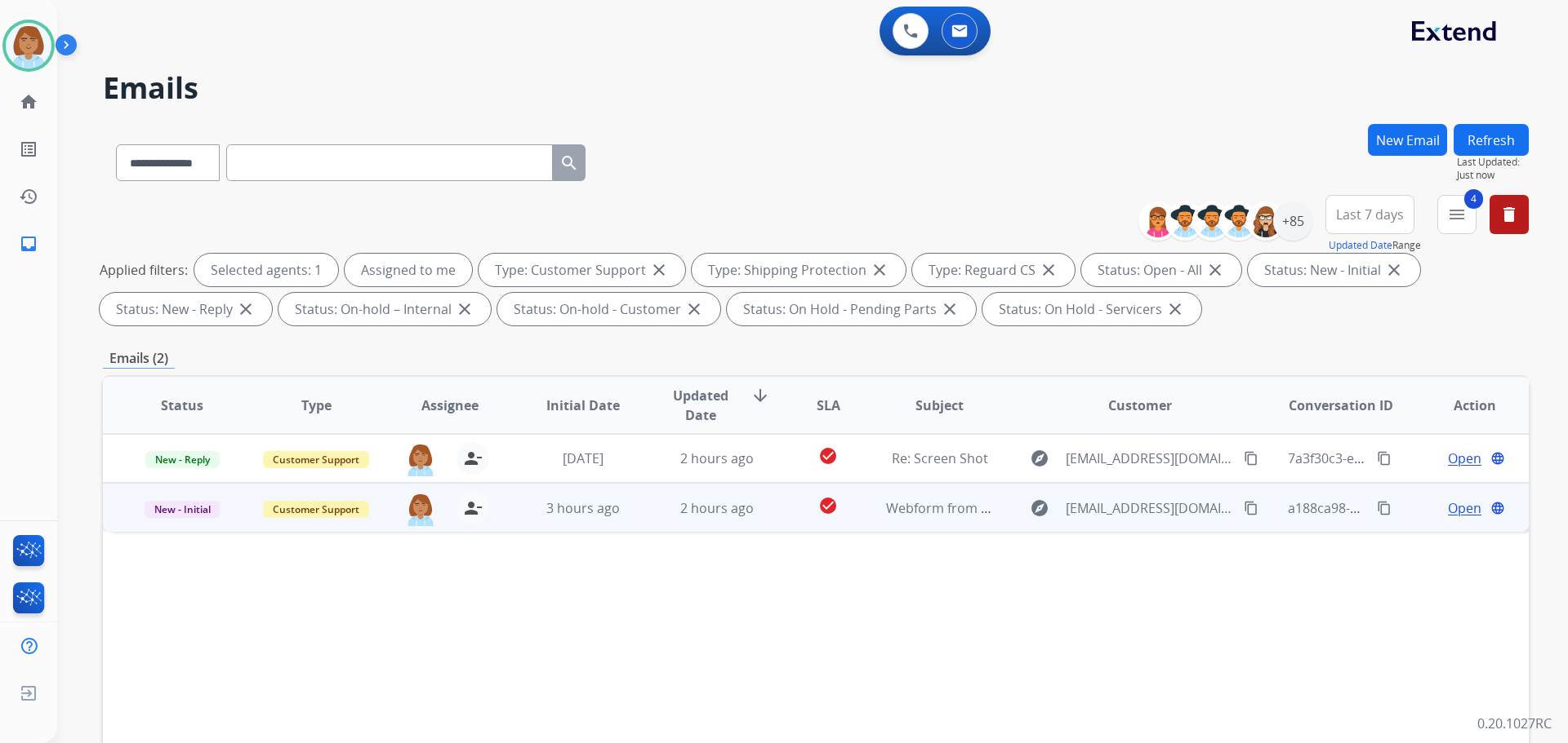
click at [517, 512] on td "3 hours ago" at bounding box center [570, 507] width 134 height 49
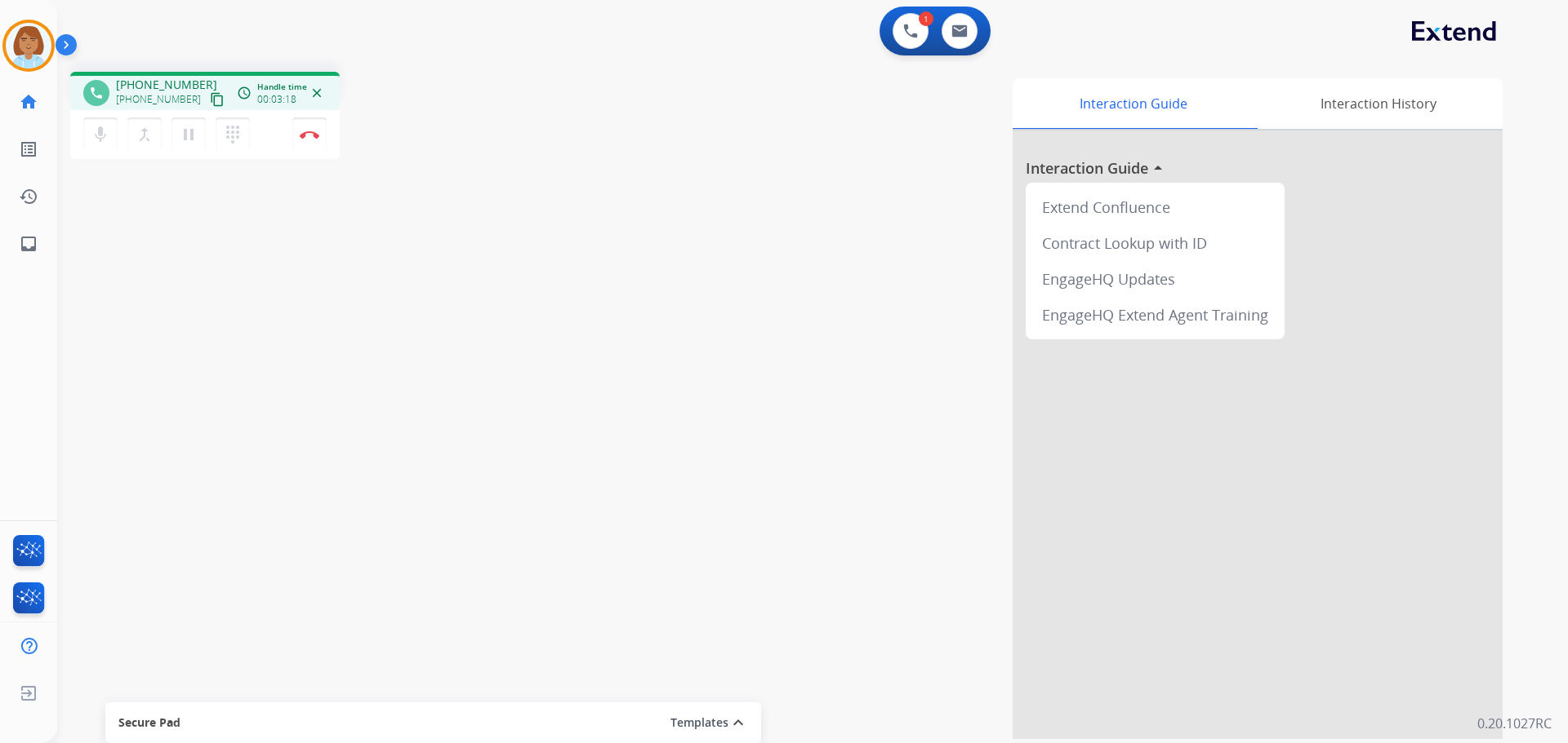
click at [339, 138] on div "phone [PHONE_NUMBER] [PHONE_NUMBER] content_copy access_time Call metrics Queue…" at bounding box center [302, 118] width 464 height 92
click at [320, 134] on button "Disconnect" at bounding box center [309, 134] width 34 height 34
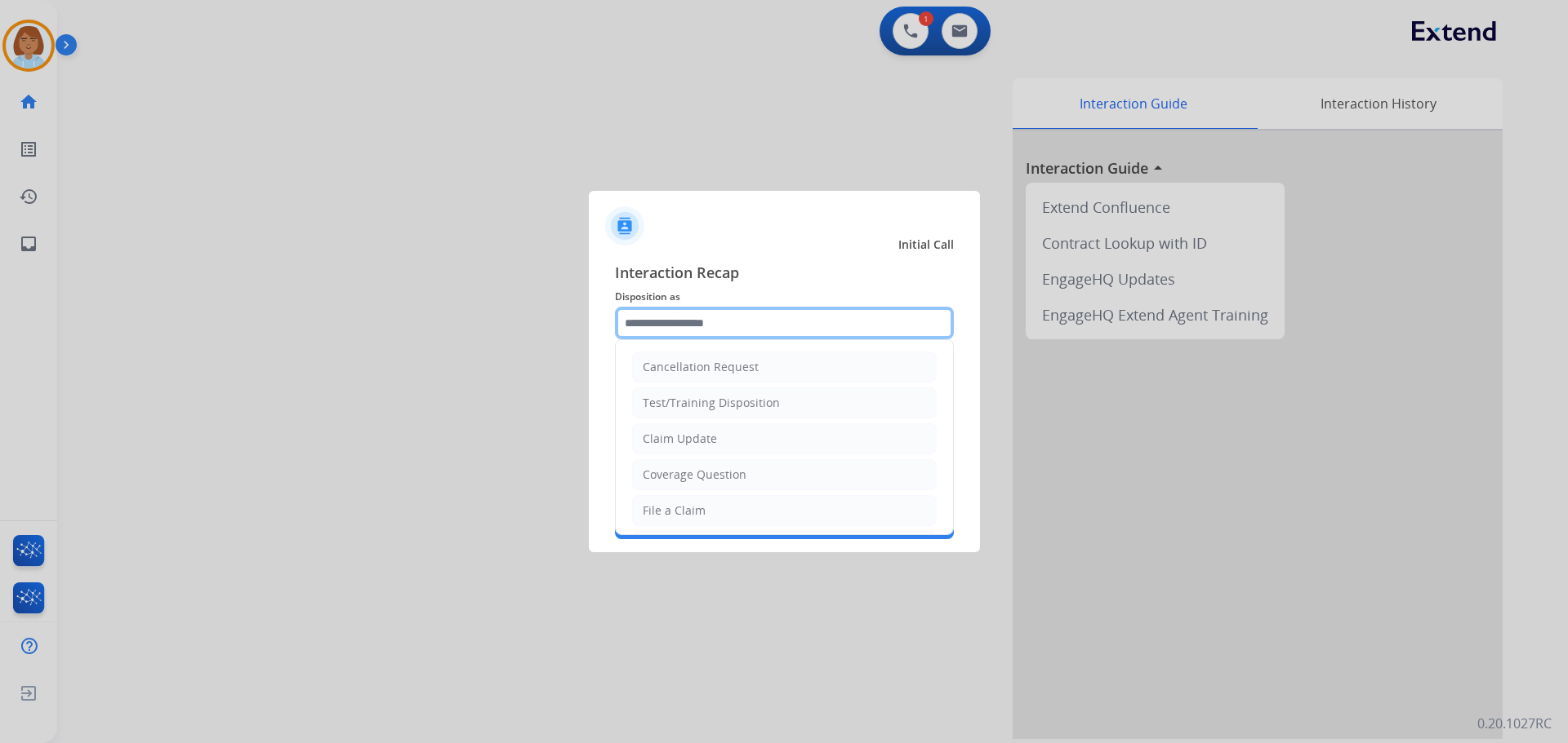
click at [710, 313] on input "text" at bounding box center [784, 323] width 339 height 32
click at [708, 518] on li "File a Claim" at bounding box center [784, 511] width 304 height 31
type input "**********"
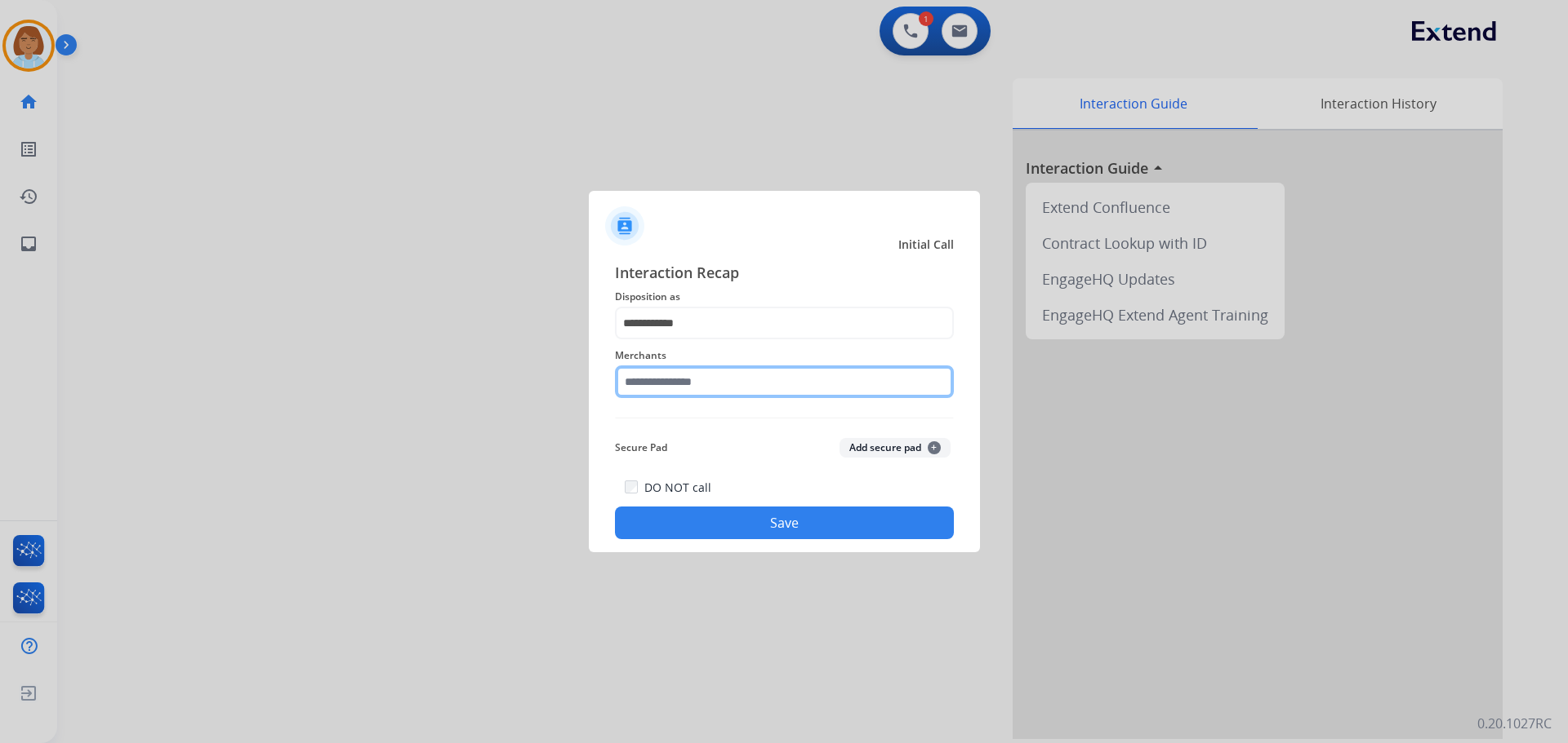
click at [760, 381] on input "text" at bounding box center [784, 382] width 339 height 32
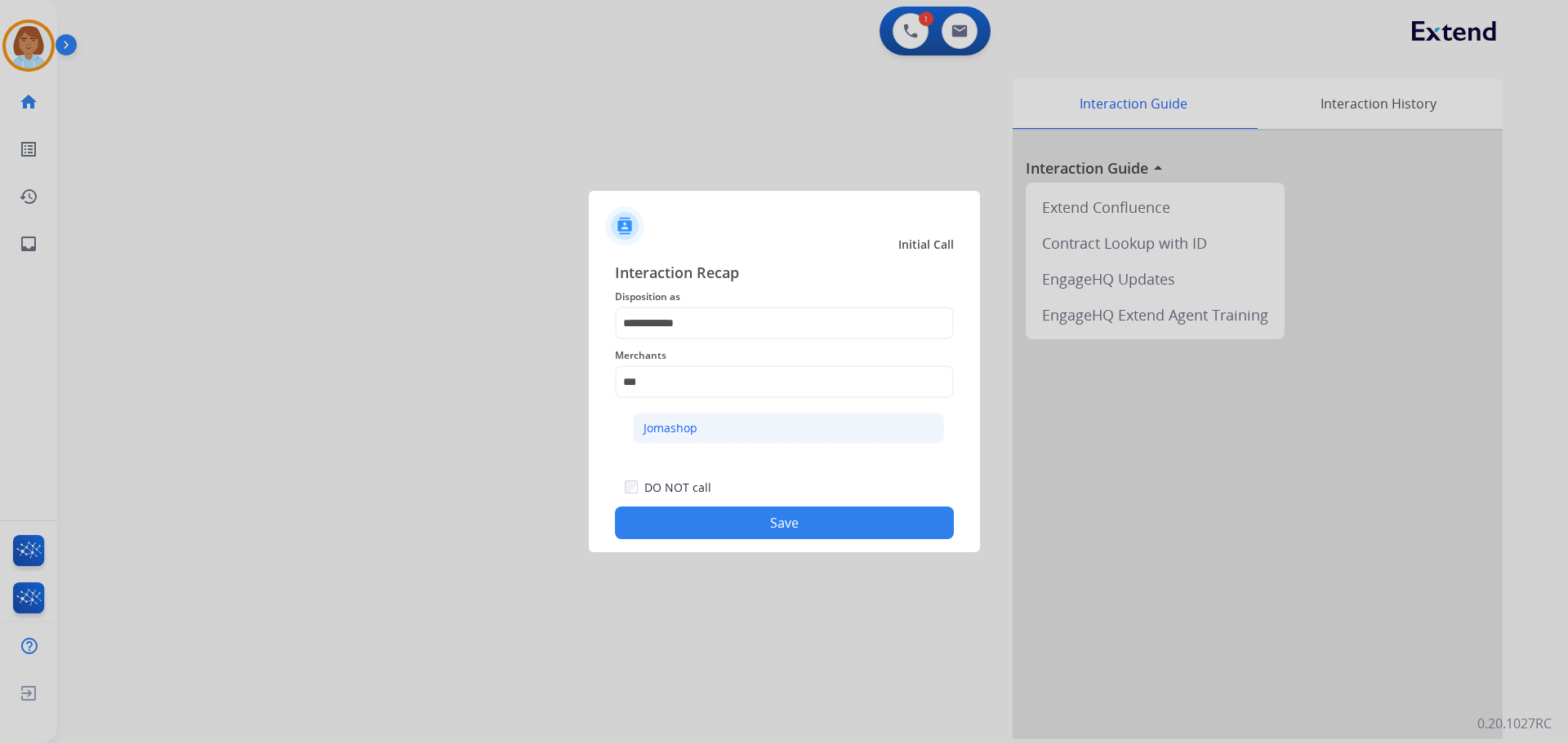
click at [754, 422] on li "Jomashop" at bounding box center [788, 429] width 311 height 31
type input "********"
click at [792, 518] on button "Save" at bounding box center [784, 523] width 339 height 32
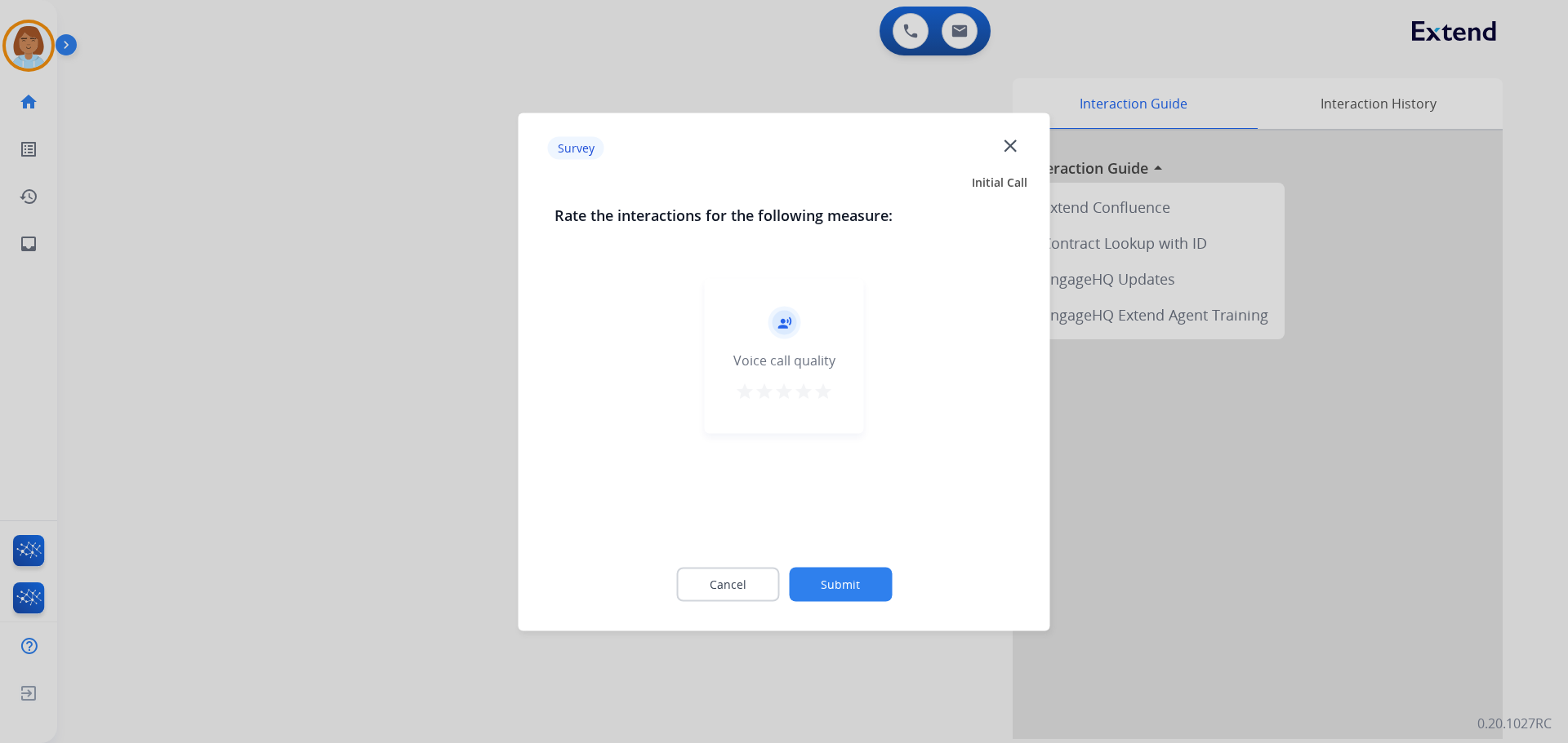
click at [831, 571] on button "Submit" at bounding box center [840, 584] width 103 height 34
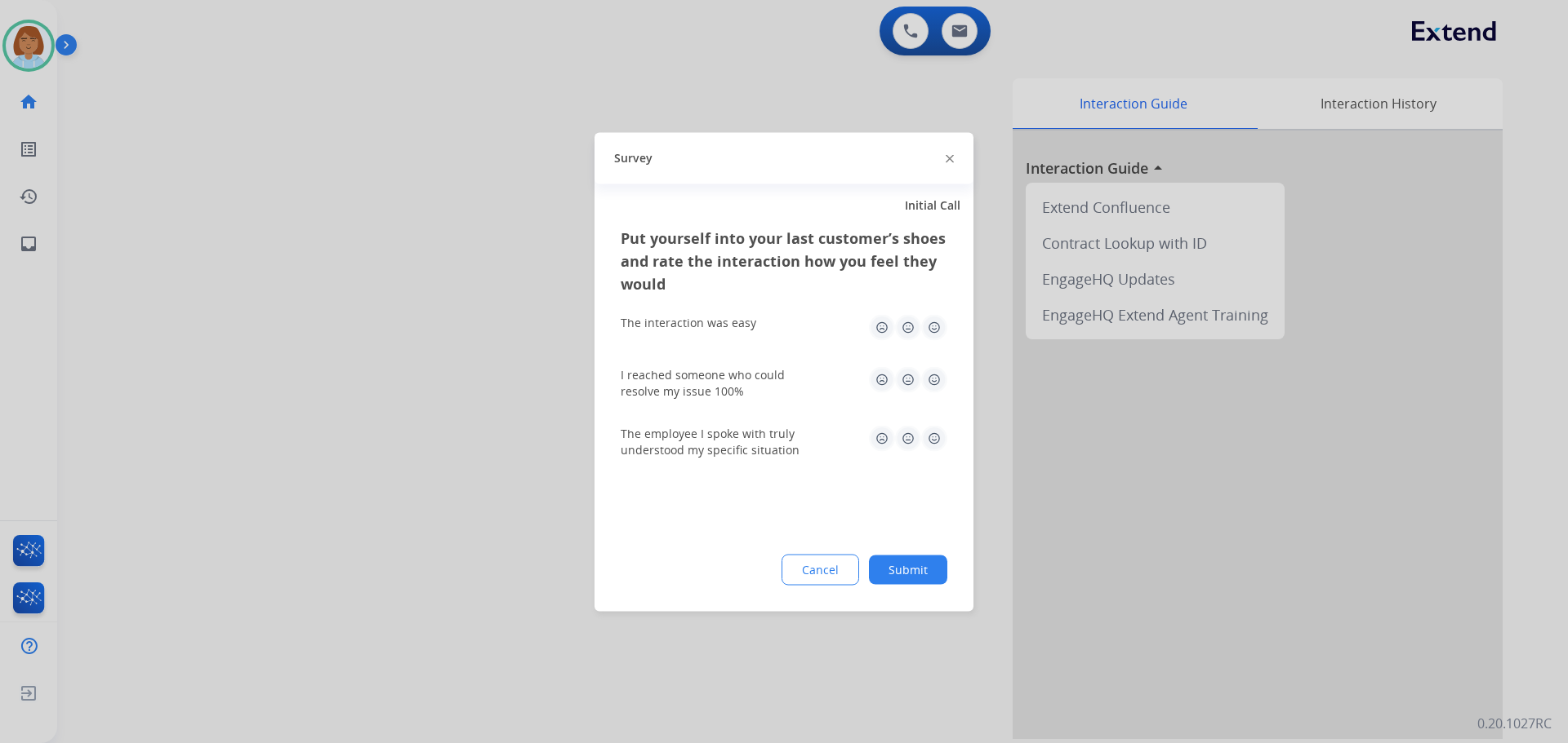
click at [932, 578] on button "Submit" at bounding box center [908, 570] width 78 height 29
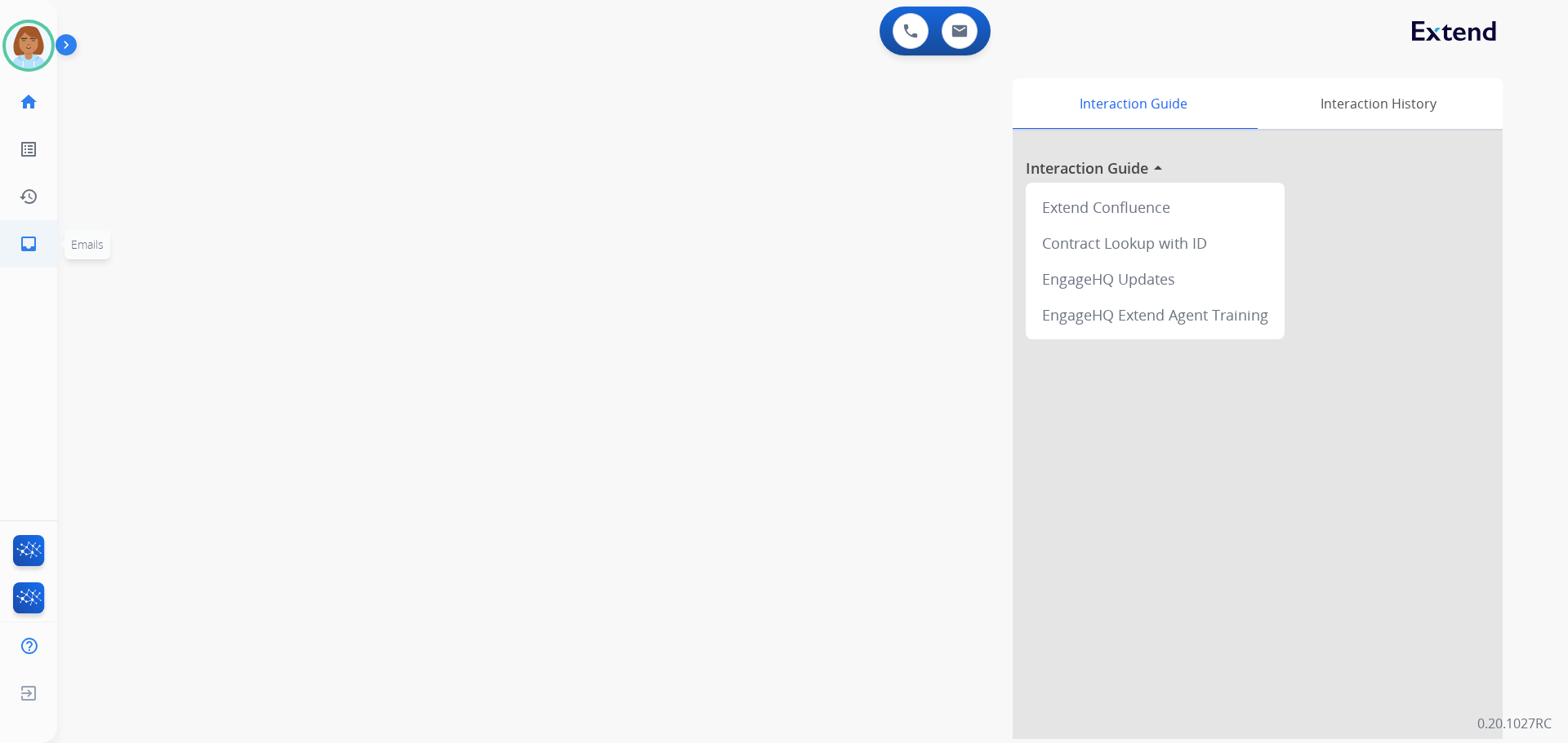
click at [25, 253] on mat-icon "inbox" at bounding box center [28, 243] width 19 height 19
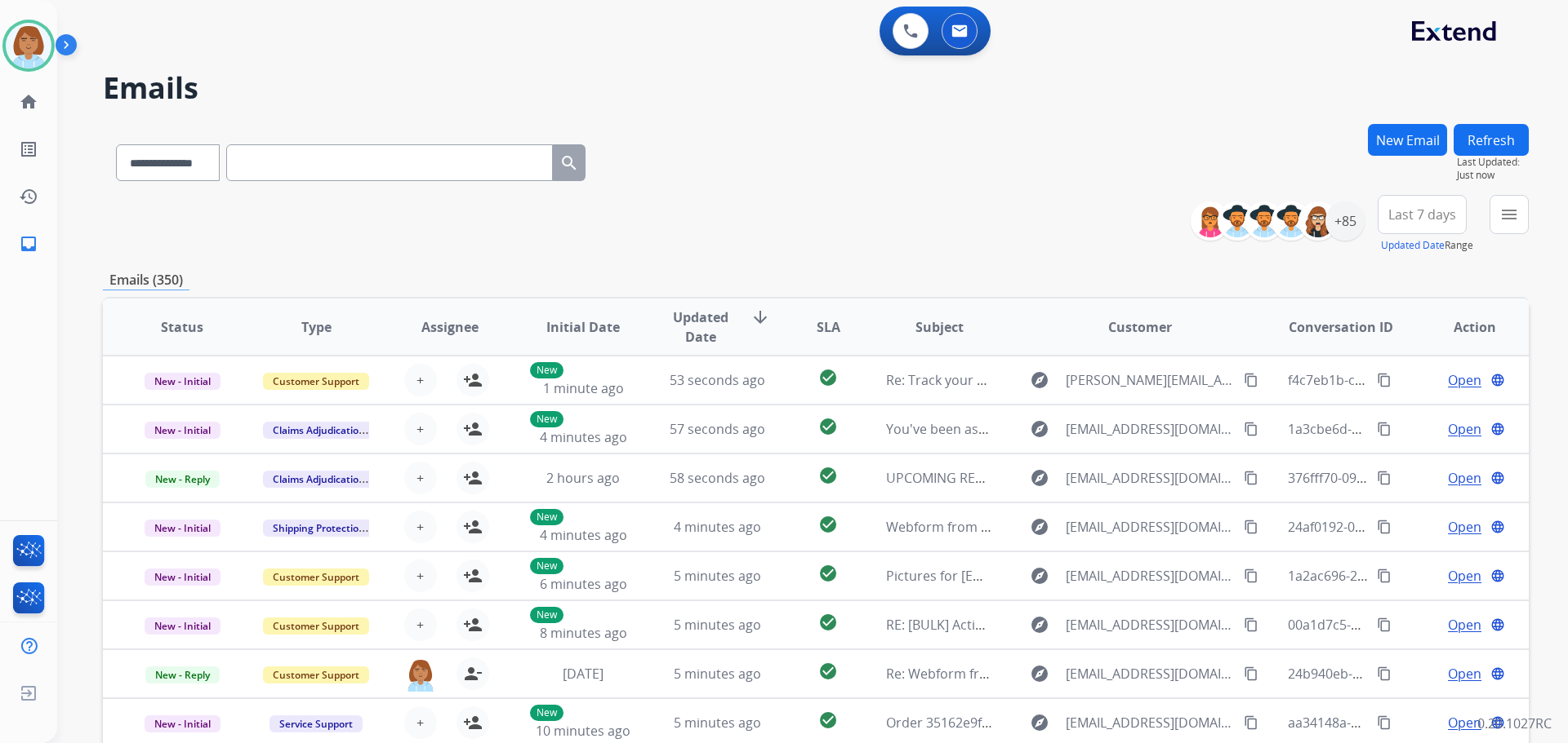
click at [71, 15] on div "0 Voice Interactions 0 Email Interactions" at bounding box center [792, 32] width 1471 height 53
click at [44, 61] on img at bounding box center [29, 46] width 46 height 46
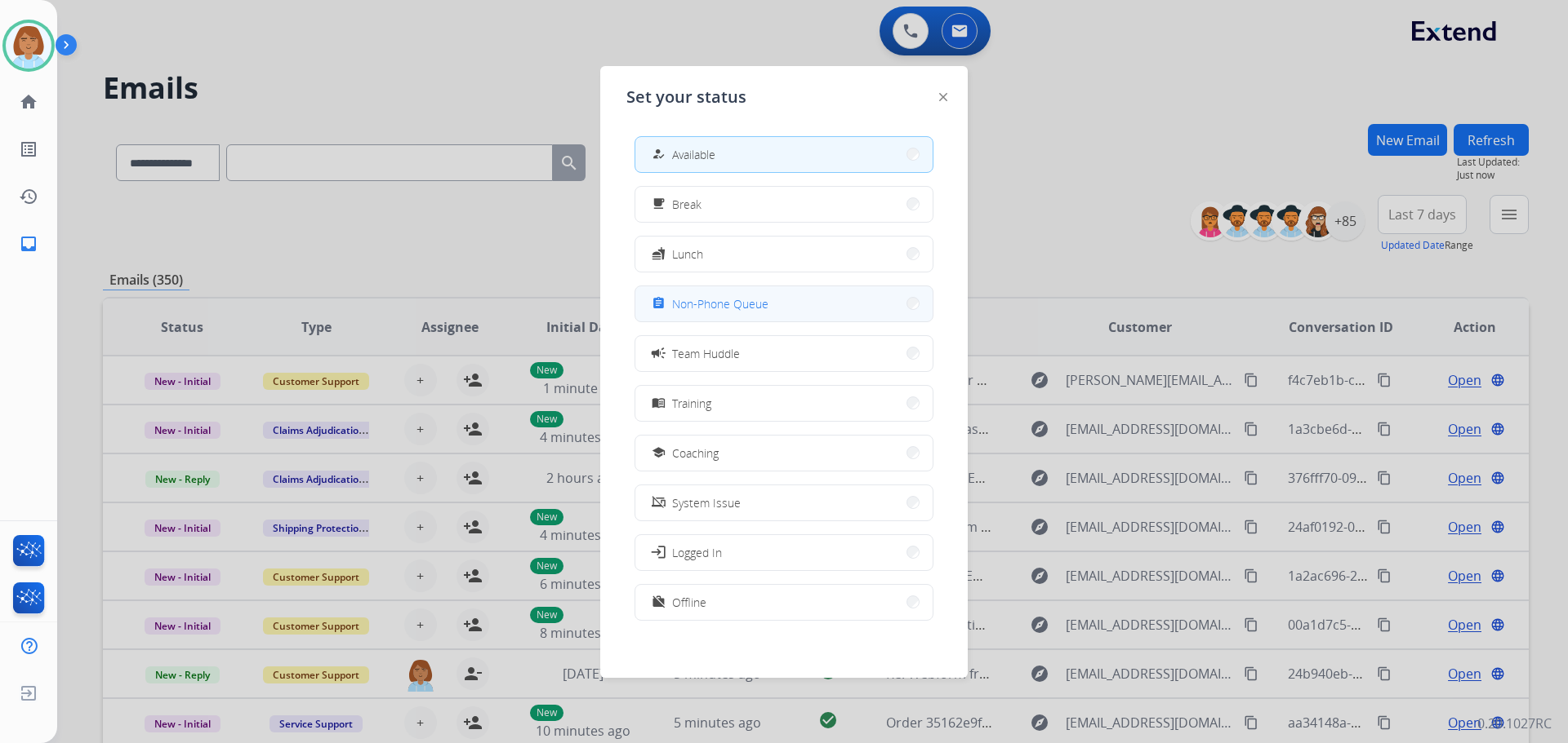
click at [806, 303] on button "assignment Non-Phone Queue" at bounding box center [784, 304] width 297 height 35
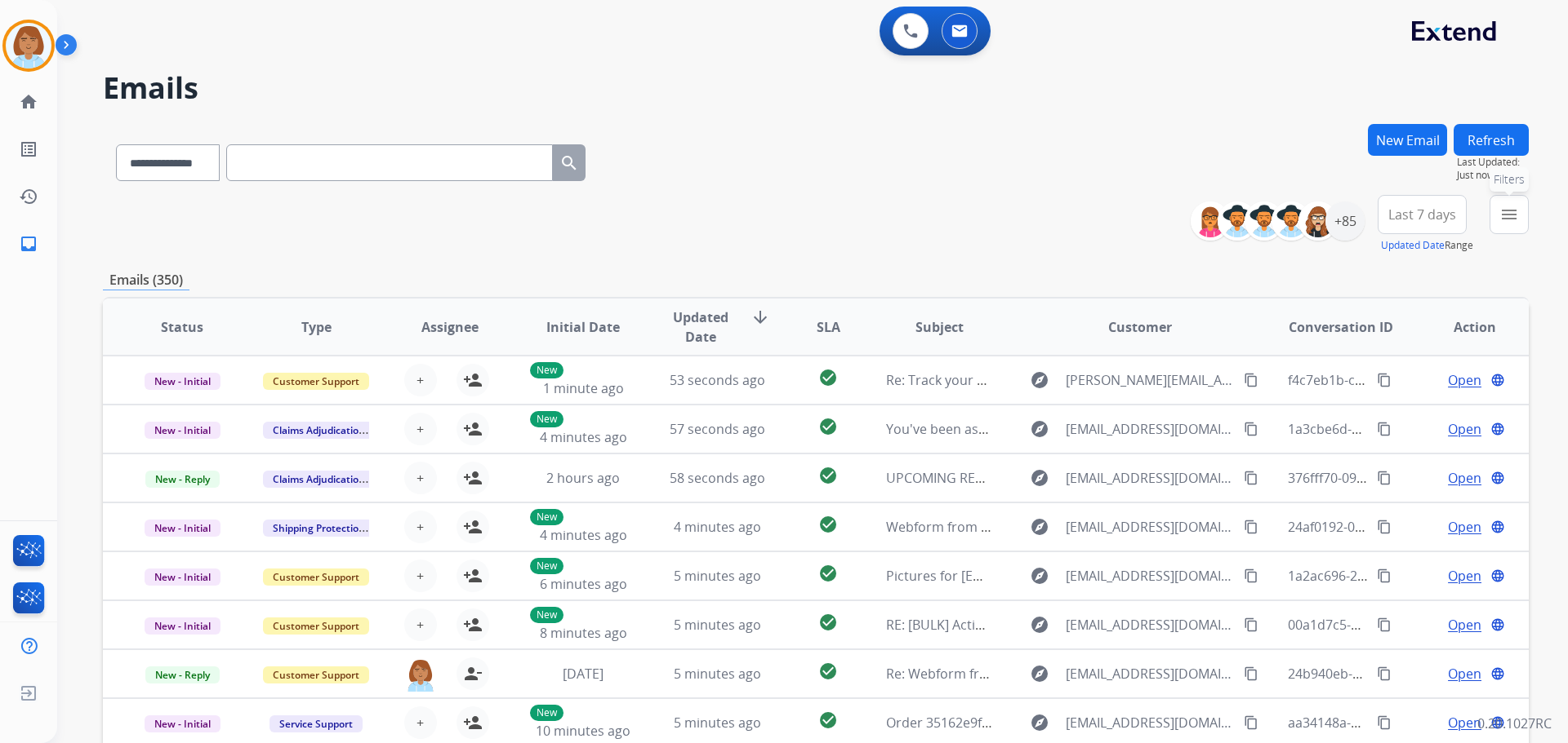
click at [1507, 227] on button "menu Filters" at bounding box center [1509, 215] width 39 height 39
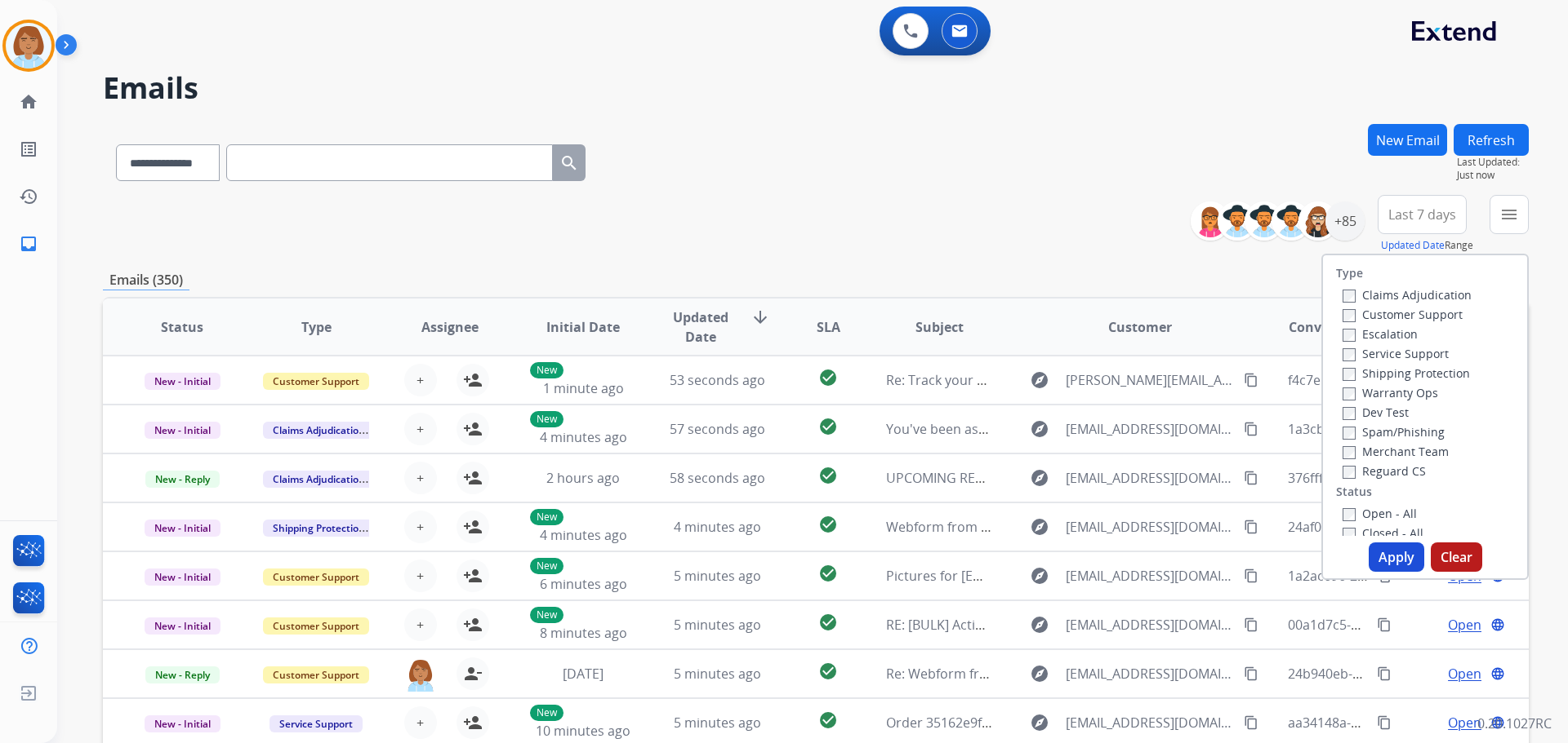
click at [1050, 259] on div "**********" at bounding box center [816, 526] width 1426 height 805
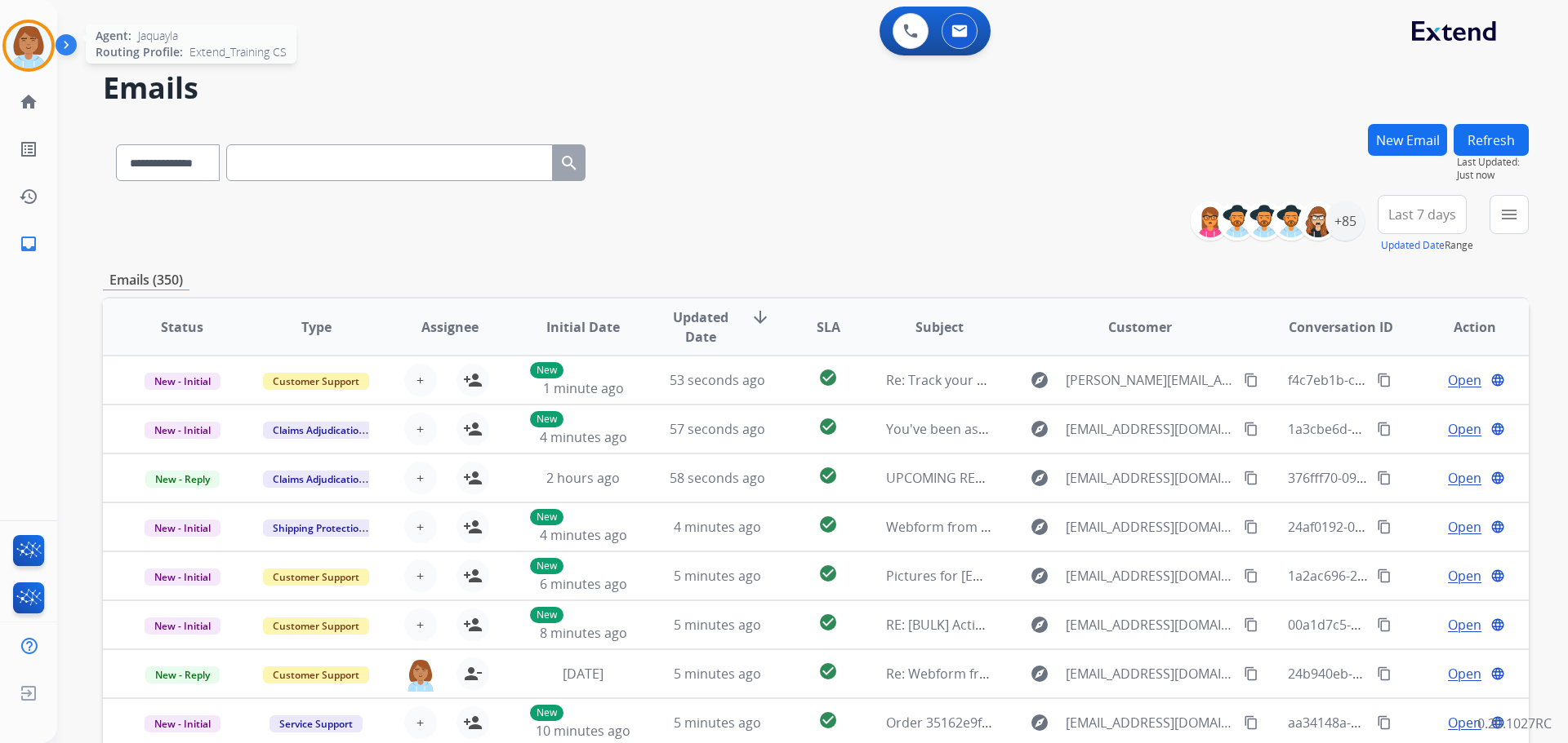
click at [30, 34] on img at bounding box center [29, 46] width 46 height 46
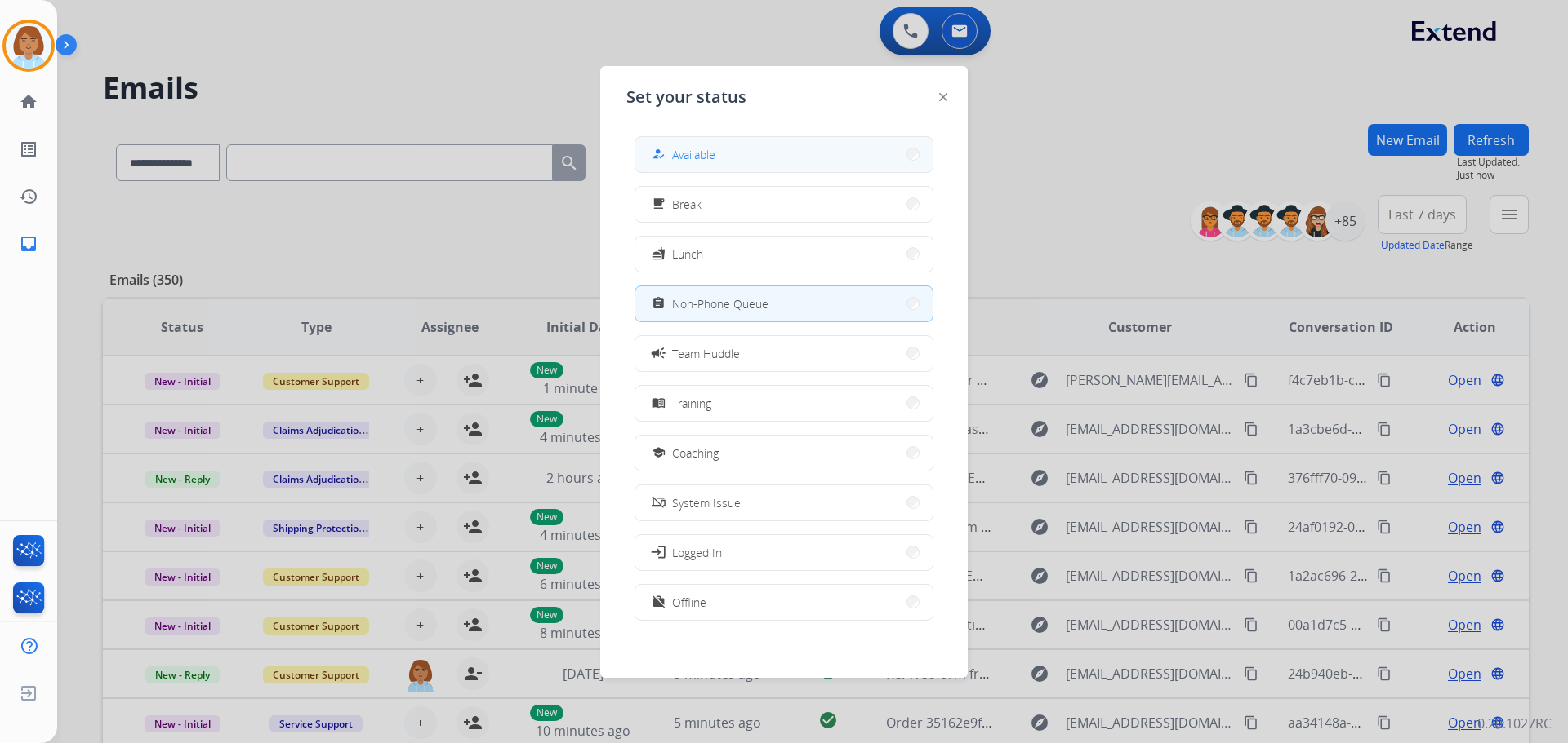
click at [791, 163] on button "how_to_reg Available" at bounding box center [784, 155] width 297 height 35
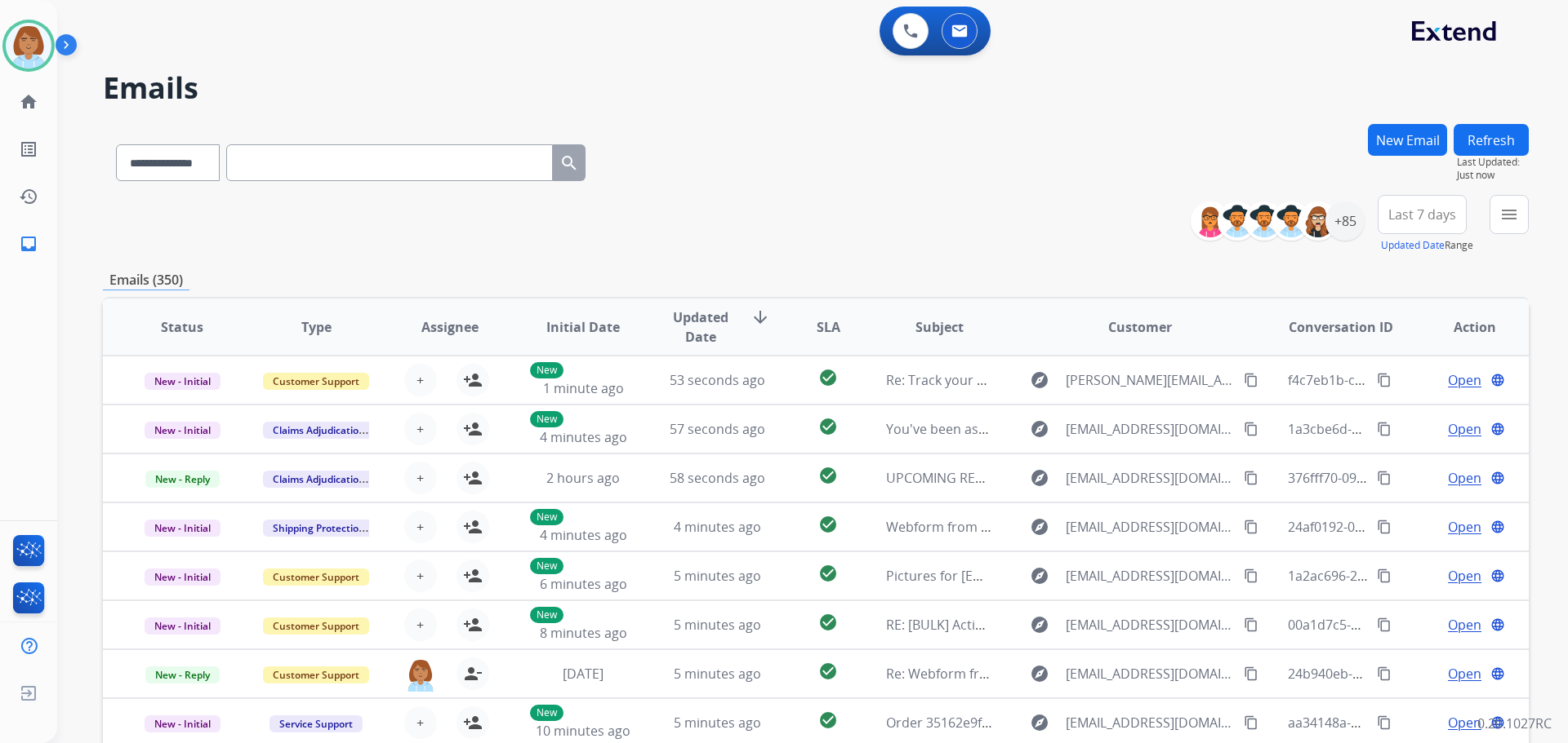
click at [1480, 212] on div "**********" at bounding box center [1365, 225] width 326 height 59
click at [1496, 214] on button "menu Filters" at bounding box center [1509, 215] width 39 height 39
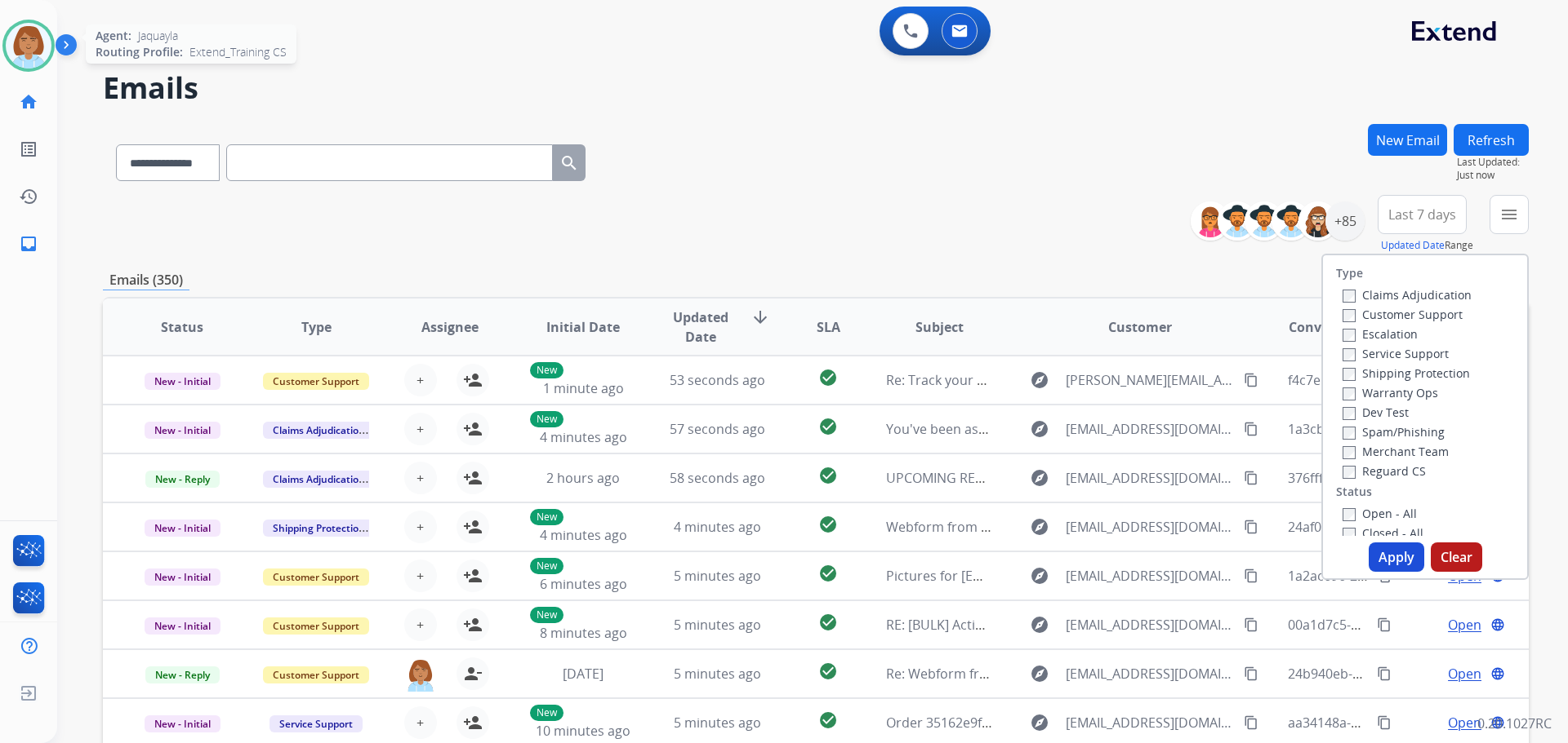
click at [23, 55] on img at bounding box center [29, 46] width 46 height 46
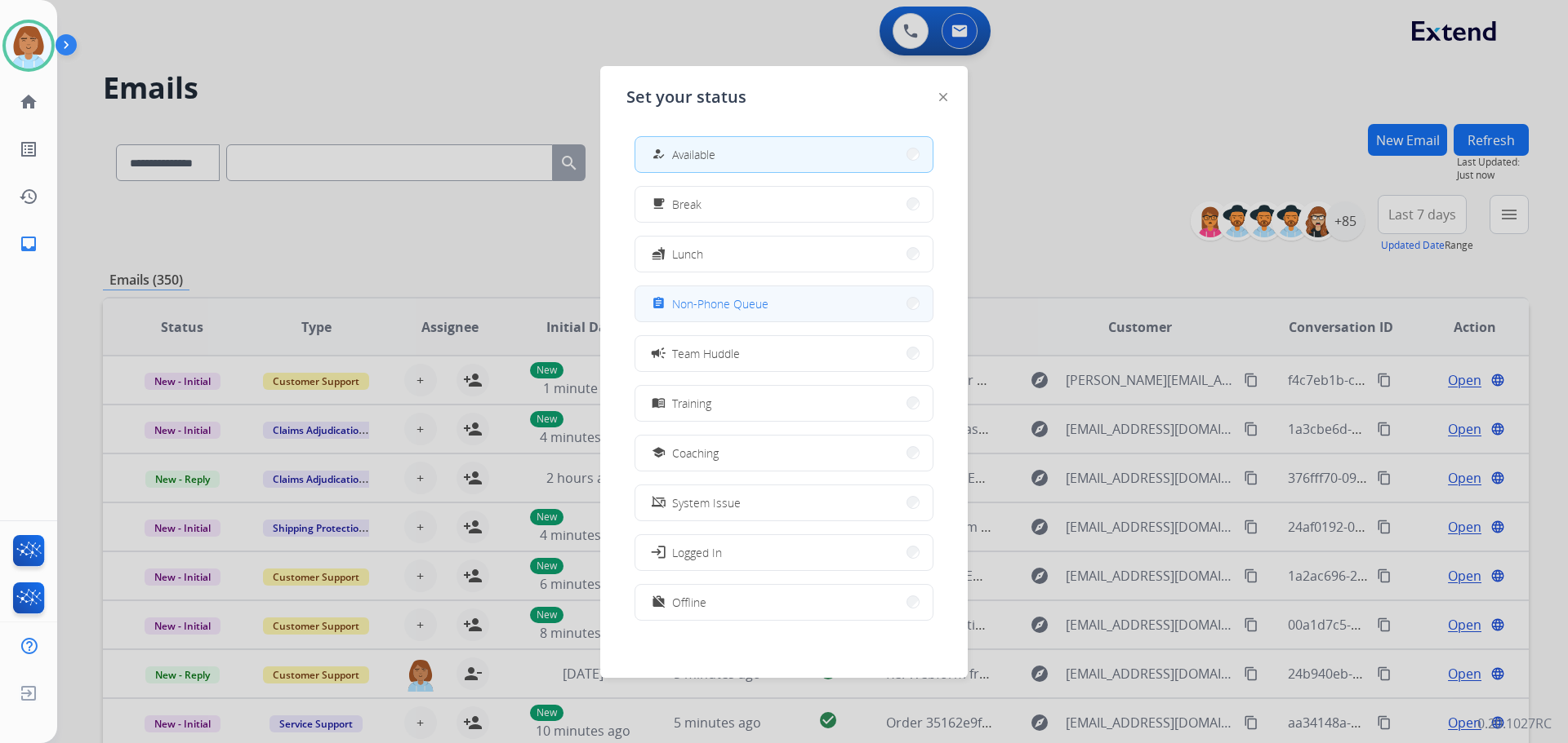
click at [757, 306] on span "Non-Phone Queue" at bounding box center [720, 303] width 96 height 18
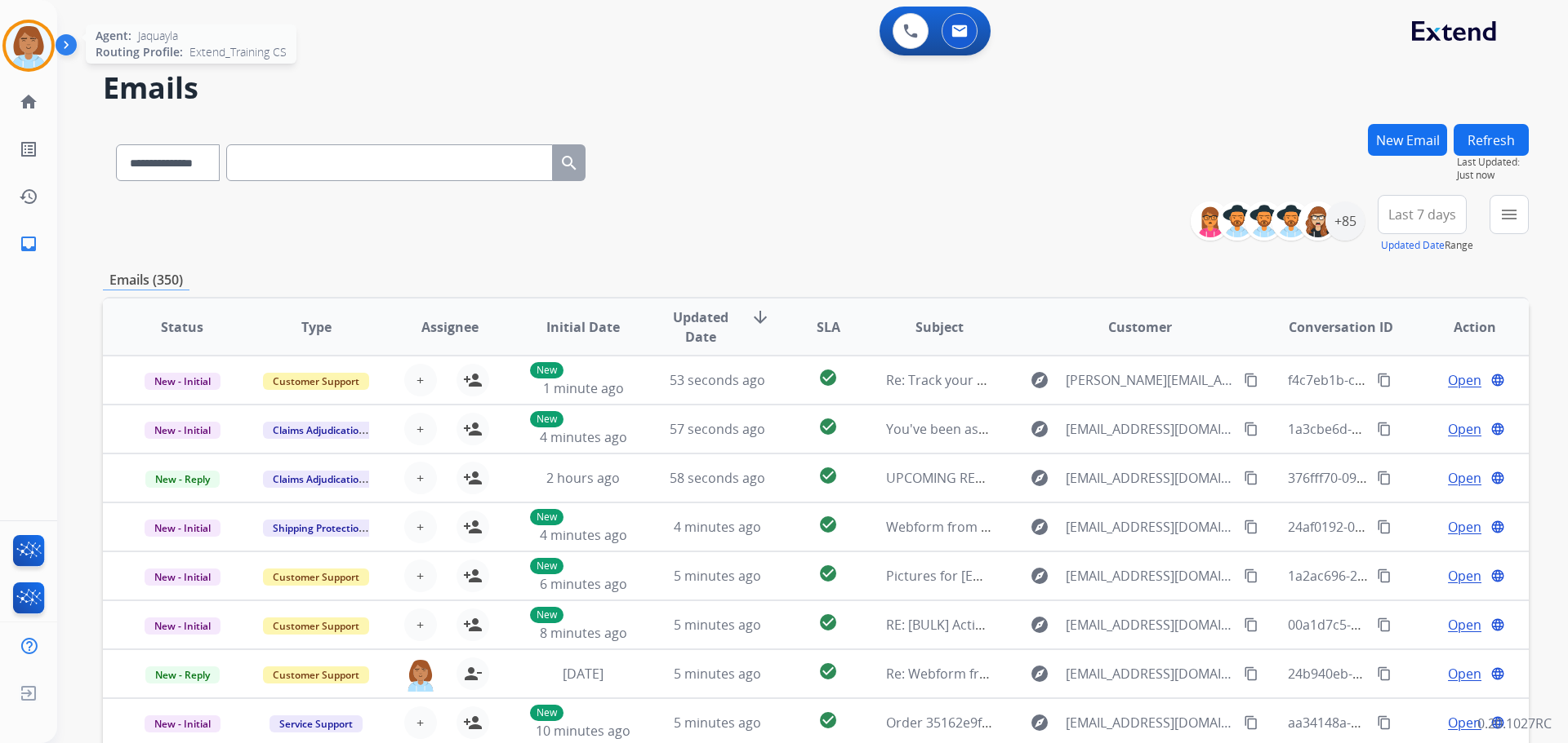
click at [16, 65] on img at bounding box center [29, 46] width 46 height 46
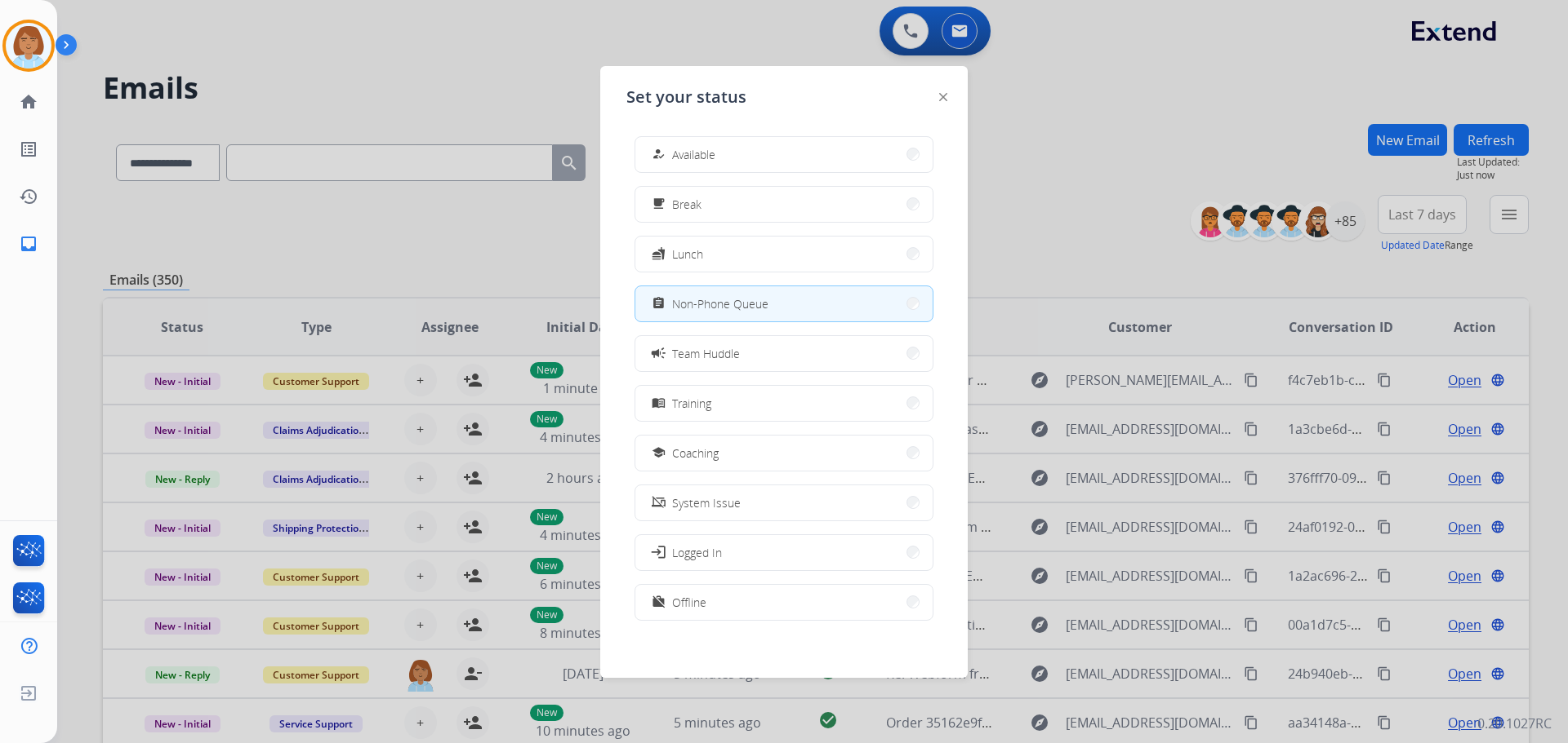
click at [1099, 149] on div at bounding box center [784, 372] width 1568 height 743
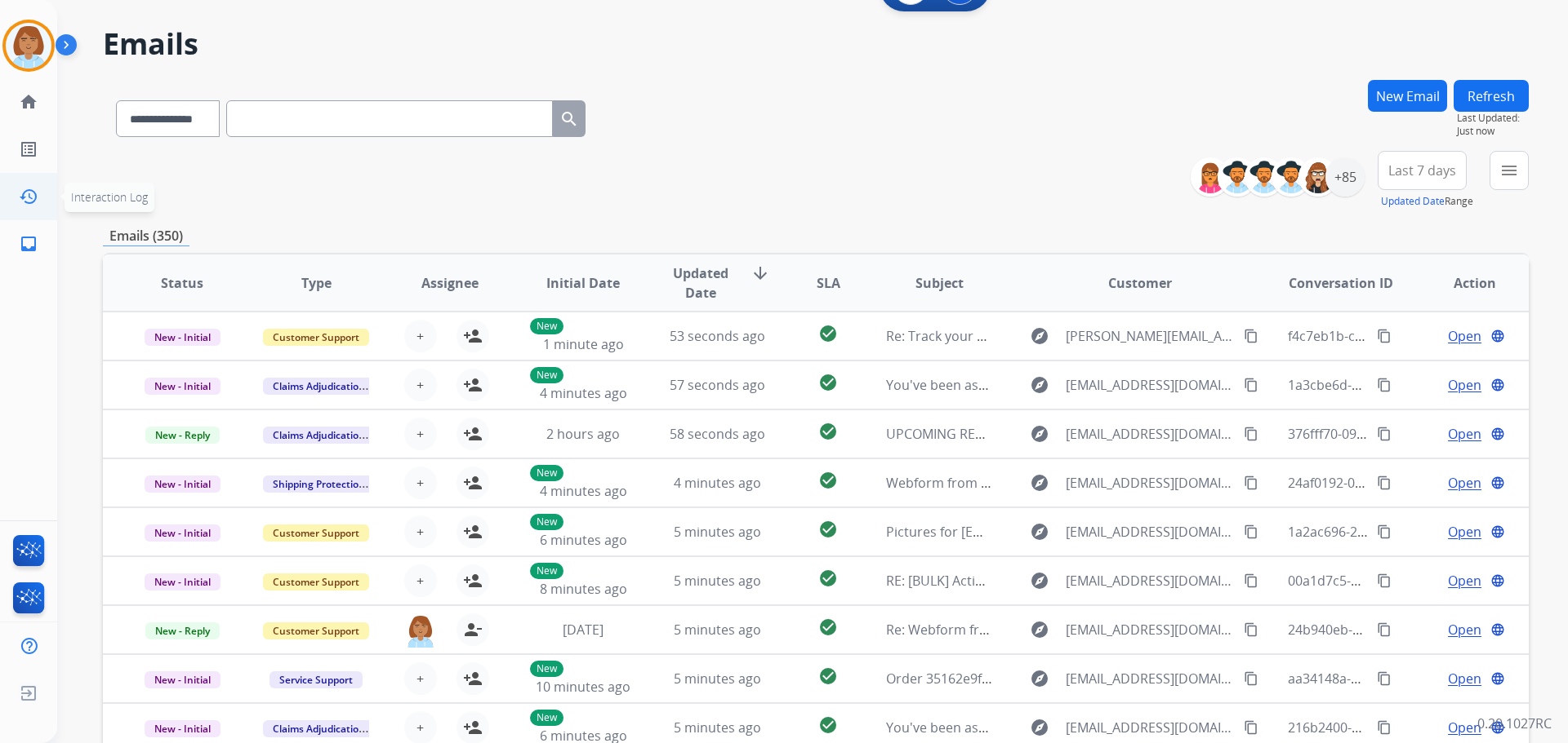
scroll to position [82, 0]
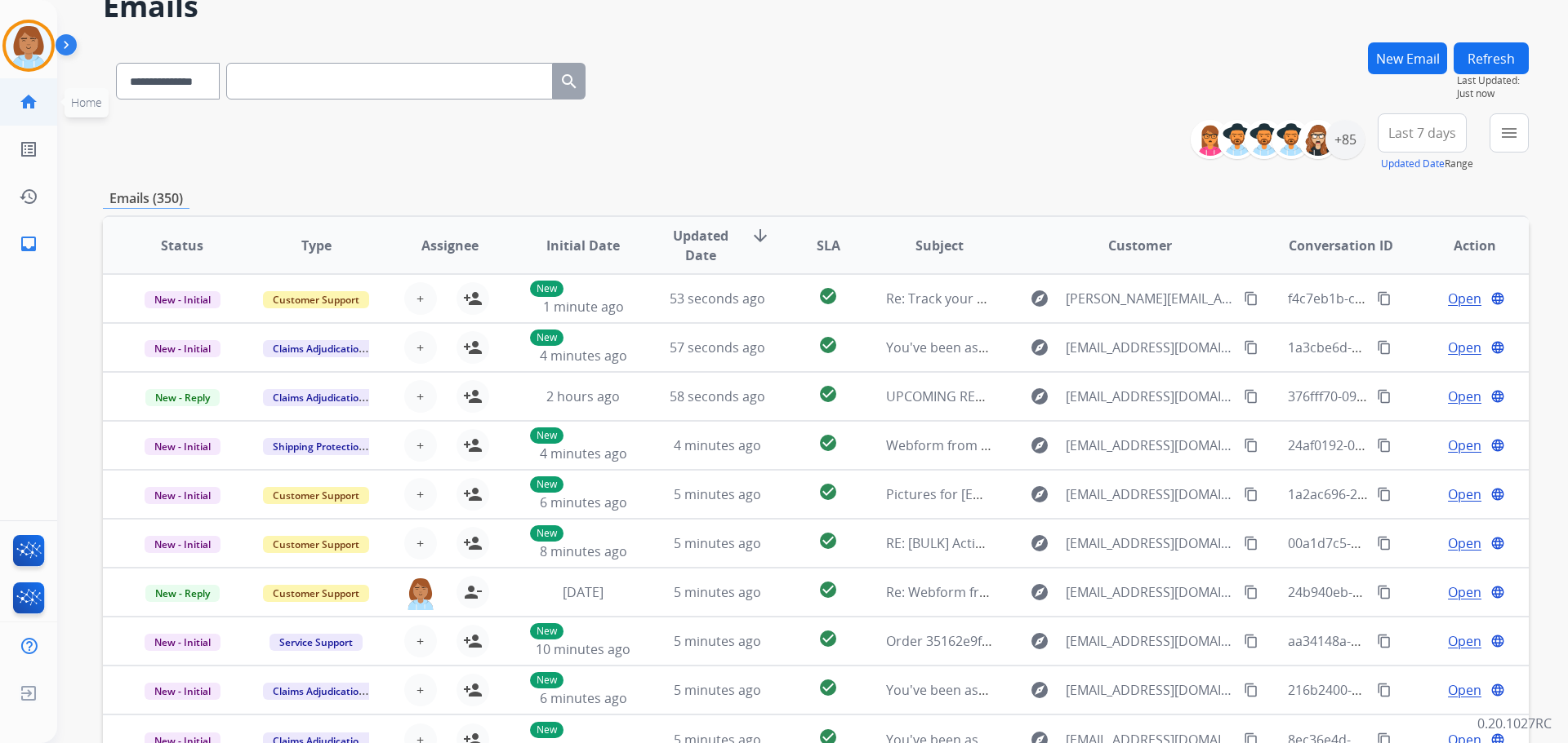
click at [22, 107] on mat-icon "home" at bounding box center [28, 101] width 19 height 19
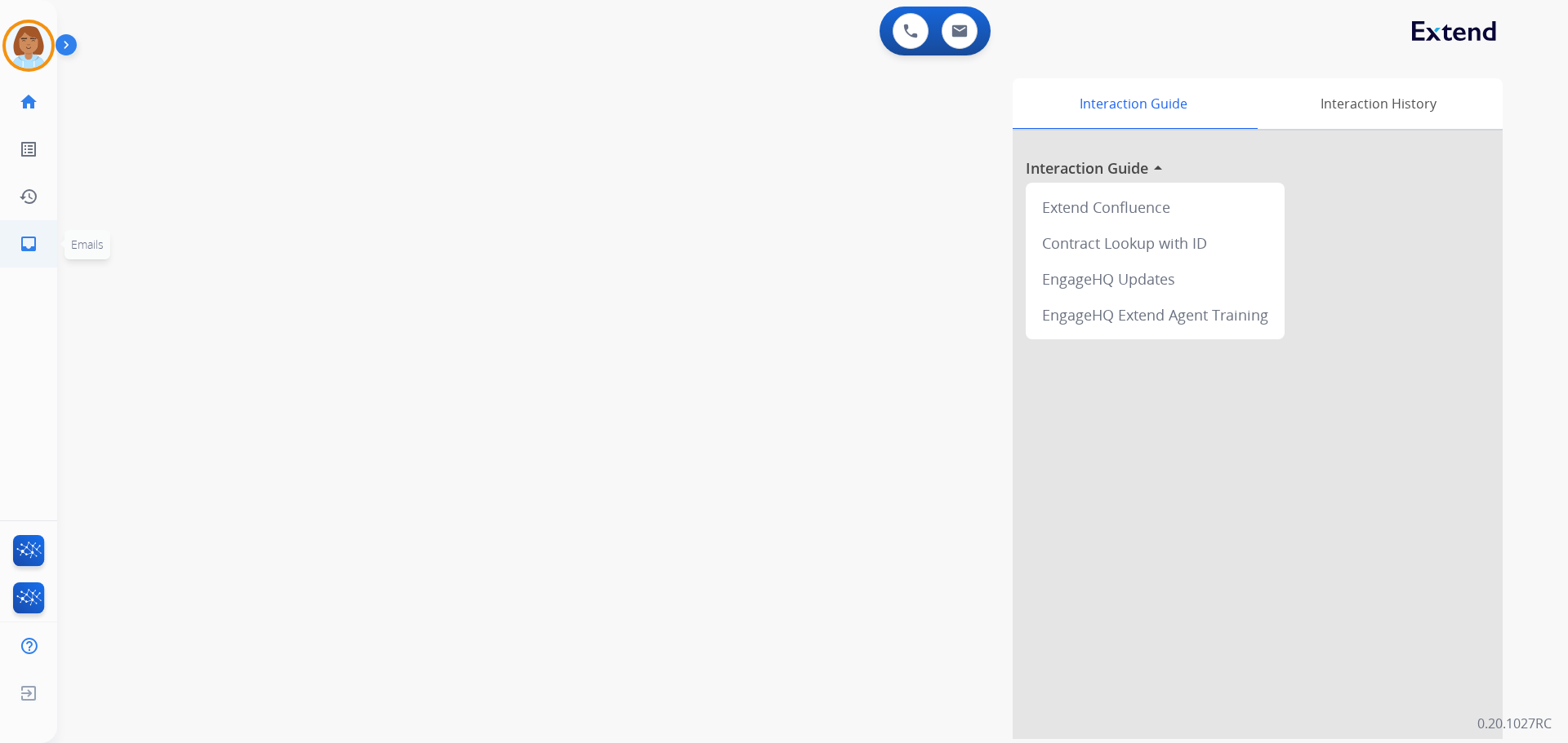
click at [25, 253] on mat-icon "inbox" at bounding box center [28, 243] width 19 height 19
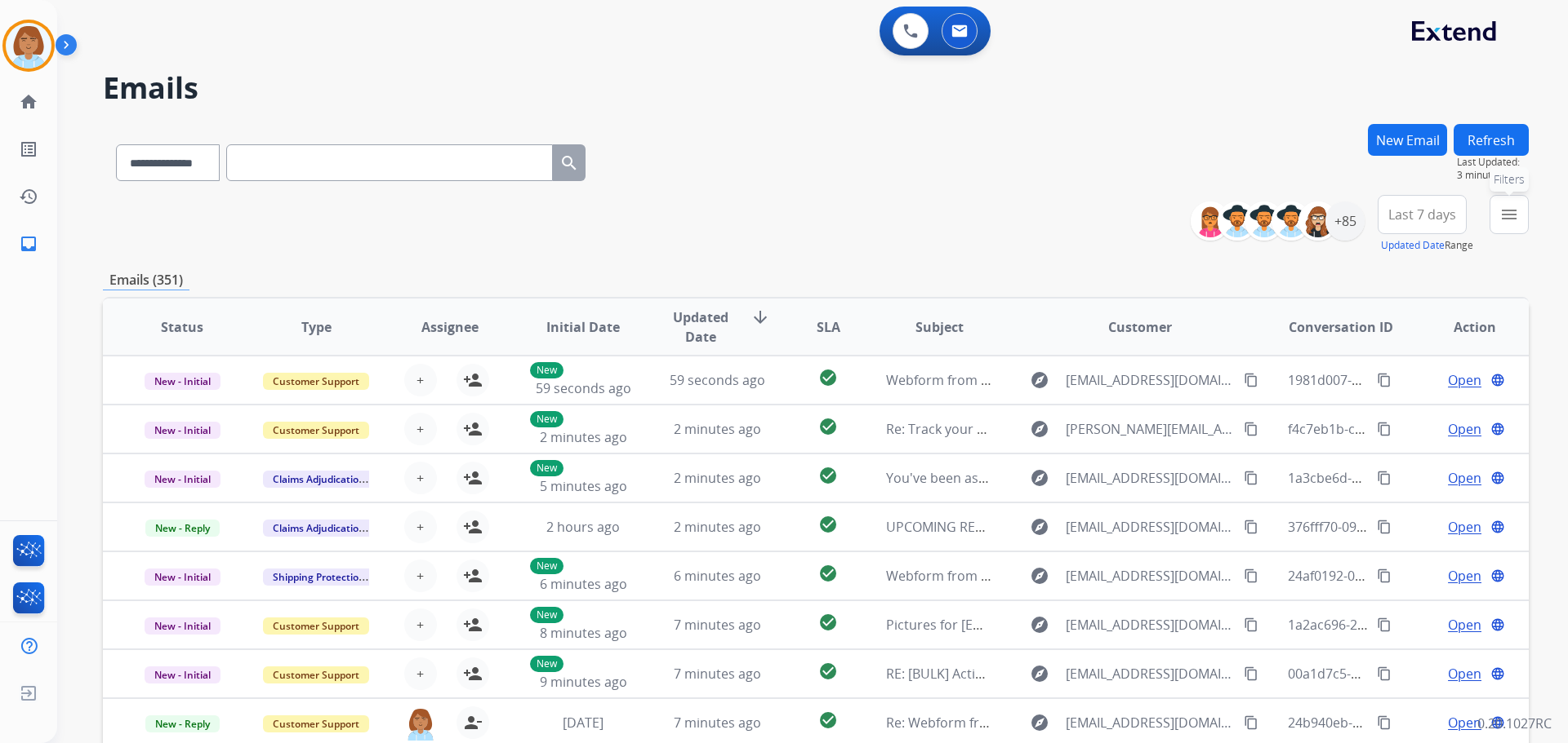
click at [1521, 217] on button "menu Filters" at bounding box center [1509, 215] width 39 height 39
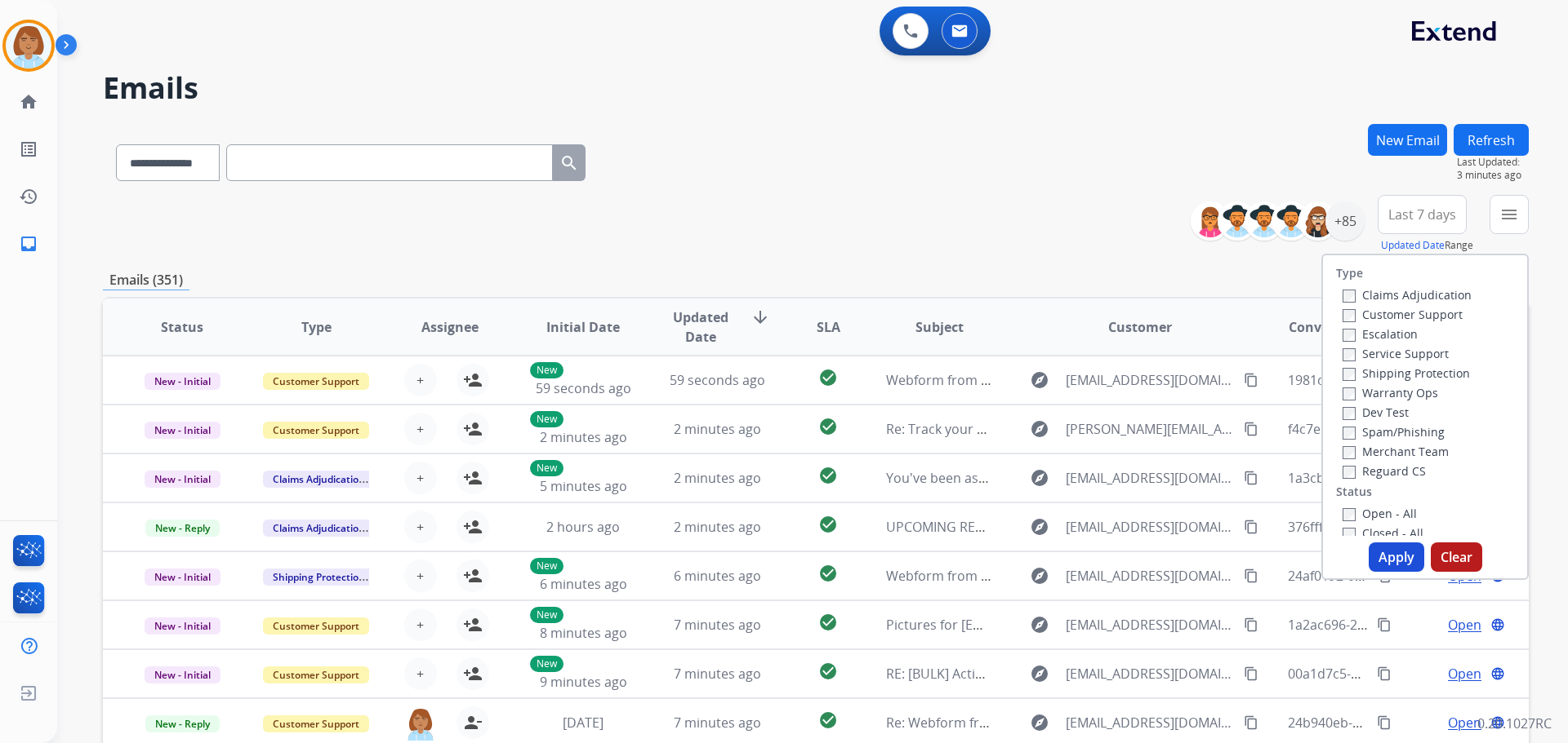
click at [1347, 313] on label "Customer Support" at bounding box center [1402, 314] width 120 height 16
click at [1348, 375] on label "Shipping Protection" at bounding box center [1406, 373] width 127 height 16
click at [1389, 563] on button "Apply" at bounding box center [1396, 558] width 55 height 29
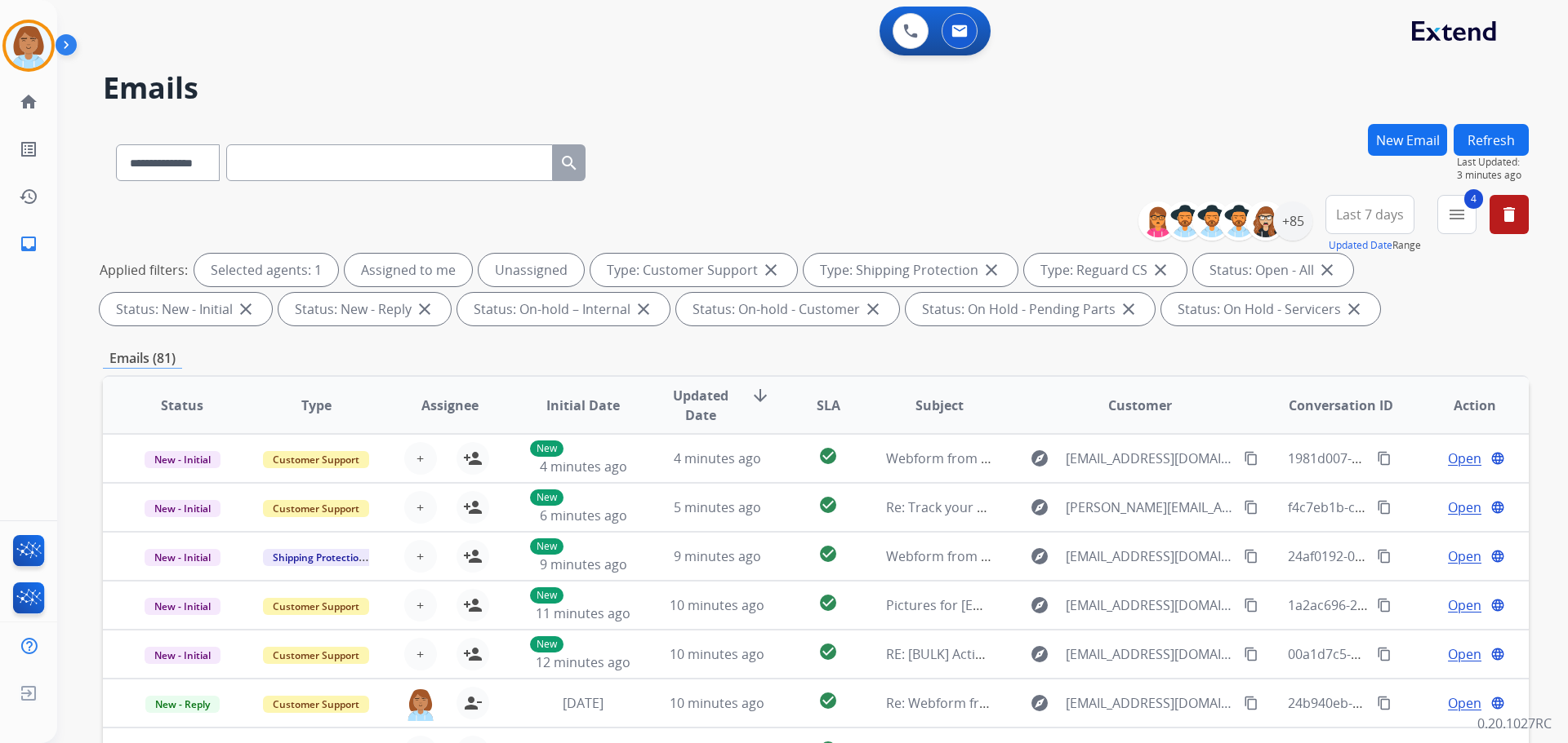
click at [1505, 141] on button "Refresh" at bounding box center [1491, 140] width 75 height 32
click at [1287, 236] on div "+85" at bounding box center [1292, 221] width 39 height 39
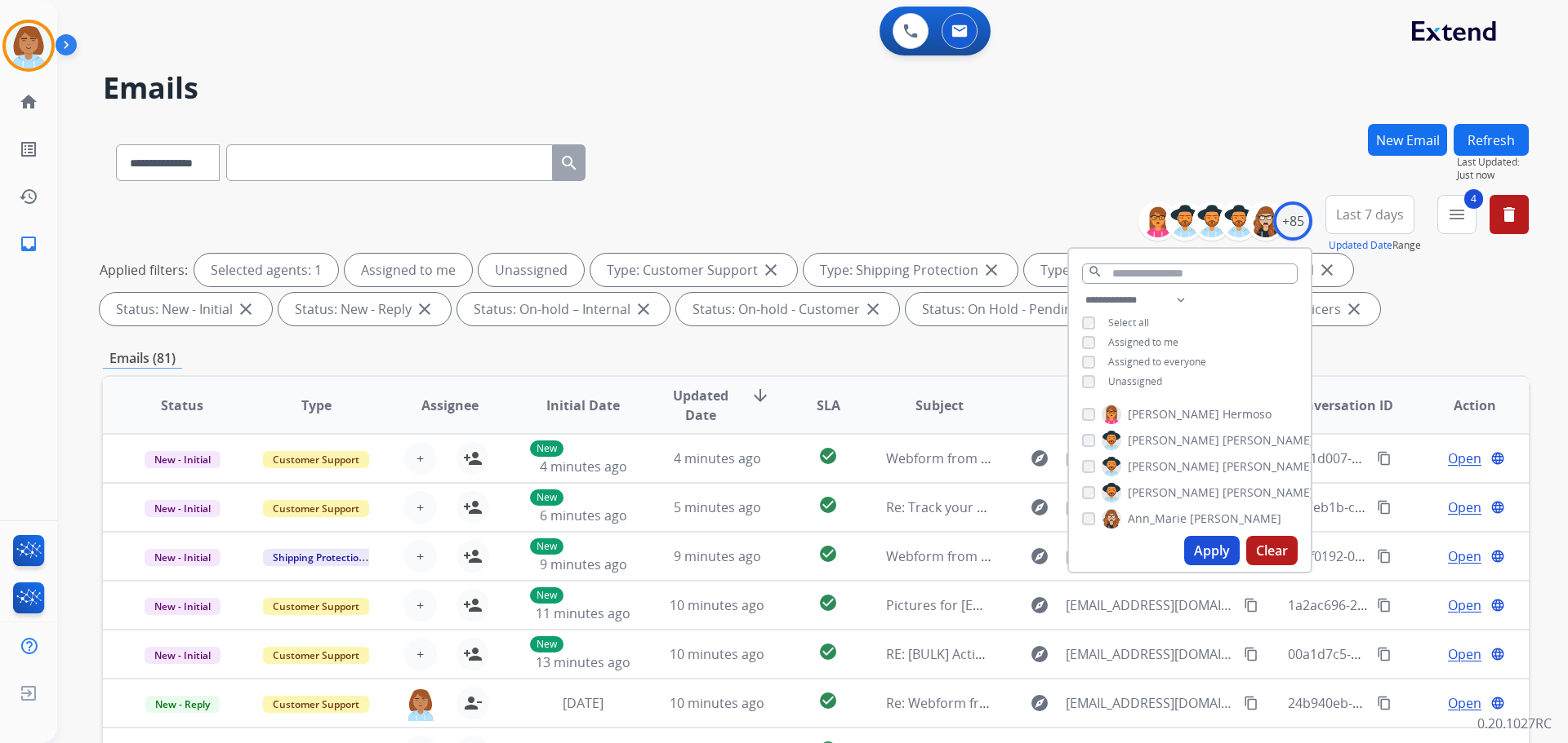
click at [1150, 387] on div "**********" at bounding box center [1190, 342] width 242 height 104
click at [1150, 381] on span "Unassigned" at bounding box center [1134, 381] width 53 height 14
click at [1209, 552] on button "Apply" at bounding box center [1212, 551] width 55 height 29
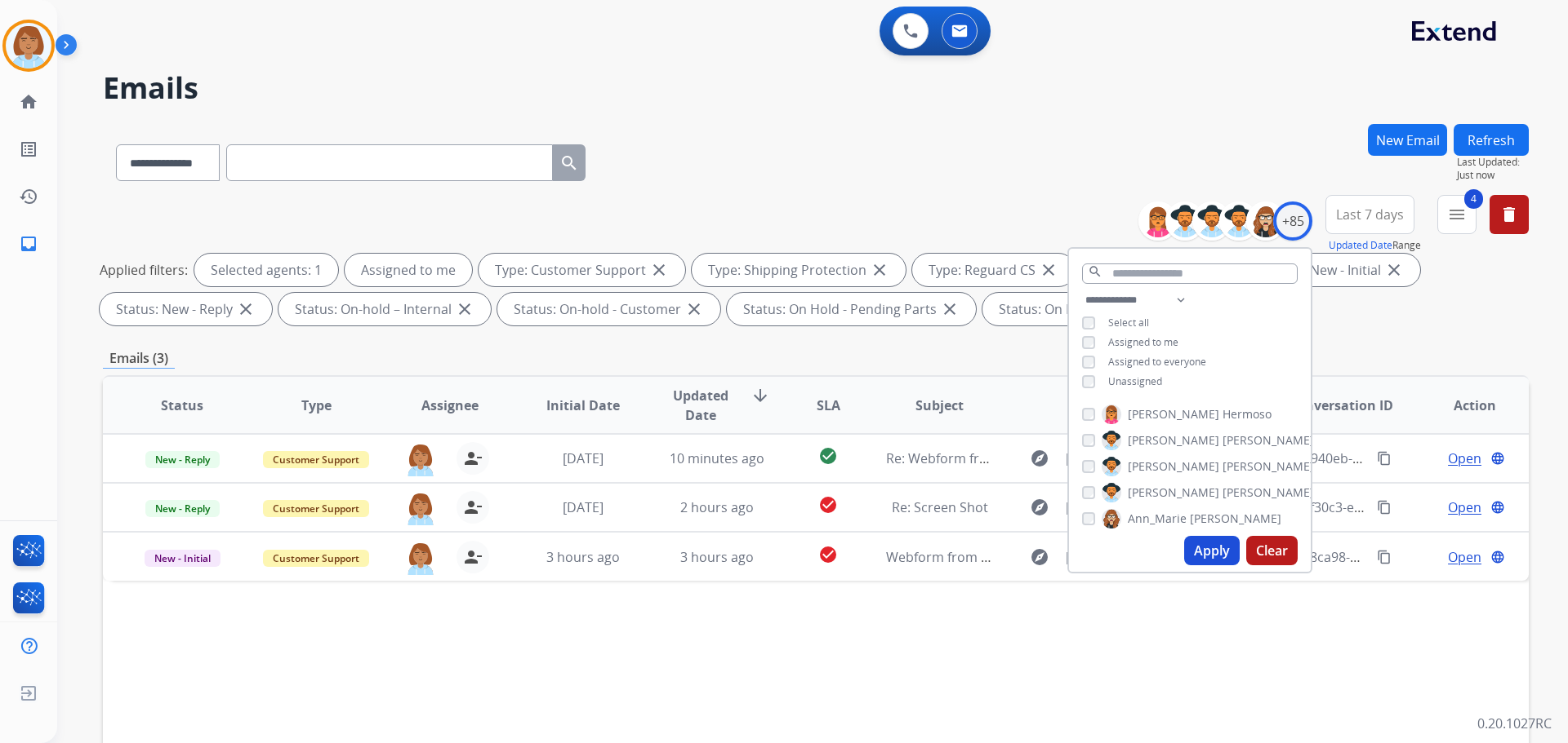
drag, startPoint x: 725, startPoint y: 625, endPoint x: 756, endPoint y: 614, distance: 32.9
click at [728, 623] on div "Status Type Assignee Initial Date Updated Date arrow_downward SLA Subject Custo…" at bounding box center [816, 648] width 1426 height 547
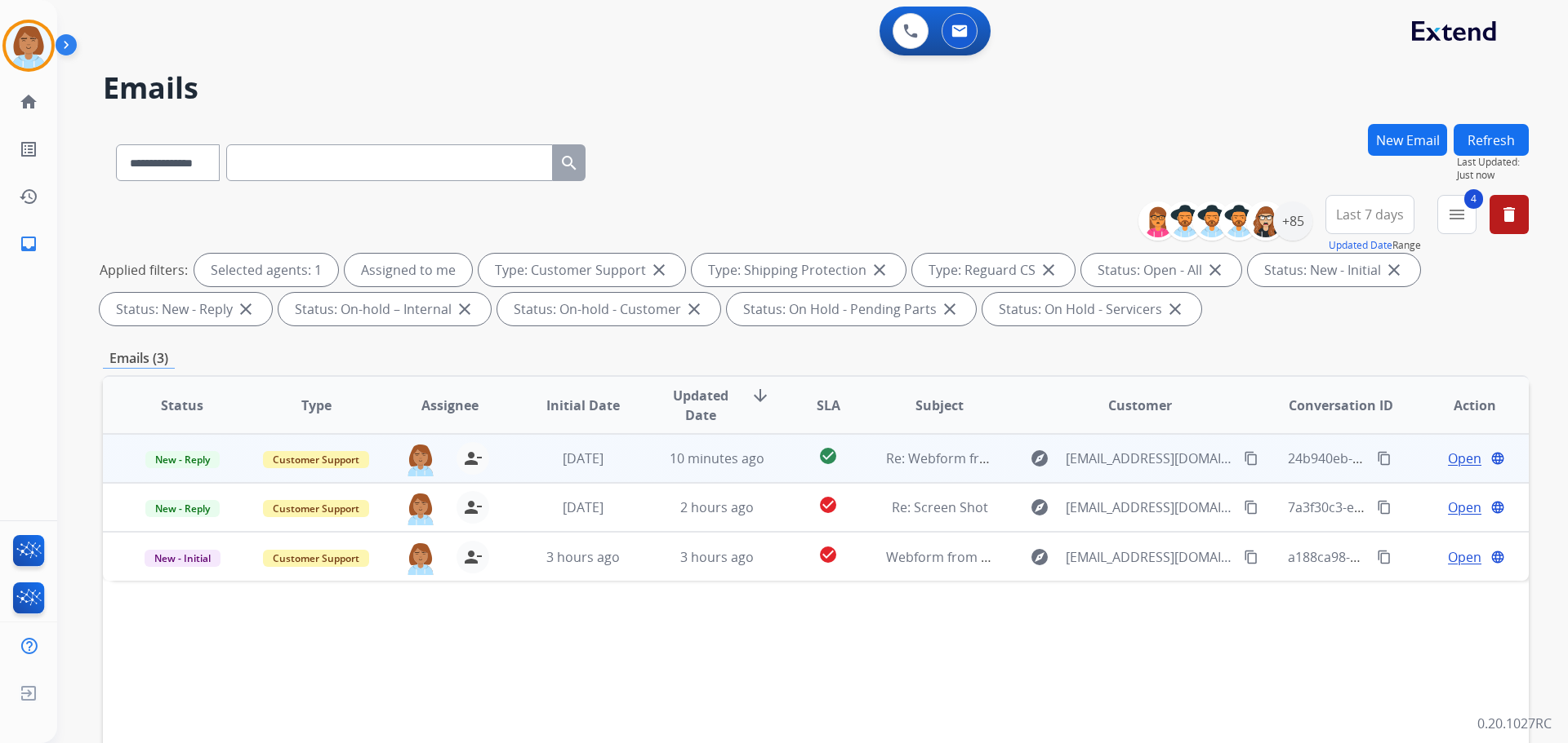
click at [651, 462] on td "10 minutes ago" at bounding box center [704, 458] width 134 height 49
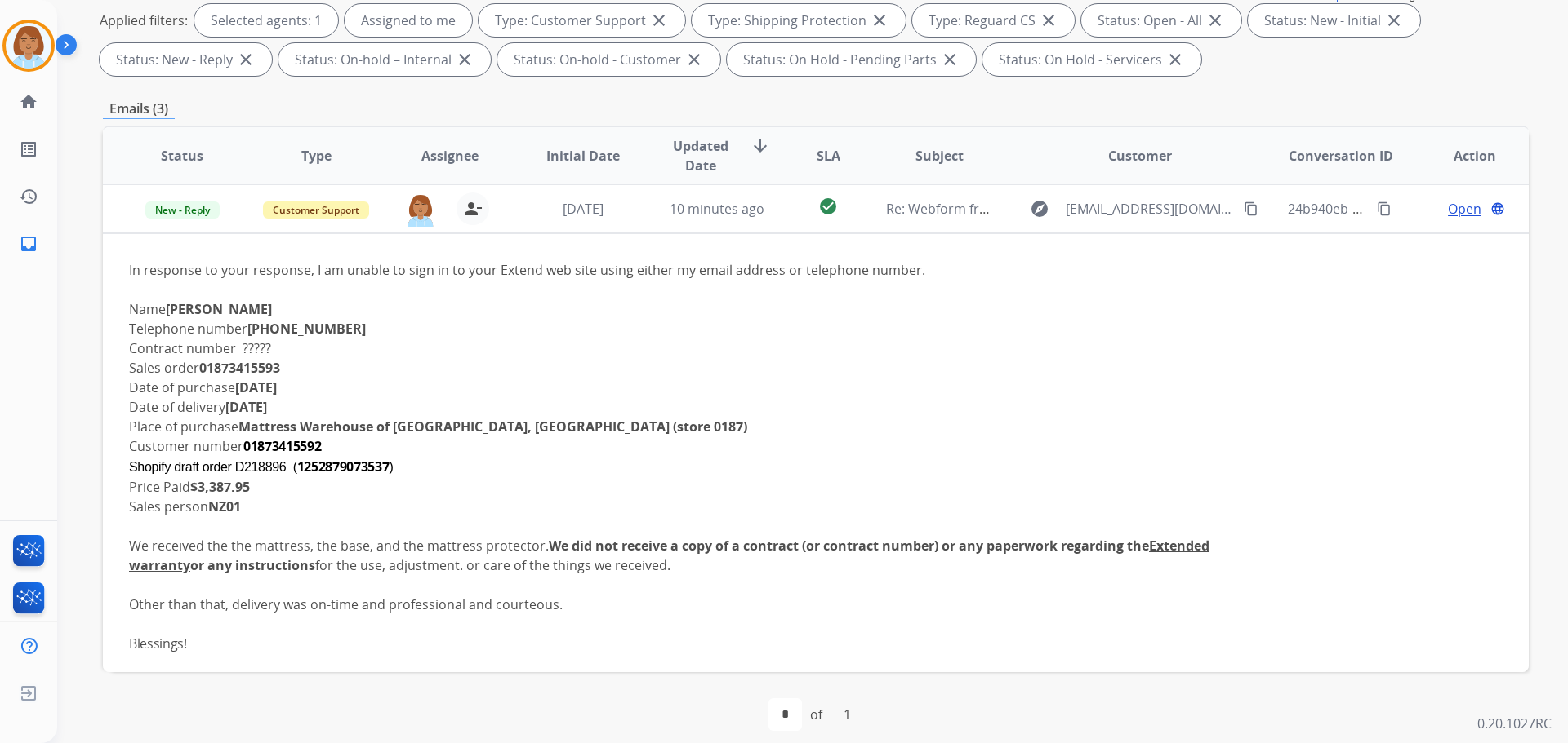
scroll to position [264, 0]
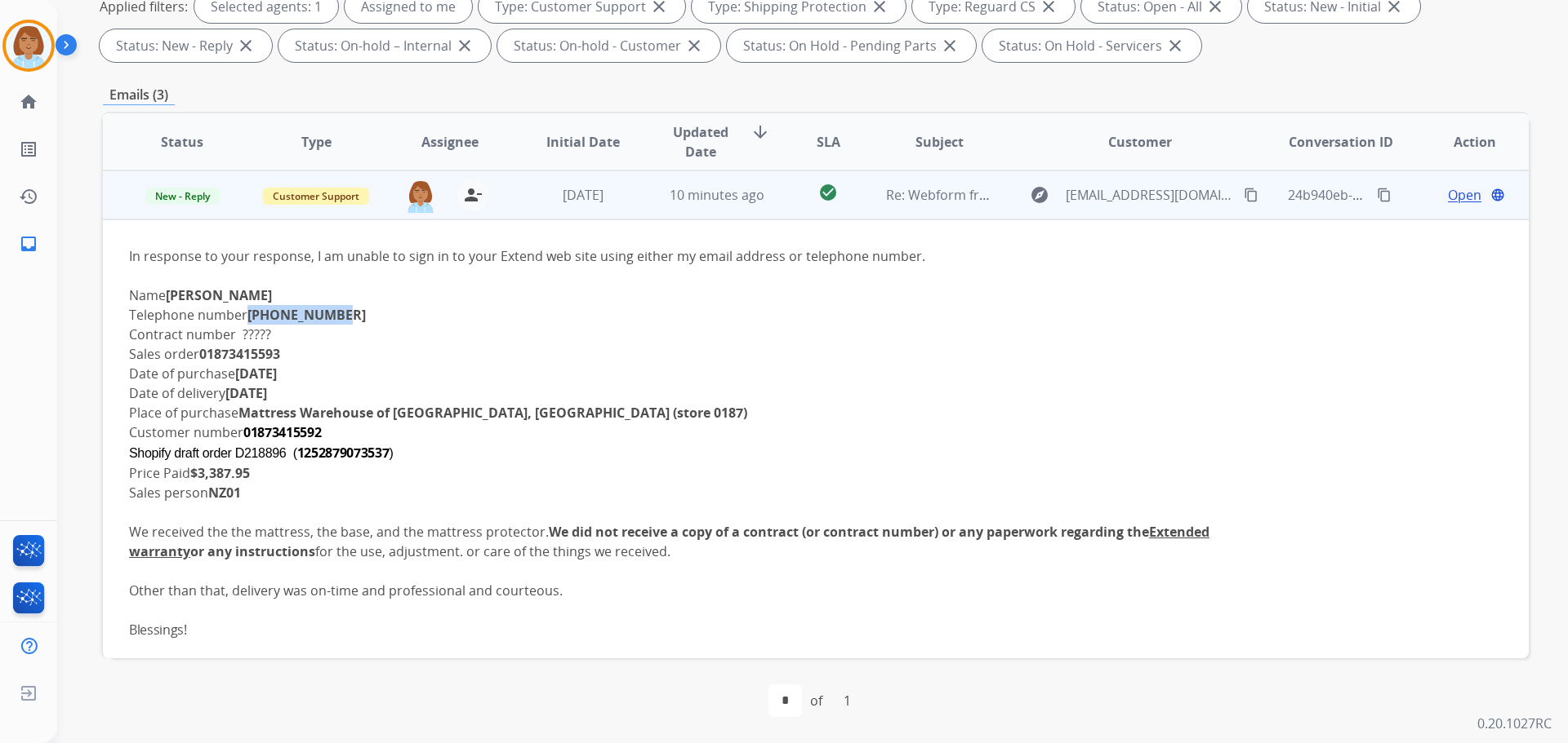
drag, startPoint x: 333, startPoint y: 317, endPoint x: 257, endPoint y: 314, distance: 76.1
click at [251, 315] on div "Telephone number [PHONE_NUMBER]" at bounding box center [682, 314] width 1106 height 19
copy b "[PHONE_NUMBER]"
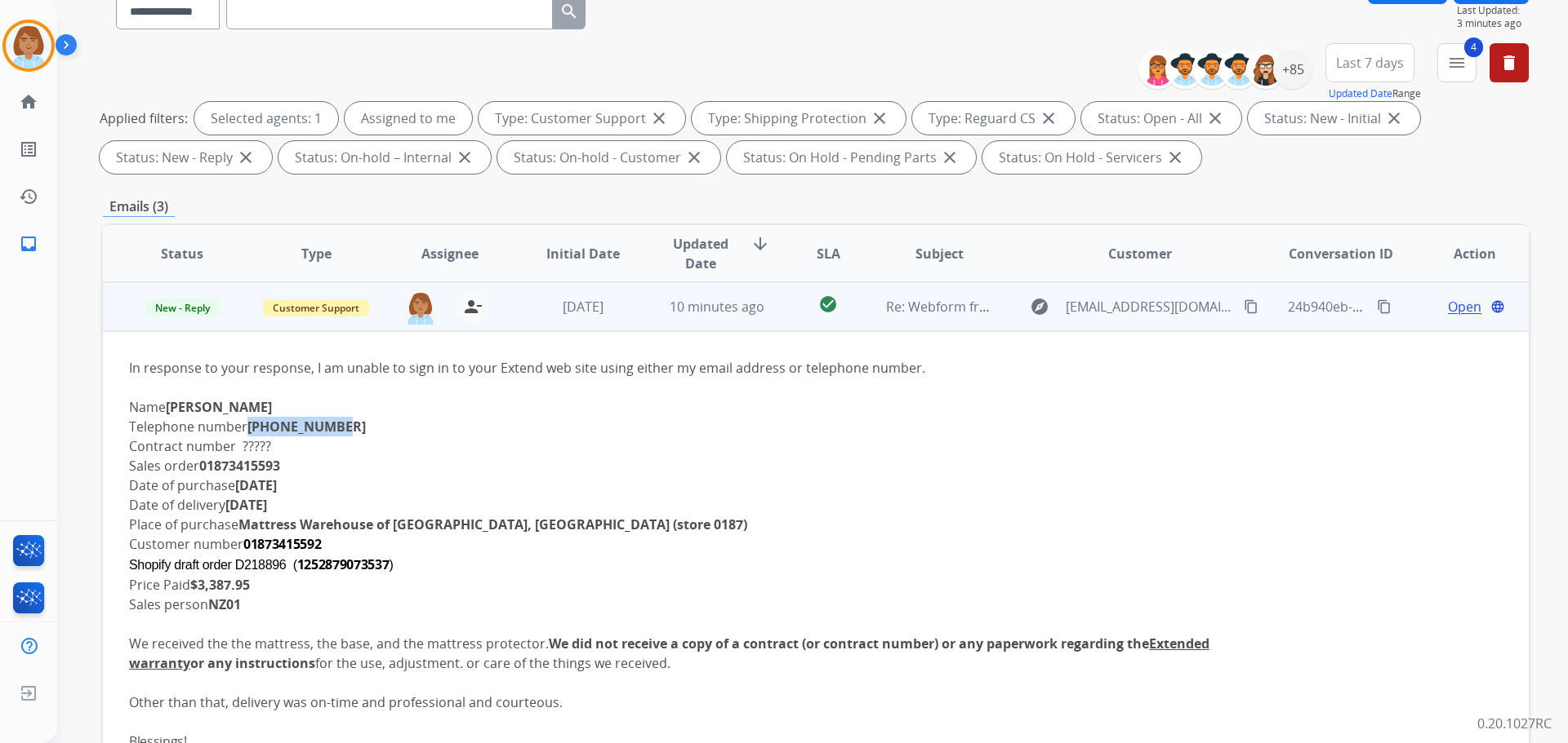
scroll to position [0, 0]
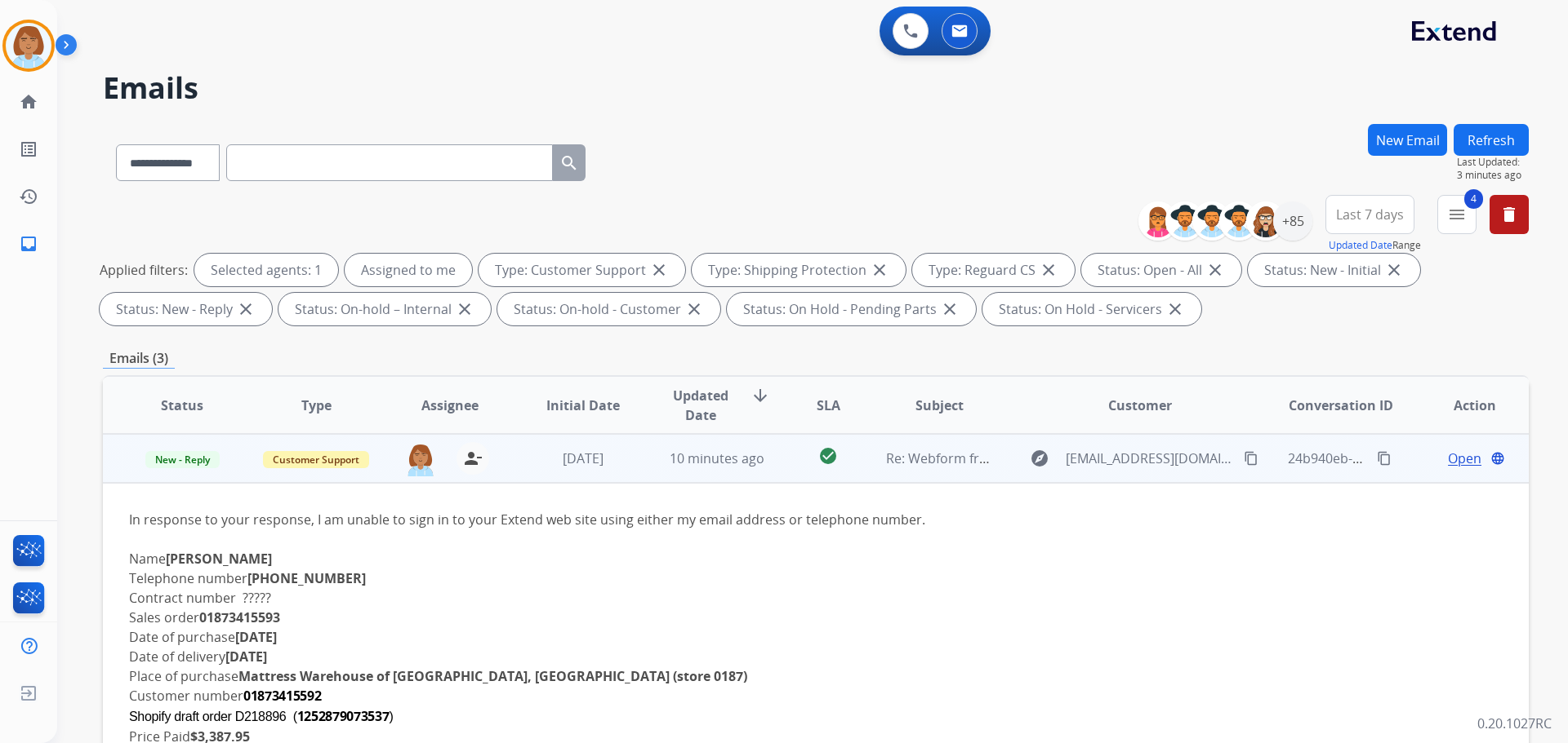
click at [1448, 459] on span "Open" at bounding box center [1465, 458] width 33 height 19
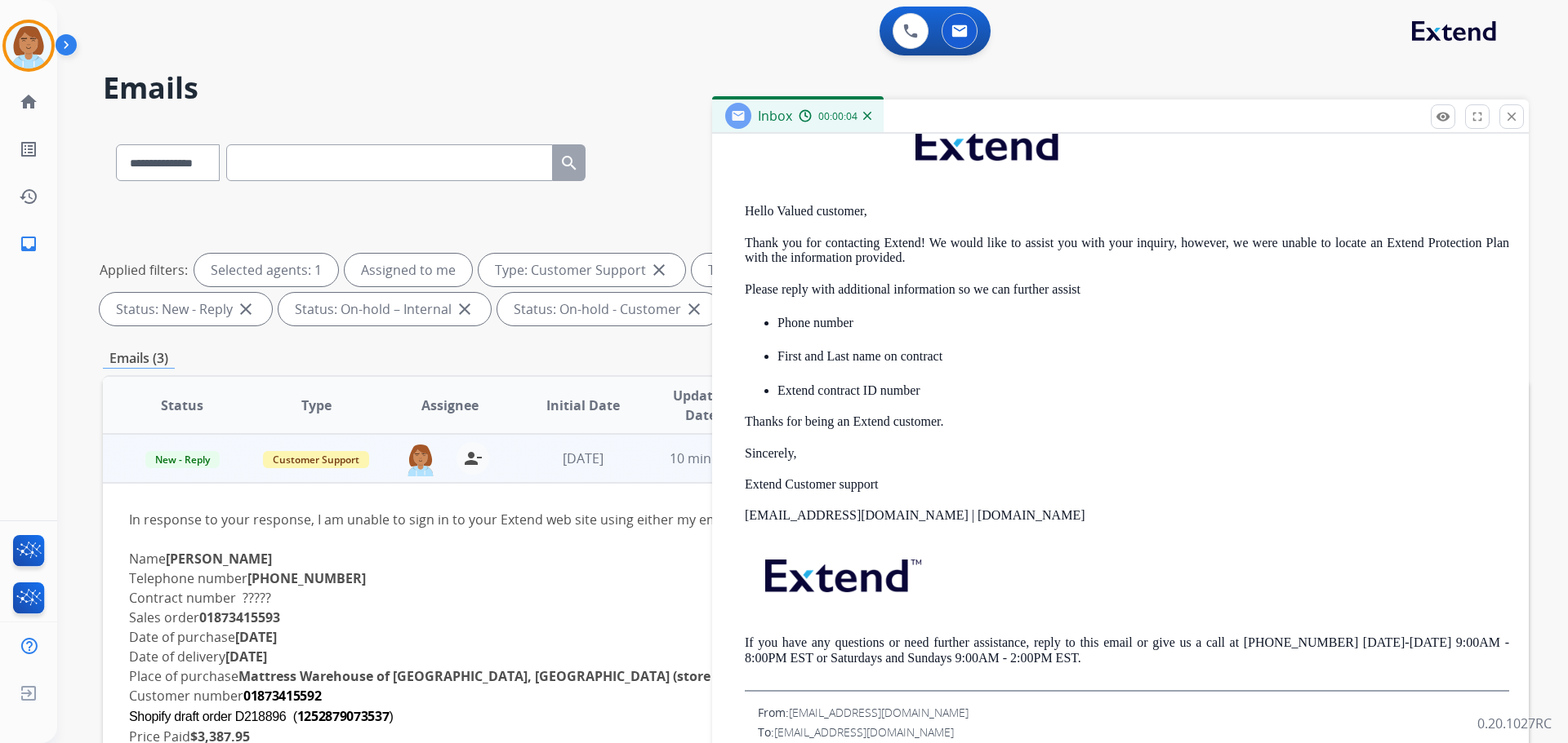
scroll to position [245, 0]
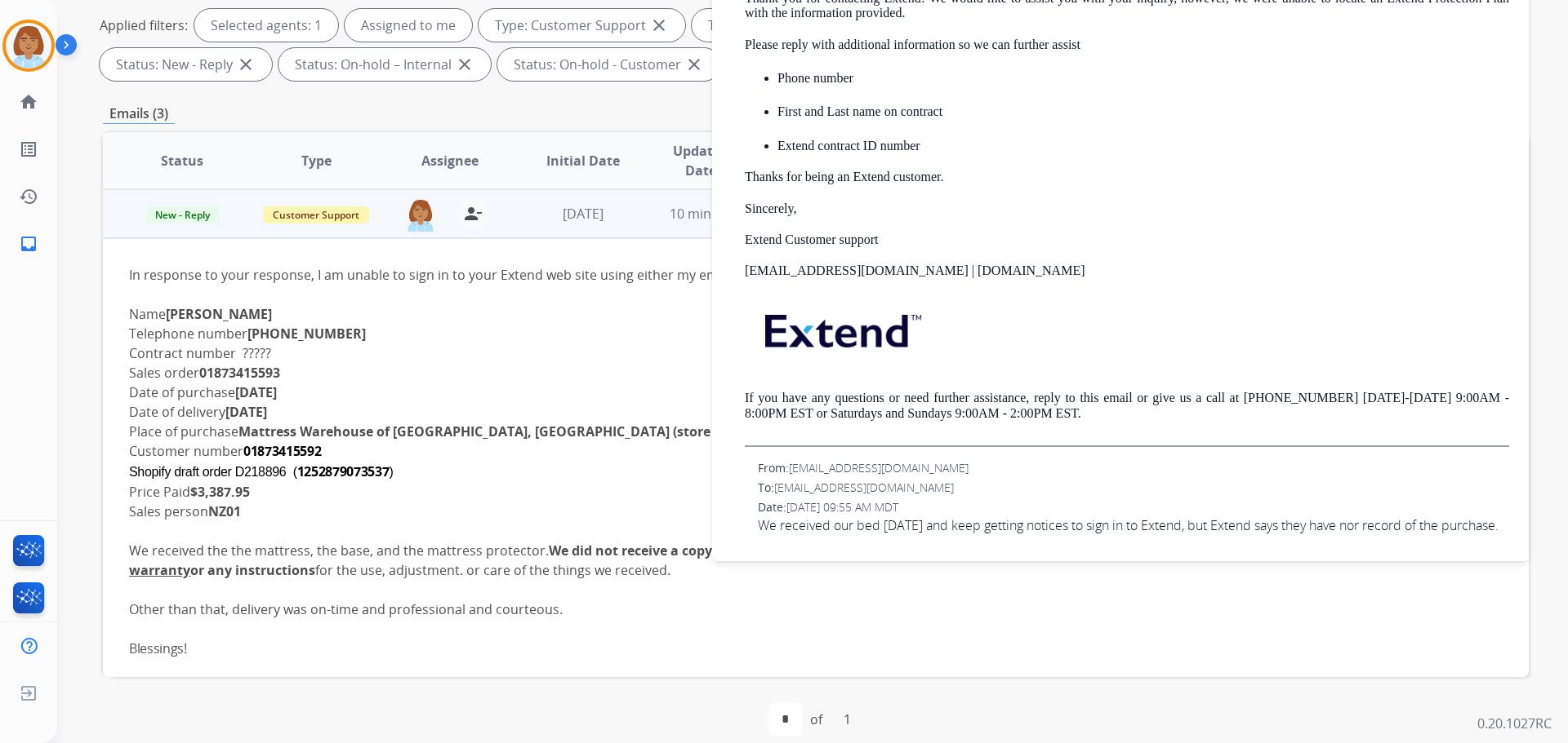
click at [580, 346] on div "Contract number ?????" at bounding box center [682, 353] width 1106 height 19
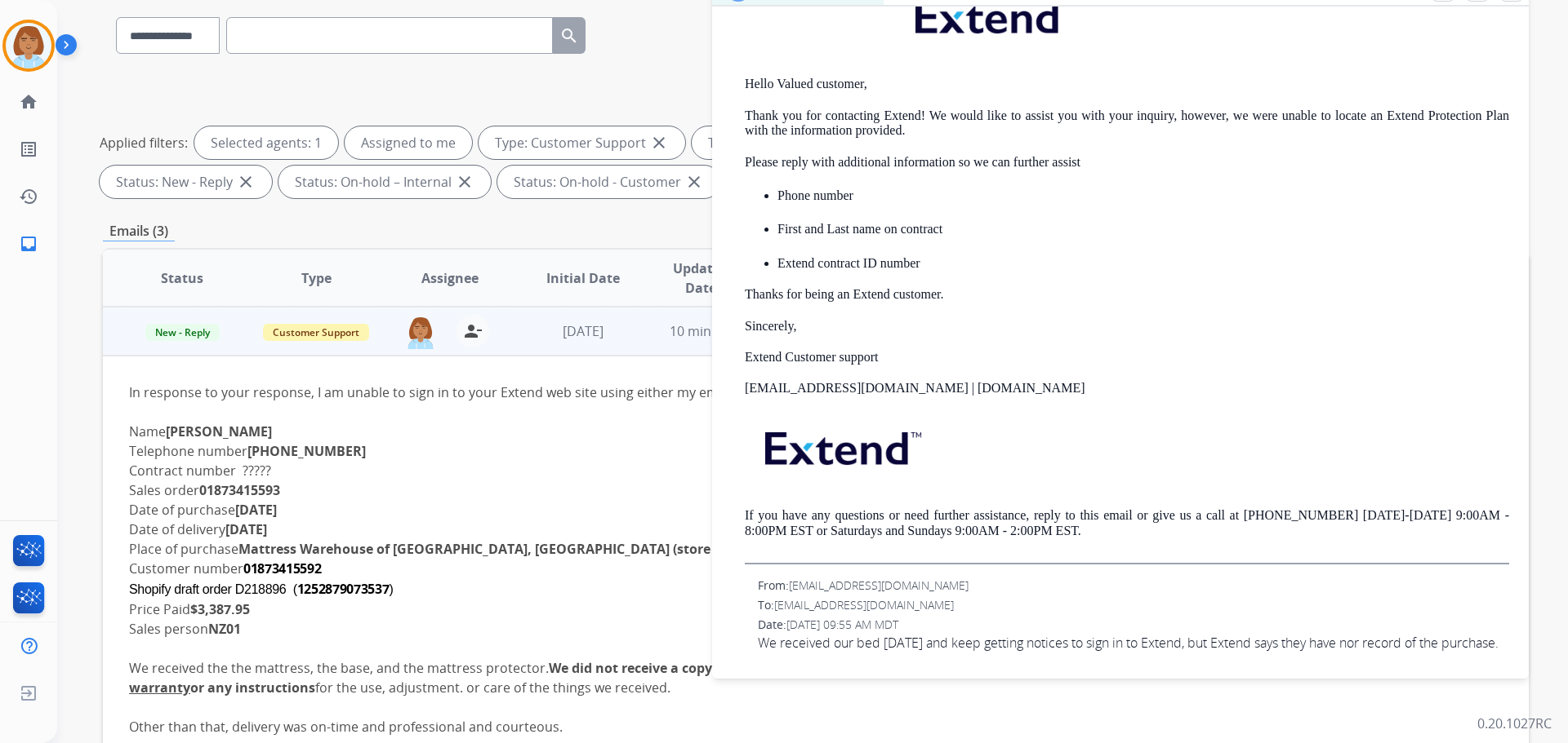
scroll to position [0, 0]
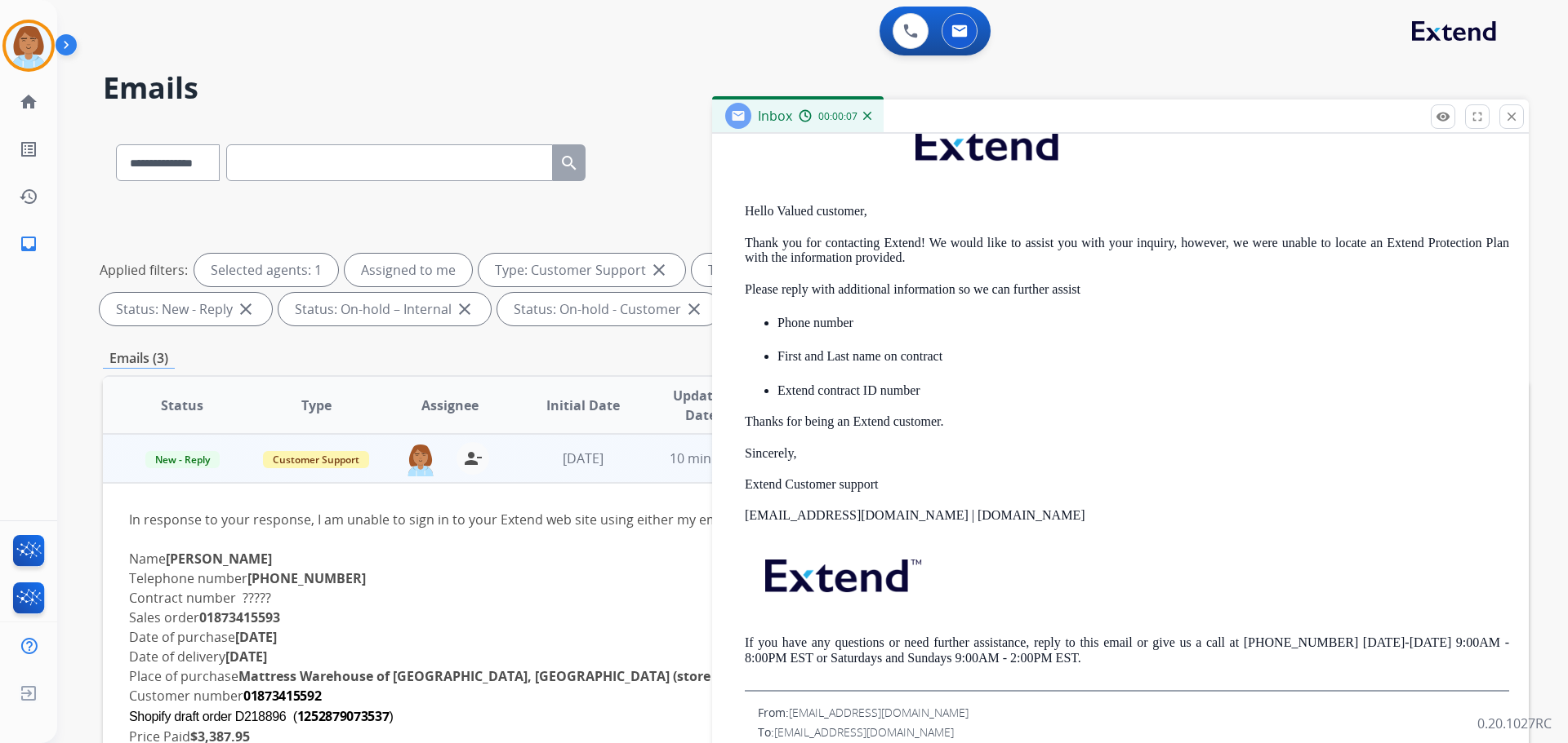
click at [649, 160] on div "**********" at bounding box center [816, 159] width 1426 height 71
click at [205, 153] on select "**********" at bounding box center [167, 163] width 102 height 37
select select "**********"
click at [116, 145] on select "**********" at bounding box center [167, 163] width 102 height 37
paste input "**********"
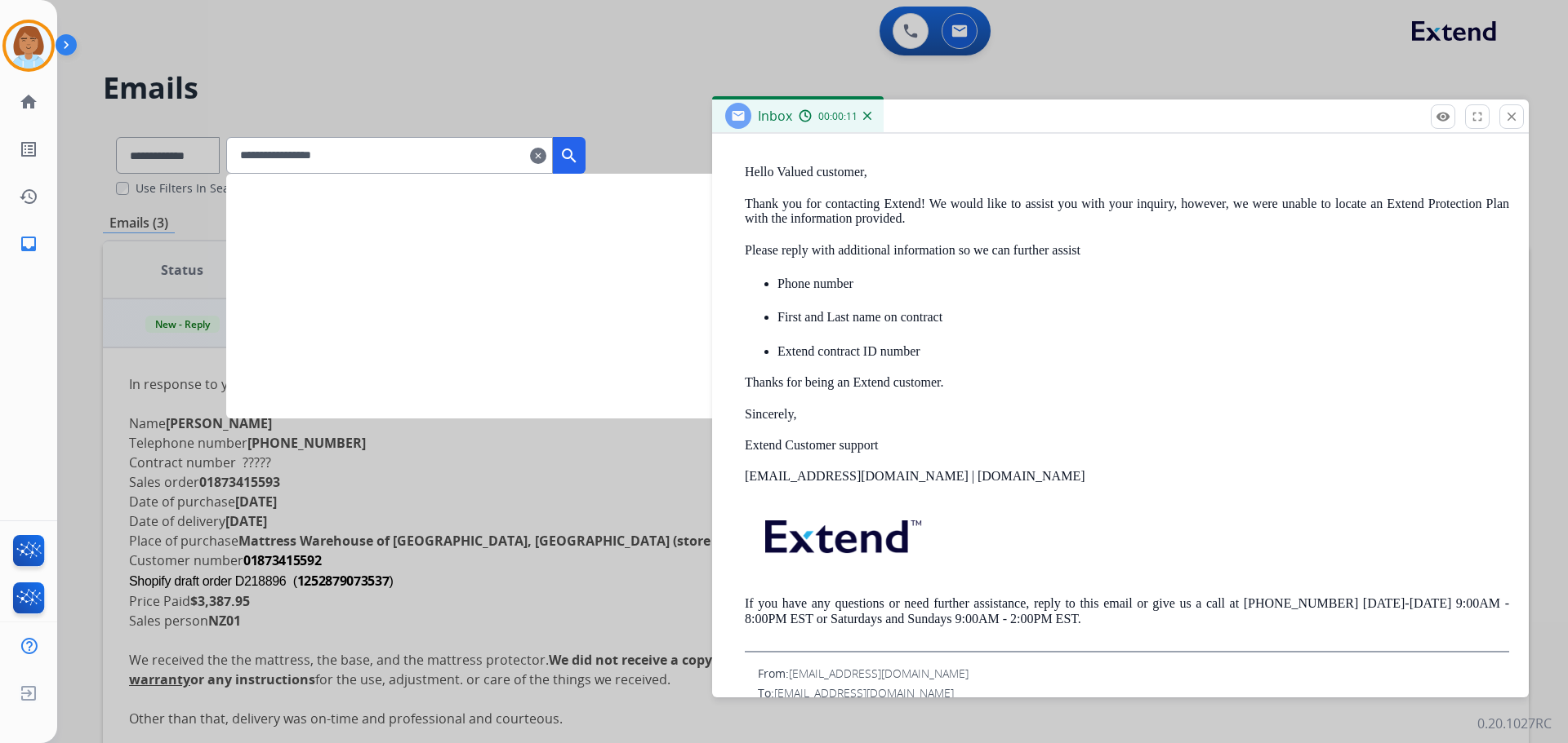
type input "**********"
click at [579, 159] on mat-icon "search" at bounding box center [568, 155] width 19 height 19
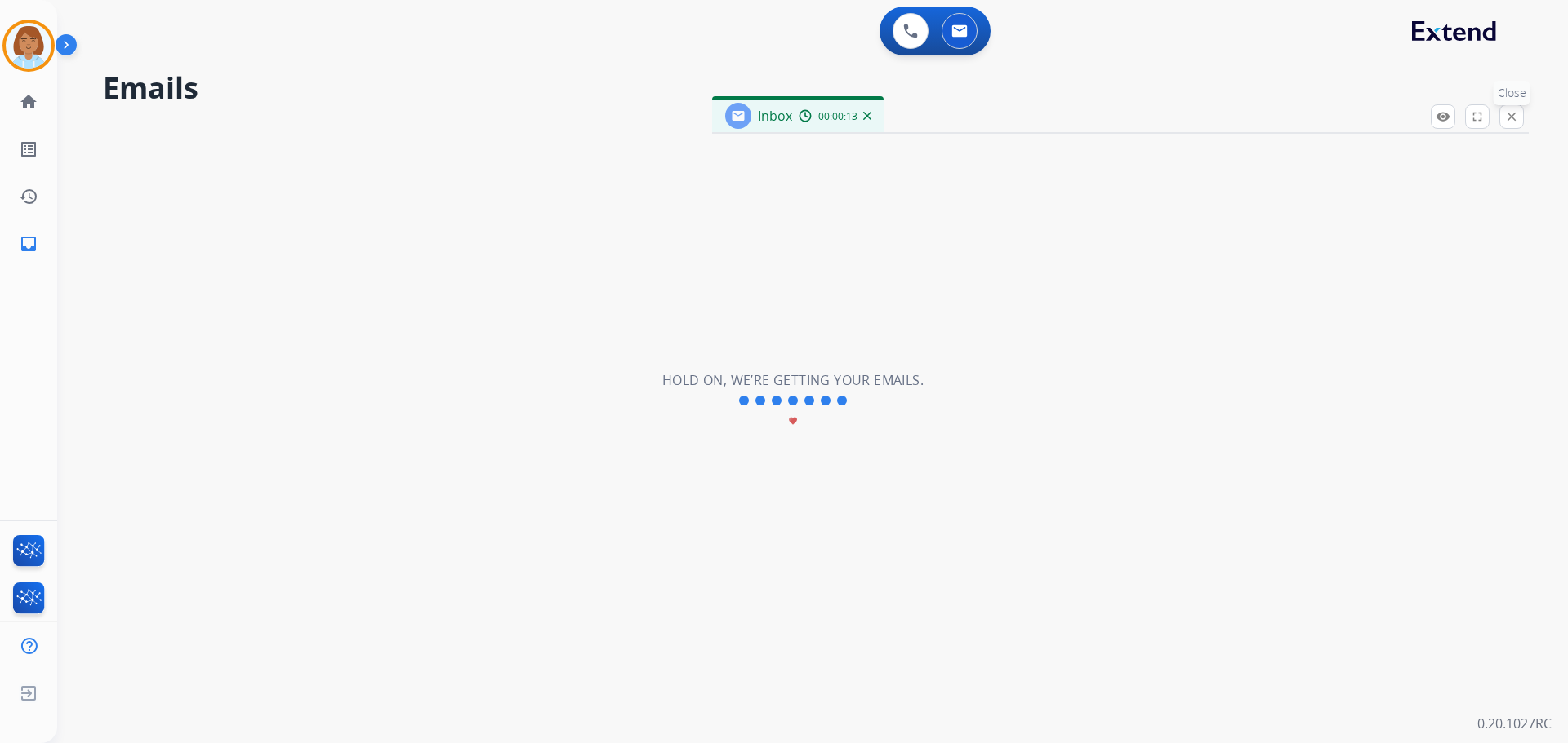
click at [1503, 124] on button "close Close" at bounding box center [1511, 116] width 25 height 25
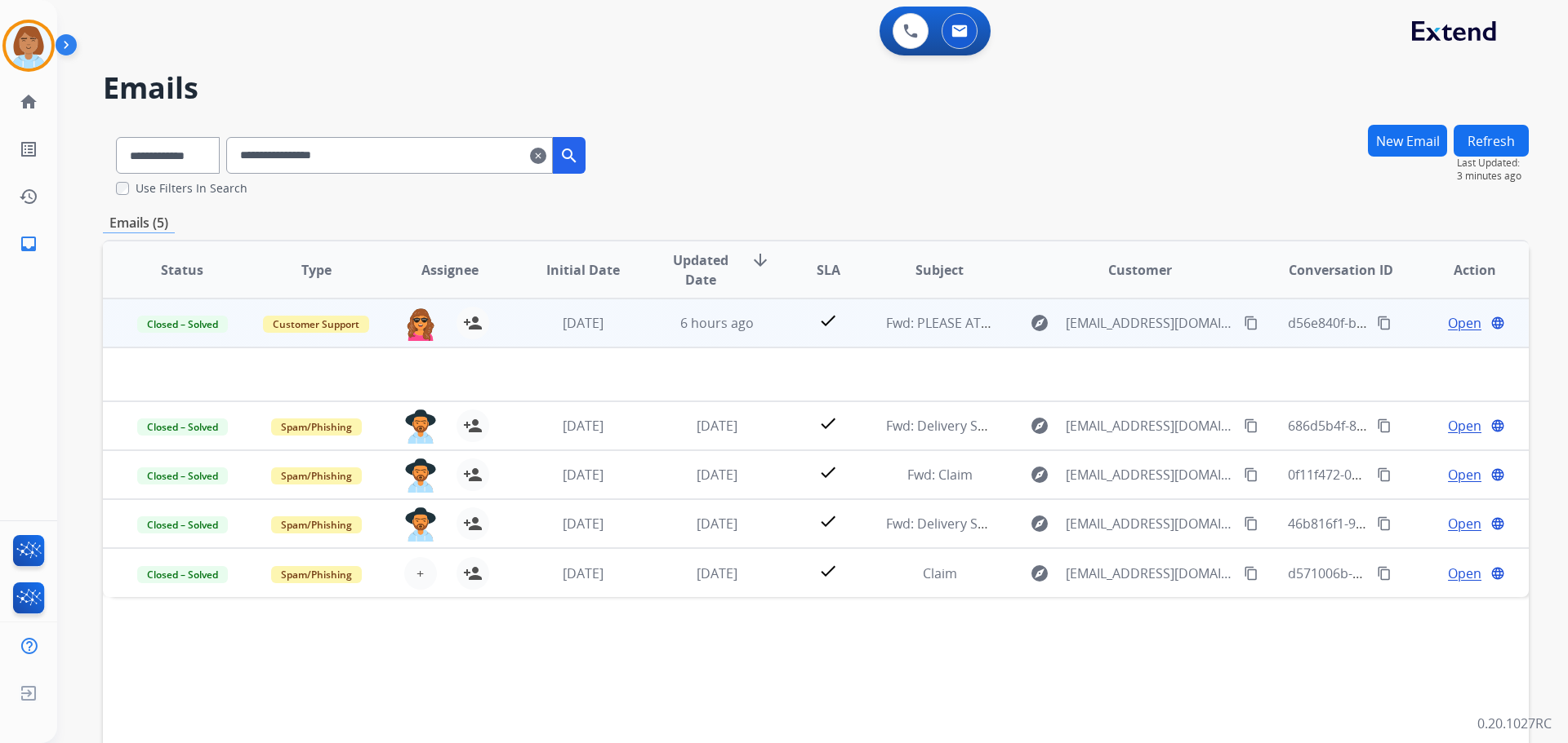
click at [993, 338] on td "explore [EMAIL_ADDRESS][DOMAIN_NAME] content_copy" at bounding box center [1126, 323] width 267 height 49
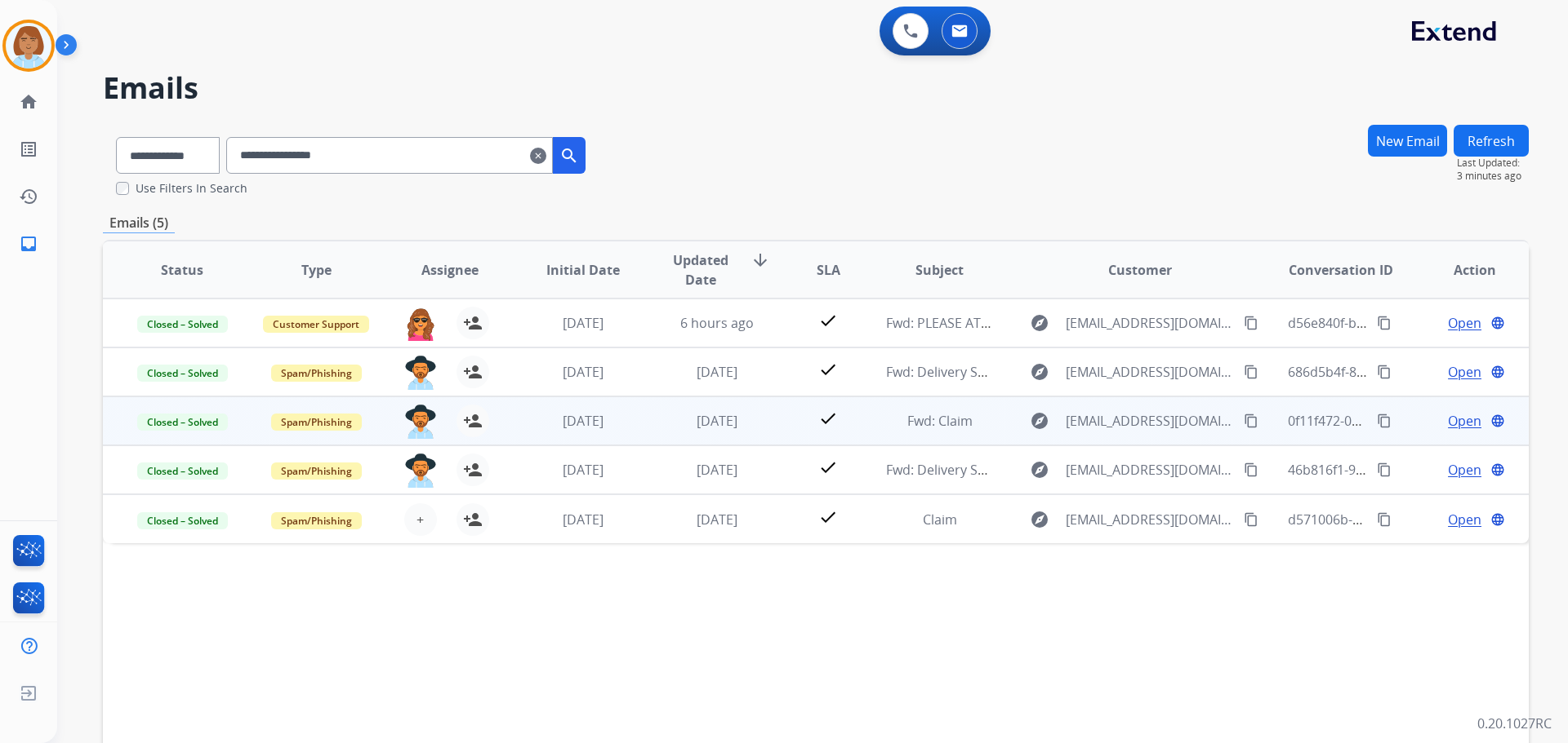
click at [1004, 430] on td "explore [EMAIL_ADDRESS][DOMAIN_NAME] content_copy" at bounding box center [1126, 420] width 267 height 49
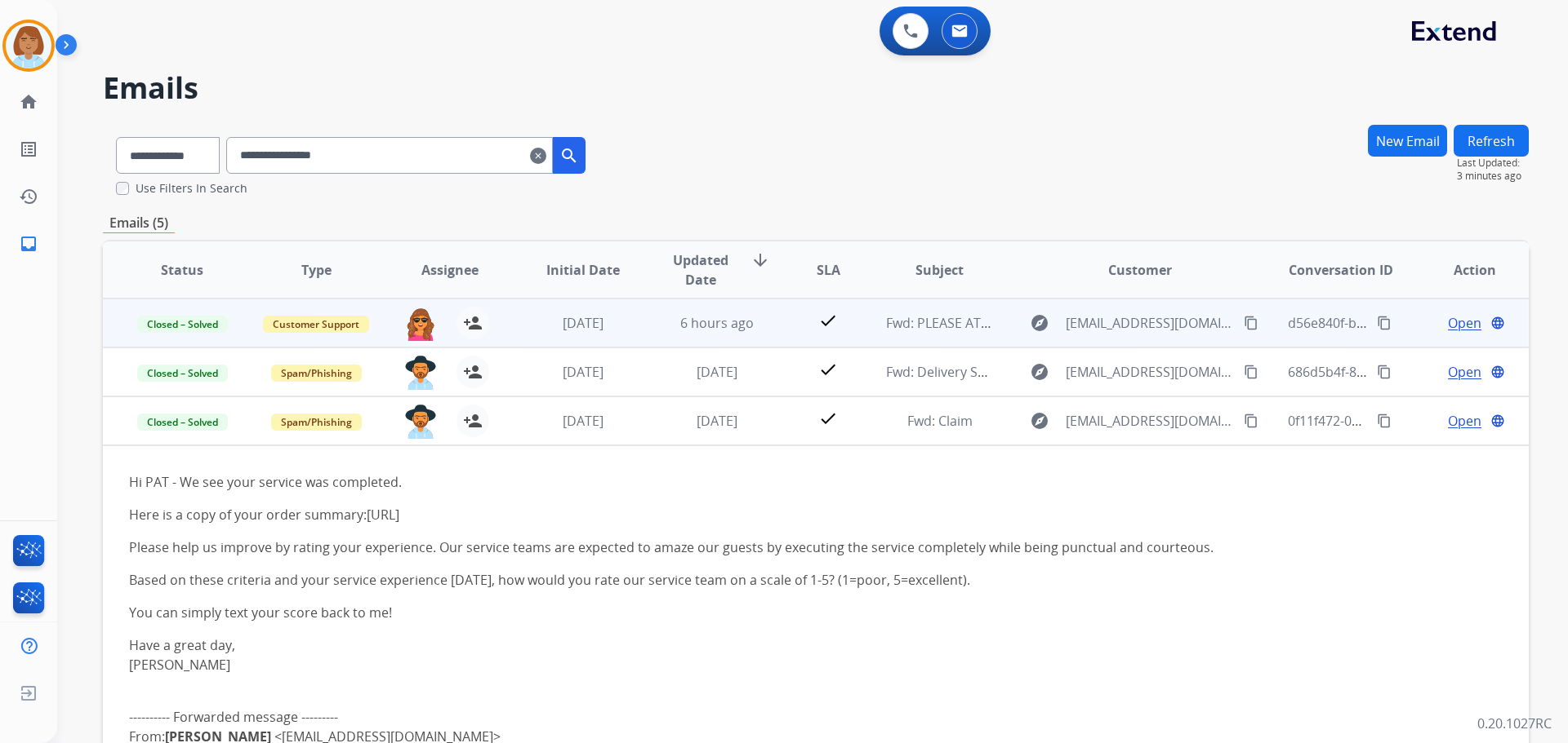
click at [771, 326] on td "check" at bounding box center [815, 323] width 89 height 49
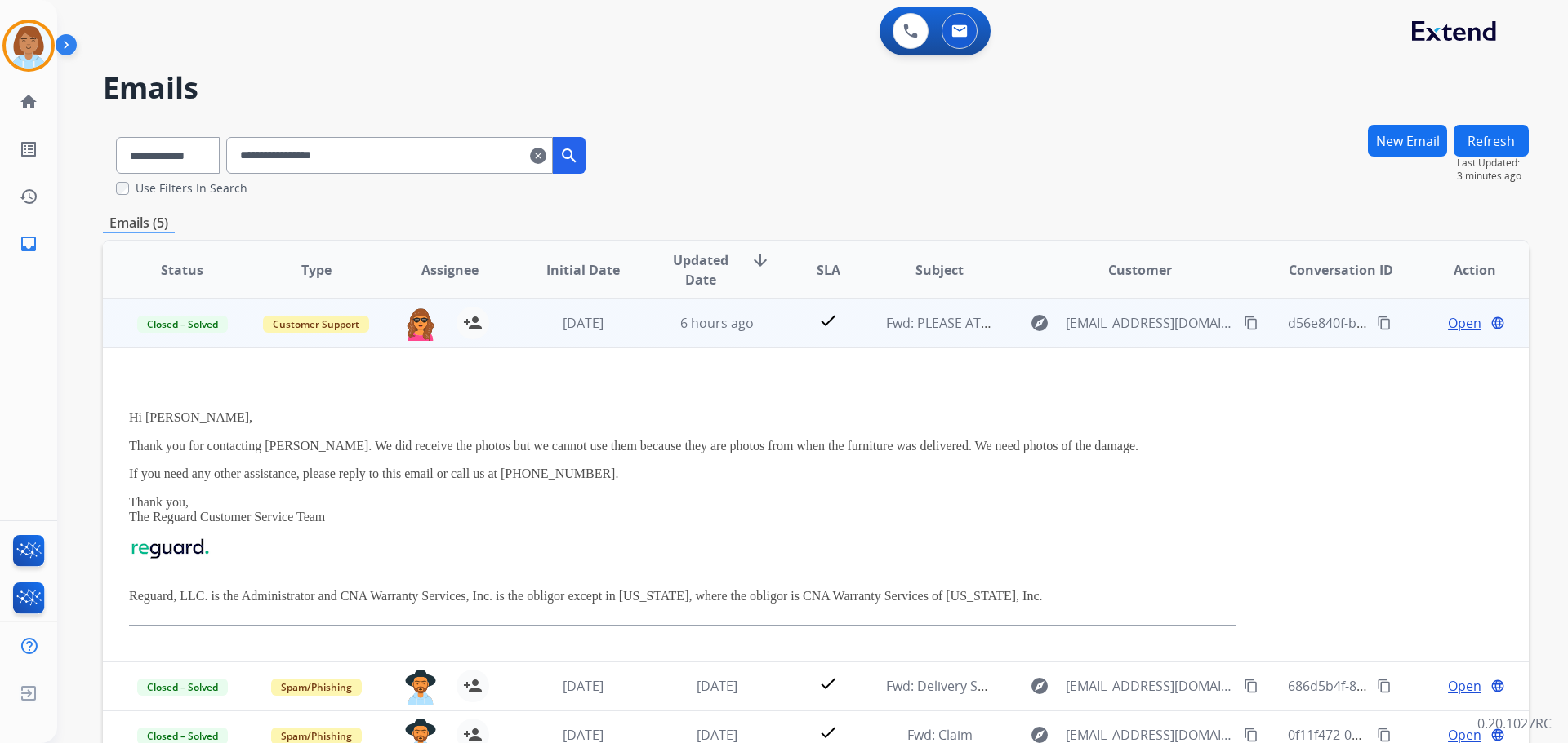
click at [347, 524] on p "Thank you, The Reguard Customer Service Team" at bounding box center [682, 510] width 1106 height 30
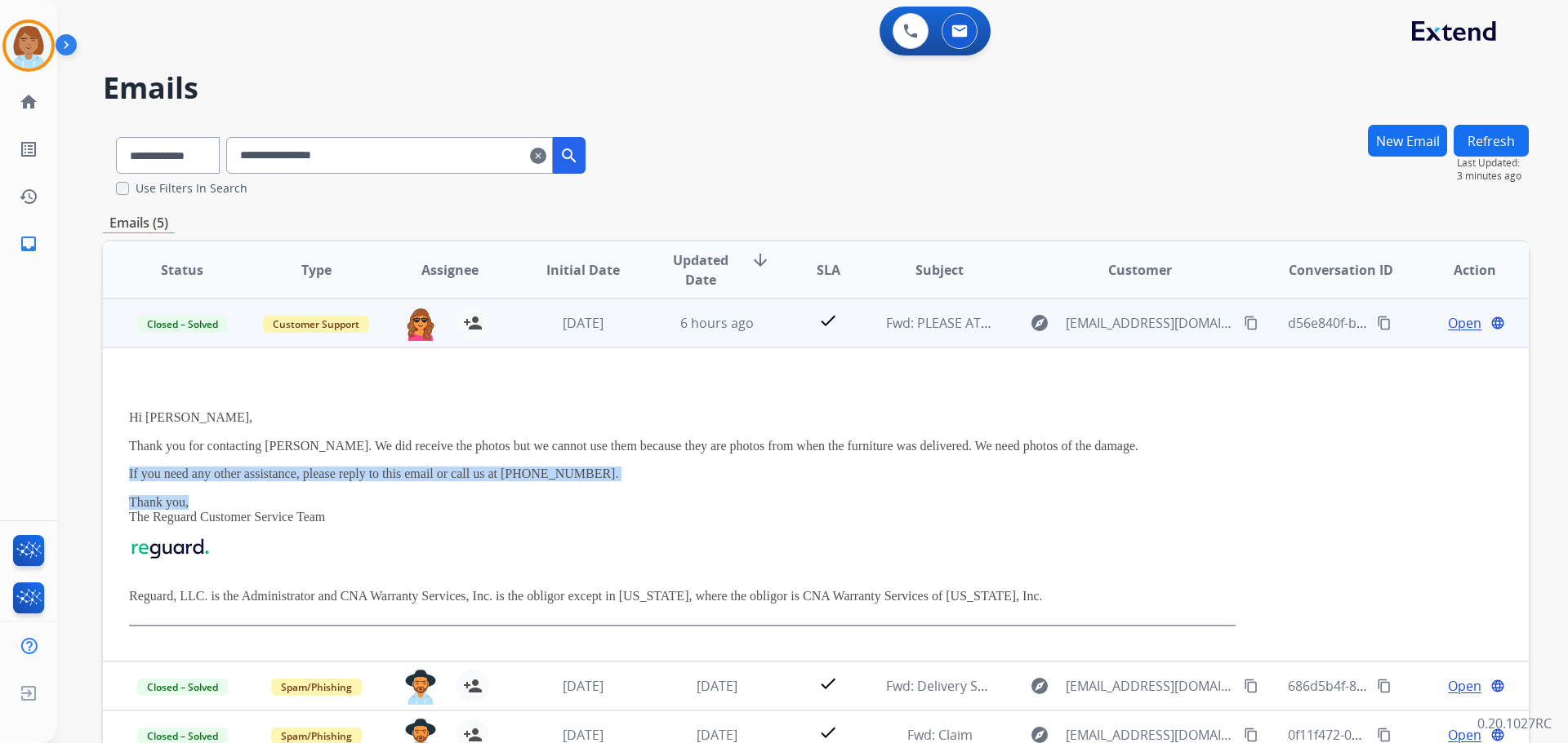
drag, startPoint x: 629, startPoint y: 492, endPoint x: 127, endPoint y: 472, distance: 502.4
click at [127, 472] on td "Hi [PERSON_NAME], Thank you for contacting [PERSON_NAME]. We did receive the ph…" at bounding box center [683, 504] width 1158 height 314
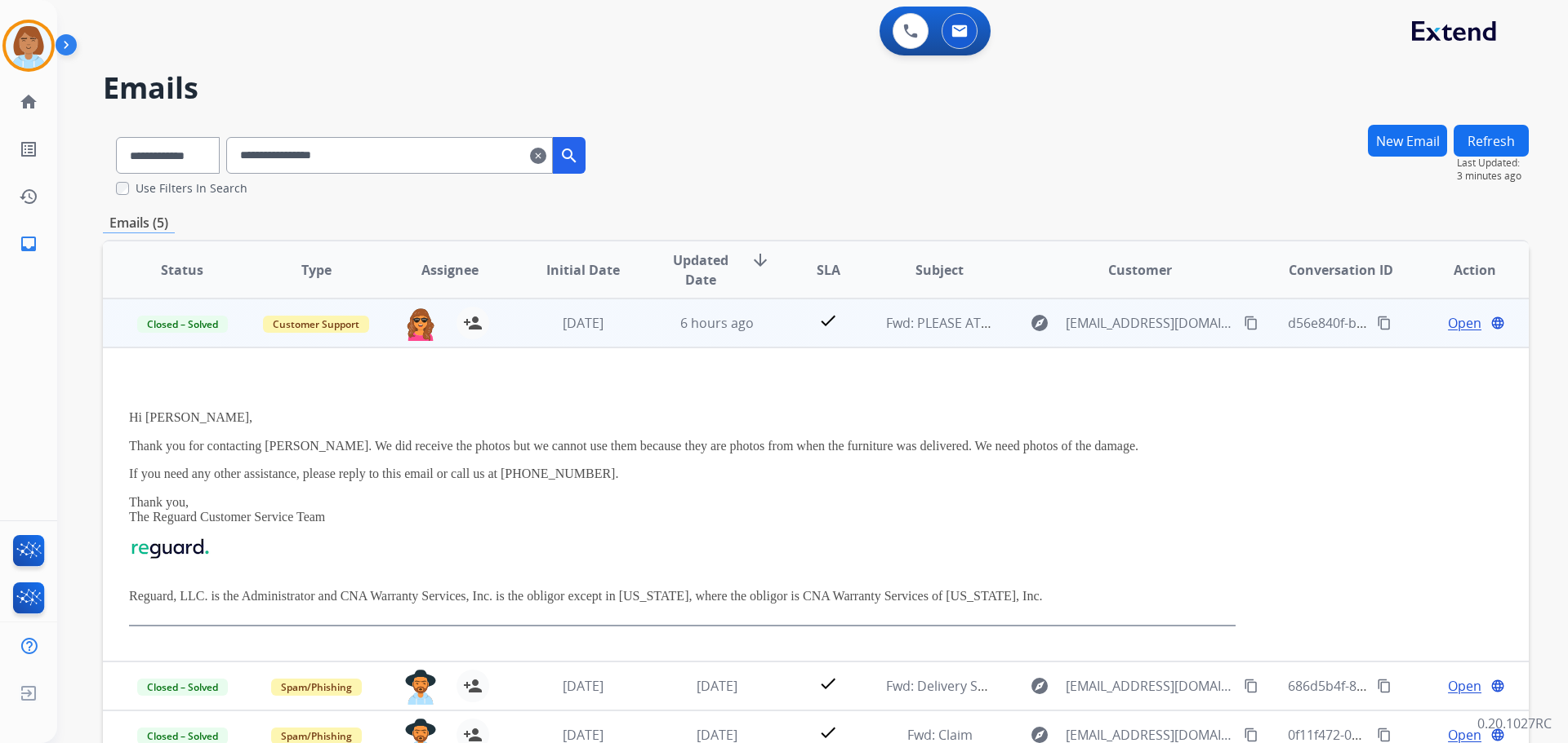
click at [370, 524] on p "Thank you, The Reguard Customer Service Team" at bounding box center [682, 510] width 1106 height 30
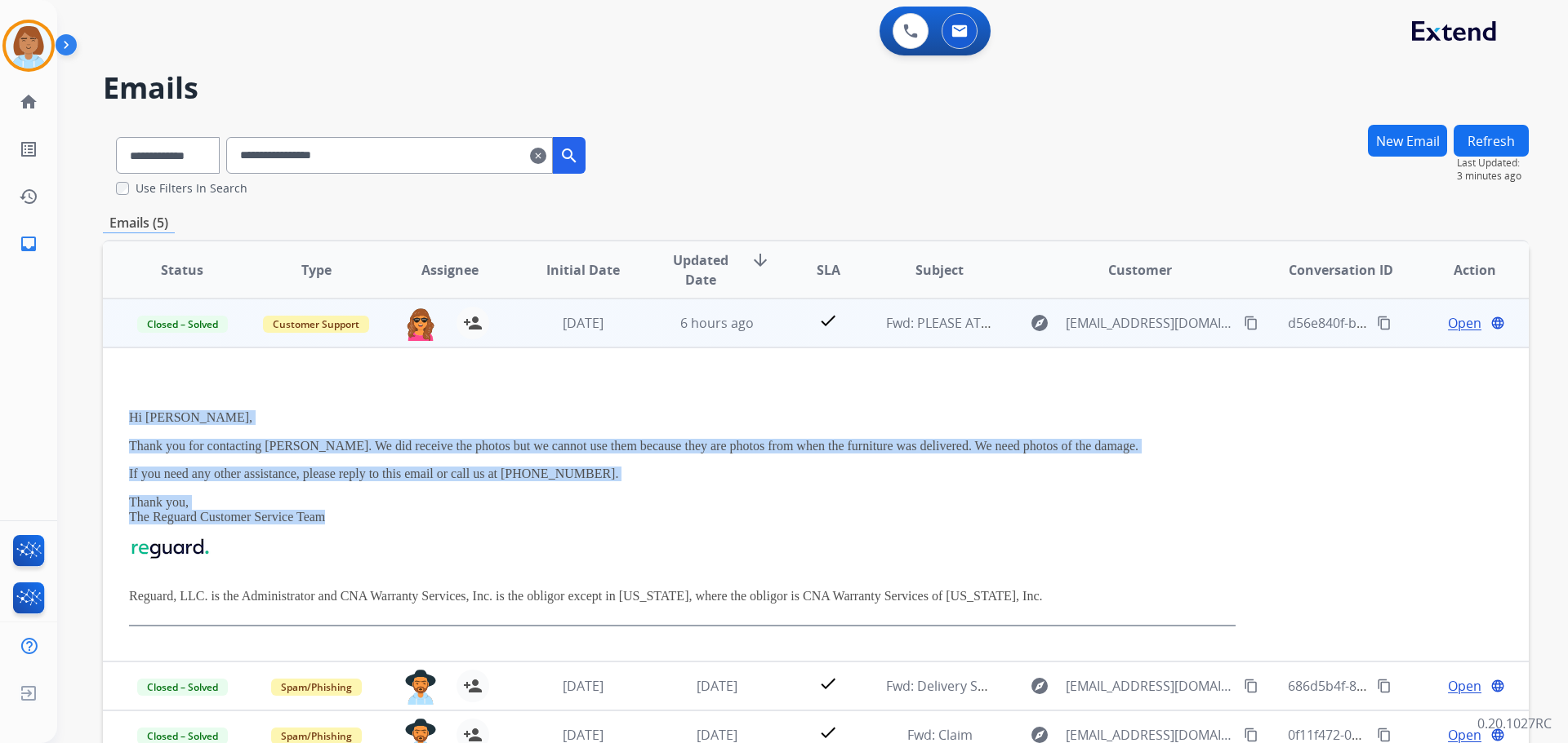
drag, startPoint x: 370, startPoint y: 524, endPoint x: 132, endPoint y: 416, distance: 261.4
click at [132, 416] on div "Hi [PERSON_NAME], Thank you for contacting [PERSON_NAME]. We did receive the ph…" at bounding box center [682, 504] width 1106 height 244
copy div "Hi [PERSON_NAME], Thank you for contacting [PERSON_NAME]. We did receive the ph…"
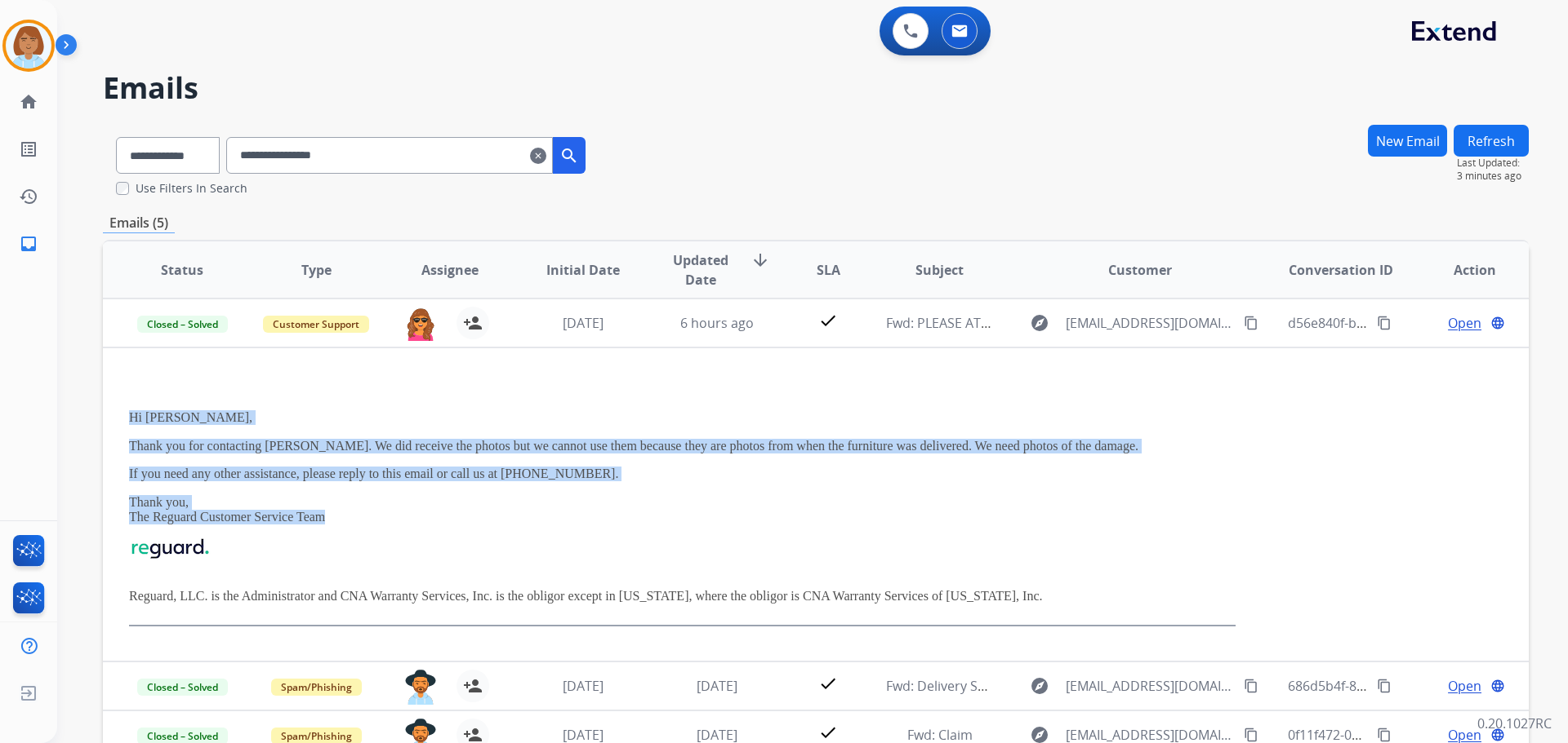
click at [546, 159] on mat-icon "clear" at bounding box center [539, 155] width 17 height 19
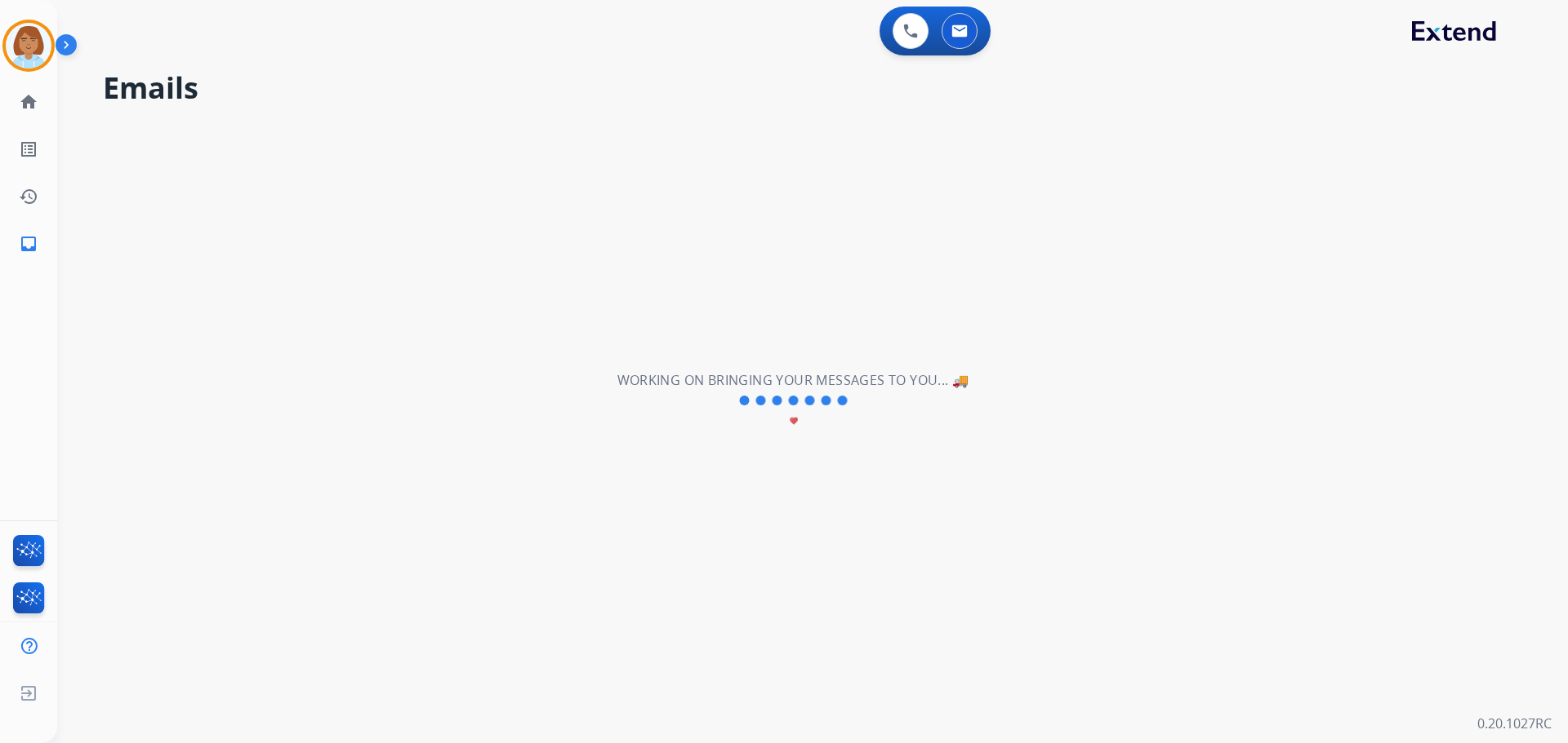
select select "**********"
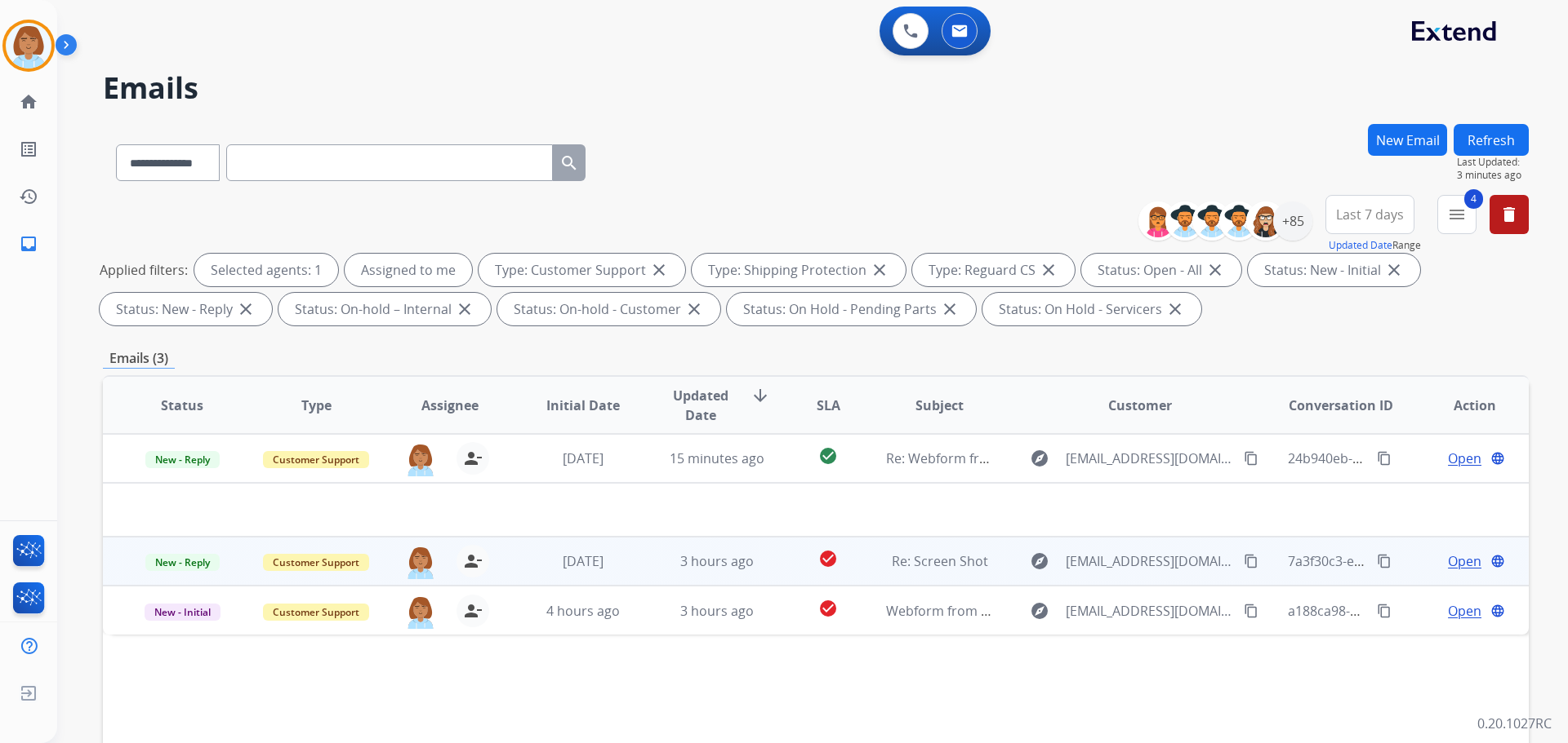
click at [773, 572] on td "check_circle" at bounding box center [815, 560] width 89 height 49
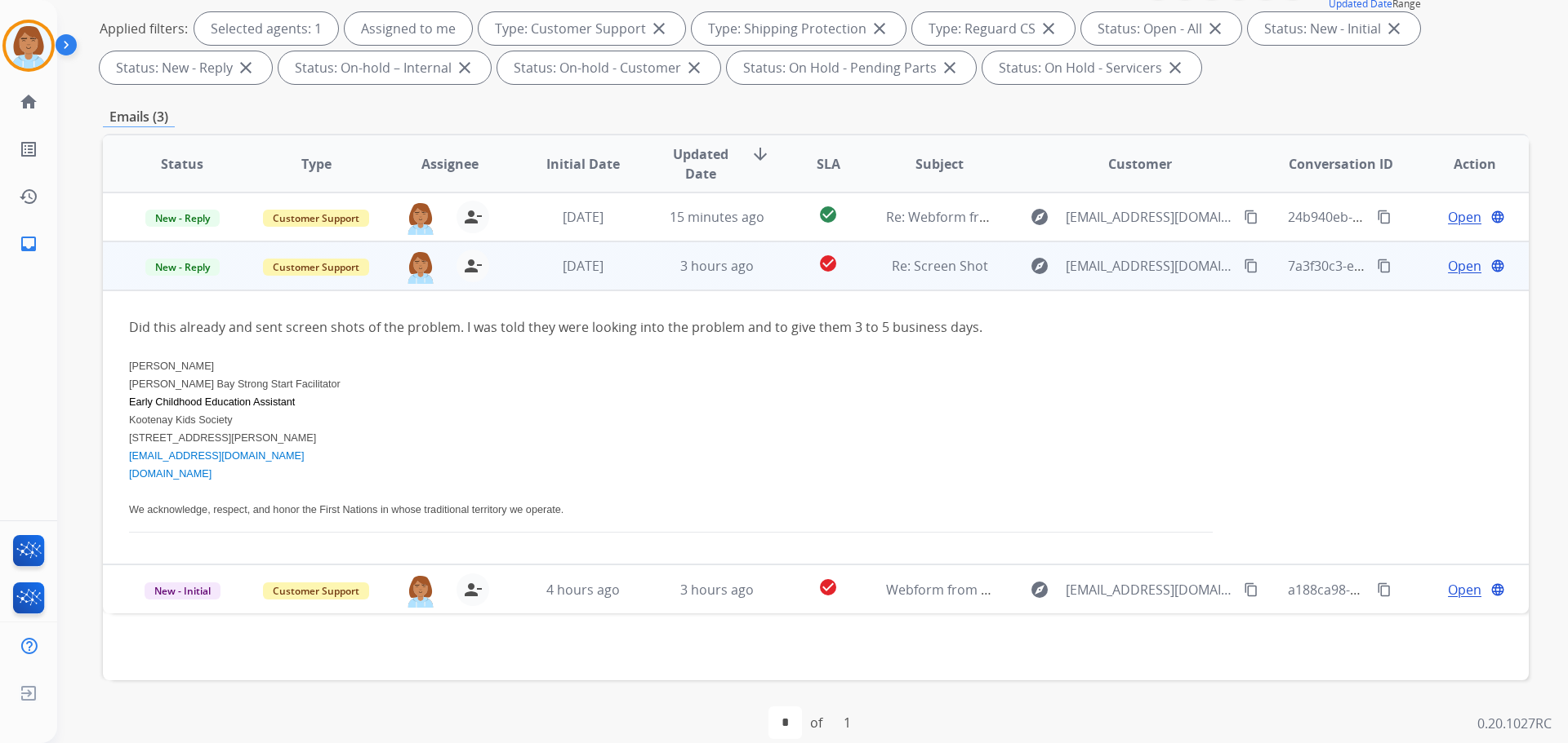
scroll to position [245, 0]
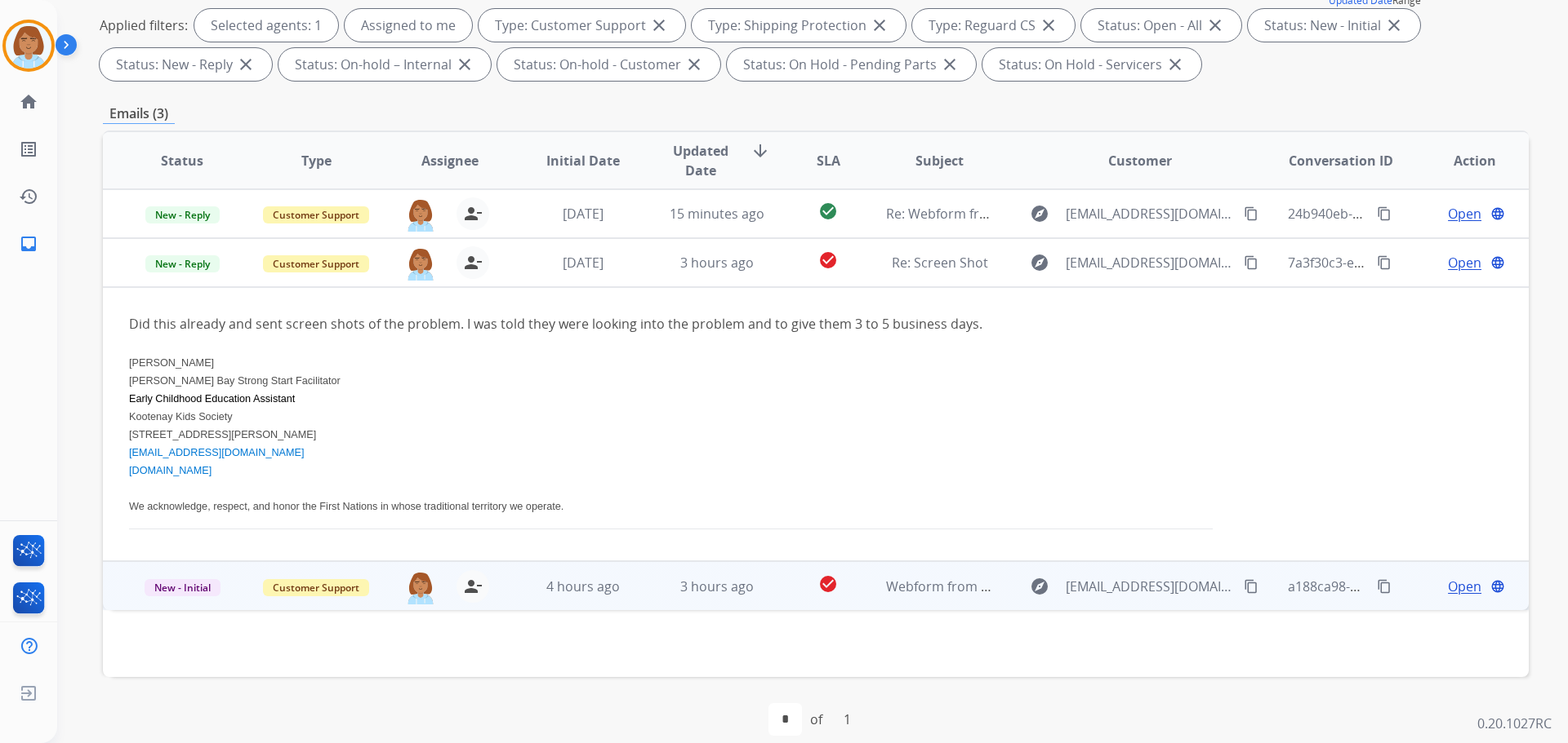
click at [474, 571] on div "person_remove [PERSON_NAME] to Me" at bounding box center [463, 586] width 53 height 32
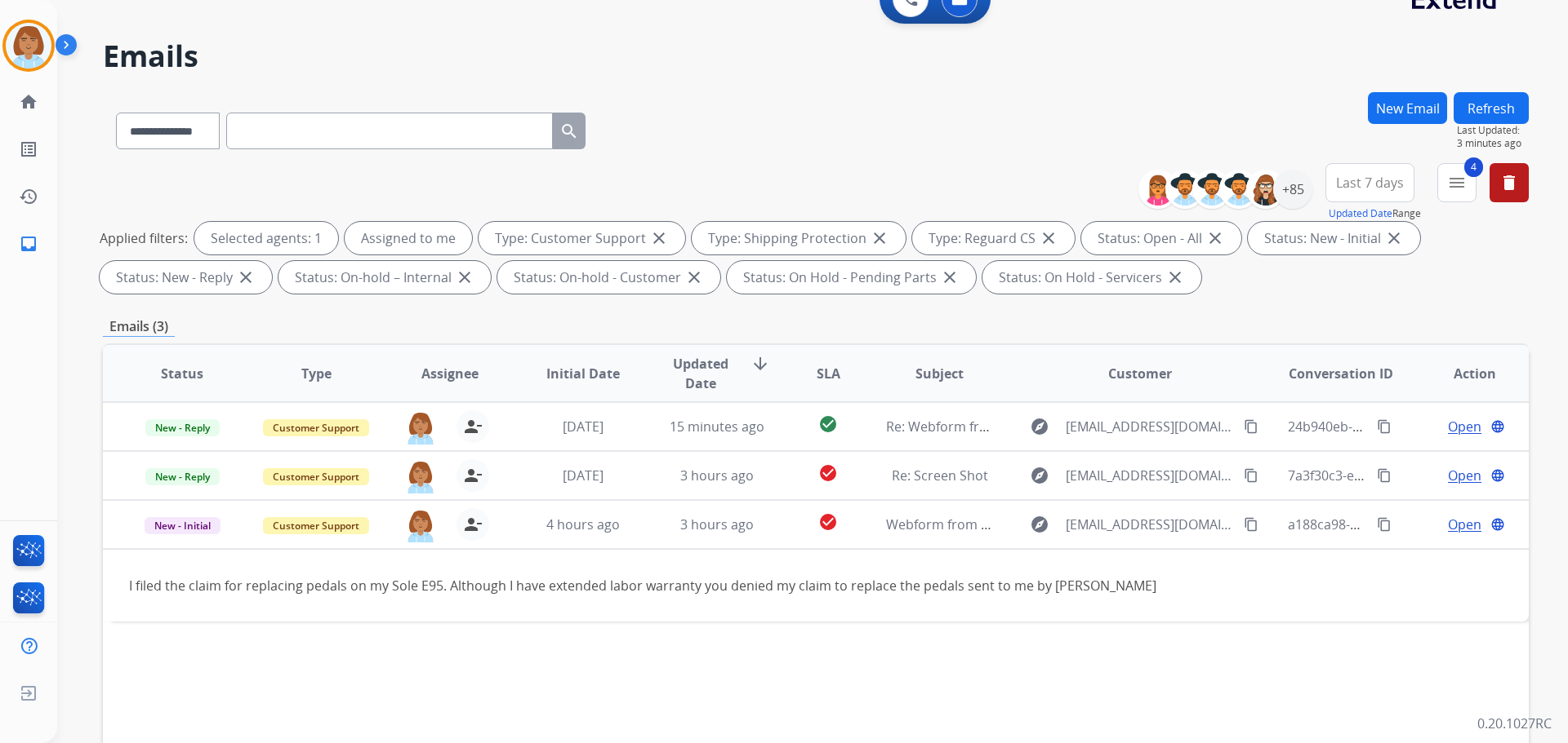
scroll to position [0, 0]
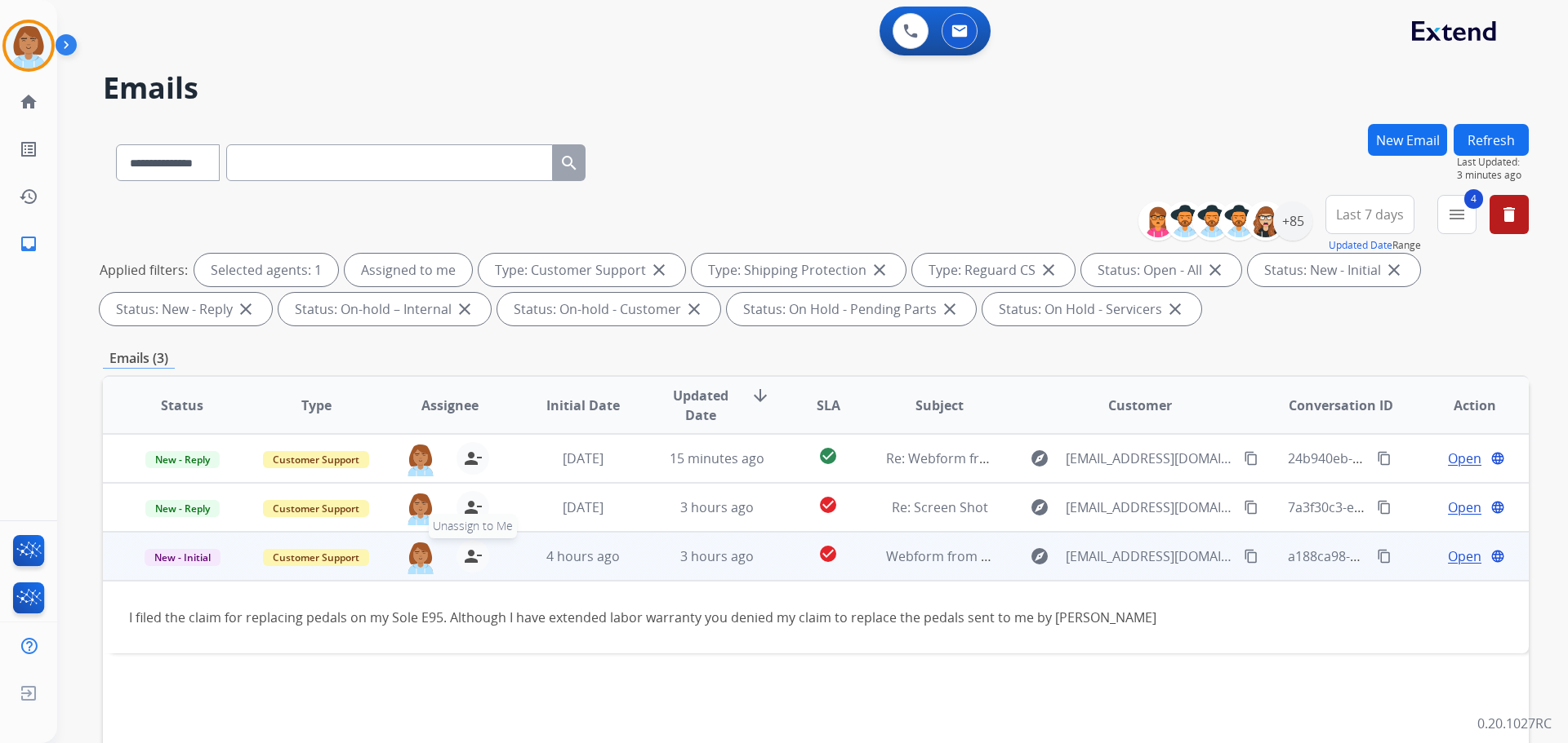
click at [482, 560] on button "person_remove [PERSON_NAME] to Me" at bounding box center [472, 556] width 32 height 32
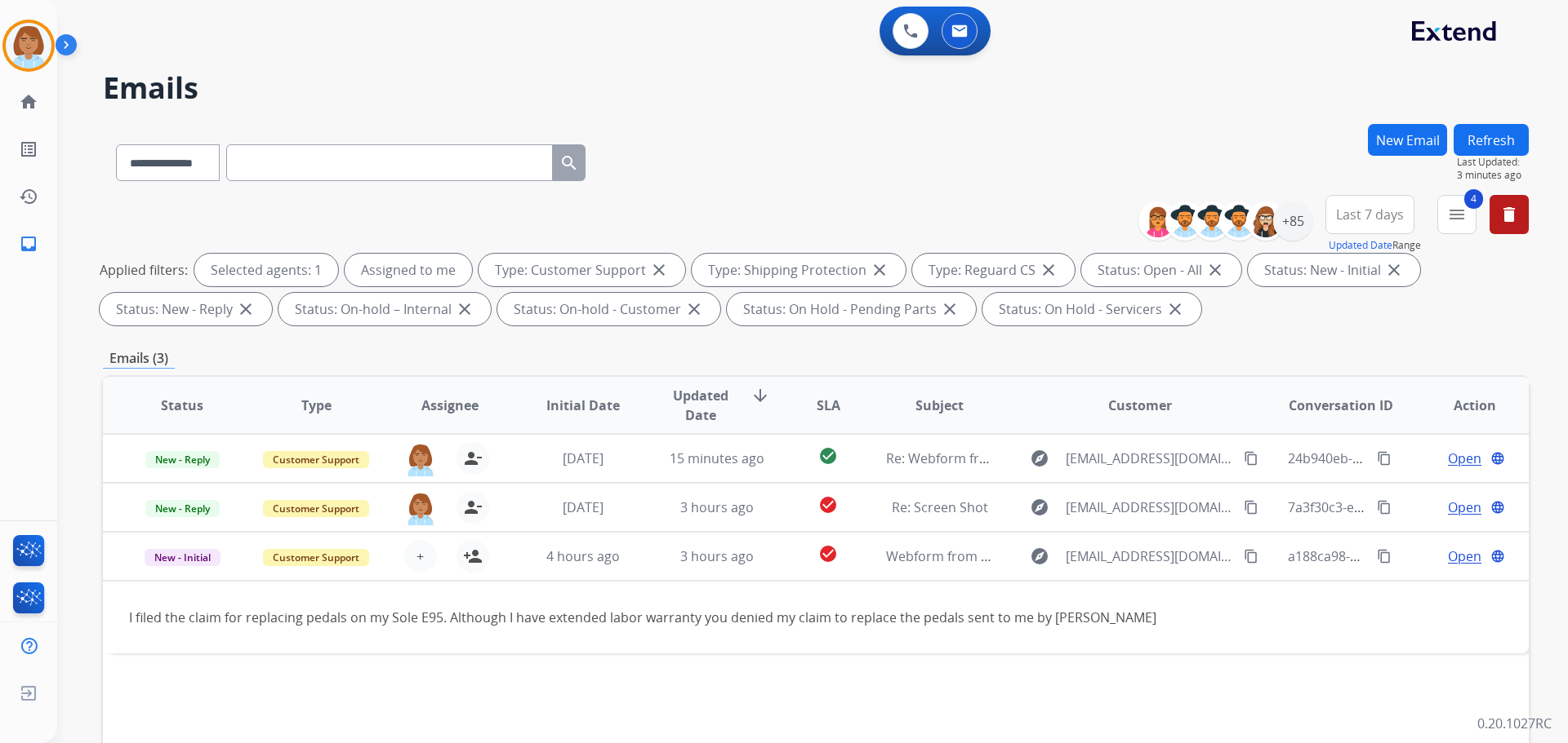
click at [1495, 136] on button "Refresh" at bounding box center [1491, 140] width 75 height 32
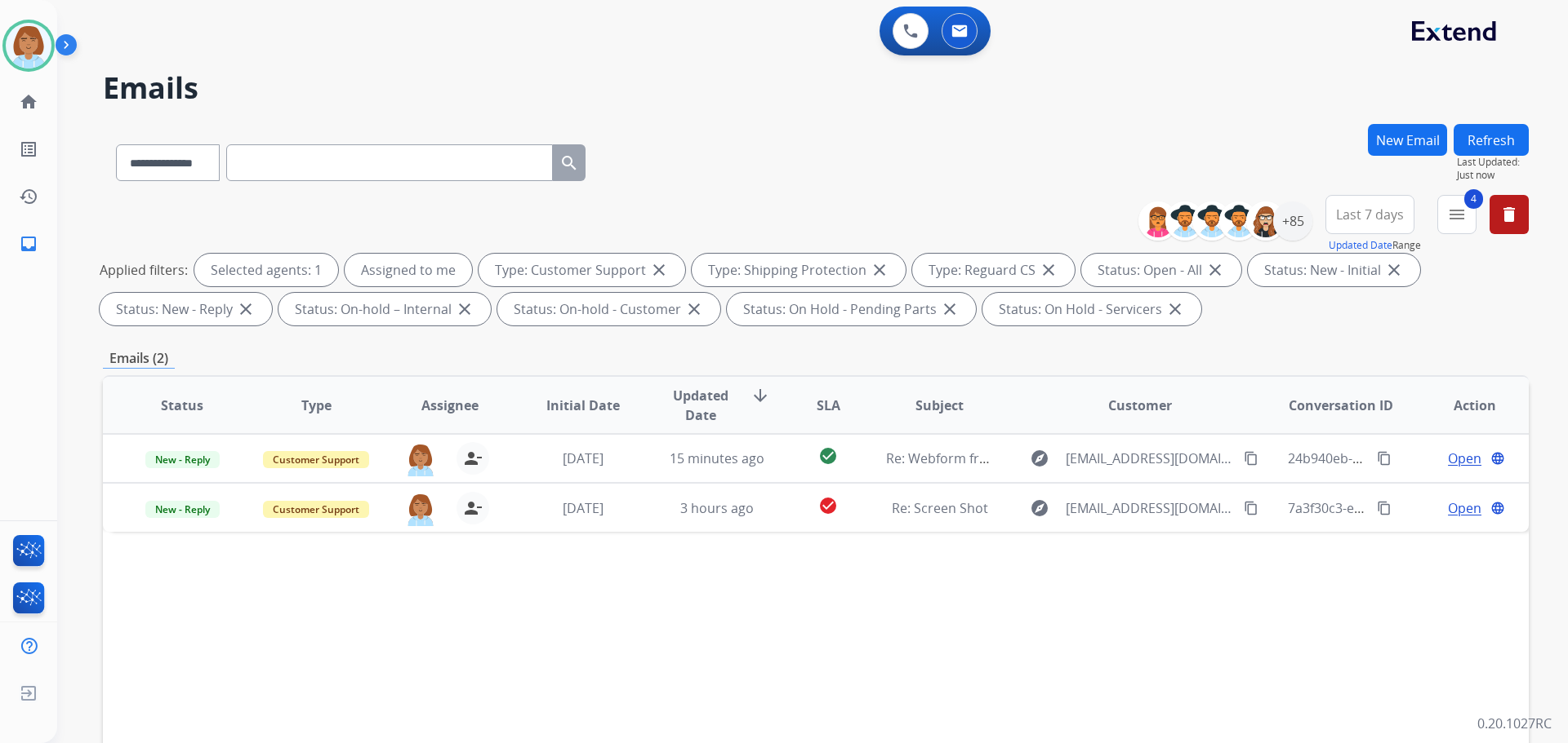
click at [1503, 147] on button "Refresh" at bounding box center [1491, 140] width 75 height 32
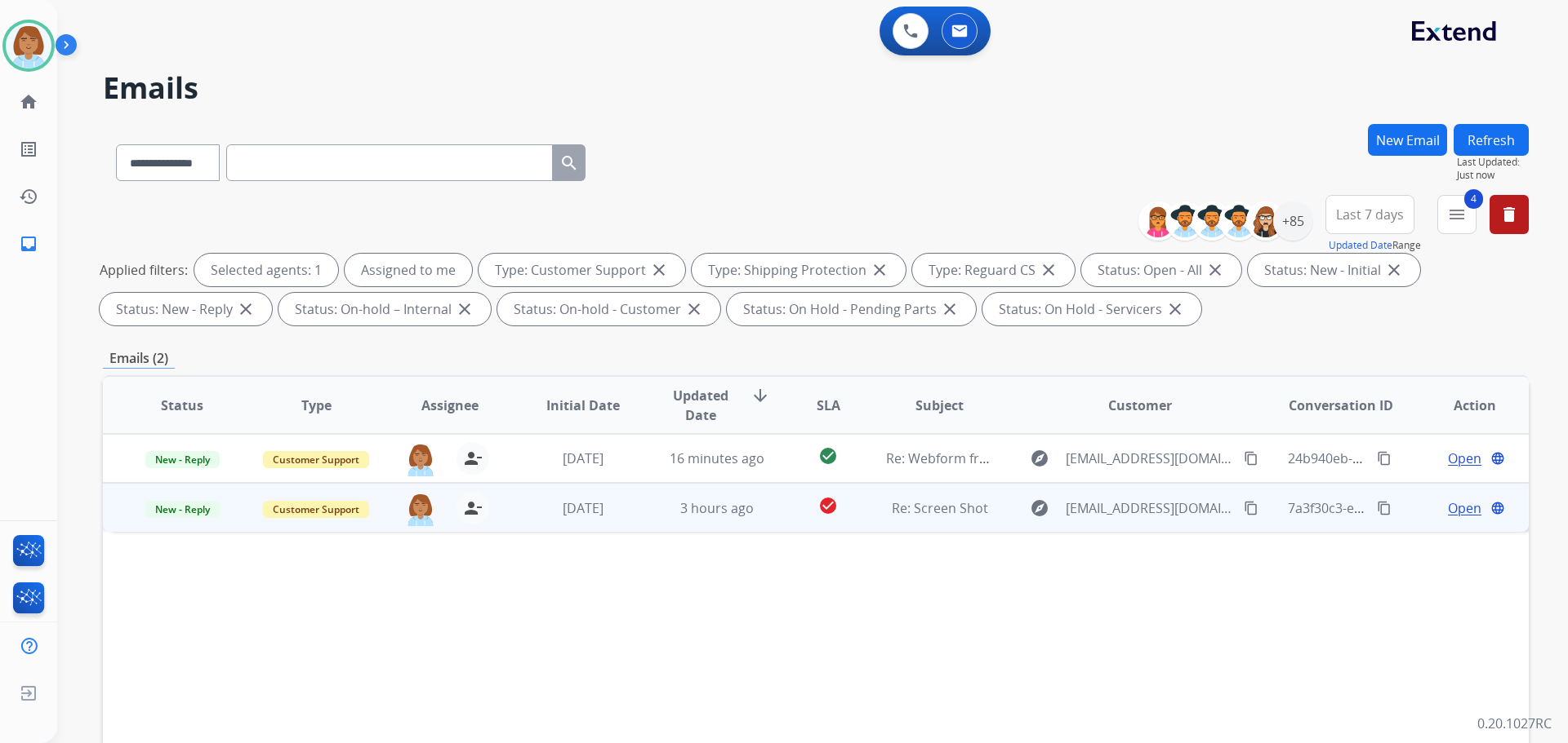
click at [1243, 507] on mat-icon "content_copy" at bounding box center [1251, 509] width 15 height 15
click at [1243, 509] on mat-icon "content_copy" at bounding box center [1251, 509] width 15 height 15
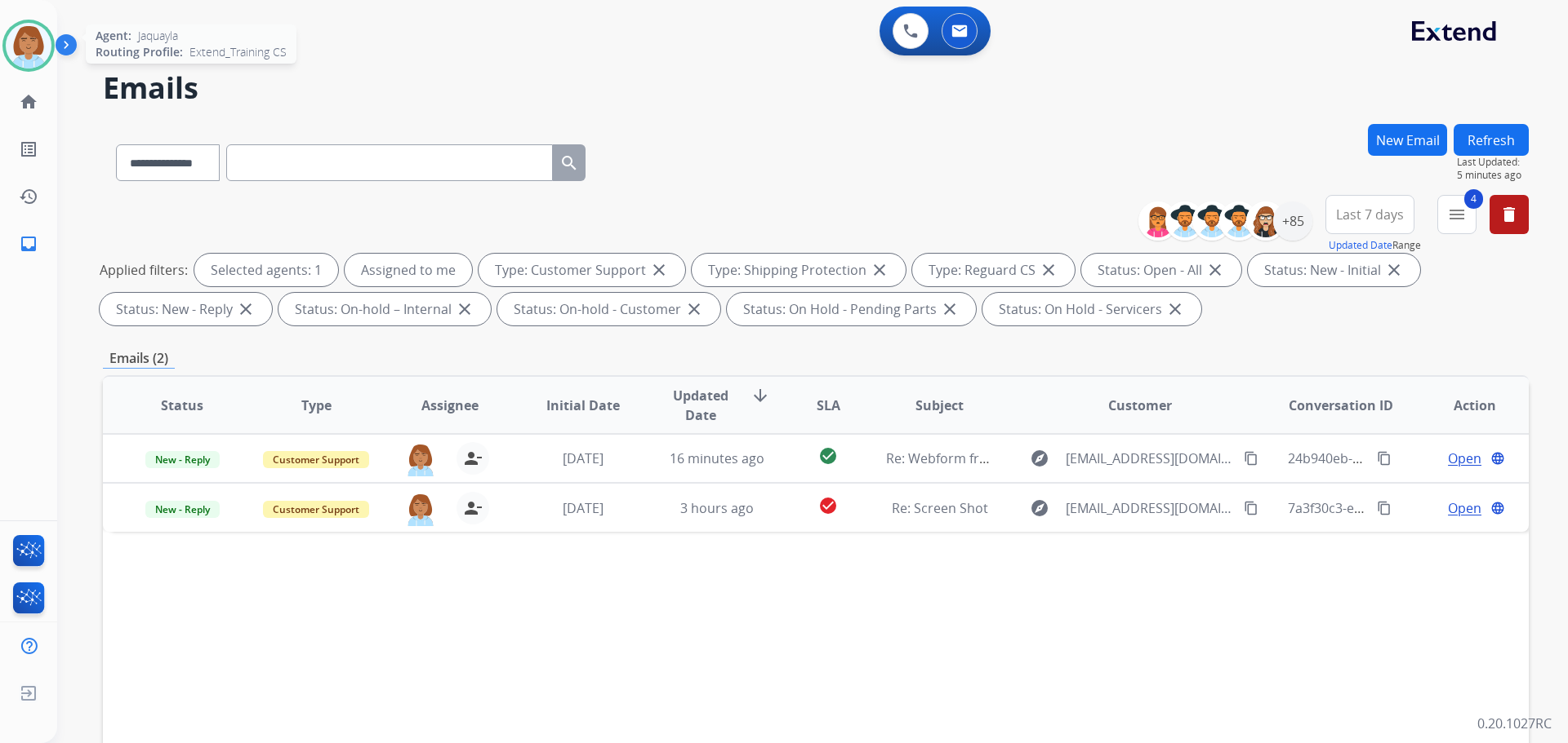
click at [53, 46] on div at bounding box center [29, 45] width 53 height 53
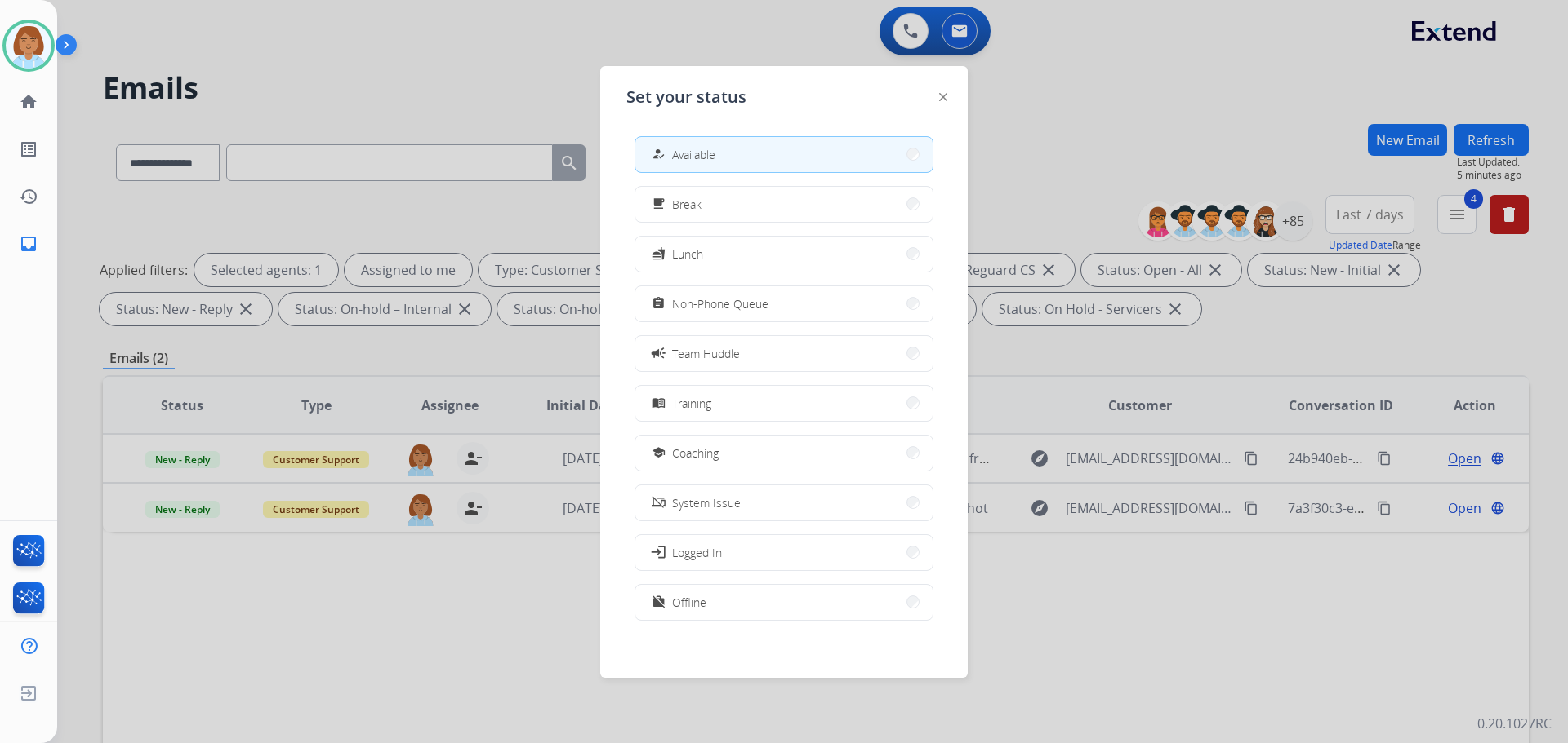
click at [398, 103] on div at bounding box center [784, 372] width 1568 height 743
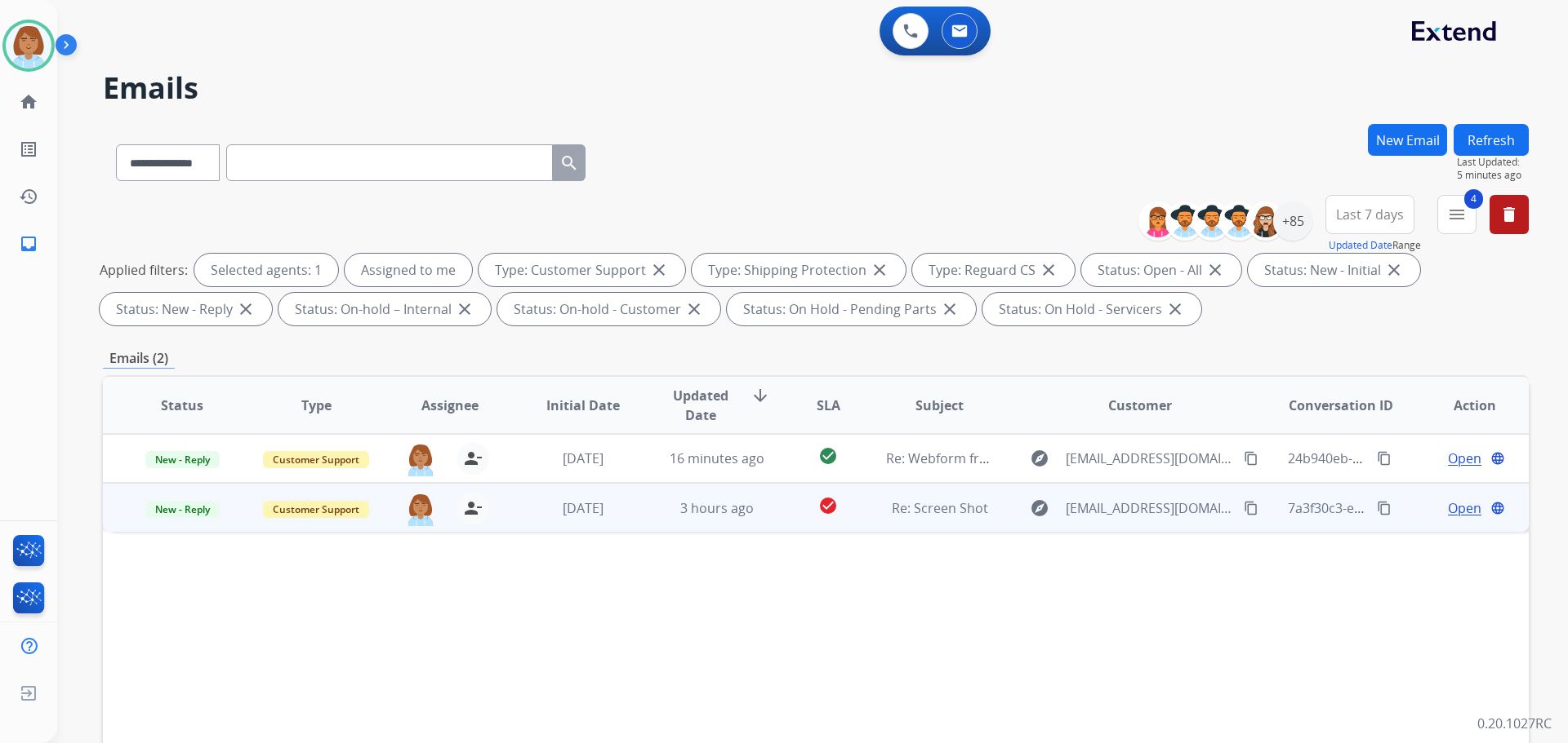
click at [1244, 512] on mat-icon "content_copy" at bounding box center [1251, 509] width 15 height 15
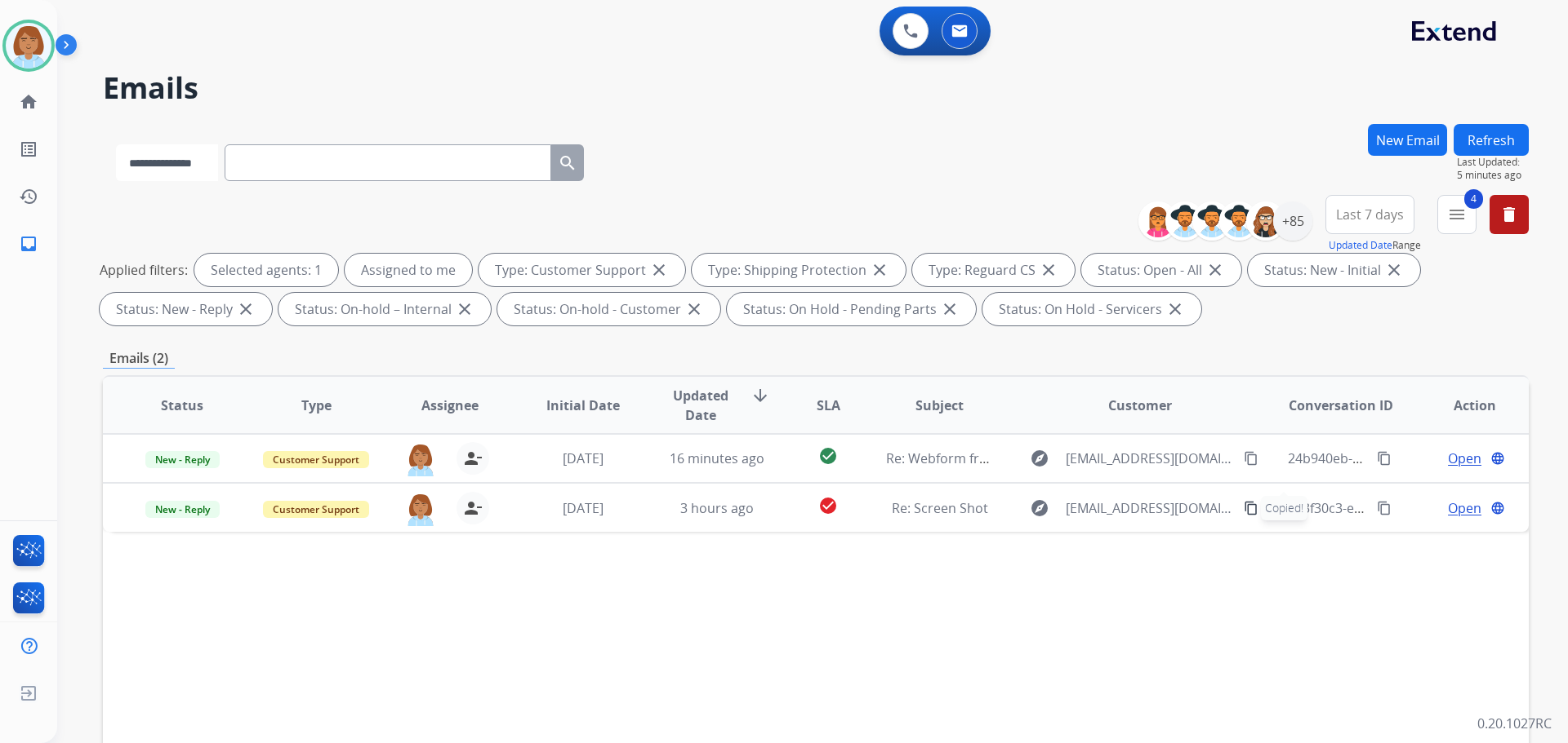
click at [167, 157] on select "**********" at bounding box center [167, 163] width 102 height 37
select select "**********"
click at [116, 145] on select "**********" at bounding box center [167, 163] width 102 height 37
paste input "**********"
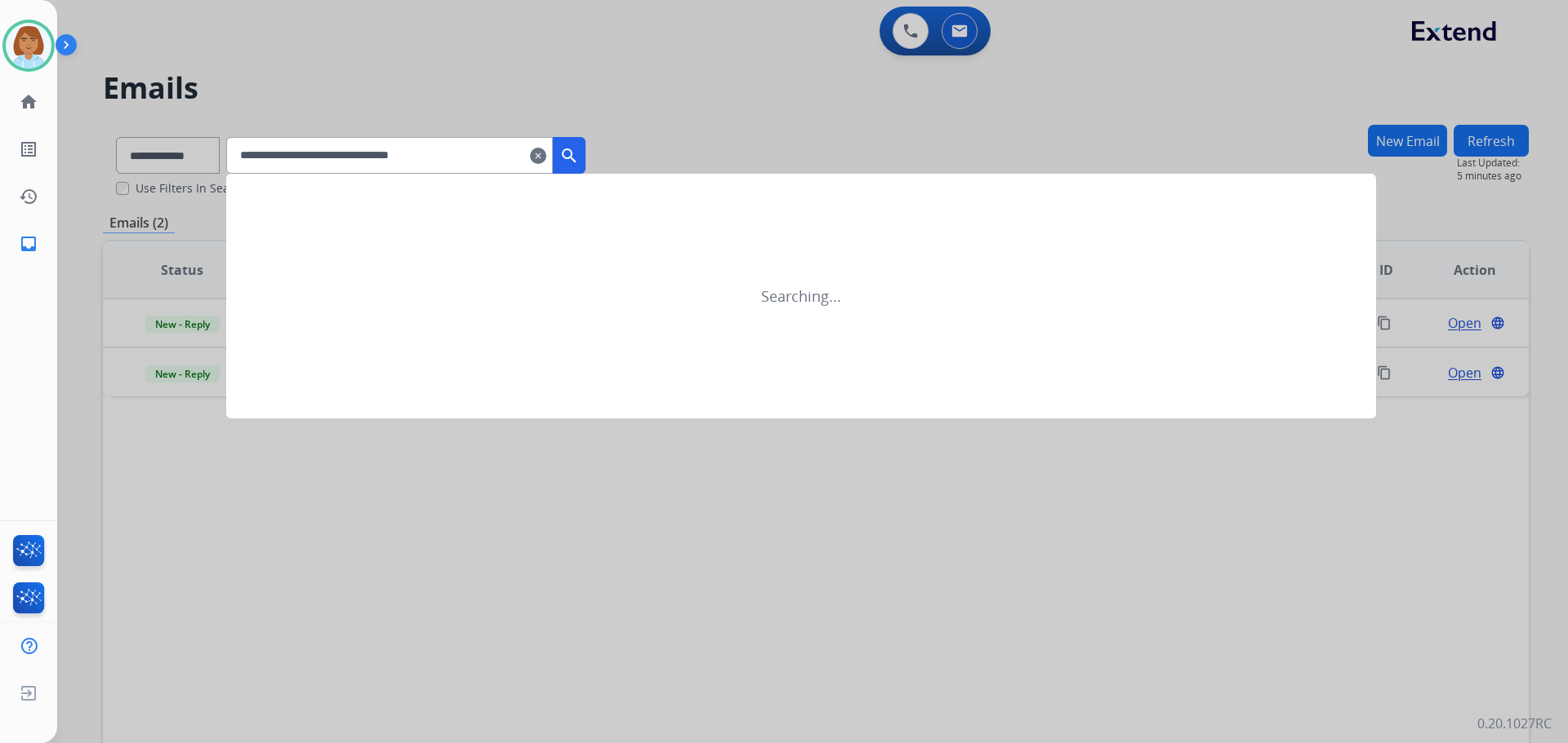
type input "**********"
click at [579, 155] on mat-icon "search" at bounding box center [568, 155] width 19 height 19
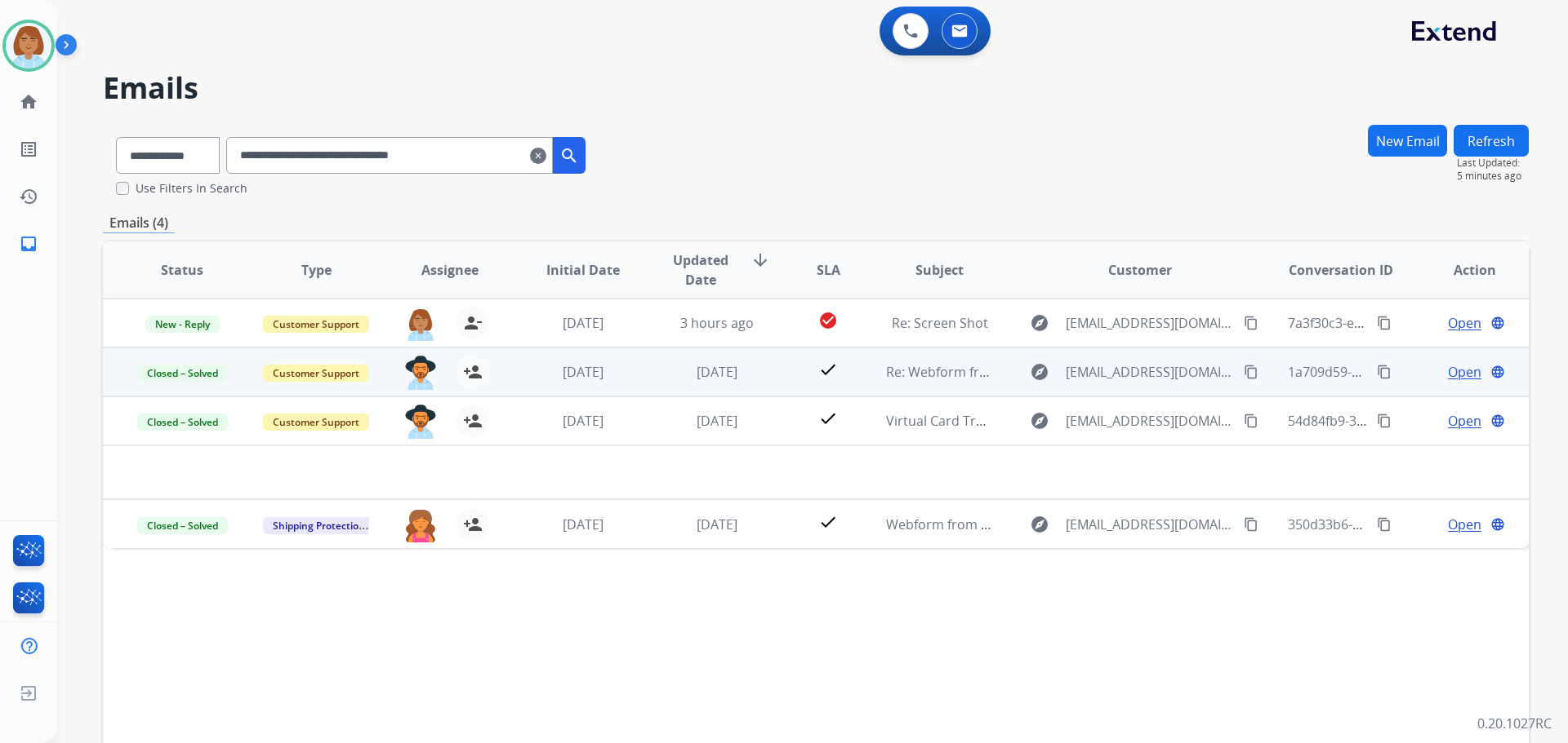
click at [860, 393] on td "Re: Webform from [EMAIL_ADDRESS][DOMAIN_NAME] on [DATE]" at bounding box center [926, 372] width 134 height 49
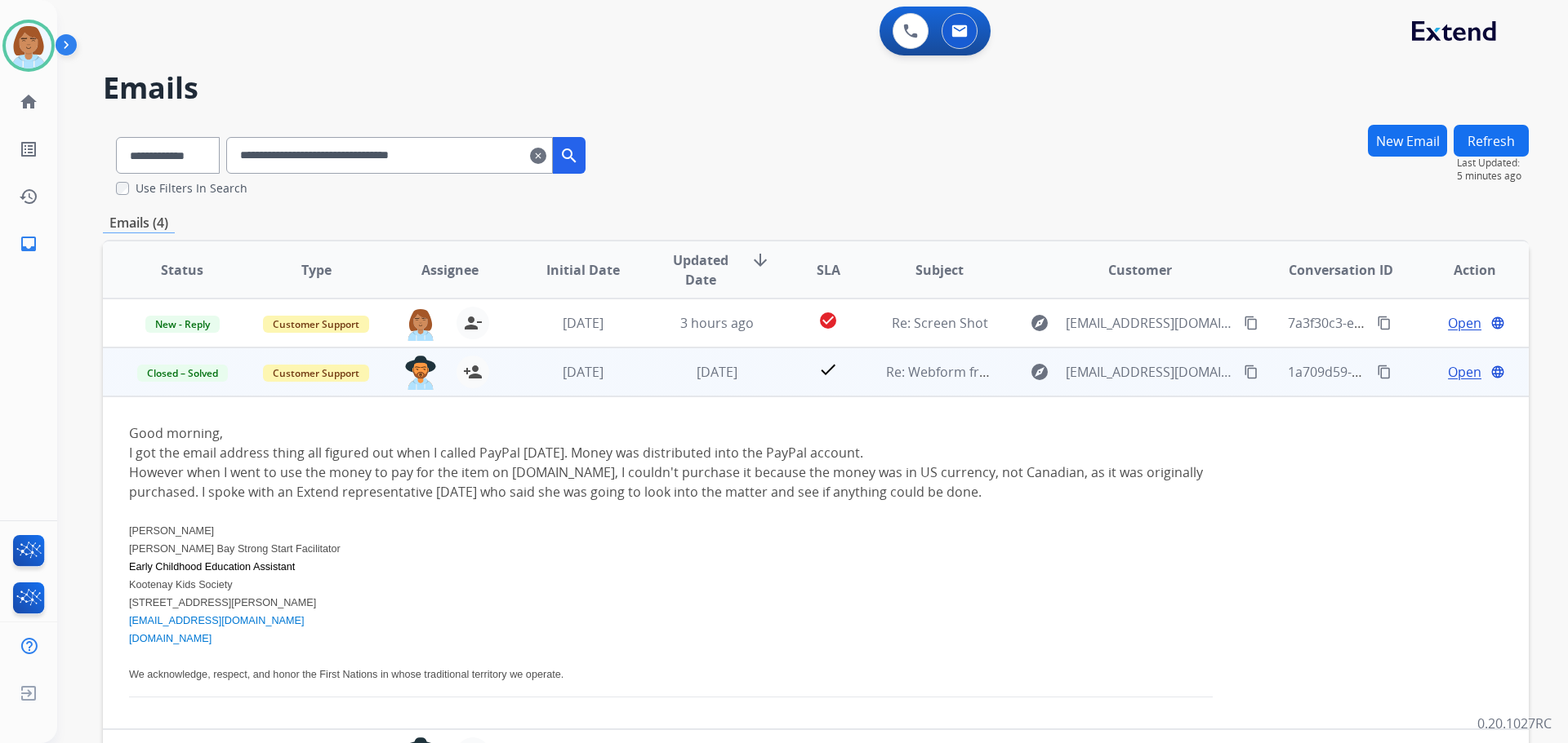
scroll to position [41, 0]
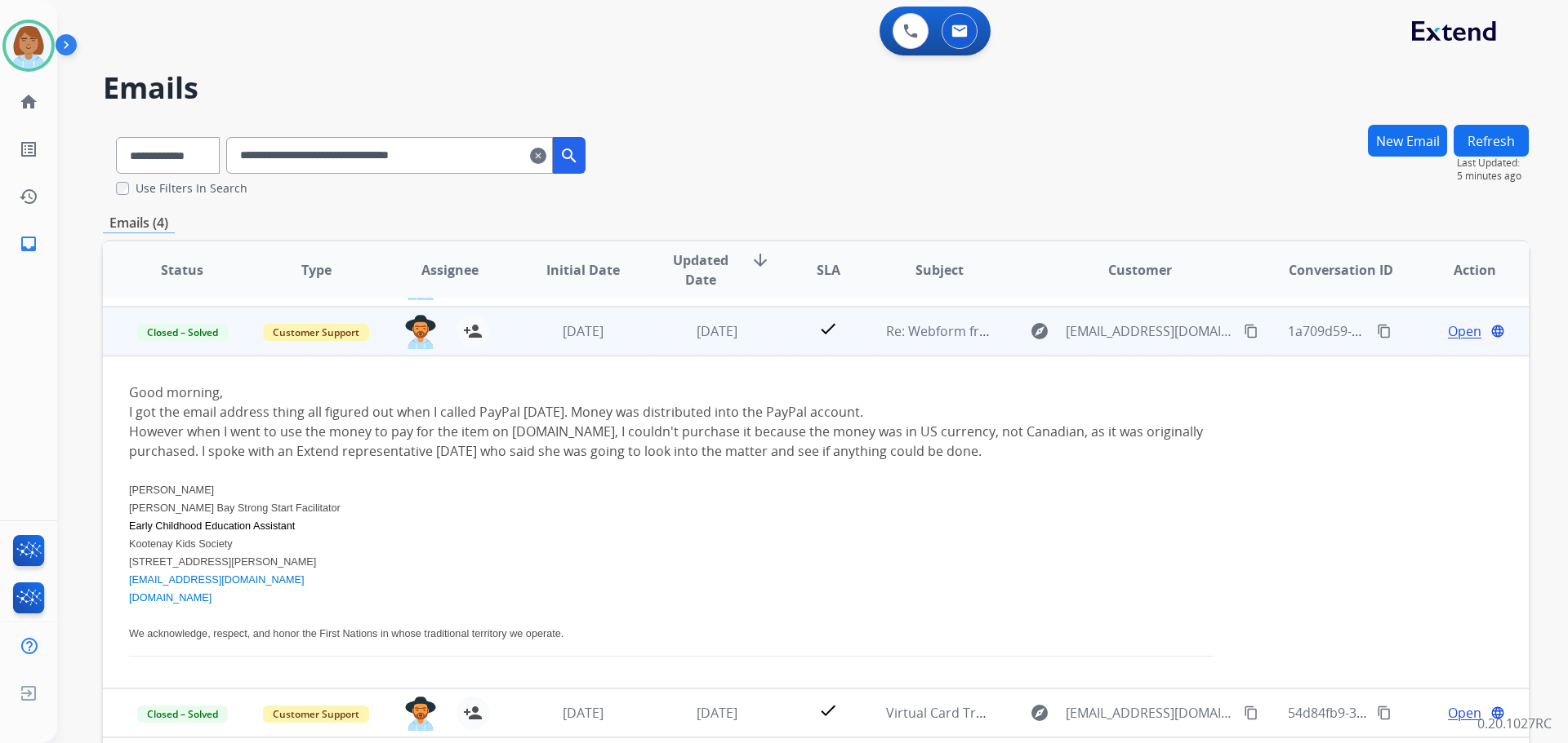
click at [860, 351] on td "Re: Webform from [EMAIL_ADDRESS][DOMAIN_NAME] on [DATE]" at bounding box center [926, 331] width 134 height 49
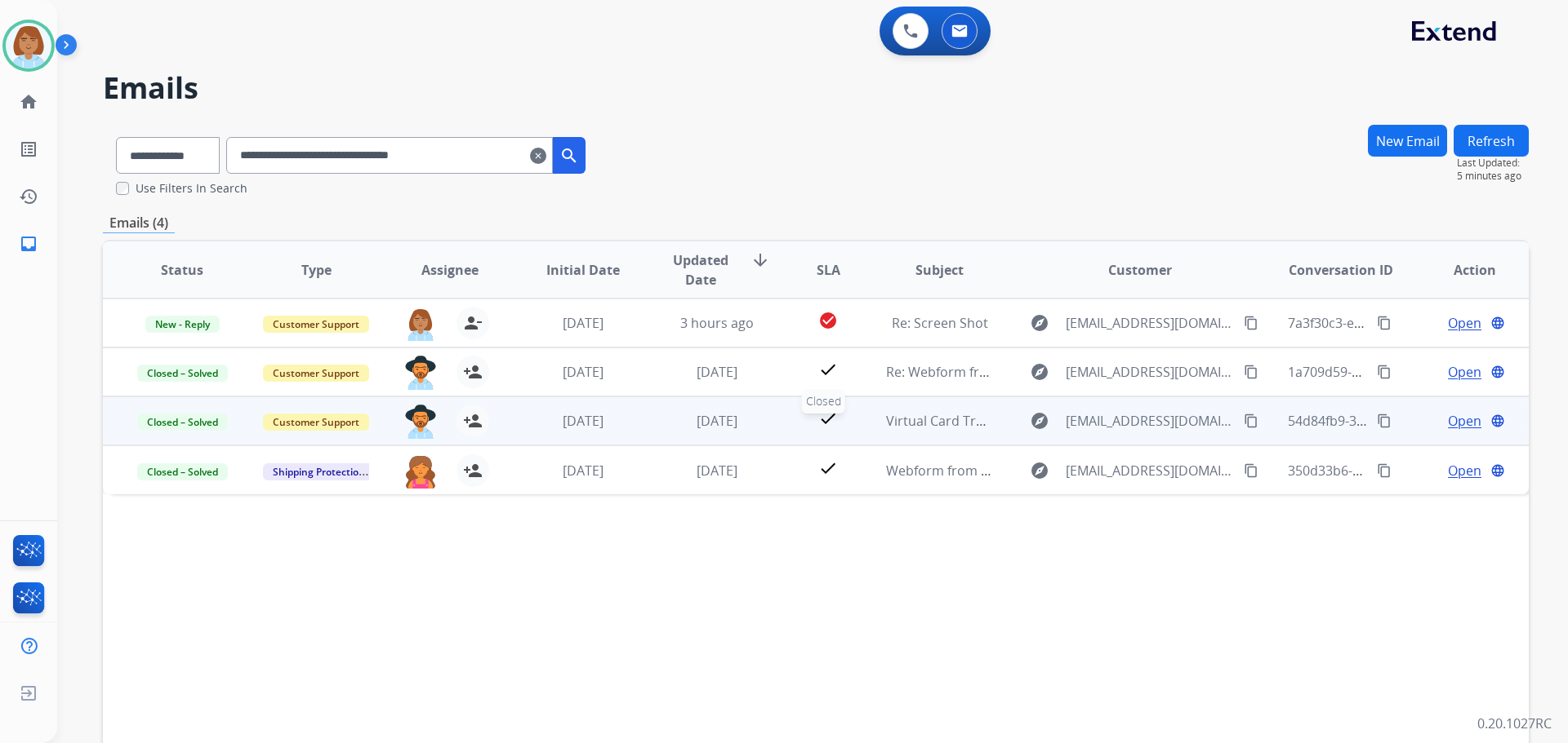
click at [850, 425] on div "check" at bounding box center [827, 421] width 62 height 25
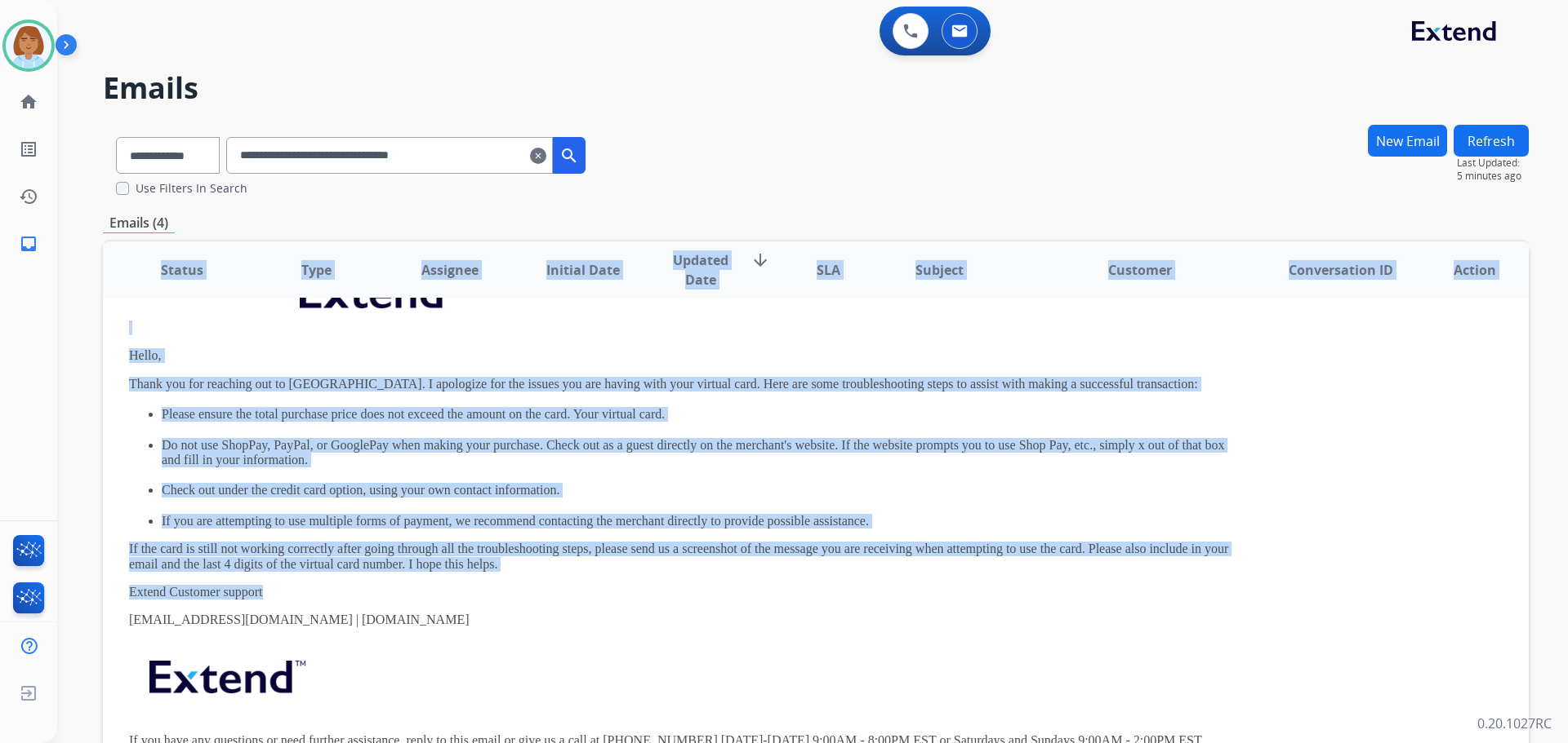
scroll to position [217, 0]
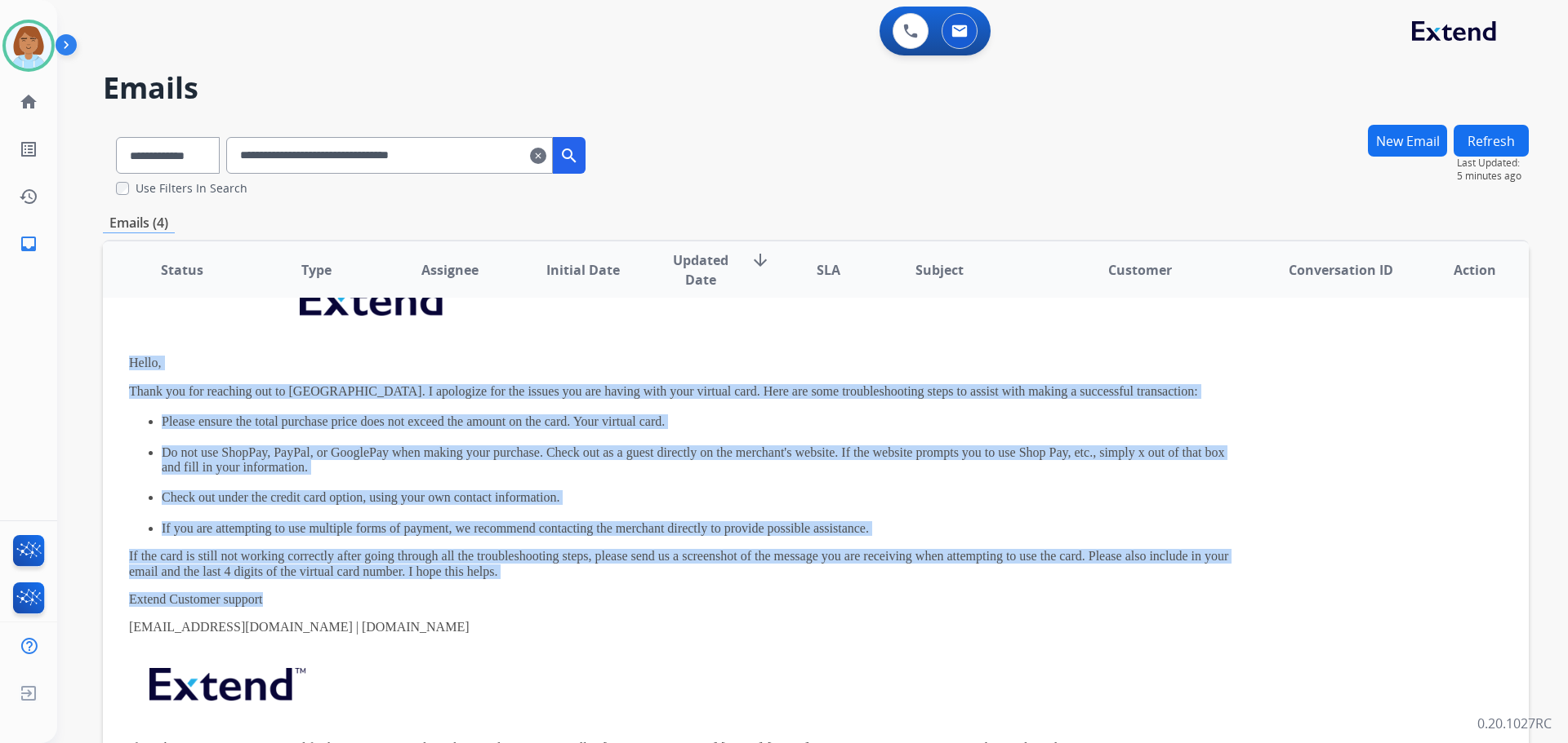
drag, startPoint x: 267, startPoint y: 554, endPoint x: 125, endPoint y: 359, distance: 241.2
click at [125, 359] on td "Hello, Thank you for reaching out to [GEOGRAPHIC_DATA]. I apologize for the iss…" at bounding box center [683, 522] width 1158 height 586
copy div "Hello, Thank you for reaching out to [GEOGRAPHIC_DATA]. I apologize for the iss…"
click at [546, 153] on mat-icon "clear" at bounding box center [539, 155] width 17 height 19
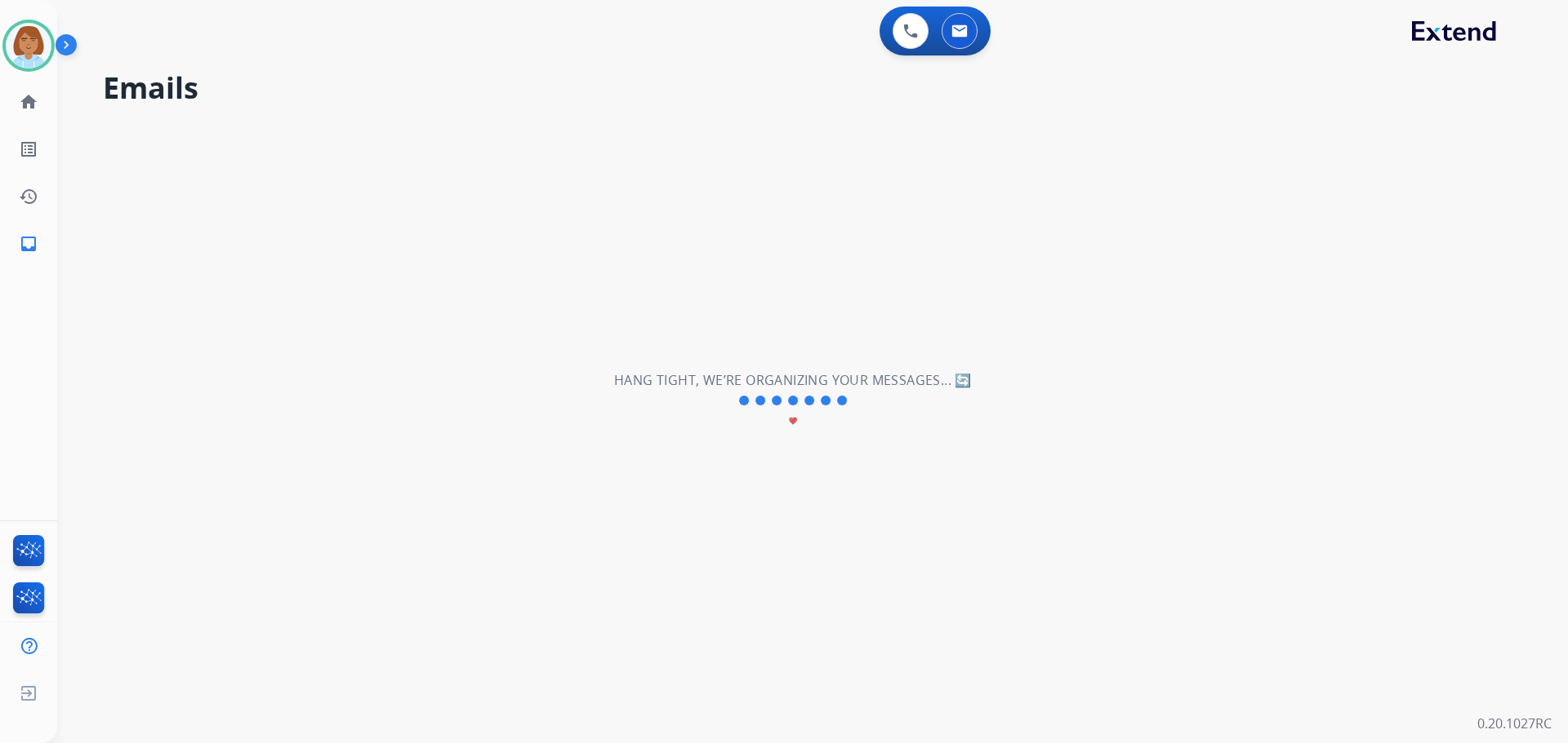
select select "**********"
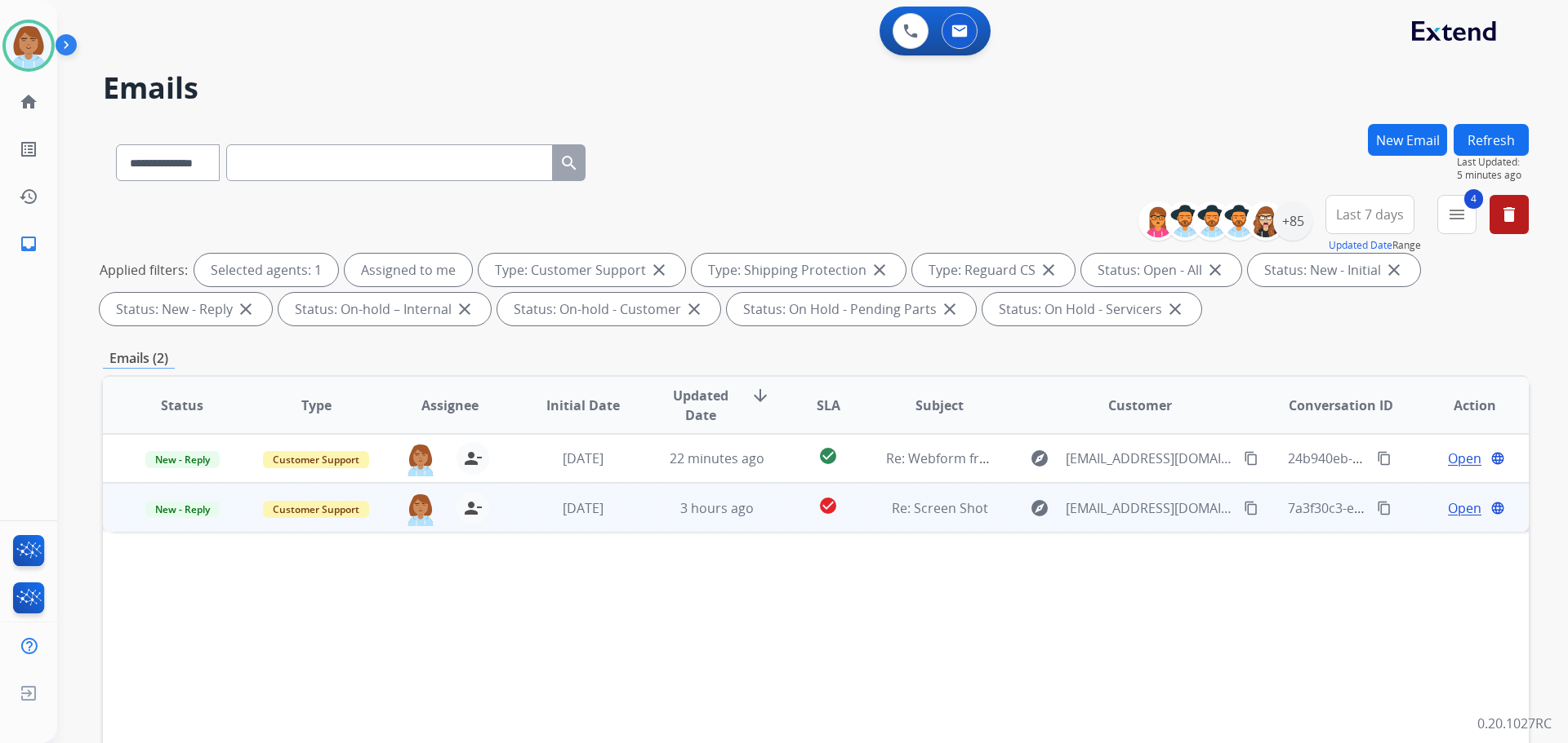
click at [866, 528] on td "Re: Screen Shot" at bounding box center [926, 507] width 134 height 49
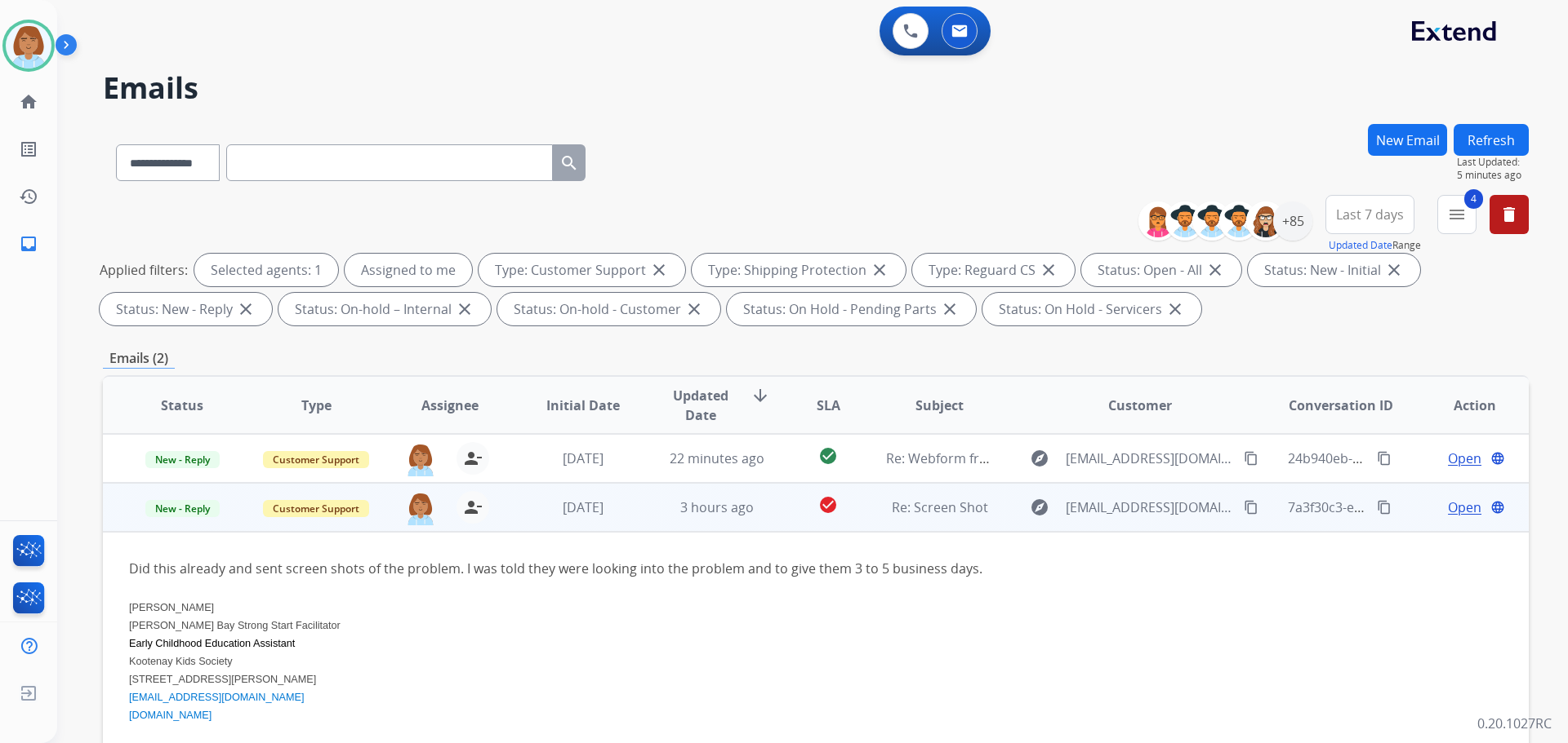
click at [1457, 502] on span "Open" at bounding box center [1465, 507] width 33 height 19
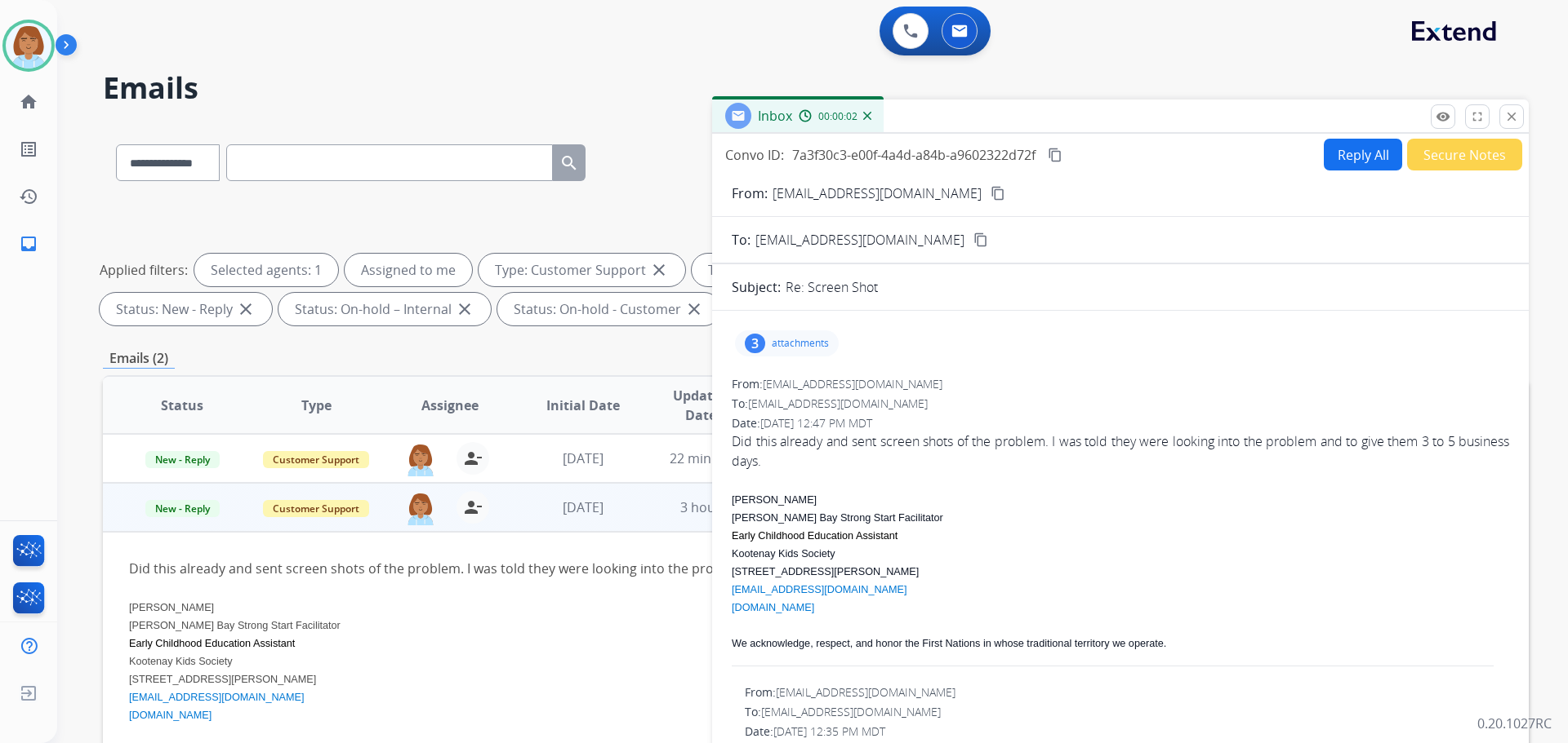
click at [1370, 162] on button "Reply All" at bounding box center [1362, 154] width 78 height 32
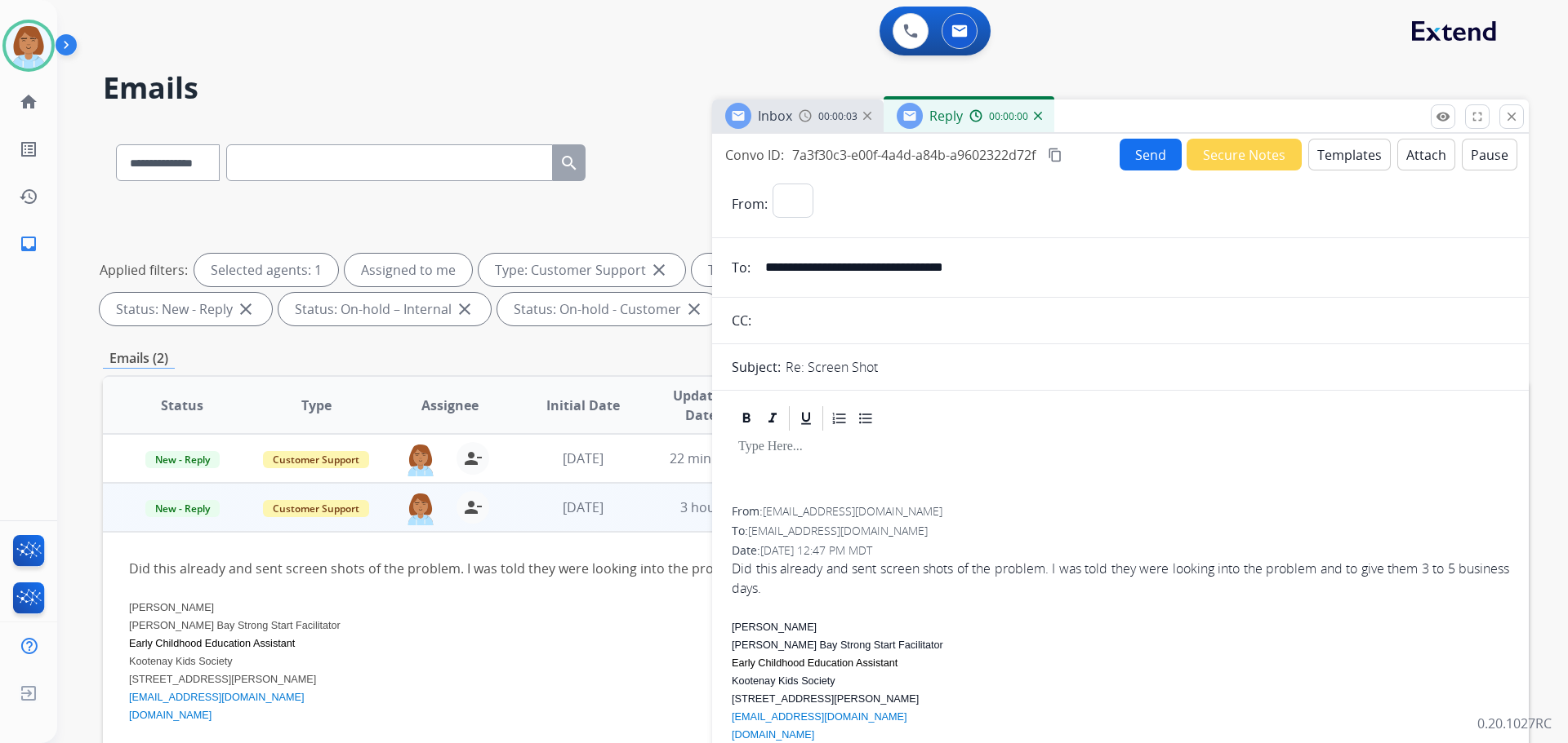
select select "**********"
click at [1342, 153] on button "Templates" at bounding box center [1348, 154] width 82 height 32
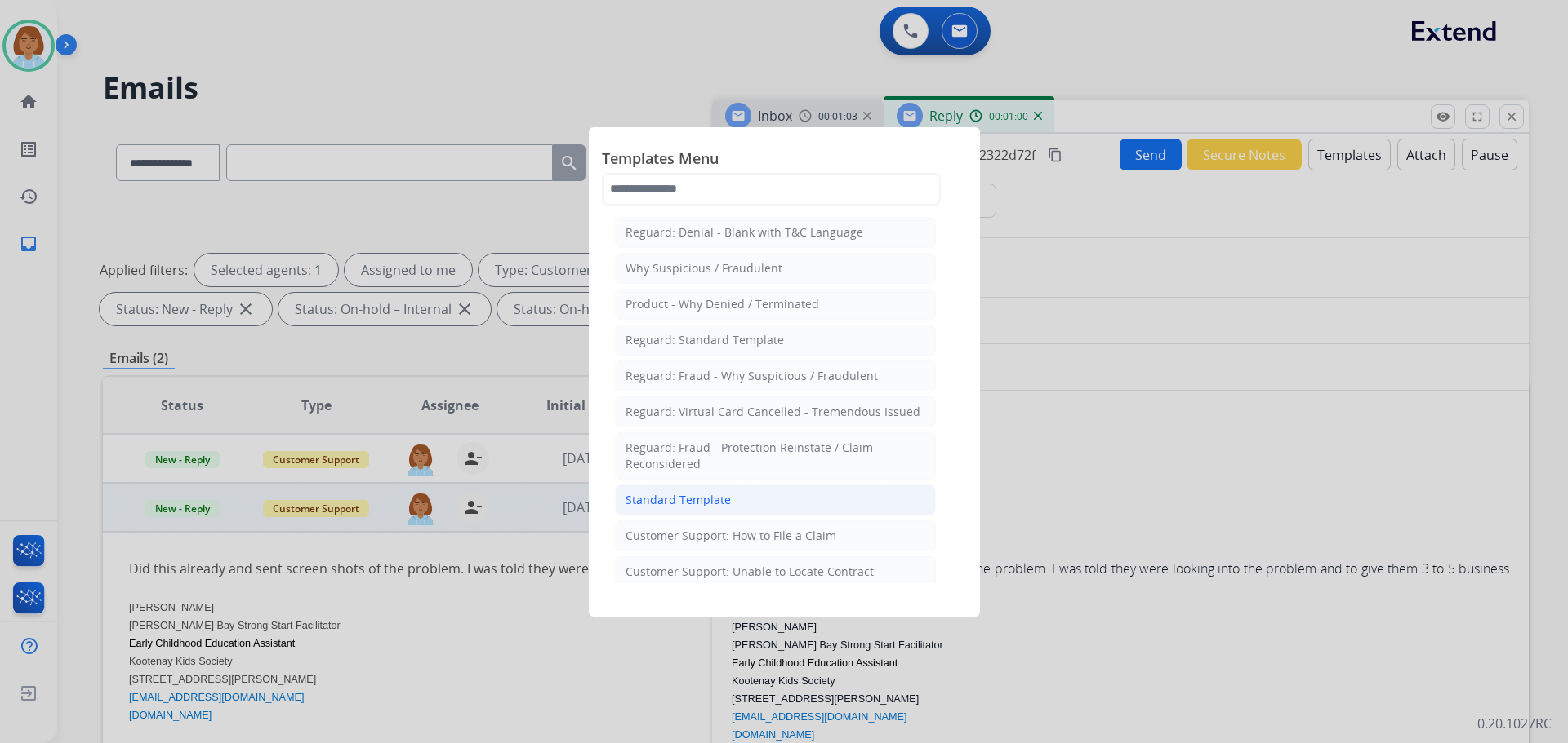
click at [702, 505] on div "Standard Template" at bounding box center [678, 501] width 105 height 17
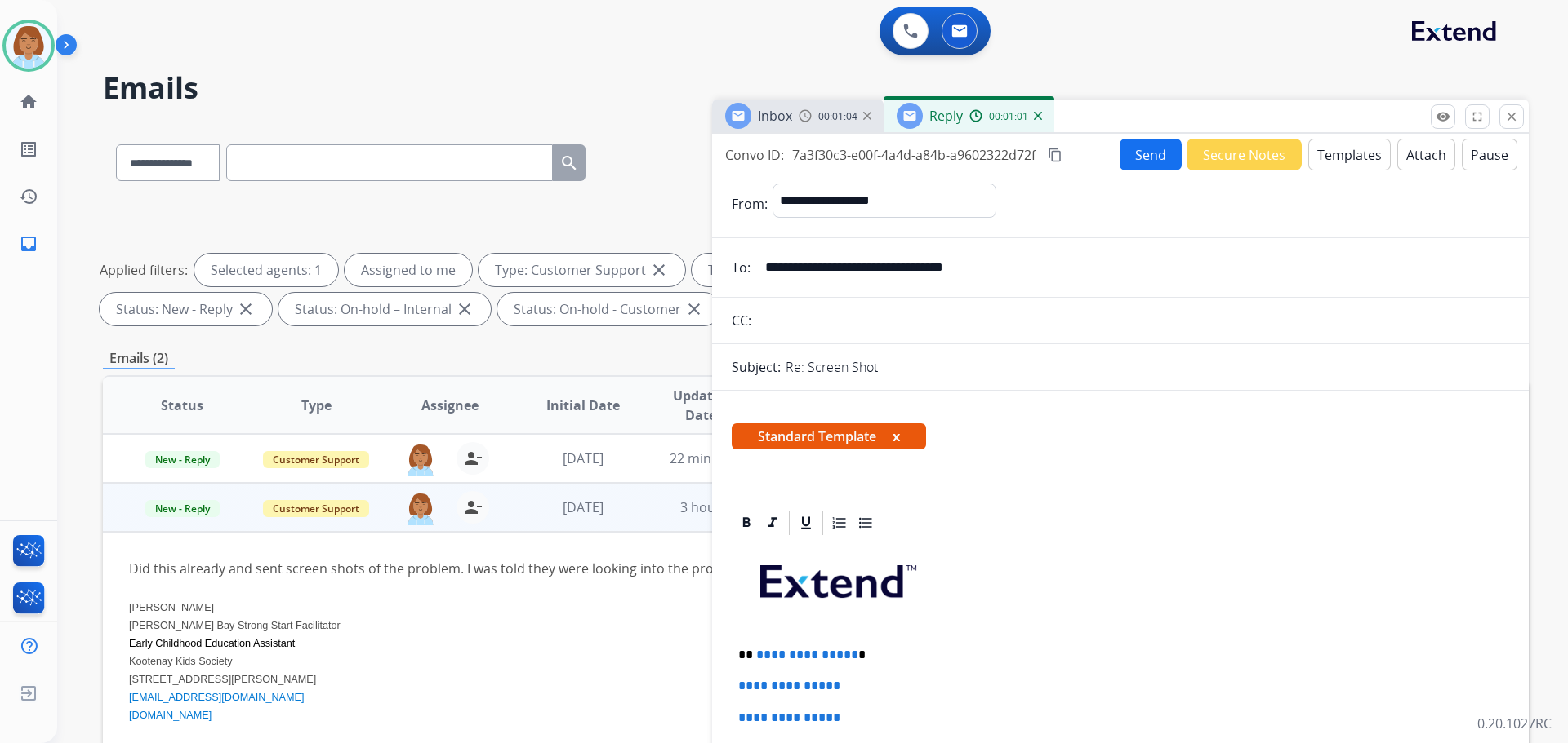
select select "**********"
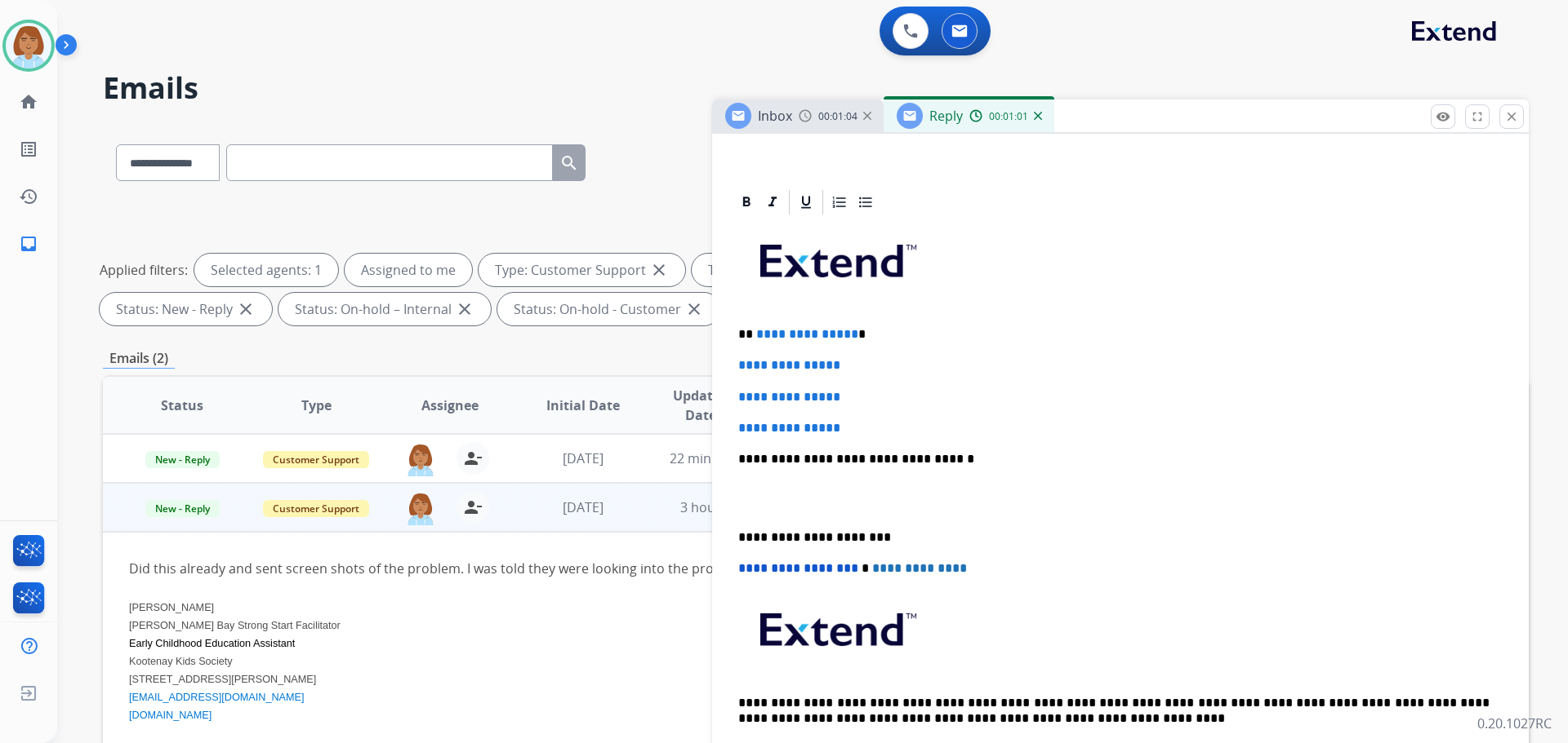
scroll to position [326, 0]
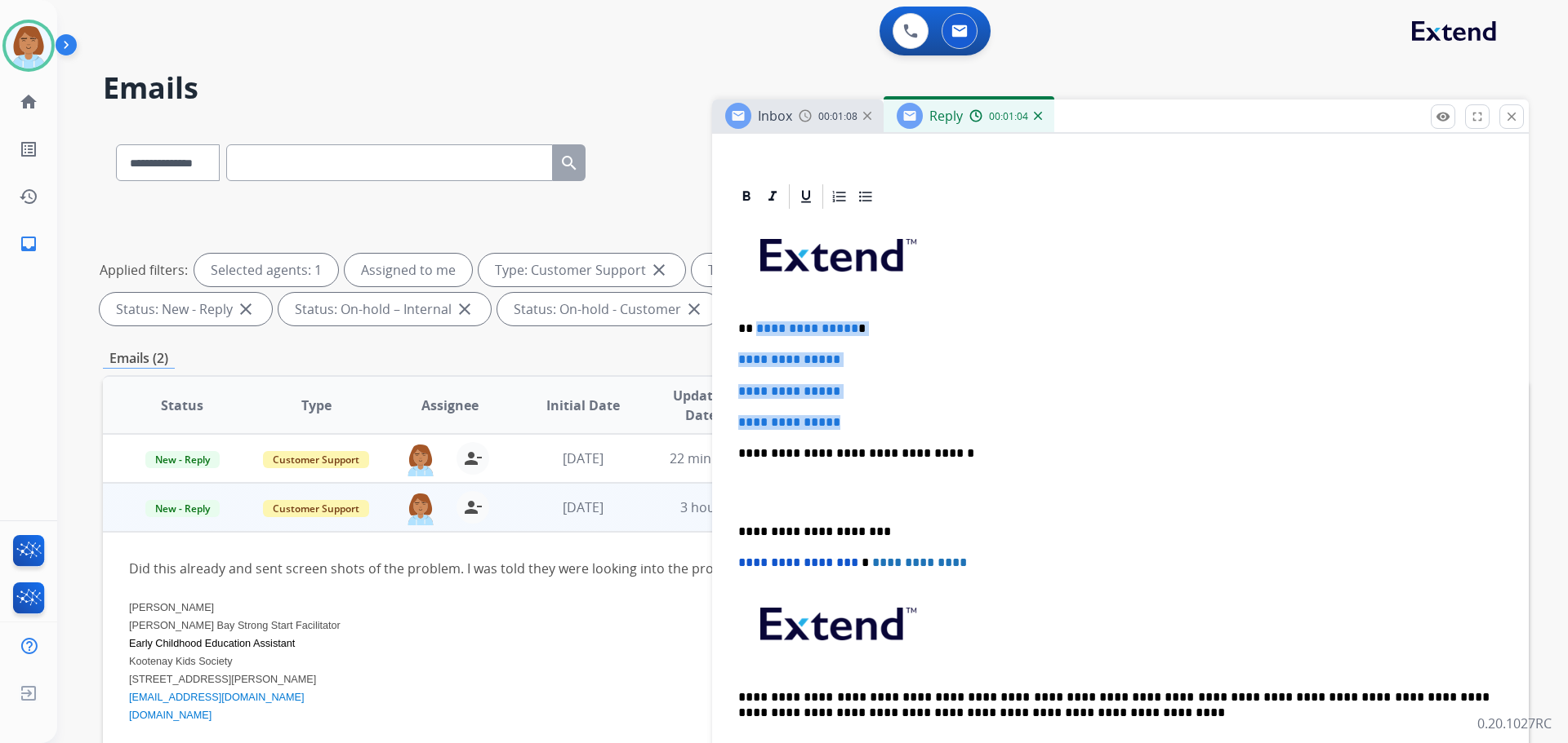
drag, startPoint x: 813, startPoint y: 410, endPoint x: 754, endPoint y: 331, distance: 98.6
click at [754, 331] on div "**********" at bounding box center [1120, 491] width 778 height 561
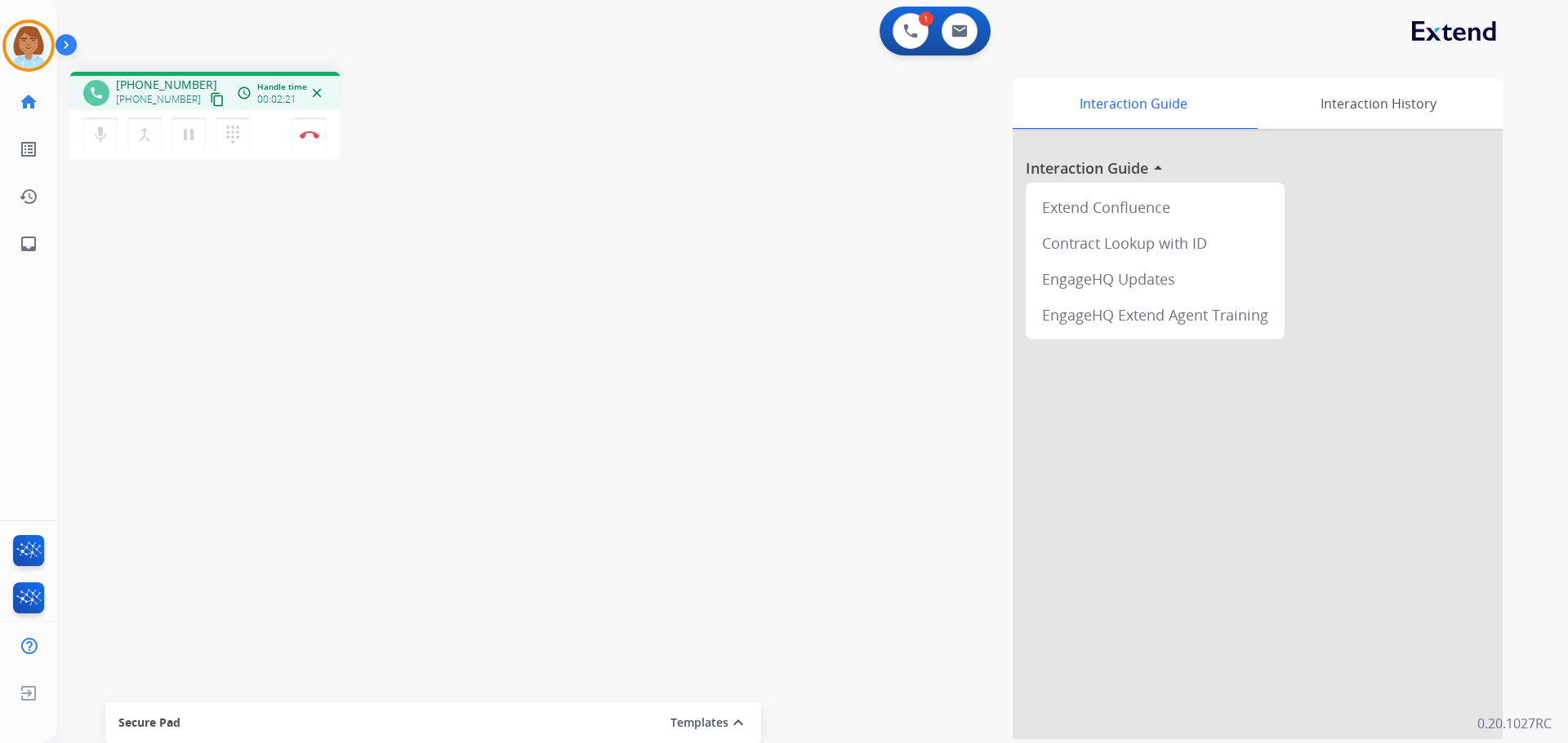
click at [210, 101] on mat-icon "content_copy" at bounding box center [218, 100] width 15 height 15
click at [210, 96] on mat-icon "content_copy" at bounding box center [218, 100] width 15 height 15
click at [317, 135] on img at bounding box center [309, 135] width 19 height 8
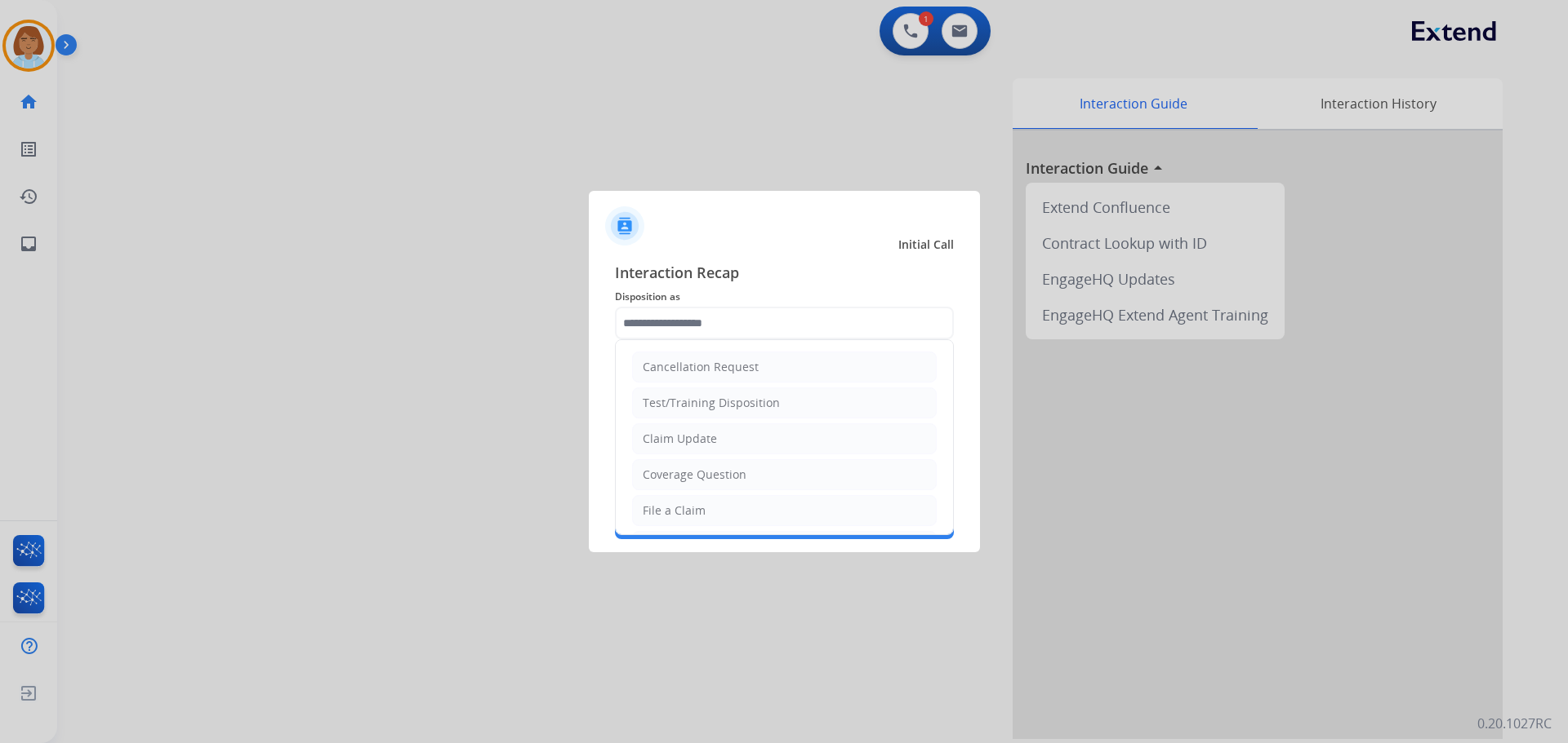
click at [759, 327] on input "text" at bounding box center [784, 323] width 339 height 32
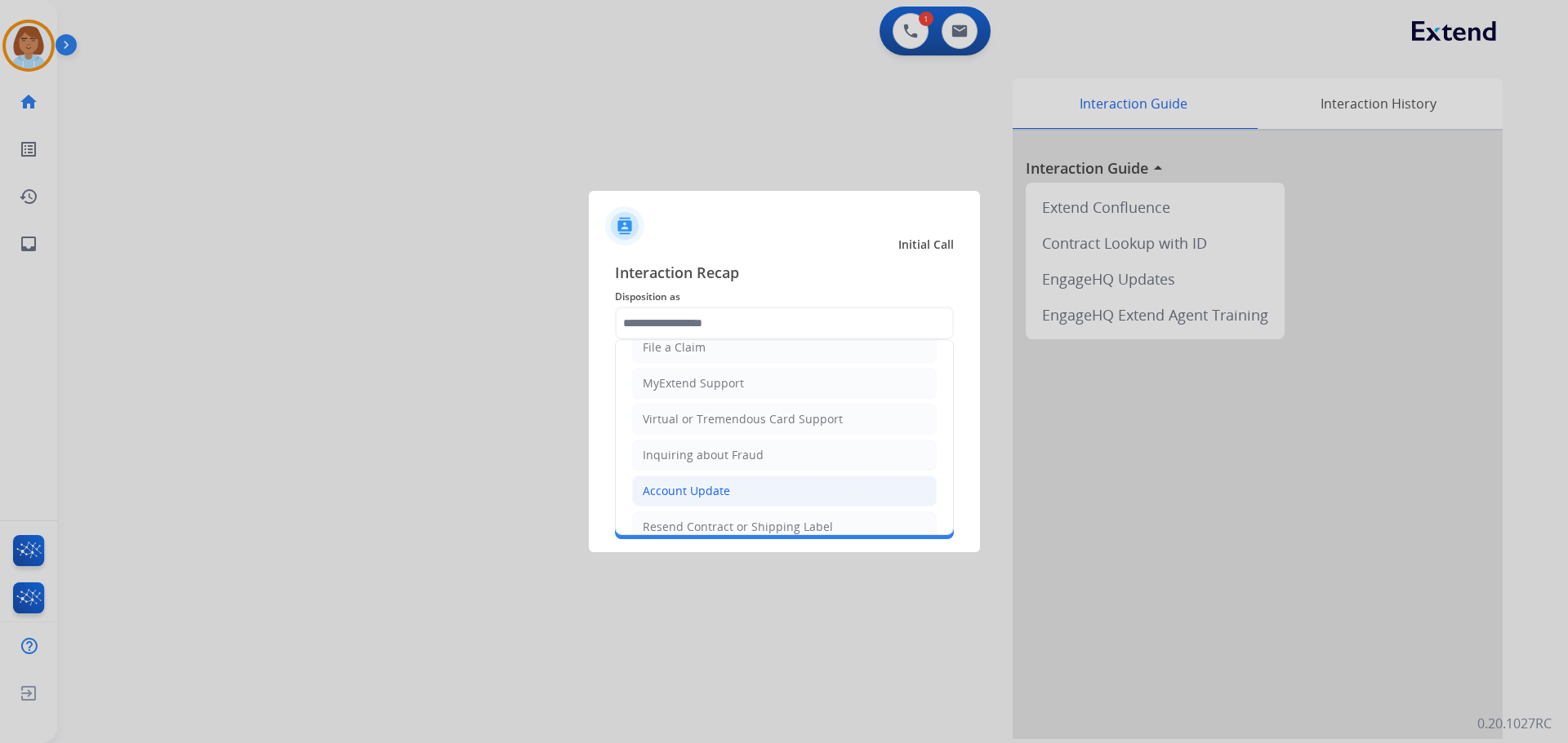
click at [759, 488] on li "Account Update" at bounding box center [784, 491] width 304 height 31
type input "**********"
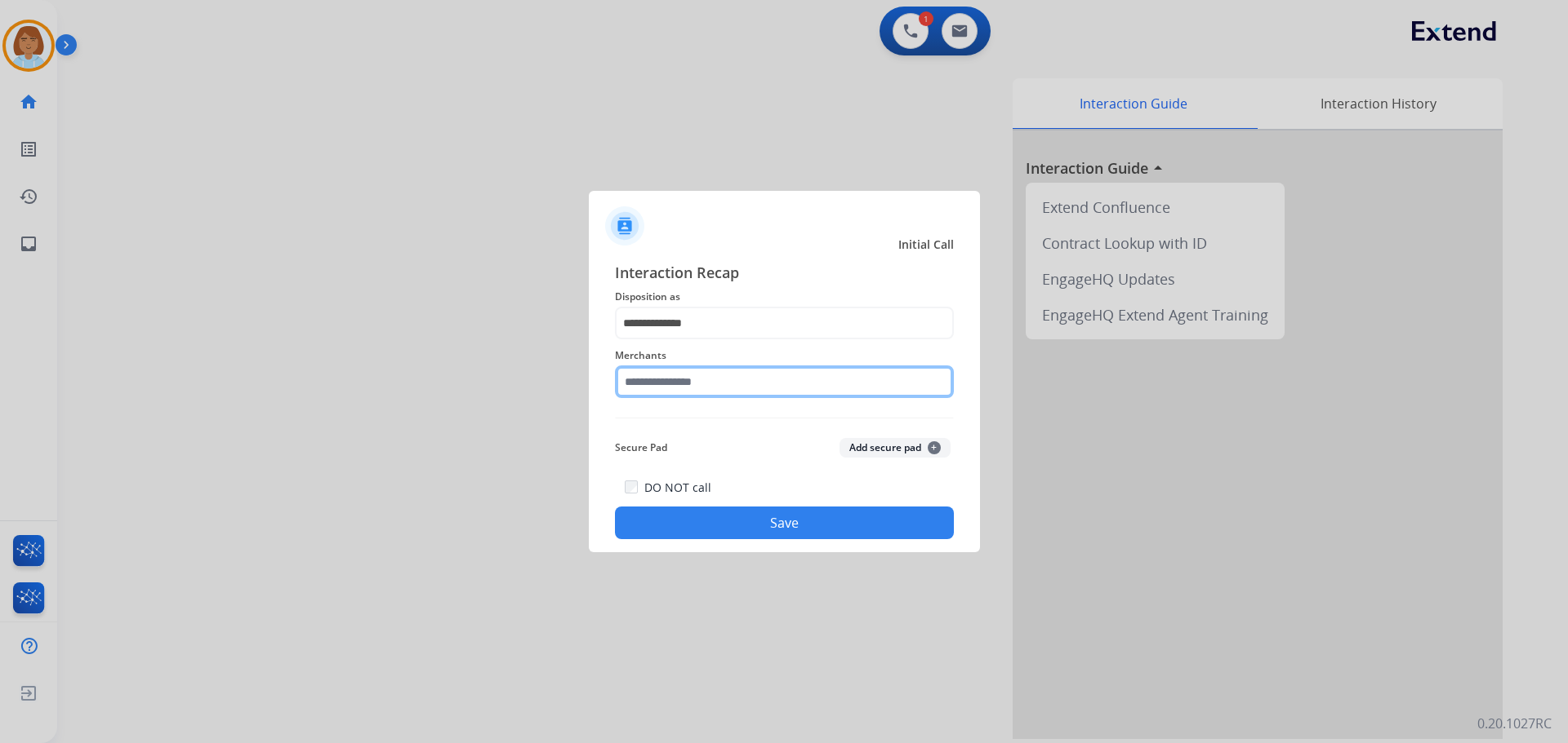
click at [719, 371] on input "text" at bounding box center [784, 382] width 339 height 32
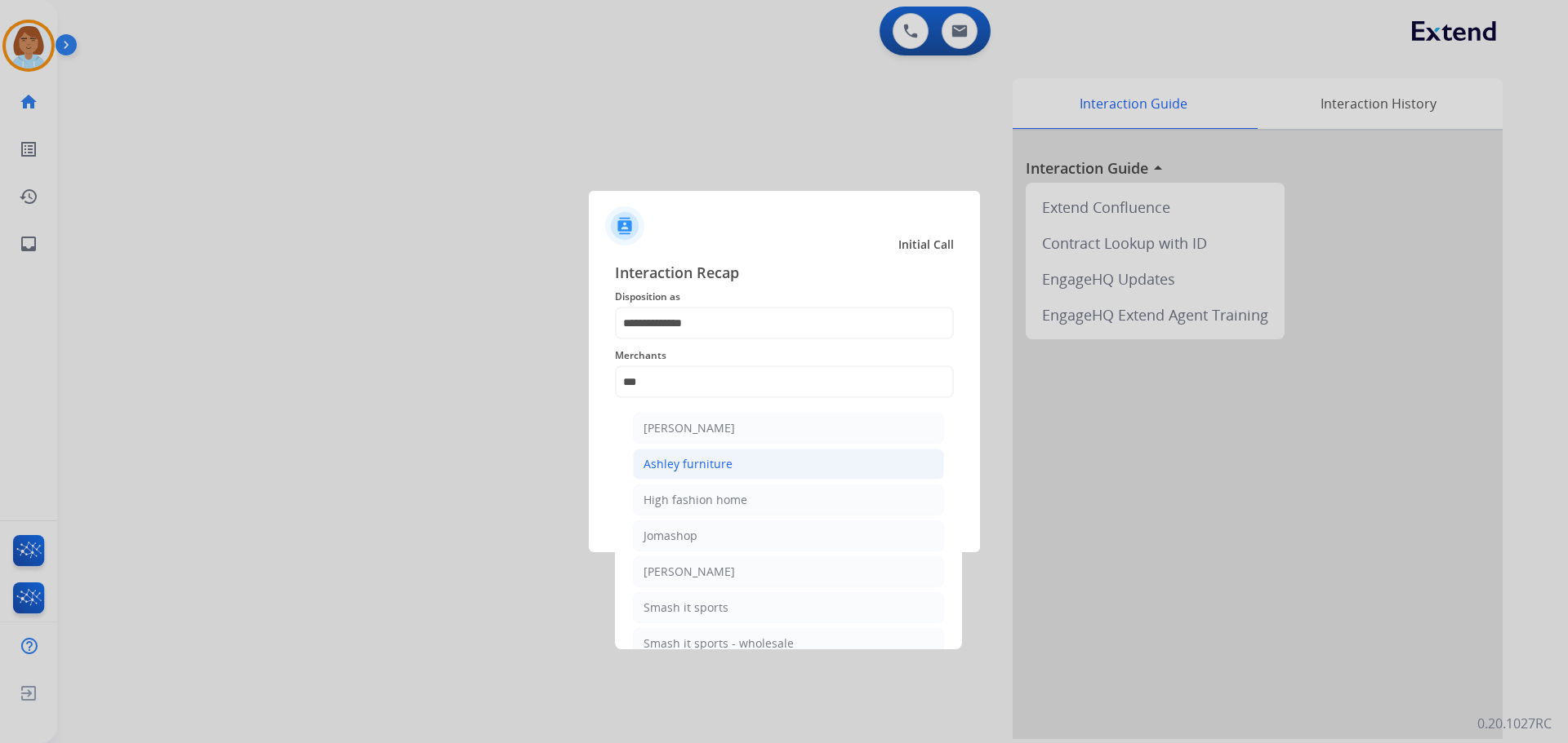
click at [730, 458] on li "Ashley furniture" at bounding box center [788, 465] width 311 height 31
type input "**********"
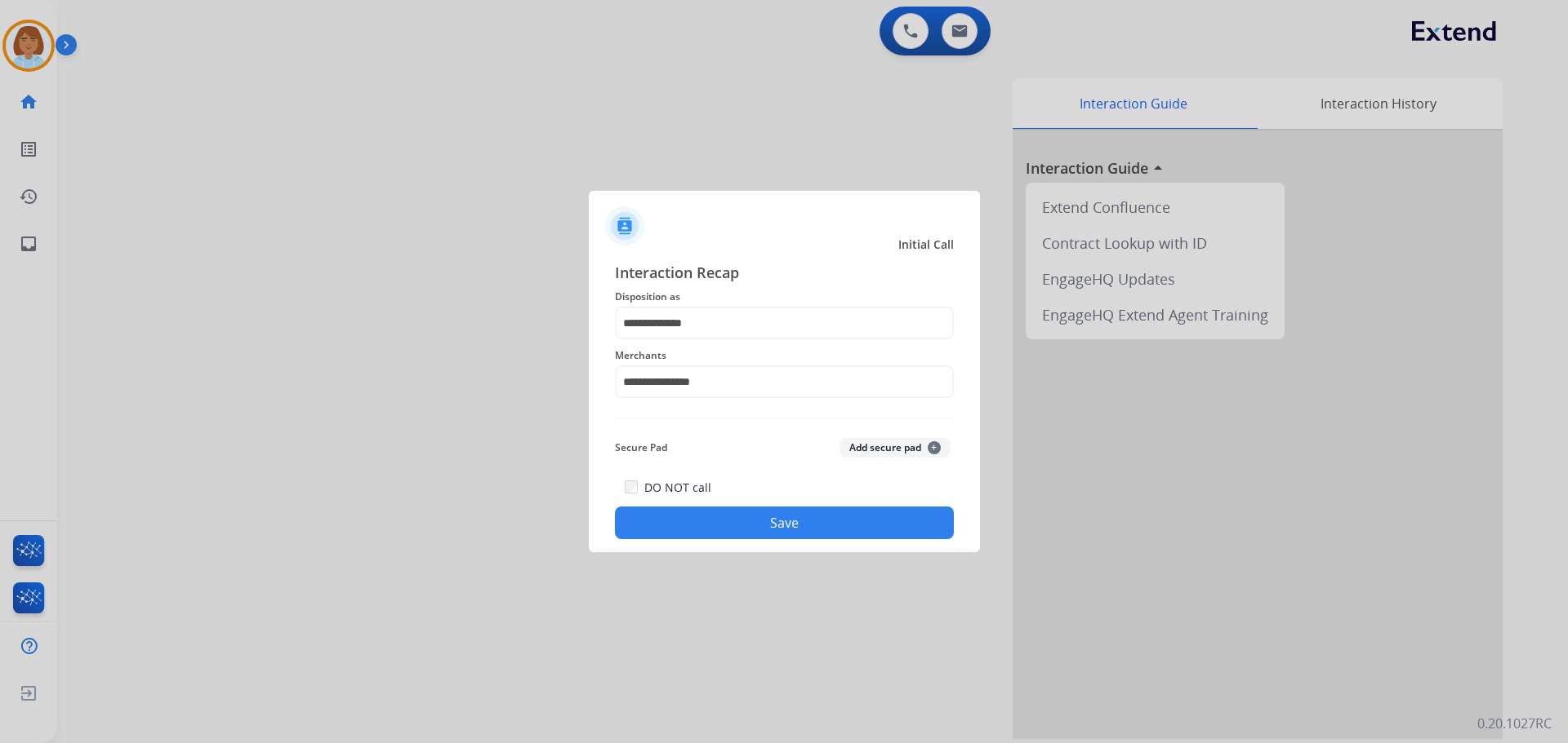
click at [740, 524] on button "Save" at bounding box center [784, 523] width 339 height 32
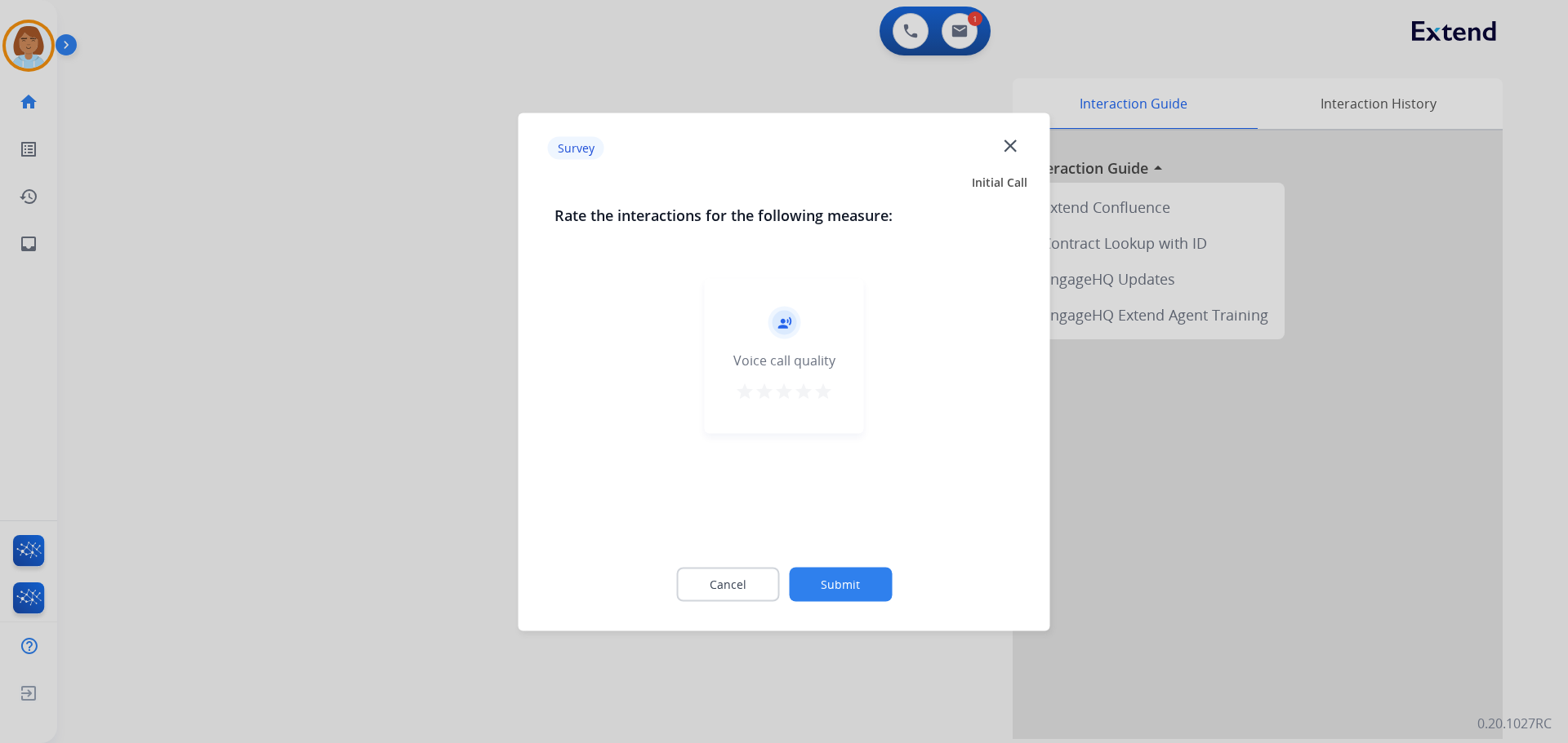
click at [837, 578] on button "Submit" at bounding box center [840, 584] width 103 height 34
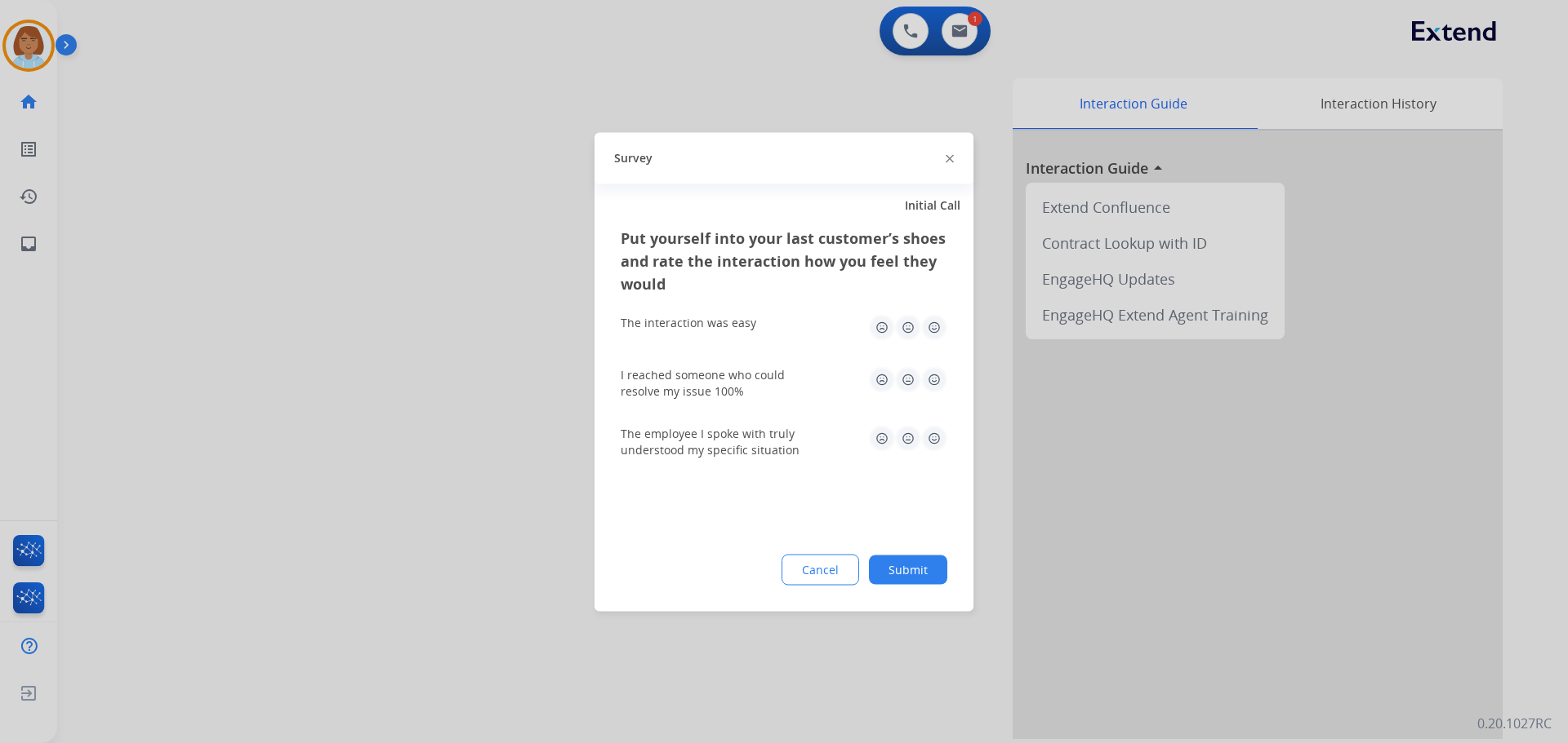
click at [900, 570] on button "Submit" at bounding box center [908, 570] width 78 height 29
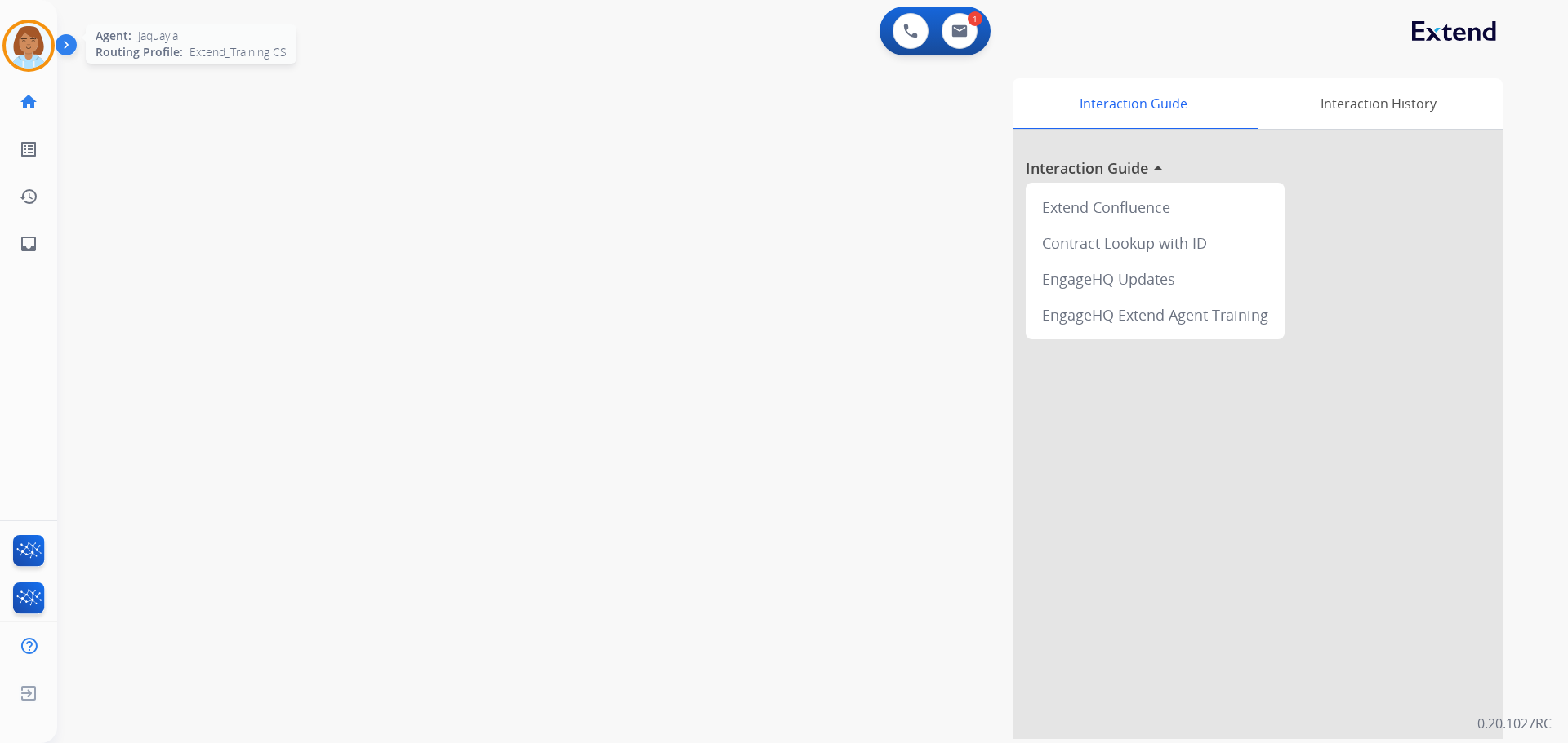
click at [45, 34] on img at bounding box center [29, 46] width 46 height 46
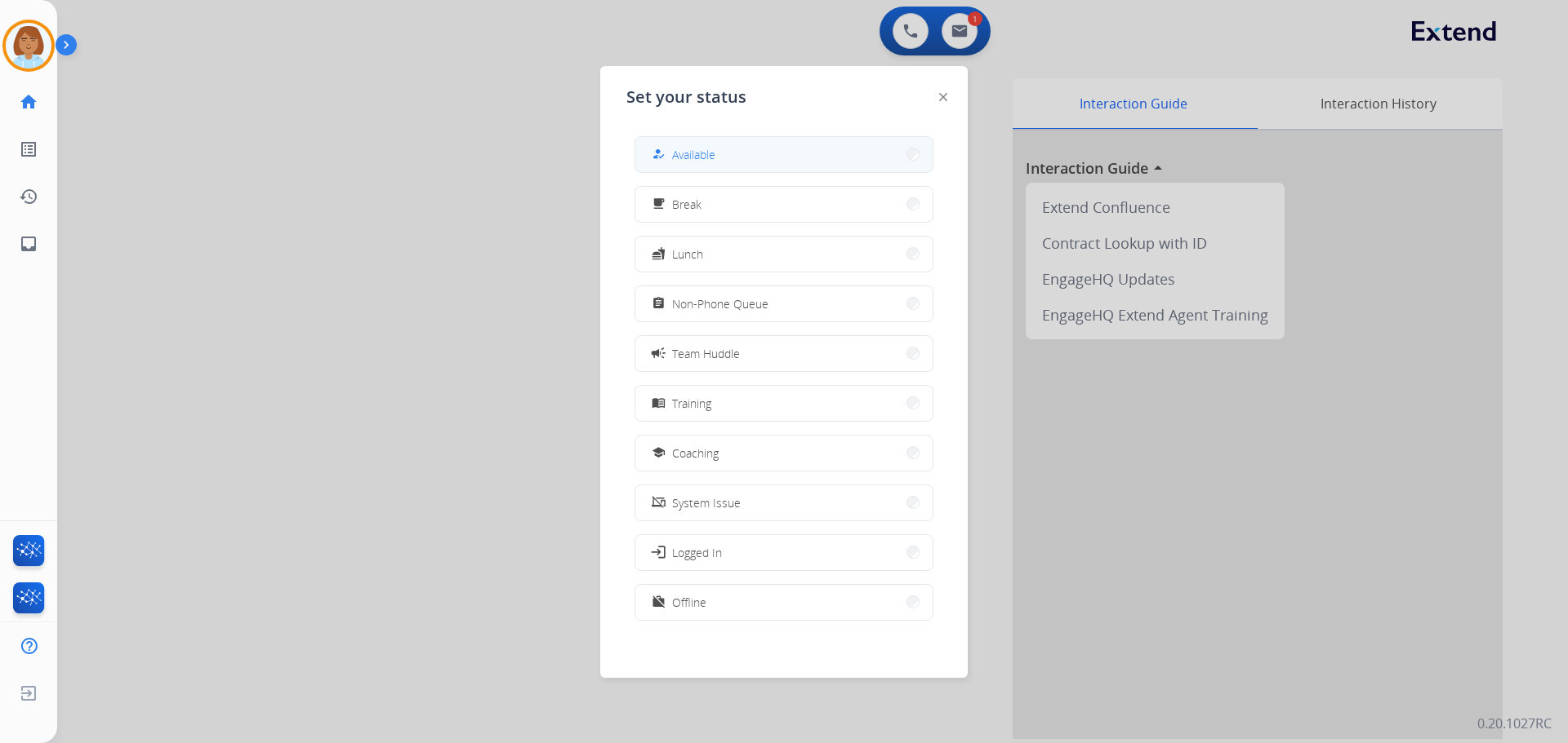
click at [772, 155] on button "how_to_reg Available" at bounding box center [784, 155] width 297 height 35
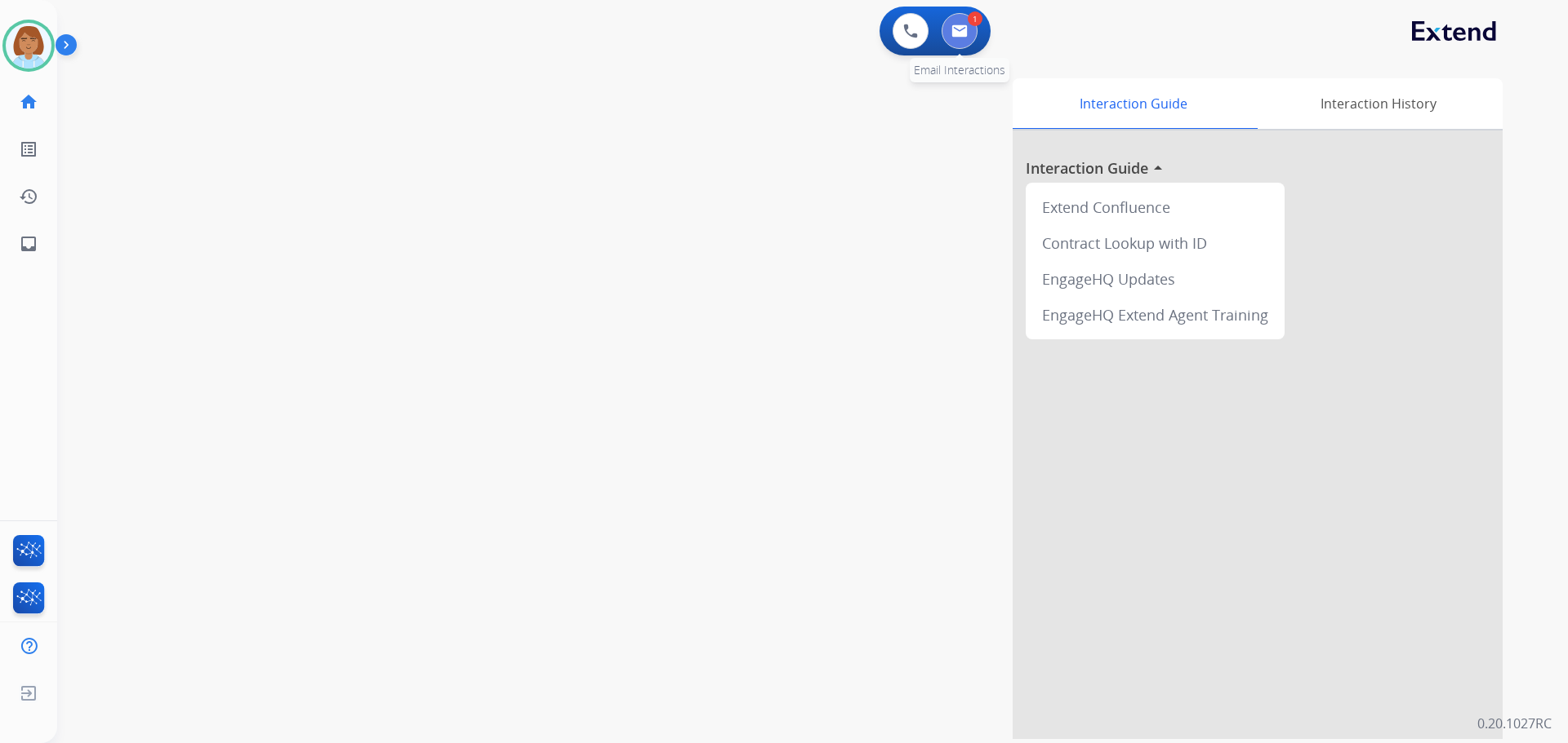
click at [967, 25] on img at bounding box center [959, 31] width 17 height 13
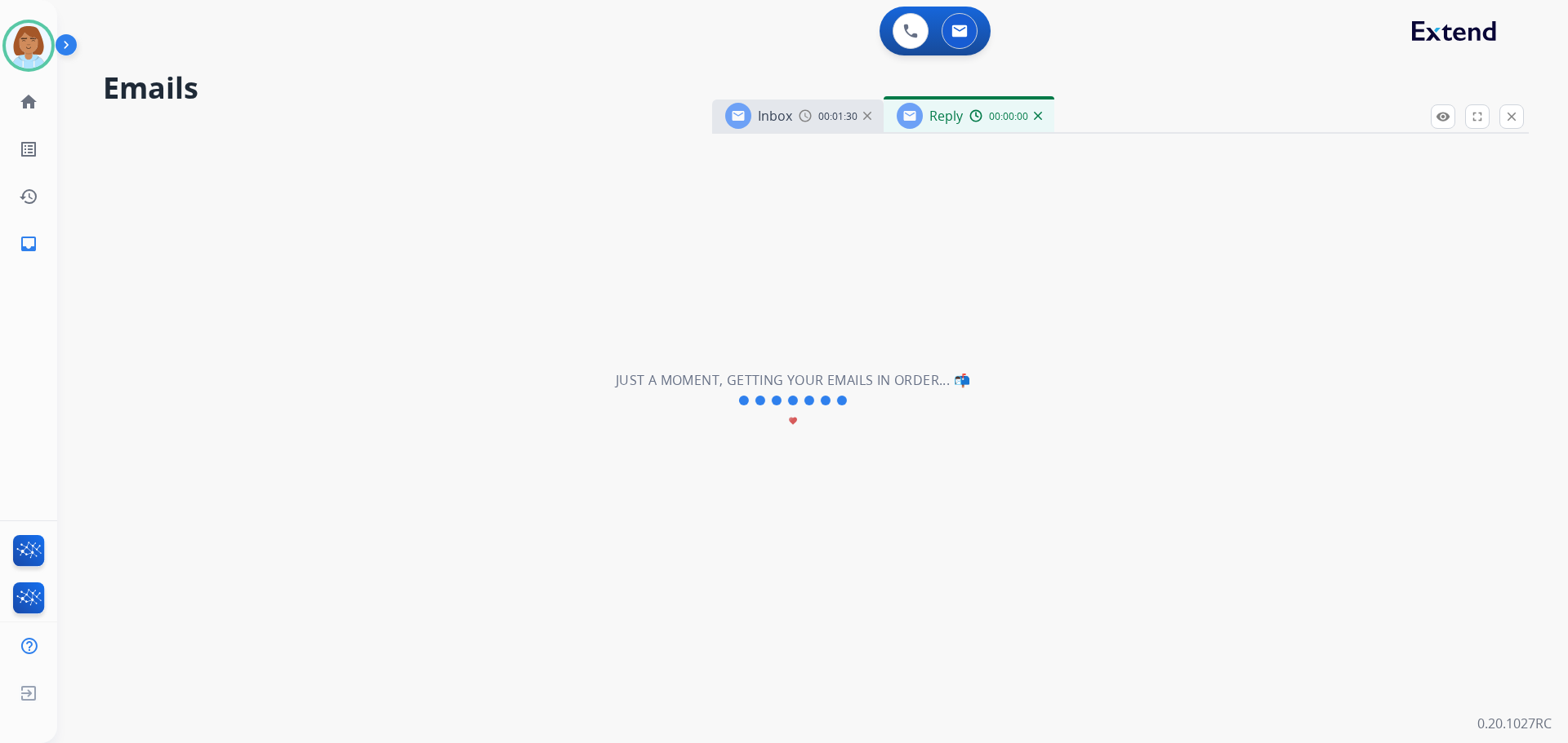
select select "**********"
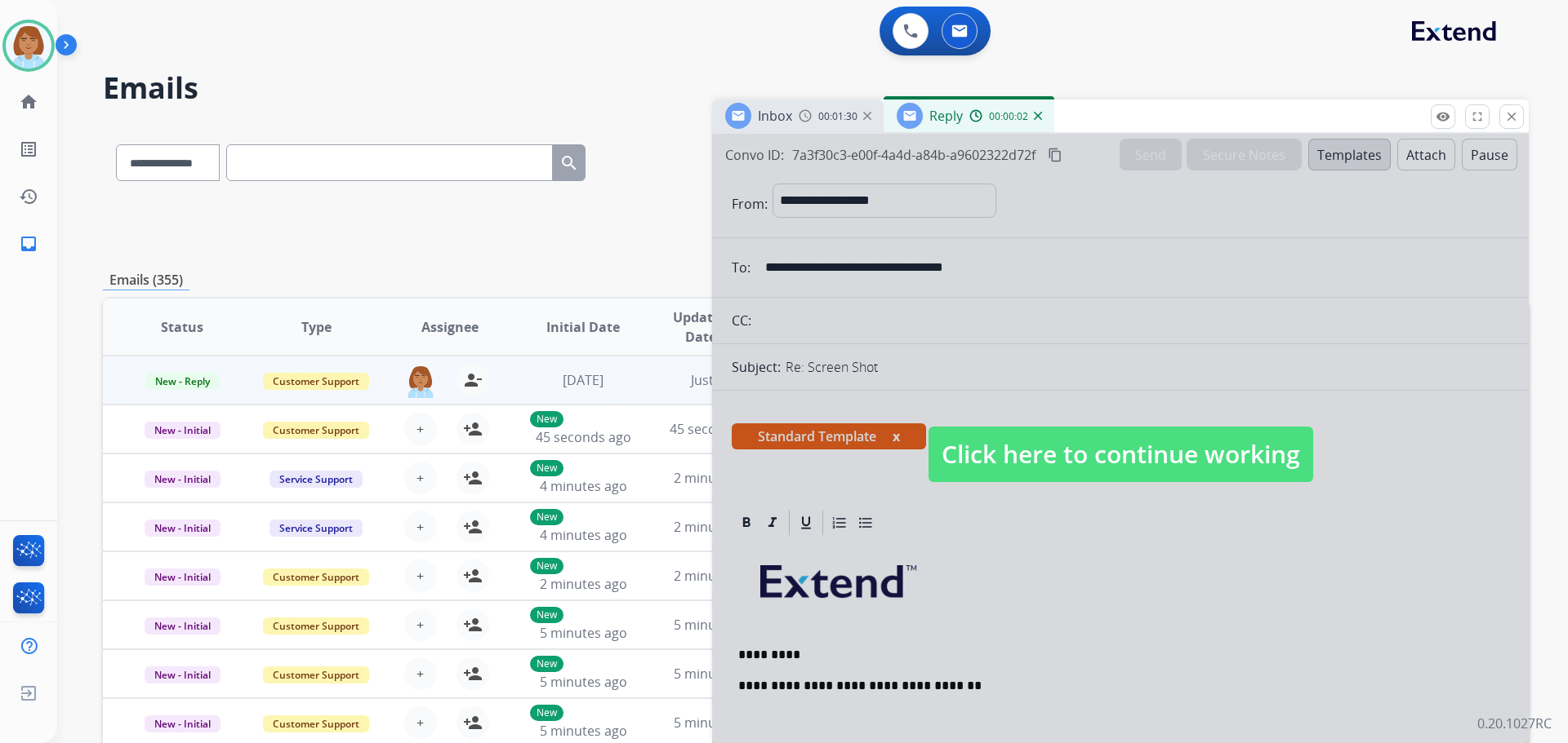
click at [1068, 460] on span "Click here to continue working" at bounding box center [1121, 454] width 385 height 55
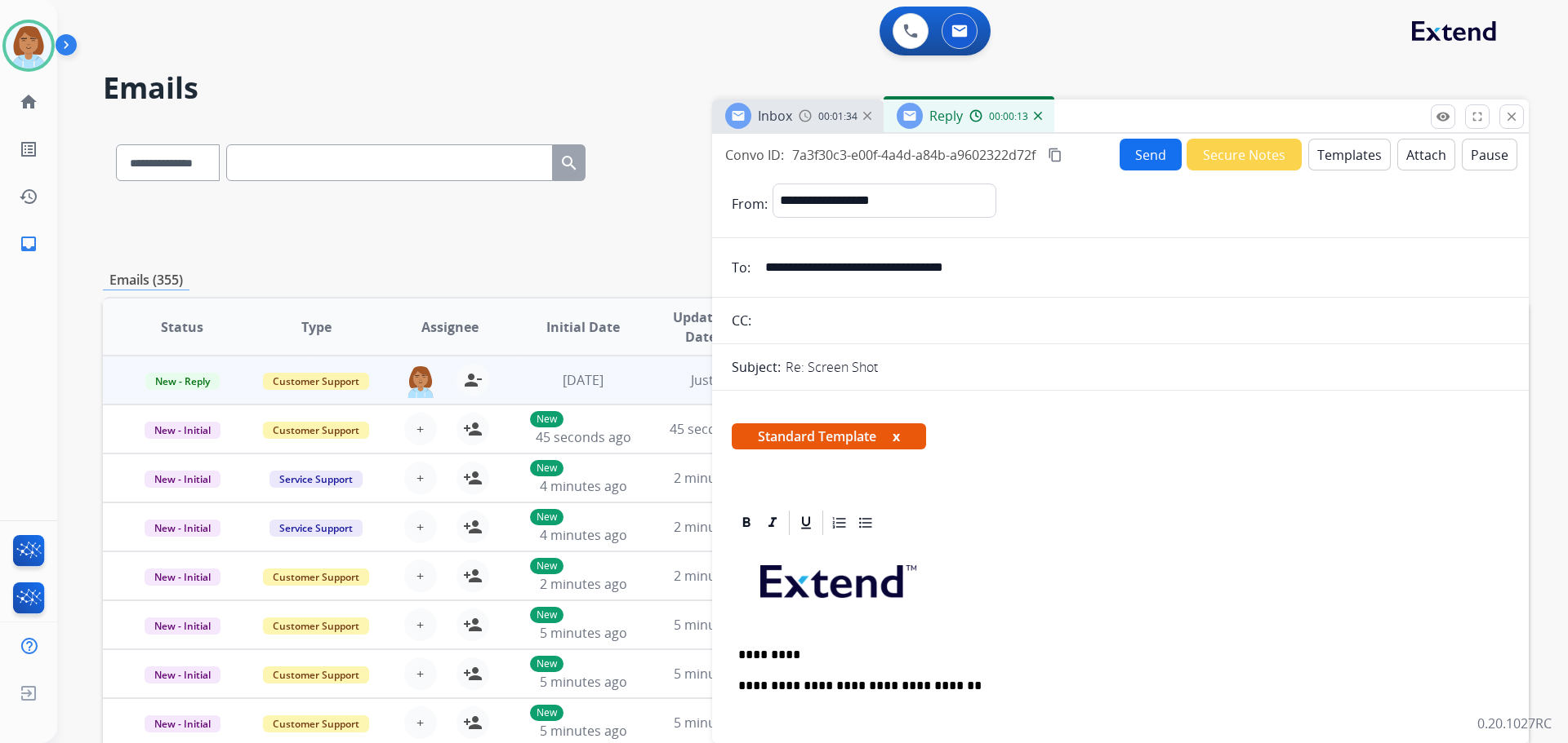
click at [1507, 119] on mat-icon "close" at bounding box center [1512, 117] width 15 height 15
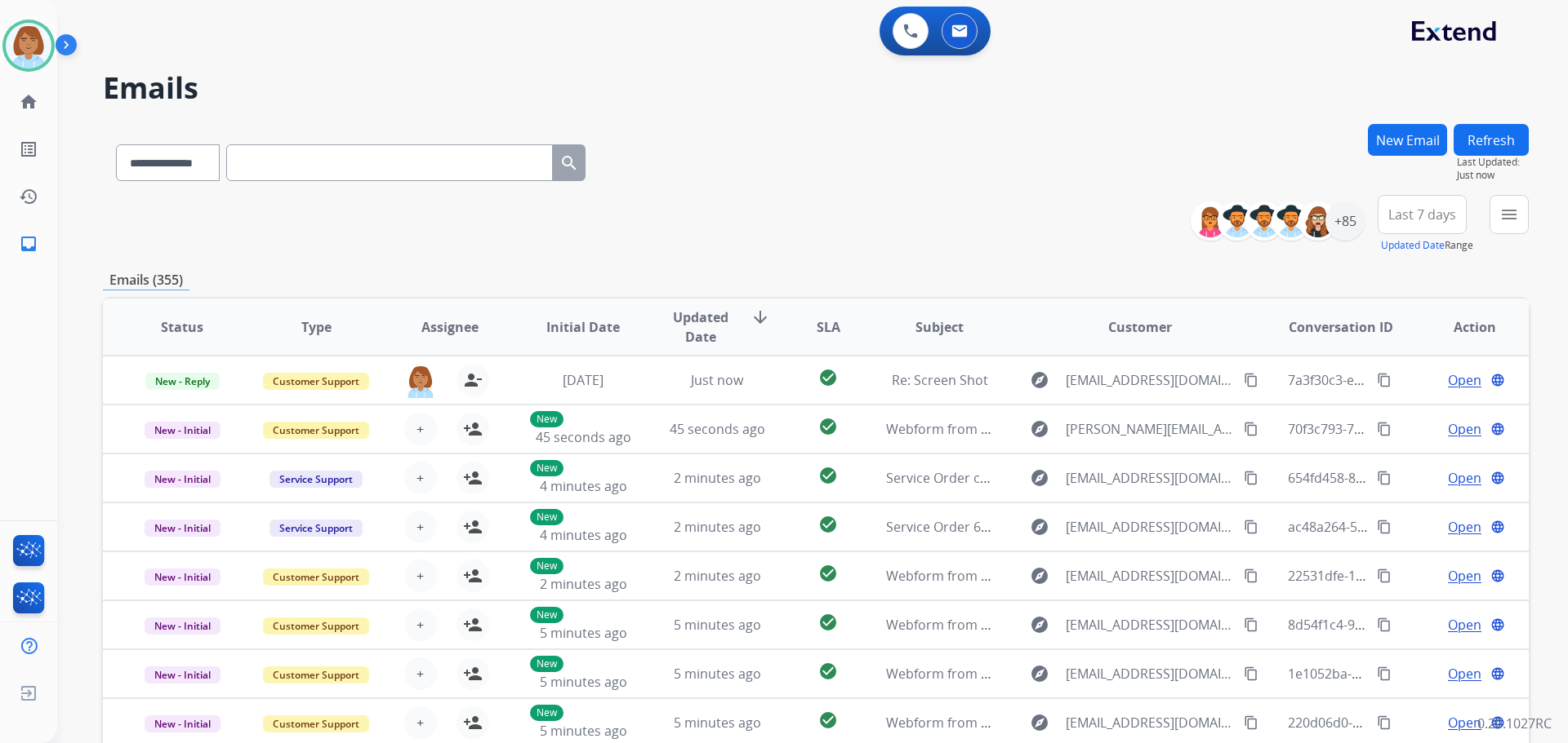
paste input "**********"
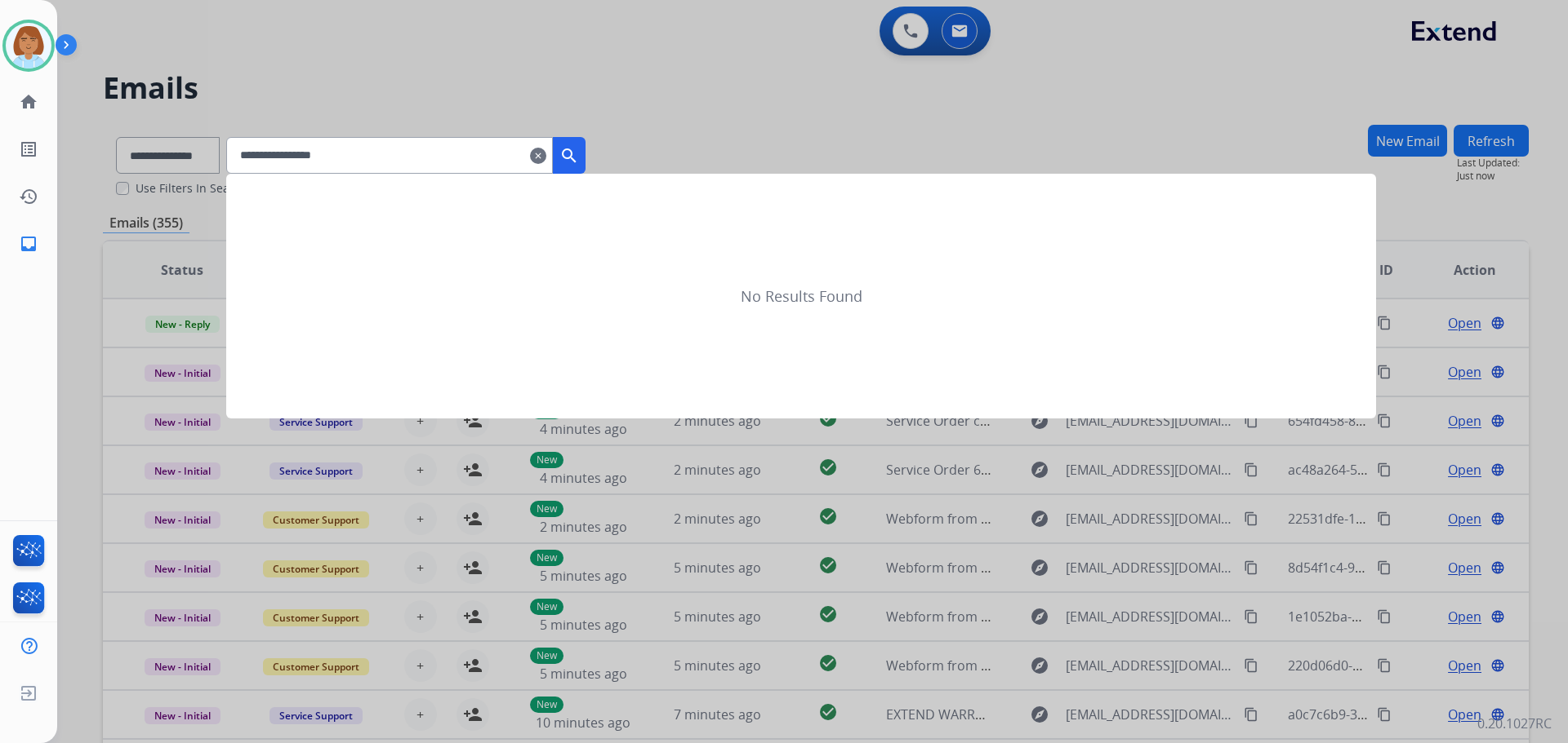
type input "**********"
click at [546, 155] on mat-icon "clear" at bounding box center [539, 155] width 17 height 19
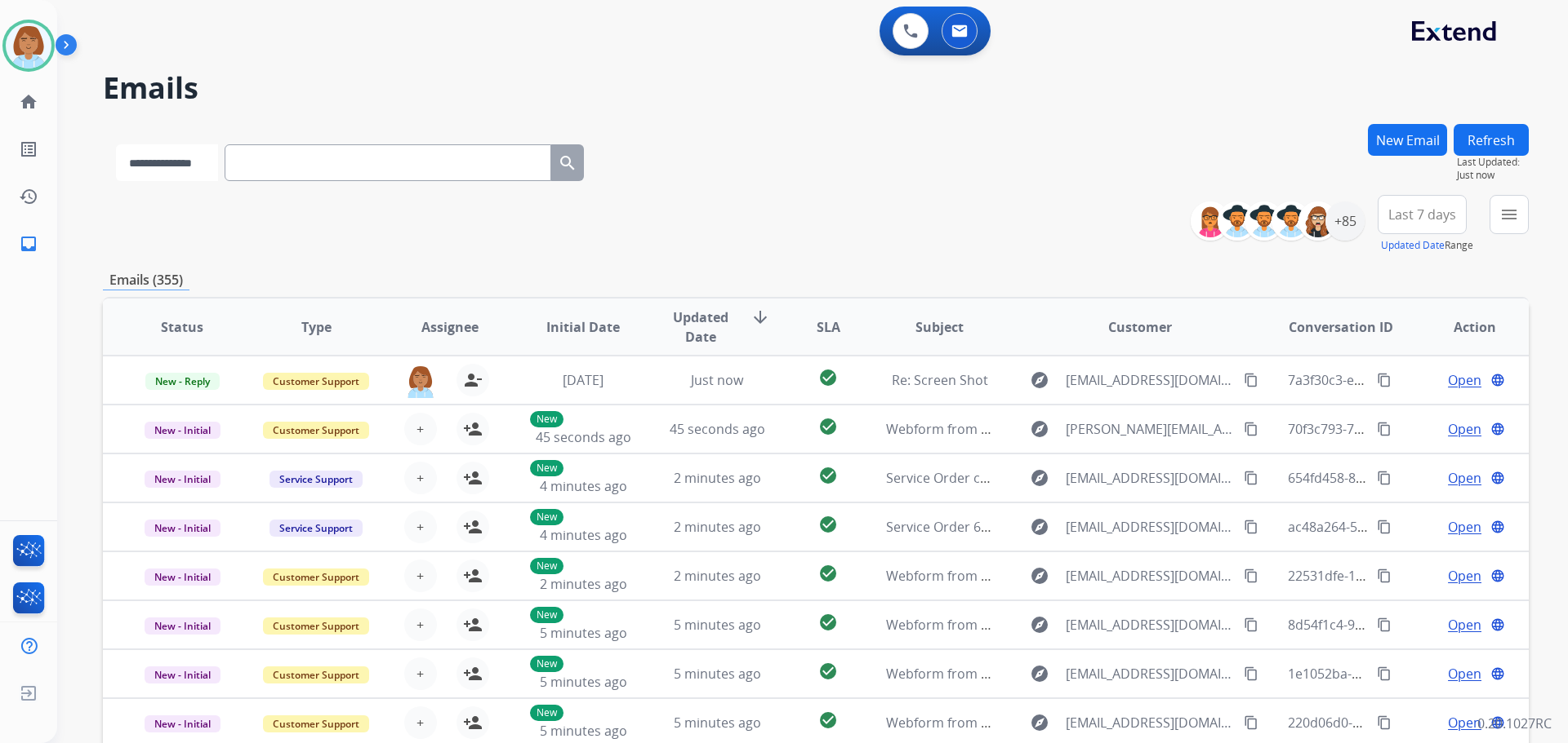
click at [196, 156] on select "**********" at bounding box center [167, 163] width 102 height 37
select select "**********"
click at [116, 145] on select "**********" at bounding box center [167, 163] width 102 height 37
paste input "**********"
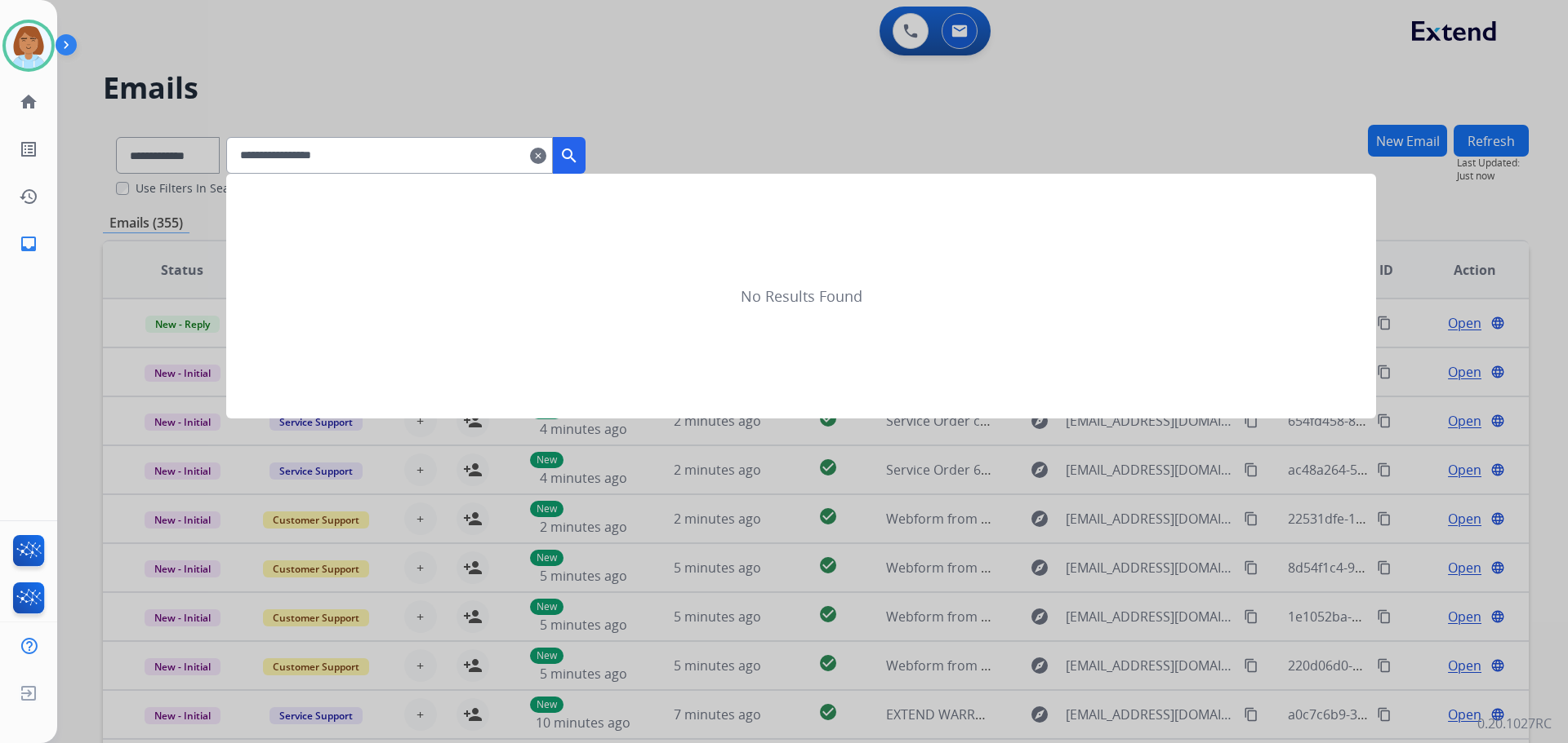
type input "**********"
click at [586, 151] on button "search" at bounding box center [568, 156] width 32 height 37
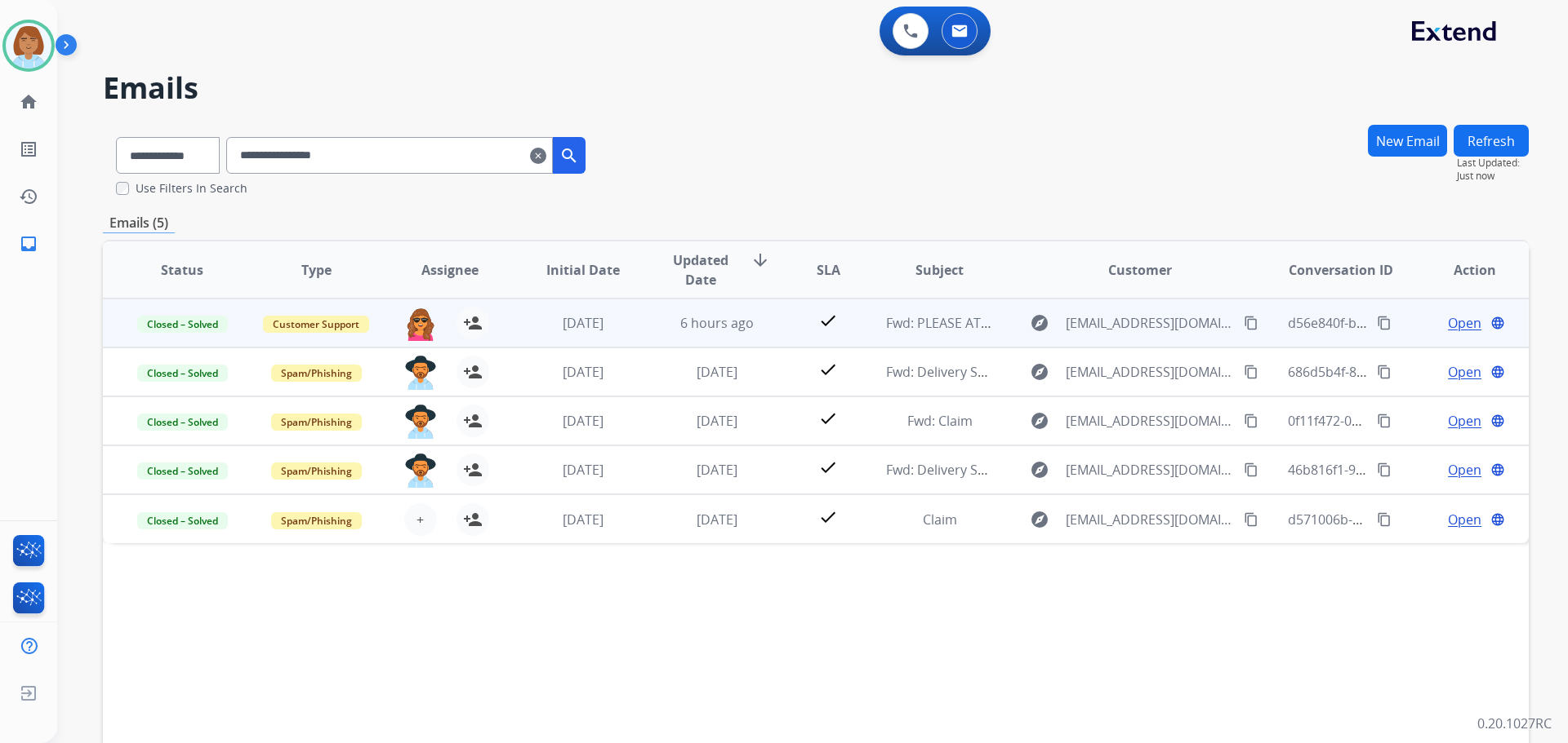
click at [993, 327] on td "explore [EMAIL_ADDRESS][DOMAIN_NAME] content_copy" at bounding box center [1126, 323] width 267 height 49
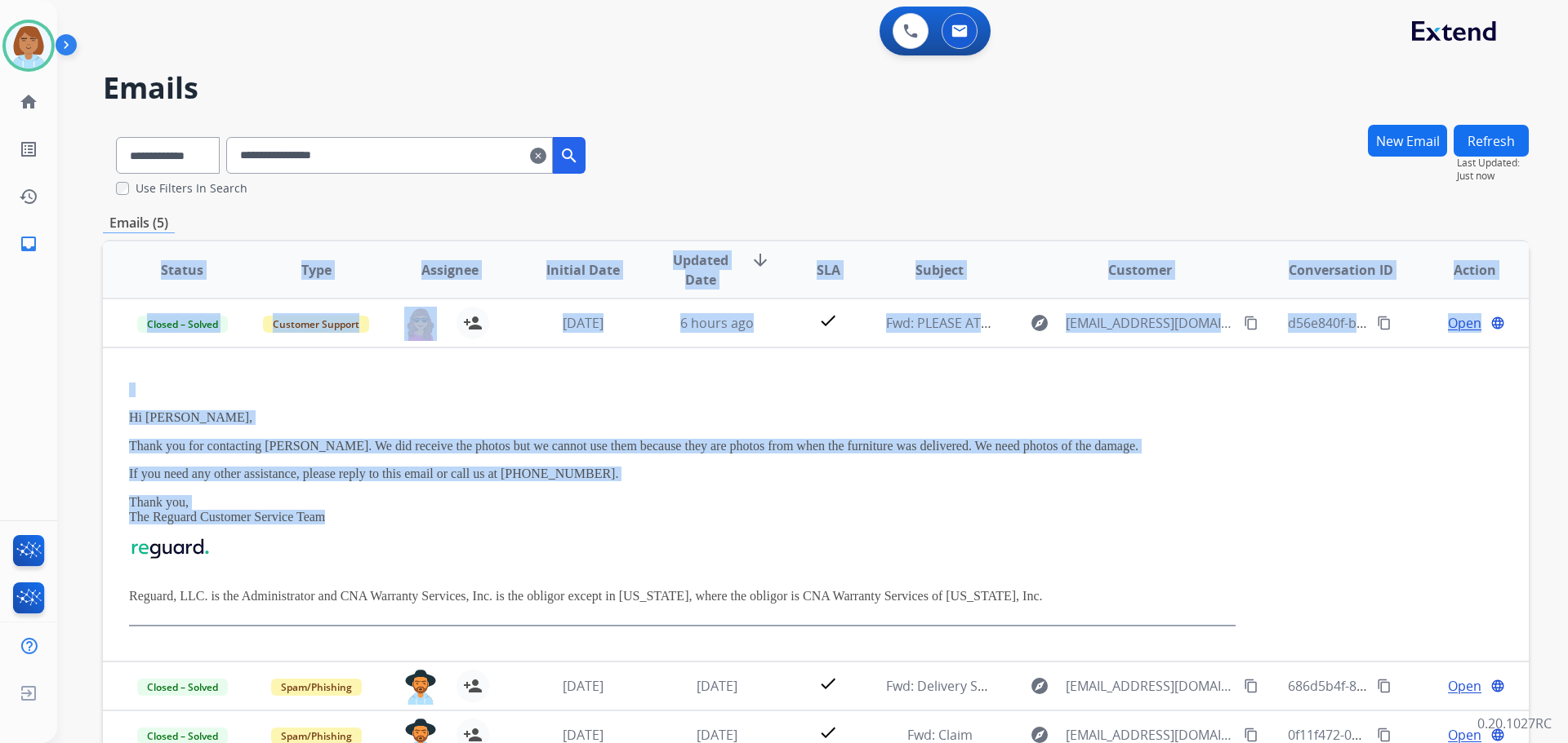
drag, startPoint x: 338, startPoint y: 517, endPoint x: 101, endPoint y: 408, distance: 260.9
click at [101, 408] on div "**********" at bounding box center [792, 430] width 1471 height 743
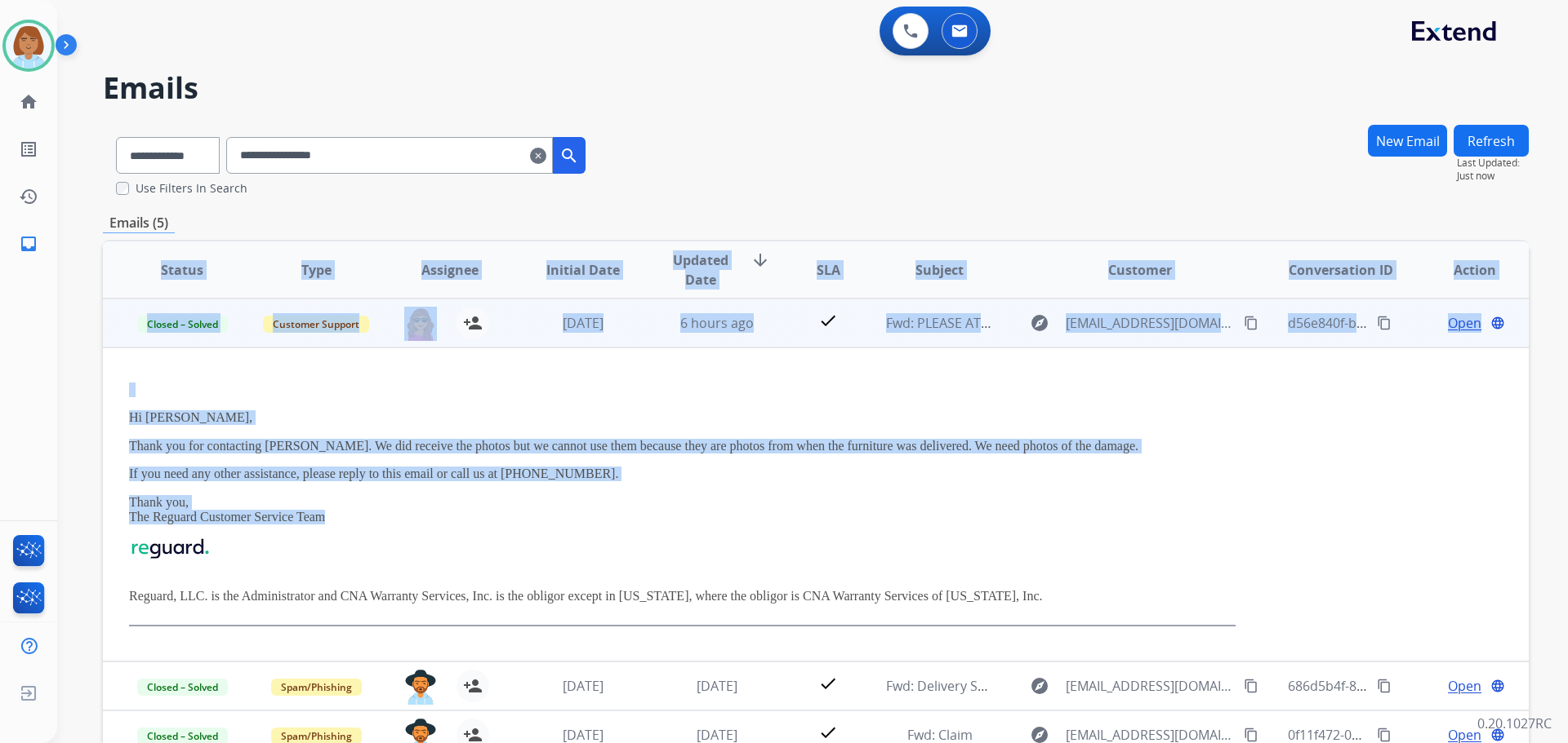
click at [415, 395] on p at bounding box center [682, 390] width 1106 height 15
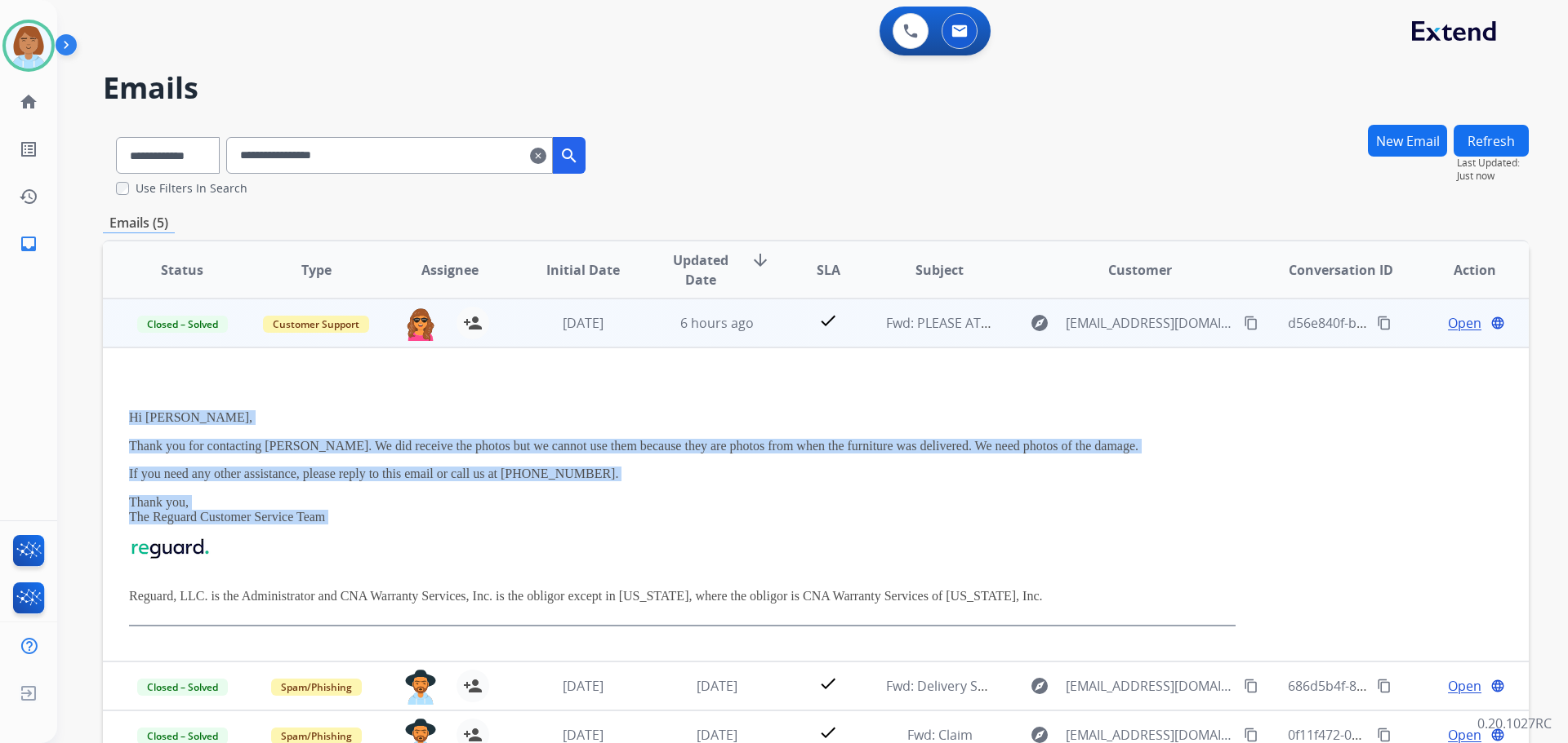
drag, startPoint x: 303, startPoint y: 513, endPoint x: 125, endPoint y: 415, distance: 203.2
click at [125, 415] on td "Hi [PERSON_NAME], Thank you for contacting [PERSON_NAME]. We did receive the ph…" at bounding box center [683, 504] width 1158 height 314
copy div "Hi [PERSON_NAME], Thank you for contacting [PERSON_NAME]. We did receive the ph…"
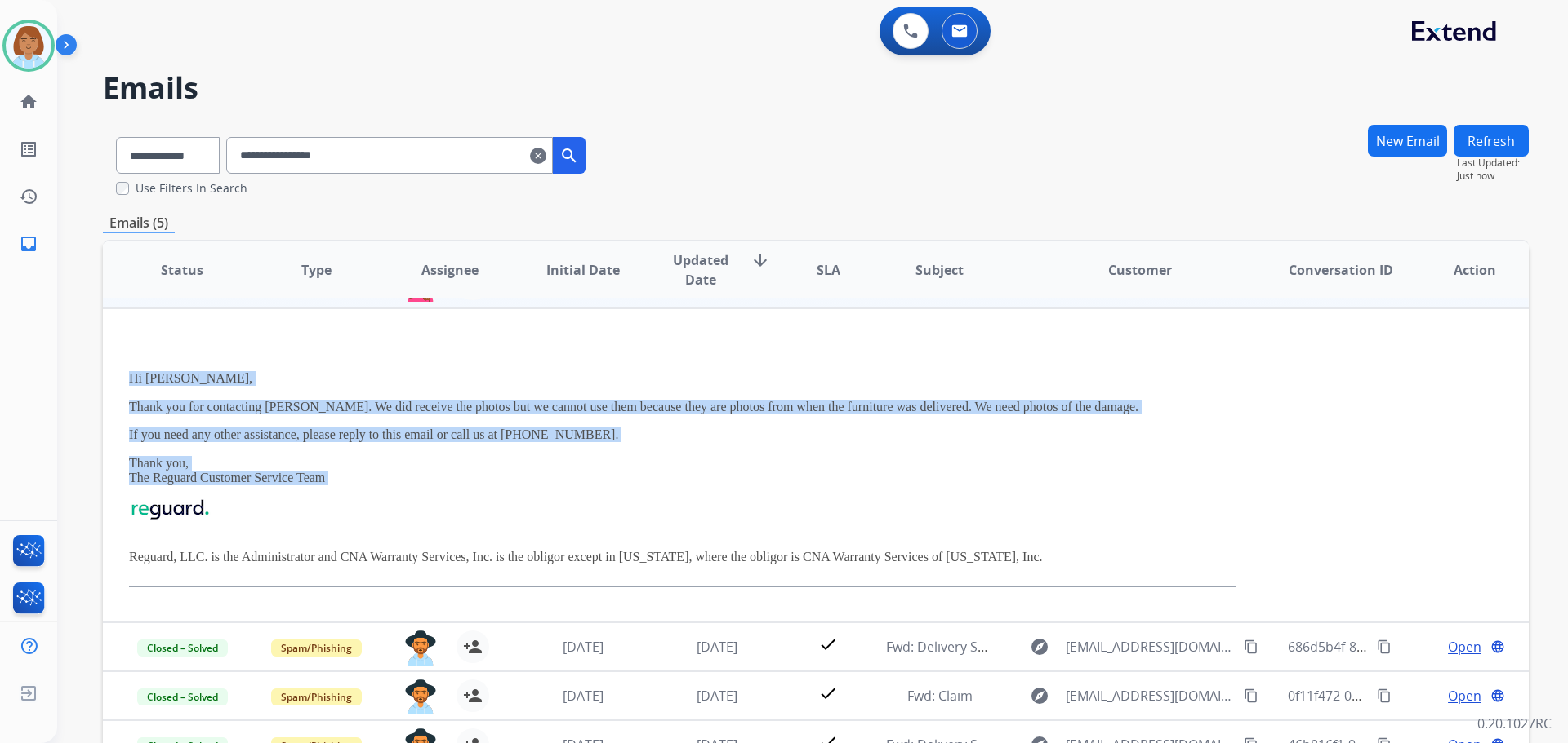
scroll to position [71, 0]
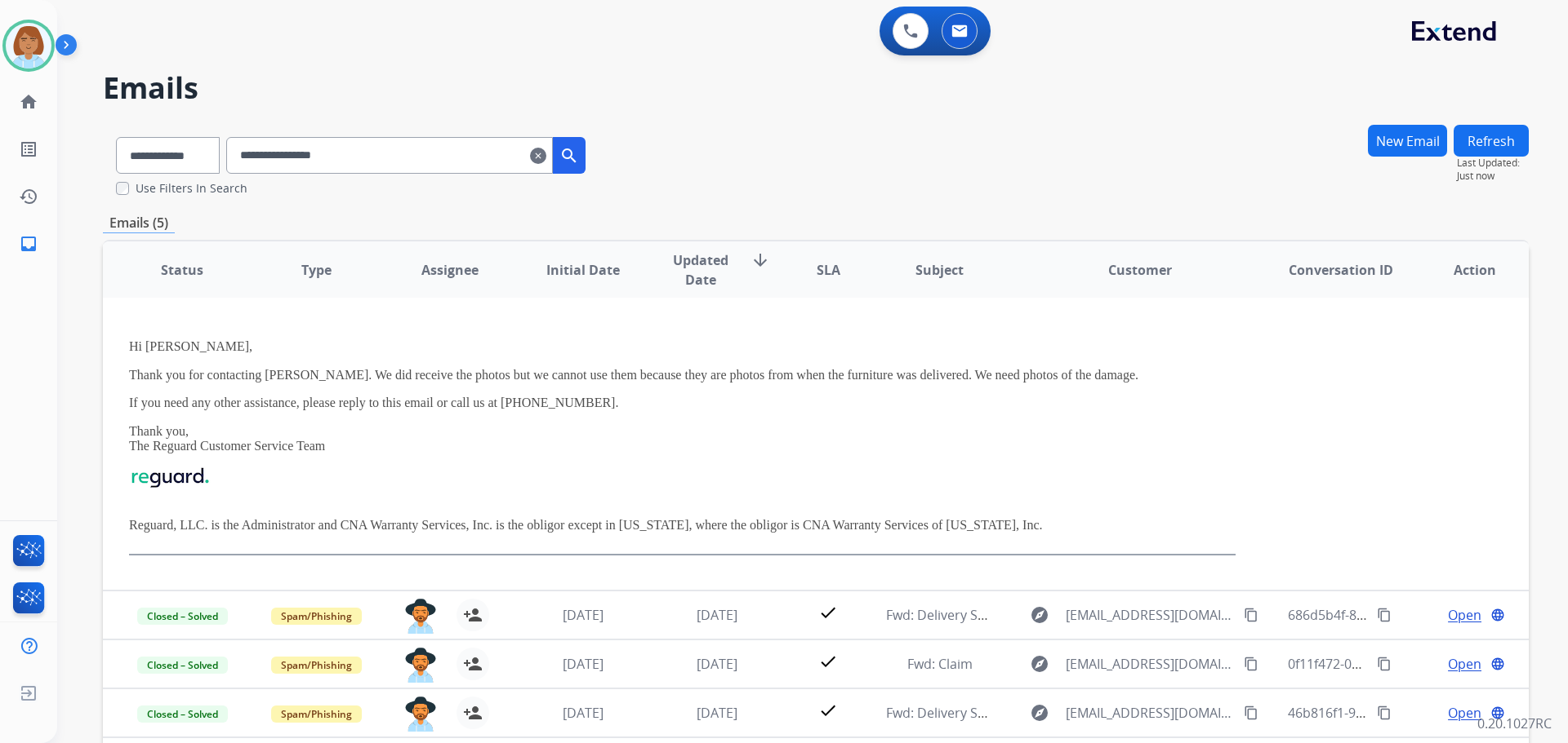
click at [865, 265] on th "Subject" at bounding box center [926, 270] width 134 height 57
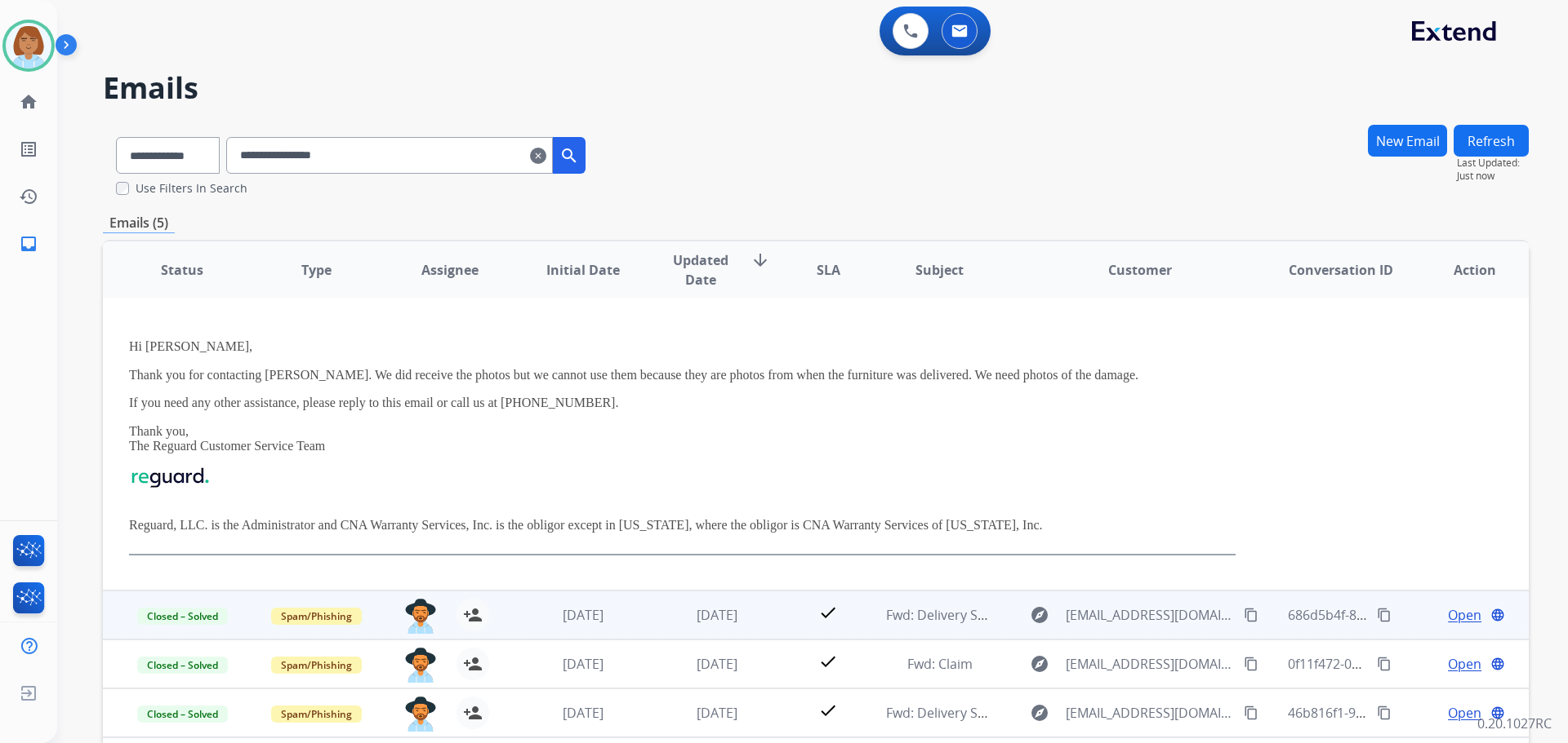
click at [771, 613] on td "check" at bounding box center [815, 615] width 89 height 49
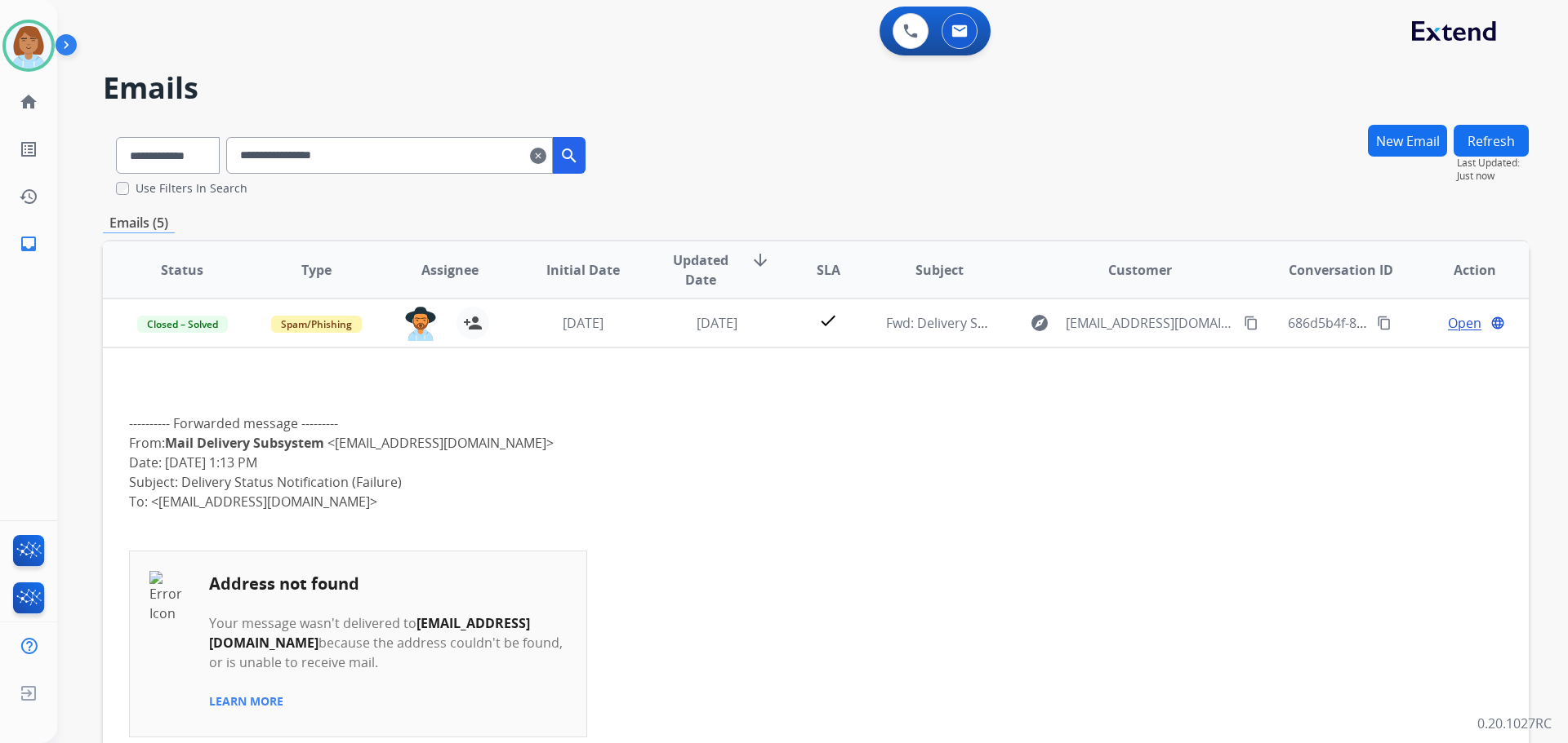
scroll to position [0, 0]
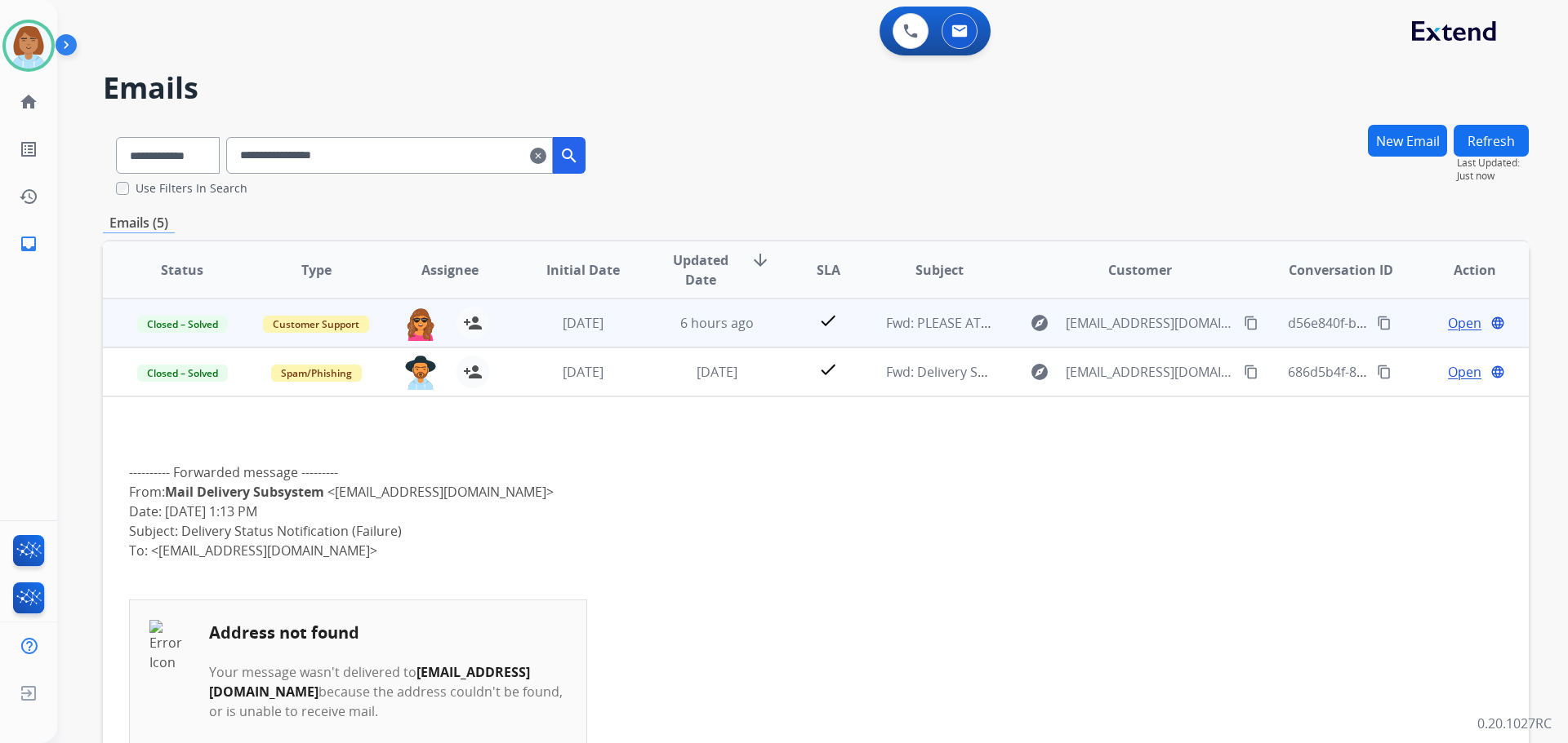
click at [1377, 324] on mat-icon "content_copy" at bounding box center [1384, 324] width 15 height 15
click at [1448, 320] on span "Open" at bounding box center [1465, 323] width 33 height 19
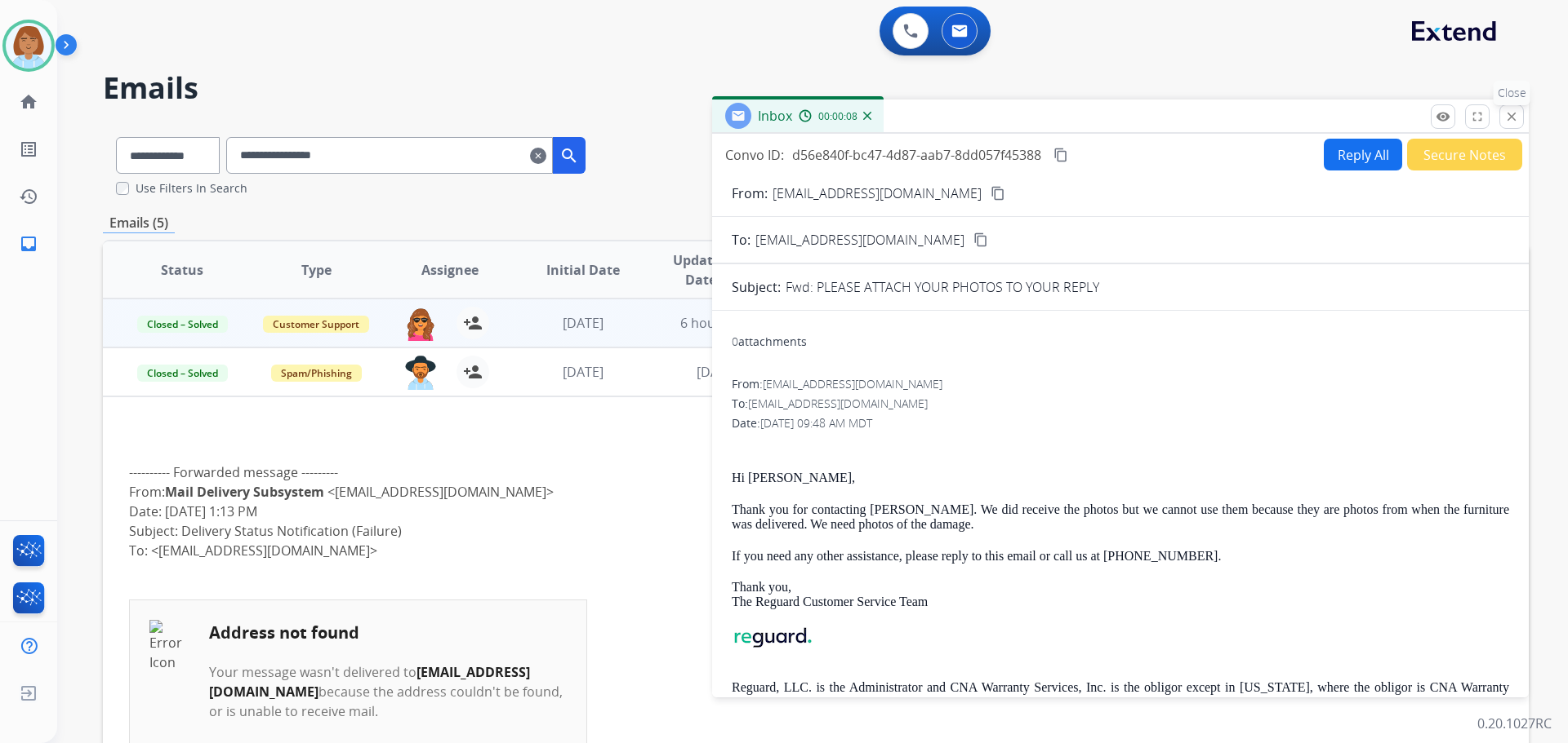
click at [1511, 108] on button "close Close" at bounding box center [1511, 116] width 25 height 25
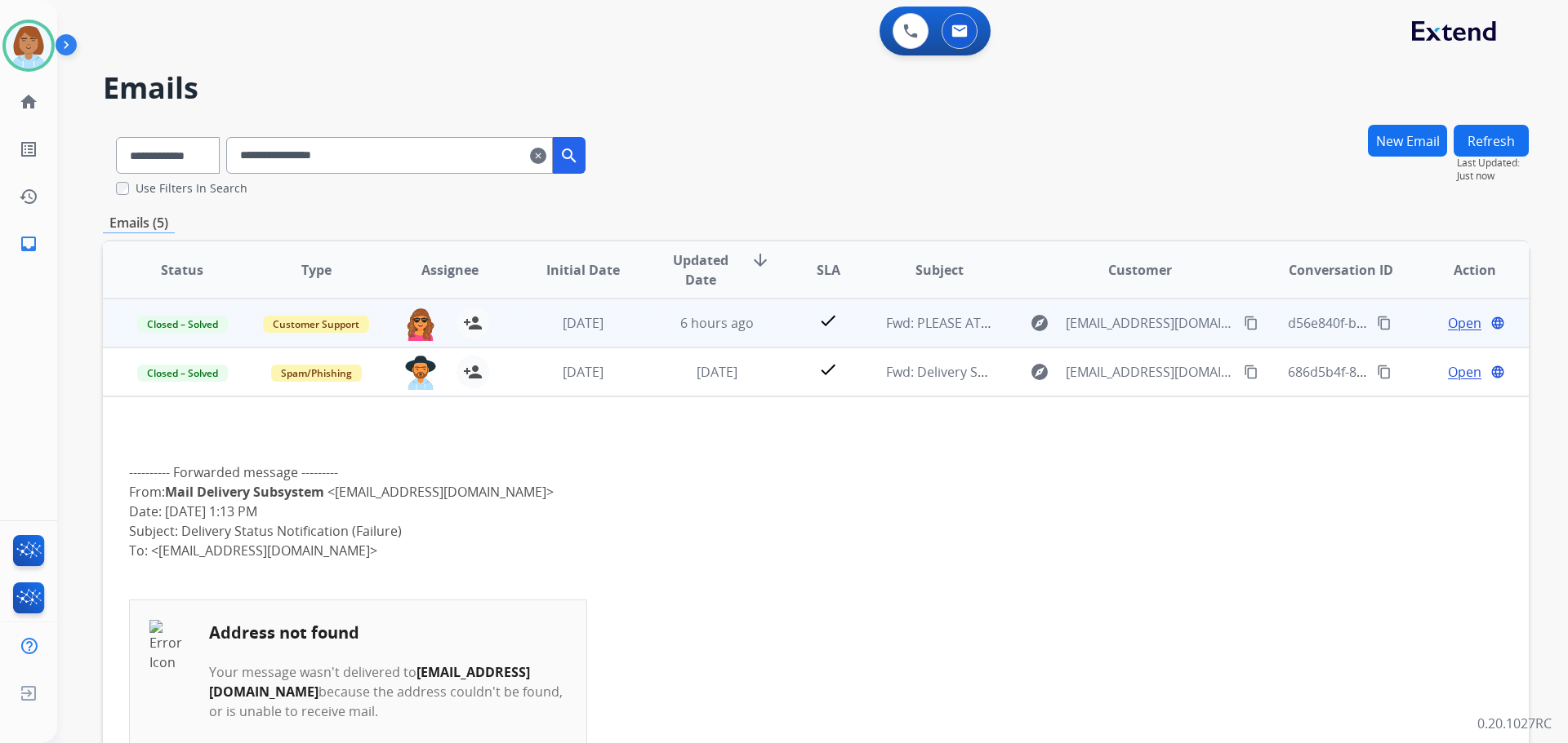
click at [1459, 332] on span "Open" at bounding box center [1465, 323] width 33 height 19
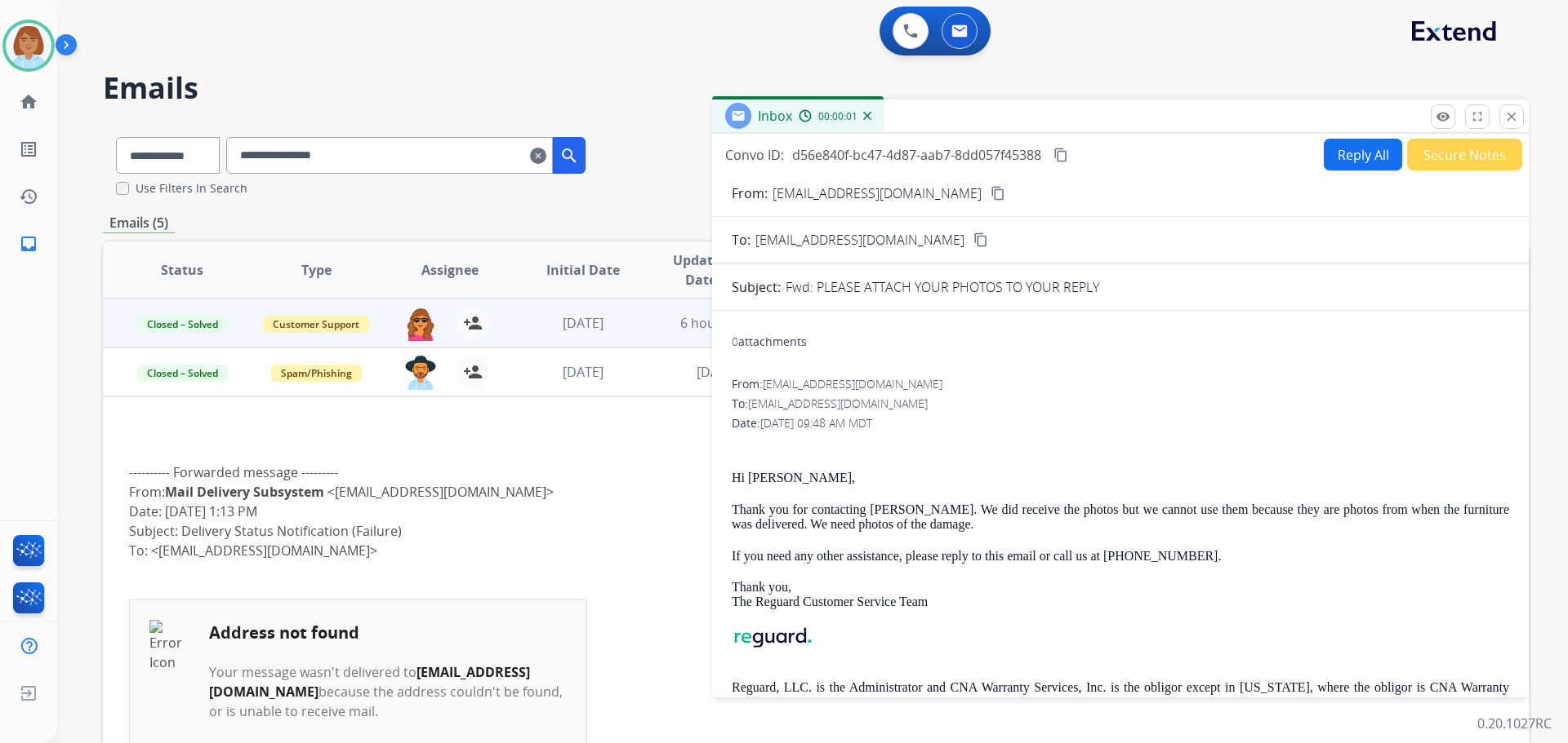
click at [1342, 151] on button "Reply All" at bounding box center [1362, 154] width 78 height 32
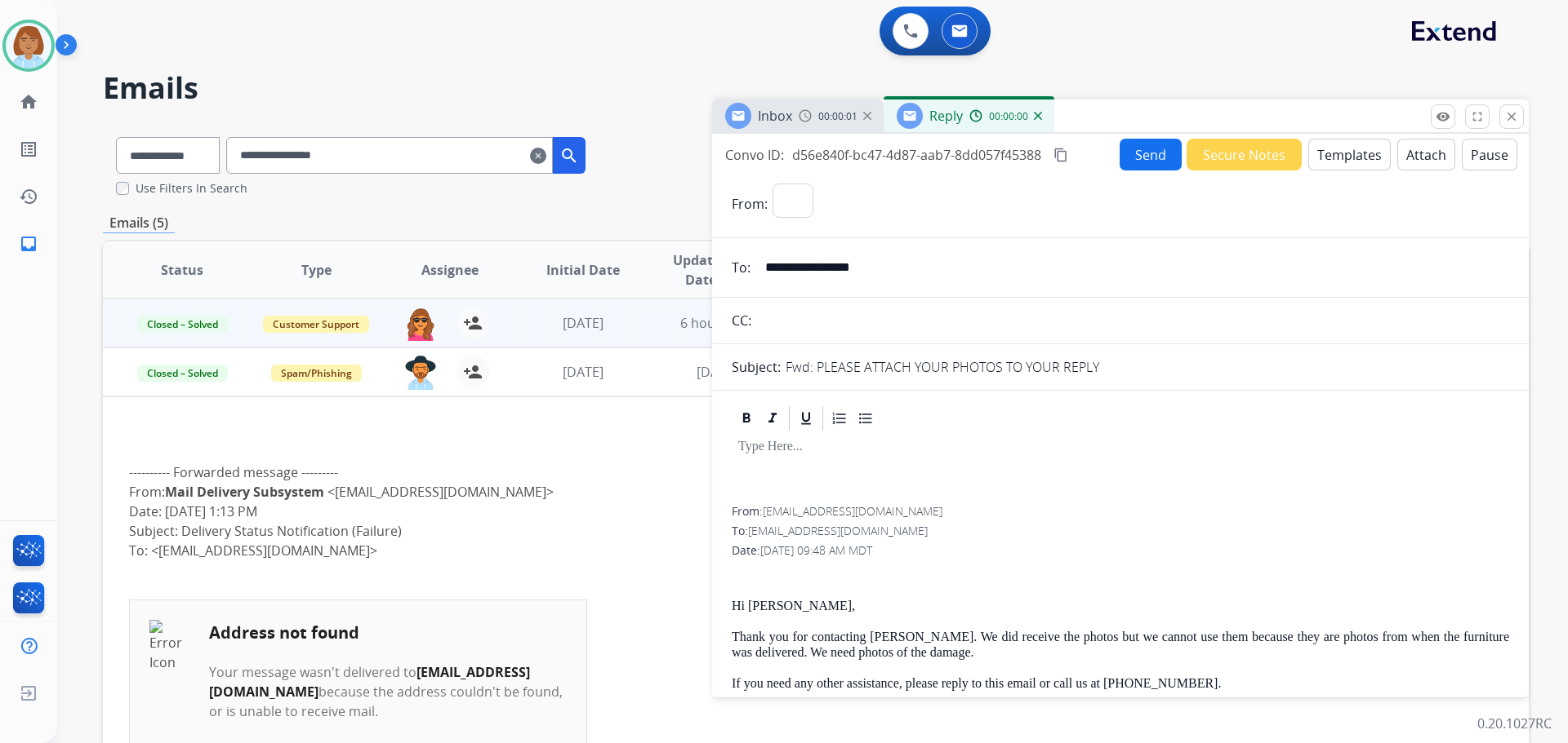
select select "**********"
click at [1338, 150] on button "Templates" at bounding box center [1348, 154] width 82 height 32
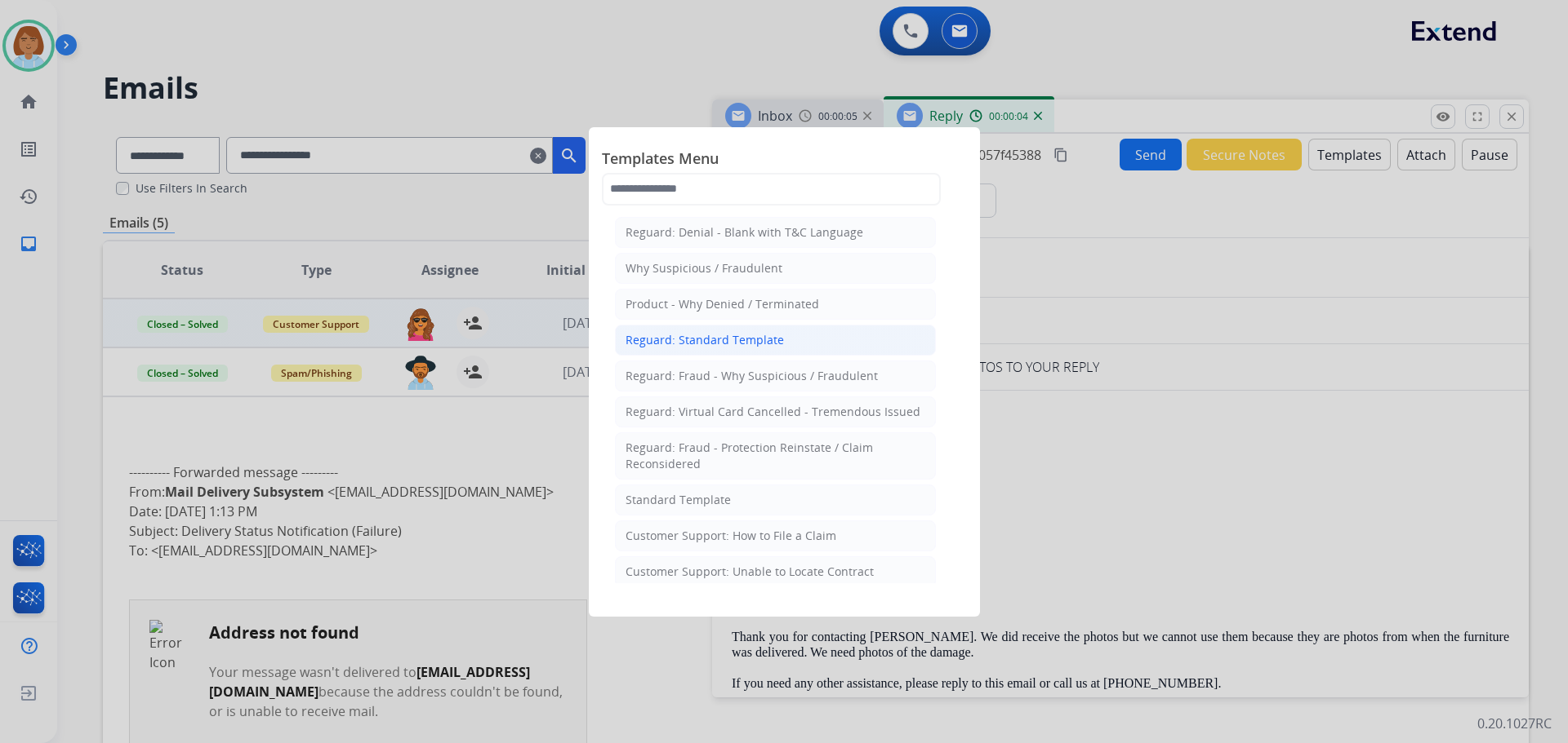
click at [773, 331] on li "Reguard: Standard Template" at bounding box center [776, 340] width 321 height 31
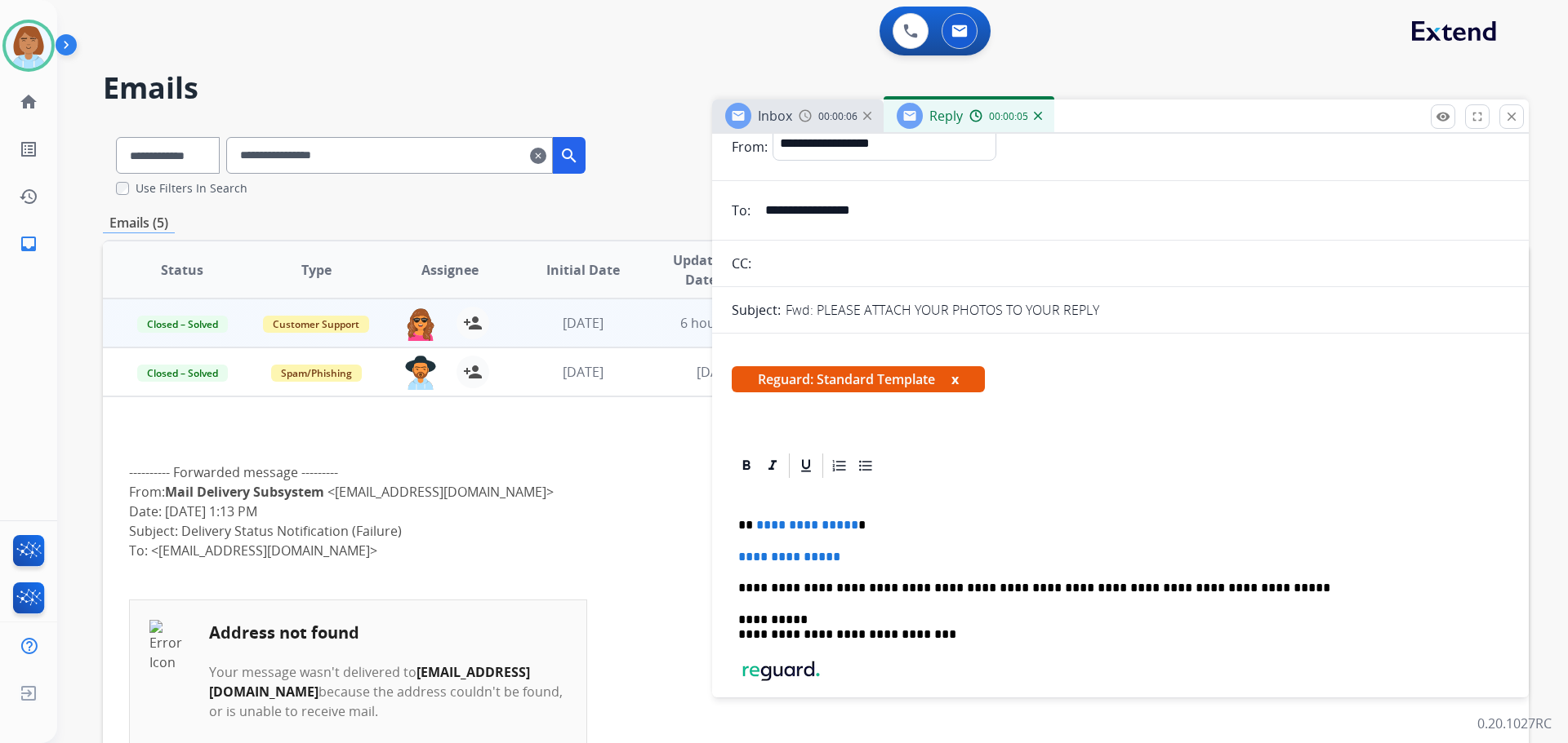
scroll to position [82, 0]
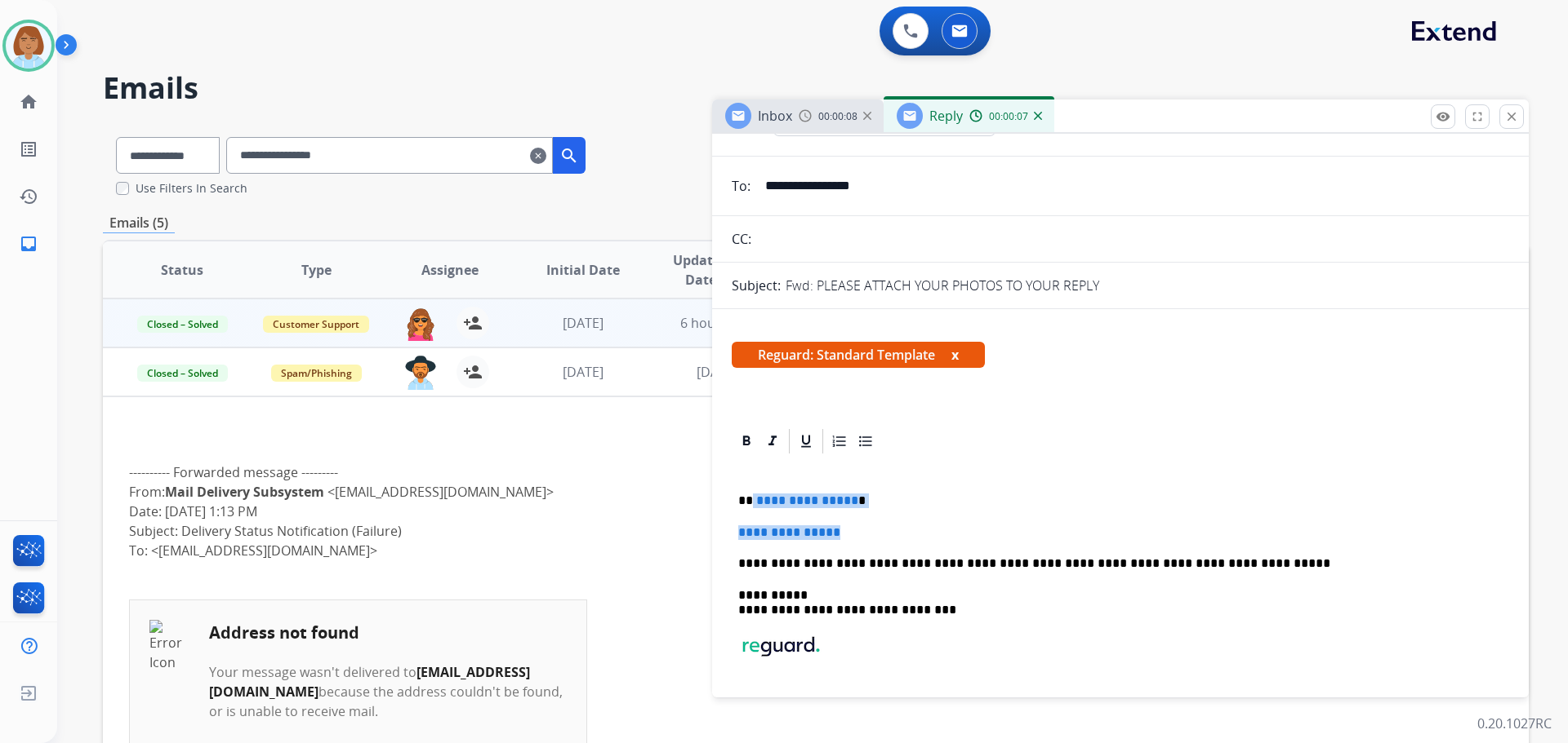
drag, startPoint x: 857, startPoint y: 527, endPoint x: 756, endPoint y: 500, distance: 104.5
click at [752, 500] on div "**********" at bounding box center [1120, 618] width 778 height 323
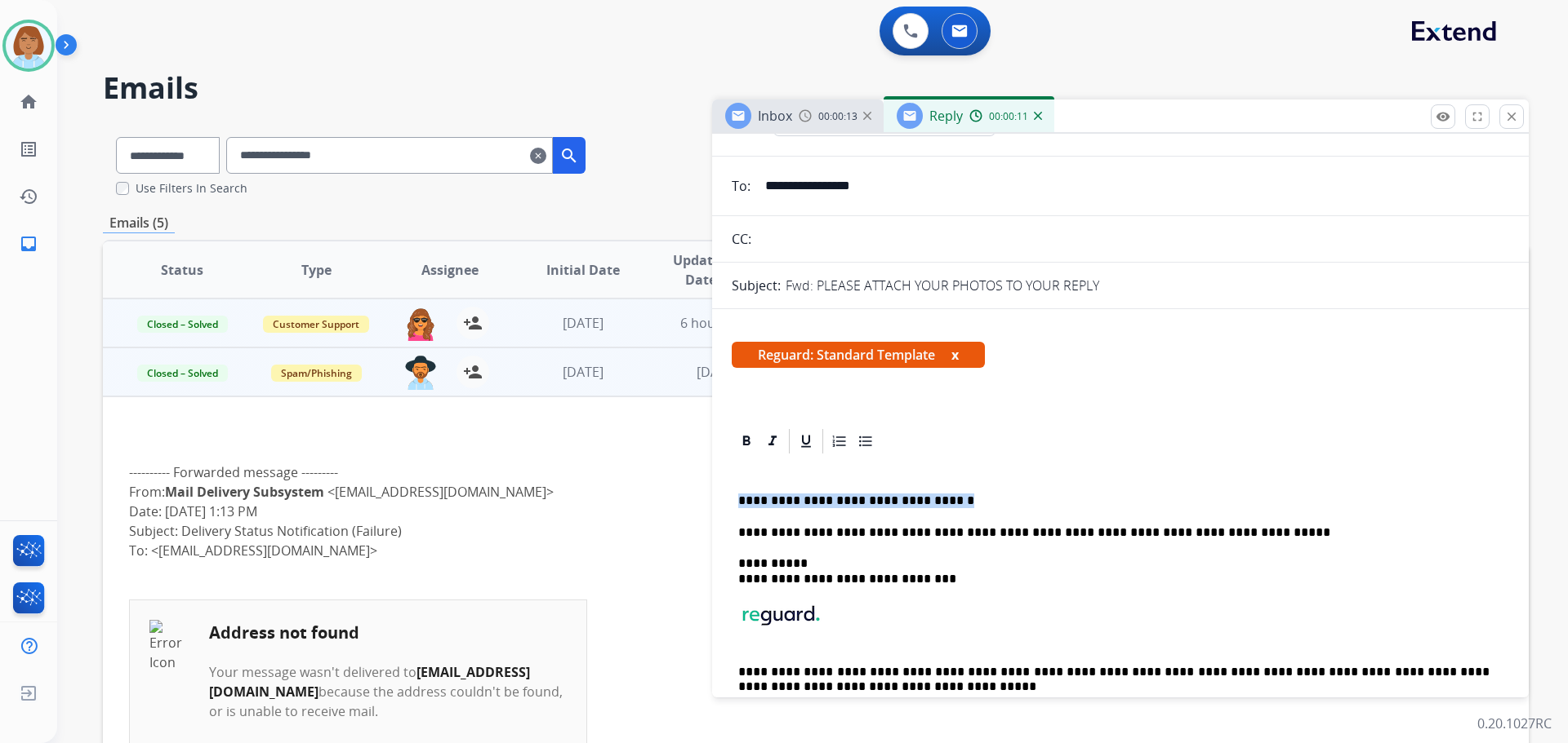
drag, startPoint x: 968, startPoint y: 497, endPoint x: 693, endPoint y: 505, distance: 275.1
click at [693, 505] on div "**********" at bounding box center [816, 498] width 1426 height 748
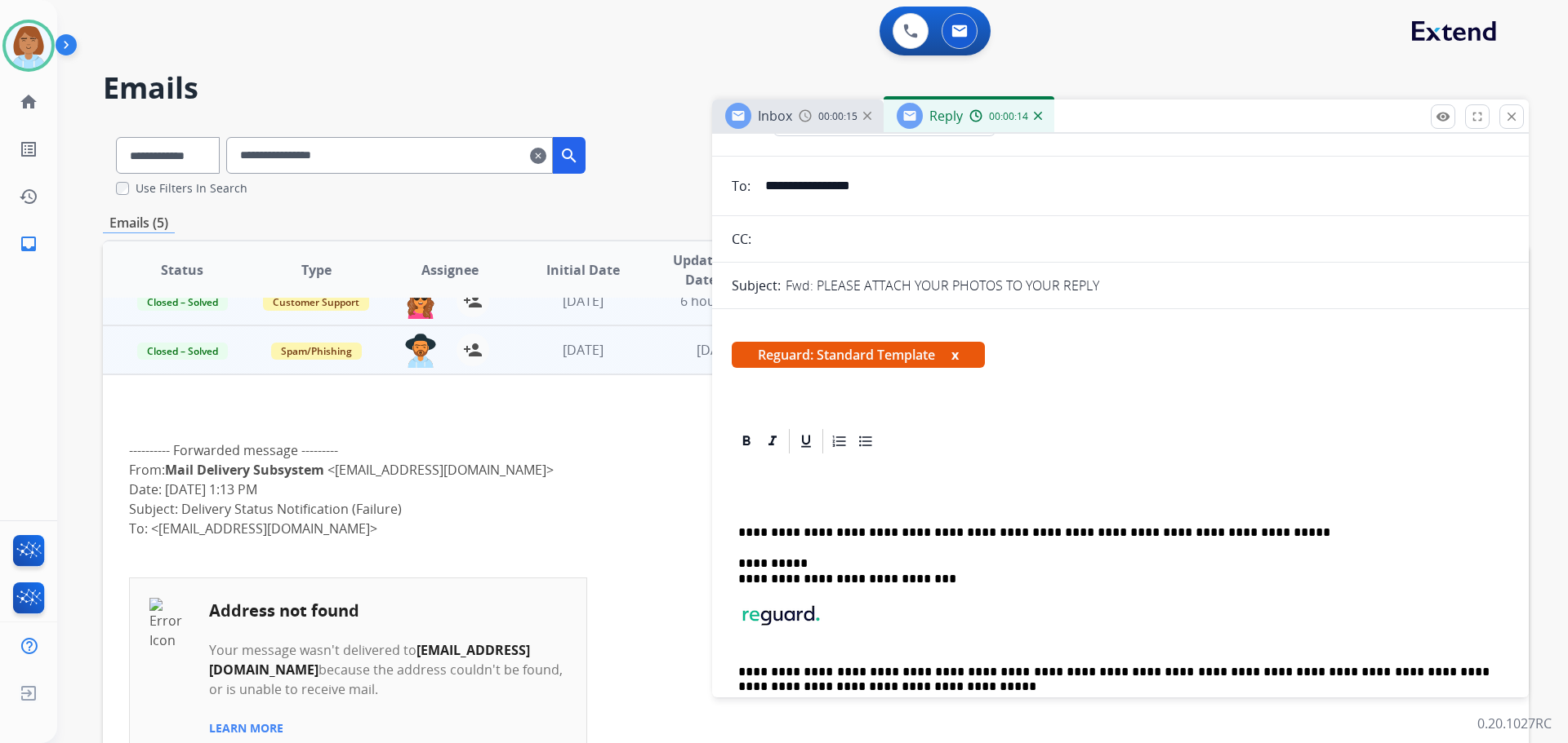
scroll to position [0, 0]
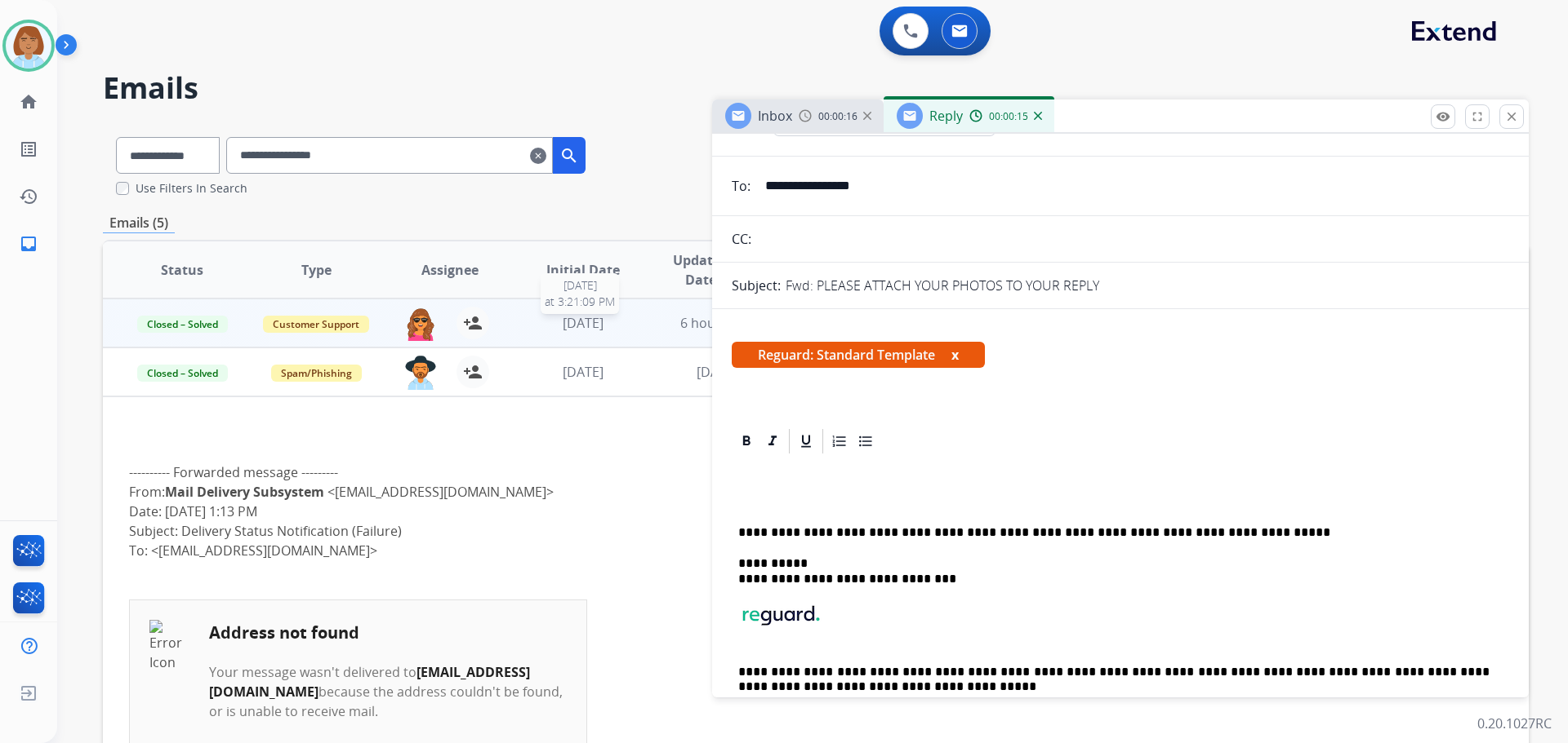
click at [543, 332] on div "[DATE]" at bounding box center [584, 323] width 107 height 19
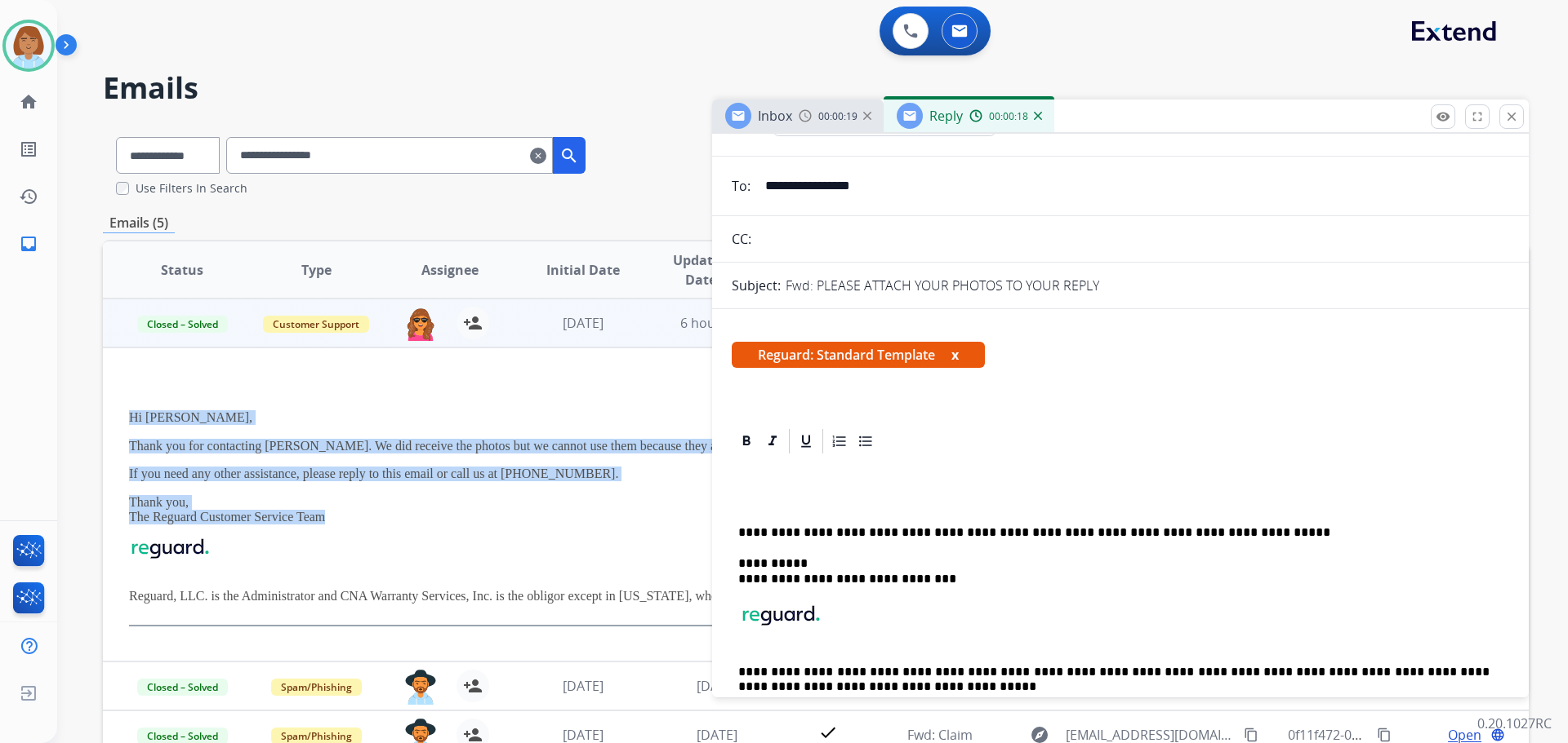
drag, startPoint x: 347, startPoint y: 519, endPoint x: 126, endPoint y: 414, distance: 244.7
click at [126, 414] on td "Hi [PERSON_NAME], Thank you for contacting [PERSON_NAME]. We did receive the ph…" at bounding box center [683, 504] width 1158 height 314
copy div "Hi [PERSON_NAME], Thank you for contacting [PERSON_NAME]. We did receive the ph…"
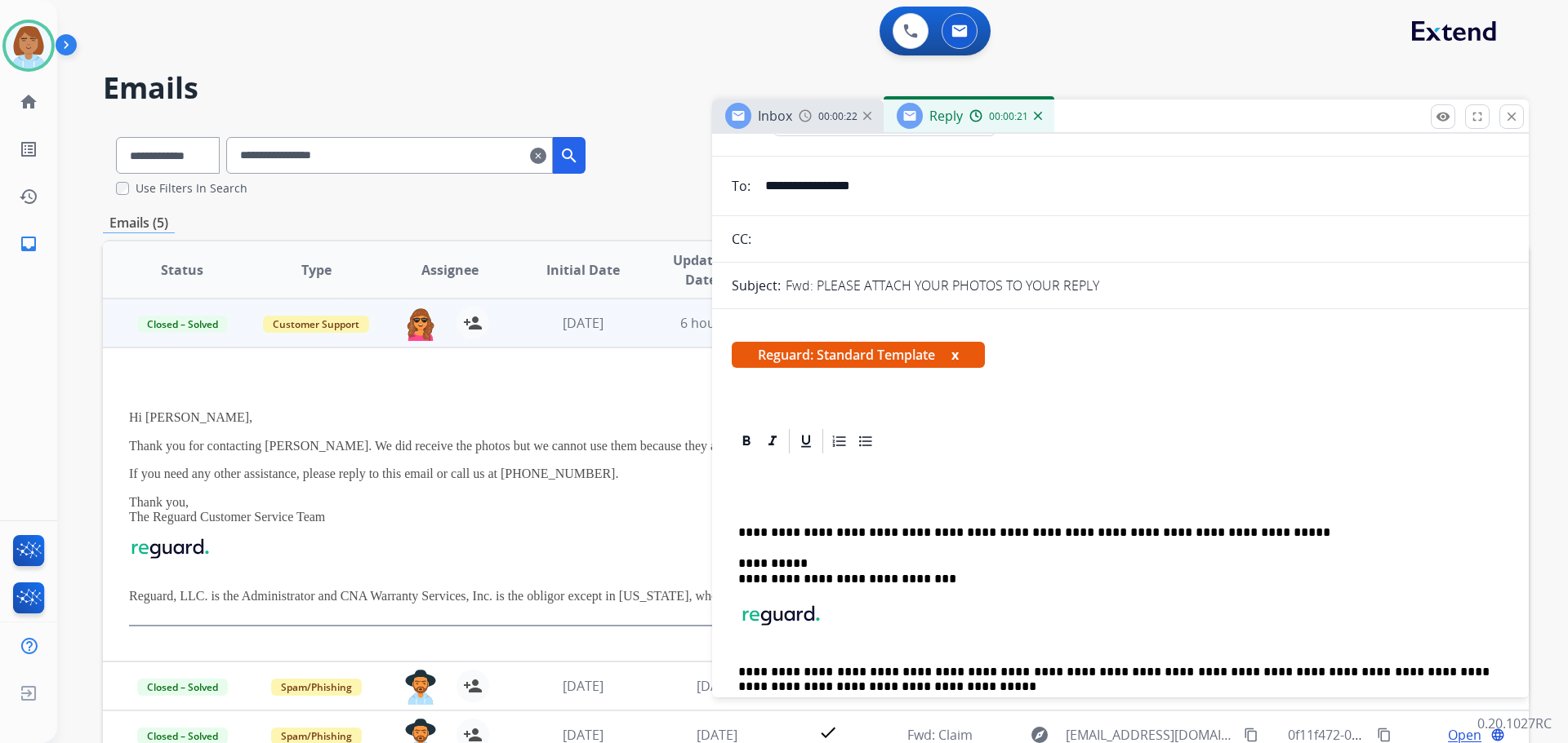
click at [754, 497] on p at bounding box center [1113, 501] width 751 height 15
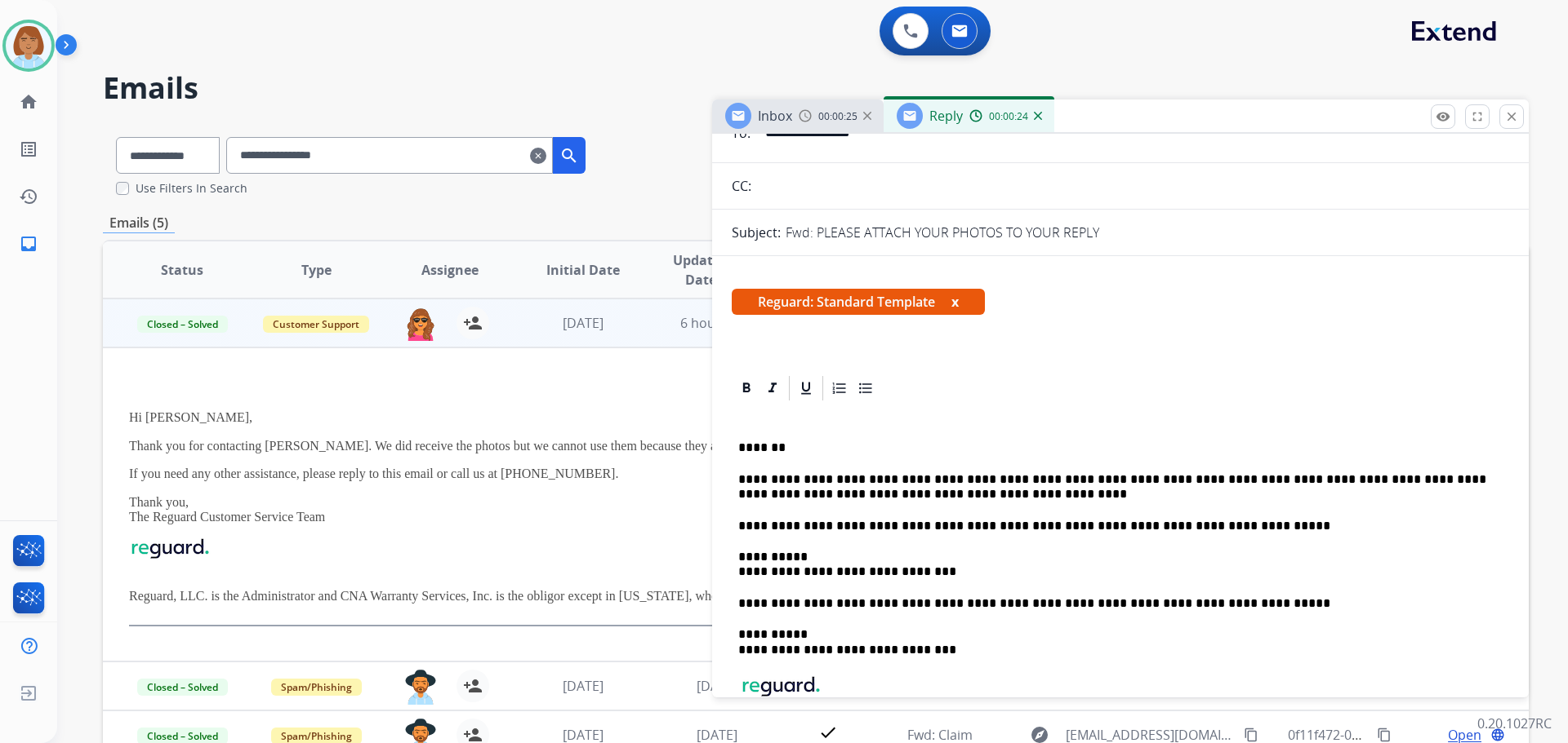
scroll to position [163, 0]
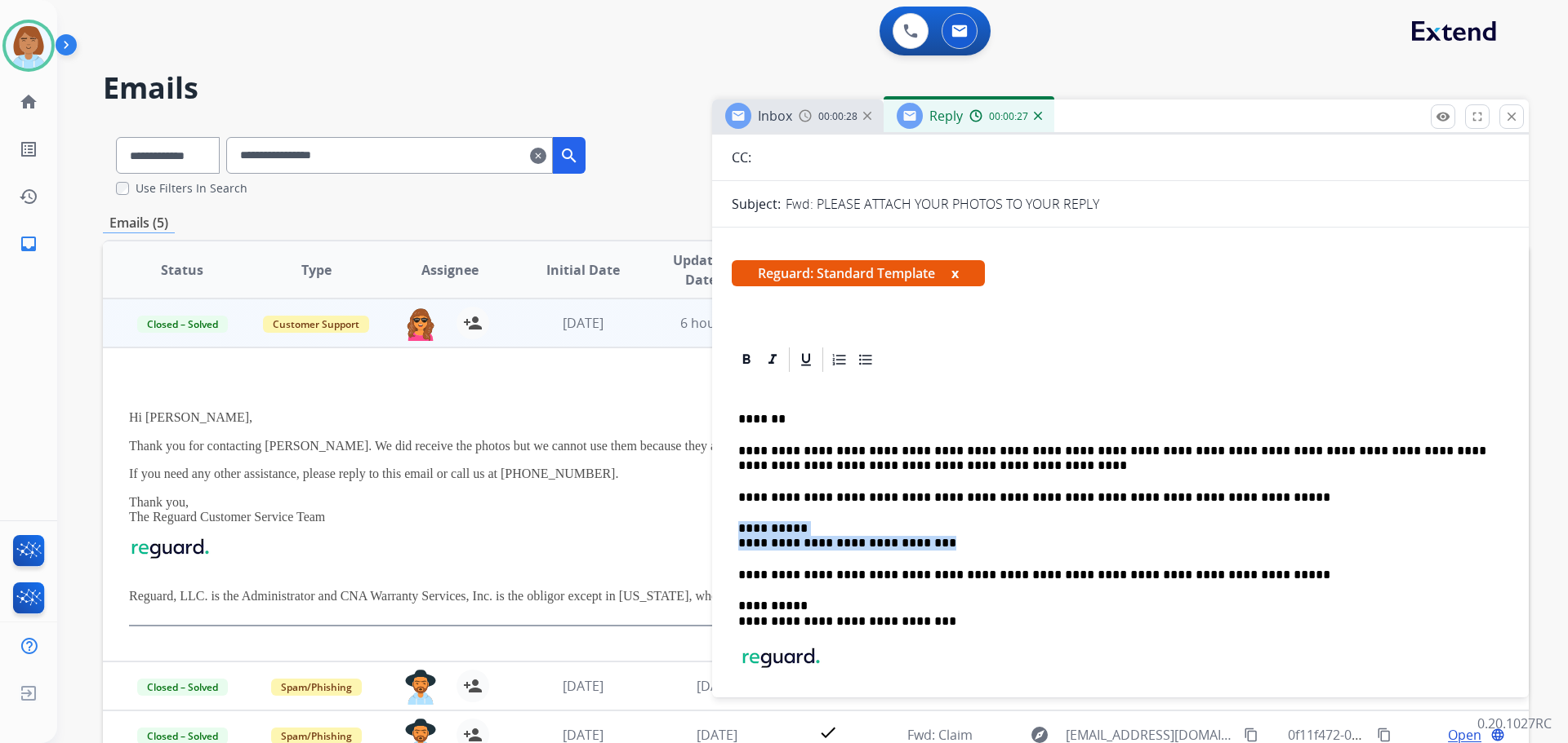
drag, startPoint x: 957, startPoint y: 536, endPoint x: 803, endPoint y: 530, distance: 154.1
click at [800, 530] on p "**********" at bounding box center [1113, 537] width 751 height 30
click at [998, 548] on p "**********" at bounding box center [1113, 537] width 751 height 30
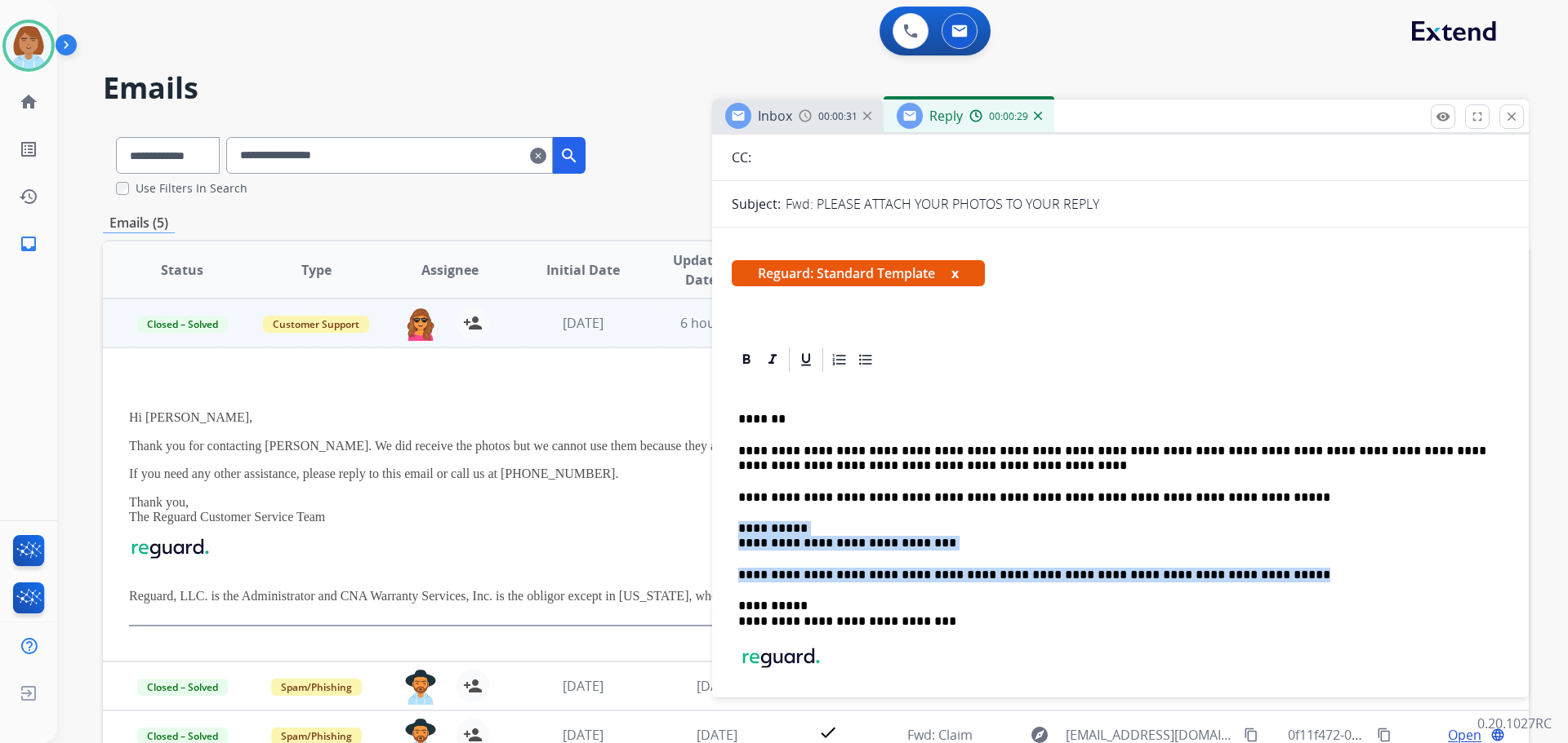
drag, startPoint x: 1220, startPoint y: 580, endPoint x: 725, endPoint y: 529, distance: 497.6
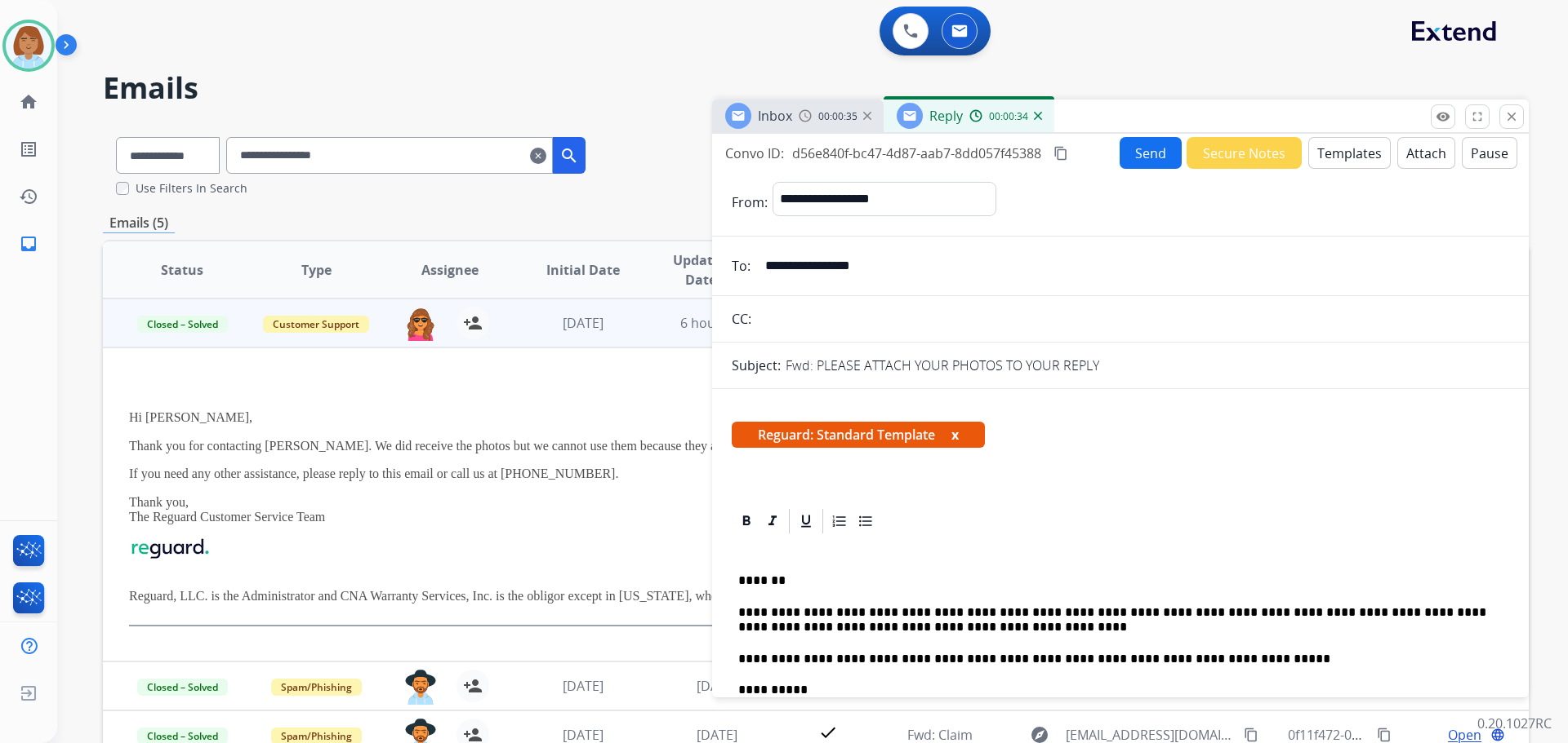
scroll to position [0, 0]
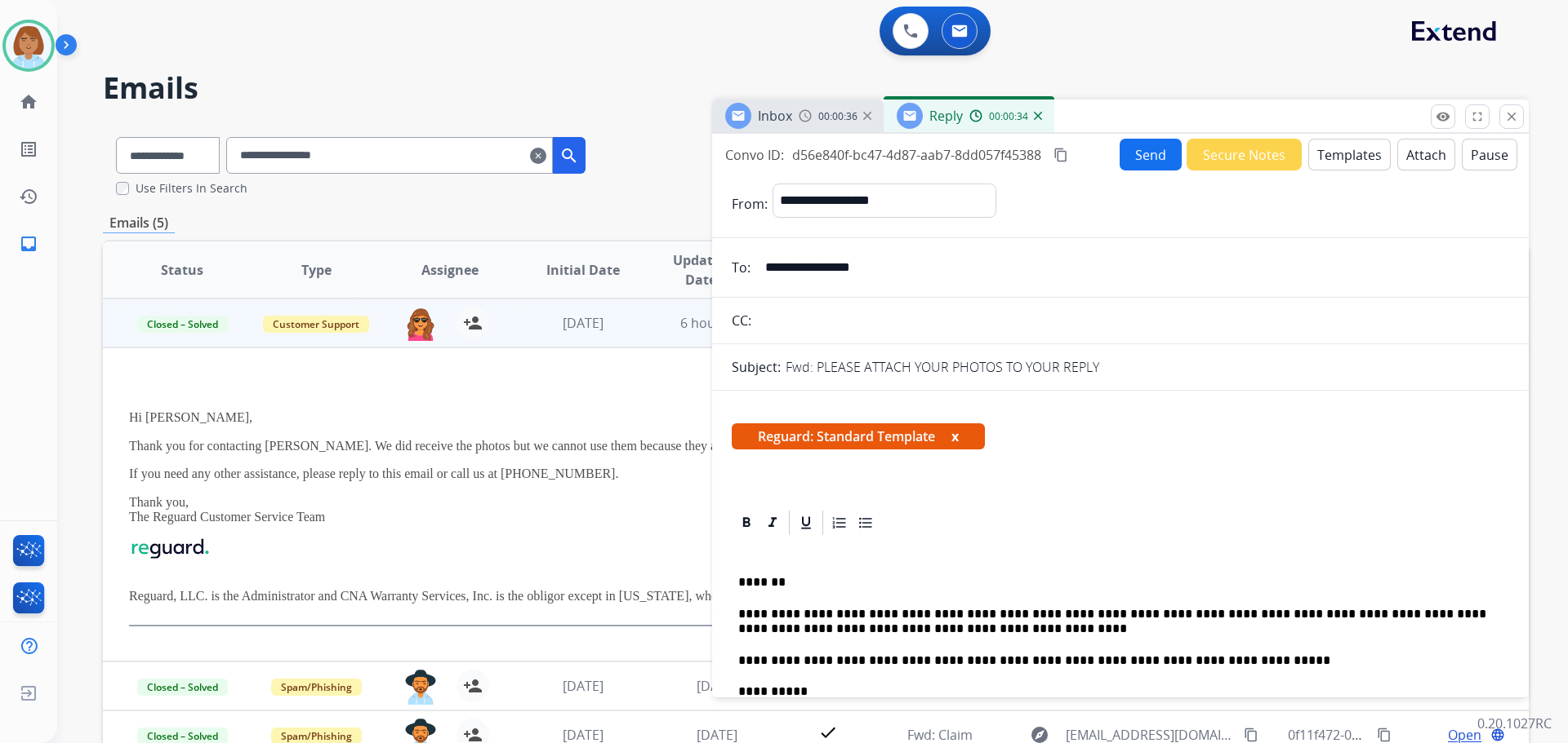
click at [1134, 161] on button "Send" at bounding box center [1150, 154] width 62 height 32
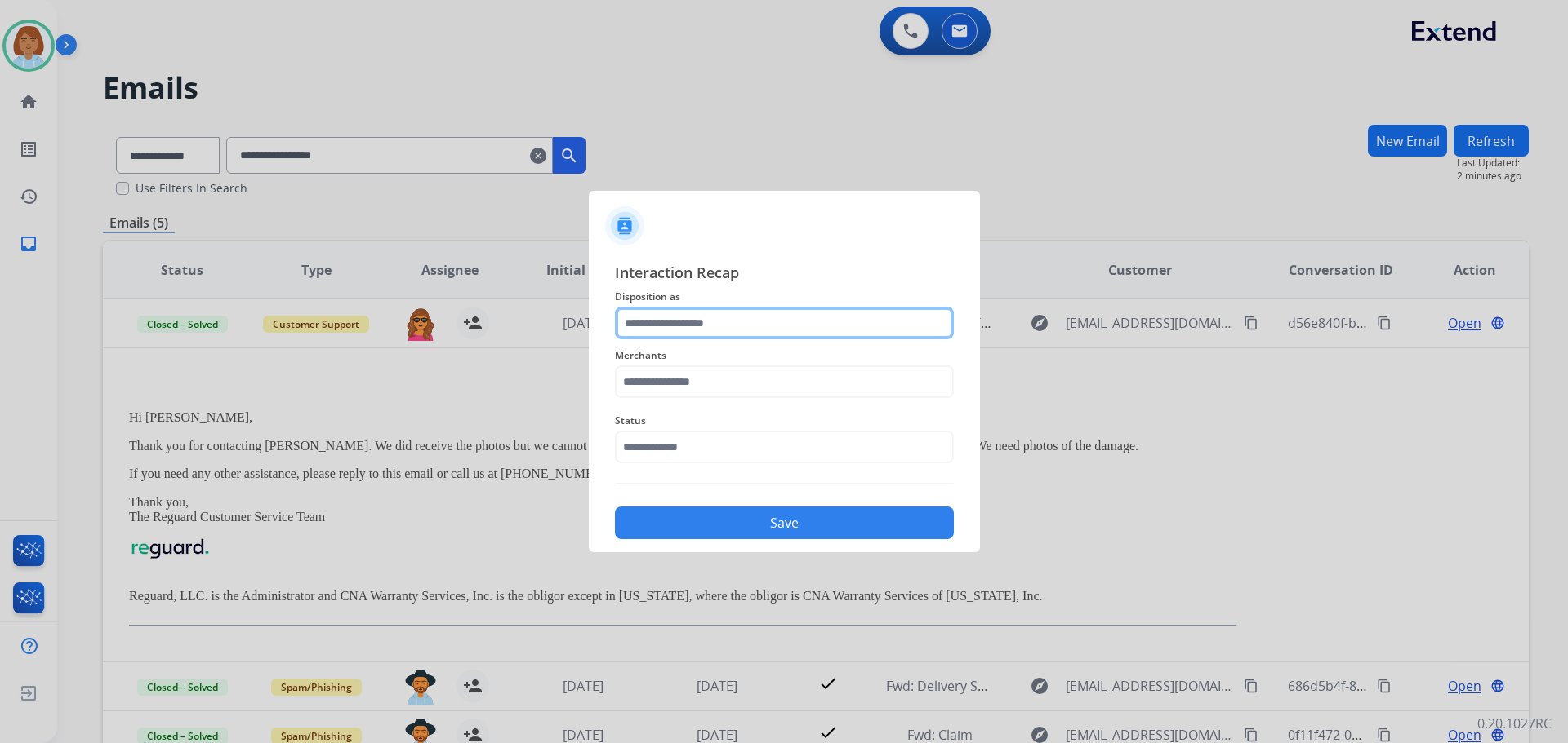
click at [742, 317] on input "text" at bounding box center [784, 323] width 339 height 32
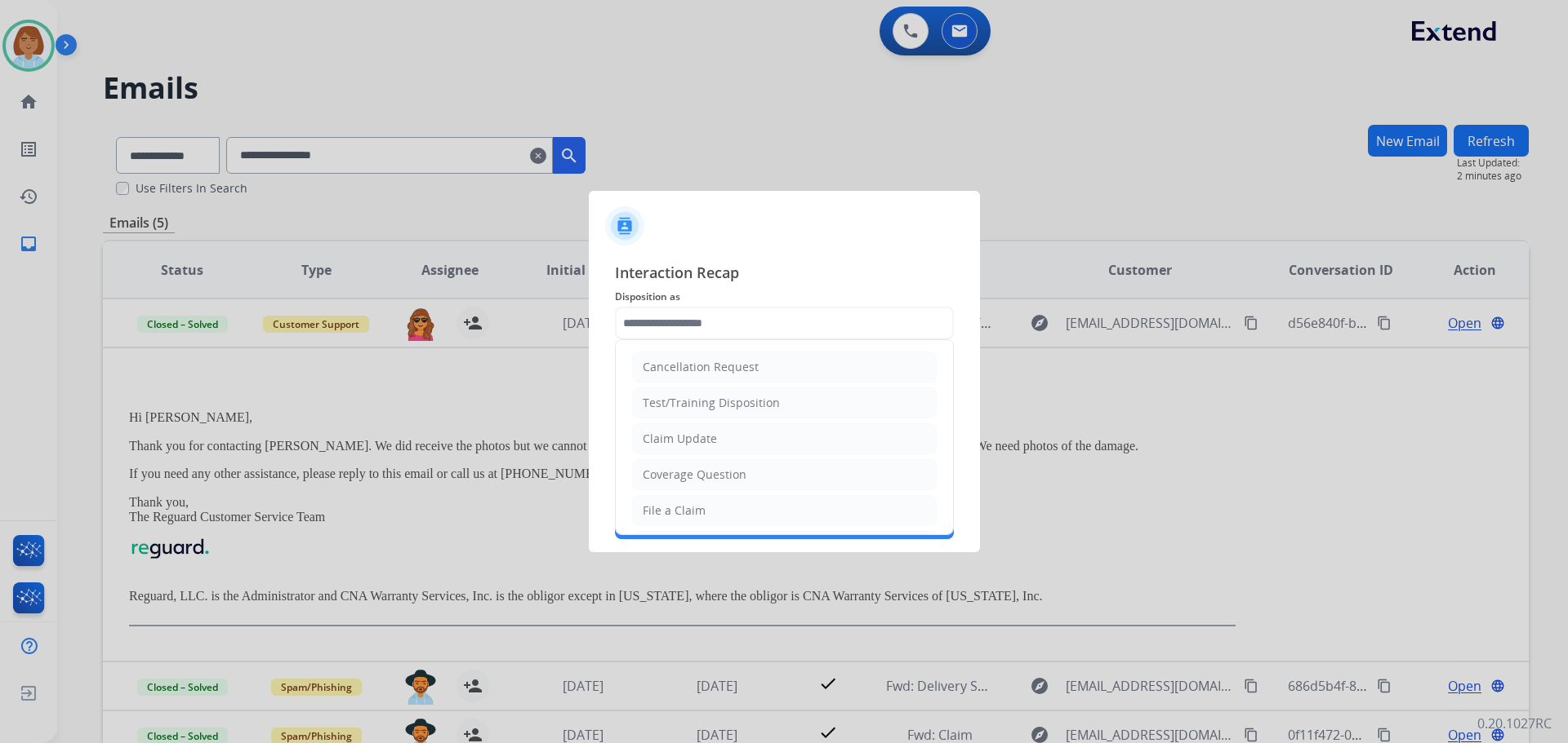
click at [706, 423] on ul "Cancellation Request Test/Training Disposition Claim Update Coverage Question F…" at bounding box center [784, 564] width 338 height 449
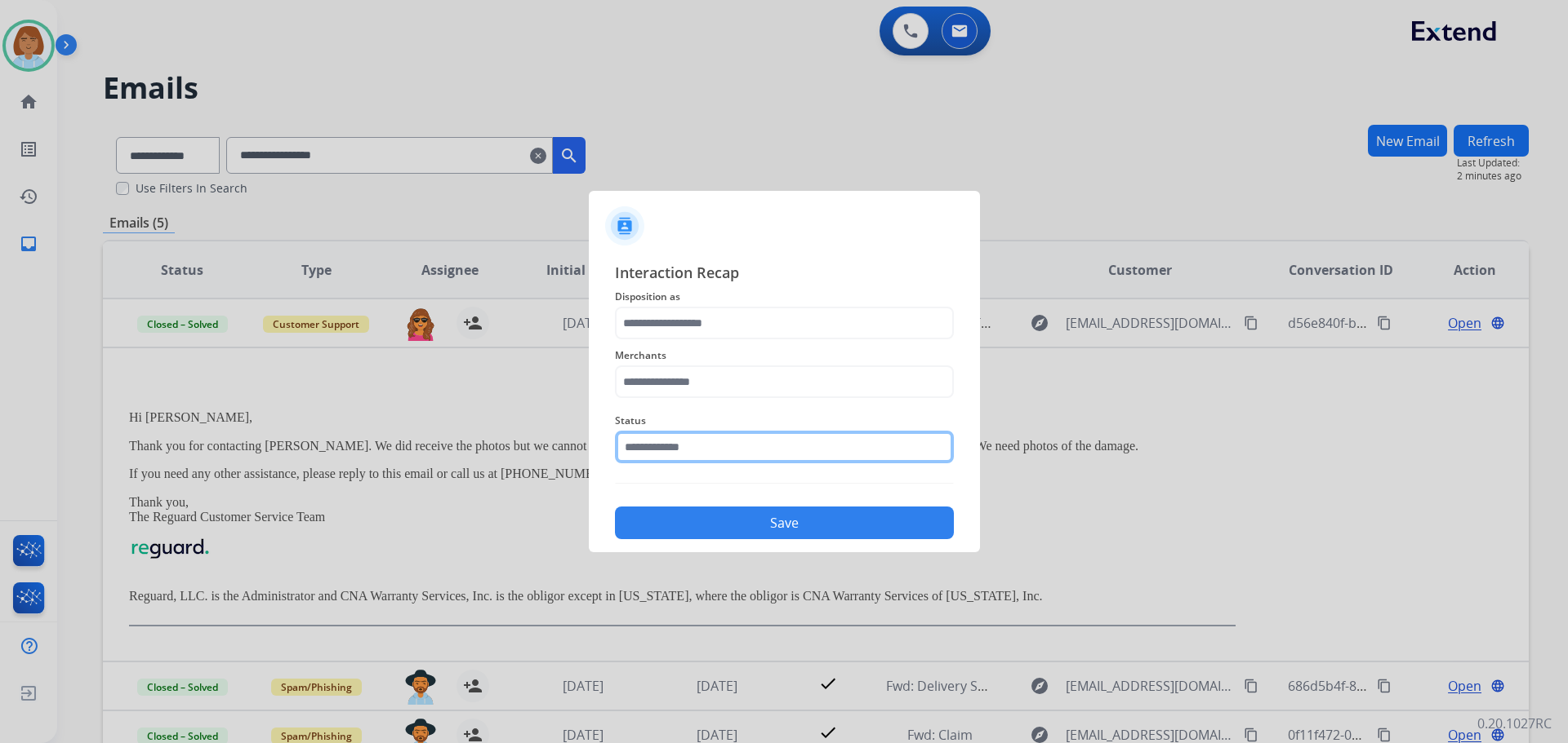
click at [711, 442] on input "text" at bounding box center [784, 446] width 339 height 32
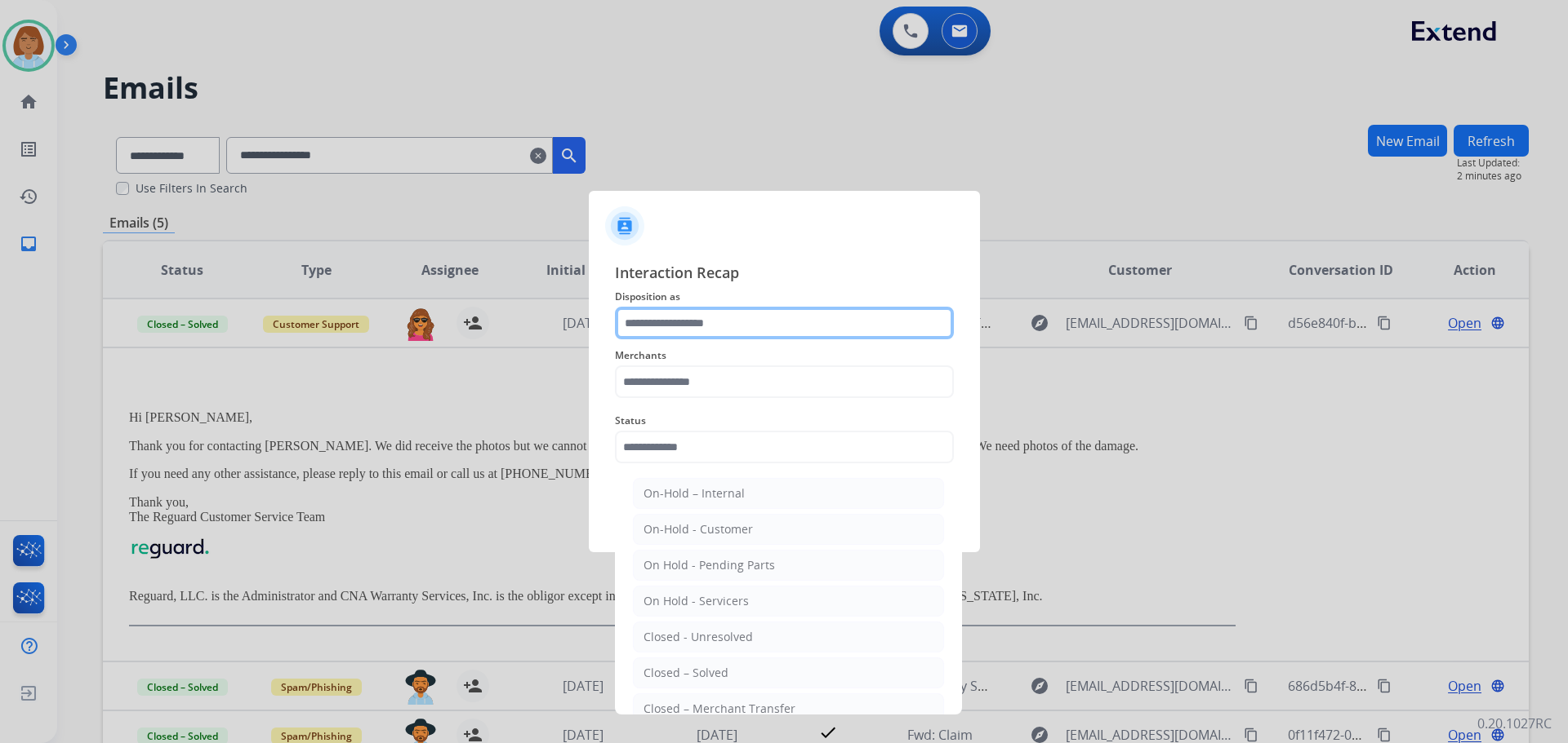
click at [723, 313] on input "text" at bounding box center [784, 323] width 339 height 32
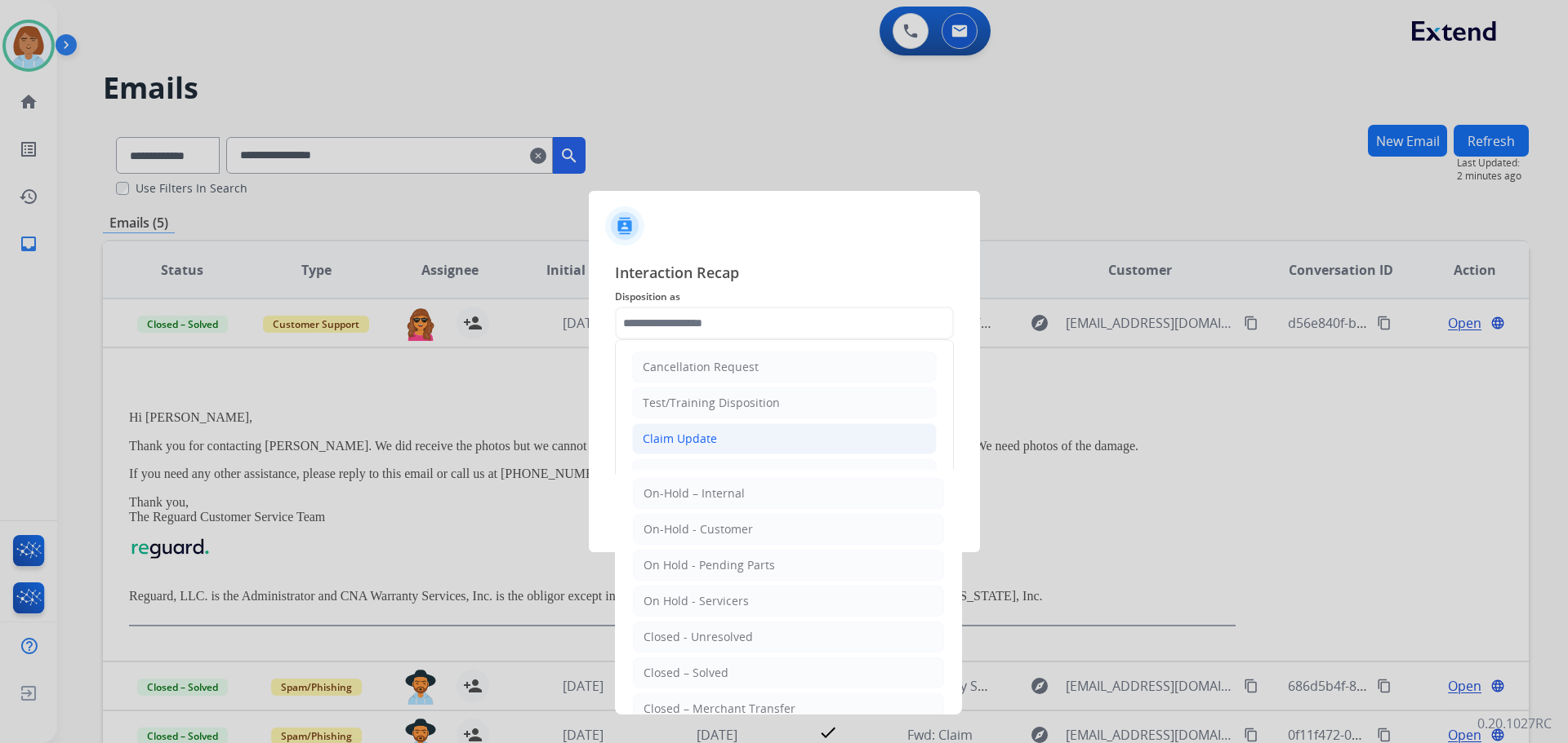
click at [705, 439] on div "Claim Update" at bounding box center [680, 439] width 75 height 17
type input "**********"
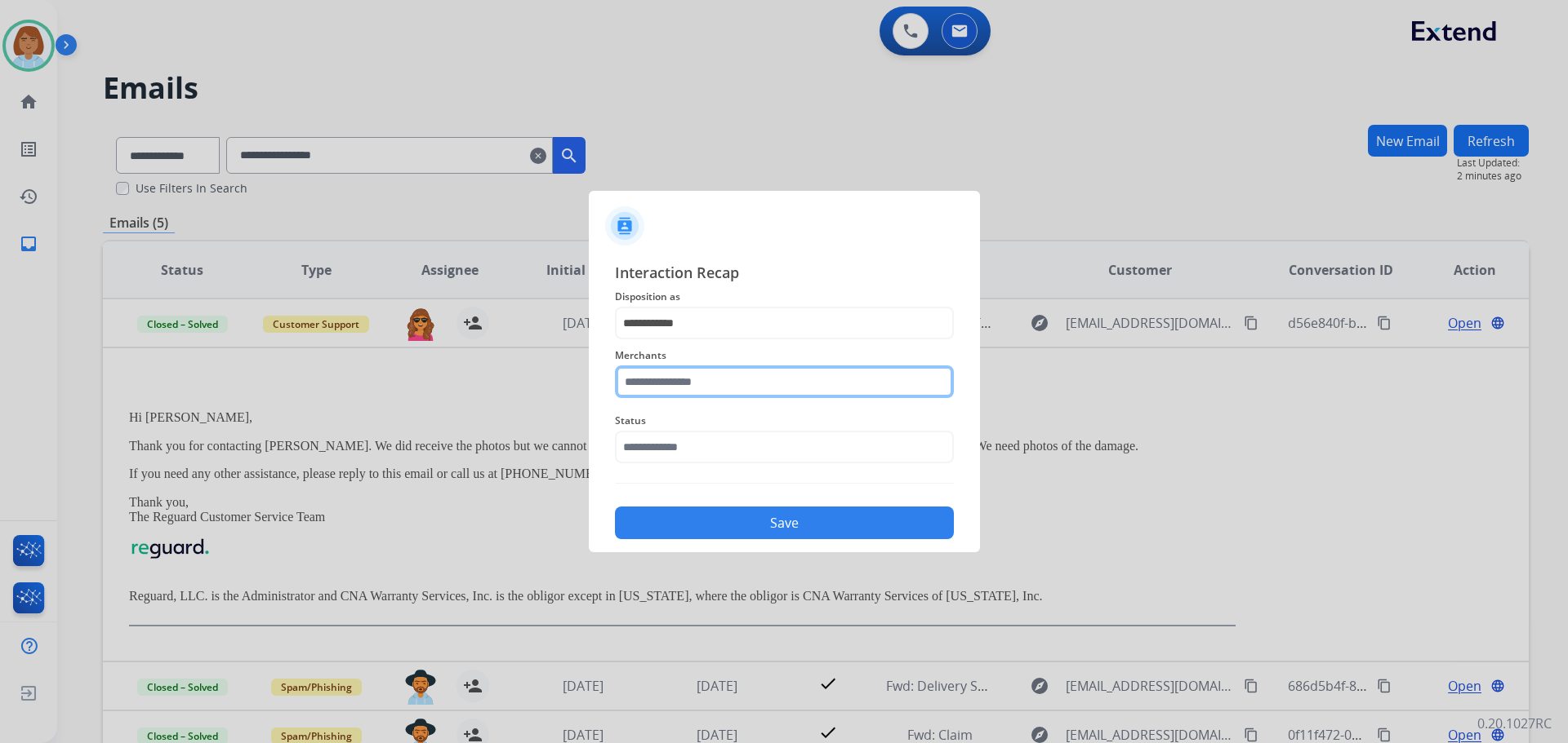
click at [698, 375] on input "text" at bounding box center [784, 382] width 339 height 32
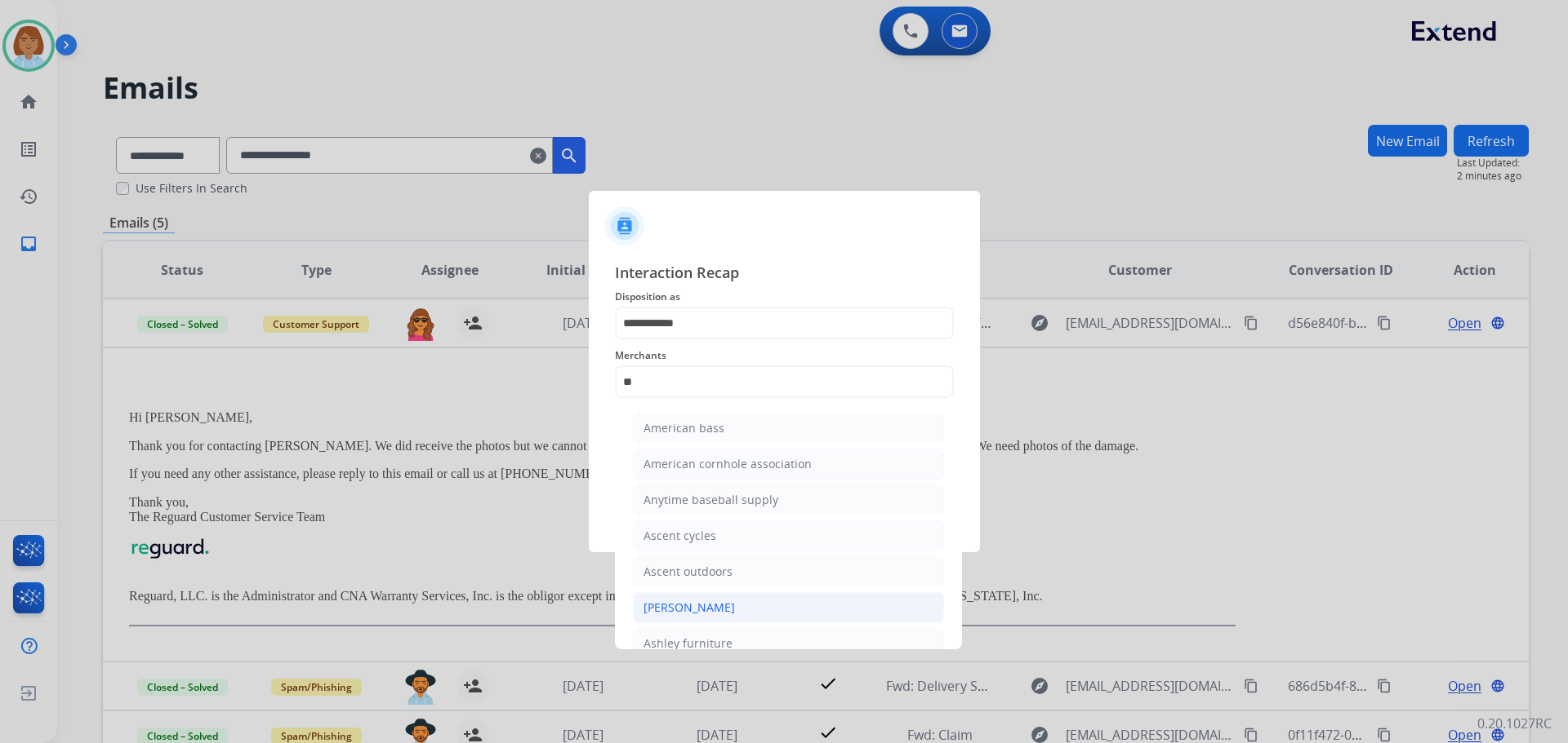
click at [733, 615] on li "[PERSON_NAME]" at bounding box center [788, 608] width 311 height 31
type input "**********"
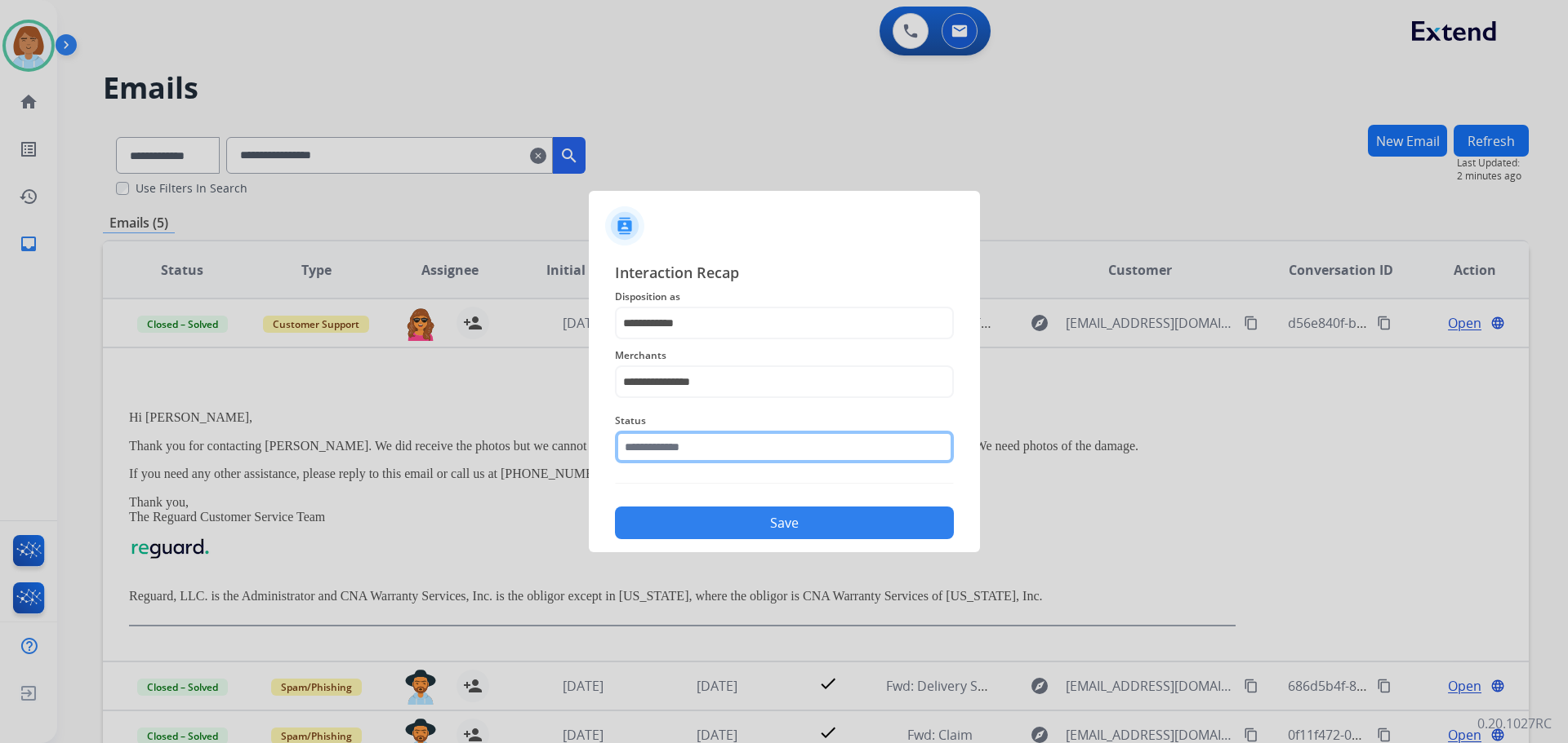
click at [750, 443] on input "text" at bounding box center [784, 446] width 339 height 32
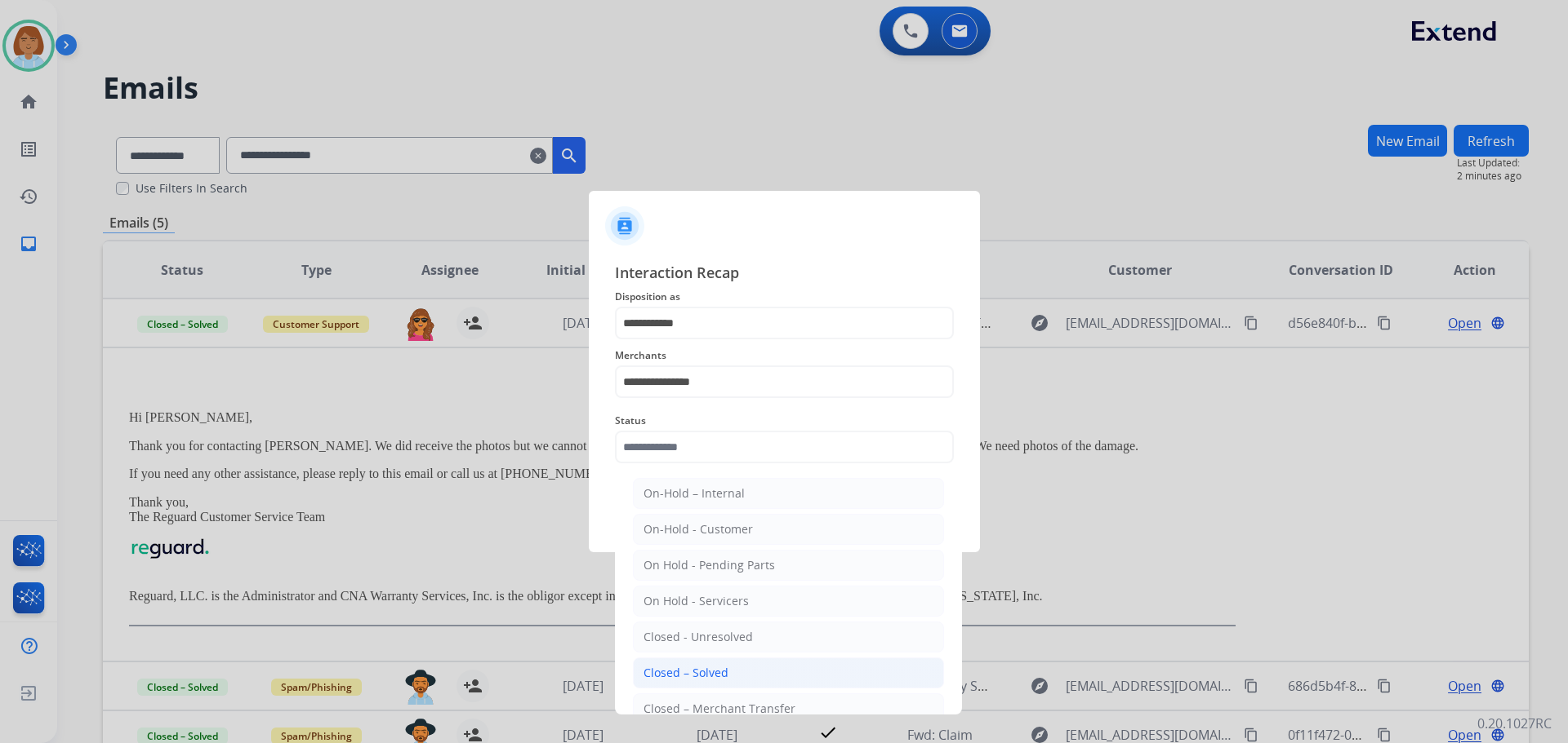
click at [722, 676] on div "Closed – Solved" at bounding box center [686, 673] width 85 height 17
type input "**********"
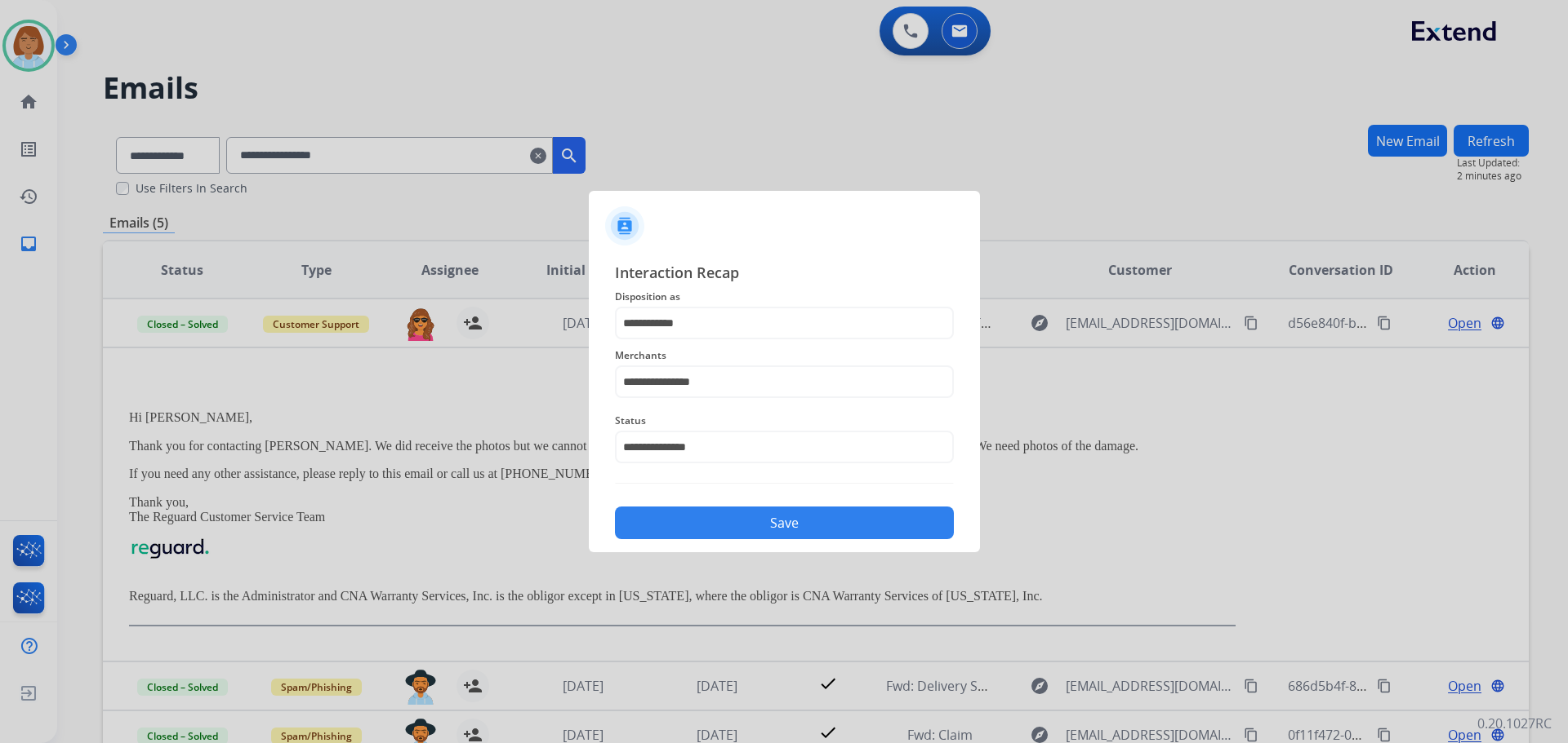
click at [774, 524] on button "Save" at bounding box center [784, 523] width 339 height 32
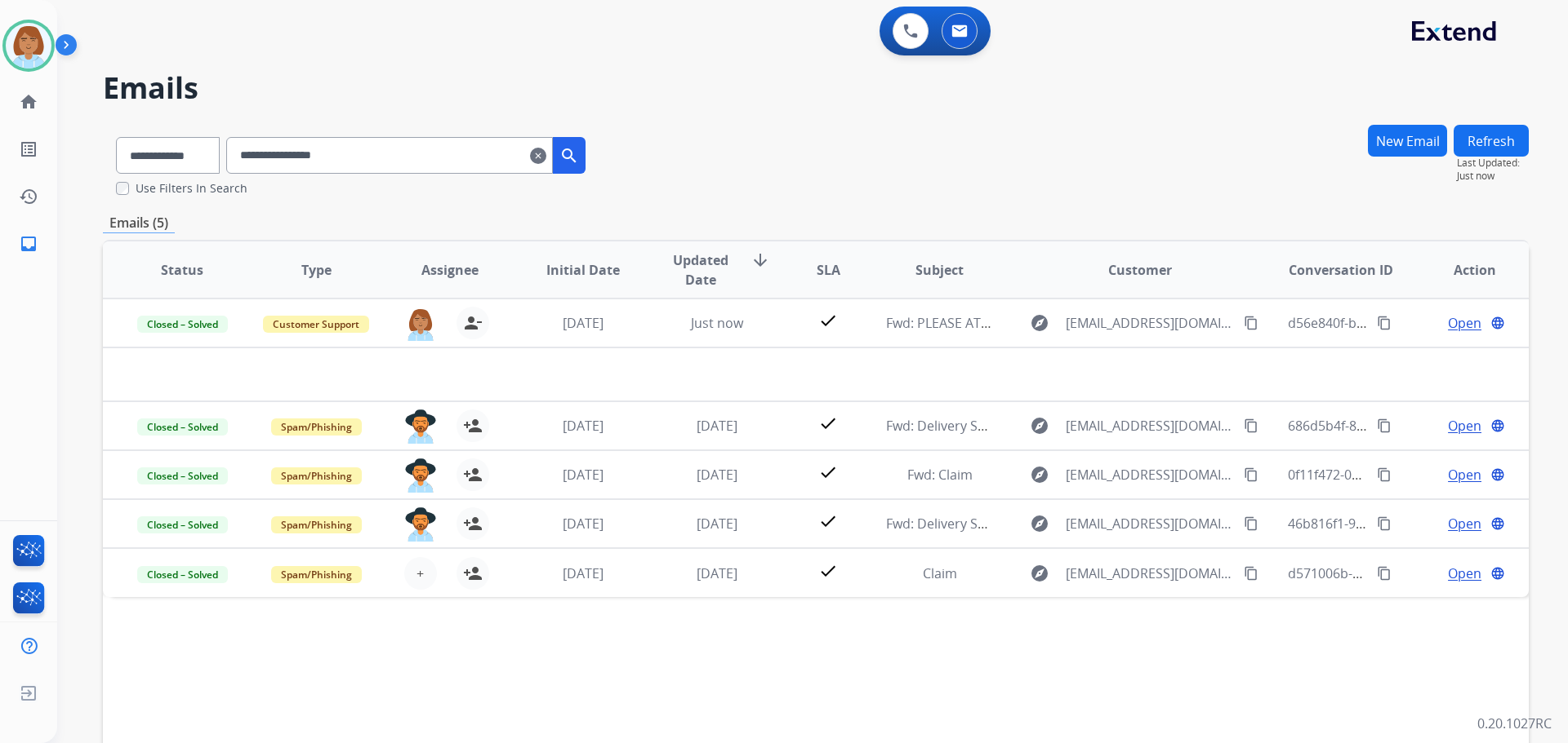
click at [546, 153] on mat-icon "clear" at bounding box center [539, 155] width 17 height 19
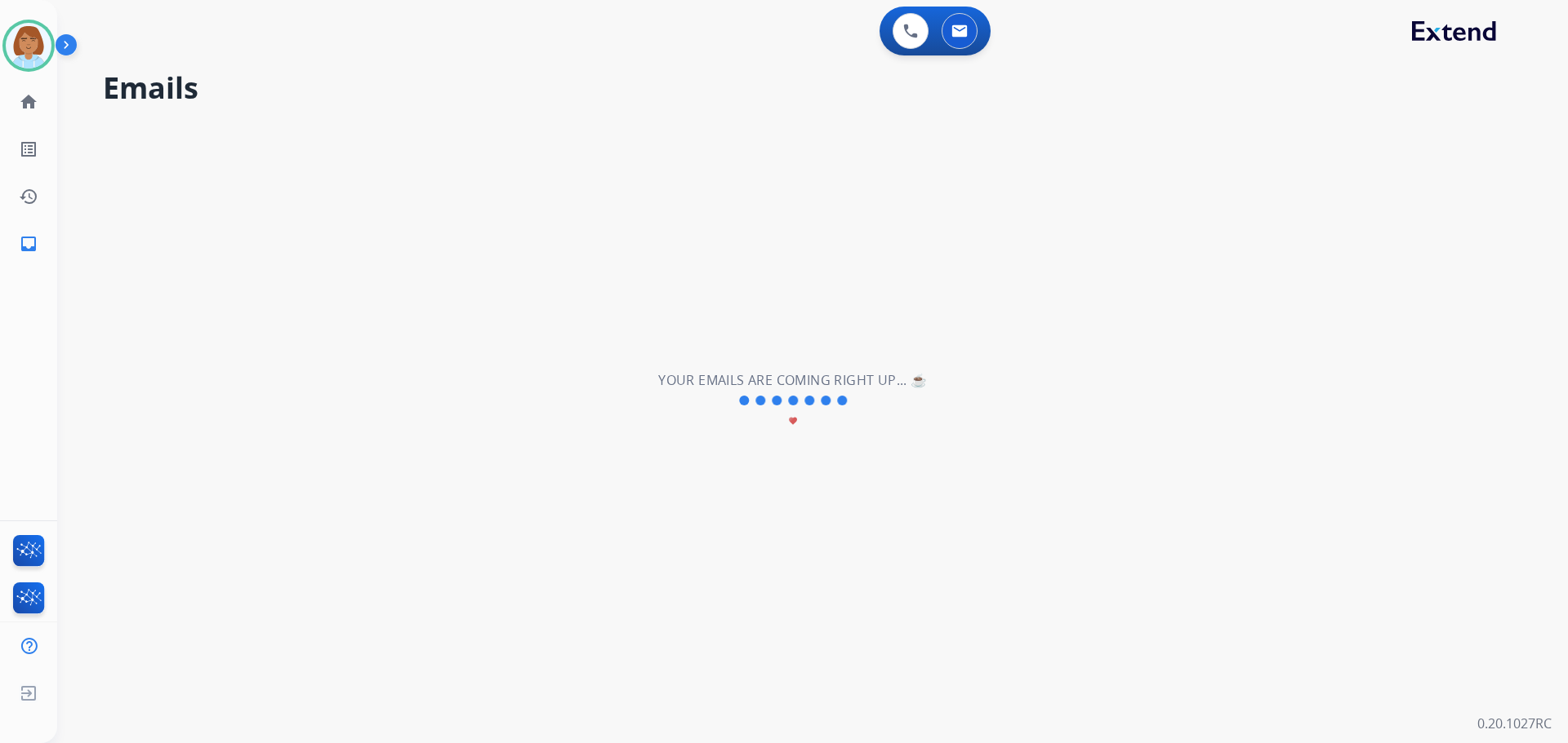
select select "**********"
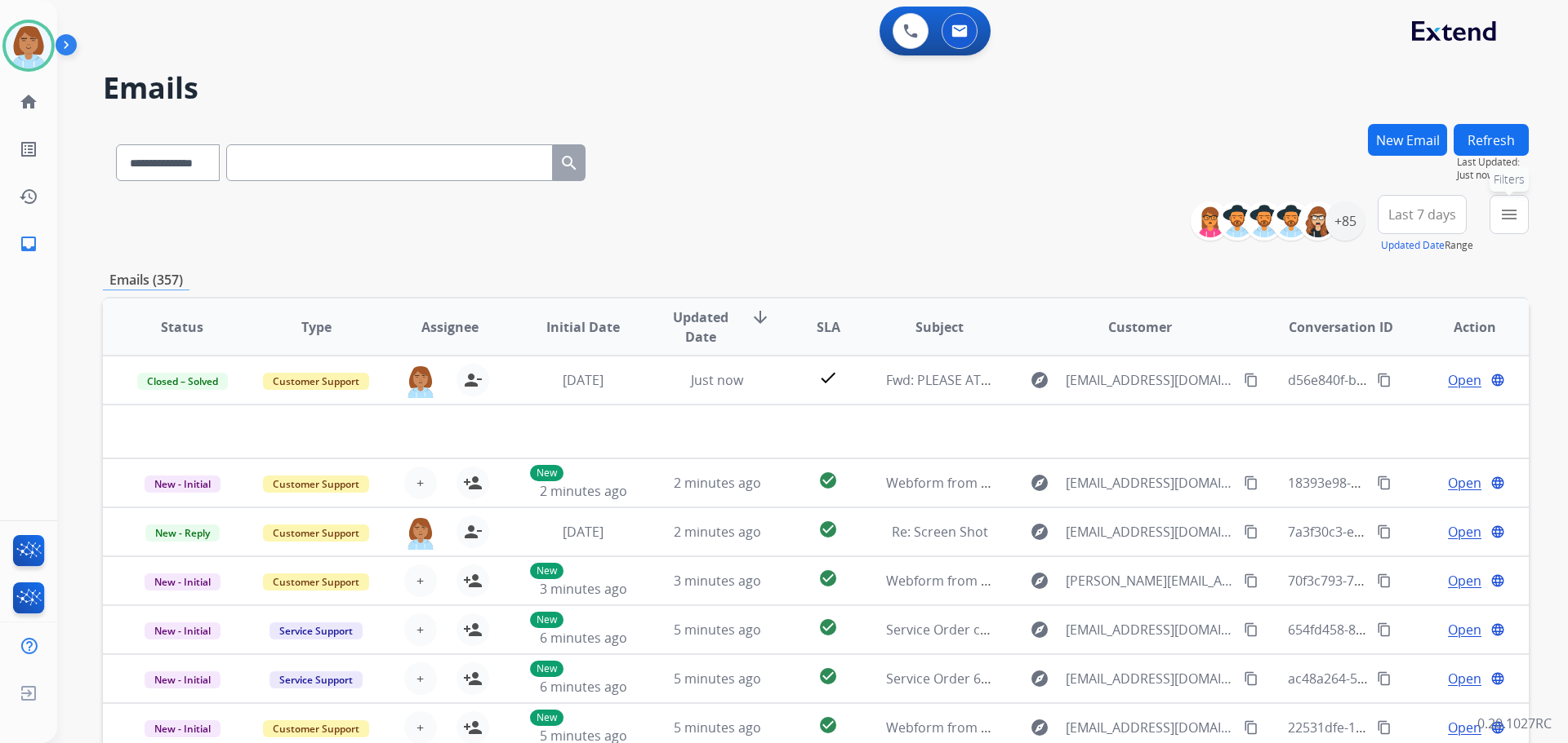
click at [1504, 225] on button "menu Filters" at bounding box center [1509, 215] width 39 height 39
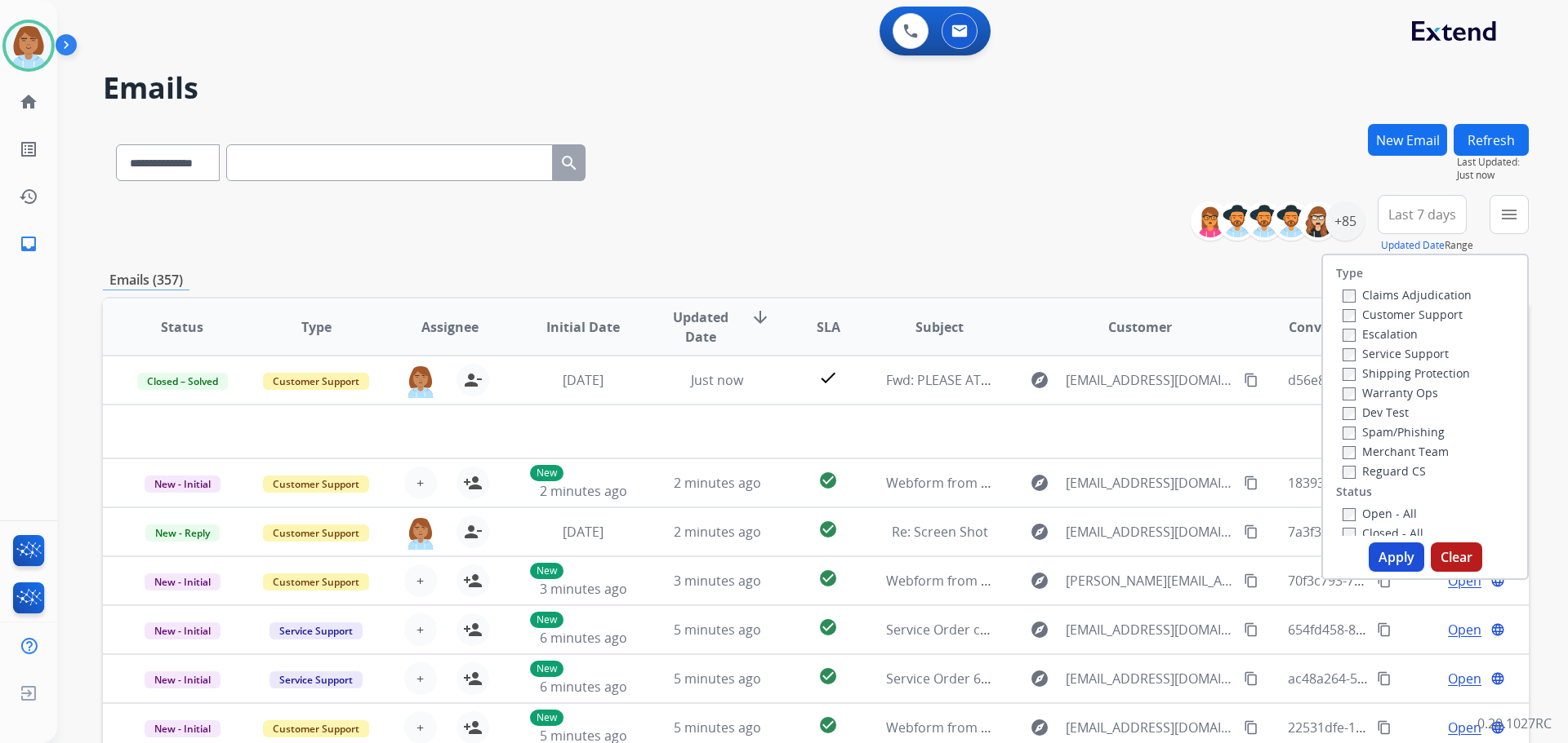
click at [1342, 324] on div "Customer Support" at bounding box center [1407, 313] width 129 height 19
click at [1348, 375] on label "Shipping Protection" at bounding box center [1406, 373] width 127 height 16
click at [1345, 515] on label "Open - All" at bounding box center [1379, 513] width 75 height 16
click at [1392, 550] on button "Apply" at bounding box center [1396, 558] width 55 height 29
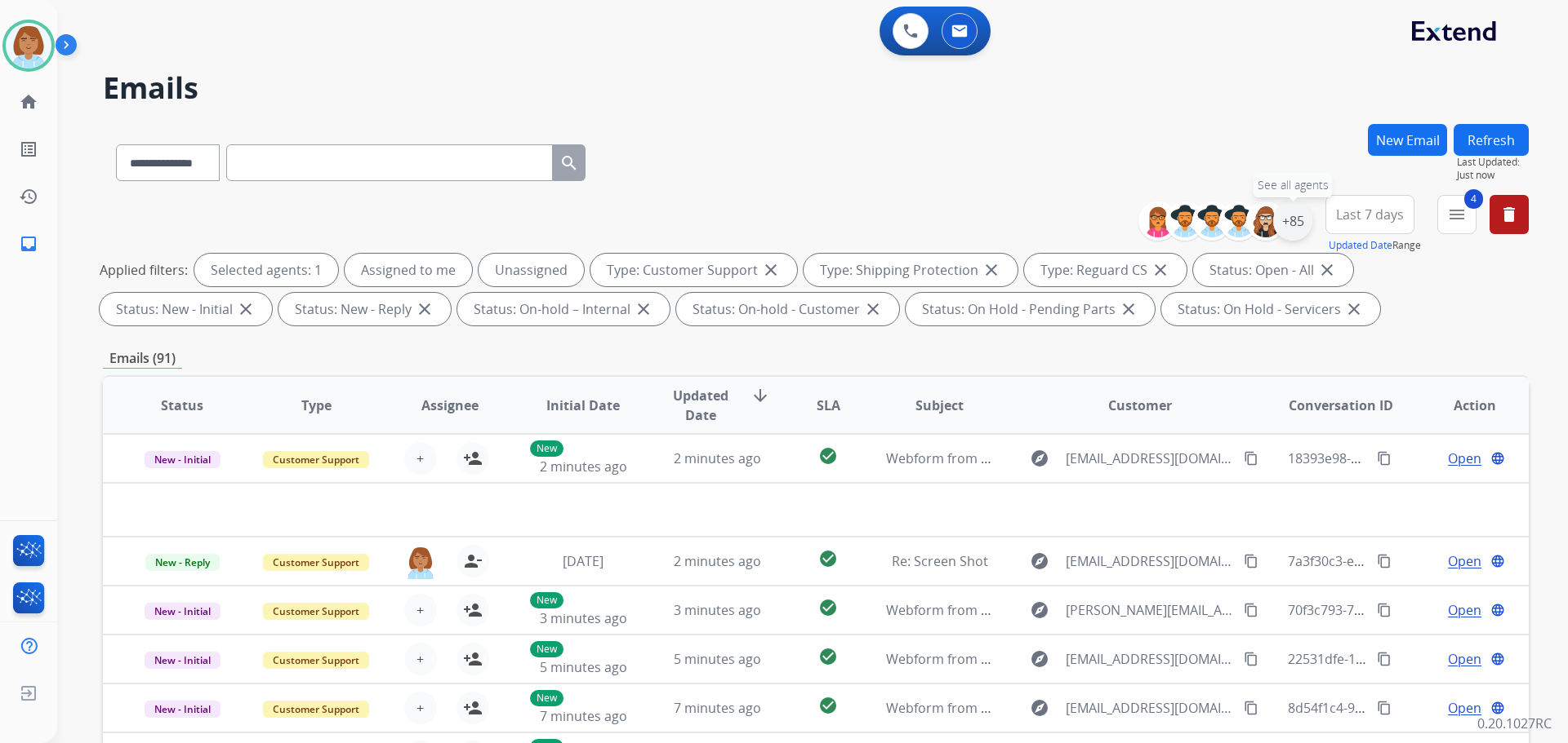
click at [1301, 233] on div "+85" at bounding box center [1292, 221] width 39 height 39
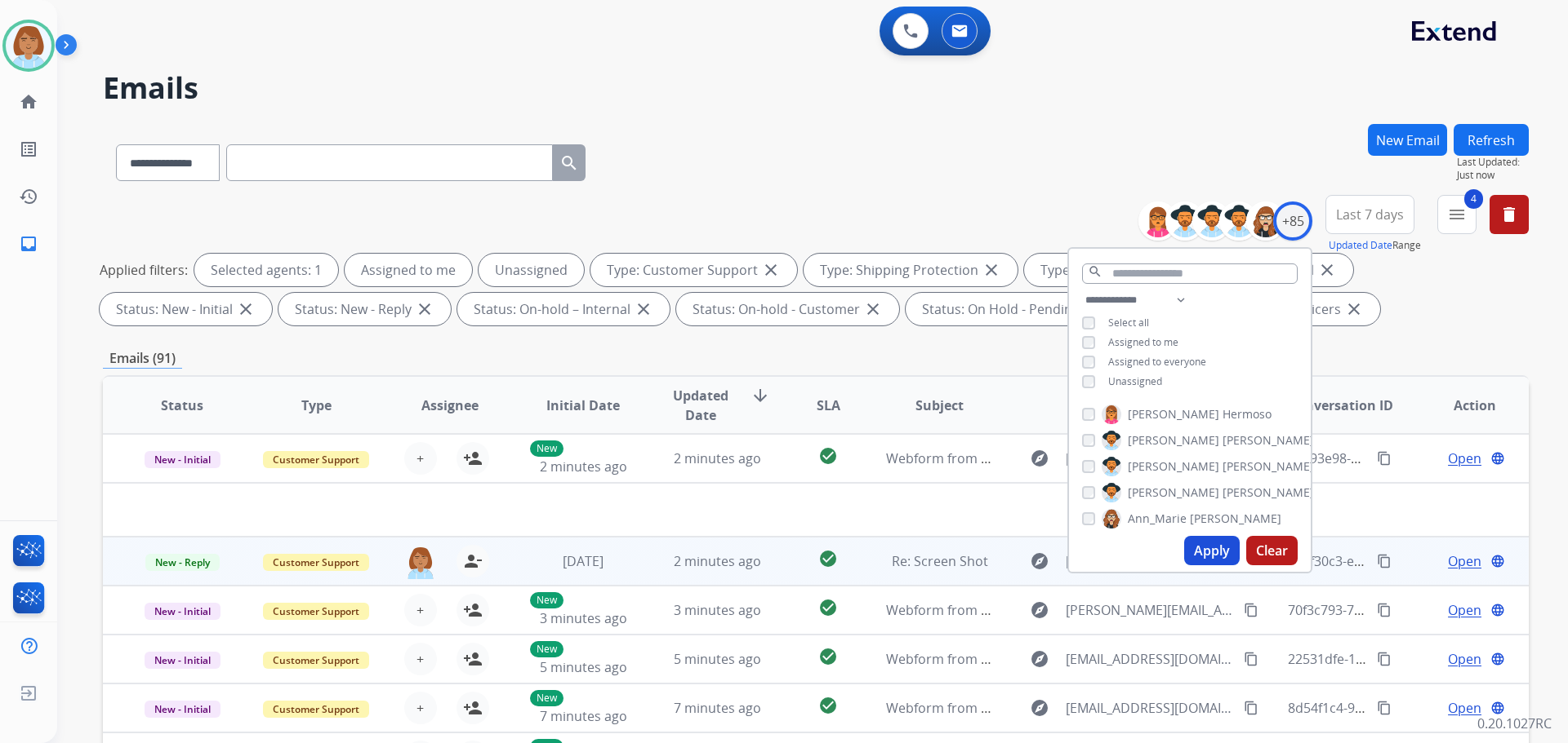
click at [771, 560] on td "check_circle" at bounding box center [815, 560] width 89 height 49
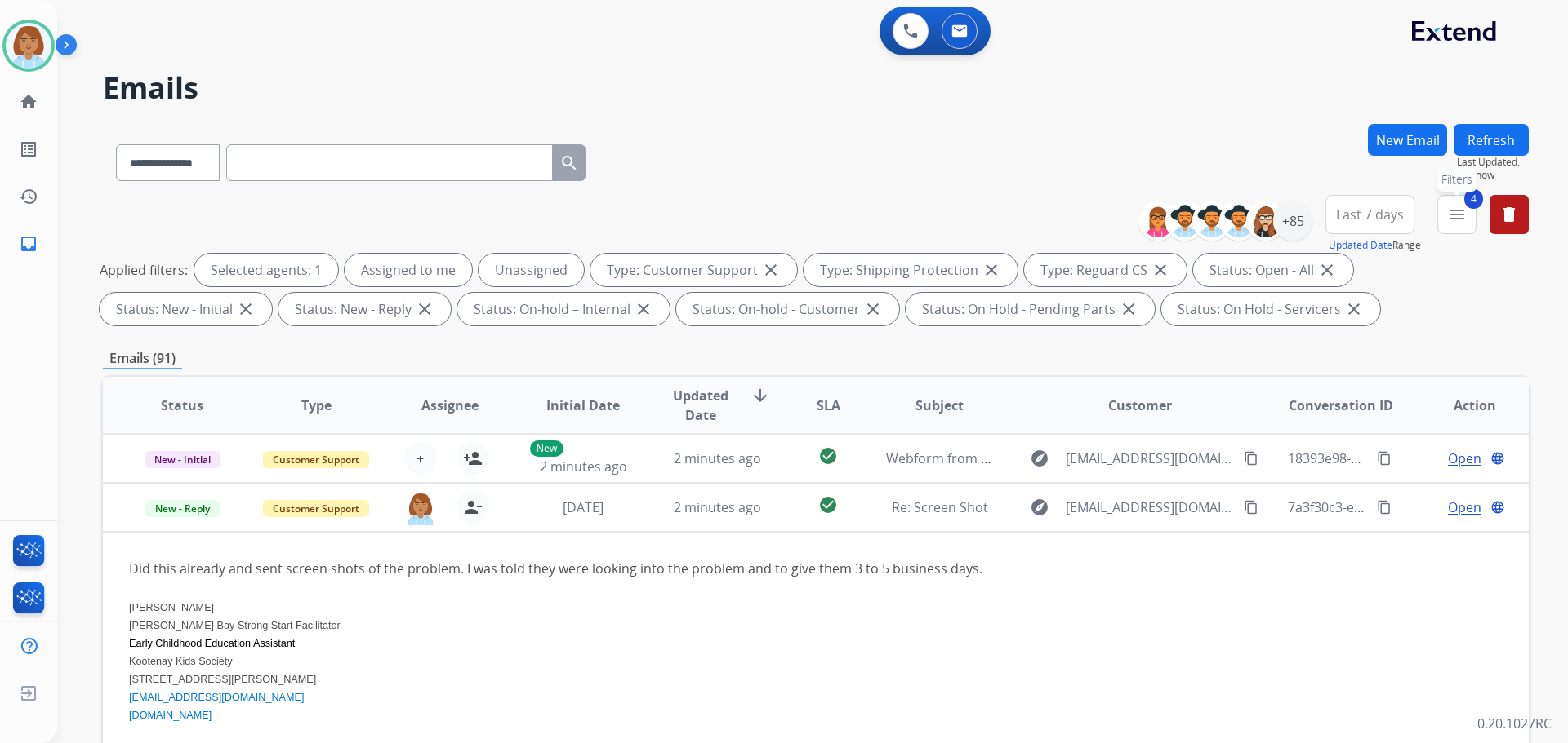
click at [1446, 217] on button "4 menu Filters" at bounding box center [1456, 215] width 39 height 39
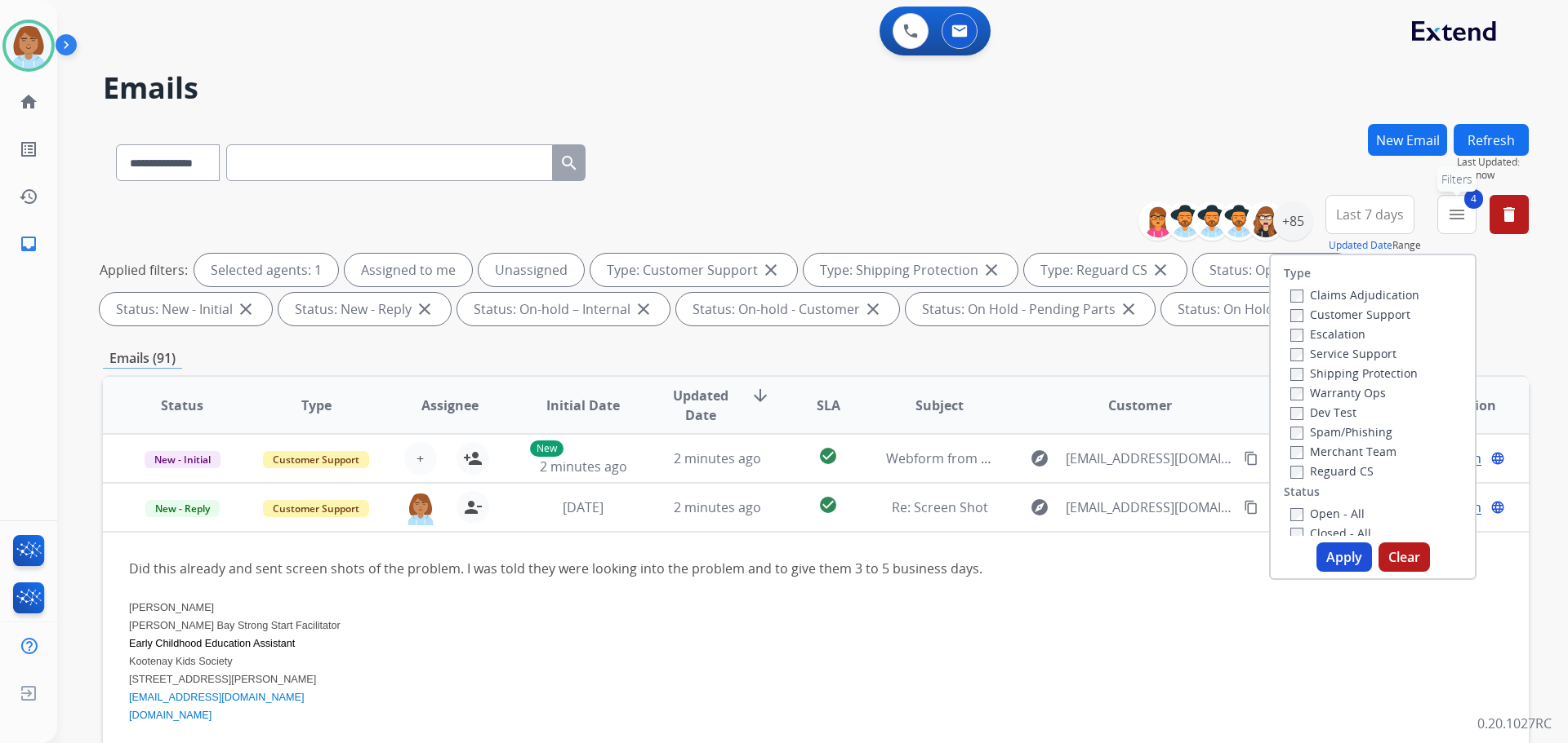
click at [1446, 217] on button "4 menu Filters" at bounding box center [1456, 215] width 39 height 39
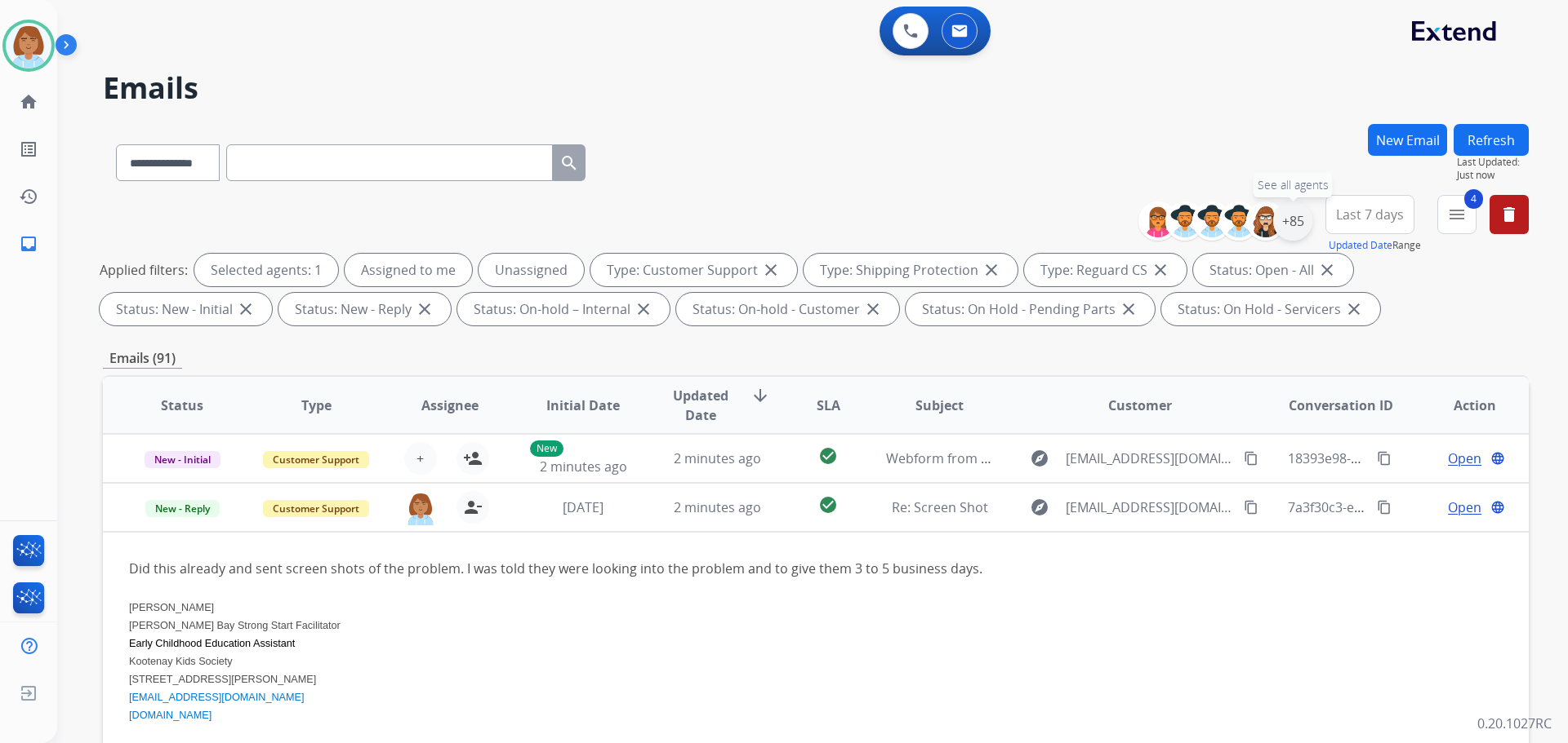
click at [1289, 221] on div "+85" at bounding box center [1292, 221] width 39 height 39
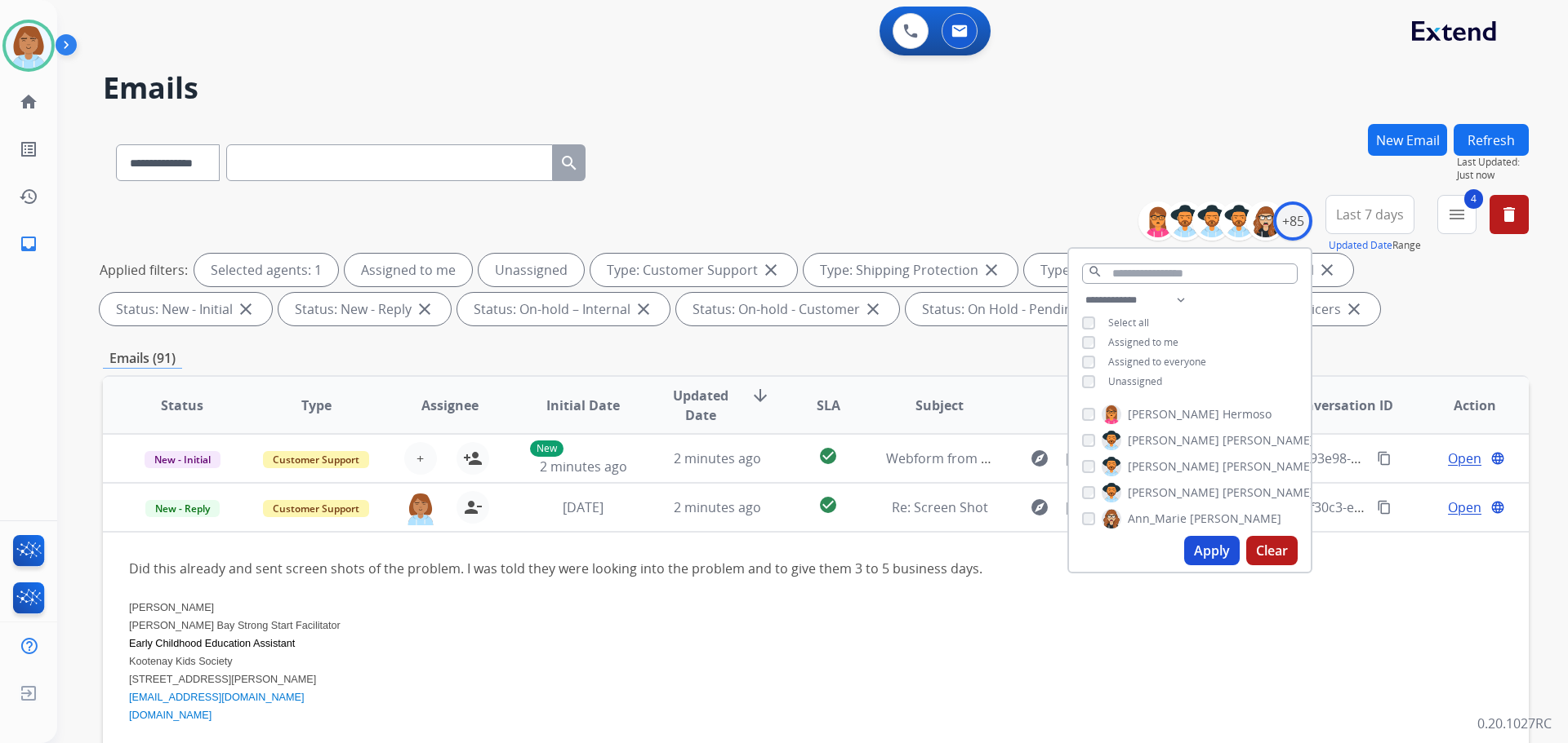
click at [1120, 383] on span "Unassigned" at bounding box center [1134, 381] width 53 height 14
click at [1190, 548] on button "Apply" at bounding box center [1212, 551] width 55 height 29
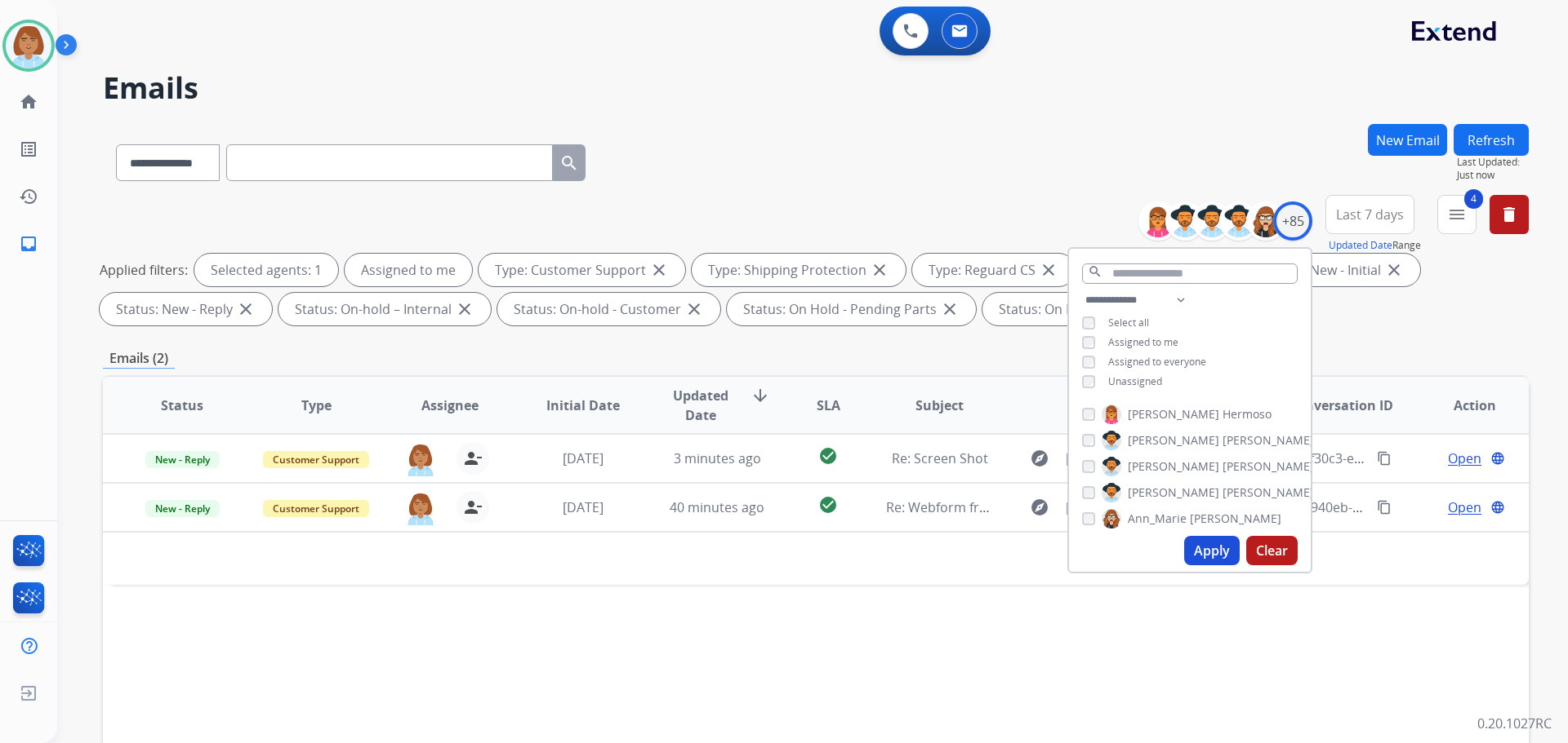
click at [670, 599] on div "Status Type Assignee Initial Date Updated Date arrow_downward SLA Subject Custo…" at bounding box center [816, 648] width 1426 height 547
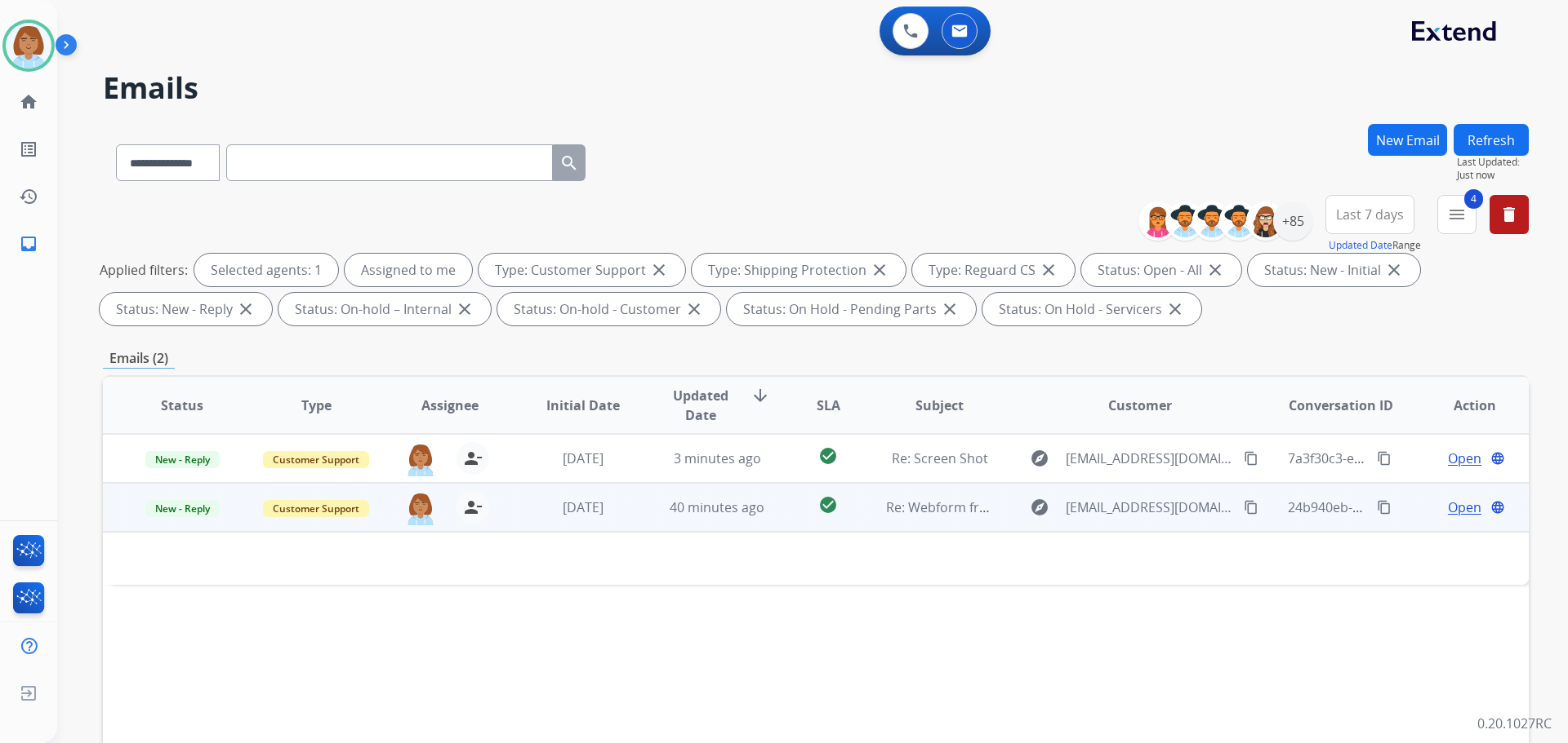
click at [671, 519] on td "40 minutes ago" at bounding box center [704, 507] width 134 height 49
click at [620, 507] on div "[DATE]" at bounding box center [584, 508] width 107 height 19
click at [623, 507] on div "[DATE]" at bounding box center [584, 507] width 107 height 19
click at [623, 507] on div "[DATE]" at bounding box center [584, 508] width 107 height 19
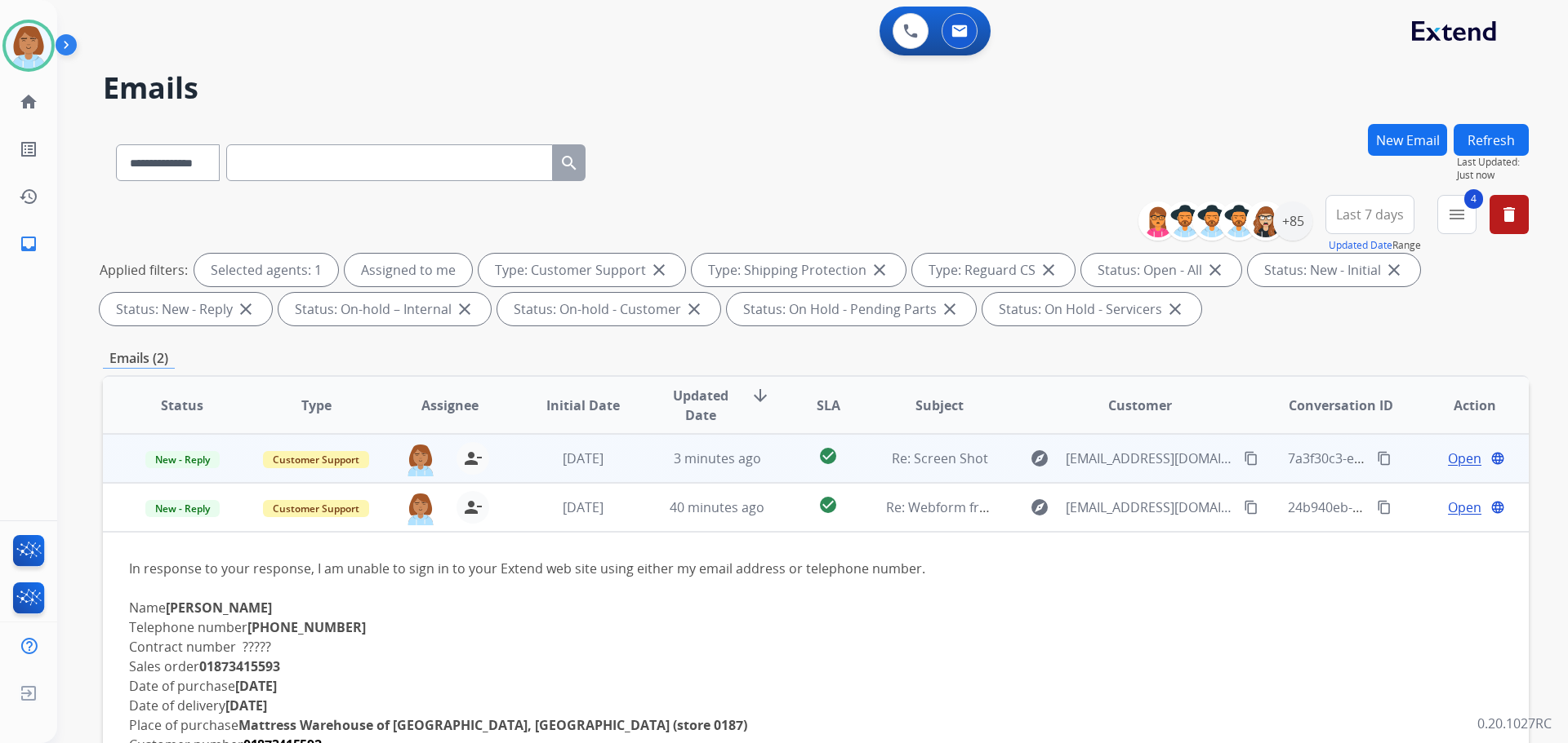
click at [637, 466] on td "3 minutes ago" at bounding box center [704, 458] width 134 height 49
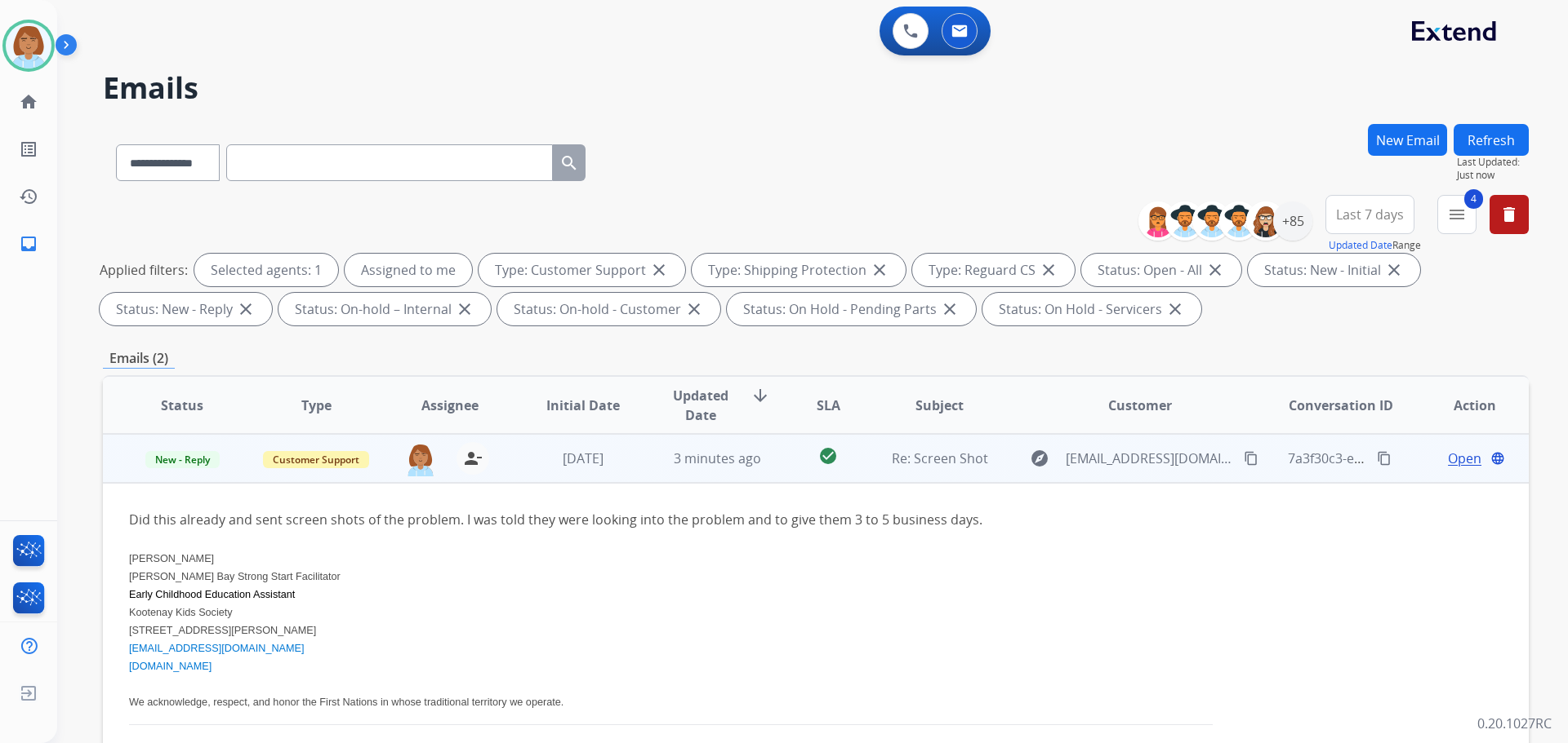
click at [1377, 463] on mat-icon "content_copy" at bounding box center [1384, 459] width 15 height 15
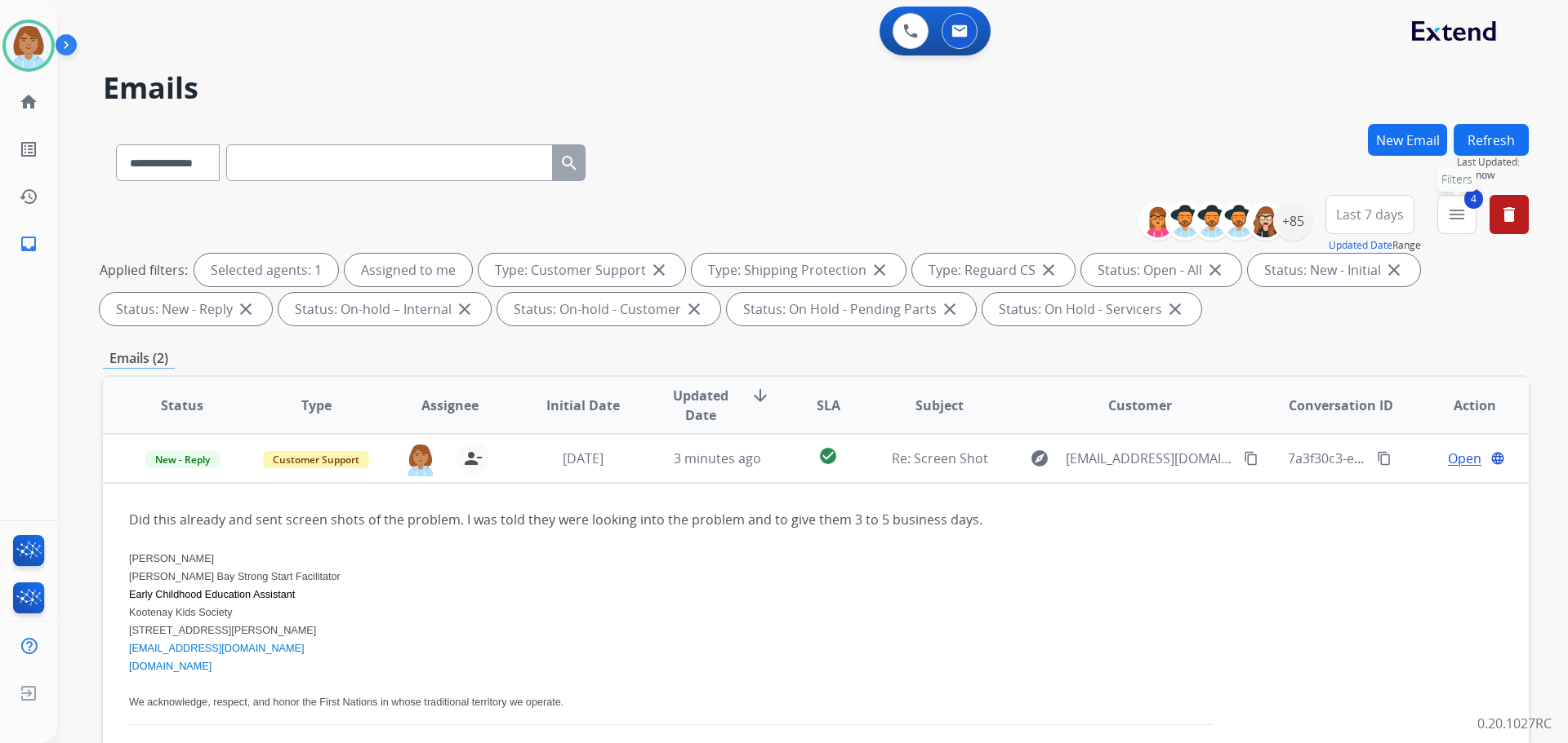
click at [1453, 224] on mat-icon "menu" at bounding box center [1456, 214] width 19 height 19
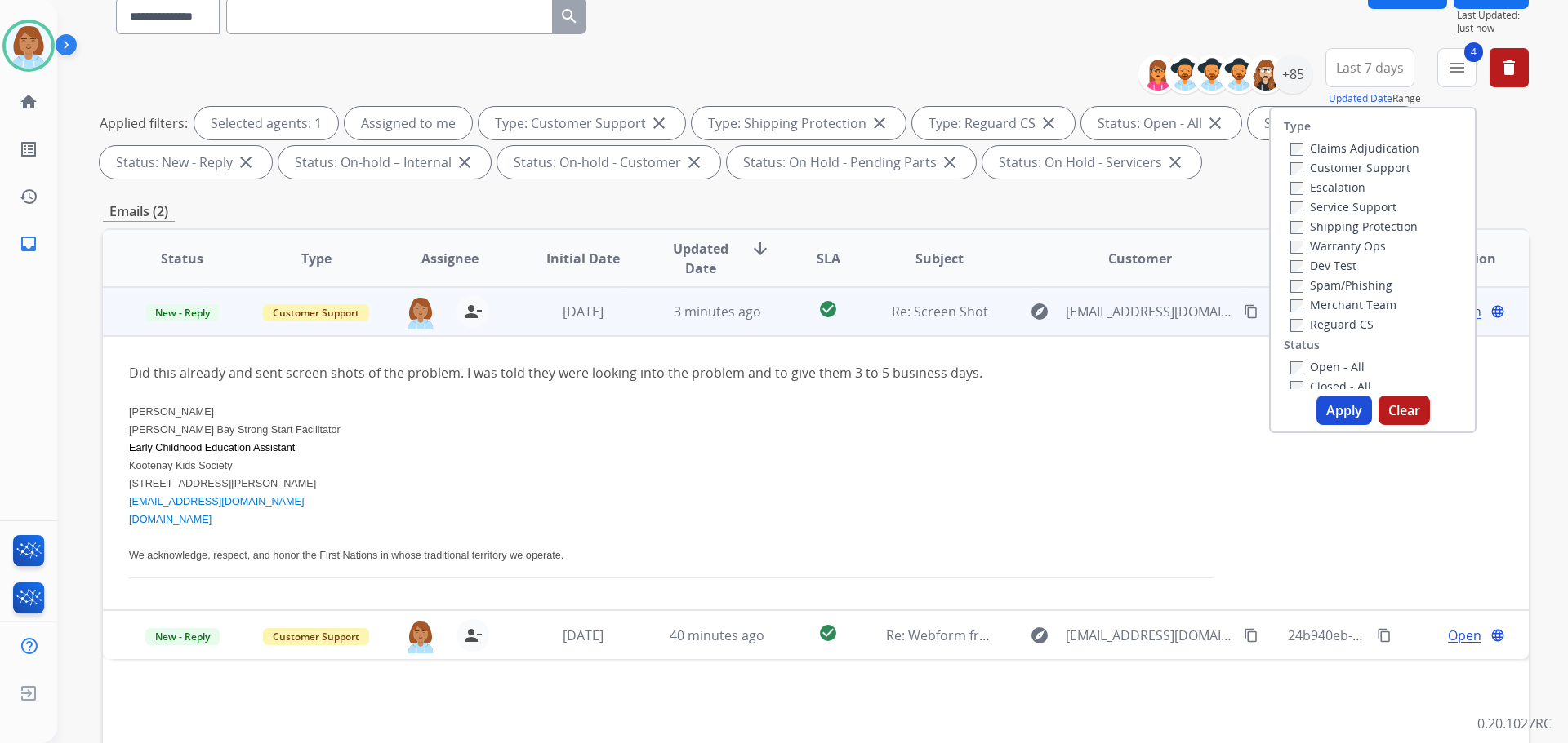
scroll to position [163, 0]
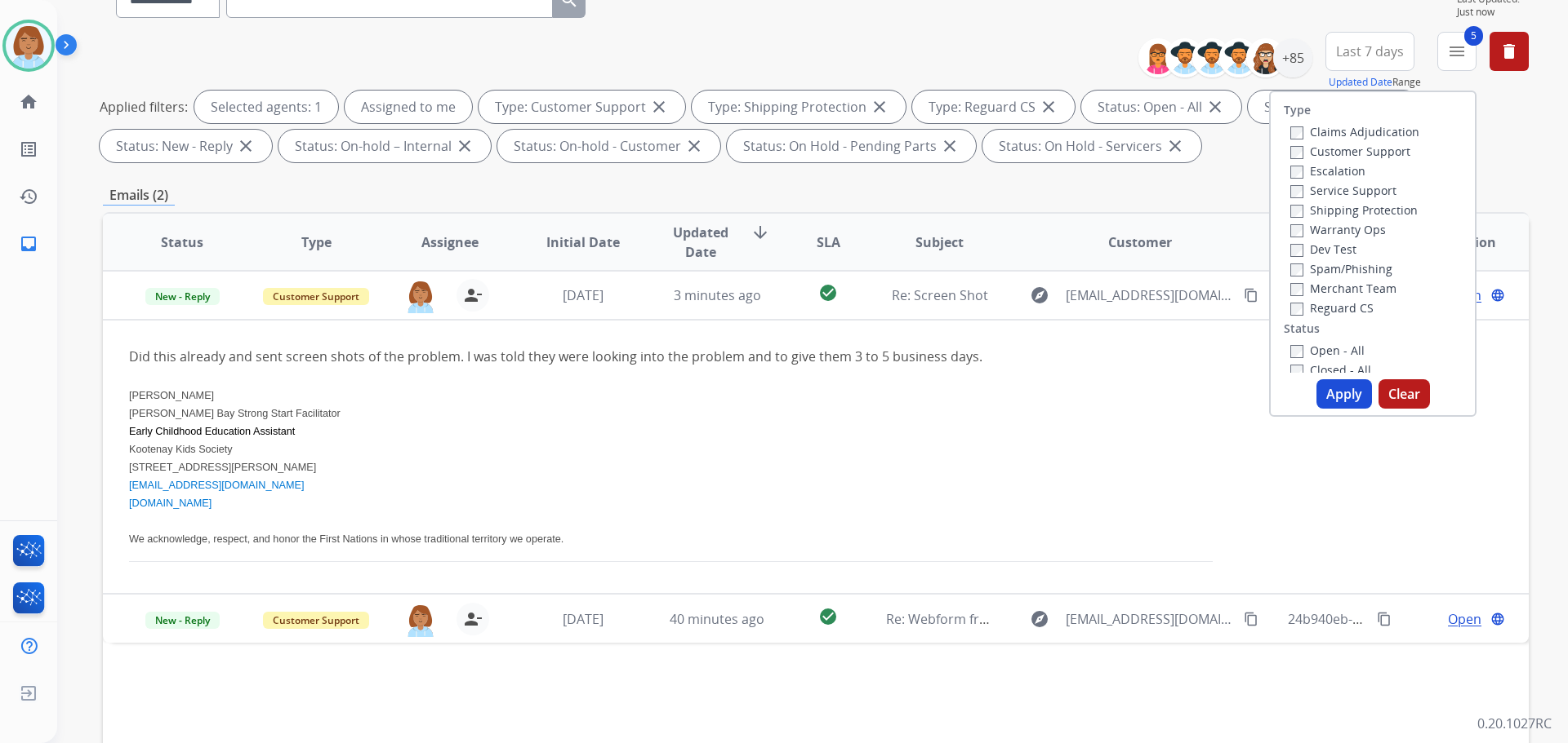
click at [1325, 394] on button "Apply" at bounding box center [1344, 395] width 55 height 29
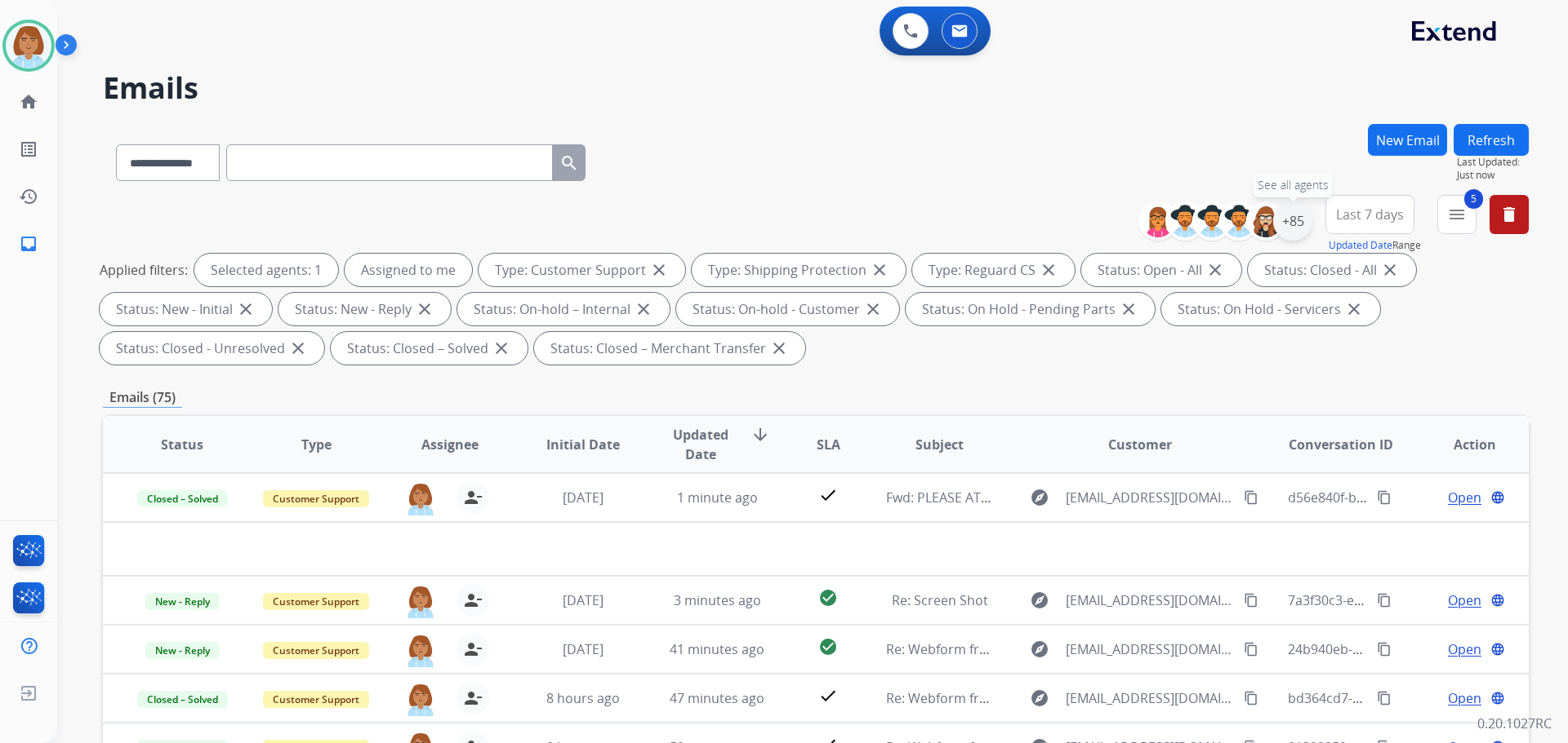
click at [1296, 235] on div "+85" at bounding box center [1292, 221] width 39 height 39
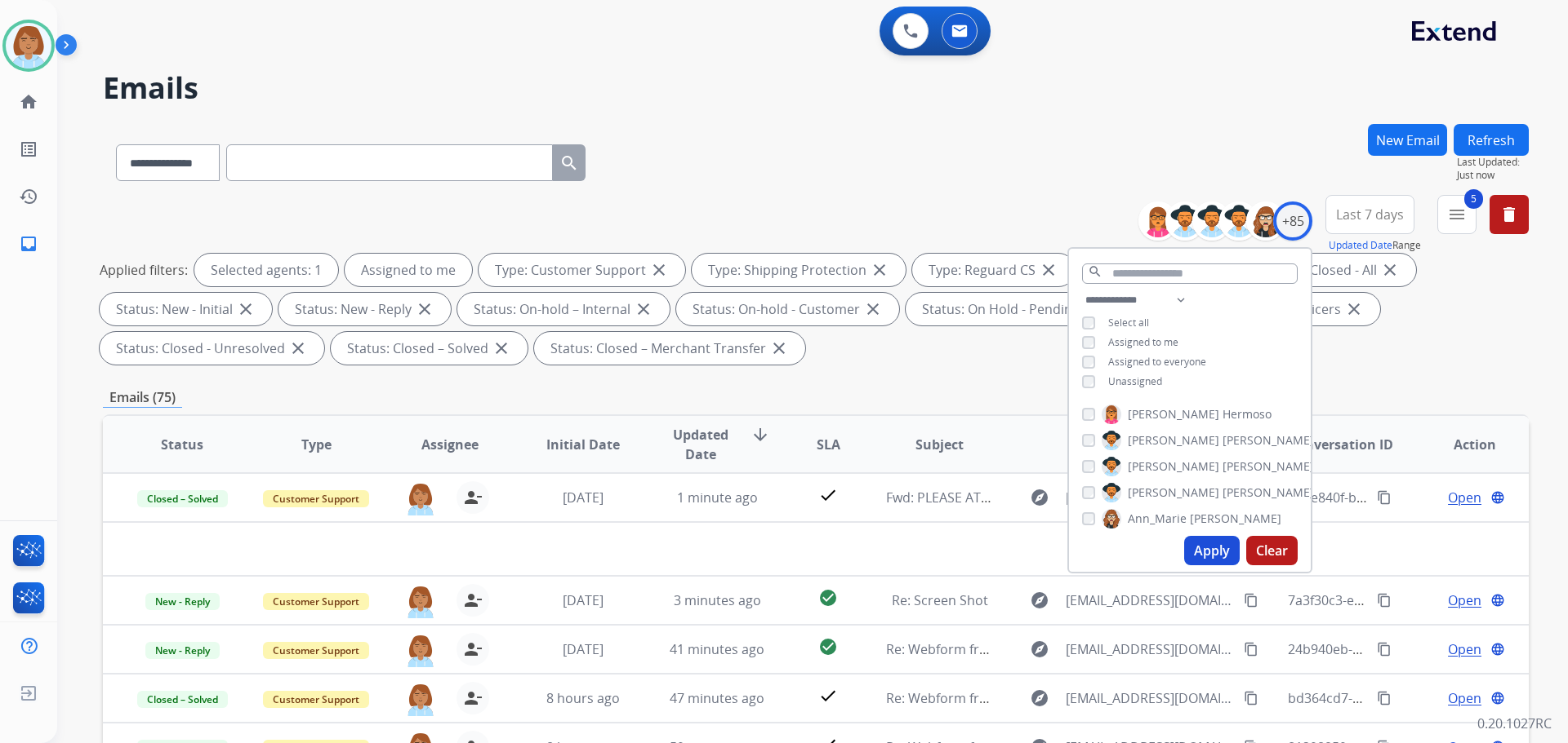
click at [1203, 555] on button "Apply" at bounding box center [1212, 551] width 55 height 29
click at [1452, 216] on mat-icon "menu" at bounding box center [1456, 214] width 19 height 19
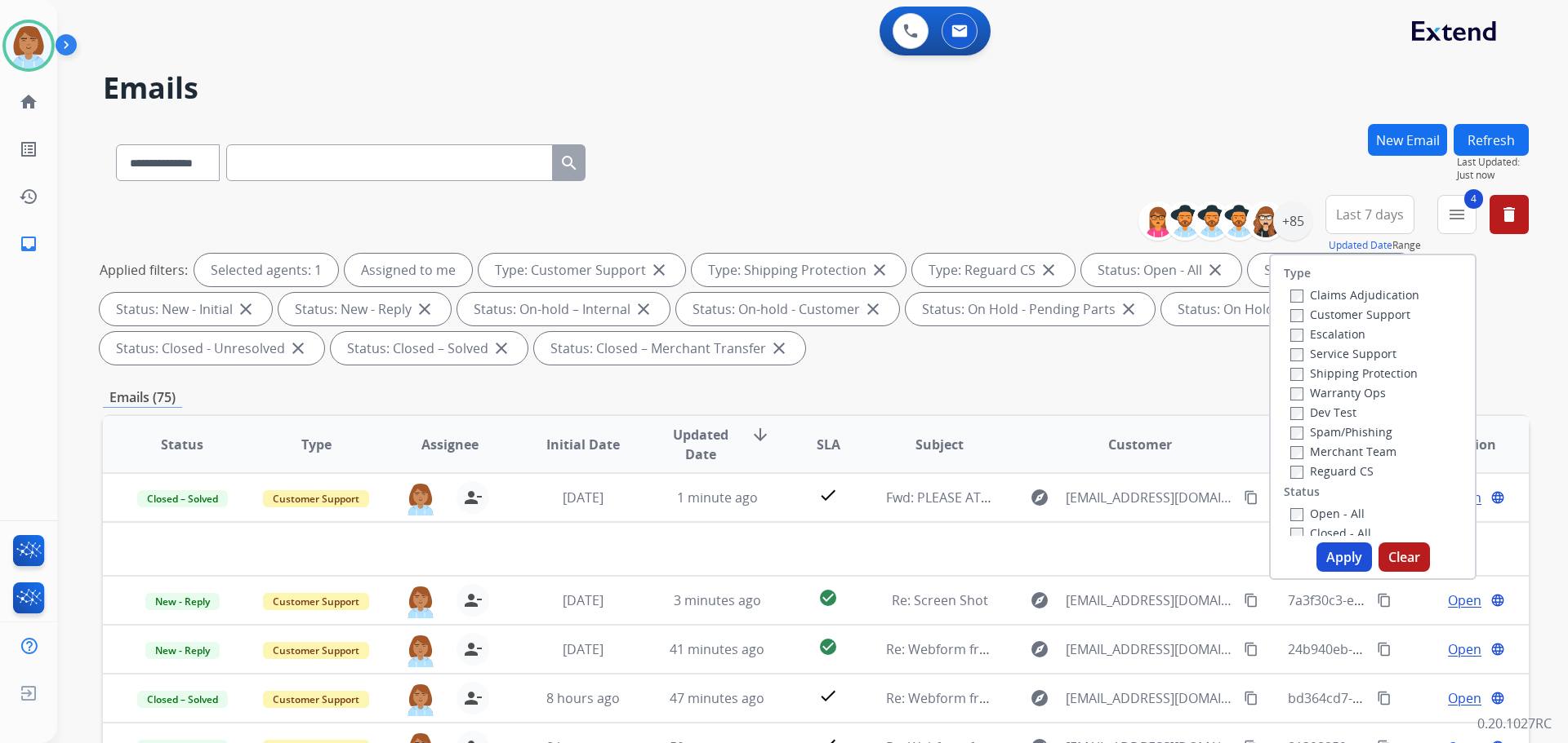
click at [1355, 560] on button "Apply" at bounding box center [1344, 558] width 55 height 29
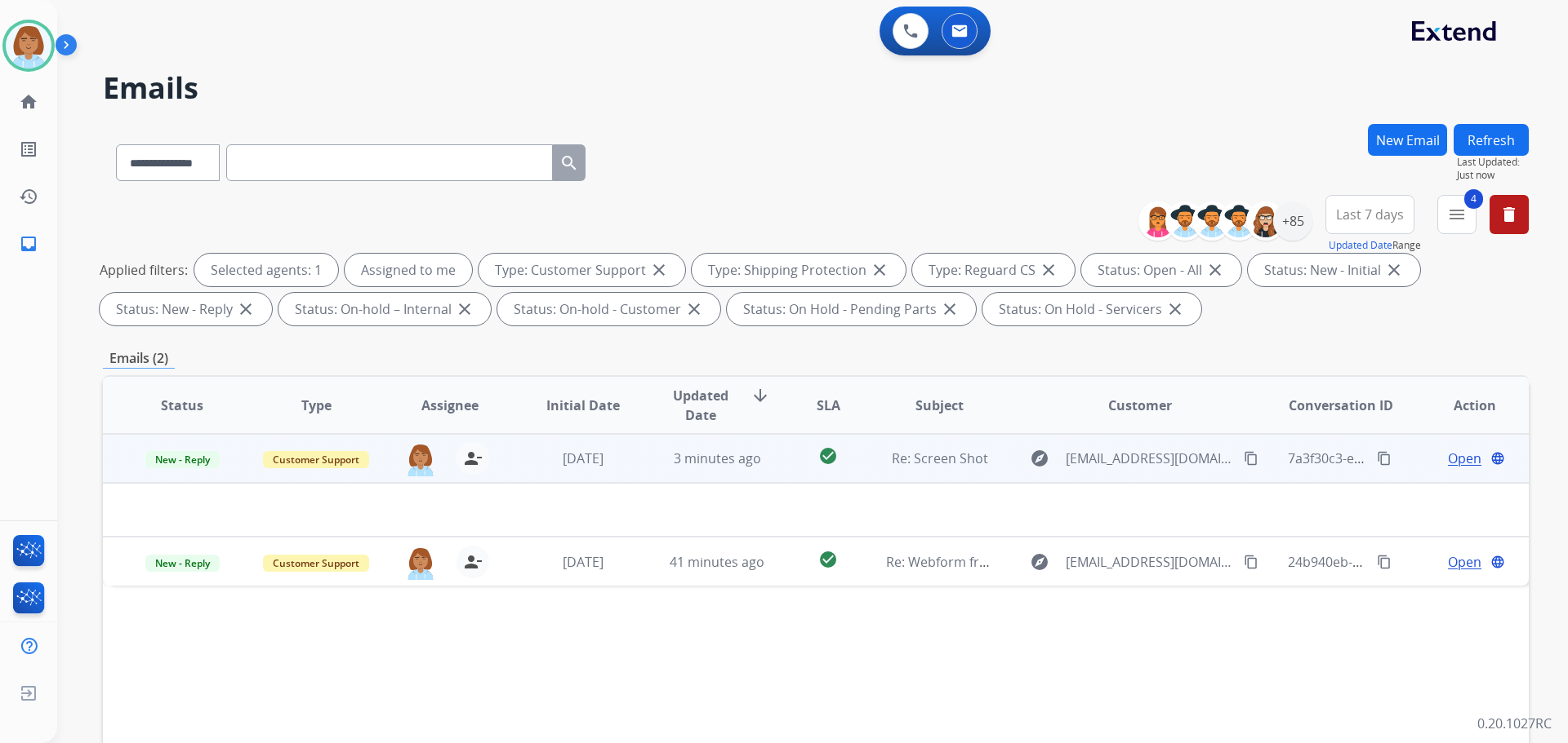
click at [861, 480] on td "Re: Screen Shot" at bounding box center [926, 458] width 134 height 49
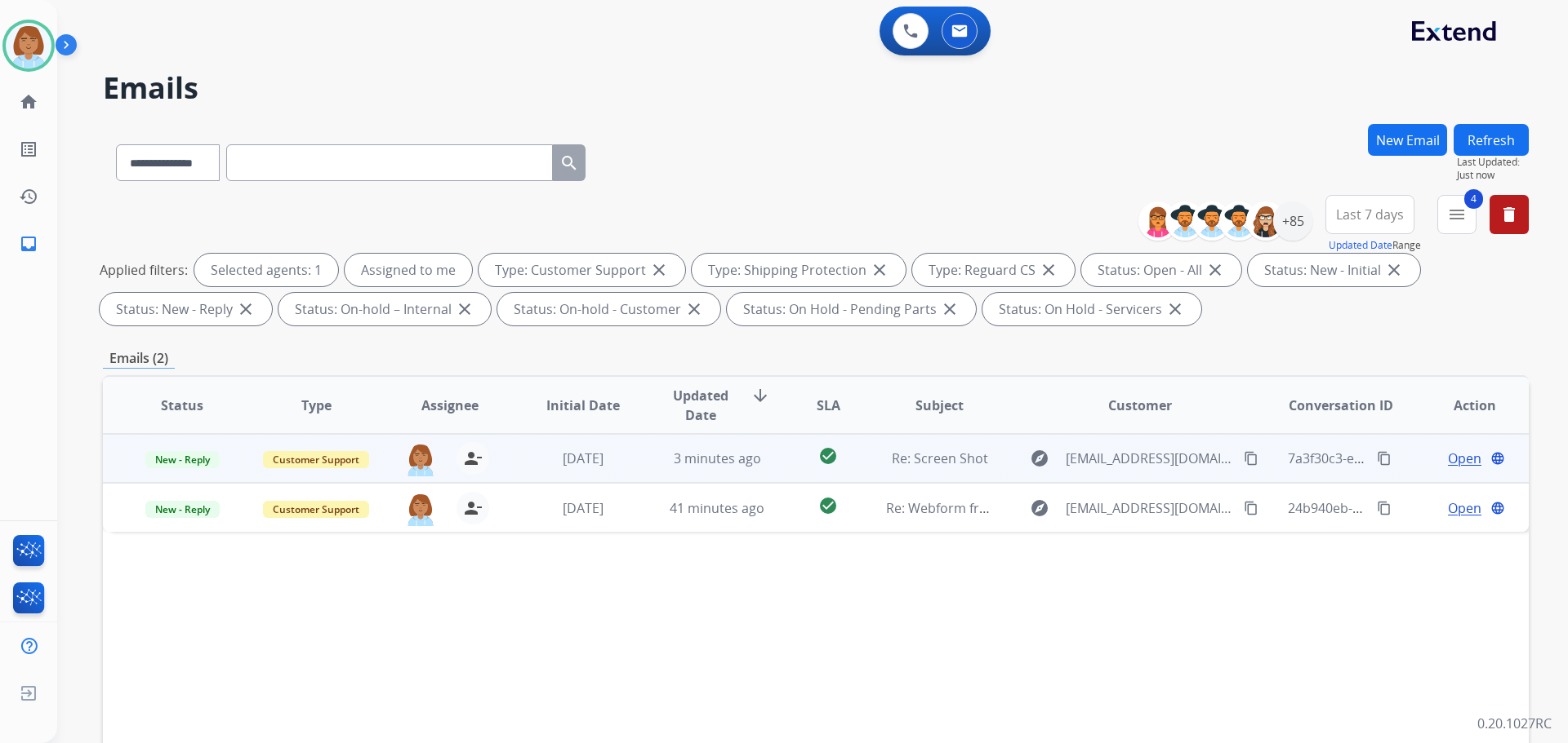
click at [861, 480] on td "Re: Screen Shot" at bounding box center [926, 458] width 134 height 49
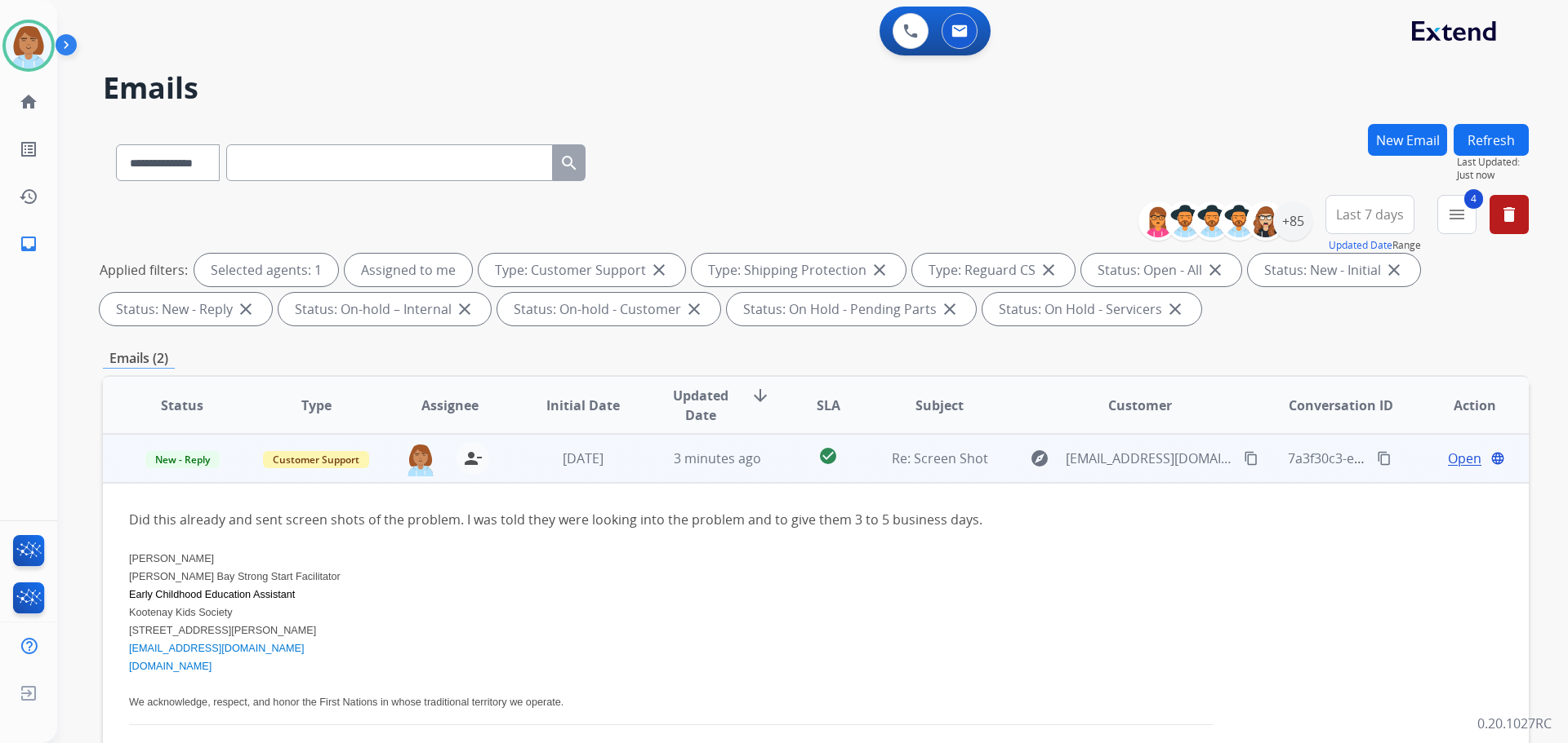
click at [1459, 459] on span "Open" at bounding box center [1465, 458] width 33 height 19
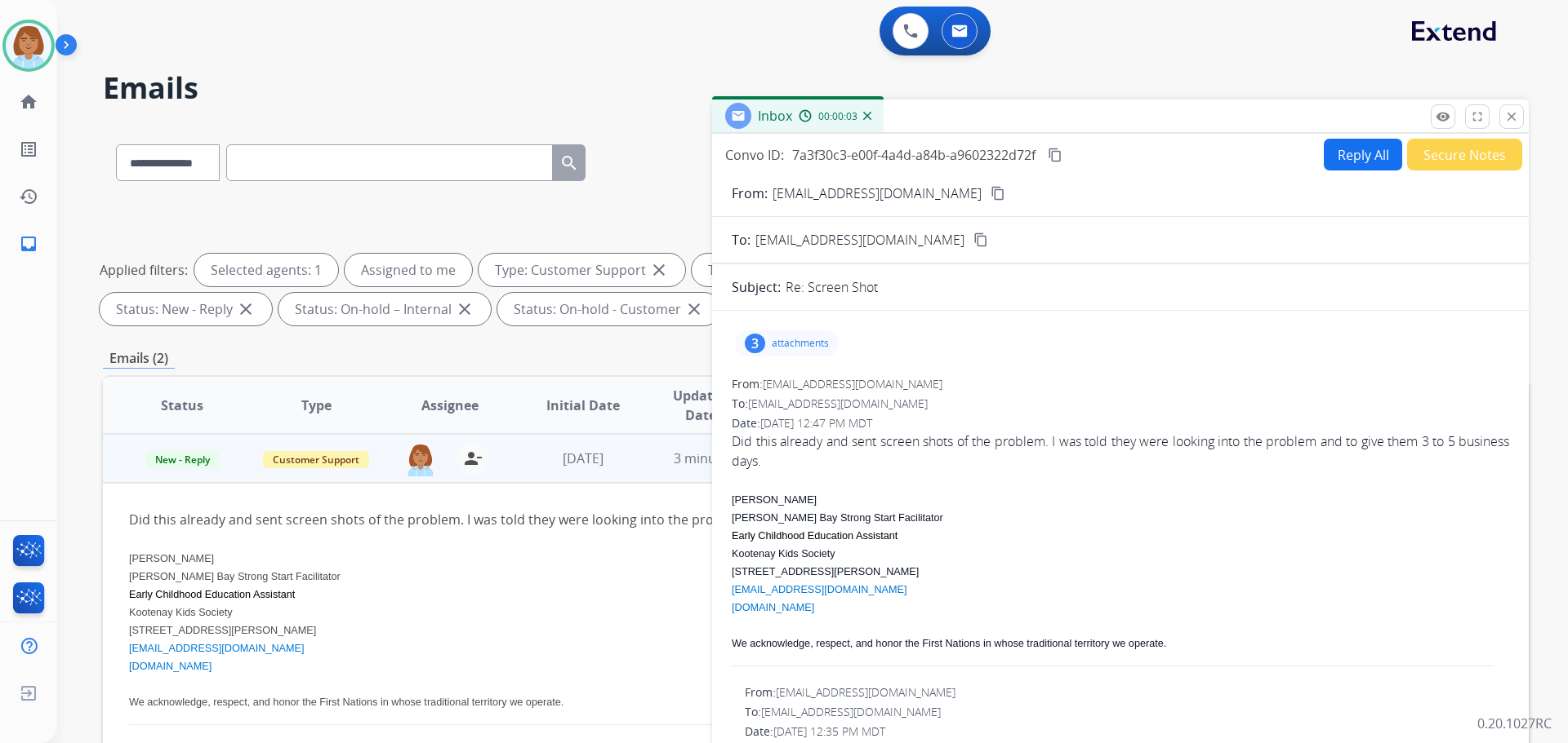
click at [778, 338] on p "attachments" at bounding box center [801, 344] width 57 height 13
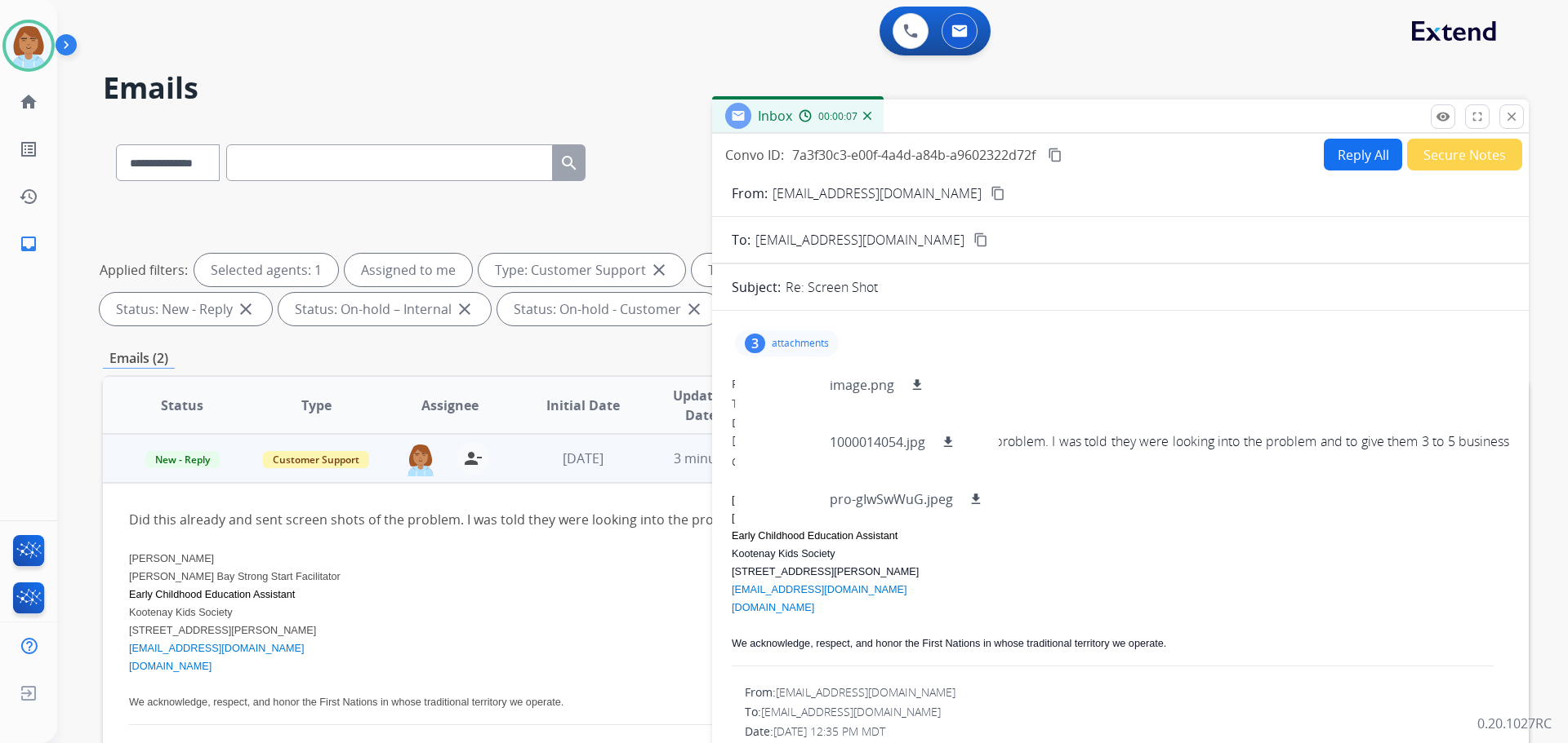
drag, startPoint x: 1112, startPoint y: 374, endPoint x: 1110, endPoint y: 388, distance: 14.1
click at [762, 344] on div "3" at bounding box center [754, 343] width 20 height 19
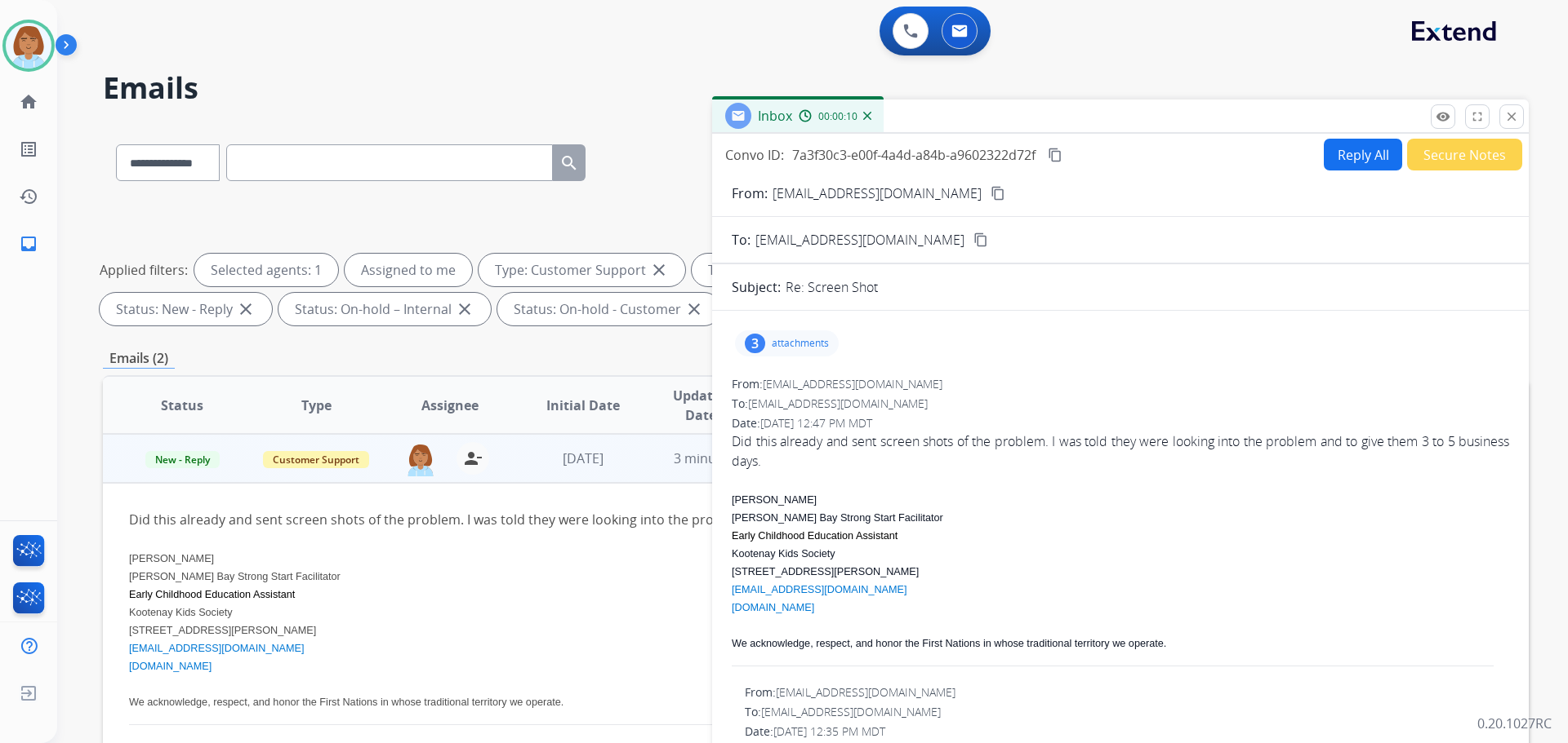
click at [1339, 147] on button "Reply All" at bounding box center [1362, 154] width 78 height 32
select select "**********"
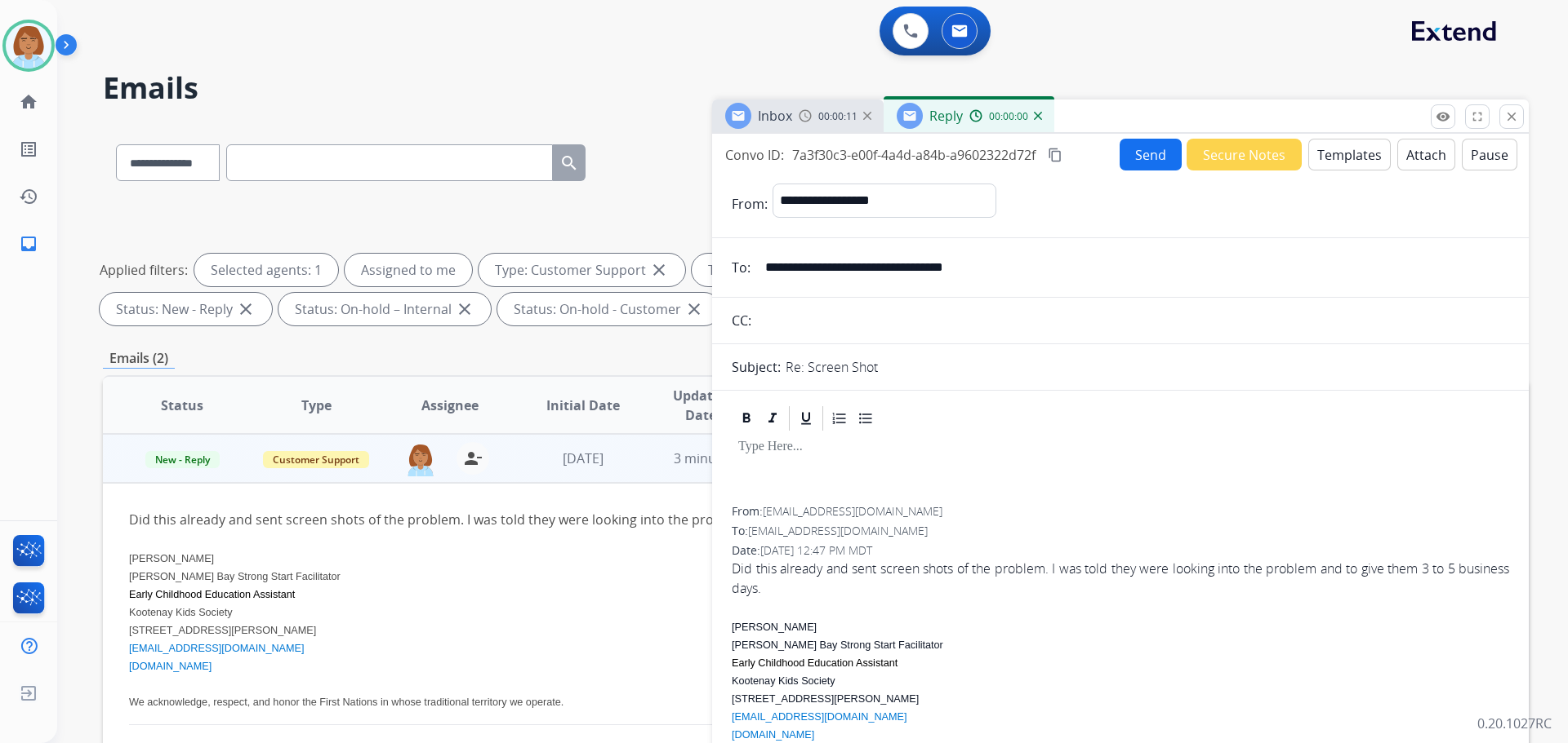
click at [1344, 156] on button "Templates" at bounding box center [1348, 154] width 82 height 32
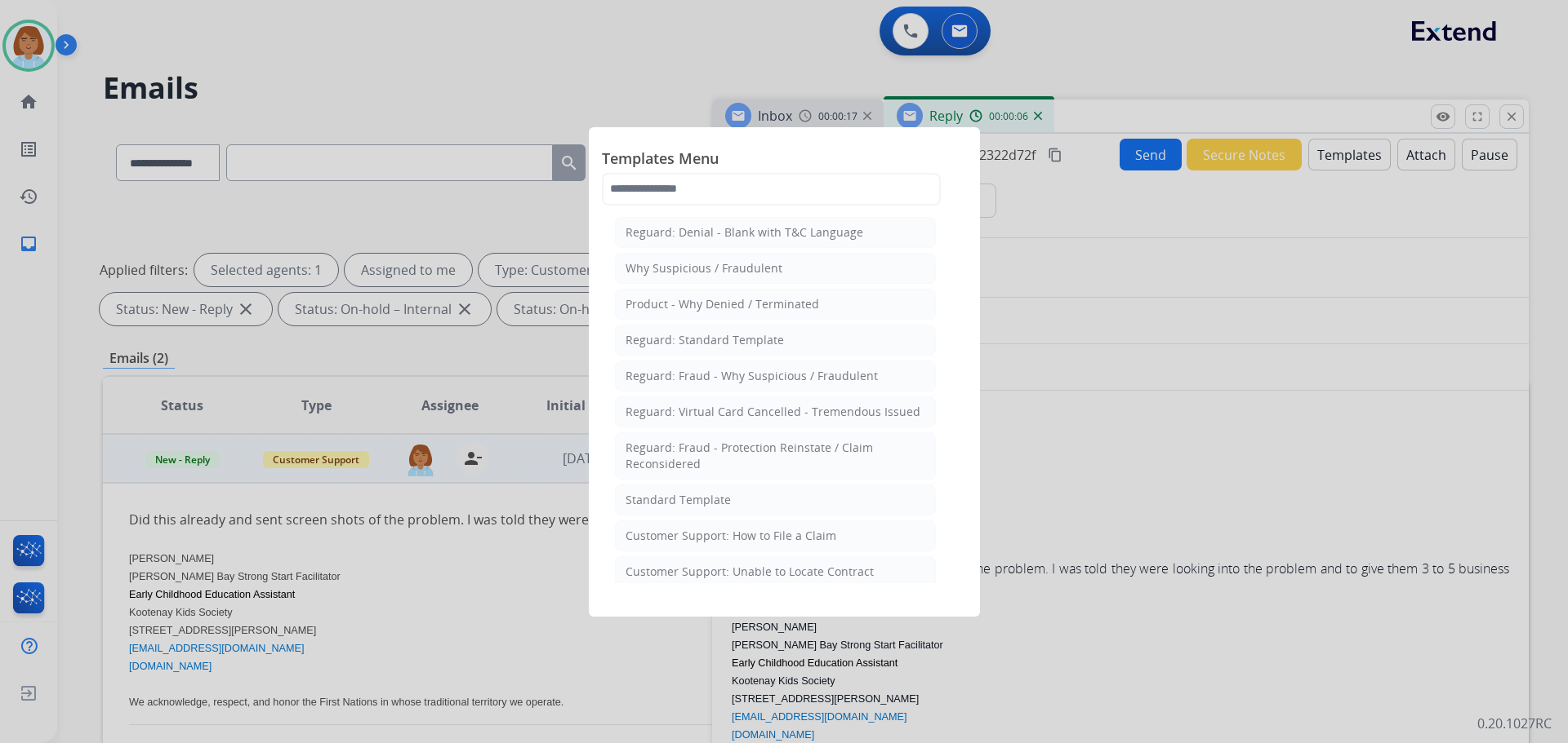
click at [1158, 331] on div at bounding box center [784, 372] width 1568 height 743
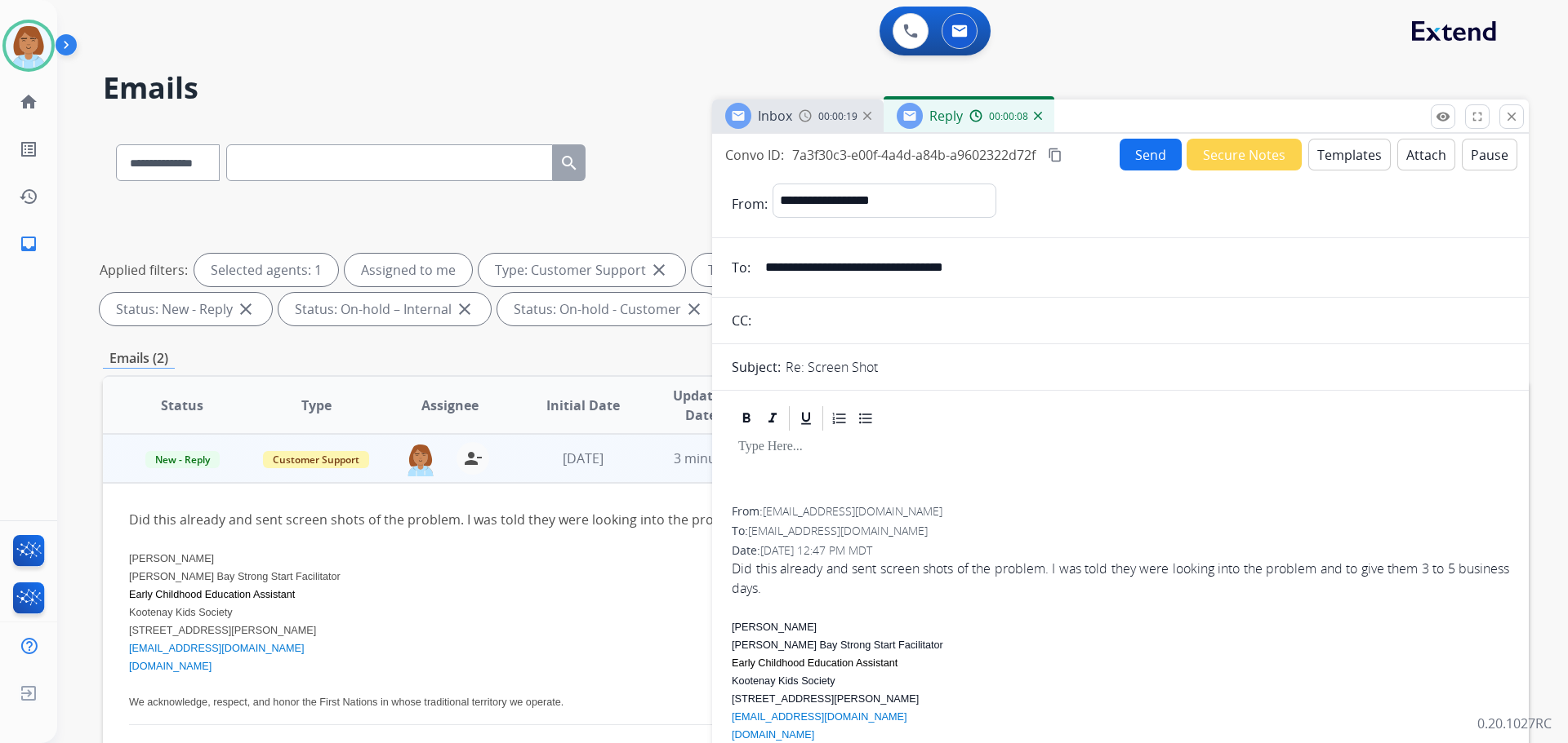
click at [1056, 153] on mat-icon "content_copy" at bounding box center [1055, 155] width 15 height 15
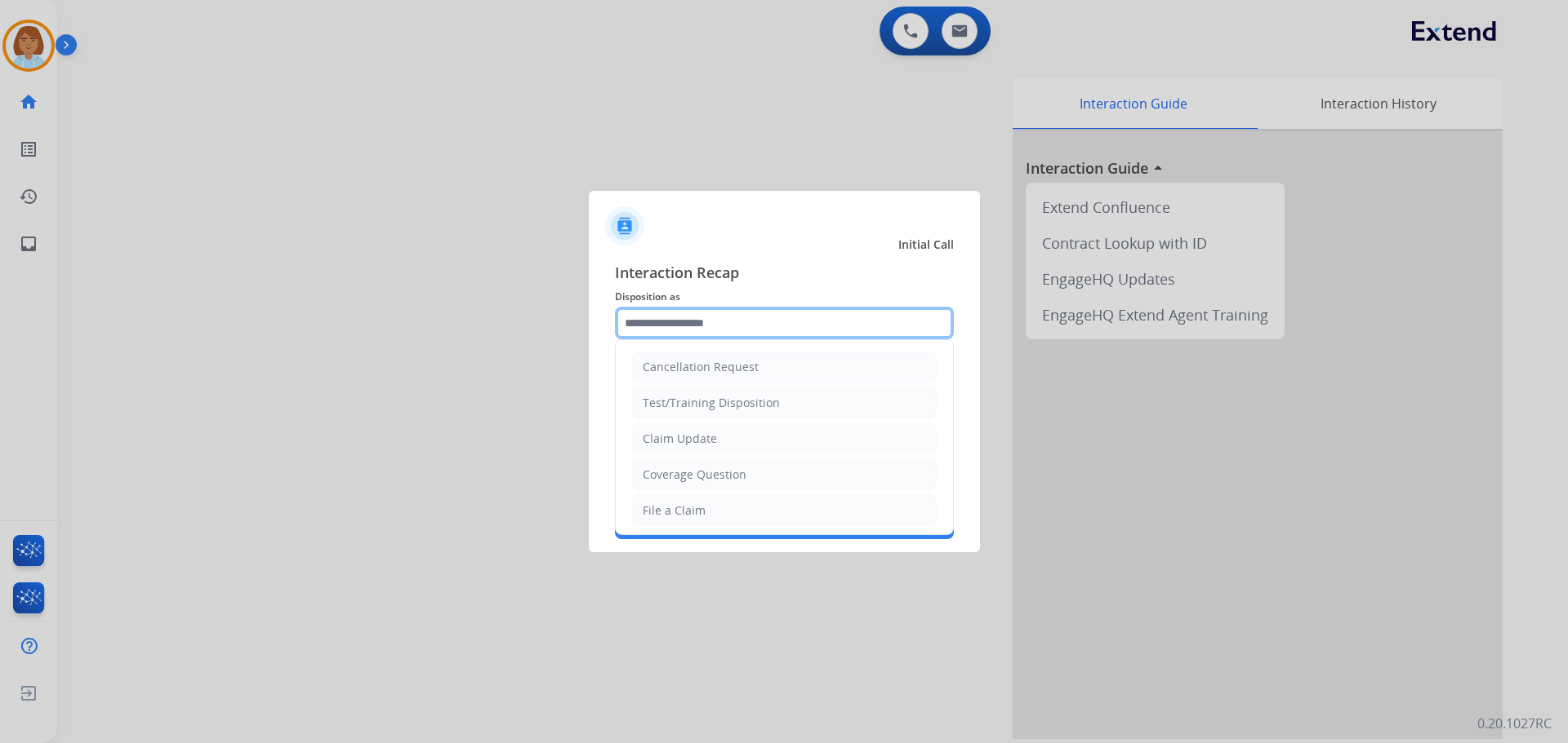
click at [759, 330] on input "text" at bounding box center [784, 323] width 339 height 32
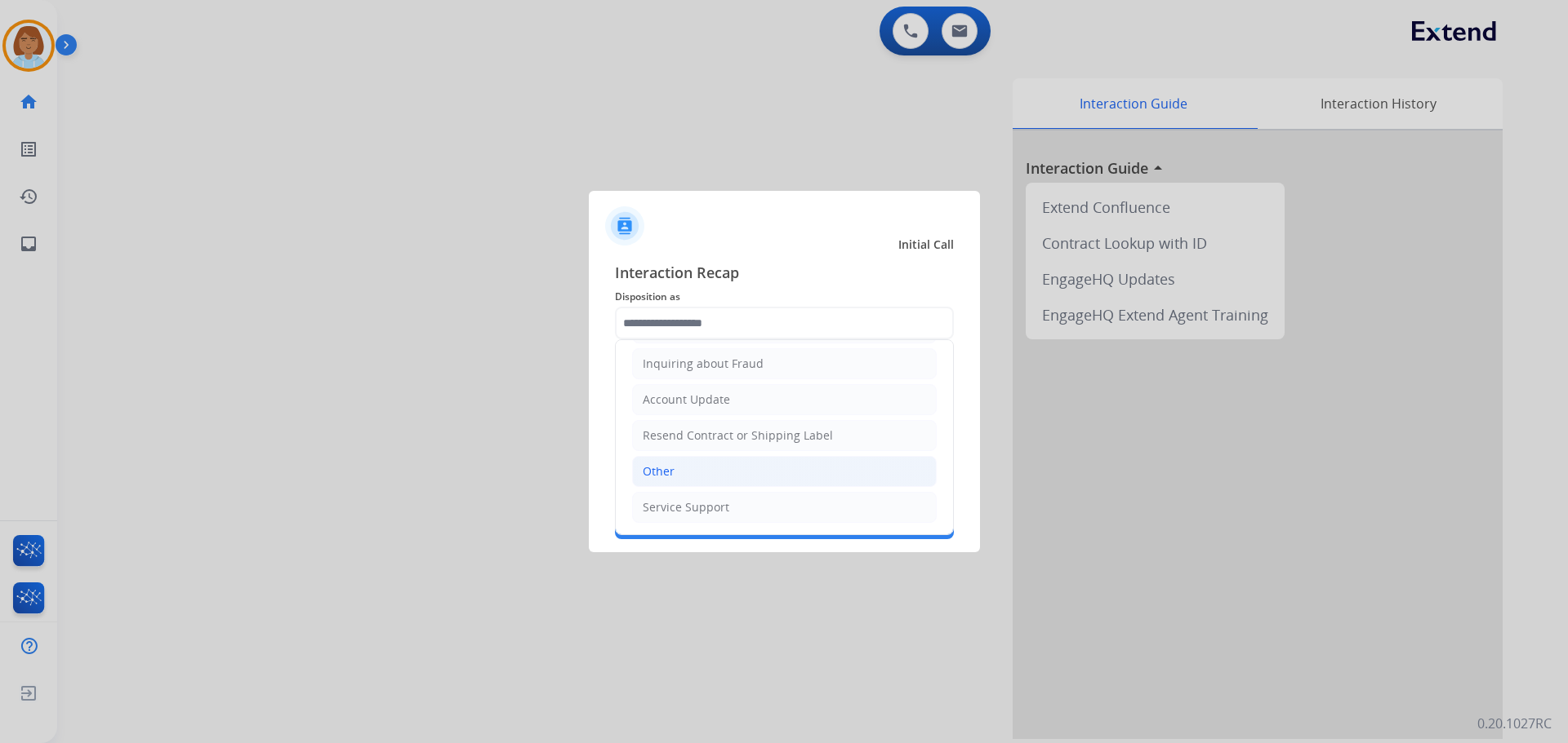
click at [680, 480] on li "Other" at bounding box center [784, 472] width 304 height 31
type input "*****"
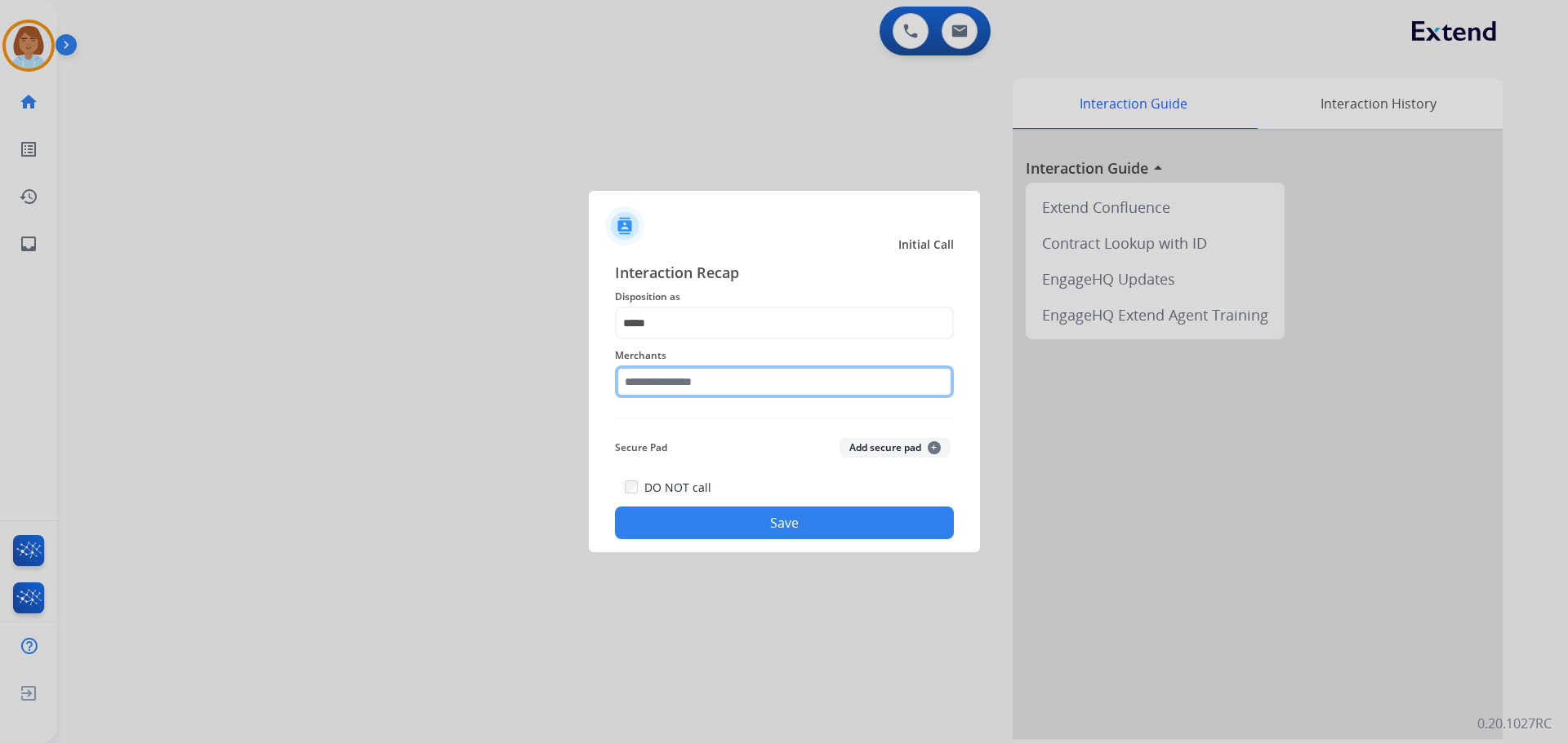
click at [669, 390] on input "text" at bounding box center [784, 382] width 339 height 32
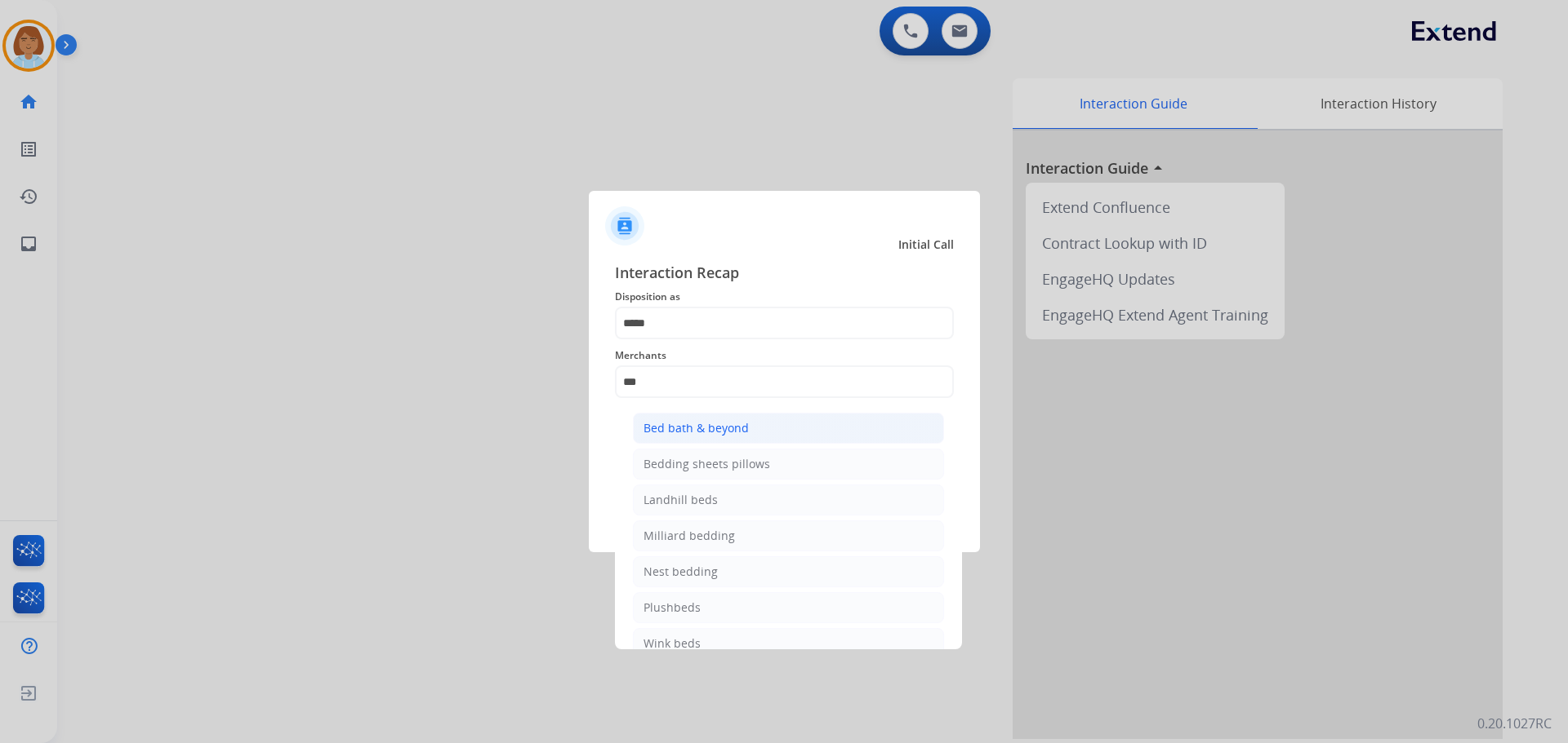
click at [766, 420] on li "Bed bath & beyond" at bounding box center [788, 429] width 311 height 31
type input "**********"
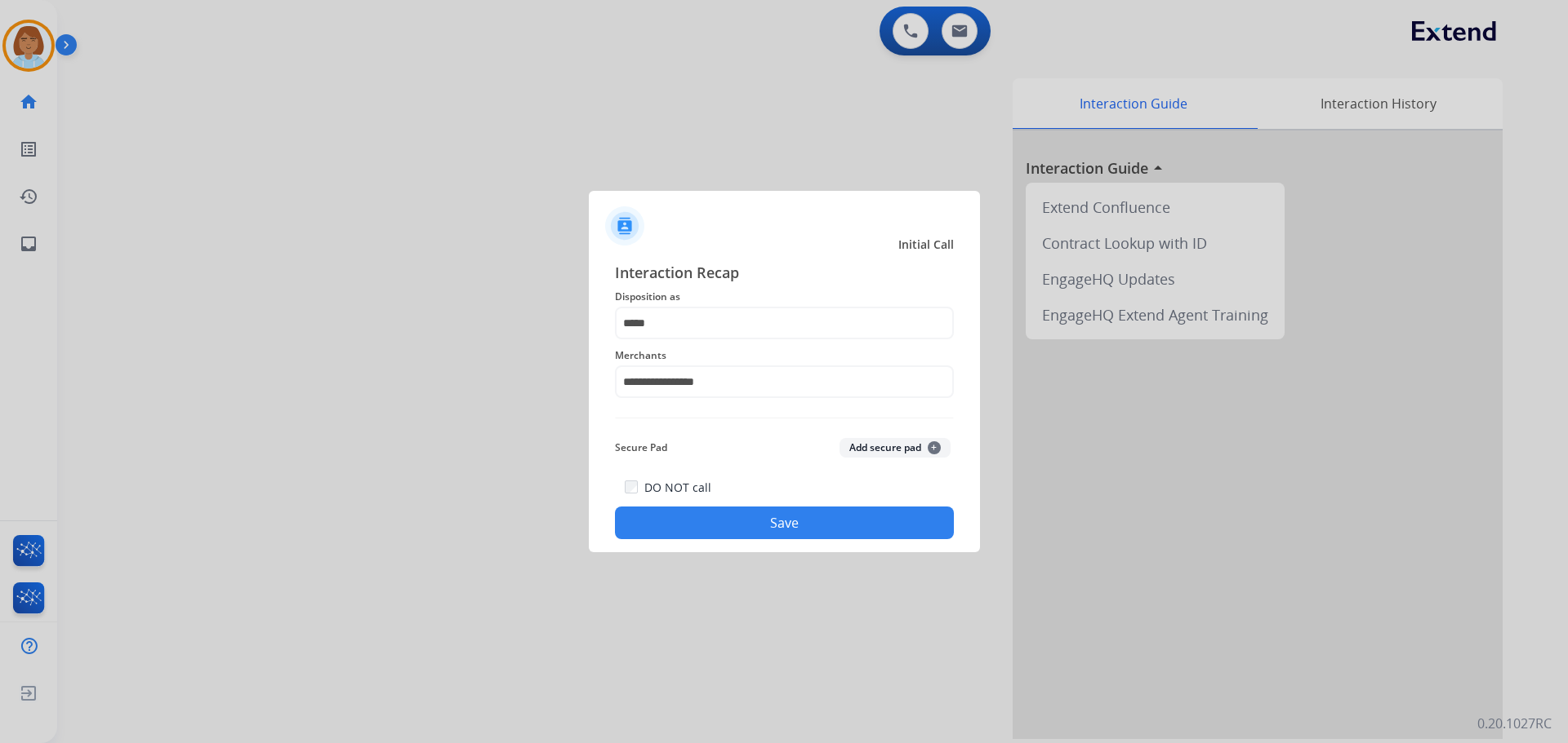
click at [855, 509] on button "Save" at bounding box center [784, 523] width 339 height 32
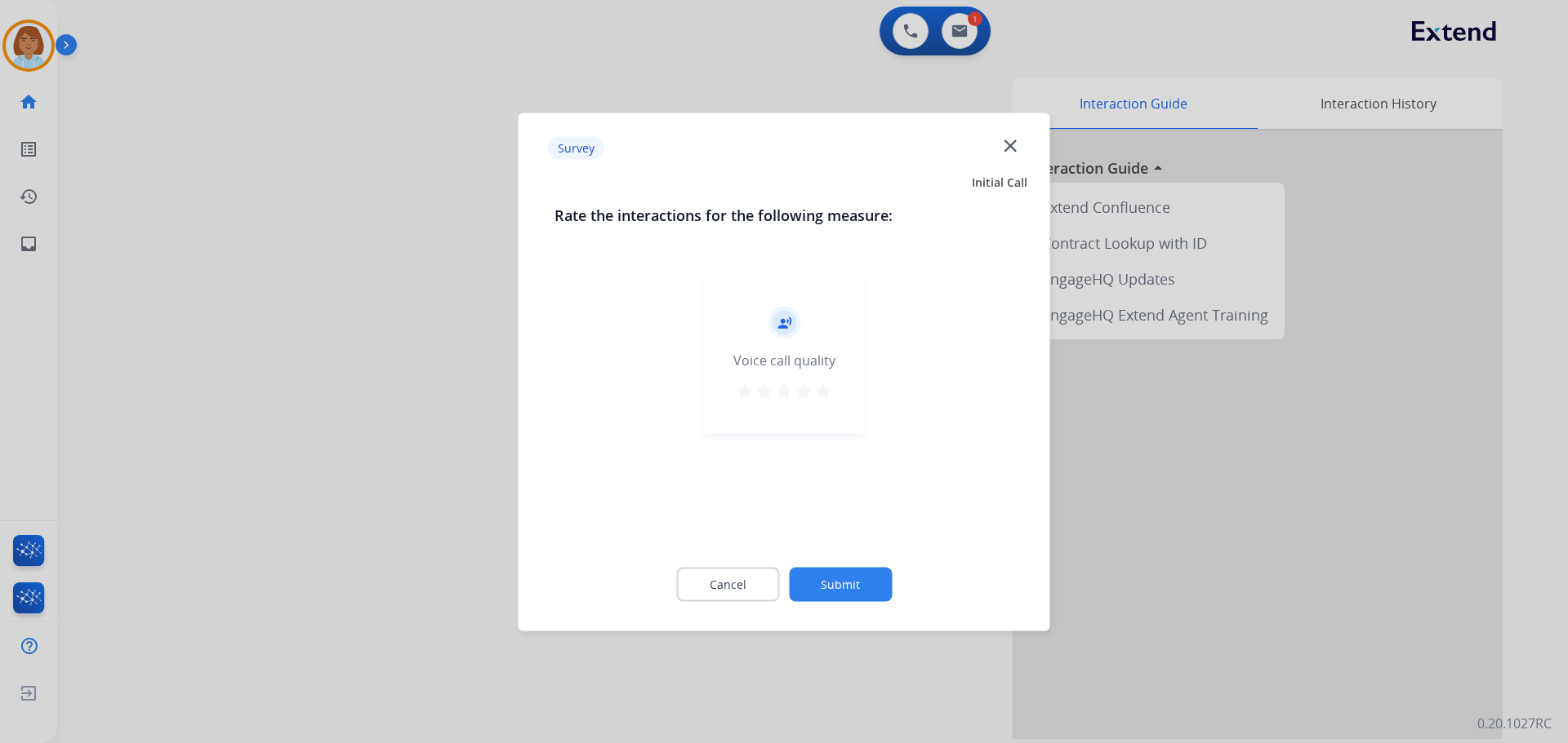
click at [879, 564] on div "Cancel Submit" at bounding box center [784, 584] width 459 height 74
click at [865, 626] on div "Survey close Initial Call Rate the interactions for the following measure: reco…" at bounding box center [784, 372] width 531 height 518
click at [883, 546] on div "record_voice_over Voice call quality star star star star star" at bounding box center [784, 407] width 459 height 282
click at [886, 583] on button "Submit" at bounding box center [840, 584] width 103 height 34
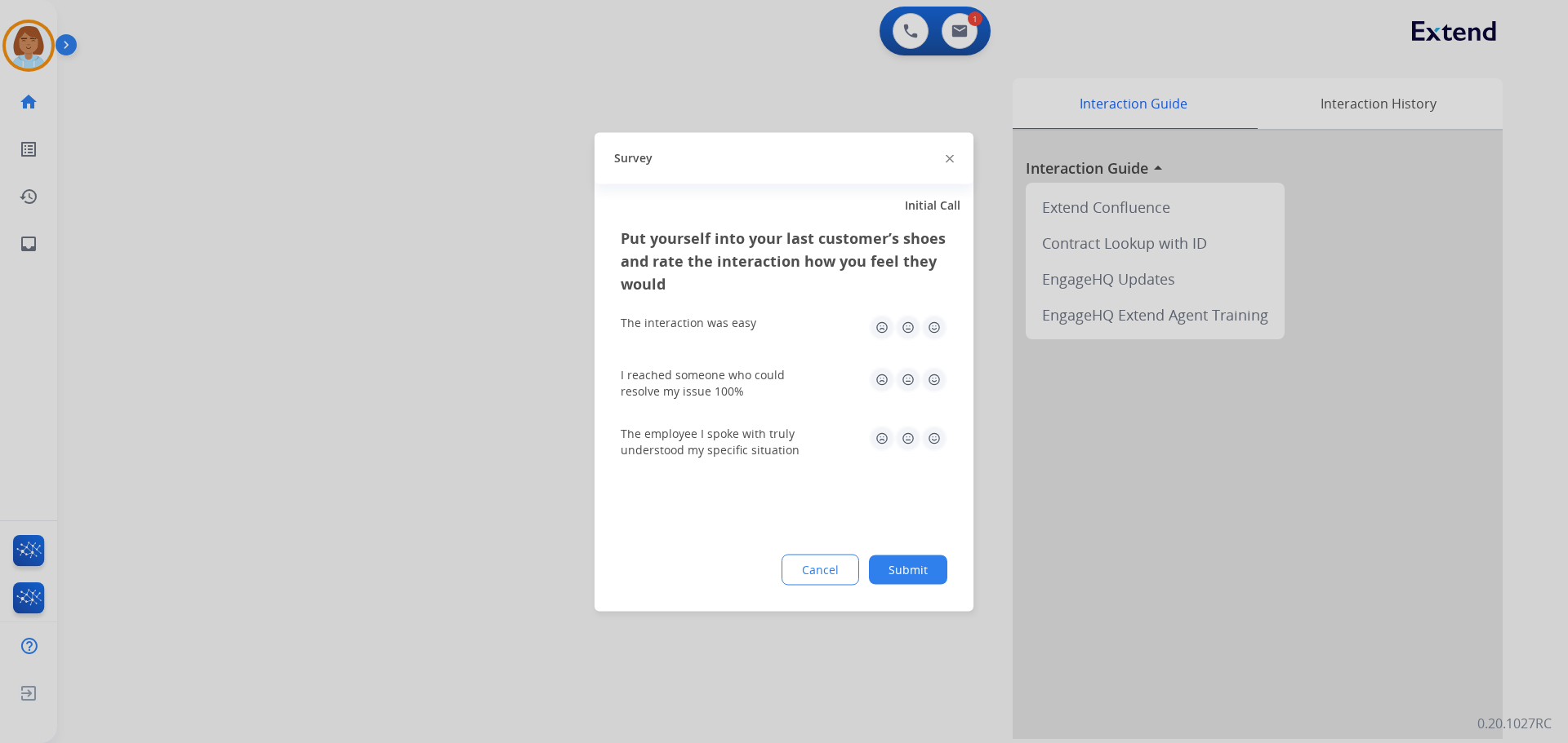
click at [912, 565] on button "Submit" at bounding box center [908, 570] width 78 height 29
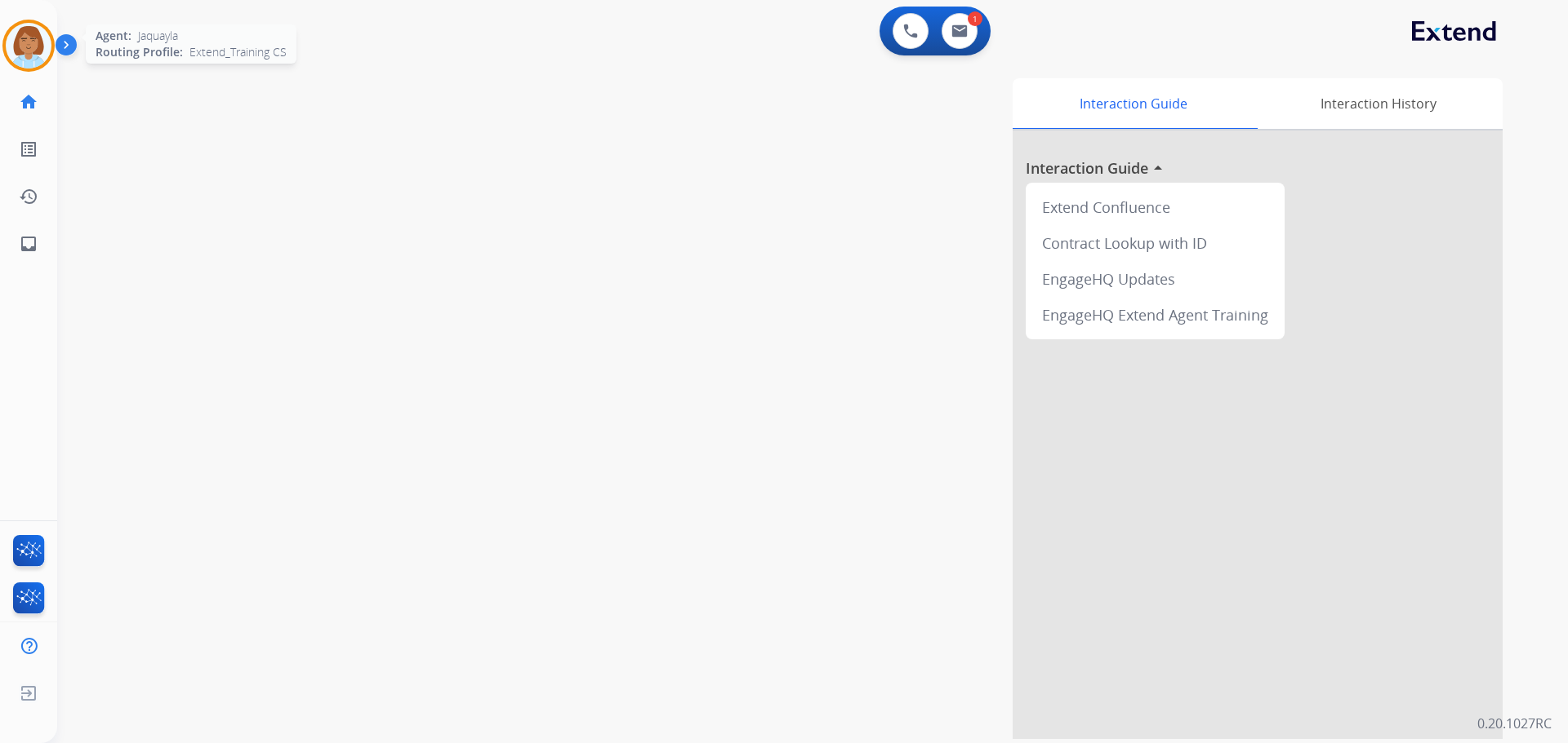
click at [36, 29] on img at bounding box center [29, 46] width 46 height 46
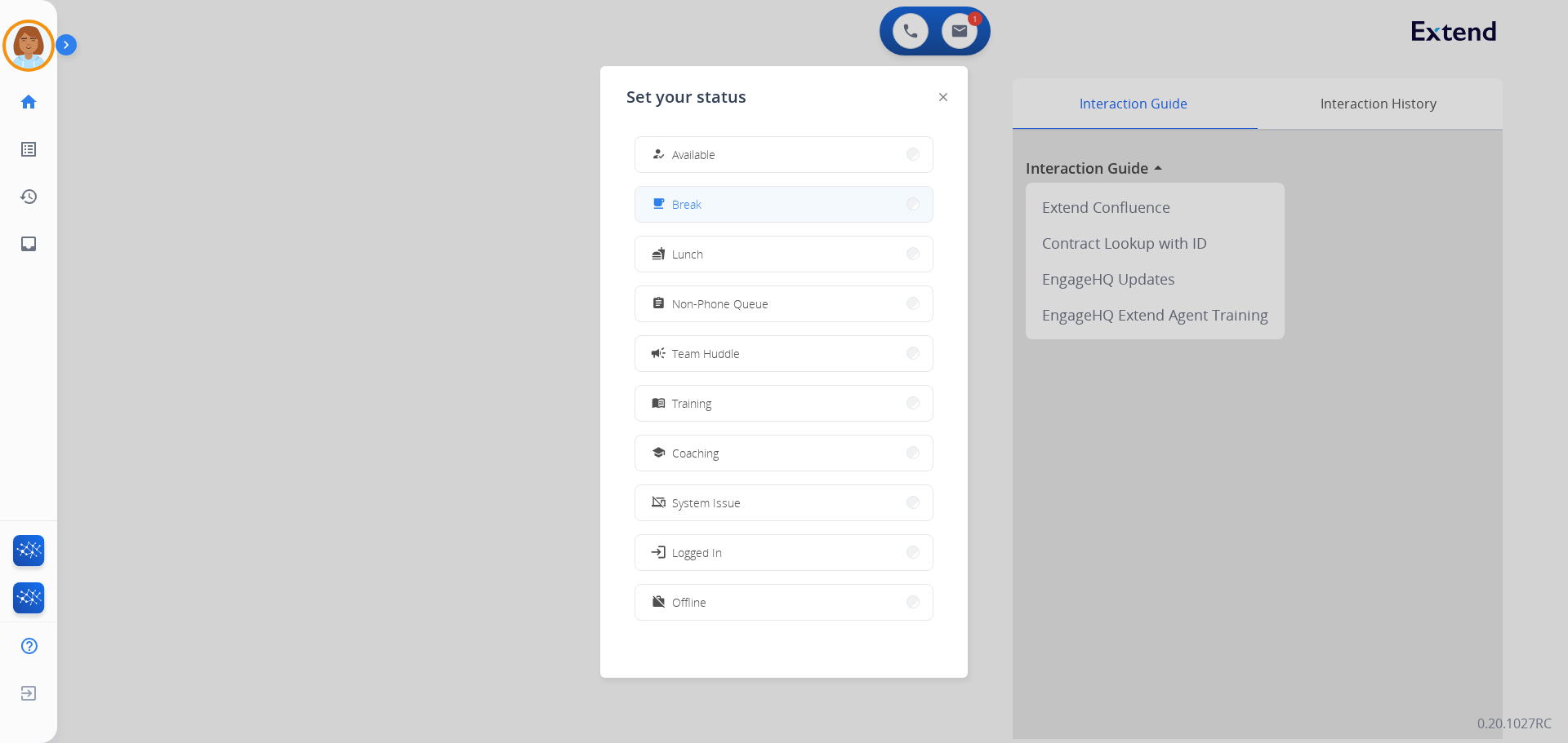
click at [787, 195] on button "free_breakfast Break" at bounding box center [784, 205] width 297 height 35
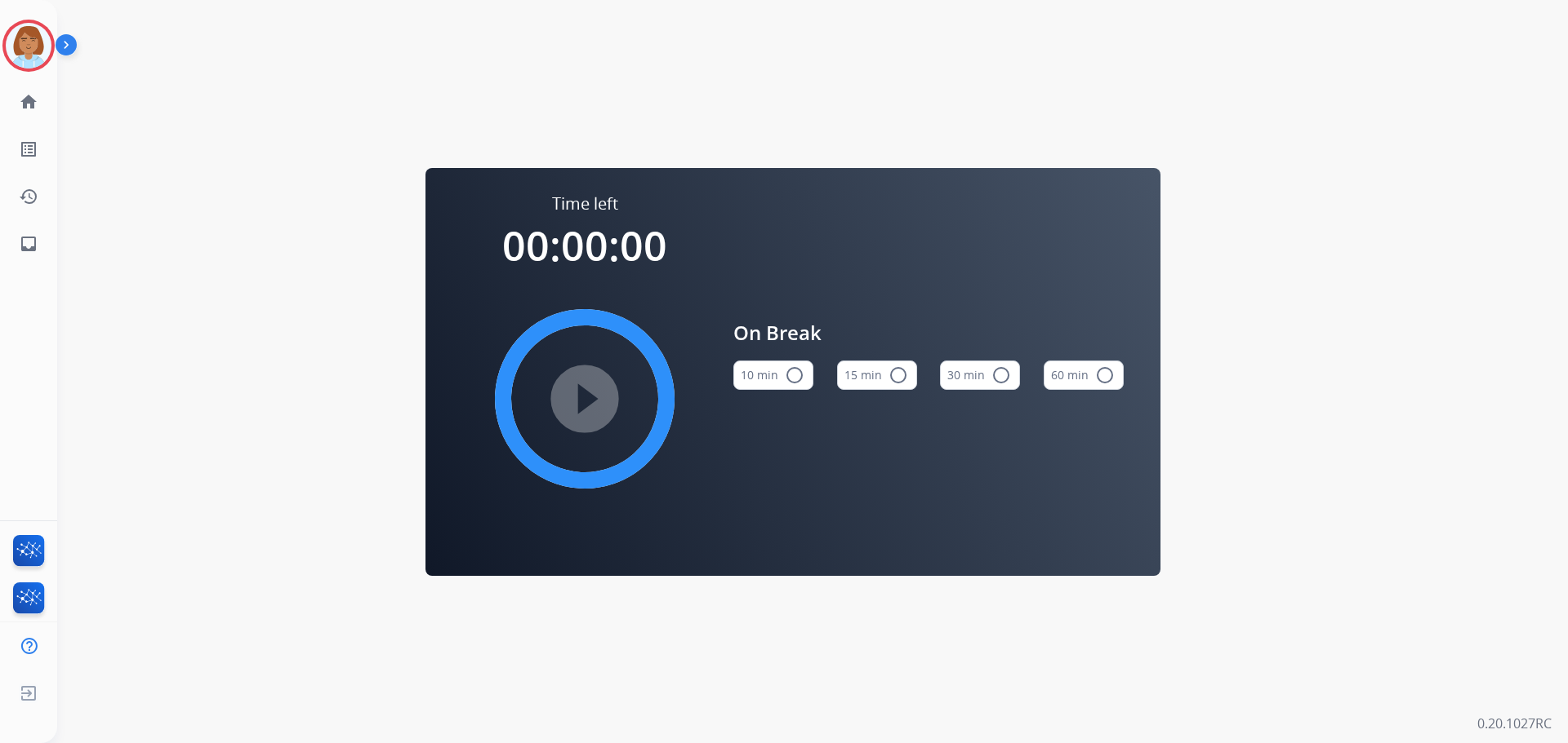
click at [59, 47] on img at bounding box center [69, 48] width 28 height 31
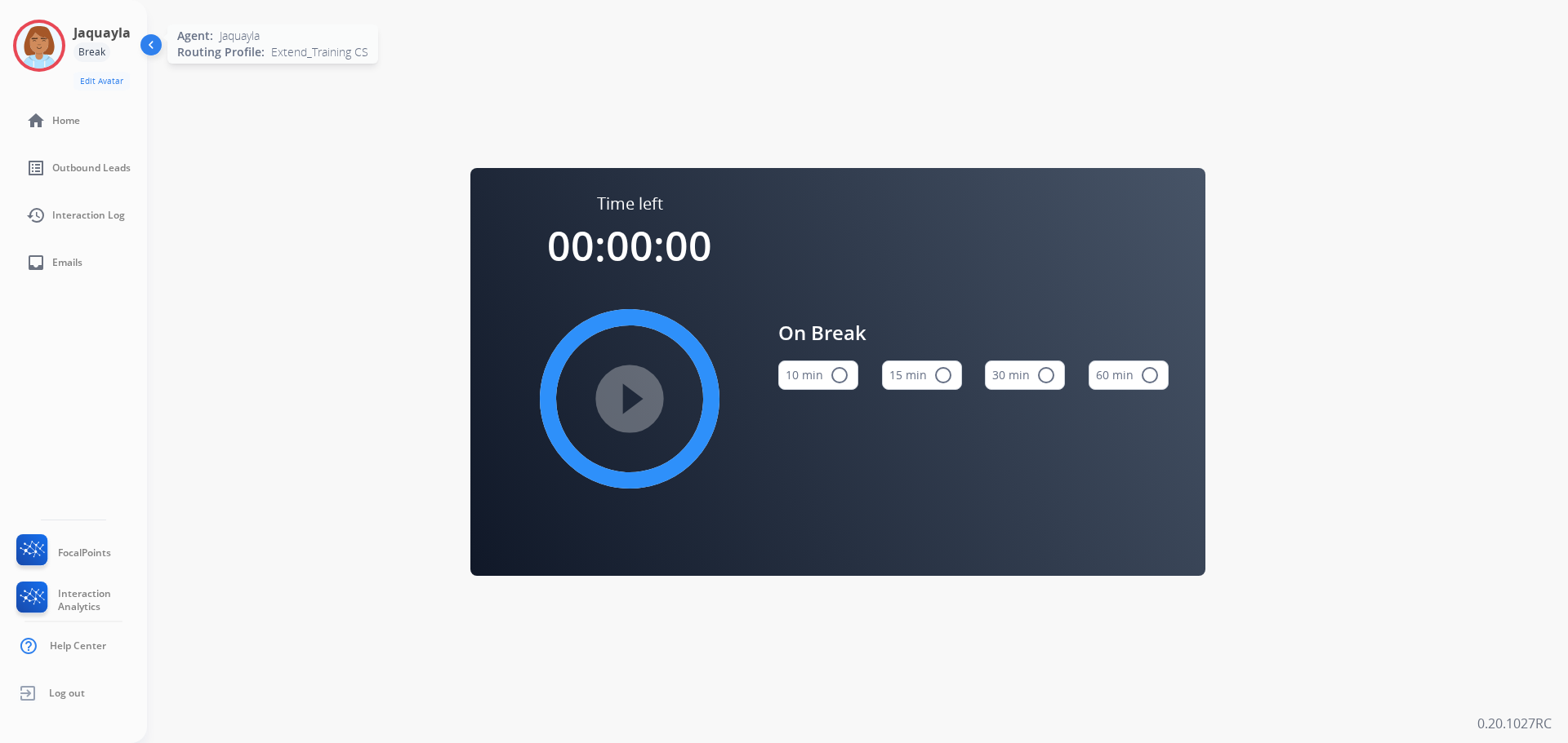
click at [16, 57] on div at bounding box center [39, 45] width 53 height 53
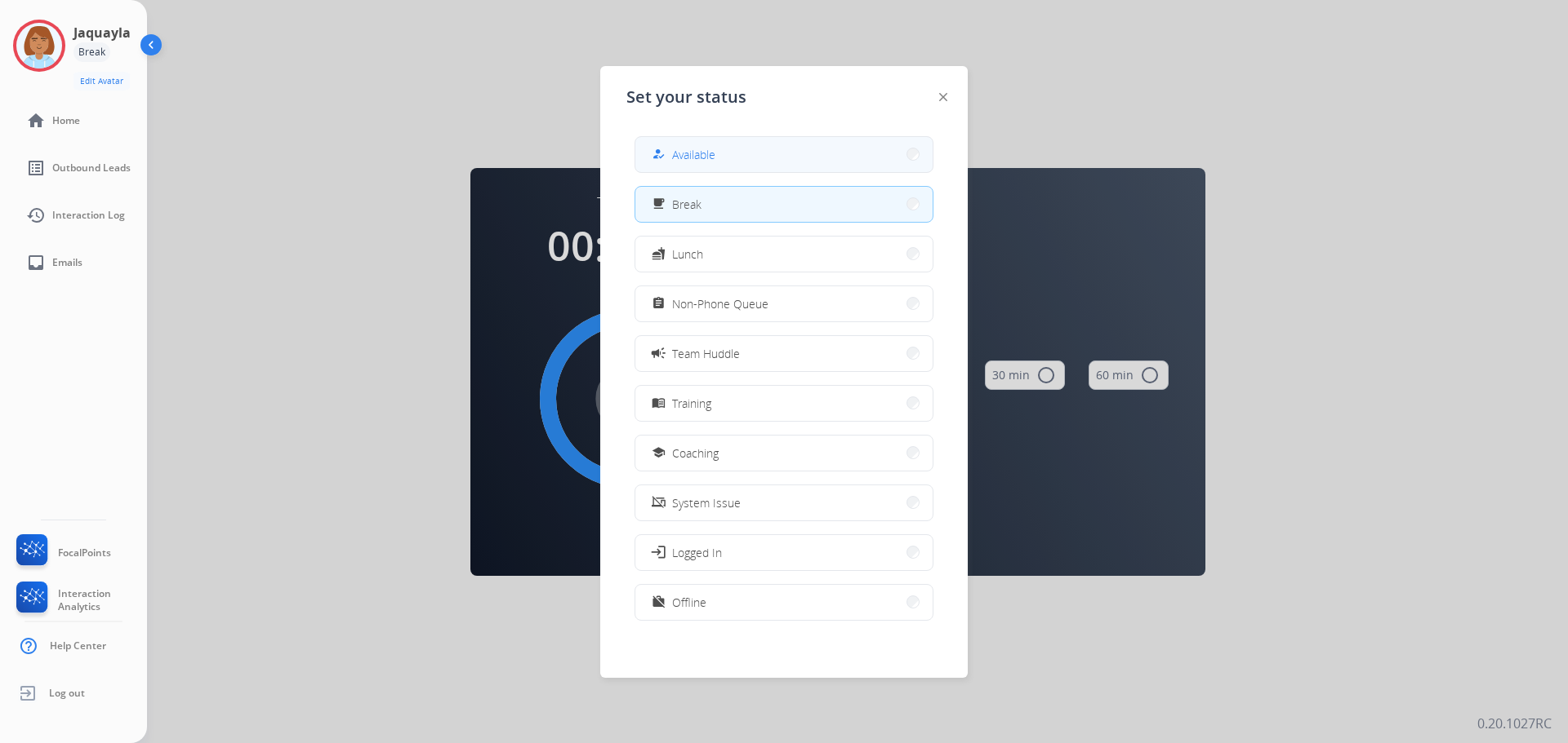
click at [759, 153] on button "how_to_reg Available" at bounding box center [784, 155] width 297 height 35
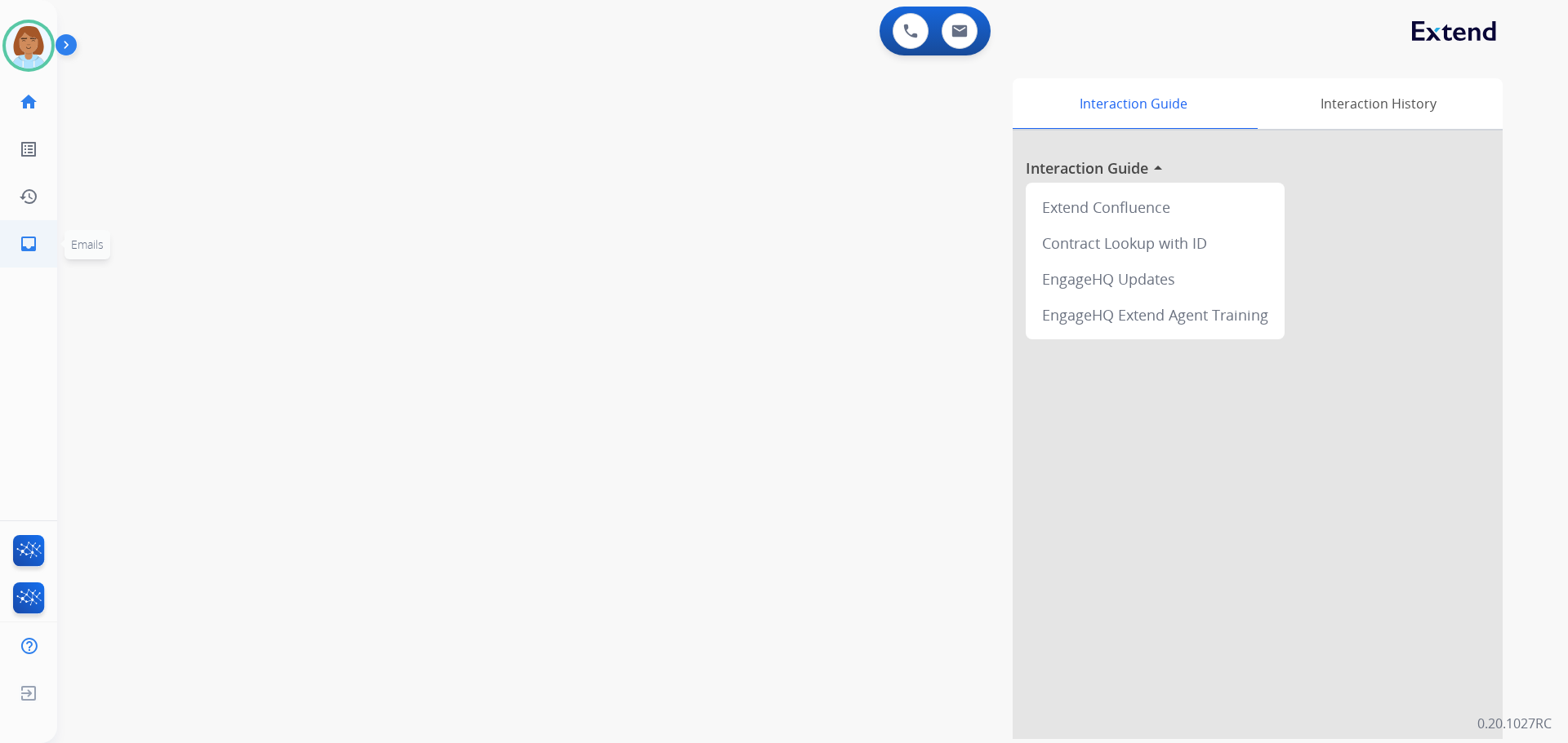
click at [21, 254] on link "inbox Emails" at bounding box center [29, 244] width 46 height 46
select select "**********"
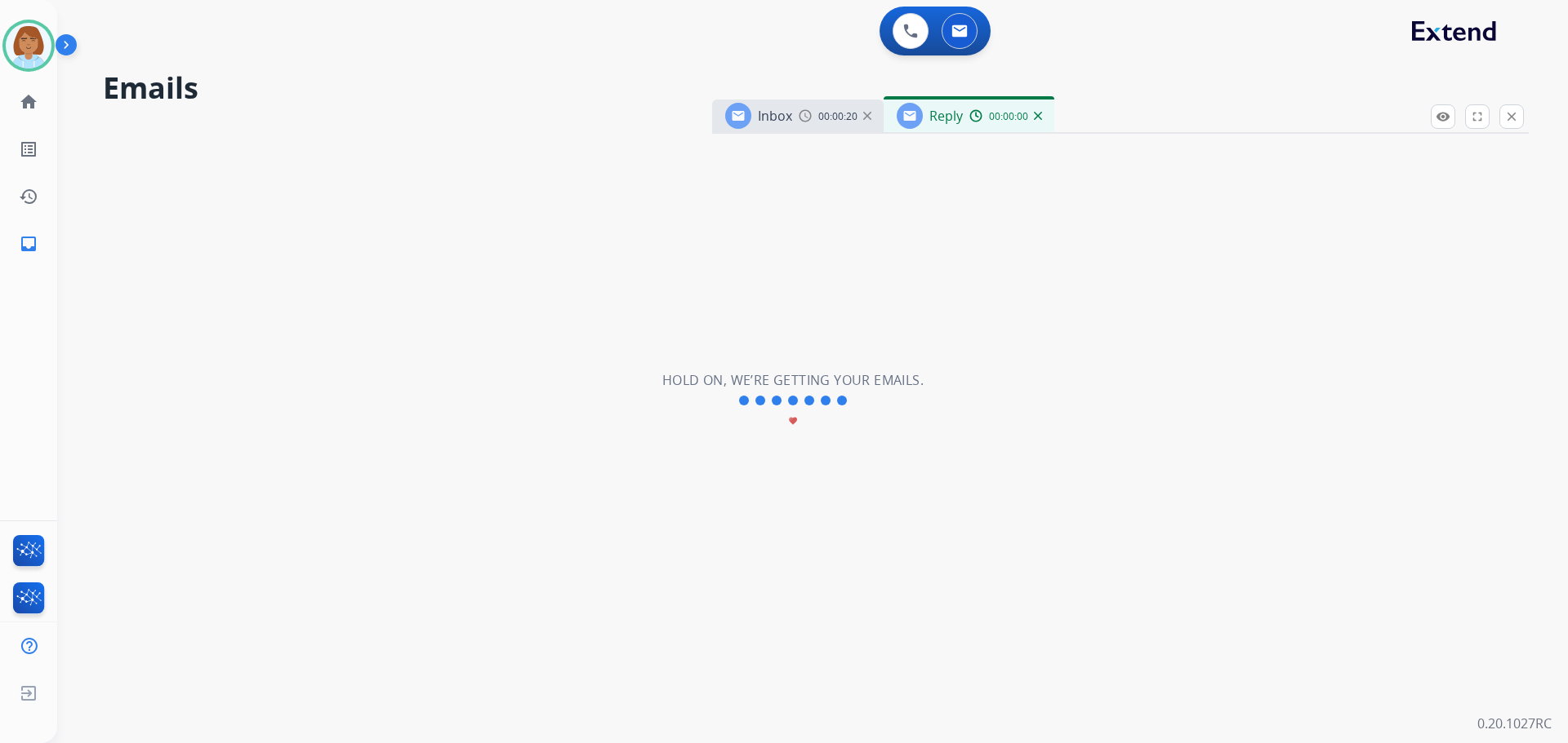
select select "**********"
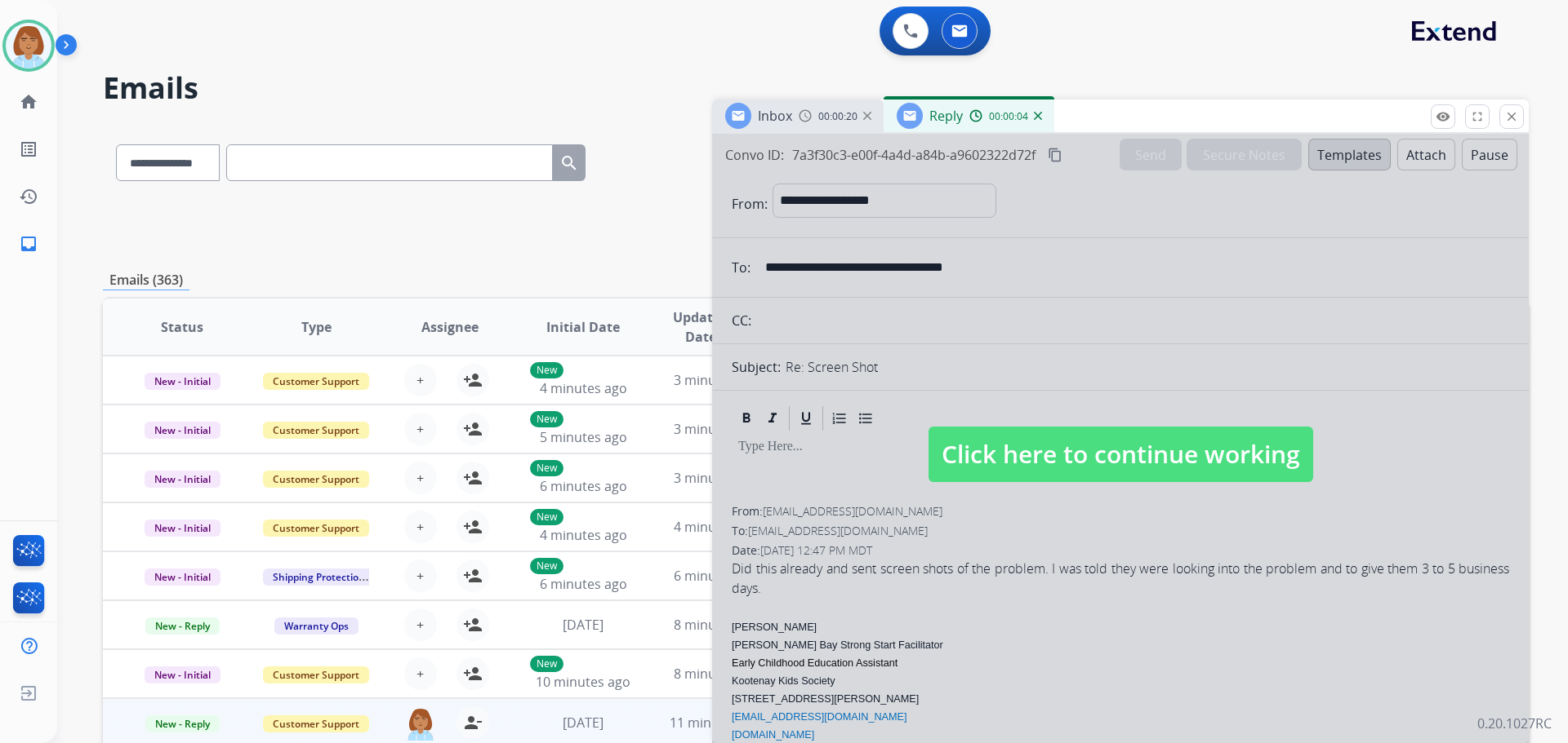
click at [1026, 430] on span "Click here to continue working" at bounding box center [1121, 454] width 385 height 55
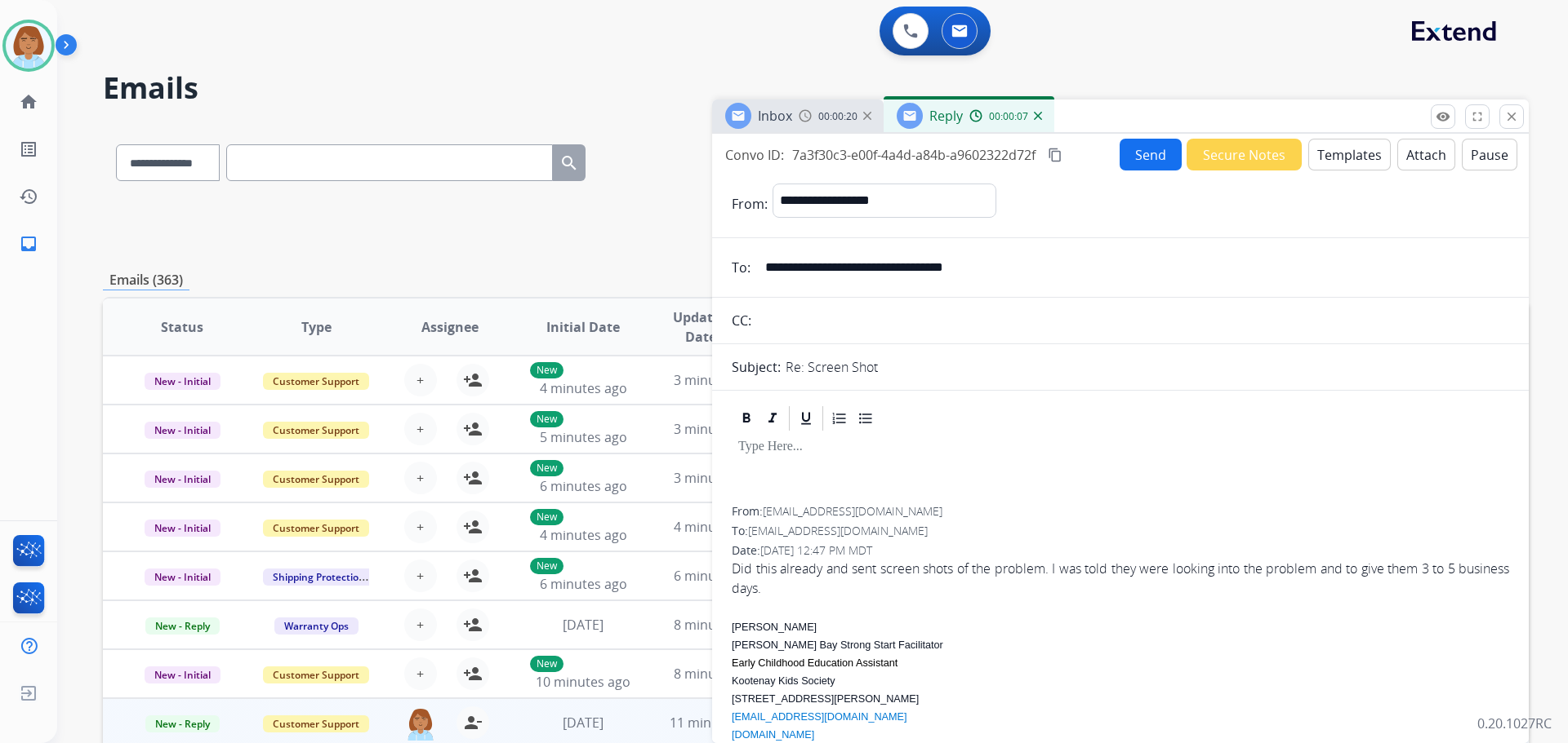
click at [1062, 156] on mat-icon "content_copy" at bounding box center [1055, 155] width 15 height 15
paste input "**********"
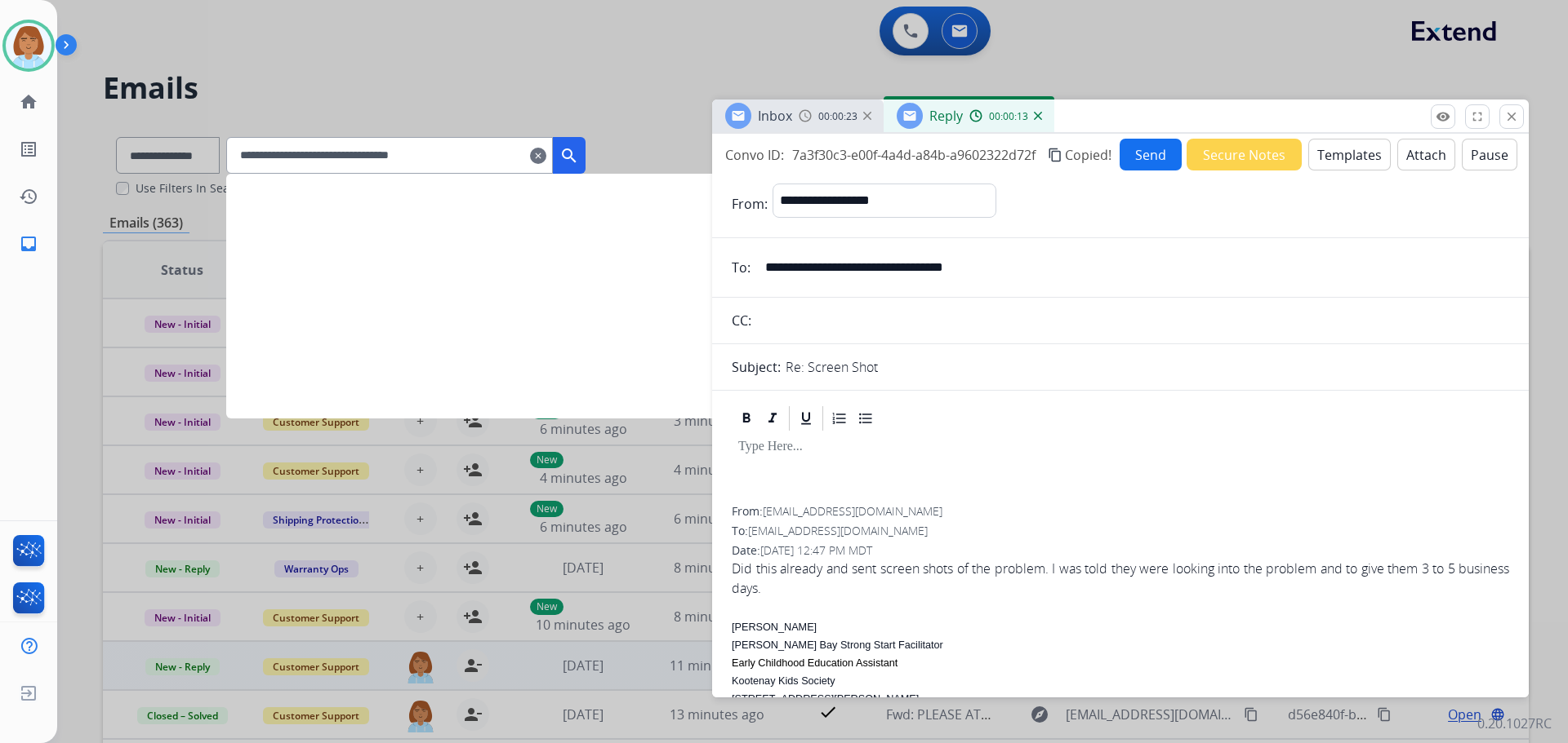
type input "**********"
click at [579, 152] on mat-icon "search" at bounding box center [568, 155] width 19 height 19
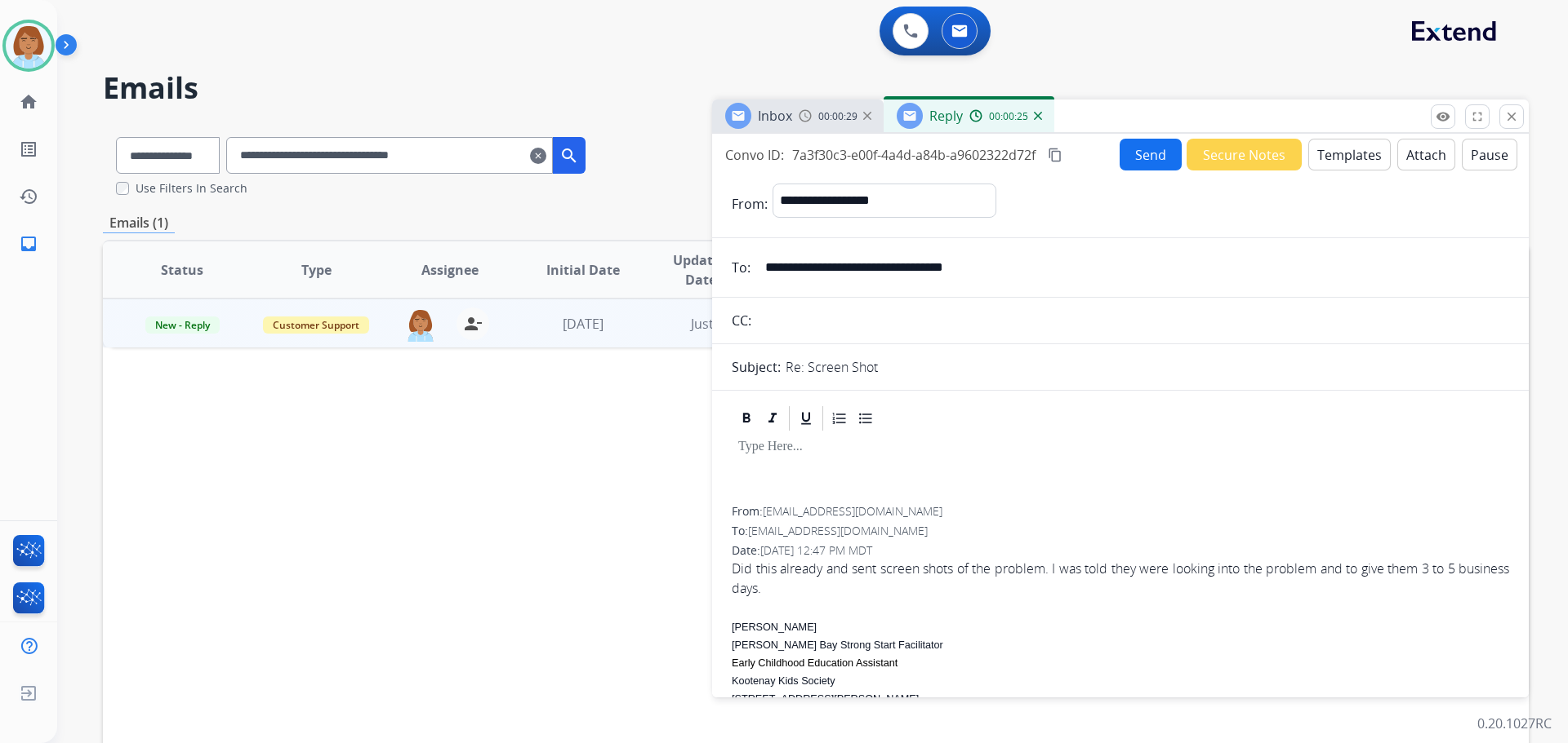
click at [524, 330] on td "[DATE]" at bounding box center [570, 323] width 134 height 49
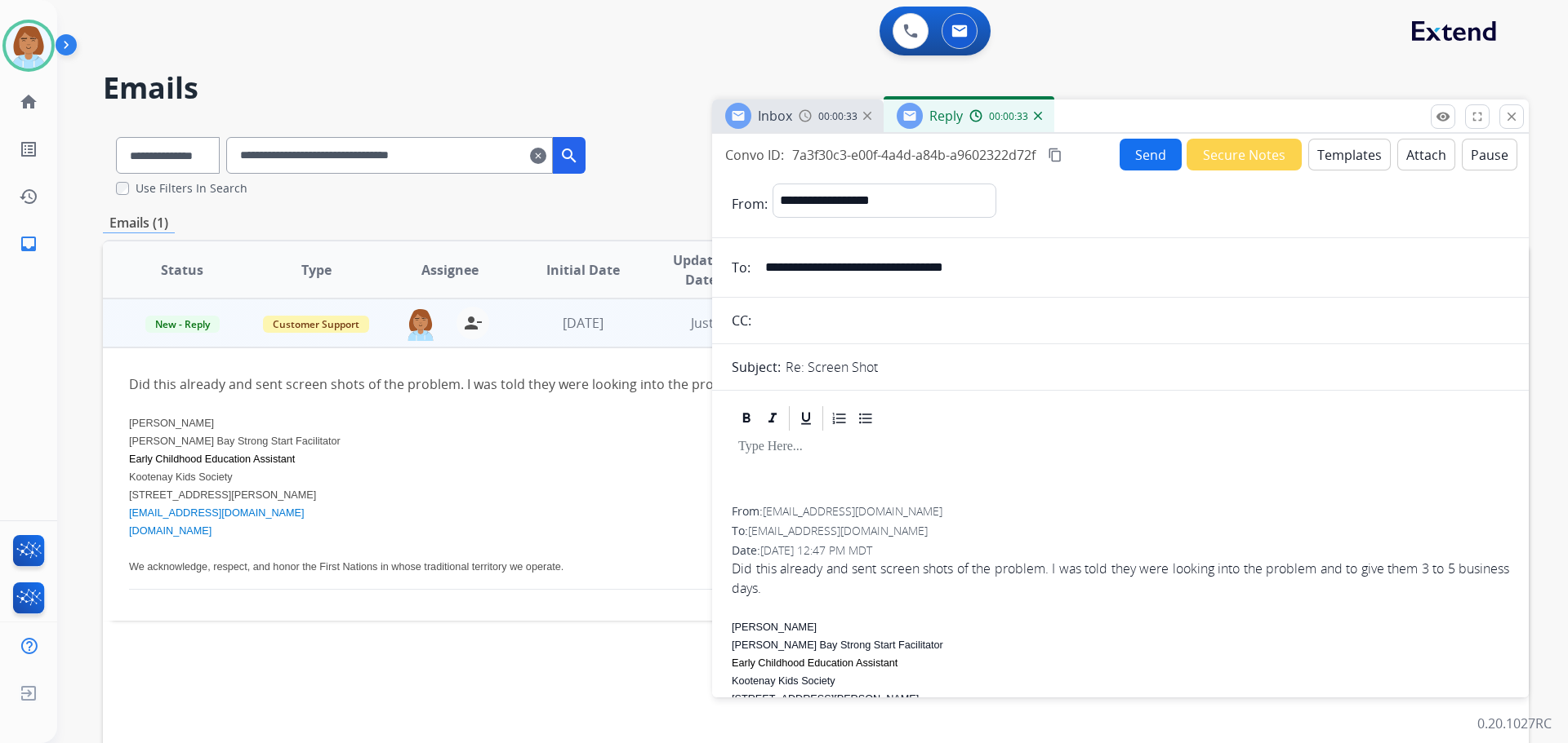
click at [524, 330] on td "[DATE]" at bounding box center [570, 323] width 134 height 49
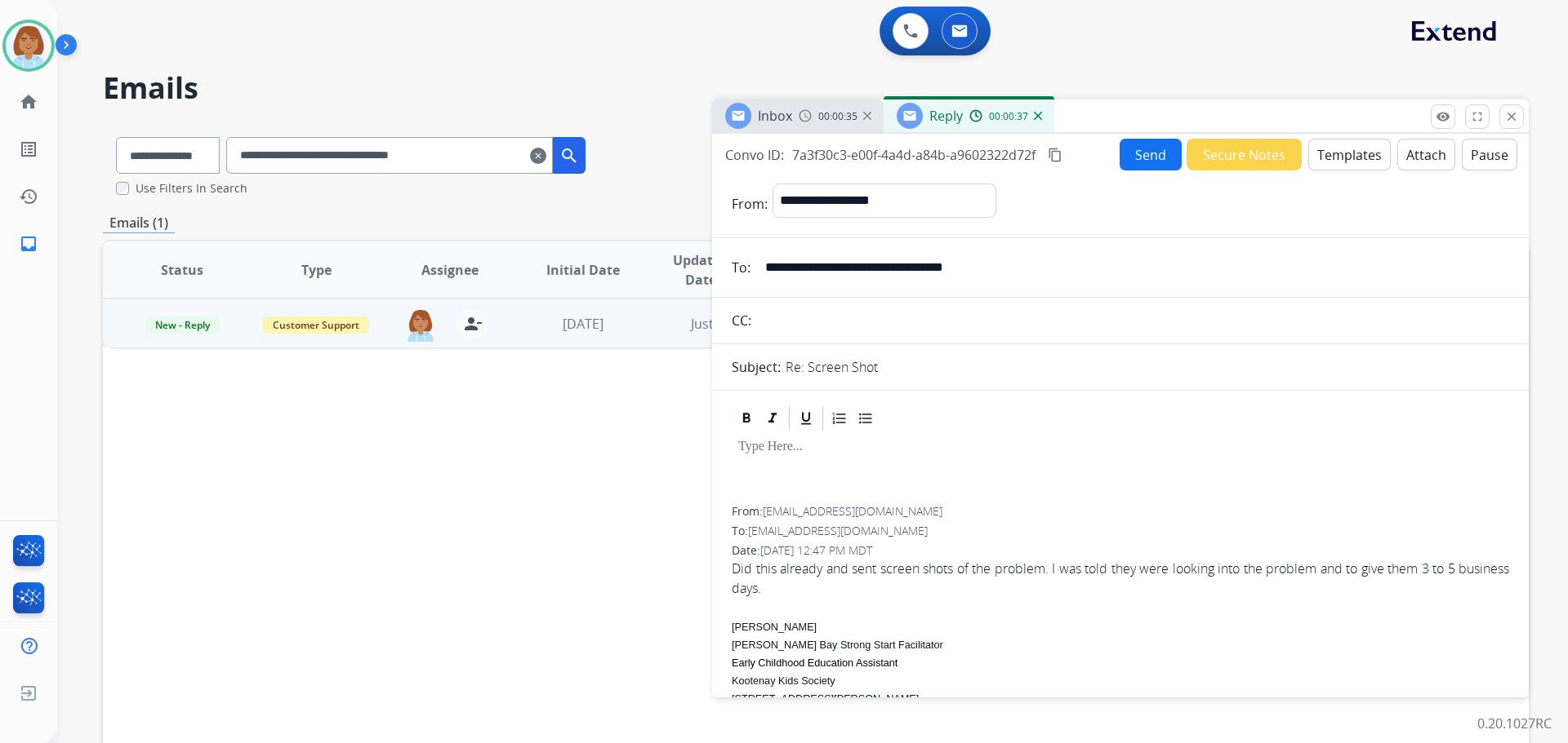
click at [546, 152] on mat-icon "clear" at bounding box center [539, 155] width 17 height 19
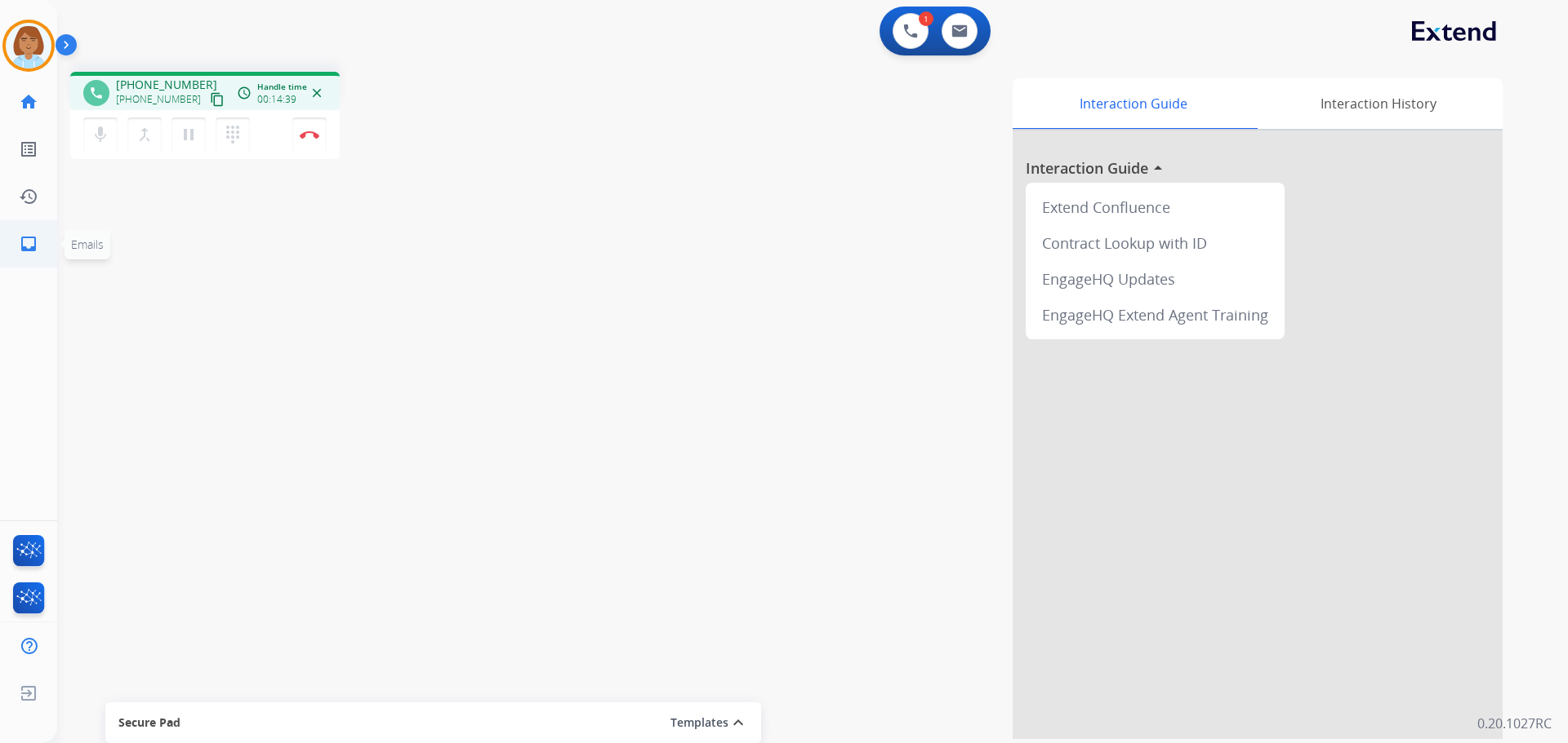
click at [18, 244] on link "inbox Emails" at bounding box center [29, 244] width 46 height 46
select select "**********"
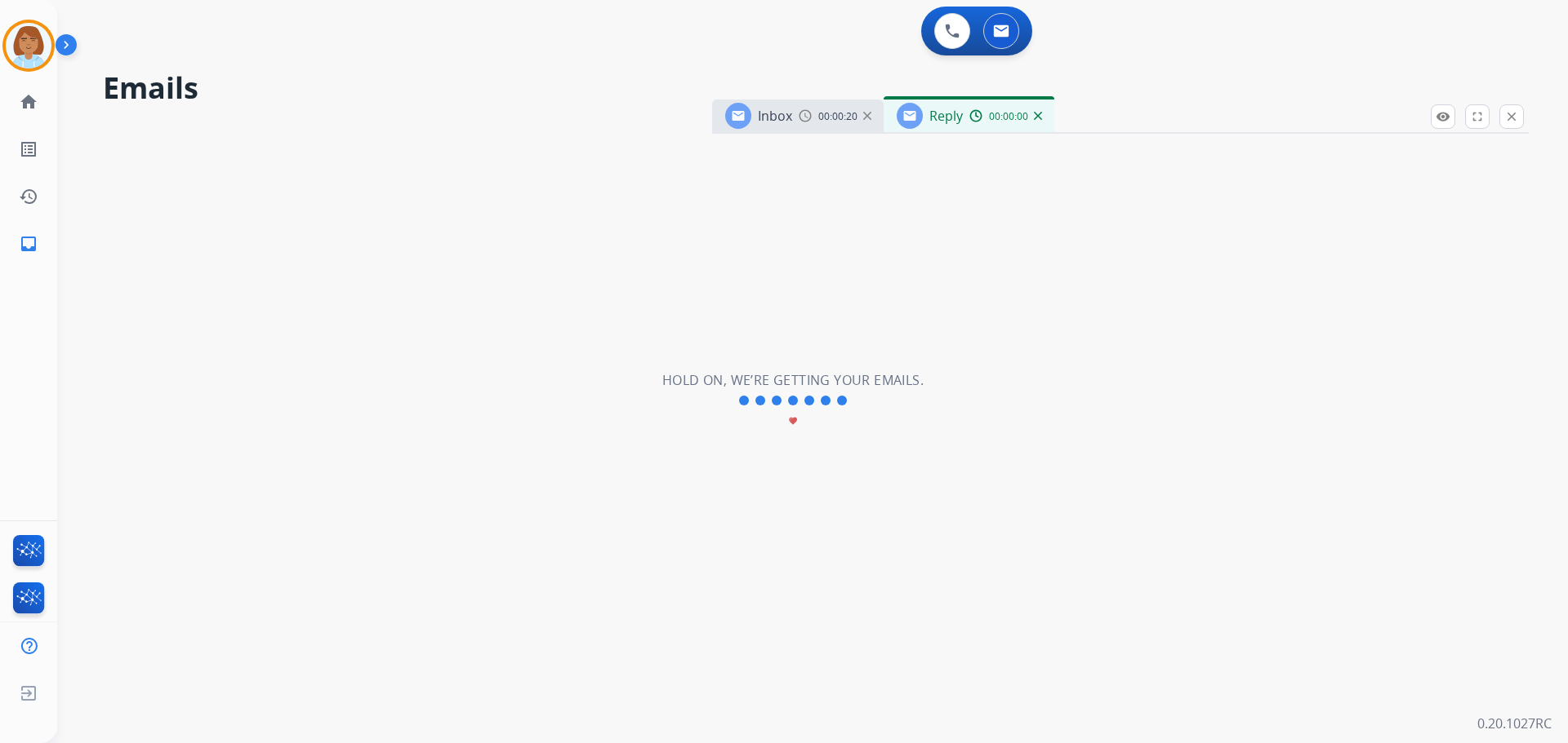
select select "**********"
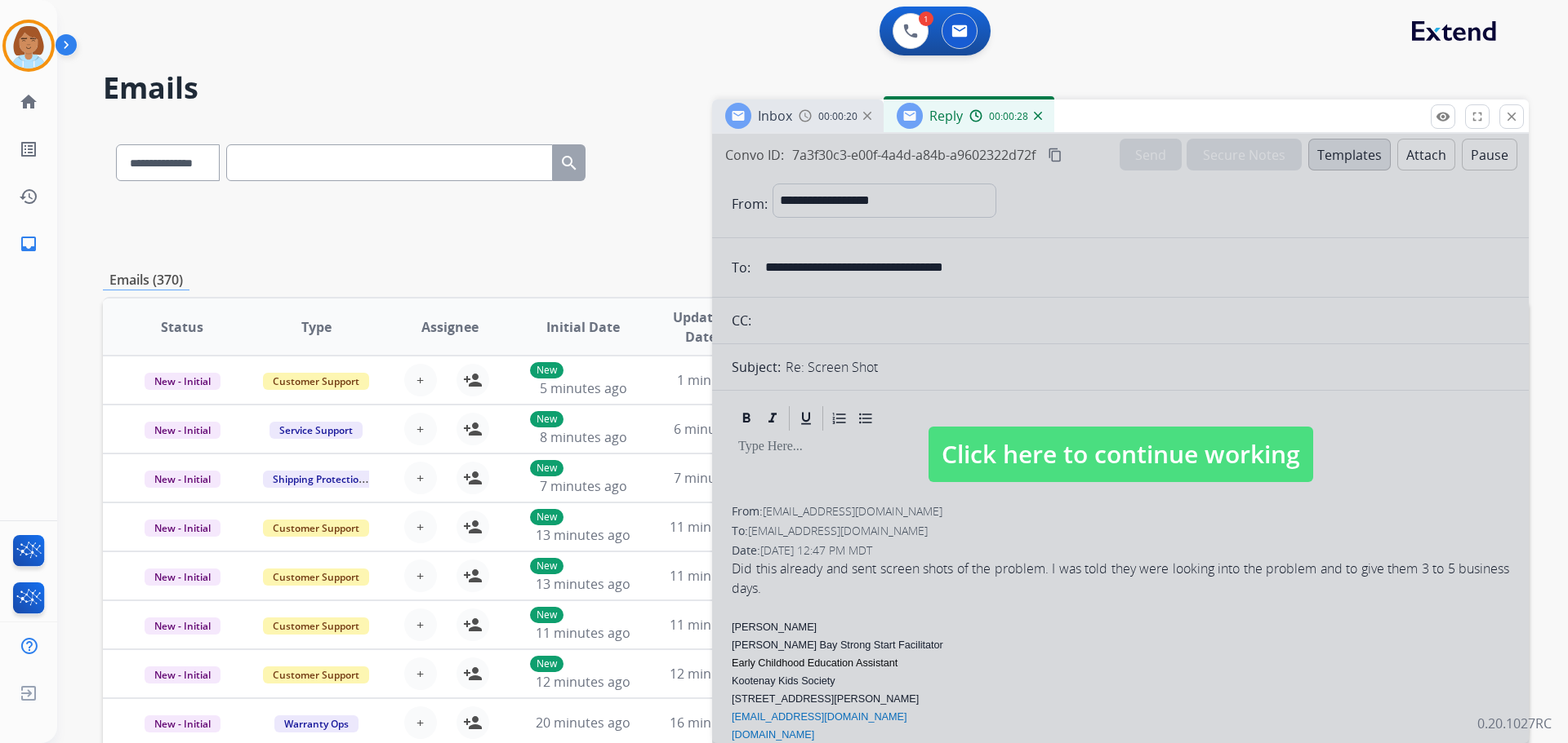
click at [1505, 129] on div "Inbox 00:00:20 Reply 00:00:28" at bounding box center [1120, 116] width 816 height 34
click at [1515, 117] on mat-icon "close" at bounding box center [1512, 117] width 15 height 15
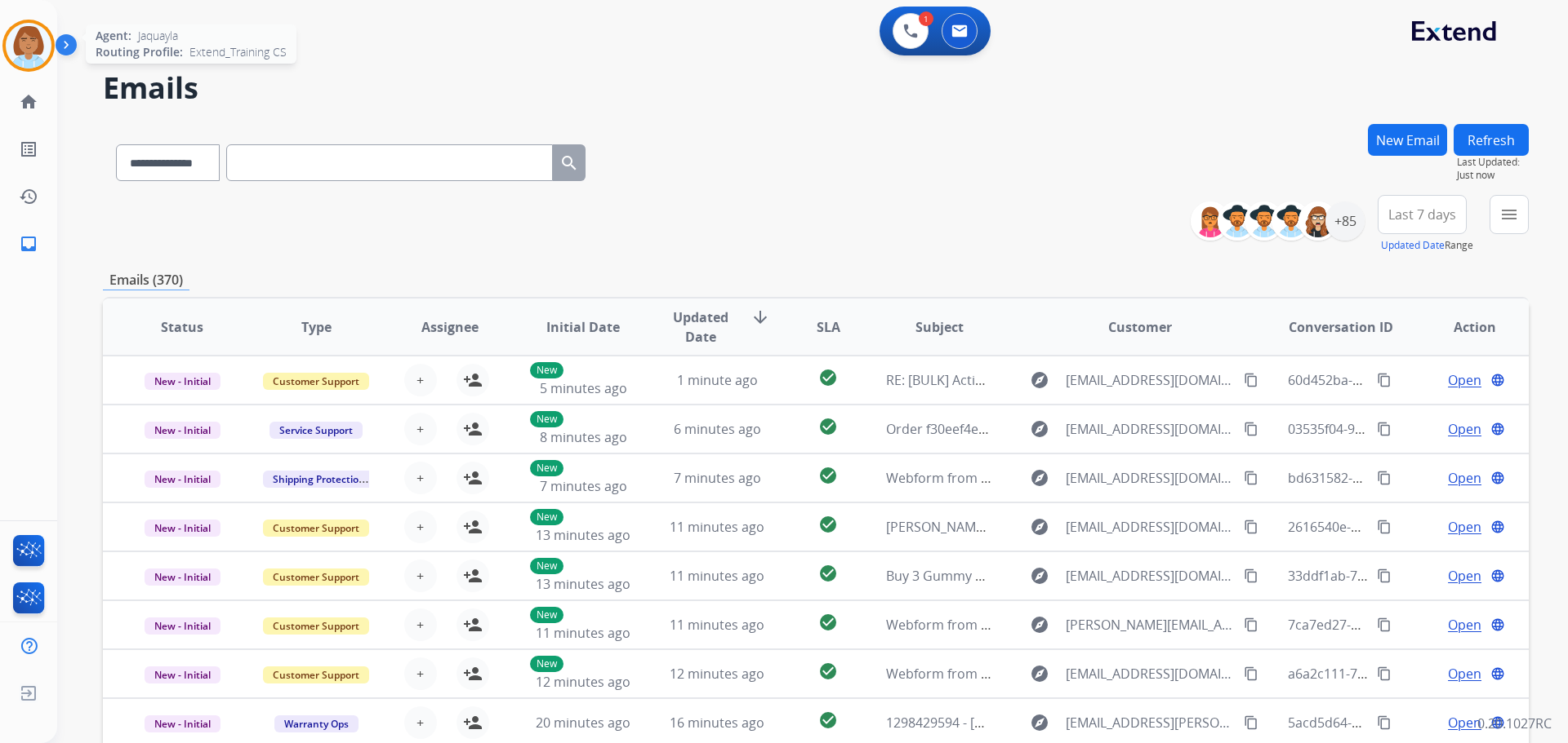
click at [13, 41] on img at bounding box center [29, 46] width 46 height 46
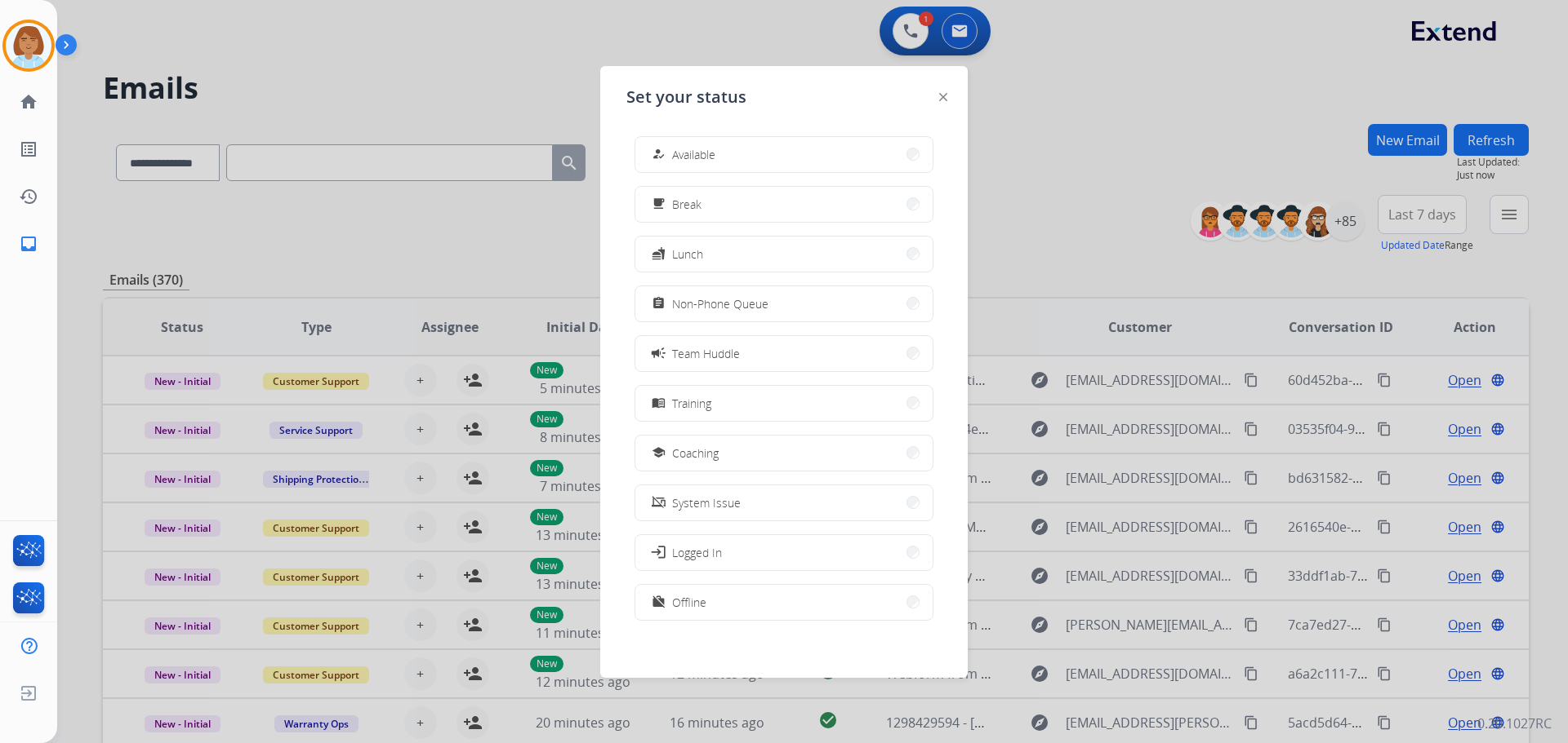
click at [1098, 149] on div at bounding box center [784, 372] width 1568 height 743
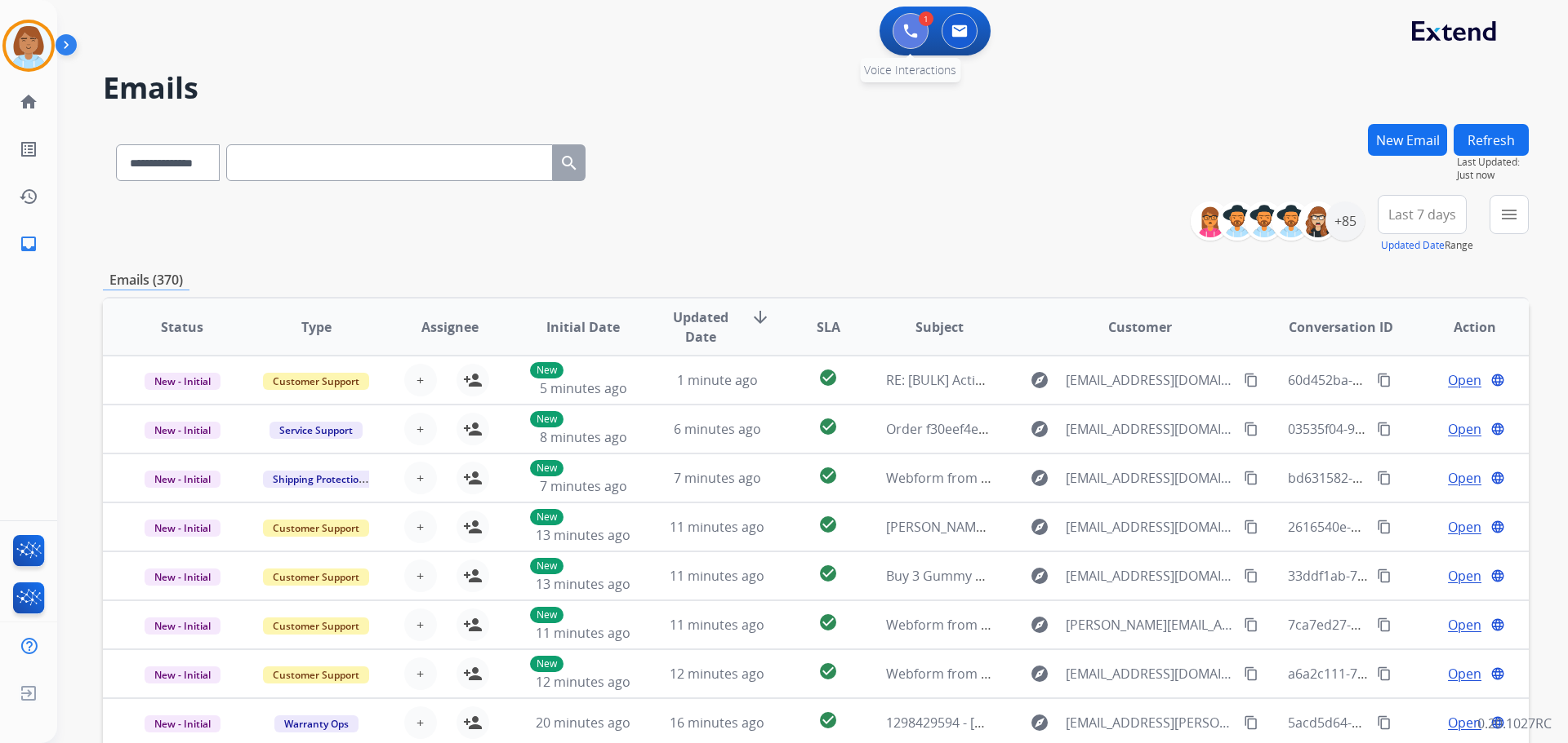
click at [901, 36] on button at bounding box center [910, 30] width 36 height 36
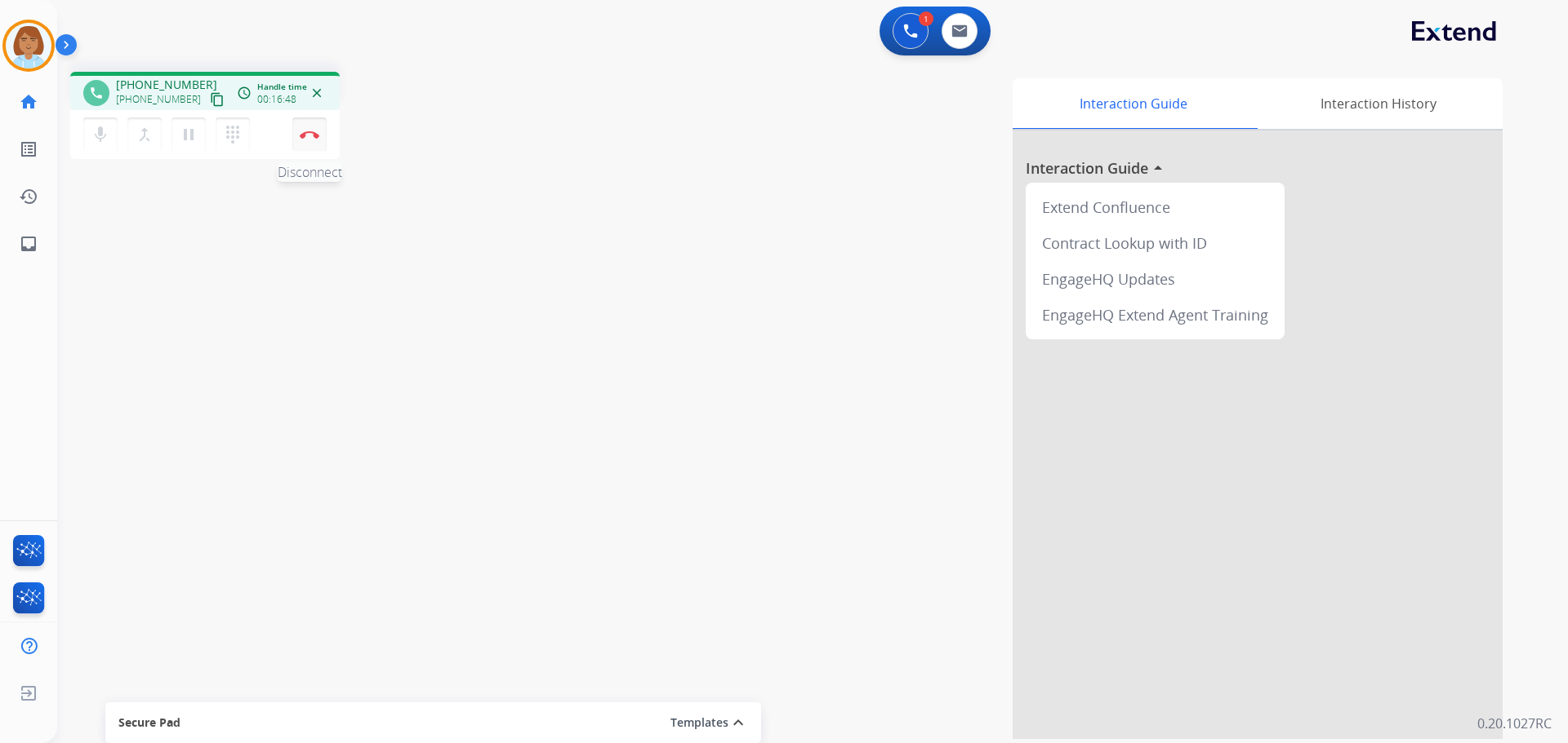
click at [318, 140] on button "Disconnect" at bounding box center [309, 134] width 34 height 34
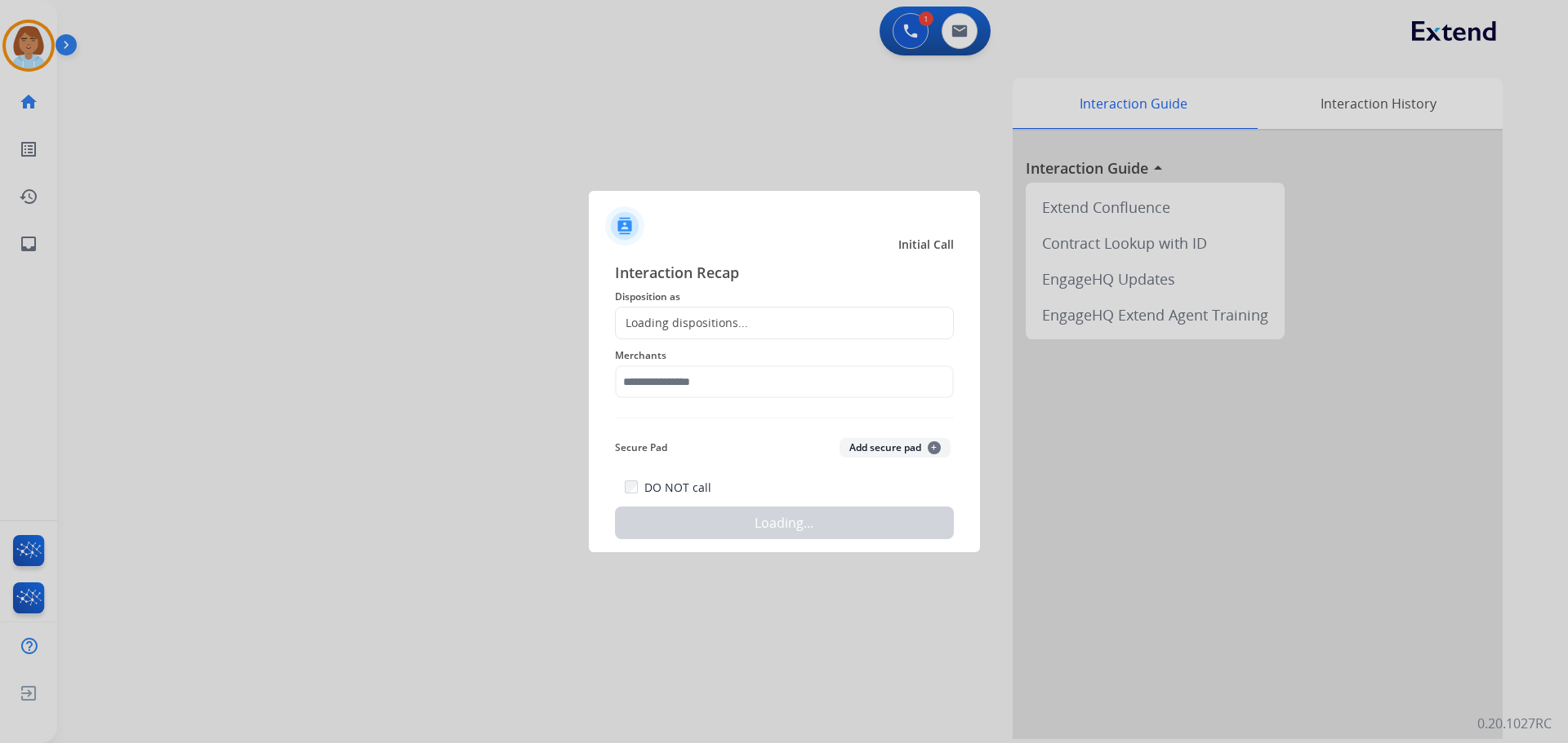
click at [761, 314] on div "Loading dispositions..." at bounding box center [784, 323] width 339 height 32
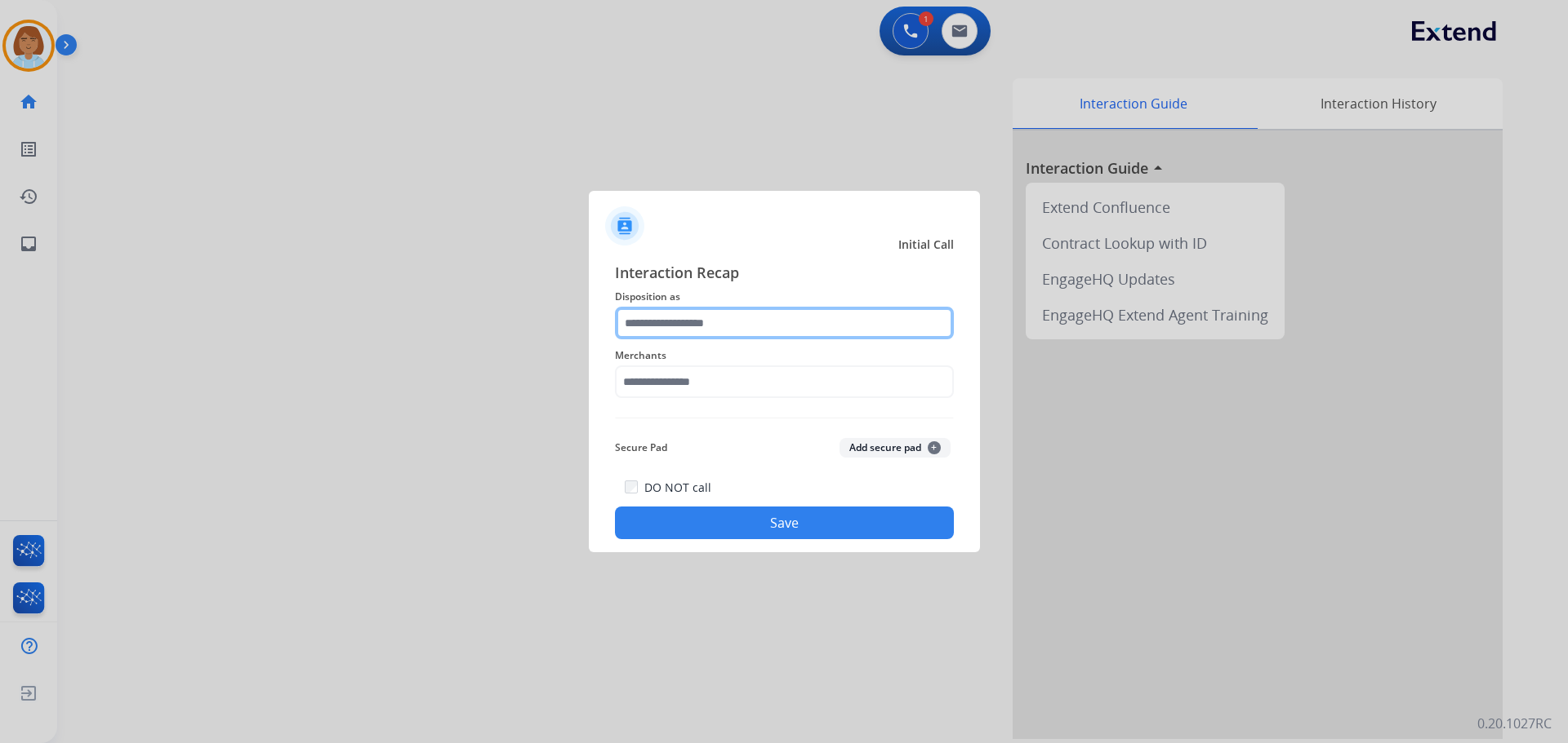
click at [730, 336] on input "text" at bounding box center [784, 323] width 339 height 32
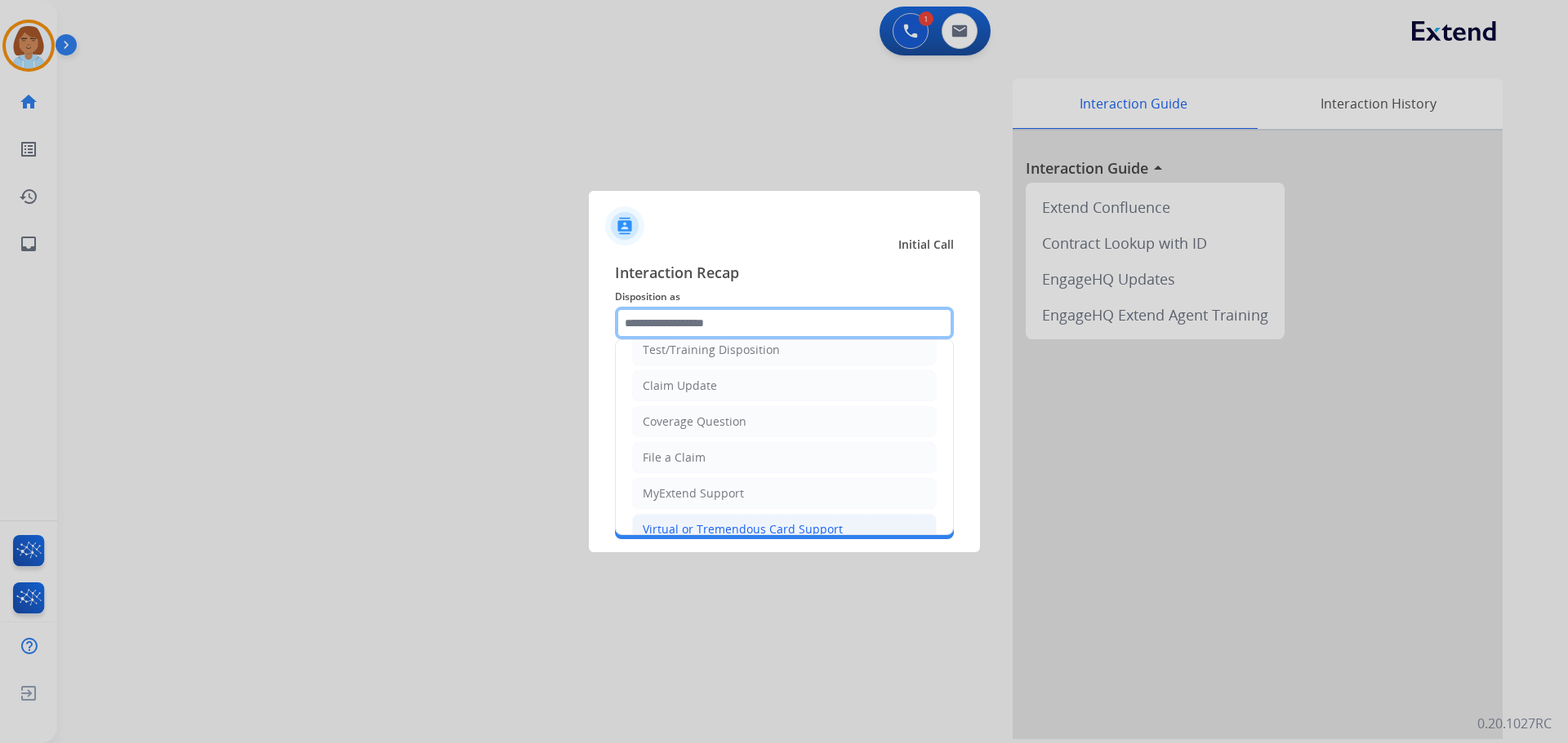
scroll to position [82, 0]
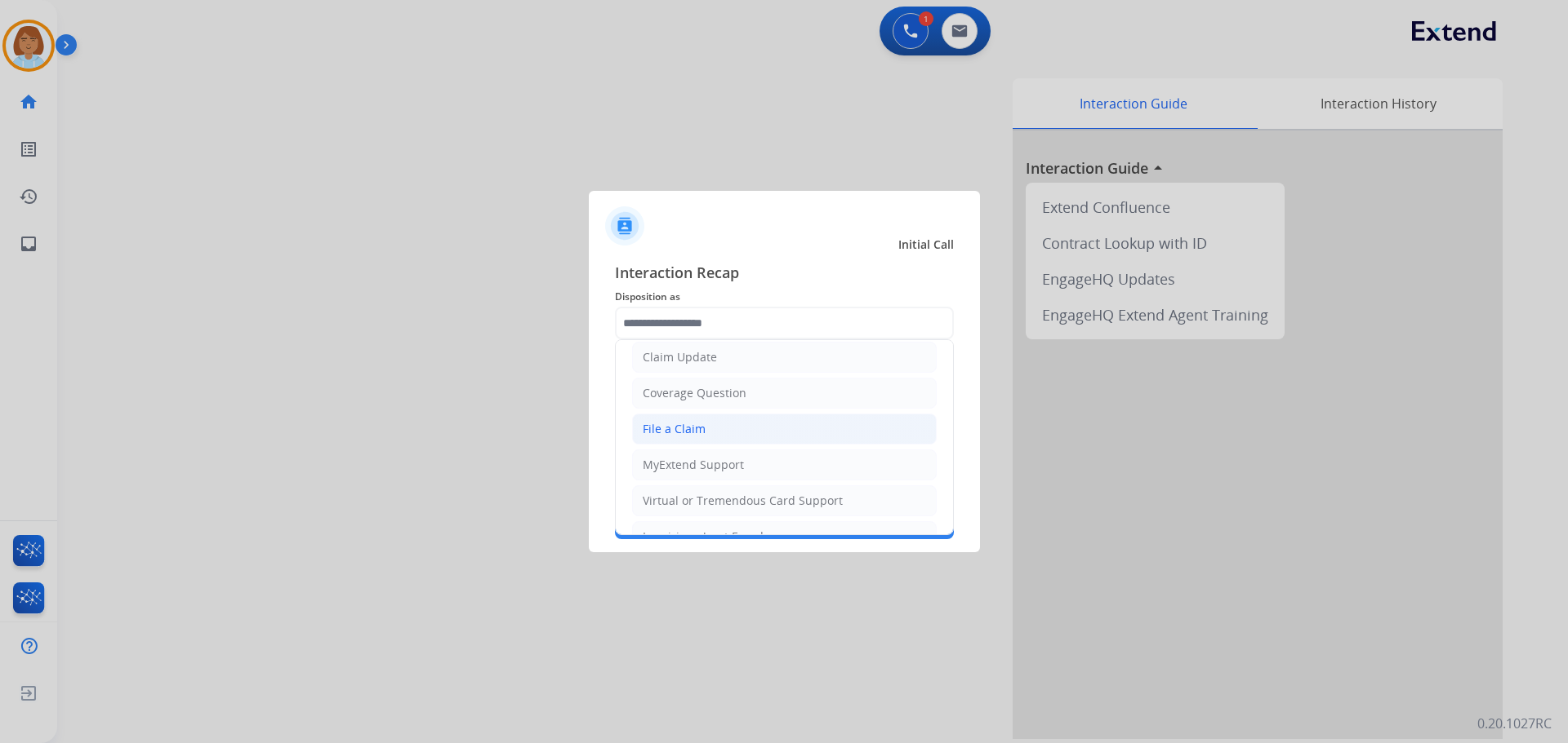
click at [721, 424] on li "File a Claim" at bounding box center [784, 430] width 304 height 31
type input "**********"
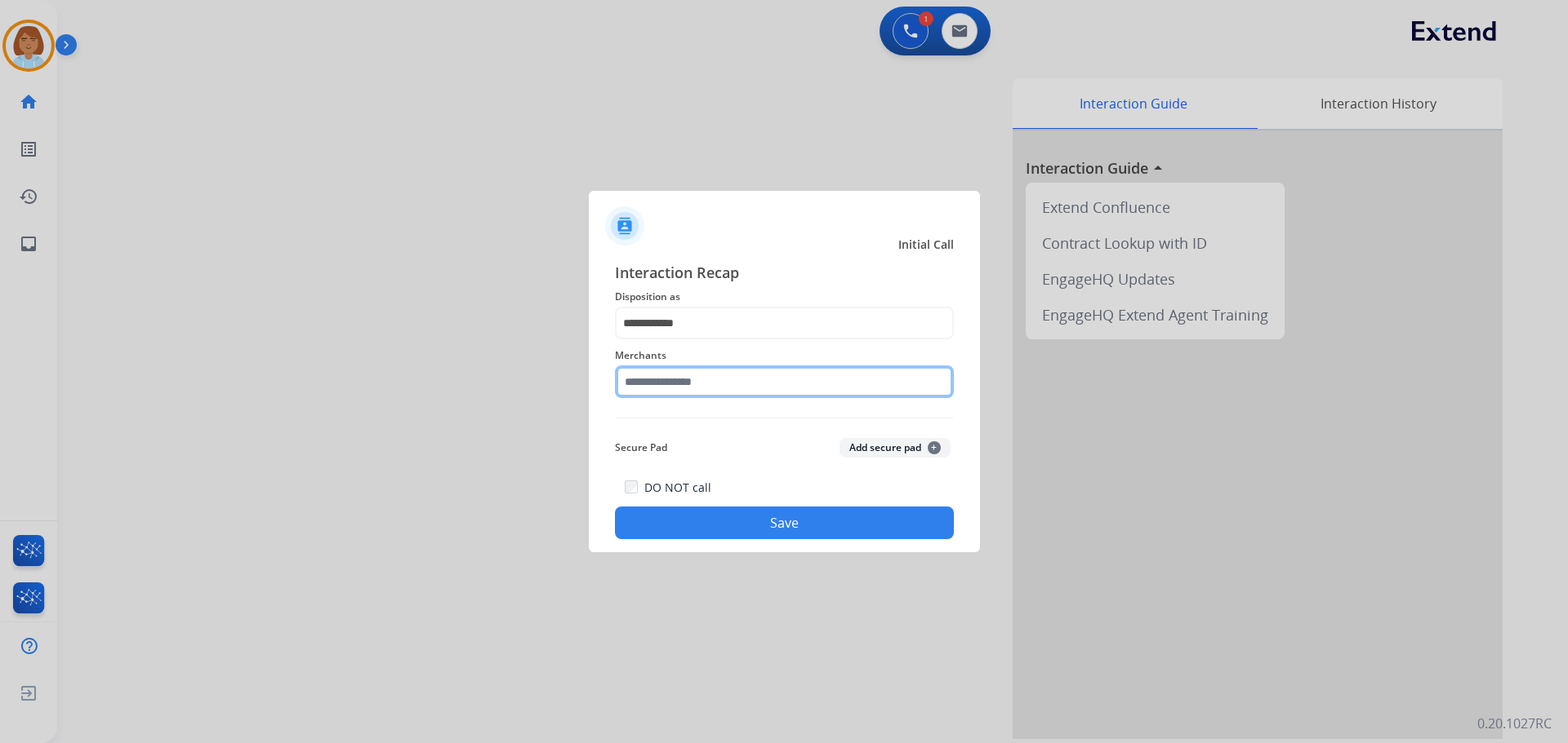
click at [708, 390] on input "text" at bounding box center [784, 382] width 339 height 32
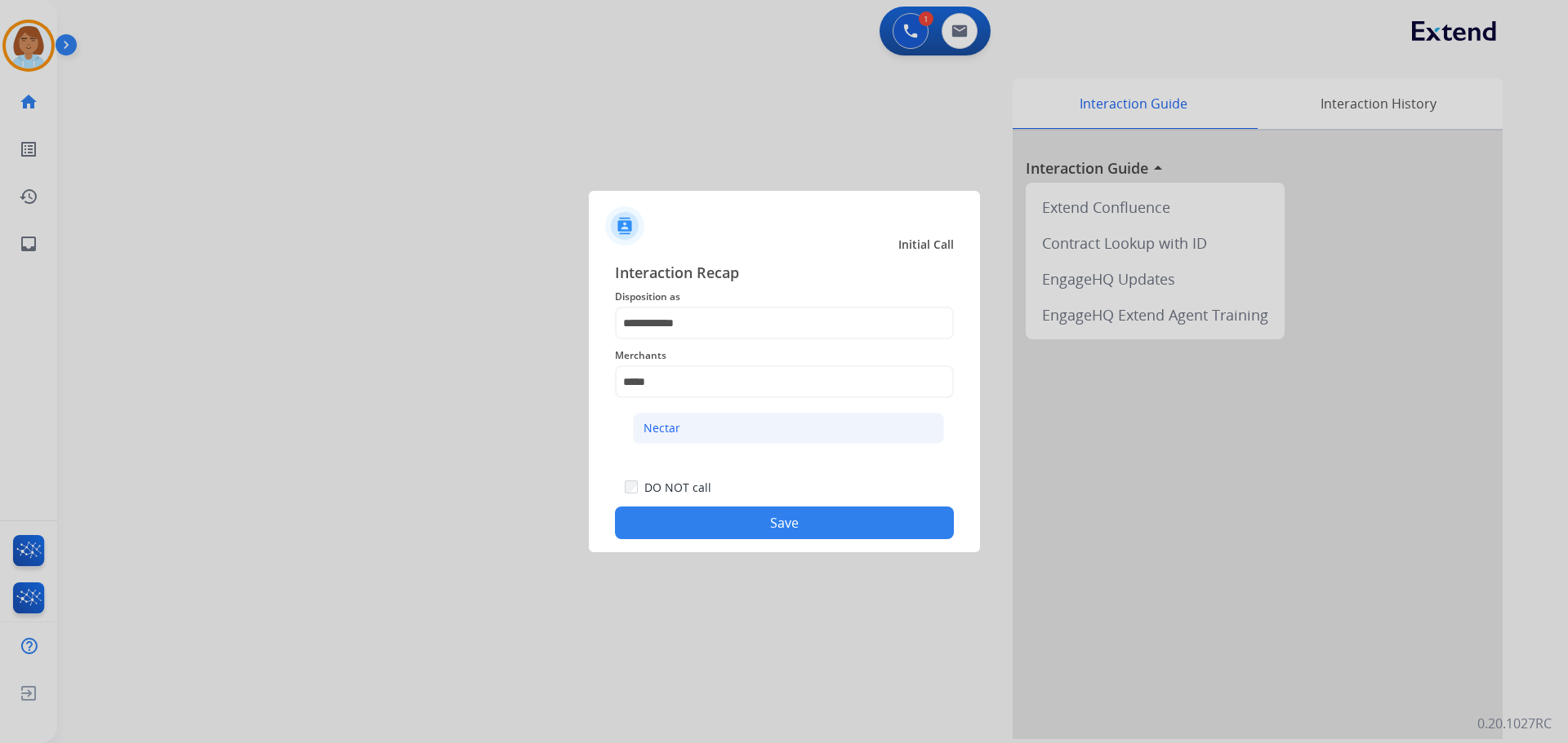
click at [683, 424] on li "Nectar" at bounding box center [788, 429] width 311 height 31
type input "******"
click at [768, 506] on div "DO NOT call Save" at bounding box center [784, 508] width 339 height 62
click at [786, 526] on button "Save" at bounding box center [784, 523] width 339 height 32
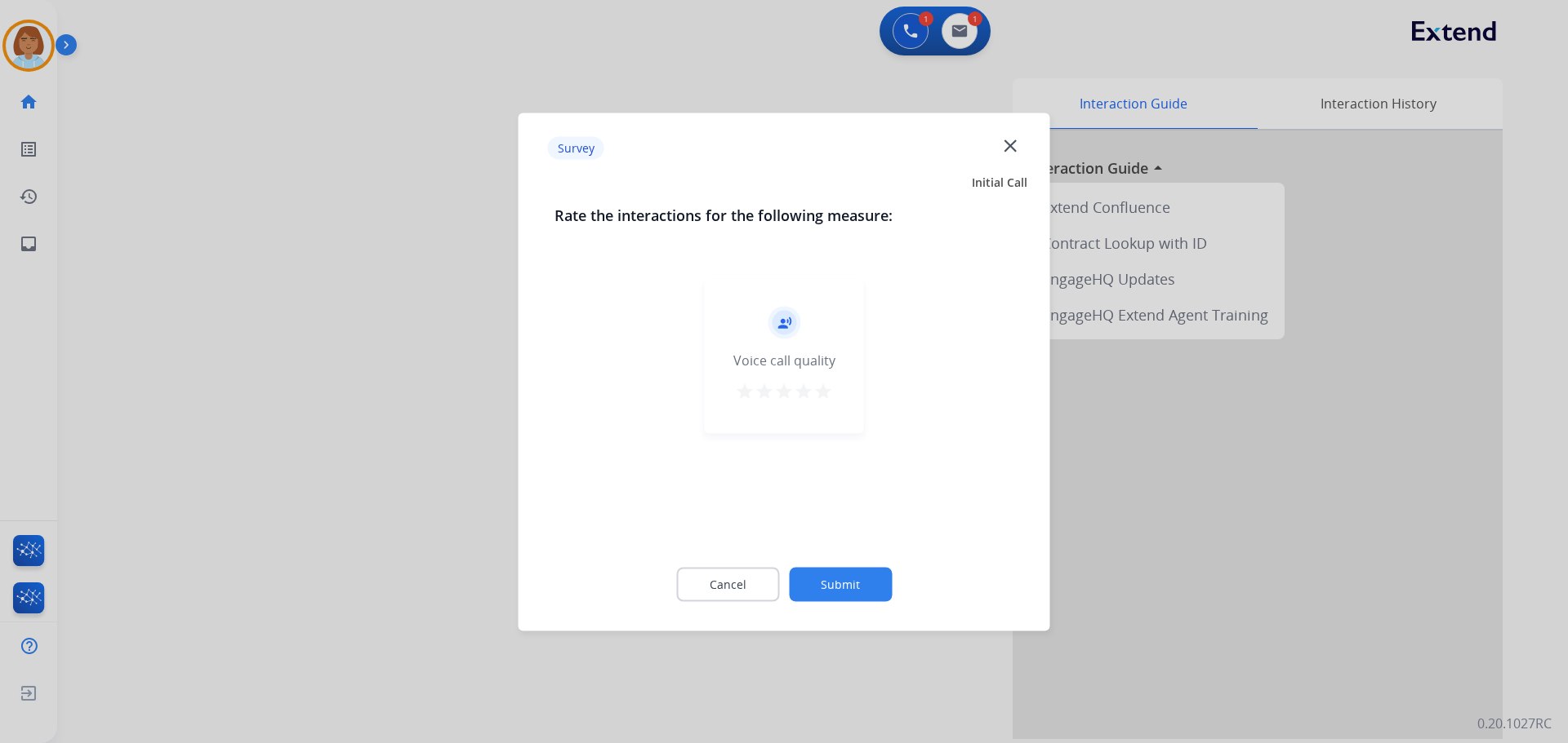
click at [845, 584] on button "Submit" at bounding box center [840, 584] width 103 height 34
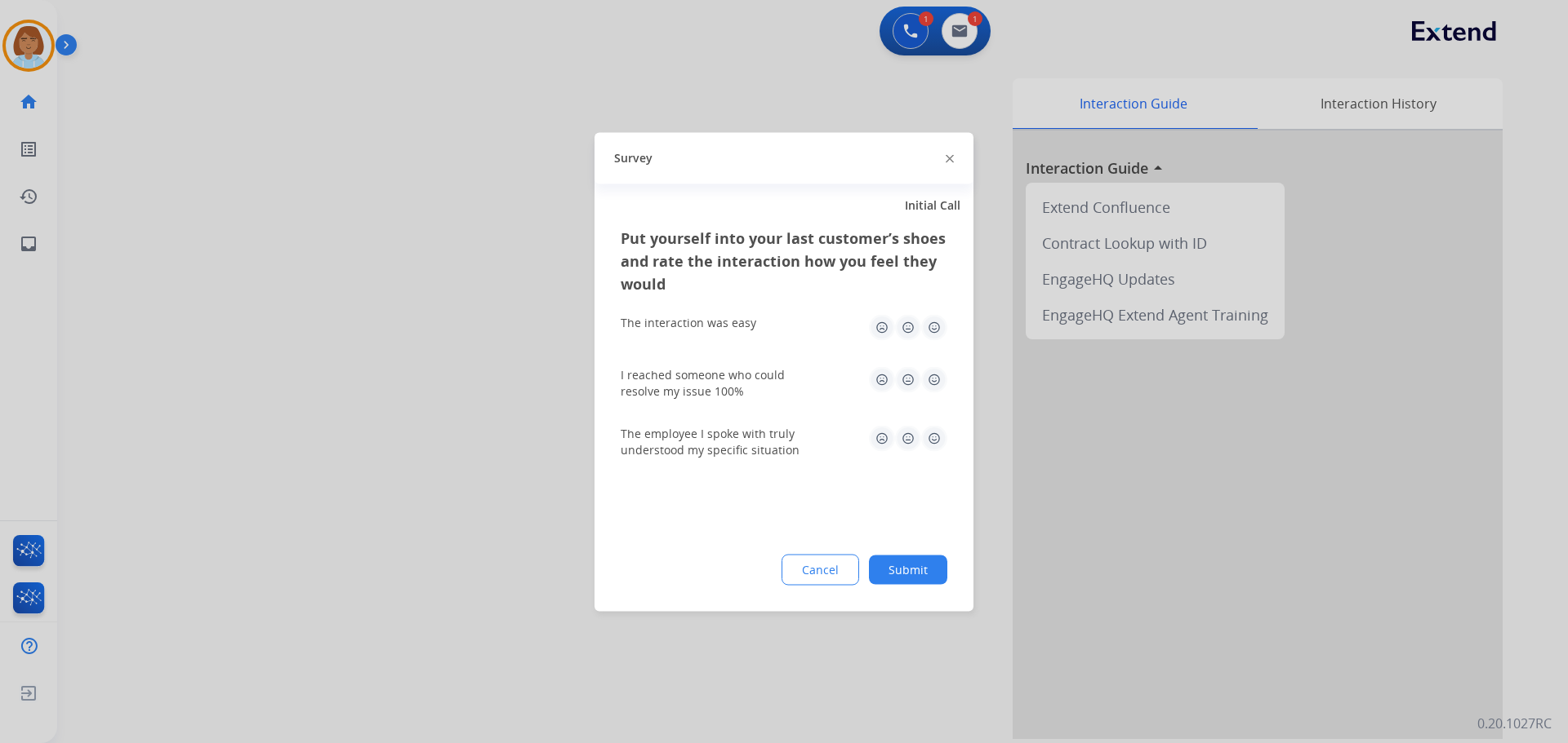
click at [914, 586] on div "Put yourself into your last customer’s shoes and rate the interaction how you f…" at bounding box center [783, 419] width 379 height 385
click at [912, 548] on div "Put yourself into your last customer’s shoes and rate the interaction how you f…" at bounding box center [783, 419] width 379 height 385
click at [915, 570] on button "Submit" at bounding box center [908, 570] width 78 height 29
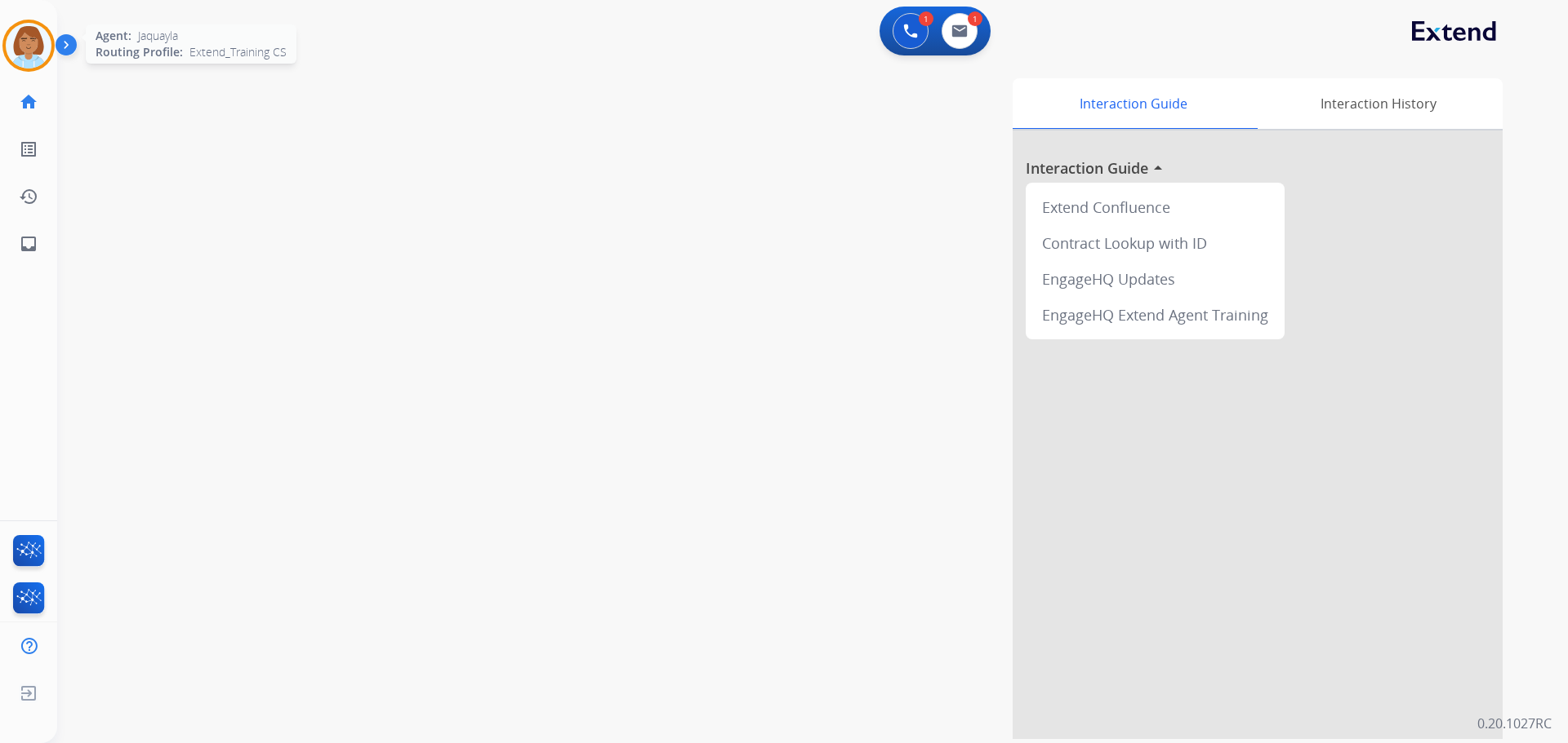
click at [48, 40] on img at bounding box center [29, 46] width 46 height 46
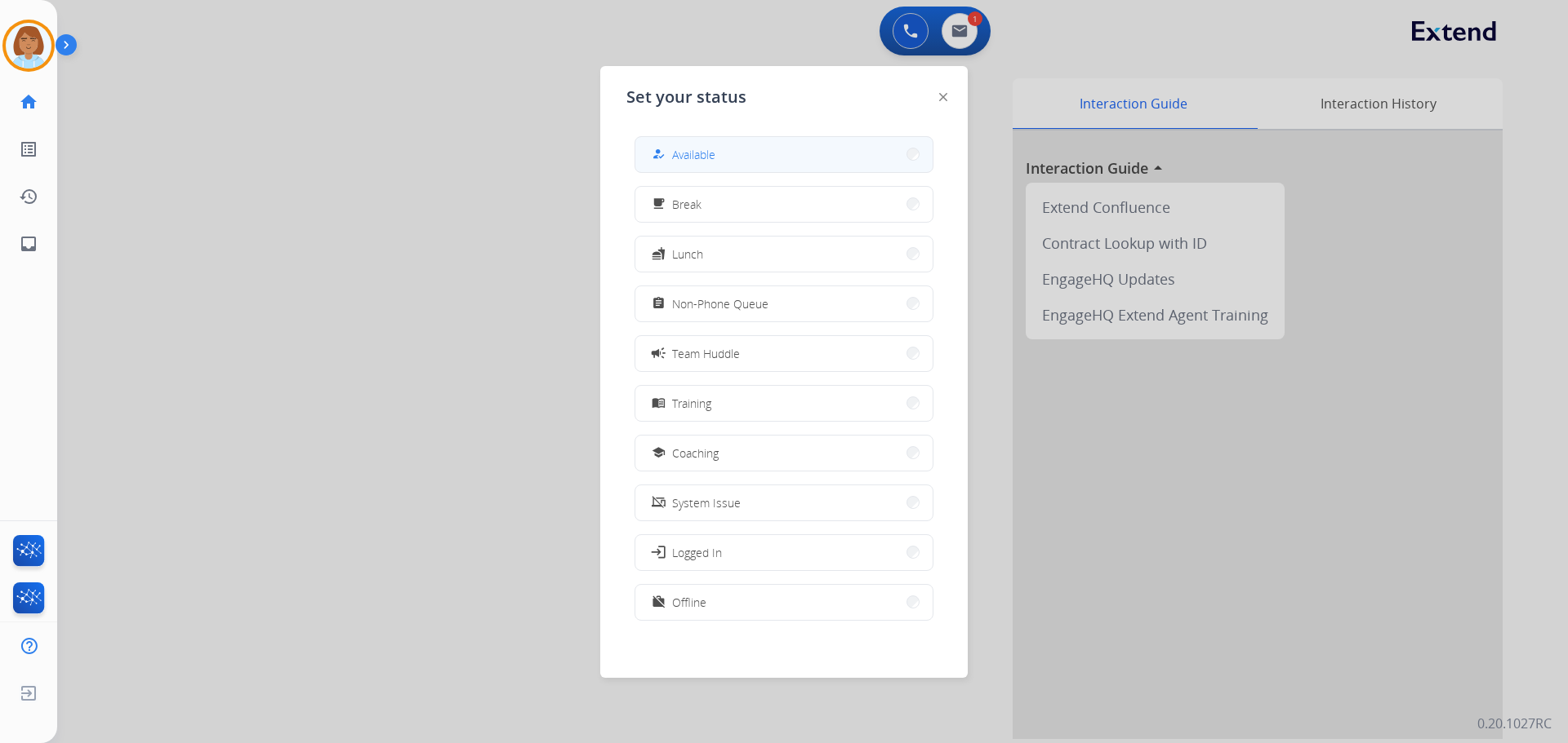
click at [722, 159] on button "how_to_reg Available" at bounding box center [784, 155] width 297 height 35
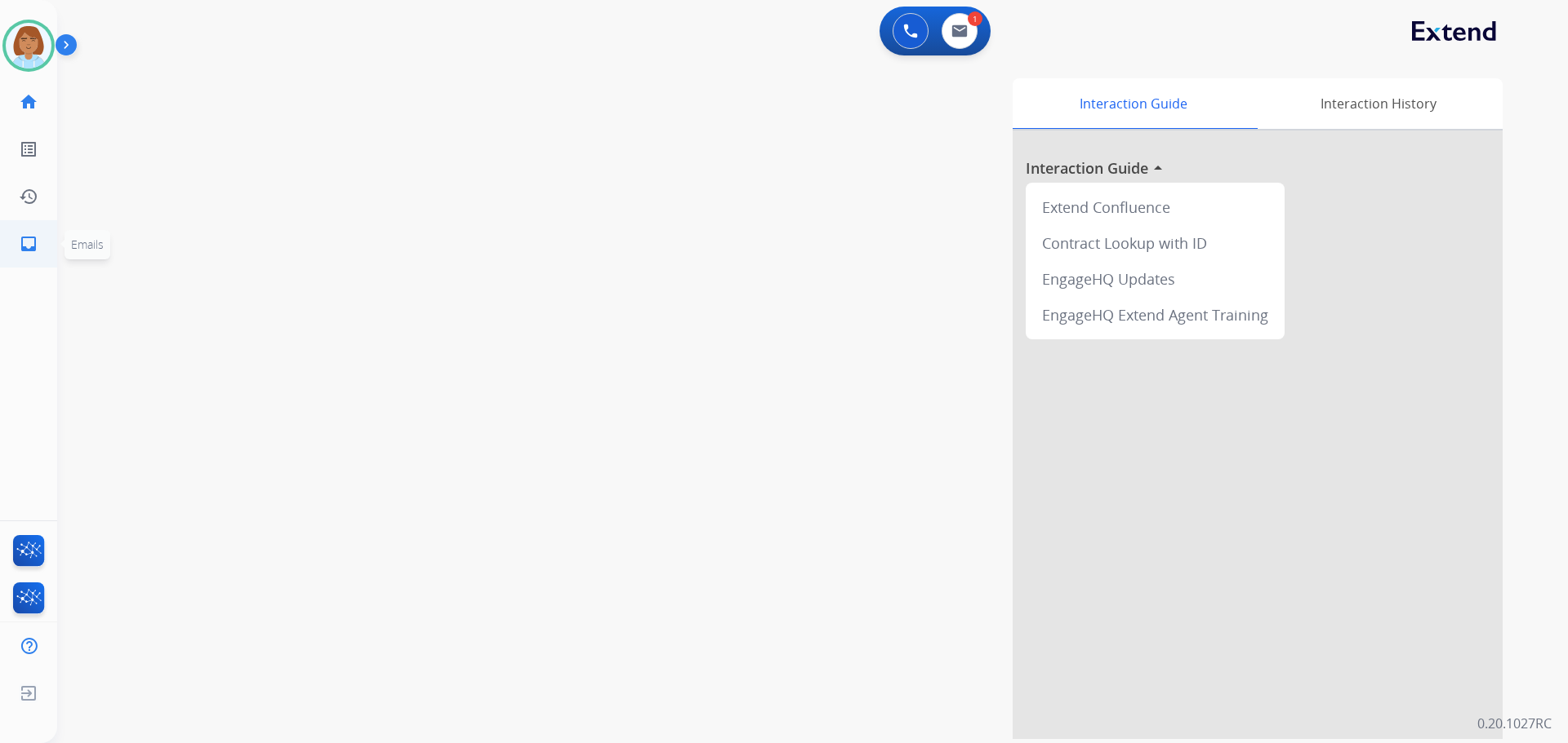
click at [44, 238] on link "inbox Emails" at bounding box center [29, 244] width 46 height 46
select select "**********"
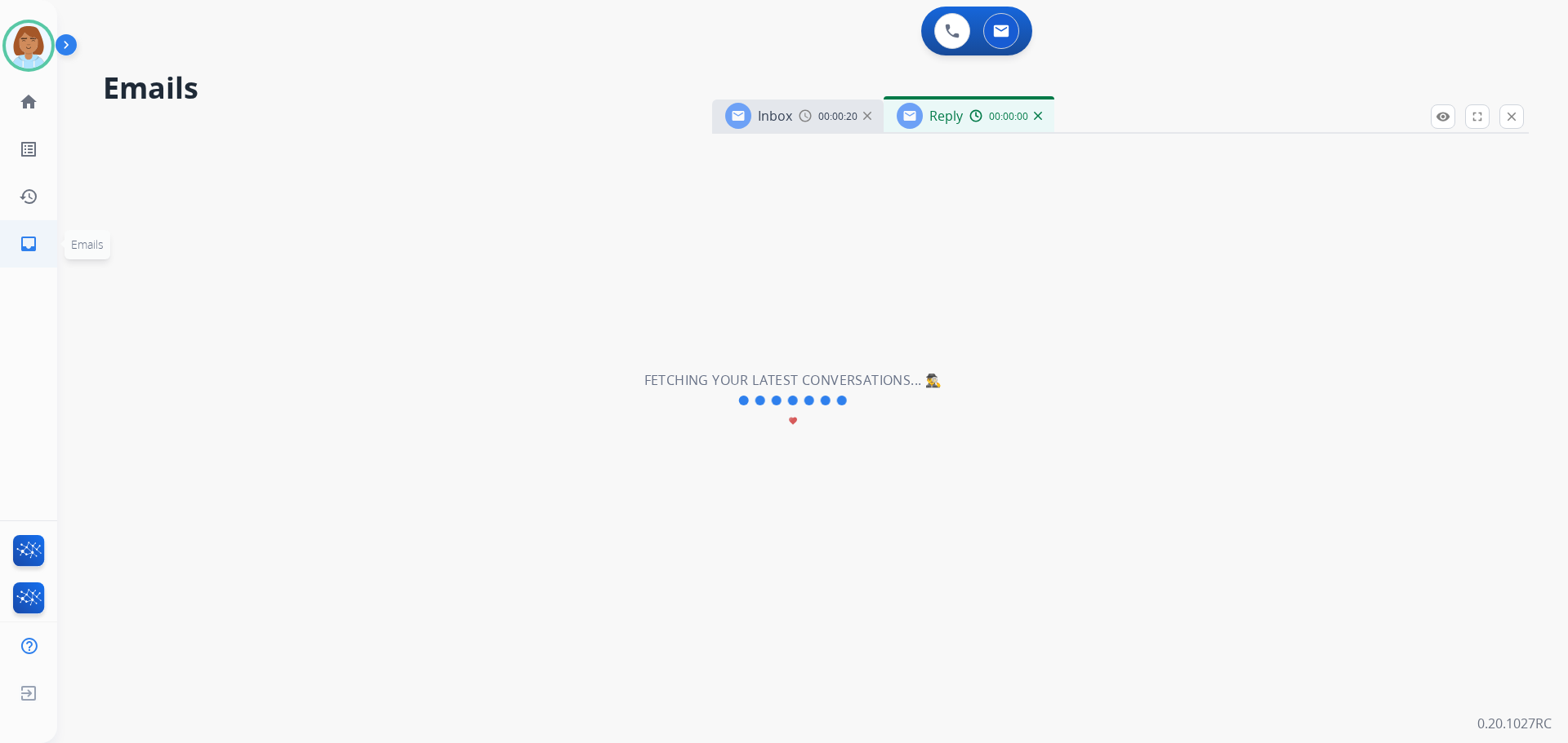
select select "**********"
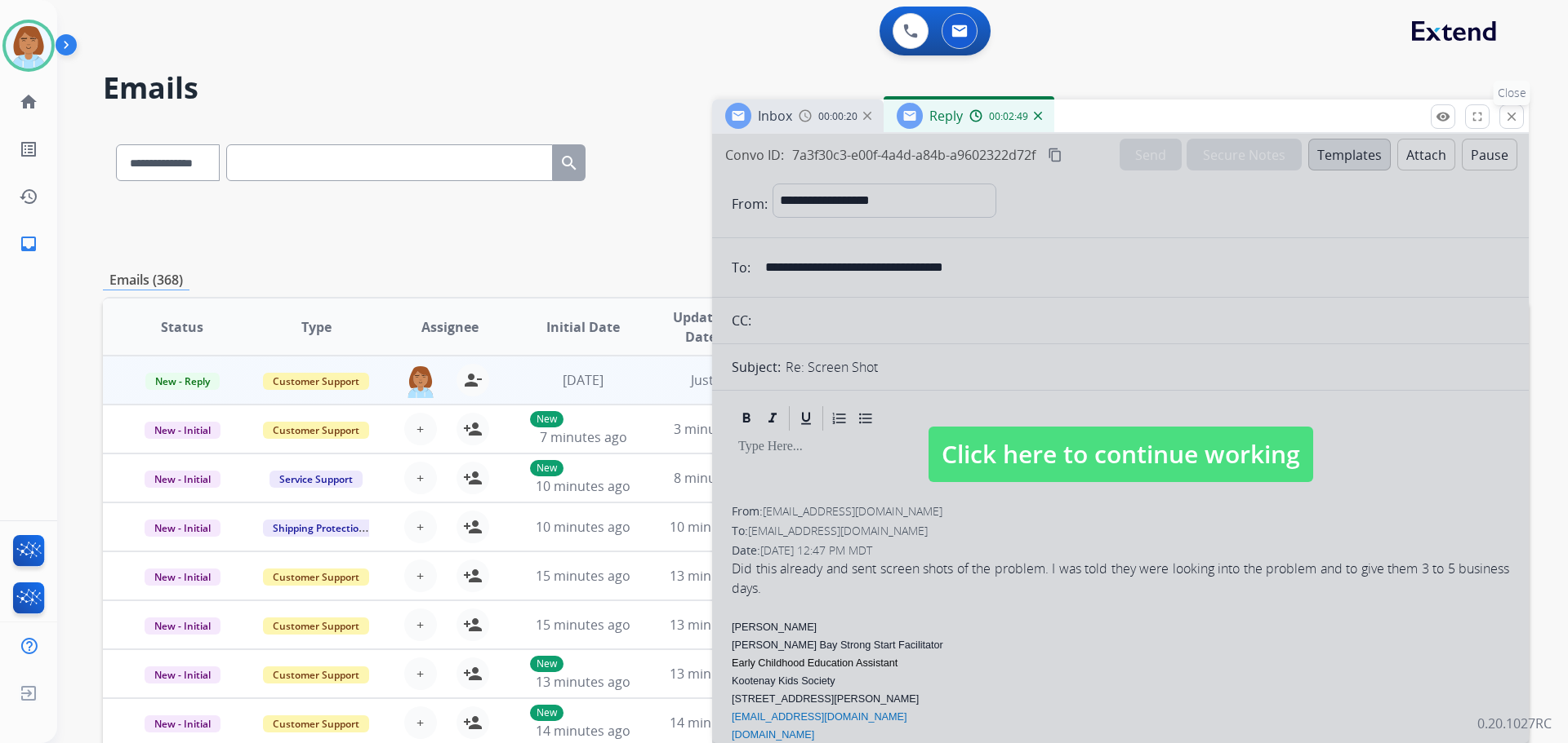
click at [1516, 120] on mat-icon "close" at bounding box center [1512, 117] width 15 height 15
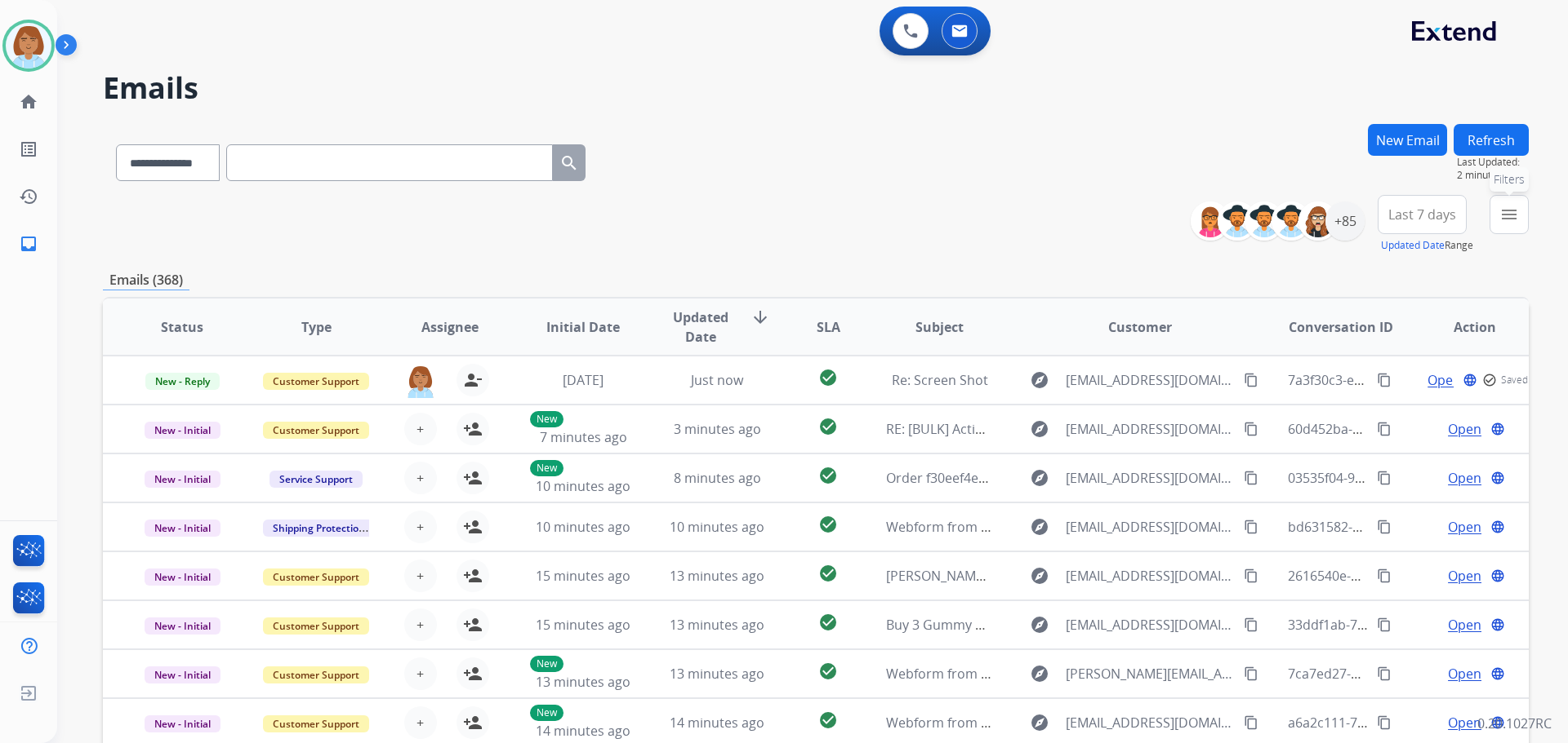
click at [1522, 209] on button "menu Filters" at bounding box center [1509, 215] width 39 height 39
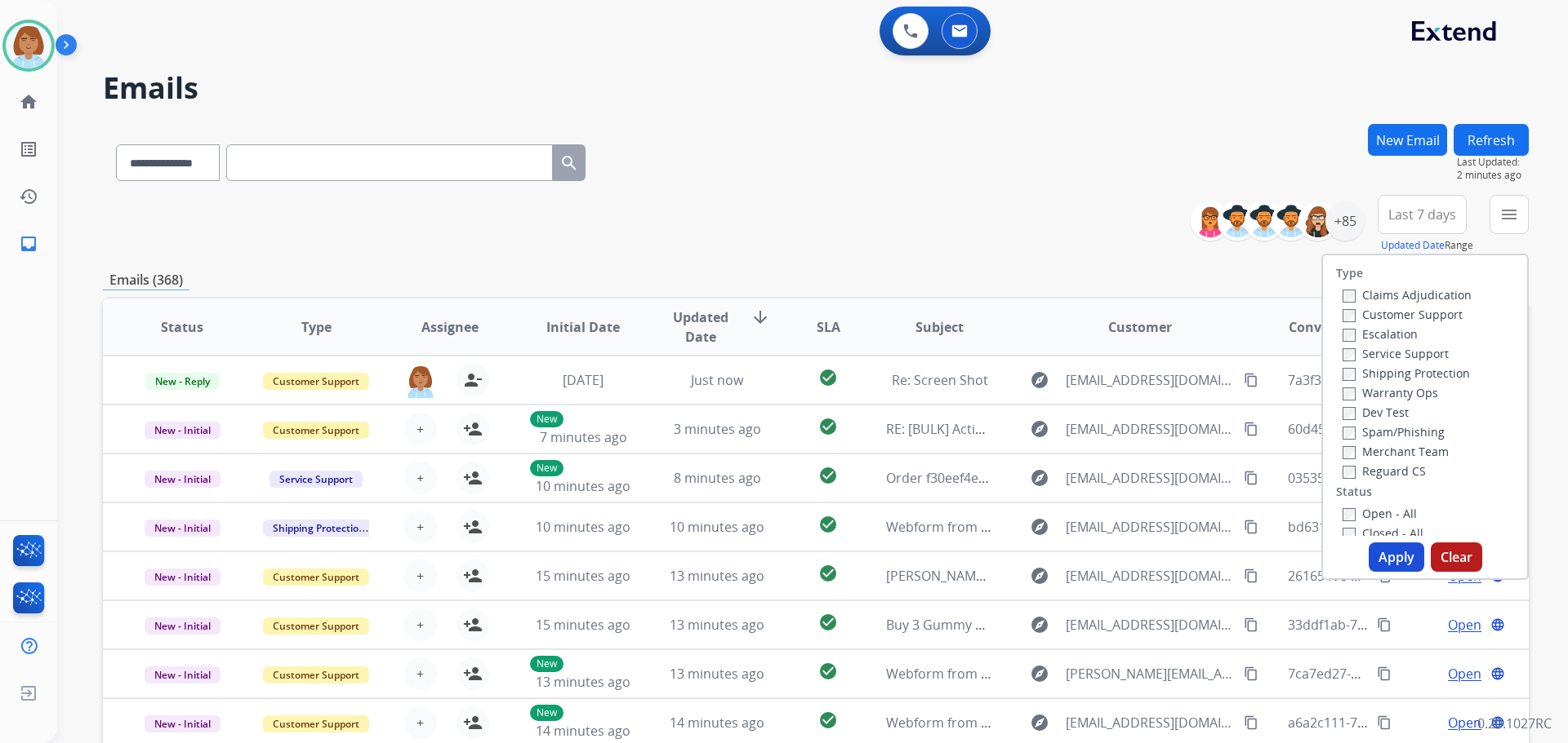
click at [1388, 309] on label "Customer Support" at bounding box center [1402, 314] width 120 height 16
click at [1370, 369] on label "Shipping Protection" at bounding box center [1406, 373] width 127 height 16
click at [1341, 501] on div "Type Claims Adjudication Customer Support Escalation Service Support Shipping P…" at bounding box center [1424, 395] width 204 height 281
click at [1385, 564] on button "Apply" at bounding box center [1396, 558] width 55 height 29
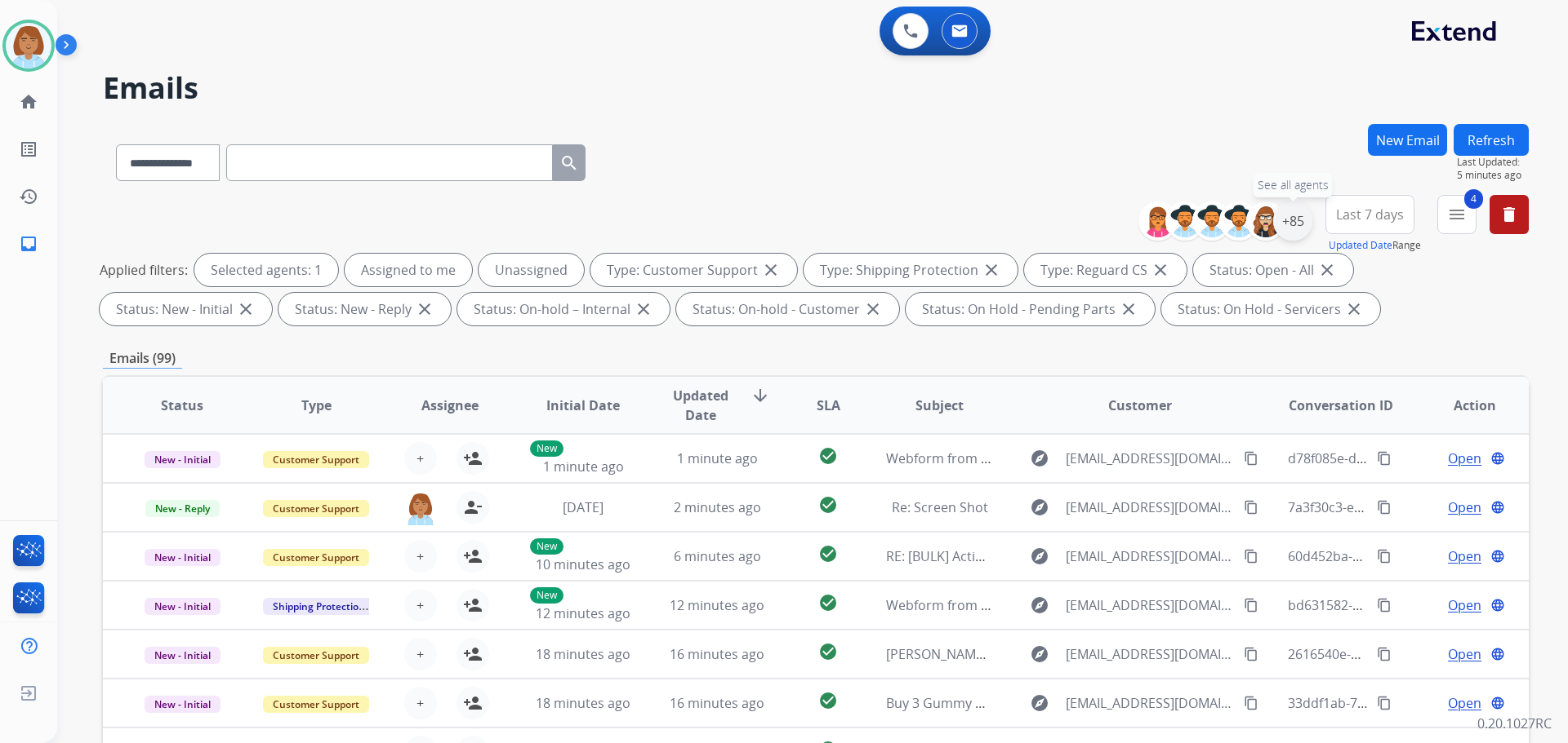
click at [1289, 229] on div "+85" at bounding box center [1292, 221] width 39 height 39
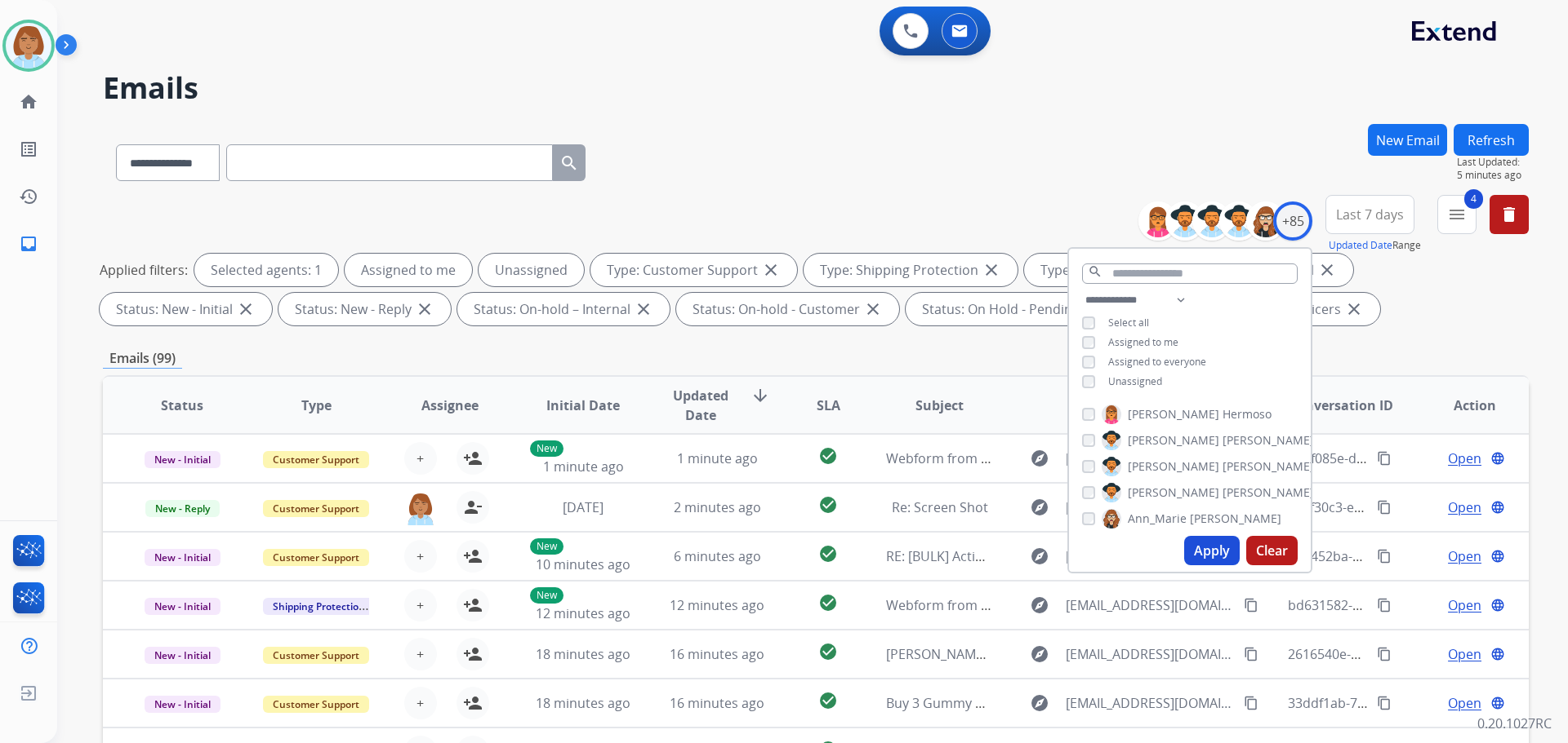
click at [1114, 381] on span "Unassigned" at bounding box center [1134, 381] width 53 height 14
click at [1210, 553] on button "Apply" at bounding box center [1212, 551] width 55 height 29
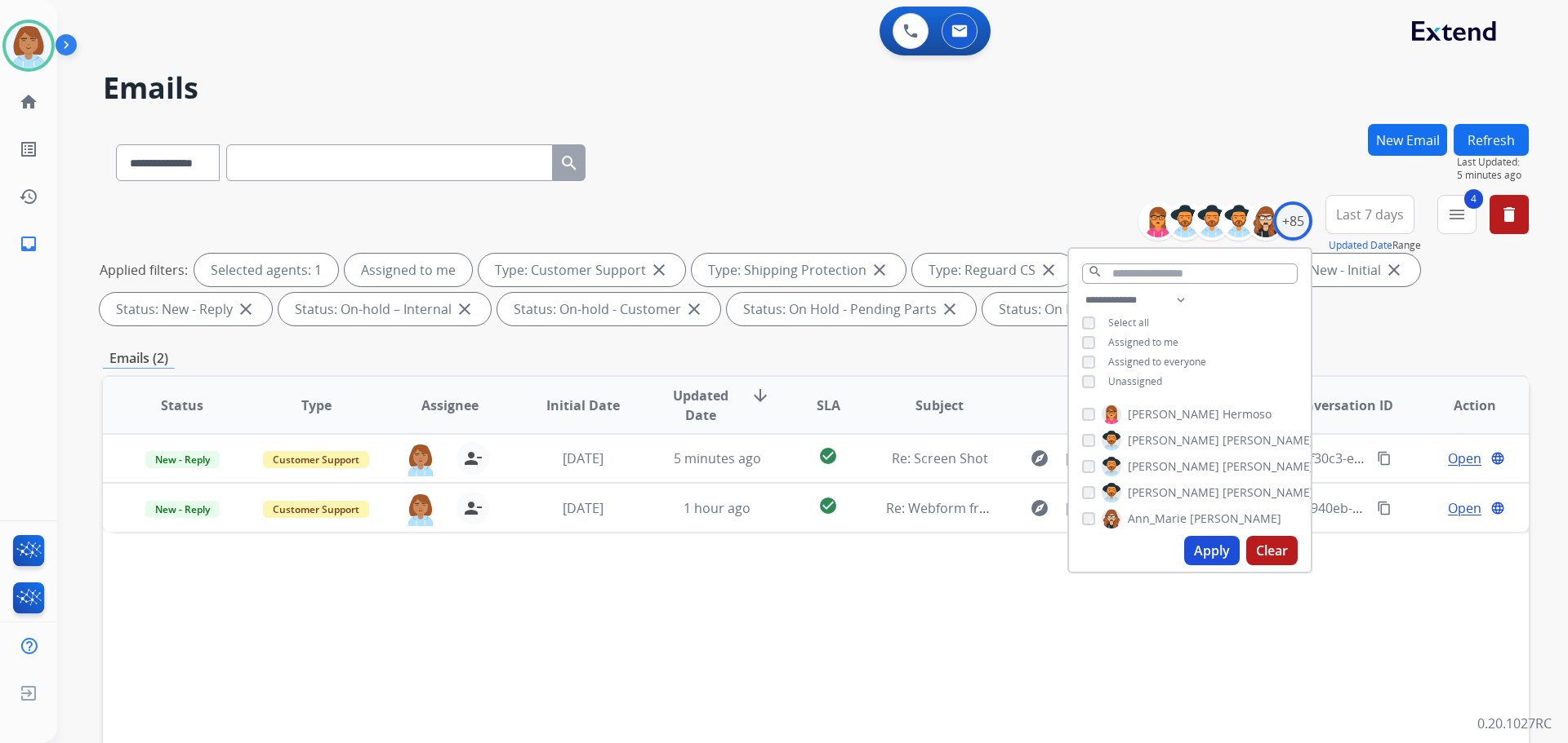
click at [829, 597] on div "Status Type Assignee Initial Date Updated Date arrow_downward SLA Subject Custo…" at bounding box center [816, 648] width 1426 height 547
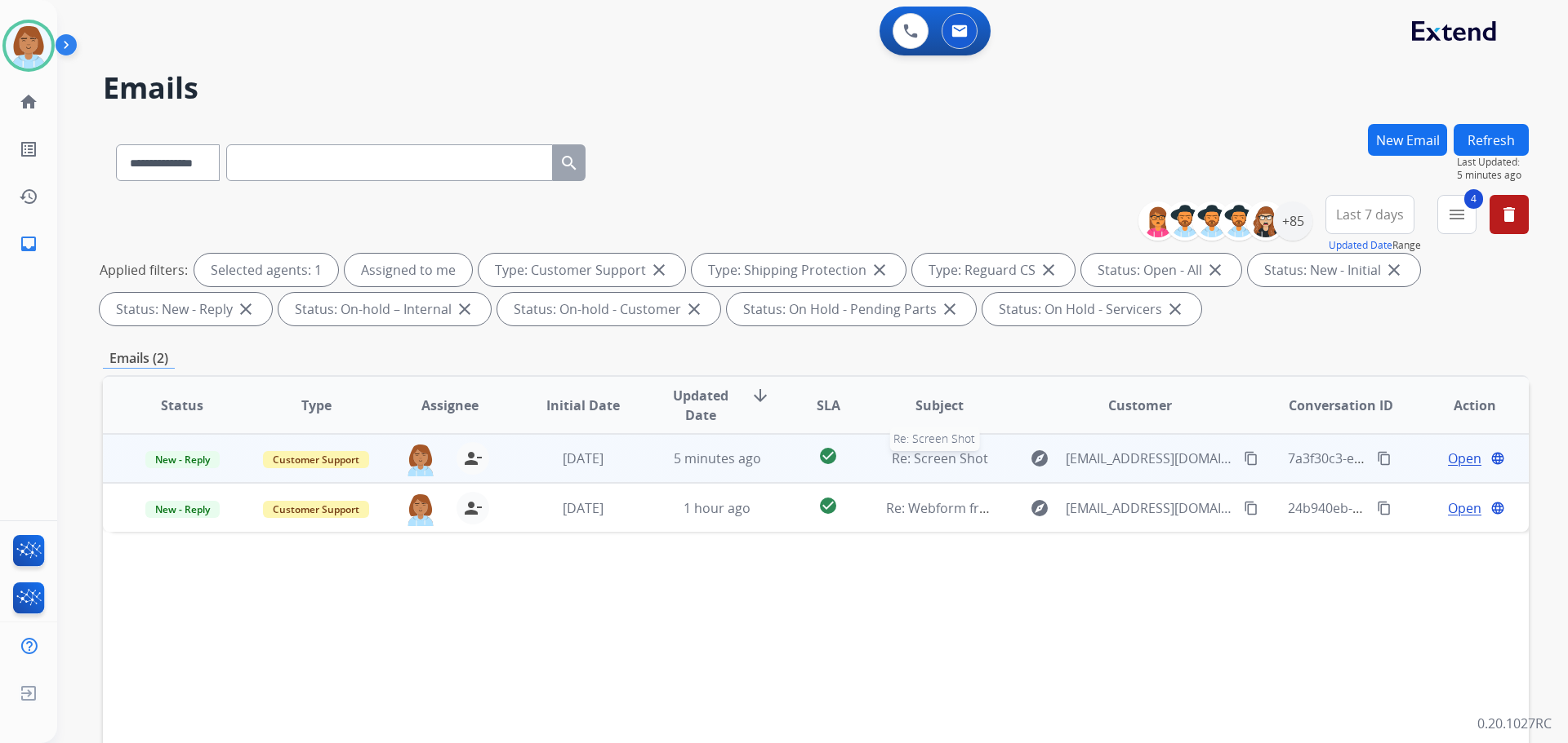
click at [892, 453] on span "Re: Screen Shot" at bounding box center [940, 458] width 96 height 18
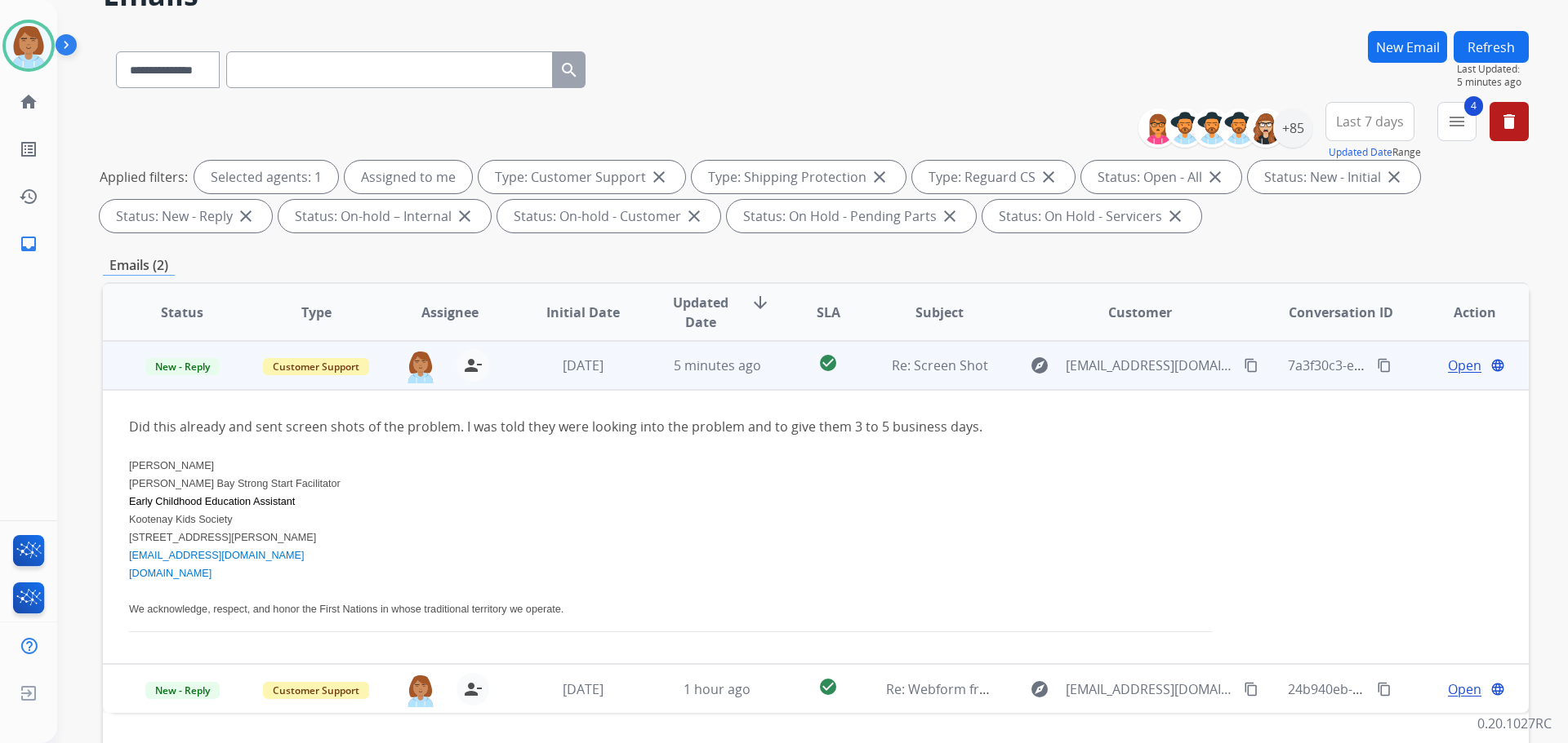
scroll to position [163, 0]
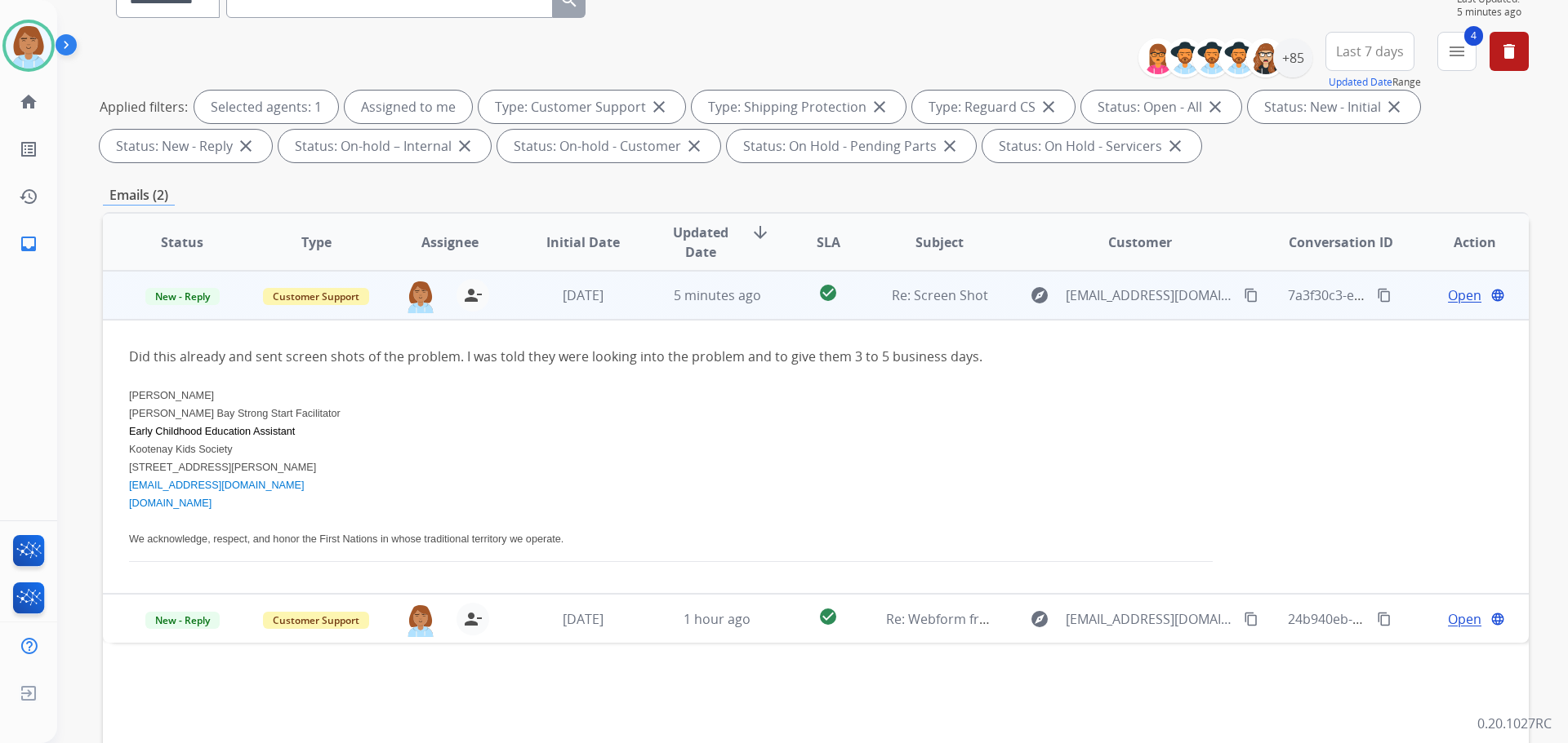
click at [1450, 302] on span "Open" at bounding box center [1465, 295] width 33 height 19
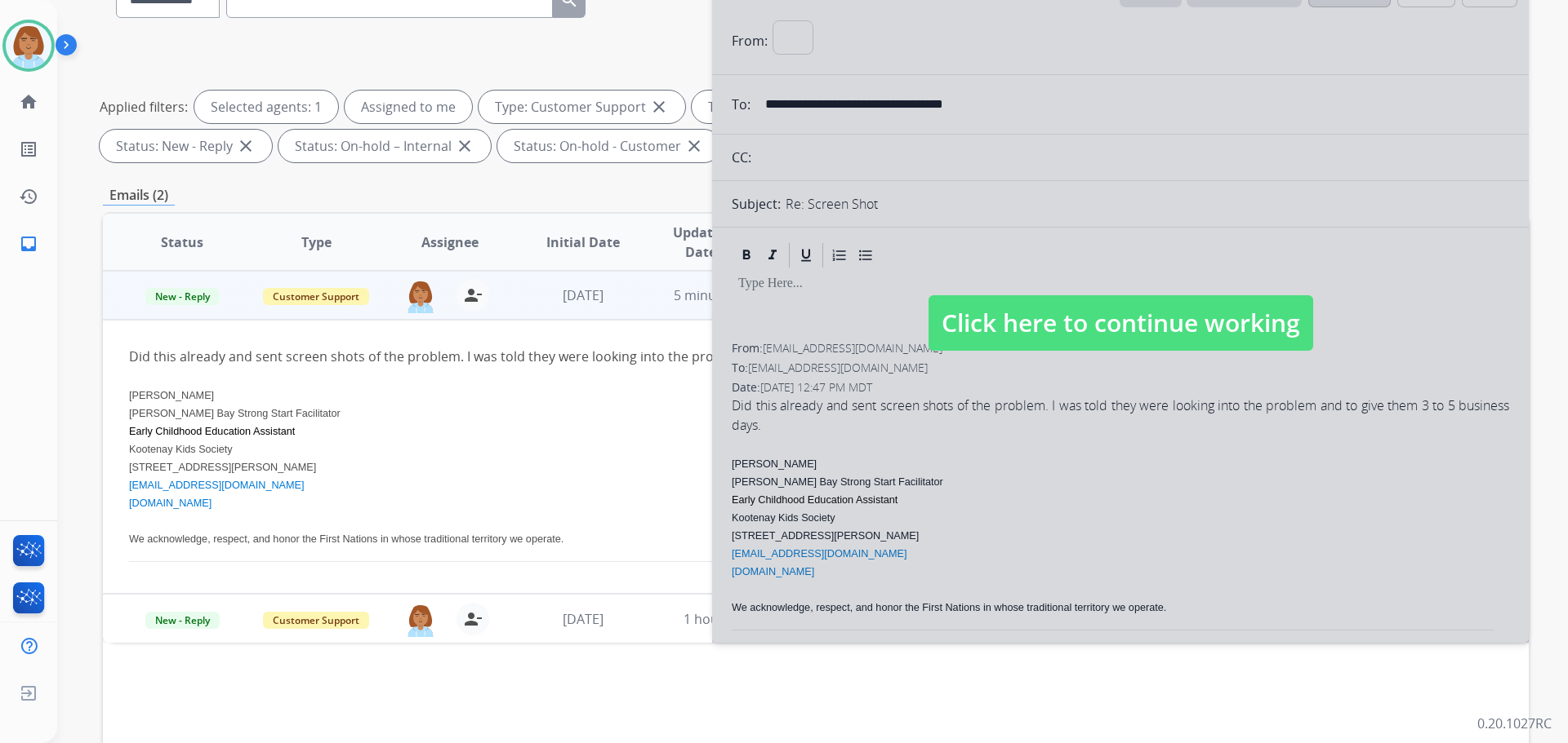
select select "**********"
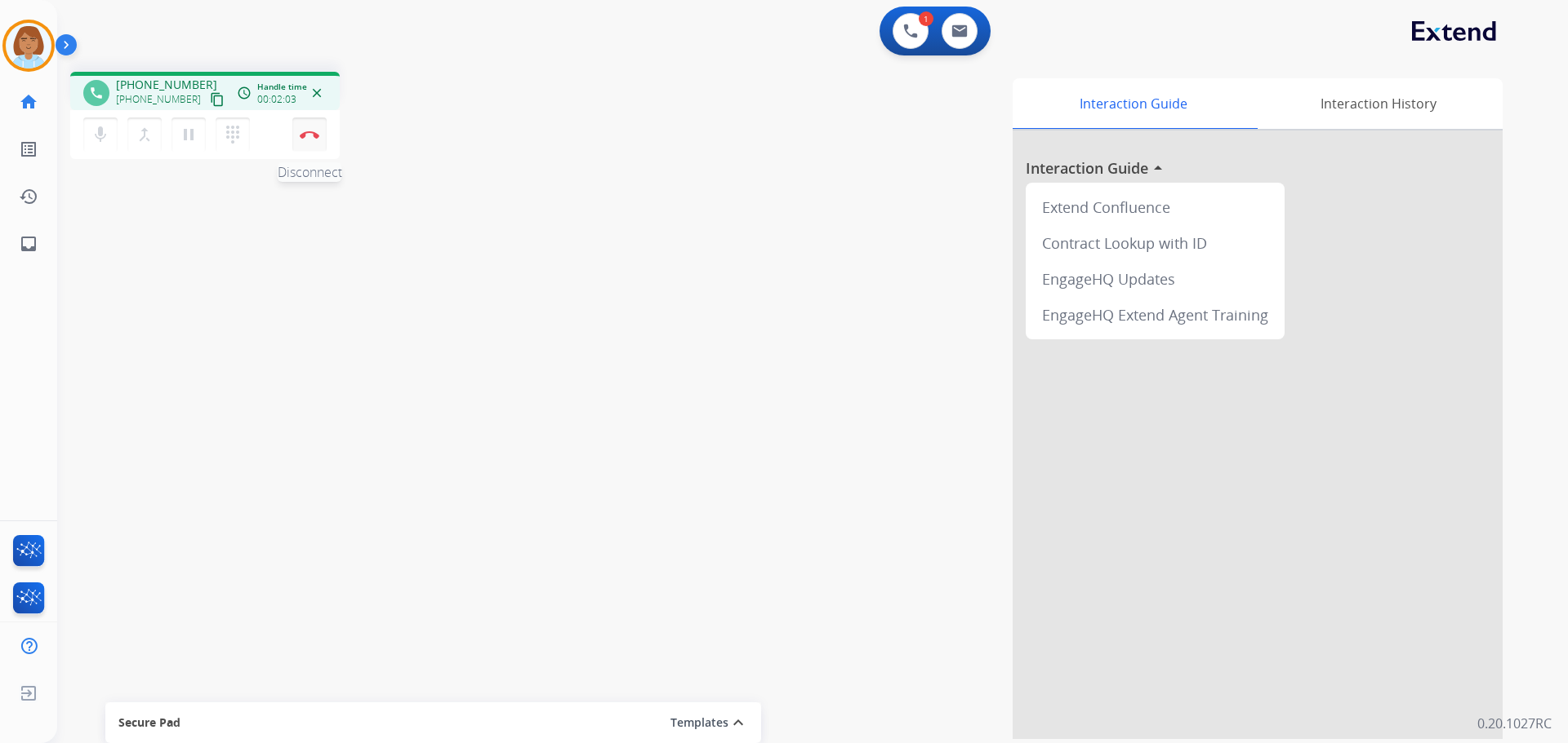
click at [310, 146] on button "Disconnect" at bounding box center [309, 134] width 34 height 34
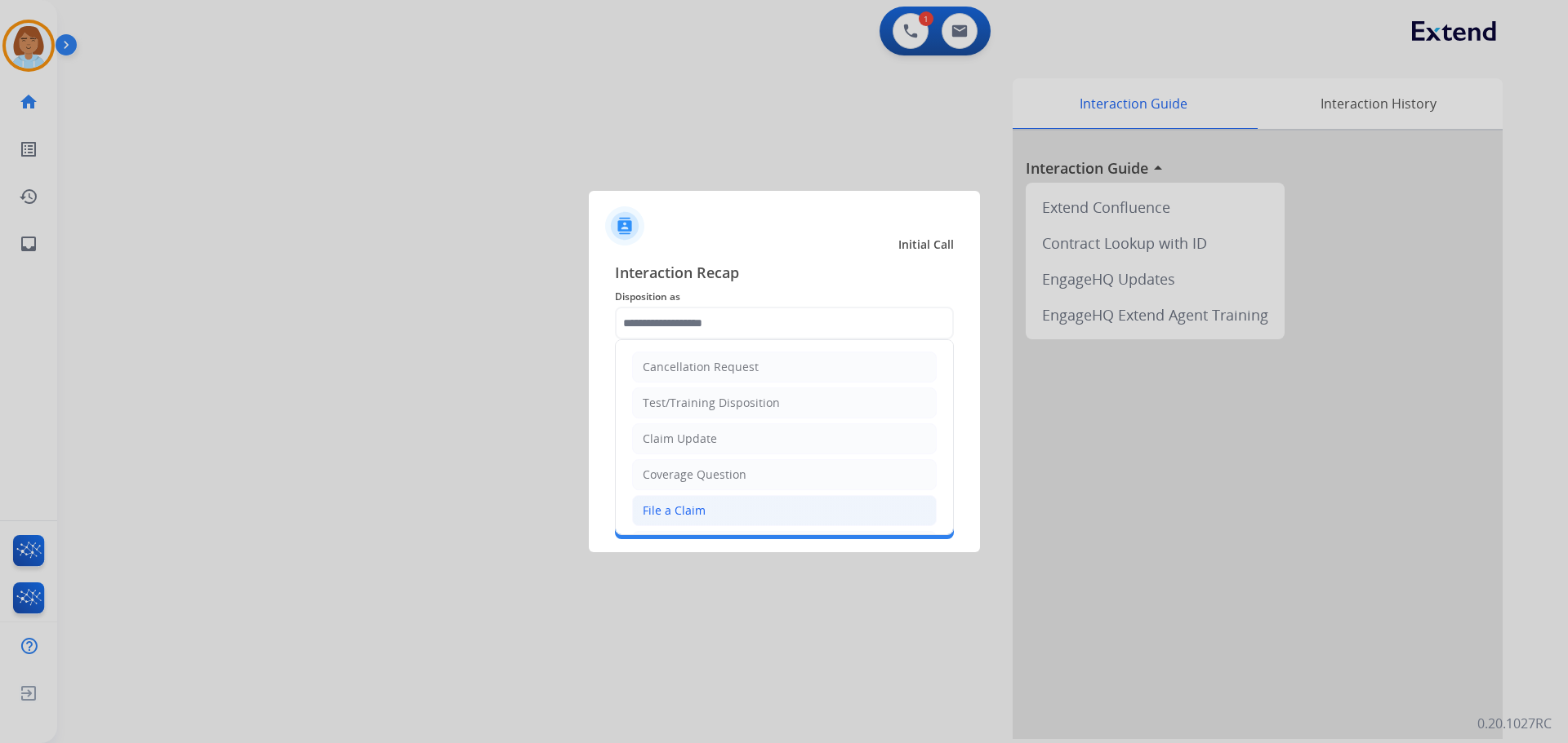
click at [695, 511] on div "File a Claim" at bounding box center [674, 511] width 63 height 17
type input "**********"
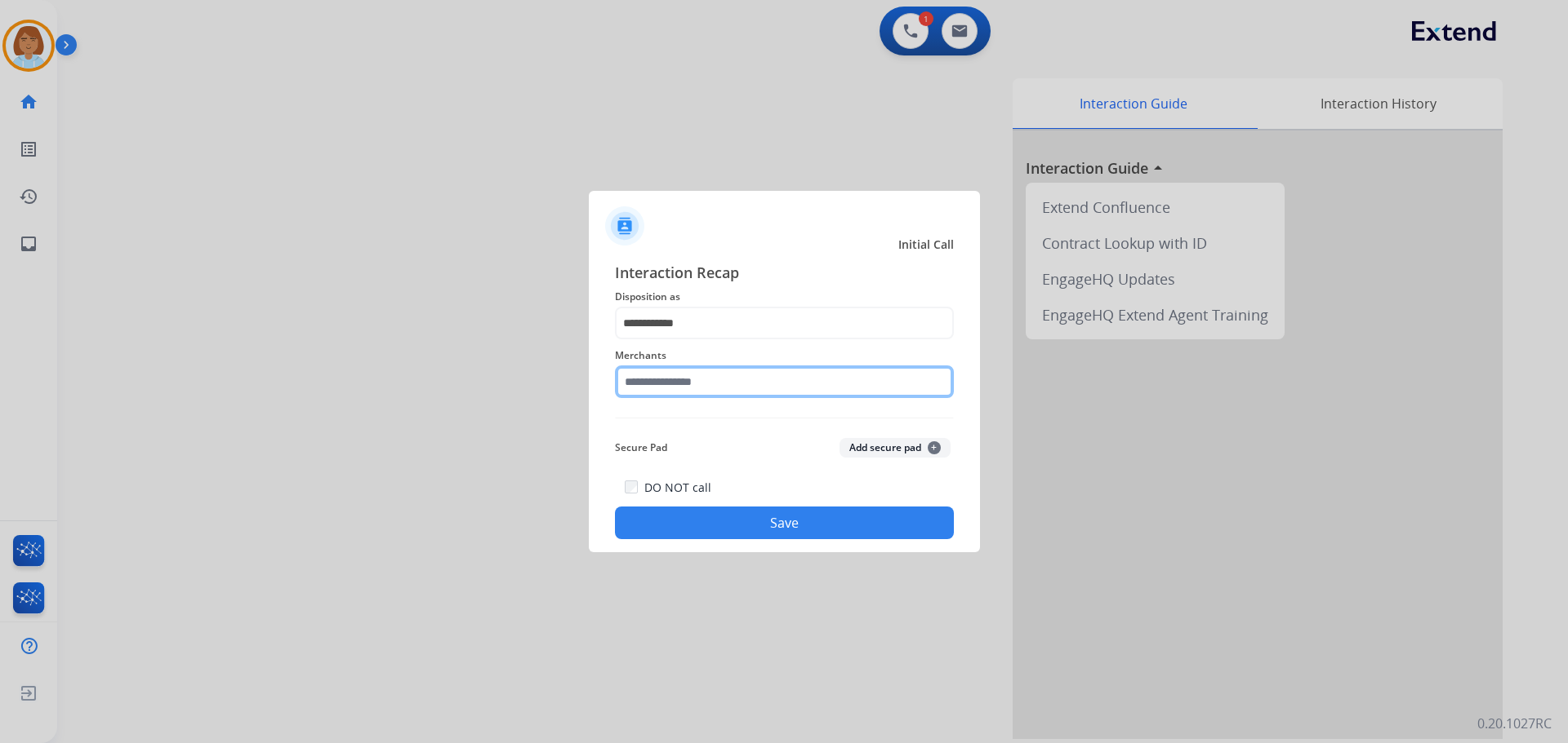
click at [719, 389] on input "text" at bounding box center [784, 382] width 339 height 32
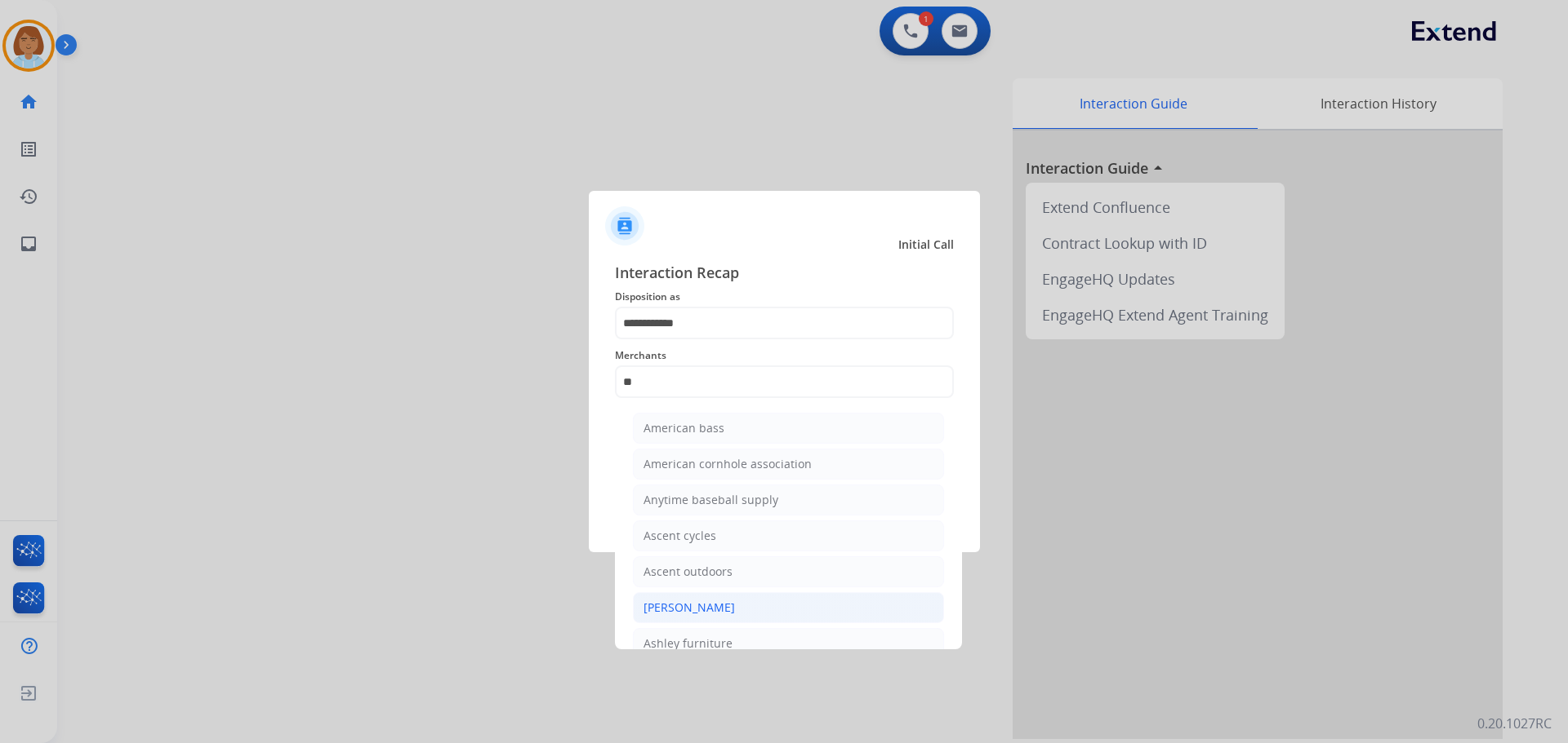
click at [720, 615] on div "[PERSON_NAME]" at bounding box center [689, 608] width 91 height 17
type input "**********"
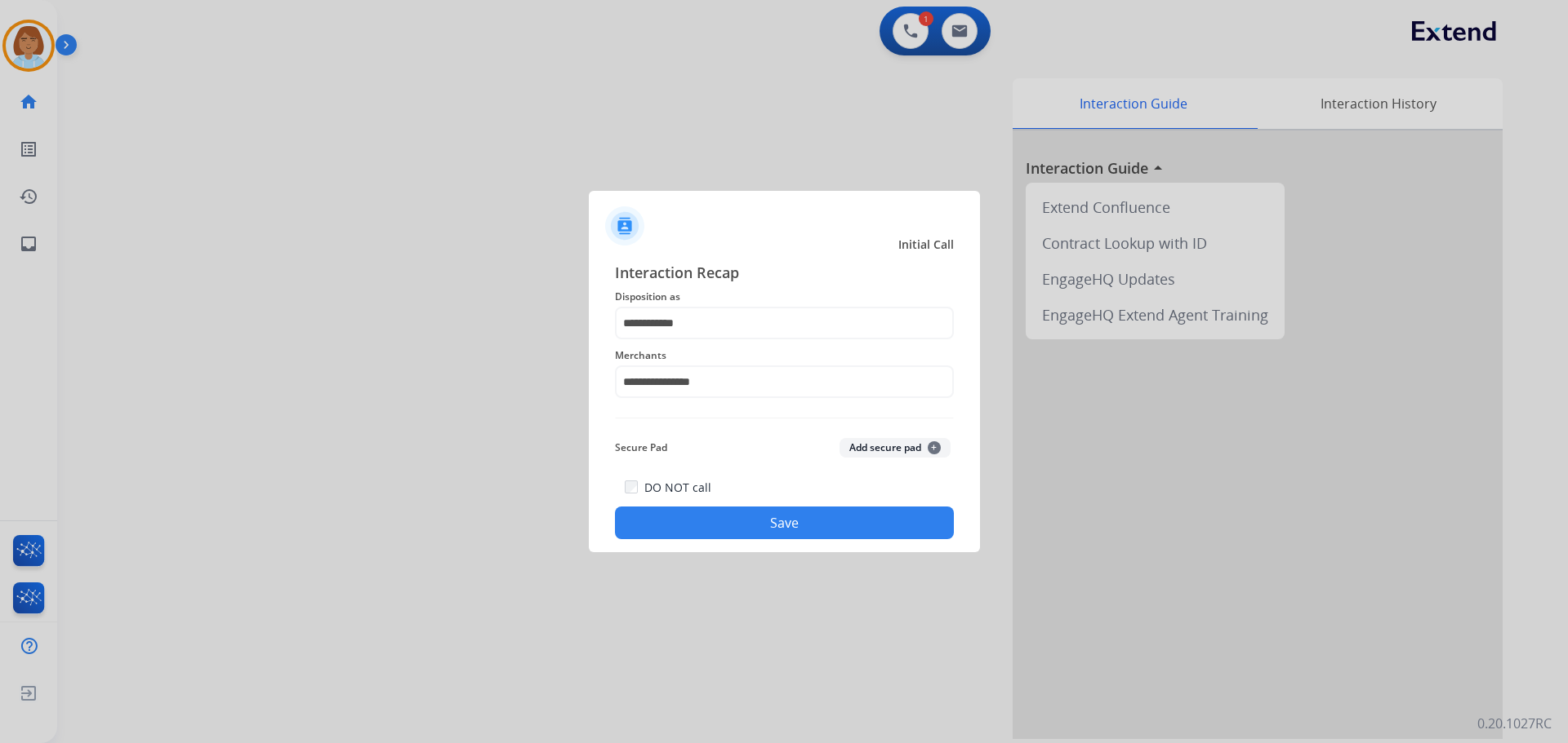
click at [737, 506] on div "DO NOT call Save" at bounding box center [784, 508] width 339 height 62
click at [737, 544] on div "**********" at bounding box center [784, 400] width 391 height 304
click at [767, 515] on button "Save" at bounding box center [784, 523] width 339 height 32
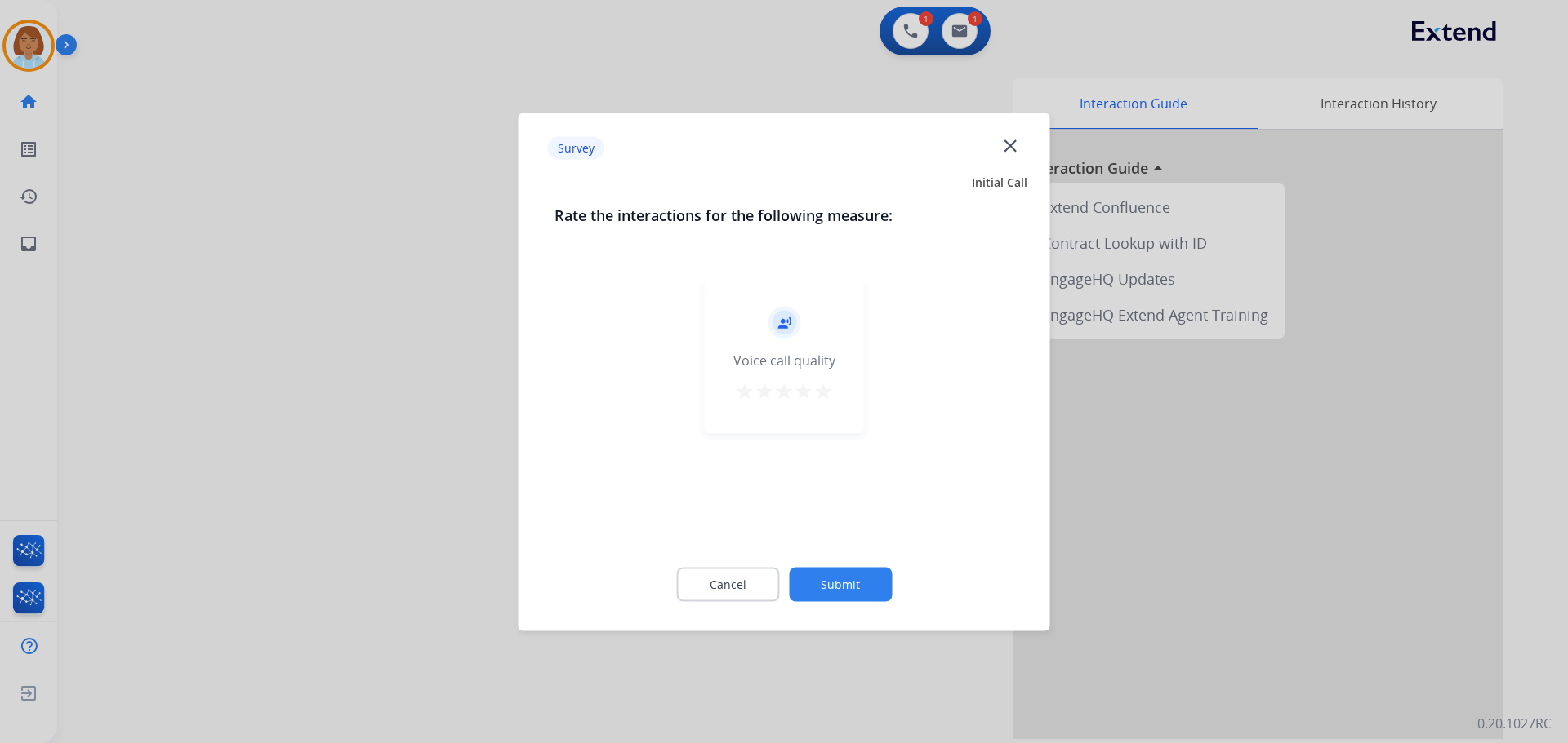
click at [853, 572] on button "Submit" at bounding box center [840, 584] width 103 height 34
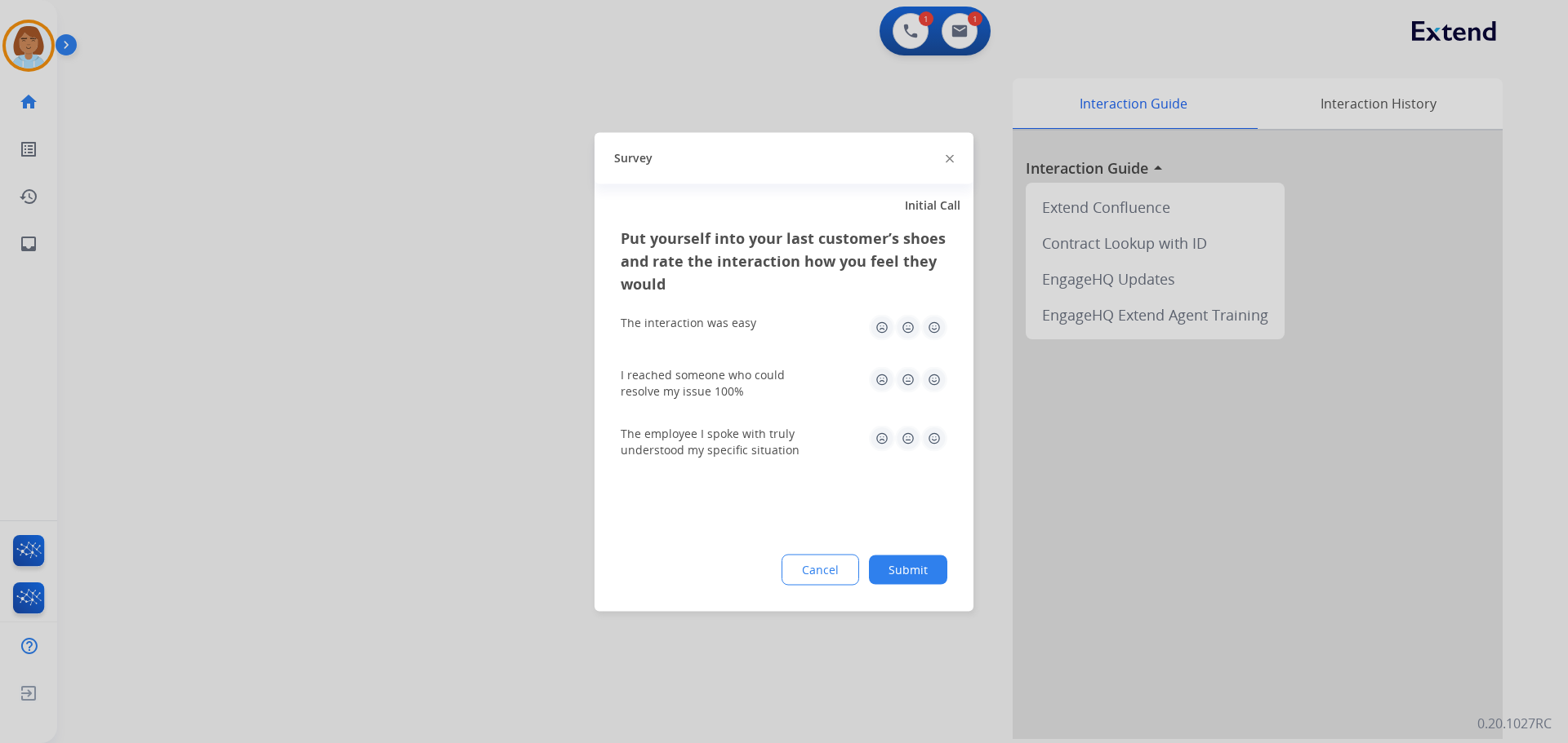
click at [910, 571] on button "Submit" at bounding box center [908, 570] width 78 height 29
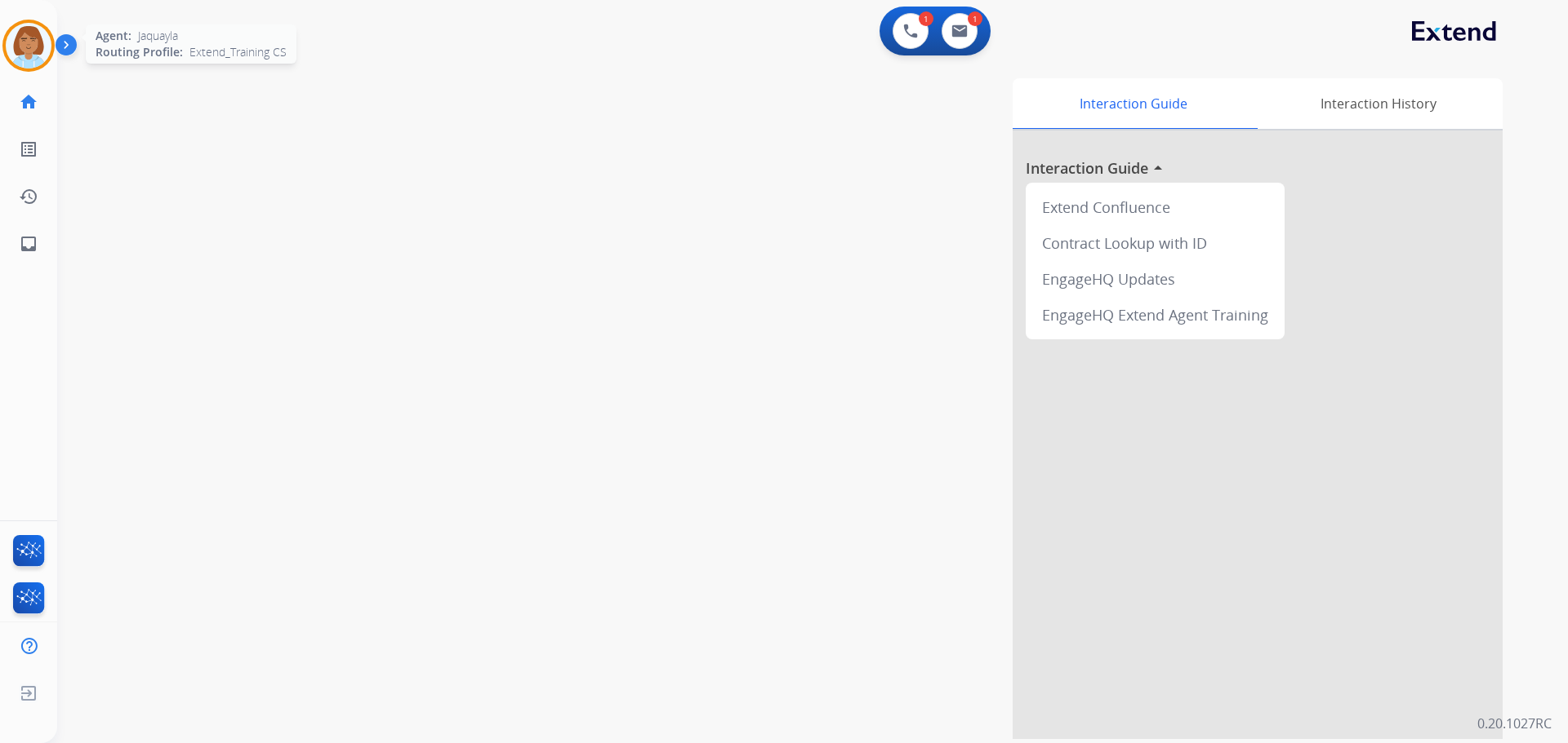
click at [36, 46] on img at bounding box center [29, 46] width 46 height 46
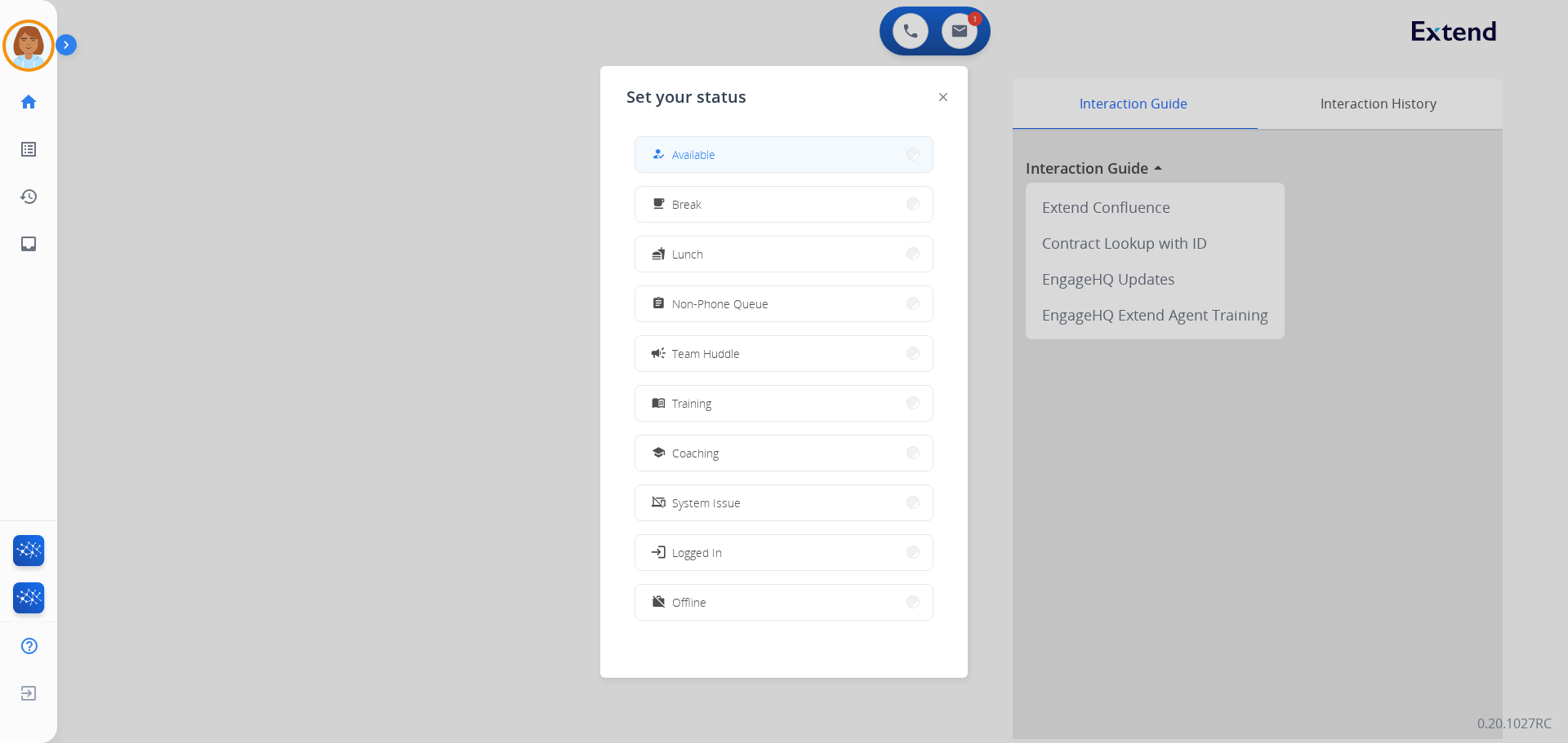
click at [640, 156] on div "how_to_reg Available" at bounding box center [784, 155] width 299 height 37
click at [848, 147] on button "how_to_reg Available" at bounding box center [784, 155] width 297 height 35
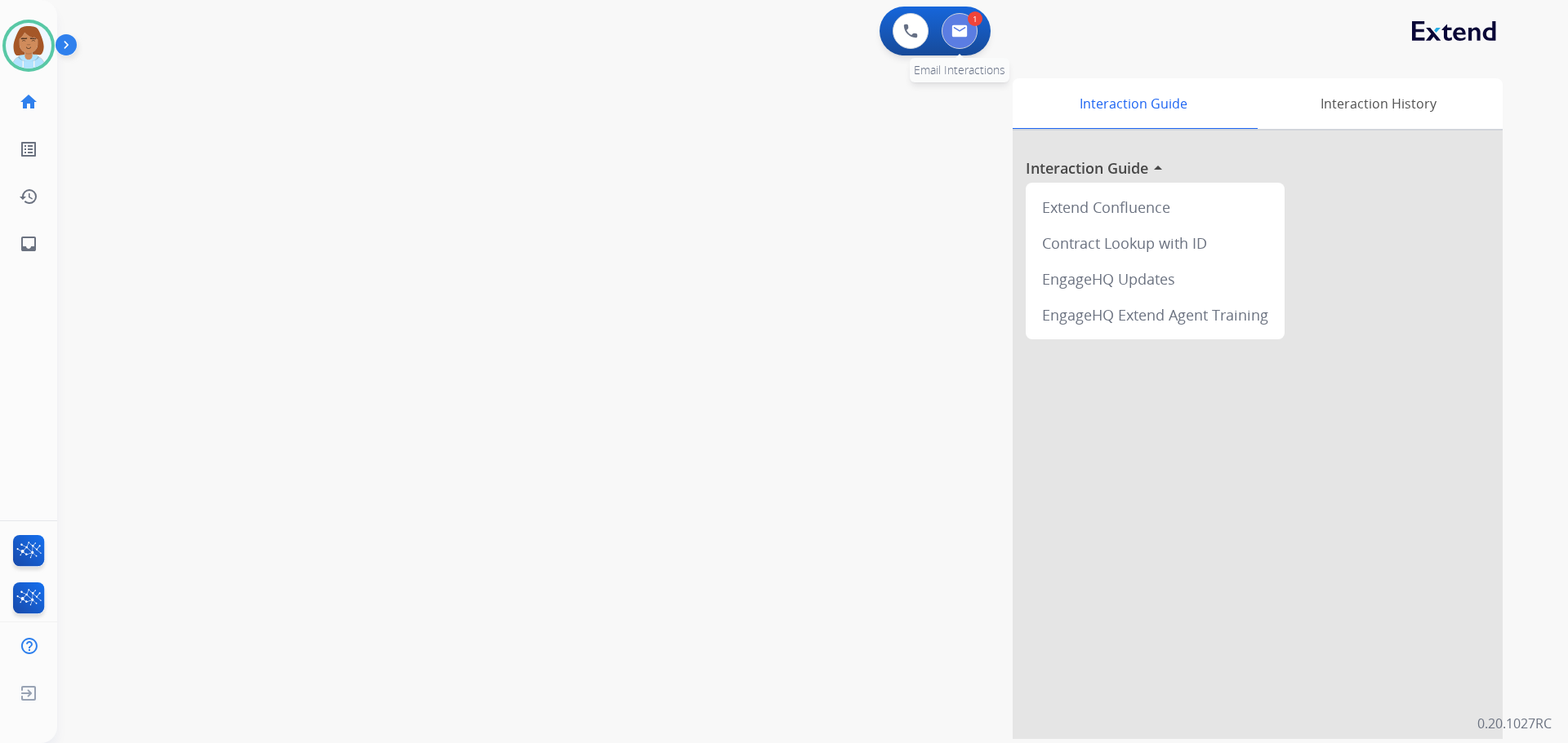
click at [974, 34] on button at bounding box center [959, 30] width 36 height 36
select select "**********"
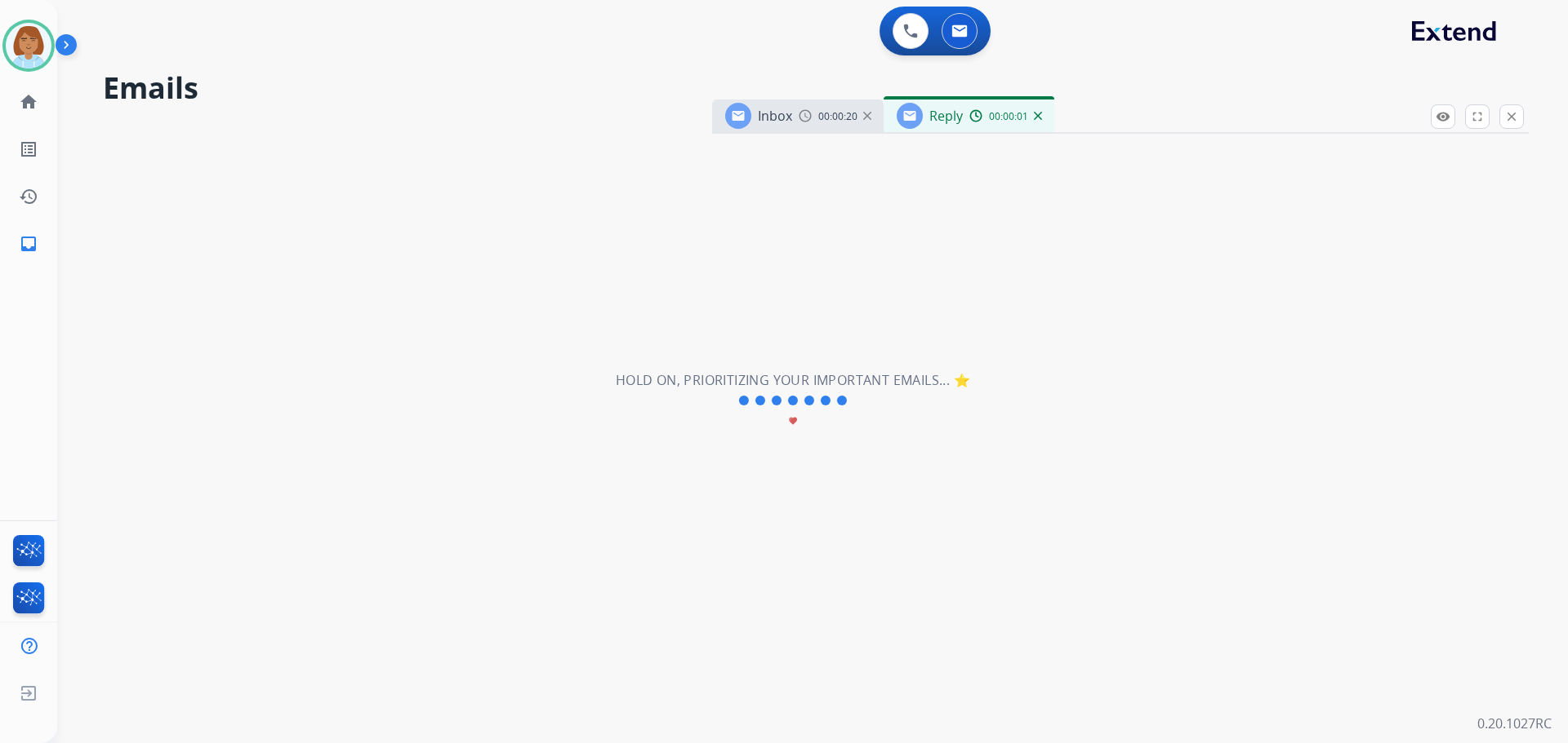
select select "**********"
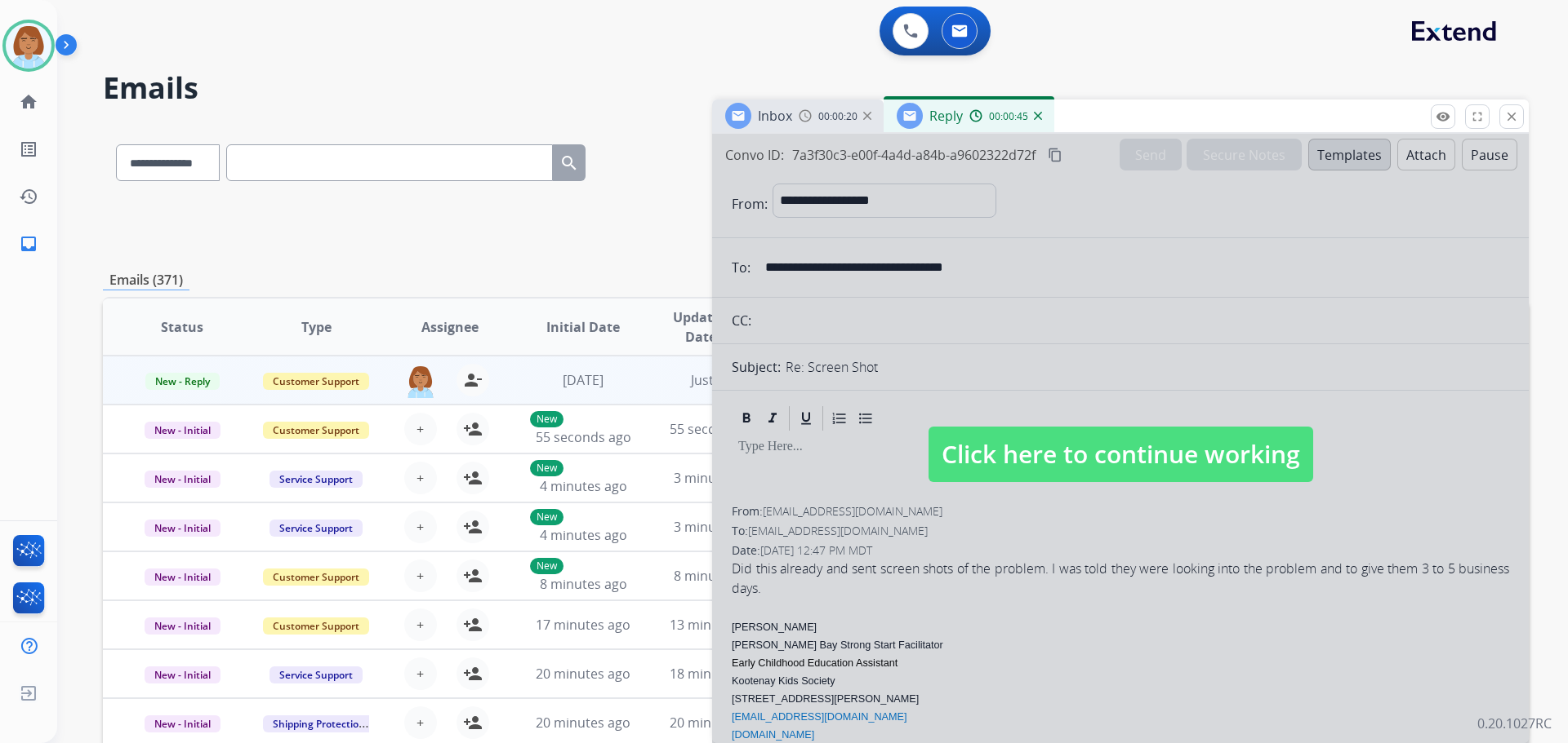
click at [1248, 466] on span "Click here to continue working" at bounding box center [1121, 454] width 385 height 55
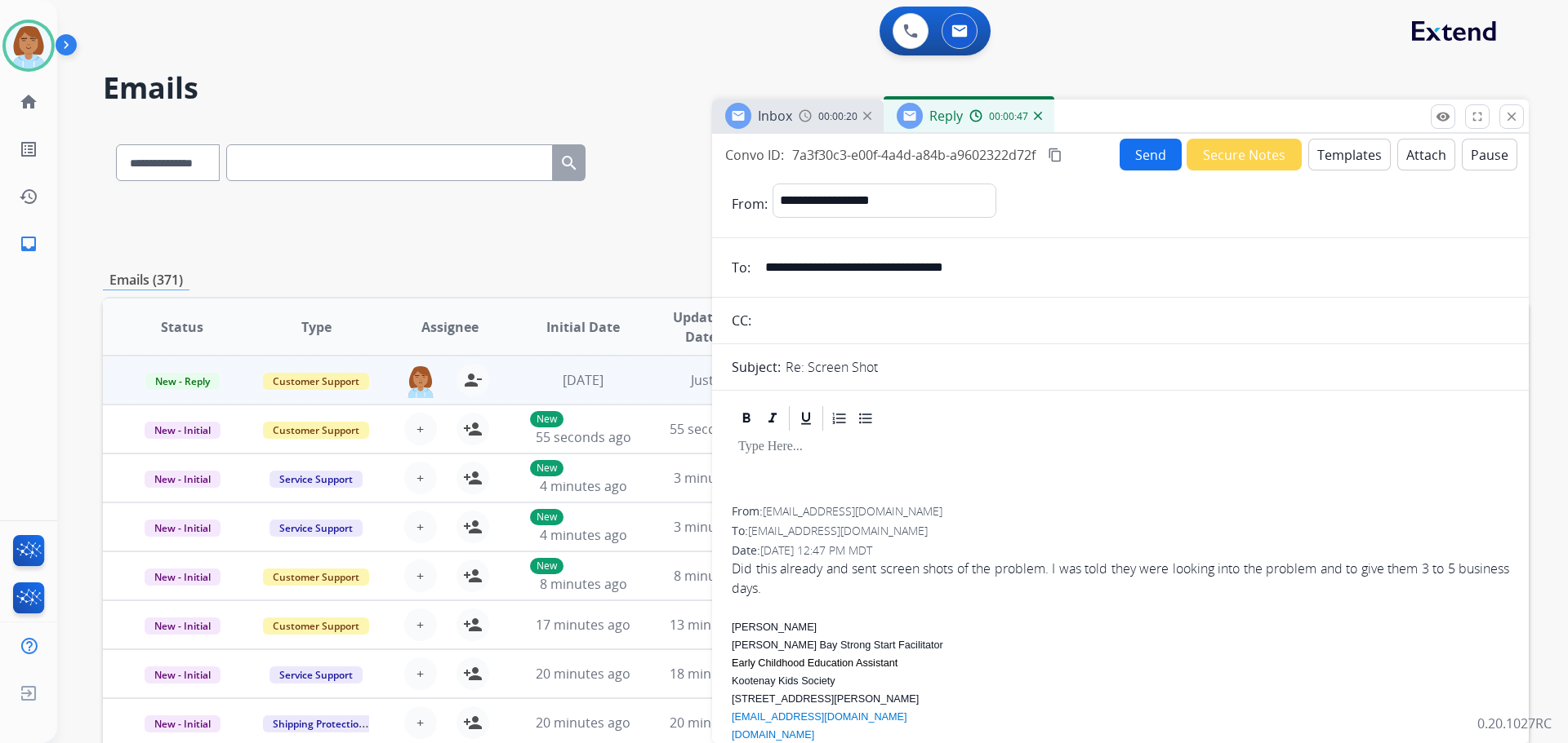
click at [1332, 158] on button "Templates" at bounding box center [1348, 154] width 82 height 32
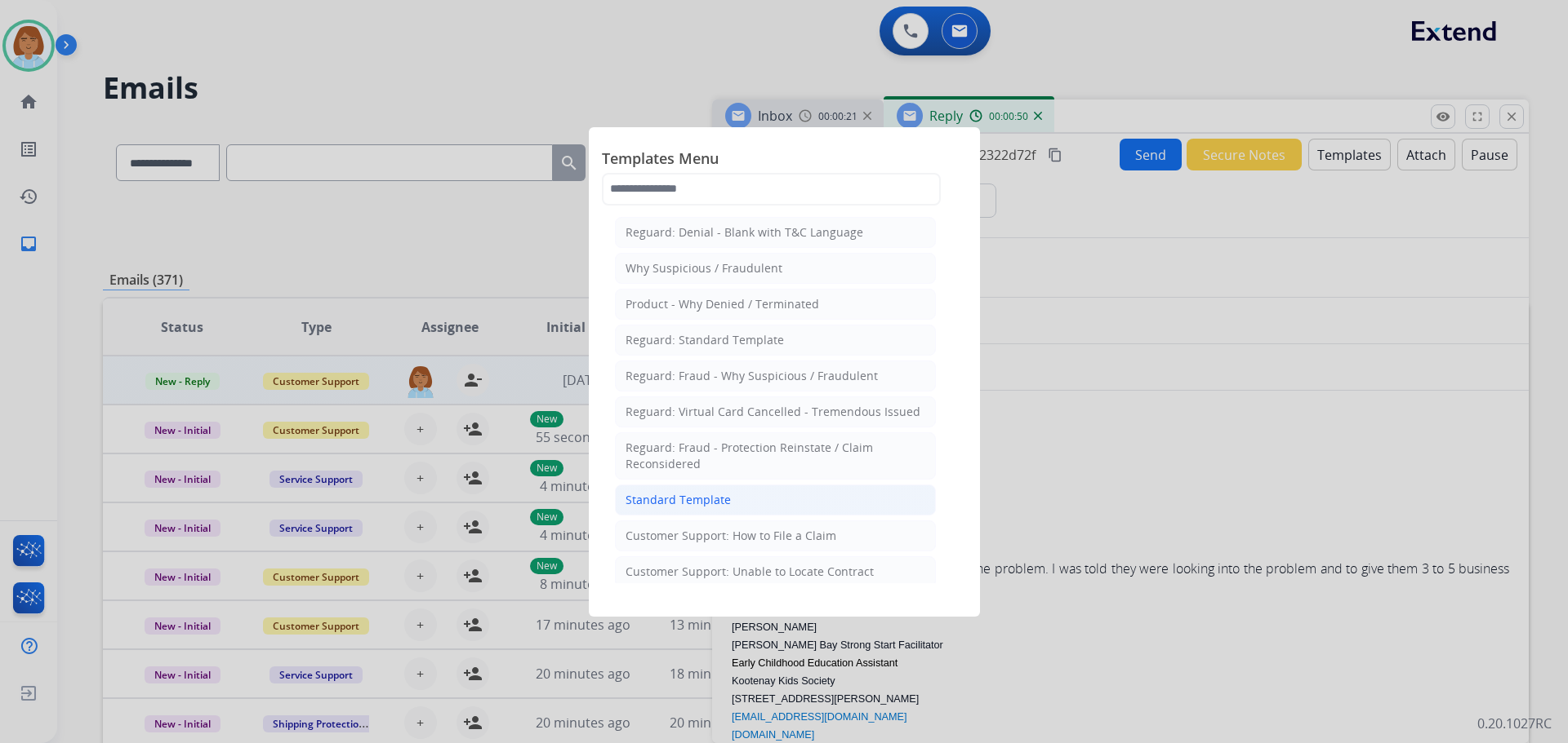
click at [681, 494] on div "Standard Template" at bounding box center [678, 501] width 105 height 17
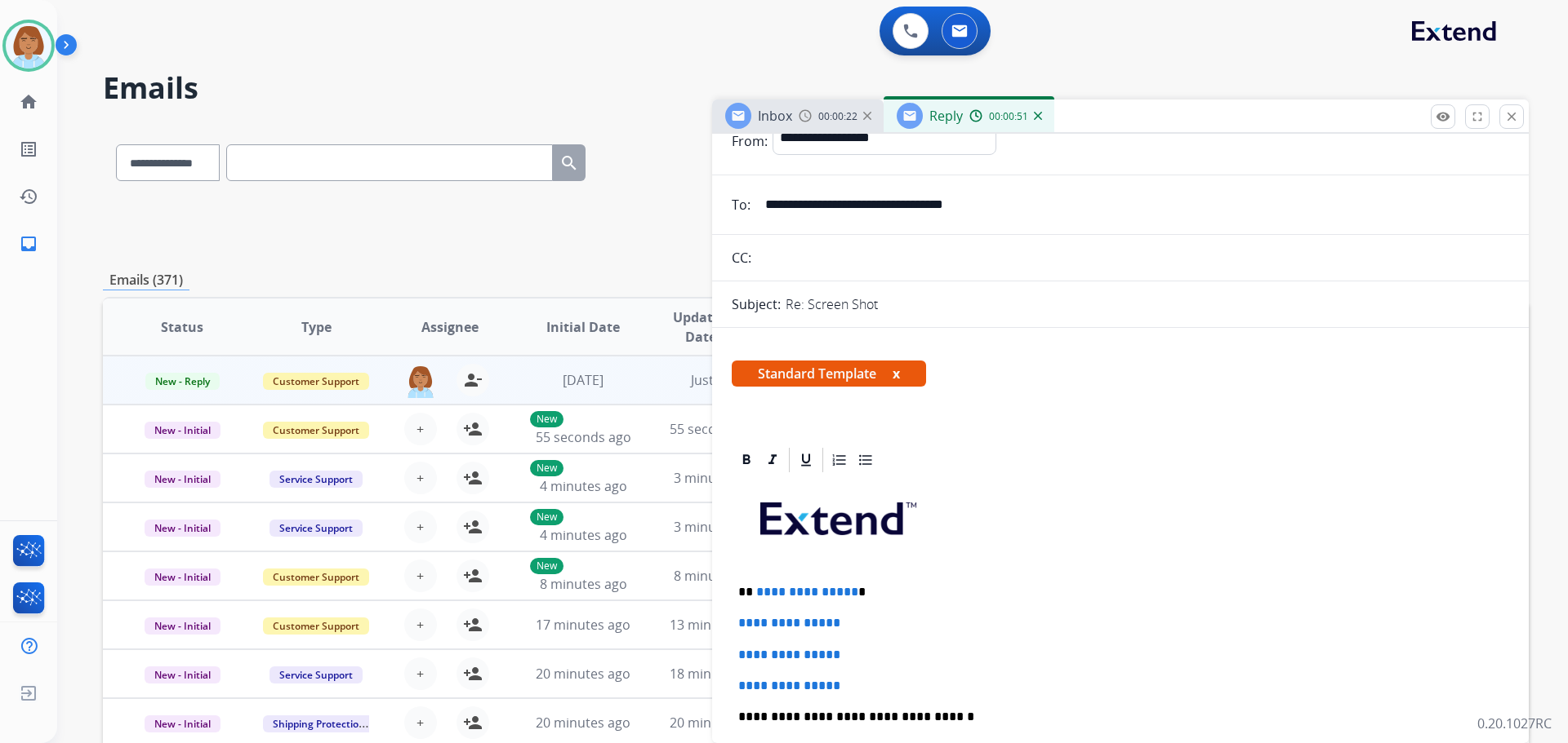
scroll to position [82, 0]
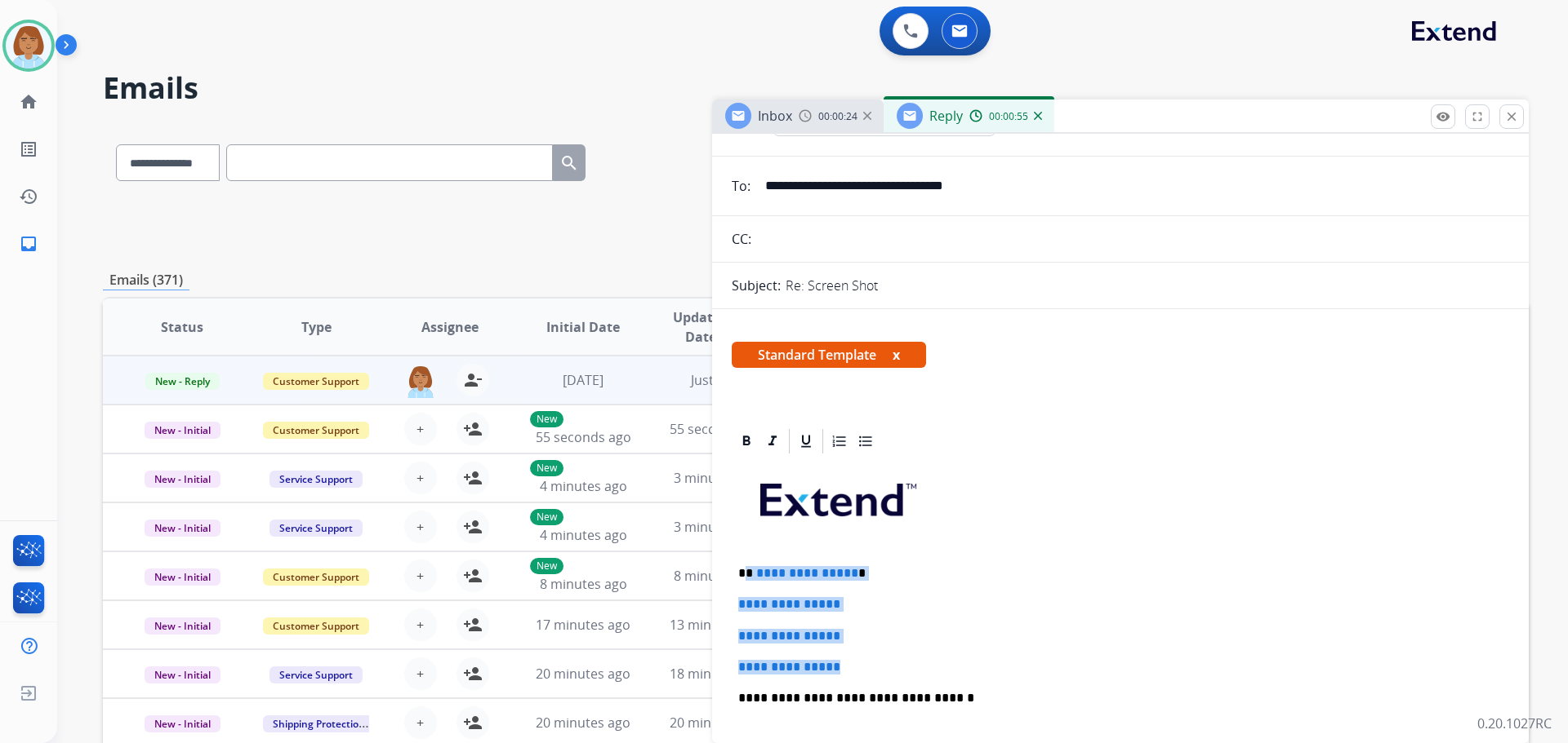
drag, startPoint x: 877, startPoint y: 666, endPoint x: 748, endPoint y: 580, distance: 155.0
click at [748, 580] on div "**********" at bounding box center [1120, 737] width 778 height 561
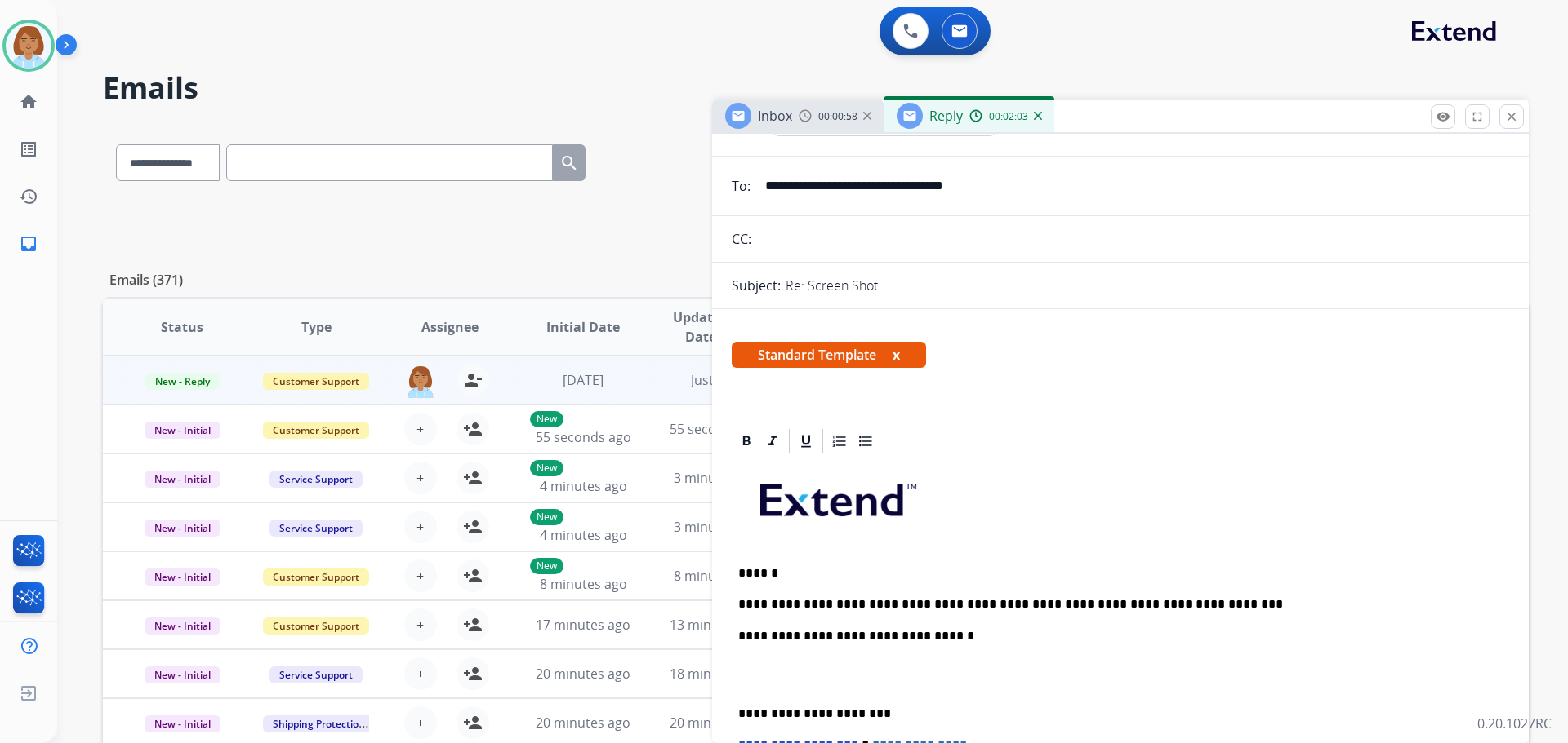
click at [925, 599] on p "**********" at bounding box center [1113, 605] width 751 height 15
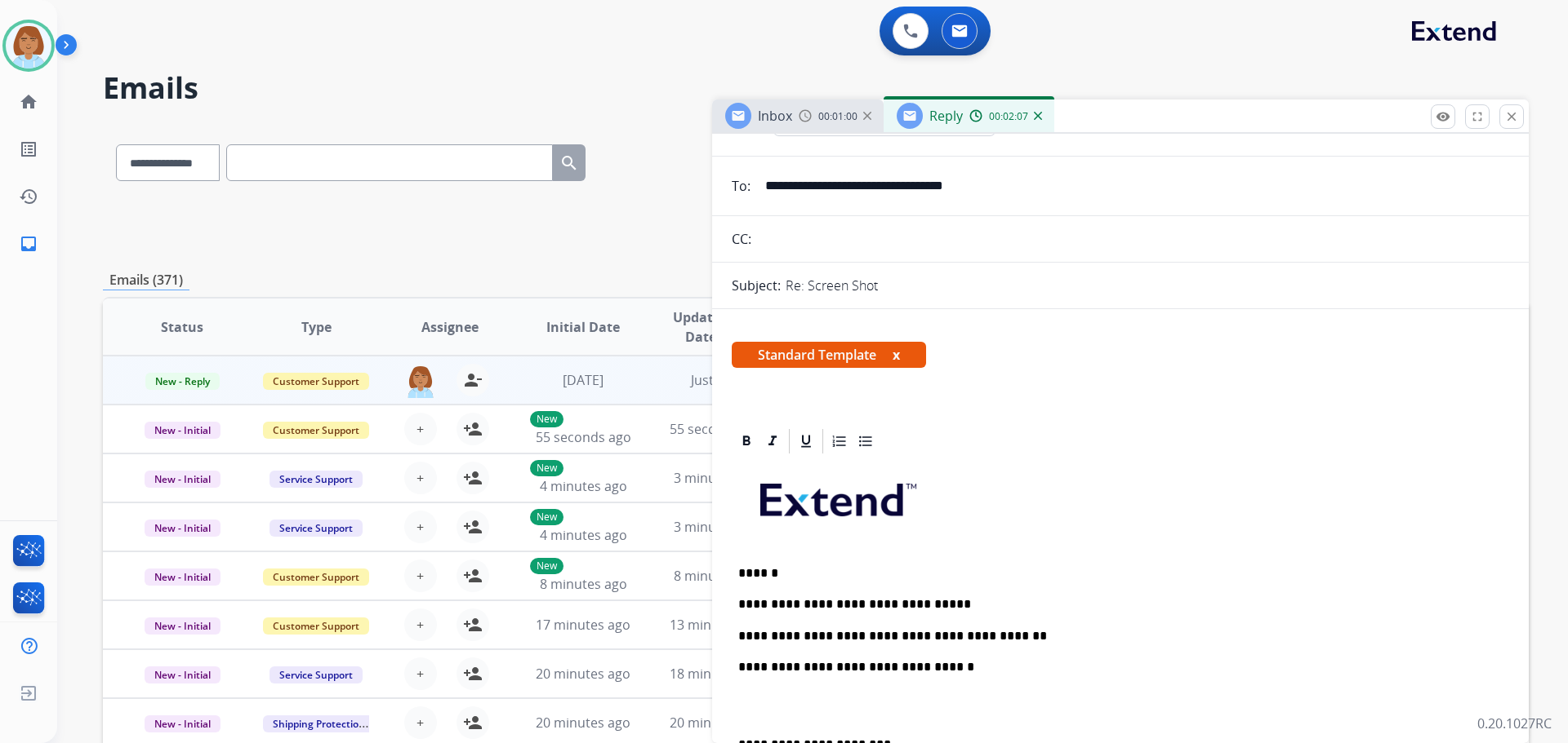
click at [1127, 660] on p "**********" at bounding box center [1113, 667] width 751 height 15
click at [1116, 643] on p "**********" at bounding box center [1113, 637] width 751 height 15
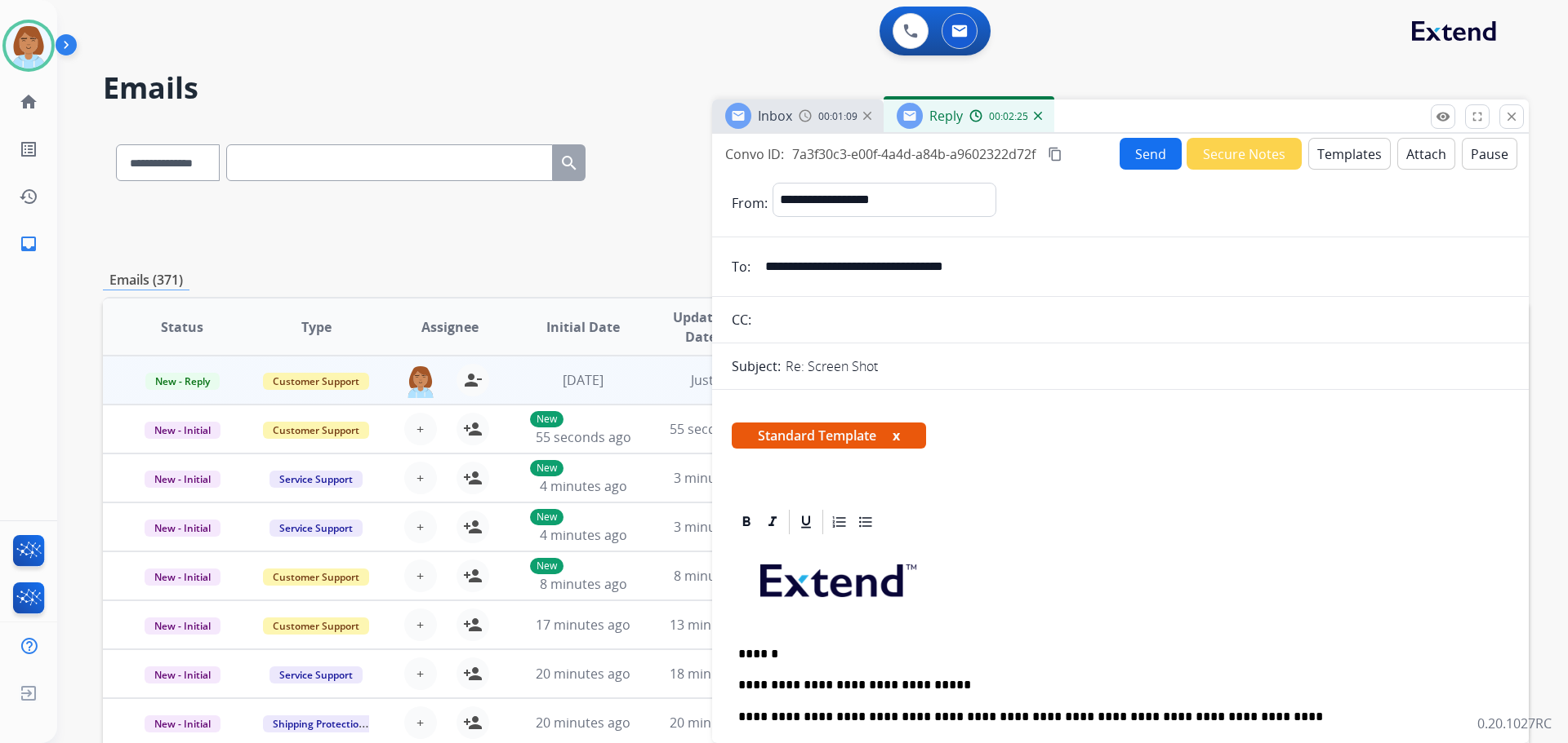
scroll to position [0, 0]
click at [1132, 162] on button "Send" at bounding box center [1150, 154] width 62 height 32
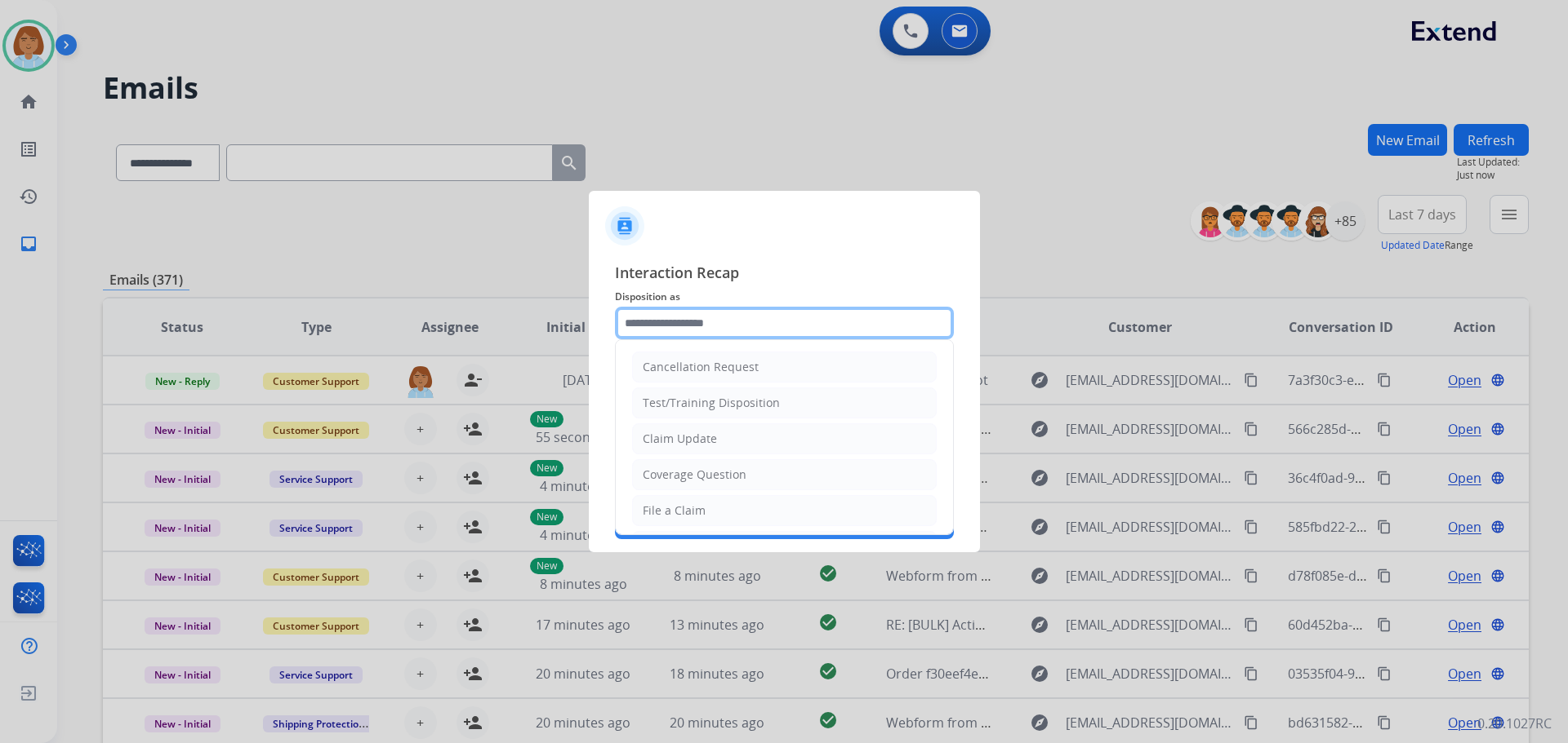
click at [808, 336] on input "text" at bounding box center [784, 323] width 339 height 32
click at [707, 444] on div "Claim Update" at bounding box center [680, 439] width 75 height 17
type input "**********"
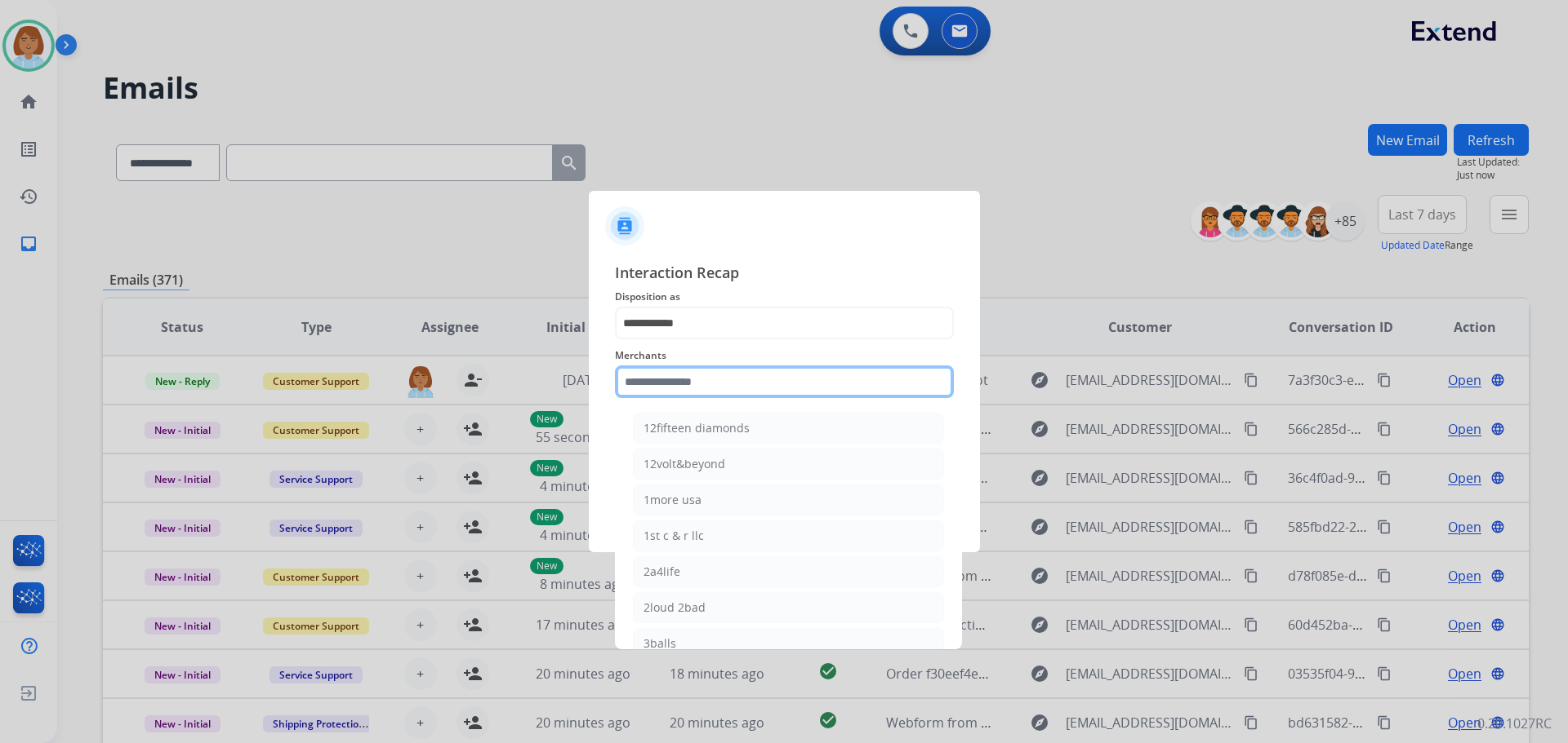
click at [703, 389] on input "text" at bounding box center [784, 382] width 339 height 32
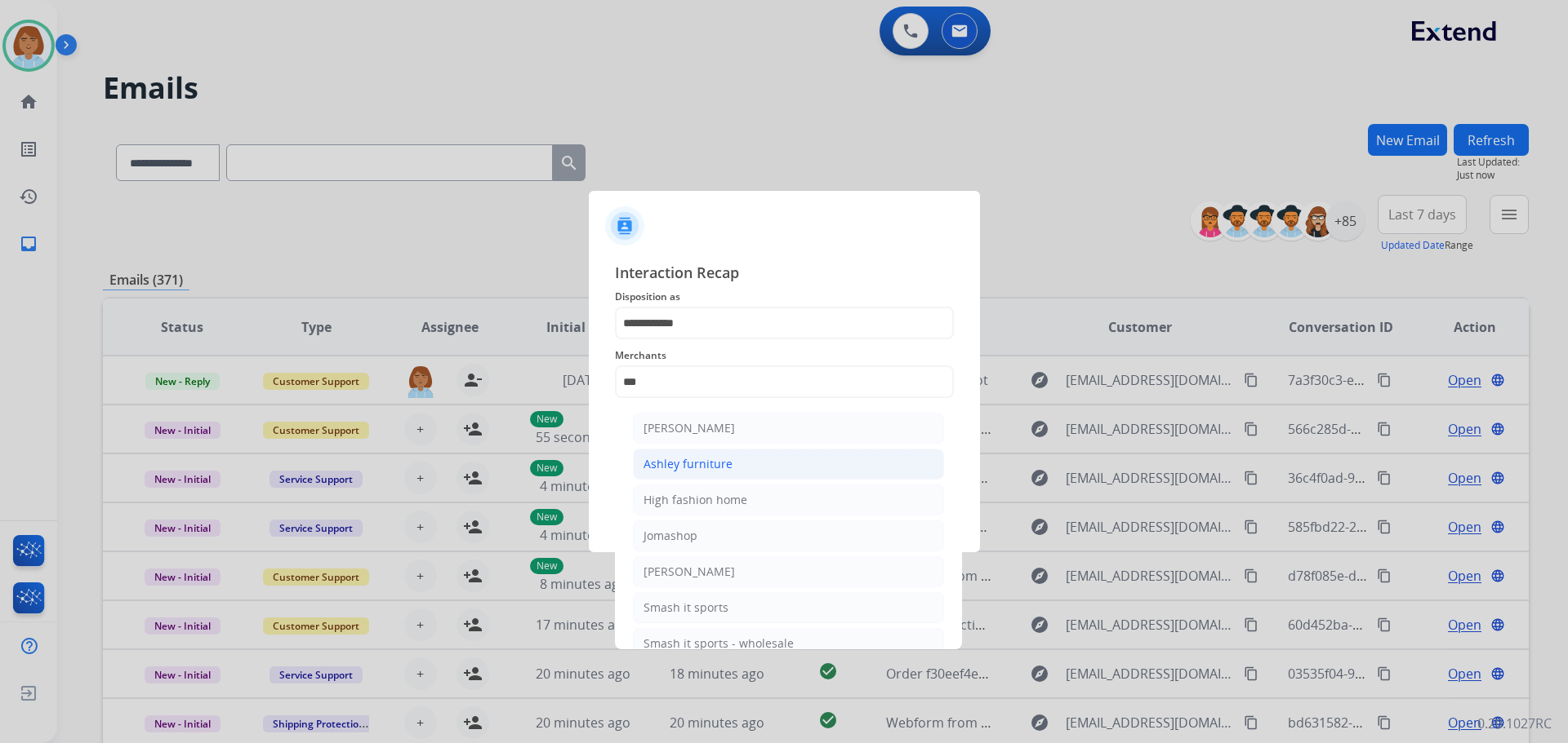
click at [721, 454] on li "Ashley furniture" at bounding box center [788, 465] width 311 height 31
type input "**********"
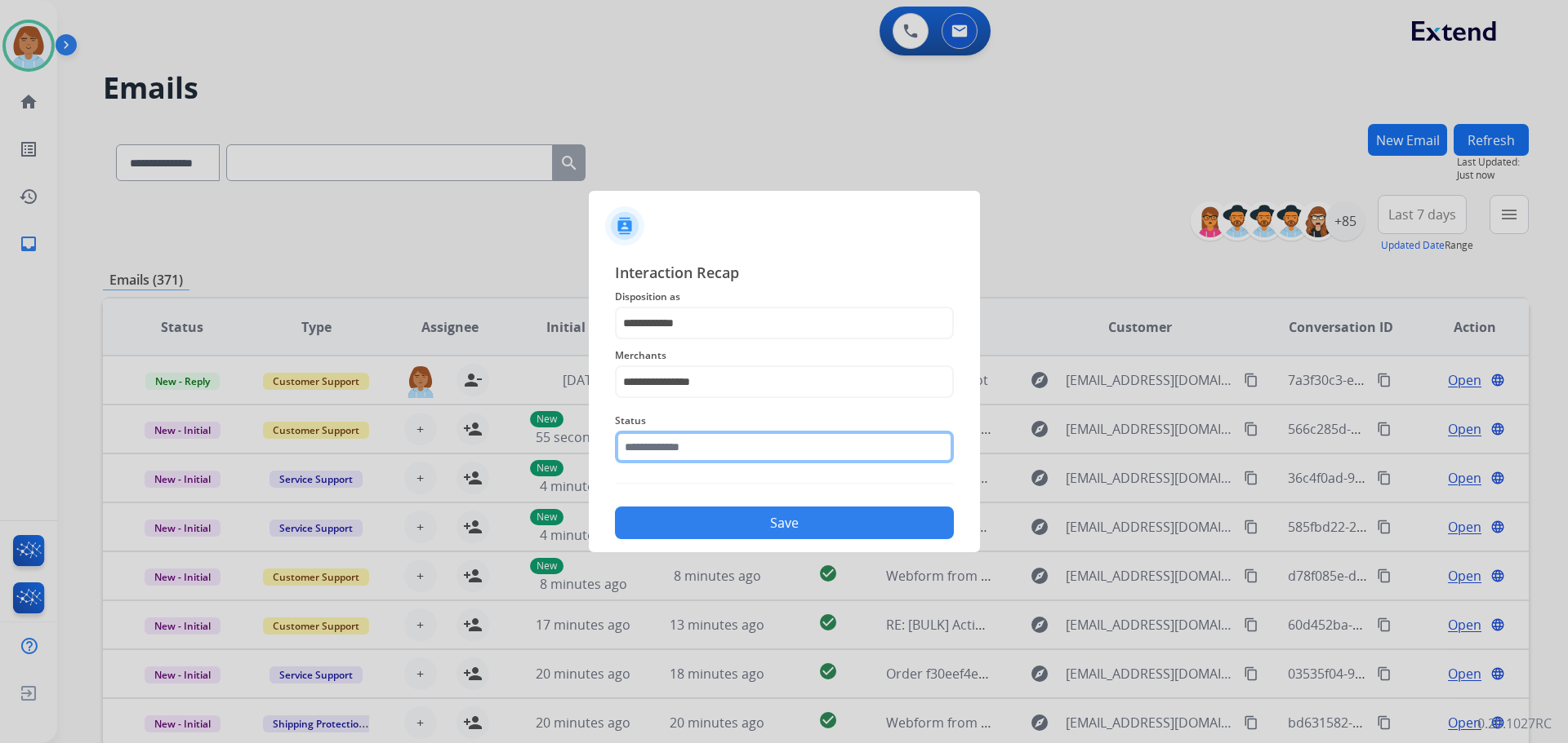
click at [708, 454] on input "text" at bounding box center [784, 446] width 339 height 32
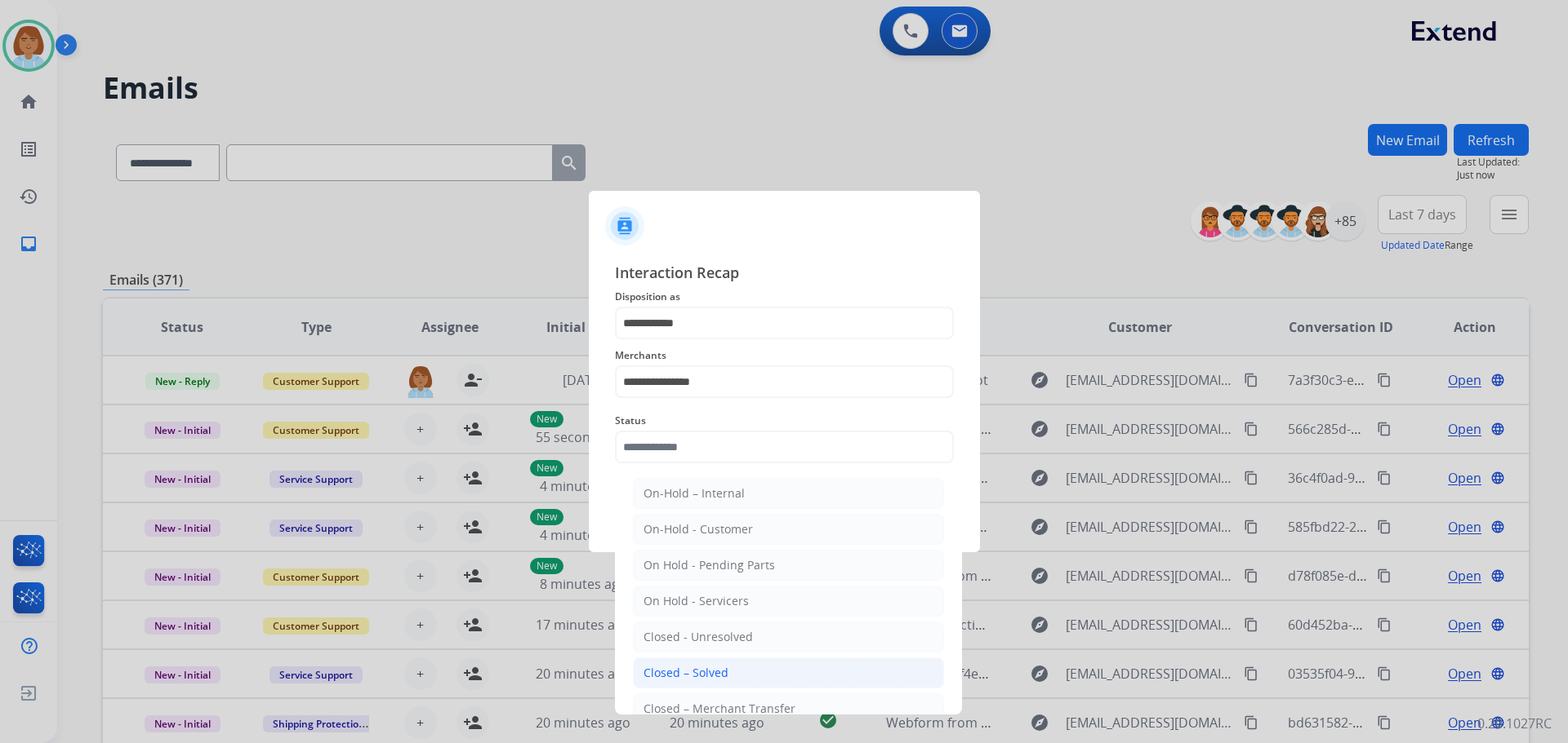
click at [768, 670] on li "Closed – Solved" at bounding box center [788, 673] width 311 height 31
type input "**********"
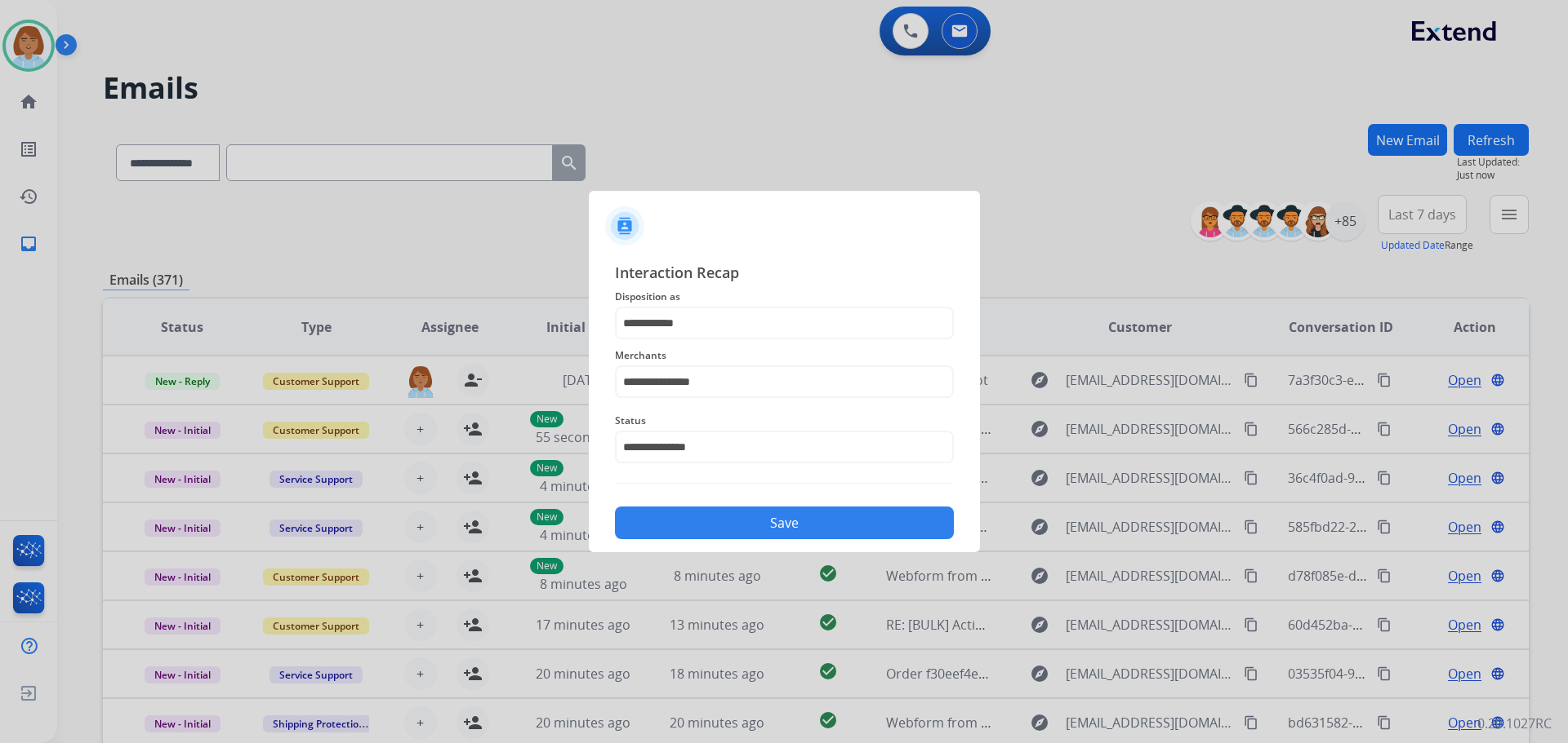
click at [767, 524] on button "Save" at bounding box center [784, 523] width 339 height 32
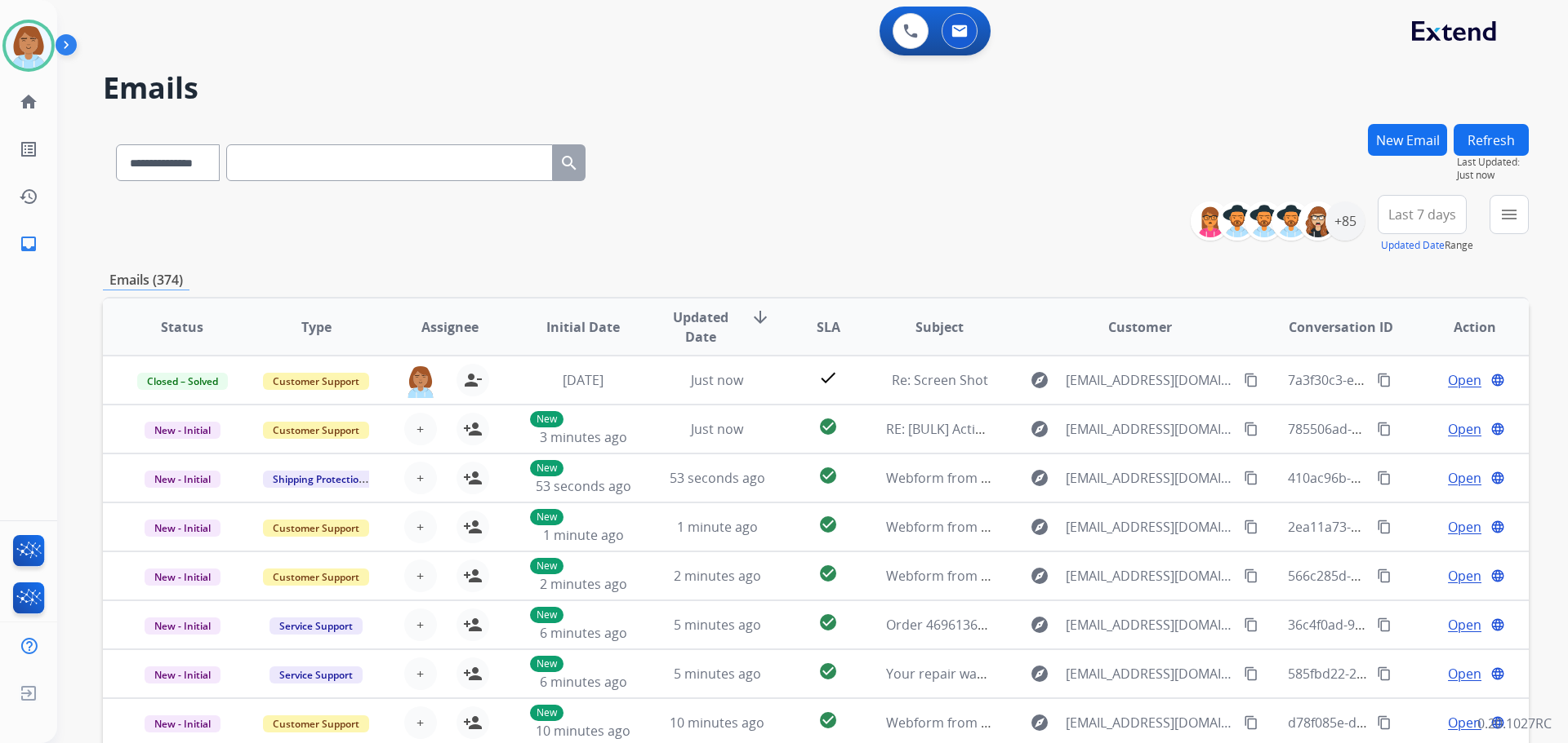
click at [1501, 122] on div "**********" at bounding box center [792, 430] width 1471 height 743
click at [1503, 133] on button "Refresh" at bounding box center [1491, 140] width 75 height 32
click at [1348, 229] on div "+85" at bounding box center [1345, 221] width 39 height 39
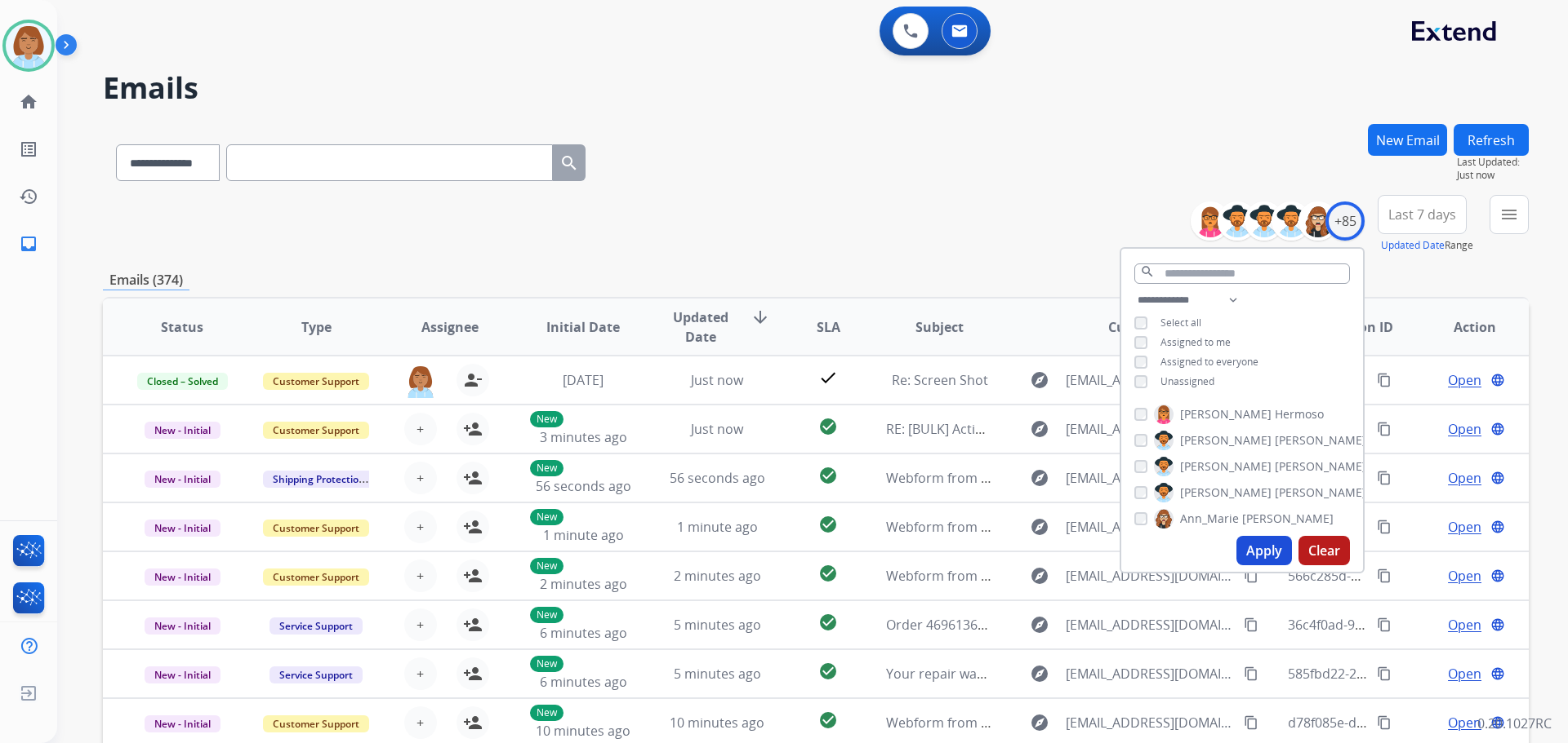
click at [1175, 382] on span "Unassigned" at bounding box center [1187, 381] width 53 height 14
click at [1266, 553] on button "Apply" at bounding box center [1264, 551] width 55 height 29
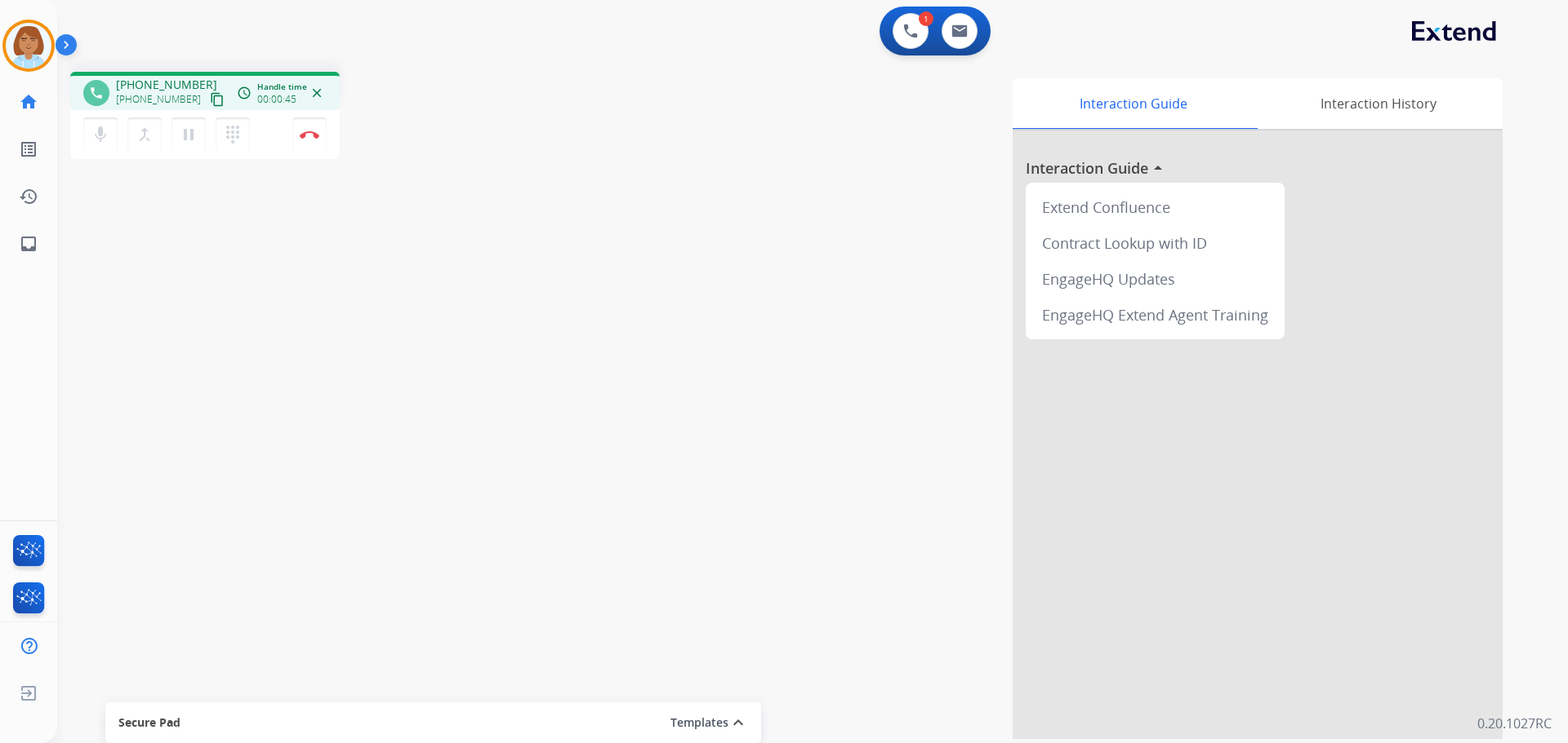
click at [210, 96] on mat-icon "content_copy" at bounding box center [218, 100] width 15 height 15
click at [303, 146] on button "Disconnect" at bounding box center [309, 134] width 34 height 34
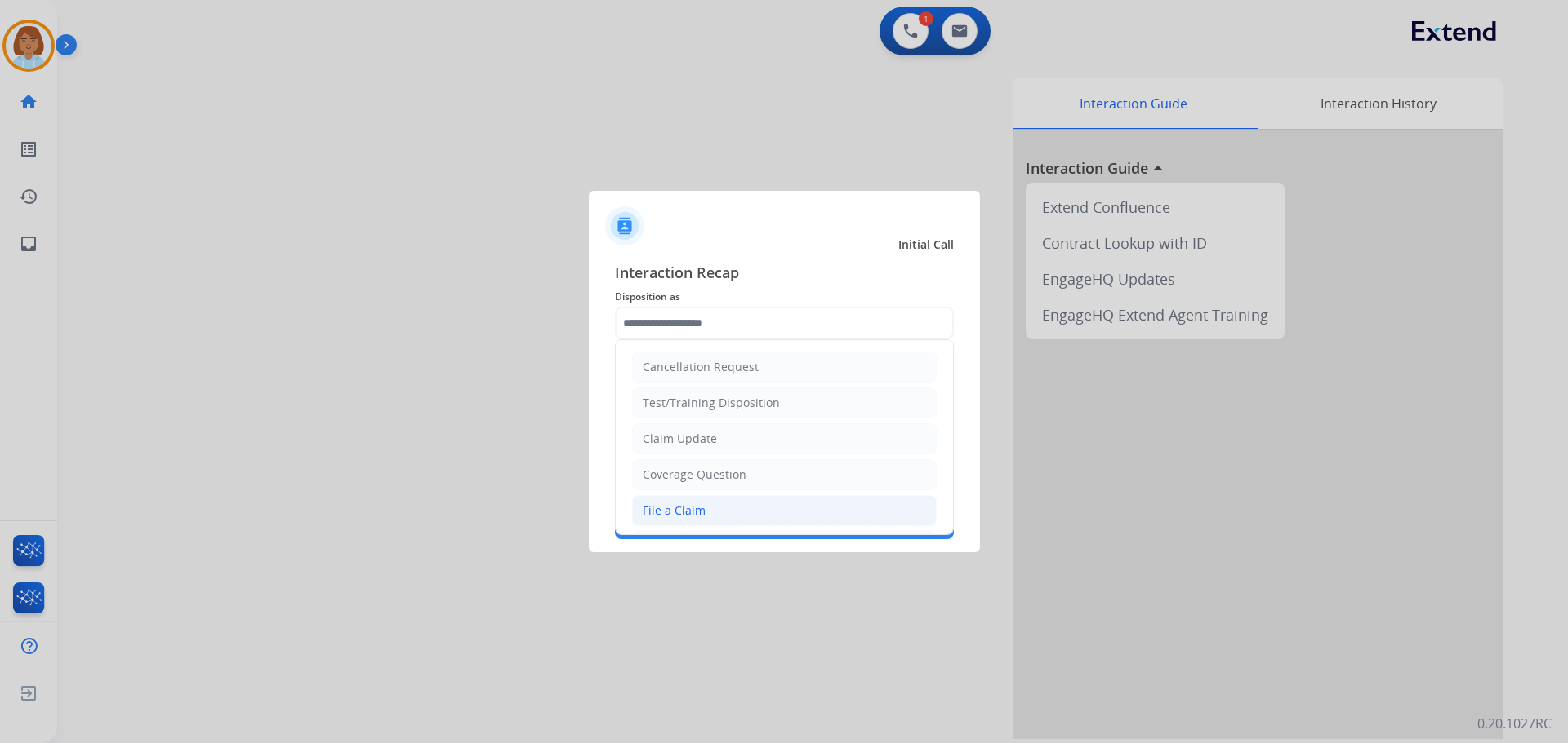
click at [742, 515] on li "File a Claim" at bounding box center [784, 511] width 304 height 31
type input "**********"
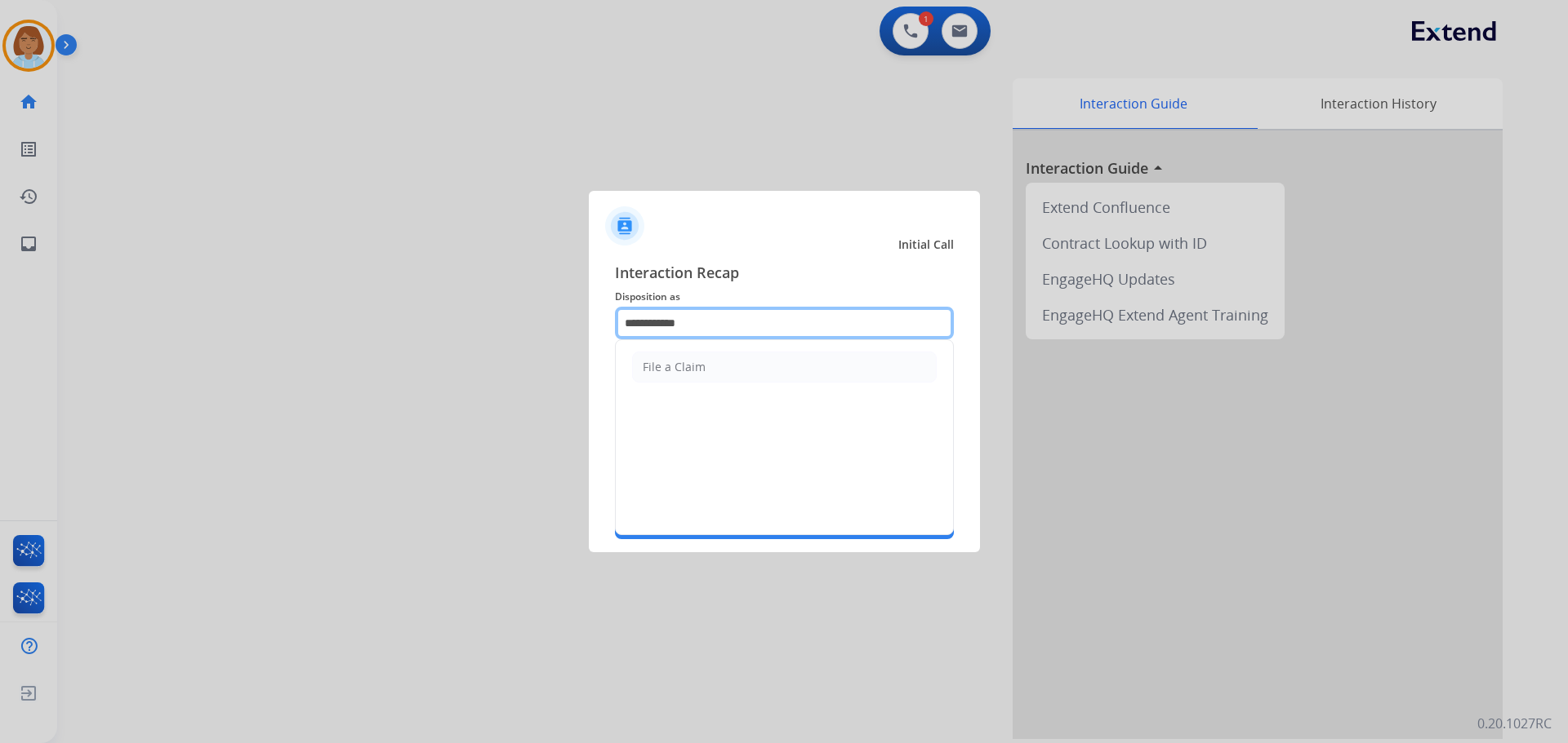
drag, startPoint x: 712, startPoint y: 310, endPoint x: 529, endPoint y: 315, distance: 183.1
click at [0, 316] on app-contact-recap-modal "**********" at bounding box center [0, 372] width 0 height 743
click at [744, 272] on span "Interaction Recap" at bounding box center [784, 274] width 339 height 26
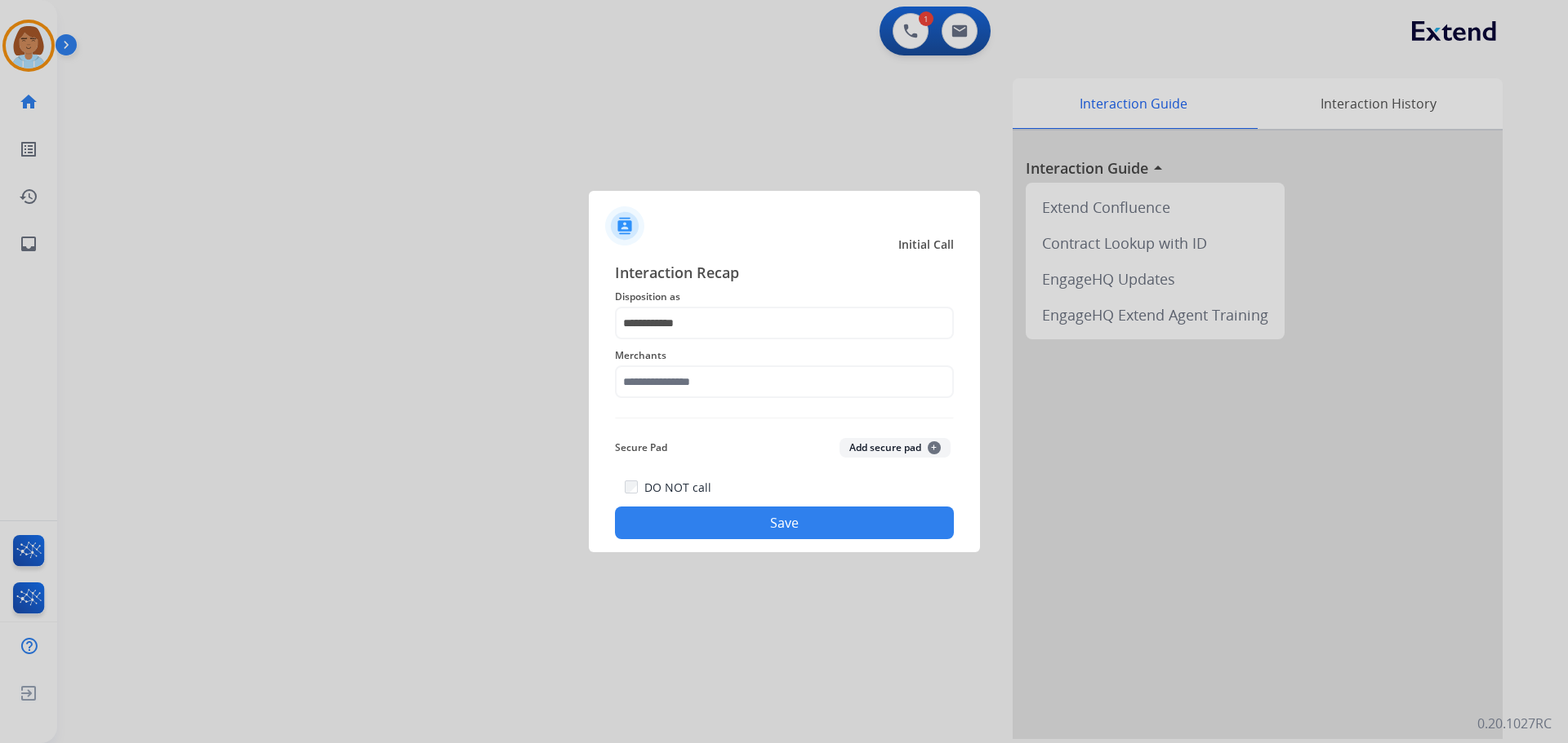
click at [755, 259] on div "**********" at bounding box center [784, 400] width 391 height 304
click at [700, 404] on div "Merchants" at bounding box center [784, 372] width 339 height 65
click at [719, 368] on input "text" at bounding box center [784, 382] width 339 height 32
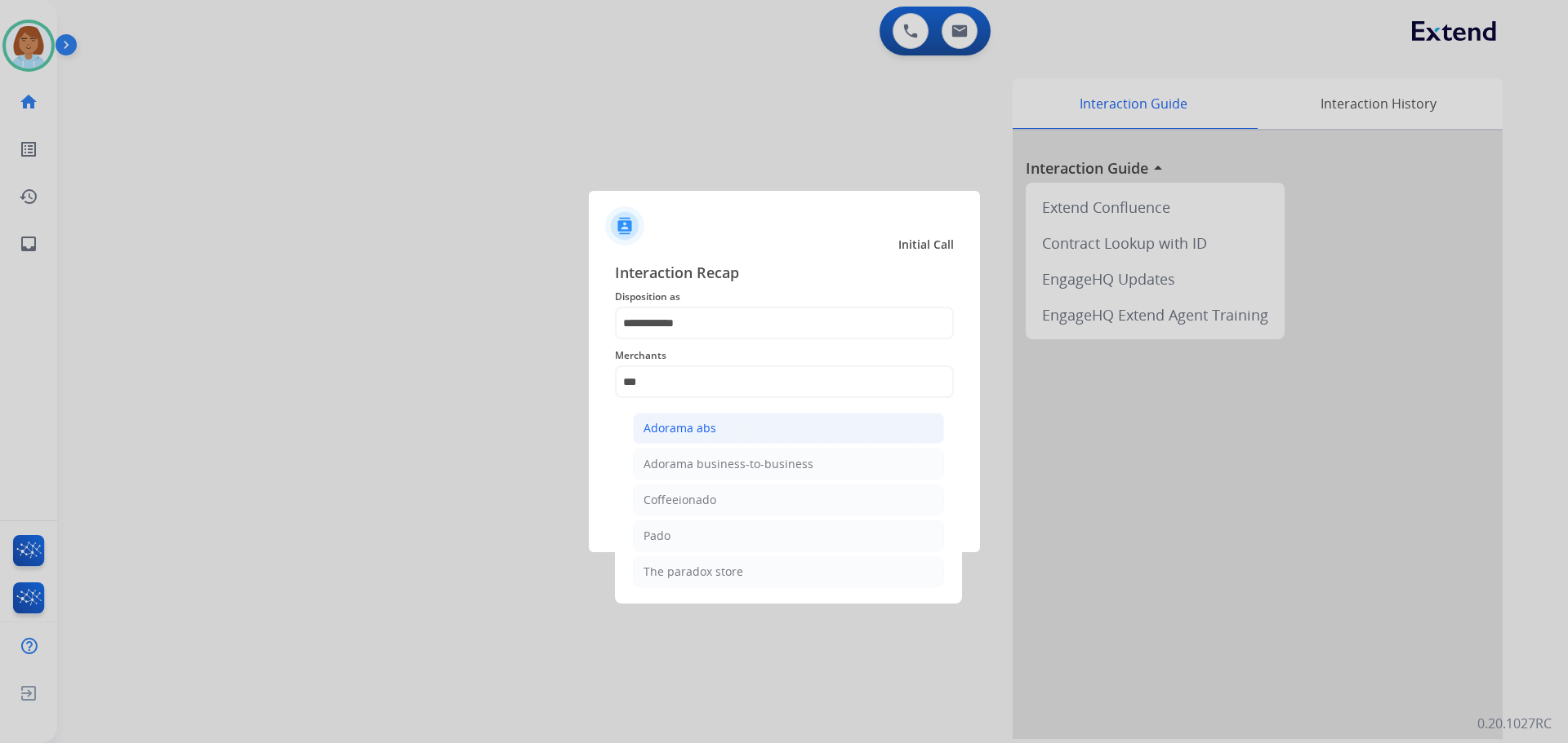
click at [750, 440] on li "Adorama abs" at bounding box center [788, 429] width 311 height 31
type input "**********"
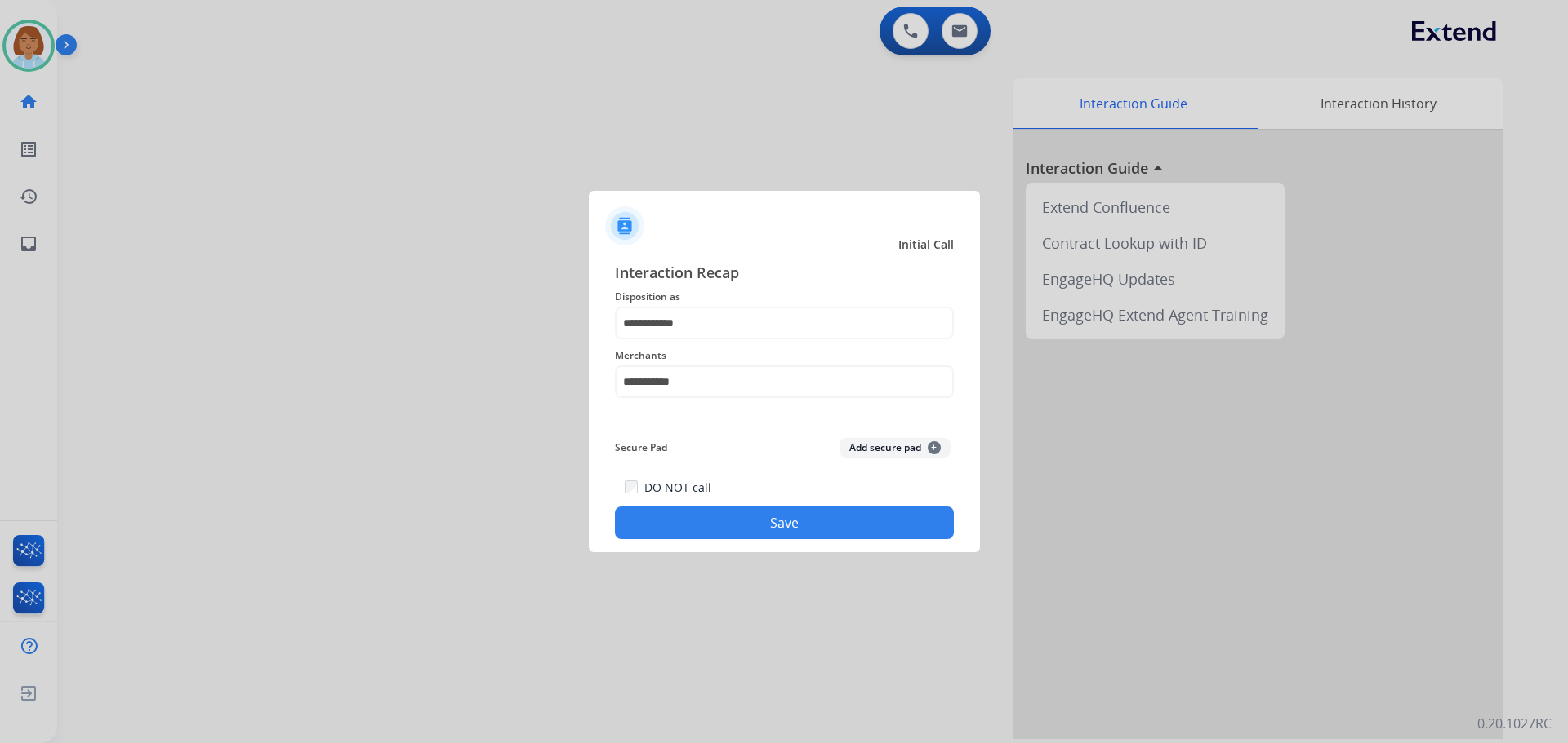
click at [800, 529] on button "Save" at bounding box center [784, 523] width 339 height 32
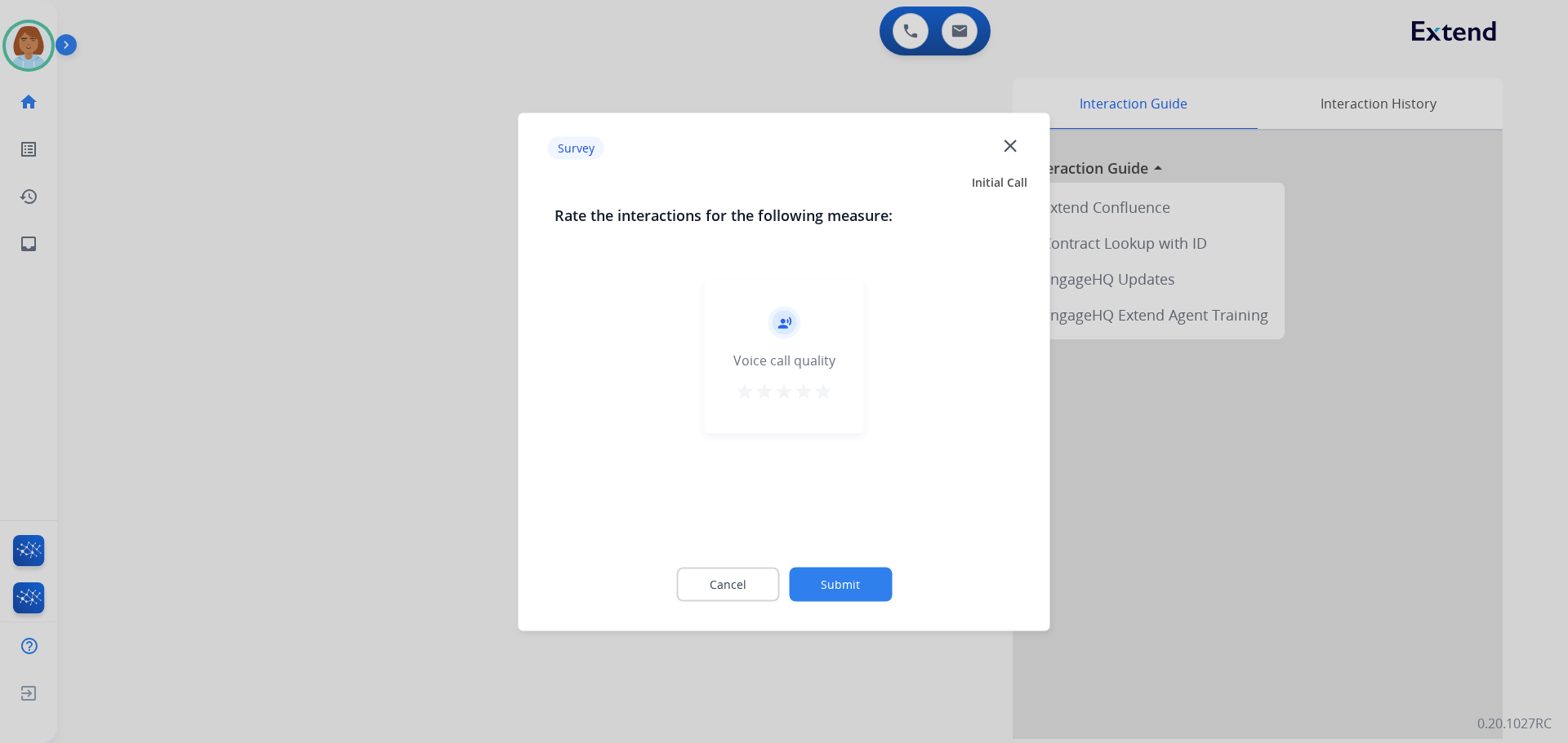
click at [888, 580] on button "Submit" at bounding box center [840, 584] width 103 height 34
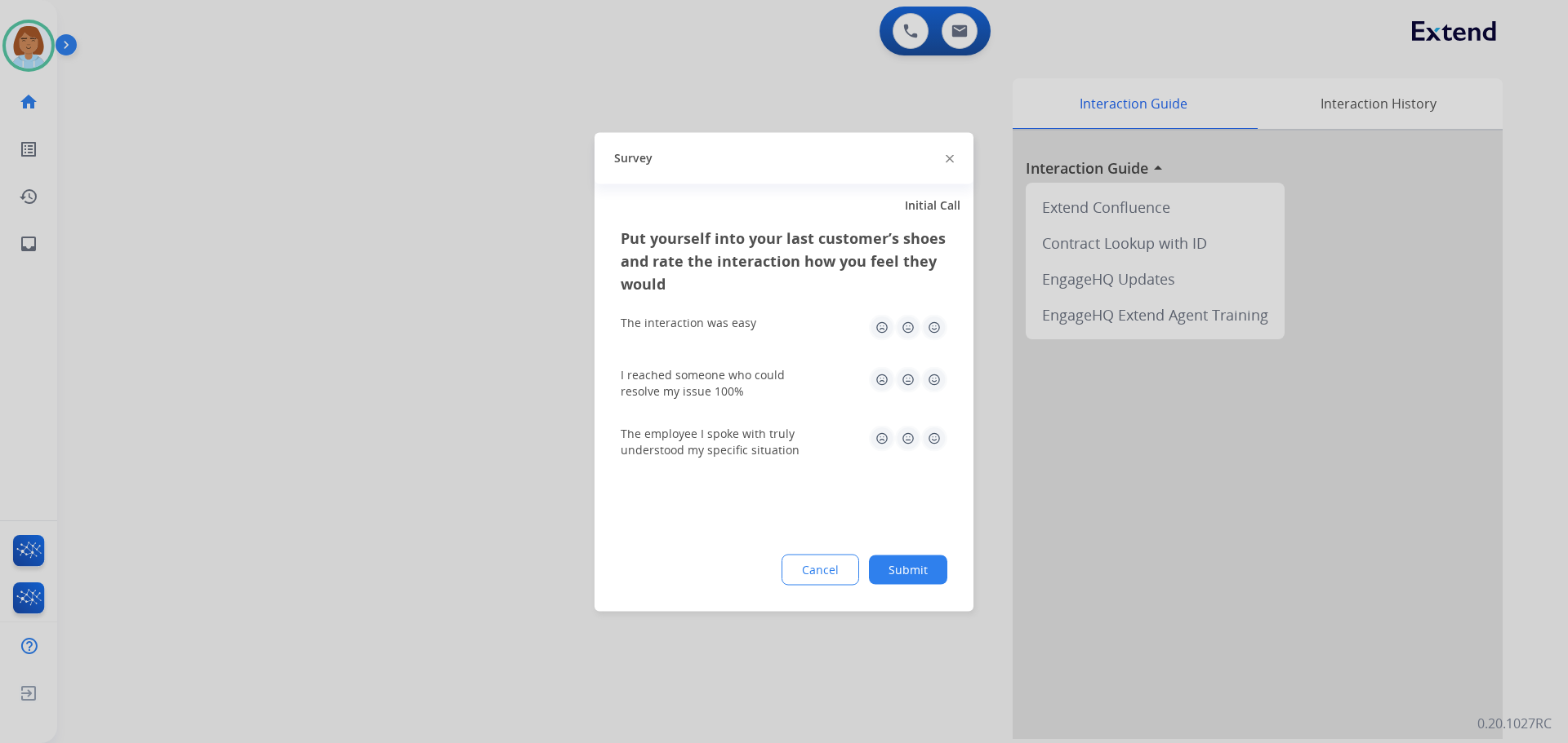
drag, startPoint x: 993, startPoint y: 549, endPoint x: 990, endPoint y: 557, distance: 8.5
click at [992, 554] on div at bounding box center [784, 372] width 1568 height 743
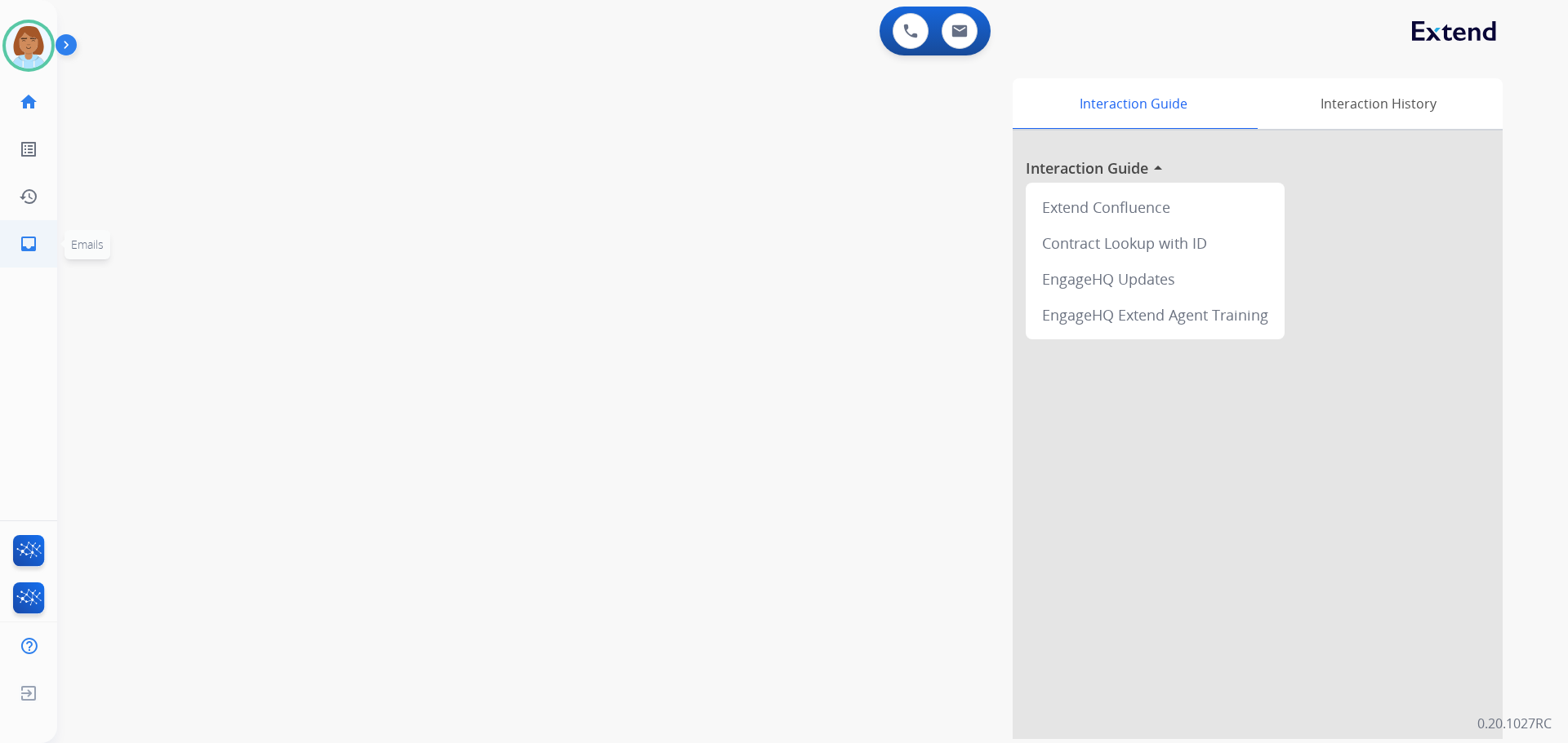
click at [35, 237] on mat-icon "inbox" at bounding box center [28, 243] width 19 height 19
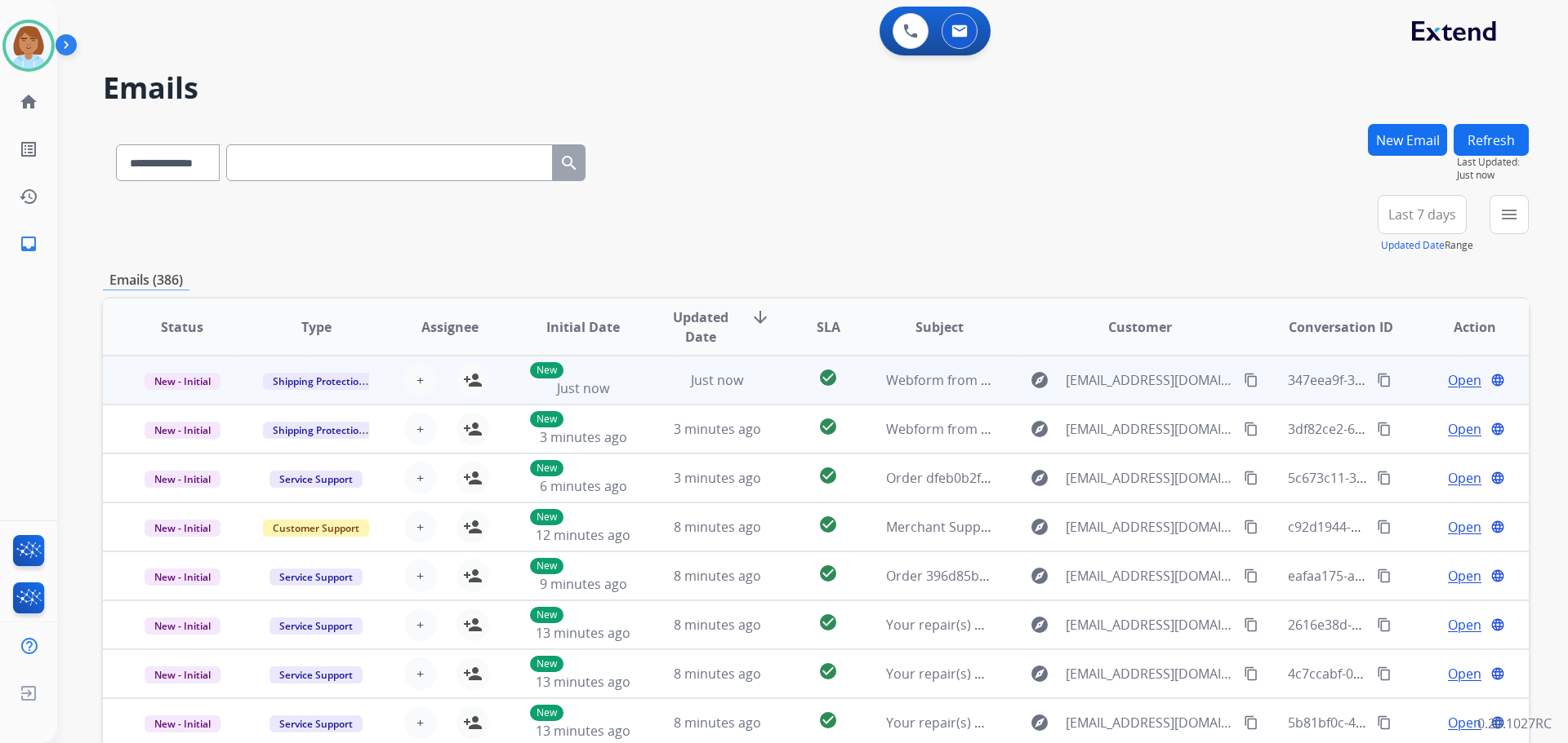
scroll to position [2, 0]
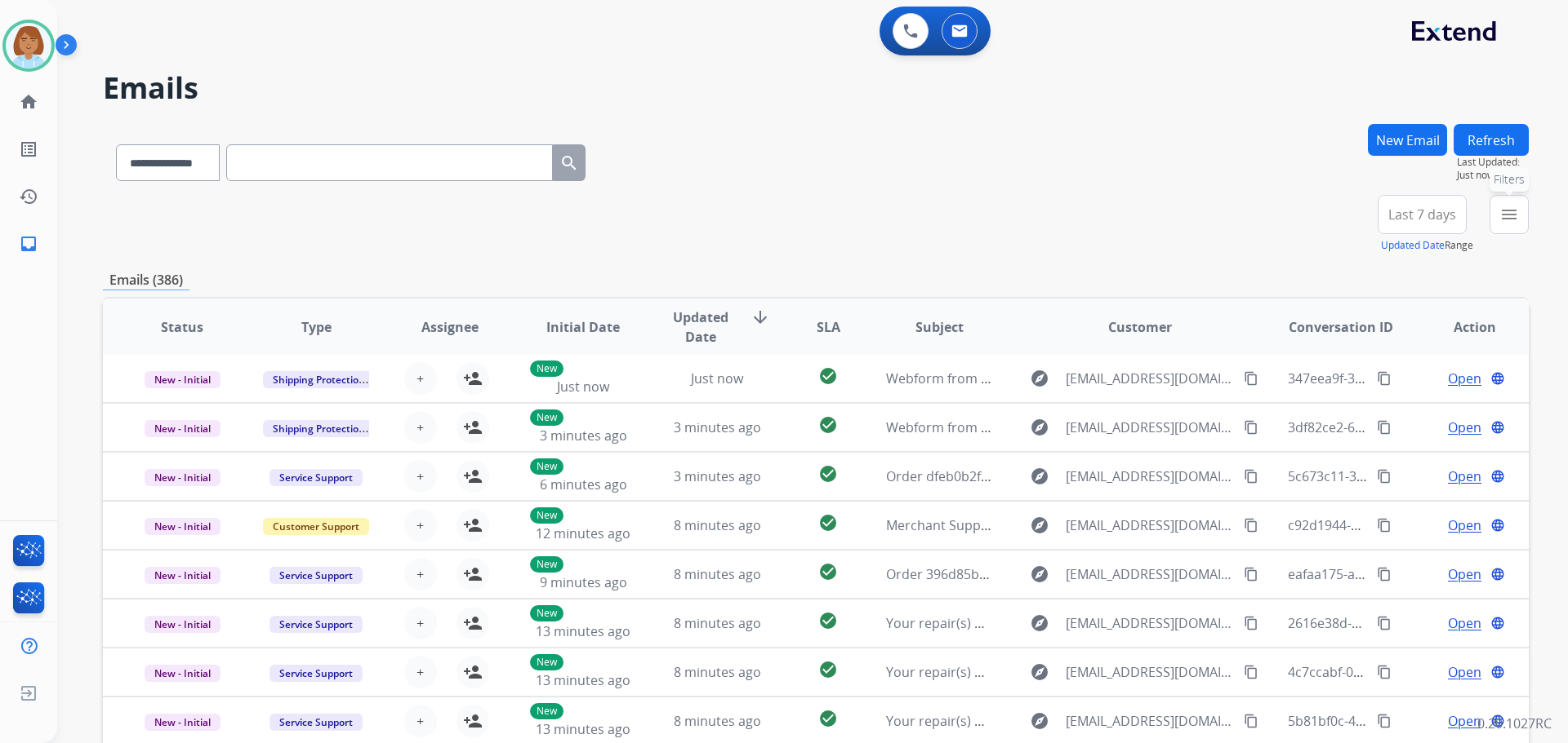
click at [1498, 224] on button "menu Filters" at bounding box center [1509, 215] width 39 height 39
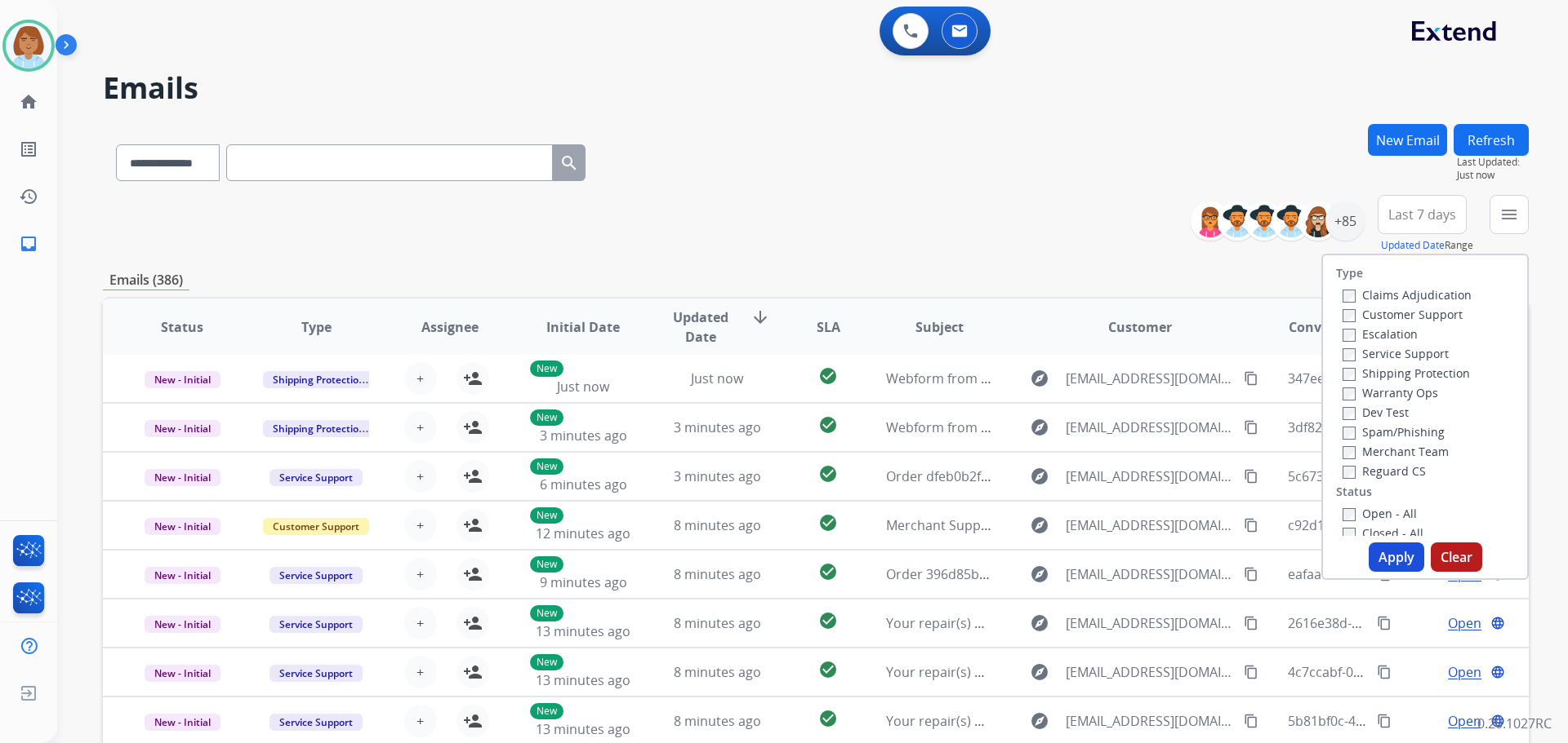
click at [1349, 314] on label "Customer Support" at bounding box center [1402, 314] width 120 height 16
click at [1362, 381] on label "Shipping Protection" at bounding box center [1406, 373] width 127 height 16
click at [1348, 519] on label "Open - All" at bounding box center [1379, 513] width 75 height 16
click at [1408, 567] on button "Apply" at bounding box center [1396, 558] width 55 height 29
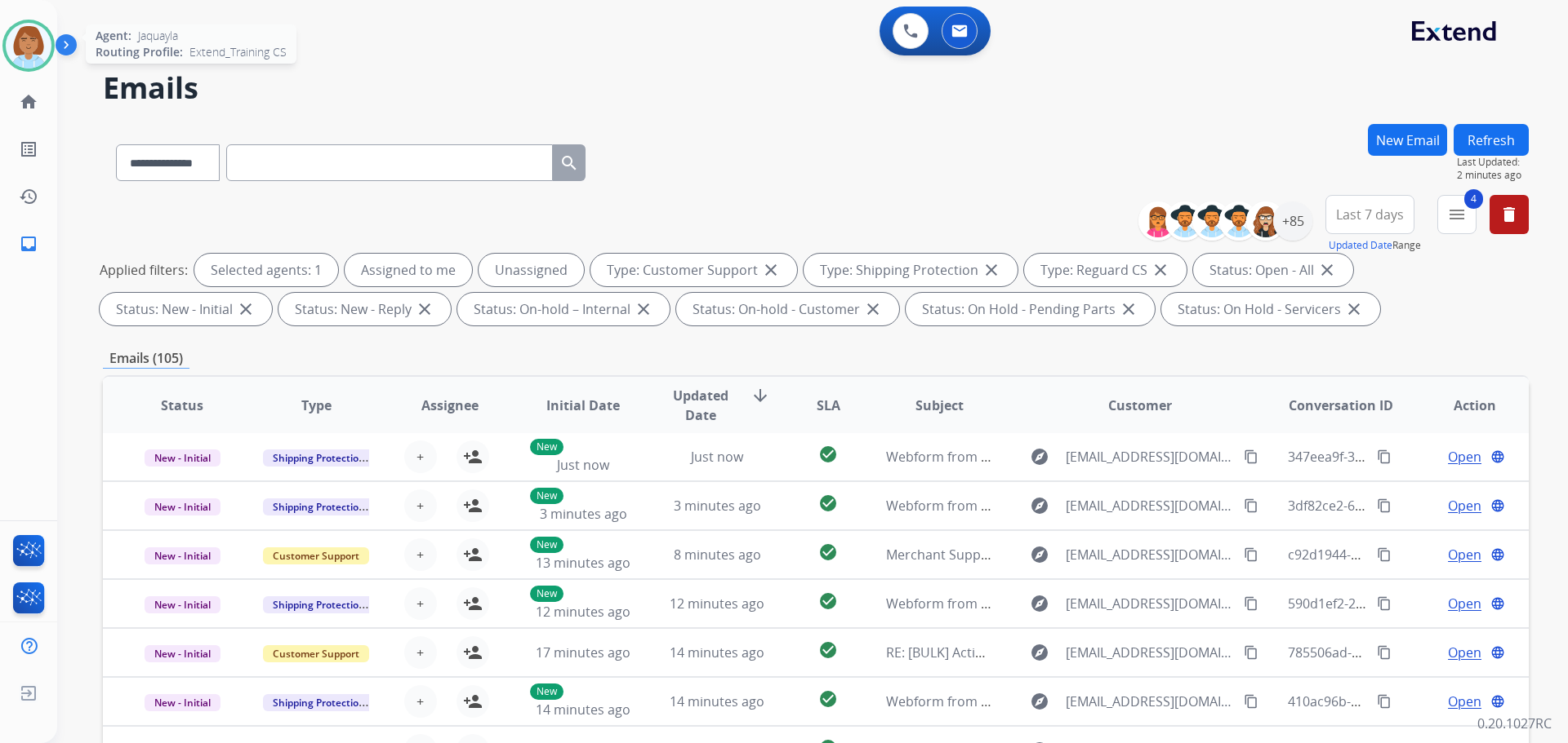
click at [29, 45] on img at bounding box center [29, 46] width 46 height 46
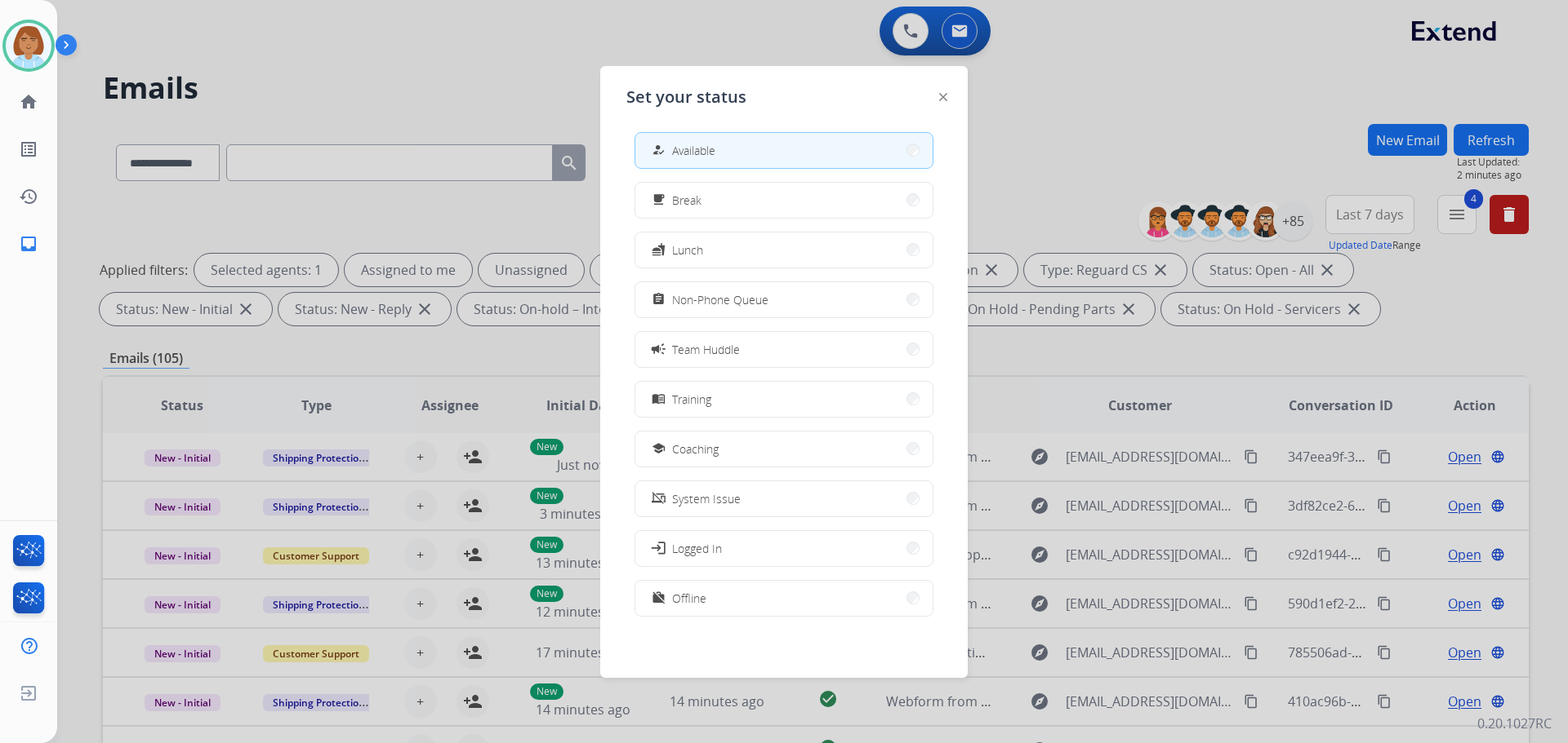
scroll to position [5, 0]
click at [739, 588] on button "work_off Offline" at bounding box center [784, 597] width 297 height 35
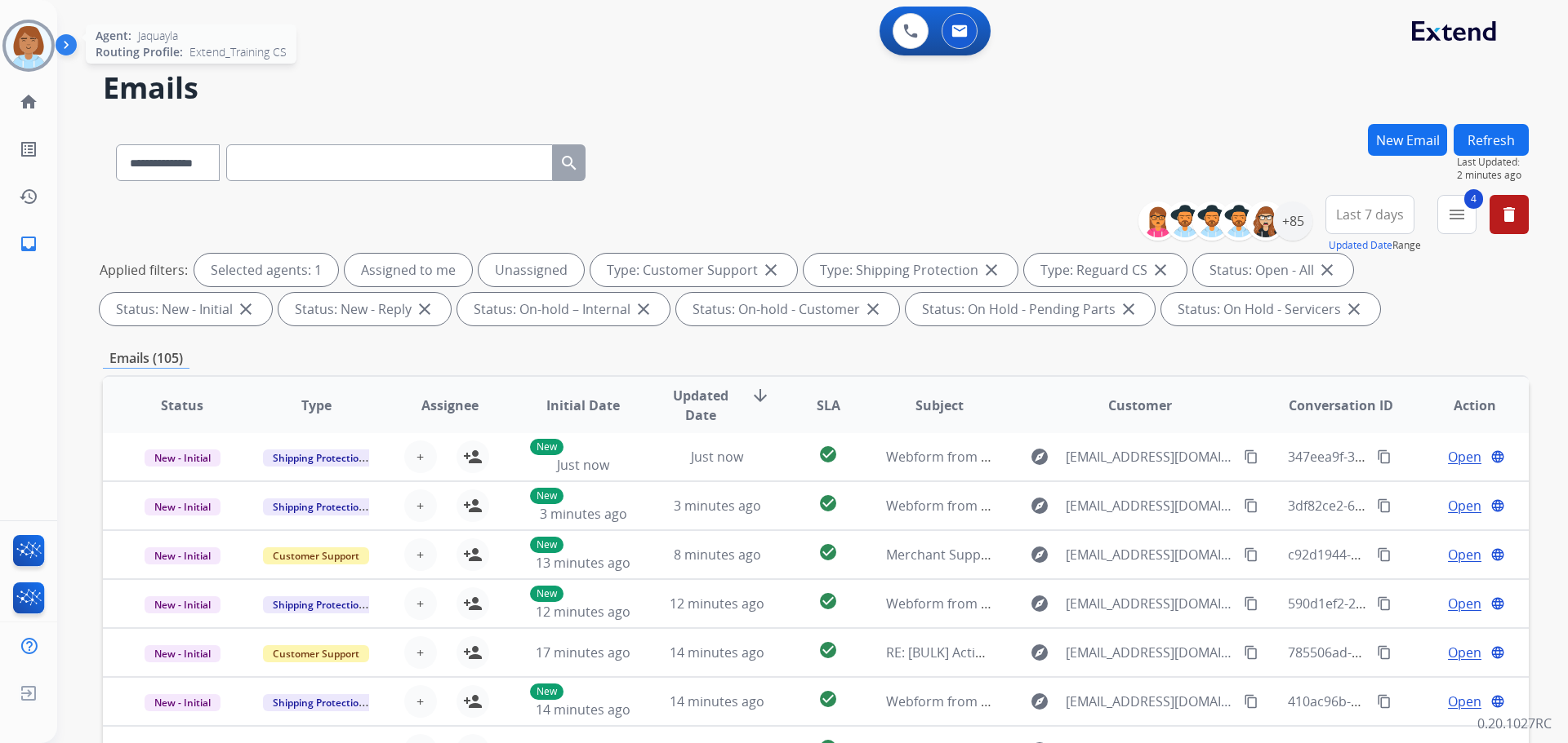
click at [36, 44] on img at bounding box center [29, 46] width 46 height 46
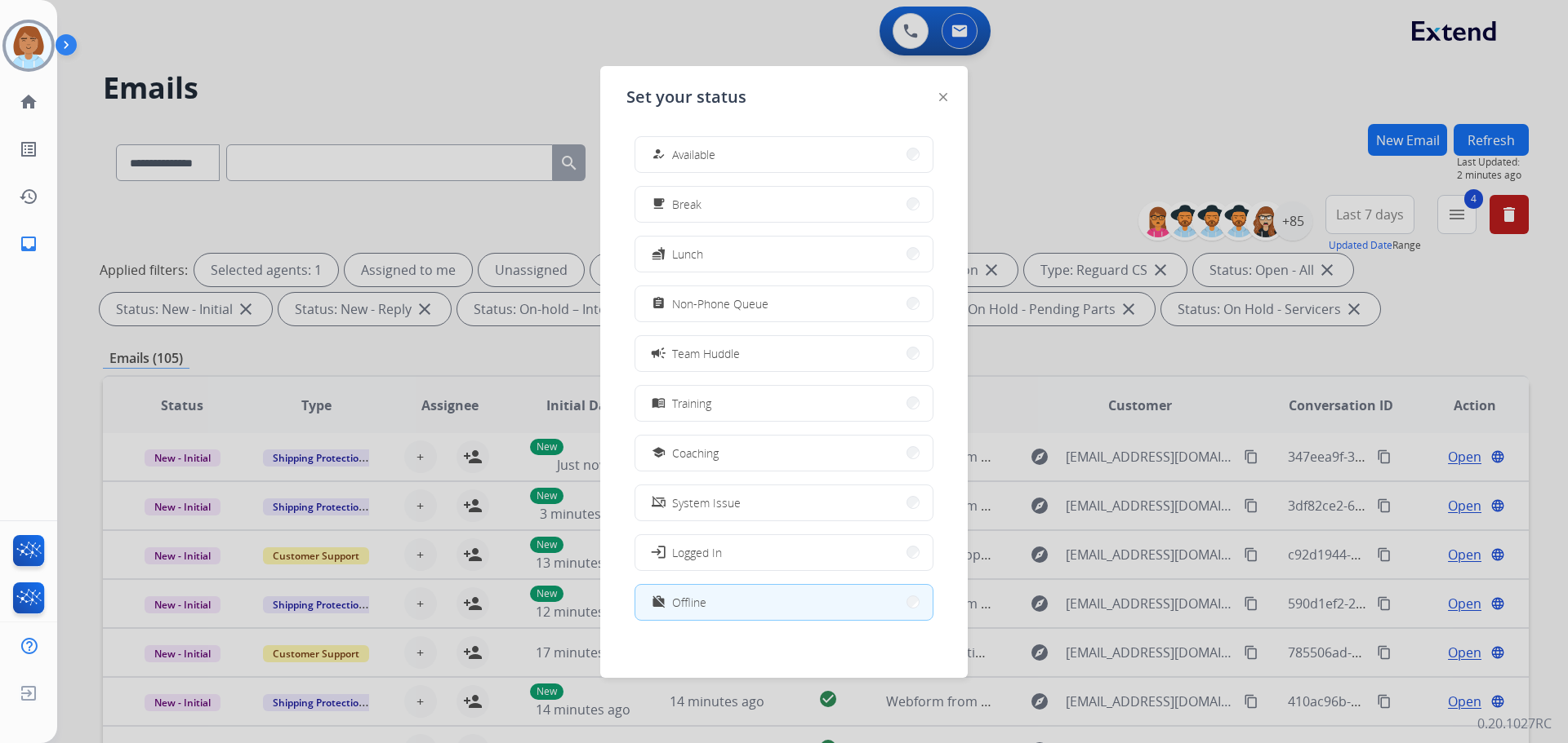
click at [757, 585] on div "work_off Offline" at bounding box center [784, 603] width 299 height 37
click at [1244, 82] on div at bounding box center [784, 372] width 1568 height 743
